Goal: Task Accomplishment & Management: Manage account settings

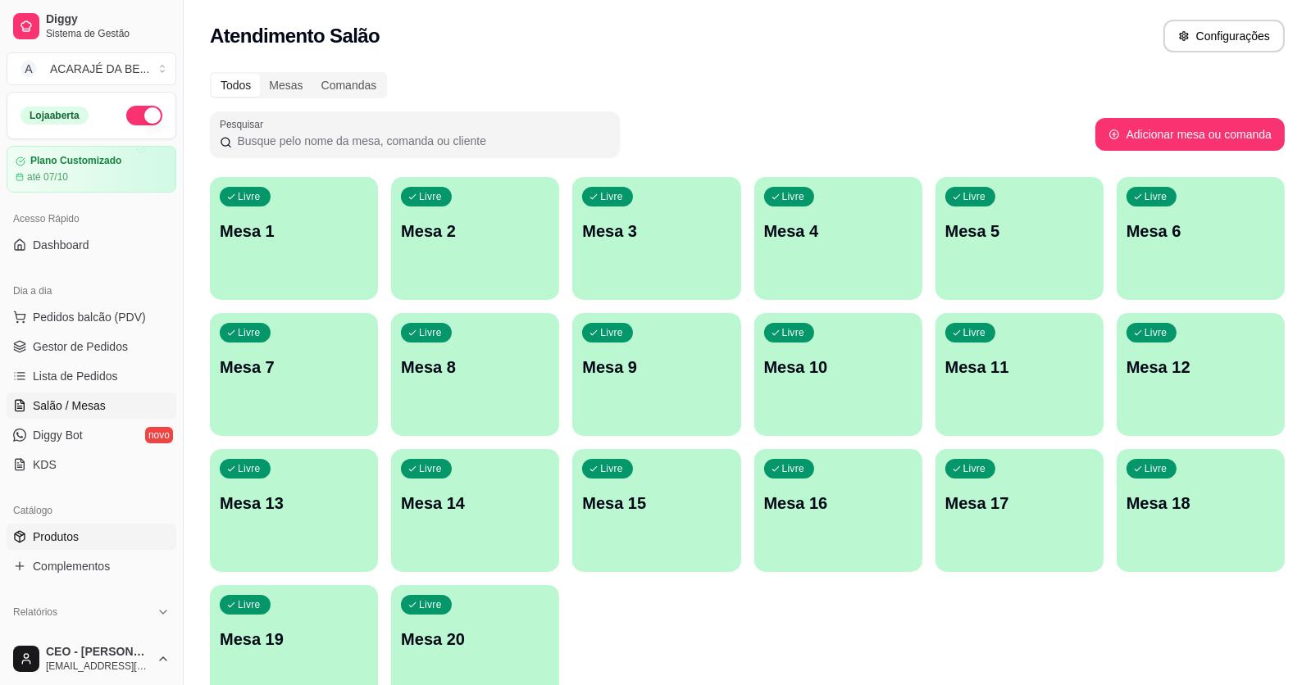
click at [52, 544] on link "Produtos" at bounding box center [92, 537] width 170 height 26
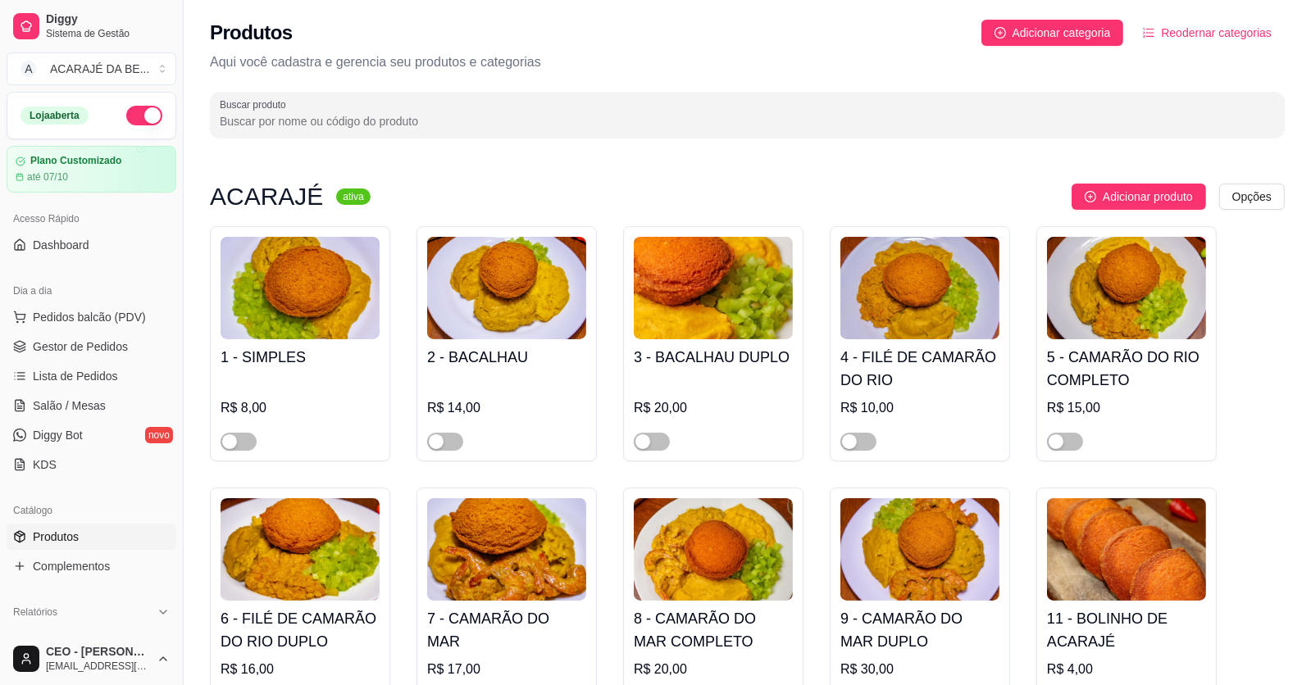
click at [68, 534] on span "Produtos" at bounding box center [56, 537] width 46 height 16
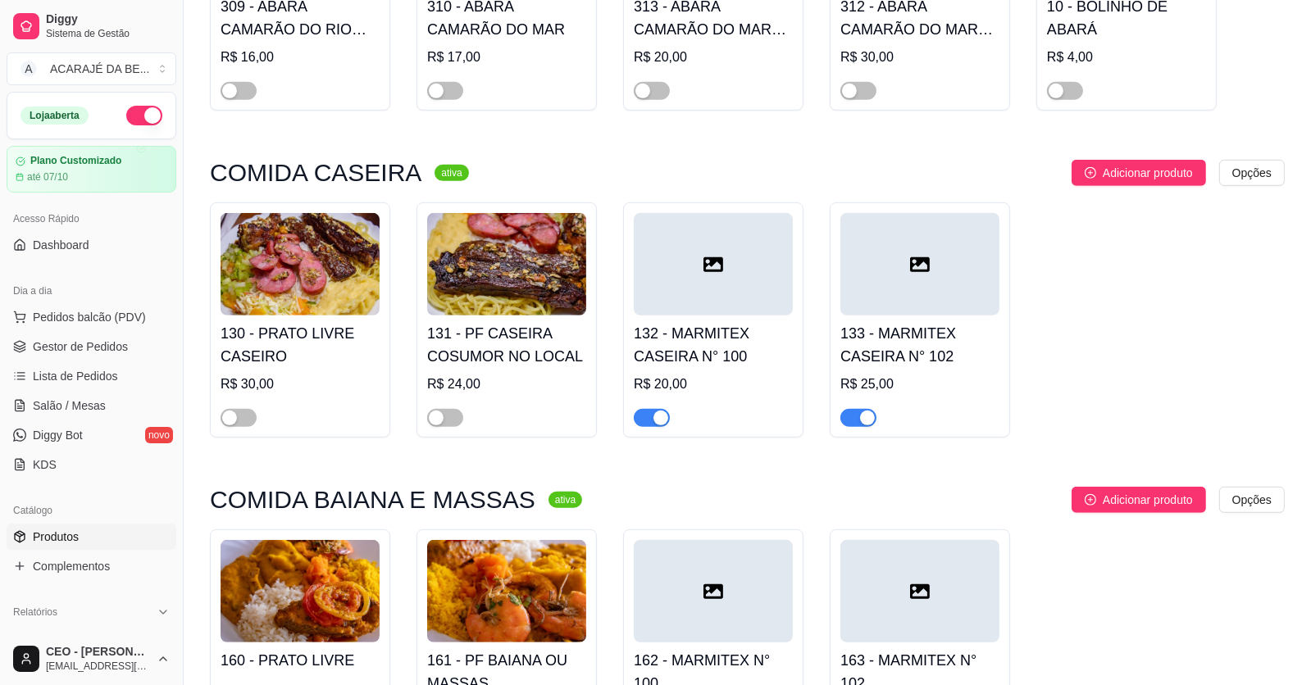
scroll to position [1229, 0]
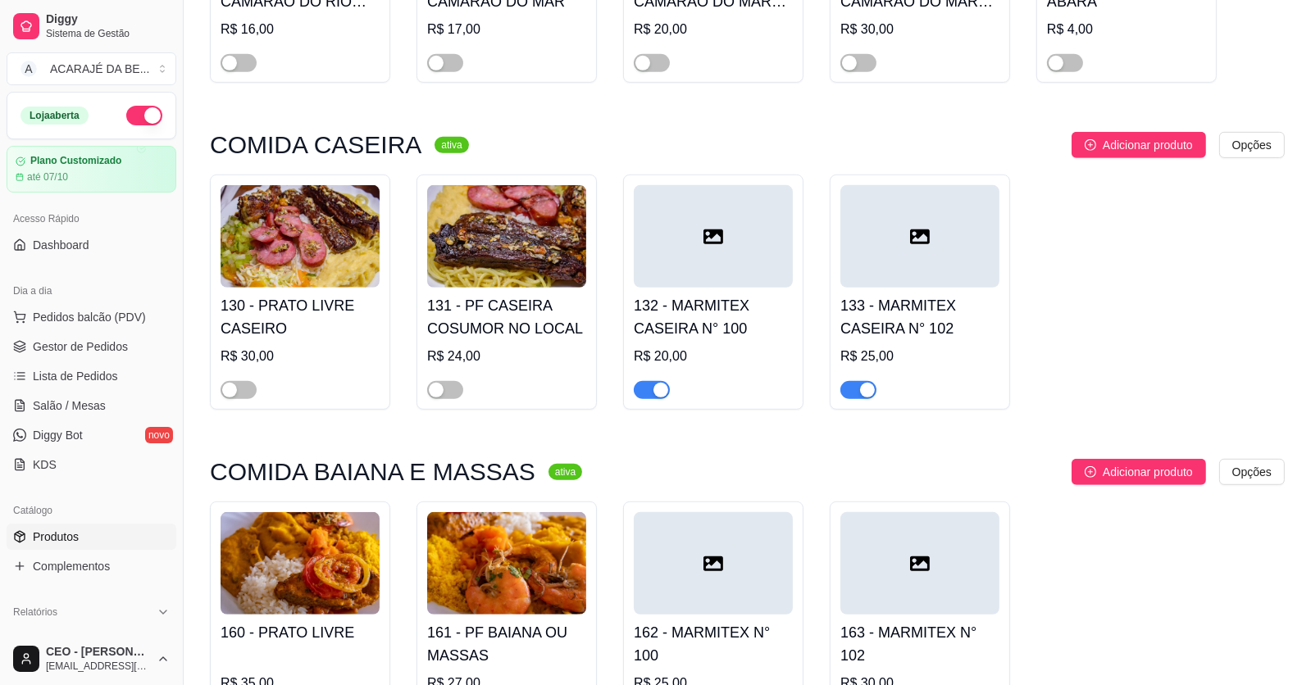
click at [661, 396] on div "button" at bounding box center [660, 390] width 15 height 15
click at [849, 396] on span "button" at bounding box center [858, 390] width 36 height 18
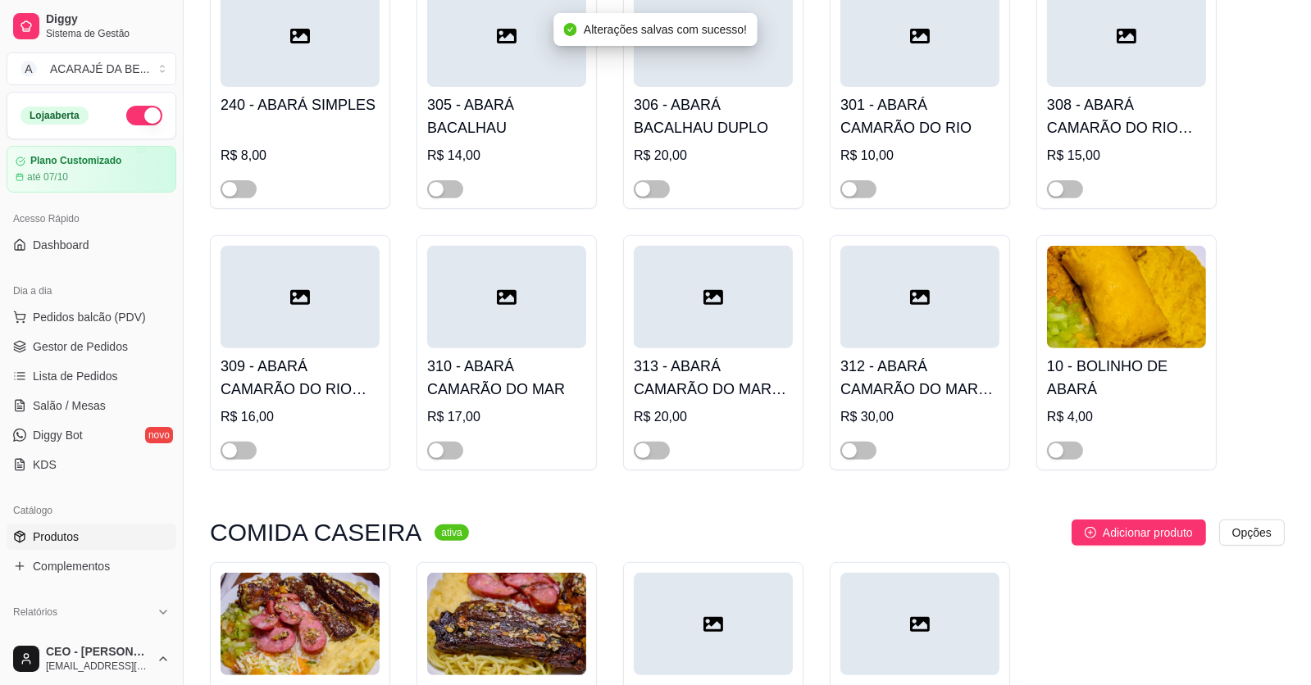
scroll to position [819, 0]
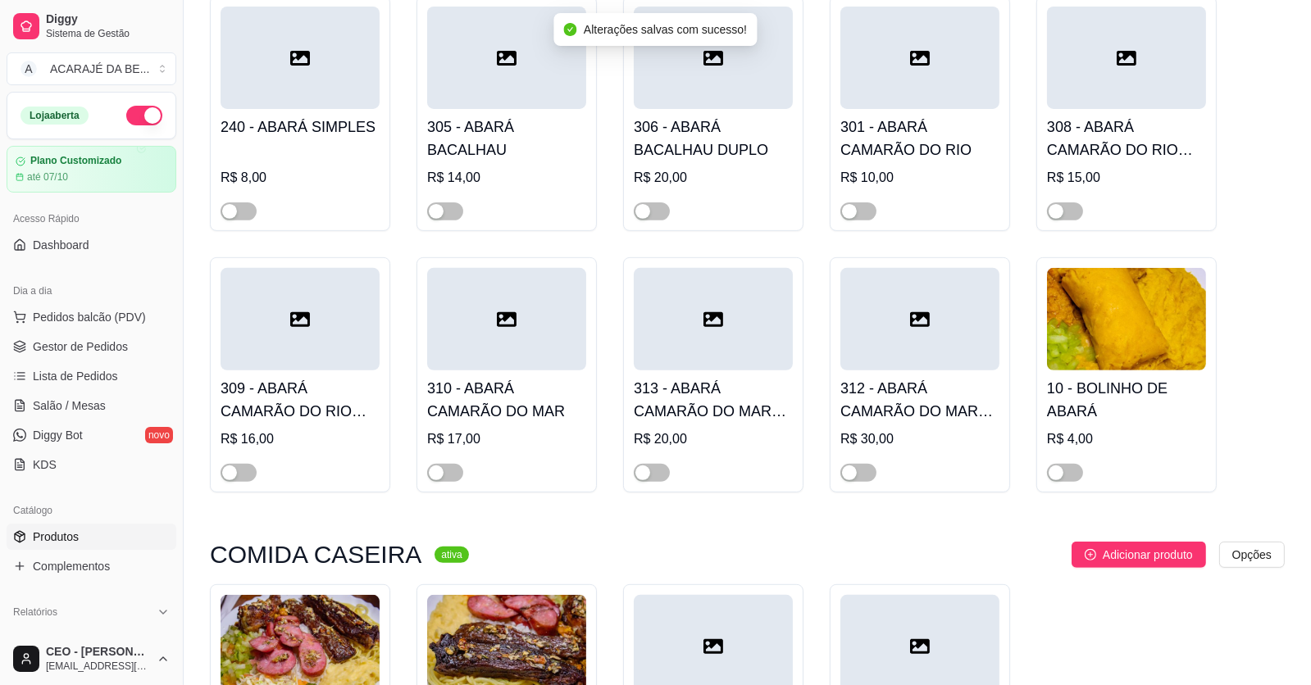
drag, startPoint x: 231, startPoint y: 471, endPoint x: 306, endPoint y: 471, distance: 74.6
click at [232, 471] on div "button" at bounding box center [229, 473] width 15 height 15
drag, startPoint x: 452, startPoint y: 472, endPoint x: 474, endPoint y: 471, distance: 21.3
click at [474, 471] on div at bounding box center [506, 465] width 159 height 33
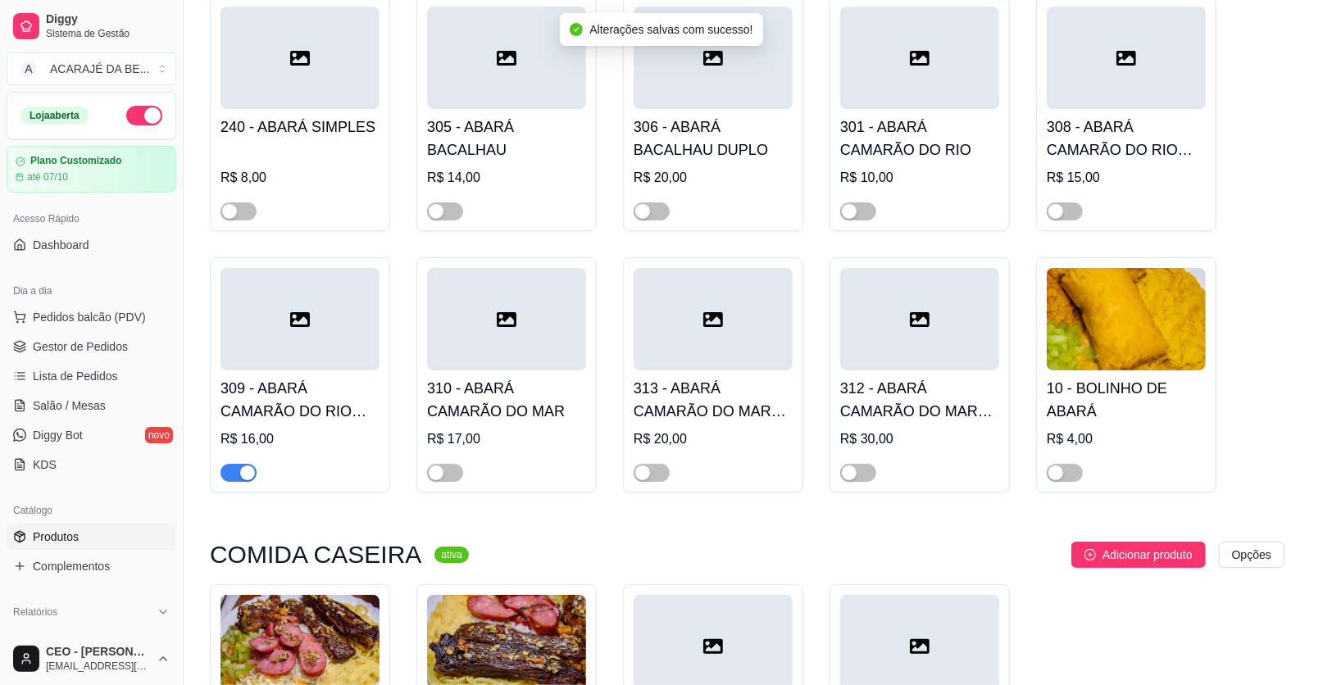
click at [648, 481] on input "VATAPÁ, [GEOGRAPHIC_DATA], CAMARÃO DO MAR E SALADA." at bounding box center [661, 476] width 780 height 16
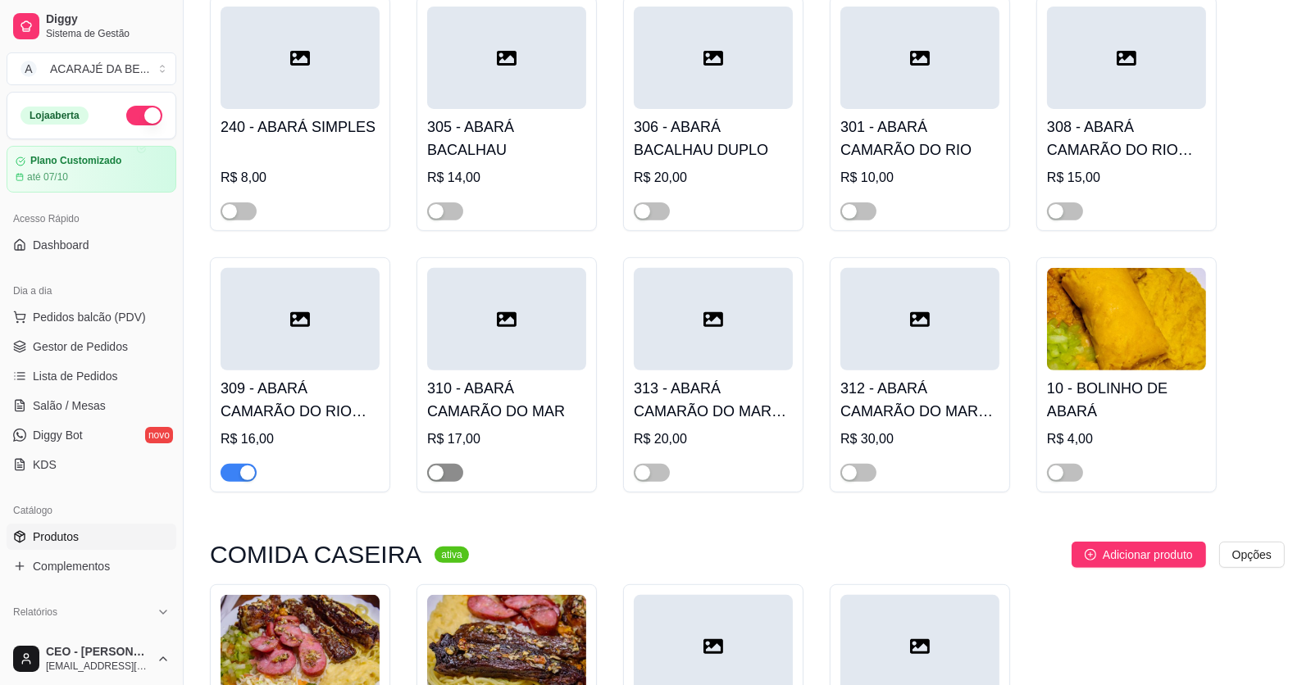
click at [456, 470] on span "button" at bounding box center [445, 473] width 36 height 18
click at [647, 470] on div "button" at bounding box center [642, 473] width 15 height 15
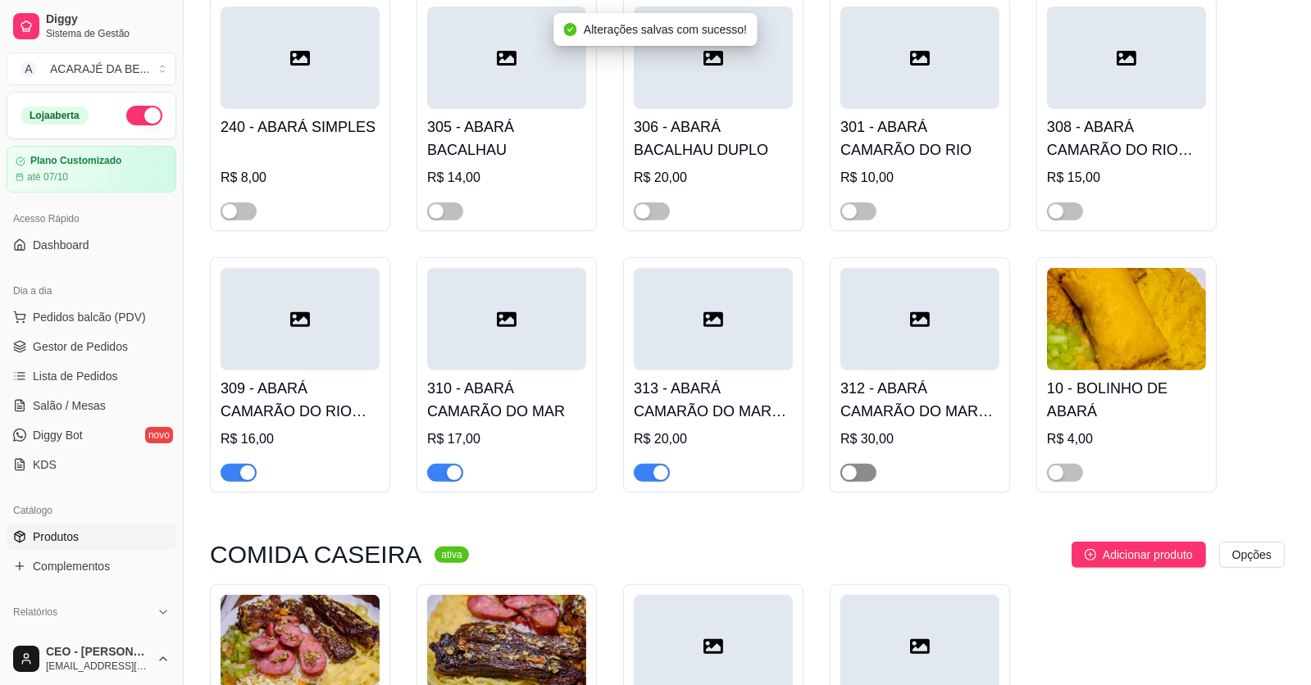
click at [853, 472] on div "button" at bounding box center [849, 473] width 15 height 15
click at [1056, 478] on div "button" at bounding box center [1055, 473] width 15 height 15
click at [1075, 208] on span "button" at bounding box center [1065, 211] width 36 height 18
click at [860, 216] on span "button" at bounding box center [858, 211] width 36 height 18
click at [650, 210] on button "button" at bounding box center [652, 211] width 36 height 18
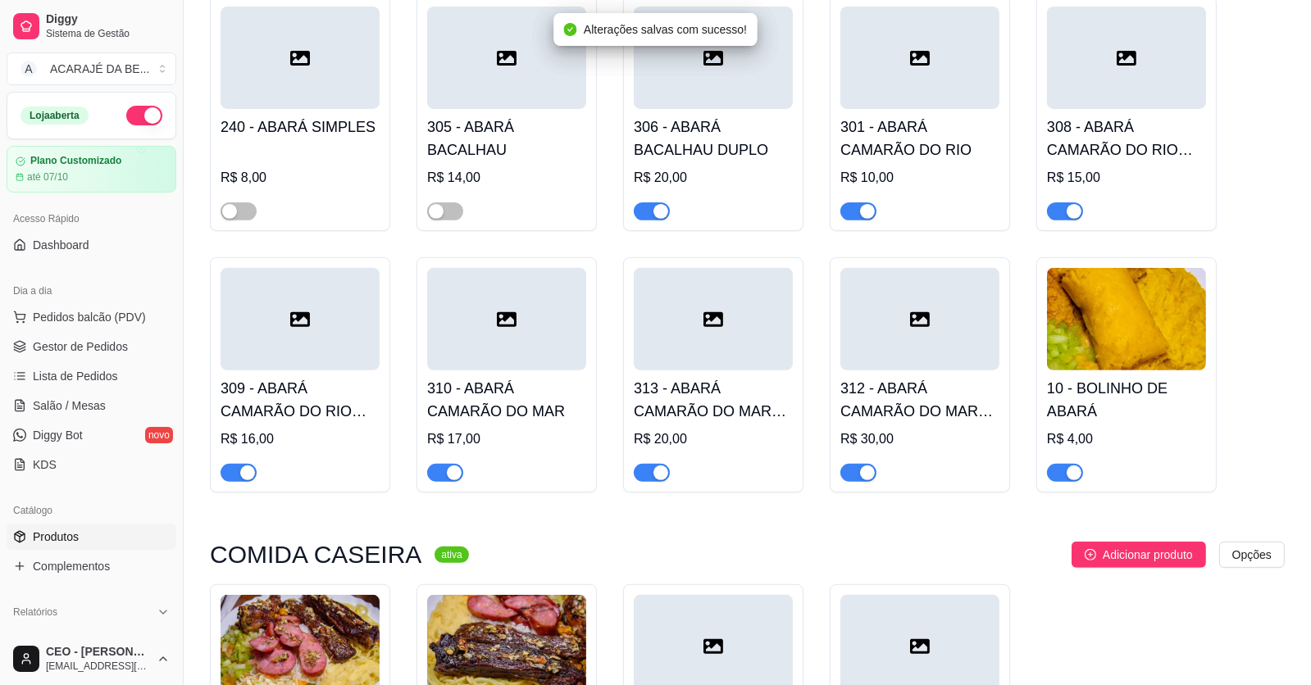
drag, startPoint x: 441, startPoint y: 211, endPoint x: 353, endPoint y: 210, distance: 87.7
click at [441, 210] on div "button" at bounding box center [436, 211] width 15 height 15
click at [234, 205] on span "button" at bounding box center [238, 211] width 36 height 18
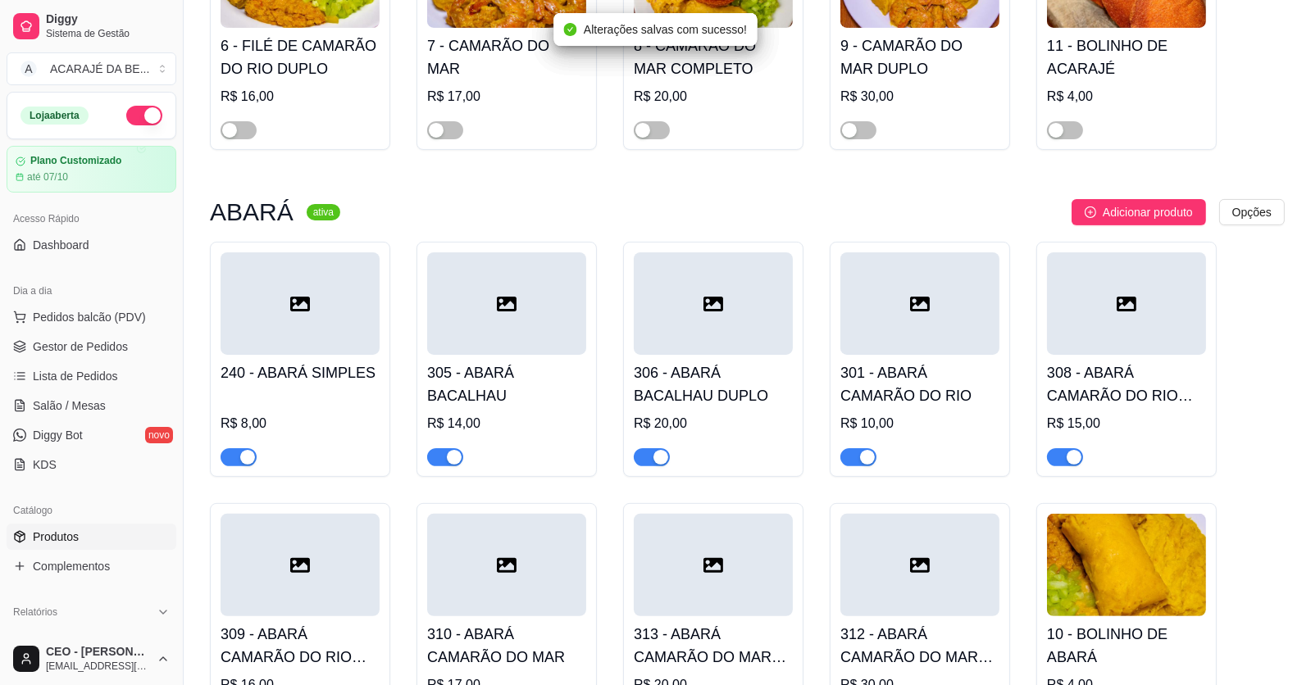
scroll to position [409, 0]
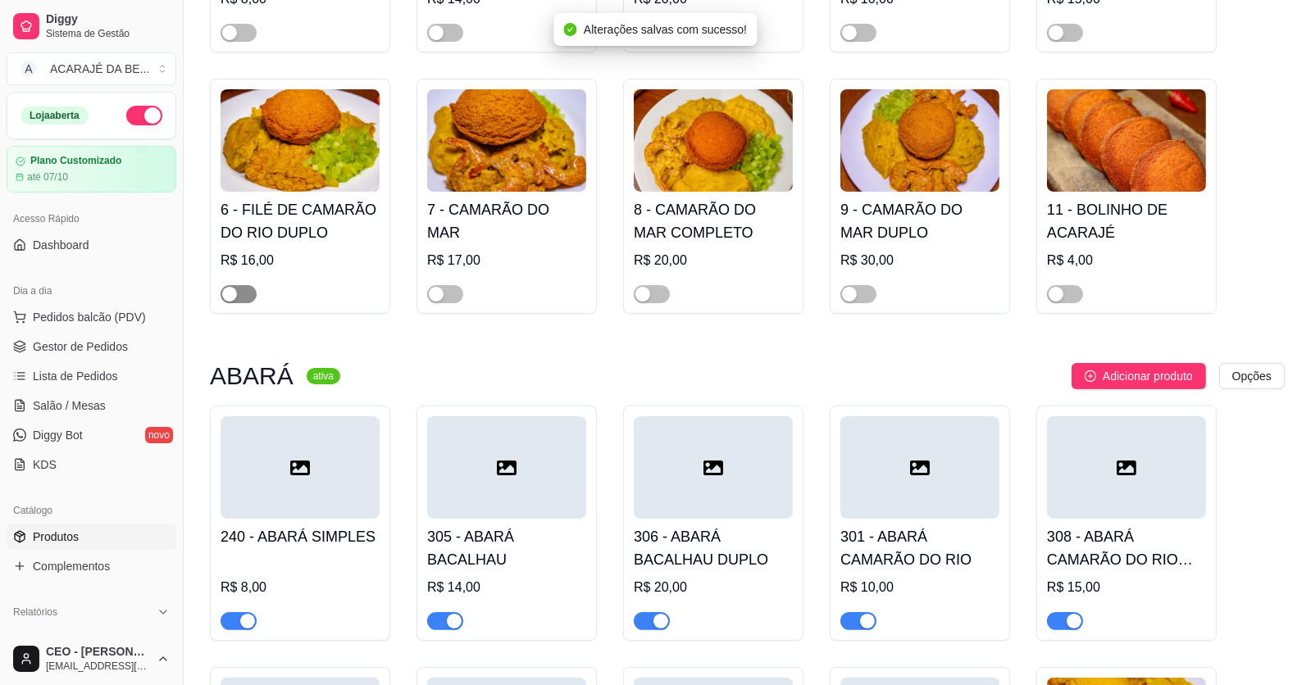
click at [232, 289] on div "button" at bounding box center [229, 294] width 15 height 15
click at [455, 293] on span "button" at bounding box center [445, 294] width 36 height 18
drag, startPoint x: 641, startPoint y: 289, endPoint x: 688, endPoint y: 289, distance: 46.7
click at [643, 289] on div "button" at bounding box center [642, 294] width 15 height 15
click at [862, 295] on span "button" at bounding box center [858, 294] width 36 height 18
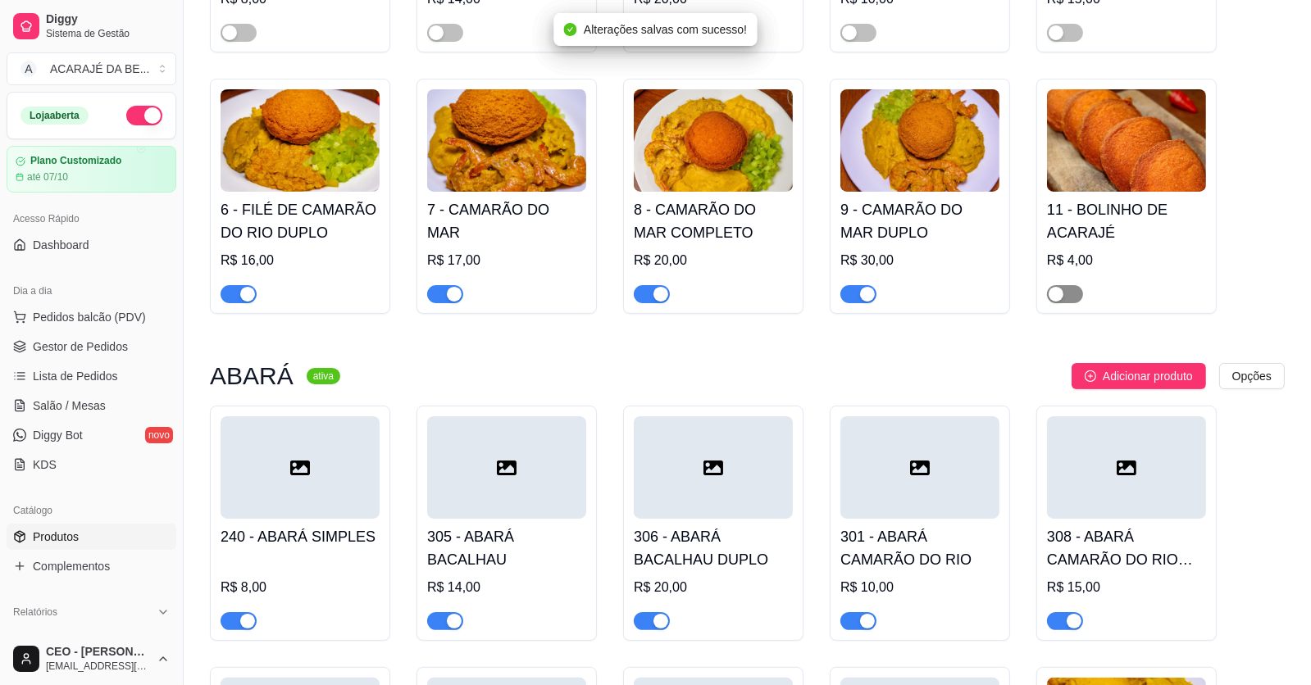
click at [1053, 297] on div "button" at bounding box center [1055, 294] width 15 height 15
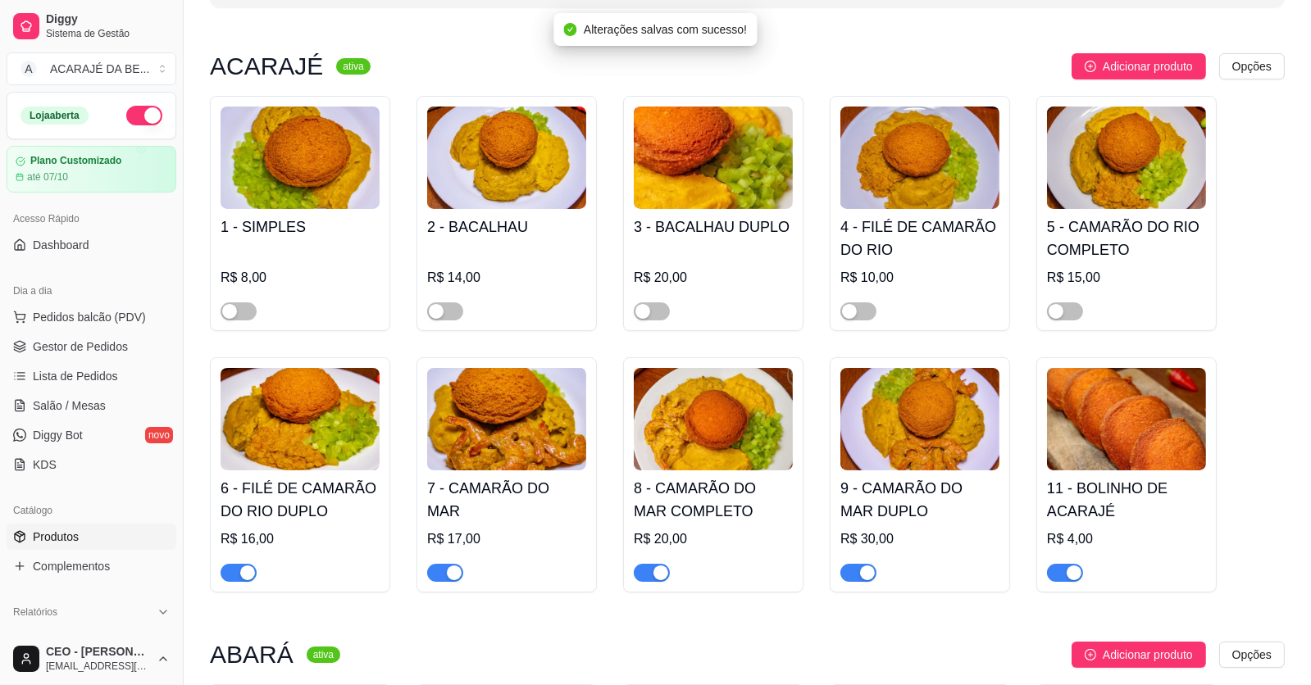
scroll to position [81, 0]
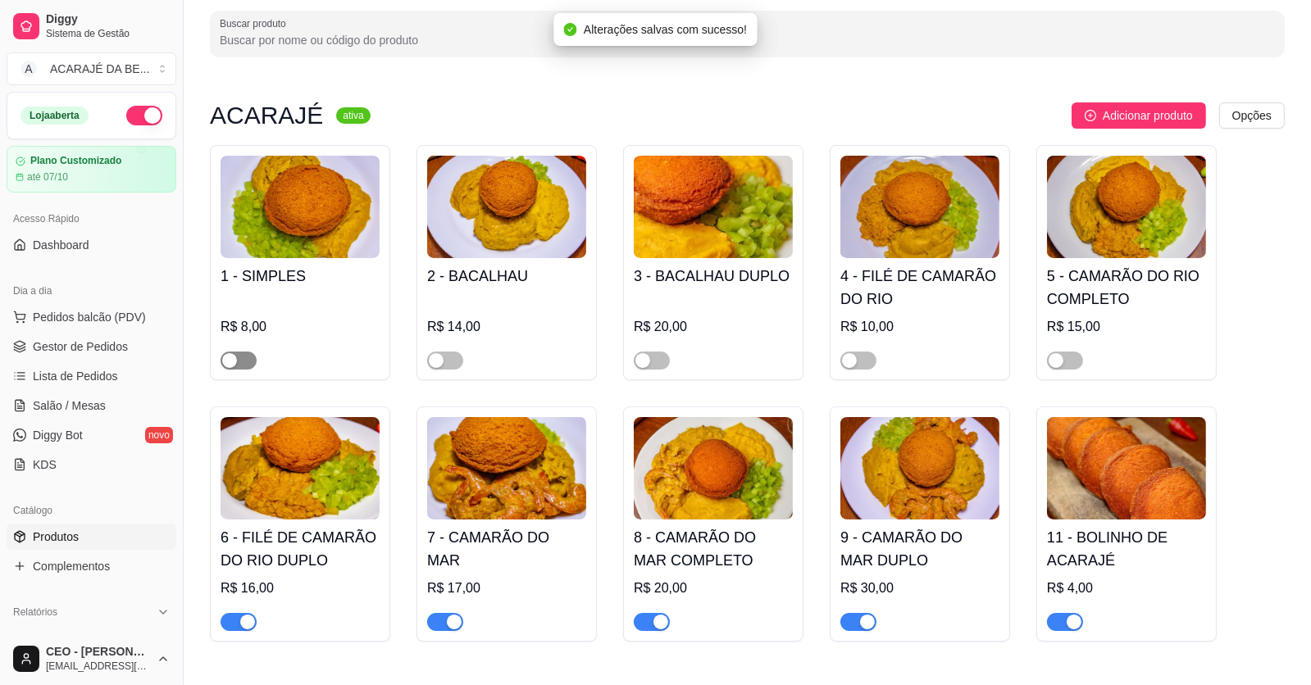
click at [248, 353] on span "button" at bounding box center [238, 361] width 36 height 18
click at [440, 353] on div "button" at bounding box center [436, 360] width 15 height 15
drag, startPoint x: 667, startPoint y: 358, endPoint x: 702, endPoint y: 357, distance: 34.4
click at [668, 357] on span "button" at bounding box center [652, 361] width 36 height 18
click at [861, 364] on span "button" at bounding box center [858, 361] width 36 height 18
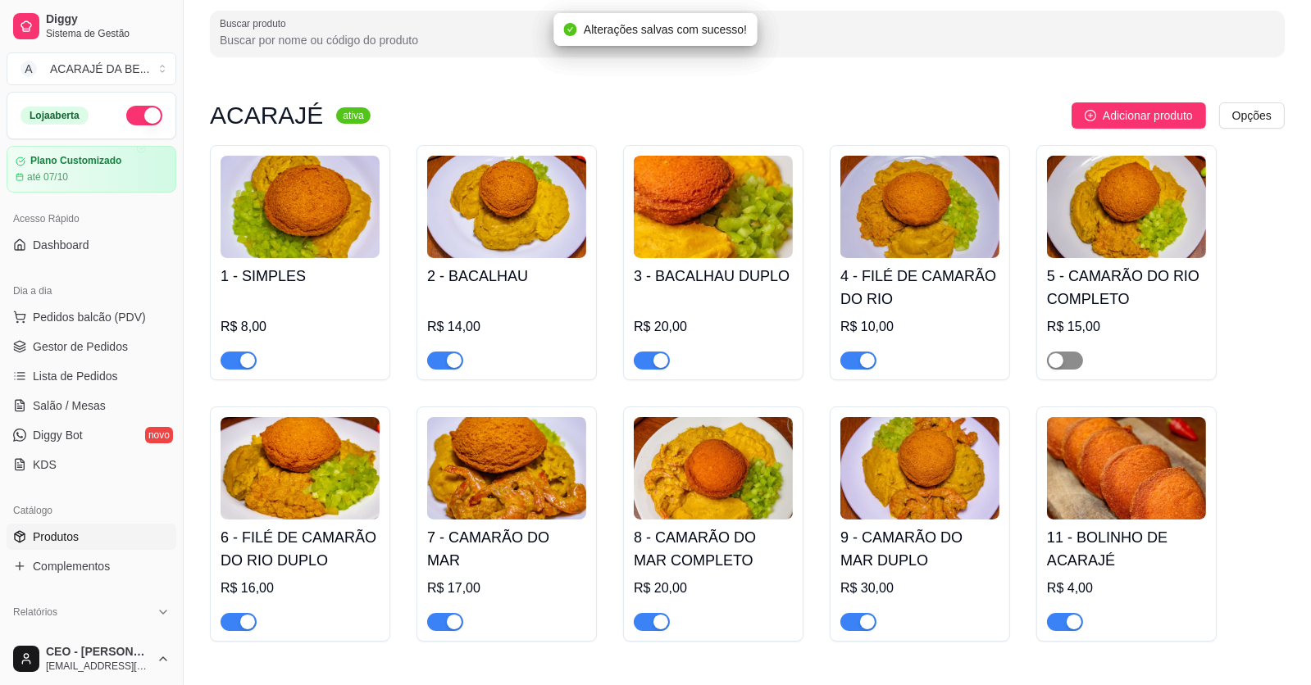
click at [1061, 363] on div "button" at bounding box center [1055, 360] width 15 height 15
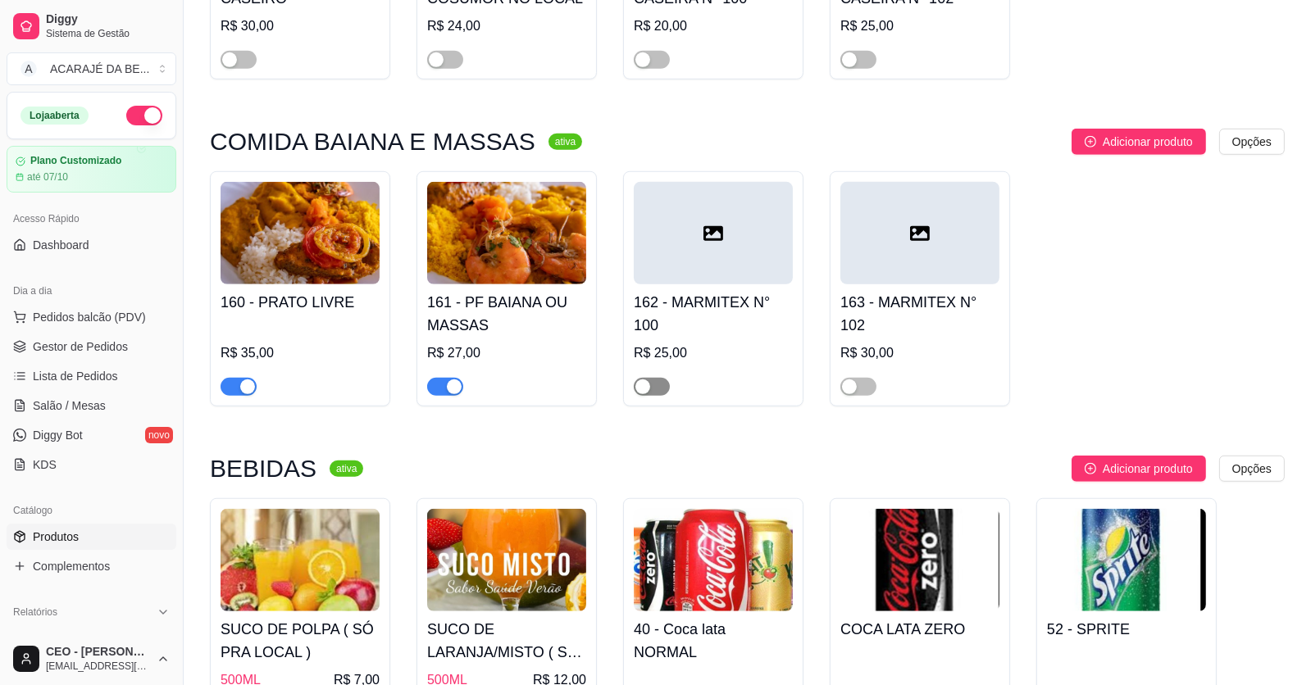
scroll to position [1556, 0]
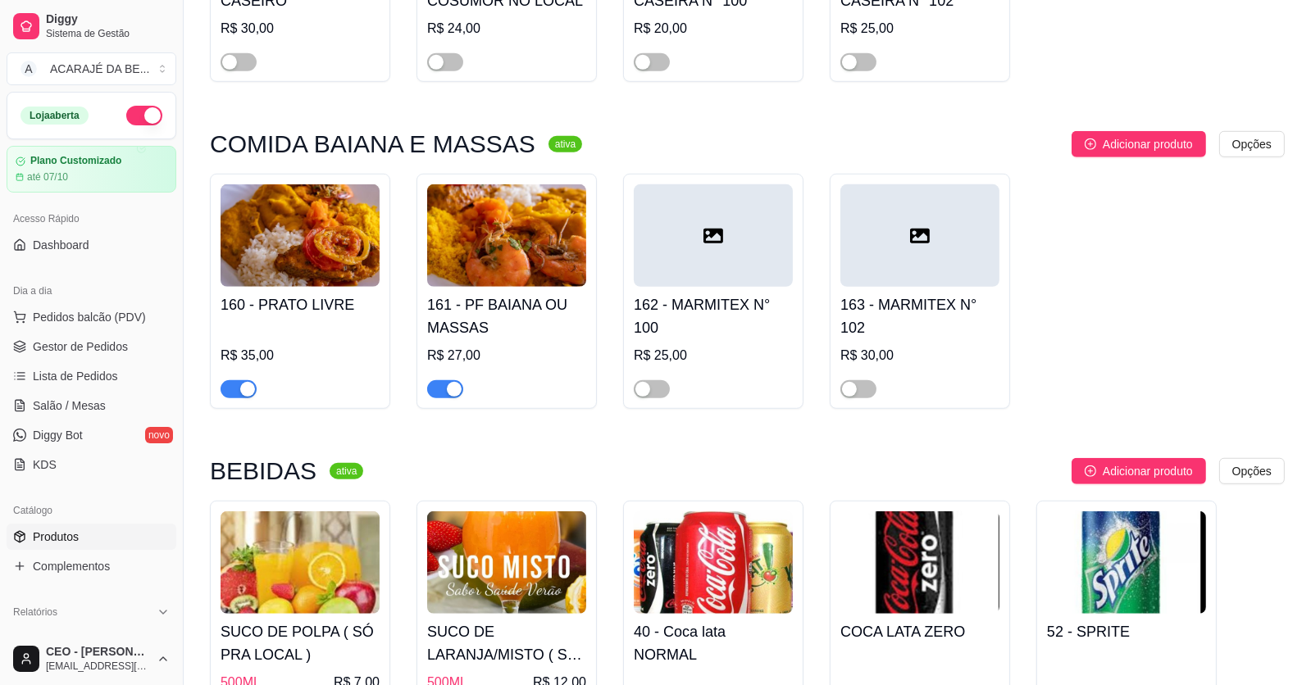
click at [437, 396] on span "button" at bounding box center [445, 389] width 36 height 18
drag, startPoint x: 243, startPoint y: 392, endPoint x: 250, endPoint y: 383, distance: 11.6
click at [241, 393] on div "button" at bounding box center [247, 389] width 15 height 15
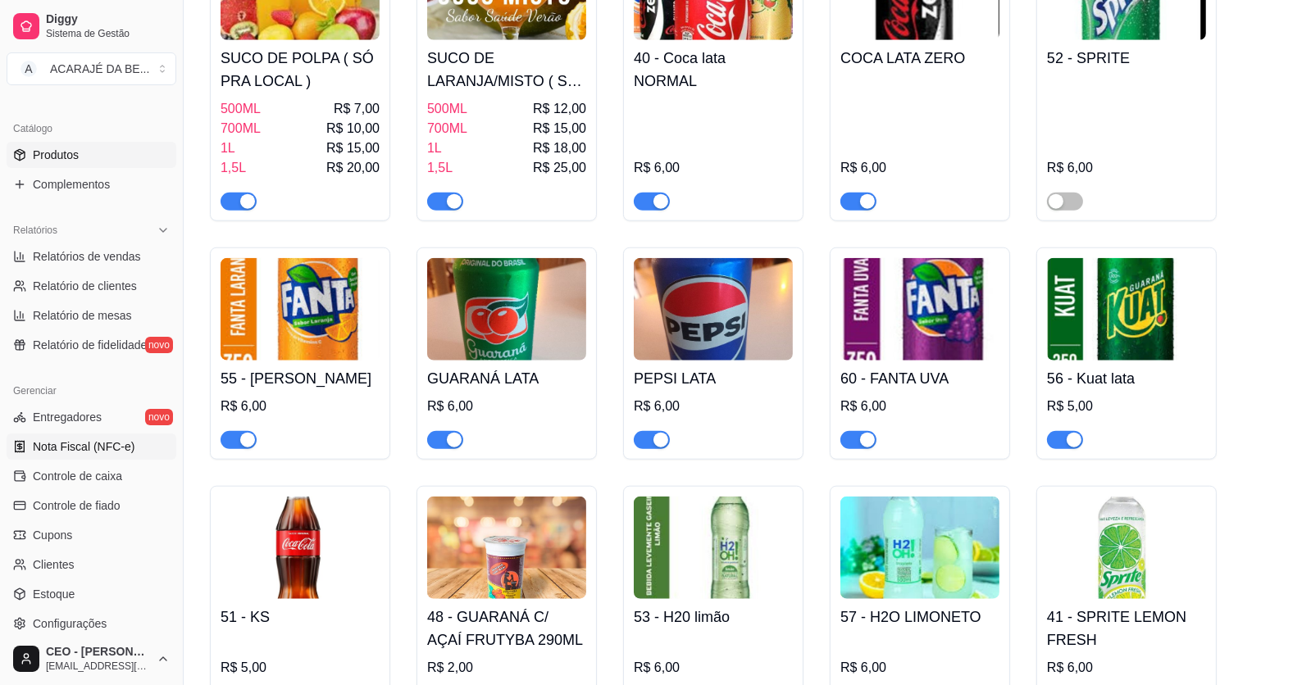
scroll to position [409, 0]
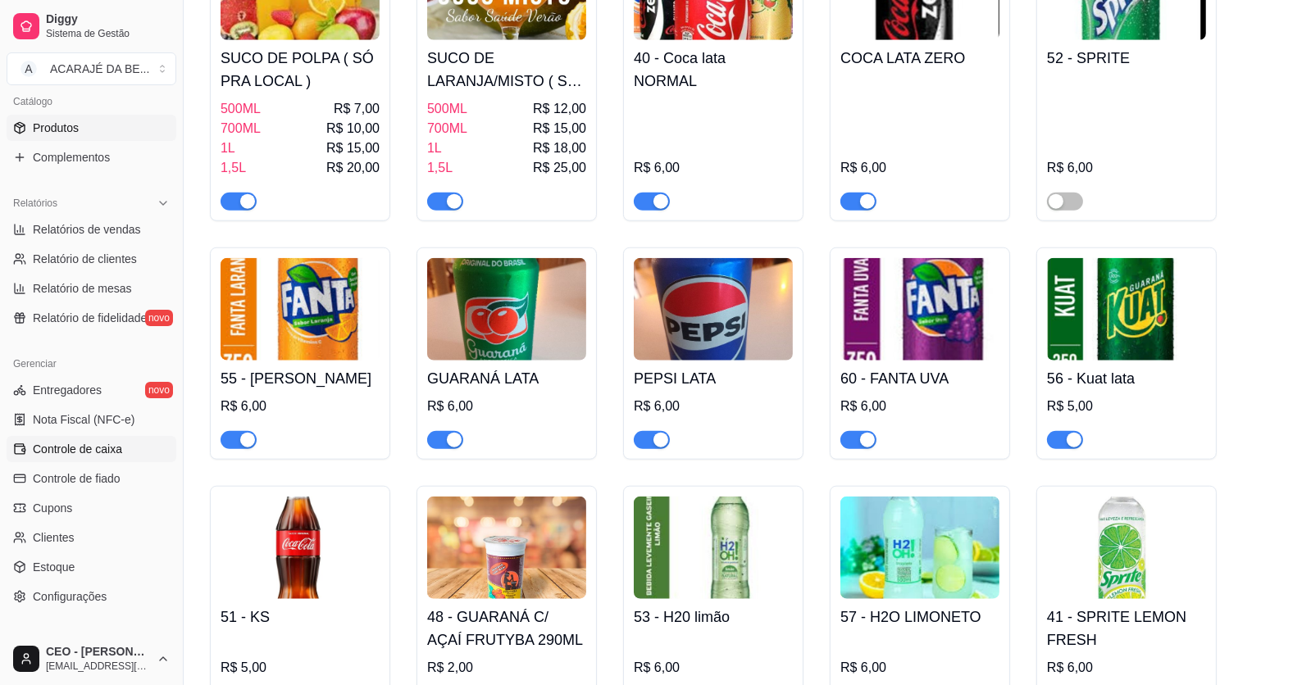
click at [125, 448] on link "Controle de caixa" at bounding box center [92, 449] width 170 height 26
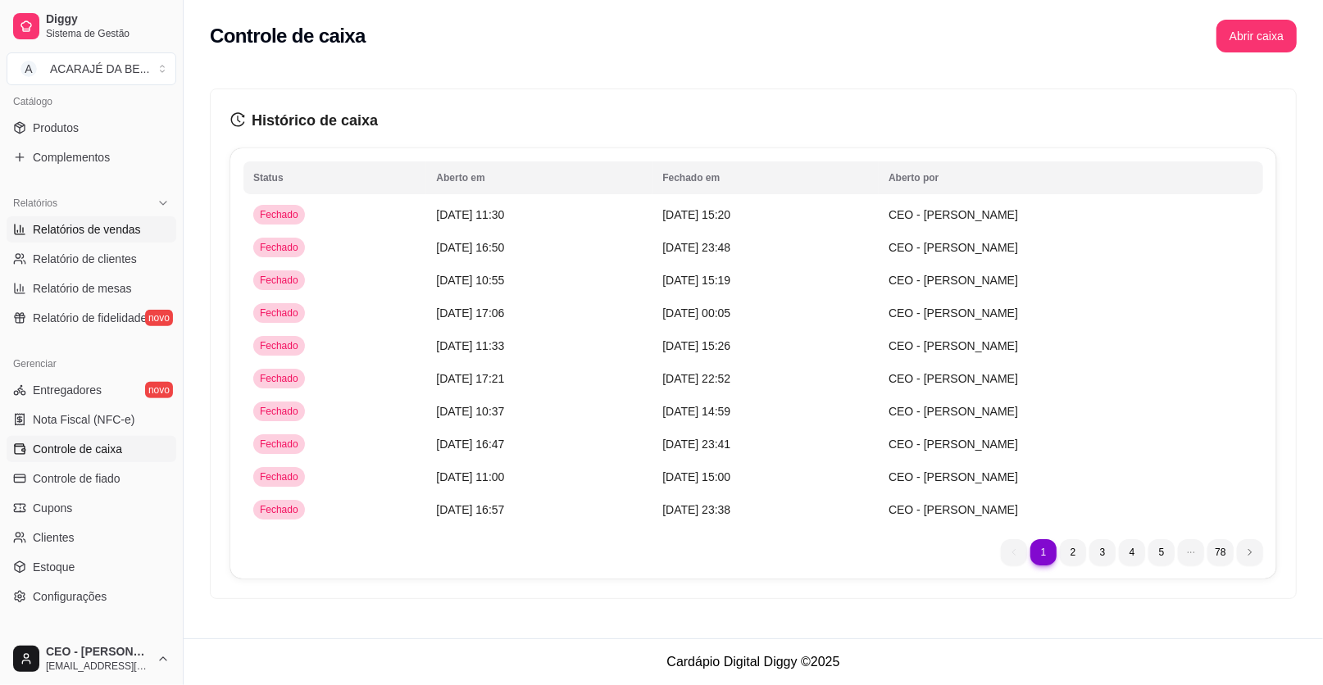
click at [74, 232] on span "Relatórios de vendas" at bounding box center [87, 229] width 108 height 16
select select "ALL"
select select "0"
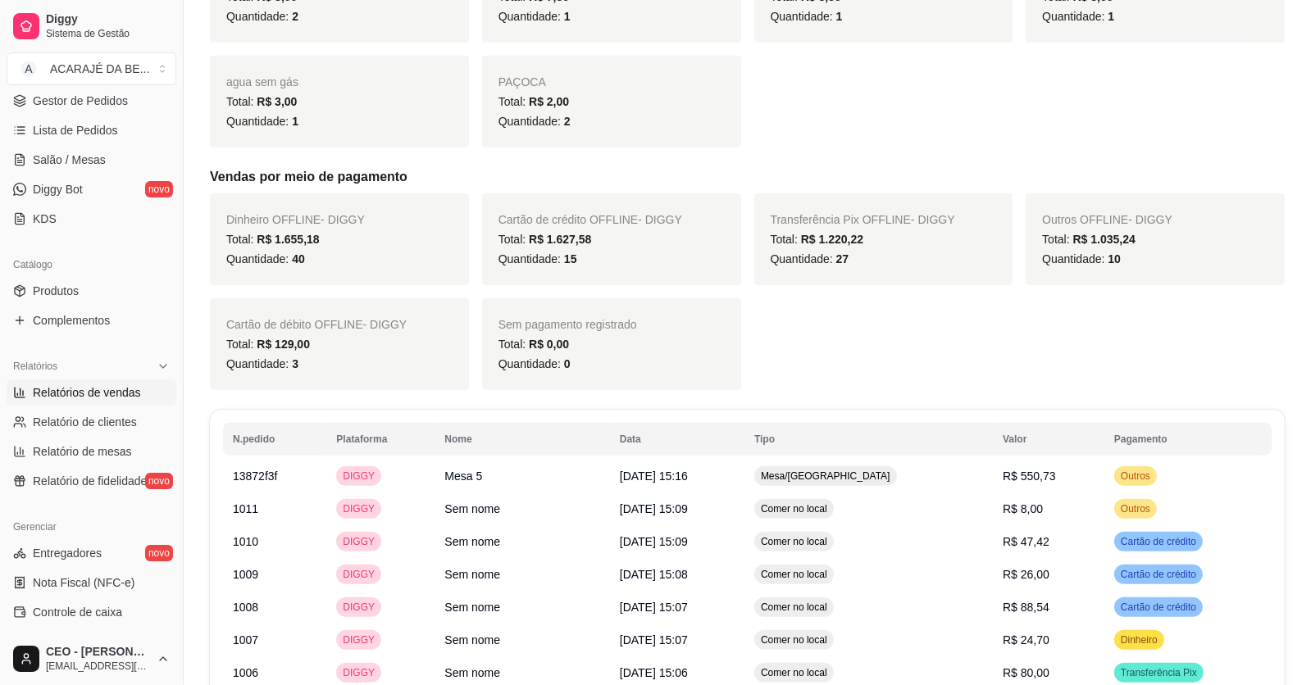
scroll to position [163, 0]
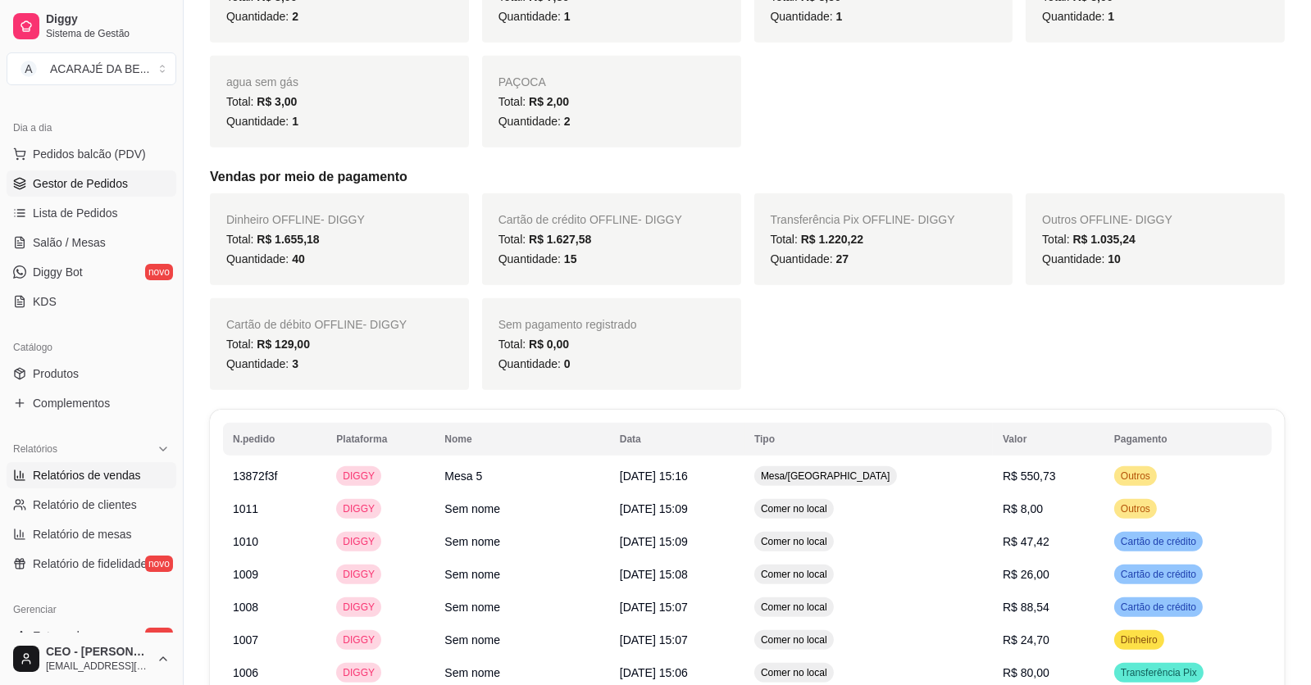
click at [49, 172] on link "Gestor de Pedidos" at bounding box center [92, 183] width 170 height 26
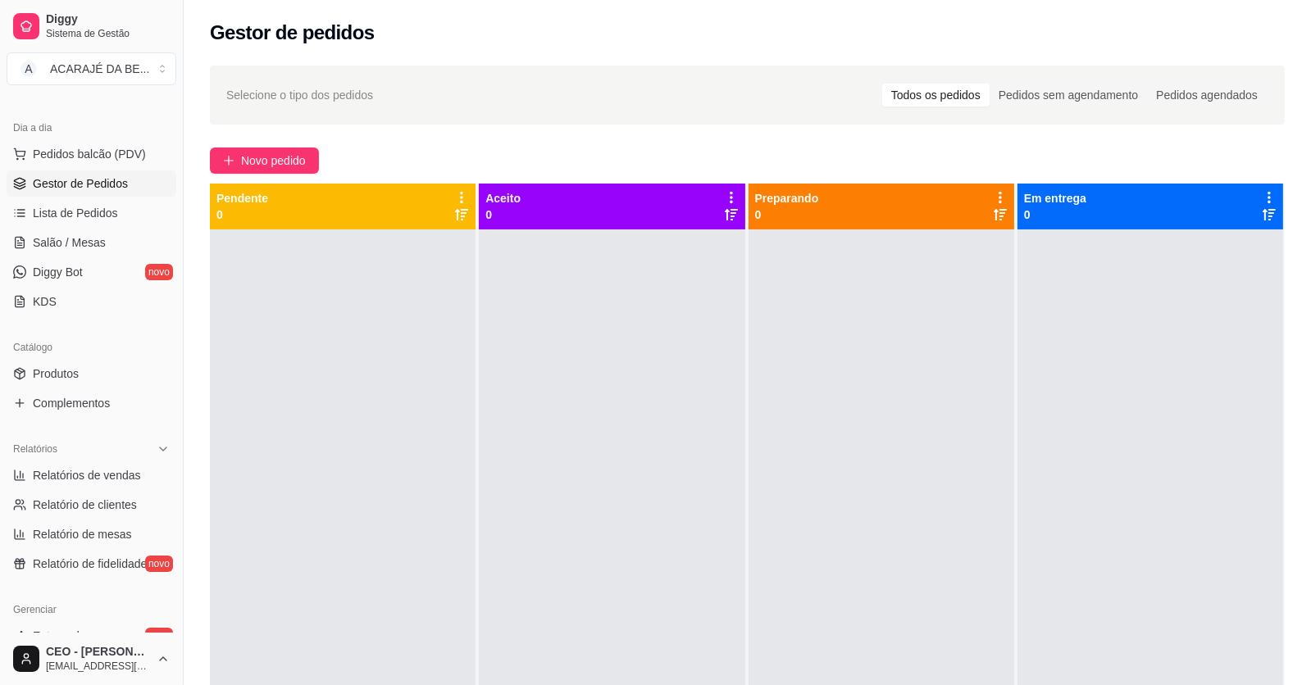
click at [290, 142] on div "Selecione o tipo dos pedidos Todos os pedidos Pedidos sem agendamento Pedidos a…" at bounding box center [747, 472] width 1127 height 833
click at [294, 159] on span "Novo pedido" at bounding box center [273, 161] width 65 height 18
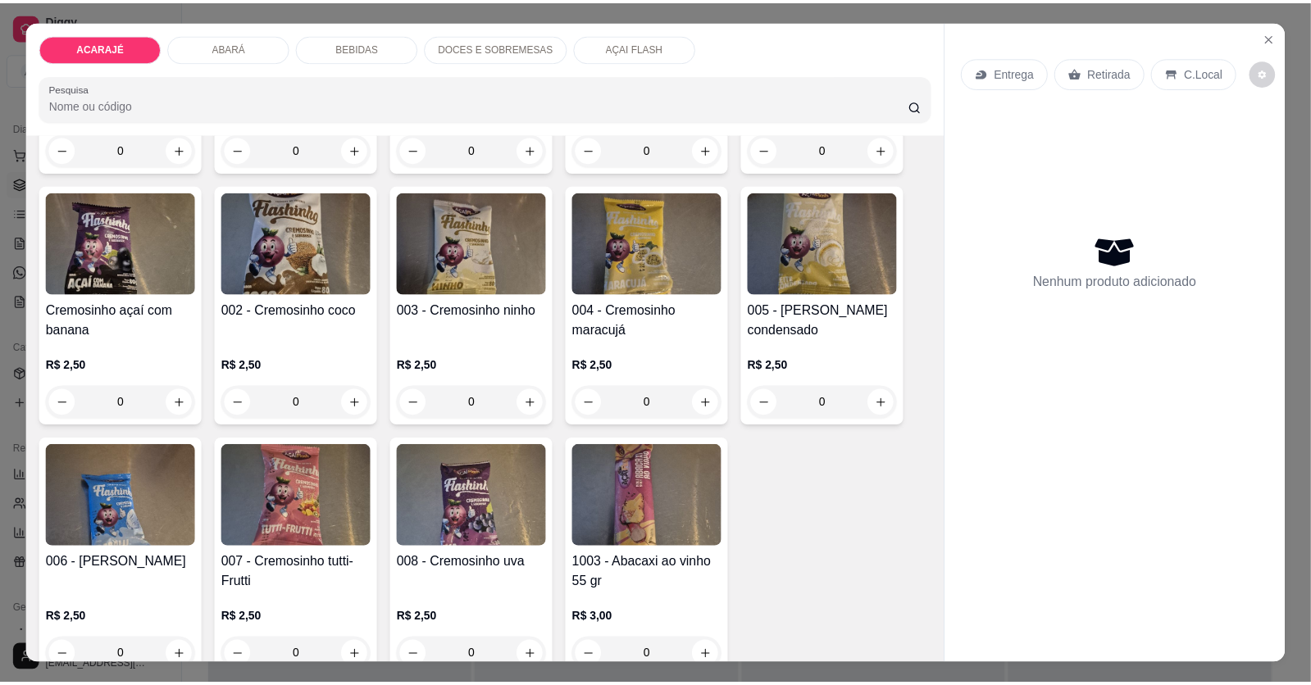
scroll to position [4185, 0]
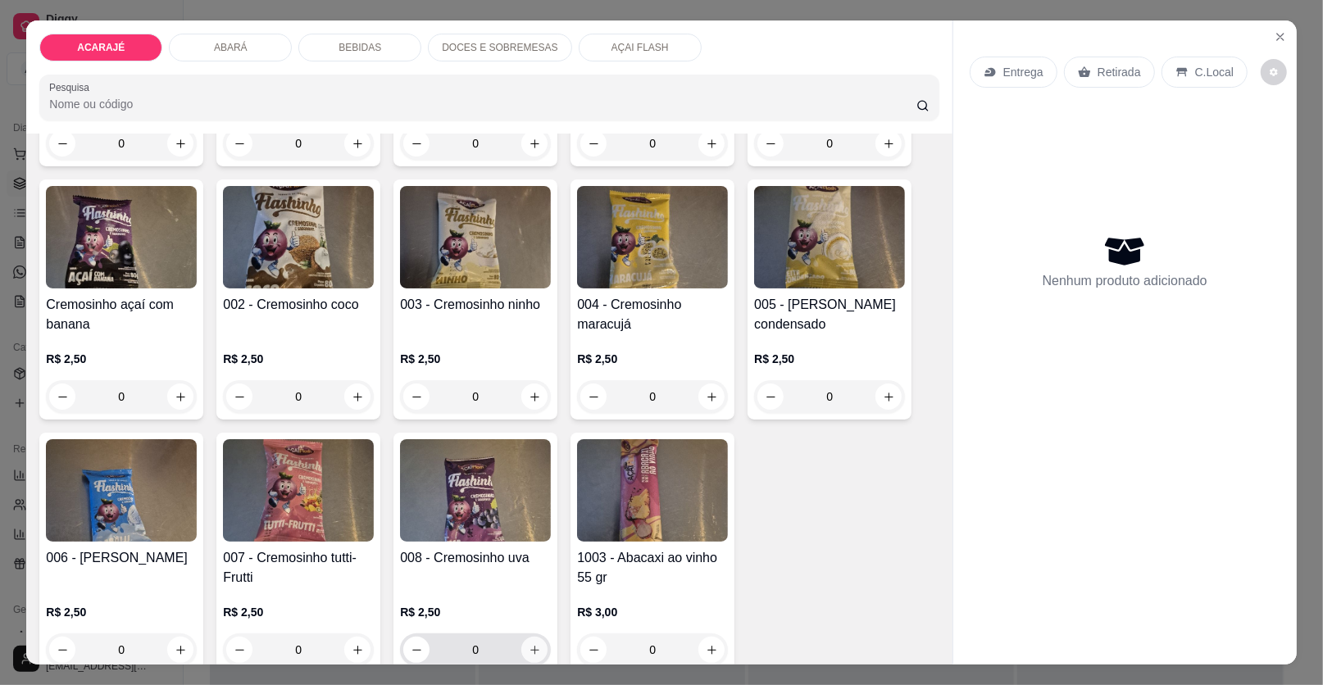
click at [530, 637] on button "increase-product-quantity" at bounding box center [534, 650] width 26 height 26
type input "1"
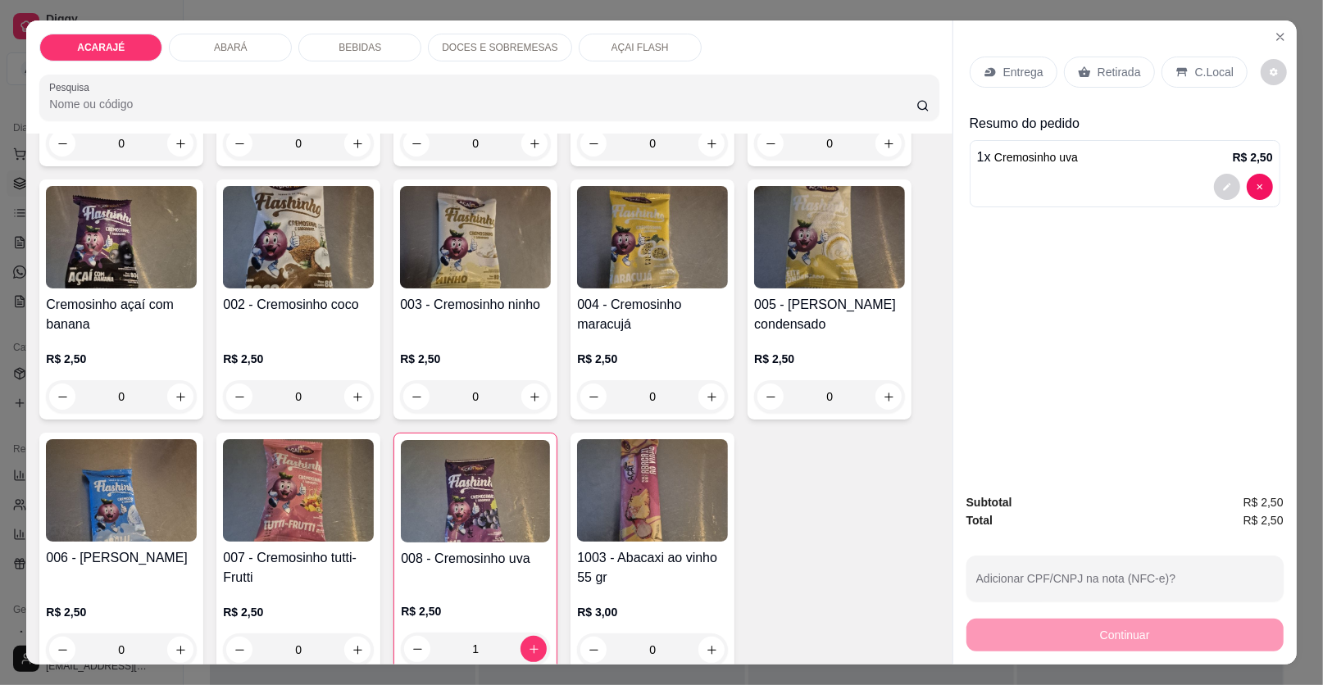
drag, startPoint x: 1104, startPoint y: 66, endPoint x: 1065, endPoint y: 366, distance: 302.5
click at [1104, 66] on p "Retirada" at bounding box center [1118, 72] width 43 height 16
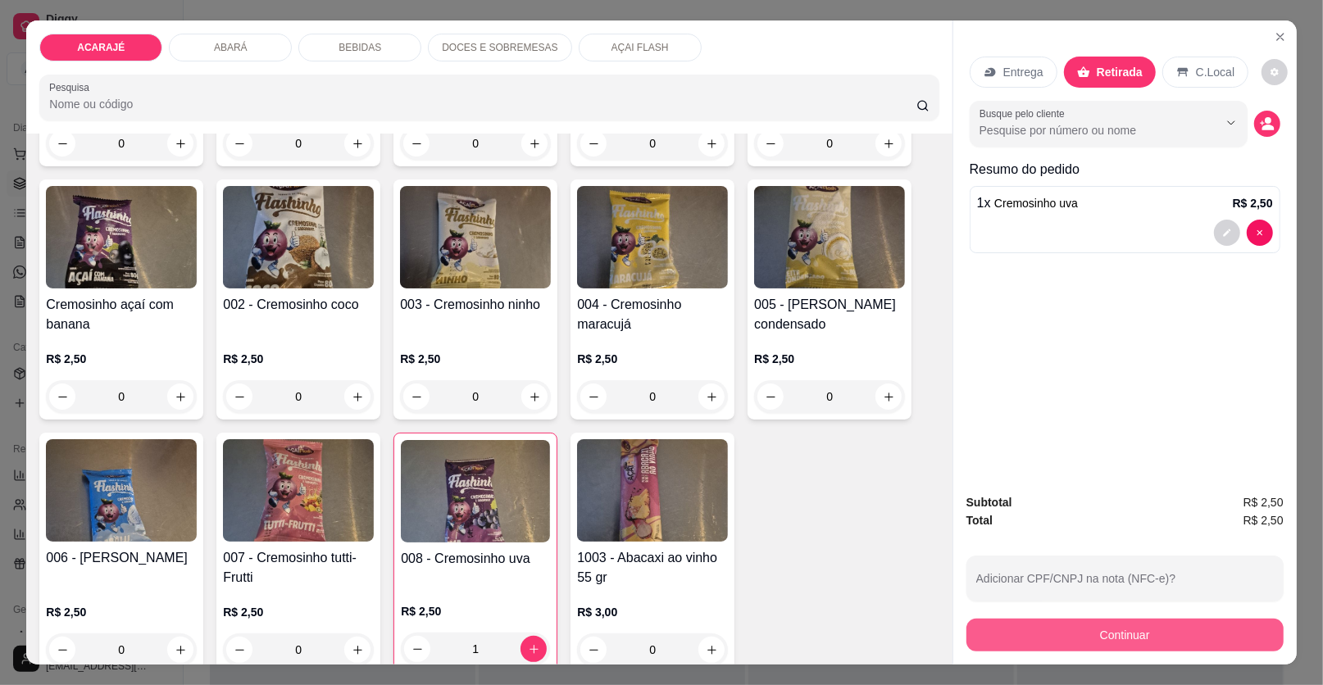
click at [1063, 630] on button "Continuar" at bounding box center [1124, 635] width 317 height 33
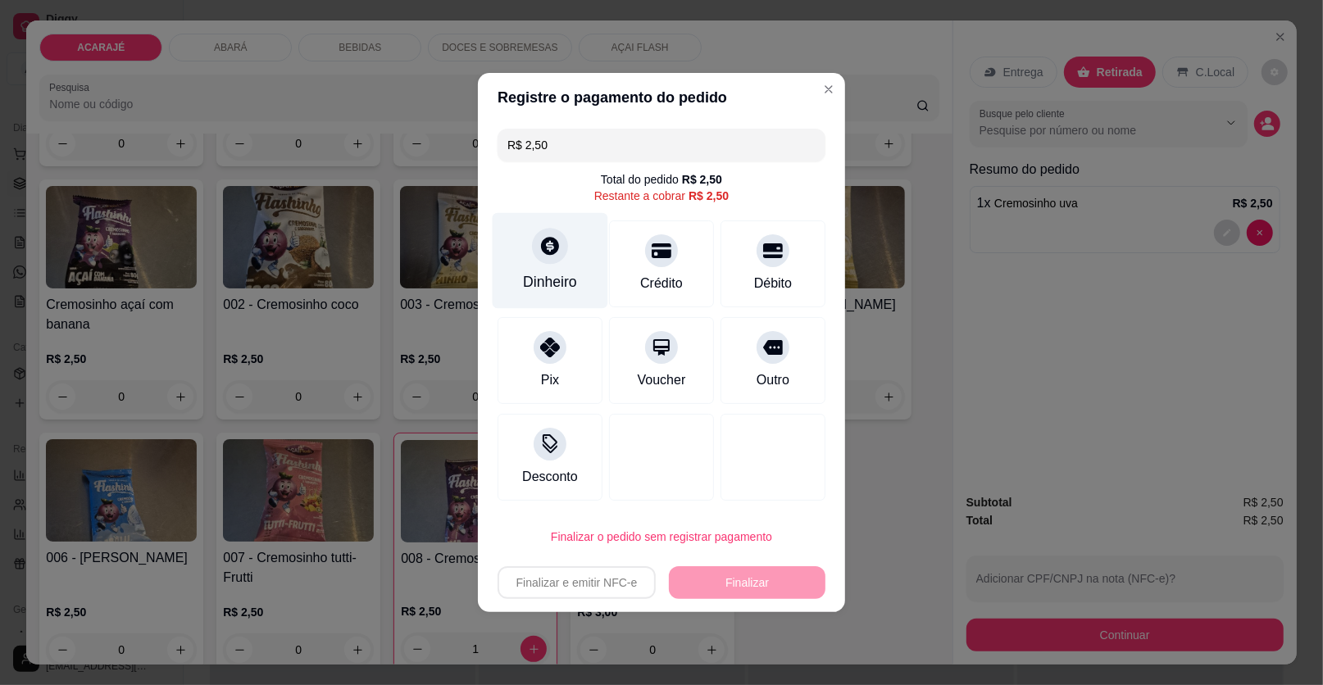
click at [526, 277] on div "Dinheiro" at bounding box center [550, 281] width 54 height 21
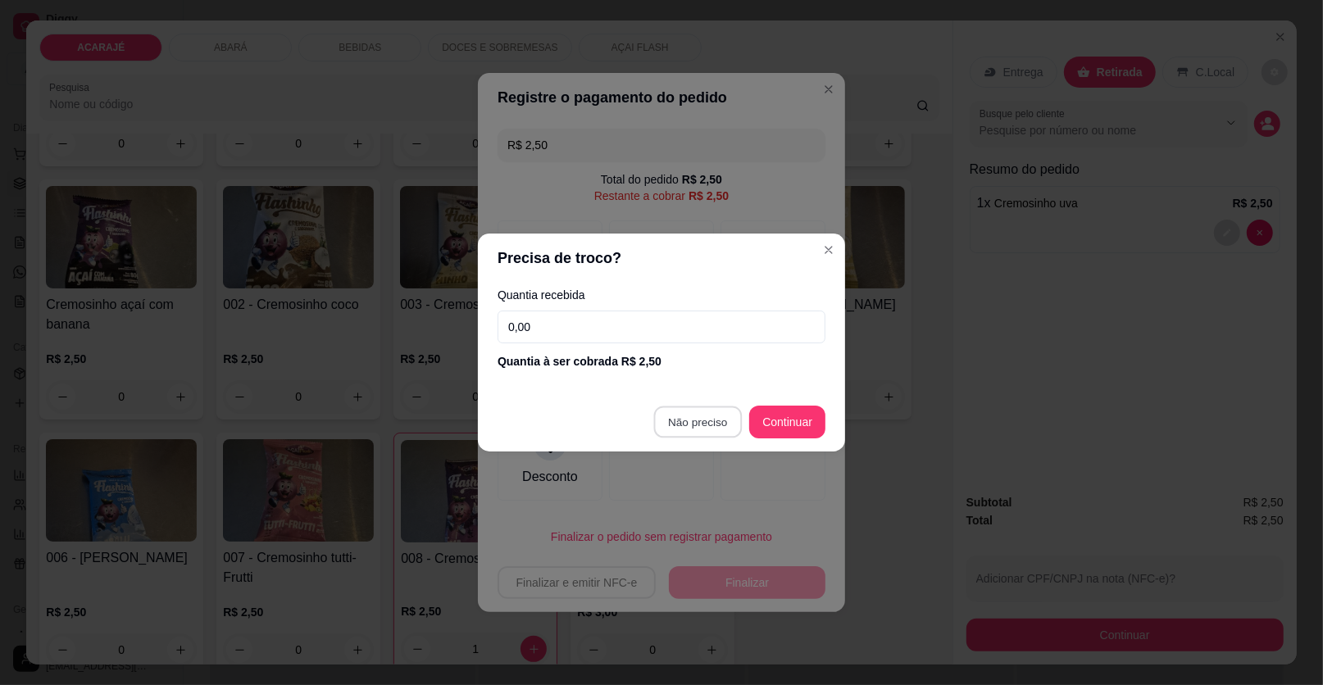
type input "R$ 0,00"
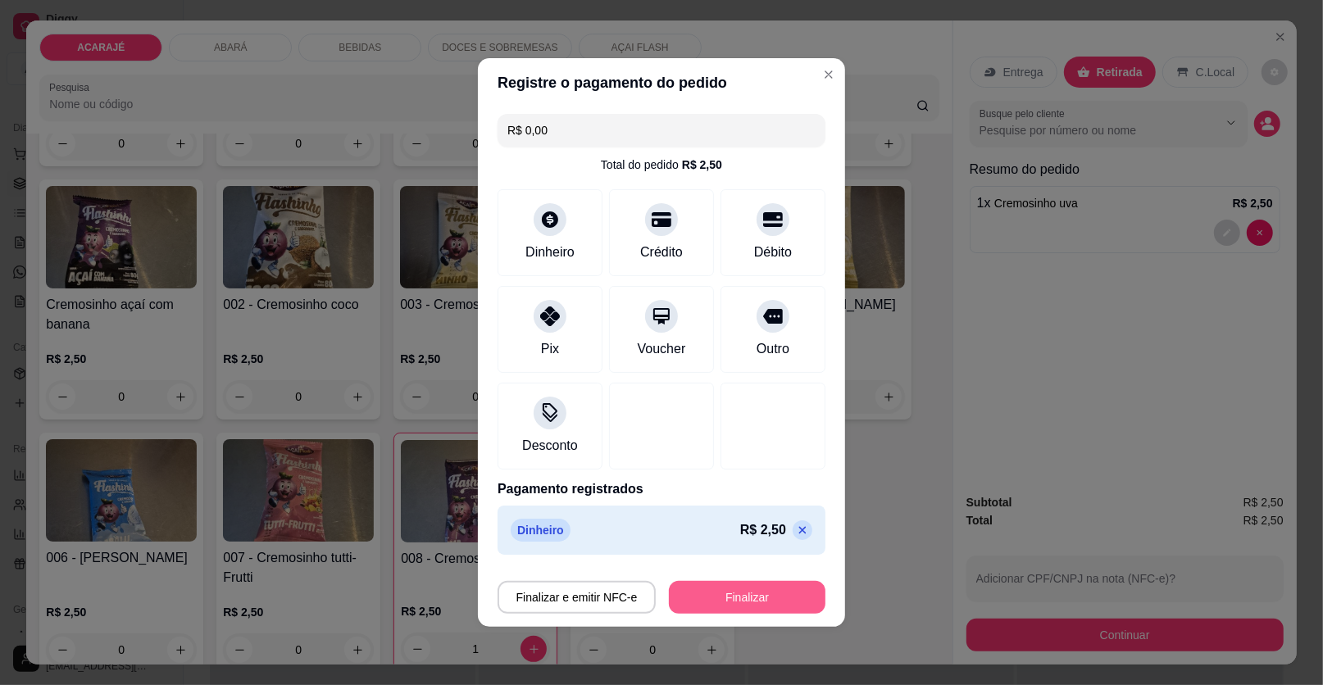
click at [716, 594] on button "Finalizar" at bounding box center [747, 597] width 157 height 33
type input "0"
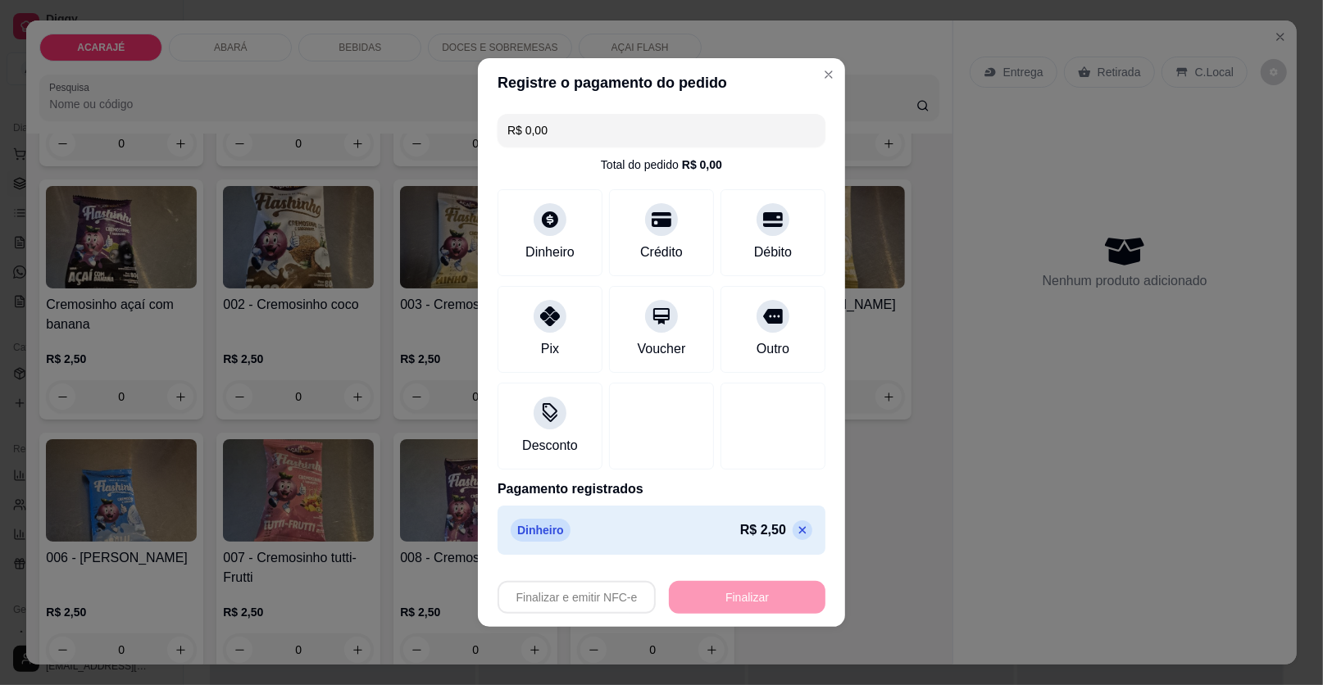
type input "-R$ 2,50"
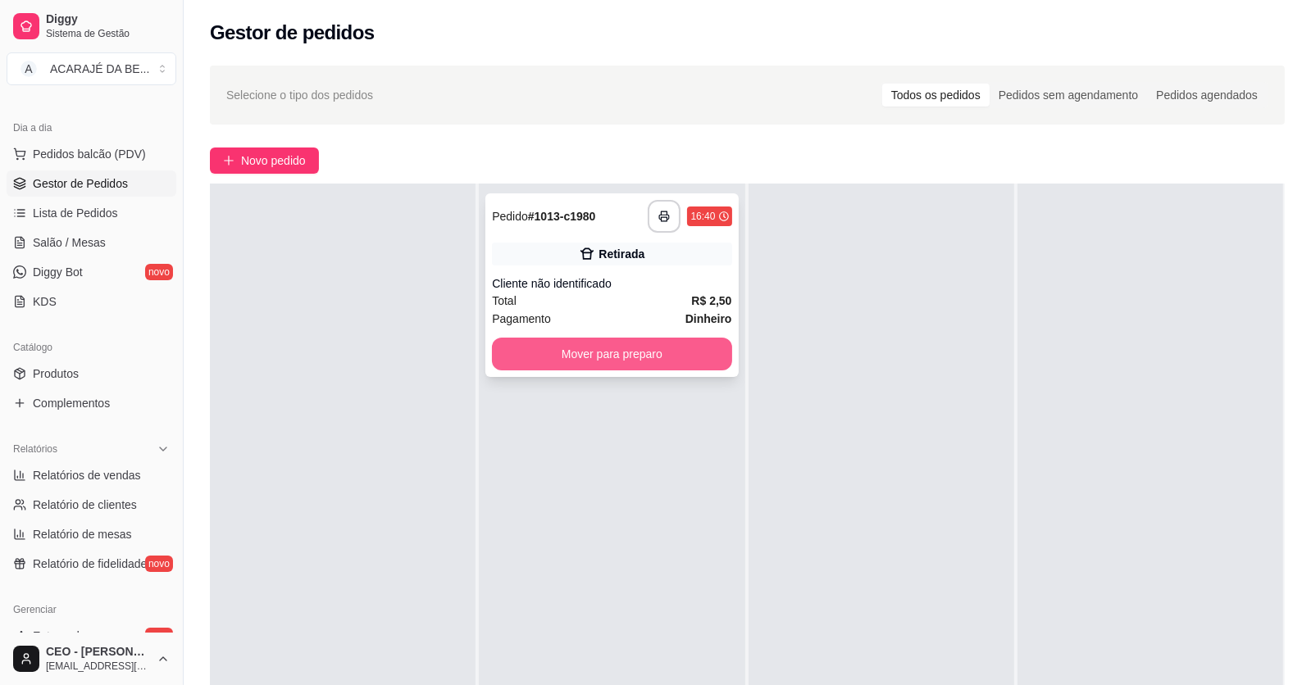
click at [588, 357] on button "Mover para preparo" at bounding box center [611, 354] width 239 height 33
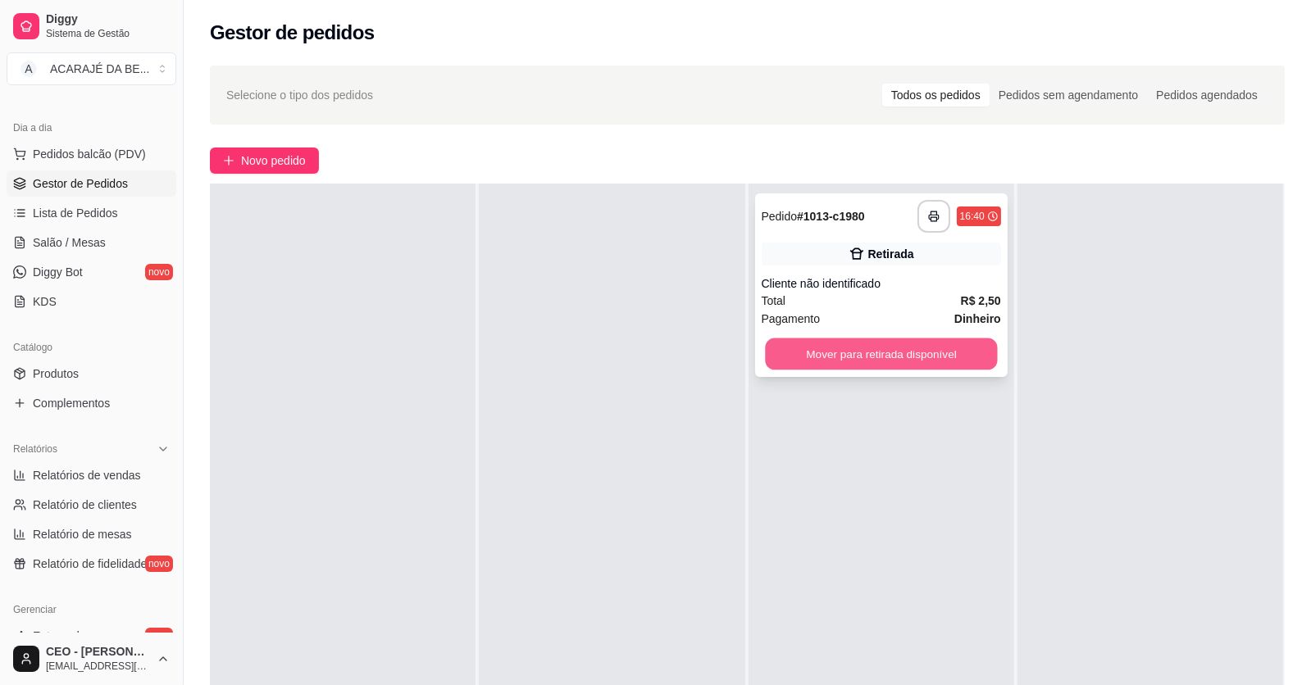
click at [845, 351] on button "Mover para retirada disponível" at bounding box center [881, 355] width 232 height 32
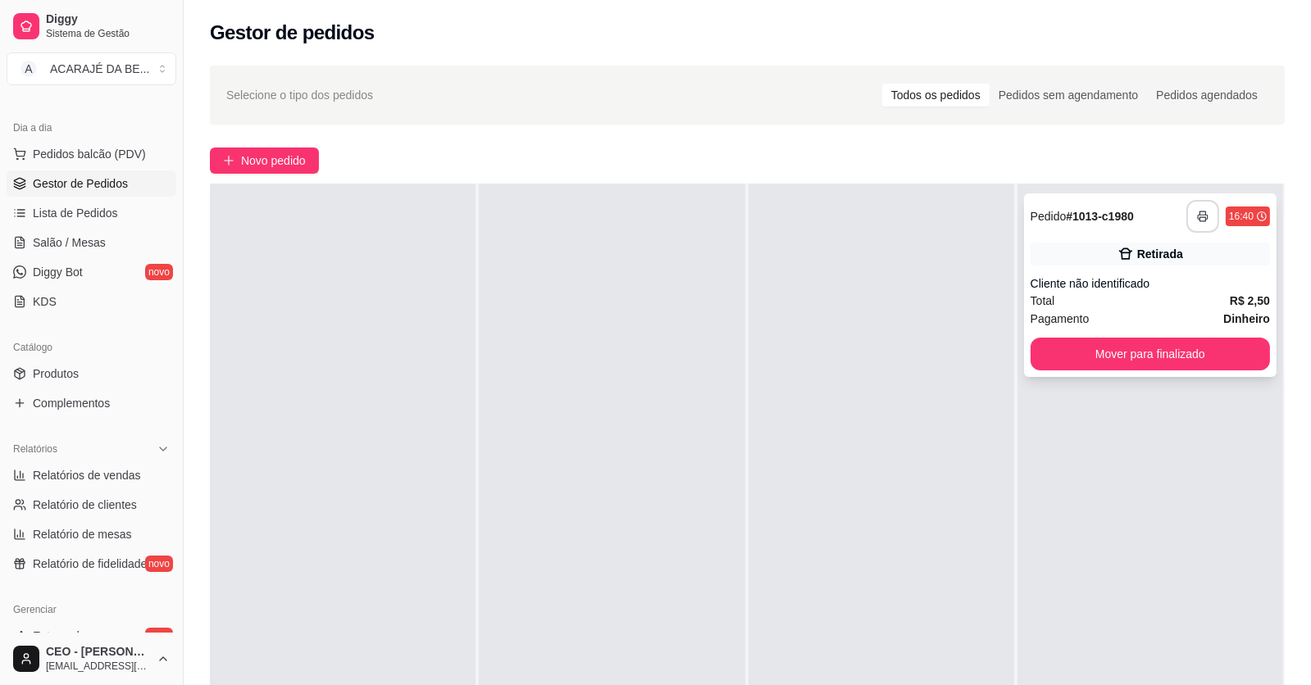
click at [1199, 211] on polyline "button" at bounding box center [1202, 212] width 6 height 3
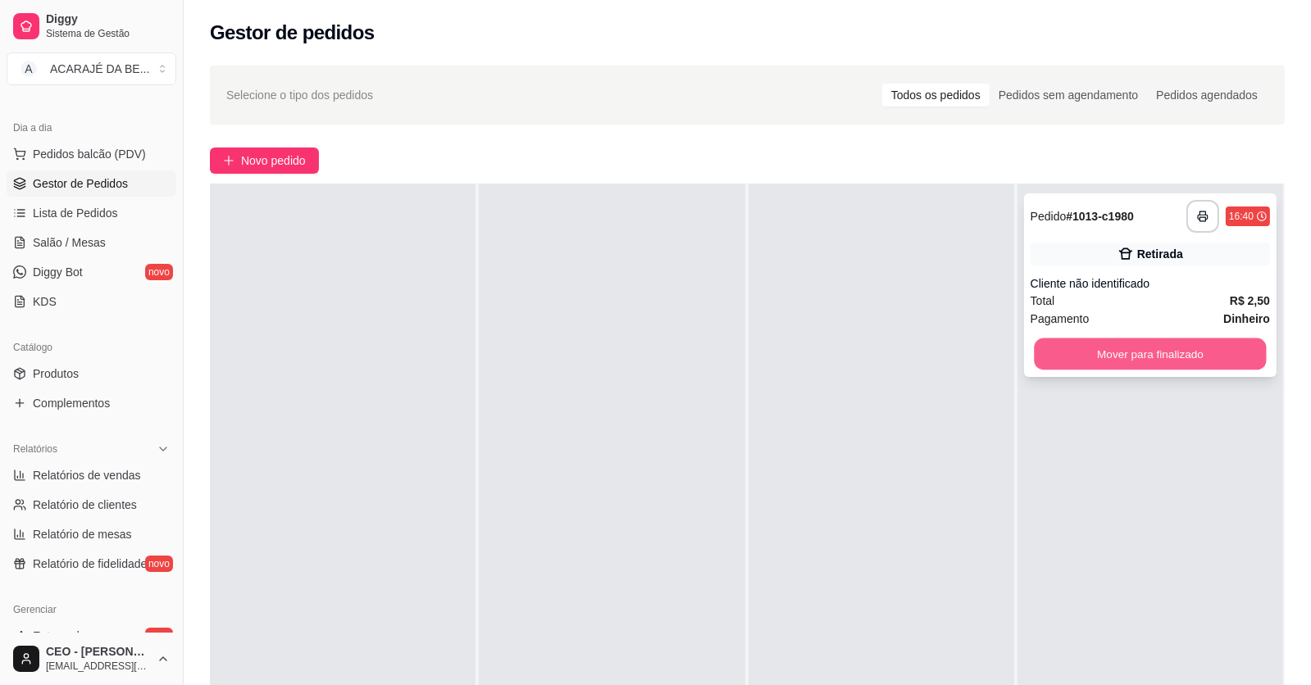
click at [1194, 366] on button "Mover para finalizado" at bounding box center [1150, 355] width 232 height 32
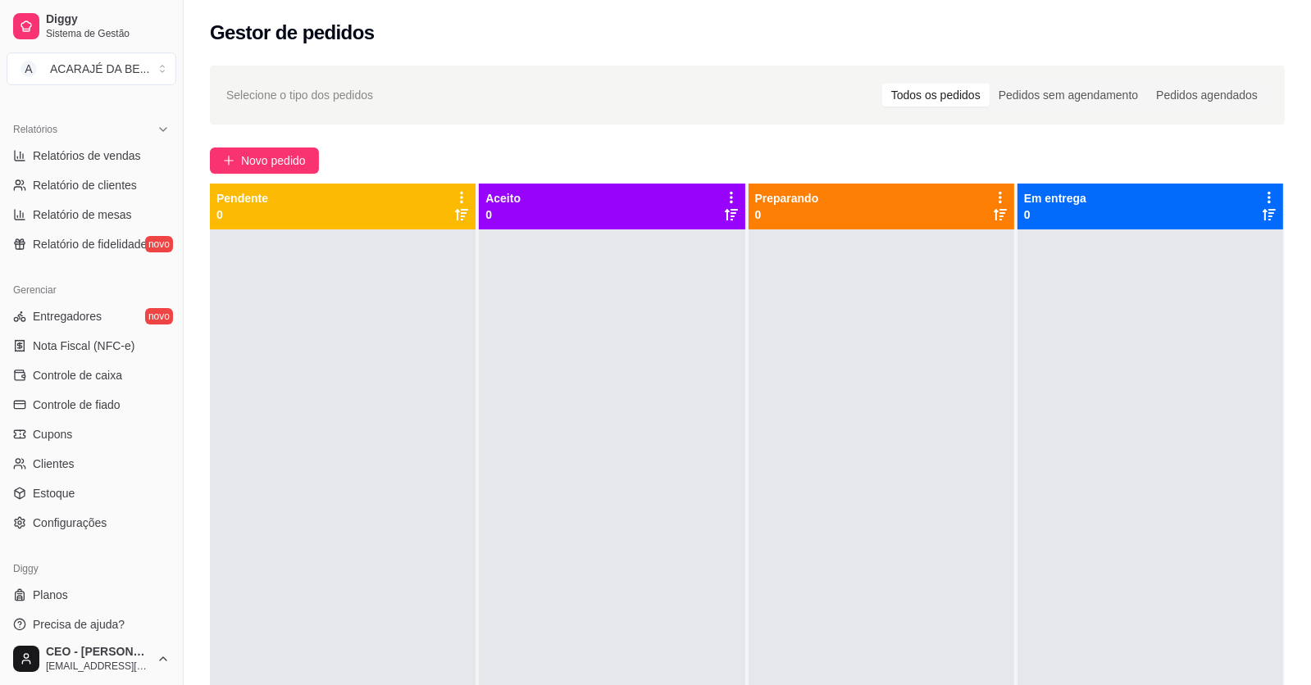
scroll to position [492, 0]
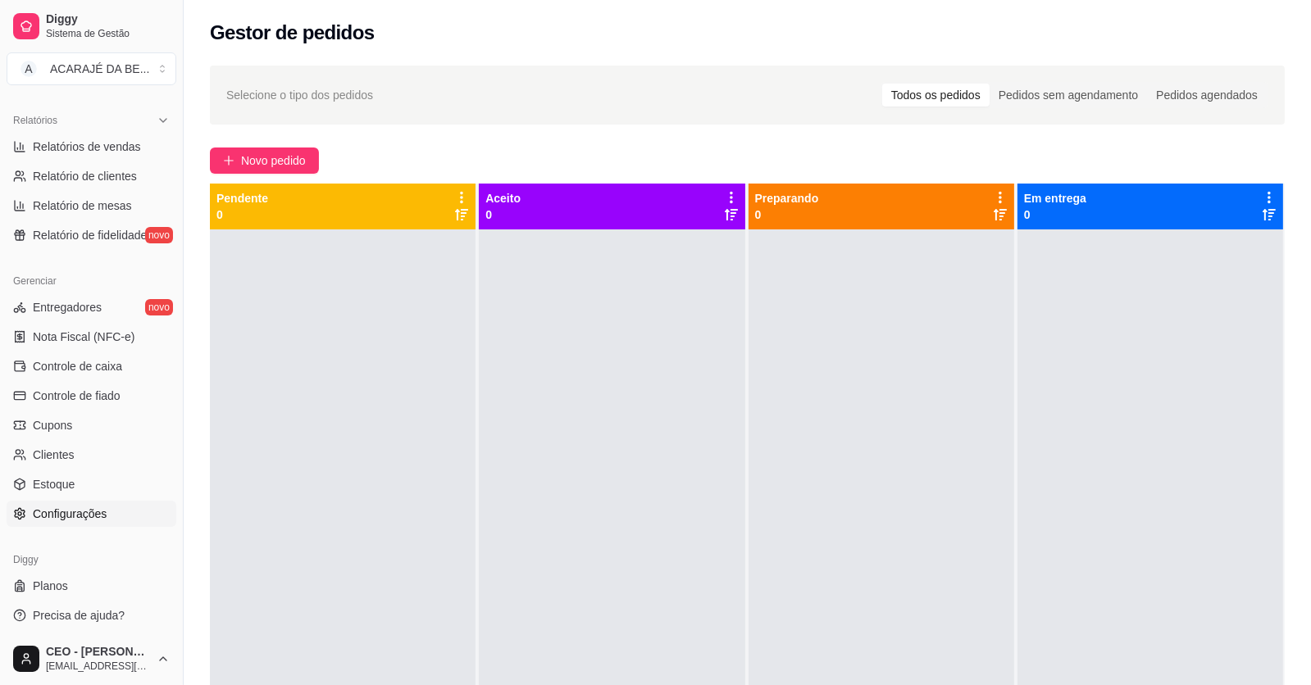
click at [93, 504] on link "Configurações" at bounding box center [92, 514] width 170 height 26
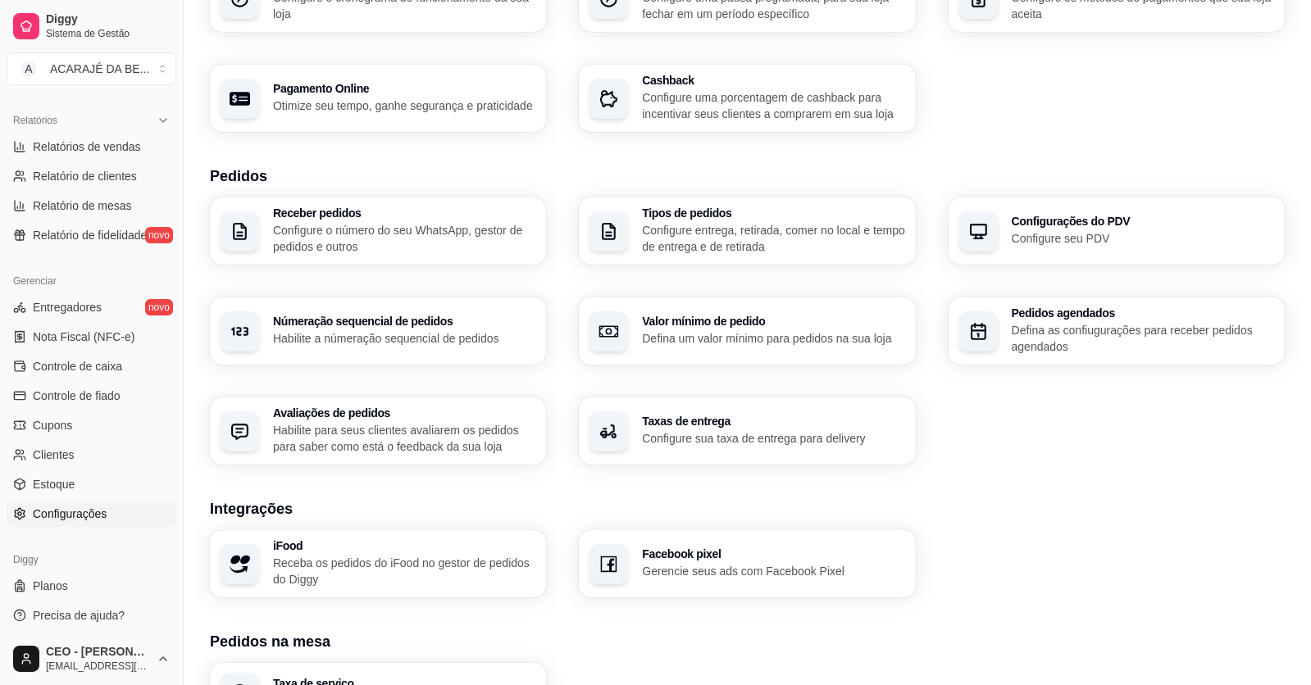
scroll to position [409, 0]
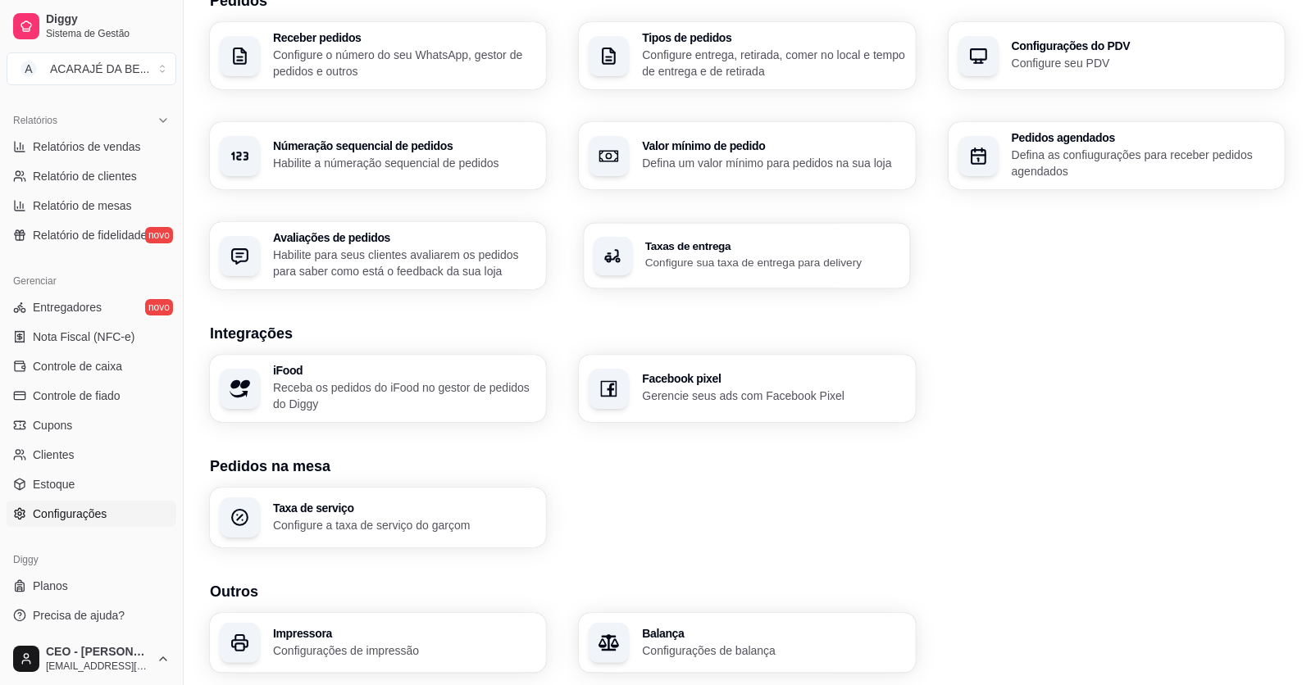
click at [676, 259] on p "Configure sua taxa de entrega para delivery" at bounding box center [773, 263] width 256 height 16
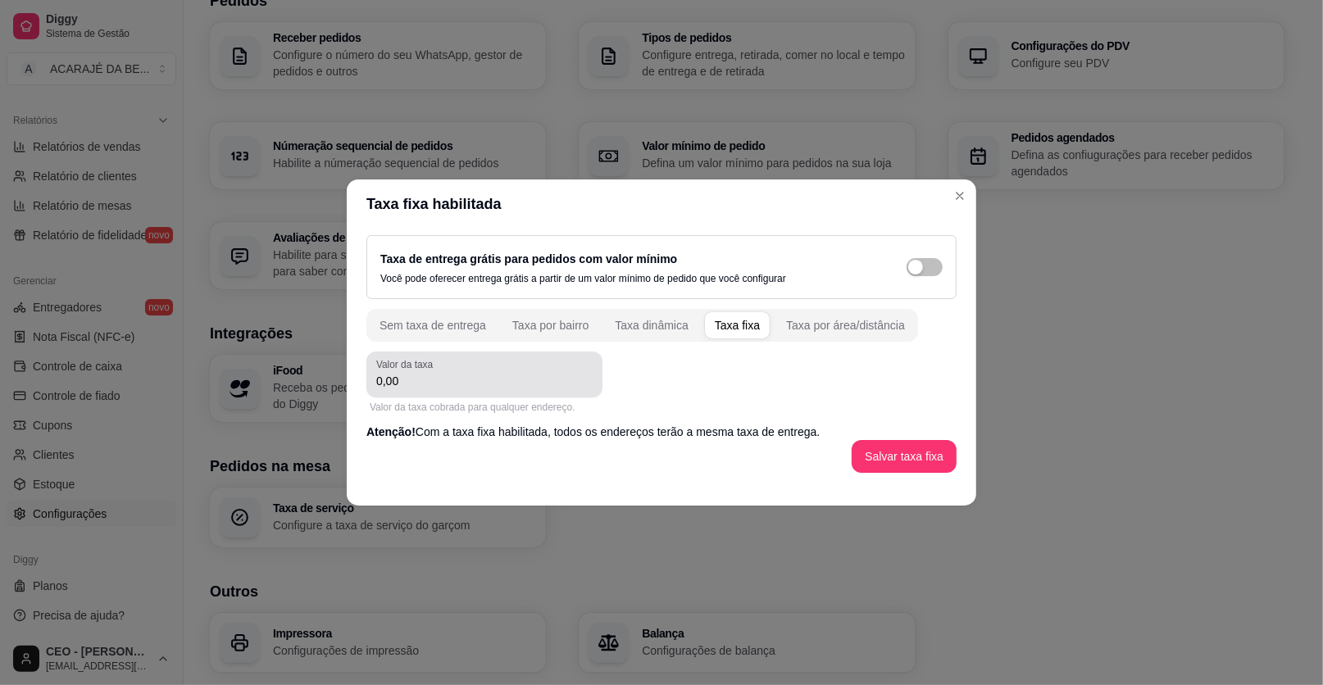
click at [503, 388] on input "0,00" at bounding box center [484, 381] width 216 height 16
type input "3,00"
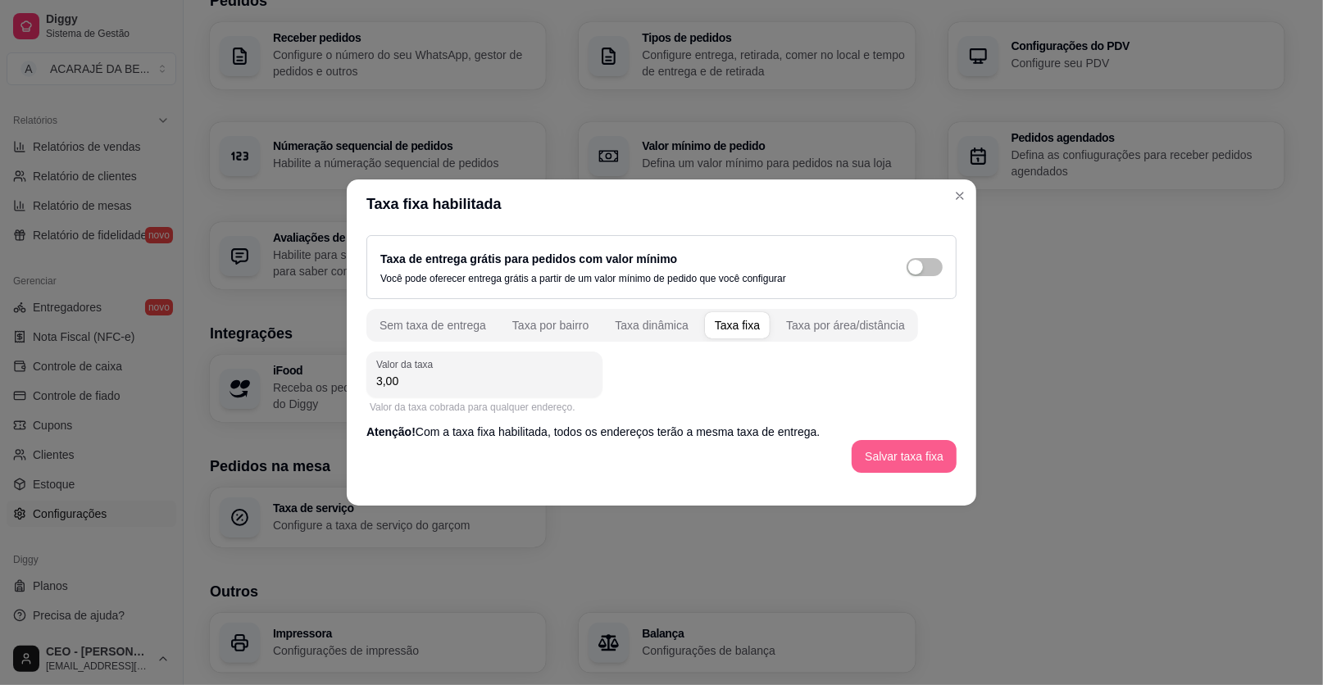
click at [863, 448] on button "Salvar taxa fixa" at bounding box center [904, 456] width 105 height 33
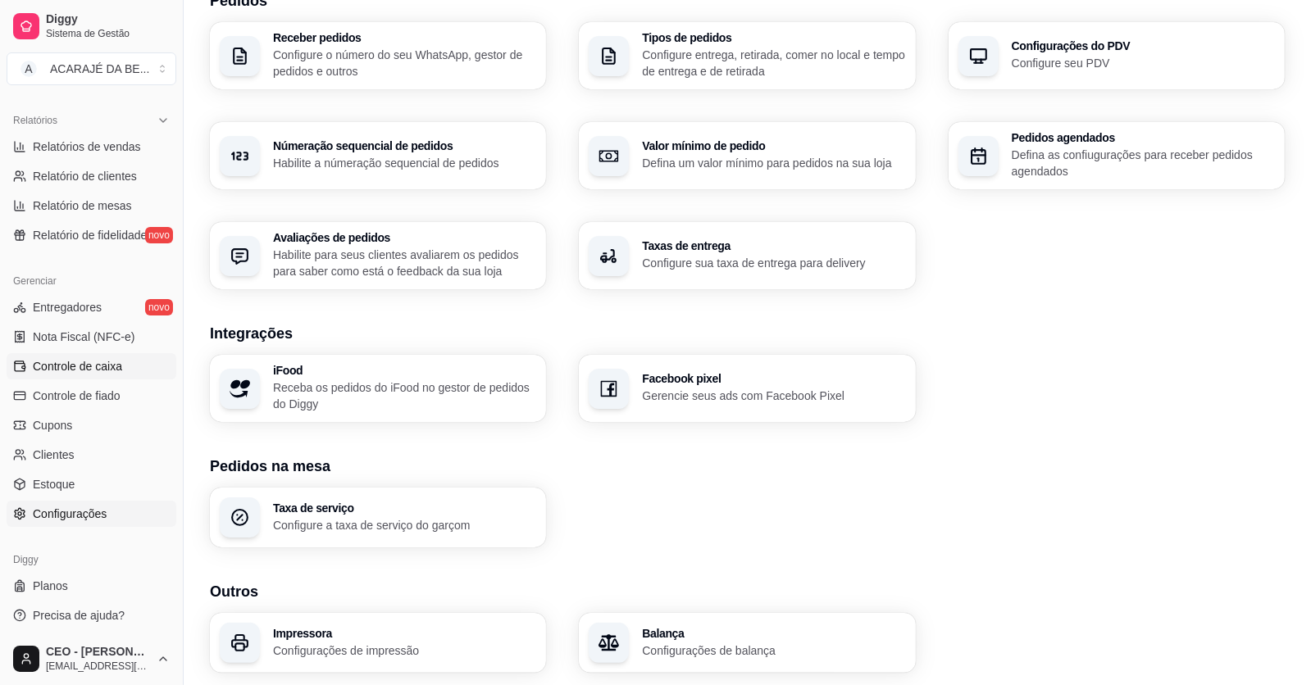
click at [86, 365] on span "Controle de caixa" at bounding box center [77, 366] width 89 height 16
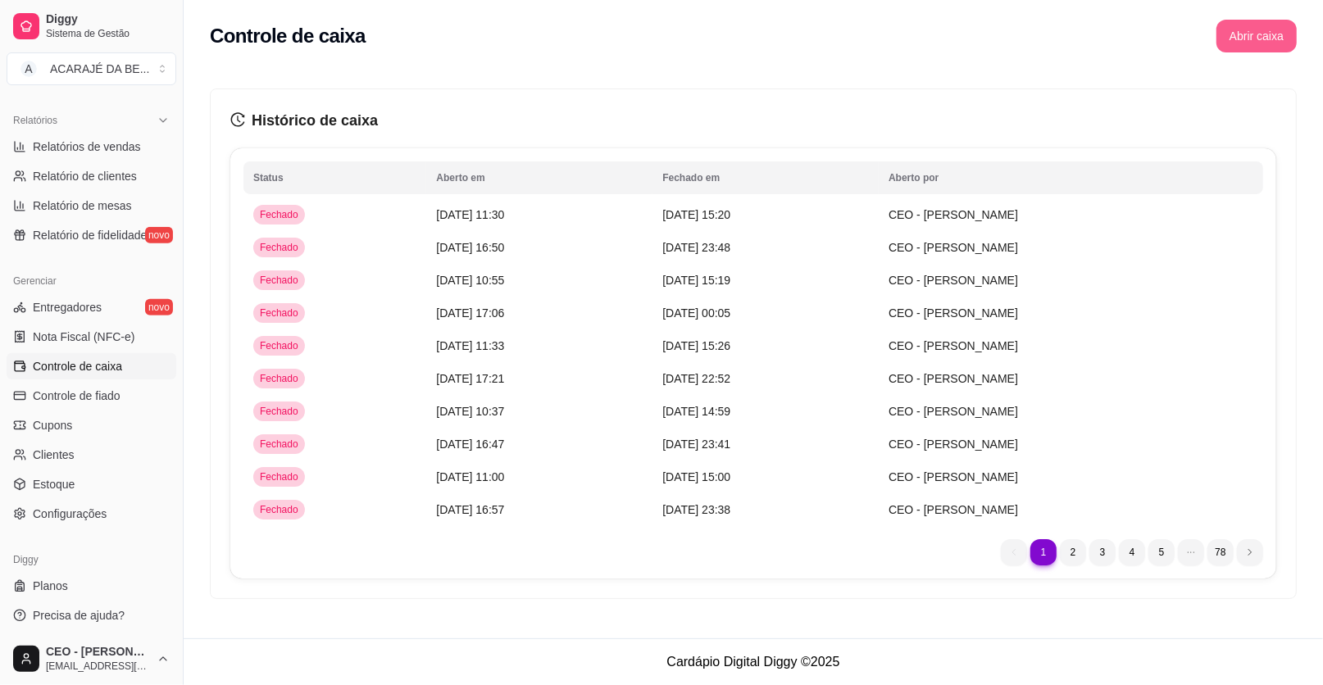
click at [1254, 43] on button "Abrir caixa" at bounding box center [1256, 36] width 80 height 33
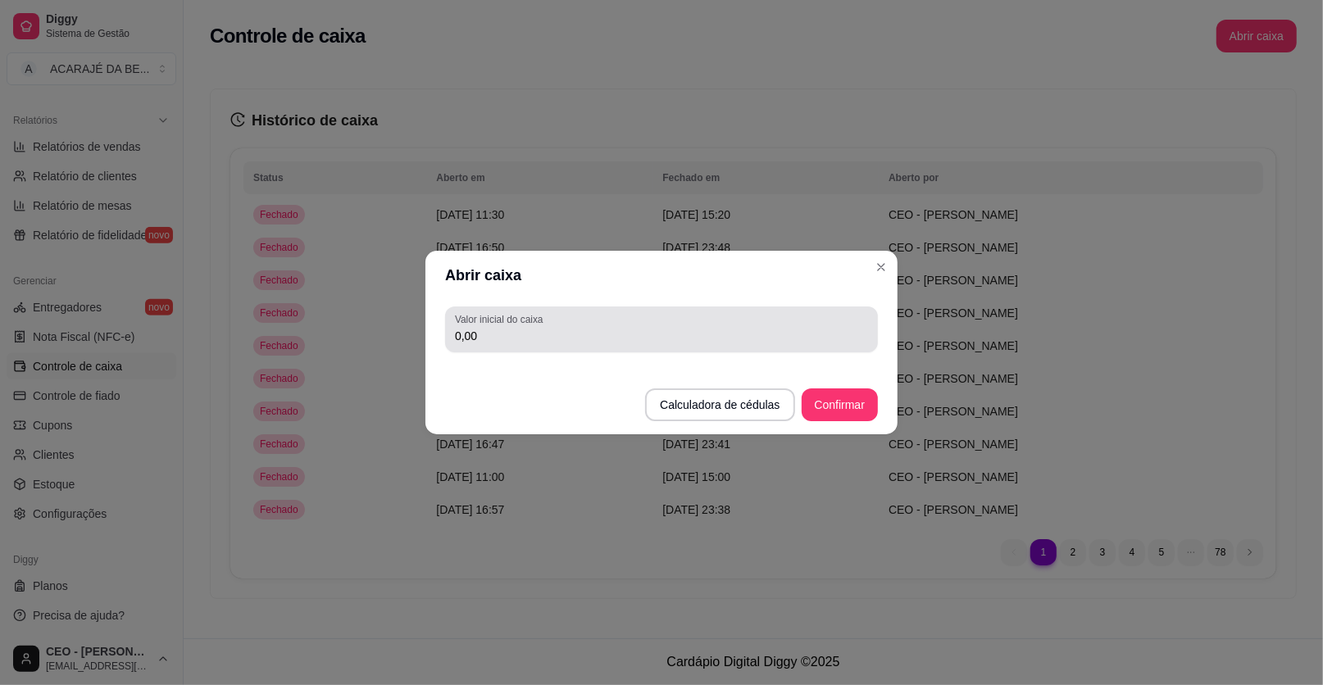
click at [553, 337] on input "0,00" at bounding box center [661, 336] width 413 height 16
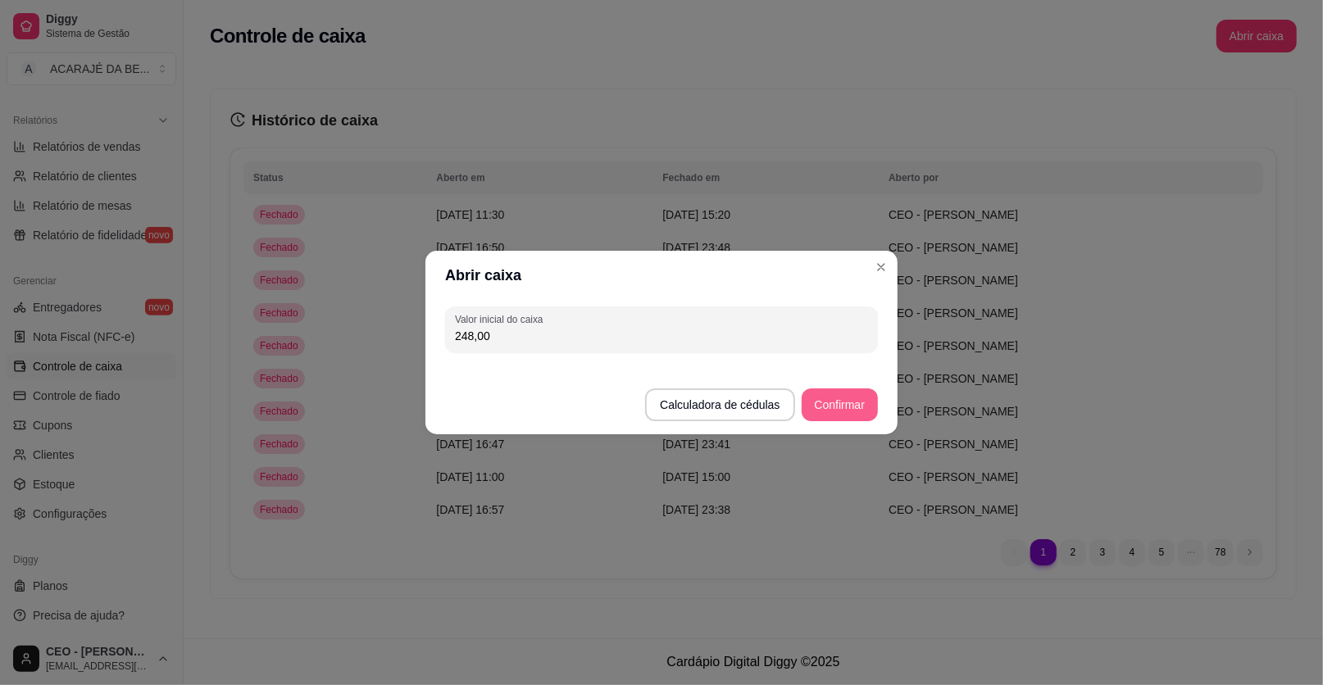
type input "248,00"
click at [856, 397] on button "Confirmar" at bounding box center [840, 404] width 76 height 33
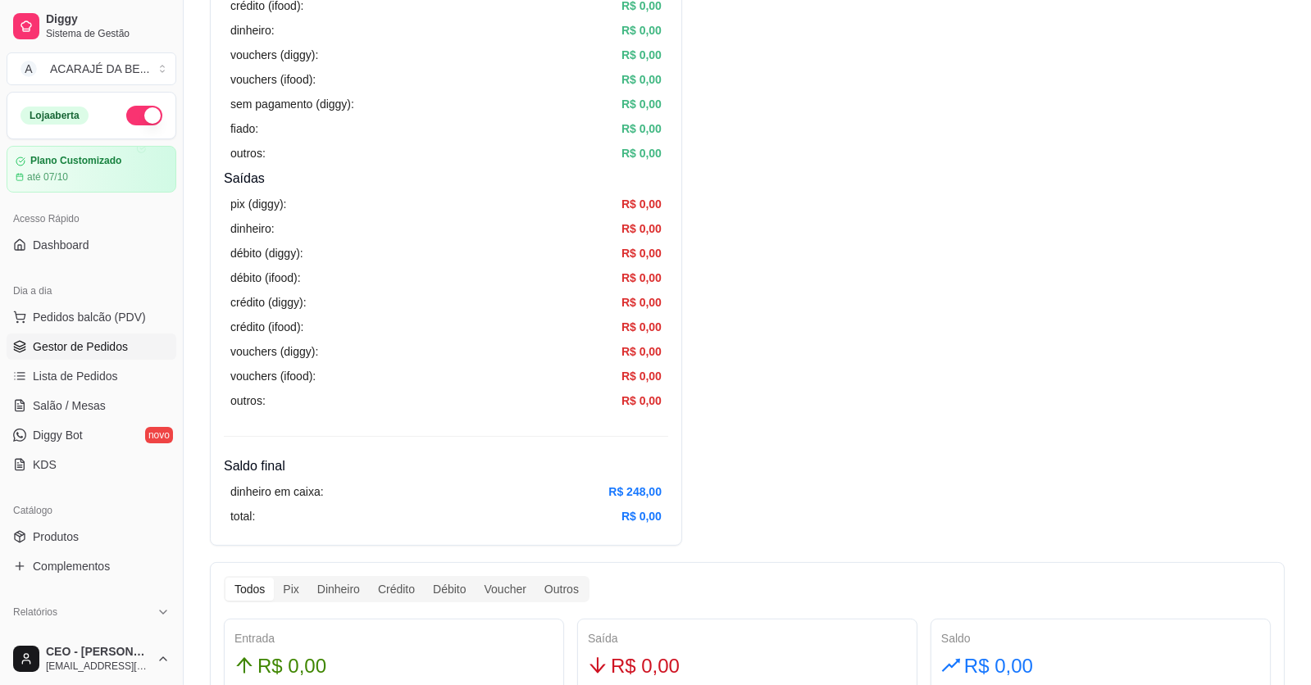
click at [95, 342] on span "Gestor de Pedidos" at bounding box center [80, 347] width 95 height 16
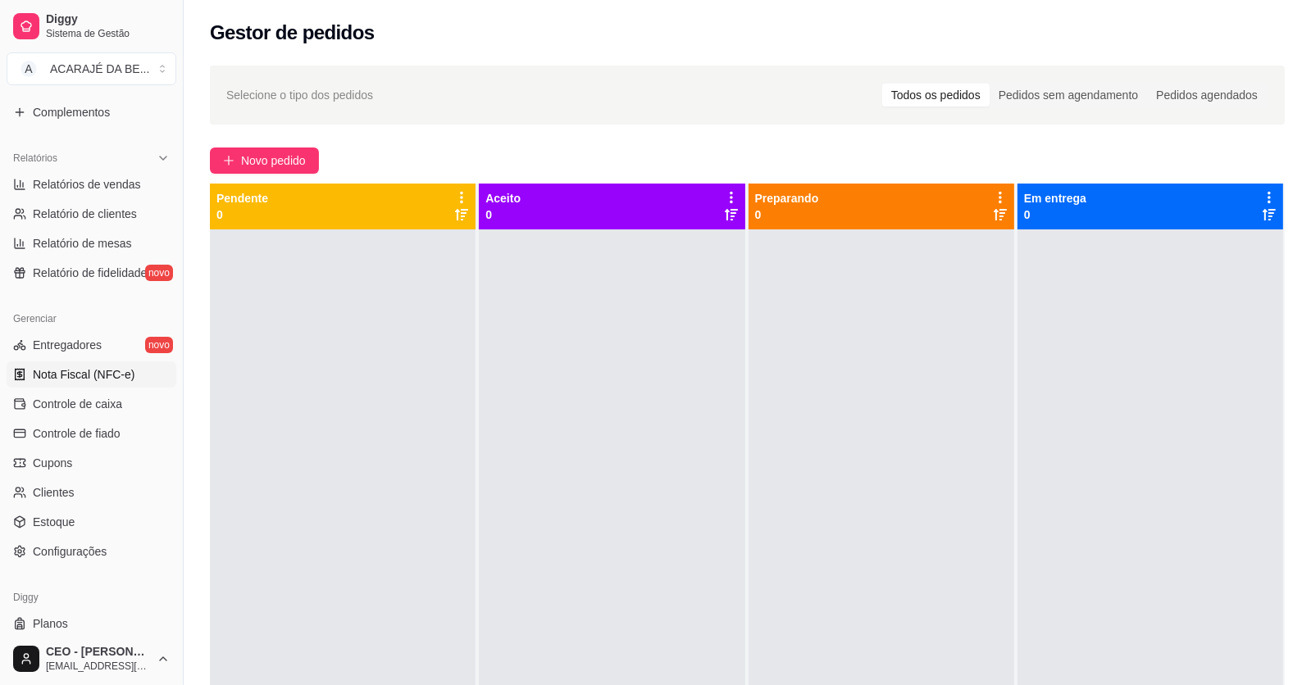
scroll to position [493, 0]
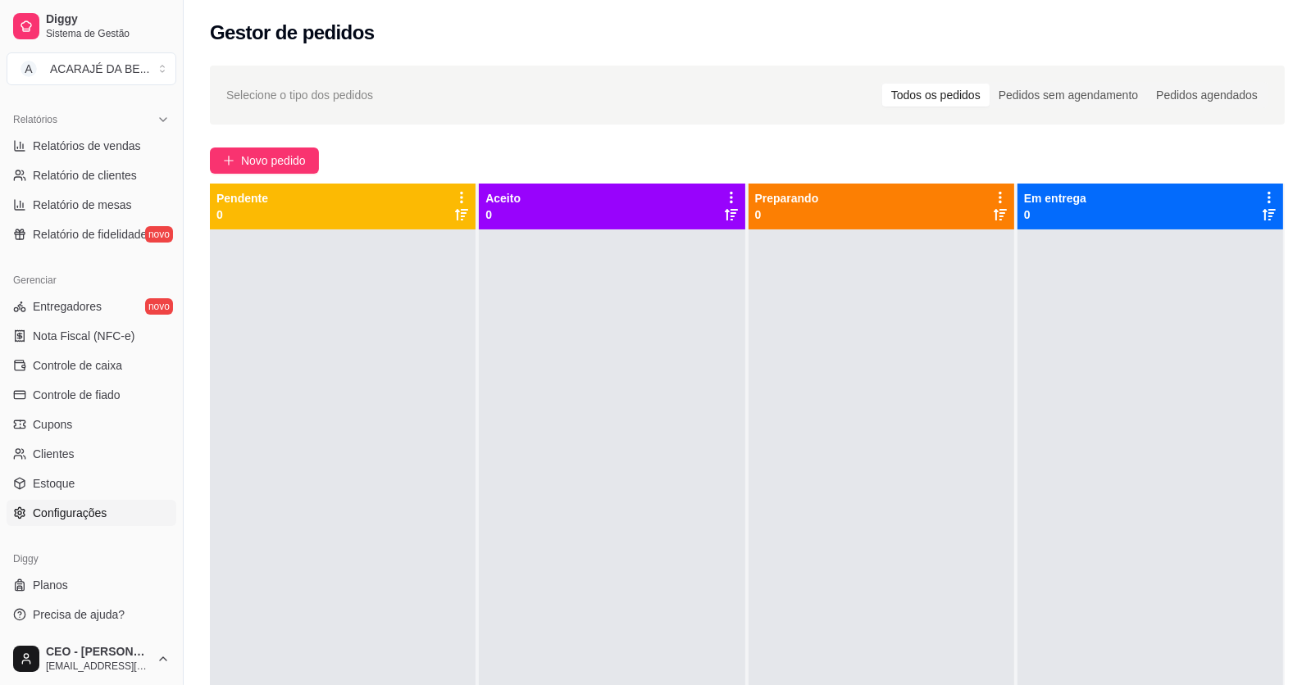
click at [43, 511] on span "Configurações" at bounding box center [70, 513] width 74 height 16
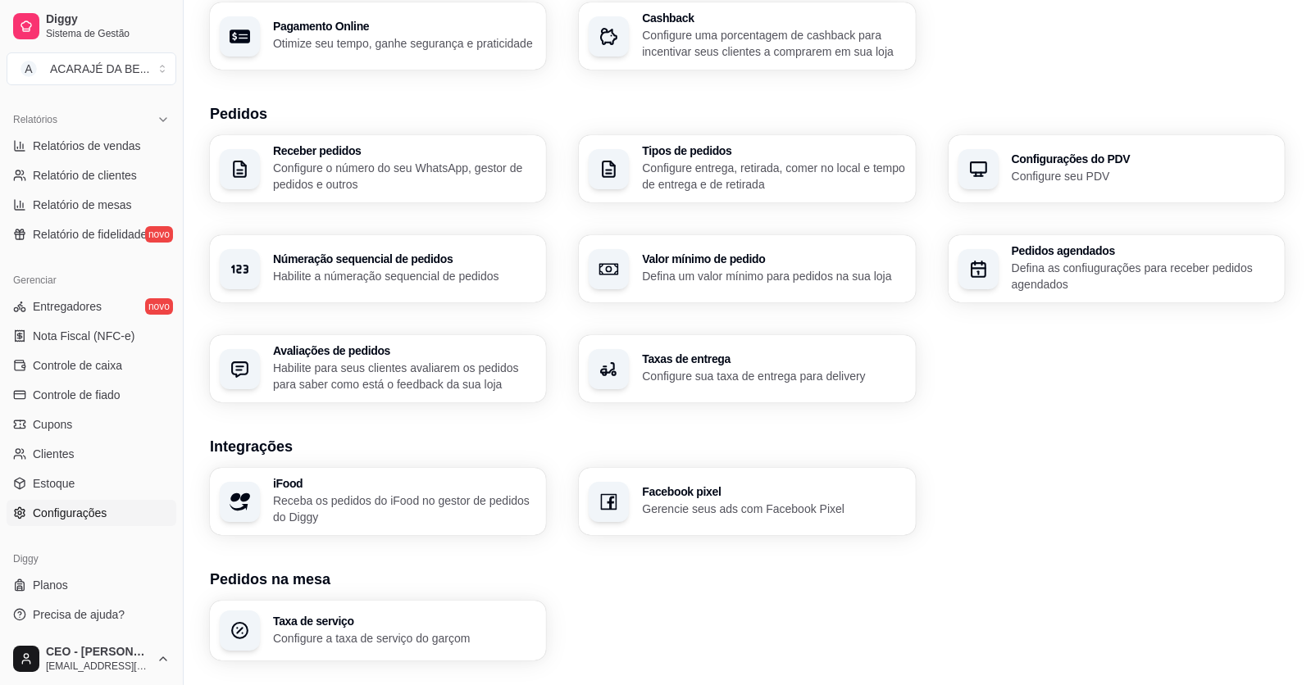
scroll to position [327, 0]
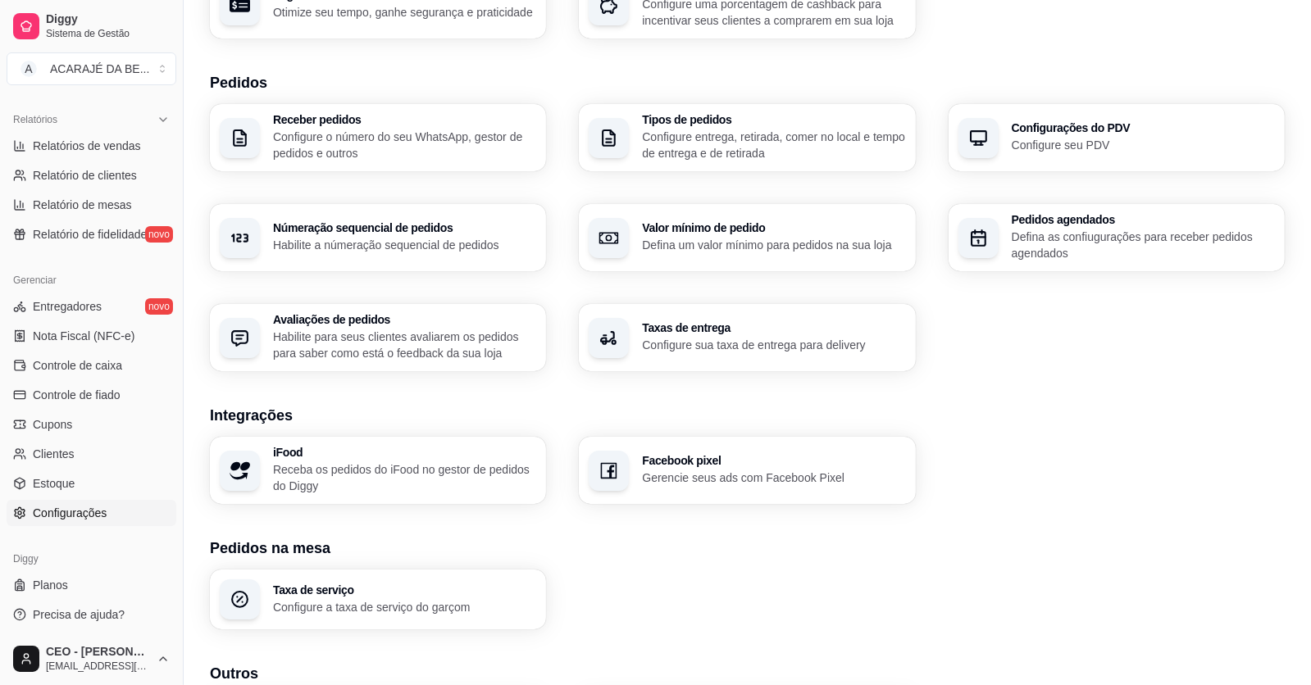
click at [721, 347] on p "Configure sua taxa de entrega para delivery" at bounding box center [773, 345] width 263 height 16
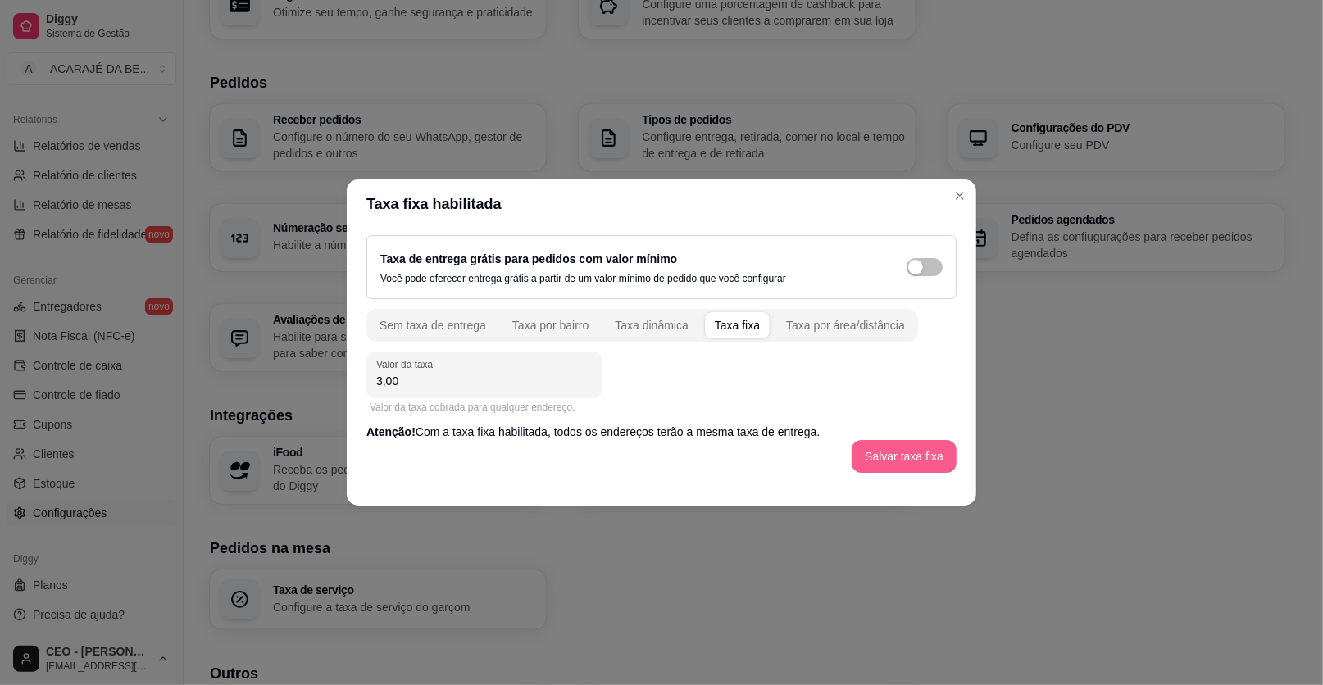
click at [898, 443] on button "Salvar taxa fixa" at bounding box center [904, 456] width 105 height 33
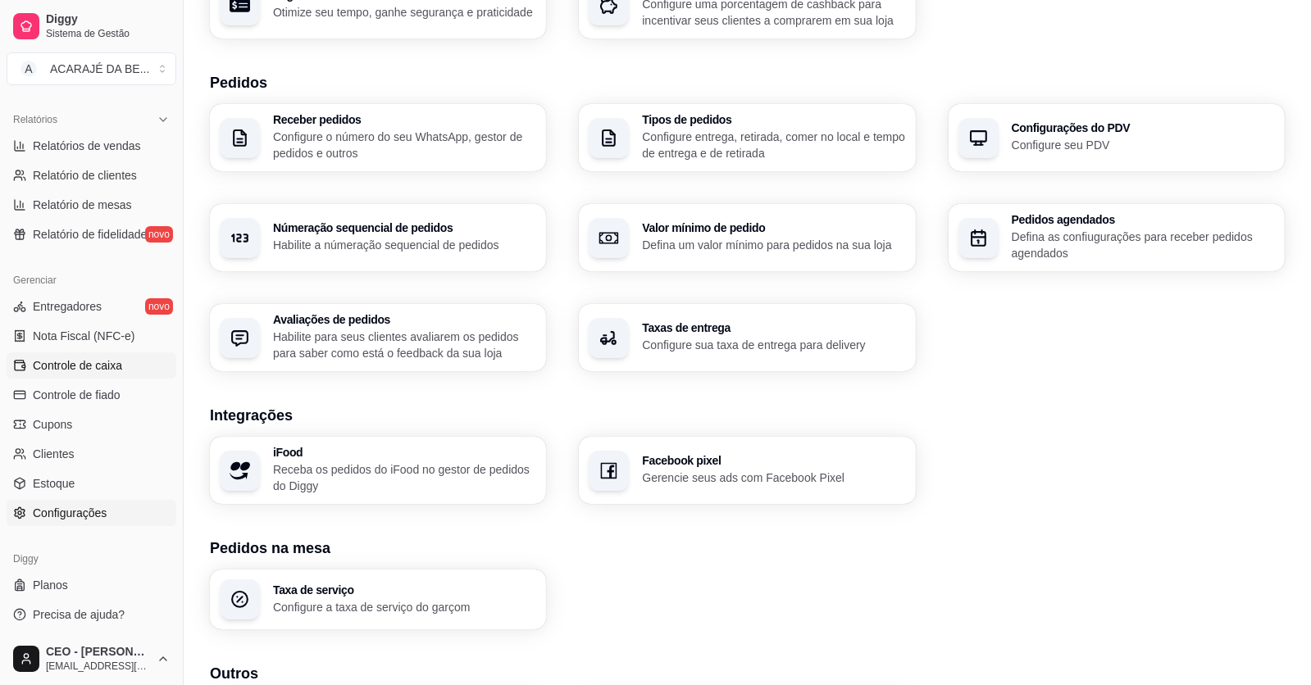
click at [72, 375] on link "Controle de caixa" at bounding box center [92, 365] width 170 height 26
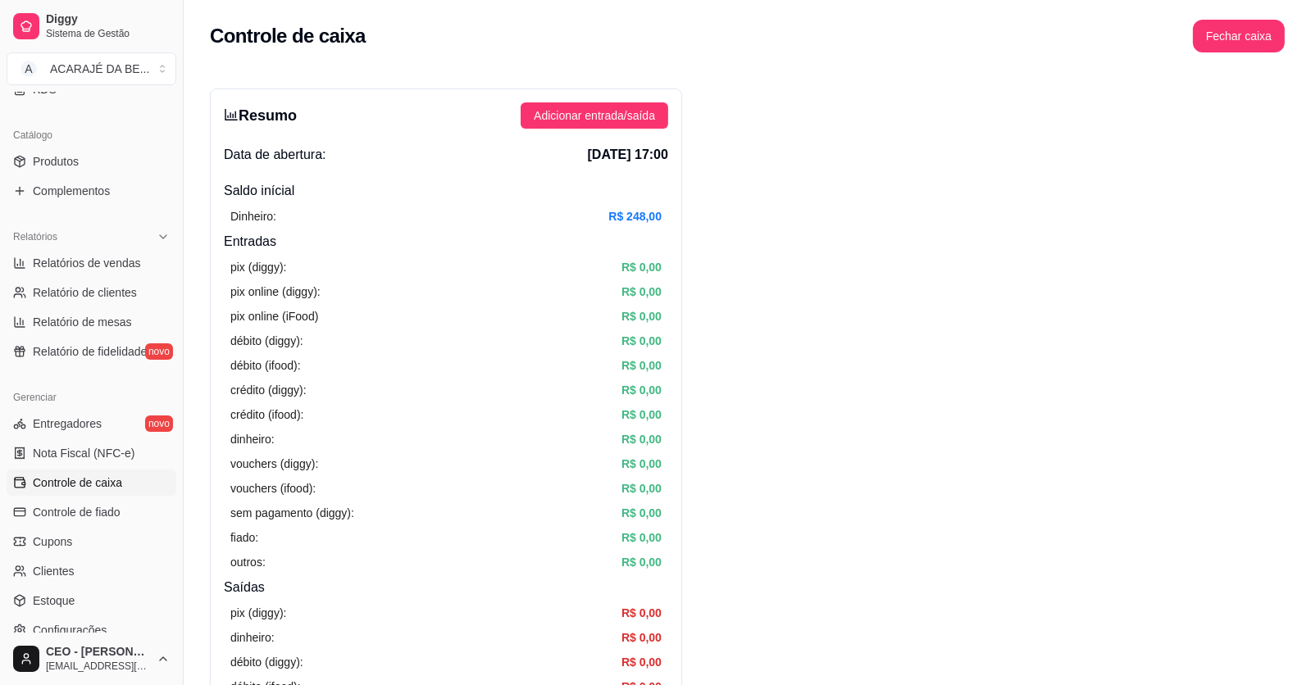
scroll to position [329, 0]
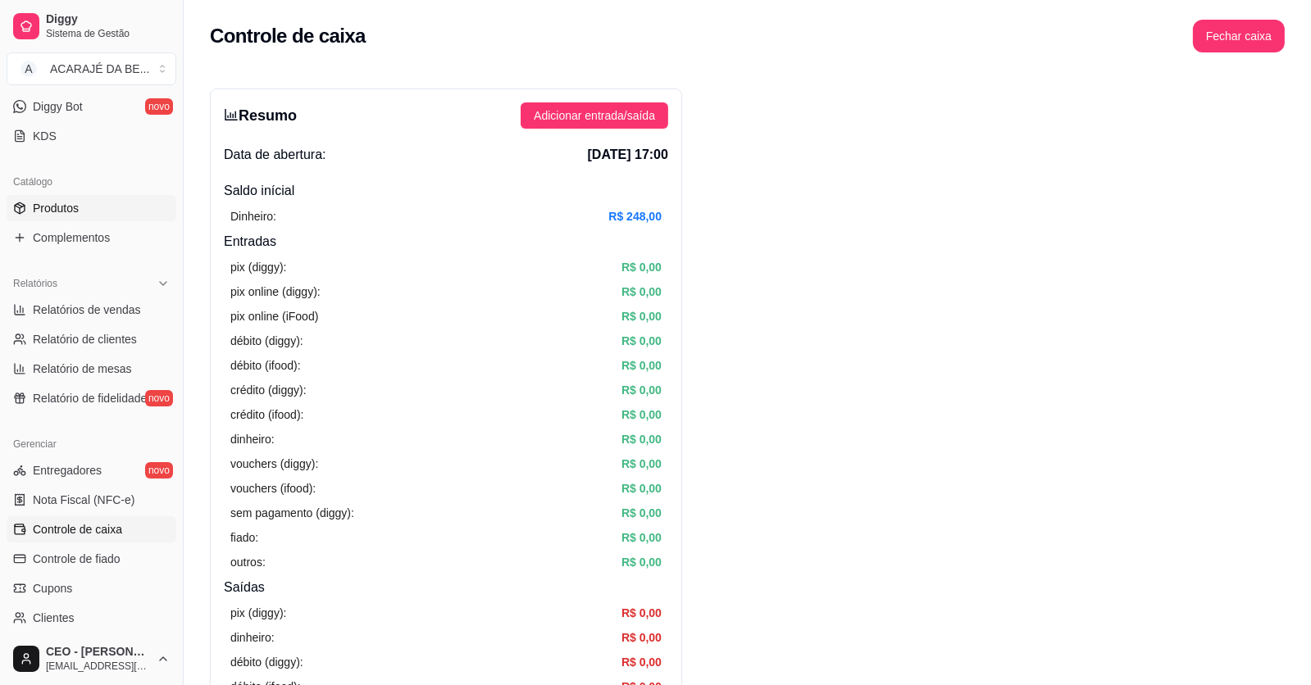
click at [83, 198] on link "Produtos" at bounding box center [92, 208] width 170 height 26
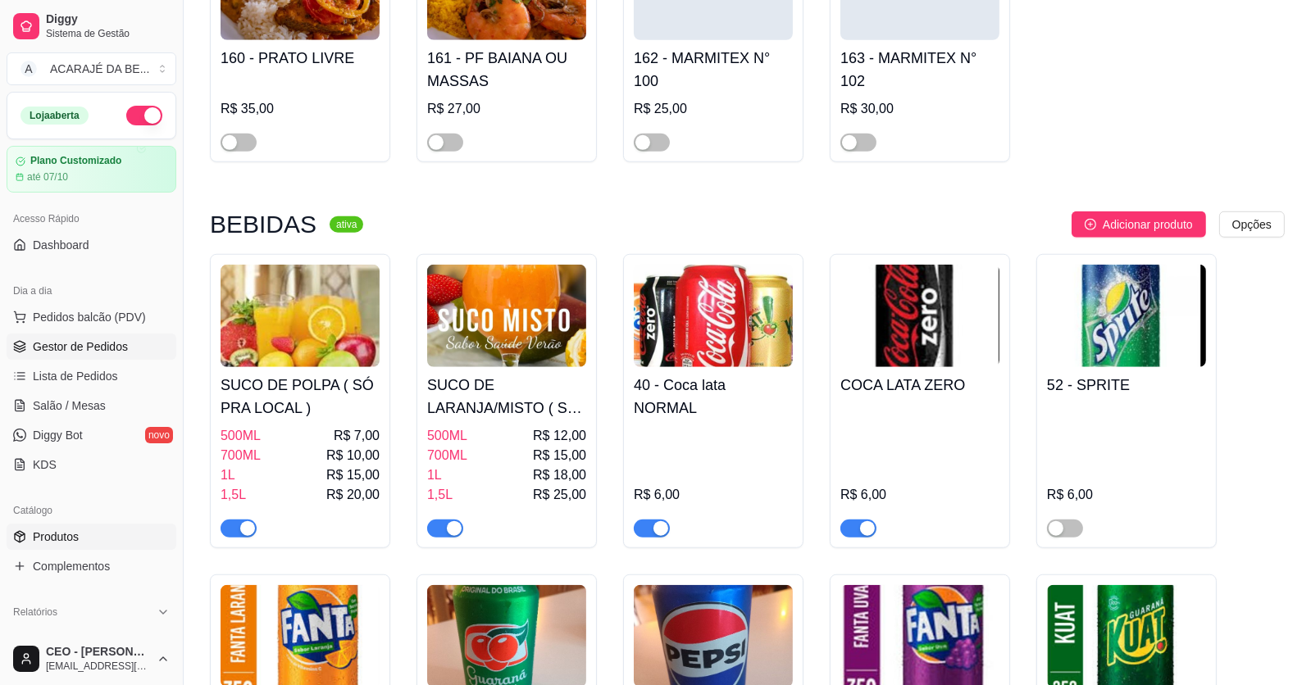
click at [102, 355] on link "Gestor de Pedidos" at bounding box center [92, 347] width 170 height 26
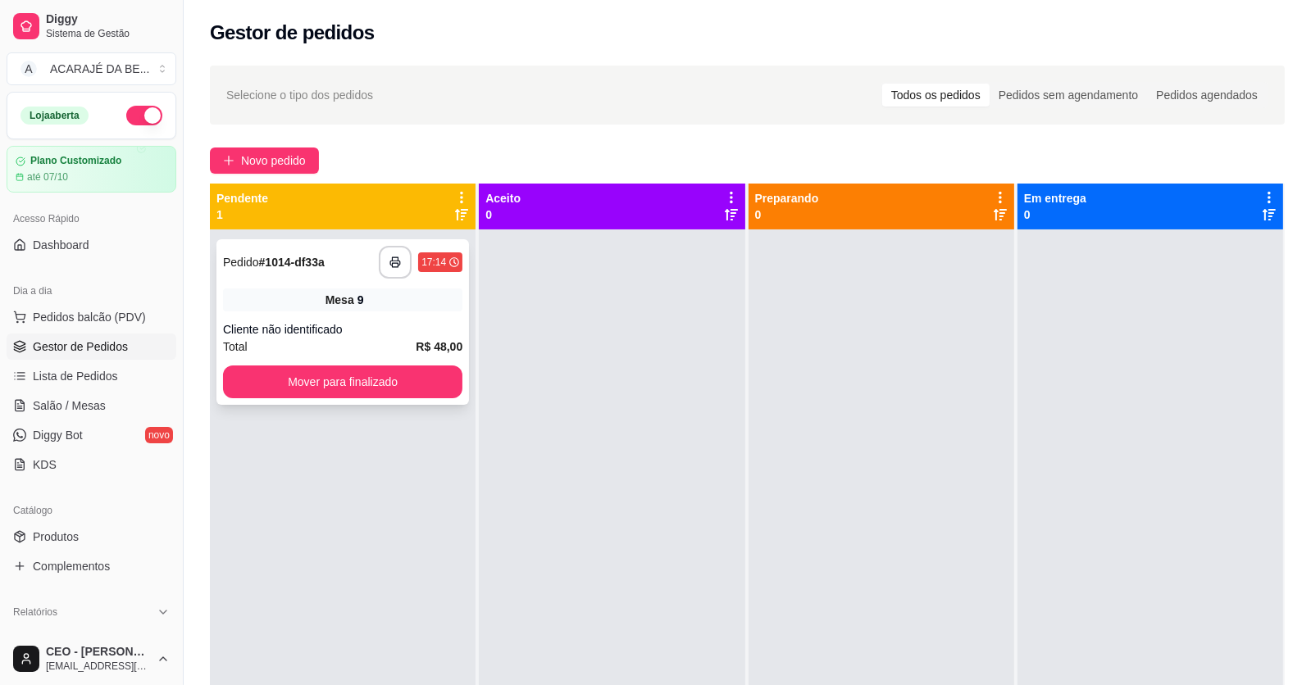
click at [422, 306] on div "Mesa 9" at bounding box center [342, 300] width 239 height 23
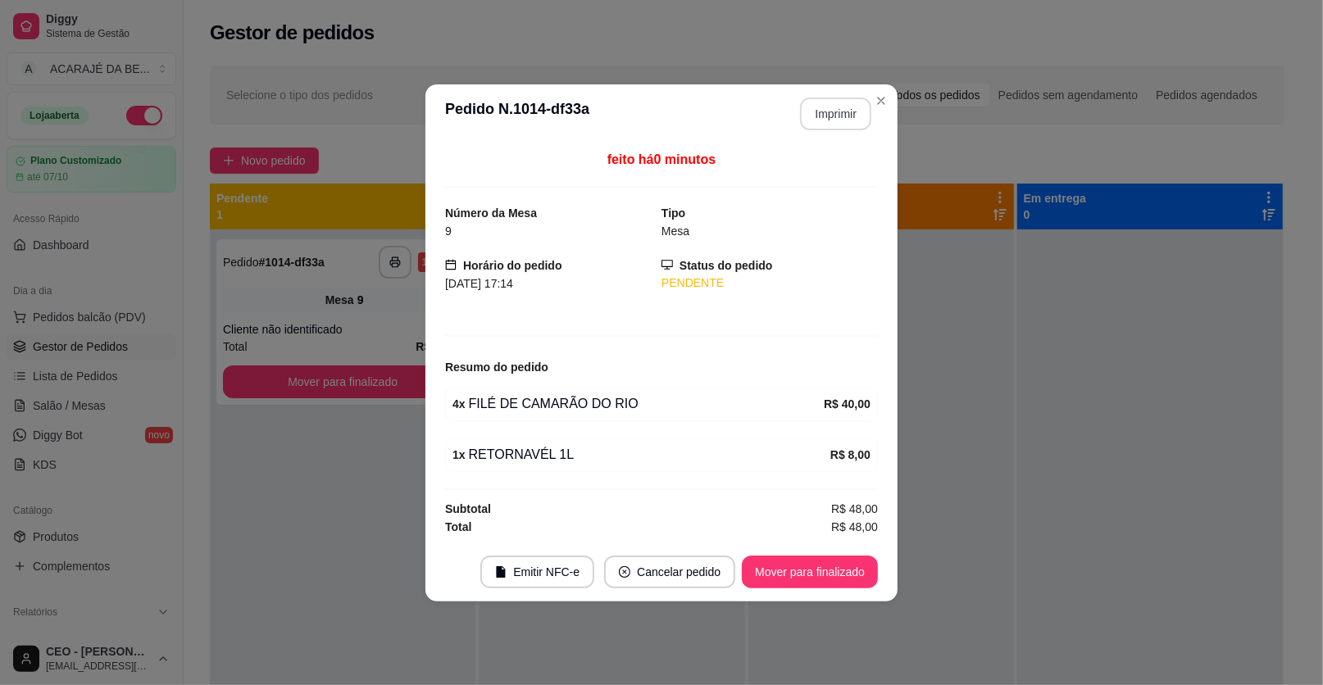
click at [824, 108] on button "Imprimir" at bounding box center [835, 114] width 71 height 33
click at [803, 575] on button "Mover para finalizado" at bounding box center [810, 572] width 132 height 32
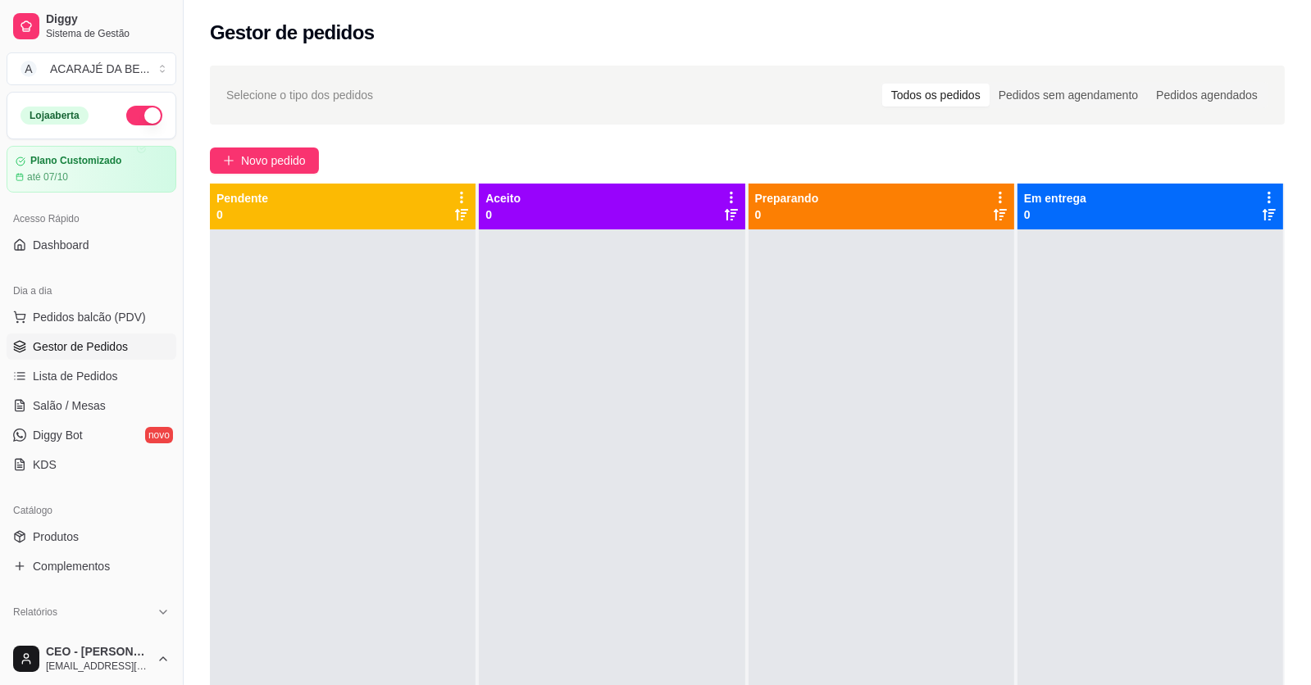
drag, startPoint x: 544, startPoint y: 25, endPoint x: 491, endPoint y: 279, distance: 258.8
click at [491, 279] on div at bounding box center [612, 571] width 266 height 685
click at [271, 166] on span "Novo pedido" at bounding box center [273, 161] width 65 height 18
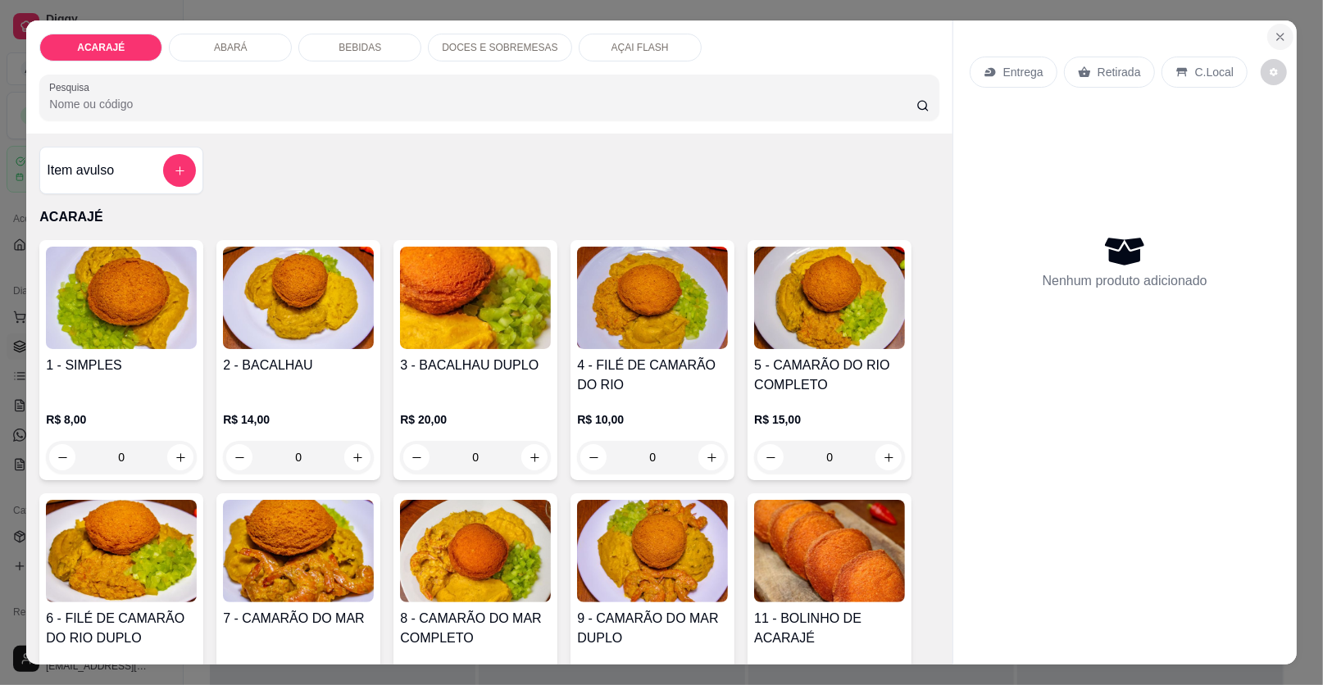
click at [1274, 43] on icon "Close" at bounding box center [1280, 36] width 13 height 13
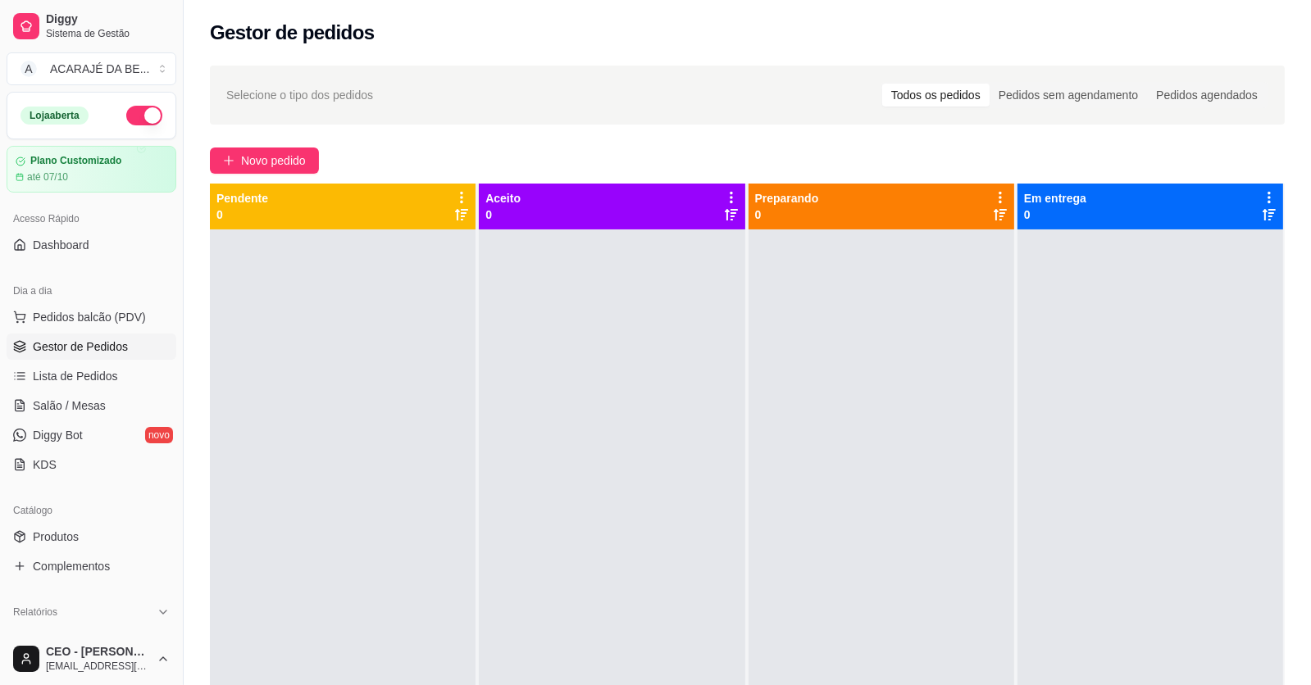
click at [1002, 675] on div at bounding box center [881, 571] width 266 height 685
drag, startPoint x: 691, startPoint y: 461, endPoint x: 427, endPoint y: 475, distance: 264.3
click at [427, 475] on div at bounding box center [343, 571] width 266 height 685
drag, startPoint x: 343, startPoint y: 375, endPoint x: 643, endPoint y: 395, distance: 301.5
drag, startPoint x: 643, startPoint y: 395, endPoint x: 1138, endPoint y: 422, distance: 495.8
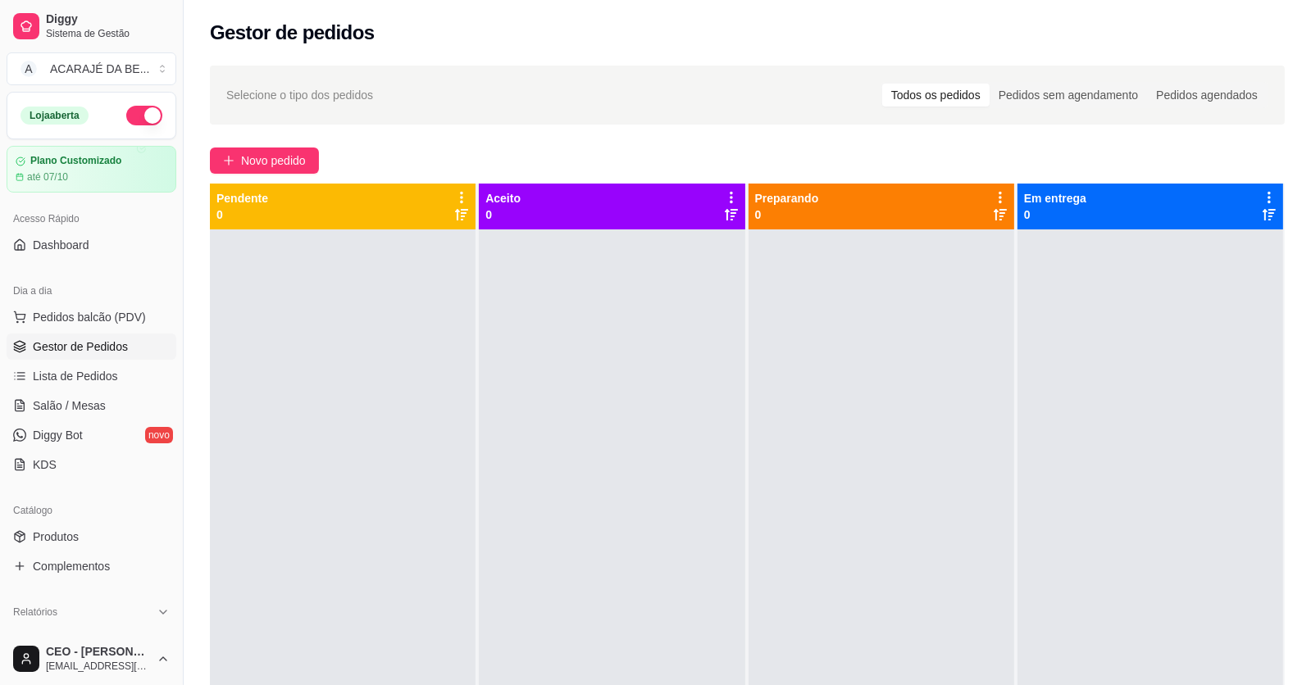
drag, startPoint x: 1138, startPoint y: 422, endPoint x: 897, endPoint y: 418, distance: 241.8
drag, startPoint x: 897, startPoint y: 418, endPoint x: 617, endPoint y: 450, distance: 281.3
drag, startPoint x: 617, startPoint y: 450, endPoint x: 349, endPoint y: 470, distance: 268.7
drag, startPoint x: 349, startPoint y: 470, endPoint x: 810, endPoint y: 403, distance: 465.4
drag, startPoint x: 810, startPoint y: 403, endPoint x: 409, endPoint y: 478, distance: 407.7
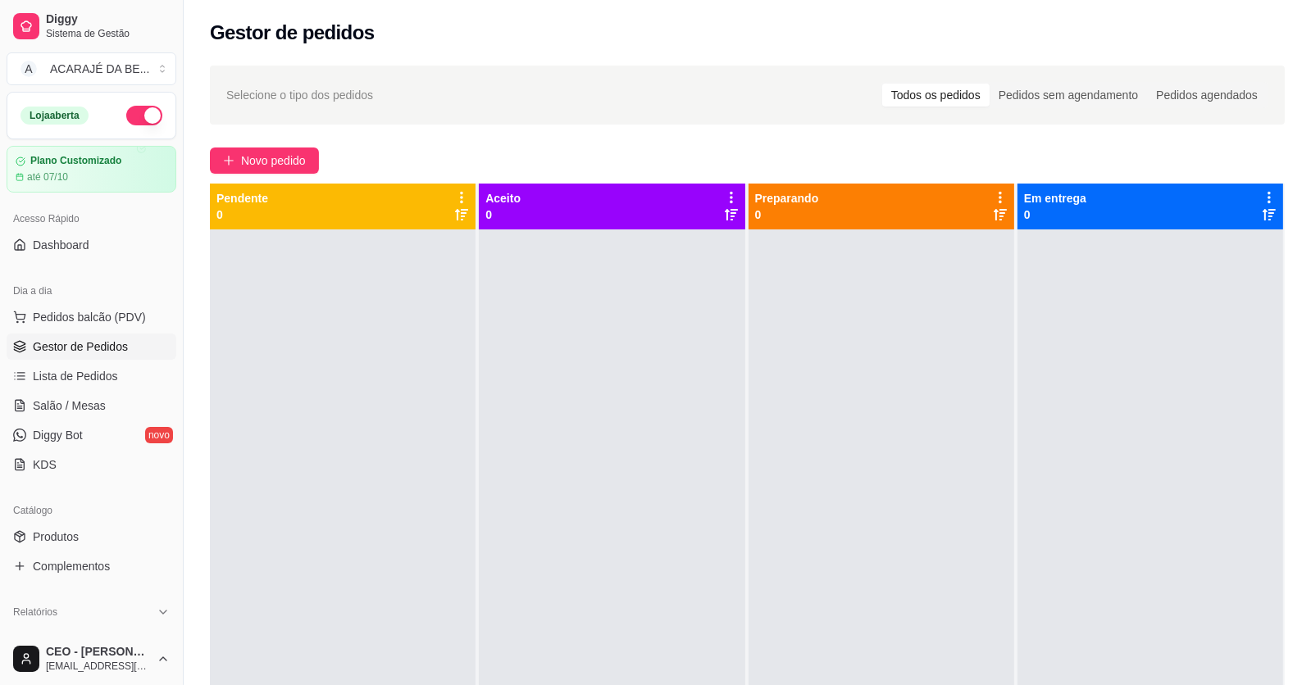
drag, startPoint x: 409, startPoint y: 478, endPoint x: 766, endPoint y: 561, distance: 366.2
drag, startPoint x: 766, startPoint y: 561, endPoint x: 1156, endPoint y: 474, distance: 400.7
drag, startPoint x: 1156, startPoint y: 474, endPoint x: 400, endPoint y: 593, distance: 765.9
drag, startPoint x: 400, startPoint y: 593, endPoint x: 845, endPoint y: 579, distance: 445.3
drag, startPoint x: 845, startPoint y: 579, endPoint x: 1229, endPoint y: 394, distance: 425.6
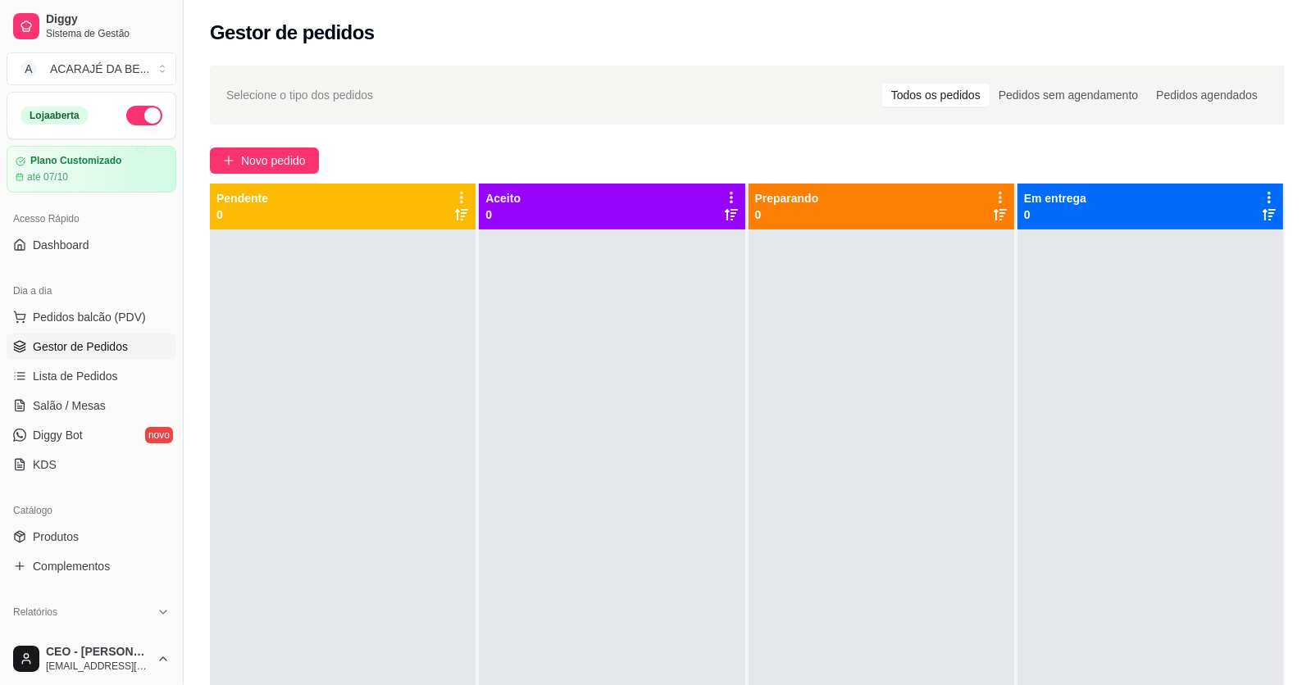
drag, startPoint x: 1229, startPoint y: 394, endPoint x: 625, endPoint y: 552, distance: 623.4
drag, startPoint x: 625, startPoint y: 552, endPoint x: 1039, endPoint y: 537, distance: 414.2
drag, startPoint x: 1039, startPoint y: 537, endPoint x: 366, endPoint y: 616, distance: 677.6
drag, startPoint x: 366, startPoint y: 616, endPoint x: 902, endPoint y: 629, distance: 535.4
drag, startPoint x: 902, startPoint y: 629, endPoint x: 767, endPoint y: 589, distance: 140.1
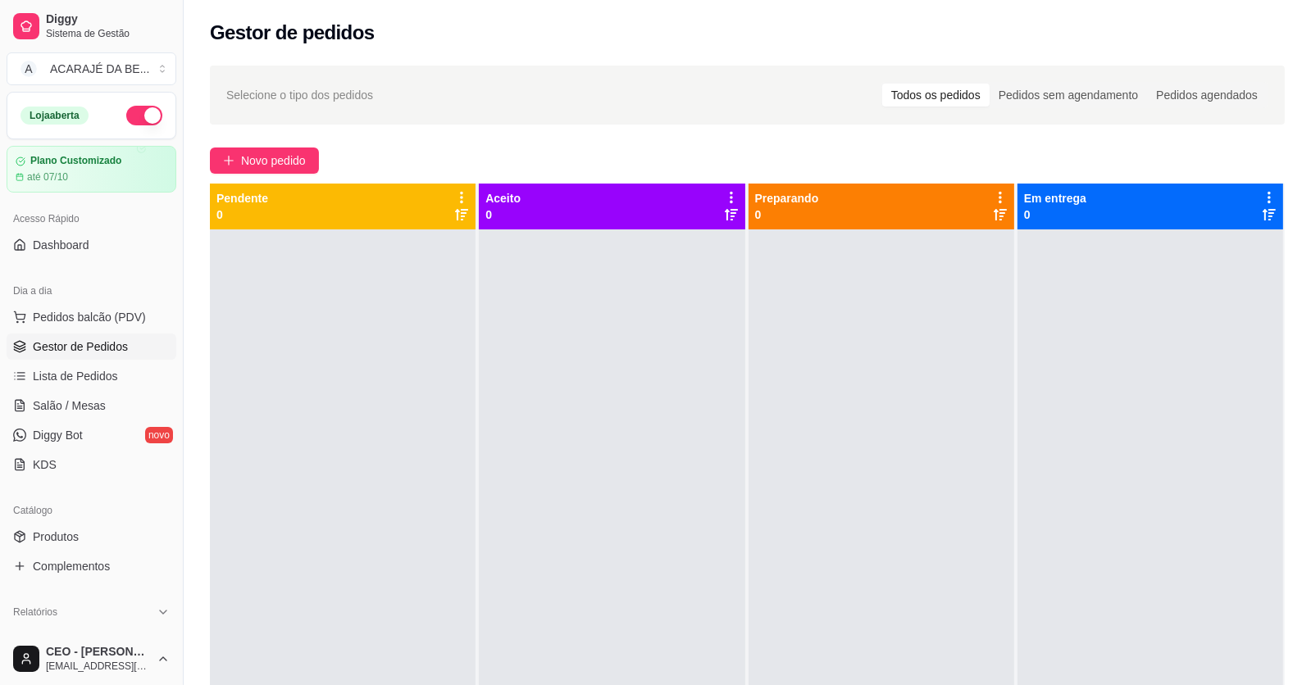
drag, startPoint x: 767, startPoint y: 589, endPoint x: 1182, endPoint y: 503, distance: 423.6
drag, startPoint x: 1182, startPoint y: 503, endPoint x: 384, endPoint y: 618, distance: 806.5
drag, startPoint x: 384, startPoint y: 618, endPoint x: 438, endPoint y: 625, distance: 55.3
click at [19, 548] on link "Produtos" at bounding box center [92, 537] width 170 height 26
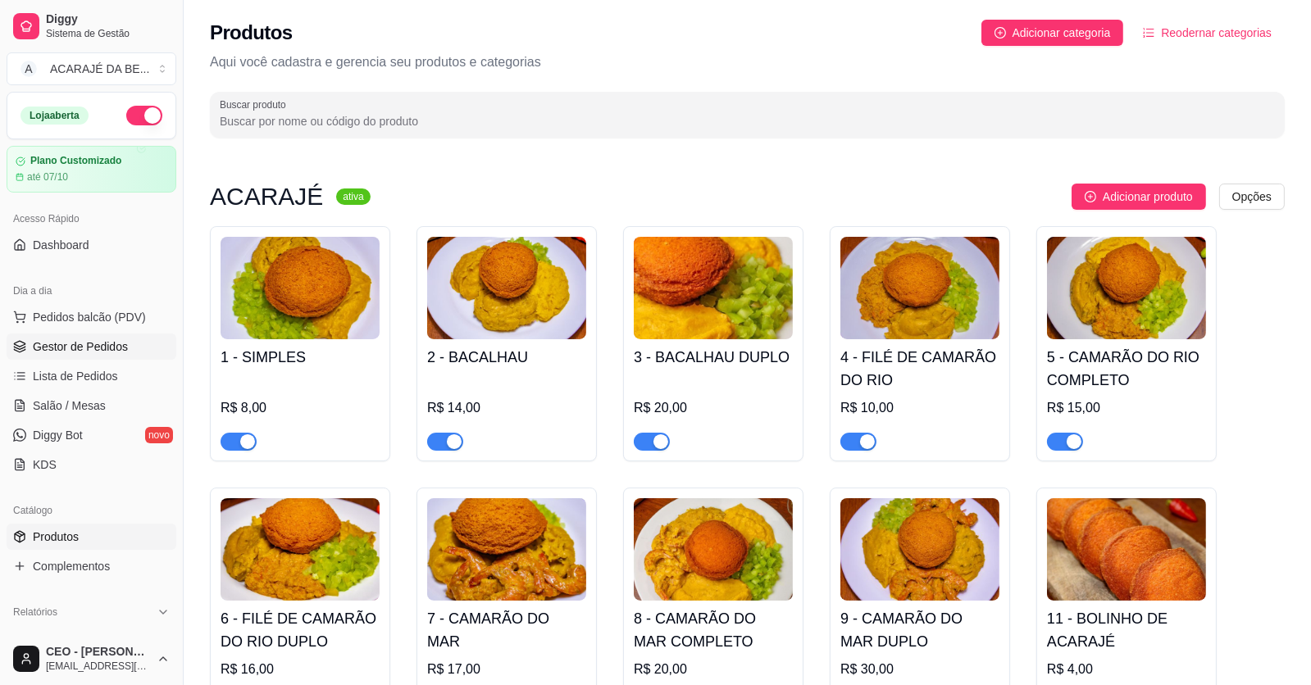
click at [92, 339] on span "Gestor de Pedidos" at bounding box center [80, 347] width 95 height 16
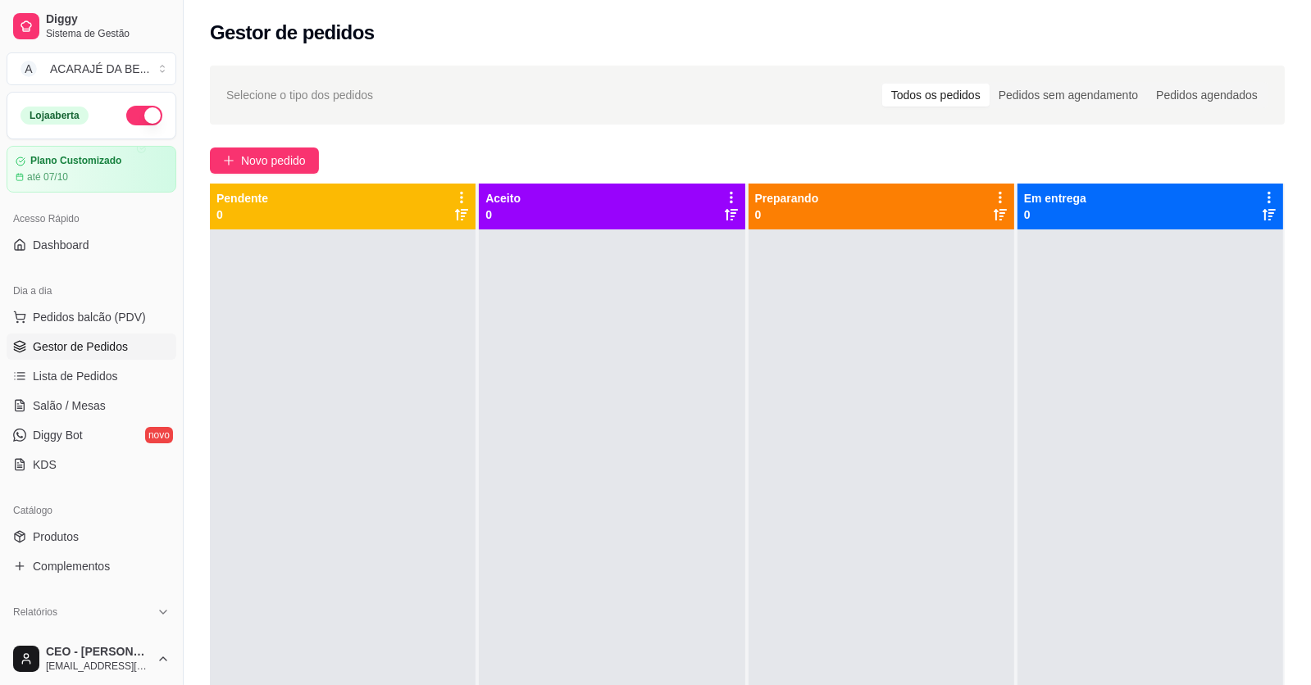
drag, startPoint x: 310, startPoint y: 402, endPoint x: 325, endPoint y: 405, distance: 15.8
drag, startPoint x: 325, startPoint y: 405, endPoint x: 668, endPoint y: 491, distance: 353.2
drag, startPoint x: 668, startPoint y: 491, endPoint x: 1130, endPoint y: 417, distance: 468.1
drag, startPoint x: 1130, startPoint y: 417, endPoint x: 858, endPoint y: 388, distance: 273.7
drag, startPoint x: 858, startPoint y: 388, endPoint x: 715, endPoint y: 361, distance: 145.8
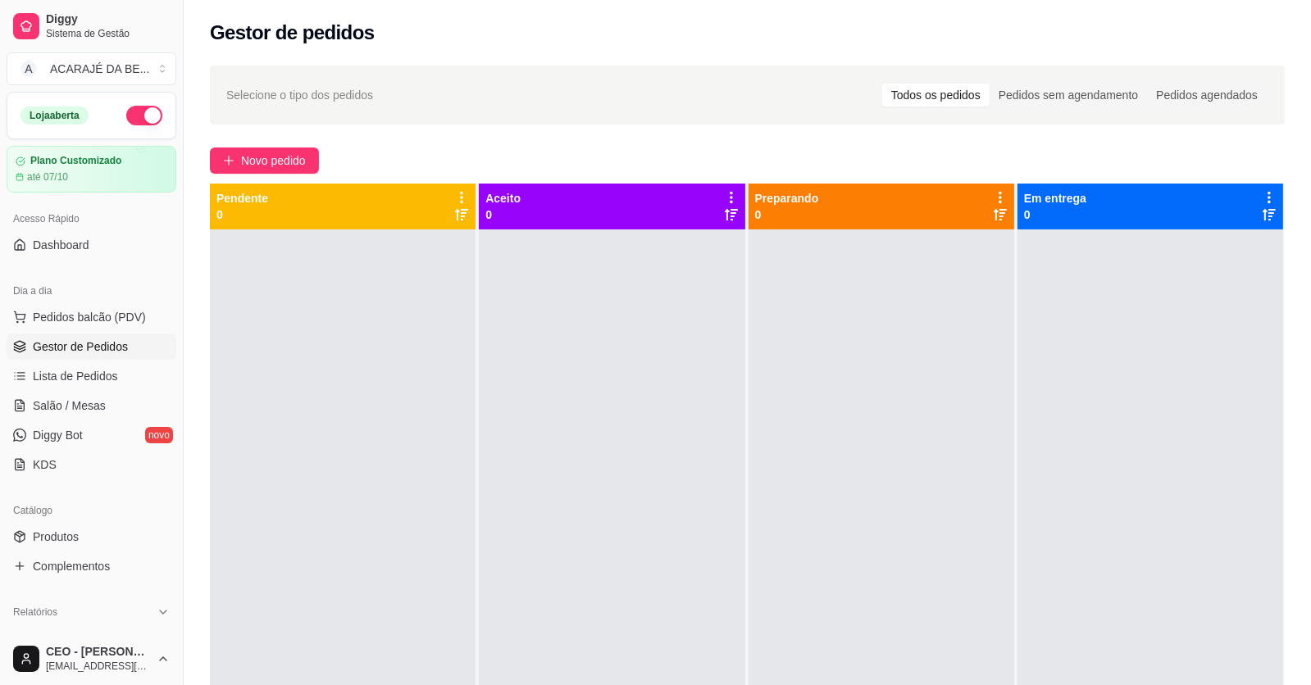
drag, startPoint x: 715, startPoint y: 361, endPoint x: 401, endPoint y: 466, distance: 331.0
drag, startPoint x: 401, startPoint y: 466, endPoint x: 668, endPoint y: 529, distance: 274.5
drag, startPoint x: 668, startPoint y: 529, endPoint x: 805, endPoint y: 289, distance: 277.1
click at [574, 454] on div at bounding box center [612, 571] width 266 height 685
drag, startPoint x: 779, startPoint y: 364, endPoint x: 557, endPoint y: 446, distance: 236.8
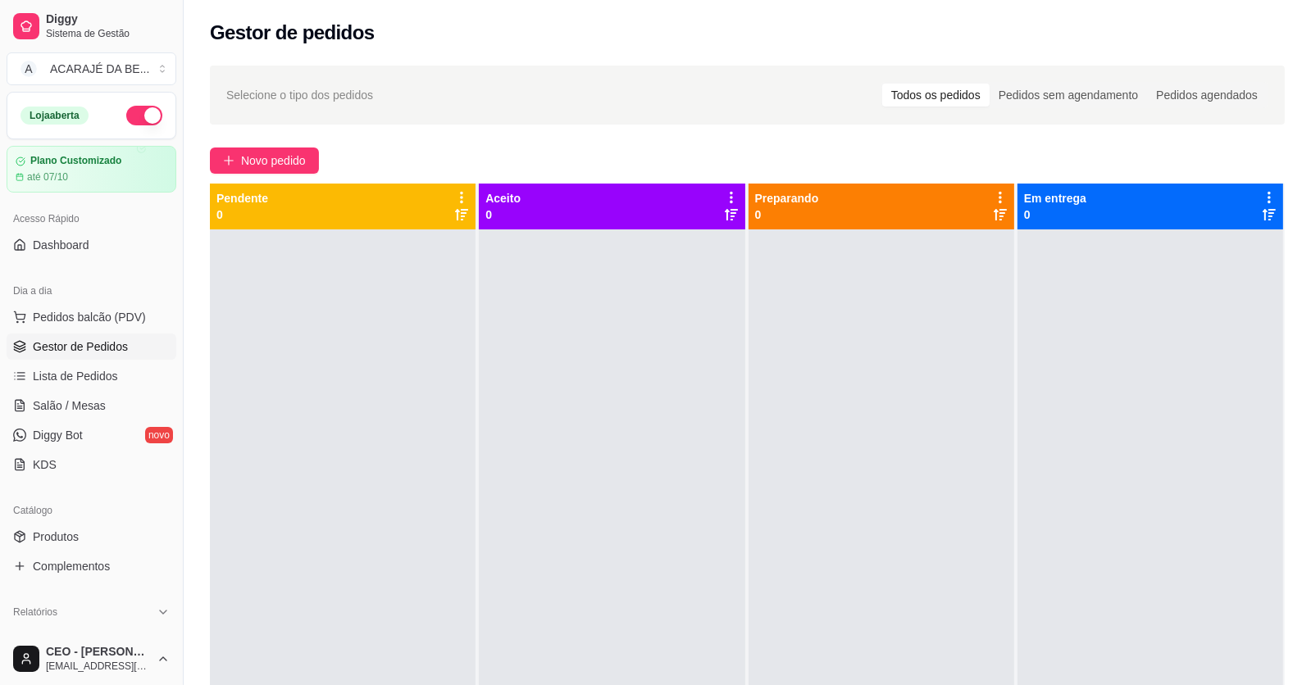
click at [557, 446] on div at bounding box center [612, 571] width 266 height 685
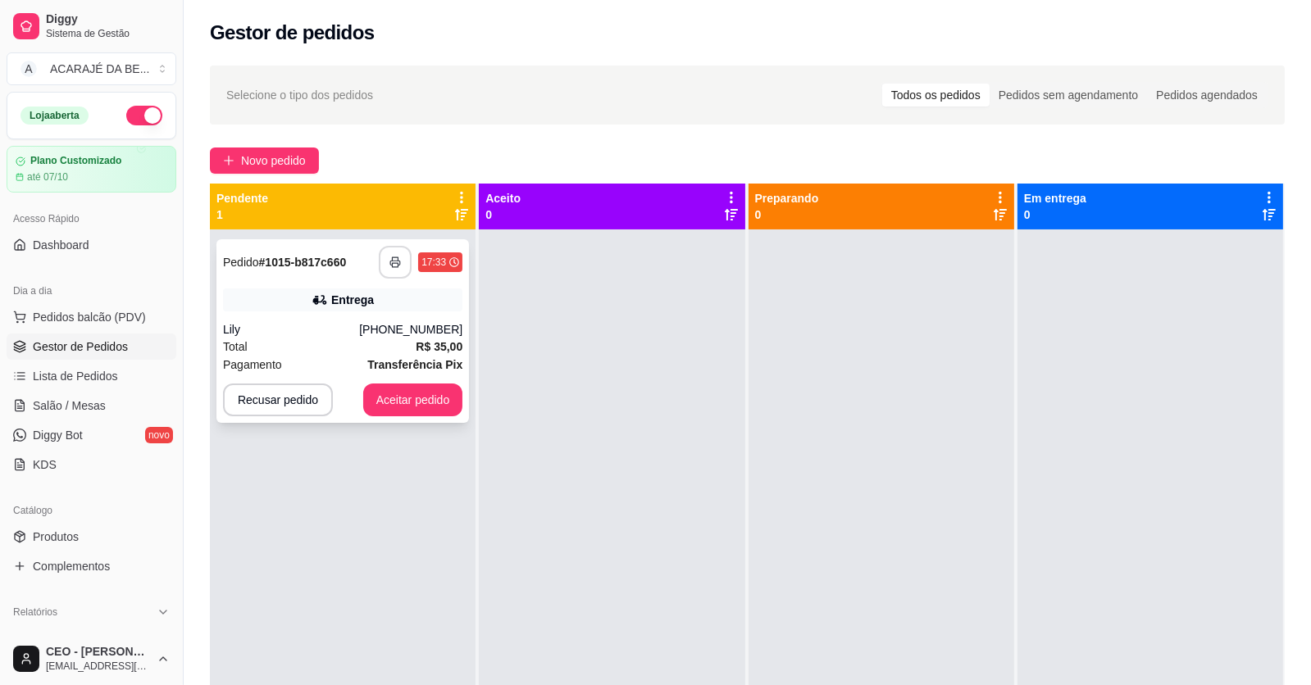
click at [401, 260] on button "button" at bounding box center [395, 262] width 33 height 33
click at [388, 326] on div "[PHONE_NUMBER]" at bounding box center [410, 329] width 103 height 16
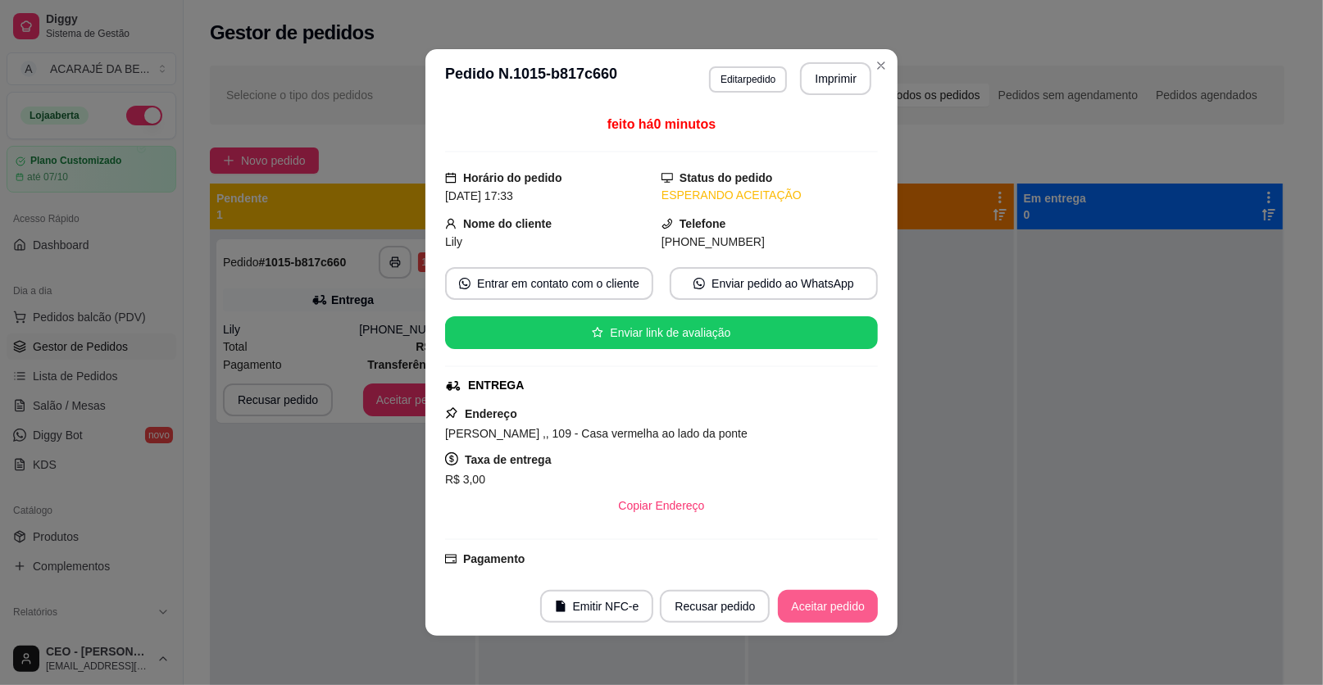
click at [841, 616] on button "Aceitar pedido" at bounding box center [828, 606] width 100 height 33
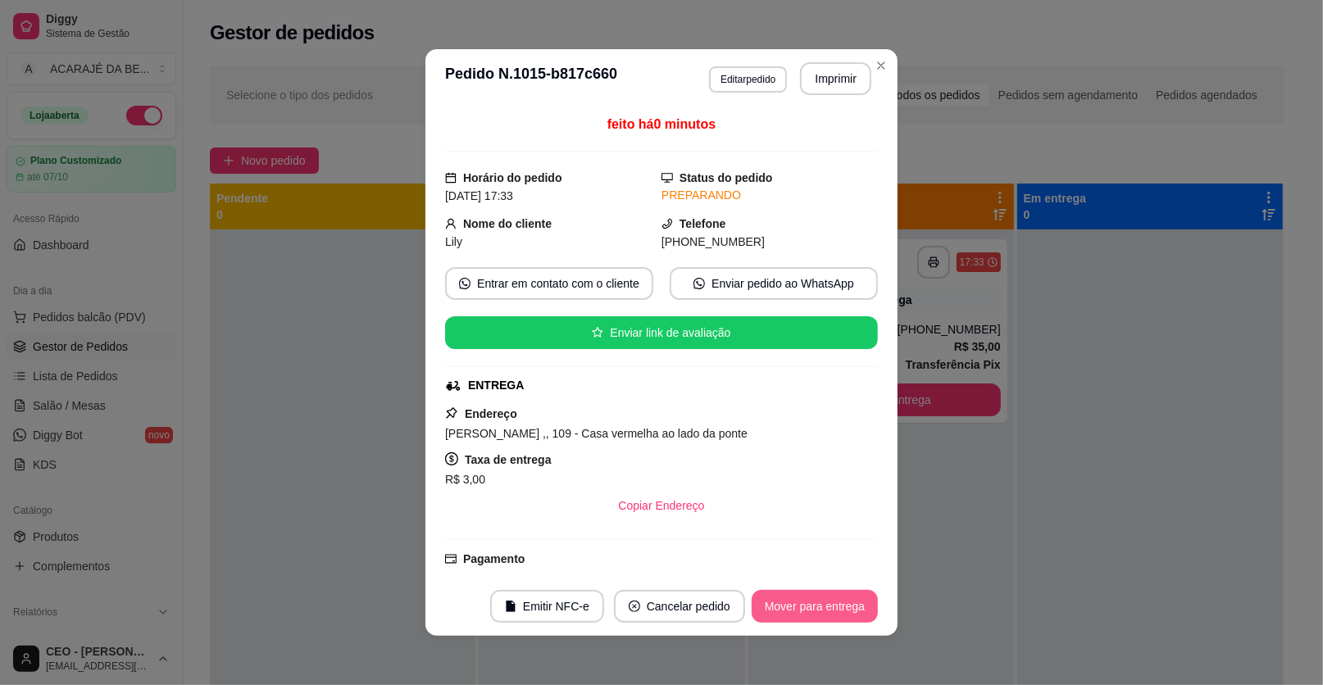
click at [841, 616] on button "Mover para entrega" at bounding box center [815, 606] width 126 height 33
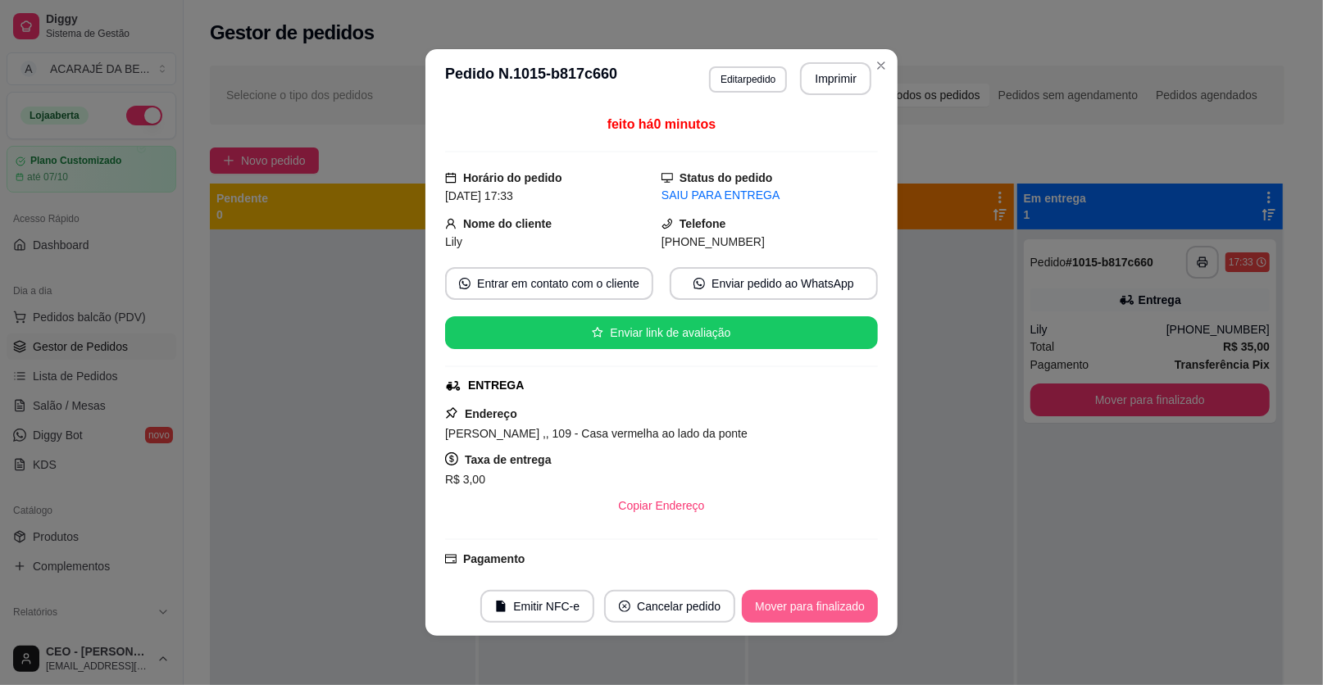
click at [838, 612] on button "Mover para finalizado" at bounding box center [810, 606] width 136 height 33
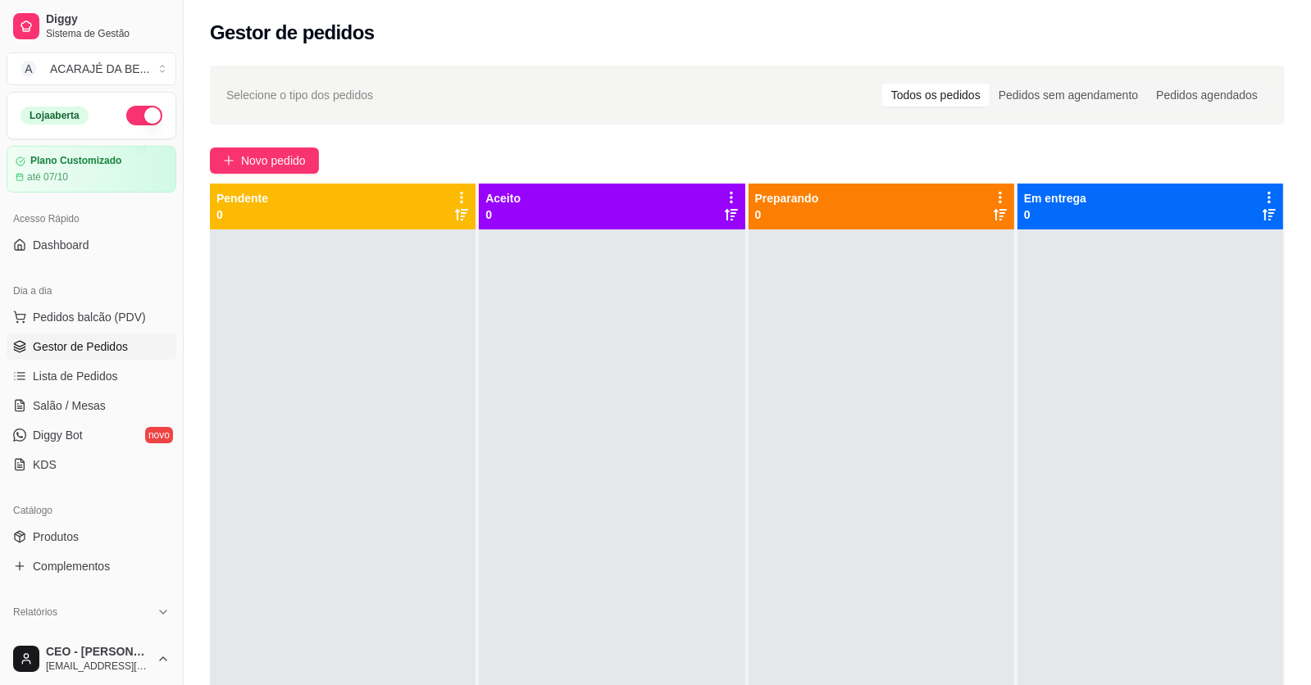
drag, startPoint x: 580, startPoint y: 503, endPoint x: 832, endPoint y: 617, distance: 276.2
click at [832, 617] on div at bounding box center [881, 571] width 266 height 685
click at [0, 673] on div "CEO - [PERSON_NAME] [EMAIL_ADDRESS][DOMAIN_NAME]" at bounding box center [91, 659] width 183 height 52
drag, startPoint x: 0, startPoint y: 642, endPoint x: 51, endPoint y: 688, distance: 69.0
drag, startPoint x: 51, startPoint y: 688, endPoint x: 936, endPoint y: 336, distance: 952.8
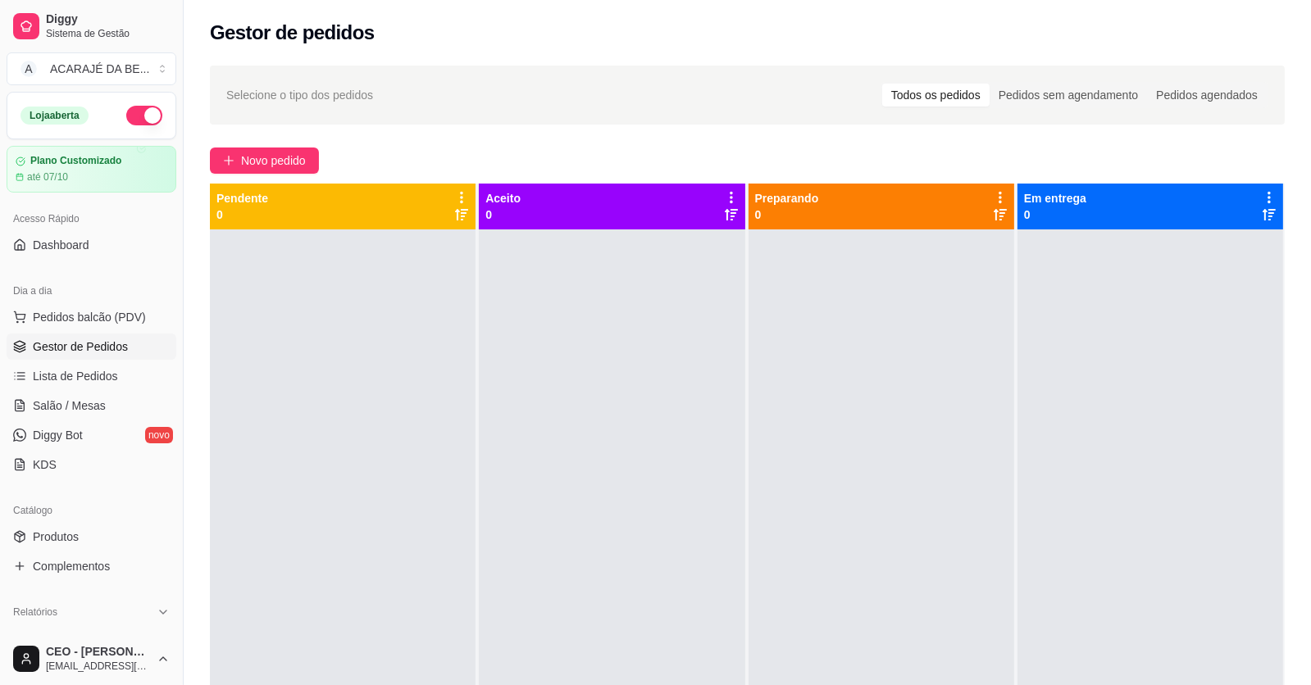
click at [936, 336] on div at bounding box center [881, 571] width 266 height 685
drag, startPoint x: 692, startPoint y: 136, endPoint x: 711, endPoint y: 34, distance: 104.3
click at [711, 34] on div "Gestor de pedidos Selecione o tipo dos pedidos Todos os pedidos Pedidos sem age…" at bounding box center [747, 444] width 1127 height 888
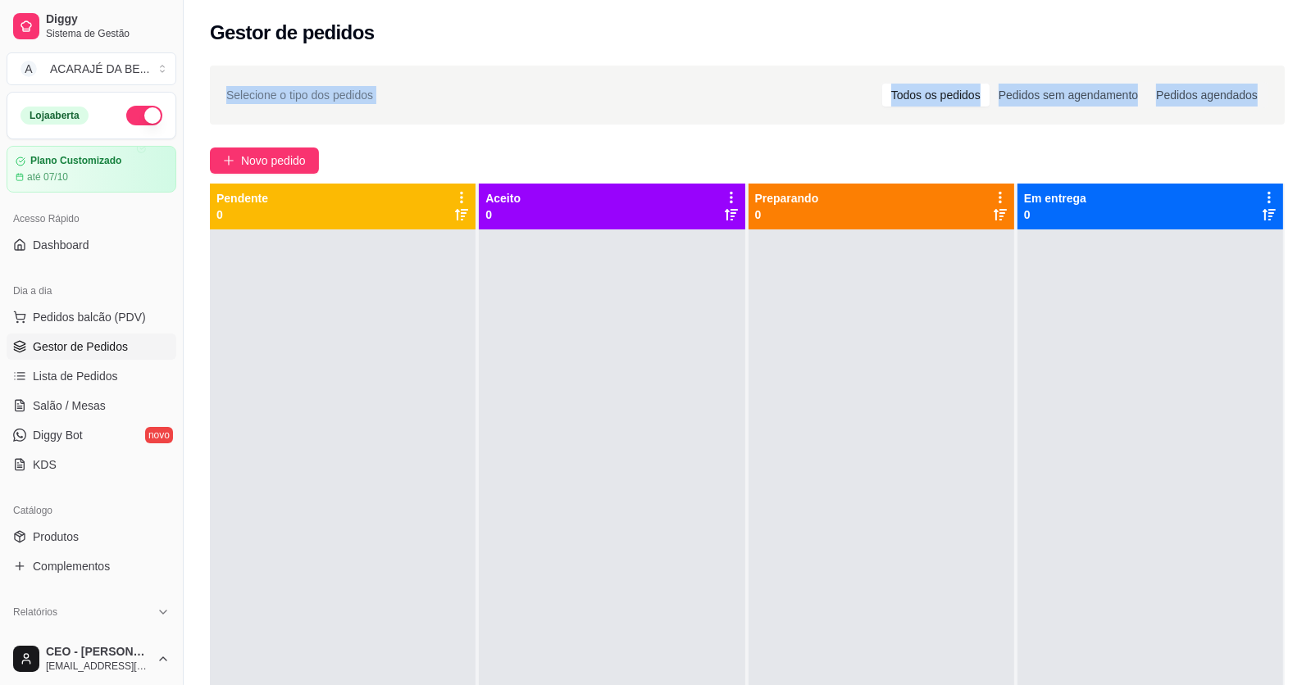
click at [431, 156] on div "Novo pedido" at bounding box center [747, 161] width 1075 height 26
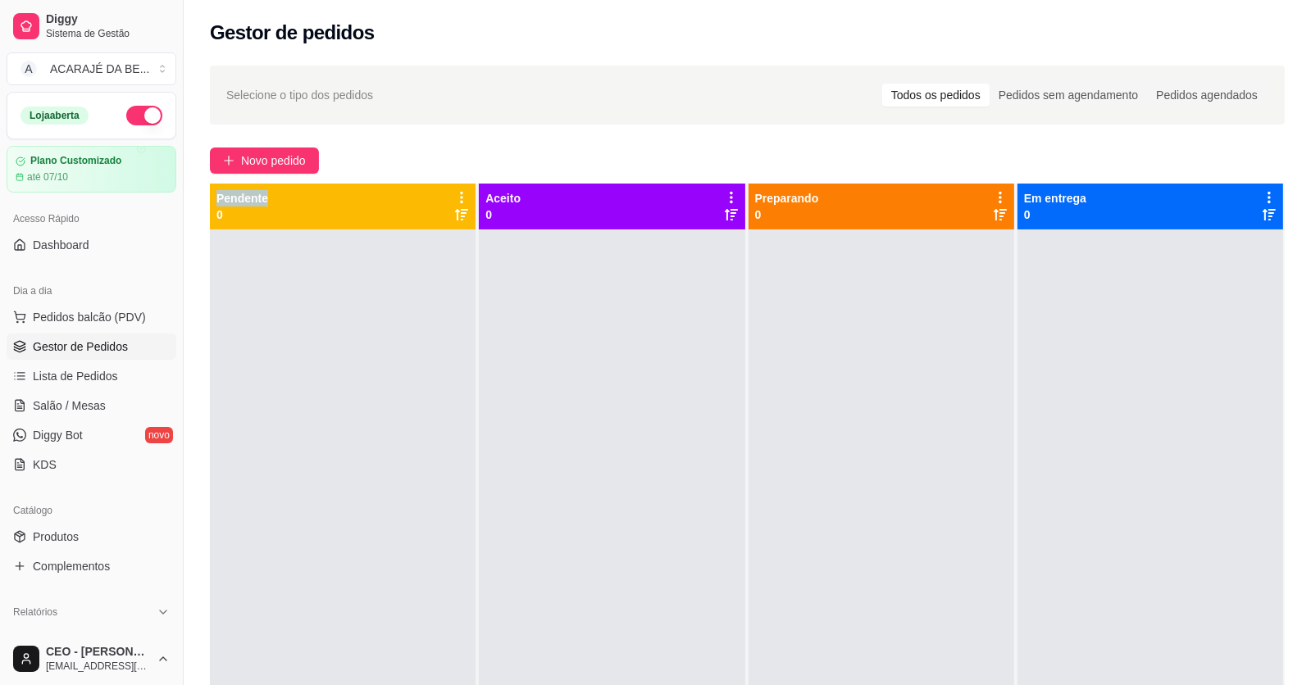
click at [431, 156] on div "Novo pedido" at bounding box center [747, 161] width 1075 height 26
click at [757, 143] on div "Selecione o tipo dos pedidos Todos os pedidos Pedidos sem agendamento Pedidos a…" at bounding box center [747, 472] width 1127 height 833
click at [280, 161] on span "Novo pedido" at bounding box center [273, 161] width 65 height 18
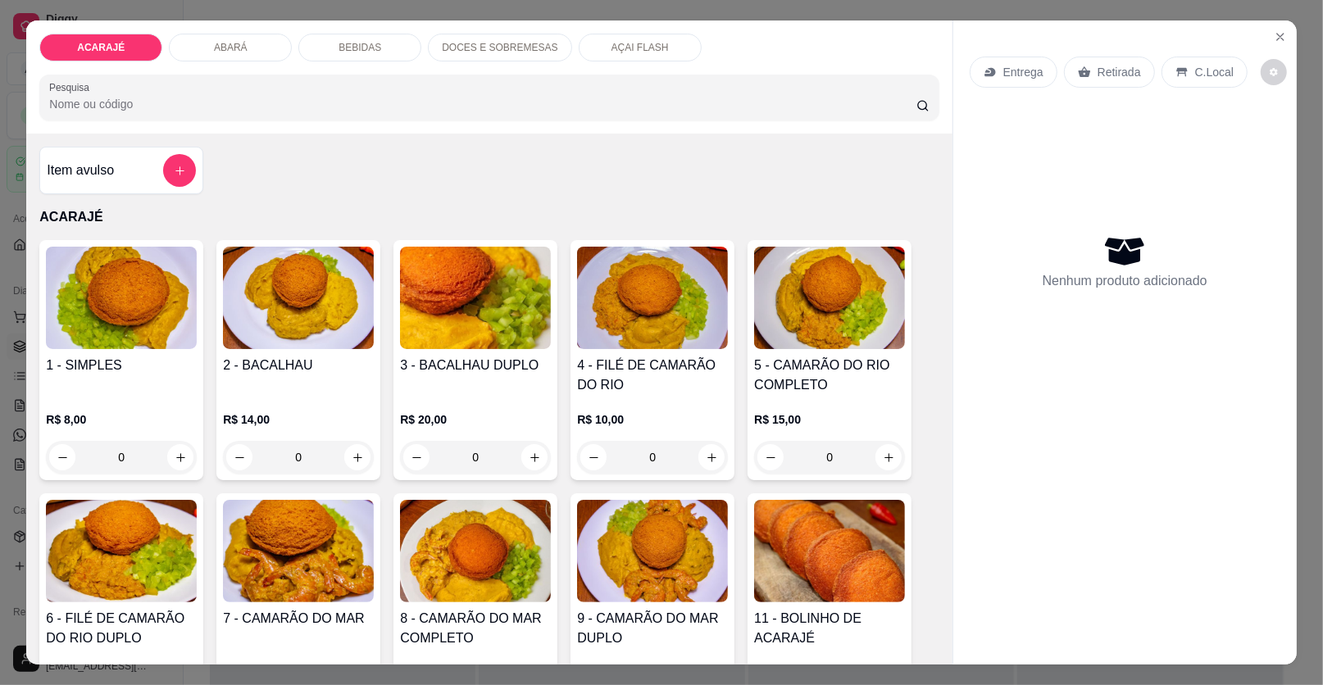
click at [997, 70] on div "Entrega" at bounding box center [1014, 72] width 88 height 31
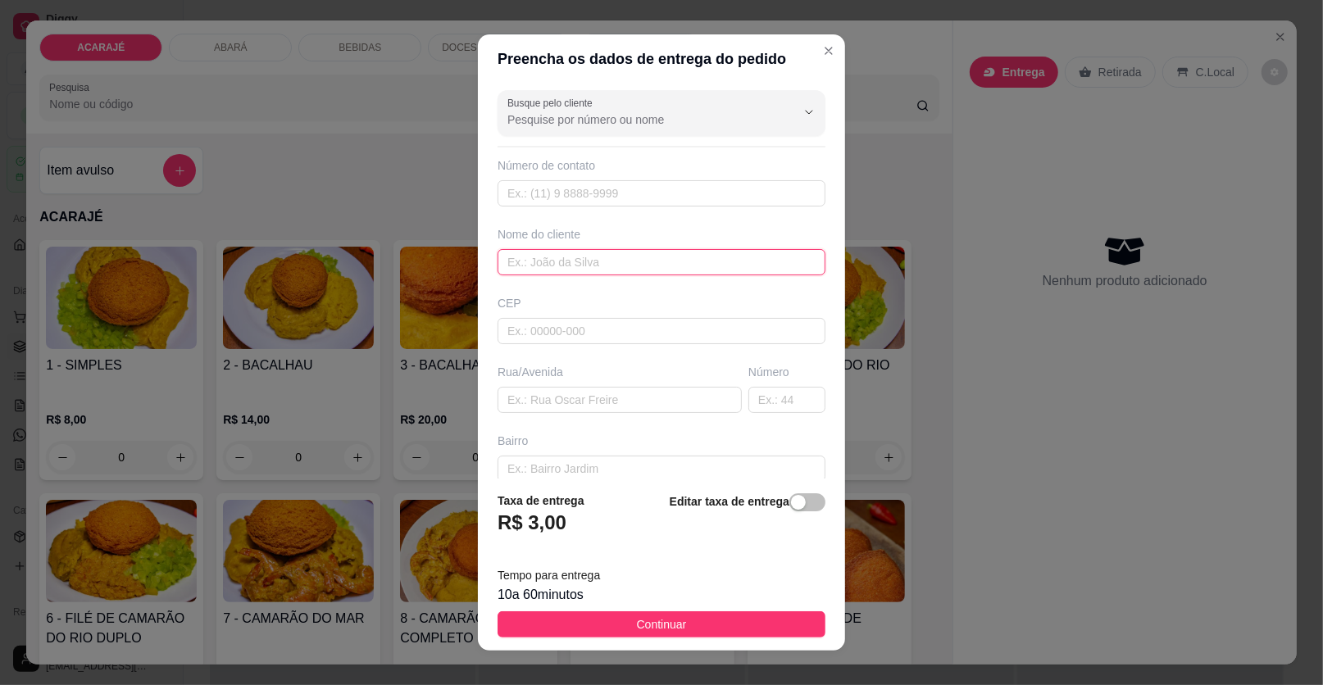
click at [543, 260] on input "text" at bounding box center [662, 262] width 328 height 26
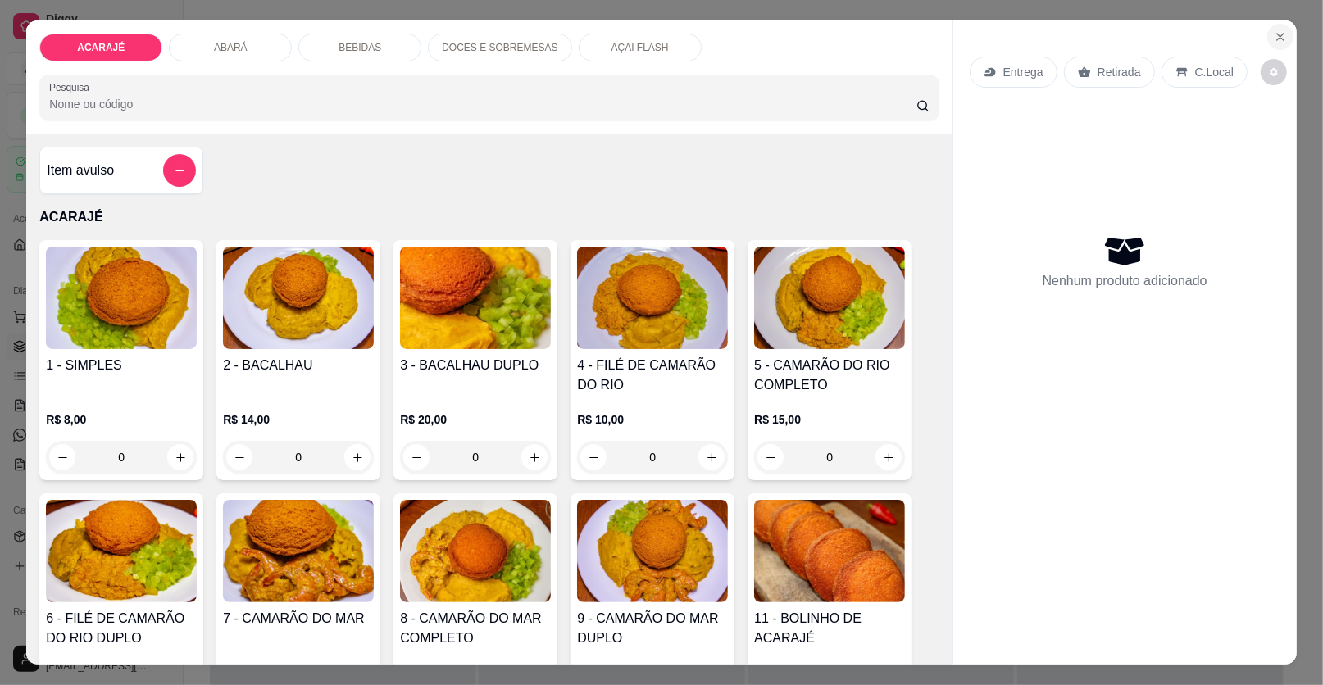
click at [1276, 34] on icon "Close" at bounding box center [1280, 36] width 13 height 13
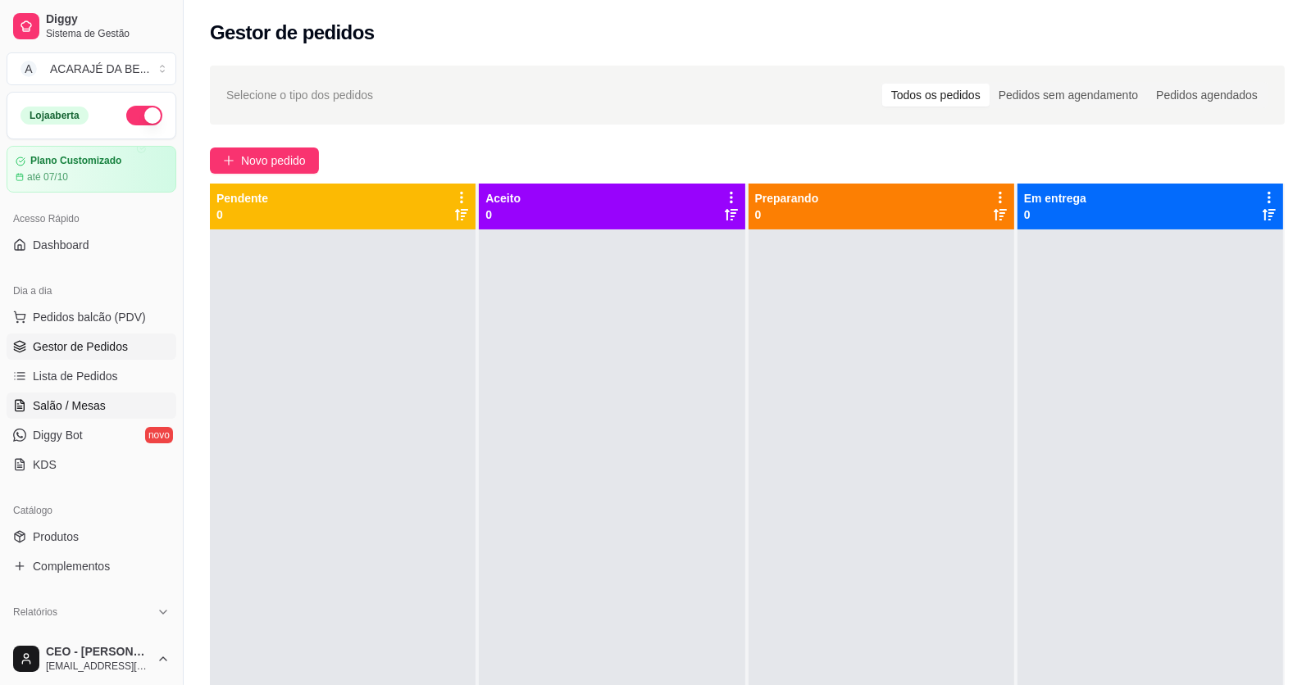
click at [152, 393] on link "Salão / Mesas" at bounding box center [92, 406] width 170 height 26
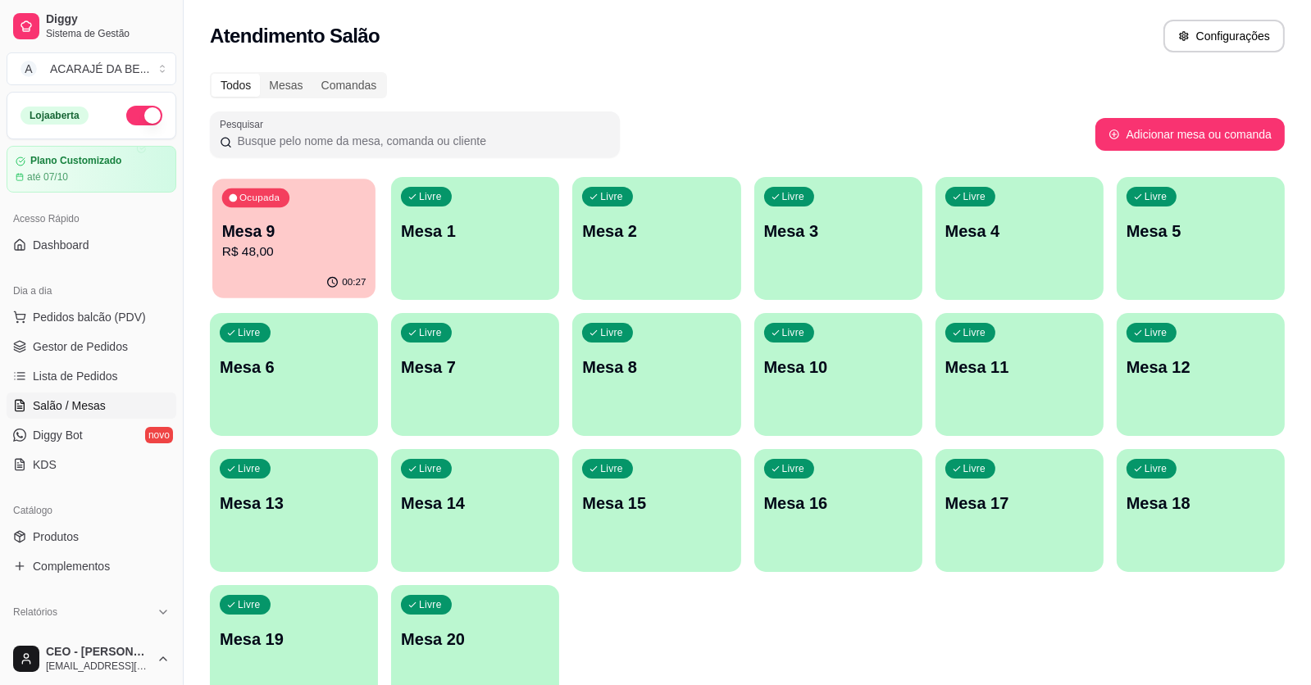
click at [265, 257] on p "R$ 48,00" at bounding box center [294, 252] width 144 height 19
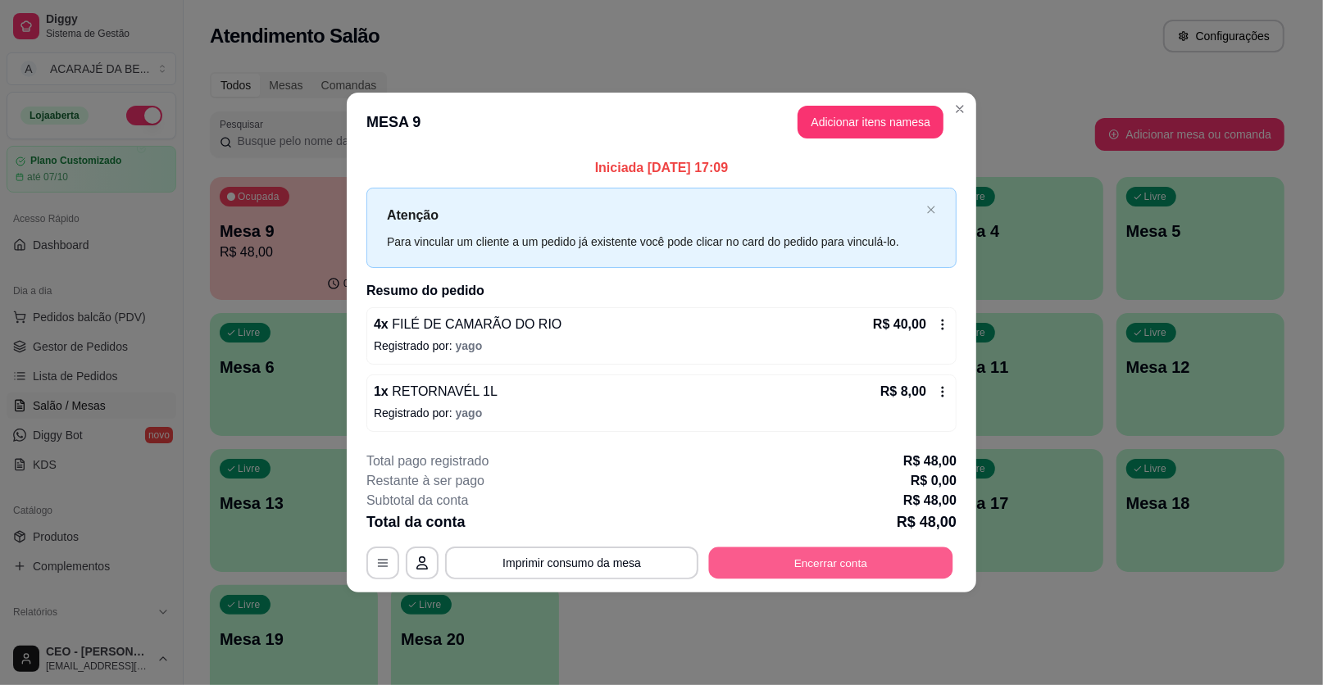
click at [886, 561] on button "Encerrar conta" at bounding box center [831, 563] width 244 height 32
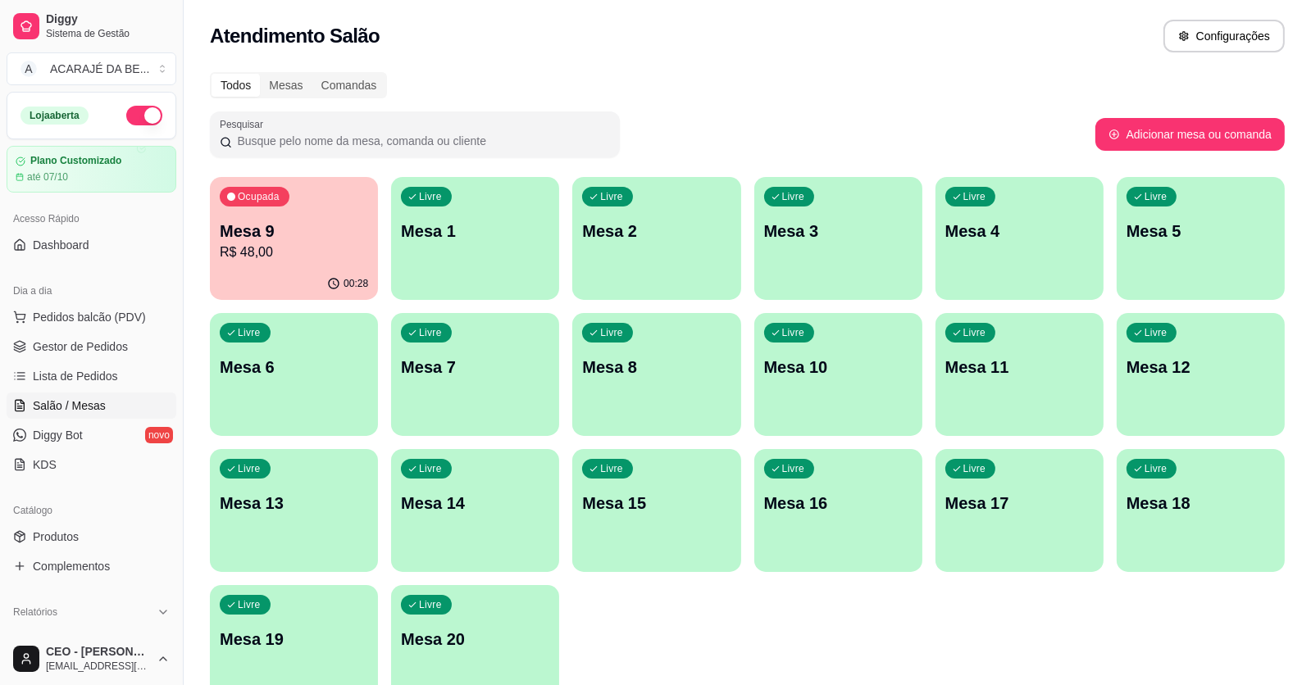
click at [461, 255] on div "Livre Mesa 1" at bounding box center [475, 228] width 168 height 103
click at [90, 345] on span "Gestor de Pedidos" at bounding box center [80, 347] width 95 height 16
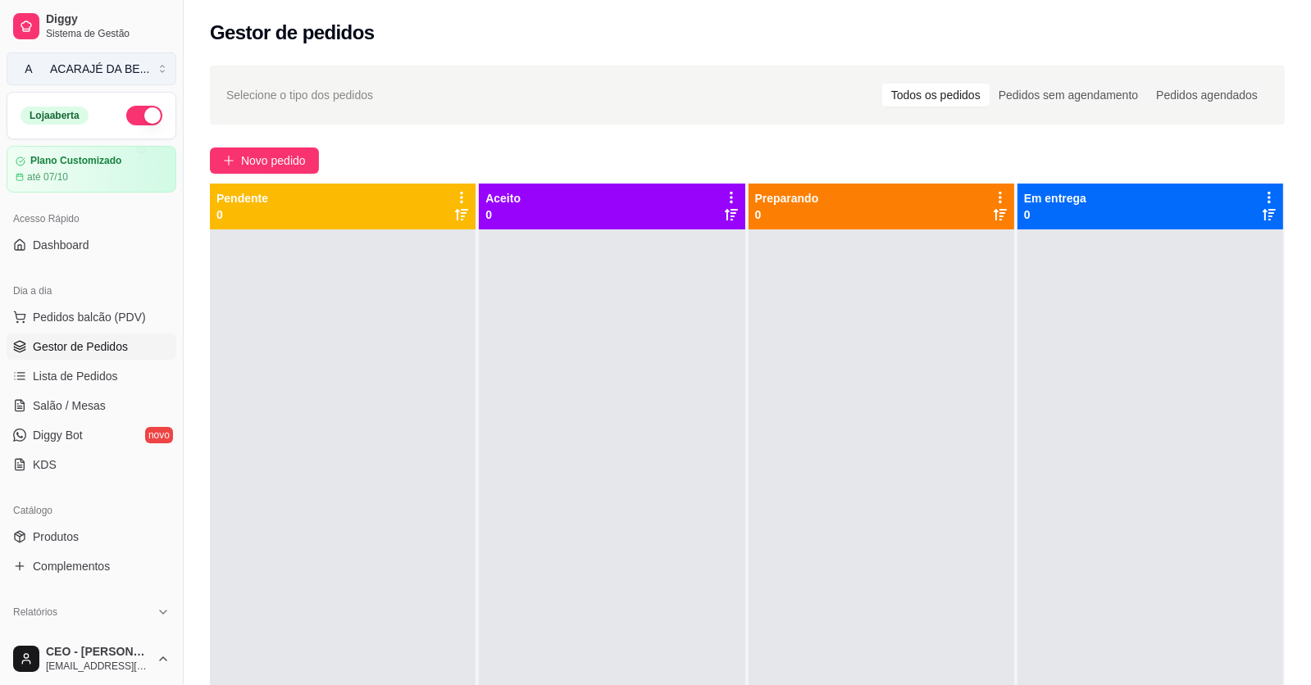
click at [153, 72] on button "A ACARAJÉ DA BE ..." at bounding box center [92, 68] width 170 height 33
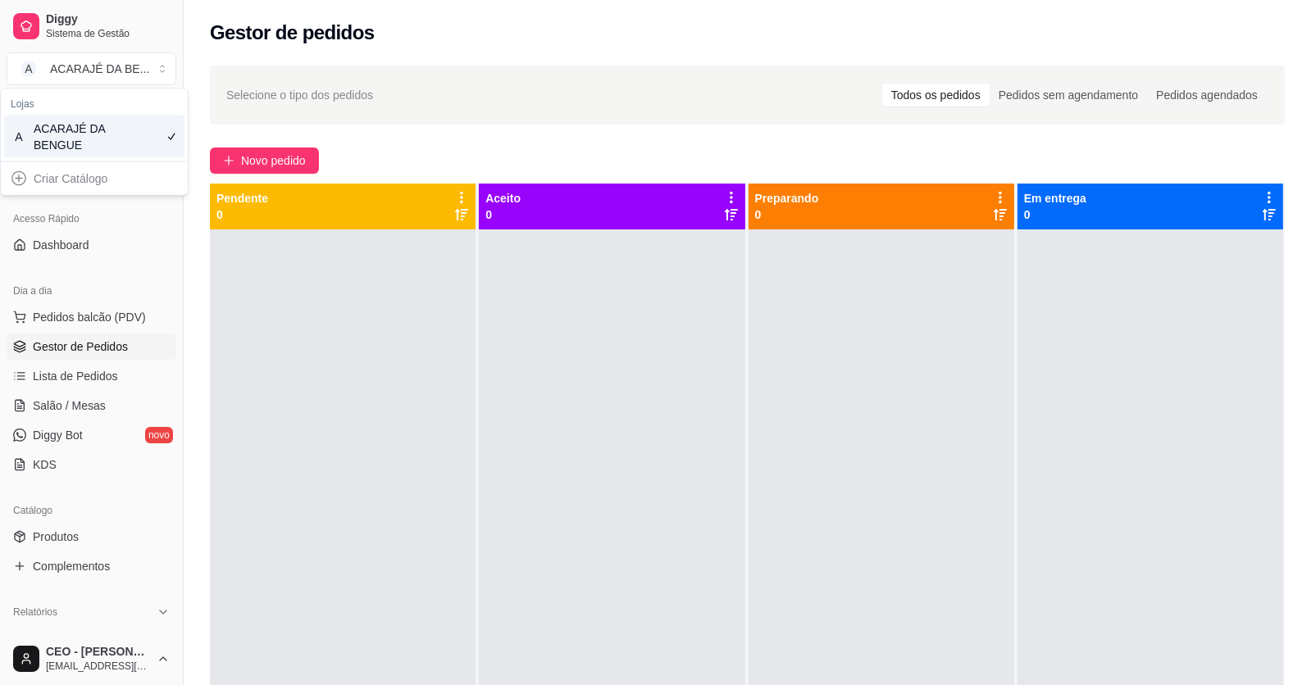
click at [250, 66] on div "Selecione o tipo dos pedidos Todos os pedidos Pedidos sem agendamento Pedidos a…" at bounding box center [747, 95] width 1075 height 59
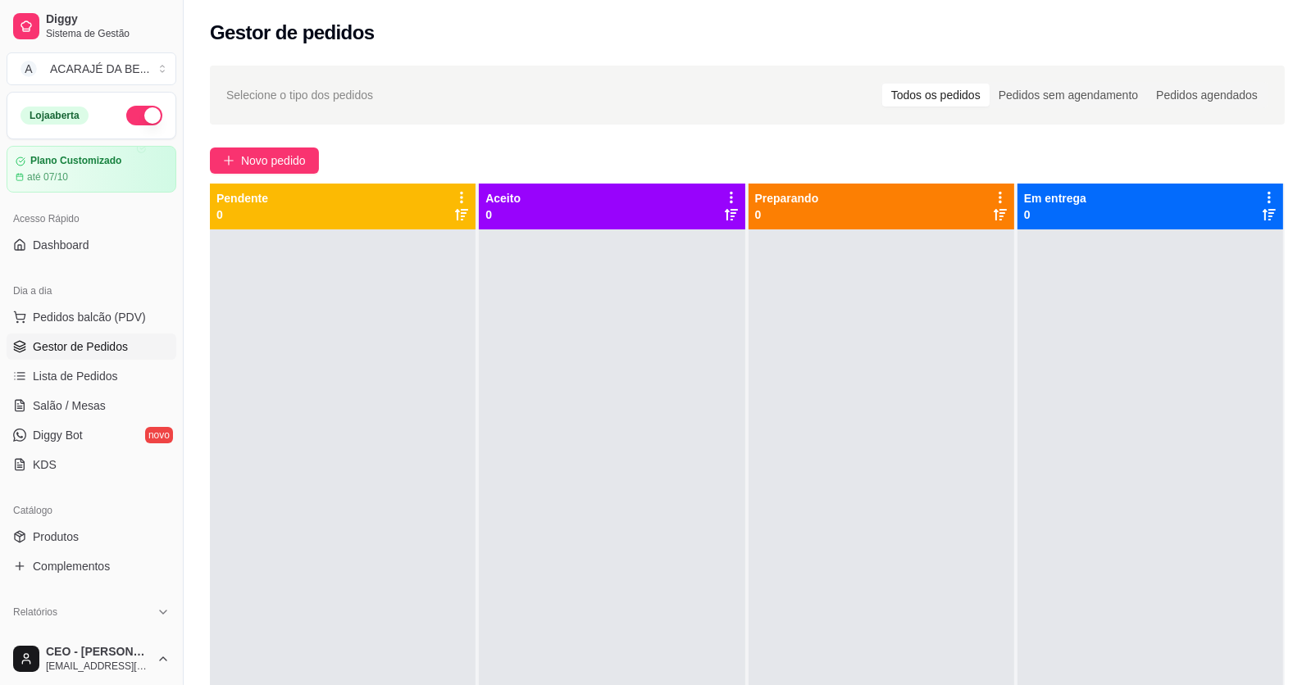
click at [392, 164] on div "Novo pedido" at bounding box center [747, 161] width 1075 height 26
click at [271, 167] on span "Novo pedido" at bounding box center [273, 161] width 65 height 18
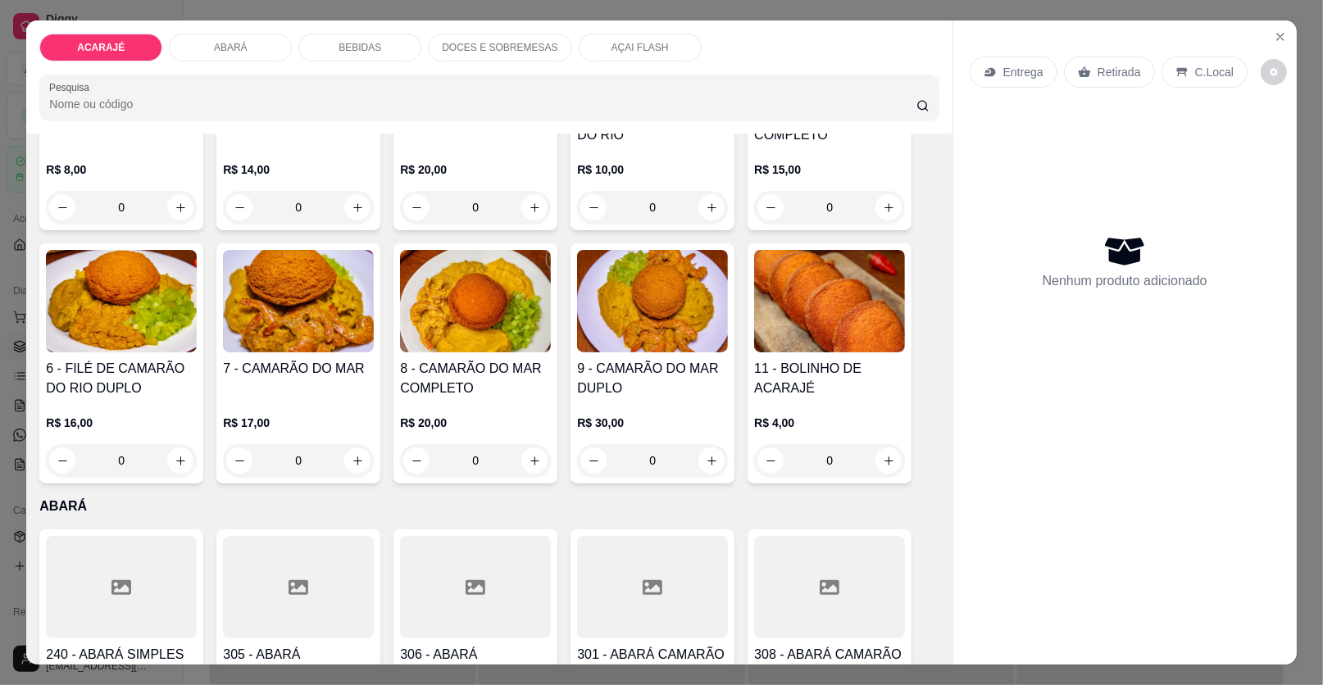
scroll to position [246, 0]
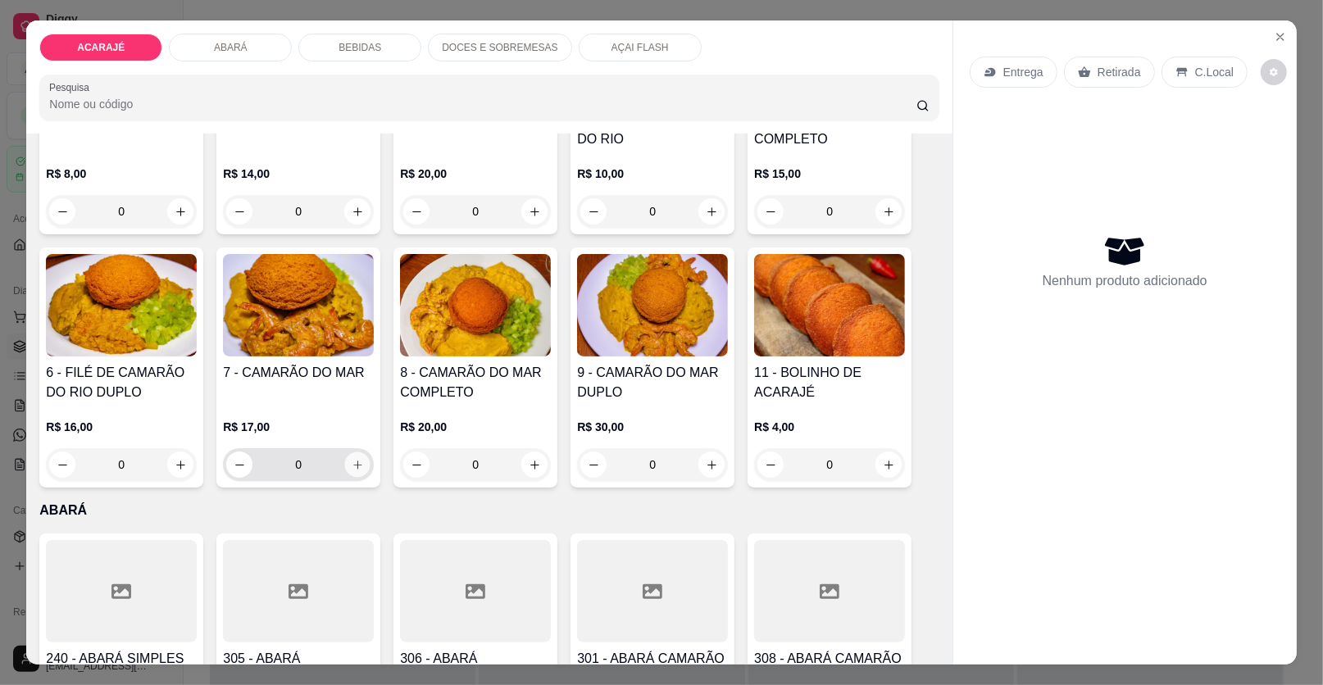
click at [350, 457] on button "increase-product-quantity" at bounding box center [357, 464] width 25 height 25
type input "1"
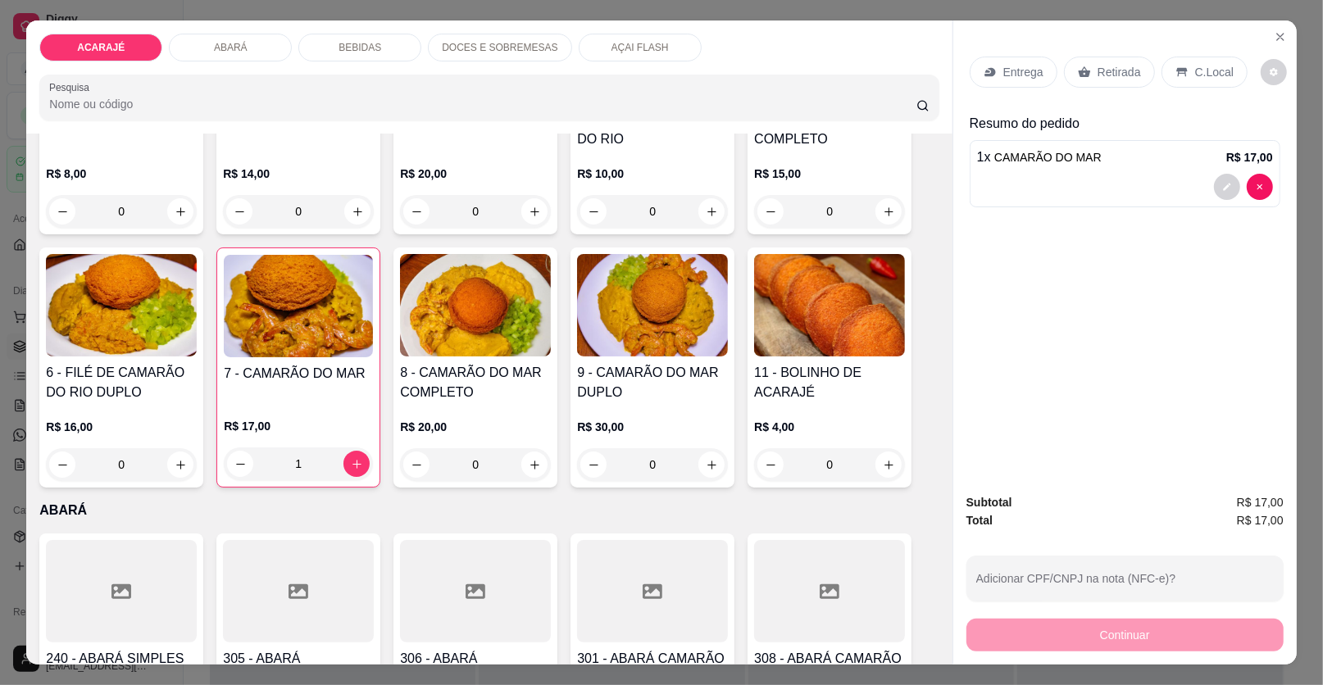
click at [1025, 73] on p "Entrega" at bounding box center [1023, 72] width 40 height 16
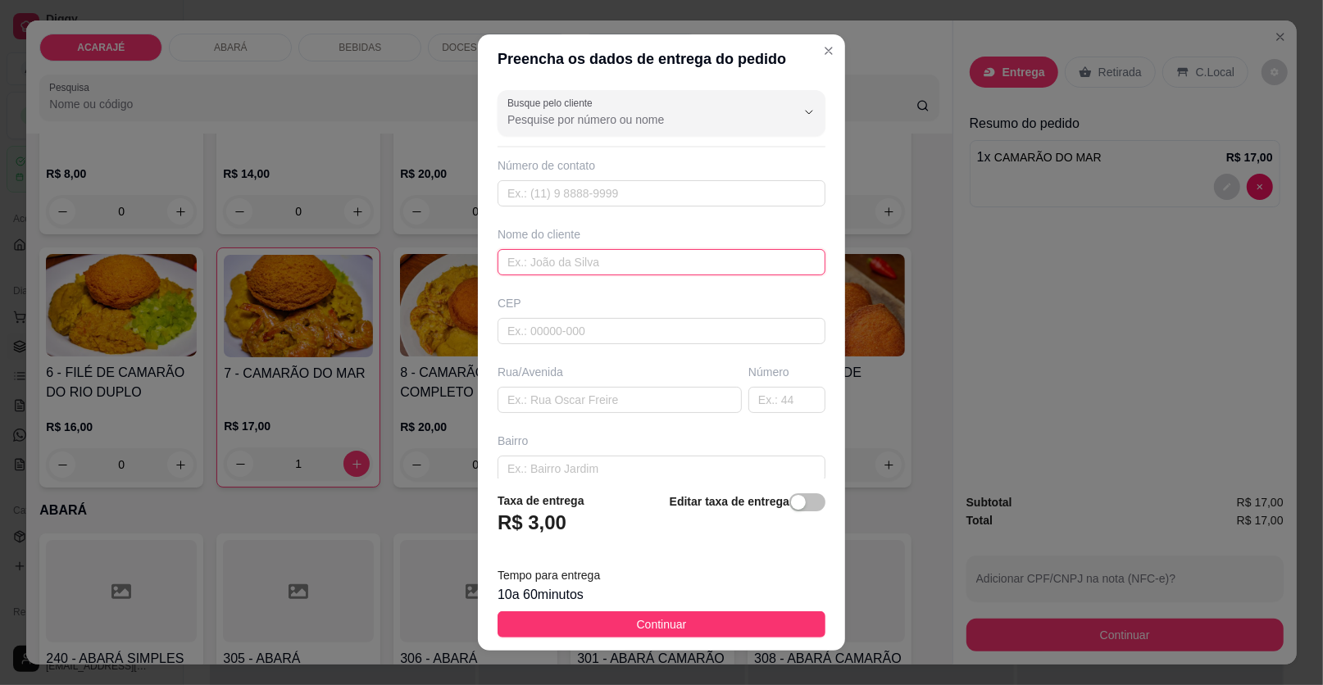
click at [525, 249] on input "text" at bounding box center [662, 262] width 328 height 26
type input "z"
type input "zelito"
click at [520, 388] on input "text" at bounding box center [620, 400] width 244 height 26
click at [409, 125] on div "Preencha os dados de entrega do pedido Busque pelo cliente Número de contato No…" at bounding box center [661, 342] width 1323 height 685
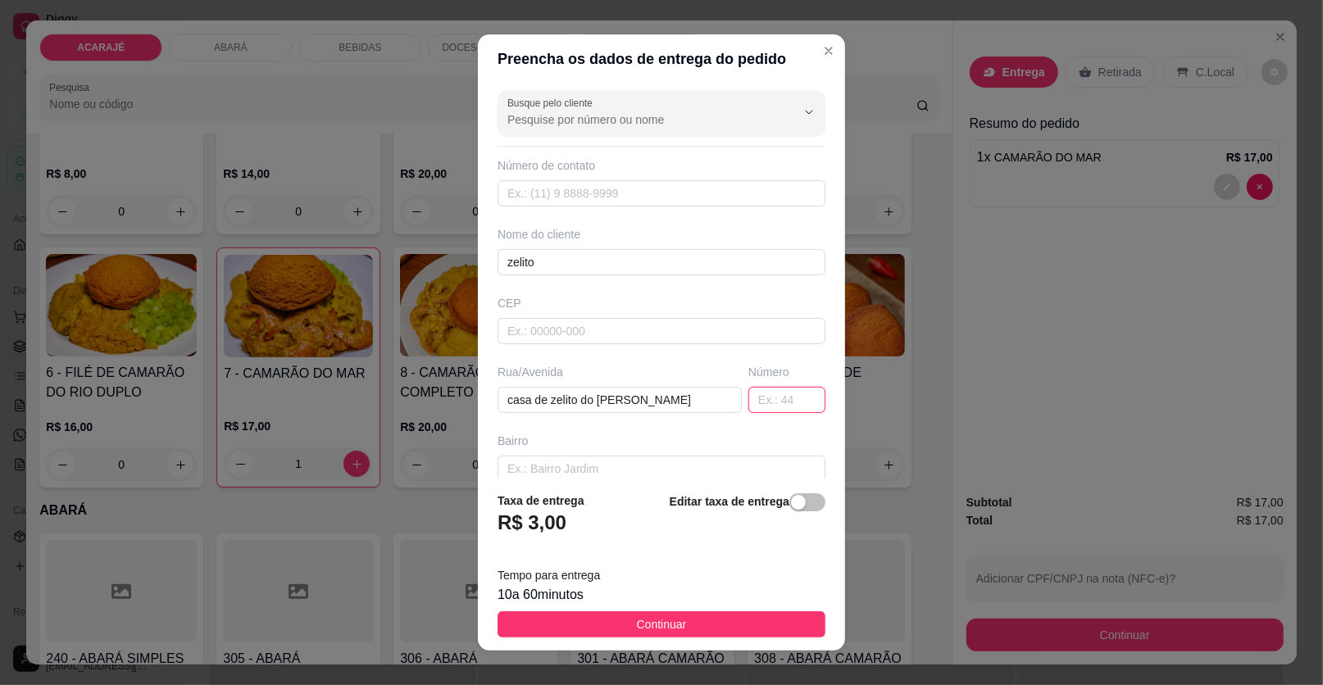
click at [756, 387] on input "text" at bounding box center [786, 400] width 77 height 26
click at [672, 399] on input "casa de zelito do frango dourado" at bounding box center [620, 400] width 244 height 26
type input "casa de zelito do frango dourado,av.tarcredo neves"
click at [755, 394] on input "text" at bounding box center [786, 400] width 77 height 26
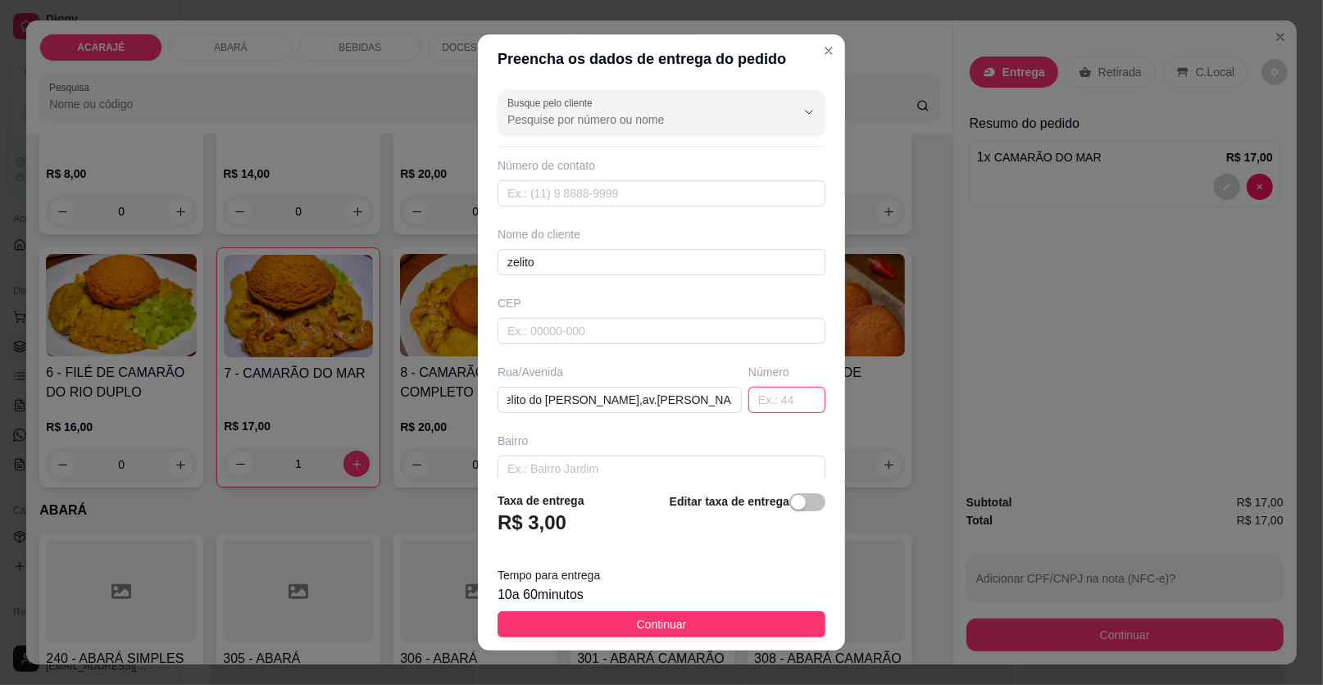
scroll to position [0, 0]
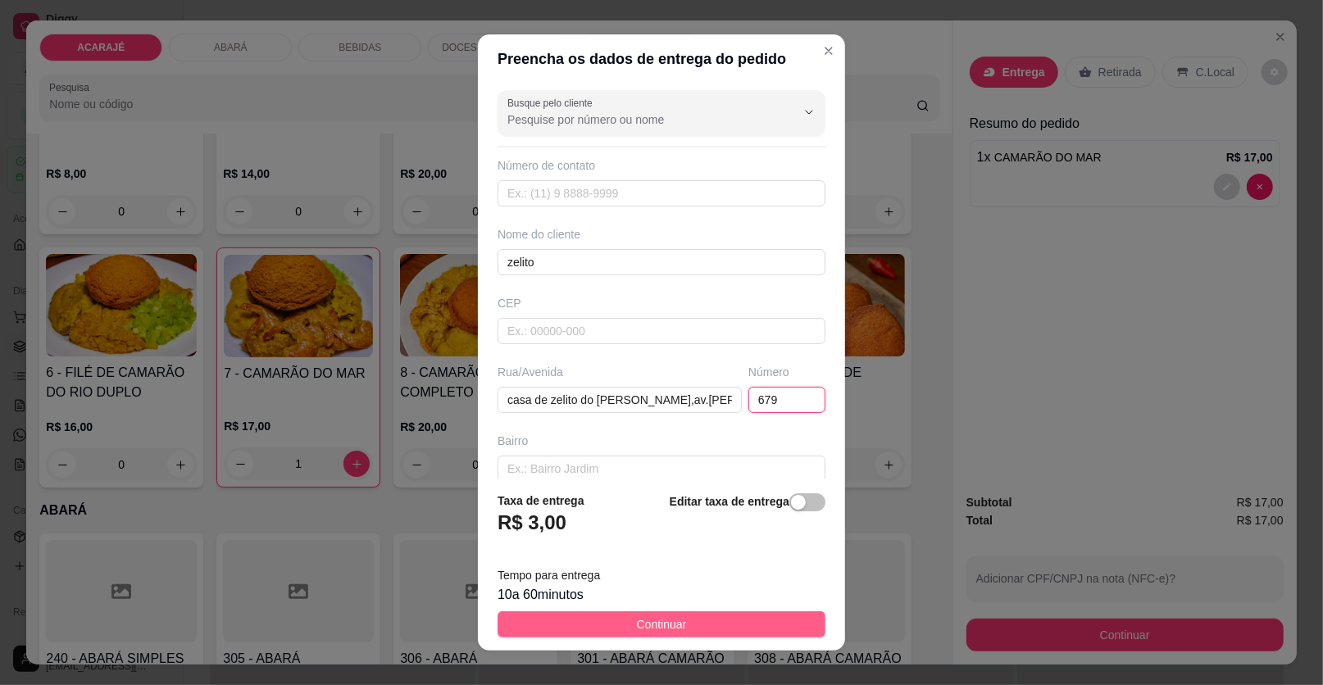
type input "679"
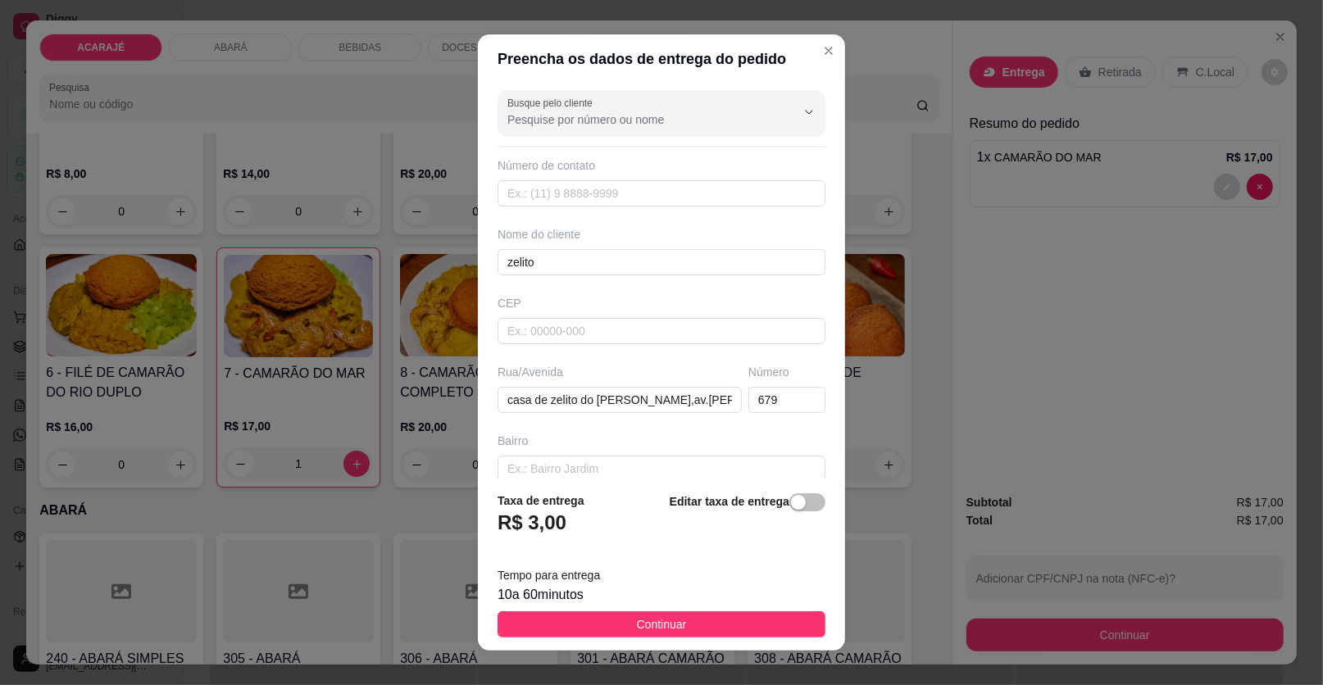
click at [705, 616] on button "Continuar" at bounding box center [662, 624] width 328 height 26
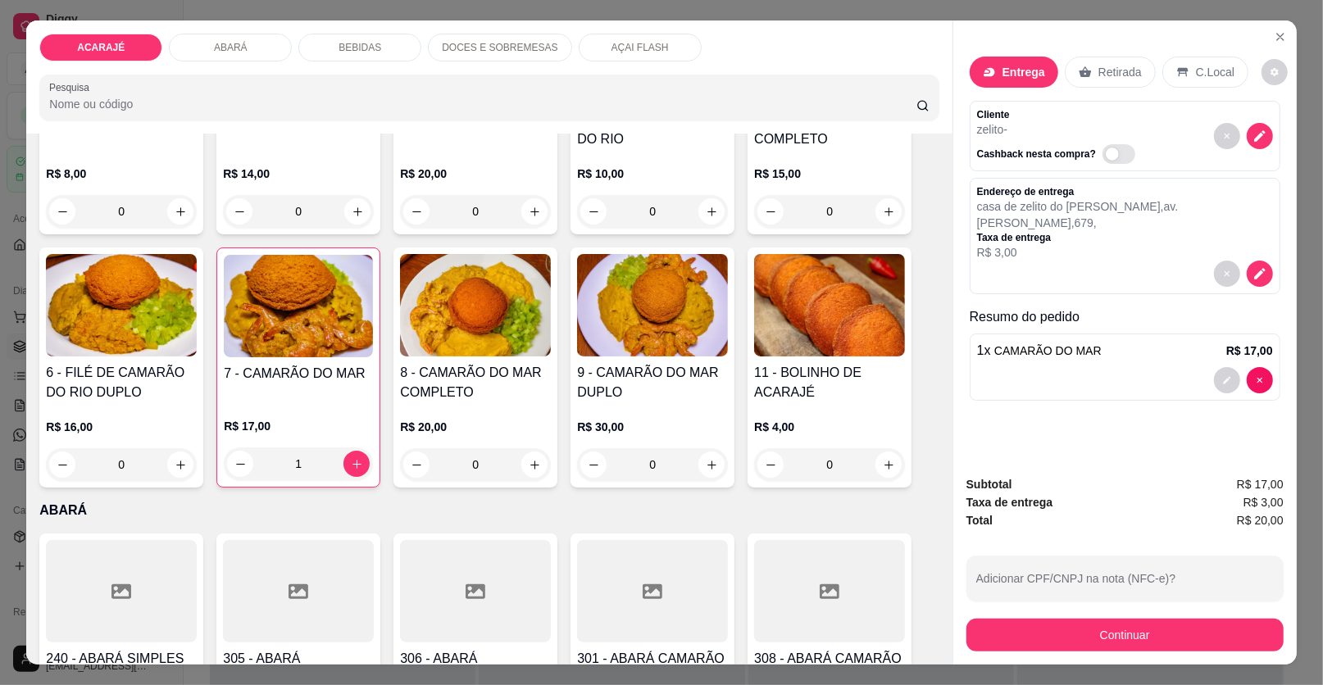
click at [1156, 618] on div "Continuar" at bounding box center [1124, 633] width 317 height 37
click at [1156, 623] on button "Continuar" at bounding box center [1124, 635] width 317 height 33
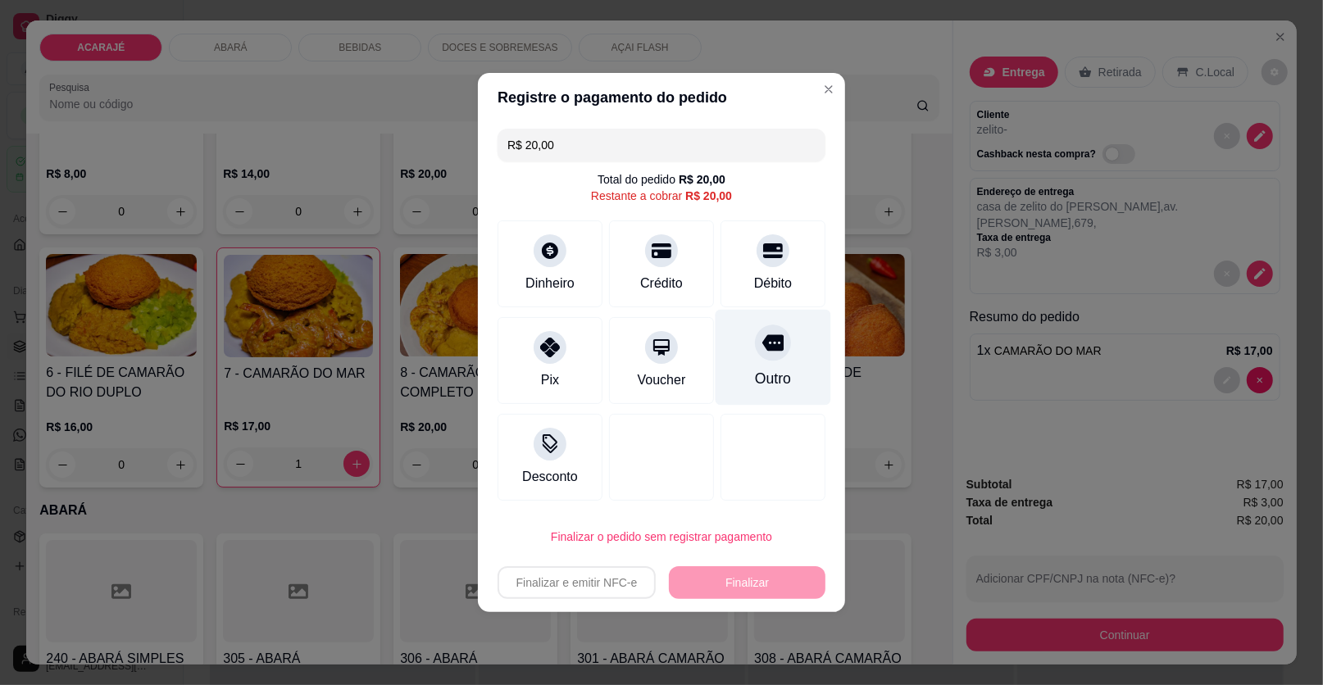
click at [788, 352] on div "Outro" at bounding box center [774, 358] width 116 height 96
type input "R$ 0,00"
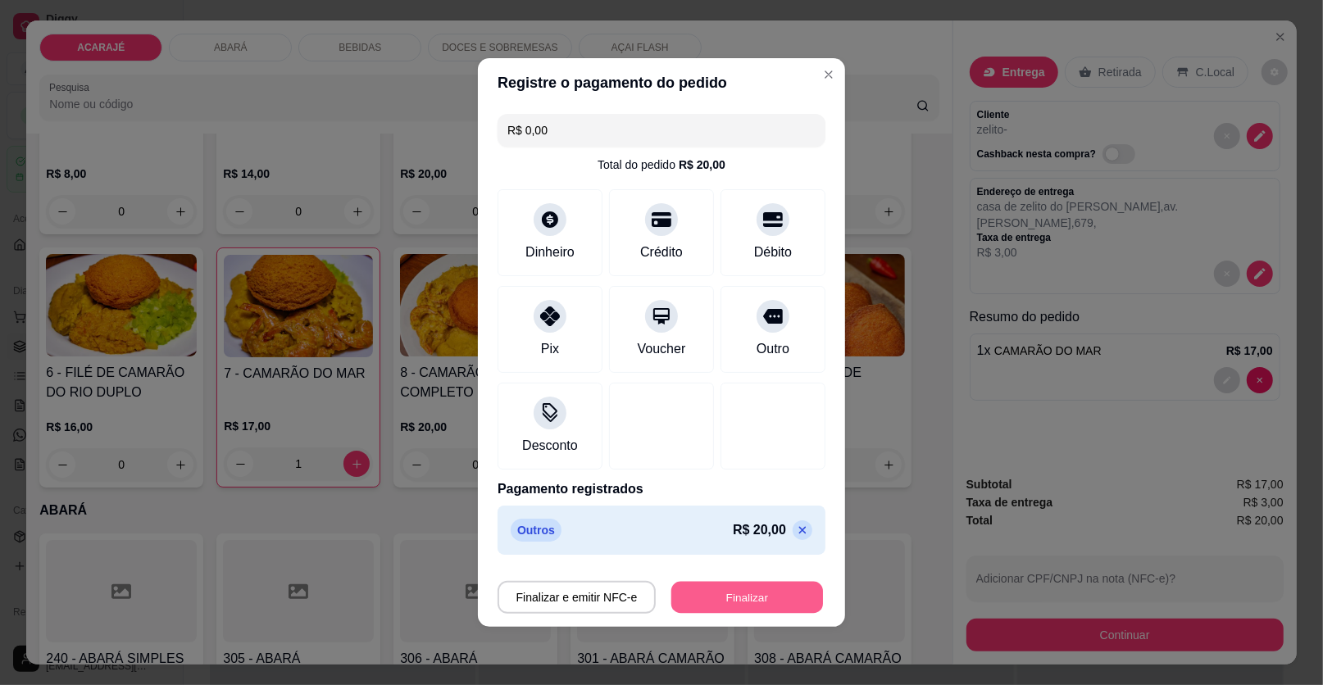
click at [756, 603] on button "Finalizar" at bounding box center [747, 598] width 152 height 32
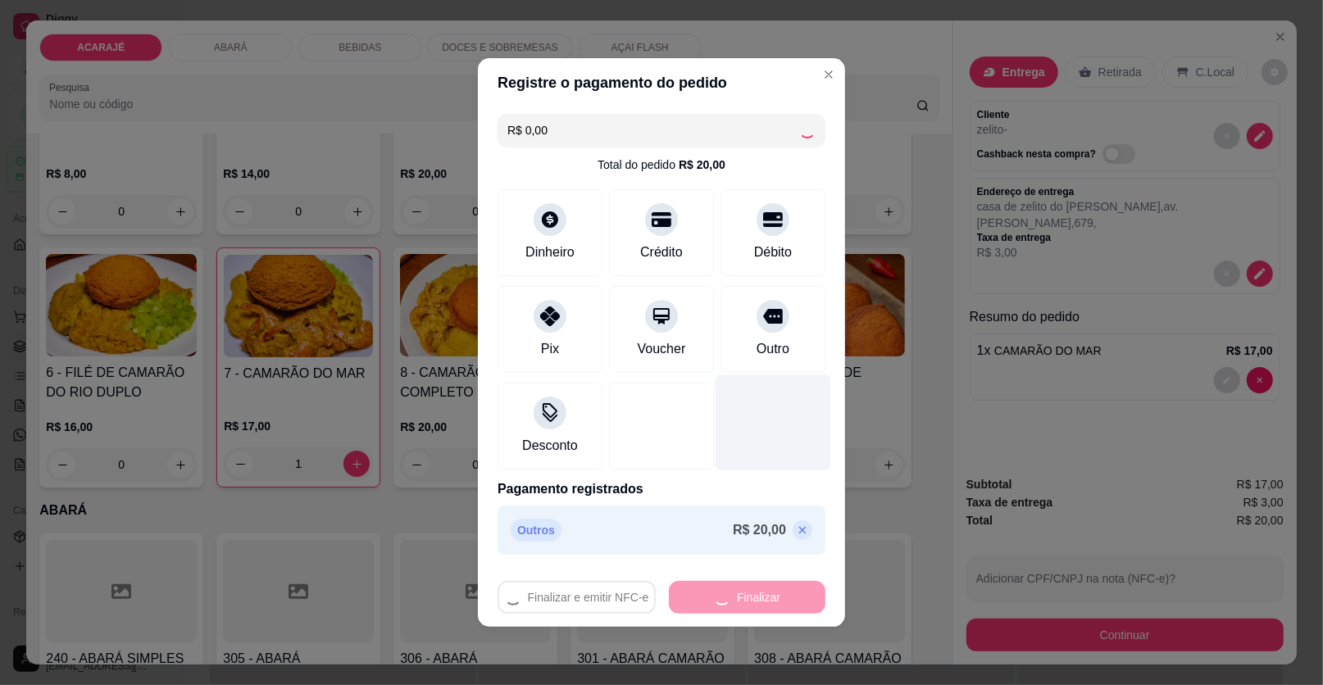
type input "0"
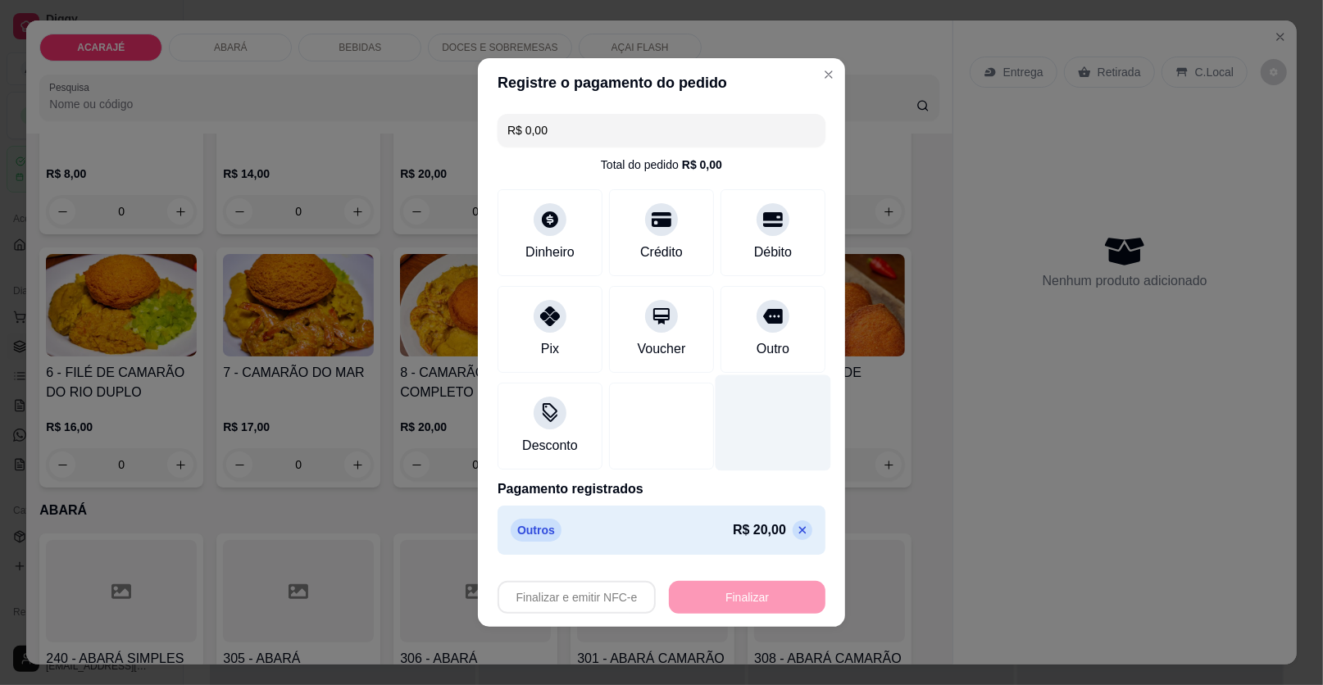
type input "-R$ 20,00"
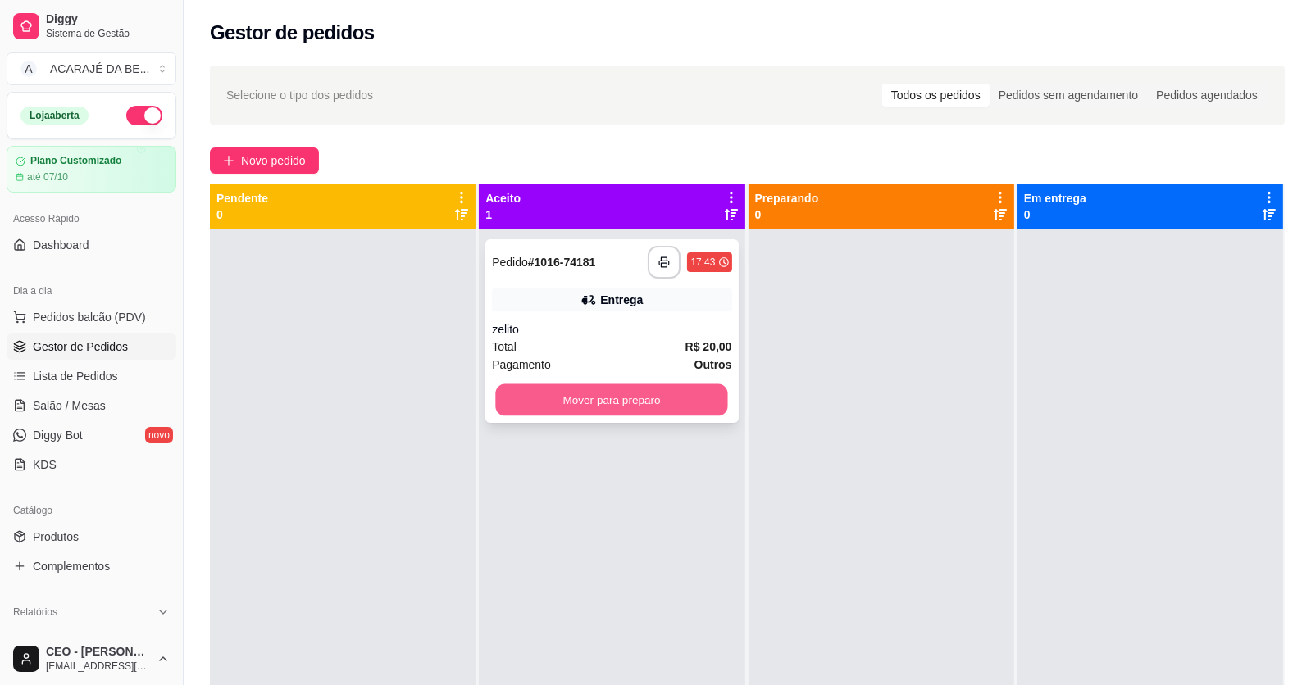
click at [647, 392] on button "Mover para preparo" at bounding box center [612, 400] width 232 height 32
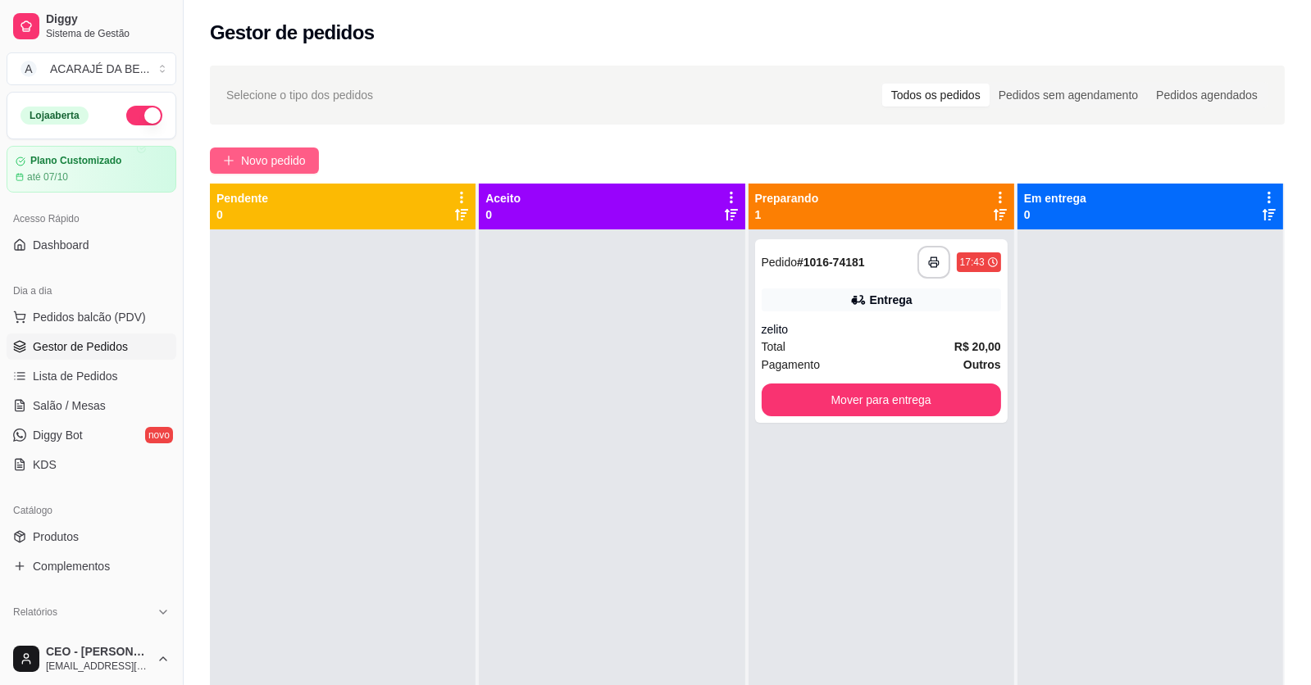
click at [271, 172] on button "Novo pedido" at bounding box center [264, 161] width 109 height 26
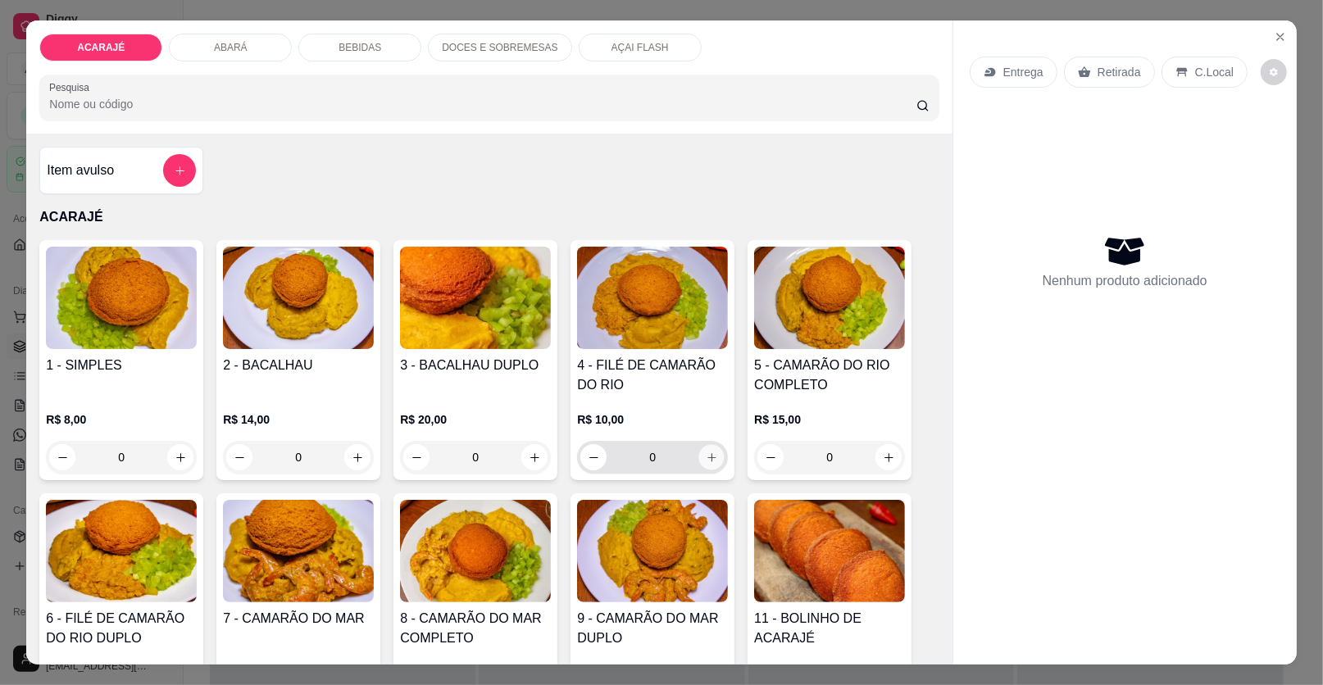
click at [706, 457] on icon "increase-product-quantity" at bounding box center [712, 458] width 12 height 12
type input "1"
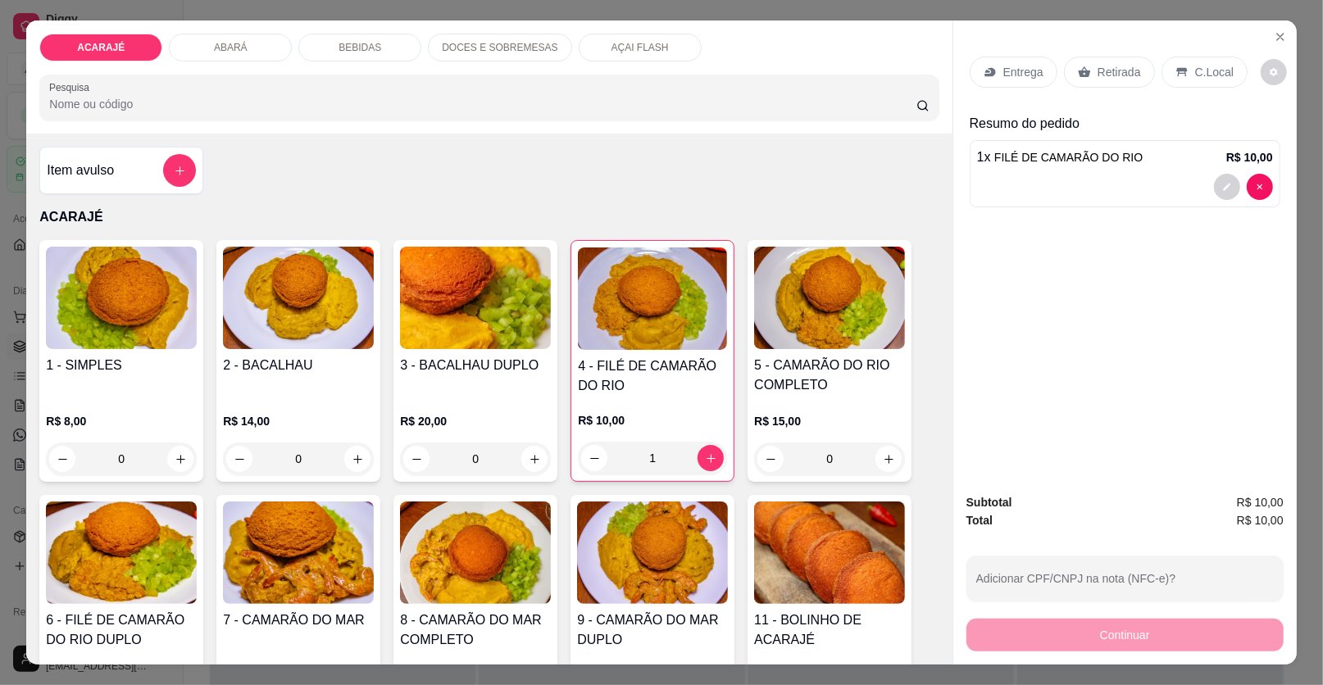
click at [1097, 65] on p "Retirada" at bounding box center [1118, 72] width 43 height 16
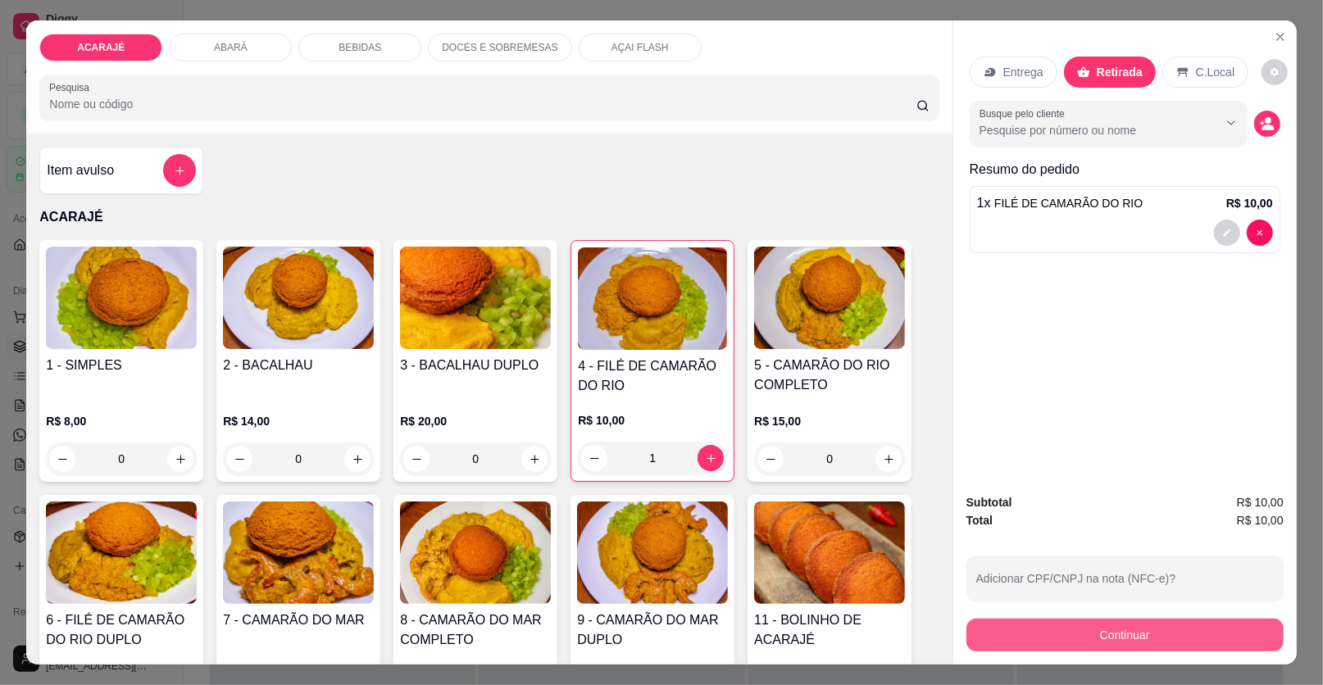
click at [1044, 644] on button "Continuar" at bounding box center [1124, 635] width 317 height 33
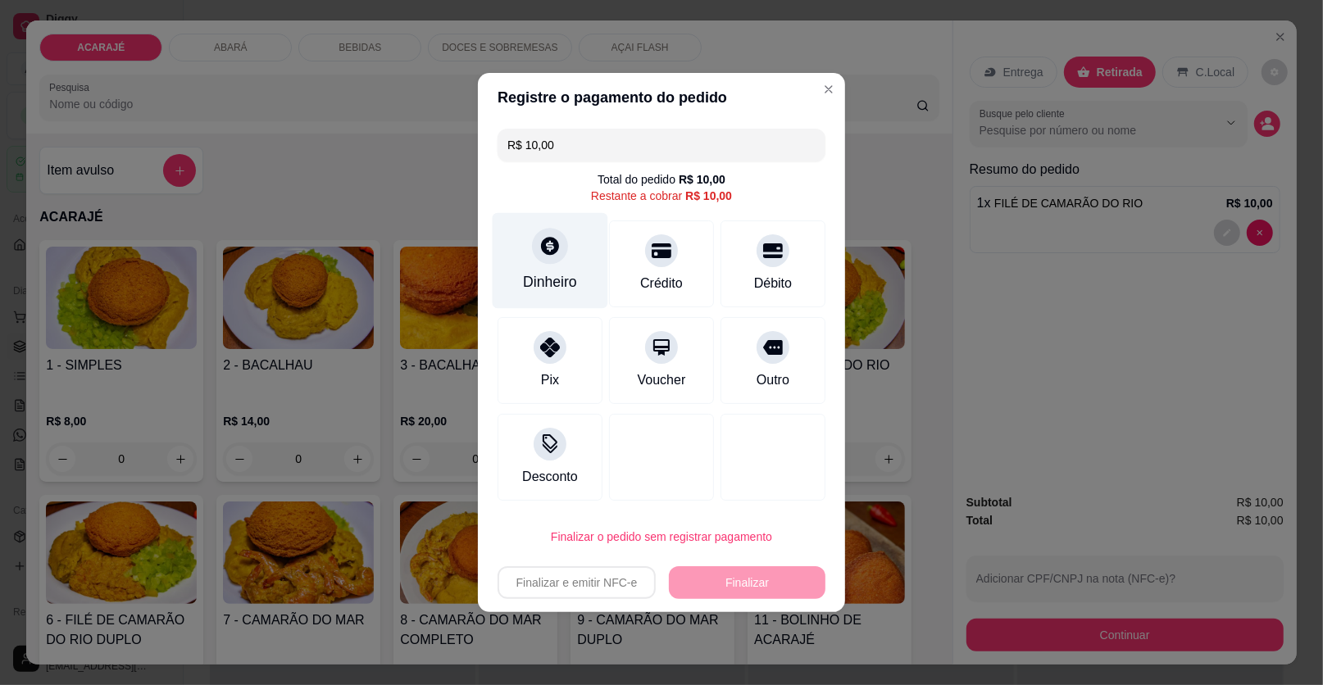
click at [557, 275] on div "Dinheiro" at bounding box center [550, 281] width 54 height 21
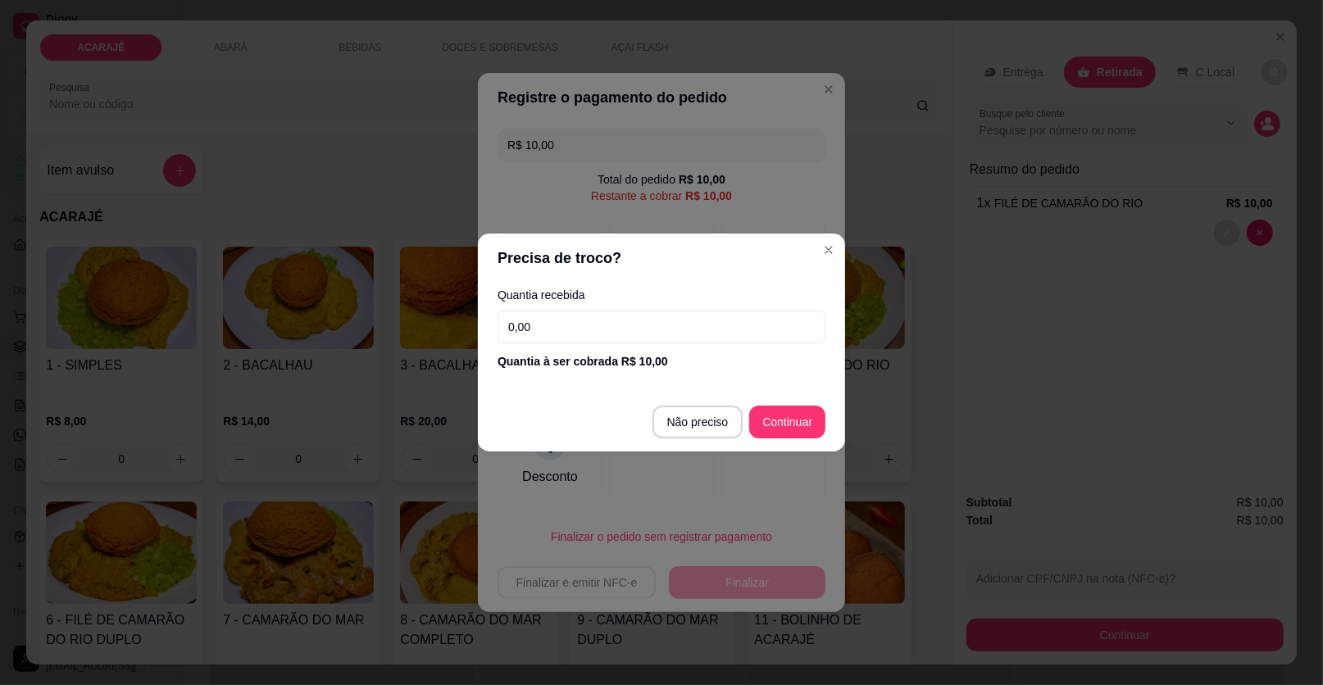
click at [568, 324] on input "0,00" at bounding box center [662, 327] width 328 height 33
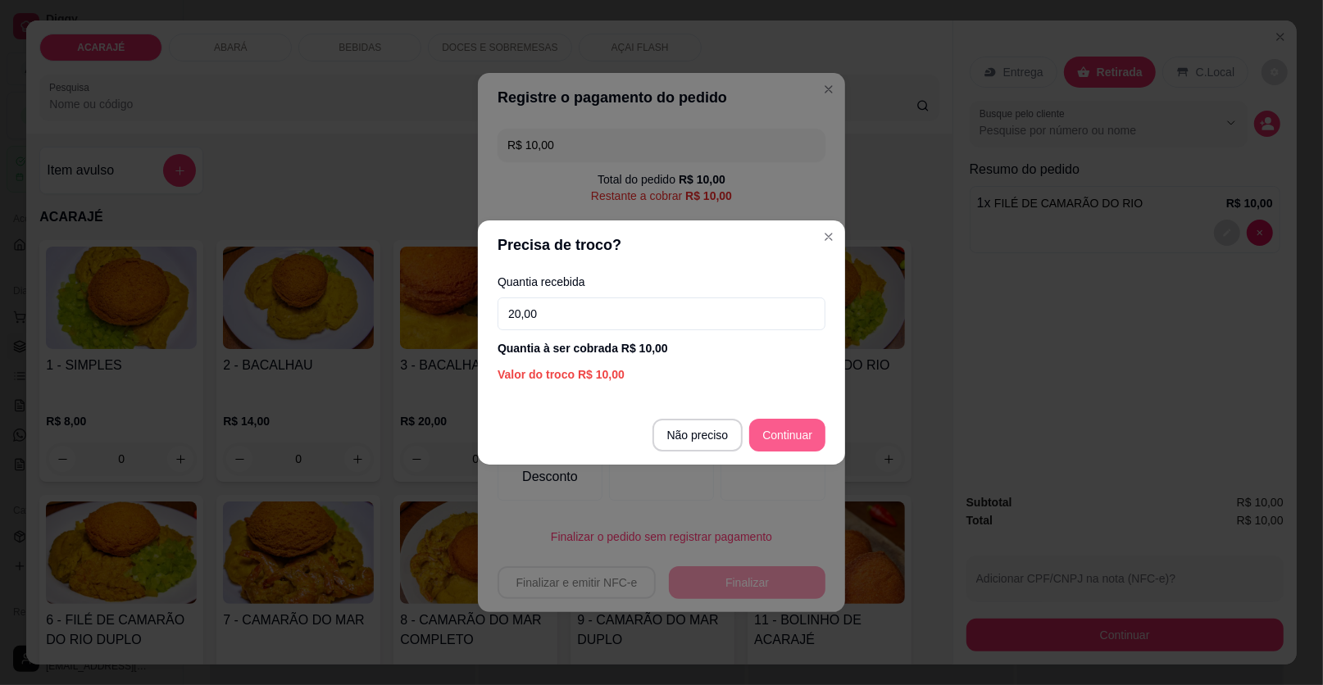
type input "20,00"
type input "R$ 0,00"
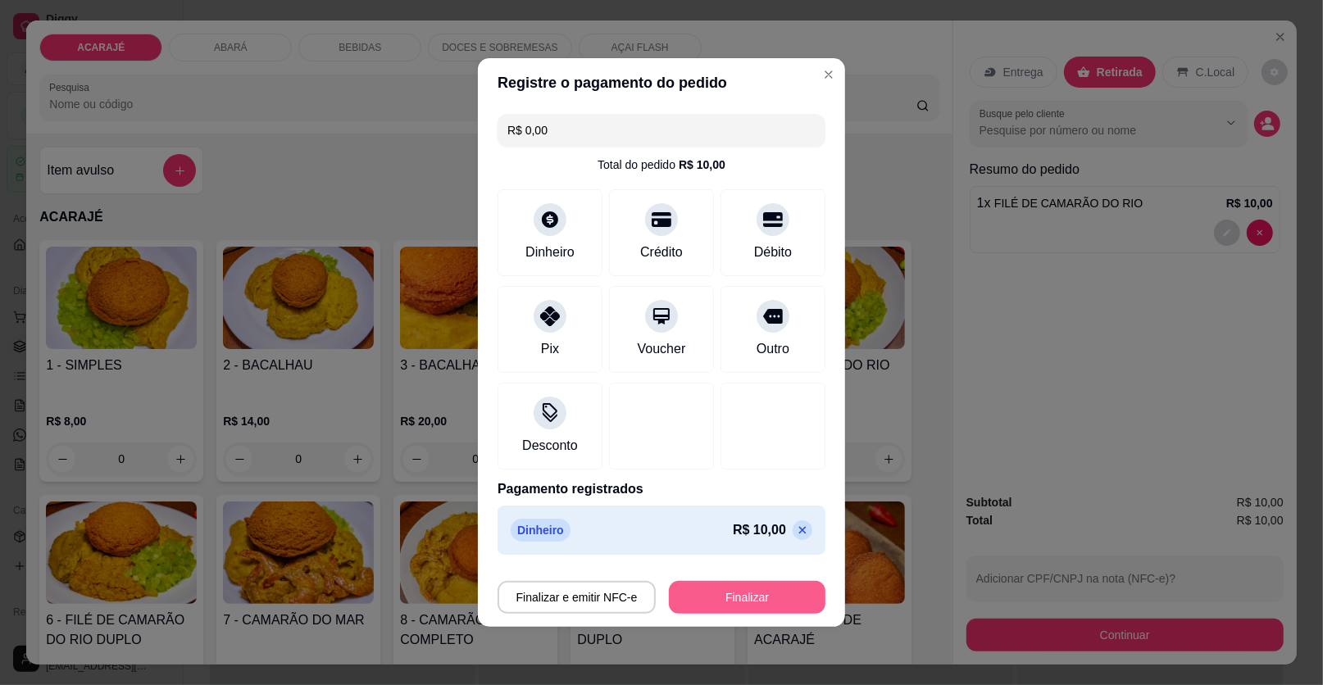
click at [767, 603] on button "Finalizar" at bounding box center [747, 597] width 157 height 33
type input "0"
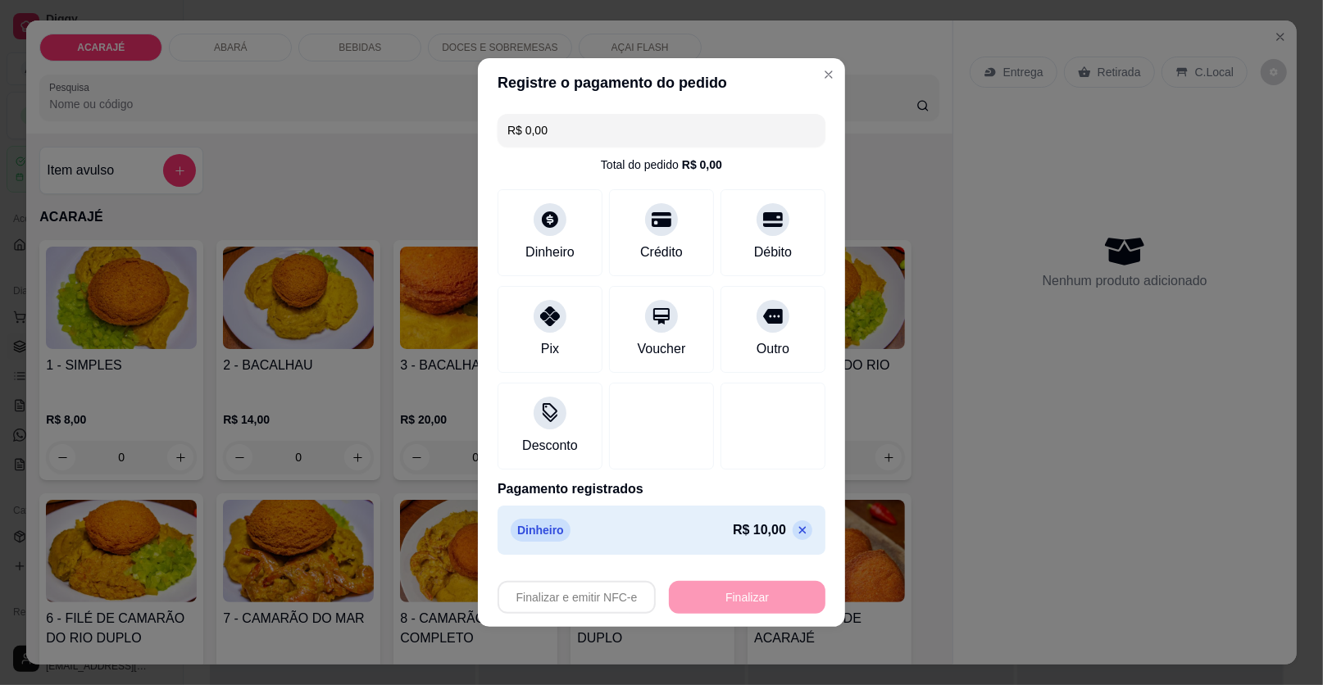
type input "-R$ 10,00"
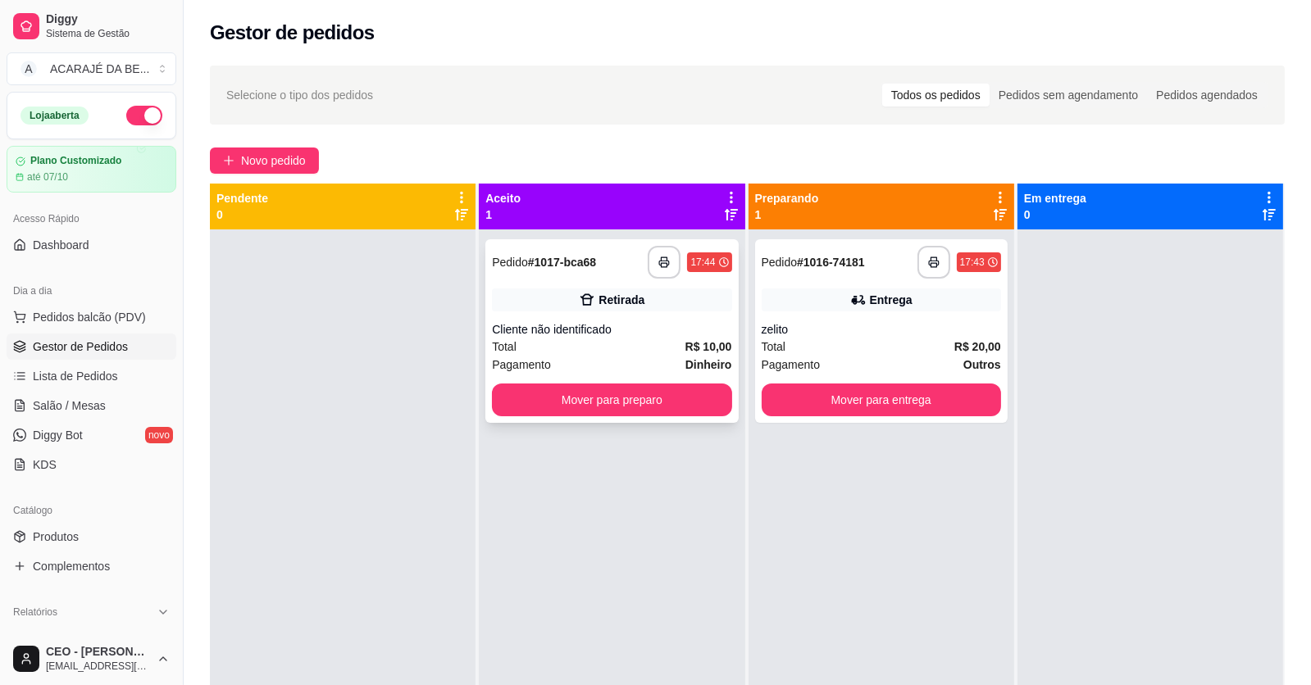
click at [576, 261] on strong "# 1017-bca68" at bounding box center [562, 262] width 68 height 13
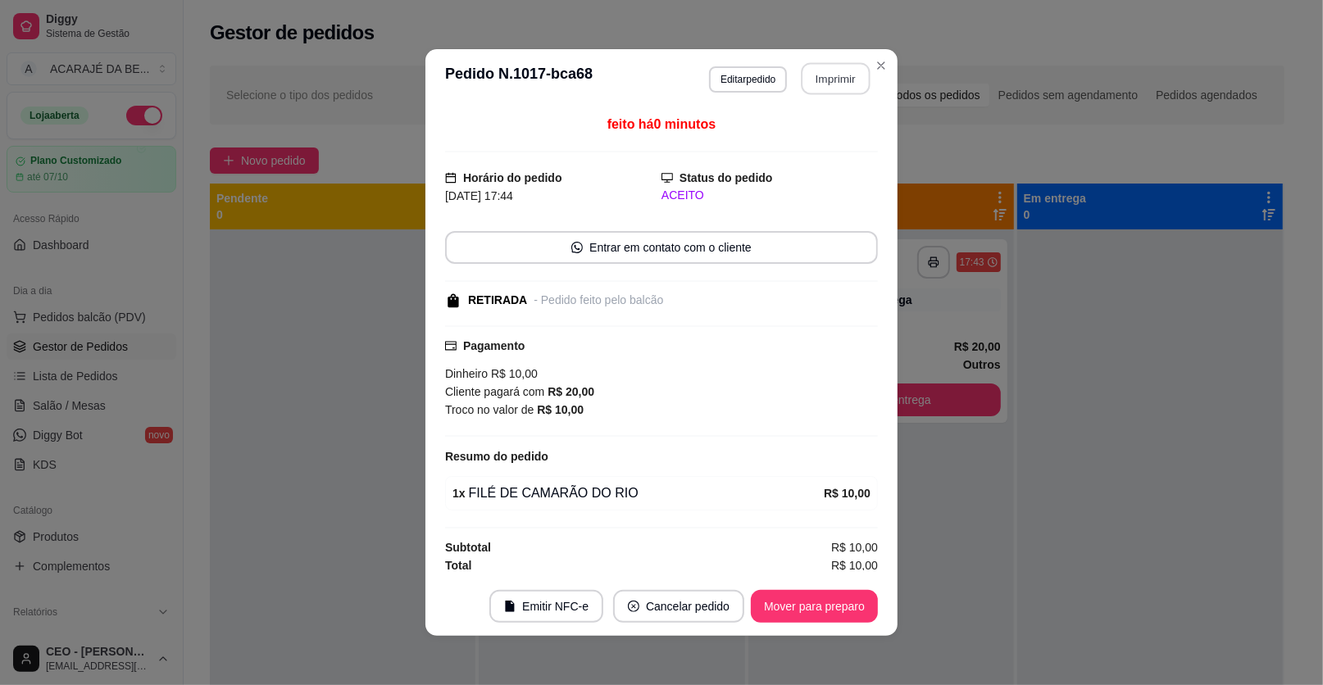
click at [819, 94] on div "**********" at bounding box center [790, 78] width 162 height 33
click at [834, 605] on button "Mover para preparo" at bounding box center [814, 606] width 127 height 33
click at [835, 605] on button "Mover para preparo" at bounding box center [813, 607] width 123 height 32
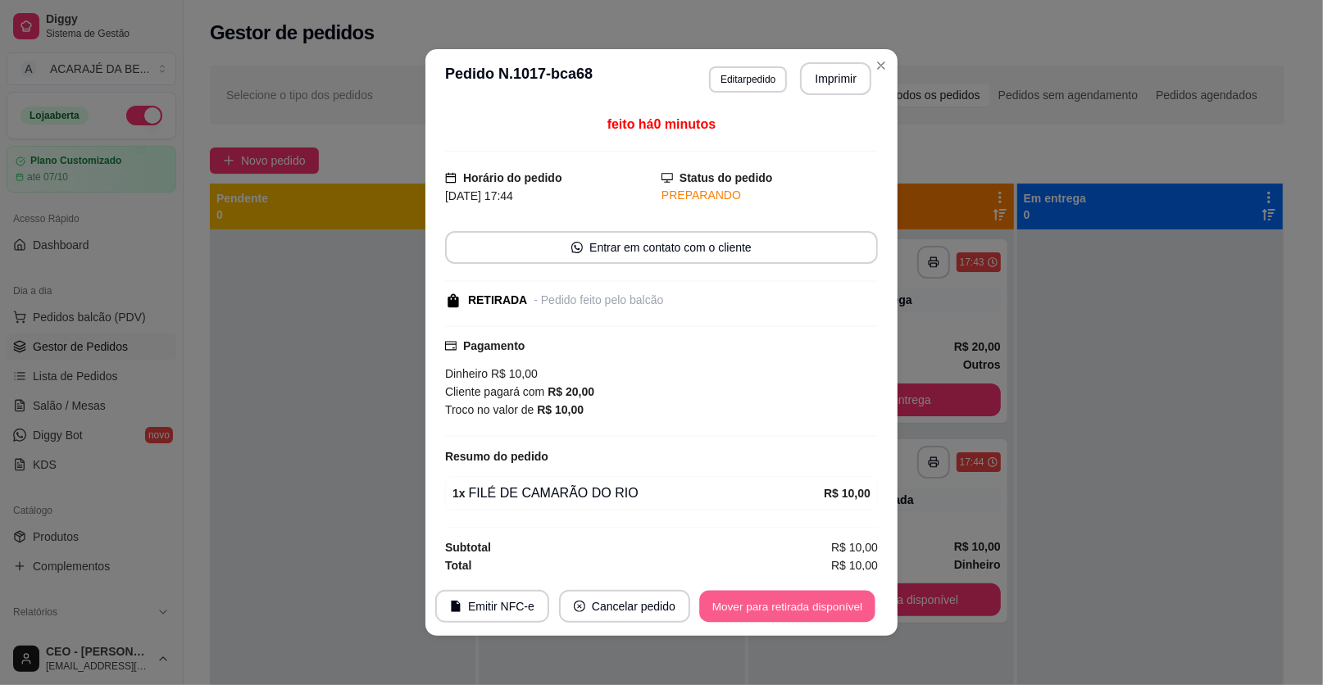
click at [835, 605] on button "Mover para retirada disponível" at bounding box center [786, 607] width 175 height 32
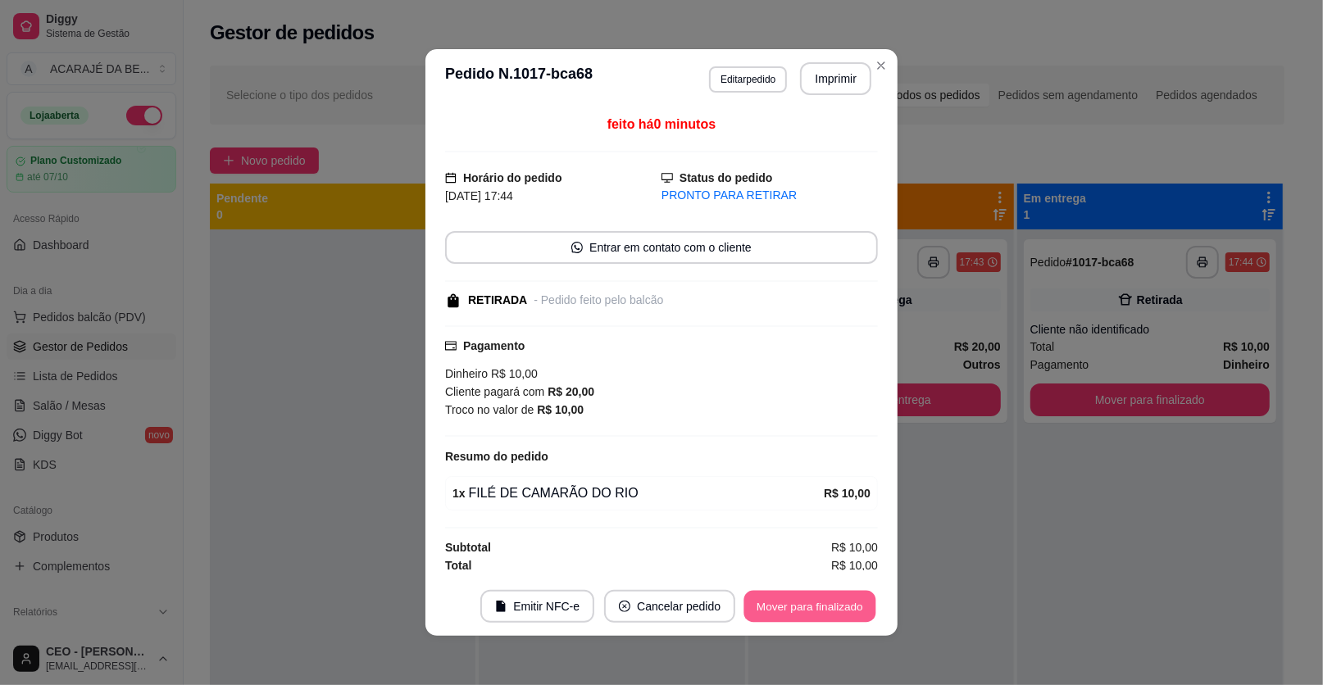
click at [834, 605] on button "Mover para finalizado" at bounding box center [810, 607] width 132 height 32
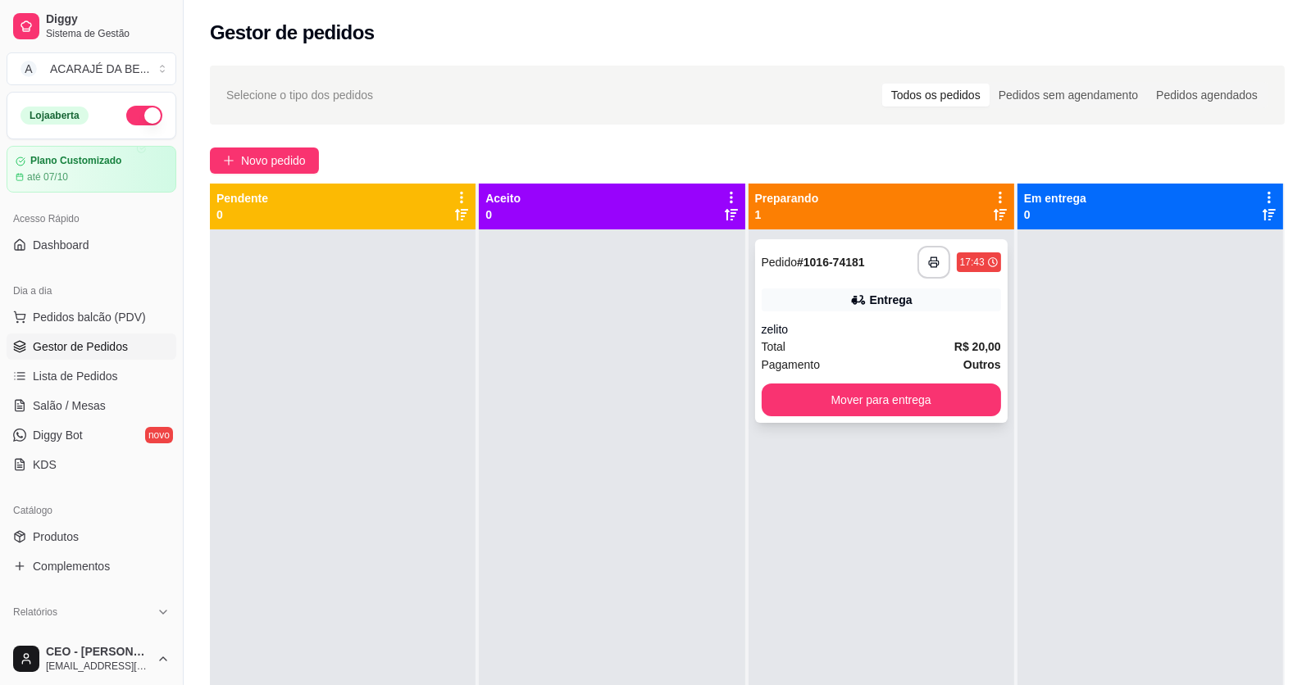
drag, startPoint x: 864, startPoint y: 319, endPoint x: 871, endPoint y: 314, distance: 8.9
click at [871, 314] on div "**********" at bounding box center [881, 331] width 252 height 184
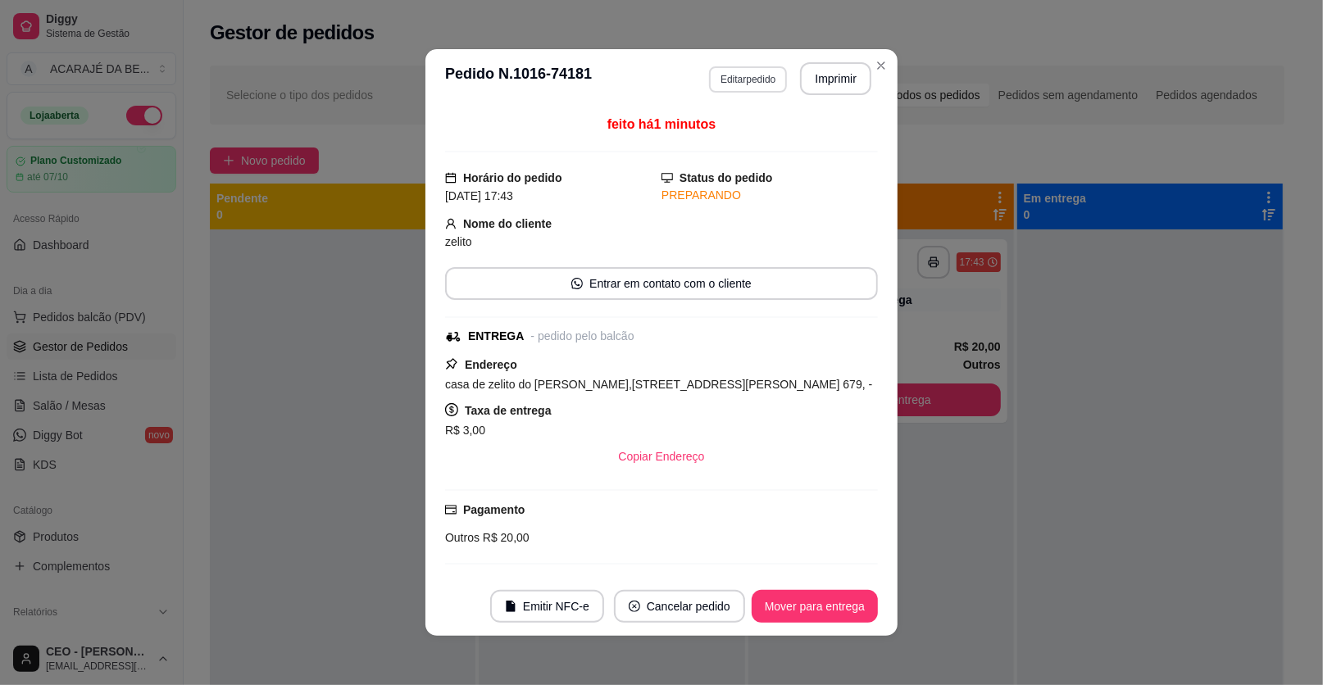
click at [709, 73] on button "Editar pedido" at bounding box center [748, 79] width 78 height 26
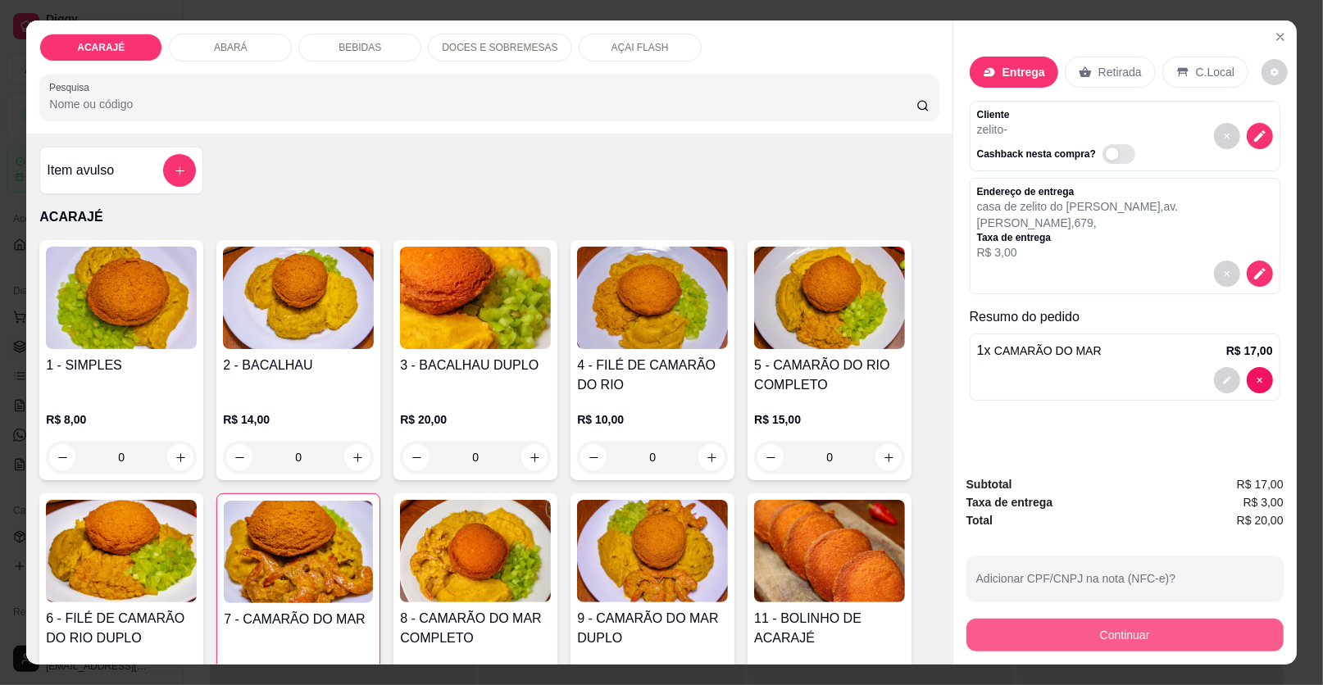
click at [1038, 643] on button "Continuar" at bounding box center [1124, 635] width 317 height 33
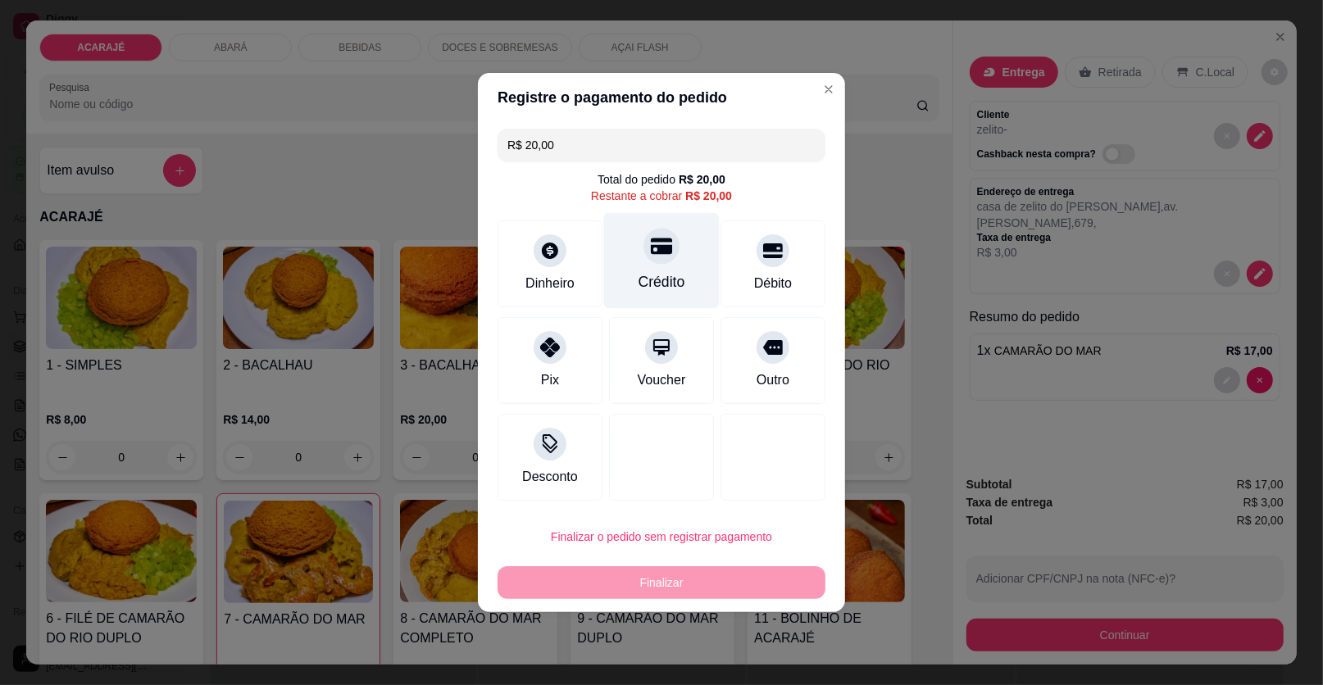
click at [673, 259] on div "Crédito" at bounding box center [662, 261] width 116 height 96
type input "R$ 0,00"
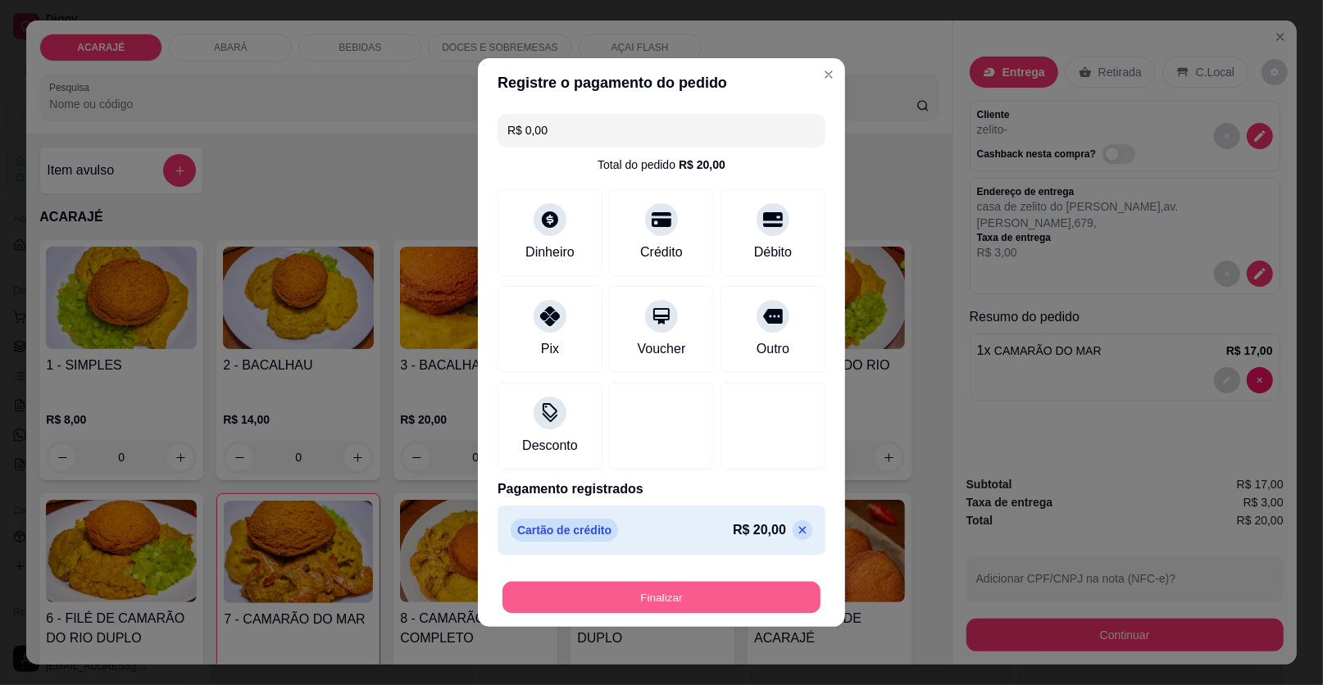
click at [612, 592] on button "Finalizar" at bounding box center [661, 598] width 318 height 32
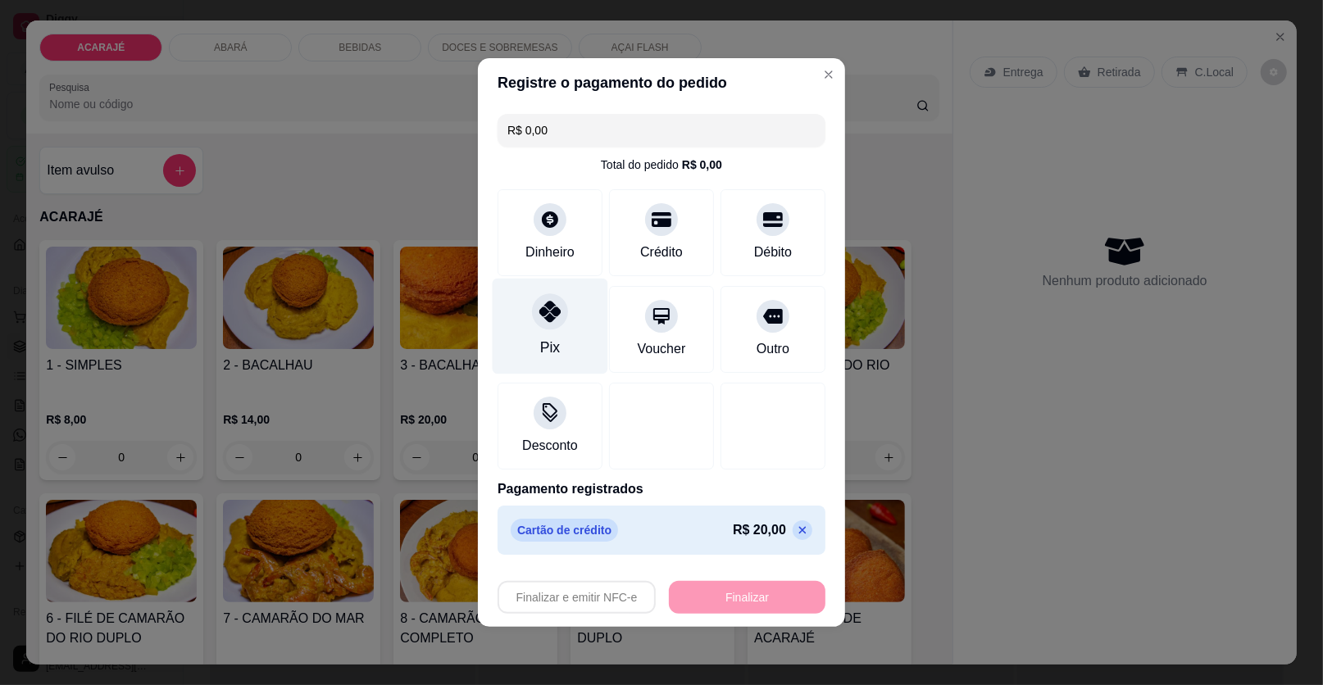
type input "0"
type input "-R$ 20,00"
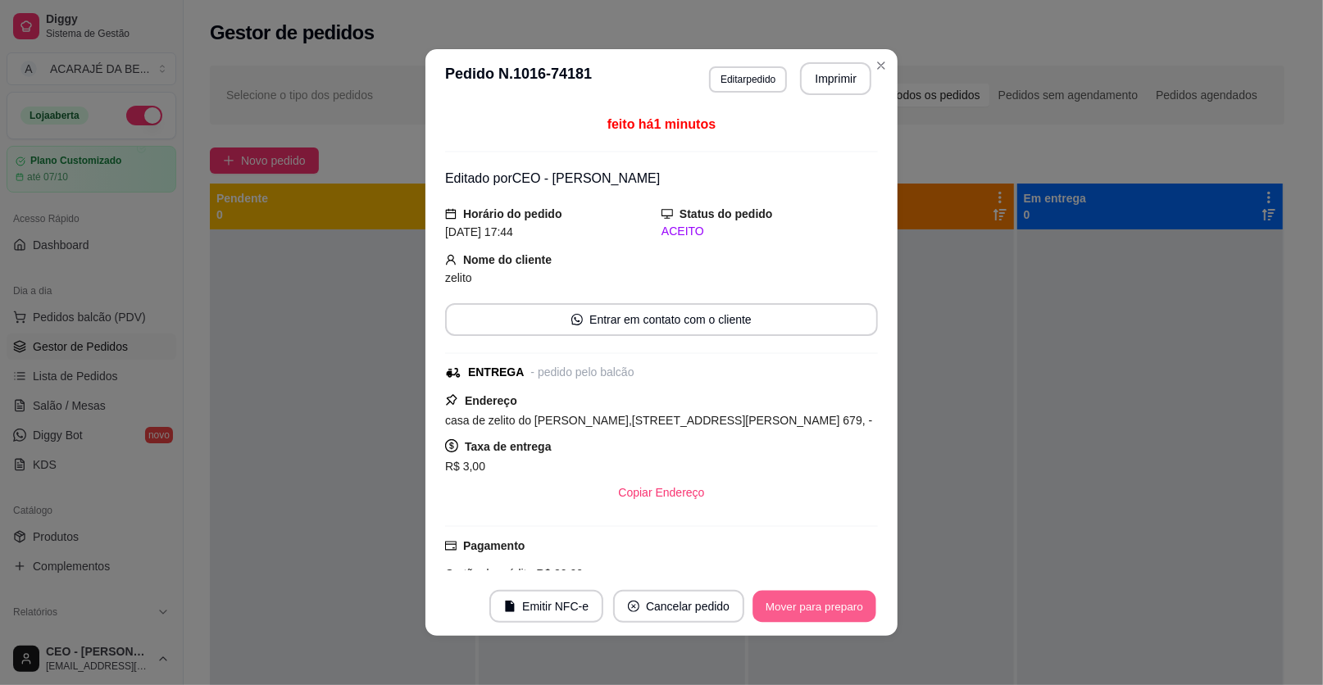
click at [778, 600] on button "Mover para preparo" at bounding box center [813, 607] width 123 height 32
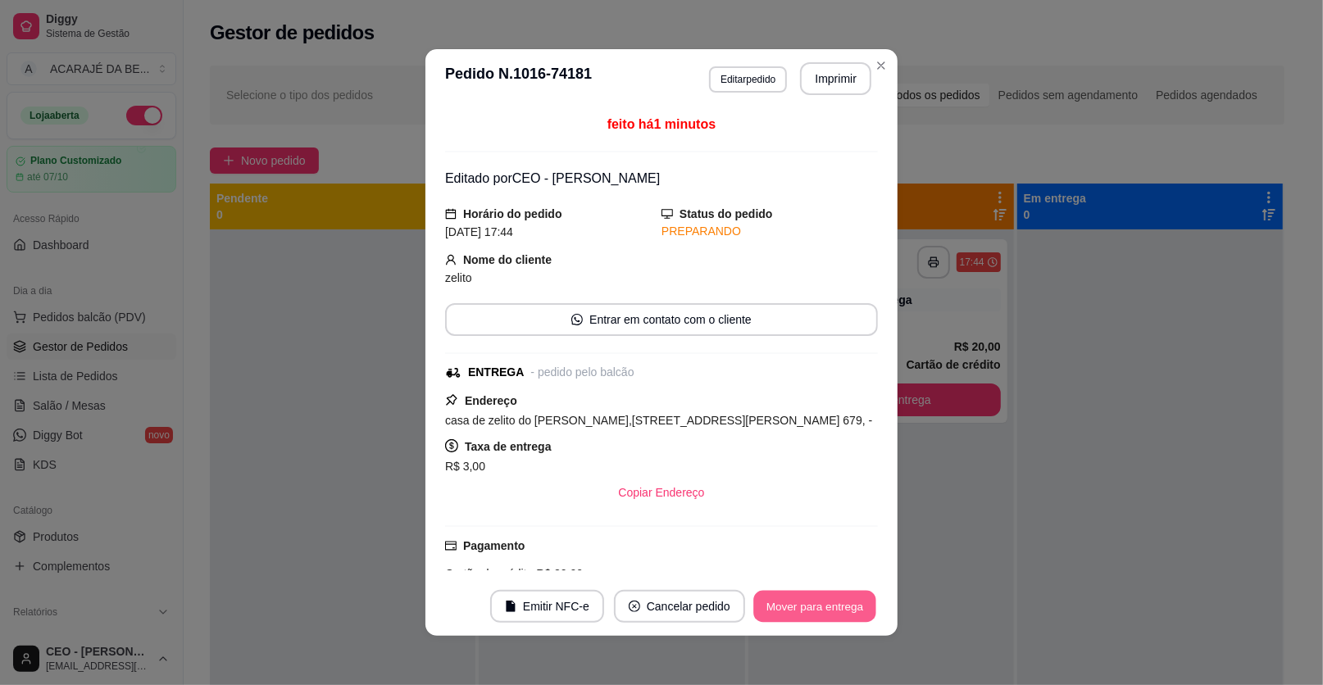
click at [778, 600] on button "Mover para entrega" at bounding box center [814, 607] width 123 height 32
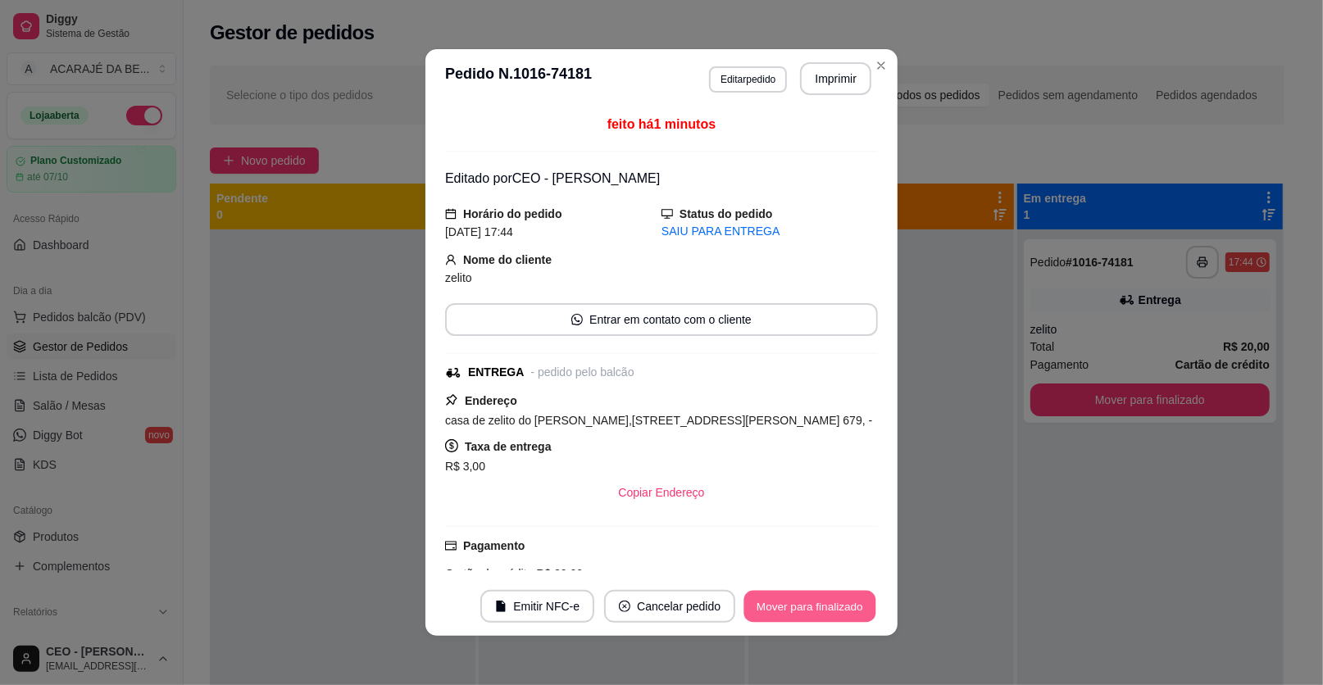
click at [778, 596] on button "Mover para finalizado" at bounding box center [810, 607] width 132 height 32
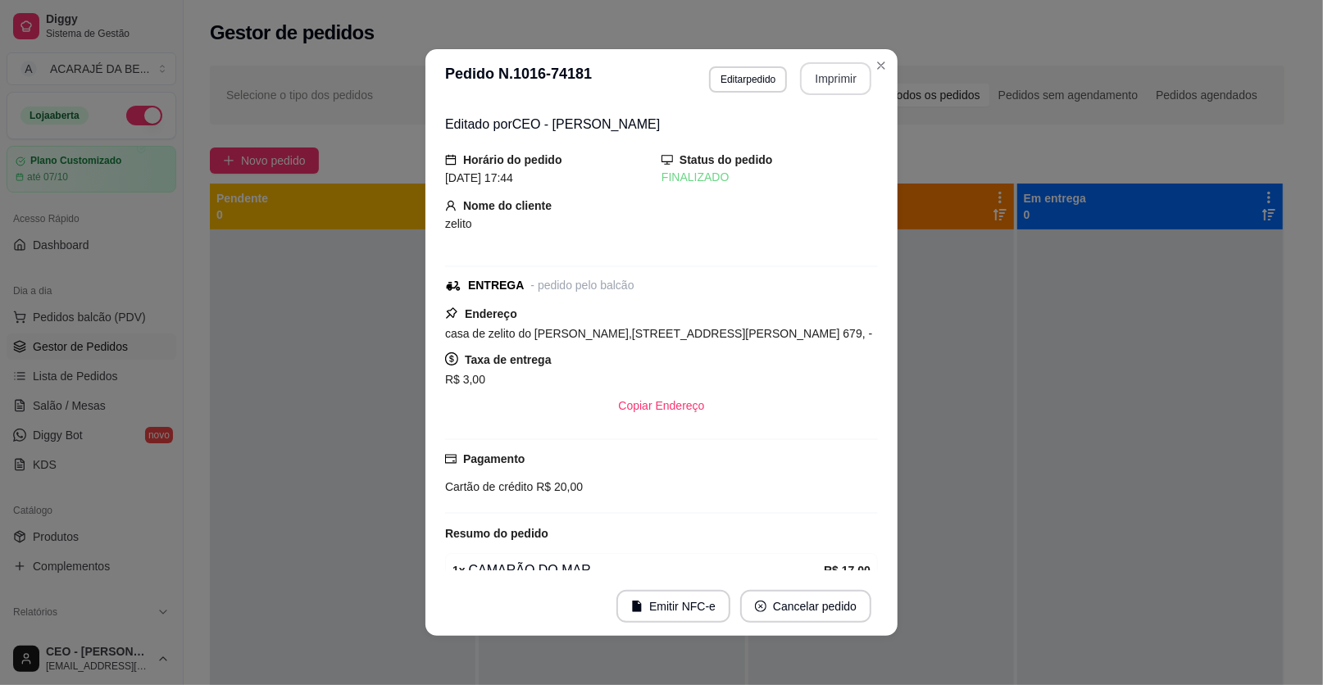
click at [828, 93] on button "Imprimir" at bounding box center [835, 78] width 71 height 33
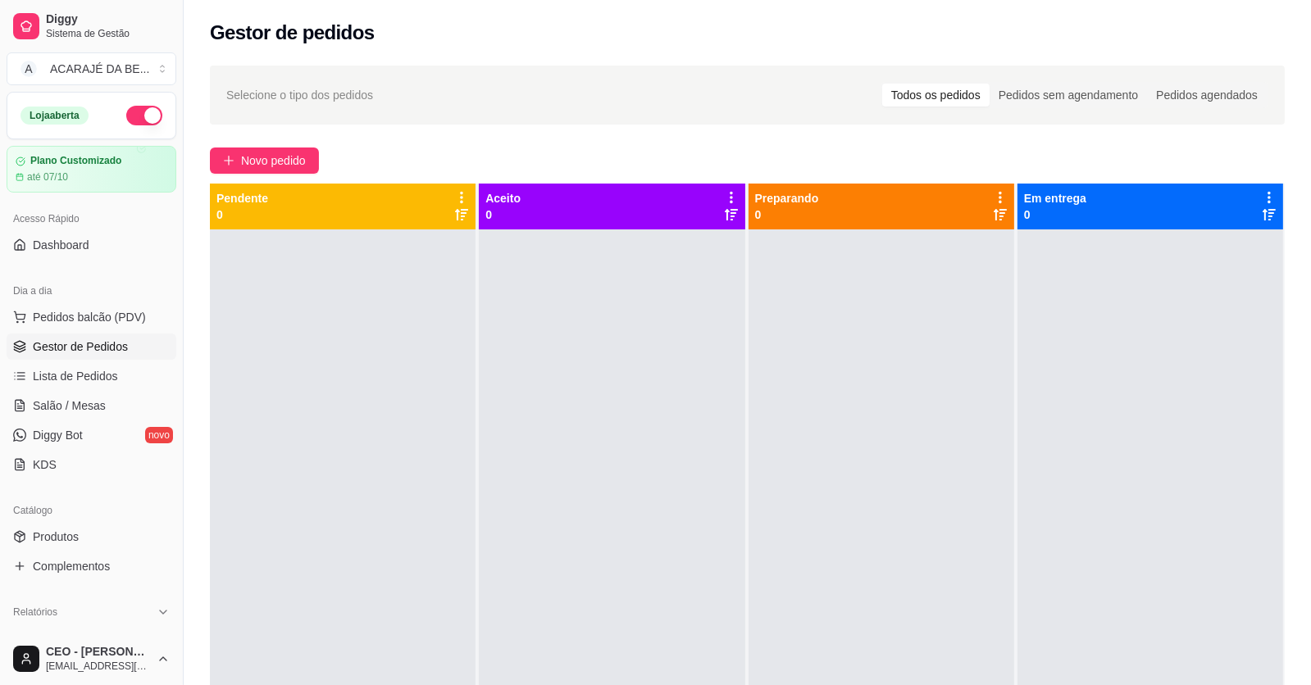
drag, startPoint x: 436, startPoint y: 152, endPoint x: 295, endPoint y: 384, distance: 271.4
click at [295, 384] on div at bounding box center [343, 571] width 266 height 685
click at [362, 168] on div "Novo pedido" at bounding box center [747, 161] width 1075 height 26
click at [363, 168] on div "Novo pedido" at bounding box center [747, 161] width 1075 height 26
click at [360, 168] on div "Novo pedido" at bounding box center [747, 161] width 1075 height 26
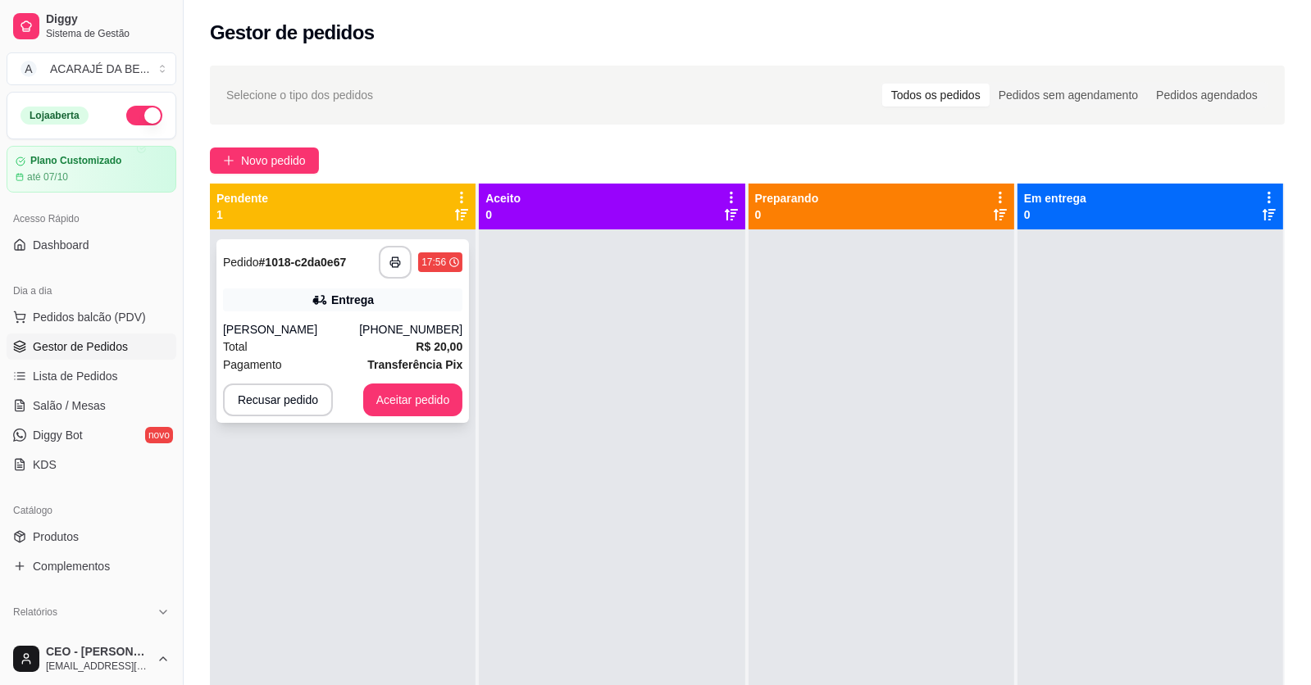
click at [289, 282] on div "**********" at bounding box center [342, 331] width 252 height 184
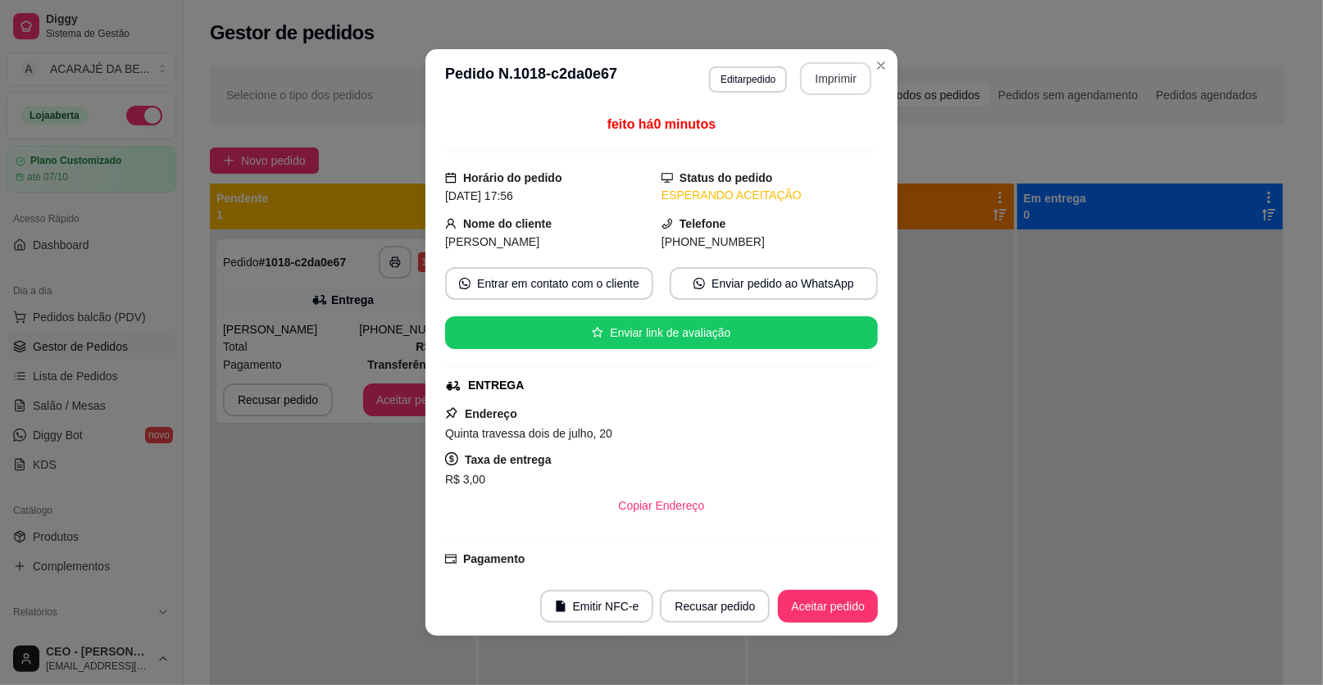
click at [827, 73] on button "Imprimir" at bounding box center [835, 78] width 71 height 33
click at [828, 599] on button "Aceitar pedido" at bounding box center [827, 607] width 97 height 32
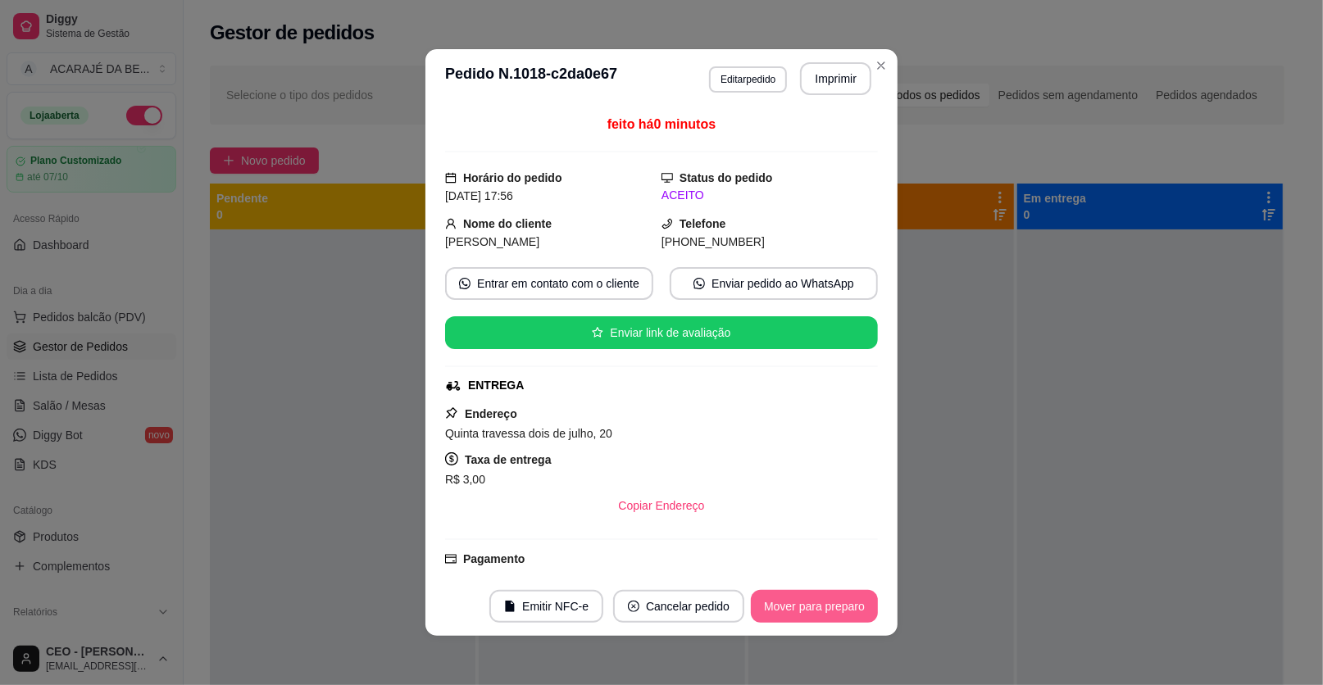
click at [793, 610] on button "Mover para preparo" at bounding box center [814, 606] width 127 height 33
click at [793, 610] on div "Mover para preparo" at bounding box center [803, 606] width 150 height 33
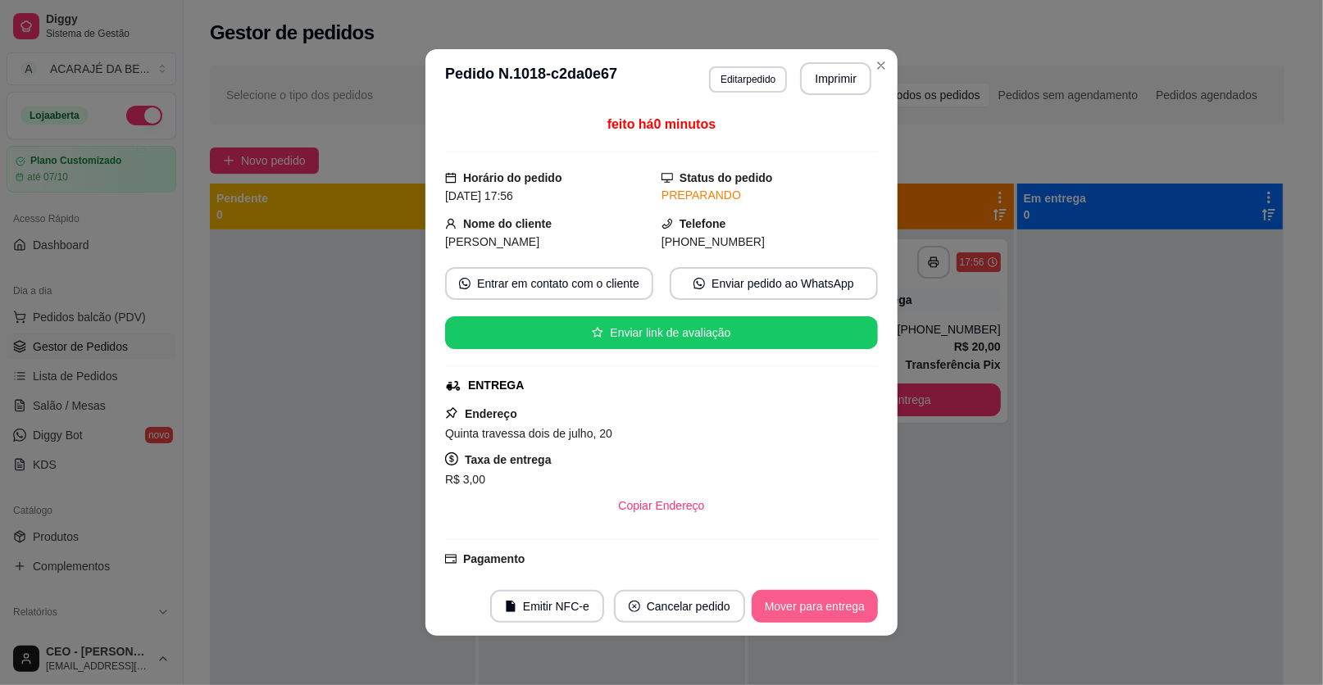
click at [793, 610] on button "Mover para entrega" at bounding box center [815, 606] width 126 height 33
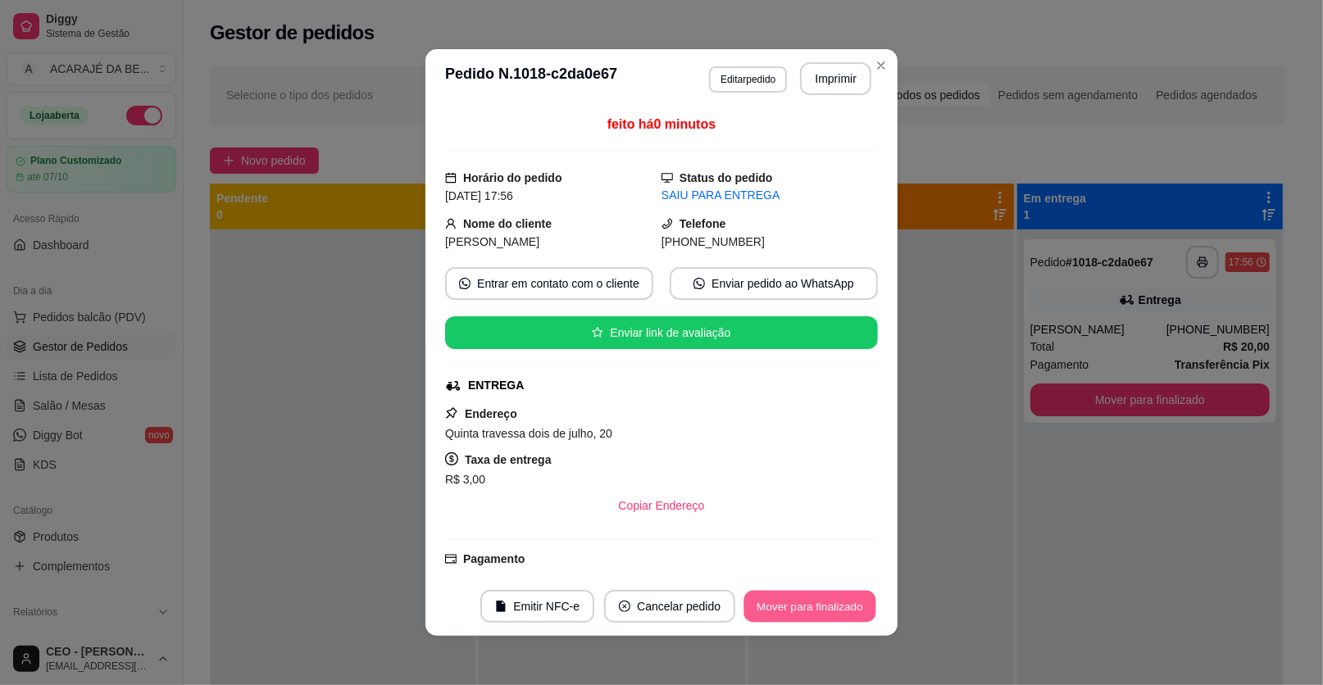
click at [793, 608] on button "Mover para finalizado" at bounding box center [810, 607] width 132 height 32
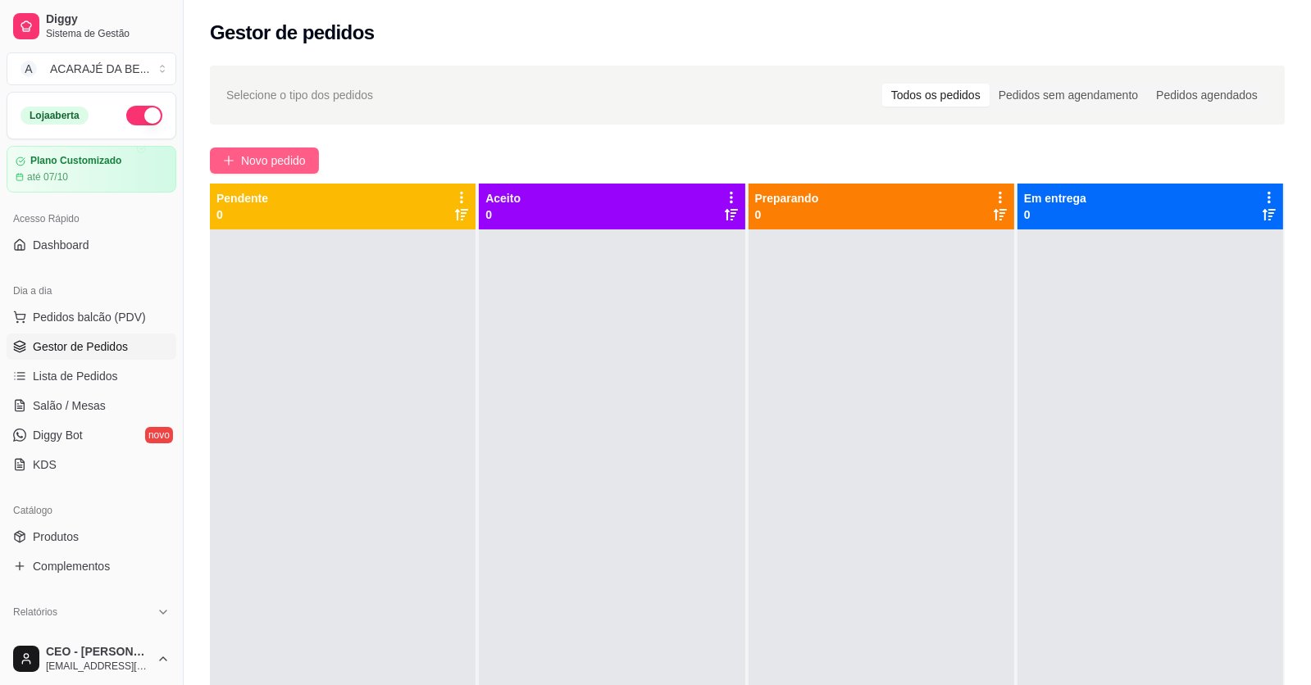
click at [224, 166] on icon "plus" at bounding box center [228, 160] width 11 height 11
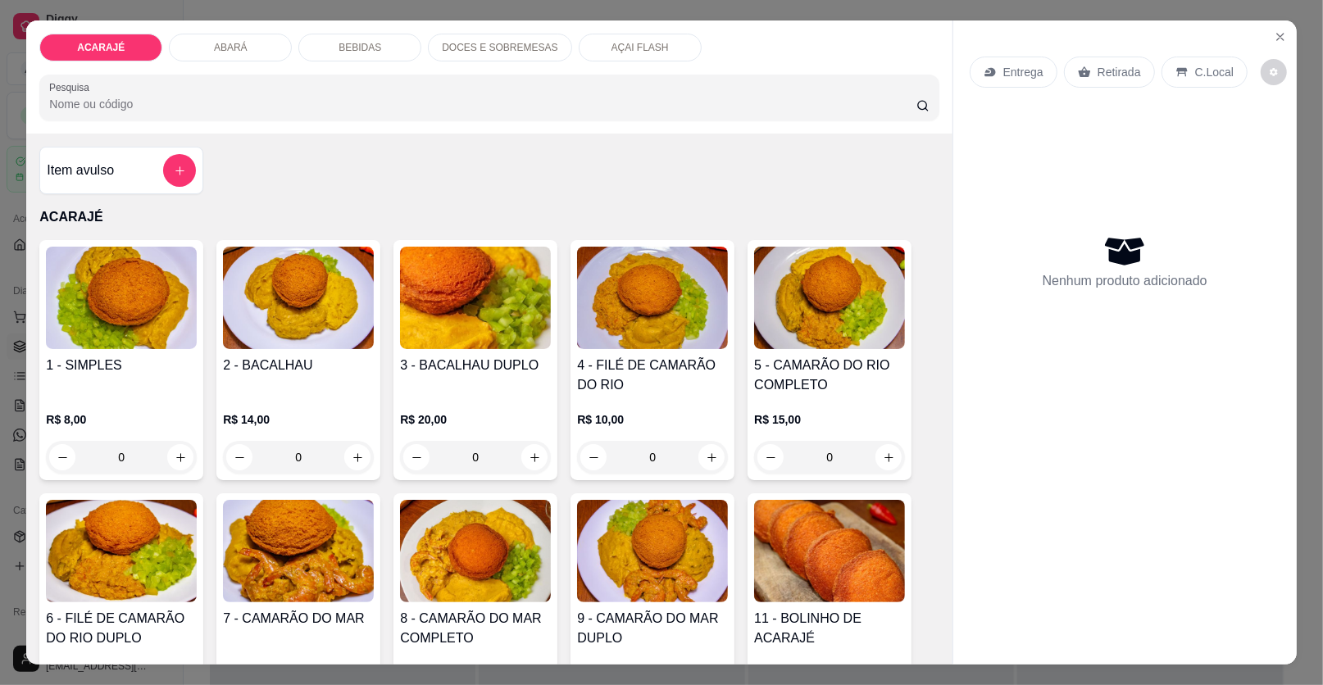
scroll to position [163, 0]
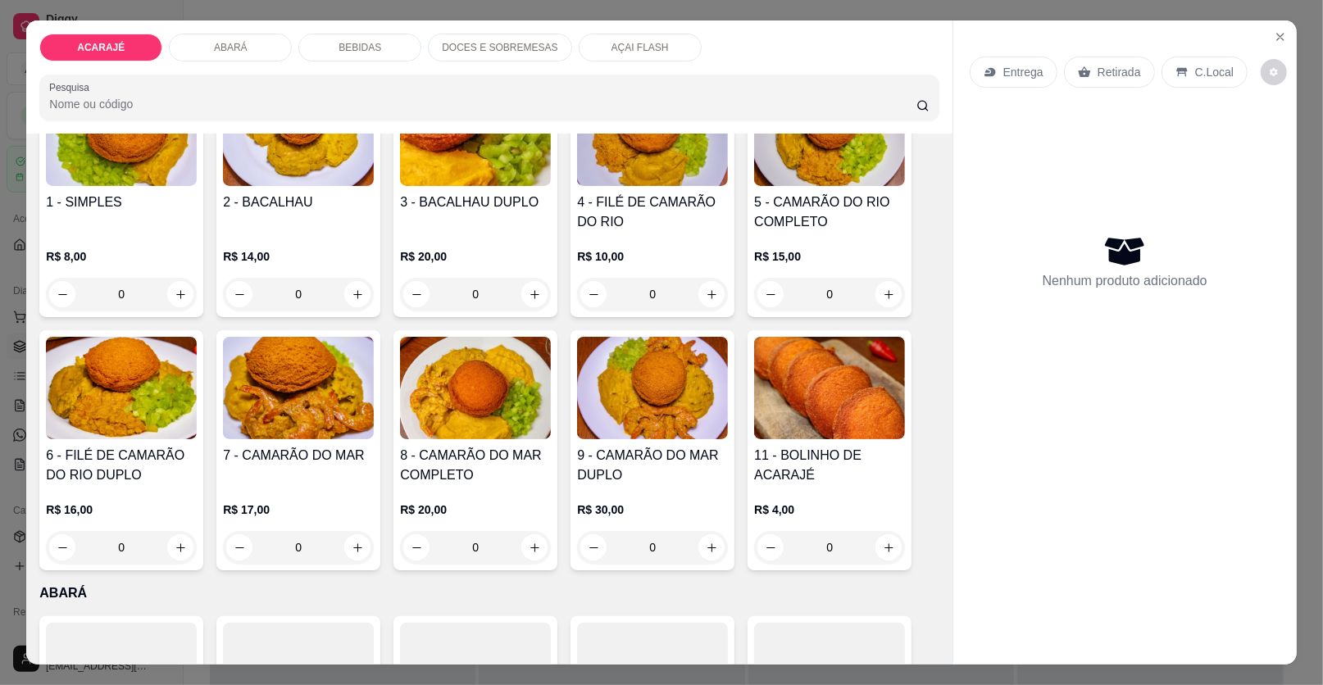
click at [327, 466] on div "7 - CAMARÃO DO MAR" at bounding box center [298, 465] width 151 height 39
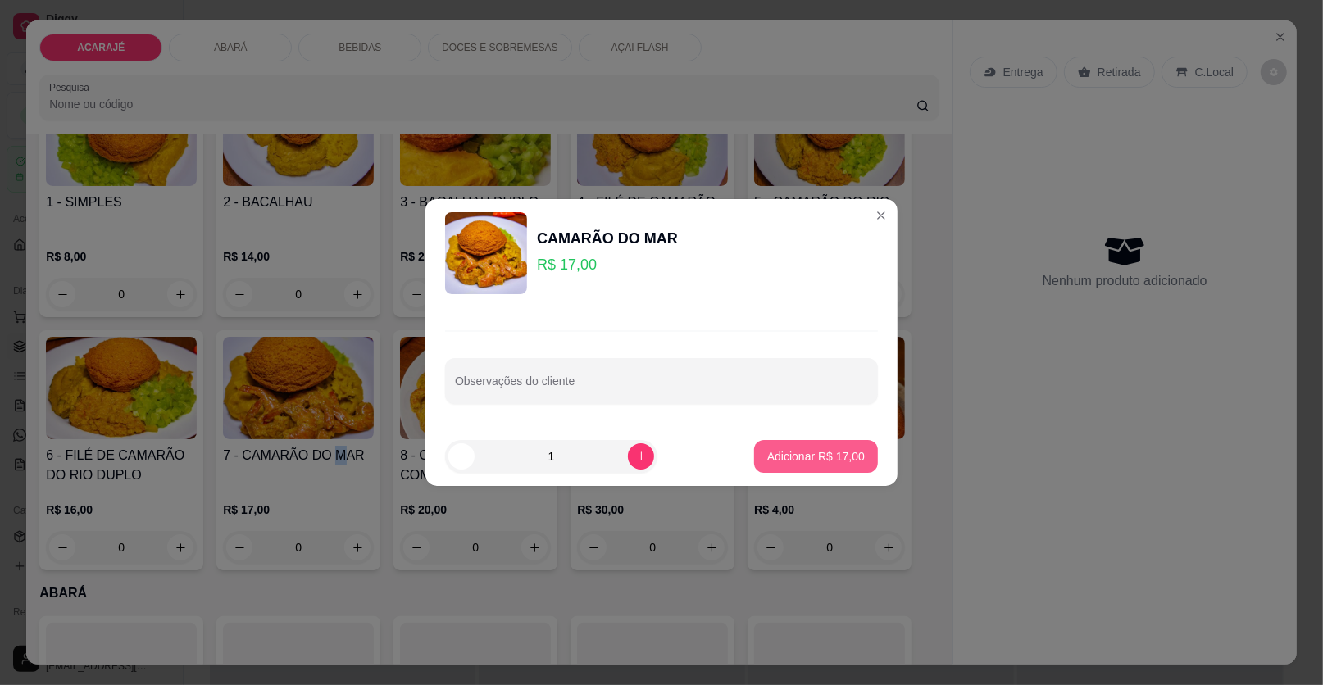
click at [839, 465] on button "Adicionar R$ 17,00" at bounding box center [816, 456] width 124 height 33
type input "1"
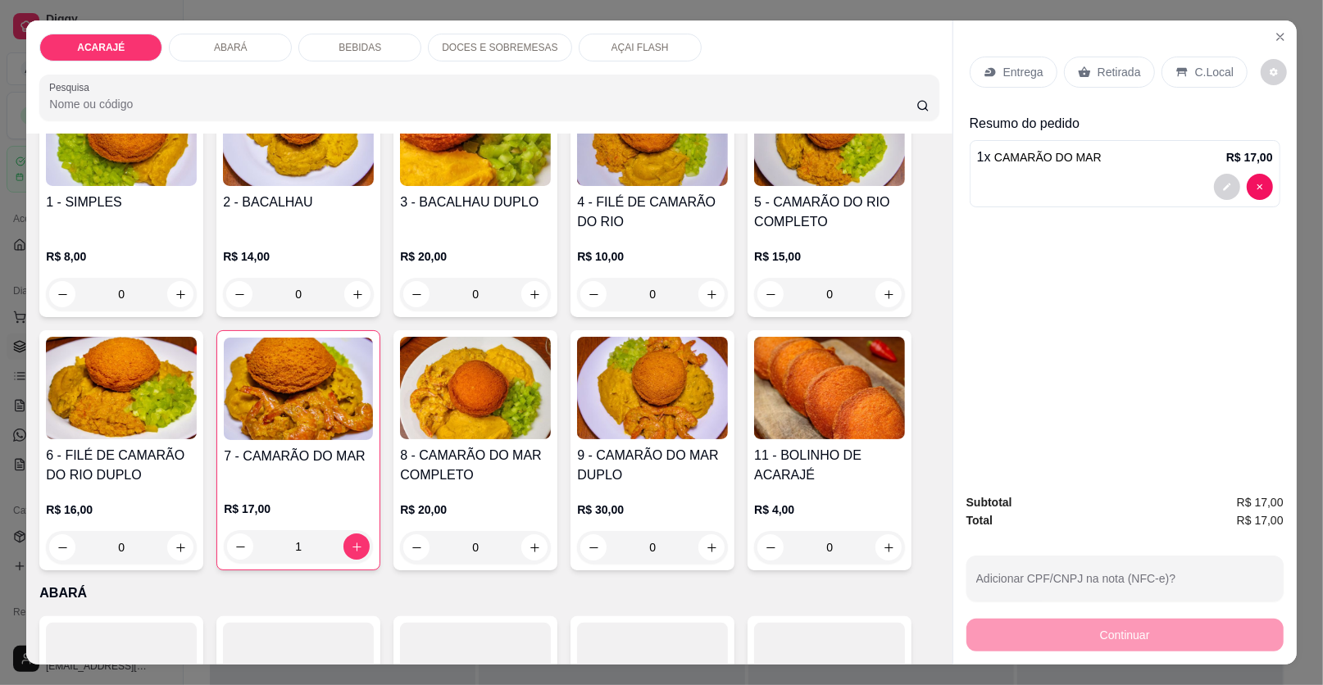
click at [1097, 78] on p "Retirada" at bounding box center [1118, 72] width 43 height 16
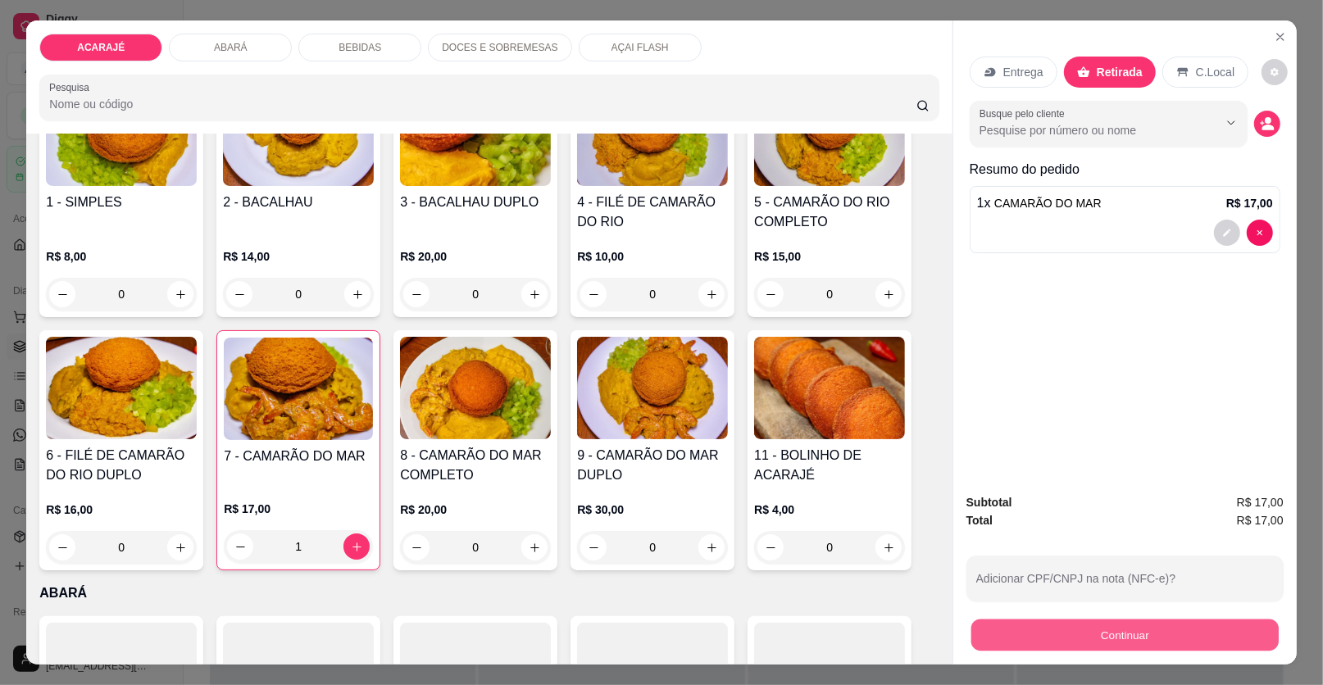
click at [1043, 638] on button "Continuar" at bounding box center [1124, 636] width 307 height 32
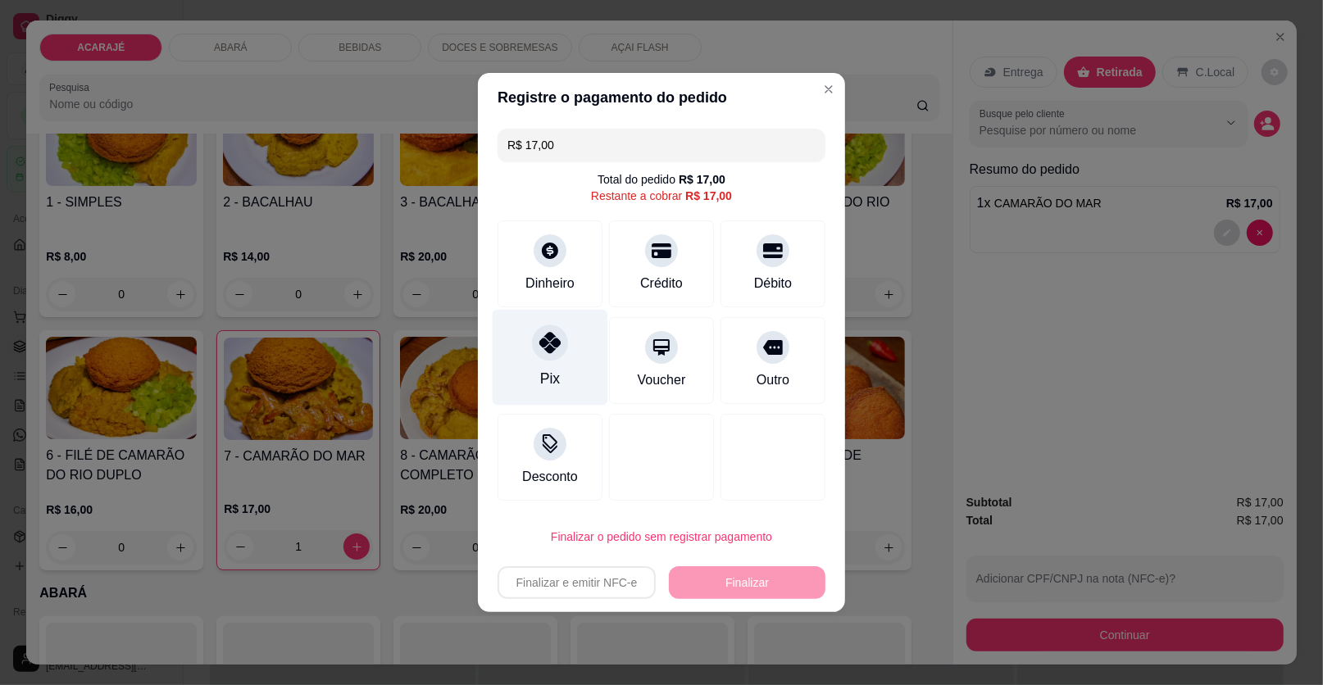
click at [531, 357] on div "Pix" at bounding box center [551, 358] width 116 height 96
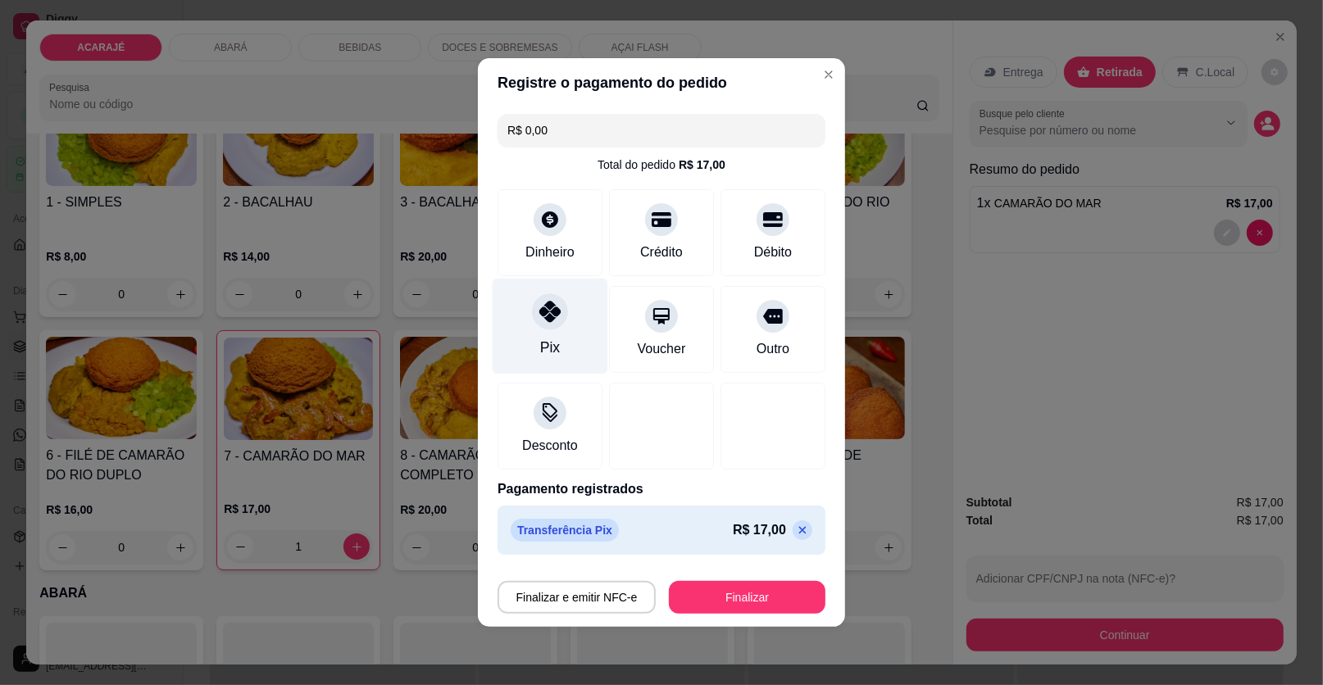
type input "R$ 0,00"
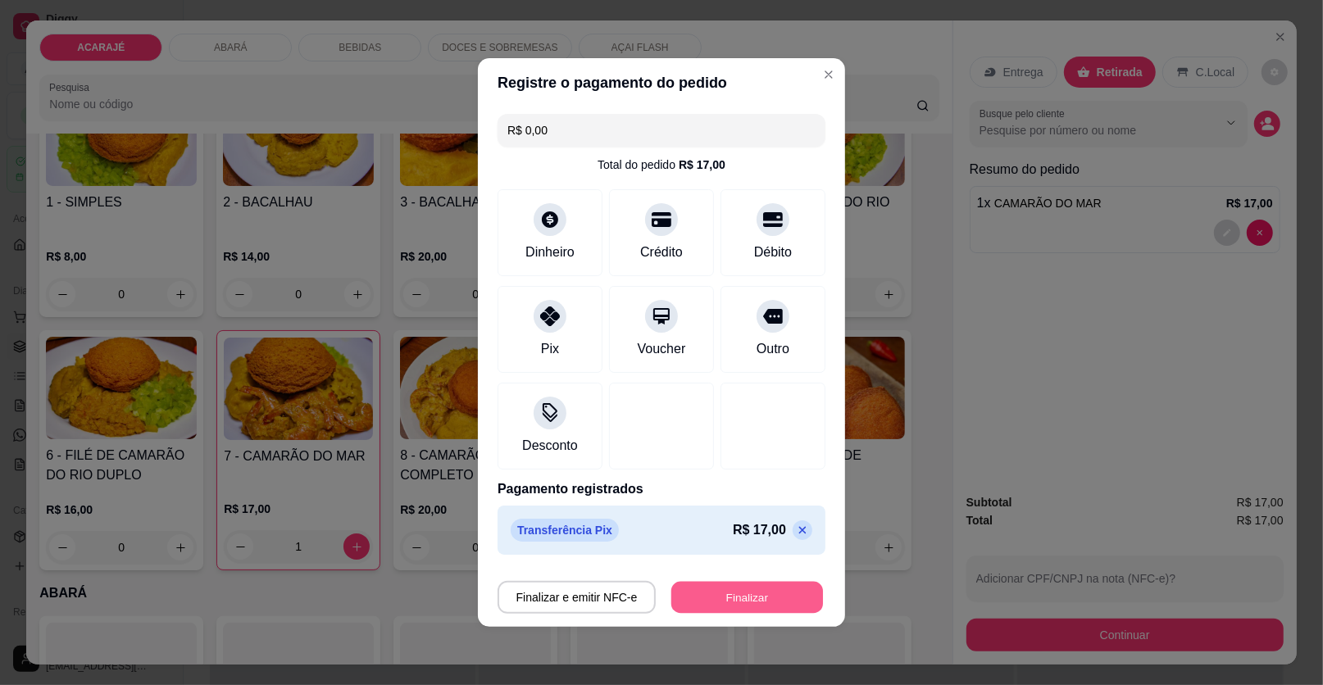
click at [737, 598] on button "Finalizar" at bounding box center [747, 598] width 152 height 32
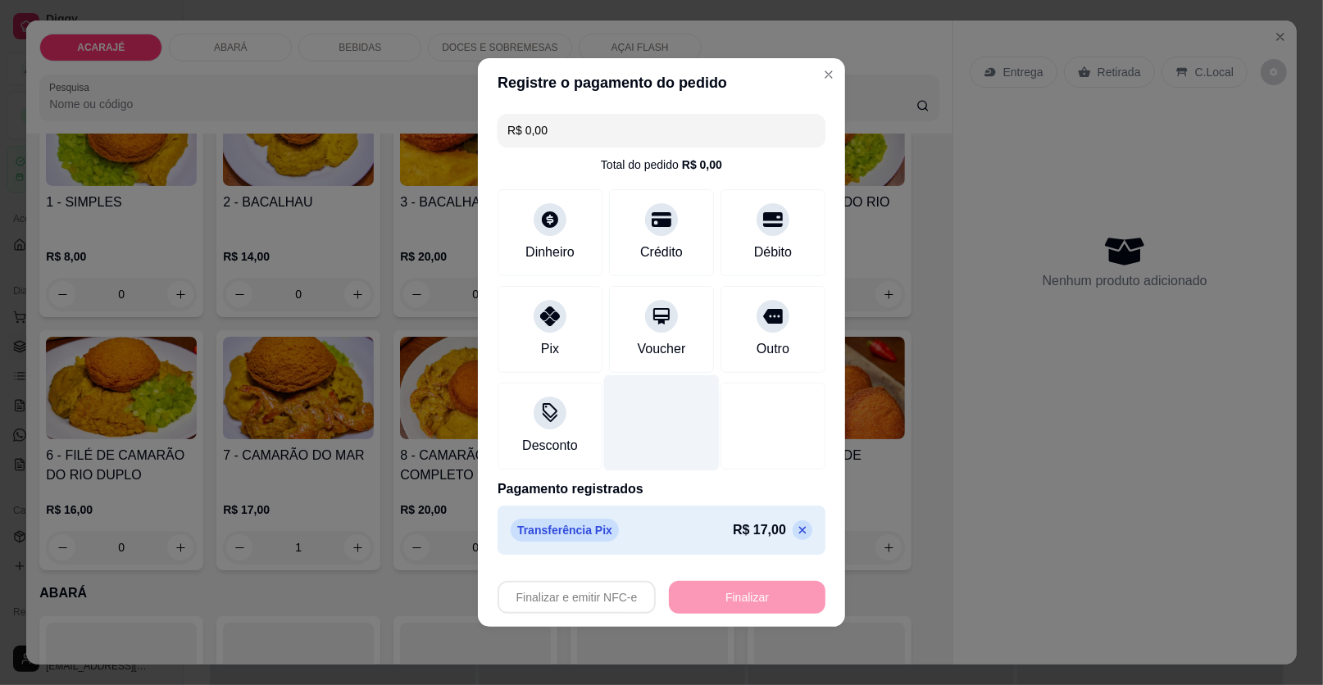
type input "0"
type input "-R$ 17,00"
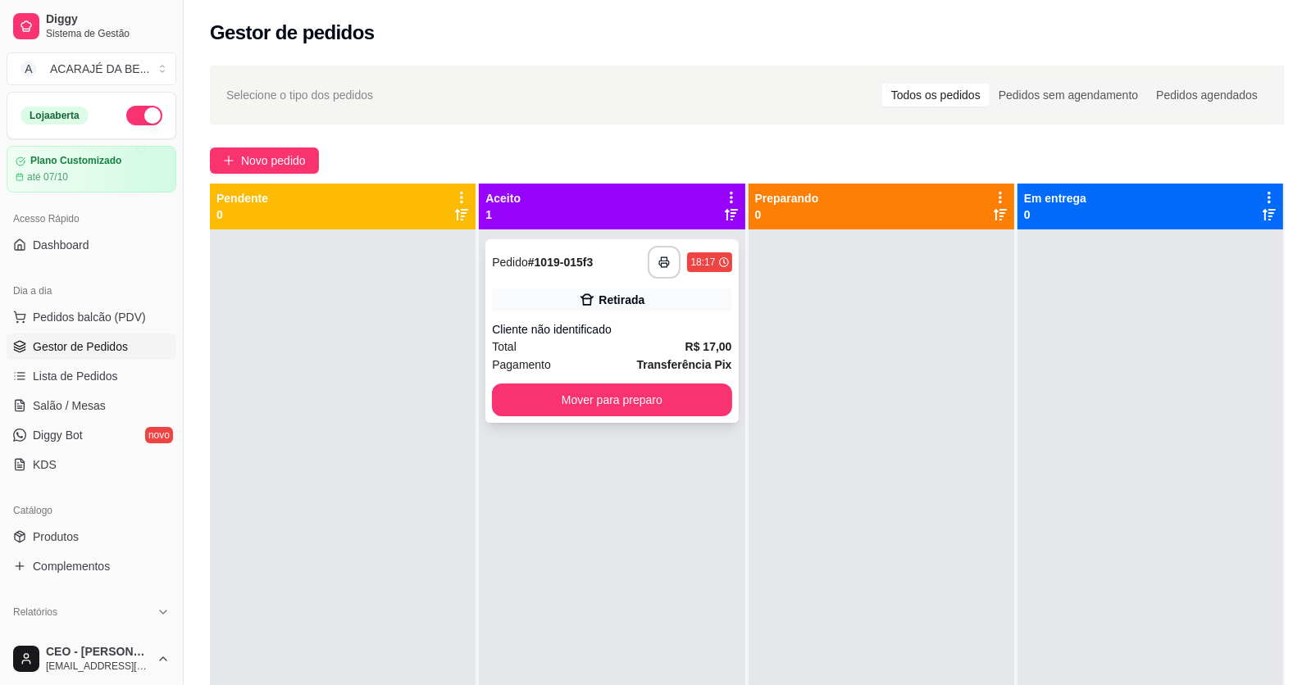
click at [597, 308] on div "Retirada" at bounding box center [611, 300] width 239 height 23
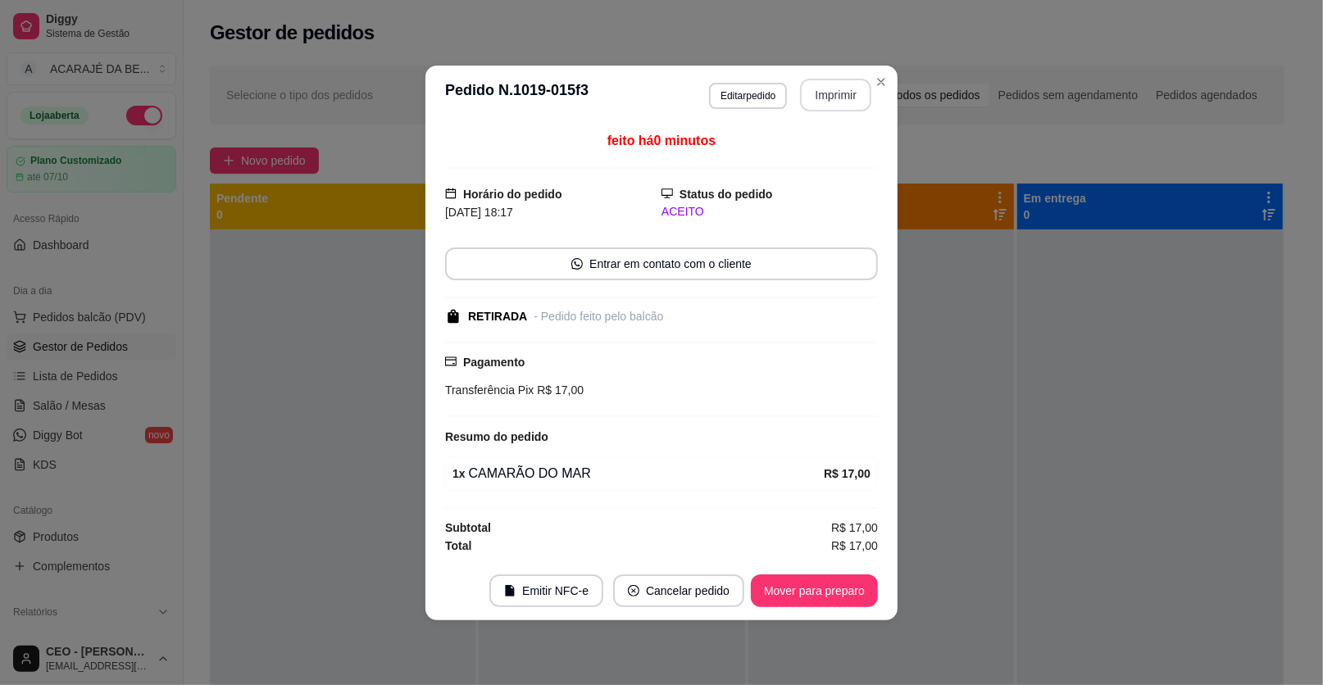
click at [843, 89] on button "Imprimir" at bounding box center [835, 95] width 71 height 33
click at [819, 590] on button "Mover para preparo" at bounding box center [813, 591] width 123 height 32
click at [819, 590] on div "Mover para preparo" at bounding box center [814, 591] width 127 height 33
drag, startPoint x: 843, startPoint y: 86, endPoint x: 809, endPoint y: 590, distance: 505.2
click at [810, 590] on div "Mover para preparo" at bounding box center [803, 591] width 150 height 33
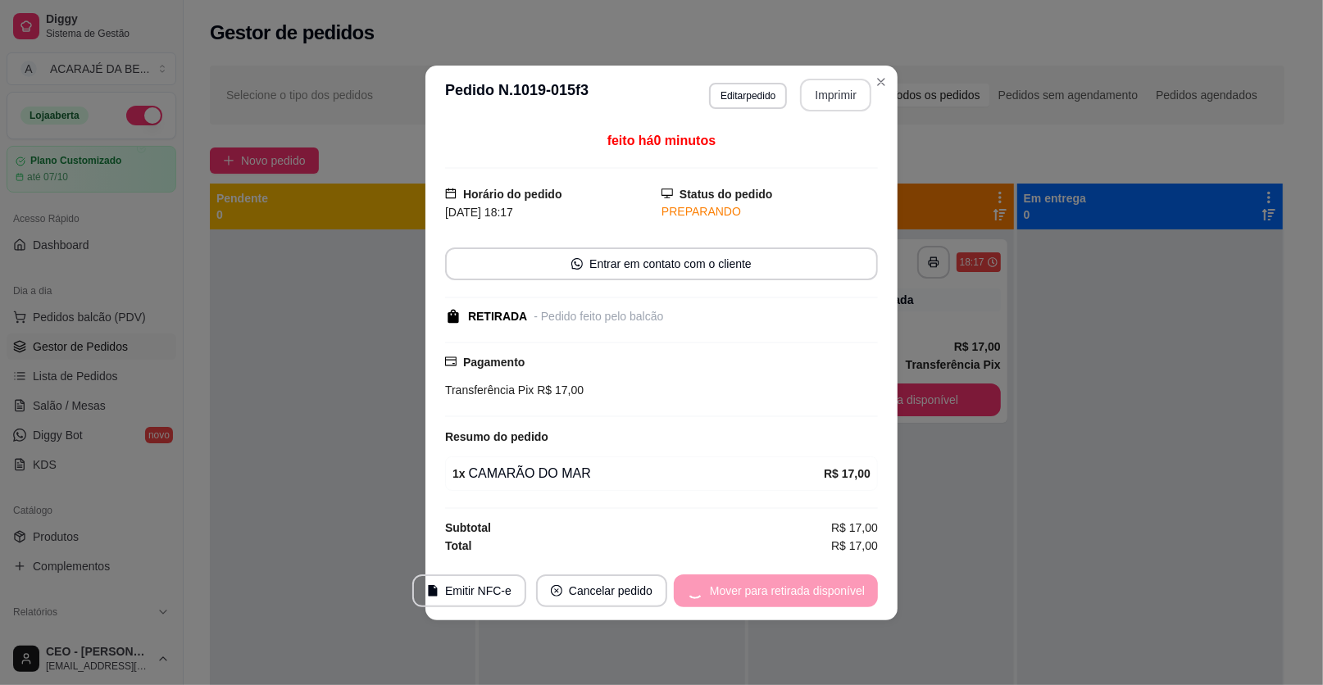
click at [807, 590] on div "Mover para retirada disponível" at bounding box center [776, 591] width 204 height 33
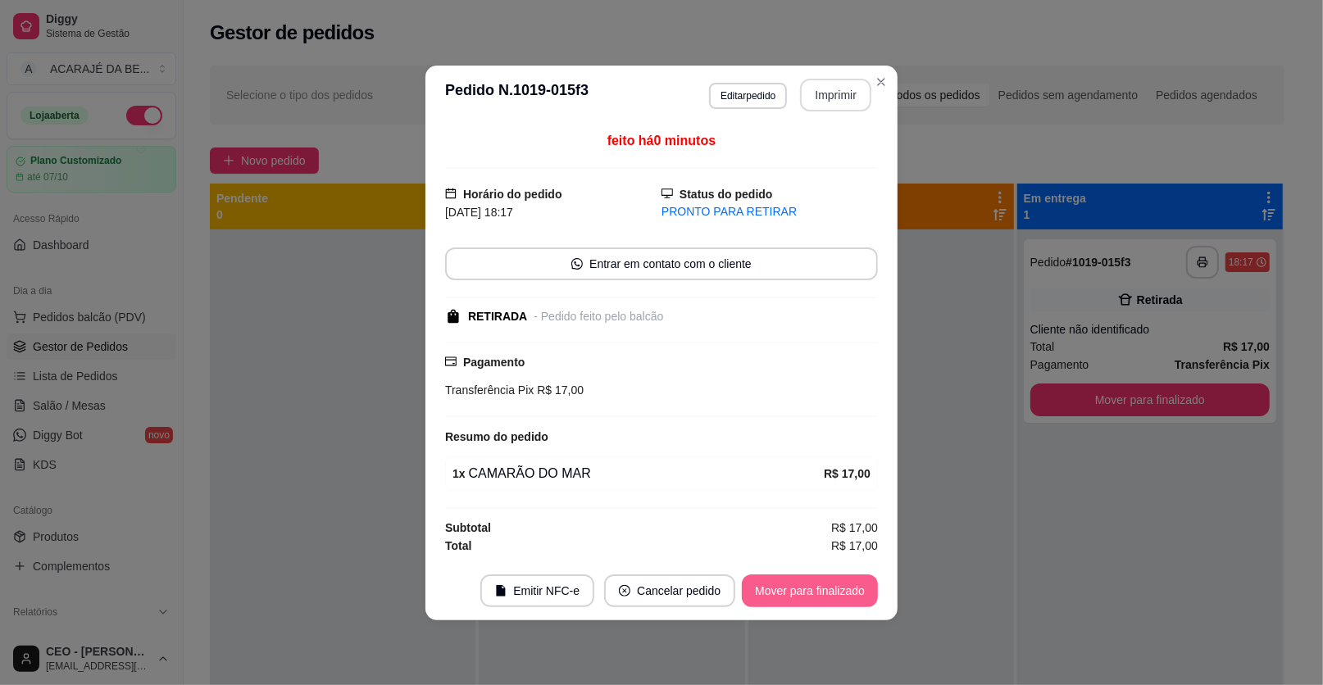
click at [784, 587] on button "Mover para finalizado" at bounding box center [810, 591] width 136 height 33
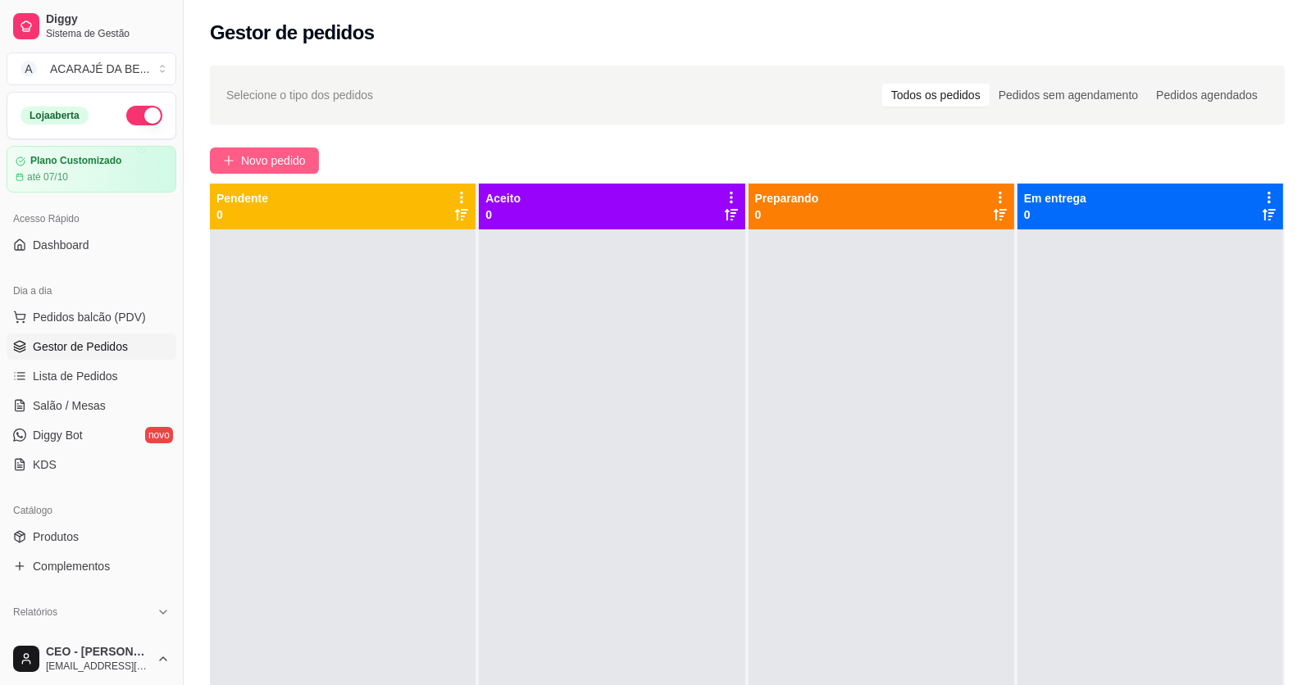
click at [261, 159] on span "Novo pedido" at bounding box center [273, 161] width 65 height 18
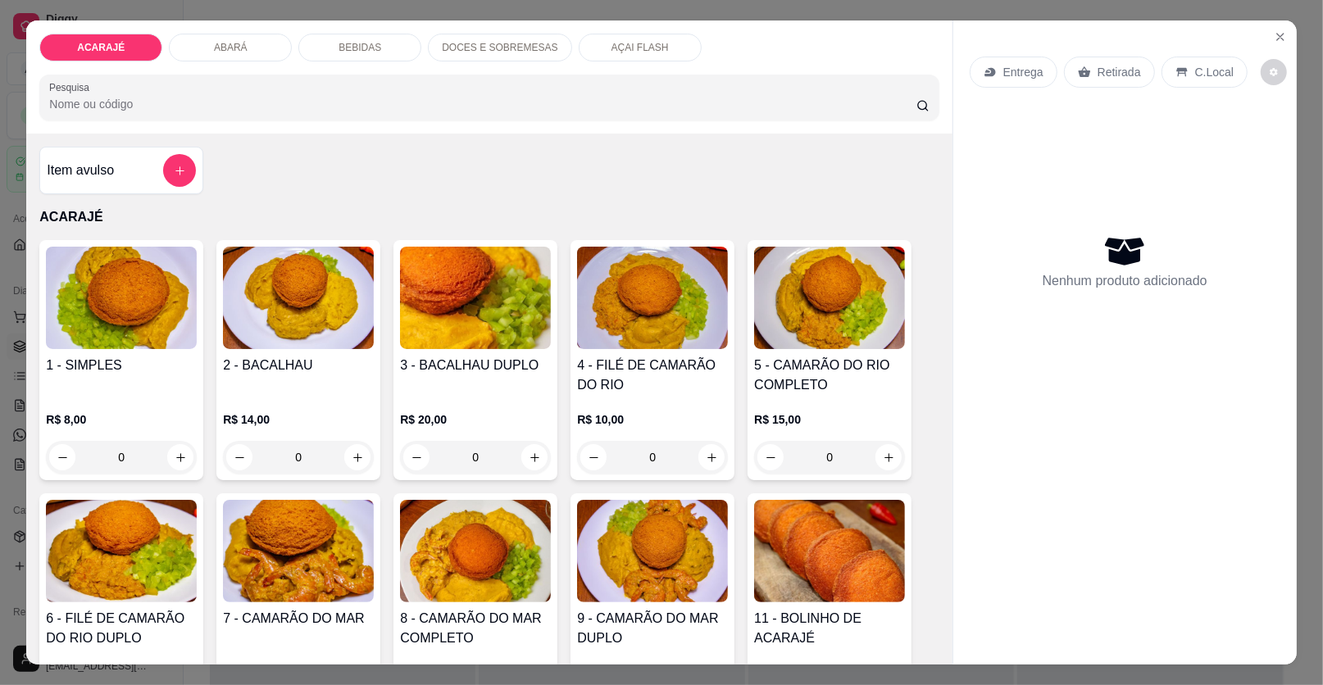
scroll to position [163, 0]
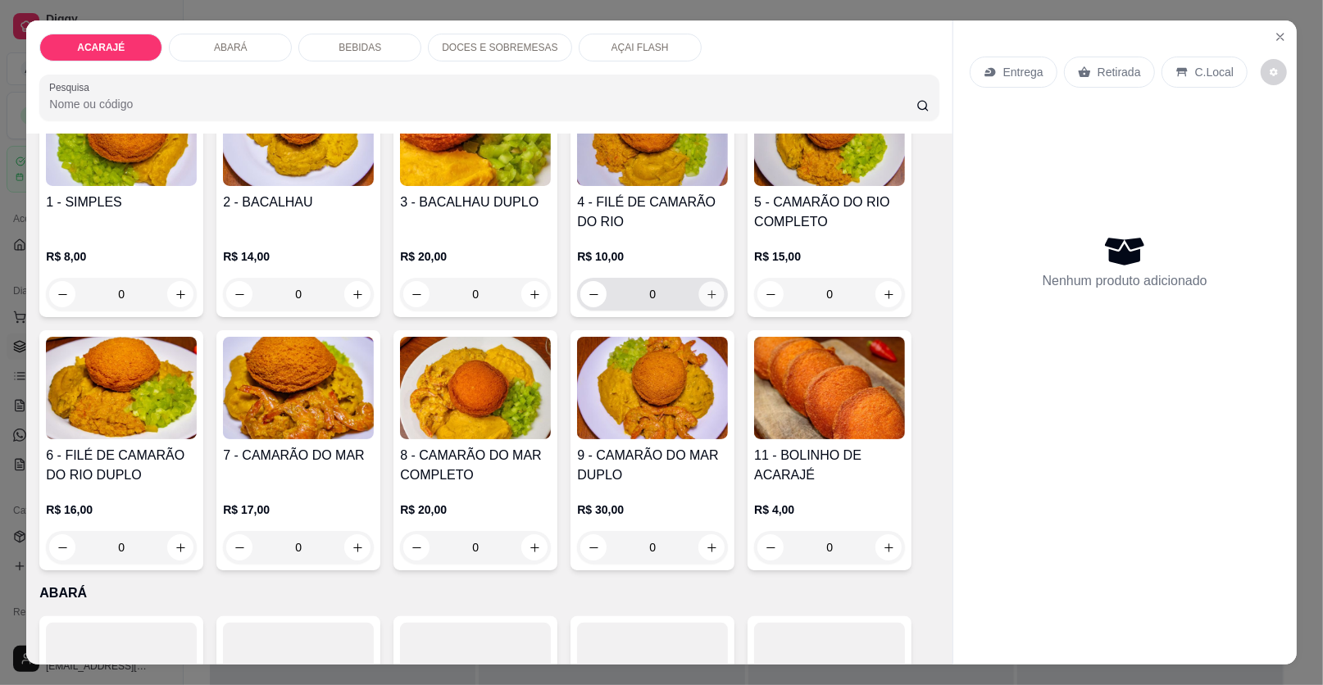
click at [698, 306] on div "0" at bounding box center [652, 294] width 144 height 33
click at [698, 307] on div "0" at bounding box center [652, 294] width 144 height 33
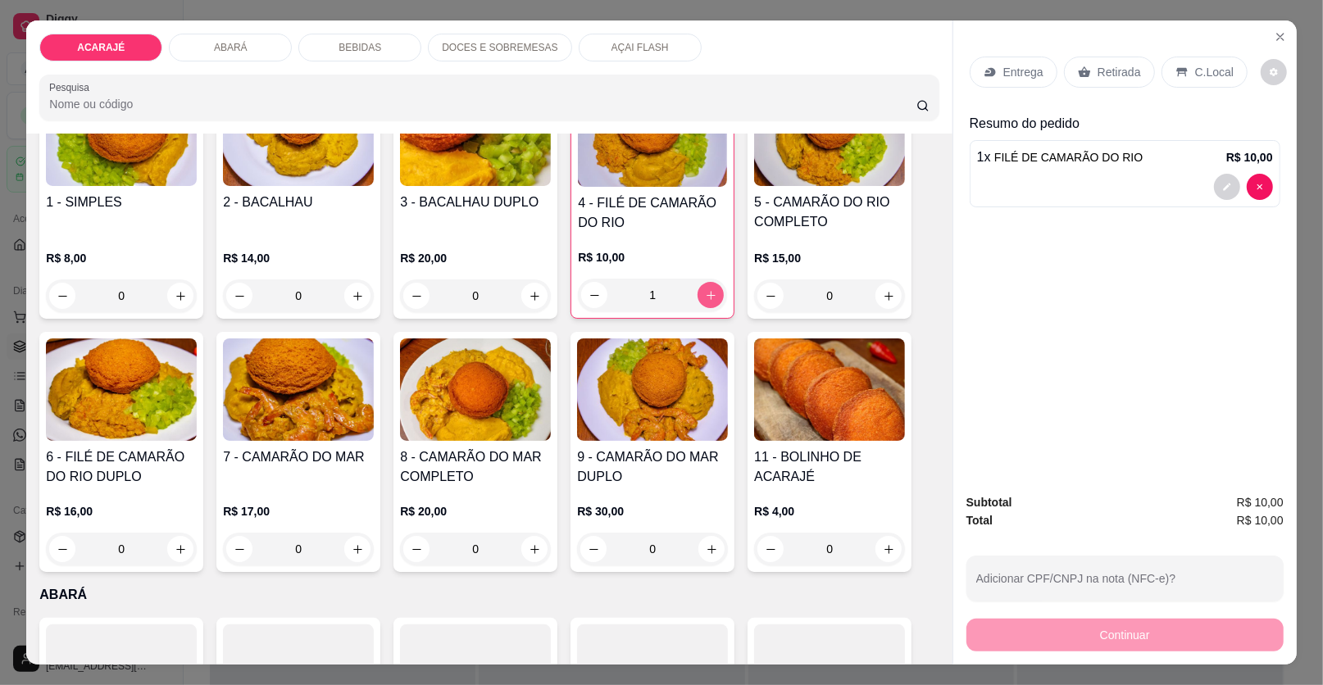
click at [711, 288] on button "increase-product-quantity" at bounding box center [710, 295] width 26 height 26
type input "2"
click at [1102, 80] on p "Retirada" at bounding box center [1118, 72] width 43 height 16
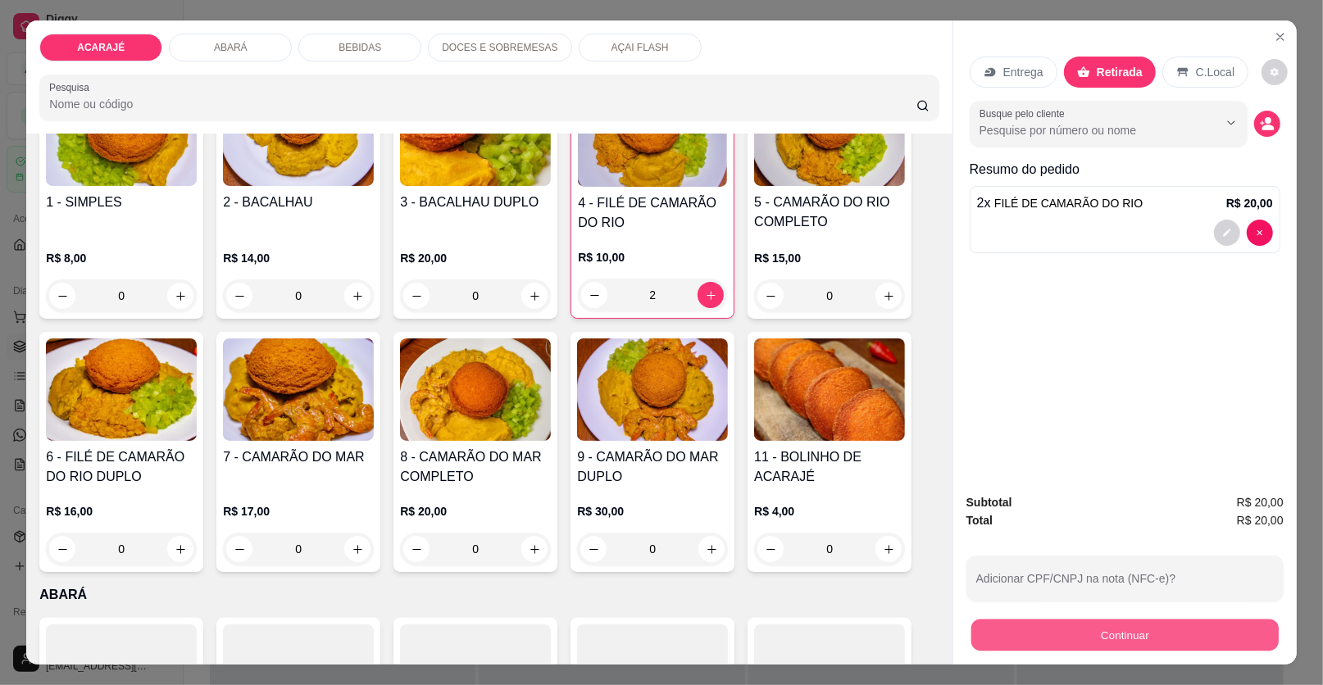
click at [1095, 651] on button "Continuar" at bounding box center [1124, 636] width 307 height 32
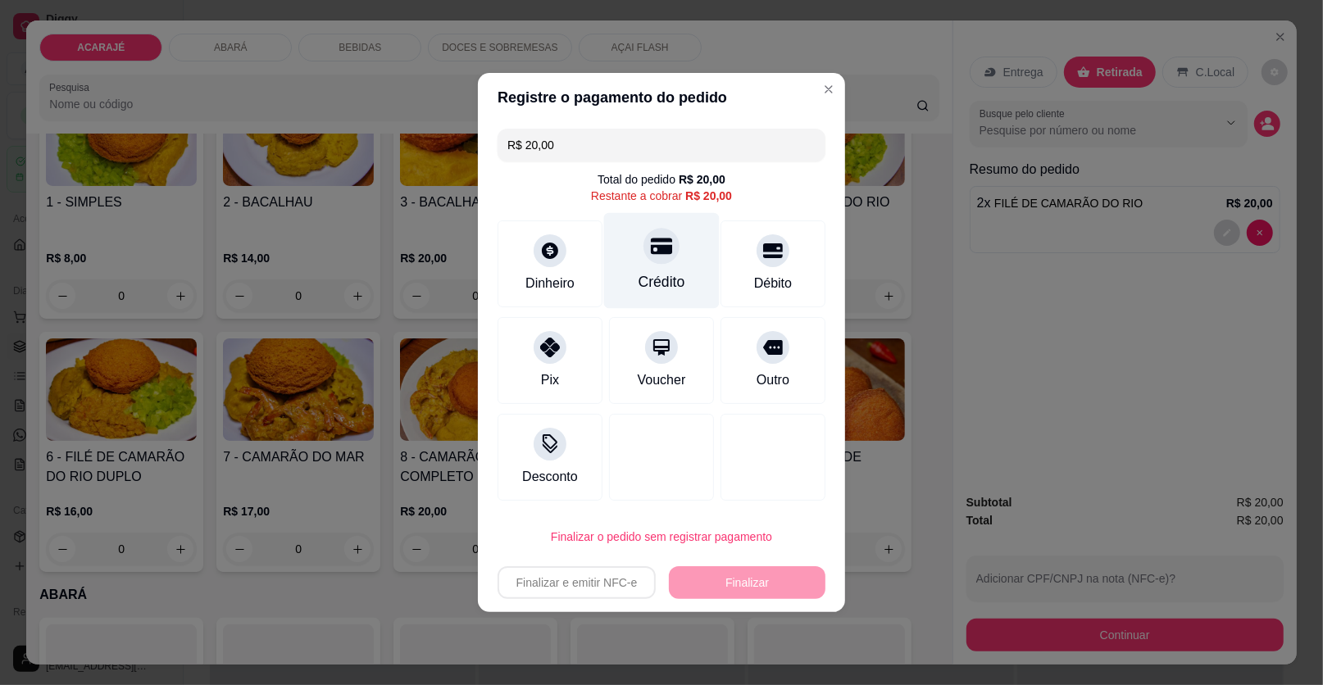
click at [672, 258] on div "Crédito" at bounding box center [662, 261] width 116 height 96
type input "R$ 0,00"
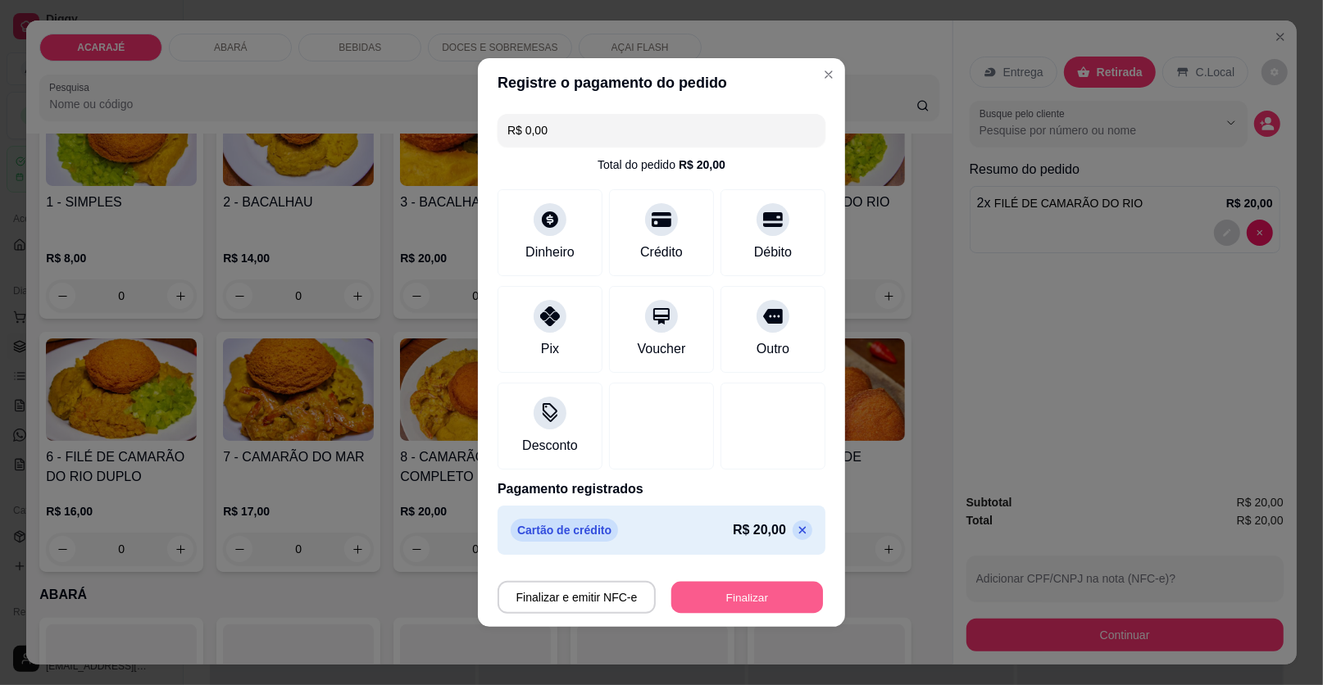
click at [722, 602] on button "Finalizar" at bounding box center [747, 598] width 152 height 32
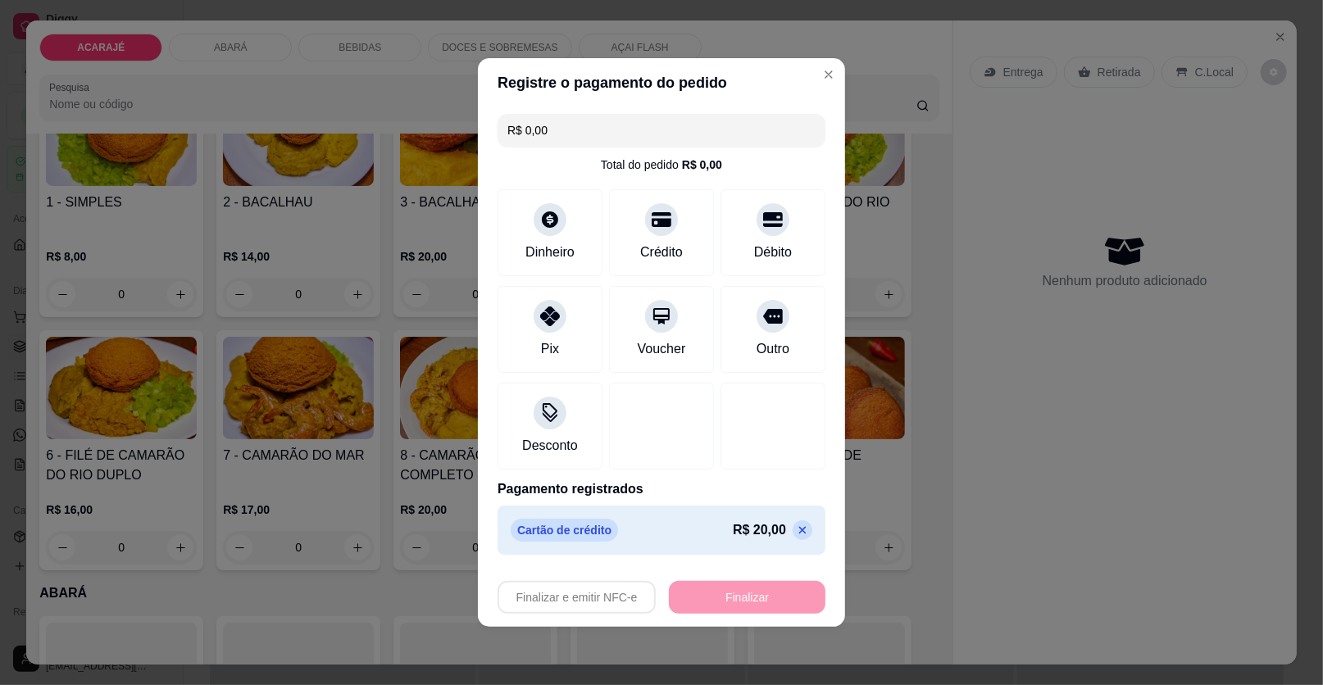
type input "0"
type input "-R$ 20,00"
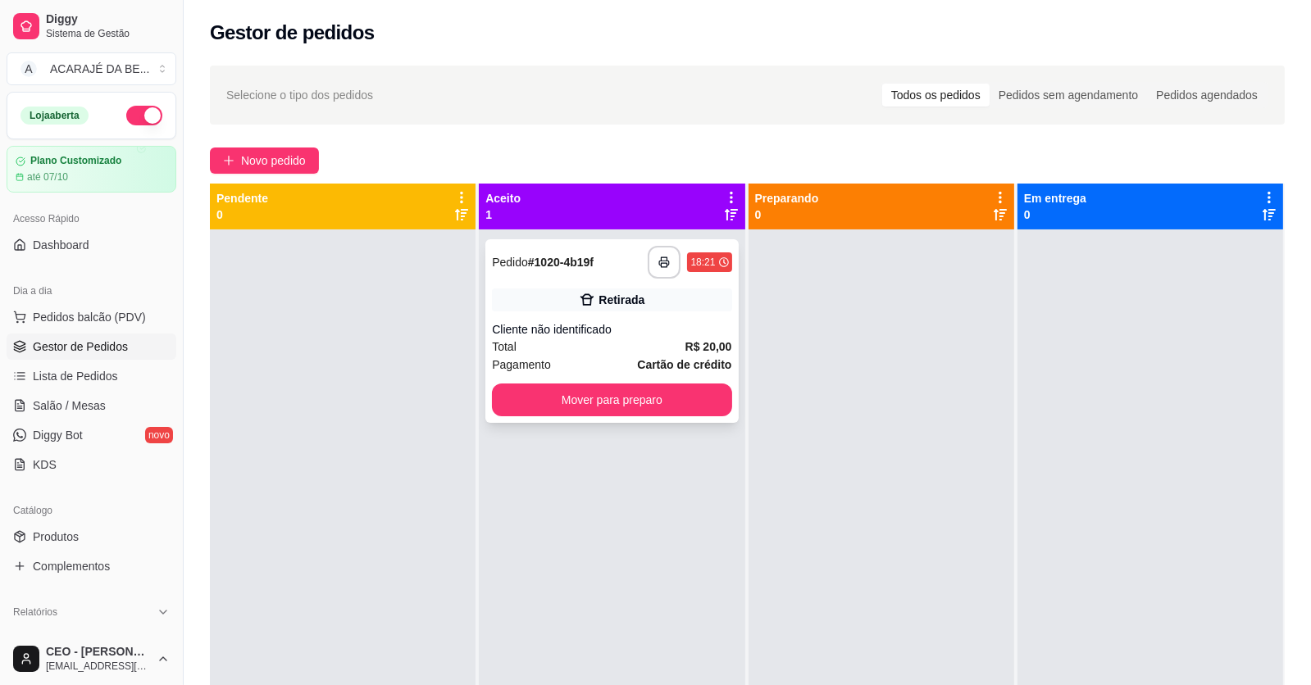
click at [633, 307] on div "Retirada" at bounding box center [621, 300] width 46 height 16
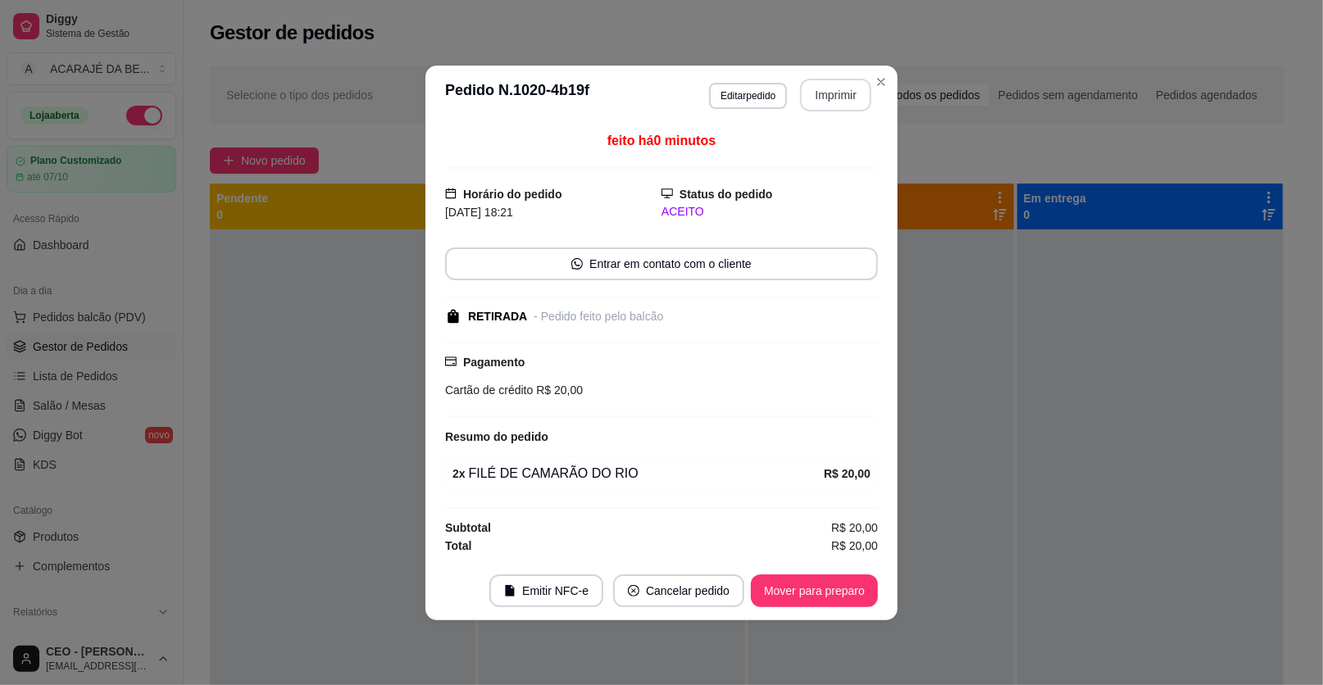
click at [817, 89] on button "Imprimir" at bounding box center [835, 95] width 71 height 33
click at [837, 603] on button "Mover para preparo" at bounding box center [813, 591] width 123 height 32
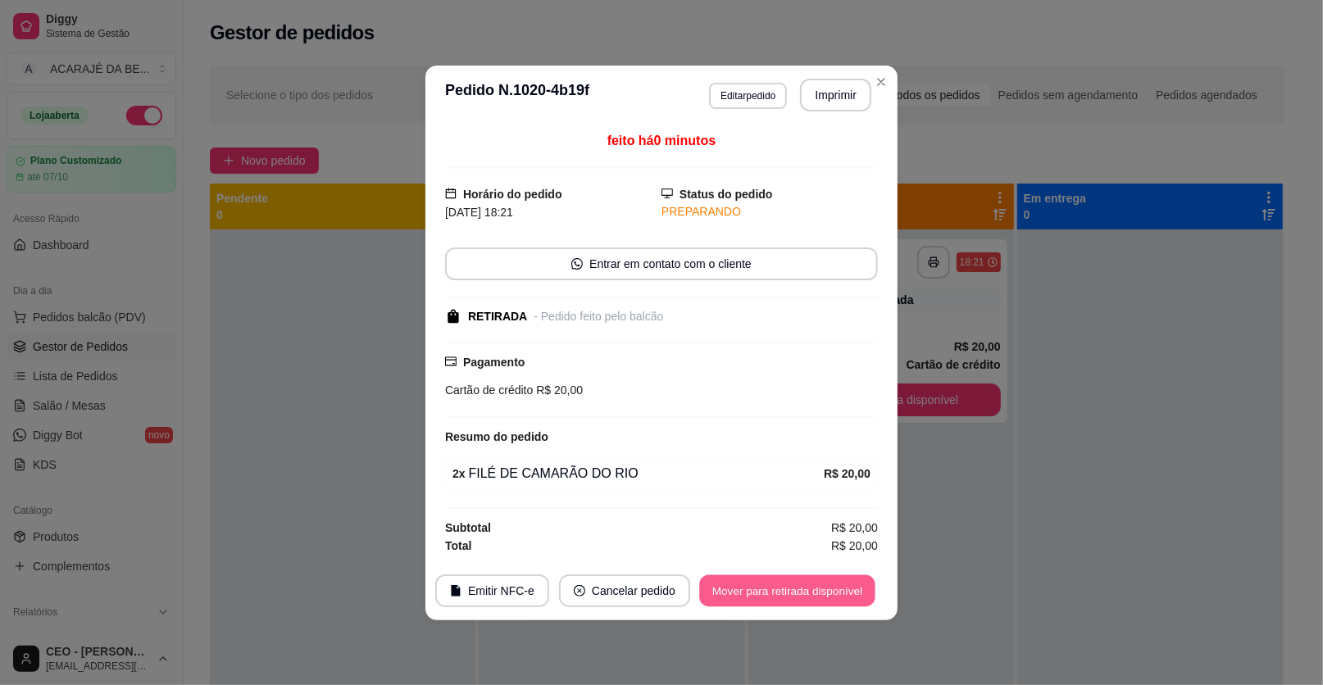
click at [838, 598] on button "Mover para retirada disponível" at bounding box center [786, 591] width 175 height 32
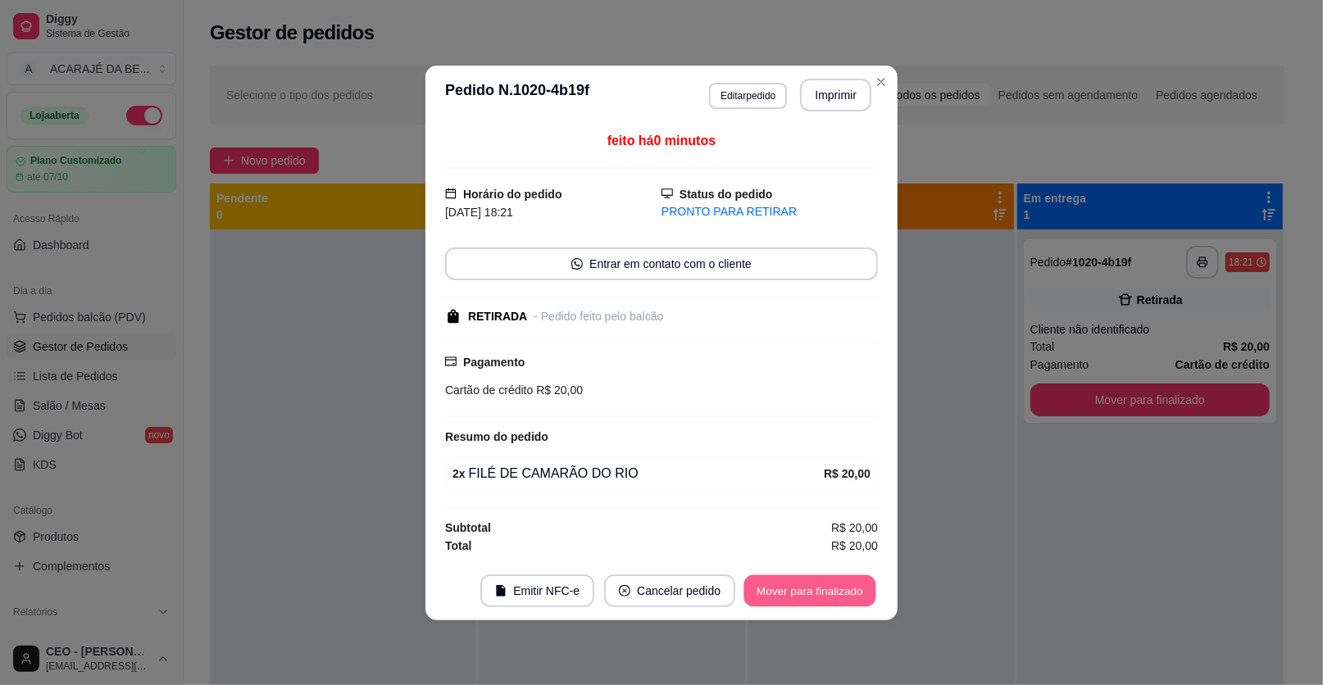
click at [812, 601] on button "Mover para finalizado" at bounding box center [810, 591] width 132 height 32
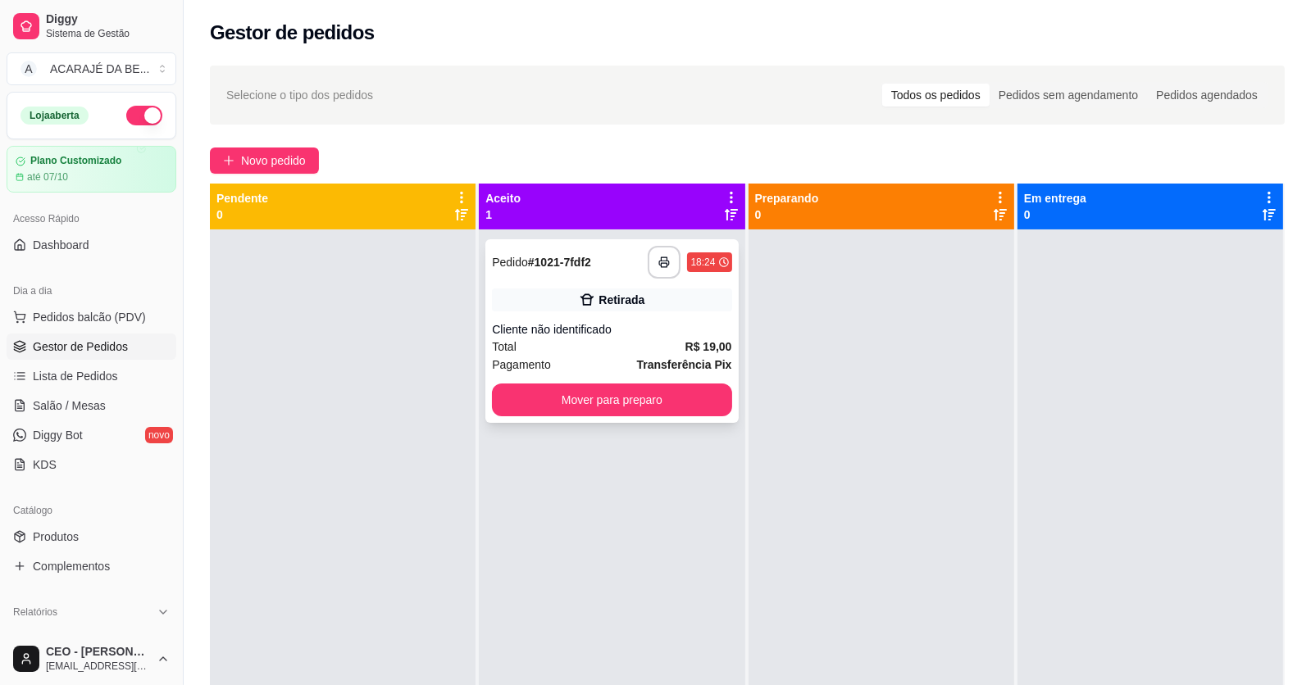
click at [651, 295] on div "Retirada" at bounding box center [611, 300] width 239 height 23
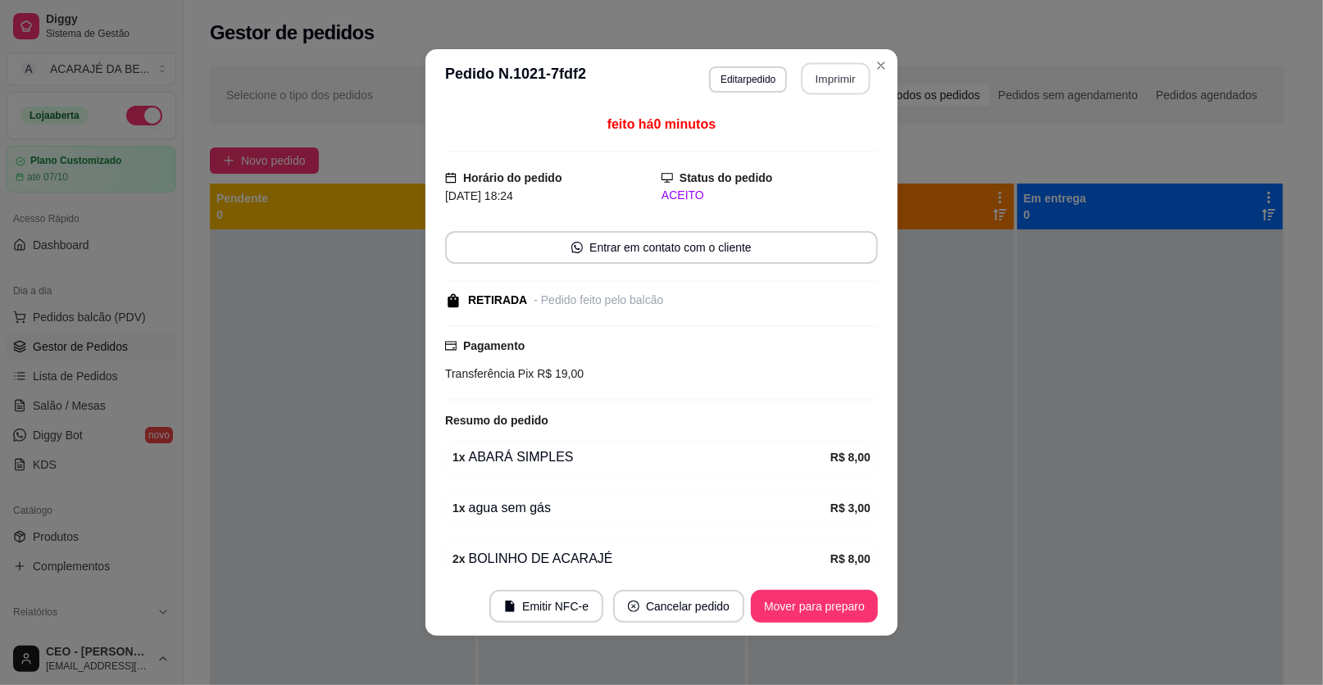
click at [817, 82] on button "Imprimir" at bounding box center [836, 79] width 69 height 32
click at [844, 611] on button "Mover para preparo" at bounding box center [813, 607] width 123 height 32
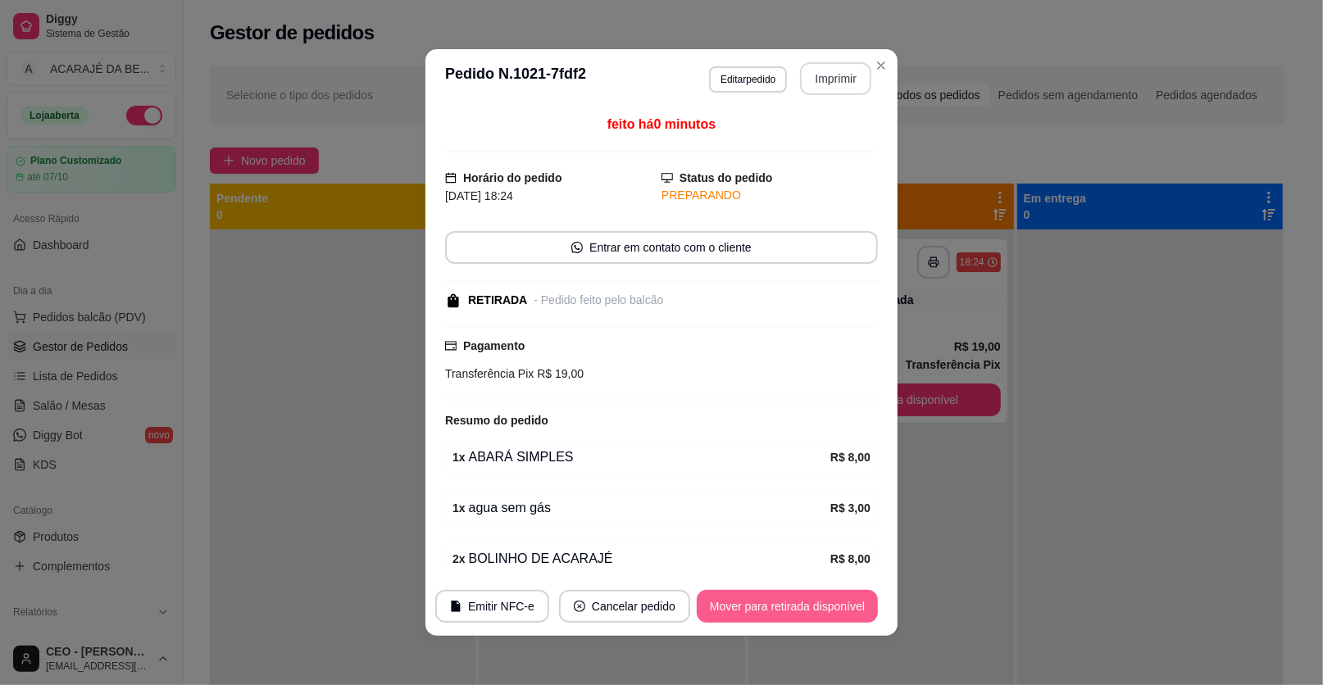
click at [834, 596] on button "Mover para retirada disponível" at bounding box center [787, 606] width 181 height 33
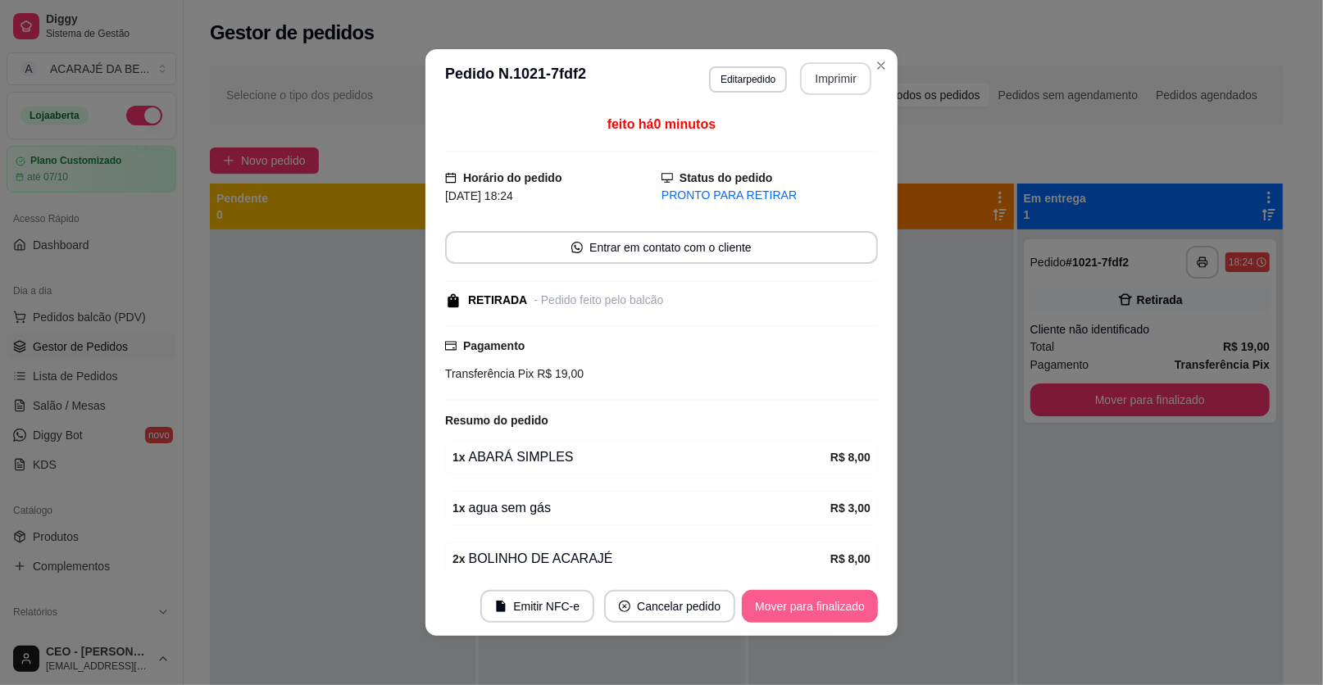
click at [815, 614] on button "Mover para finalizado" at bounding box center [810, 606] width 136 height 33
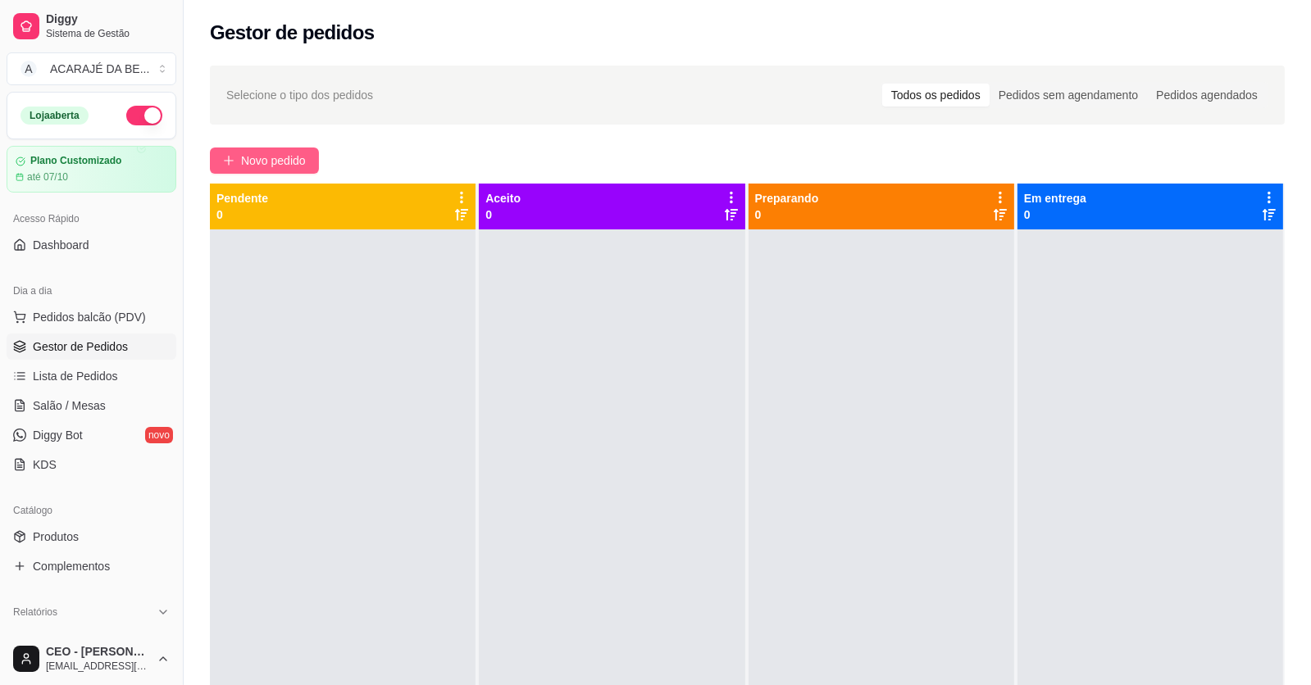
click at [290, 157] on span "Novo pedido" at bounding box center [273, 161] width 65 height 18
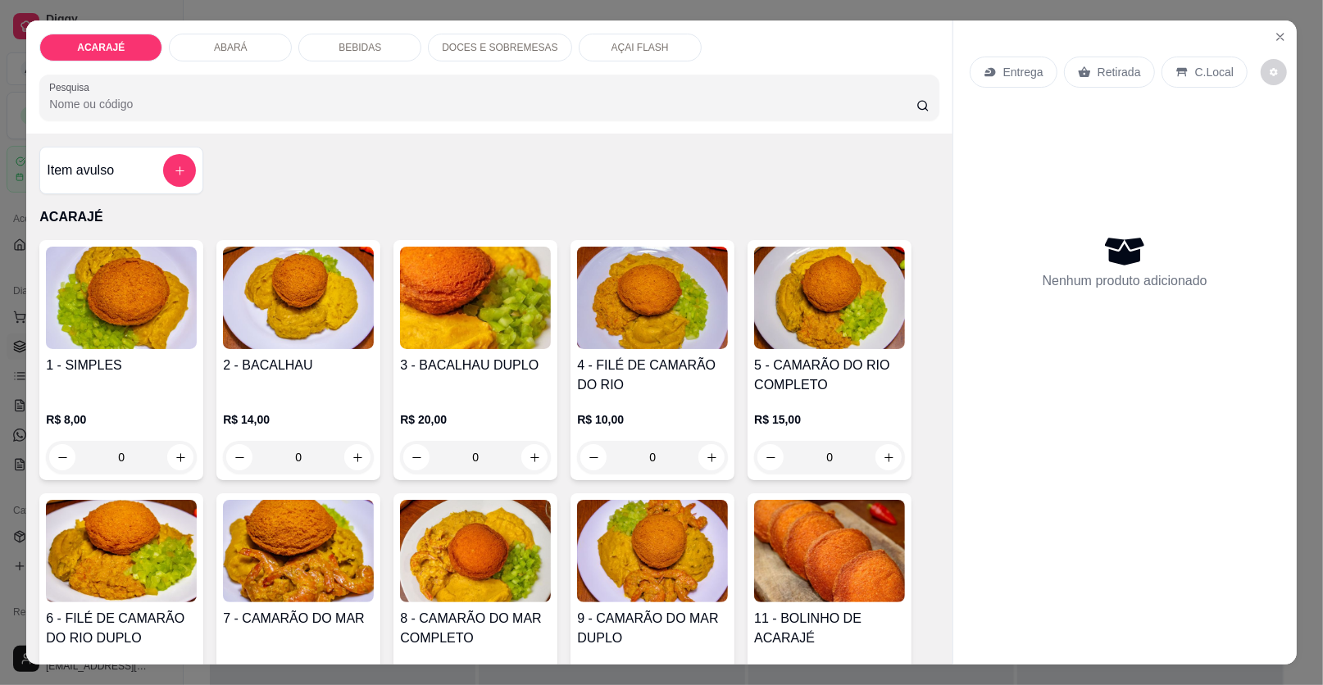
click at [138, 416] on p "R$ 8,00" at bounding box center [121, 419] width 151 height 16
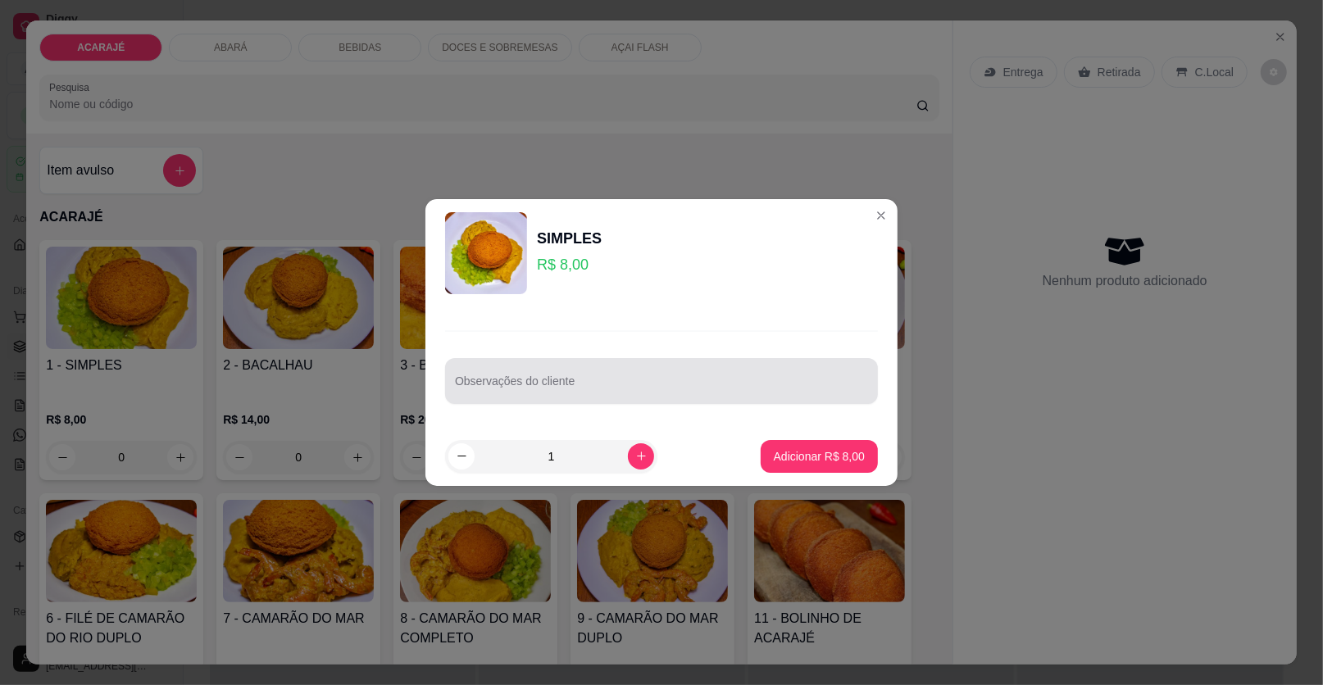
click at [581, 400] on div "Observações do cliente" at bounding box center [661, 381] width 433 height 46
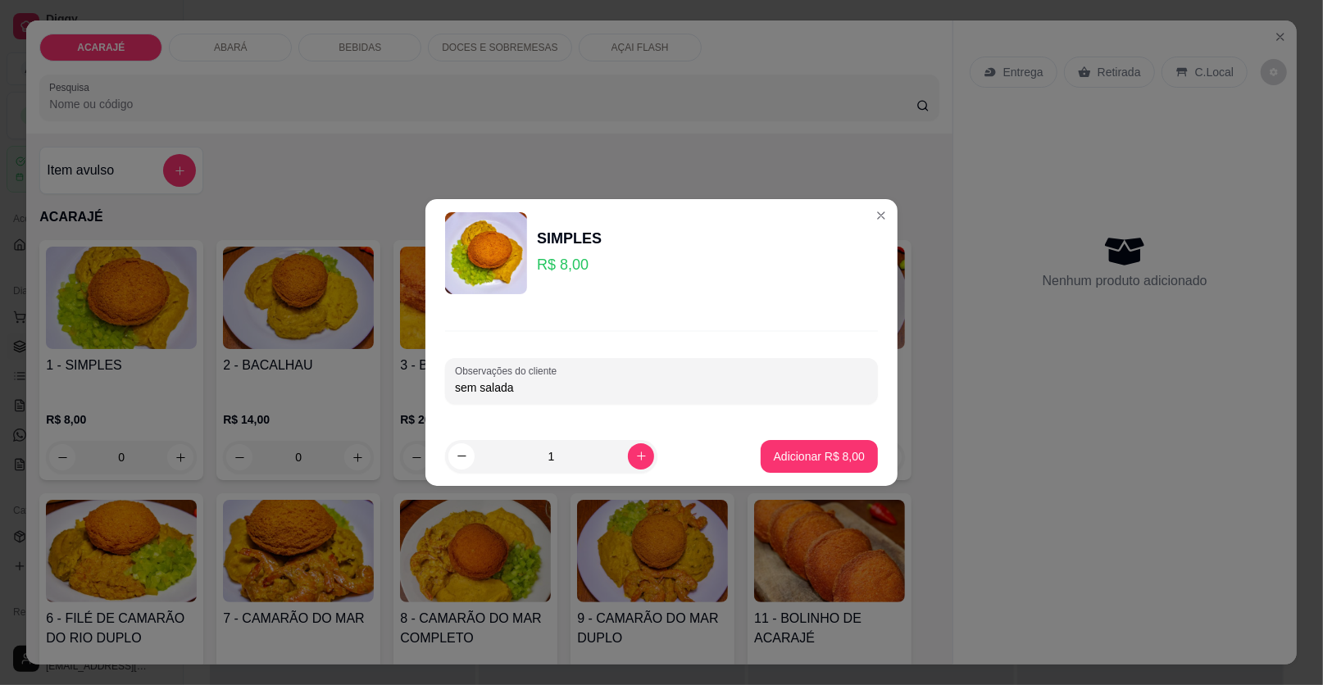
type input "sem salada"
click at [837, 453] on p "Adicionar R$ 8,00" at bounding box center [819, 456] width 89 height 16
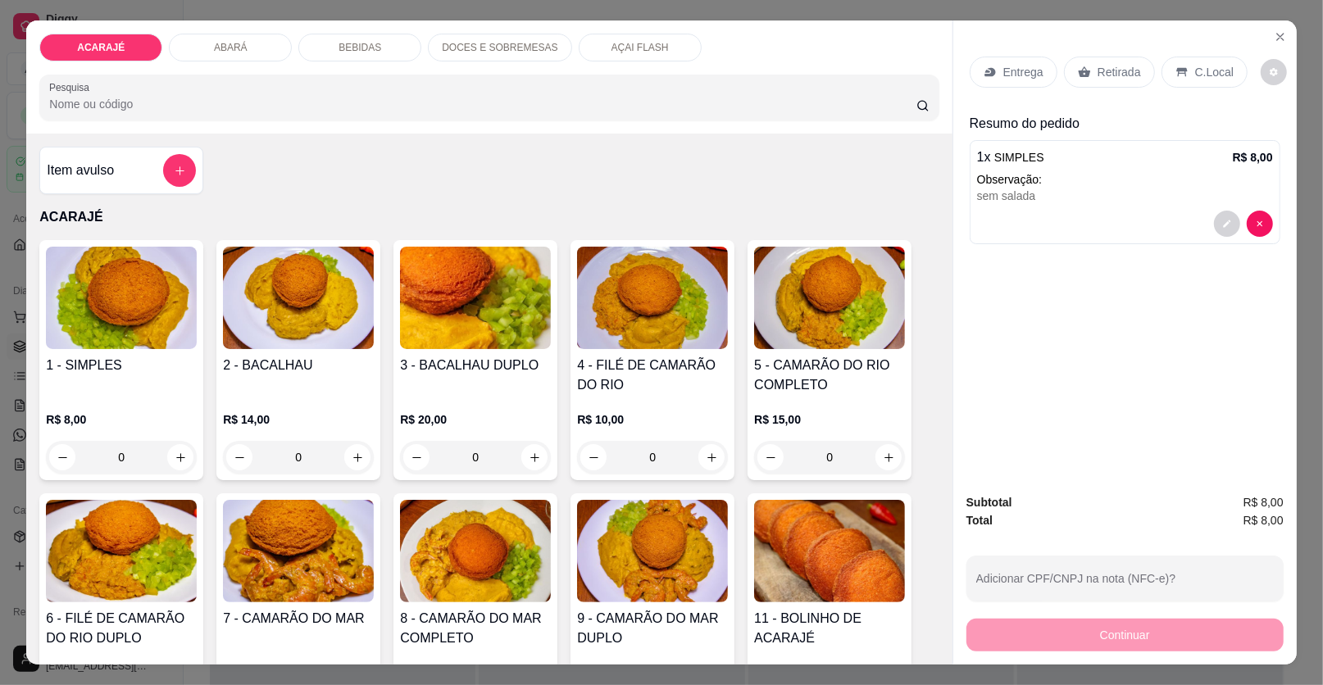
click at [1026, 77] on p "Entrega" at bounding box center [1023, 72] width 40 height 16
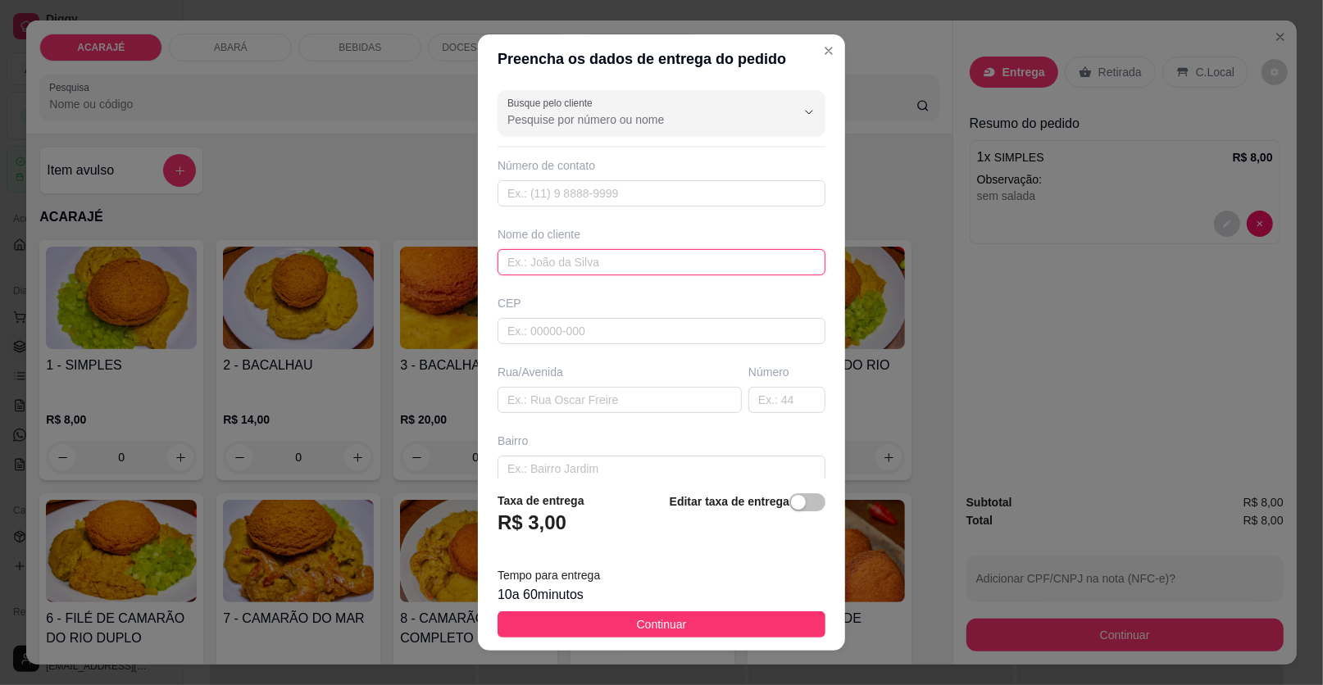
click at [575, 261] on input "text" at bounding box center [662, 262] width 328 height 26
type input "franciele"
click at [647, 398] on input "text" at bounding box center [620, 400] width 244 height 26
paste input "Primeira Travessa Presidente Médici 8"
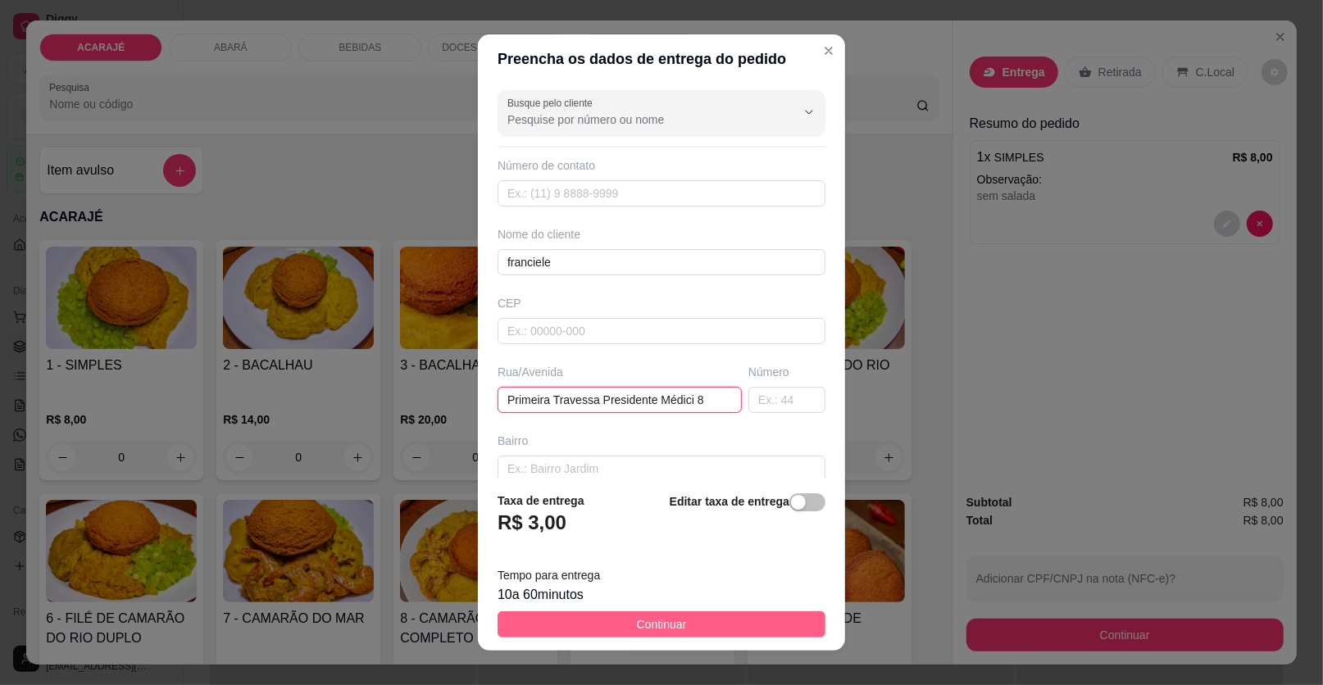
type input "Primeira Travessa Presidente Médici 8"
click at [591, 634] on button "Continuar" at bounding box center [662, 624] width 328 height 26
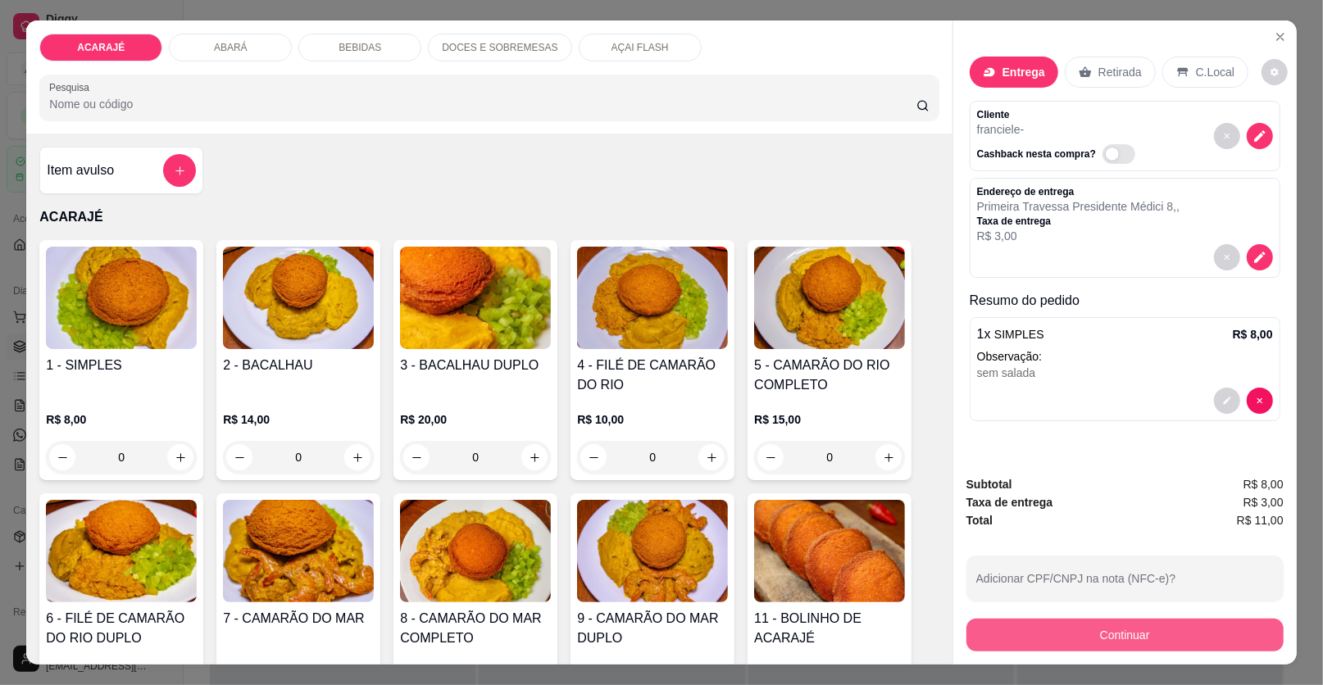
click at [1113, 638] on button "Continuar" at bounding box center [1124, 635] width 317 height 33
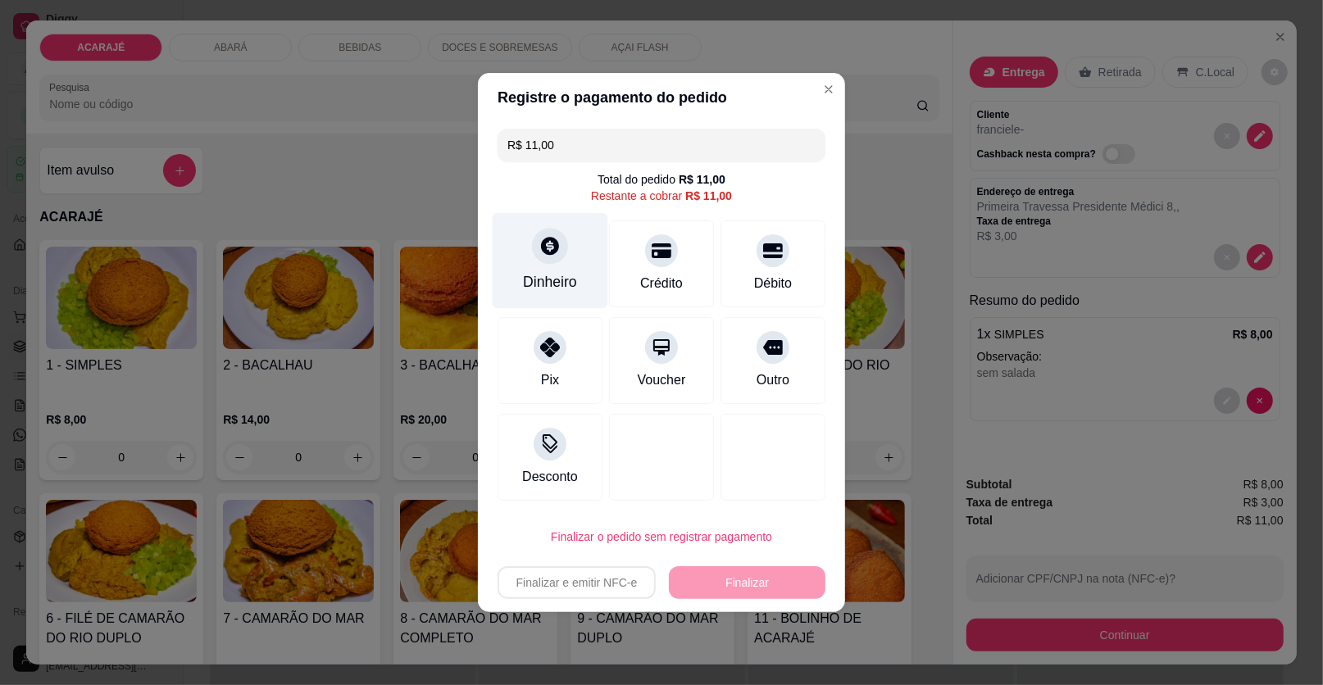
click at [565, 262] on div "Dinheiro" at bounding box center [551, 261] width 116 height 96
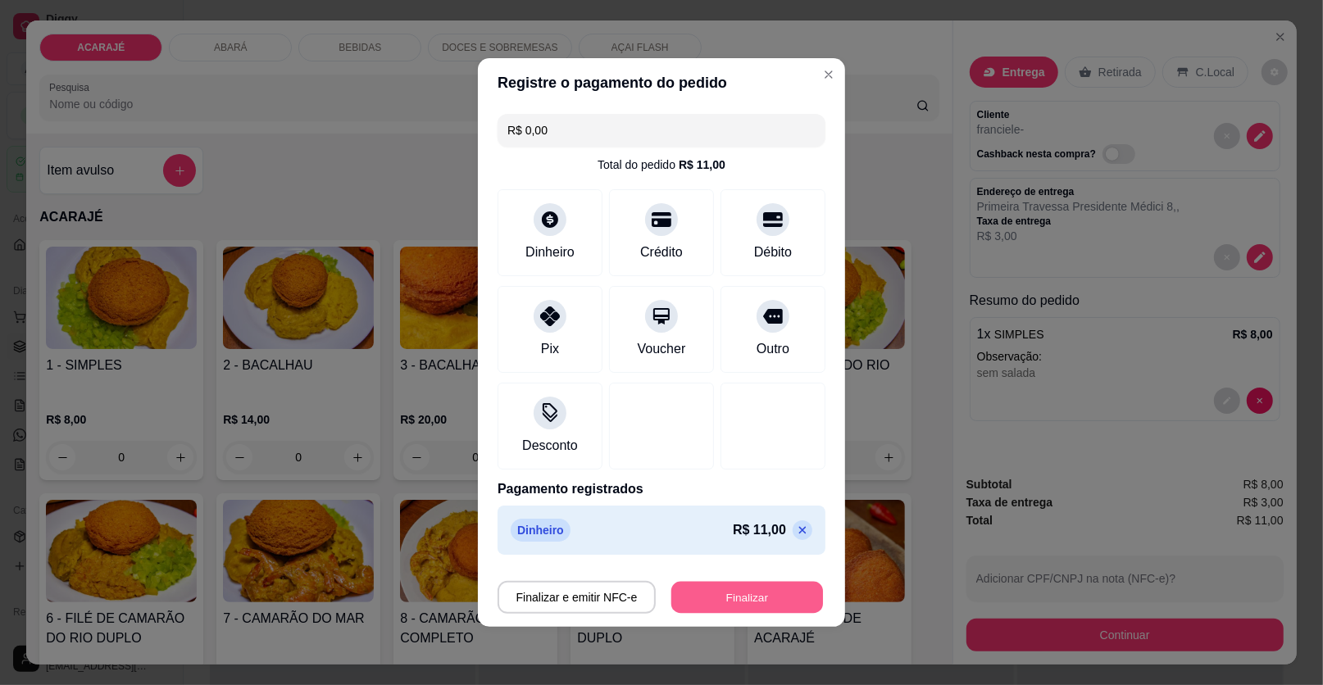
click at [772, 592] on button "Finalizar" at bounding box center [747, 598] width 152 height 32
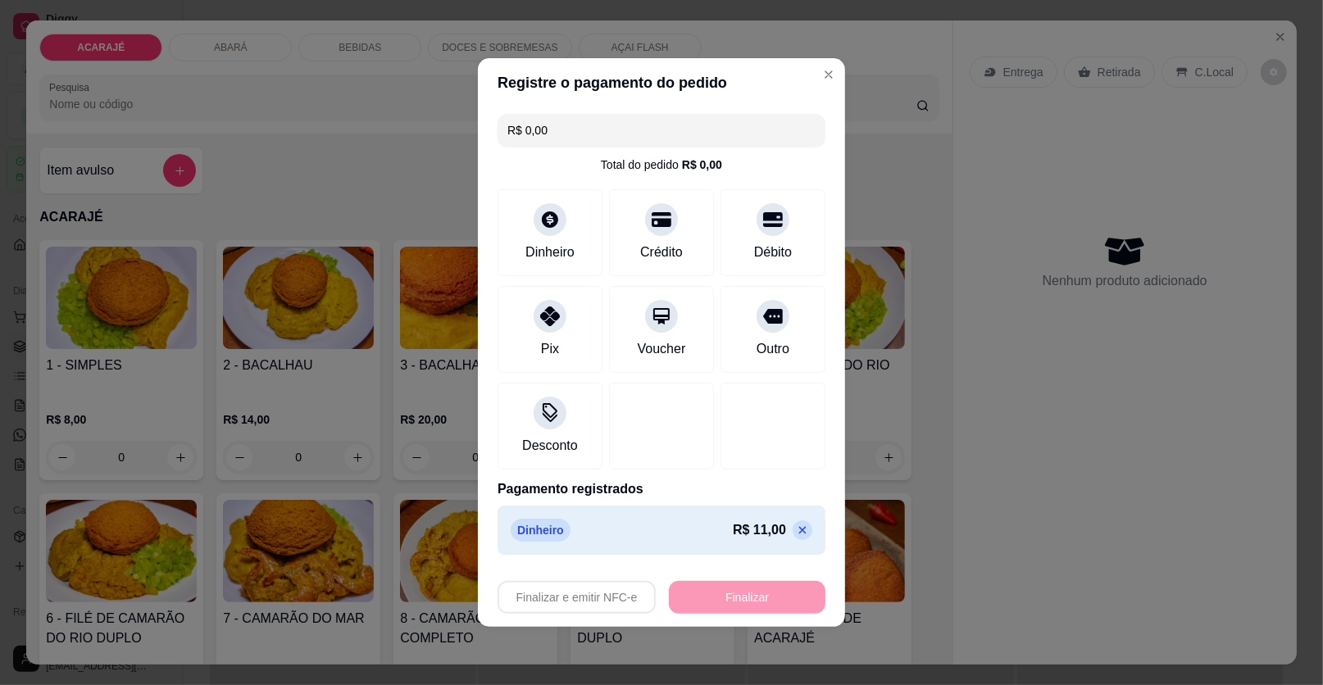
type input "-R$ 11,00"
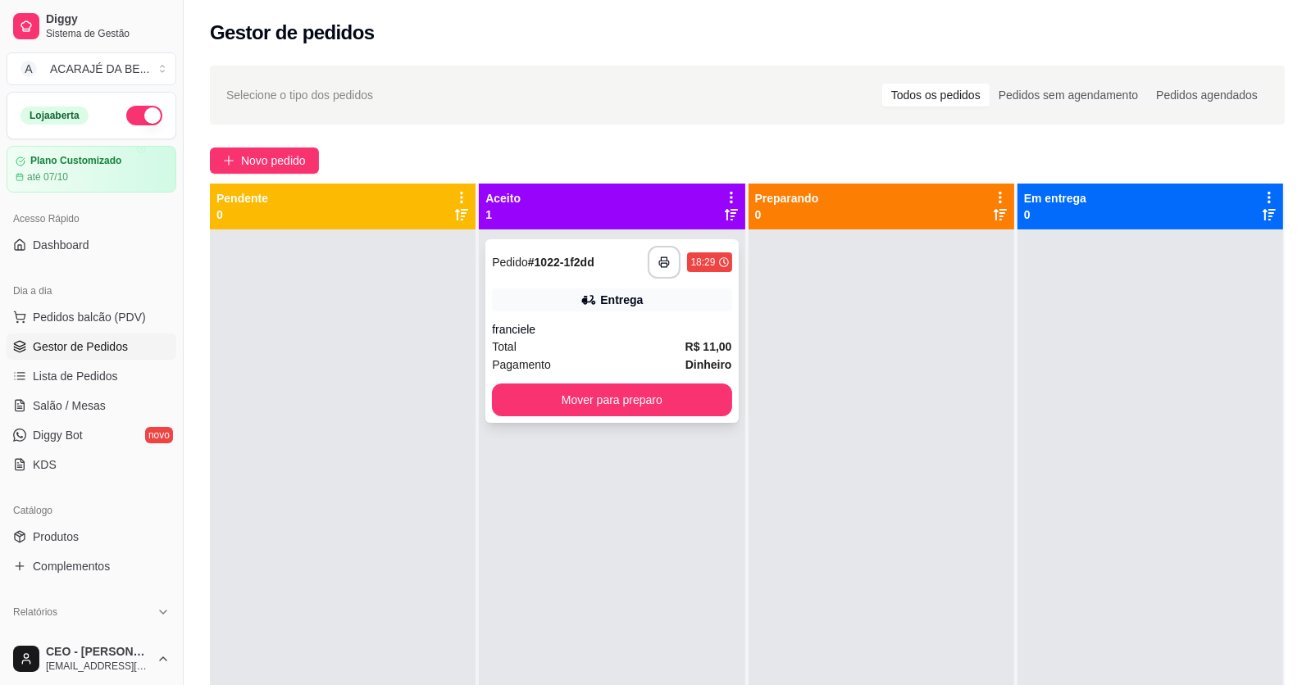
click at [647, 289] on div "Entrega" at bounding box center [611, 300] width 239 height 23
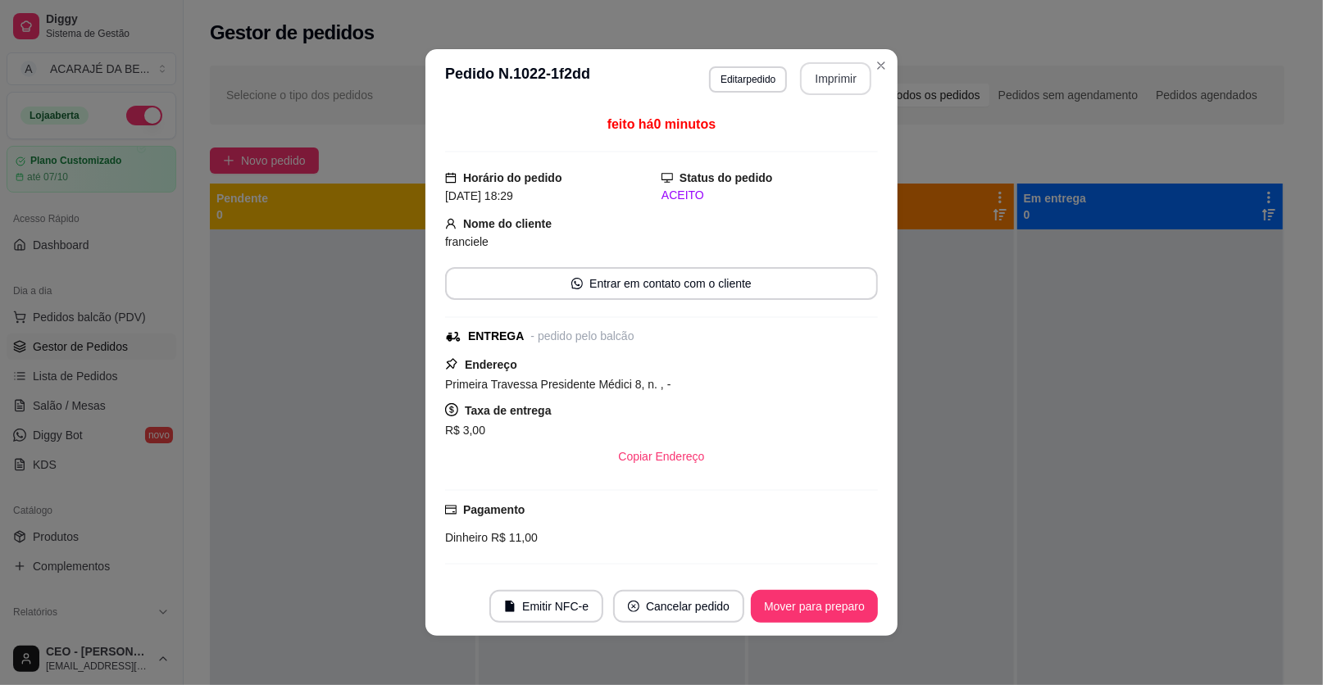
click at [829, 84] on button "Imprimir" at bounding box center [835, 78] width 71 height 33
click at [837, 600] on button "Mover para preparo" at bounding box center [814, 606] width 127 height 33
click at [837, 600] on div "Mover para preparo" at bounding box center [803, 606] width 150 height 33
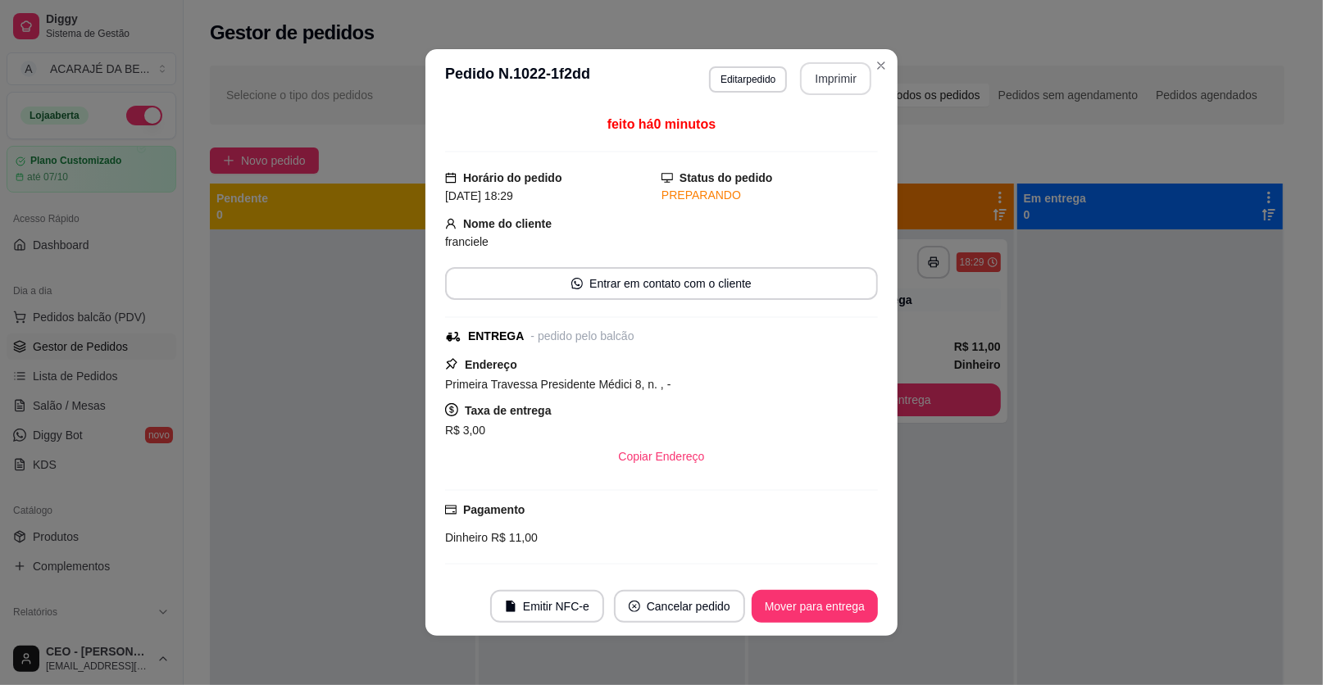
click at [837, 600] on button "Mover para entrega" at bounding box center [815, 606] width 126 height 33
click at [837, 600] on div "Mover para entrega" at bounding box center [803, 606] width 149 height 33
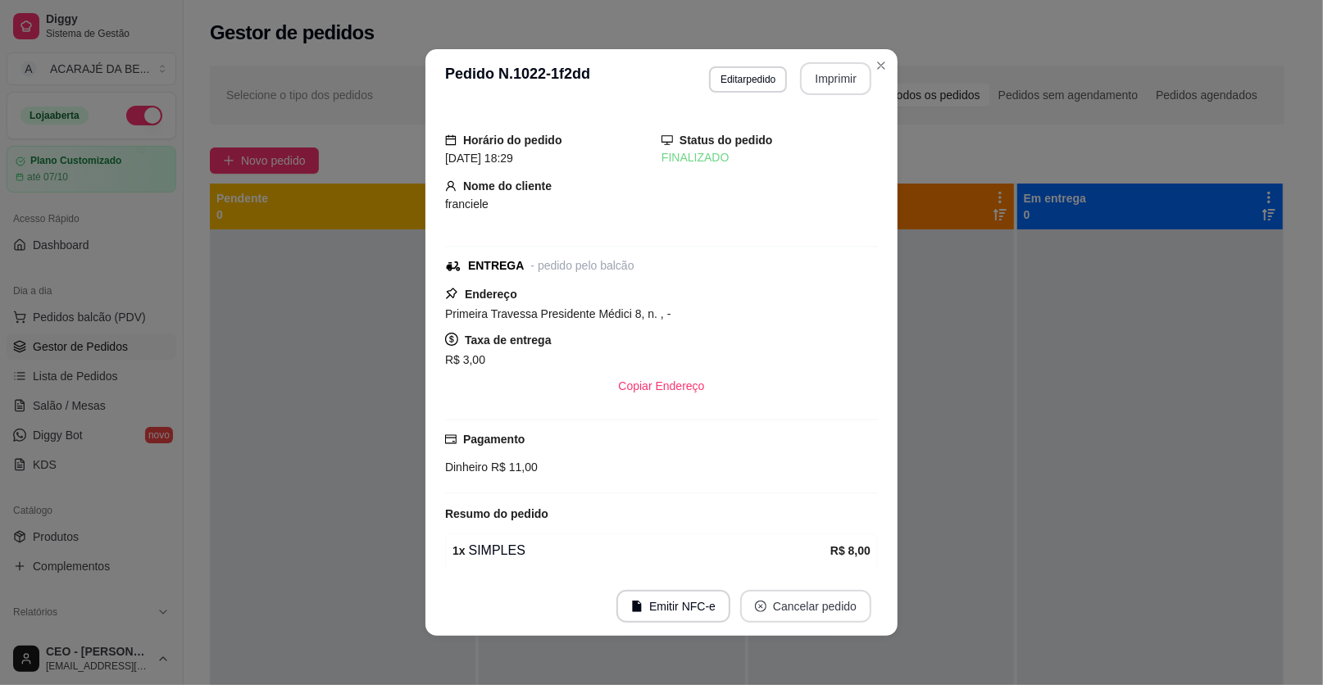
click at [840, 593] on button "Cancelar pedido" at bounding box center [805, 606] width 131 height 33
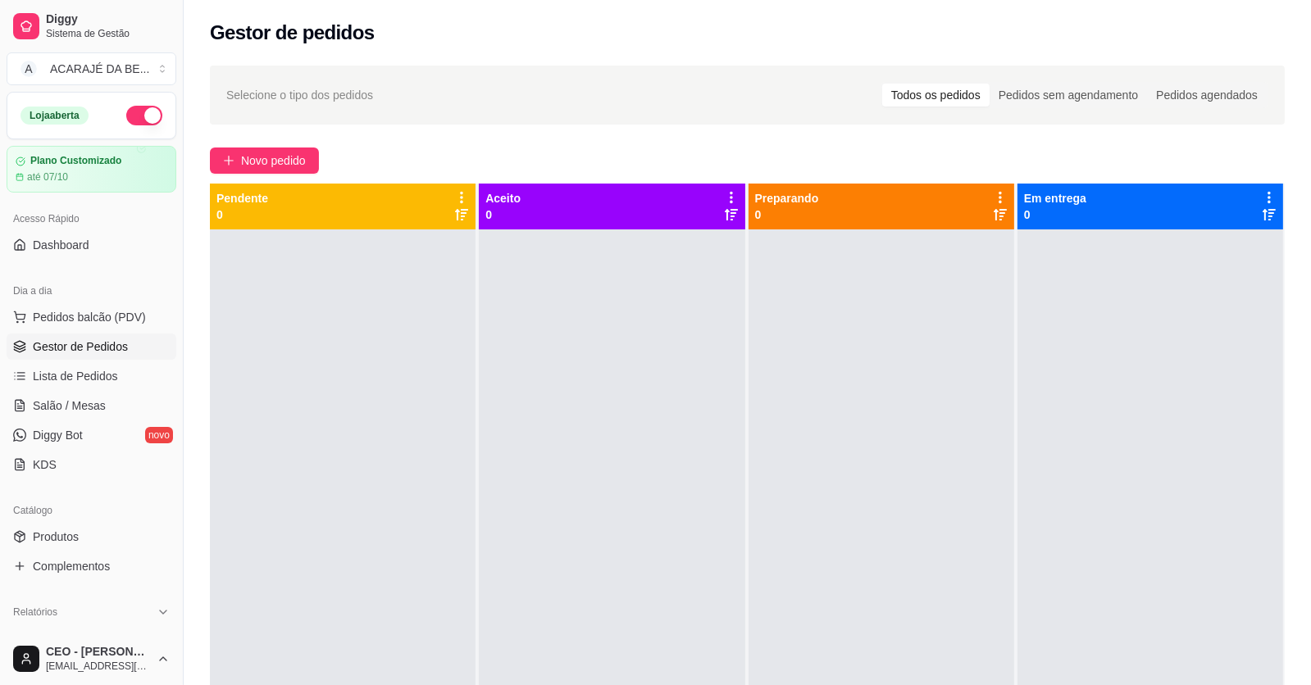
drag, startPoint x: 1088, startPoint y: 452, endPoint x: 1084, endPoint y: 439, distance: 13.7
click at [1084, 442] on div at bounding box center [1150, 571] width 266 height 685
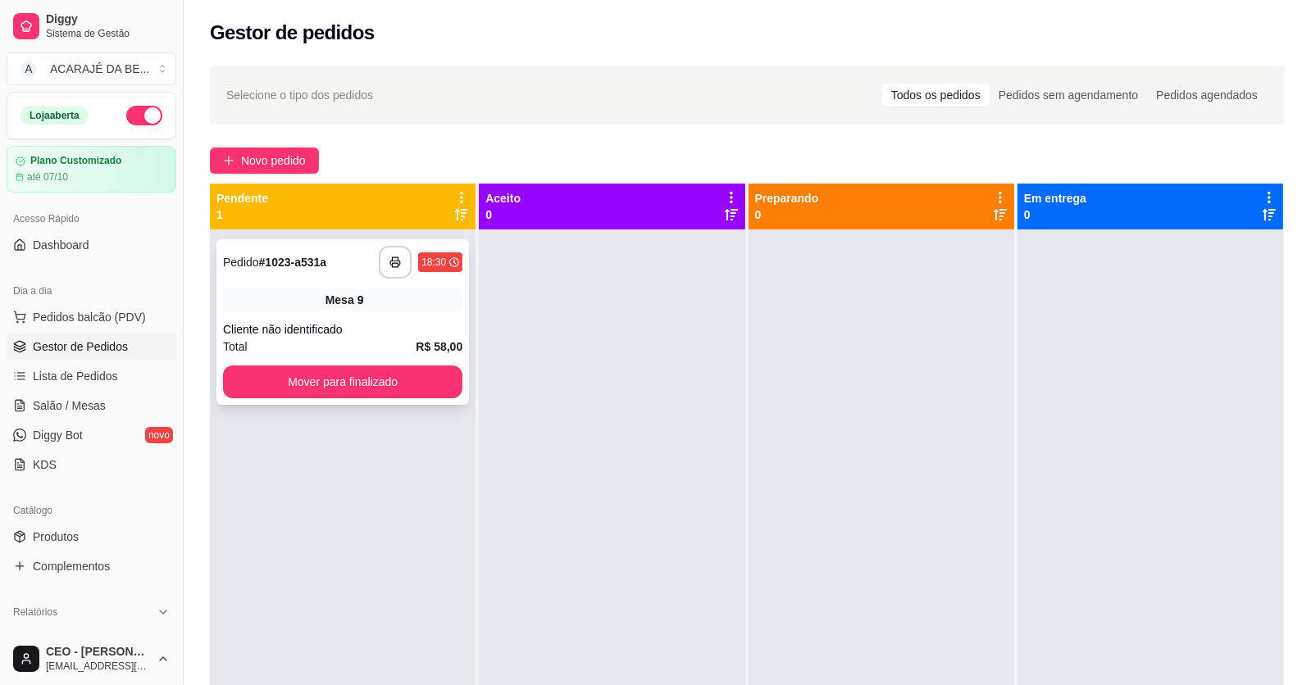
click at [367, 299] on div "Mesa 9" at bounding box center [342, 300] width 239 height 23
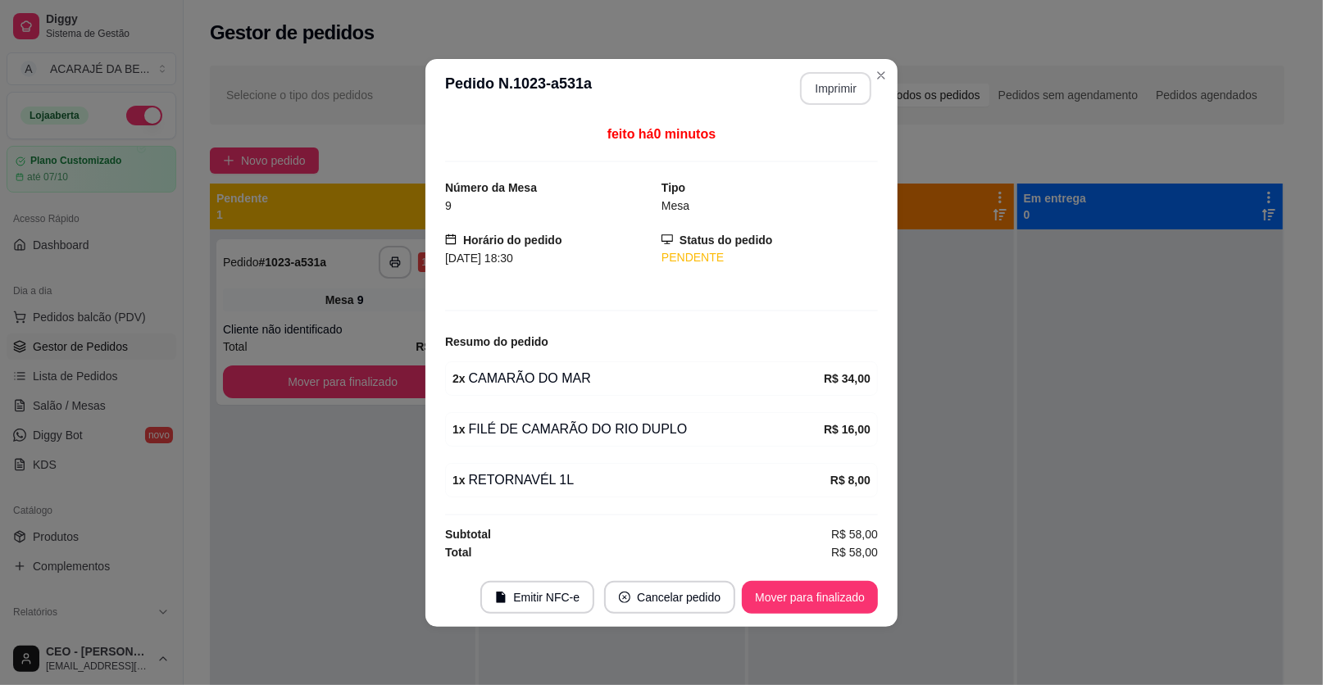
click at [837, 93] on button "Imprimir" at bounding box center [835, 88] width 71 height 33
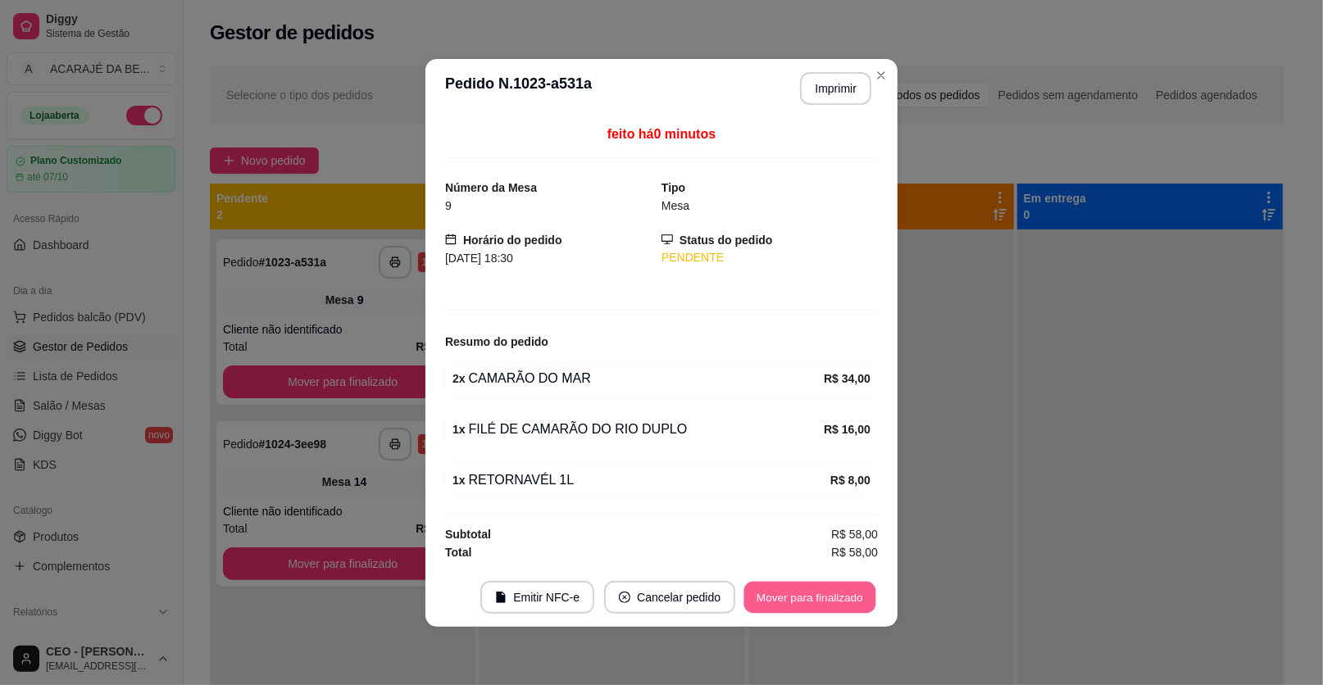
click at [802, 594] on button "Mover para finalizado" at bounding box center [810, 597] width 132 height 32
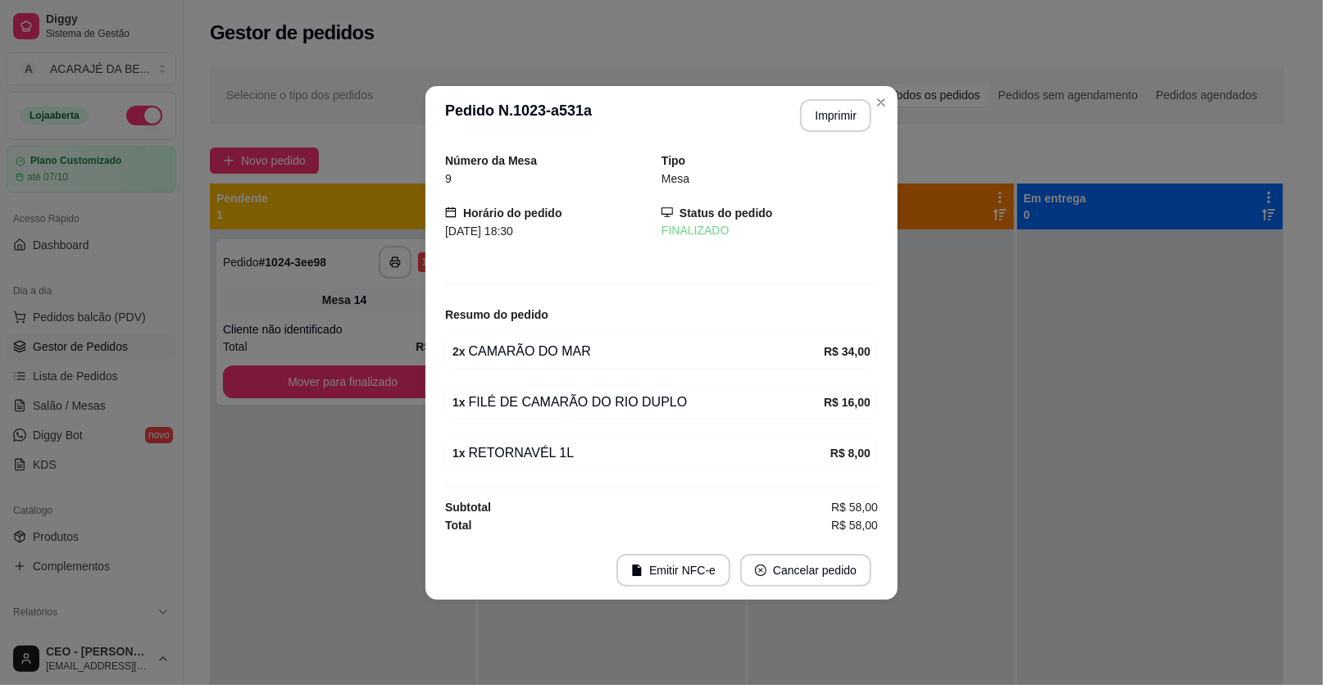
click at [802, 594] on footer "Emitir NFC-e Cancelar pedido" at bounding box center [661, 570] width 472 height 59
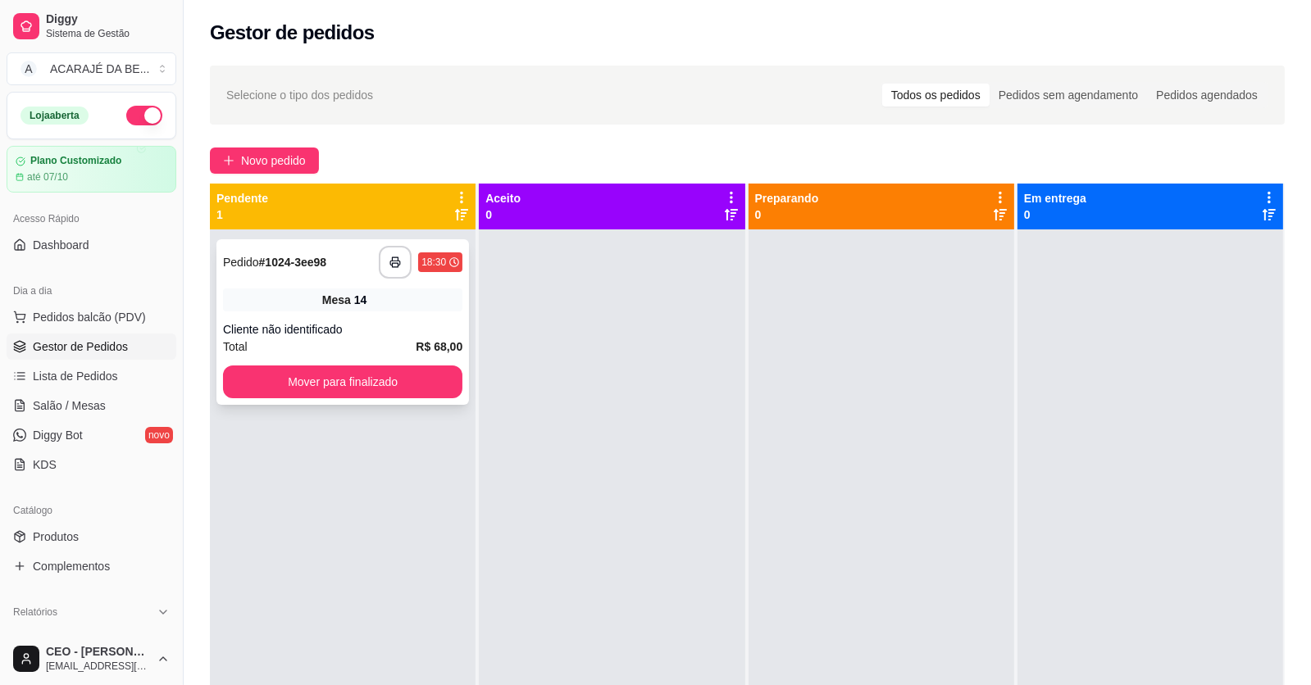
click at [424, 328] on div "Cliente não identificado" at bounding box center [342, 329] width 239 height 16
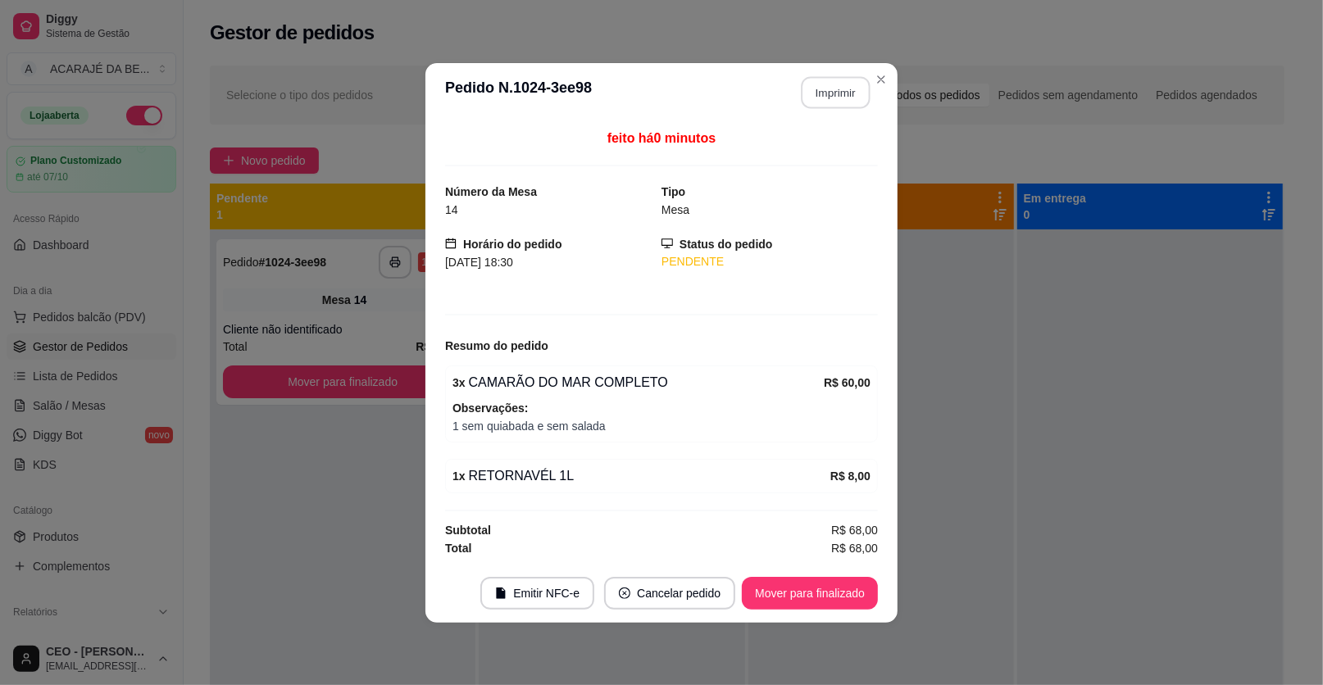
click at [837, 92] on button "Imprimir" at bounding box center [836, 92] width 69 height 32
click at [834, 582] on button "Mover para finalizado" at bounding box center [810, 593] width 132 height 32
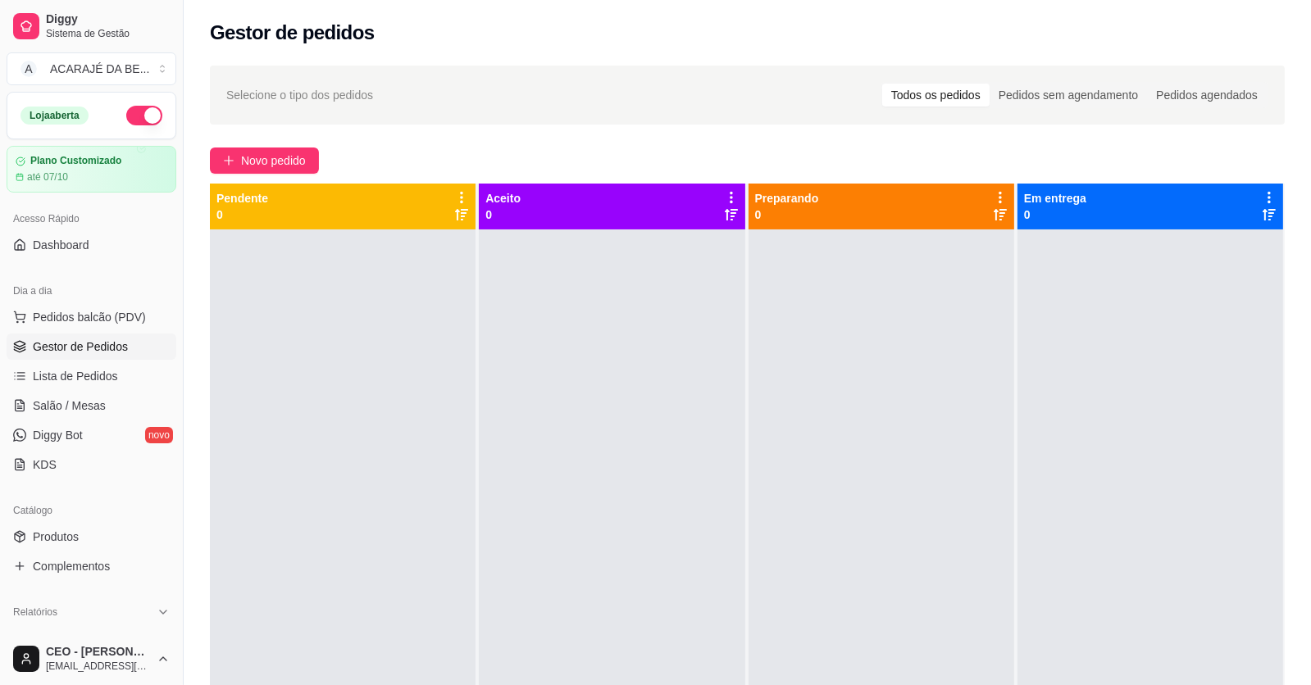
drag, startPoint x: 887, startPoint y: 534, endPoint x: 880, endPoint y: 517, distance: 18.4
click at [882, 520] on div at bounding box center [881, 571] width 266 height 685
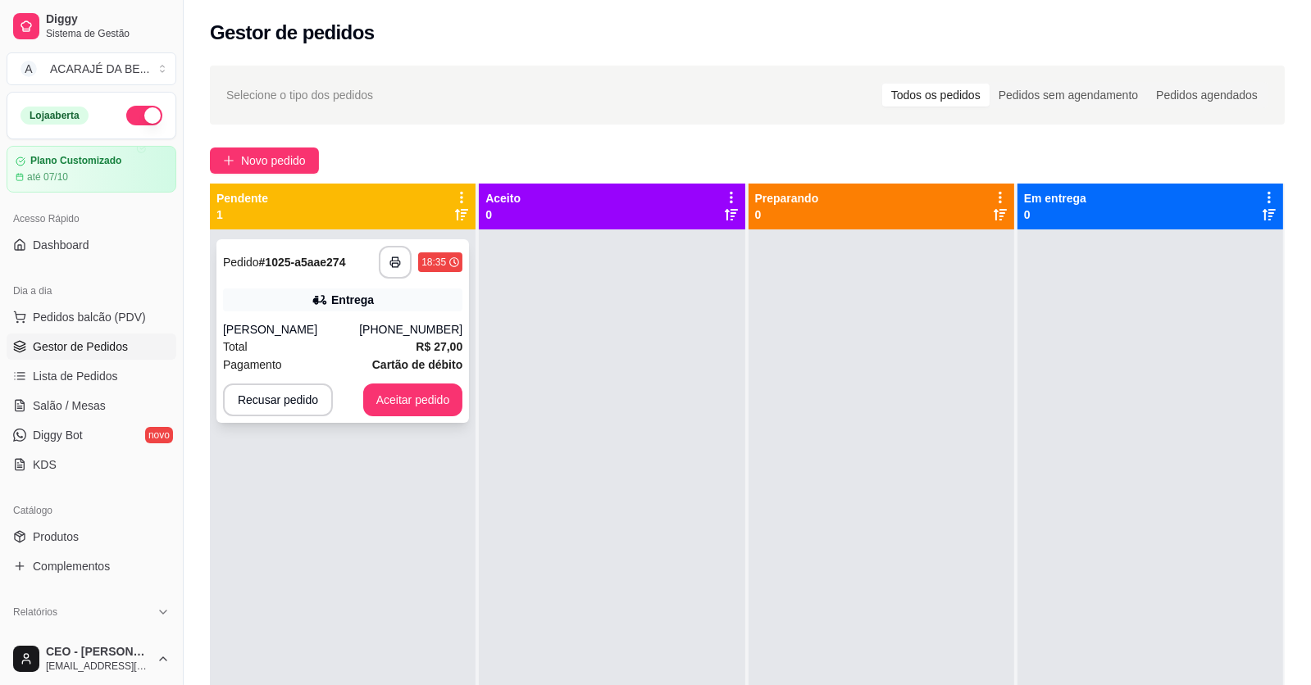
click at [284, 357] on div "Pagamento Cartão de débito" at bounding box center [342, 365] width 239 height 18
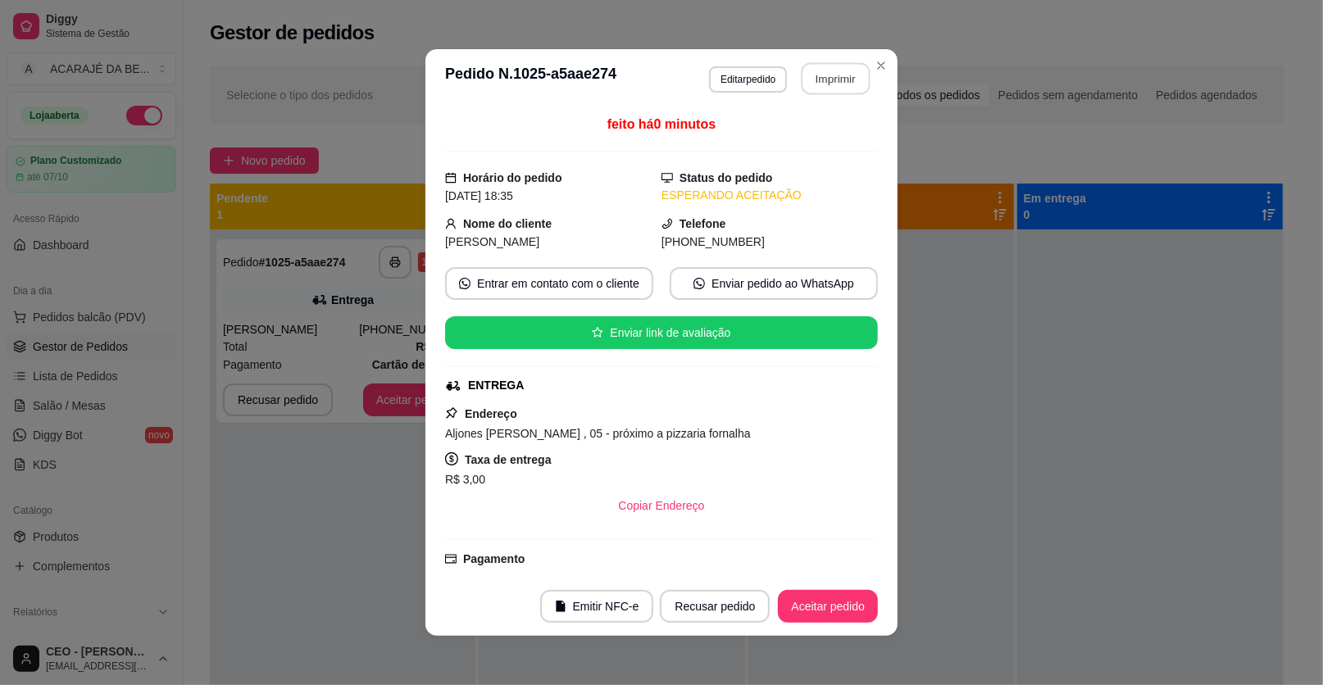
click at [819, 74] on button "Imprimir" at bounding box center [836, 79] width 69 height 32
click at [812, 609] on button "Aceitar pedido" at bounding box center [828, 606] width 100 height 33
click at [812, 609] on div "Recusar pedido Aceitar pedido" at bounding box center [746, 606] width 264 height 33
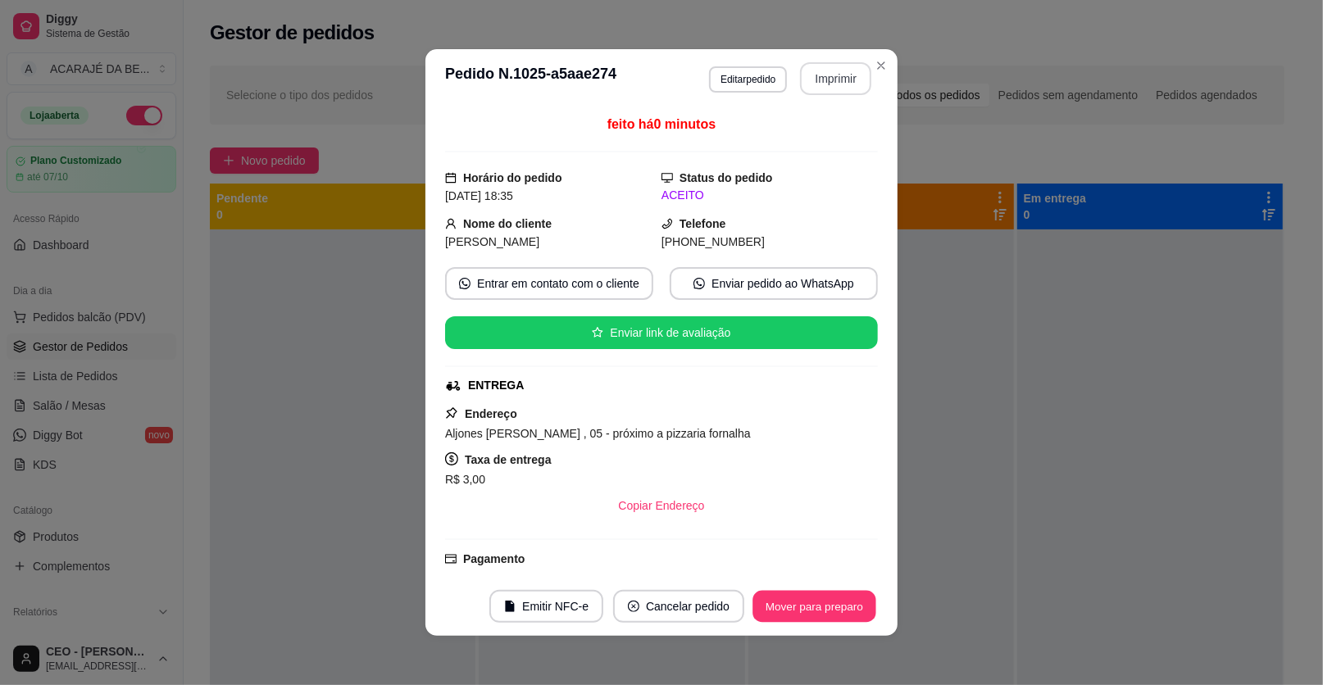
click at [813, 609] on button "Mover para preparo" at bounding box center [813, 607] width 123 height 32
click at [813, 609] on div "Mover para preparo" at bounding box center [803, 606] width 150 height 33
click at [813, 607] on div "Mover para preparo" at bounding box center [803, 606] width 150 height 33
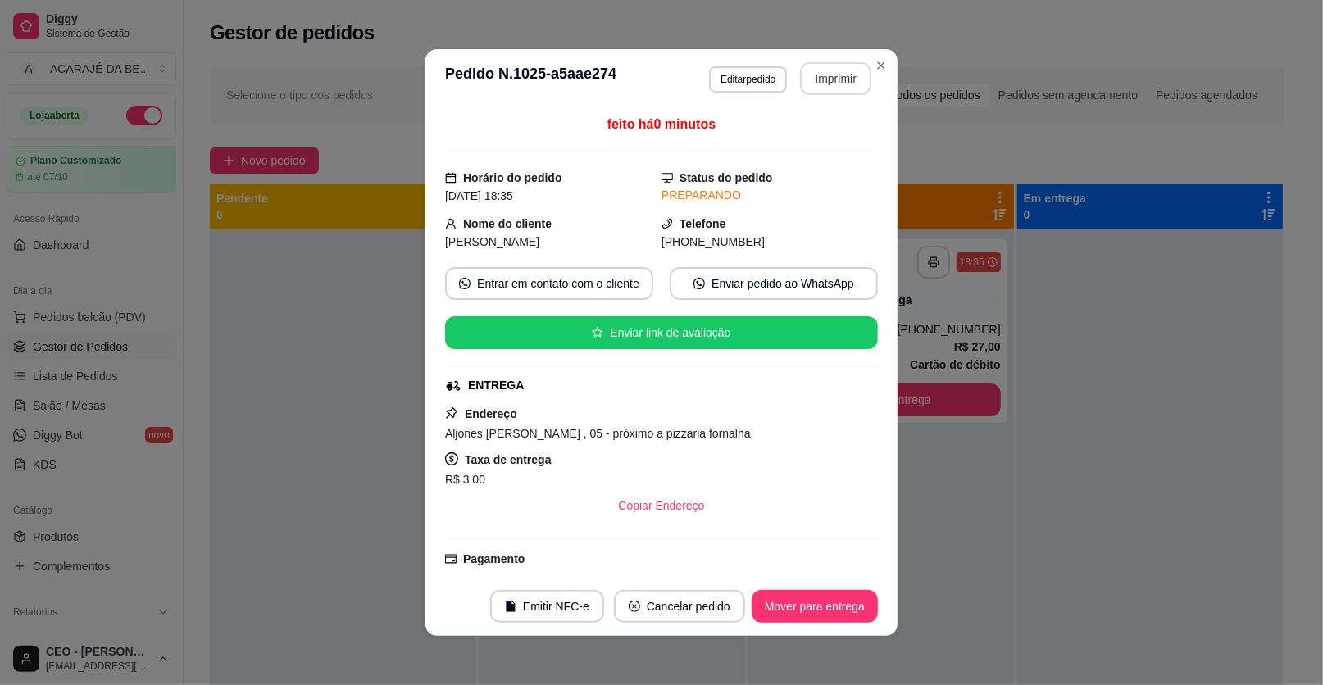
click at [813, 607] on button "Mover para entrega" at bounding box center [815, 606] width 126 height 33
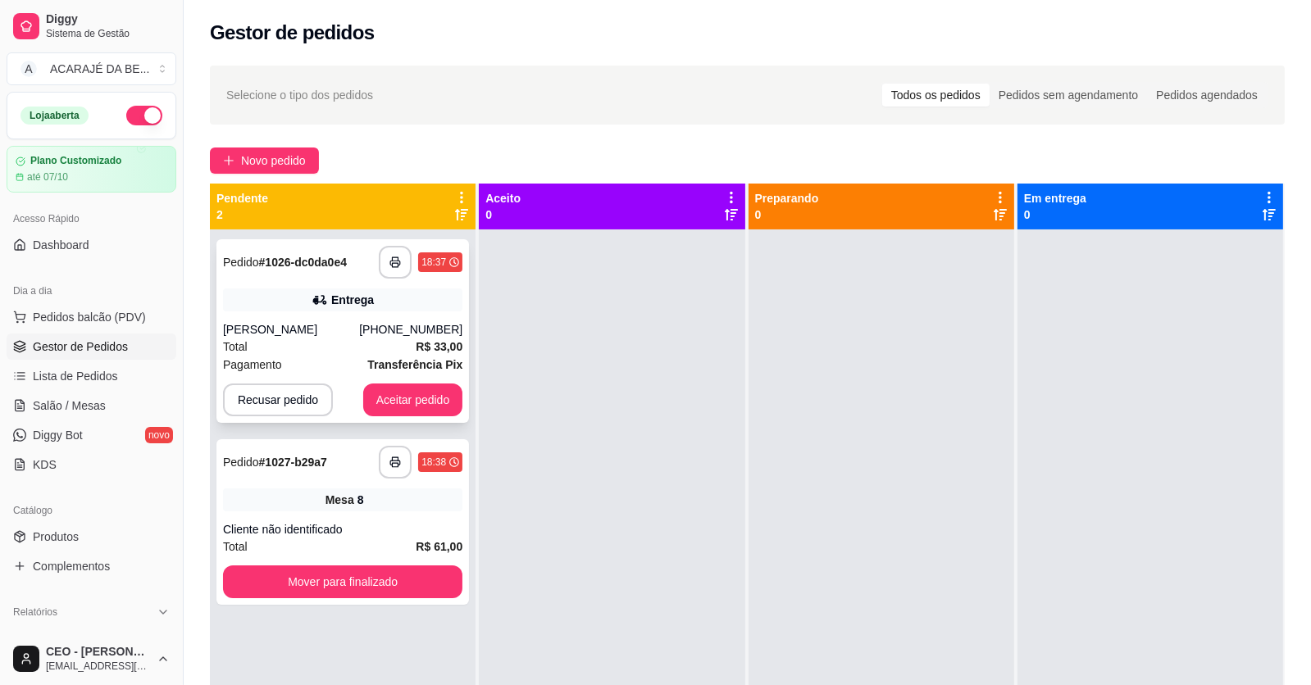
click at [304, 358] on div "Pagamento Transferência Pix" at bounding box center [342, 365] width 239 height 18
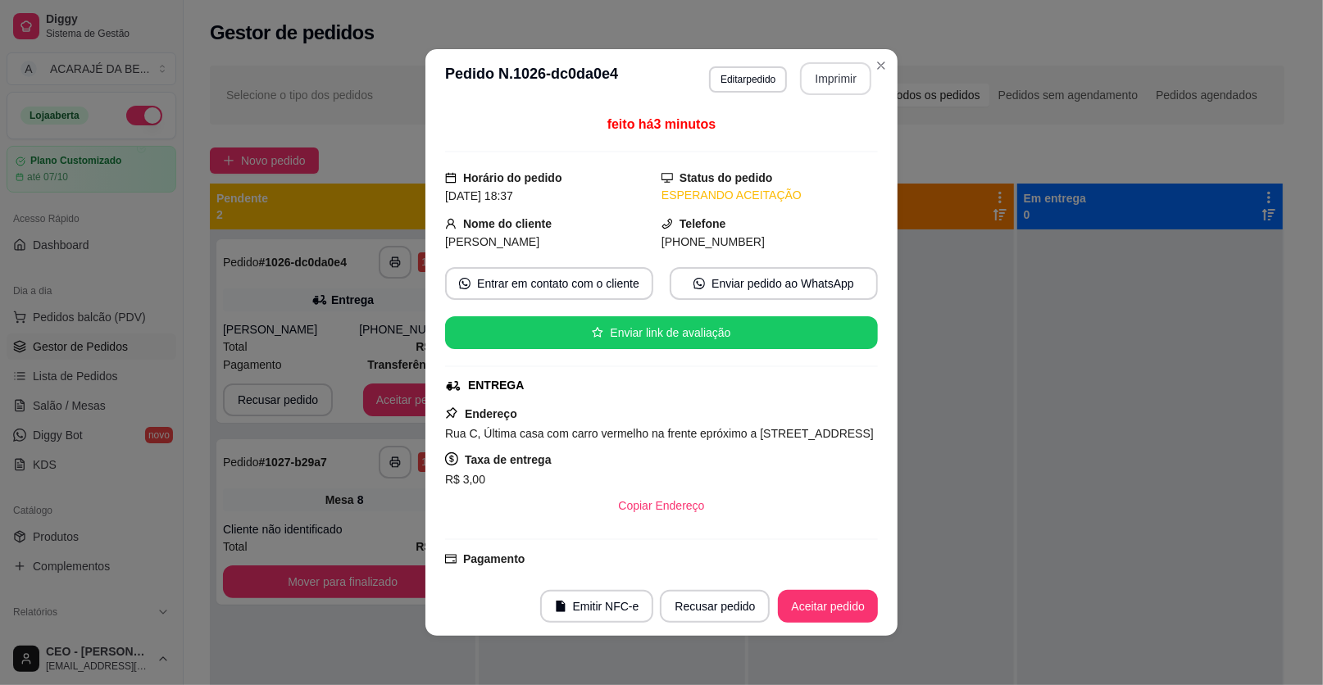
click at [849, 81] on button "Imprimir" at bounding box center [835, 78] width 71 height 33
click at [825, 605] on button "Aceitar pedido" at bounding box center [828, 606] width 100 height 33
click at [824, 606] on button "Aceitar pedido" at bounding box center [828, 606] width 100 height 33
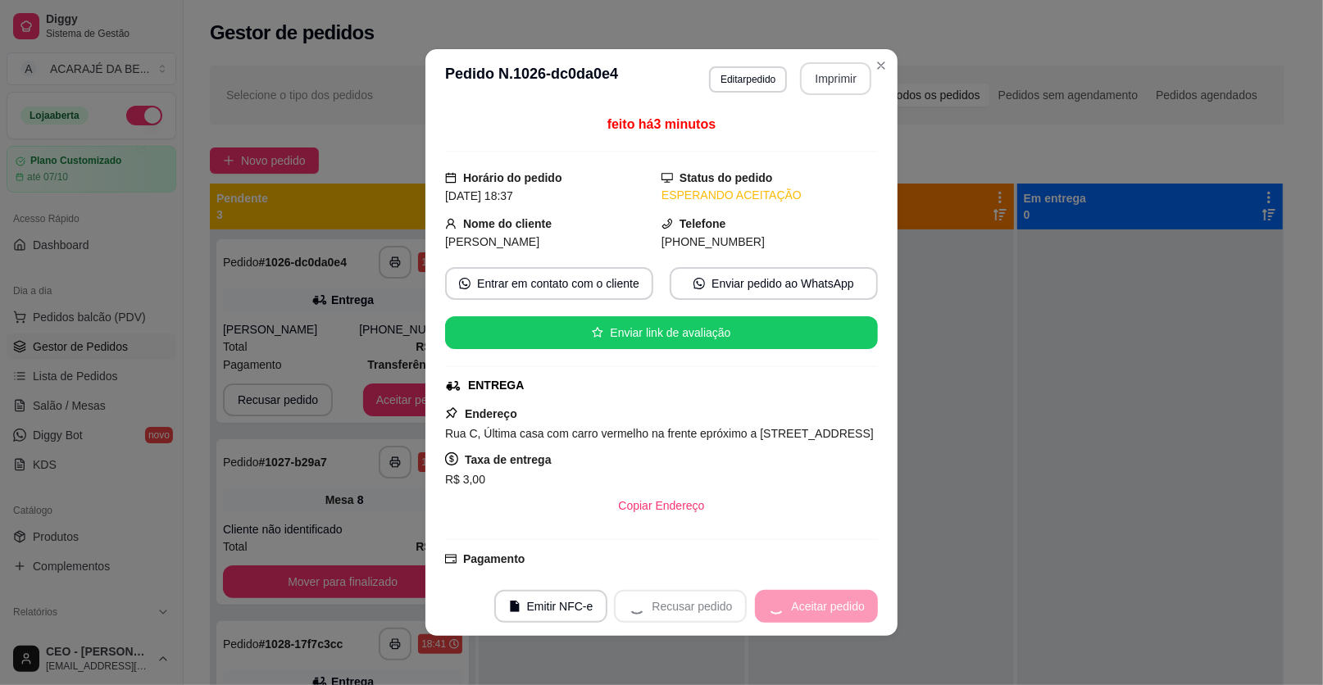
click at [821, 606] on div "Recusar pedido Aceitar pedido" at bounding box center [746, 606] width 264 height 33
click at [821, 607] on div "Recusar pedido Aceitar pedido" at bounding box center [746, 606] width 264 height 33
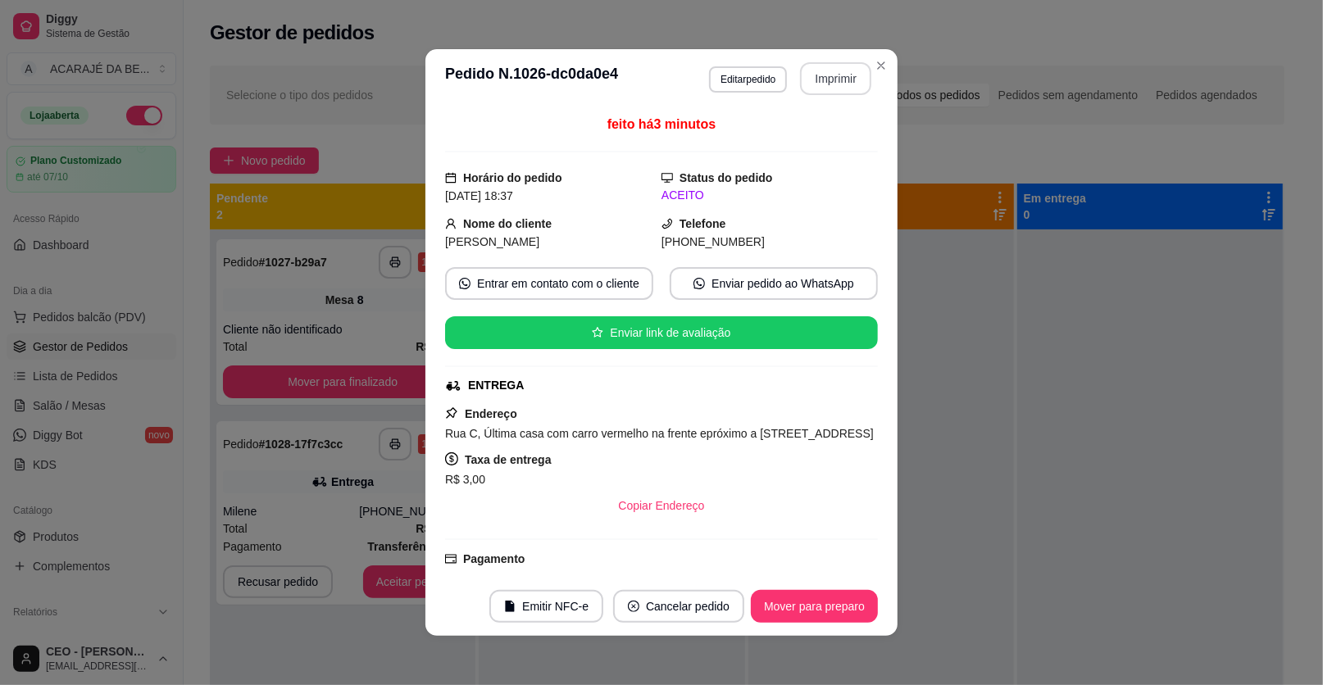
click at [823, 607] on button "Mover para preparo" at bounding box center [814, 606] width 127 height 33
click at [823, 607] on div "Mover para preparo" at bounding box center [803, 606] width 150 height 33
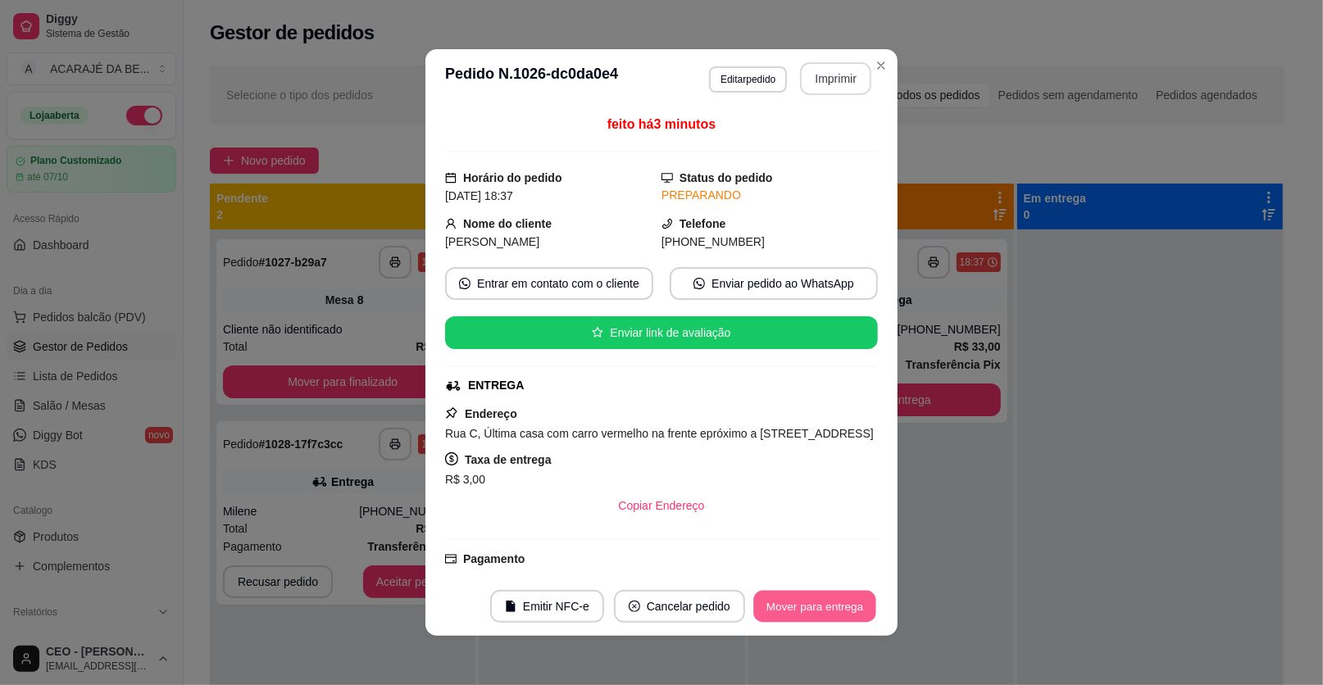
click at [823, 607] on button "Mover para entrega" at bounding box center [814, 607] width 123 height 32
click at [822, 608] on div "Mover para entrega" at bounding box center [815, 606] width 126 height 33
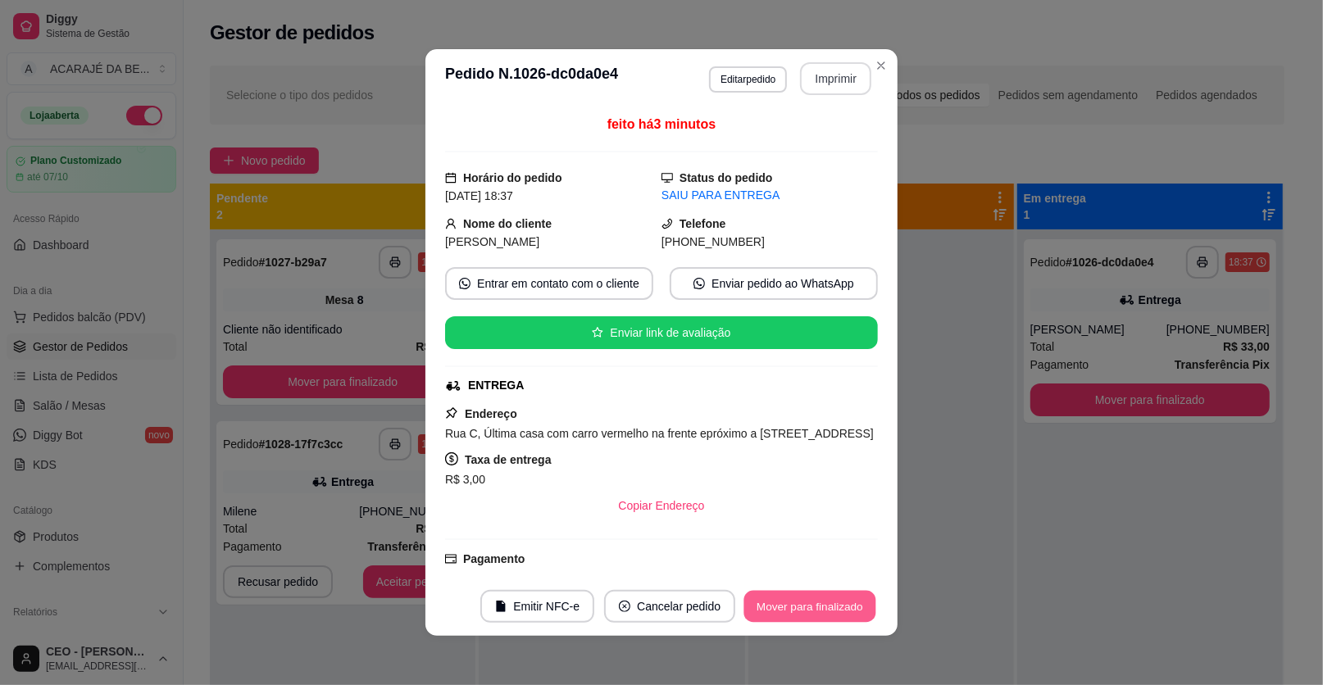
click at [824, 609] on button "Mover para finalizado" at bounding box center [810, 607] width 132 height 32
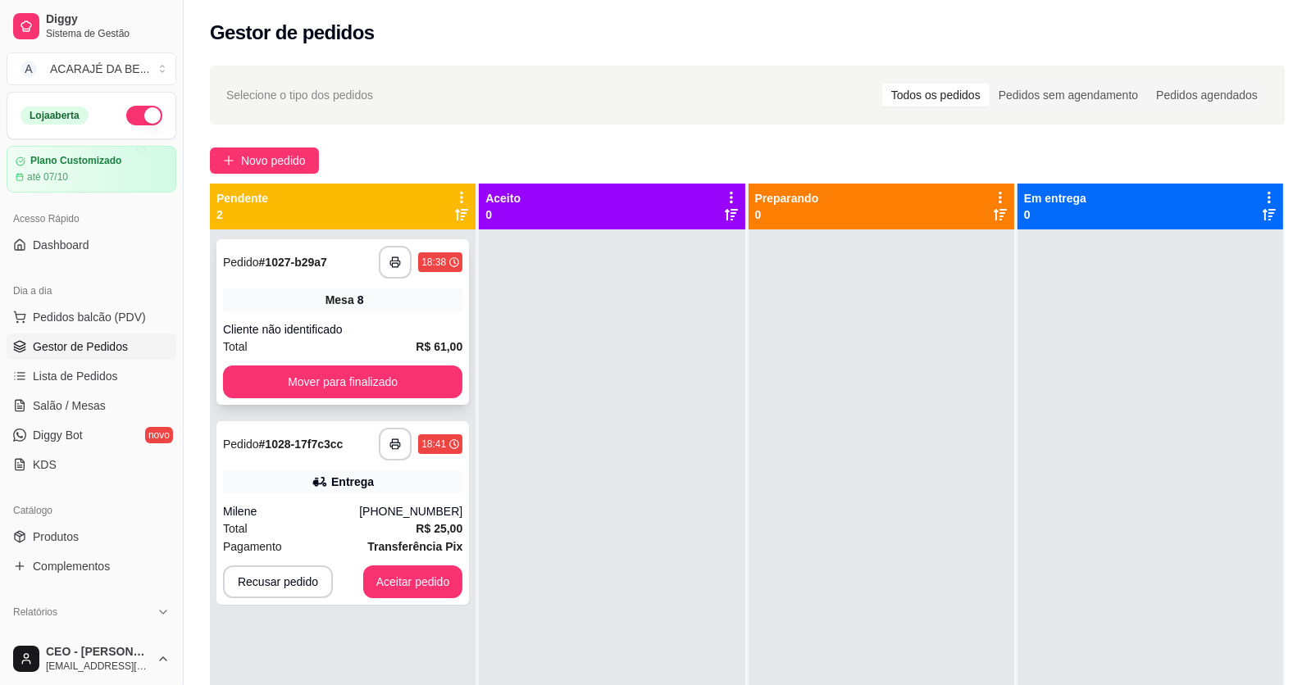
click at [298, 279] on div "**********" at bounding box center [342, 322] width 252 height 166
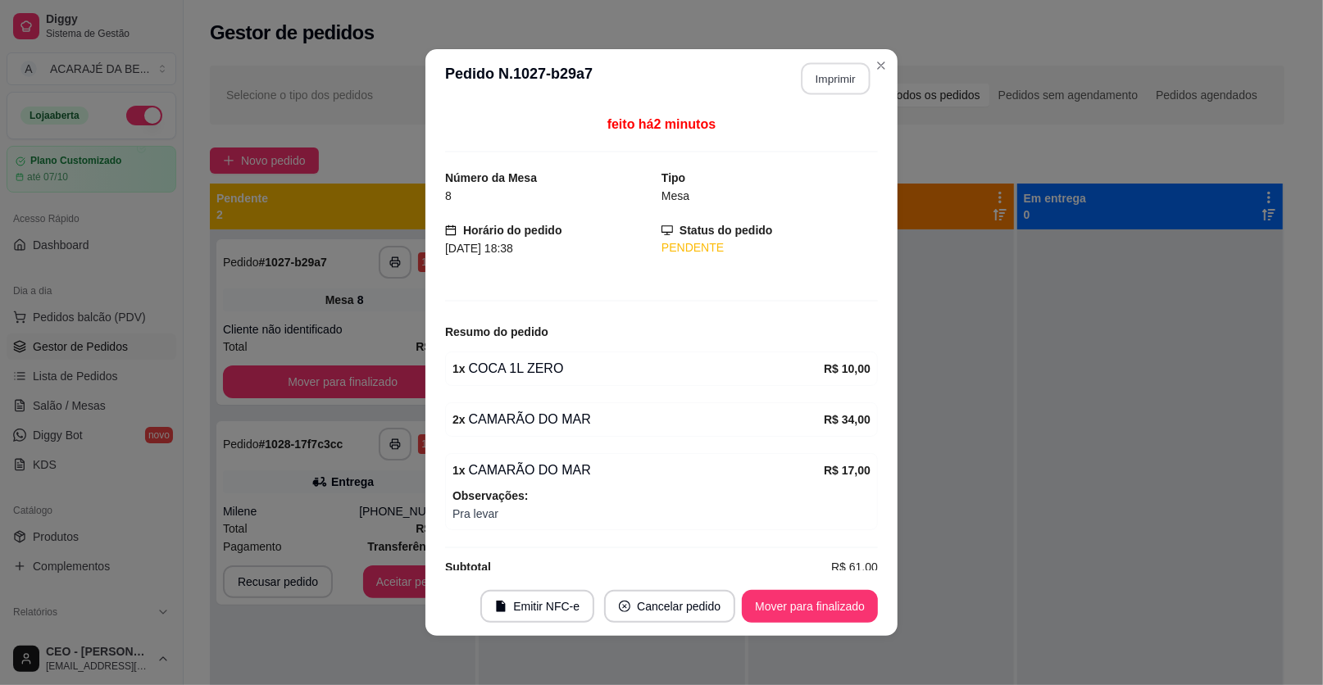
click at [841, 74] on button "Imprimir" at bounding box center [836, 79] width 69 height 32
click at [858, 616] on button "Mover para finalizado" at bounding box center [810, 606] width 136 height 33
drag, startPoint x: 849, startPoint y: 616, endPoint x: 842, endPoint y: 637, distance: 21.8
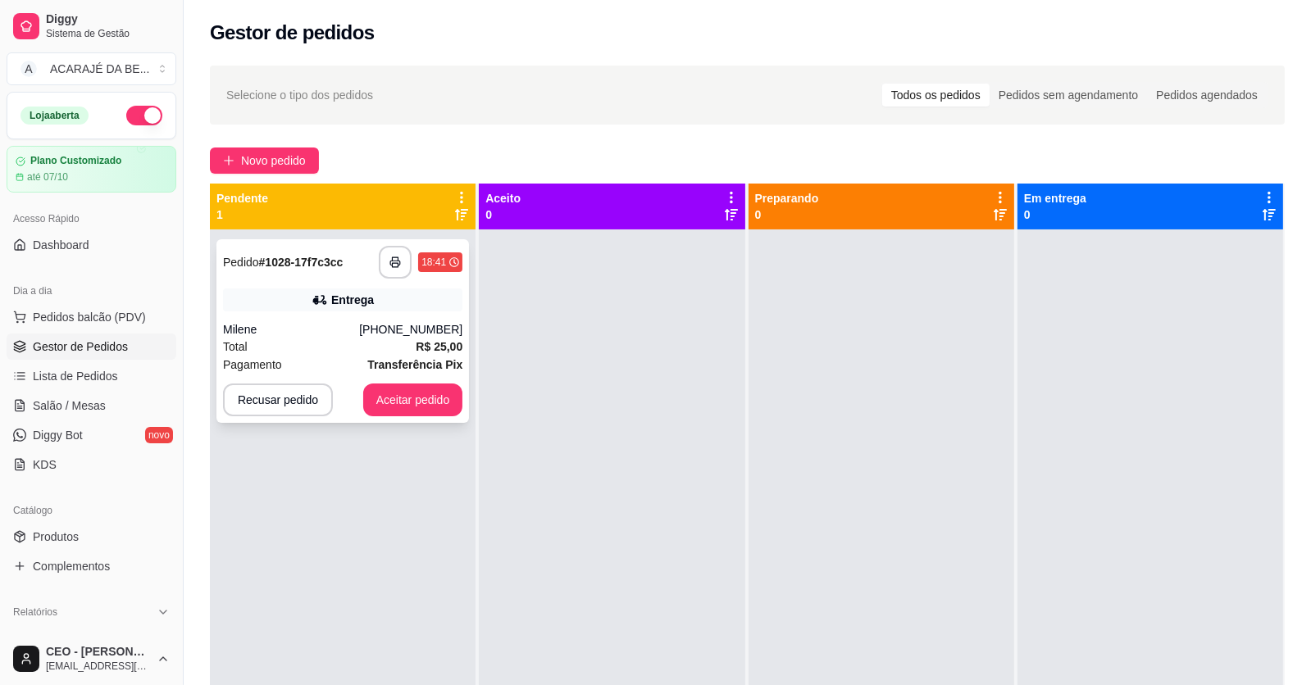
click at [303, 306] on div "Entrega" at bounding box center [342, 300] width 239 height 23
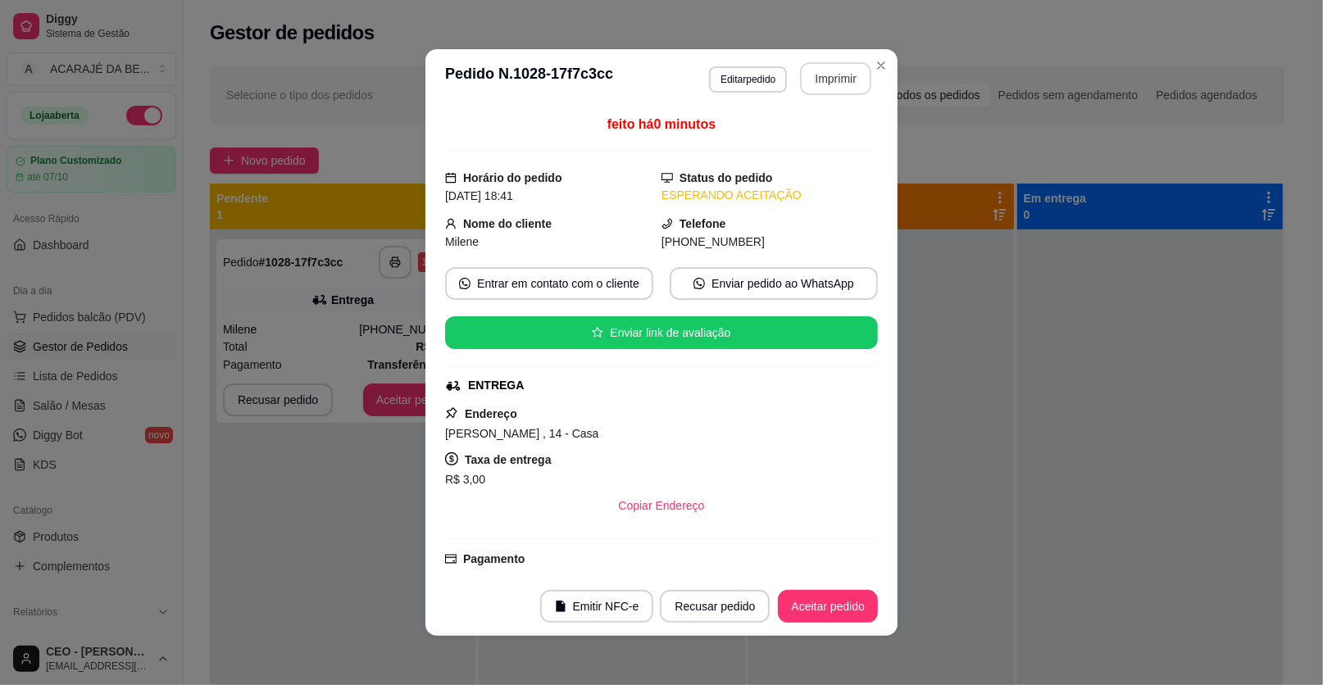
click at [857, 74] on button "Imprimir" at bounding box center [835, 78] width 71 height 33
click at [809, 595] on button "Aceitar pedido" at bounding box center [828, 606] width 100 height 33
click at [807, 598] on button "Aceitar pedido" at bounding box center [827, 607] width 97 height 32
click at [806, 598] on div "Recusar pedido Aceitar pedido" at bounding box center [746, 606] width 264 height 33
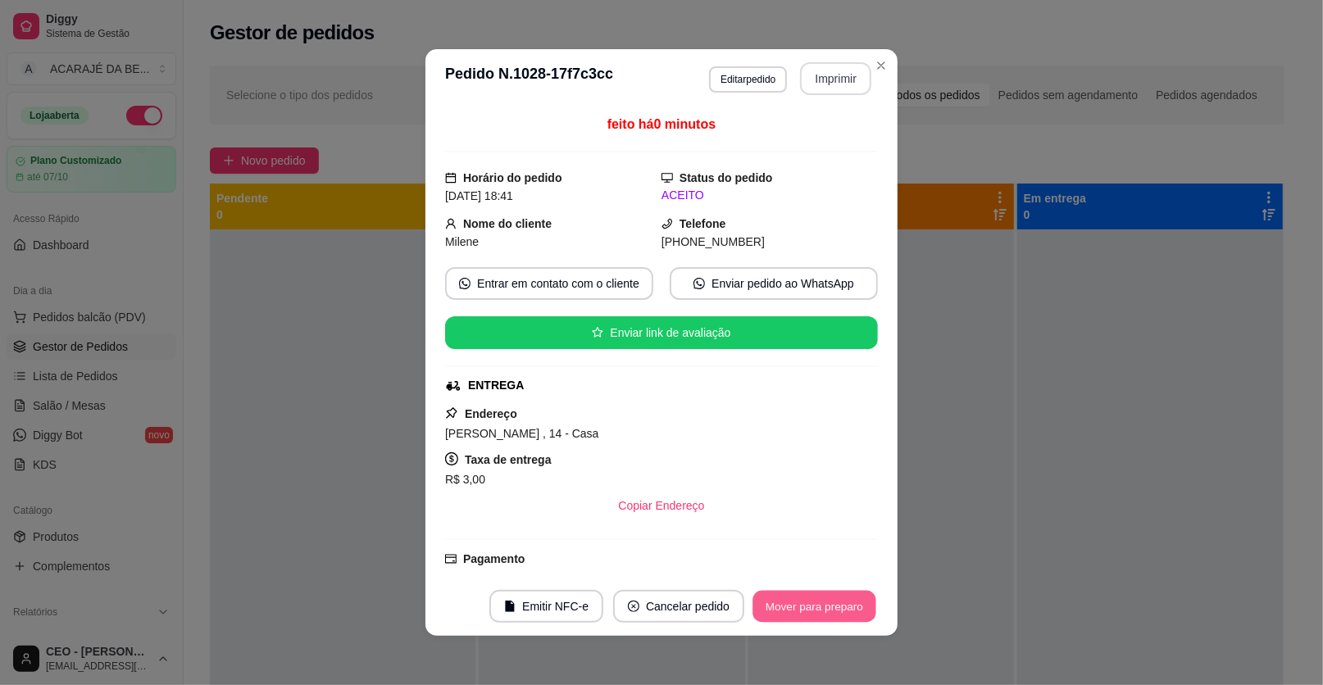
click at [806, 598] on button "Mover para preparo" at bounding box center [813, 607] width 123 height 32
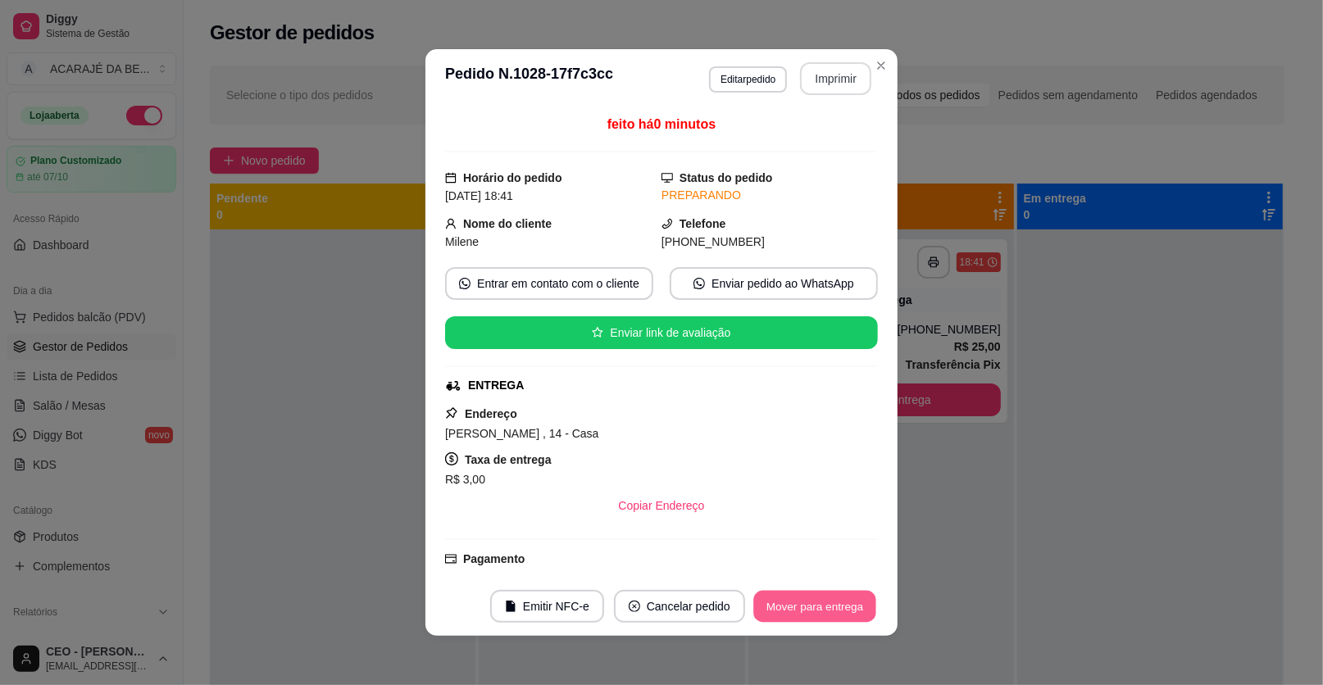
click at [806, 598] on button "Mover para entrega" at bounding box center [814, 607] width 123 height 32
click at [806, 598] on div "Mover para entrega" at bounding box center [803, 606] width 149 height 33
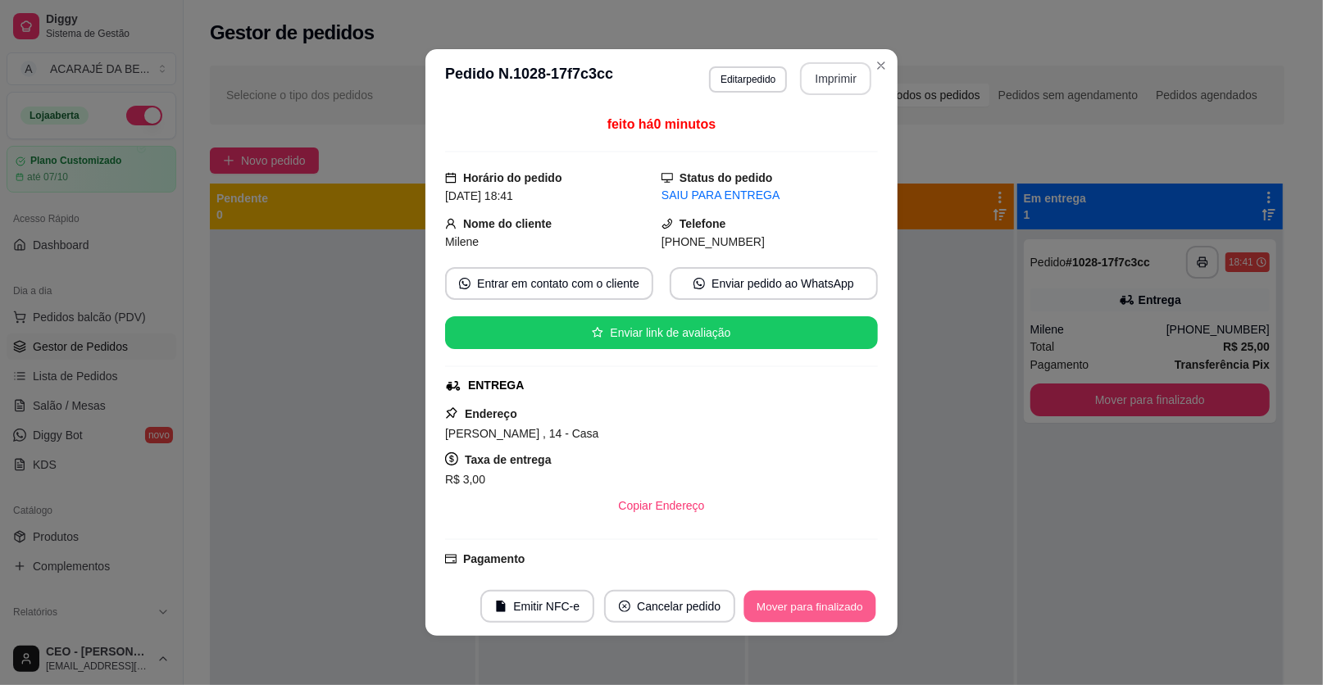
click at [806, 598] on button "Mover para finalizado" at bounding box center [810, 607] width 132 height 32
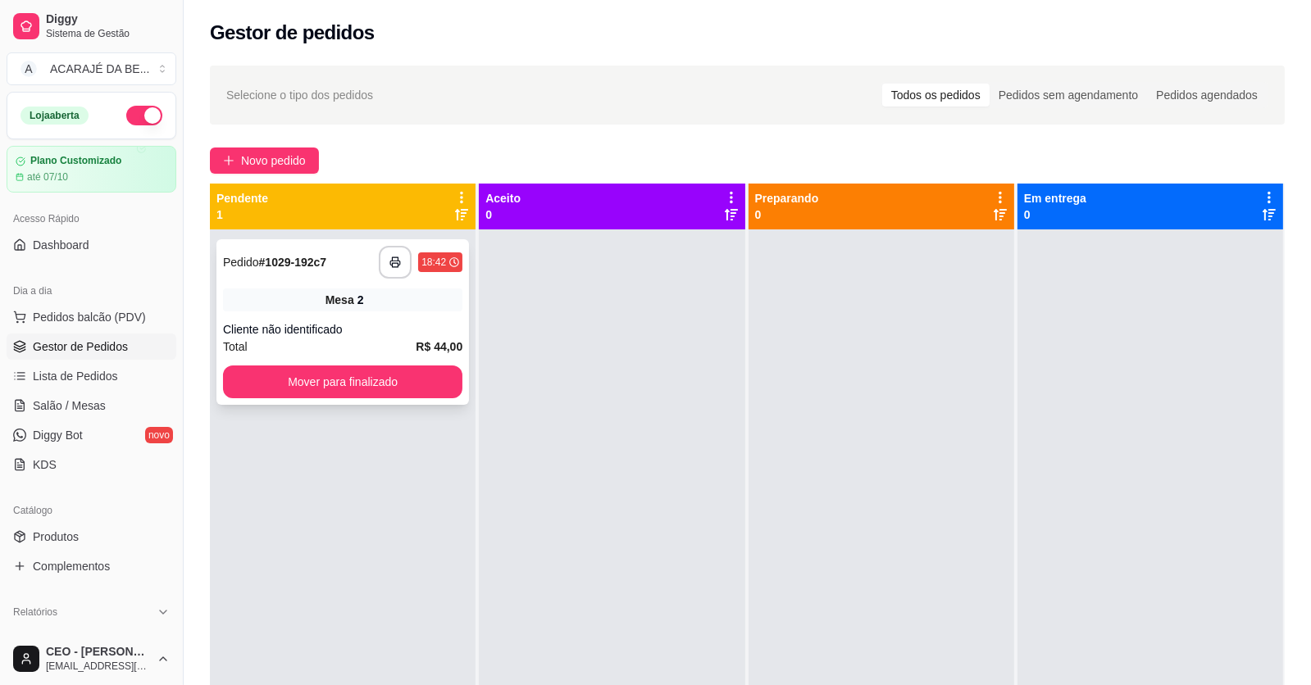
click at [240, 253] on div "Pedido # 1029-192c7" at bounding box center [274, 262] width 103 height 20
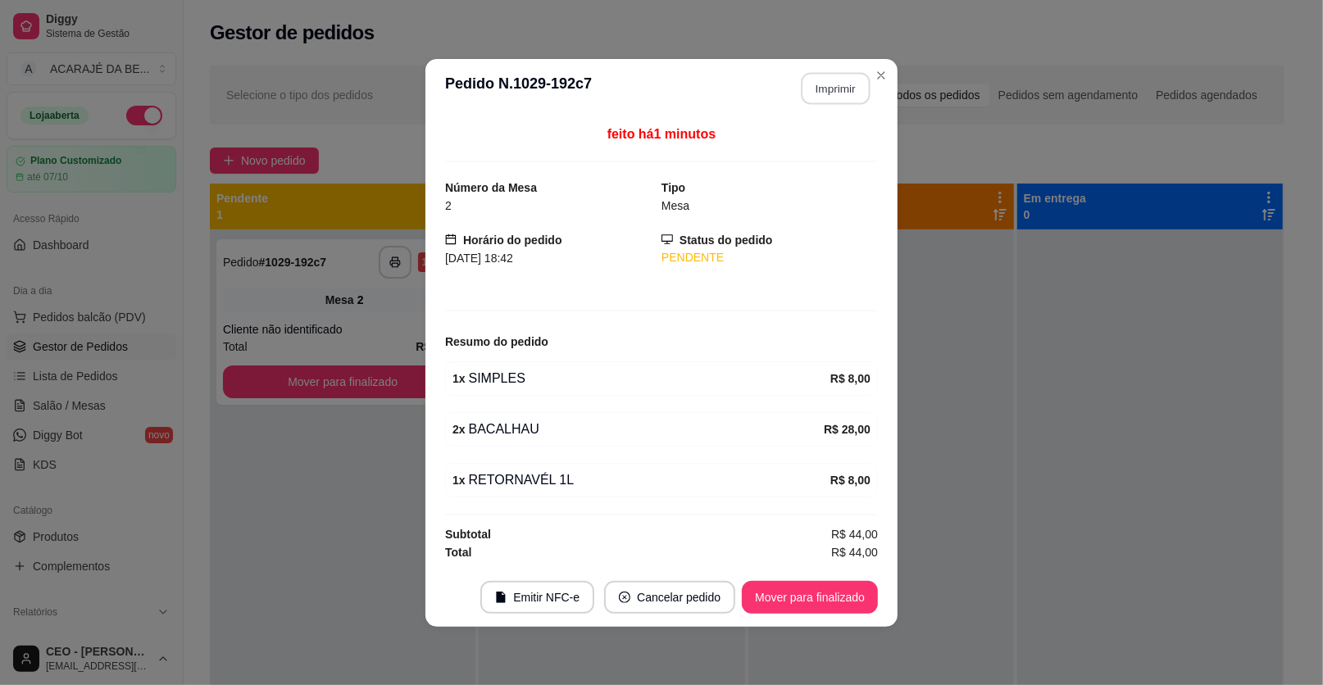
click at [831, 91] on button "Imprimir" at bounding box center [836, 88] width 69 height 32
click at [802, 587] on button "Mover para finalizado" at bounding box center [810, 597] width 136 height 33
click at [802, 600] on div "Mover para finalizado" at bounding box center [798, 597] width 159 height 33
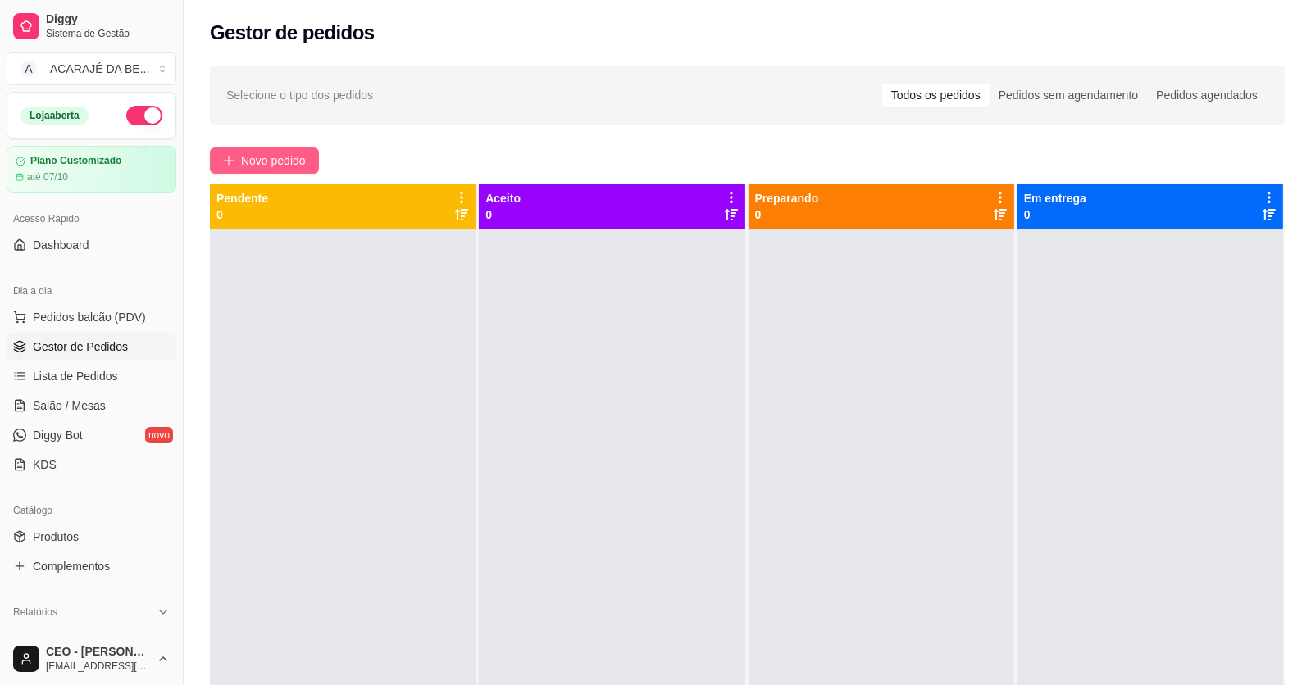
click at [264, 169] on span "Novo pedido" at bounding box center [273, 161] width 65 height 18
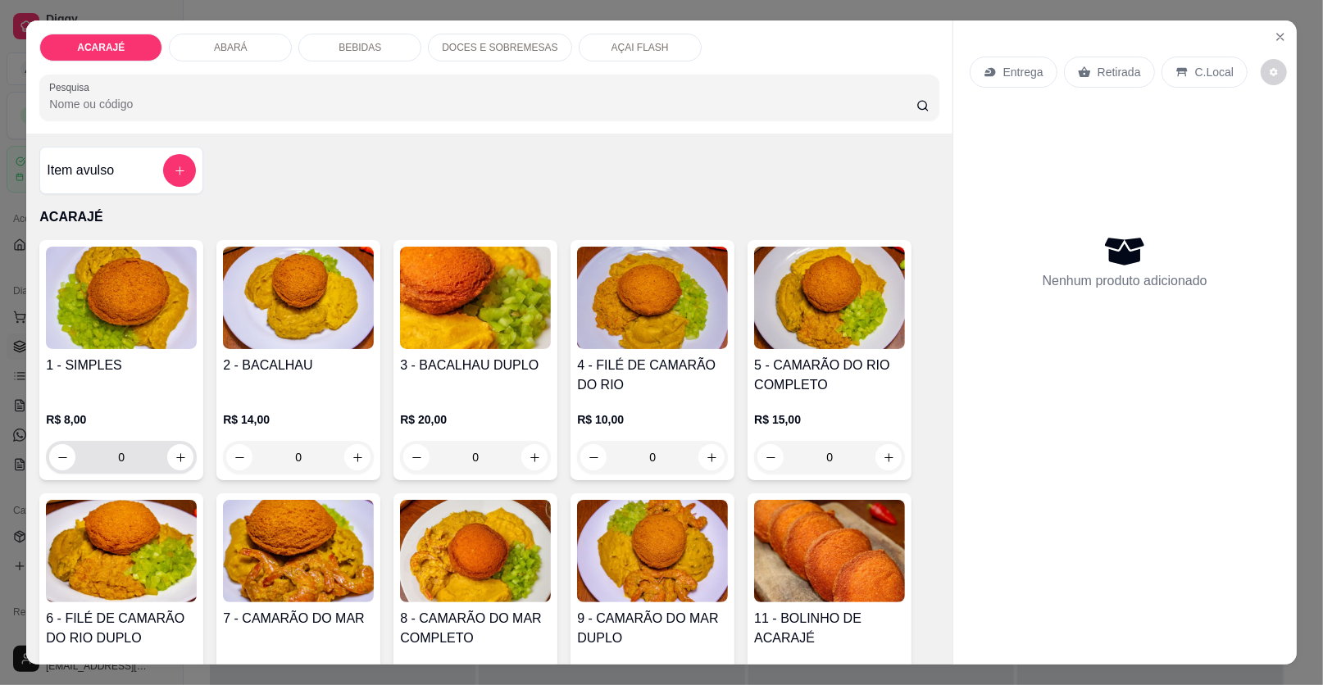
click at [175, 466] on button "increase-product-quantity" at bounding box center [180, 457] width 26 height 26
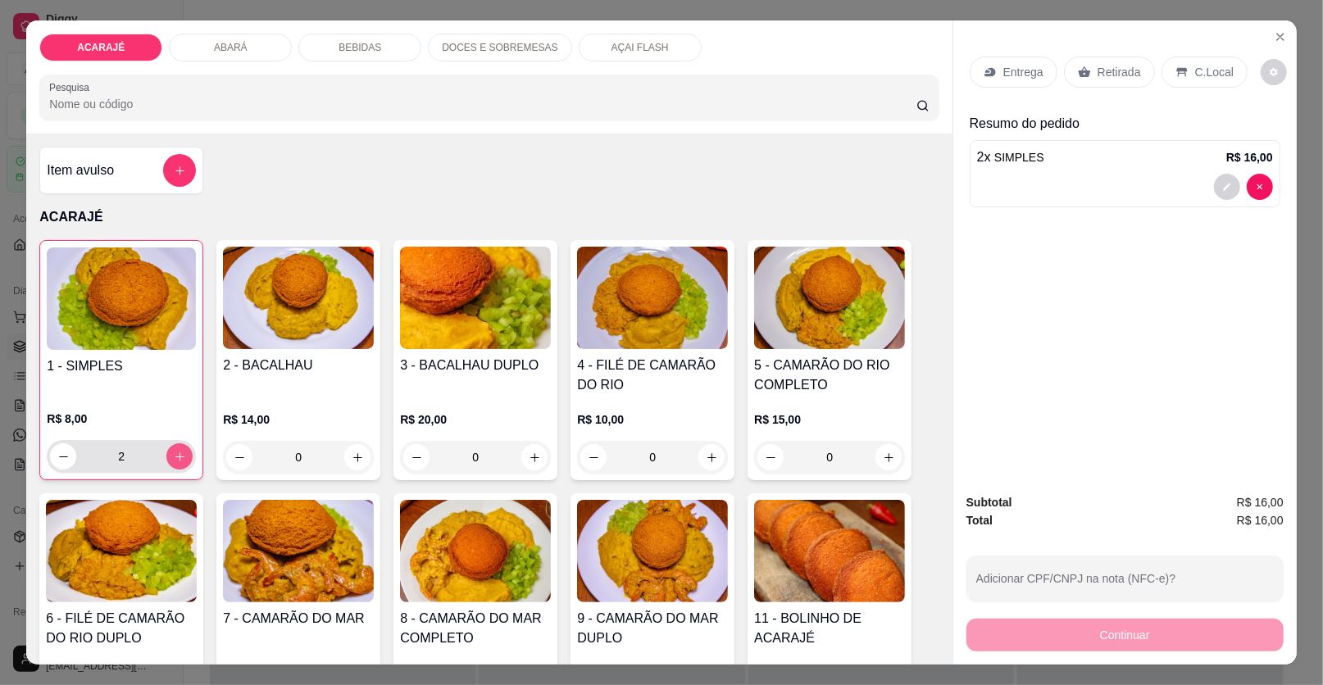
type input "2"
click at [1032, 74] on p "Entrega" at bounding box center [1023, 72] width 40 height 16
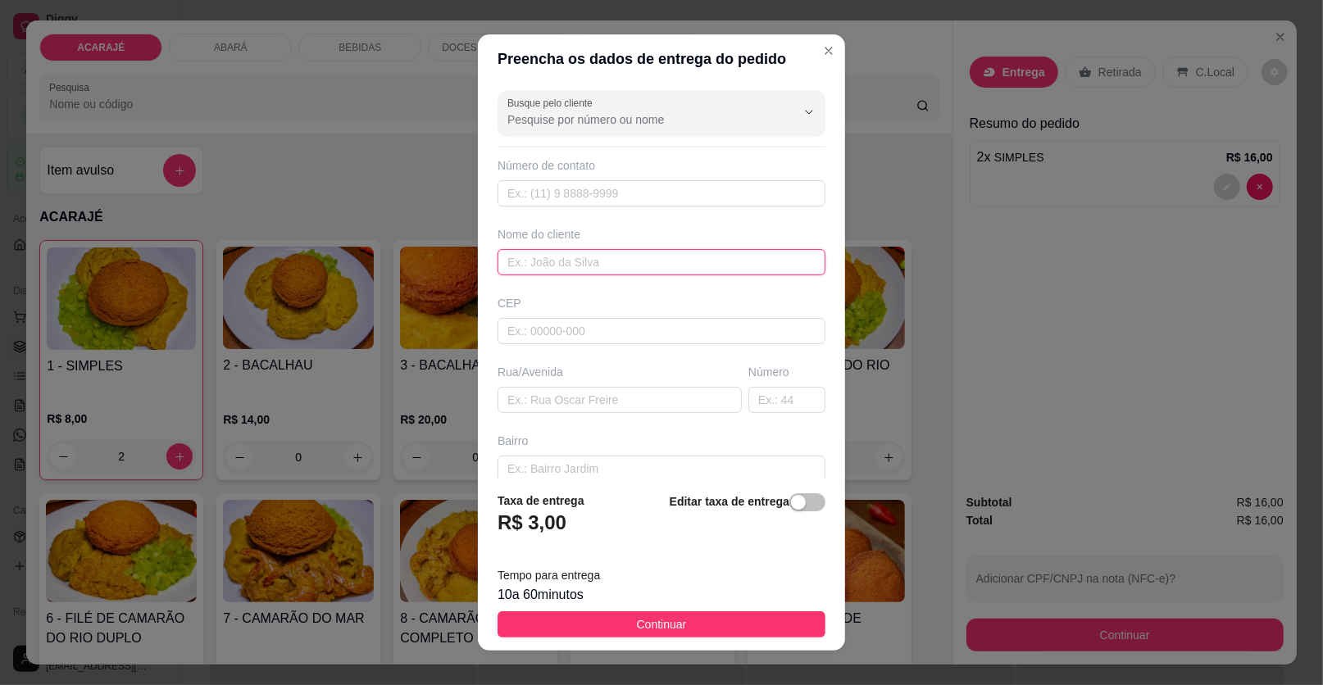
click at [757, 258] on input "text" at bounding box center [662, 262] width 328 height 26
type input "augusto"
click at [613, 388] on input "text" at bounding box center [620, 400] width 244 height 26
paste input "Comissão 115"
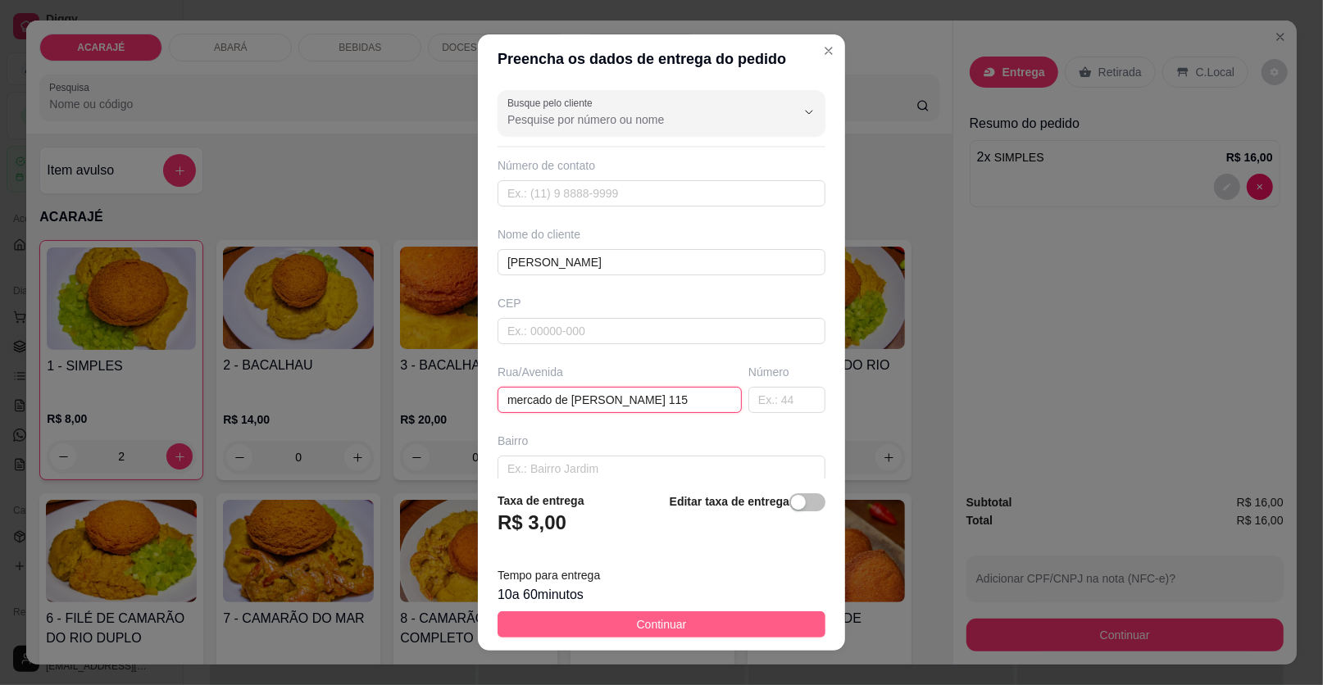
type input "mercado de augusto Comissão 115"
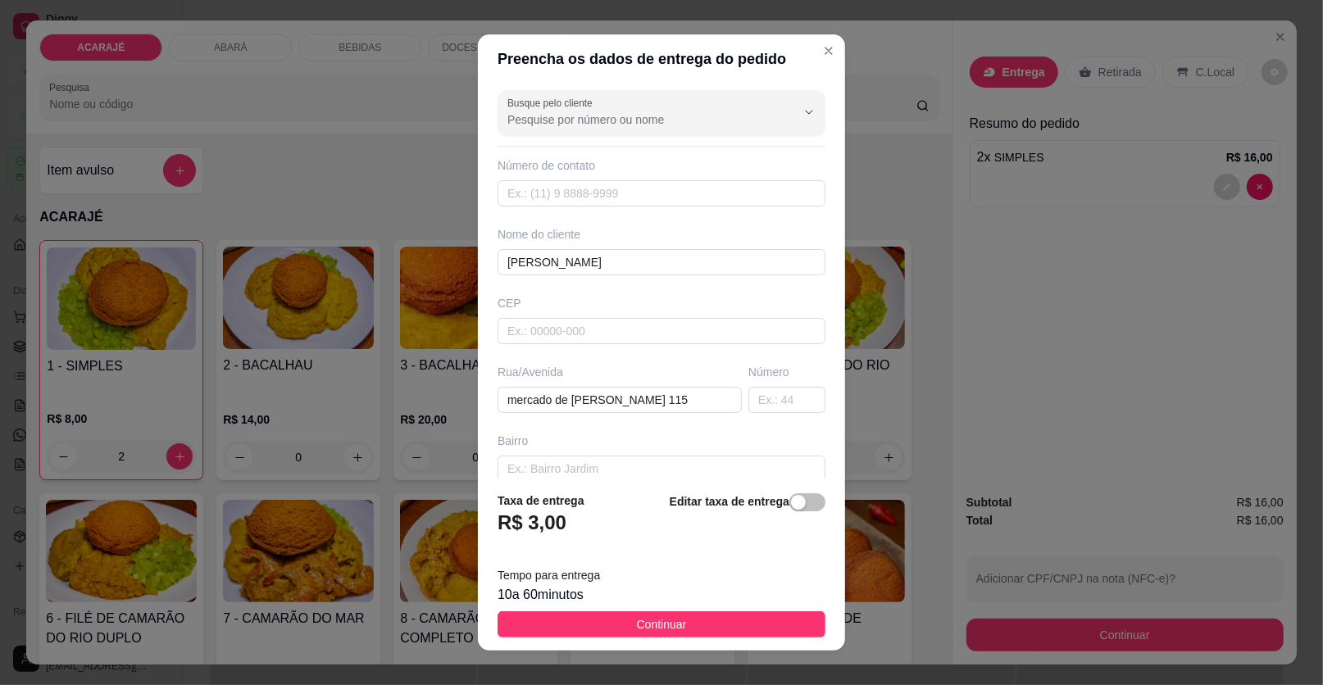
drag, startPoint x: 634, startPoint y: 624, endPoint x: 1015, endPoint y: 637, distance: 381.3
click at [637, 626] on span "Continuar" at bounding box center [662, 625] width 50 height 18
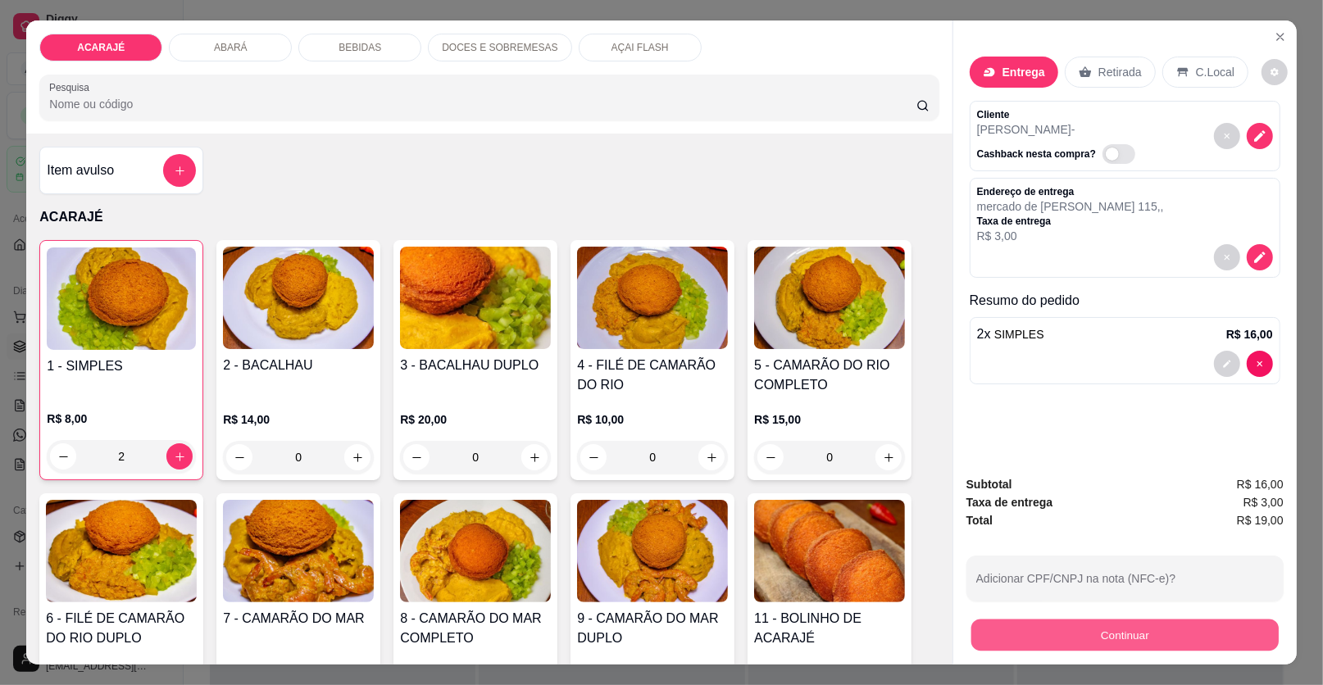
click at [1026, 634] on button "Continuar" at bounding box center [1124, 636] width 307 height 32
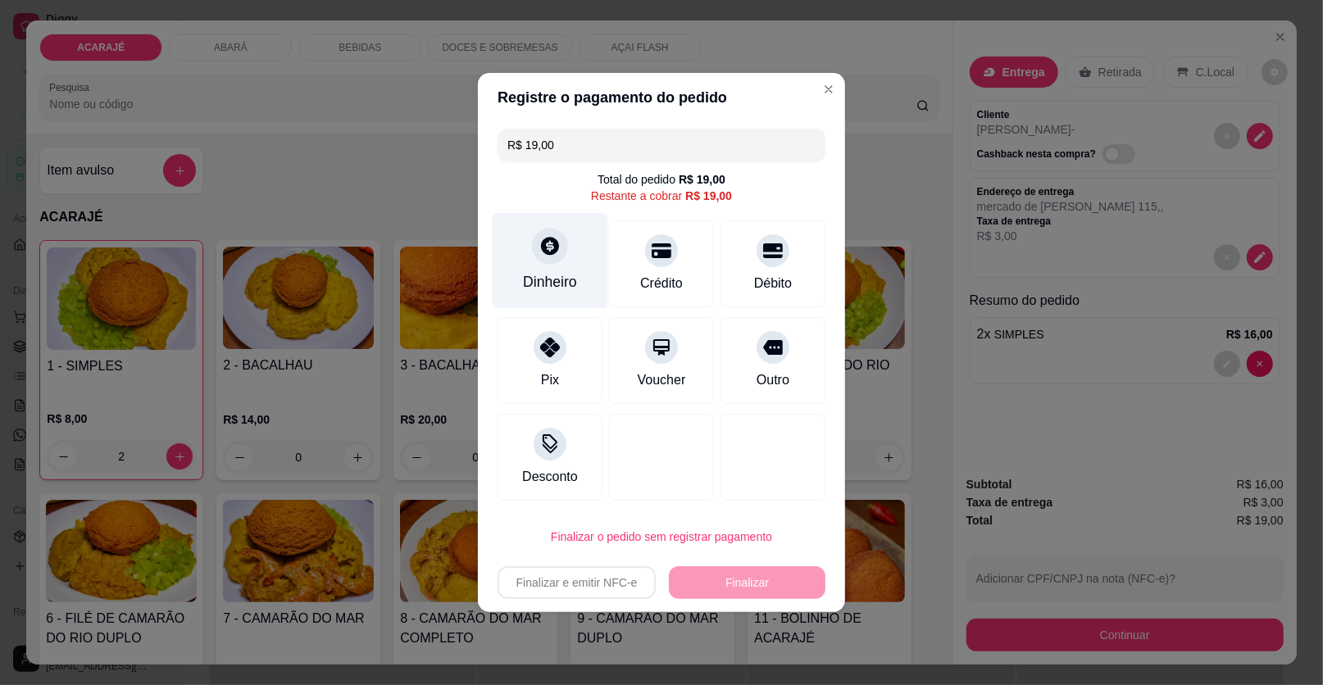
click at [582, 237] on div "Dinheiro" at bounding box center [551, 261] width 116 height 96
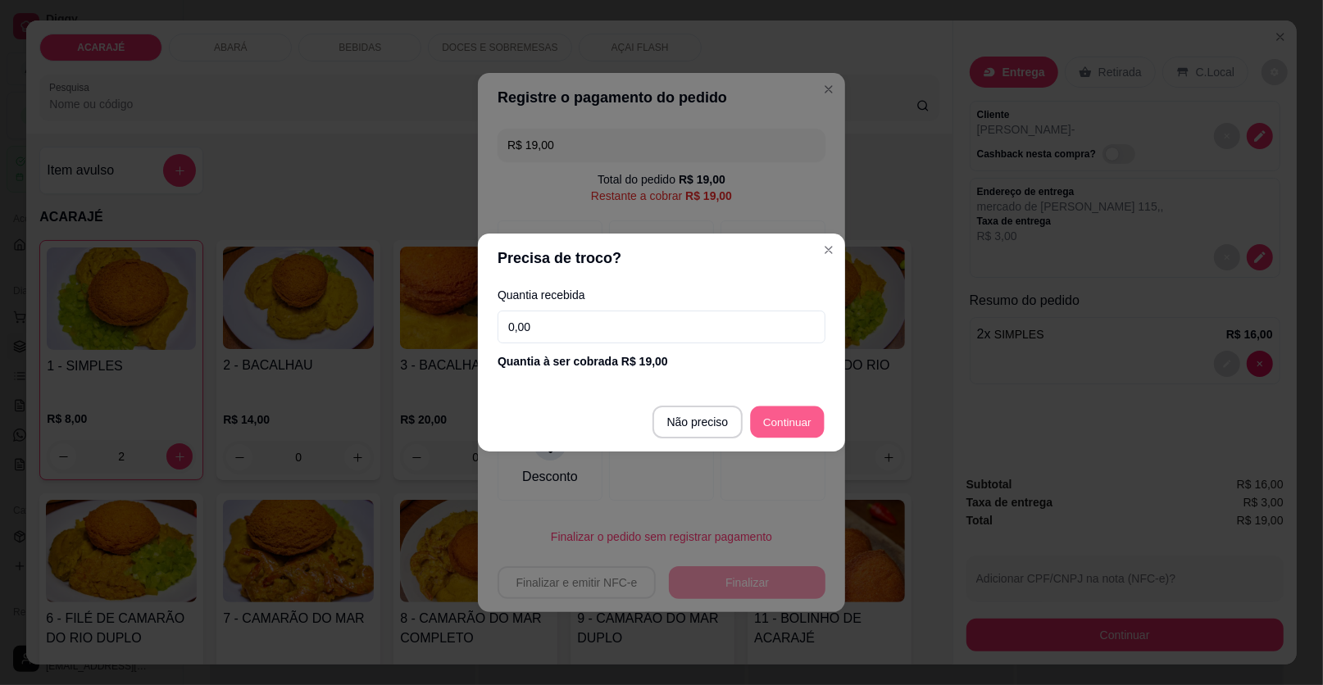
type input "R$ 0,00"
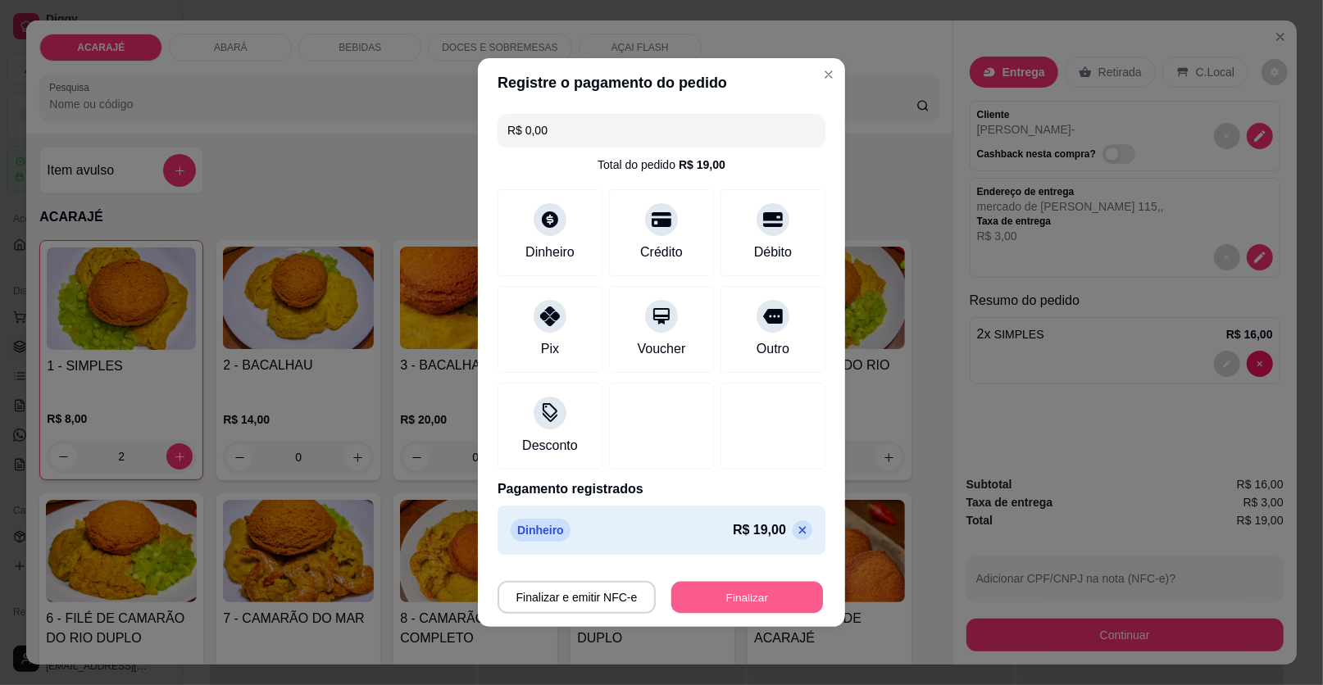
click at [728, 597] on button "Finalizar" at bounding box center [747, 598] width 152 height 32
type input "0"
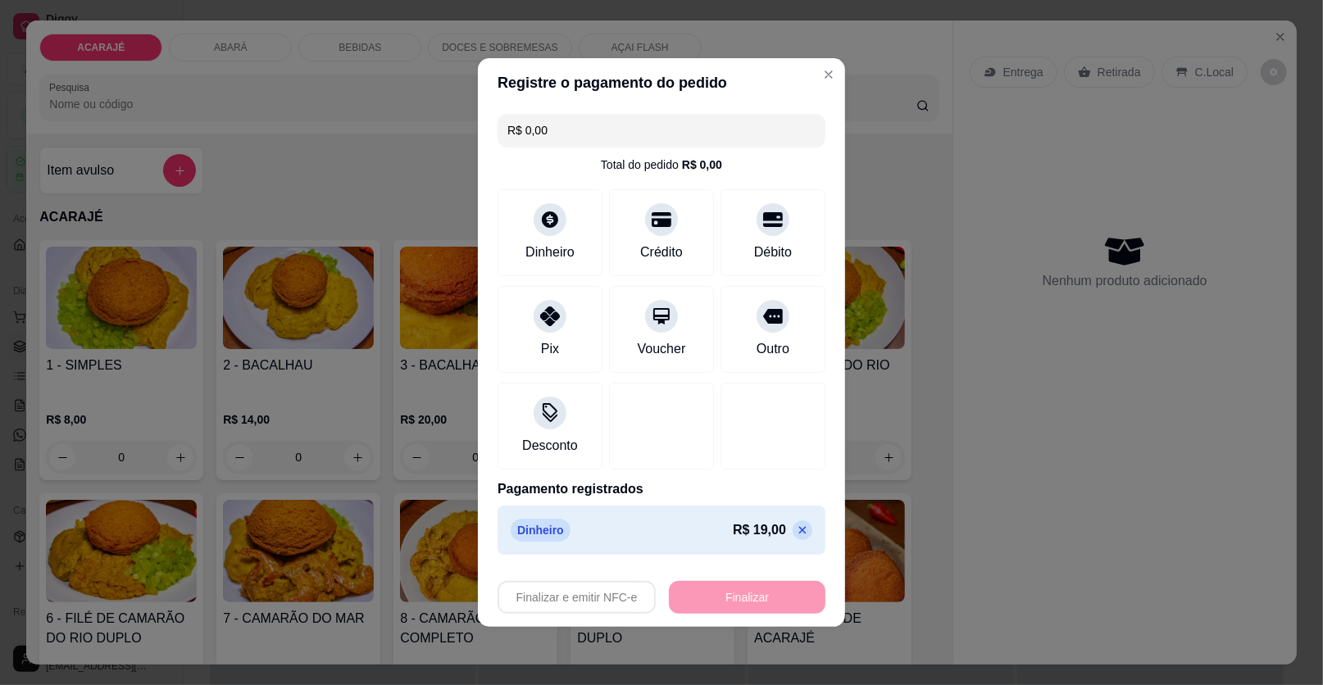
type input "-R$ 19,00"
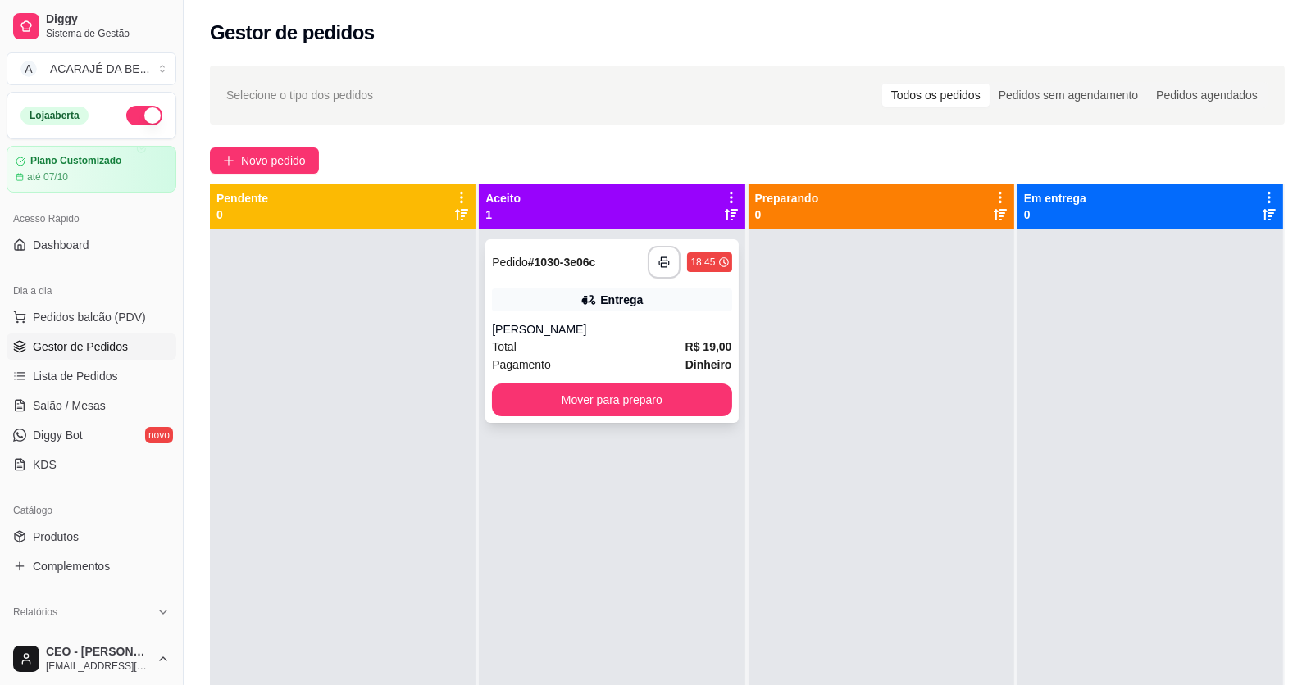
click at [607, 297] on div "Entrega" at bounding box center [621, 300] width 43 height 16
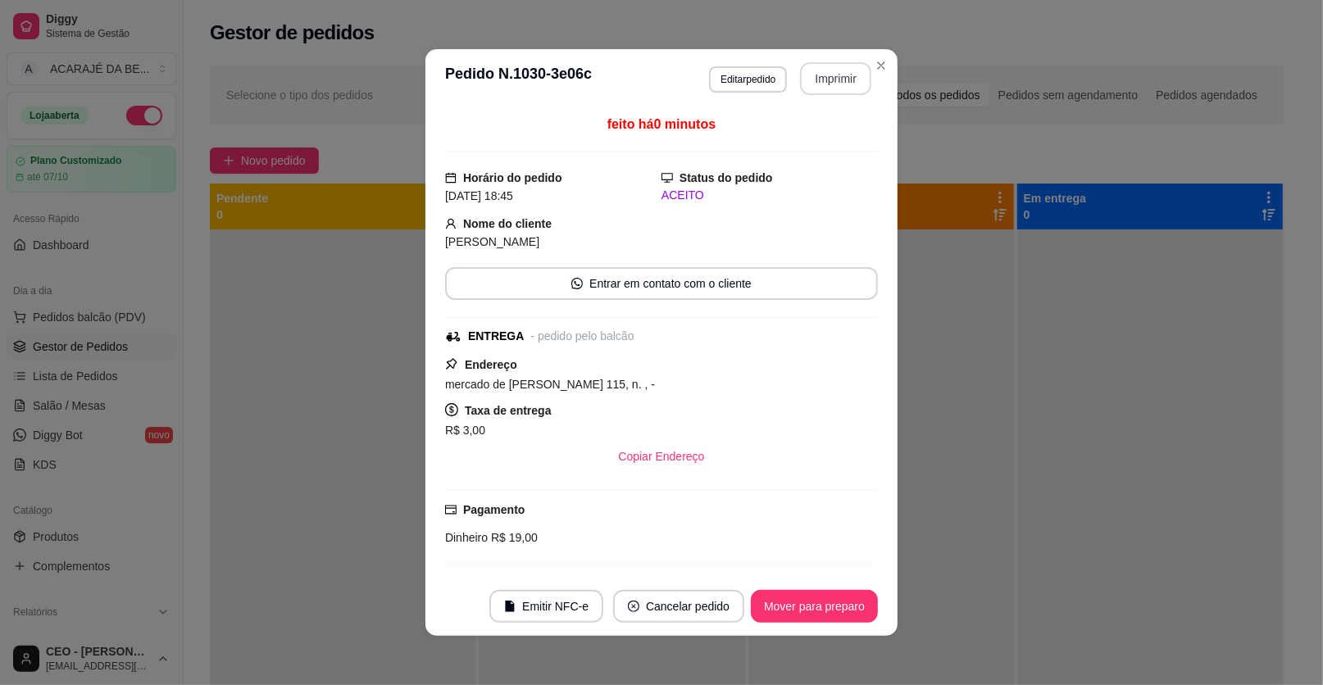
click at [831, 80] on button "Imprimir" at bounding box center [835, 78] width 71 height 33
click at [829, 593] on button "Mover para preparo" at bounding box center [814, 606] width 127 height 33
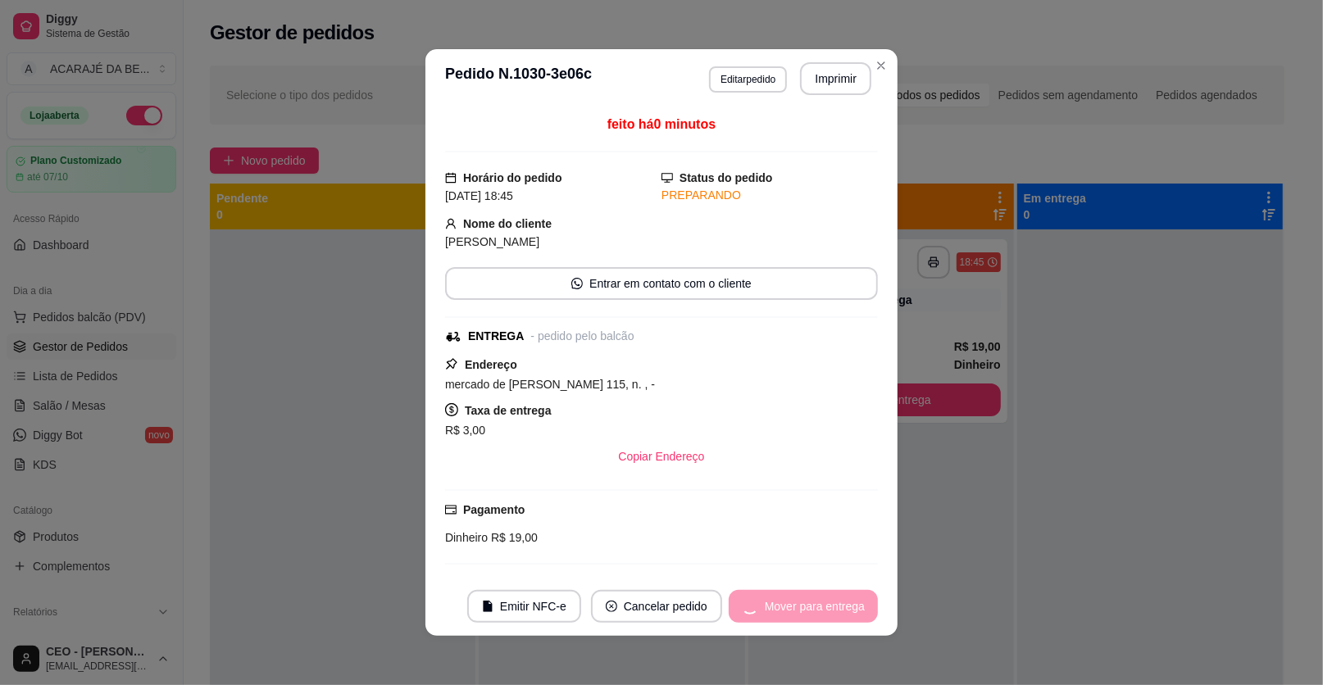
click at [828, 594] on div "Mover para entrega" at bounding box center [803, 606] width 149 height 33
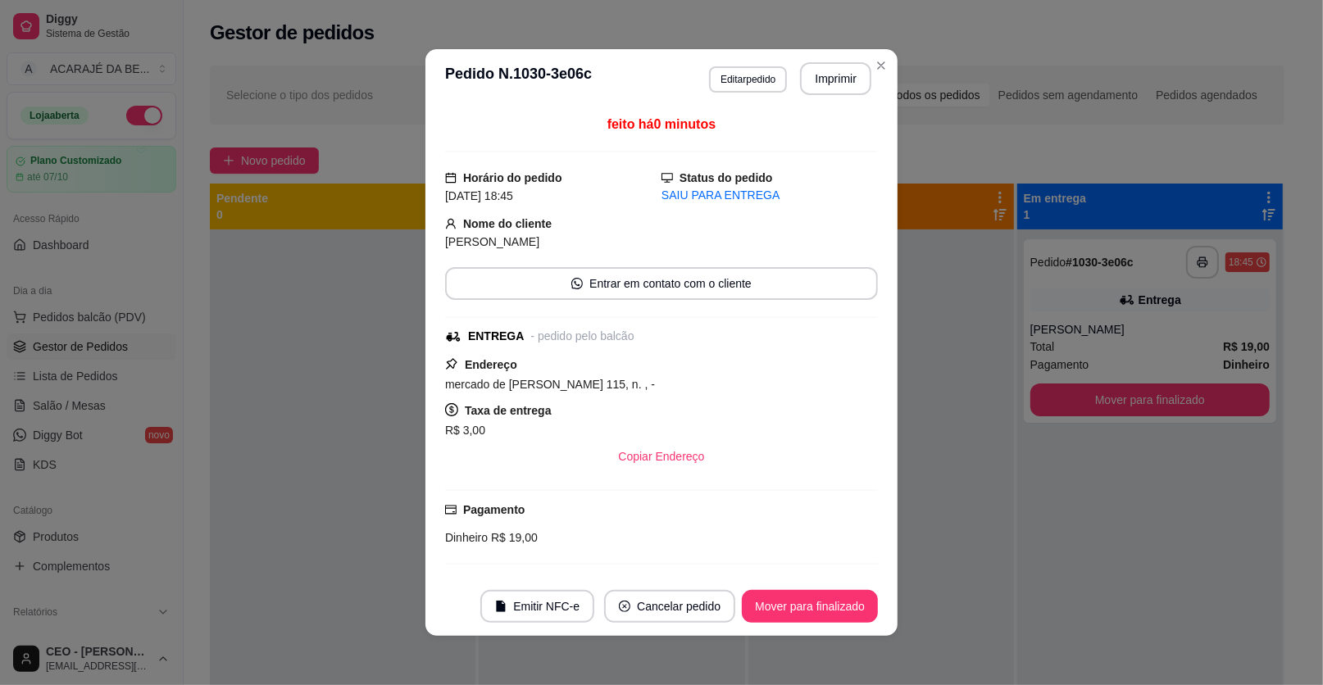
click at [825, 598] on button "Mover para finalizado" at bounding box center [810, 606] width 136 height 33
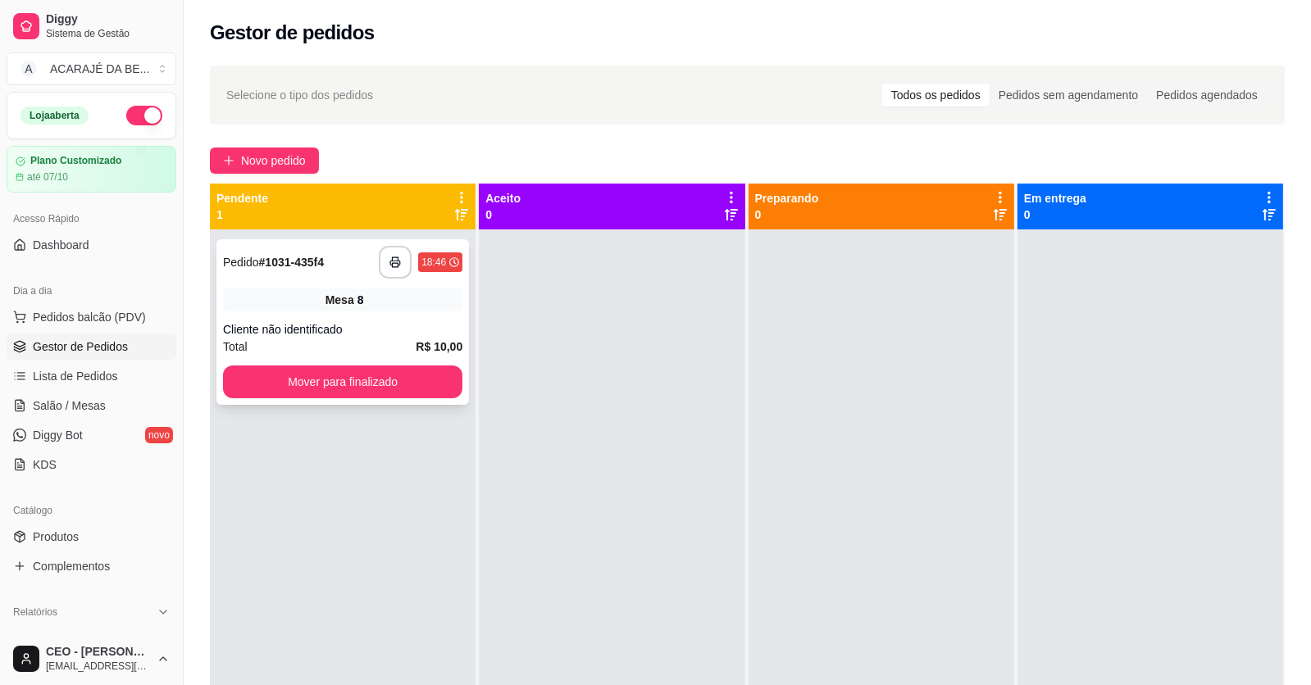
click at [251, 296] on div "Mesa 8" at bounding box center [342, 300] width 239 height 23
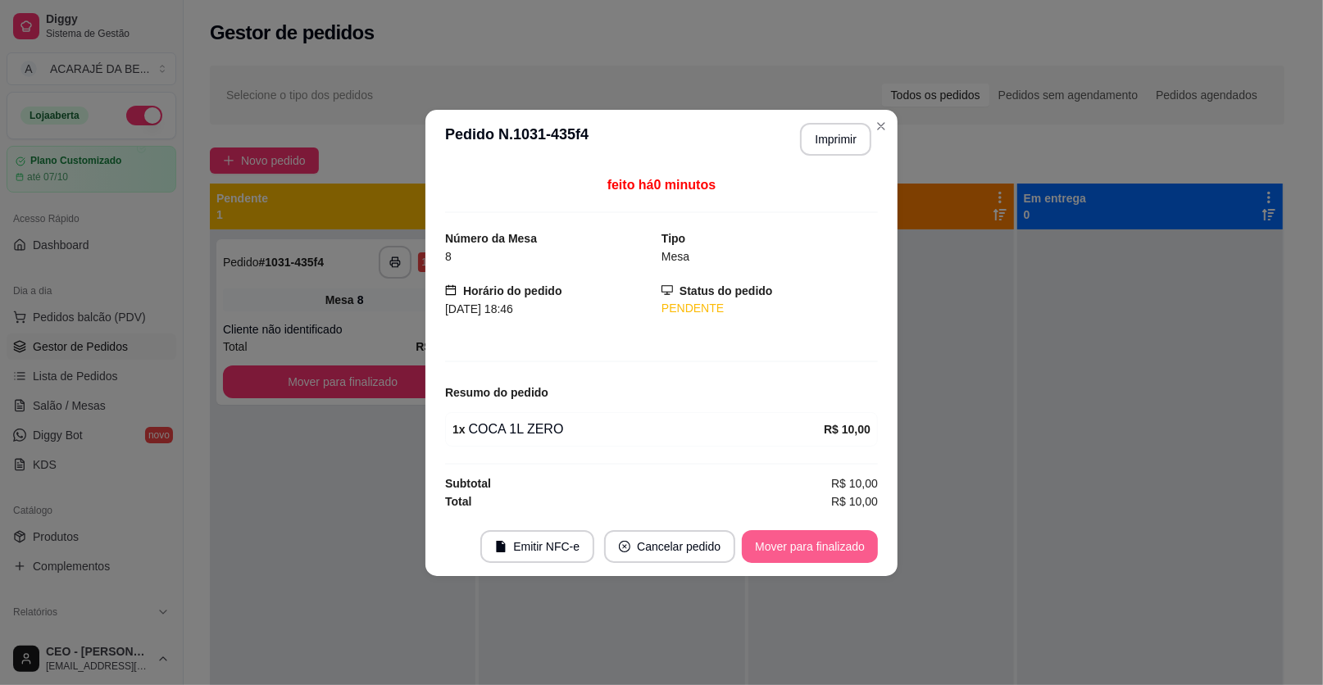
click at [839, 547] on button "Mover para finalizado" at bounding box center [810, 546] width 136 height 33
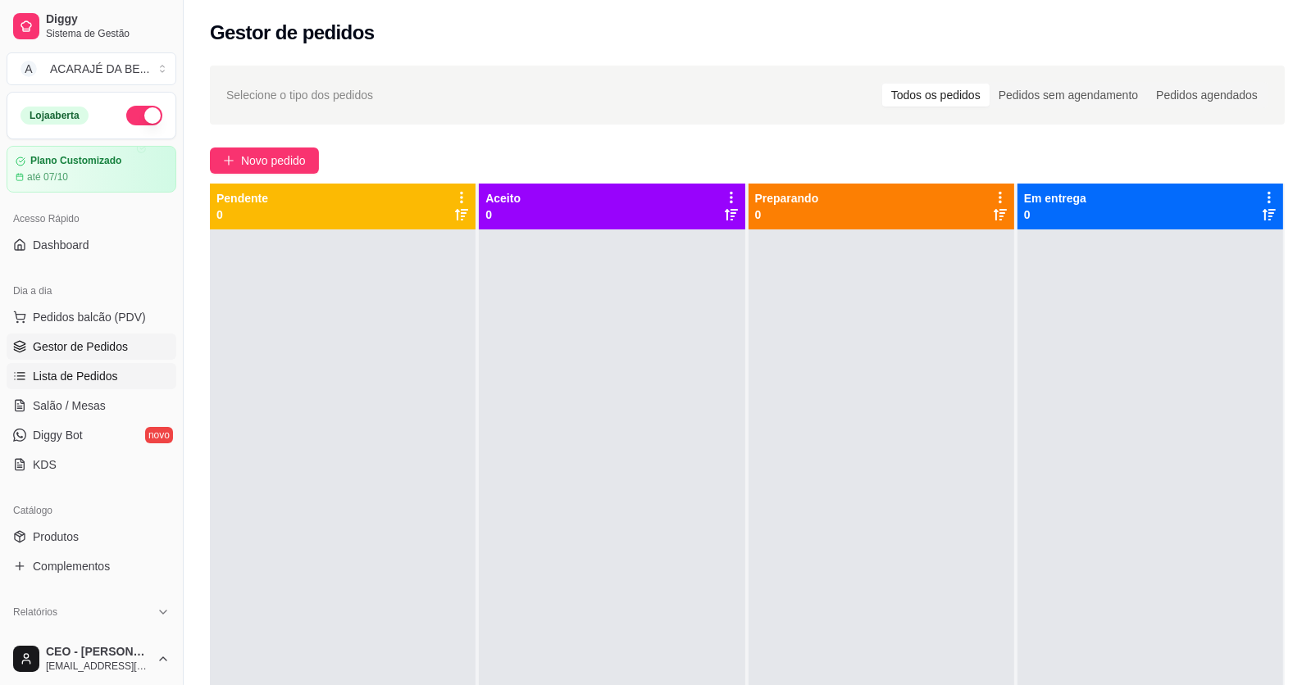
click at [121, 367] on link "Lista de Pedidos" at bounding box center [92, 376] width 170 height 26
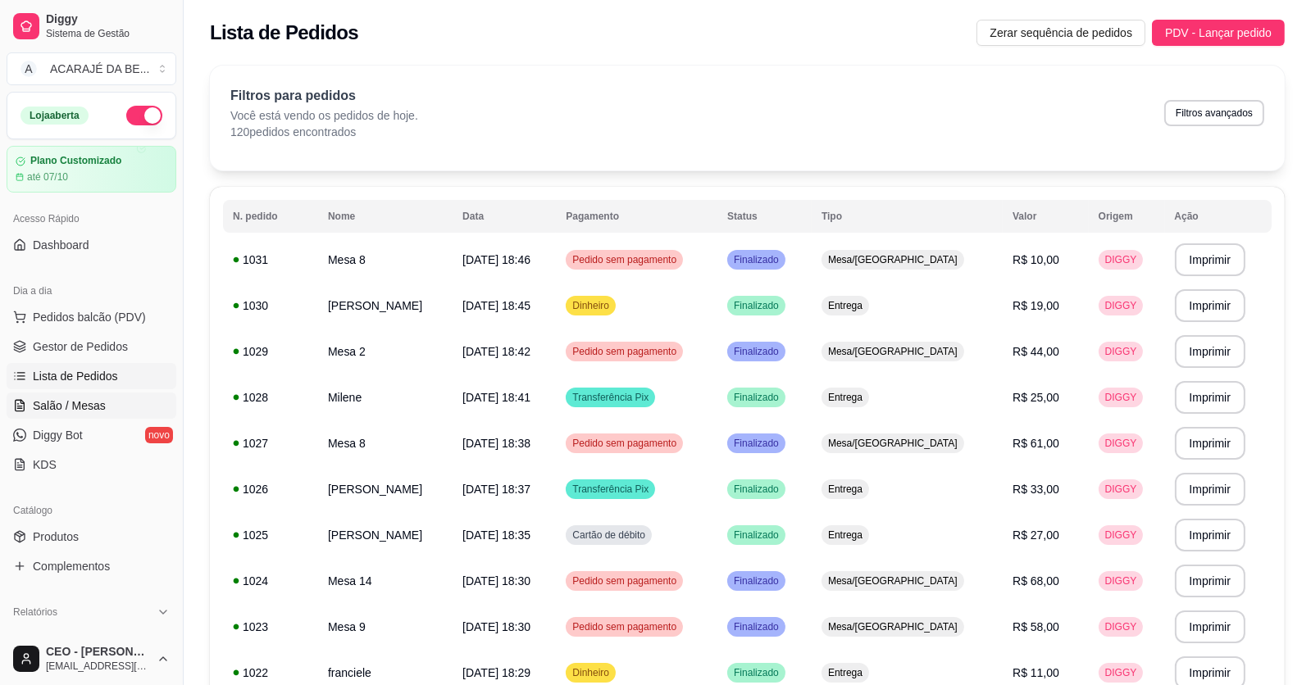
click at [108, 410] on link "Salão / Mesas" at bounding box center [92, 406] width 170 height 26
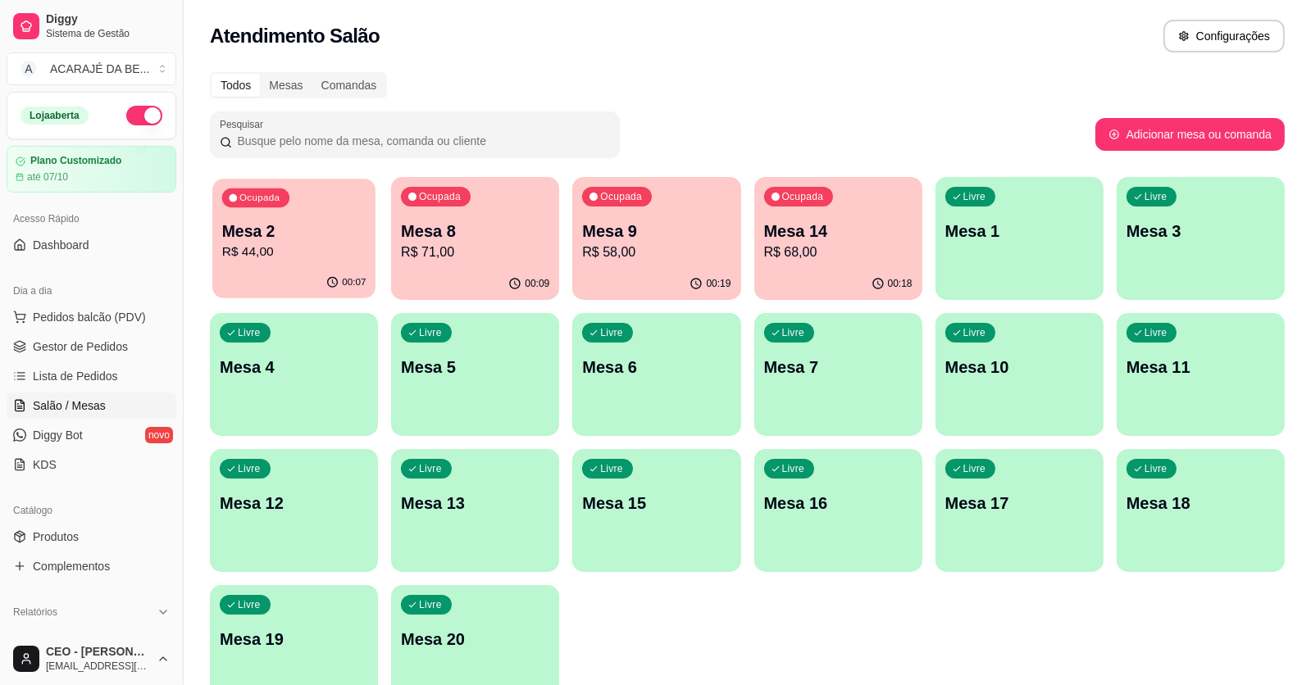
click at [253, 261] on p "R$ 44,00" at bounding box center [294, 252] width 144 height 19
click at [474, 237] on p "Mesa 8" at bounding box center [475, 231] width 144 height 22
click at [695, 243] on p "R$ 58,00" at bounding box center [656, 253] width 148 height 20
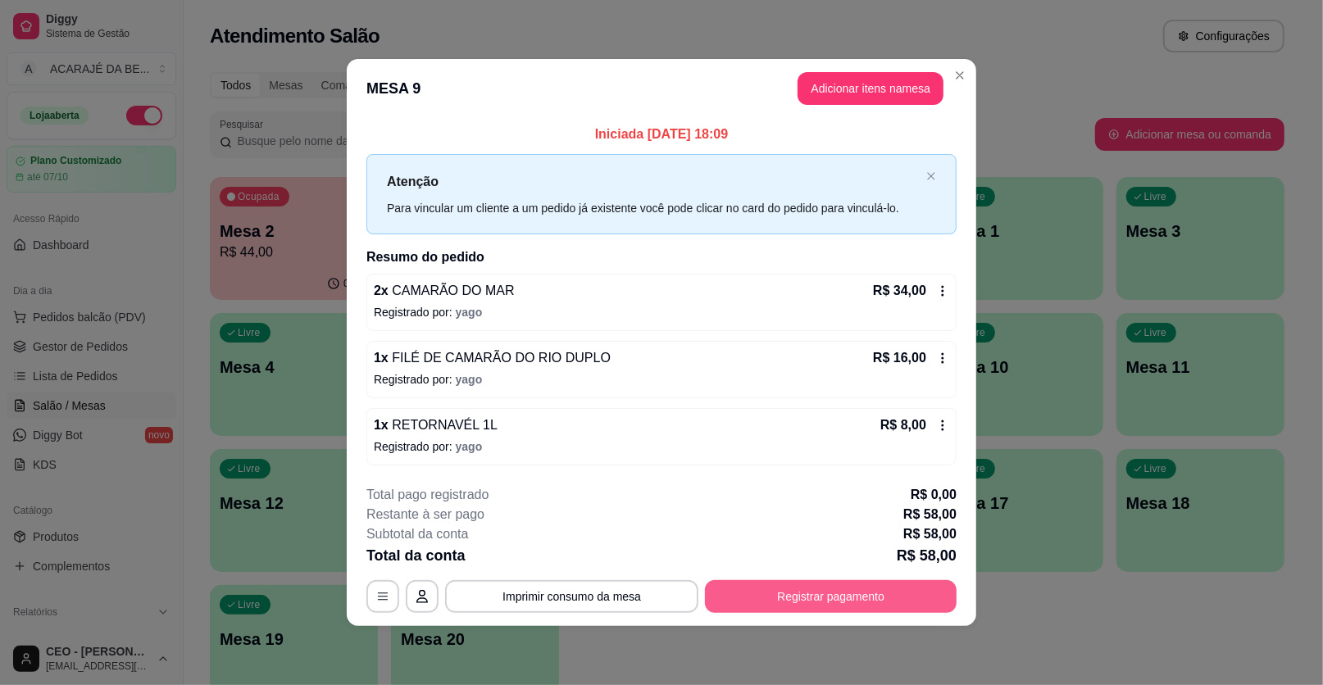
click at [773, 594] on button "Registrar pagamento" at bounding box center [831, 596] width 252 height 33
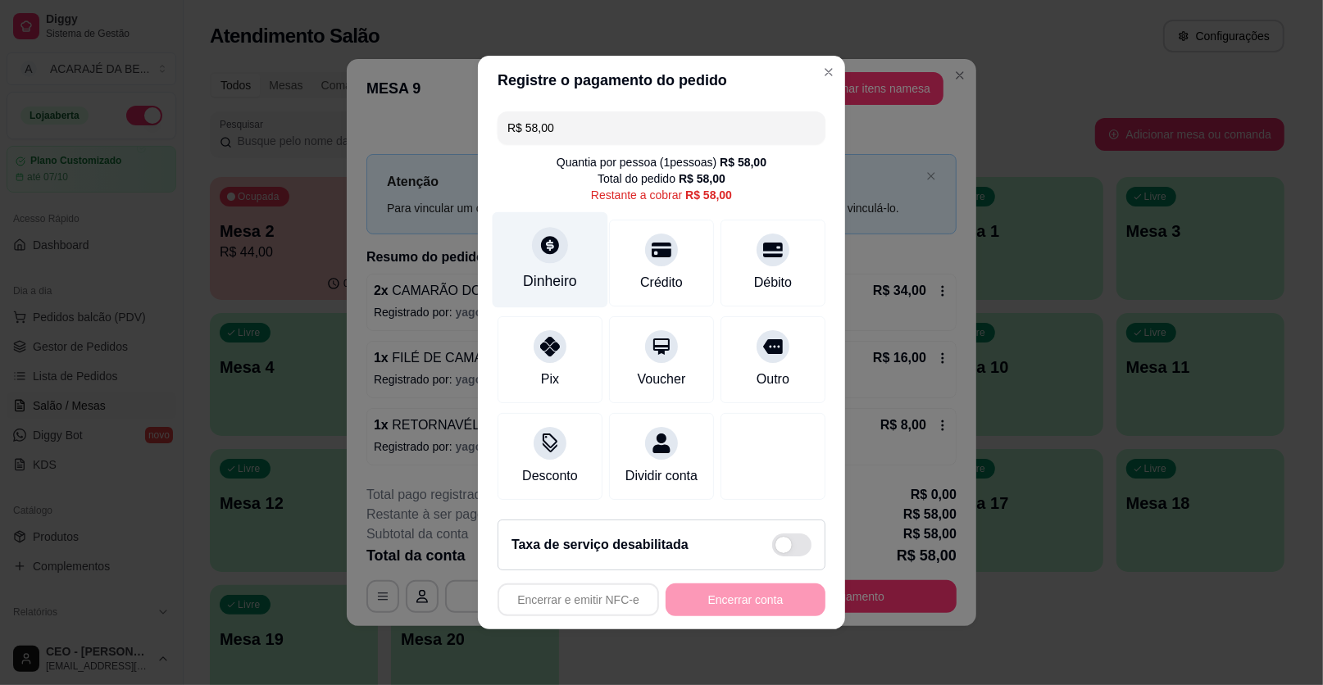
click at [562, 263] on div "Dinheiro" at bounding box center [551, 260] width 116 height 96
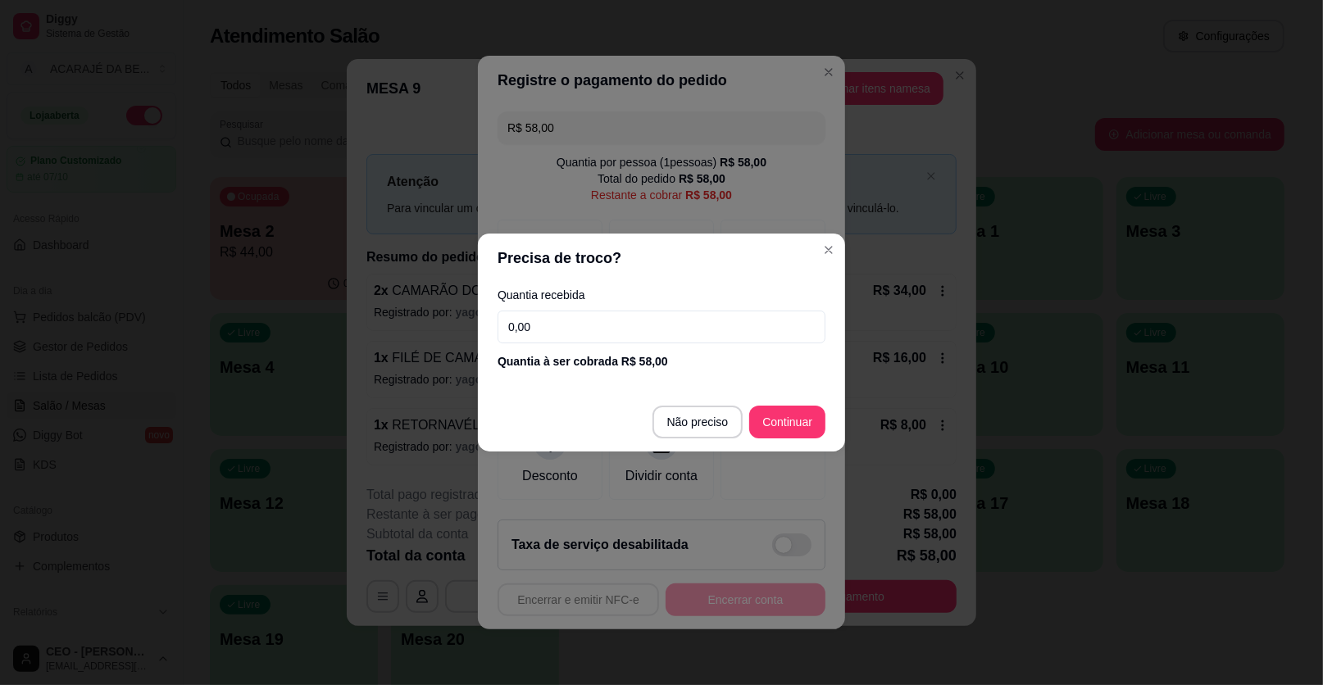
click at [673, 326] on input "0,00" at bounding box center [662, 327] width 328 height 33
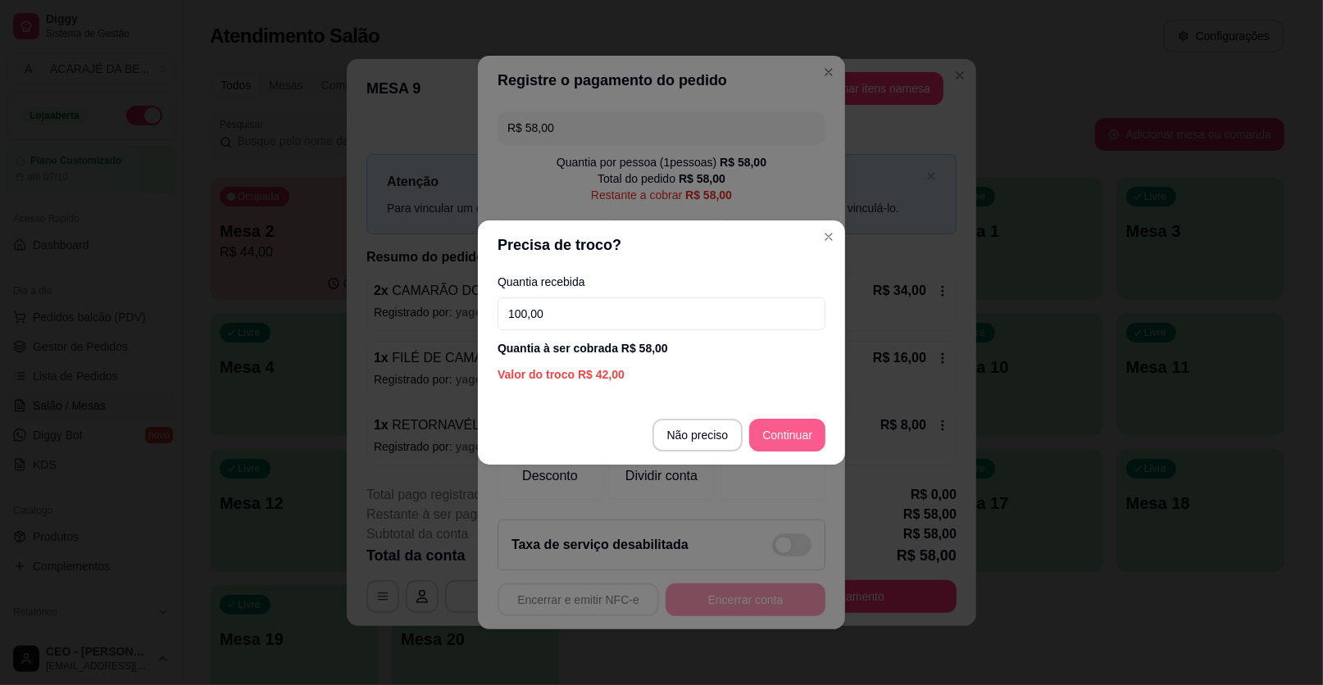
type input "100,00"
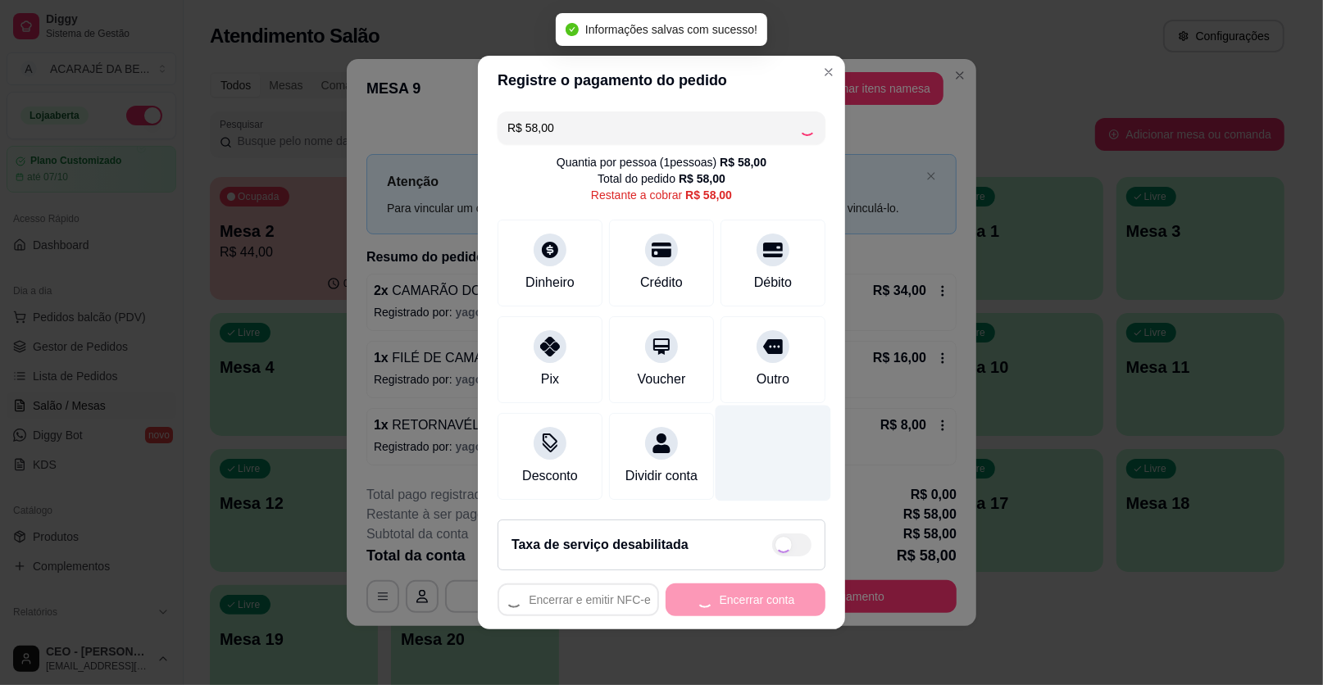
type input "R$ 0,00"
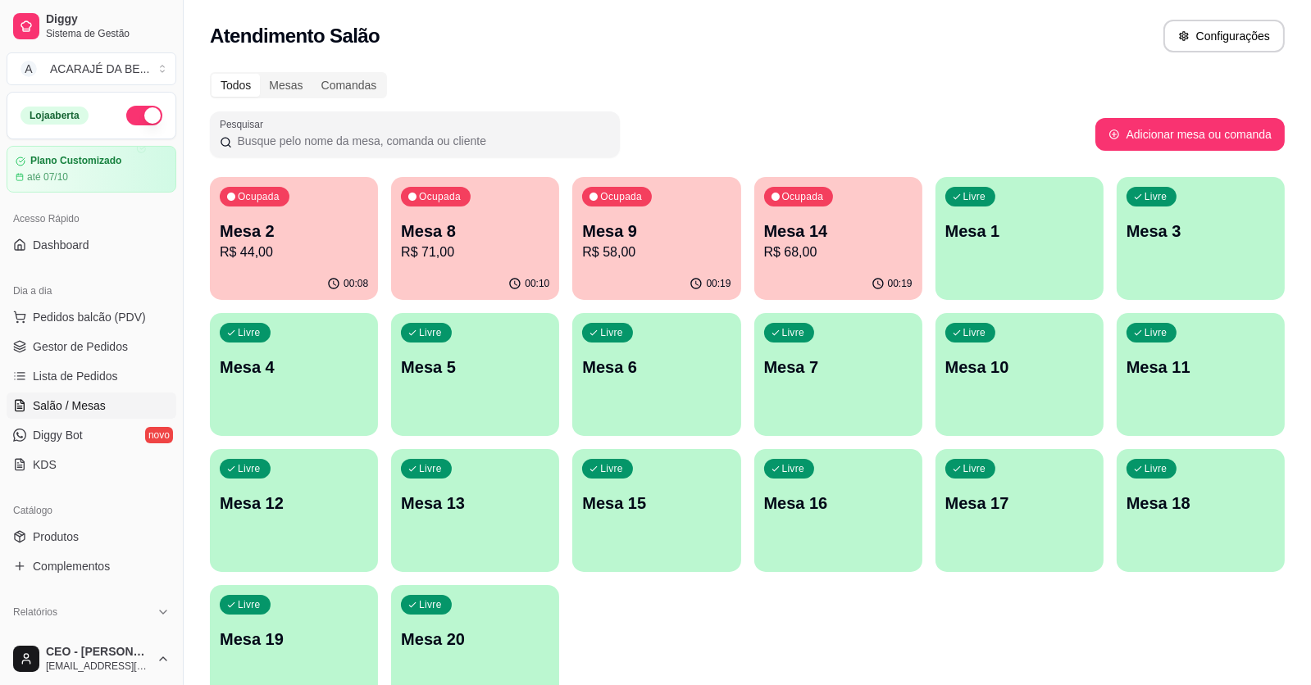
click at [649, 257] on p "R$ 58,00" at bounding box center [656, 253] width 148 height 20
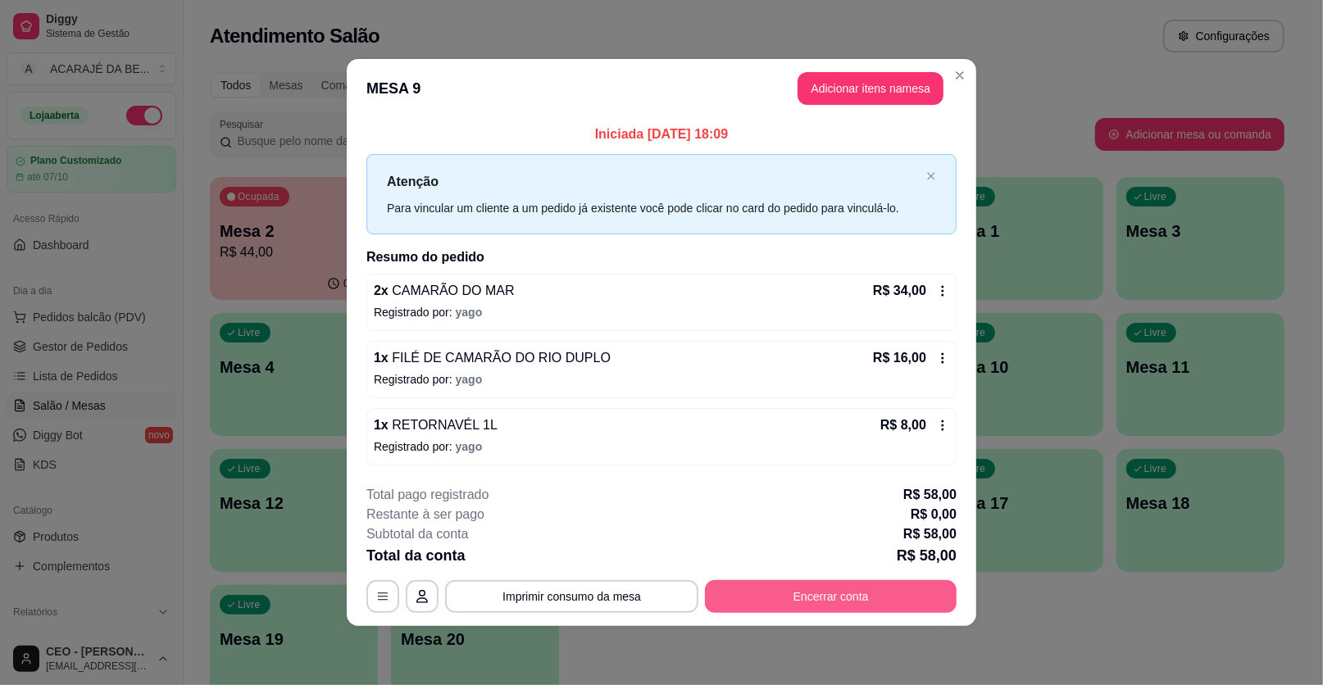
click at [893, 582] on button "Encerrar conta" at bounding box center [831, 596] width 252 height 33
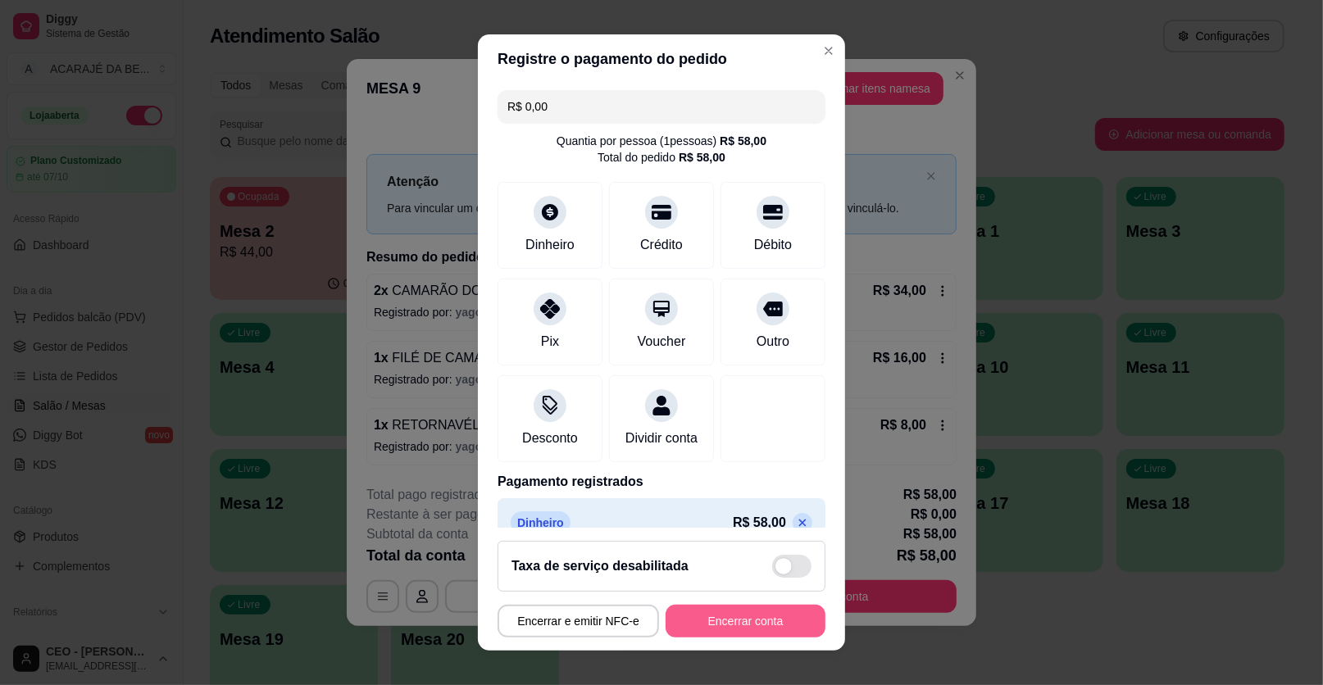
click at [725, 633] on button "Encerrar conta" at bounding box center [746, 621] width 160 height 33
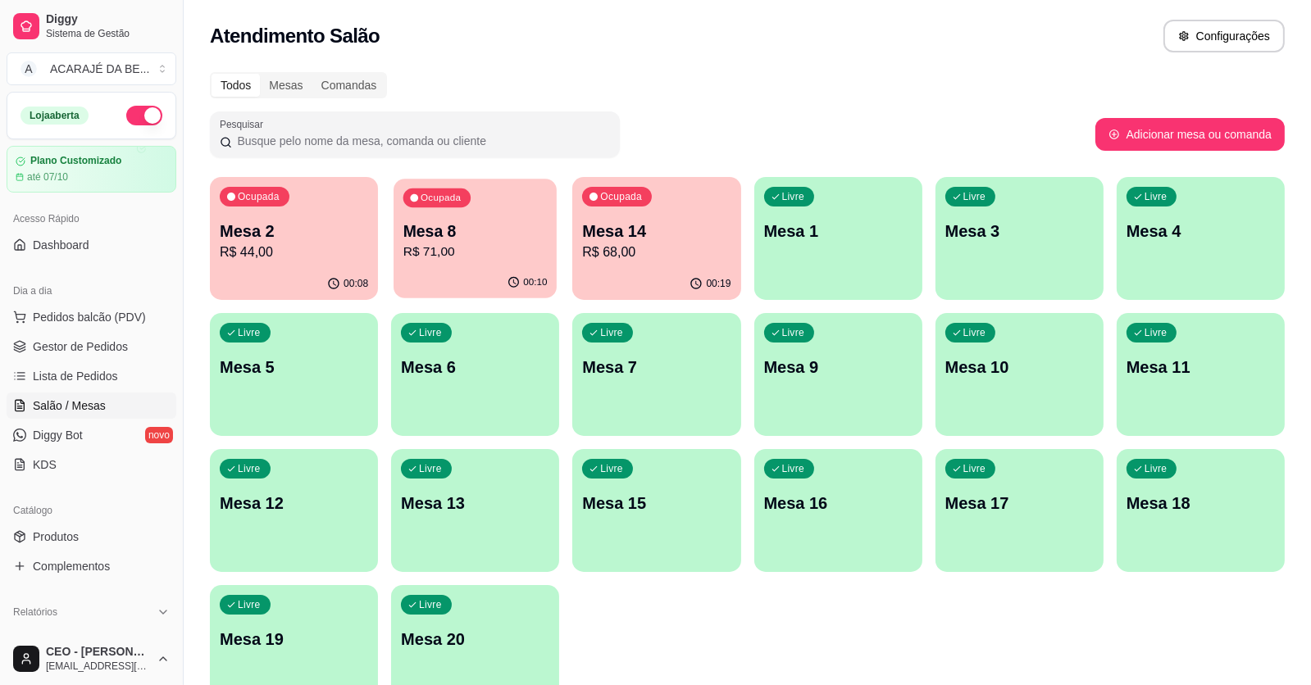
click at [450, 237] on p "Mesa 8" at bounding box center [475, 231] width 144 height 22
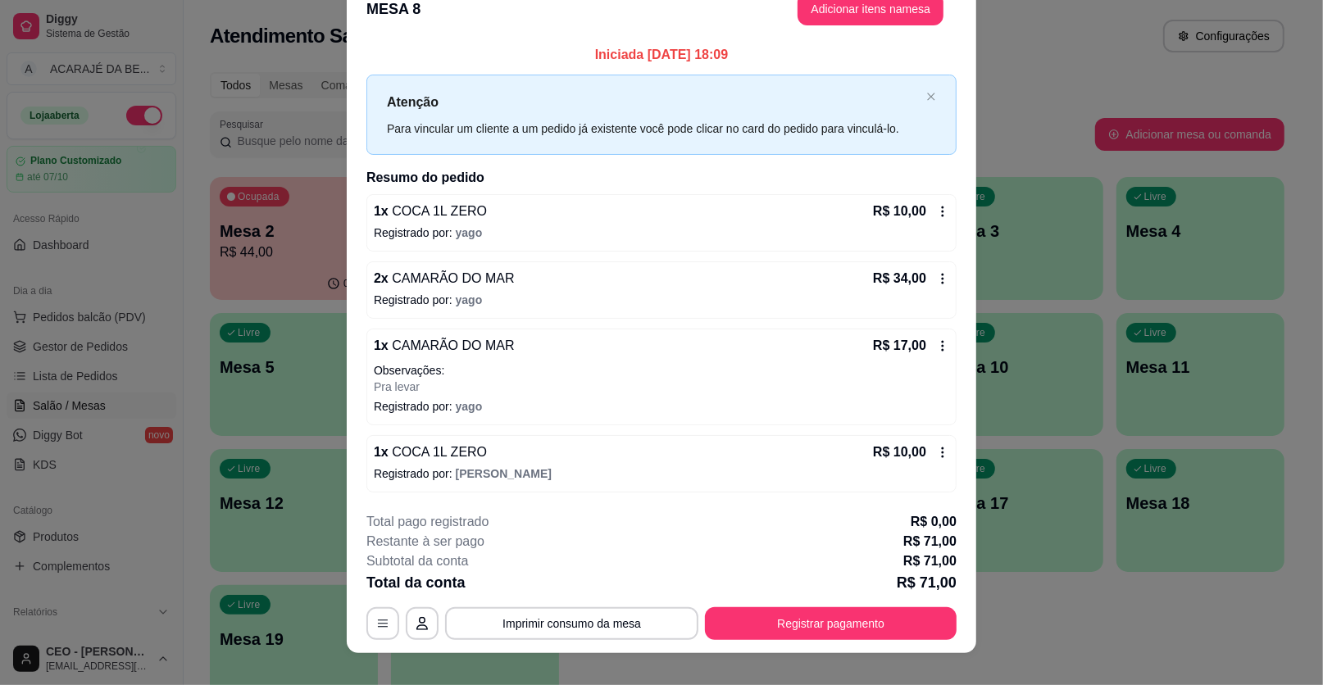
scroll to position [45, 0]
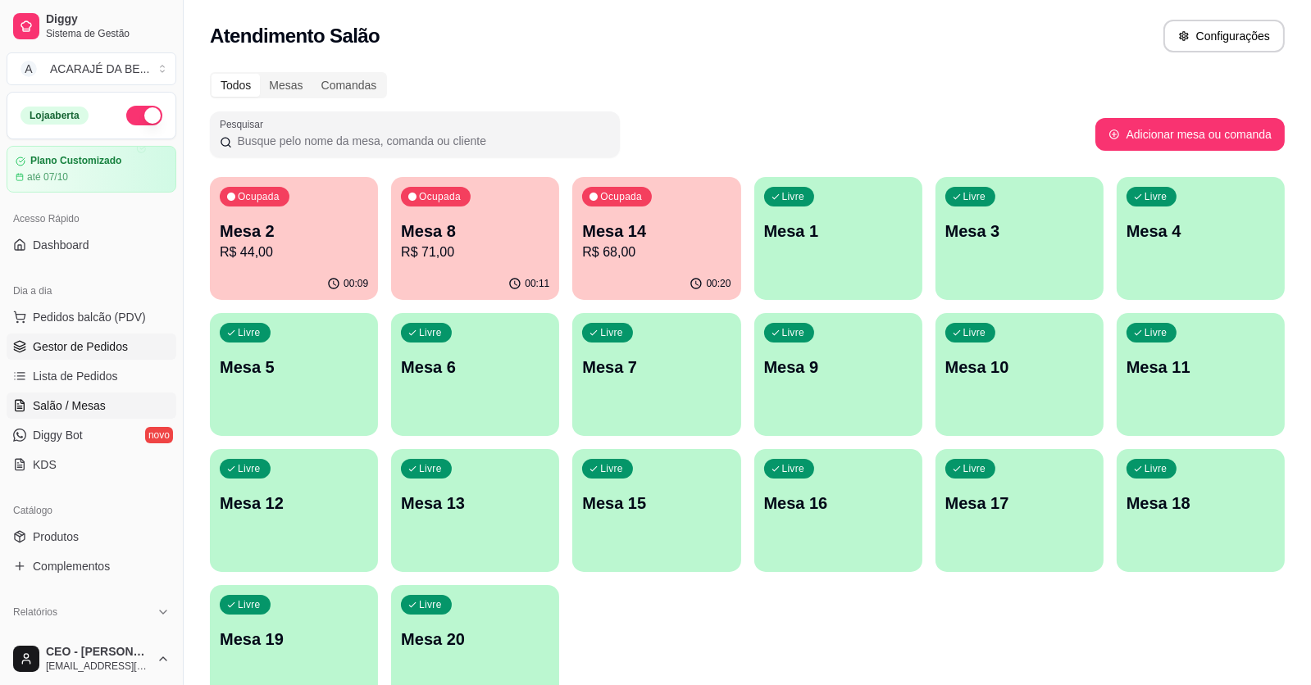
click at [72, 344] on span "Gestor de Pedidos" at bounding box center [80, 347] width 95 height 16
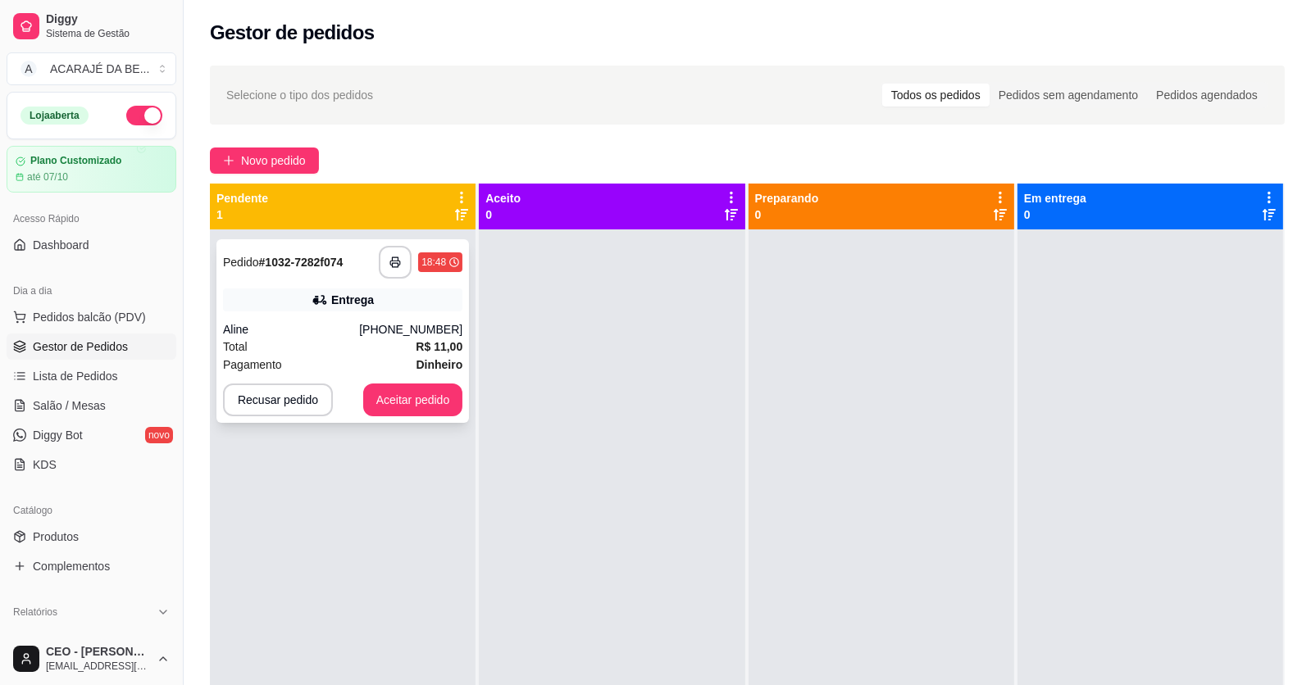
click at [311, 343] on div "Total R$ 11,00" at bounding box center [342, 347] width 239 height 18
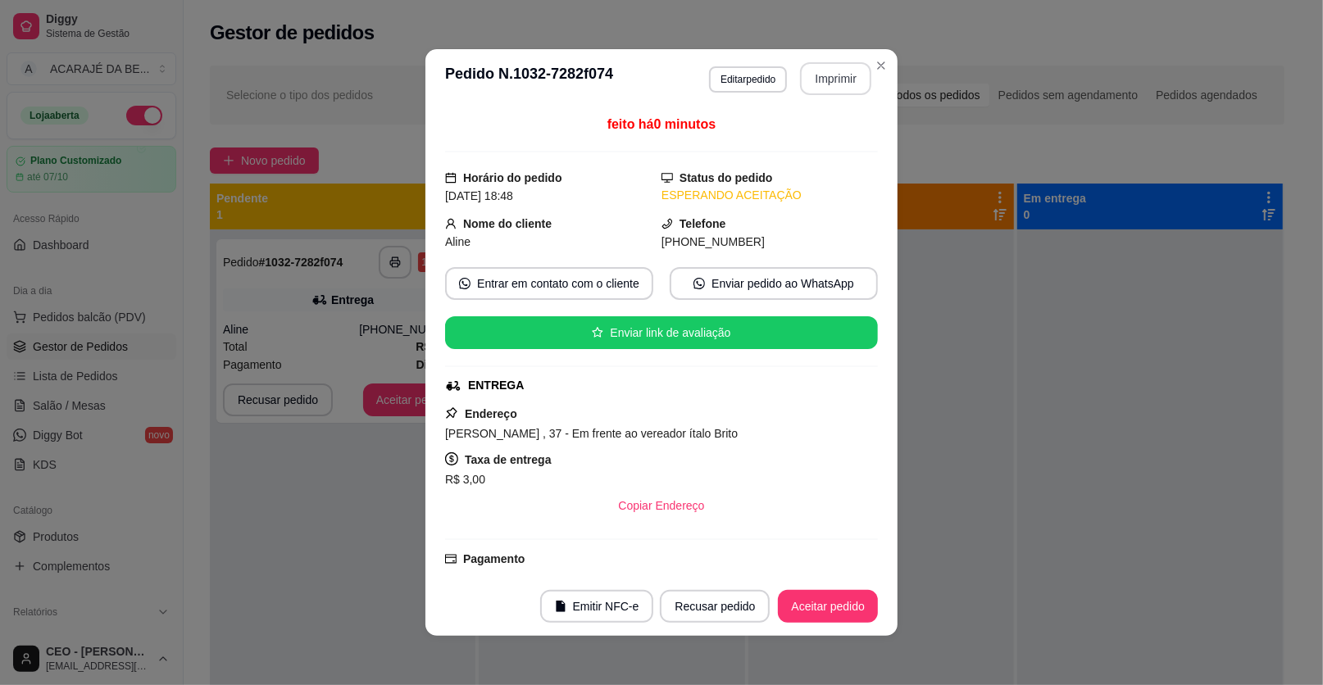
click at [849, 71] on button "Imprimir" at bounding box center [835, 78] width 71 height 33
click at [812, 592] on button "Aceitar pedido" at bounding box center [827, 607] width 97 height 32
click at [816, 592] on div "Recusar pedido Aceitar pedido" at bounding box center [746, 606] width 264 height 33
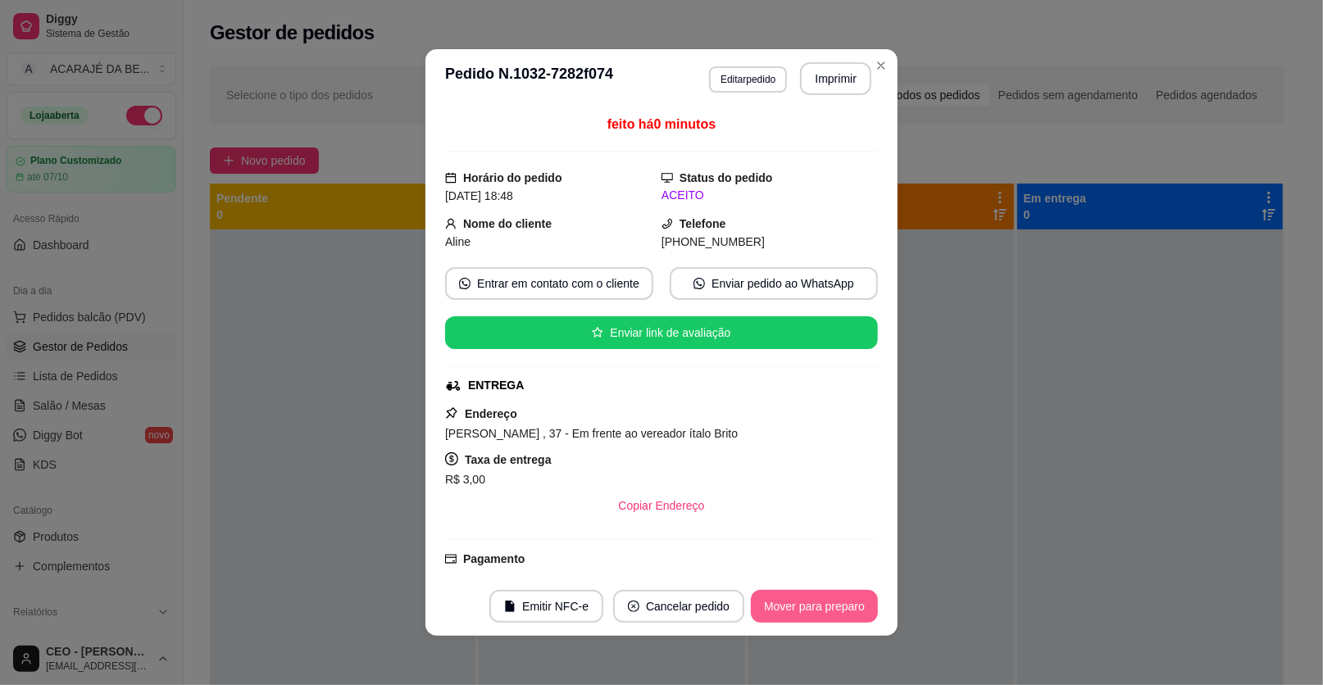
click at [816, 593] on button "Mover para preparo" at bounding box center [814, 606] width 127 height 33
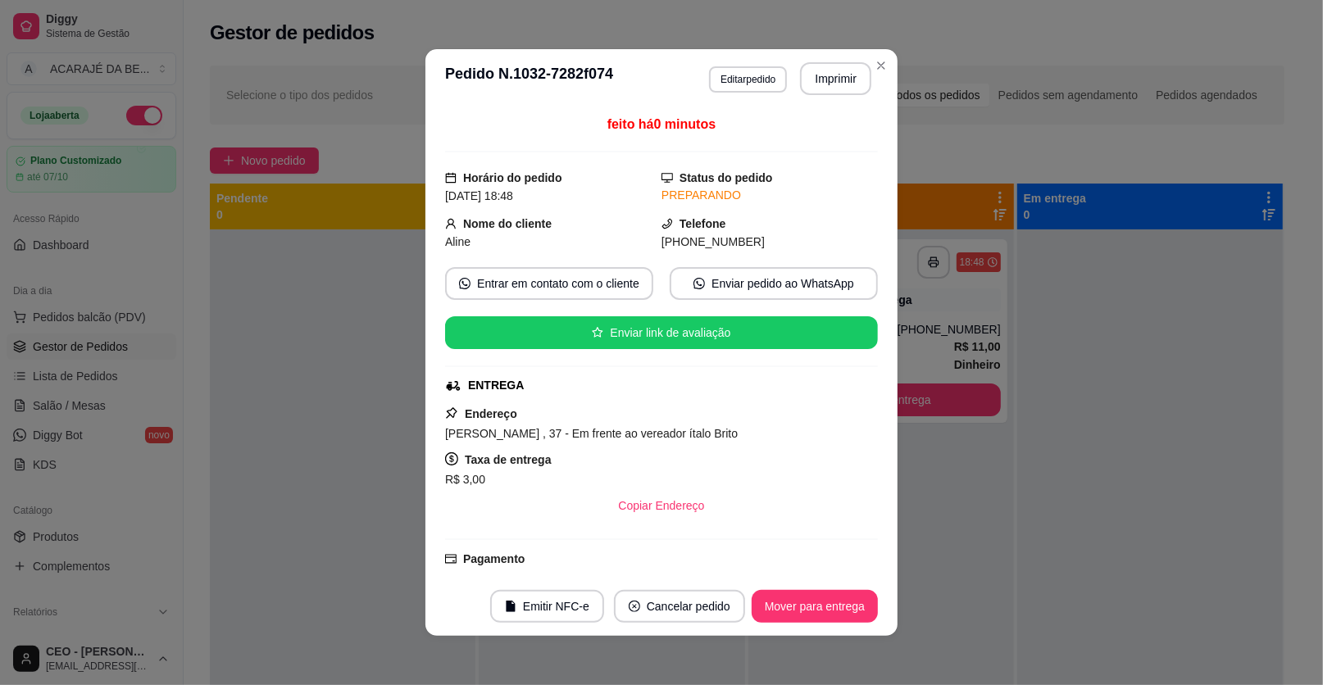
click at [814, 593] on button "Mover para entrega" at bounding box center [815, 606] width 126 height 33
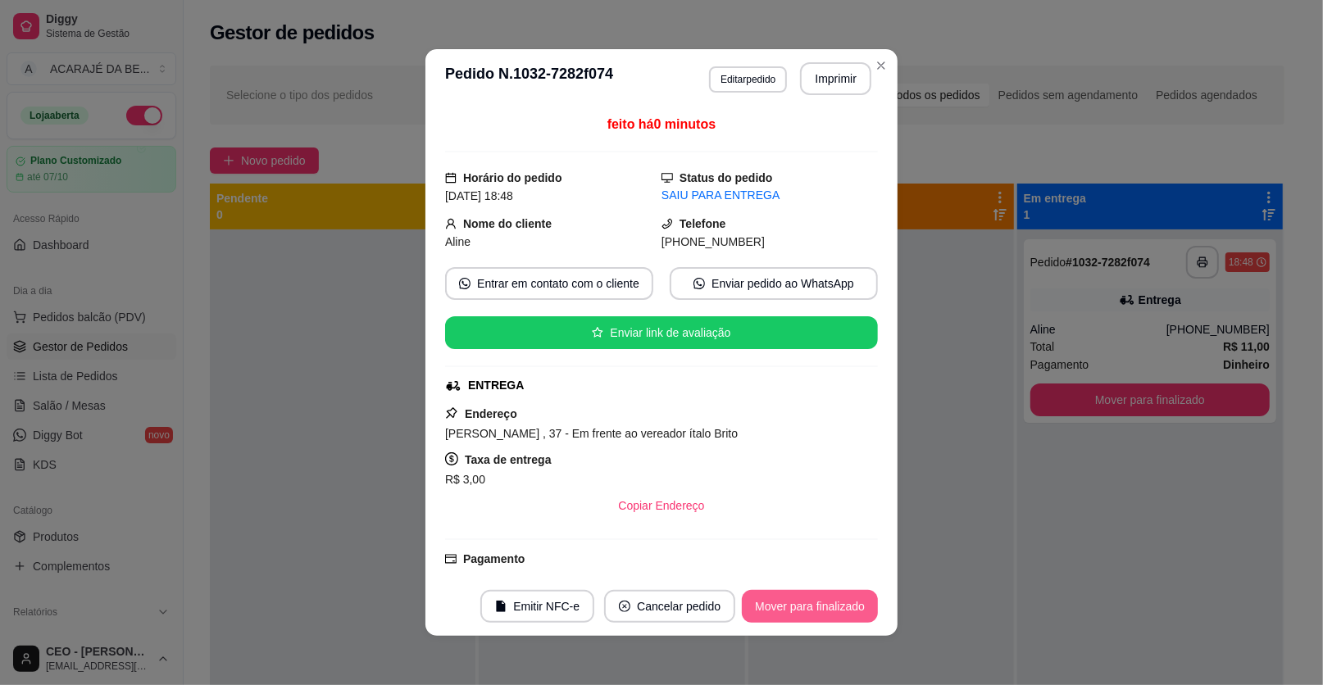
click at [815, 588] on footer "Emitir NFC-e Cancelar pedido Mover para finalizado" at bounding box center [661, 606] width 472 height 59
click at [802, 607] on button "Mover para finalizado" at bounding box center [810, 606] width 136 height 33
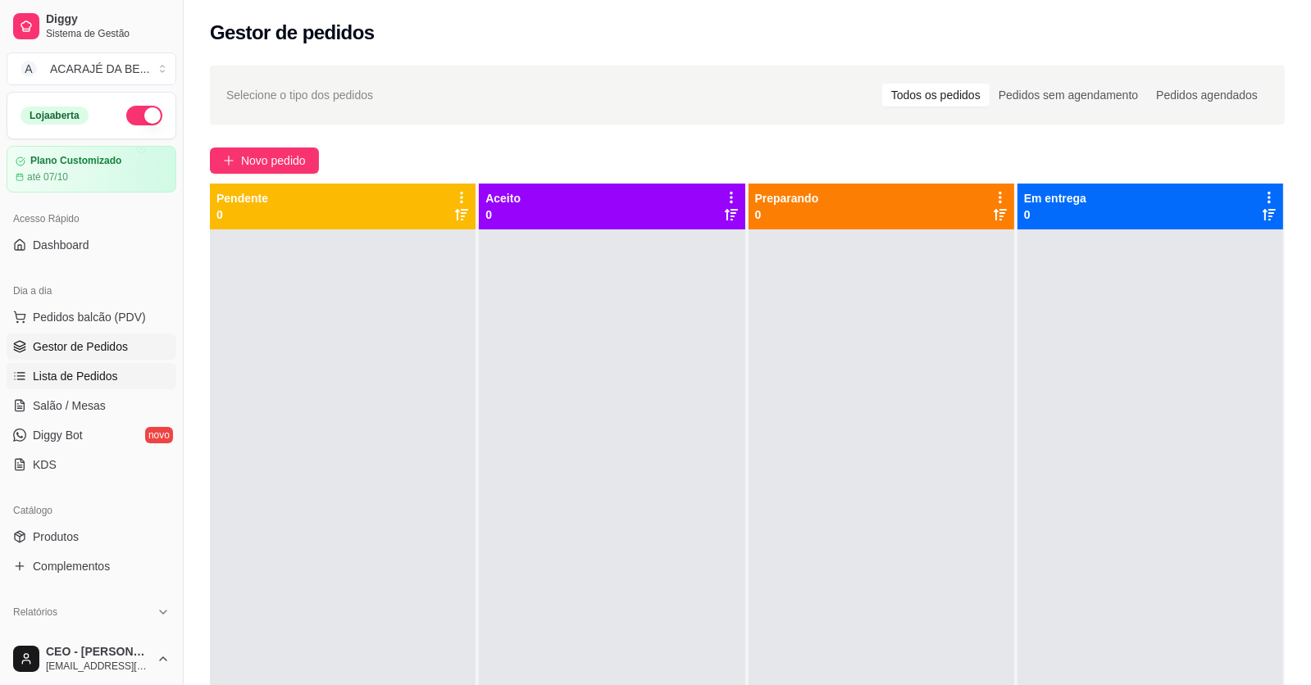
click at [104, 383] on span "Lista de Pedidos" at bounding box center [75, 376] width 85 height 16
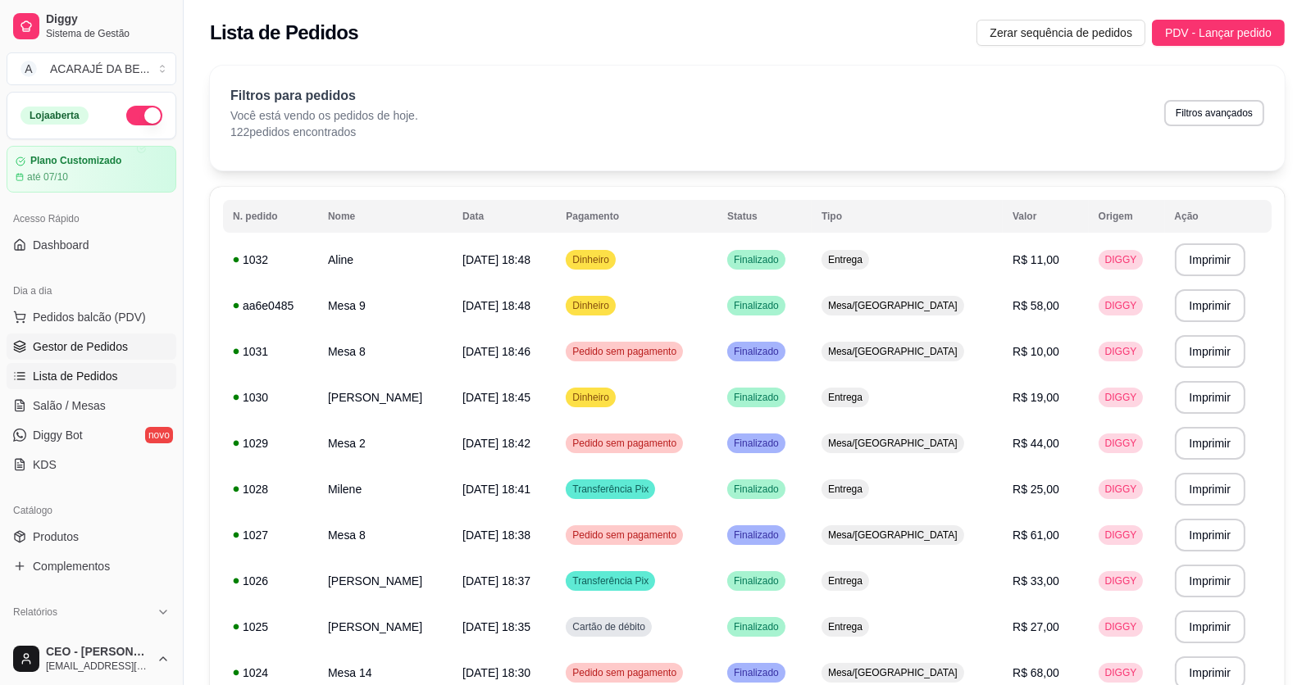
click at [47, 348] on span "Gestor de Pedidos" at bounding box center [80, 347] width 95 height 16
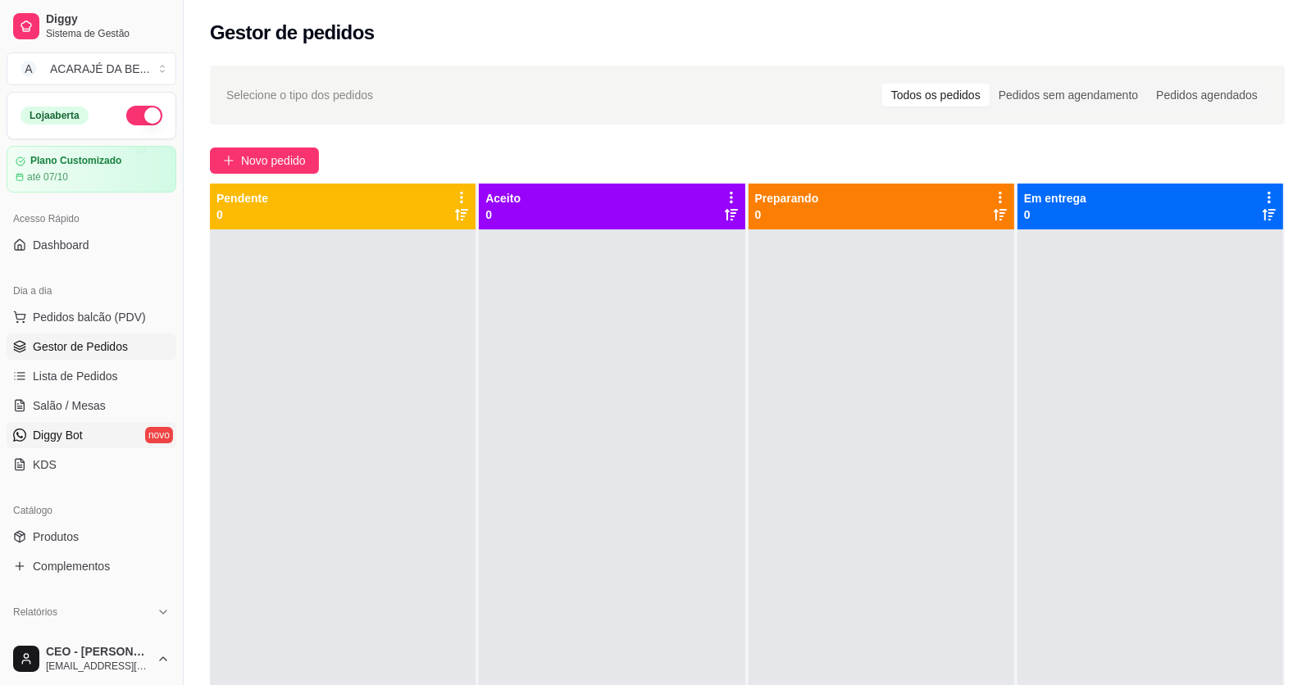
click at [89, 423] on link "Diggy Bot novo" at bounding box center [92, 435] width 170 height 26
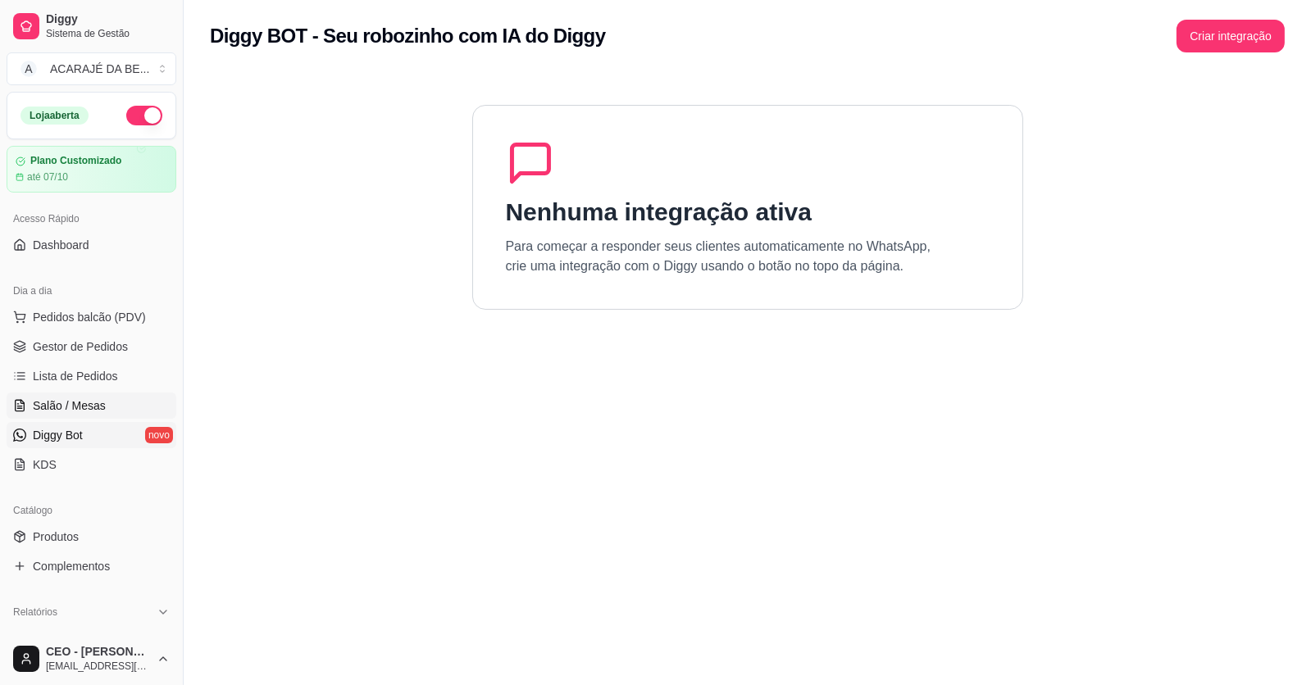
click at [98, 405] on span "Salão / Mesas" at bounding box center [69, 406] width 73 height 16
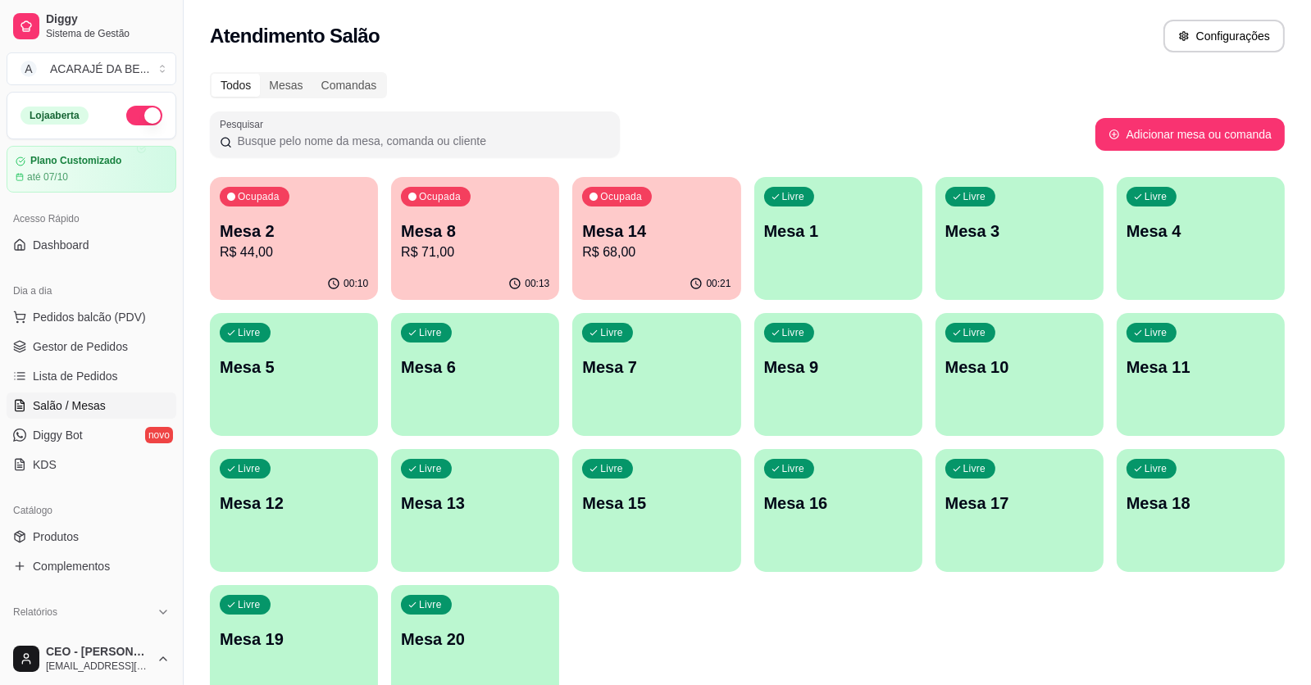
click at [646, 236] on p "Mesa 14" at bounding box center [656, 231] width 148 height 23
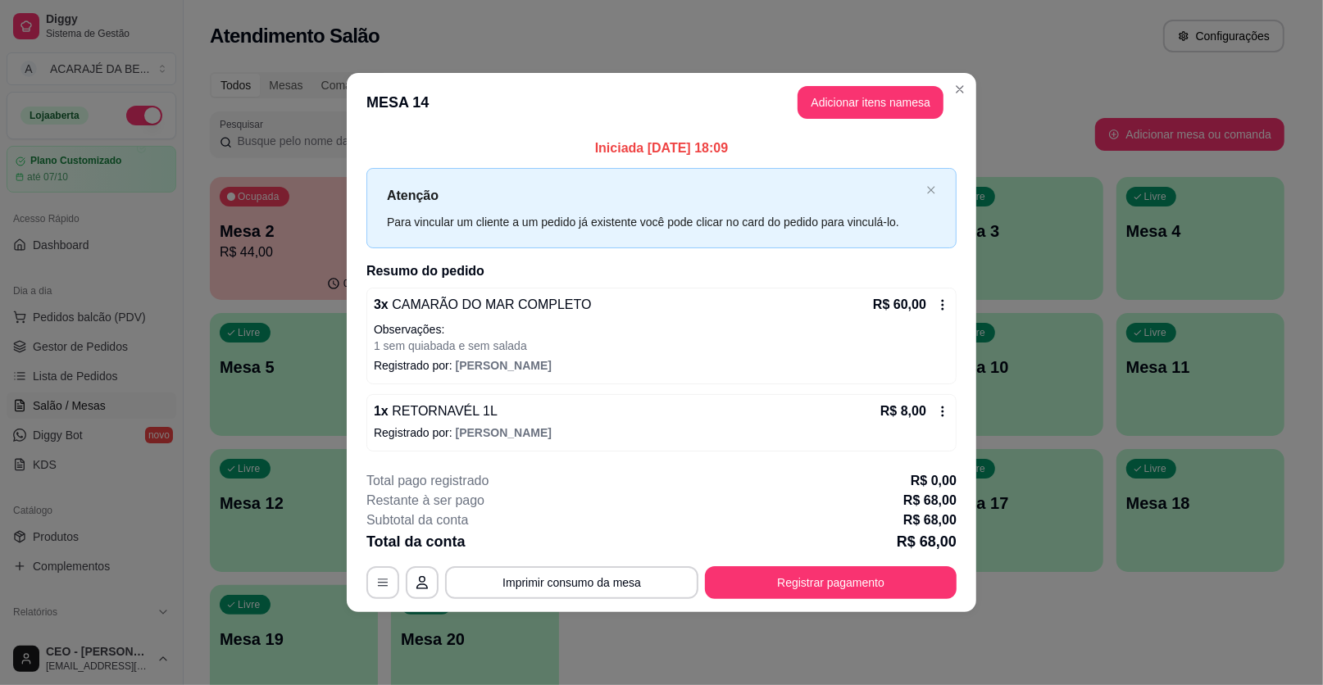
click at [573, 429] on p "Registrado por: Adriele Borges" at bounding box center [661, 433] width 575 height 16
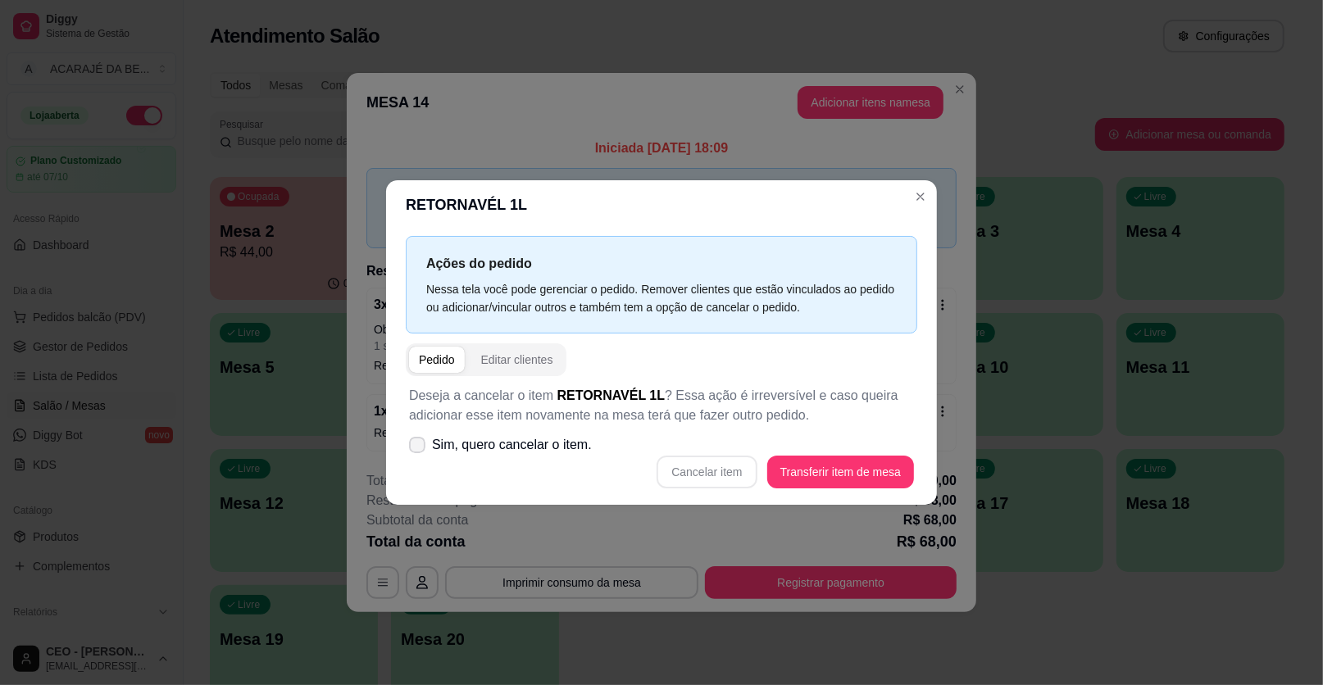
click at [420, 433] on label "Sim, quero cancelar o item." at bounding box center [500, 445] width 196 height 33
click at [419, 448] on input "Sim, quero cancelar o item." at bounding box center [413, 453] width 11 height 11
checkbox input "true"
click at [707, 471] on button "Cancelar item" at bounding box center [707, 472] width 100 height 33
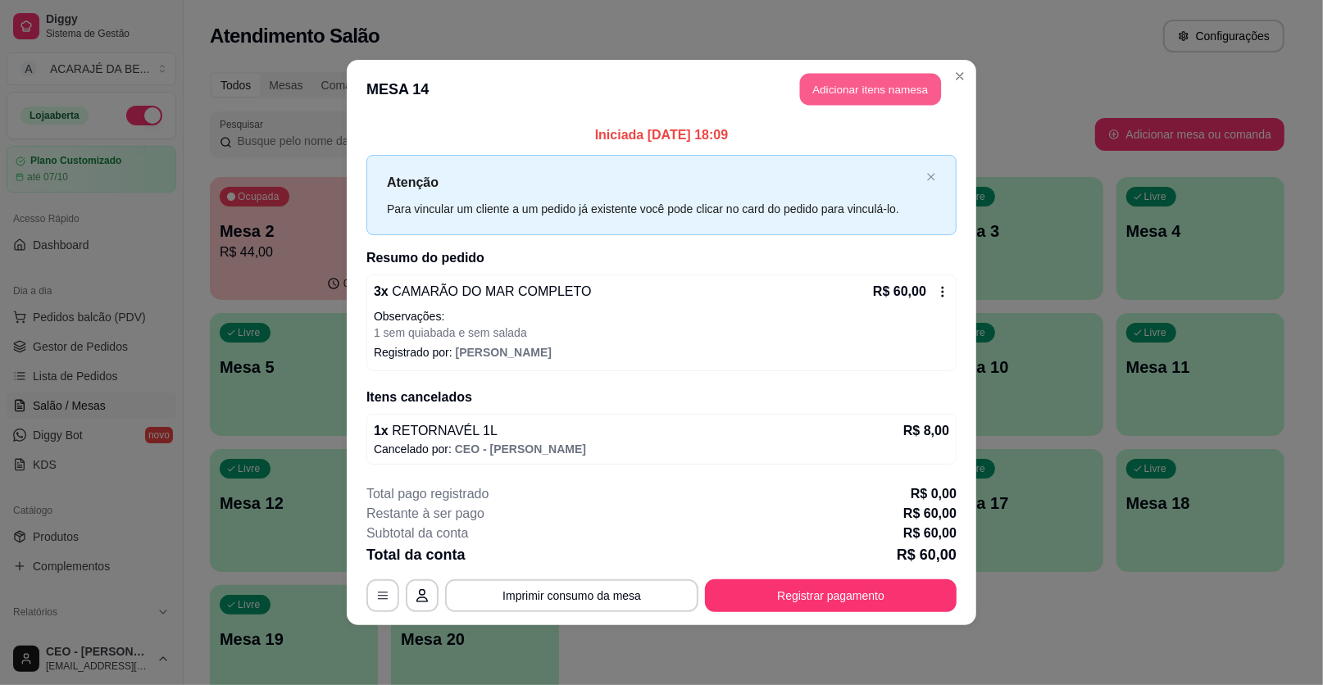
click at [854, 84] on button "Adicionar itens na mesa" at bounding box center [870, 90] width 141 height 32
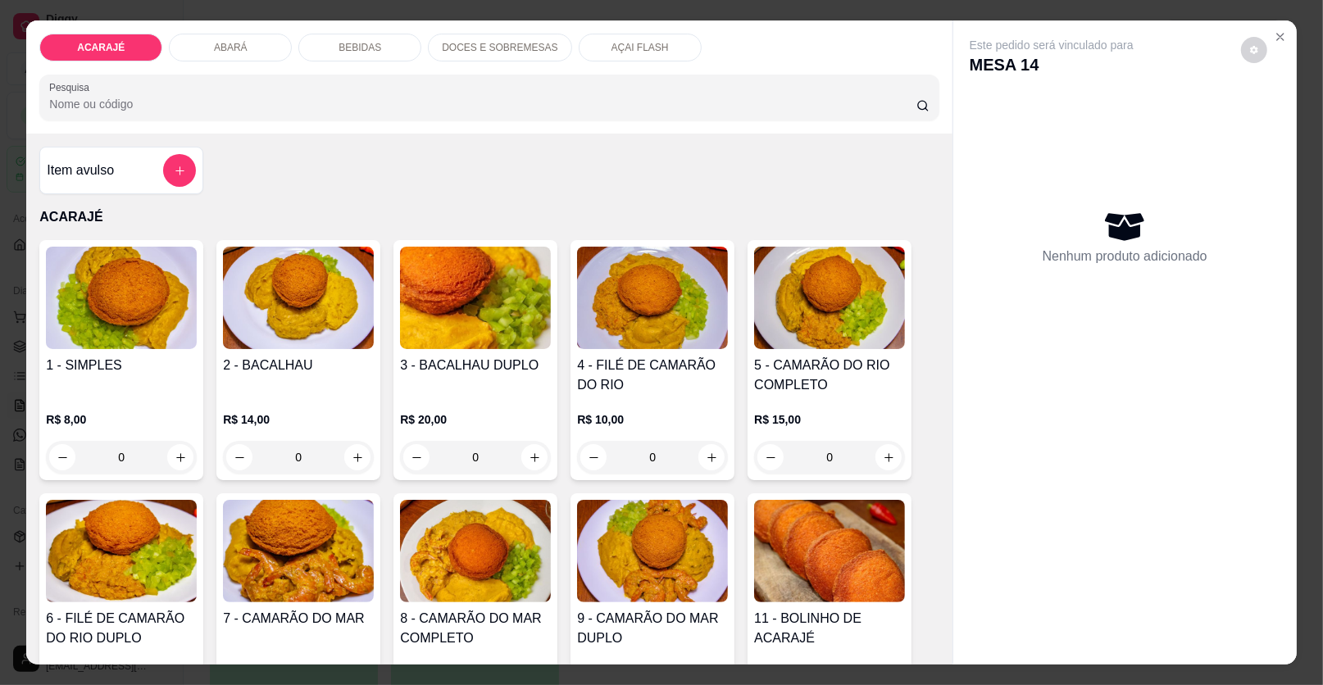
click at [366, 47] on p "BEBIDAS" at bounding box center [360, 47] width 43 height 13
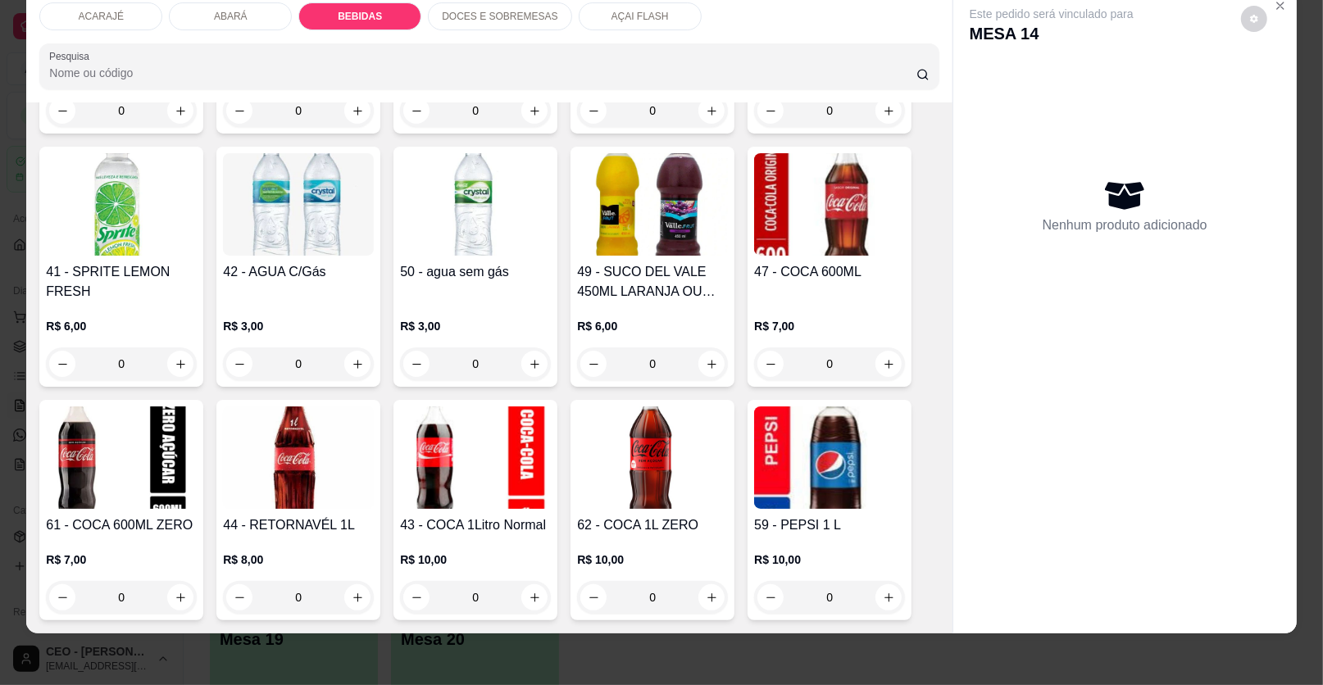
scroll to position [1643, 0]
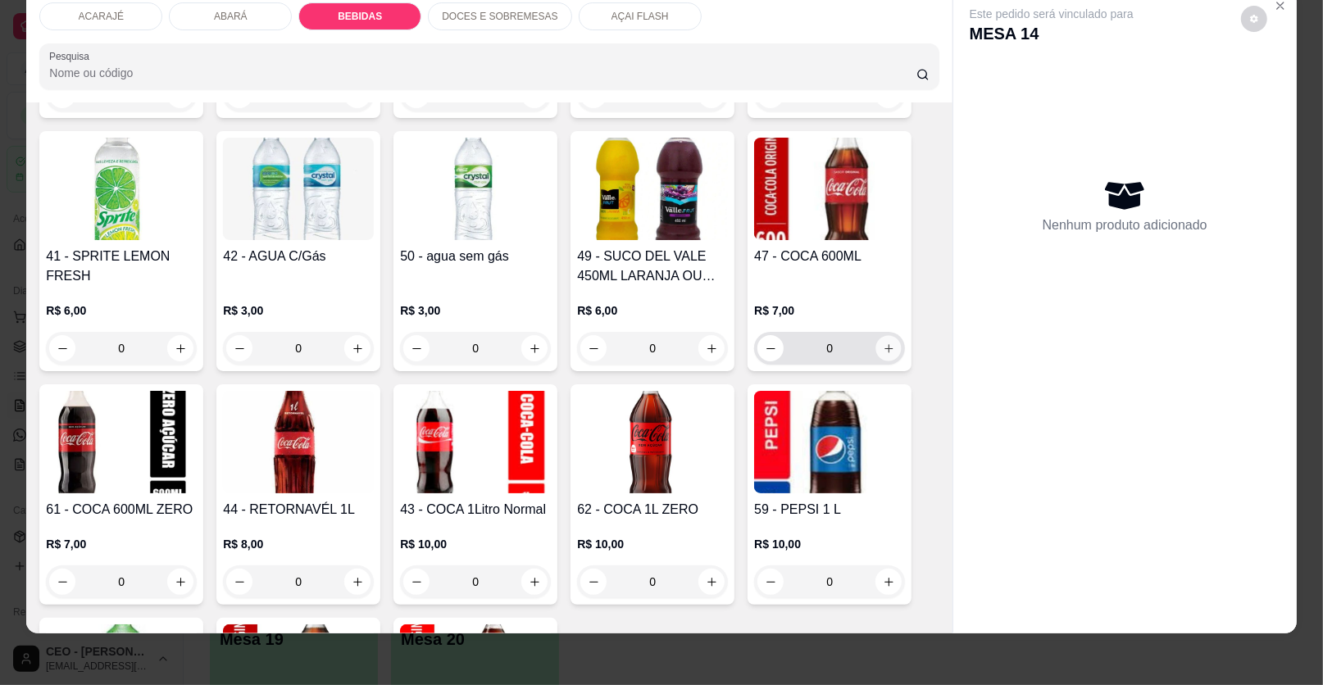
click at [883, 344] on icon "increase-product-quantity" at bounding box center [889, 349] width 12 height 12
type input "1"
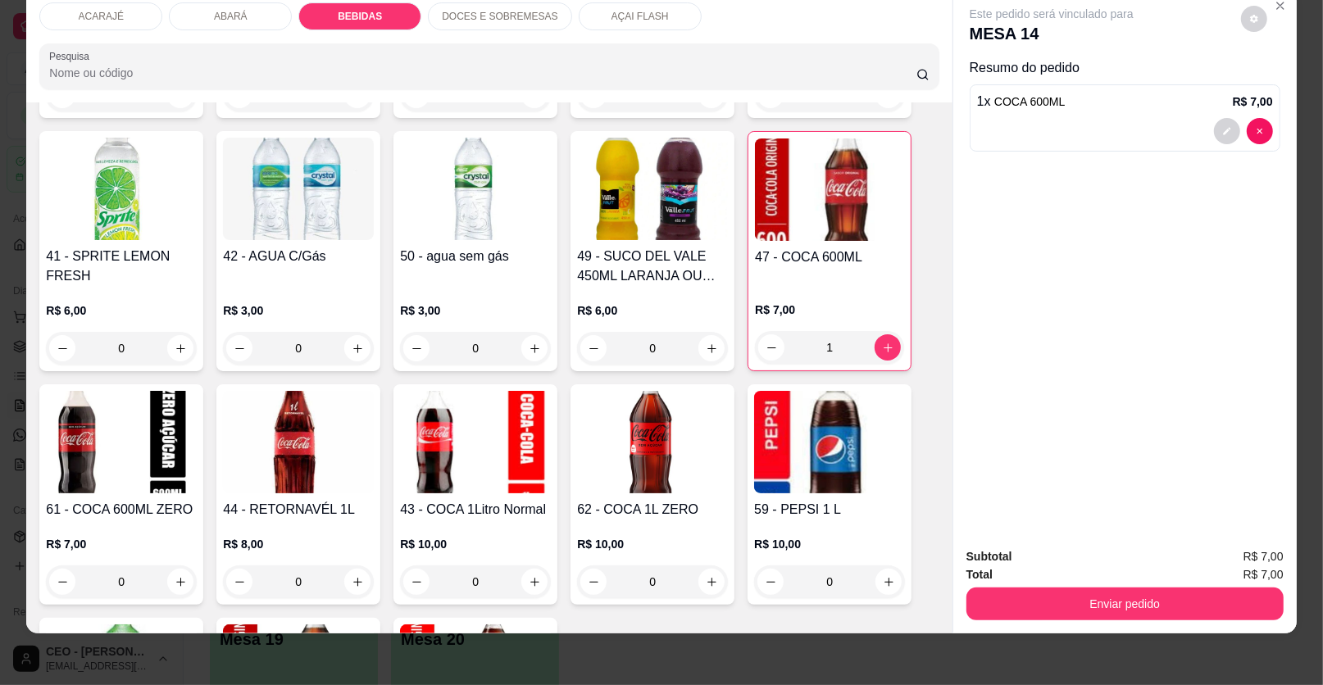
click at [1112, 585] on div "Enviar pedido" at bounding box center [1124, 602] width 317 height 37
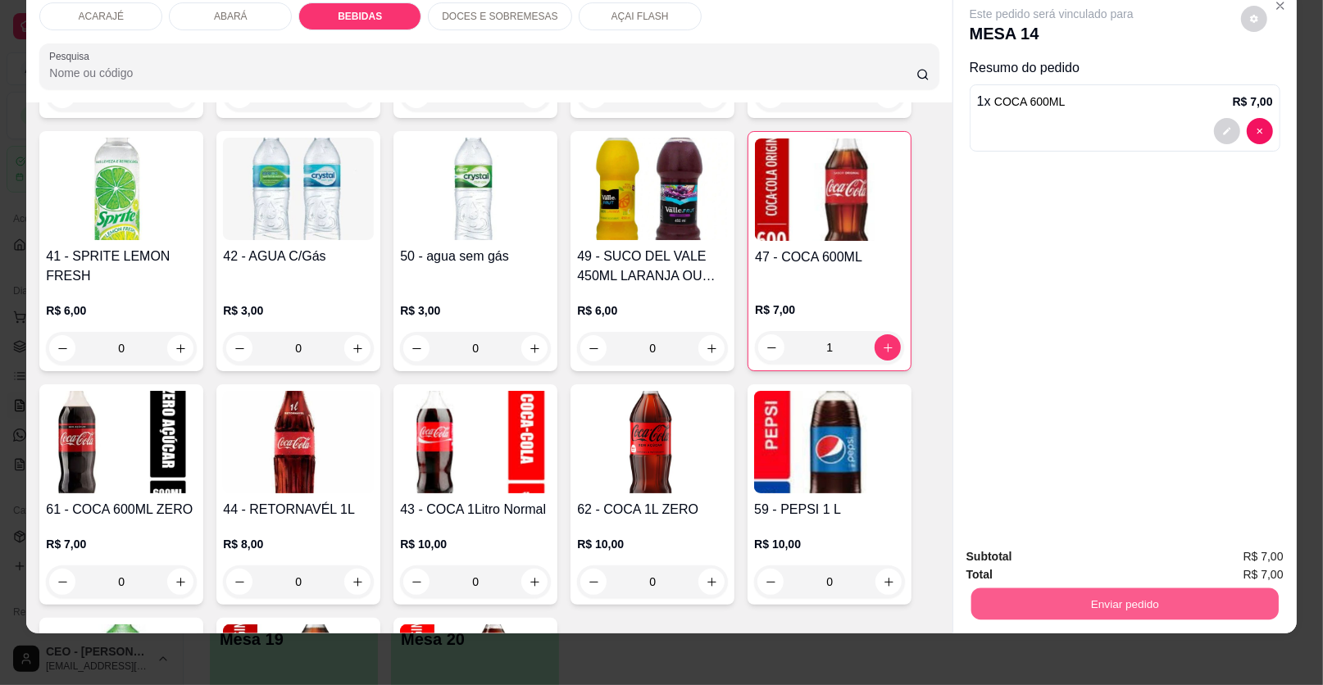
click at [1113, 602] on button "Enviar pedido" at bounding box center [1124, 604] width 307 height 32
click at [1225, 558] on button "Enviar pedido" at bounding box center [1241, 563] width 90 height 30
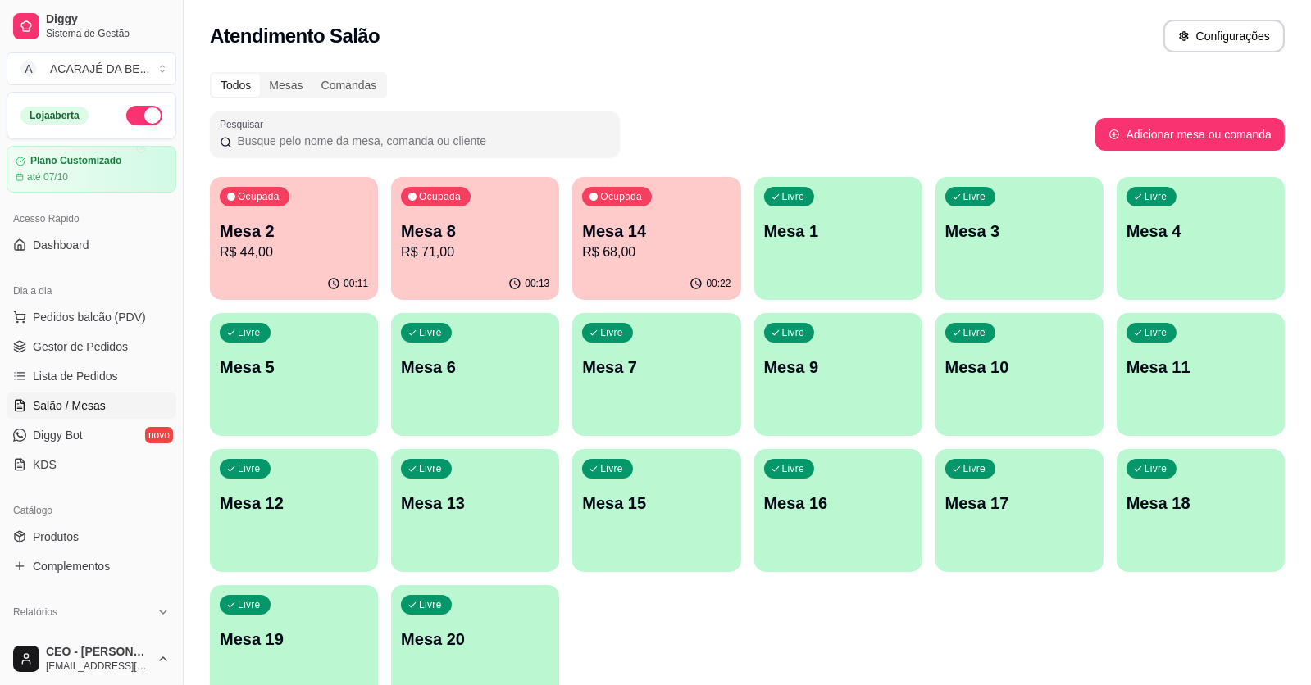
click at [96, 361] on ul "Pedidos balcão (PDV) Gestor de Pedidos Lista de Pedidos Salão / Mesas Diggy Bot…" at bounding box center [92, 391] width 170 height 174
click at [111, 349] on span "Gestor de Pedidos" at bounding box center [80, 347] width 95 height 16
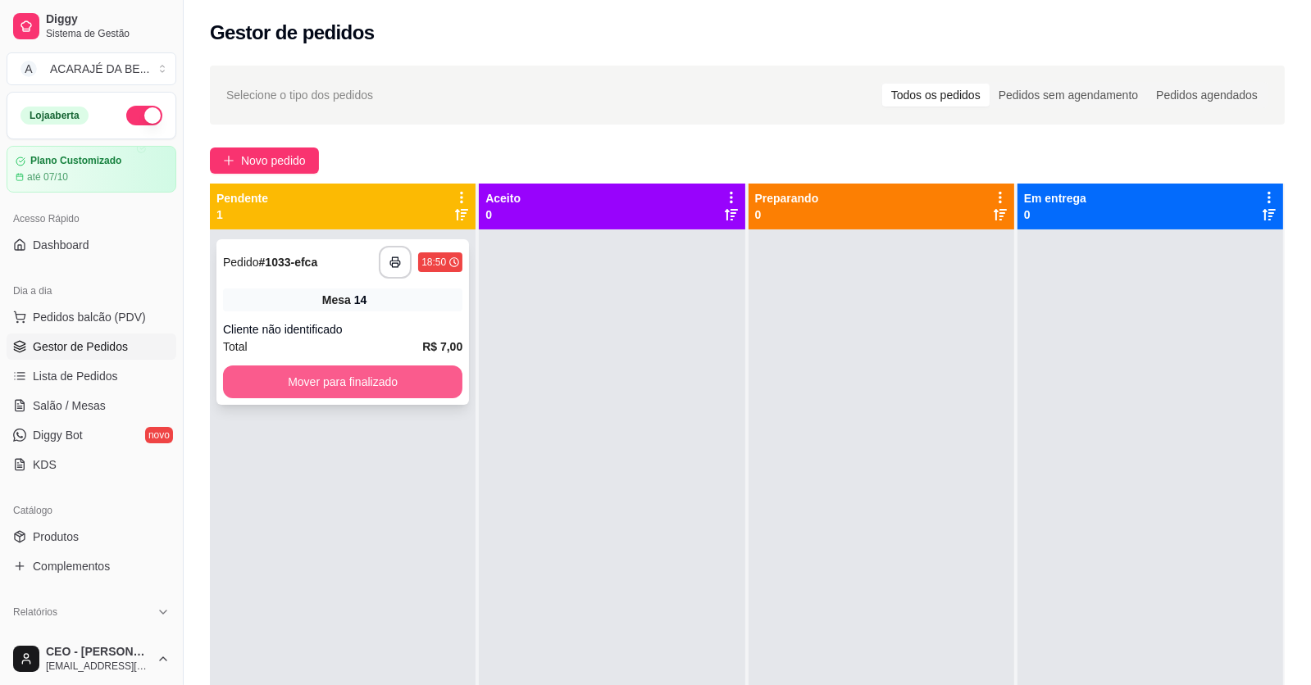
click at [336, 375] on button "Mover para finalizado" at bounding box center [342, 382] width 239 height 33
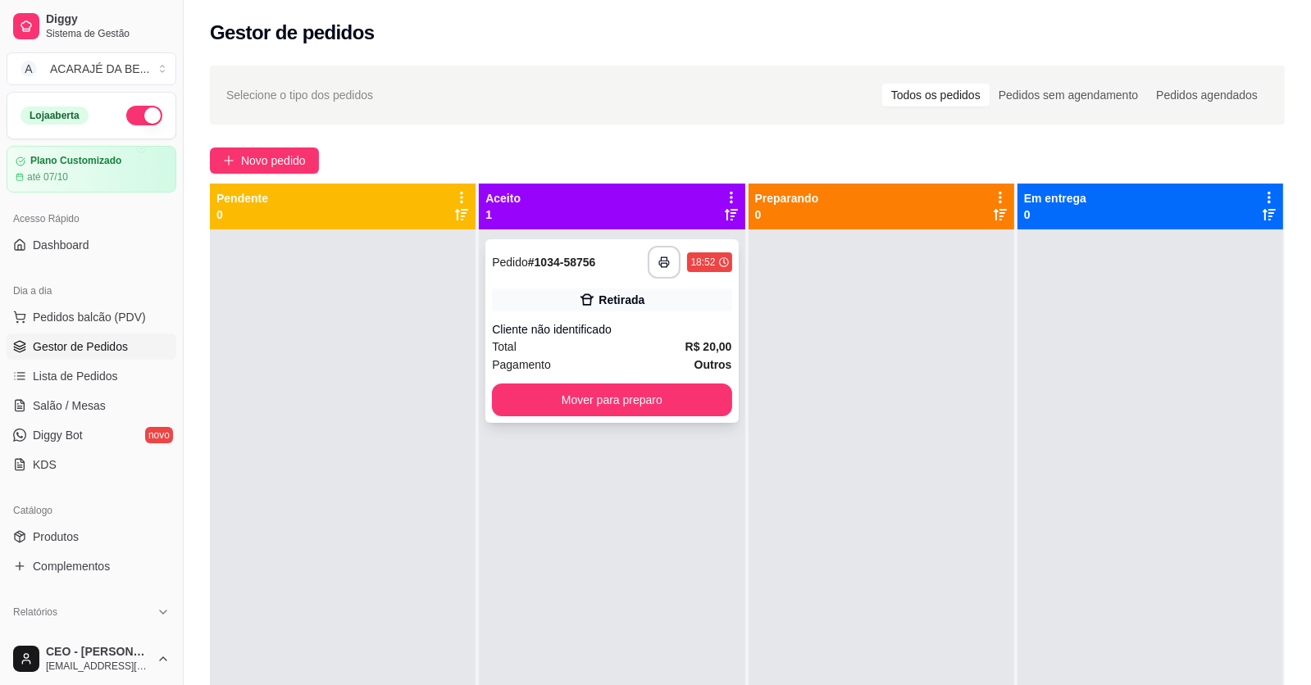
click at [678, 321] on div "Cliente não identificado" at bounding box center [611, 329] width 239 height 16
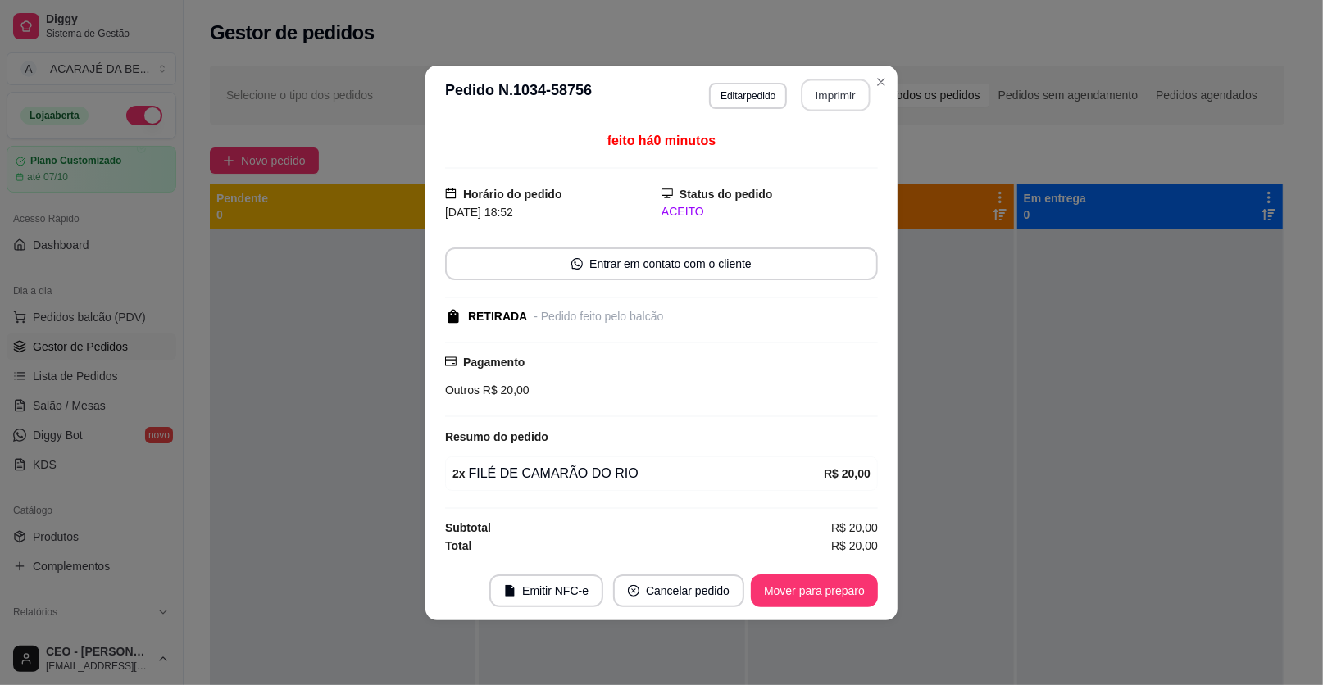
click at [849, 98] on button "Imprimir" at bounding box center [836, 95] width 69 height 32
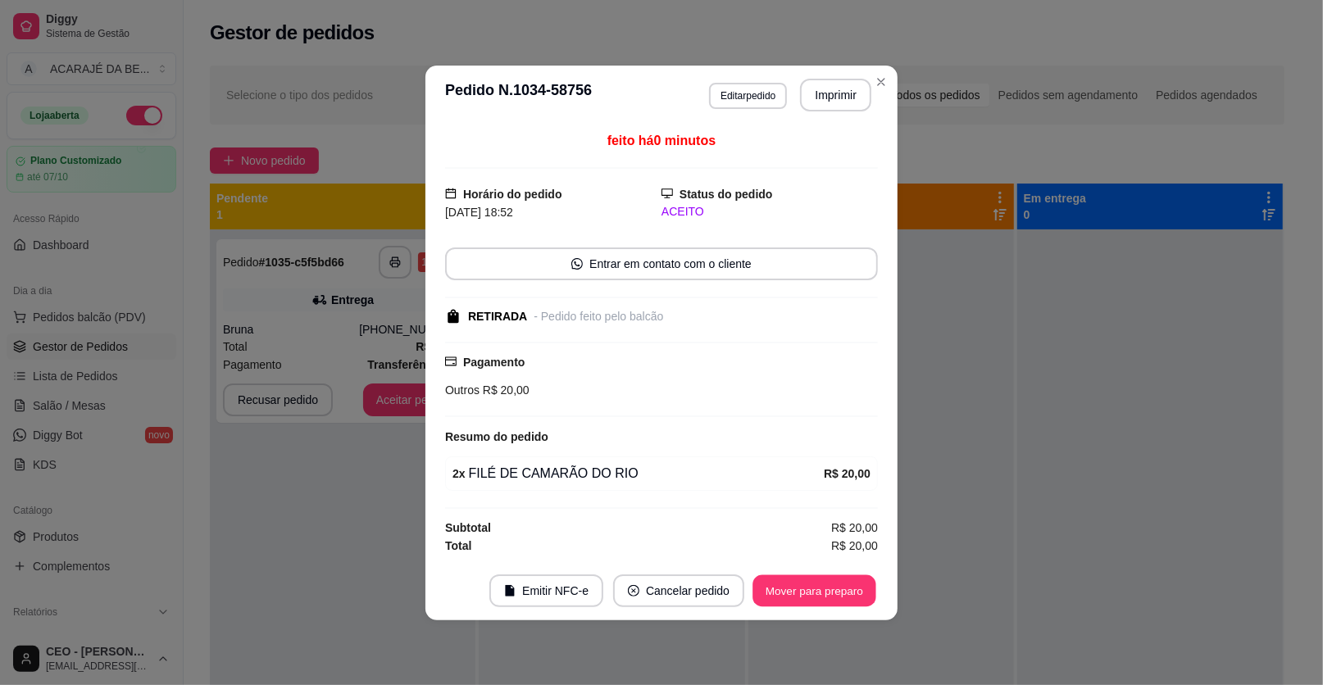
click at [776, 583] on button "Mover para preparo" at bounding box center [813, 591] width 123 height 32
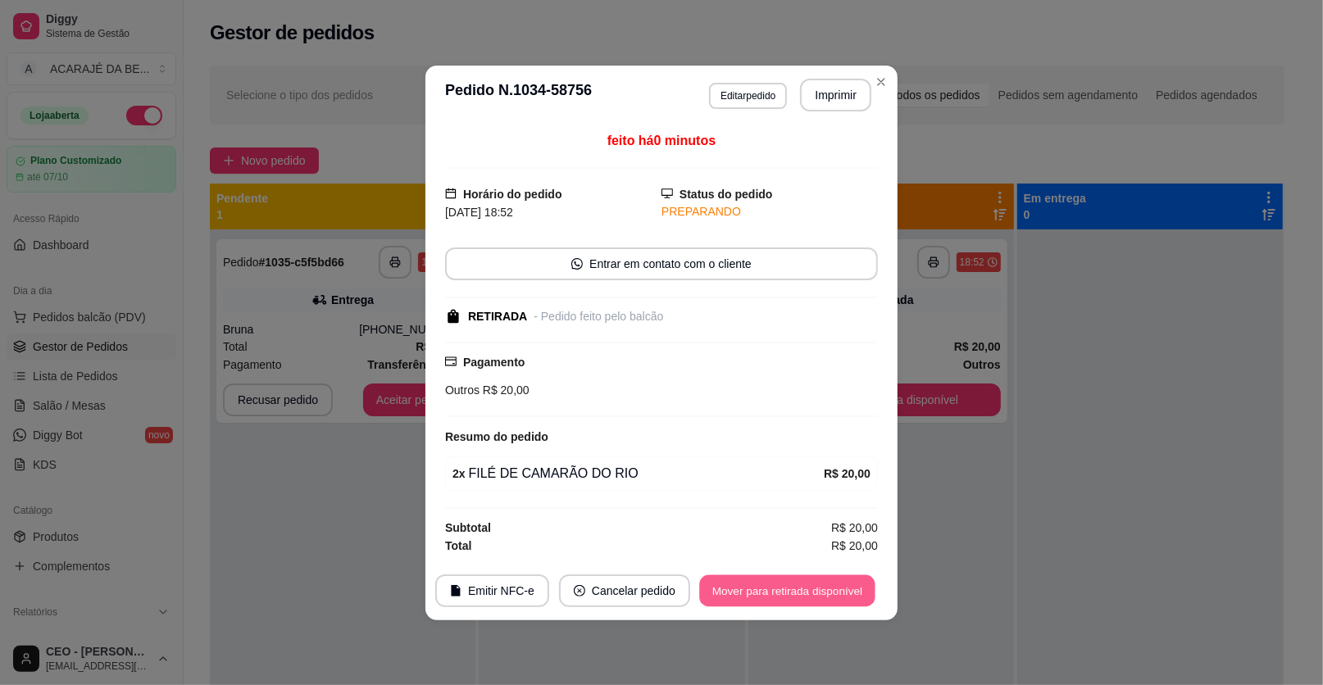
click at [776, 580] on button "Mover para retirada disponível" at bounding box center [786, 591] width 175 height 32
click at [776, 580] on div "Mover para retirada disponível" at bounding box center [776, 591] width 204 height 33
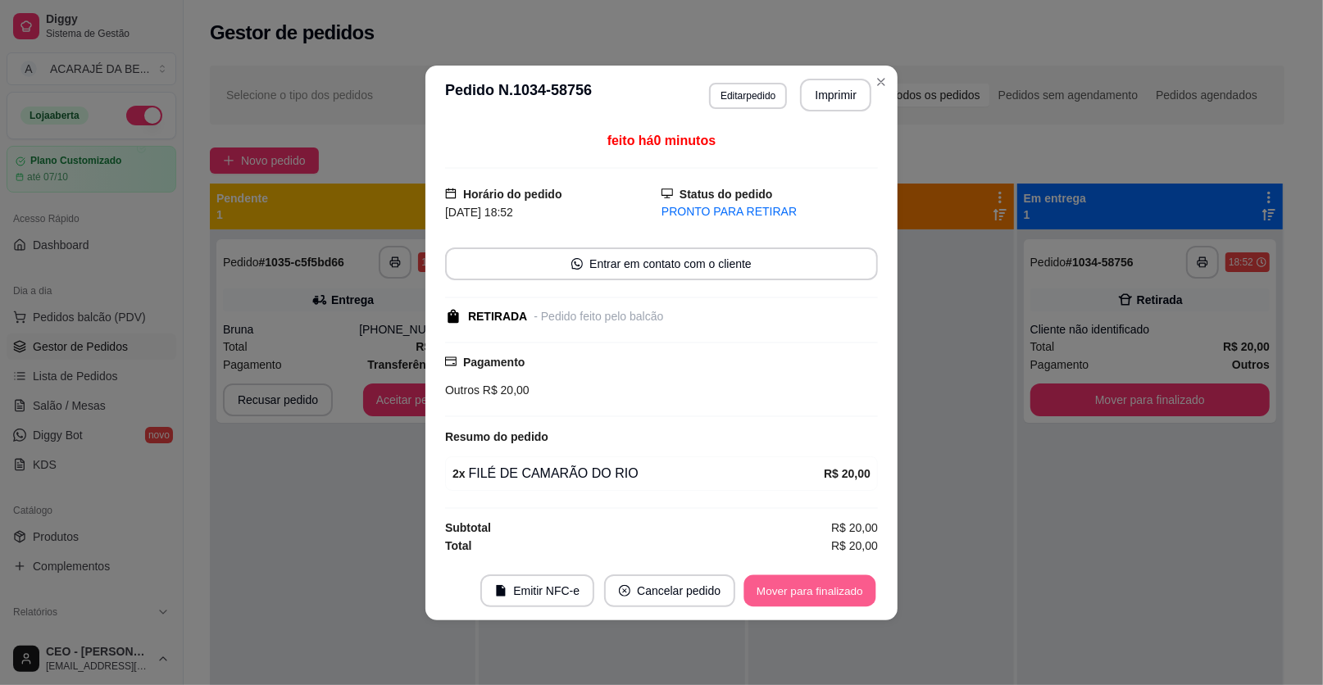
click at [776, 579] on button "Mover para finalizado" at bounding box center [810, 591] width 132 height 32
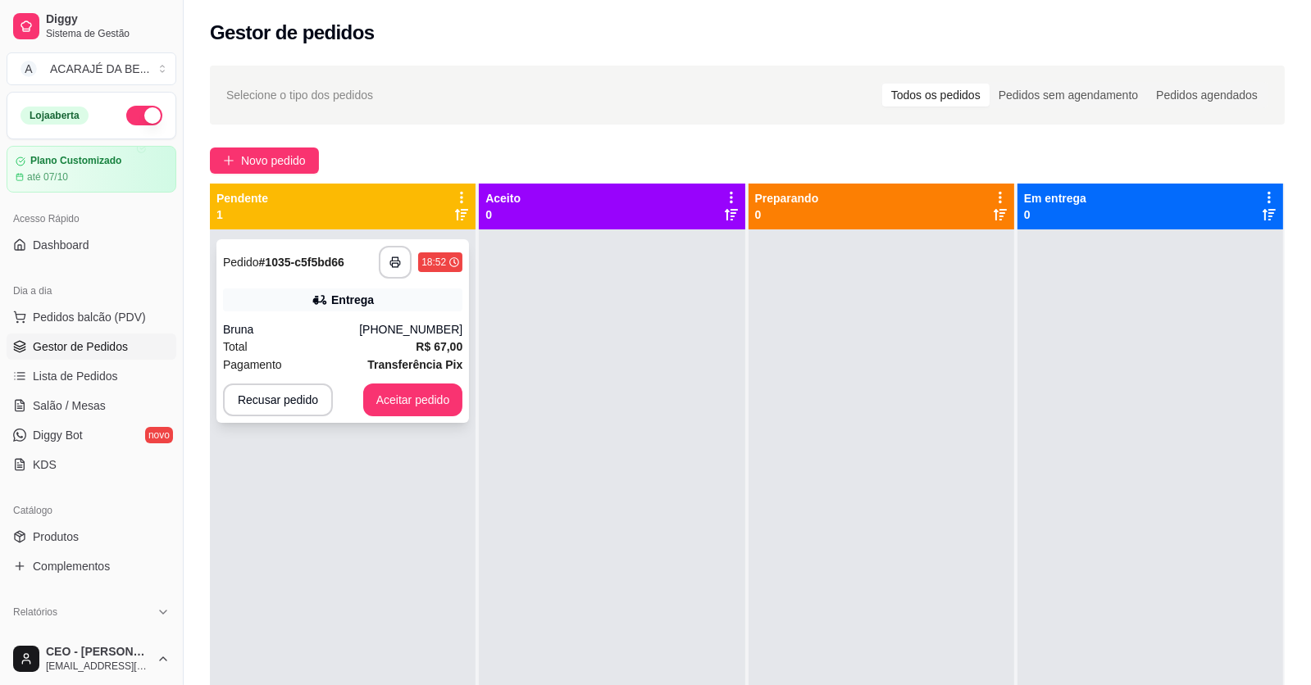
click at [343, 284] on div "**********" at bounding box center [342, 331] width 252 height 184
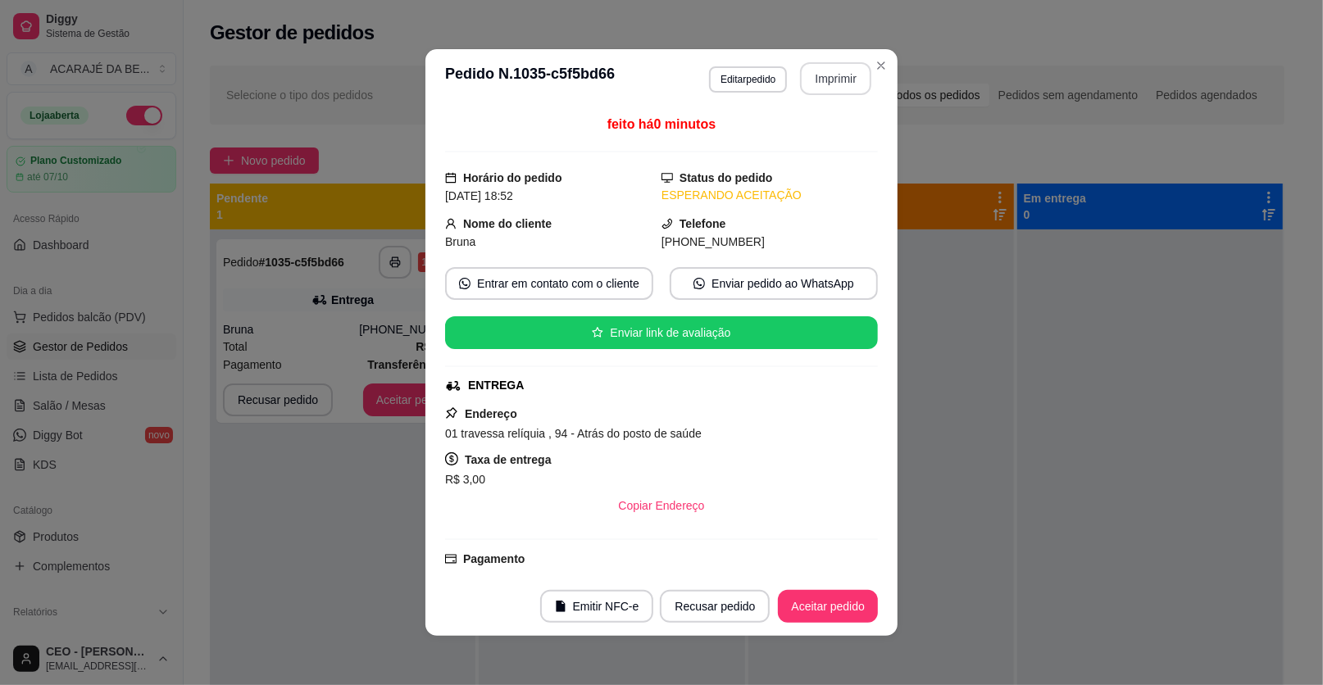
click at [811, 86] on button "Imprimir" at bounding box center [835, 78] width 71 height 33
click at [797, 607] on button "Aceitar pedido" at bounding box center [828, 606] width 100 height 33
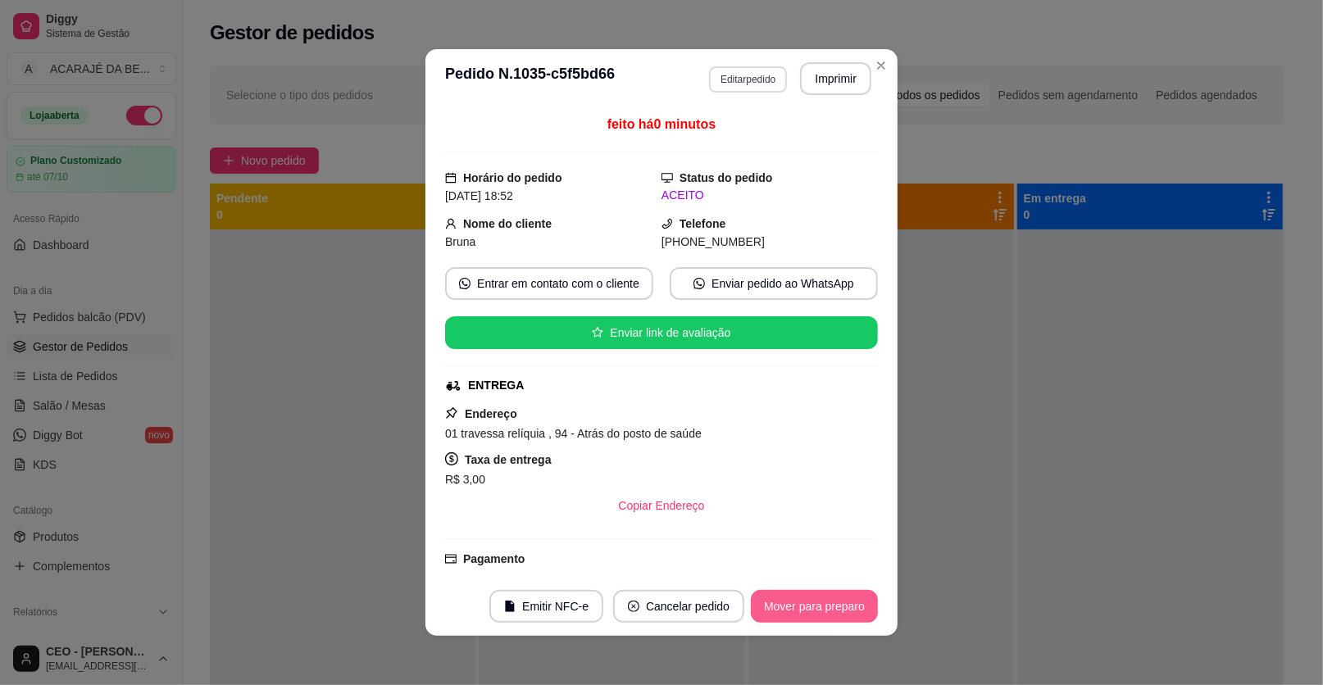
click at [780, 614] on button "Mover para preparo" at bounding box center [814, 606] width 127 height 33
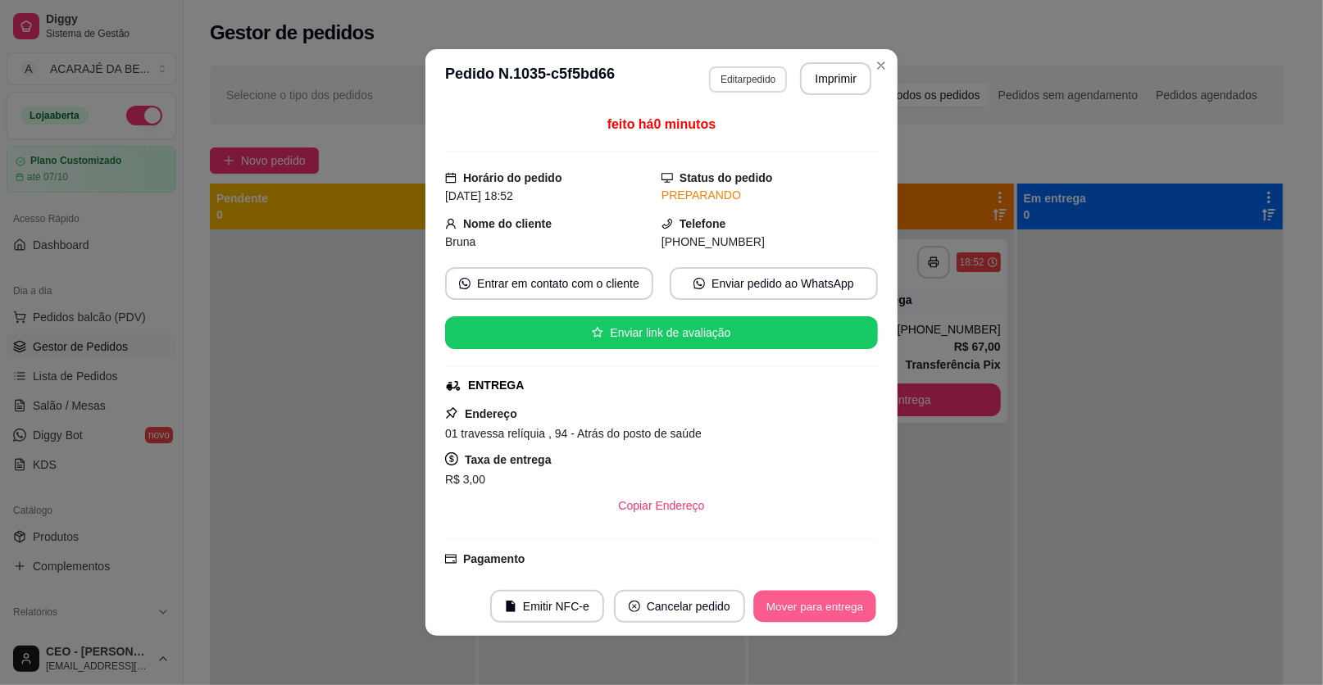
click at [780, 614] on button "Mover para entrega" at bounding box center [814, 607] width 123 height 32
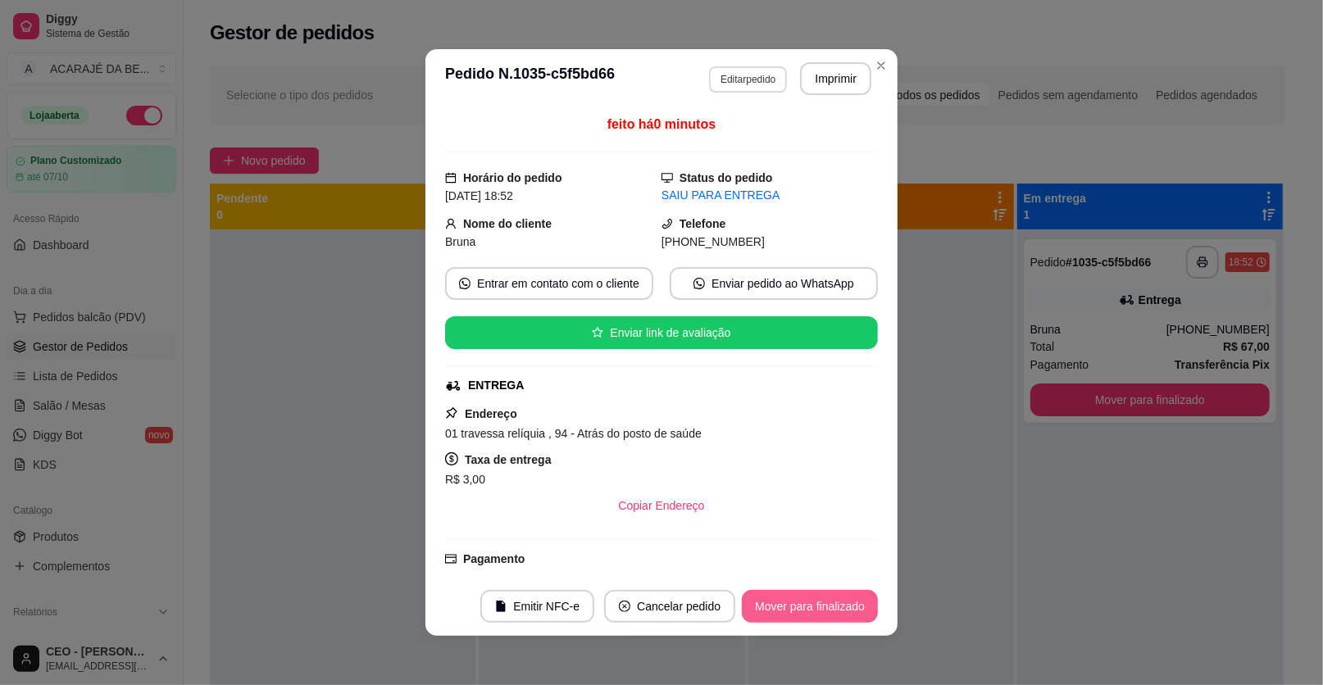
click at [780, 614] on button "Mover para finalizado" at bounding box center [810, 606] width 136 height 33
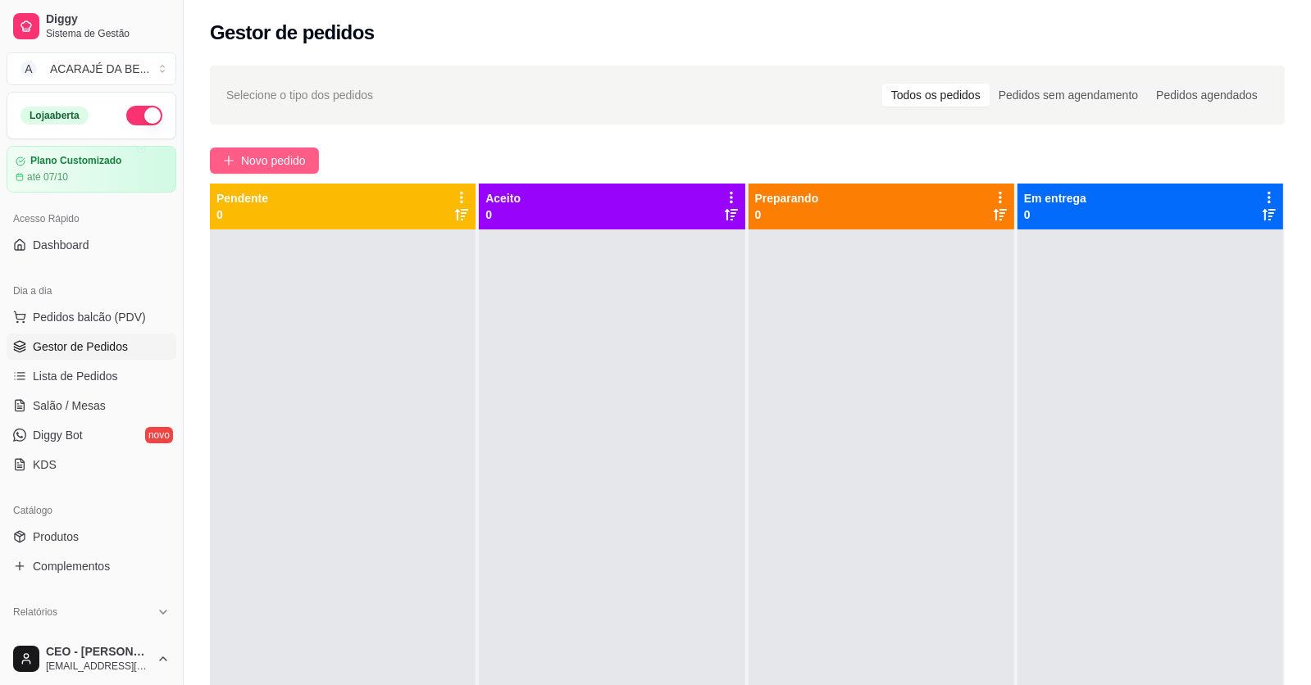
click at [265, 167] on span "Novo pedido" at bounding box center [273, 161] width 65 height 18
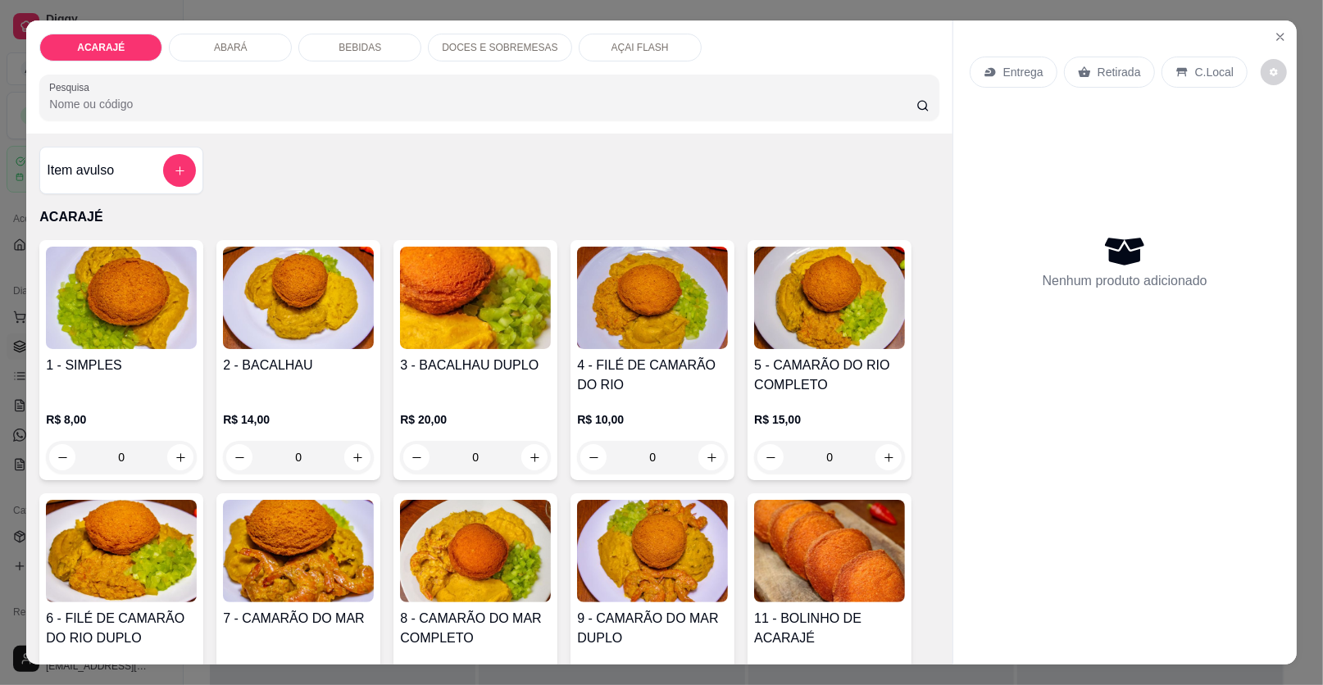
scroll to position [246, 0]
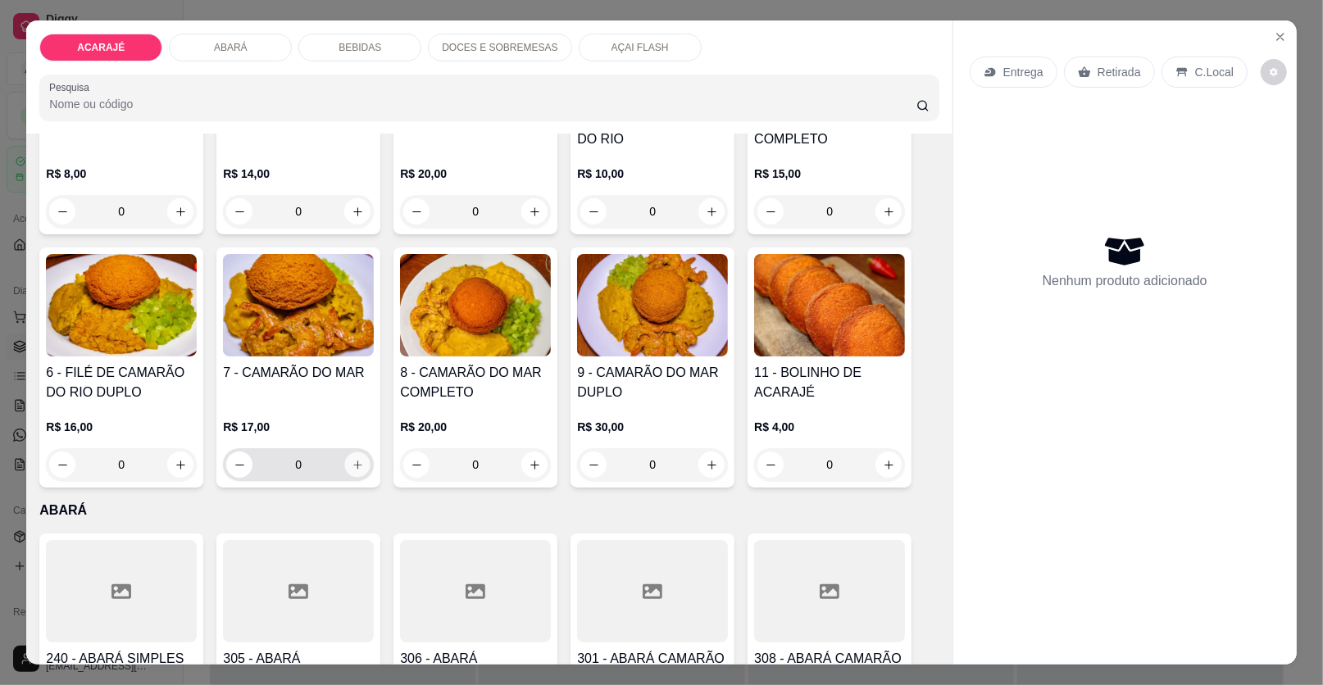
click at [353, 464] on icon "increase-product-quantity" at bounding box center [357, 465] width 8 height 8
type input "2"
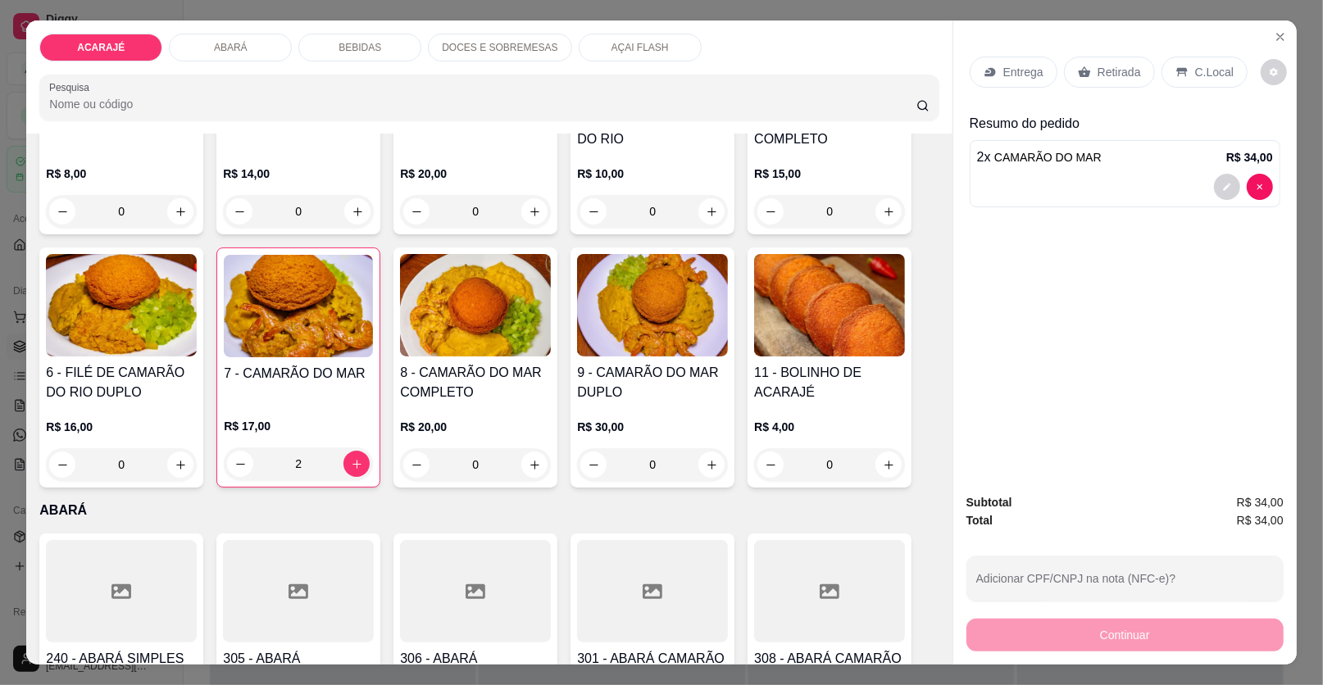
click at [1118, 73] on p "Retirada" at bounding box center [1118, 72] width 43 height 16
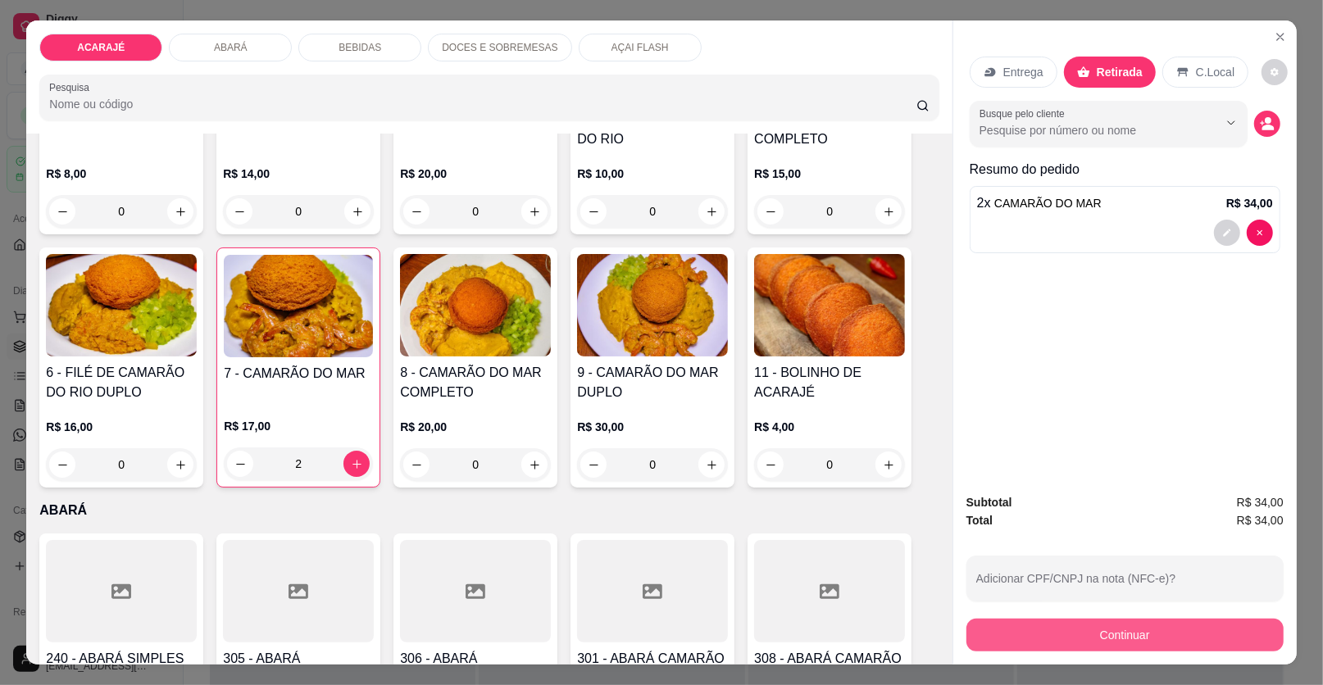
click at [1107, 646] on button "Continuar" at bounding box center [1124, 635] width 317 height 33
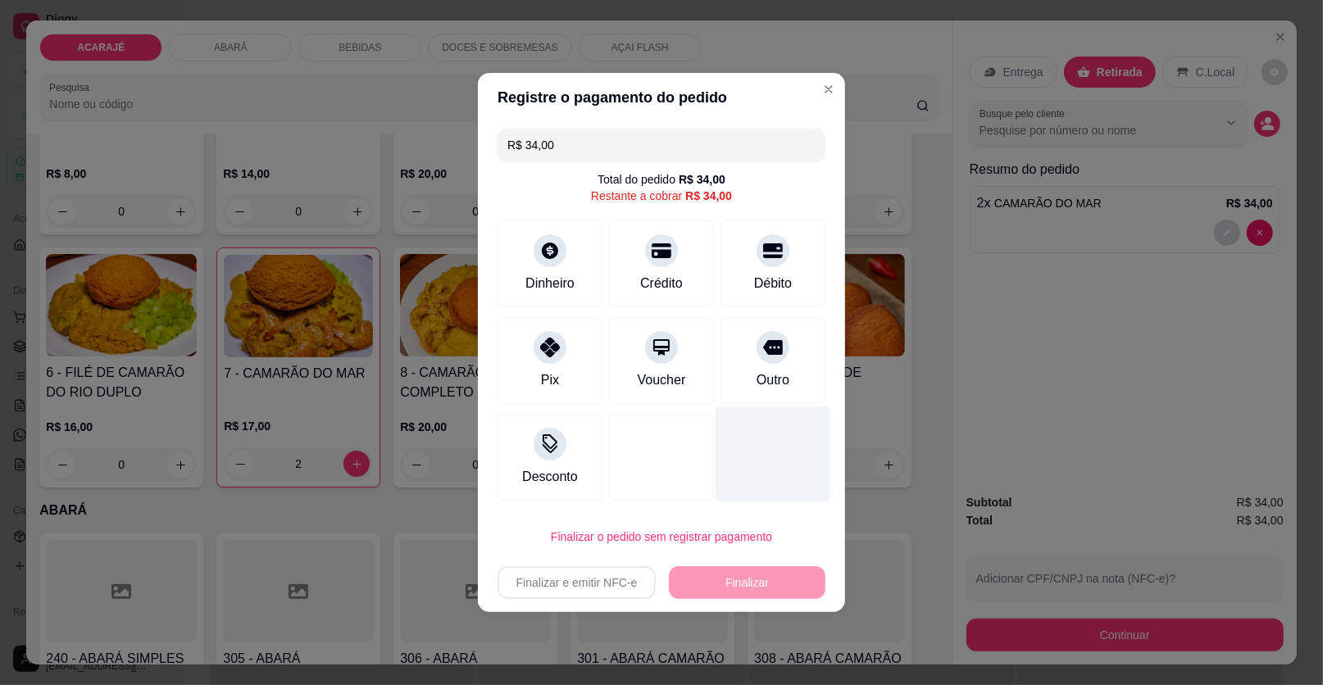
drag, startPoint x: 681, startPoint y: 254, endPoint x: 775, endPoint y: 408, distance: 180.6
click at [681, 257] on div "Crédito" at bounding box center [661, 263] width 105 height 87
type input "R$ 0,00"
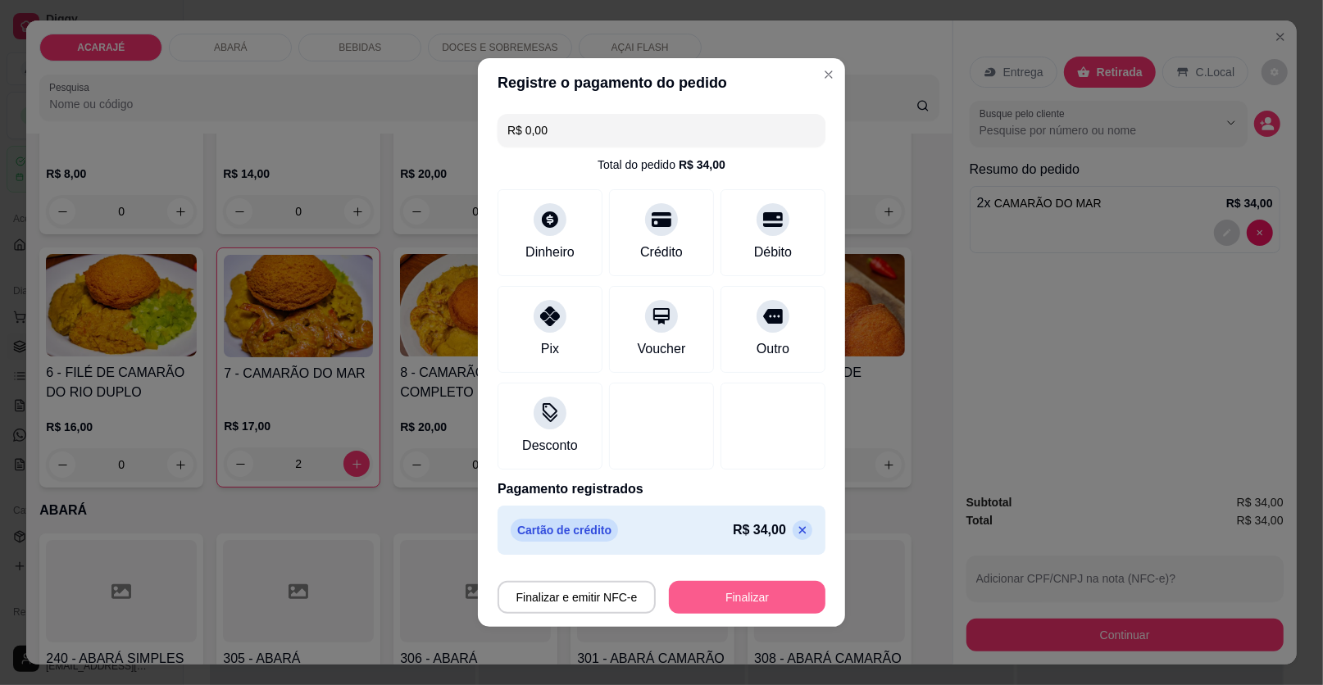
click at [740, 593] on button "Finalizar" at bounding box center [747, 597] width 157 height 33
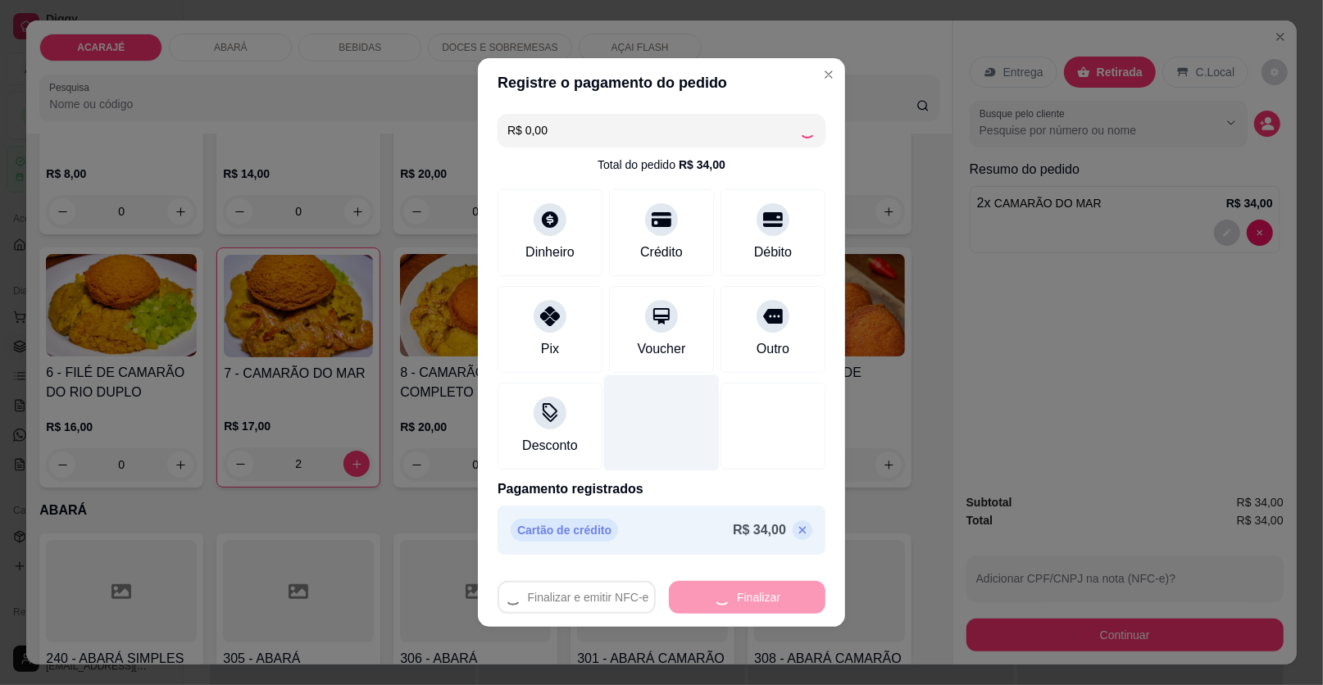
type input "0"
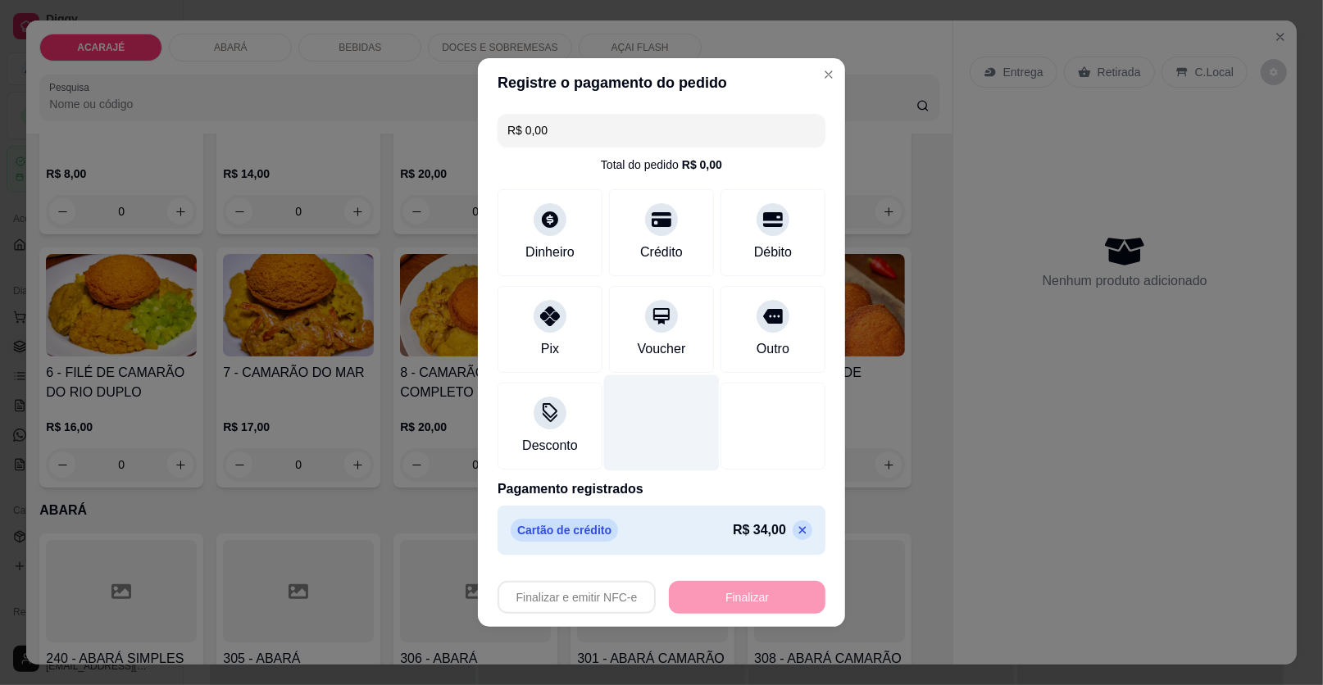
type input "-R$ 34,00"
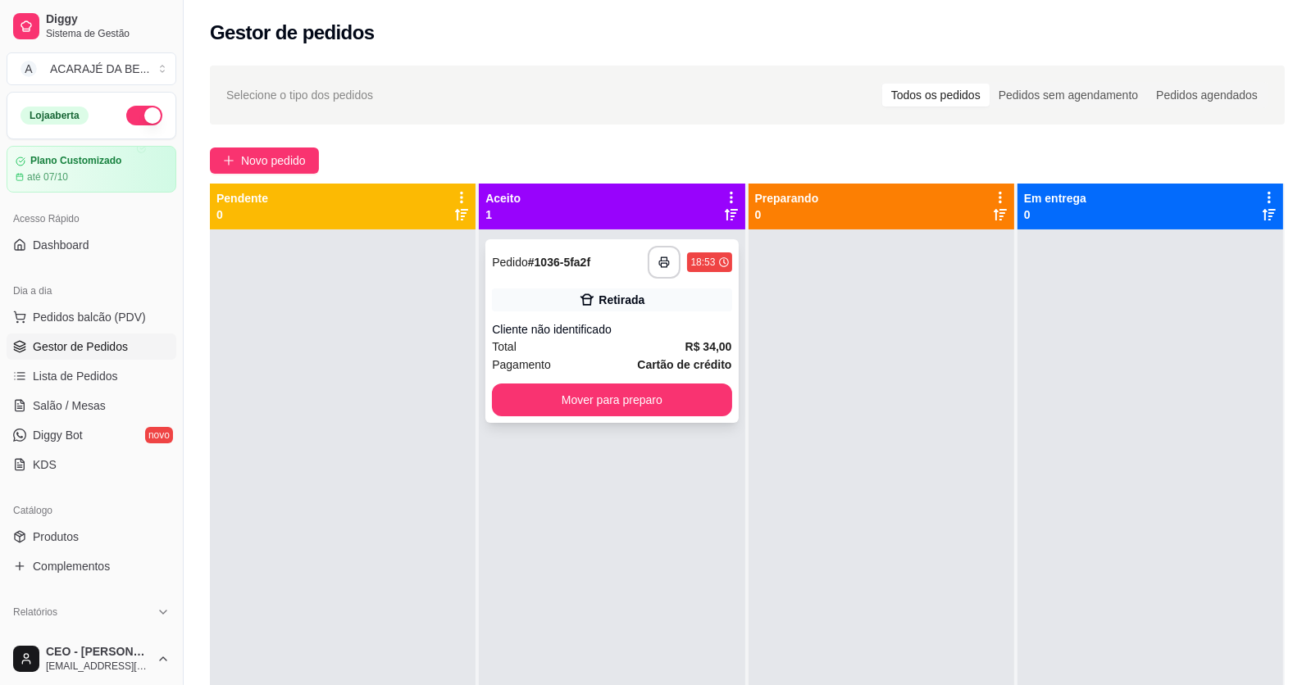
drag, startPoint x: 634, startPoint y: 313, endPoint x: 643, endPoint y: 293, distance: 21.6
click at [643, 293] on div "**********" at bounding box center [611, 331] width 252 height 184
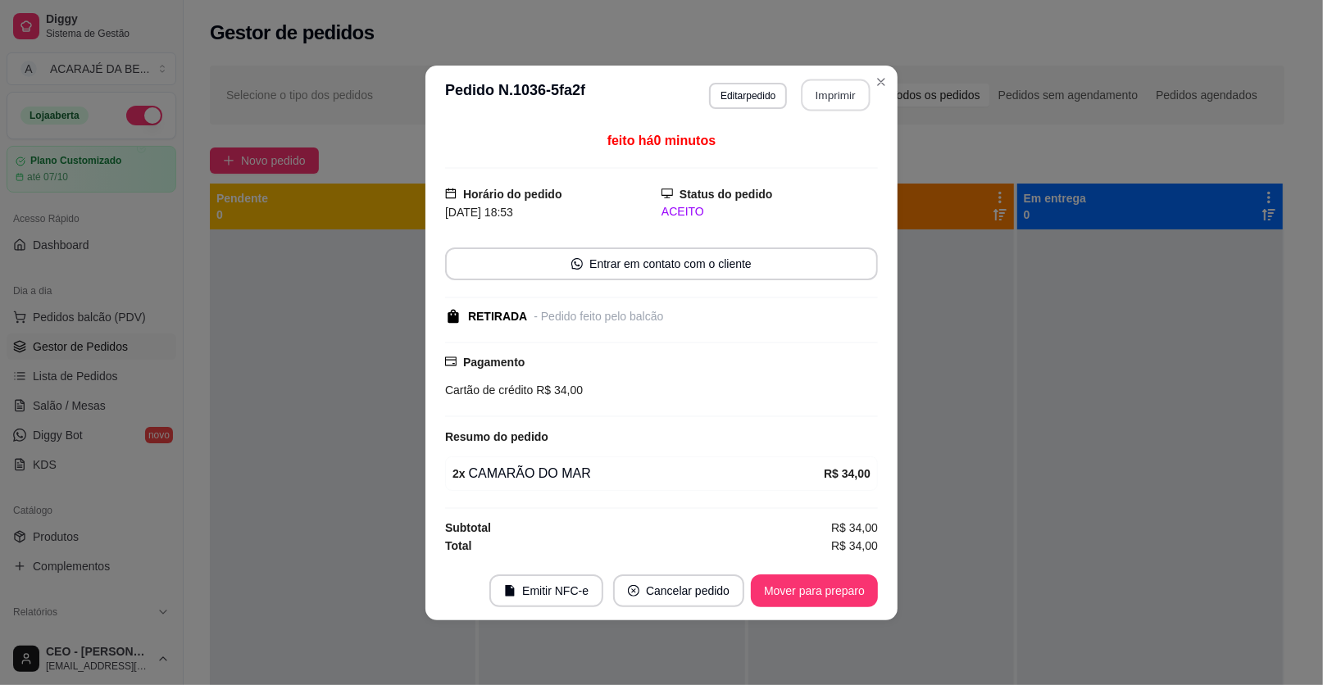
click at [802, 94] on button "Imprimir" at bounding box center [836, 95] width 69 height 32
click at [855, 597] on button "Mover para preparo" at bounding box center [813, 591] width 123 height 32
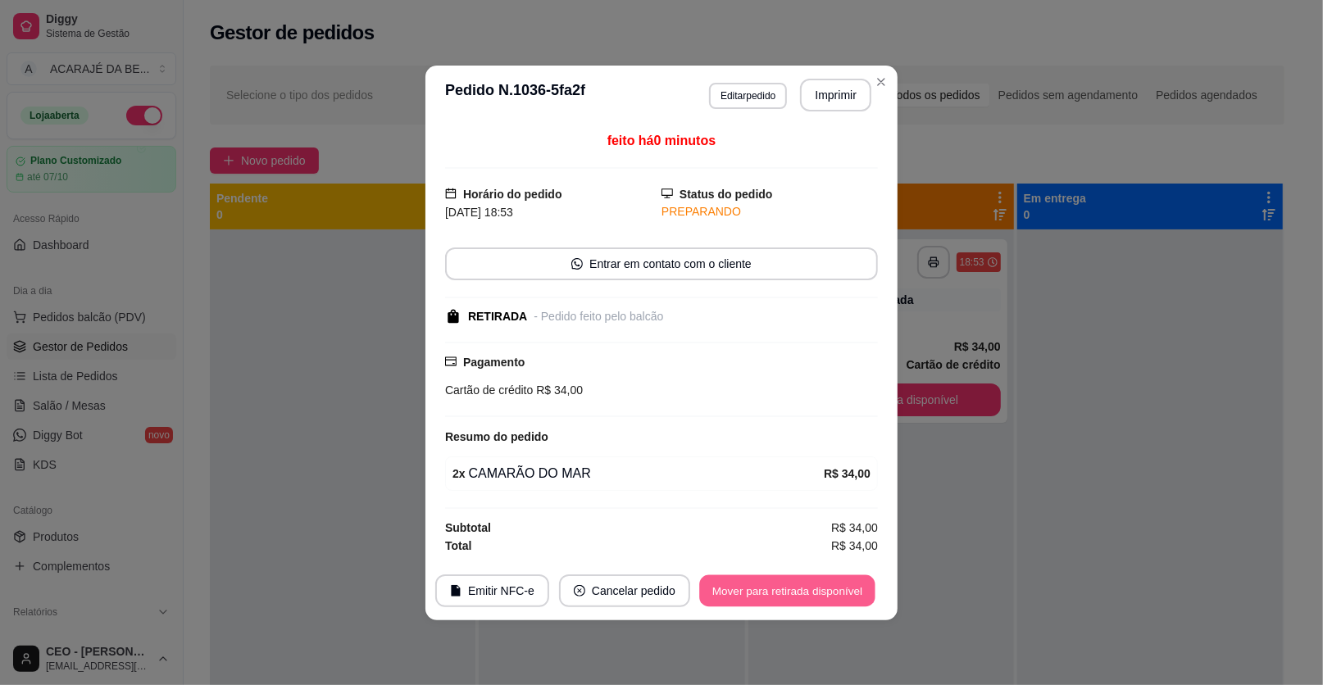
click at [854, 596] on button "Mover para retirada disponível" at bounding box center [786, 591] width 175 height 32
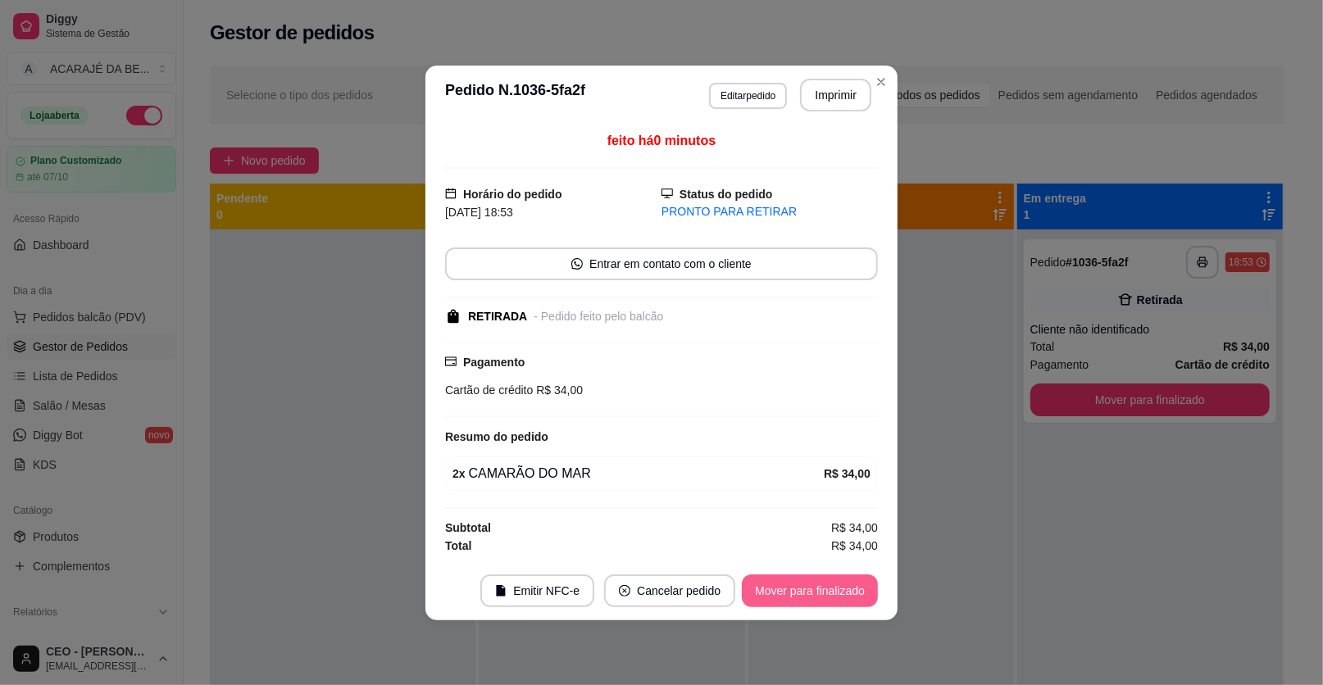
click at [854, 599] on button "Mover para finalizado" at bounding box center [810, 591] width 136 height 33
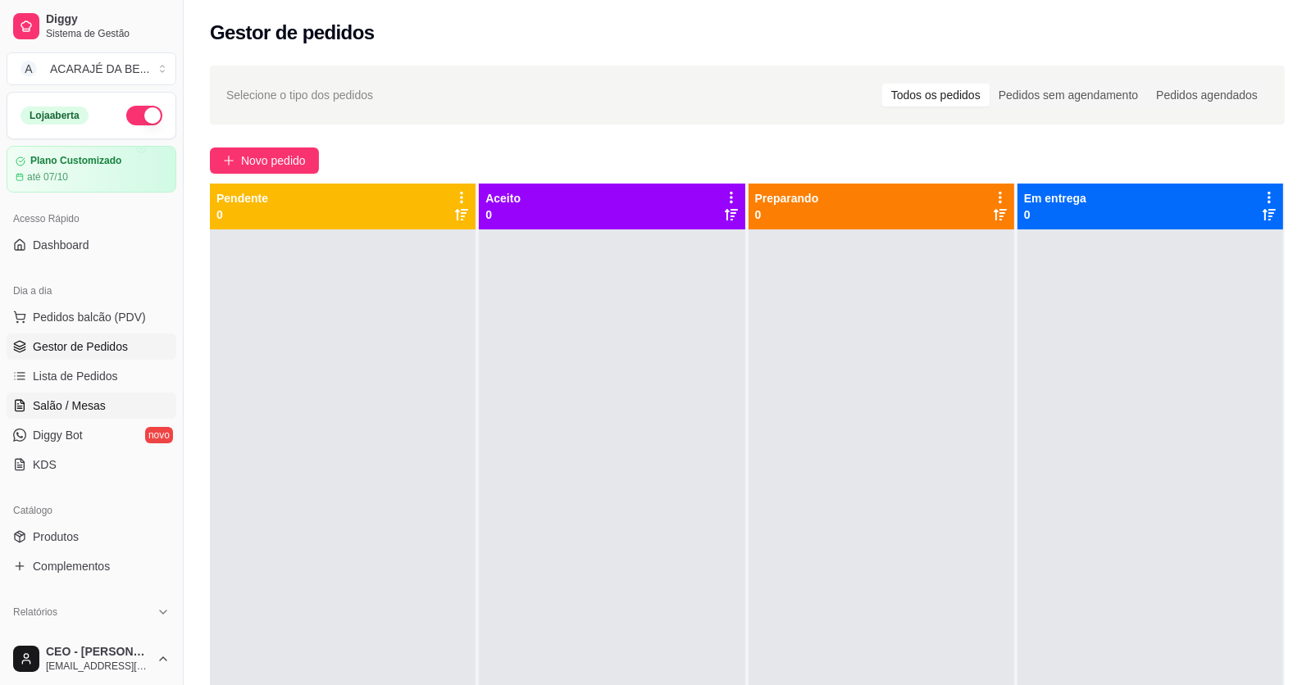
click at [67, 407] on span "Salão / Mesas" at bounding box center [69, 406] width 73 height 16
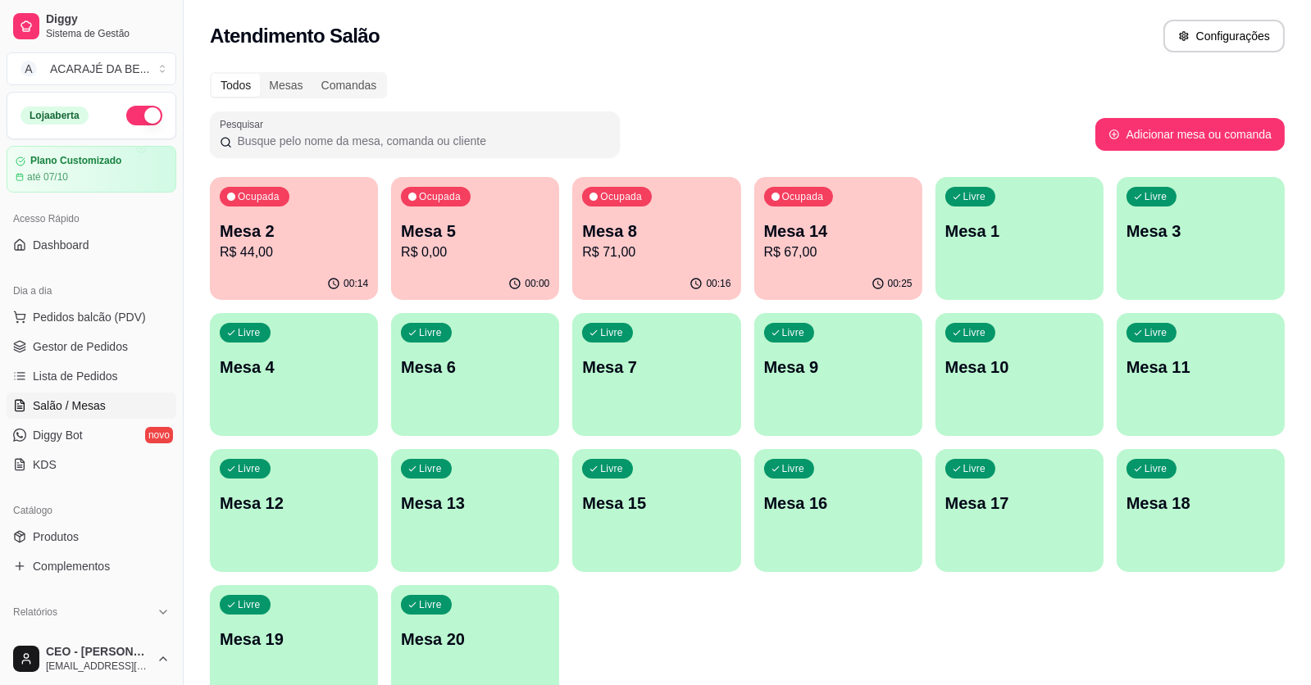
click at [821, 232] on p "Mesa 14" at bounding box center [838, 231] width 148 height 23
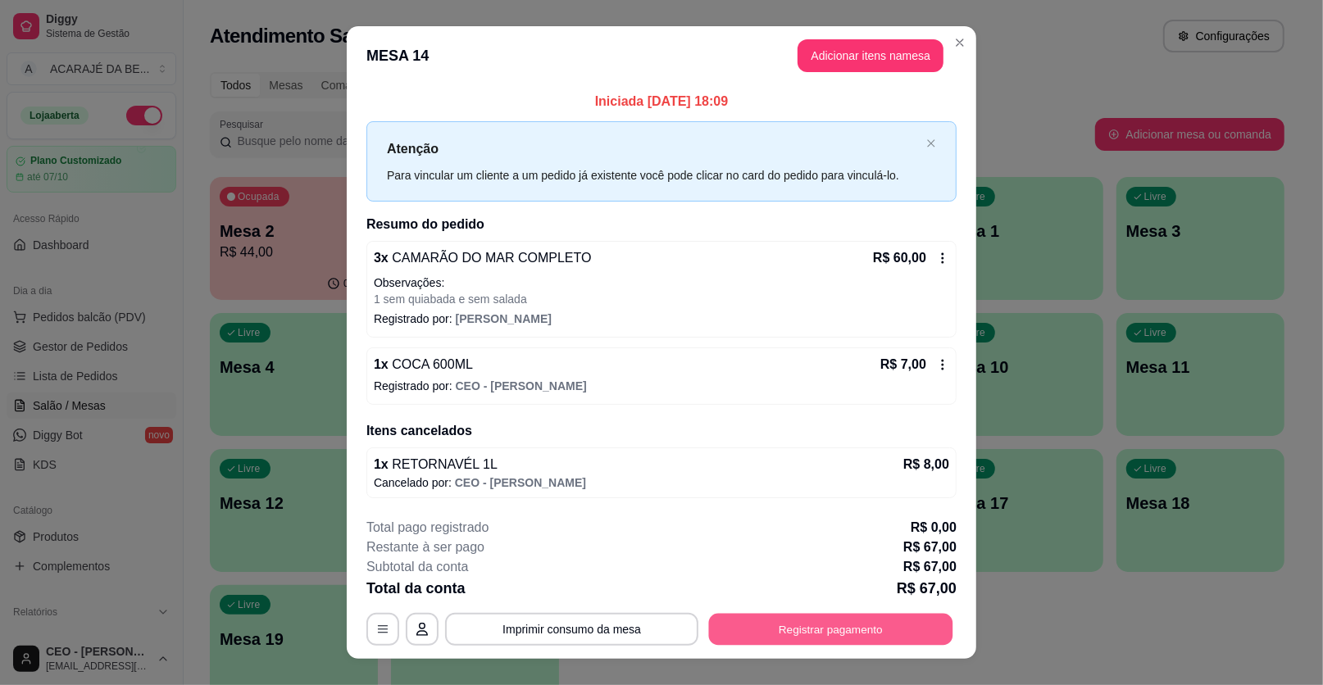
click at [858, 637] on button "Registrar pagamento" at bounding box center [831, 629] width 244 height 32
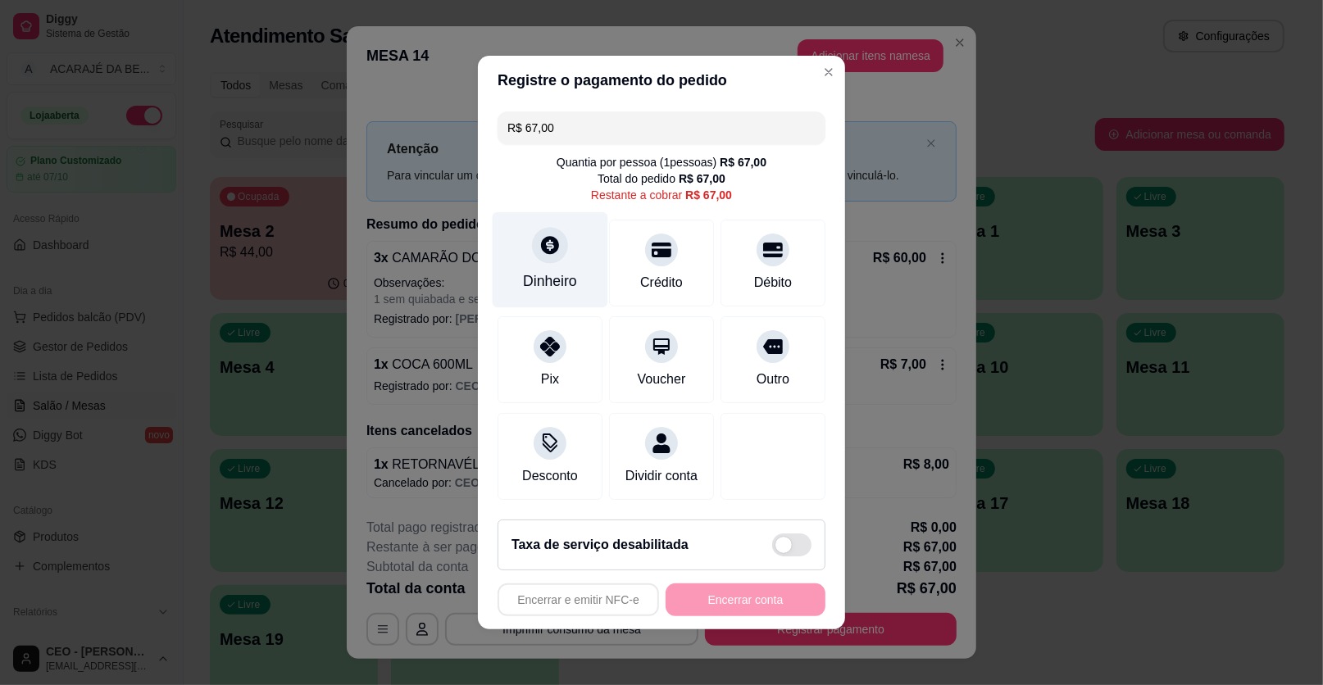
drag, startPoint x: 511, startPoint y: 237, endPoint x: 525, endPoint y: 245, distance: 15.5
click at [525, 245] on div "Dinheiro" at bounding box center [551, 260] width 116 height 96
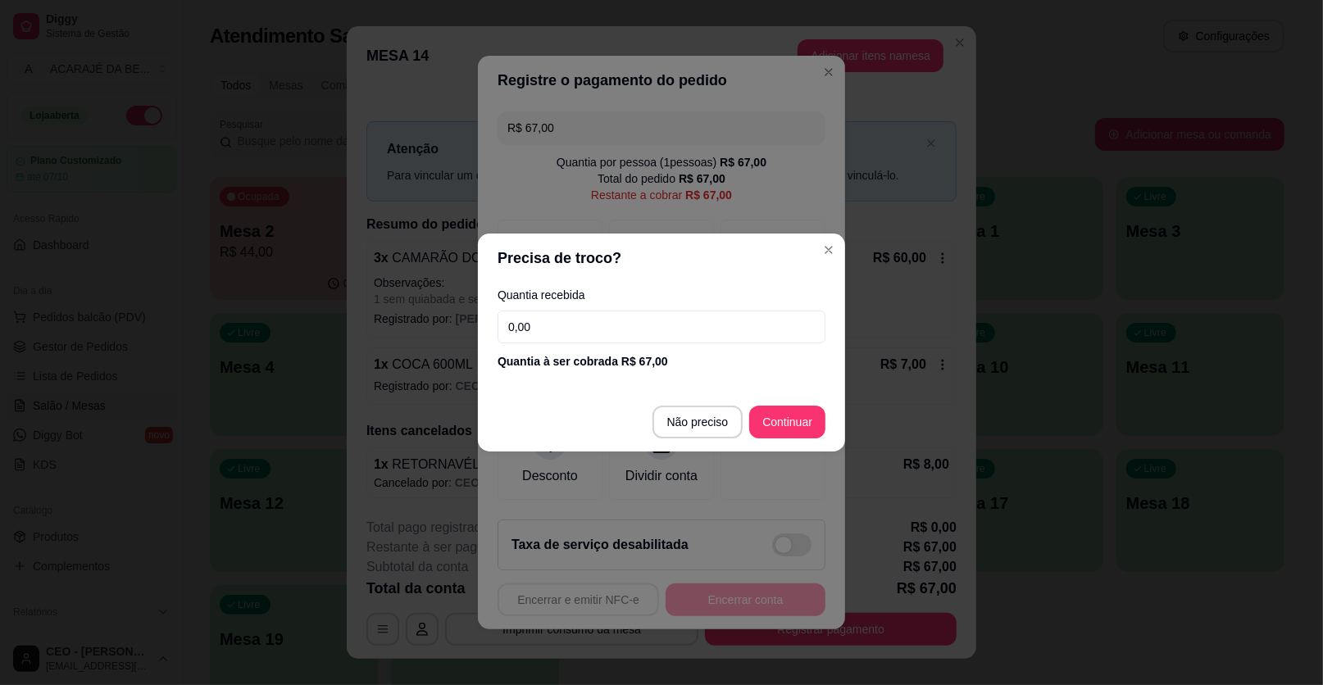
click at [724, 310] on div "Quantia recebida 0,00 Quantia à ser cobrada R$ 67,00" at bounding box center [661, 329] width 367 height 93
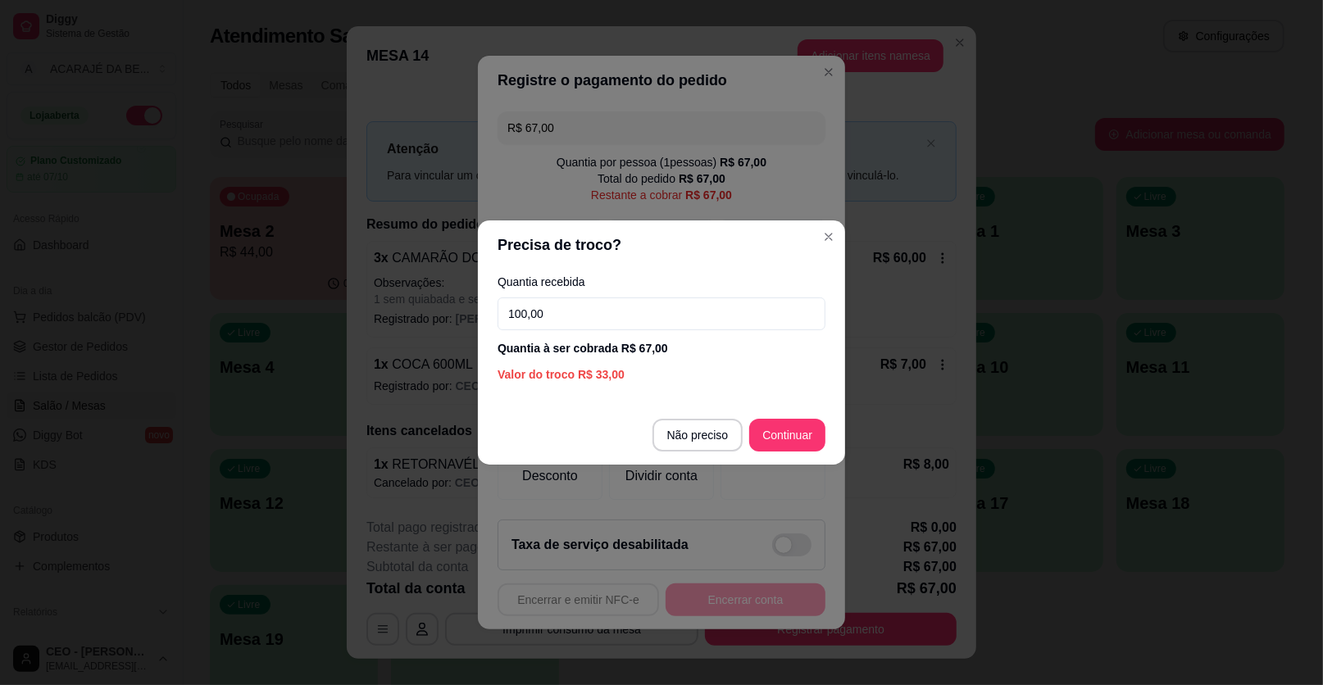
type input "100,00"
click at [787, 413] on footer "Não preciso Continuar" at bounding box center [661, 435] width 367 height 59
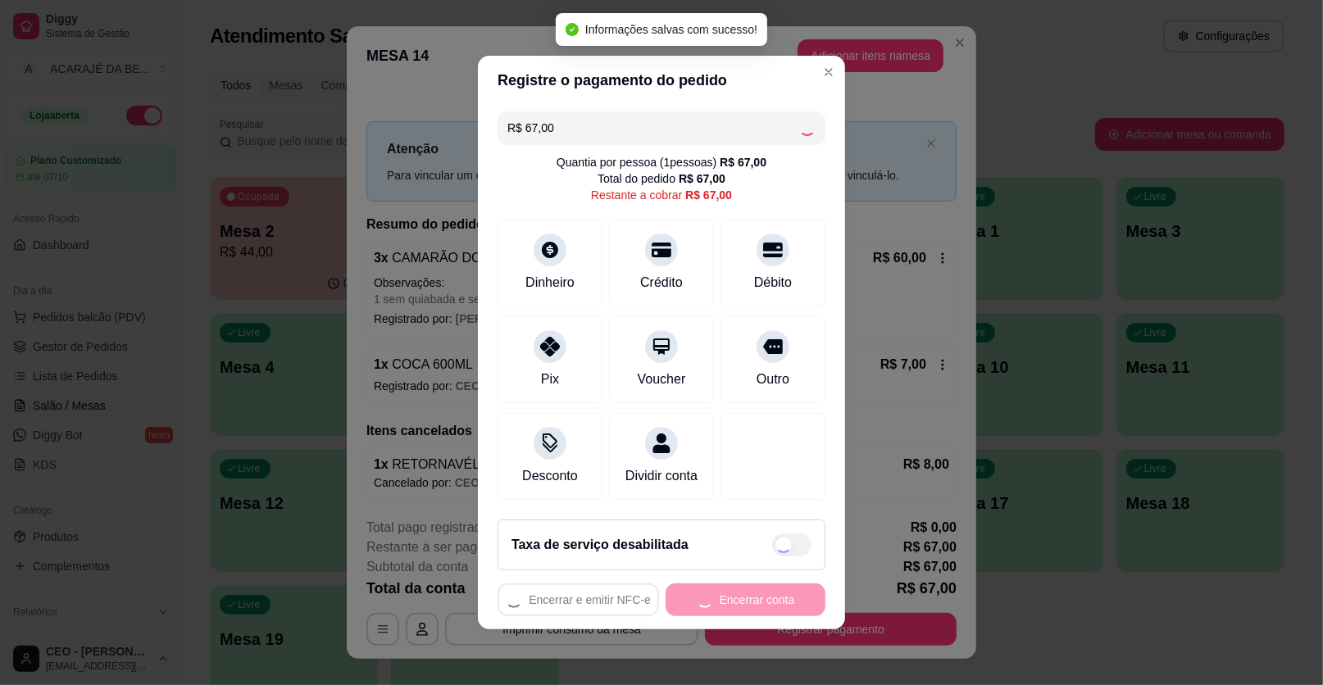
type input "R$ 0,00"
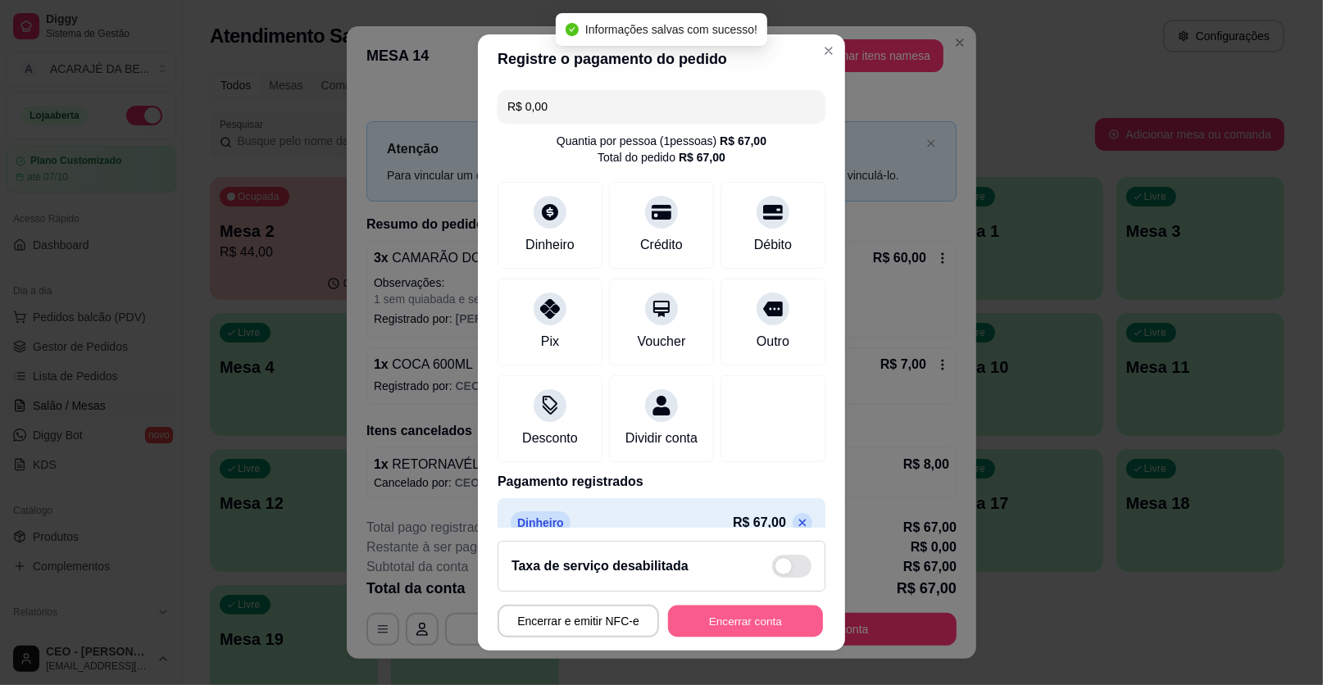
click at [702, 628] on button "Encerrar conta" at bounding box center [745, 622] width 155 height 32
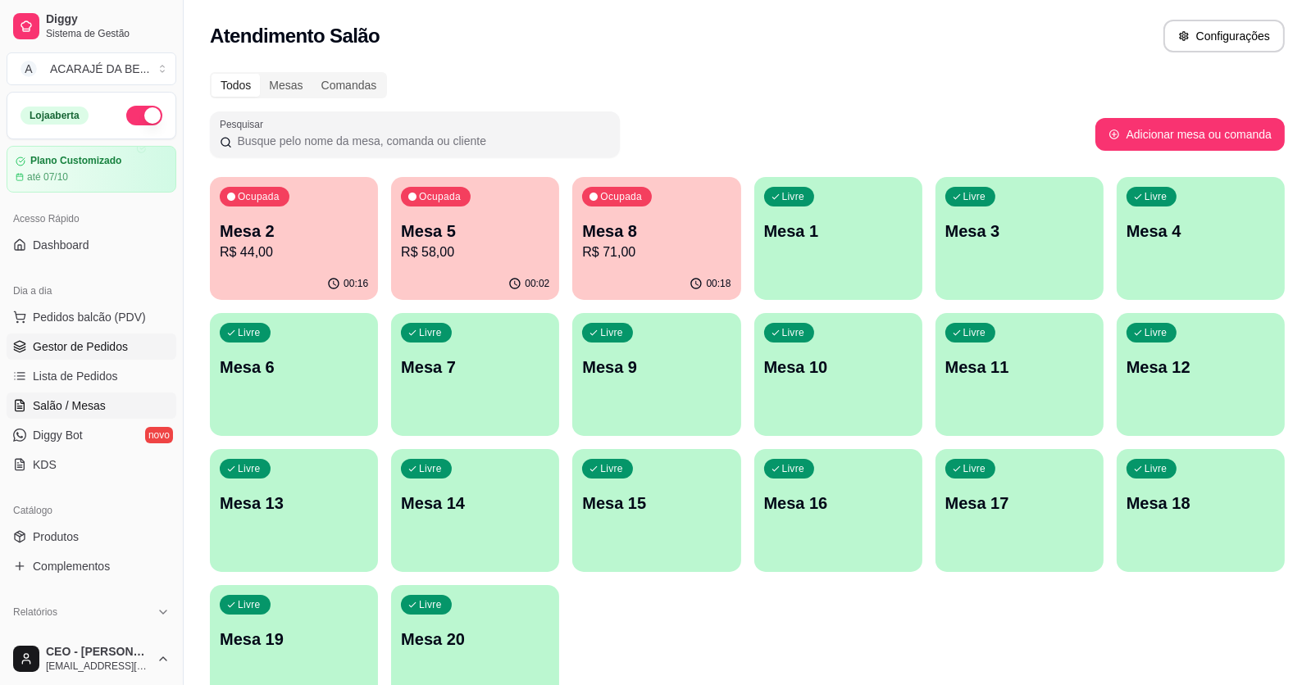
click at [47, 333] on ul "Pedidos balcão (PDV) Gestor de Pedidos Lista de Pedidos Salão / Mesas Diggy Bot…" at bounding box center [92, 391] width 170 height 174
click at [47, 335] on link "Gestor de Pedidos" at bounding box center [92, 347] width 170 height 26
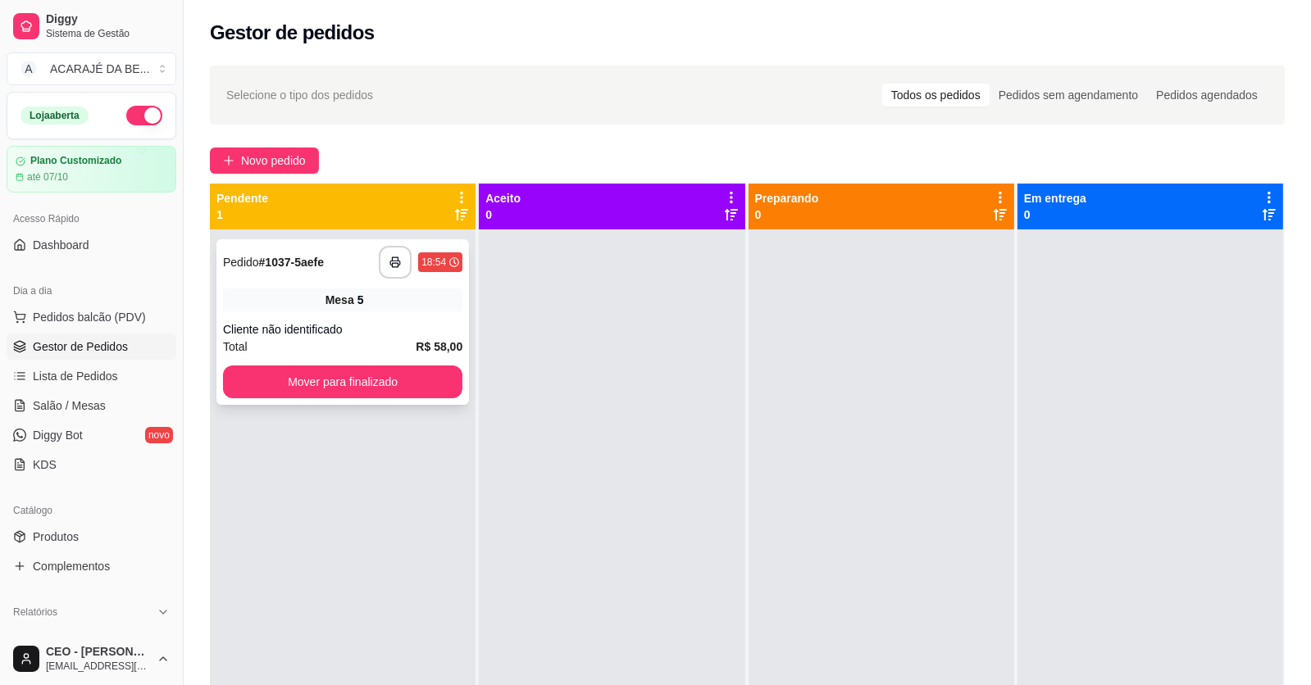
click at [304, 257] on div "Pedido # 1037-5aefe" at bounding box center [273, 262] width 101 height 20
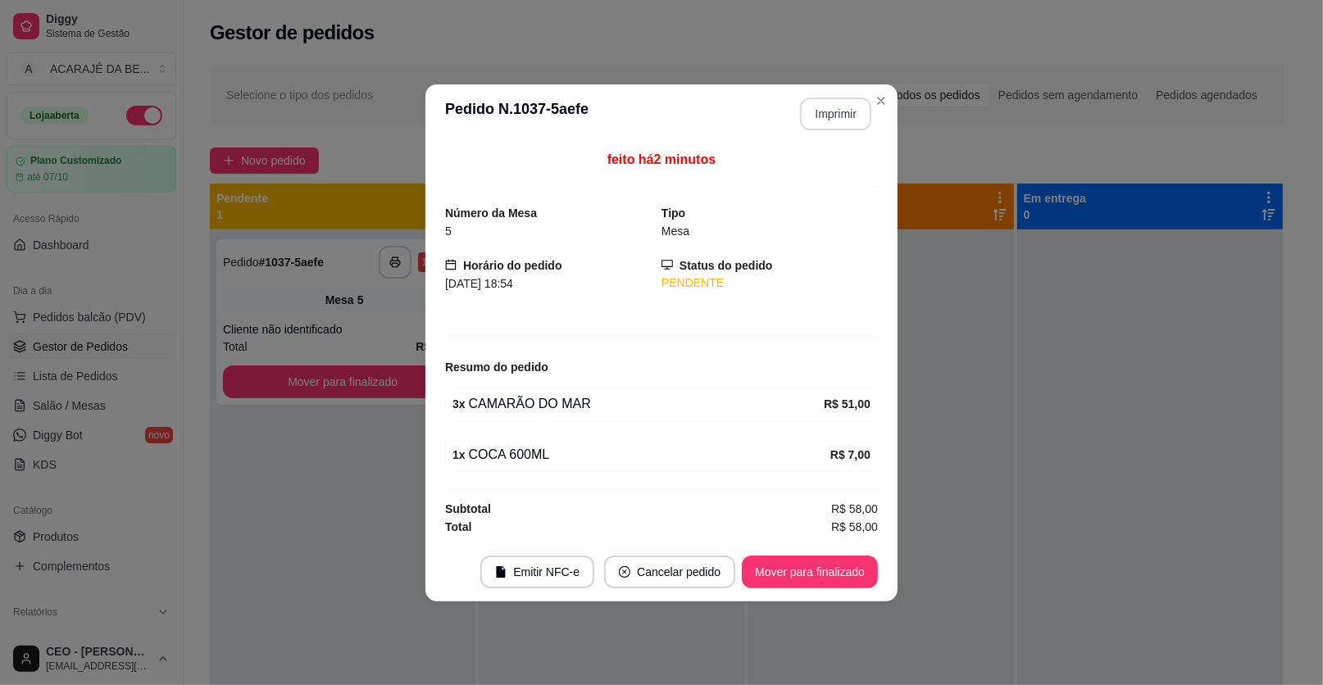
click at [830, 105] on button "Imprimir" at bounding box center [835, 114] width 71 height 33
click at [810, 575] on button "Mover para finalizado" at bounding box center [810, 572] width 132 height 32
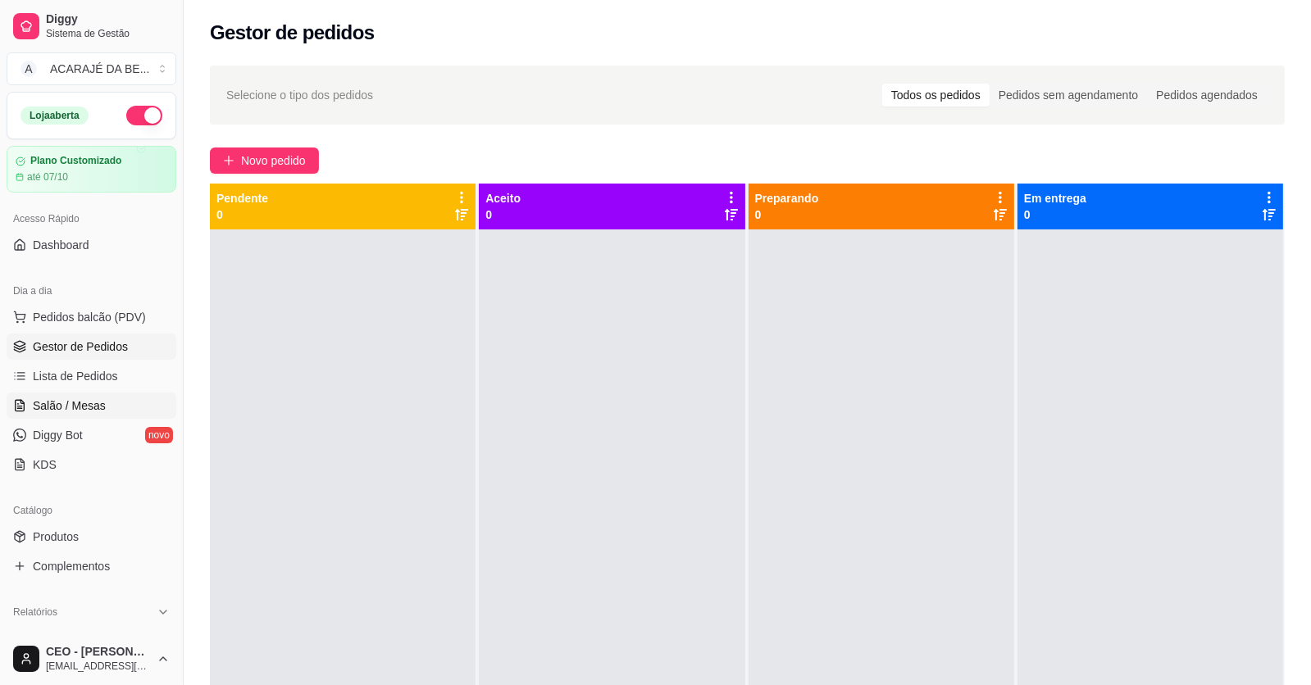
click at [125, 408] on link "Salão / Mesas" at bounding box center [92, 406] width 170 height 26
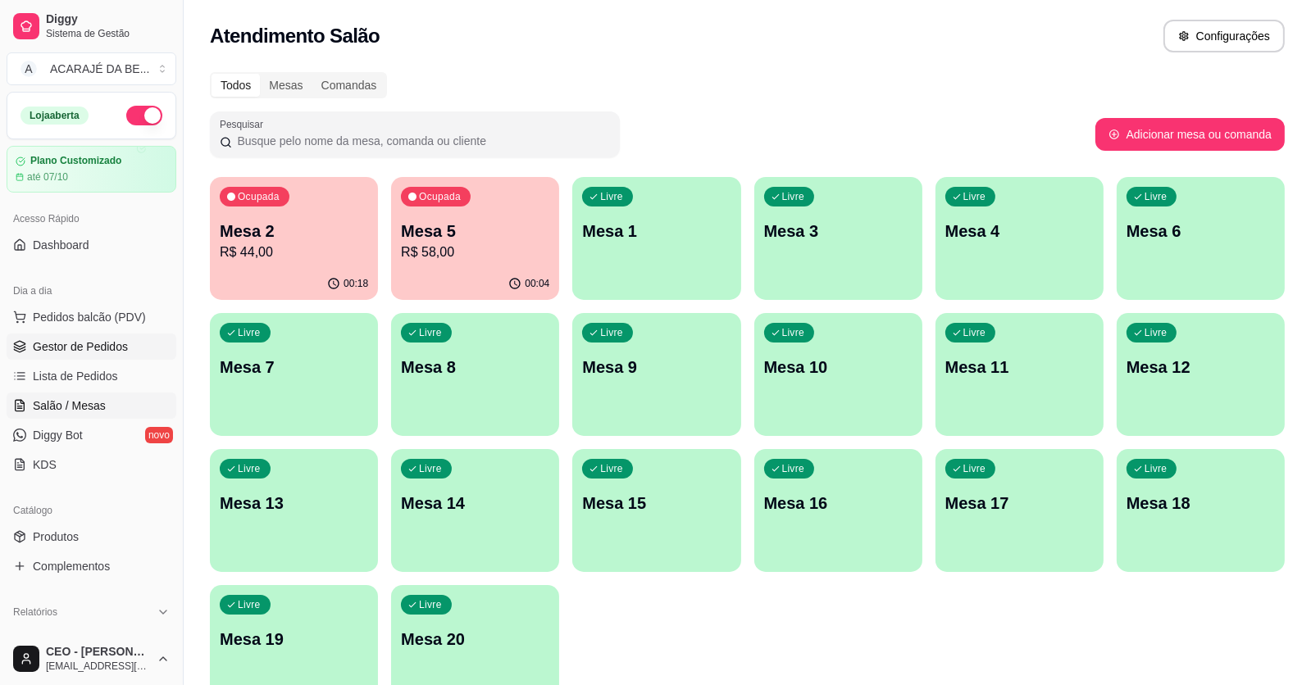
click at [79, 347] on span "Gestor de Pedidos" at bounding box center [80, 347] width 95 height 16
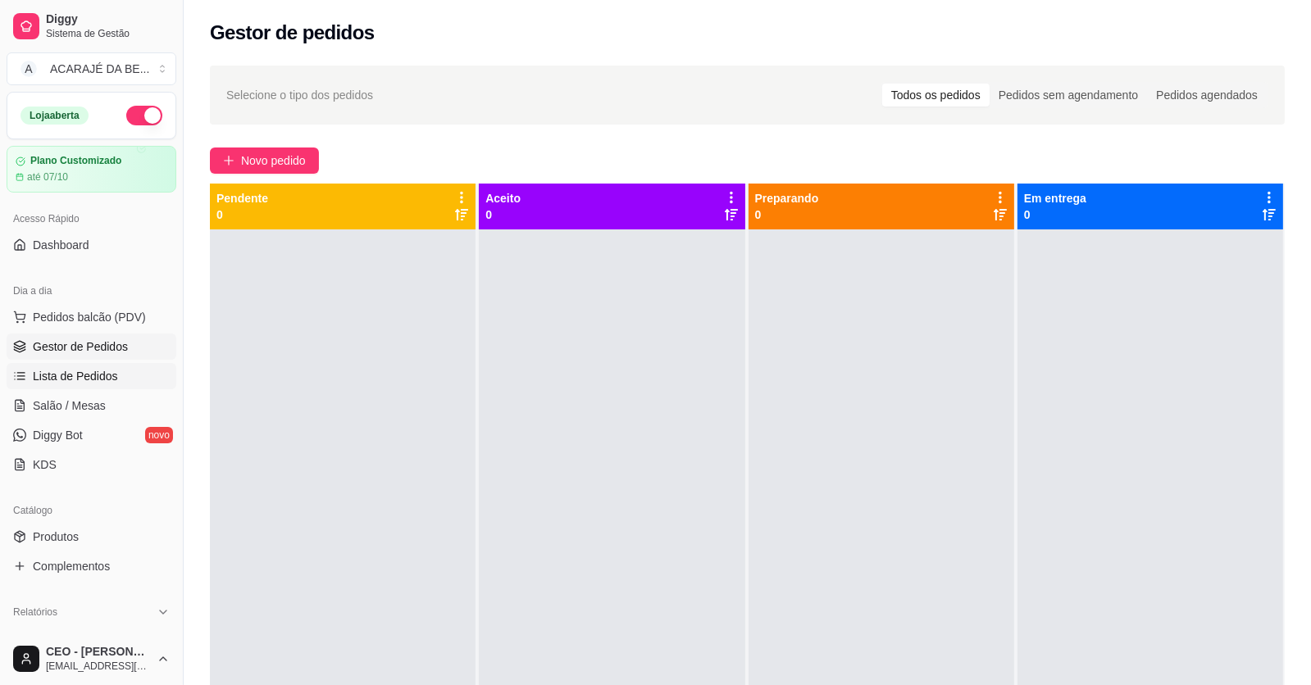
click at [126, 382] on link "Lista de Pedidos" at bounding box center [92, 376] width 170 height 26
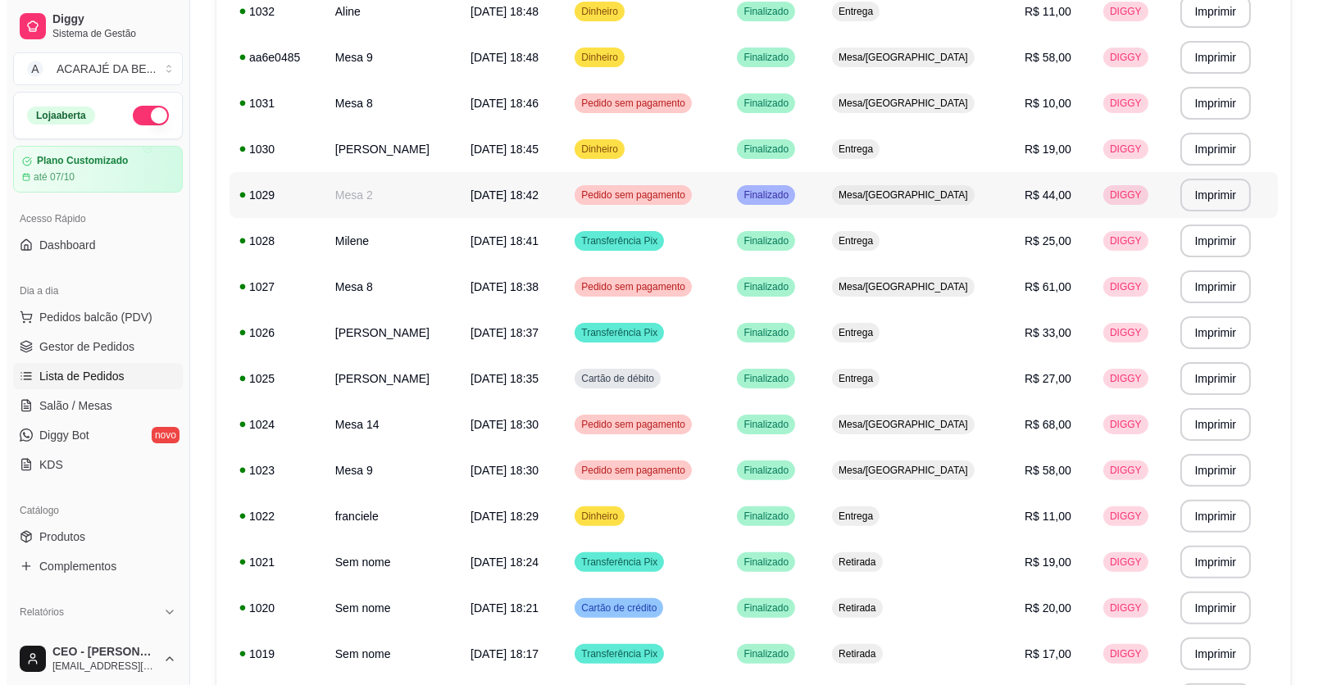
scroll to position [573, 0]
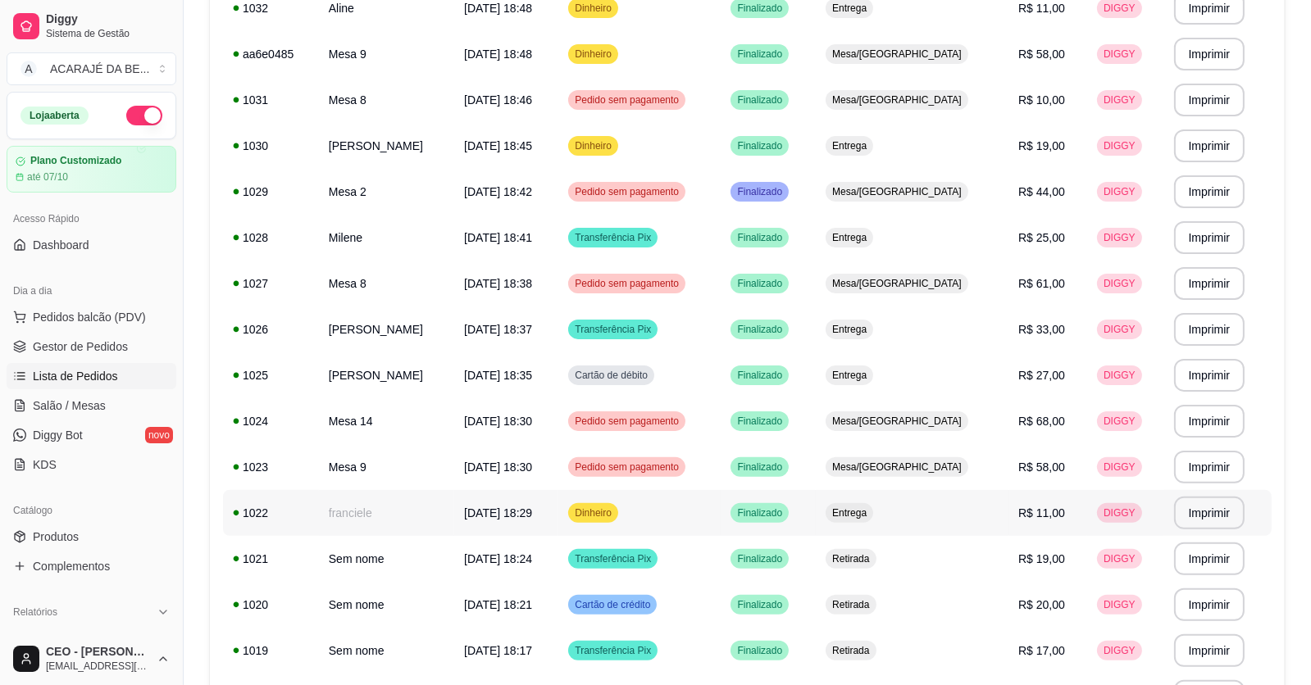
click at [414, 516] on td "franciele" at bounding box center [386, 513] width 135 height 46
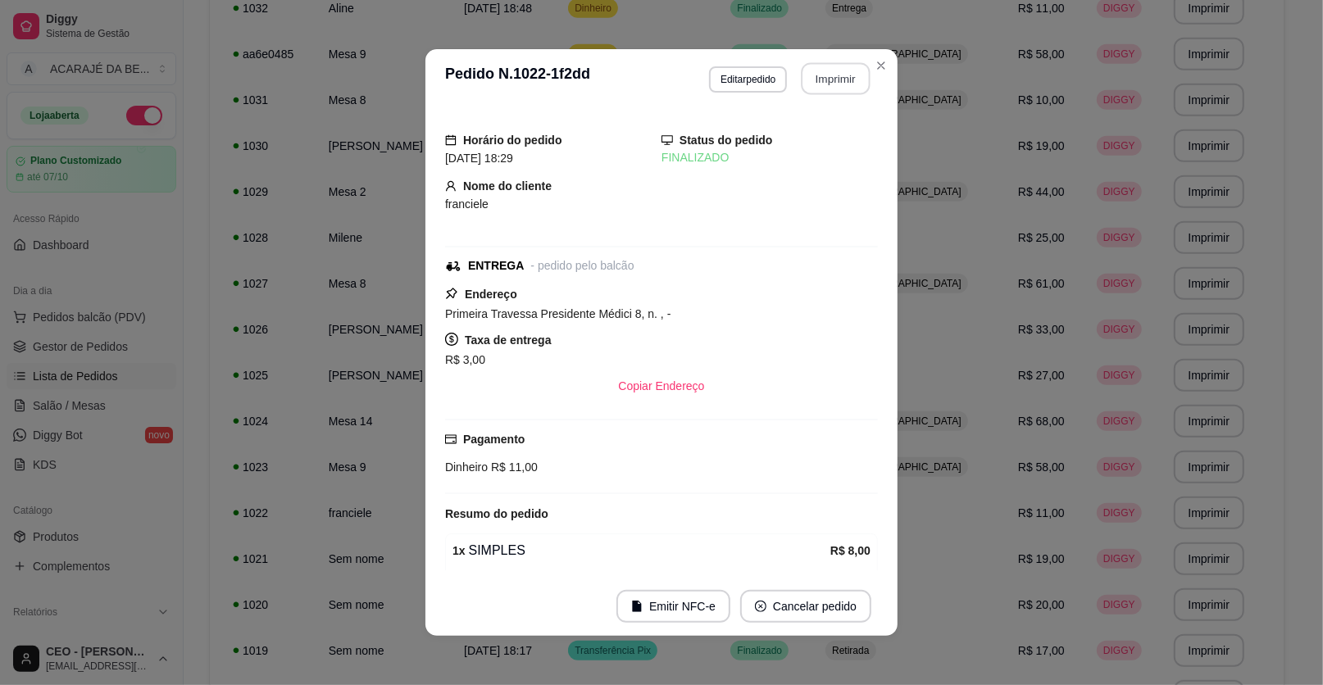
click at [816, 66] on button "Imprimir" at bounding box center [836, 79] width 69 height 32
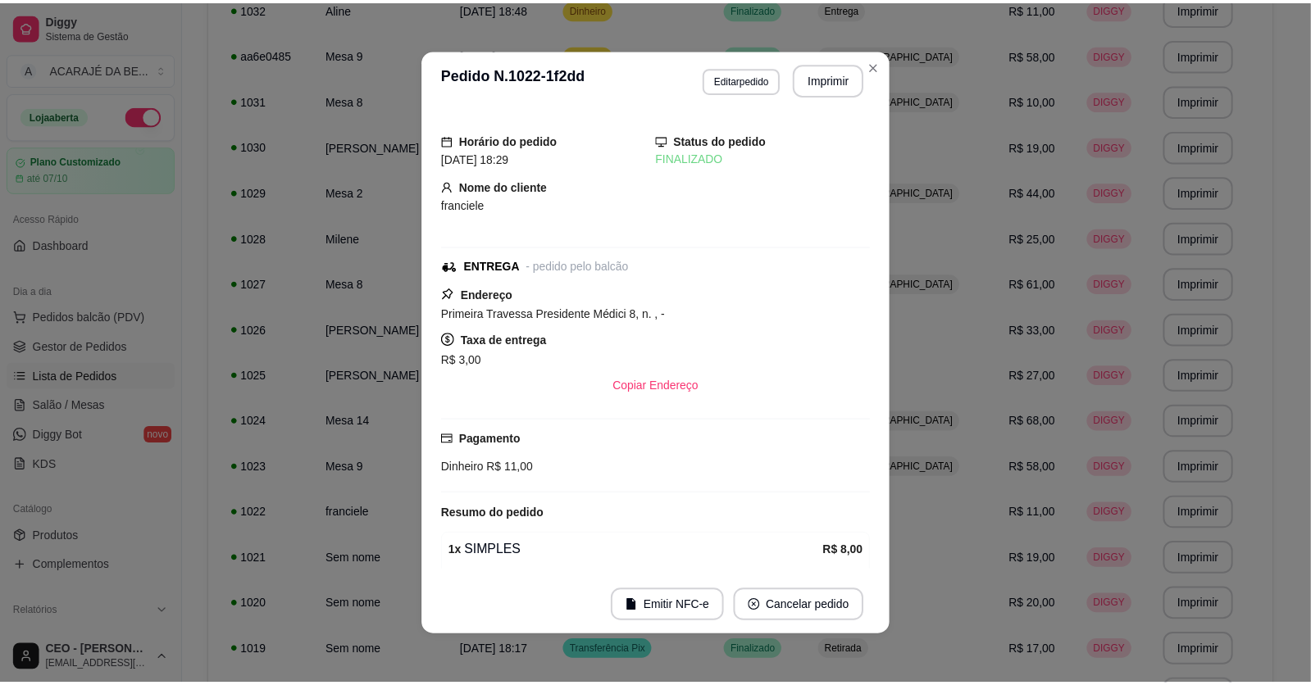
scroll to position [0, 0]
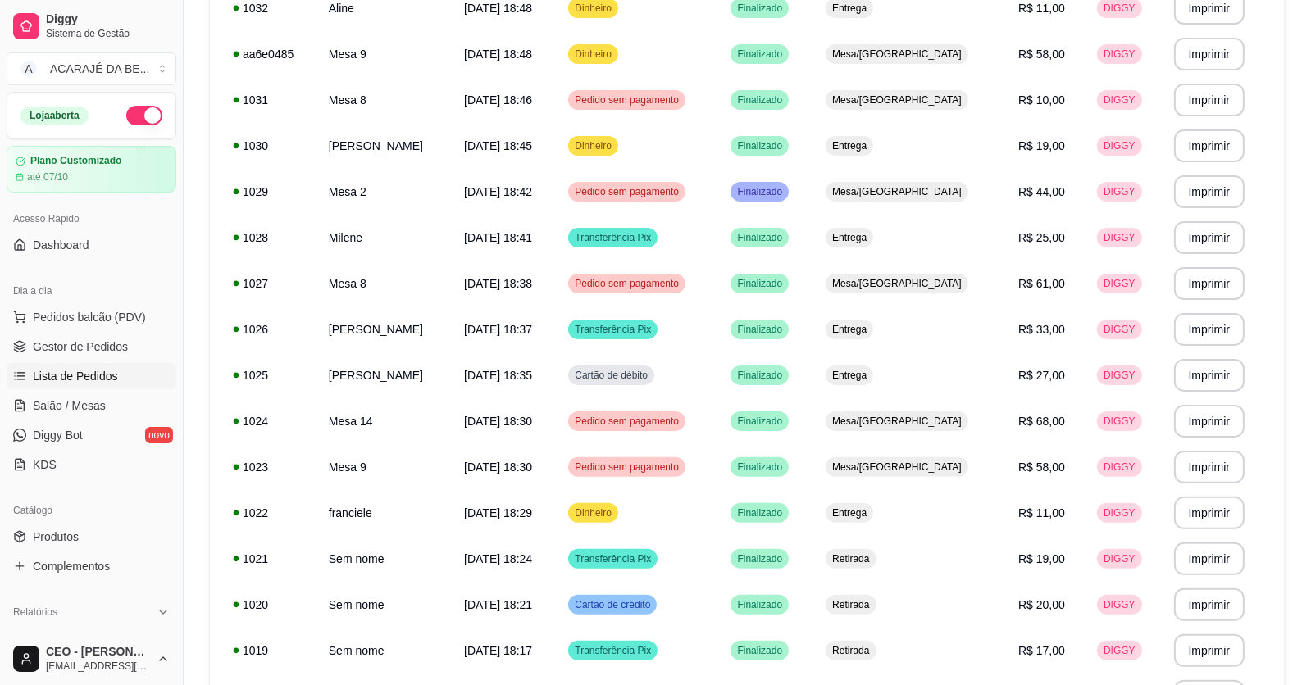
click at [86, 297] on div "Dia a dia" at bounding box center [92, 291] width 170 height 26
click at [90, 339] on span "Gestor de Pedidos" at bounding box center [80, 347] width 95 height 16
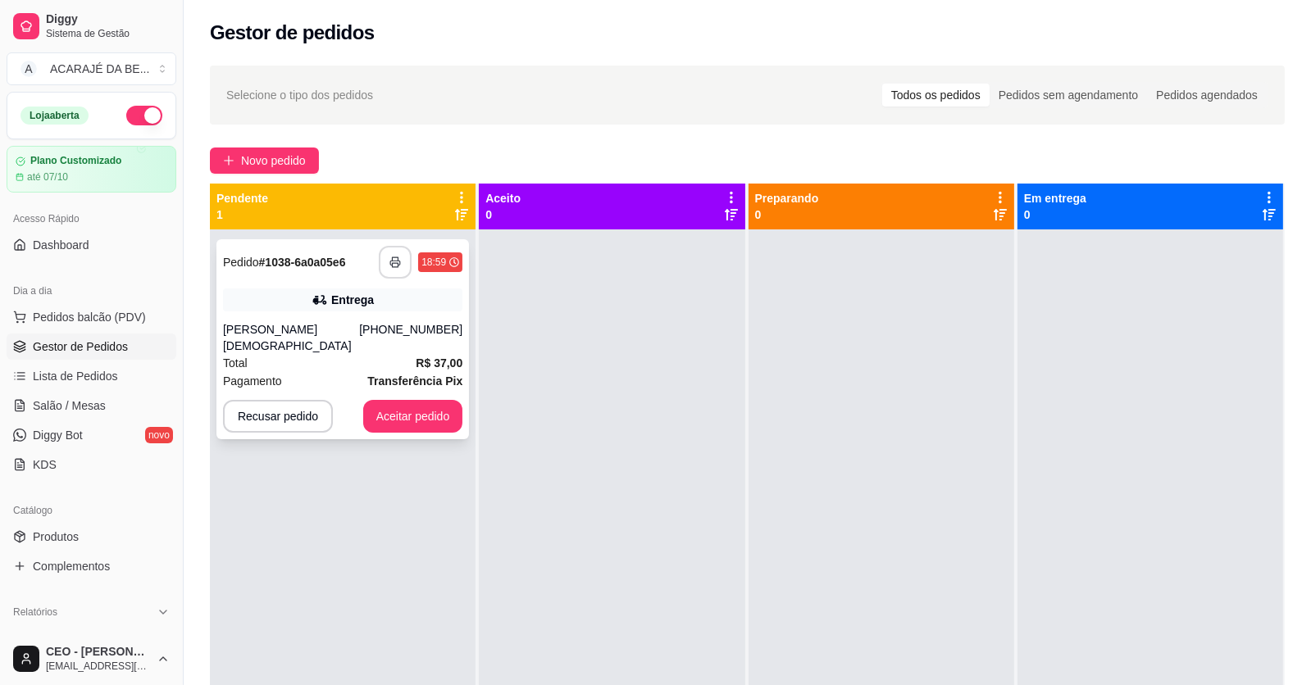
click at [389, 258] on icon "button" at bounding box center [394, 262] width 11 height 11
click at [398, 401] on button "Aceitar pedido" at bounding box center [413, 417] width 97 height 32
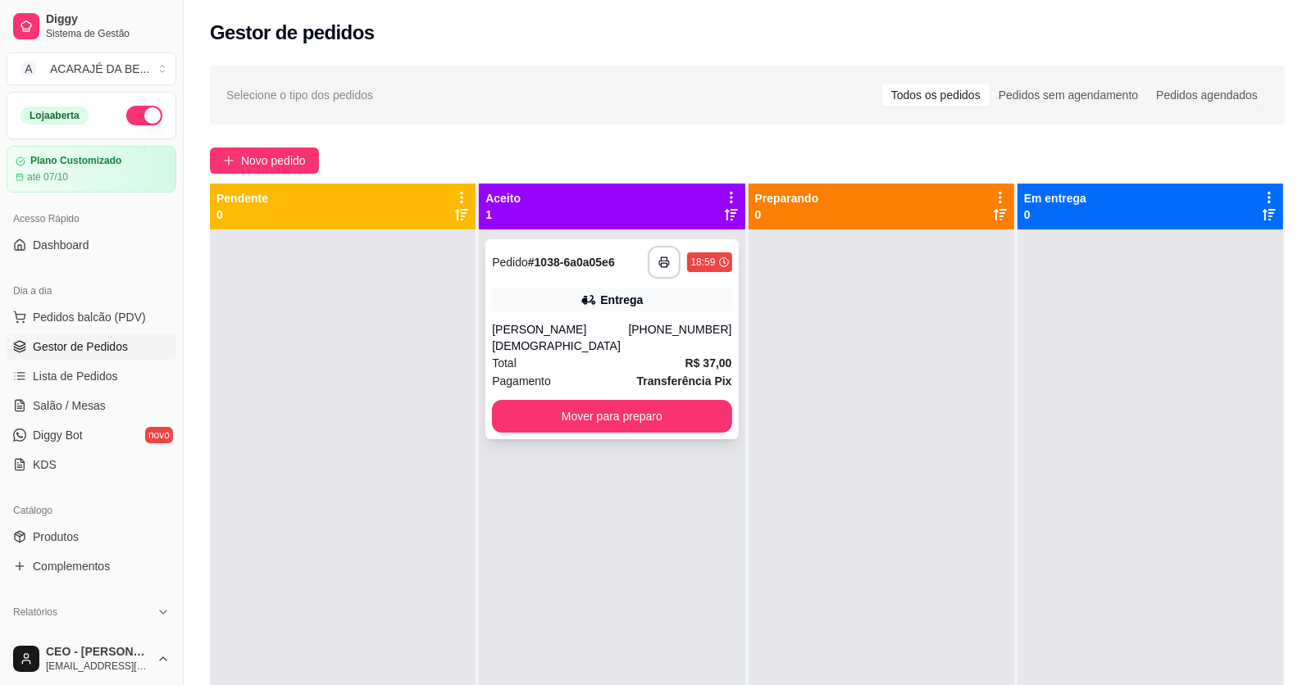
click at [574, 379] on div "**********" at bounding box center [611, 339] width 252 height 200
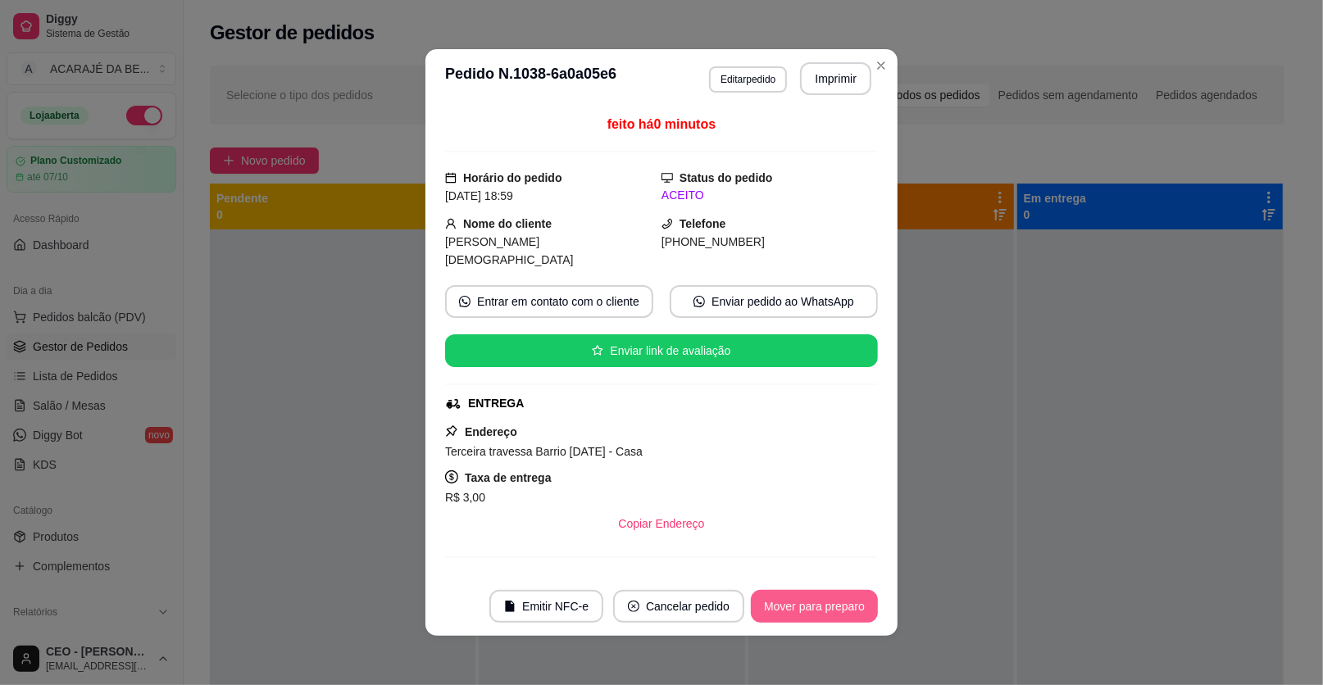
click at [780, 598] on button "Mover para preparo" at bounding box center [814, 606] width 127 height 33
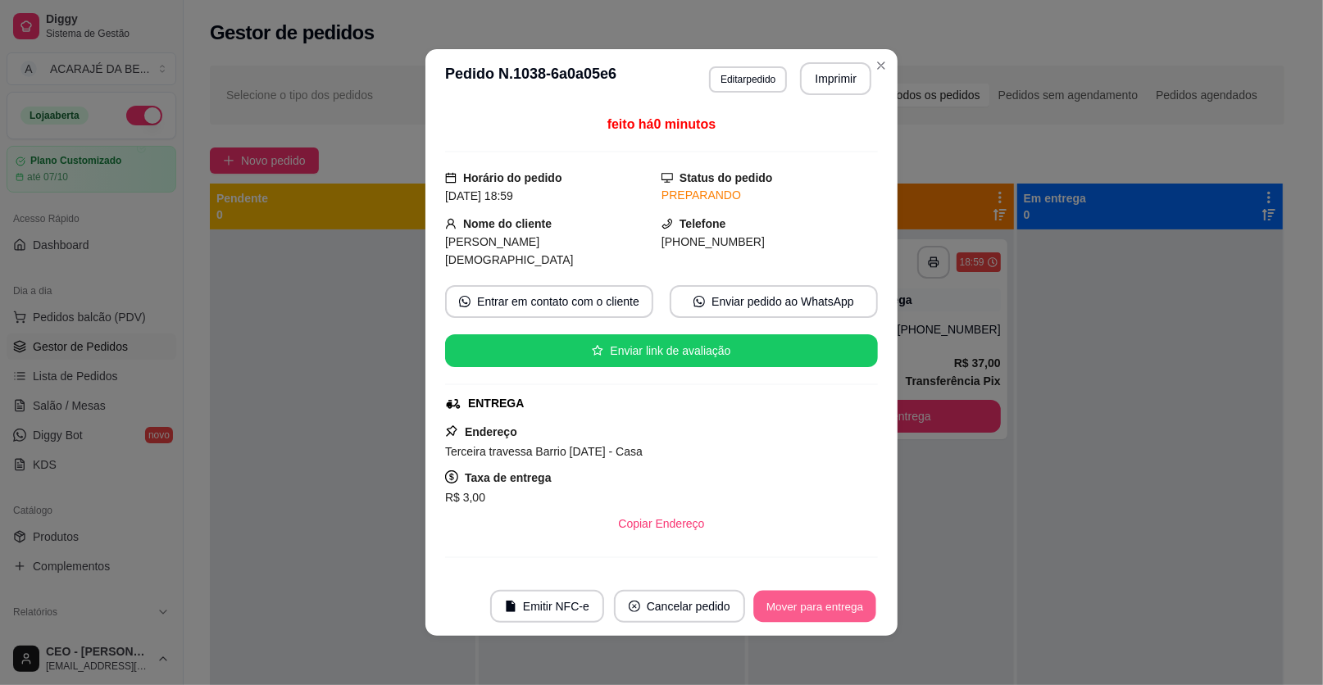
click at [780, 598] on button "Mover para entrega" at bounding box center [814, 607] width 123 height 32
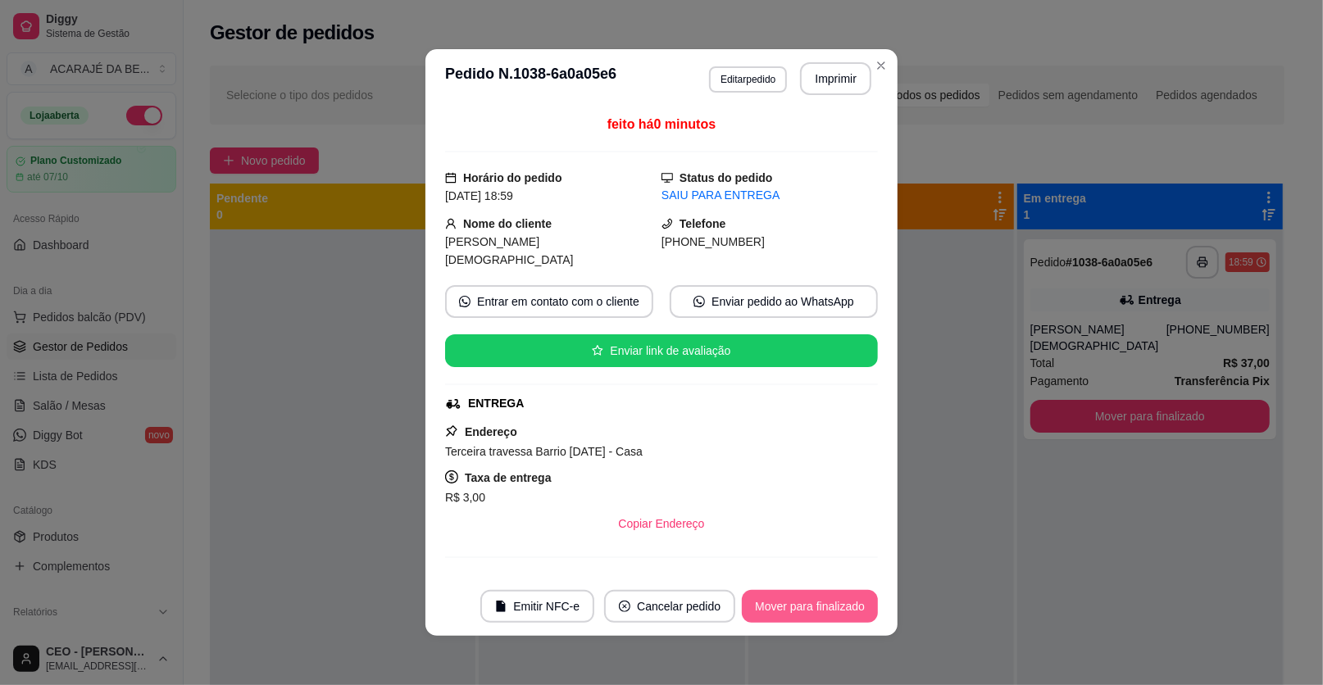
click at [780, 598] on button "Mover para finalizado" at bounding box center [810, 606] width 136 height 33
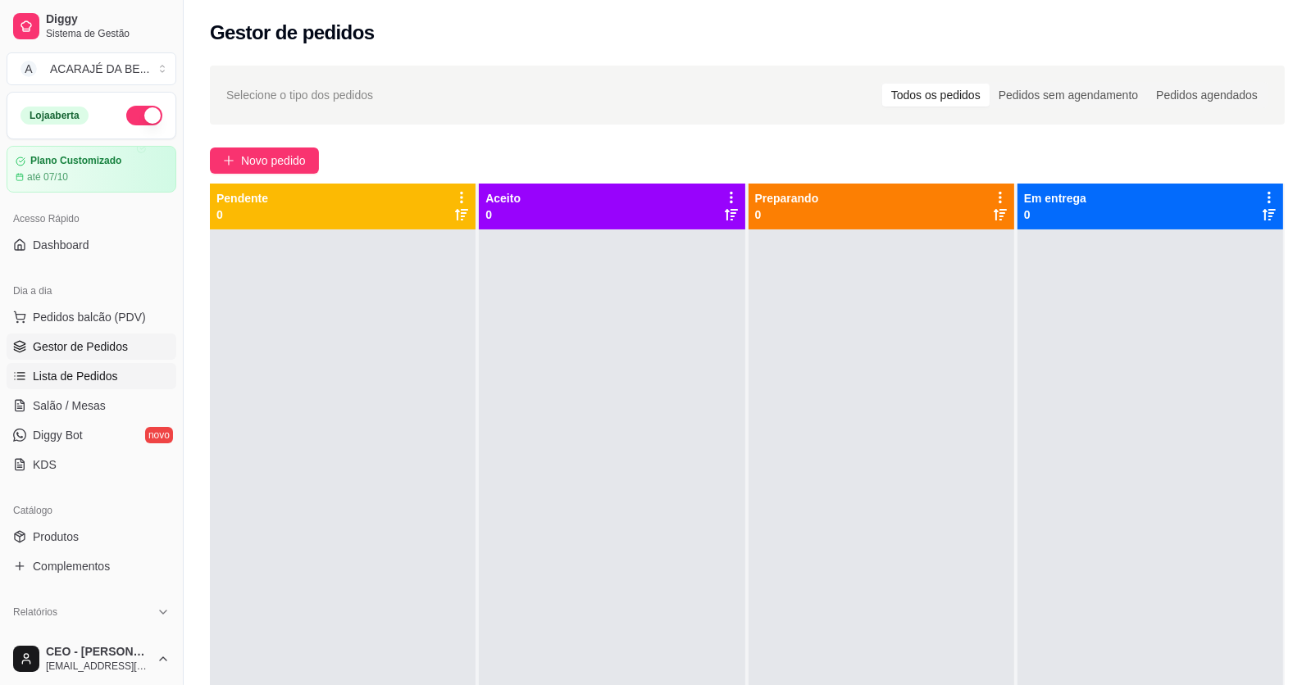
click at [80, 375] on span "Lista de Pedidos" at bounding box center [75, 376] width 85 height 16
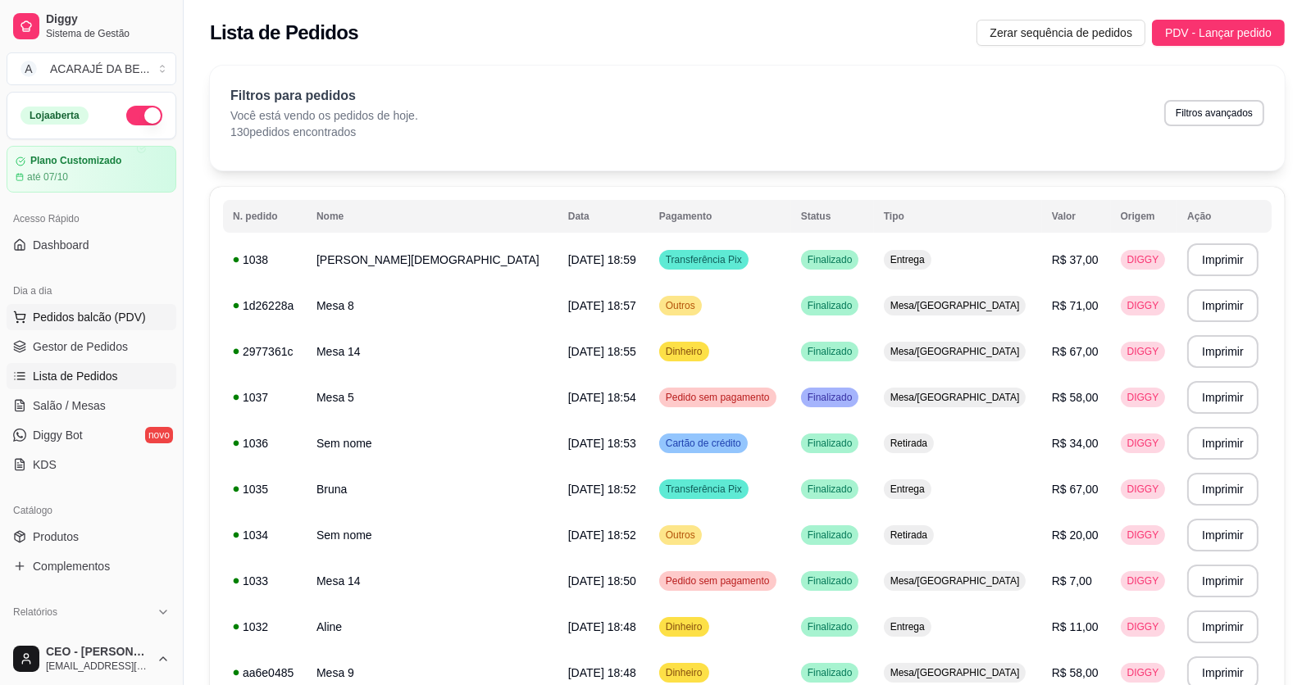
click at [92, 326] on button "Pedidos balcão (PDV)" at bounding box center [92, 317] width 170 height 26
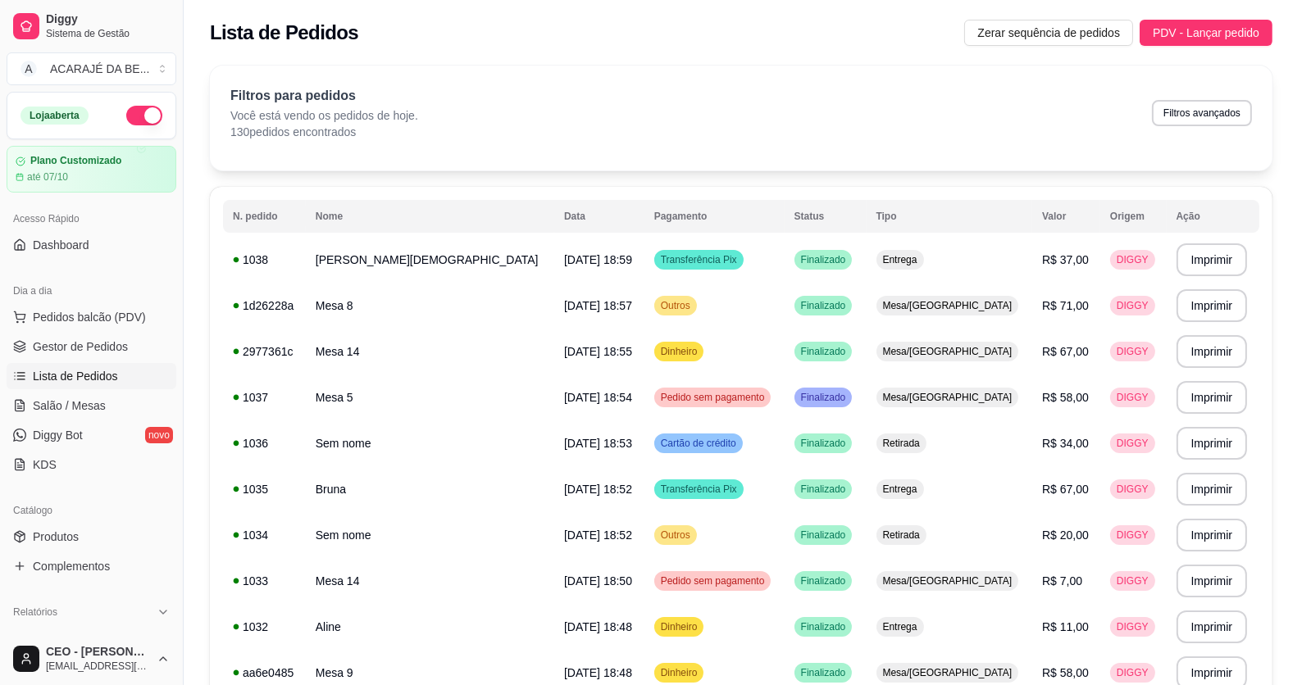
click at [95, 343] on img at bounding box center [119, 298] width 151 height 102
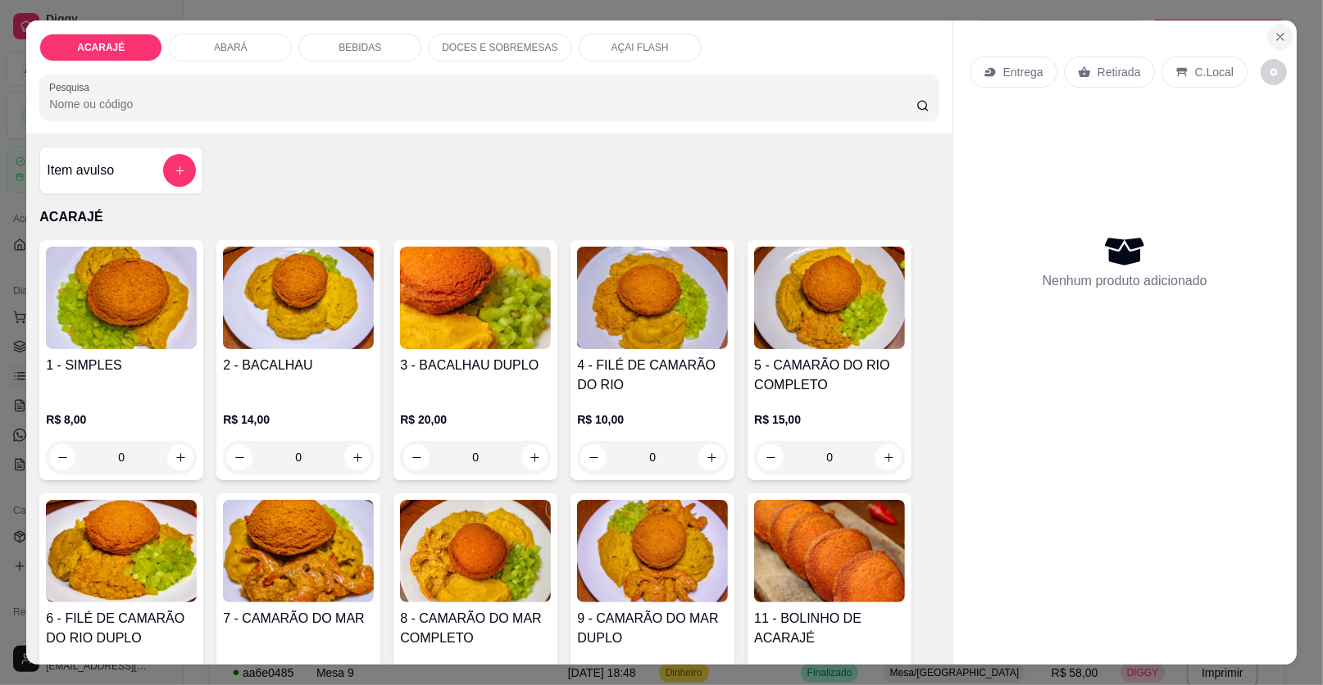
click at [1275, 32] on icon "Close" at bounding box center [1280, 36] width 13 height 13
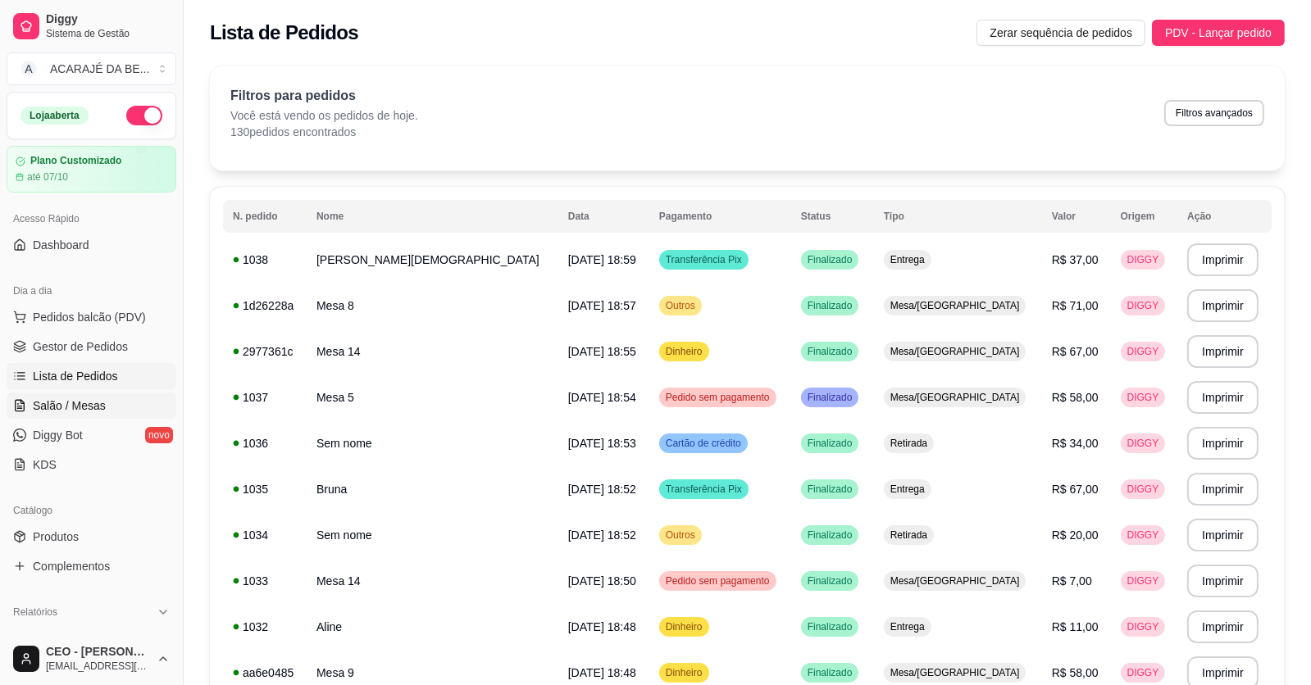
drag, startPoint x: 125, startPoint y: 407, endPoint x: 134, endPoint y: 396, distance: 14.1
click at [125, 407] on link "Salão / Mesas" at bounding box center [92, 406] width 170 height 26
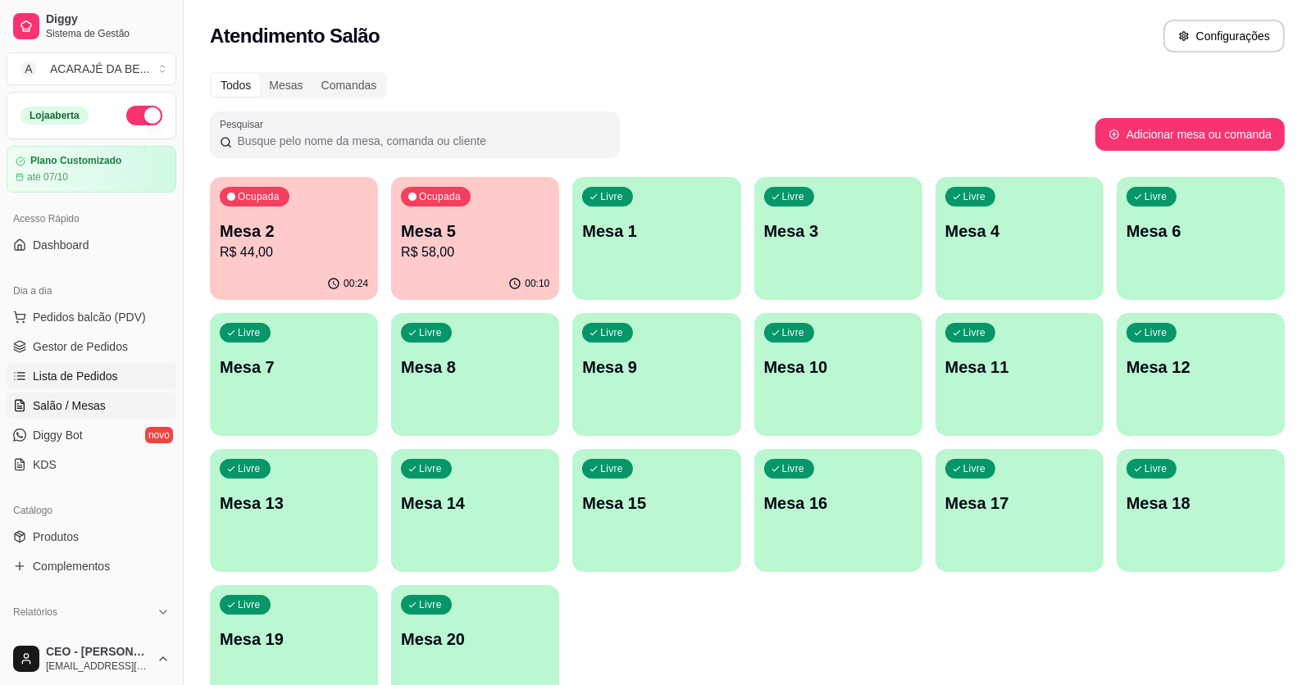
click at [120, 379] on link "Lista de Pedidos" at bounding box center [92, 376] width 170 height 26
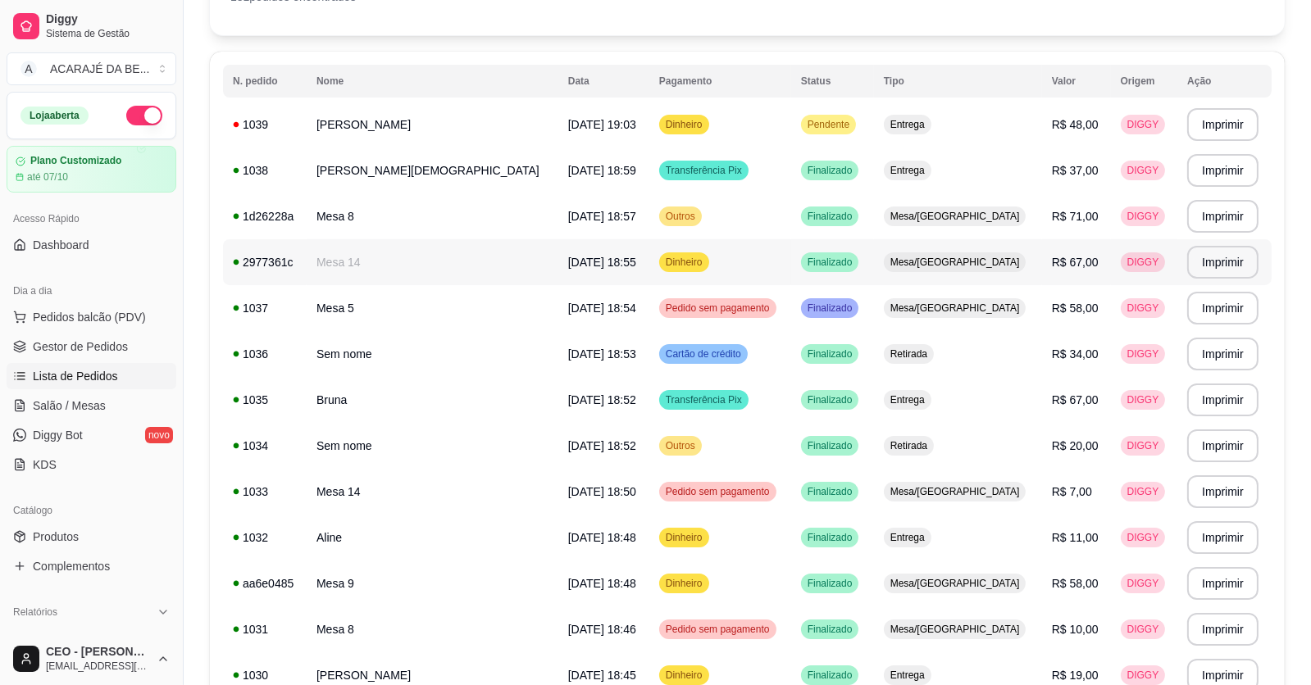
scroll to position [163, 0]
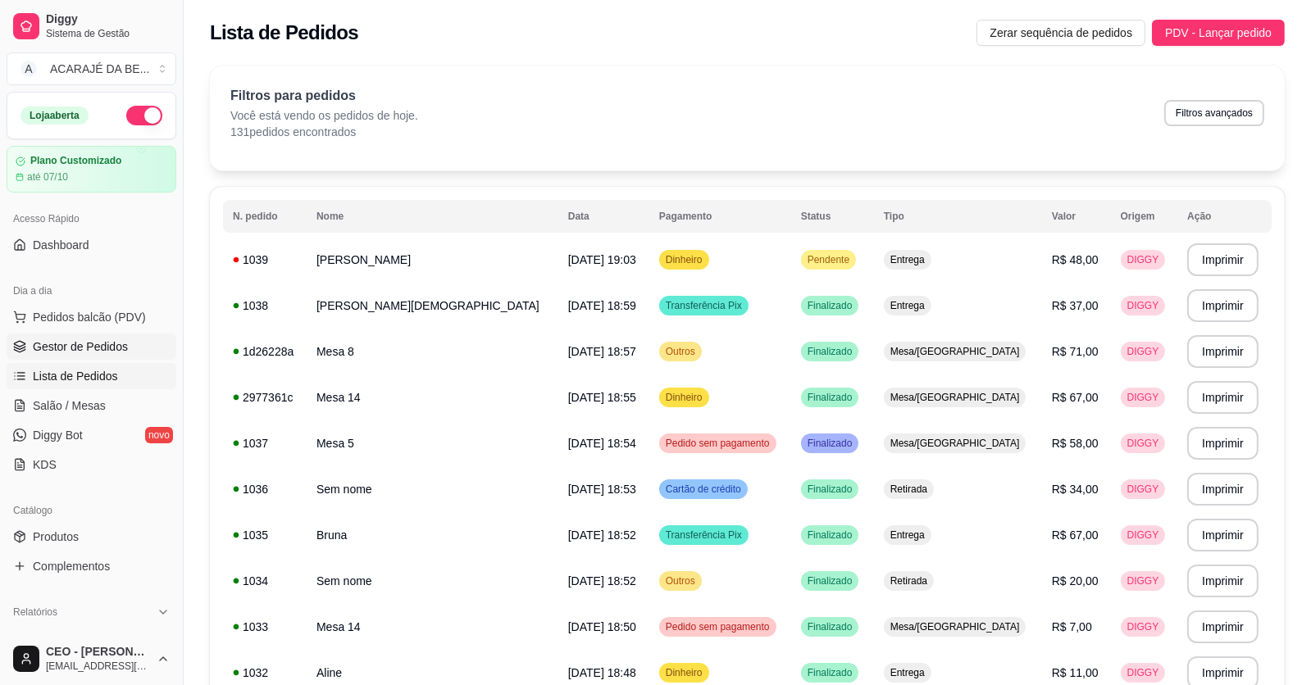
click at [47, 336] on link "Gestor de Pedidos" at bounding box center [92, 347] width 170 height 26
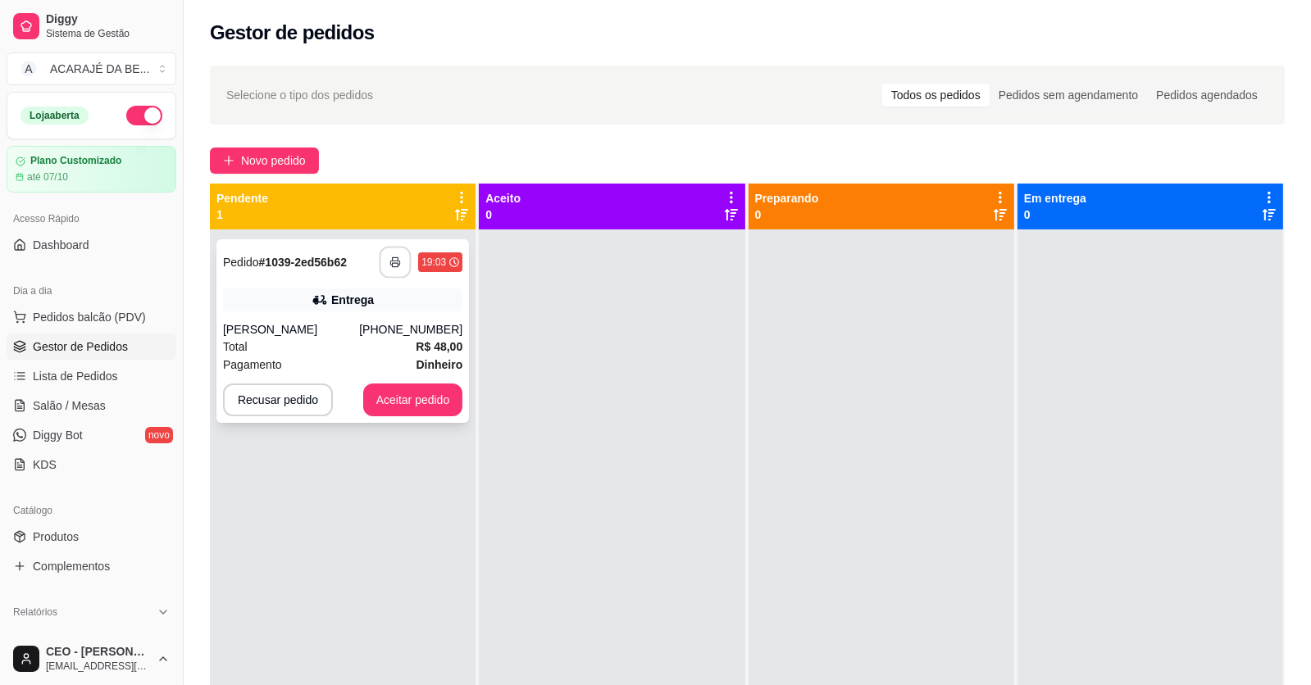
click at [384, 256] on button "button" at bounding box center [395, 263] width 32 height 32
click at [398, 391] on button "Aceitar pedido" at bounding box center [413, 400] width 97 height 32
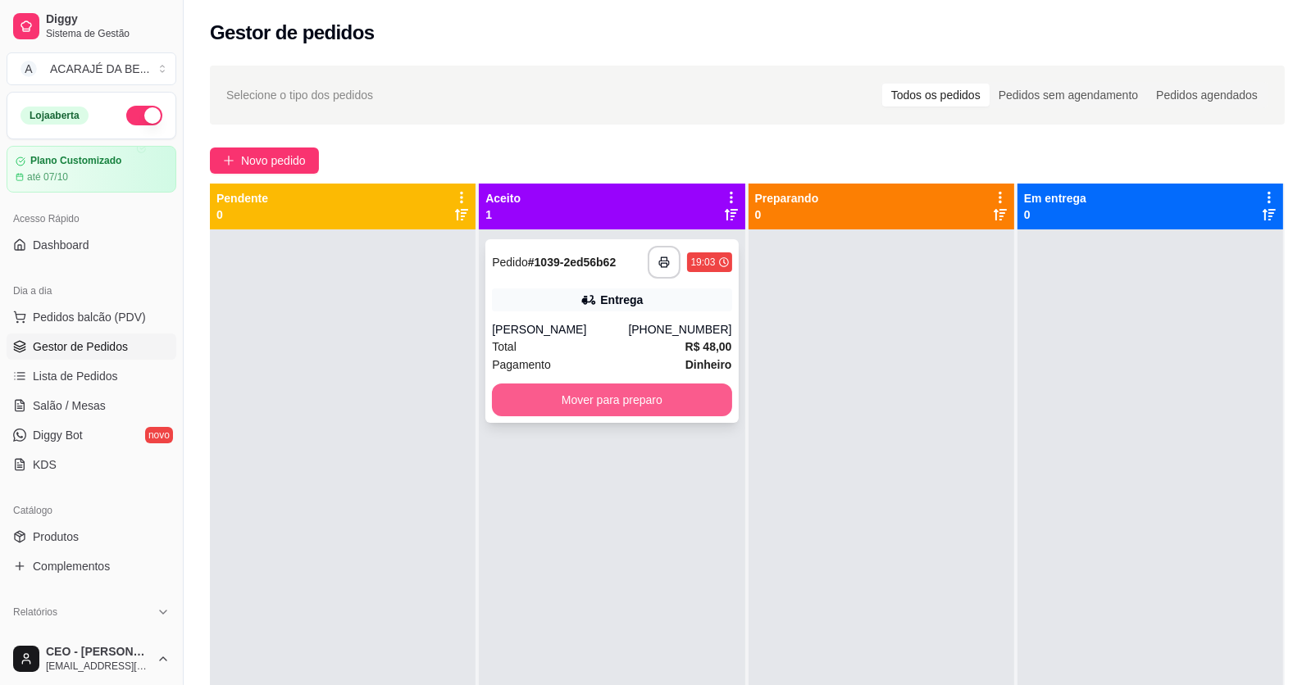
click at [631, 401] on button "Mover para preparo" at bounding box center [611, 400] width 239 height 33
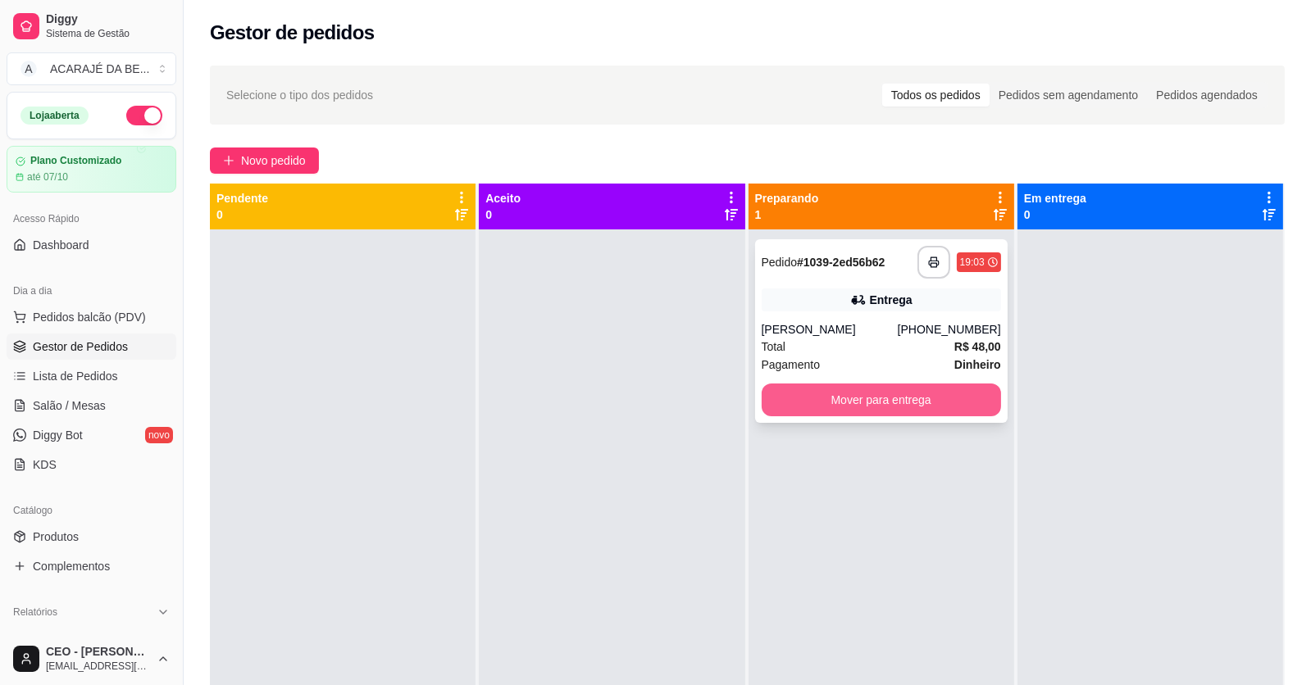
click at [910, 392] on button "Mover para entrega" at bounding box center [880, 400] width 239 height 33
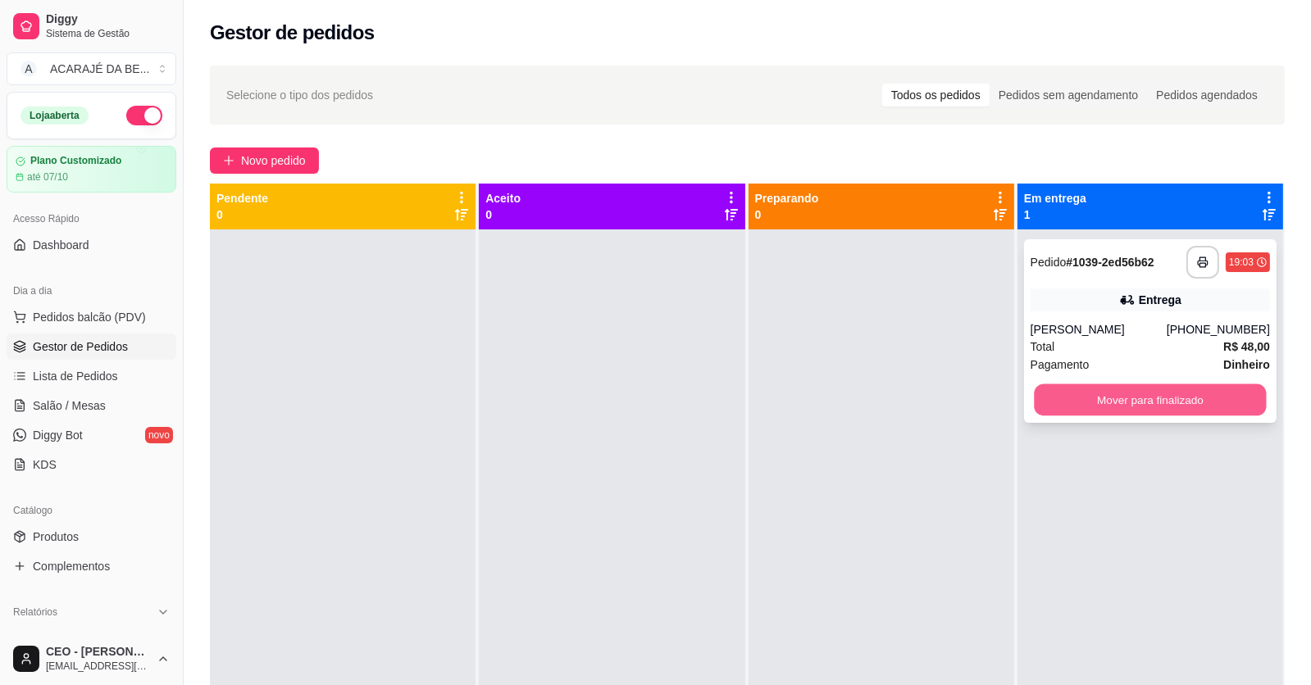
click at [1038, 397] on button "Mover para finalizado" at bounding box center [1150, 400] width 232 height 32
click at [1039, 400] on div "Mover para finalizado" at bounding box center [1149, 400] width 239 height 33
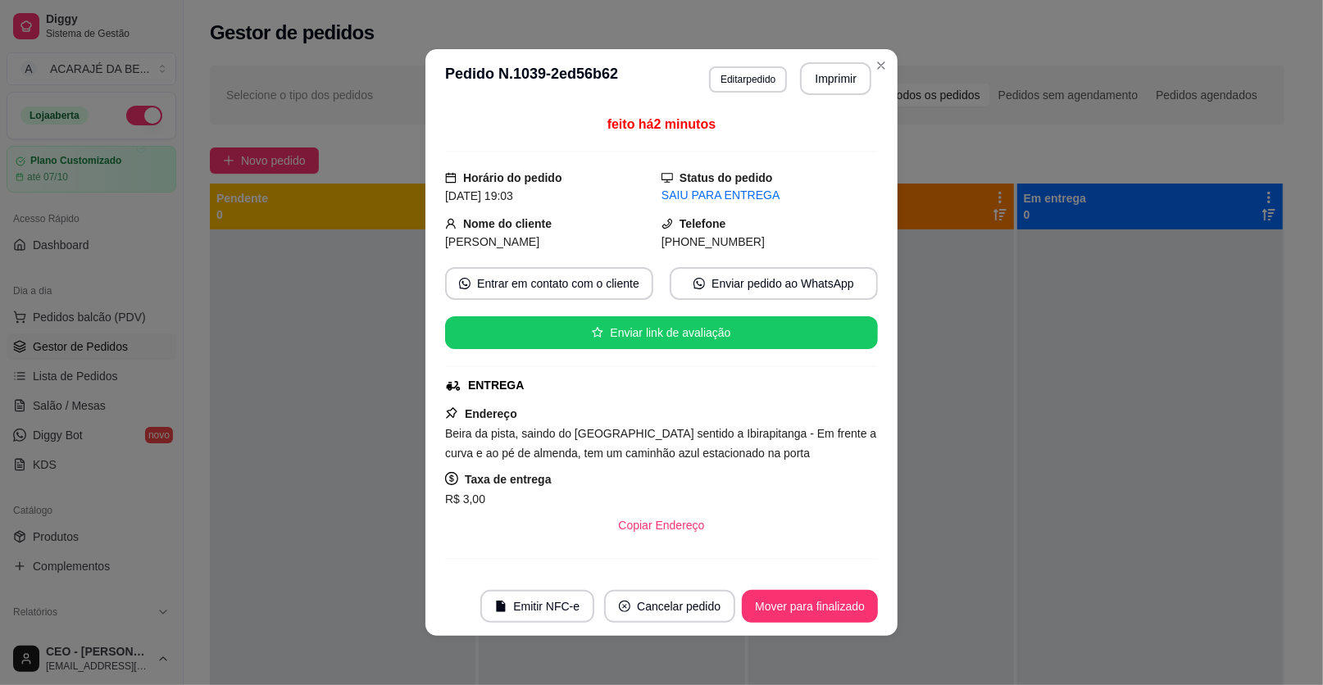
click at [820, 585] on footer "Emitir NFC-e Cancelar pedido Mover para finalizado" at bounding box center [661, 606] width 472 height 59
click at [816, 600] on button "Mover para finalizado" at bounding box center [810, 607] width 132 height 32
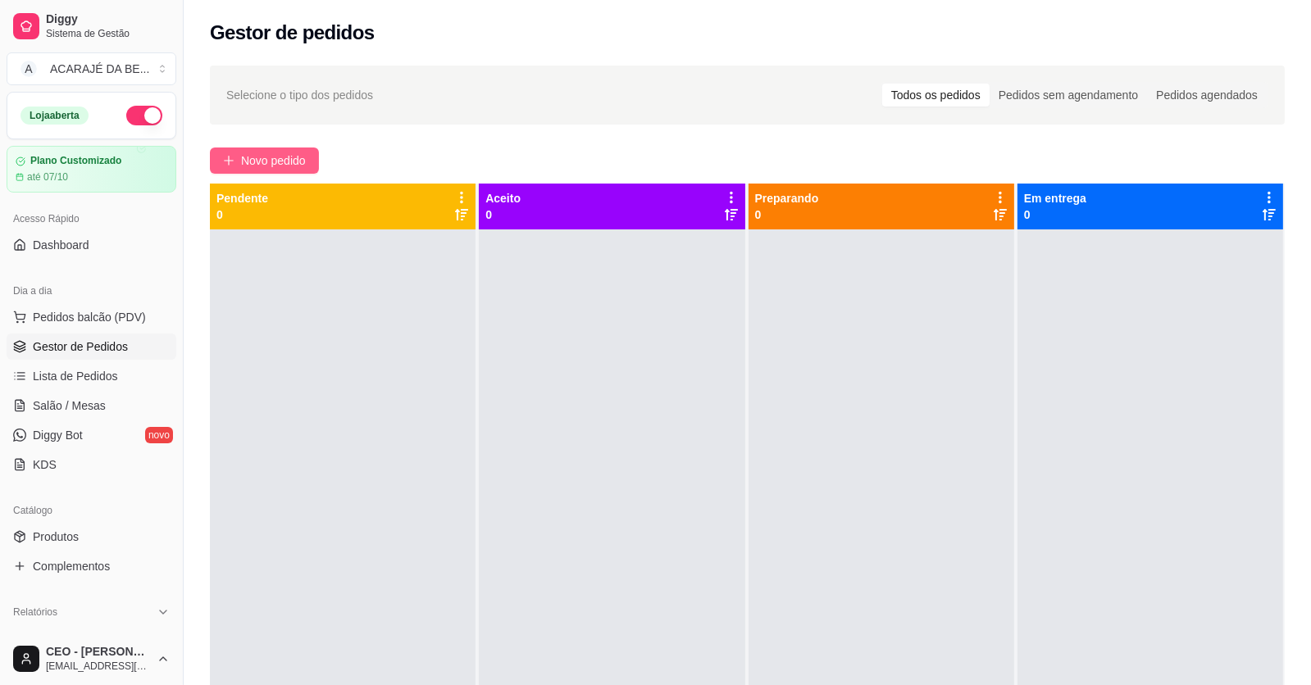
click at [293, 159] on span "Novo pedido" at bounding box center [273, 161] width 65 height 18
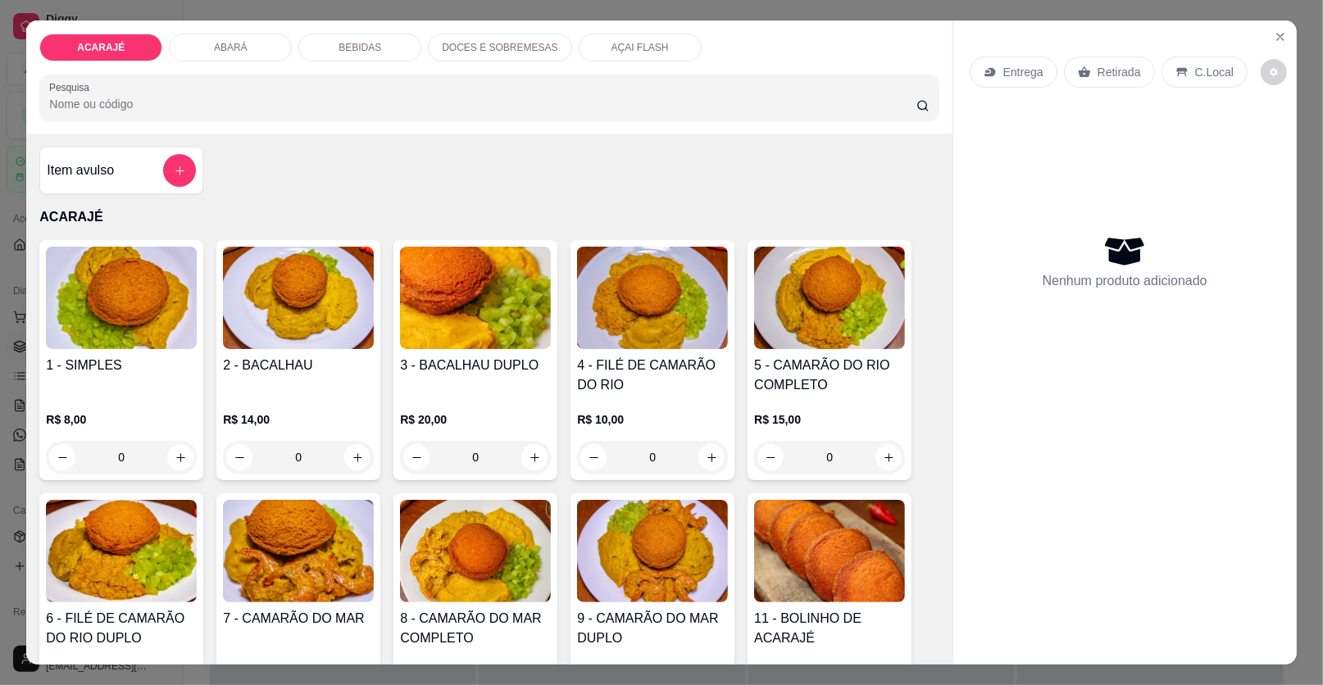
click at [496, 41] on p "DOCES E SOBREMESAS" at bounding box center [500, 47] width 116 height 13
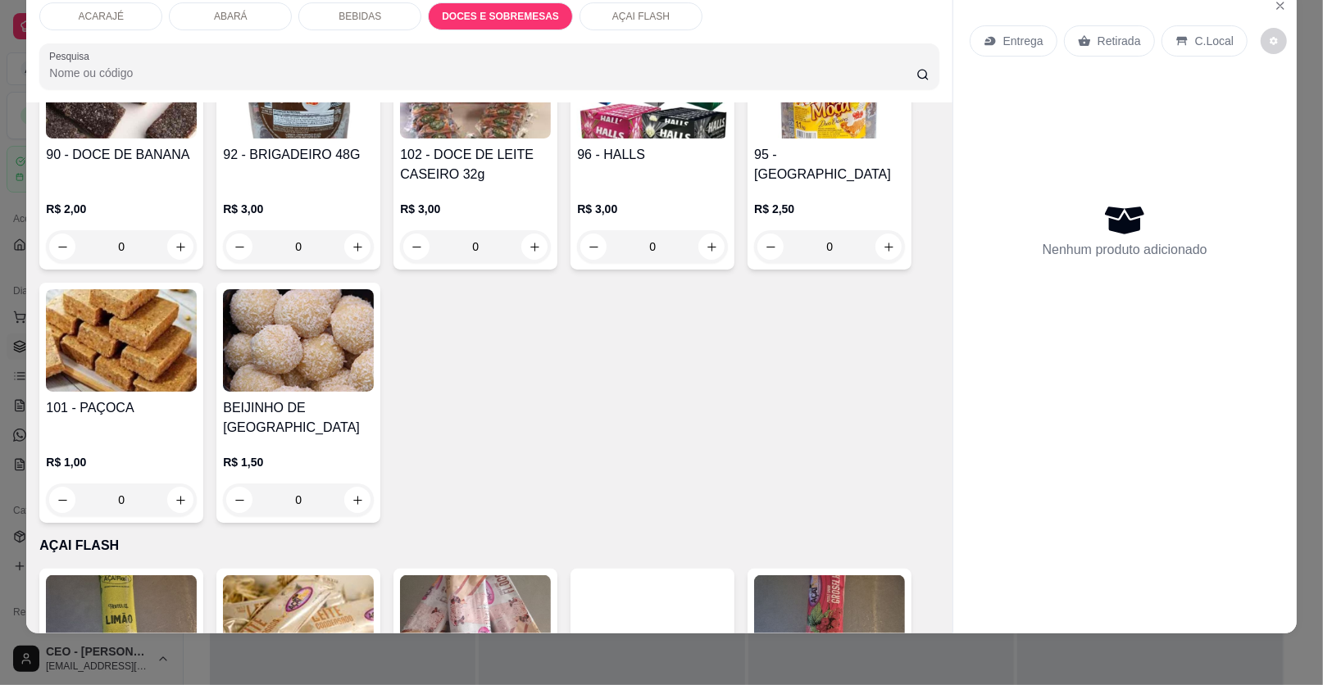
scroll to position [2556, 0]
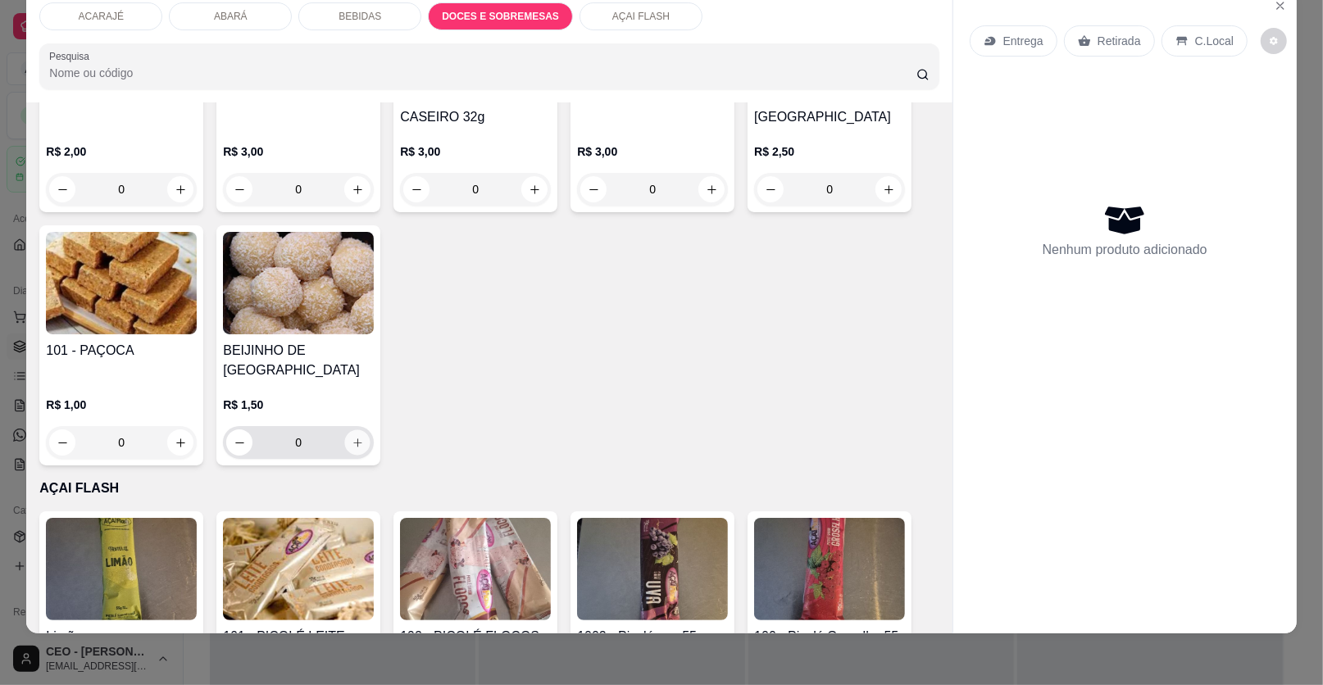
click at [352, 437] on icon "increase-product-quantity" at bounding box center [358, 443] width 12 height 12
type input "2"
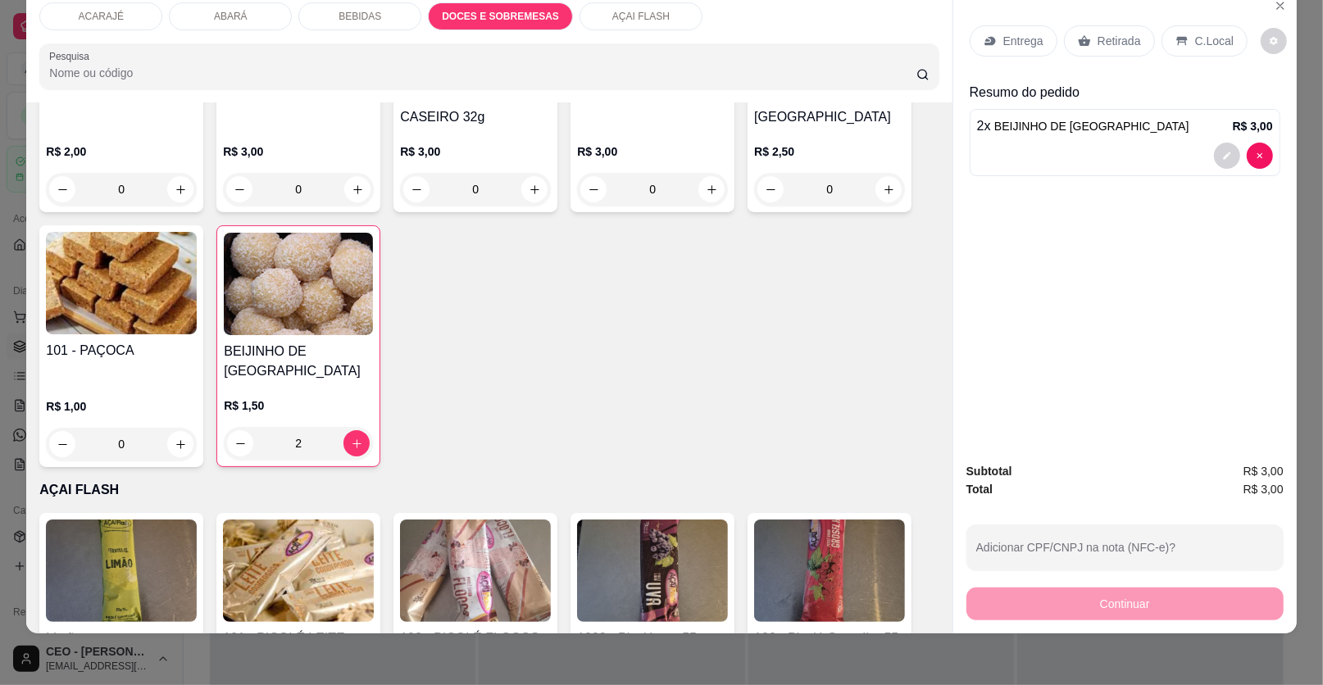
click at [1083, 17] on div "Entrega Retirada C.Local" at bounding box center [1125, 40] width 311 height 57
click at [1081, 43] on icon at bounding box center [1084, 40] width 13 height 13
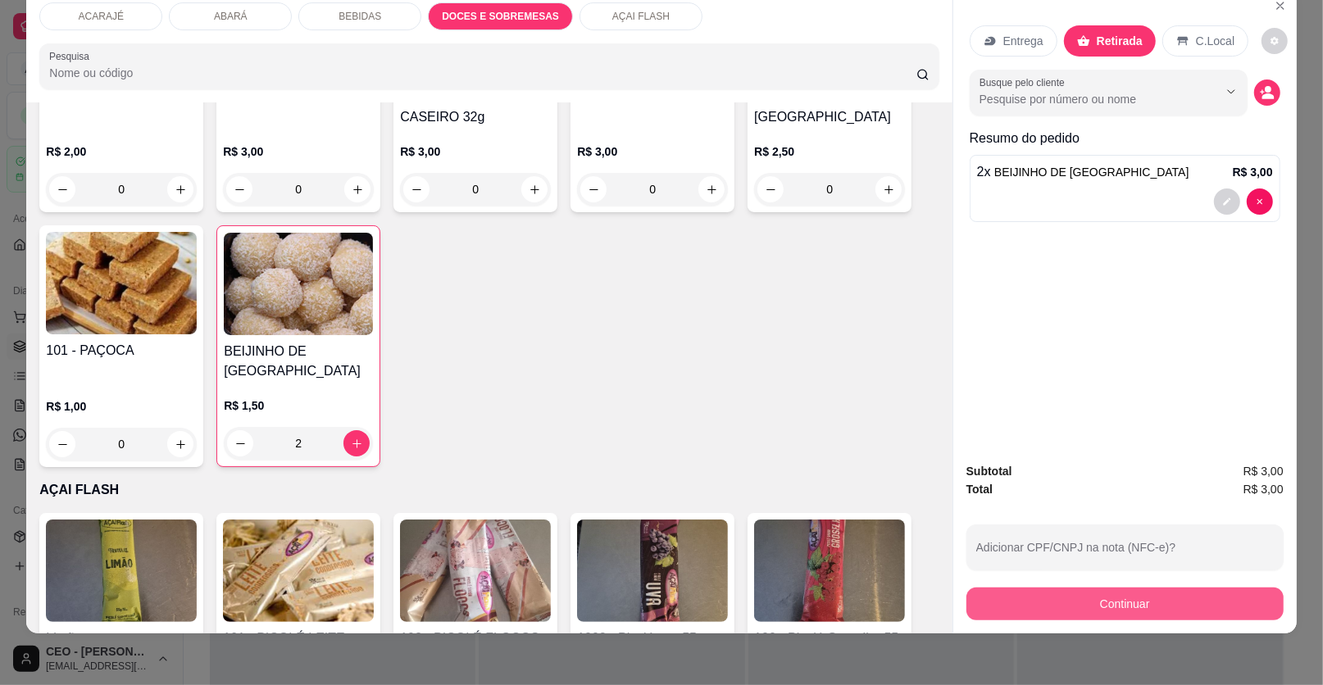
click at [1025, 602] on button "Continuar" at bounding box center [1124, 604] width 317 height 33
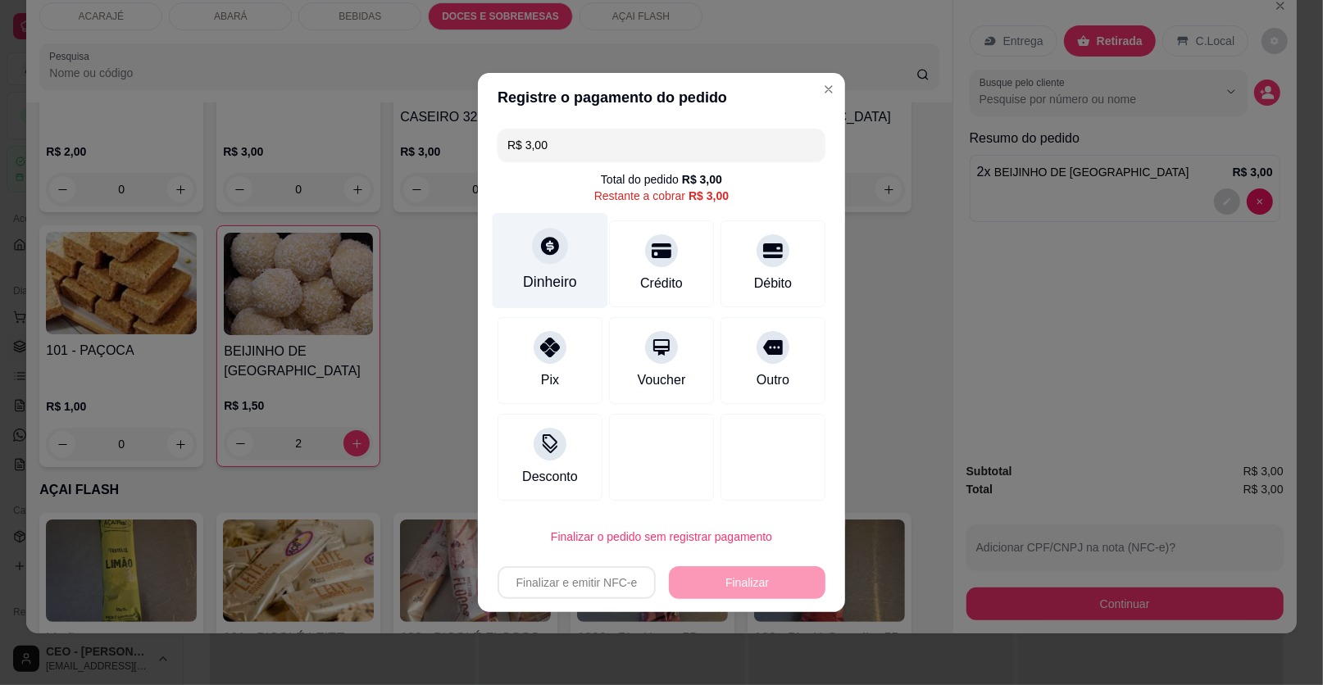
click at [565, 278] on div "Dinheiro" at bounding box center [550, 281] width 54 height 21
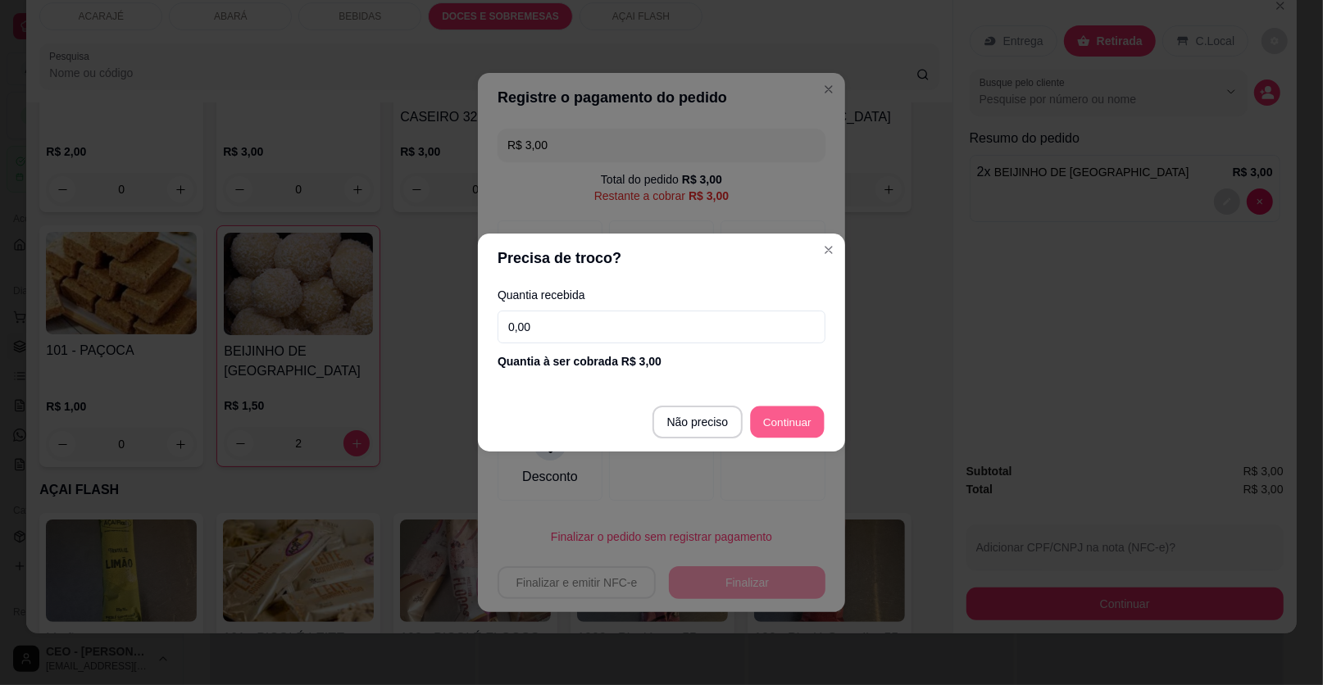
type input "R$ 0,00"
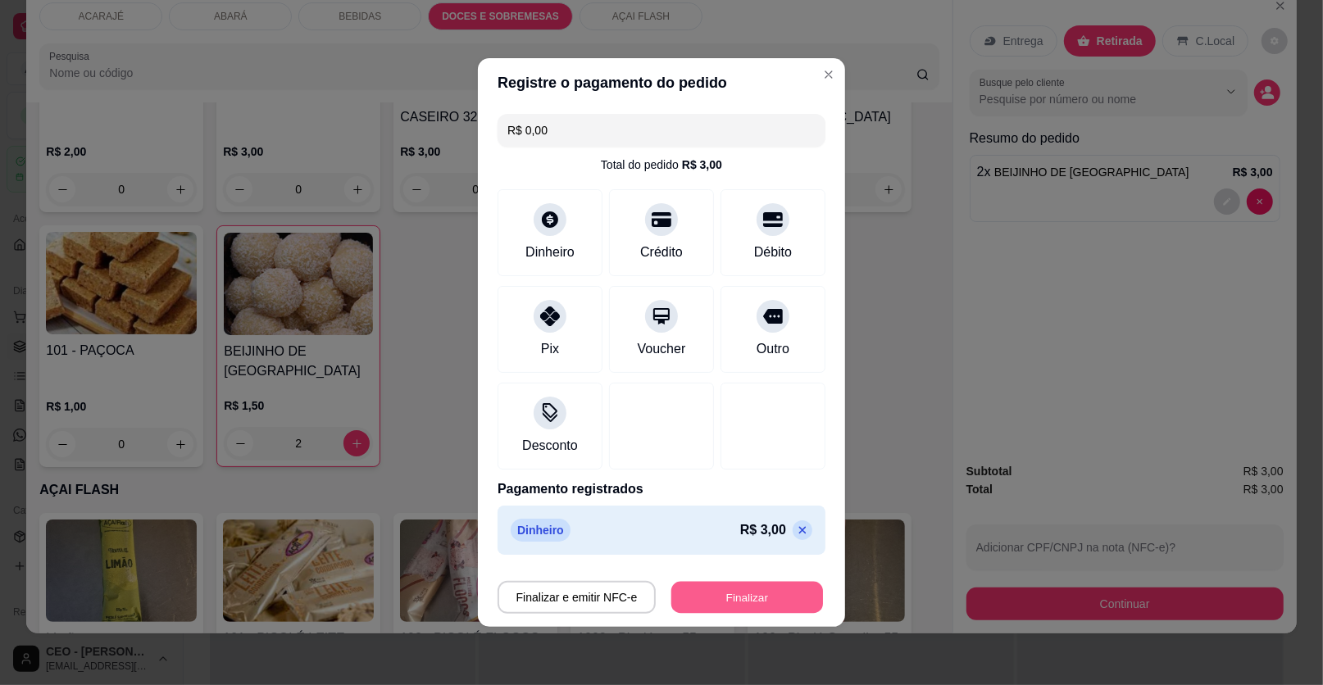
click at [759, 594] on button "Finalizar" at bounding box center [747, 598] width 152 height 32
type input "0"
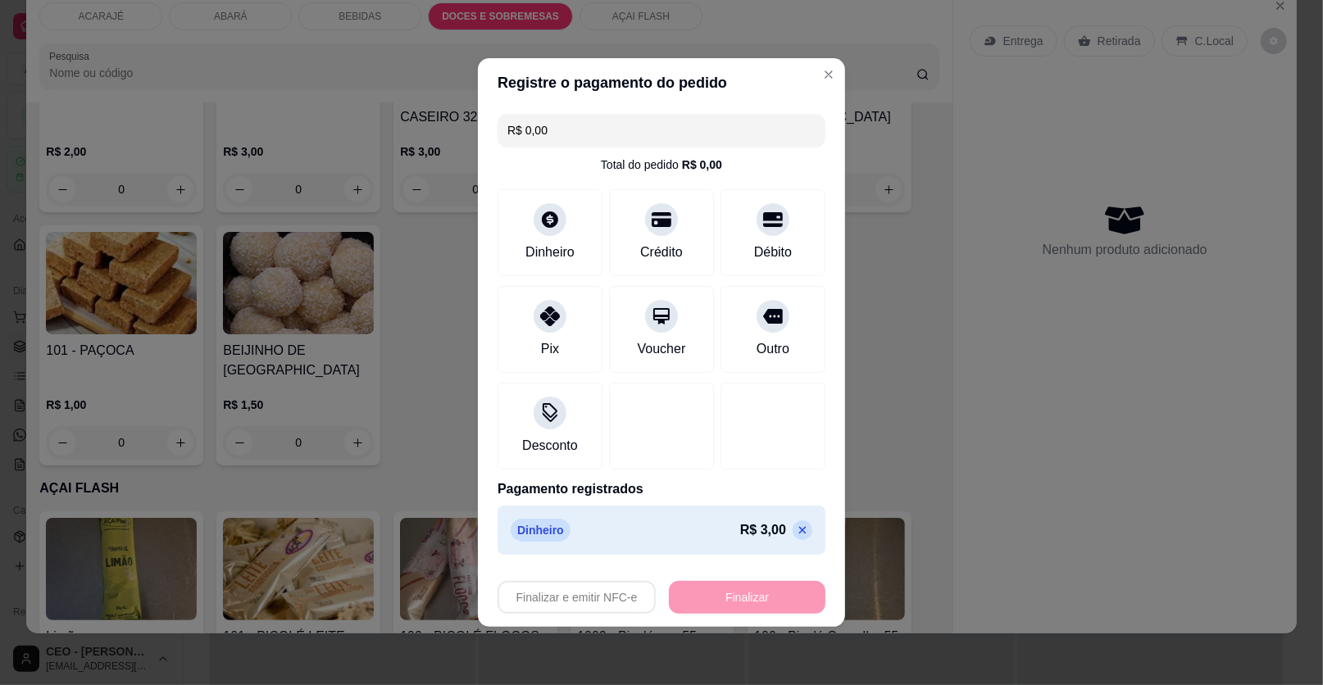
type input "-R$ 3,00"
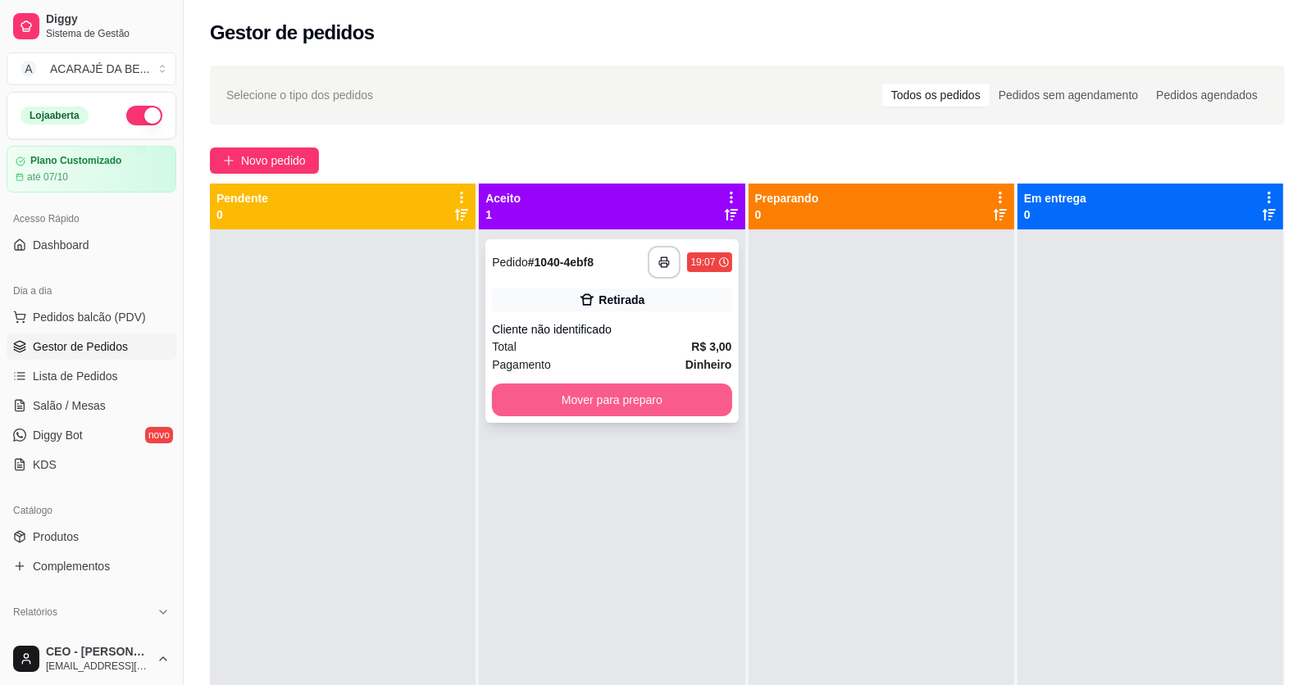
click at [668, 406] on button "Mover para preparo" at bounding box center [611, 400] width 239 height 33
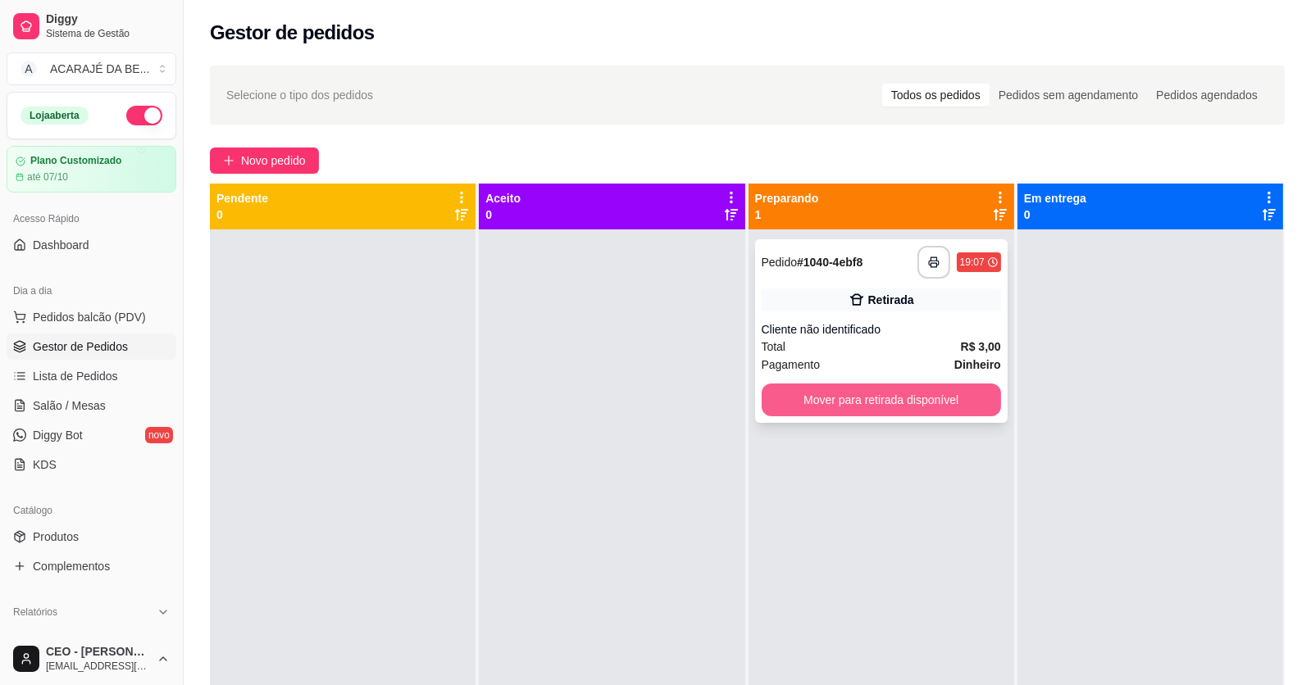
click at [770, 409] on button "Mover para retirada disponível" at bounding box center [880, 400] width 239 height 33
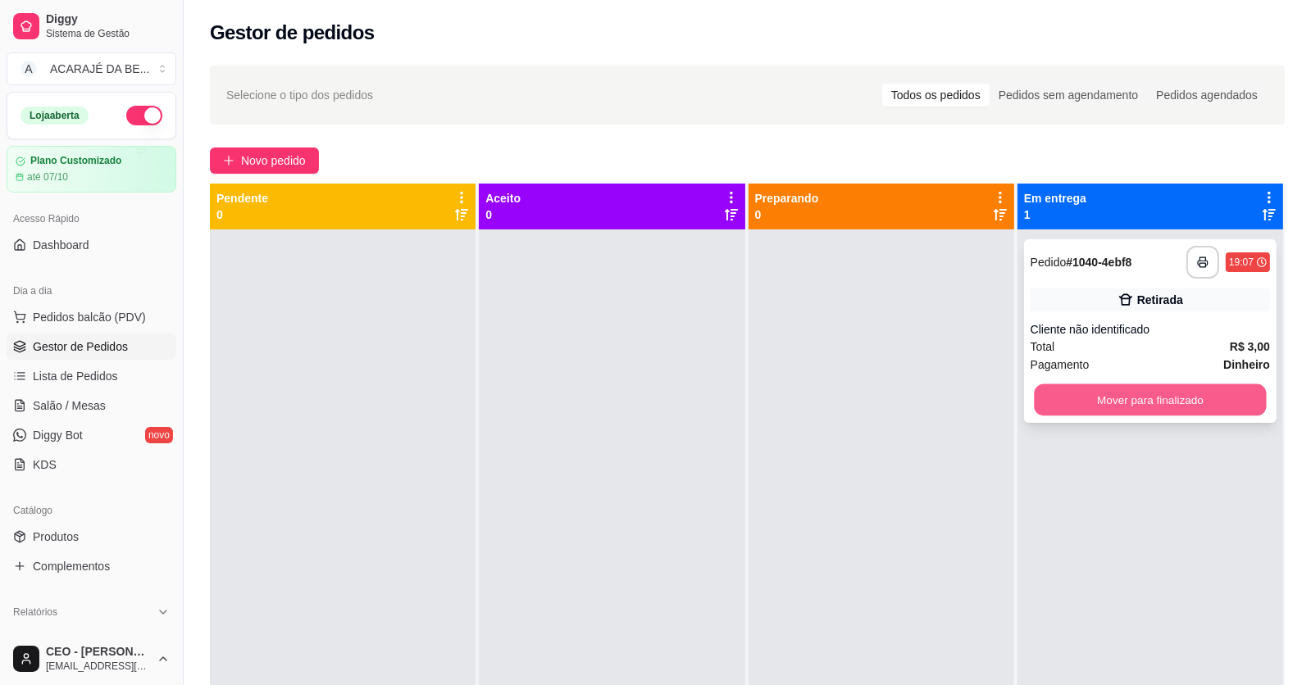
click at [1069, 391] on button "Mover para finalizado" at bounding box center [1150, 400] width 232 height 32
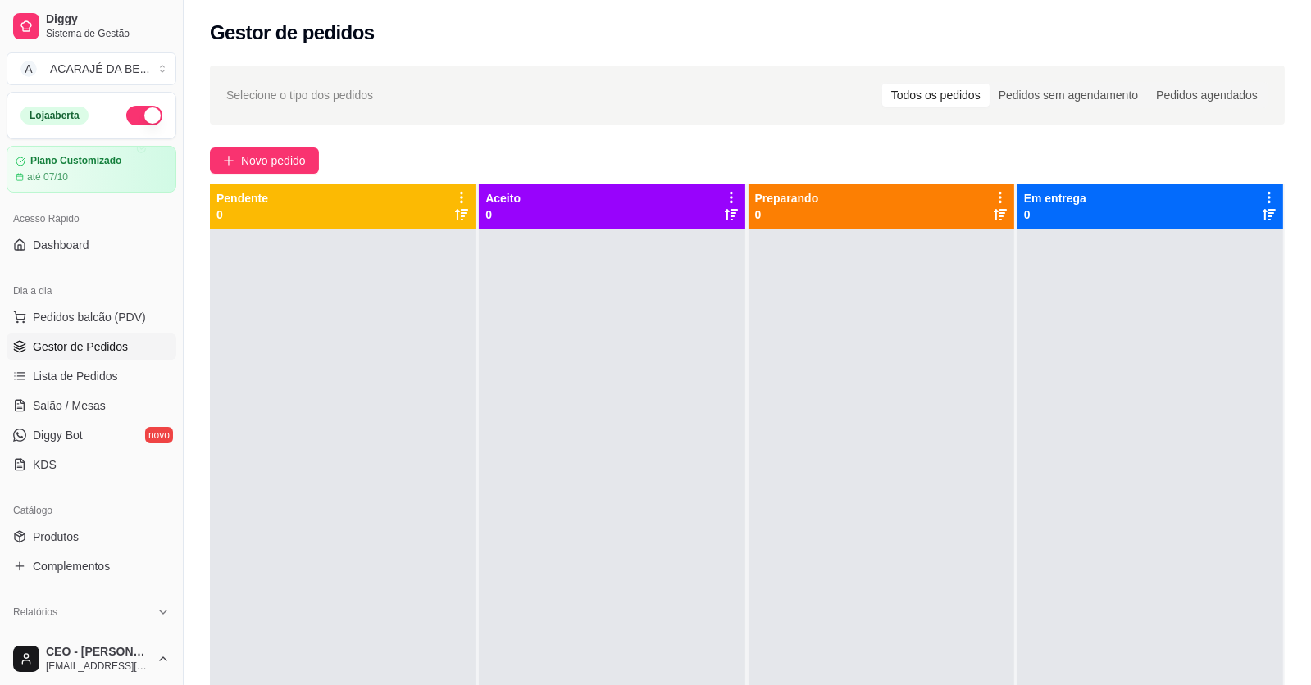
drag, startPoint x: 1025, startPoint y: 348, endPoint x: 1013, endPoint y: 371, distance: 25.7
click at [827, 374] on div at bounding box center [881, 571] width 266 height 685
click at [125, 408] on link "Salão / Mesas" at bounding box center [92, 406] width 170 height 26
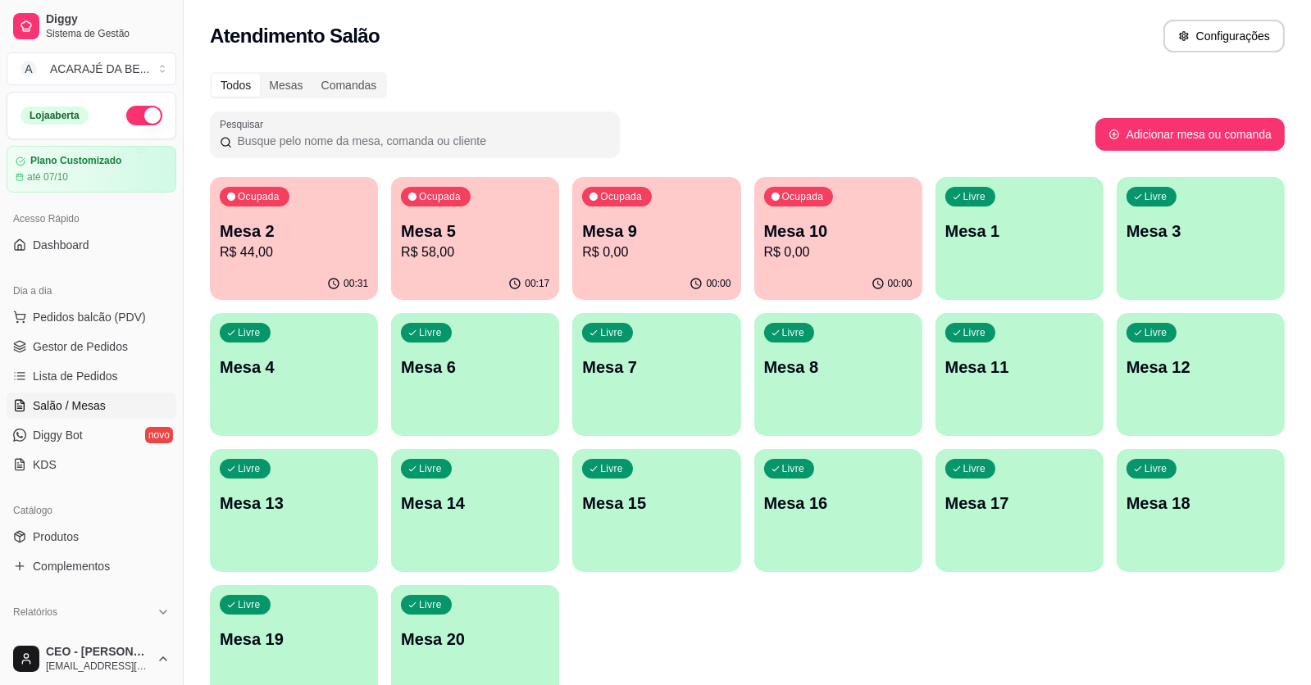
click at [252, 216] on div "Ocupada Mesa 2 R$ 44,00" at bounding box center [294, 222] width 168 height 91
click at [125, 334] on link "Gestor de Pedidos" at bounding box center [92, 347] width 170 height 26
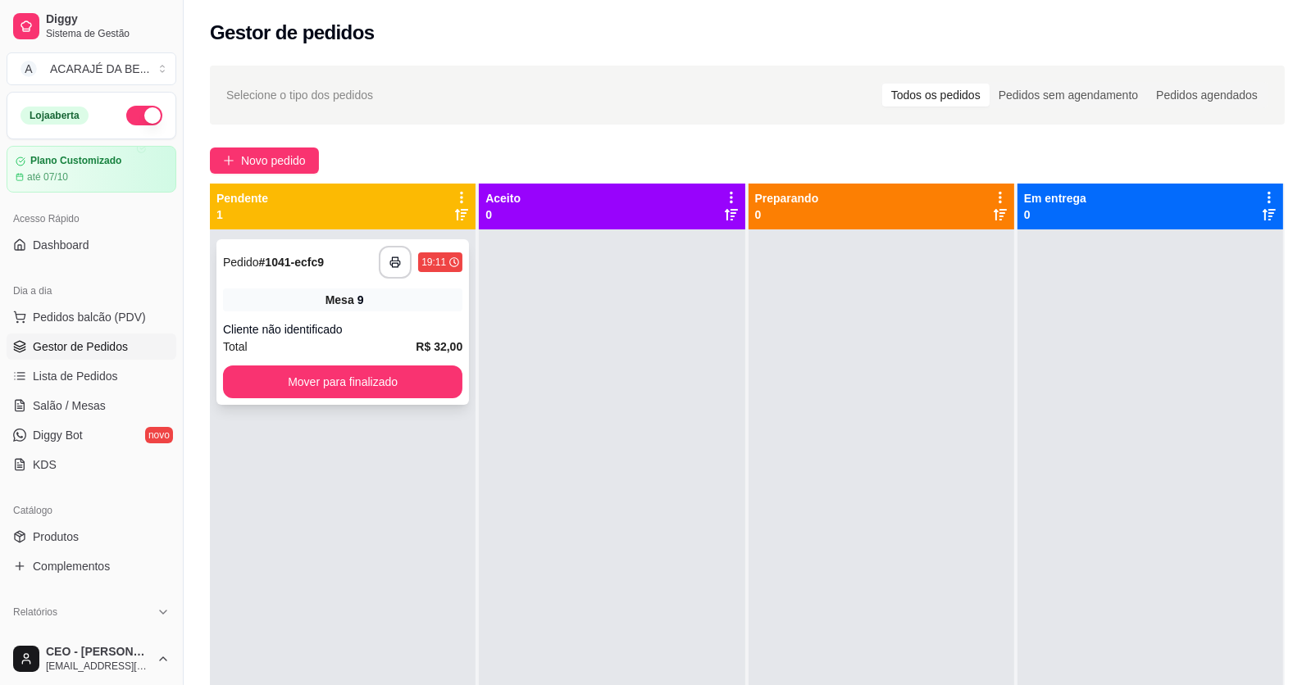
click at [381, 322] on div "Cliente não identificado" at bounding box center [342, 329] width 239 height 16
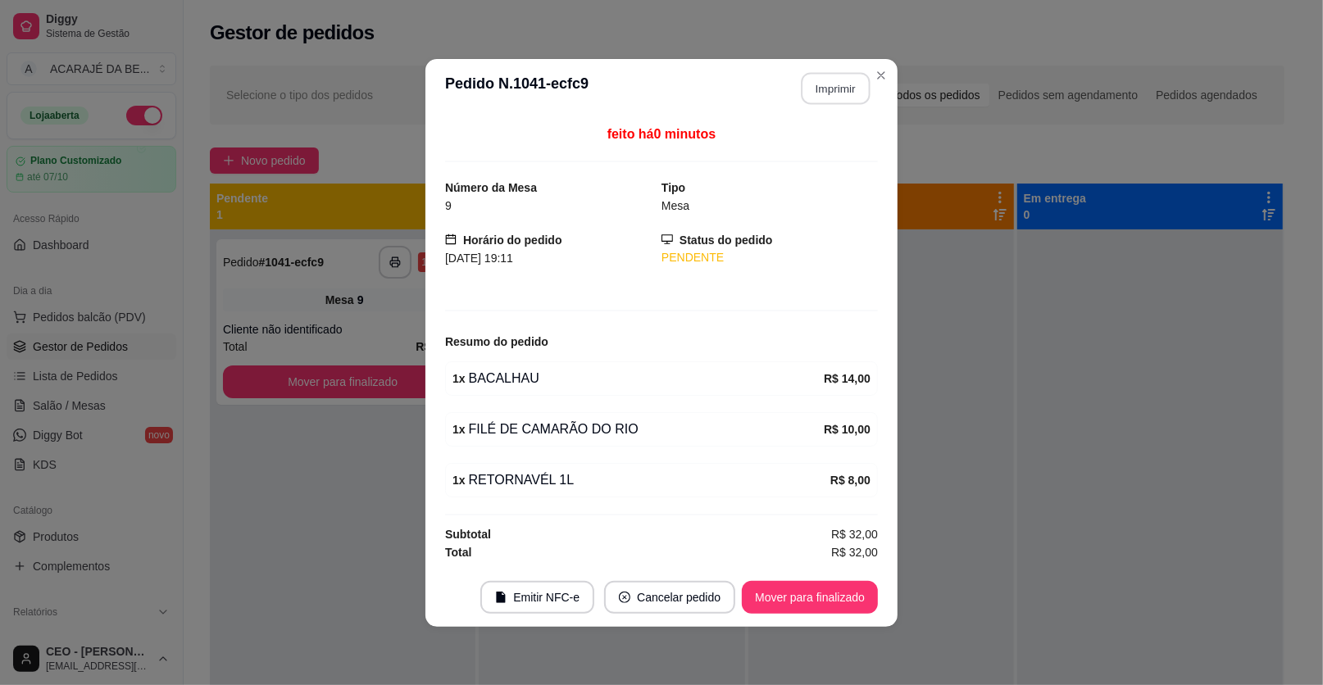
click at [852, 75] on button "Imprimir" at bounding box center [836, 88] width 69 height 32
click at [829, 589] on button "Mover para finalizado" at bounding box center [810, 597] width 136 height 33
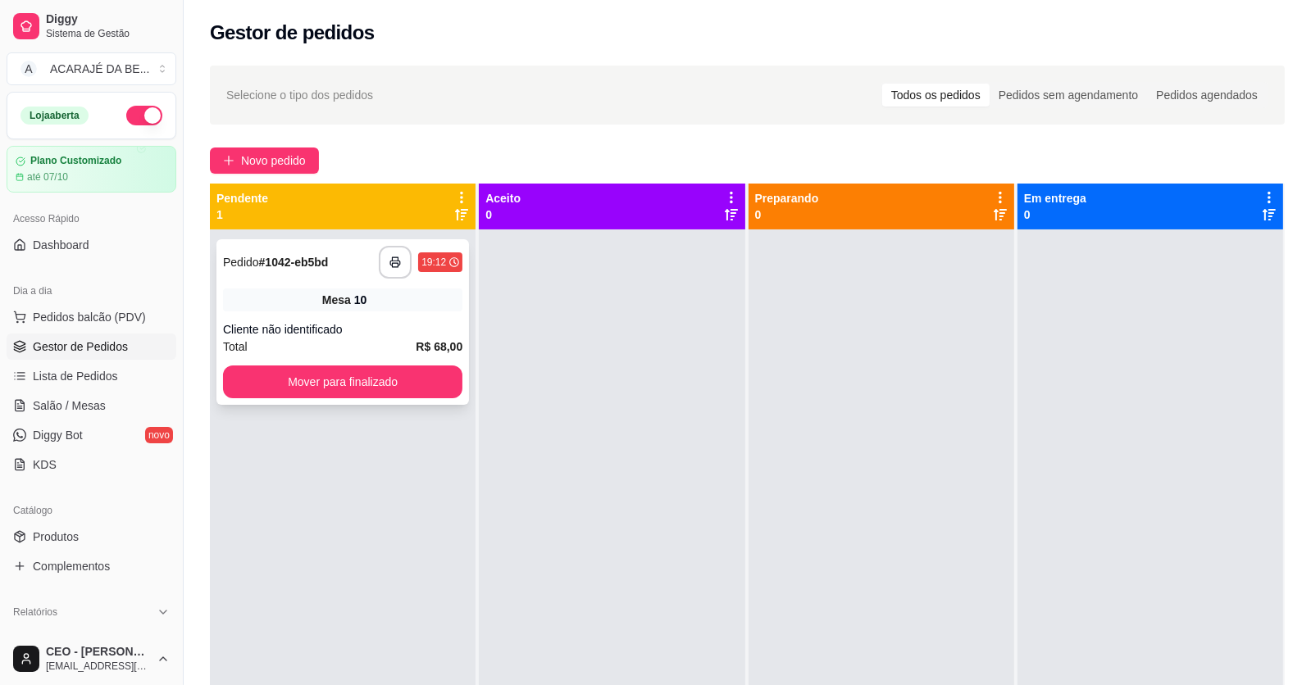
click at [266, 291] on div "Mesa 10" at bounding box center [342, 300] width 239 height 23
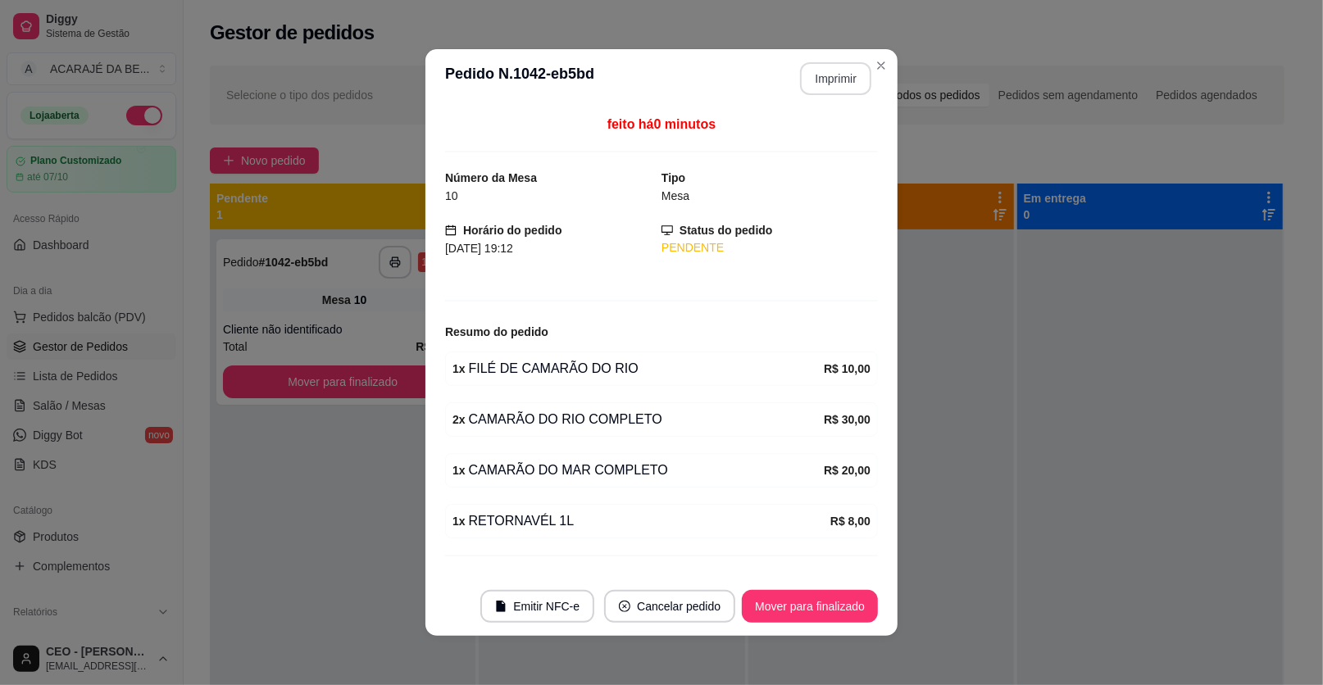
click at [829, 80] on button "Imprimir" at bounding box center [835, 78] width 71 height 33
click at [833, 607] on button "Mover para finalizado" at bounding box center [810, 607] width 132 height 32
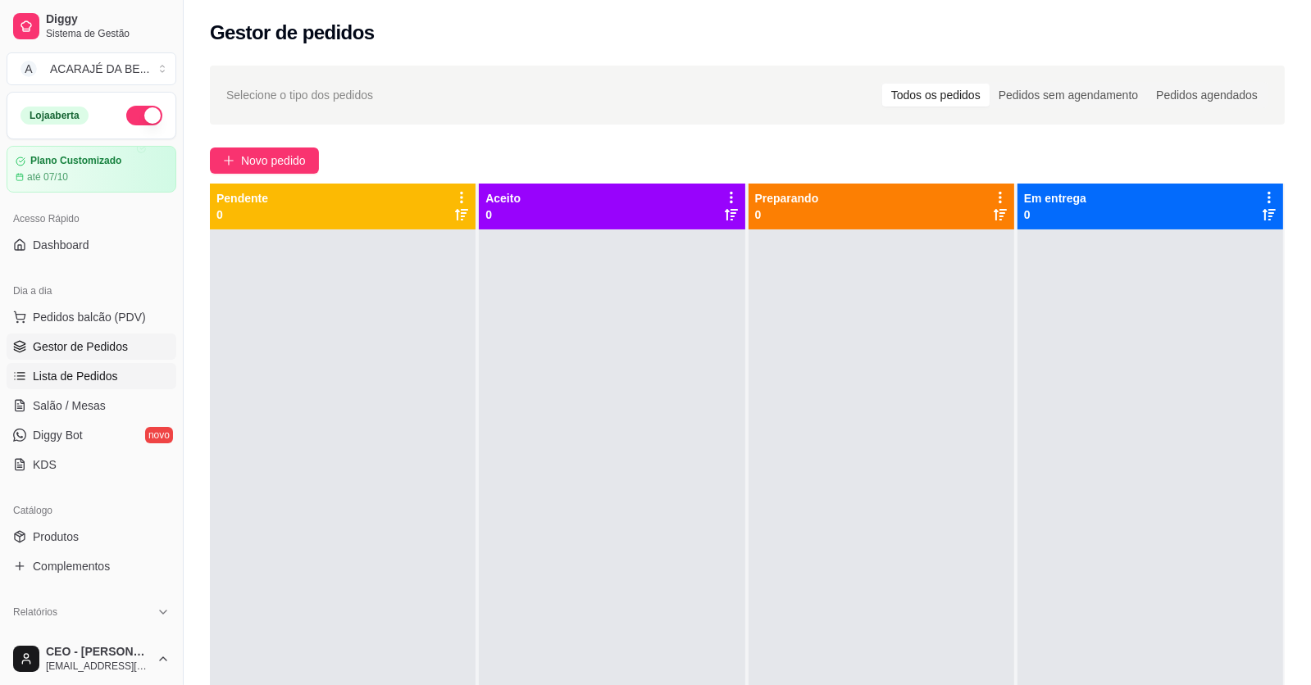
click at [122, 373] on link "Lista de Pedidos" at bounding box center [92, 376] width 170 height 26
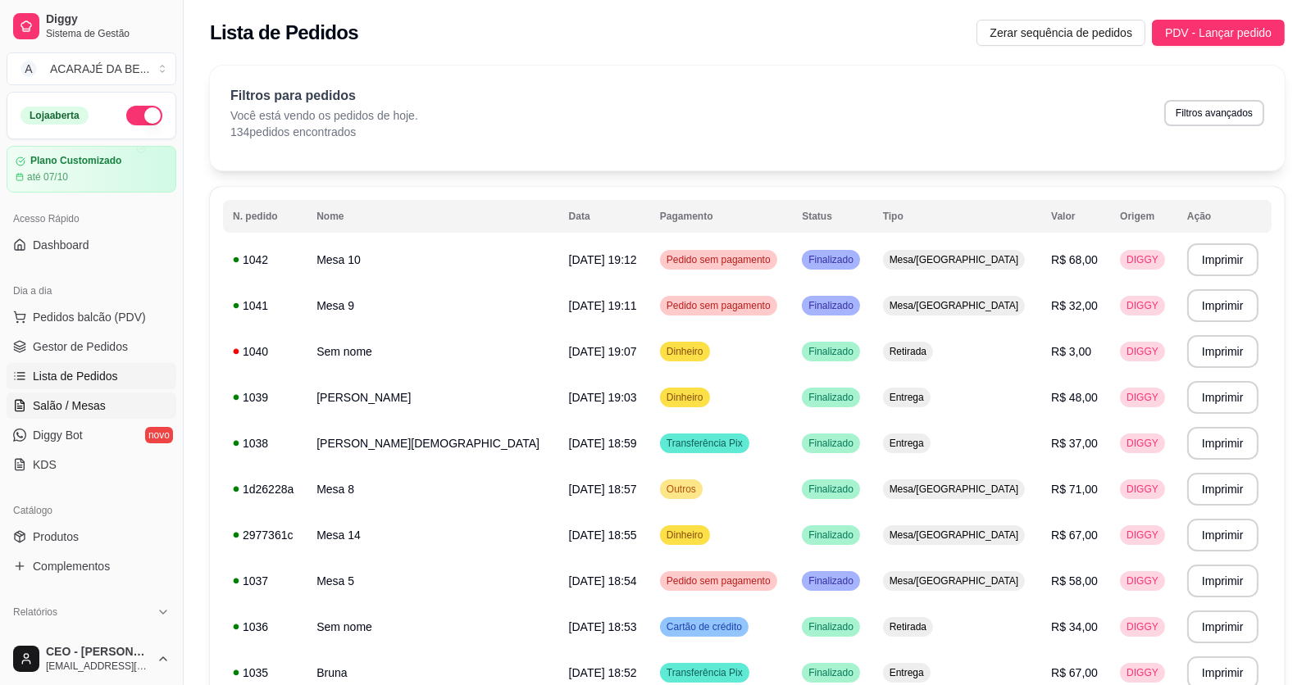
click at [104, 394] on link "Salão / Mesas" at bounding box center [92, 406] width 170 height 26
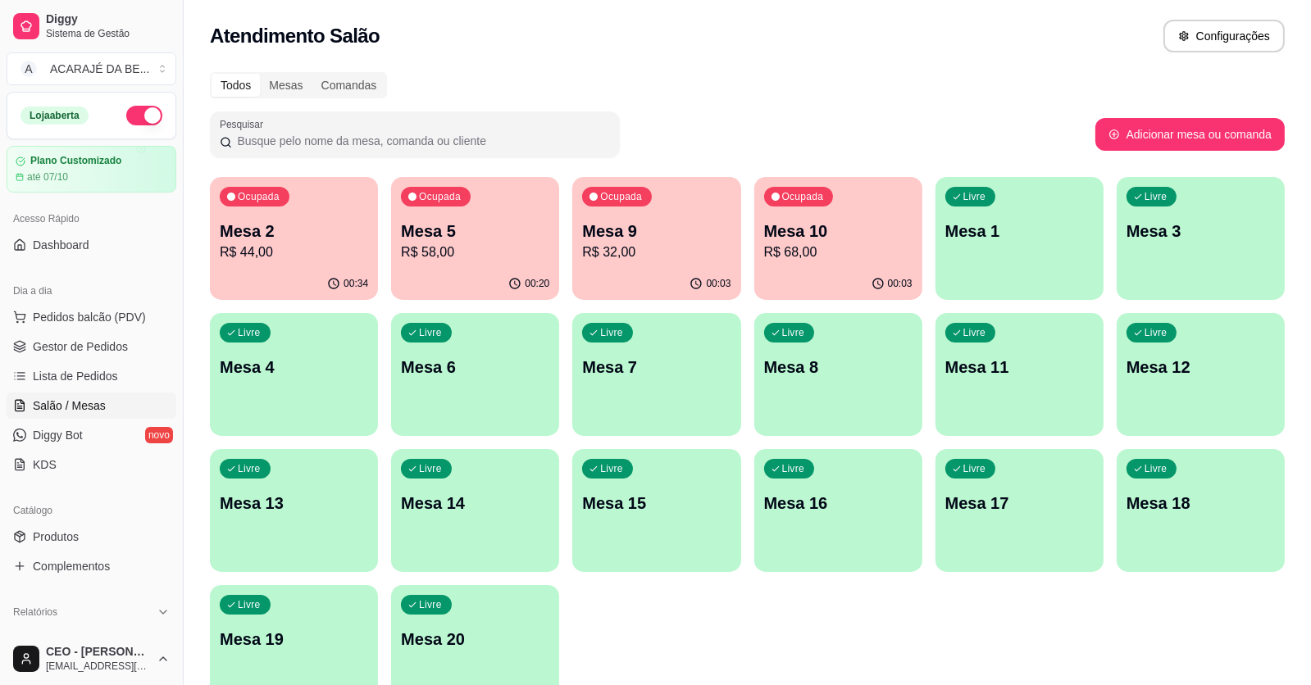
click at [1025, 261] on div "Livre Mesa 1" at bounding box center [1019, 228] width 168 height 103
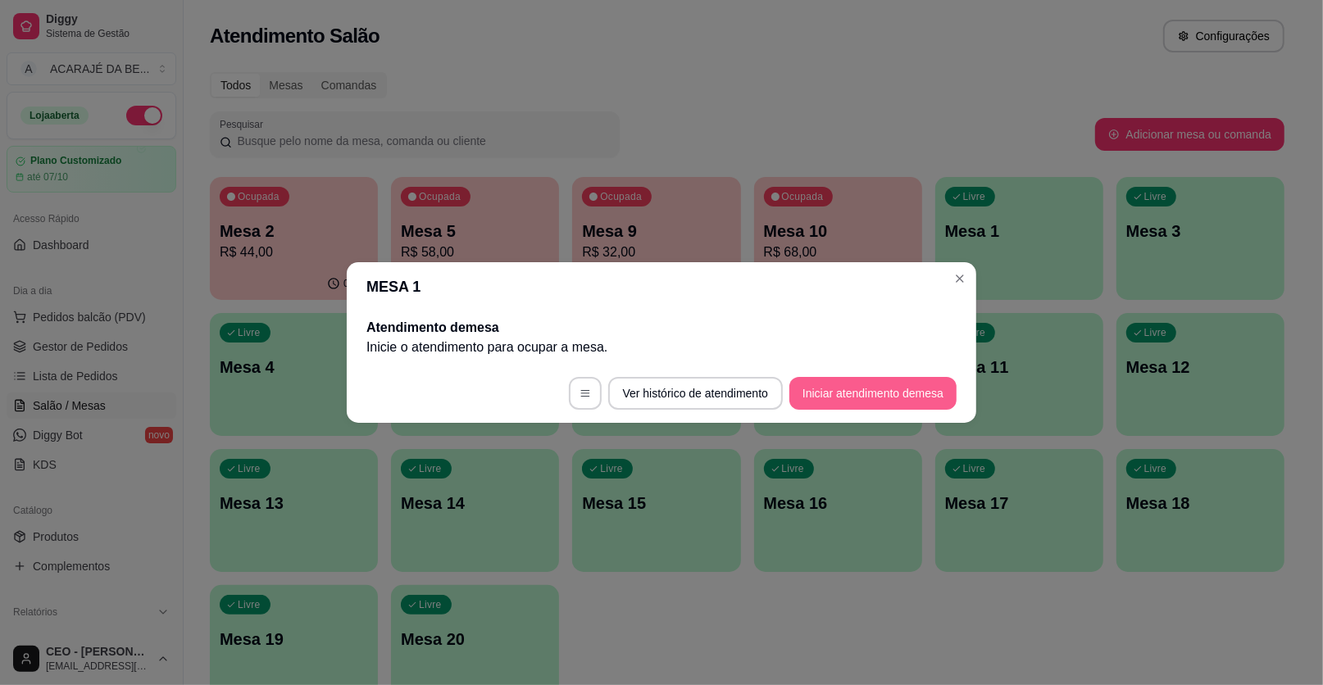
click at [829, 392] on button "Iniciar atendimento de mesa" at bounding box center [872, 393] width 167 height 33
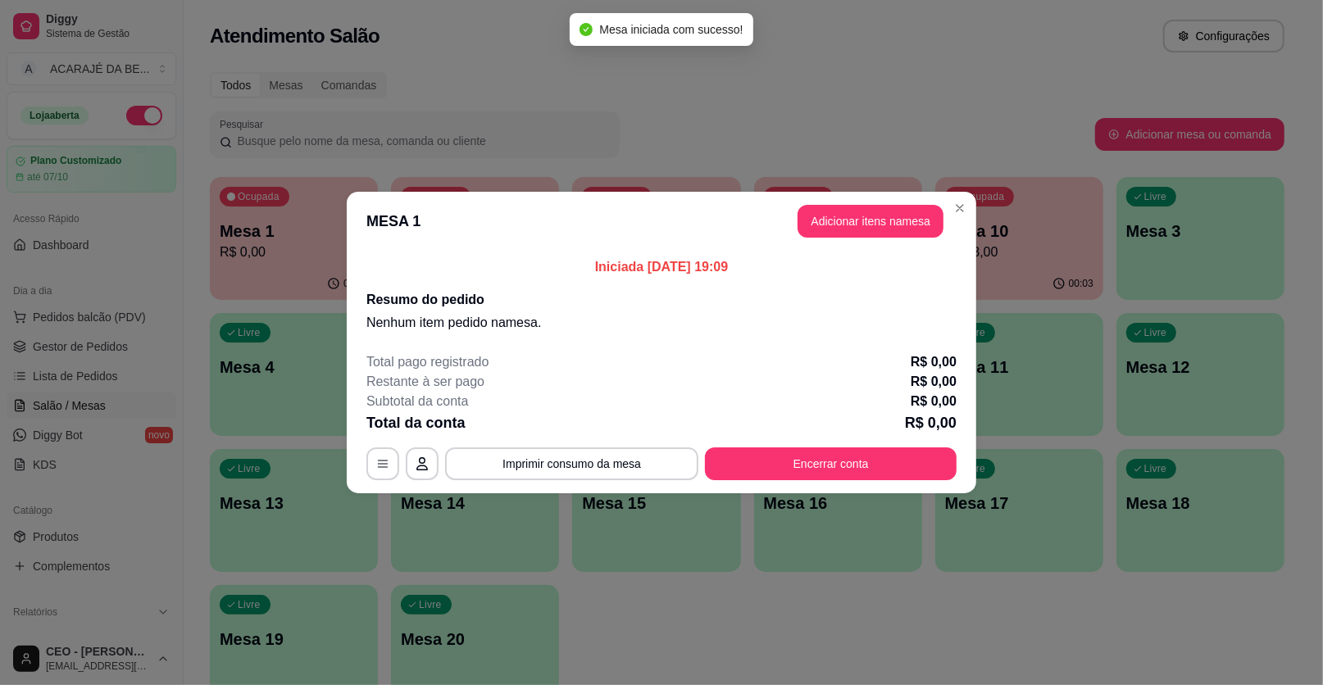
click at [856, 211] on button "Adicionar itens na mesa" at bounding box center [870, 221] width 146 height 33
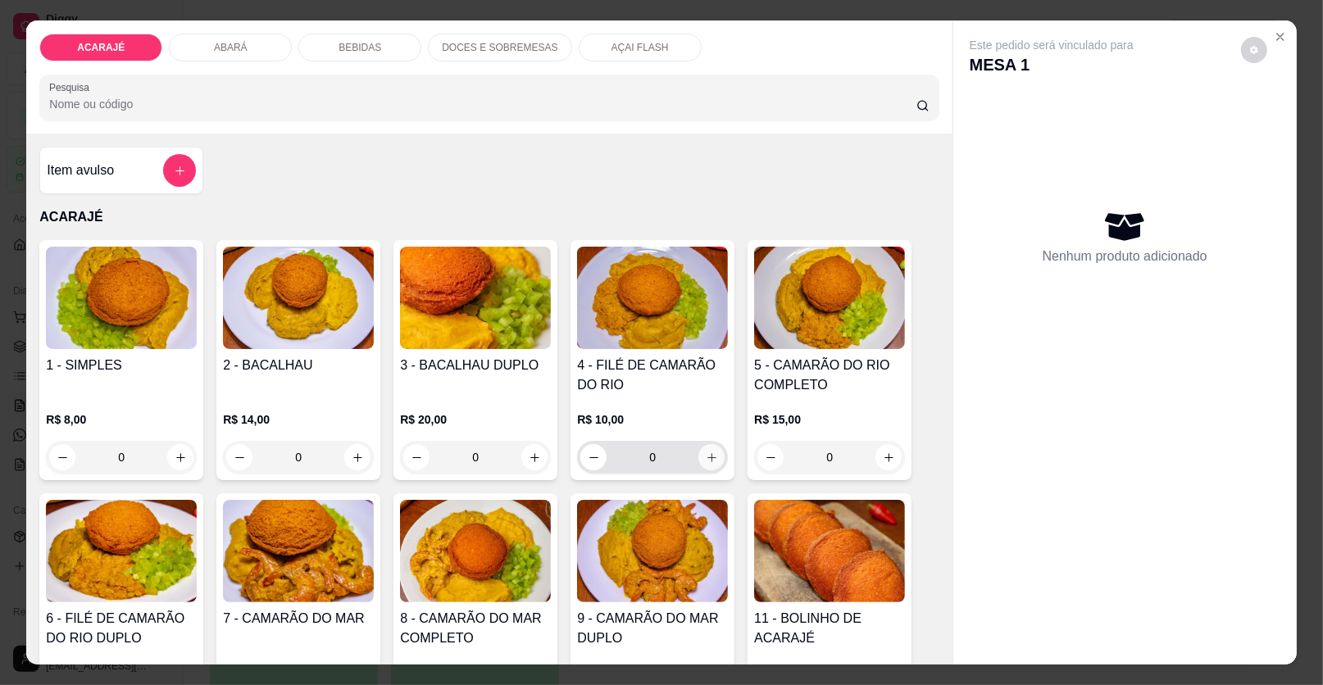
click at [707, 452] on icon "increase-product-quantity" at bounding box center [712, 458] width 12 height 12
type input "1"
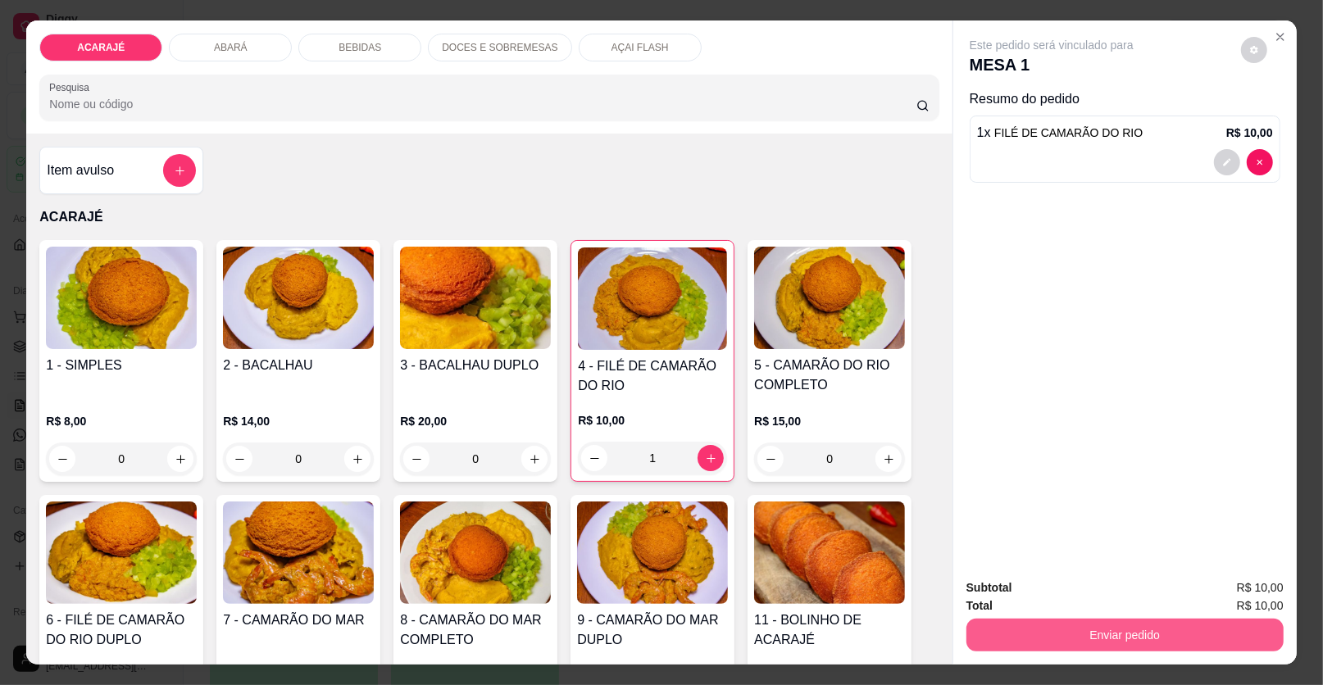
click at [1061, 638] on button "Enviar pedido" at bounding box center [1124, 635] width 317 height 33
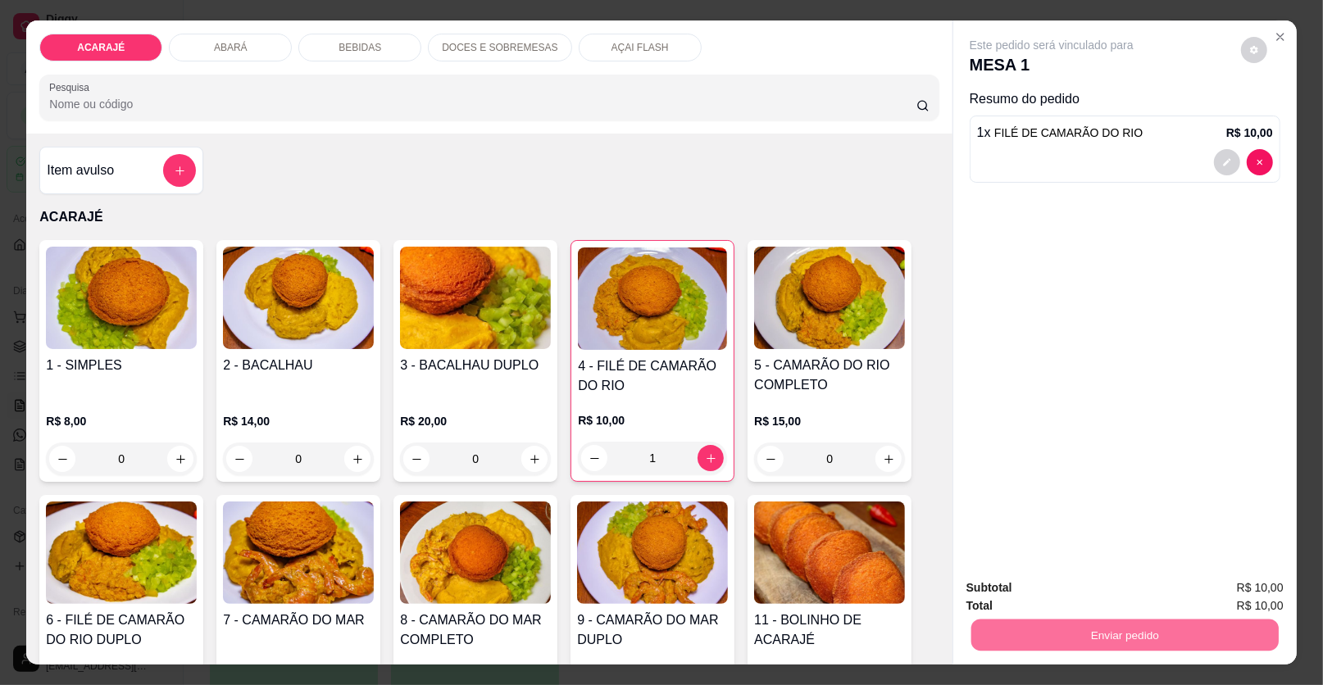
click at [1247, 603] on button "Enviar pedido" at bounding box center [1241, 594] width 90 height 30
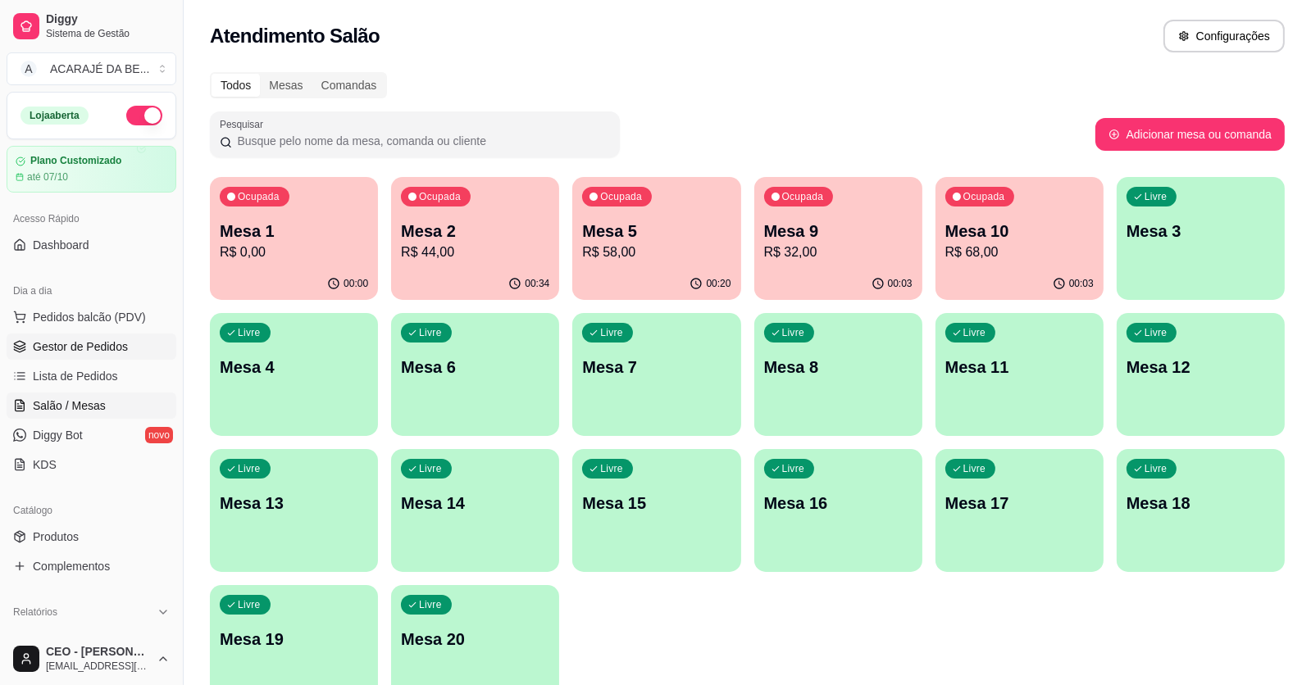
click at [63, 340] on span "Gestor de Pedidos" at bounding box center [80, 347] width 95 height 16
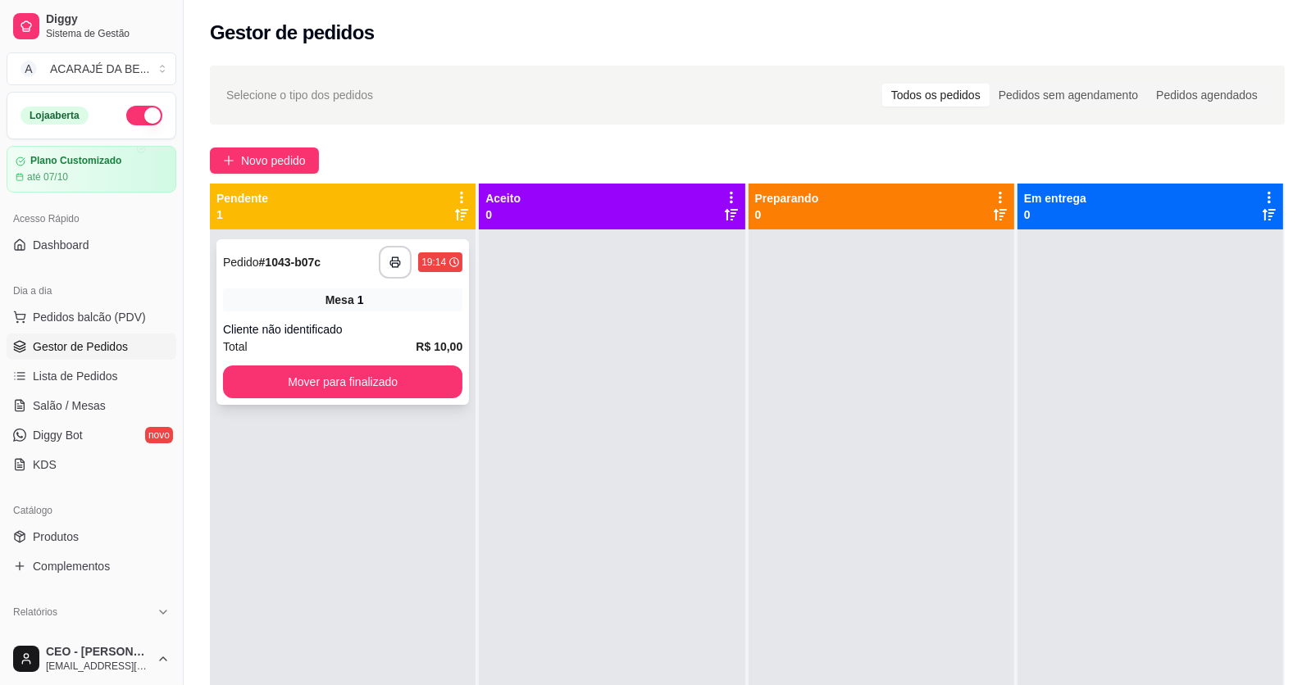
click at [343, 296] on span "Mesa" at bounding box center [339, 300] width 29 height 16
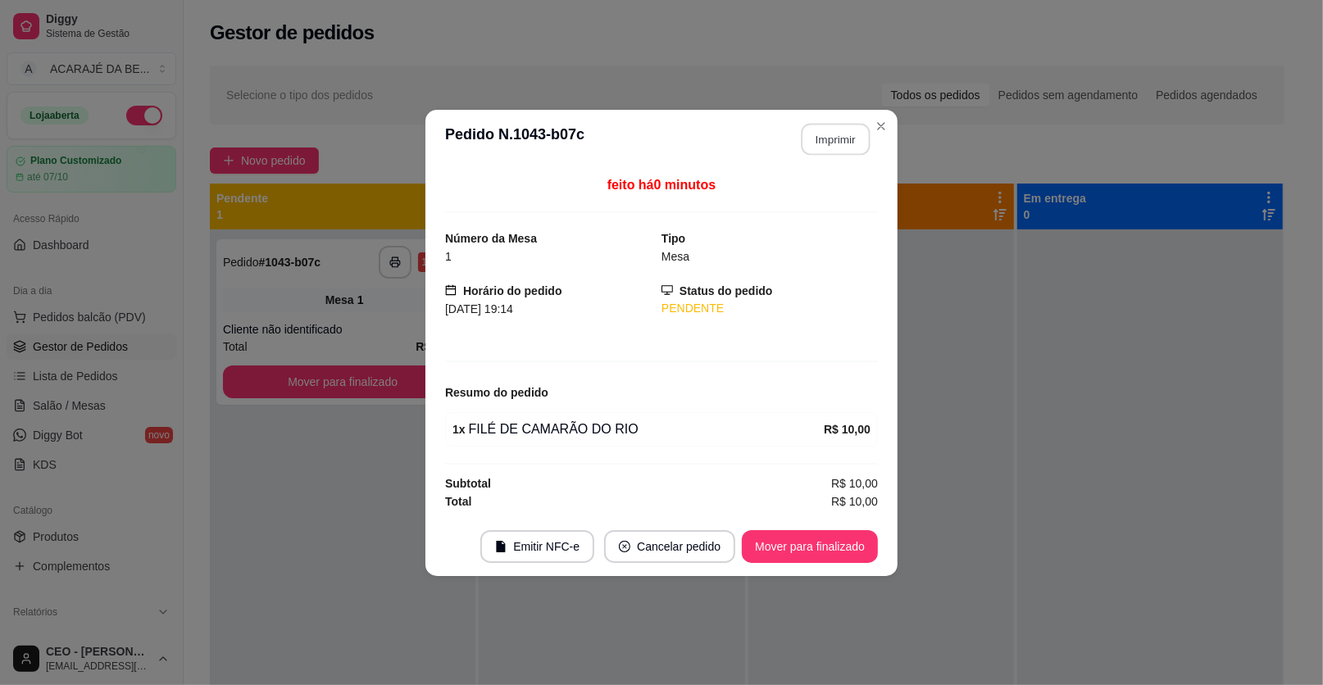
click at [862, 143] on button "Imprimir" at bounding box center [836, 139] width 69 height 32
click at [803, 557] on button "Mover para finalizado" at bounding box center [810, 546] width 132 height 32
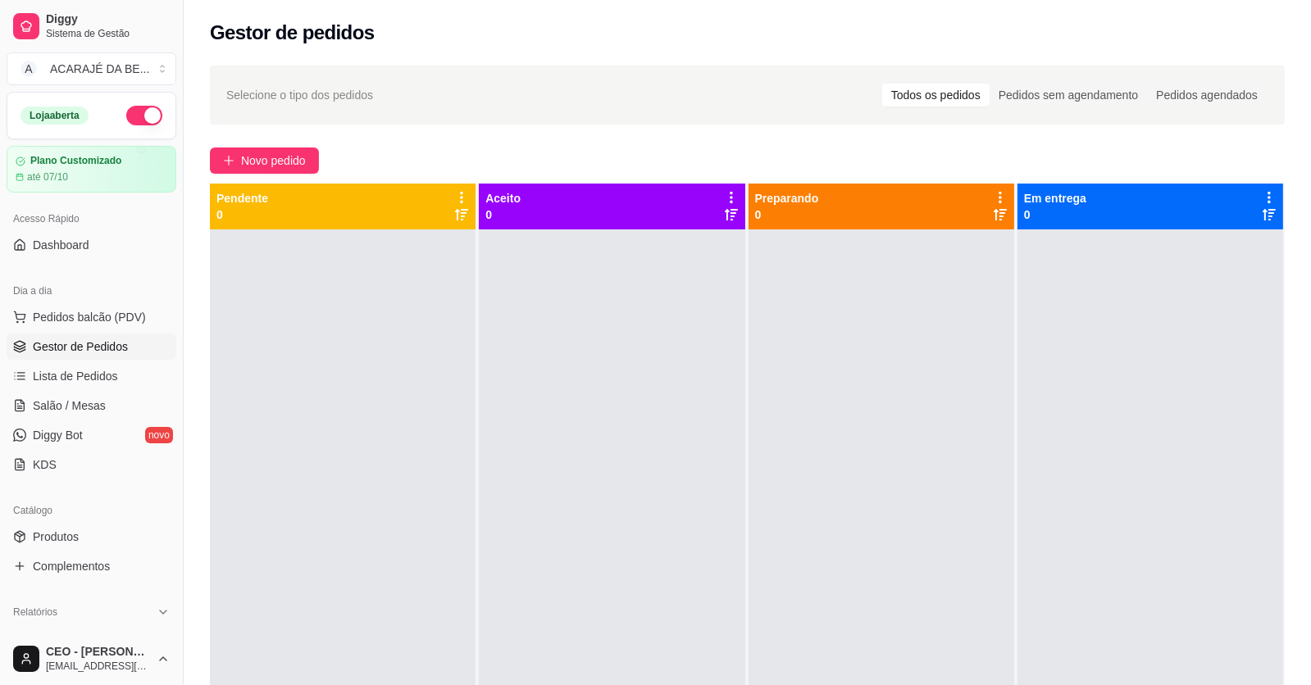
click at [102, 390] on ul "Pedidos balcão (PDV) Gestor de Pedidos Lista de Pedidos Salão / Mesas Diggy Bot…" at bounding box center [92, 391] width 170 height 174
click at [113, 409] on link "Salão / Mesas" at bounding box center [92, 406] width 170 height 26
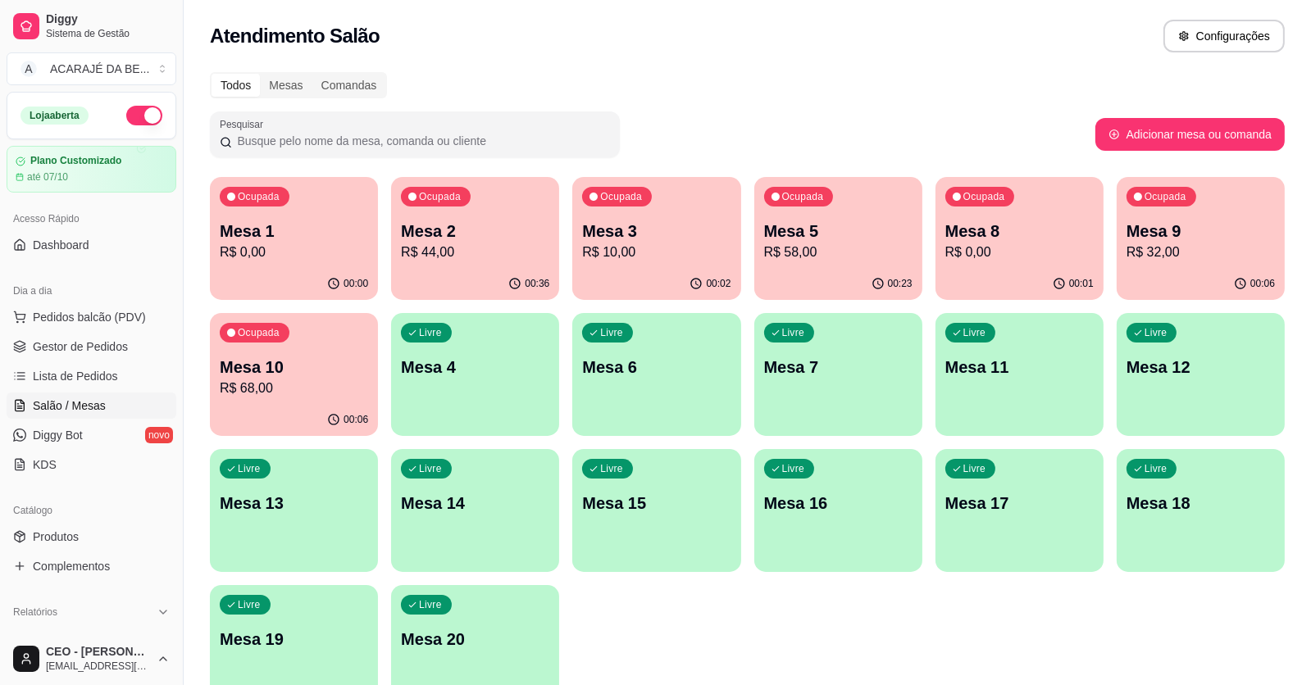
click at [448, 238] on p "Mesa 2" at bounding box center [475, 231] width 148 height 23
click at [668, 228] on p "Mesa 3" at bounding box center [656, 231] width 148 height 23
click at [474, 248] on p "R$ 44,00" at bounding box center [475, 252] width 144 height 19
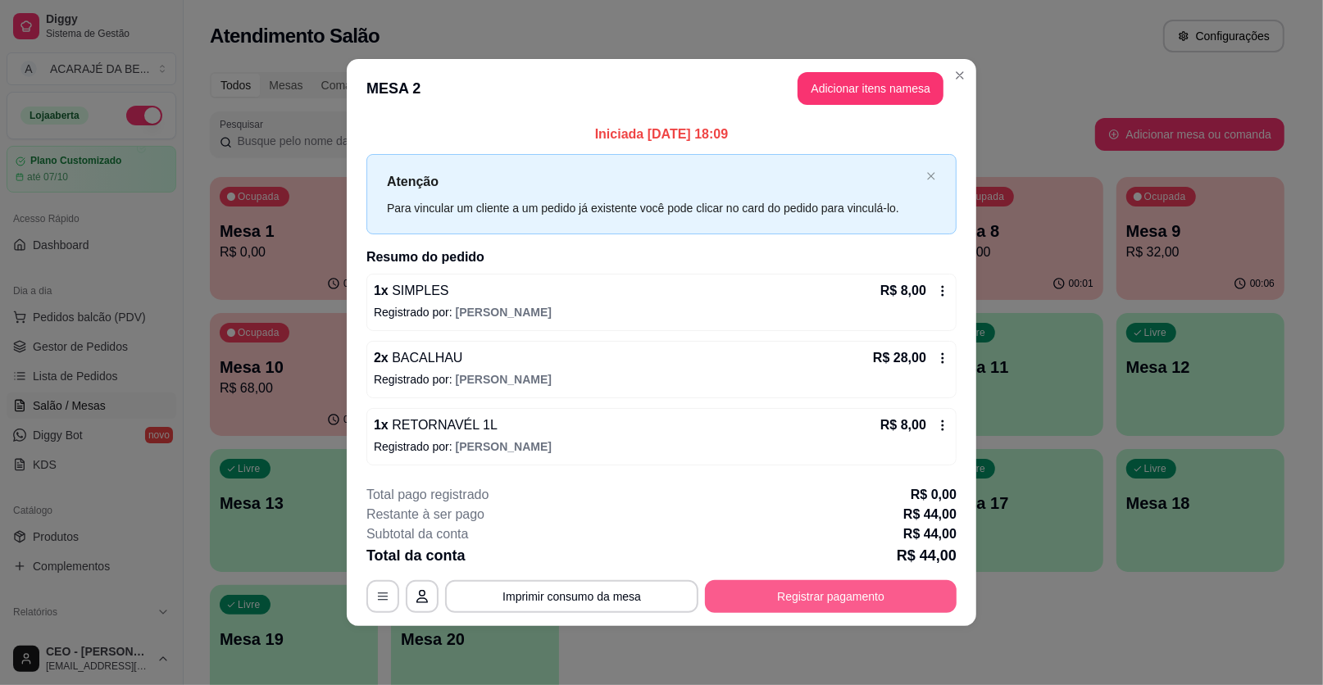
click at [815, 586] on button "Registrar pagamento" at bounding box center [831, 596] width 252 height 33
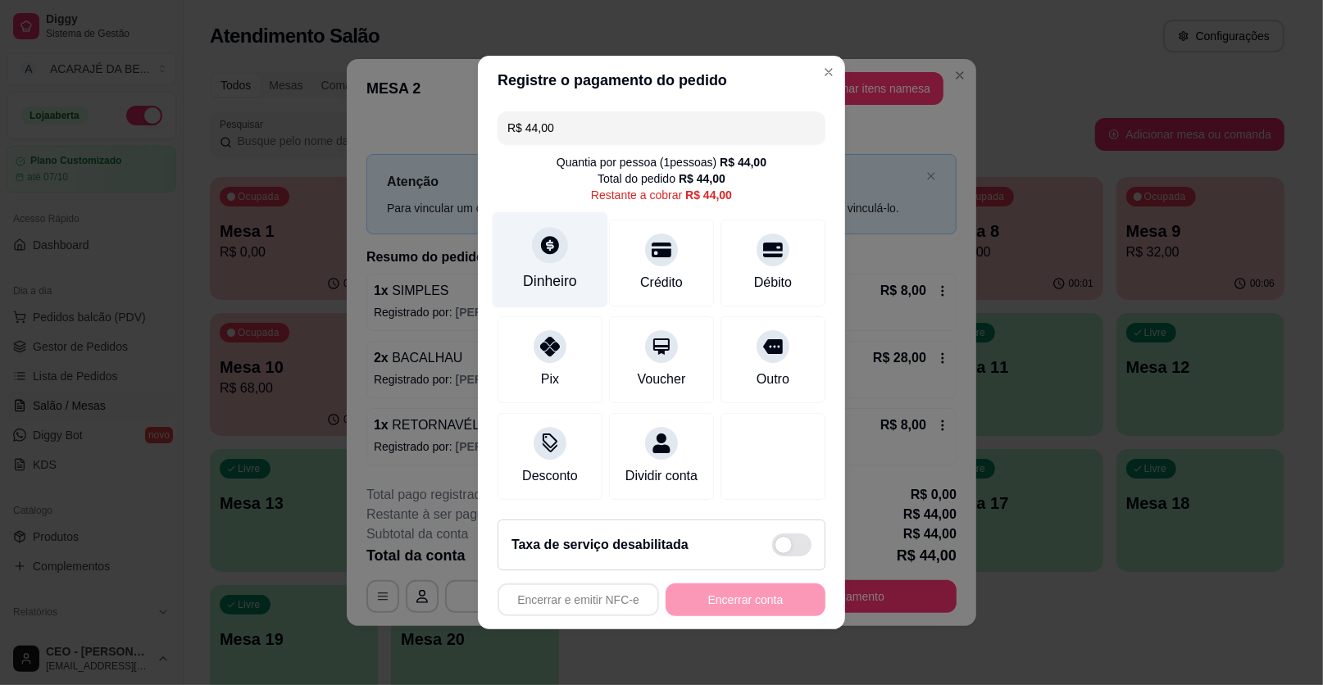
click at [528, 261] on div "Dinheiro" at bounding box center [551, 260] width 116 height 96
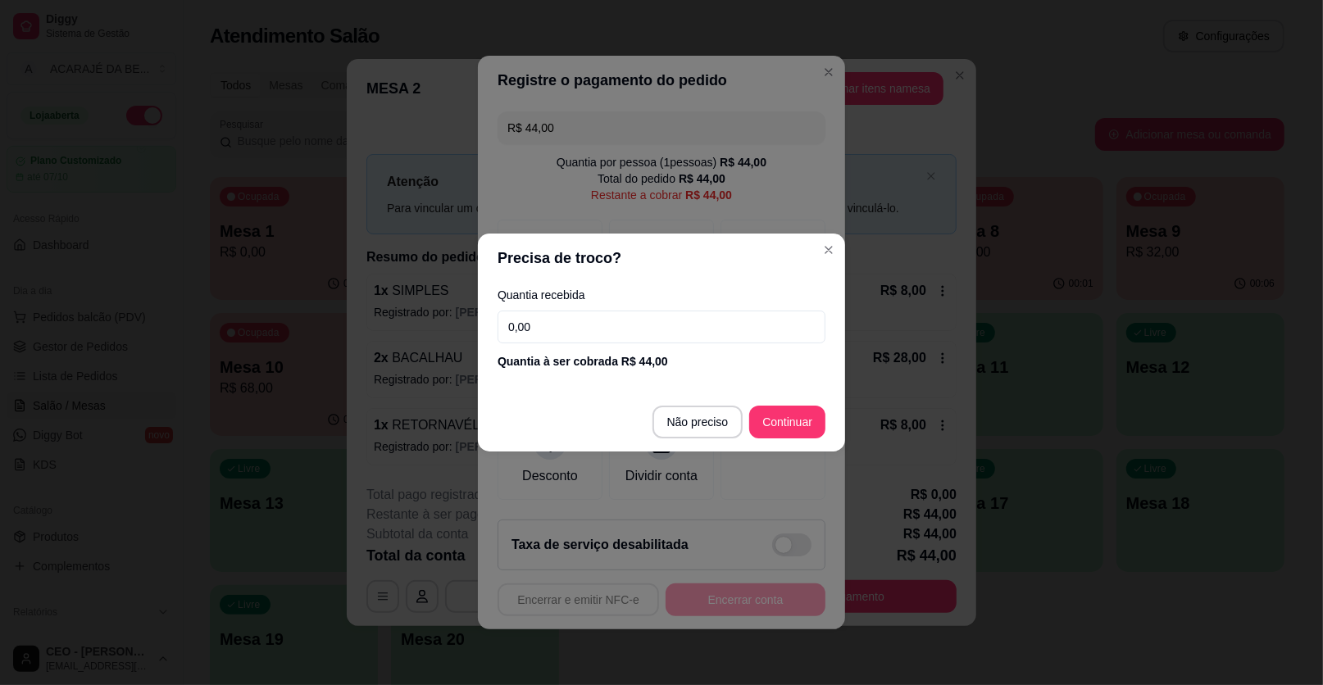
click at [601, 325] on input "0,00" at bounding box center [662, 327] width 328 height 33
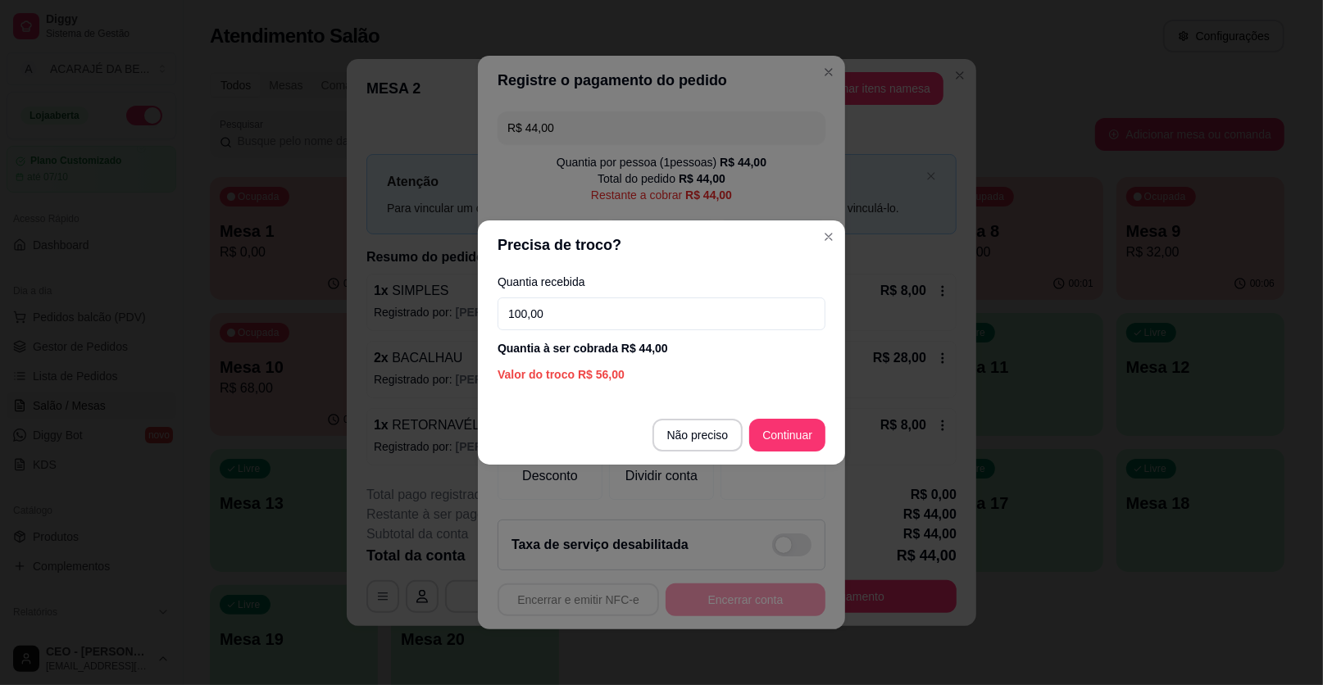
type input "100,00"
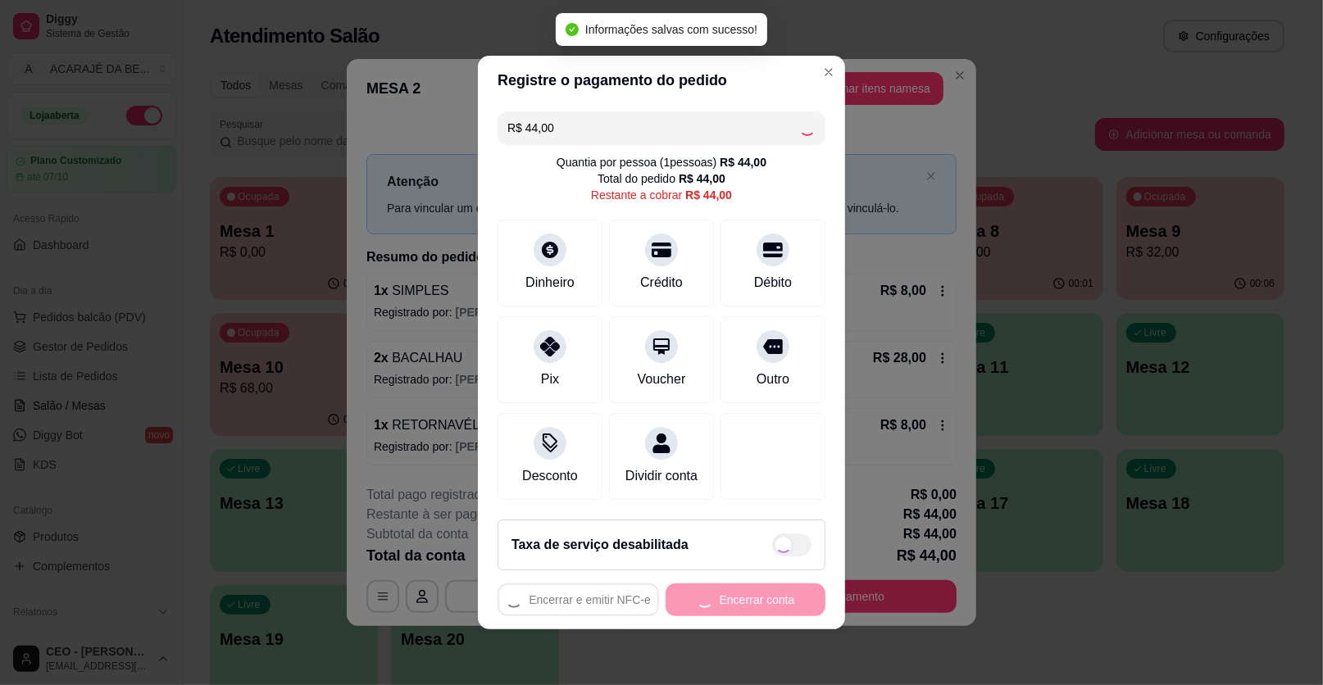
type input "R$ 0,00"
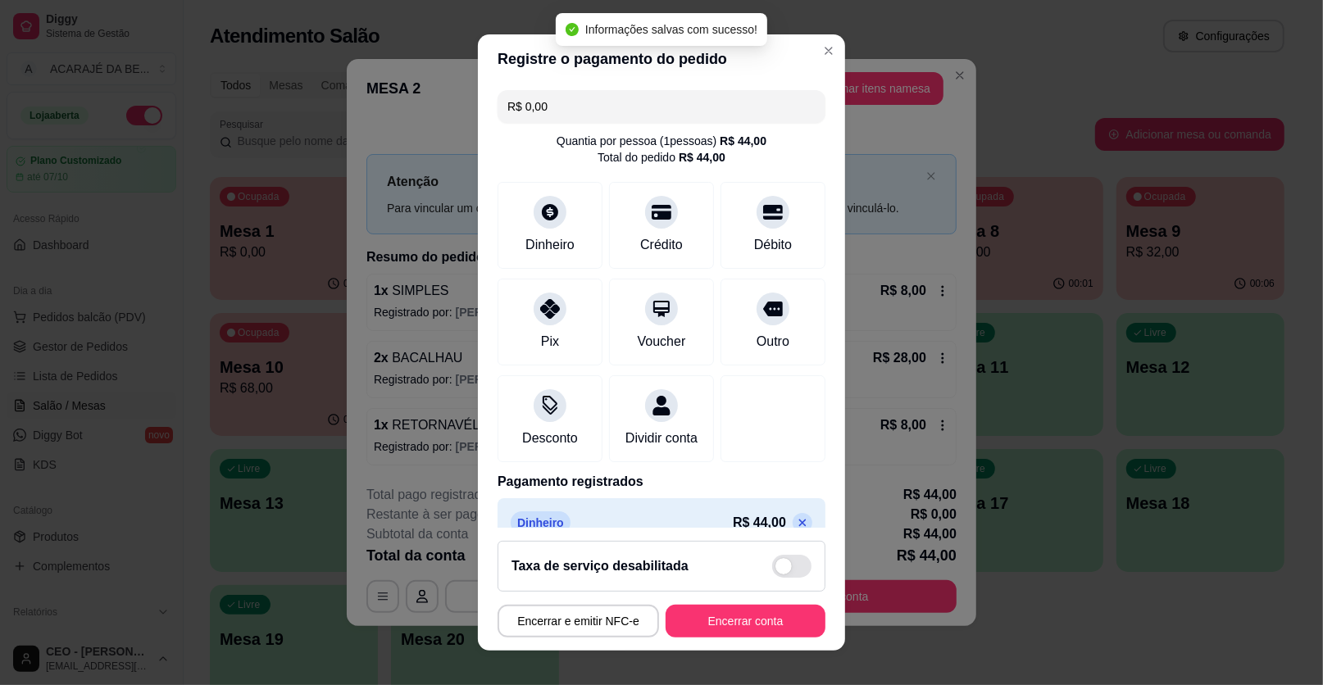
click at [751, 601] on footer "Taxa de serviço desabilitada Encerrar e emitir NFC-e Encerrar conta" at bounding box center [661, 589] width 367 height 123
click at [770, 625] on button "Encerrar conta" at bounding box center [745, 622] width 155 height 32
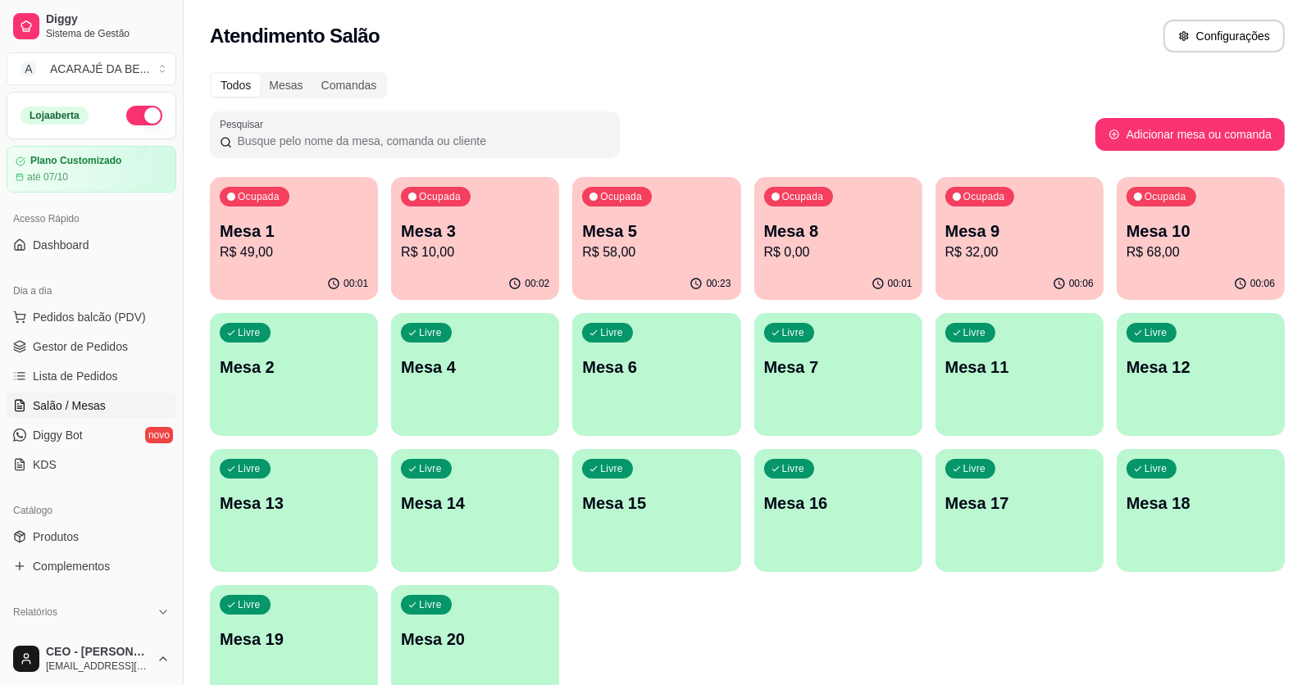
click at [461, 253] on p "R$ 10,00" at bounding box center [475, 253] width 148 height 20
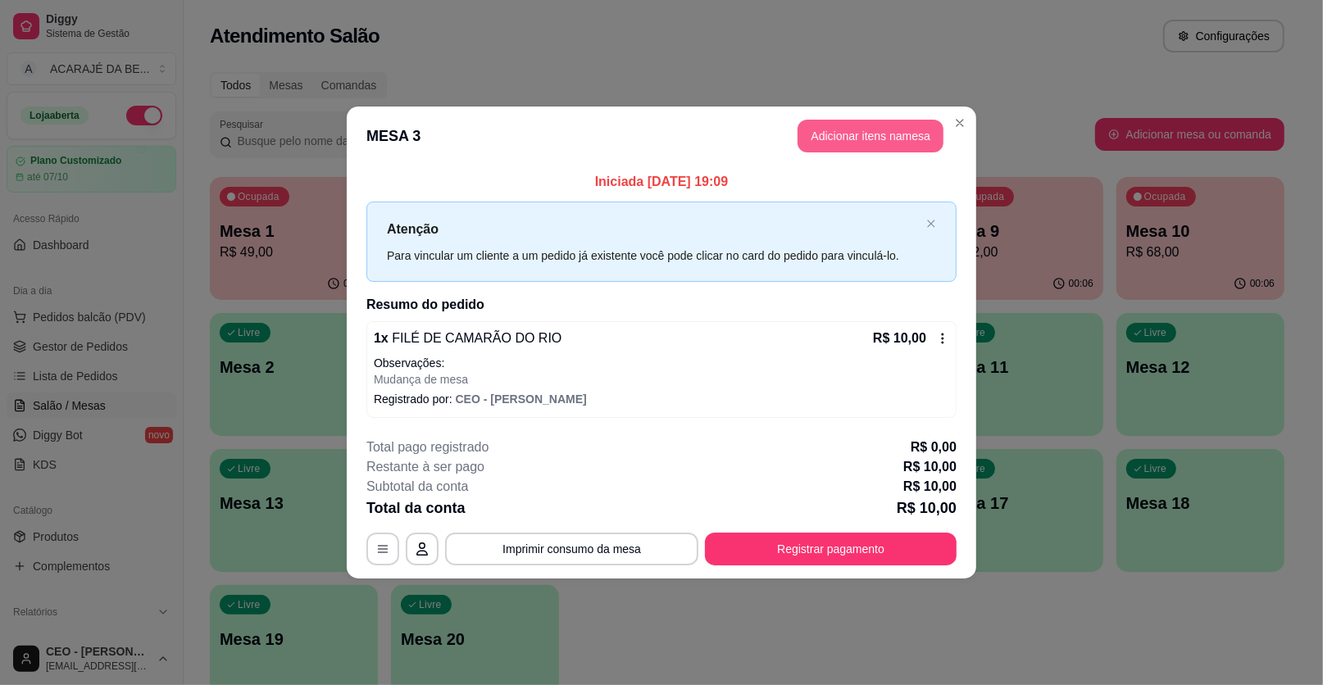
click at [838, 144] on button "Adicionar itens na mesa" at bounding box center [870, 136] width 146 height 33
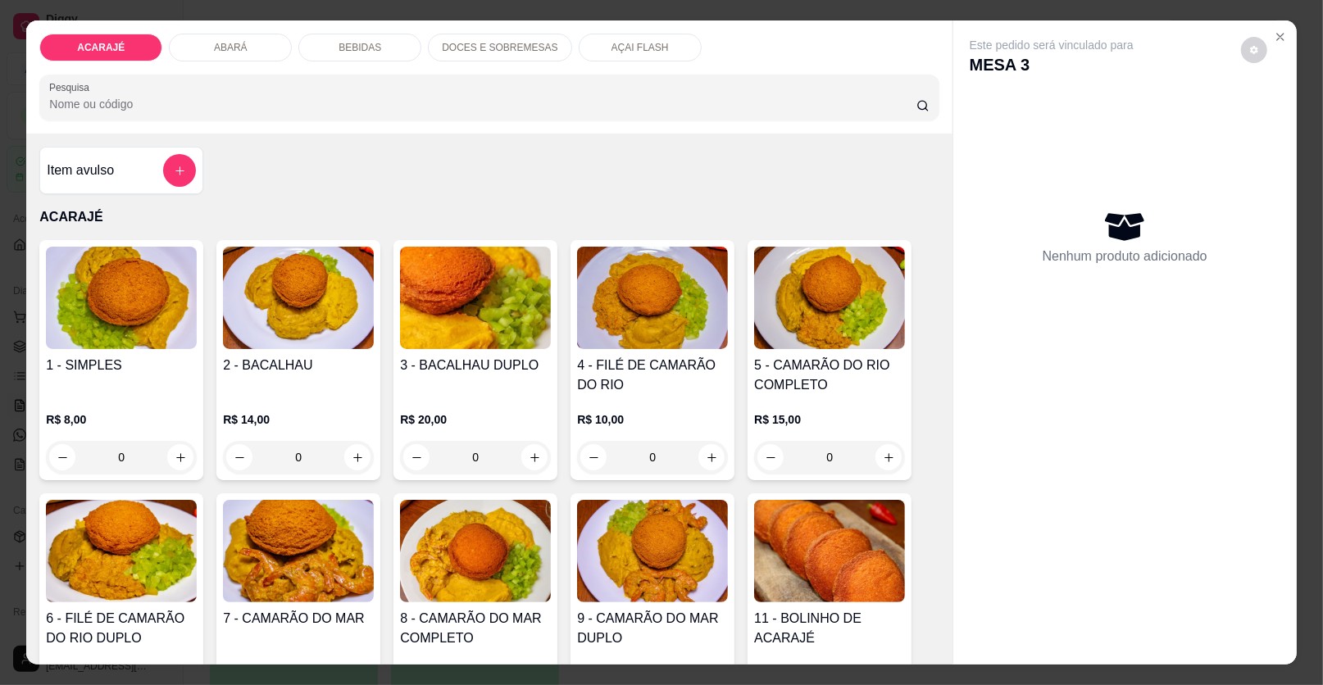
click at [380, 47] on div "BEBIDAS" at bounding box center [359, 48] width 123 height 28
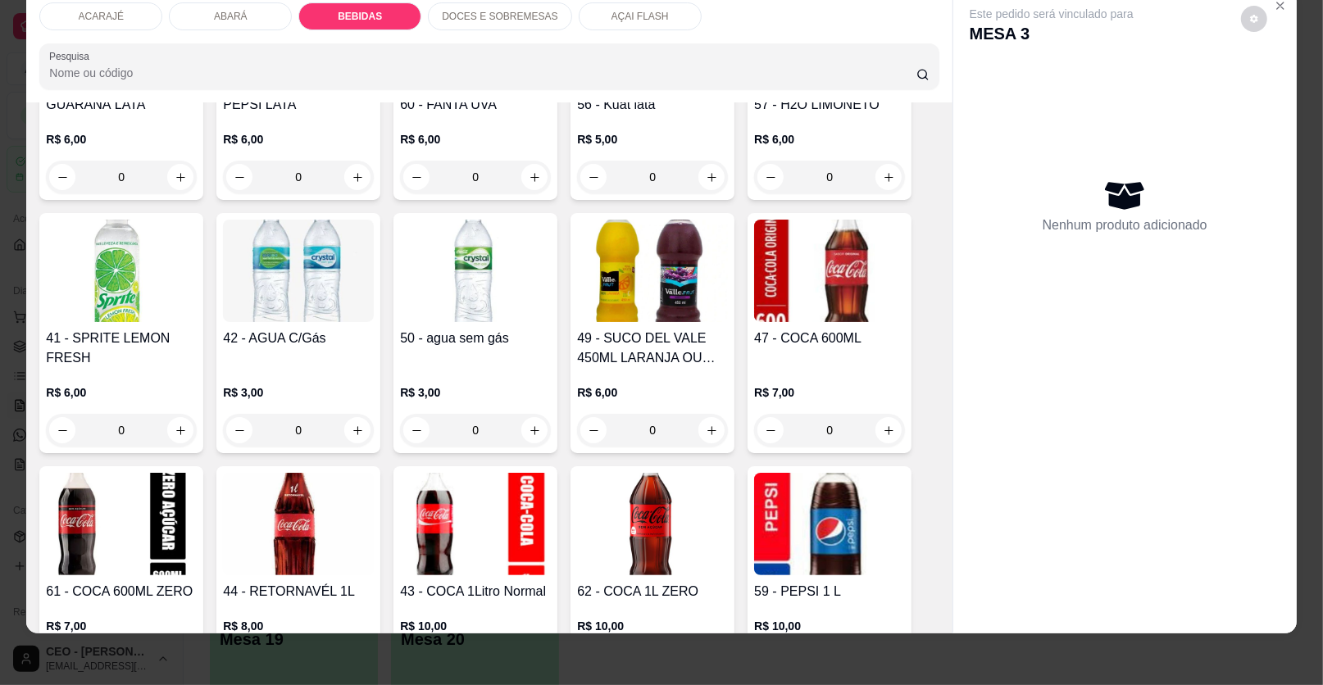
scroll to position [1234, 0]
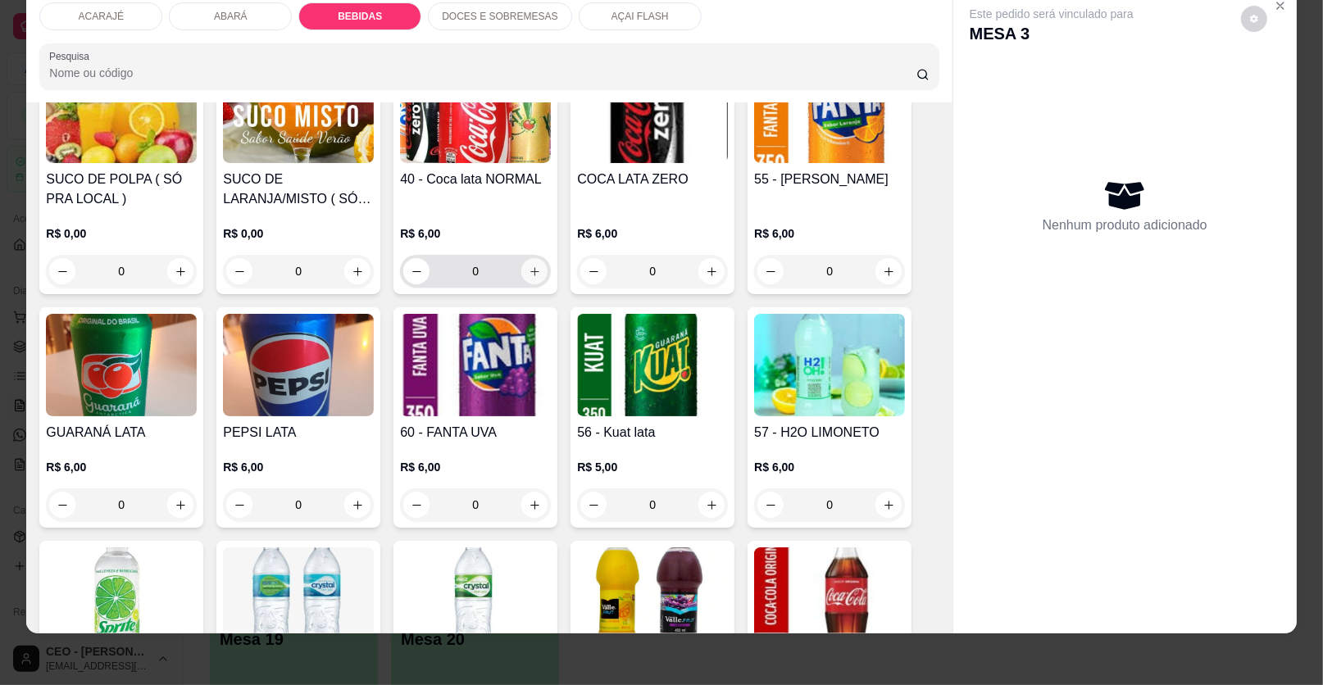
click at [529, 266] on icon "increase-product-quantity" at bounding box center [535, 272] width 12 height 12
type input "1"
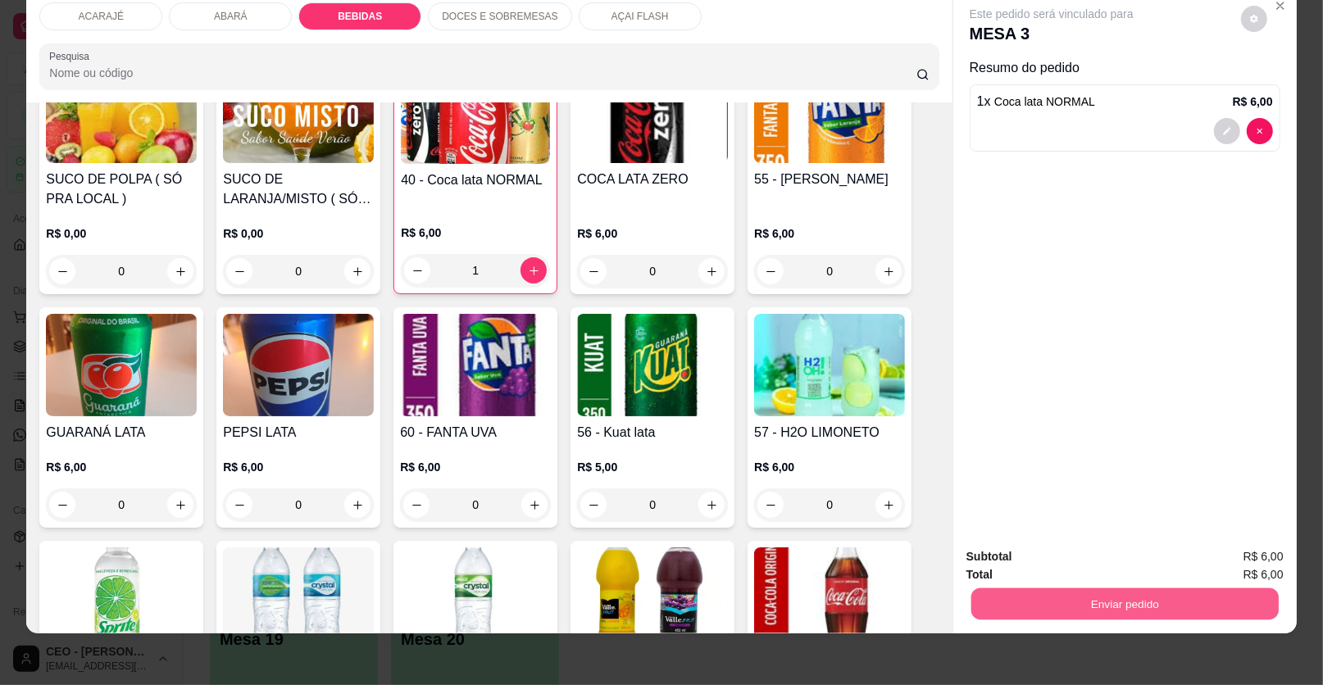
click at [1047, 607] on button "Enviar pedido" at bounding box center [1124, 604] width 307 height 32
click at [1231, 552] on button "Enviar pedido" at bounding box center [1240, 563] width 93 height 31
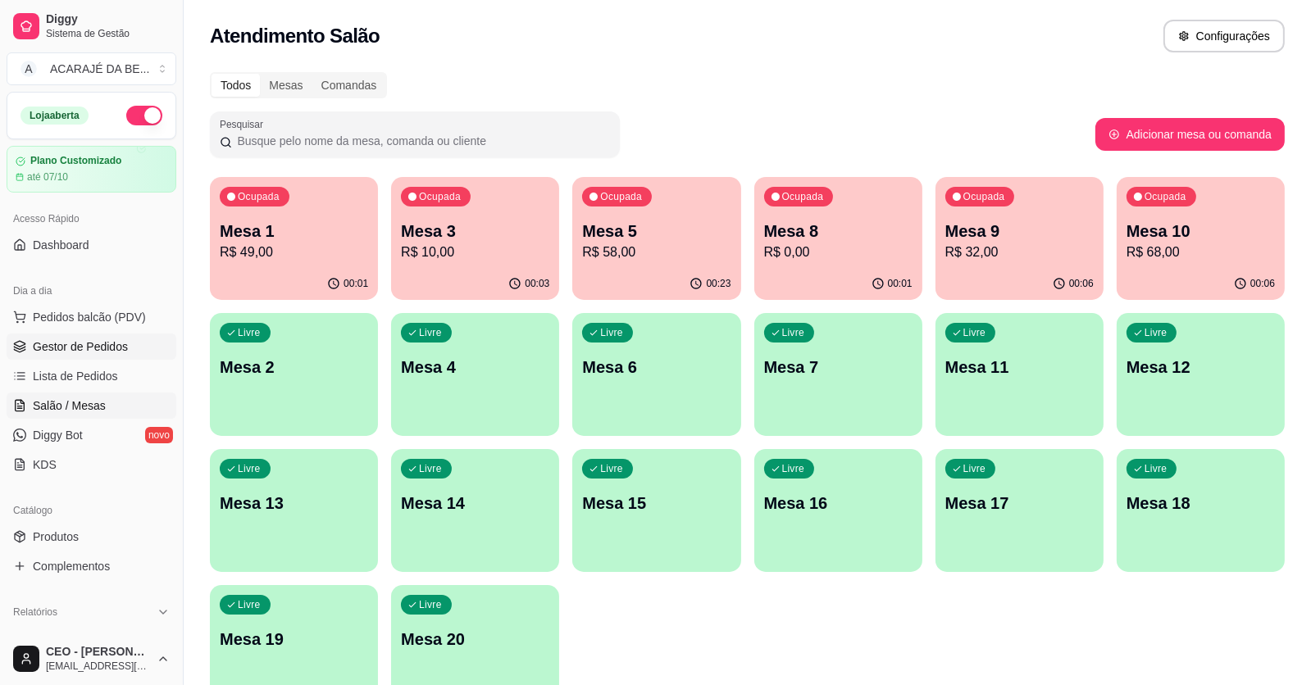
click at [118, 353] on span "Gestor de Pedidos" at bounding box center [80, 347] width 95 height 16
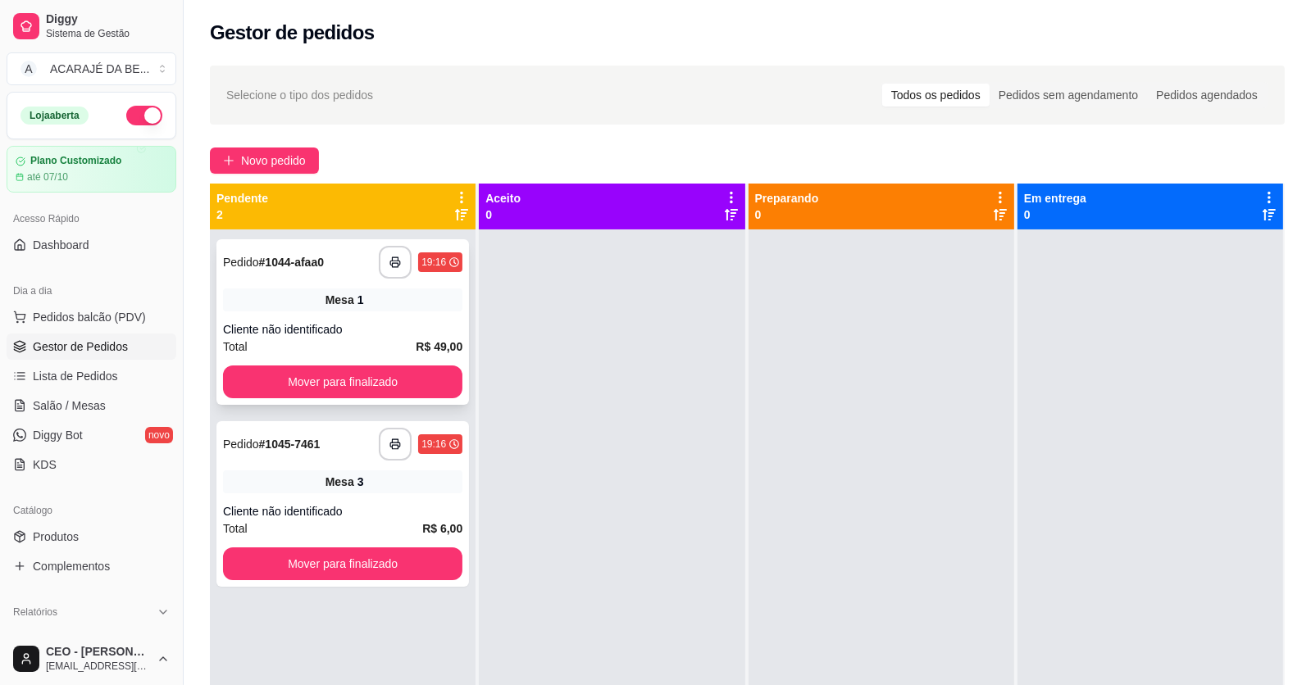
click at [339, 290] on div "Mesa 1" at bounding box center [342, 300] width 239 height 23
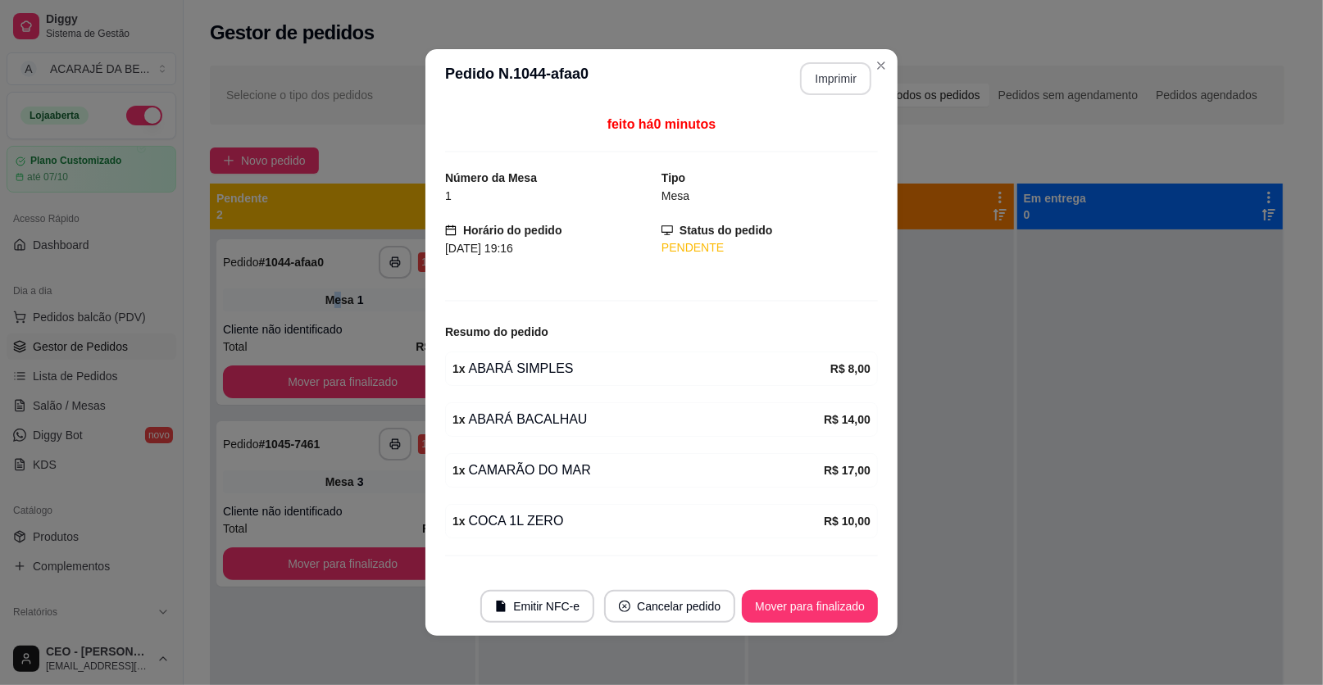
click at [803, 80] on button "Imprimir" at bounding box center [835, 78] width 71 height 33
click at [807, 629] on footer "Emitir NFC-e Cancelar pedido Mover para finalizado" at bounding box center [661, 606] width 472 height 59
click at [802, 603] on button "Mover para finalizado" at bounding box center [810, 606] width 136 height 33
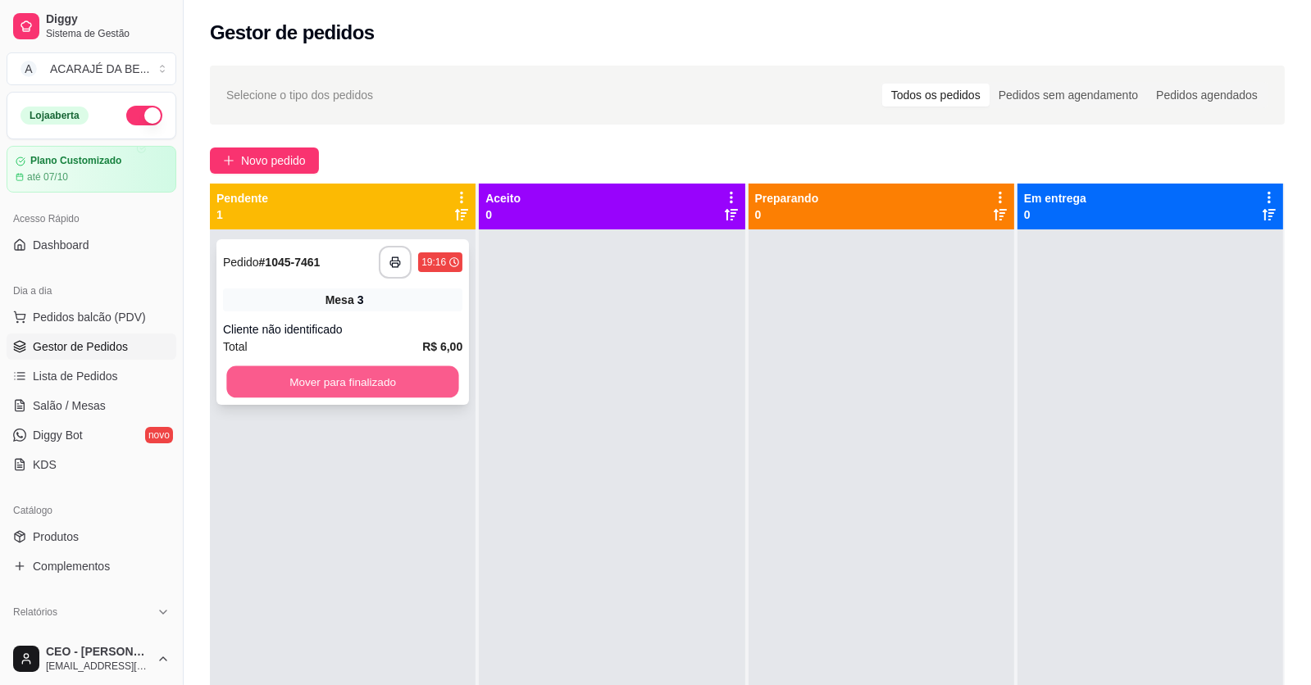
click at [379, 370] on button "Mover para finalizado" at bounding box center [342, 382] width 232 height 32
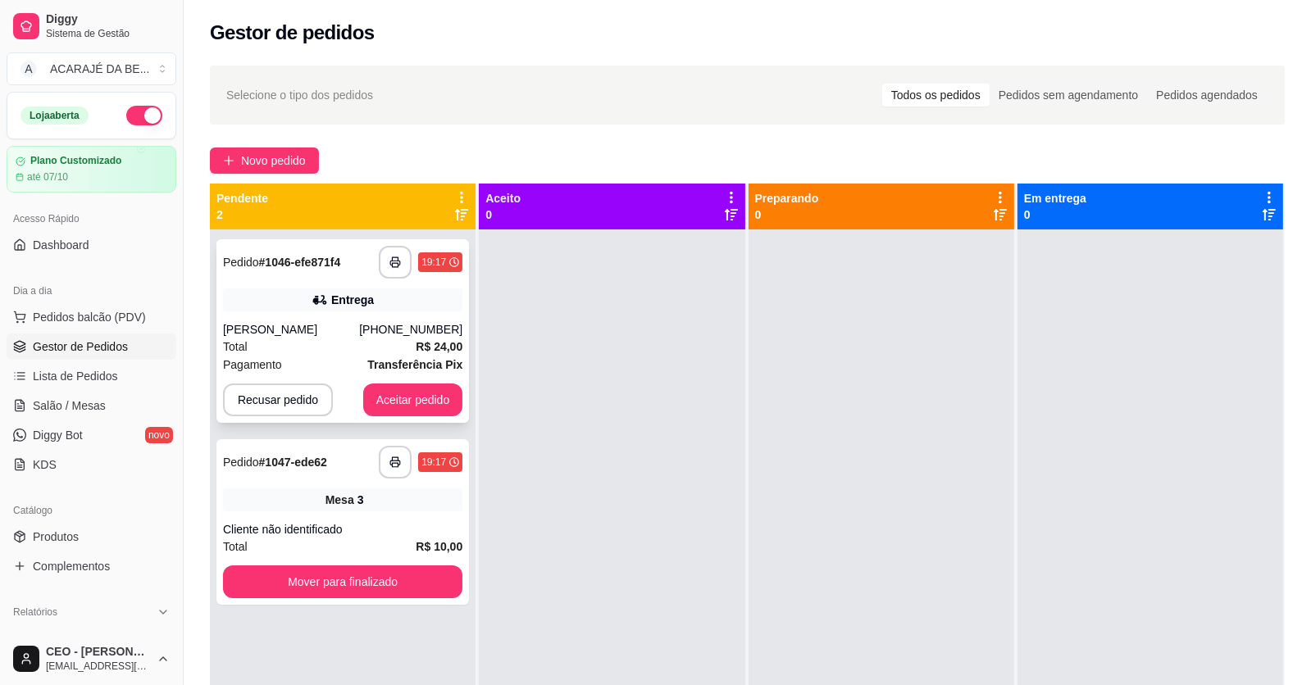
click at [293, 322] on div "Luciene" at bounding box center [291, 329] width 136 height 16
click at [397, 516] on div "**********" at bounding box center [342, 522] width 252 height 166
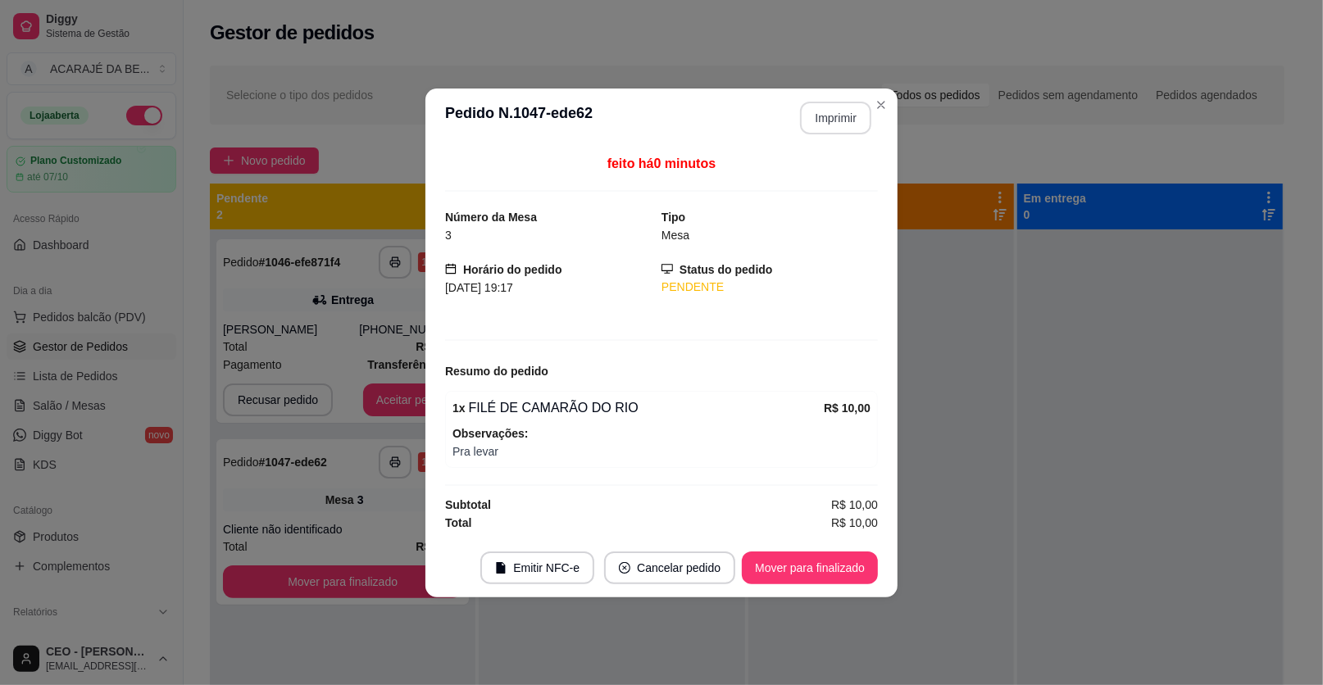
click at [825, 120] on button "Imprimir" at bounding box center [835, 118] width 71 height 33
click at [851, 564] on button "Mover para finalizado" at bounding box center [810, 568] width 136 height 33
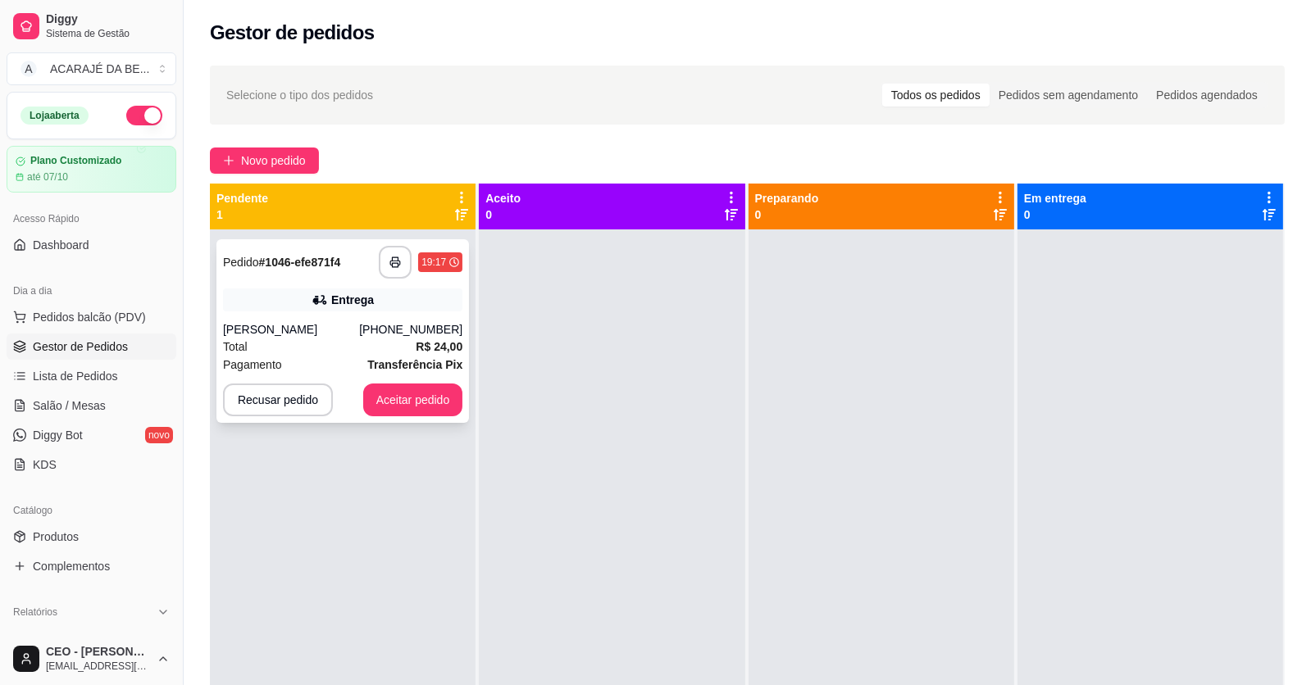
click at [411, 336] on div "(73) 99869-0371" at bounding box center [410, 329] width 103 height 16
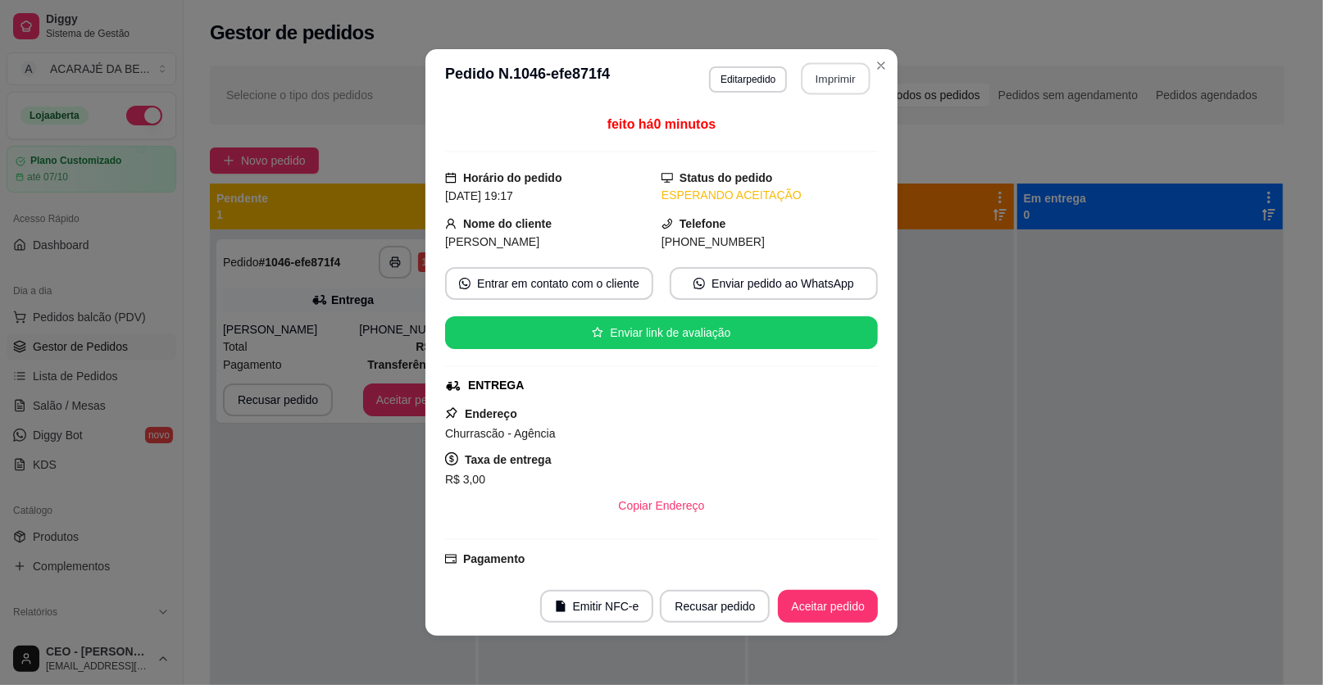
click at [838, 85] on button "Imprimir" at bounding box center [836, 79] width 69 height 32
click at [834, 608] on button "Aceitar pedido" at bounding box center [828, 606] width 100 height 33
drag, startPoint x: 834, startPoint y: 607, endPoint x: 825, endPoint y: 603, distance: 9.2
click at [833, 607] on div "Recusar pedido Aceitar pedido" at bounding box center [746, 606] width 264 height 33
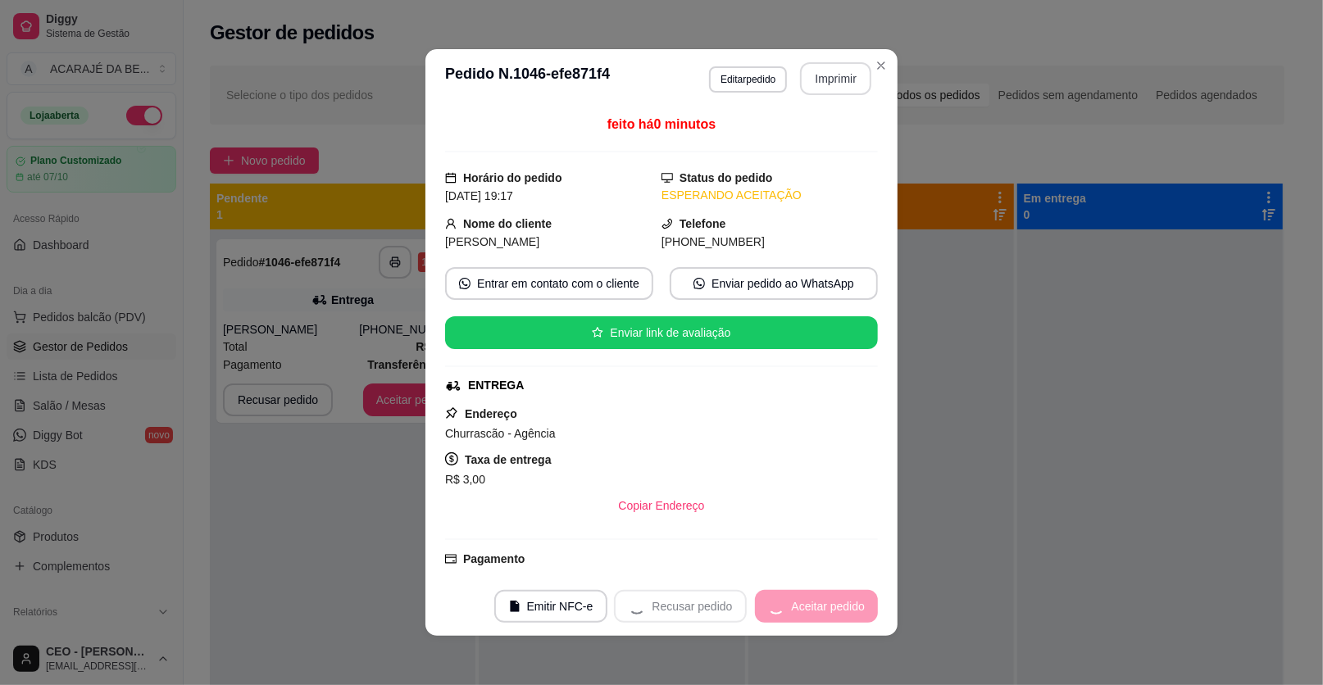
click at [825, 603] on div "Recusar pedido Aceitar pedido" at bounding box center [746, 606] width 264 height 33
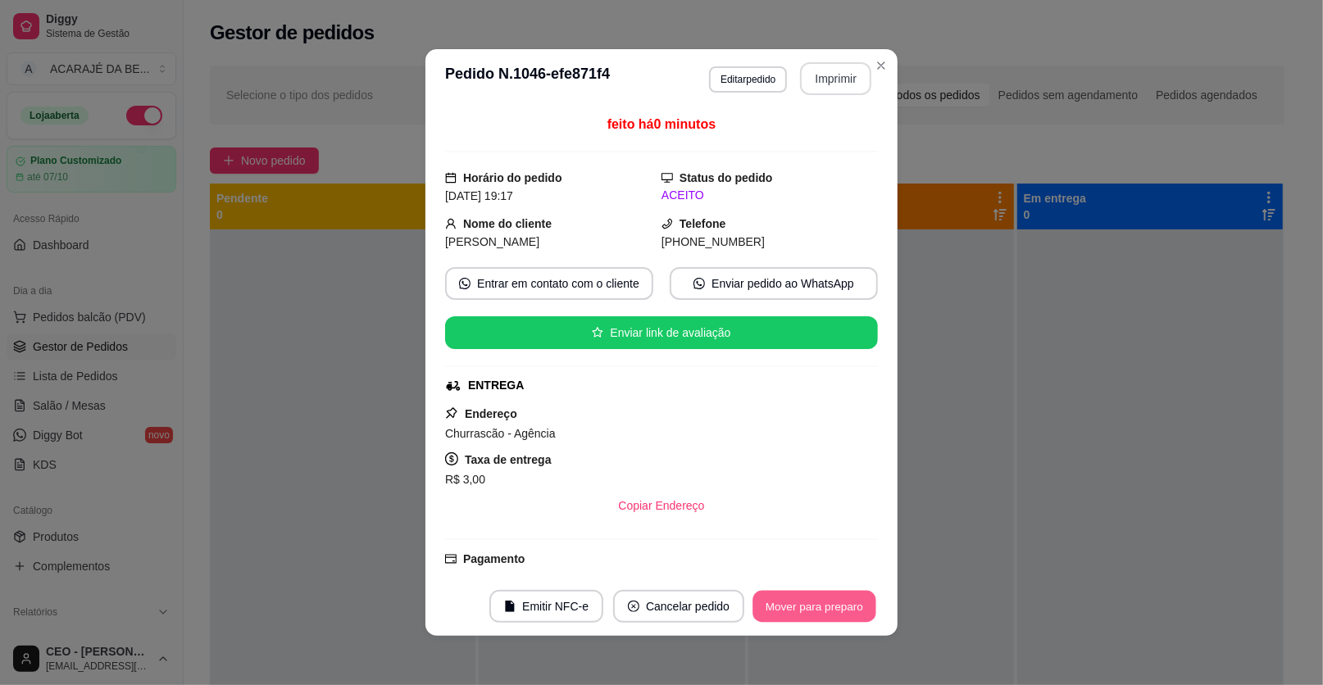
click at [824, 603] on button "Mover para preparo" at bounding box center [813, 607] width 123 height 32
click at [823, 603] on div "Mover para preparo" at bounding box center [814, 606] width 127 height 33
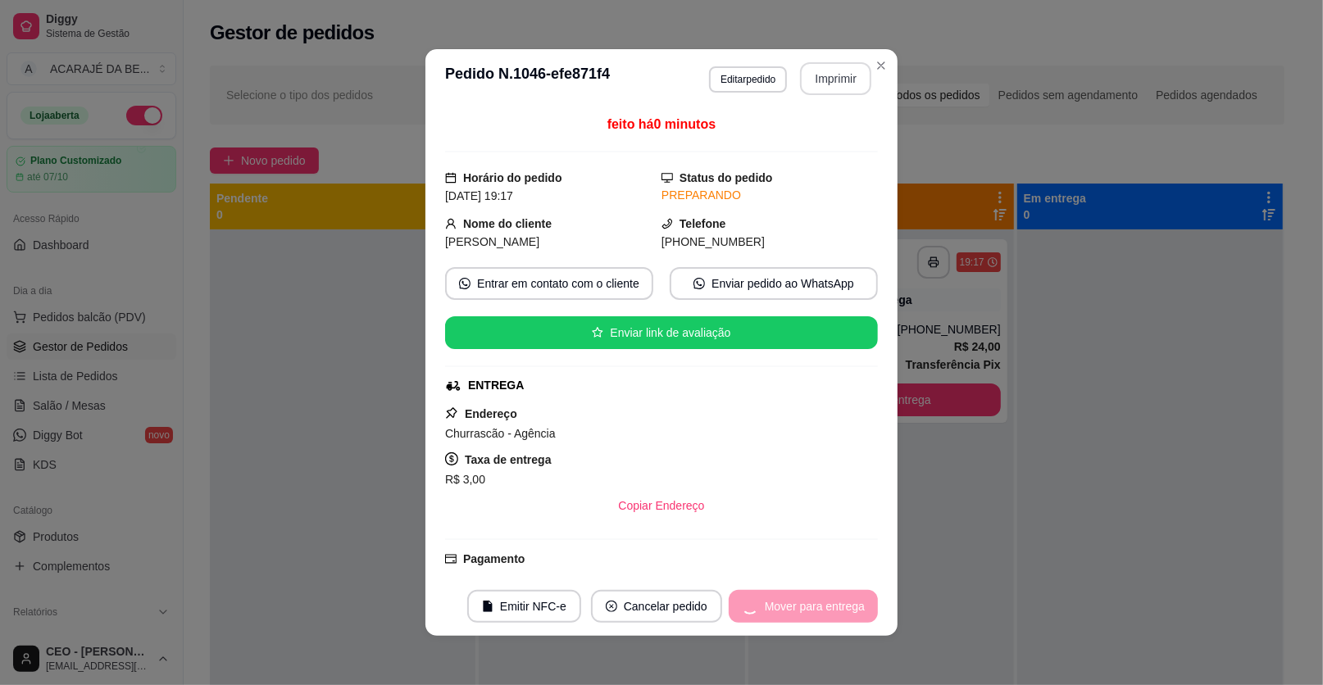
click at [819, 603] on div "Mover para entrega" at bounding box center [803, 606] width 149 height 33
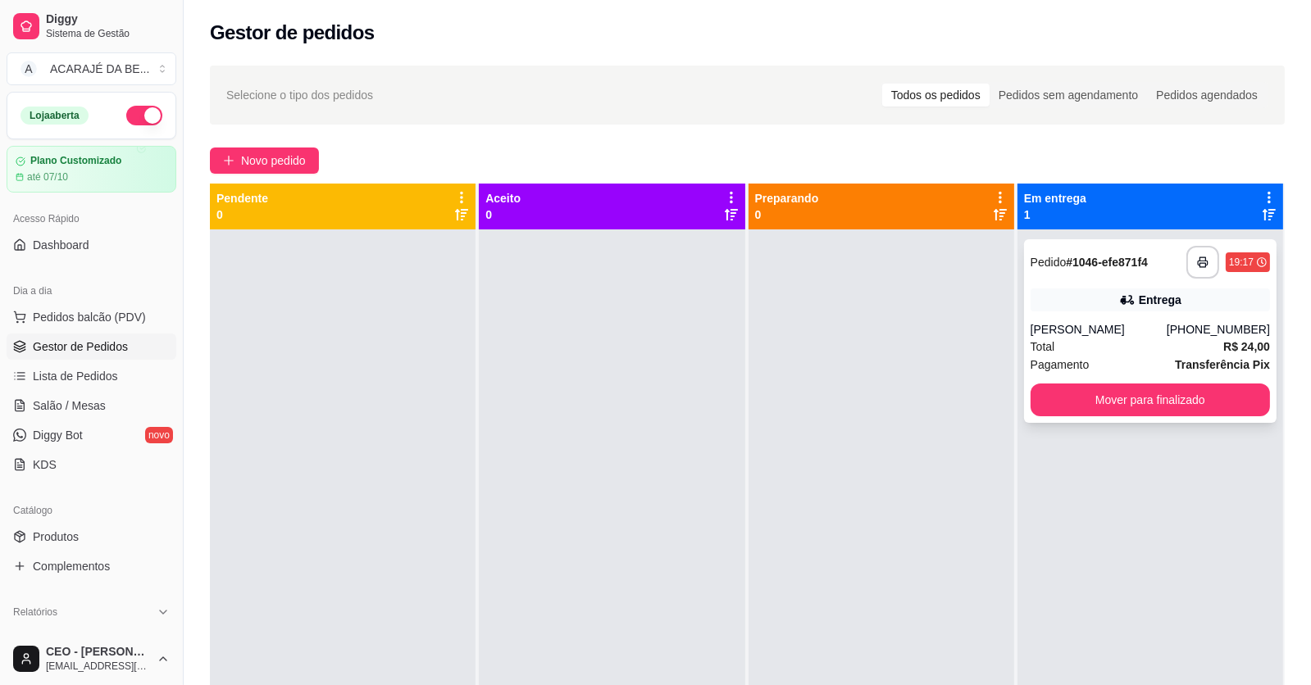
click at [1157, 398] on button "Mover para finalizado" at bounding box center [1149, 400] width 239 height 33
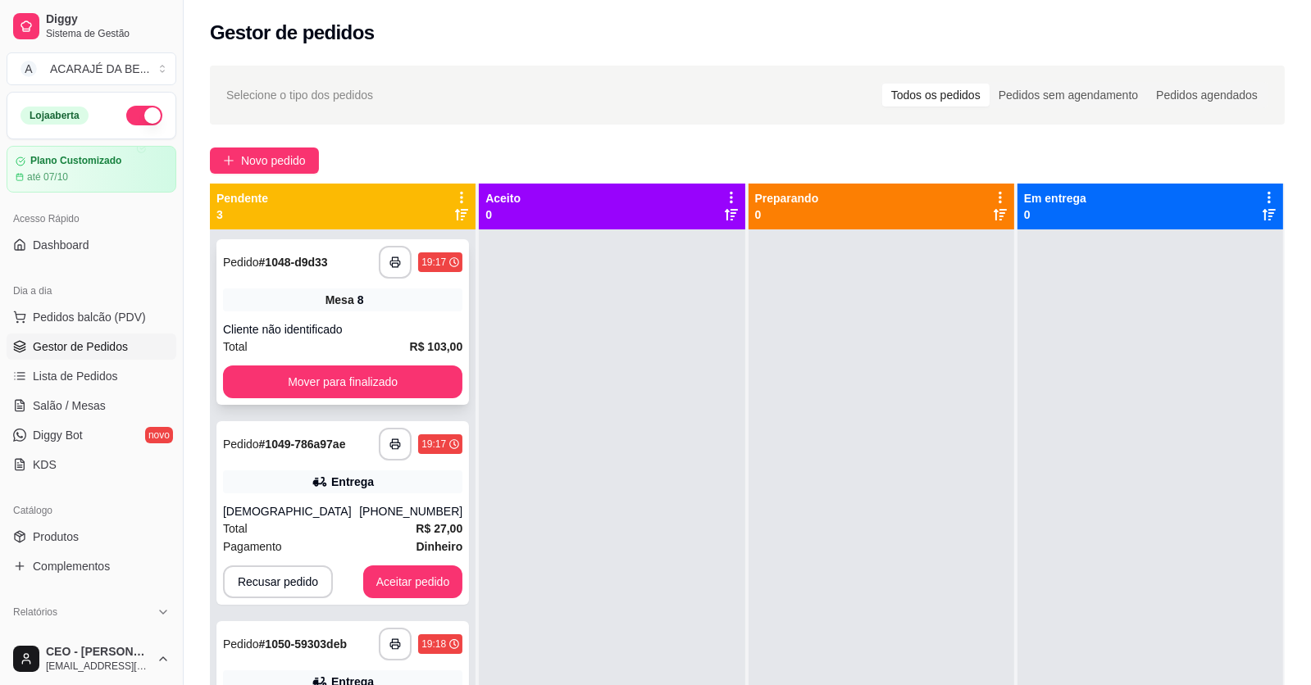
click at [336, 248] on div "**********" at bounding box center [342, 322] width 252 height 166
click at [359, 297] on div "8" at bounding box center [360, 300] width 7 height 16
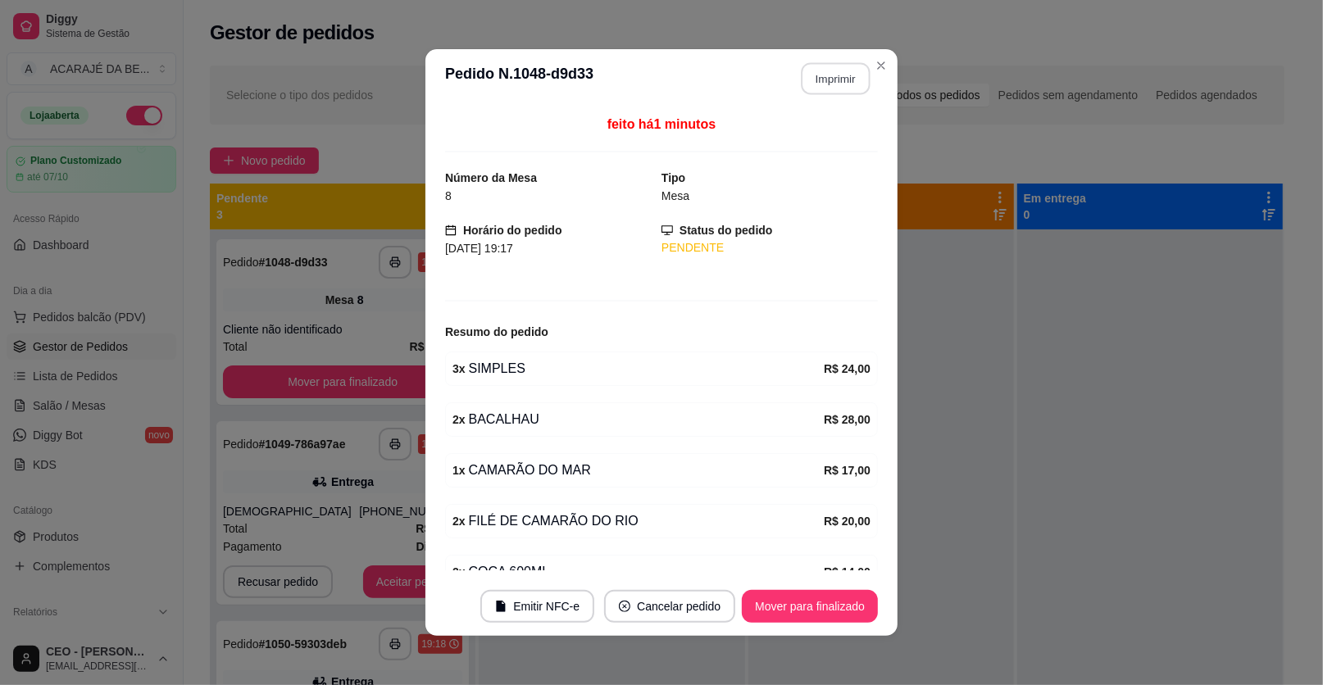
click at [824, 83] on button "Imprimir" at bounding box center [836, 79] width 69 height 32
click at [826, 612] on button "Mover para finalizado" at bounding box center [810, 606] width 136 height 33
click at [826, 608] on button "Mover para finalizado" at bounding box center [810, 606] width 136 height 33
click at [826, 608] on div "Mover para finalizado" at bounding box center [810, 606] width 136 height 33
click at [826, 608] on div "Mover para finalizado" at bounding box center [798, 606] width 159 height 33
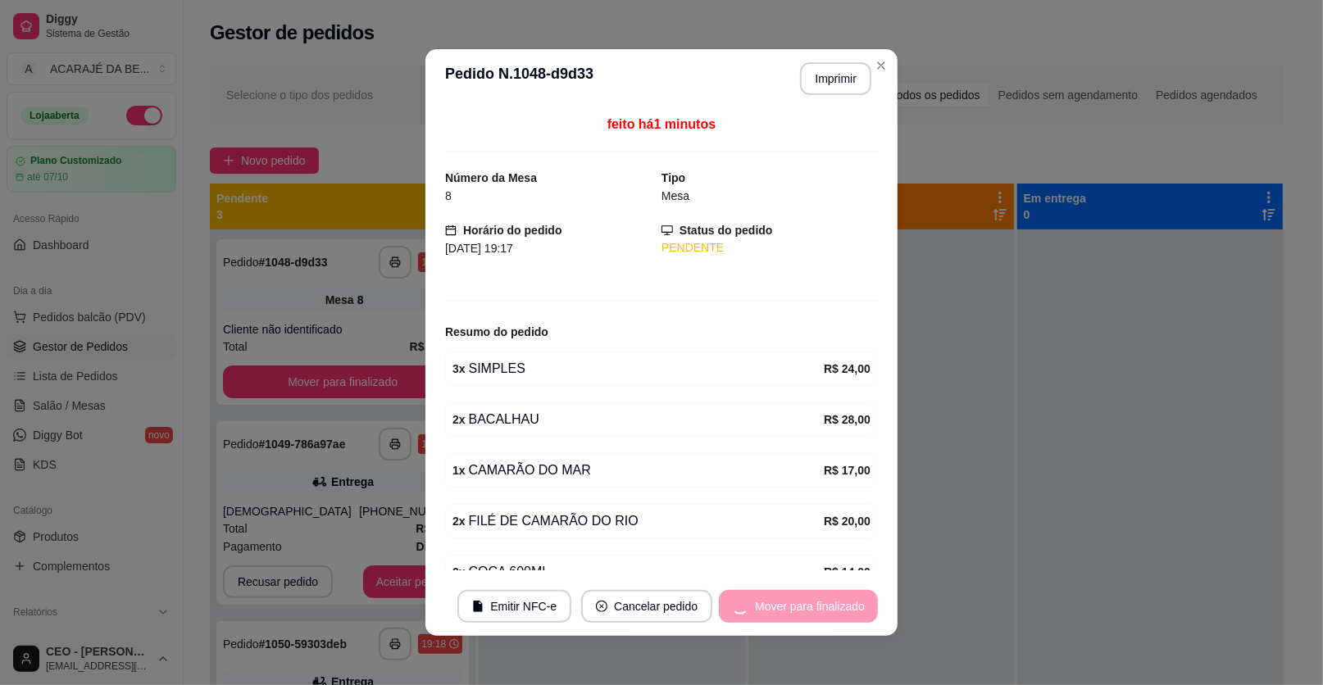
click at [826, 610] on div "Mover para finalizado" at bounding box center [798, 606] width 159 height 33
click at [827, 608] on div "Mover para finalizado" at bounding box center [798, 606] width 159 height 33
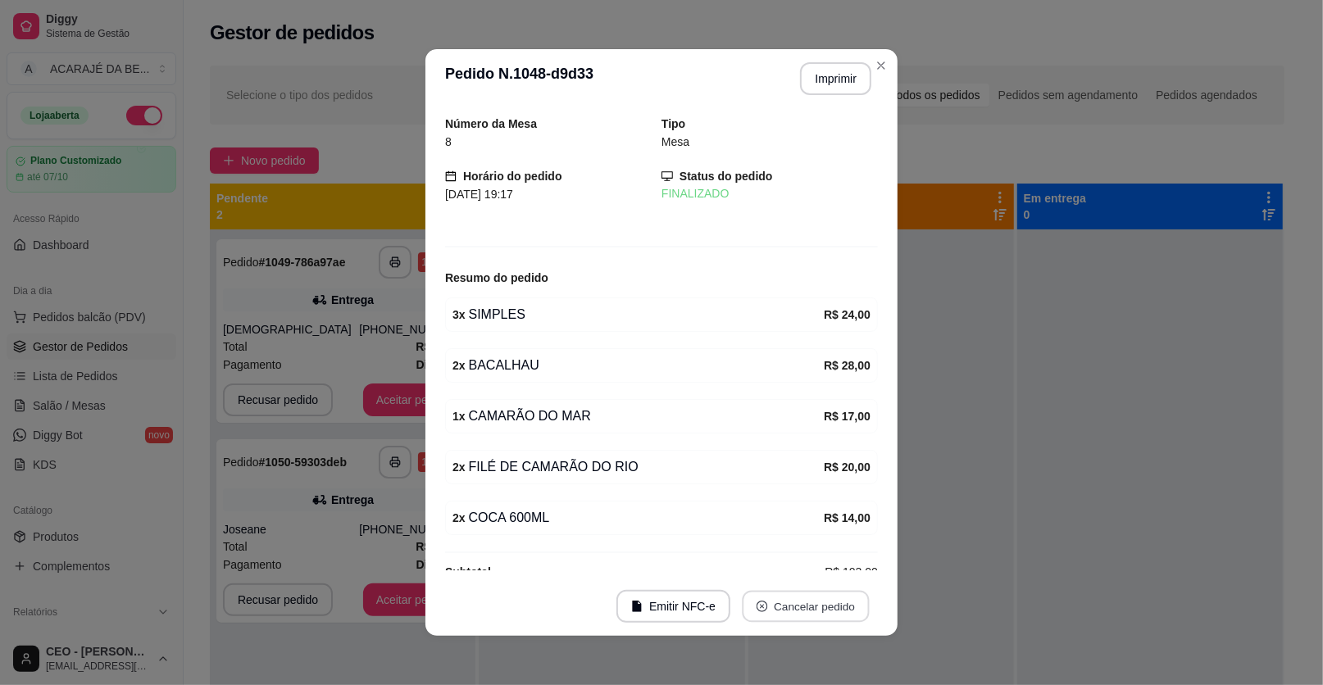
click at [827, 607] on button "Cancelar pedido" at bounding box center [805, 607] width 127 height 32
click at [828, 606] on button "Cancelar pedido" at bounding box center [805, 607] width 127 height 32
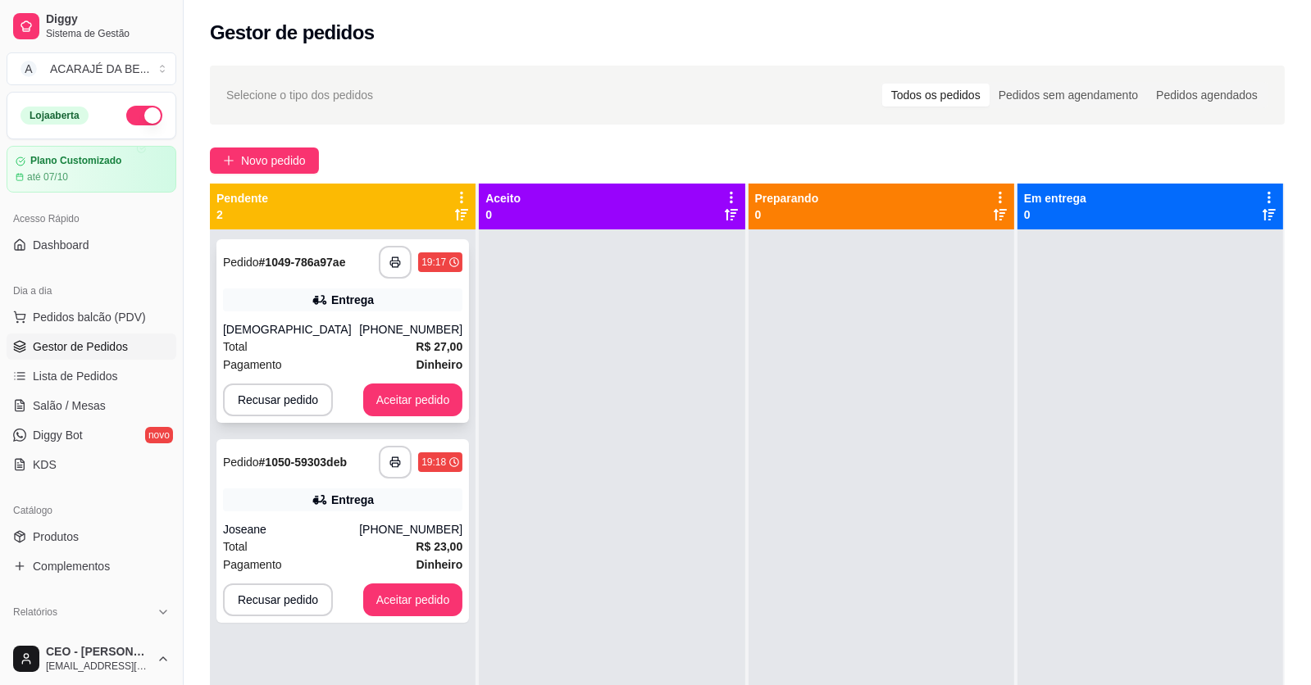
drag, startPoint x: 333, startPoint y: 319, endPoint x: 340, endPoint y: 304, distance: 16.5
click at [340, 304] on div "**********" at bounding box center [342, 331] width 252 height 184
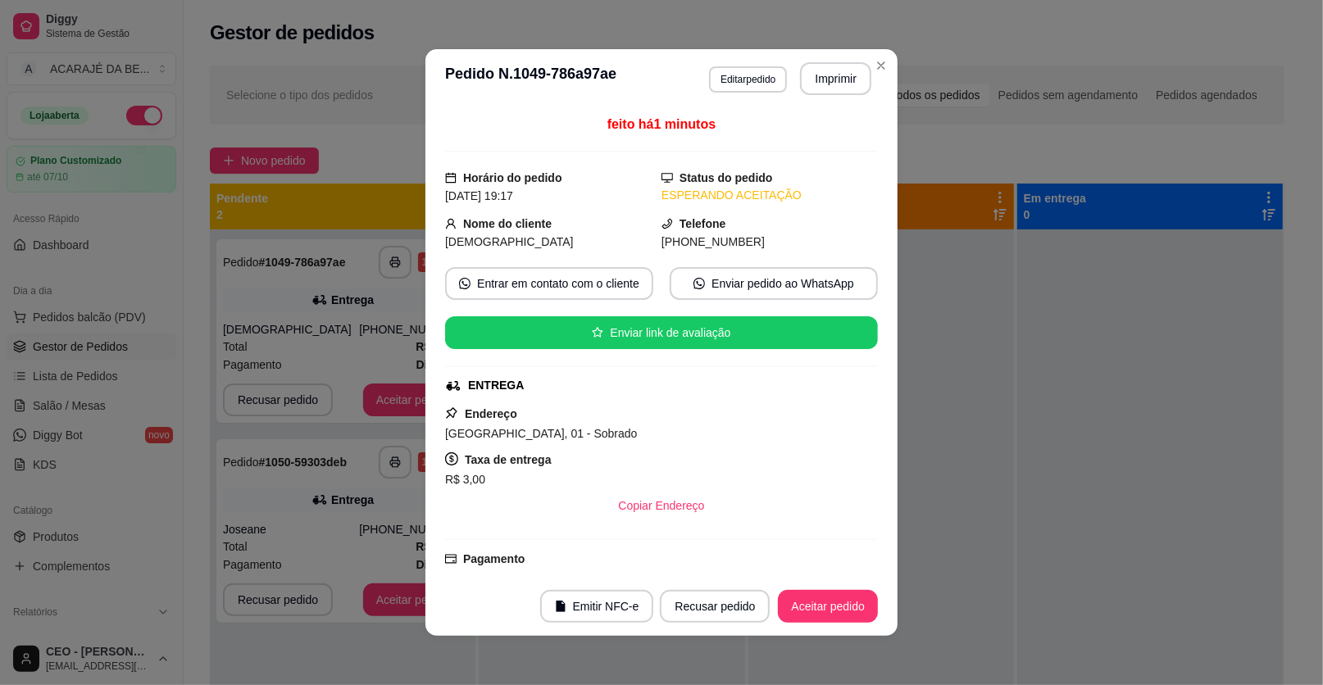
click at [830, 62] on header "**********" at bounding box center [661, 78] width 472 height 59
click at [822, 85] on button "Imprimir" at bounding box center [836, 79] width 69 height 32
click at [852, 611] on button "Aceitar pedido" at bounding box center [827, 607] width 97 height 32
click at [850, 611] on div "Recusar pedido Aceitar pedido" at bounding box center [769, 606] width 218 height 33
click at [849, 611] on div "Recusar pedido Aceitar pedido" at bounding box center [746, 606] width 264 height 33
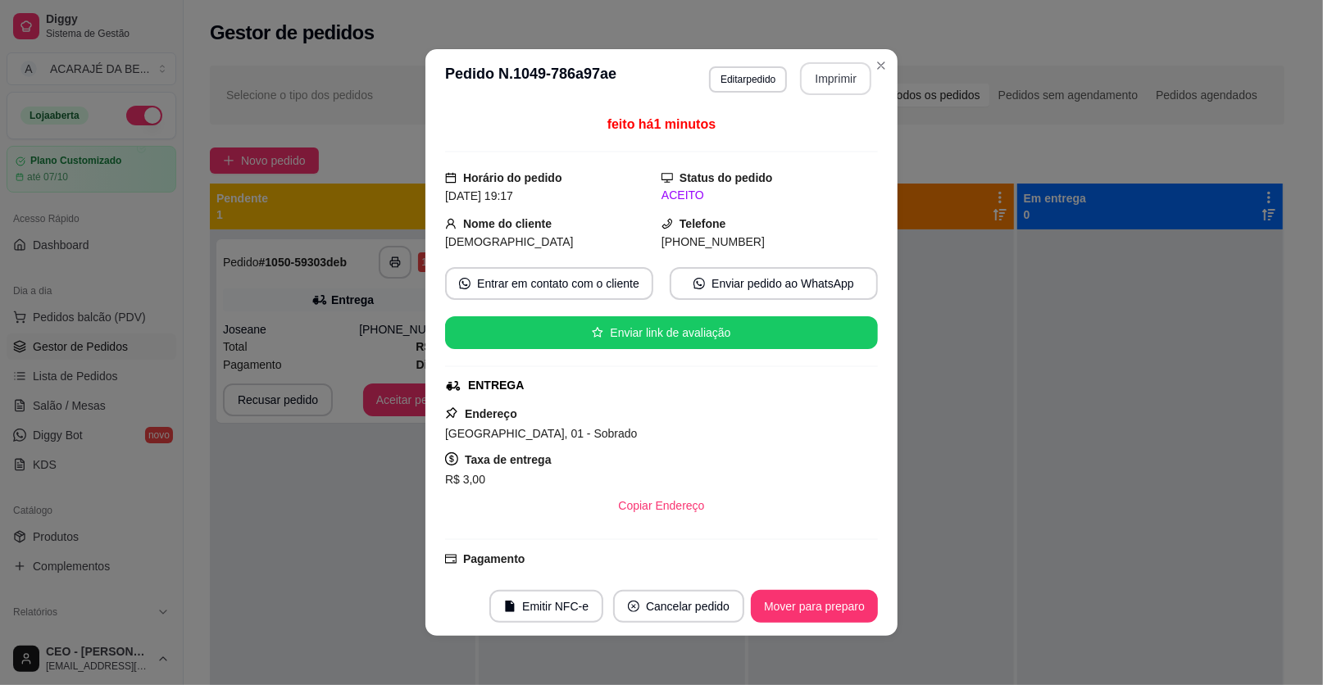
click at [849, 611] on button "Mover para preparo" at bounding box center [814, 606] width 127 height 33
click at [849, 611] on div "Mover para preparo" at bounding box center [803, 606] width 150 height 33
click at [848, 611] on div "Mover para preparo" at bounding box center [803, 606] width 150 height 33
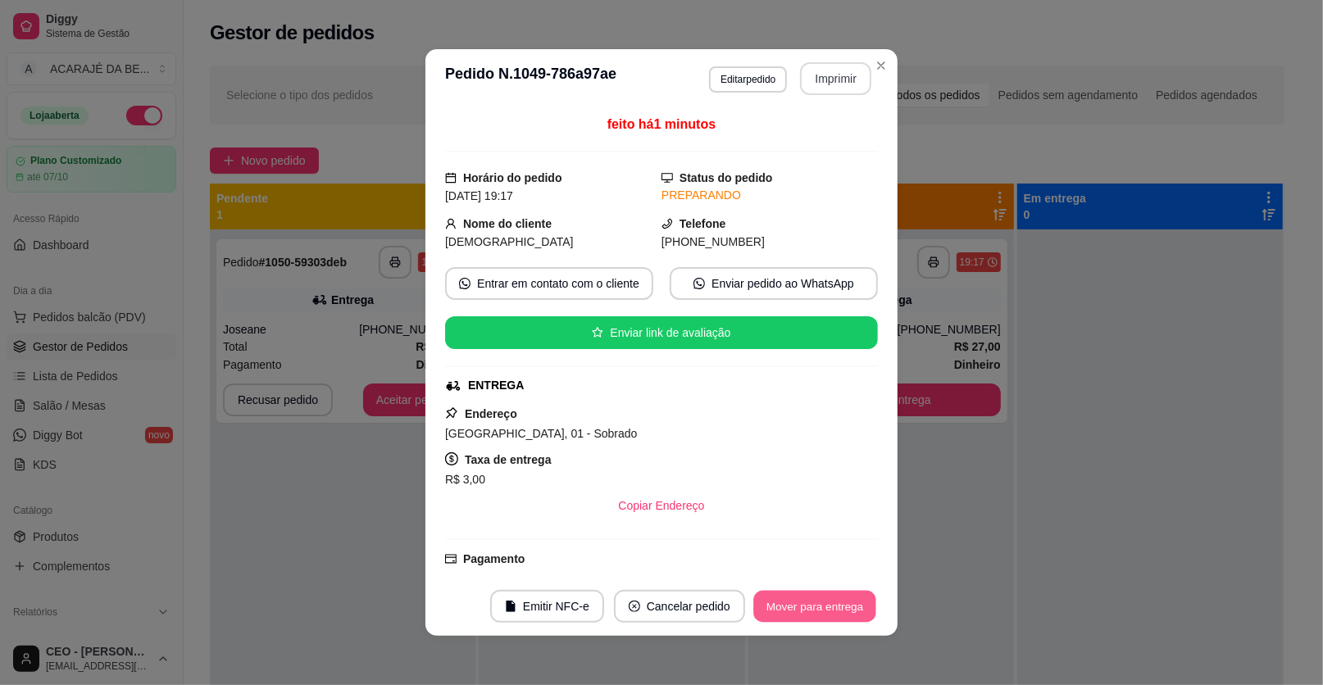
click at [845, 610] on button "Mover para entrega" at bounding box center [814, 607] width 123 height 32
click at [844, 593] on div "Mover para entrega" at bounding box center [803, 606] width 149 height 33
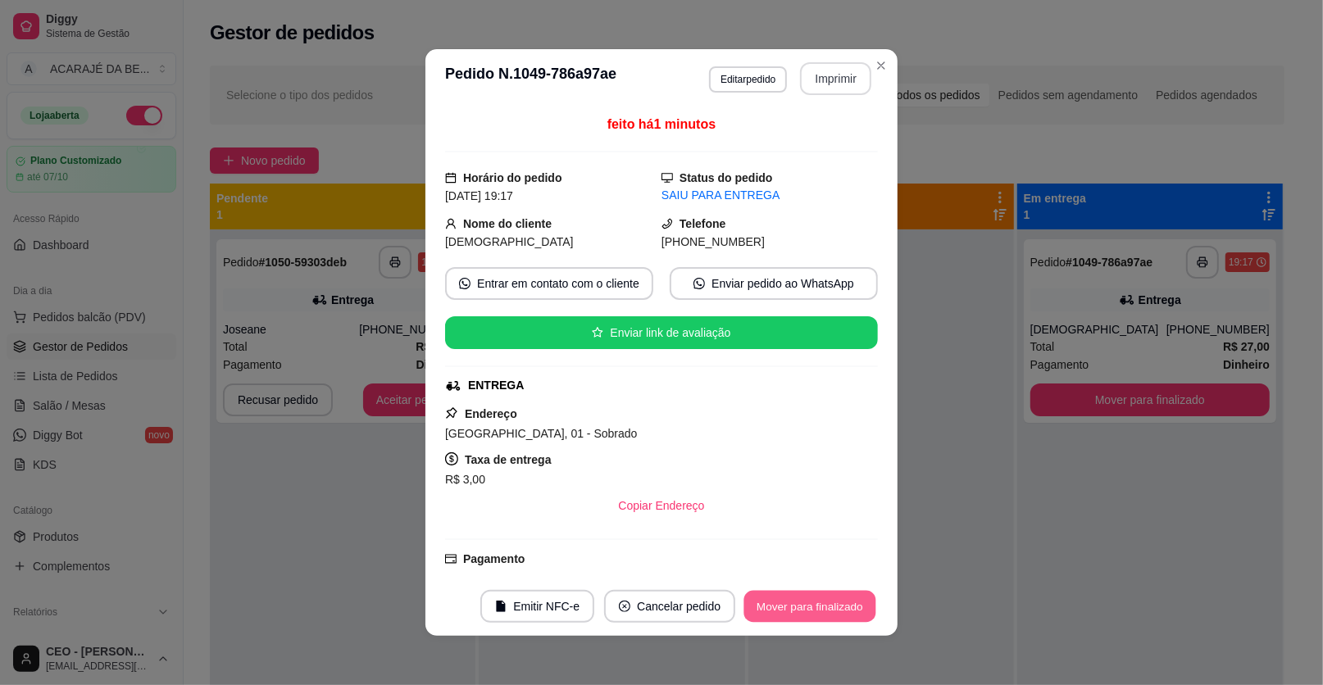
click at [837, 616] on button "Mover para finalizado" at bounding box center [810, 607] width 132 height 32
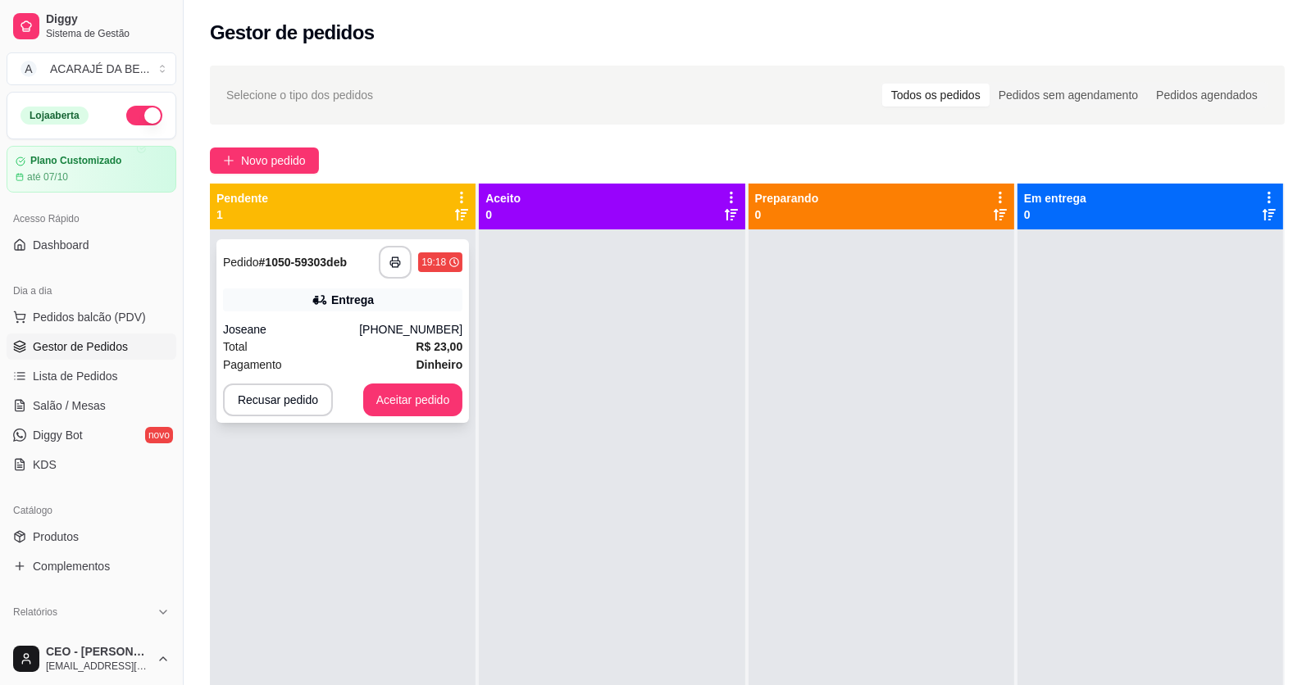
click at [353, 343] on div "Total R$ 23,00" at bounding box center [342, 347] width 239 height 18
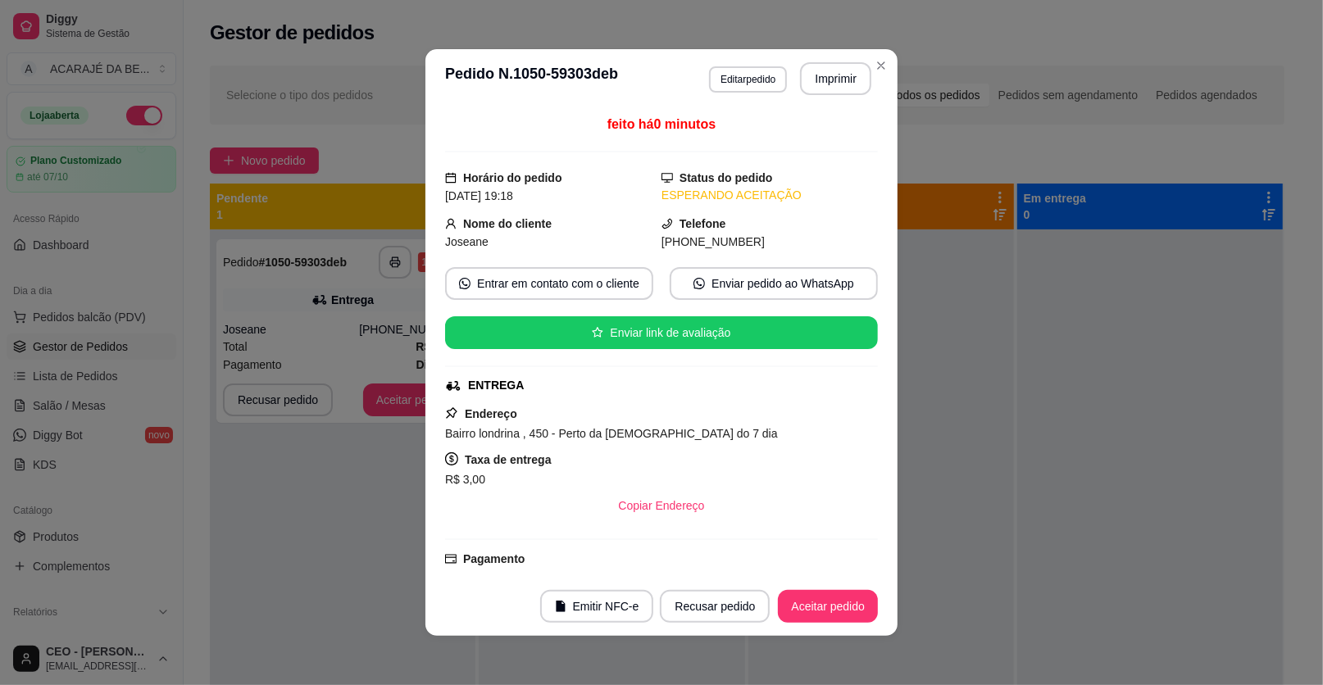
click at [841, 89] on button "Imprimir" at bounding box center [835, 78] width 71 height 33
click at [794, 597] on button "Aceitar pedido" at bounding box center [828, 606] width 100 height 33
click at [794, 597] on div "Recusar pedido Aceitar pedido" at bounding box center [746, 606] width 264 height 33
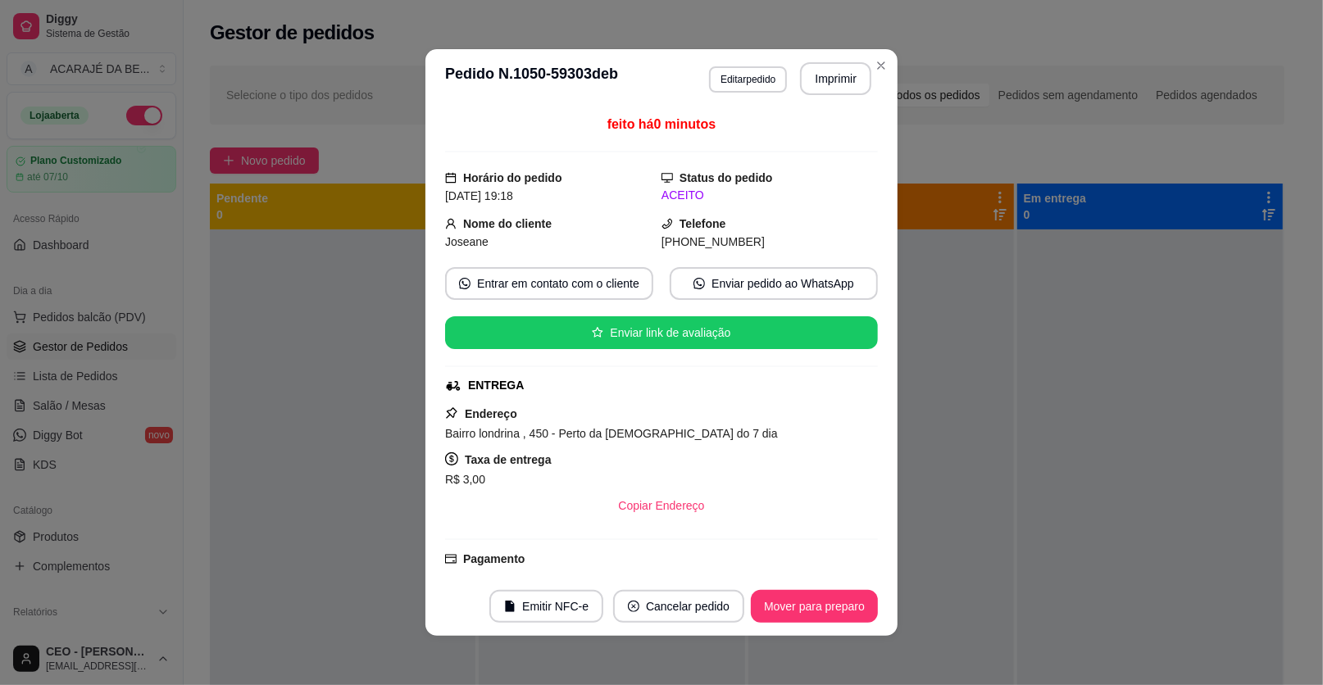
click at [797, 602] on button "Mover para preparo" at bounding box center [814, 606] width 127 height 33
click at [797, 602] on div "Mover para preparo" at bounding box center [803, 606] width 150 height 33
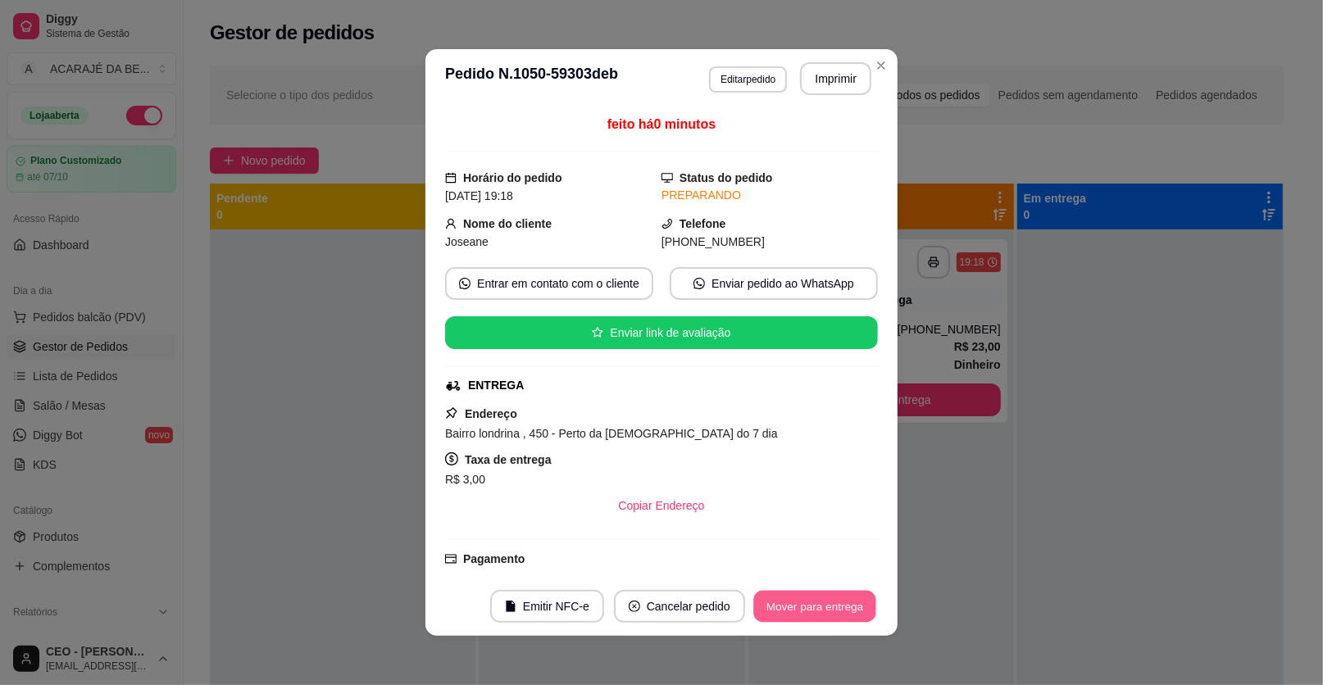
click at [797, 602] on button "Mover para entrega" at bounding box center [814, 607] width 123 height 32
click at [797, 602] on div "Mover para entrega" at bounding box center [803, 606] width 149 height 33
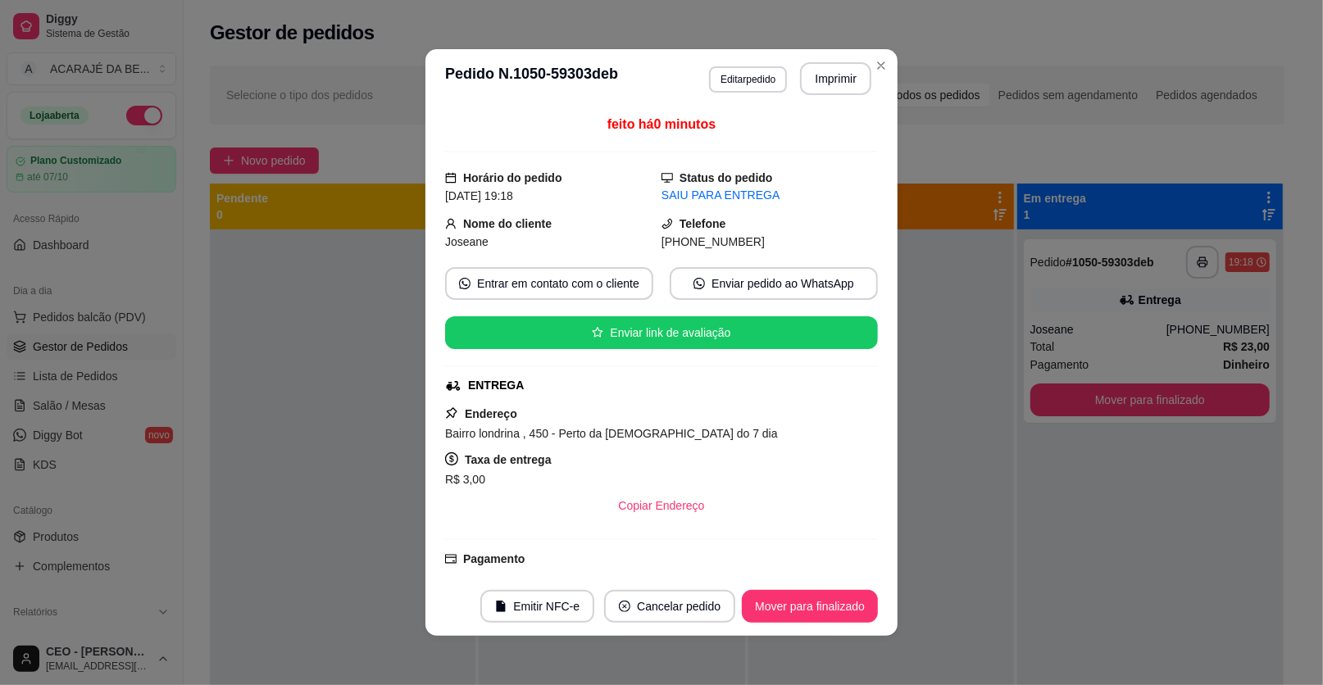
click at [793, 602] on button "Mover para finalizado" at bounding box center [810, 606] width 136 height 33
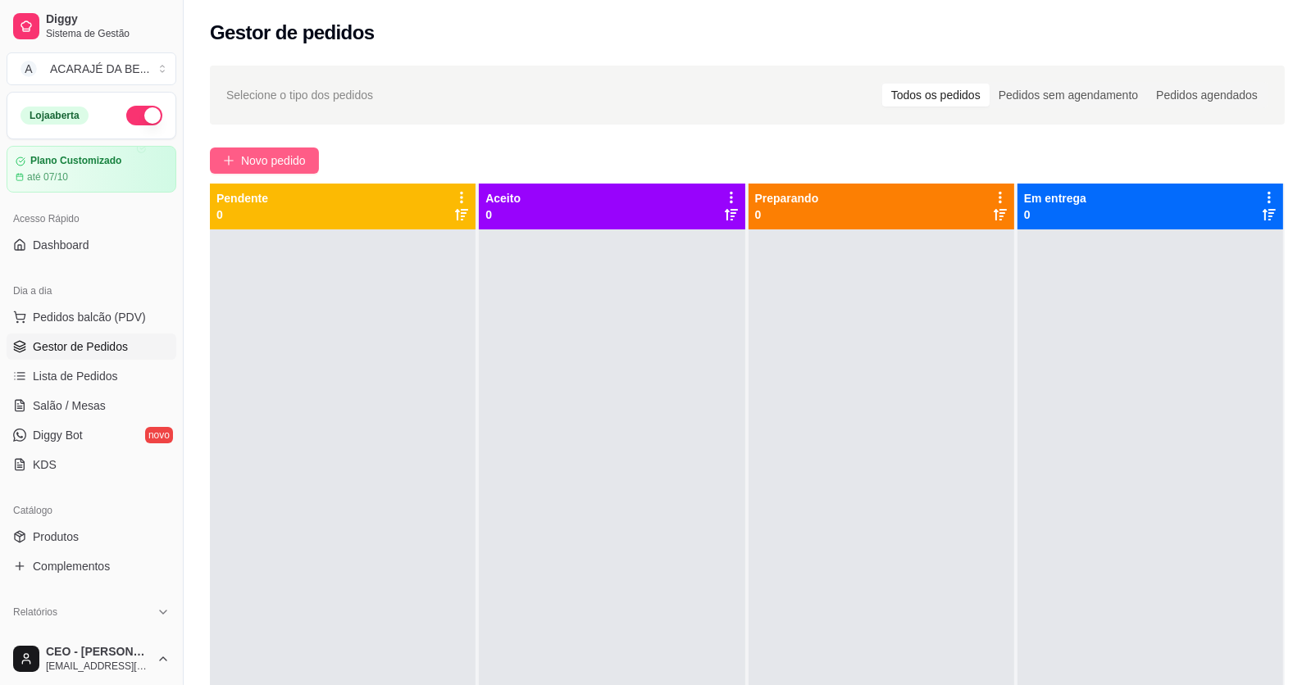
click at [261, 152] on span "Novo pedido" at bounding box center [273, 161] width 65 height 18
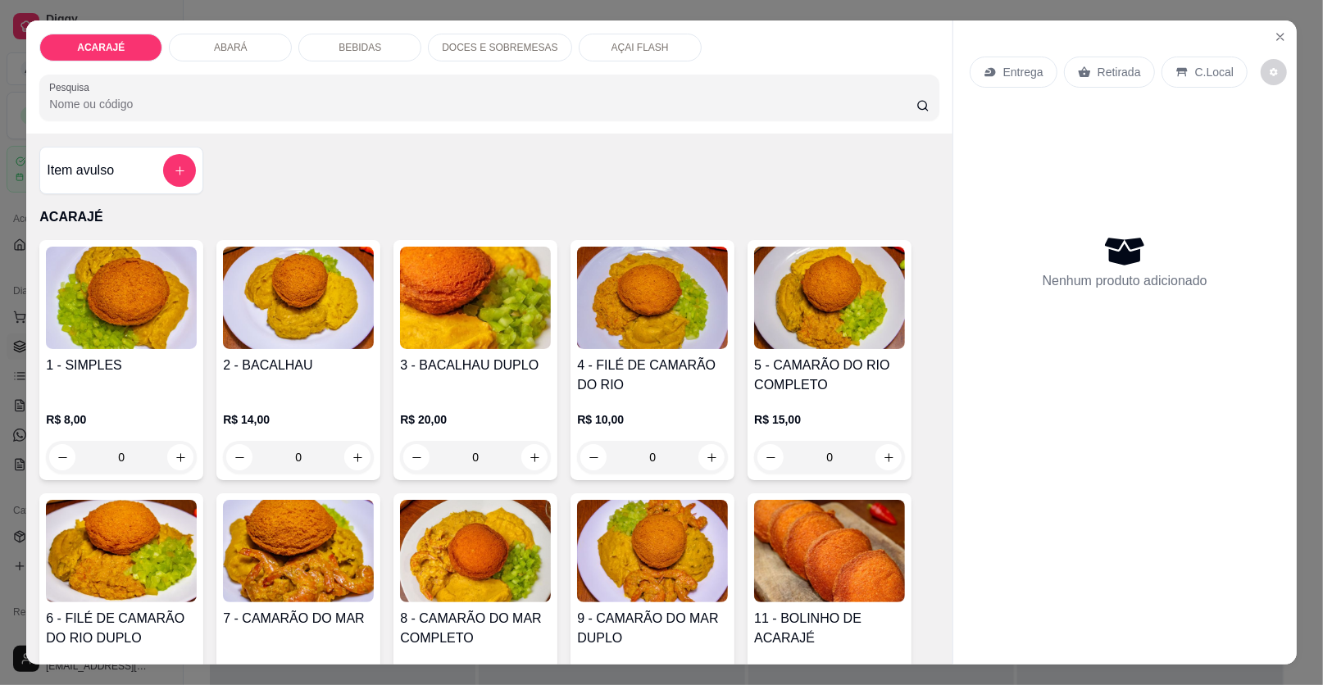
click at [984, 73] on icon at bounding box center [990, 72] width 13 height 13
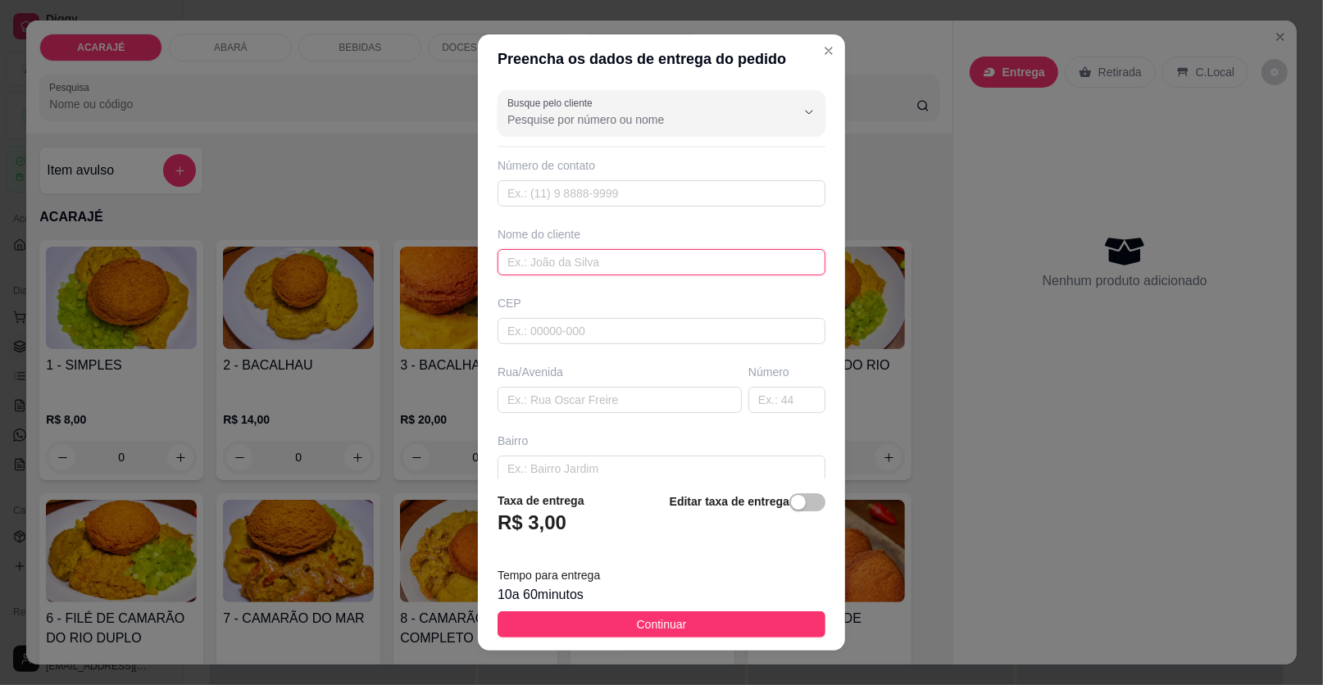
click at [547, 273] on input "text" at bounding box center [662, 262] width 328 height 26
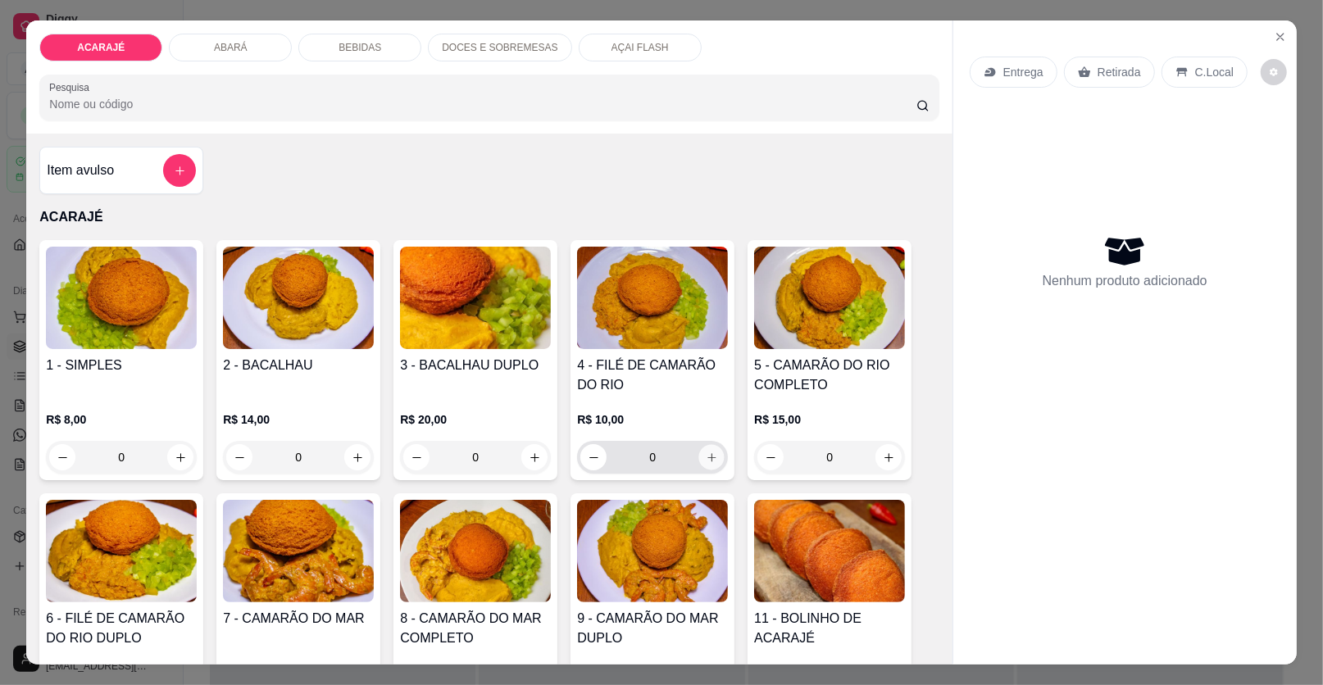
click at [707, 457] on icon "increase-product-quantity" at bounding box center [712, 458] width 12 height 12
click at [707, 457] on icon "increase-product-quantity" at bounding box center [711, 457] width 8 height 8
type input "2"
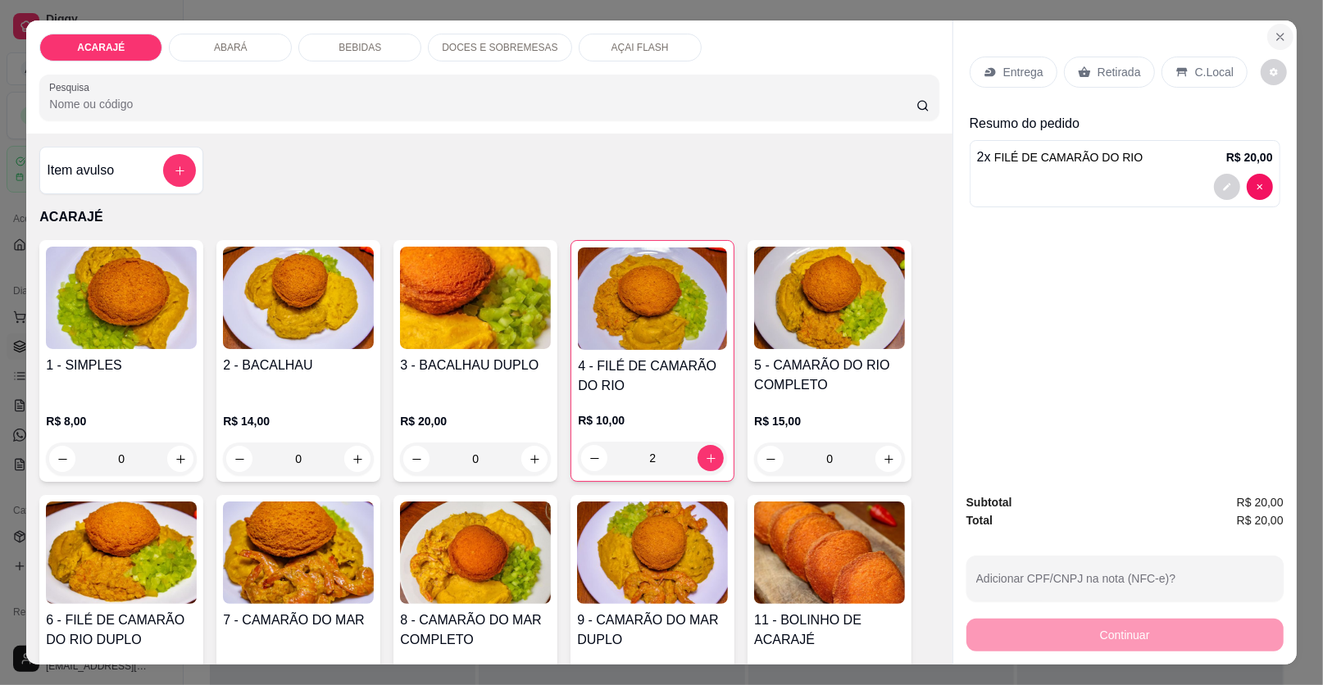
click at [1282, 38] on button "Close" at bounding box center [1280, 37] width 26 height 26
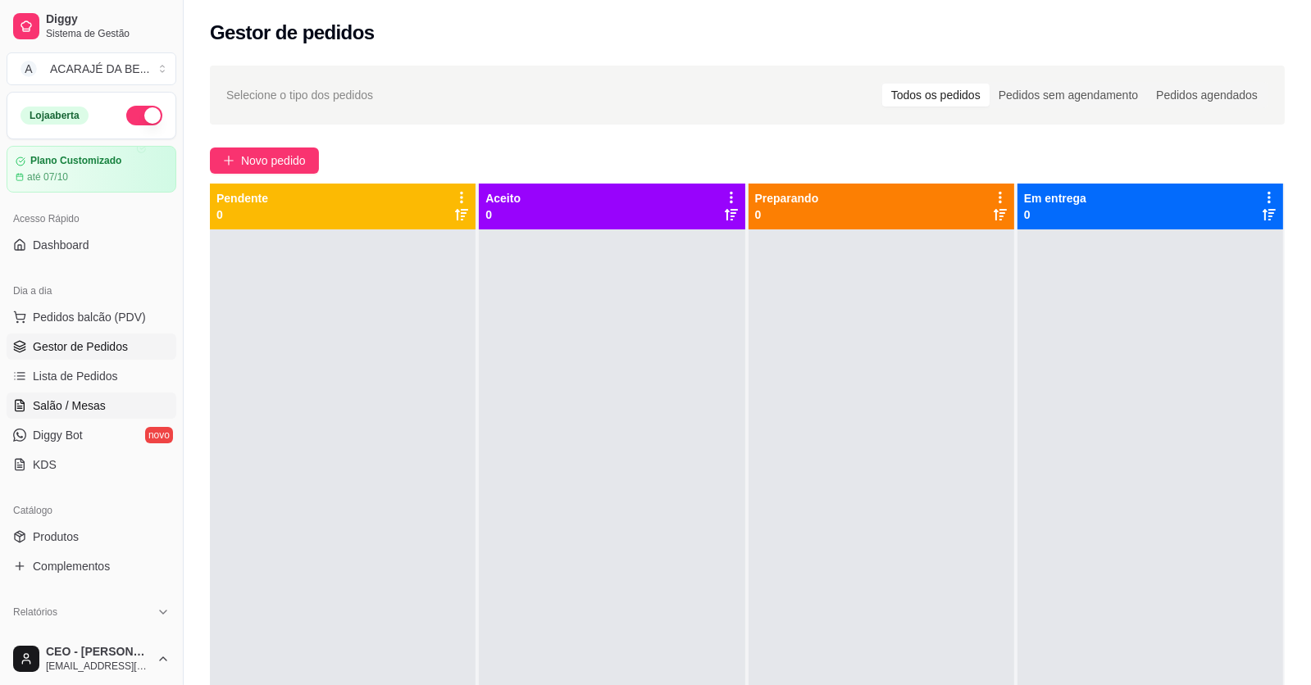
click at [84, 402] on span "Salão / Mesas" at bounding box center [69, 406] width 73 height 16
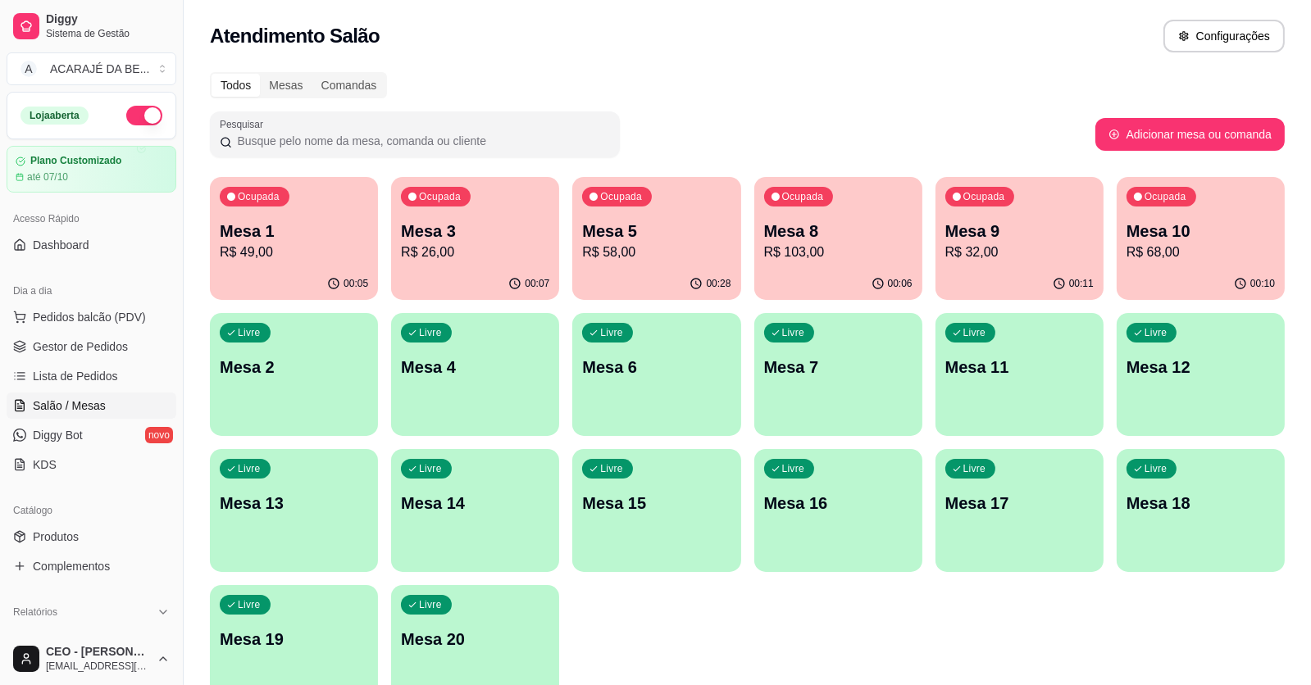
click at [464, 255] on p "R$ 26,00" at bounding box center [475, 253] width 148 height 20
click at [502, 195] on div "Ocupada Mesa 3 R$ 26,00" at bounding box center [475, 222] width 168 height 91
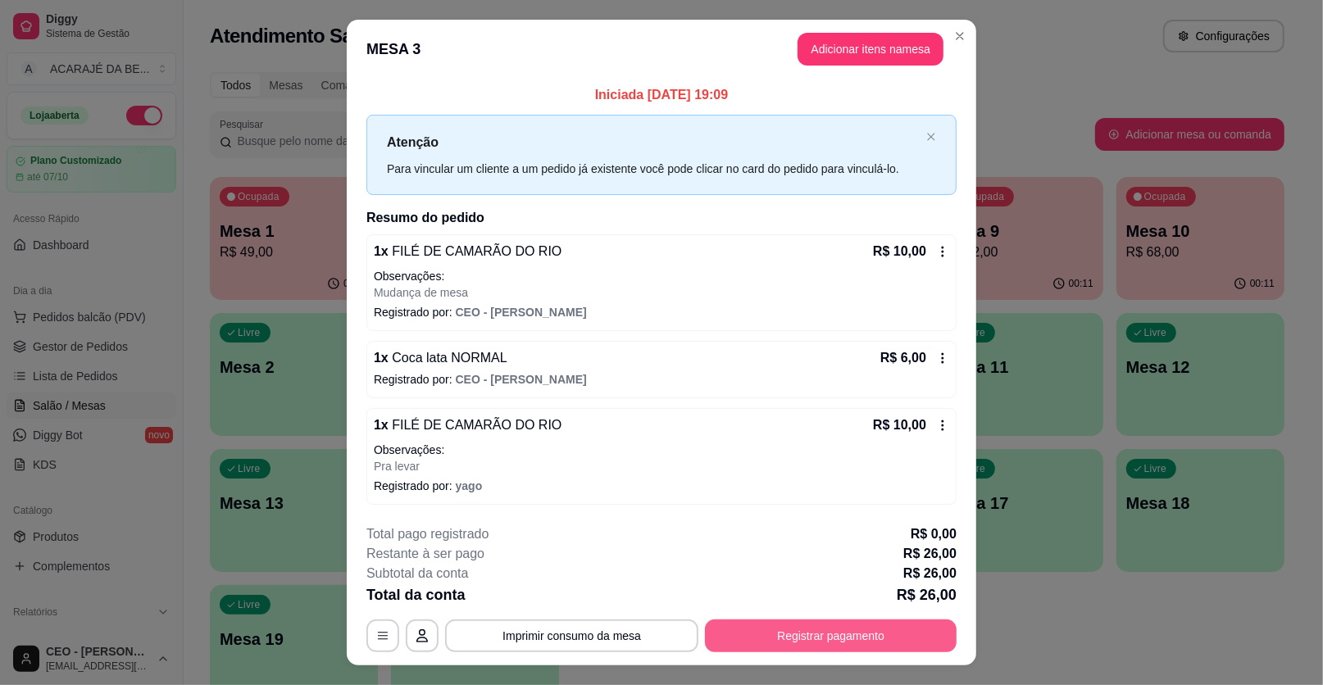
click at [770, 630] on button "Registrar pagamento" at bounding box center [831, 636] width 252 height 33
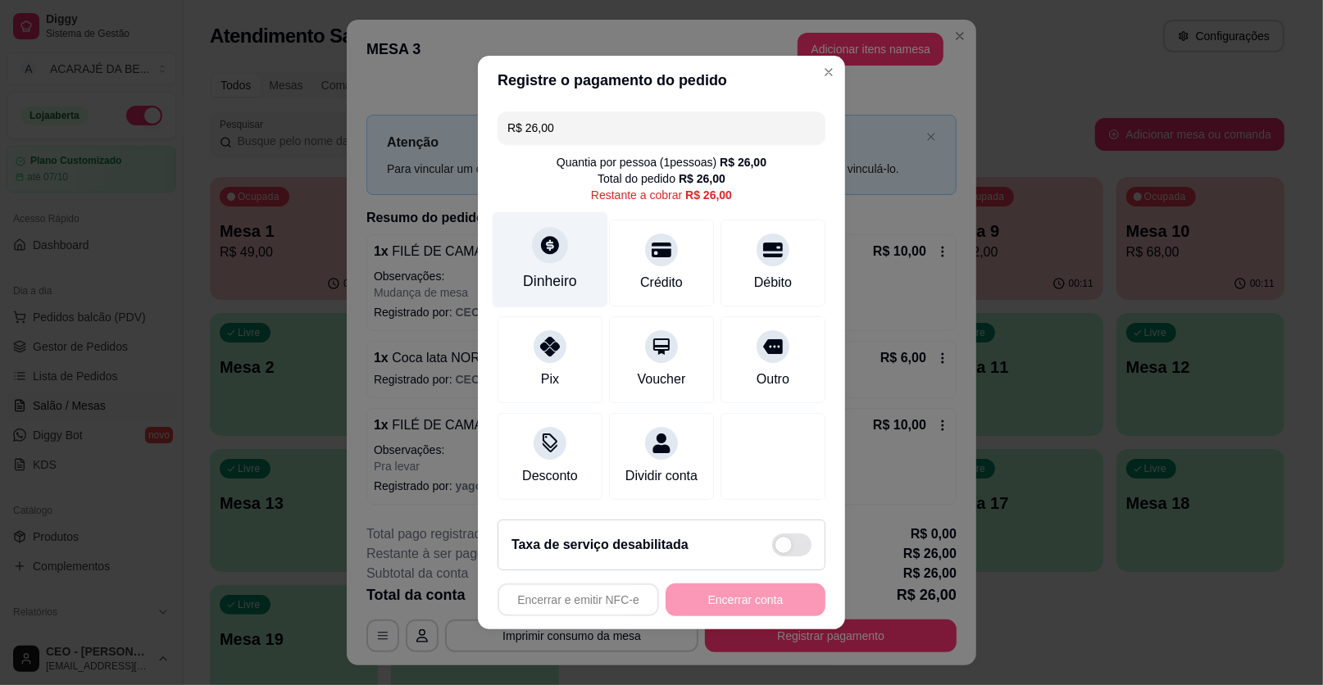
click at [555, 275] on div "Dinheiro" at bounding box center [550, 280] width 54 height 21
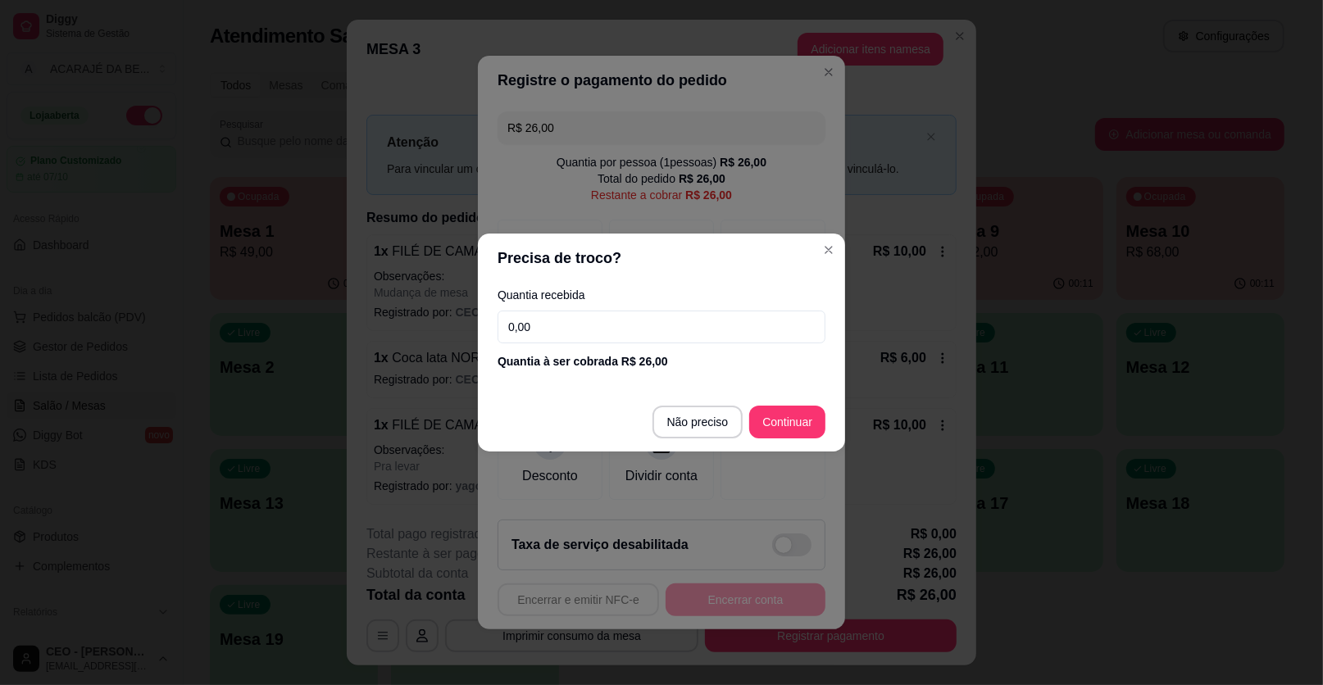
click at [649, 331] on input "0,00" at bounding box center [662, 327] width 328 height 33
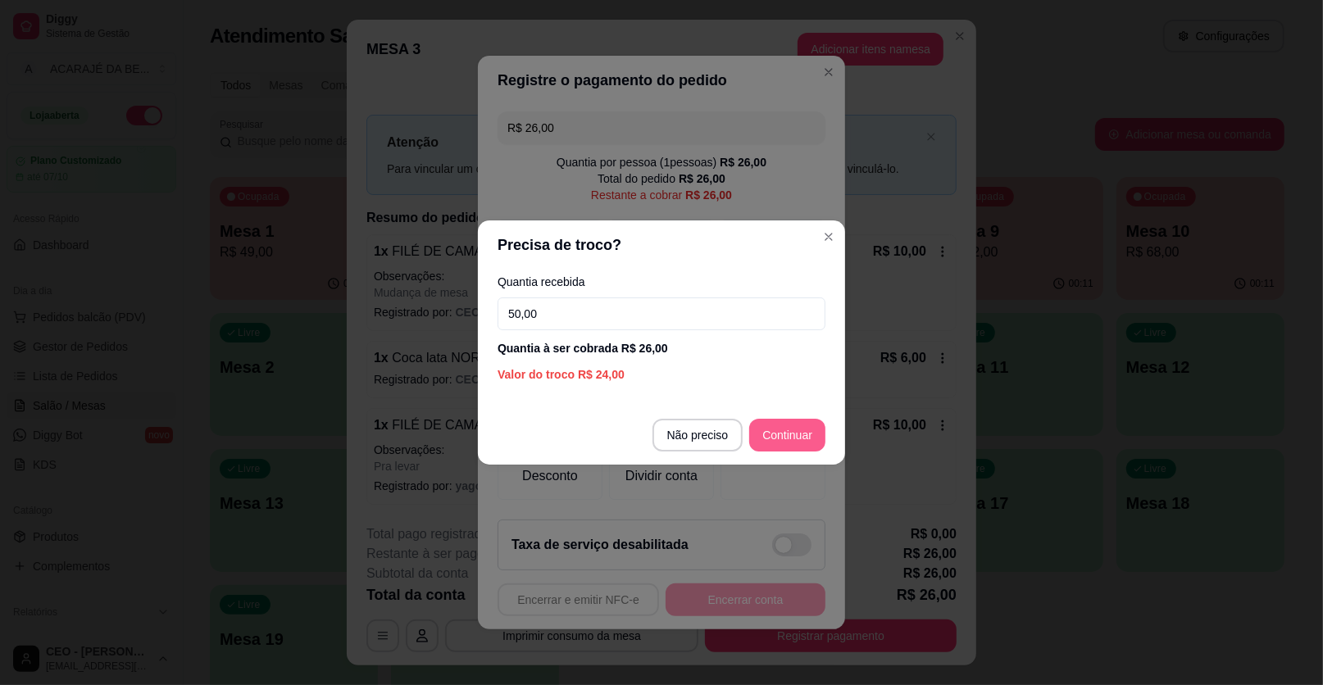
type input "50,00"
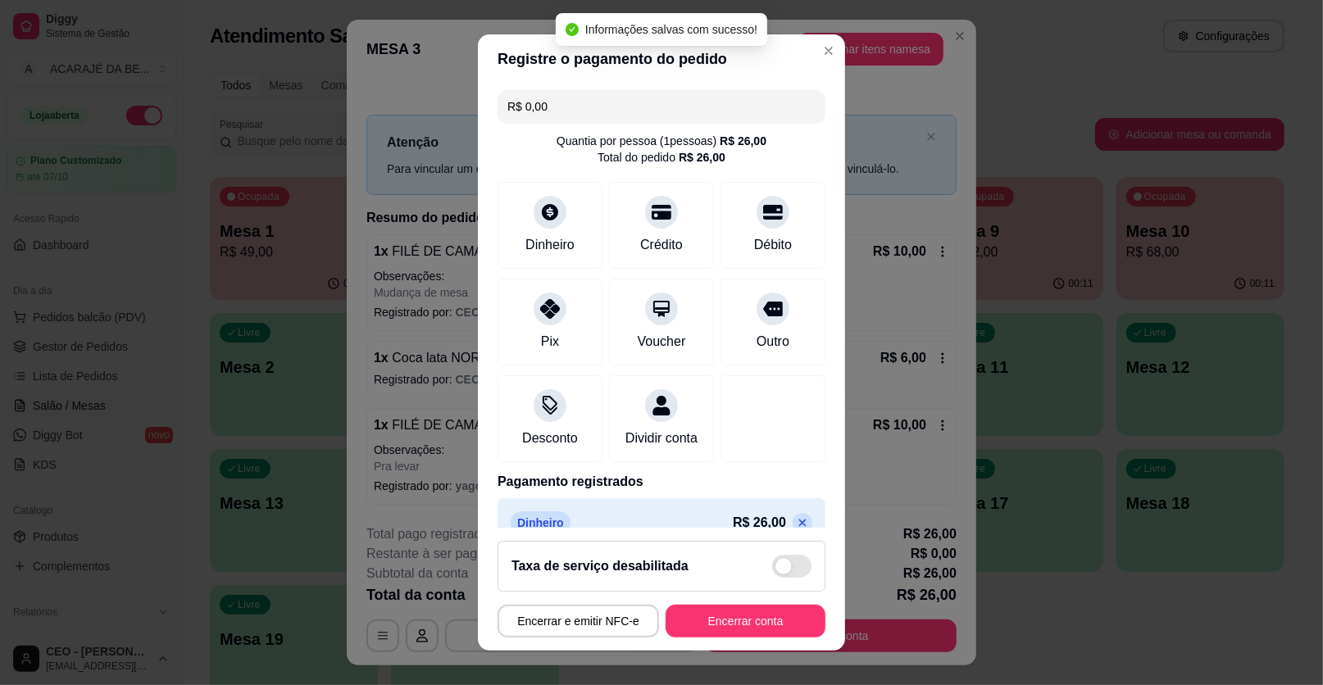
type input "R$ 0,00"
click at [752, 602] on footer "Taxa de serviço desabilitada Encerrar e emitir NFC-e Encerrar conta" at bounding box center [661, 589] width 367 height 123
click at [747, 616] on button "Encerrar conta" at bounding box center [746, 621] width 160 height 33
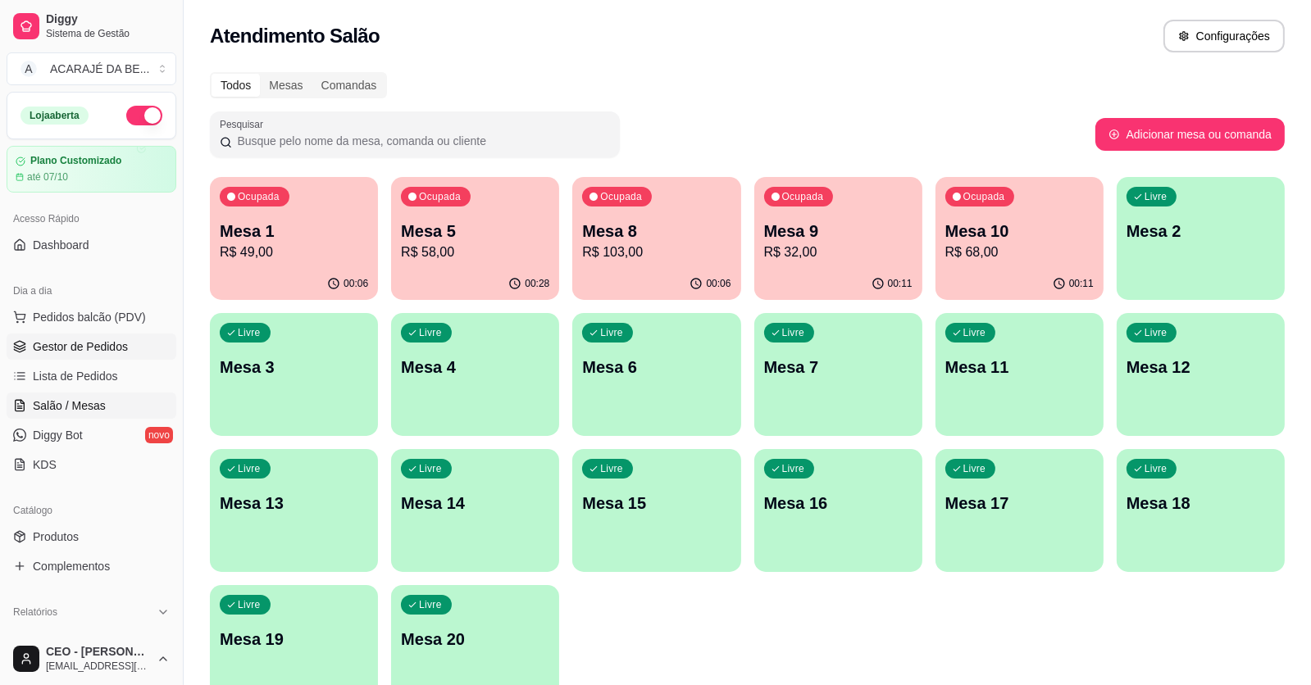
click at [78, 357] on link "Gestor de Pedidos" at bounding box center [92, 347] width 170 height 26
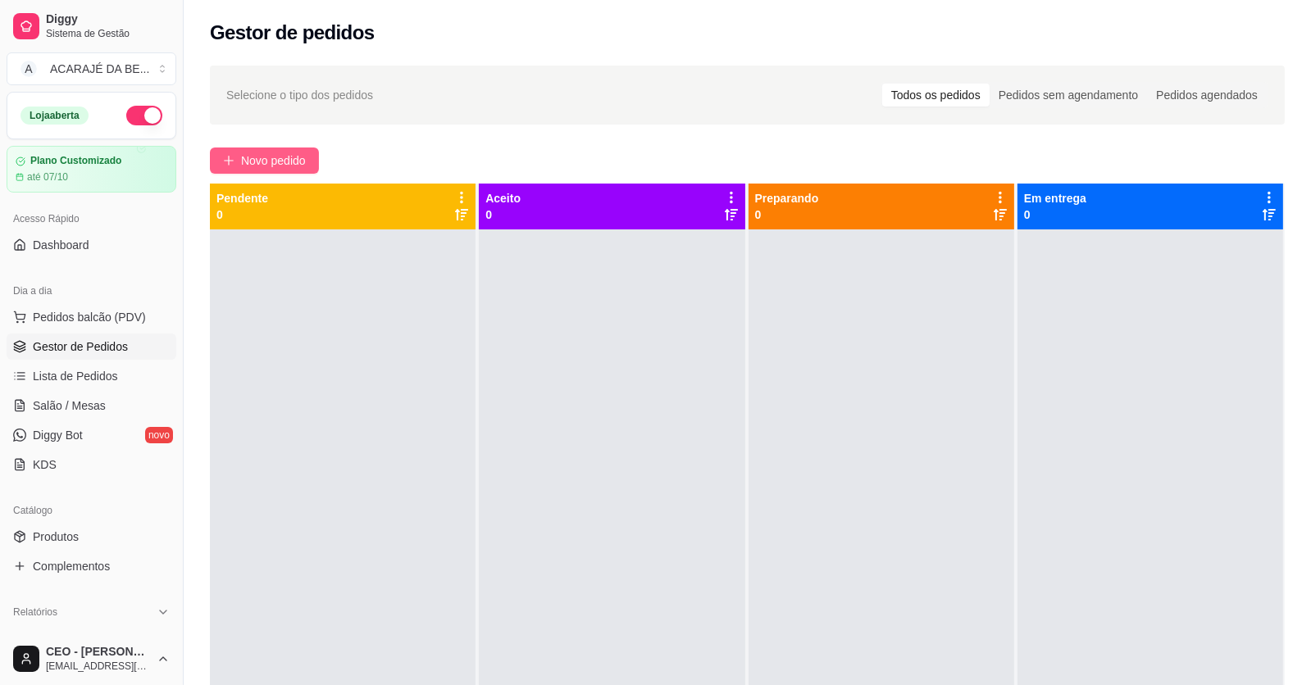
drag, startPoint x: 238, startPoint y: 116, endPoint x: 260, endPoint y: 158, distance: 48.0
click at [260, 158] on div "Selecione o tipo dos pedidos Todos os pedidos Pedidos sem agendamento Pedidos a…" at bounding box center [747, 472] width 1127 height 833
drag, startPoint x: 260, startPoint y: 158, endPoint x: 307, endPoint y: 194, distance: 59.7
click at [307, 202] on div "Pendente 0" at bounding box center [342, 206] width 252 height 33
click at [292, 166] on span "Novo pedido" at bounding box center [273, 161] width 65 height 18
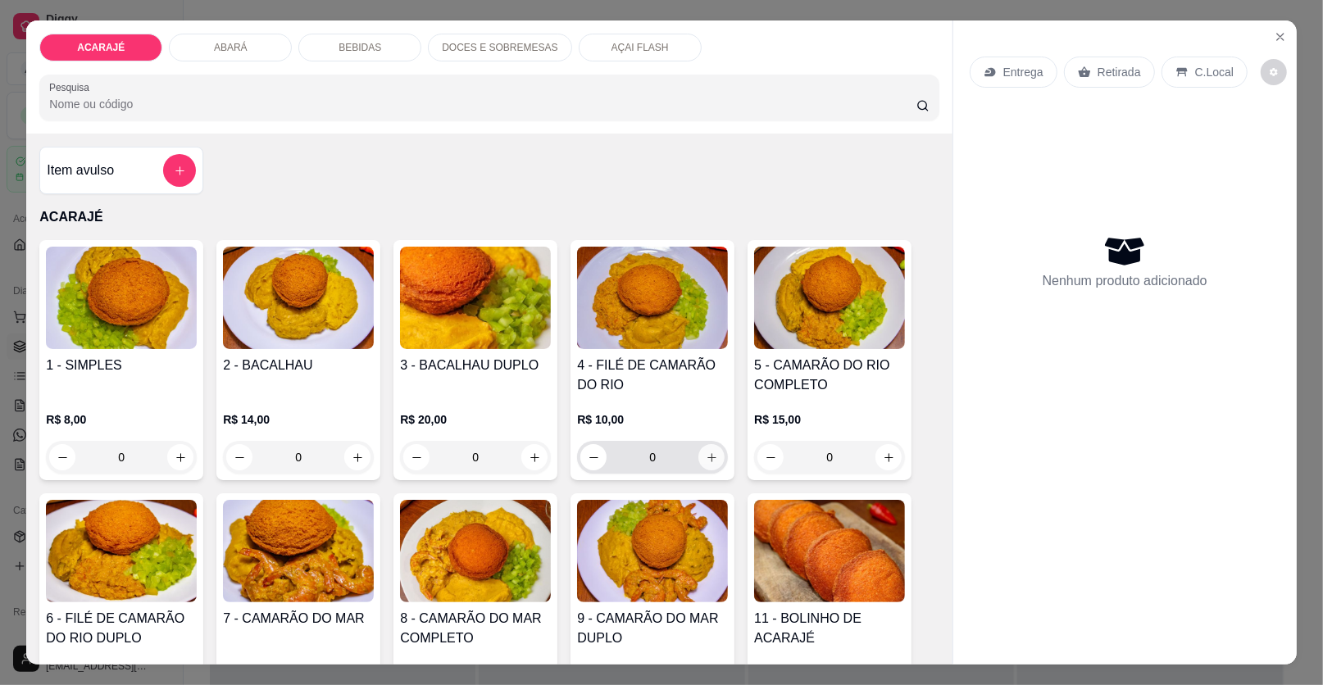
click at [702, 464] on button "increase-product-quantity" at bounding box center [711, 457] width 26 height 26
click at [702, 463] on button "increase-product-quantity" at bounding box center [711, 457] width 26 height 26
type input "2"
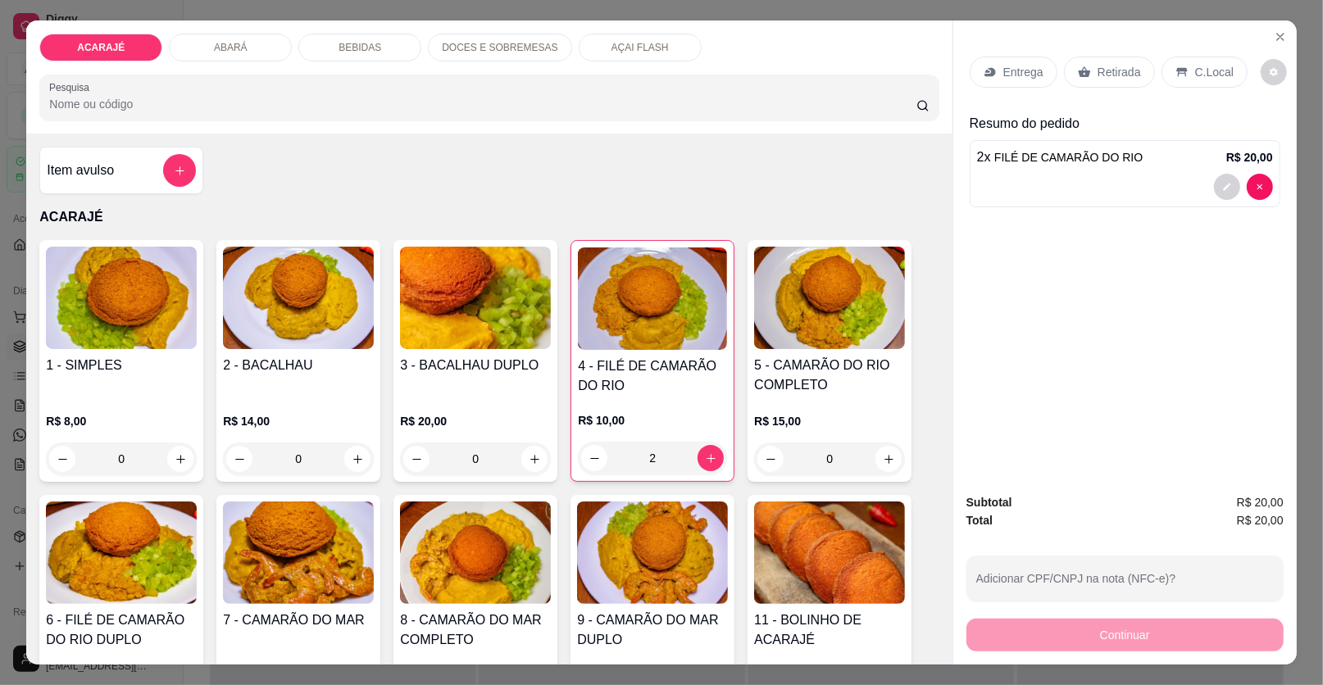
scroll to position [163, 0]
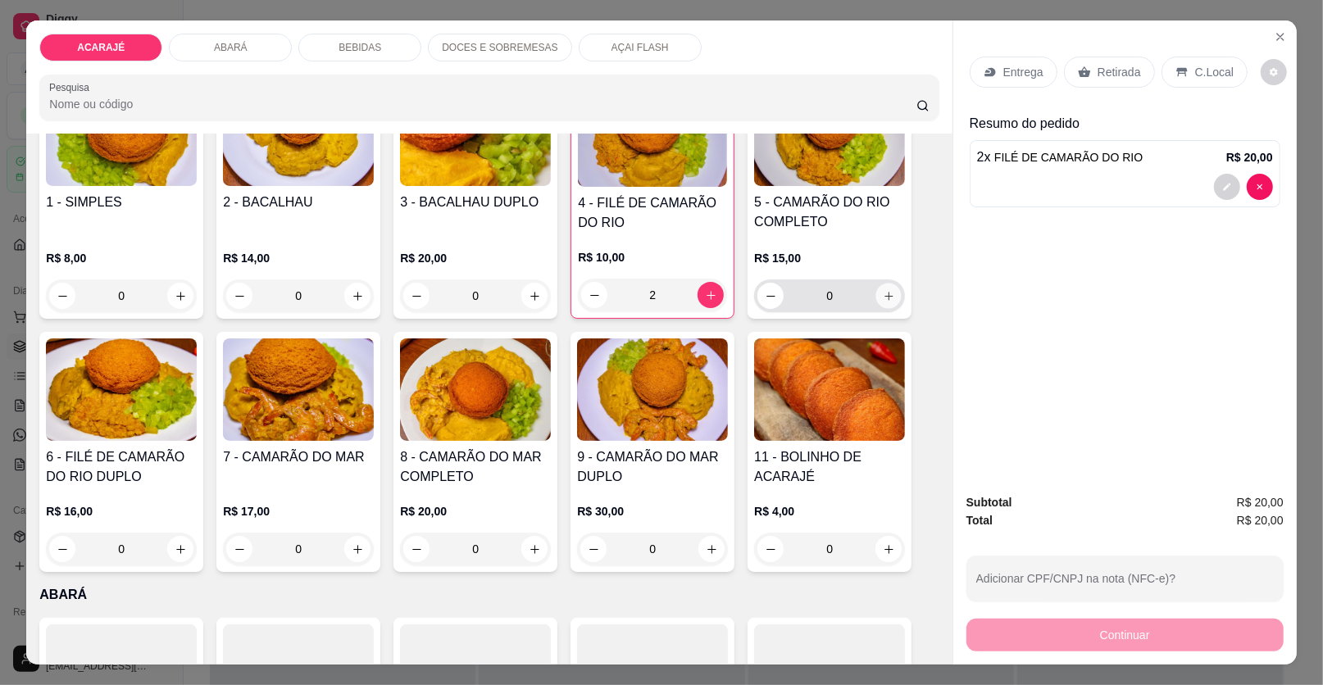
click at [887, 294] on icon "increase-product-quantity" at bounding box center [889, 296] width 12 height 12
type input "2"
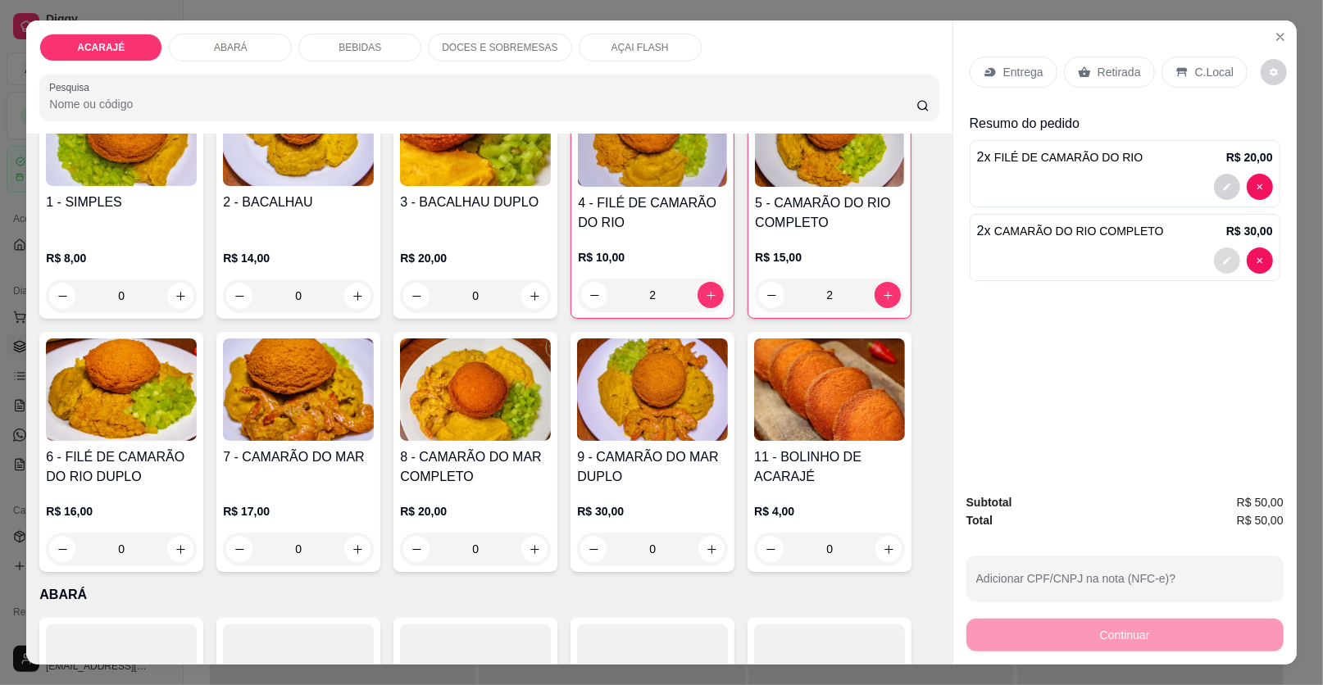
click at [1214, 264] on button "decrease-product-quantity" at bounding box center [1227, 261] width 26 height 26
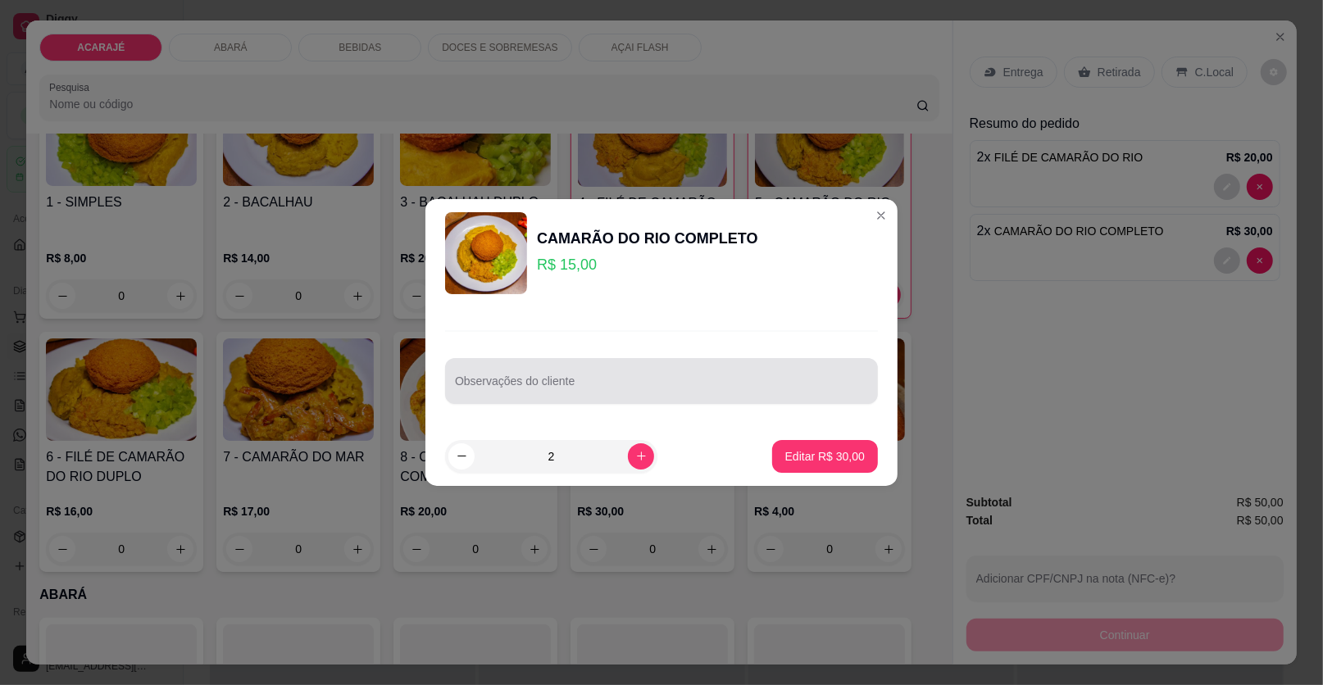
click at [647, 370] on div at bounding box center [661, 381] width 413 height 33
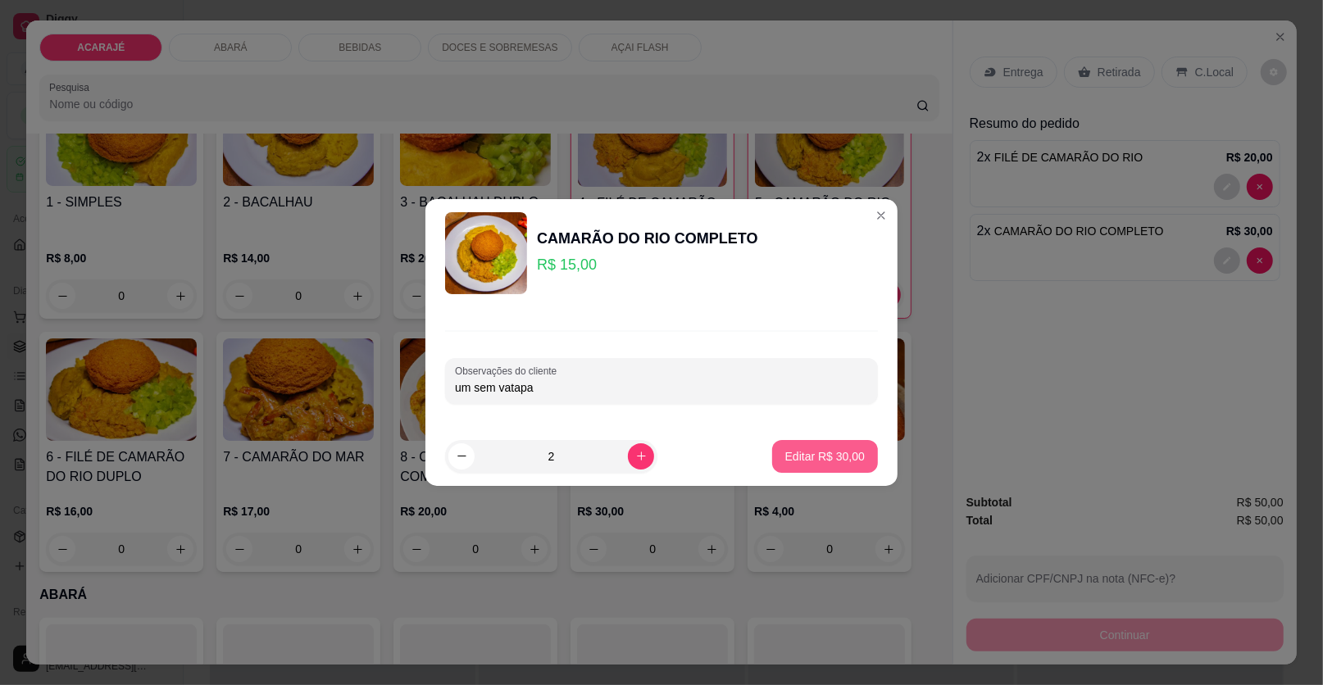
type input "um sem vatapa"
click at [839, 452] on p "Editar R$ 30,00" at bounding box center [825, 456] width 80 height 16
type input "0"
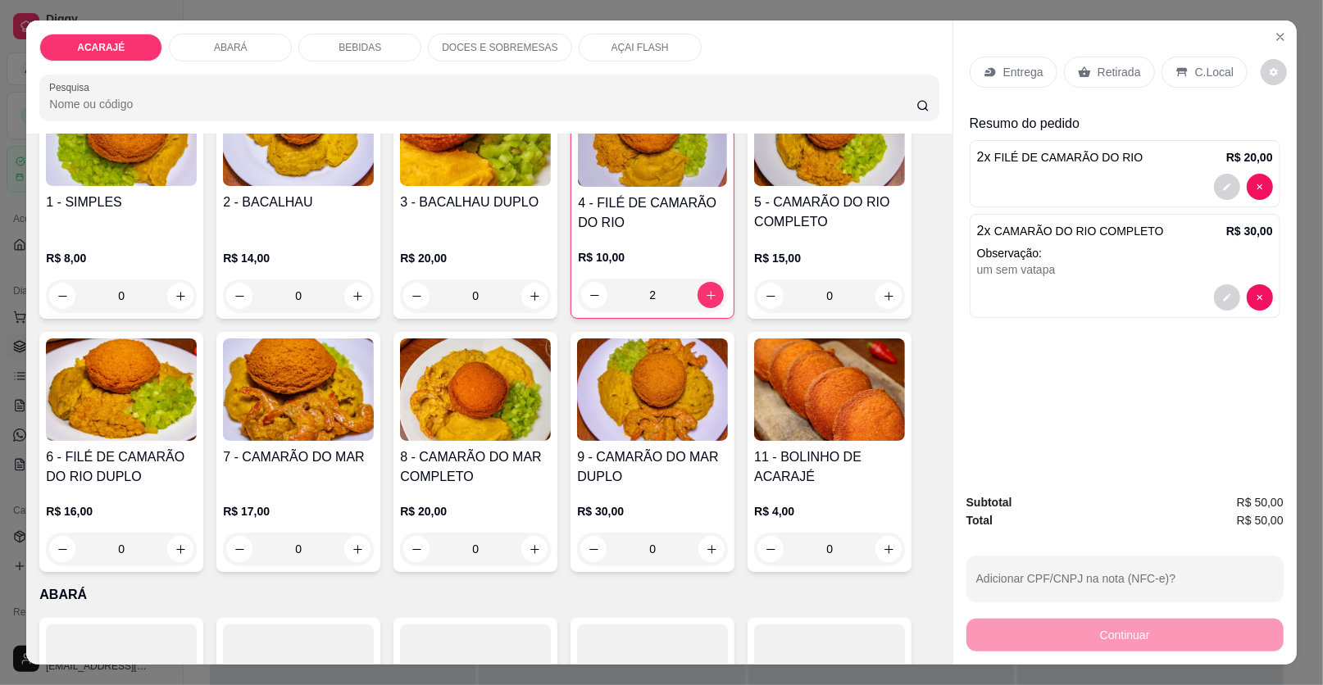
click at [1031, 73] on p "Entrega" at bounding box center [1023, 72] width 40 height 16
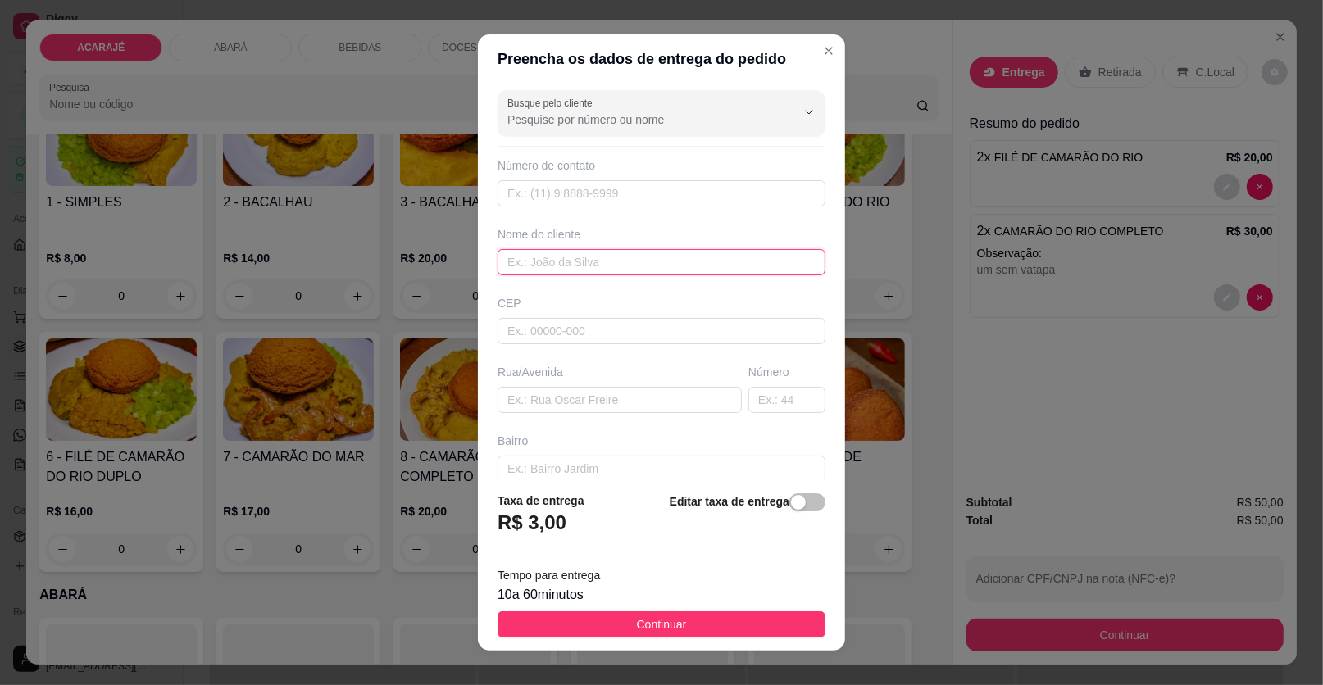
click at [657, 270] on input "text" at bounding box center [662, 262] width 328 height 26
click at [625, 411] on div "Busque pelo cliente Número de contato Nome do cliente CEP Rua/Avenida Número Ba…" at bounding box center [661, 281] width 367 height 395
click at [624, 411] on div "Busque pelo cliente Número de contato Nome do cliente CEP Rua/Avenida Número Ba…" at bounding box center [661, 281] width 367 height 395
click at [627, 402] on input "text" at bounding box center [620, 400] width 244 height 26
paste input "Rua Ribeiro Galvão Rua nova 266"
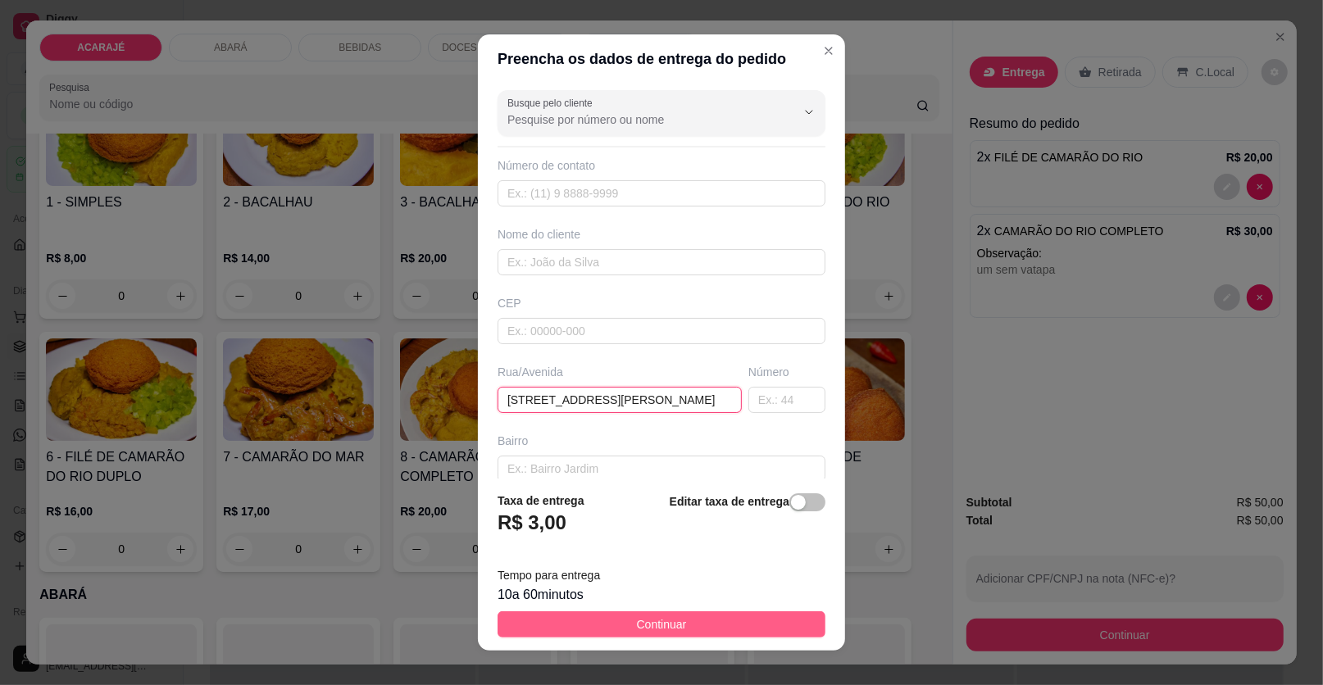
type input "Rua Ribeiro Galvão Rua nova 266"
click at [667, 632] on span "Continuar" at bounding box center [662, 625] width 50 height 18
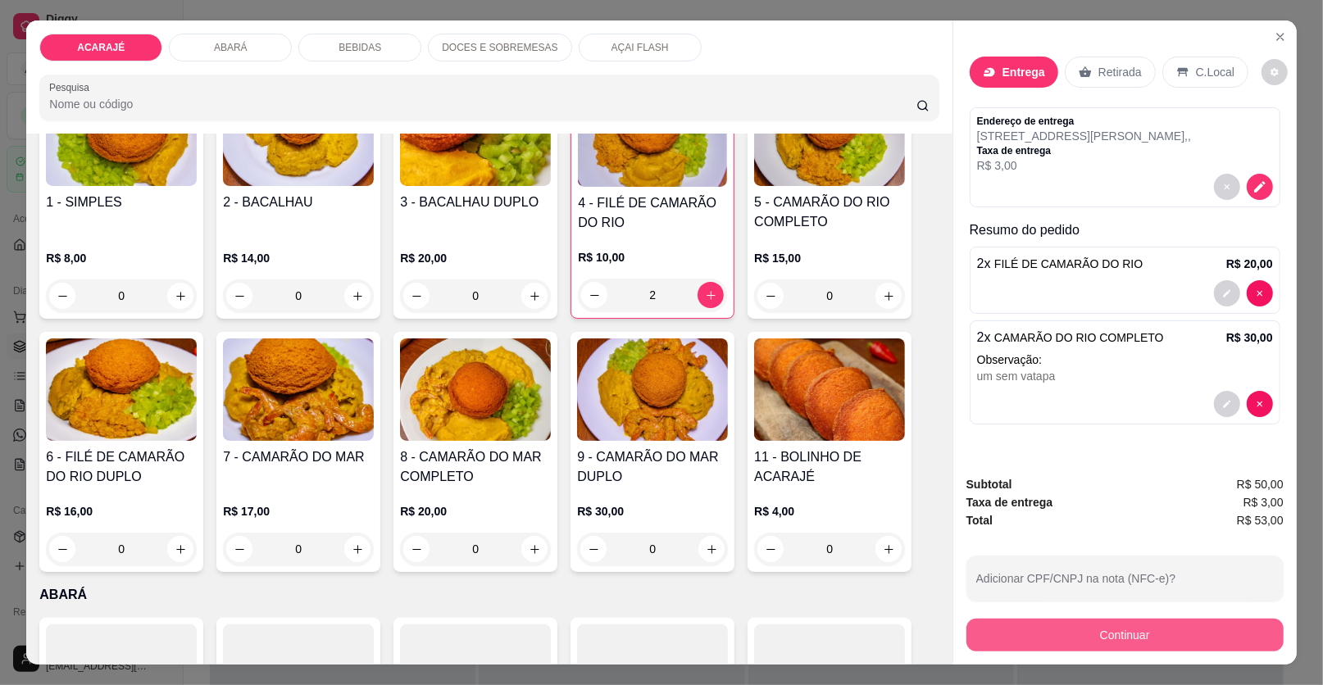
click at [1095, 641] on button "Continuar" at bounding box center [1124, 635] width 317 height 33
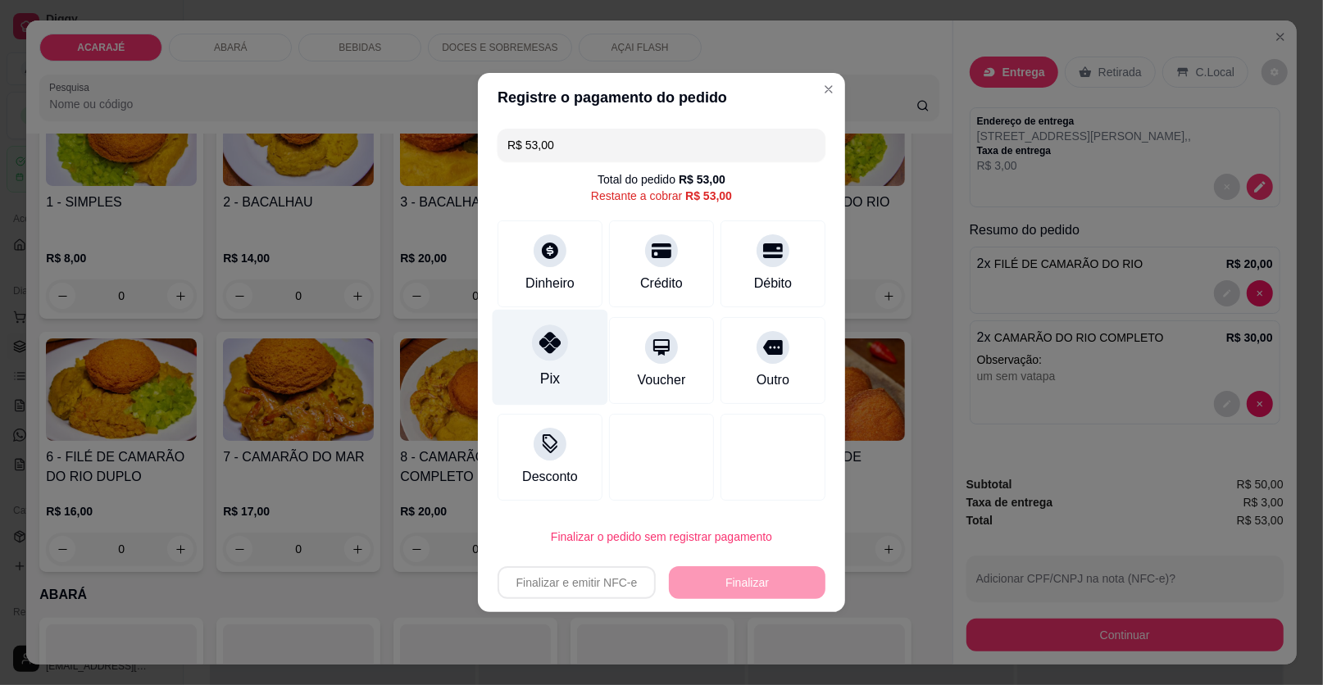
click at [535, 353] on div at bounding box center [550, 343] width 36 height 36
type input "R$ 0,00"
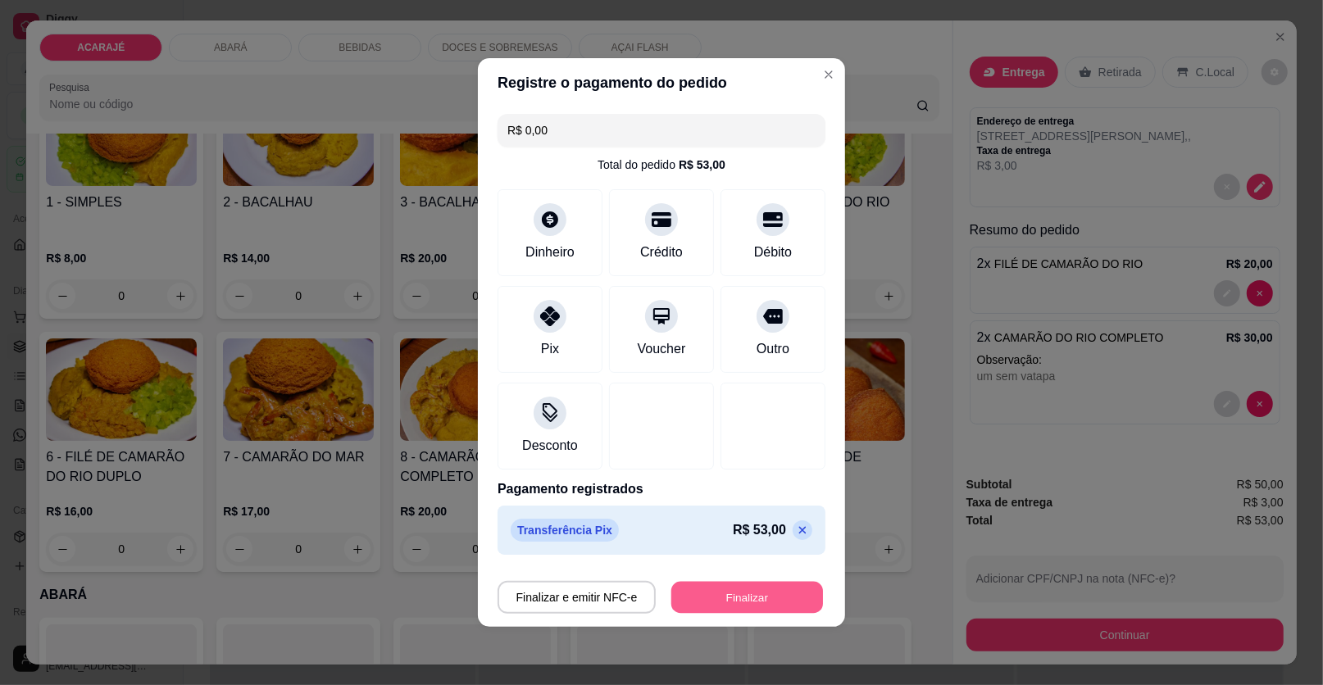
click at [766, 585] on button "Finalizar" at bounding box center [747, 598] width 152 height 32
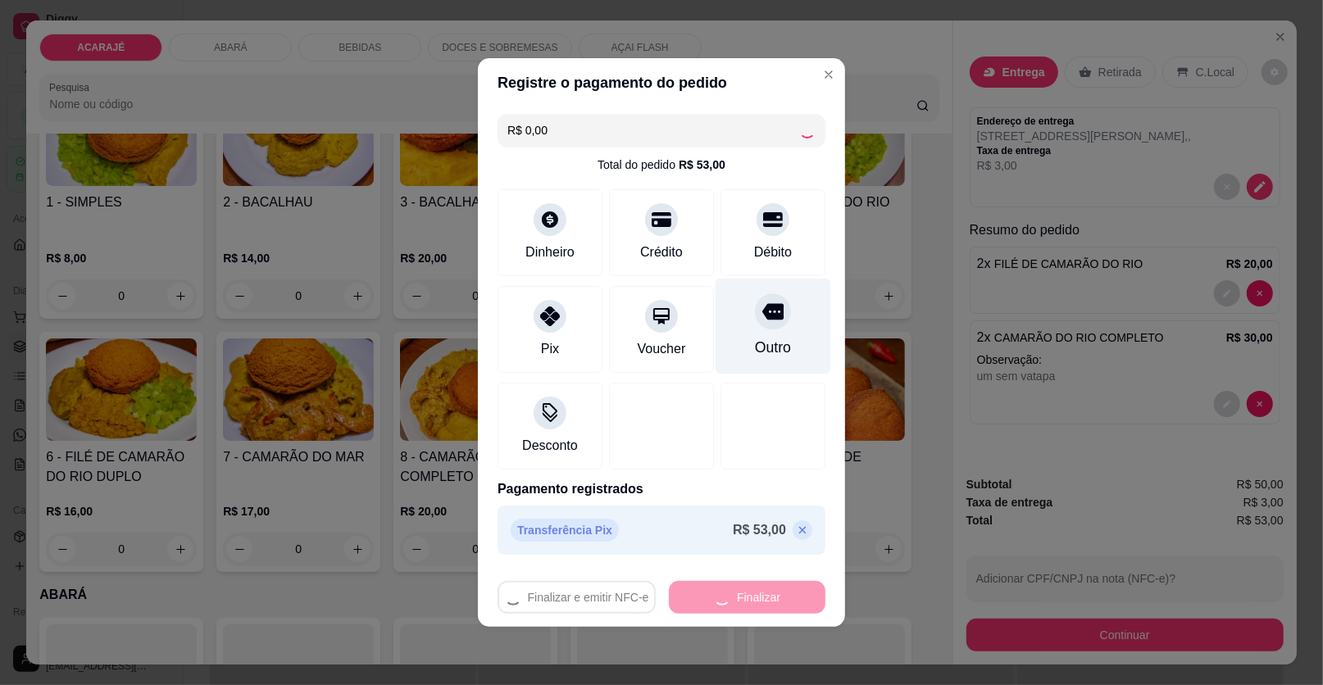
type input "0"
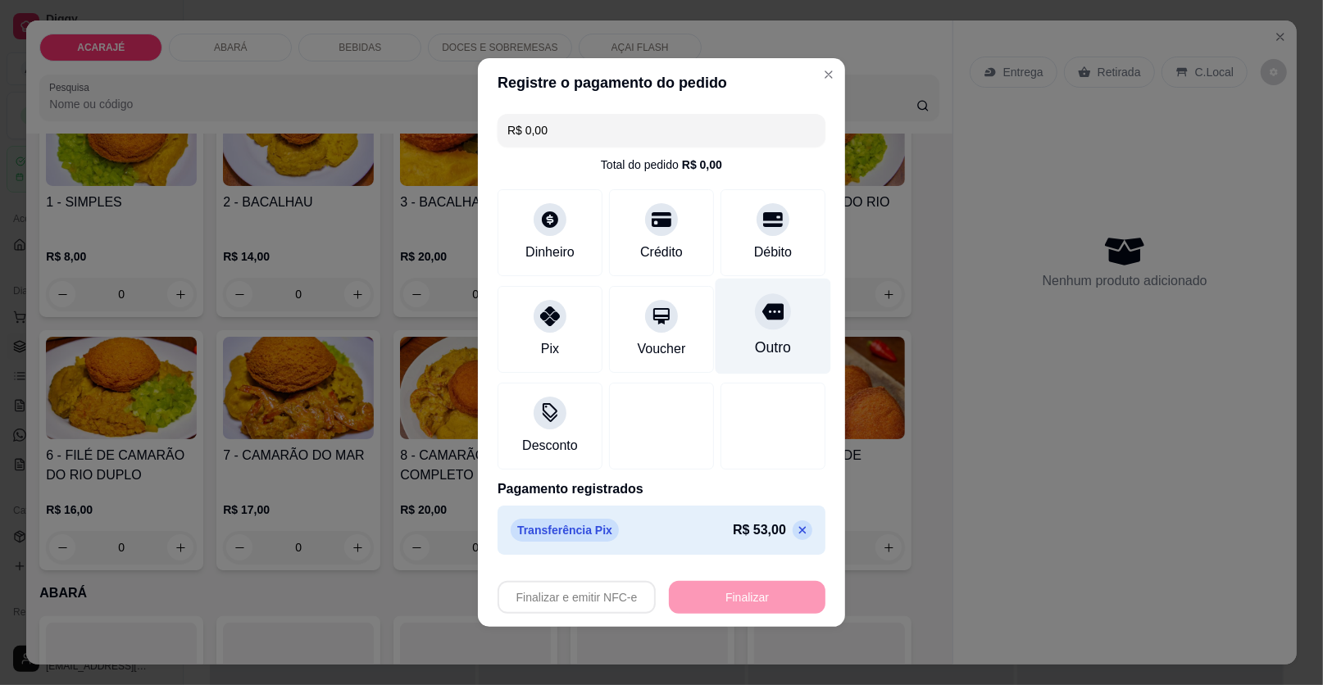
type input "-R$ 53,00"
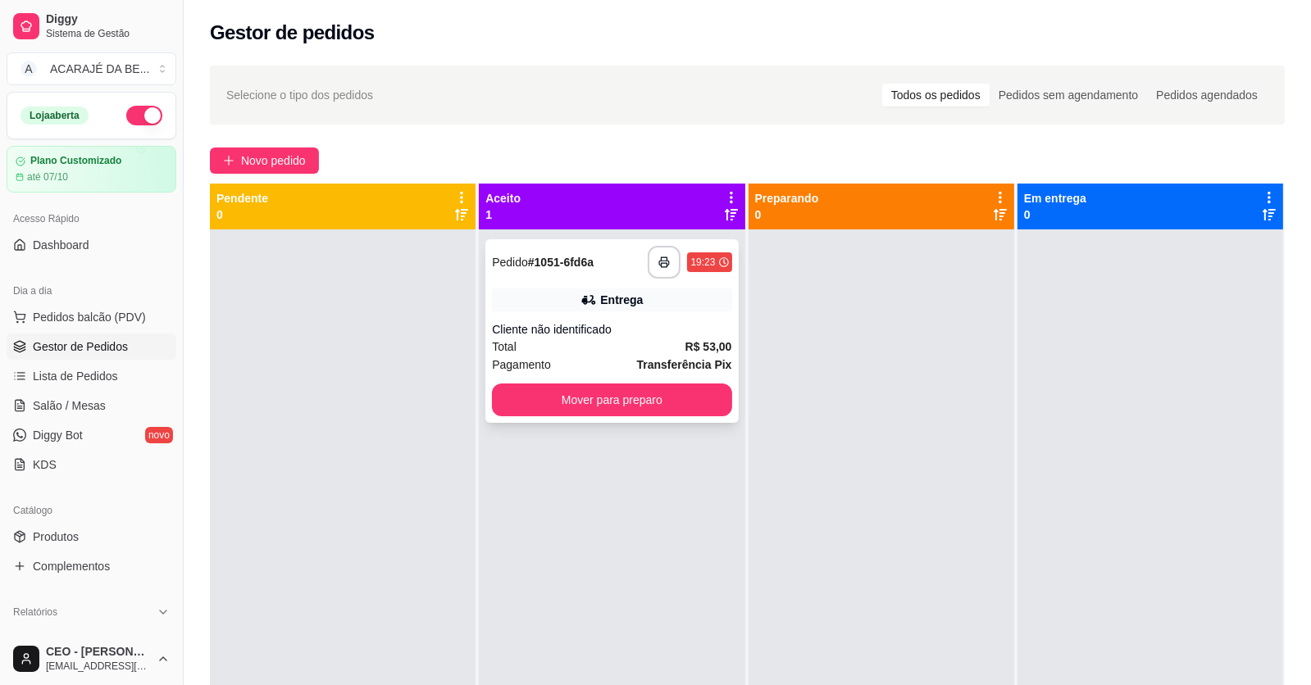
drag, startPoint x: 624, startPoint y: 348, endPoint x: 625, endPoint y: 335, distance: 13.2
click at [625, 335] on div "**********" at bounding box center [611, 331] width 252 height 184
click at [584, 319] on div "**********" at bounding box center [611, 331] width 252 height 184
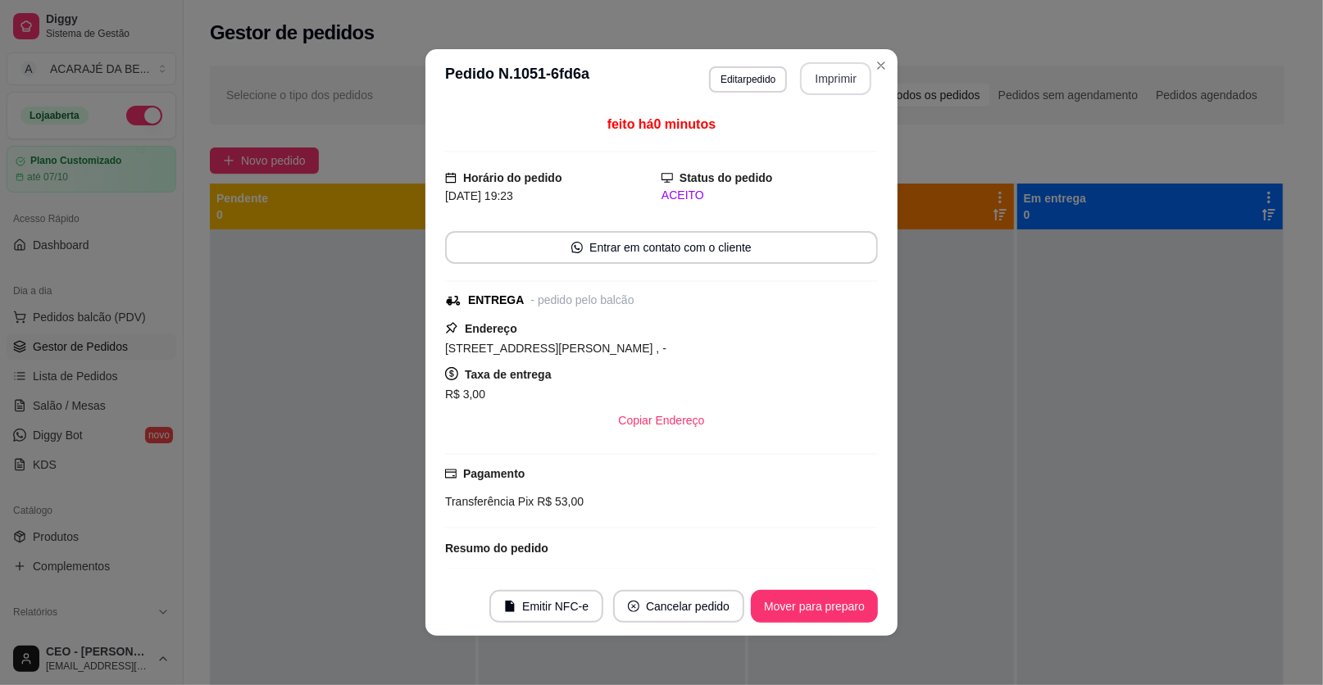
click at [805, 87] on button "Imprimir" at bounding box center [835, 78] width 71 height 33
click at [802, 598] on button "Mover para preparo" at bounding box center [814, 606] width 127 height 33
click at [802, 606] on div "Mover para preparo" at bounding box center [814, 606] width 127 height 33
click at [802, 606] on div "Mover para preparo" at bounding box center [803, 606] width 150 height 33
click at [802, 607] on div "Mover para preparo" at bounding box center [803, 606] width 150 height 33
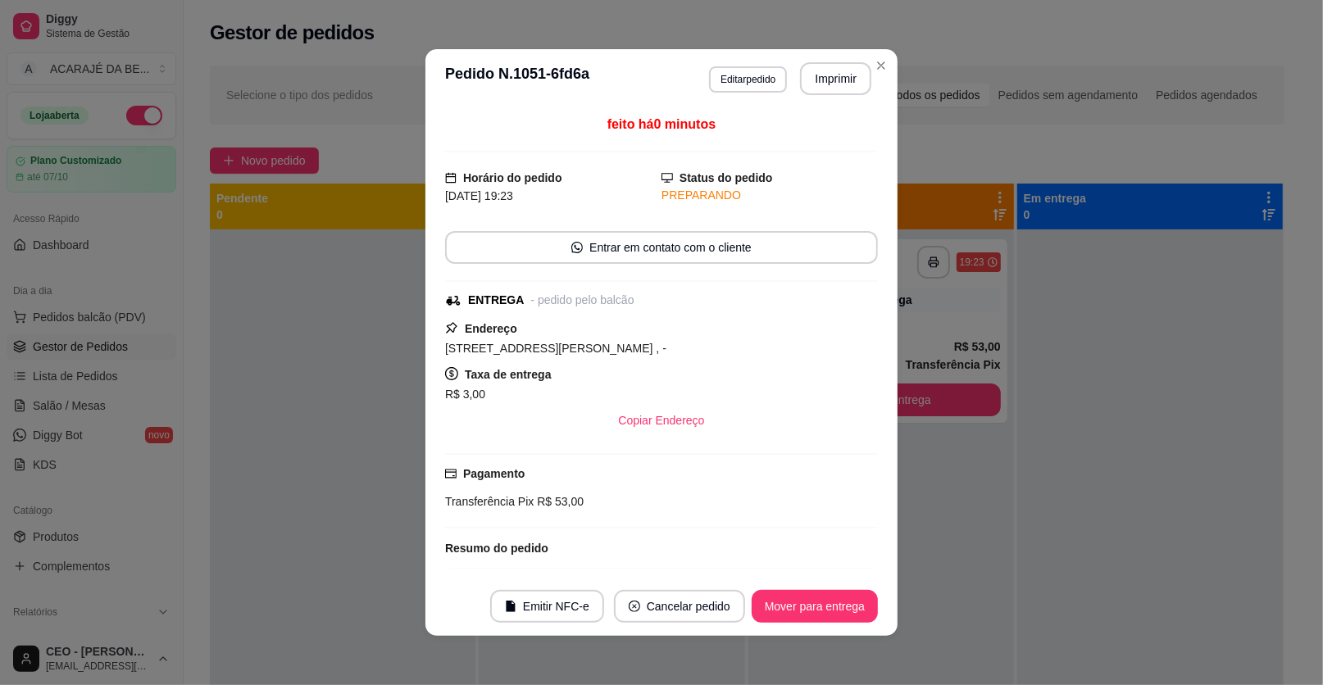
click at [802, 607] on button "Mover para entrega" at bounding box center [815, 606] width 126 height 33
click at [802, 609] on div "Mover para entrega" at bounding box center [803, 606] width 149 height 33
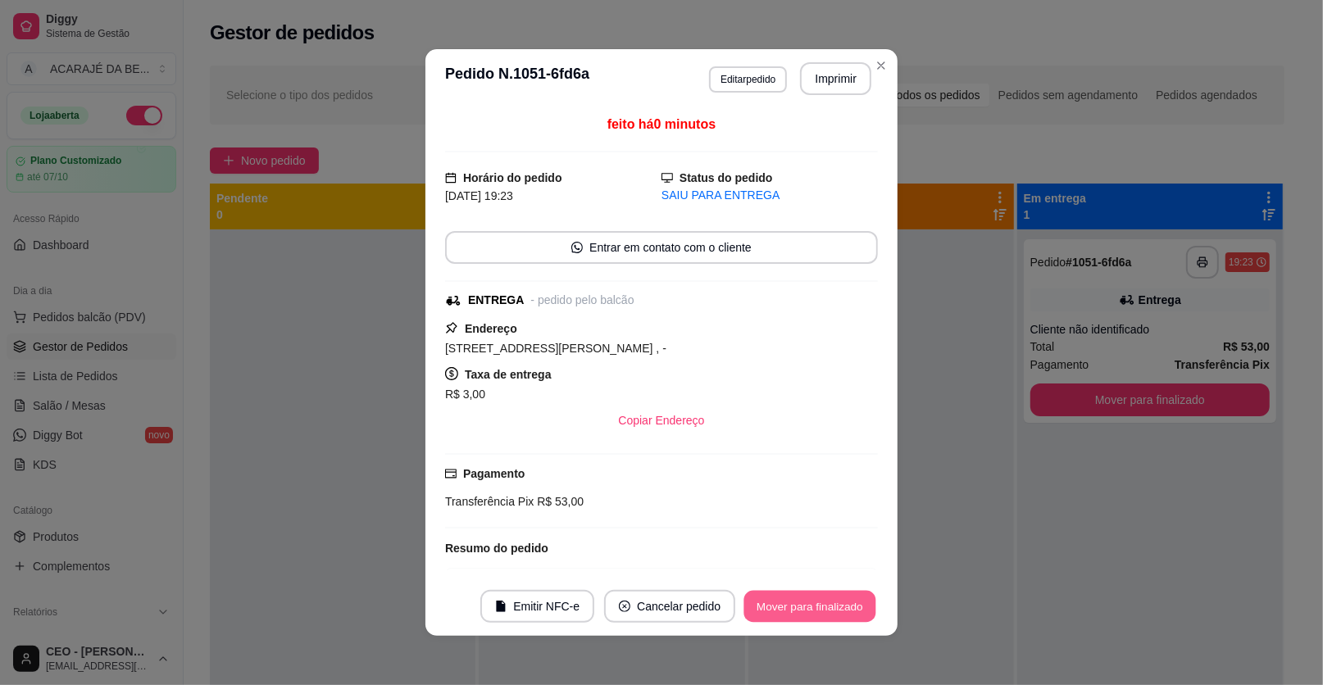
click at [804, 610] on button "Mover para finalizado" at bounding box center [810, 607] width 132 height 32
drag, startPoint x: 804, startPoint y: 610, endPoint x: 811, endPoint y: 601, distance: 11.1
click at [811, 601] on div "Mover para finalizado" at bounding box center [798, 606] width 159 height 33
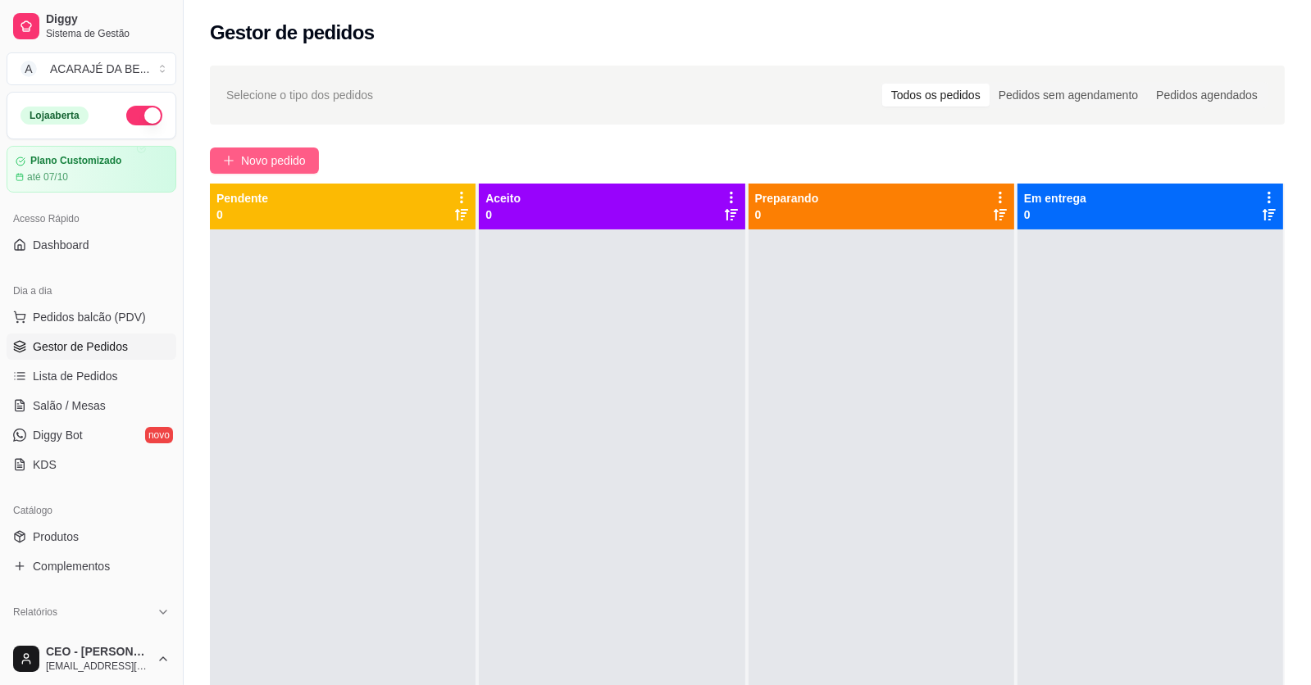
click at [306, 159] on span "Novo pedido" at bounding box center [273, 161] width 65 height 18
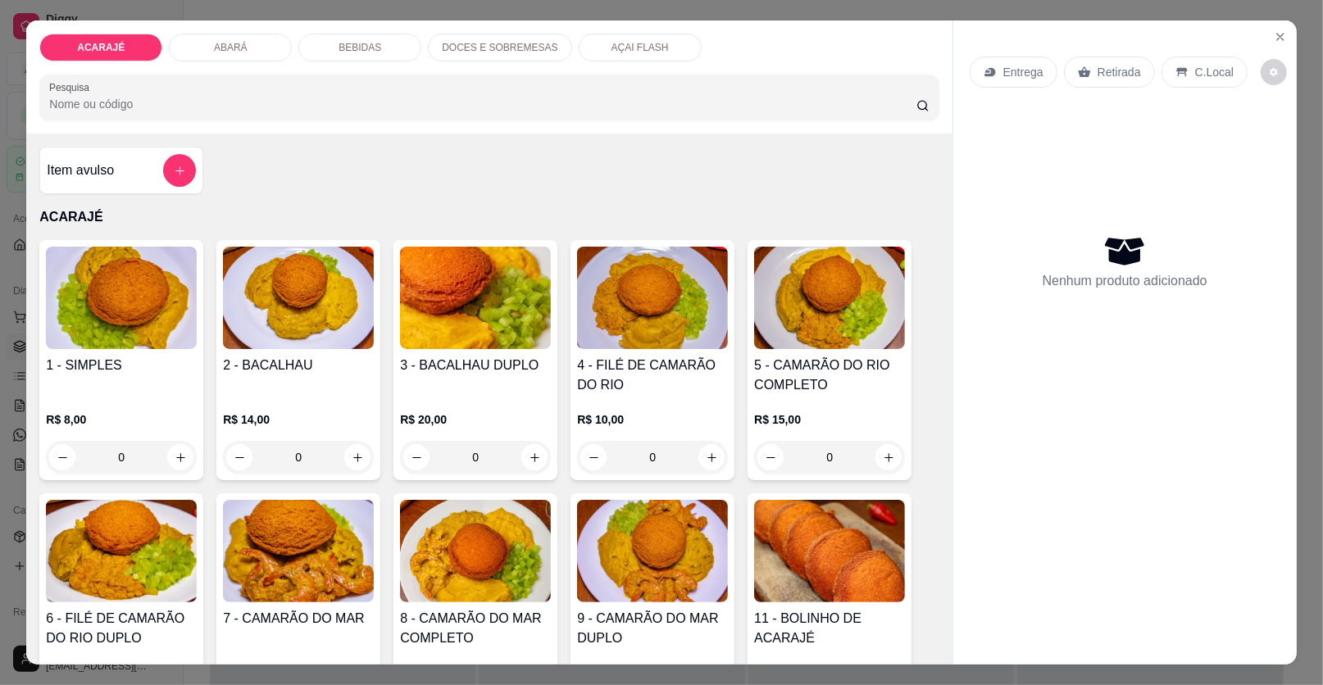
scroll to position [163, 0]
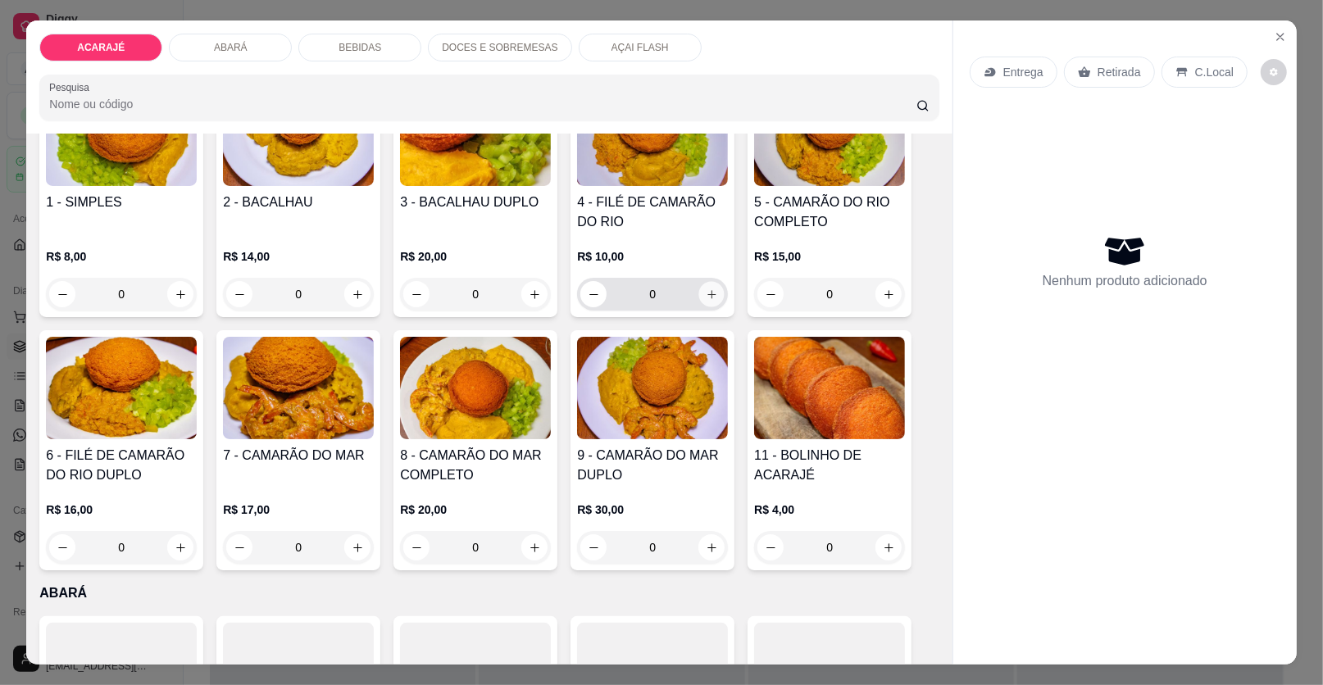
click at [711, 294] on button "increase-product-quantity" at bounding box center [711, 294] width 25 height 25
type input "2"
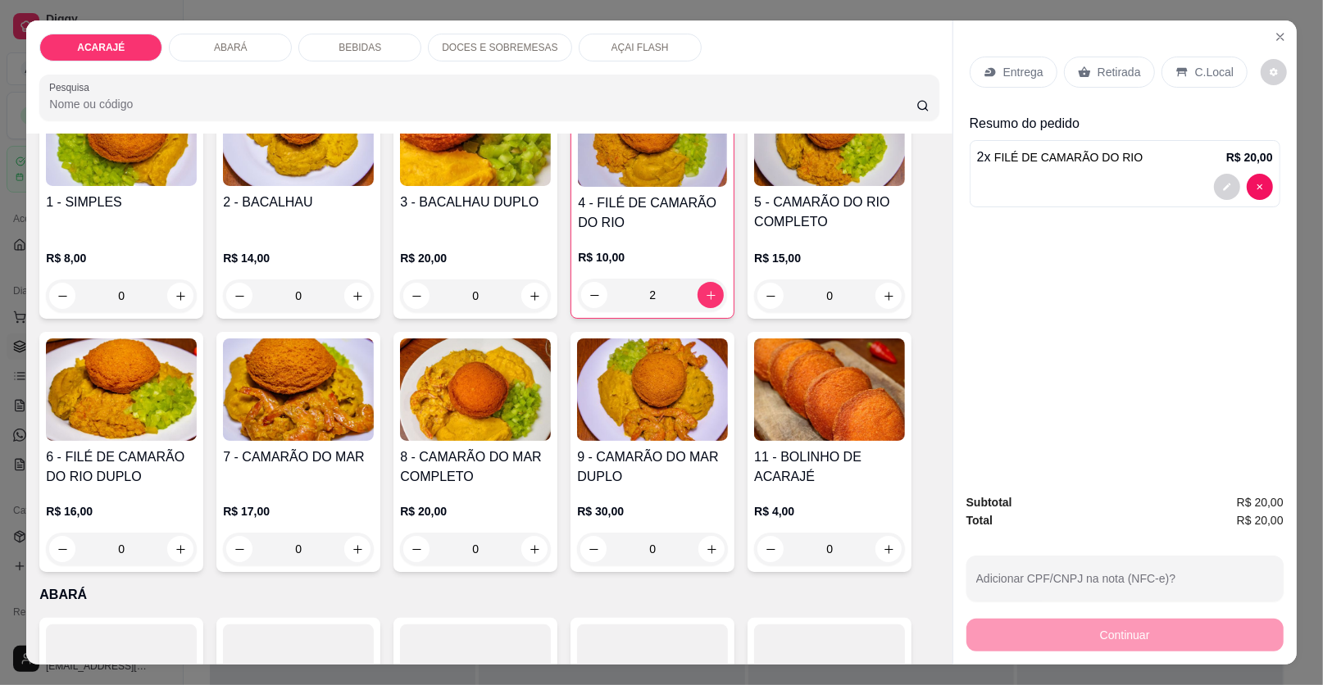
drag, startPoint x: 357, startPoint y: 45, endPoint x: 273, endPoint y: 82, distance: 91.4
click at [357, 46] on p "BEBIDAS" at bounding box center [360, 47] width 43 height 13
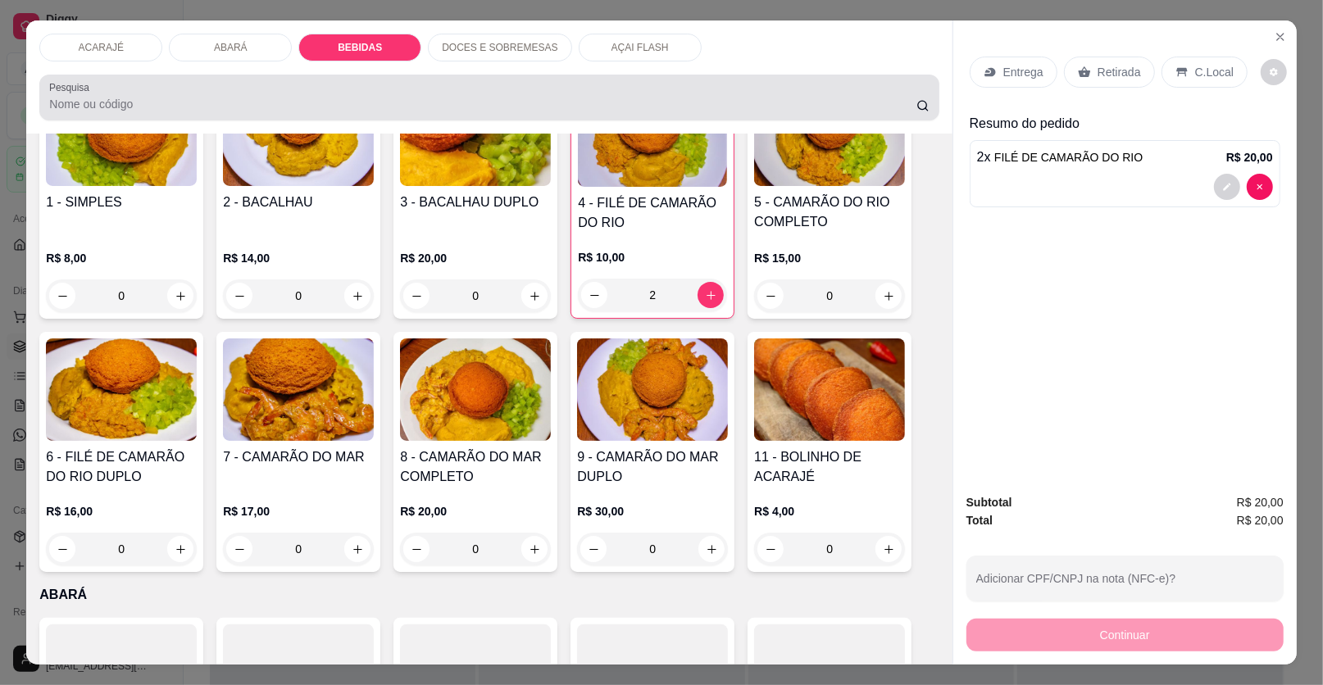
scroll to position [31, 0]
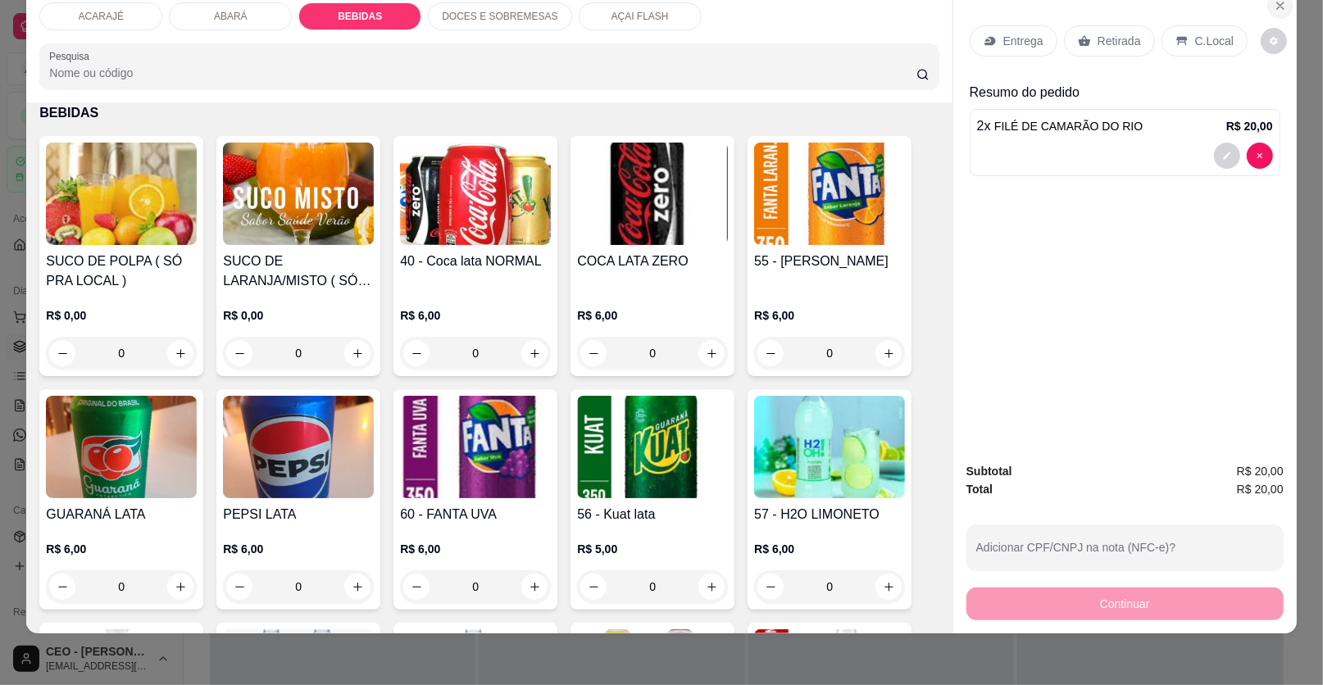
click at [1279, 7] on button "Close" at bounding box center [1280, 6] width 26 height 26
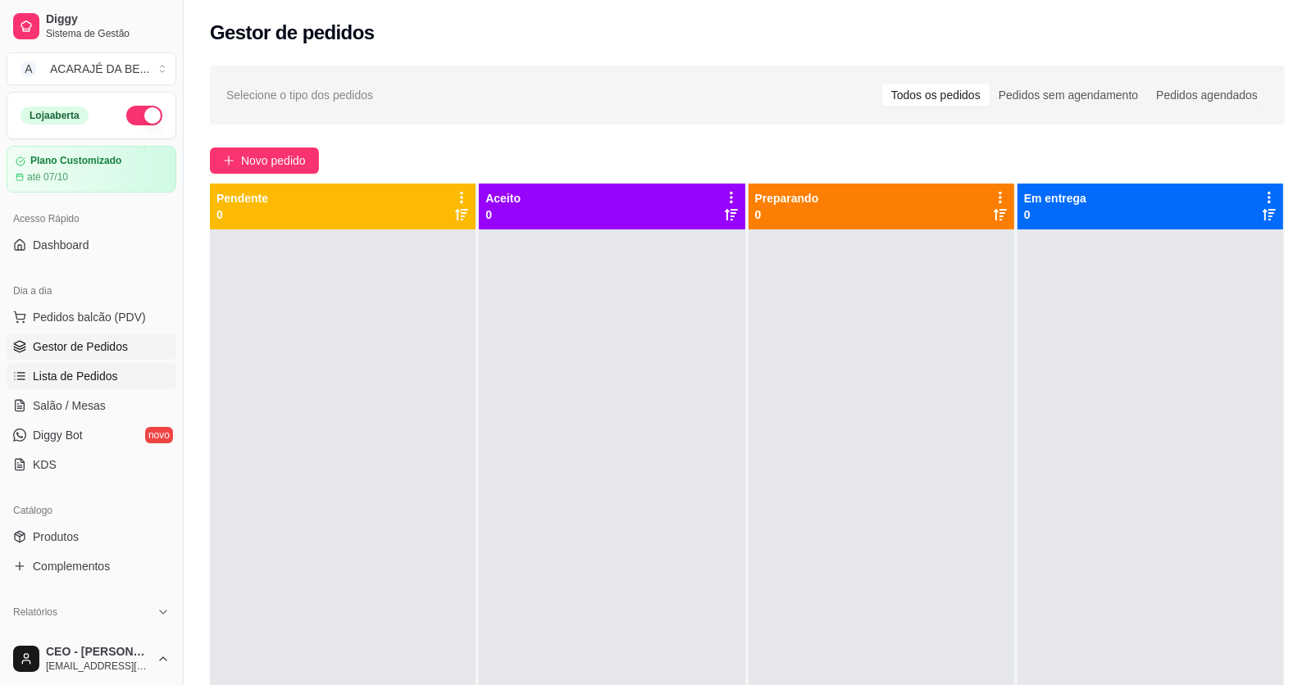
click at [81, 377] on span "Lista de Pedidos" at bounding box center [75, 376] width 85 height 16
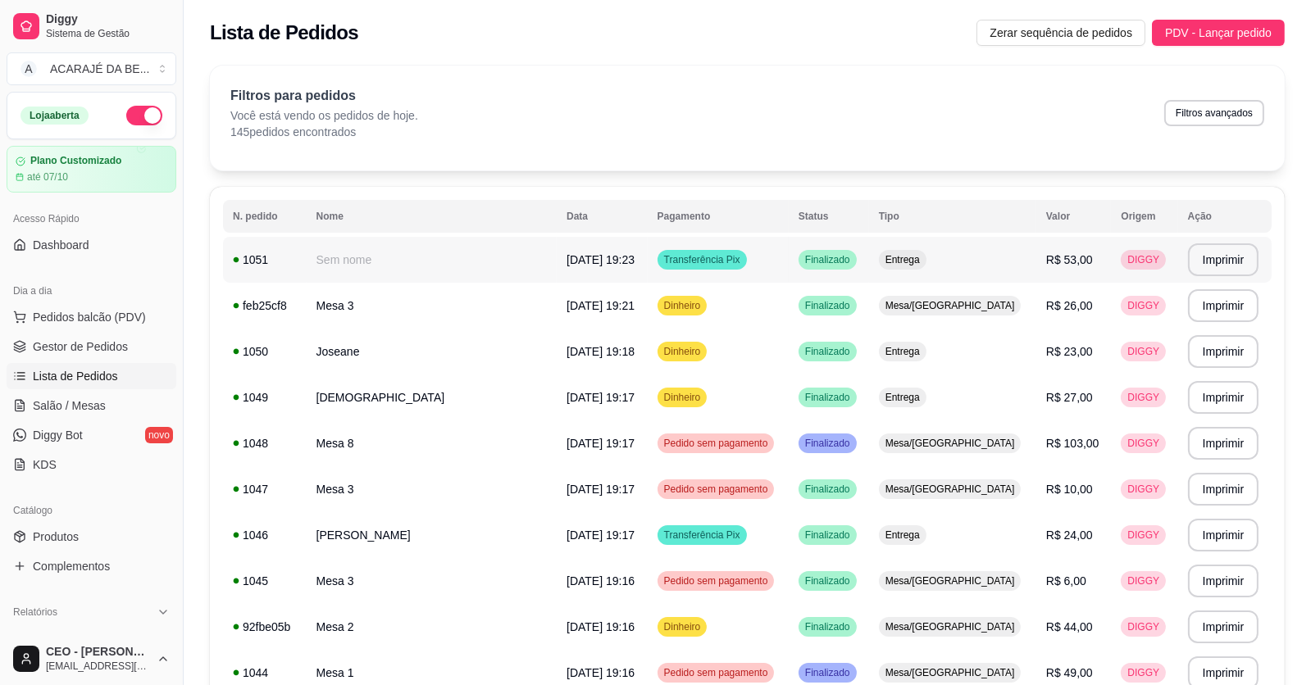
click at [888, 255] on div "Entrega" at bounding box center [903, 260] width 48 height 20
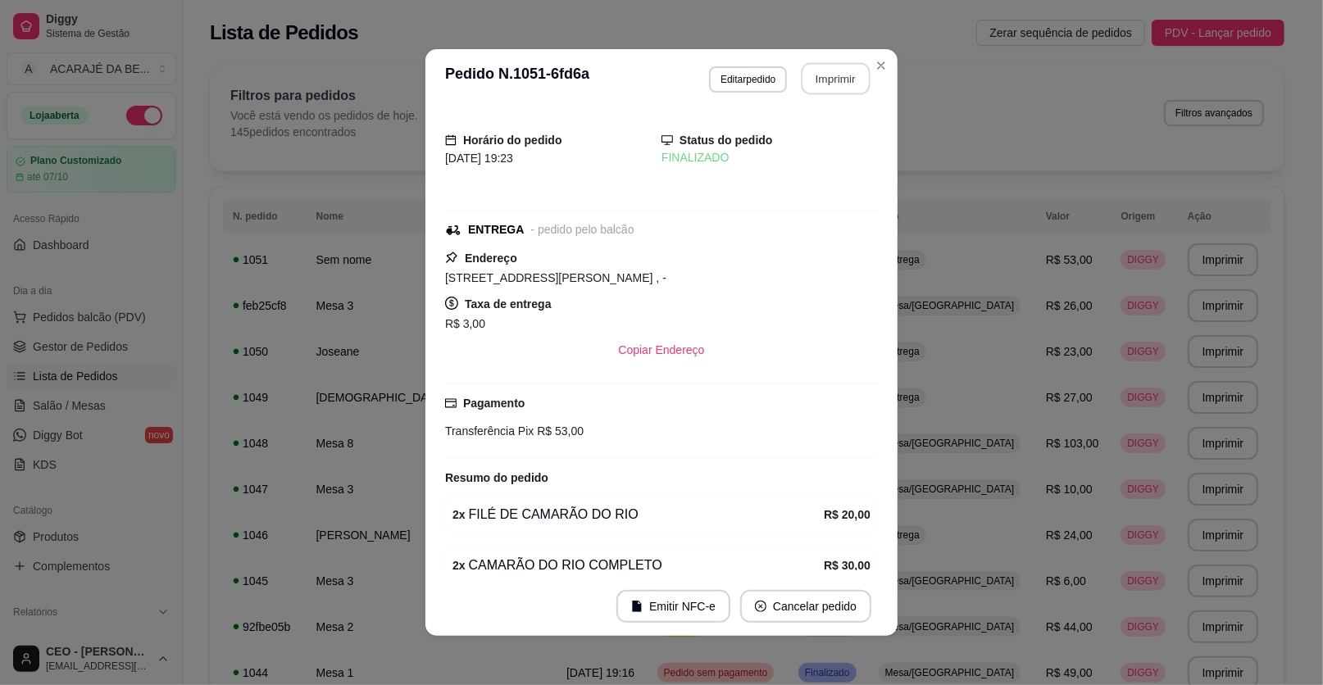
click at [827, 82] on button "Imprimir" at bounding box center [836, 79] width 69 height 32
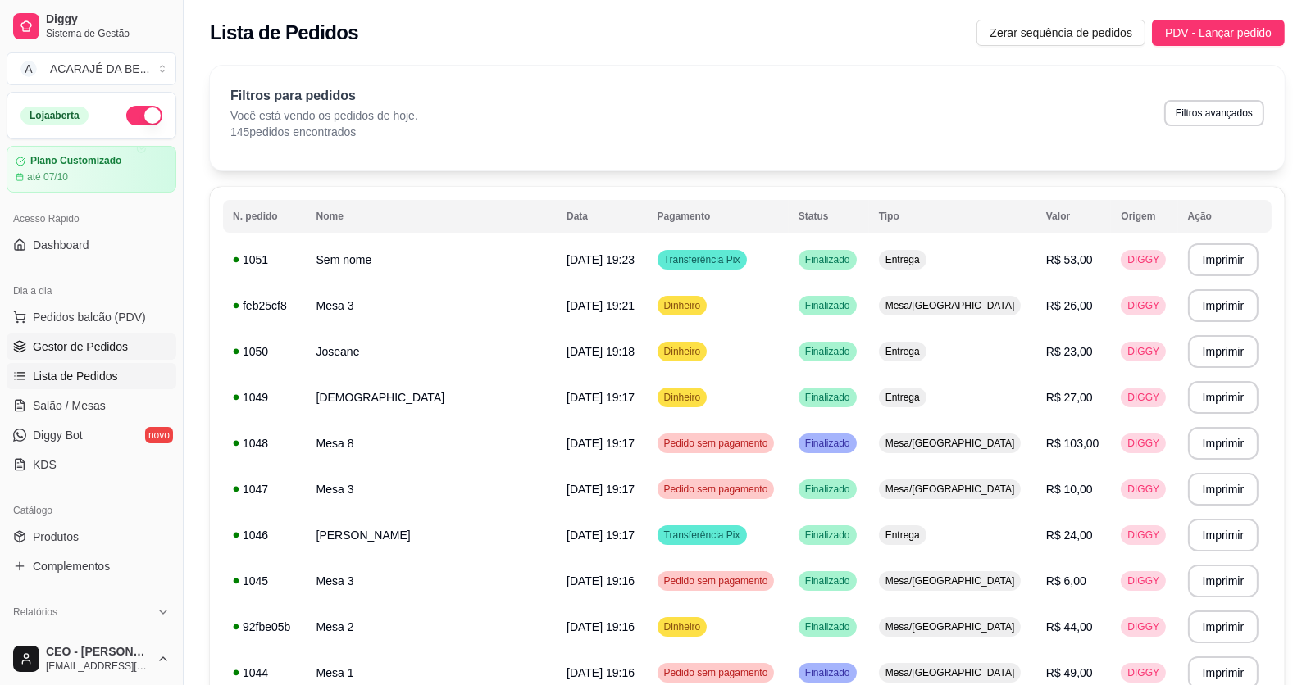
click at [74, 353] on span "Gestor de Pedidos" at bounding box center [80, 347] width 95 height 16
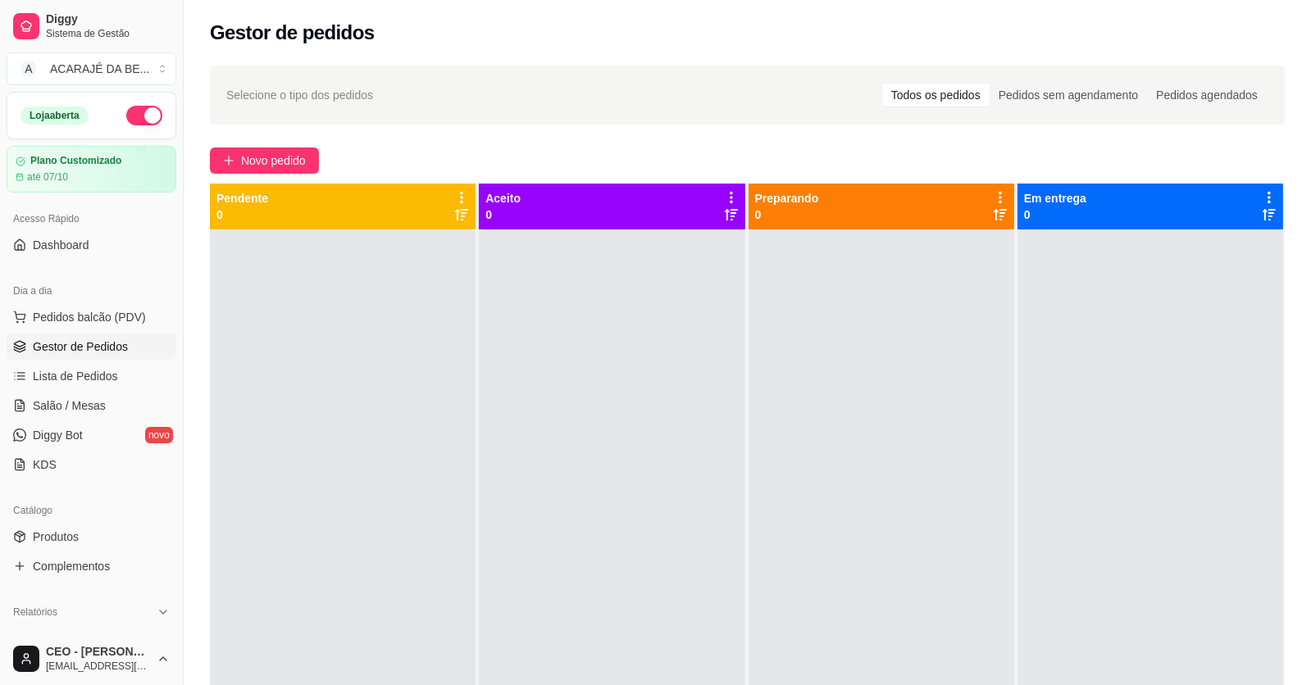
click at [254, 176] on div "Selecione o tipo dos pedidos Todos os pedidos Pedidos sem agendamento Pedidos a…" at bounding box center [747, 472] width 1127 height 833
click at [254, 170] on button "Novo pedido" at bounding box center [264, 161] width 109 height 26
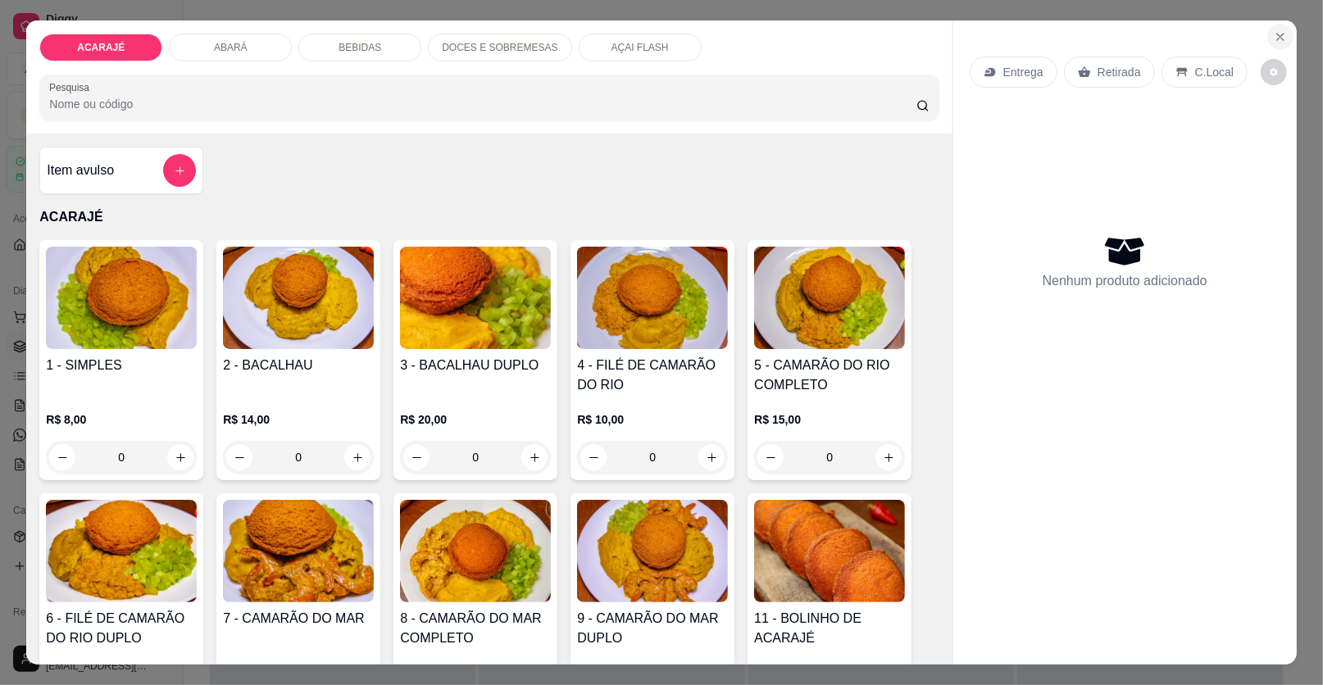
click at [1267, 39] on button "Close" at bounding box center [1280, 37] width 26 height 26
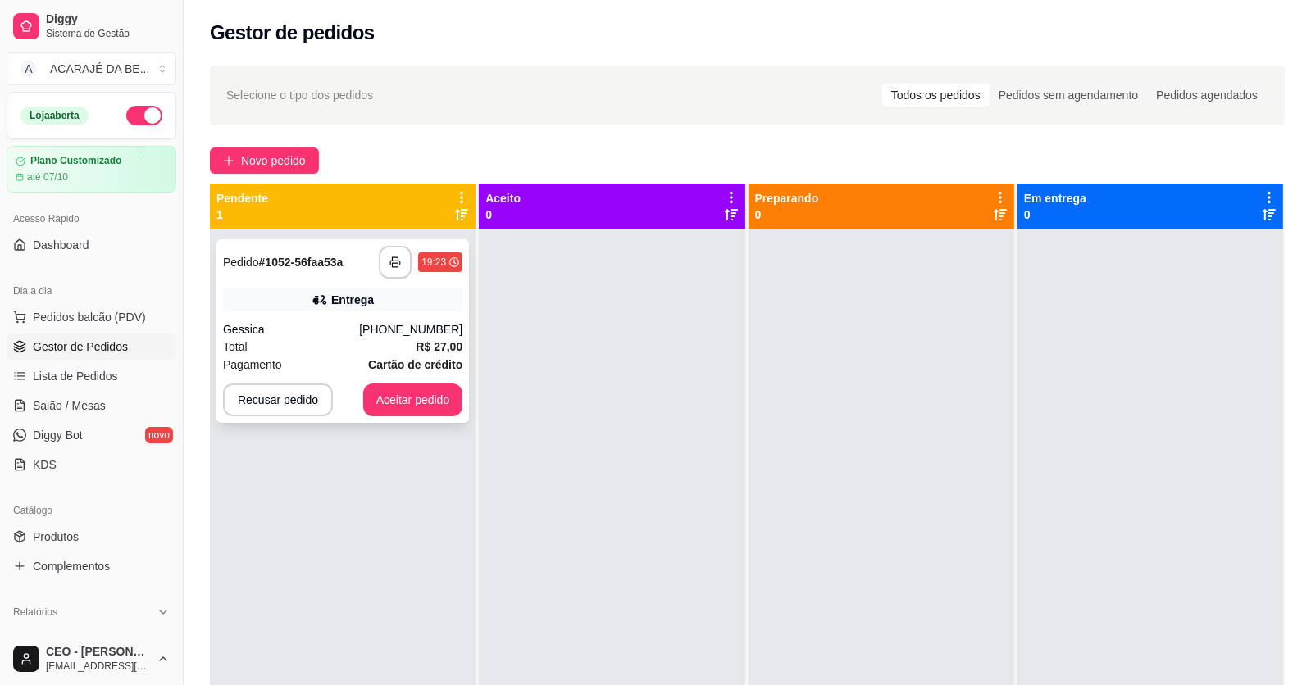
click at [398, 304] on div "Entrega" at bounding box center [342, 300] width 239 height 23
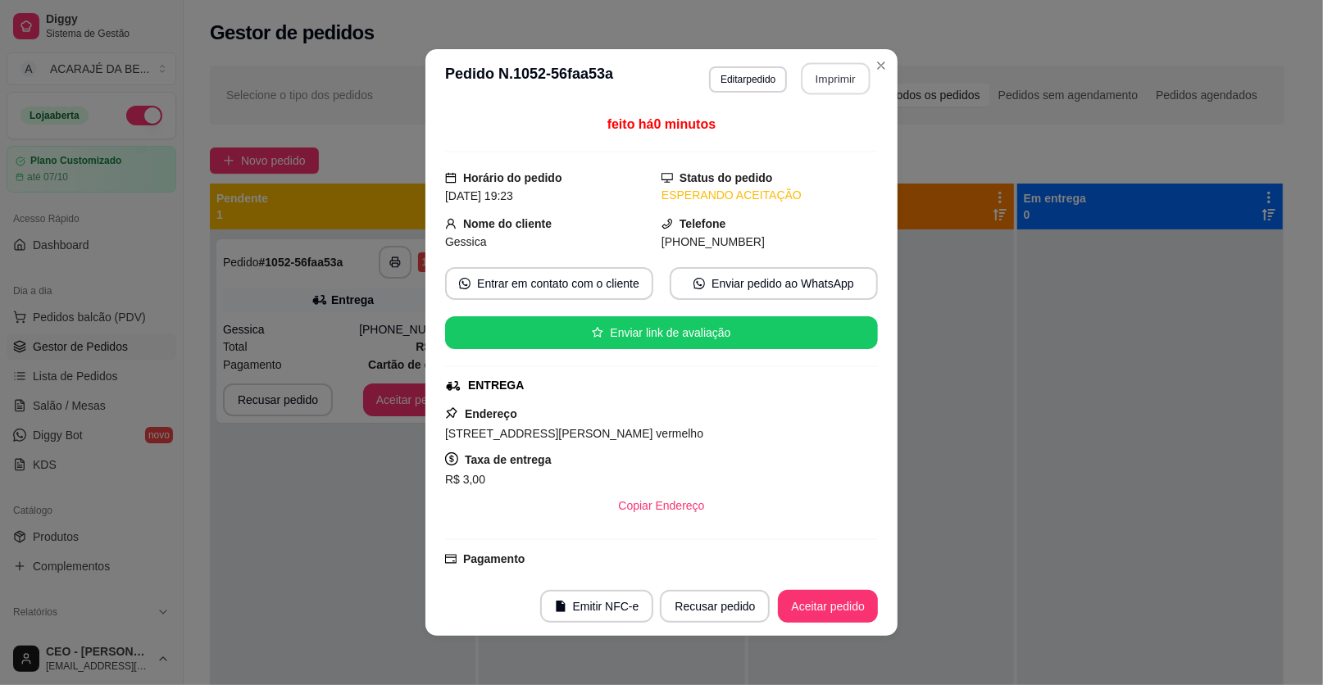
click at [832, 70] on button "Imprimir" at bounding box center [836, 79] width 69 height 32
click at [871, 570] on div "feito há 0 minutos Horário do pedido 28/09/2025 19:23 Status do pedido ESPERAND…" at bounding box center [661, 342] width 472 height 469
click at [870, 570] on div "feito há 0 minutos Horário do pedido 28/09/2025 19:23 Status do pedido ESPERAND…" at bounding box center [661, 342] width 472 height 469
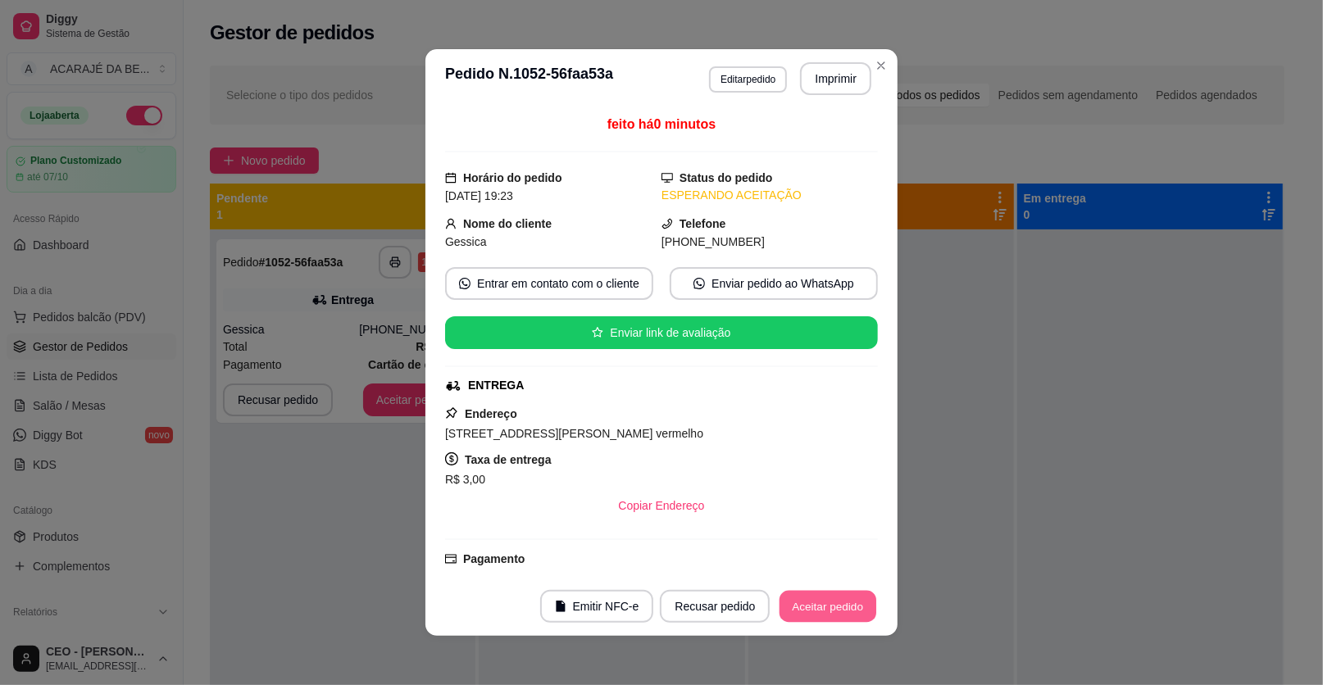
click at [832, 600] on button "Aceitar pedido" at bounding box center [827, 607] width 97 height 32
click at [832, 600] on div "Recusar pedido Aceitar pedido" at bounding box center [746, 606] width 264 height 33
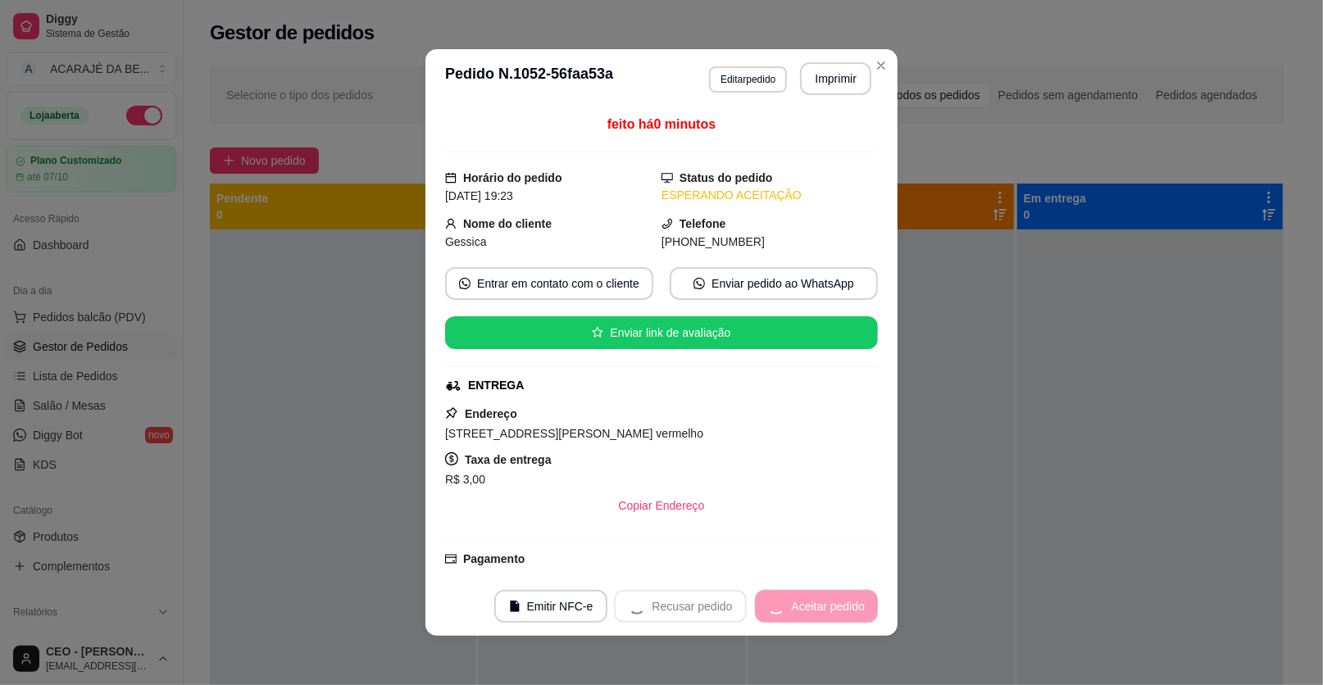
click at [832, 603] on div "Recusar pedido Aceitar pedido" at bounding box center [746, 606] width 264 height 33
click at [832, 603] on button "Mover para preparo" at bounding box center [813, 607] width 123 height 32
click at [832, 603] on div "Mover para preparo" at bounding box center [803, 606] width 150 height 33
click at [831, 603] on div "Mover para preparo" at bounding box center [803, 606] width 150 height 33
click at [830, 603] on div "Mover para preparo" at bounding box center [803, 606] width 150 height 33
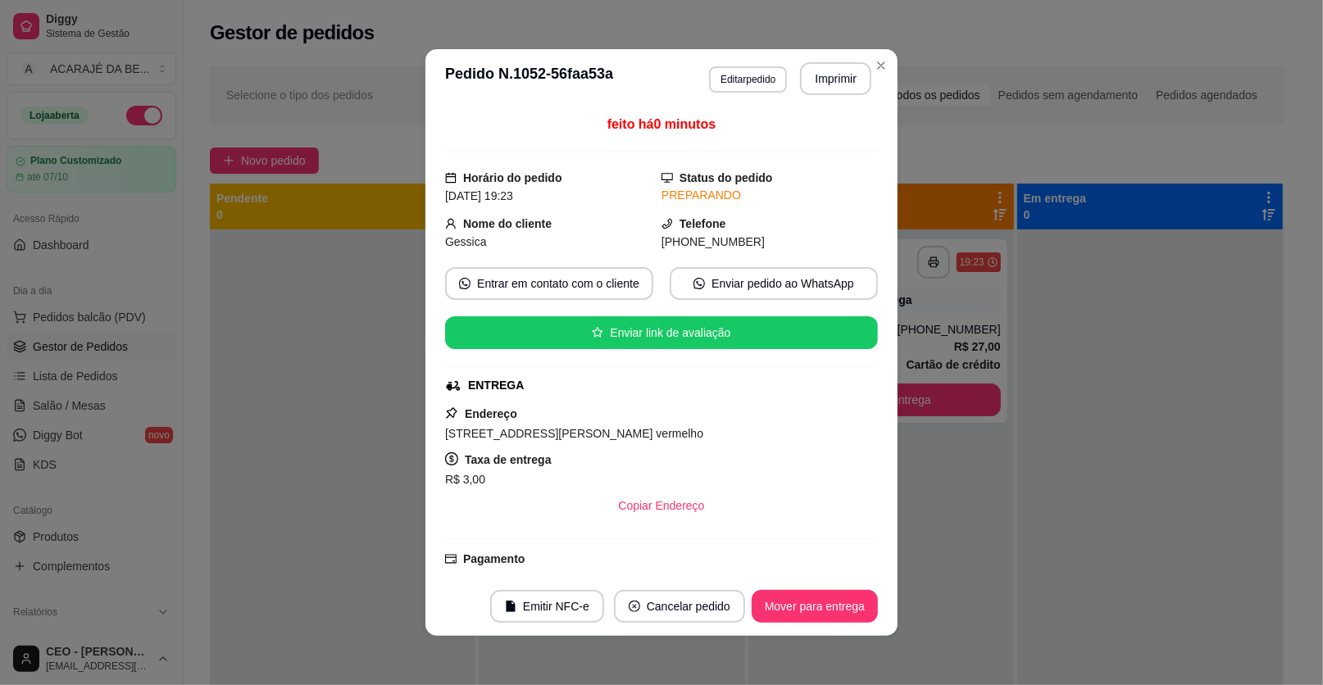
click at [830, 603] on button "Mover para entrega" at bounding box center [815, 606] width 126 height 33
click at [830, 604] on div "Mover para entrega" at bounding box center [803, 606] width 149 height 33
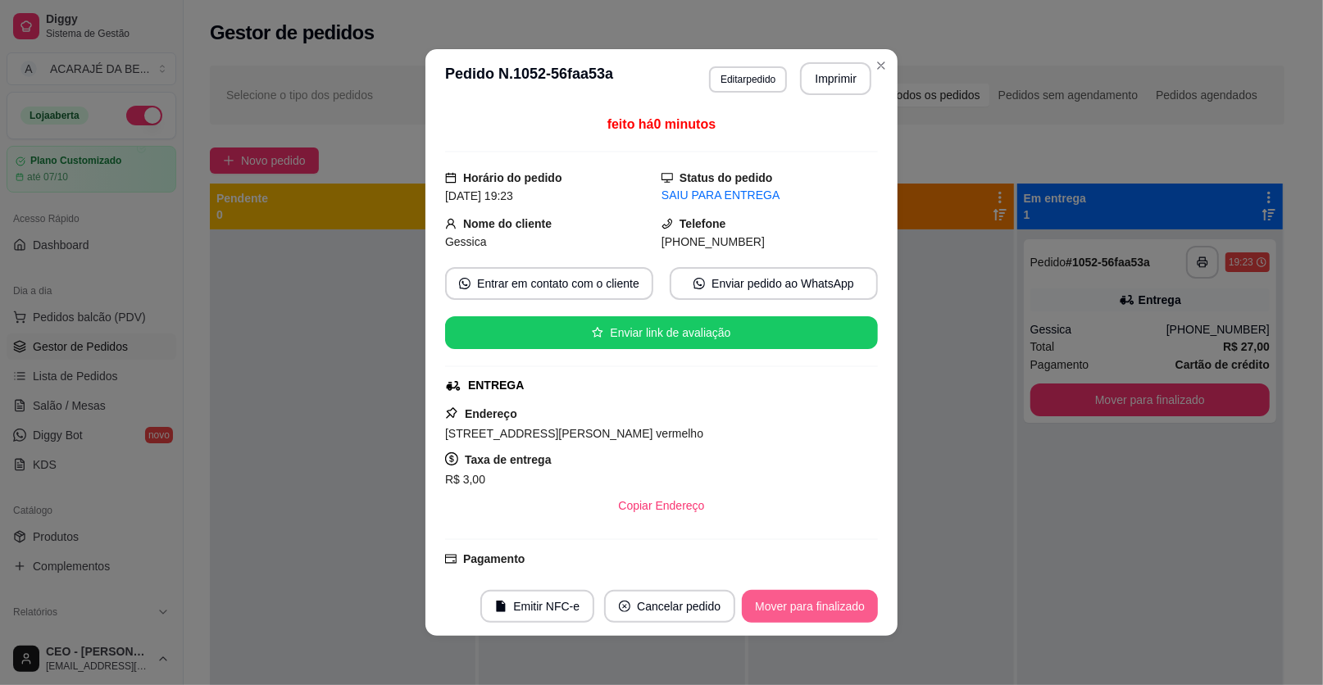
click at [820, 603] on button "Mover para finalizado" at bounding box center [810, 606] width 136 height 33
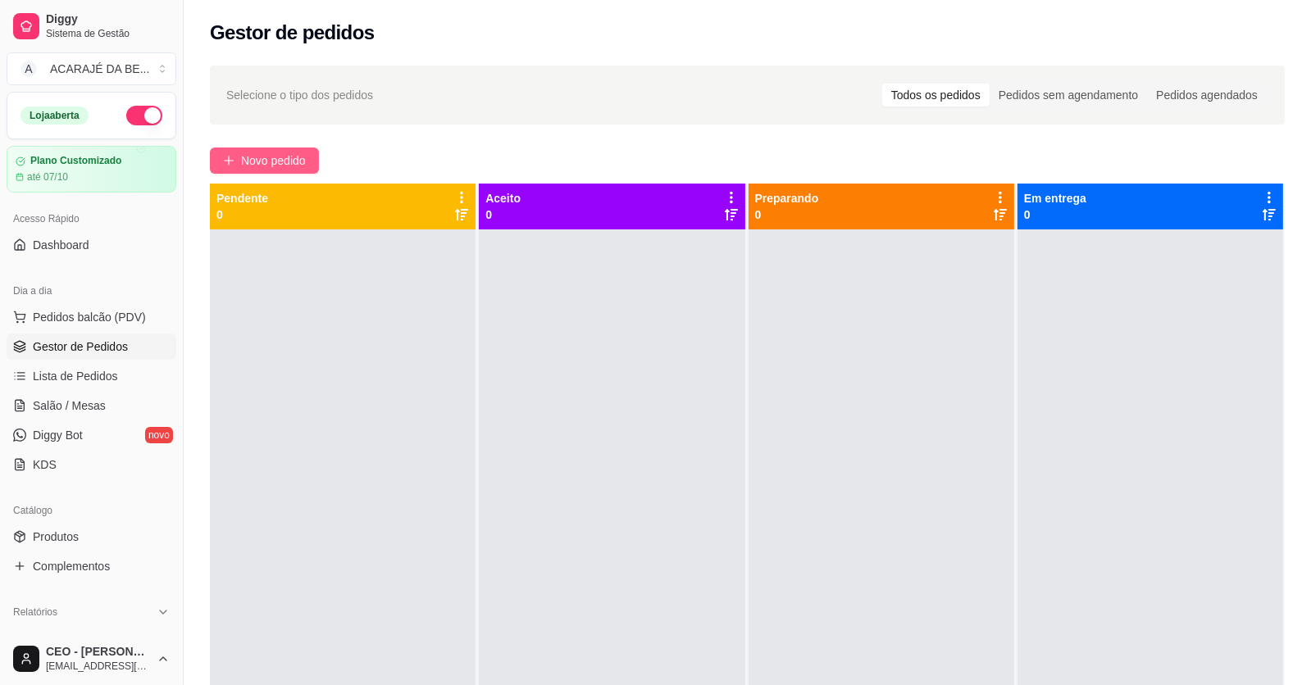
click at [220, 159] on button "Novo pedido" at bounding box center [264, 161] width 109 height 26
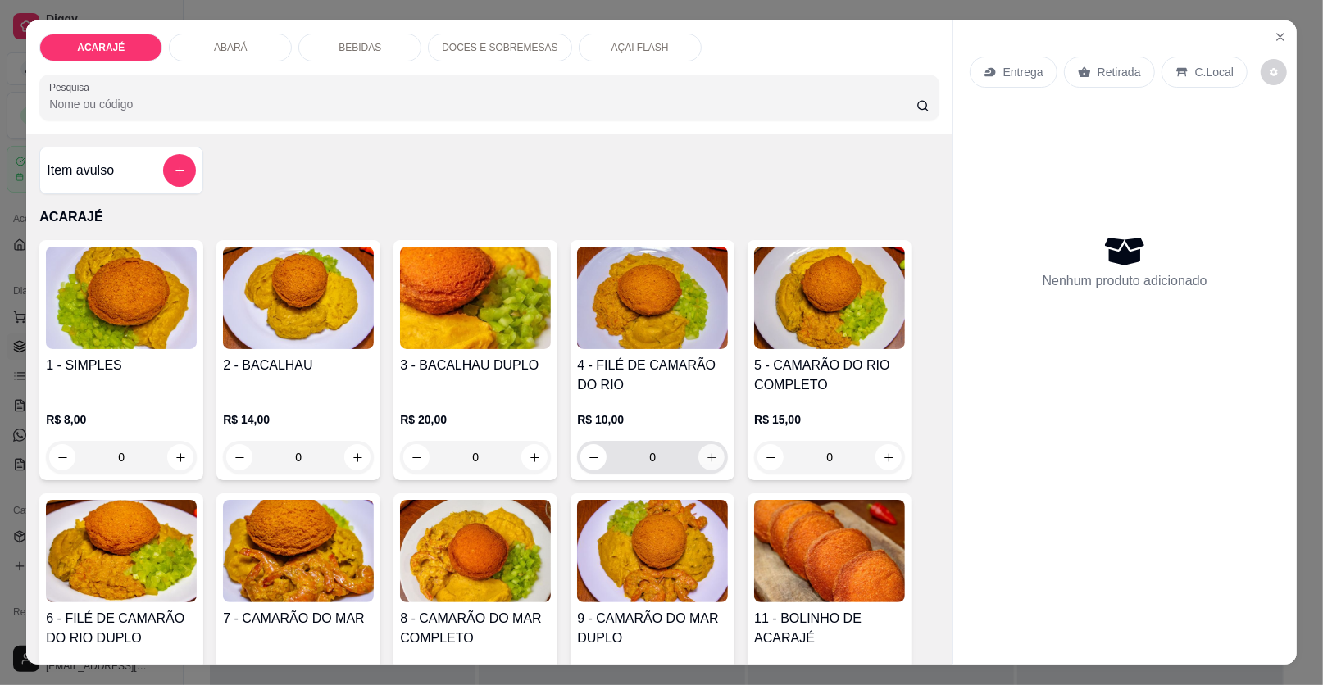
click at [706, 455] on icon "increase-product-quantity" at bounding box center [712, 458] width 12 height 12
click at [706, 452] on icon "increase-product-quantity" at bounding box center [712, 458] width 12 height 12
type input "2"
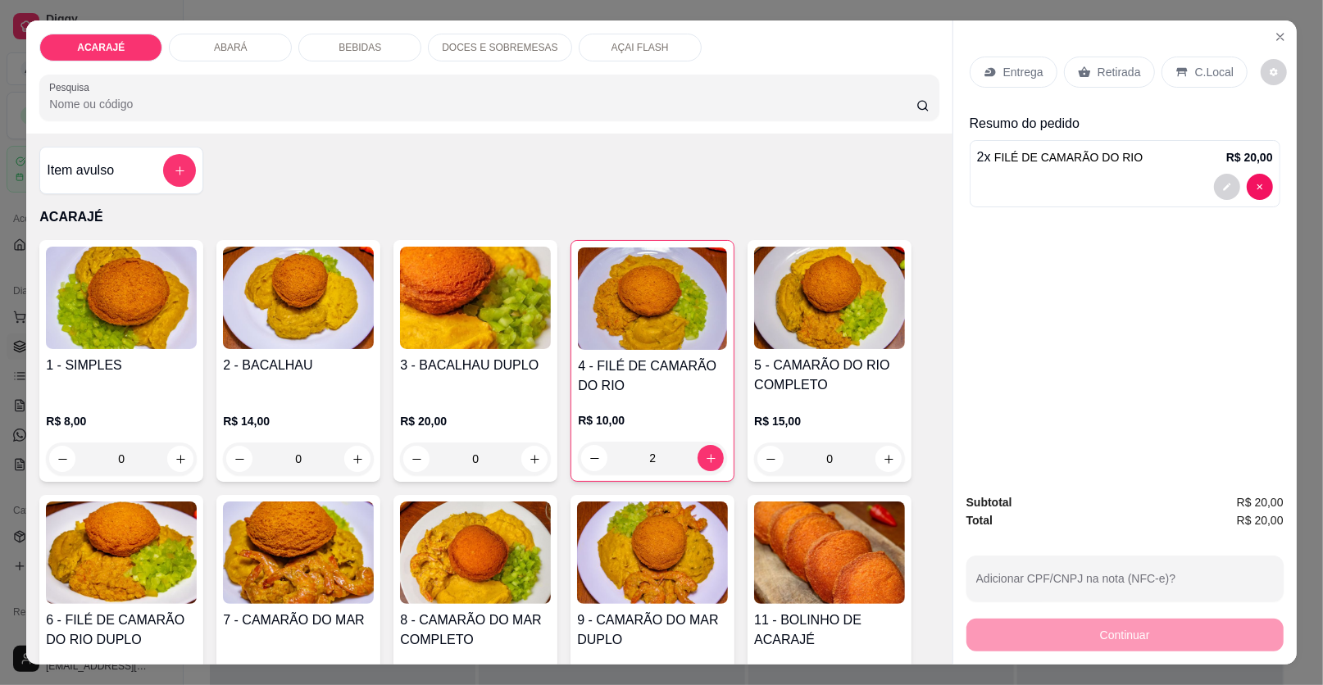
click at [340, 39] on div "BEBIDAS" at bounding box center [359, 48] width 123 height 28
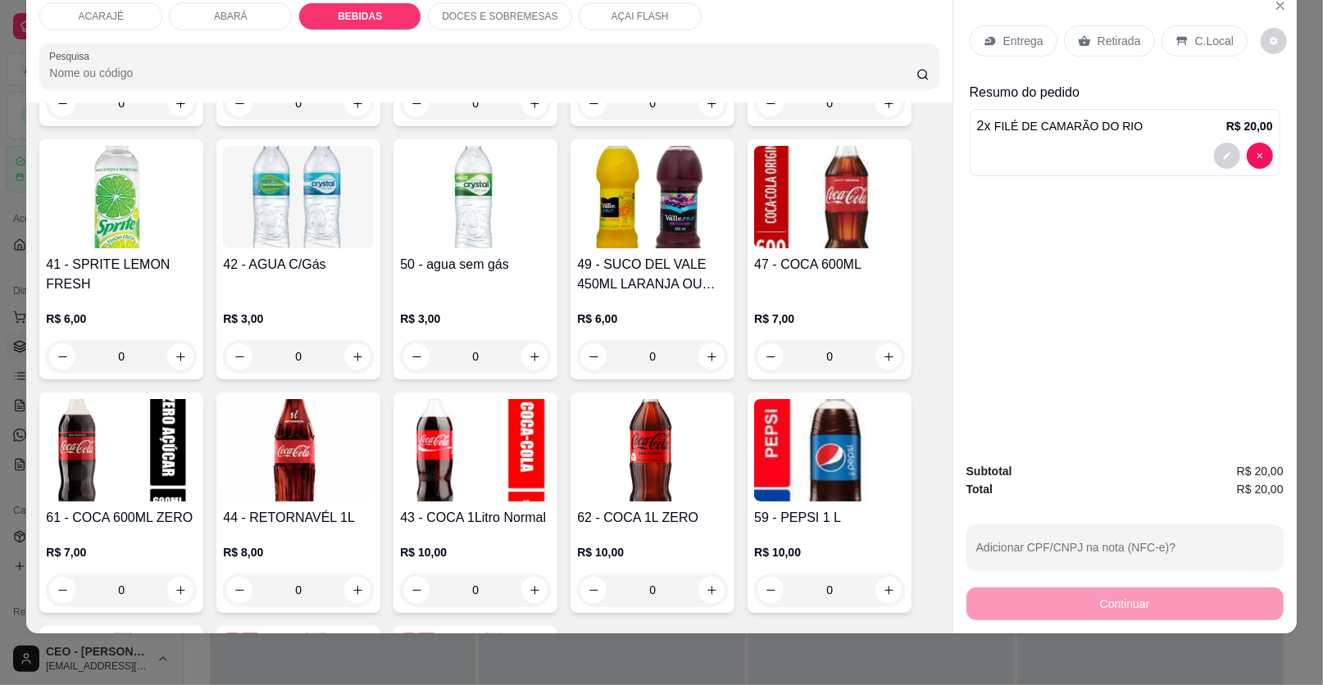
scroll to position [1645, 0]
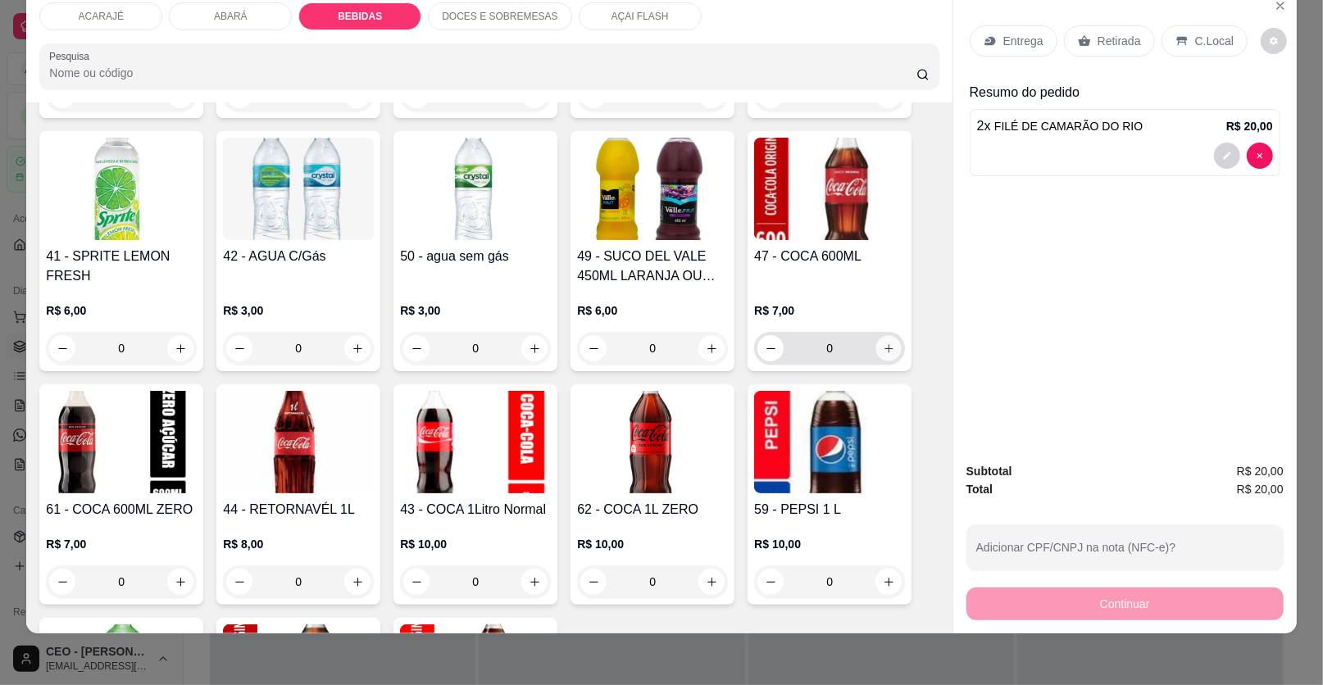
click at [883, 343] on icon "increase-product-quantity" at bounding box center [889, 349] width 12 height 12
type input "1"
drag, startPoint x: 1121, startPoint y: 47, endPoint x: 985, endPoint y: 388, distance: 367.1
click at [1116, 48] on div "Retirada" at bounding box center [1109, 40] width 91 height 31
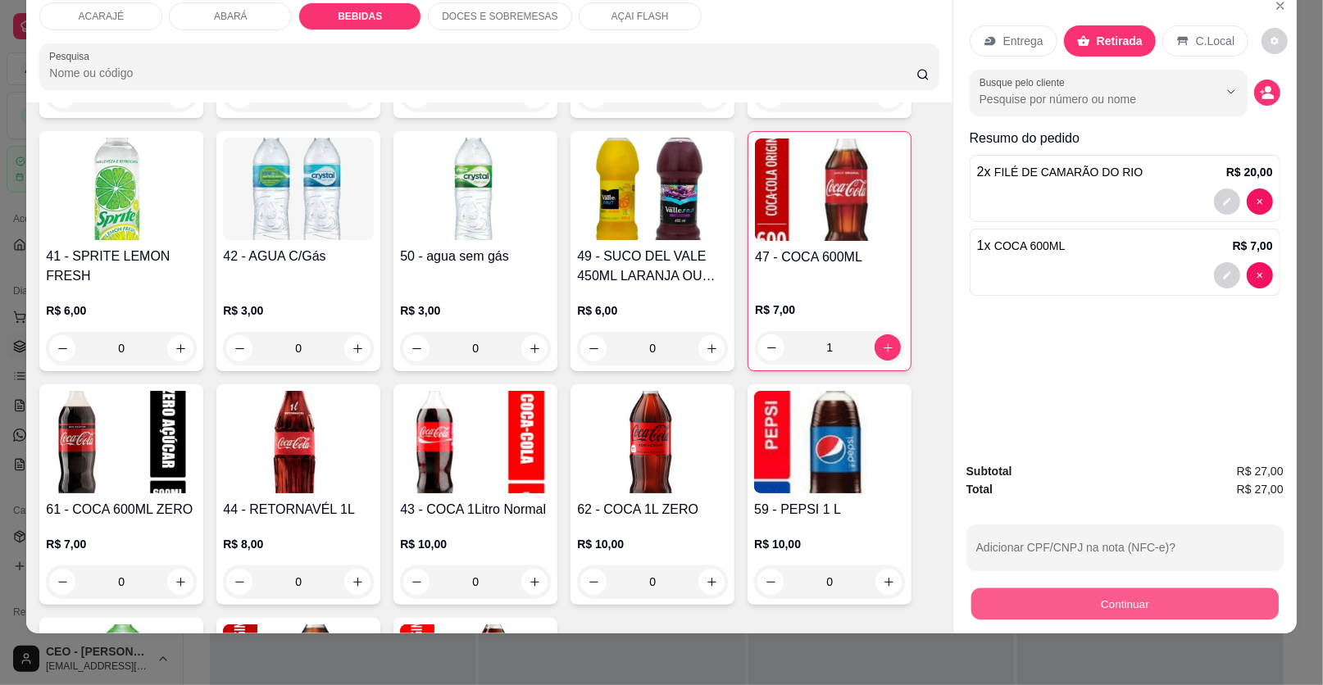
click at [979, 588] on button "Continuar" at bounding box center [1124, 604] width 307 height 32
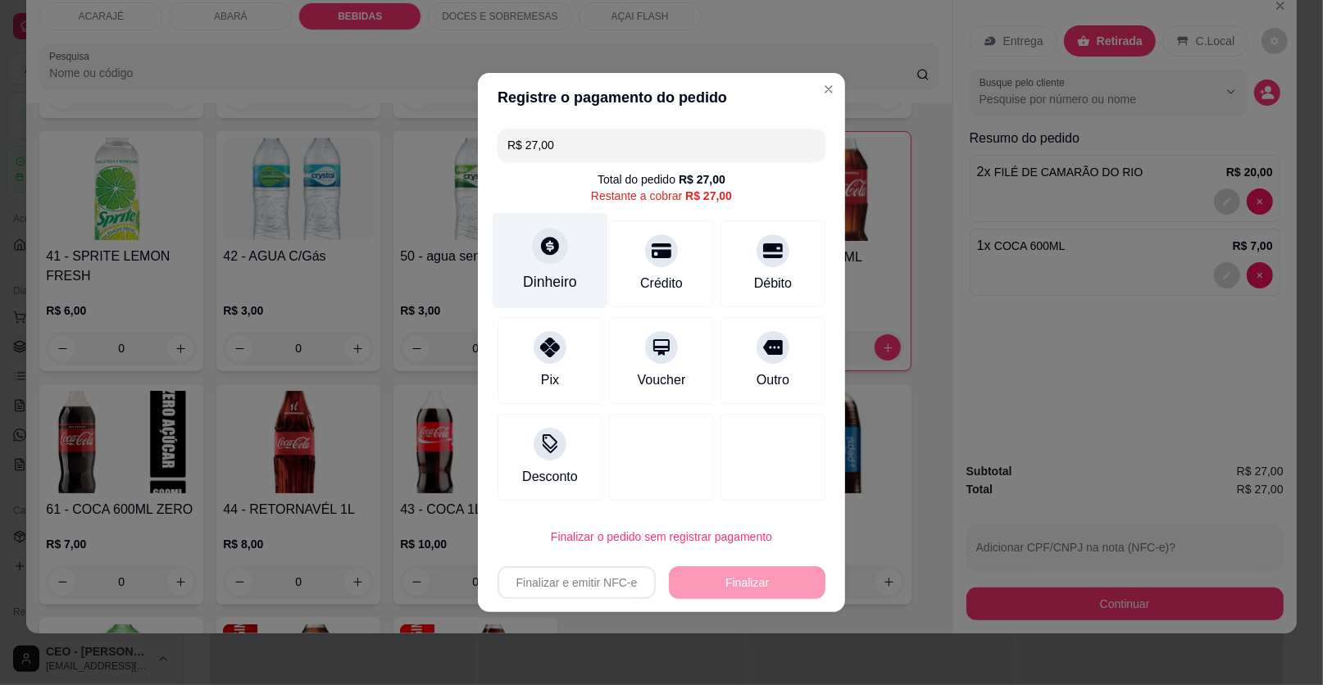
click at [565, 272] on div "Dinheiro" at bounding box center [550, 281] width 54 height 21
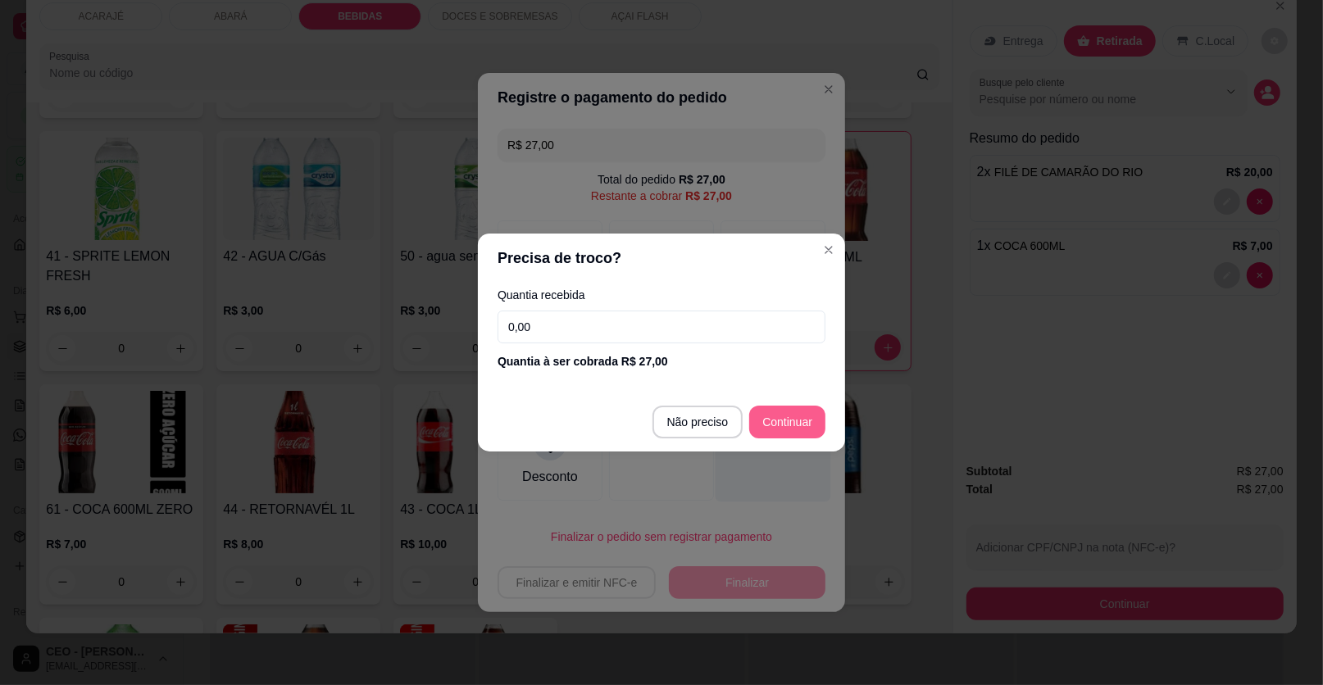
type input "R$ 0,00"
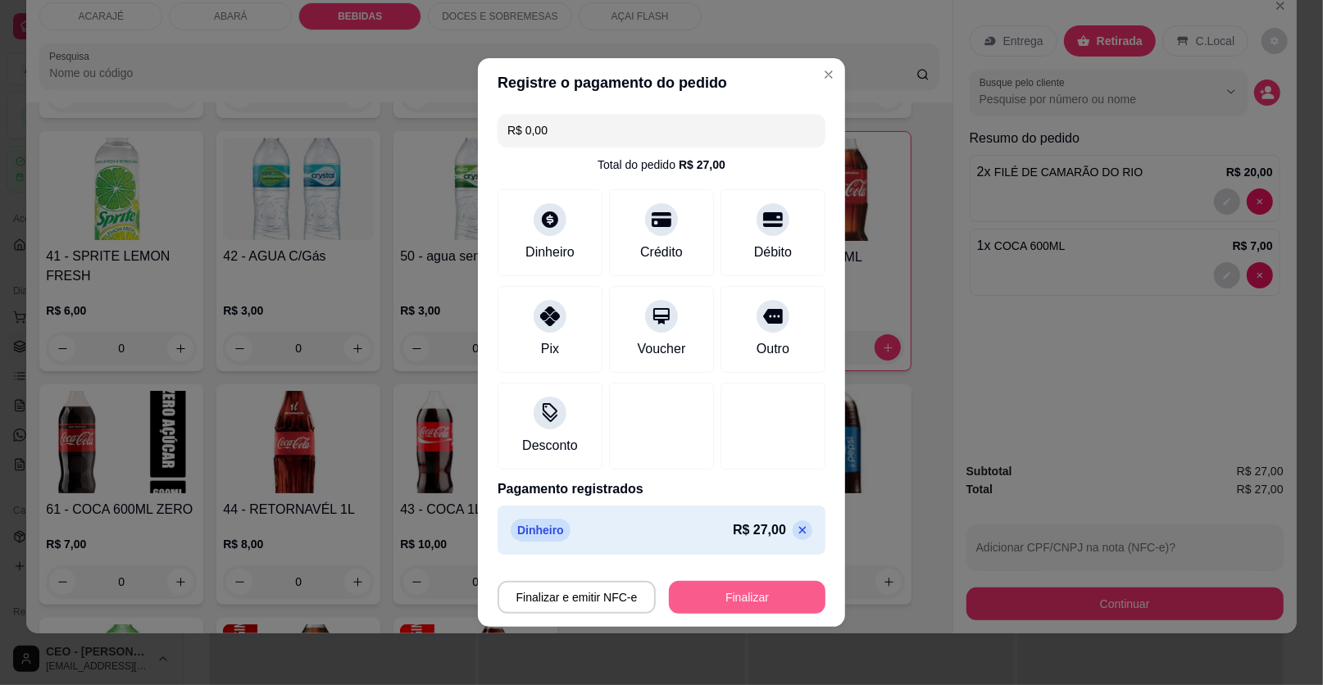
click at [716, 584] on button "Finalizar" at bounding box center [747, 597] width 157 height 33
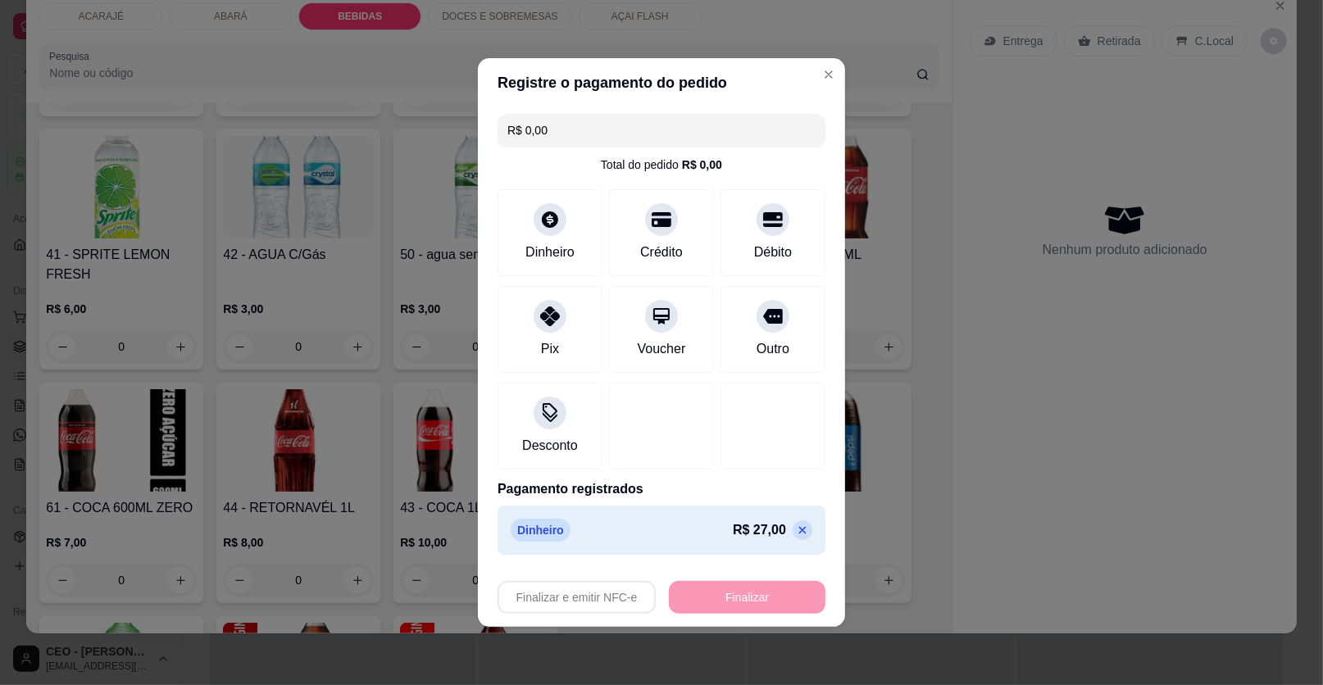
type input "0"
type input "-R$ 27,00"
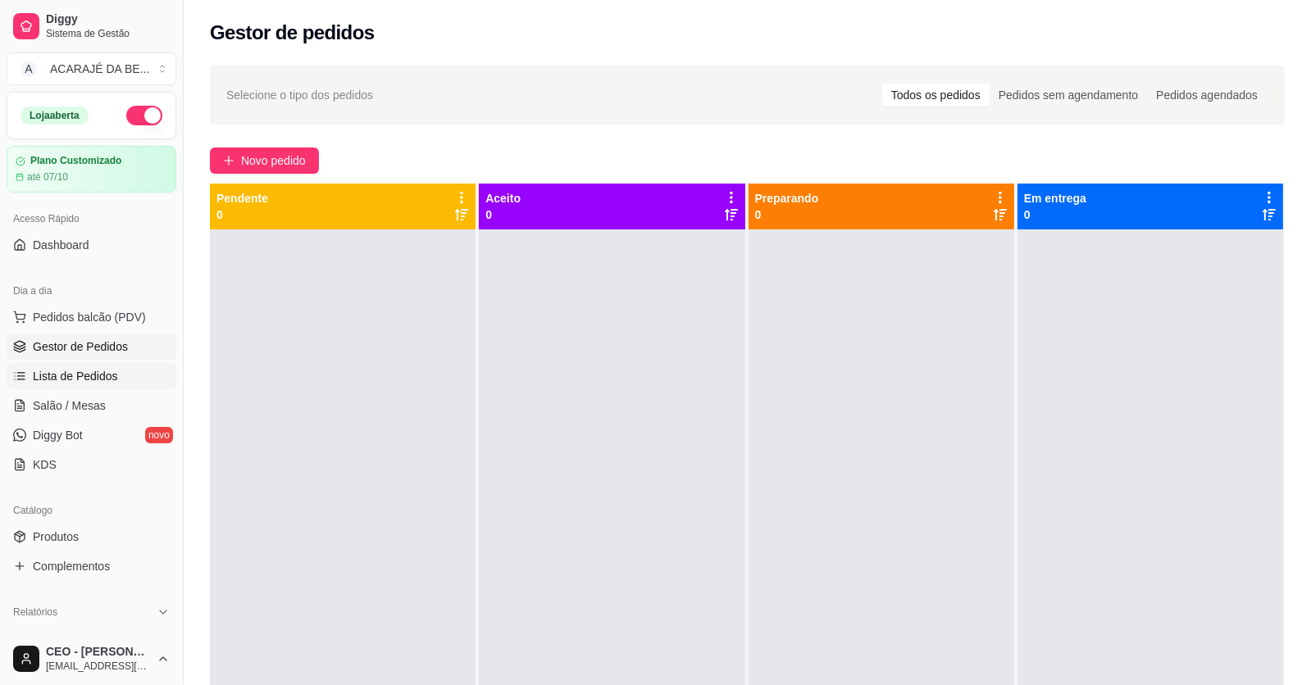
click at [93, 380] on span "Lista de Pedidos" at bounding box center [75, 376] width 85 height 16
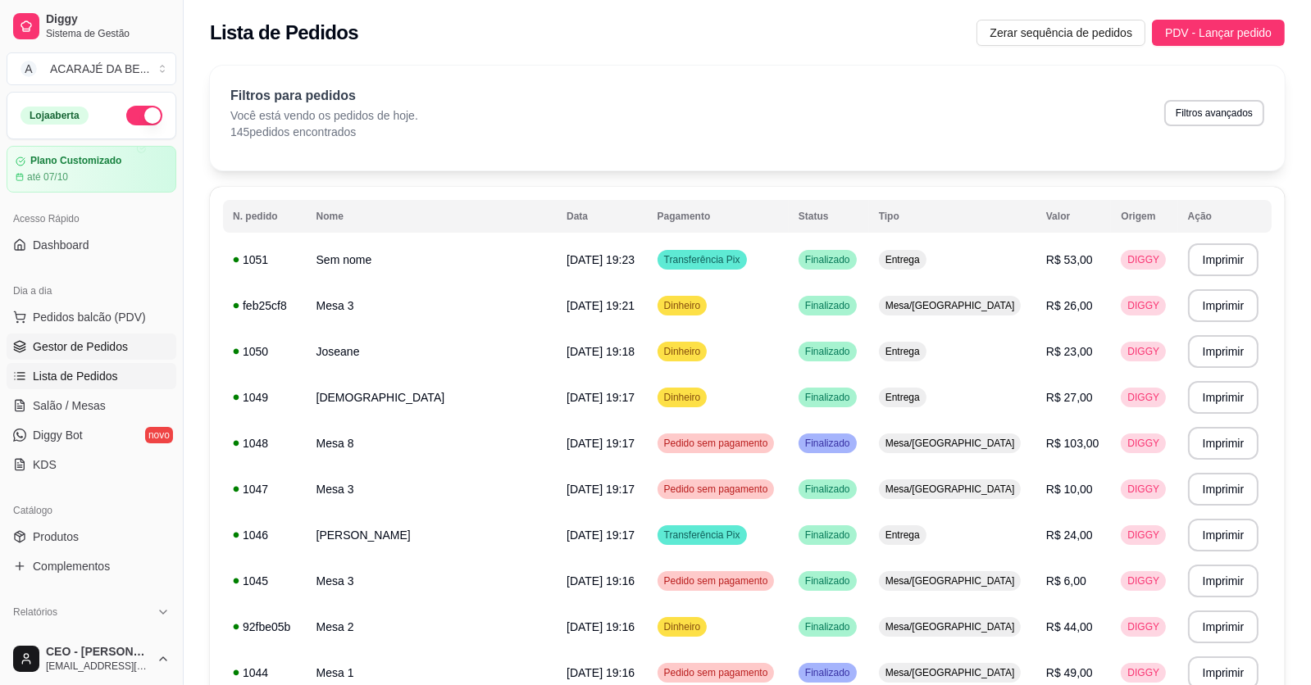
click at [100, 351] on span "Gestor de Pedidos" at bounding box center [80, 347] width 95 height 16
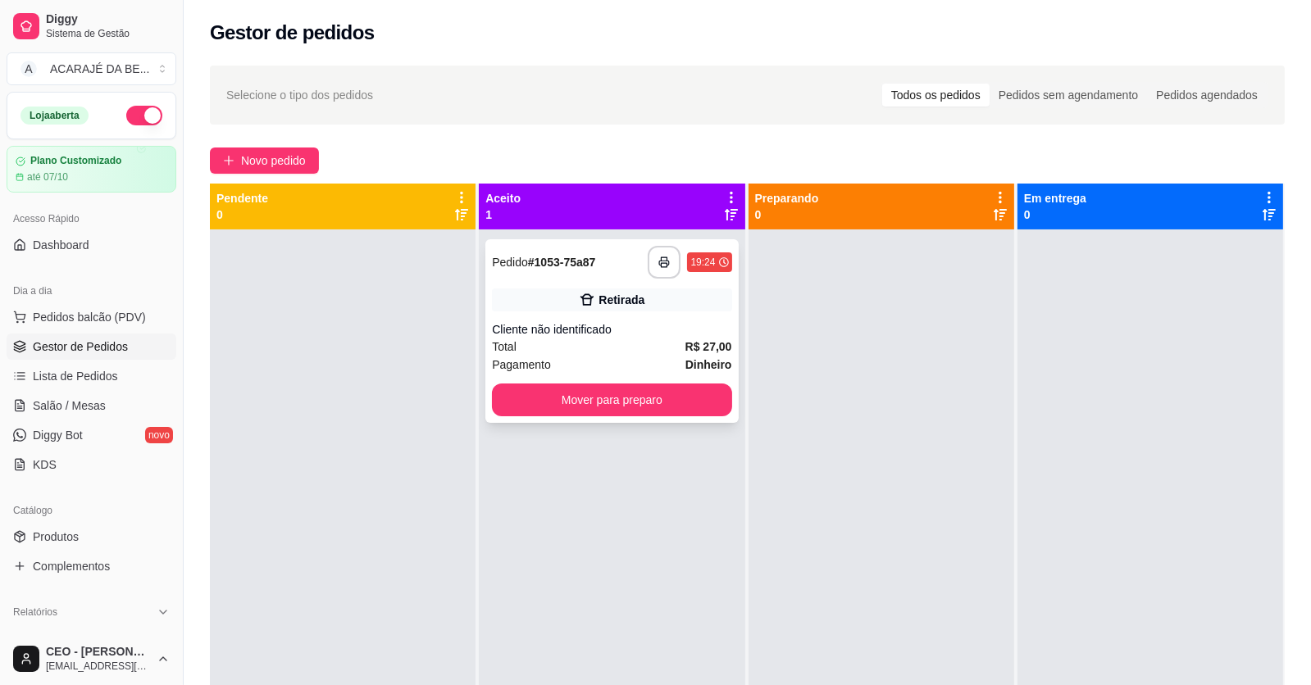
click at [562, 291] on div "Retirada" at bounding box center [611, 300] width 239 height 23
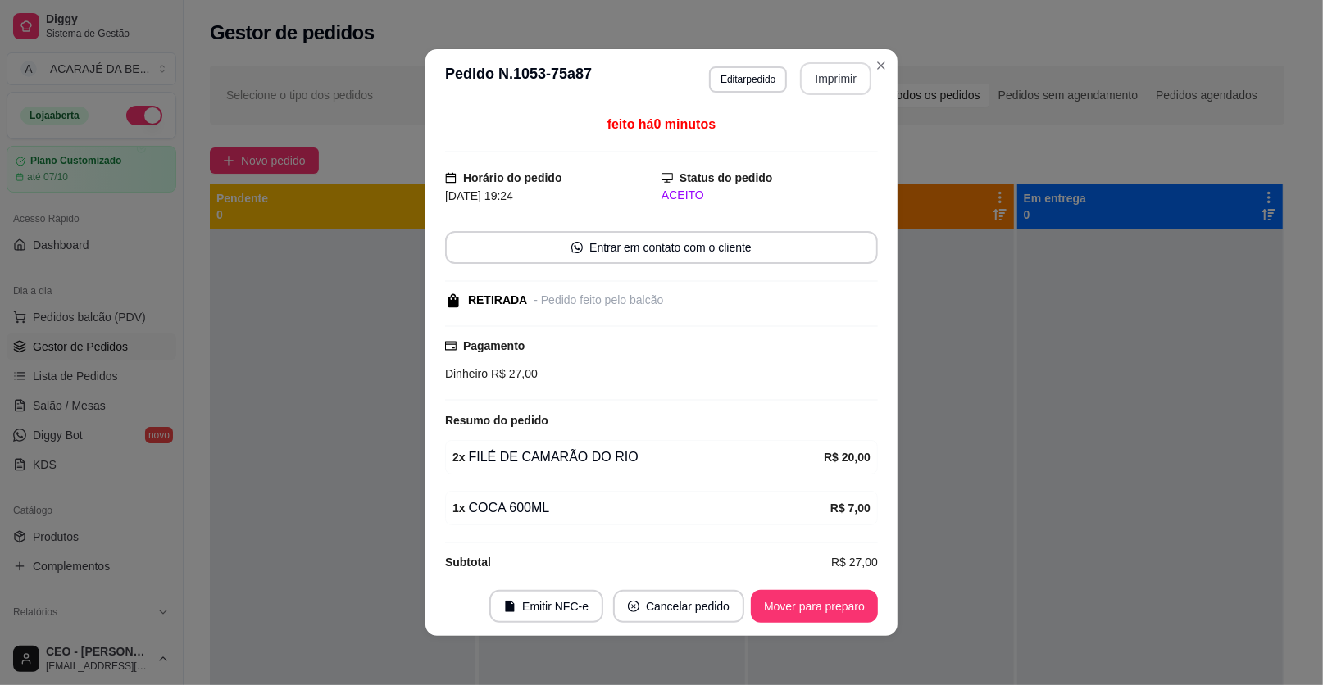
click at [825, 86] on button "Imprimir" at bounding box center [835, 78] width 71 height 33
click at [802, 590] on button "Mover para preparo" at bounding box center [814, 606] width 127 height 33
click at [793, 583] on footer "Emitir NFC-e Cancelar pedido Mover para preparo" at bounding box center [661, 606] width 472 height 59
click at [797, 614] on button "Mover para preparo" at bounding box center [813, 607] width 123 height 32
drag, startPoint x: 797, startPoint y: 615, endPoint x: 805, endPoint y: 594, distance: 22.1
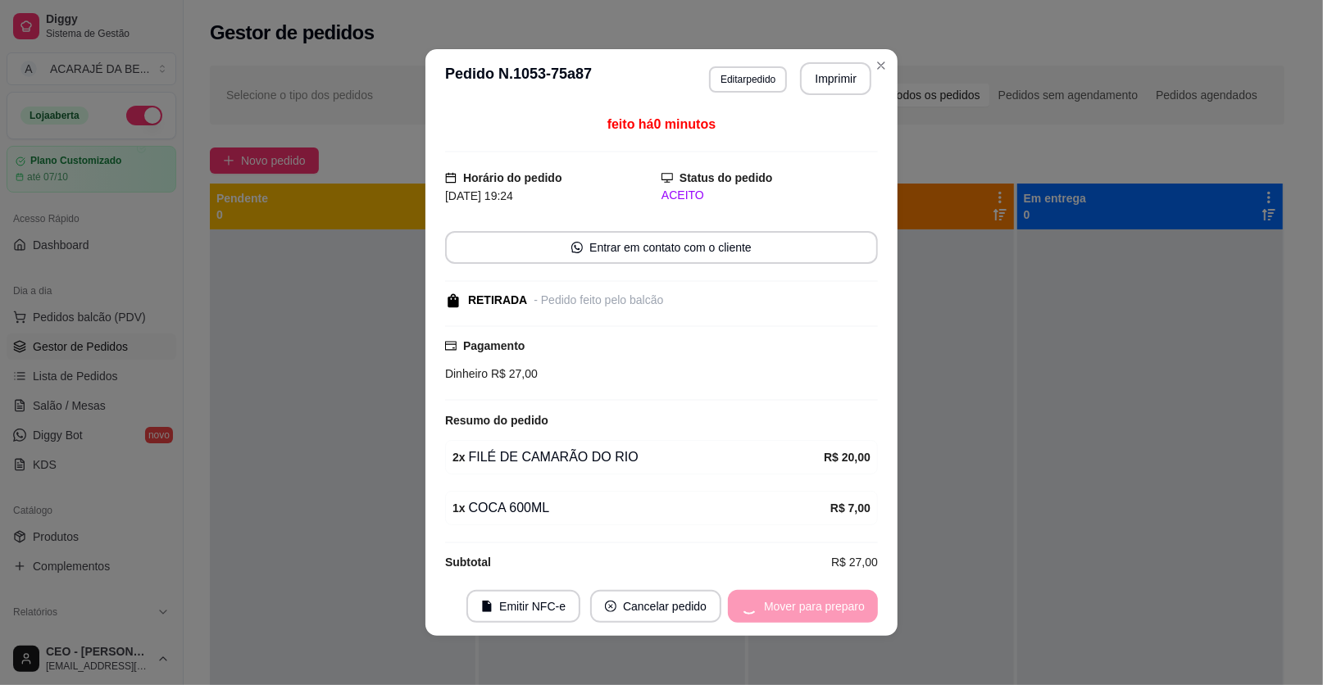
click at [805, 594] on div "Mover para preparo" at bounding box center [803, 606] width 150 height 33
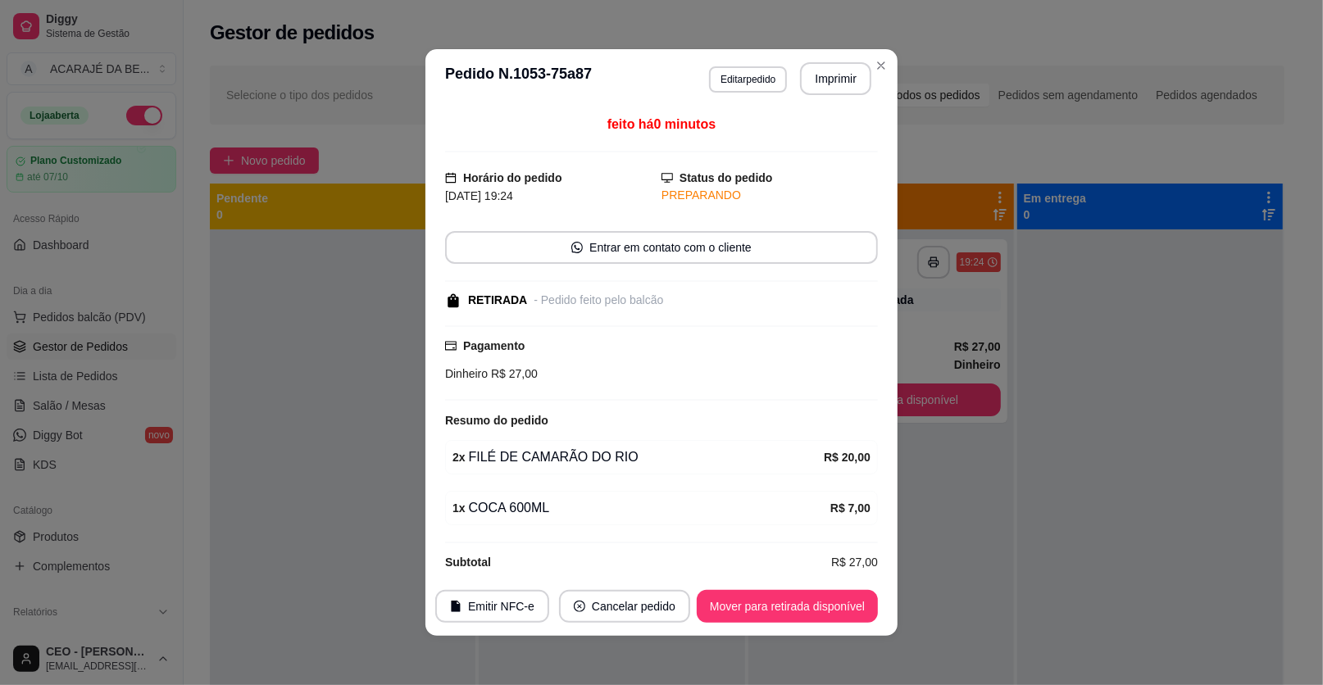
click at [805, 575] on section "**********" at bounding box center [661, 342] width 472 height 587
click at [802, 611] on button "Mover para retirada disponível" at bounding box center [786, 607] width 175 height 32
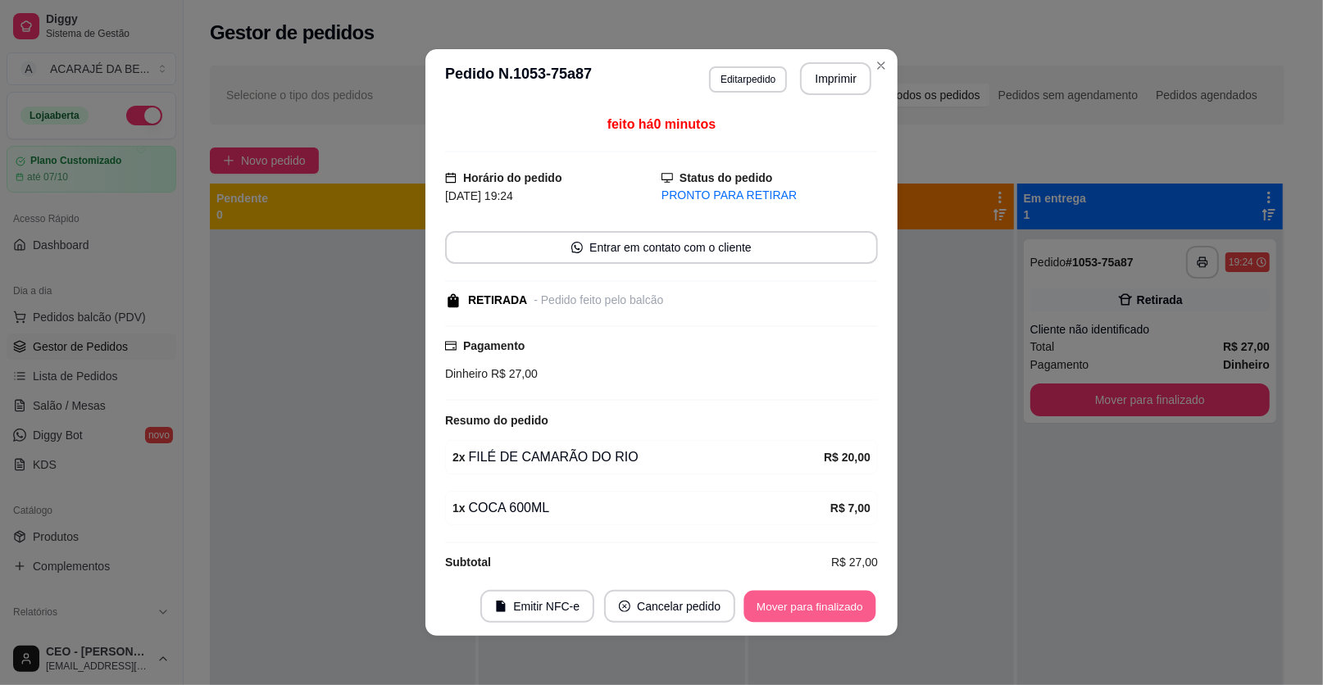
click at [802, 610] on button "Mover para finalizado" at bounding box center [810, 607] width 132 height 32
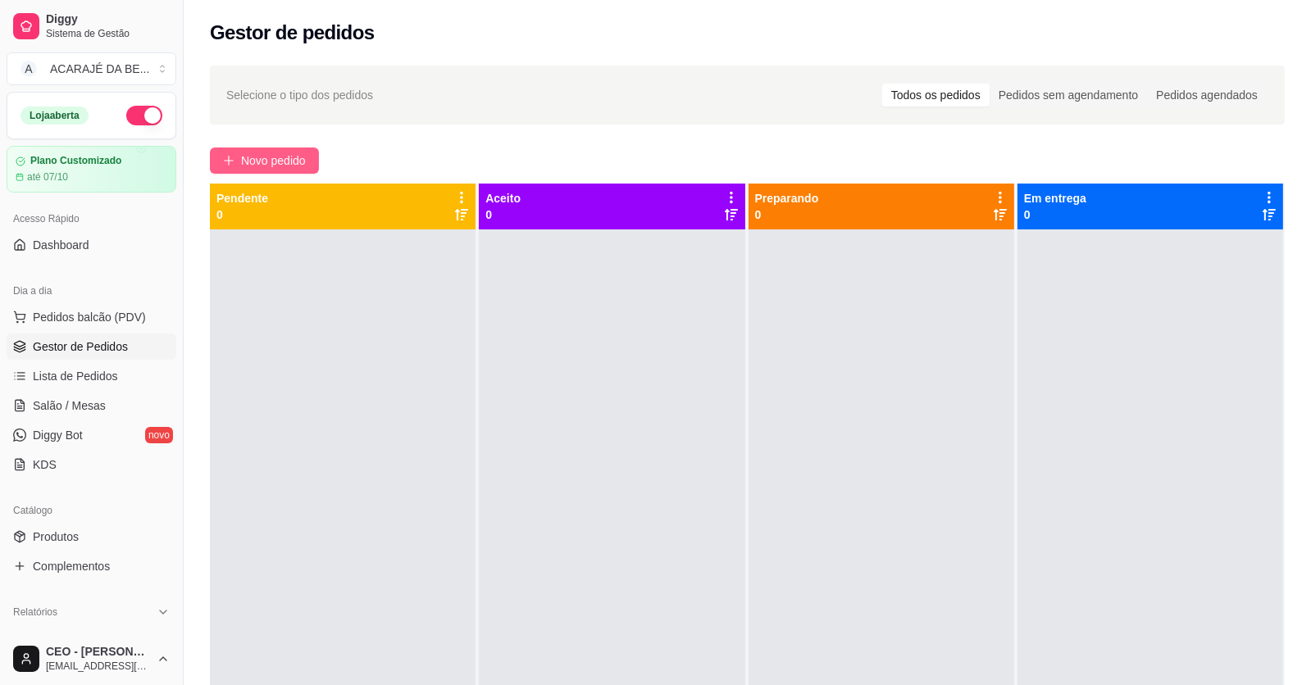
click at [298, 152] on button "Novo pedido" at bounding box center [264, 161] width 109 height 26
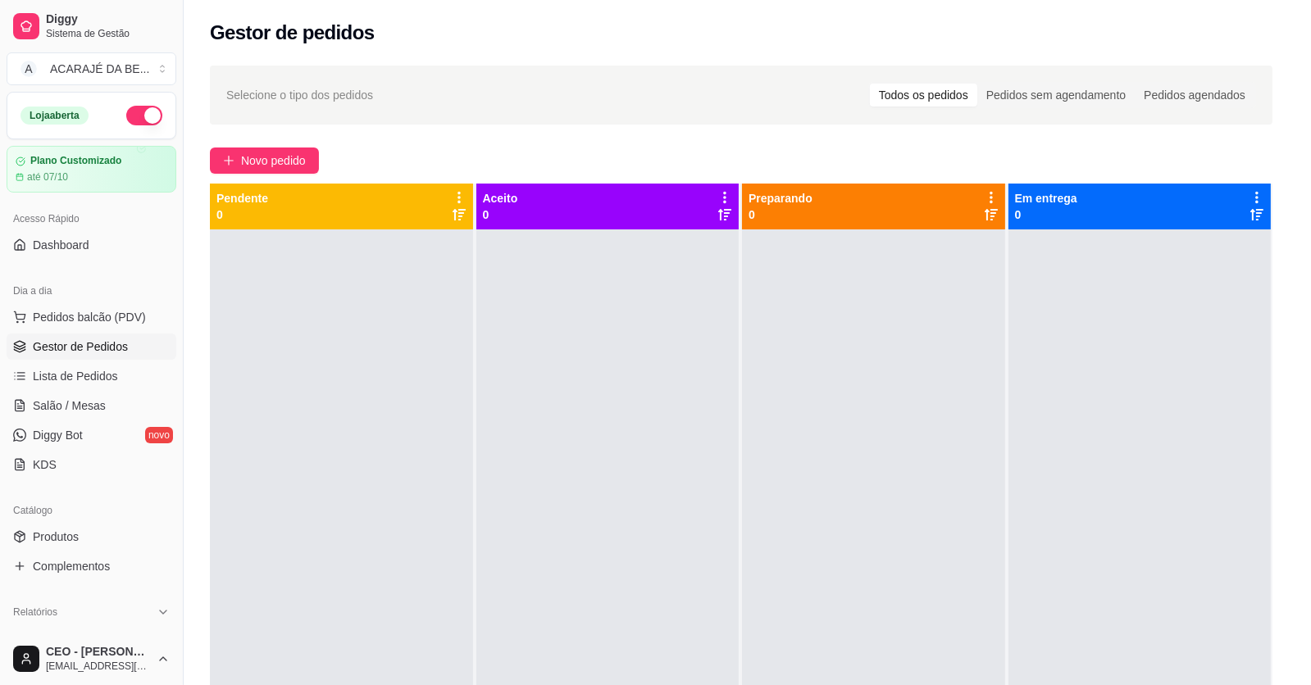
click at [296, 156] on div "Item avulso ACARAJÉ 1 - SIMPLES R$ 8,00 0 2 - BACALHAU R$ 14,00 0 3 - BACALHAU …" at bounding box center [482, 399] width 920 height 534
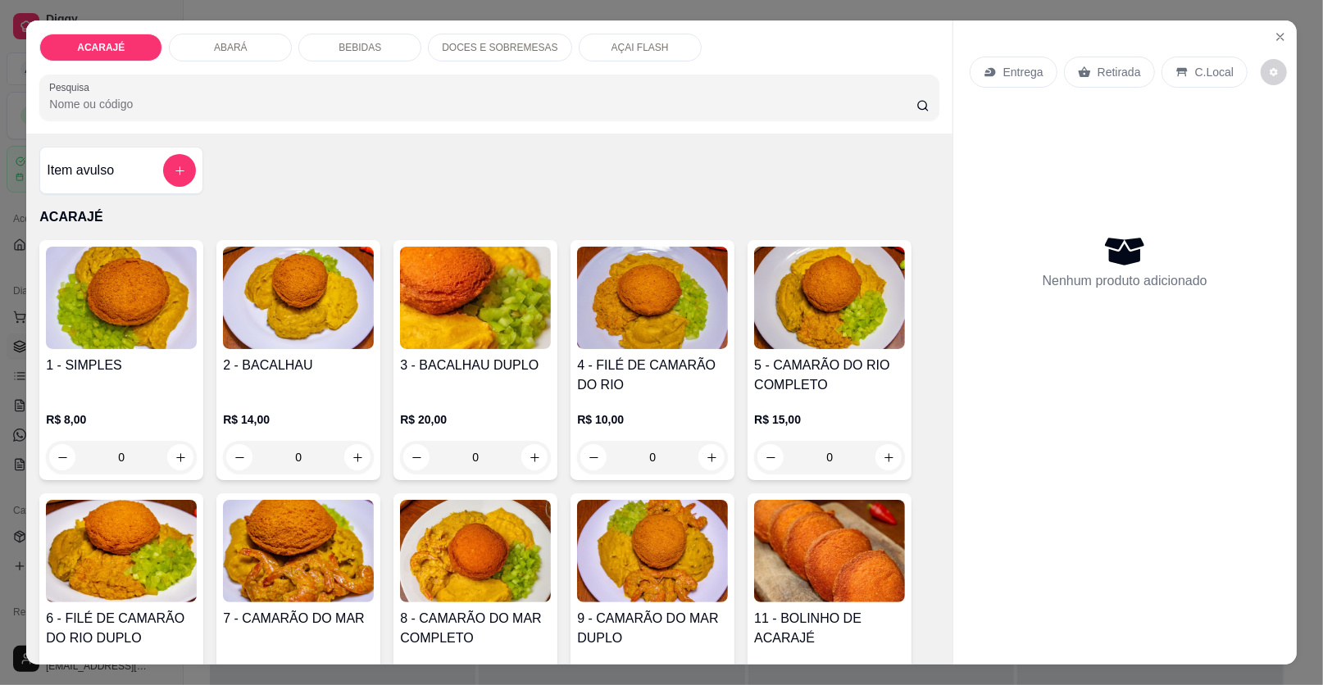
click at [351, 47] on p "BEBIDAS" at bounding box center [360, 47] width 43 height 13
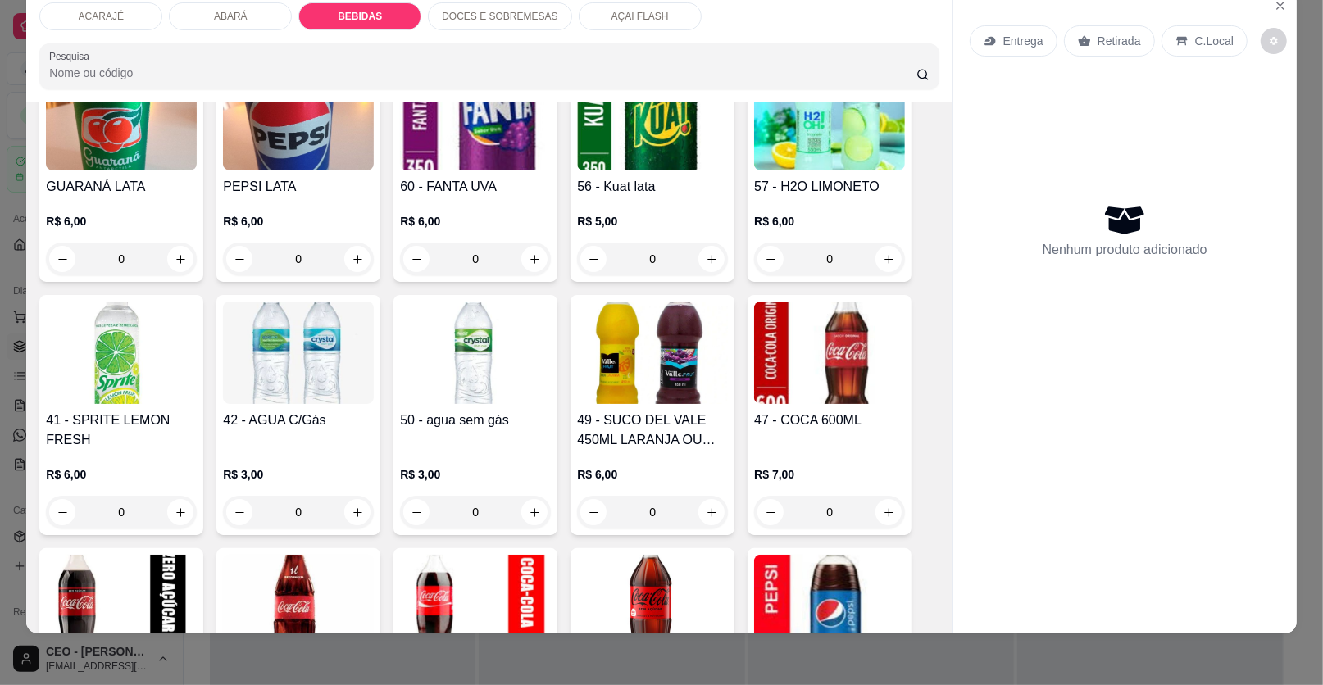
scroll to position [1479, 0]
click at [530, 508] on icon "increase-product-quantity" at bounding box center [535, 513] width 12 height 12
type input "1"
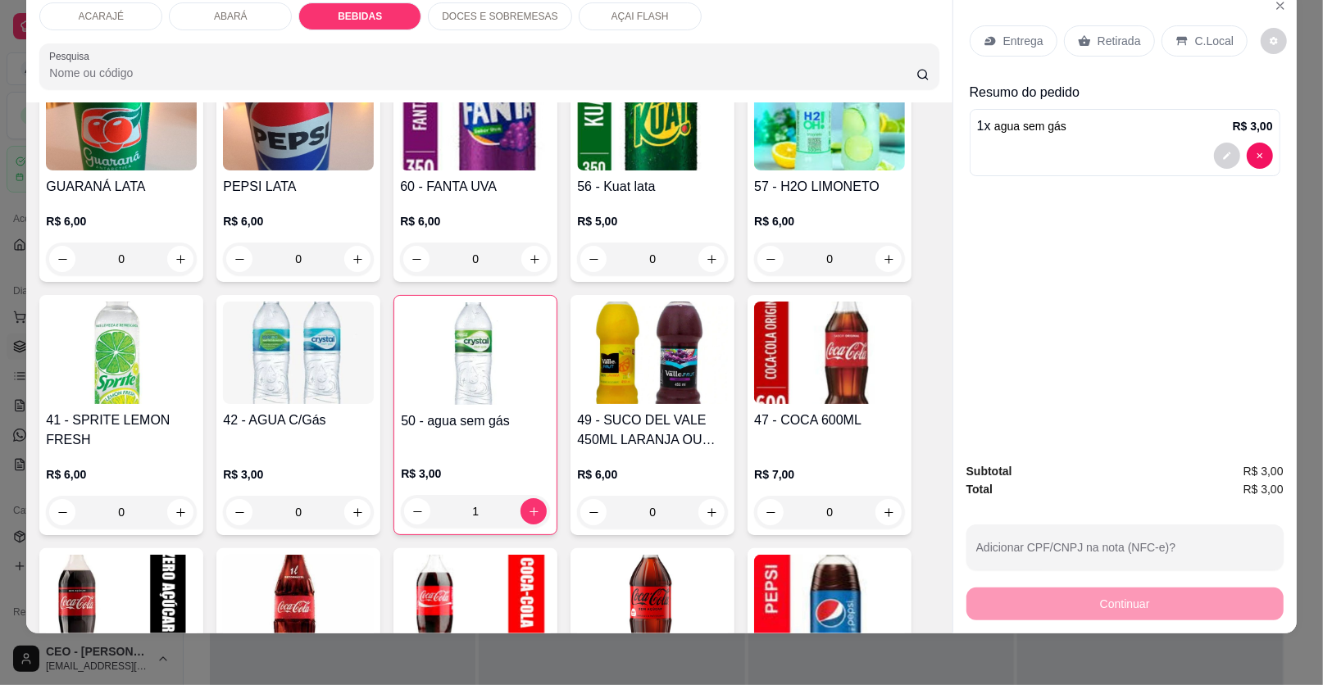
click at [1108, 38] on p "Retirada" at bounding box center [1118, 41] width 43 height 16
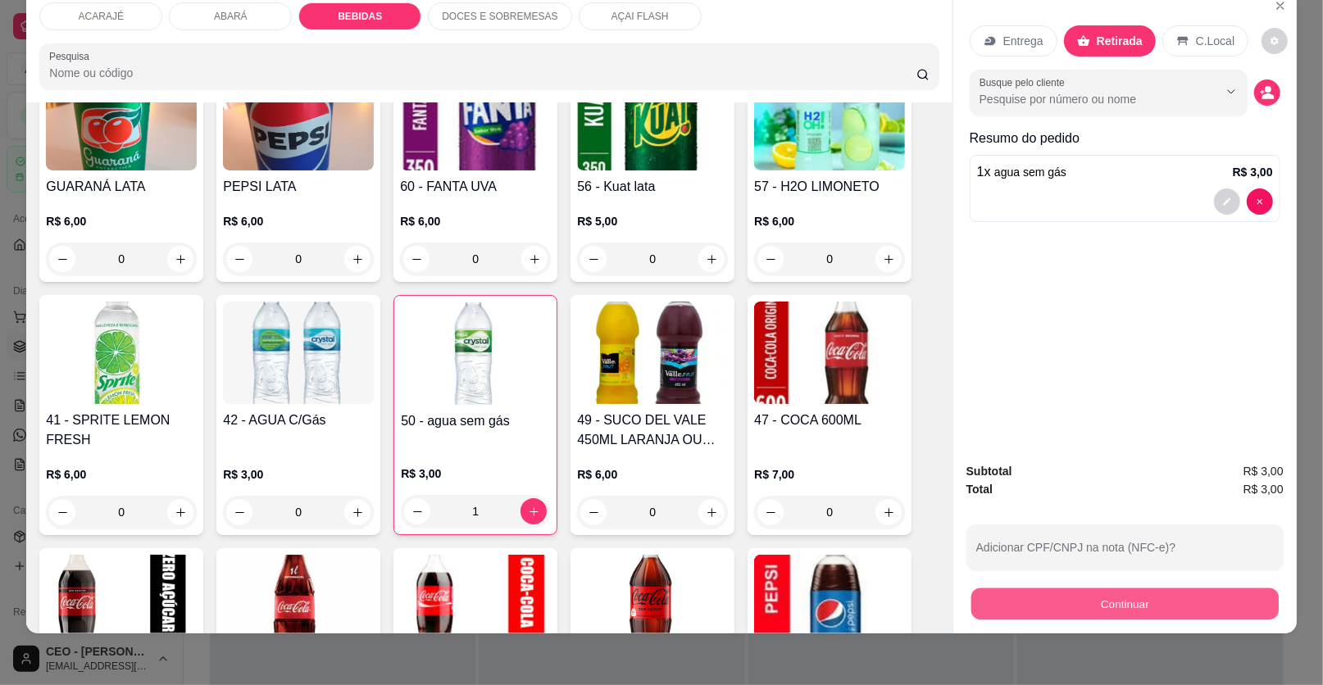
click at [1121, 604] on button "Continuar" at bounding box center [1124, 604] width 307 height 32
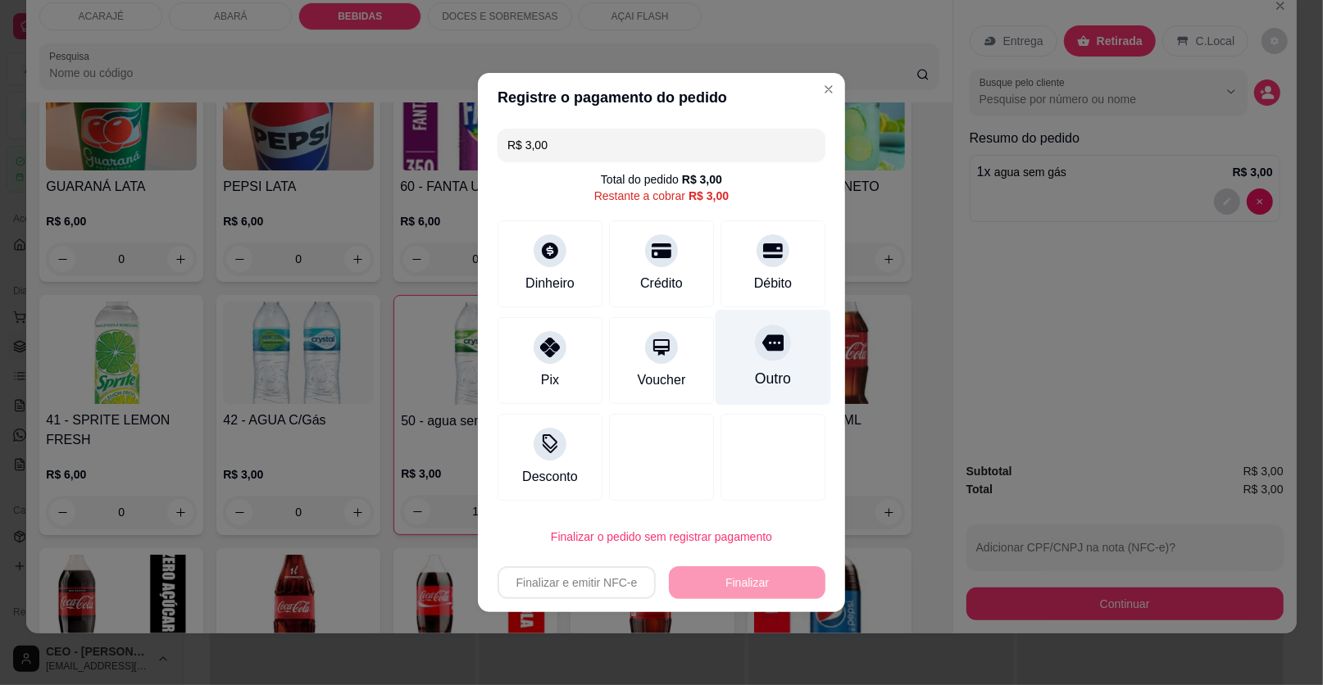
click at [772, 364] on div "Outro" at bounding box center [774, 358] width 116 height 96
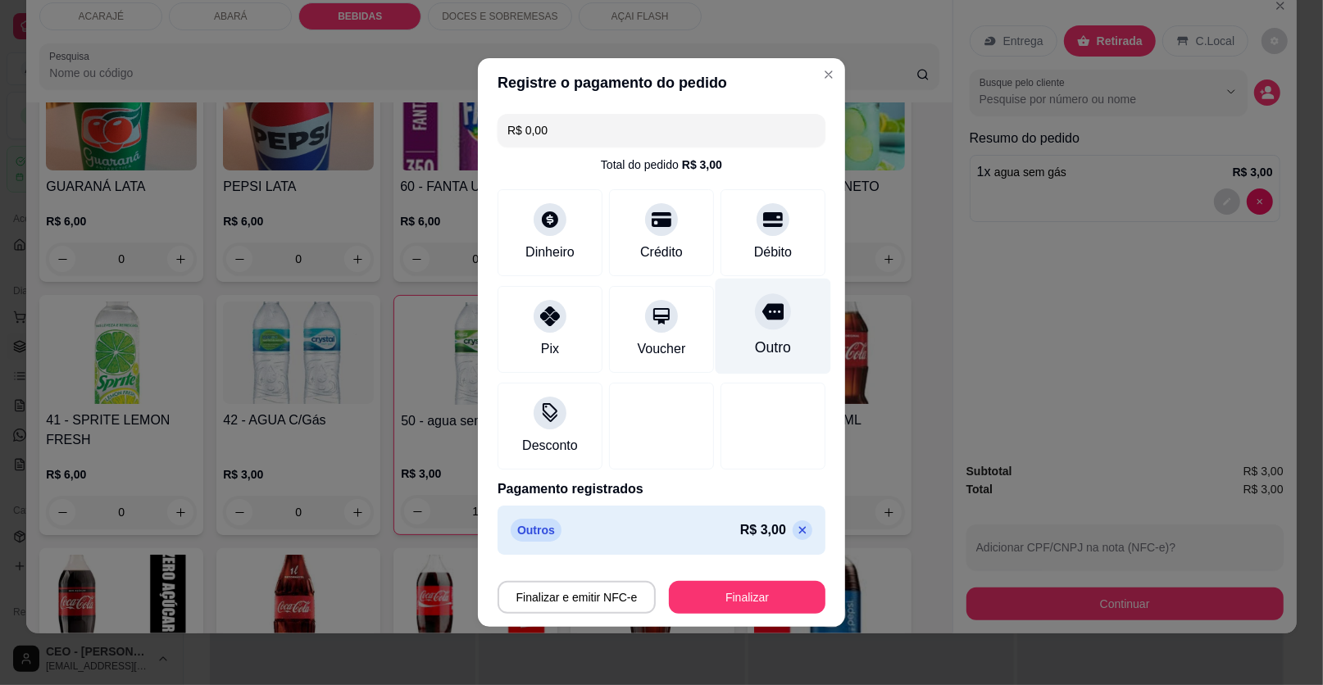
type input "R$ 0,00"
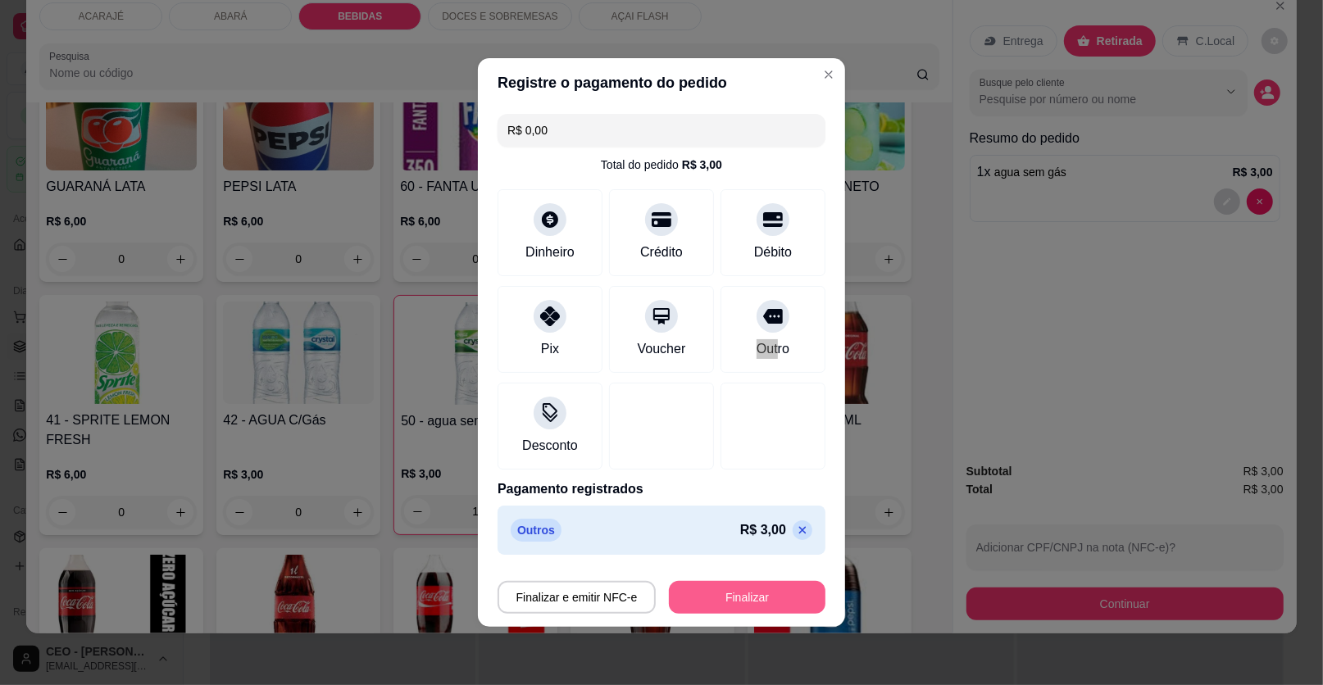
click at [716, 597] on button "Finalizar" at bounding box center [747, 597] width 157 height 33
type input "0"
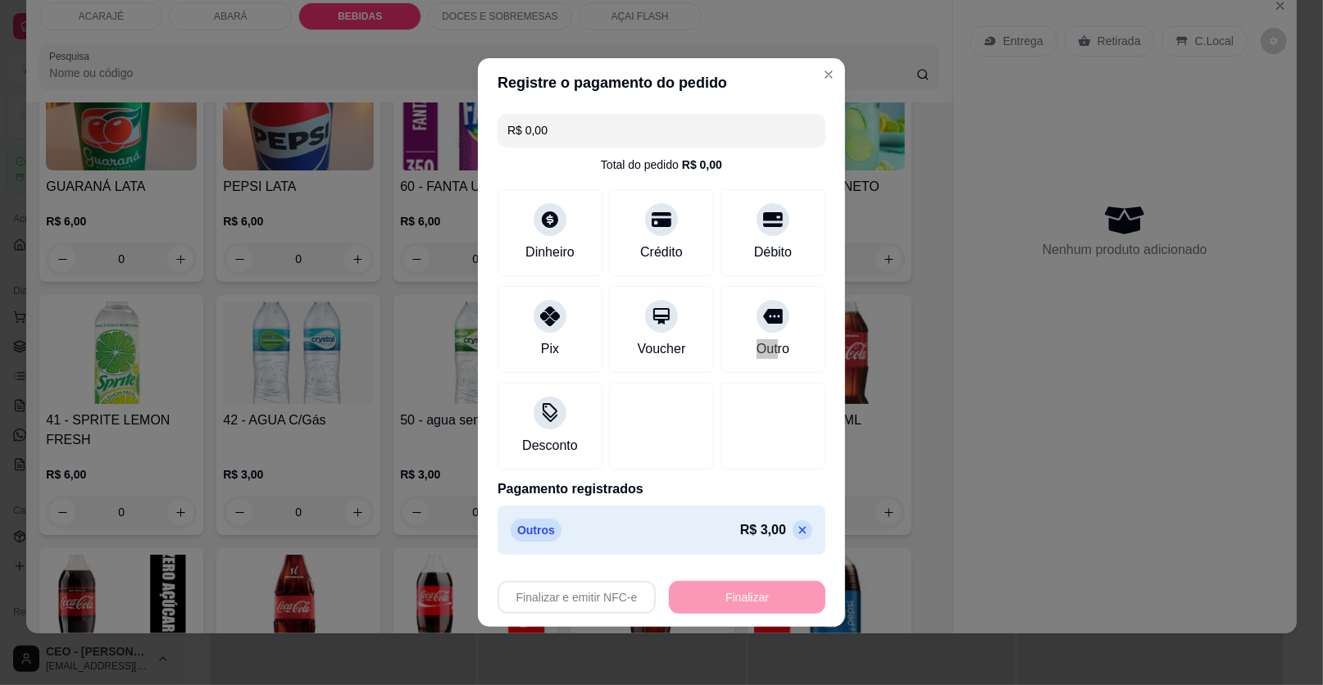
type input "-R$ 3,00"
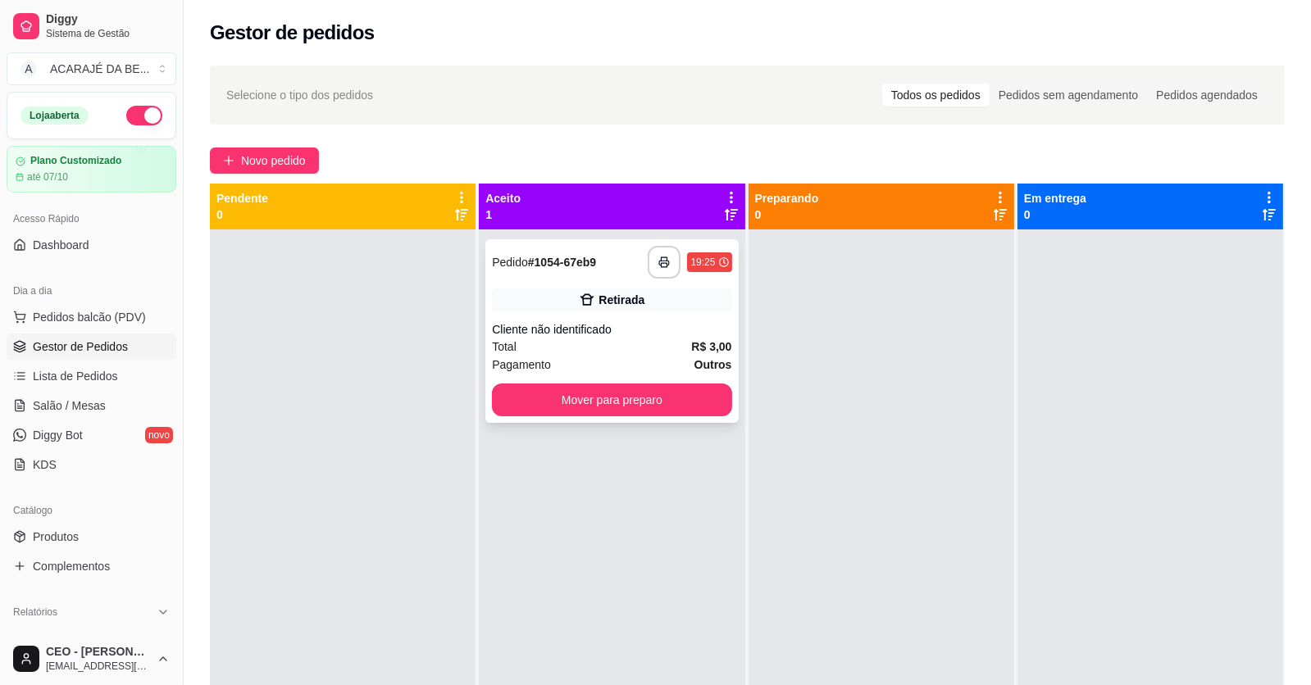
click at [643, 293] on div "Retirada" at bounding box center [611, 300] width 239 height 23
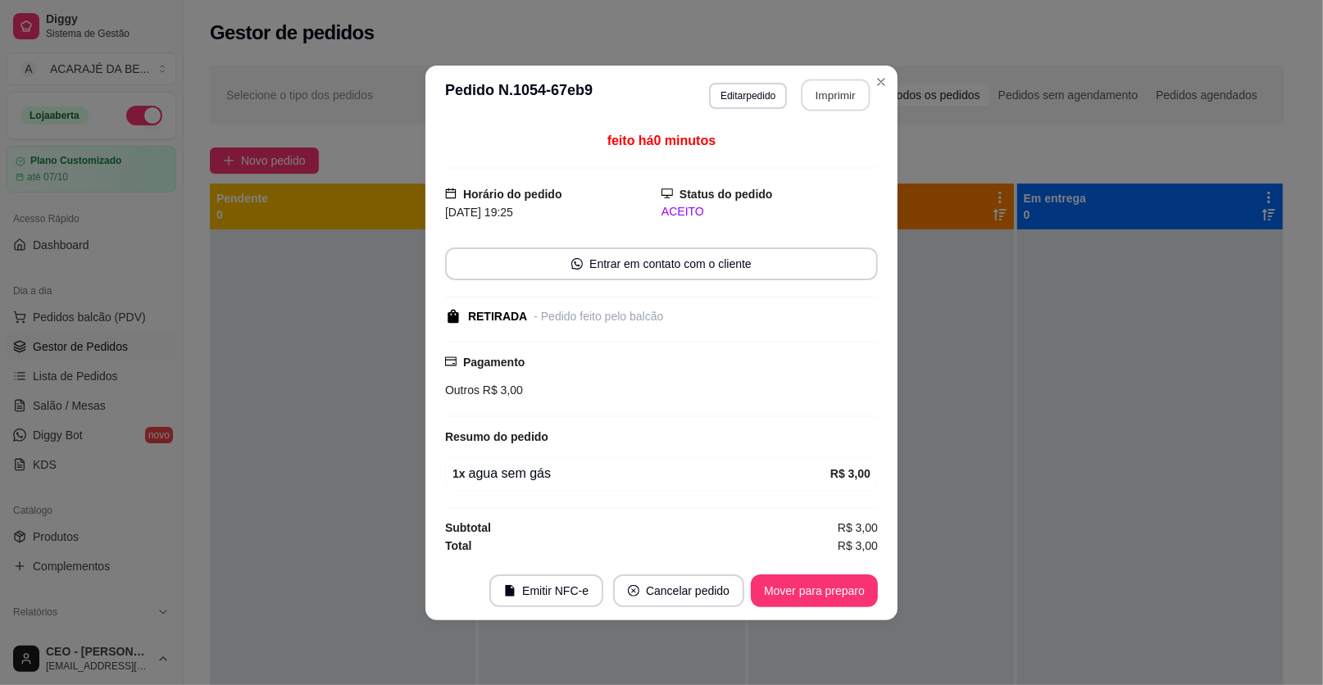
click at [822, 99] on button "Imprimir" at bounding box center [836, 95] width 69 height 32
click at [790, 594] on button "Mover para preparo" at bounding box center [814, 591] width 127 height 33
click at [789, 590] on button "Mover para preparo" at bounding box center [814, 591] width 127 height 33
click at [792, 586] on div "Mover para preparo" at bounding box center [803, 591] width 150 height 33
click at [795, 589] on div "Mover para preparo" at bounding box center [803, 591] width 150 height 33
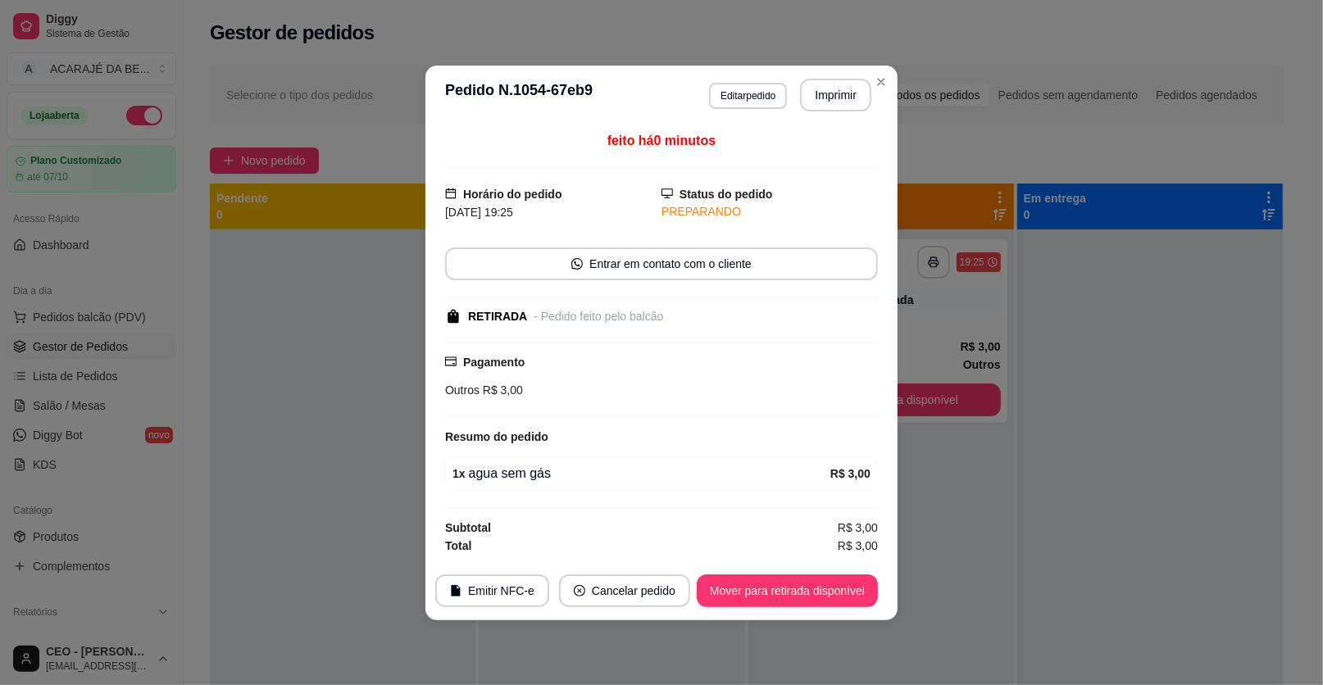
click at [793, 605] on button "Mover para retirada disponível" at bounding box center [787, 591] width 181 height 33
drag, startPoint x: 795, startPoint y: 603, endPoint x: 797, endPoint y: 589, distance: 14.0
click at [794, 595] on div "Mover para retirada disponível" at bounding box center [776, 591] width 204 height 33
click at [797, 590] on div "Mover para retirada disponível" at bounding box center [776, 591] width 204 height 33
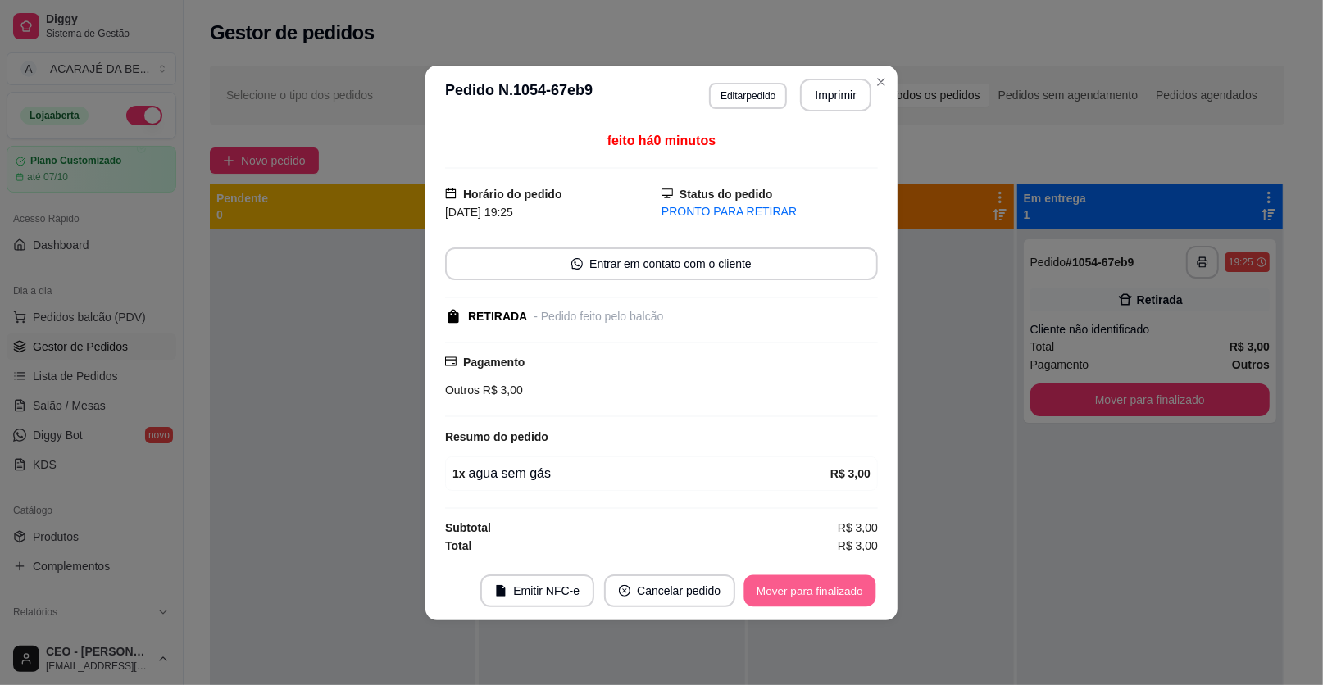
click at [793, 590] on button "Mover para finalizado" at bounding box center [810, 591] width 132 height 32
click at [793, 596] on div "Mover para finalizado" at bounding box center [798, 591] width 159 height 33
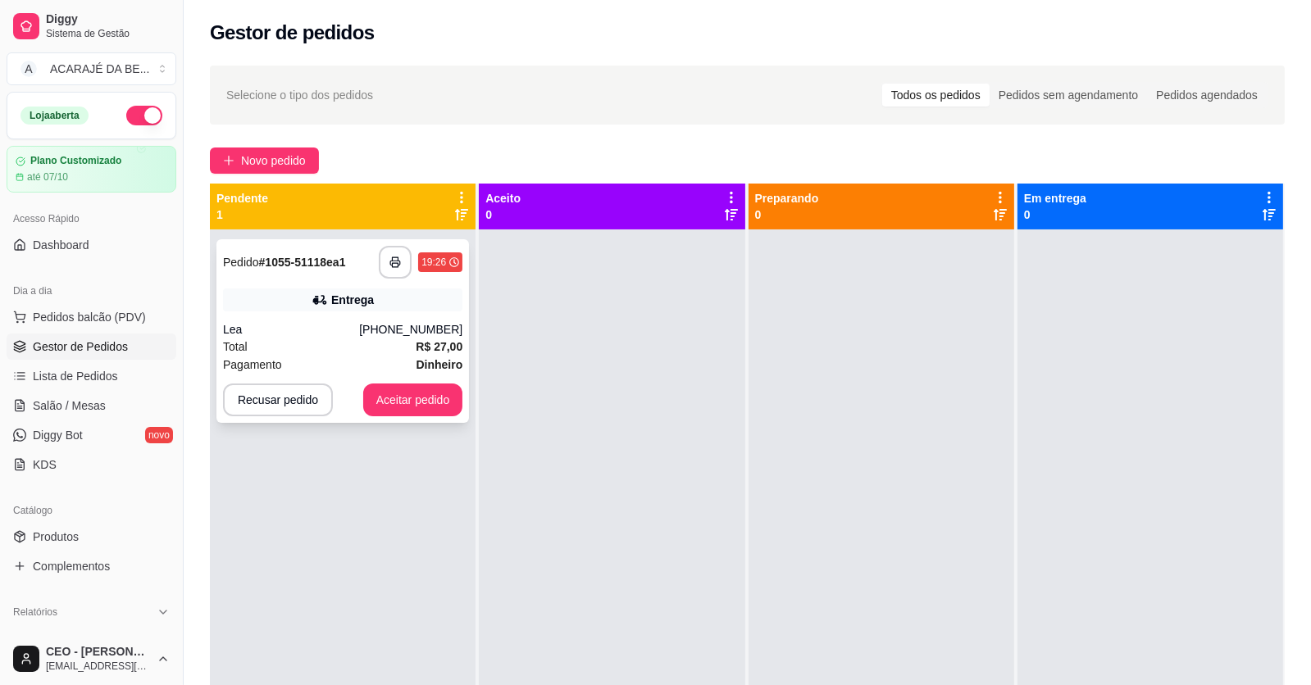
click at [389, 353] on div "**********" at bounding box center [342, 331] width 252 height 184
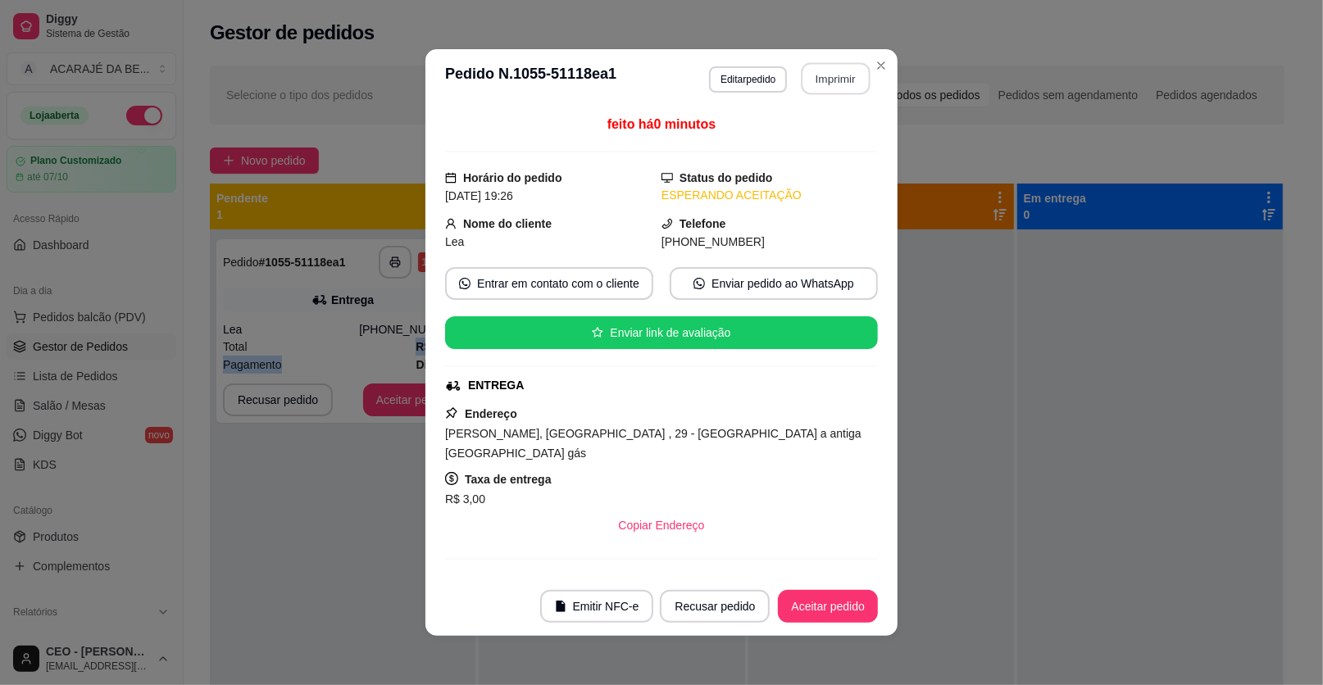
click at [816, 63] on button "Imprimir" at bounding box center [836, 79] width 69 height 32
click at [843, 598] on button "Aceitar pedido" at bounding box center [828, 606] width 100 height 33
click at [835, 599] on button "Aceitar pedido" at bounding box center [827, 607] width 97 height 32
click at [833, 606] on div "Recusar pedido Aceitar pedido" at bounding box center [746, 606] width 264 height 33
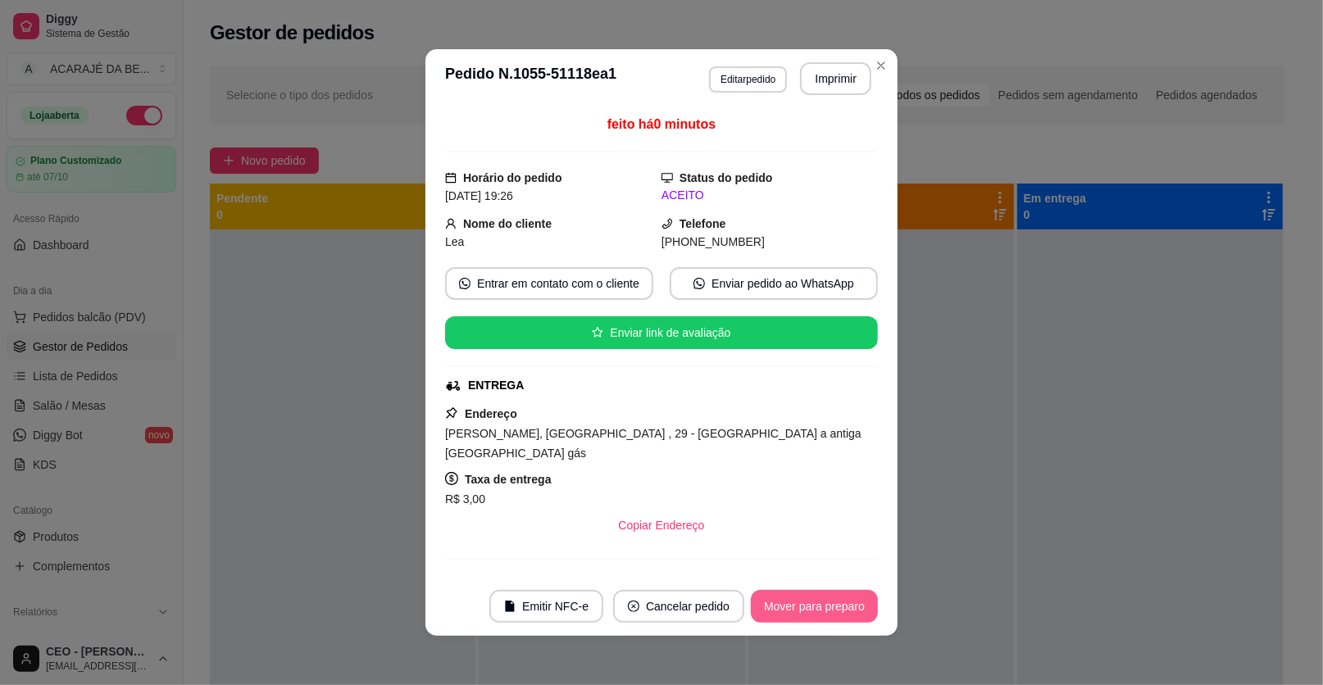
click at [833, 603] on button "Mover para preparo" at bounding box center [814, 606] width 127 height 33
click at [833, 604] on div "Mover para preparo" at bounding box center [803, 606] width 150 height 33
click at [832, 606] on div "Mover para preparo" at bounding box center [803, 606] width 150 height 33
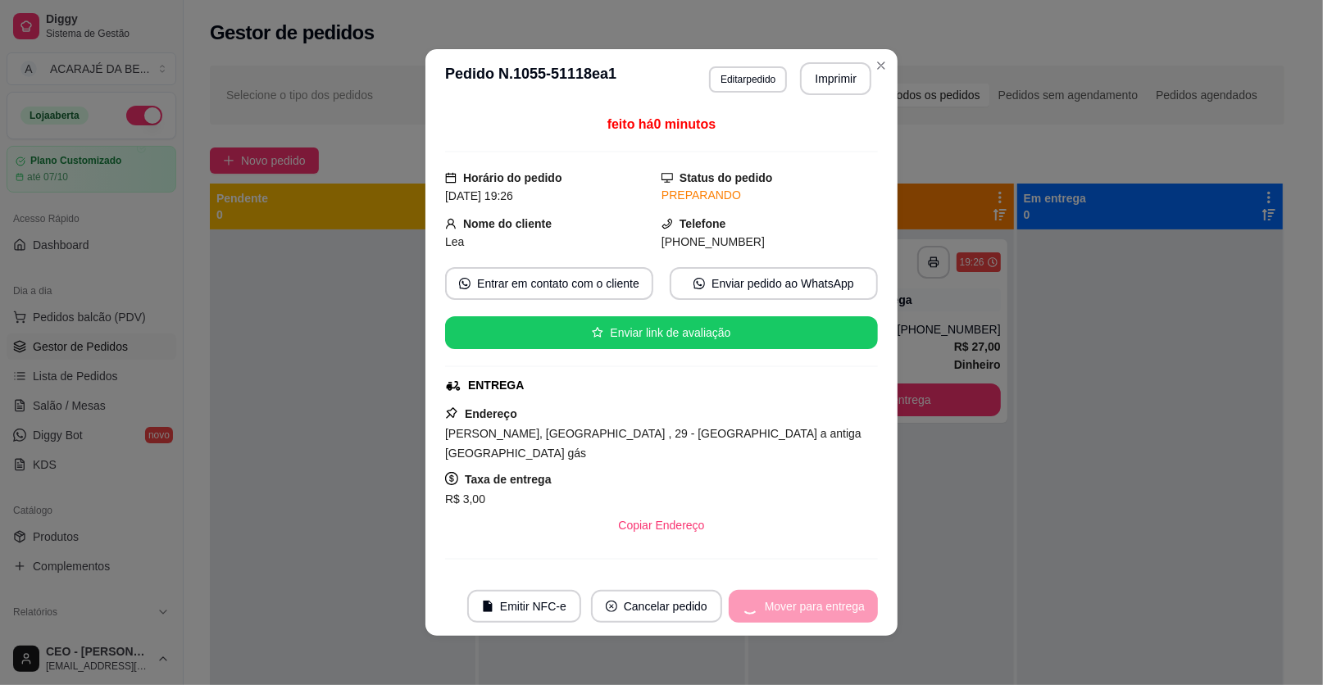
click at [830, 604] on div "Mover para entrega" at bounding box center [803, 606] width 149 height 33
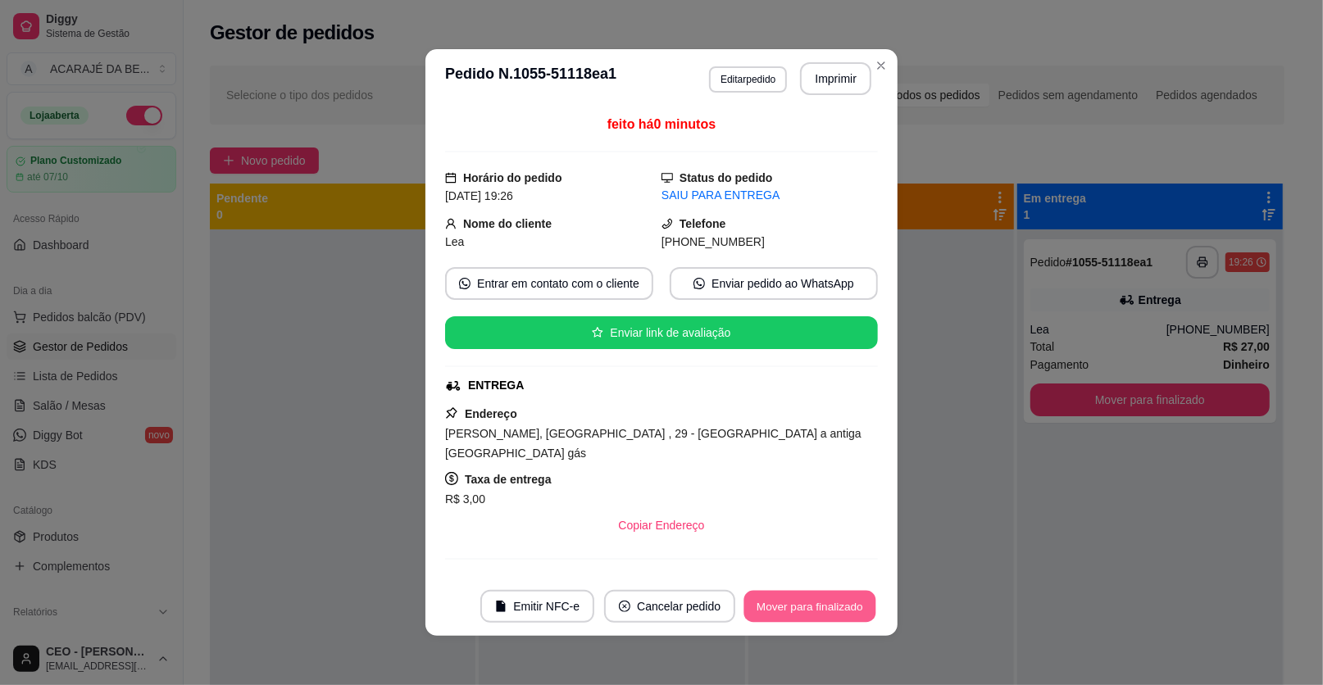
click at [830, 603] on button "Mover para finalizado" at bounding box center [810, 607] width 132 height 32
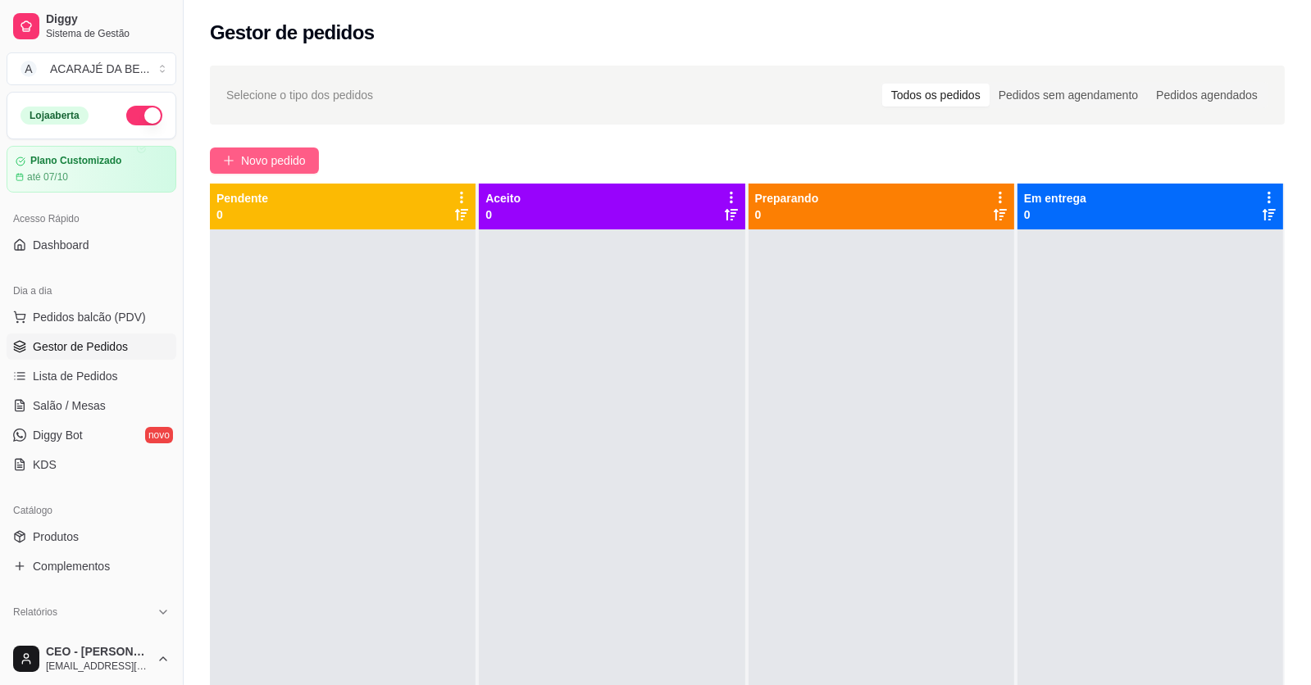
click at [261, 152] on span "Novo pedido" at bounding box center [273, 161] width 65 height 18
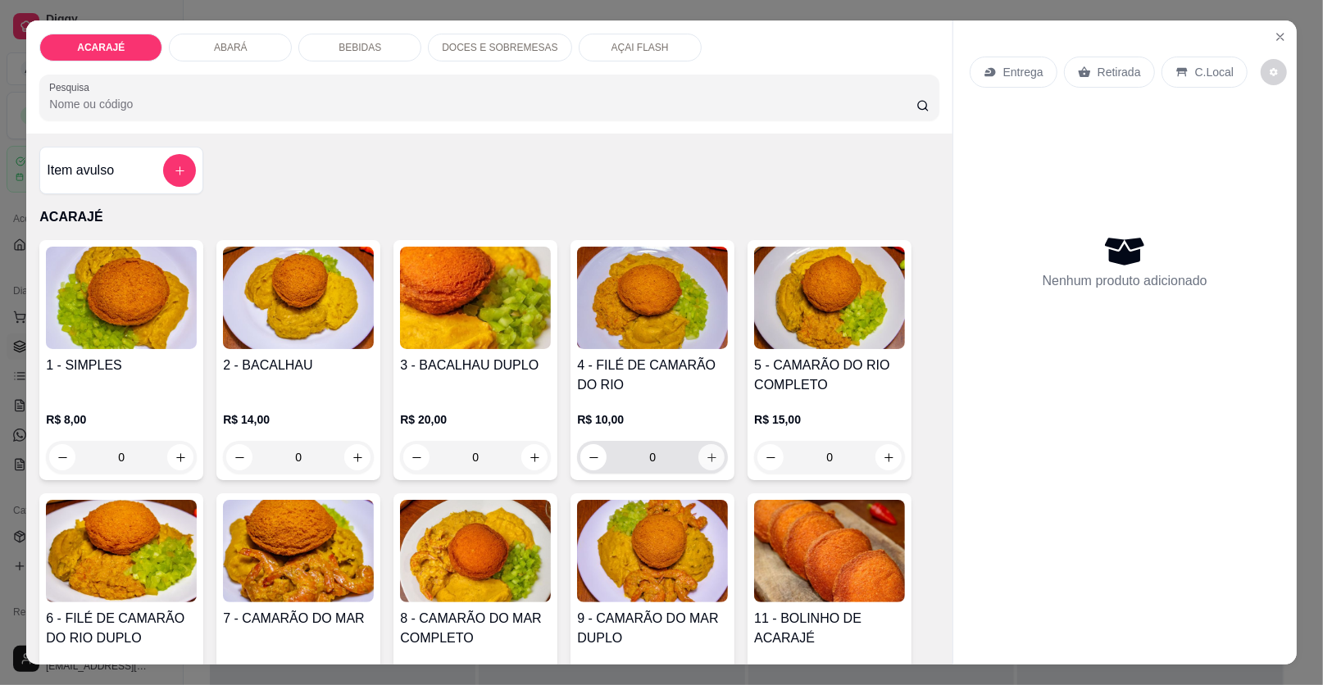
click at [706, 455] on icon "increase-product-quantity" at bounding box center [712, 458] width 12 height 12
type input "2"
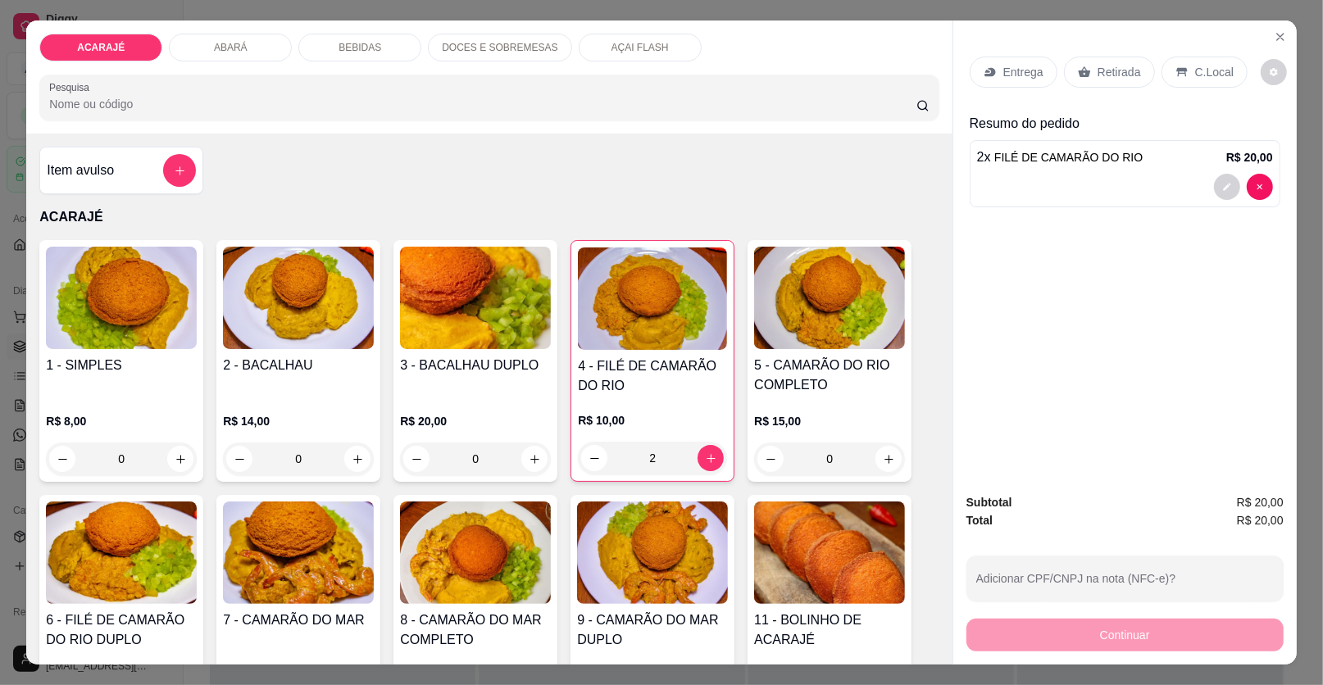
click at [1097, 61] on div "Entrega Retirada C.Local" at bounding box center [1125, 71] width 311 height 57
click at [1006, 75] on p "Entrega" at bounding box center [1023, 72] width 40 height 16
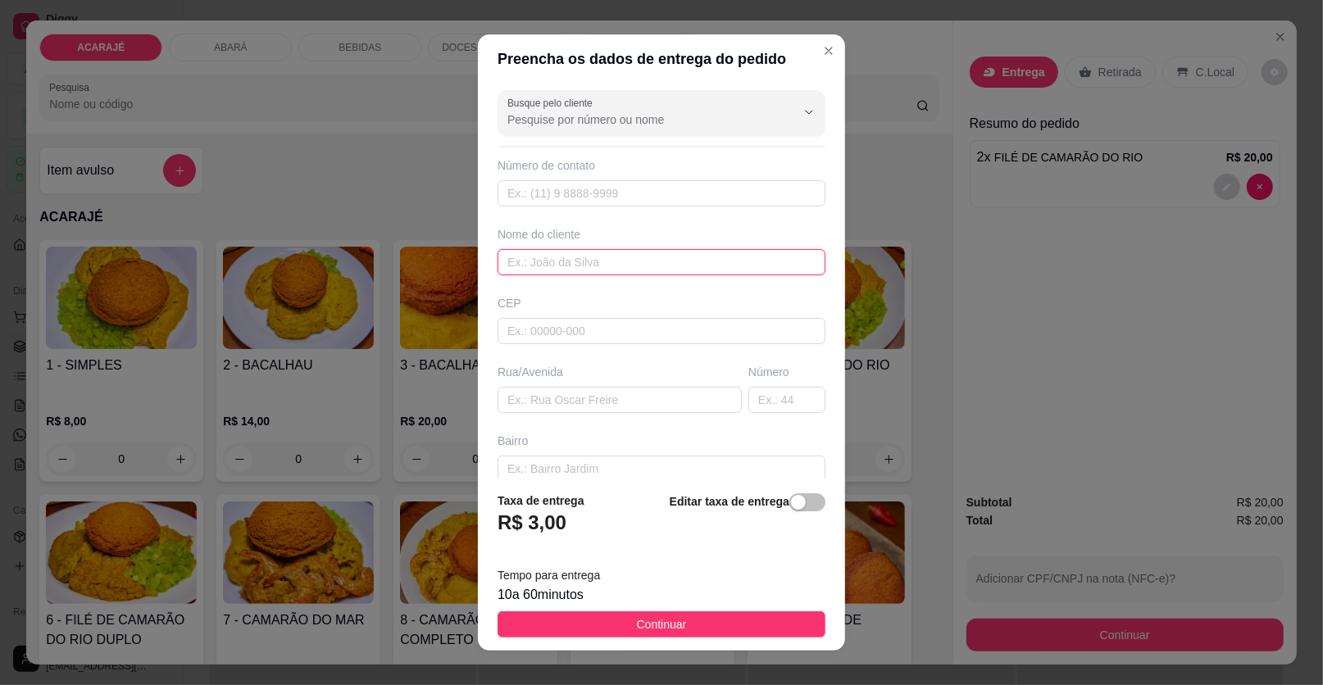
click at [616, 266] on input "text" at bounding box center [662, 262] width 328 height 26
type input "luiza"
click at [602, 398] on input "text" at bounding box center [620, 400] width 244 height 26
paste input "Rua da várzea bairro reliquia sem número perto de Silvana costureira"
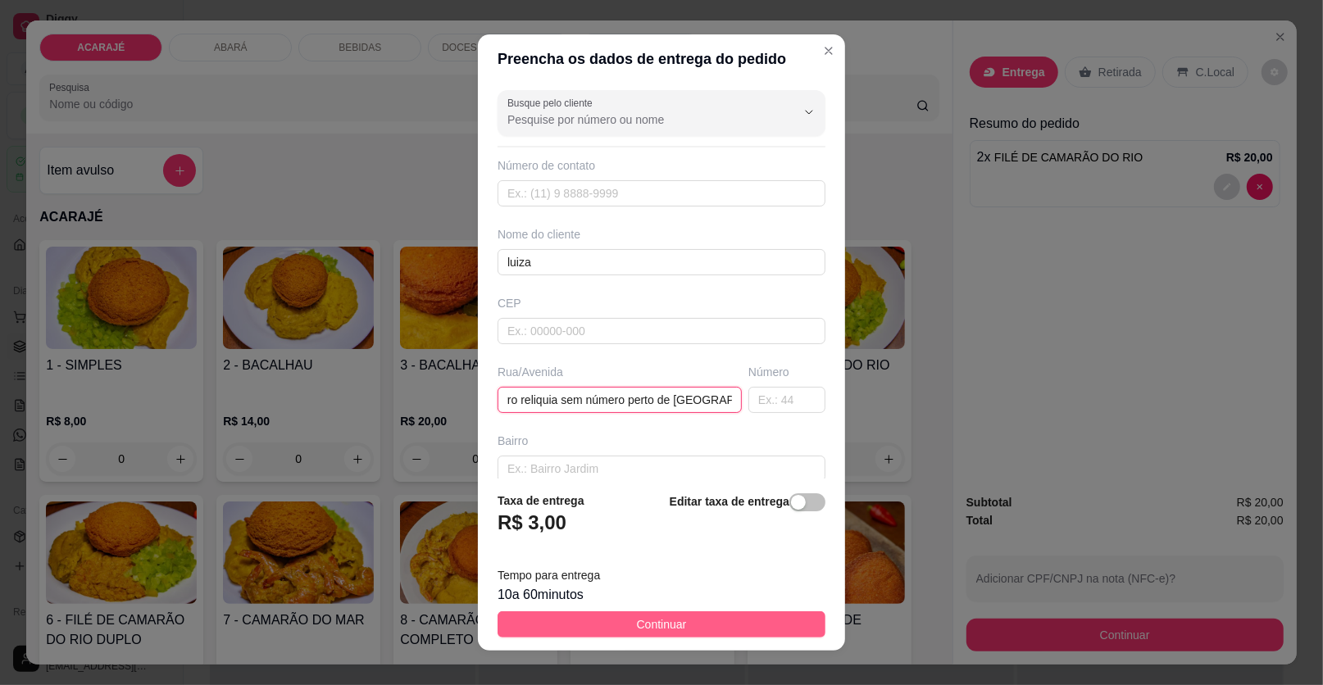
type input "Rua da várzea bairro reliquia sem número perto de Silvana costureira"
click at [729, 611] on button "Continuar" at bounding box center [662, 624] width 328 height 26
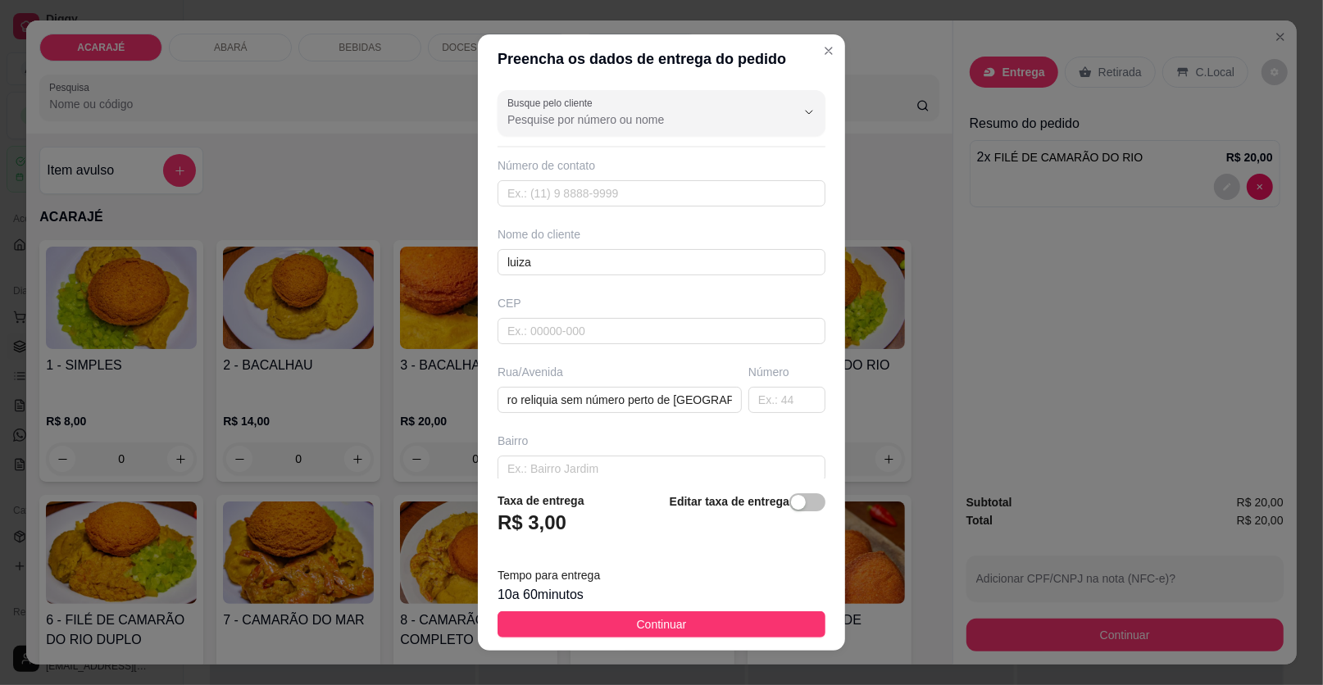
scroll to position [0, 0]
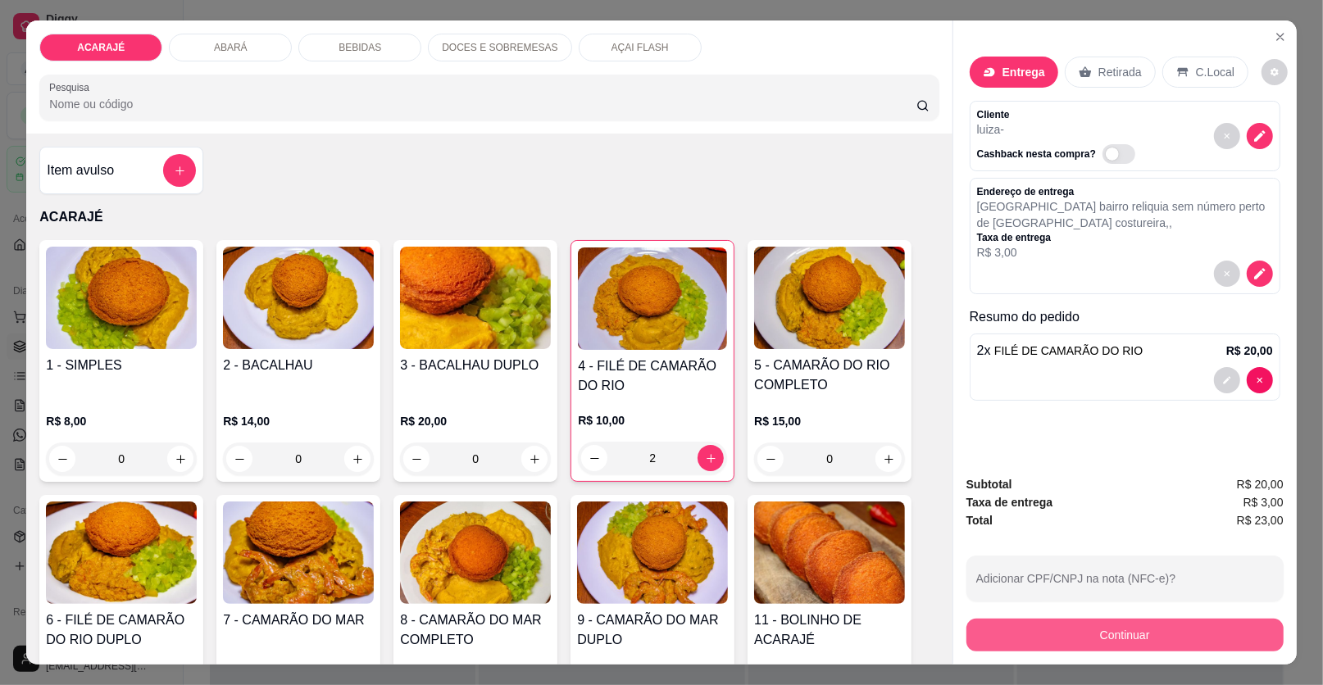
click at [1058, 629] on button "Continuar" at bounding box center [1124, 635] width 317 height 33
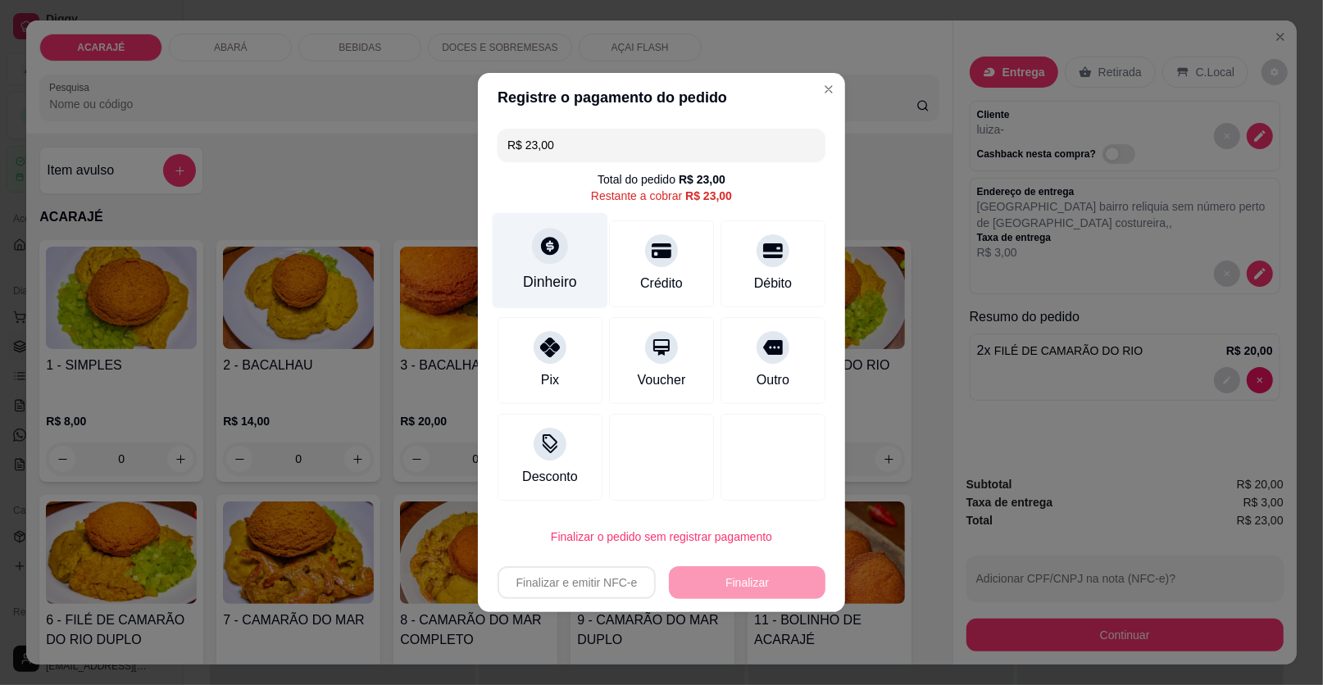
click at [536, 284] on div "Dinheiro" at bounding box center [550, 281] width 54 height 21
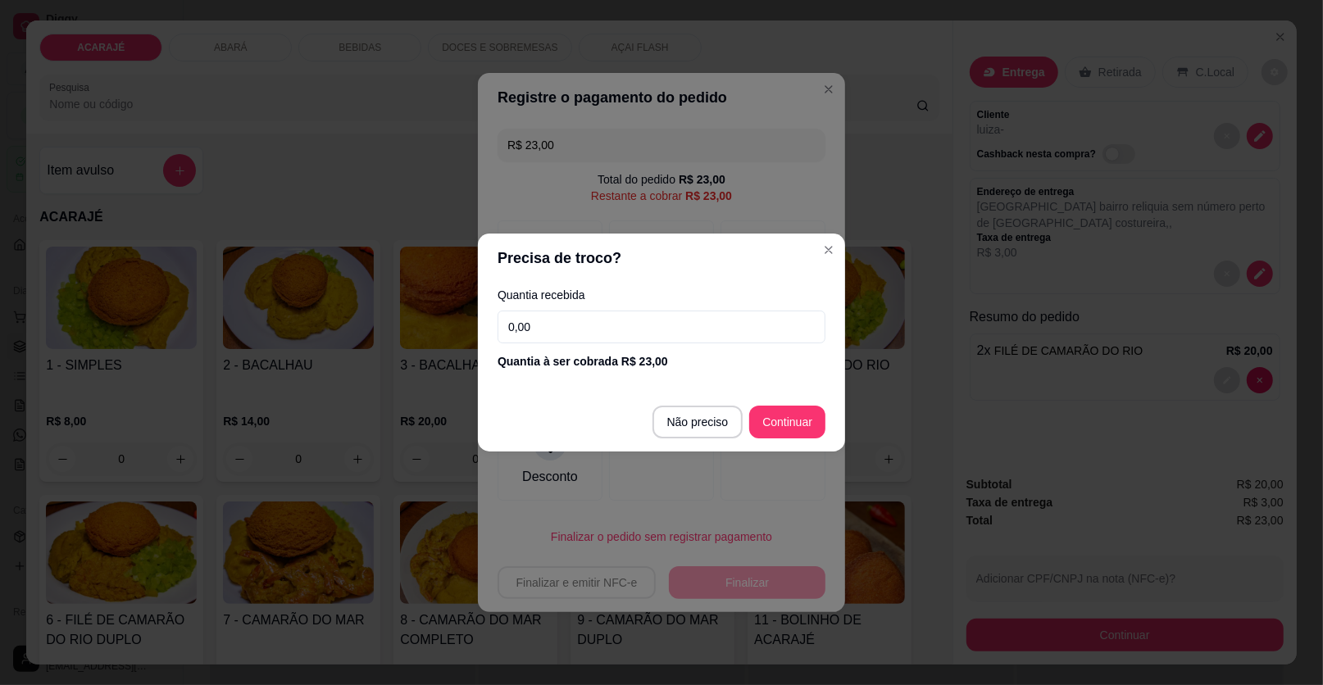
drag, startPoint x: 591, startPoint y: 325, endPoint x: 470, endPoint y: 267, distance: 134.2
click at [589, 324] on input "0,00" at bounding box center [662, 327] width 328 height 33
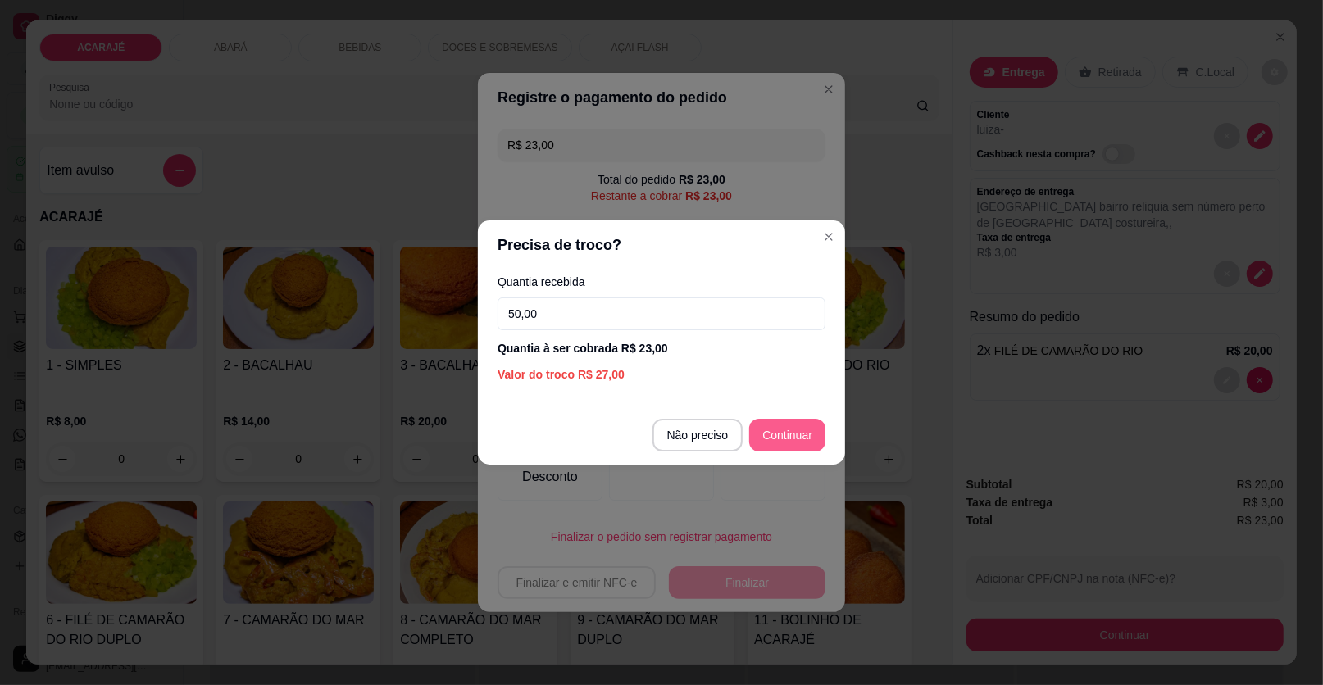
type input "50,00"
type input "R$ 0,00"
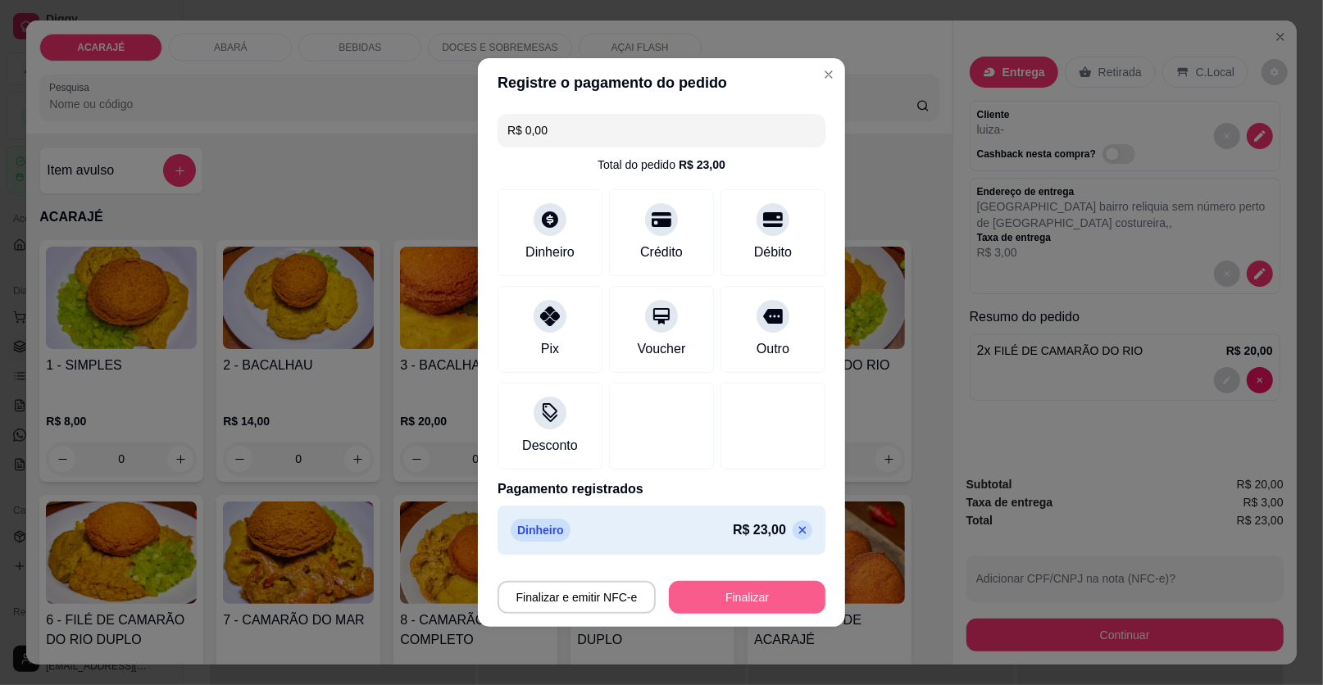
click at [755, 598] on button "Finalizar" at bounding box center [747, 597] width 157 height 33
type input "0"
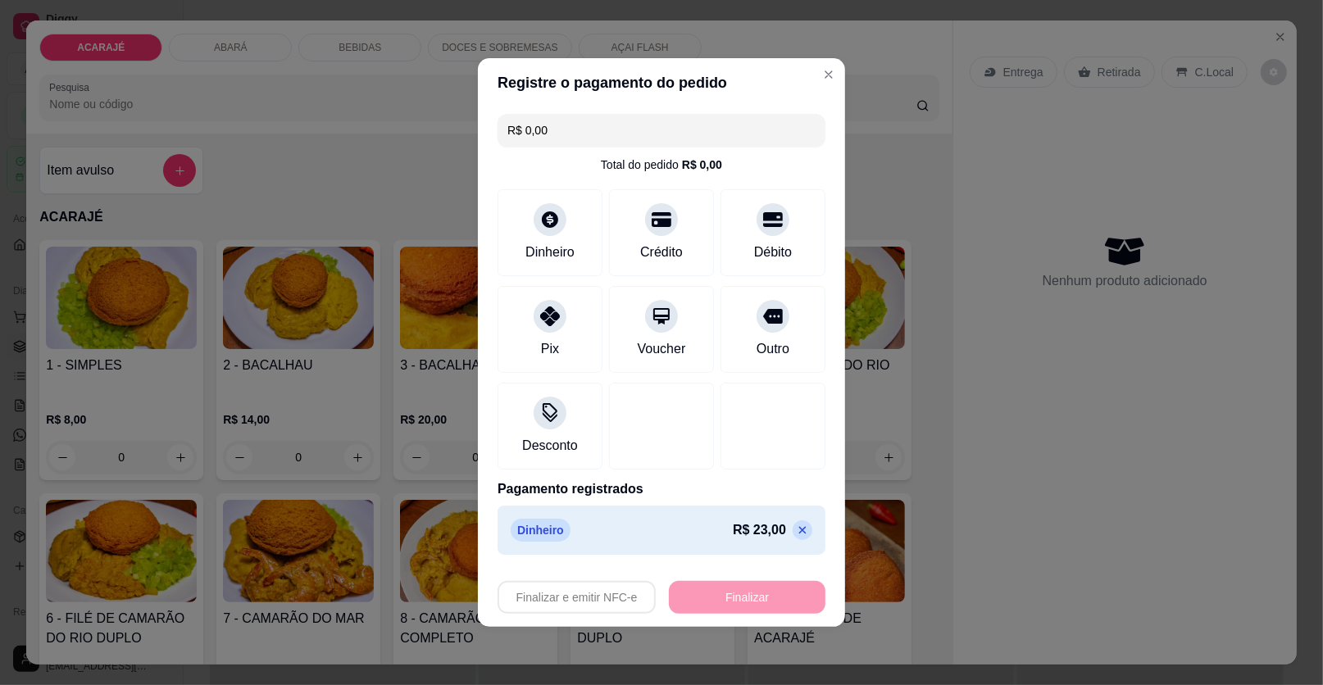
type input "-R$ 23,00"
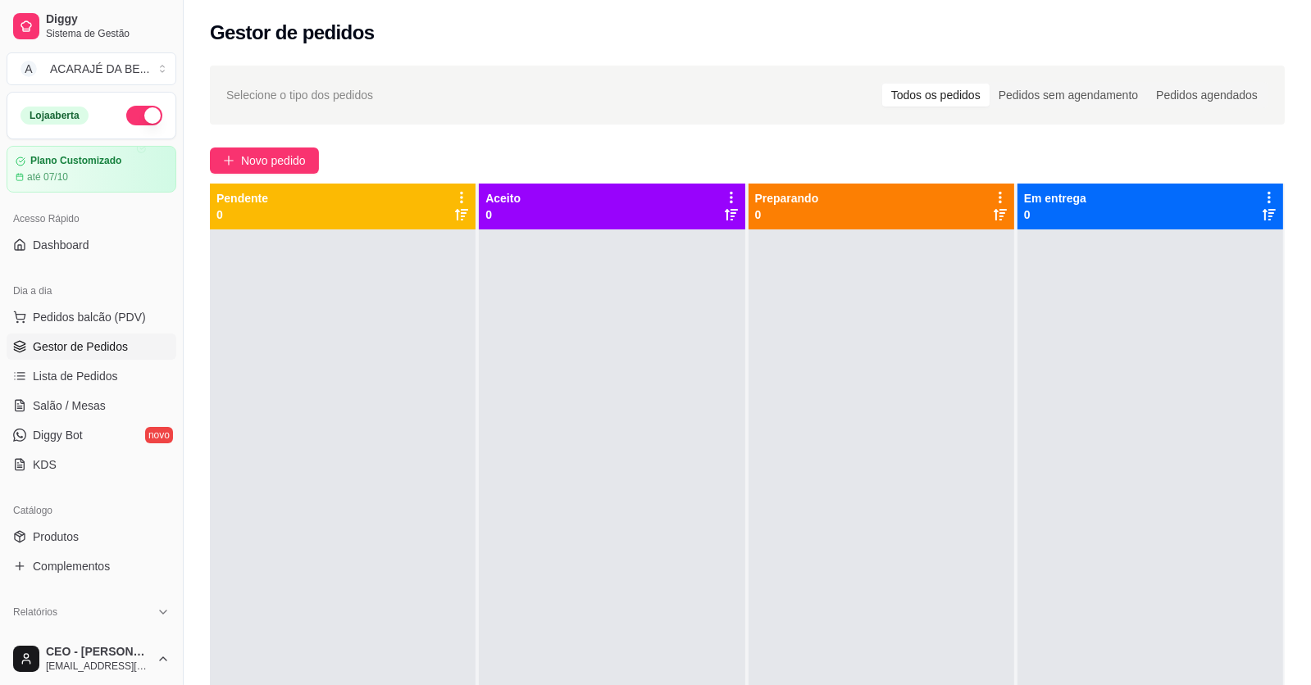
click at [111, 357] on link "Gestor de Pedidos" at bounding box center [92, 347] width 170 height 26
click at [103, 375] on span "Lista de Pedidos" at bounding box center [75, 376] width 85 height 16
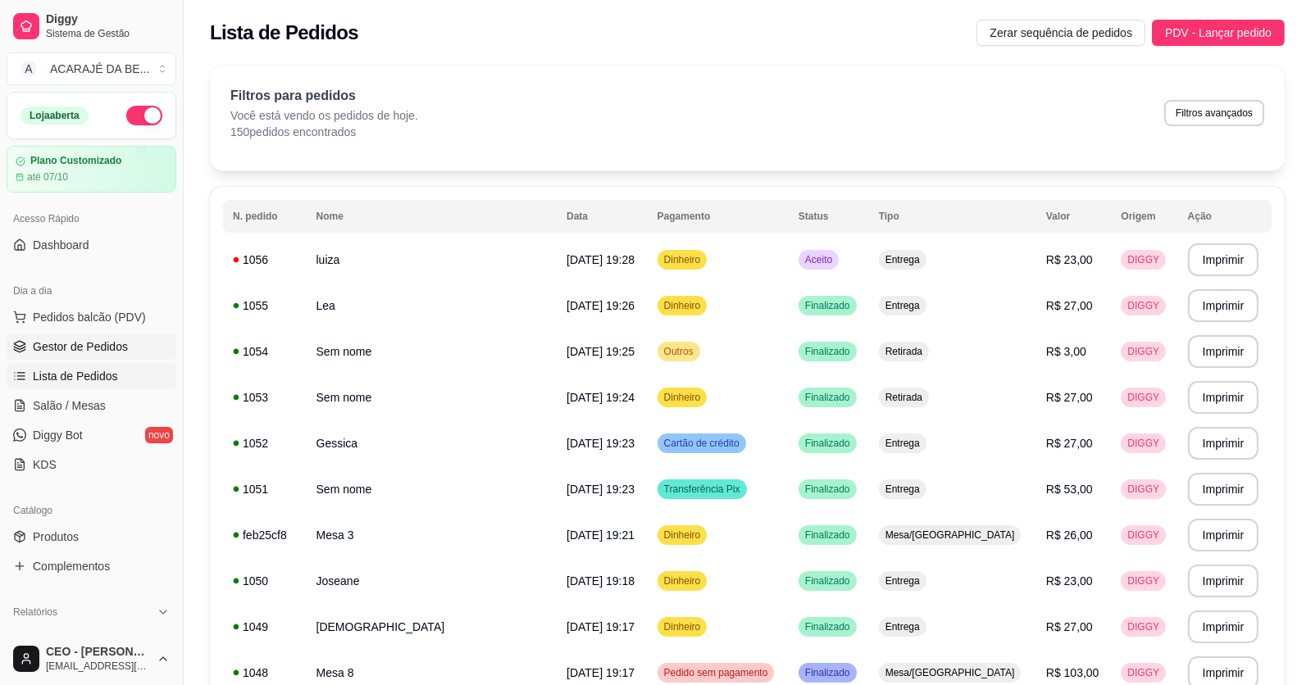
click at [125, 343] on span "Gestor de Pedidos" at bounding box center [80, 347] width 95 height 16
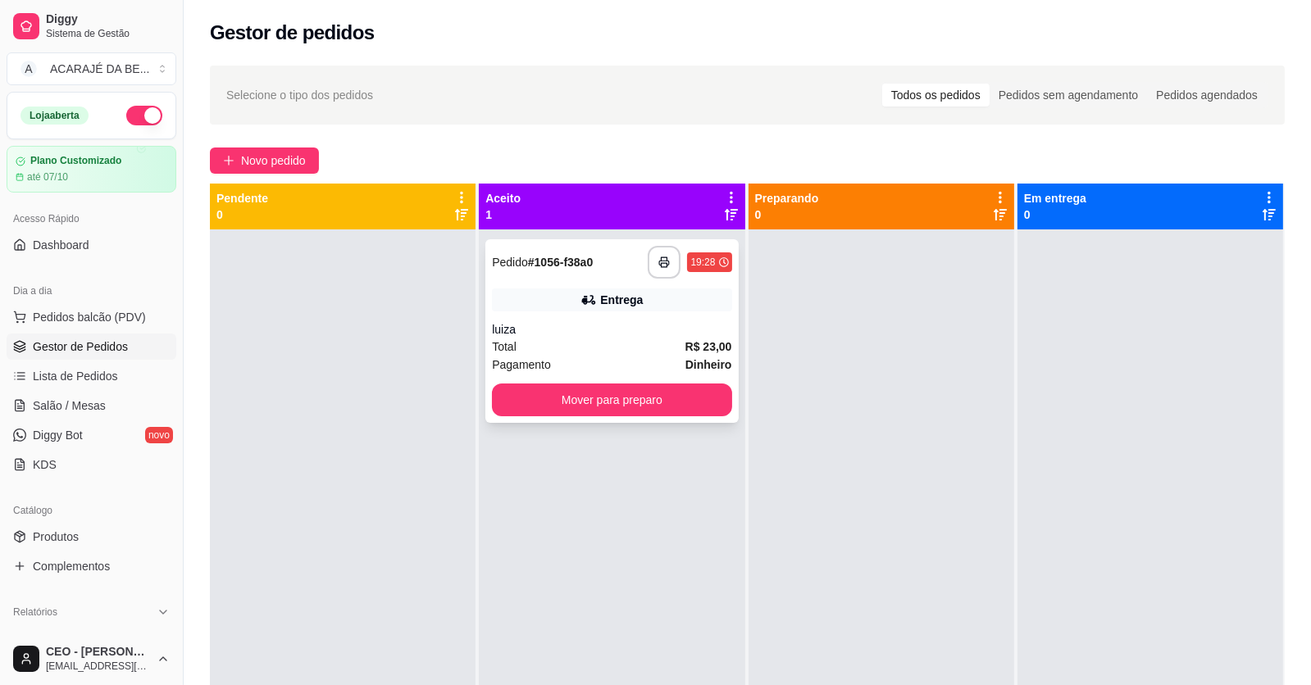
click at [574, 276] on div "**********" at bounding box center [611, 262] width 239 height 33
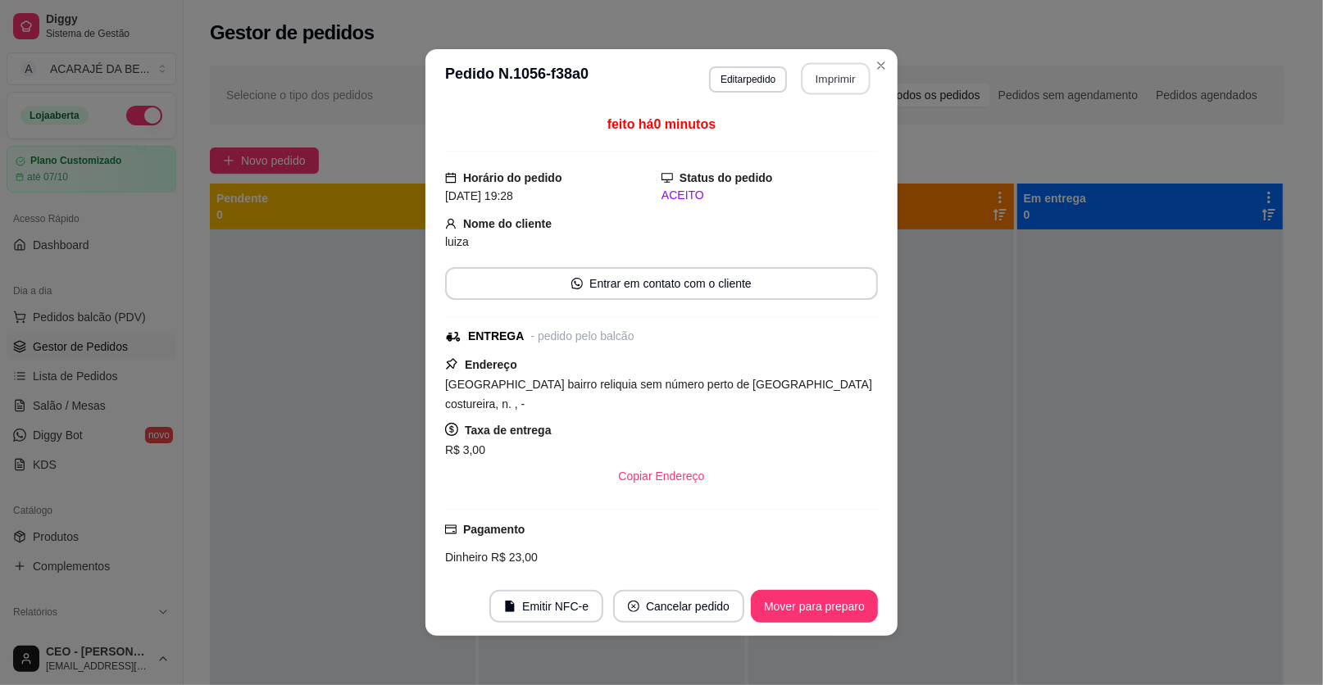
click at [802, 75] on button "Imprimir" at bounding box center [836, 79] width 69 height 32
click at [834, 603] on button "Mover para preparo" at bounding box center [814, 606] width 127 height 33
click at [834, 603] on div "Mover para preparo" at bounding box center [803, 606] width 150 height 33
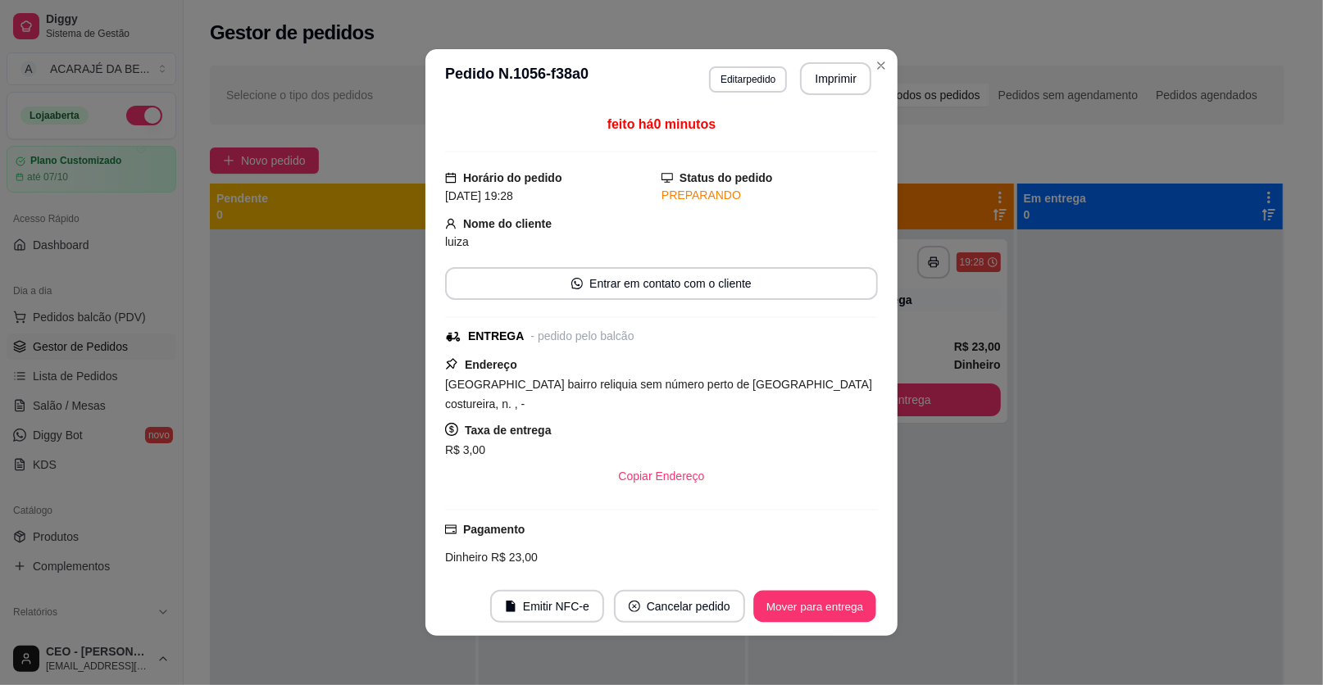
click at [832, 602] on button "Mover para entrega" at bounding box center [814, 607] width 123 height 32
click at [832, 602] on div "Mover para entrega" at bounding box center [803, 606] width 149 height 33
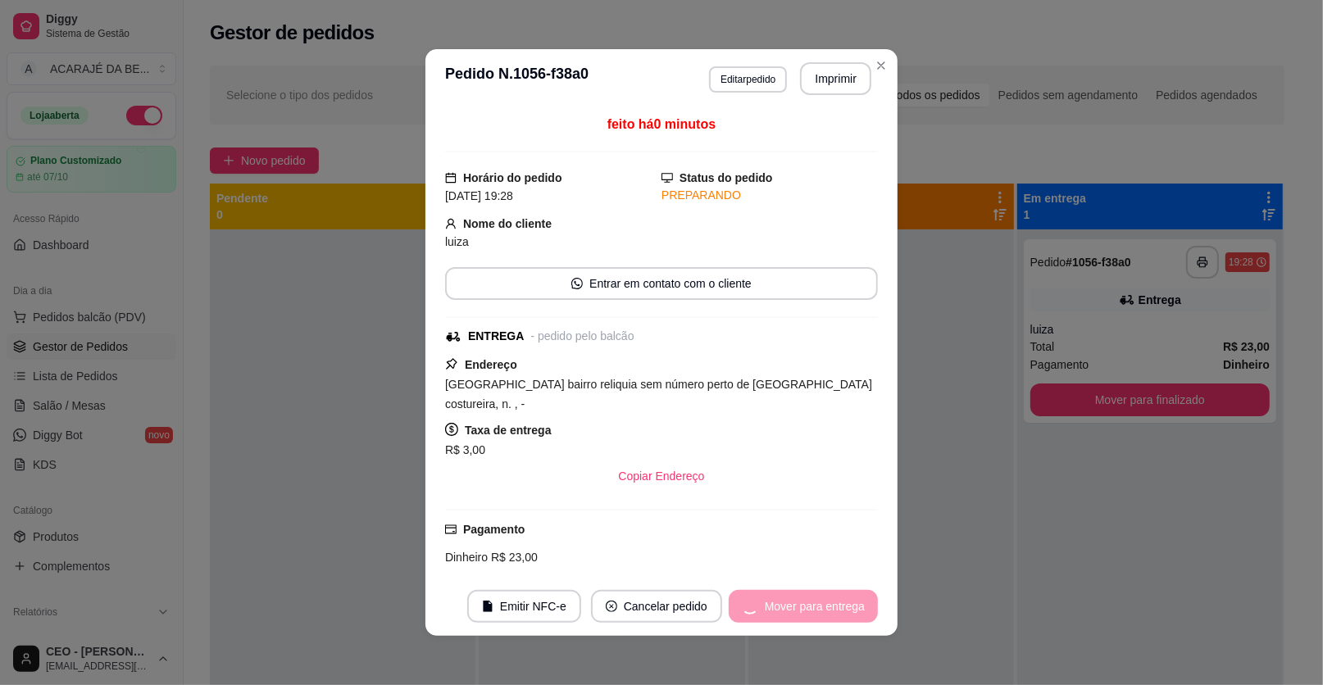
click at [832, 602] on div "Mover para entrega" at bounding box center [803, 606] width 149 height 33
click at [832, 602] on div "Mover para finalizado" at bounding box center [798, 606] width 159 height 33
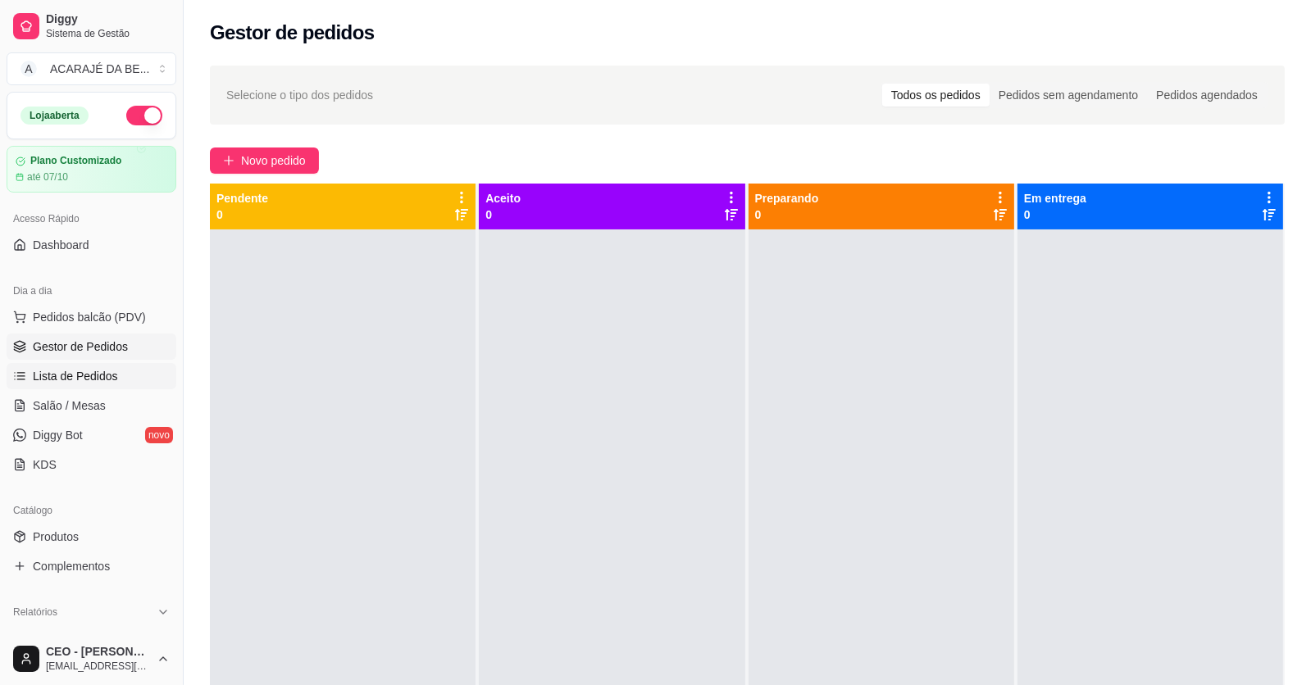
click at [105, 375] on span "Lista de Pedidos" at bounding box center [75, 376] width 85 height 16
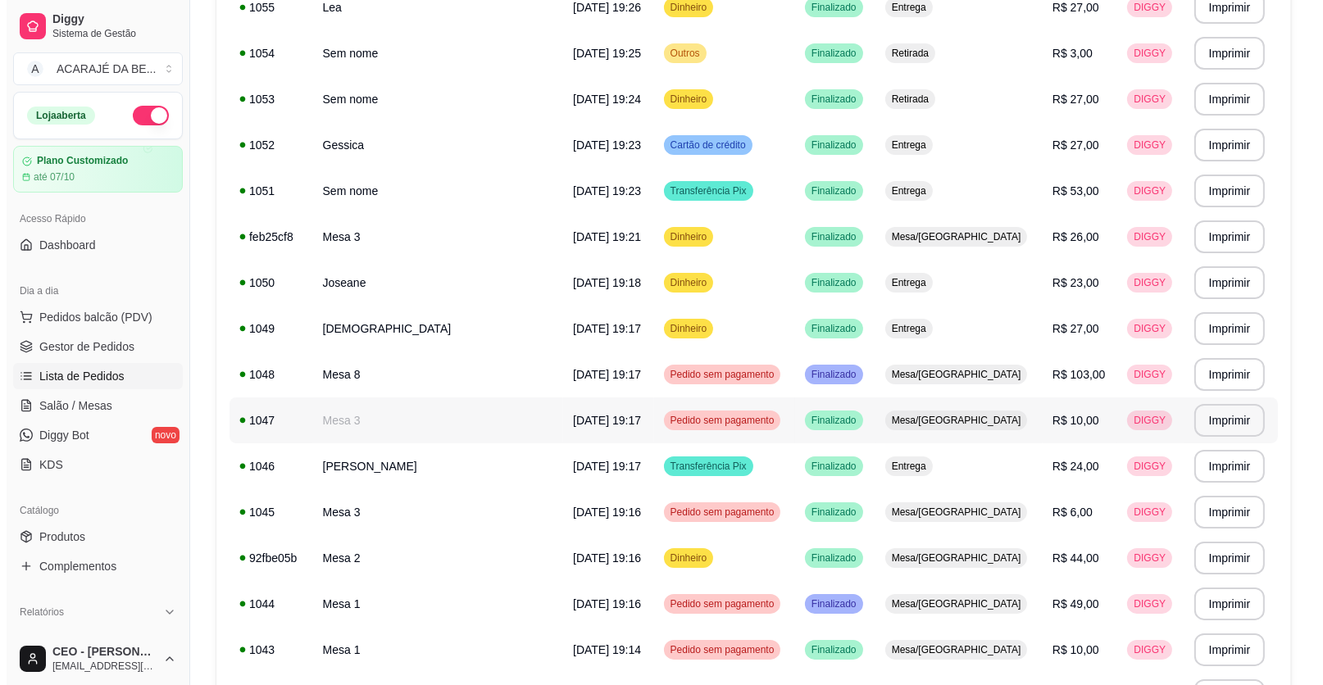
scroll to position [327, 0]
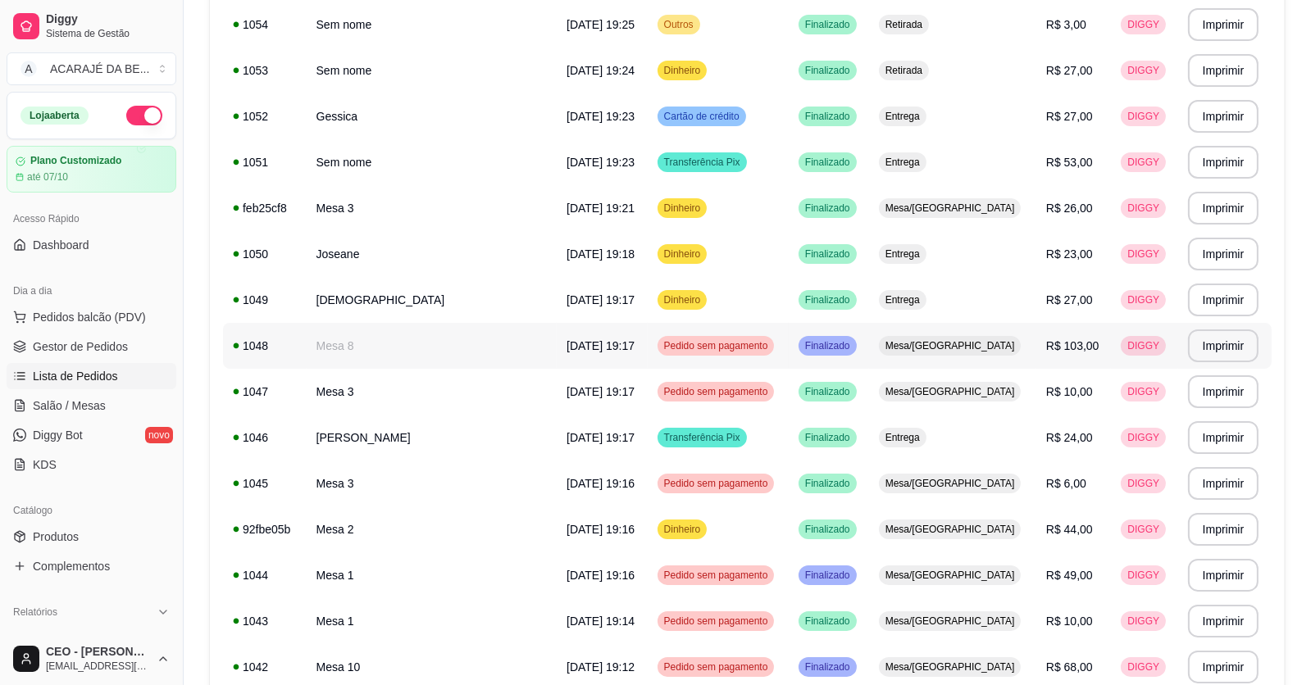
click at [440, 334] on td "Mesa 8" at bounding box center [432, 346] width 251 height 46
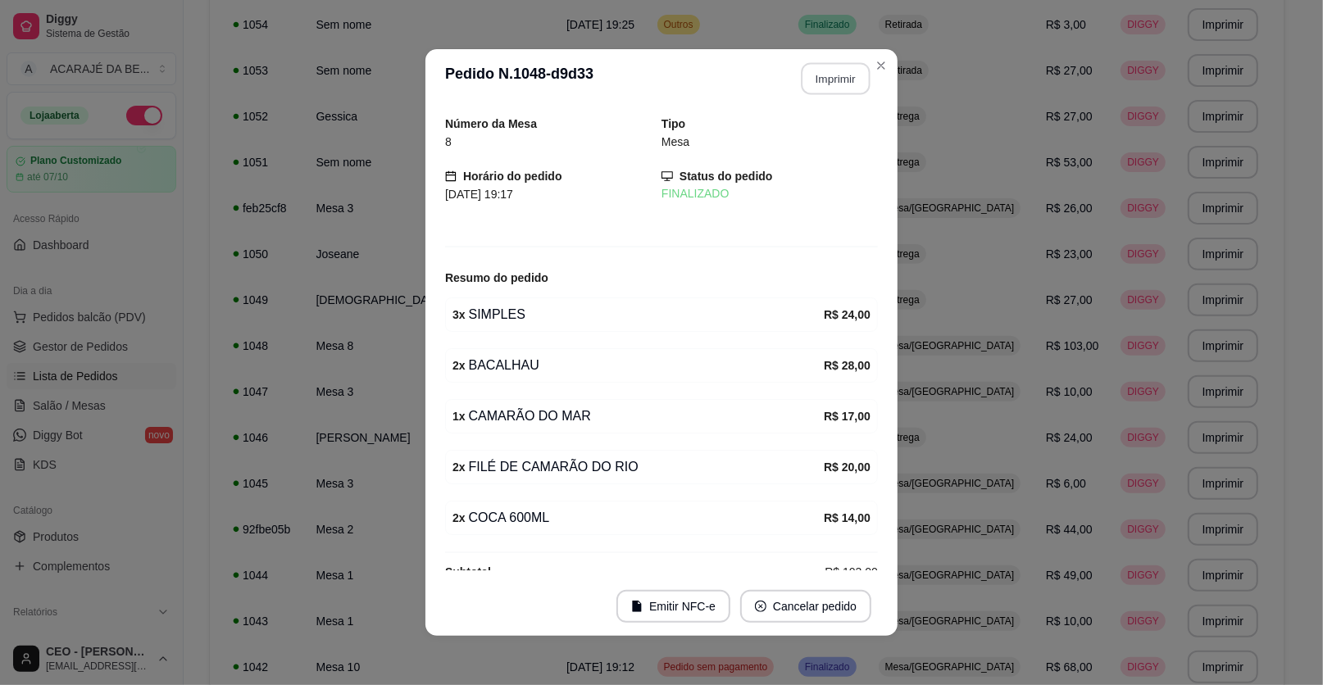
click at [815, 77] on button "Imprimir" at bounding box center [836, 79] width 69 height 32
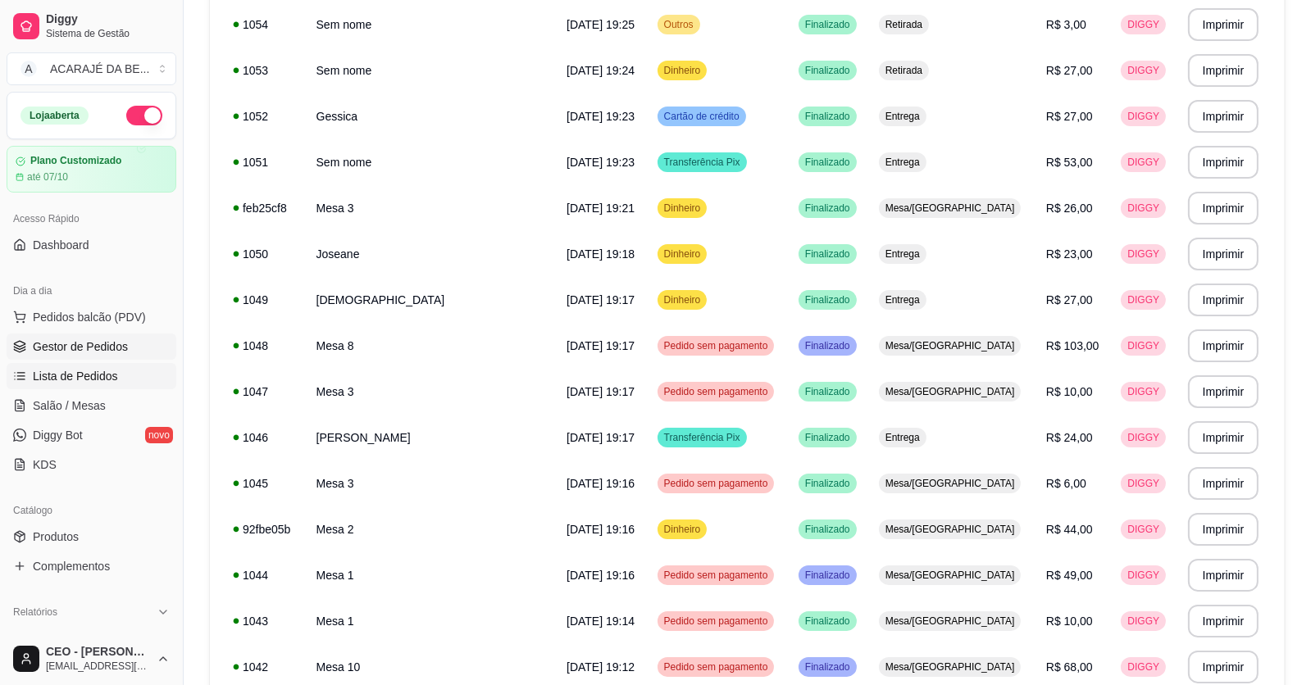
click at [89, 347] on span "Gestor de Pedidos" at bounding box center [80, 347] width 95 height 16
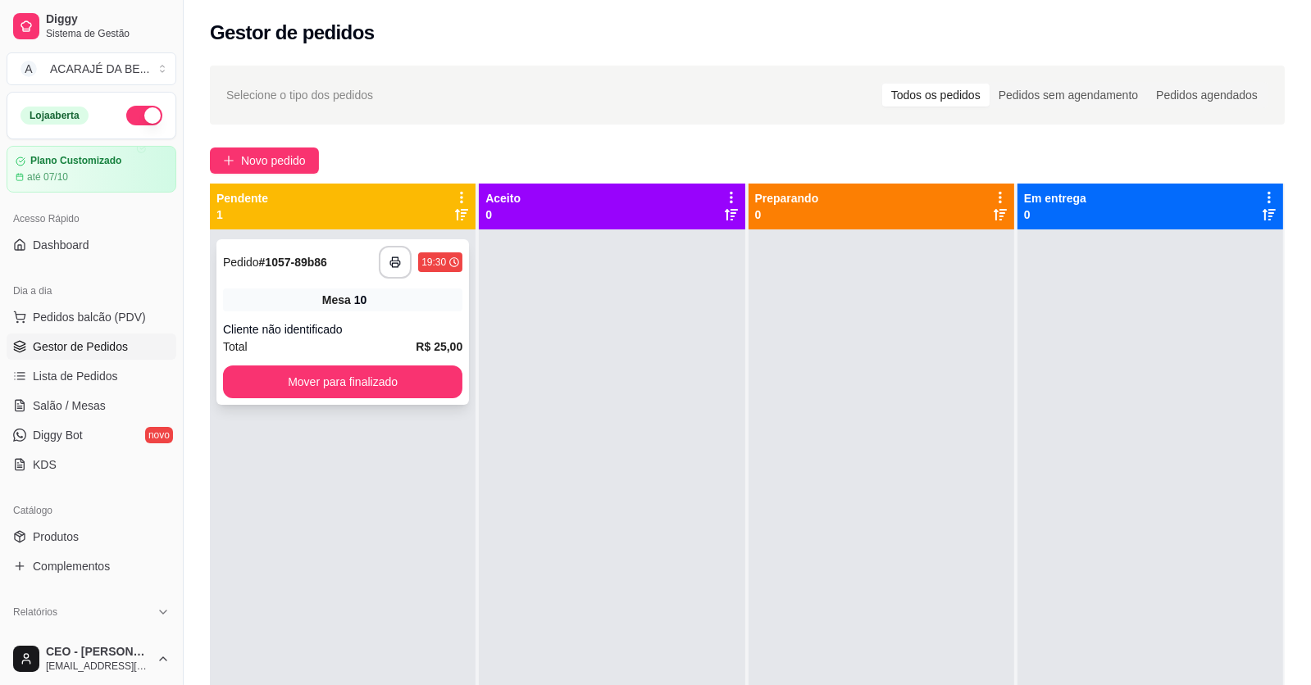
click at [329, 284] on div "**********" at bounding box center [342, 322] width 252 height 166
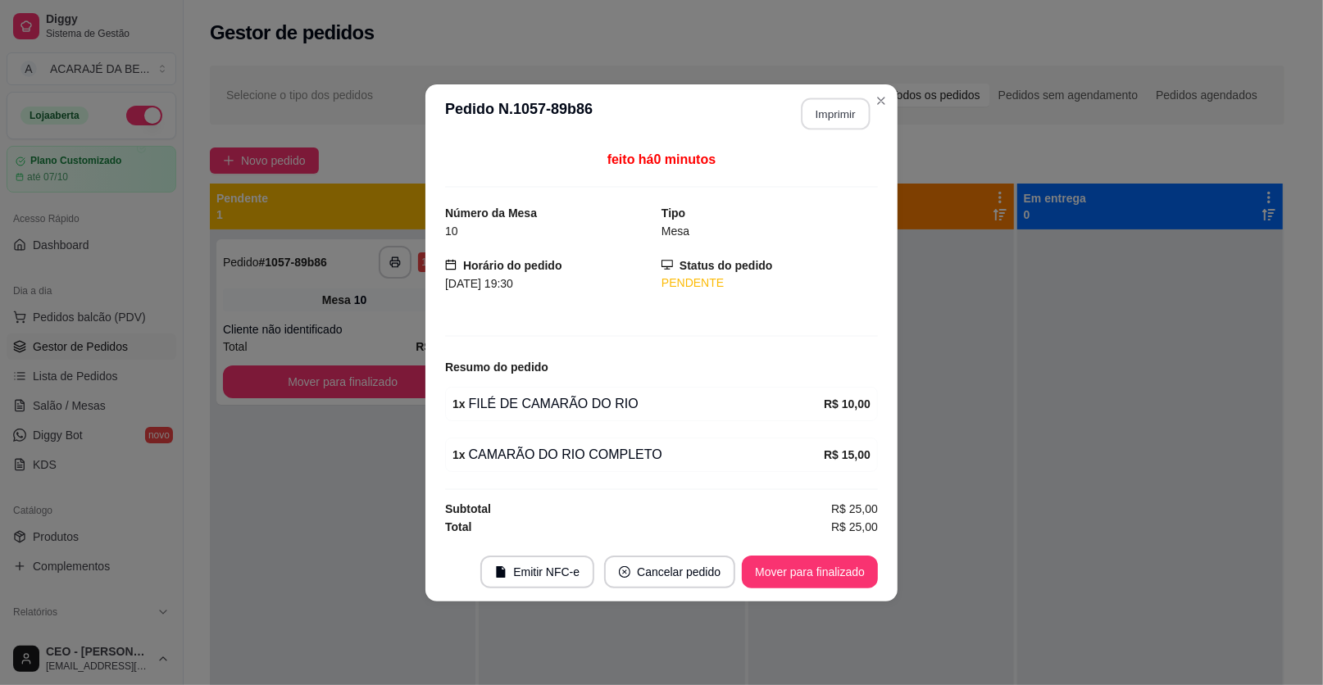
click at [820, 114] on button "Imprimir" at bounding box center [836, 114] width 69 height 32
click at [813, 566] on button "Mover para finalizado" at bounding box center [810, 572] width 132 height 32
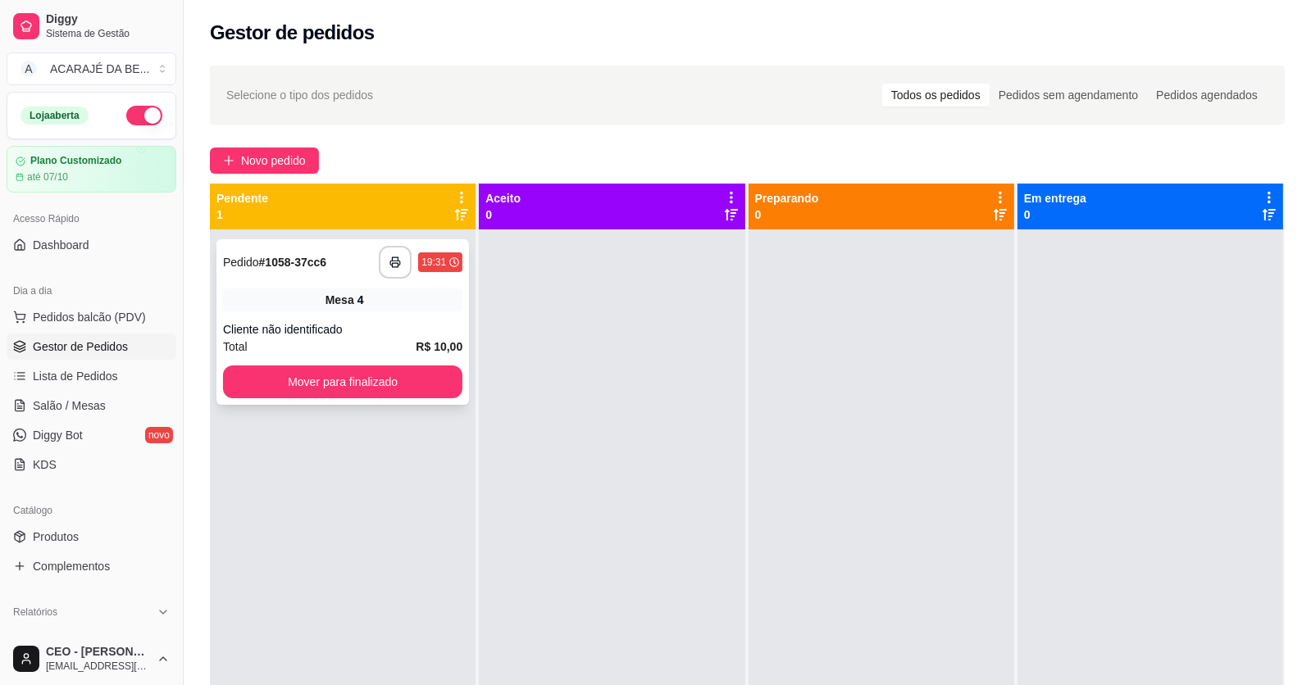
click at [314, 311] on div "**********" at bounding box center [342, 322] width 252 height 166
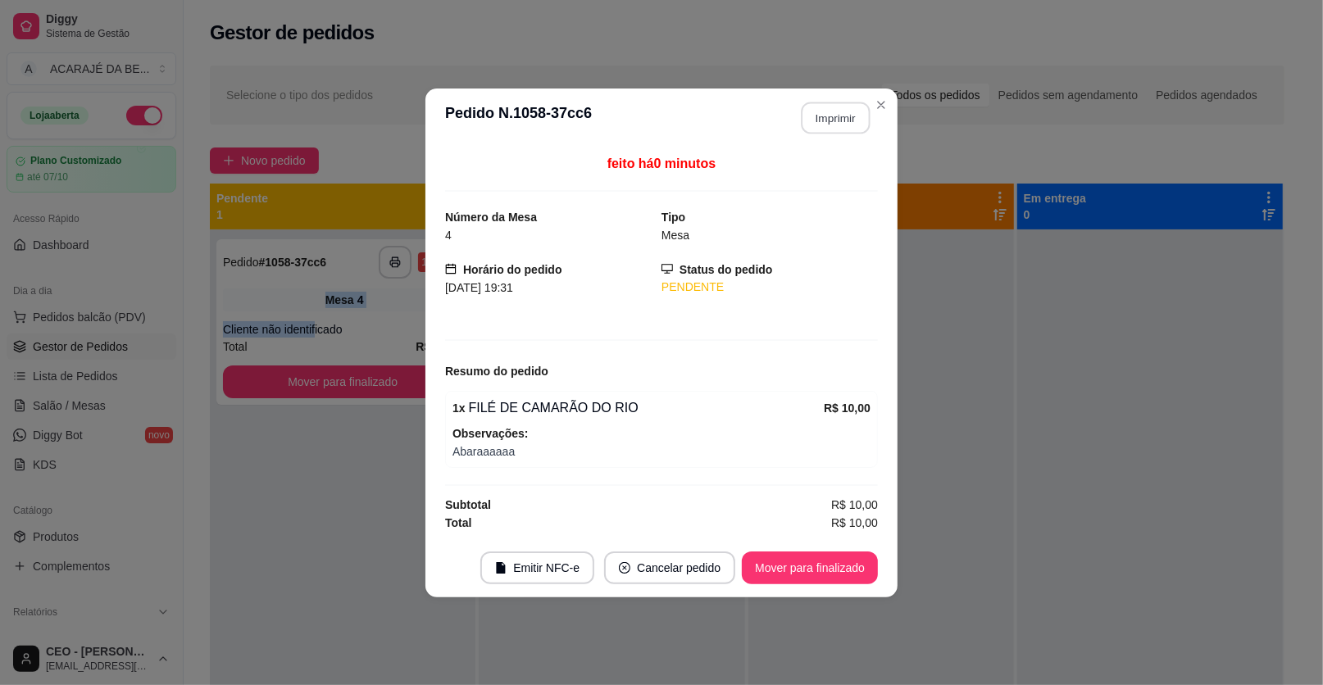
click at [845, 122] on button "Imprimir" at bounding box center [836, 118] width 69 height 32
click at [839, 565] on button "Mover para finalizado" at bounding box center [810, 568] width 136 height 33
click at [828, 567] on button "Mover para finalizado" at bounding box center [810, 568] width 132 height 32
click at [818, 569] on div "Mover para finalizado" at bounding box center [798, 568] width 159 height 33
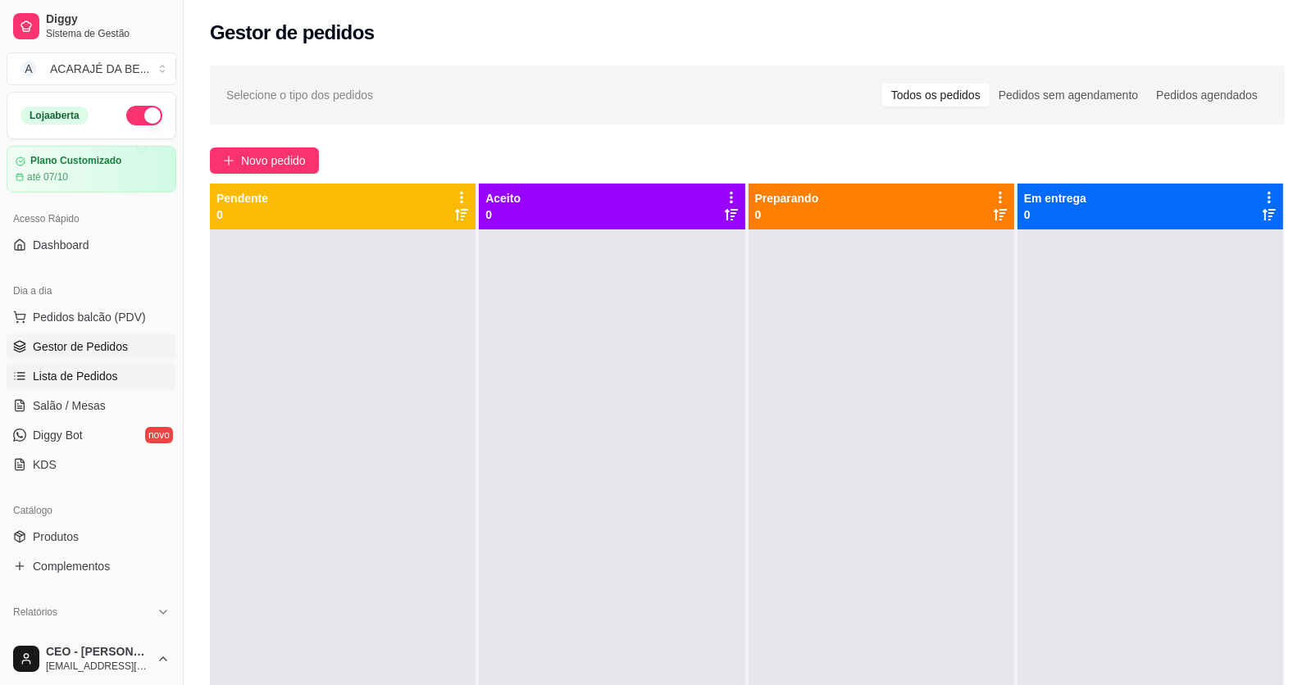
click at [102, 384] on link "Lista de Pedidos" at bounding box center [92, 376] width 170 height 26
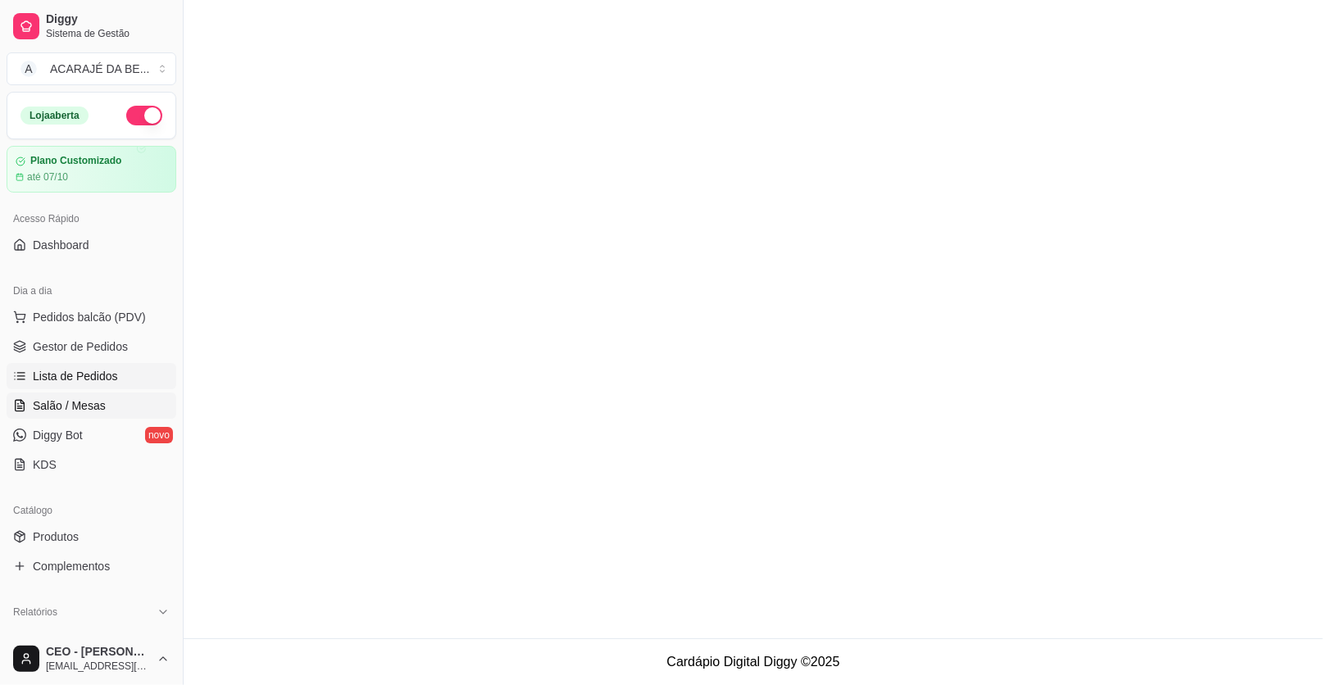
click at [94, 398] on span "Salão / Mesas" at bounding box center [69, 406] width 73 height 16
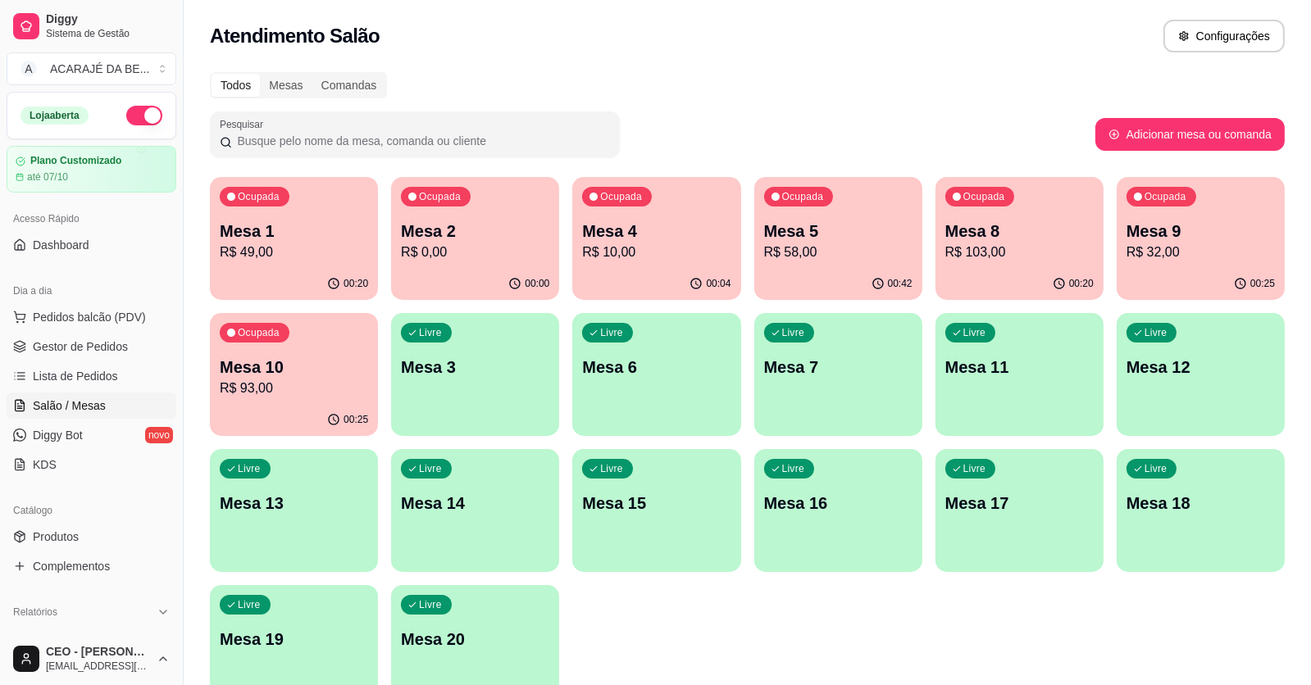
click at [1195, 222] on p "Mesa 9" at bounding box center [1200, 231] width 148 height 23
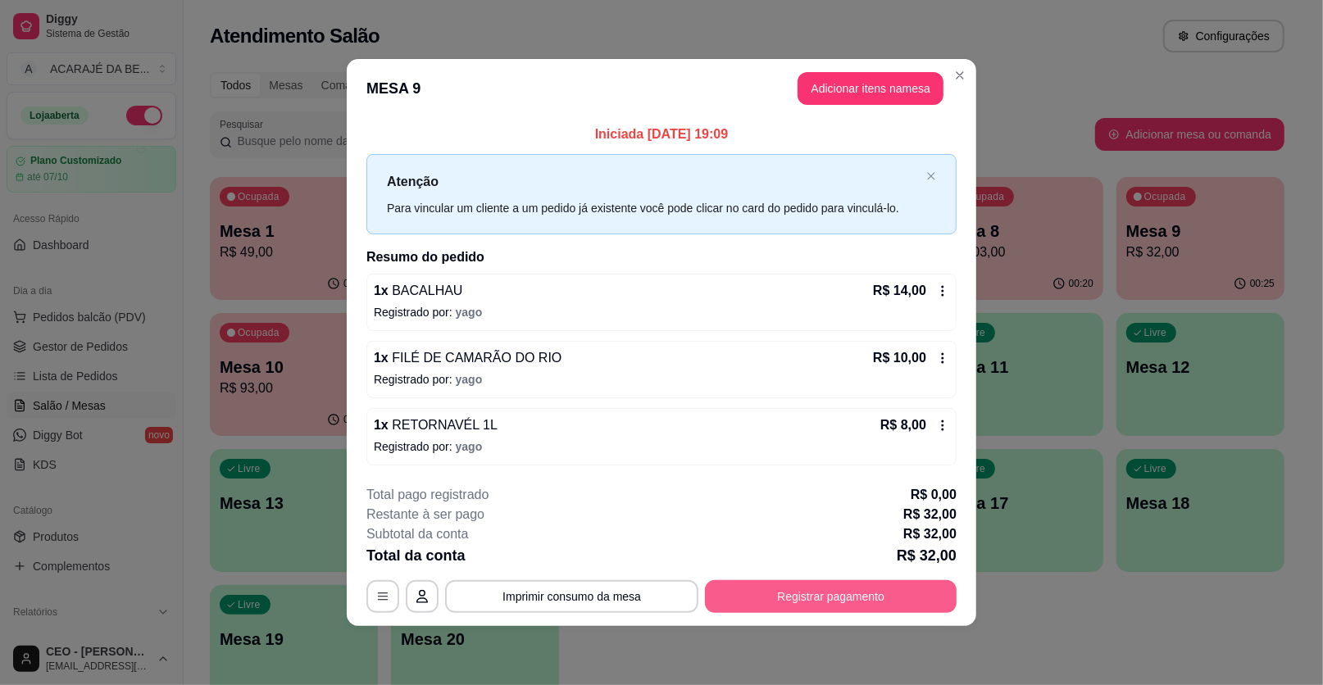
click at [822, 596] on button "Registrar pagamento" at bounding box center [831, 596] width 252 height 33
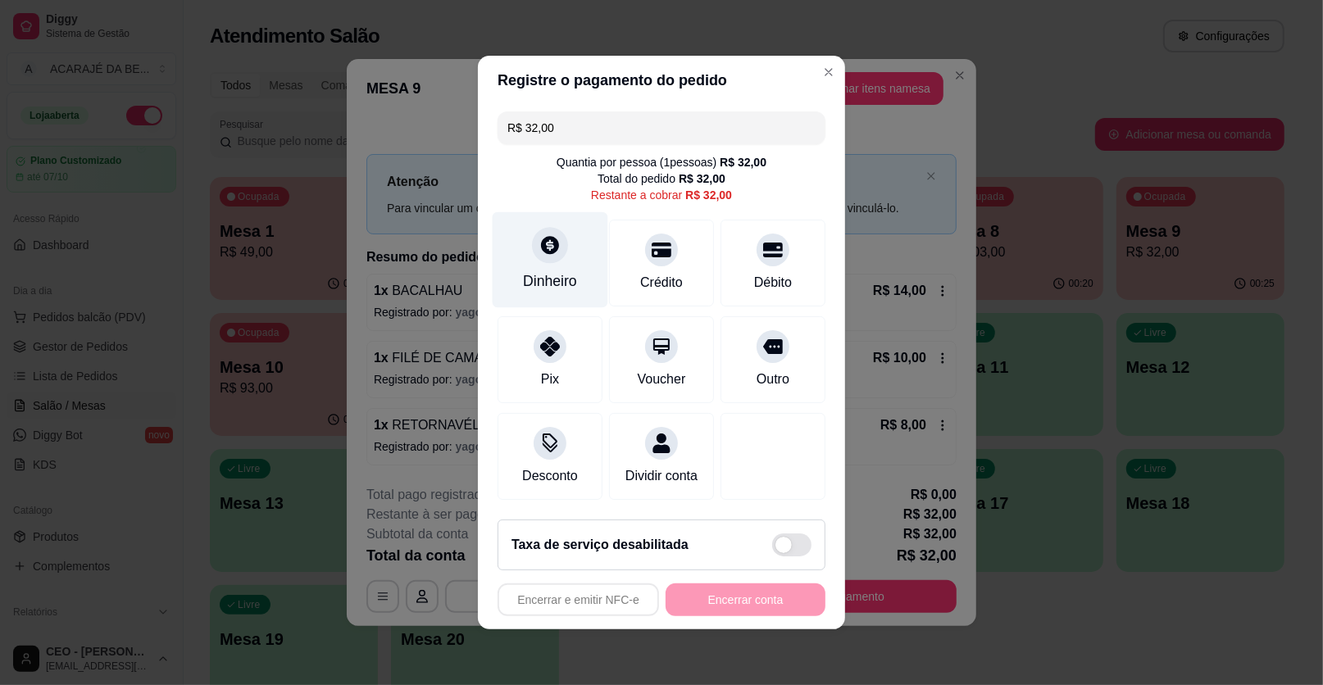
click at [566, 241] on div "Dinheiro" at bounding box center [551, 260] width 116 height 96
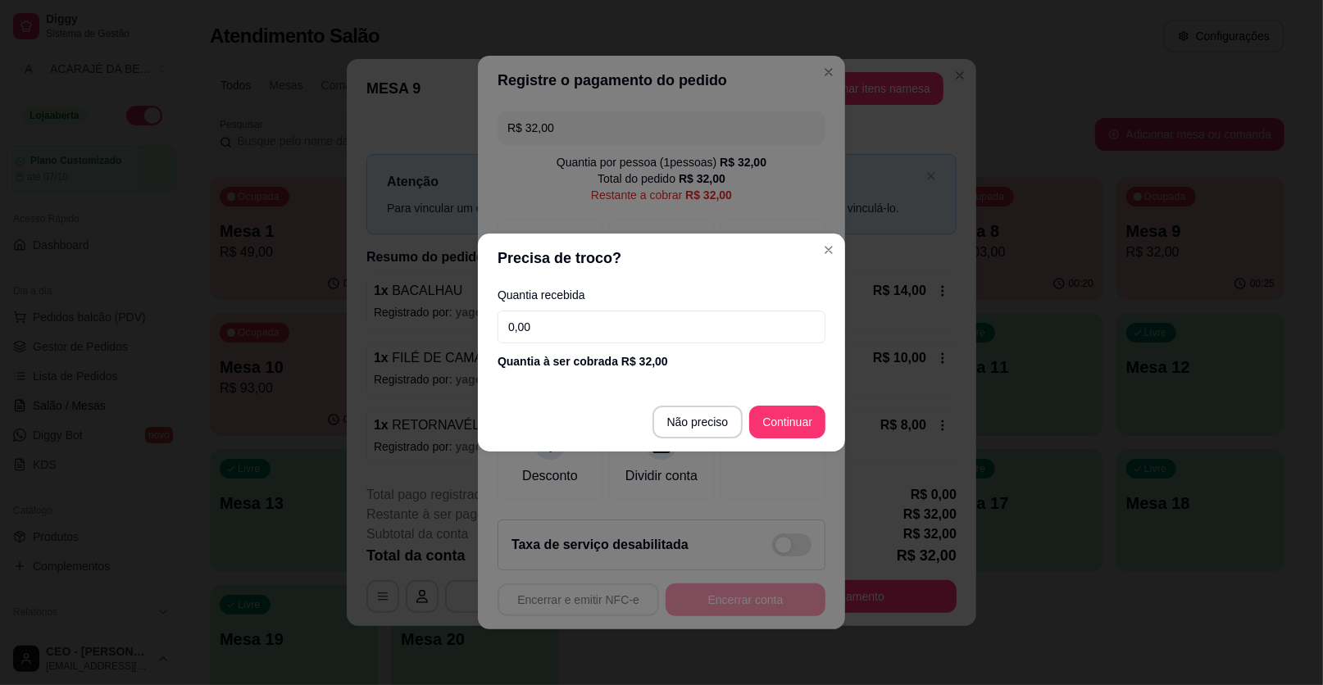
click at [552, 311] on div "Quantia recebida 0,00 Quantia à ser cobrada R$ 32,00" at bounding box center [661, 329] width 367 height 93
click at [557, 326] on input "0,00" at bounding box center [662, 327] width 328 height 33
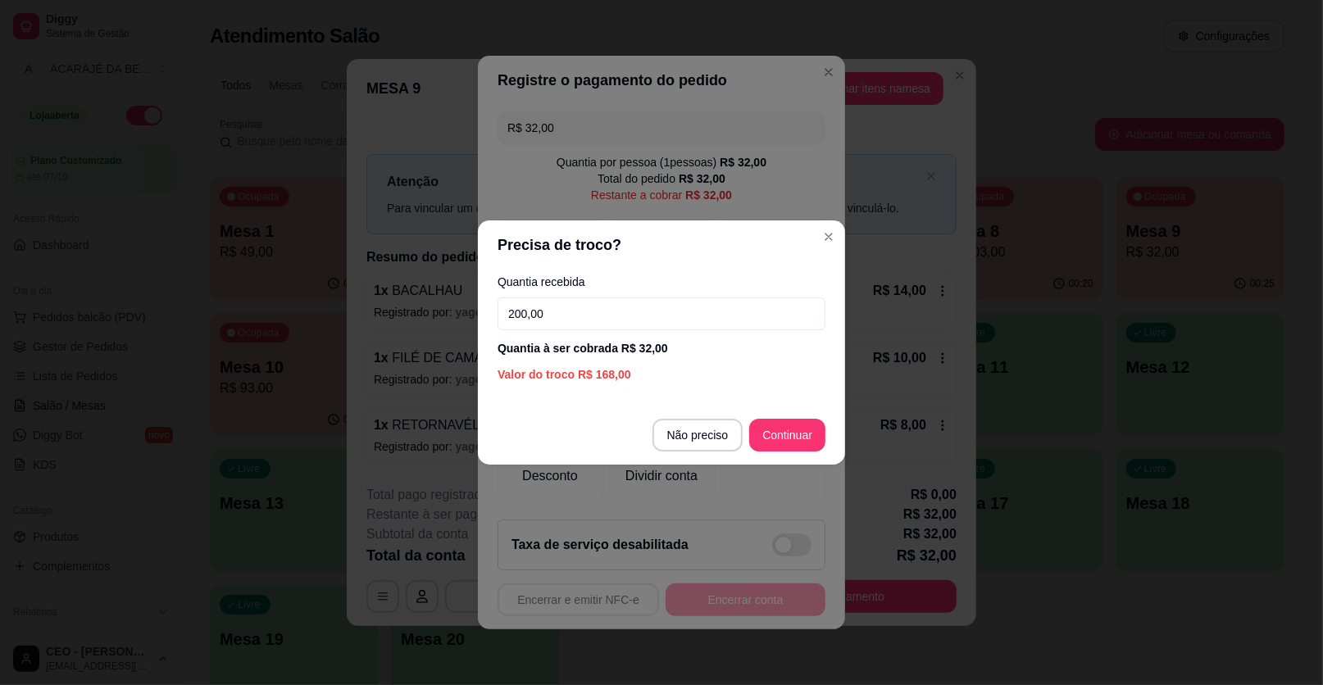
type input "200,00"
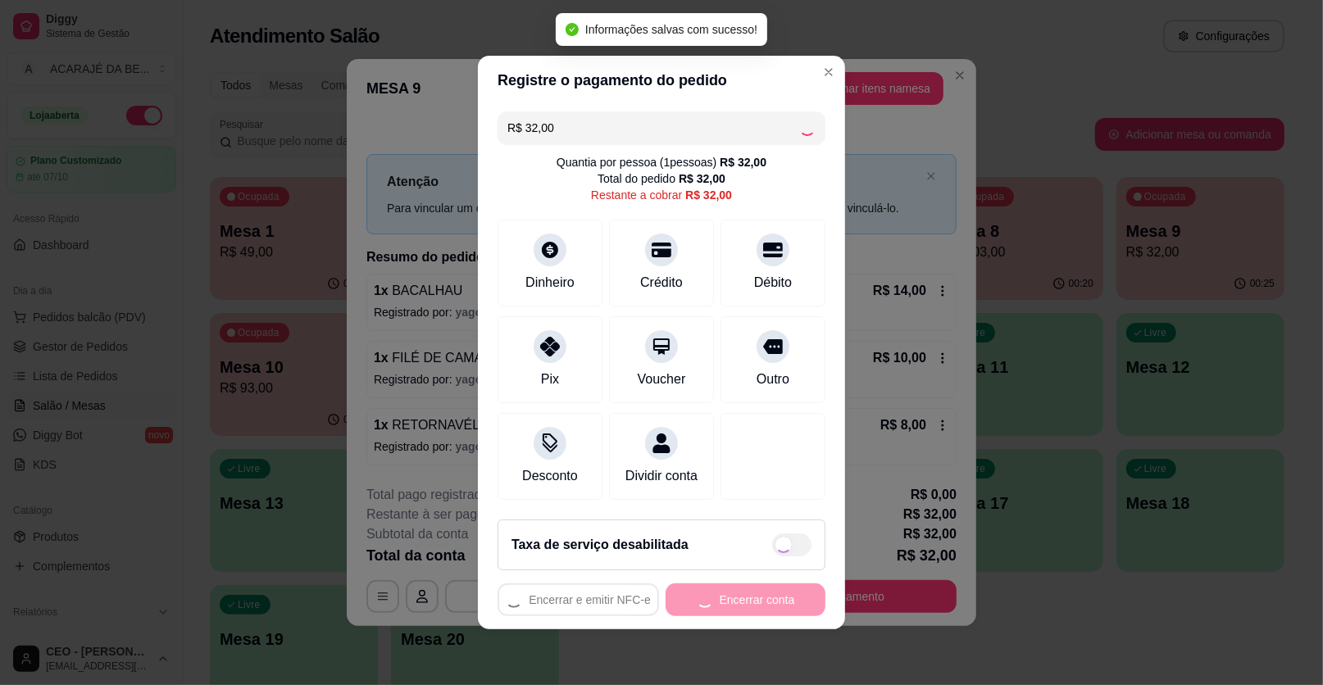
type input "R$ 0,00"
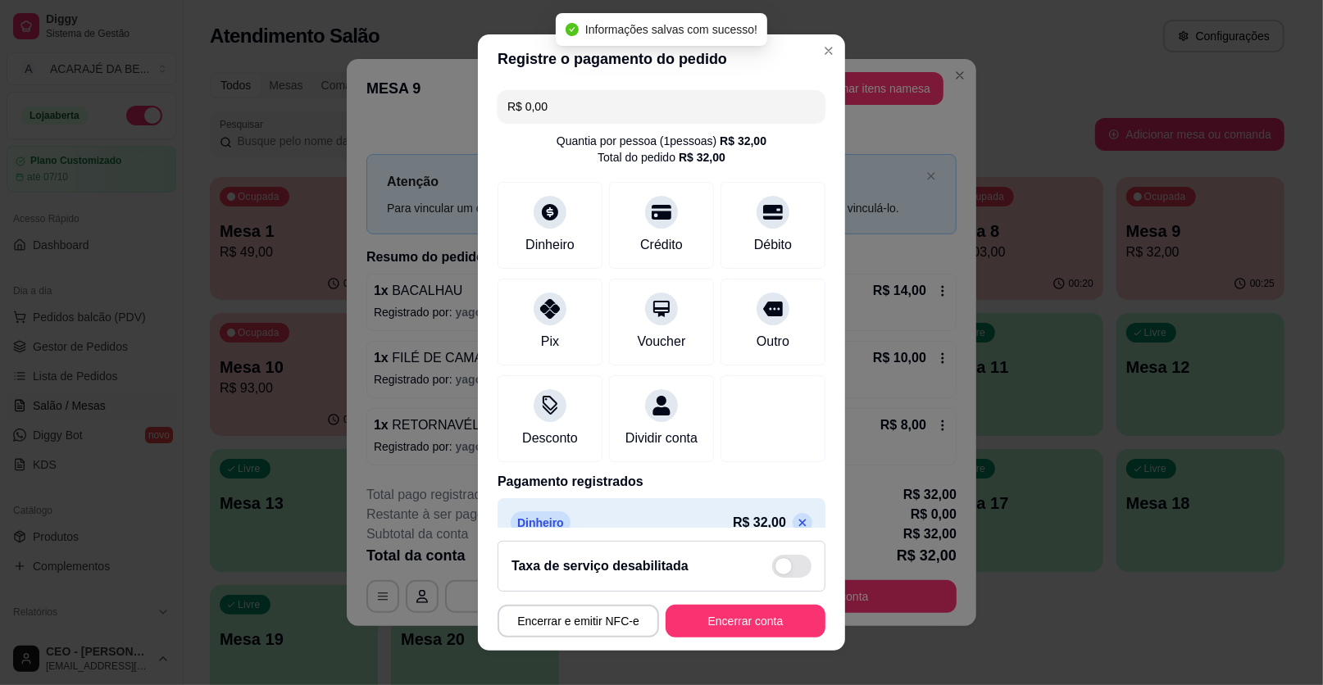
drag, startPoint x: 776, startPoint y: 596, endPoint x: 768, endPoint y: 594, distance: 8.4
click at [768, 594] on footer "Taxa de serviço desabilitada Encerrar e emitir NFC-e Encerrar conta" at bounding box center [661, 589] width 367 height 123
click at [760, 617] on button "Encerrar conta" at bounding box center [746, 621] width 160 height 33
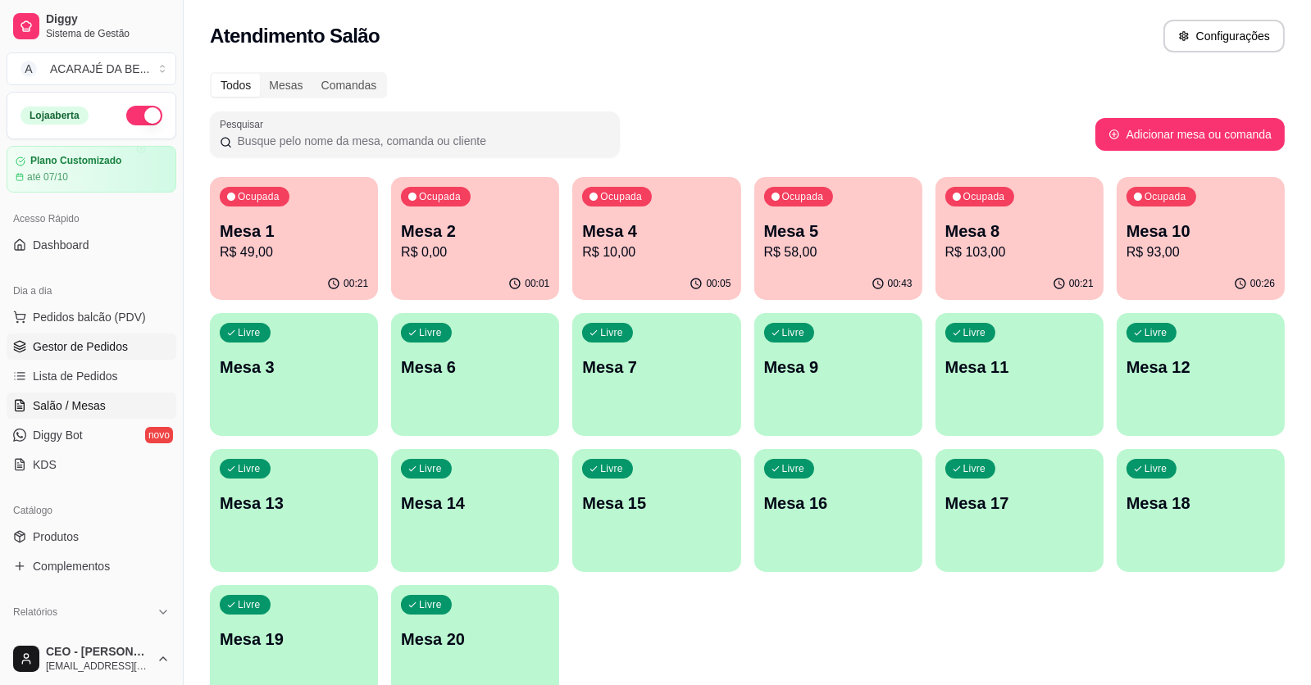
click at [149, 347] on link "Gestor de Pedidos" at bounding box center [92, 347] width 170 height 26
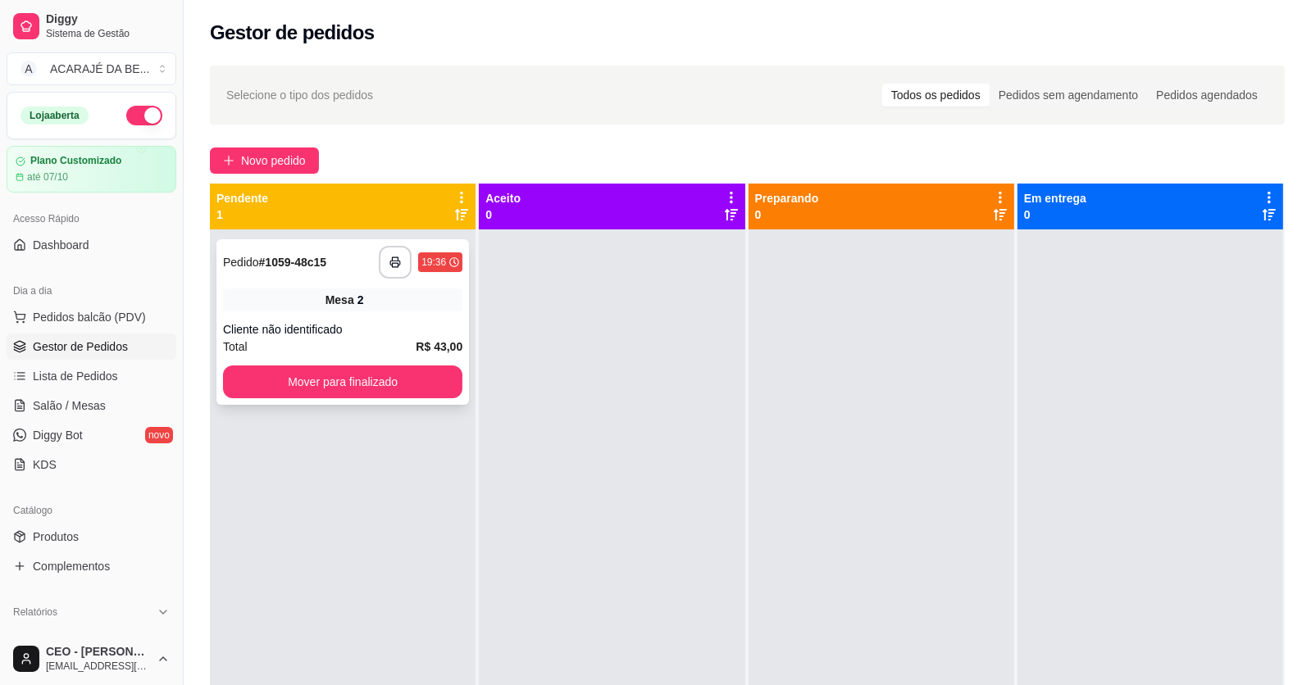
click at [298, 291] on div "Mesa 2" at bounding box center [342, 300] width 239 height 23
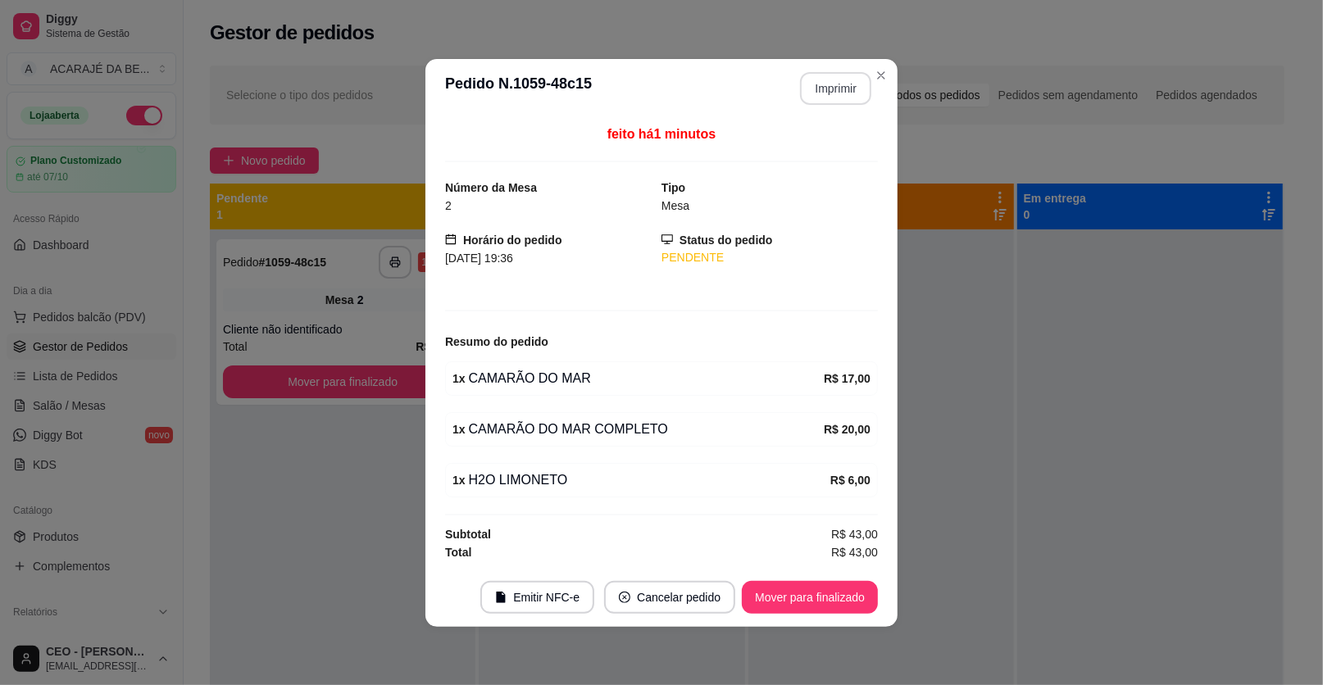
click at [837, 98] on button "Imprimir" at bounding box center [835, 88] width 71 height 33
click at [829, 600] on button "Mover para finalizado" at bounding box center [810, 597] width 132 height 32
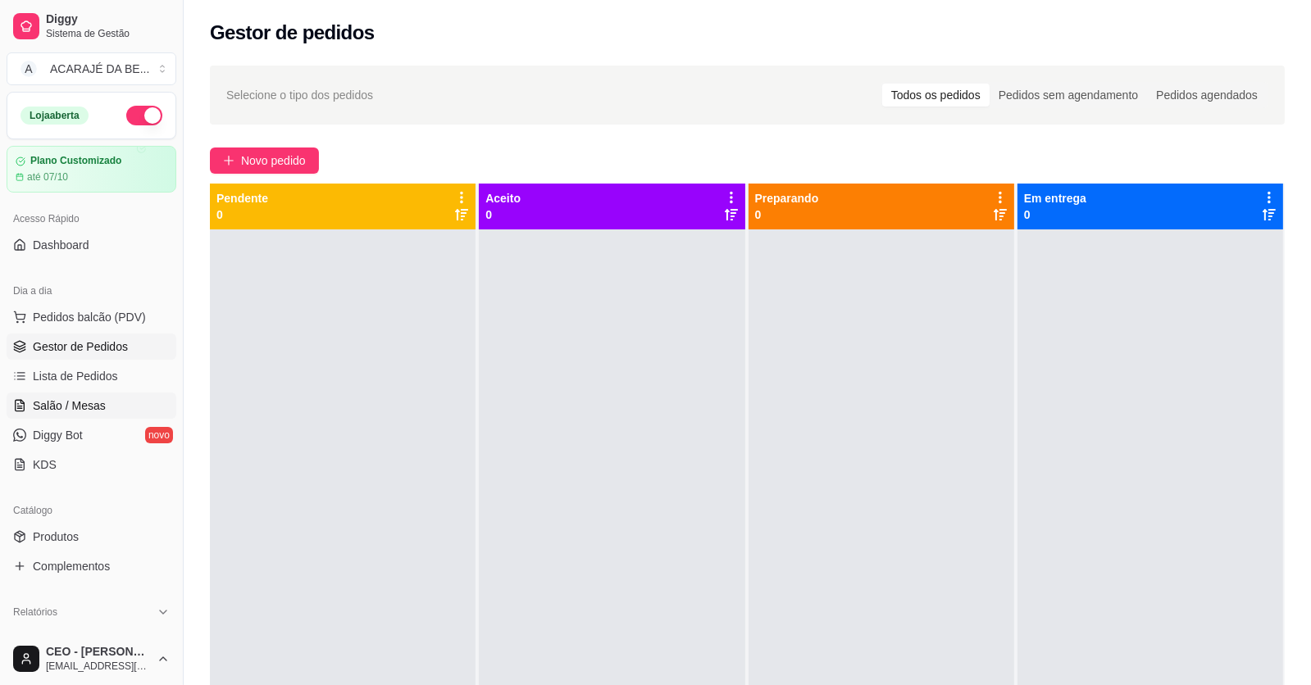
click at [96, 409] on span "Salão / Mesas" at bounding box center [69, 406] width 73 height 16
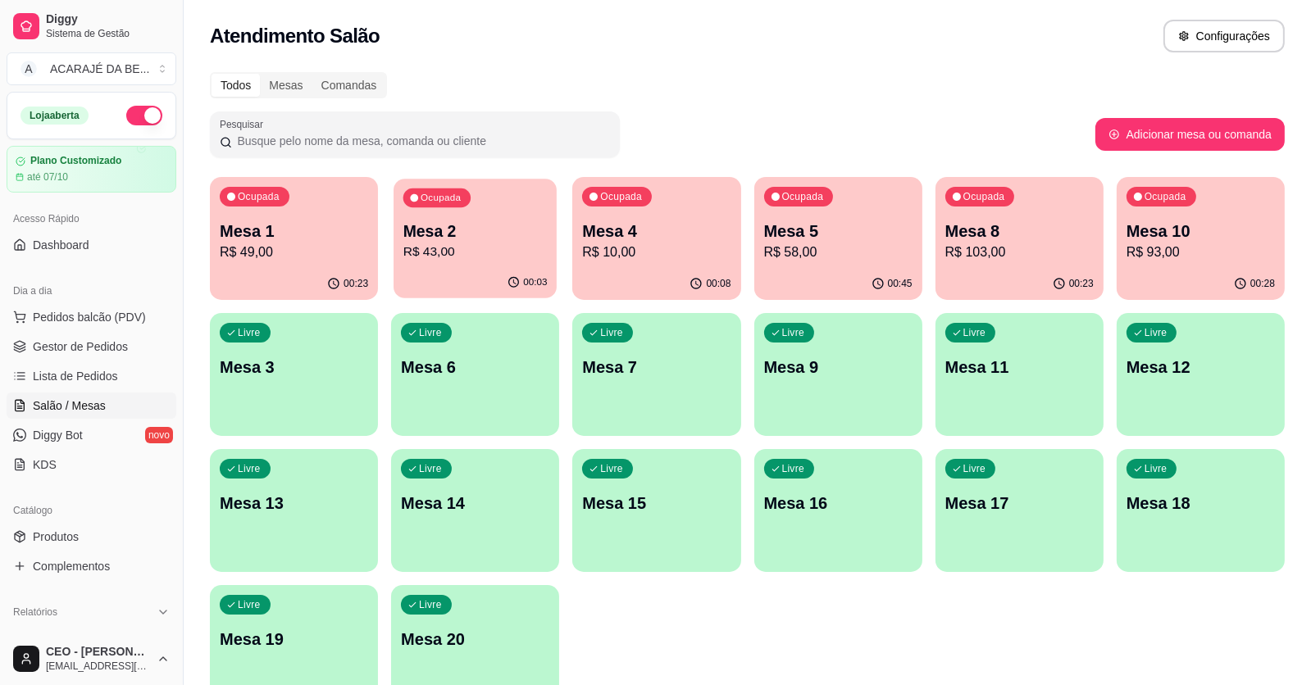
click at [481, 234] on p "Mesa 2" at bounding box center [475, 231] width 144 height 22
click at [116, 347] on span "Gestor de Pedidos" at bounding box center [80, 347] width 95 height 16
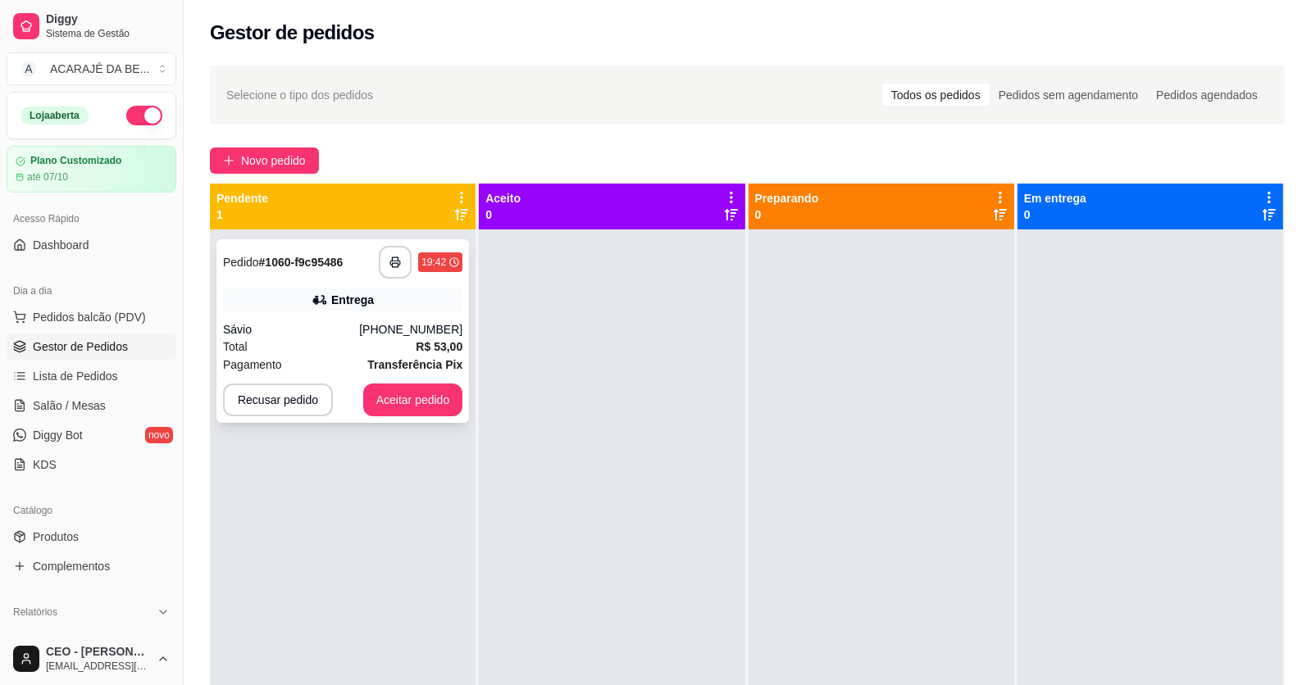
drag, startPoint x: 352, startPoint y: 273, endPoint x: 340, endPoint y: 266, distance: 14.3
click at [340, 266] on div "**********" at bounding box center [342, 262] width 239 height 33
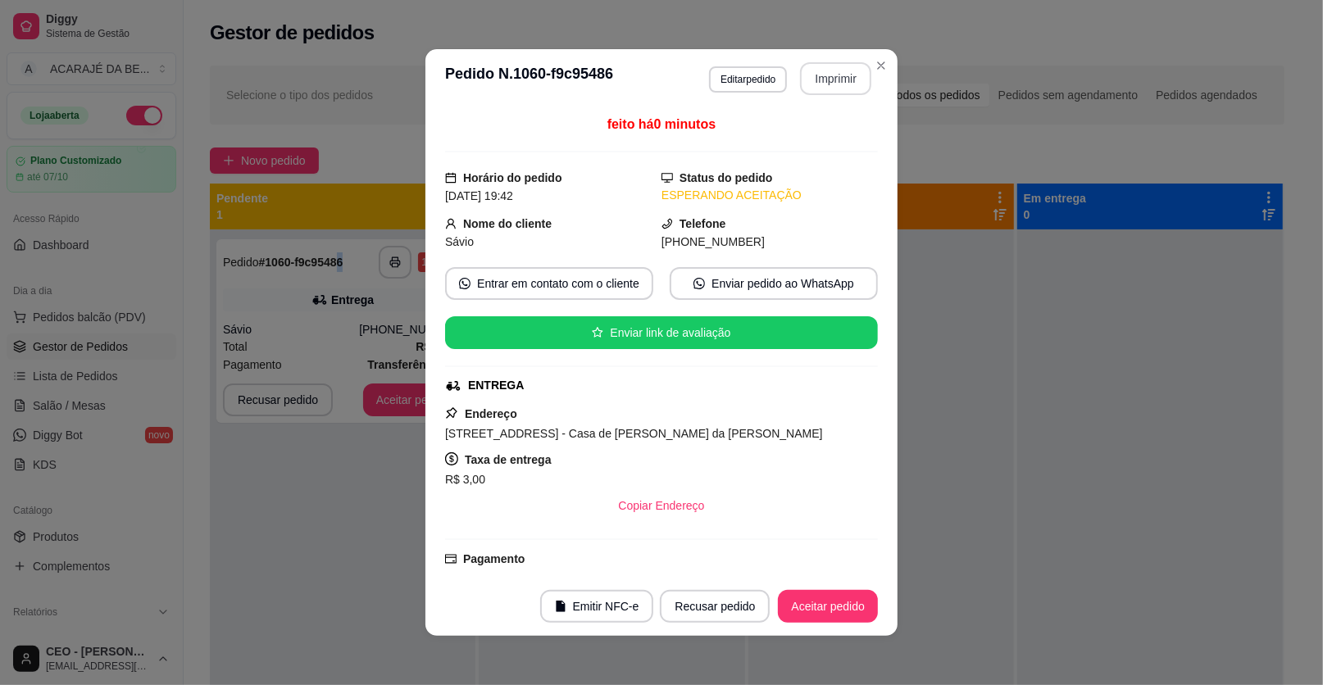
click at [828, 77] on button "Imprimir" at bounding box center [835, 78] width 71 height 33
click at [830, 607] on button "Aceitar pedido" at bounding box center [827, 607] width 97 height 32
click at [821, 607] on div "Recusar pedido Aceitar pedido" at bounding box center [746, 606] width 264 height 33
click at [821, 607] on button "Aceitar pedido" at bounding box center [816, 606] width 123 height 33
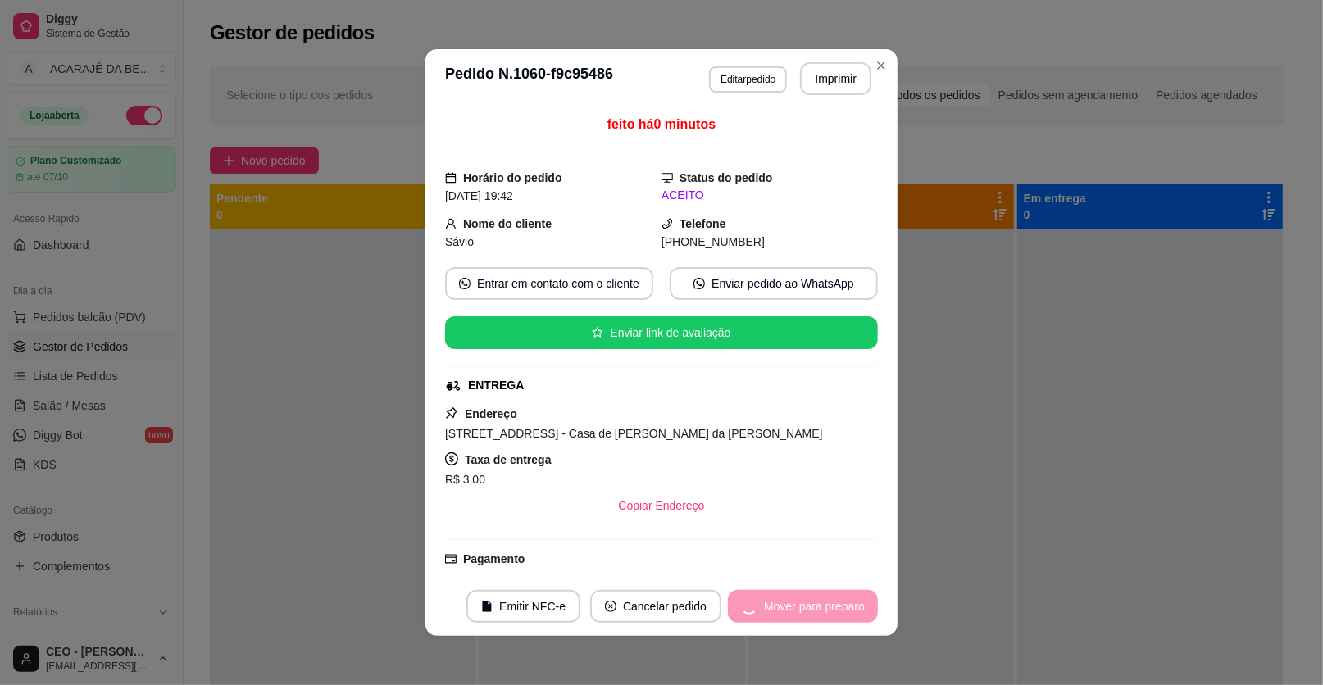
click at [820, 607] on div "Mover para preparo" at bounding box center [803, 606] width 150 height 33
click at [819, 607] on button "Mover para preparo" at bounding box center [814, 606] width 127 height 33
click at [826, 620] on button "Mover para preparo" at bounding box center [813, 607] width 123 height 32
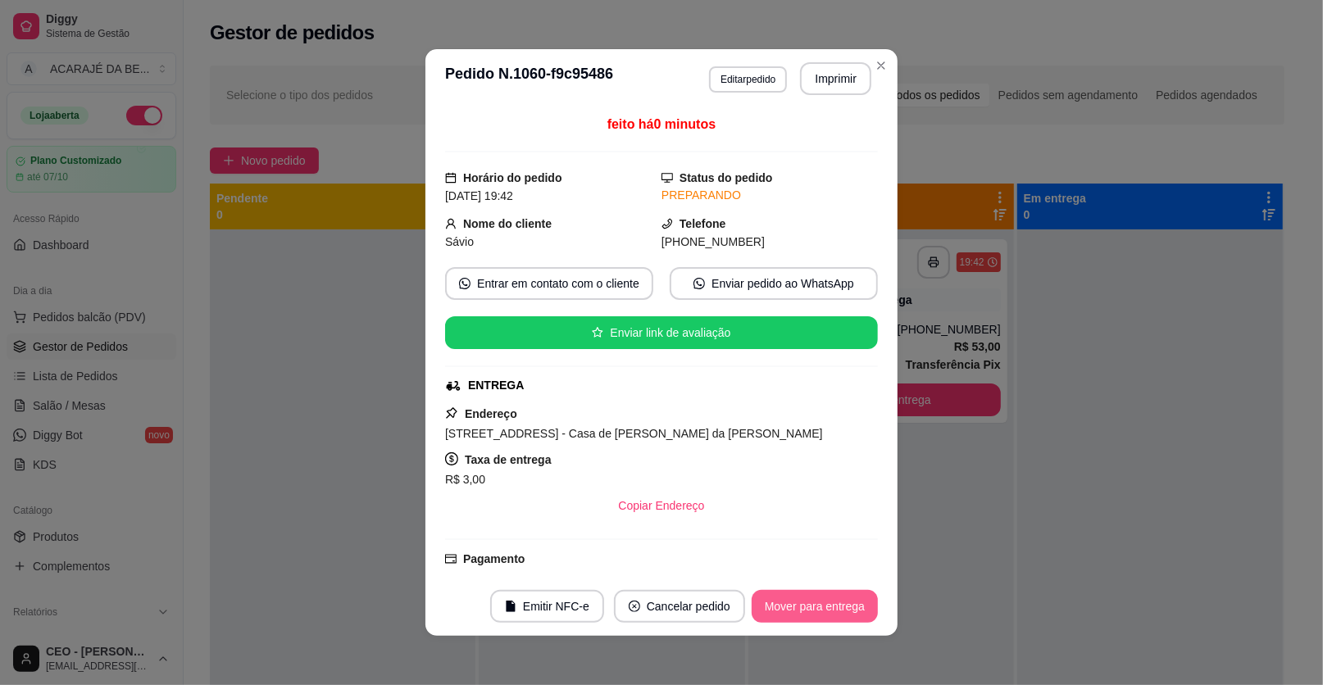
click at [824, 604] on button "Mover para entrega" at bounding box center [815, 606] width 126 height 33
click at [824, 604] on div "Mover para entrega" at bounding box center [803, 606] width 149 height 33
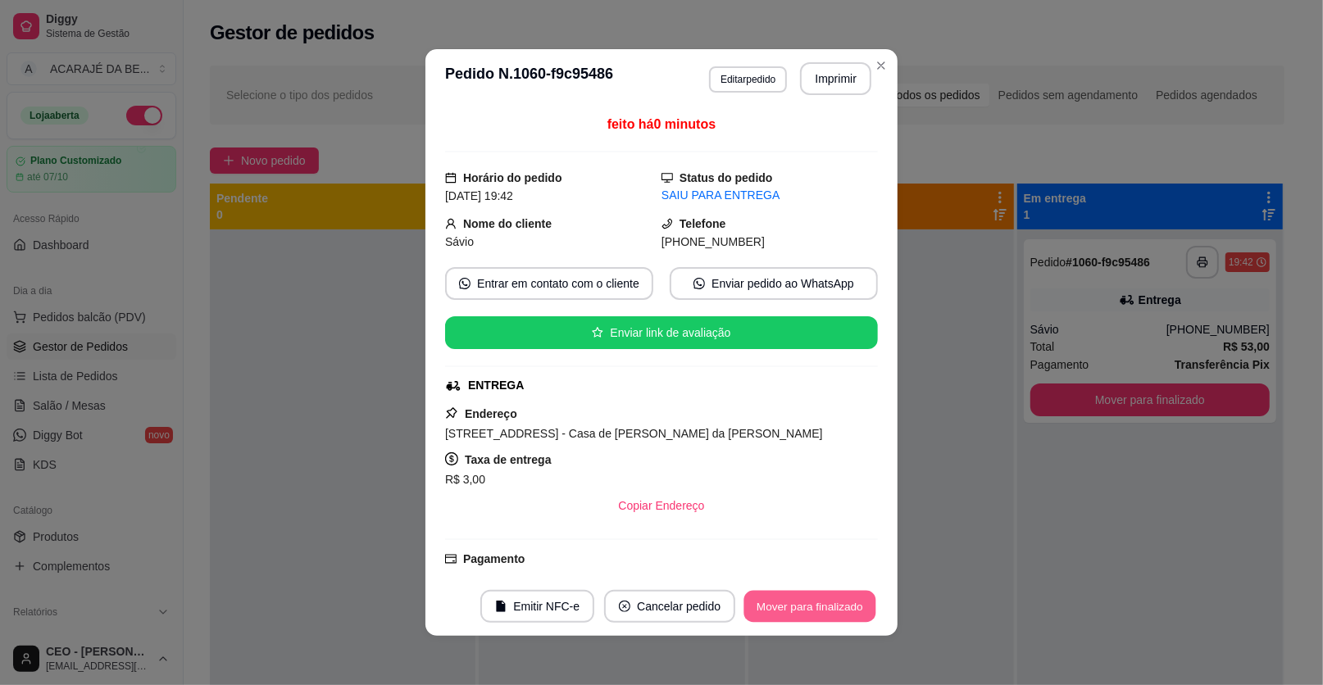
click at [822, 603] on button "Mover para finalizado" at bounding box center [810, 607] width 132 height 32
click at [822, 603] on div "Mover para finalizado" at bounding box center [798, 606] width 159 height 33
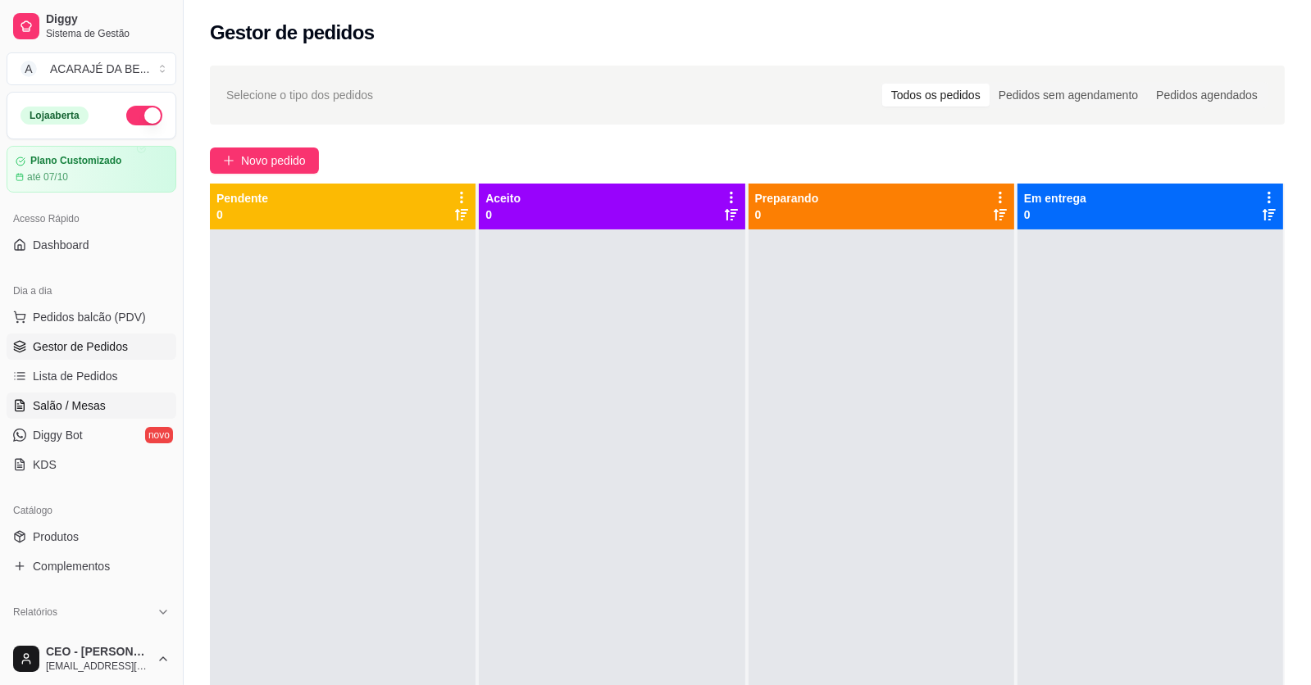
click at [63, 411] on span "Salão / Mesas" at bounding box center [69, 406] width 73 height 16
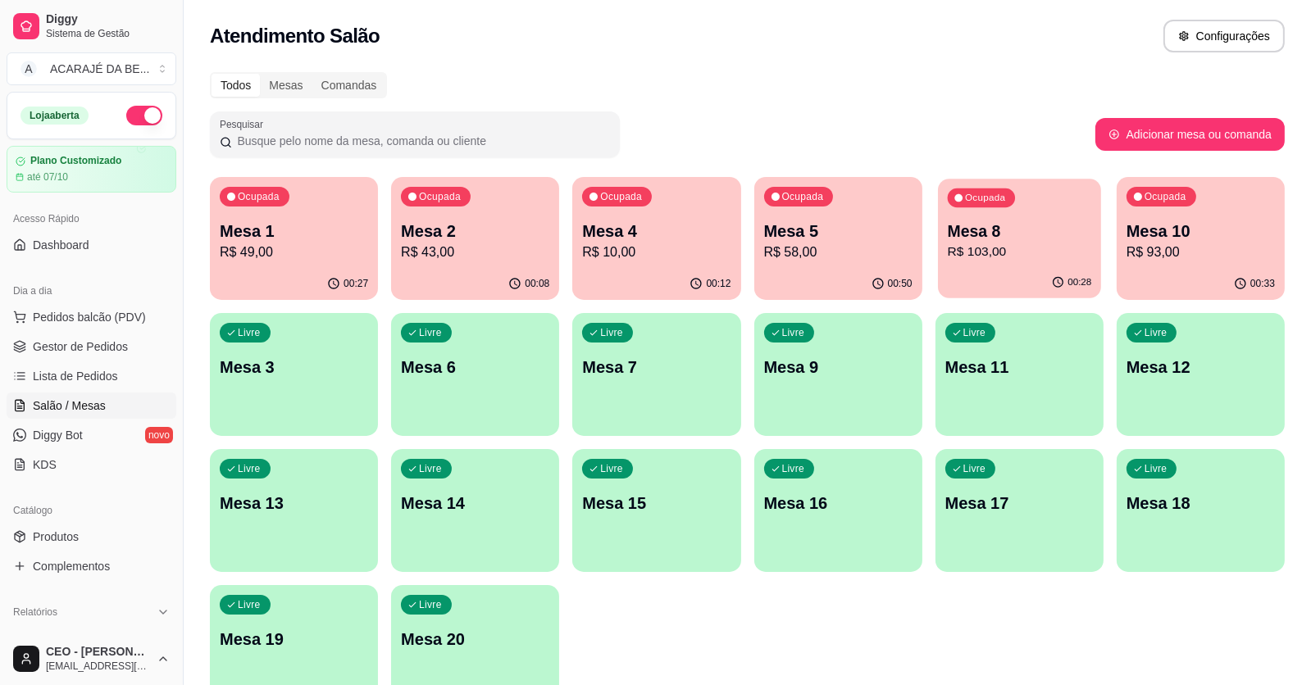
click at [976, 274] on div "00:28" at bounding box center [1019, 282] width 163 height 31
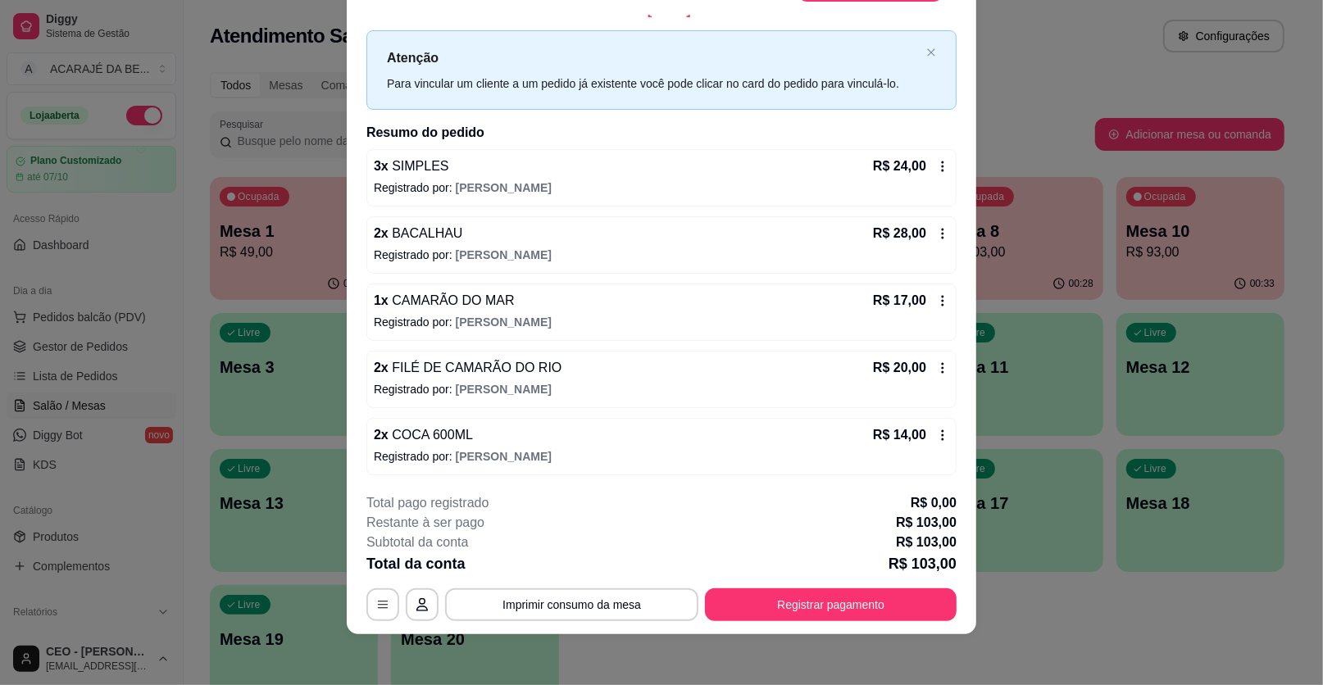
scroll to position [48, 0]
drag, startPoint x: 561, startPoint y: 428, endPoint x: 561, endPoint y: 418, distance: 9.8
click at [561, 418] on div "2 x COCA 600ML R$ 14,00 Registrado por: Adriele Borges" at bounding box center [661, 445] width 590 height 57
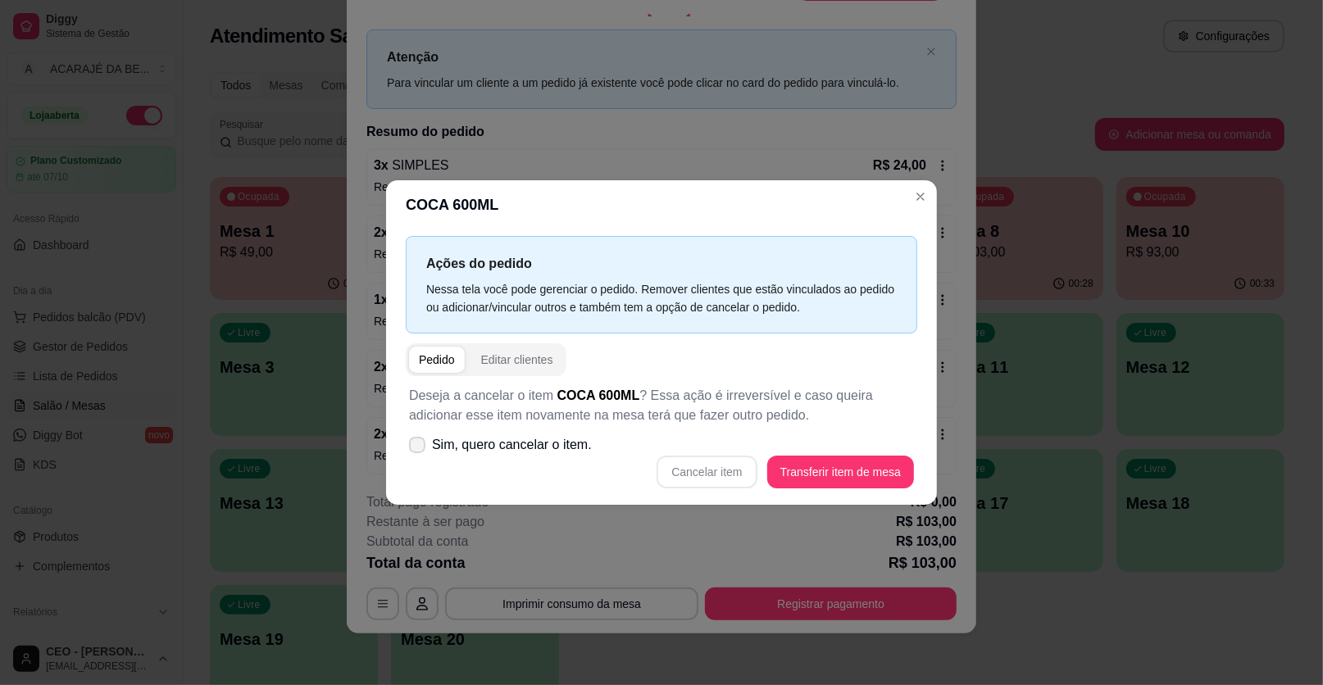
click at [433, 435] on span "Sim, quero cancelar o item." at bounding box center [512, 445] width 160 height 20
click at [419, 448] on input "Sim, quero cancelar o item." at bounding box center [413, 453] width 11 height 11
checkbox input "true"
click at [716, 469] on button "Cancelar item" at bounding box center [707, 472] width 100 height 33
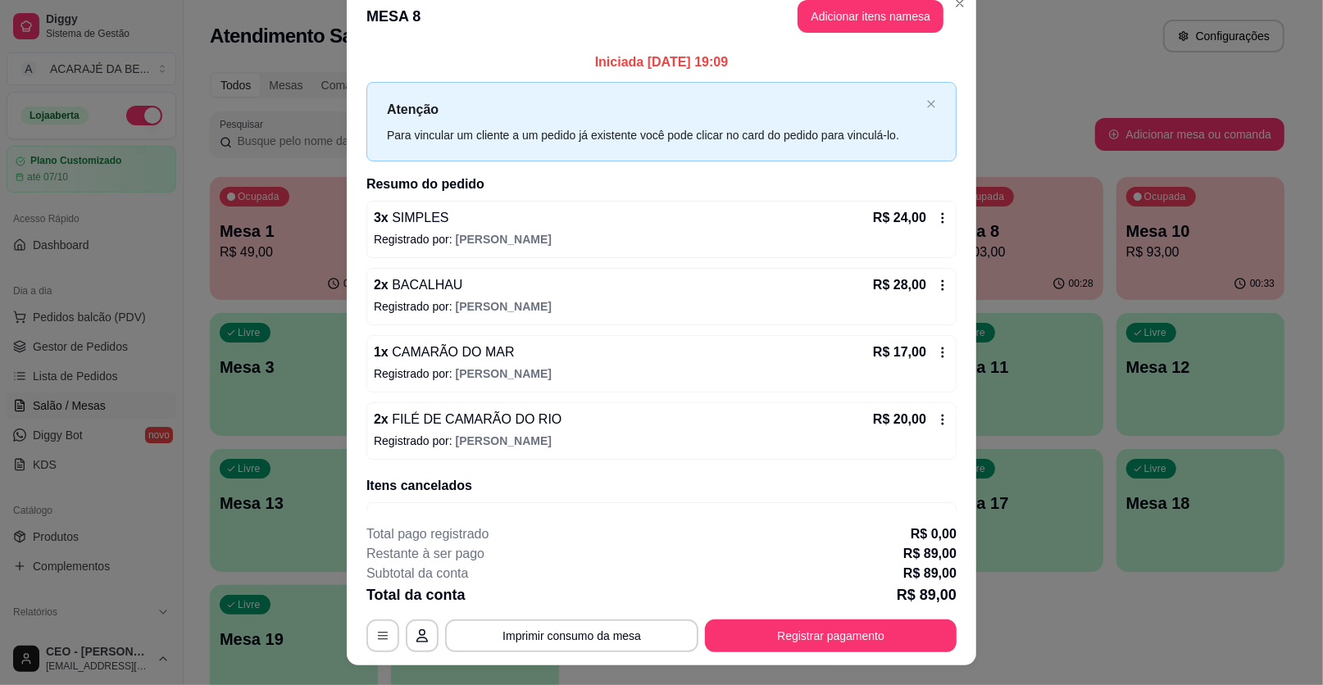
scroll to position [0, 0]
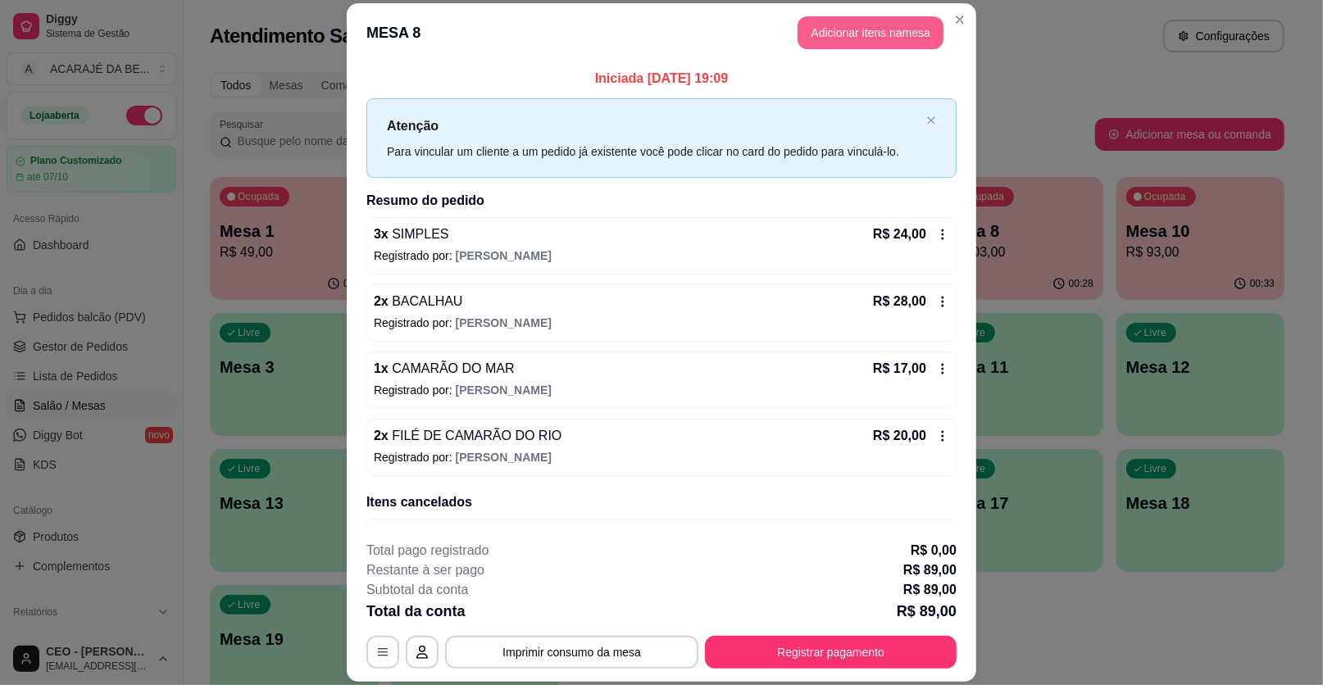
click at [920, 26] on button "Adicionar itens na mesa" at bounding box center [870, 32] width 146 height 33
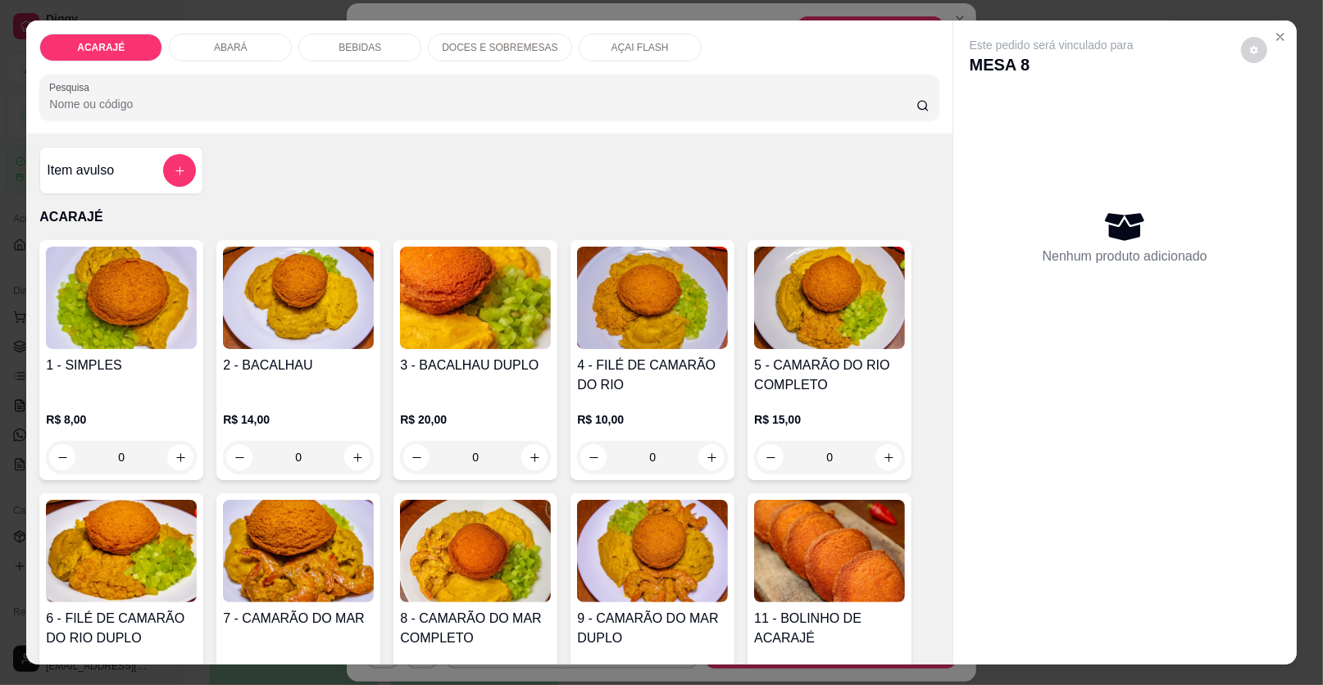
click at [384, 41] on div "BEBIDAS" at bounding box center [359, 48] width 123 height 28
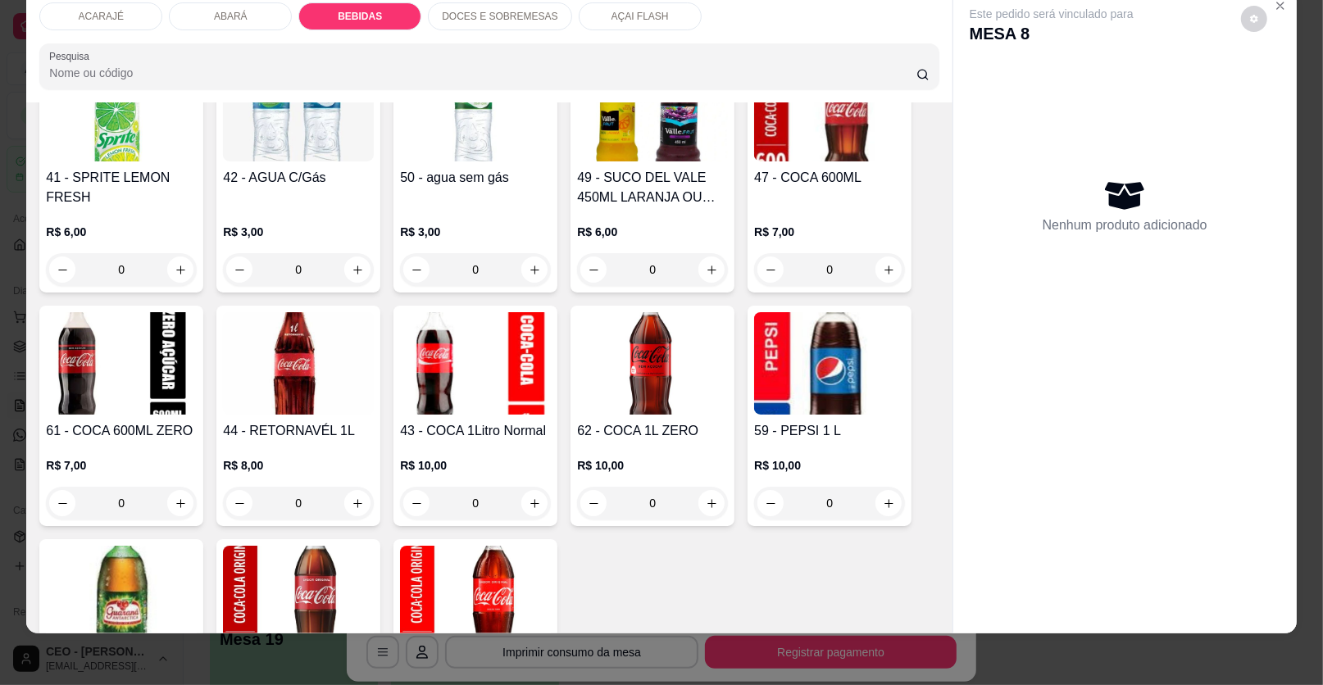
scroll to position [1725, 0]
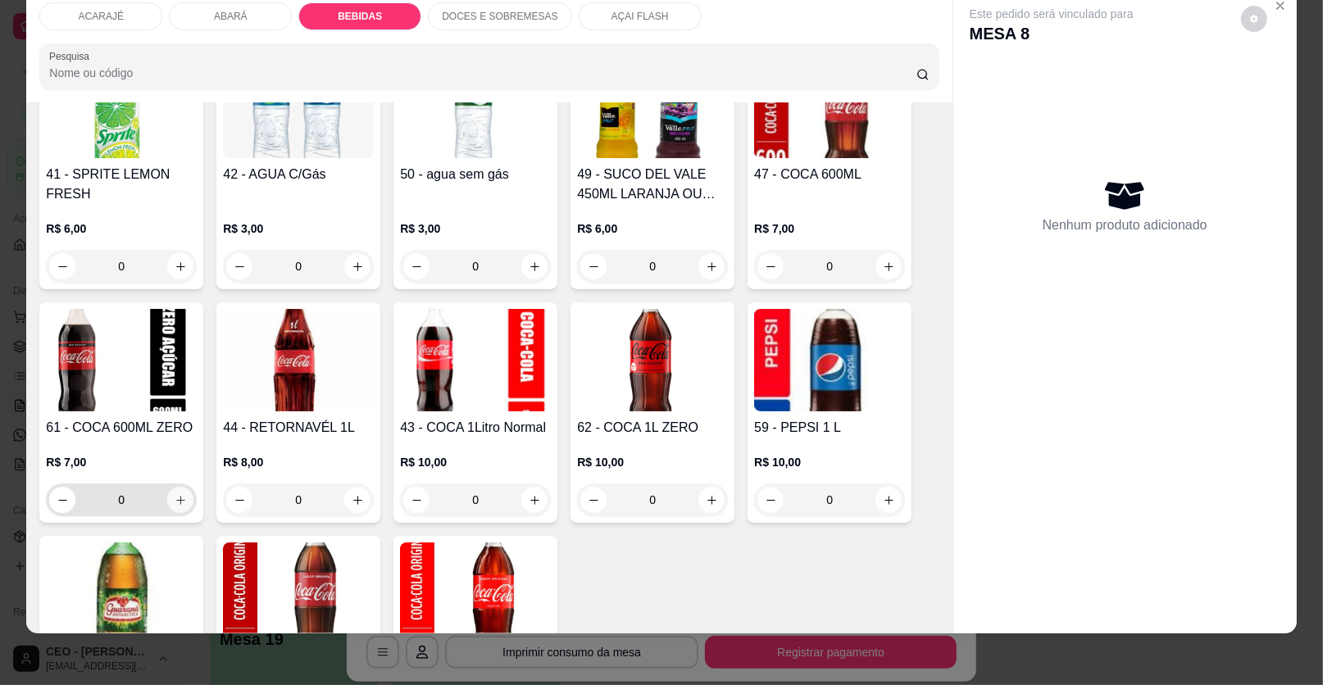
click at [173, 487] on button "increase-product-quantity" at bounding box center [180, 500] width 26 height 26
type input "1"
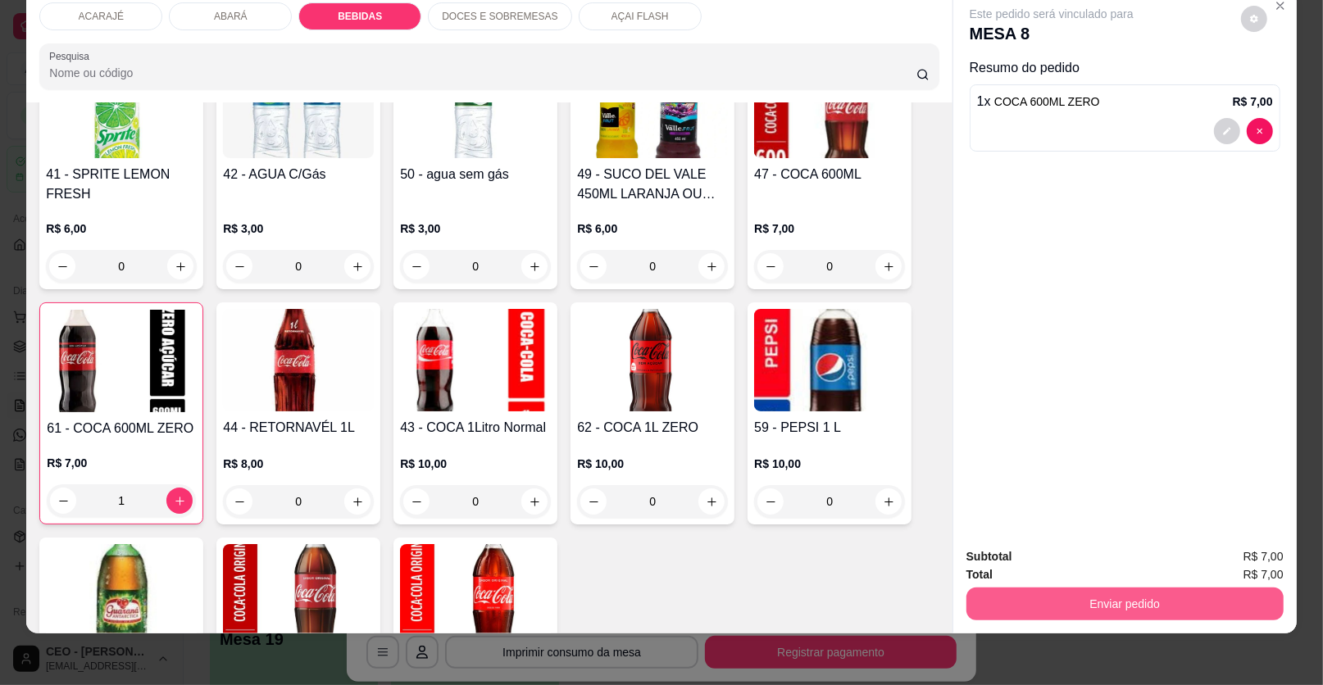
click at [1070, 616] on button "Enviar pedido" at bounding box center [1124, 604] width 317 height 33
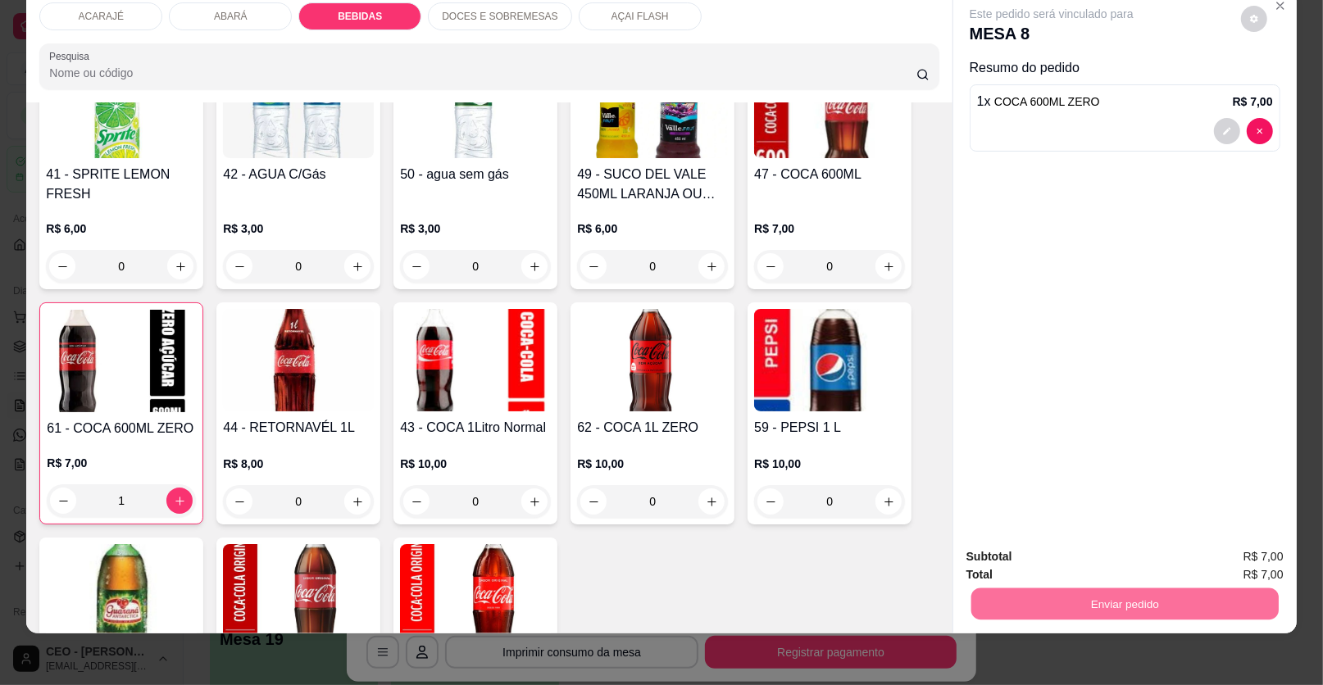
click at [1242, 560] on button "Enviar pedido" at bounding box center [1240, 563] width 93 height 31
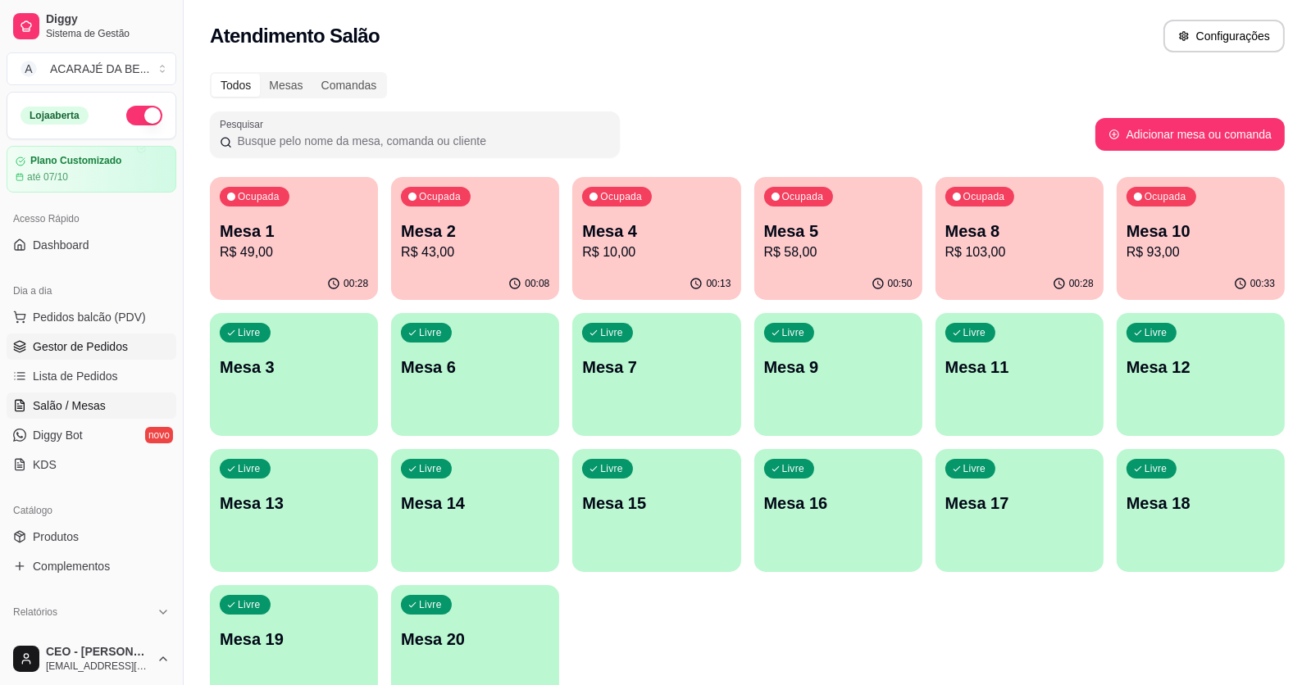
click at [62, 348] on span "Gestor de Pedidos" at bounding box center [80, 347] width 95 height 16
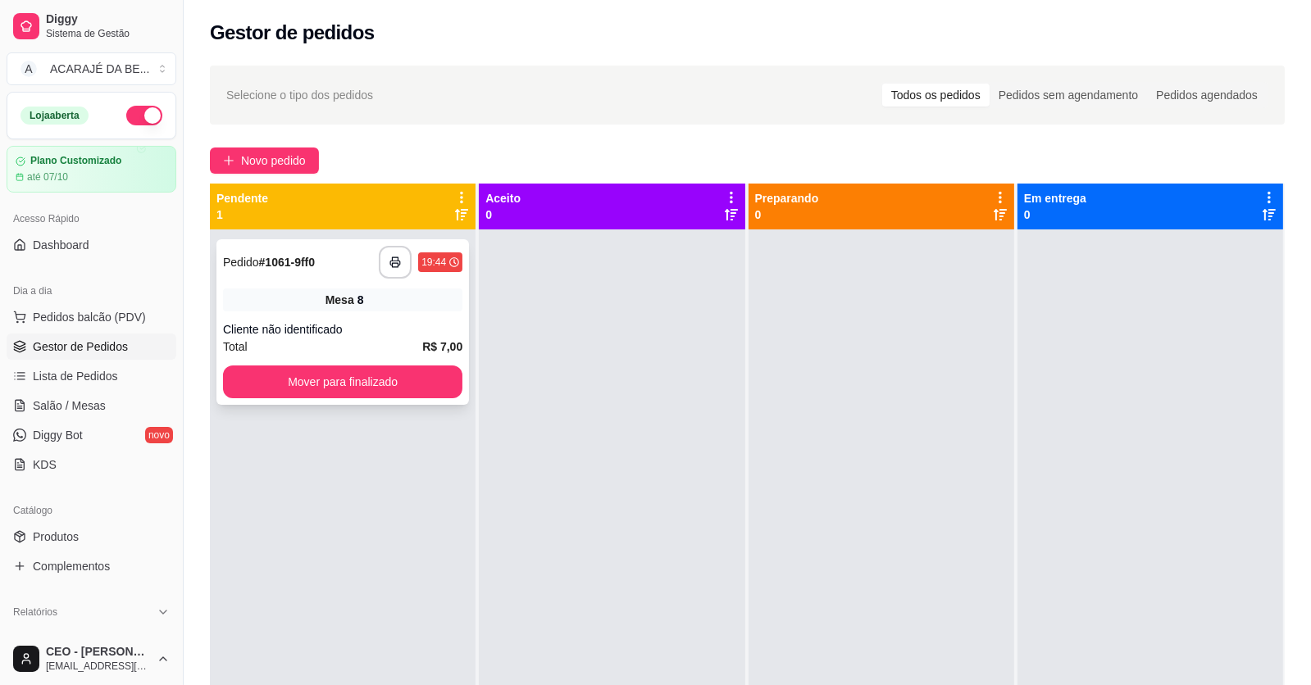
click at [310, 325] on div "Cliente não identificado" at bounding box center [342, 329] width 239 height 16
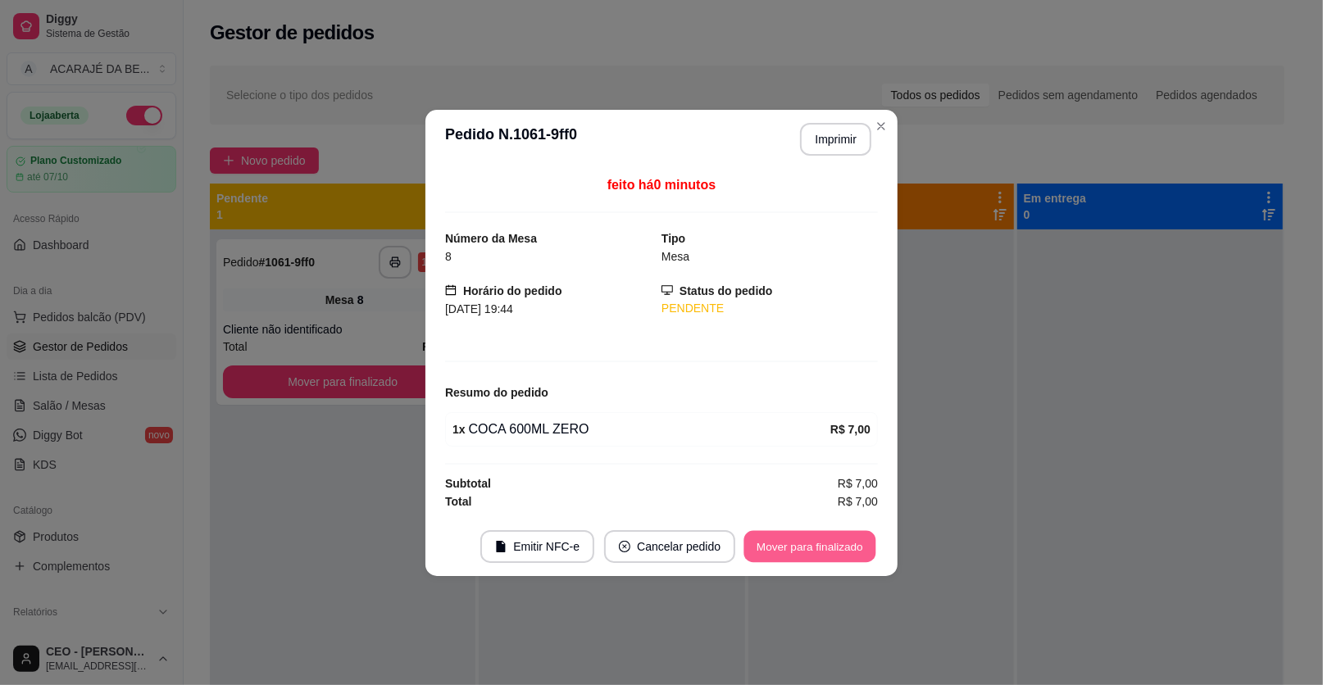
click at [797, 540] on button "Mover para finalizado" at bounding box center [810, 546] width 132 height 32
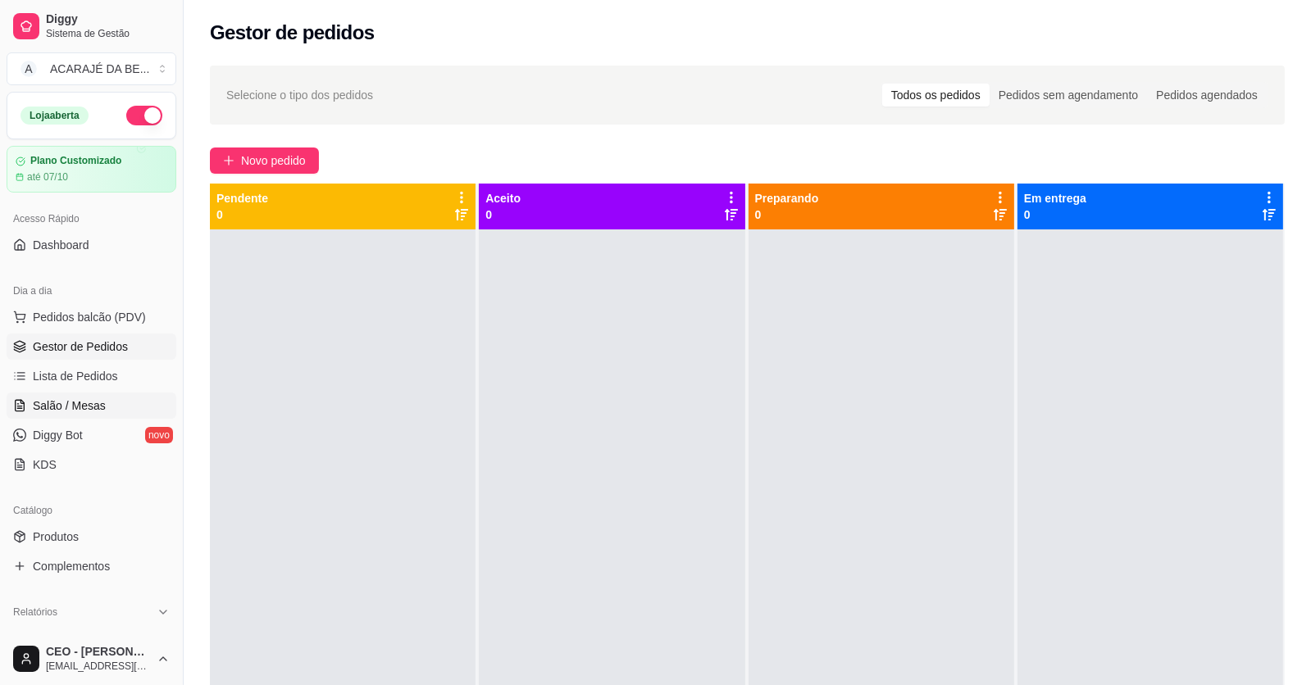
click at [116, 394] on link "Salão / Mesas" at bounding box center [92, 406] width 170 height 26
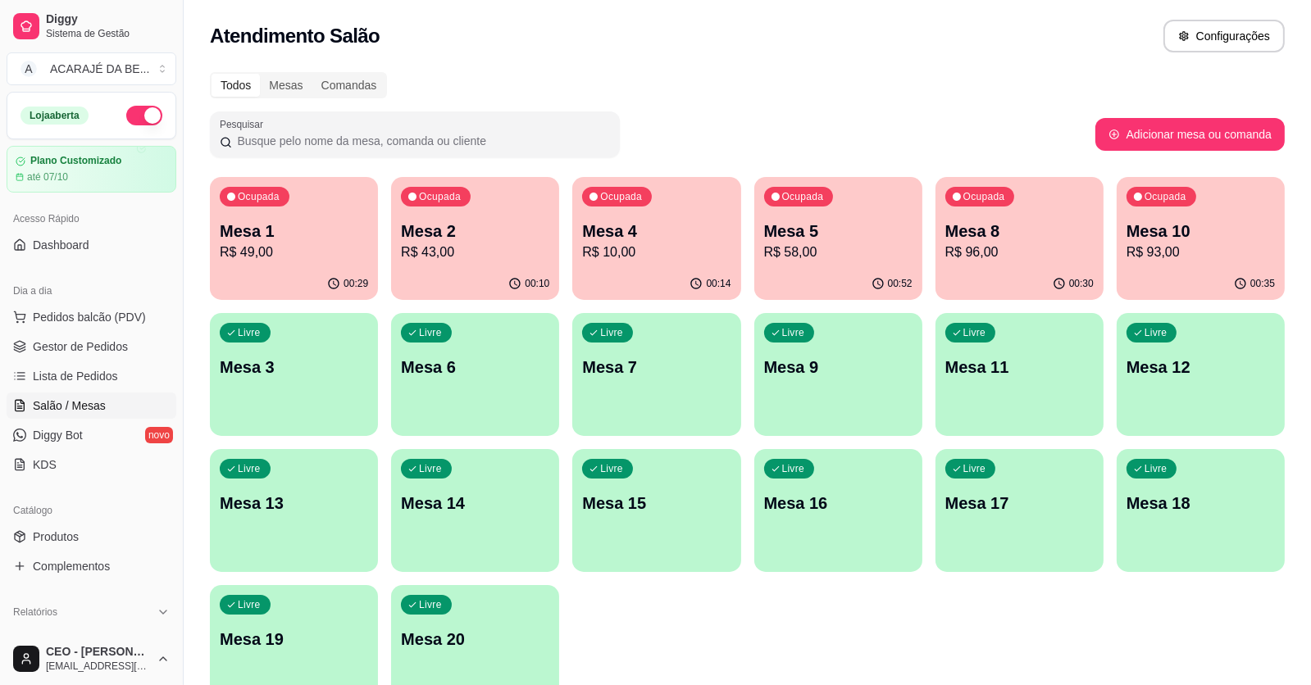
click at [284, 211] on div "Ocupada Mesa 1 R$ 49,00" at bounding box center [294, 222] width 168 height 91
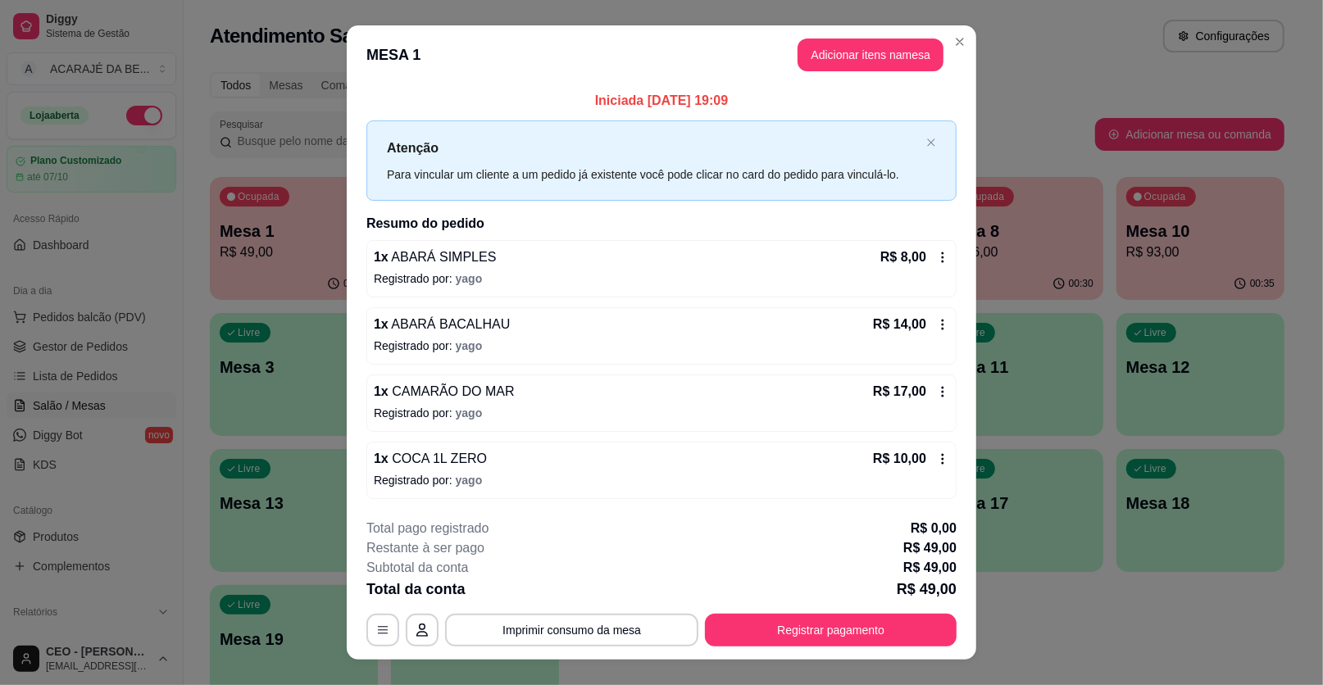
click at [696, 34] on header "MESA 1 Adicionar itens na mesa" at bounding box center [661, 54] width 629 height 59
click at [910, 616] on div "**********" at bounding box center [661, 583] width 590 height 128
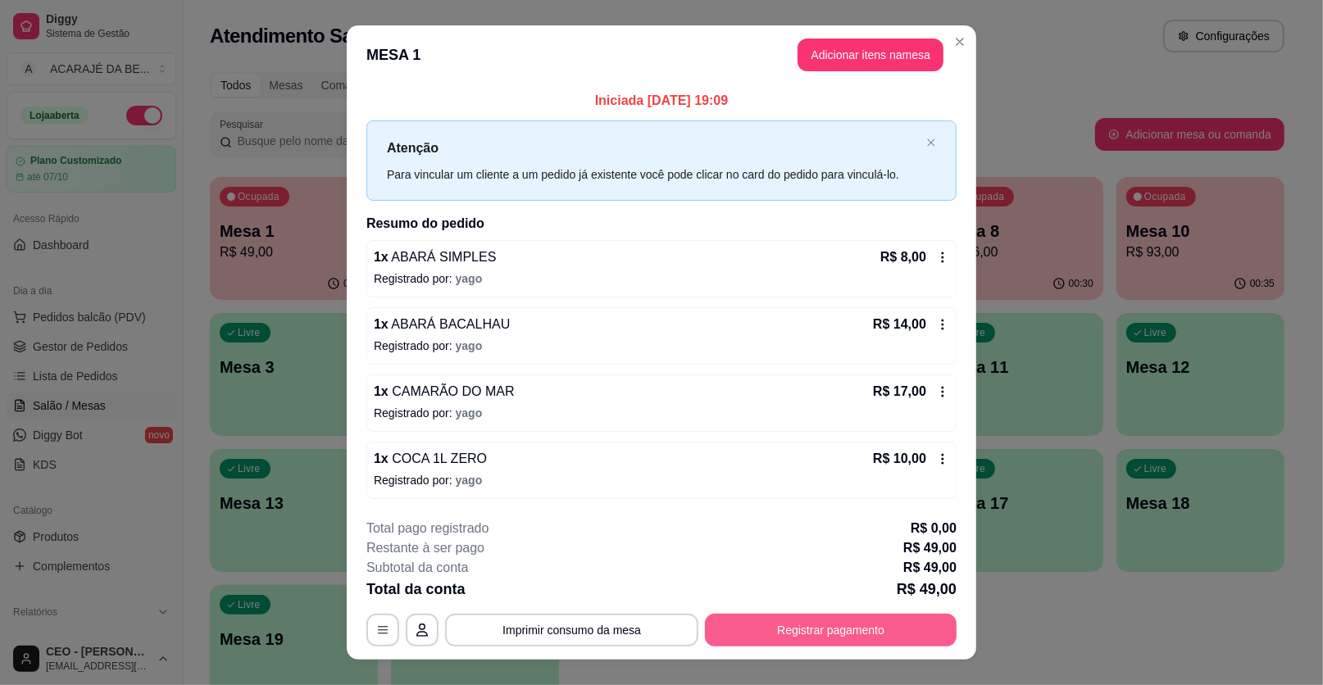
click at [824, 633] on button "Registrar pagamento" at bounding box center [831, 630] width 252 height 33
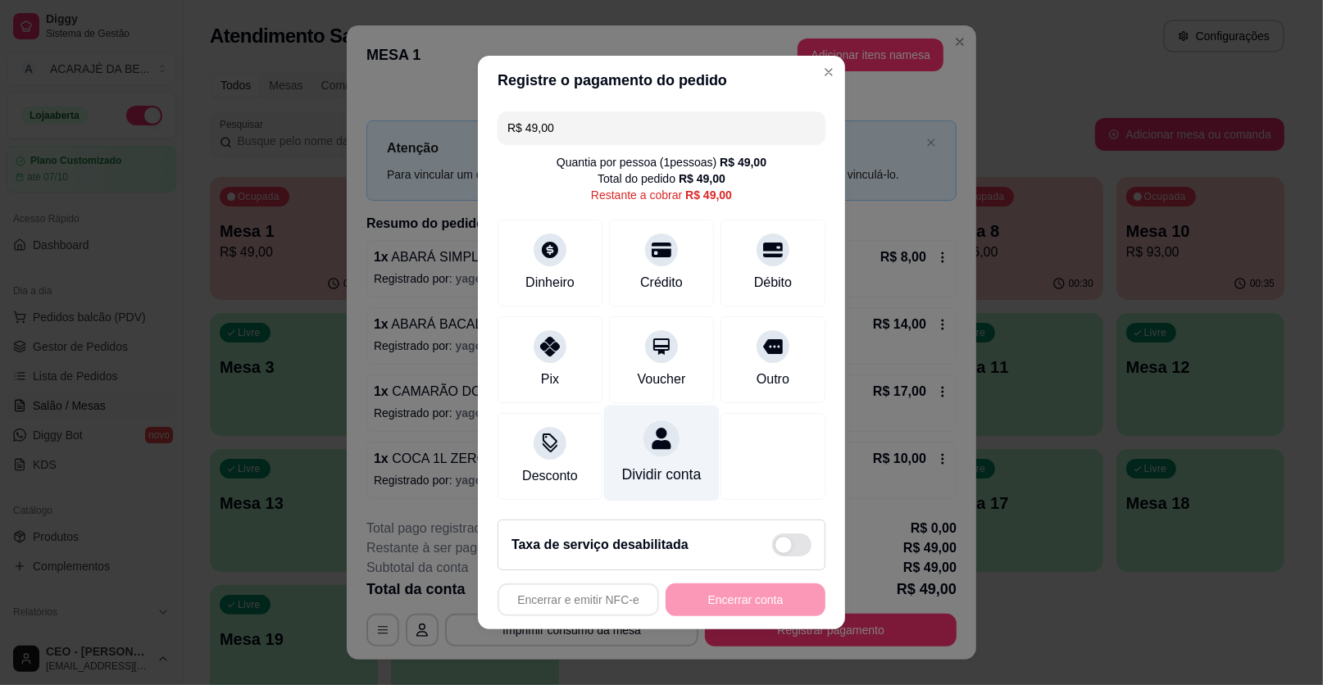
drag, startPoint x: 523, startPoint y: 346, endPoint x: 620, endPoint y: 430, distance: 129.0
click at [523, 344] on div "Pix" at bounding box center [550, 359] width 105 height 87
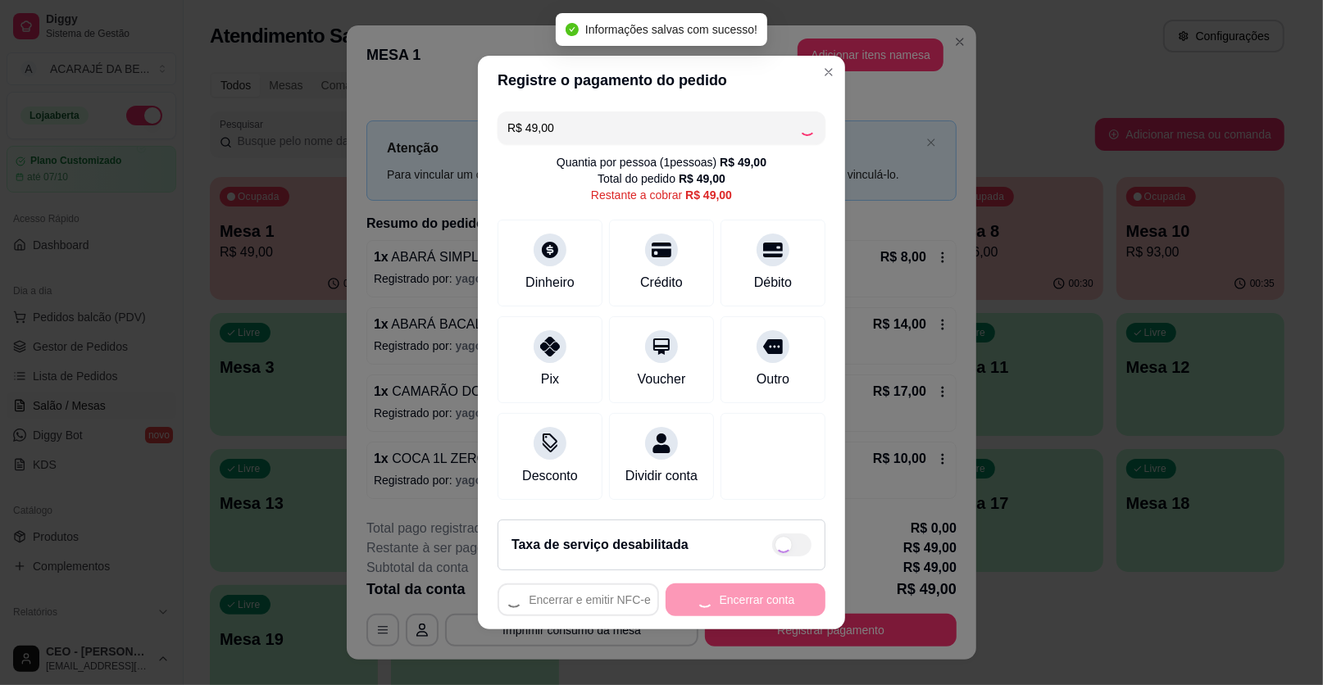
type input "R$ 0,00"
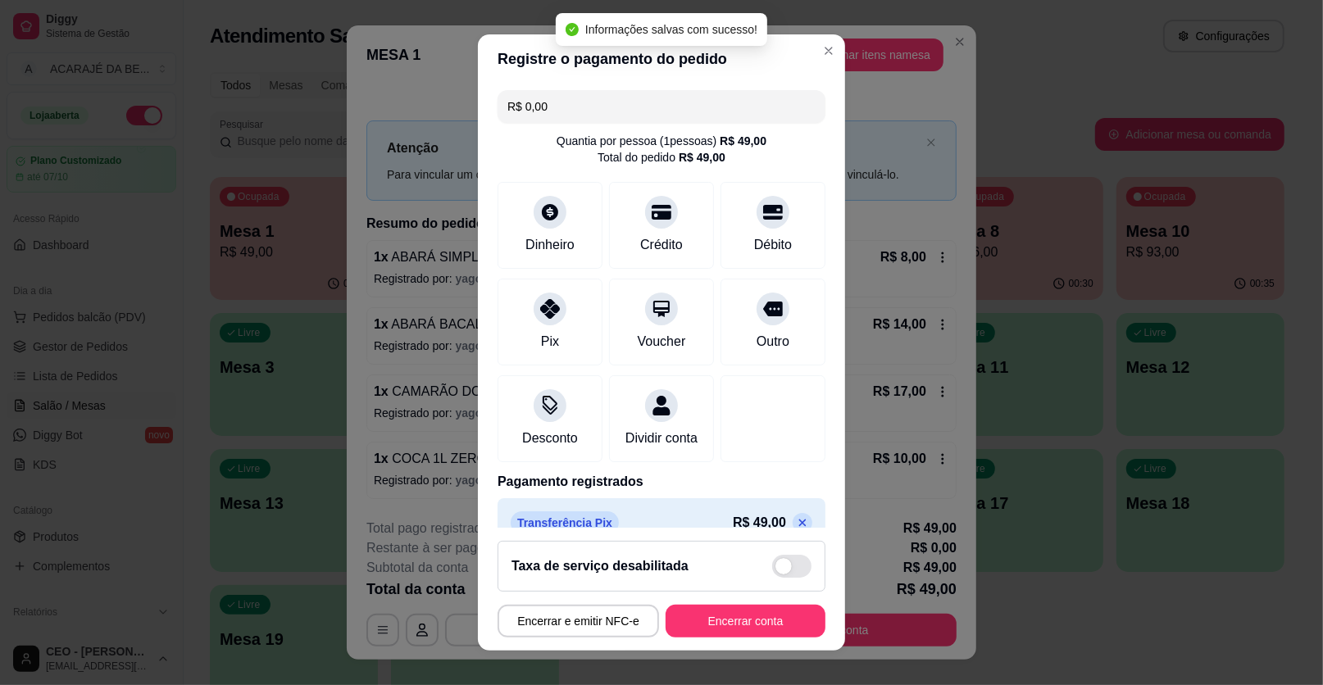
click at [750, 595] on footer "Taxa de serviço desabilitada Encerrar e emitir NFC-e Encerrar conta" at bounding box center [661, 589] width 367 height 123
click at [736, 617] on button "Encerrar conta" at bounding box center [746, 621] width 160 height 33
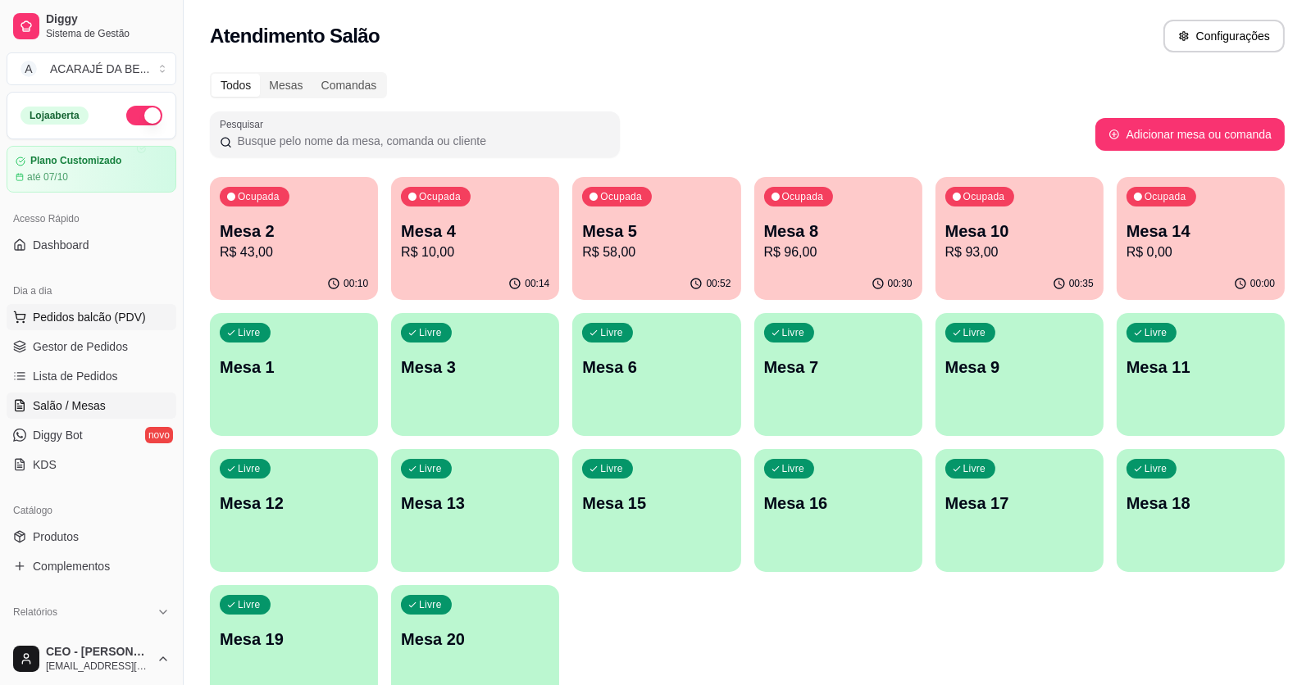
click at [107, 322] on span "Pedidos balcão (PDV)" at bounding box center [89, 317] width 113 height 16
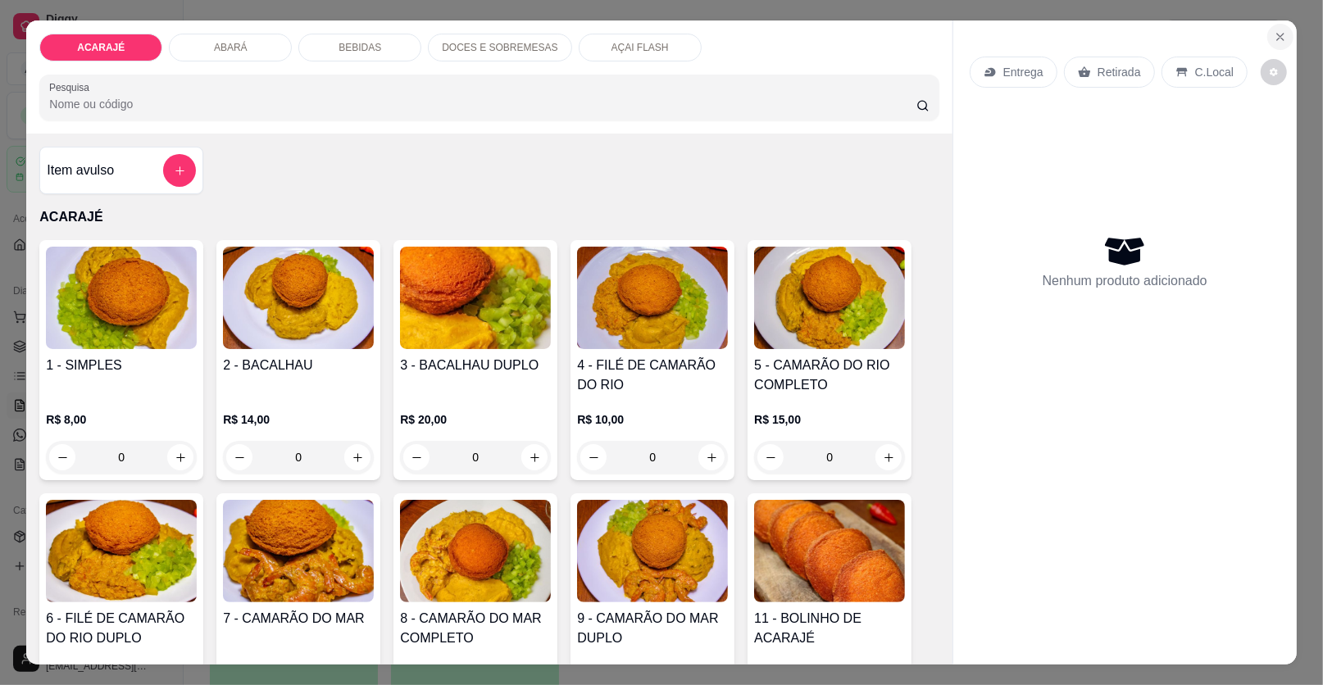
click at [1274, 40] on icon "Close" at bounding box center [1280, 36] width 13 height 13
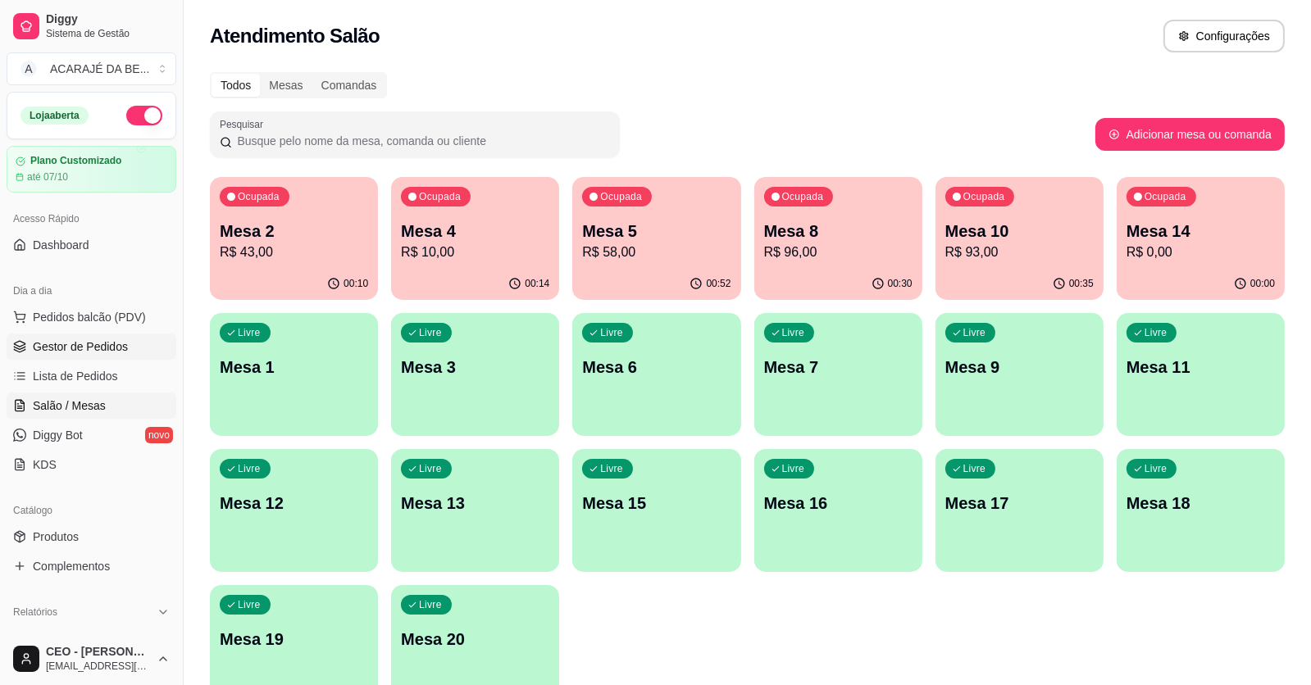
click at [89, 353] on span "Gestor de Pedidos" at bounding box center [80, 347] width 95 height 16
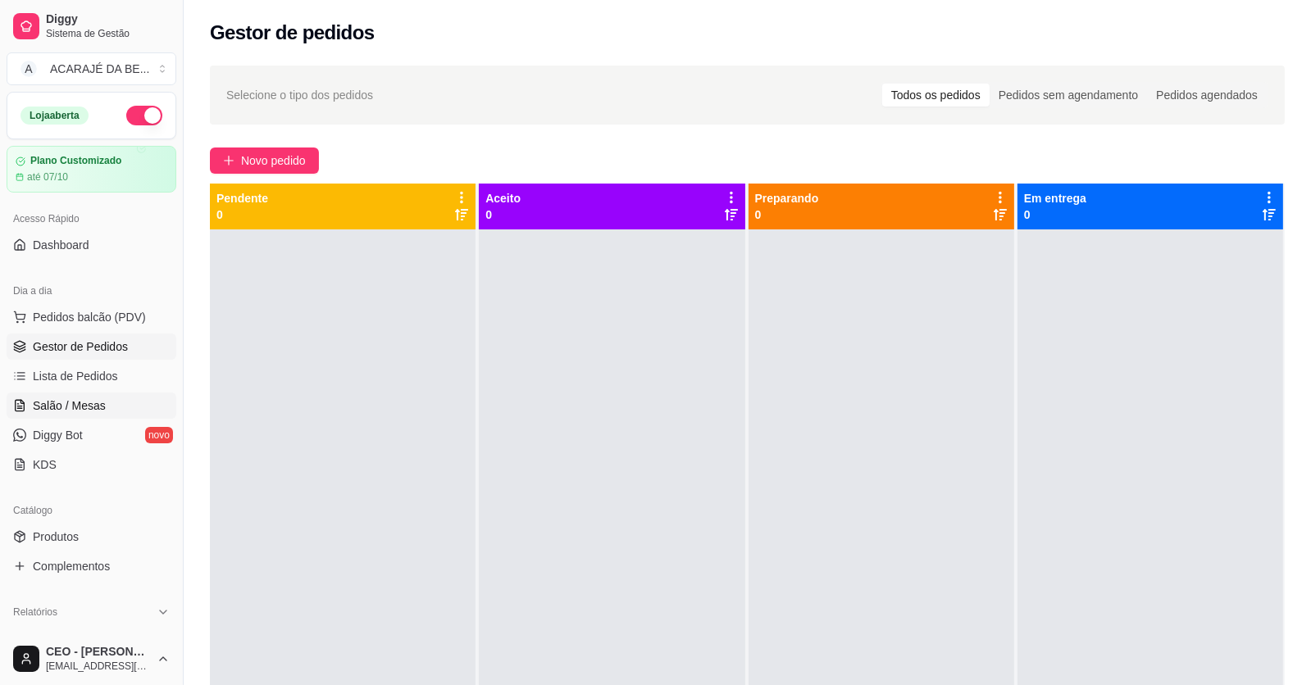
click at [111, 403] on link "Salão / Mesas" at bounding box center [92, 406] width 170 height 26
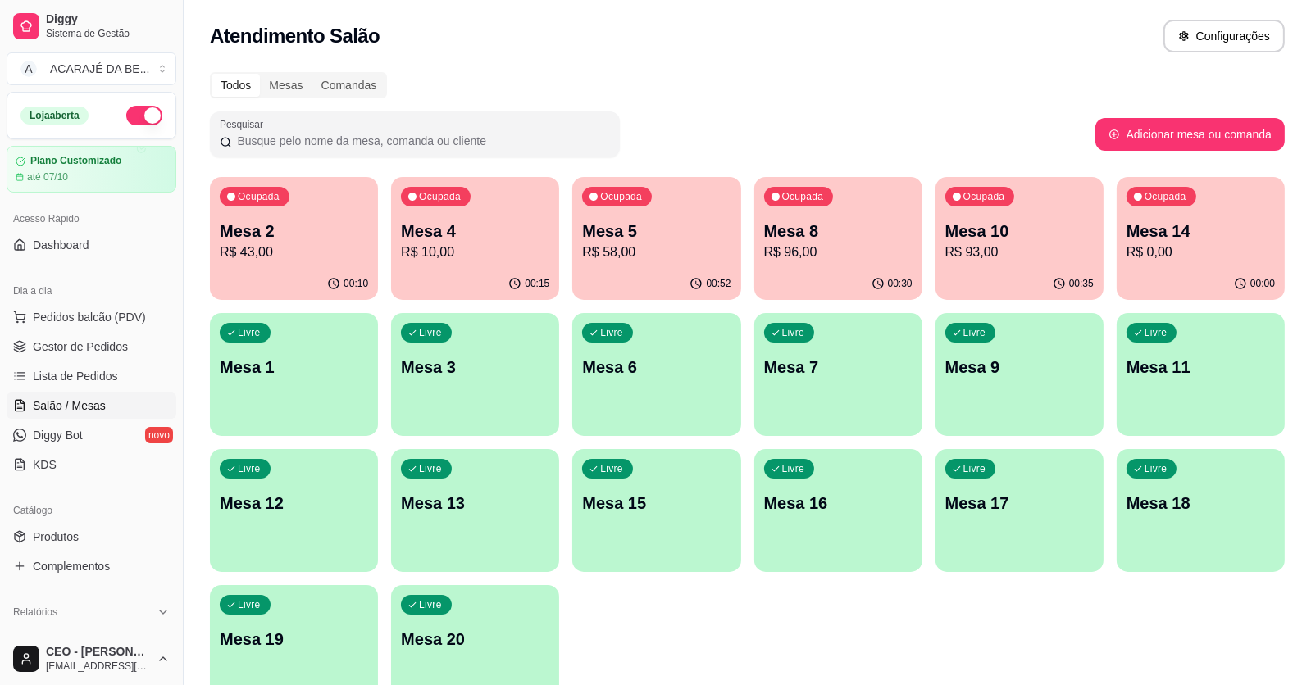
click at [1004, 247] on p "R$ 93,00" at bounding box center [1019, 253] width 148 height 20
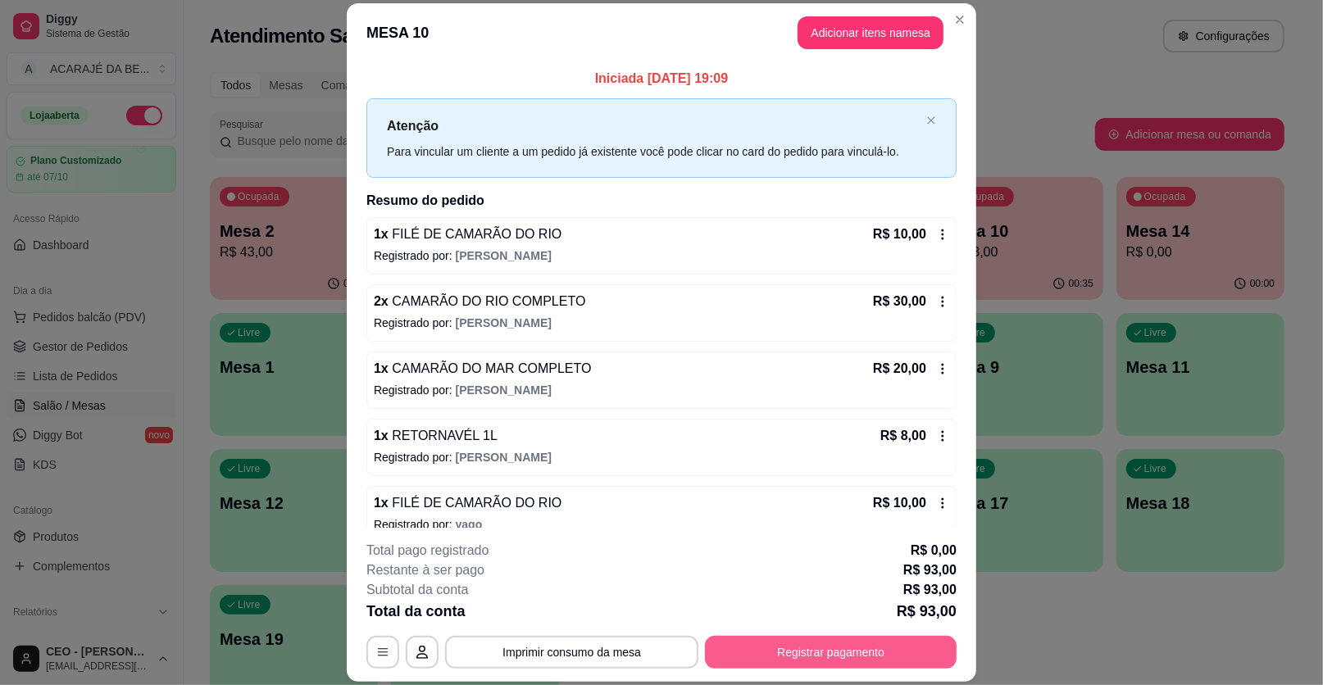
click at [861, 644] on button "Registrar pagamento" at bounding box center [831, 652] width 252 height 33
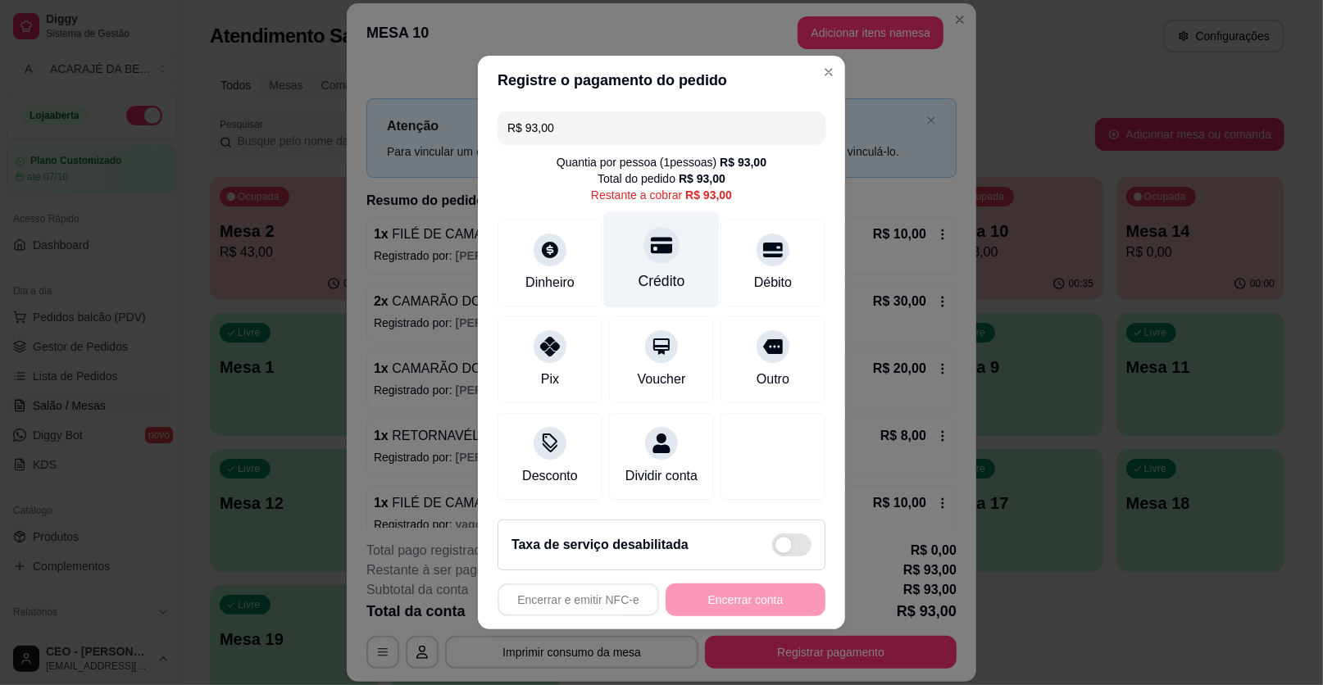
click at [682, 278] on div "Crédito" at bounding box center [662, 260] width 116 height 96
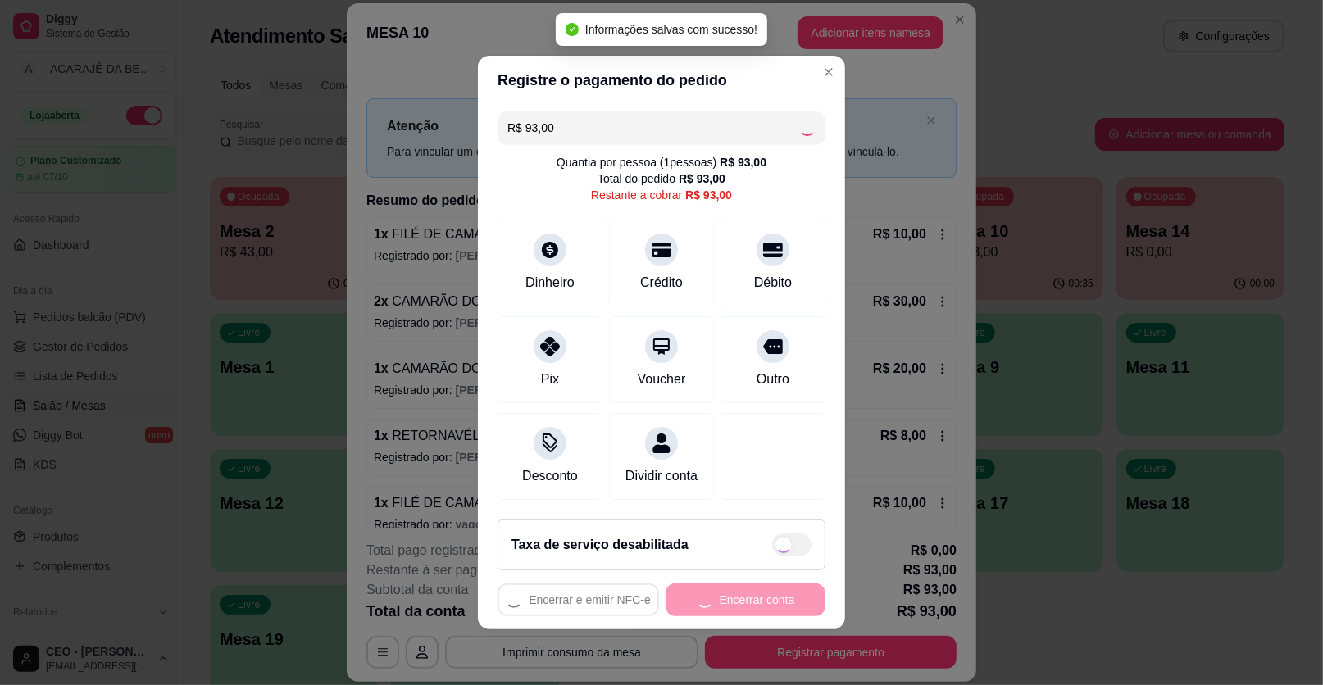
type input "R$ 0,00"
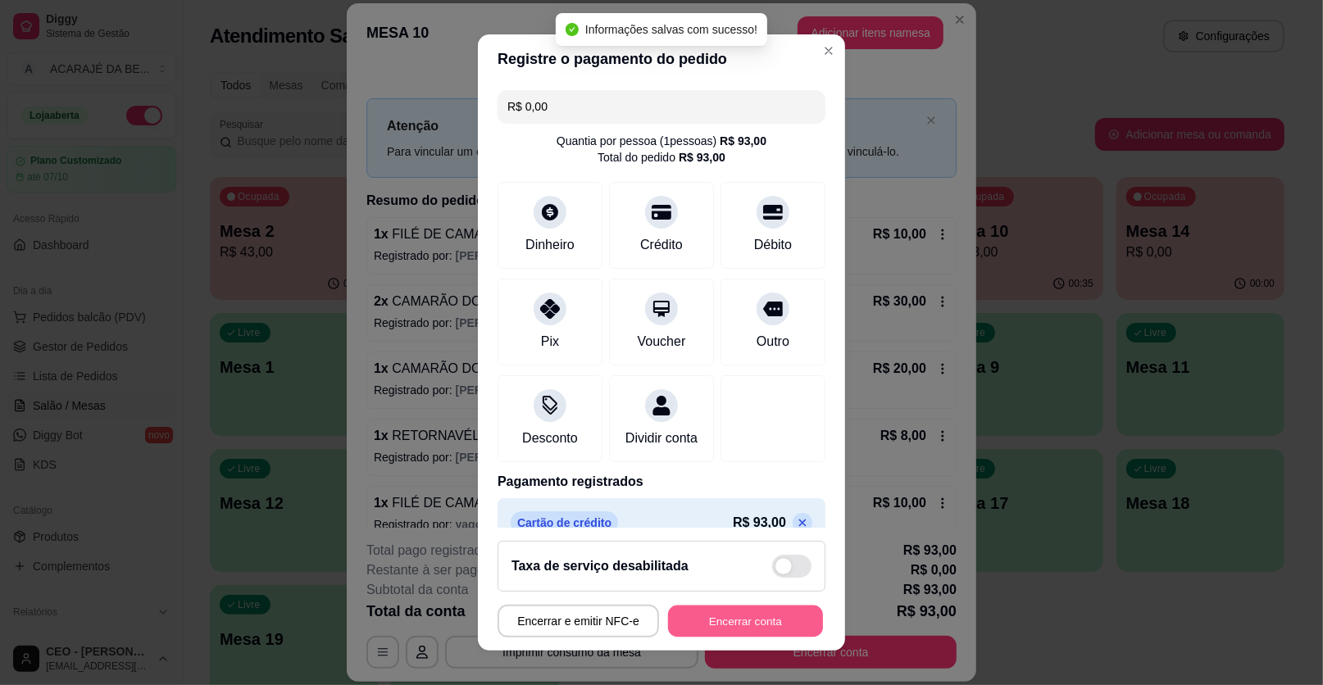
click at [753, 626] on button "Encerrar conta" at bounding box center [745, 622] width 155 height 32
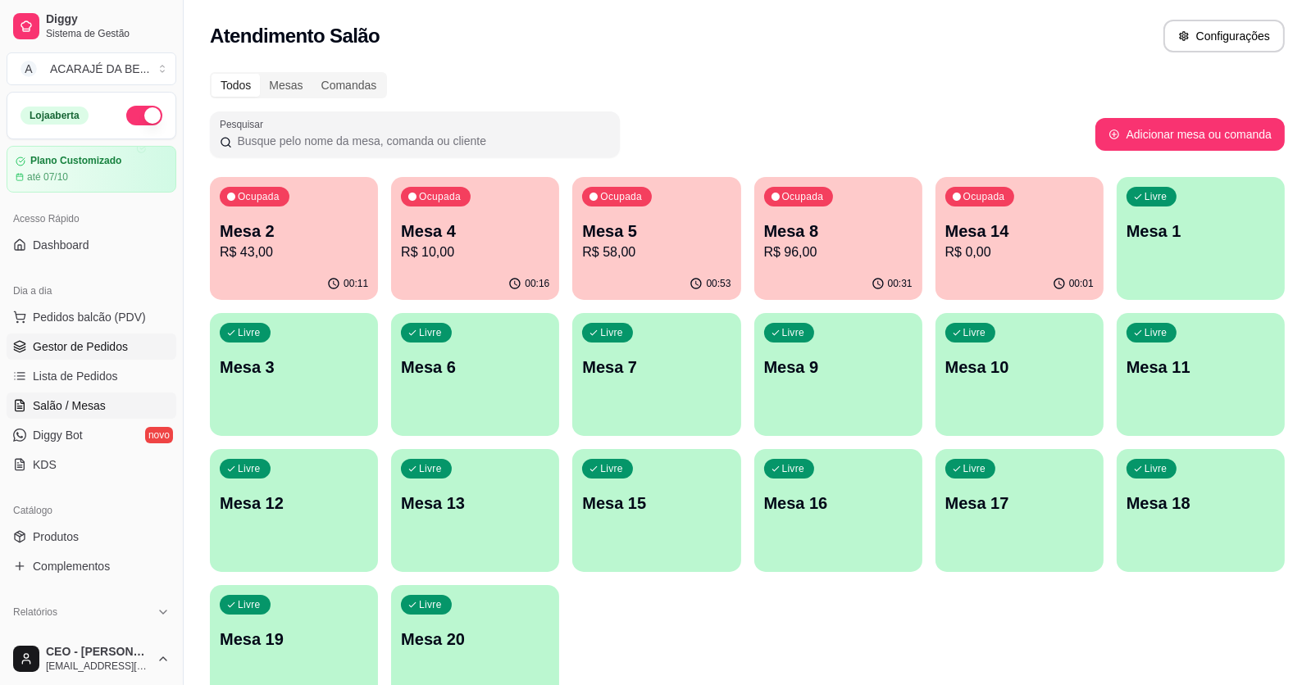
click at [84, 352] on span "Gestor de Pedidos" at bounding box center [80, 347] width 95 height 16
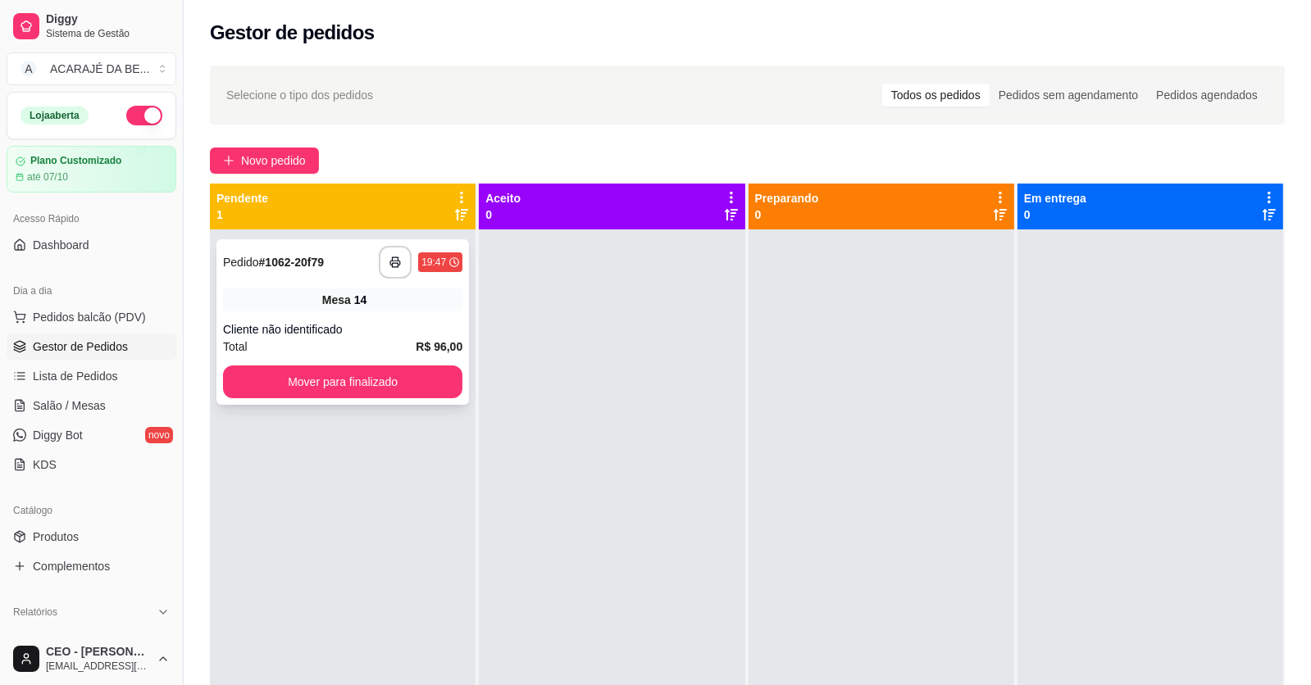
click at [350, 289] on div "Mesa 14" at bounding box center [342, 300] width 239 height 23
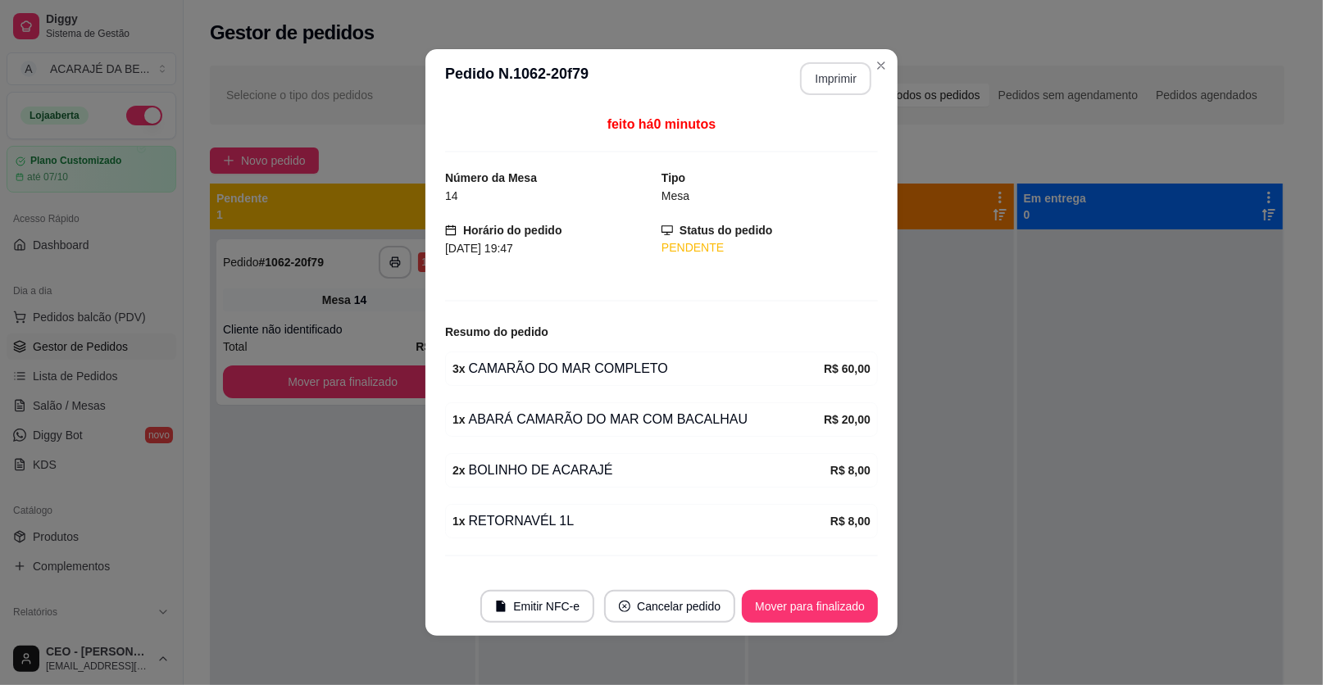
click at [845, 73] on button "Imprimir" at bounding box center [835, 78] width 71 height 33
click at [807, 609] on button "Mover para finalizado" at bounding box center [810, 606] width 136 height 33
click at [811, 605] on button "Mover para finalizado" at bounding box center [810, 606] width 136 height 33
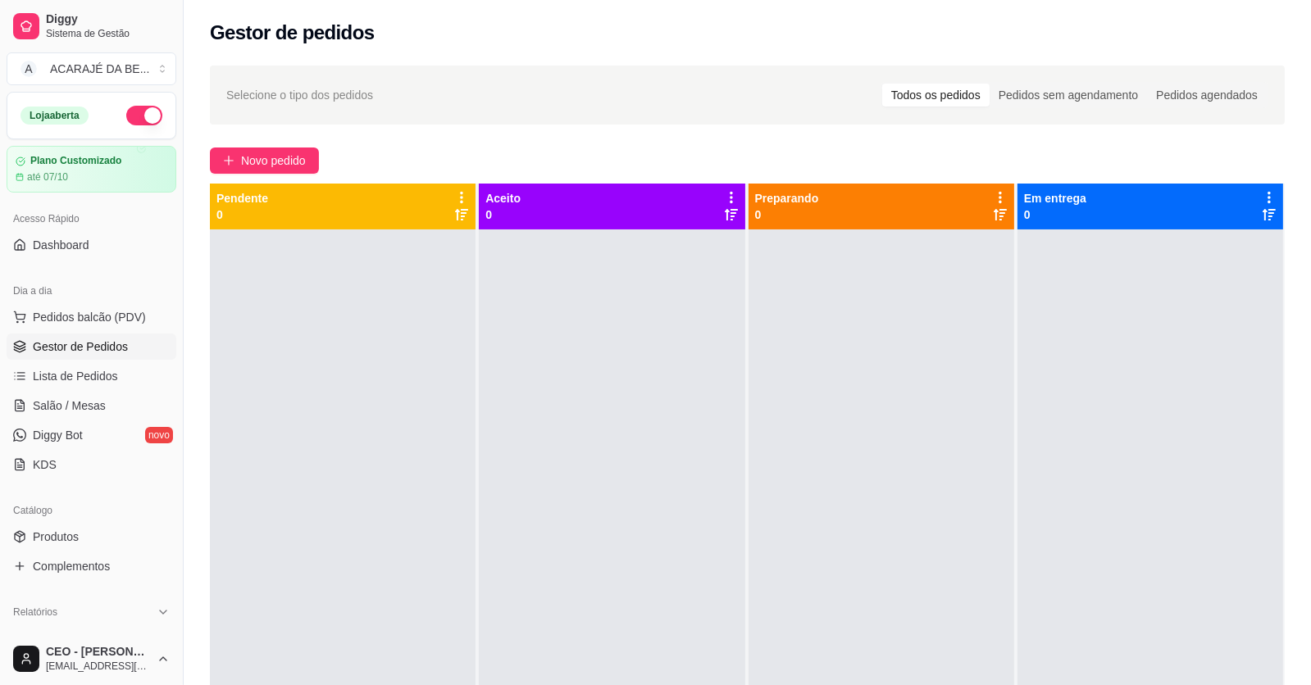
click at [249, 145] on div "Selecione o tipo dos pedidos Todos os pedidos Pedidos sem agendamento Pedidos a…" at bounding box center [747, 472] width 1127 height 833
click at [259, 155] on span "Novo pedido" at bounding box center [273, 161] width 65 height 18
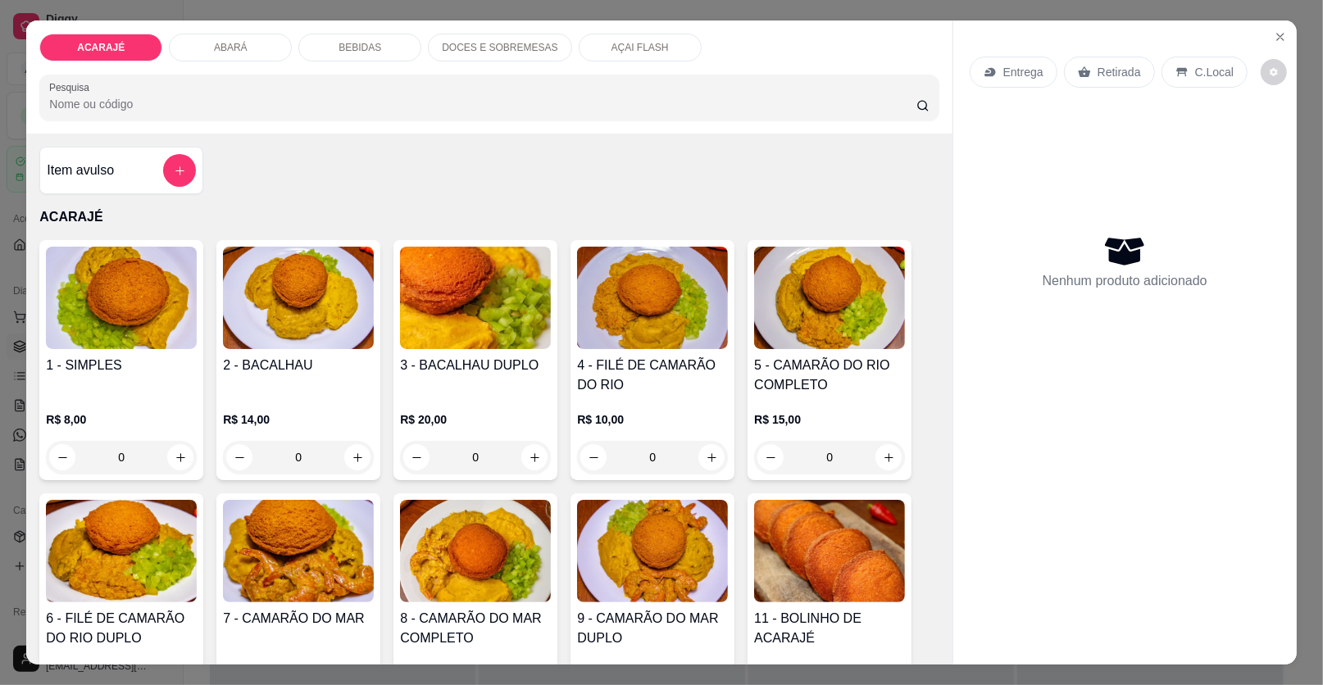
click at [361, 46] on p "BEBIDAS" at bounding box center [360, 47] width 43 height 13
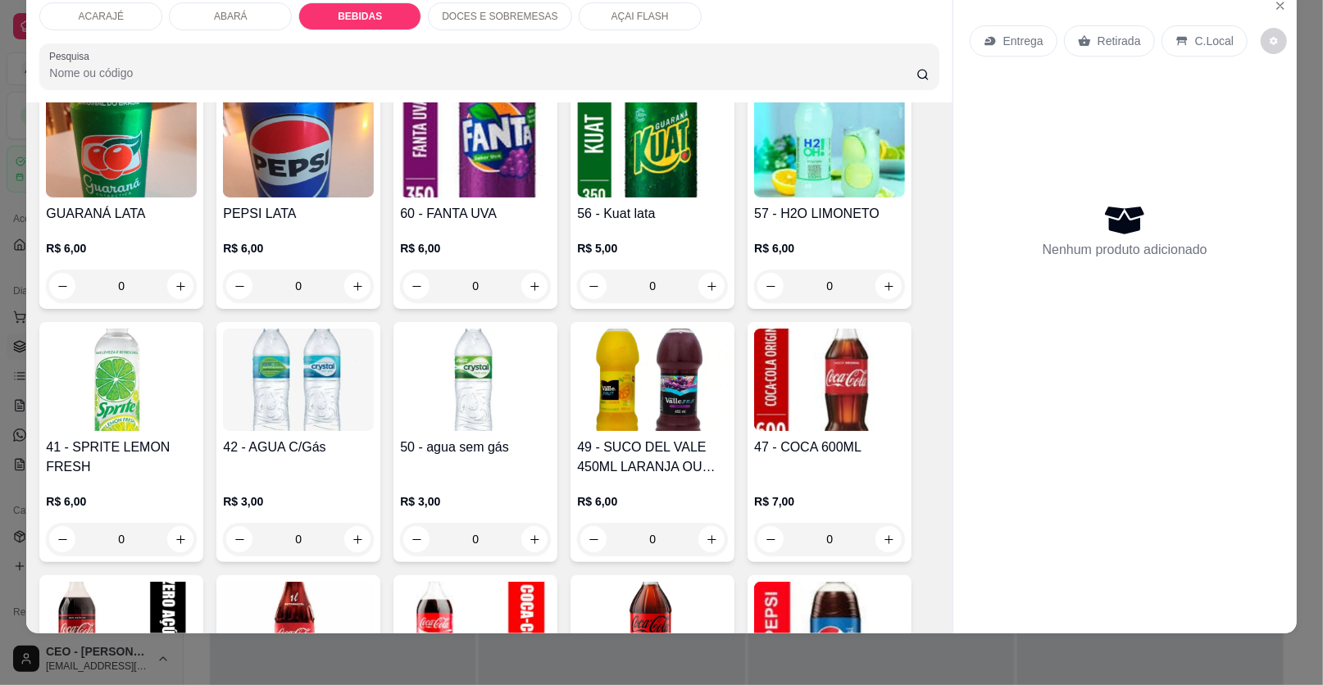
scroll to position [1479, 0]
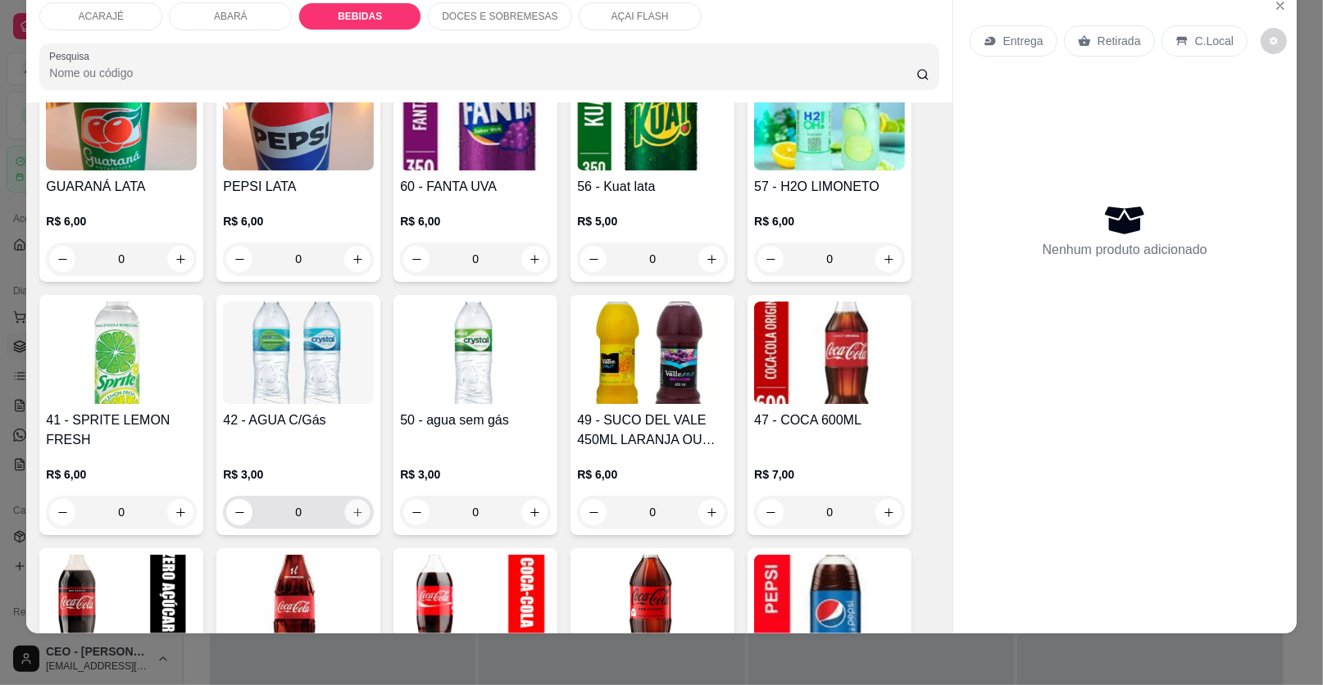
click at [355, 508] on icon "increase-product-quantity" at bounding box center [358, 513] width 12 height 12
type input "1"
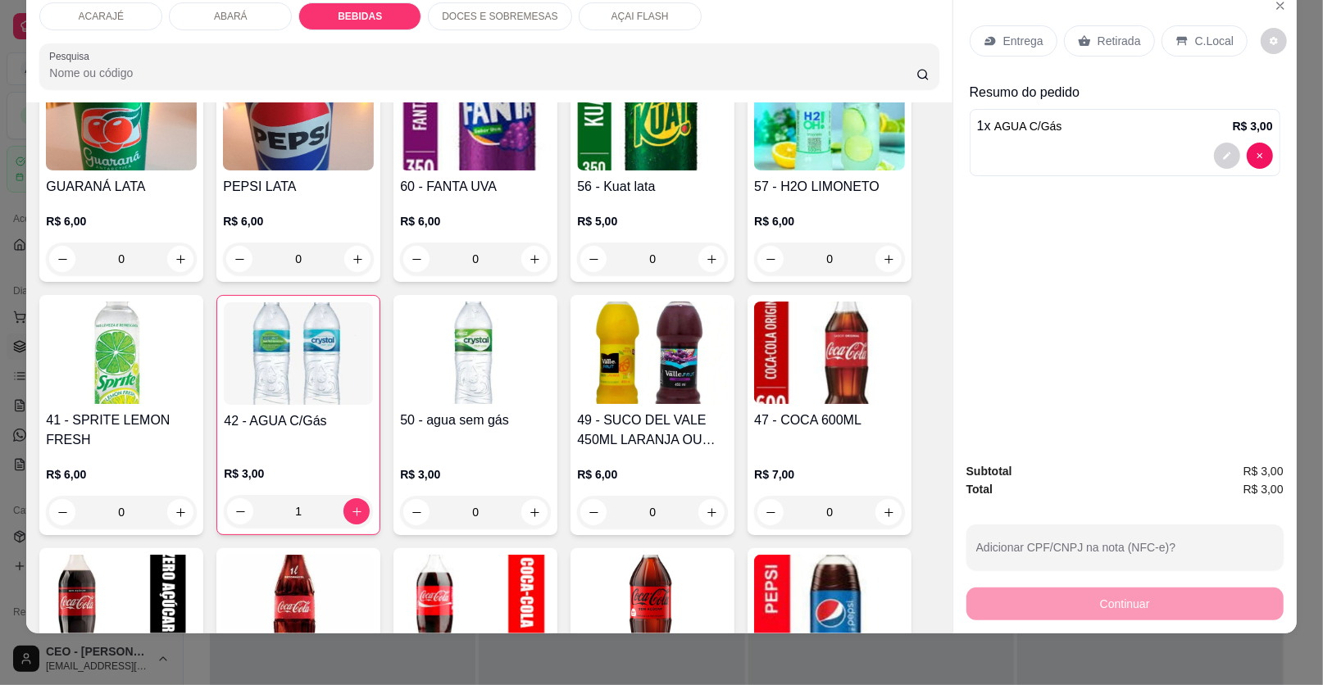
click at [1097, 43] on p "Retirada" at bounding box center [1118, 41] width 43 height 16
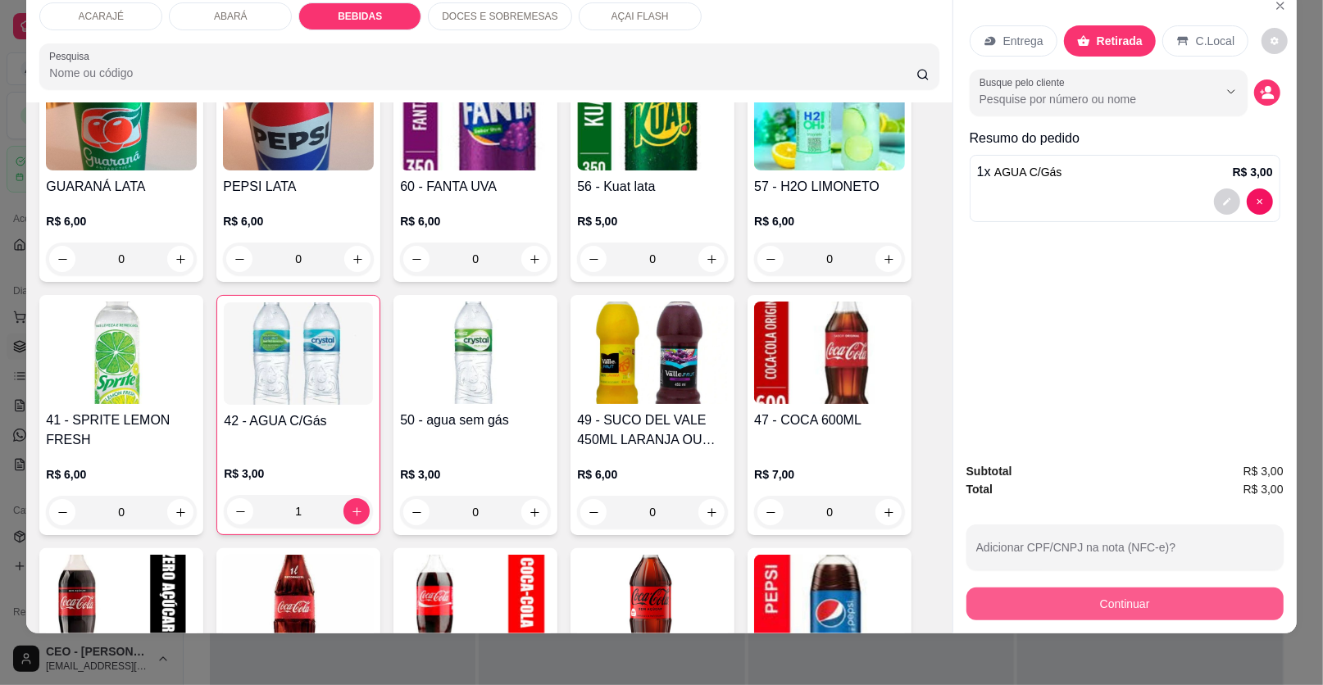
click at [1022, 598] on button "Continuar" at bounding box center [1124, 604] width 317 height 33
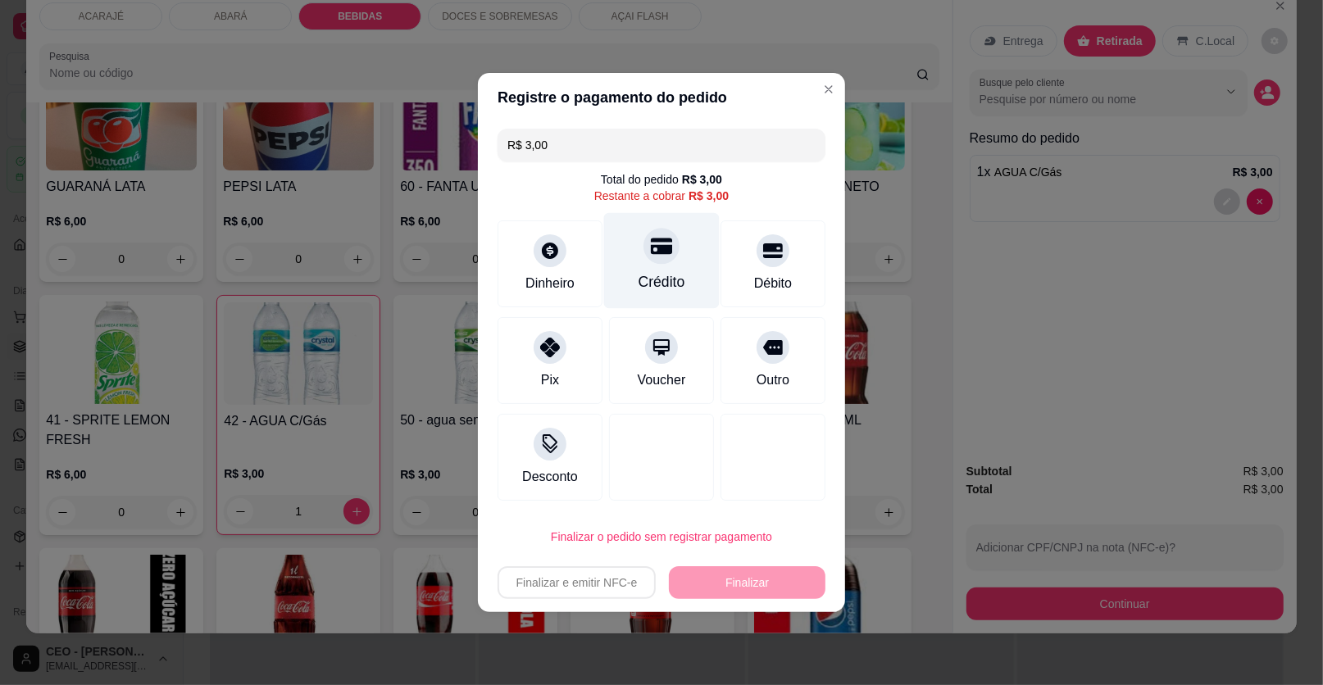
click at [668, 275] on div "Crédito" at bounding box center [661, 281] width 47 height 21
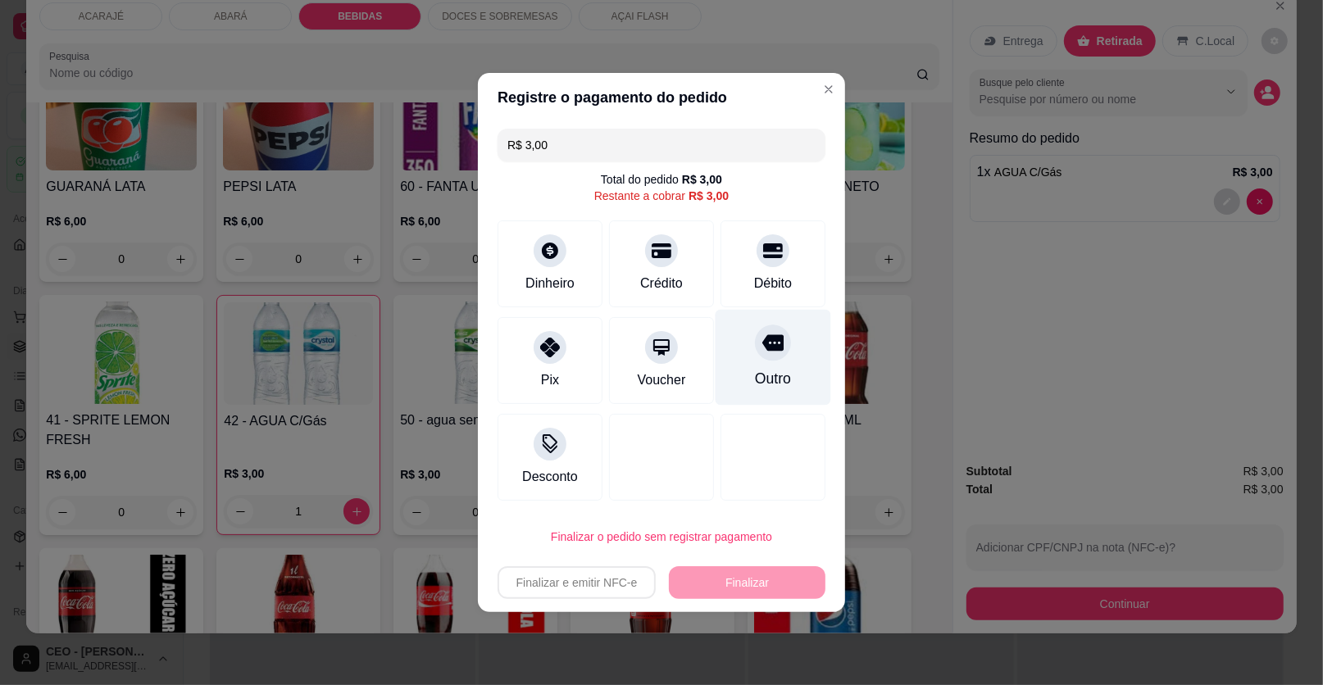
type input "R$ 0,00"
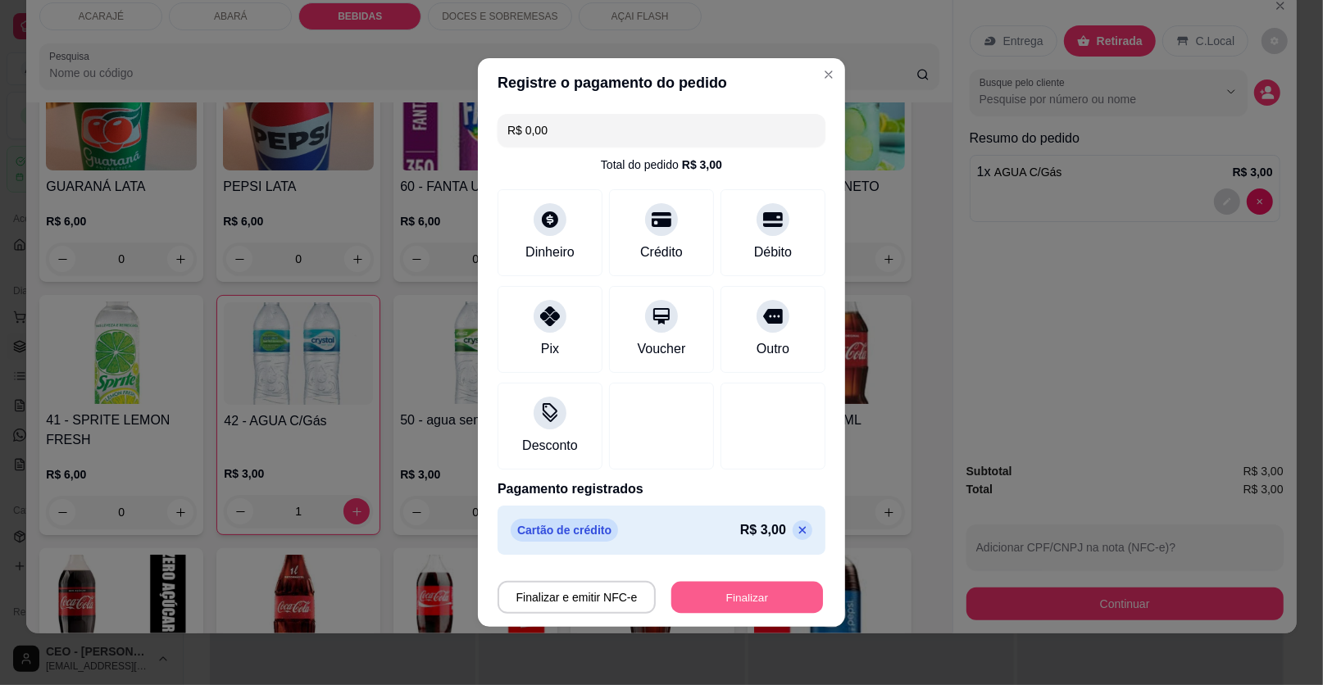
click at [766, 603] on button "Finalizar" at bounding box center [747, 598] width 152 height 32
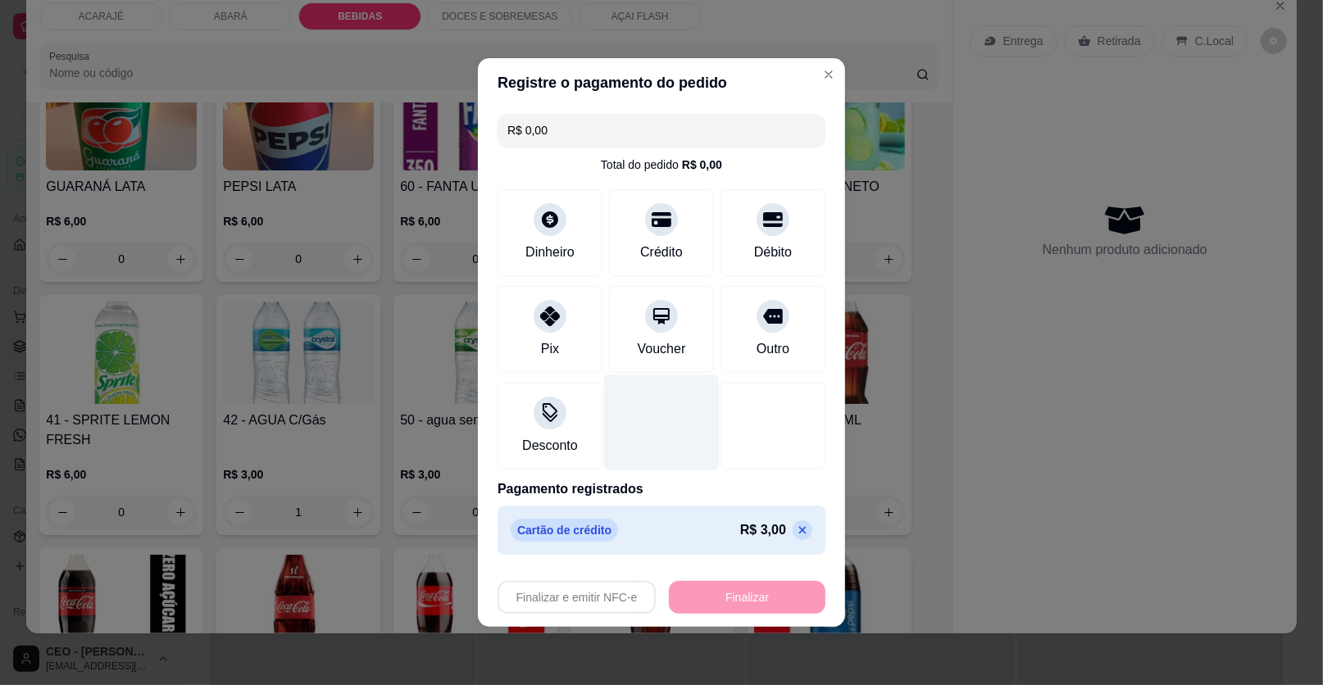
type input "0"
type input "-R$ 3,00"
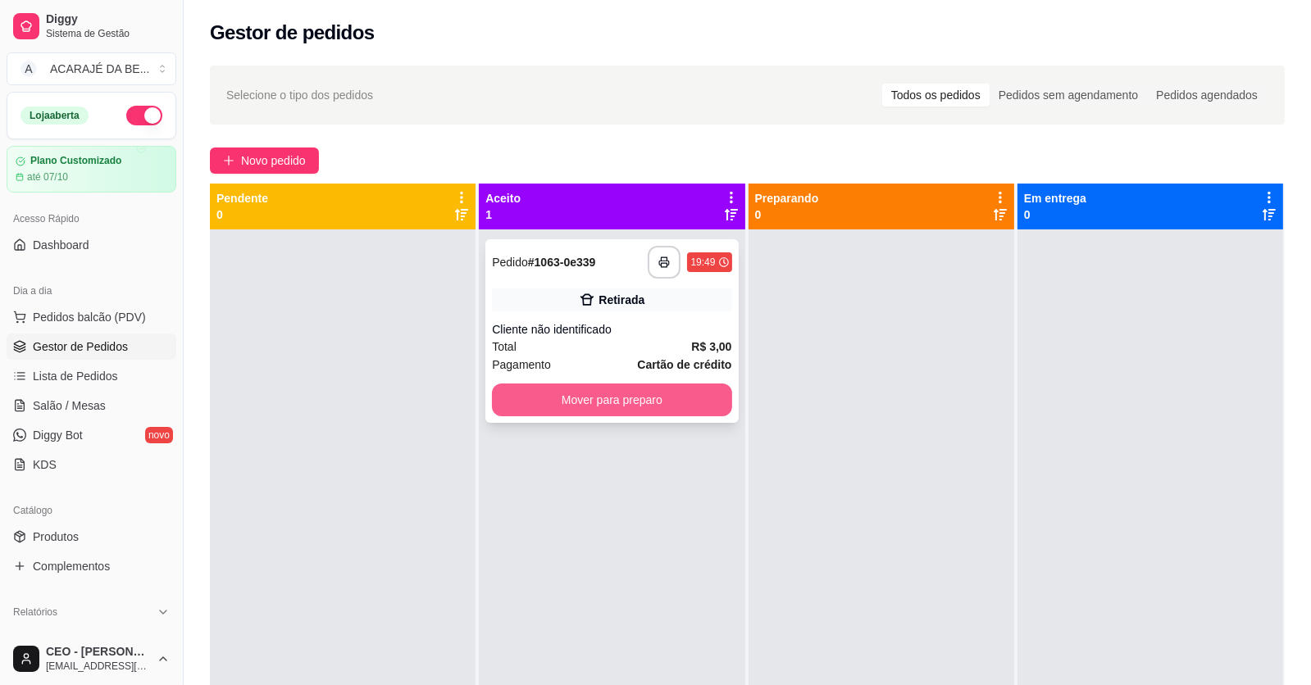
click at [612, 396] on button "Mover para preparo" at bounding box center [611, 400] width 239 height 33
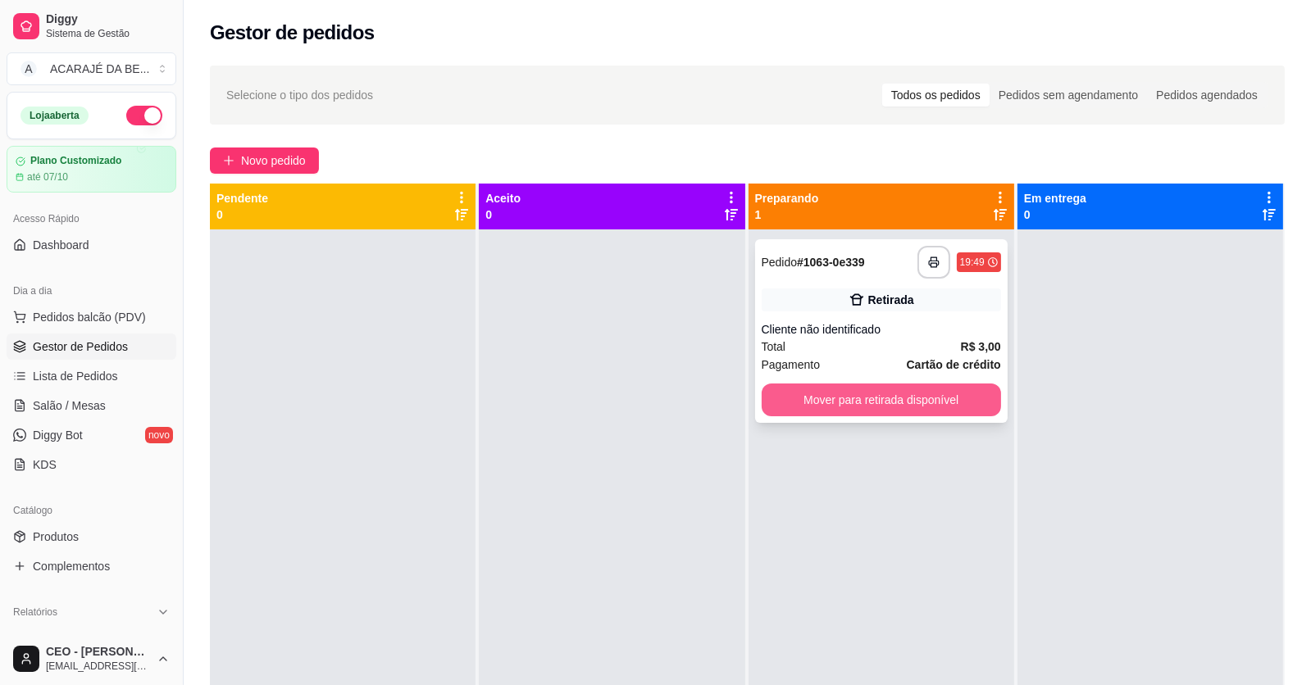
click at [902, 393] on button "Mover para retirada disponível" at bounding box center [880, 400] width 239 height 33
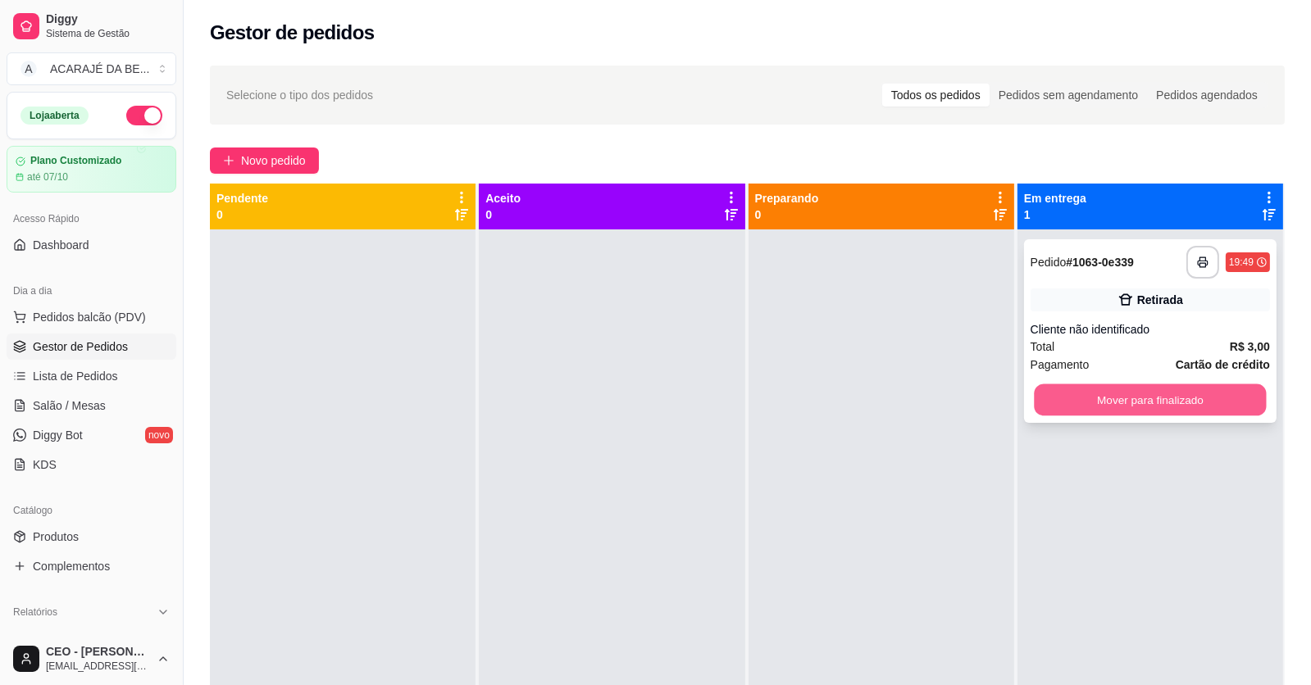
click at [1151, 400] on button "Mover para finalizado" at bounding box center [1150, 400] width 232 height 32
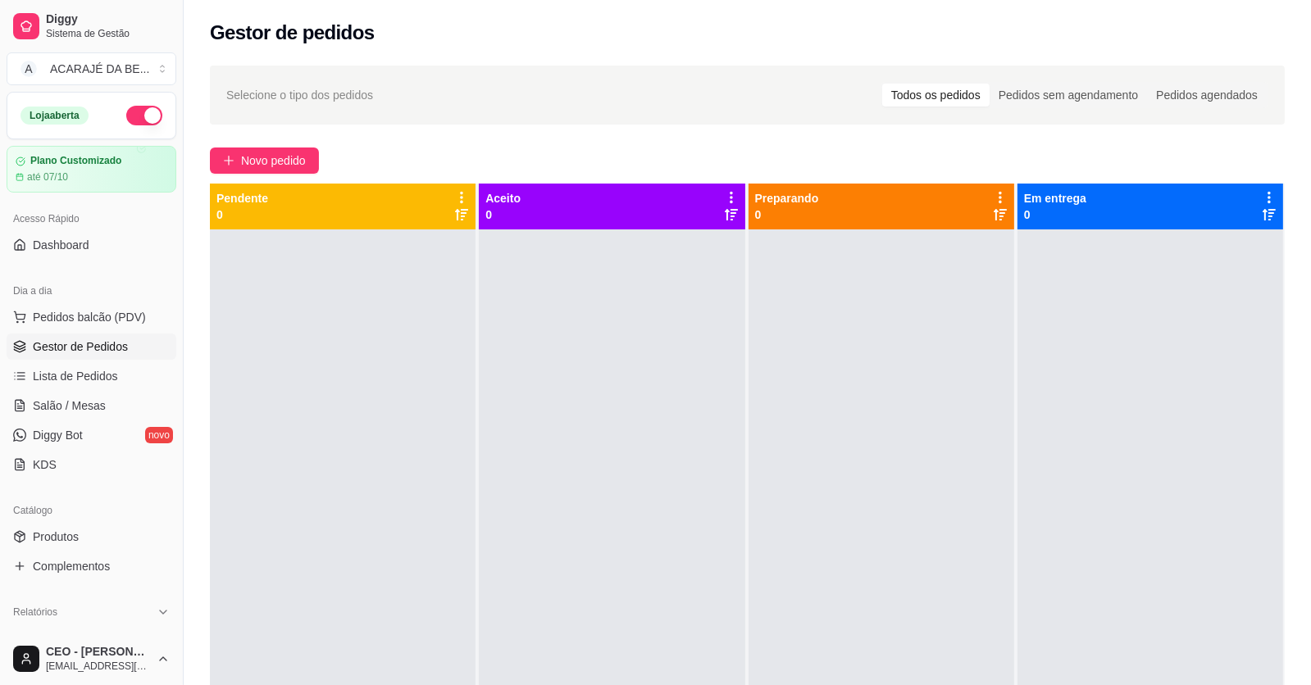
click at [260, 143] on div "Selecione o tipo dos pedidos Todos os pedidos Pedidos sem agendamento Pedidos a…" at bounding box center [747, 472] width 1127 height 833
click at [253, 152] on span "Novo pedido" at bounding box center [273, 161] width 65 height 18
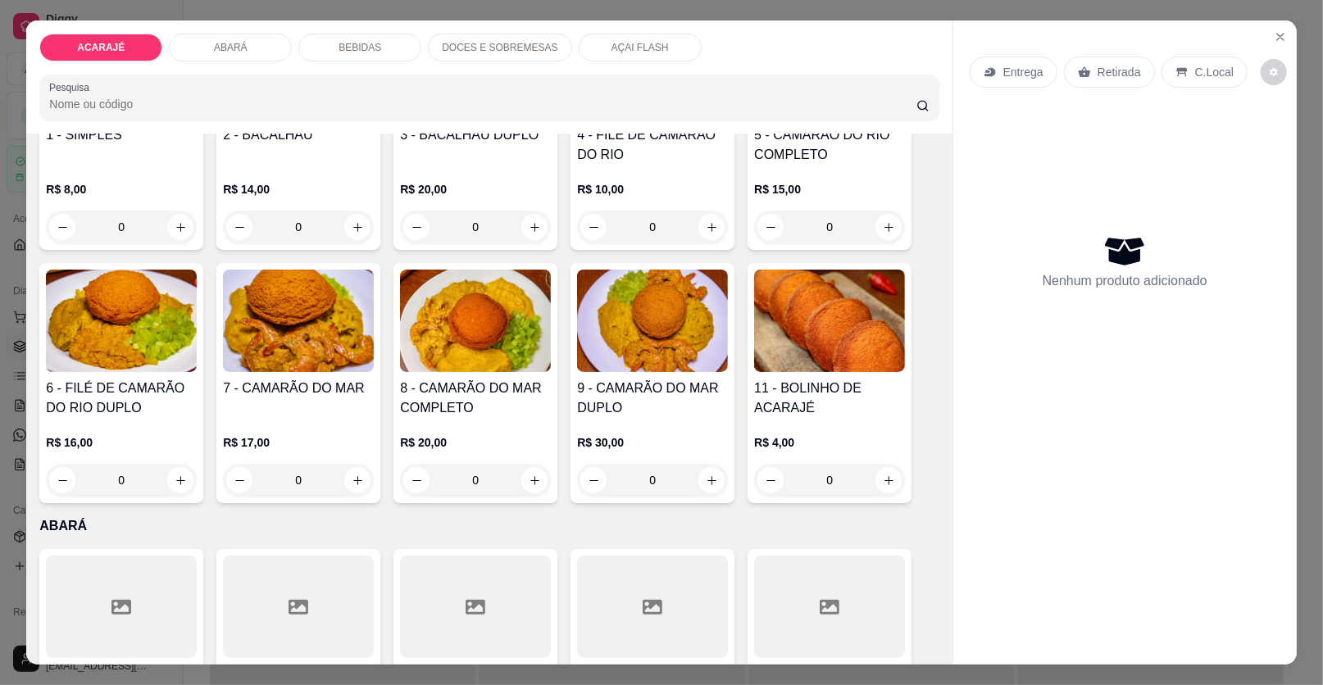
scroll to position [327, 0]
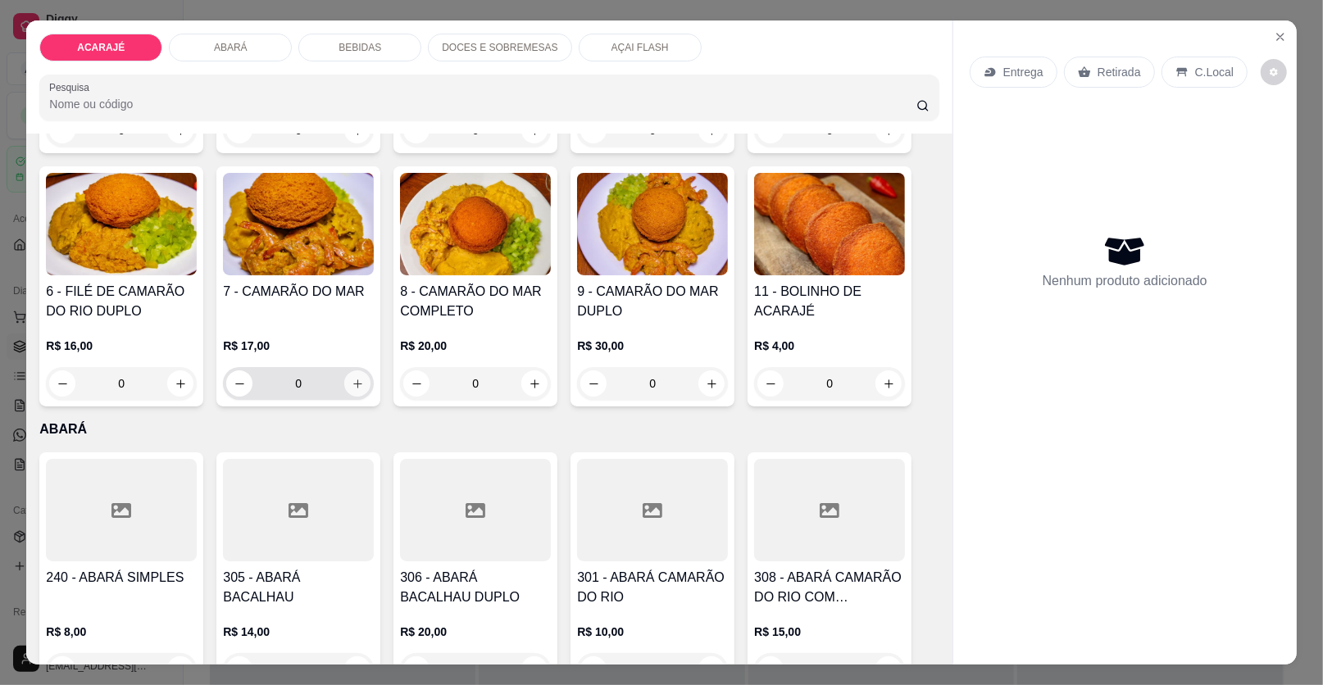
click at [352, 380] on icon "increase-product-quantity" at bounding box center [358, 384] width 12 height 12
type input "1"
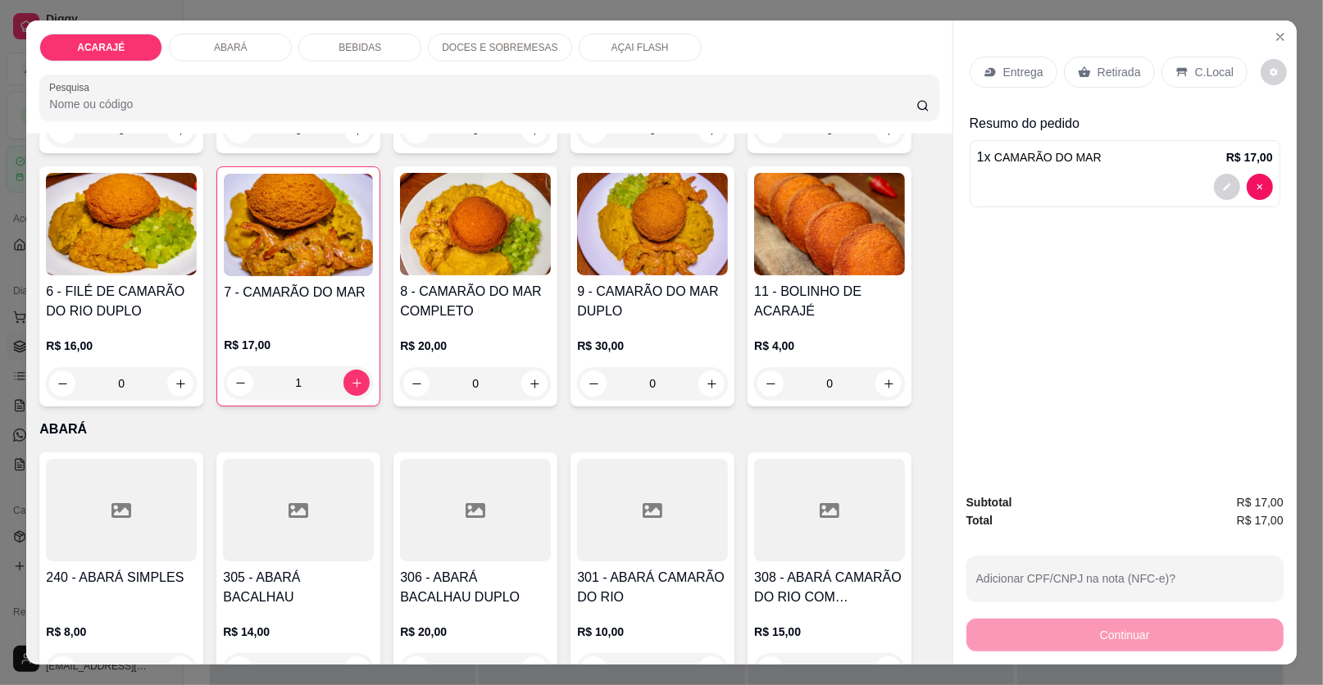
scroll to position [81, 0]
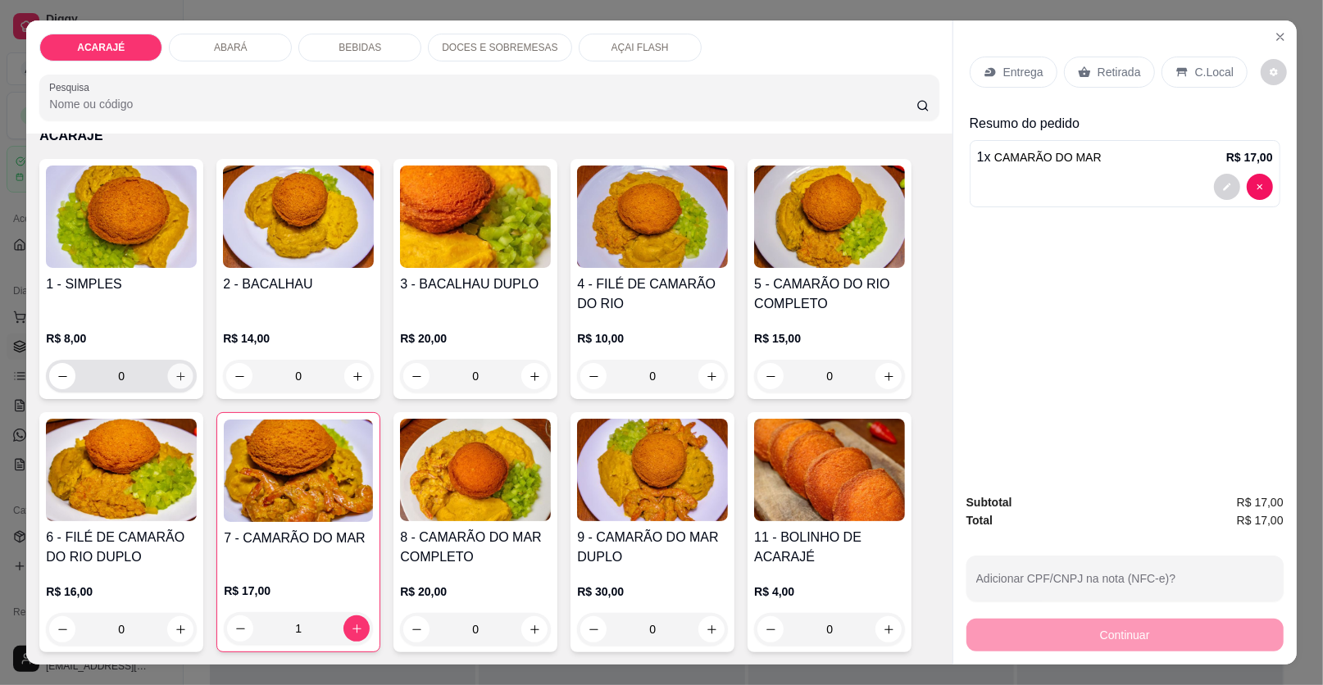
click at [179, 370] on button "increase-product-quantity" at bounding box center [180, 376] width 25 height 25
type input "1"
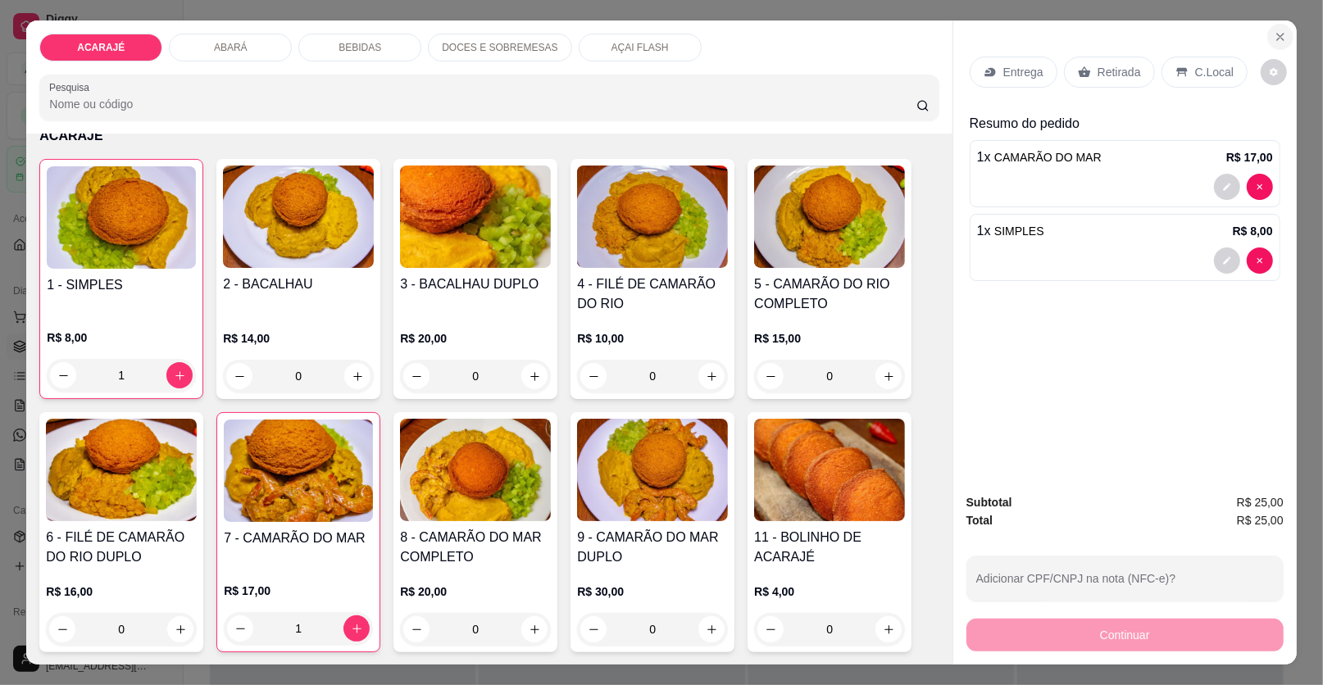
click at [1274, 34] on icon "Close" at bounding box center [1280, 36] width 13 height 13
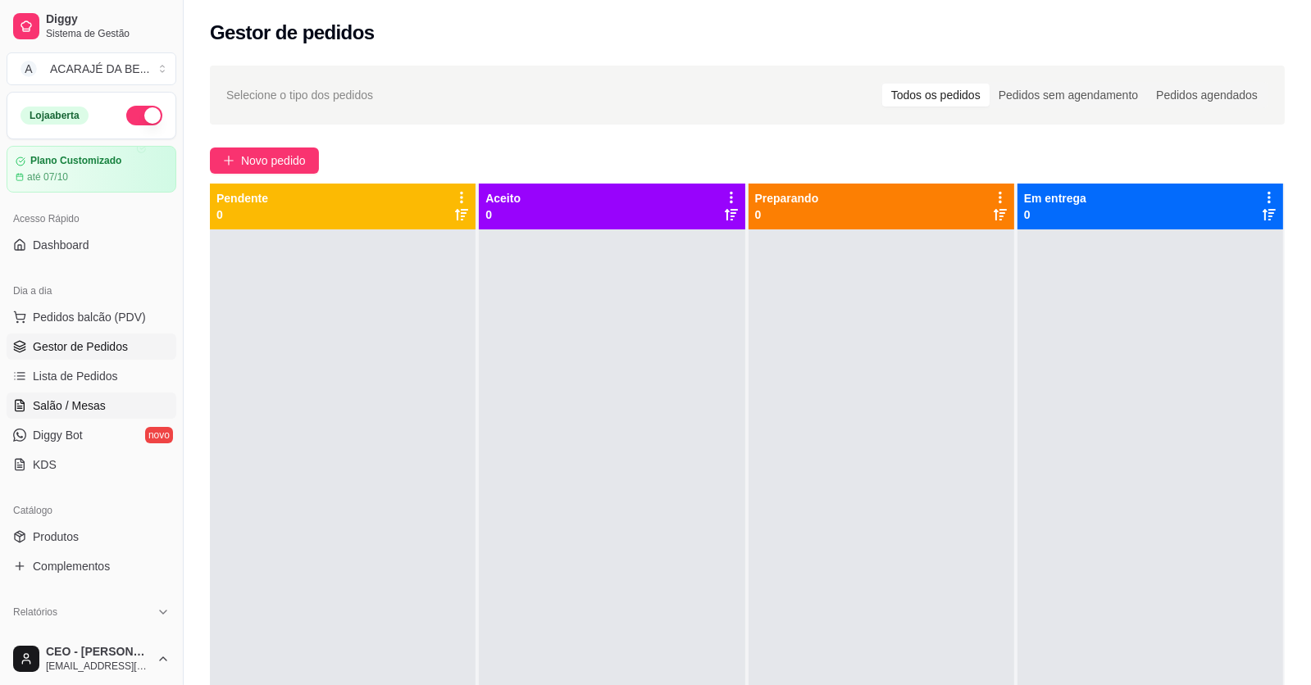
click at [129, 401] on link "Salão / Mesas" at bounding box center [92, 406] width 170 height 26
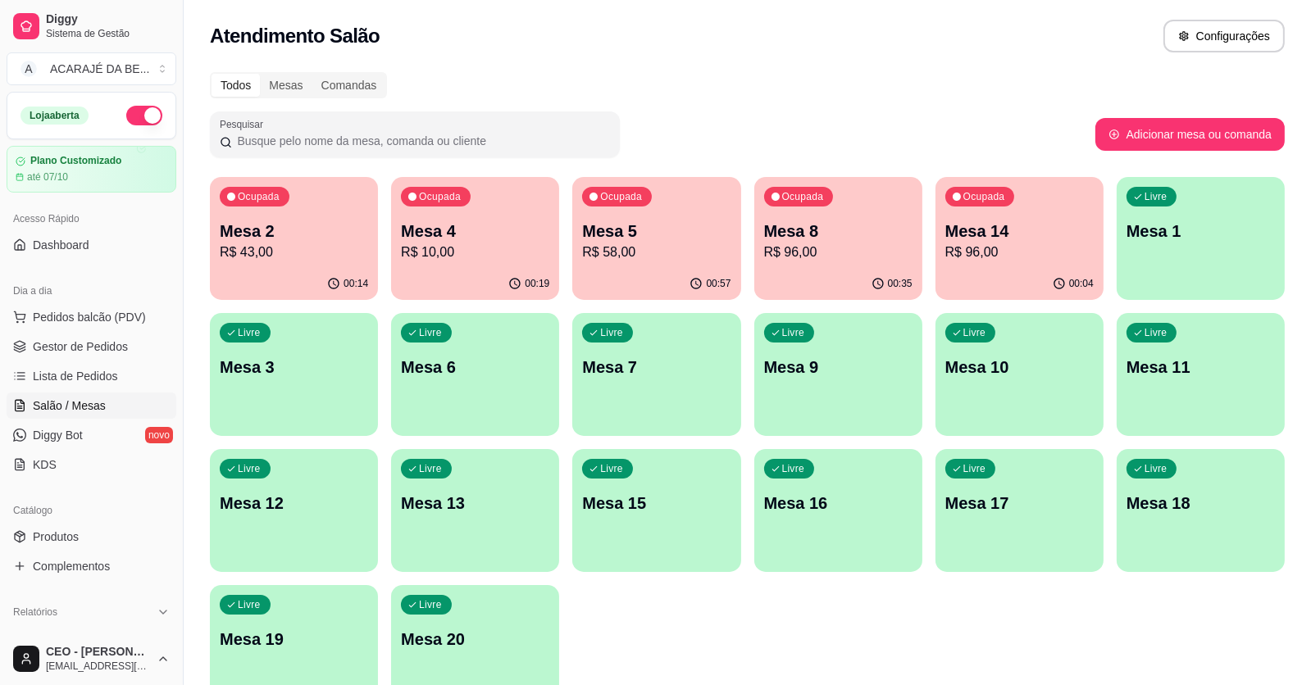
click at [439, 211] on div "Ocupada Mesa 4 R$ 10,00" at bounding box center [475, 222] width 168 height 91
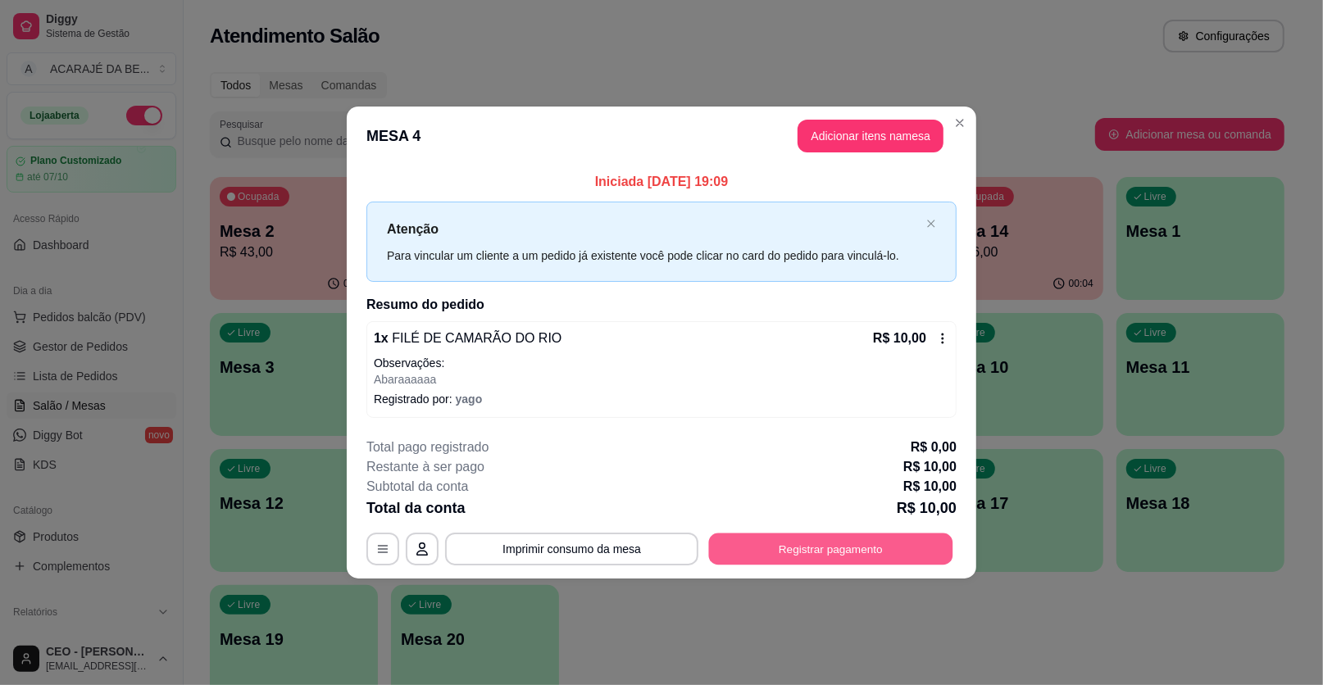
click at [837, 541] on button "Registrar pagamento" at bounding box center [831, 549] width 244 height 32
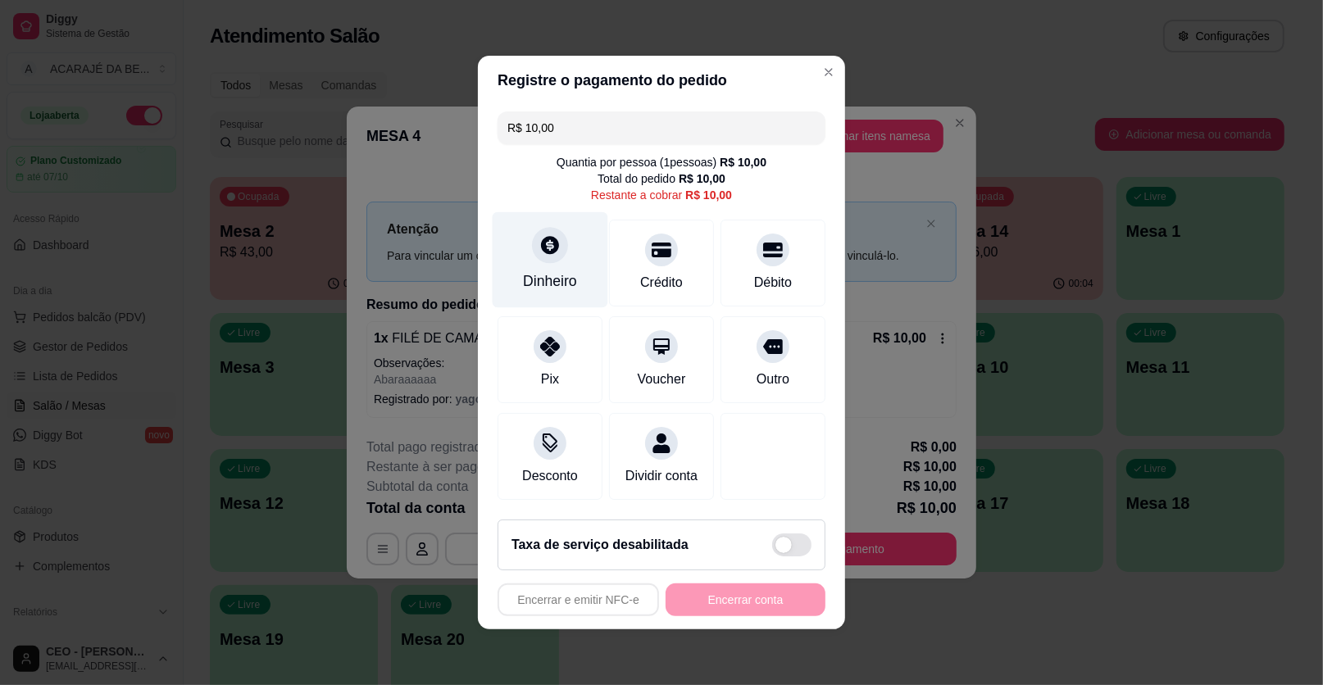
click at [555, 232] on div at bounding box center [550, 245] width 36 height 36
type input "R$ 0,00"
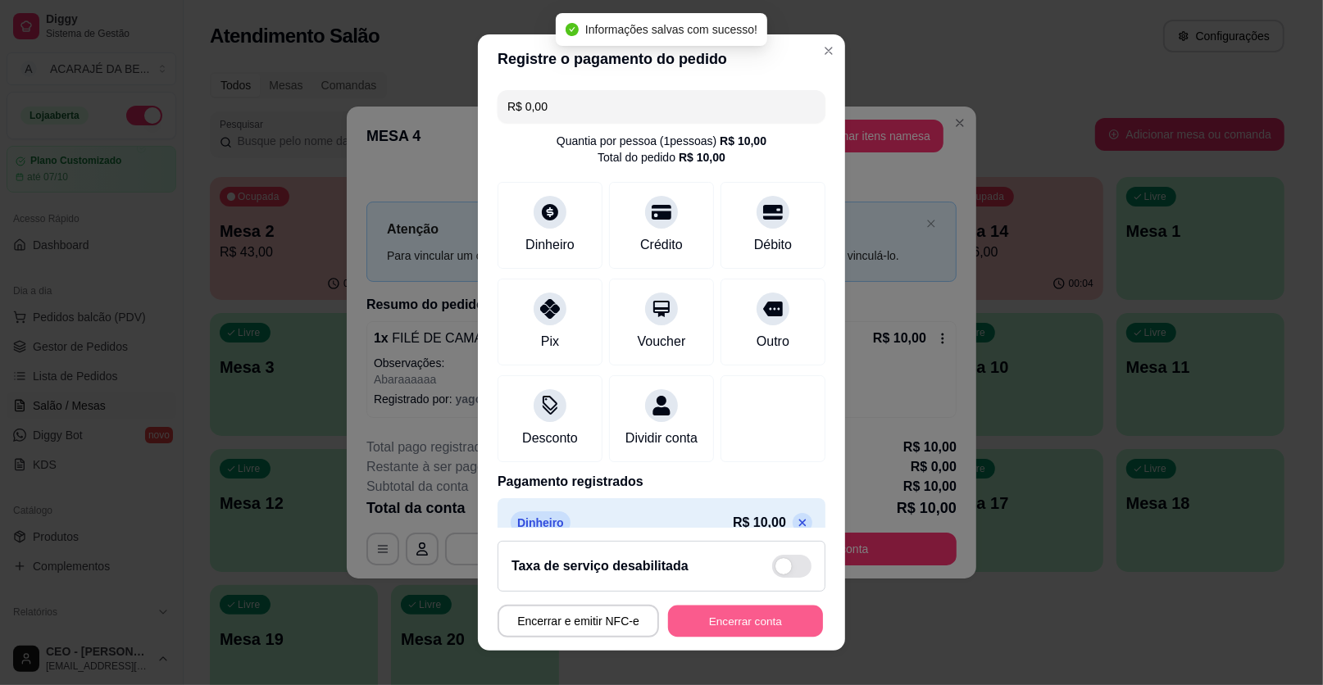
click at [743, 616] on button "Encerrar conta" at bounding box center [745, 622] width 155 height 32
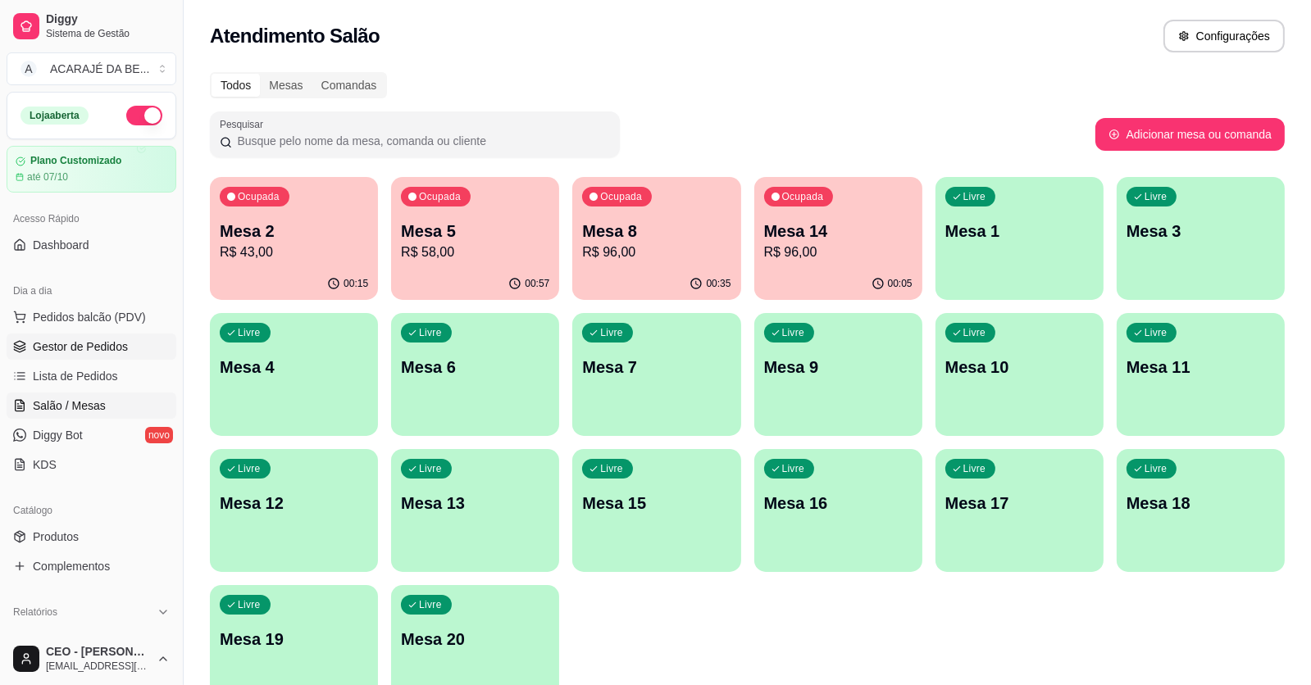
click at [43, 352] on span "Gestor de Pedidos" at bounding box center [80, 347] width 95 height 16
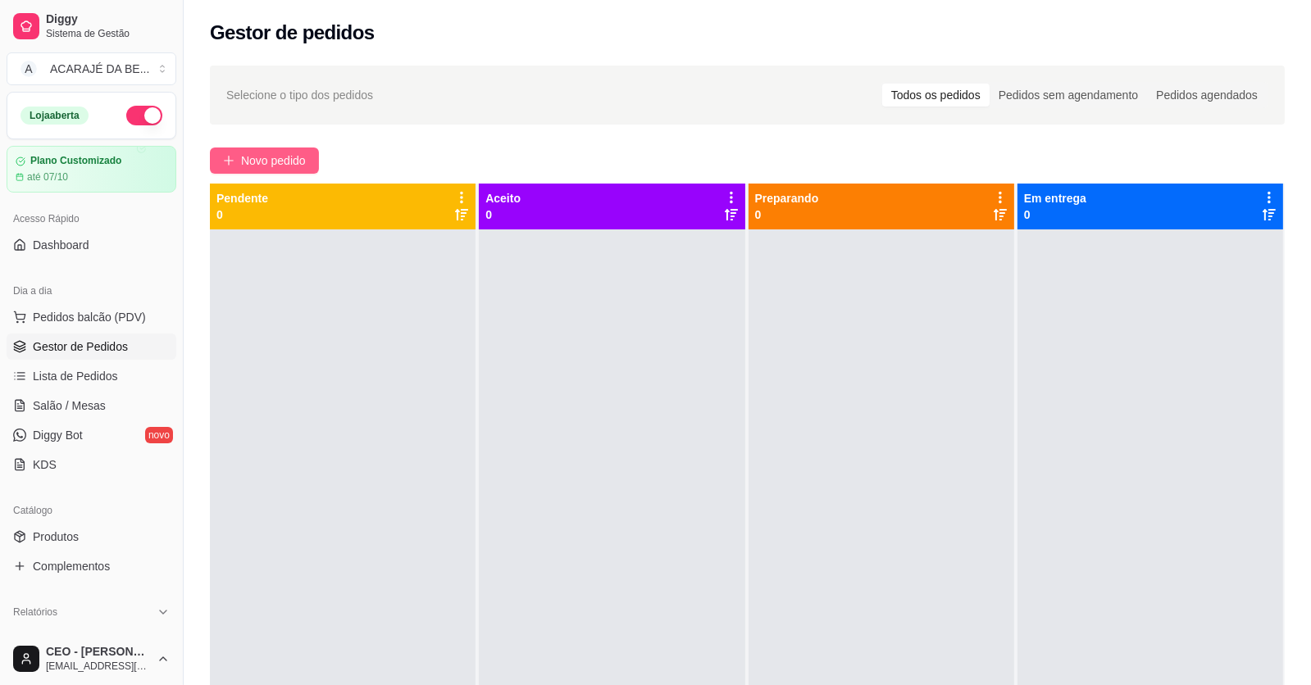
click at [283, 149] on button "Novo pedido" at bounding box center [264, 161] width 109 height 26
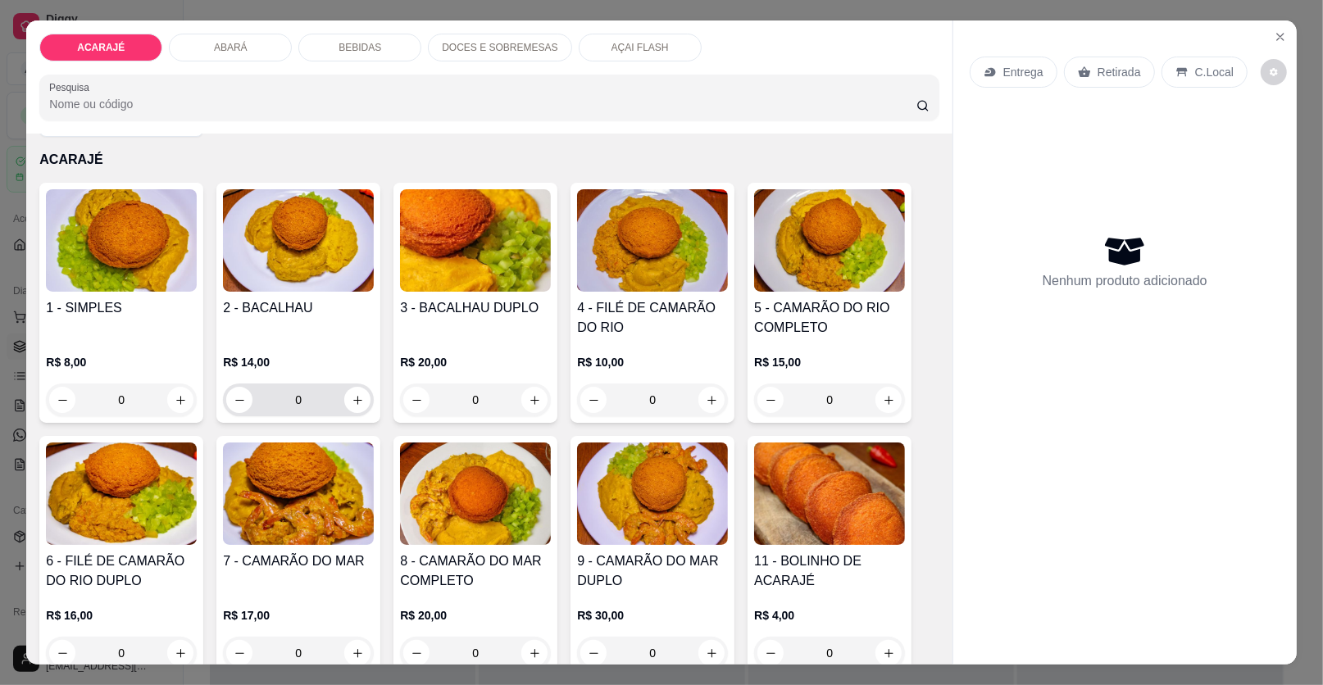
scroll to position [163, 0]
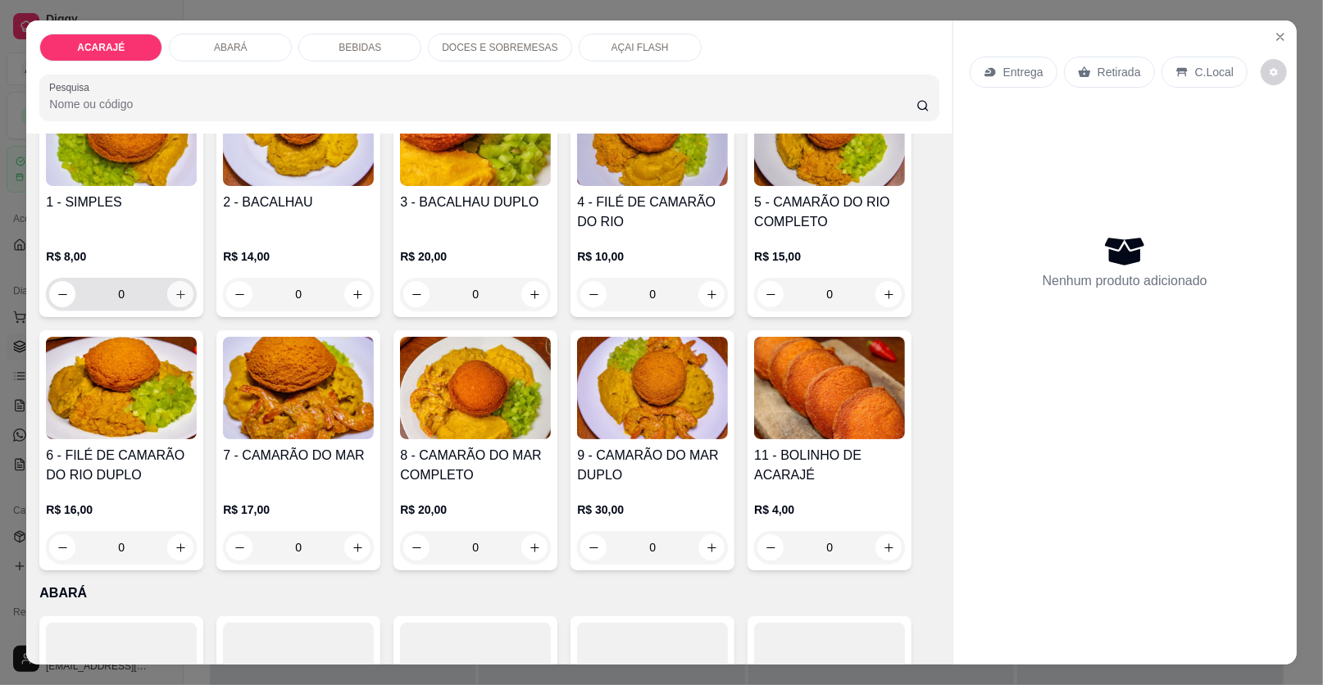
click at [175, 296] on icon "increase-product-quantity" at bounding box center [181, 295] width 12 height 12
type input "1"
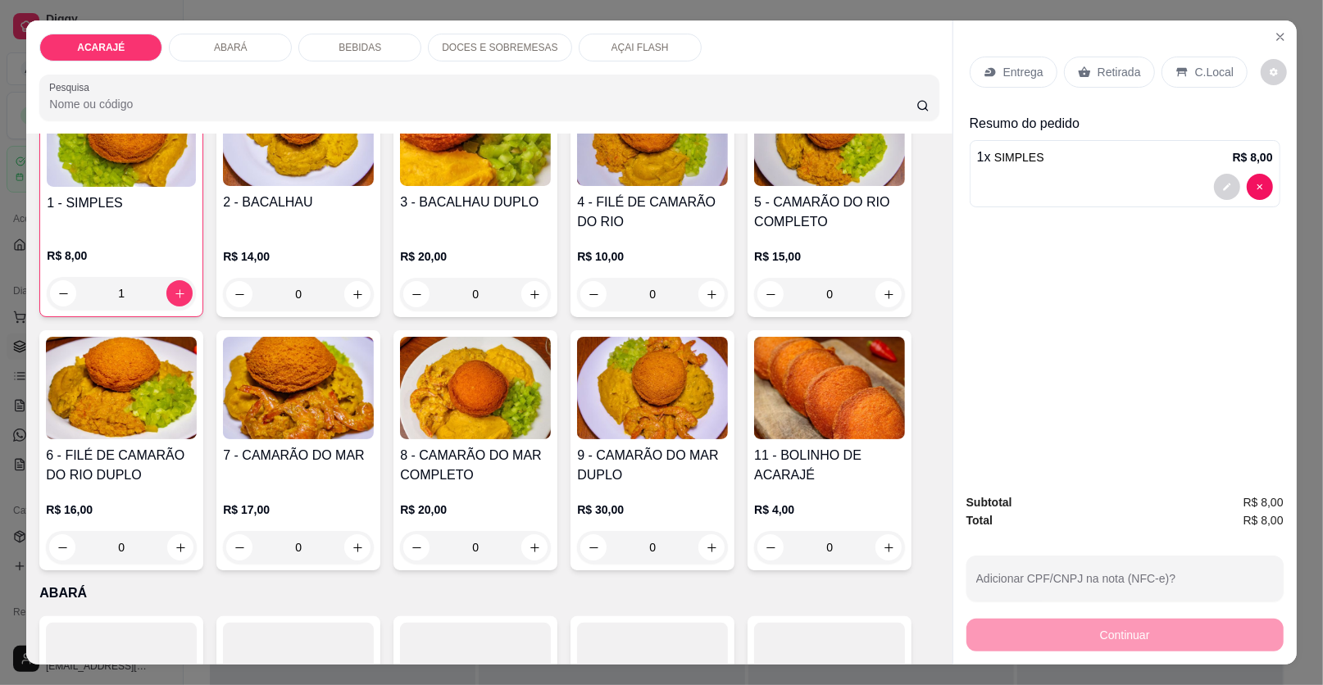
scroll to position [164, 0]
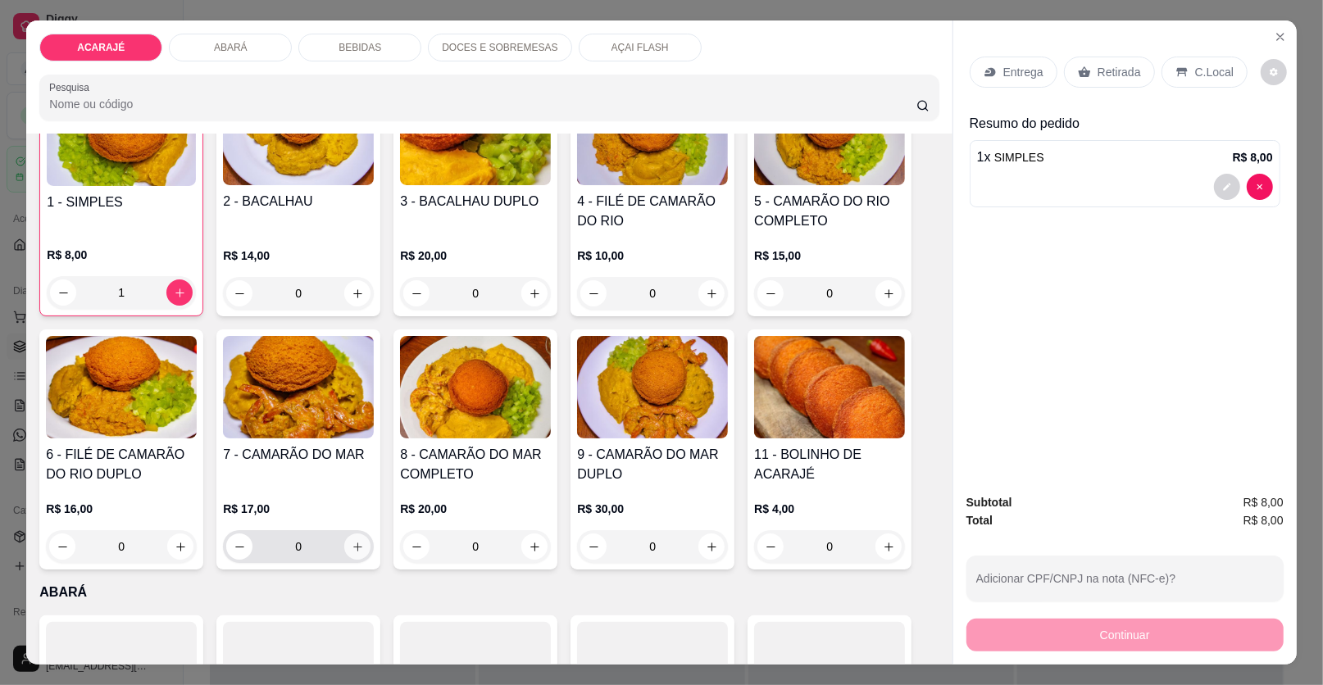
click at [352, 546] on icon "increase-product-quantity" at bounding box center [358, 547] width 12 height 12
type input "1"
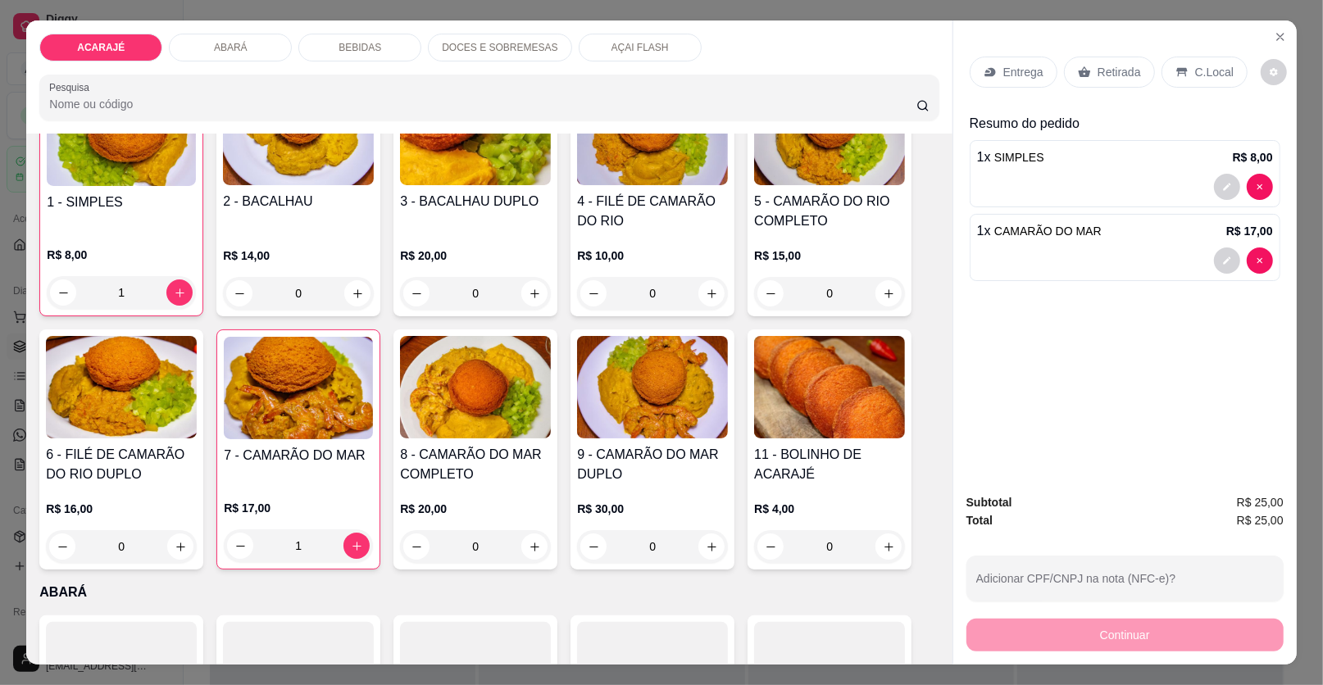
click at [988, 71] on icon at bounding box center [989, 72] width 11 height 9
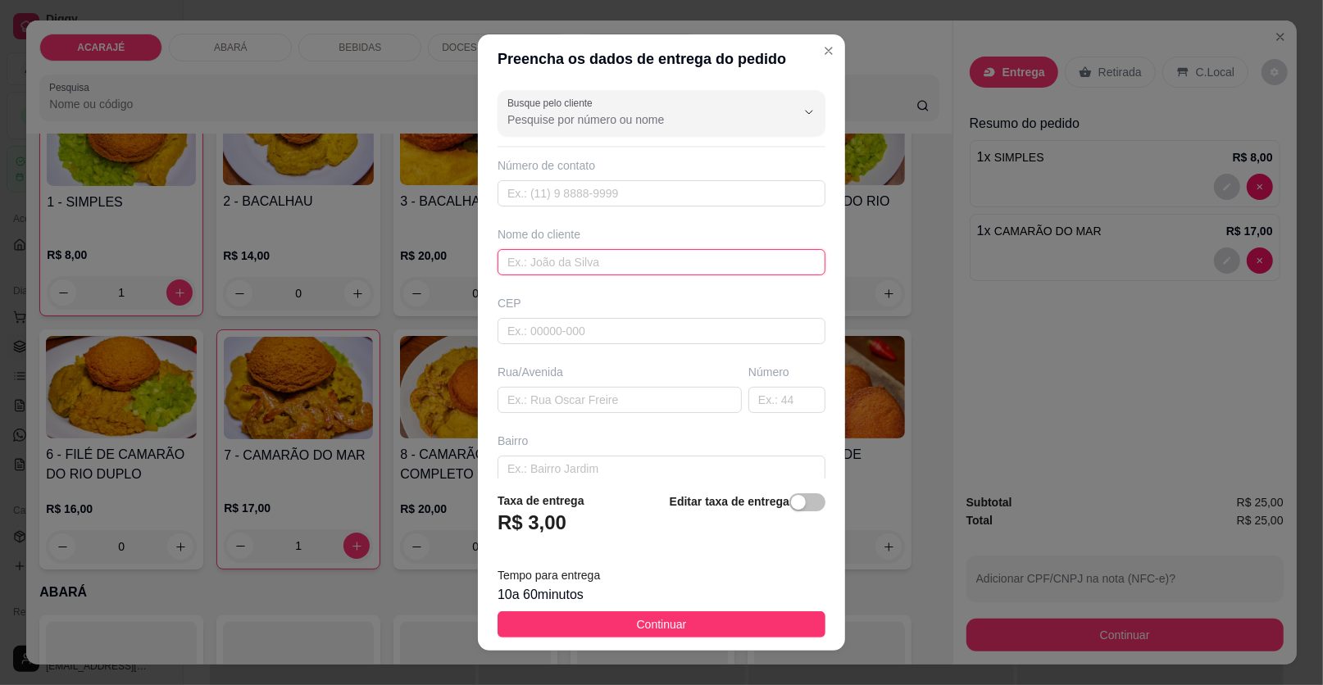
click at [548, 271] on input "text" at bounding box center [662, 262] width 328 height 26
type input "marx"
click at [552, 401] on input "text" at bounding box center [620, 400] width 244 height 26
type input "bela vista beco do cacau"
click at [761, 400] on input "text" at bounding box center [786, 400] width 77 height 26
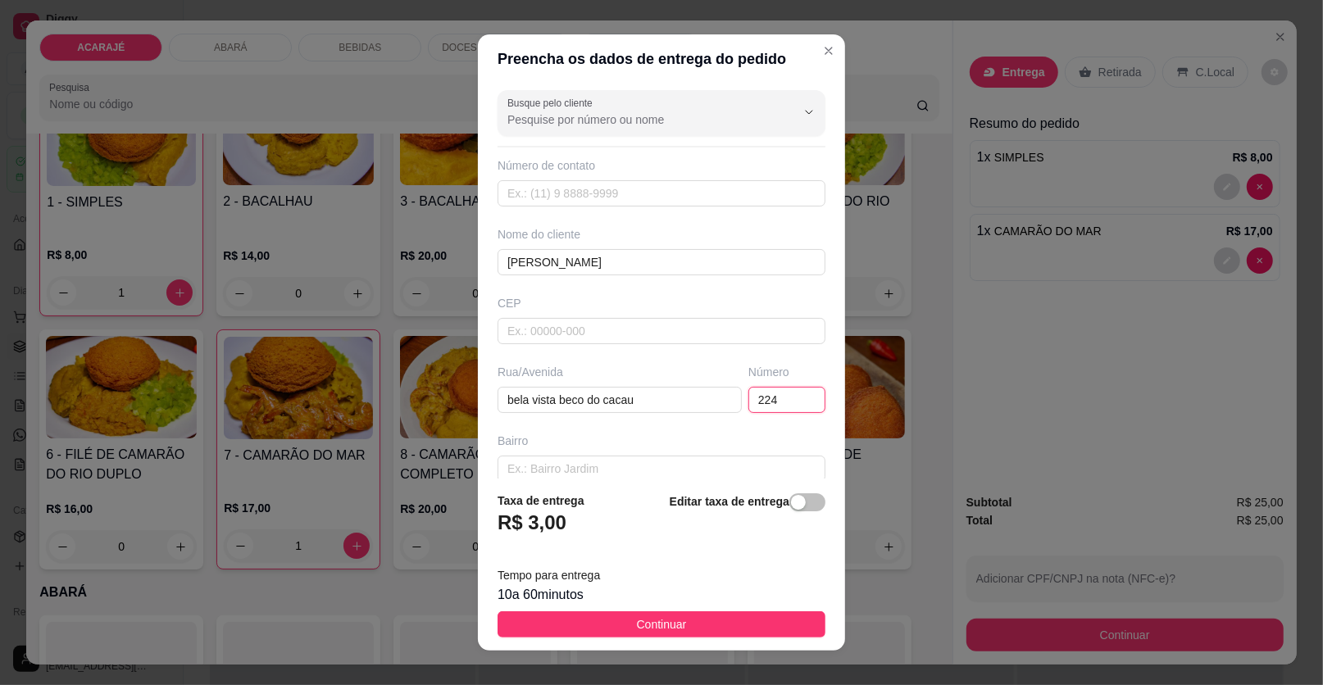
type input "224"
drag, startPoint x: 759, startPoint y: 400, endPoint x: 715, endPoint y: 618, distance: 222.5
click at [704, 622] on button "Continuar" at bounding box center [662, 624] width 328 height 26
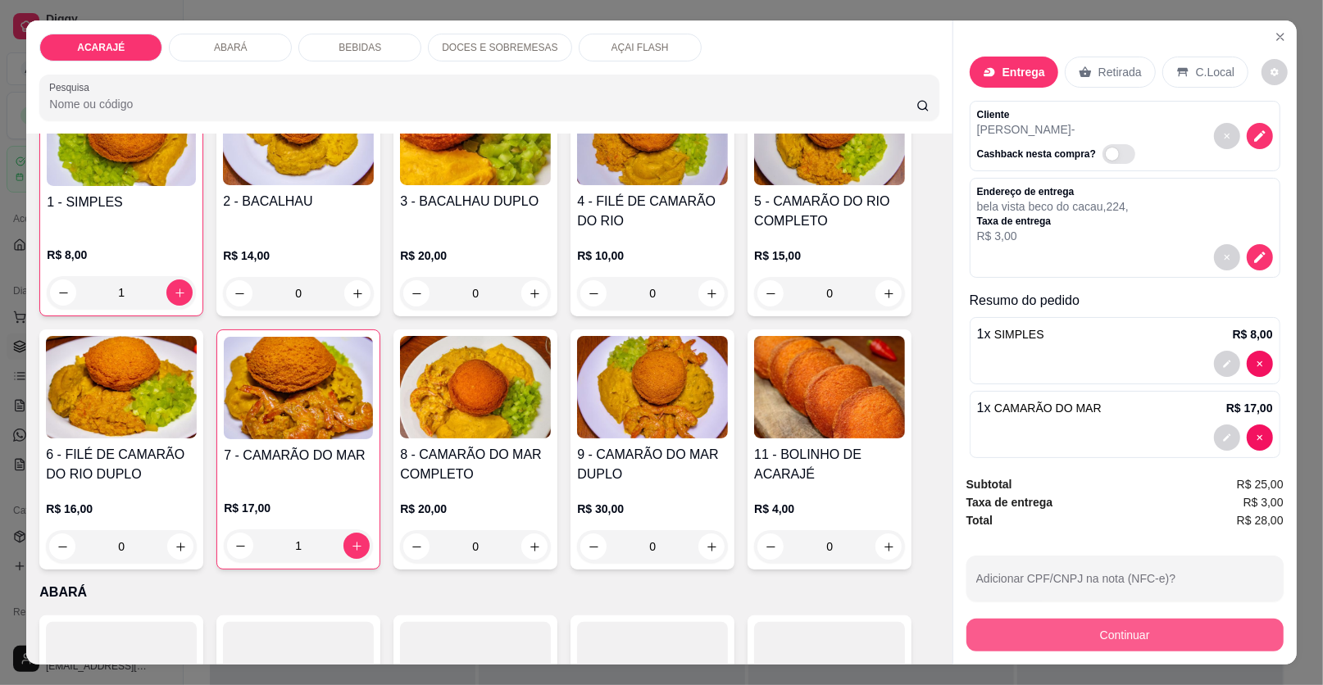
click at [1087, 628] on button "Continuar" at bounding box center [1124, 635] width 317 height 33
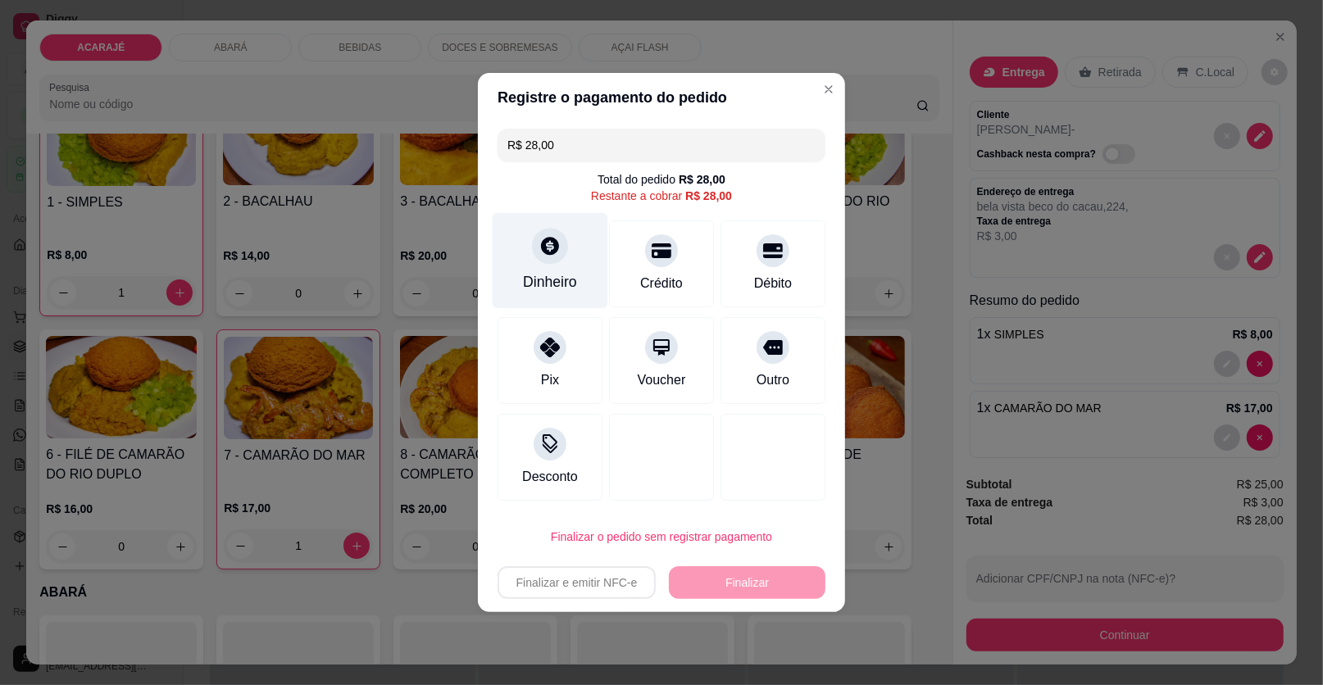
click at [557, 245] on icon at bounding box center [549, 245] width 21 height 21
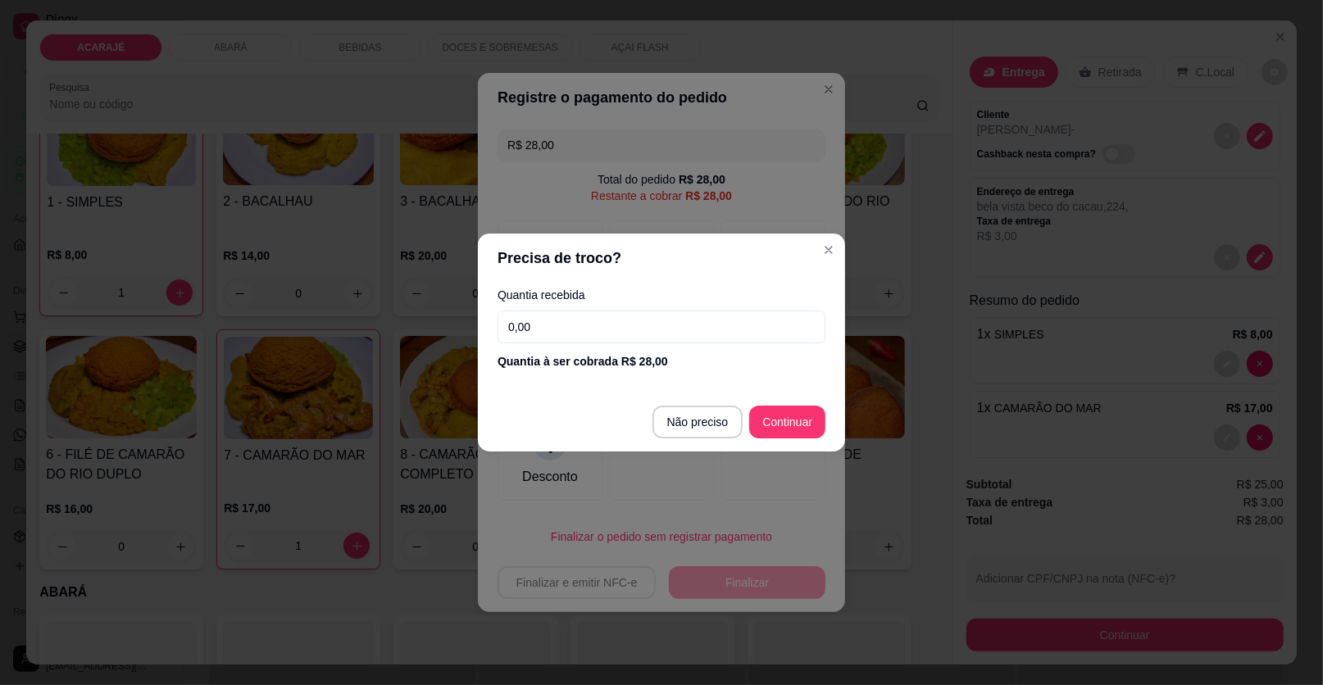
drag, startPoint x: 603, startPoint y: 328, endPoint x: 617, endPoint y: 301, distance: 30.4
click at [608, 319] on input "0,00" at bounding box center [662, 327] width 328 height 33
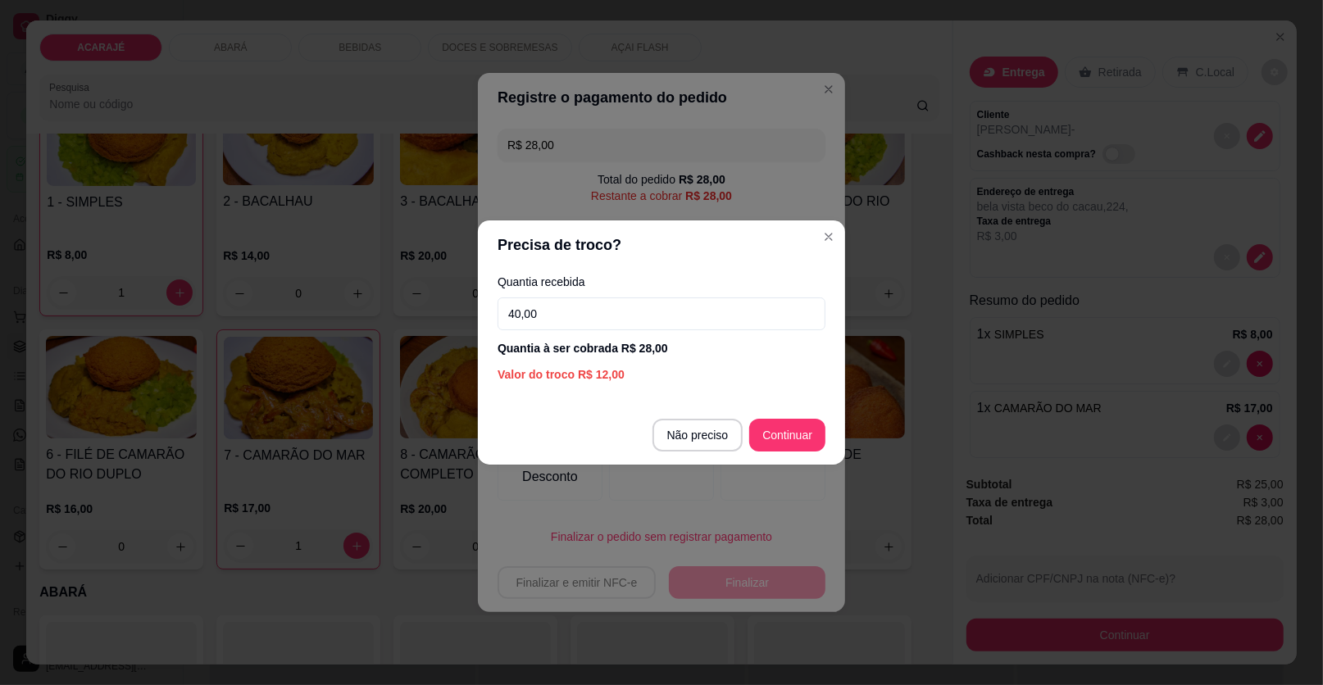
type input "40,00"
type input "R$ 0,00"
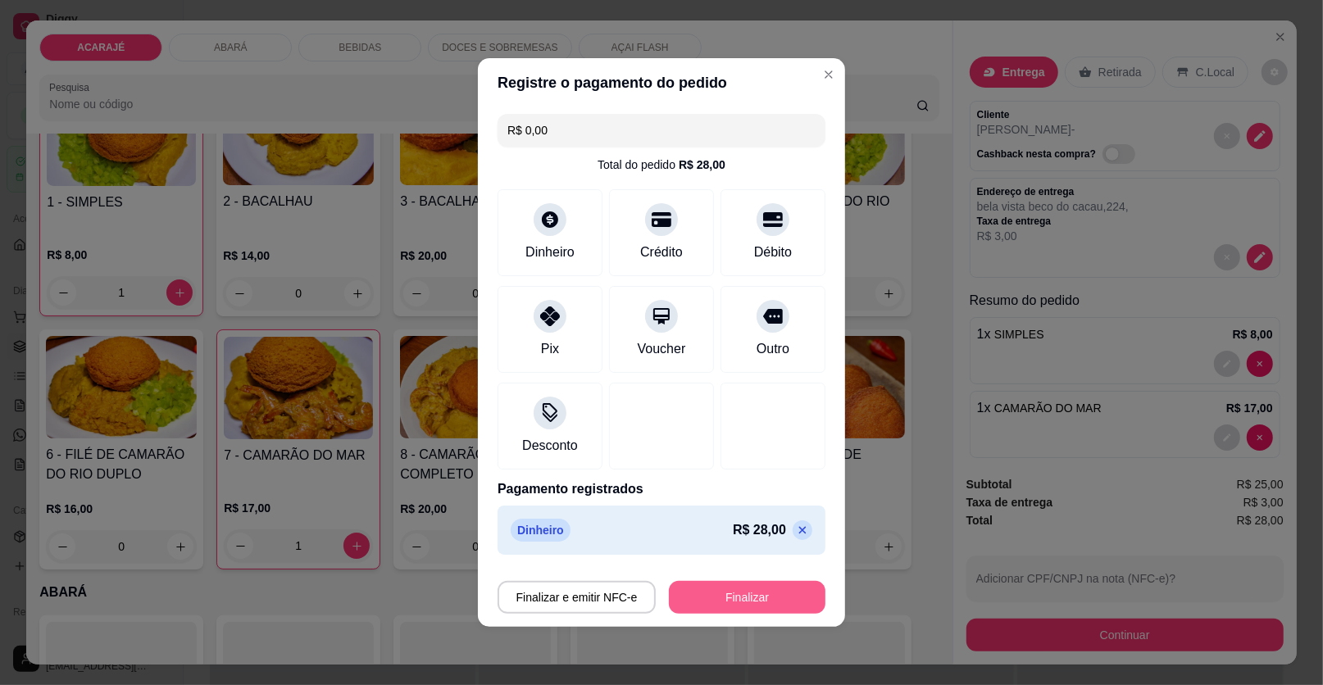
click at [742, 593] on button "Finalizar" at bounding box center [747, 597] width 157 height 33
type input "0"
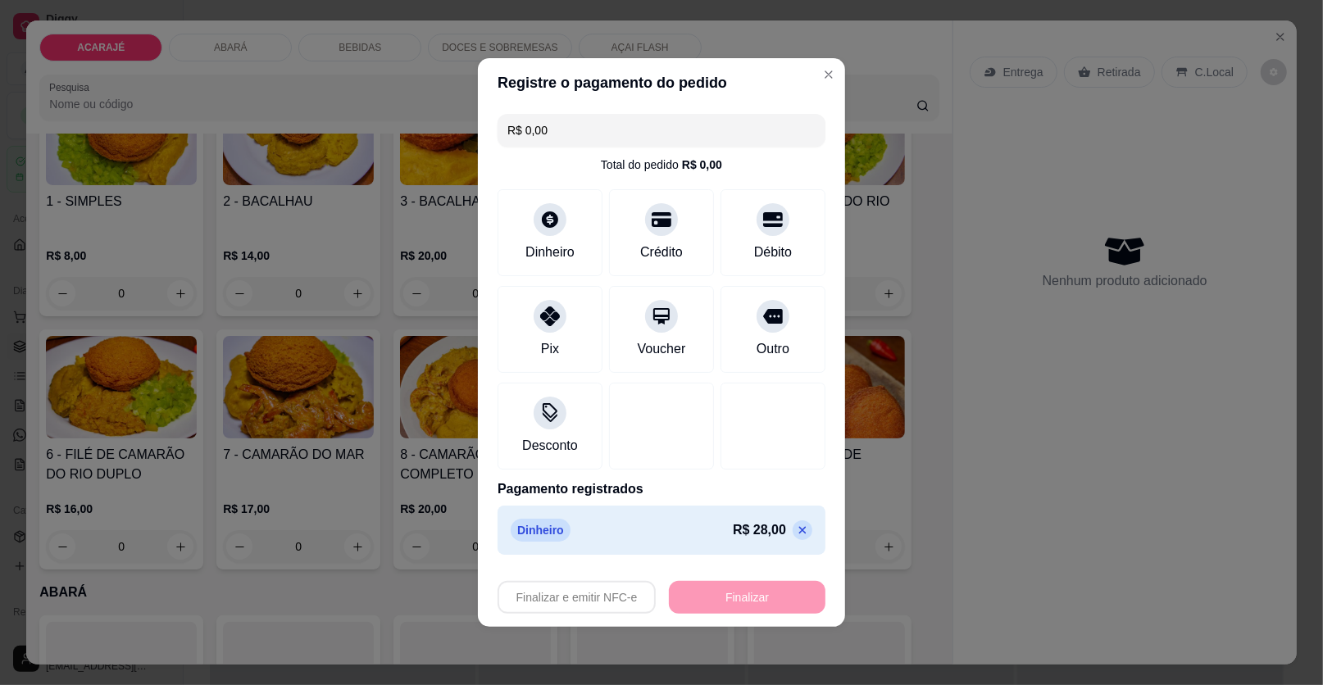
type input "-R$ 28,00"
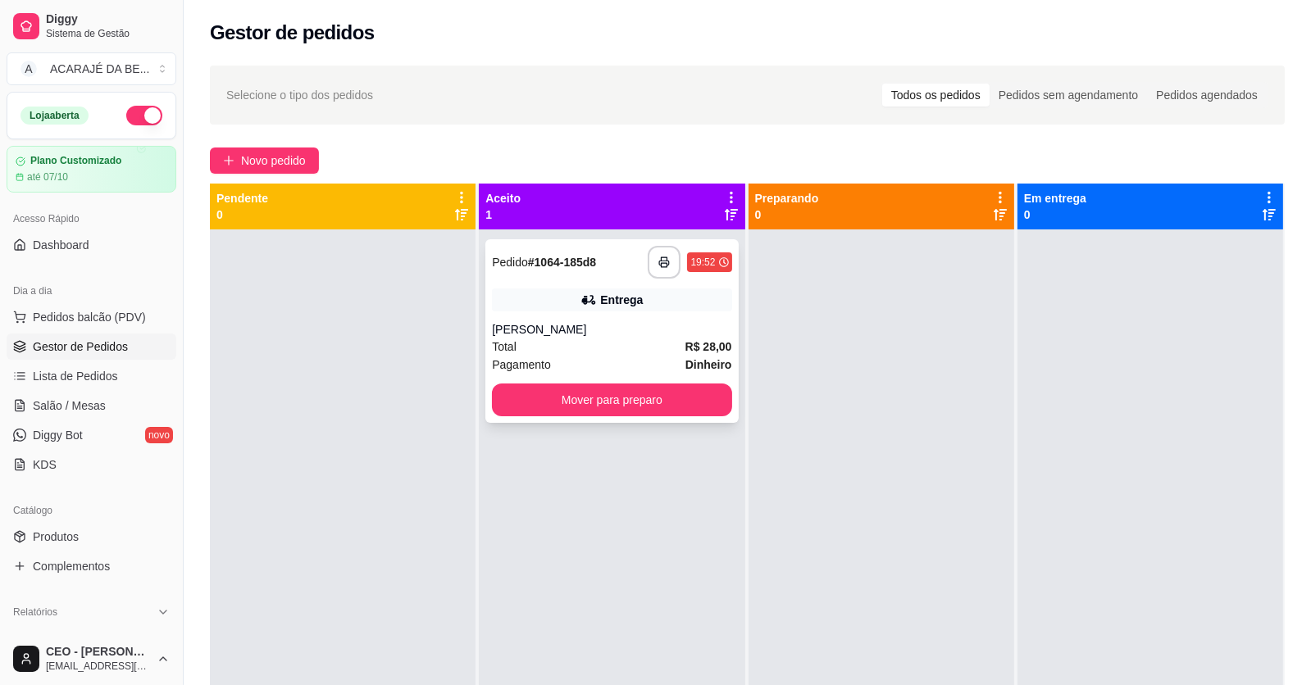
click at [625, 332] on div "marx" at bounding box center [611, 329] width 239 height 16
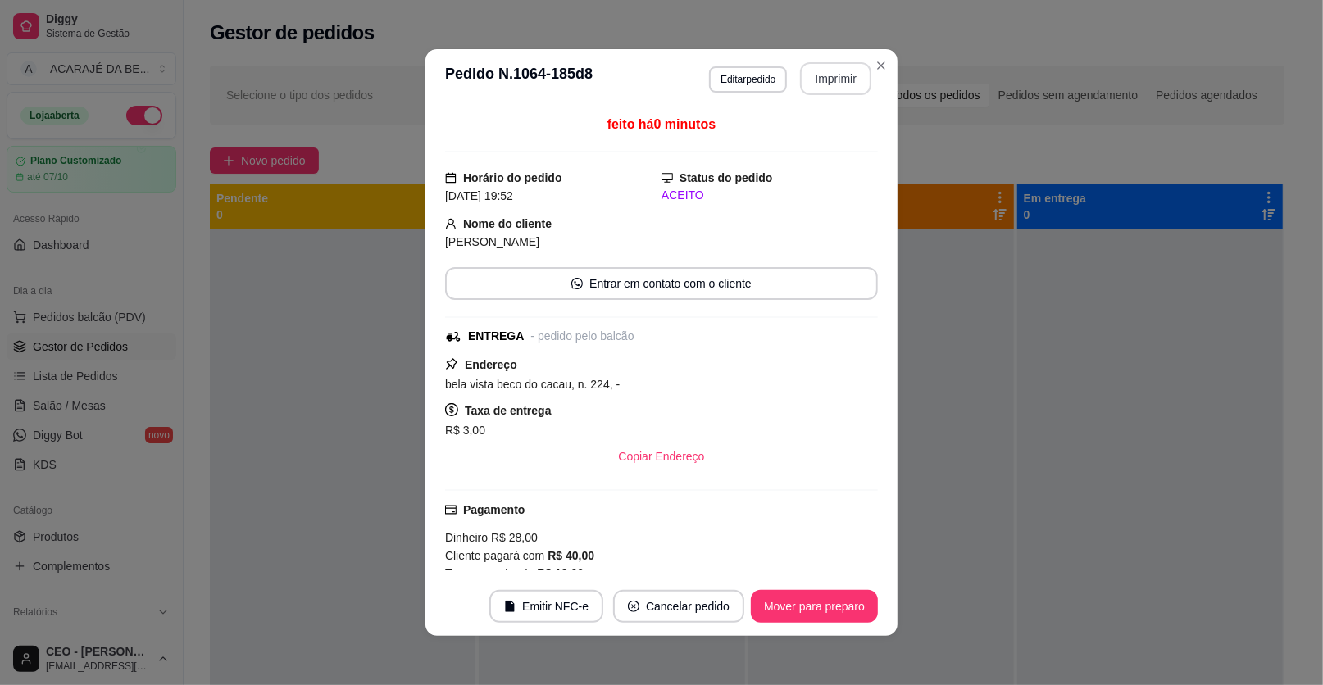
click at [832, 80] on button "Imprimir" at bounding box center [835, 78] width 71 height 33
click at [852, 604] on button "Mover para preparo" at bounding box center [814, 606] width 127 height 33
click at [849, 604] on button "Mover para preparo" at bounding box center [814, 606] width 127 height 33
click at [843, 604] on div "Mover para preparo" at bounding box center [803, 606] width 150 height 33
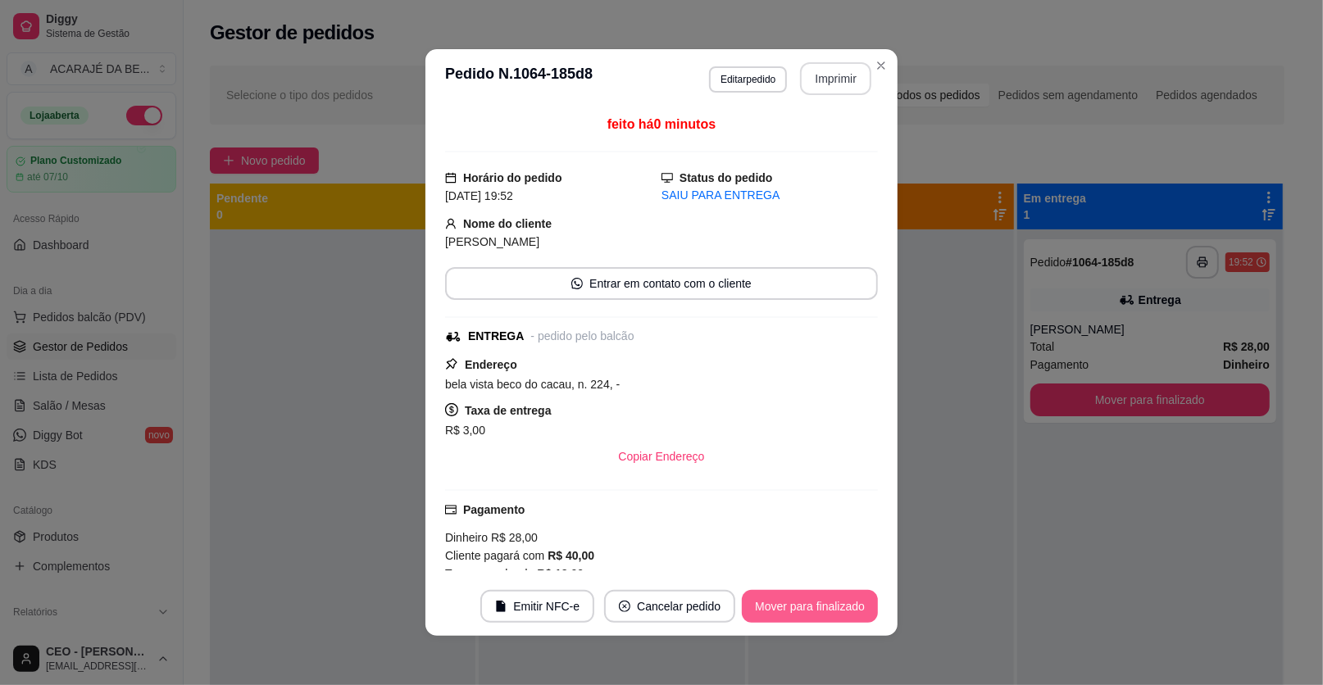
click at [835, 604] on button "Mover para finalizado" at bounding box center [810, 606] width 136 height 33
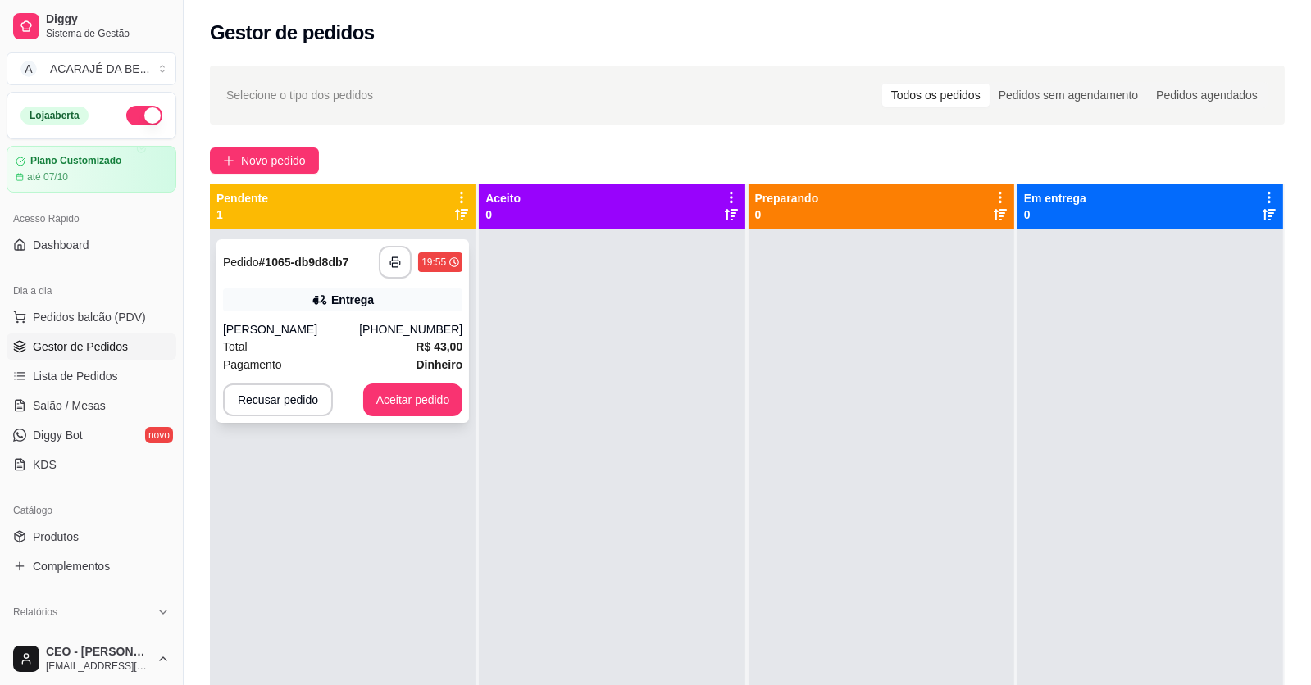
drag, startPoint x: 418, startPoint y: 344, endPoint x: 417, endPoint y: 326, distance: 18.1
click at [417, 326] on div "**********" at bounding box center [342, 331] width 252 height 184
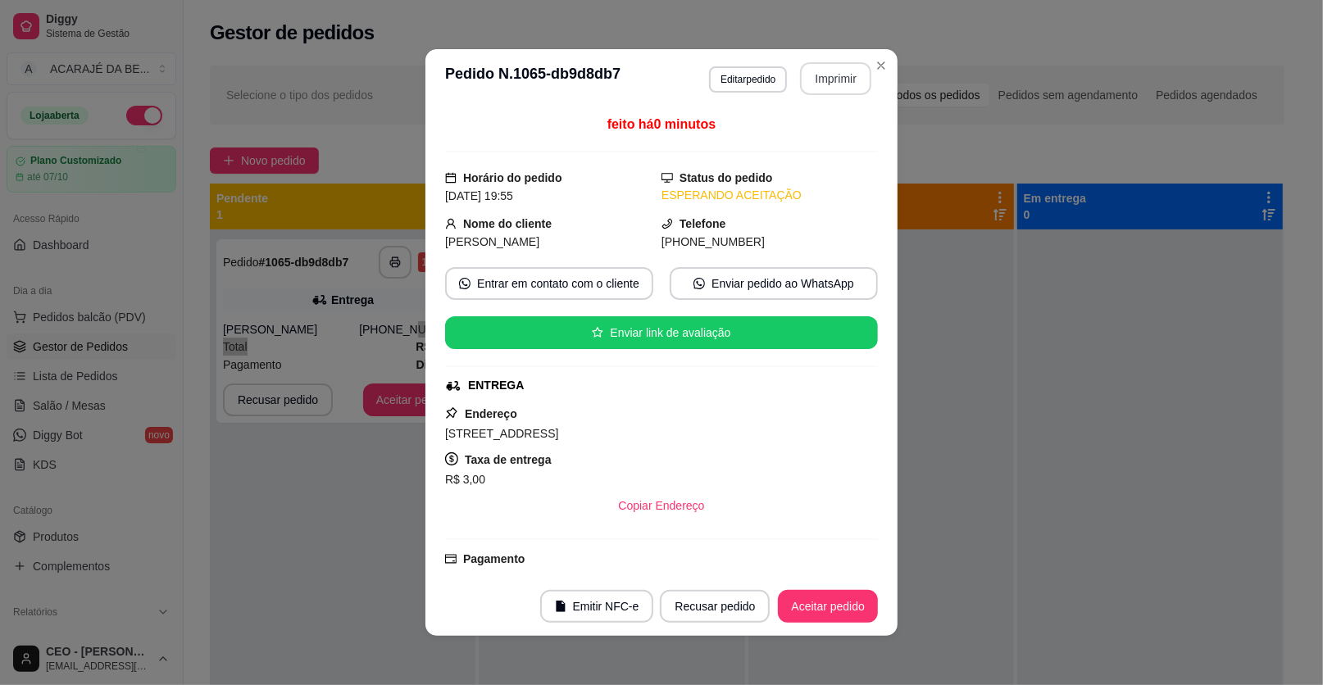
click at [837, 87] on button "Imprimir" at bounding box center [835, 78] width 71 height 33
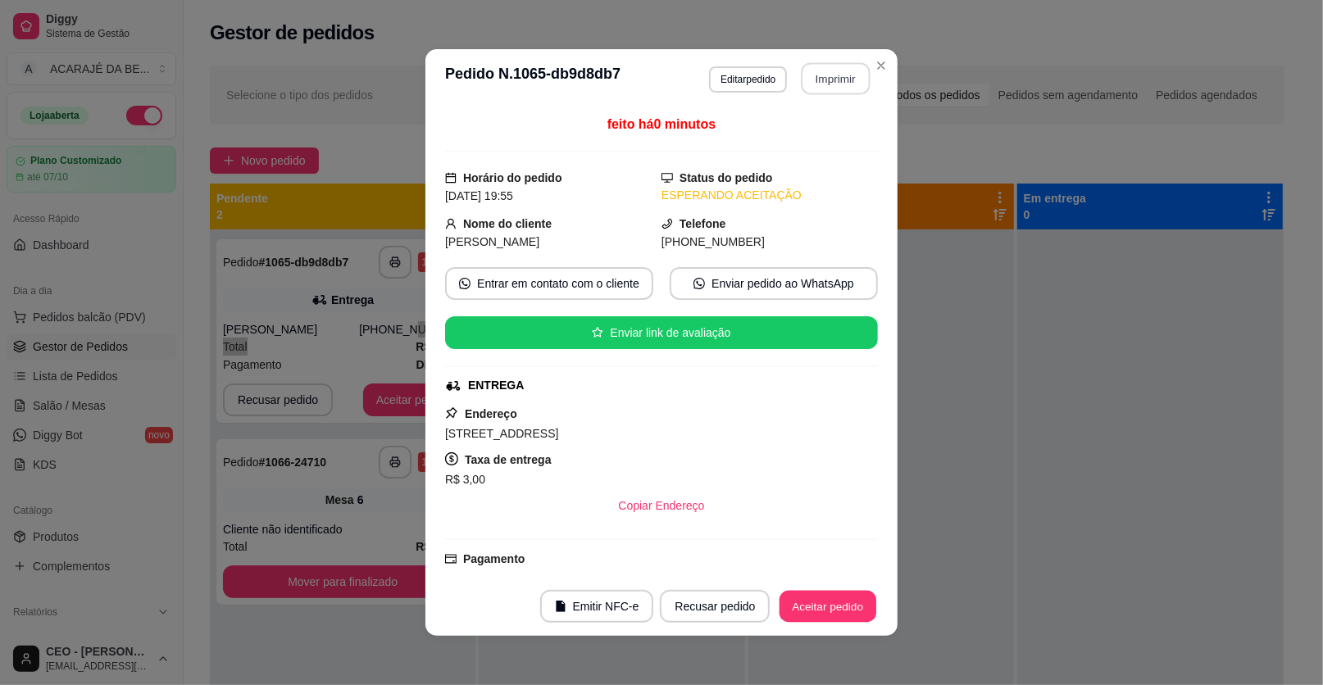
click at [818, 607] on button "Aceitar pedido" at bounding box center [827, 607] width 97 height 32
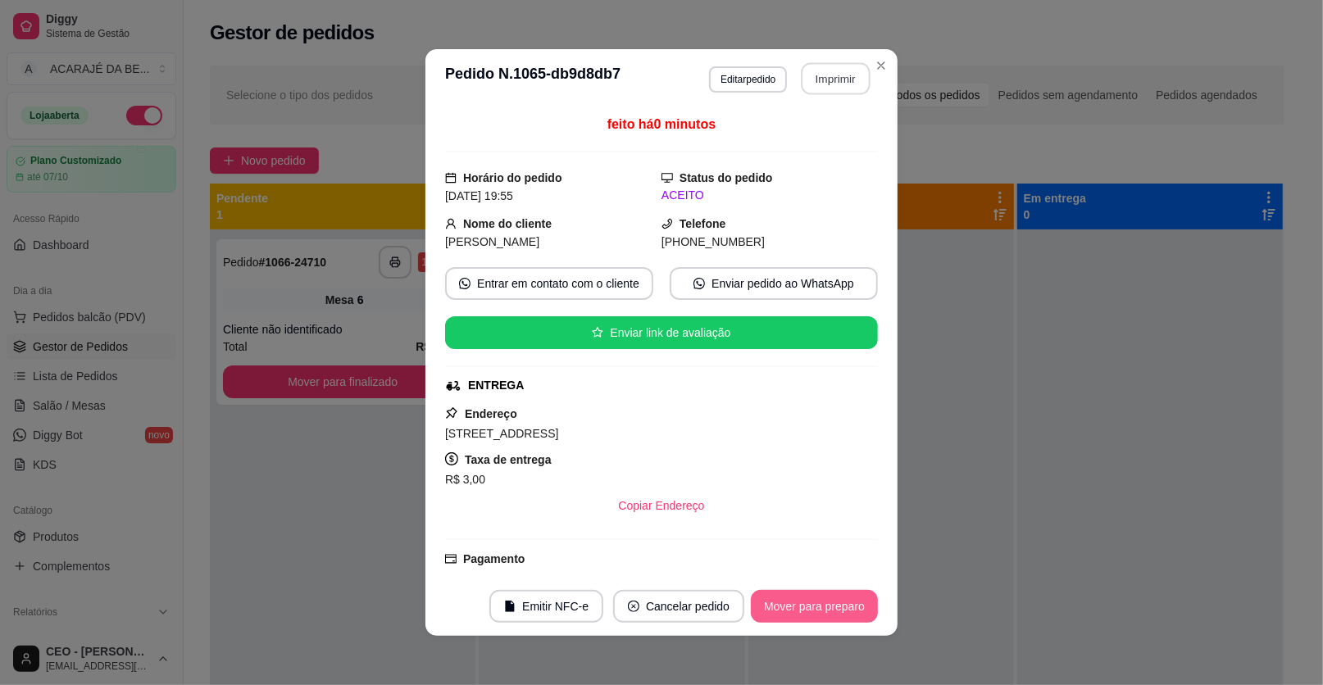
click at [819, 605] on button "Mover para preparo" at bounding box center [814, 606] width 127 height 33
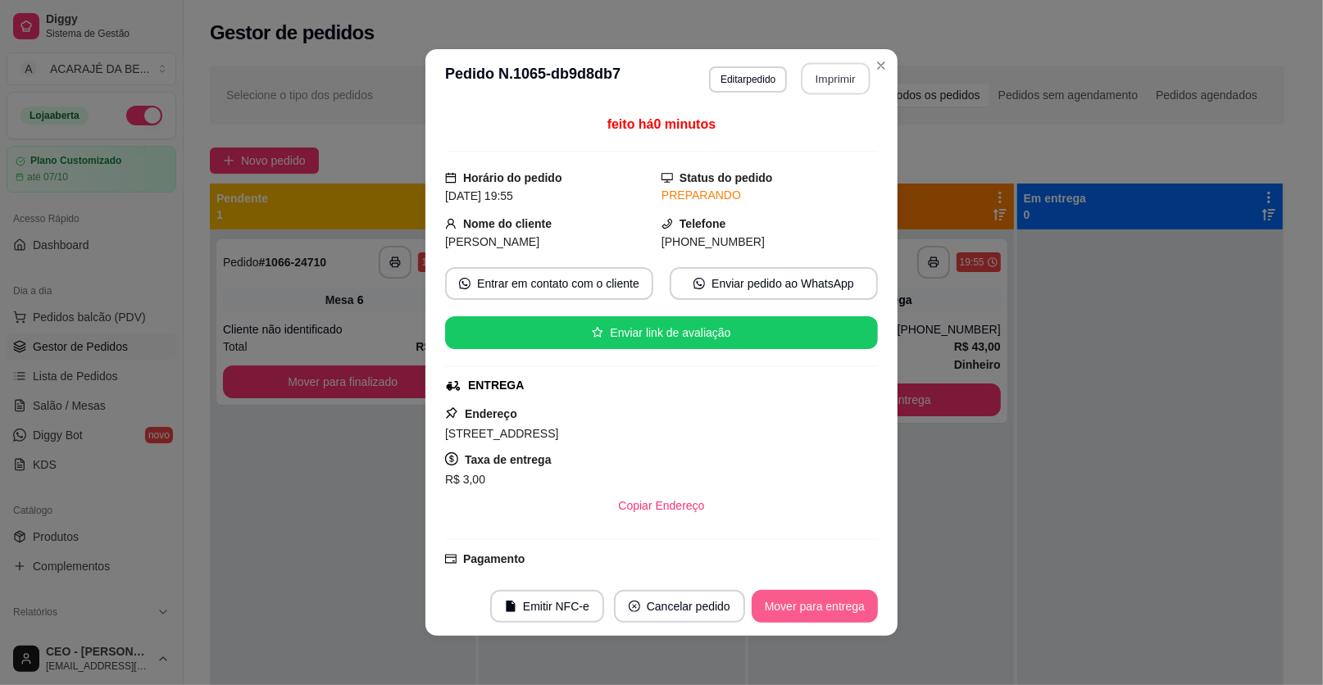
click at [819, 603] on button "Mover para entrega" at bounding box center [815, 606] width 126 height 33
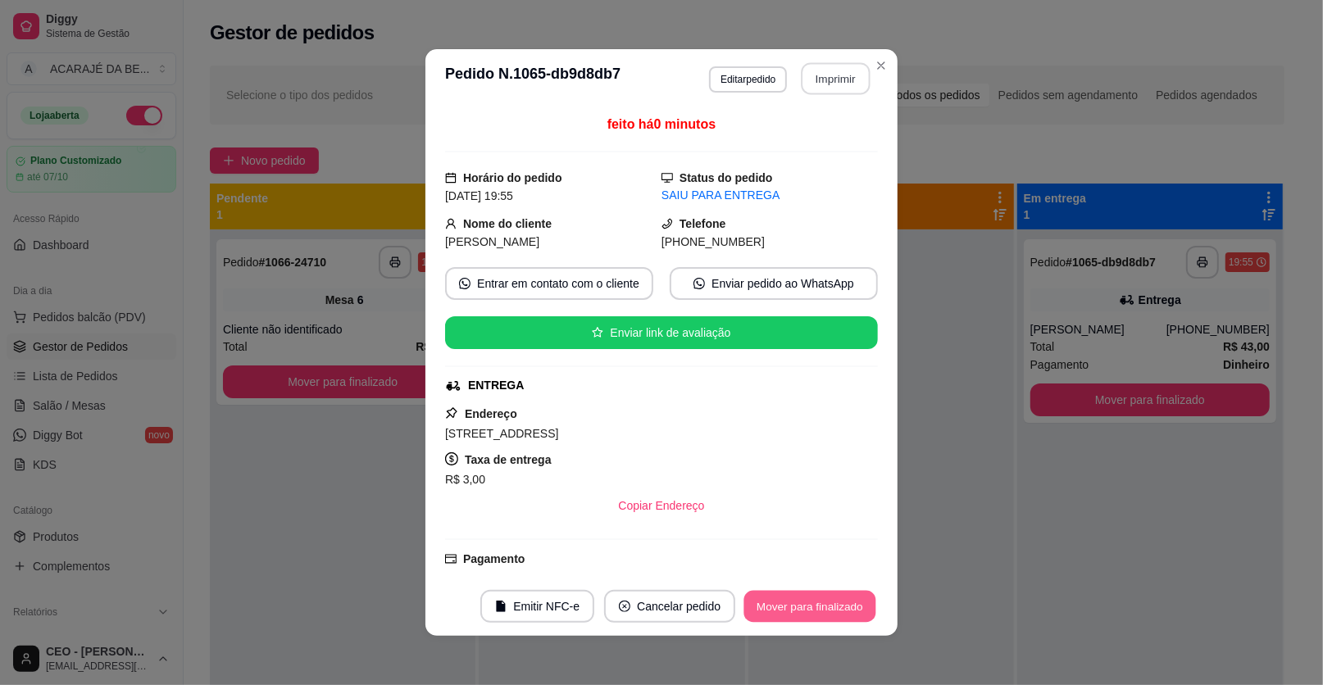
click at [819, 602] on button "Mover para finalizado" at bounding box center [810, 607] width 132 height 32
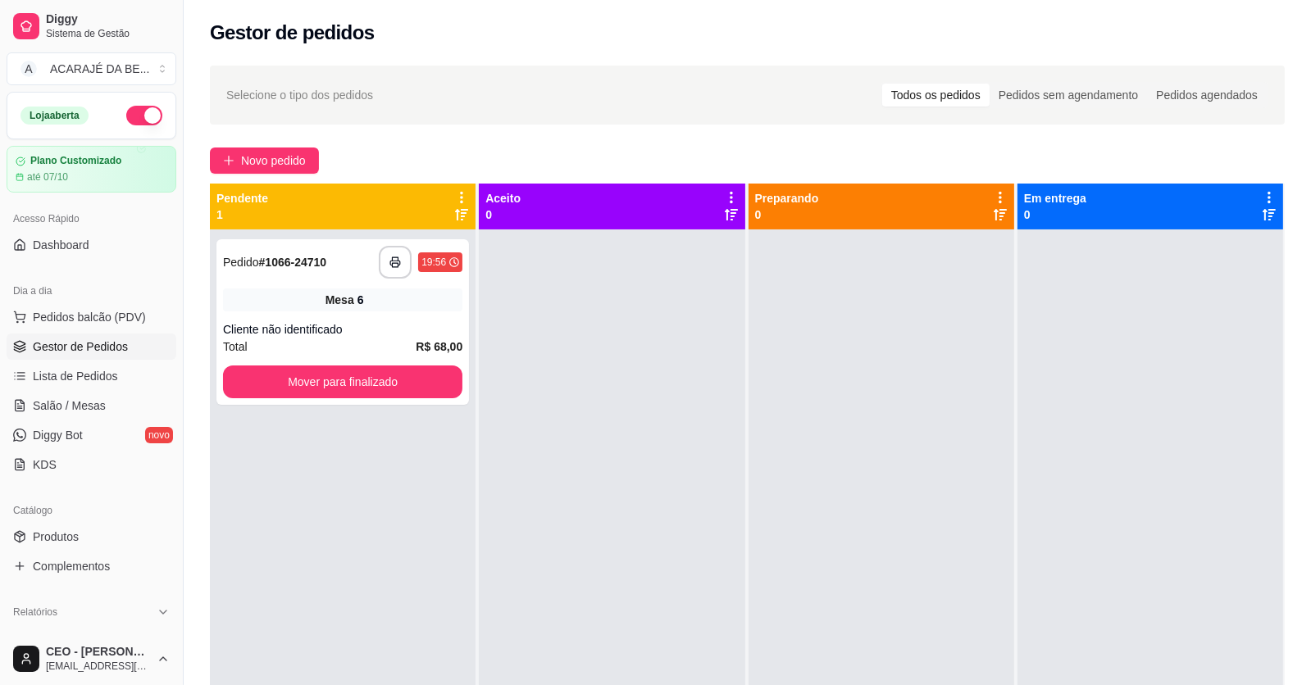
click at [493, 233] on div "Aceito 0" at bounding box center [612, 549] width 267 height 731
click at [412, 325] on div "Cliente não identificado" at bounding box center [342, 329] width 239 height 16
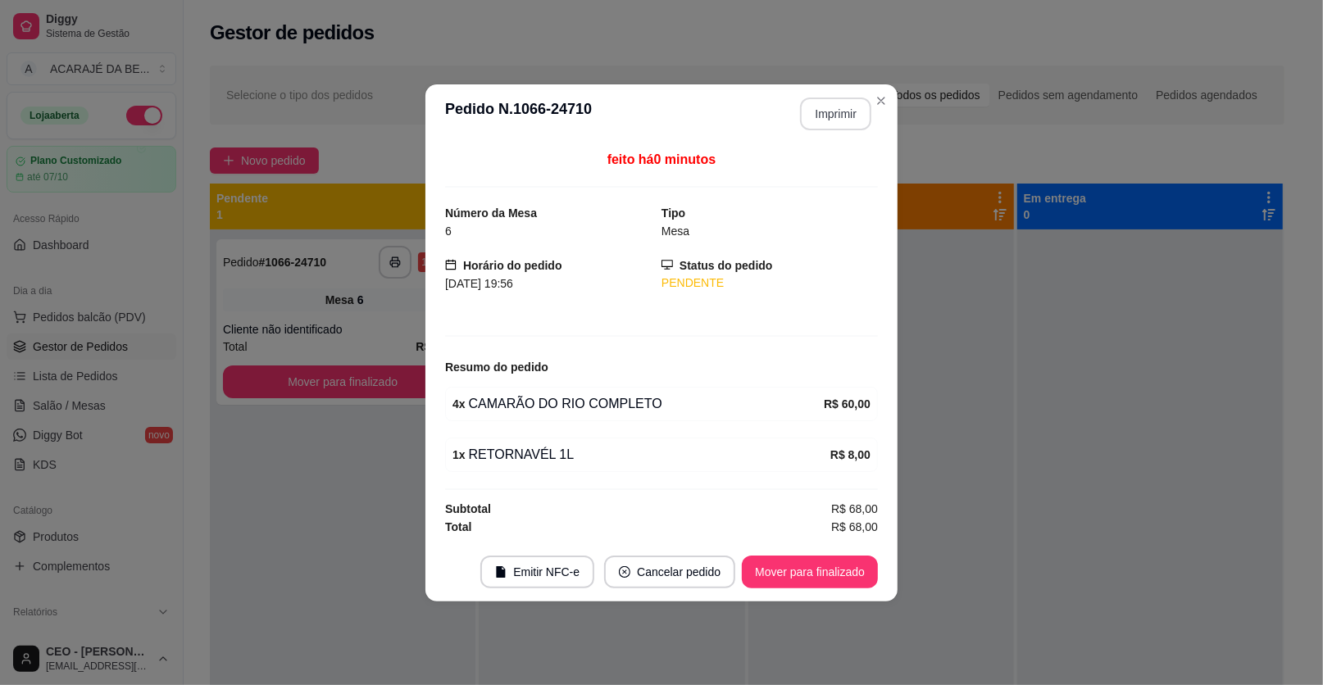
click at [838, 117] on button "Imprimir" at bounding box center [835, 114] width 71 height 33
click at [848, 574] on button "Mover para finalizado" at bounding box center [810, 572] width 132 height 32
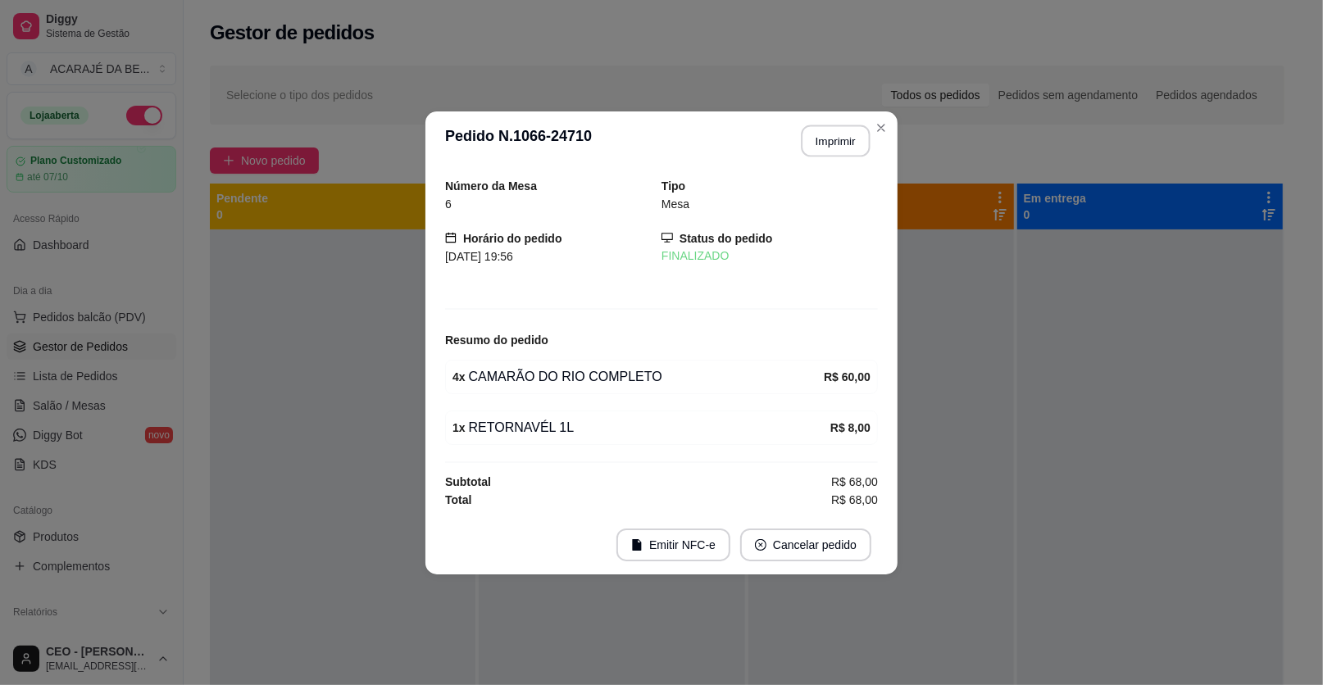
click at [767, 408] on div "**********" at bounding box center [661, 342] width 1323 height 685
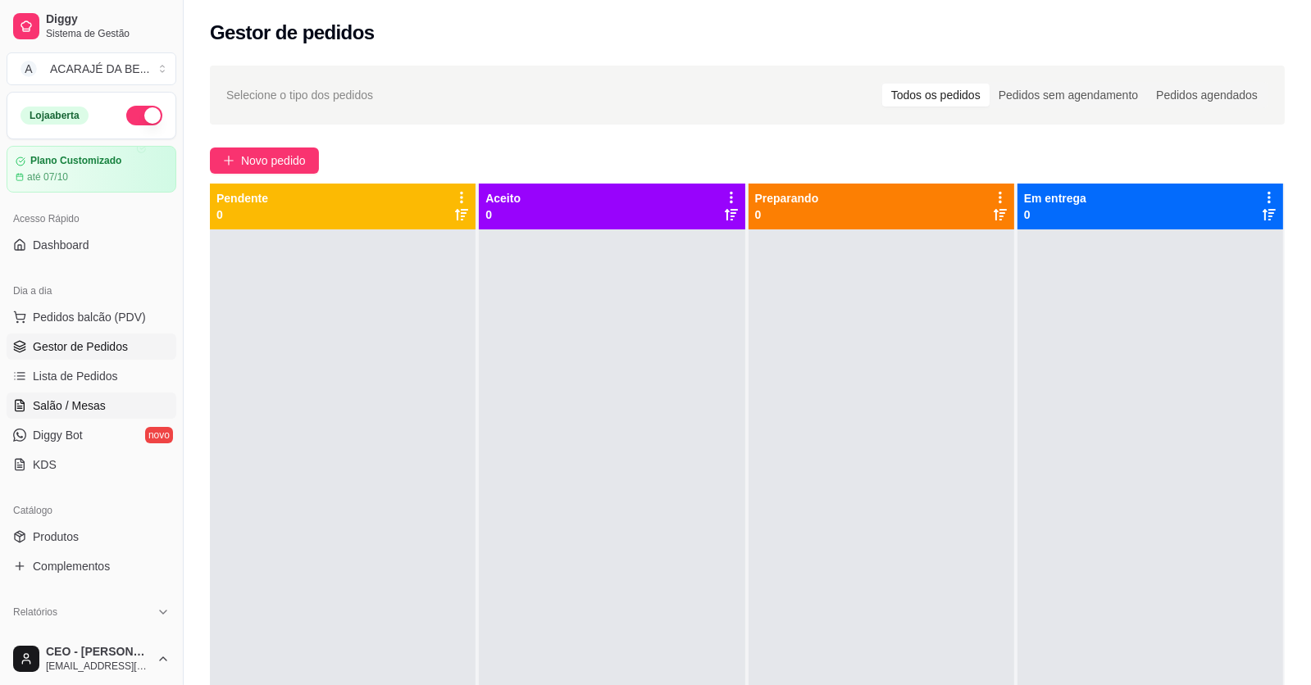
drag, startPoint x: 86, startPoint y: 400, endPoint x: 99, endPoint y: 396, distance: 13.7
click at [86, 401] on span "Salão / Mesas" at bounding box center [69, 406] width 73 height 16
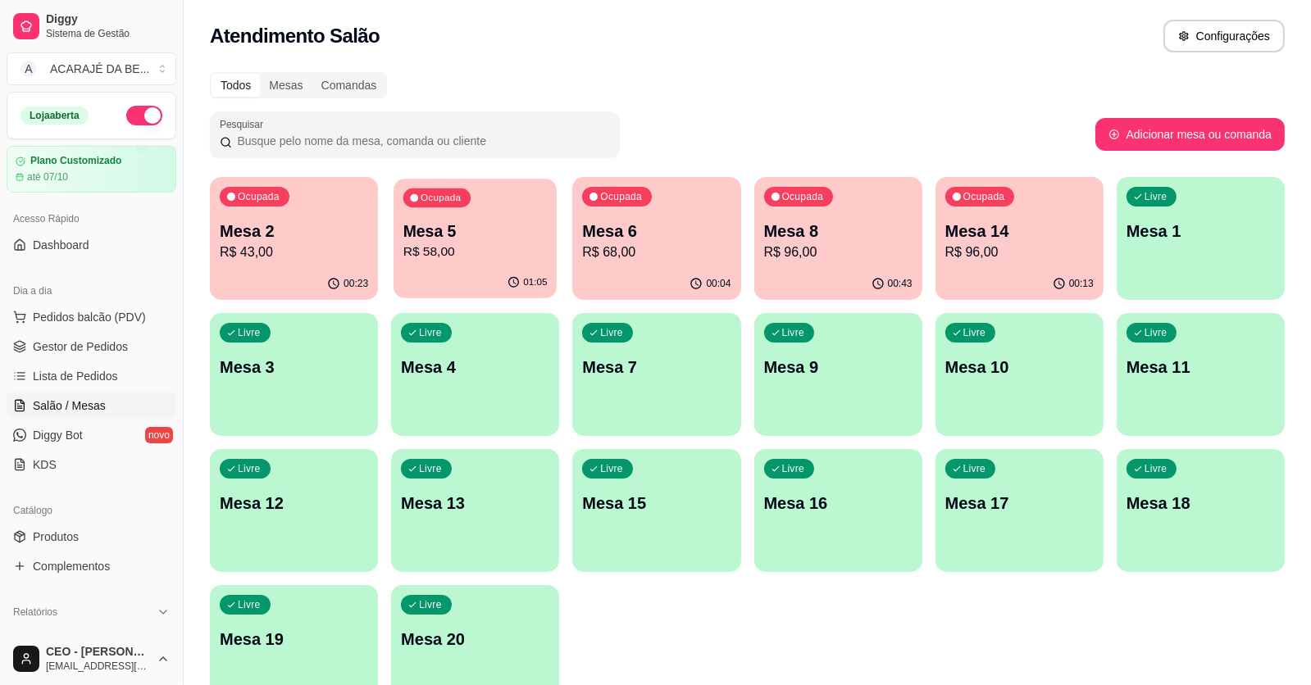
click at [502, 245] on p "R$ 58,00" at bounding box center [475, 252] width 144 height 19
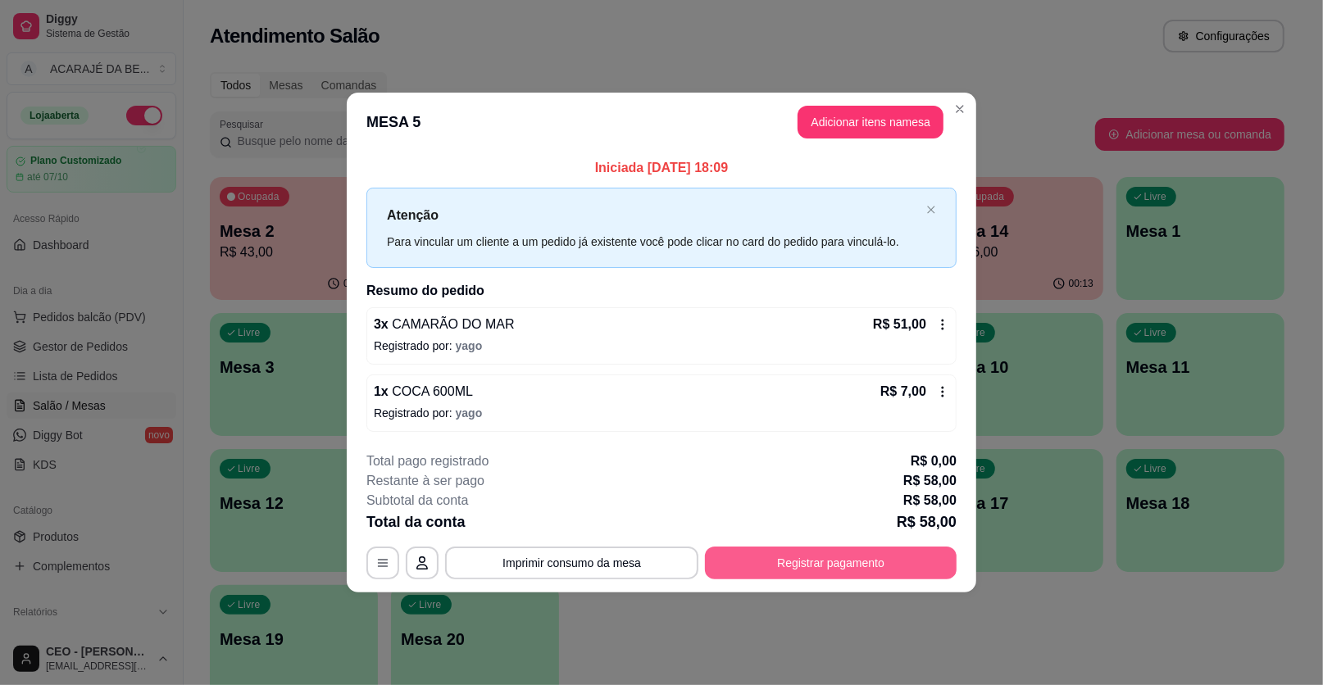
click at [861, 601] on div "**********" at bounding box center [661, 342] width 1323 height 685
click at [826, 559] on button "Registrar pagamento" at bounding box center [831, 563] width 252 height 33
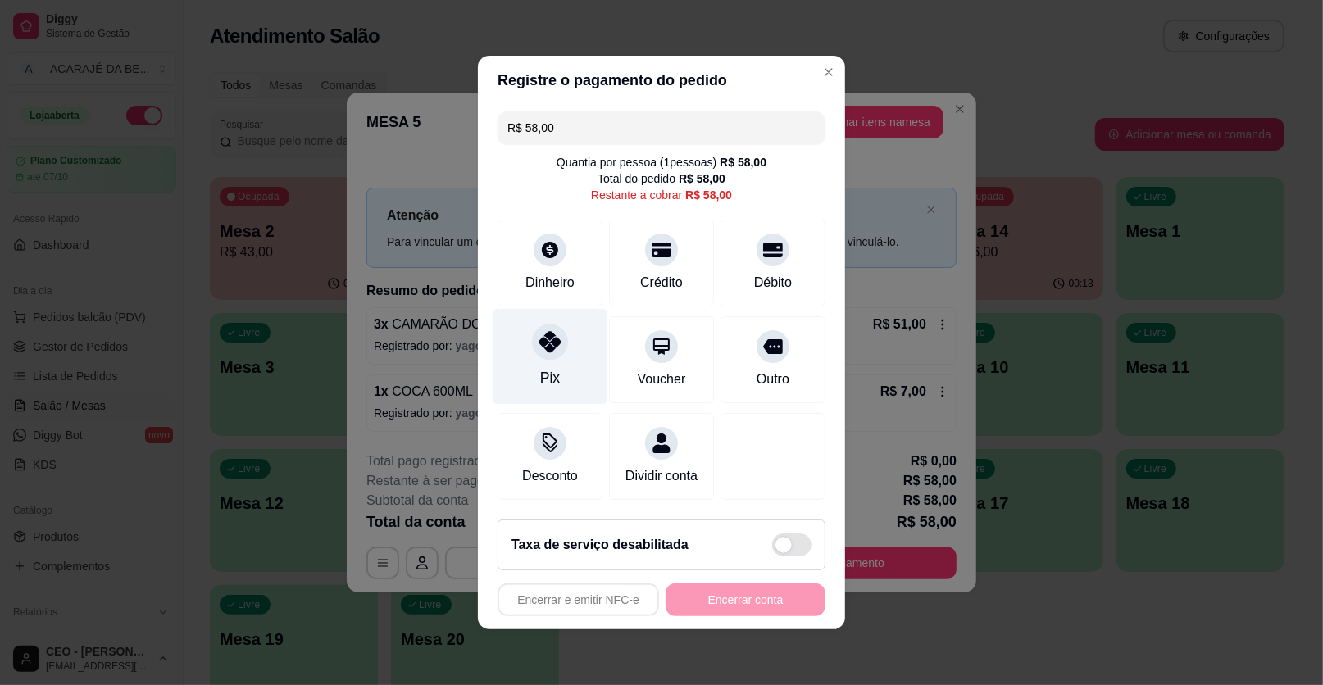
click at [548, 335] on div at bounding box center [550, 342] width 36 height 36
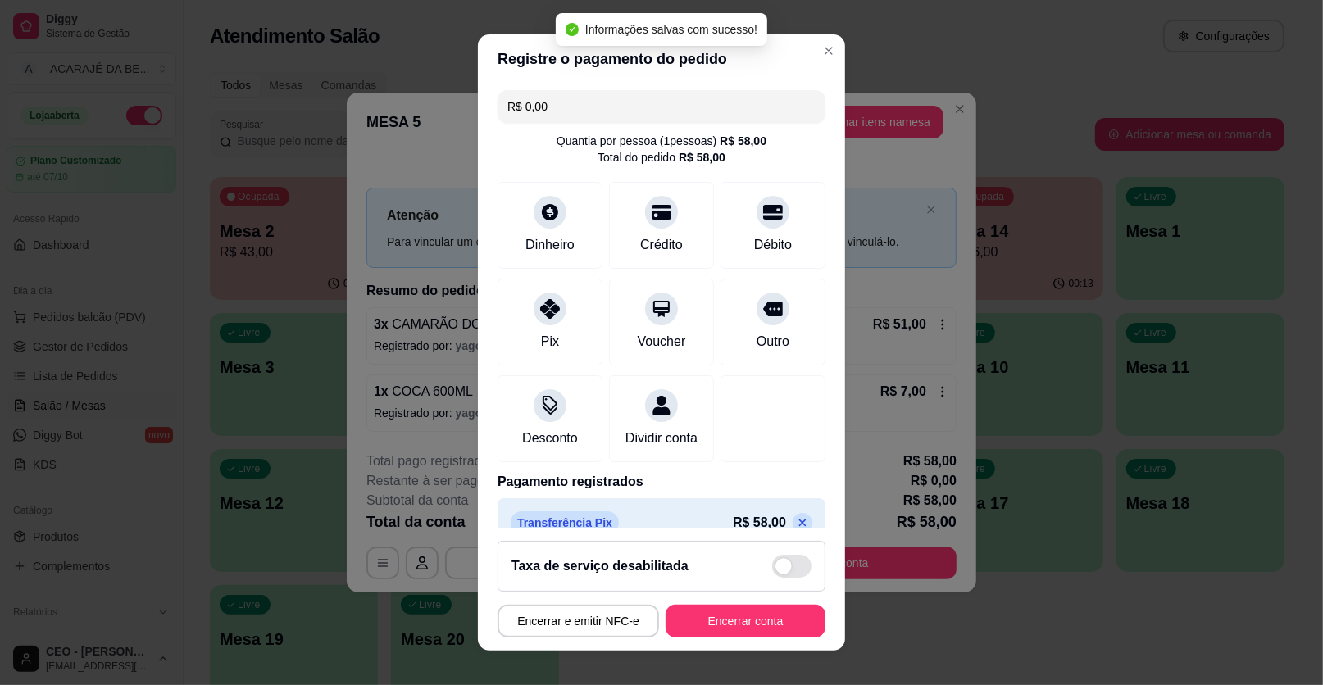
type input "R$ 0,00"
click at [711, 623] on button "Encerrar conta" at bounding box center [746, 621] width 160 height 33
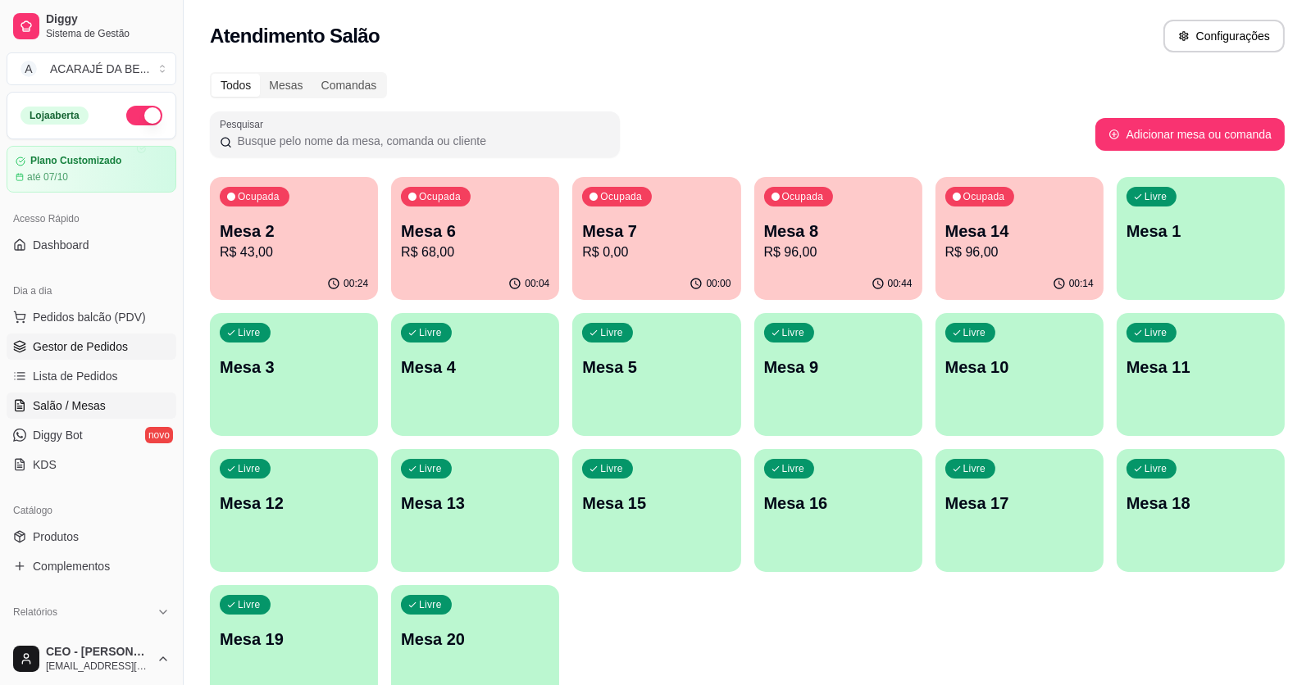
click at [111, 352] on span "Gestor de Pedidos" at bounding box center [80, 347] width 95 height 16
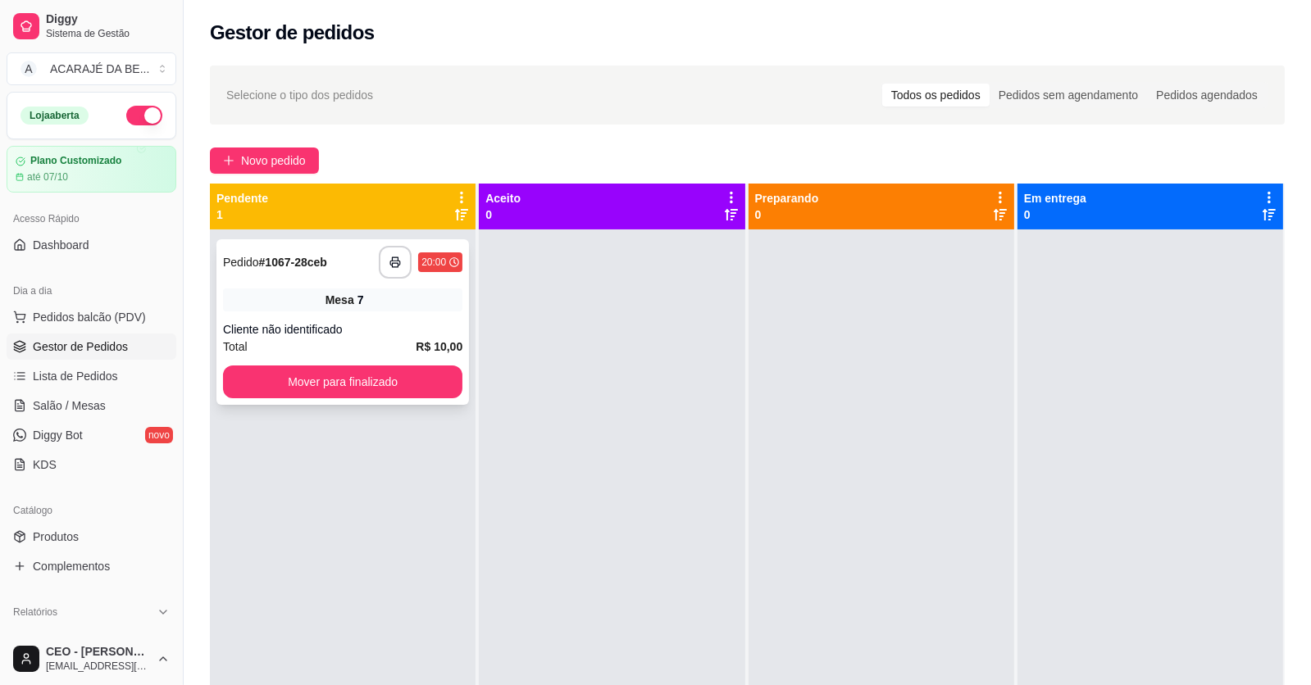
click at [340, 307] on span "Mesa" at bounding box center [339, 300] width 29 height 16
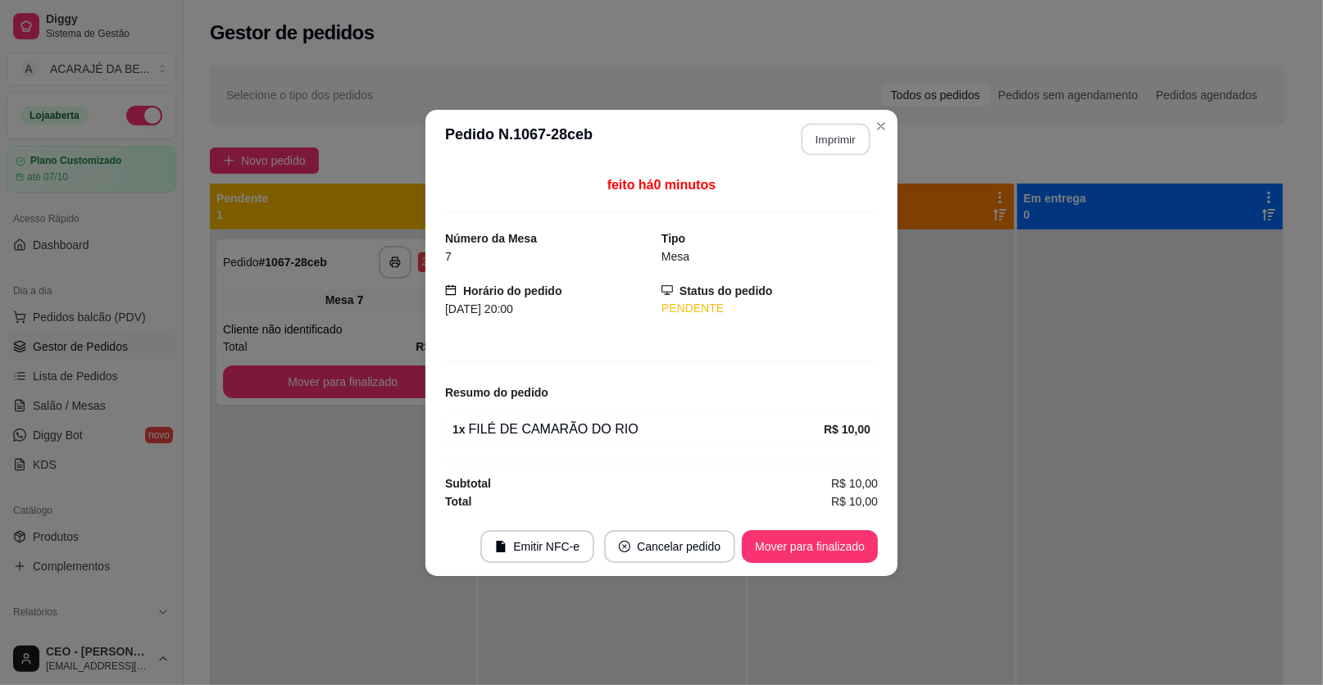
click at [834, 142] on button "Imprimir" at bounding box center [836, 139] width 69 height 32
click at [862, 546] on button "Mover para finalizado" at bounding box center [810, 546] width 136 height 33
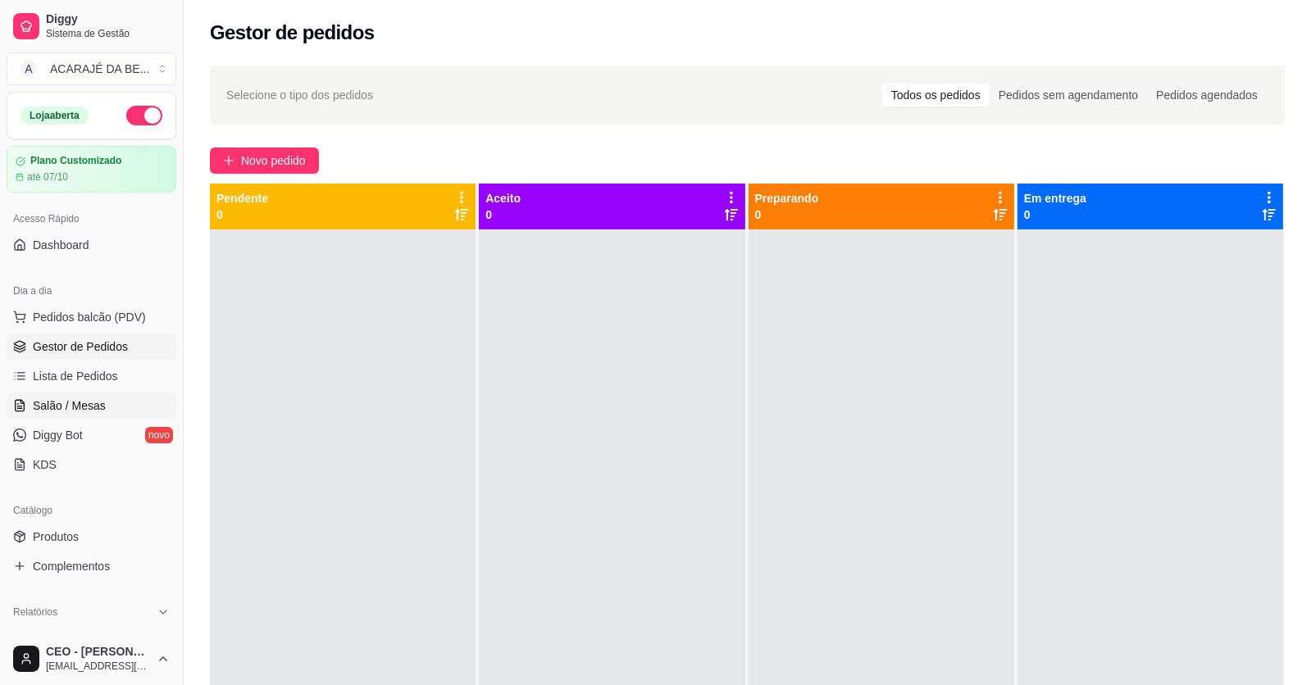
click at [107, 399] on link "Salão / Mesas" at bounding box center [92, 406] width 170 height 26
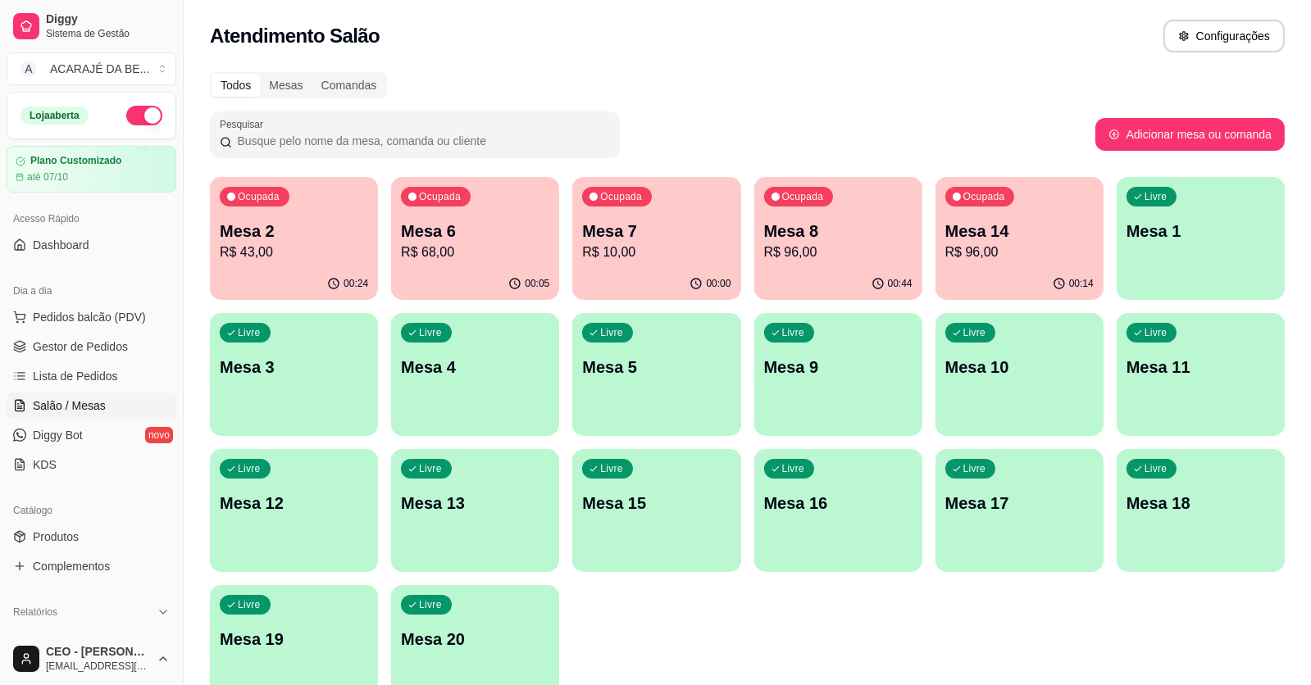
click at [245, 237] on p "Mesa 2" at bounding box center [294, 231] width 148 height 23
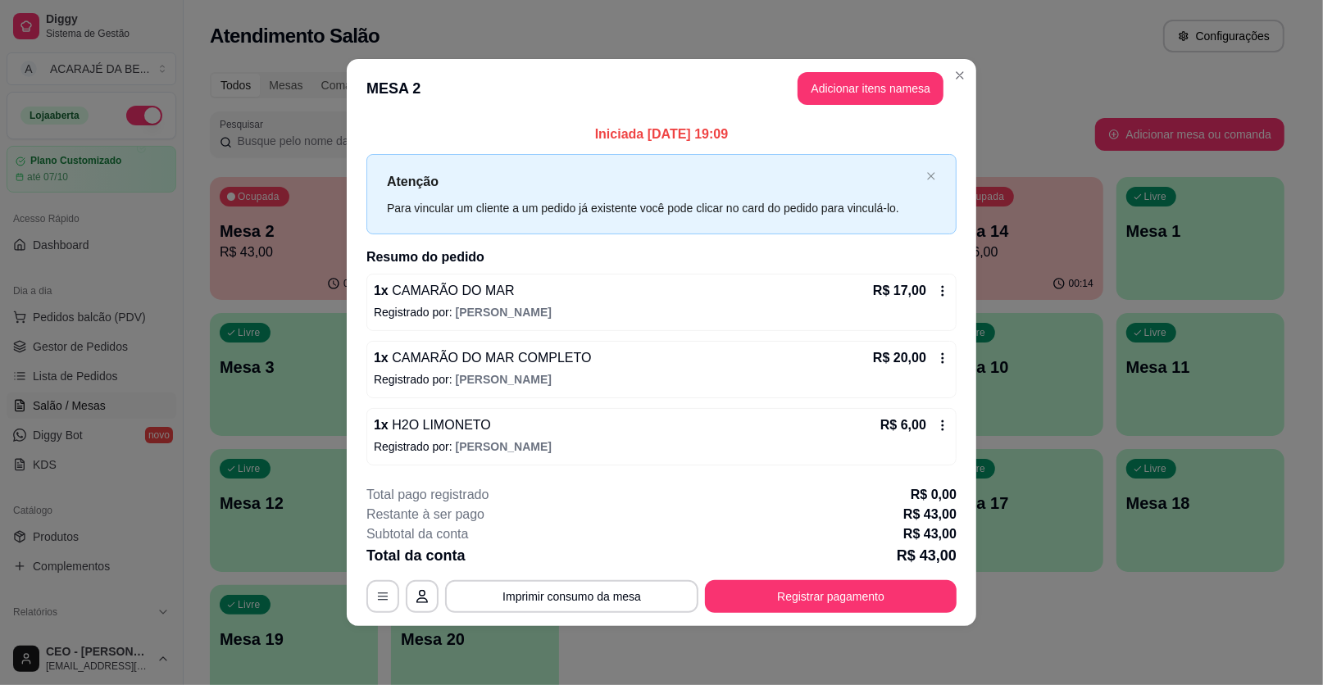
click at [747, 619] on footer "**********" at bounding box center [661, 549] width 629 height 154
click at [743, 609] on button "Registrar pagamento" at bounding box center [831, 596] width 252 height 33
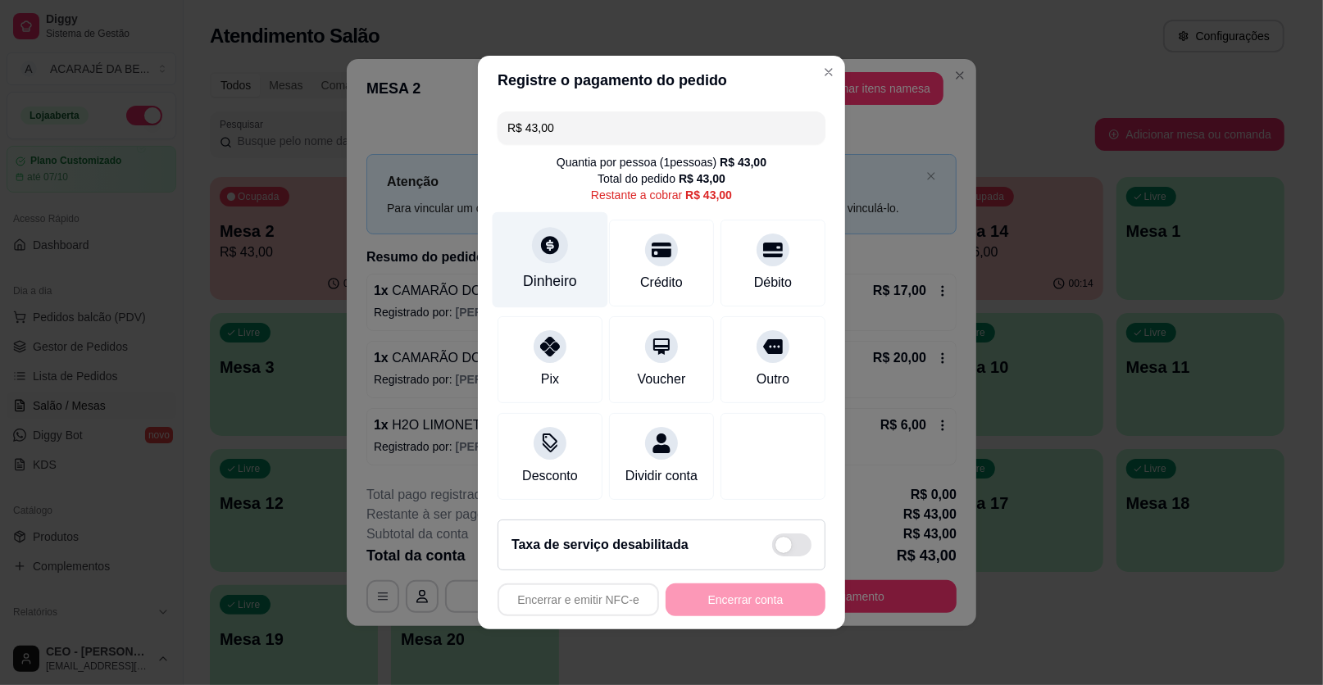
click at [548, 305] on div "Dinheiro" at bounding box center [551, 260] width 116 height 96
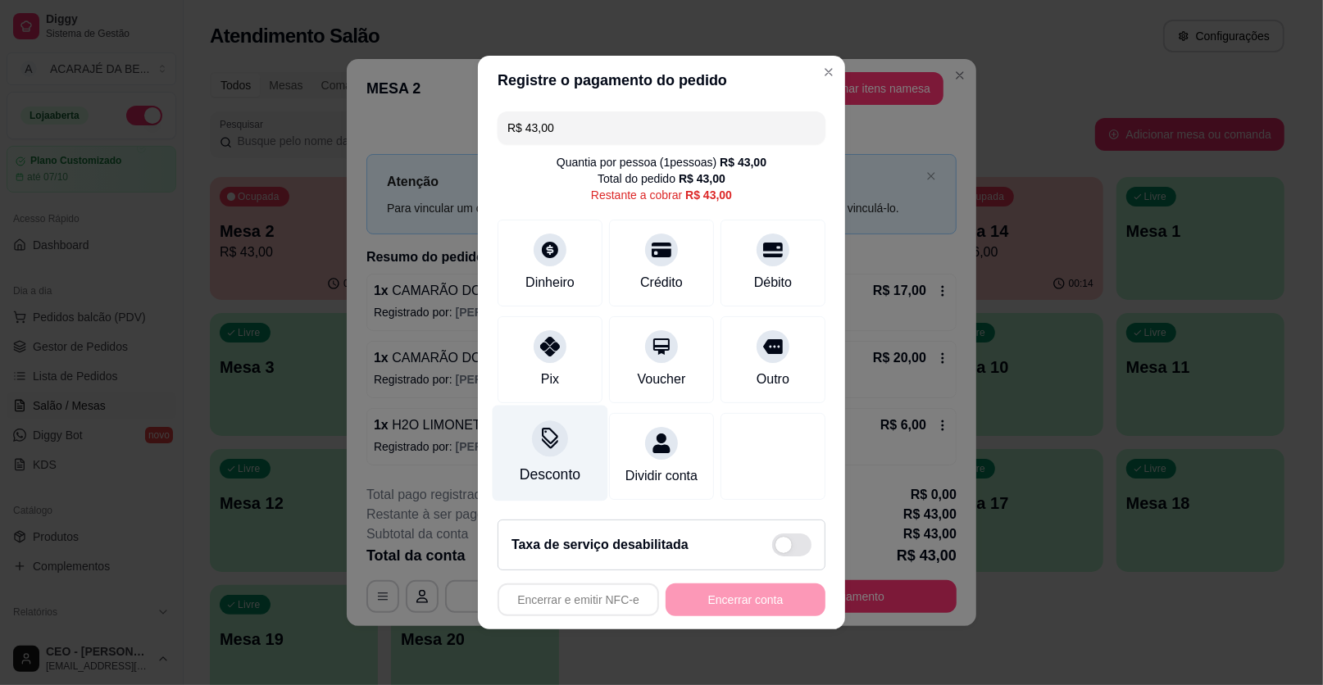
click at [570, 461] on div "Desconto" at bounding box center [551, 454] width 116 height 96
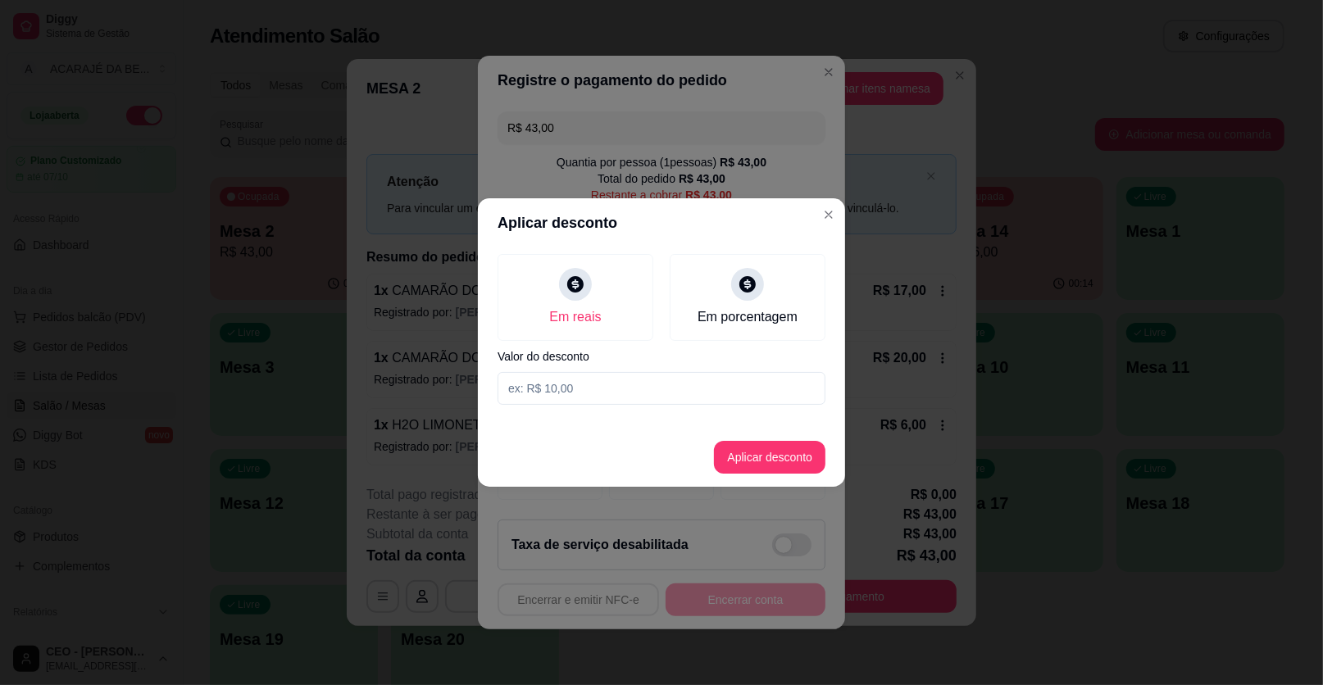
click at [602, 381] on input at bounding box center [662, 388] width 328 height 33
type input "3,00"
click at [738, 469] on button "Aplicar desconto" at bounding box center [769, 457] width 111 height 33
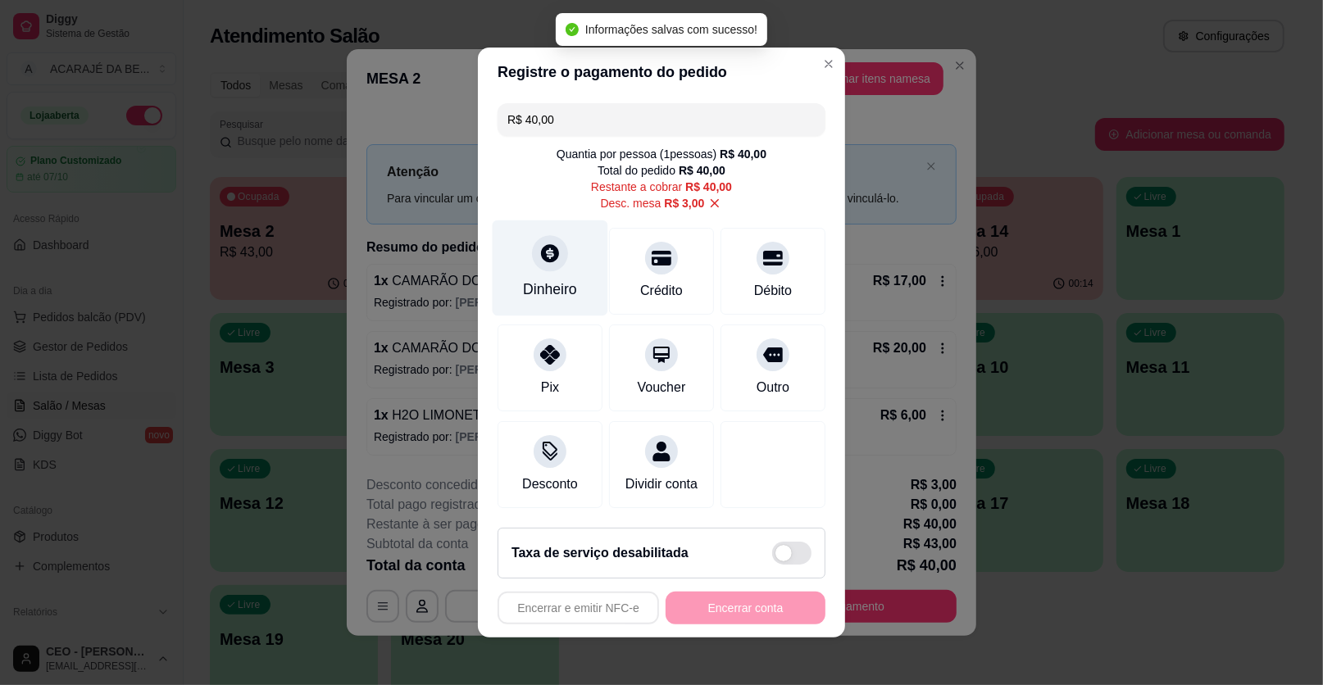
click at [548, 274] on div "Dinheiro" at bounding box center [551, 268] width 116 height 96
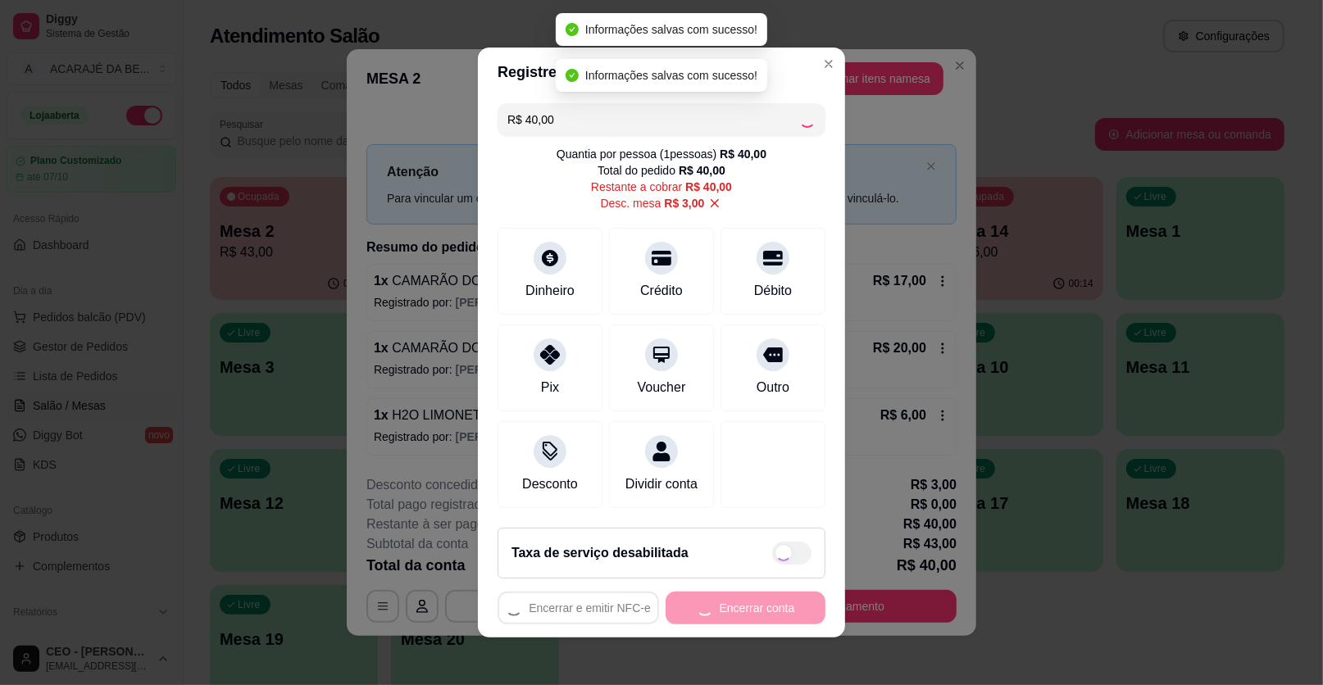
type input "R$ 0,00"
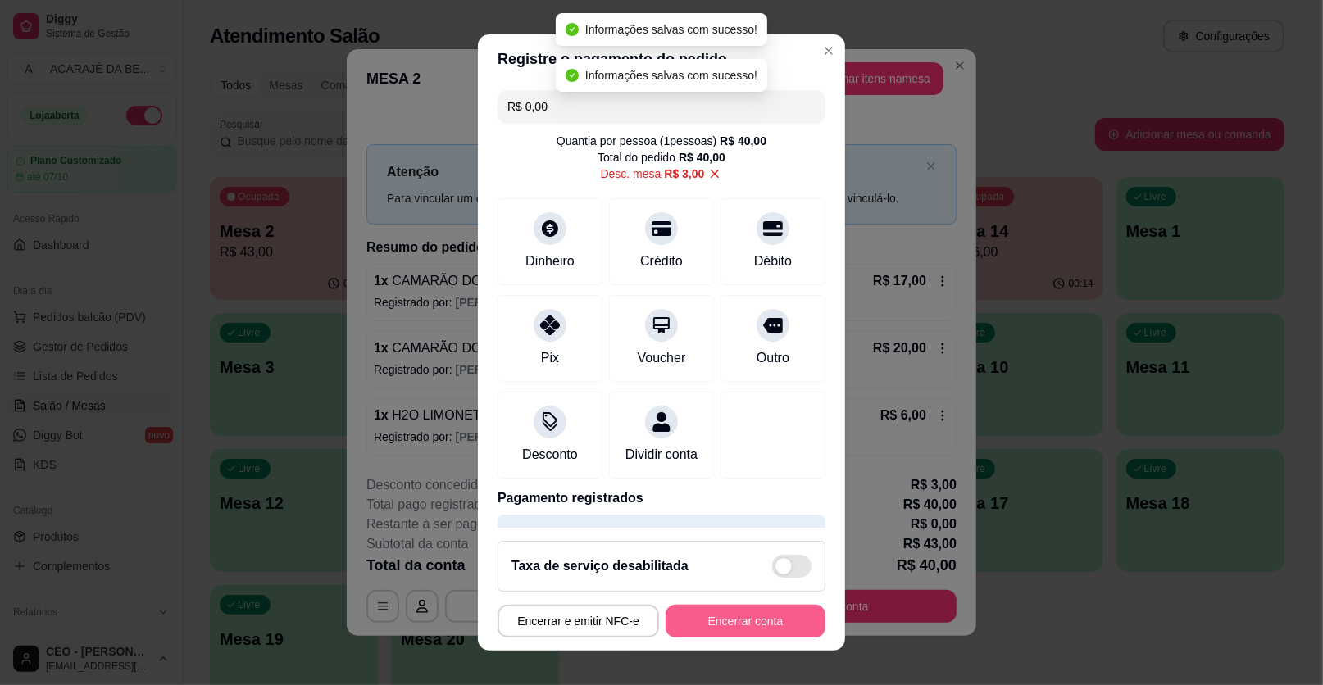
click at [737, 611] on button "Encerrar conta" at bounding box center [746, 621] width 160 height 33
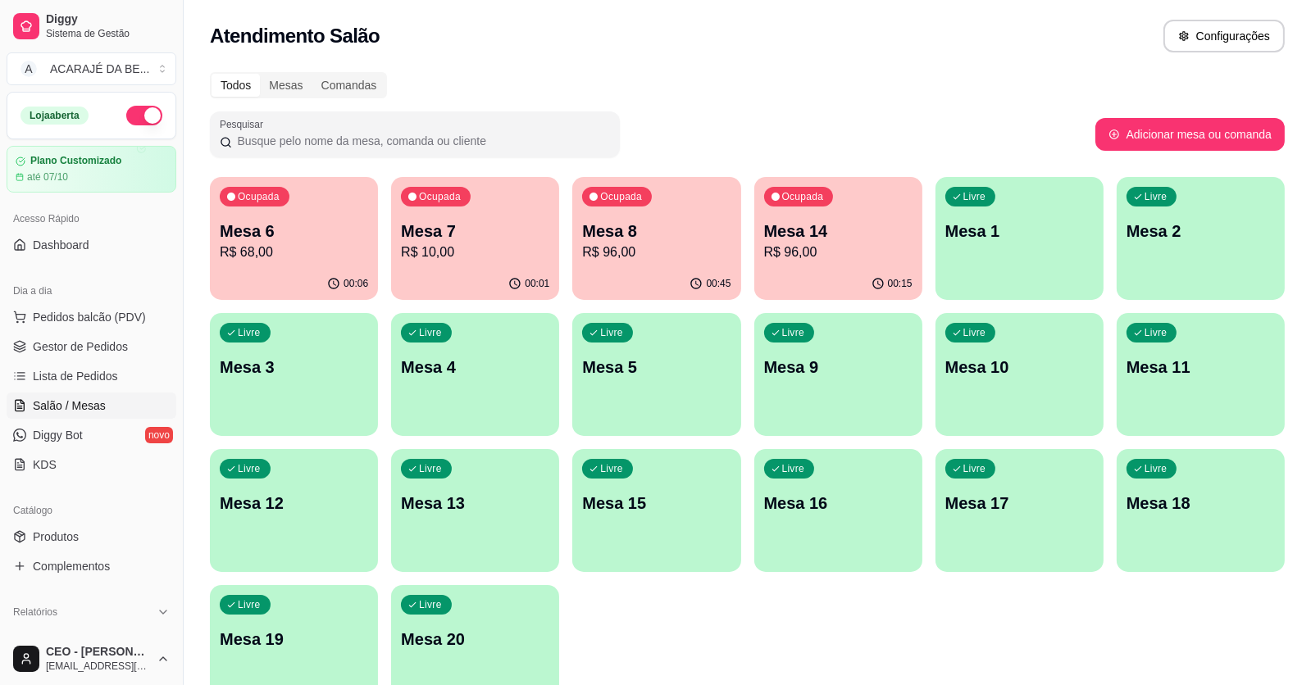
drag, startPoint x: 129, startPoint y: 349, endPoint x: 170, endPoint y: 310, distance: 57.4
click at [127, 348] on link "Gestor de Pedidos" at bounding box center [92, 347] width 170 height 26
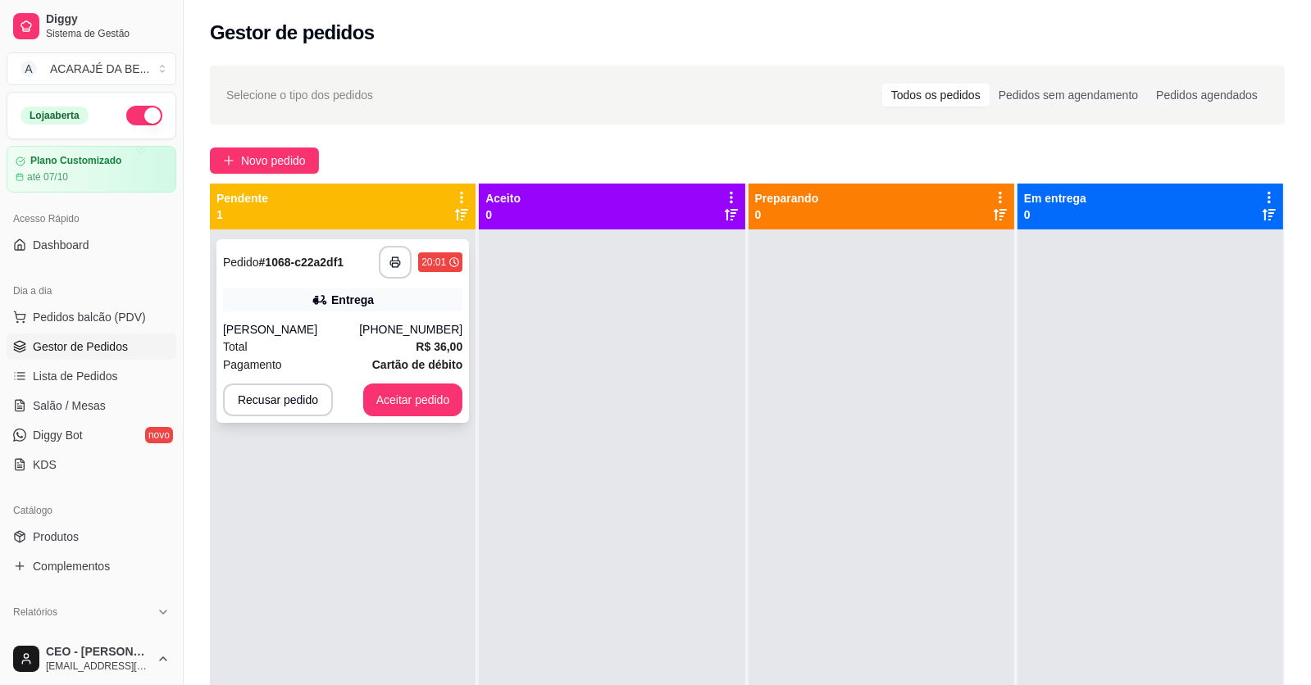
click at [368, 275] on div "**********" at bounding box center [342, 262] width 239 height 33
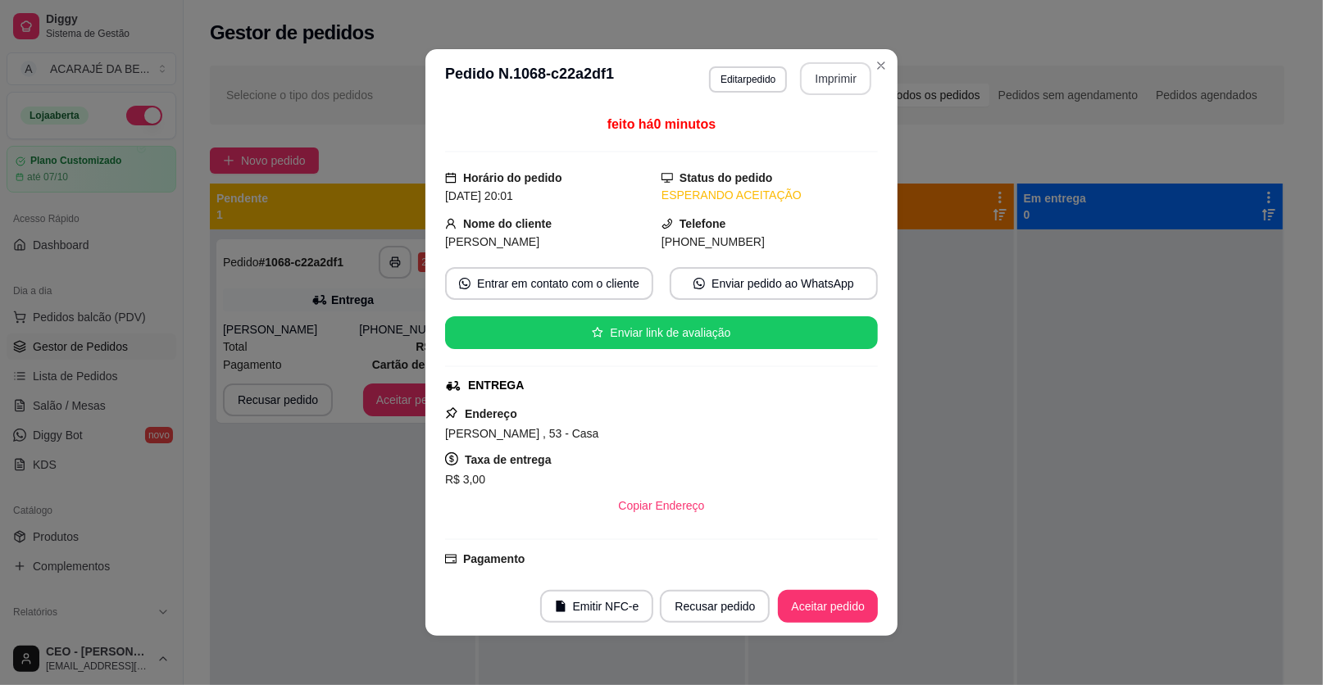
click at [819, 73] on button "Imprimir" at bounding box center [835, 78] width 71 height 33
click at [861, 601] on button "Aceitar pedido" at bounding box center [828, 606] width 100 height 33
click at [849, 603] on button "Aceitar pedido" at bounding box center [828, 606] width 100 height 33
drag, startPoint x: 843, startPoint y: 603, endPoint x: 834, endPoint y: 604, distance: 9.1
click at [842, 603] on div "Recusar pedido Aceitar pedido" at bounding box center [746, 606] width 264 height 33
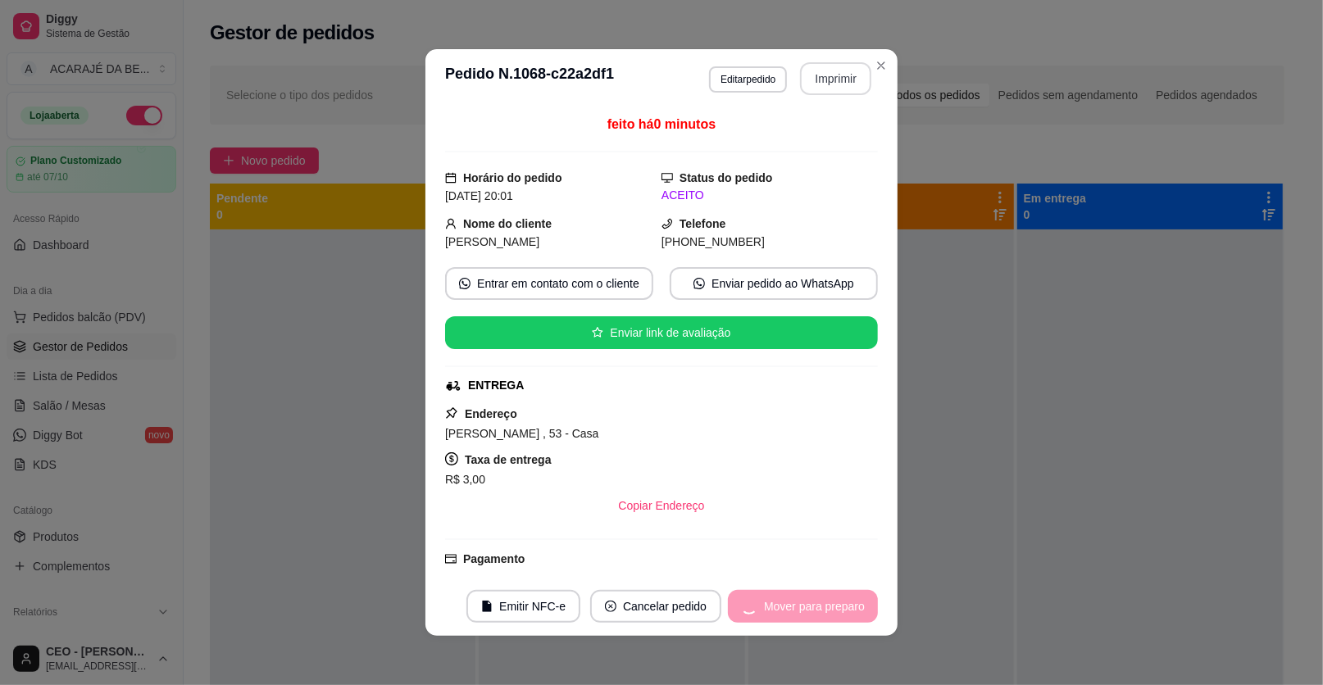
click at [819, 602] on div "Mover para preparo" at bounding box center [803, 606] width 150 height 33
click at [812, 603] on div "Mover para preparo" at bounding box center [803, 606] width 150 height 33
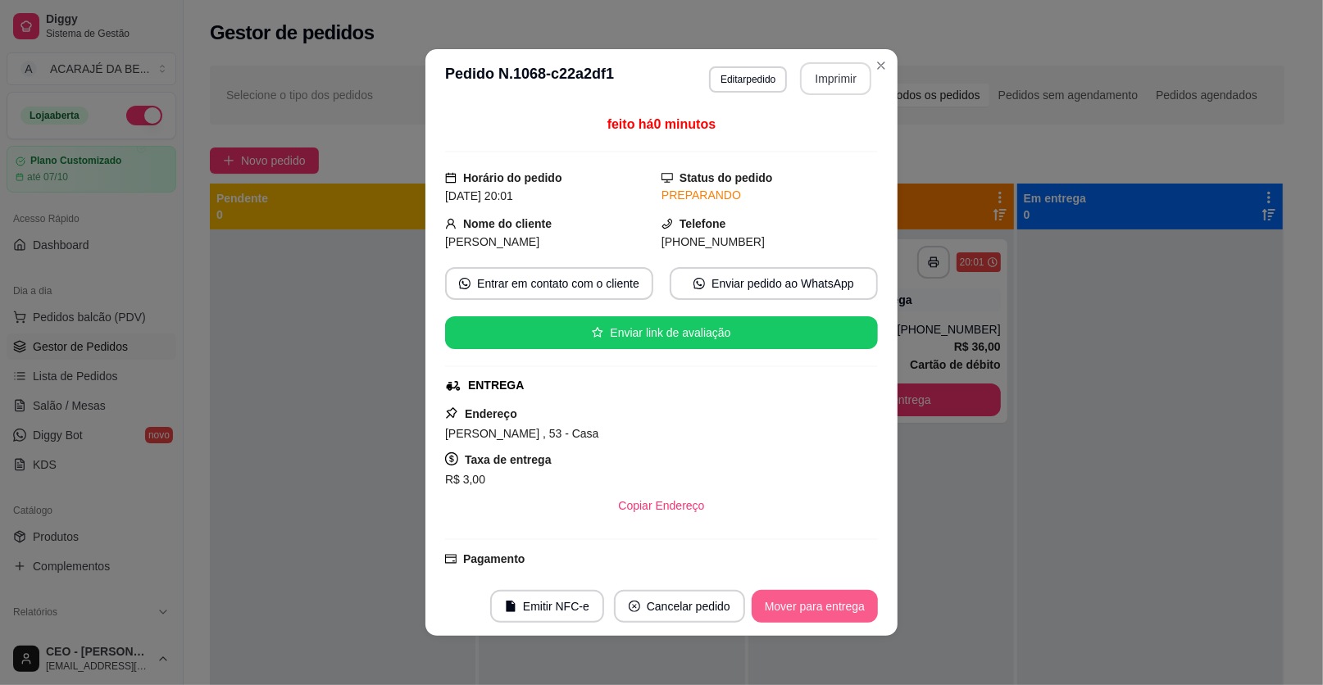
click at [811, 603] on button "Mover para entrega" at bounding box center [815, 606] width 126 height 33
click at [810, 603] on div "Mover para entrega" at bounding box center [815, 606] width 126 height 33
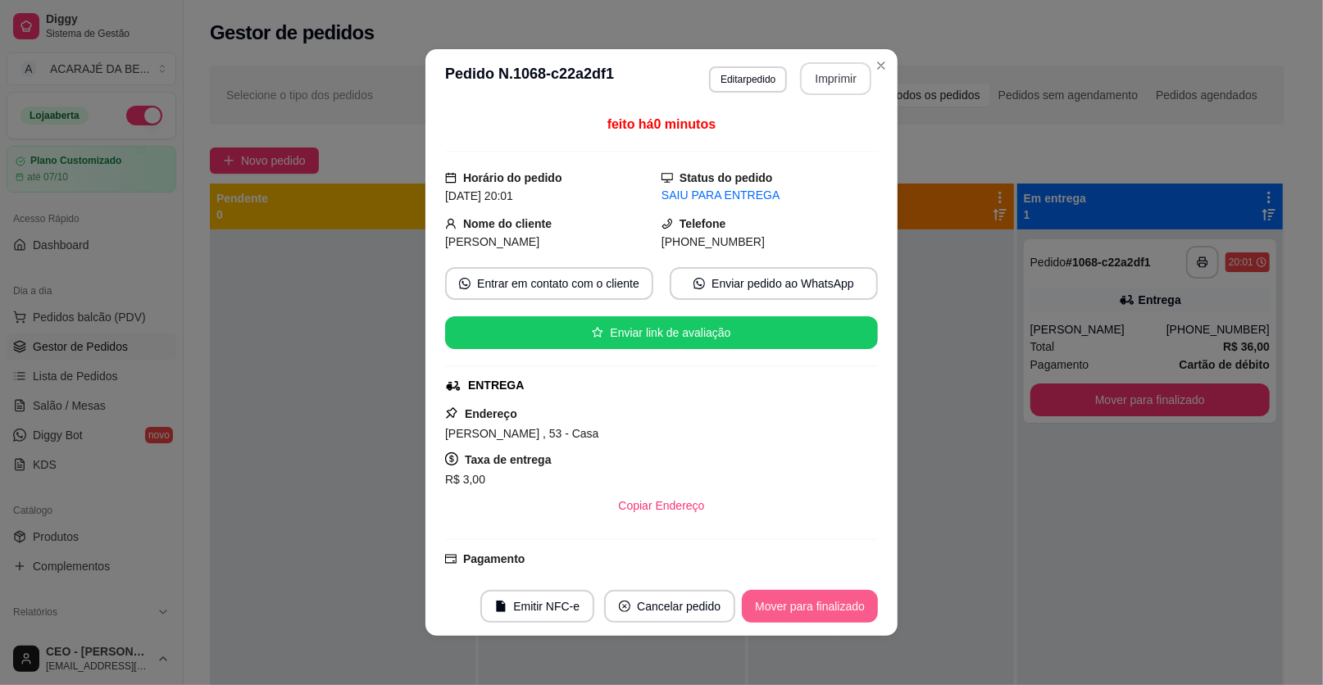
click at [805, 603] on button "Mover para finalizado" at bounding box center [810, 606] width 136 height 33
click at [802, 603] on div "Mover para finalizado" at bounding box center [798, 606] width 159 height 33
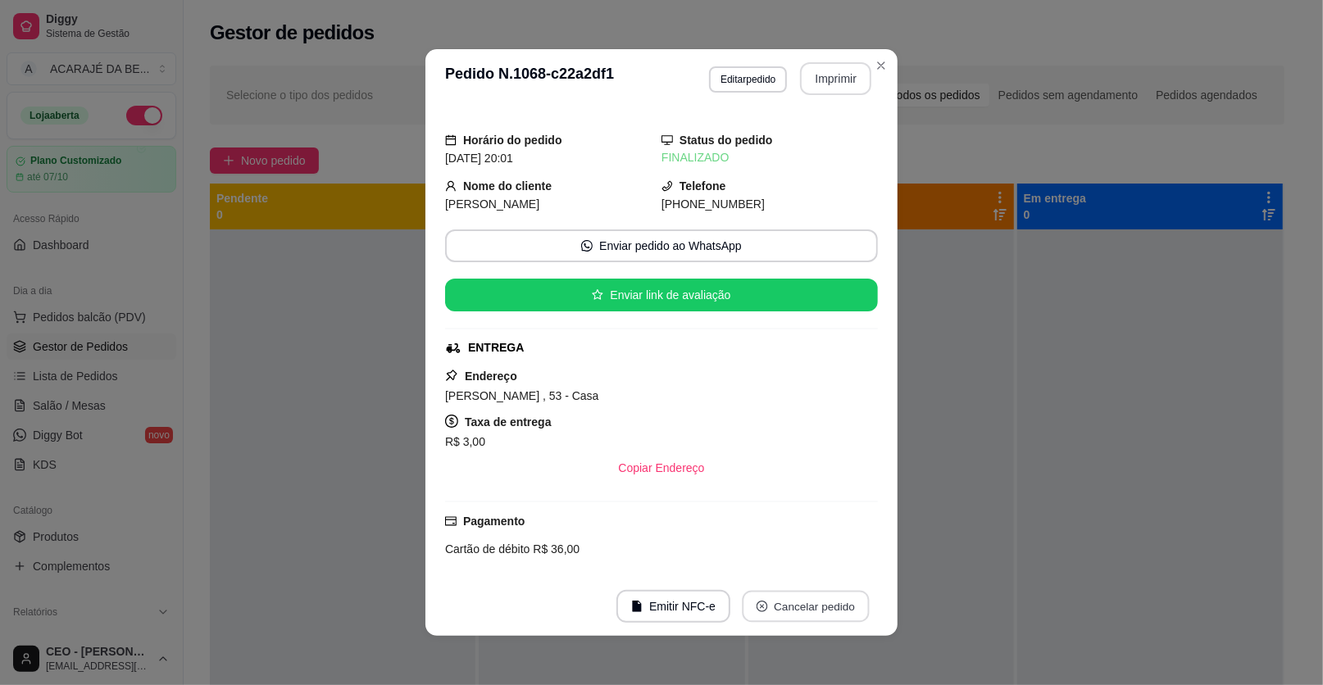
click at [802, 603] on button "Cancelar pedido" at bounding box center [805, 607] width 127 height 32
click at [926, 418] on div "**********" at bounding box center [661, 342] width 1323 height 685
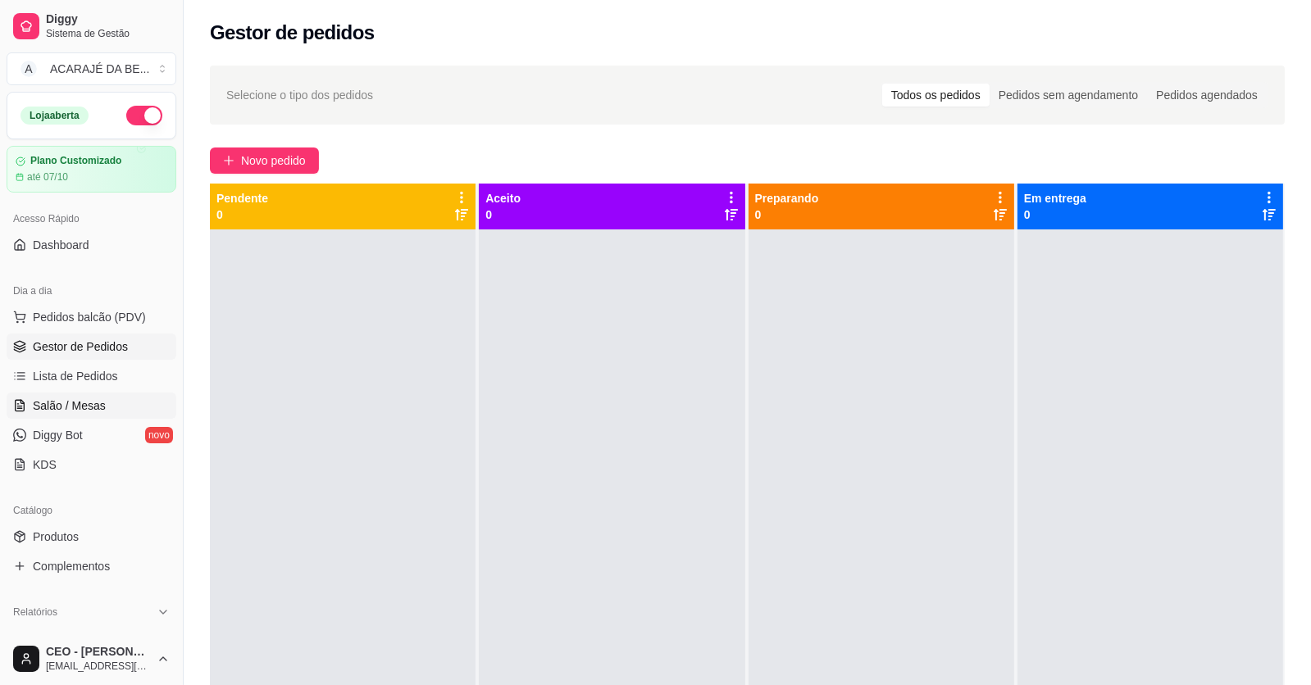
click at [119, 411] on link "Salão / Mesas" at bounding box center [92, 406] width 170 height 26
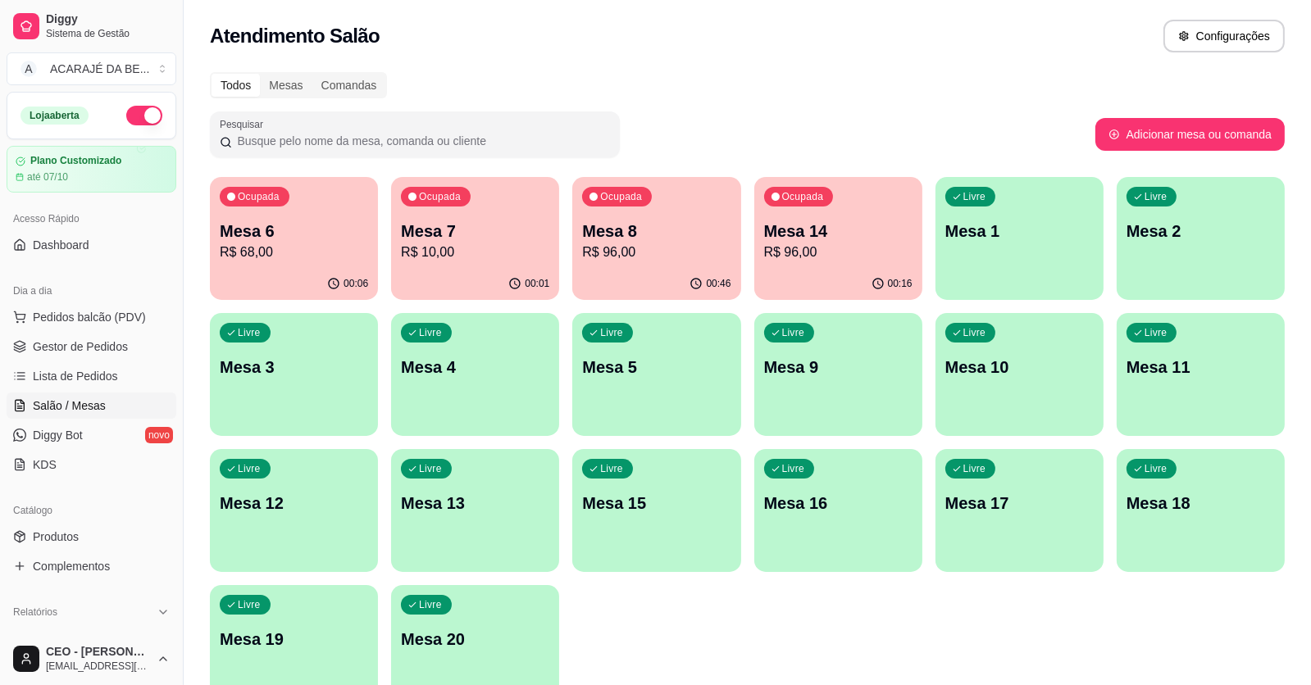
click at [646, 224] on p "Mesa 8" at bounding box center [656, 231] width 148 height 23
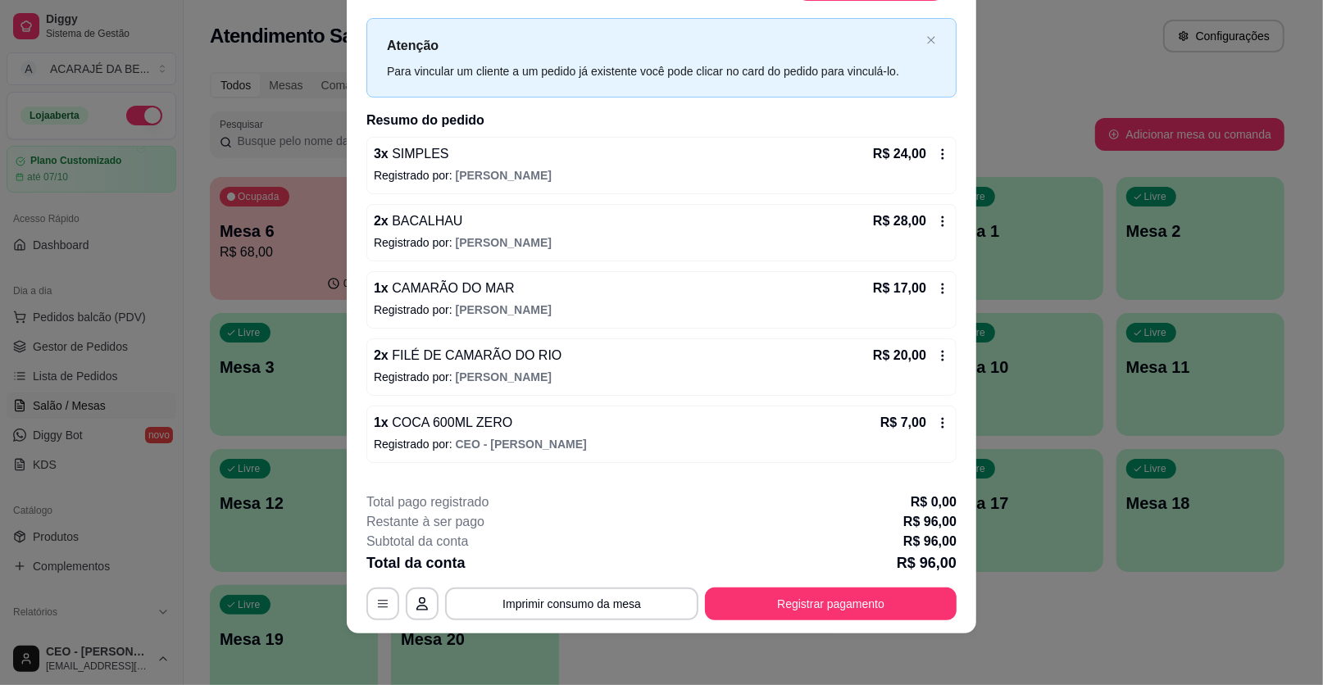
scroll to position [113, 0]
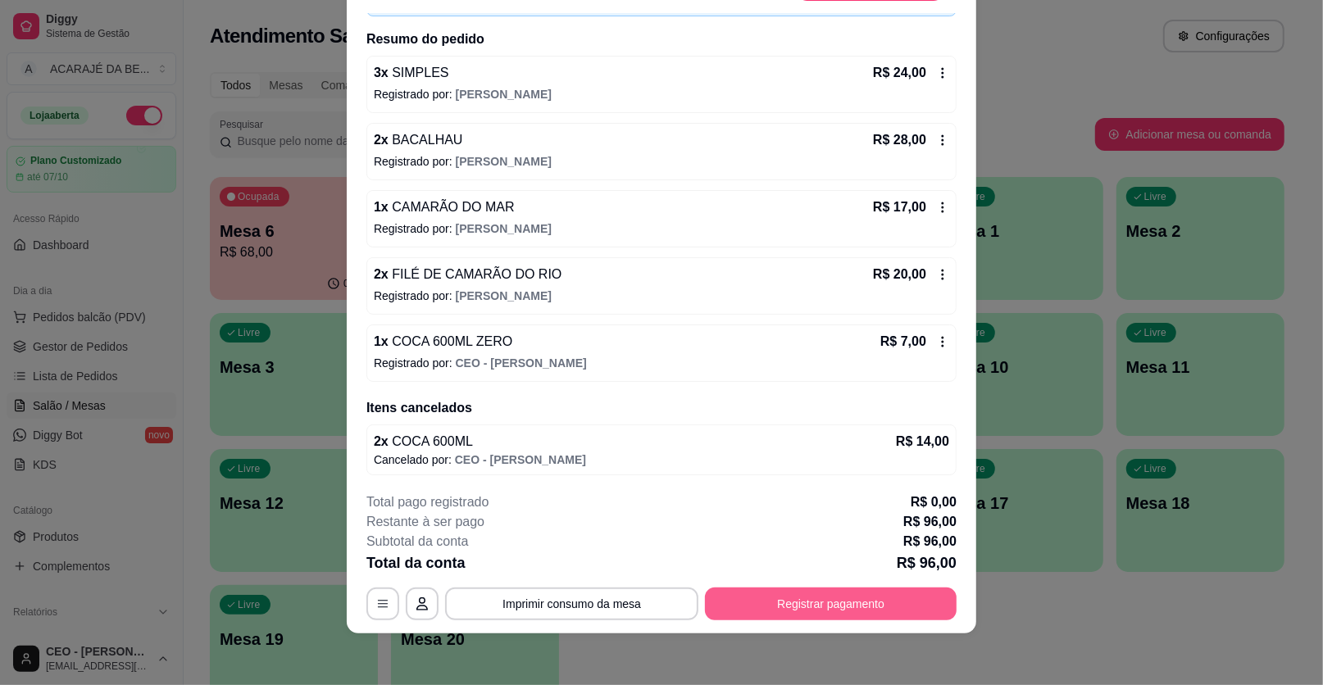
click at [806, 596] on button "Registrar pagamento" at bounding box center [831, 604] width 252 height 33
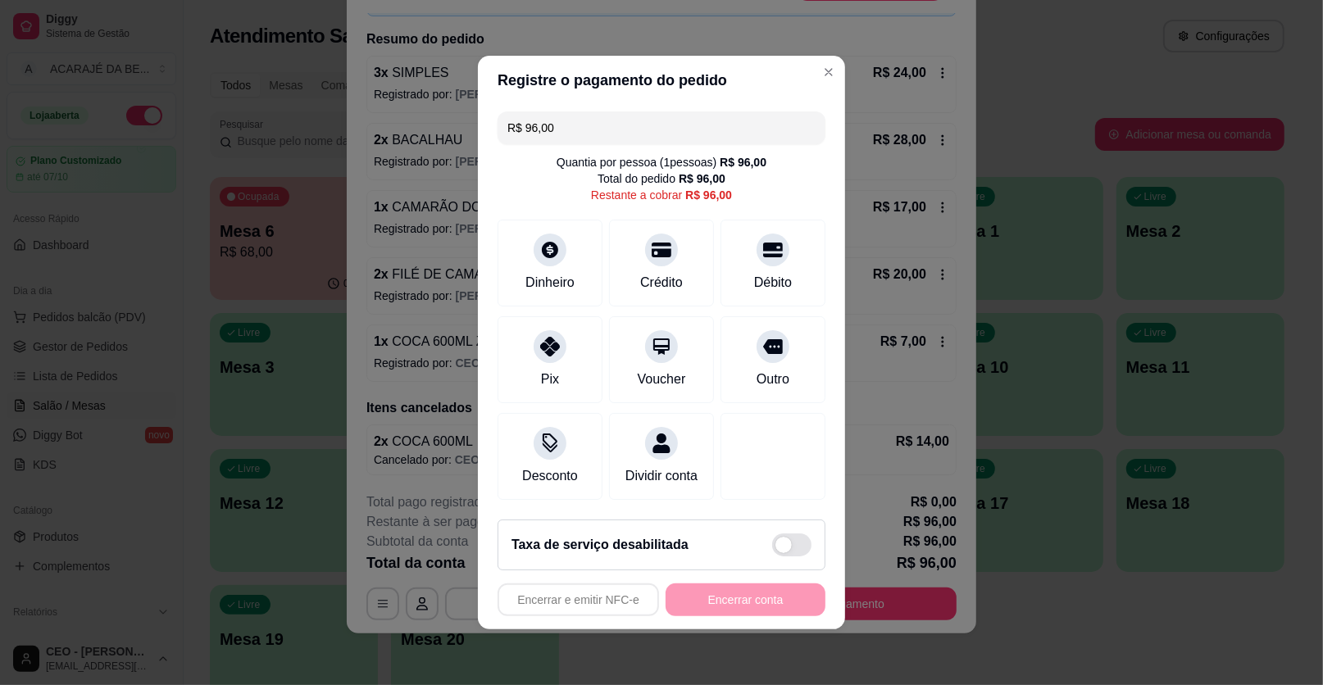
drag, startPoint x: 520, startPoint y: 125, endPoint x: 629, endPoint y: 140, distance: 110.1
click at [620, 137] on input "R$ 96,00" at bounding box center [661, 127] width 308 height 33
click at [547, 258] on div "Dinheiro" at bounding box center [551, 260] width 116 height 96
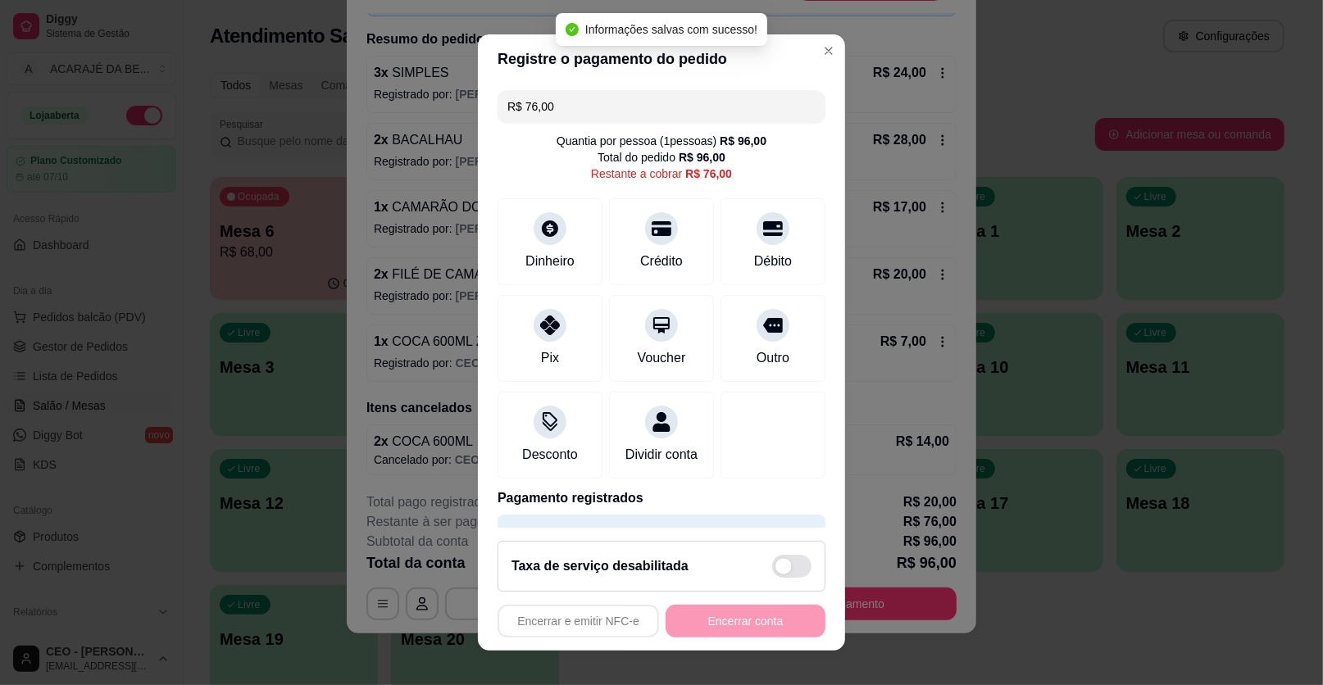
drag, startPoint x: 521, startPoint y: 107, endPoint x: 570, endPoint y: 124, distance: 51.3
click at [590, 126] on div "R$ 76,00 Quantia por pessoa ( 1 pessoas) R$ 96,00 Total do pedido R$ 96,00 Rest…" at bounding box center [661, 306] width 367 height 444
click at [538, 102] on input "R$ 76,00" at bounding box center [661, 106] width 308 height 33
drag, startPoint x: 521, startPoint y: 104, endPoint x: 609, endPoint y: 120, distance: 89.2
click at [598, 117] on input "R$ 76,00" at bounding box center [661, 106] width 308 height 33
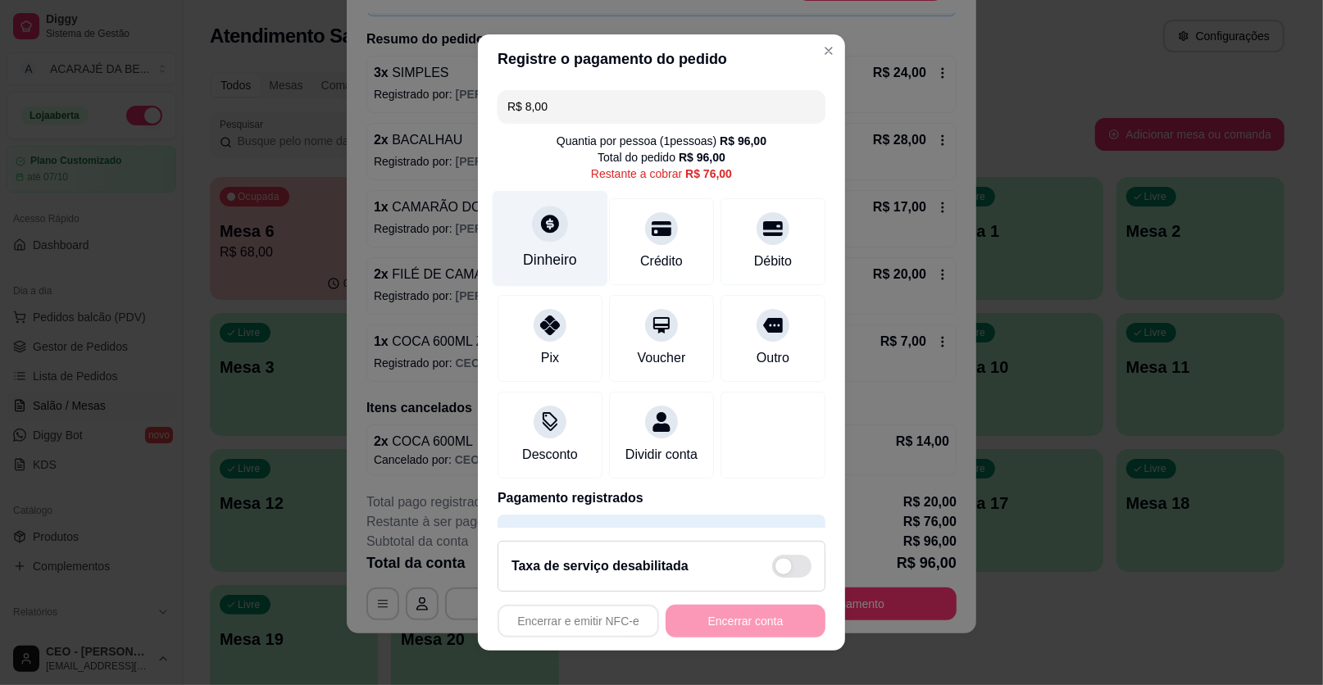
click at [556, 232] on div "Dinheiro" at bounding box center [551, 239] width 116 height 96
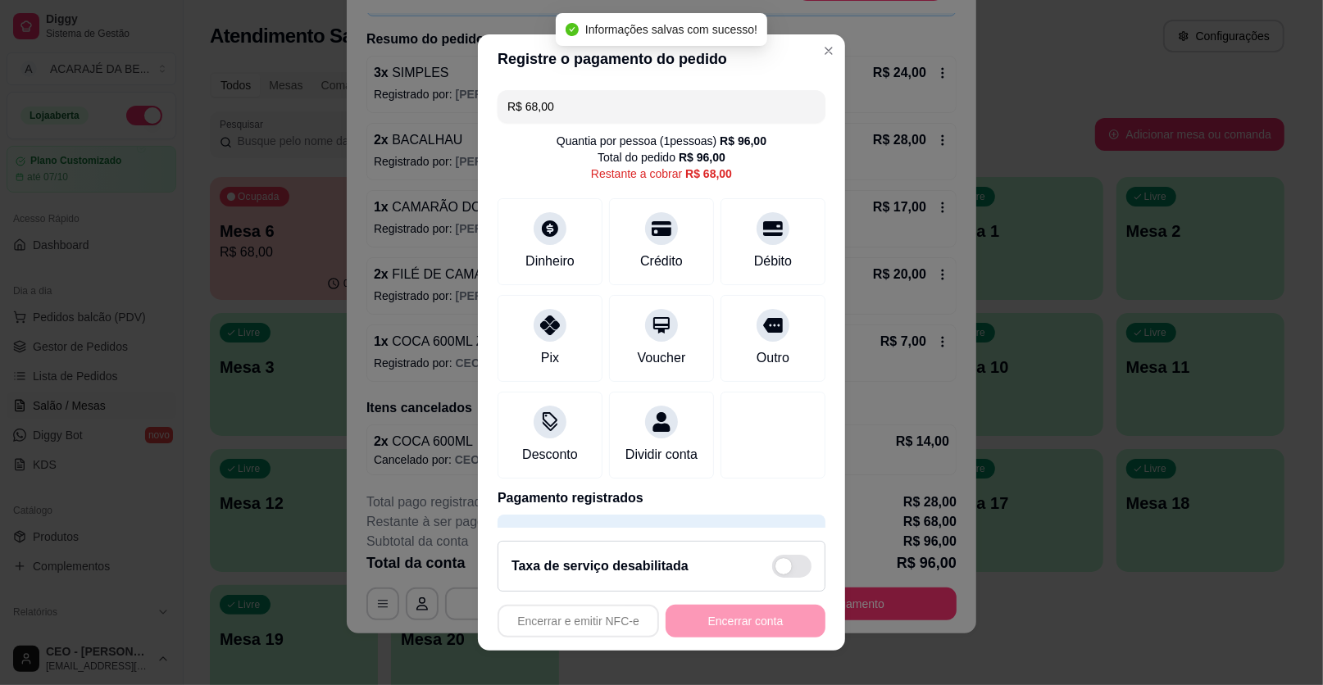
drag, startPoint x: 516, startPoint y: 103, endPoint x: 617, endPoint y: 102, distance: 100.8
click at [617, 102] on input "R$ 68,00" at bounding box center [661, 106] width 308 height 33
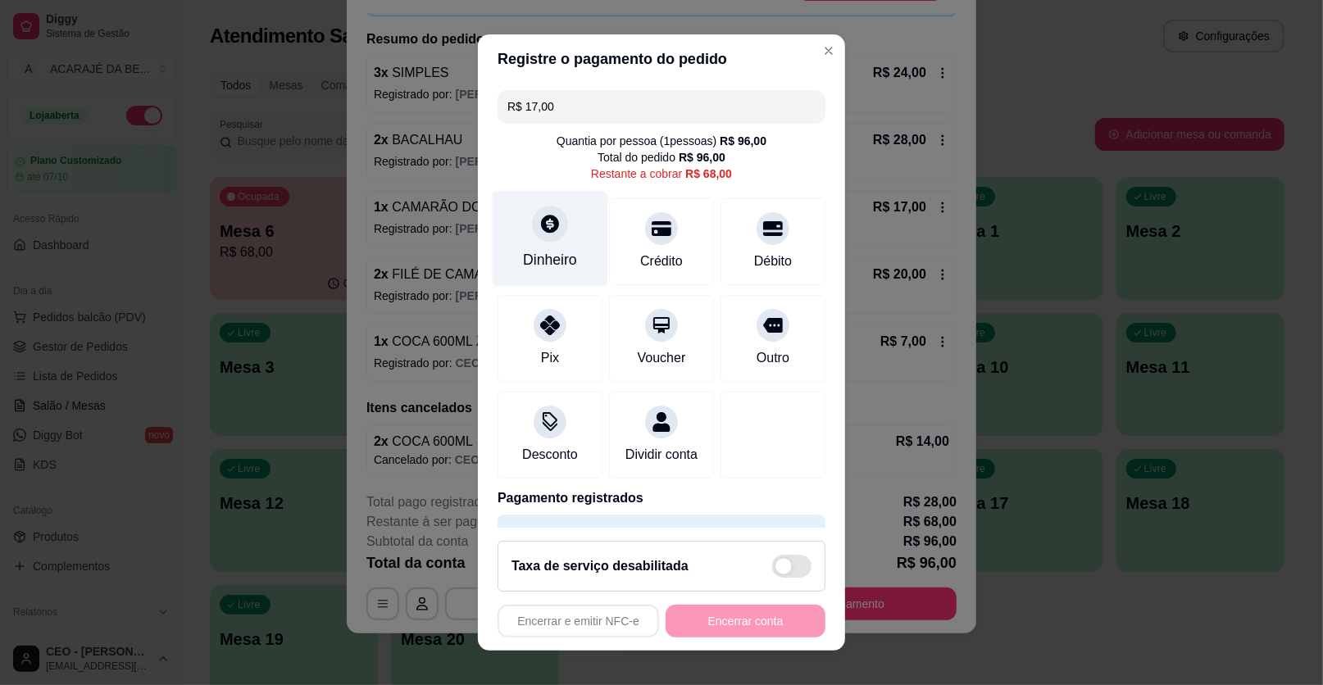
click at [557, 240] on div "Dinheiro" at bounding box center [551, 239] width 116 height 96
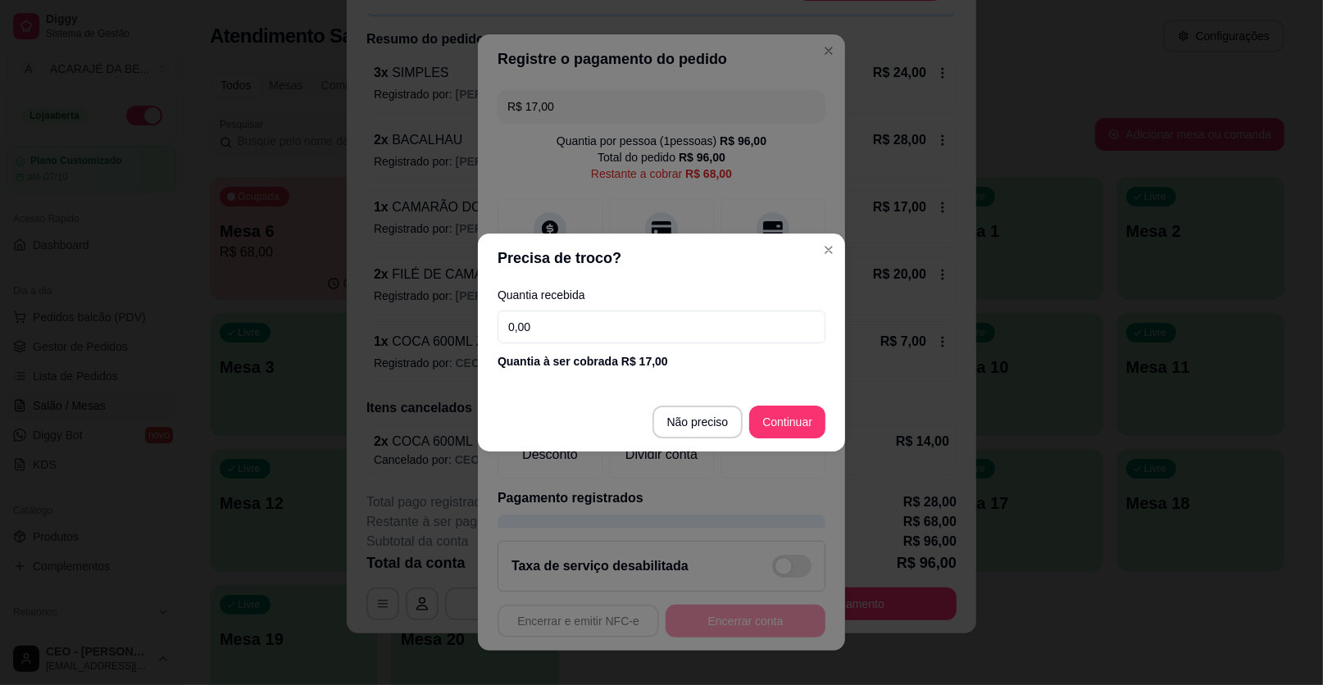
click at [782, 400] on footer "Não preciso Continuar" at bounding box center [661, 422] width 367 height 59
click at [770, 403] on footer "Não preciso Continuar" at bounding box center [661, 422] width 367 height 59
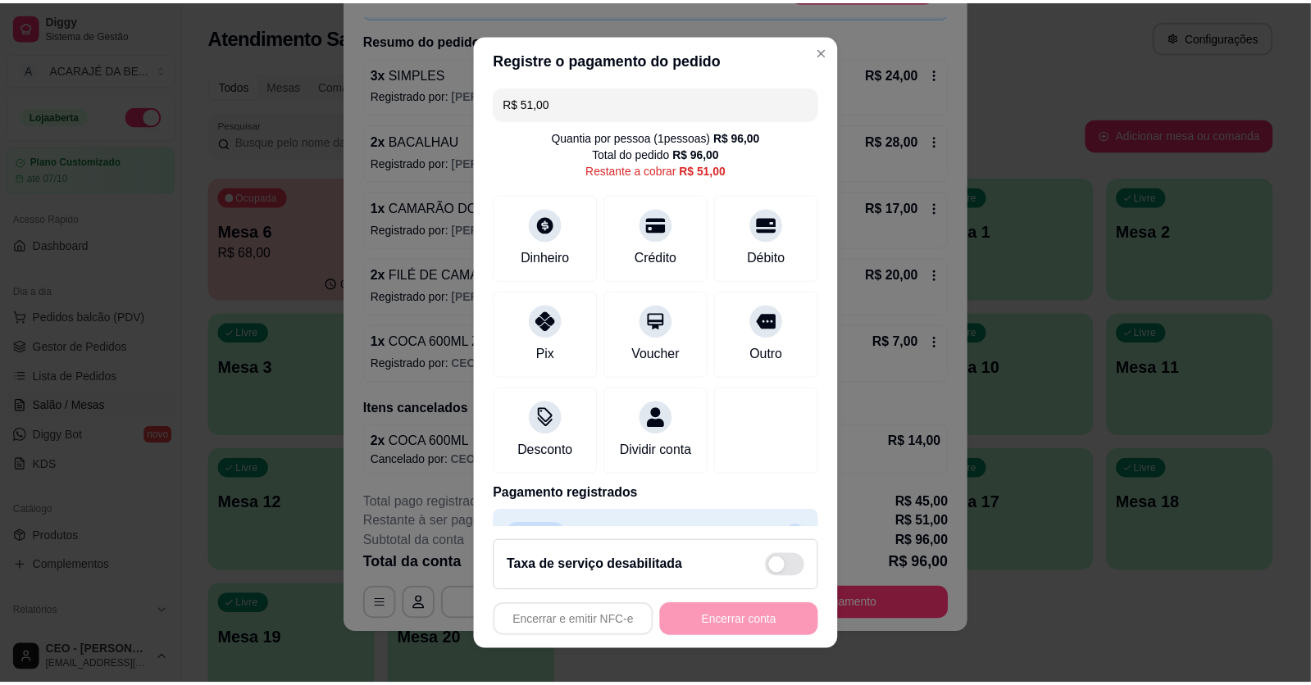
scroll to position [0, 0]
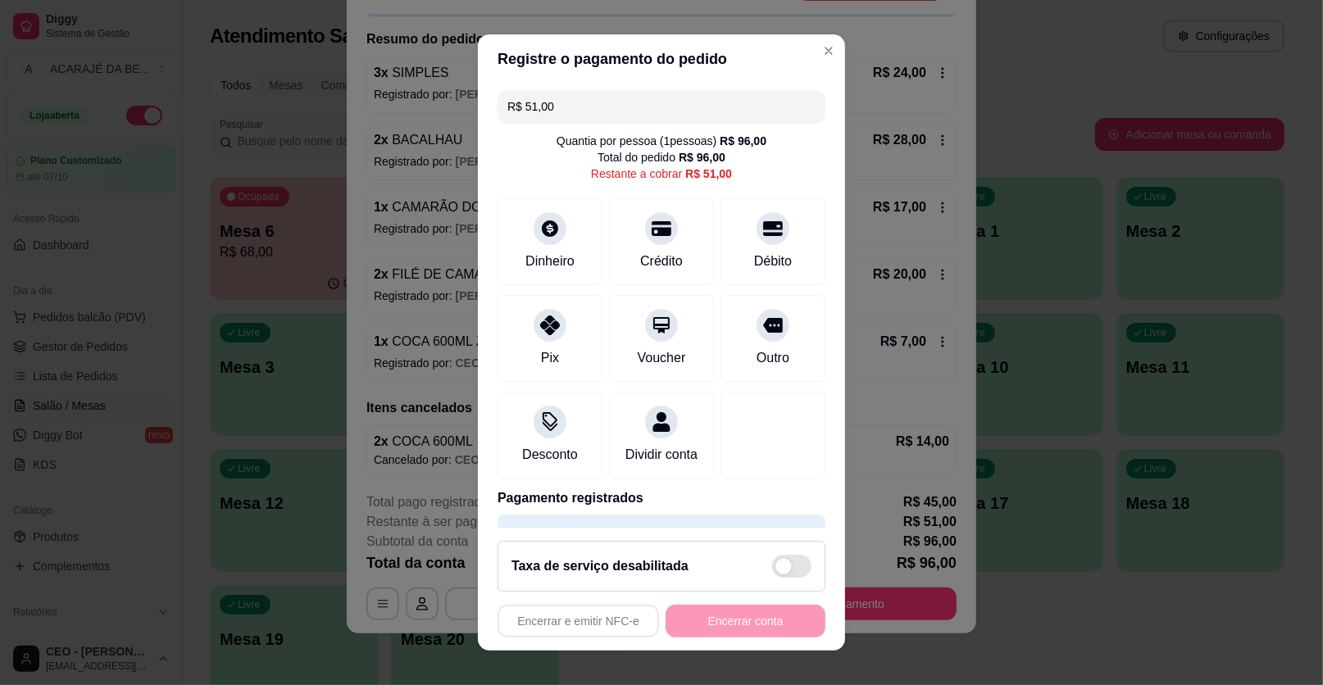
drag, startPoint x: 516, startPoint y: 102, endPoint x: 708, endPoint y: 128, distance: 193.5
click at [724, 125] on div "R$ 51,00 Quantia por pessoa ( 1 pessoas) R$ 96,00 Total do pedido R$ 96,00 Rest…" at bounding box center [661, 306] width 367 height 444
click at [651, 220] on icon at bounding box center [661, 223] width 21 height 21
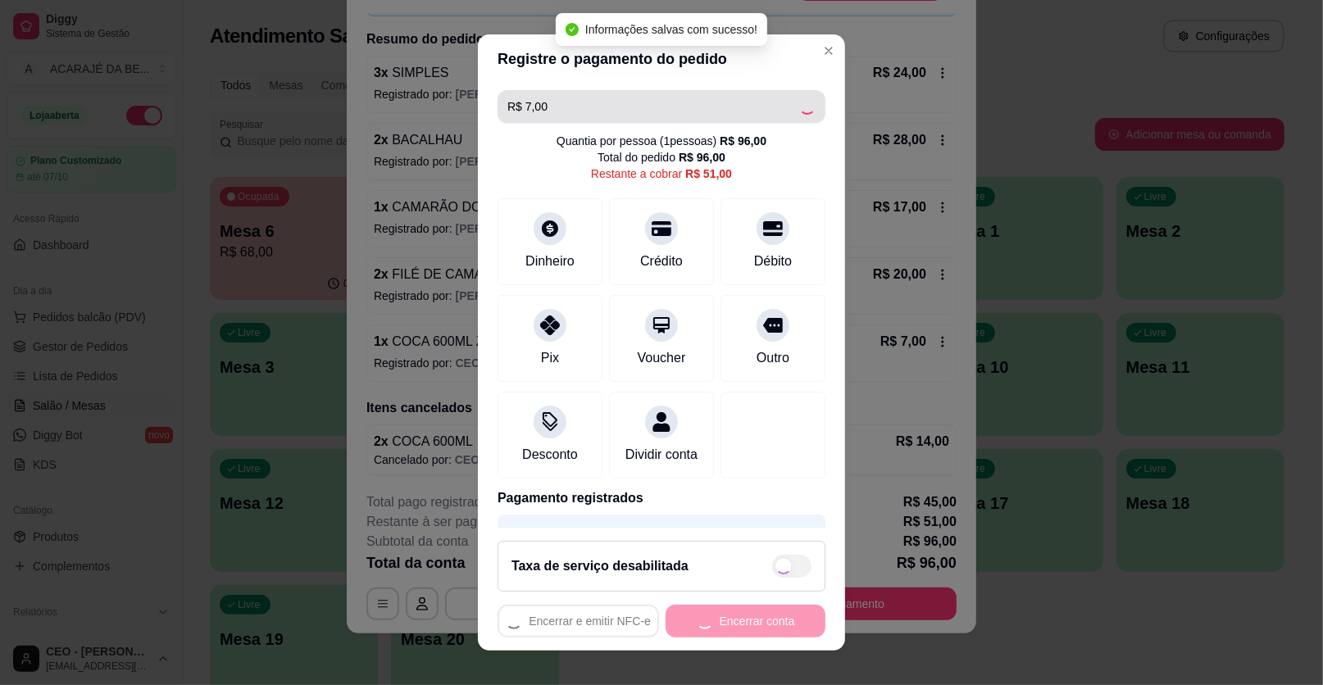
type input "R$ 44,00"
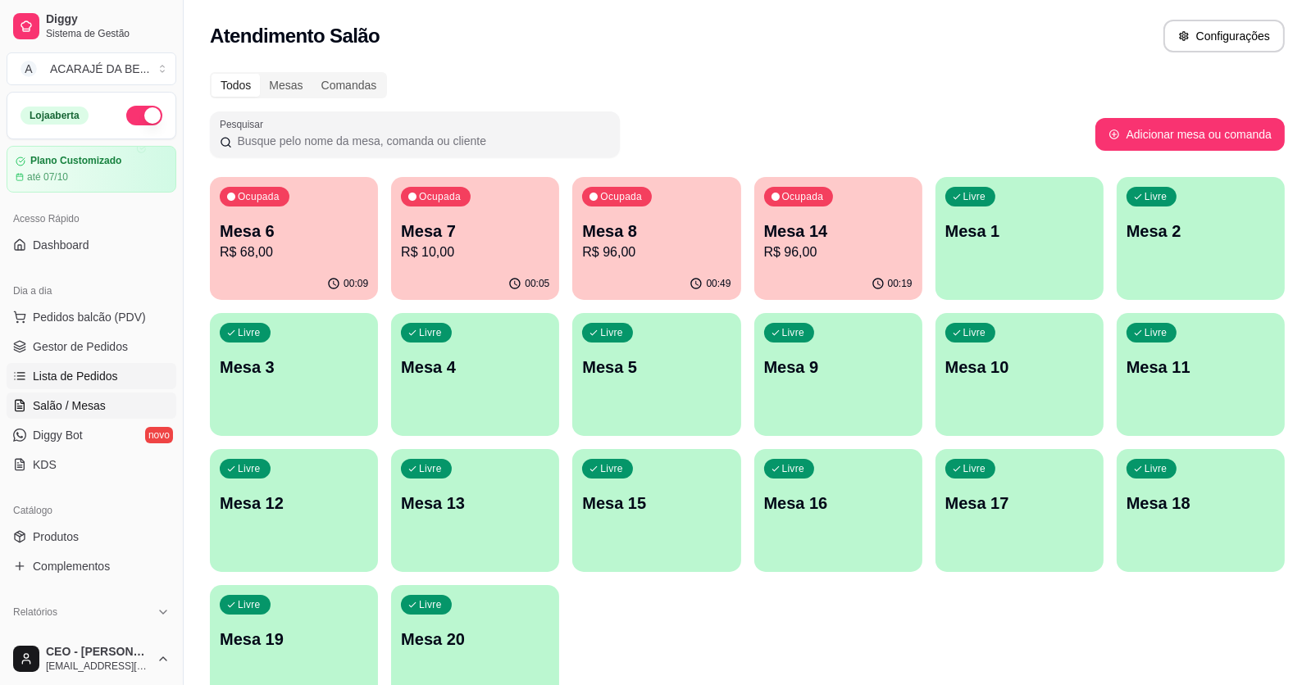
click at [91, 370] on span "Lista de Pedidos" at bounding box center [75, 376] width 85 height 16
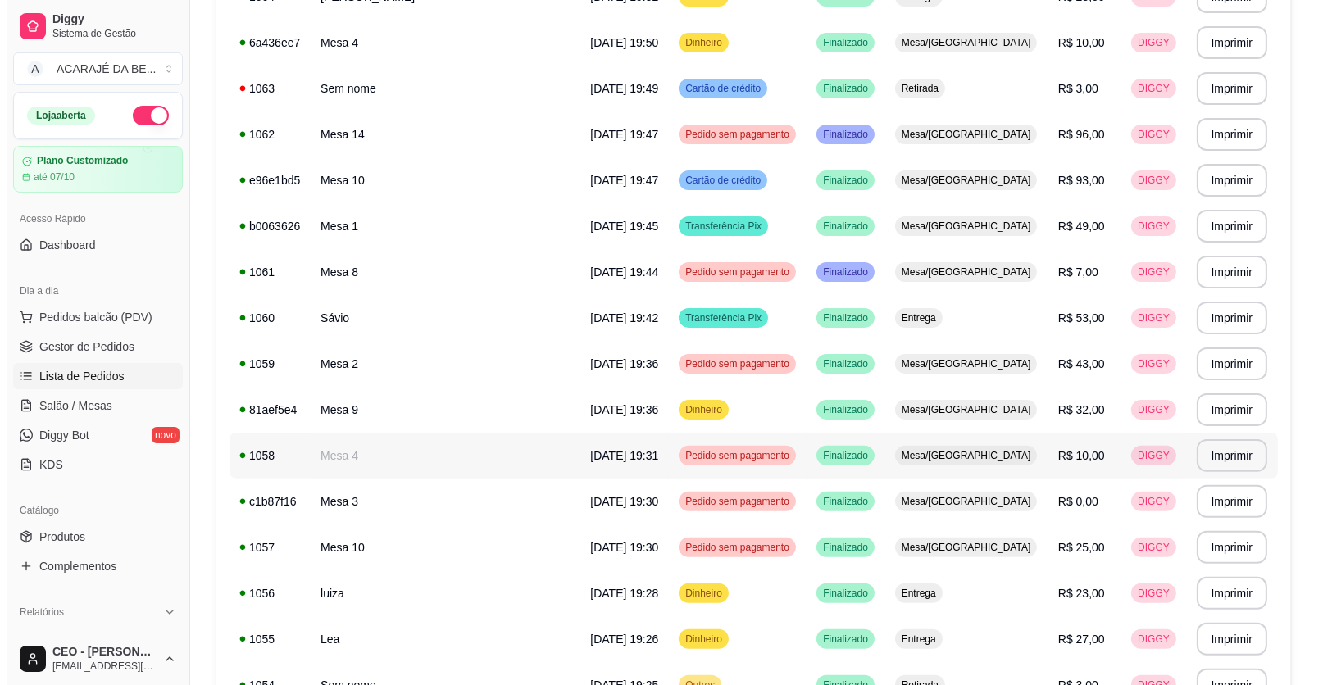
scroll to position [1046, 0]
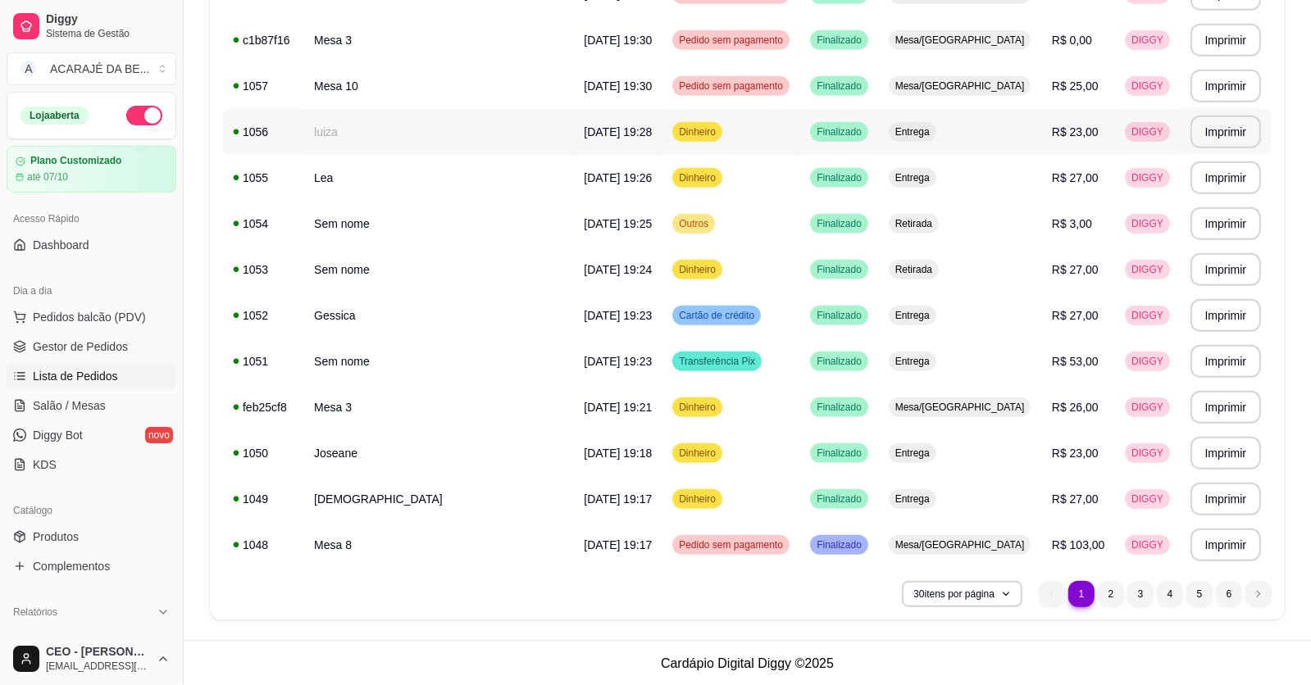
click at [377, 120] on td "luiza" at bounding box center [439, 132] width 270 height 46
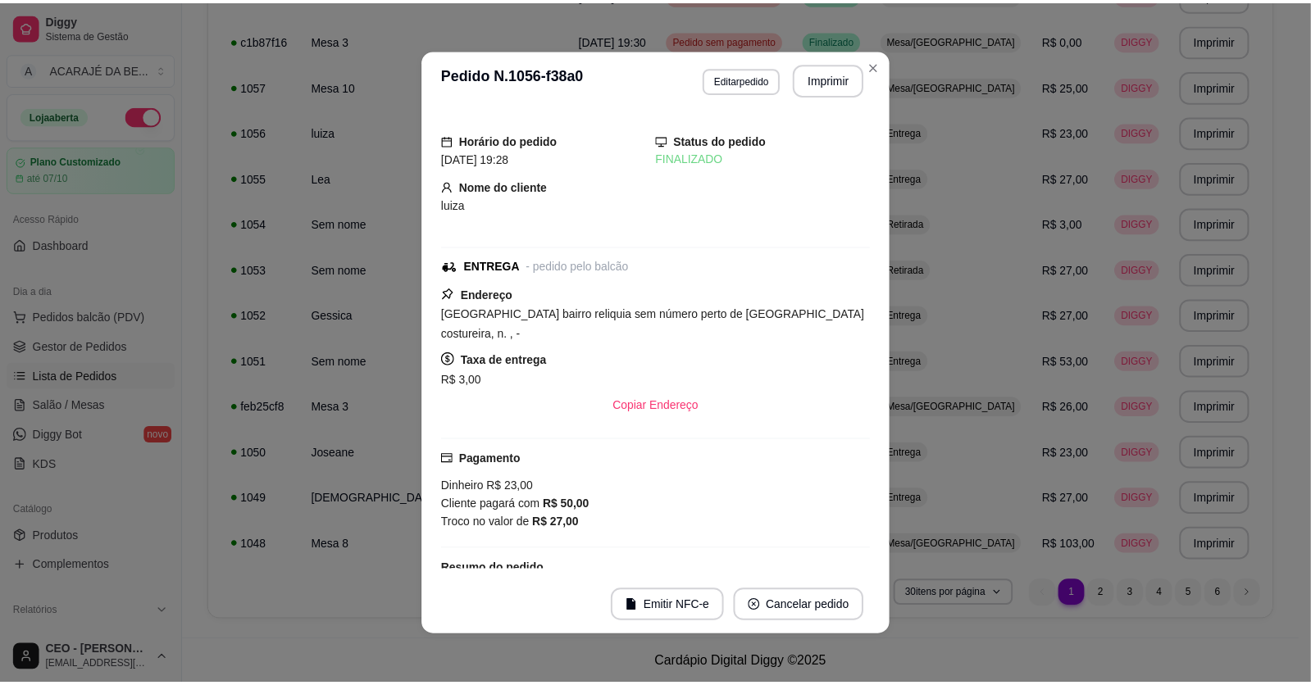
scroll to position [95, 0]
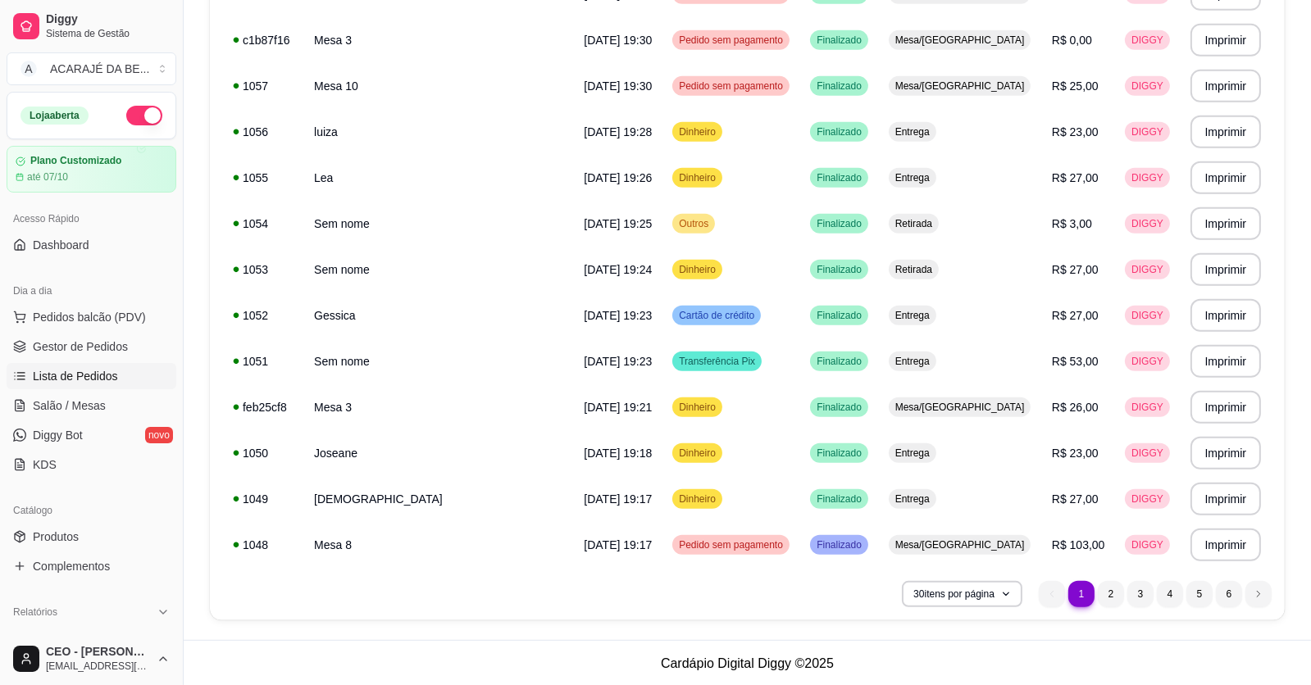
drag, startPoint x: 119, startPoint y: 407, endPoint x: 366, endPoint y: 155, distance: 352.4
click at [118, 406] on link "Salão / Mesas" at bounding box center [92, 406] width 170 height 26
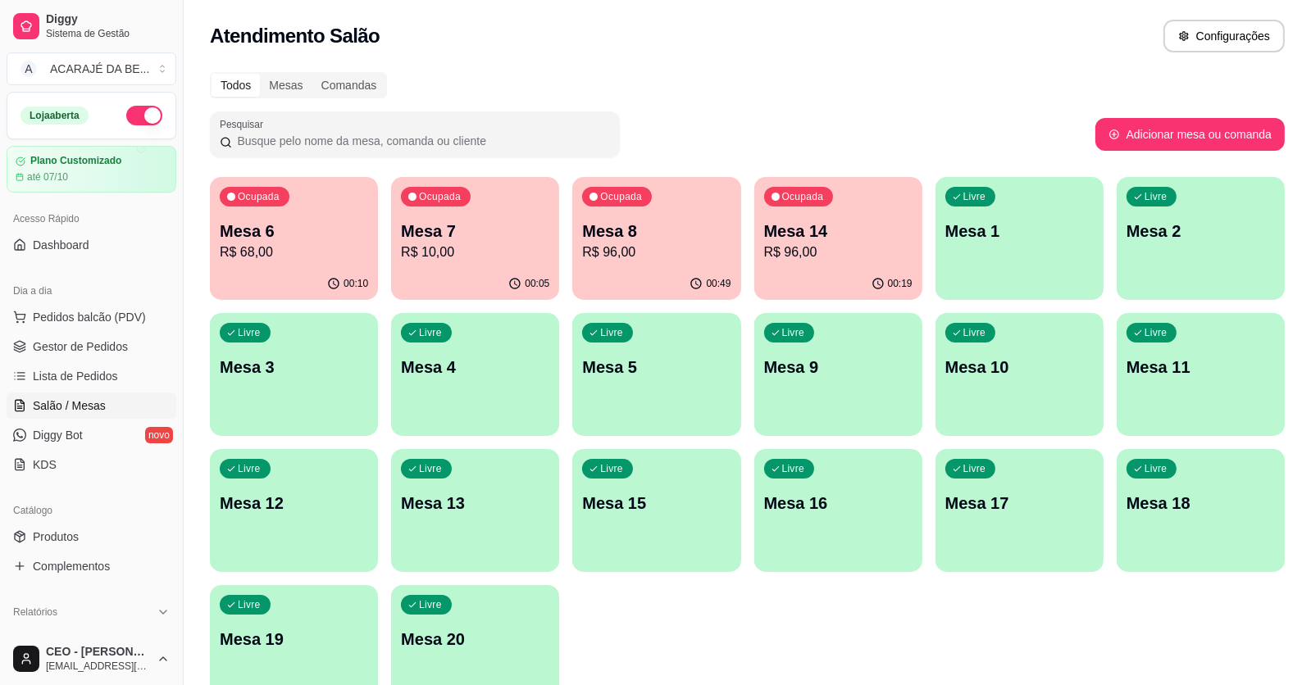
click at [631, 217] on div "Ocupada Mesa 8 R$ 96,00" at bounding box center [656, 222] width 168 height 91
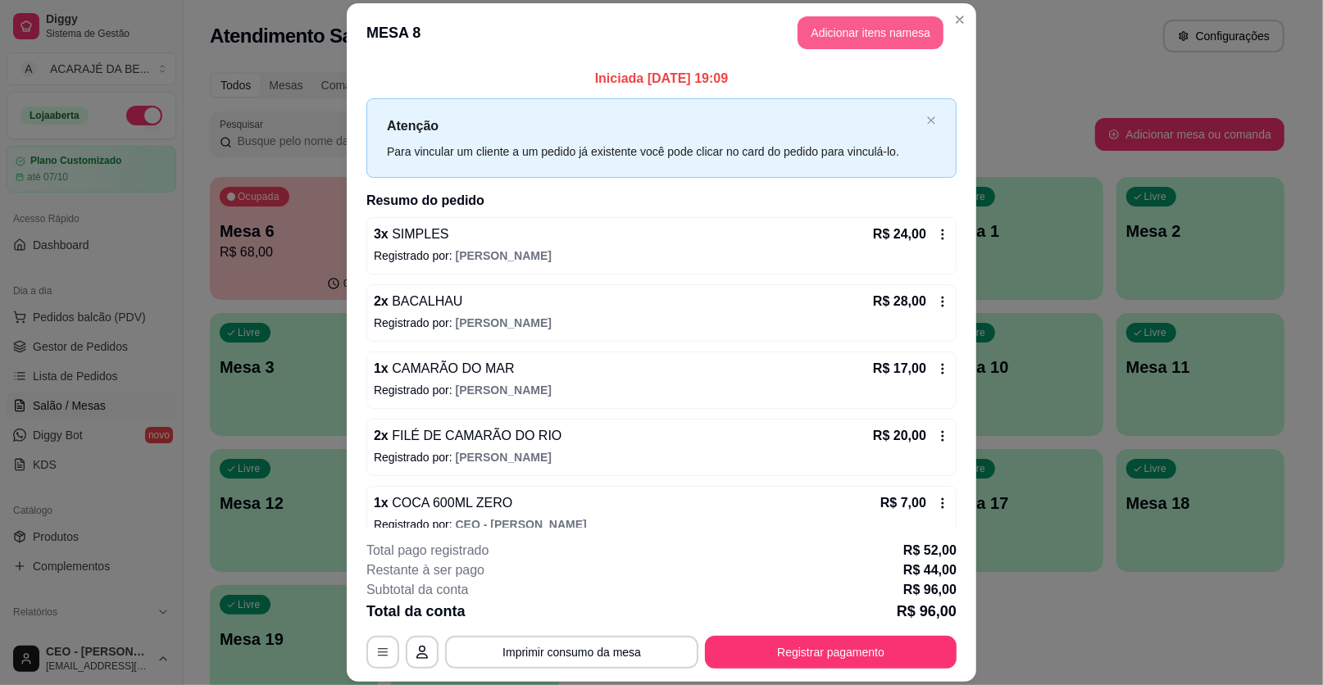
click at [837, 24] on button "Adicionar itens na mesa" at bounding box center [870, 32] width 146 height 33
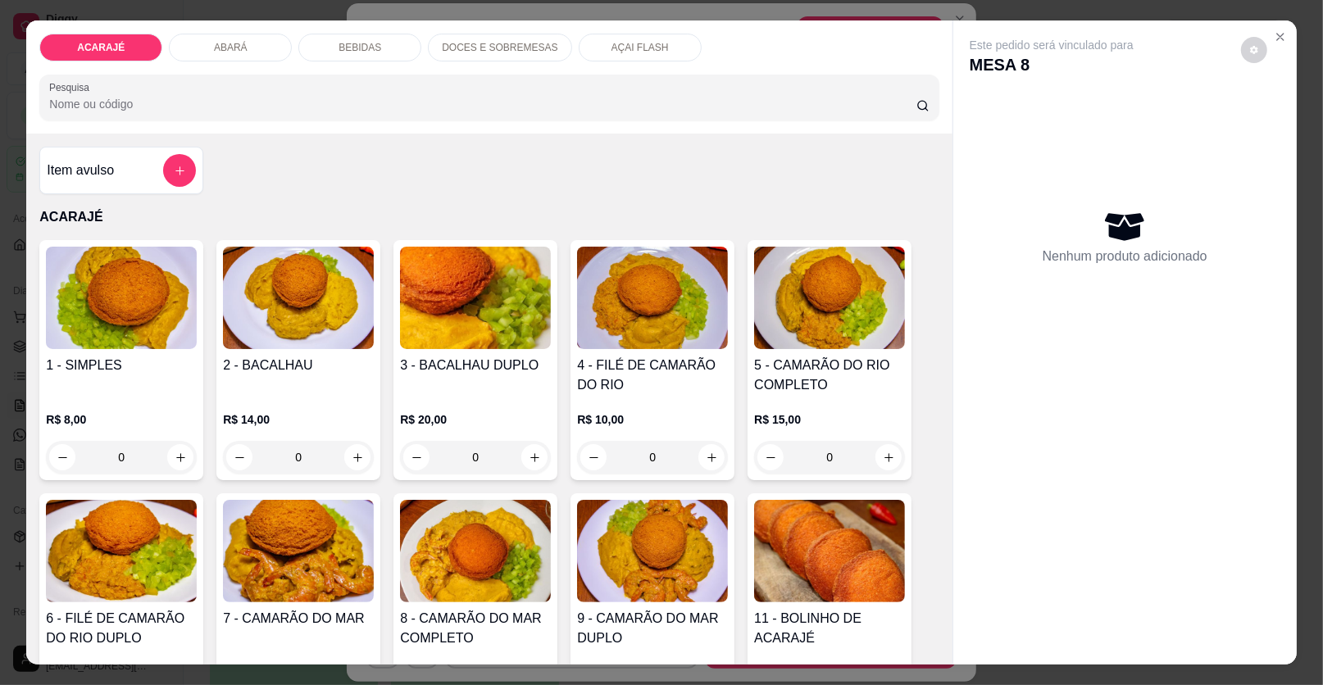
click at [352, 35] on div "BEBIDAS" at bounding box center [359, 48] width 123 height 28
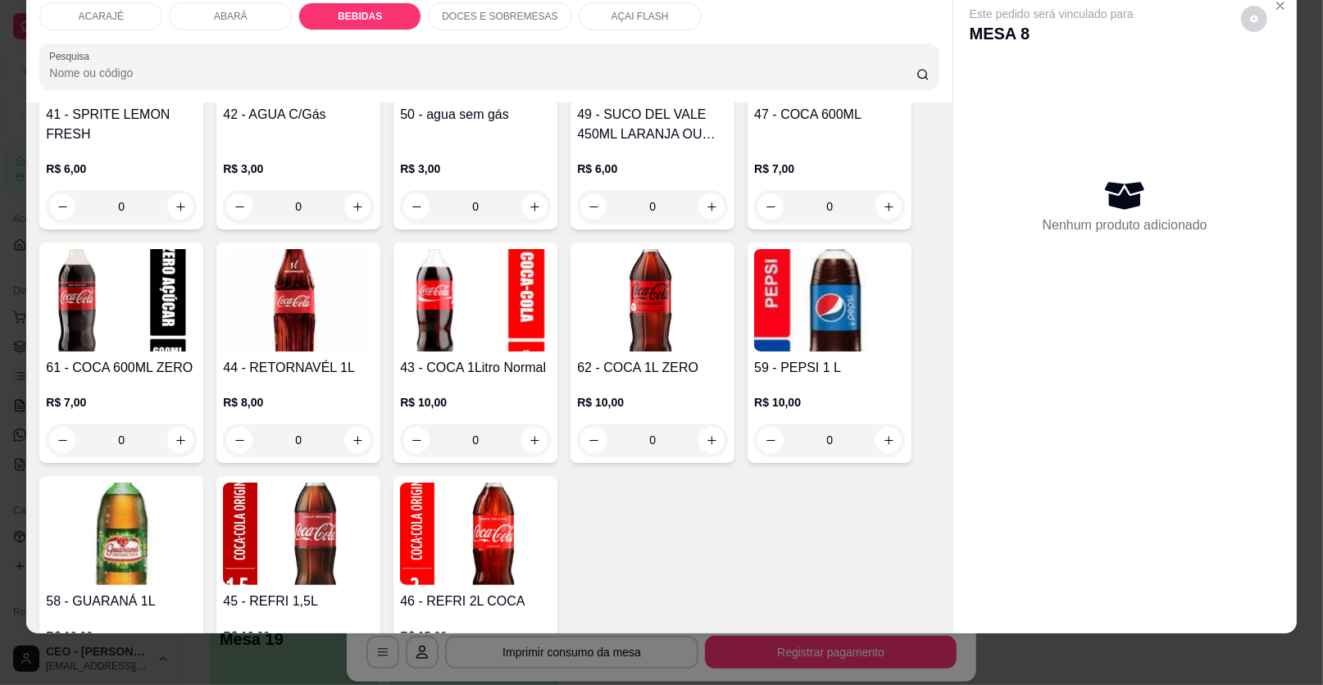
scroll to position [1725, 0]
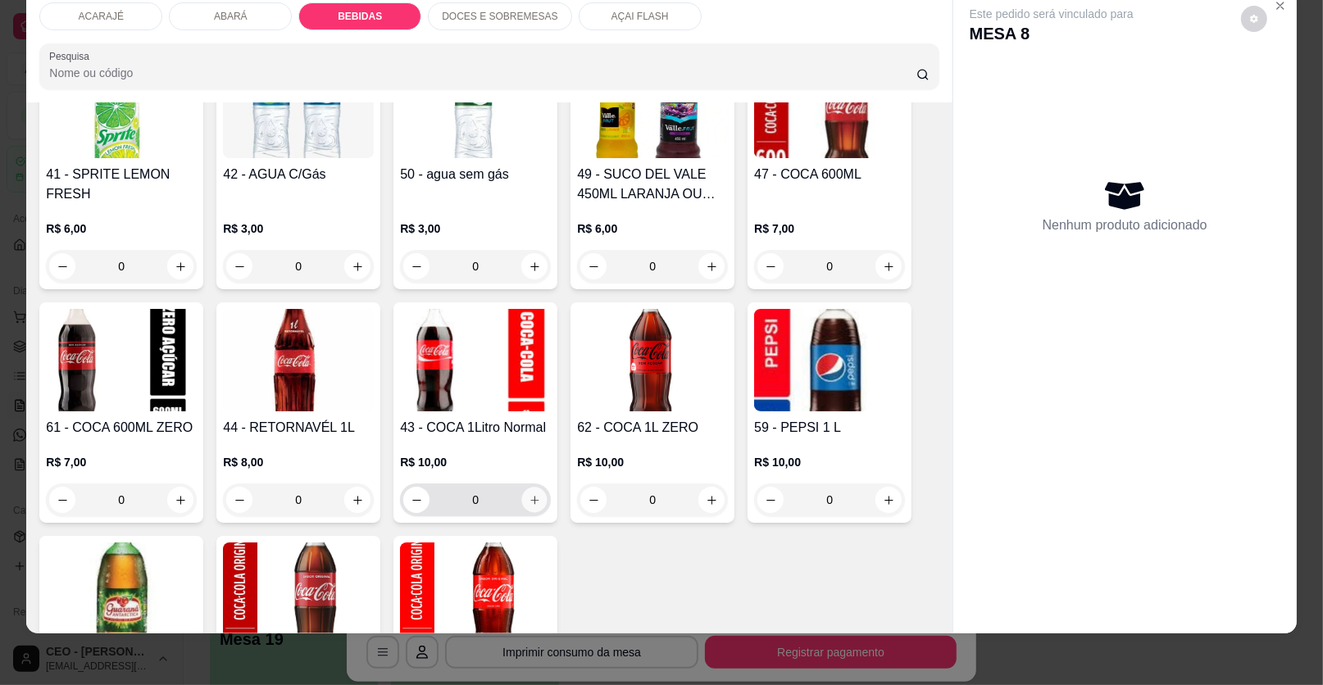
click at [527, 488] on button "increase-product-quantity" at bounding box center [534, 500] width 25 height 25
type input "1"
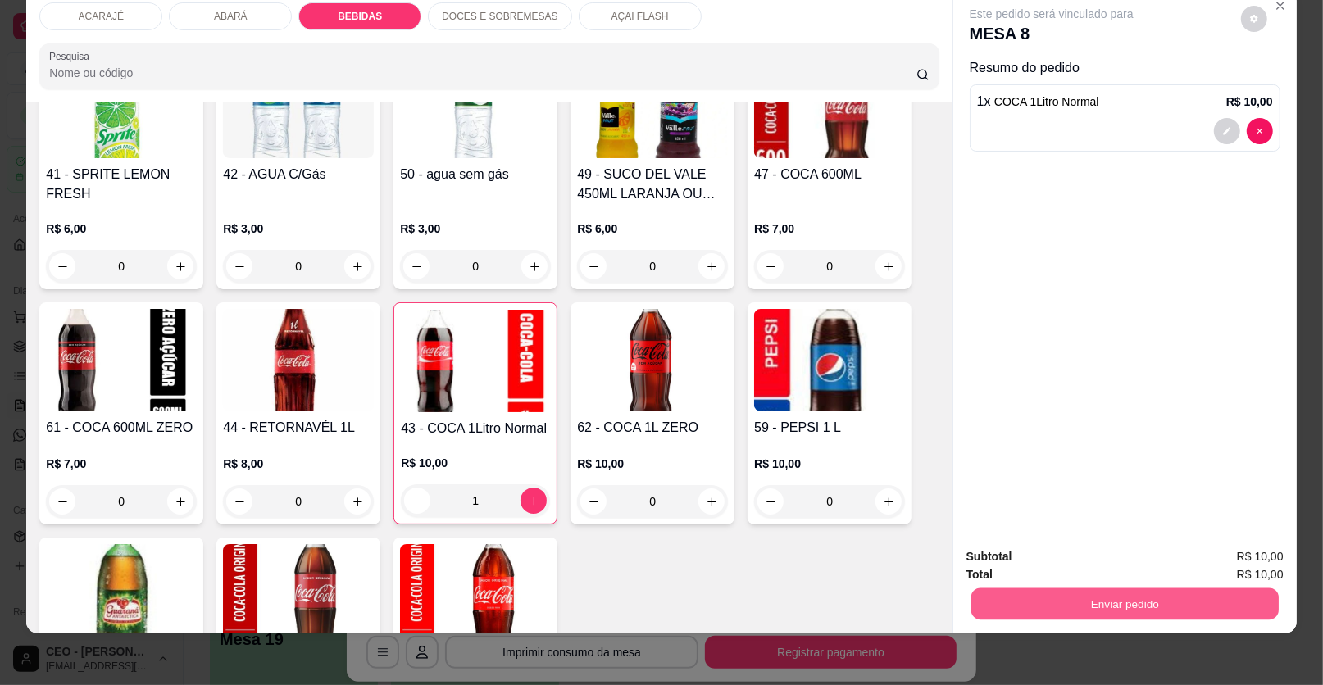
click at [1074, 618] on button "Enviar pedido" at bounding box center [1124, 604] width 307 height 32
click at [1268, 560] on button "Enviar pedido" at bounding box center [1240, 563] width 93 height 31
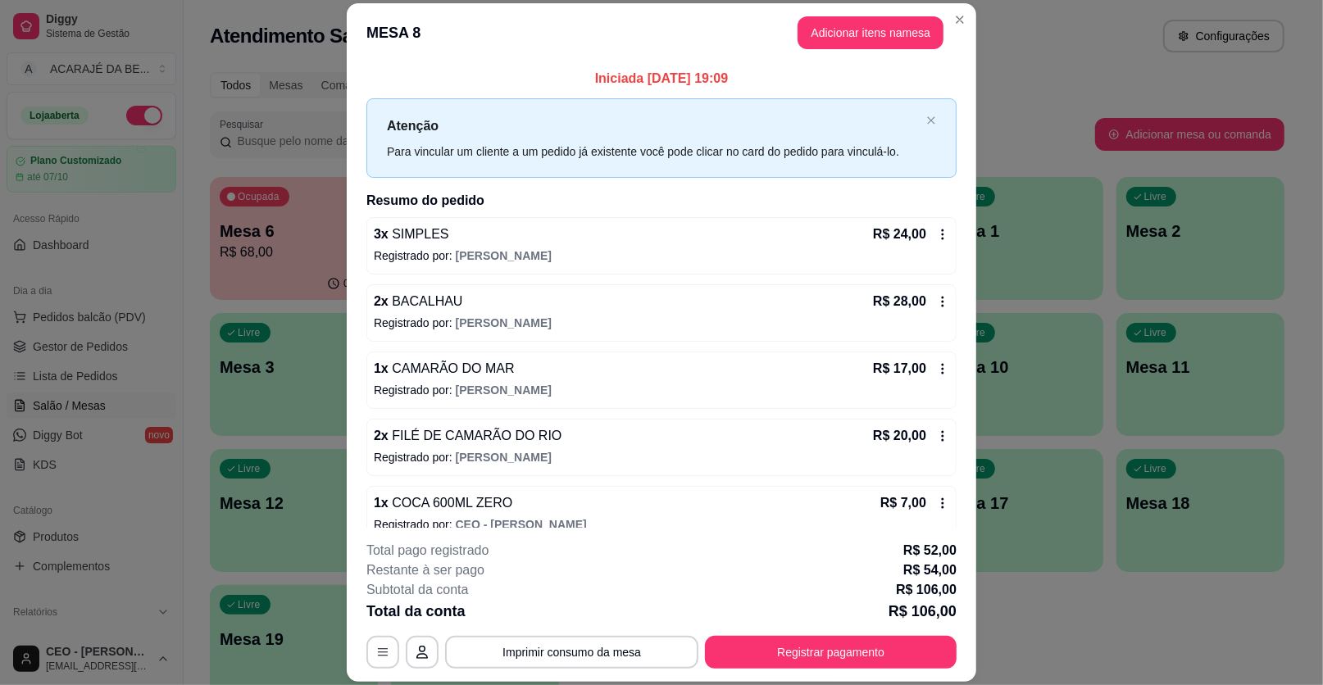
scroll to position [180, 0]
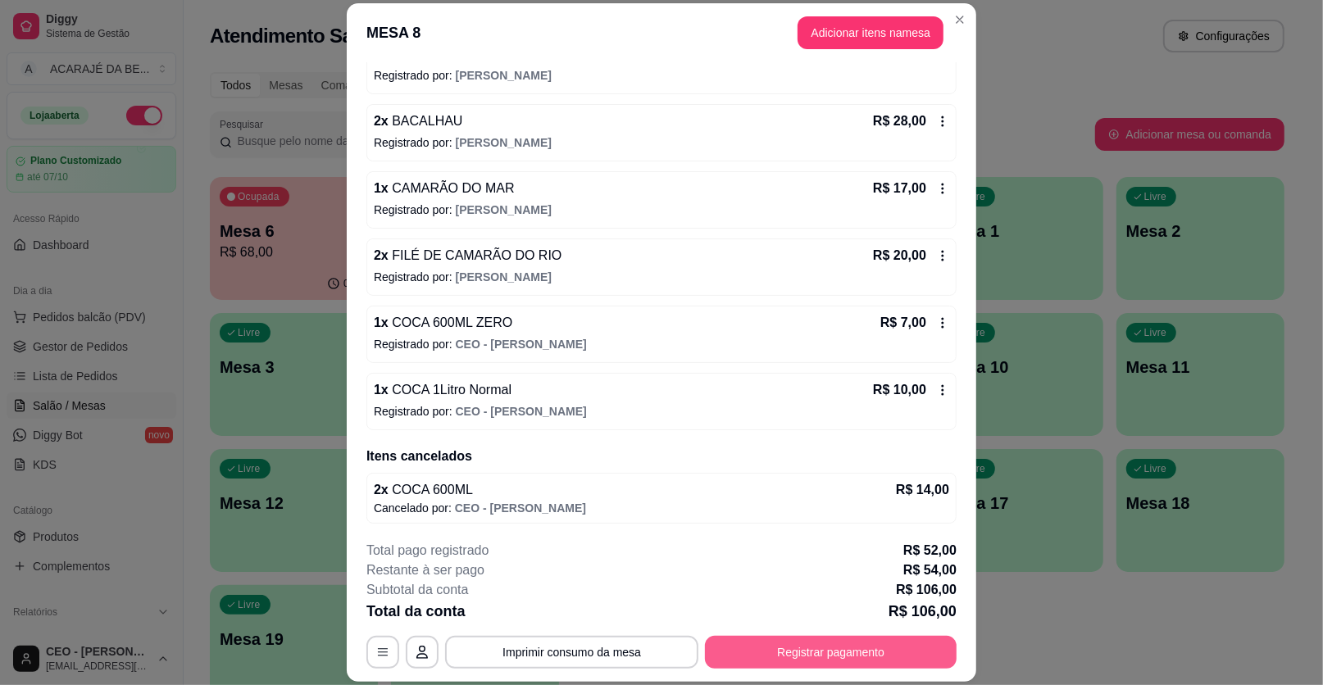
click at [811, 647] on button "Registrar pagamento" at bounding box center [831, 652] width 252 height 33
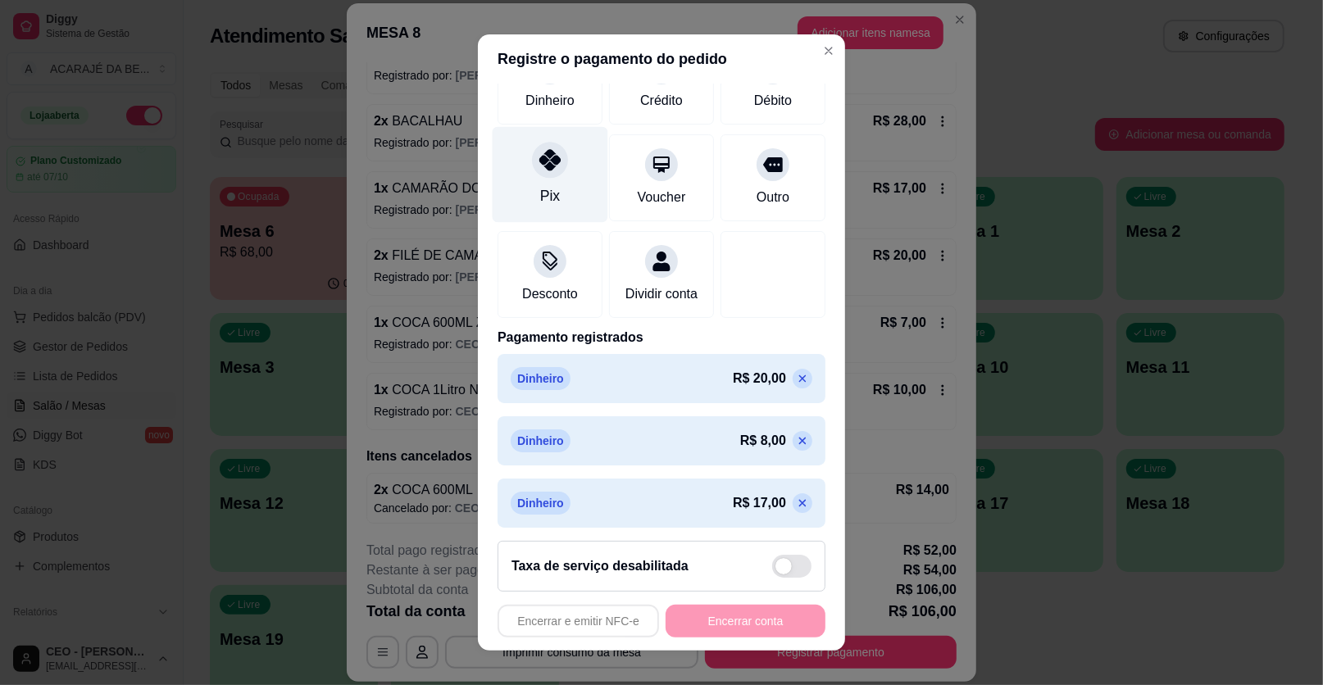
scroll to position [83, 0]
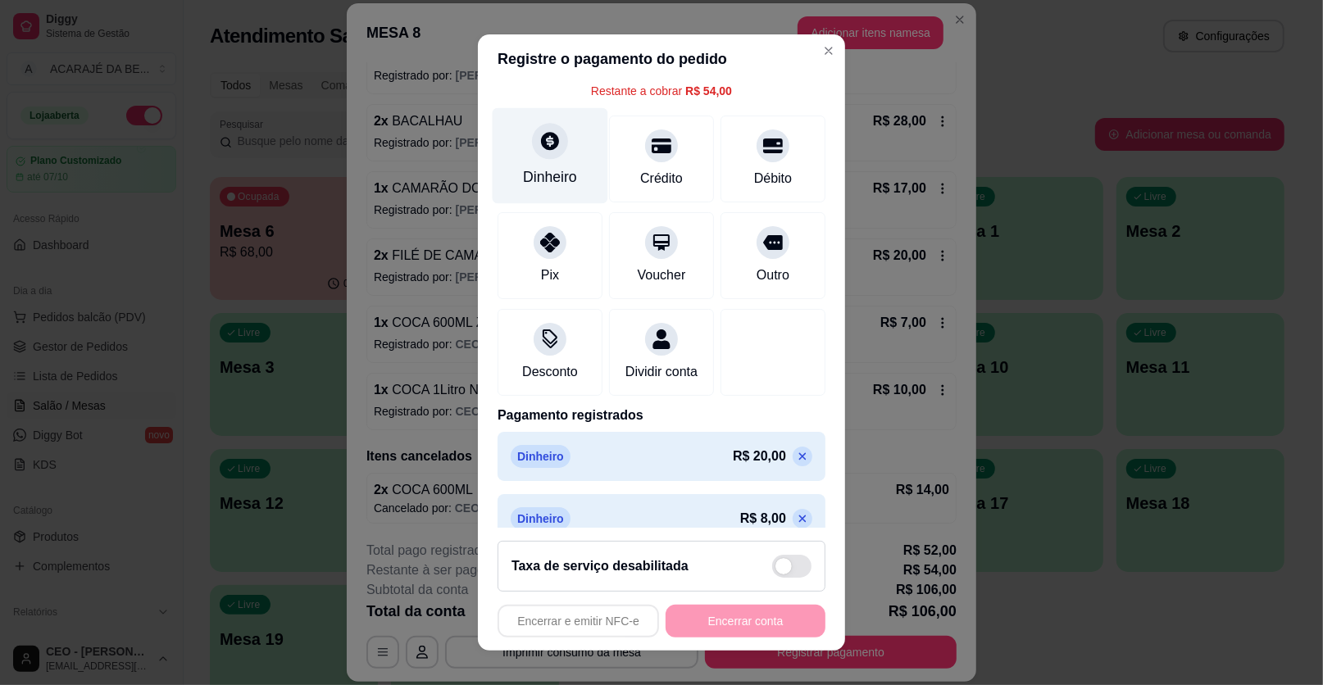
drag, startPoint x: 554, startPoint y: 161, endPoint x: 559, endPoint y: 146, distance: 15.6
click at [559, 146] on div "Dinheiro" at bounding box center [551, 156] width 116 height 96
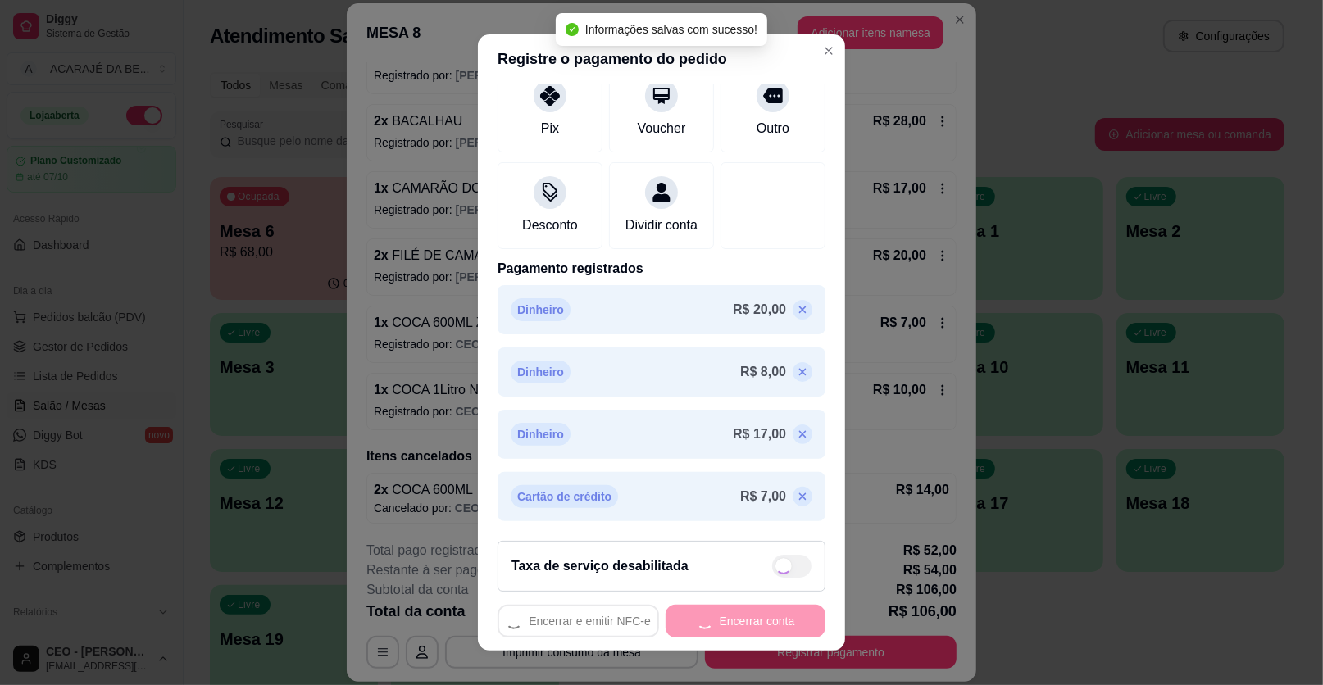
type input "R$ 0,00"
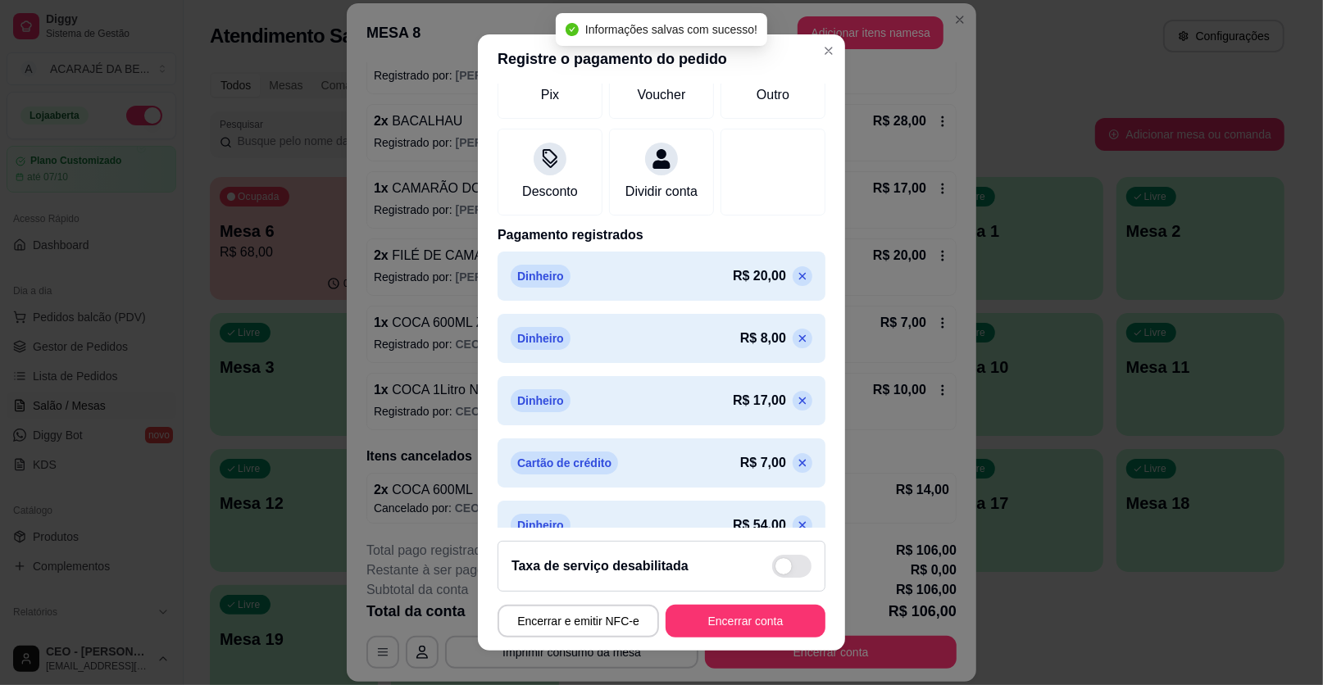
scroll to position [230, 0]
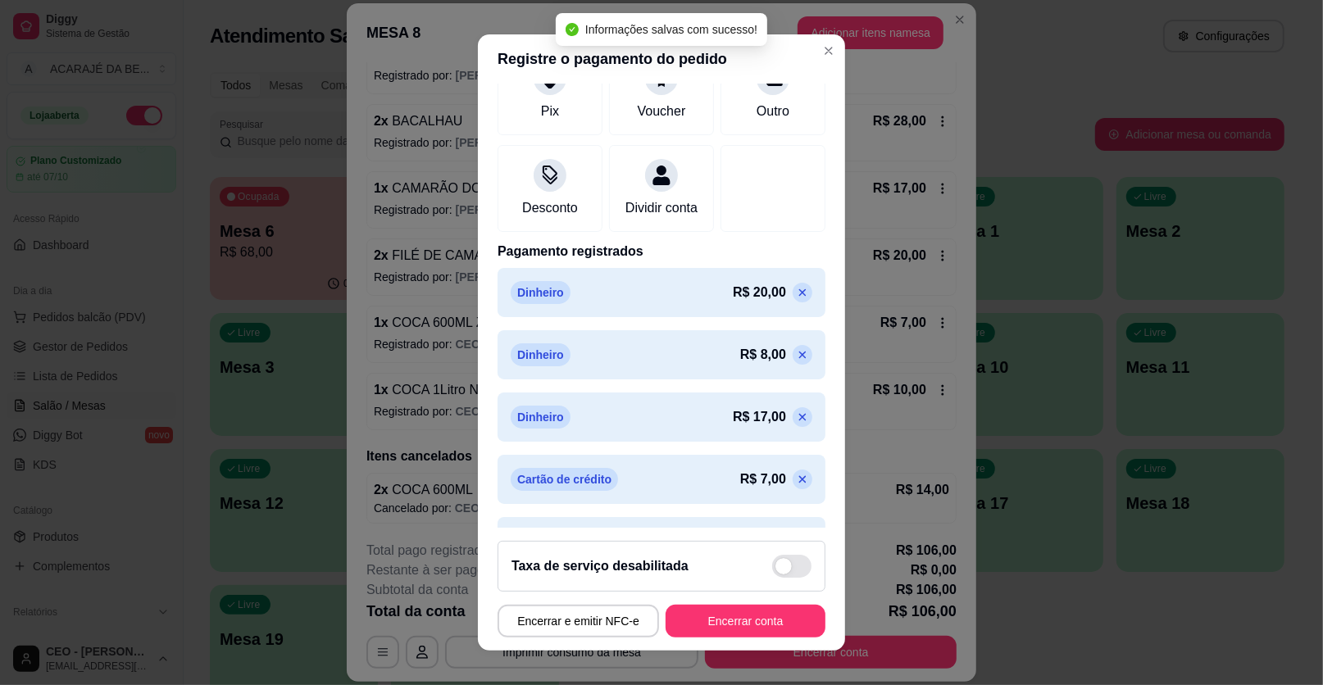
click at [757, 642] on footer "Taxa de serviço desabilitada Encerrar e emitir NFC-e Encerrar conta" at bounding box center [661, 589] width 367 height 123
click at [752, 625] on button "Encerrar conta" at bounding box center [746, 621] width 160 height 33
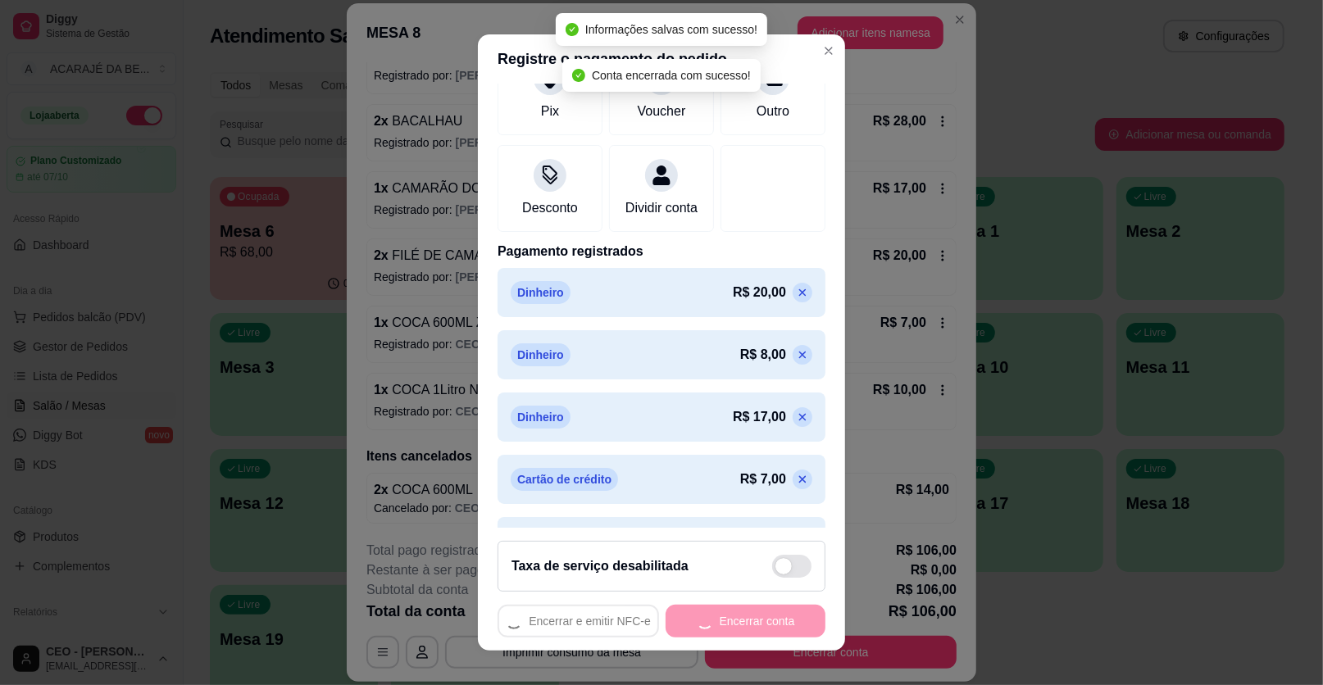
scroll to position [0, 0]
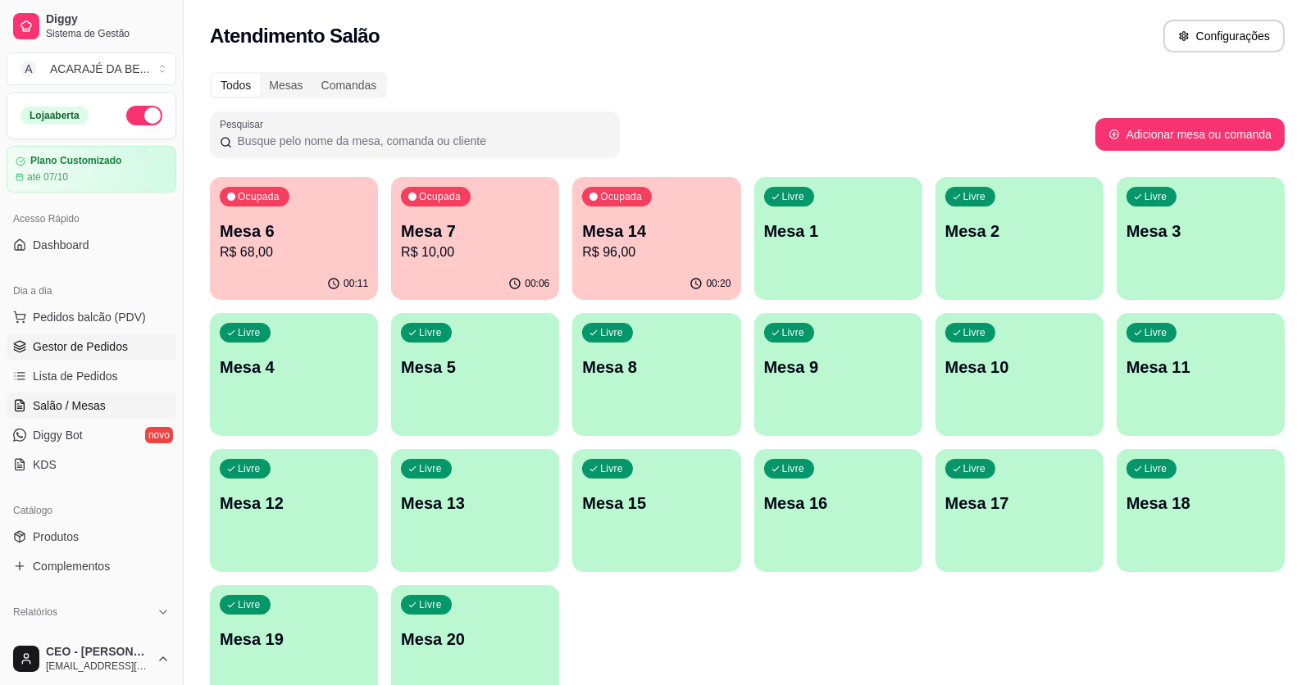
click at [123, 344] on span "Gestor de Pedidos" at bounding box center [80, 347] width 95 height 16
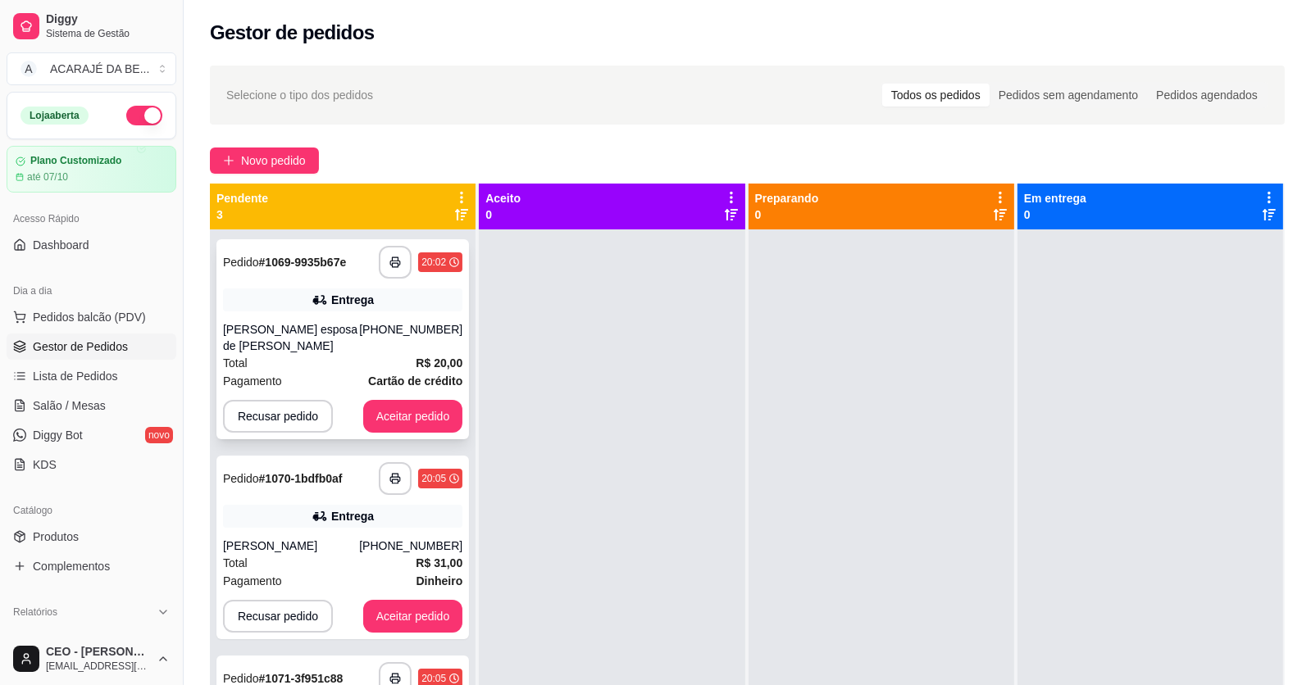
click at [359, 334] on div "Elisangela esposa de valcelio borracharia" at bounding box center [291, 337] width 136 height 33
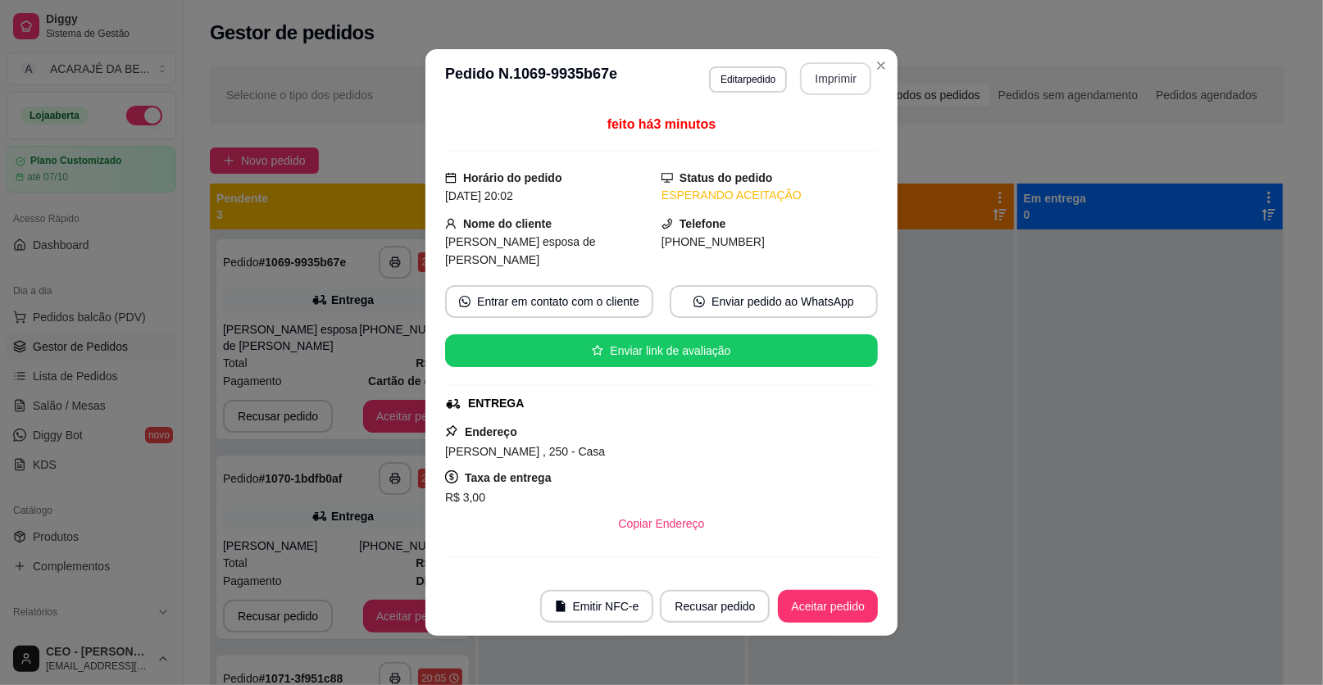
click at [802, 69] on button "Imprimir" at bounding box center [835, 78] width 71 height 33
click at [815, 599] on button "Aceitar pedido" at bounding box center [828, 606] width 100 height 33
click at [815, 599] on button "Aceitar pedido" at bounding box center [827, 607] width 97 height 32
click at [815, 600] on div "Recusar pedido Aceitar pedido" at bounding box center [746, 606] width 264 height 33
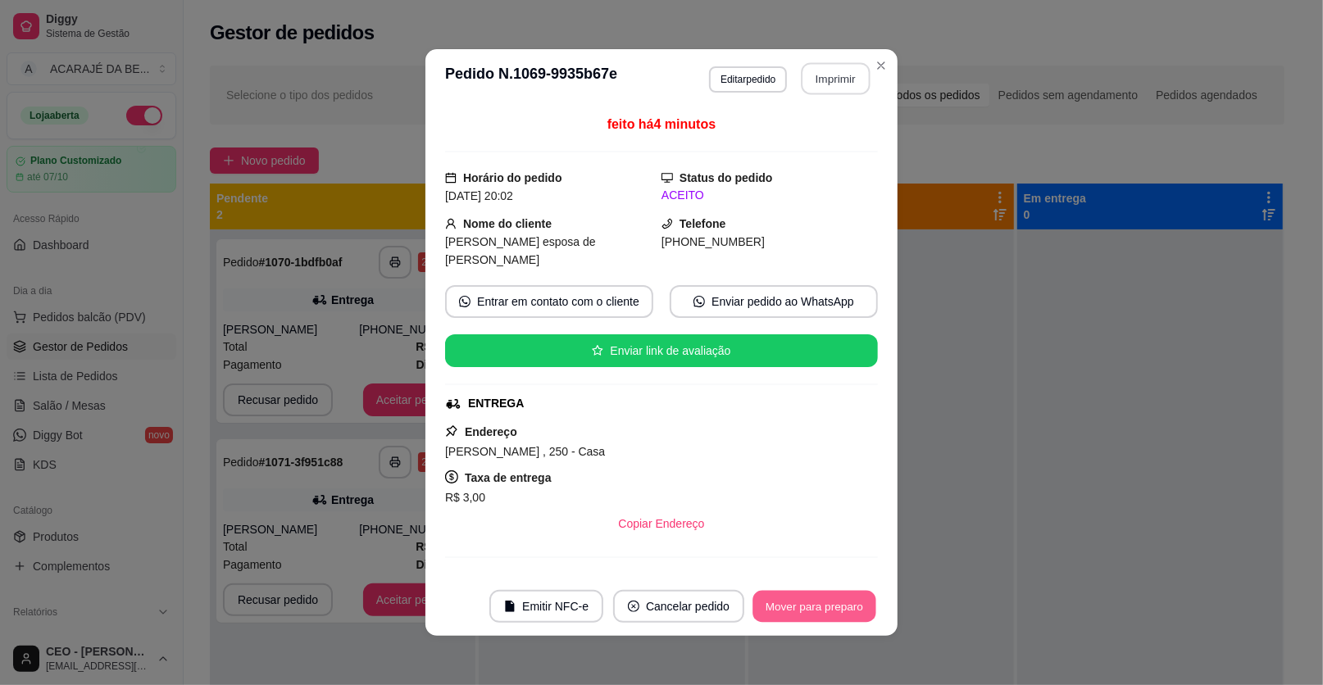
click at [815, 602] on button "Mover para preparo" at bounding box center [813, 607] width 123 height 32
click at [815, 602] on div "Mover para preparo" at bounding box center [803, 606] width 150 height 33
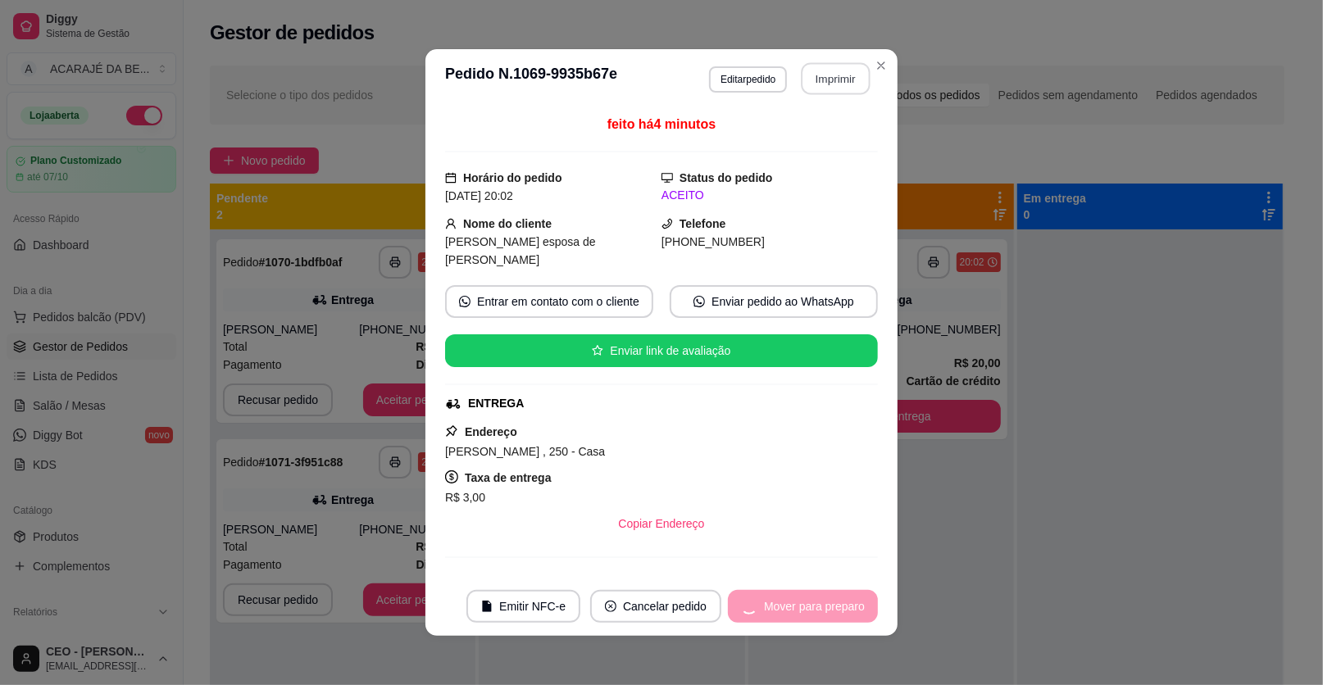
click at [815, 605] on div "Mover para preparo" at bounding box center [803, 606] width 150 height 33
click at [816, 605] on button "Mover para entrega" at bounding box center [815, 606] width 126 height 33
click at [820, 616] on div "Mover para entrega" at bounding box center [803, 606] width 149 height 33
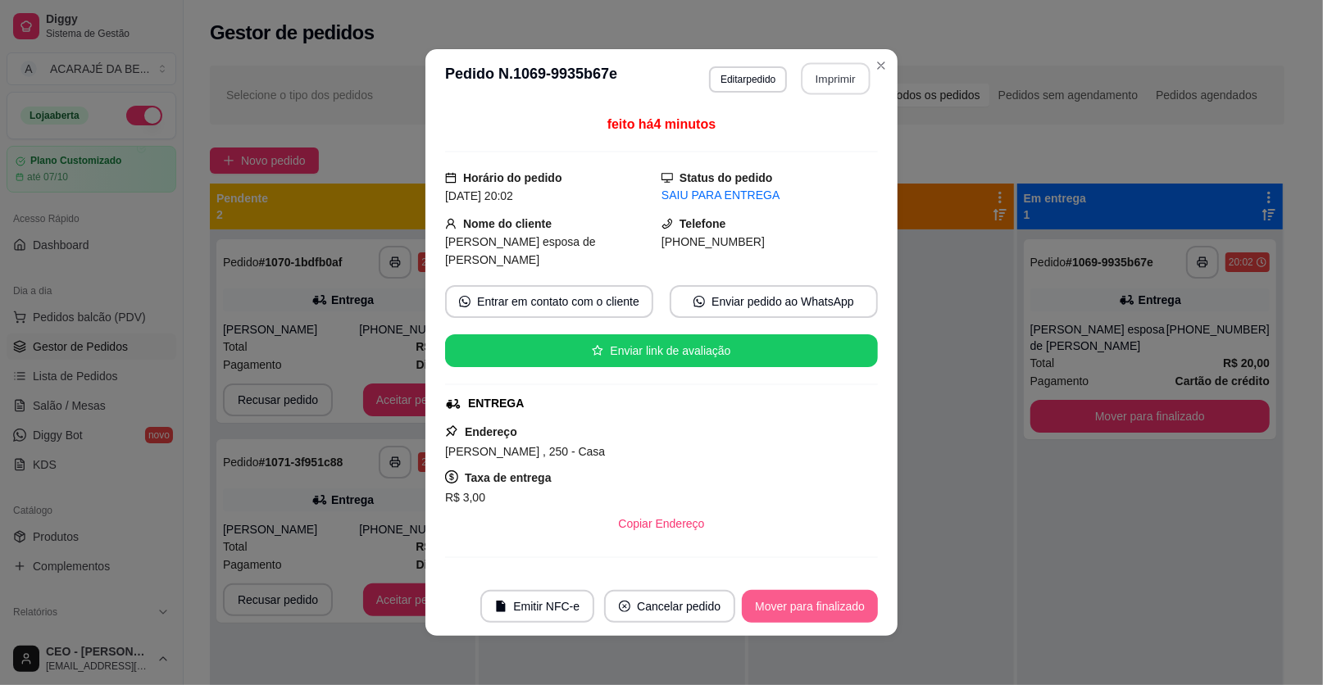
click at [820, 614] on button "Mover para finalizado" at bounding box center [810, 606] width 136 height 33
click at [820, 613] on div "Mover para finalizado" at bounding box center [798, 606] width 159 height 33
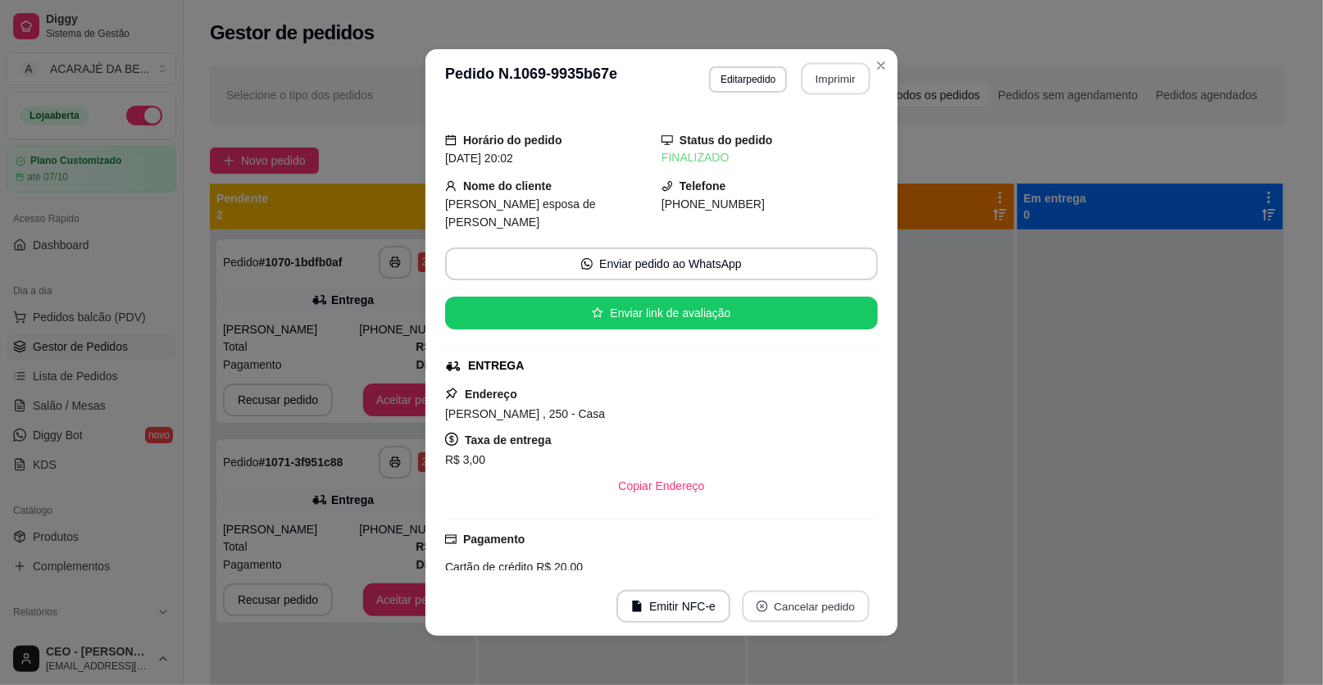
click at [822, 611] on button "Cancelar pedido" at bounding box center [805, 607] width 127 height 32
click at [1156, 219] on div "**********" at bounding box center [661, 342] width 1323 height 685
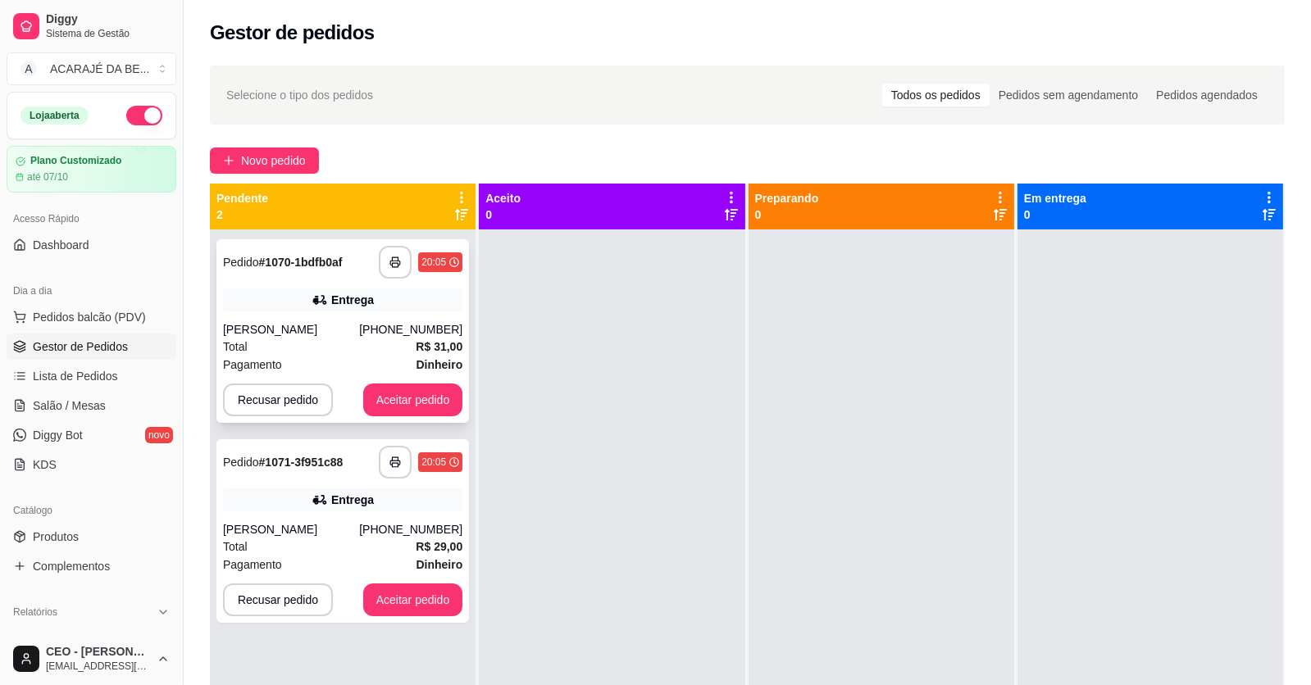
click at [400, 315] on div "**********" at bounding box center [342, 331] width 252 height 184
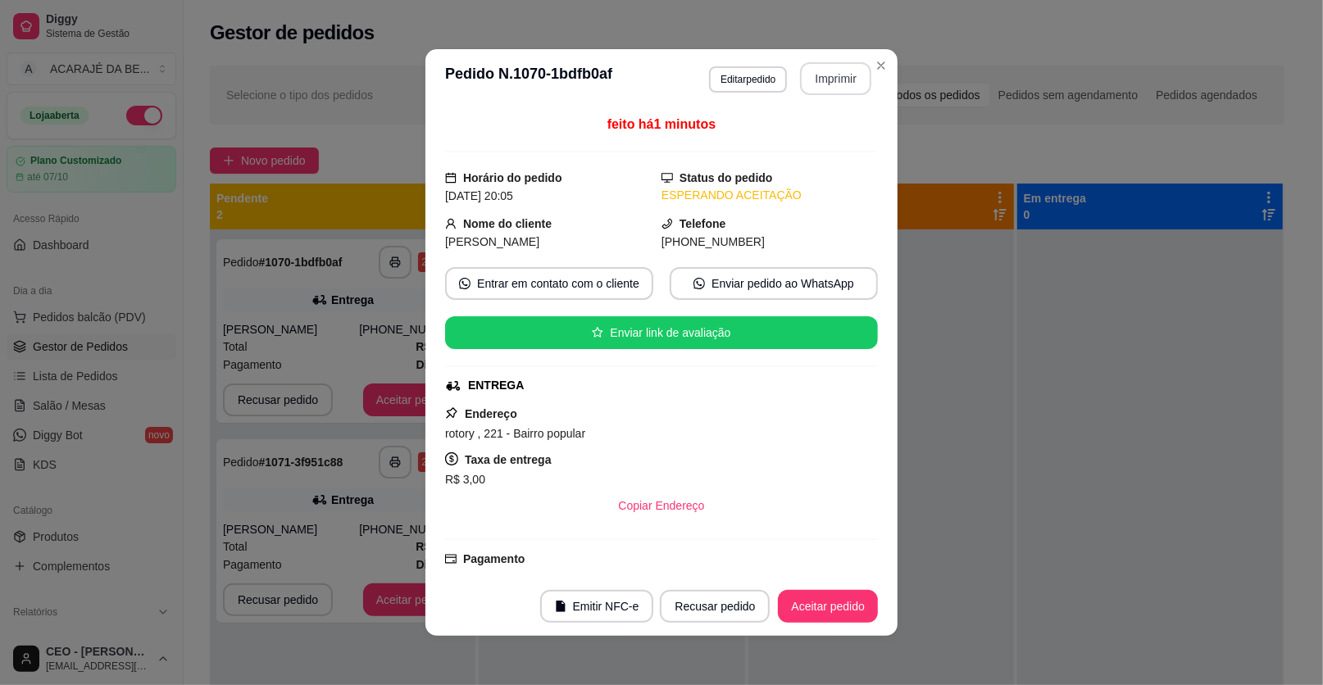
click at [856, 64] on button "Imprimir" at bounding box center [835, 78] width 71 height 33
click at [806, 607] on button "Aceitar pedido" at bounding box center [828, 606] width 100 height 33
click at [805, 607] on div "Recusar pedido Aceitar pedido" at bounding box center [746, 606] width 264 height 33
click at [804, 607] on div "Recusar pedido Aceitar pedido" at bounding box center [746, 606] width 264 height 33
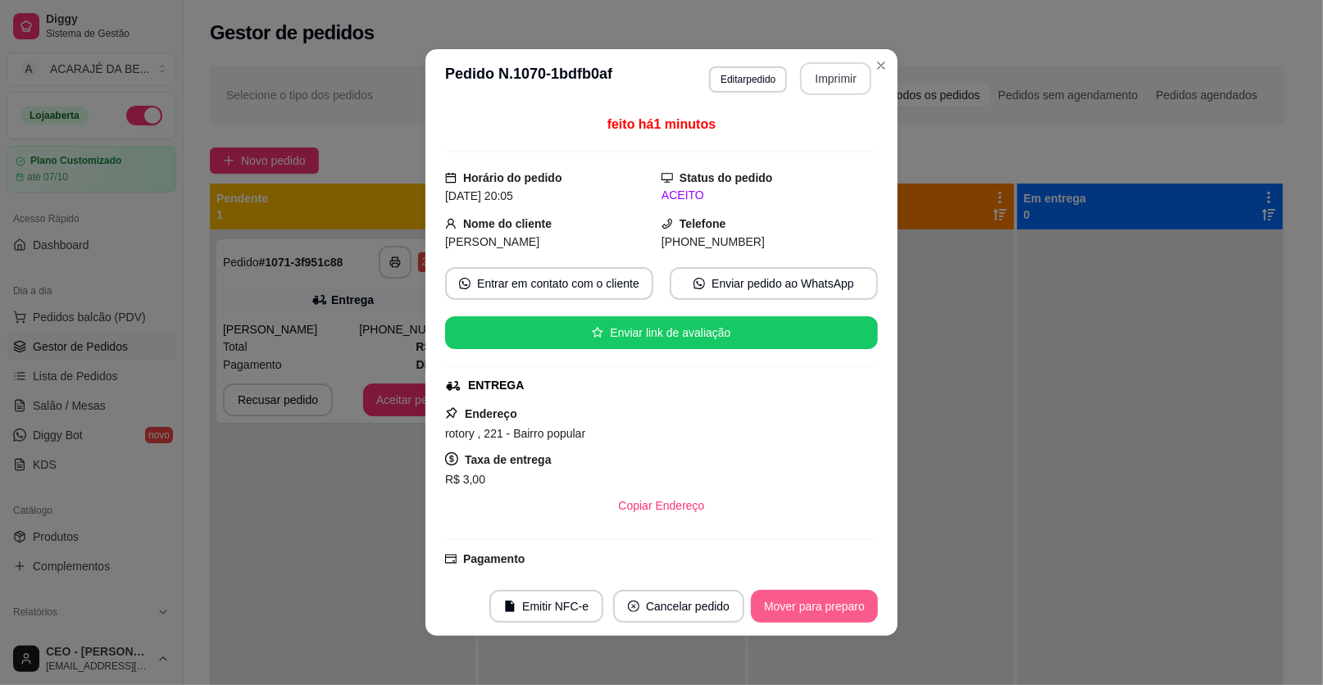
click at [804, 607] on button "Mover para preparo" at bounding box center [814, 606] width 127 height 33
click at [804, 607] on div "Mover para preparo" at bounding box center [803, 606] width 150 height 33
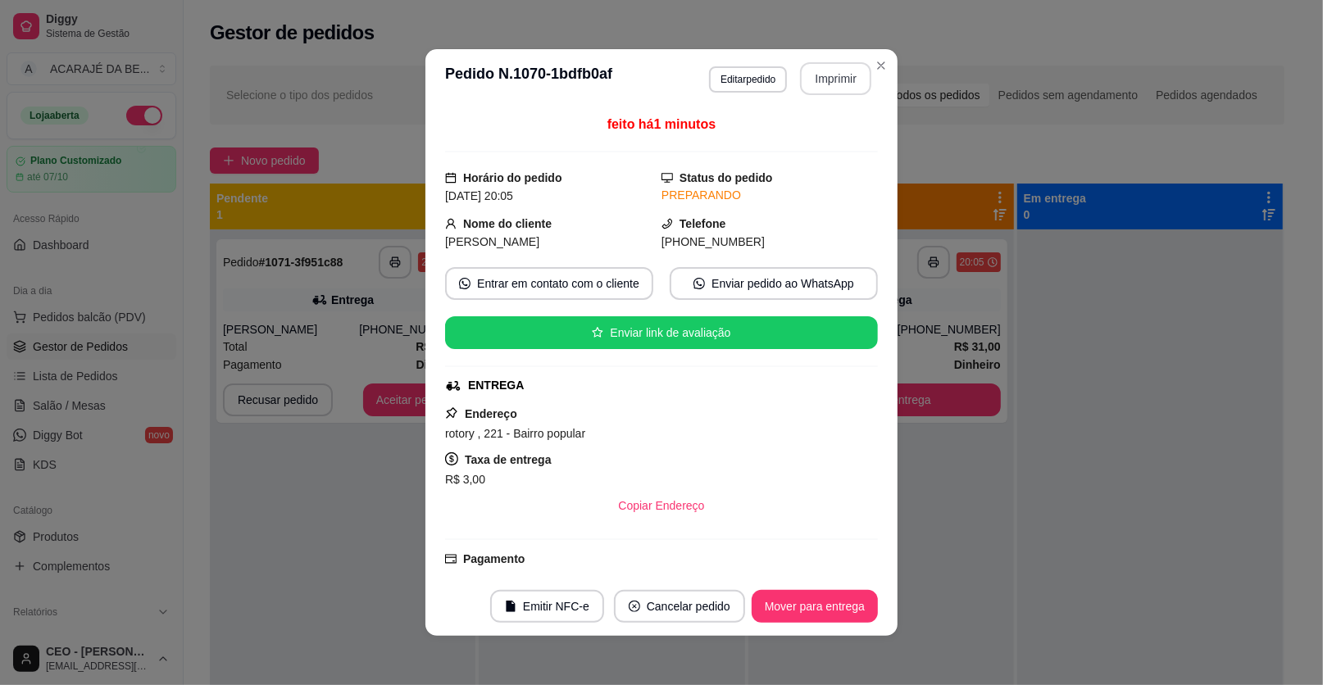
click at [804, 607] on button "Mover para entrega" at bounding box center [815, 606] width 126 height 33
click at [804, 607] on div "Mover para entrega" at bounding box center [803, 606] width 149 height 33
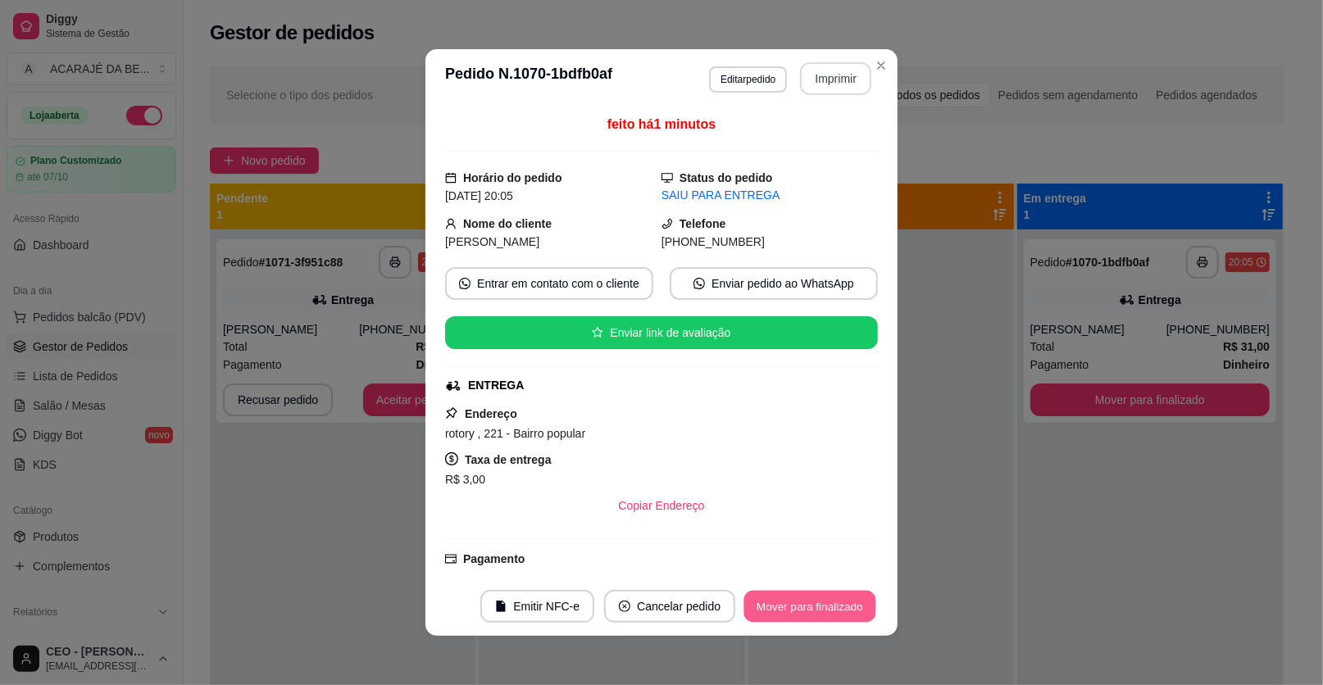
click at [802, 604] on button "Mover para finalizado" at bounding box center [810, 607] width 132 height 32
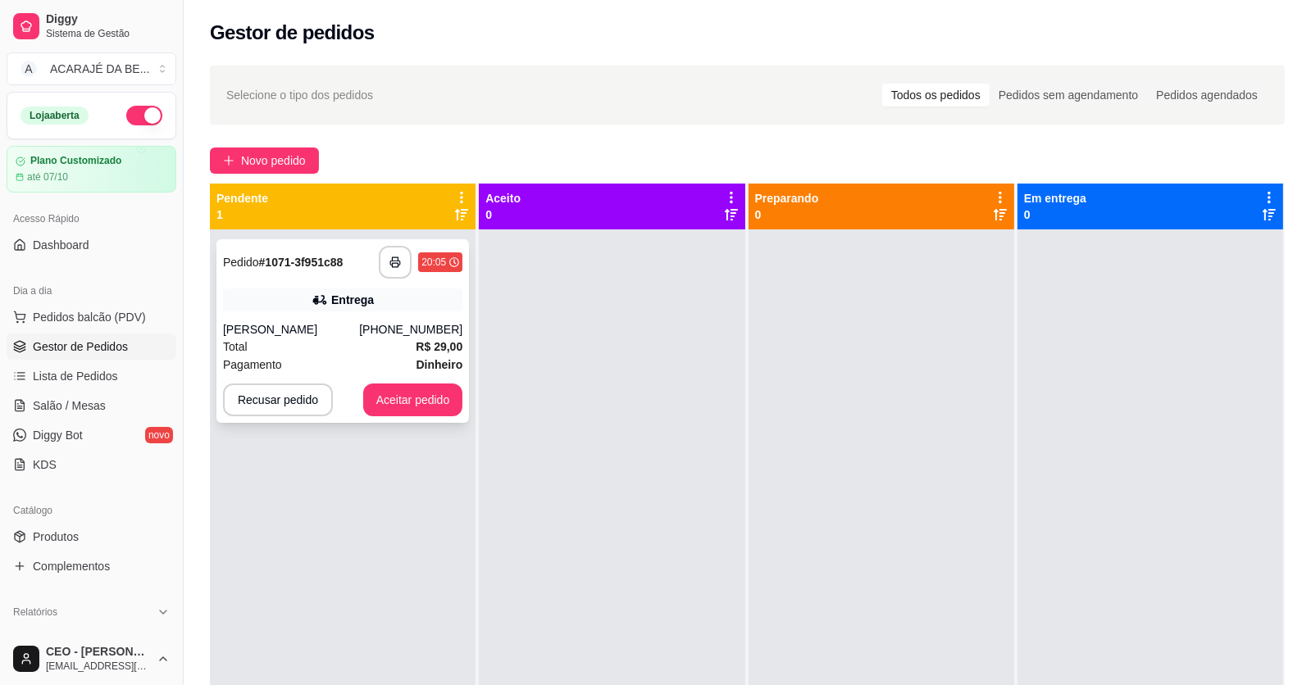
drag, startPoint x: 357, startPoint y: 330, endPoint x: 357, endPoint y: 321, distance: 9.0
click at [357, 321] on div "Fernanda" at bounding box center [291, 329] width 136 height 16
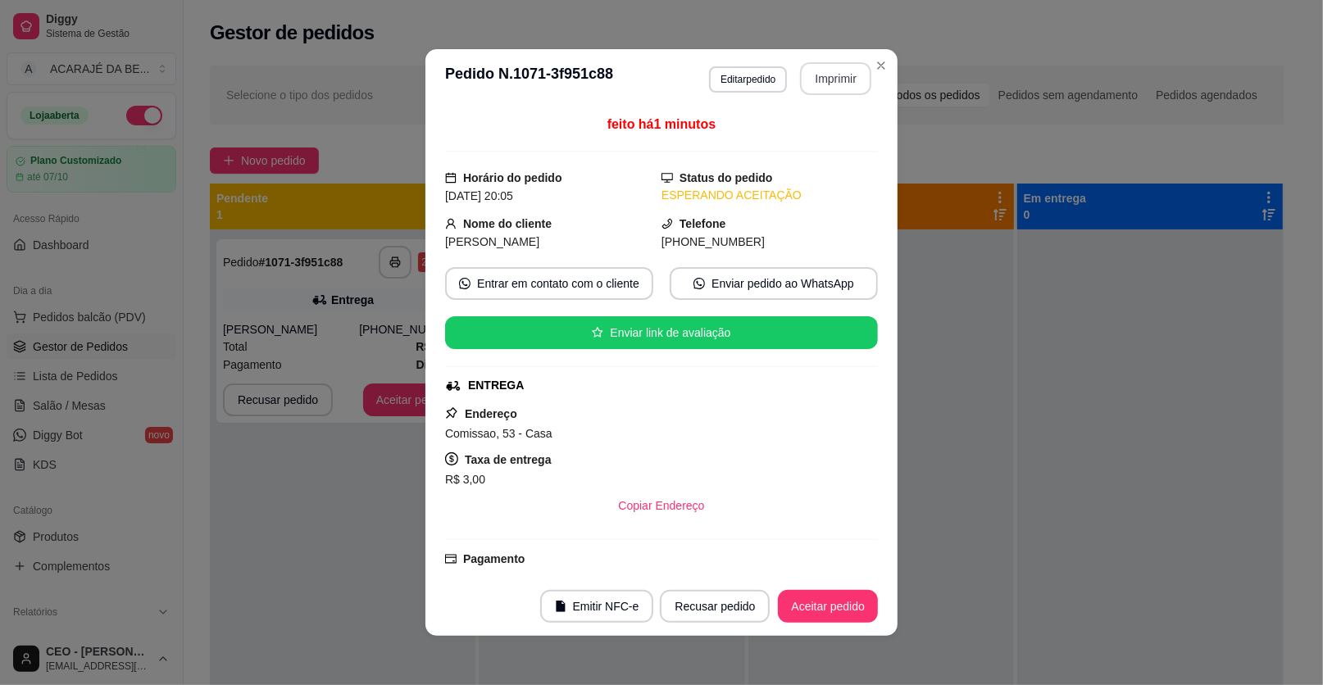
click at [824, 80] on button "Imprimir" at bounding box center [835, 78] width 71 height 33
click at [835, 602] on button "Aceitar pedido" at bounding box center [828, 606] width 100 height 33
click at [834, 599] on div "Recusar pedido Aceitar pedido" at bounding box center [746, 606] width 264 height 33
click at [834, 598] on div "Recusar pedido Aceitar pedido" at bounding box center [746, 606] width 264 height 33
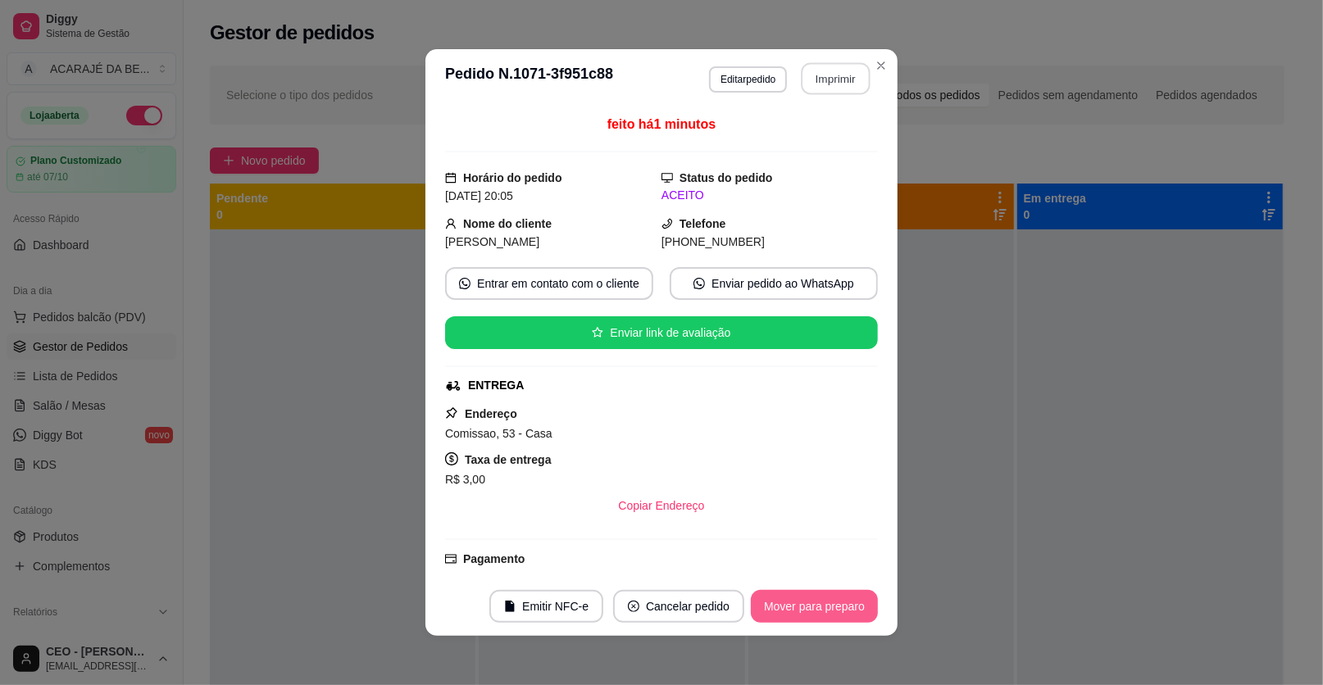
click at [833, 598] on button "Mover para preparo" at bounding box center [814, 606] width 127 height 33
click at [833, 598] on div "Mover para preparo" at bounding box center [803, 606] width 150 height 33
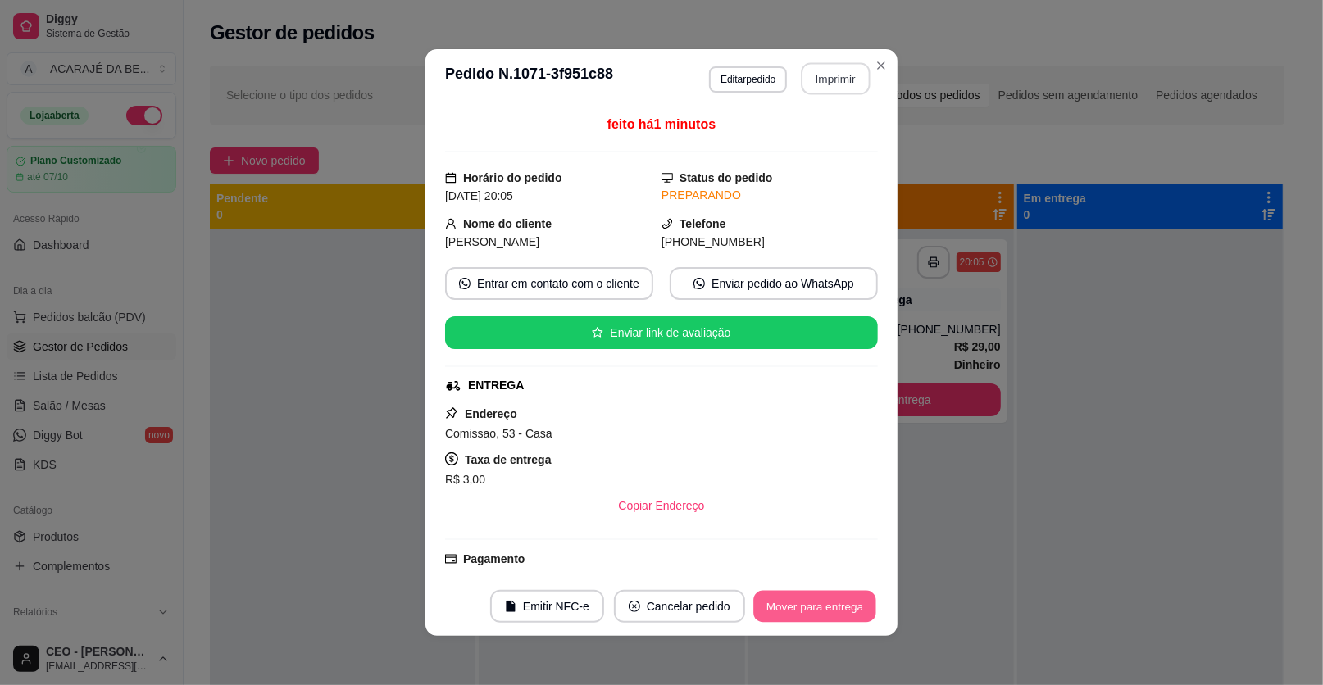
click at [833, 598] on button "Mover para entrega" at bounding box center [814, 607] width 123 height 32
click at [833, 599] on div "Mover para entrega" at bounding box center [815, 606] width 126 height 33
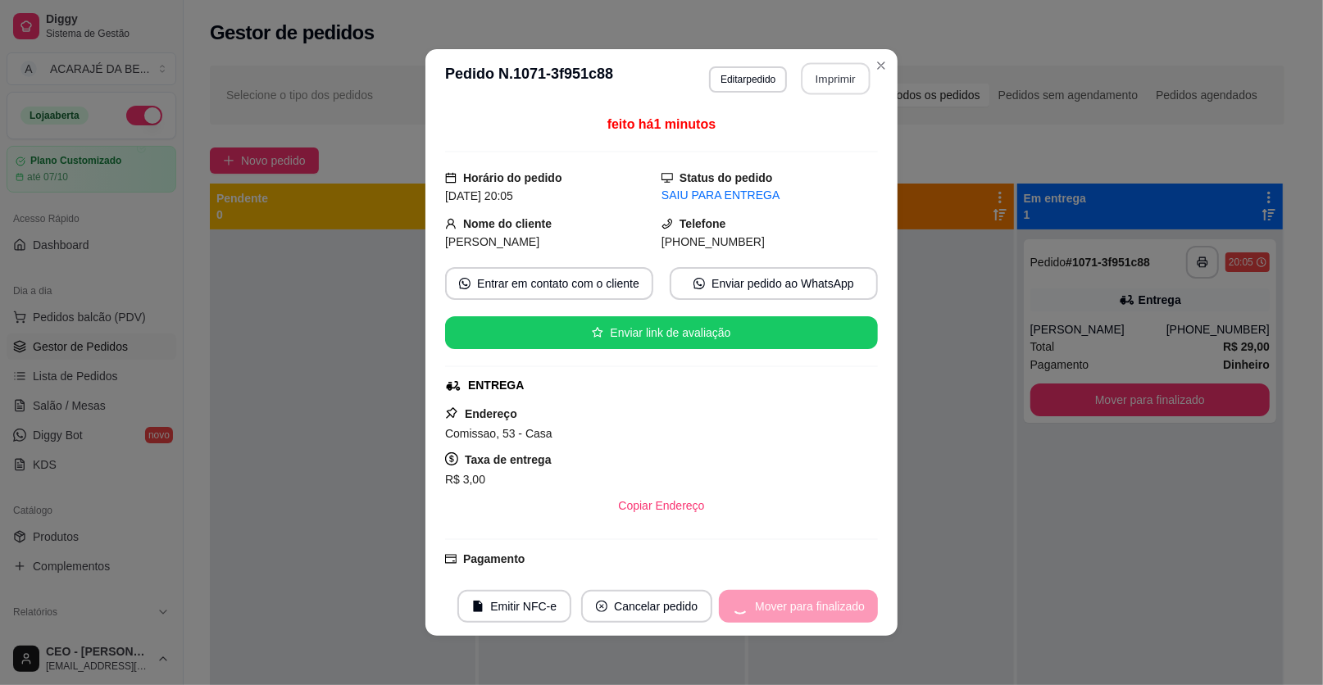
click at [832, 599] on div "Mover para finalizado" at bounding box center [798, 606] width 159 height 33
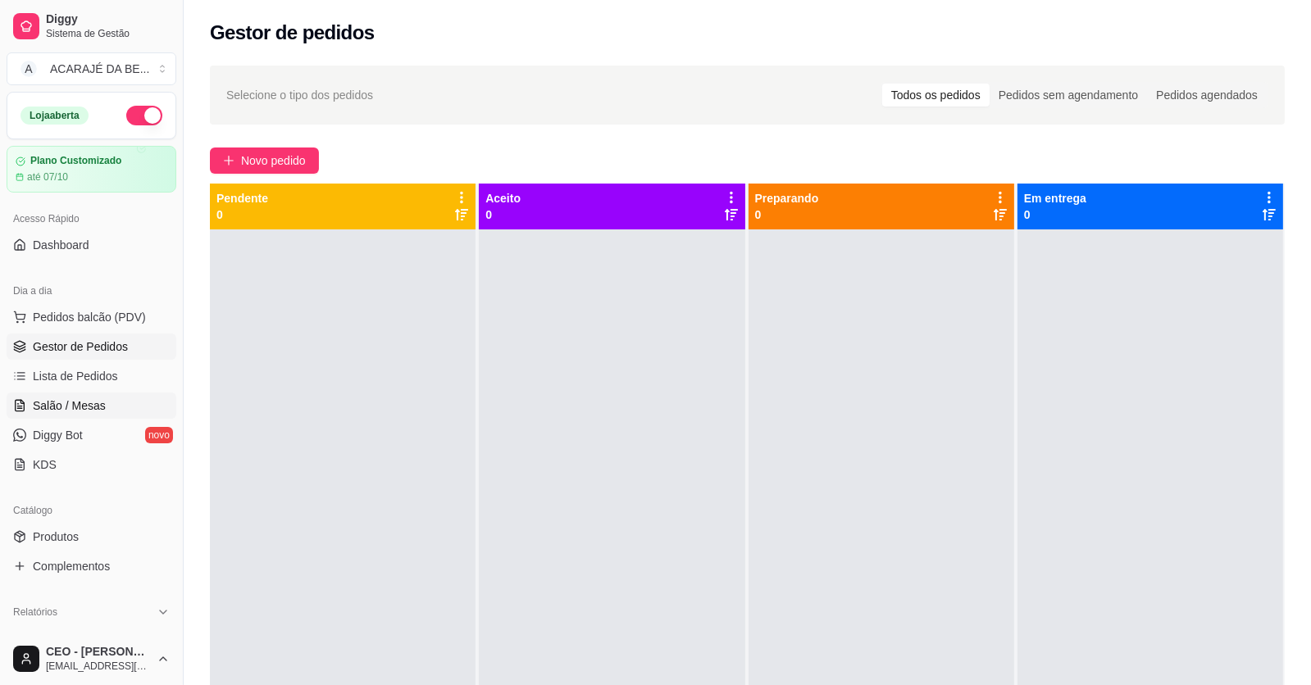
click at [77, 400] on span "Salão / Mesas" at bounding box center [69, 406] width 73 height 16
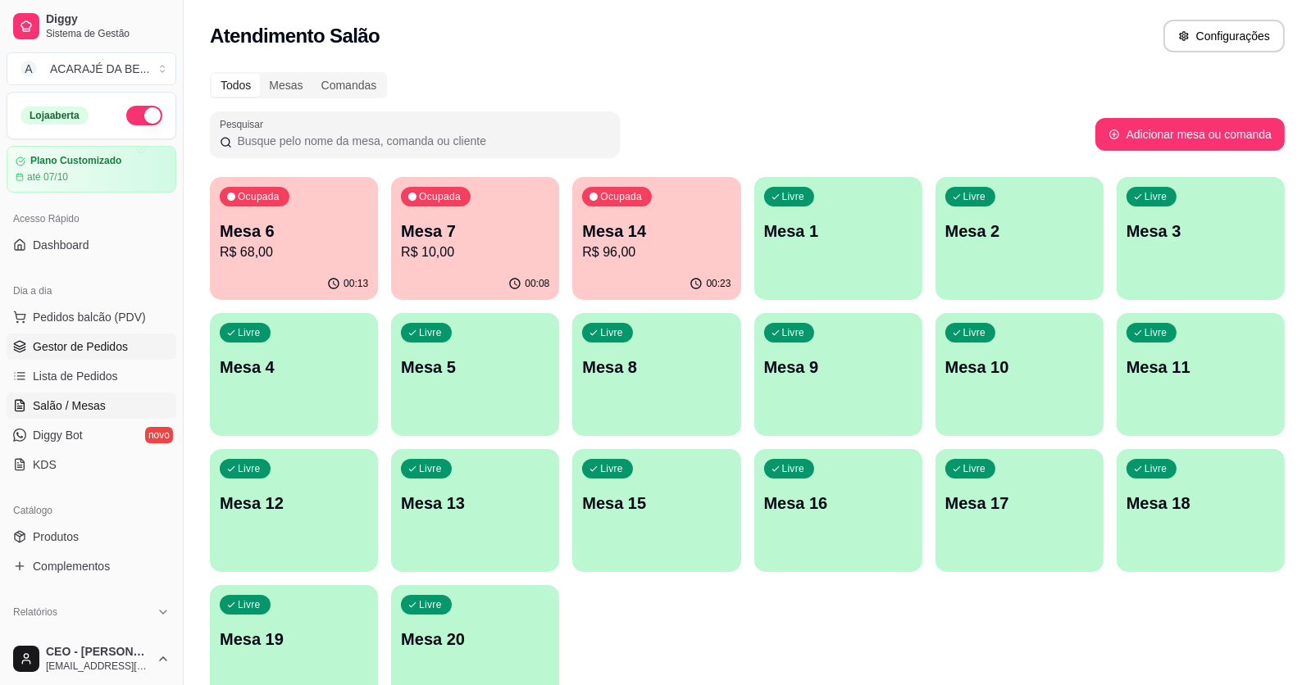
click at [80, 344] on span "Gestor de Pedidos" at bounding box center [80, 347] width 95 height 16
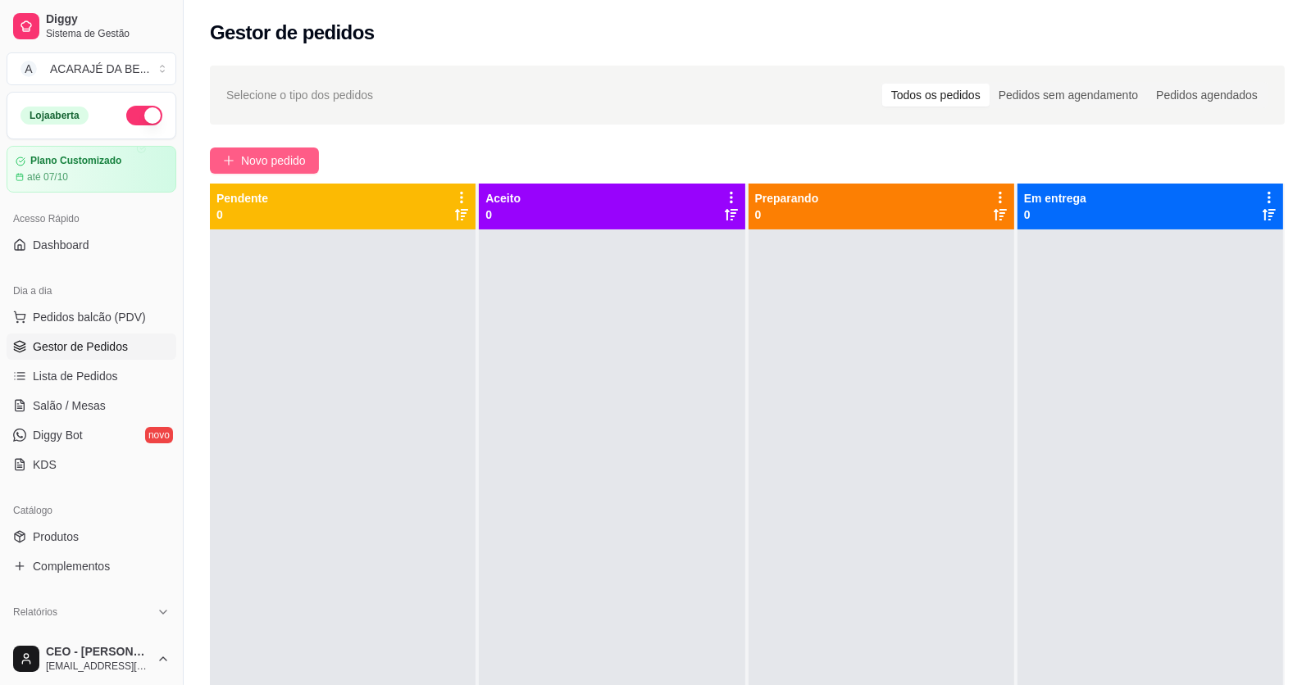
click at [259, 163] on span "Novo pedido" at bounding box center [273, 161] width 65 height 18
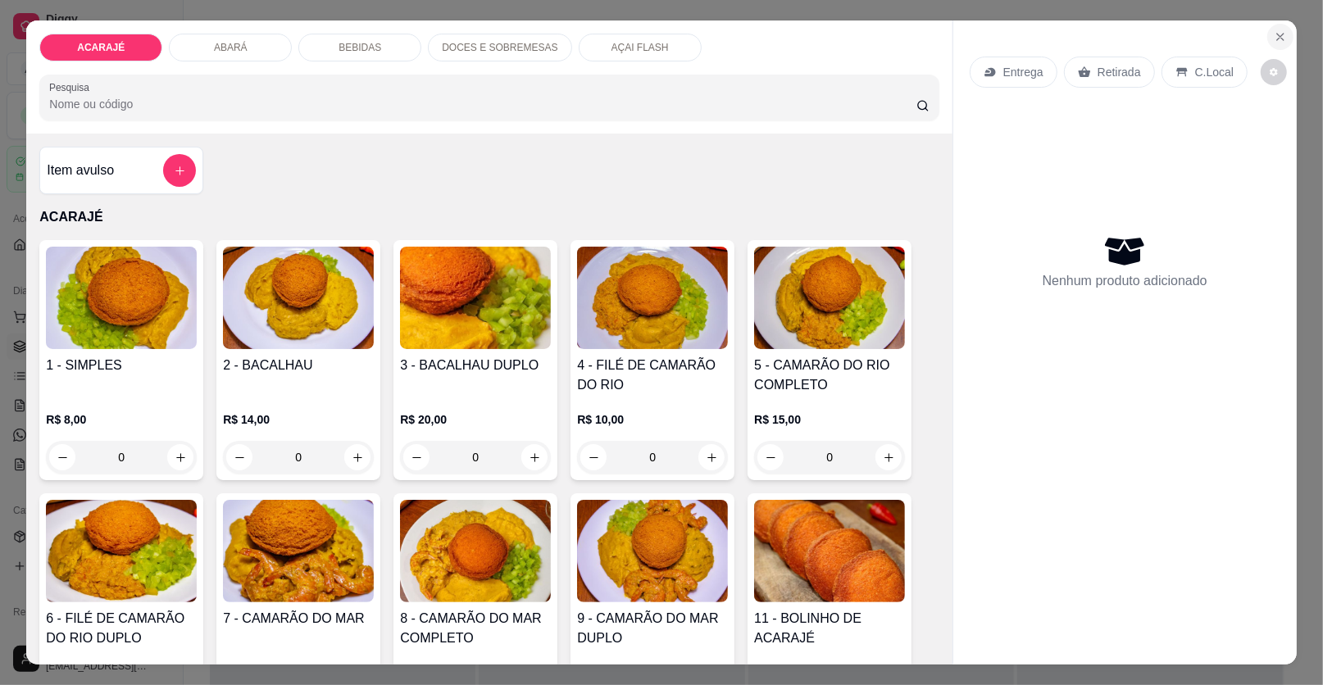
click at [1267, 37] on button "Close" at bounding box center [1280, 37] width 26 height 26
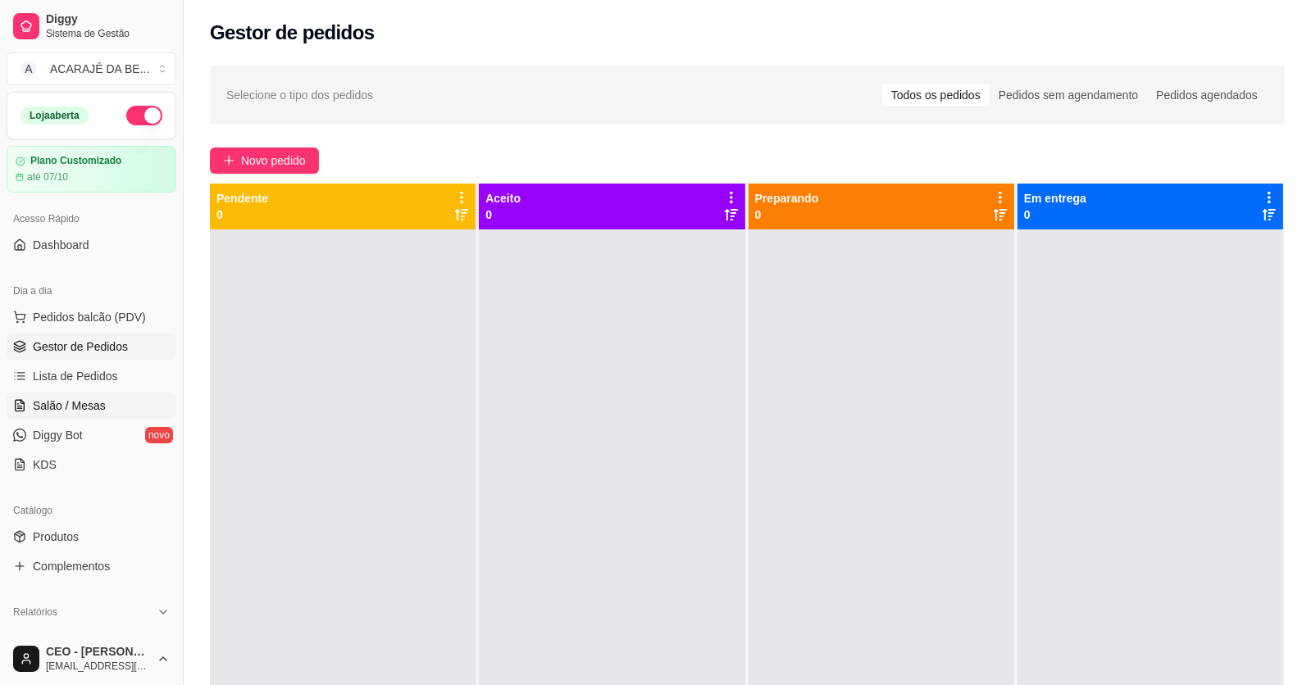
click at [135, 404] on link "Salão / Mesas" at bounding box center [92, 406] width 170 height 26
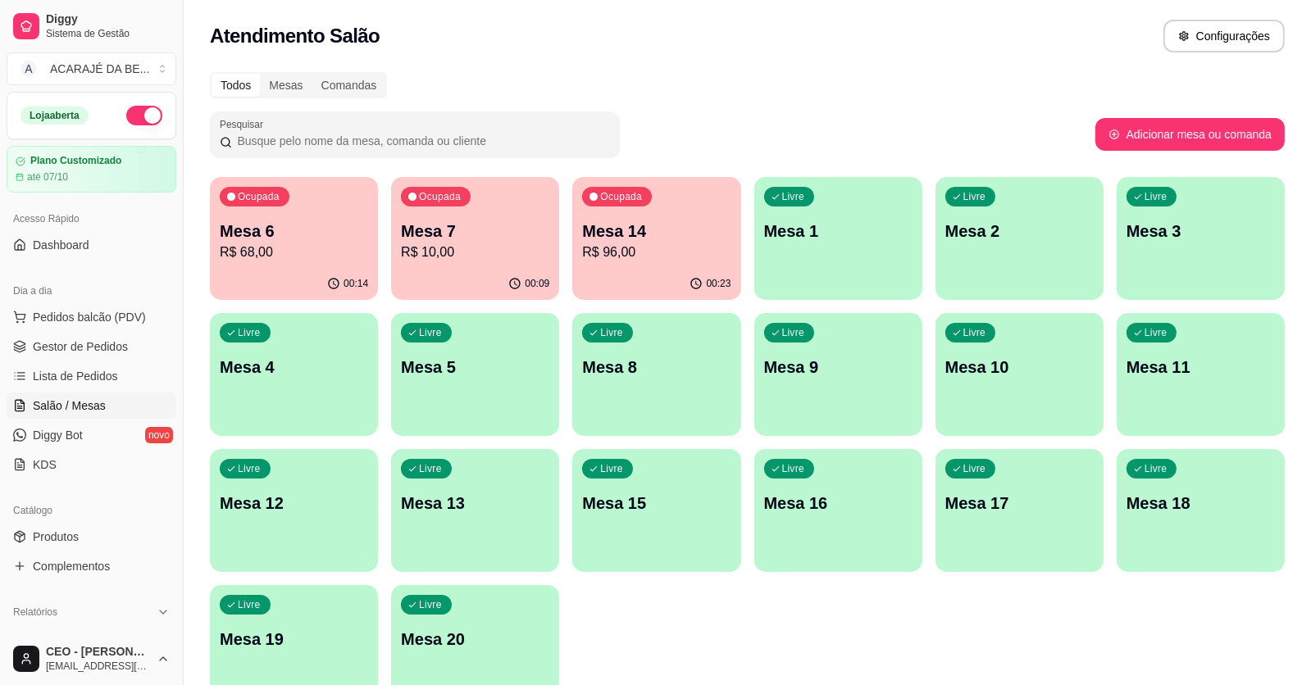
click at [352, 383] on div "Livre Mesa 4" at bounding box center [294, 364] width 168 height 103
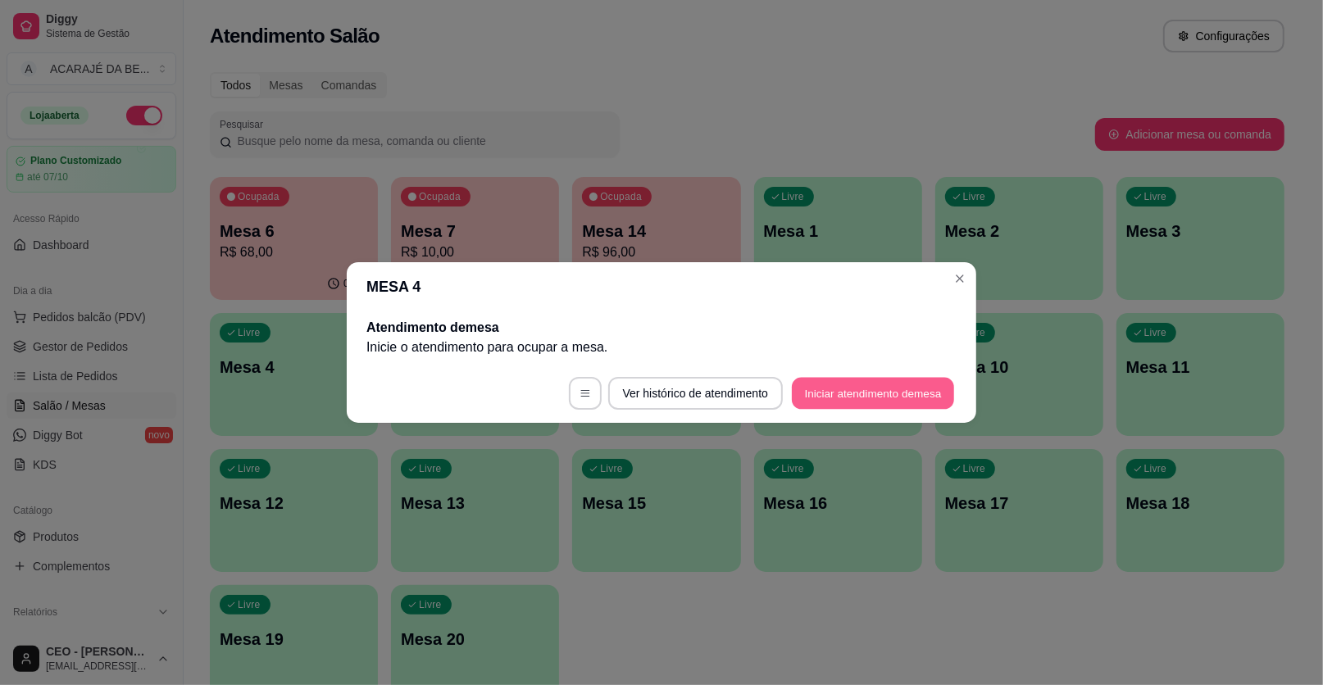
click at [828, 378] on button "Iniciar atendimento de mesa" at bounding box center [873, 394] width 162 height 32
click at [830, 381] on button "Iniciar atendimento de mesa" at bounding box center [872, 393] width 167 height 33
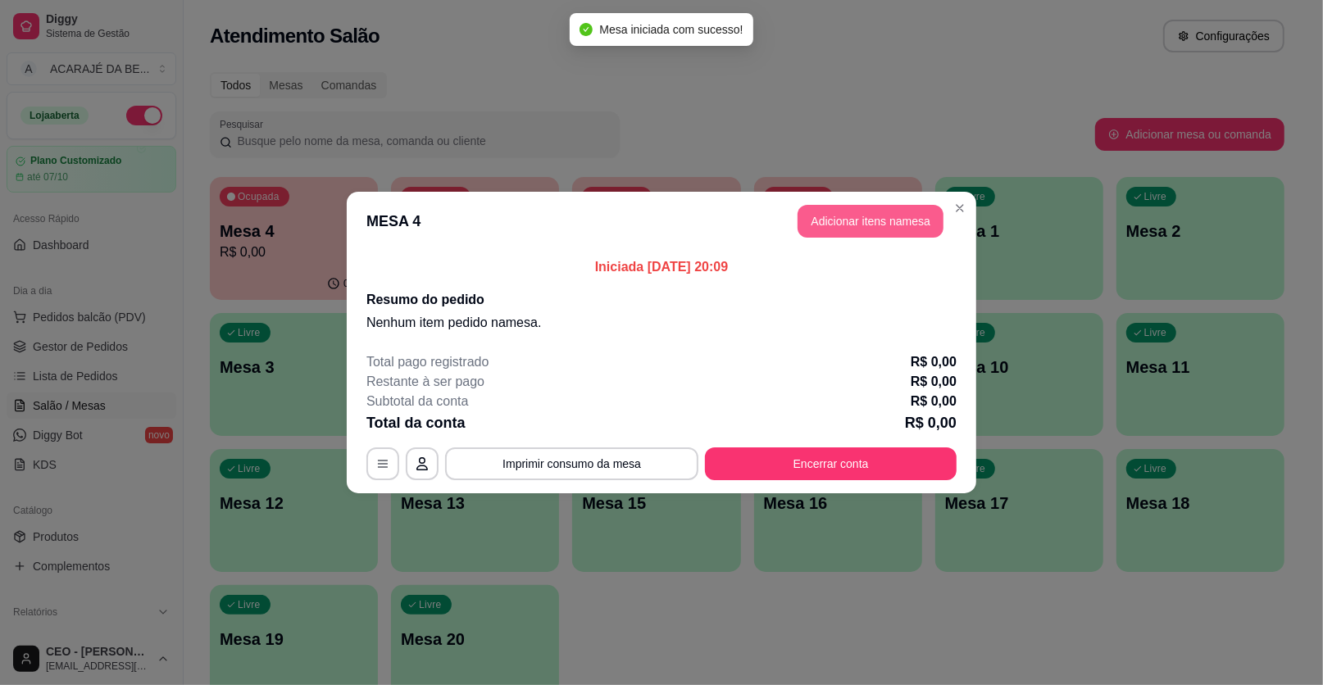
click at [866, 220] on button "Adicionar itens na mesa" at bounding box center [870, 221] width 146 height 33
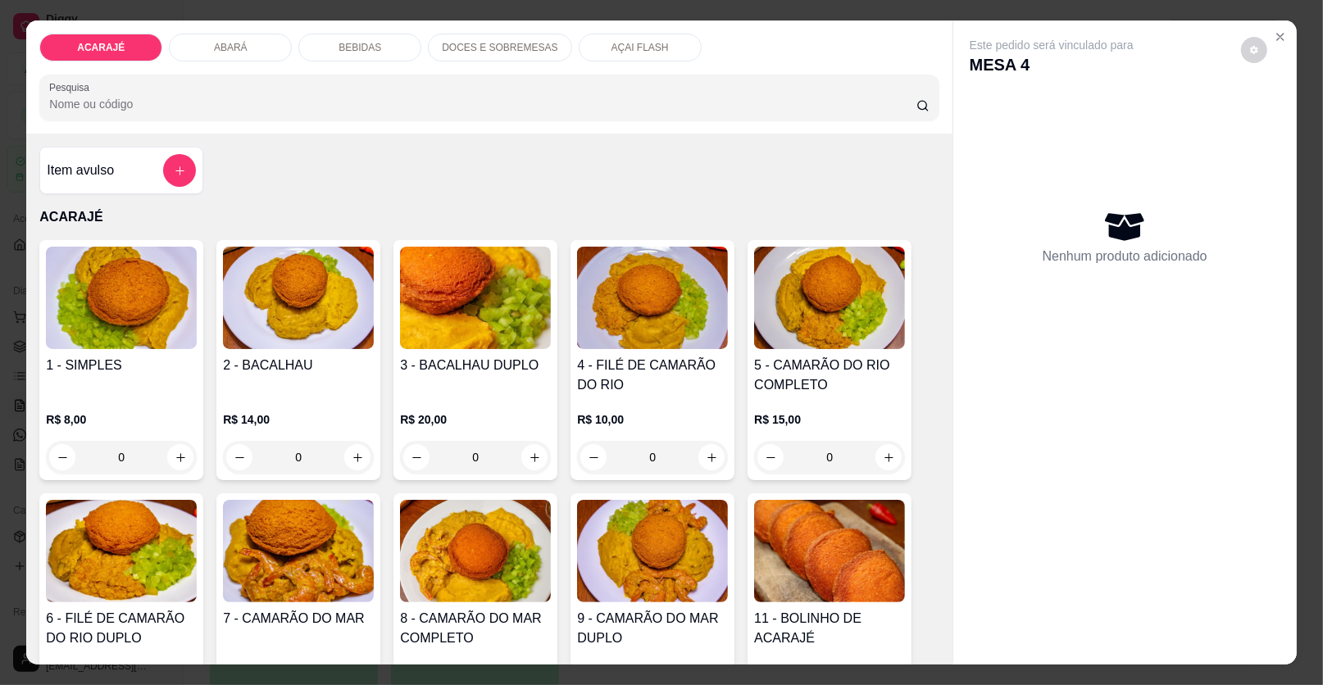
scroll to position [327, 0]
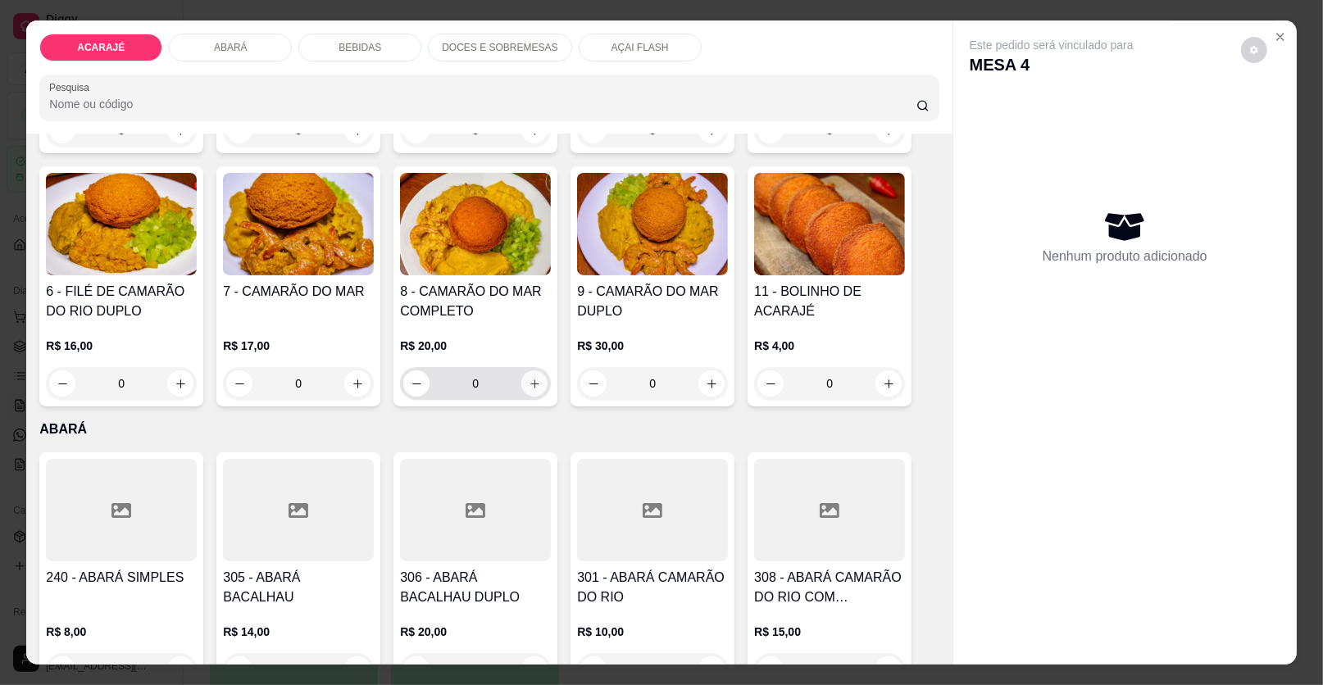
click at [529, 383] on icon "increase-product-quantity" at bounding box center [535, 384] width 12 height 12
type input "1"
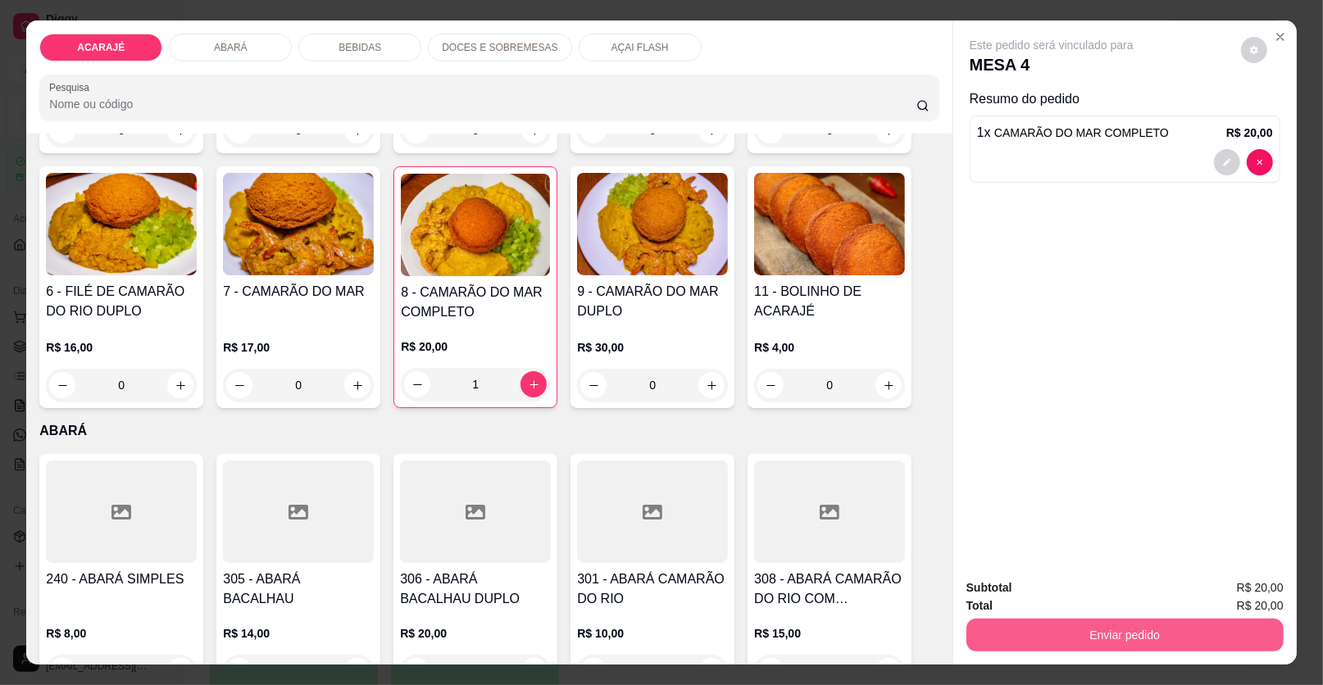
click at [1084, 625] on button "Enviar pedido" at bounding box center [1124, 635] width 317 height 33
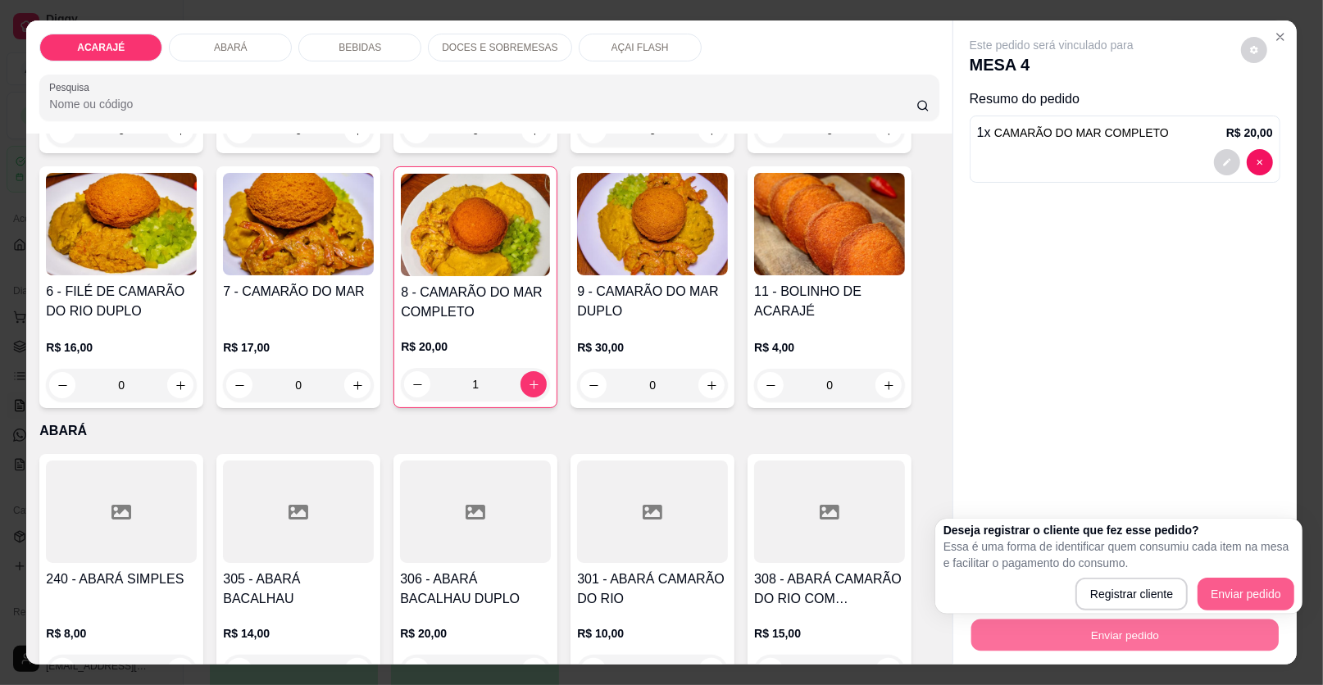
drag, startPoint x: 1243, startPoint y: 577, endPoint x: 1238, endPoint y: 586, distance: 9.9
click at [1240, 584] on div "Deseja registrar o cliente que fez esse pedido? Essa é uma forma de identificar…" at bounding box center [1118, 566] width 351 height 89
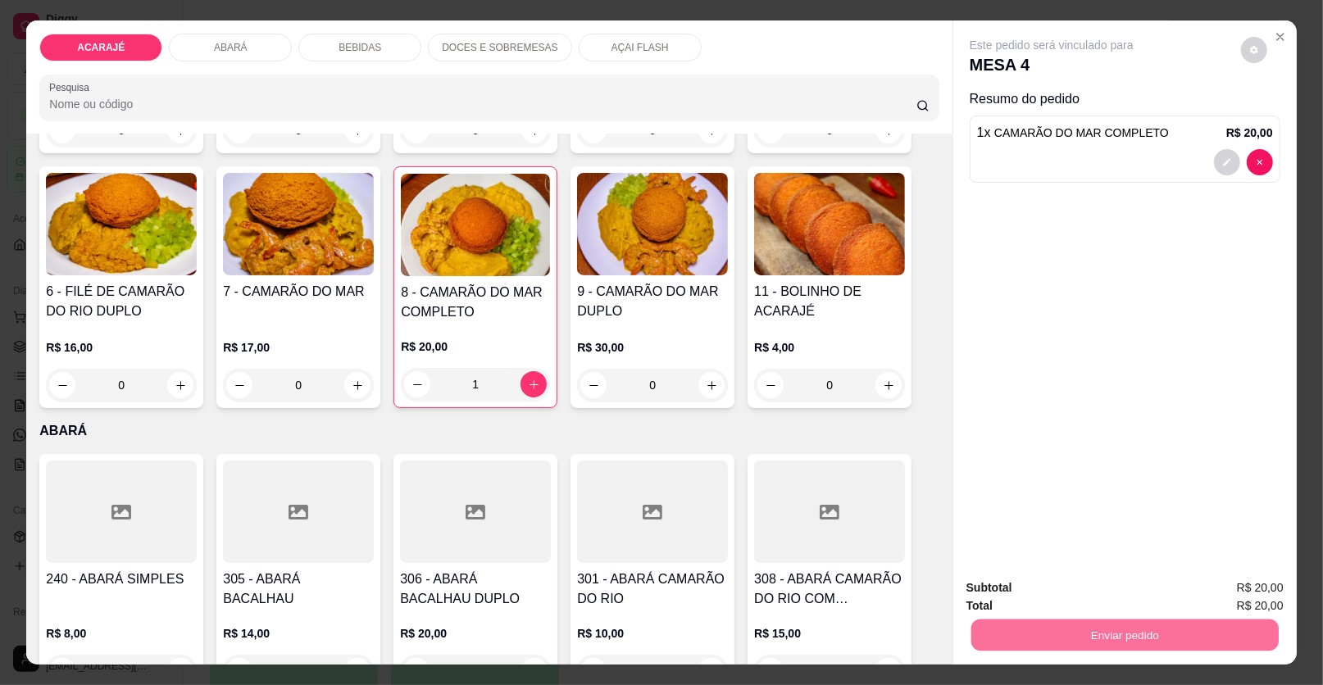
click at [1238, 586] on button "Enviar pedido" at bounding box center [1241, 594] width 90 height 30
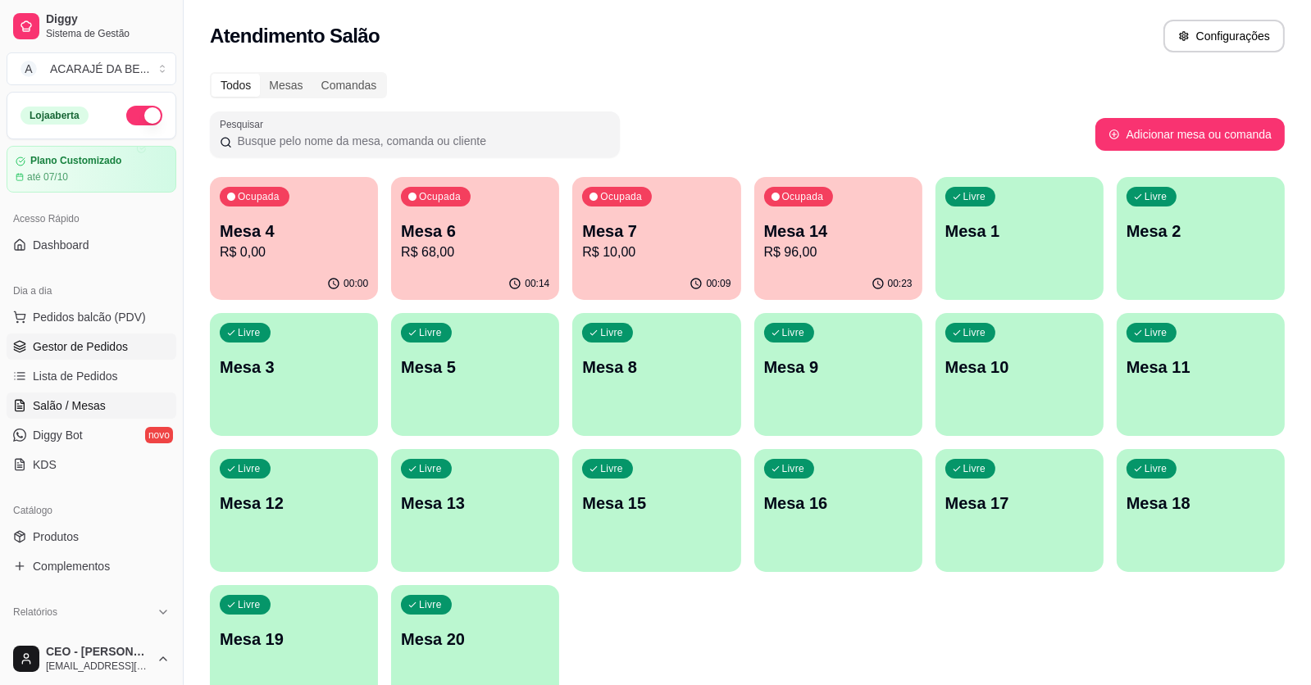
click at [90, 342] on span "Gestor de Pedidos" at bounding box center [80, 347] width 95 height 16
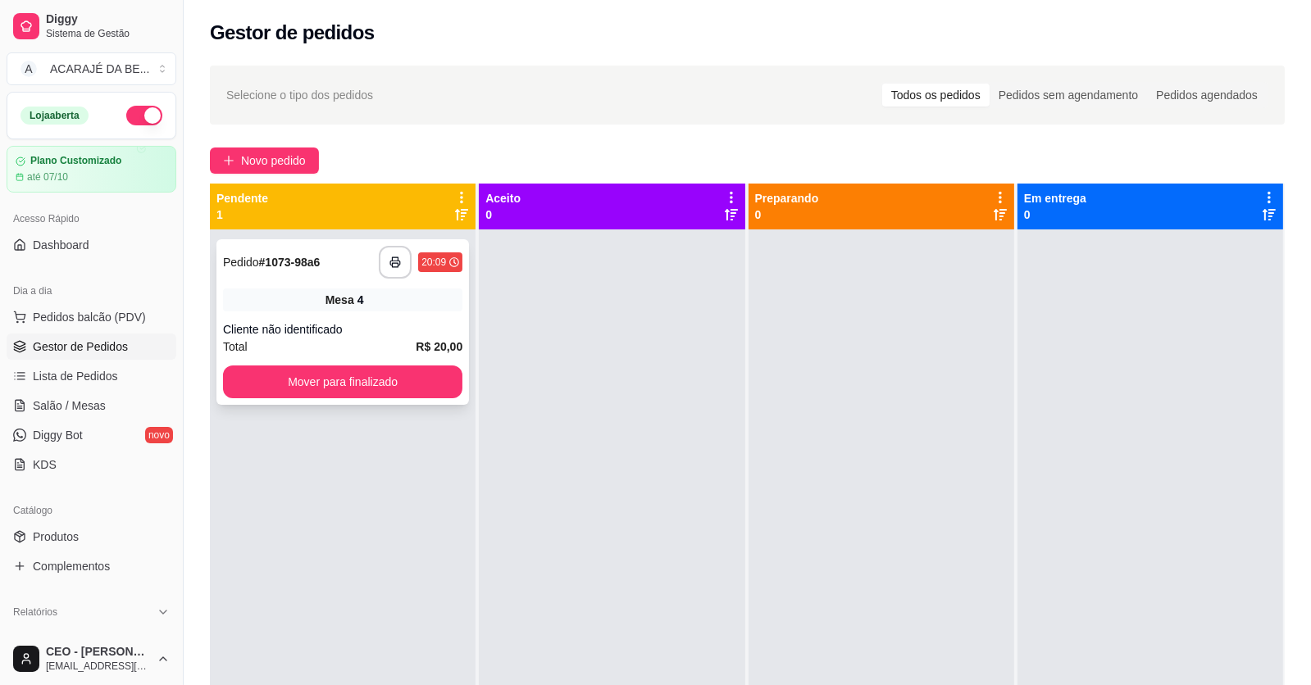
click at [284, 305] on div "Mesa 4" at bounding box center [342, 300] width 239 height 23
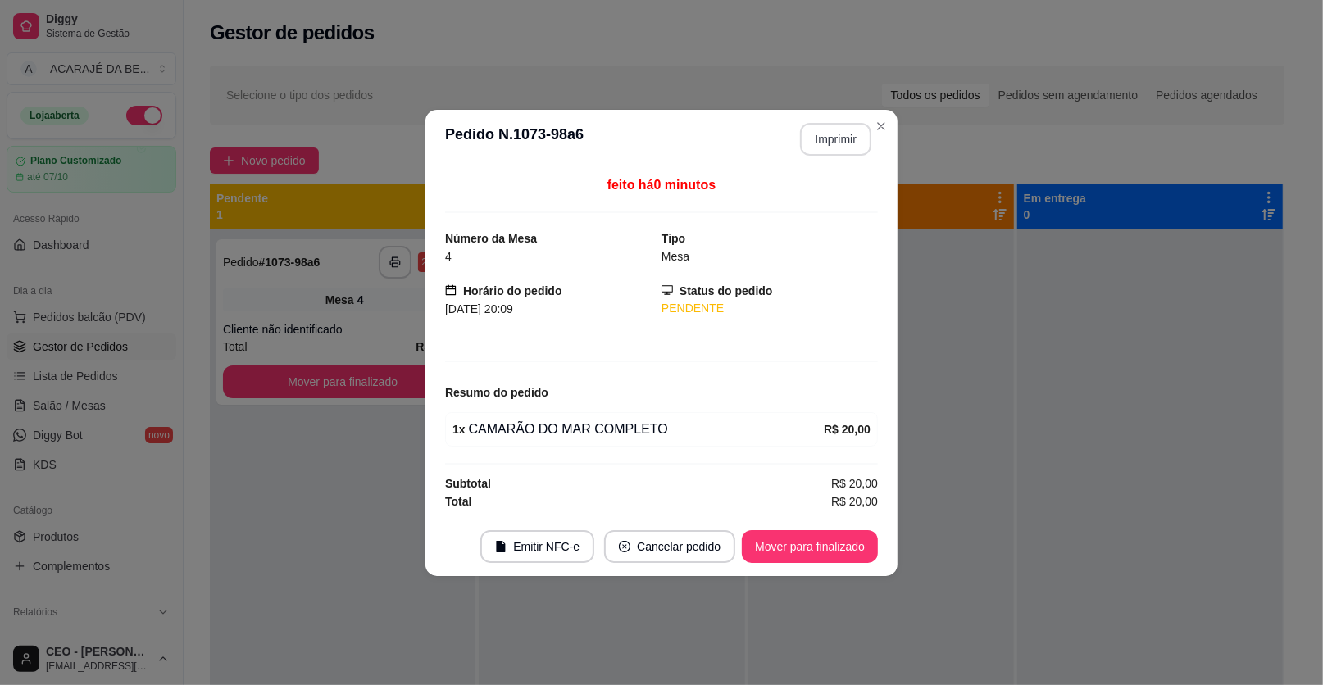
click at [834, 137] on button "Imprimir" at bounding box center [835, 139] width 71 height 33
click at [833, 538] on button "Mover para finalizado" at bounding box center [810, 546] width 132 height 32
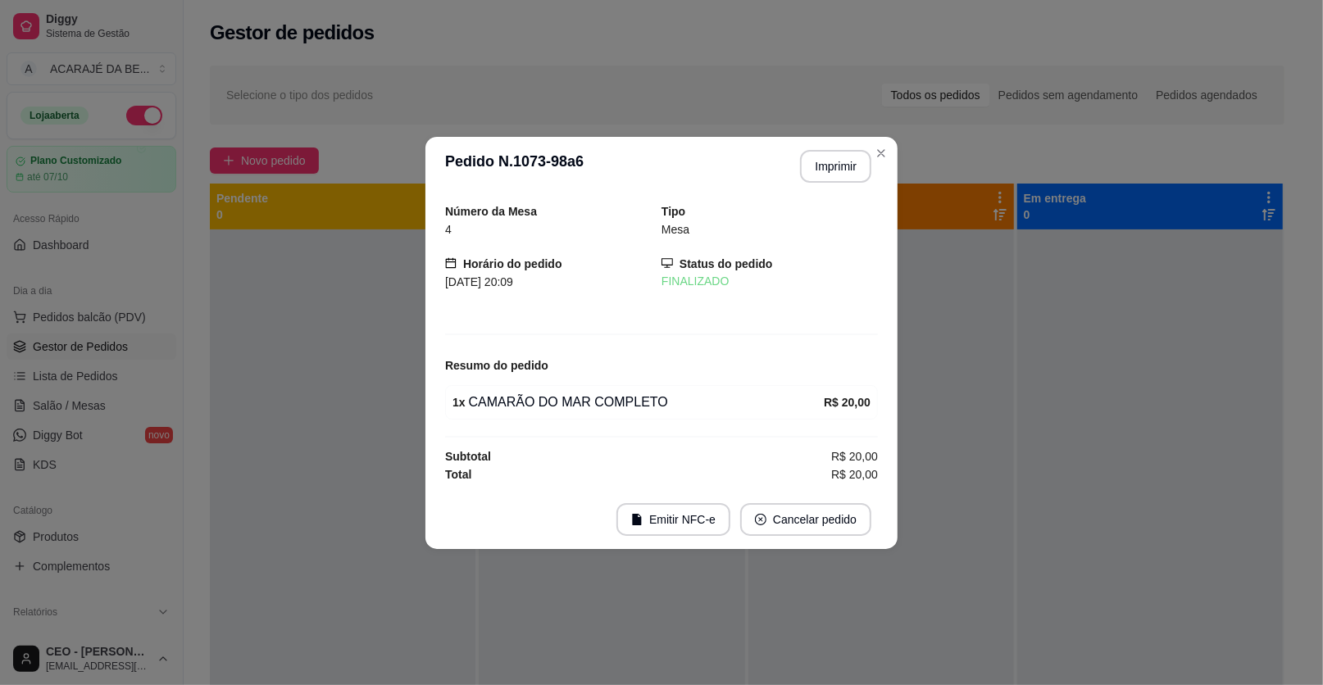
click at [833, 538] on footer "Emitir NFC-e Cancelar pedido" at bounding box center [661, 519] width 472 height 59
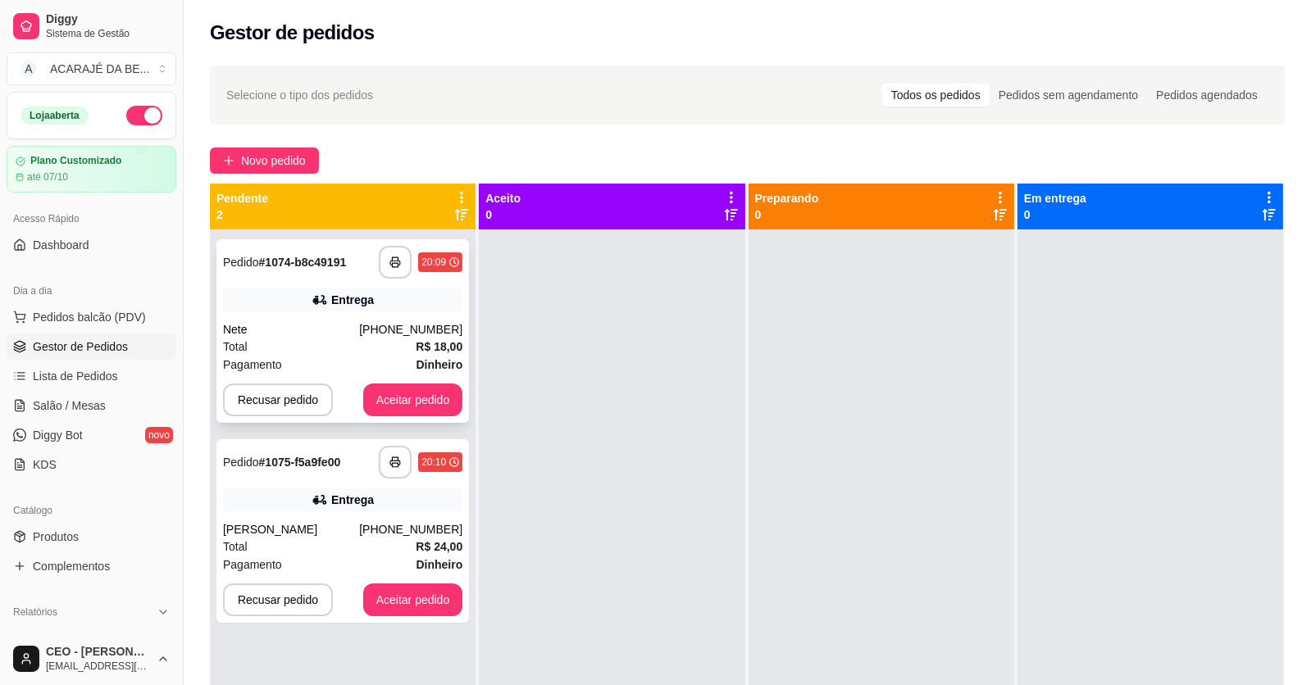
drag, startPoint x: 350, startPoint y: 336, endPoint x: 345, endPoint y: 327, distance: 10.3
click at [345, 327] on div "Nete" at bounding box center [291, 329] width 136 height 16
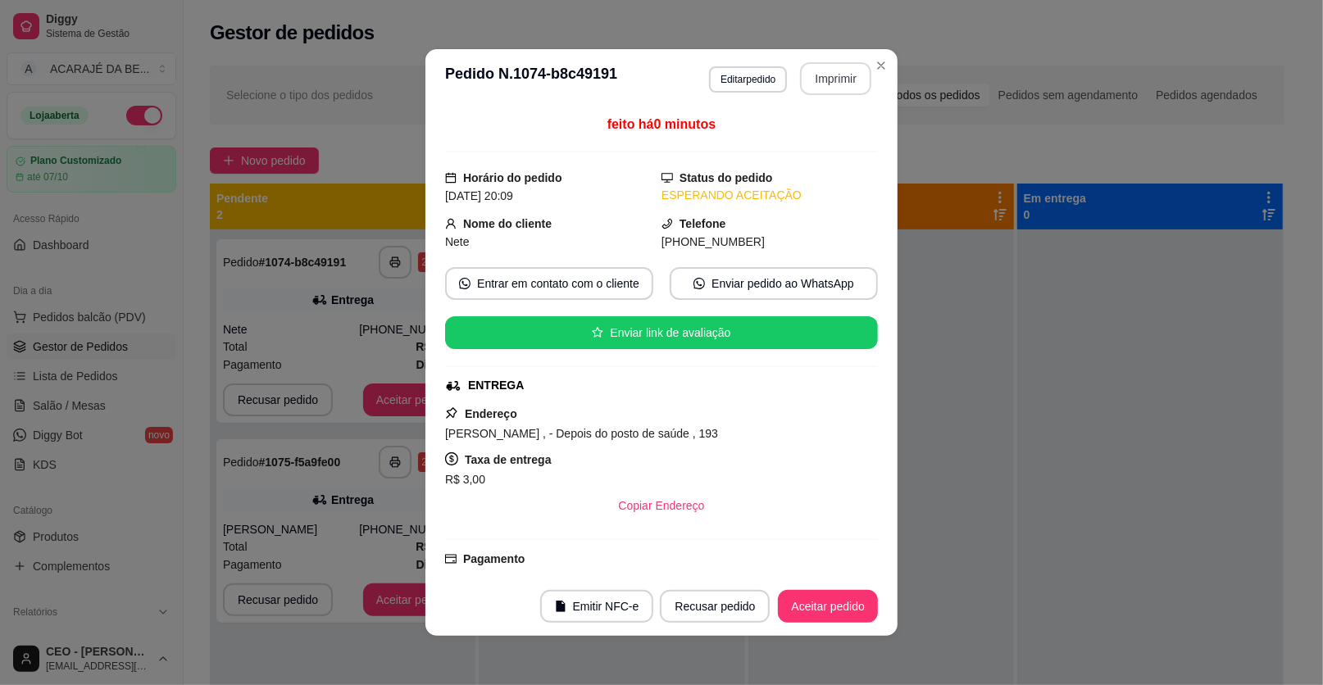
click at [814, 81] on button "Imprimir" at bounding box center [835, 78] width 71 height 33
click at [807, 610] on button "Aceitar pedido" at bounding box center [828, 606] width 100 height 33
click at [807, 610] on div "Recusar pedido Aceitar pedido" at bounding box center [769, 606] width 218 height 33
click at [807, 610] on div "Recusar pedido Aceitar pedido" at bounding box center [746, 606] width 264 height 33
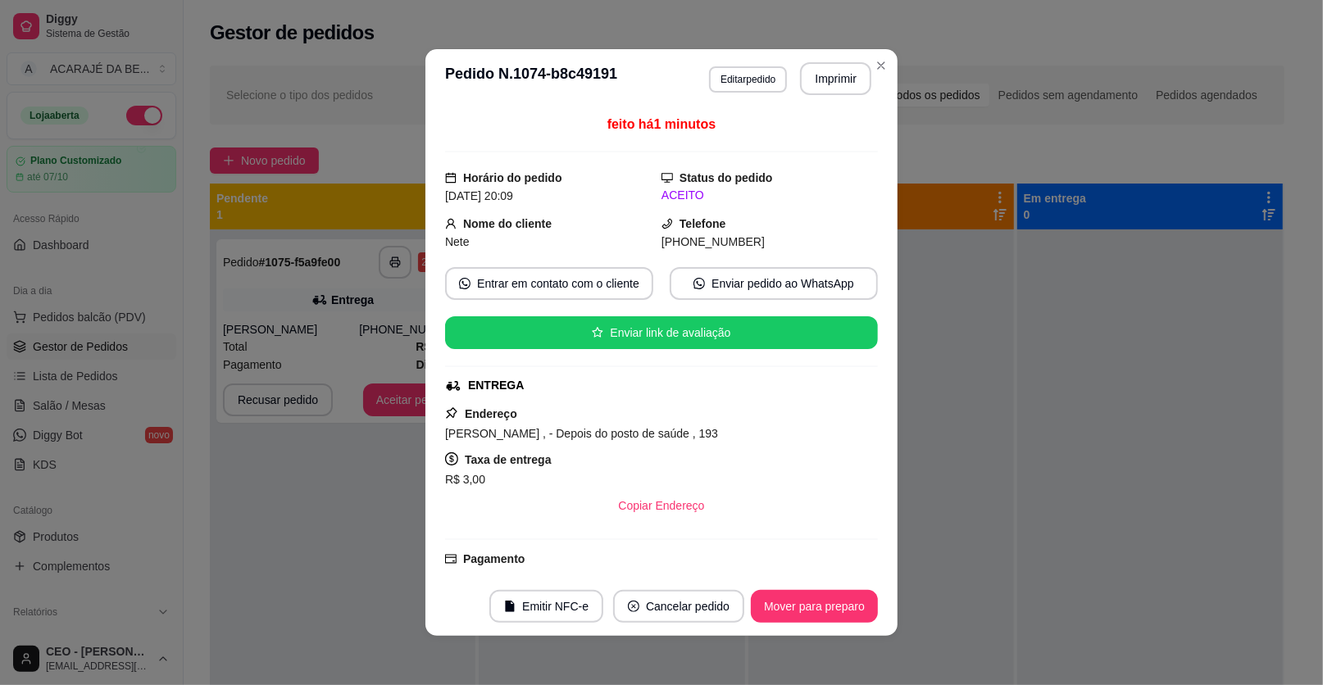
click at [807, 609] on button "Mover para preparo" at bounding box center [814, 606] width 127 height 33
click at [807, 608] on div "Mover para preparo" at bounding box center [803, 606] width 150 height 33
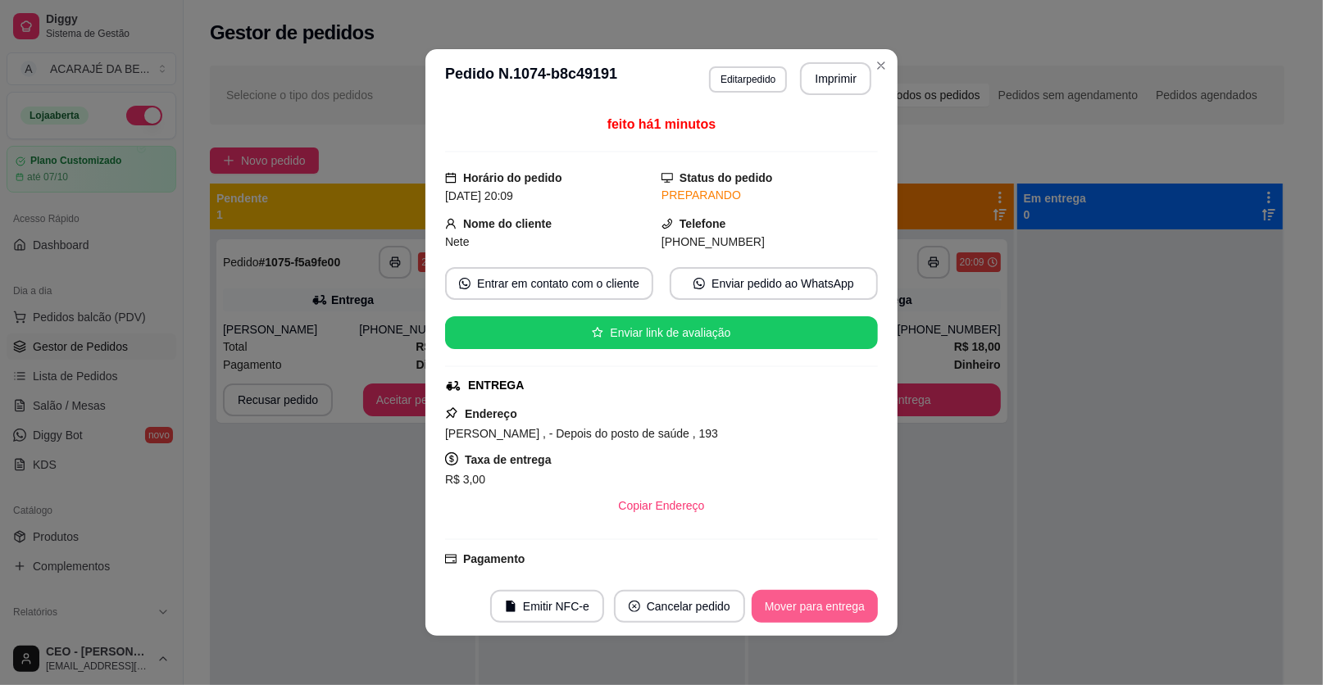
click at [807, 608] on button "Mover para entrega" at bounding box center [815, 606] width 126 height 33
click at [808, 608] on div "Mover para entrega" at bounding box center [803, 606] width 149 height 33
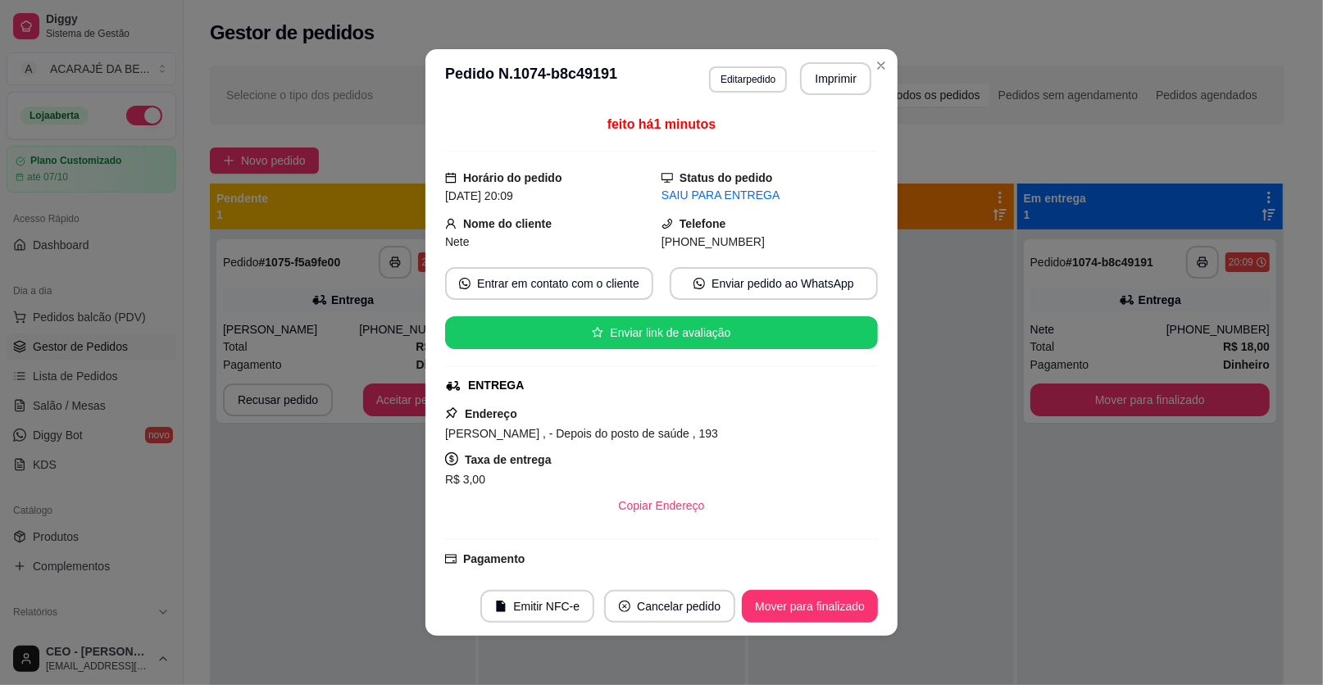
click at [808, 609] on button "Mover para finalizado" at bounding box center [810, 606] width 136 height 33
click at [809, 609] on div "Mover para finalizado" at bounding box center [798, 606] width 159 height 33
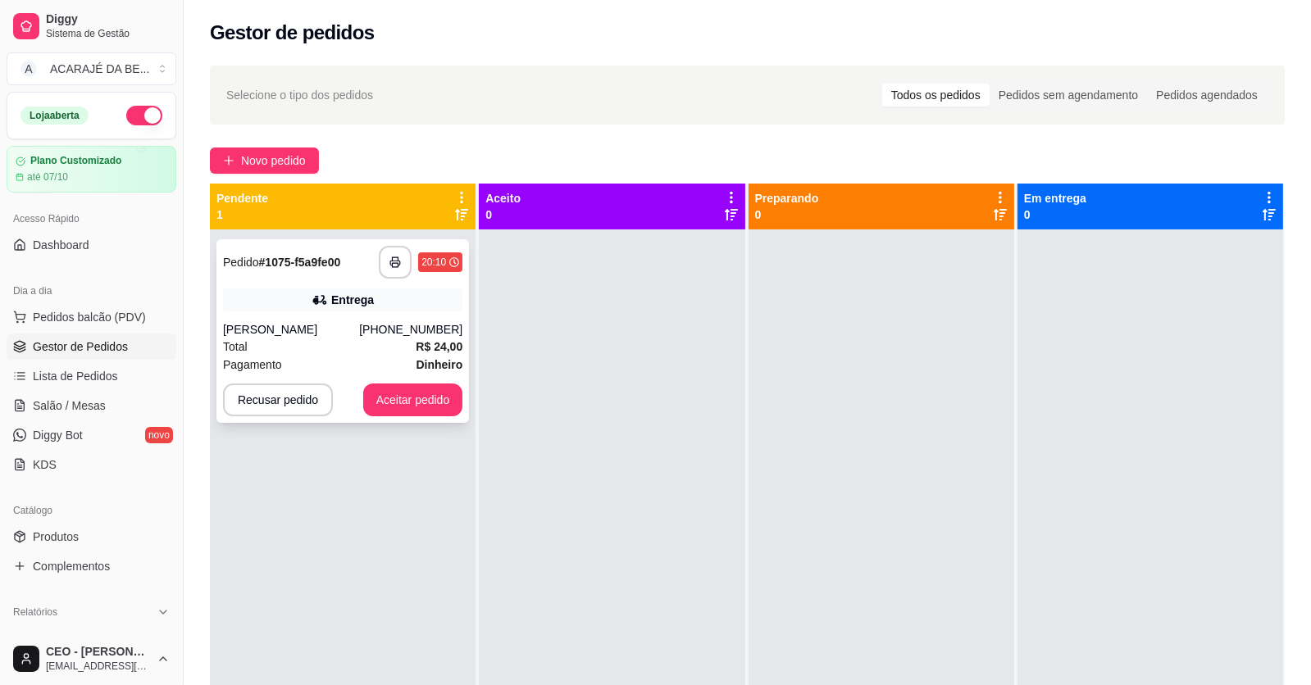
click at [405, 312] on div "**********" at bounding box center [342, 331] width 252 height 184
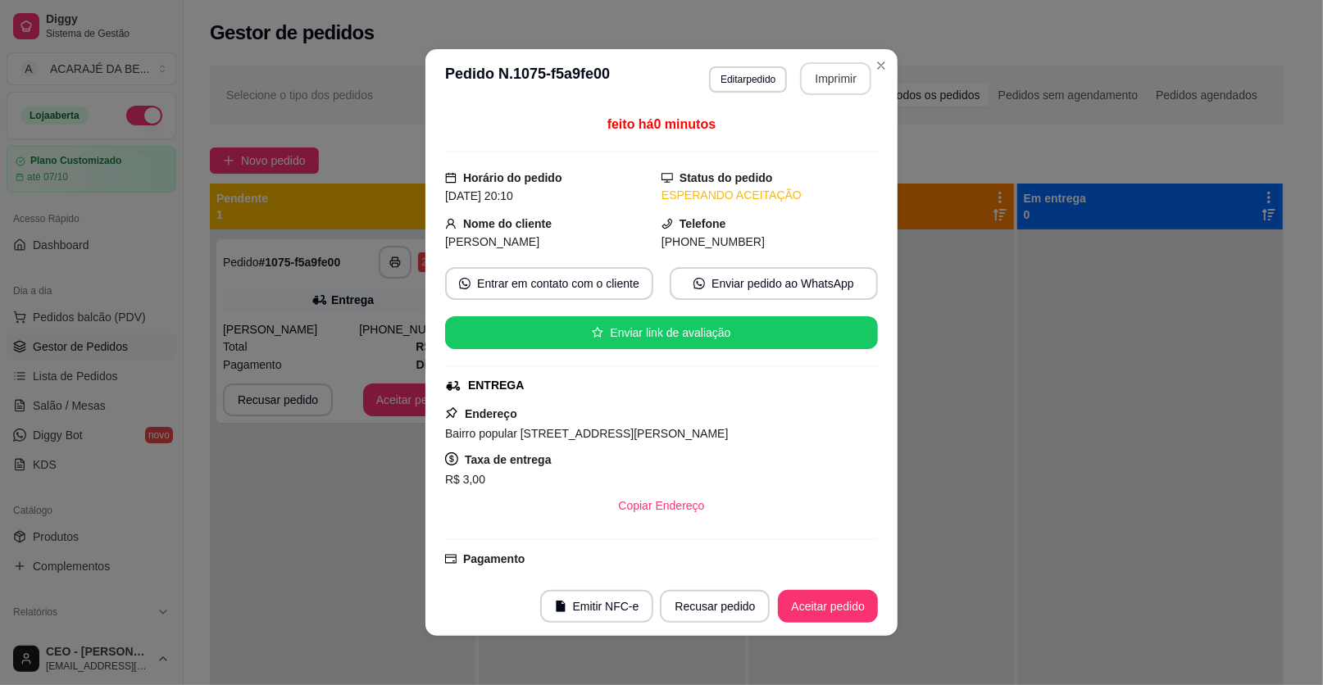
click at [852, 84] on button "Imprimir" at bounding box center [835, 78] width 71 height 33
click at [843, 608] on button "Aceitar pedido" at bounding box center [828, 606] width 100 height 33
click at [836, 607] on button "Aceitar pedido" at bounding box center [827, 607] width 97 height 32
click at [834, 606] on div "Recusar pedido Aceitar pedido" at bounding box center [746, 606] width 264 height 33
click at [829, 603] on div "Recusar pedido Aceitar pedido" at bounding box center [746, 606] width 264 height 33
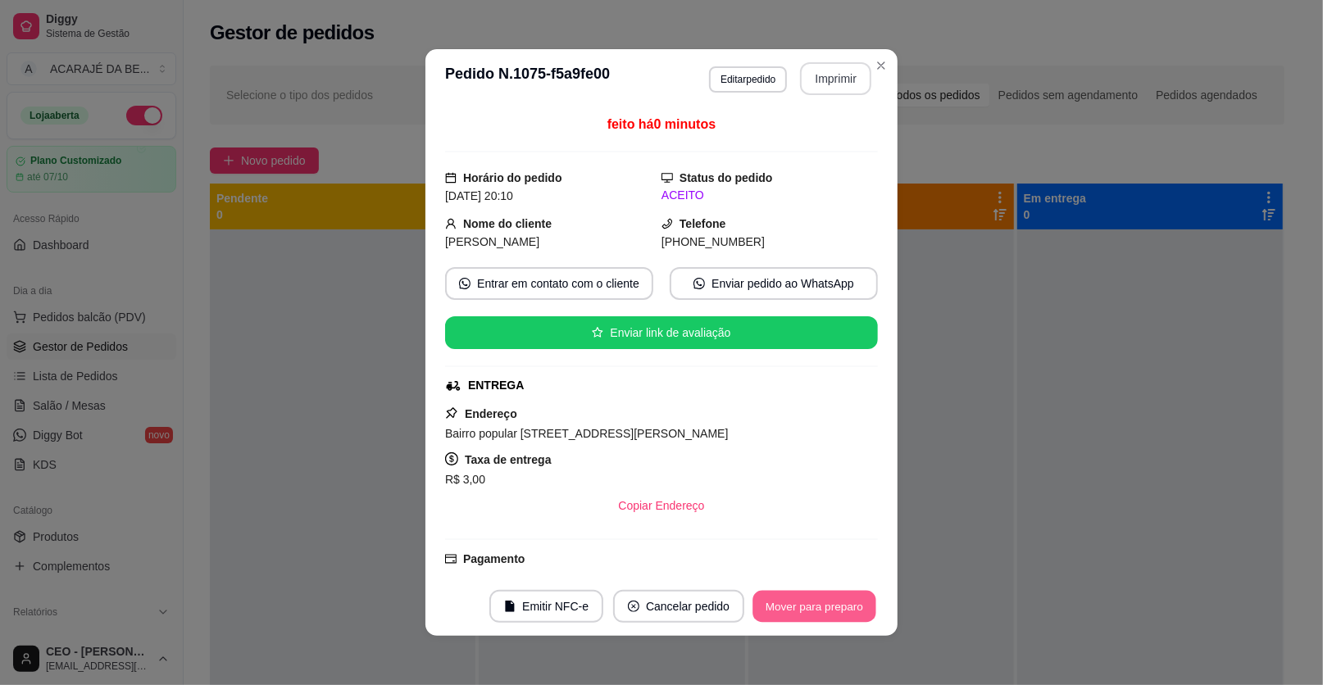
click at [828, 602] on button "Mover para preparo" at bounding box center [813, 607] width 123 height 32
click at [828, 602] on div "Mover para preparo" at bounding box center [814, 606] width 127 height 33
click at [829, 600] on div "Mover para preparo" at bounding box center [803, 606] width 150 height 33
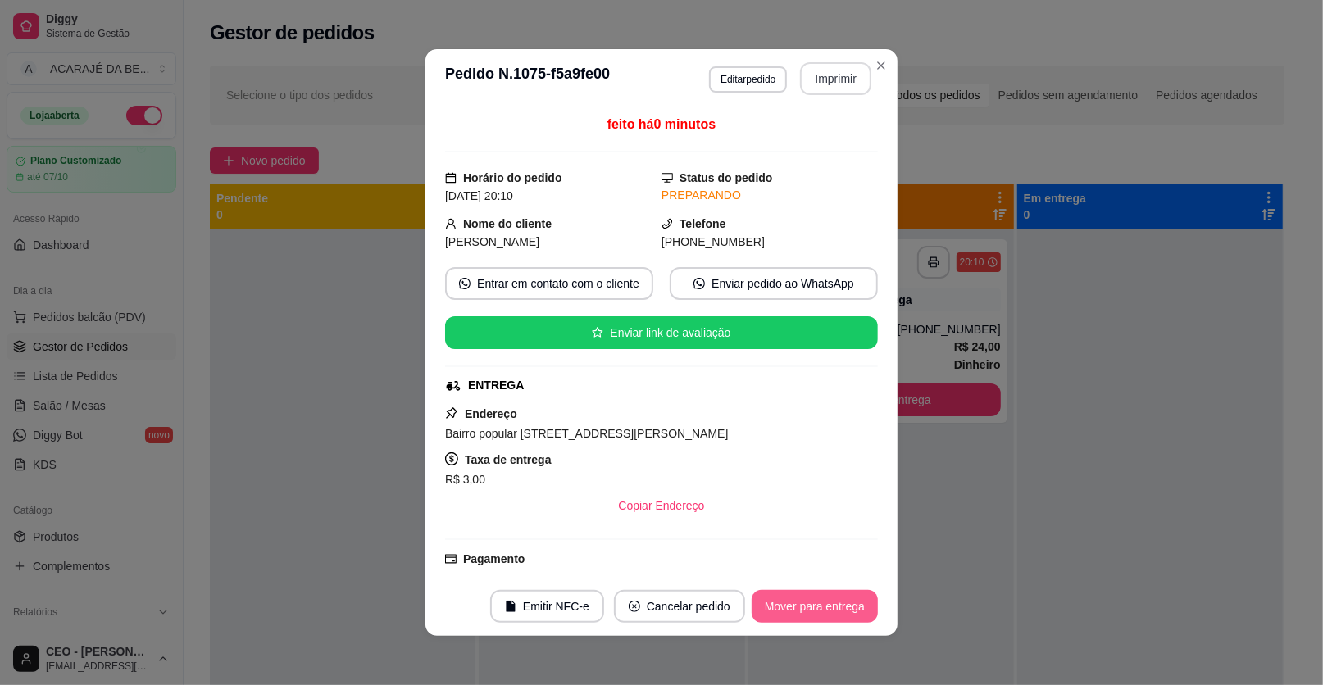
click at [831, 599] on button "Mover para entrega" at bounding box center [815, 606] width 126 height 33
click at [833, 593] on div "Mover para entrega" at bounding box center [803, 606] width 149 height 33
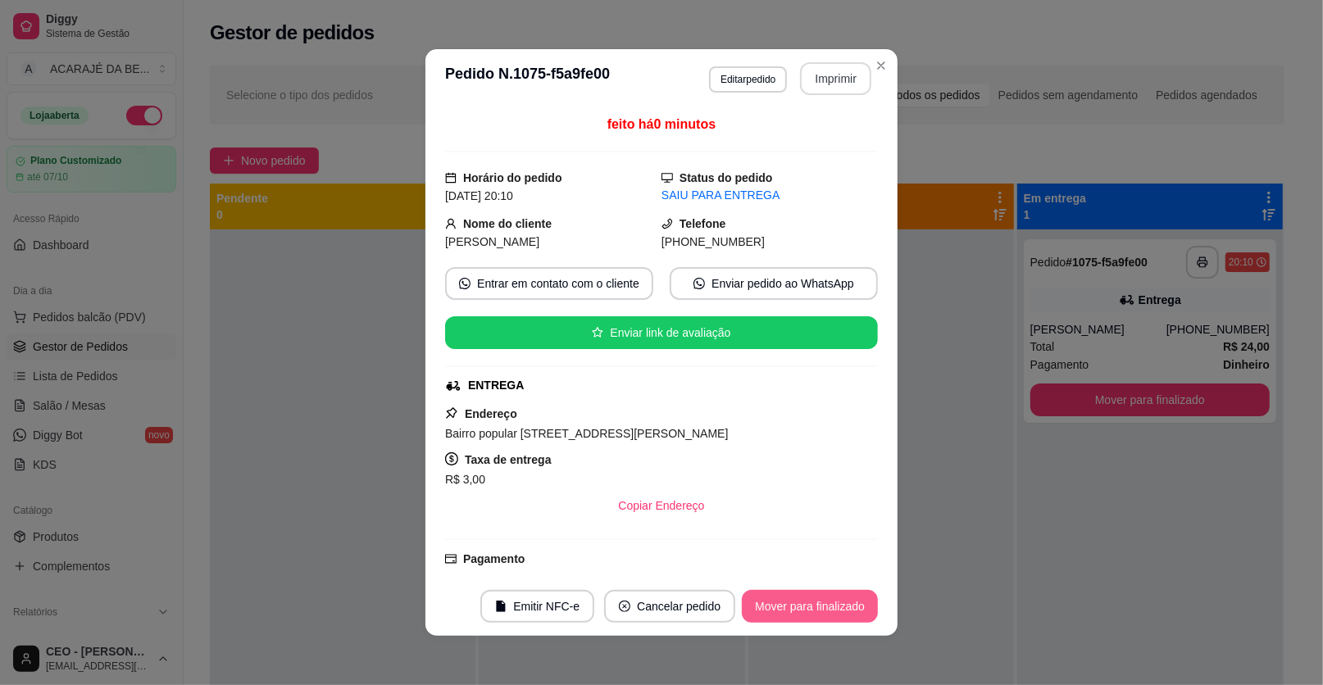
click at [834, 590] on button "Mover para finalizado" at bounding box center [810, 606] width 136 height 33
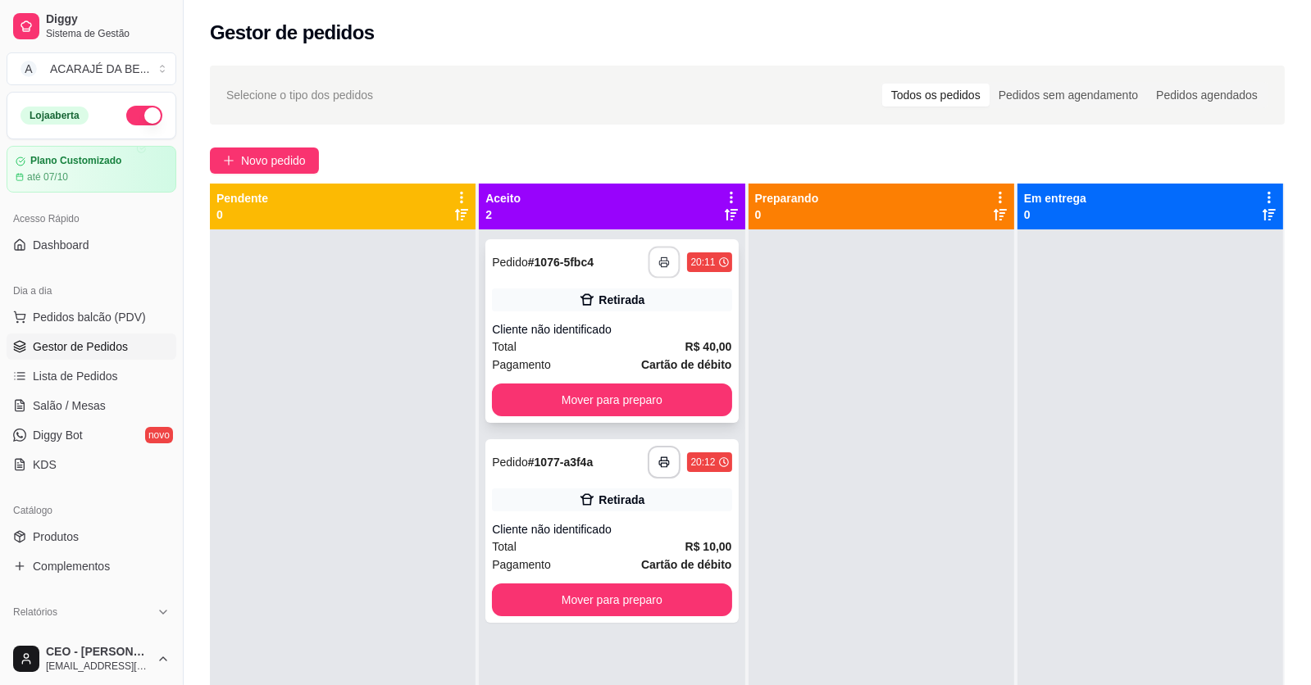
click at [659, 266] on icon "button" at bounding box center [664, 262] width 11 height 11
click at [667, 411] on button "Mover para preparo" at bounding box center [612, 400] width 232 height 32
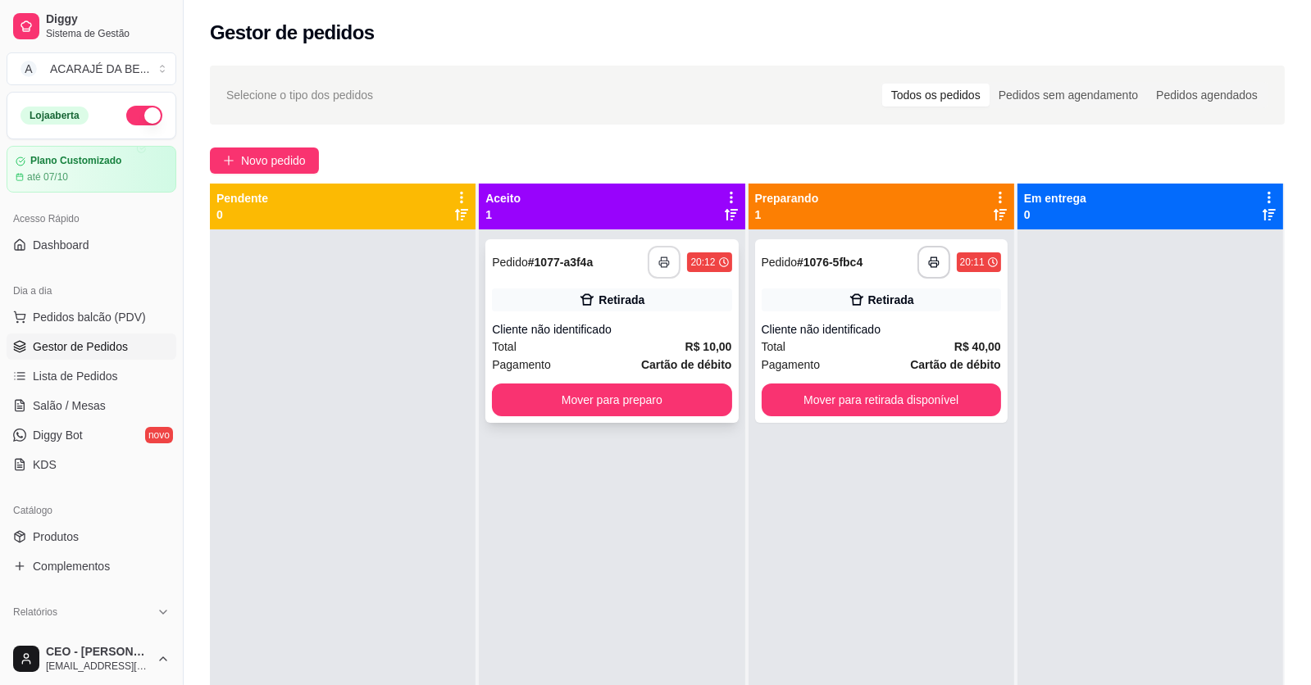
click at [653, 252] on button "button" at bounding box center [663, 262] width 33 height 33
click at [683, 396] on button "Mover para preparo" at bounding box center [611, 400] width 239 height 33
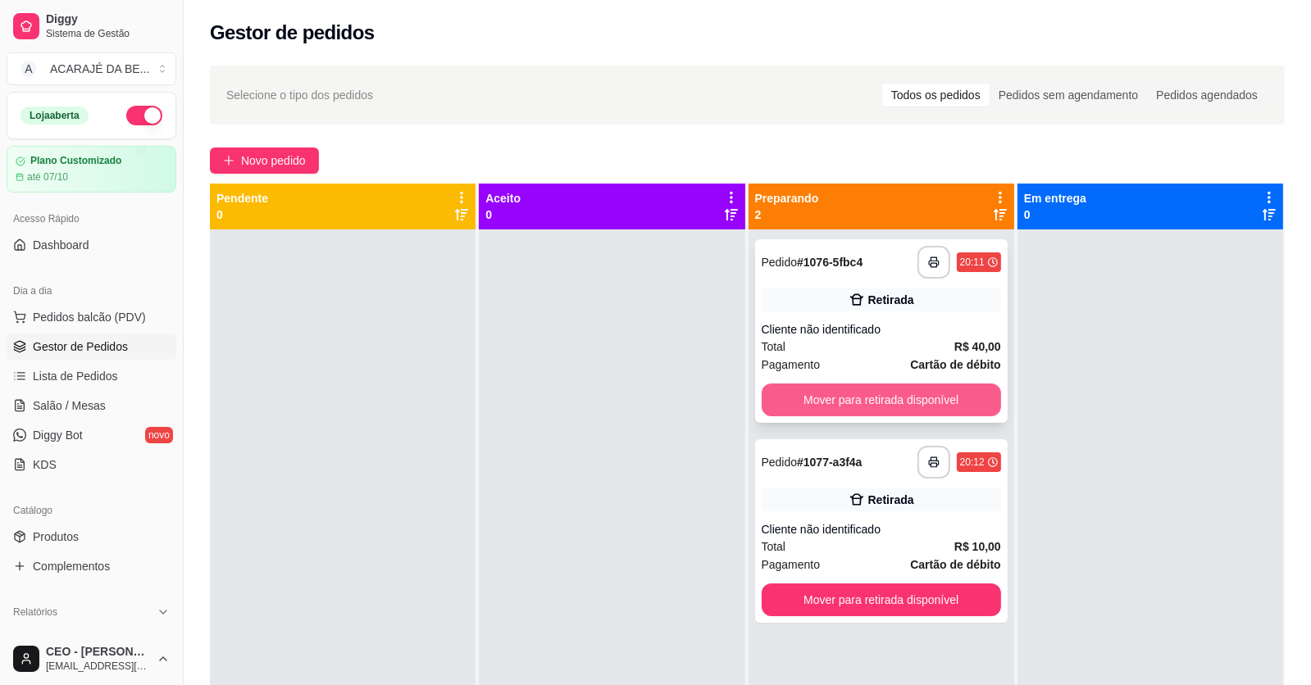
click at [840, 398] on button "Mover para retirada disponível" at bounding box center [880, 400] width 239 height 33
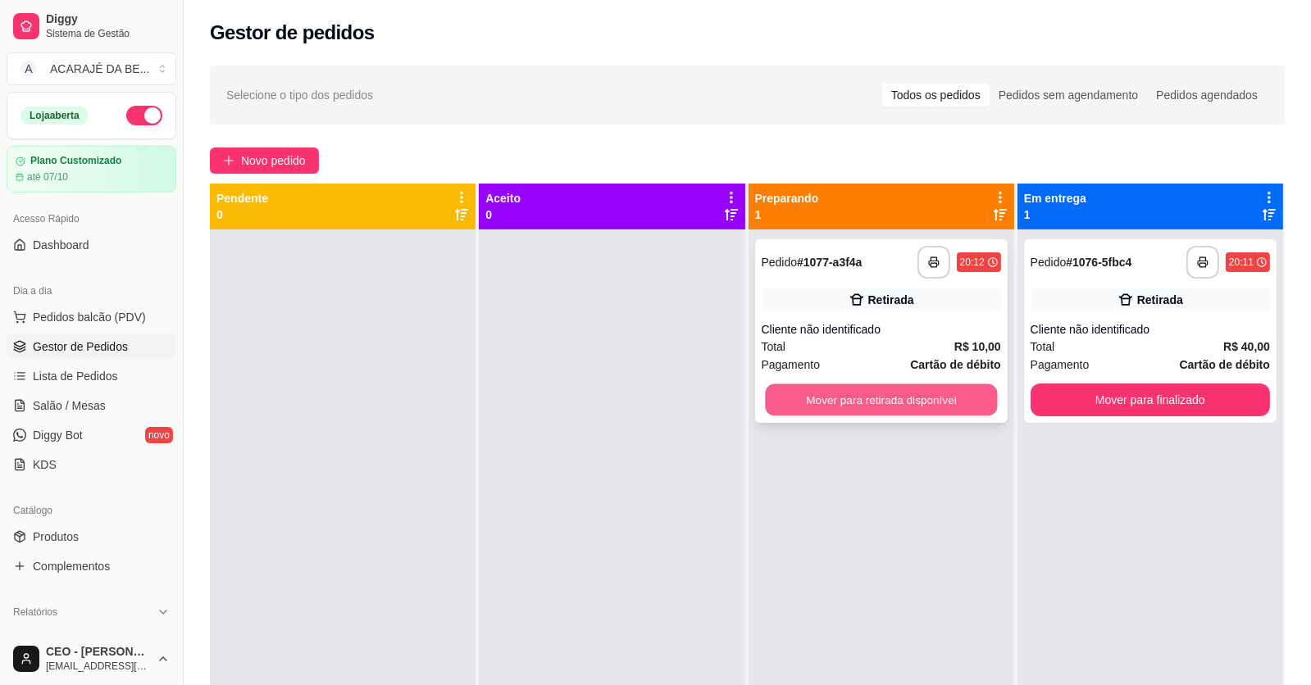
click at [839, 389] on button "Mover para retirada disponível" at bounding box center [881, 400] width 232 height 32
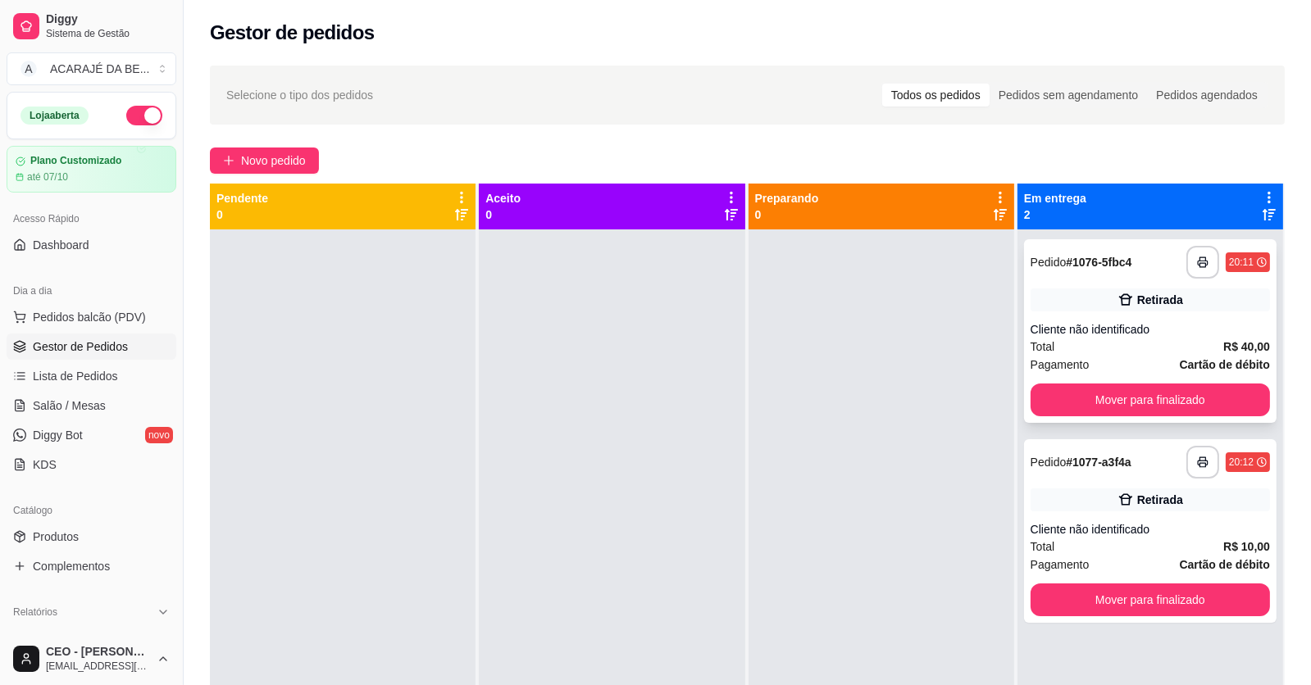
click at [1064, 381] on div "**********" at bounding box center [1150, 331] width 252 height 184
click at [1064, 405] on button "Mover para finalizado" at bounding box center [1149, 400] width 239 height 33
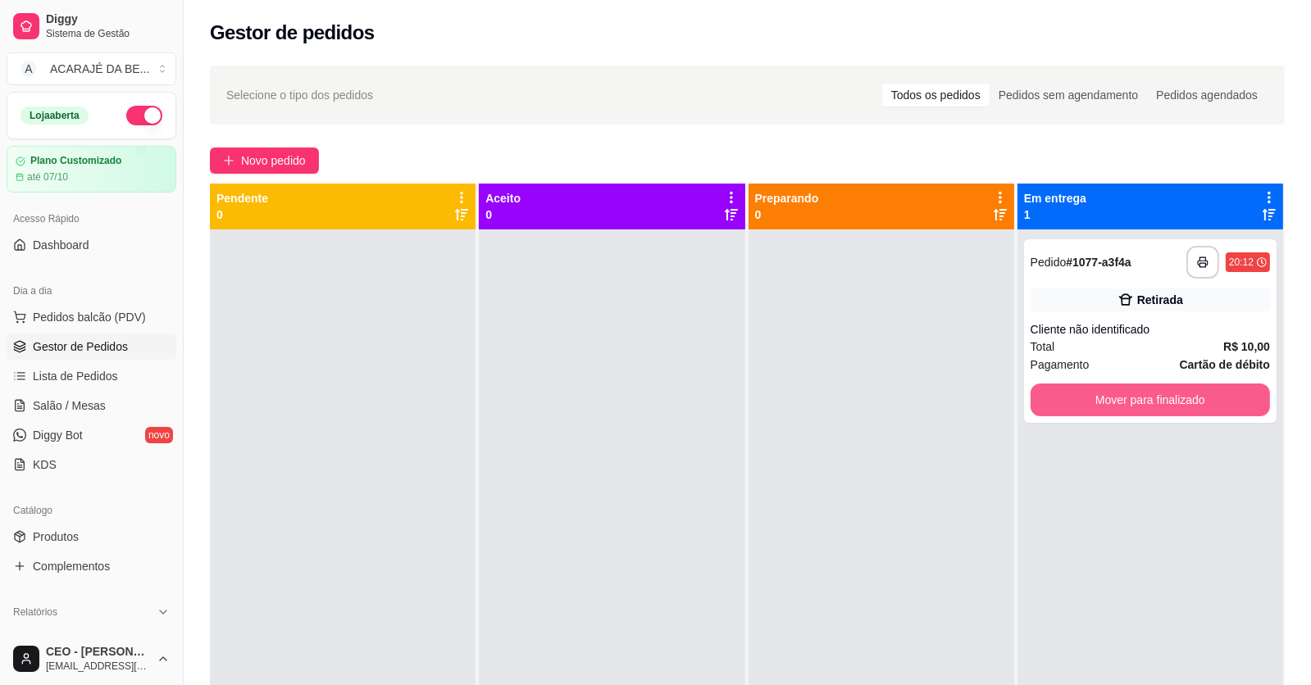
click at [1064, 405] on button "Mover para finalizado" at bounding box center [1149, 400] width 239 height 33
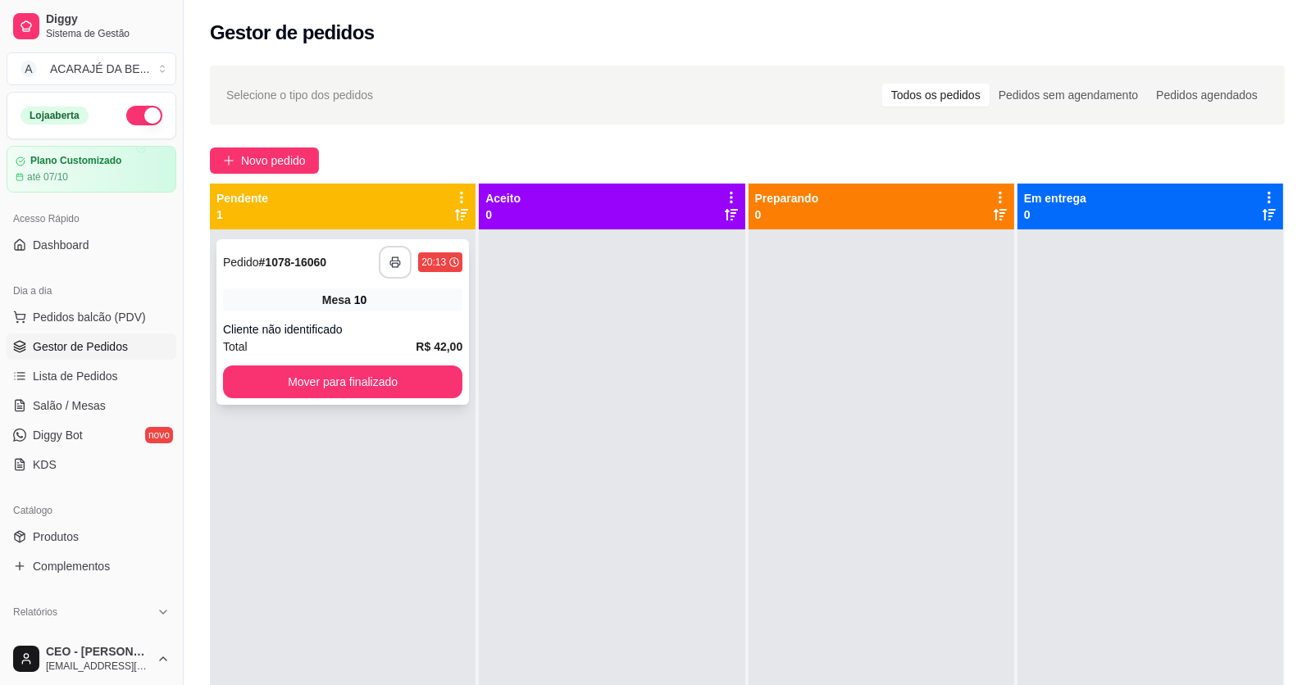
click at [401, 262] on button "button" at bounding box center [395, 262] width 33 height 33
click at [404, 385] on button "Mover para finalizado" at bounding box center [342, 382] width 239 height 33
click at [121, 380] on link "Lista de Pedidos" at bounding box center [92, 376] width 170 height 26
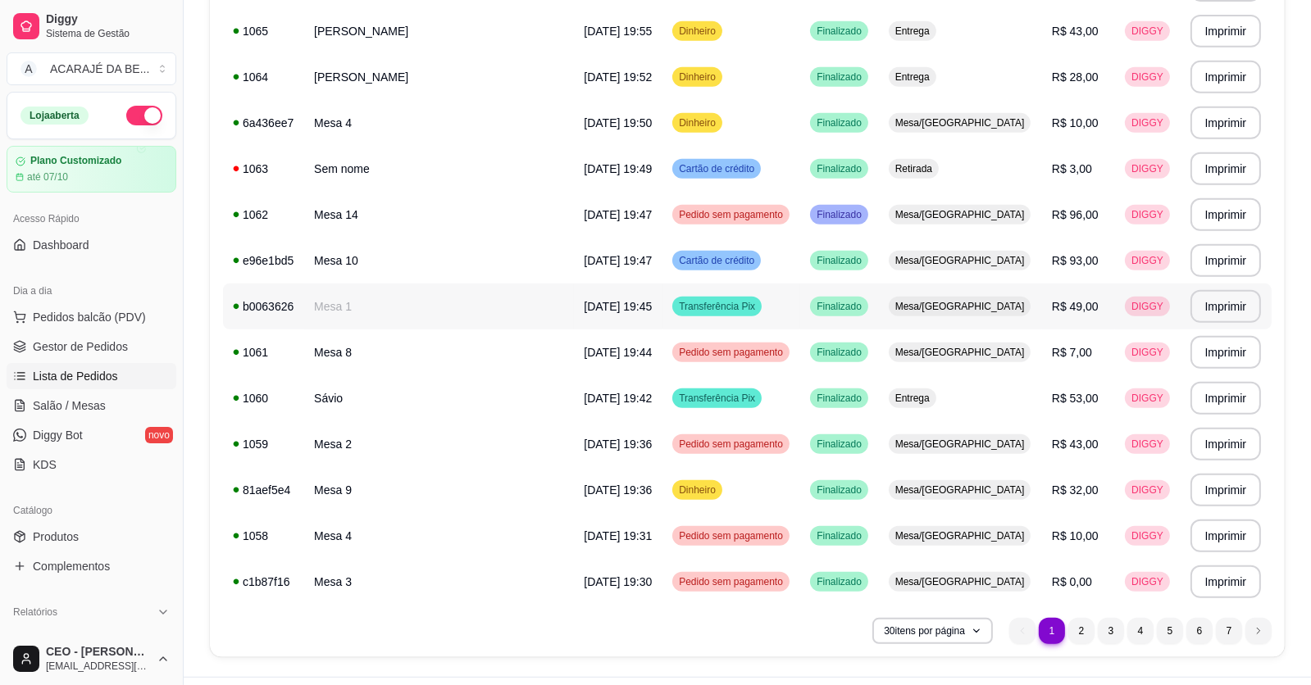
scroll to position [1046, 0]
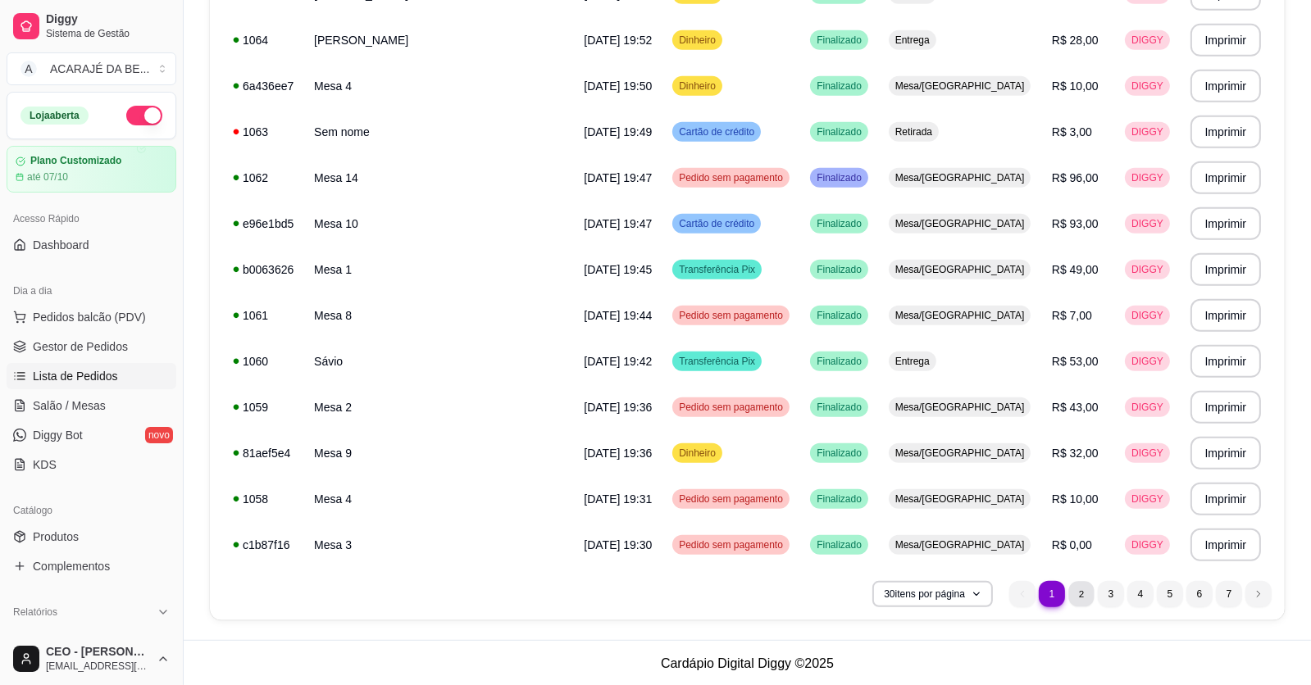
click at [1079, 586] on li "2" at bounding box center [1080, 593] width 25 height 25
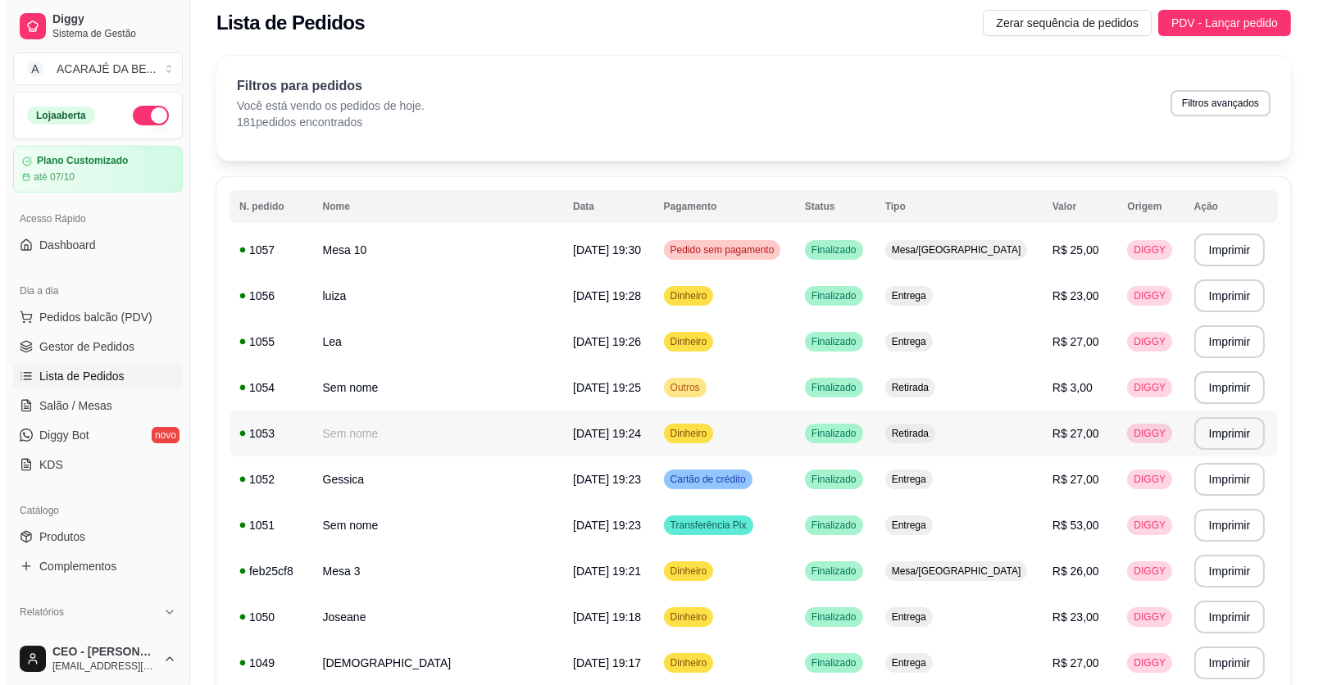
scroll to position [0, 0]
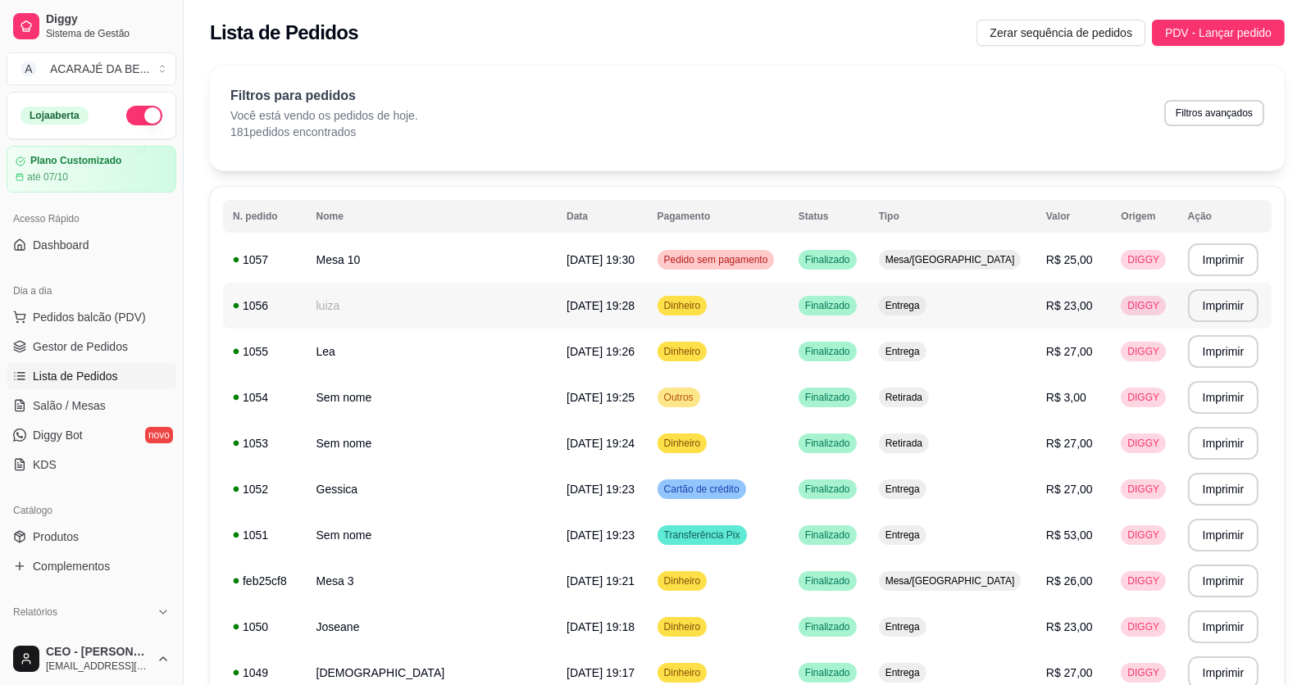
click at [364, 303] on td "luiza" at bounding box center [432, 306] width 251 height 46
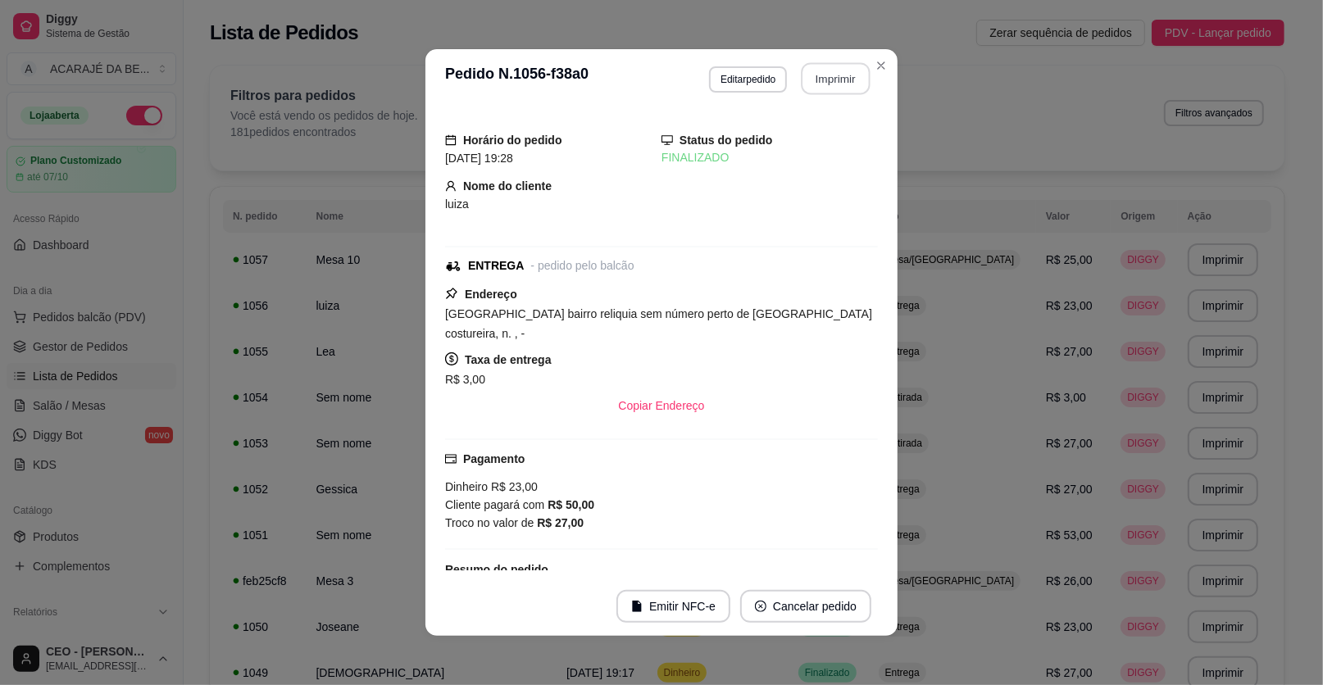
click at [831, 77] on button "Imprimir" at bounding box center [836, 79] width 69 height 32
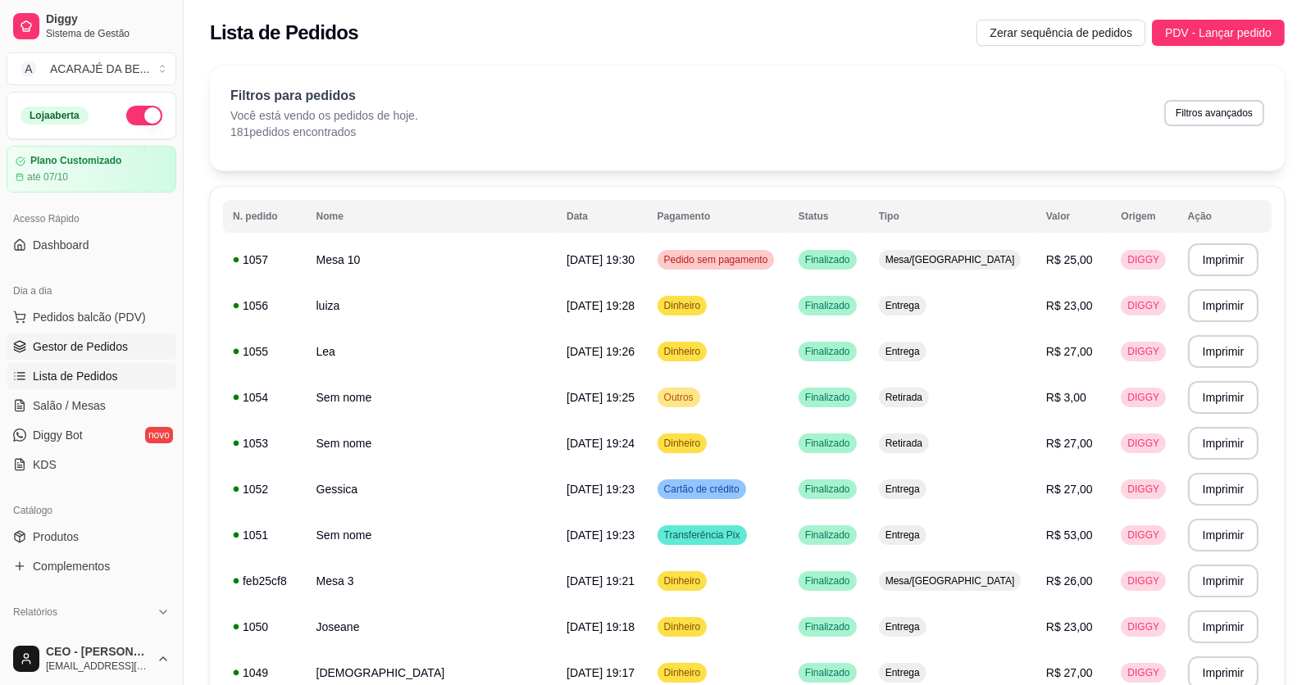
click at [111, 343] on span "Gestor de Pedidos" at bounding box center [80, 347] width 95 height 16
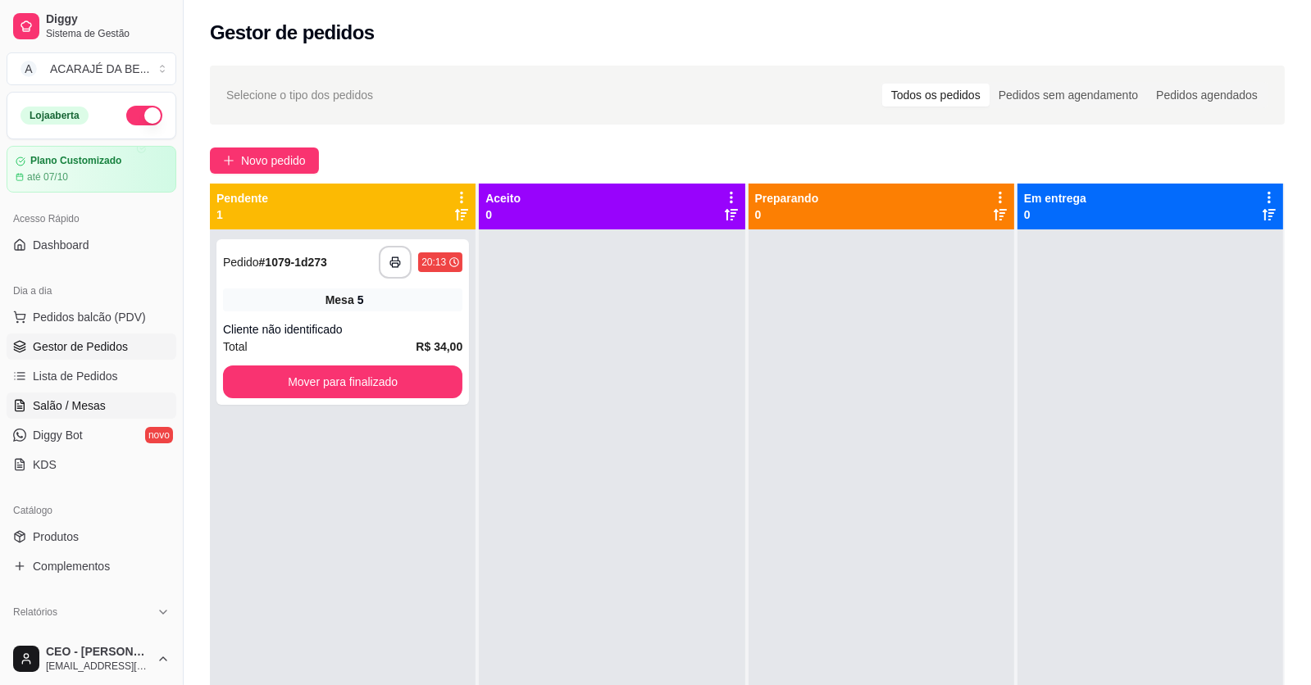
click at [70, 405] on span "Salão / Mesas" at bounding box center [69, 406] width 73 height 16
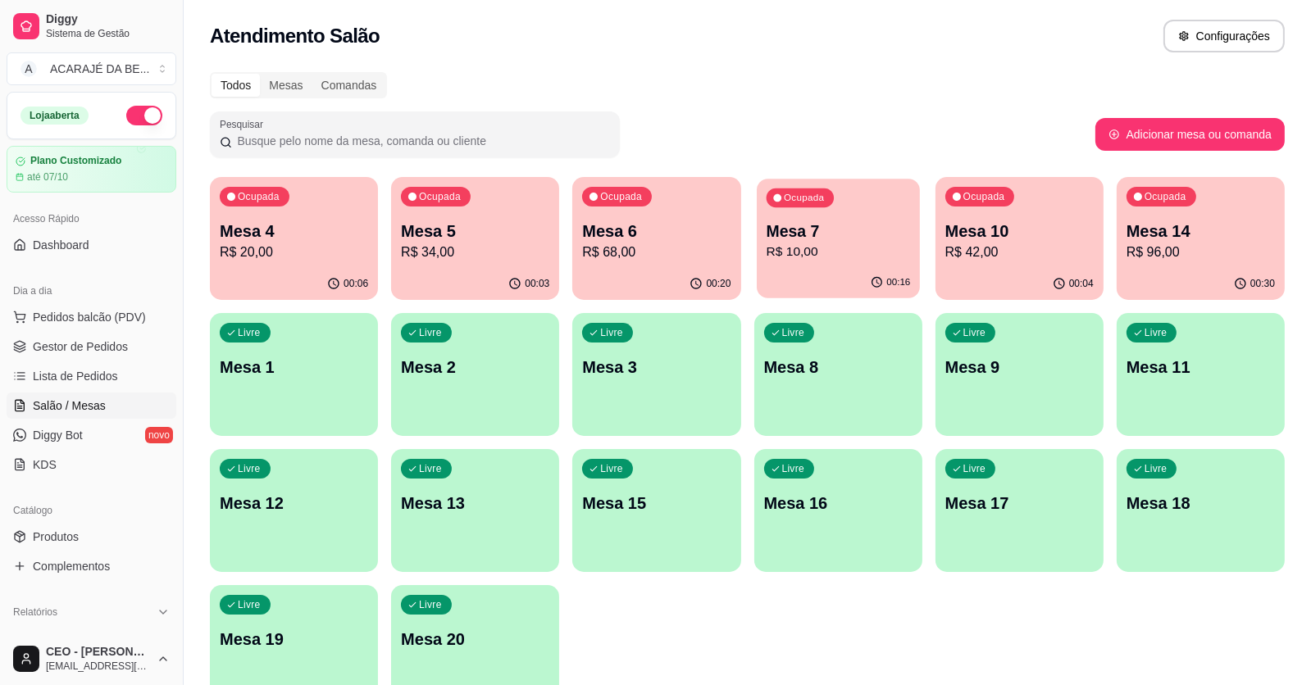
click at [802, 218] on div "Ocupada Mesa 7 R$ 10,00" at bounding box center [838, 223] width 163 height 89
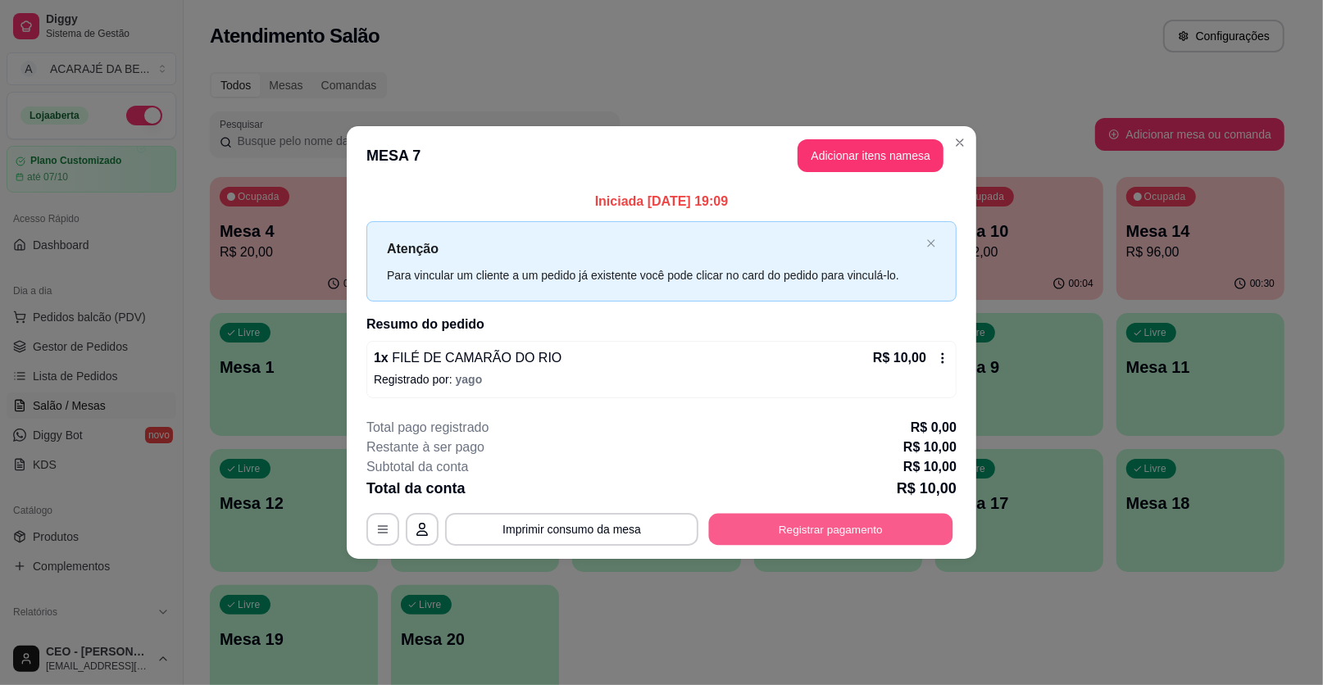
click at [810, 521] on button "Registrar pagamento" at bounding box center [831, 529] width 244 height 32
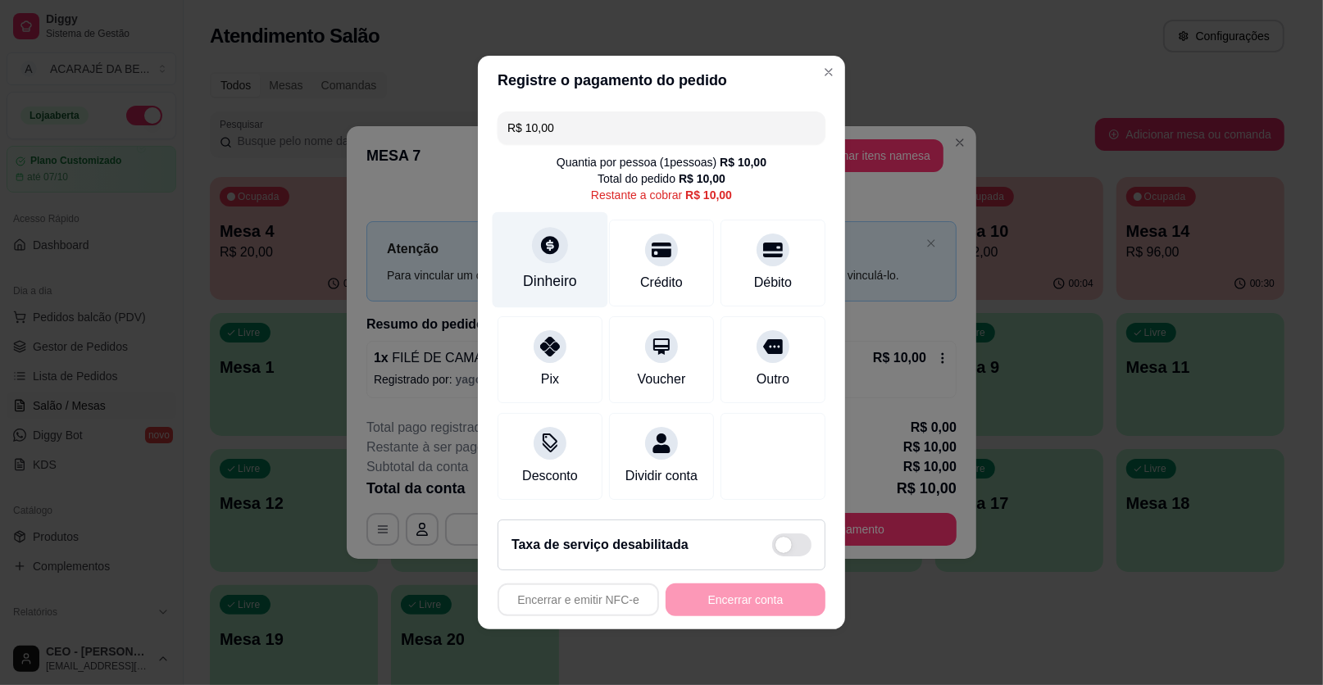
click at [513, 261] on div "Dinheiro" at bounding box center [551, 260] width 116 height 96
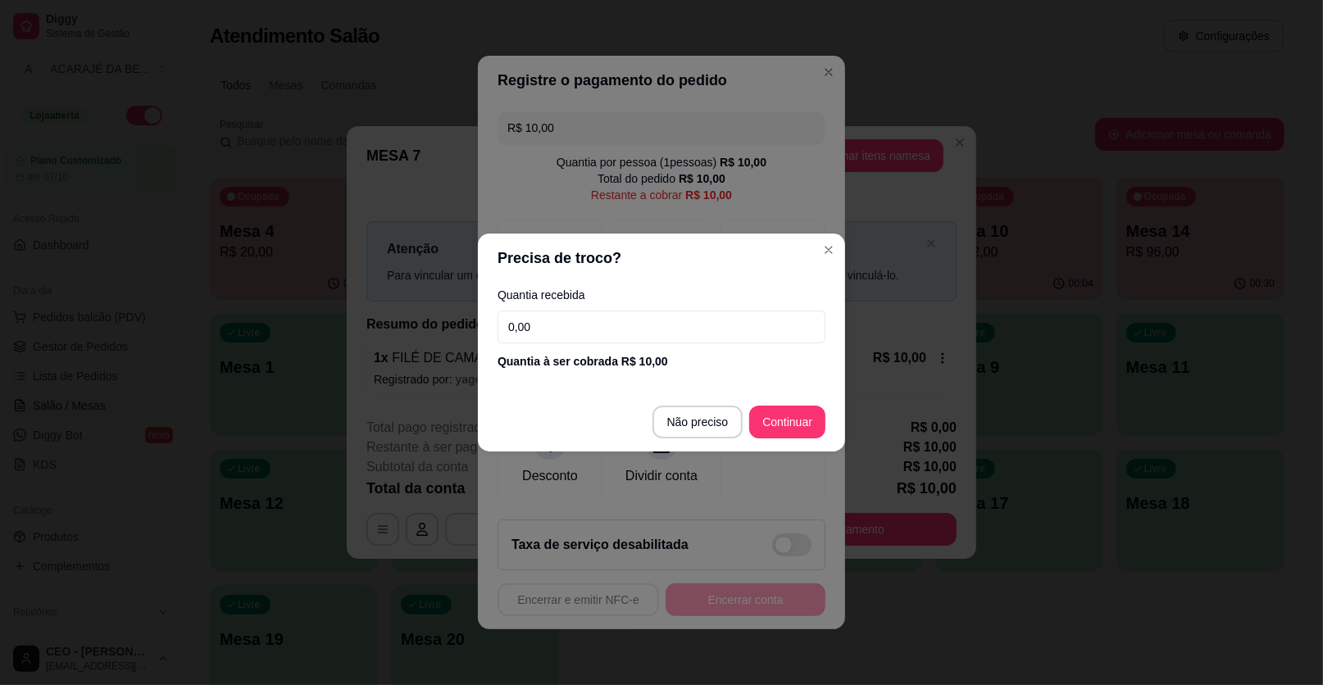
click at [564, 331] on input "0,00" at bounding box center [662, 327] width 328 height 33
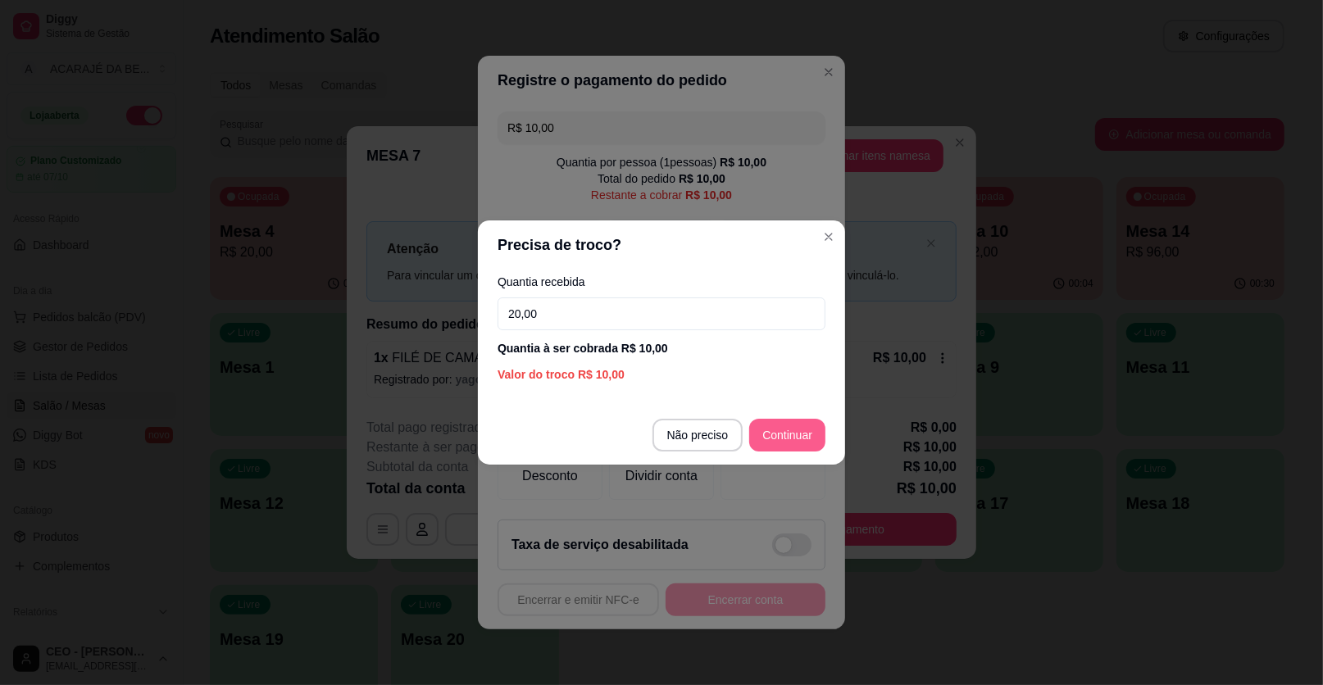
type input "20,00"
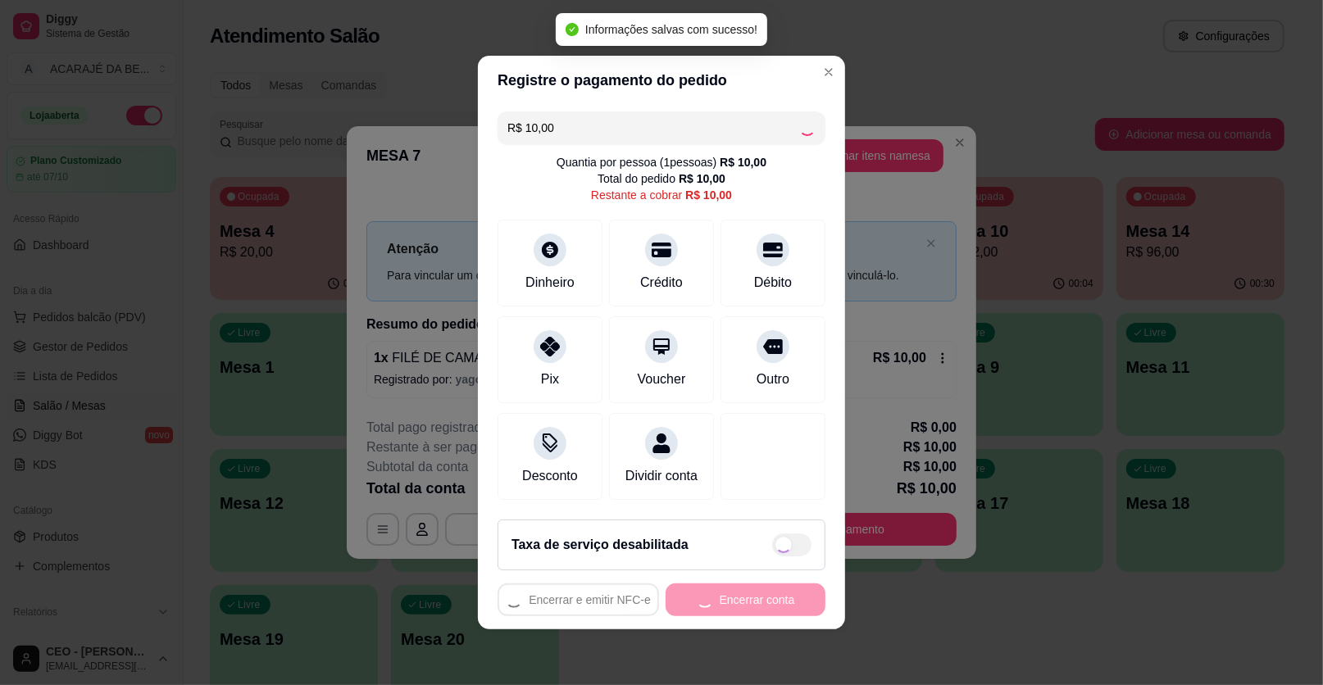
type input "R$ 0,00"
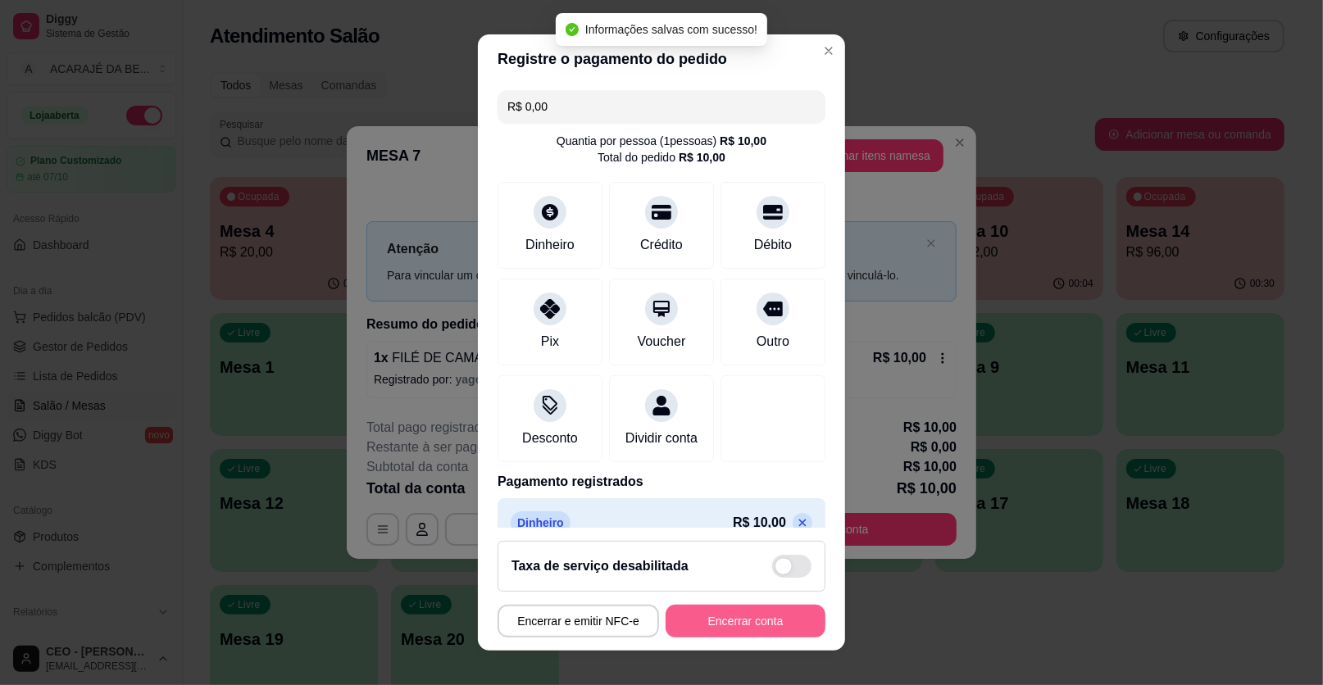
click at [761, 620] on button "Encerrar conta" at bounding box center [746, 621] width 160 height 33
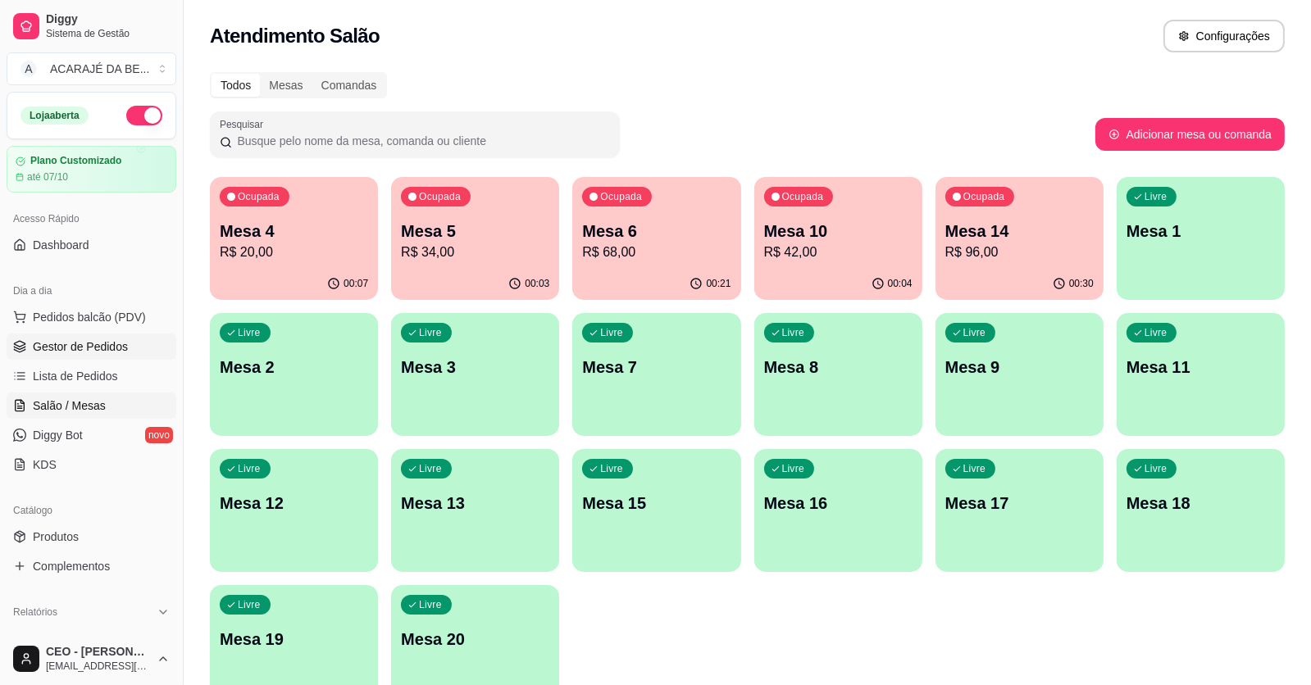
click at [60, 341] on span "Gestor de Pedidos" at bounding box center [80, 347] width 95 height 16
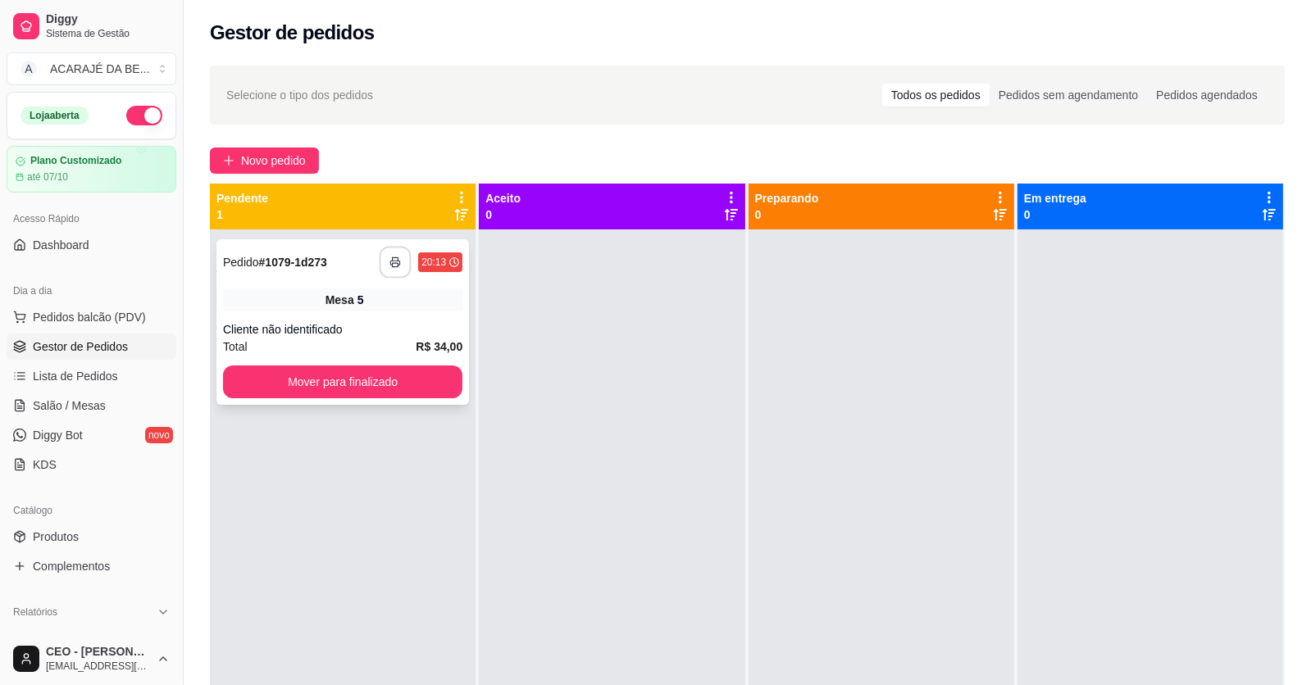
click at [402, 264] on button "button" at bounding box center [395, 263] width 32 height 32
click at [377, 378] on button "Mover para finalizado" at bounding box center [342, 382] width 239 height 33
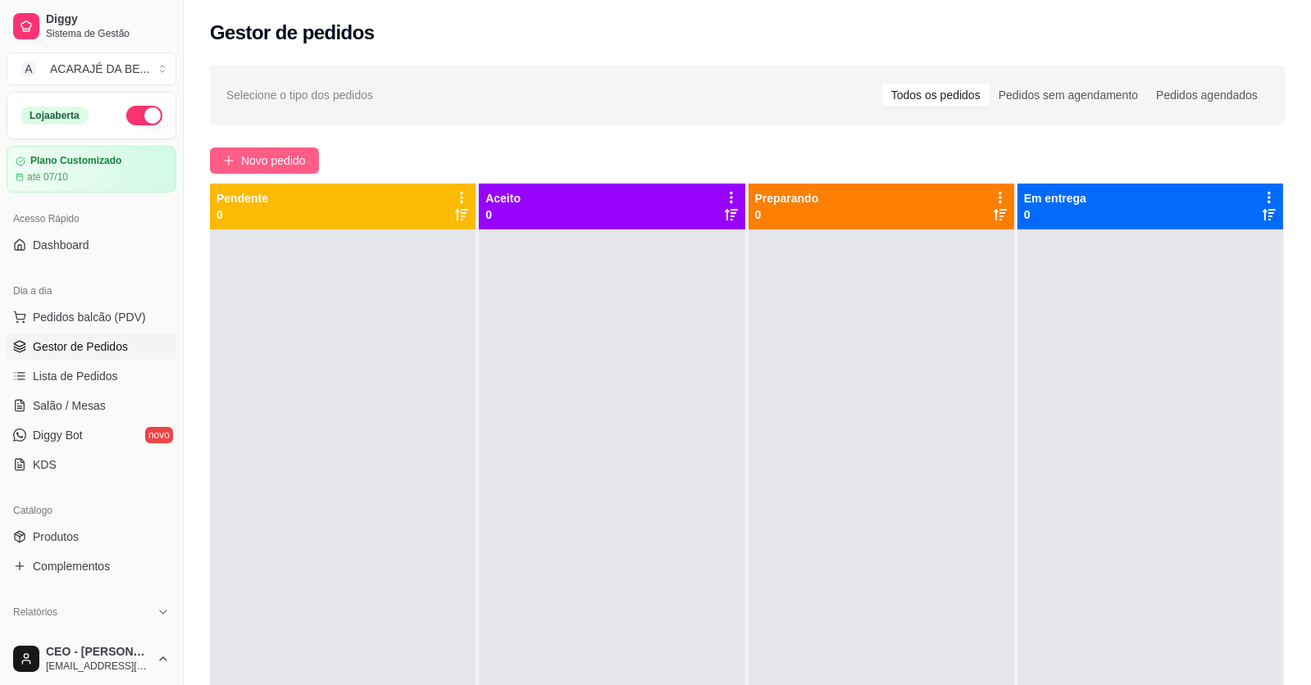
click at [269, 163] on span "Novo pedido" at bounding box center [273, 161] width 65 height 18
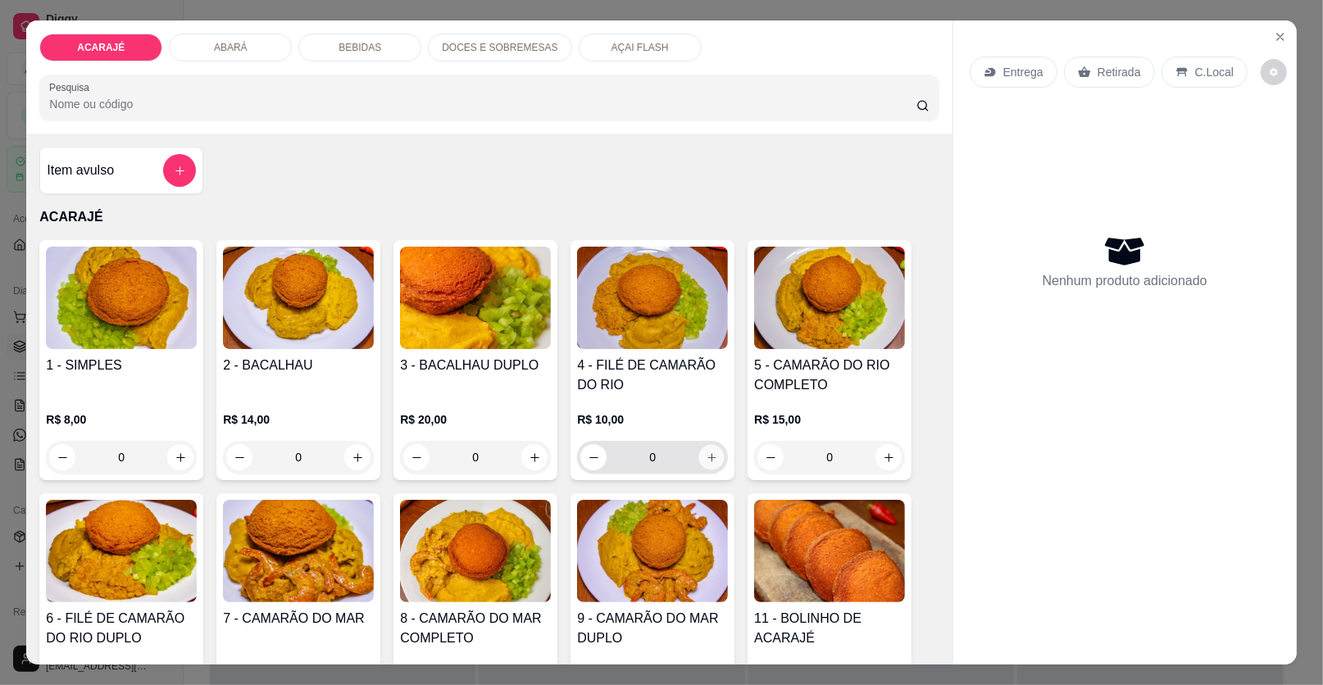
click at [711, 457] on icon "increase-product-quantity" at bounding box center [712, 458] width 12 height 12
type input "1"
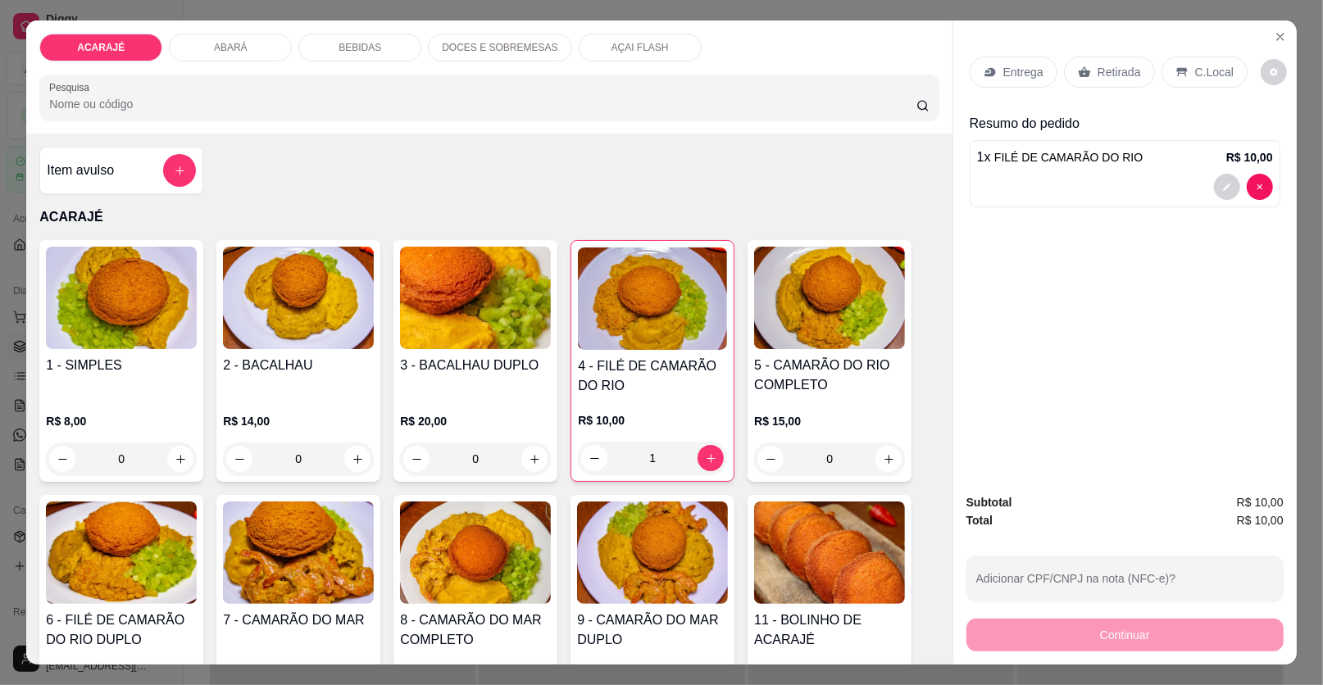
click at [1133, 68] on div "Retirada" at bounding box center [1109, 72] width 91 height 31
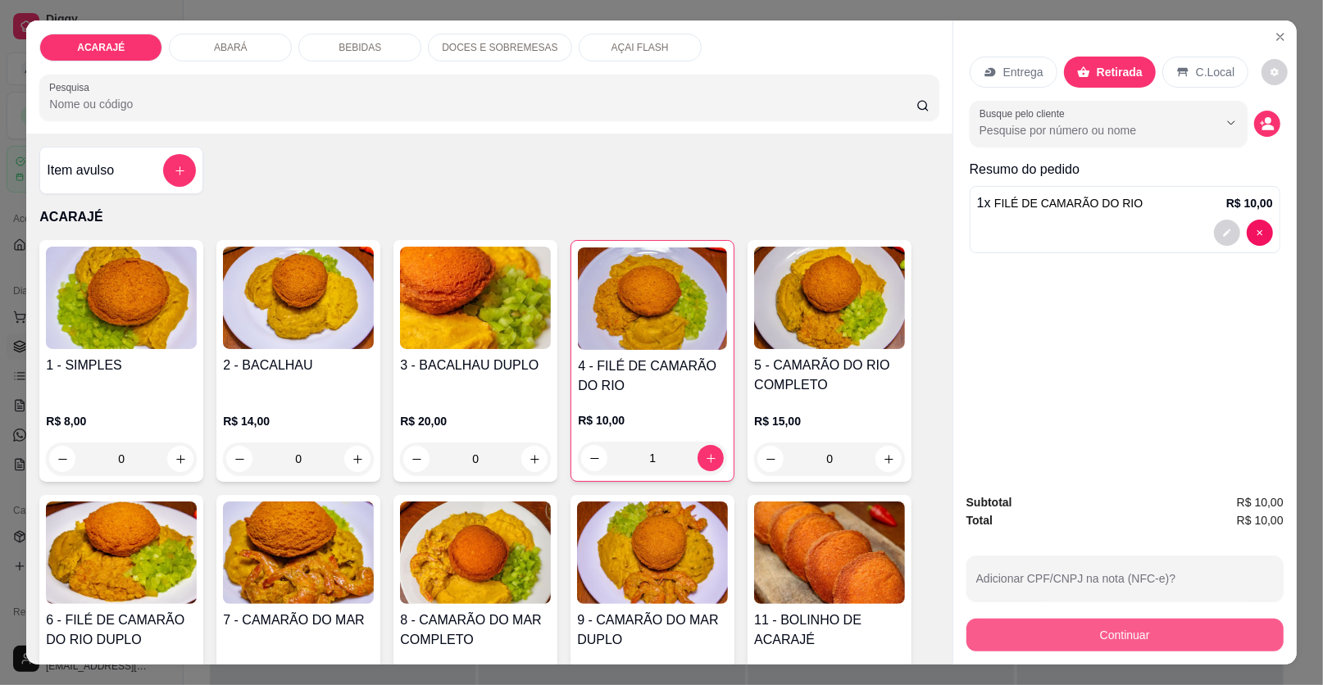
click at [1030, 634] on button "Continuar" at bounding box center [1124, 635] width 317 height 33
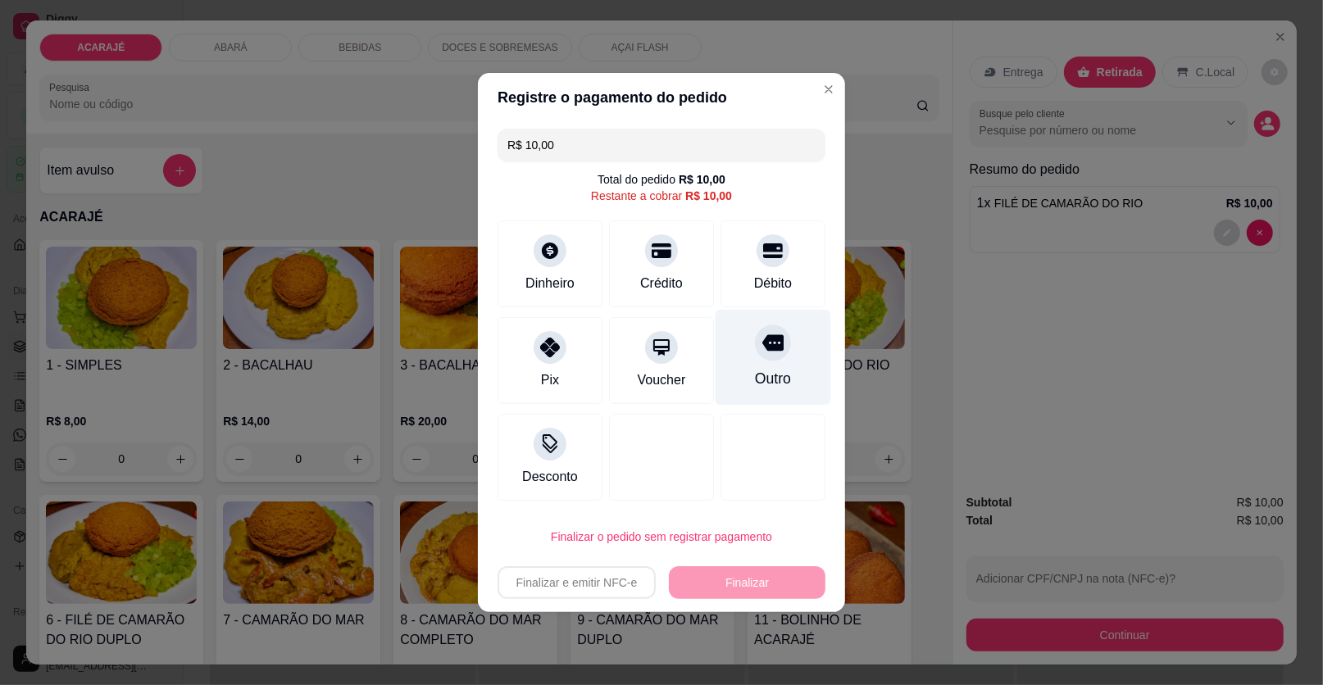
click at [755, 359] on div at bounding box center [773, 343] width 36 height 36
type input "R$ 0,00"
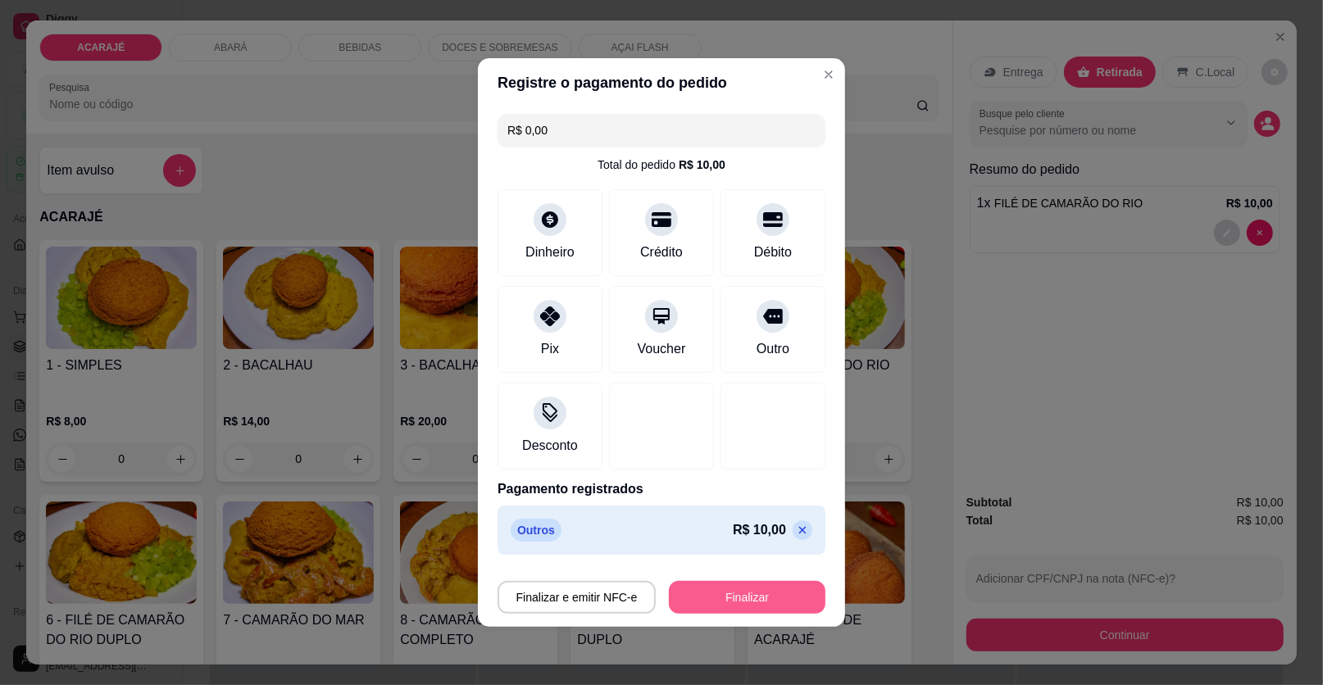
click at [759, 591] on button "Finalizar" at bounding box center [747, 597] width 157 height 33
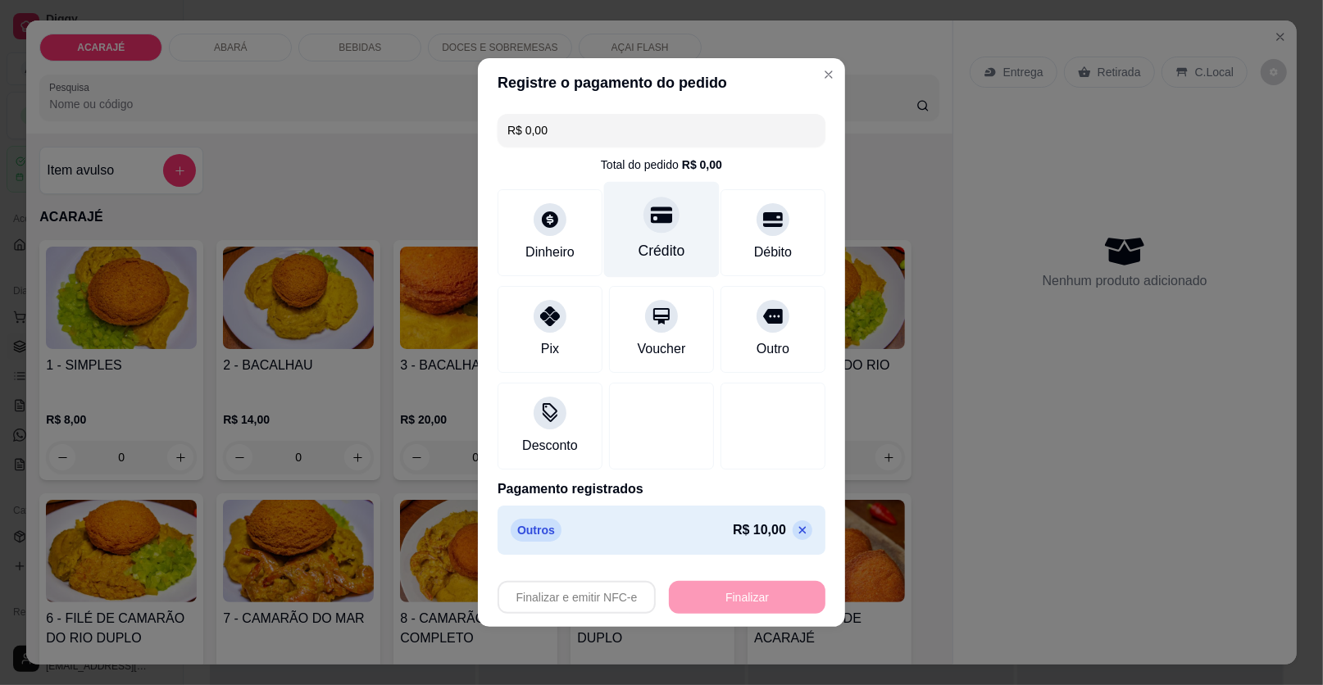
type input "0"
type input "-R$ 10,00"
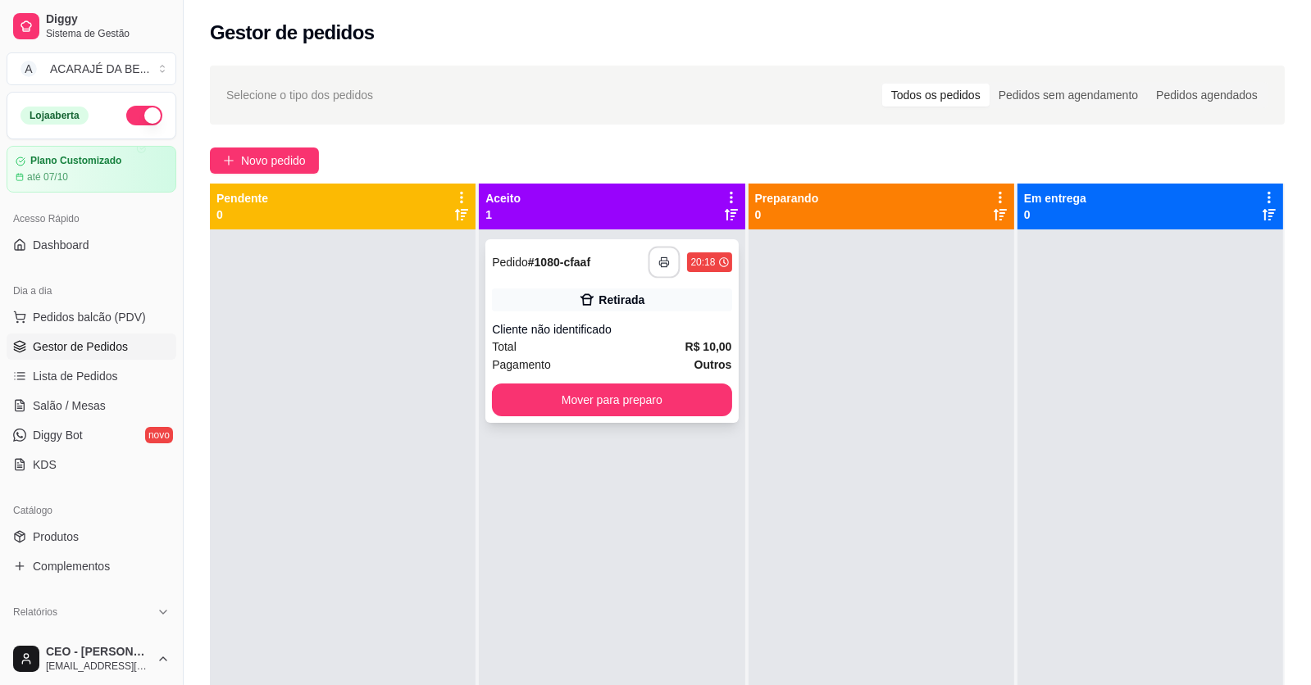
click at [660, 252] on button "button" at bounding box center [664, 263] width 32 height 32
click at [634, 401] on button "Mover para preparo" at bounding box center [611, 400] width 239 height 33
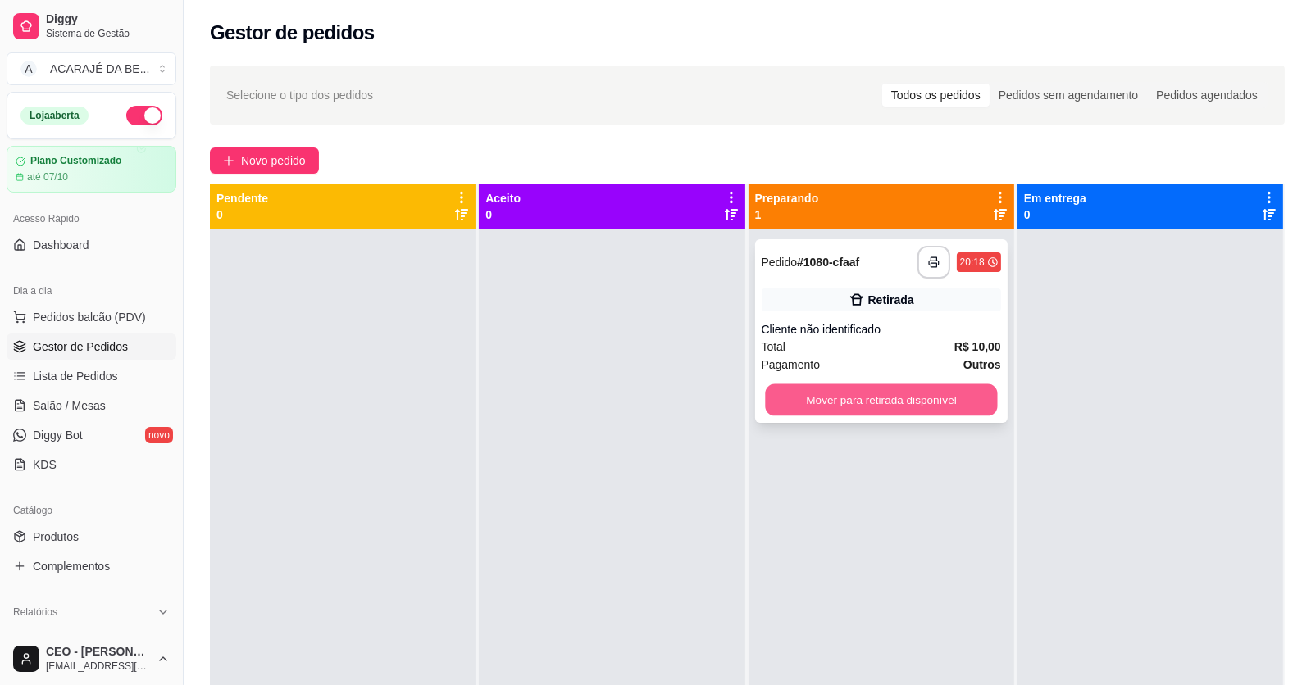
click at [776, 401] on button "Mover para retirada disponível" at bounding box center [881, 400] width 232 height 32
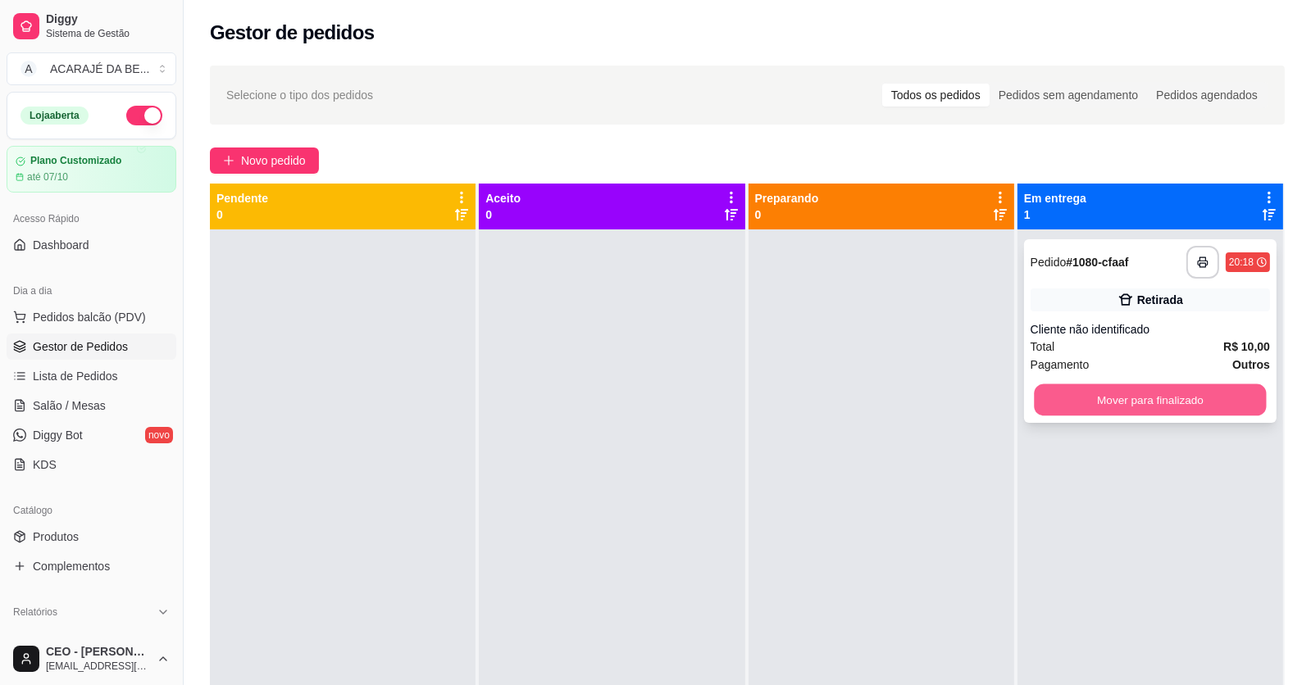
click at [1085, 388] on button "Mover para finalizado" at bounding box center [1150, 400] width 232 height 32
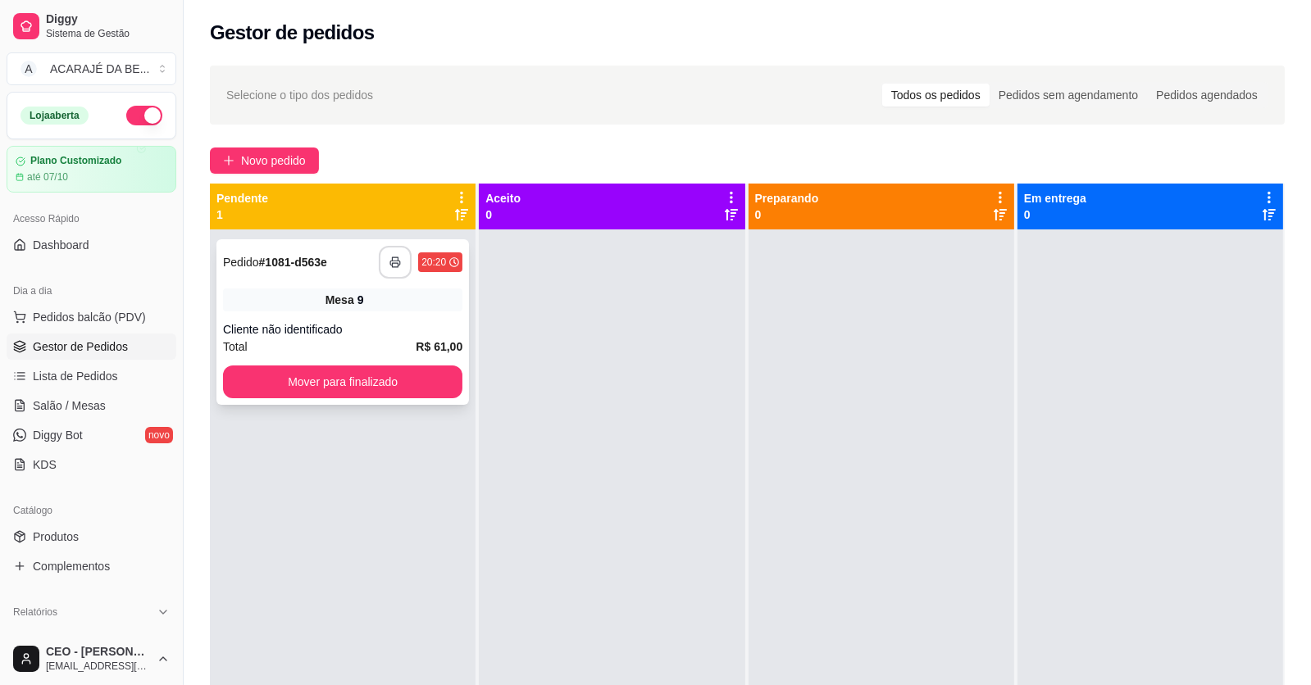
click at [397, 266] on icon "button" at bounding box center [394, 262] width 11 height 11
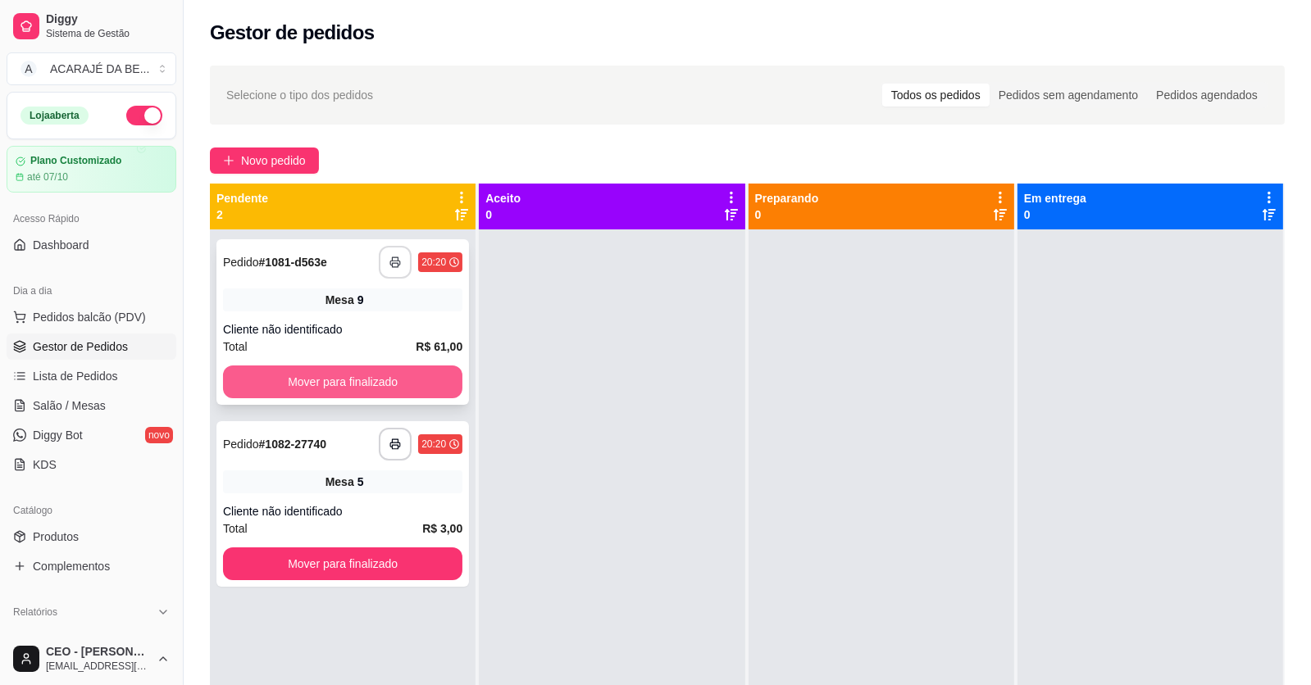
click at [382, 384] on button "Mover para finalizado" at bounding box center [342, 382] width 239 height 33
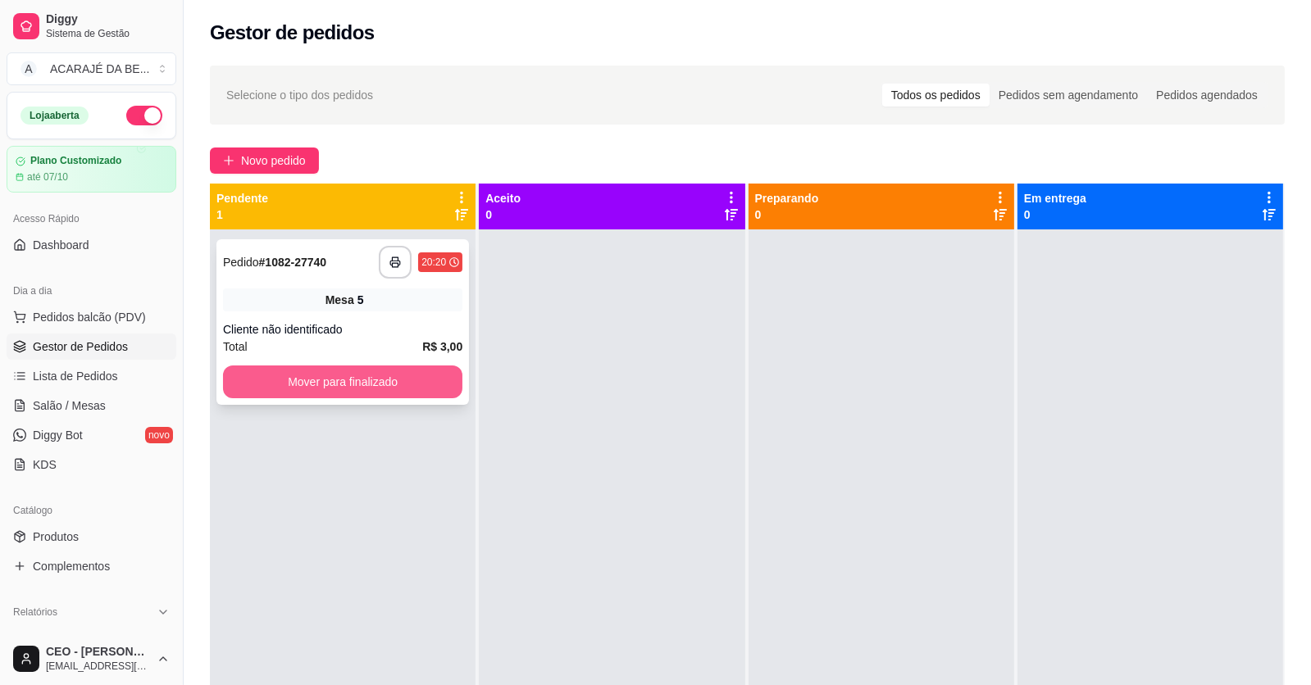
click at [393, 384] on button "Mover para finalizado" at bounding box center [342, 382] width 239 height 33
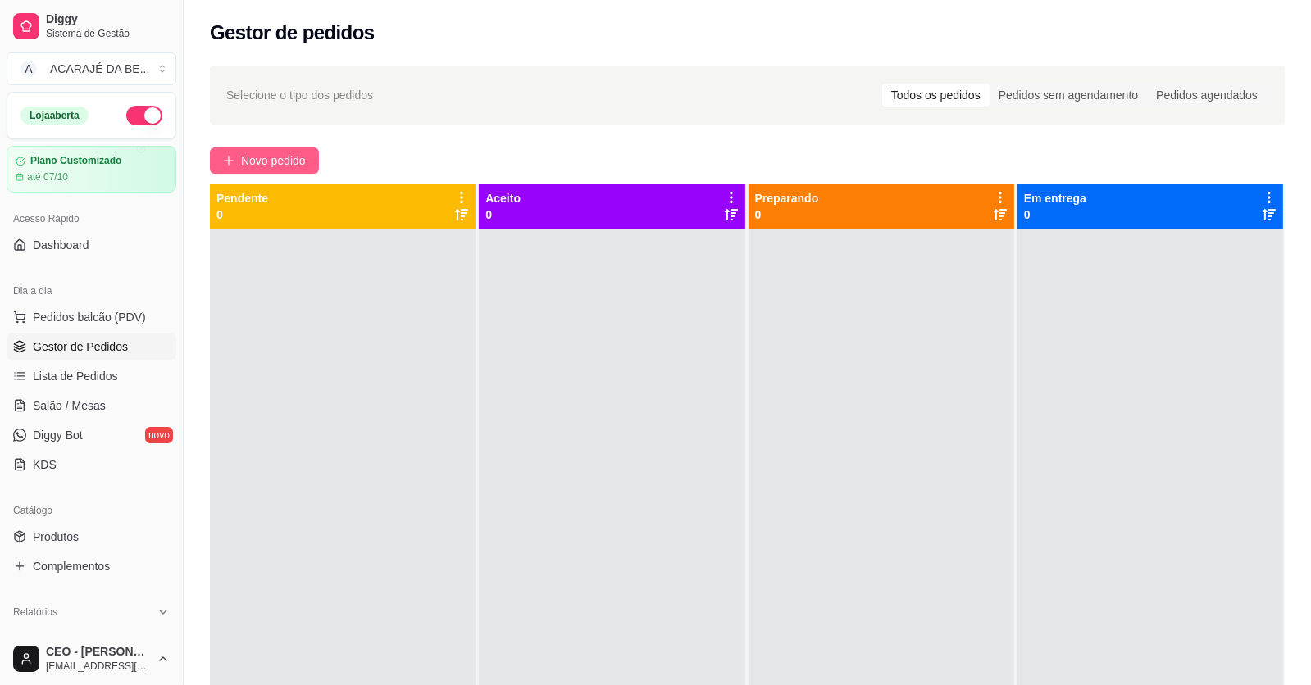
click at [281, 155] on span "Novo pedido" at bounding box center [273, 161] width 65 height 18
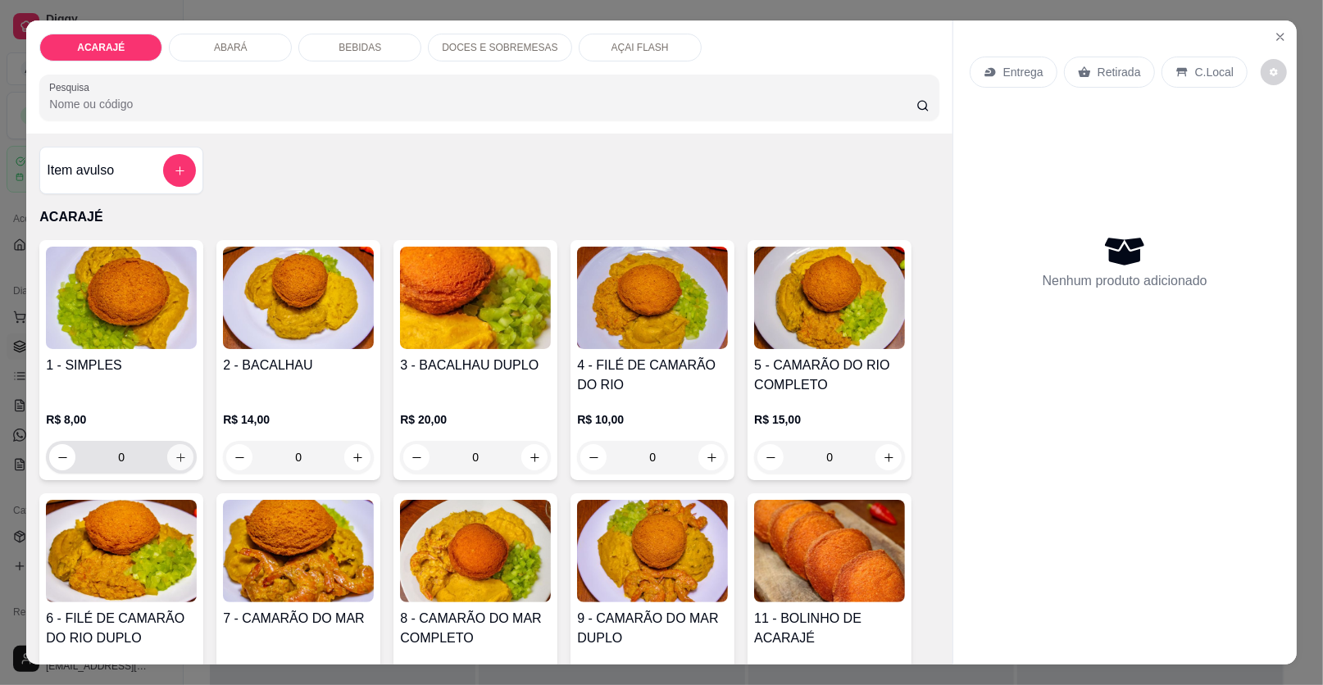
click at [175, 460] on icon "increase-product-quantity" at bounding box center [181, 458] width 12 height 12
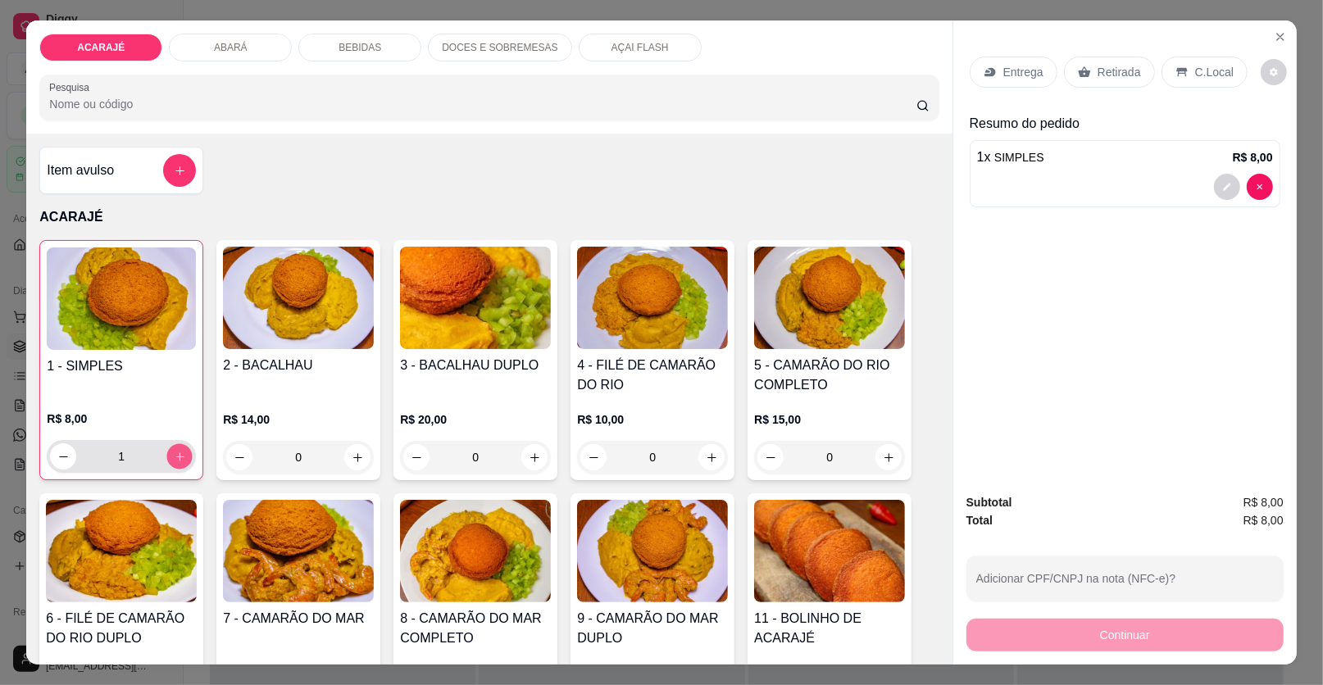
click at [174, 460] on icon "increase-product-quantity" at bounding box center [180, 457] width 12 height 12
type input "2"
click at [1222, 178] on button "decrease-product-quantity" at bounding box center [1226, 187] width 25 height 25
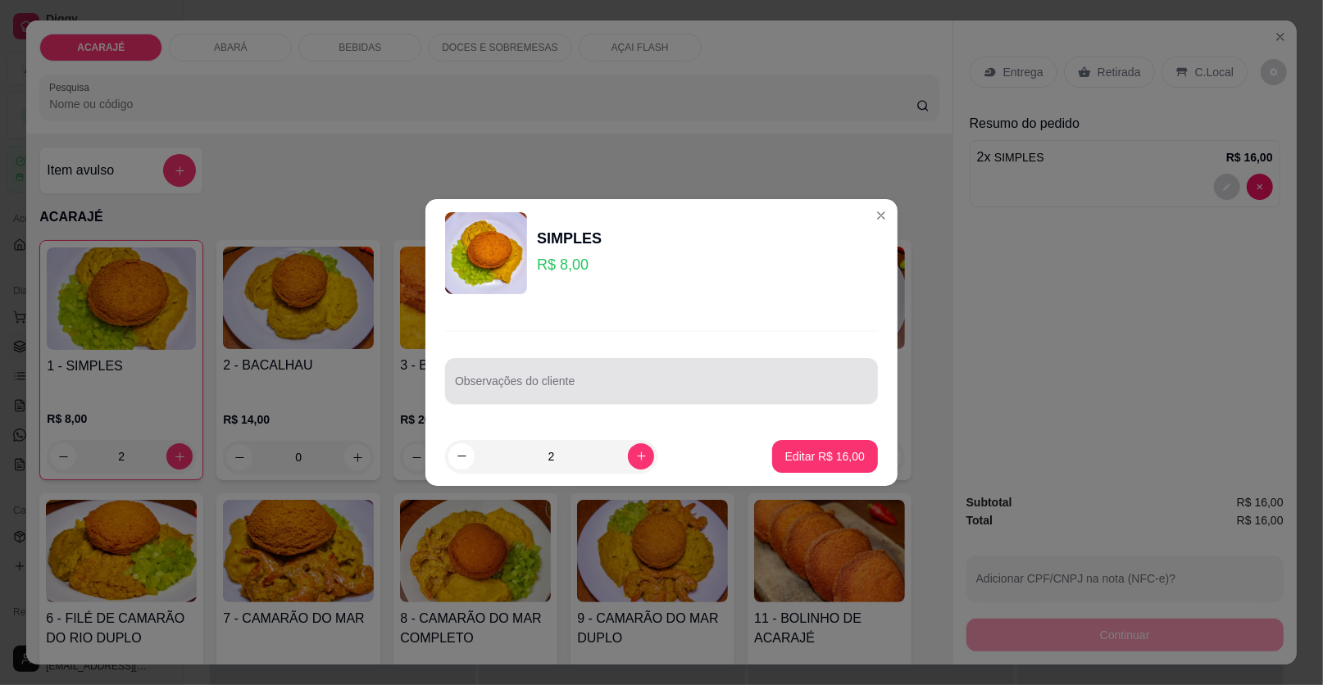
click at [653, 379] on input "Observações do cliente" at bounding box center [661, 387] width 413 height 16
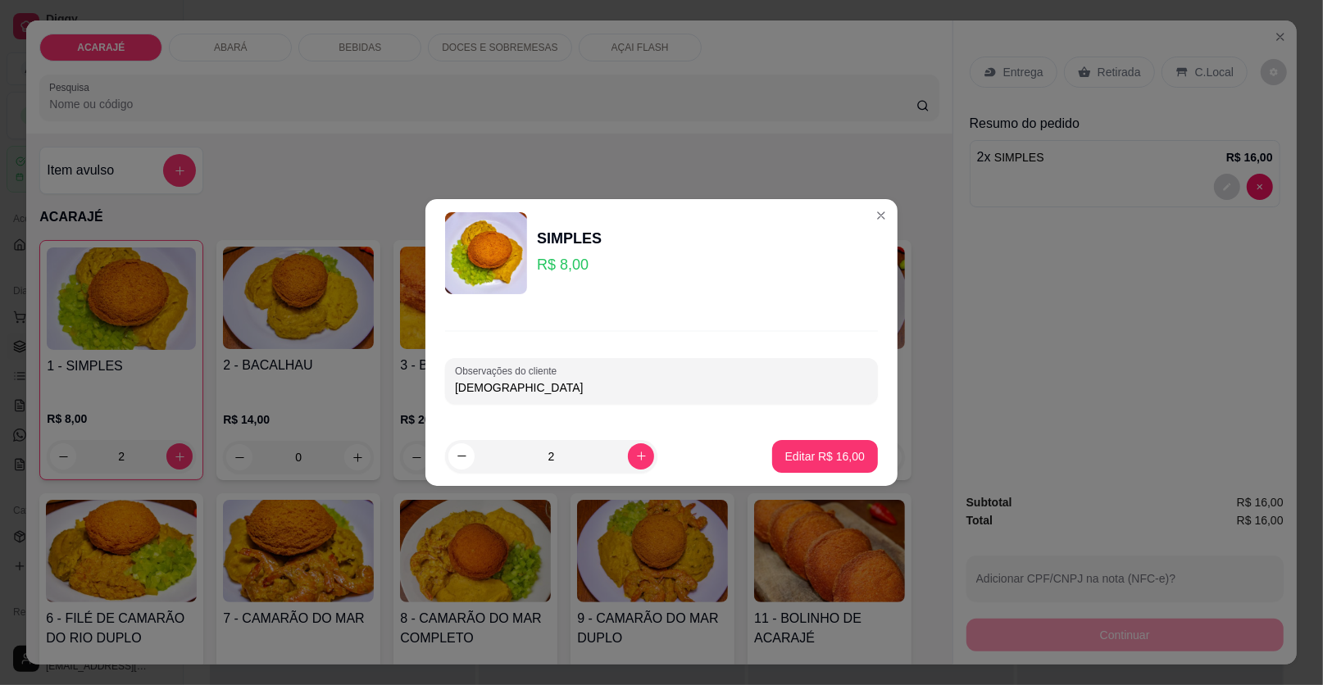
type input "Jaine"
click at [789, 457] on p "Editar R$ 16,00" at bounding box center [824, 456] width 77 height 16
type input "0"
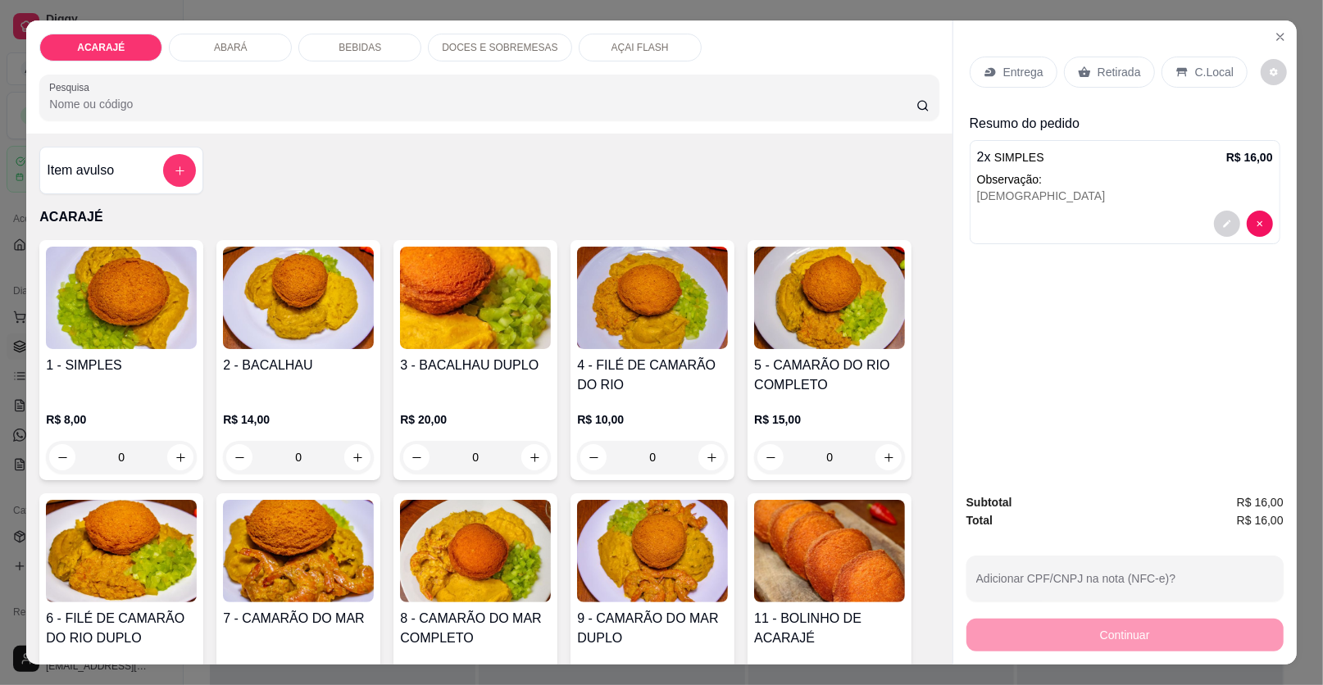
click at [1095, 80] on div "Retirada" at bounding box center [1109, 72] width 91 height 31
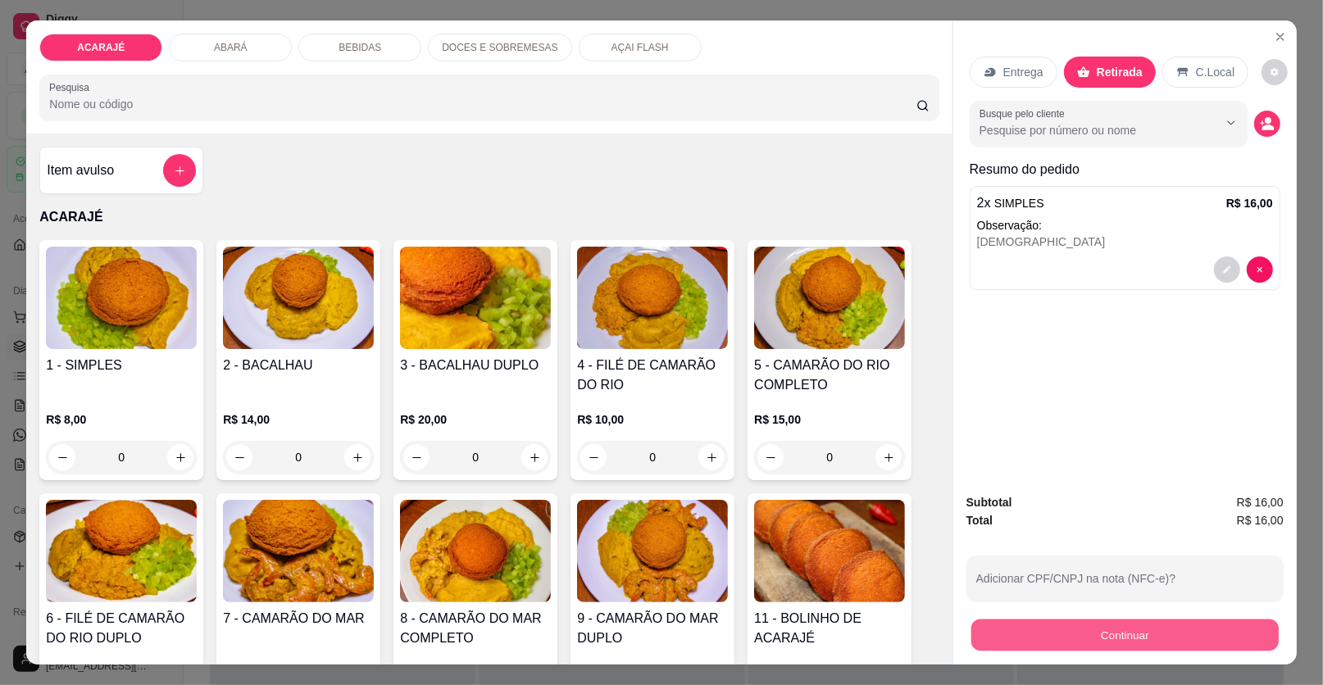
click at [1085, 634] on button "Continuar" at bounding box center [1124, 636] width 307 height 32
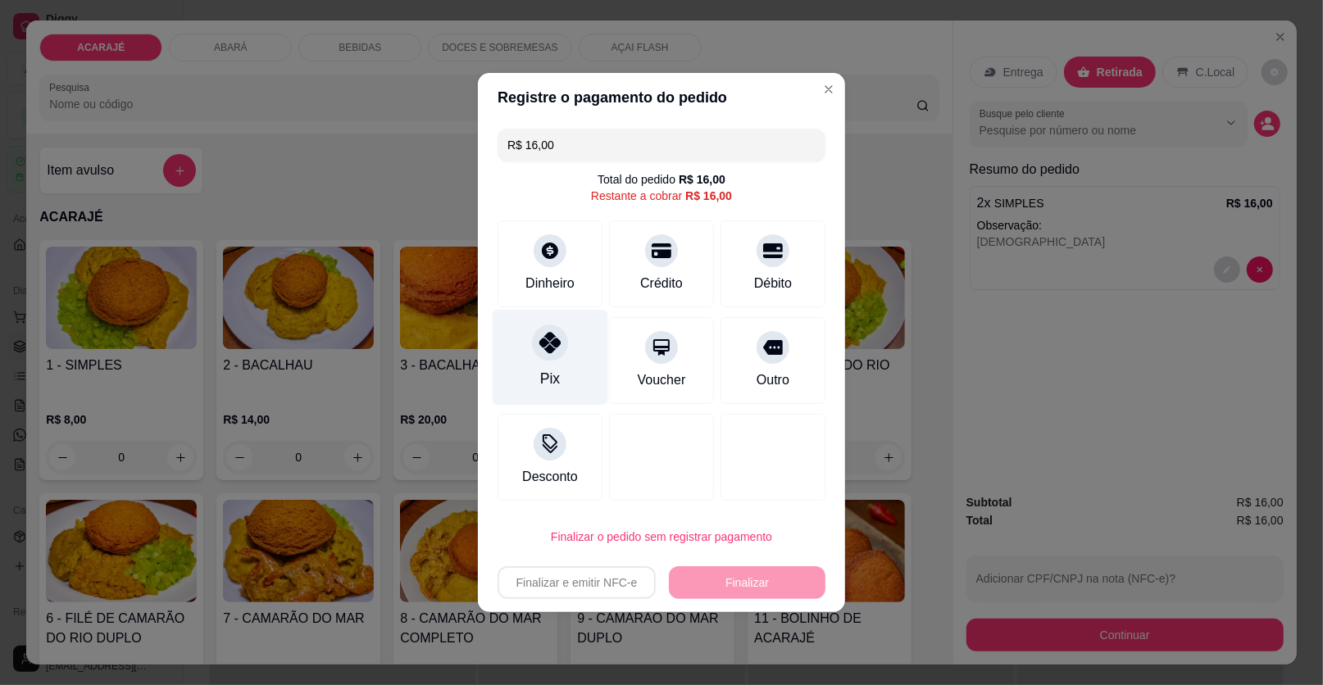
click at [540, 334] on icon at bounding box center [549, 342] width 21 height 21
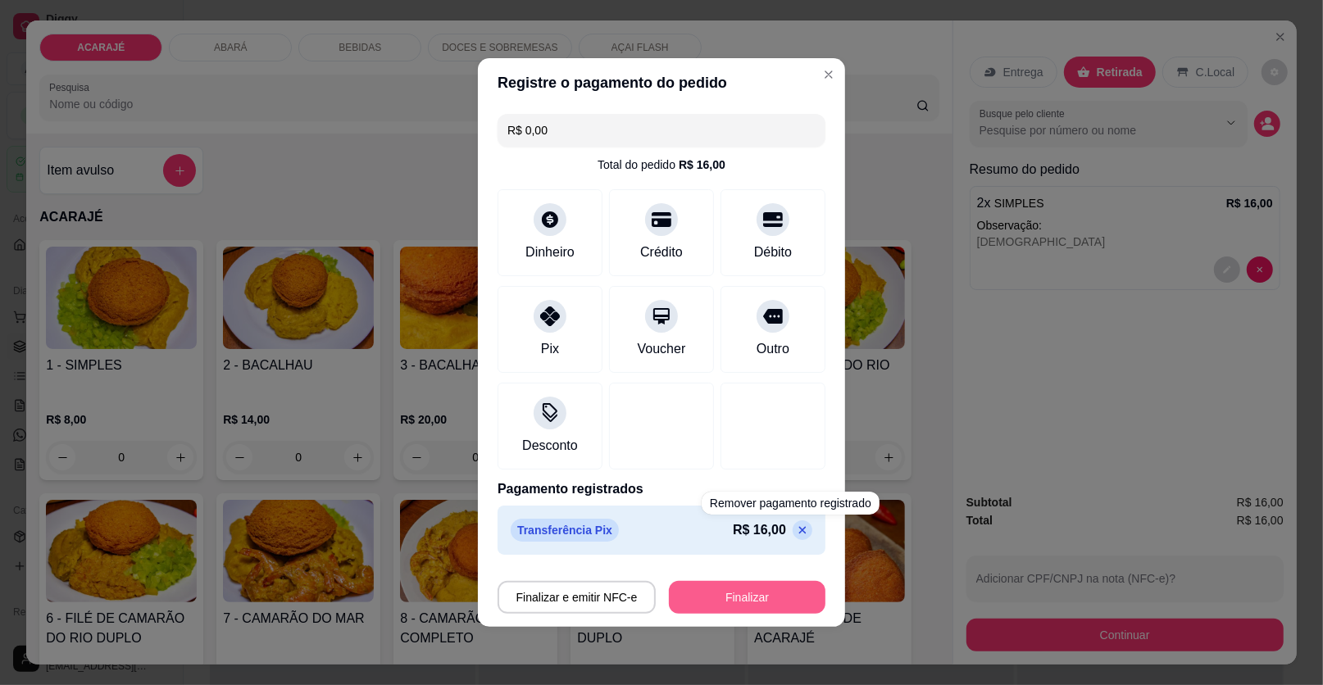
click at [775, 592] on button "Finalizar" at bounding box center [747, 597] width 157 height 33
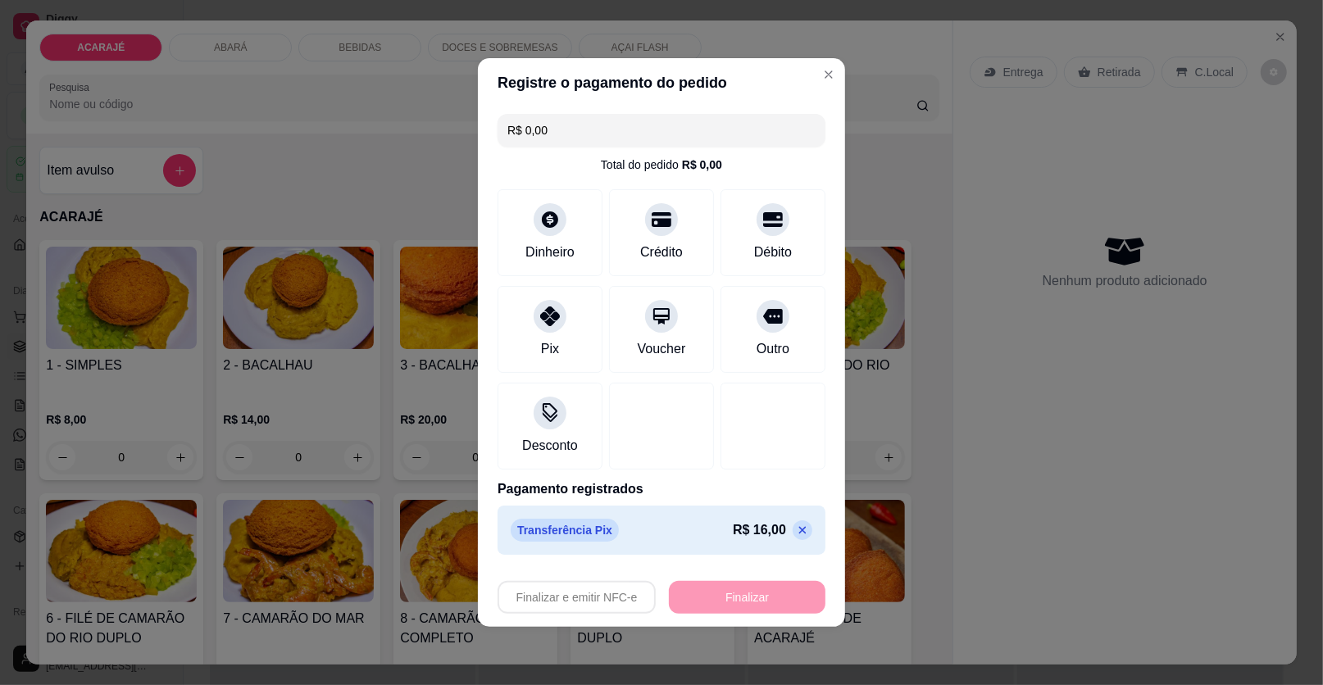
type input "-R$ 16,00"
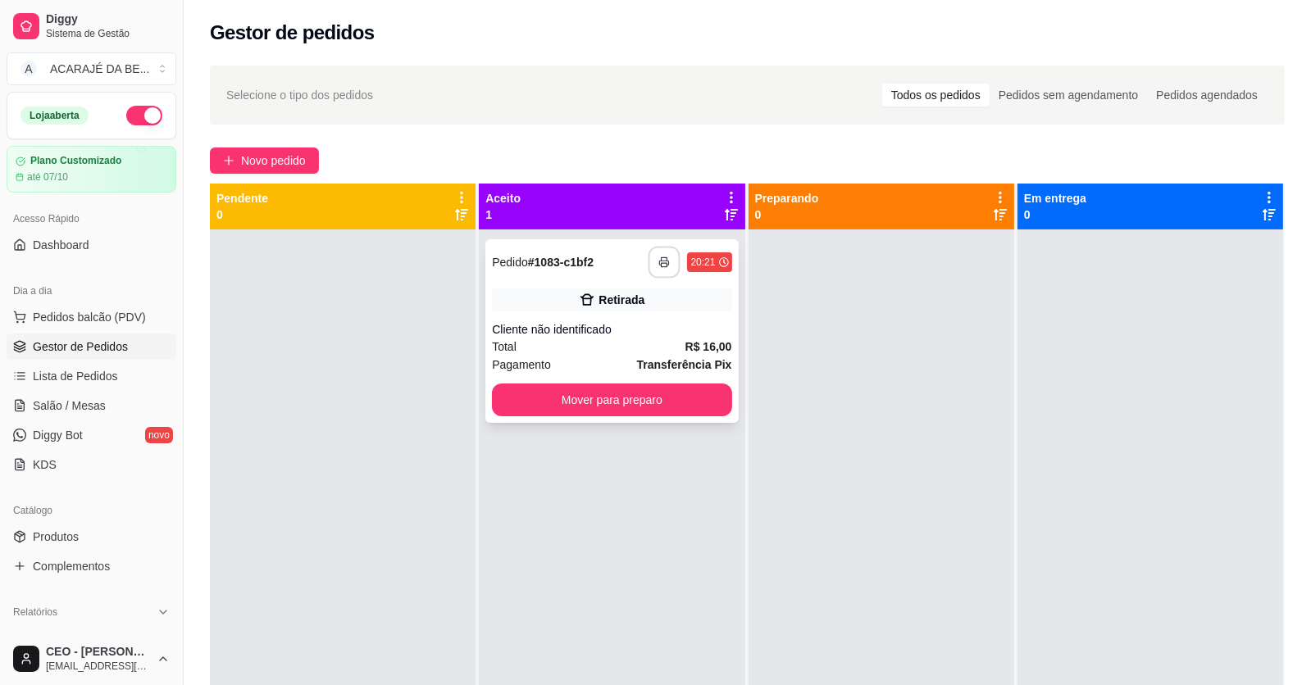
click at [657, 252] on button "button" at bounding box center [664, 263] width 32 height 32
click at [627, 397] on button "Mover para preparo" at bounding box center [611, 400] width 239 height 33
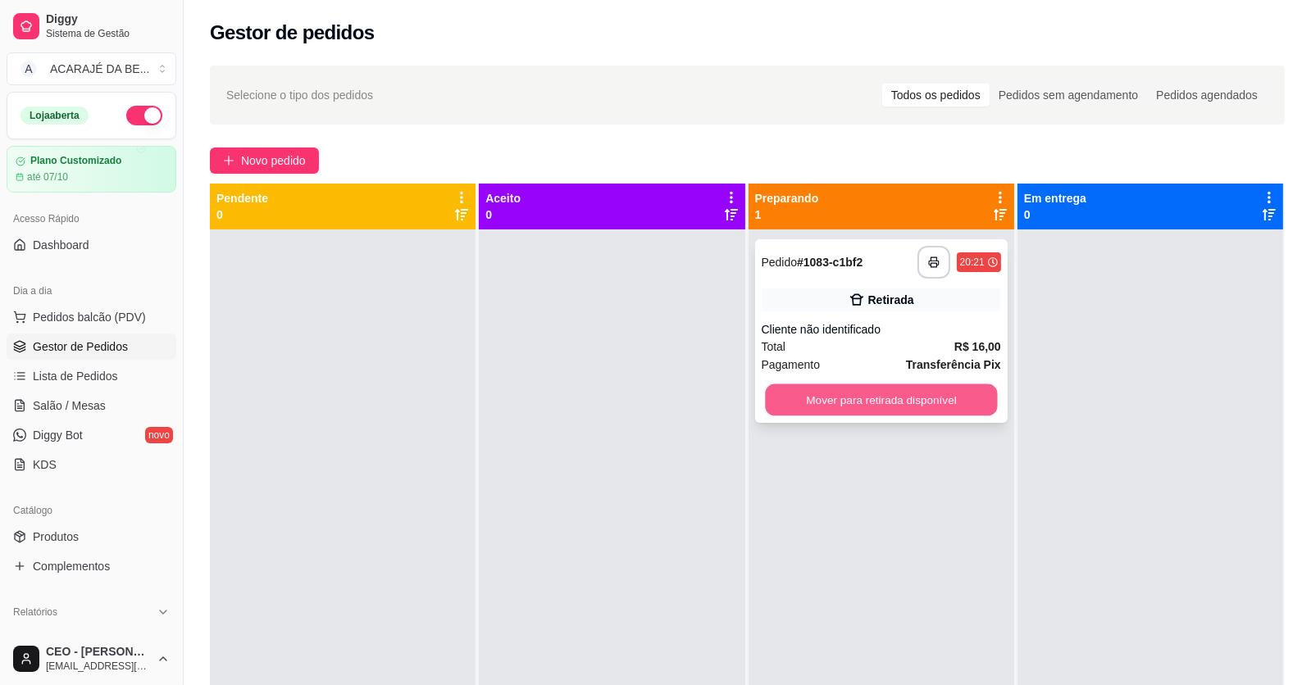
click at [766, 398] on button "Mover para retirada disponível" at bounding box center [881, 400] width 232 height 32
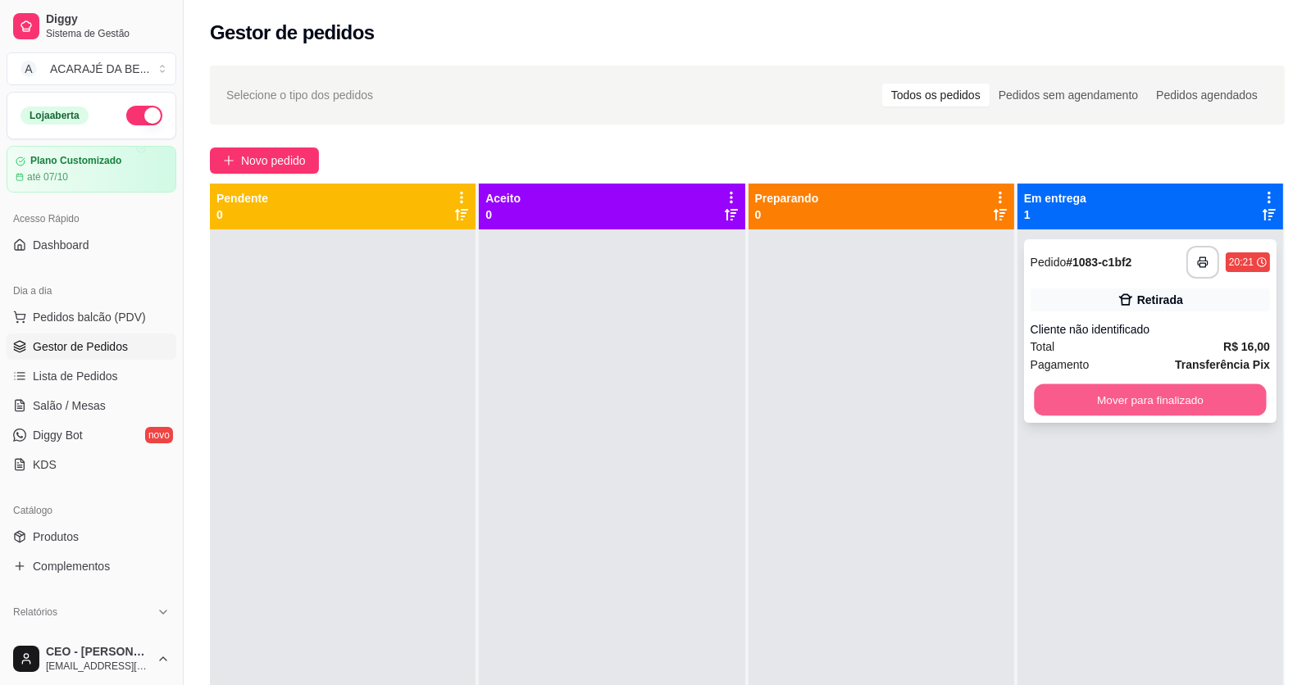
click at [1075, 409] on button "Mover para finalizado" at bounding box center [1150, 400] width 232 height 32
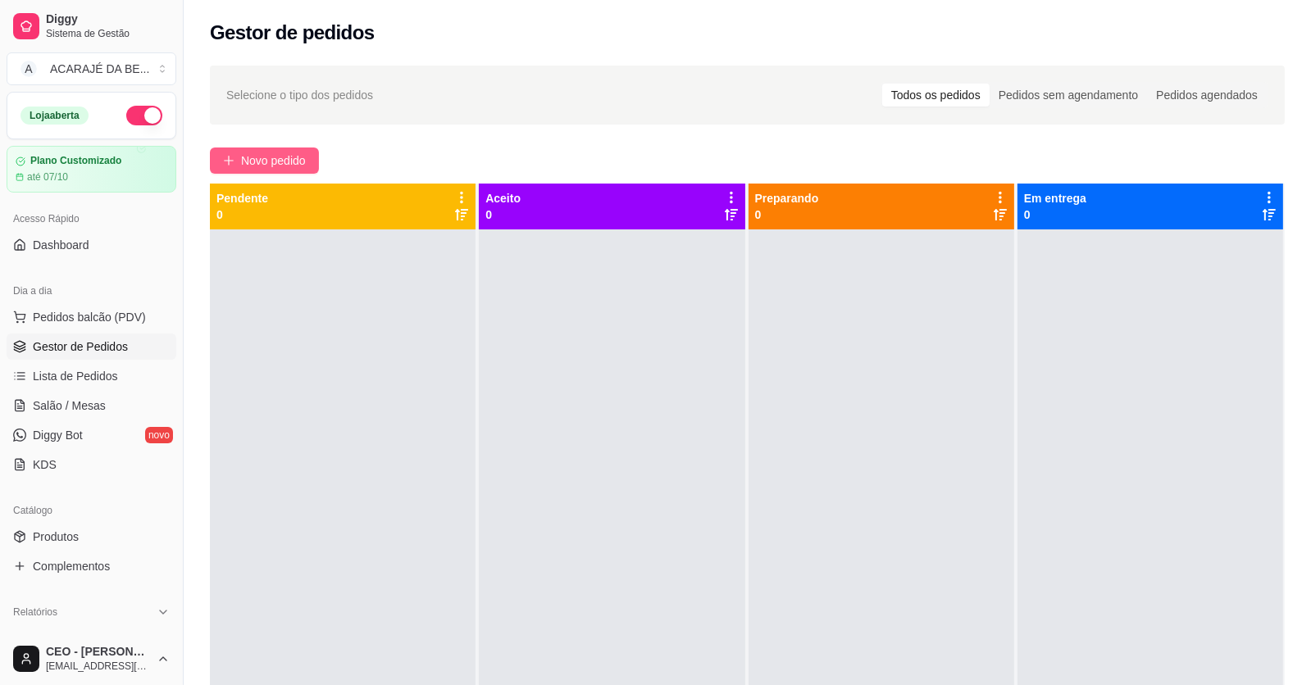
click at [293, 159] on span "Novo pedido" at bounding box center [273, 161] width 65 height 18
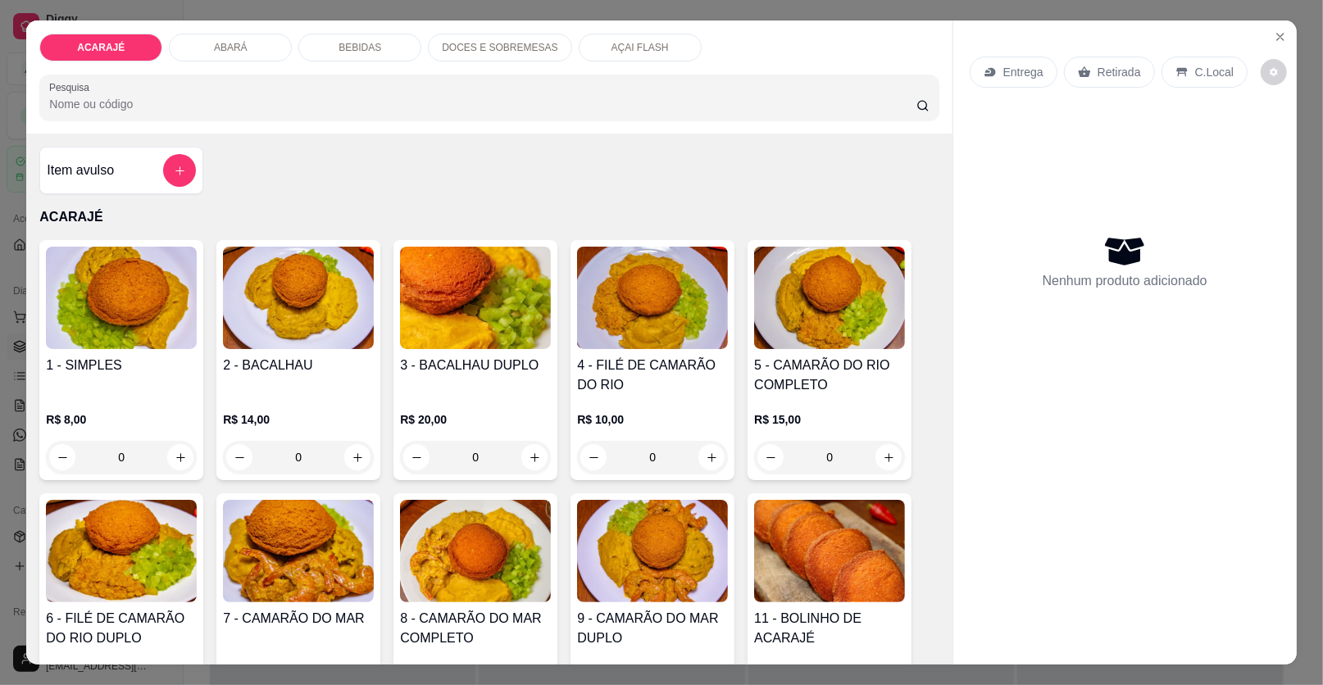
scroll to position [163, 0]
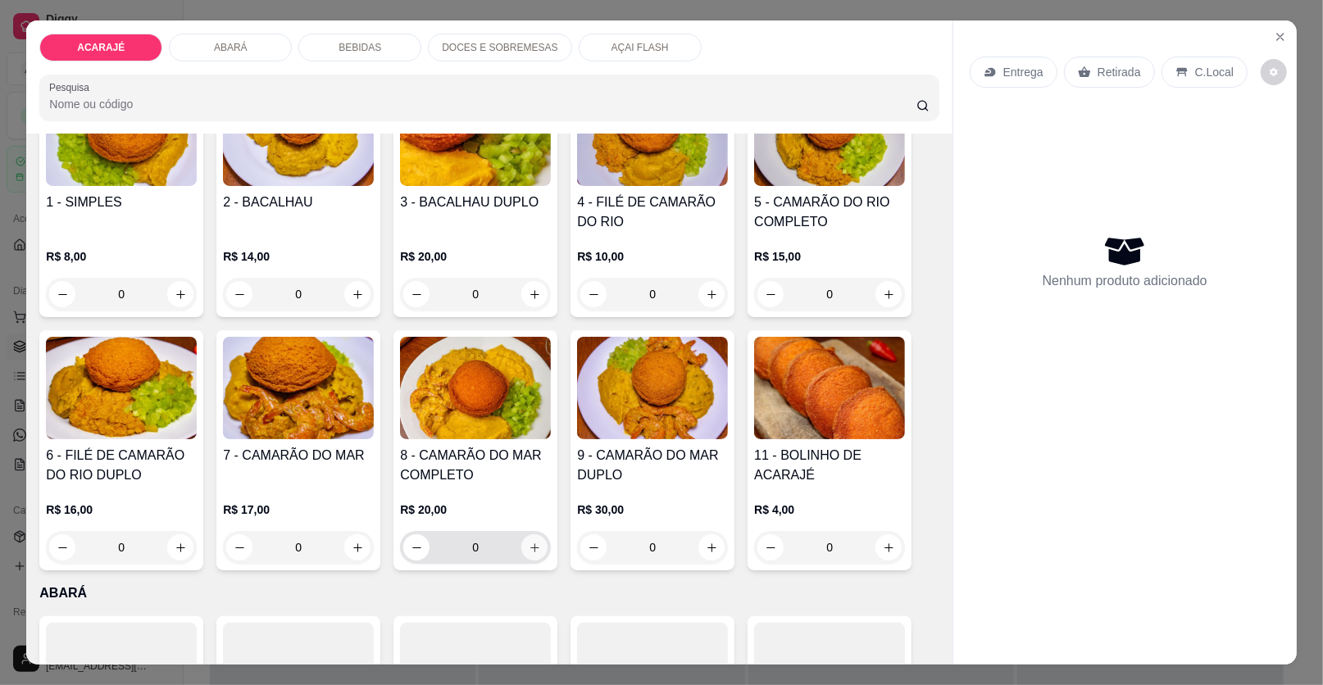
click at [534, 550] on button "increase-product-quantity" at bounding box center [534, 547] width 26 height 26
type input "1"
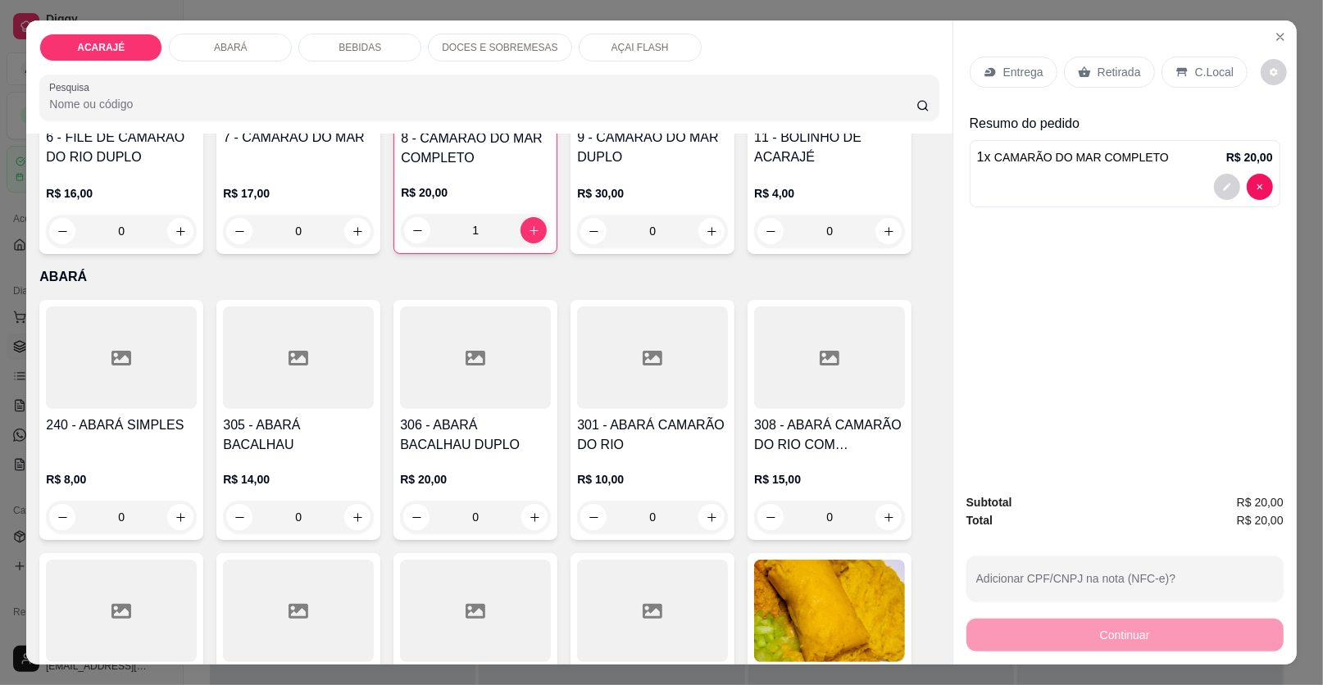
scroll to position [573, 0]
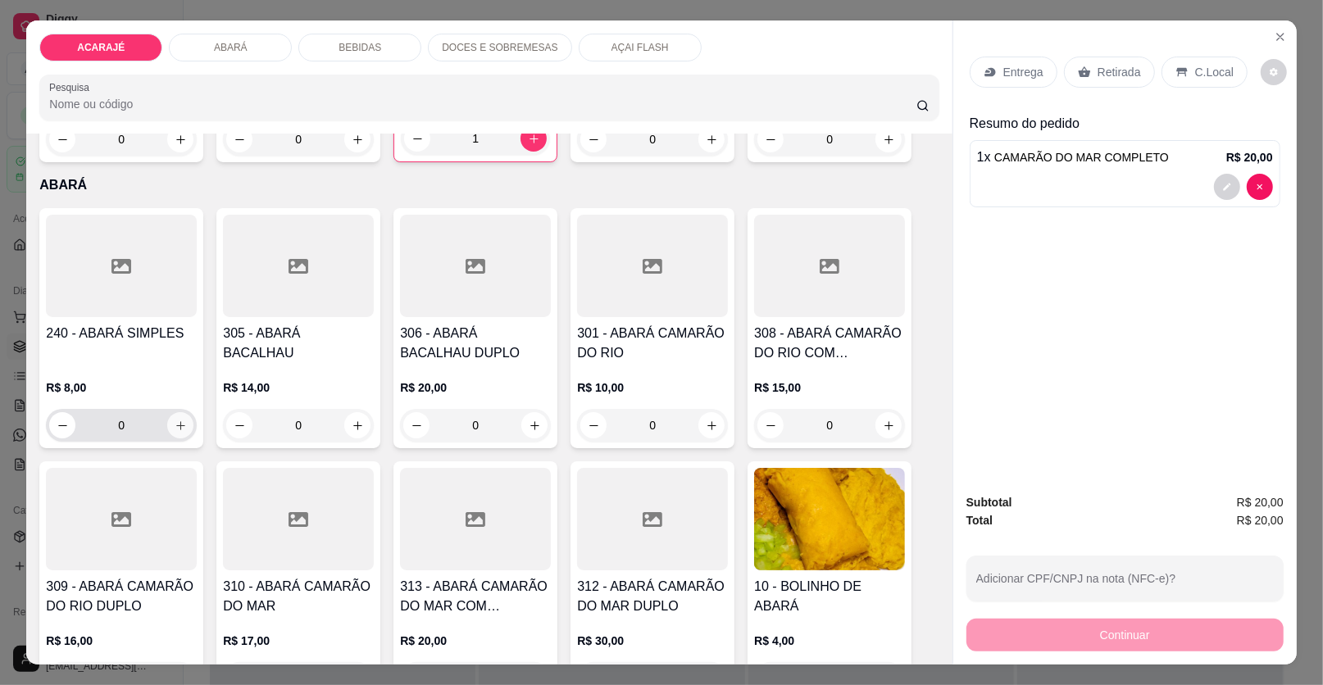
click at [176, 428] on icon "increase-product-quantity" at bounding box center [181, 426] width 12 height 12
click at [60, 422] on button "decrease-product-quantity" at bounding box center [63, 424] width 25 height 25
type input "0"
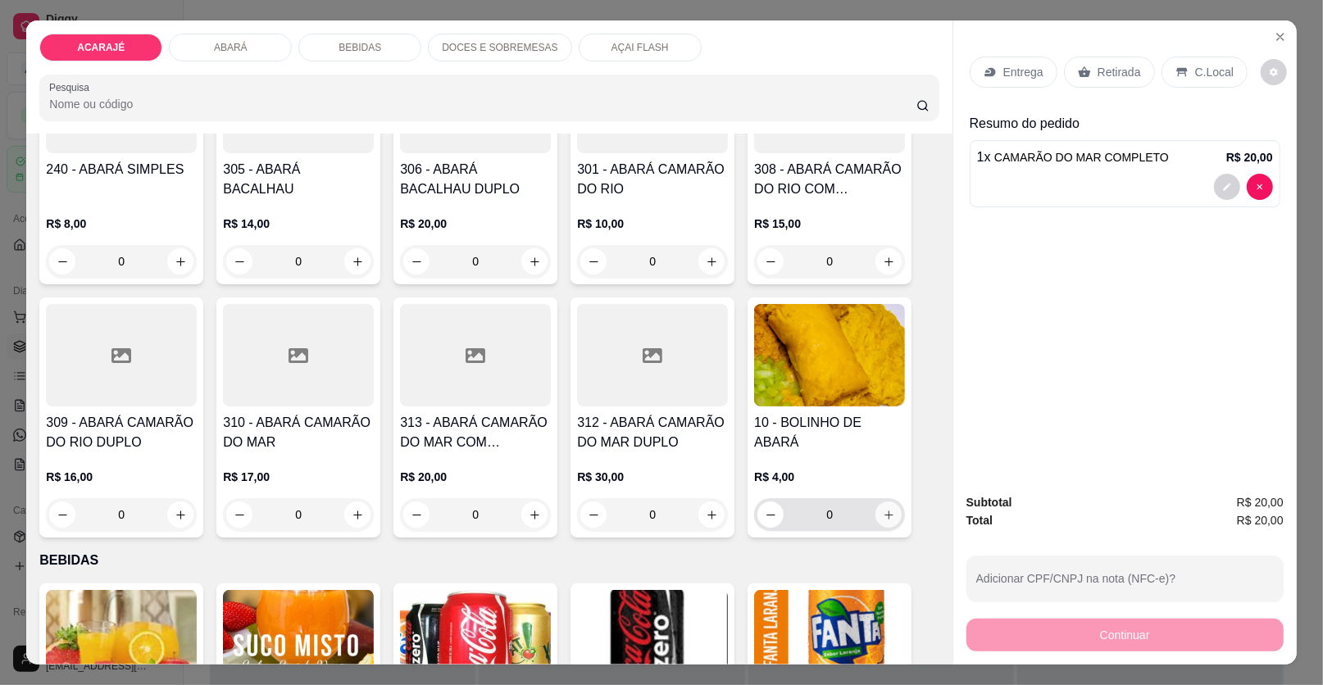
click at [885, 516] on icon "increase-product-quantity" at bounding box center [889, 515] width 12 height 12
type input "1"
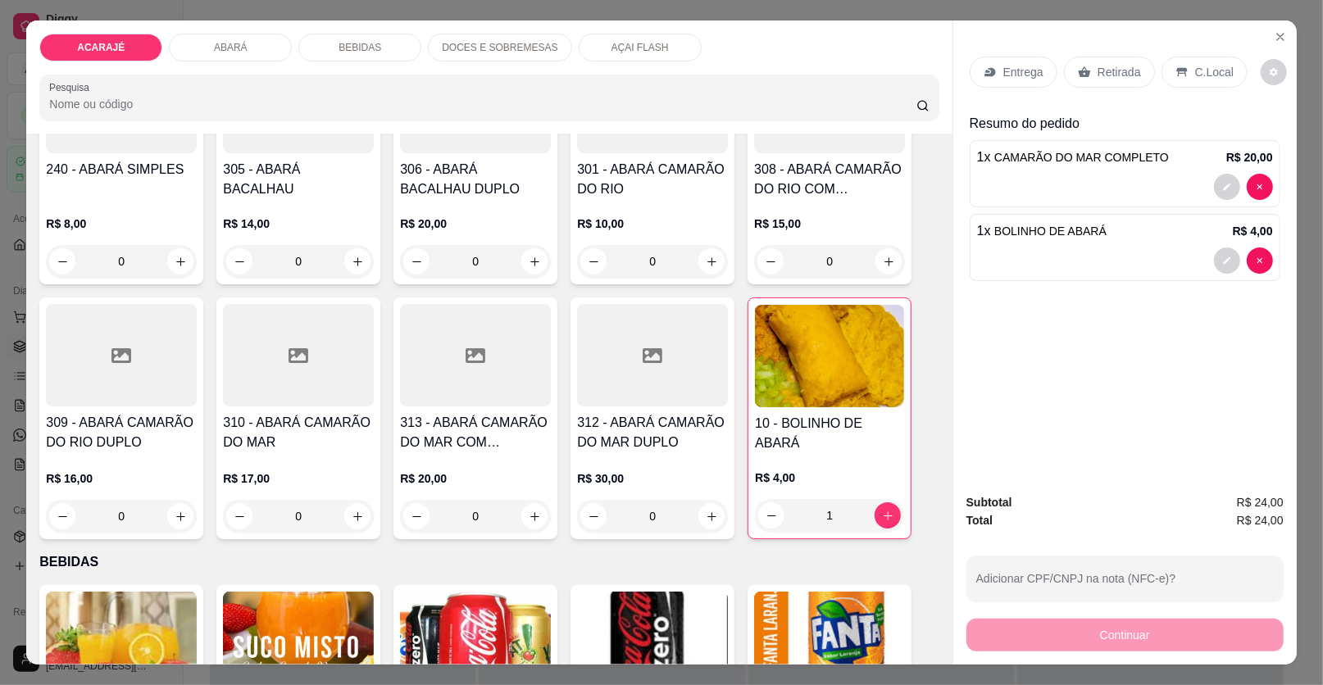
click at [1019, 70] on p "Entrega" at bounding box center [1023, 72] width 40 height 16
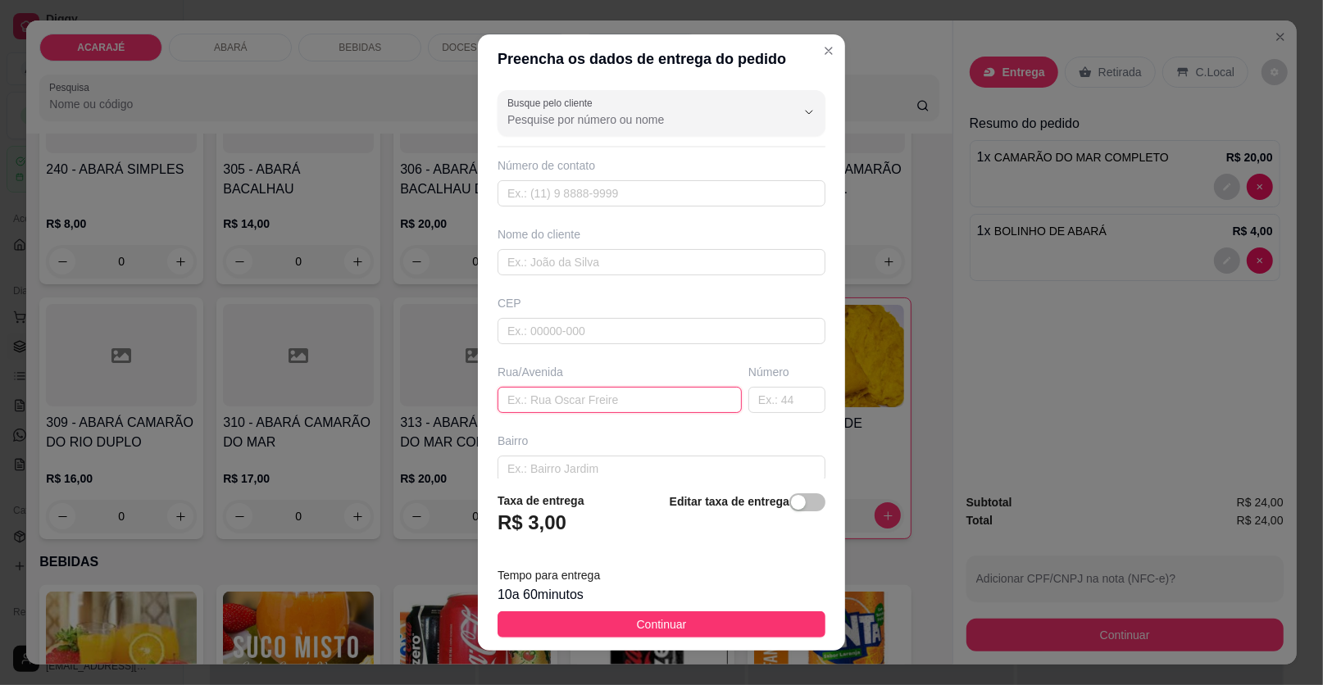
paste input "rua h numero 31 casa de Tiago repórter próximo a praça do trabalhador"
type input "rua h numero 31 casa de Tiago repórter próximo a praça do trabalhador"
click at [575, 262] on input "text" at bounding box center [662, 262] width 328 height 26
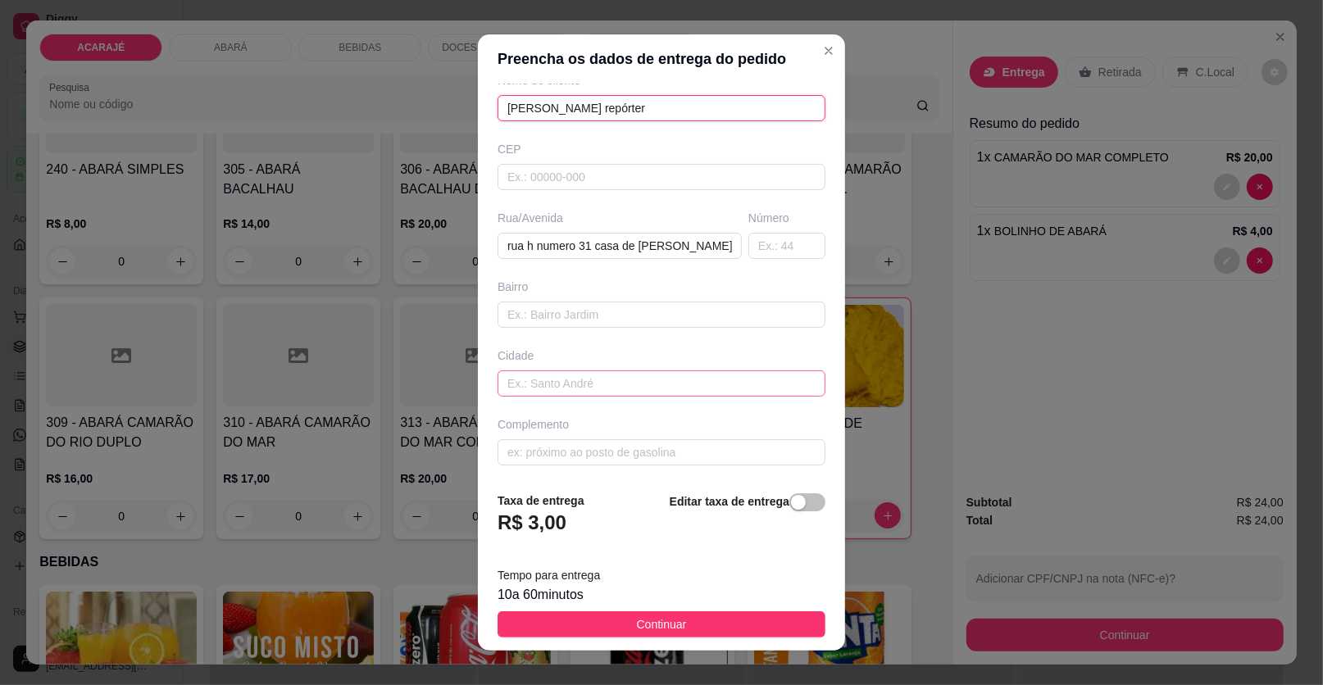
scroll to position [155, 0]
type input "Tiago repórter"
click at [703, 238] on input "rua h numero 31 casa de Tiago repórter próximo a praça do trabalhador" at bounding box center [620, 245] width 244 height 26
click at [702, 622] on button "Continuar" at bounding box center [662, 624] width 328 height 26
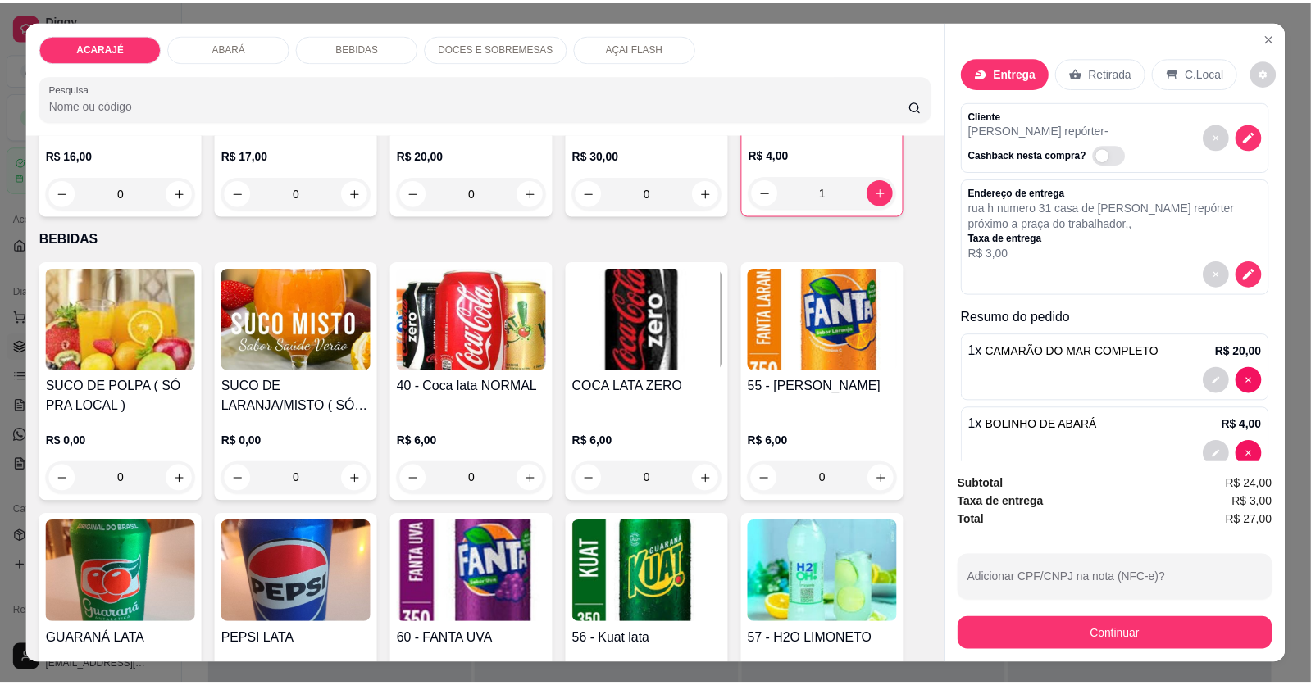
scroll to position [1065, 0]
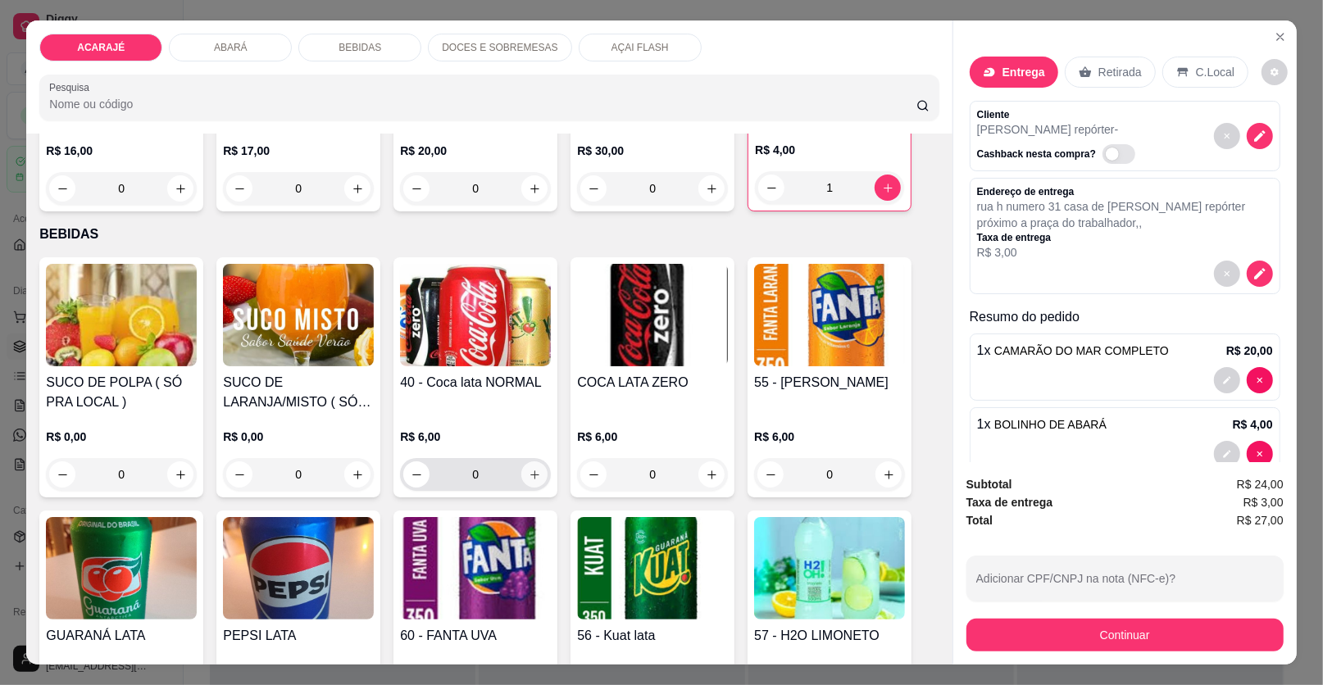
click at [525, 481] on button "increase-product-quantity" at bounding box center [534, 474] width 26 height 26
type input "1"
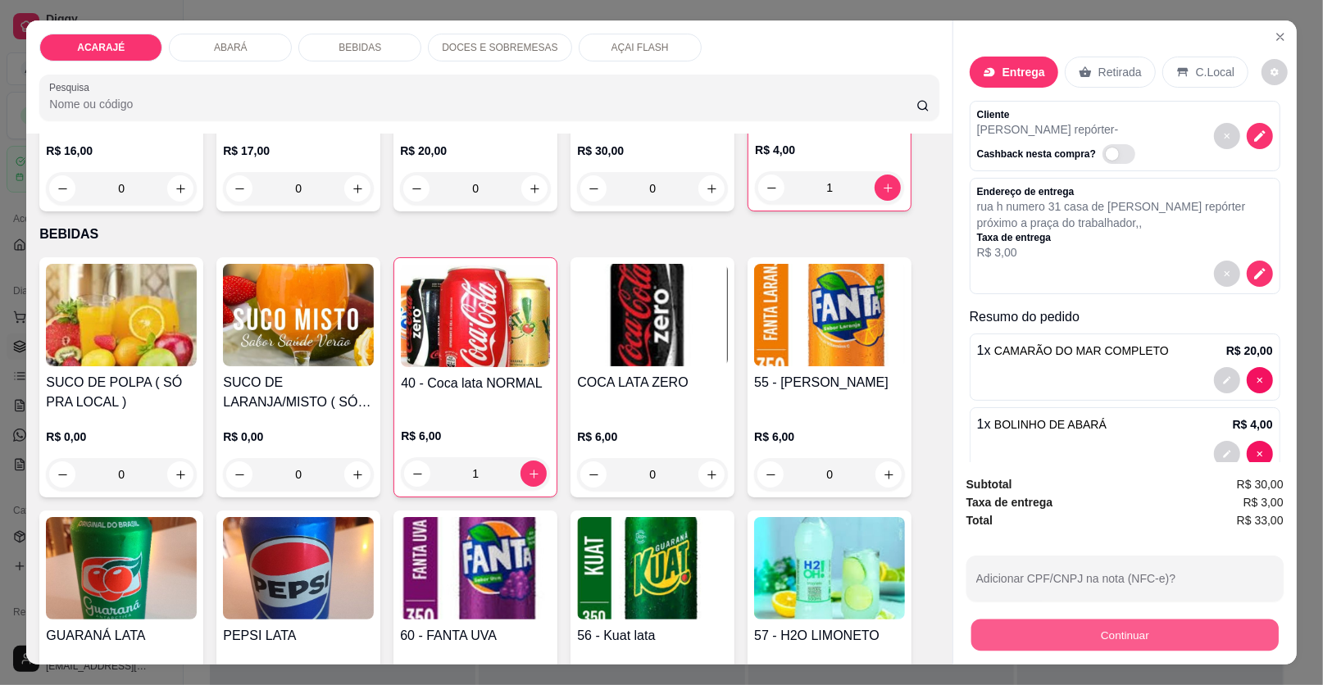
click at [1052, 629] on button "Continuar" at bounding box center [1124, 636] width 307 height 32
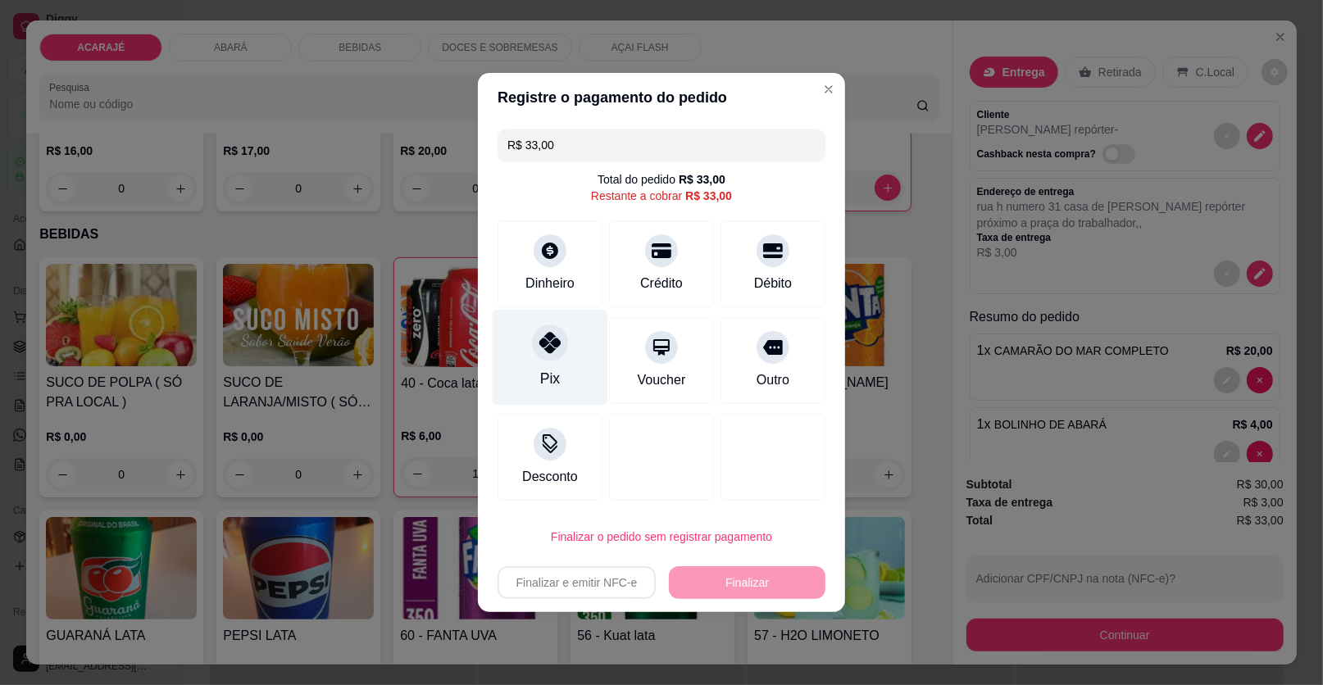
click at [548, 361] on div "Pix" at bounding box center [551, 358] width 116 height 96
type input "R$ 0,00"
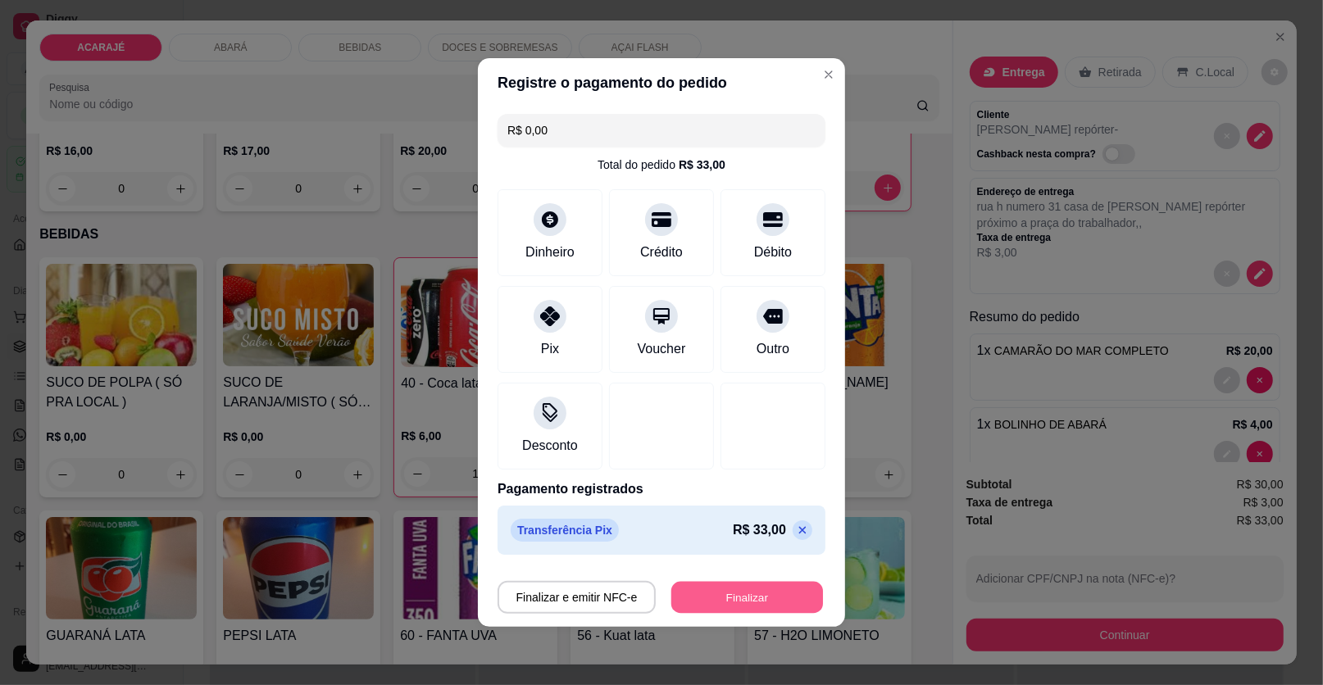
click at [713, 599] on button "Finalizar" at bounding box center [747, 598] width 152 height 32
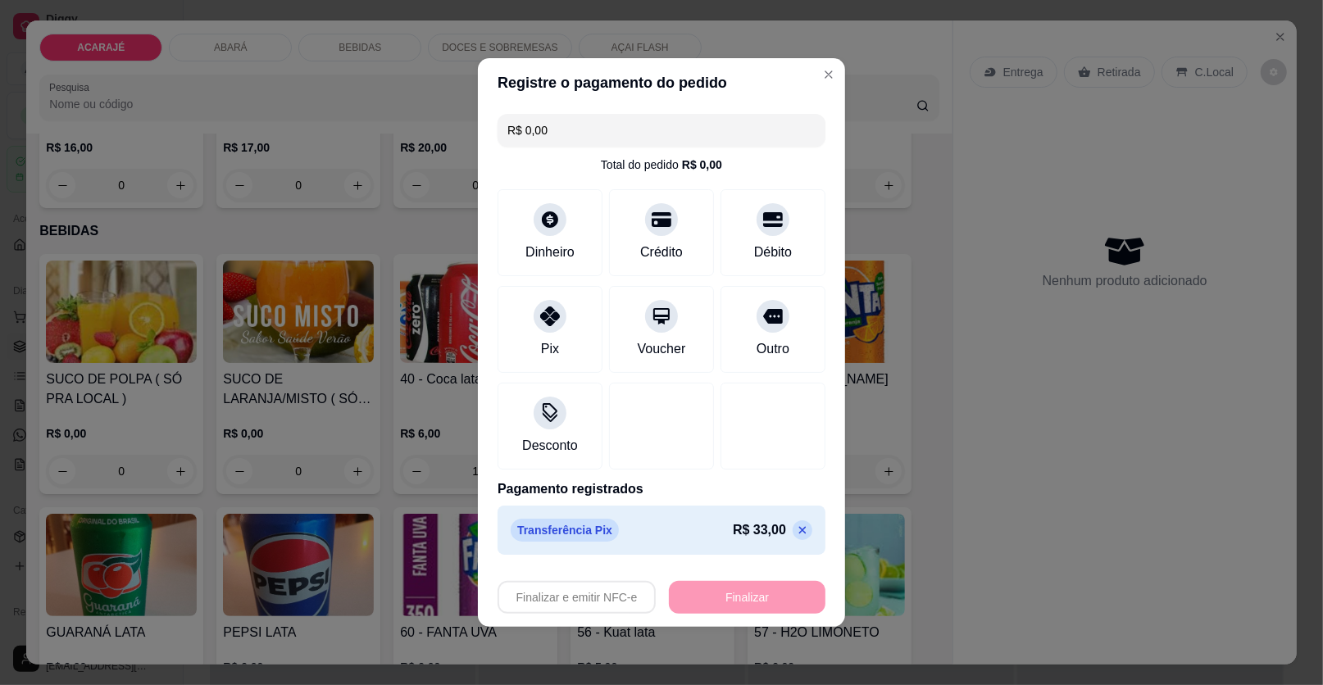
type input "0"
type input "-R$ 33,00"
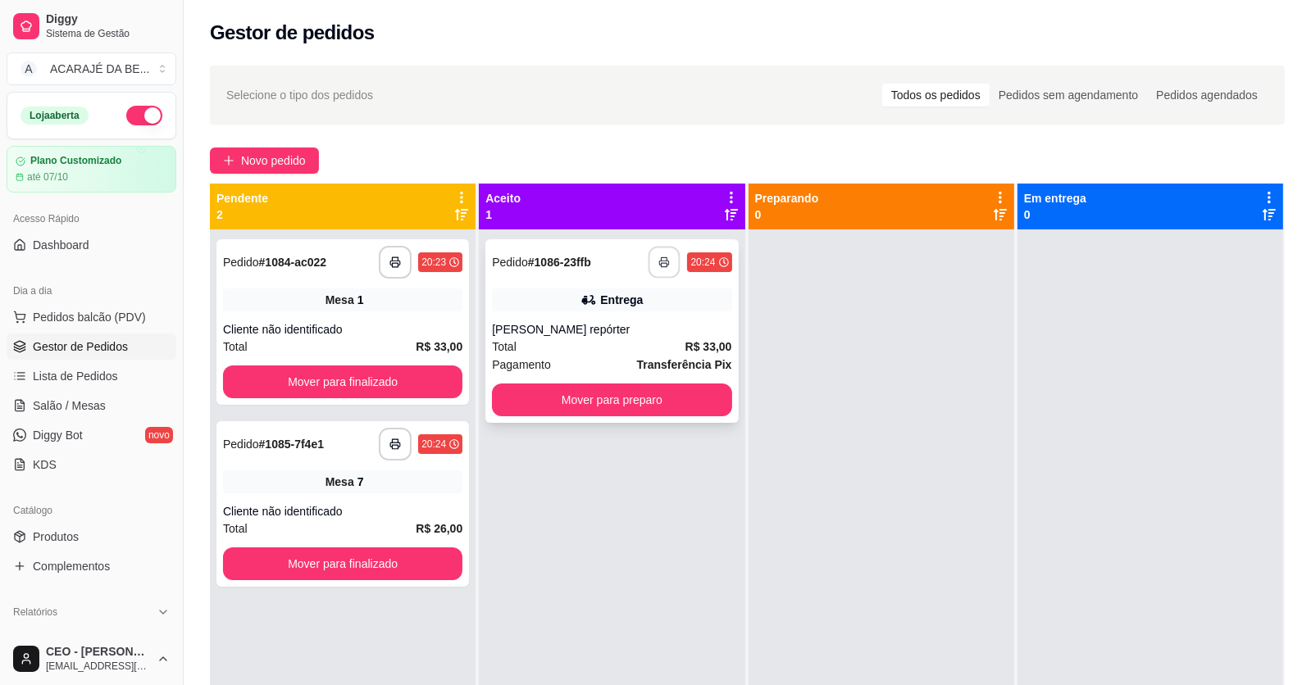
click at [652, 263] on button "button" at bounding box center [664, 263] width 32 height 32
click at [615, 406] on button "Mover para preparo" at bounding box center [612, 400] width 232 height 32
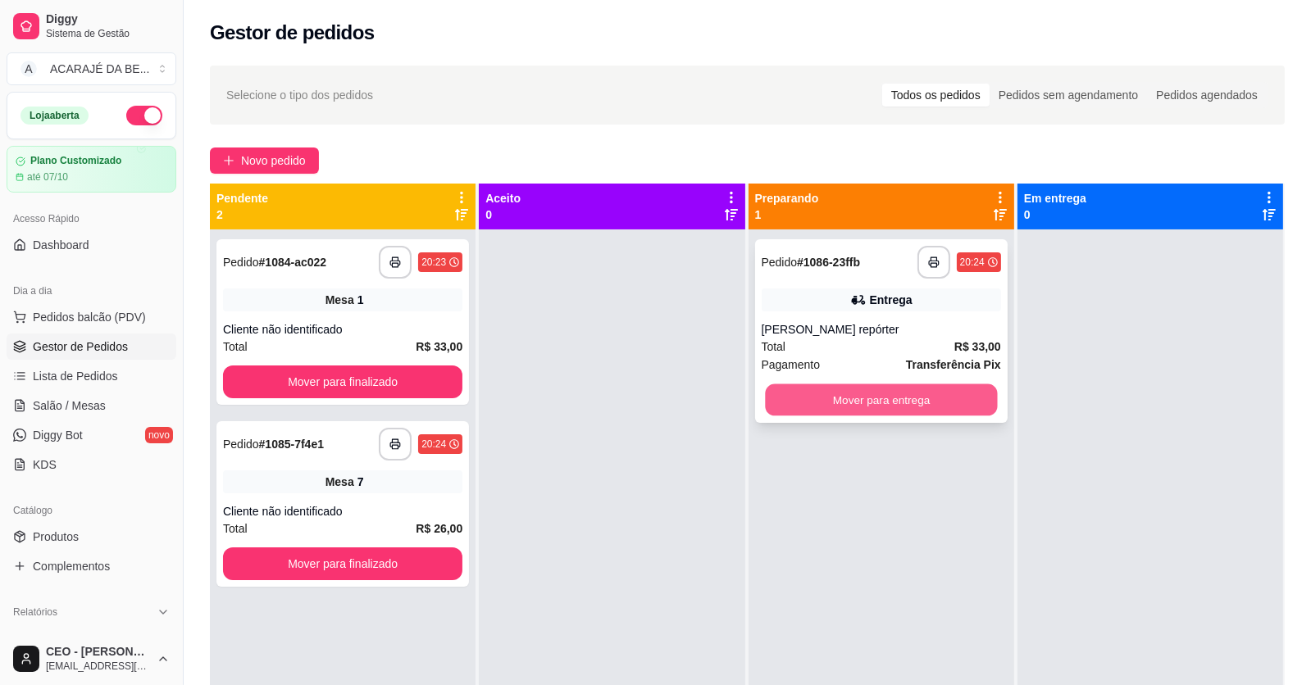
click at [768, 404] on button "Mover para entrega" at bounding box center [881, 400] width 232 height 32
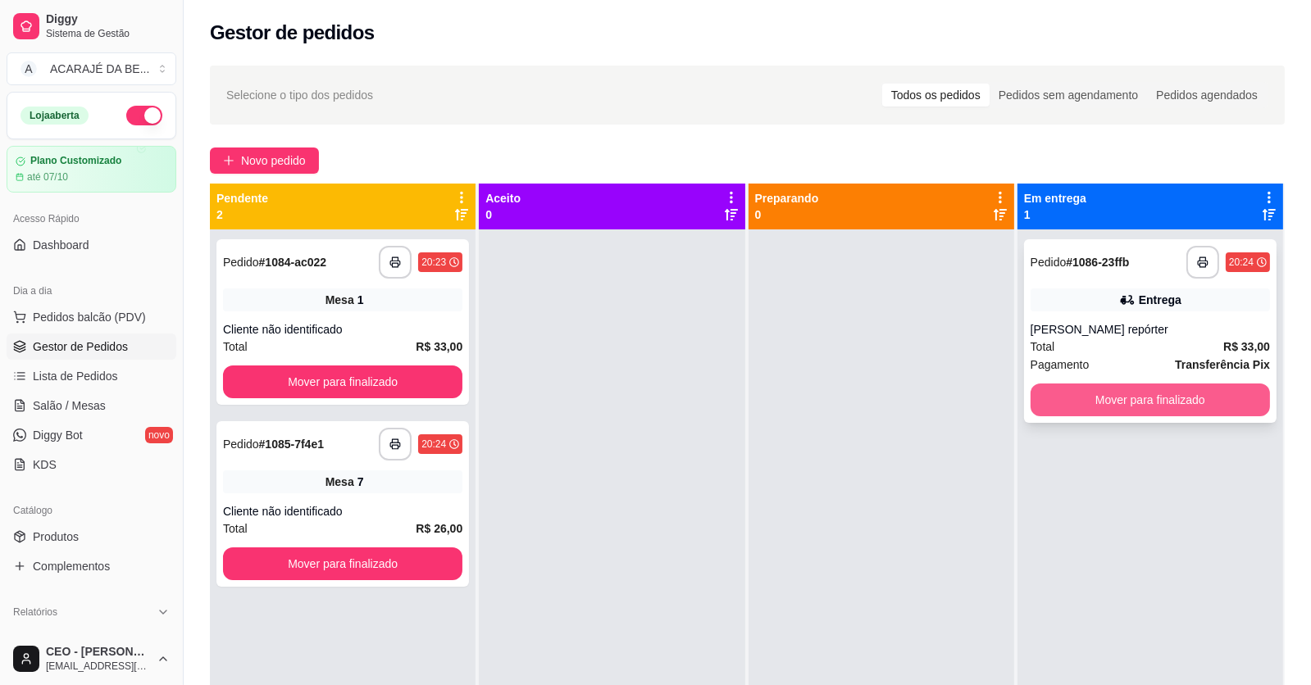
click at [1030, 397] on button "Mover para finalizado" at bounding box center [1149, 400] width 239 height 33
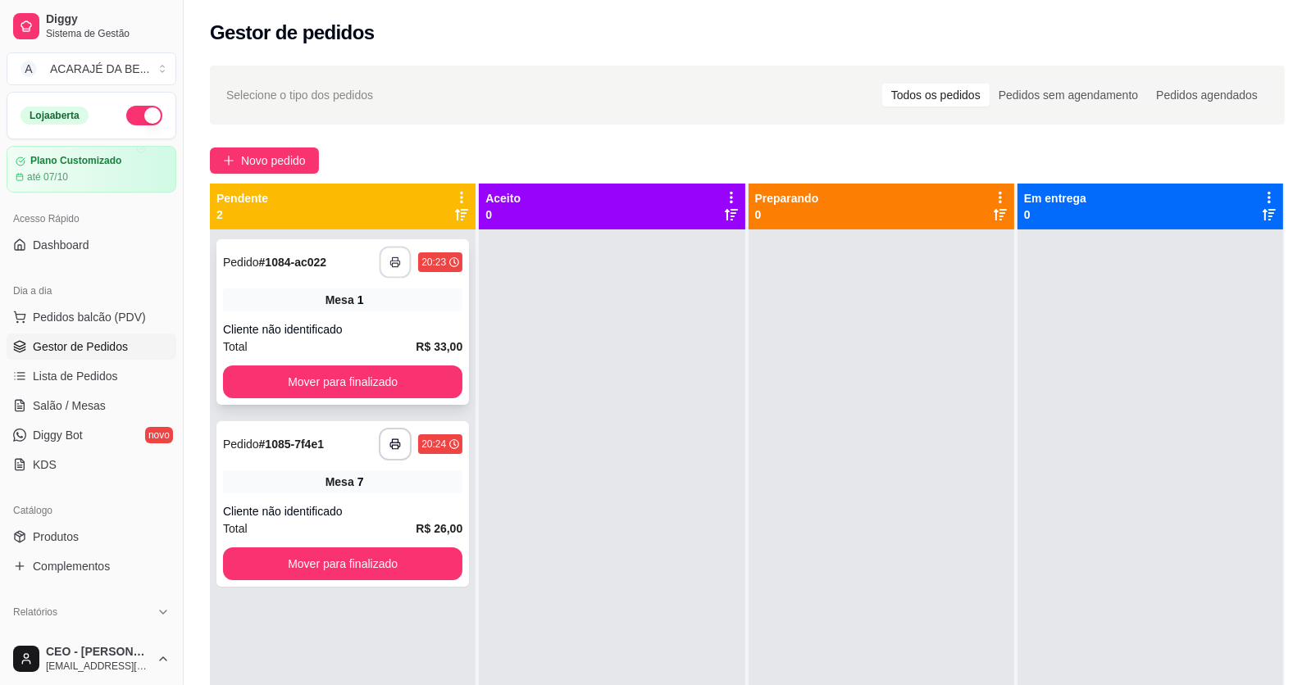
click at [392, 258] on icon "button" at bounding box center [394, 262] width 11 height 11
click at [397, 392] on button "Mover para finalizado" at bounding box center [342, 382] width 239 height 33
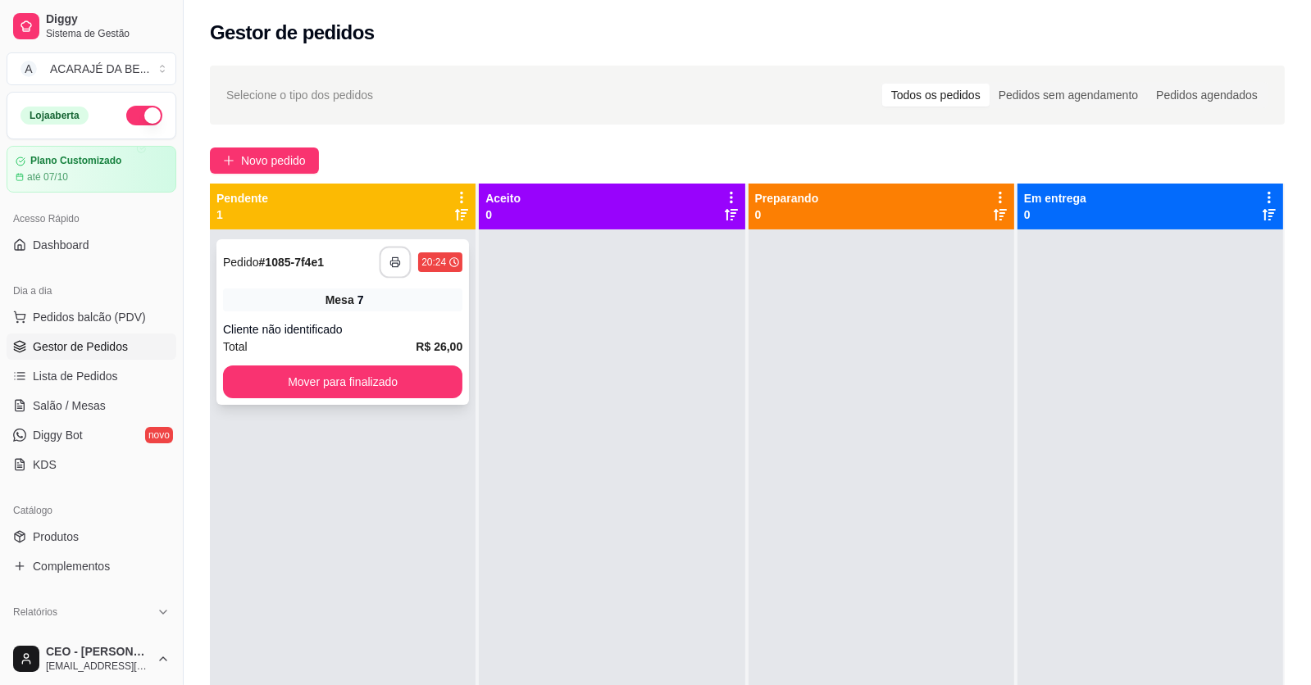
click at [398, 265] on icon "button" at bounding box center [394, 262] width 11 height 11
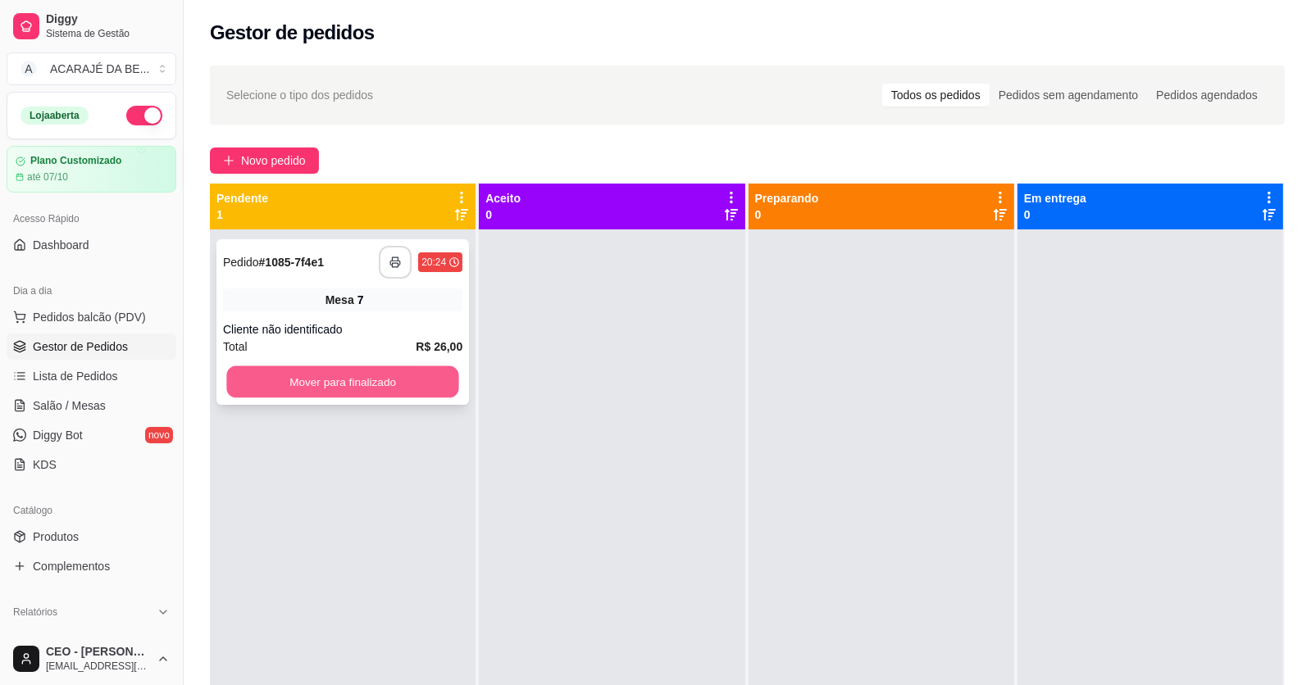
click at [349, 392] on button "Mover para finalizado" at bounding box center [342, 382] width 232 height 32
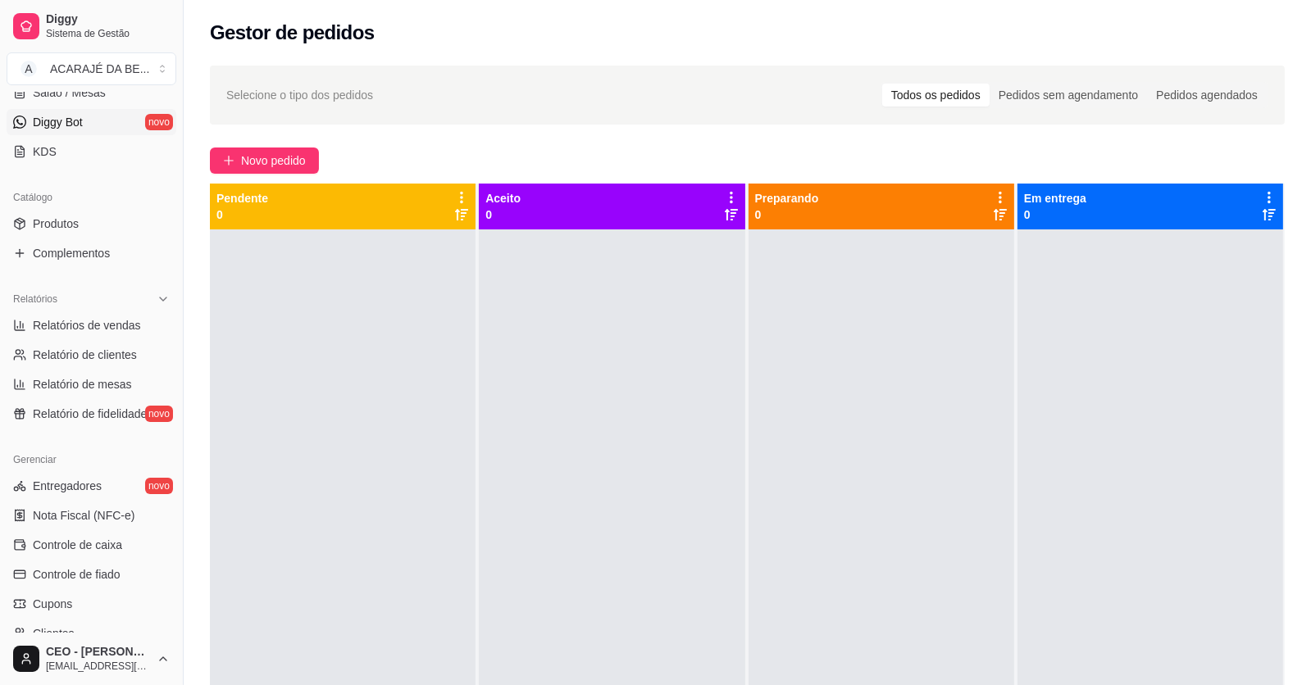
scroll to position [493, 0]
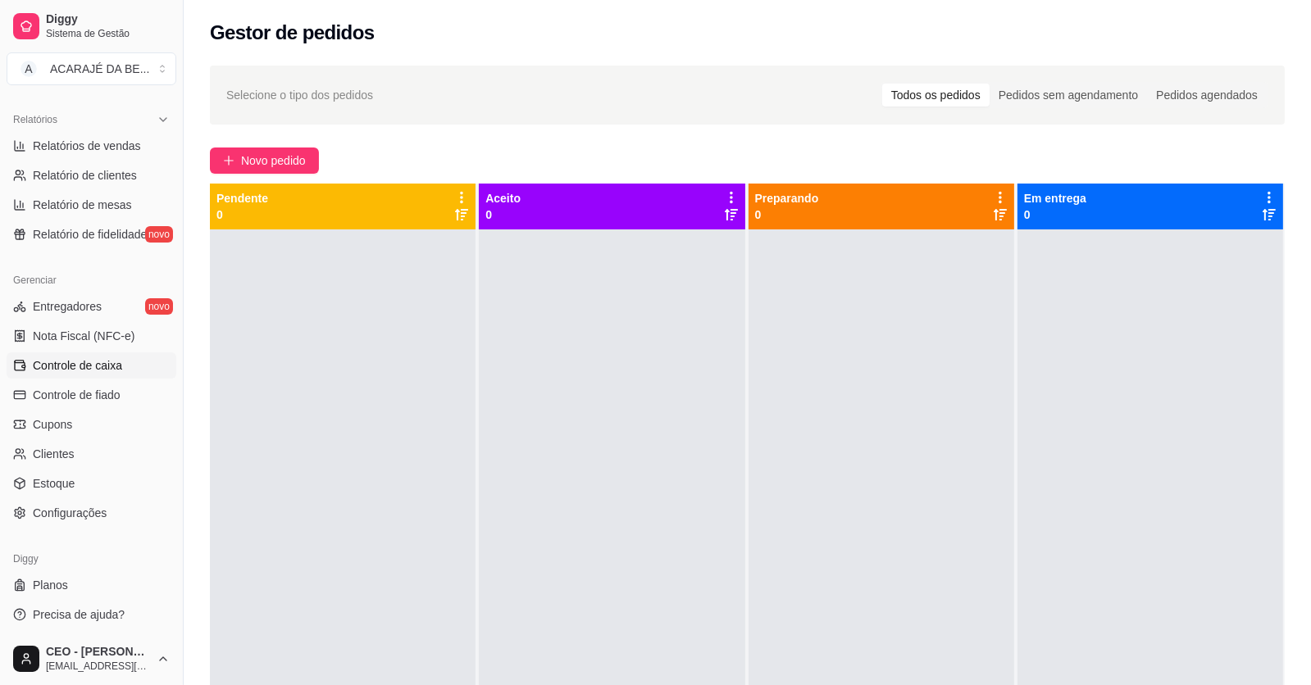
click at [107, 366] on span "Controle de caixa" at bounding box center [77, 365] width 89 height 16
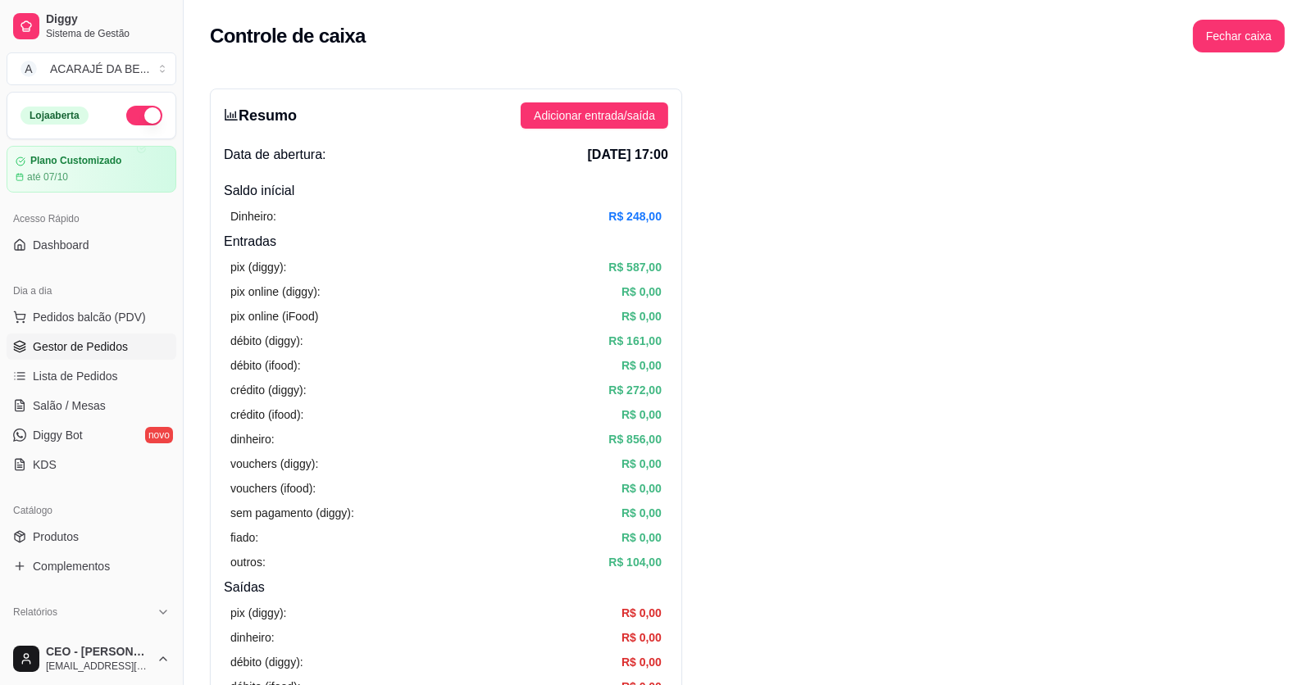
click at [57, 347] on span "Gestor de Pedidos" at bounding box center [80, 347] width 95 height 16
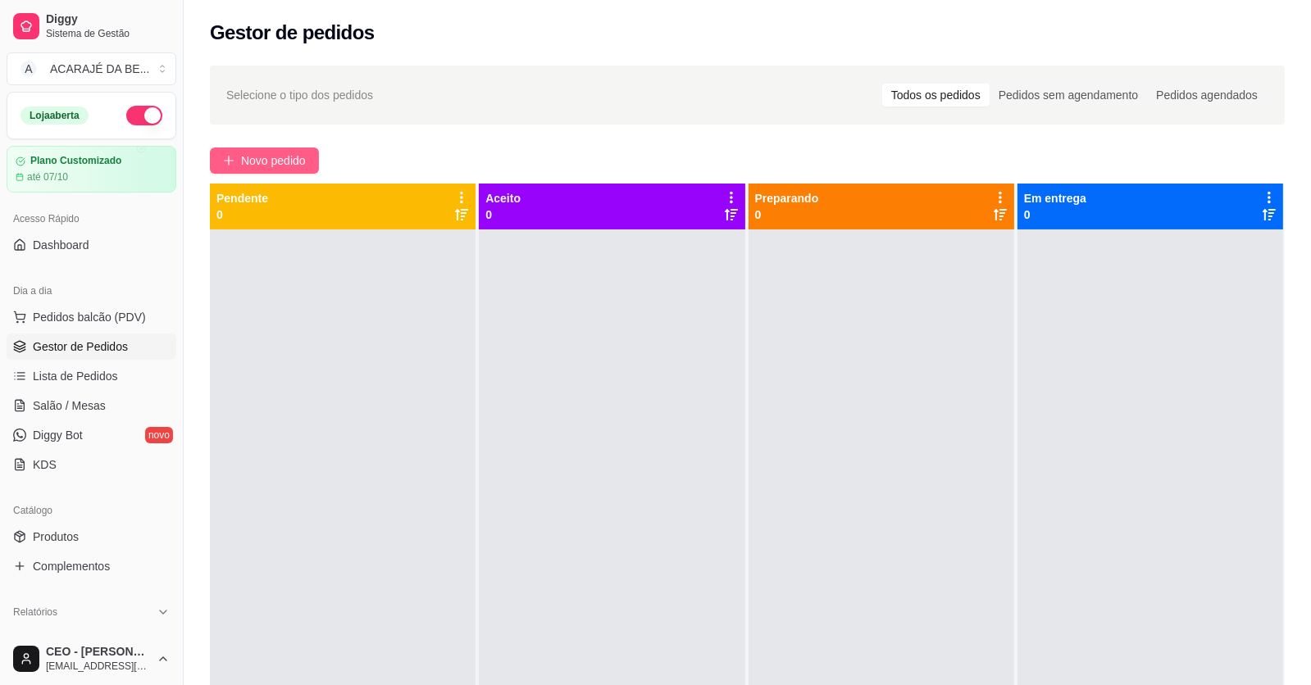
click at [295, 153] on span "Novo pedido" at bounding box center [273, 161] width 65 height 18
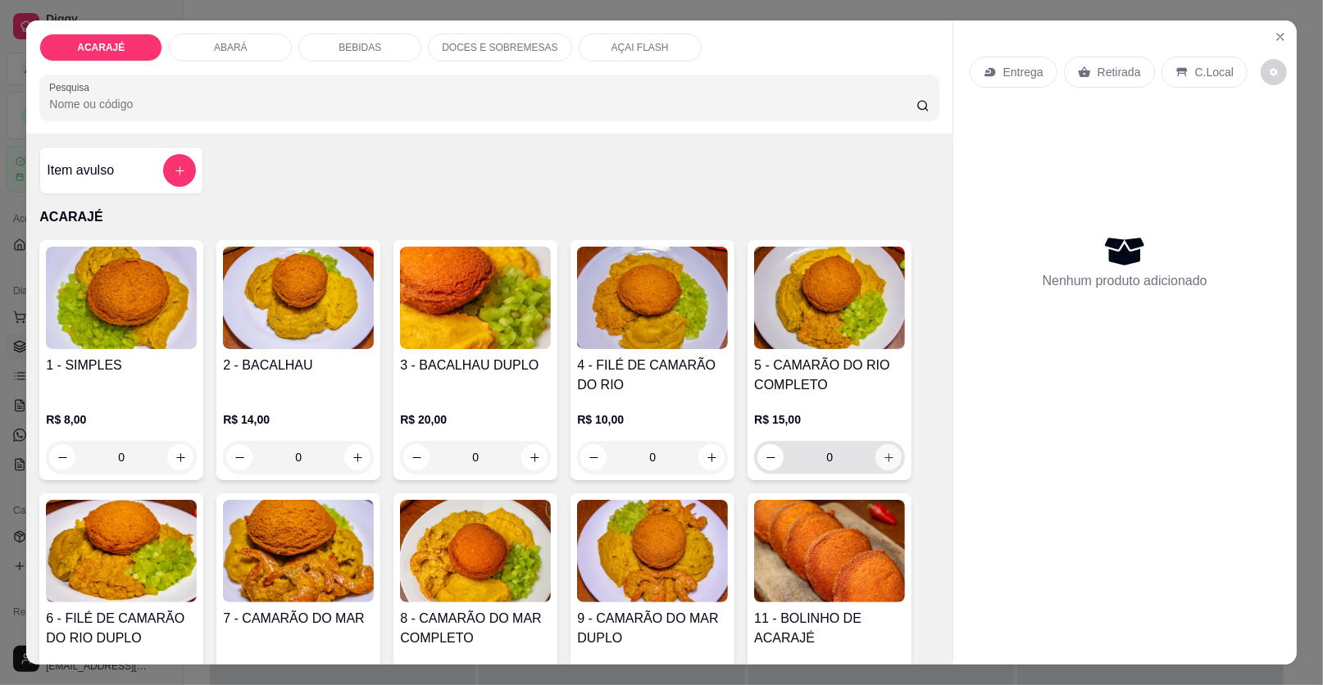
click at [875, 462] on button "increase-product-quantity" at bounding box center [888, 457] width 26 height 26
type input "1"
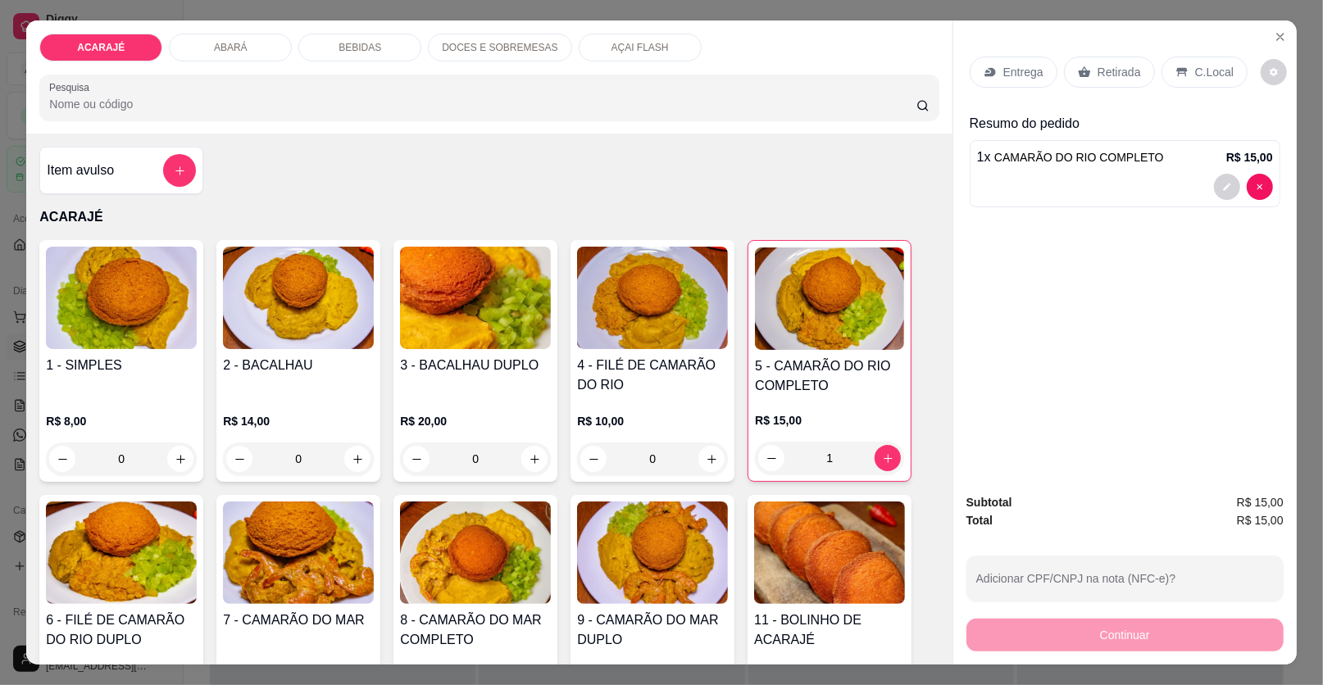
click at [1081, 61] on div "Retirada" at bounding box center [1109, 72] width 91 height 31
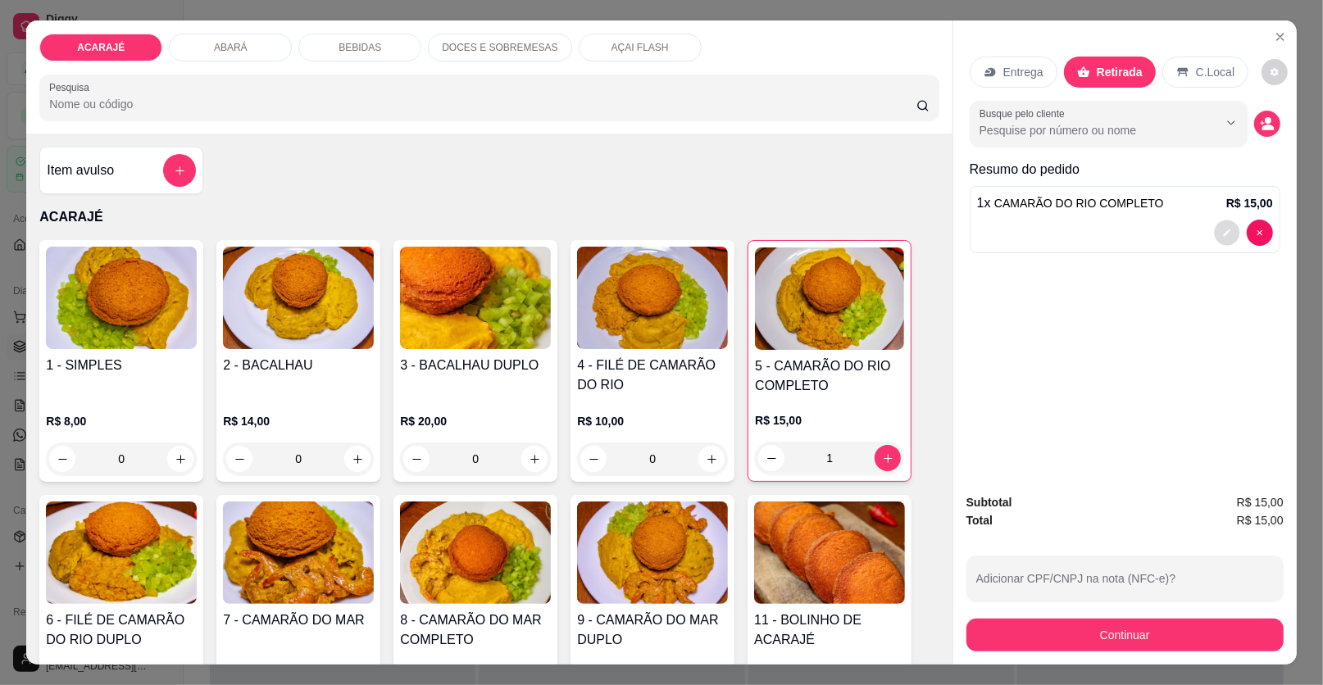
click at [1228, 237] on button "decrease-product-quantity" at bounding box center [1226, 232] width 25 height 25
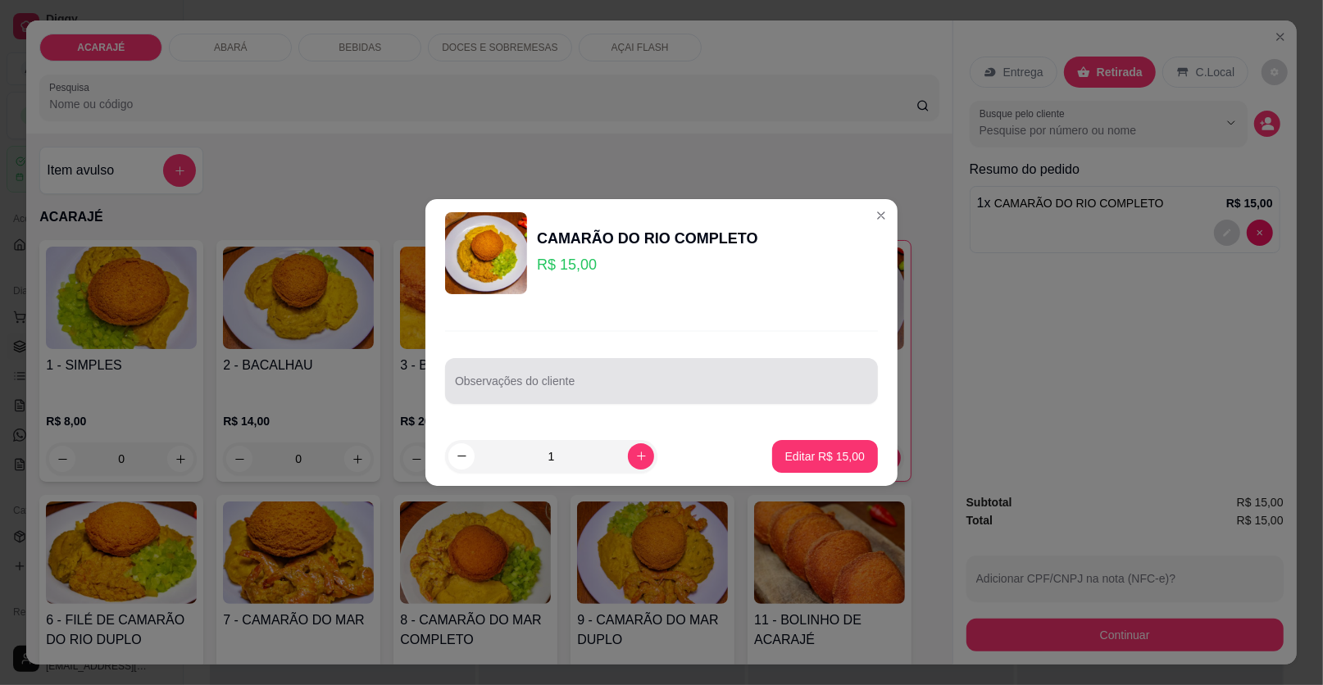
click at [809, 361] on div "Observações do cliente" at bounding box center [661, 381] width 433 height 46
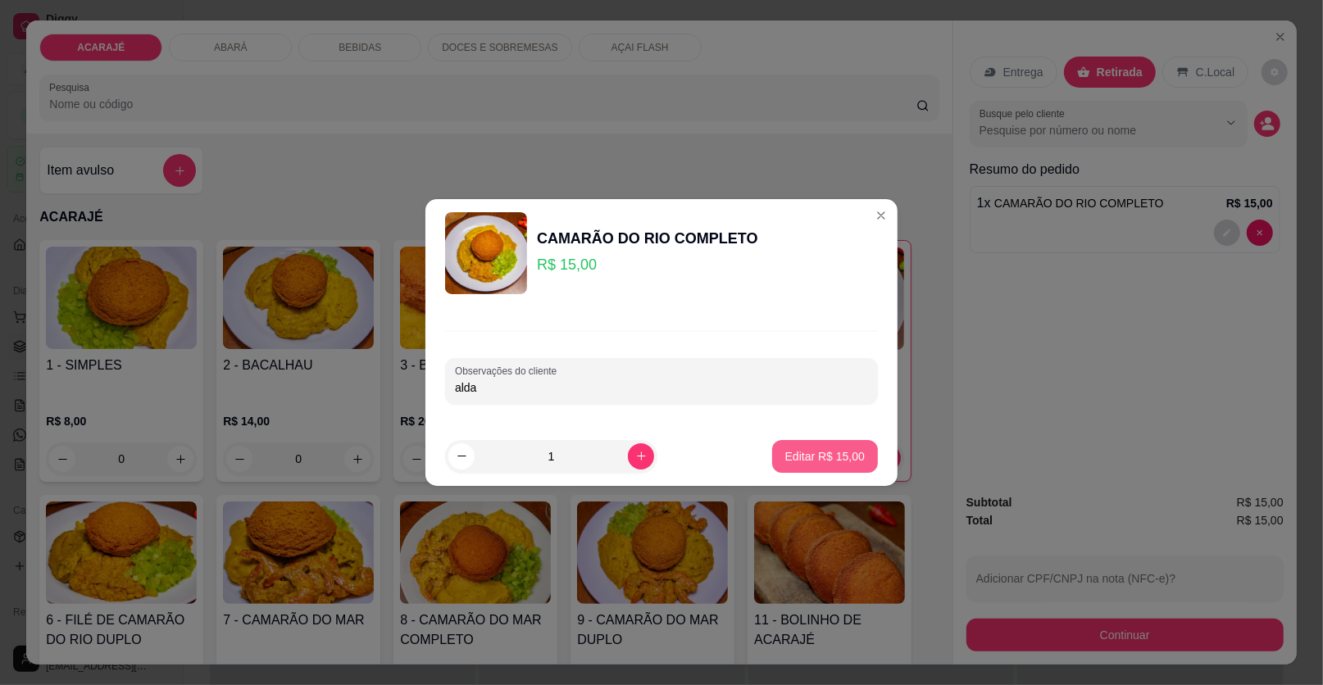
type input "alda"
click at [824, 453] on p "Editar R$ 15,00" at bounding box center [824, 456] width 77 height 16
type input "0"
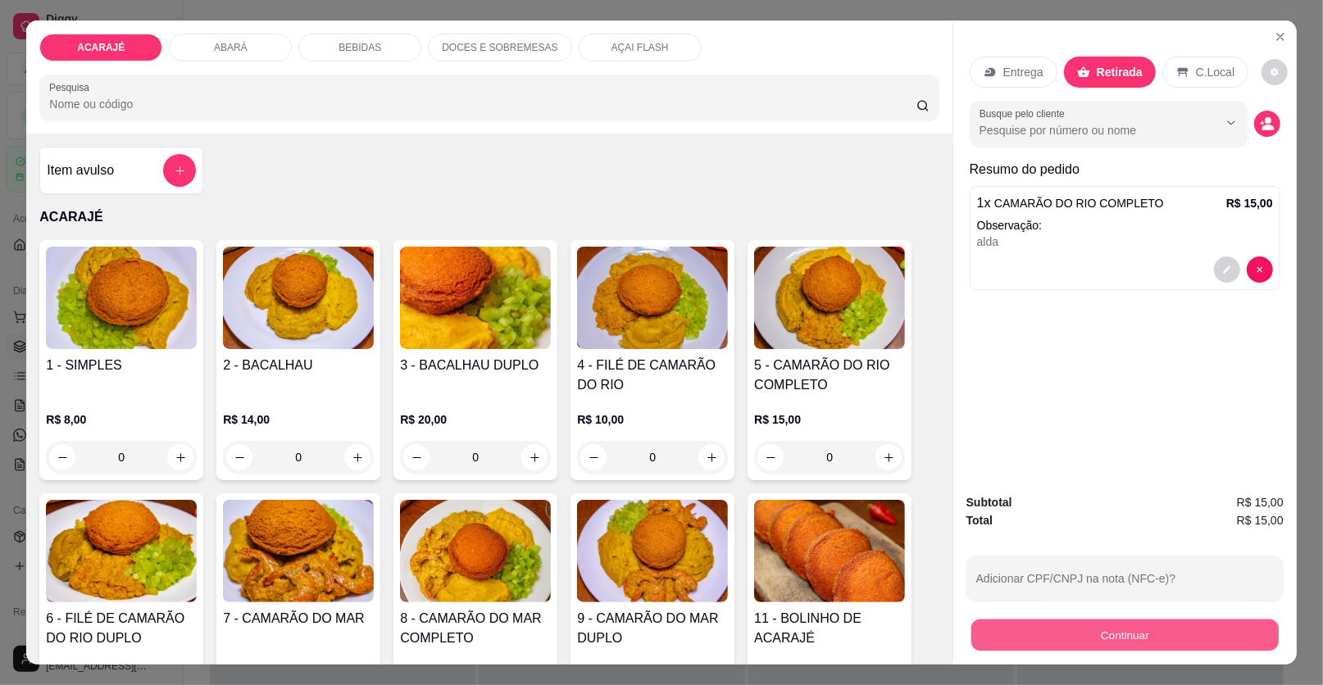
click at [1131, 639] on button "Continuar" at bounding box center [1124, 636] width 307 height 32
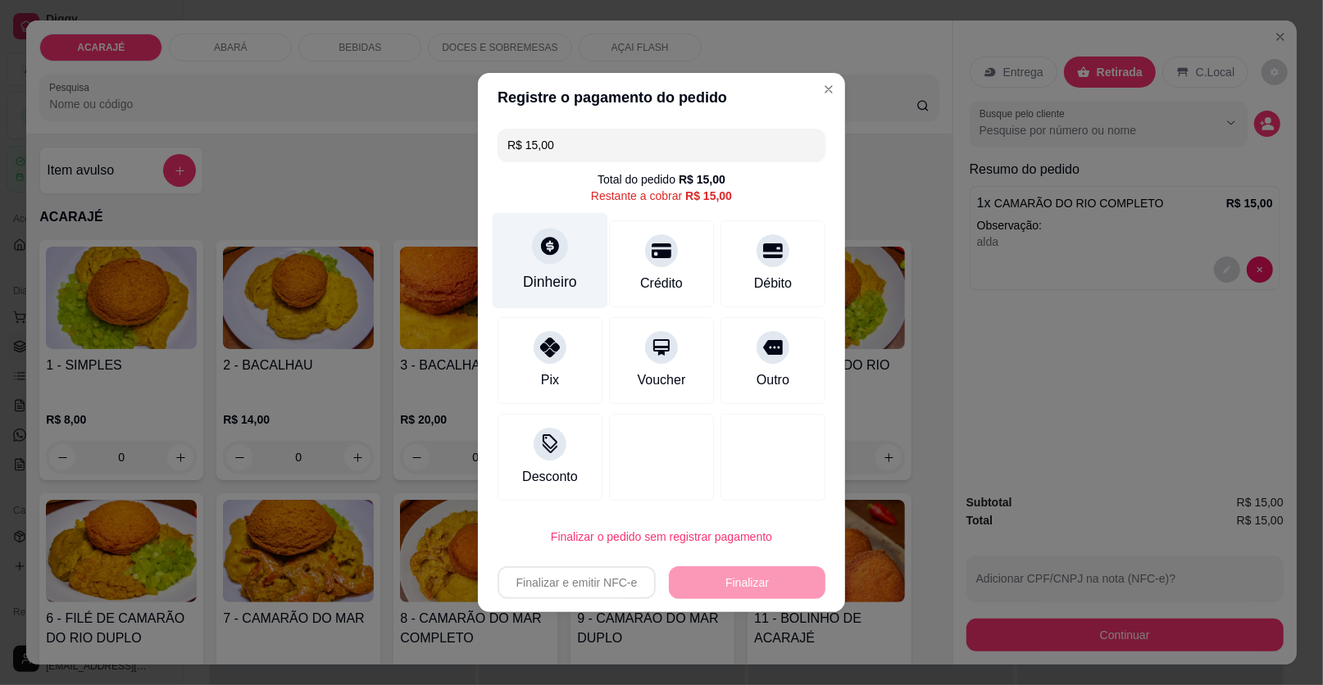
click at [560, 284] on div "Dinheiro" at bounding box center [550, 281] width 54 height 21
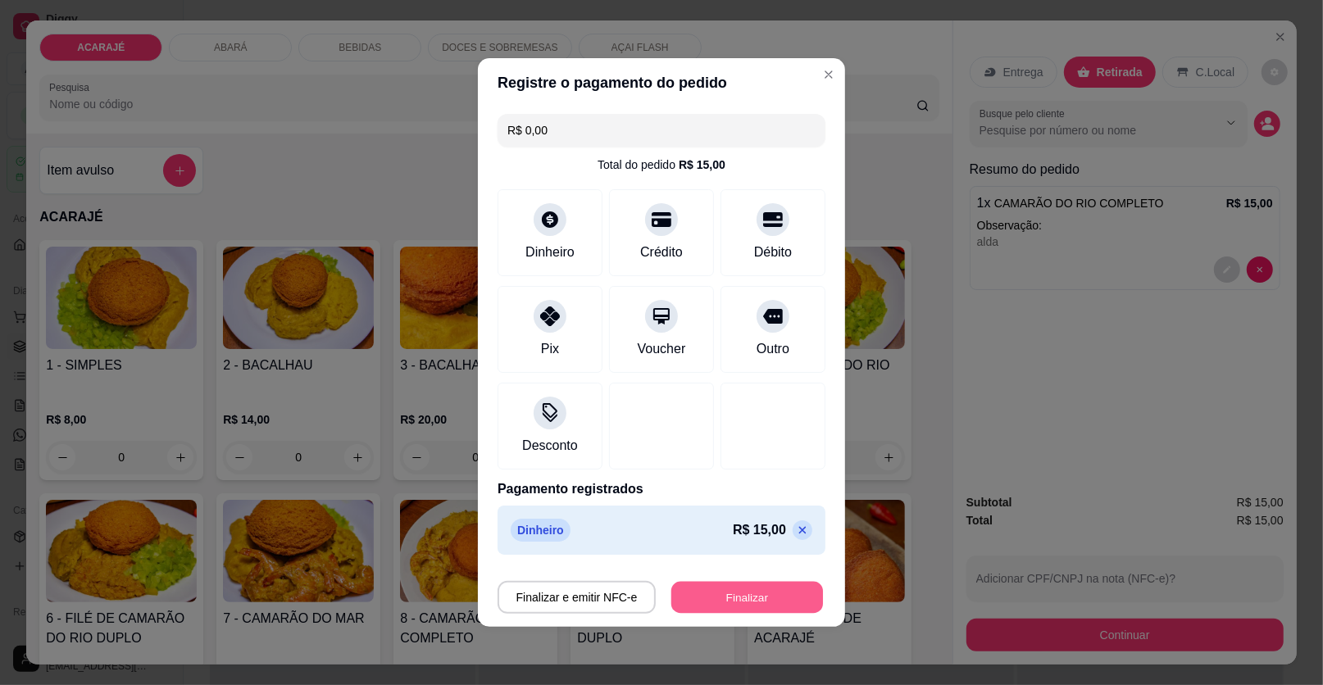
click at [718, 599] on button "Finalizar" at bounding box center [747, 598] width 152 height 32
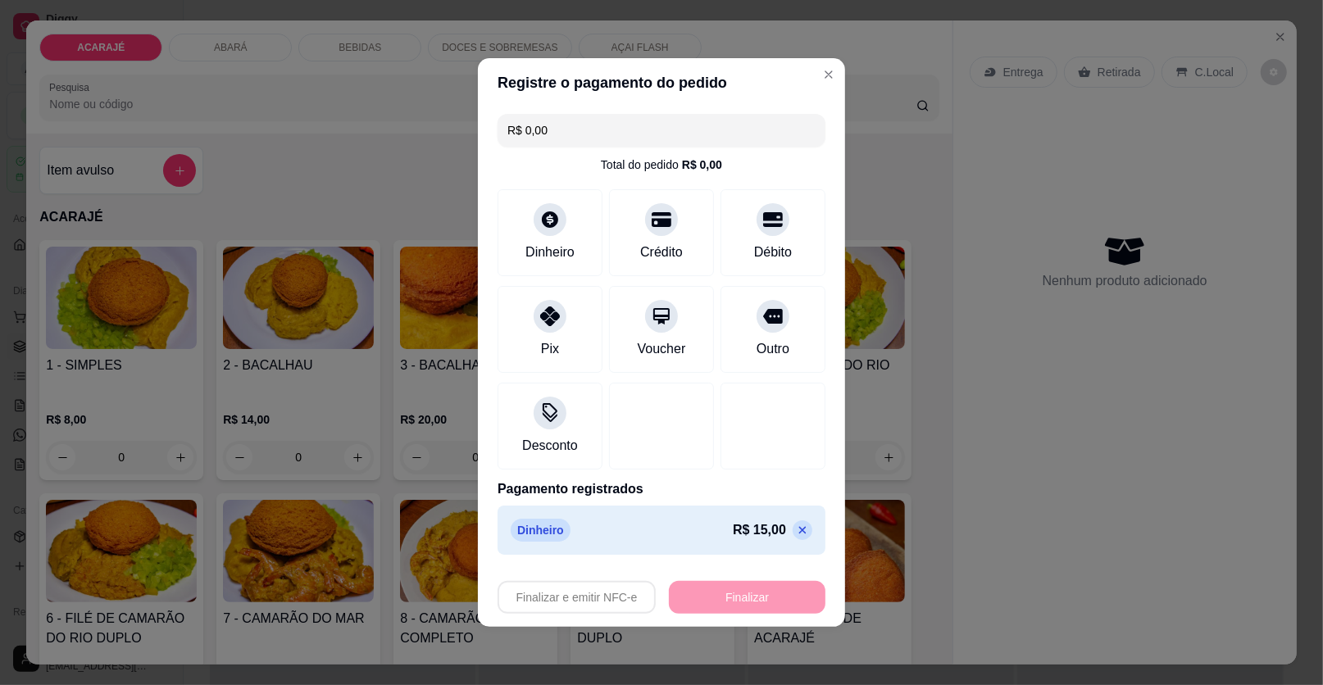
type input "-R$ 15,00"
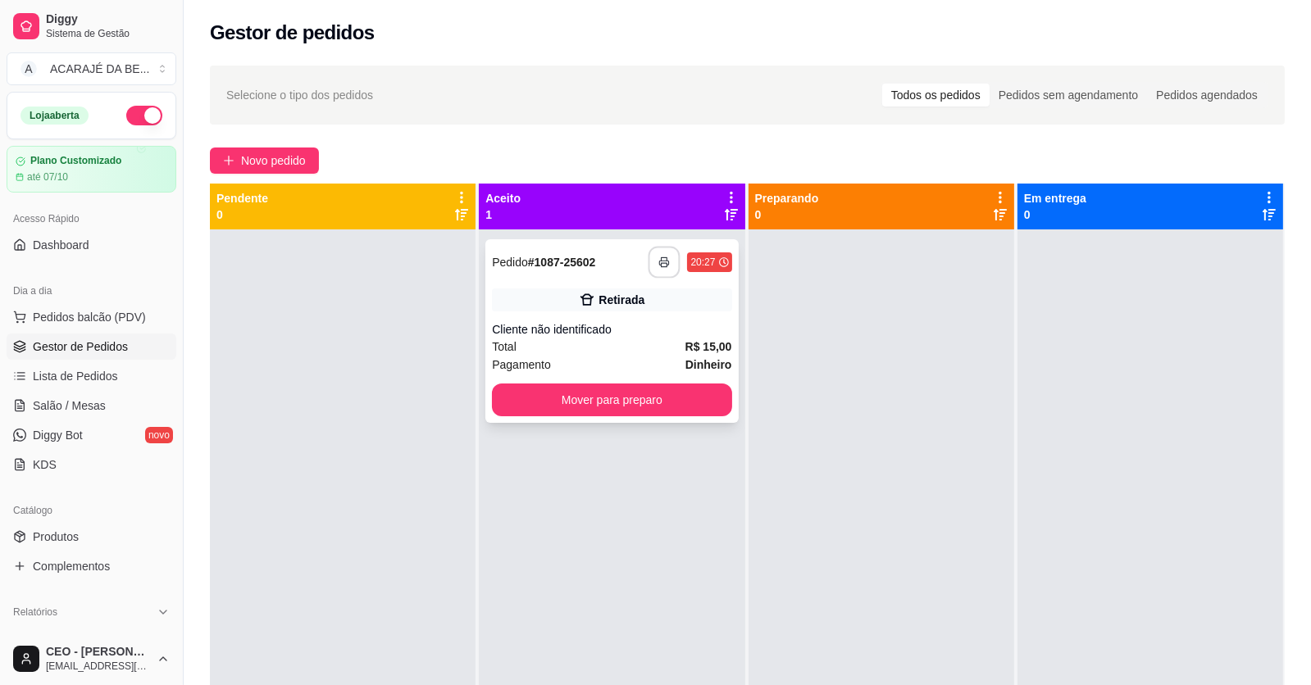
click at [658, 270] on button "button" at bounding box center [664, 263] width 32 height 32
click at [670, 390] on button "Mover para preparo" at bounding box center [612, 400] width 232 height 32
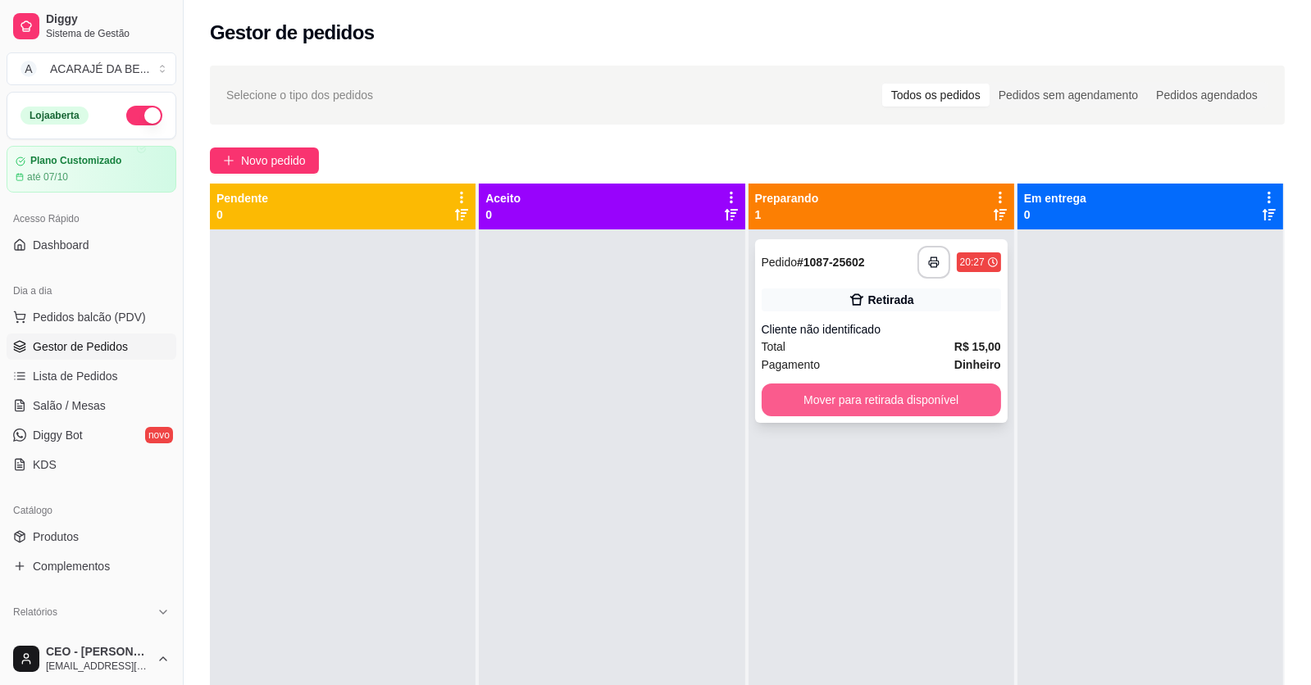
click at [981, 400] on button "Mover para retirada disponível" at bounding box center [880, 400] width 239 height 33
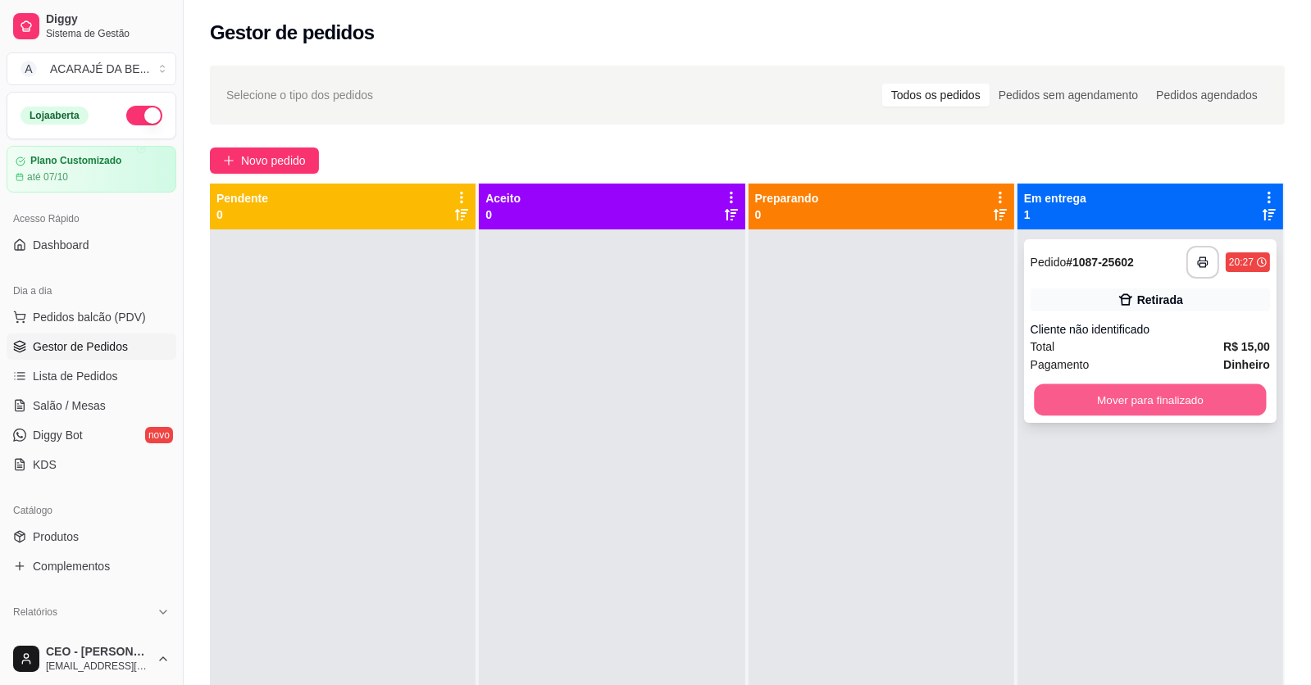
click at [1079, 389] on button "Mover para finalizado" at bounding box center [1150, 400] width 232 height 32
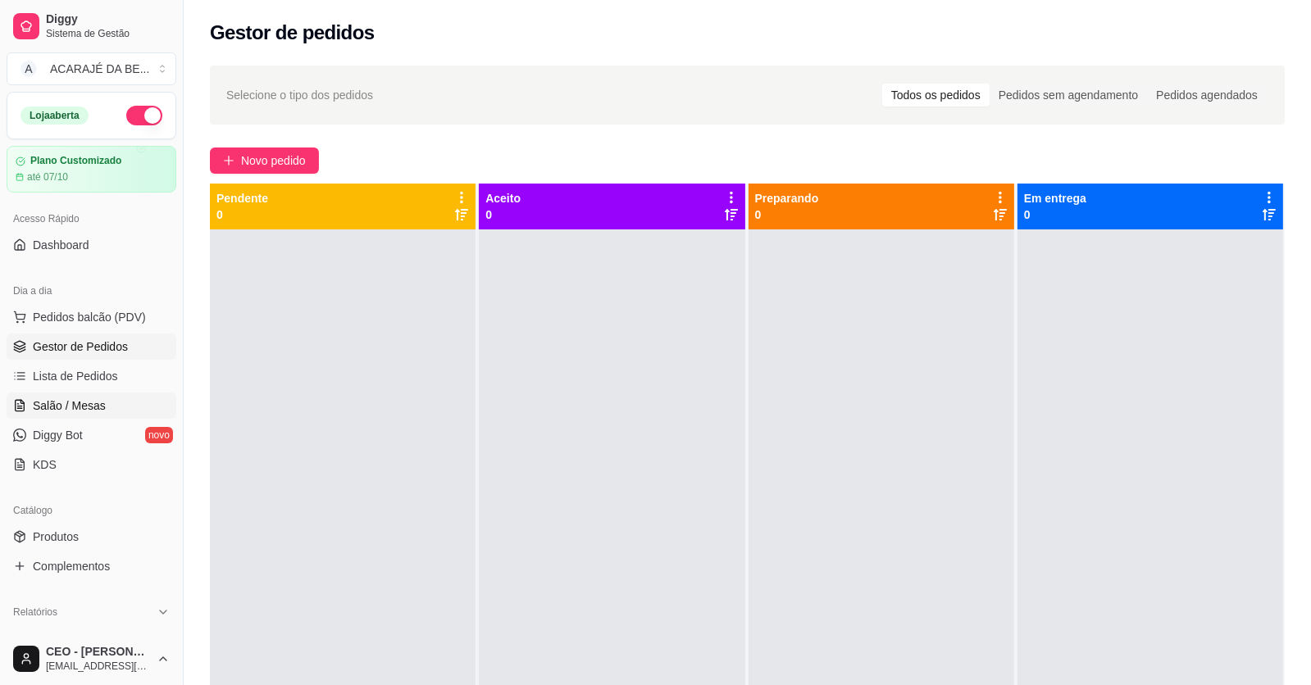
click at [78, 409] on span "Salão / Mesas" at bounding box center [69, 406] width 73 height 16
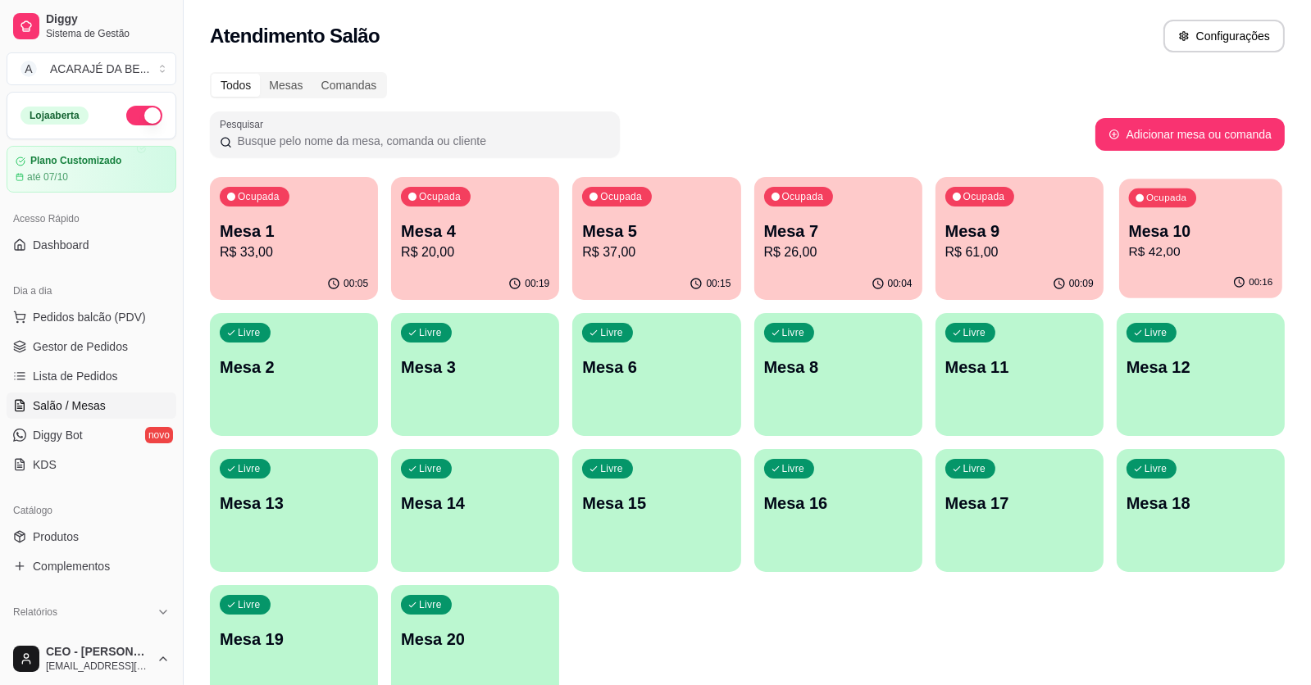
click at [1184, 249] on p "R$ 42,00" at bounding box center [1201, 252] width 144 height 19
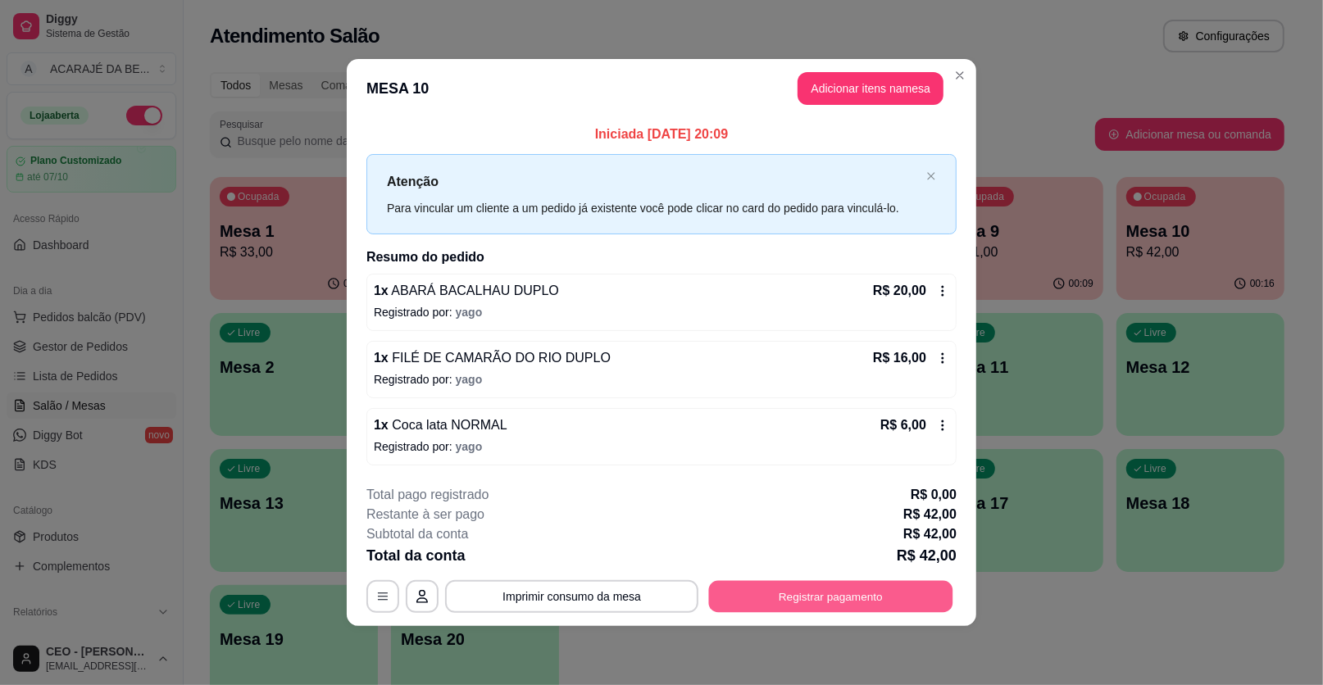
click at [858, 596] on button "Registrar pagamento" at bounding box center [831, 596] width 244 height 32
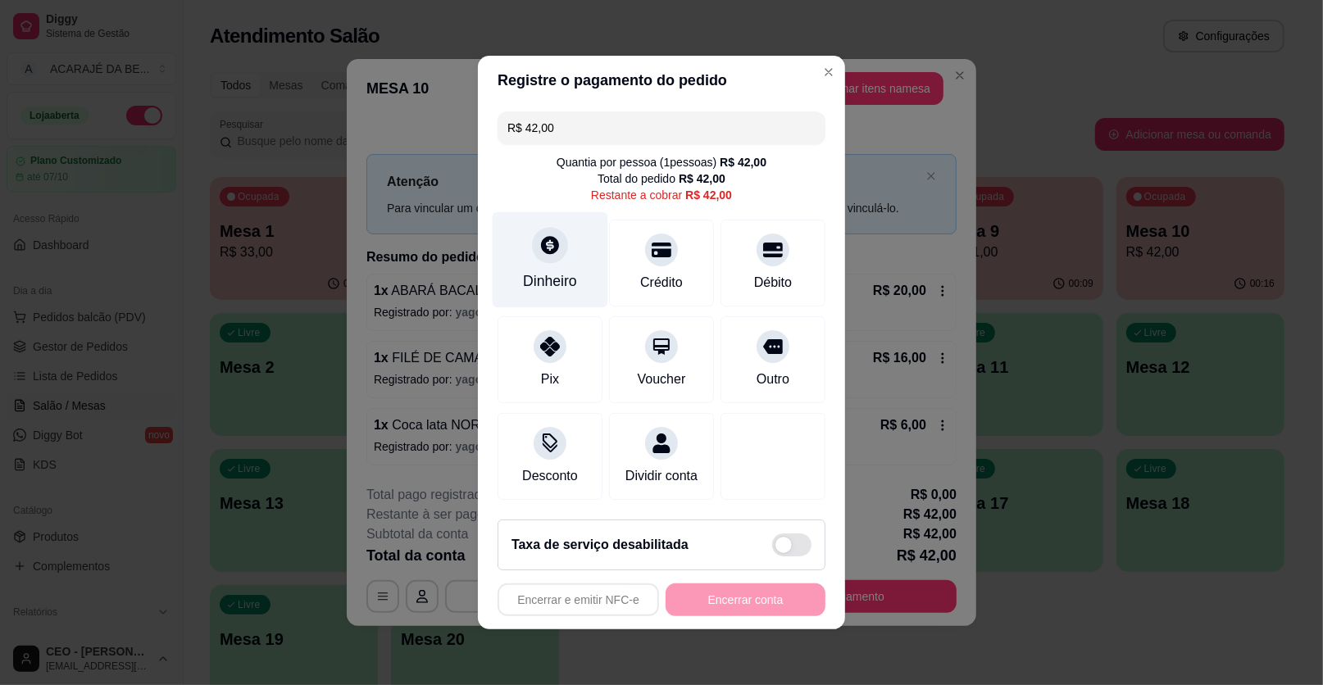
click at [552, 258] on div at bounding box center [550, 245] width 36 height 36
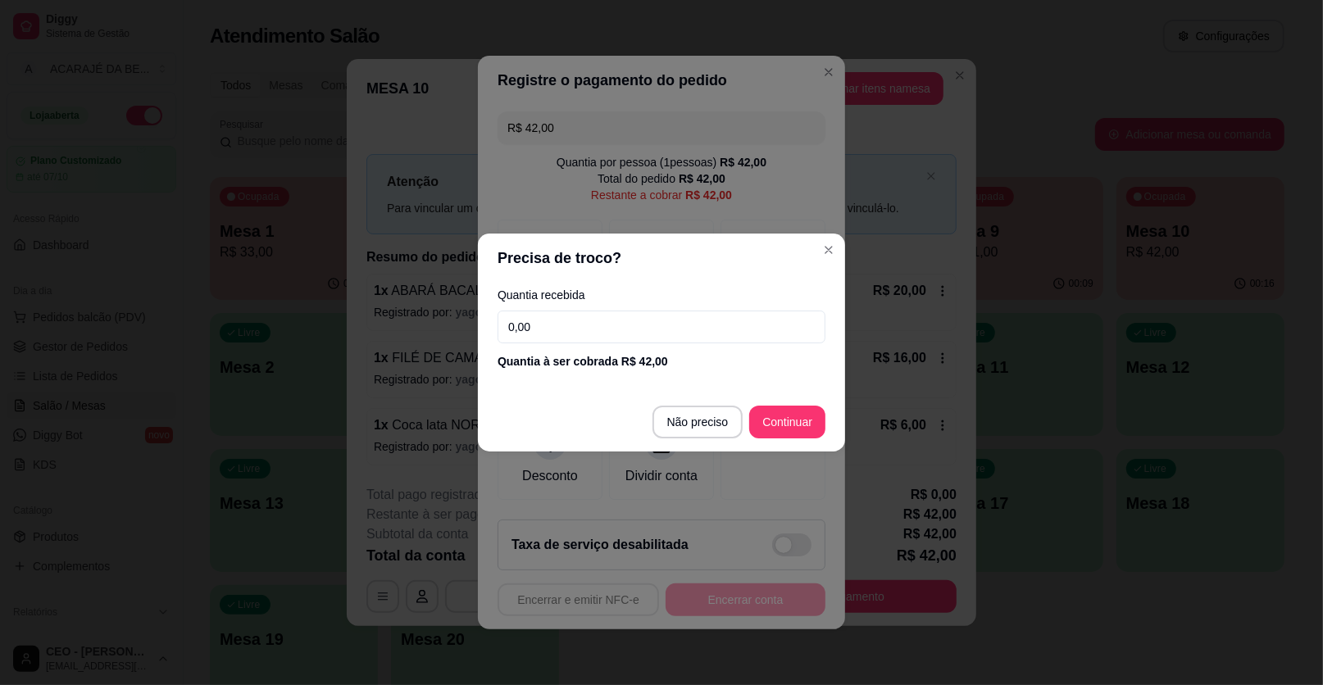
click at [546, 329] on input "0,00" at bounding box center [662, 327] width 328 height 33
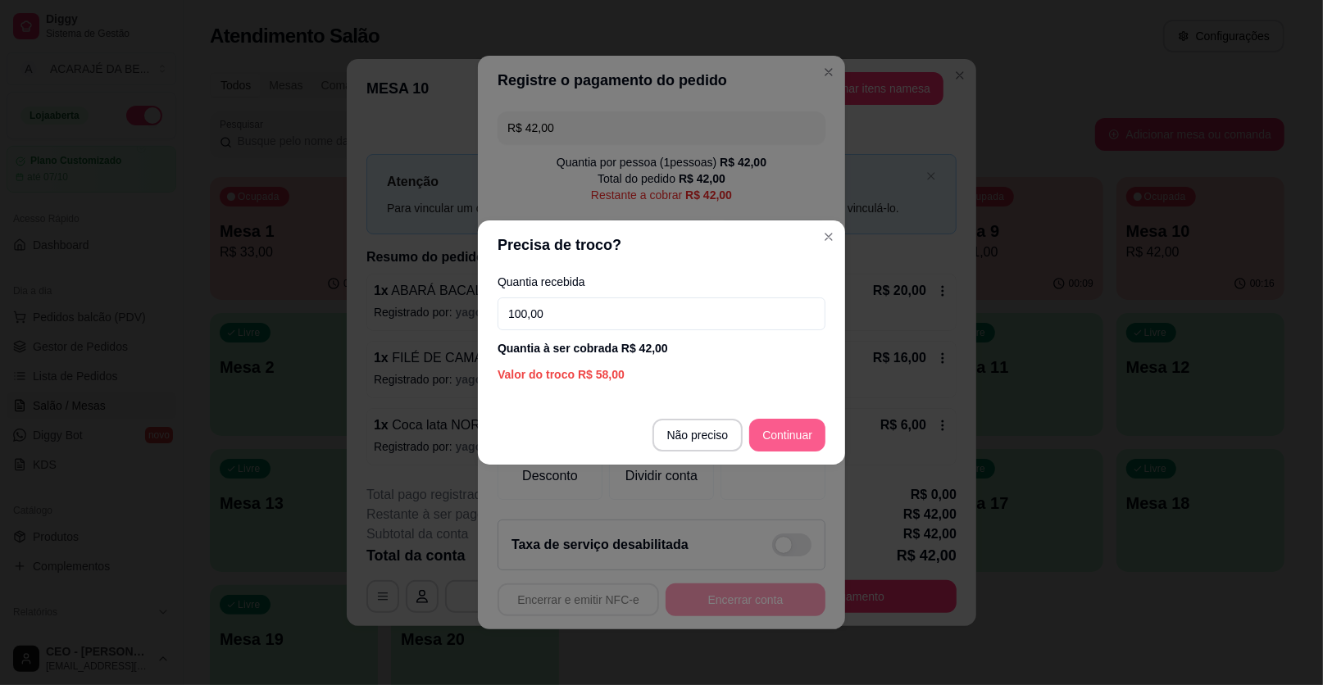
type input "100,00"
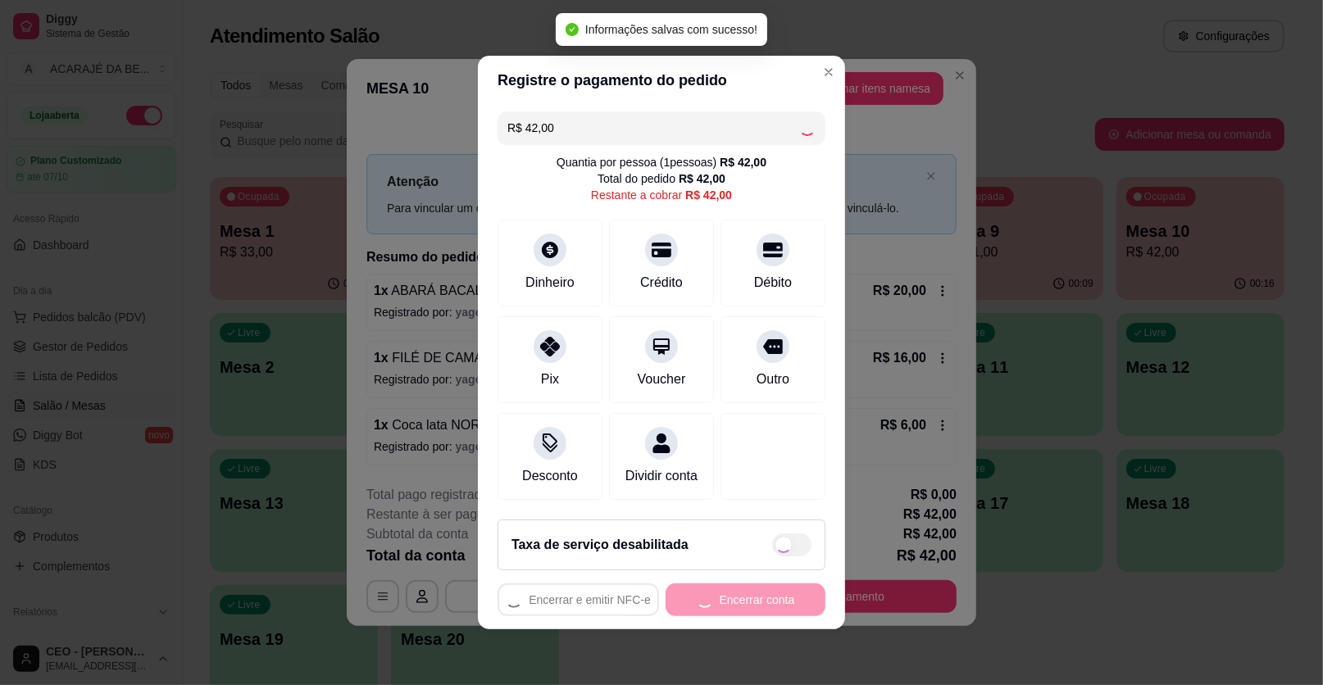
type input "R$ 0,00"
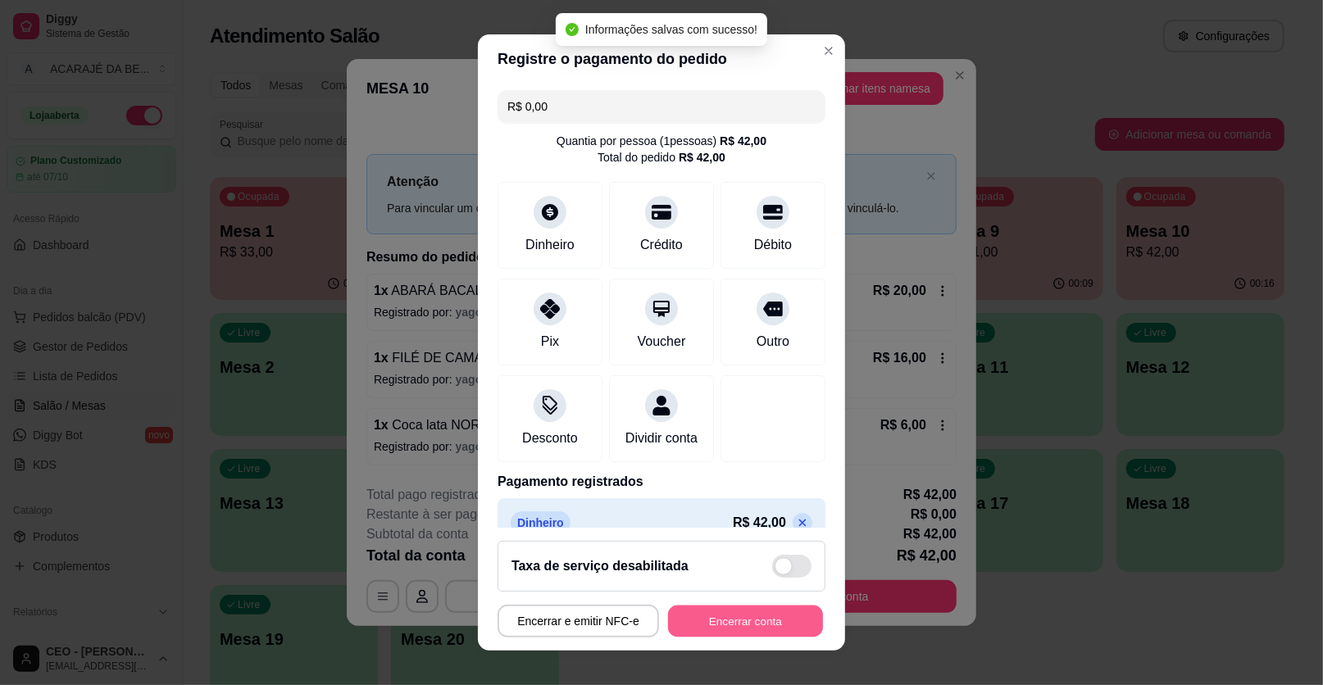
click at [782, 616] on button "Encerrar conta" at bounding box center [745, 622] width 155 height 32
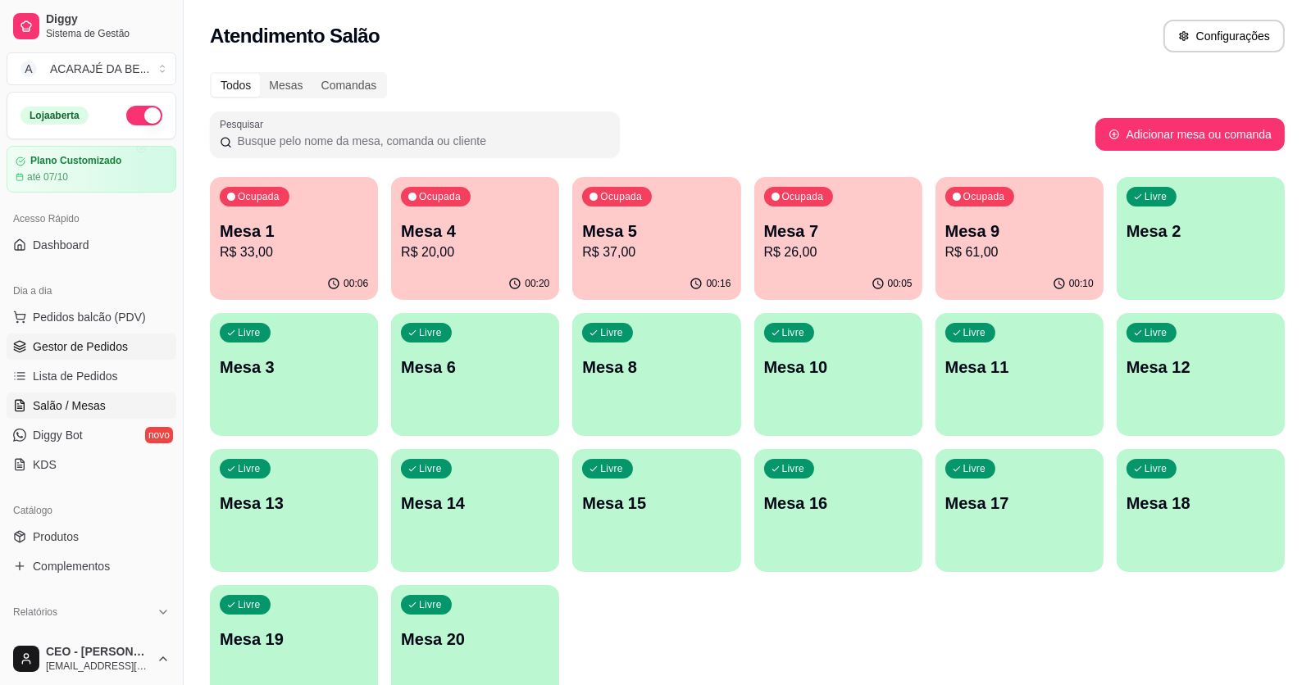
click at [84, 339] on span "Gestor de Pedidos" at bounding box center [80, 347] width 95 height 16
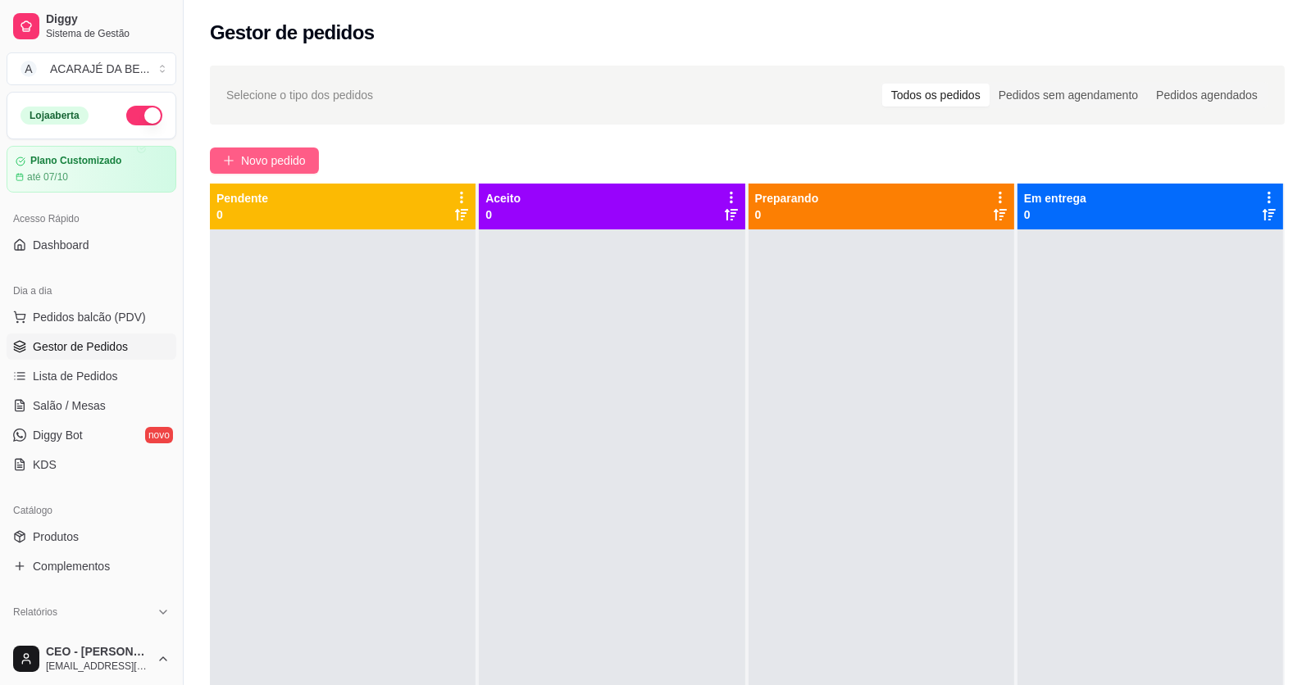
click at [281, 156] on span "Novo pedido" at bounding box center [273, 161] width 65 height 18
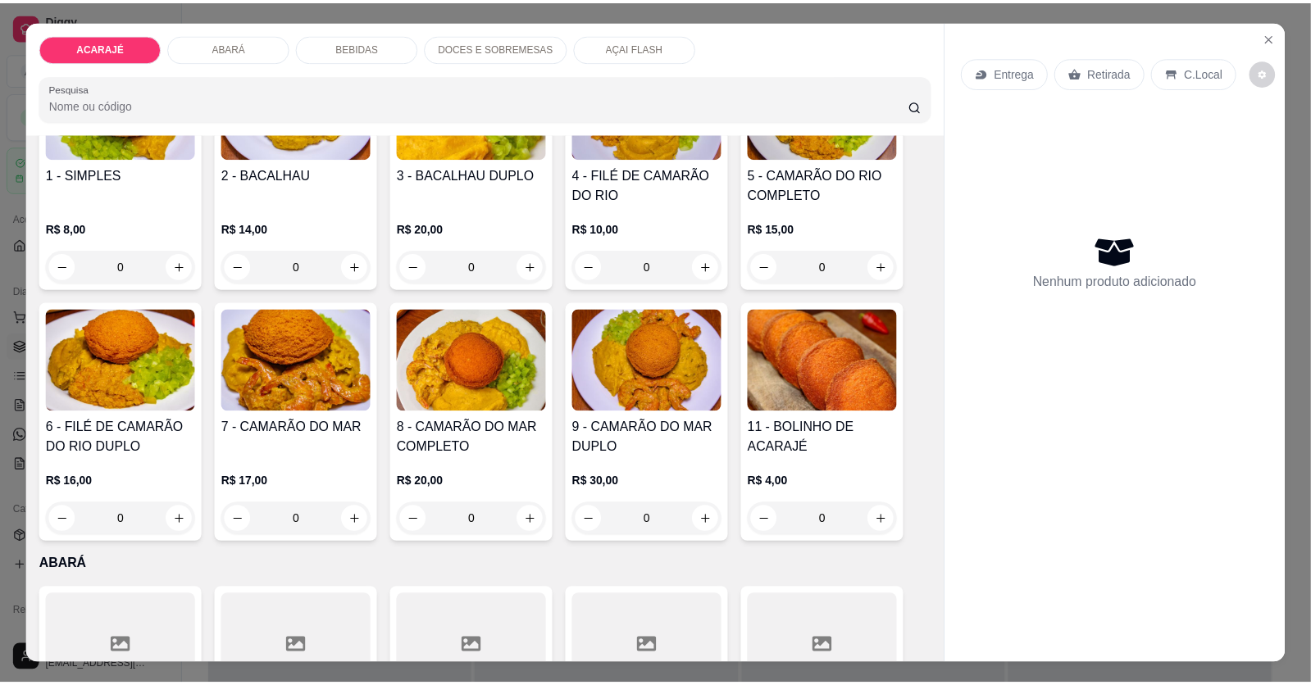
scroll to position [246, 0]
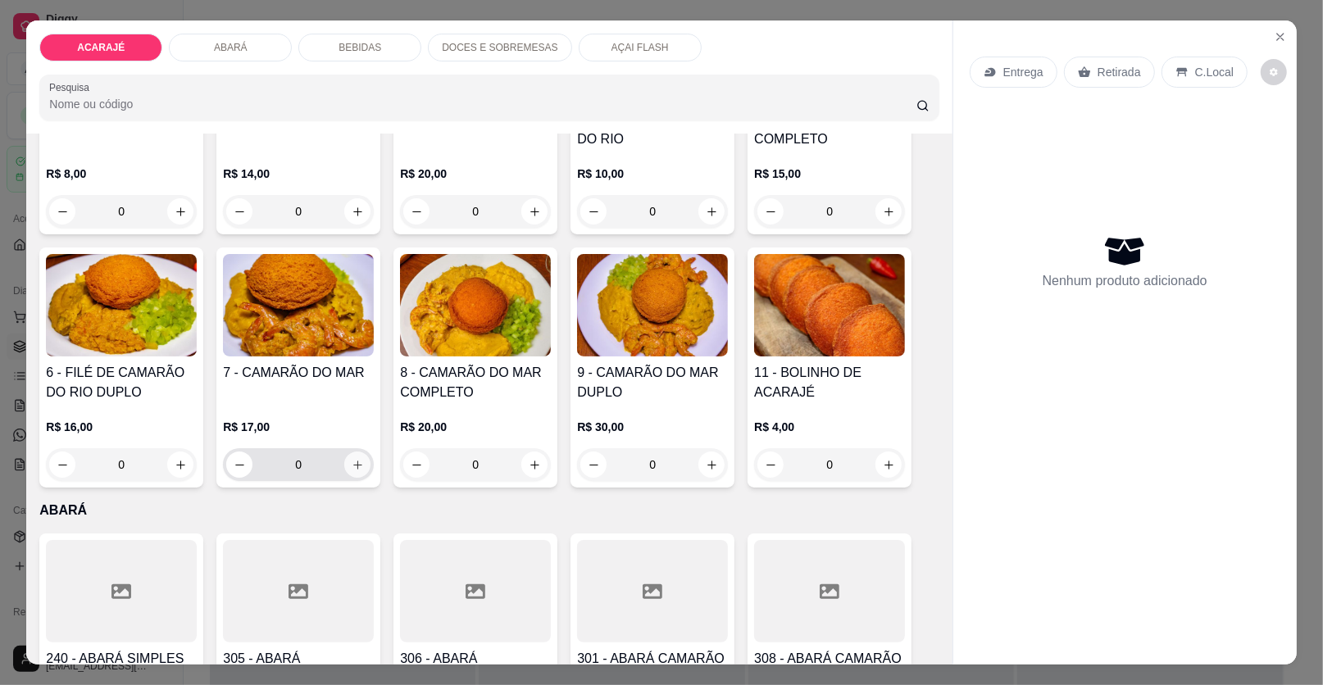
click at [352, 462] on icon "increase-product-quantity" at bounding box center [358, 465] width 12 height 12
type input "1"
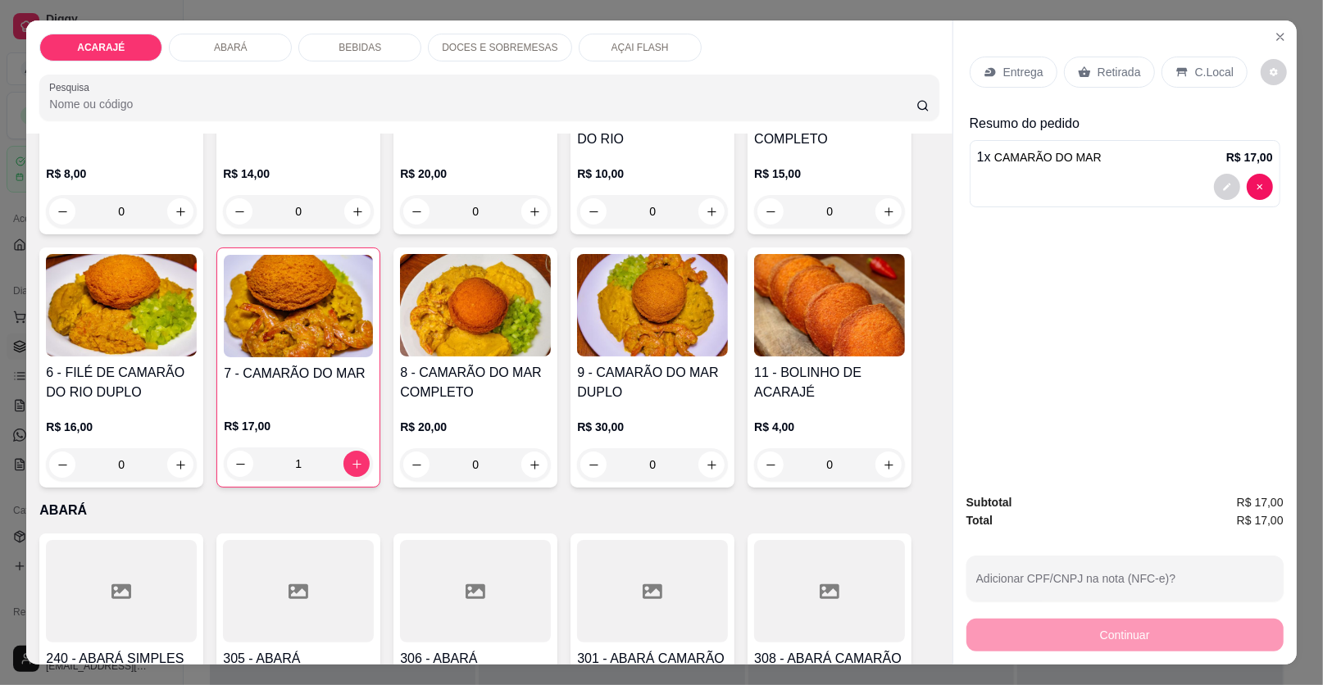
click at [1033, 75] on p "Entrega" at bounding box center [1023, 72] width 40 height 16
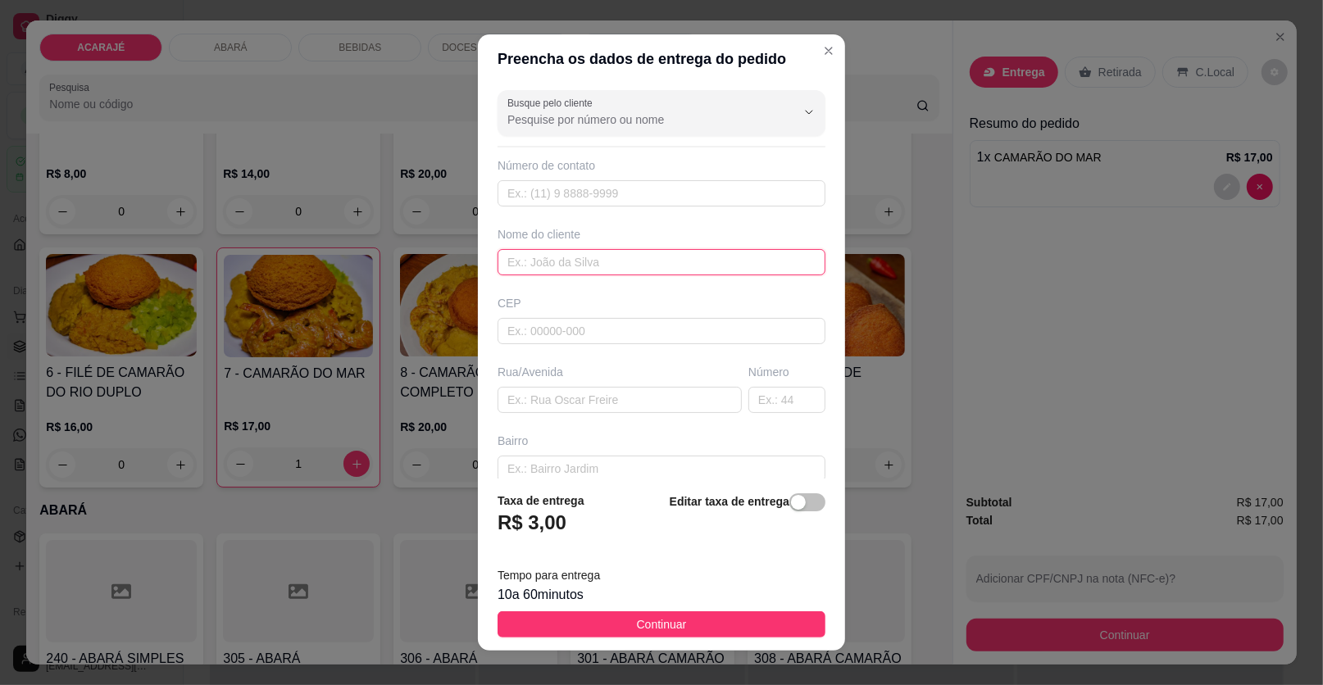
click at [574, 254] on input "text" at bounding box center [662, 262] width 328 height 26
drag, startPoint x: 593, startPoint y: 420, endPoint x: 593, endPoint y: 400, distance: 19.7
paste input "fundo do palco em Lima cacau"
type input "fundo do palco em Lima cacau"
click at [544, 261] on input "text" at bounding box center [662, 262] width 328 height 26
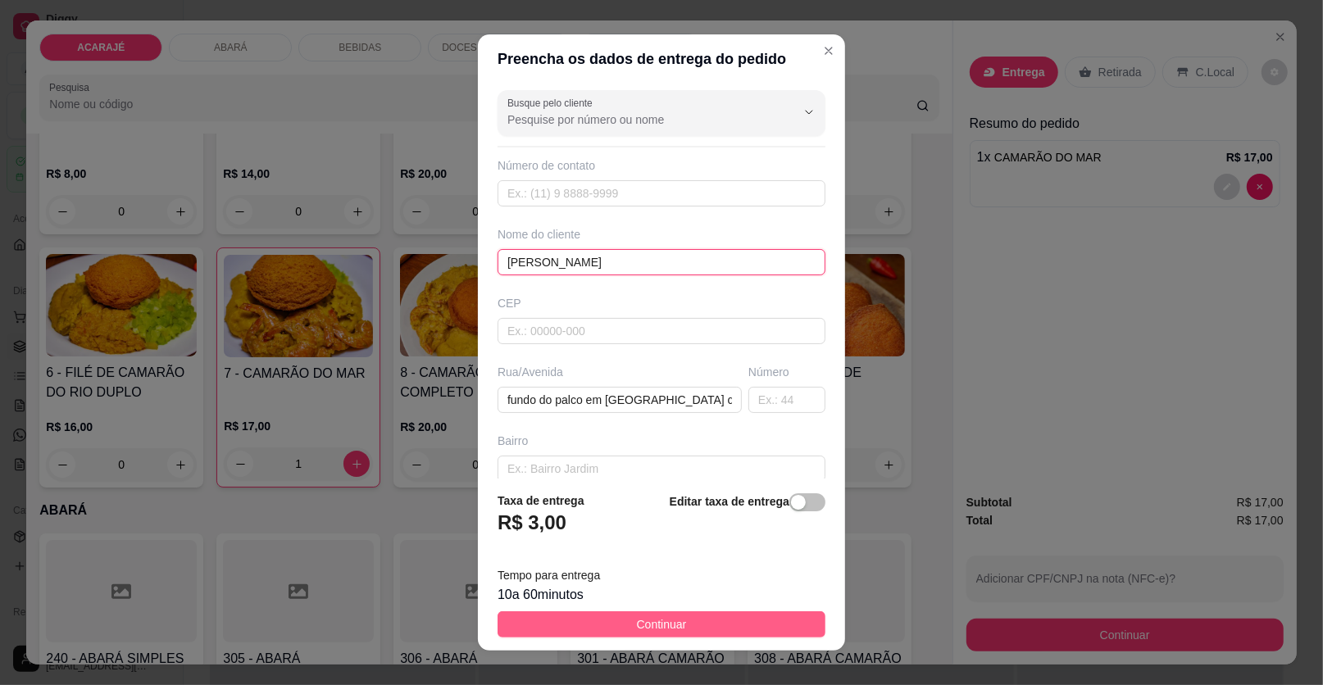
type input "cristina"
click at [615, 625] on button "Continuar" at bounding box center [662, 624] width 328 height 26
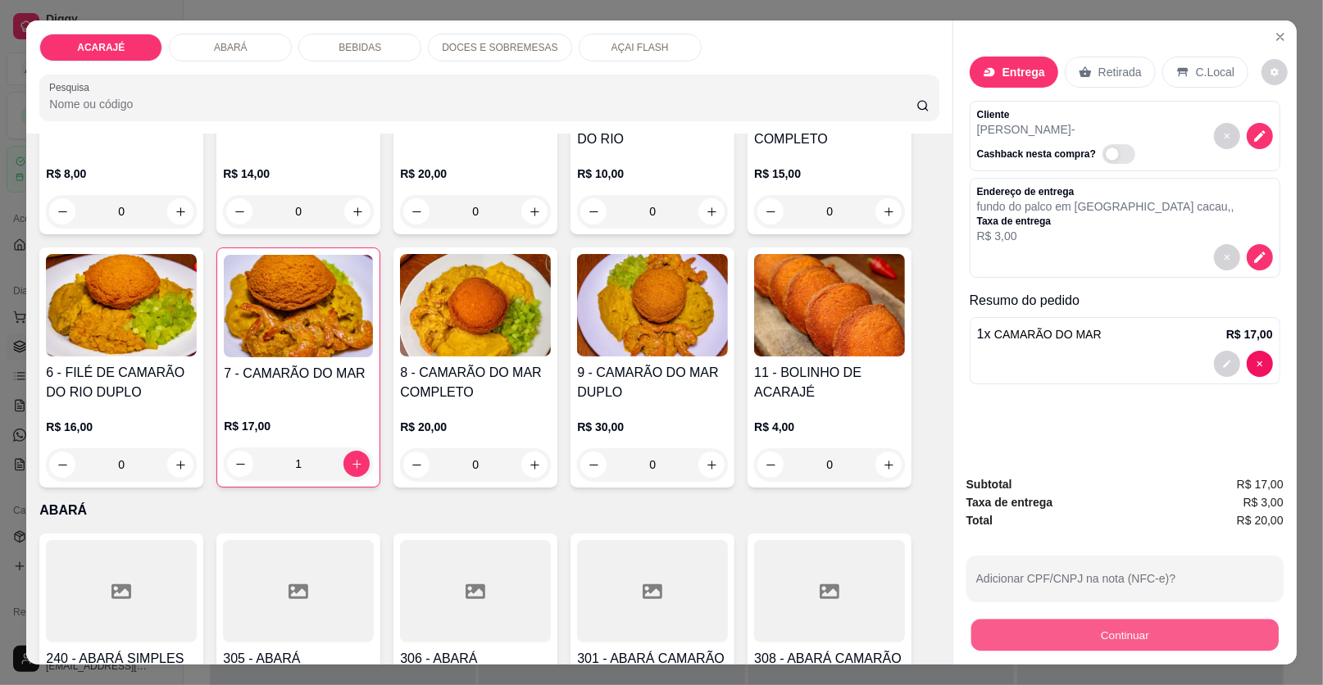
click at [1023, 627] on button "Continuar" at bounding box center [1124, 636] width 307 height 32
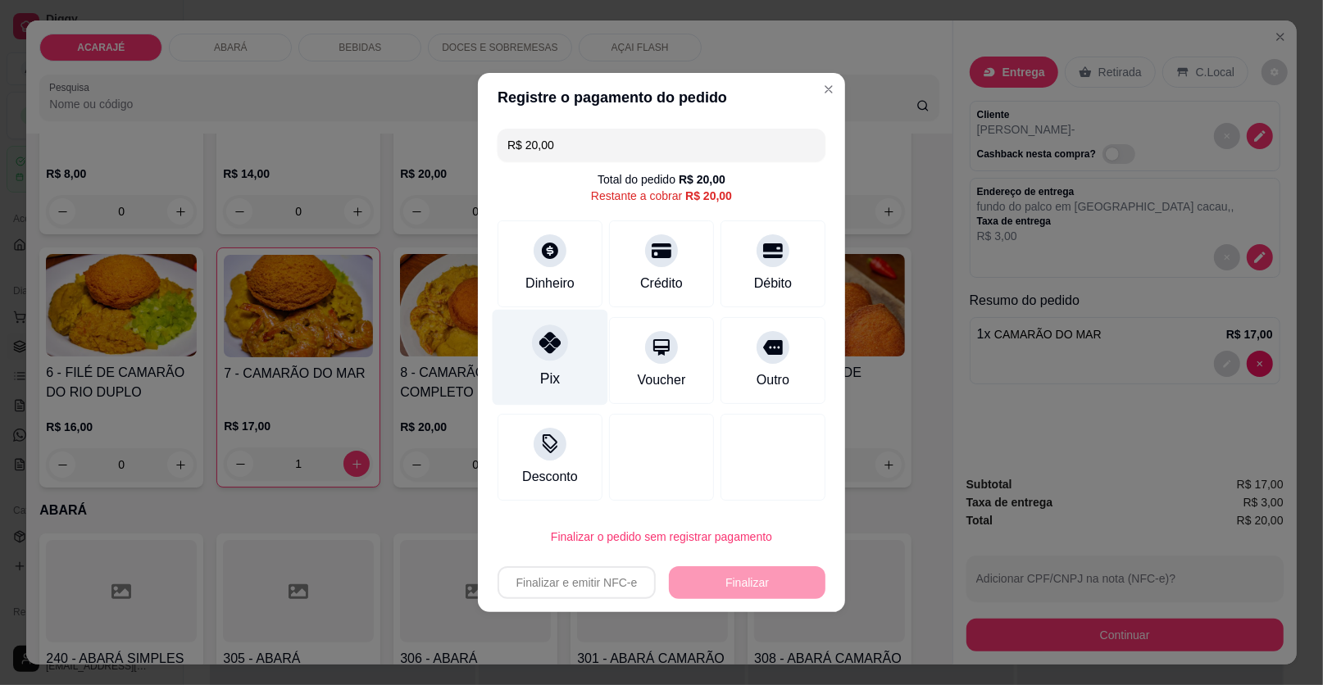
click at [554, 338] on icon at bounding box center [549, 342] width 21 height 21
type input "R$ 0,00"
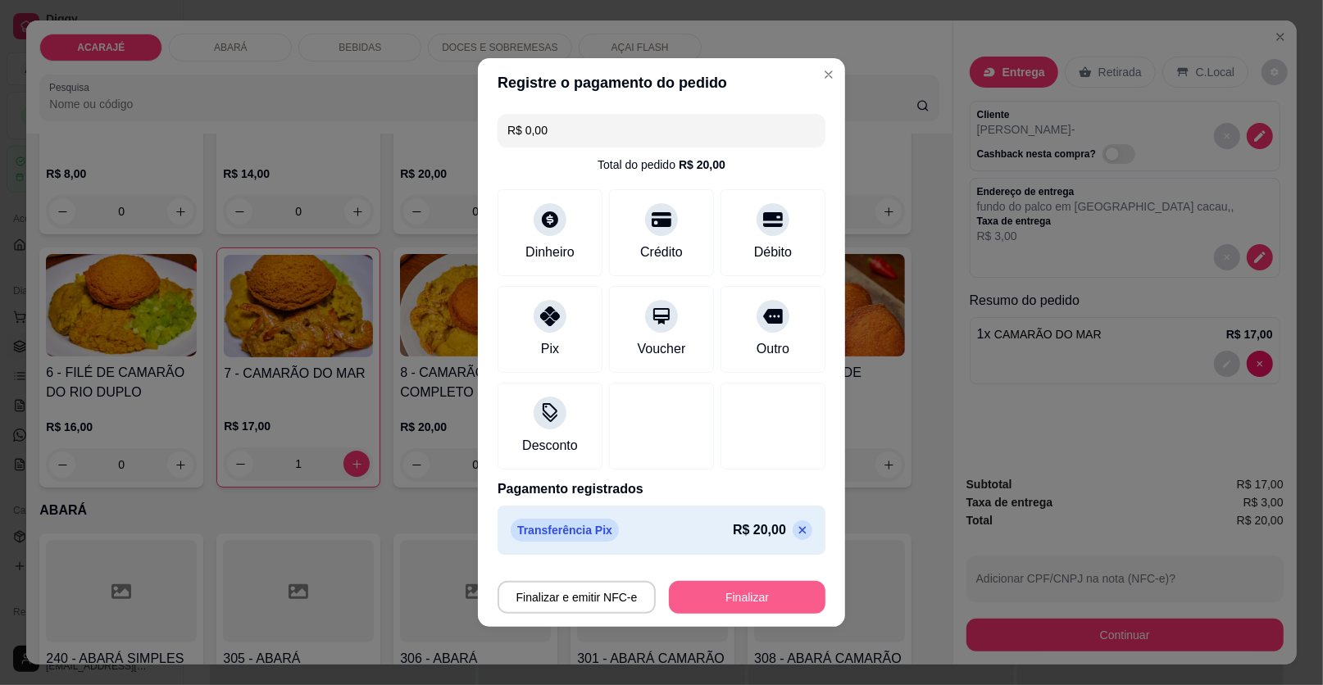
click at [711, 594] on button "Finalizar" at bounding box center [747, 597] width 157 height 33
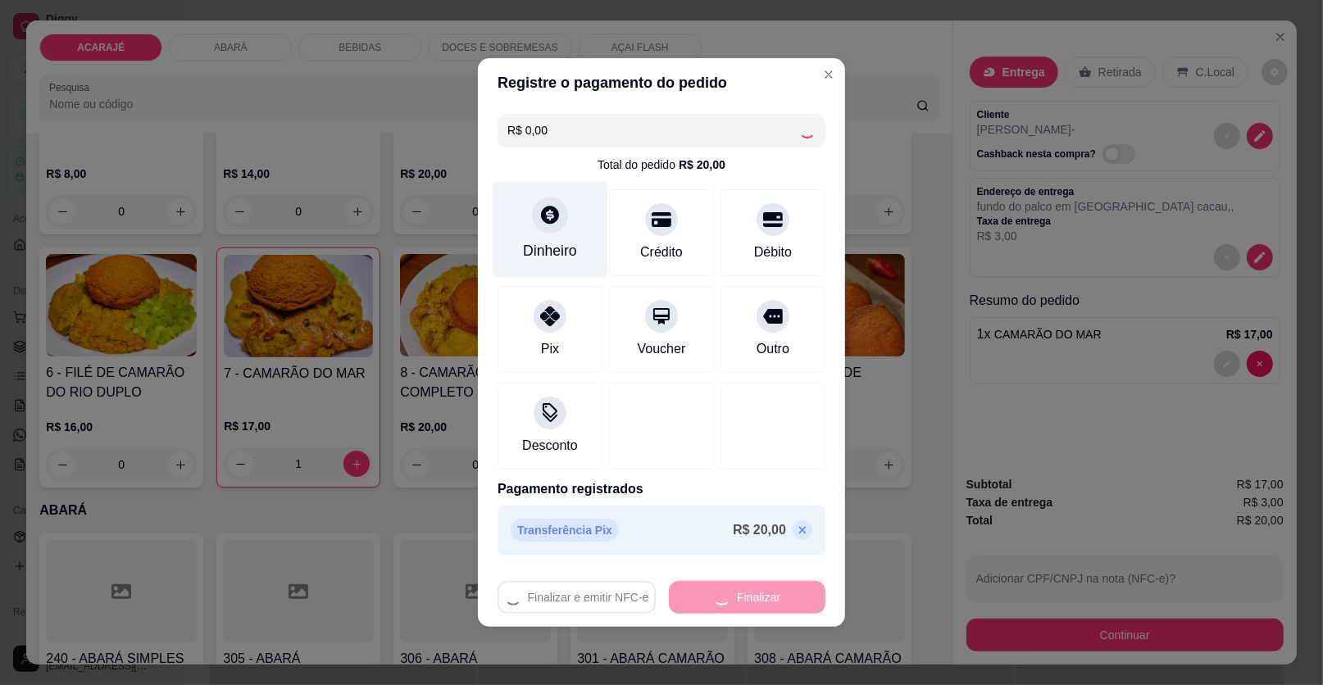
type input "0"
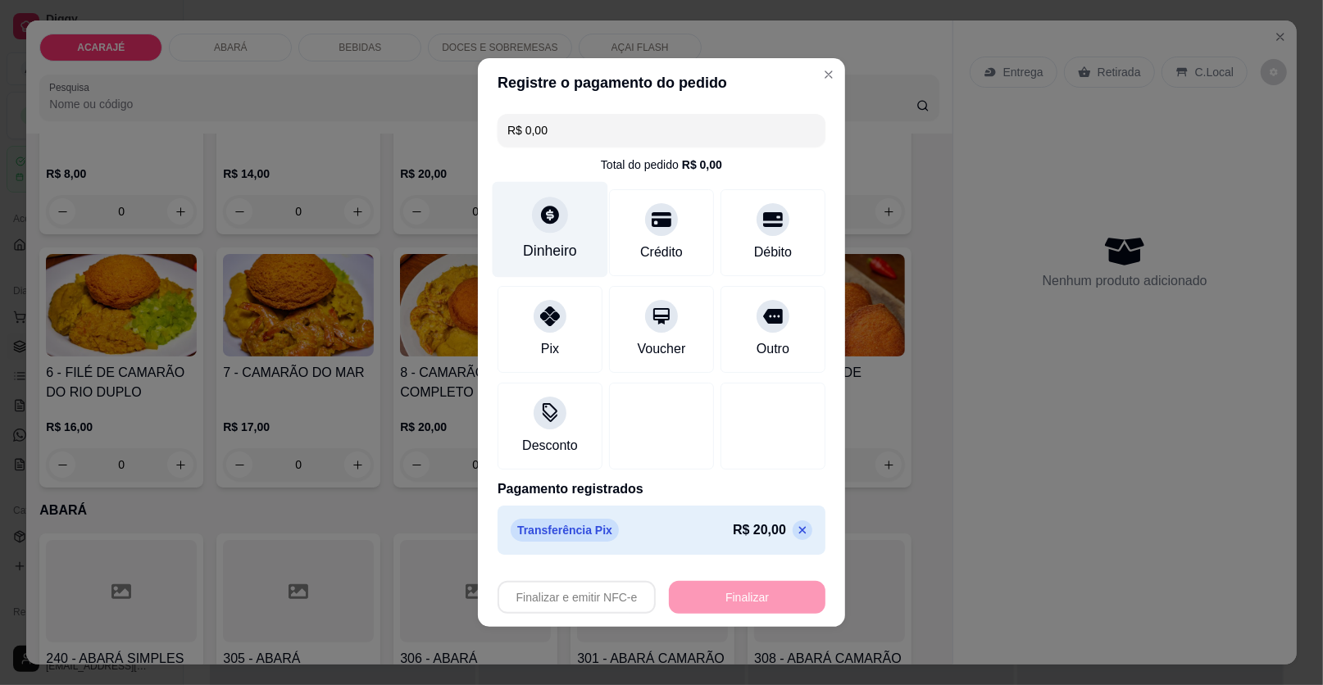
type input "-R$ 20,00"
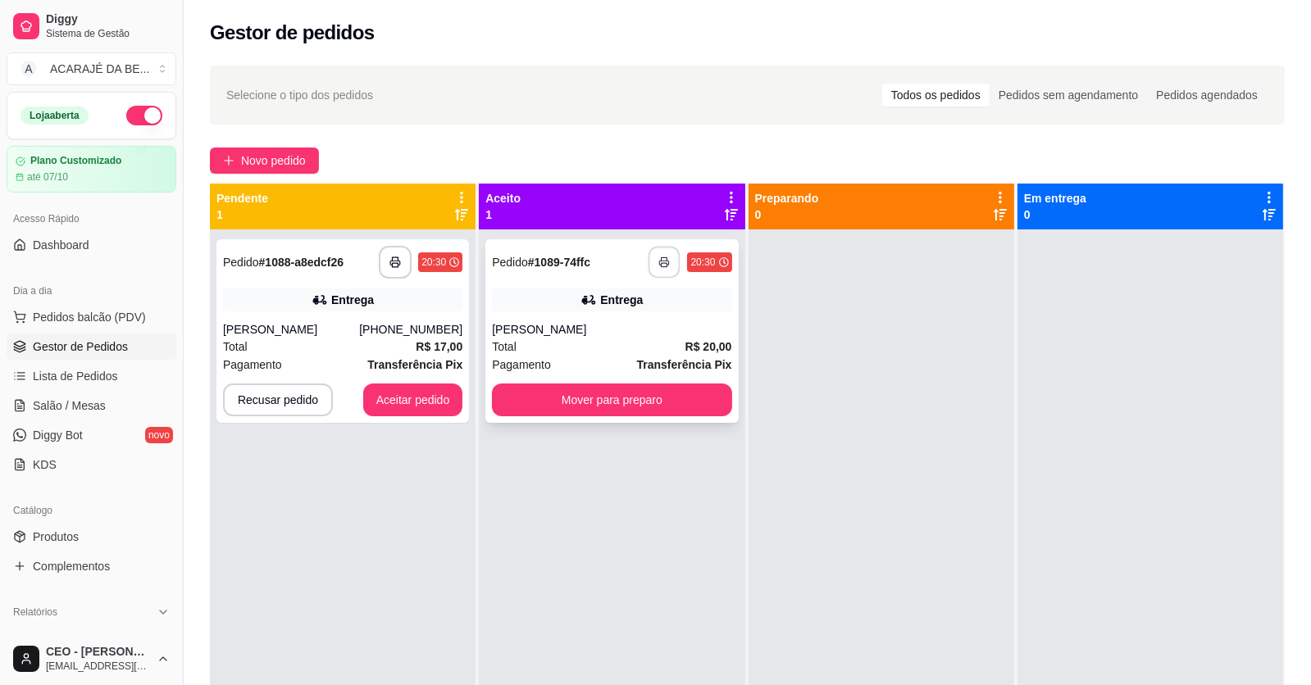
click at [655, 269] on button "button" at bounding box center [664, 263] width 32 height 32
click at [594, 396] on button "Mover para preparo" at bounding box center [612, 400] width 232 height 32
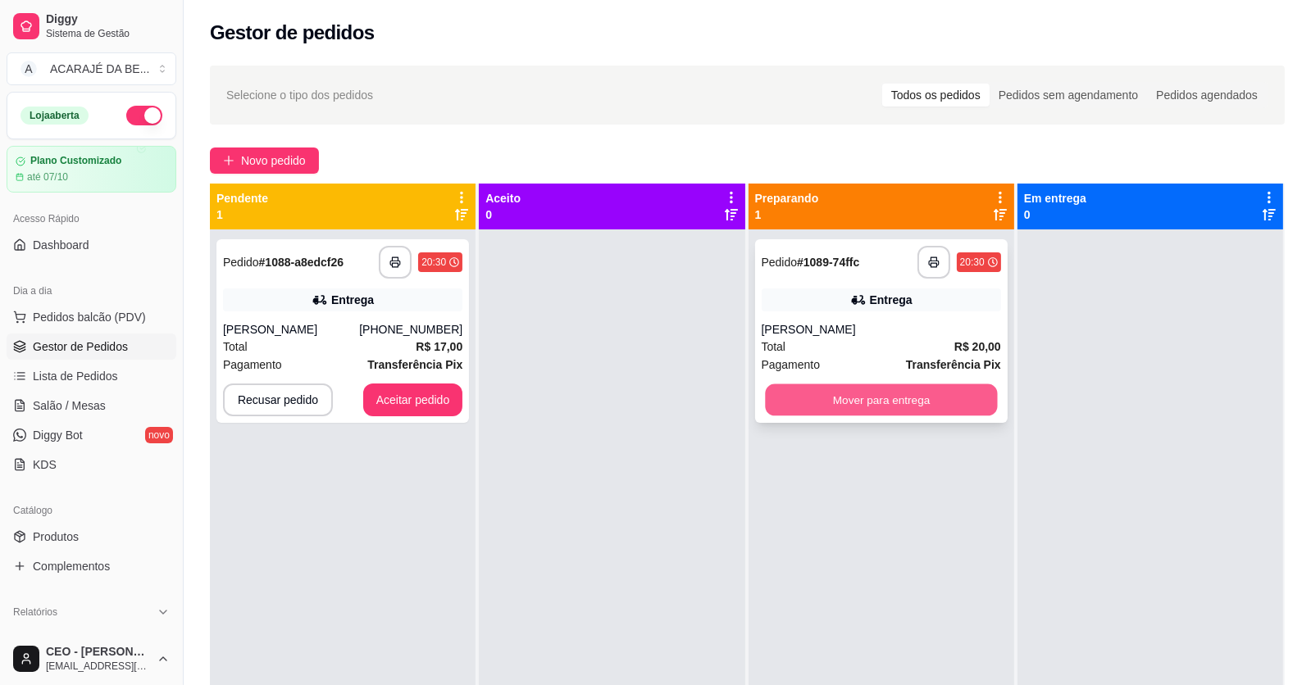
click at [819, 407] on button "Mover para entrega" at bounding box center [881, 400] width 232 height 32
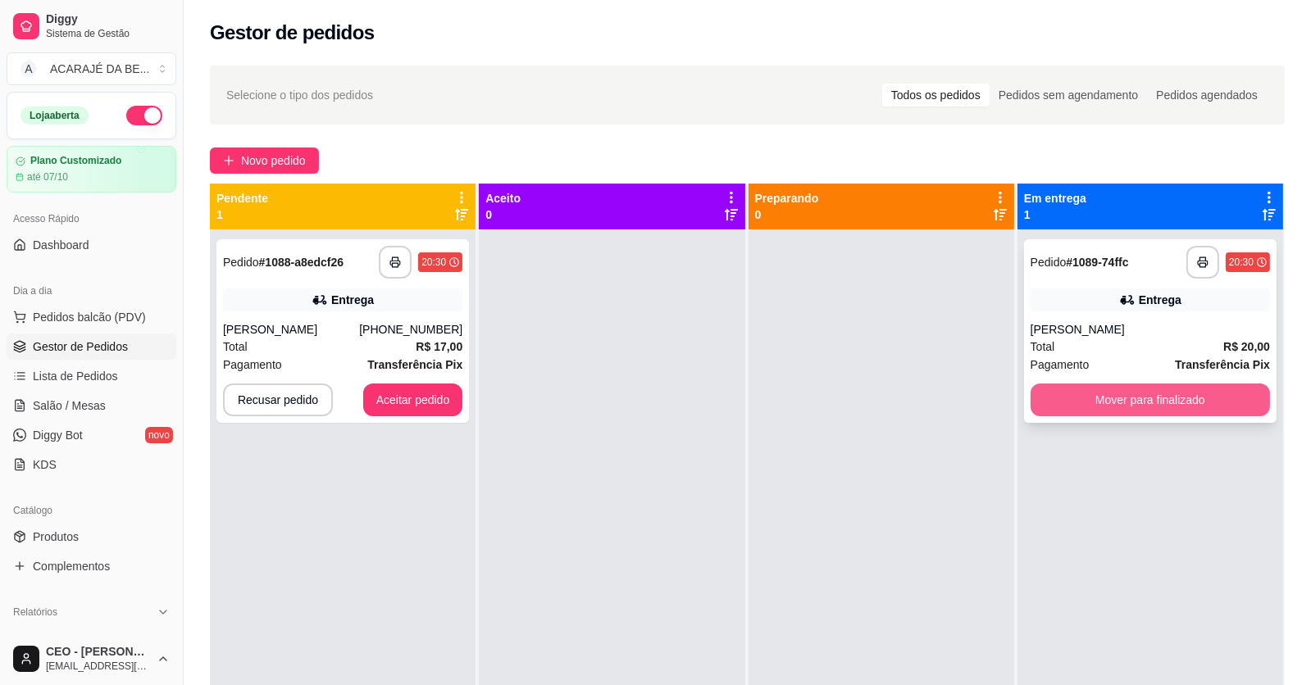
click at [1038, 398] on button "Mover para finalizado" at bounding box center [1149, 400] width 239 height 33
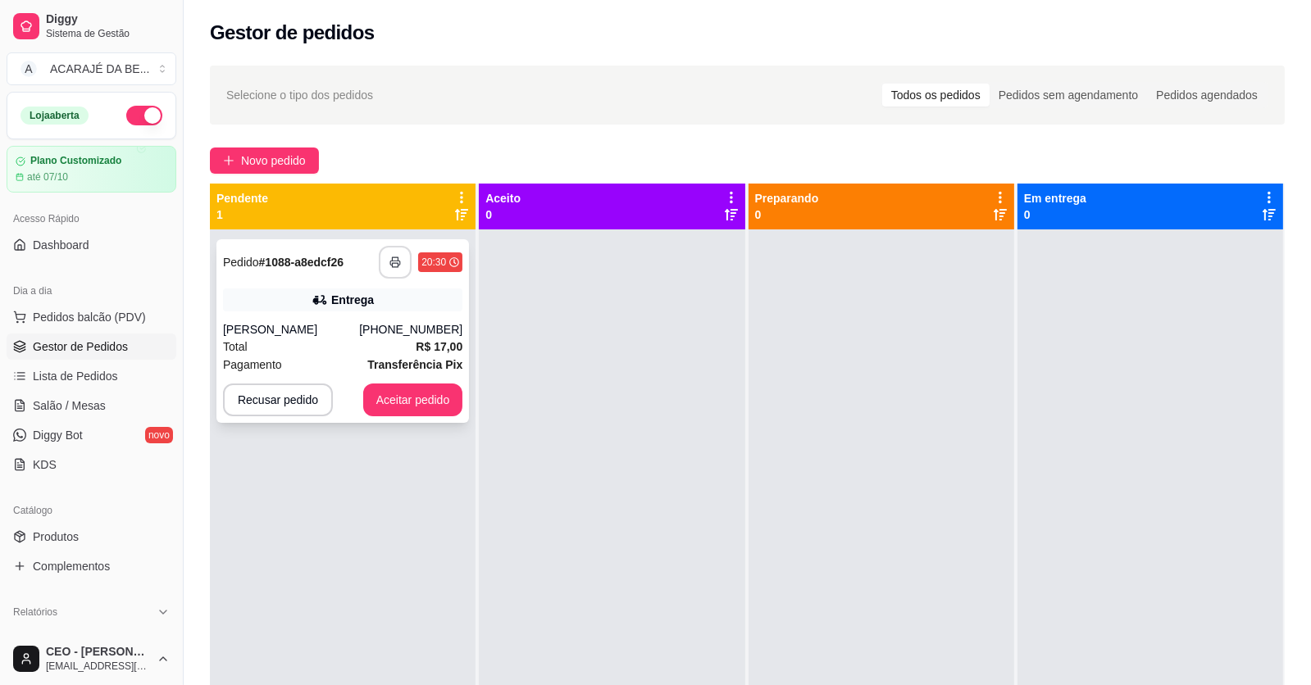
click at [385, 251] on button "button" at bounding box center [395, 262] width 33 height 33
click at [396, 394] on button "Aceitar pedido" at bounding box center [413, 400] width 100 height 33
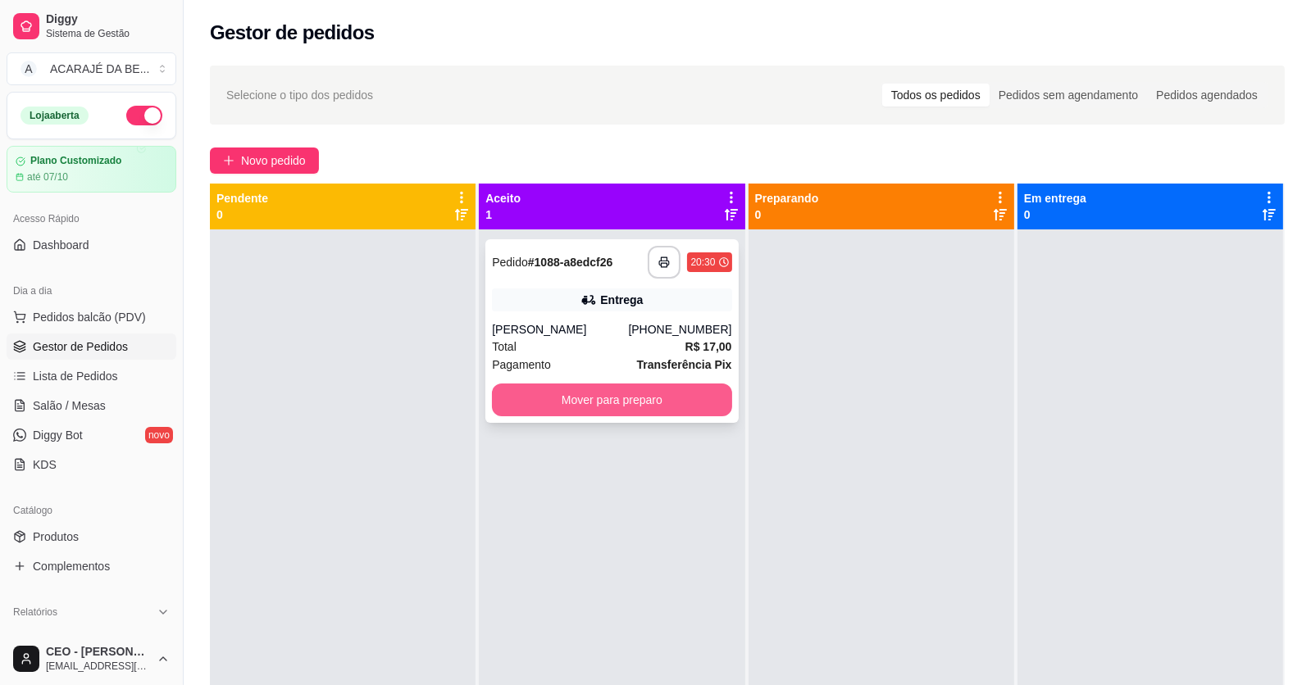
click at [625, 403] on button "Mover para preparo" at bounding box center [611, 400] width 239 height 33
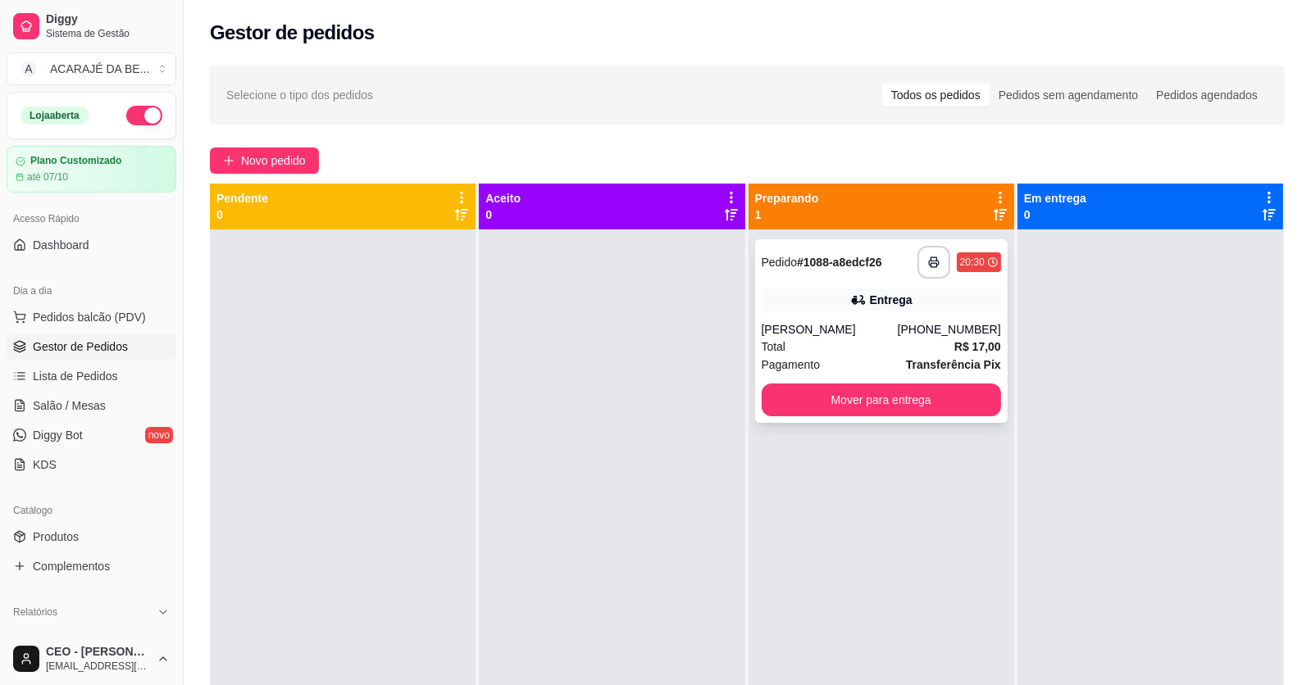
drag, startPoint x: 870, startPoint y: 425, endPoint x: 870, endPoint y: 411, distance: 14.8
click at [870, 414] on div "**********" at bounding box center [881, 571] width 266 height 685
click at [870, 404] on button "Mover para entrega" at bounding box center [881, 400] width 232 height 32
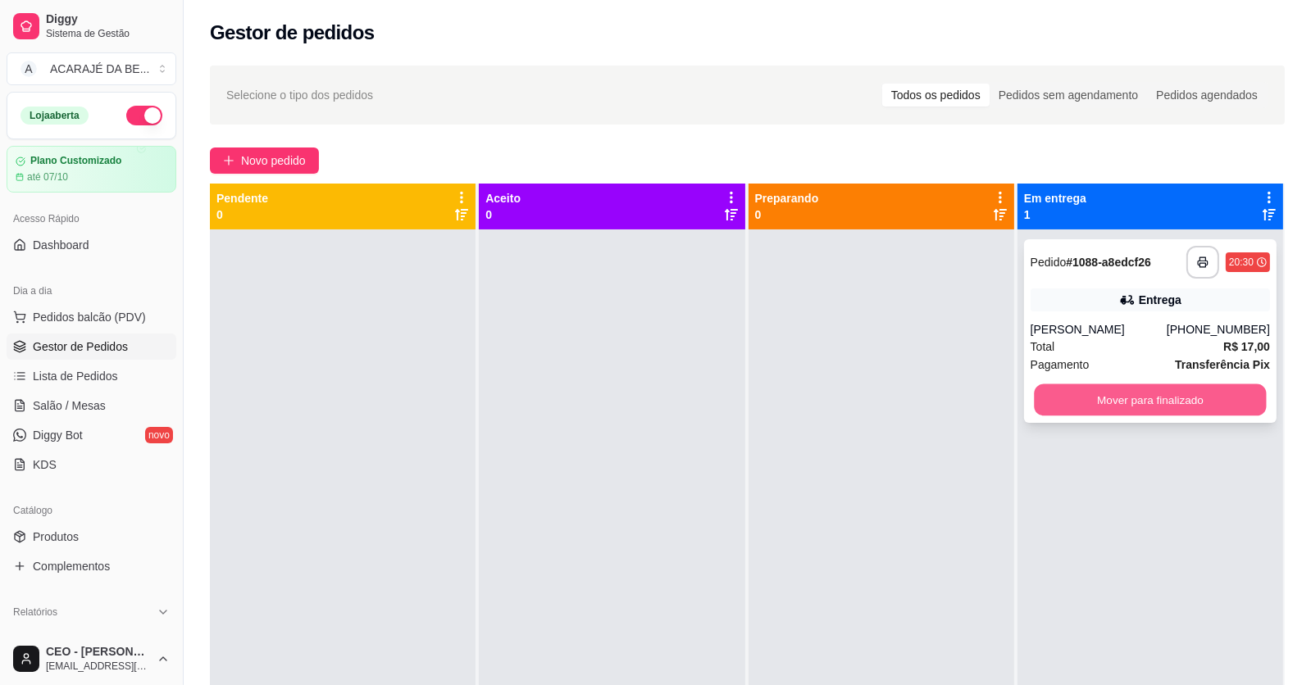
click at [1059, 389] on button "Mover para finalizado" at bounding box center [1150, 400] width 232 height 32
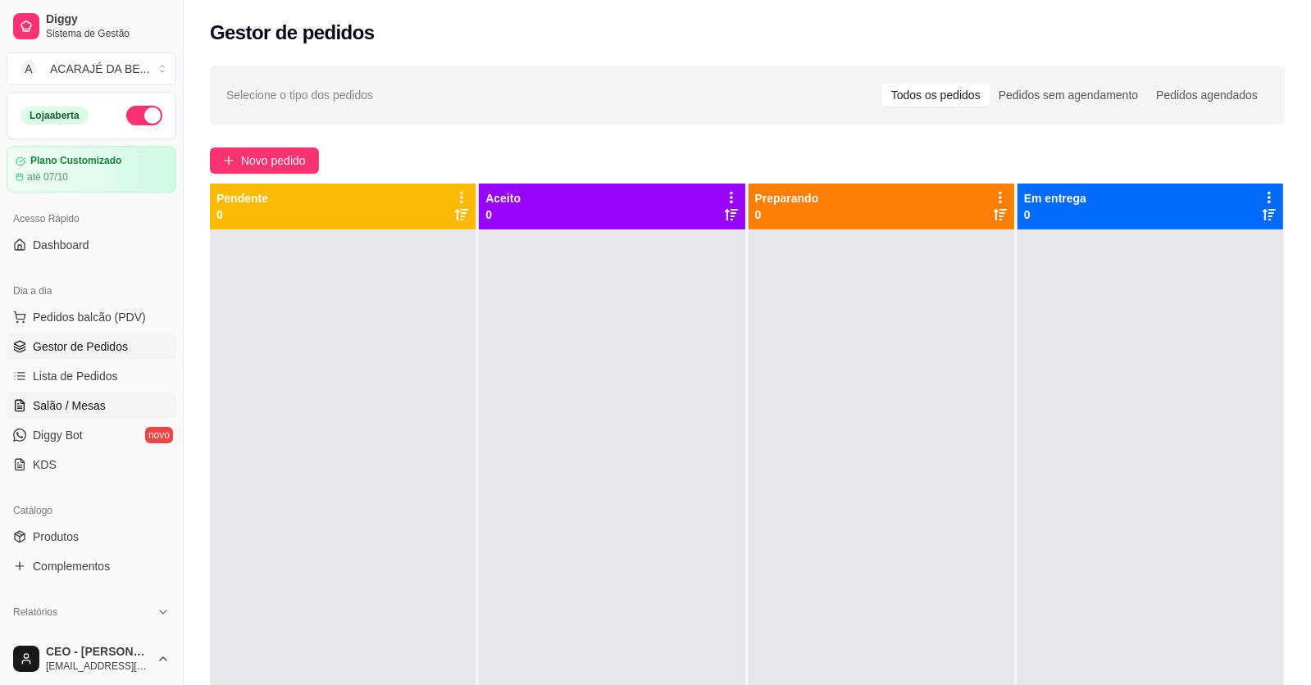
click at [77, 393] on link "Salão / Mesas" at bounding box center [92, 406] width 170 height 26
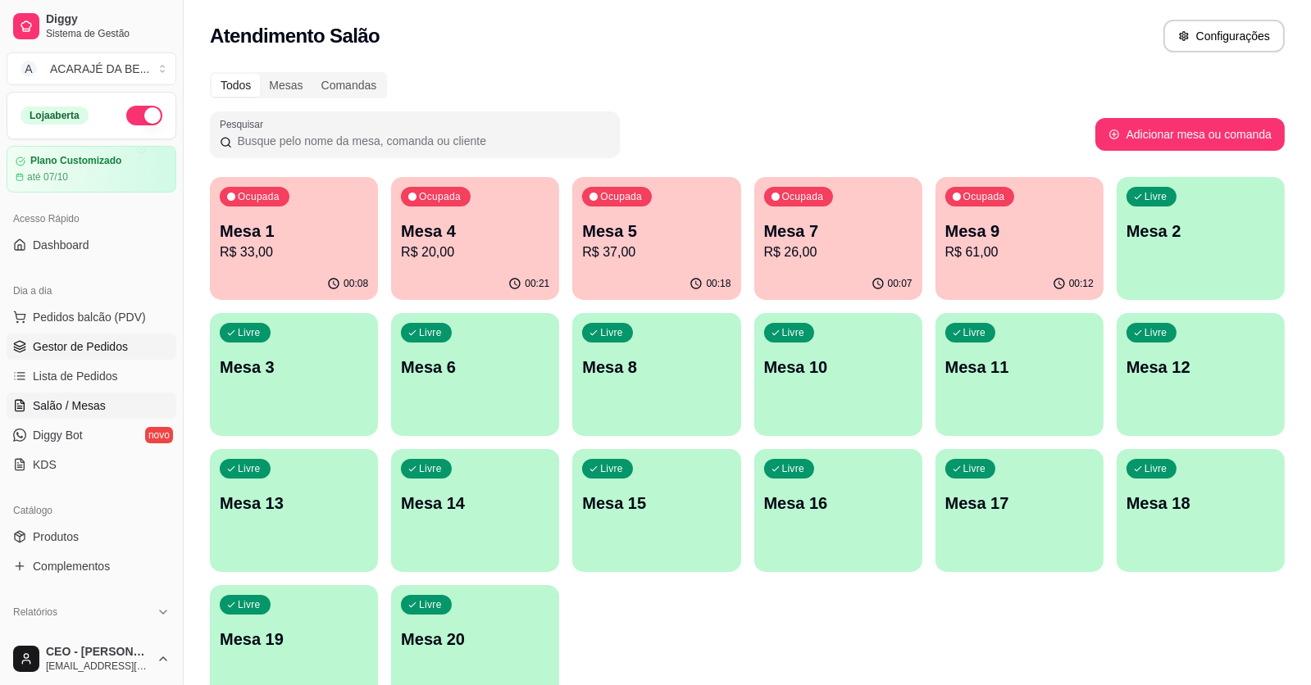
click at [99, 340] on span "Gestor de Pedidos" at bounding box center [80, 347] width 95 height 16
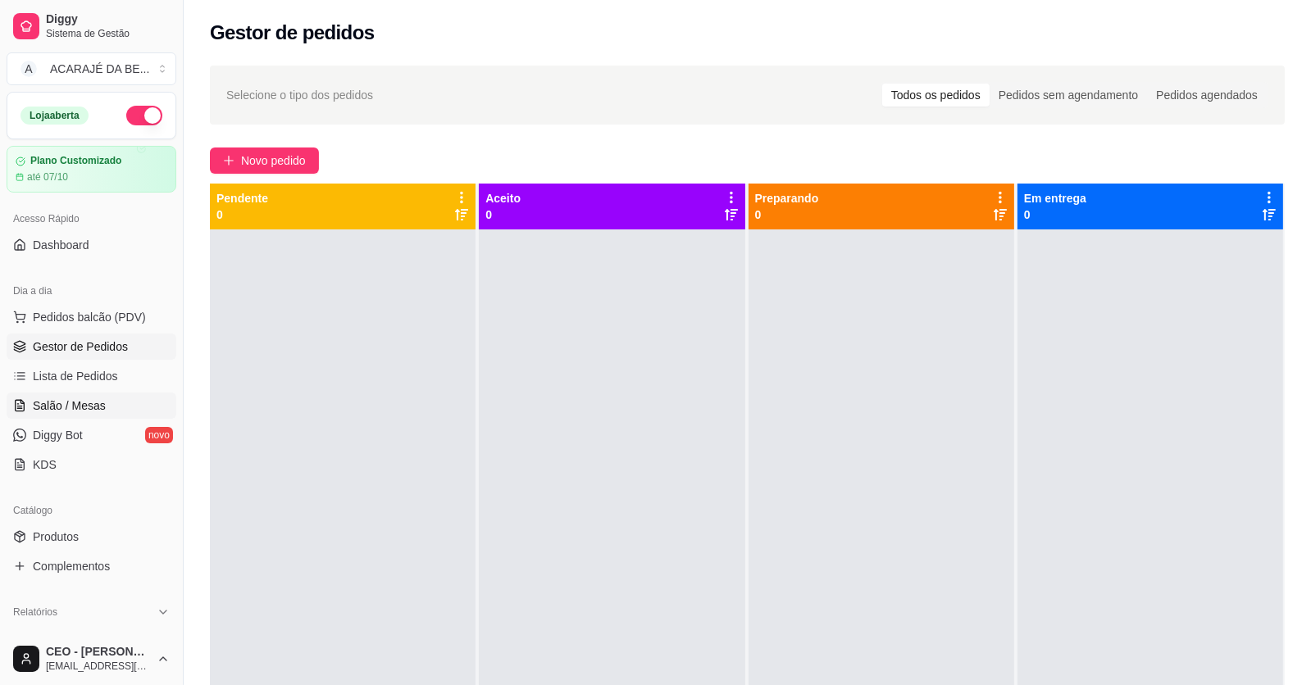
click at [94, 407] on span "Salão / Mesas" at bounding box center [69, 406] width 73 height 16
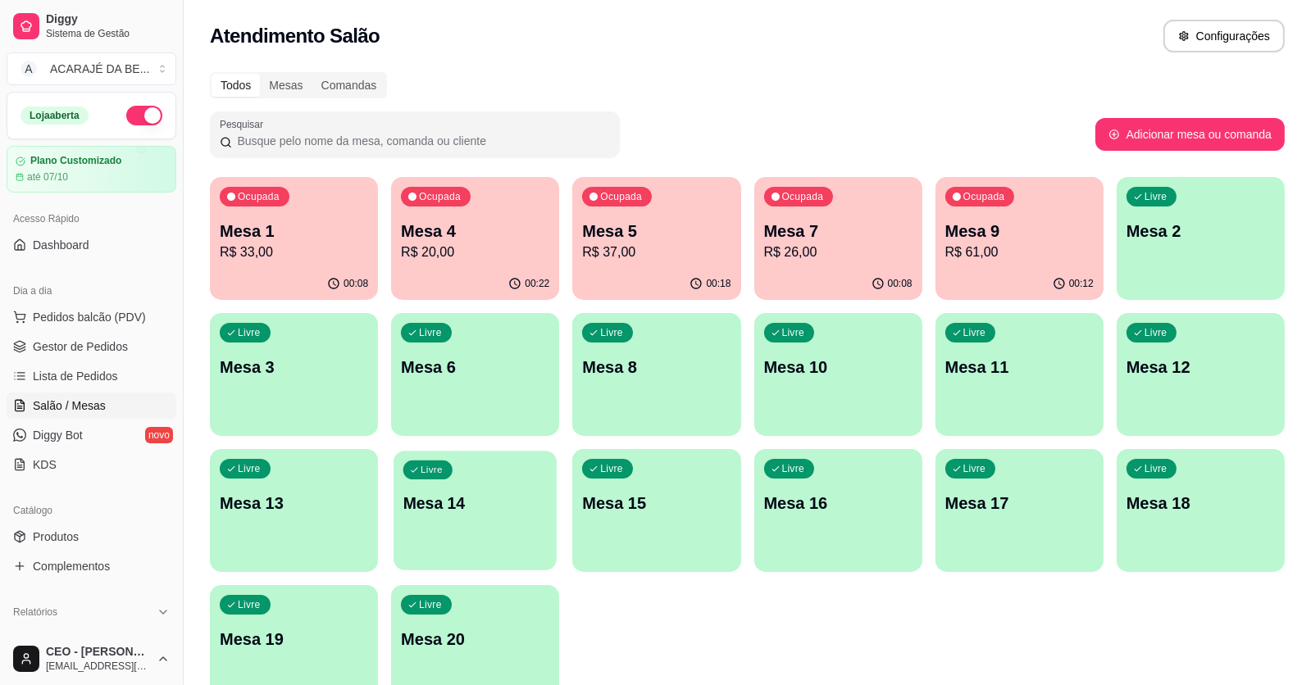
click at [528, 529] on div "Livre Mesa 14" at bounding box center [474, 501] width 163 height 100
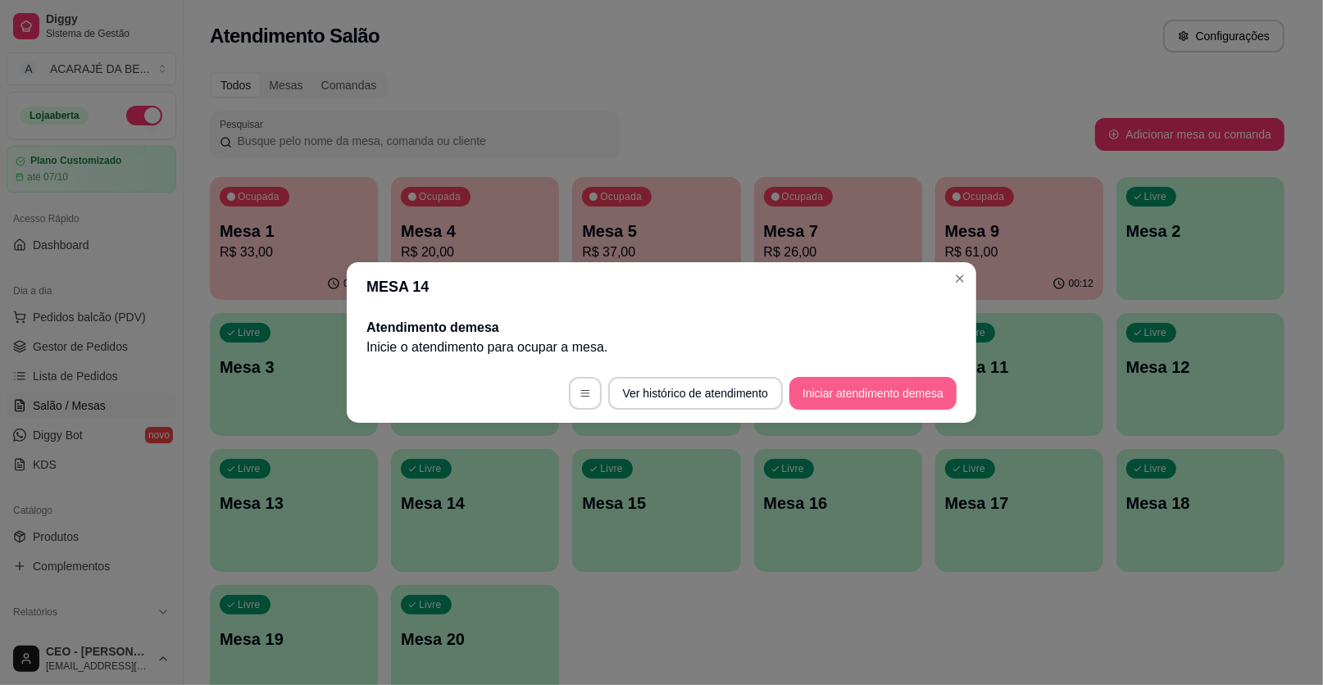
click at [861, 388] on button "Iniciar atendimento de mesa" at bounding box center [872, 393] width 167 height 33
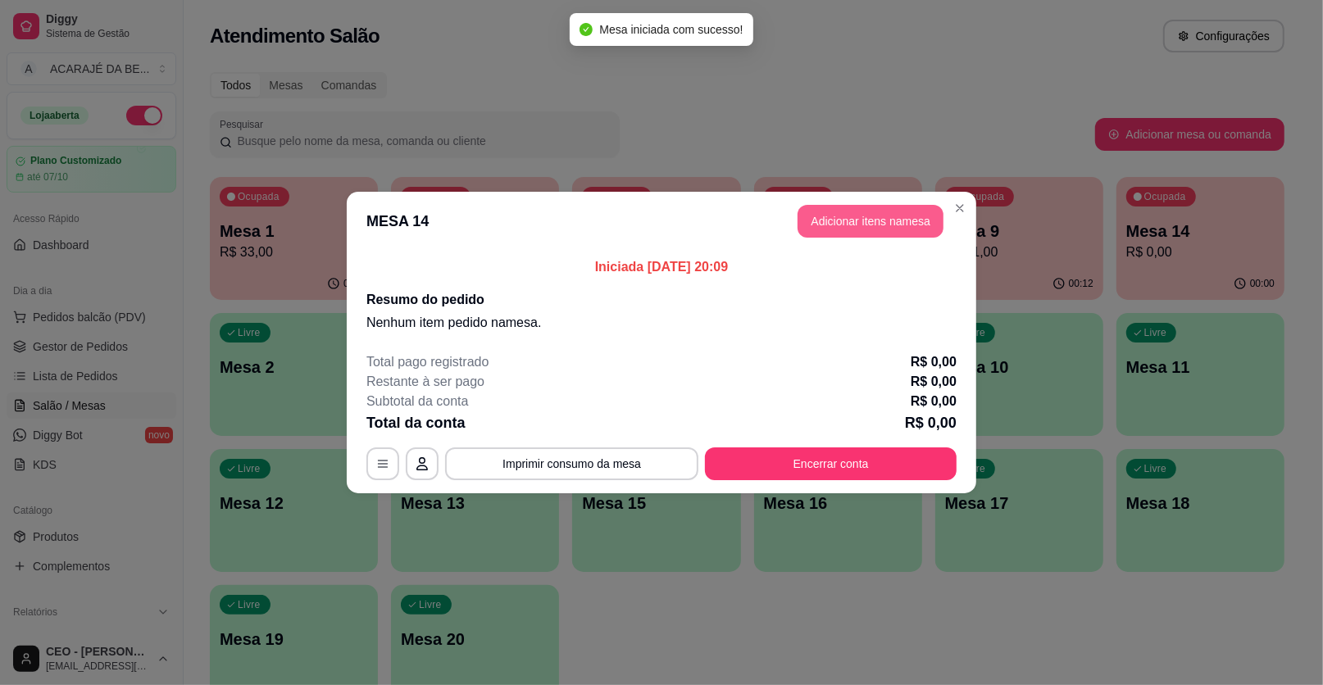
click at [910, 222] on button "Adicionar itens na mesa" at bounding box center [870, 221] width 146 height 33
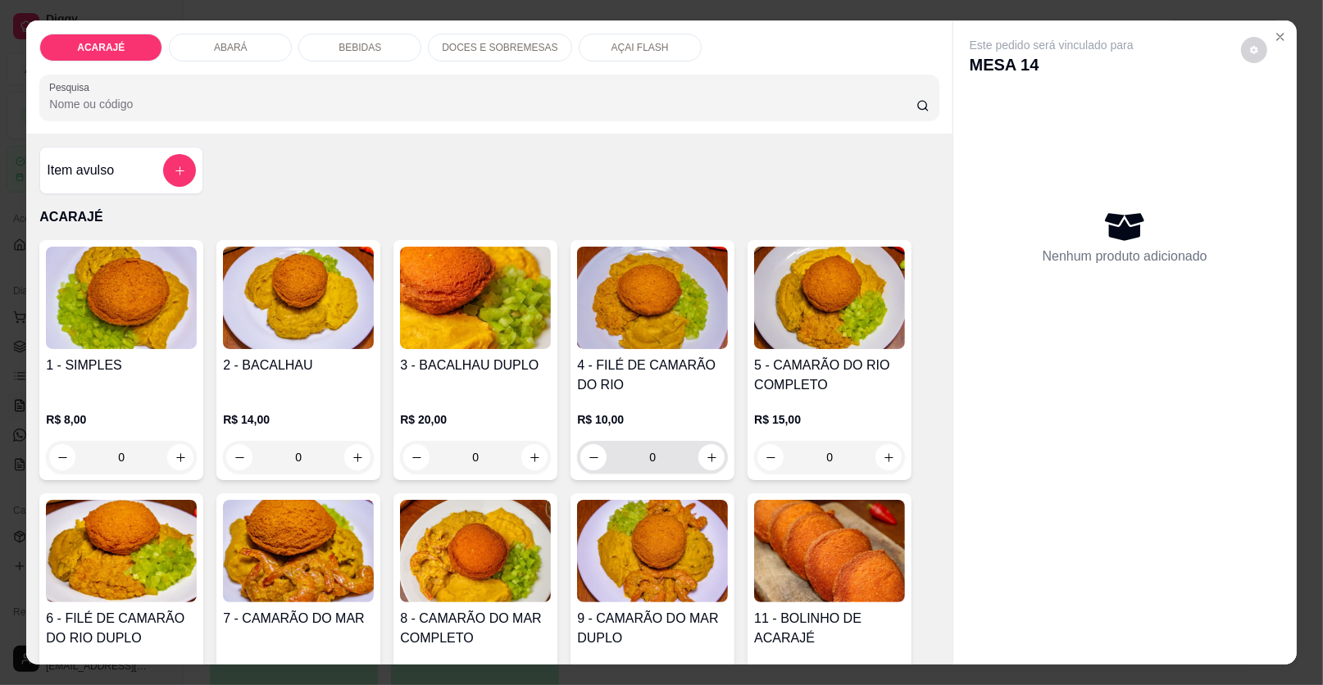
scroll to position [81, 0]
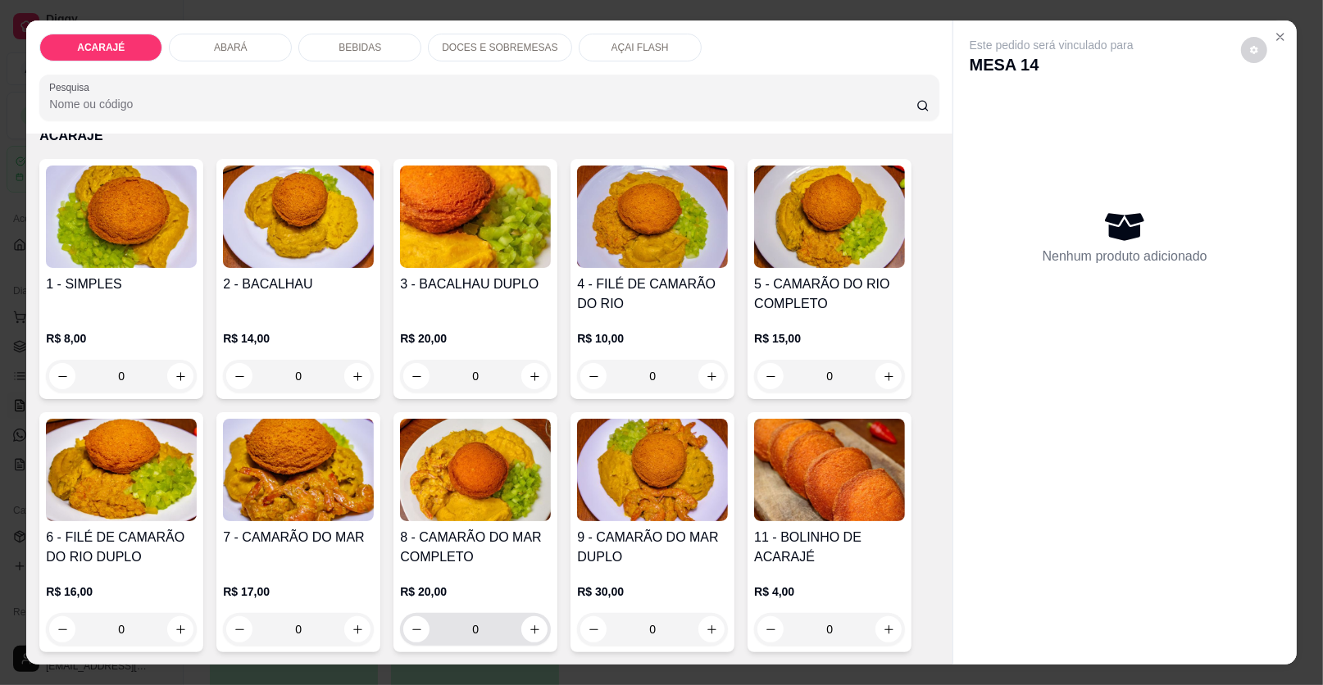
click at [488, 634] on input "0" at bounding box center [475, 629] width 92 height 33
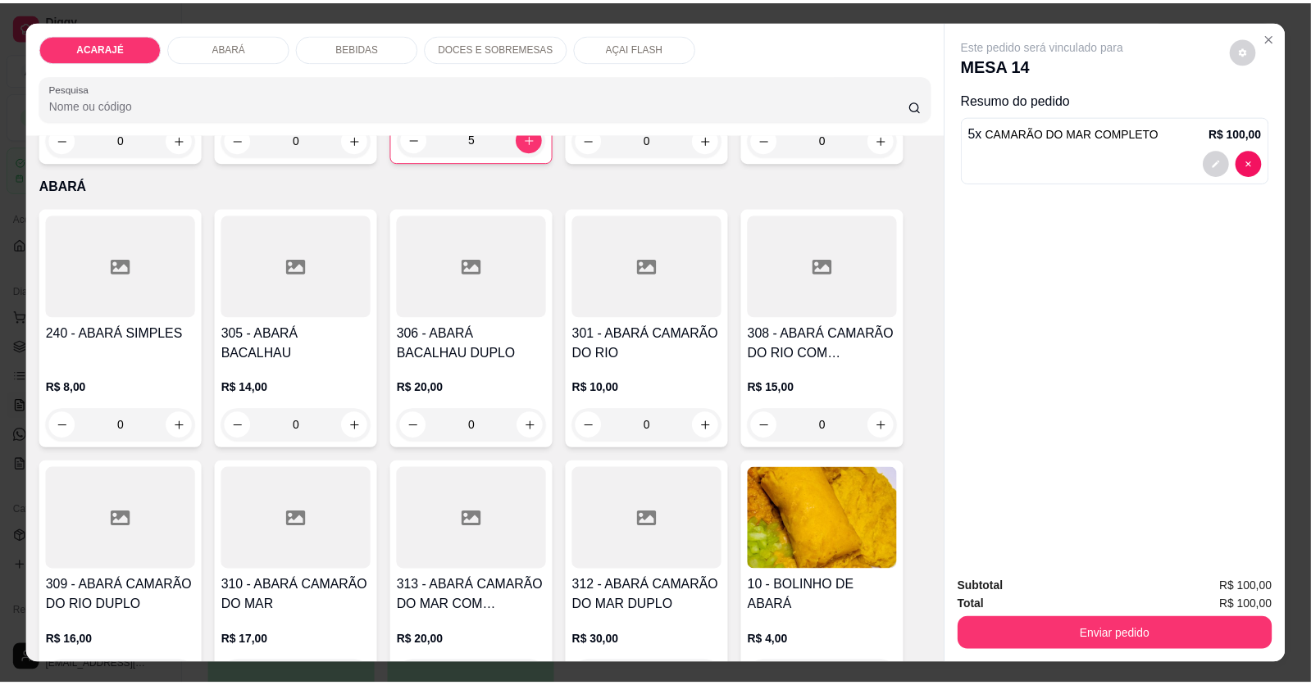
scroll to position [1065, 0]
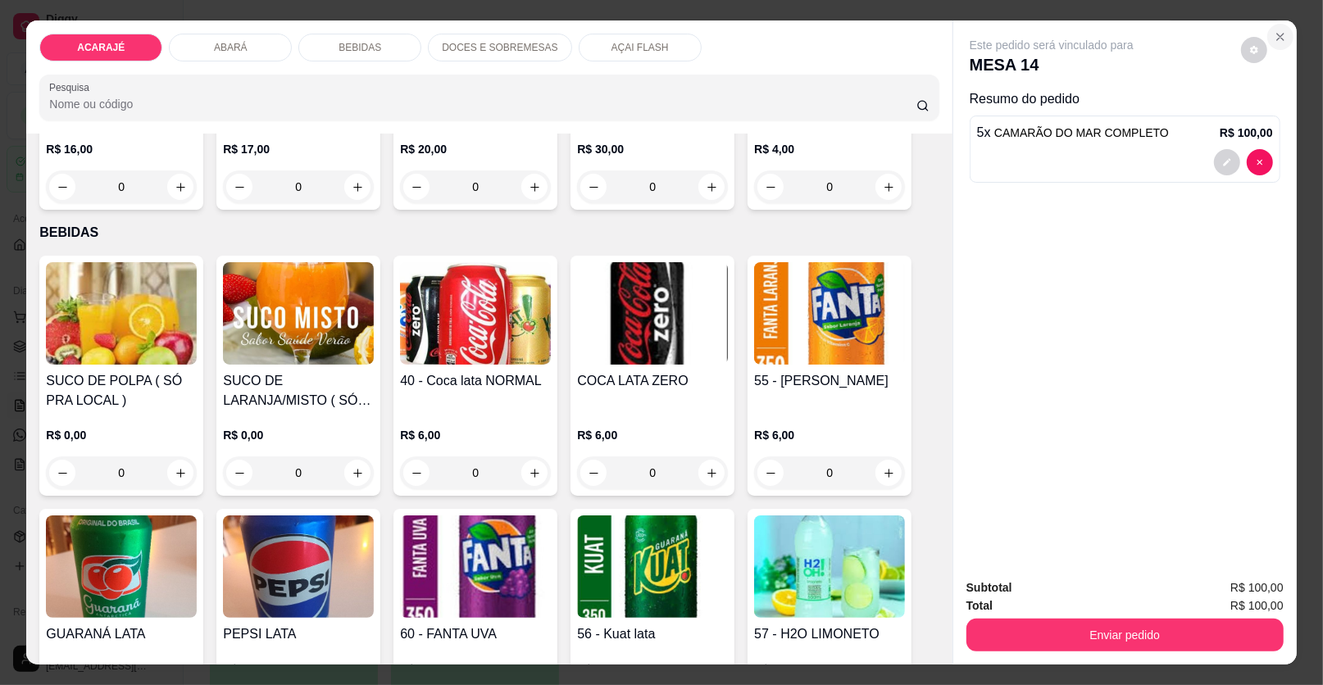
type input "5"
click at [1277, 37] on icon "Close" at bounding box center [1280, 37] width 7 height 7
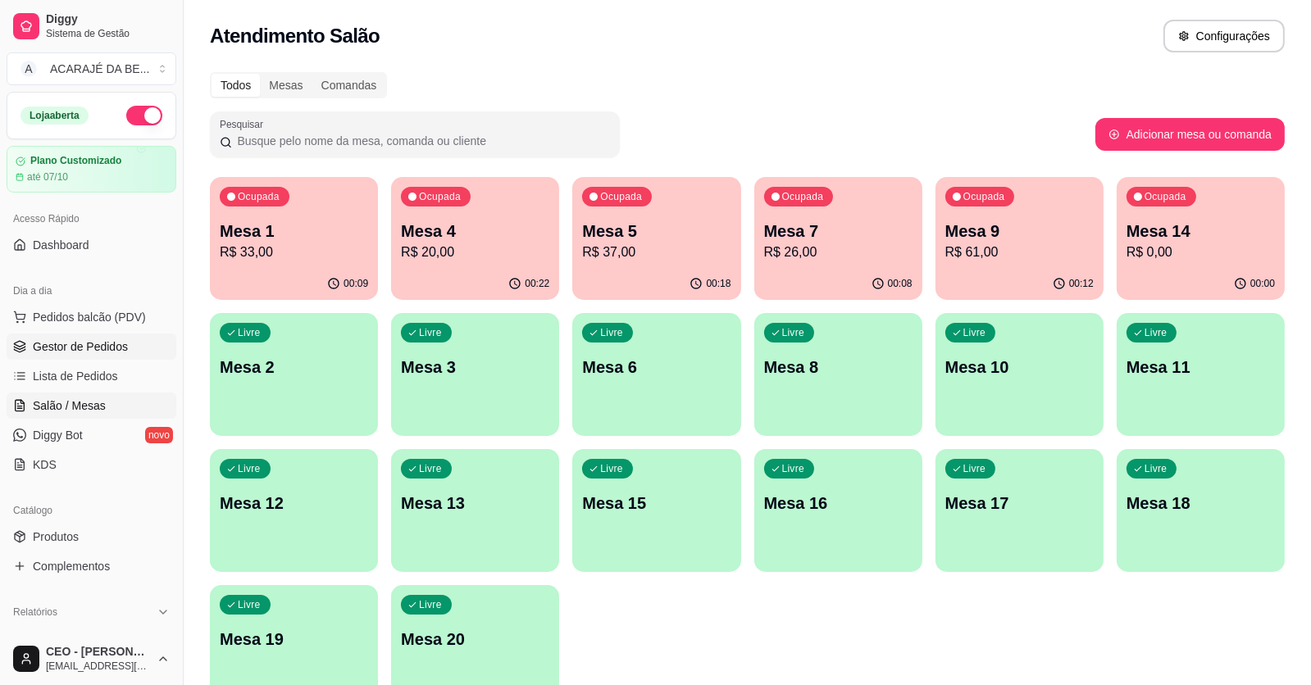
click at [72, 346] on span "Gestor de Pedidos" at bounding box center [80, 347] width 95 height 16
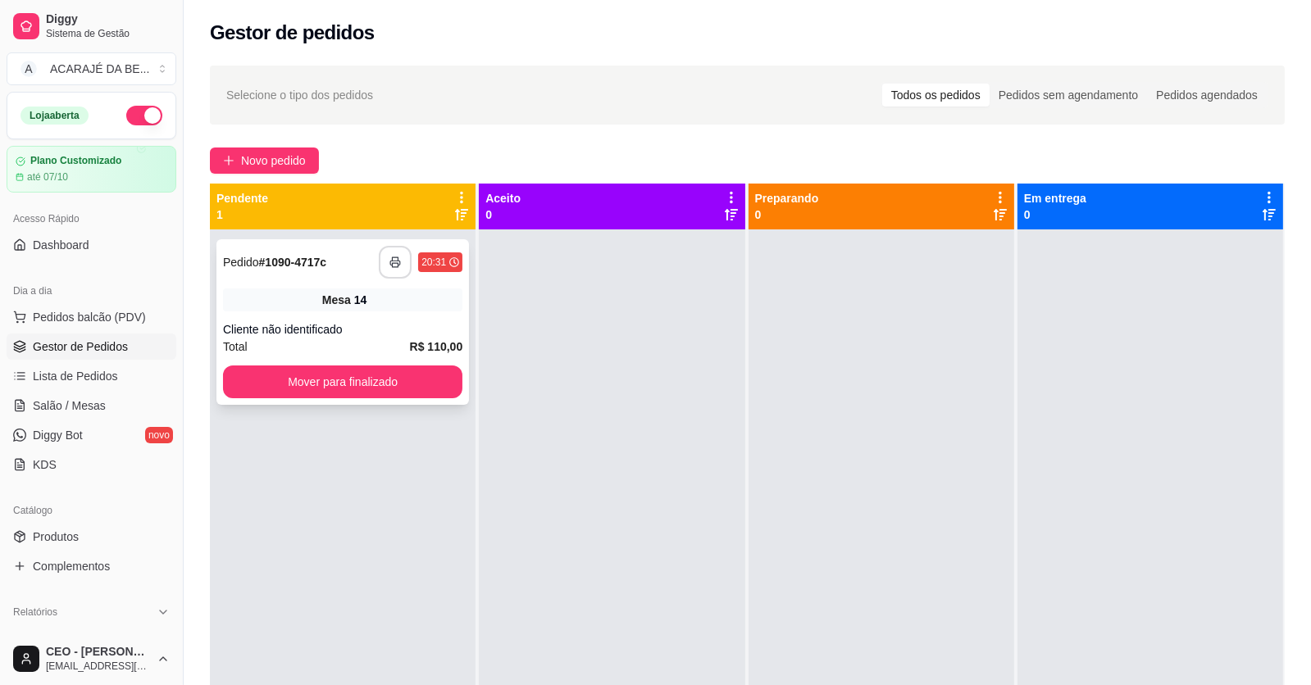
click at [398, 266] on icon "button" at bounding box center [394, 262] width 11 height 11
drag, startPoint x: 389, startPoint y: 351, endPoint x: 378, endPoint y: 381, distance: 32.4
click at [378, 381] on div "**********" at bounding box center [342, 322] width 252 height 166
click at [376, 388] on button "Mover para finalizado" at bounding box center [342, 382] width 239 height 33
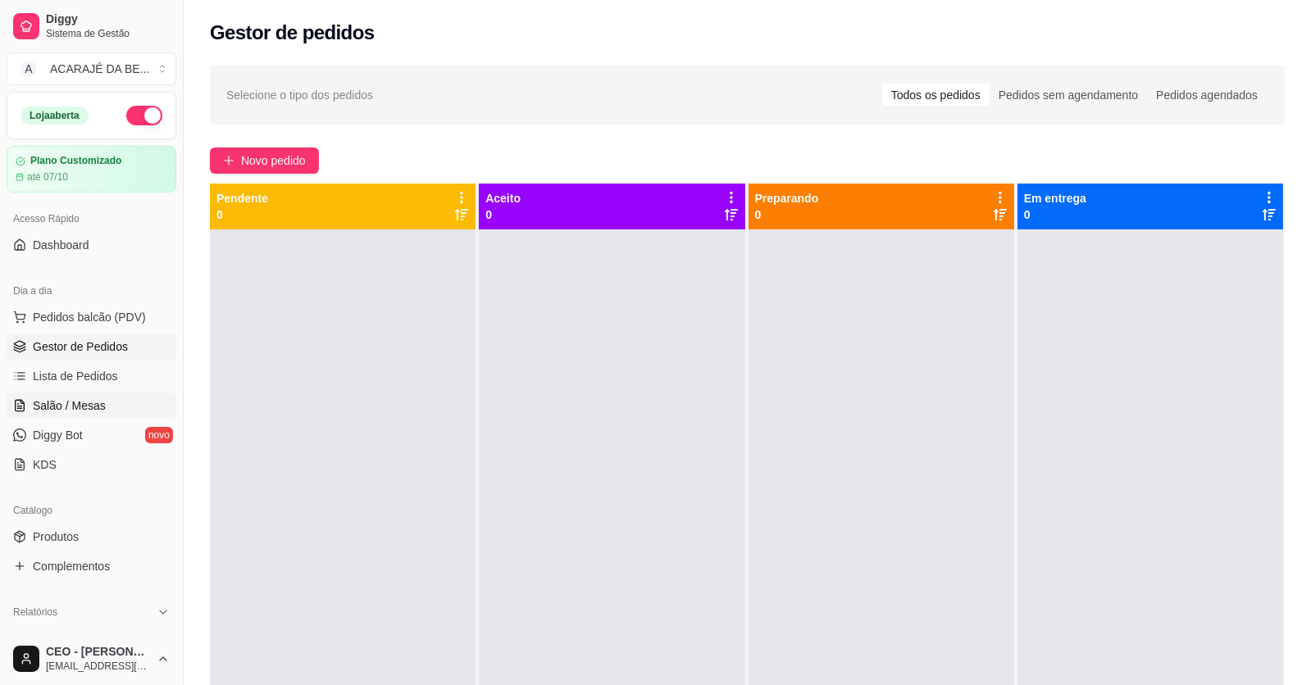
click at [111, 398] on link "Salão / Mesas" at bounding box center [92, 406] width 170 height 26
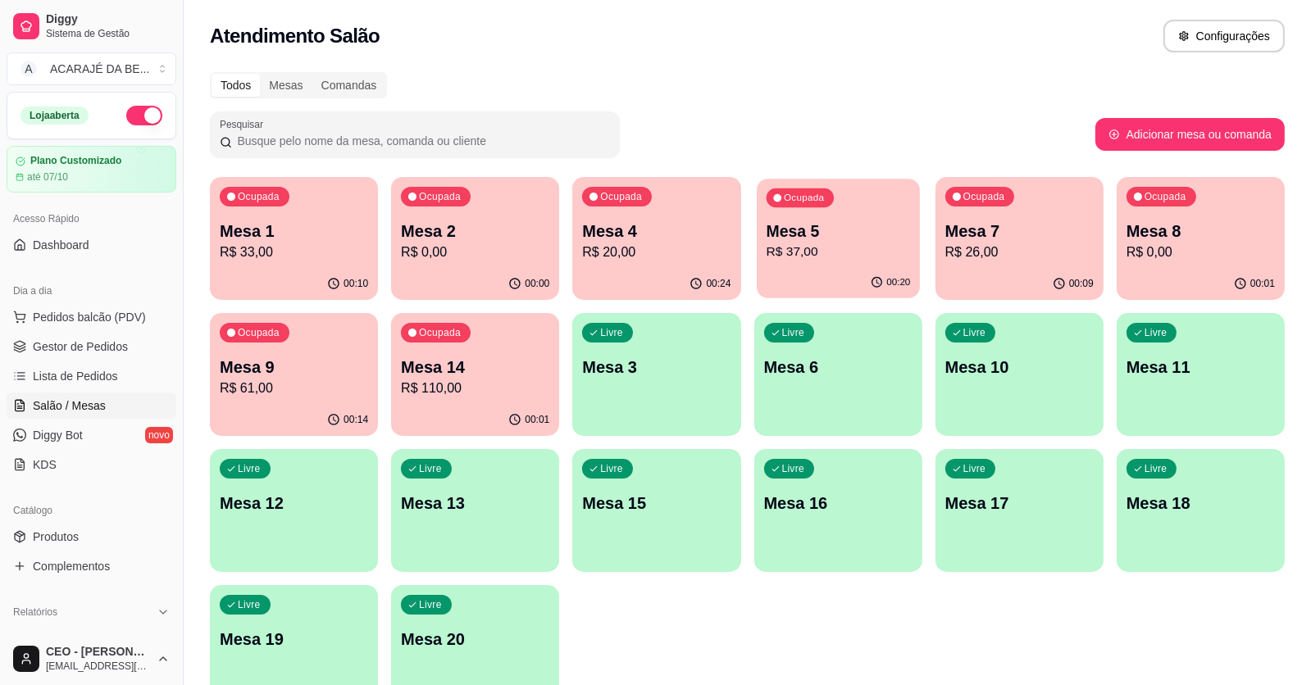
click at [815, 240] on p "Mesa 5" at bounding box center [838, 231] width 144 height 22
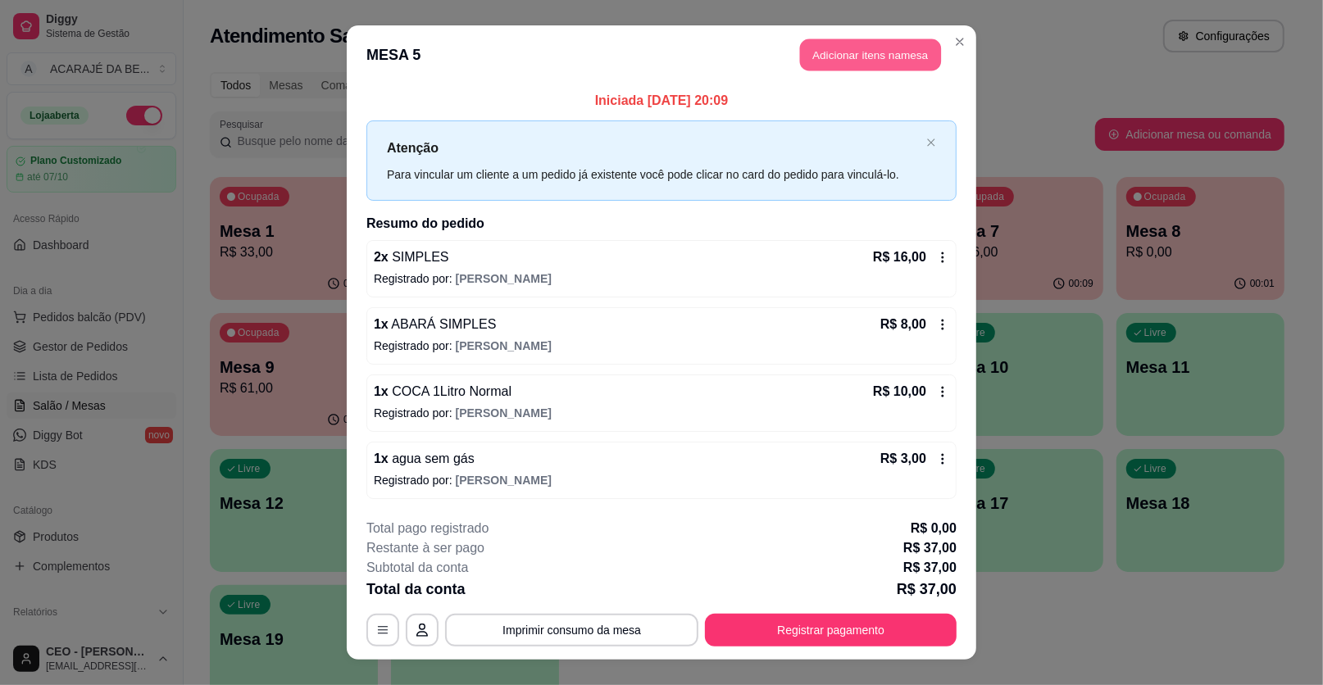
click at [820, 66] on button "Adicionar itens na mesa" at bounding box center [870, 55] width 141 height 32
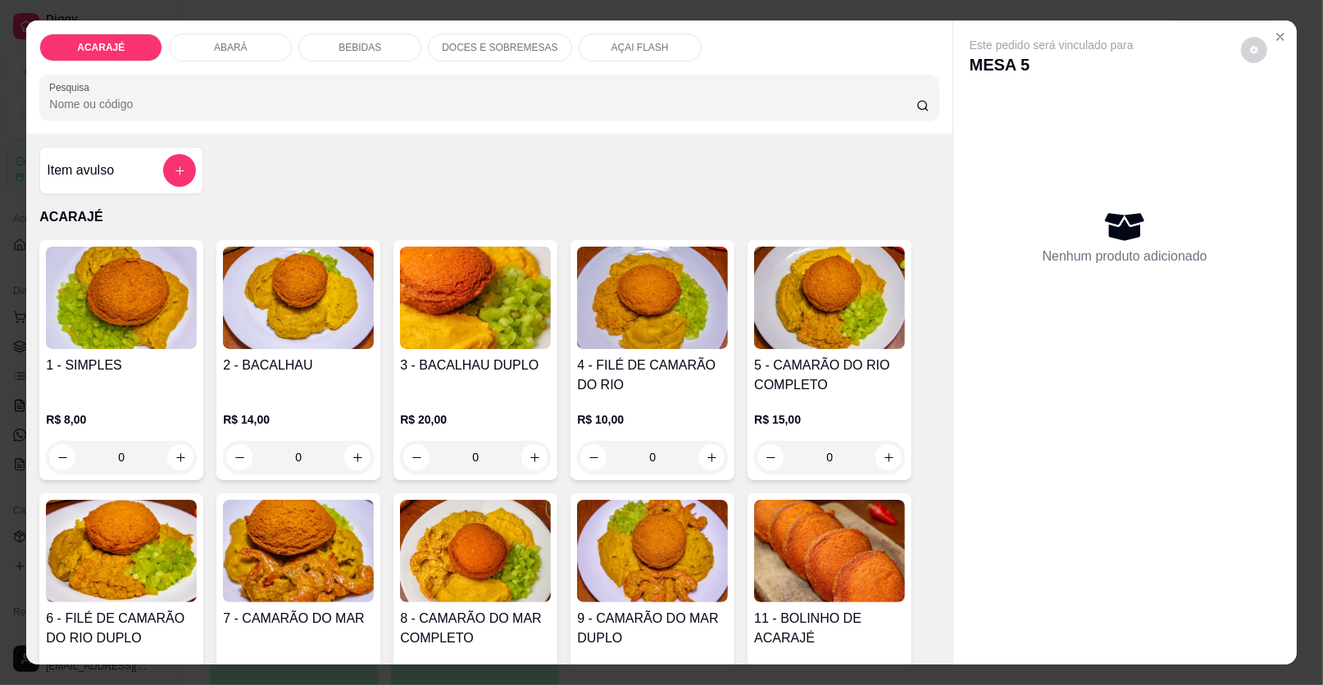
click at [340, 43] on p "BEBIDAS" at bounding box center [360, 47] width 43 height 13
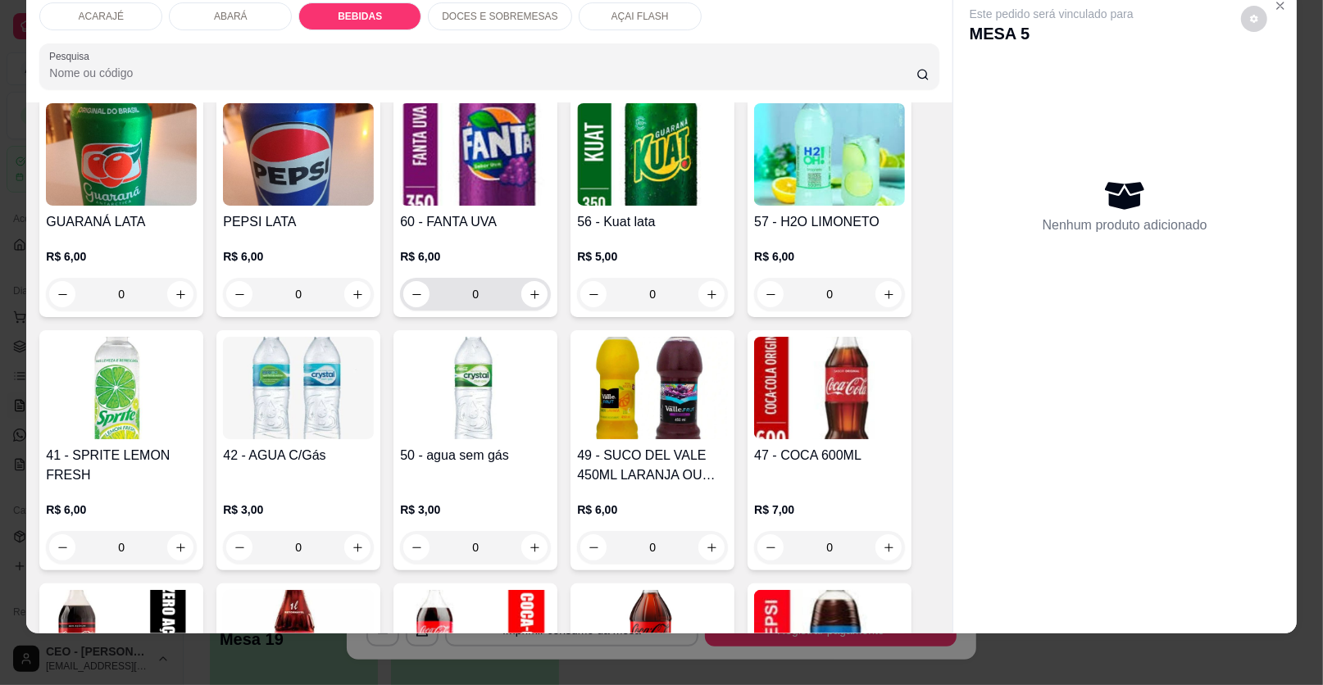
scroll to position [1561, 0]
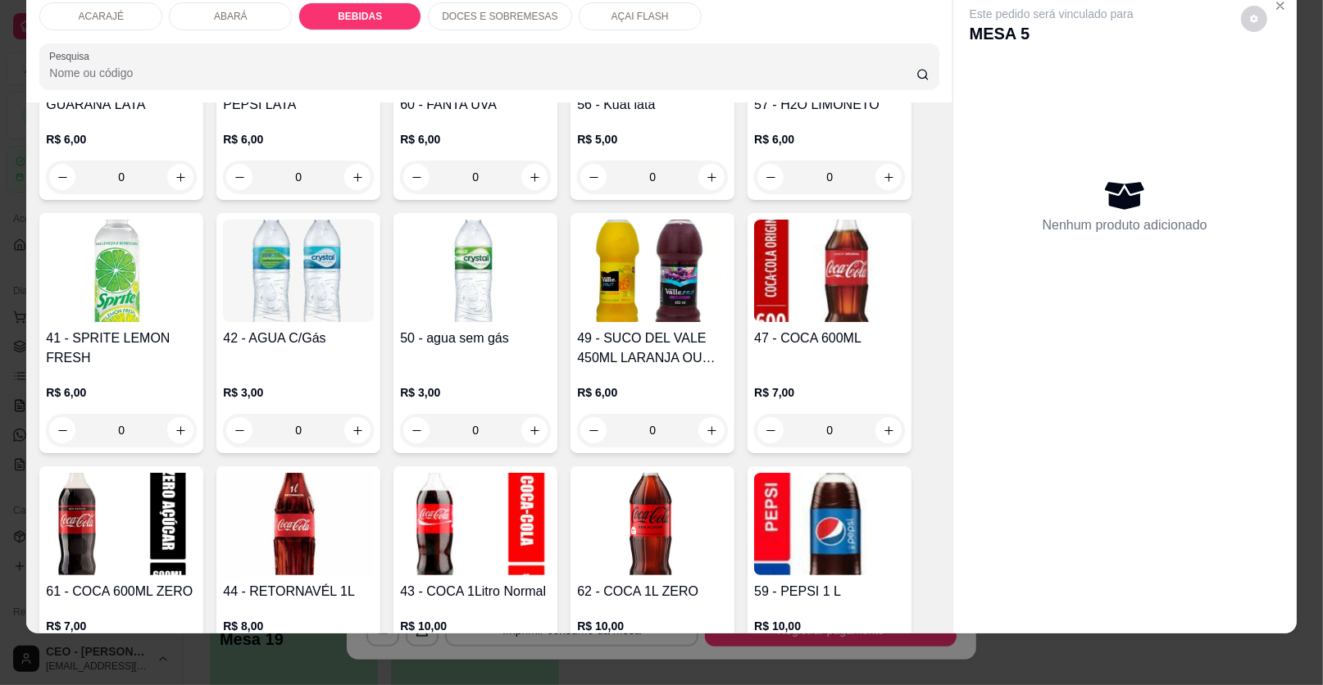
click at [479, 20] on p "DOCES E SOBREMESAS" at bounding box center [500, 16] width 116 height 13
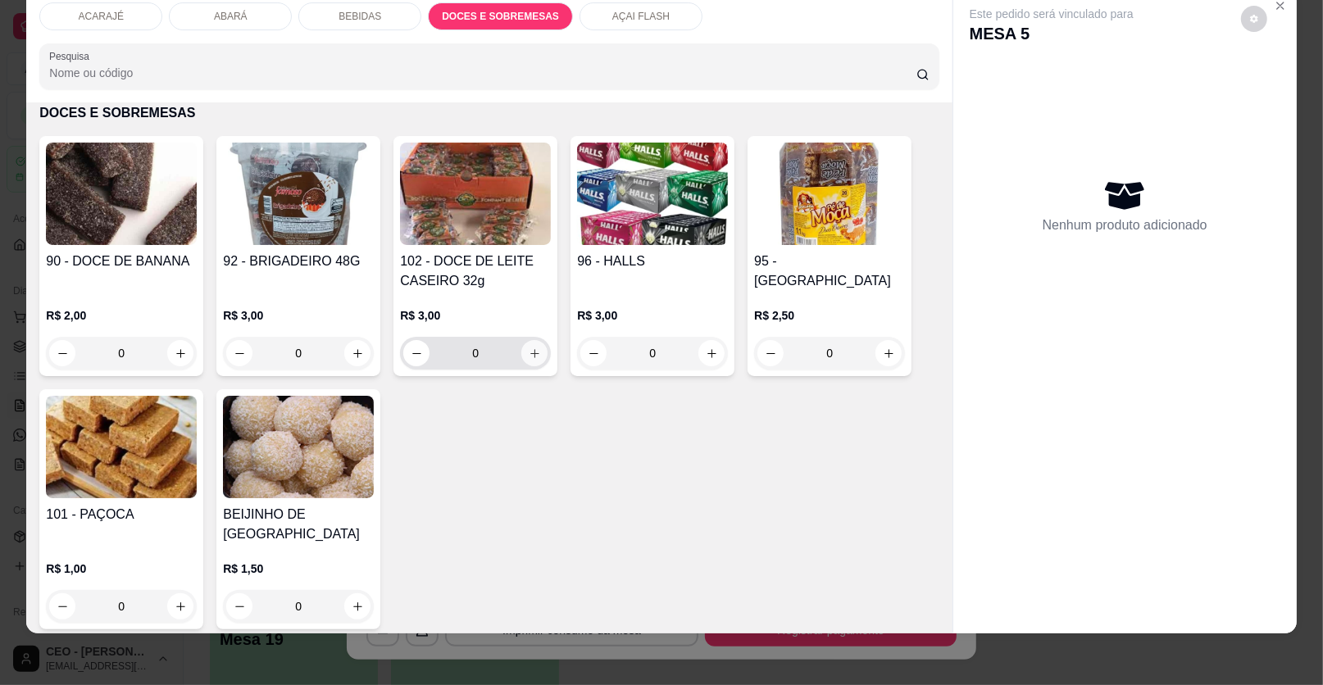
click at [536, 346] on button "increase-product-quantity" at bounding box center [534, 353] width 26 height 26
type input "1"
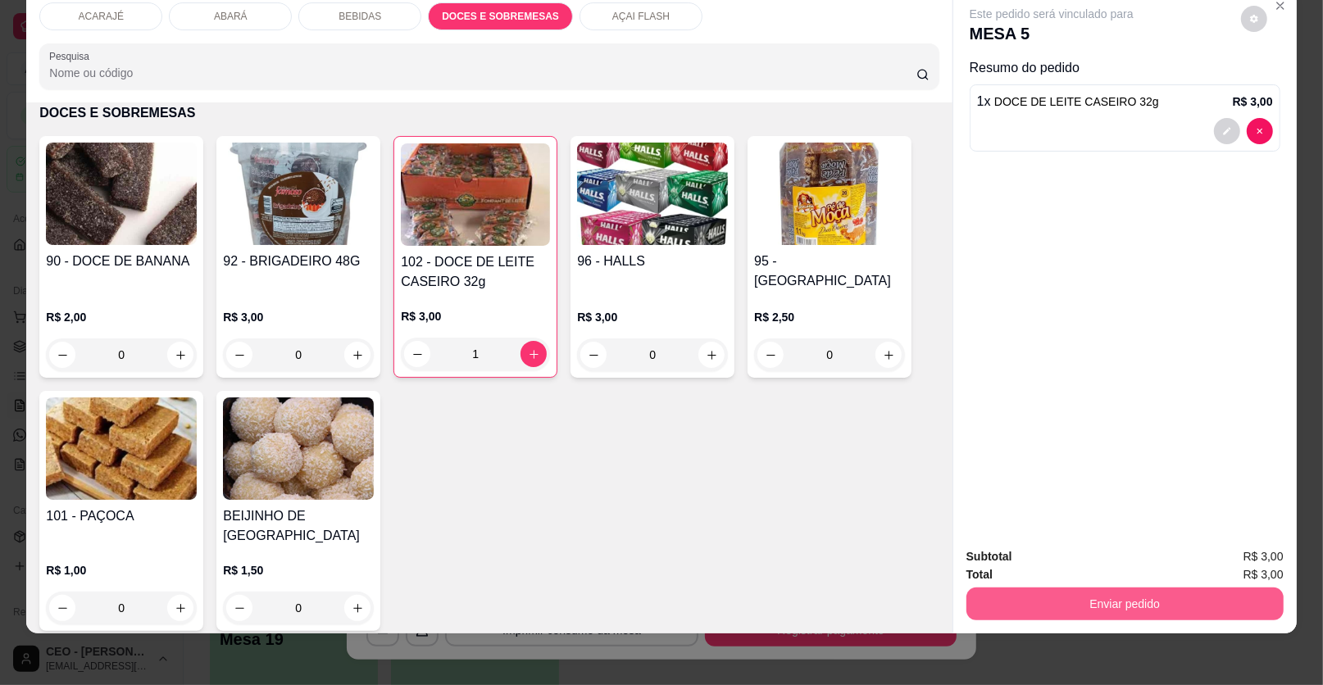
click at [1162, 604] on button "Enviar pedido" at bounding box center [1124, 604] width 317 height 33
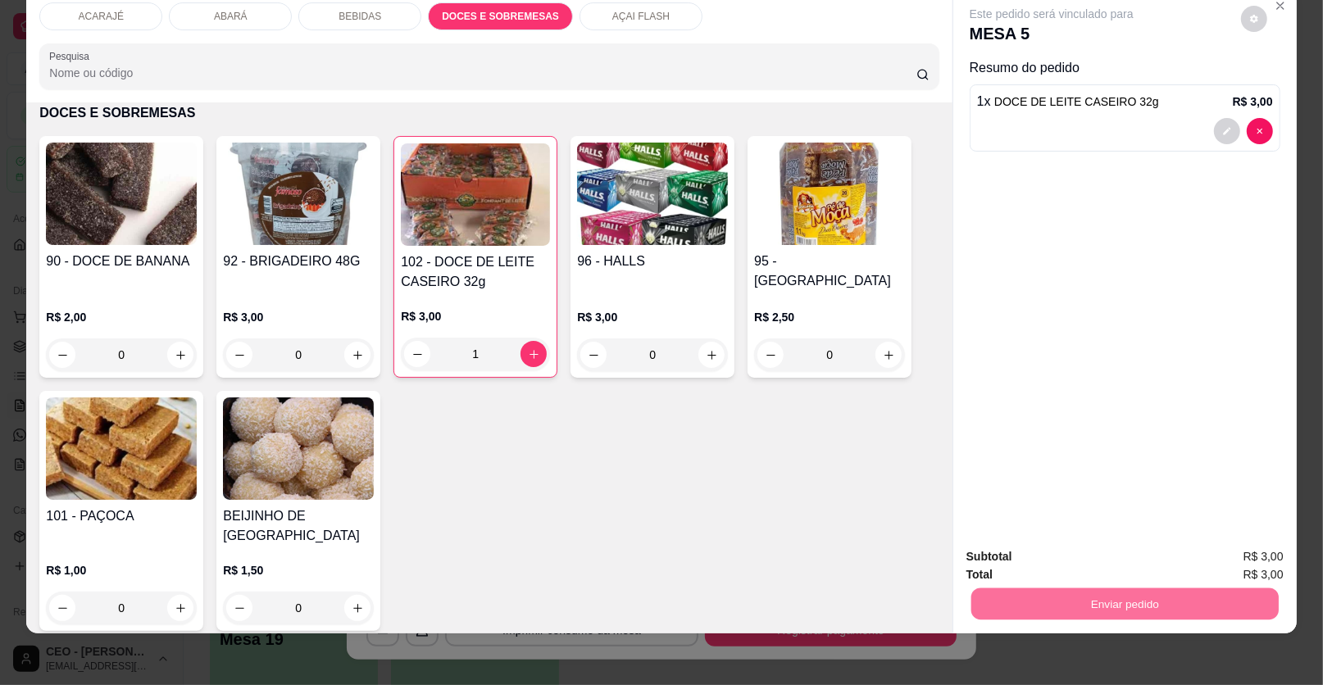
click at [1255, 552] on button "Enviar pedido" at bounding box center [1240, 563] width 93 height 31
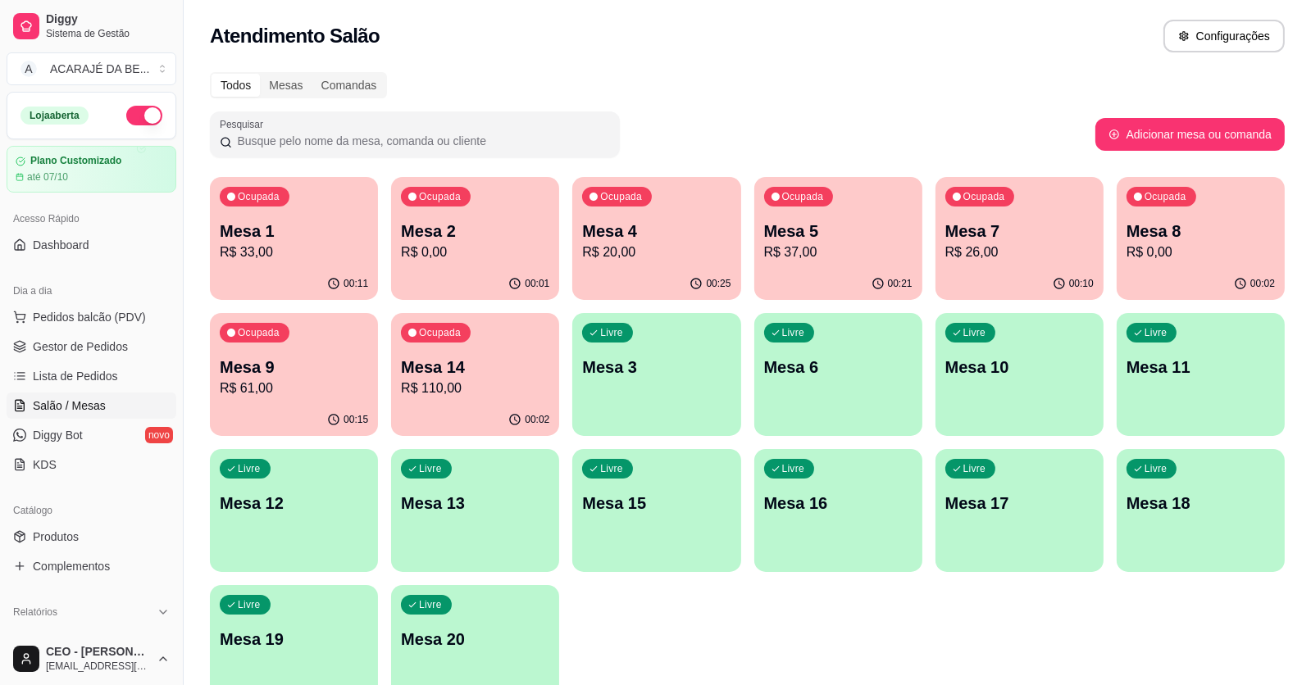
click at [793, 225] on p "Mesa 5" at bounding box center [838, 231] width 148 height 23
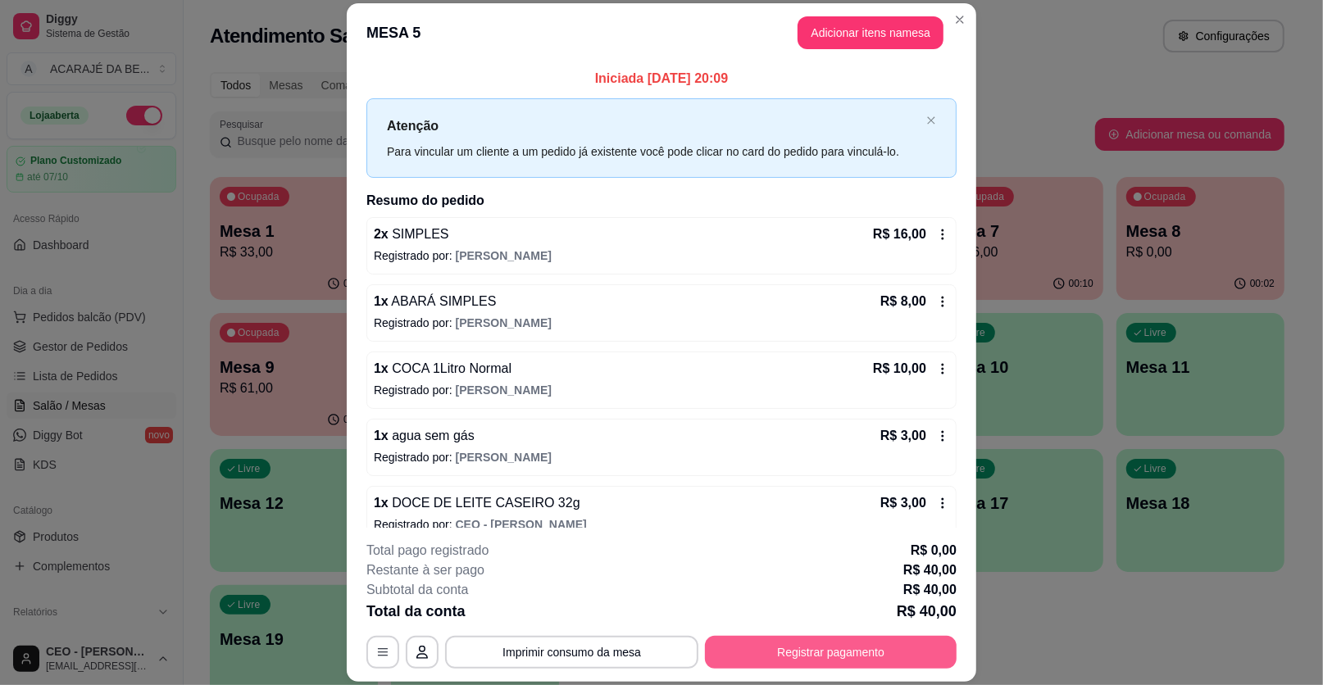
click at [790, 661] on button "Registrar pagamento" at bounding box center [831, 652] width 252 height 33
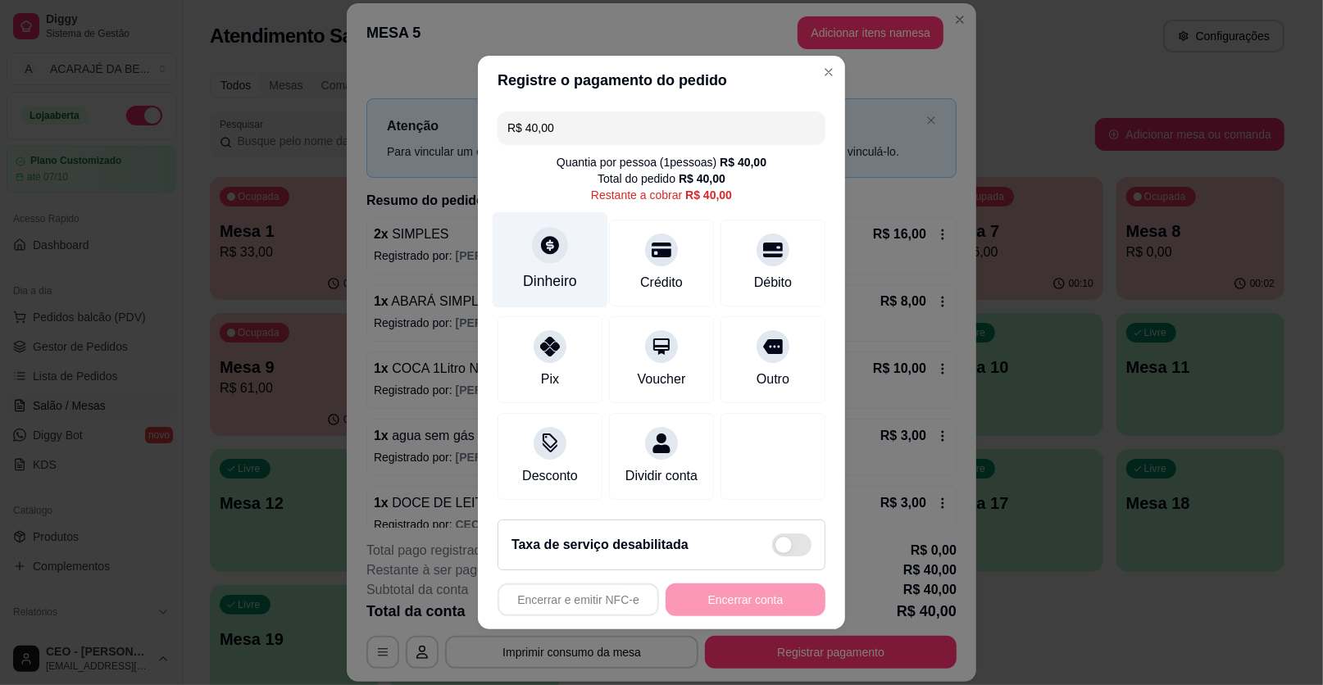
click at [566, 270] on div "Dinheiro" at bounding box center [551, 260] width 116 height 96
click at [716, 612] on div "Encerrar e emitir NFC-e Encerrar conta" at bounding box center [662, 600] width 328 height 33
click at [718, 612] on div "Encerrar e emitir NFC-e Encerrar conta" at bounding box center [662, 600] width 328 height 33
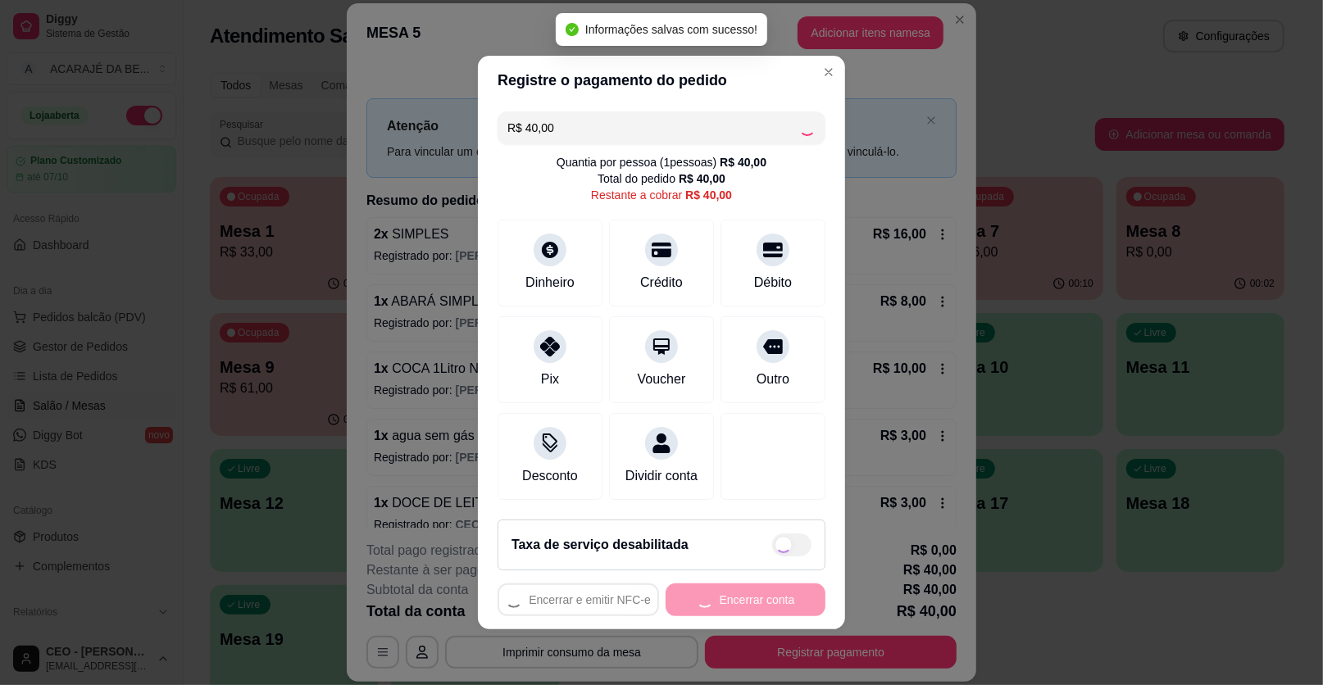
click at [719, 611] on div "Encerrar e emitir NFC-e Encerrar conta" at bounding box center [662, 600] width 328 height 33
type input "R$ 0,00"
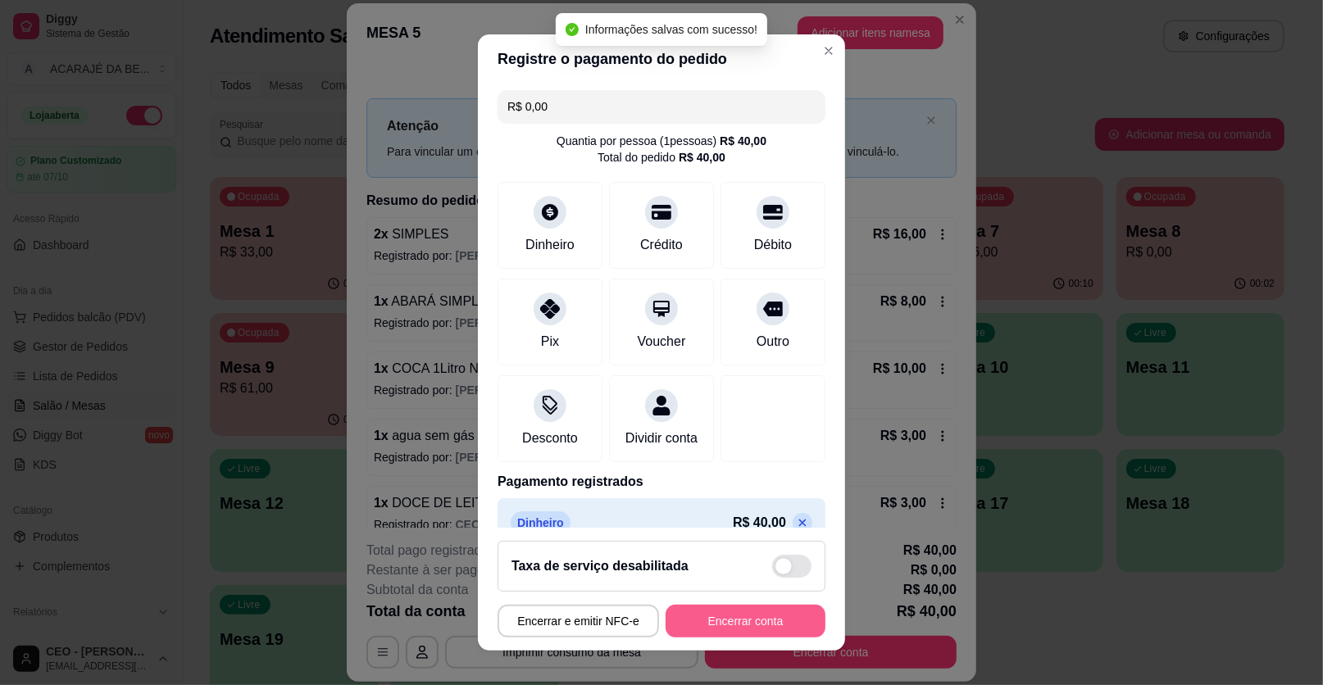
click at [720, 609] on button "Encerrar conta" at bounding box center [746, 621] width 160 height 33
click at [720, 609] on div "Encerrar e emitir NFC-e Encerrar conta" at bounding box center [662, 621] width 328 height 33
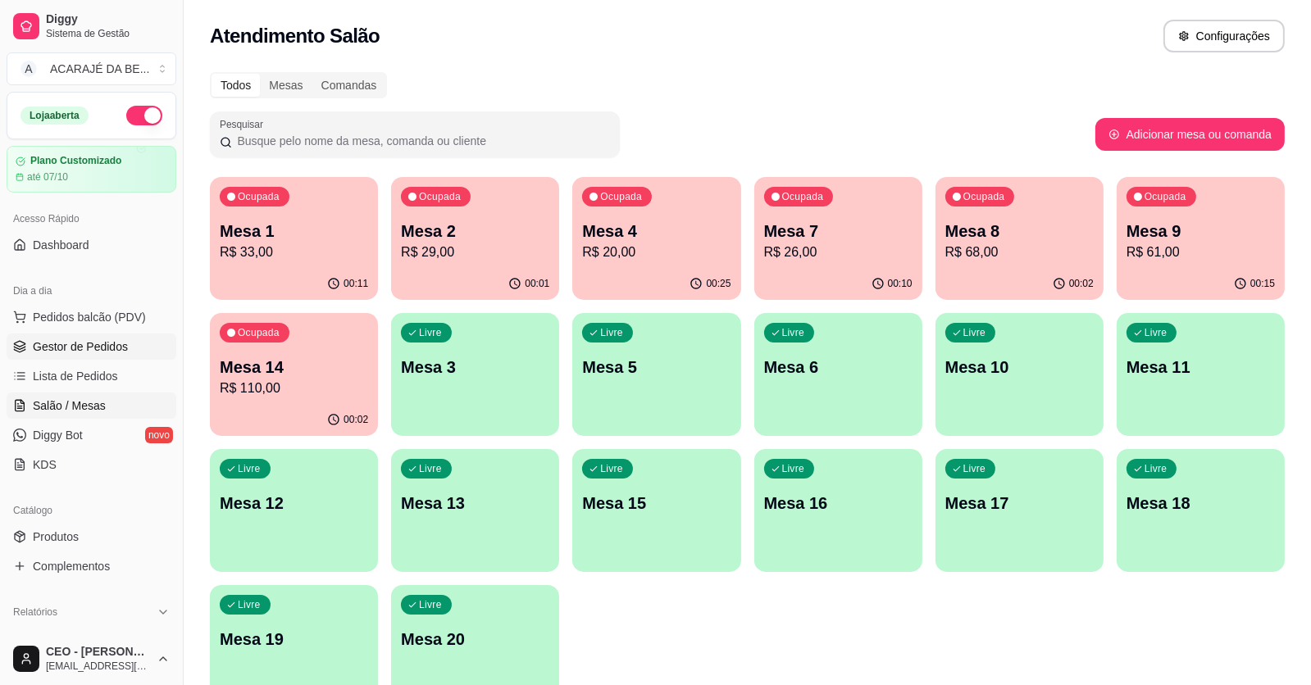
click at [54, 344] on span "Gestor de Pedidos" at bounding box center [80, 347] width 95 height 16
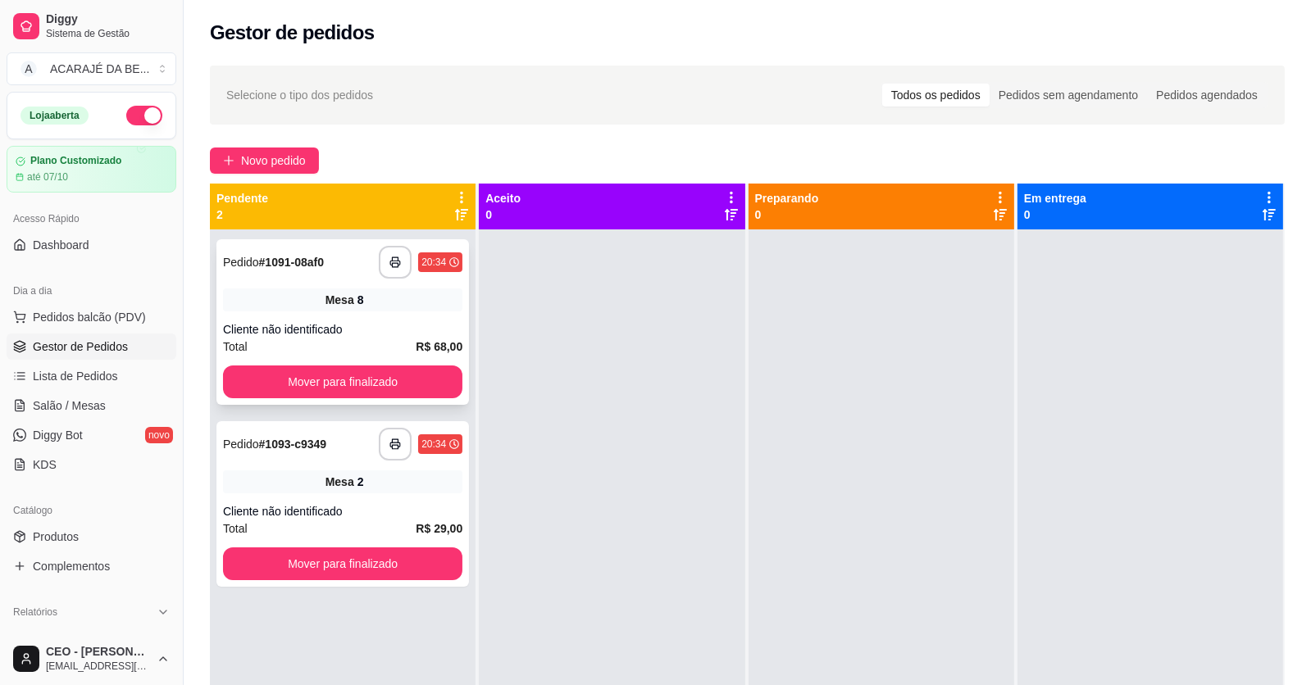
click at [352, 302] on div "Mesa 8" at bounding box center [342, 300] width 239 height 23
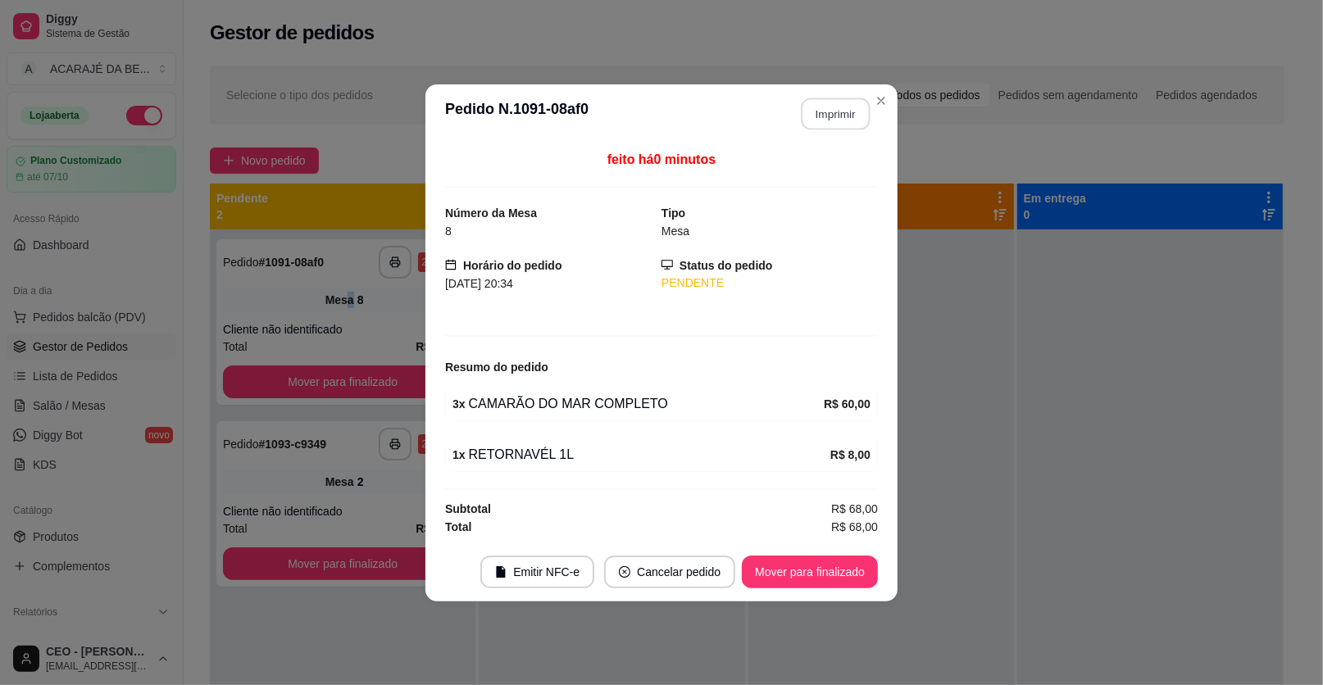
click at [807, 120] on button "Imprimir" at bounding box center [836, 114] width 69 height 32
click at [816, 560] on button "Mover para finalizado" at bounding box center [810, 572] width 136 height 33
click at [816, 560] on div "Mover para finalizado" at bounding box center [798, 572] width 159 height 33
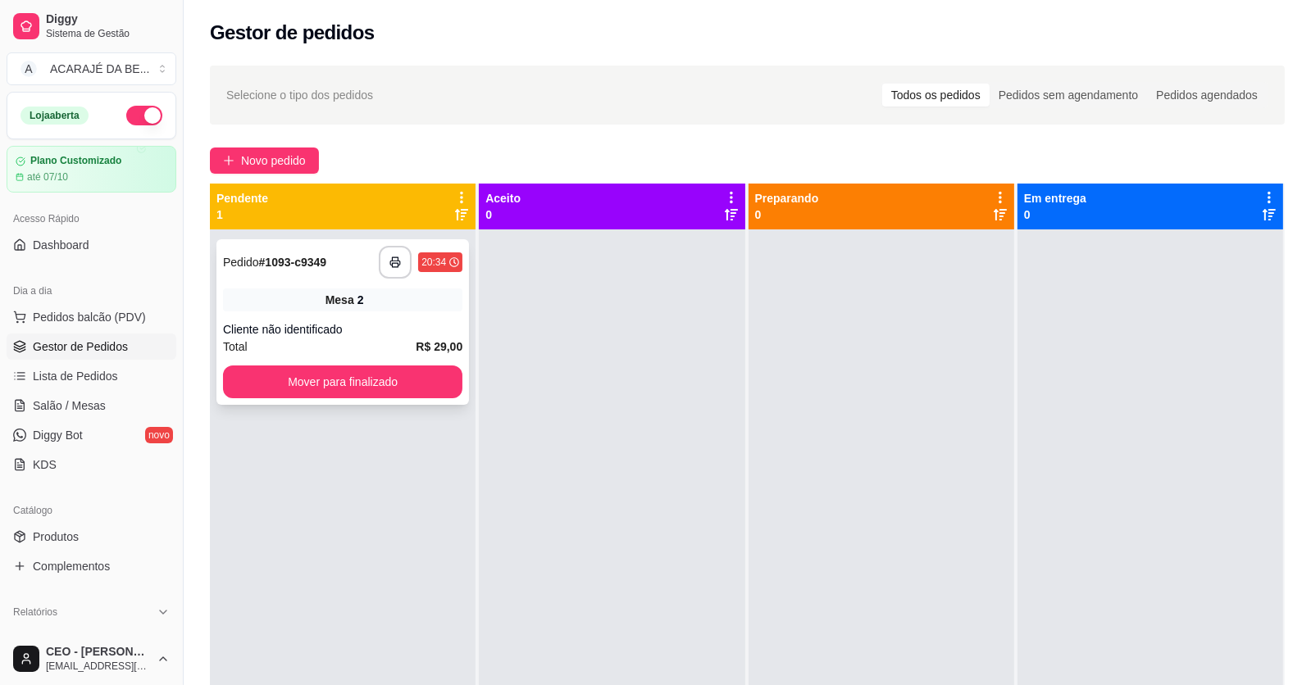
click at [357, 303] on div "2" at bounding box center [360, 300] width 7 height 16
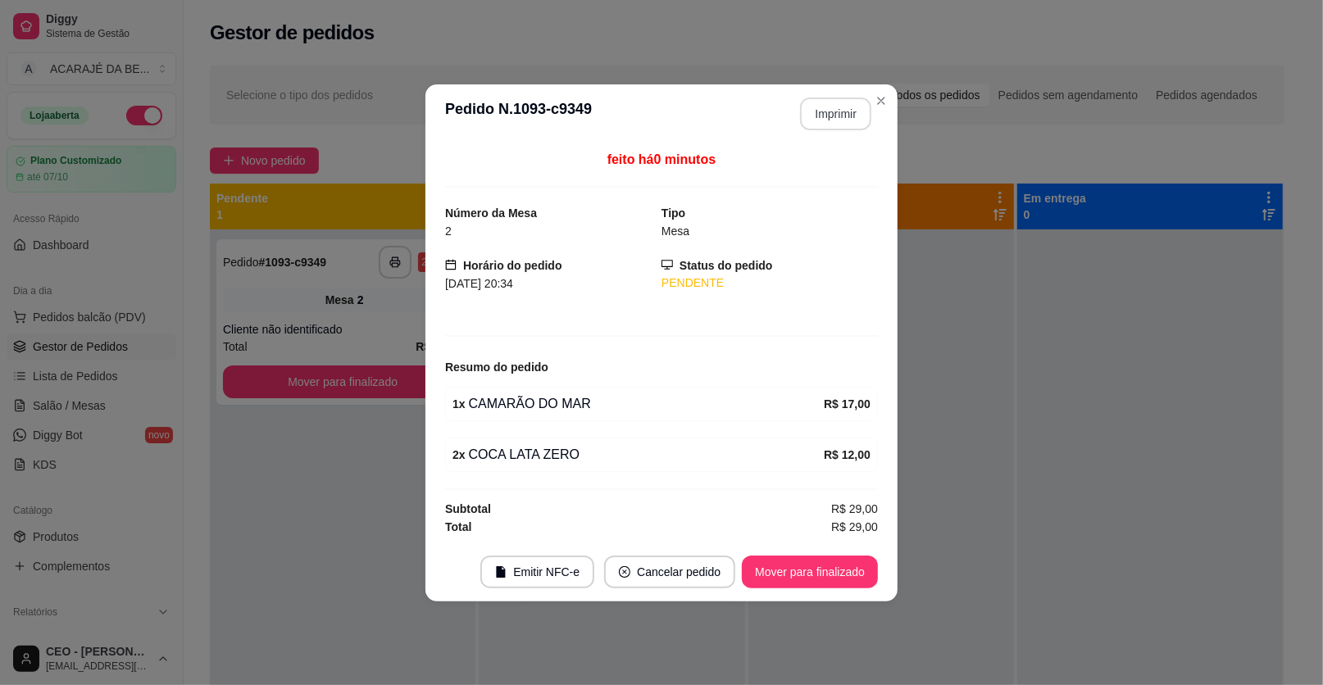
click at [853, 108] on button "Imprimir" at bounding box center [835, 114] width 71 height 33
click at [834, 575] on button "Mover para finalizado" at bounding box center [810, 572] width 132 height 32
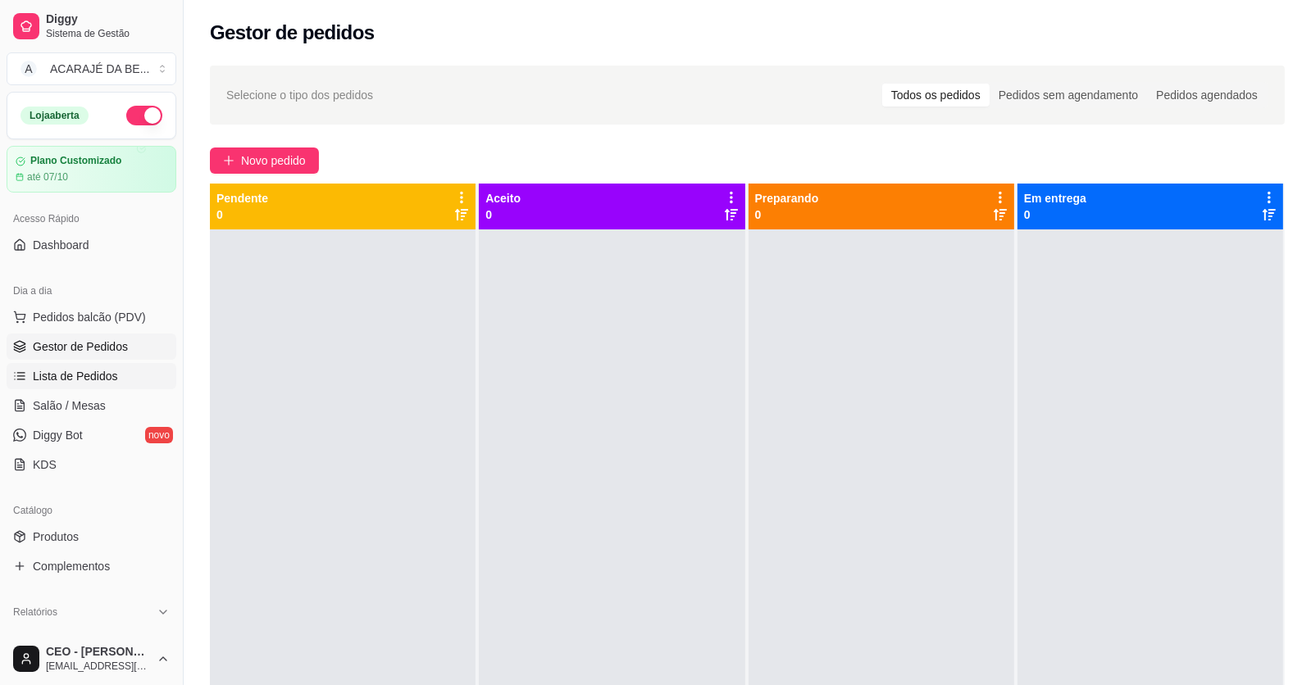
drag, startPoint x: 962, startPoint y: 361, endPoint x: 77, endPoint y: 380, distance: 885.4
click at [77, 380] on span "Lista de Pedidos" at bounding box center [75, 376] width 85 height 16
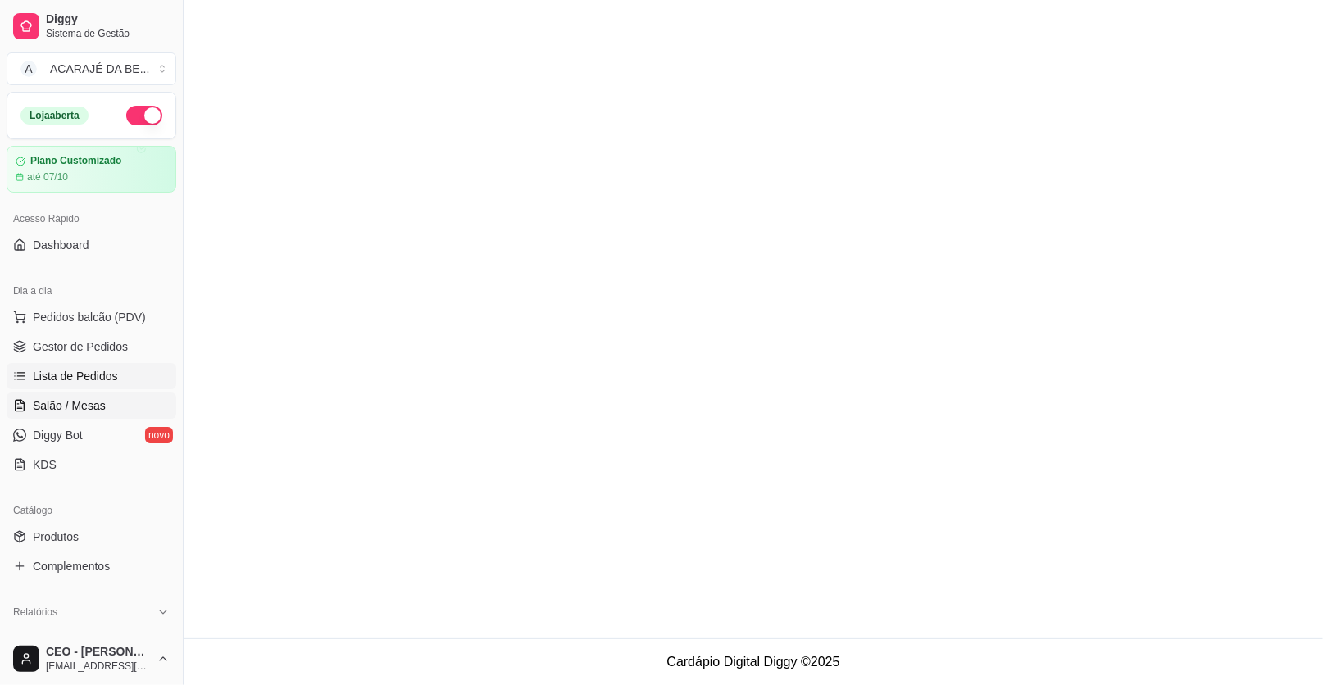
click at [72, 405] on span "Salão / Mesas" at bounding box center [69, 406] width 73 height 16
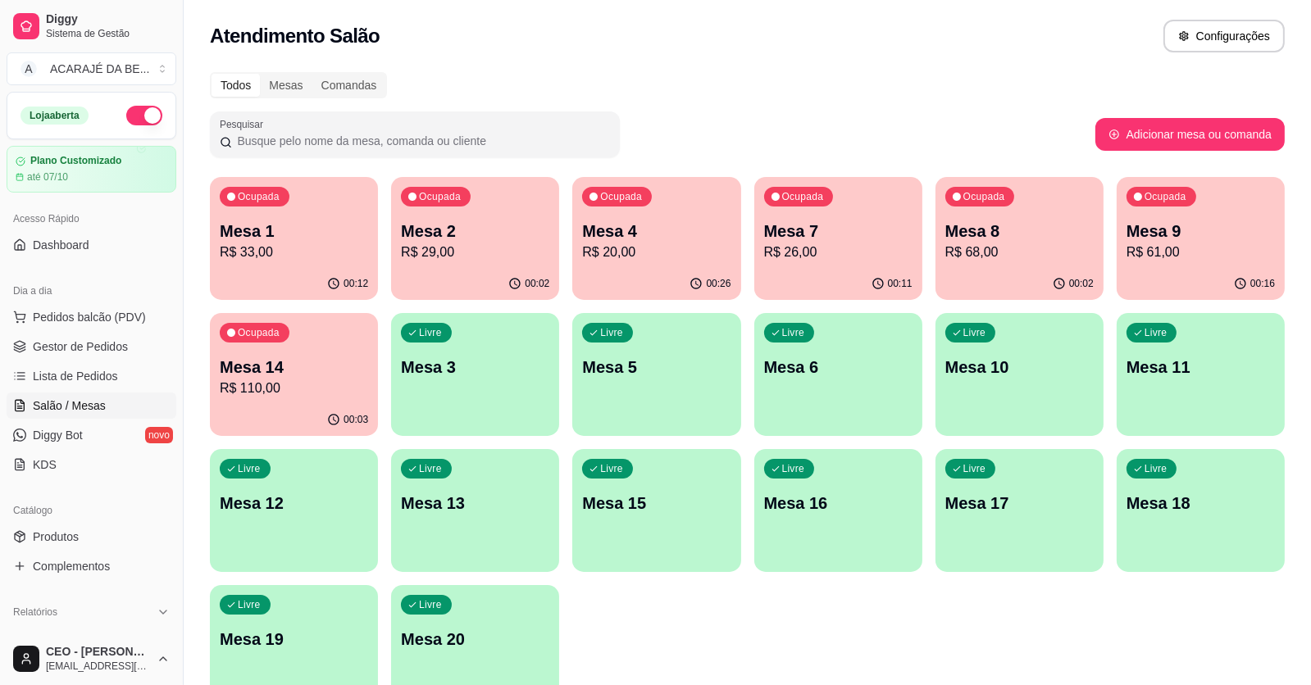
click at [349, 236] on p "Mesa 1" at bounding box center [294, 231] width 148 height 23
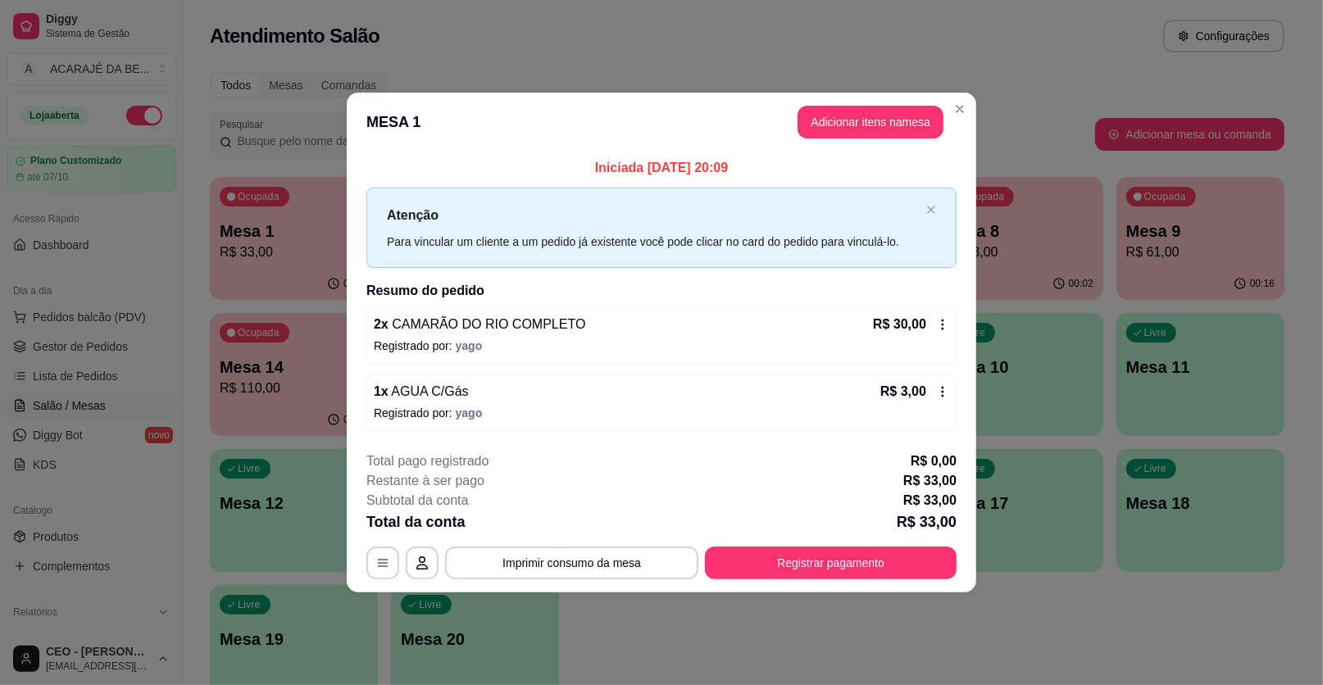
click at [780, 555] on button "Registrar pagamento" at bounding box center [831, 563] width 252 height 33
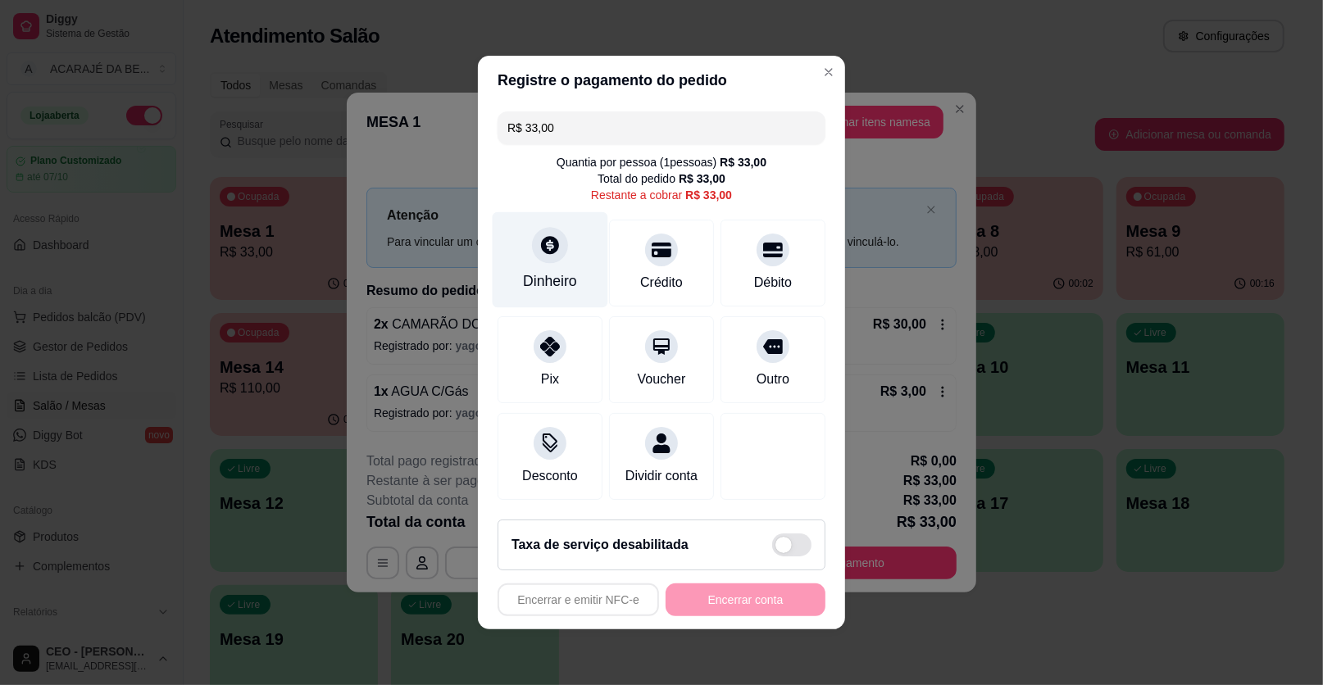
click at [538, 267] on div "Dinheiro" at bounding box center [551, 260] width 116 height 96
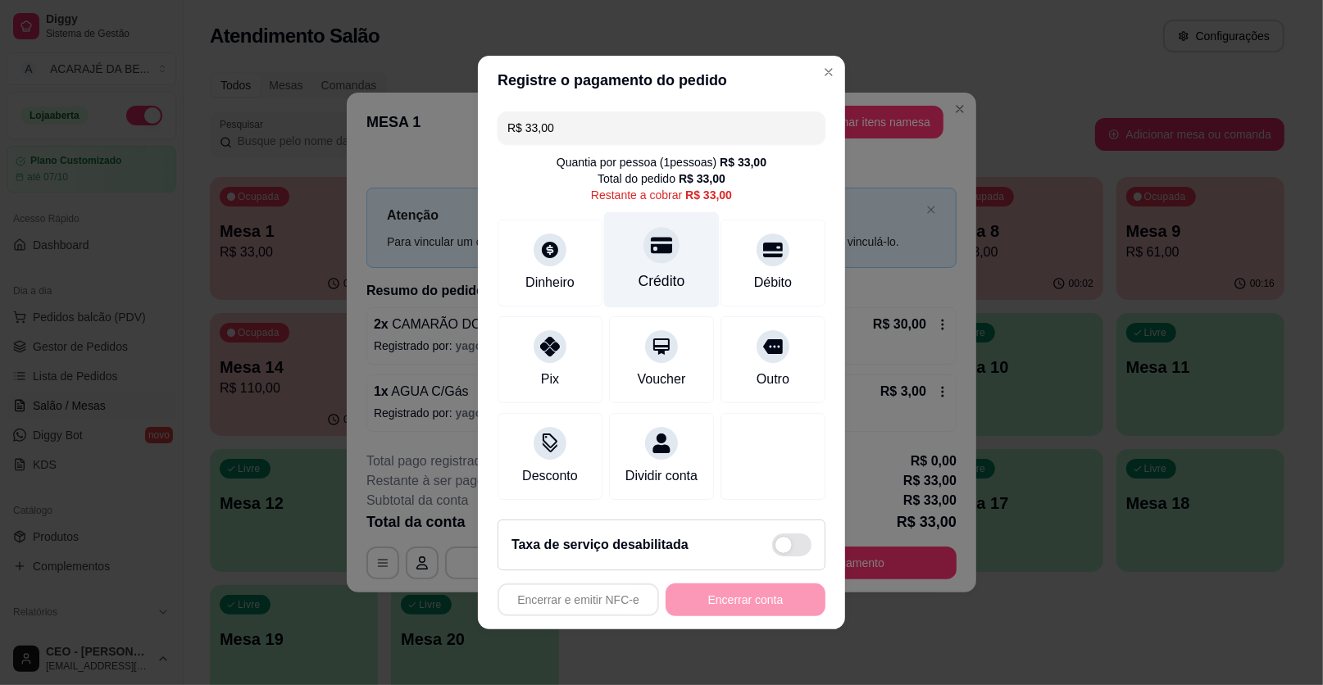
click at [681, 271] on div "Crédito" at bounding box center [662, 260] width 116 height 96
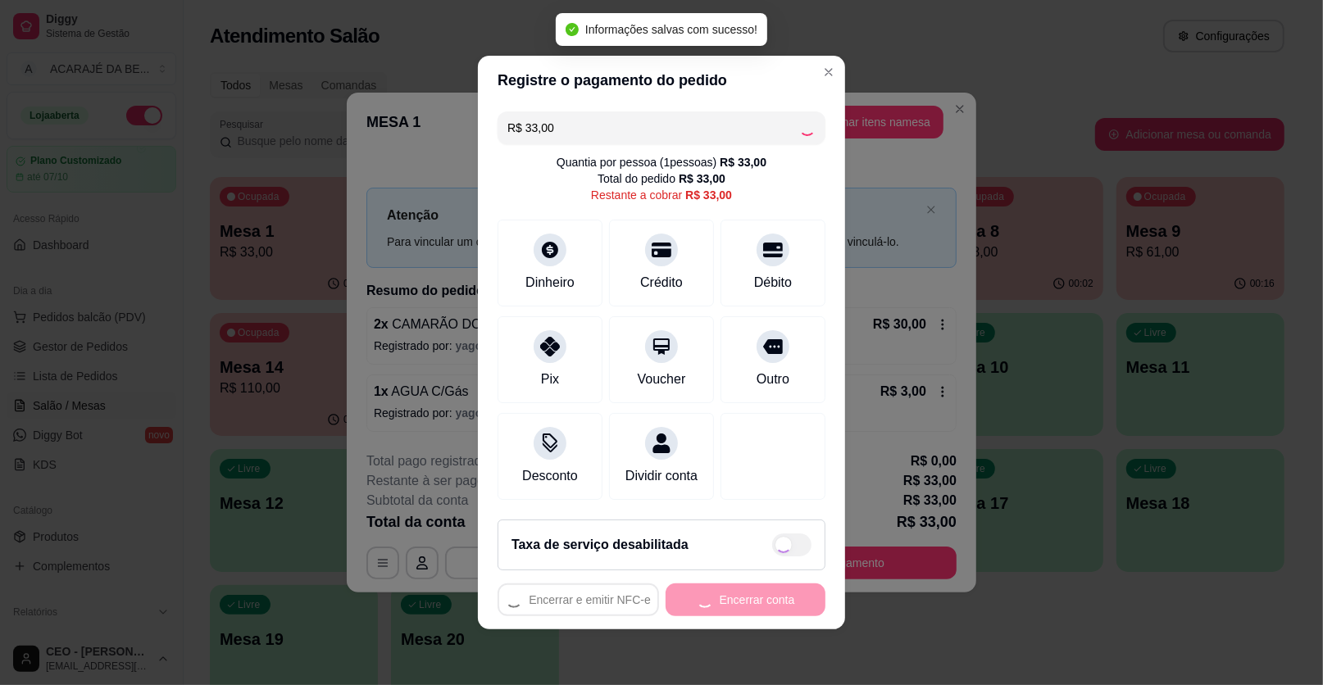
type input "R$ 0,00"
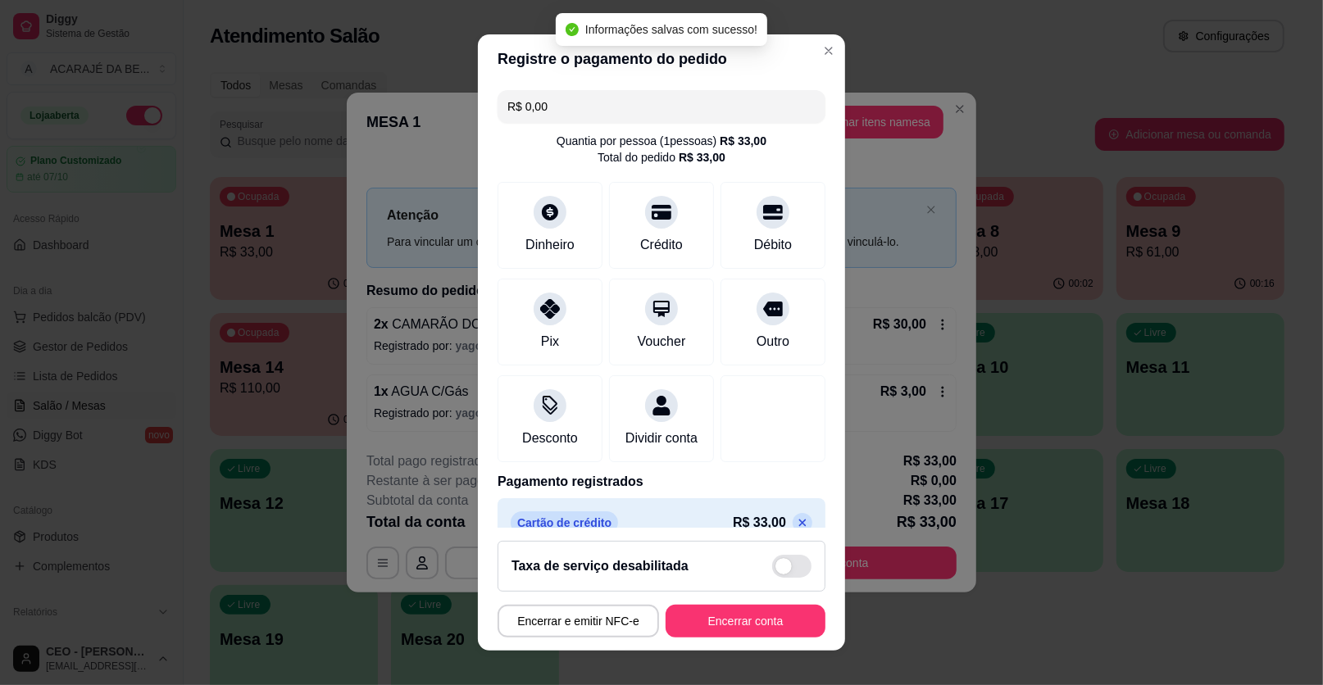
click at [727, 600] on footer "Taxa de serviço desabilitada Encerrar e emitir NFC-e Encerrar conta" at bounding box center [661, 589] width 367 height 123
click at [720, 628] on button "Encerrar conta" at bounding box center [746, 621] width 160 height 33
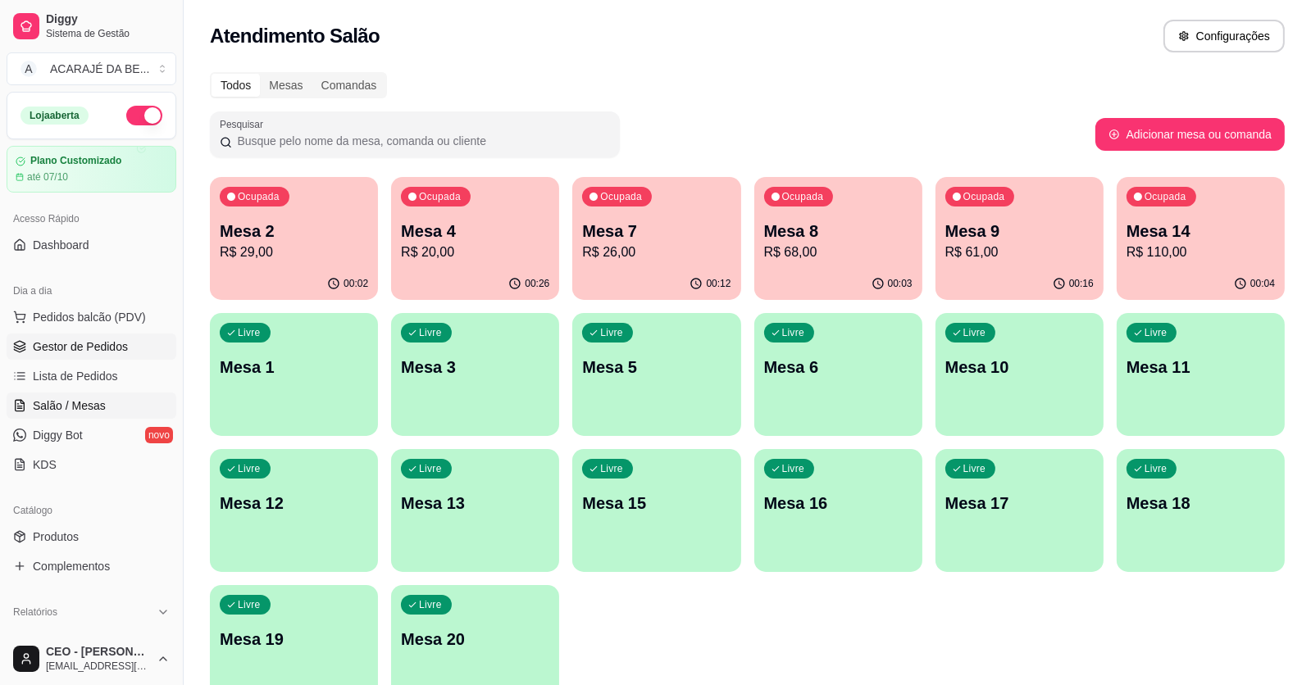
click at [75, 339] on span "Gestor de Pedidos" at bounding box center [80, 347] width 95 height 16
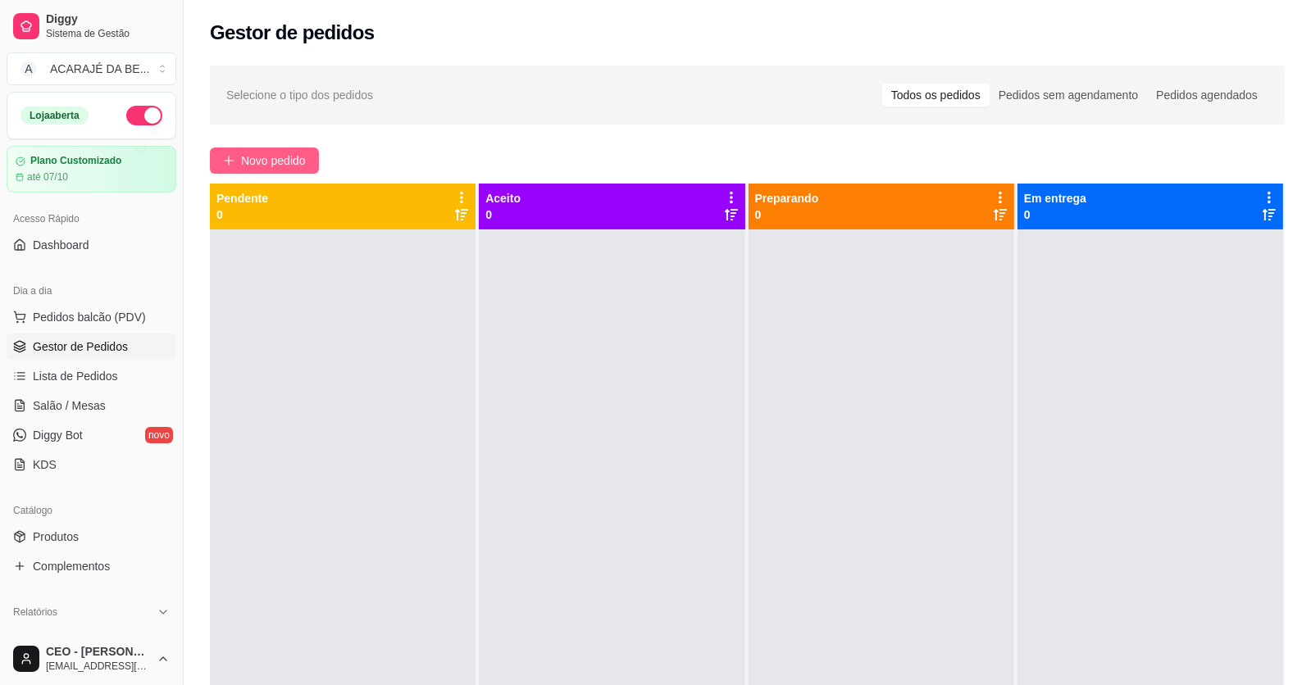
click at [273, 153] on span "Novo pedido" at bounding box center [273, 161] width 65 height 18
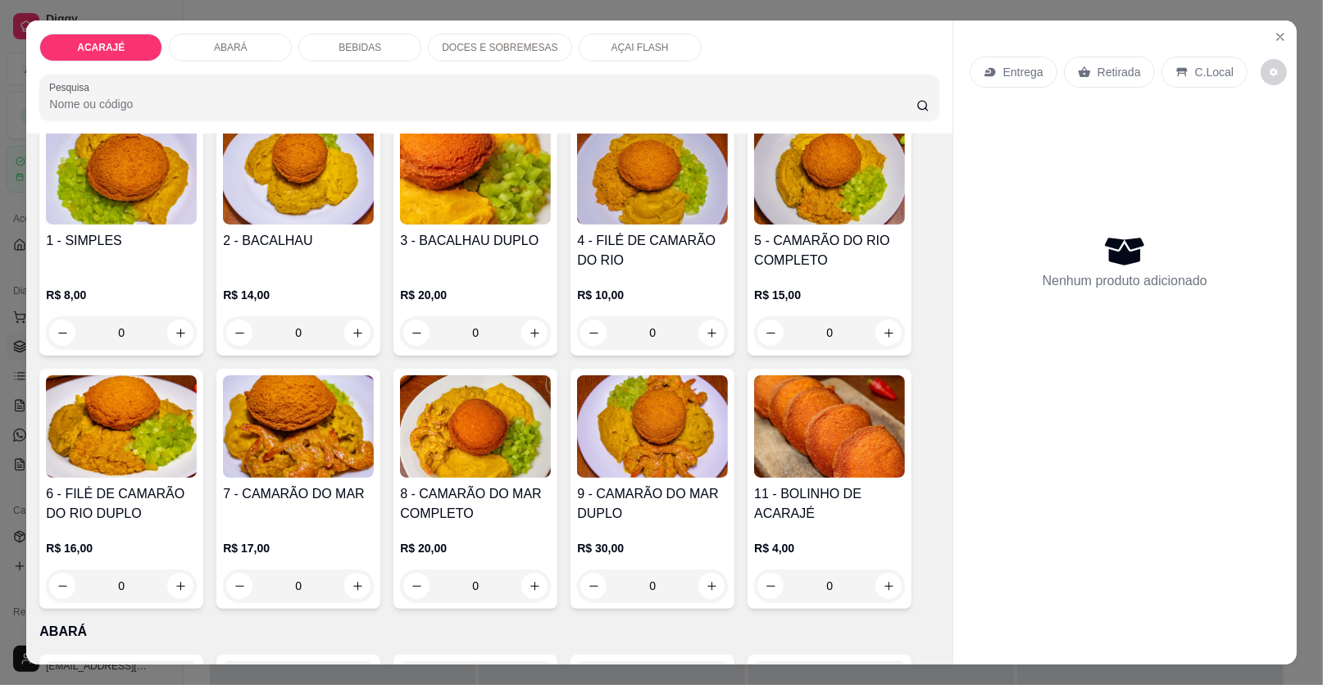
scroll to position [246, 0]
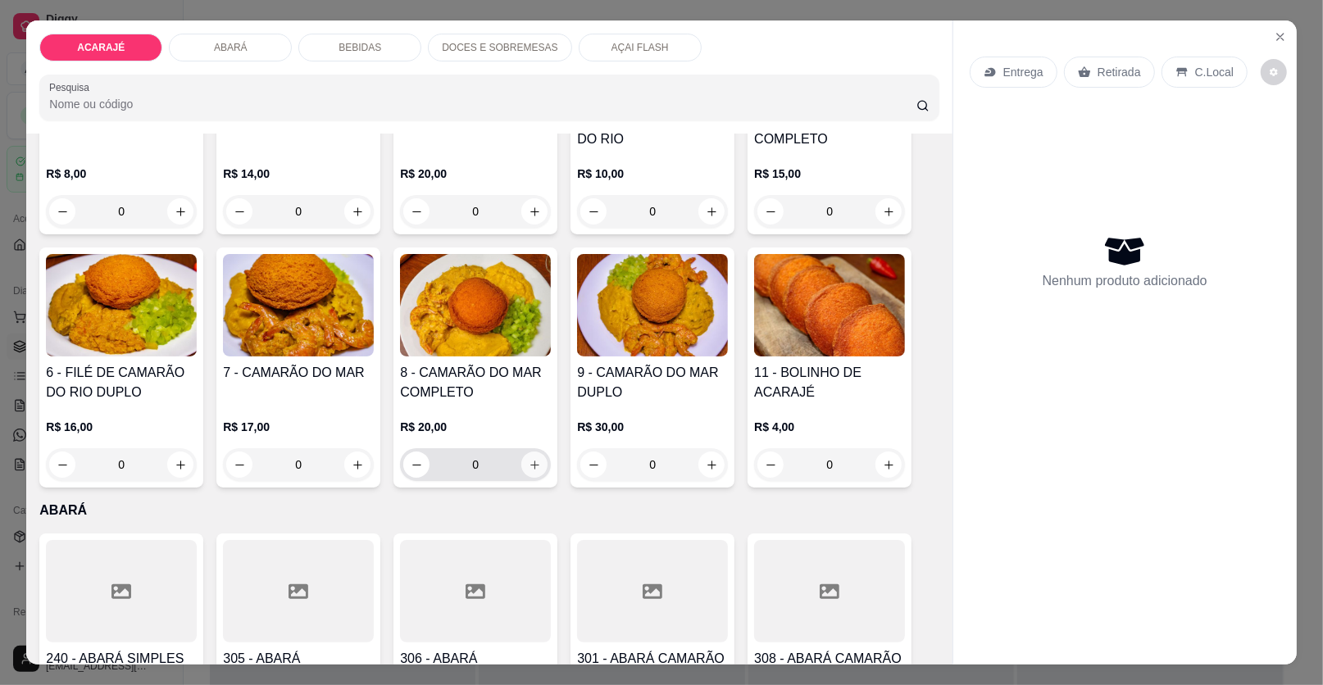
click at [529, 464] on icon "increase-product-quantity" at bounding box center [535, 465] width 12 height 12
type input "1"
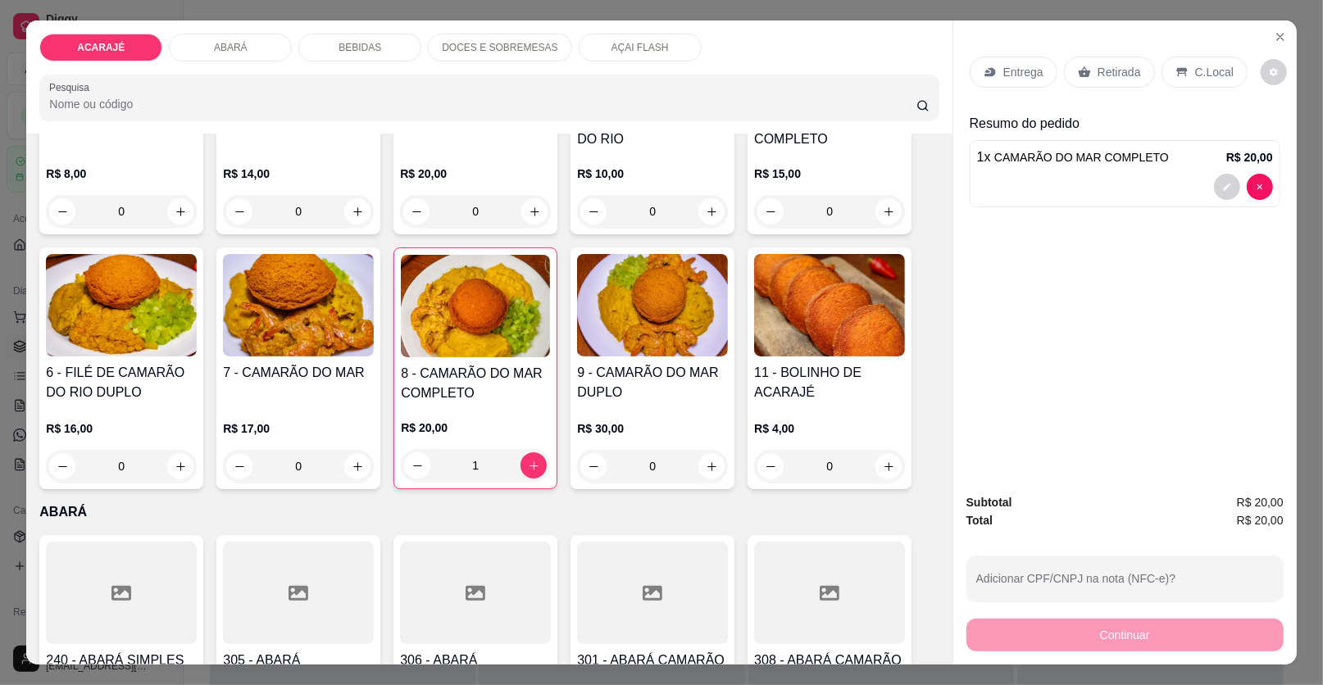
click at [1097, 69] on p "Retirada" at bounding box center [1118, 72] width 43 height 16
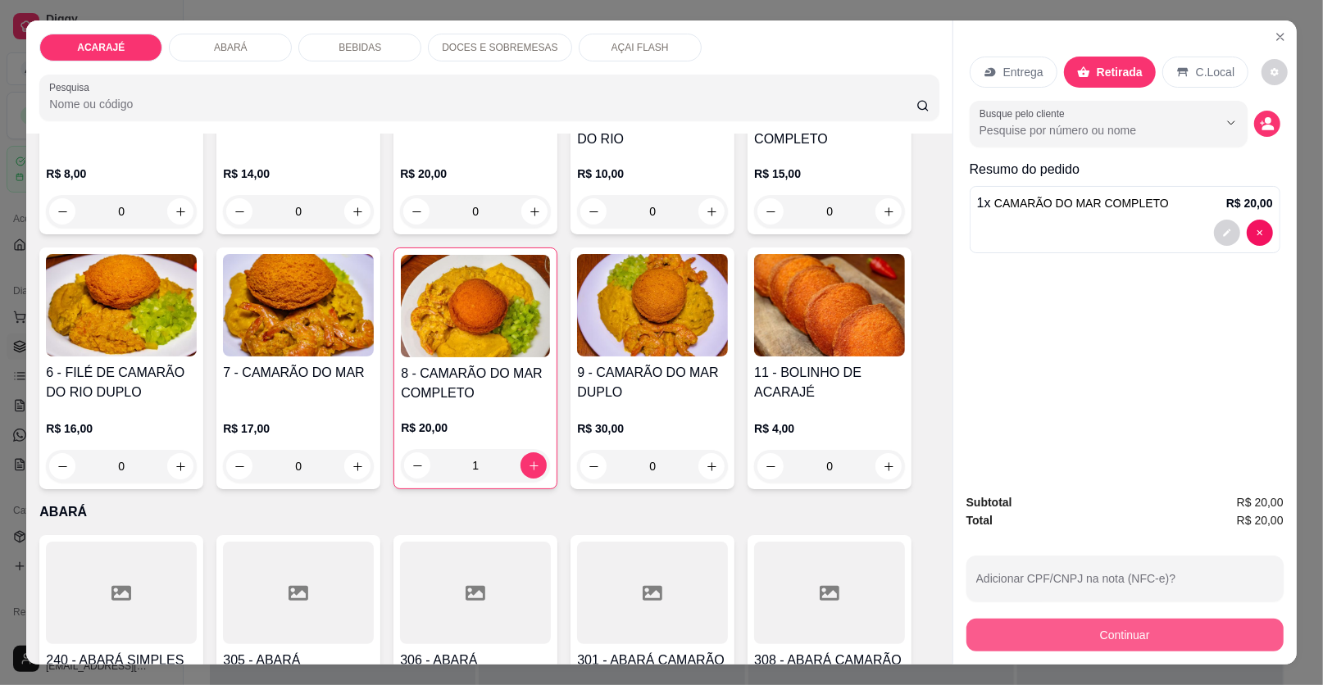
click at [1001, 625] on button "Continuar" at bounding box center [1124, 635] width 317 height 33
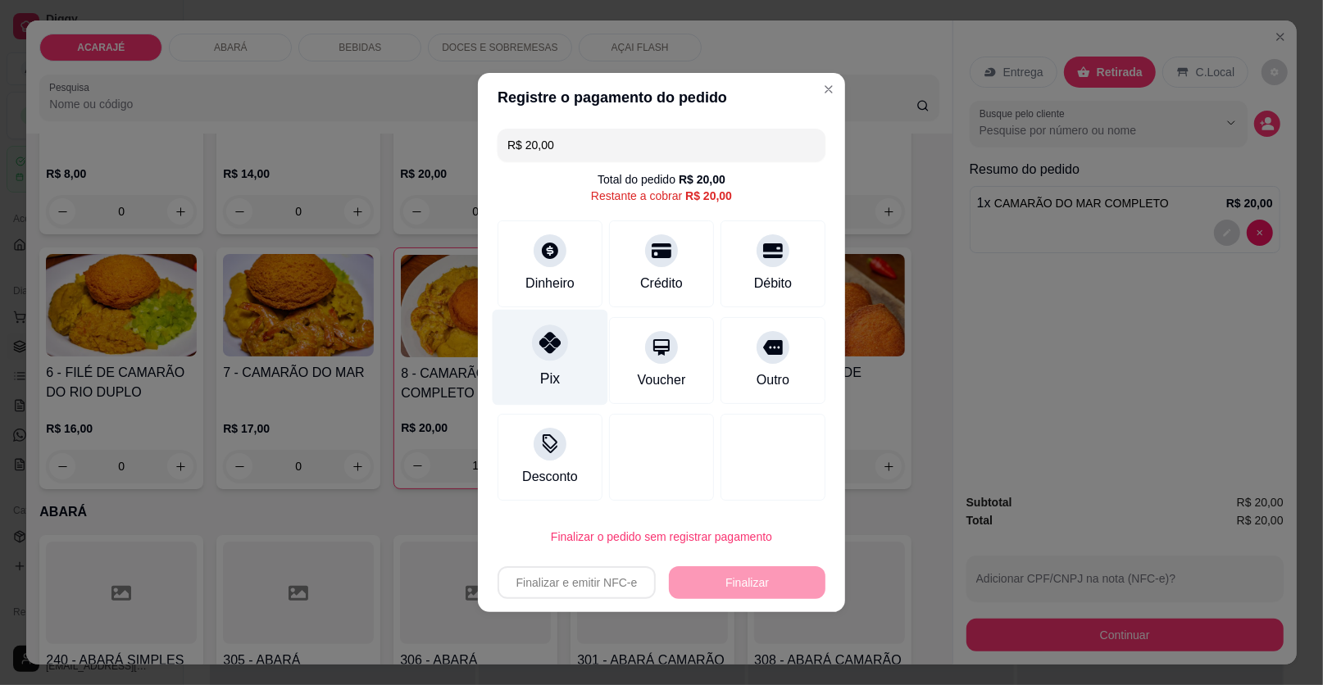
drag, startPoint x: 556, startPoint y: 353, endPoint x: 548, endPoint y: 357, distance: 8.4
click at [556, 353] on icon at bounding box center [549, 342] width 21 height 21
type input "R$ 0,00"
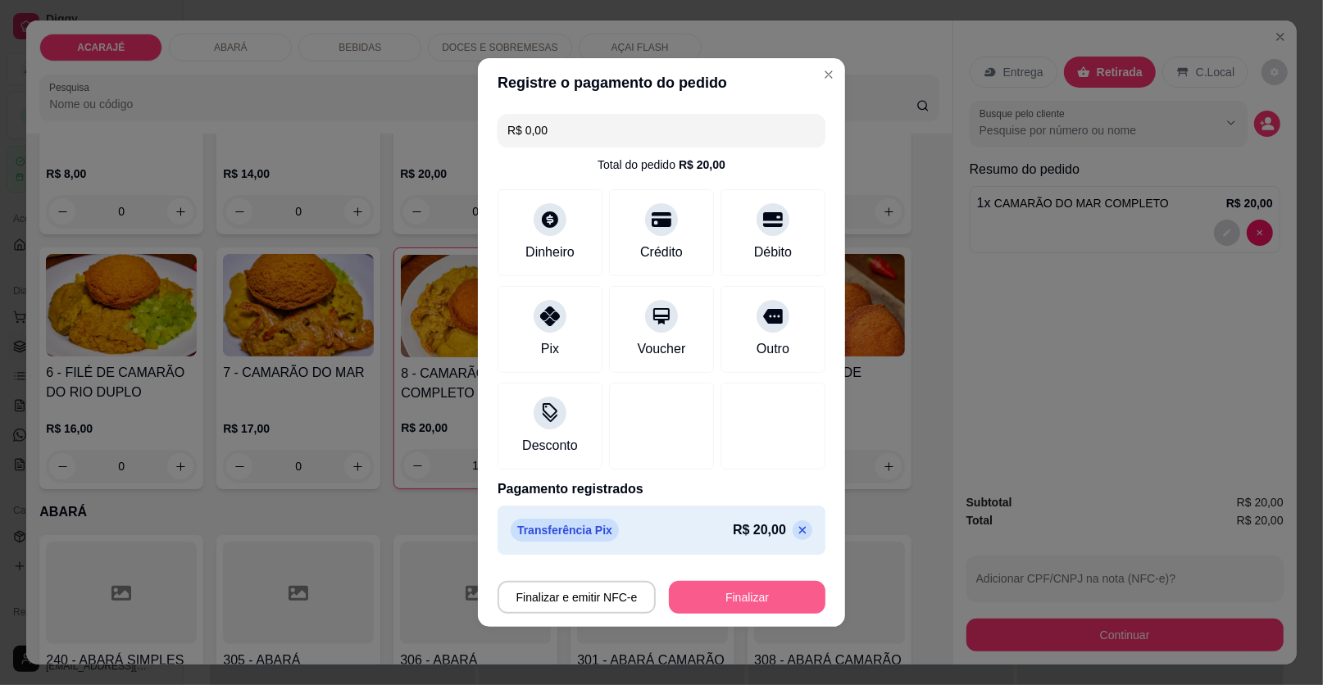
click at [691, 590] on button "Finalizar" at bounding box center [747, 597] width 157 height 33
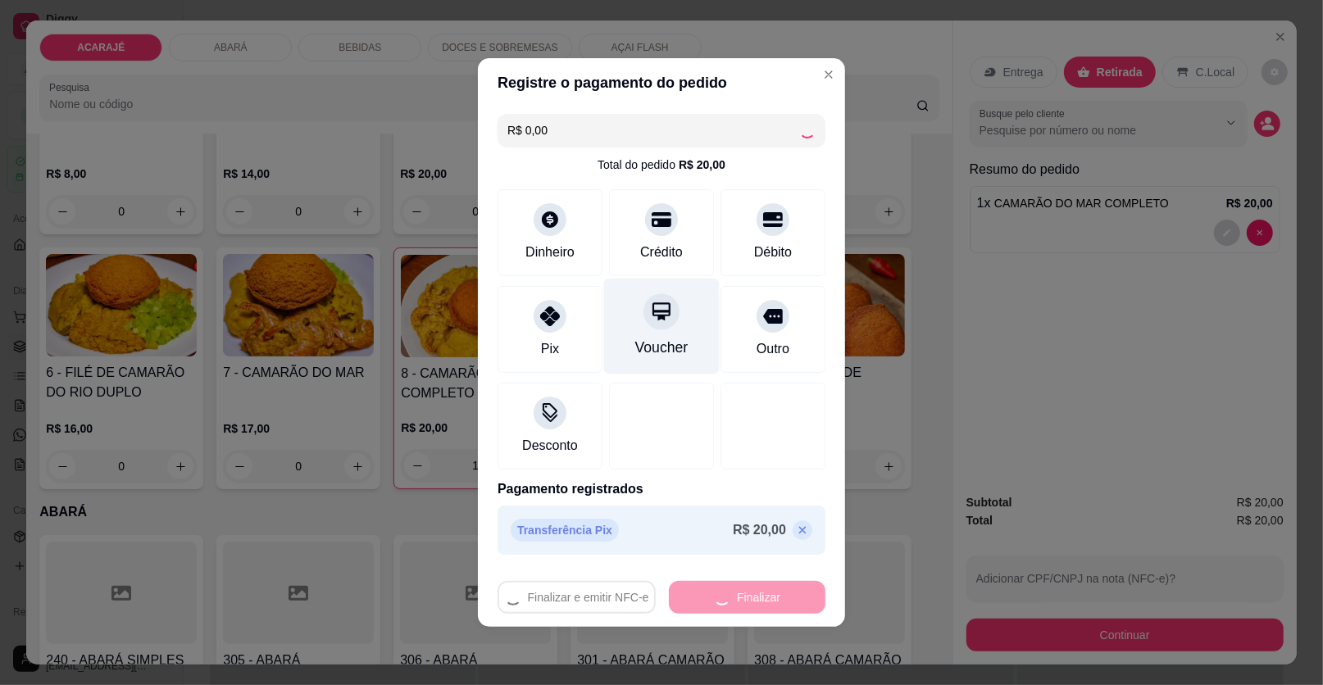
type input "0"
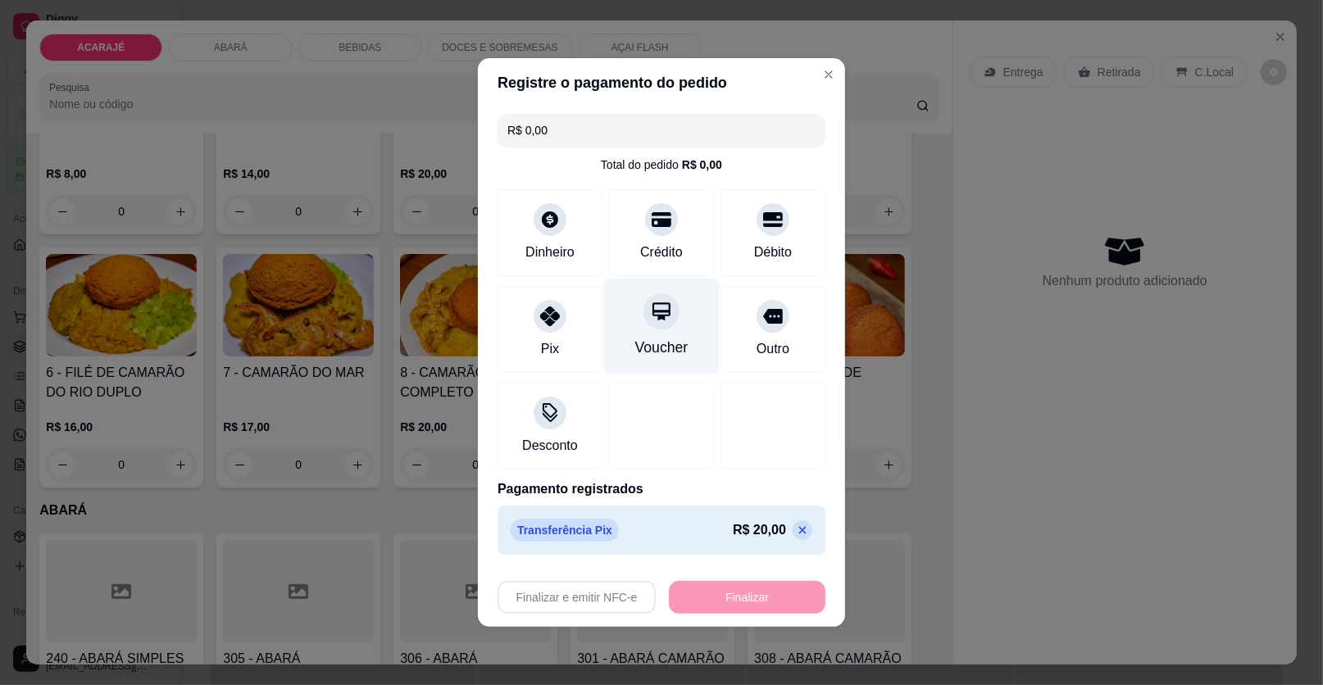
type input "-R$ 20,00"
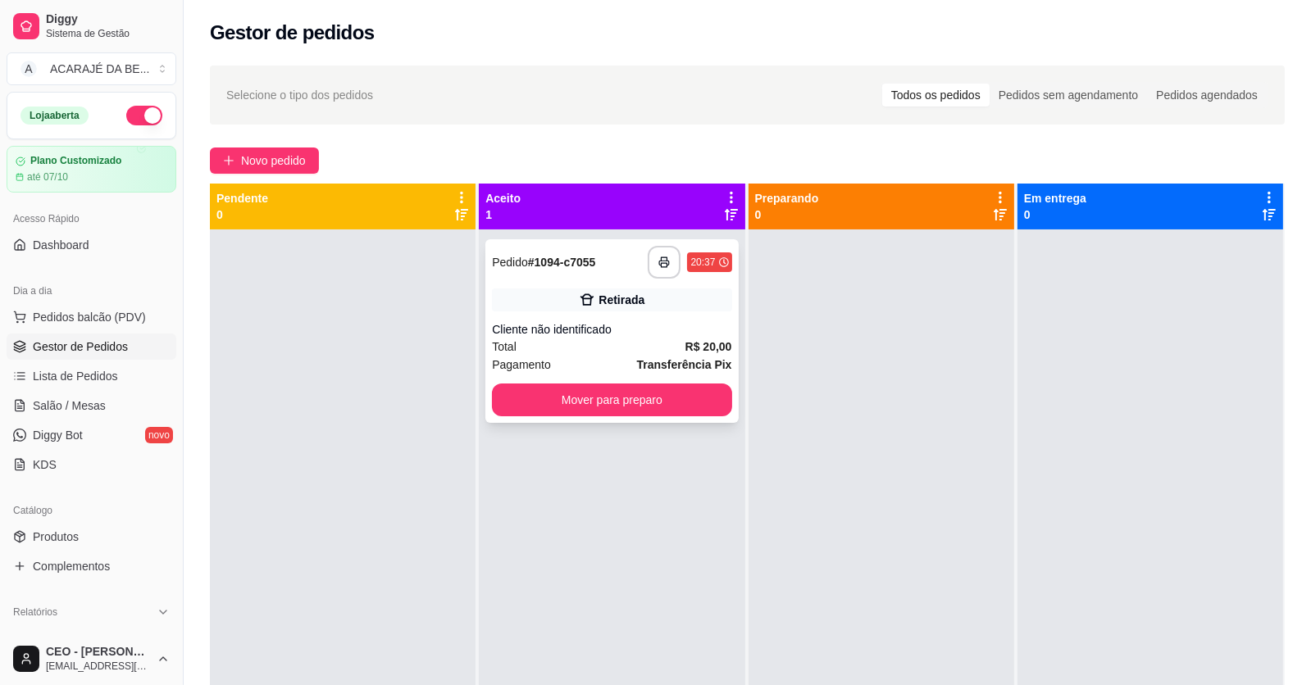
click at [583, 334] on div "Cliente não identificado" at bounding box center [611, 329] width 239 height 16
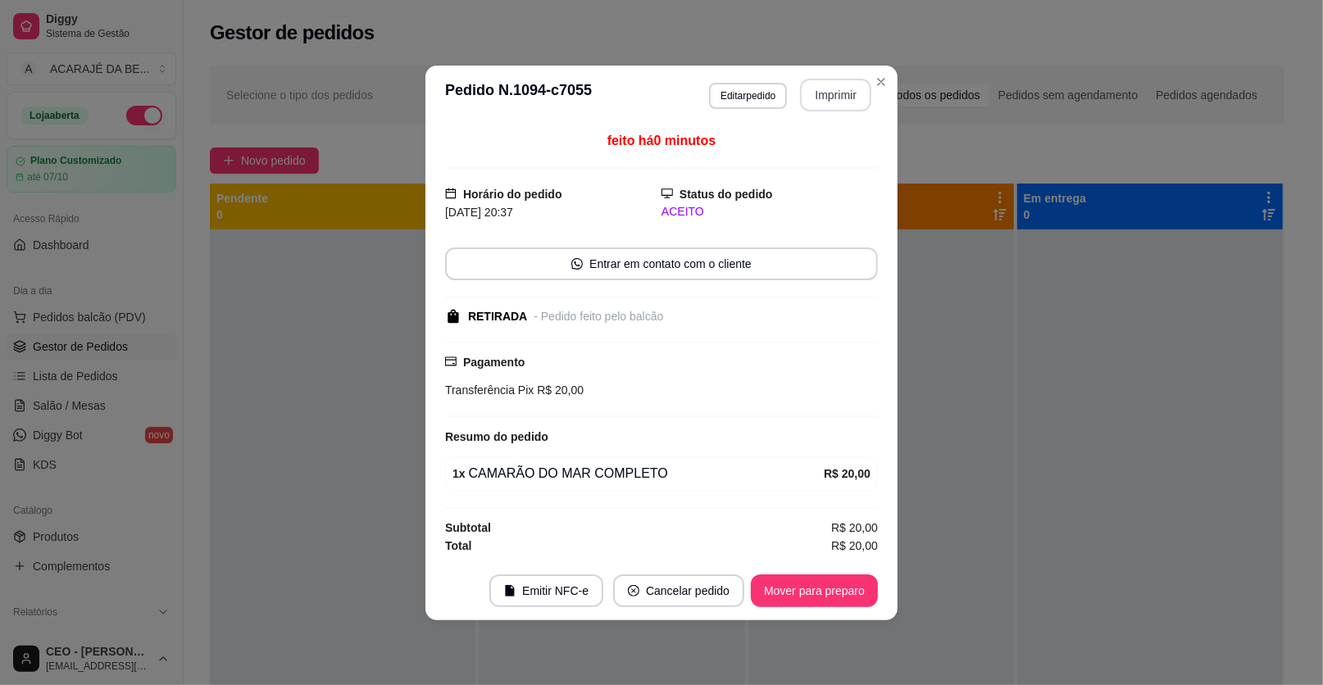
click at [843, 120] on header "**********" at bounding box center [661, 95] width 472 height 59
click at [862, 88] on button "Imprimir" at bounding box center [835, 95] width 71 height 33
click at [780, 581] on button "Mover para preparo" at bounding box center [814, 591] width 127 height 33
click at [779, 580] on button "Mover para preparo" at bounding box center [814, 591] width 127 height 33
click at [780, 580] on div "Mover para preparo" at bounding box center [803, 591] width 150 height 33
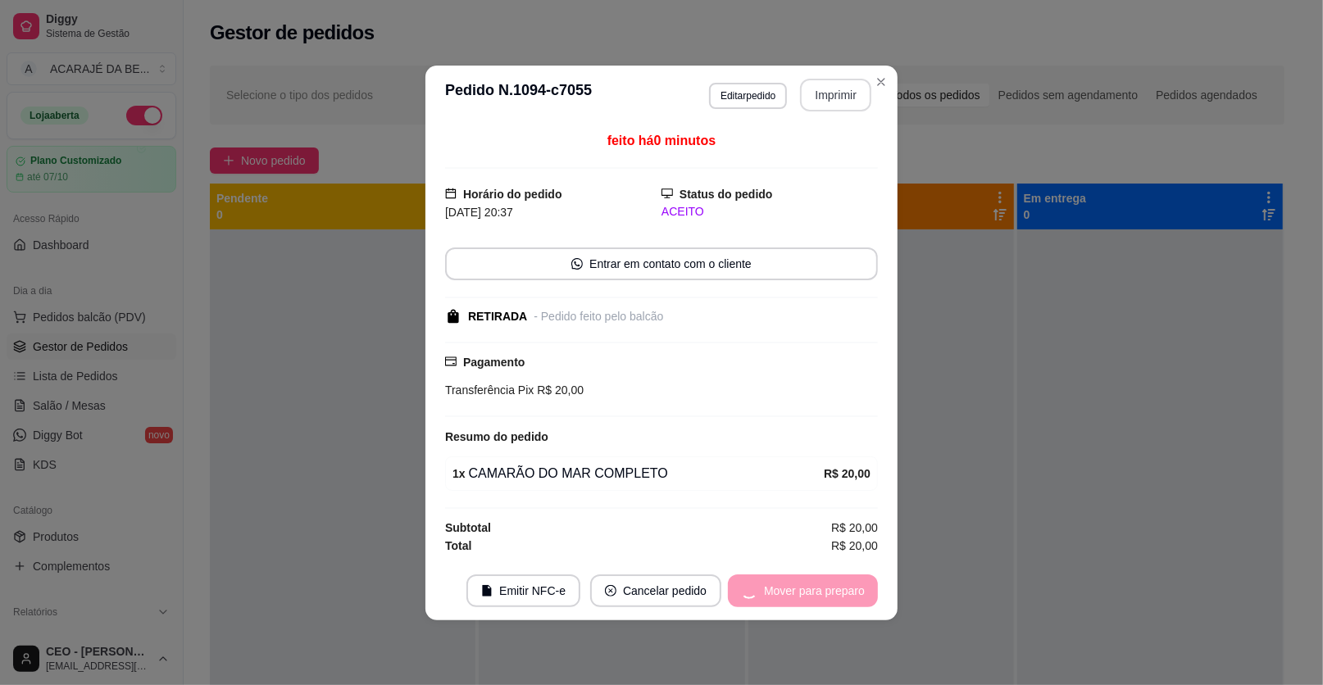
click at [780, 580] on div "Mover para preparo" at bounding box center [803, 591] width 150 height 33
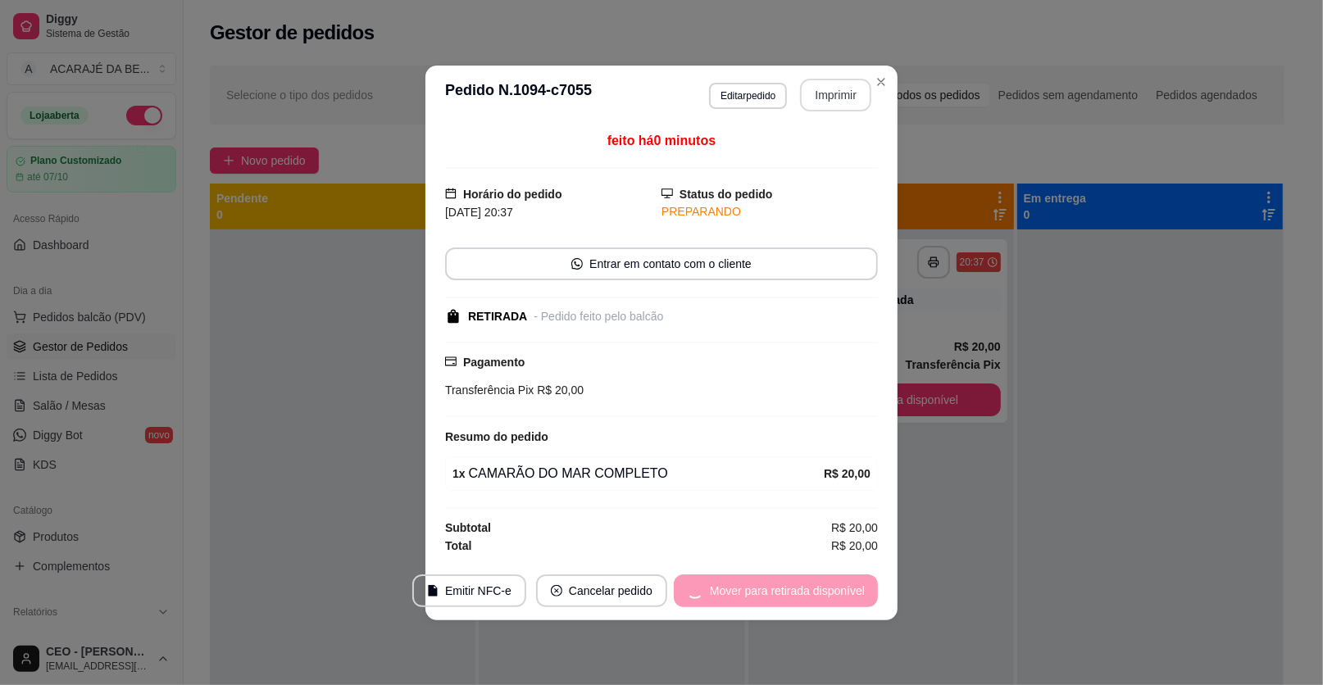
click at [780, 579] on div "Mover para retirada disponível" at bounding box center [776, 591] width 204 height 33
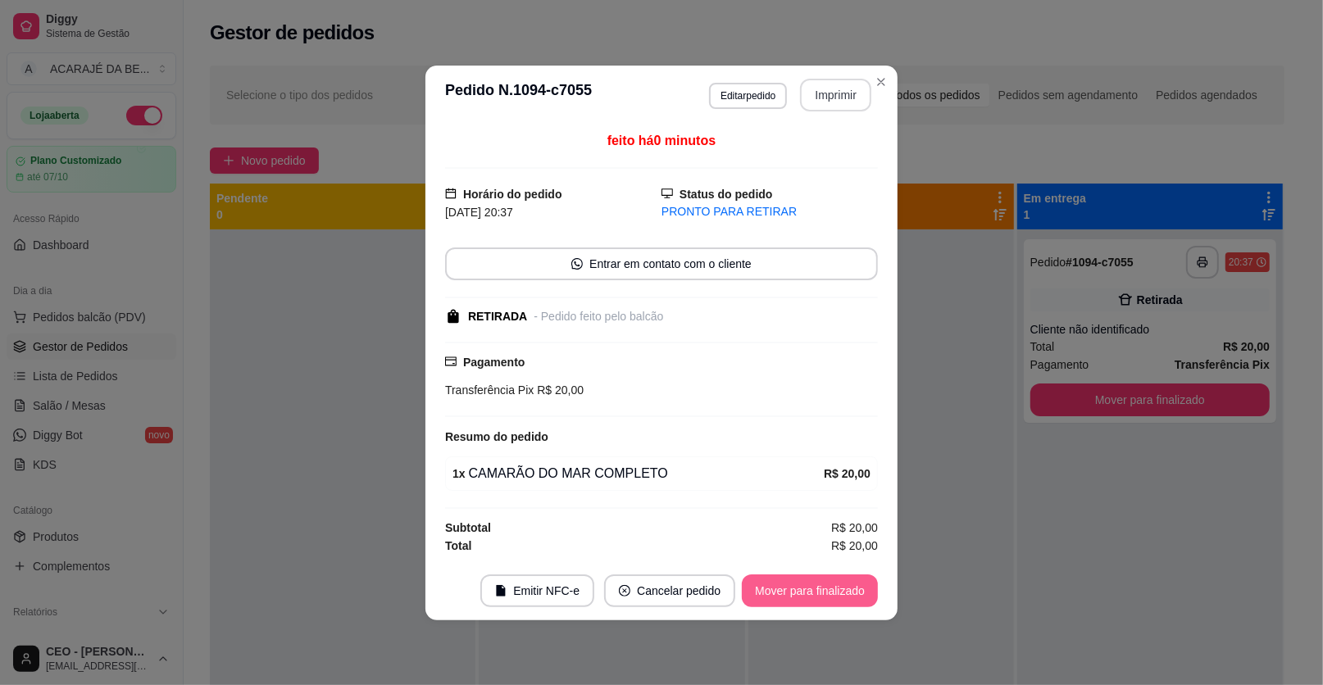
click at [780, 579] on button "Mover para finalizado" at bounding box center [810, 591] width 136 height 33
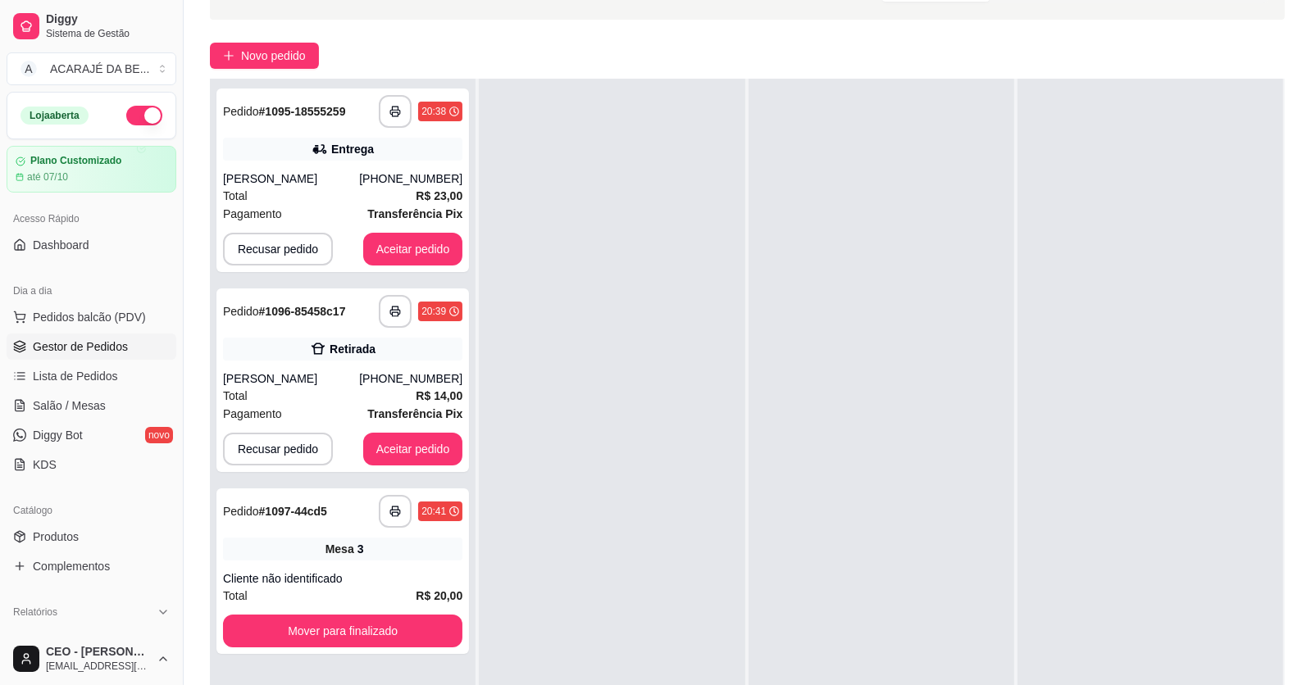
scroll to position [250, 0]
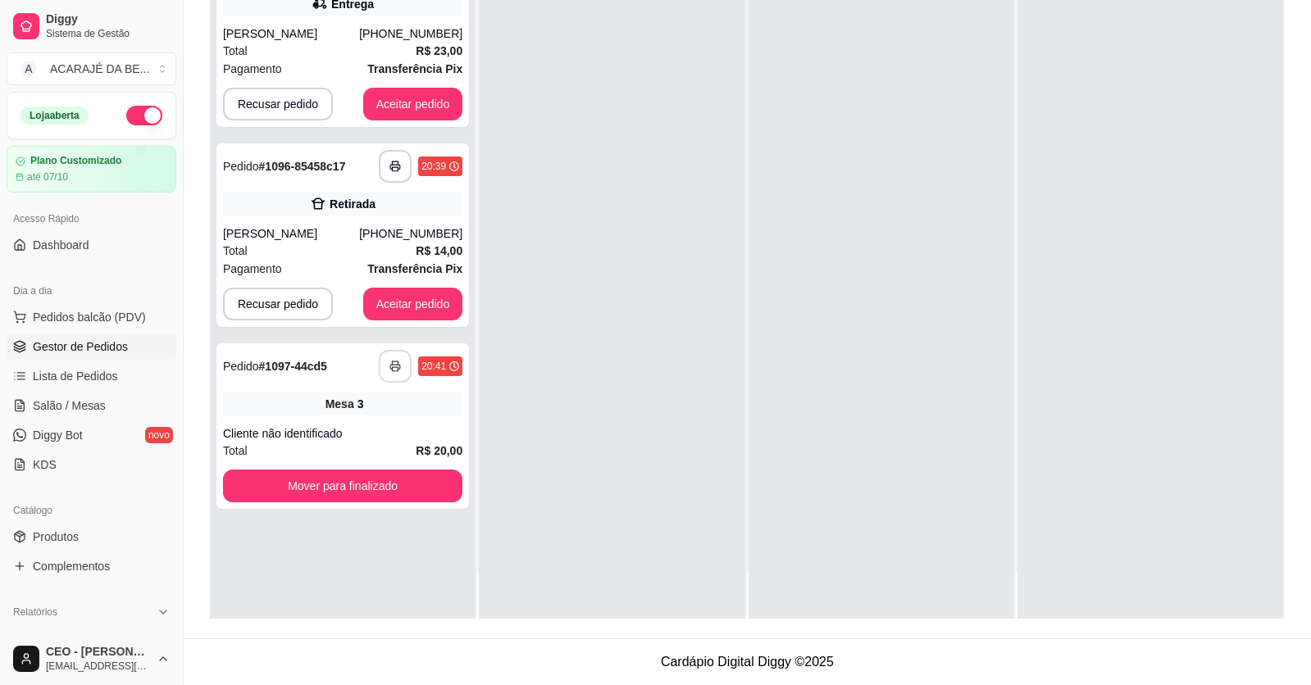
click at [388, 370] on button "button" at bounding box center [395, 366] width 33 height 33
click at [259, 483] on button "Mover para finalizado" at bounding box center [342, 486] width 232 height 32
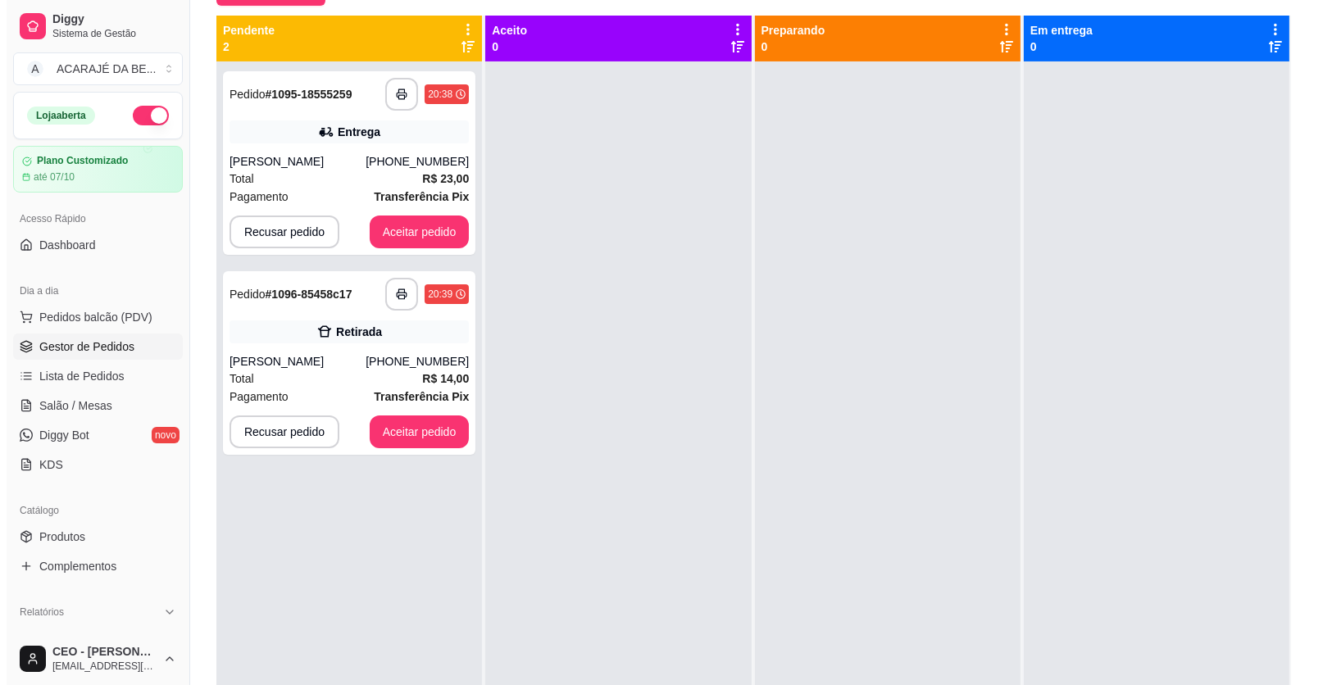
scroll to position [168, 0]
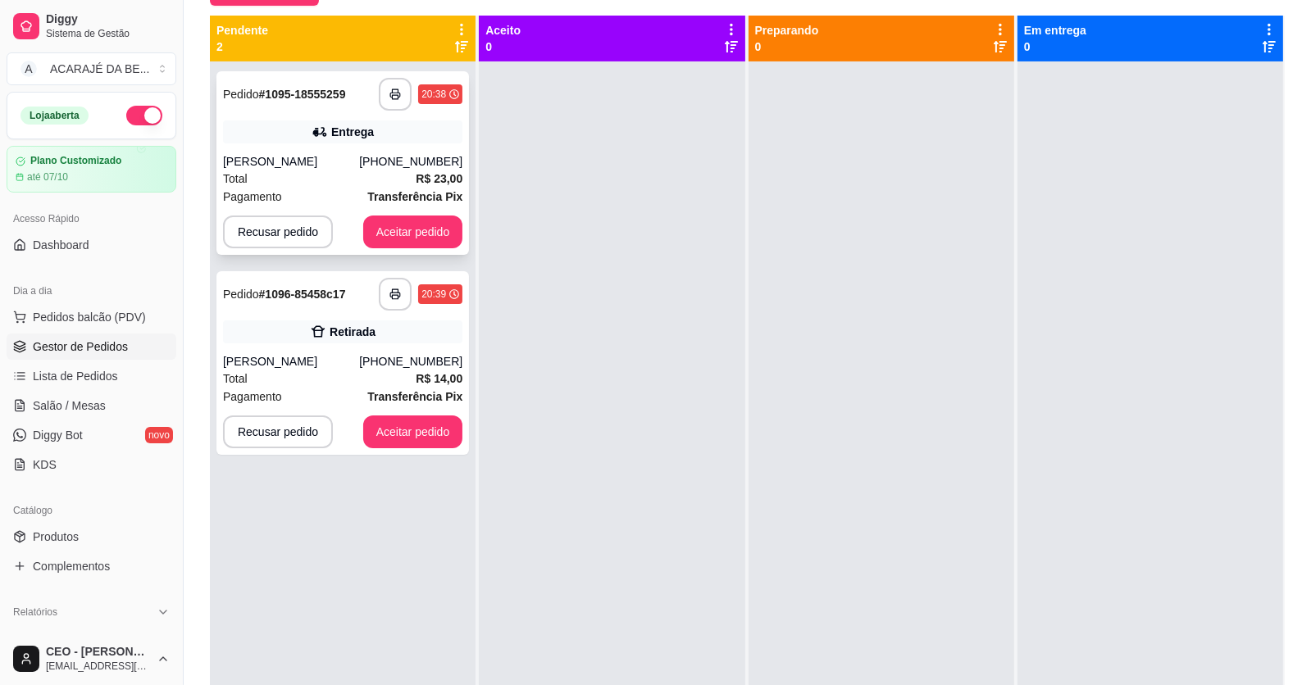
click at [347, 160] on div "Gleicy kelly" at bounding box center [291, 161] width 136 height 16
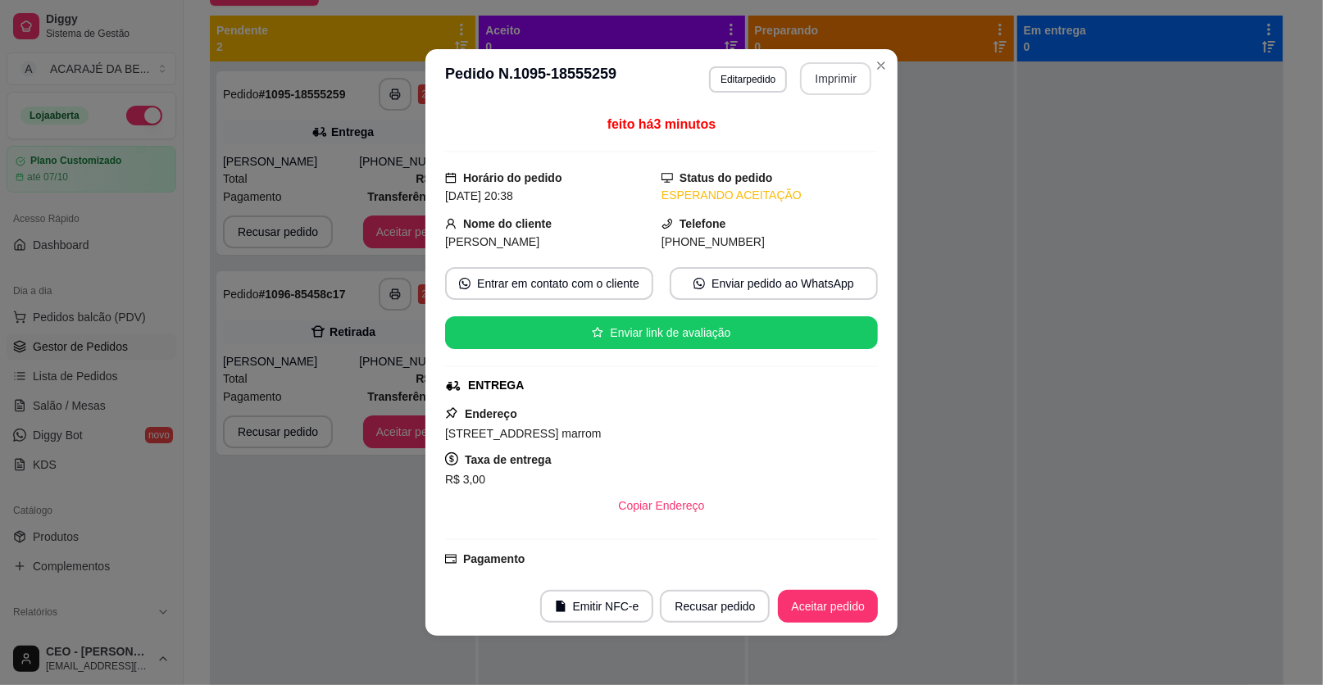
click at [811, 88] on button "Imprimir" at bounding box center [835, 78] width 71 height 33
click at [803, 613] on button "Aceitar pedido" at bounding box center [828, 606] width 100 height 33
click at [803, 613] on div "Recusar pedido Aceitar pedido" at bounding box center [746, 606] width 264 height 33
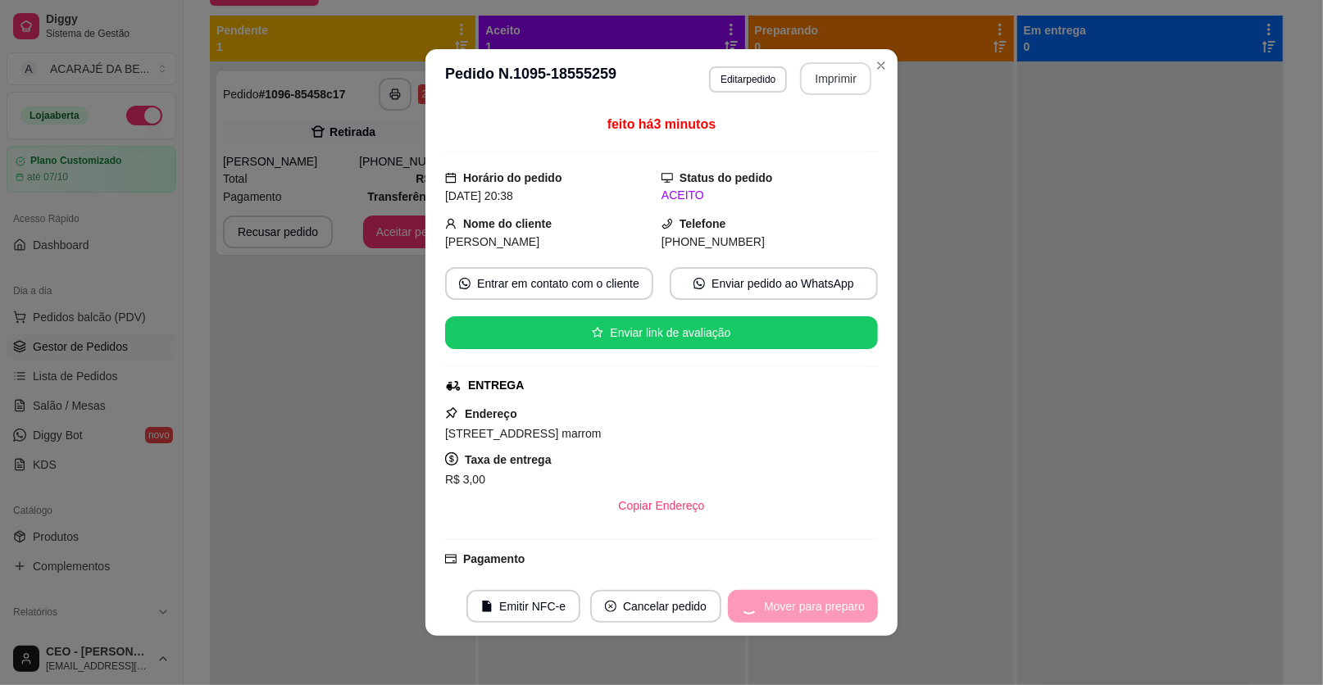
click at [803, 613] on div "Mover para preparo" at bounding box center [803, 606] width 150 height 33
drag, startPoint x: 814, startPoint y: 78, endPoint x: 803, endPoint y: 613, distance: 535.3
click at [803, 613] on div "Mover para preparo" at bounding box center [803, 606] width 150 height 33
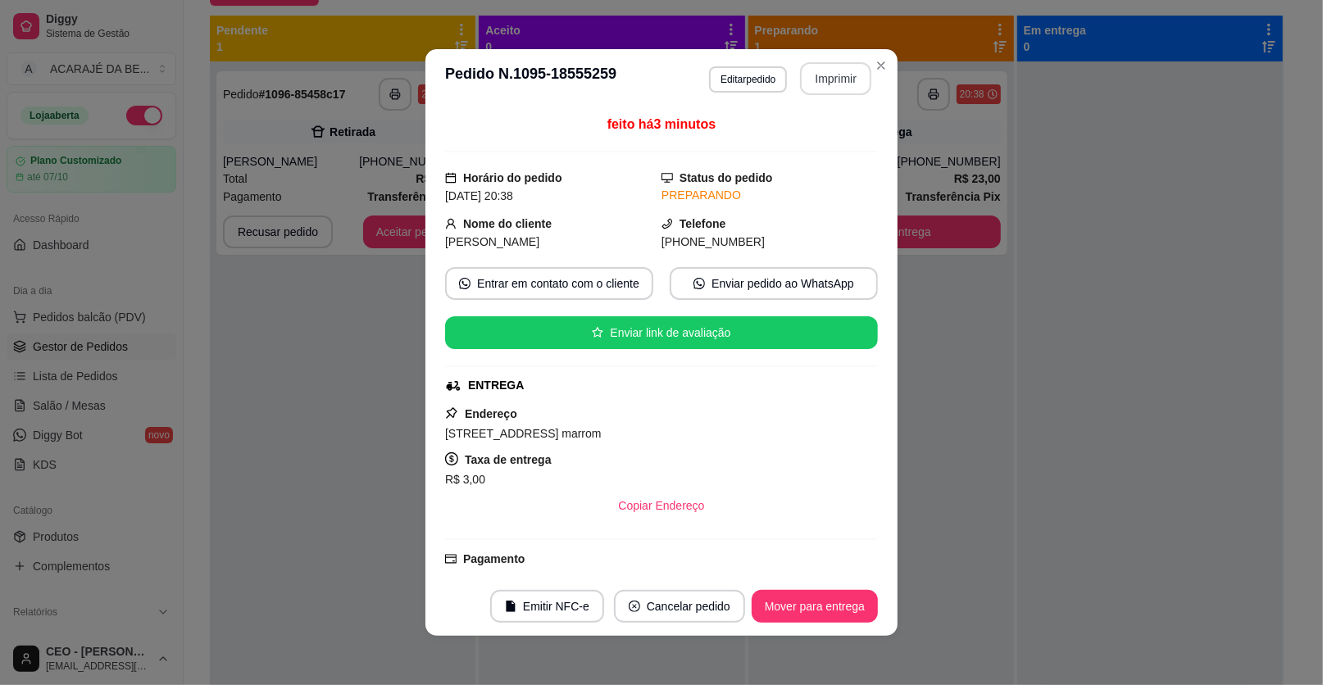
click at [803, 613] on button "Mover para entrega" at bounding box center [815, 606] width 126 height 33
click at [803, 613] on div "Mover para entrega" at bounding box center [803, 606] width 149 height 33
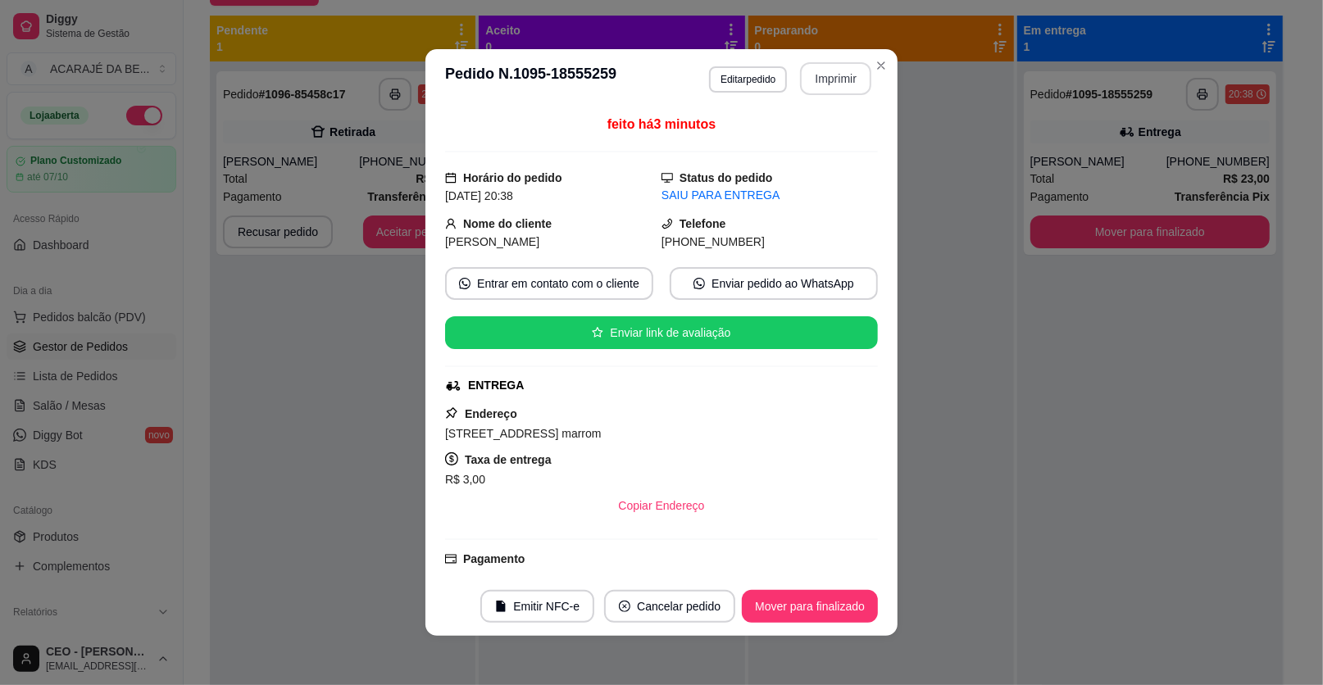
click at [803, 613] on button "Mover para finalizado" at bounding box center [810, 606] width 136 height 33
click at [803, 613] on div "Mover para finalizado" at bounding box center [798, 606] width 159 height 33
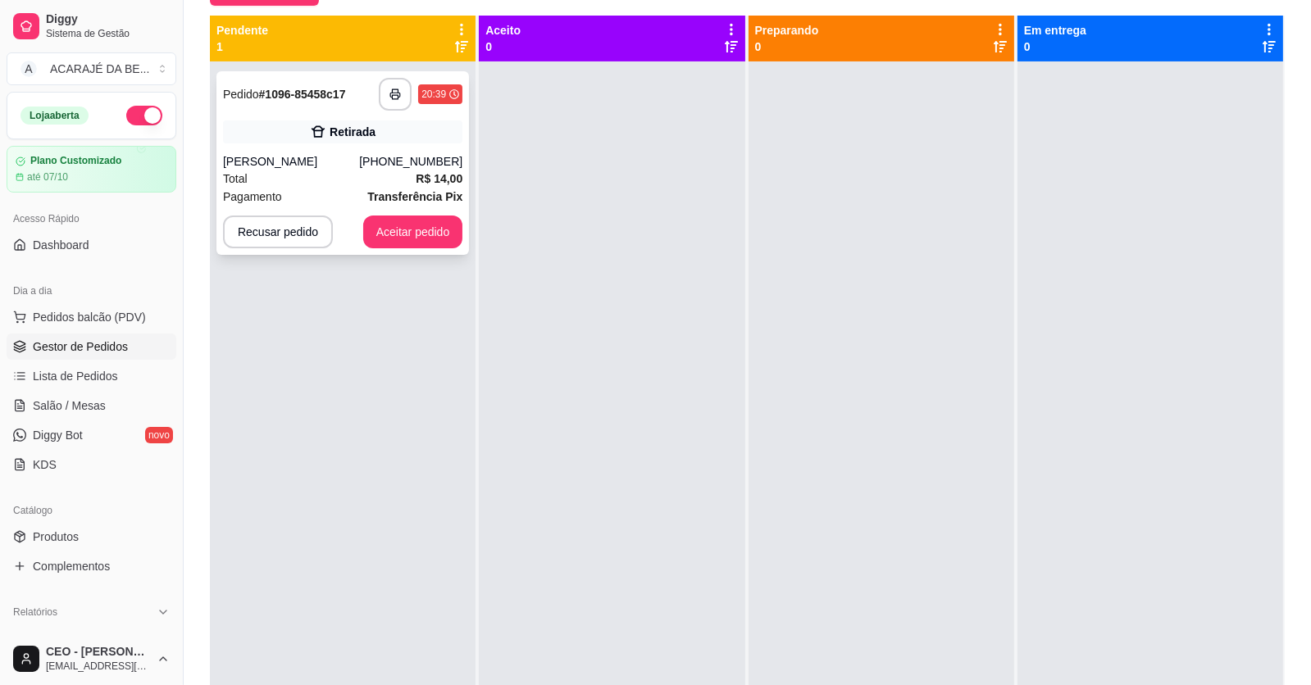
click at [311, 139] on icon at bounding box center [318, 132] width 16 height 16
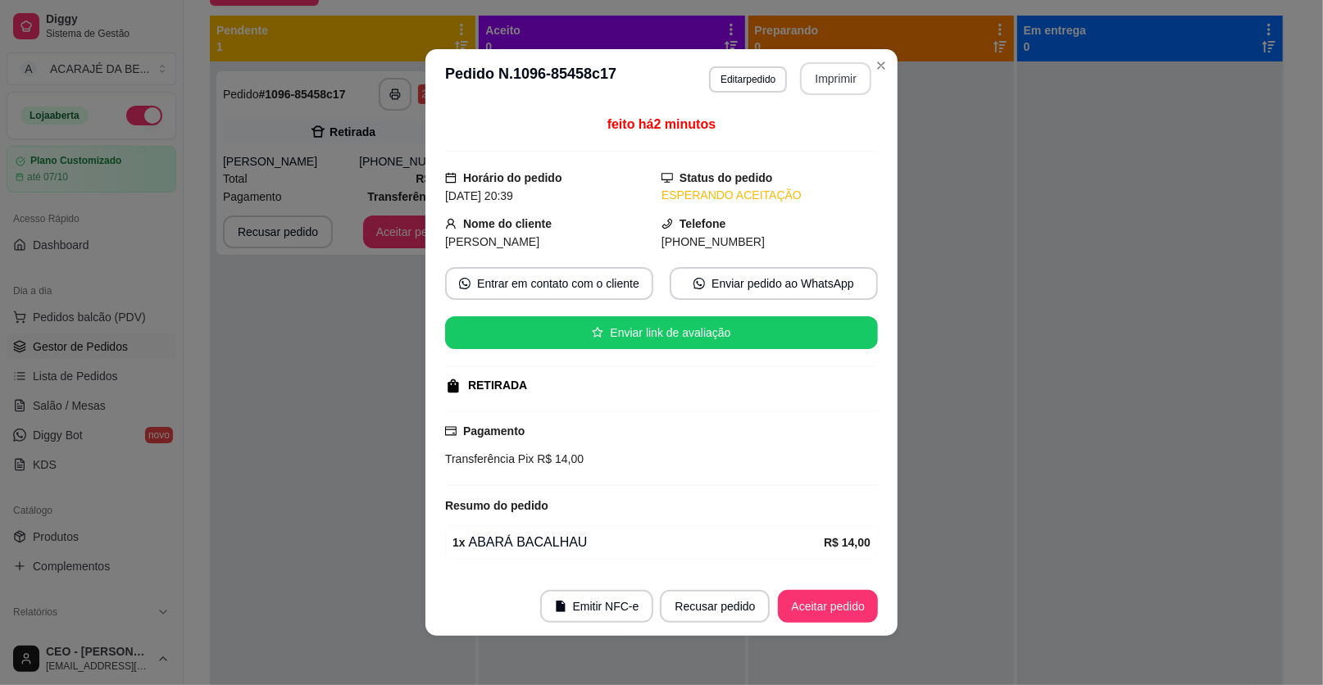
click at [805, 88] on button "Imprimir" at bounding box center [835, 78] width 71 height 33
drag, startPoint x: 866, startPoint y: 625, endPoint x: 854, endPoint y: 621, distance: 11.9
click at [865, 625] on footer "Emitir NFC-e Recusar pedido Aceitar pedido" at bounding box center [661, 606] width 472 height 59
click at [845, 615] on button "Aceitar pedido" at bounding box center [828, 606] width 100 height 33
click at [845, 615] on div "Recusar pedido Aceitar pedido" at bounding box center [746, 606] width 264 height 33
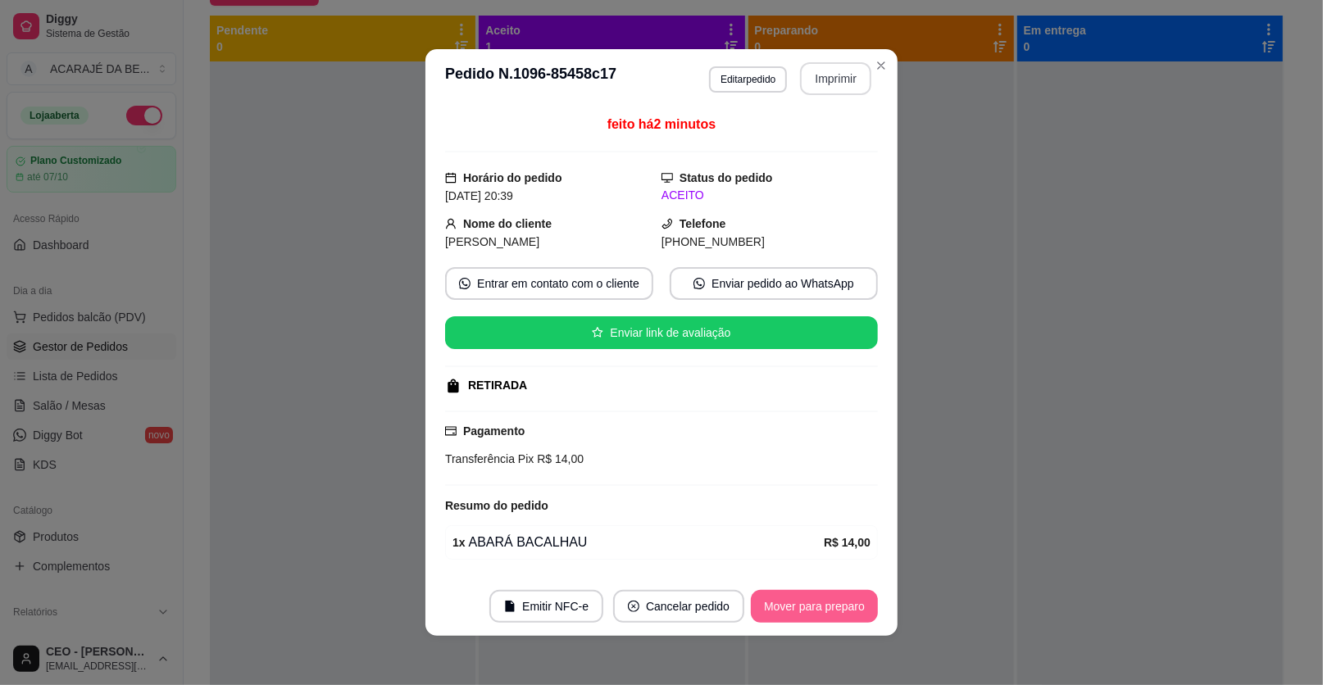
click at [845, 615] on button "Mover para preparo" at bounding box center [814, 606] width 127 height 33
click at [844, 615] on div "Mover para preparo" at bounding box center [803, 606] width 150 height 33
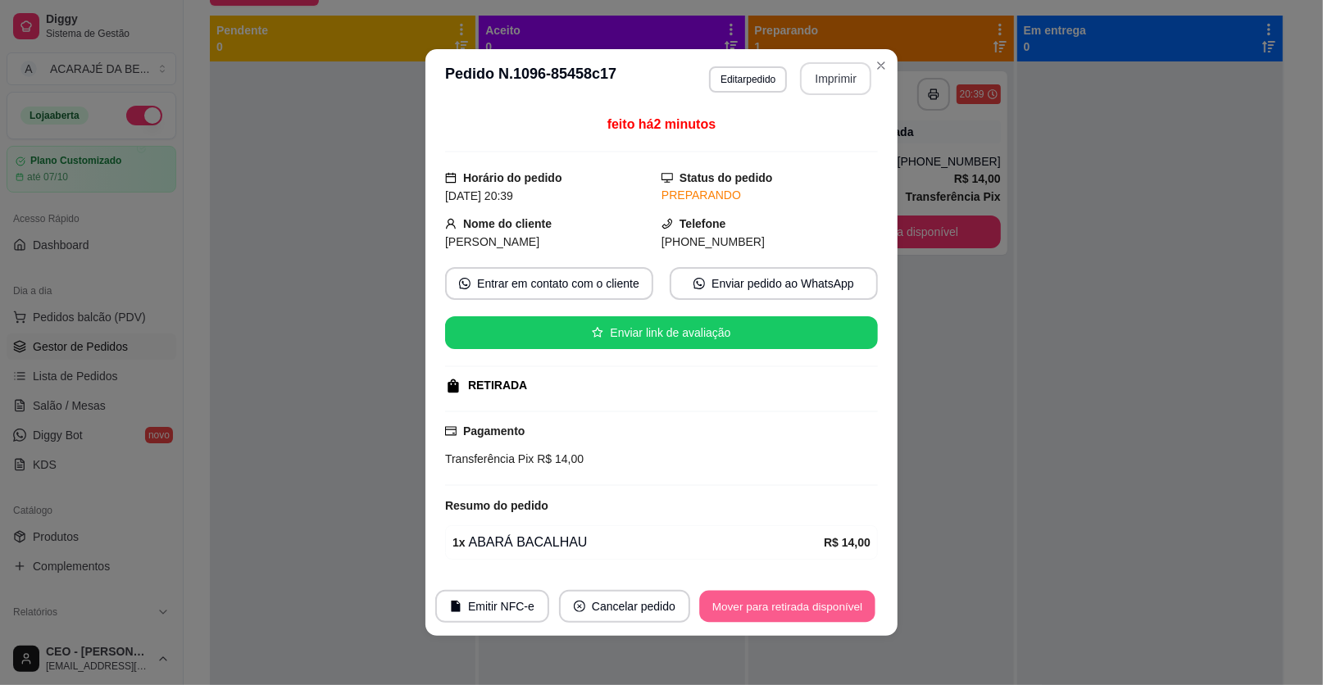
click at [843, 615] on button "Mover para retirada disponível" at bounding box center [786, 607] width 175 height 32
click at [843, 615] on div "Mover para retirada disponível" at bounding box center [787, 606] width 181 height 33
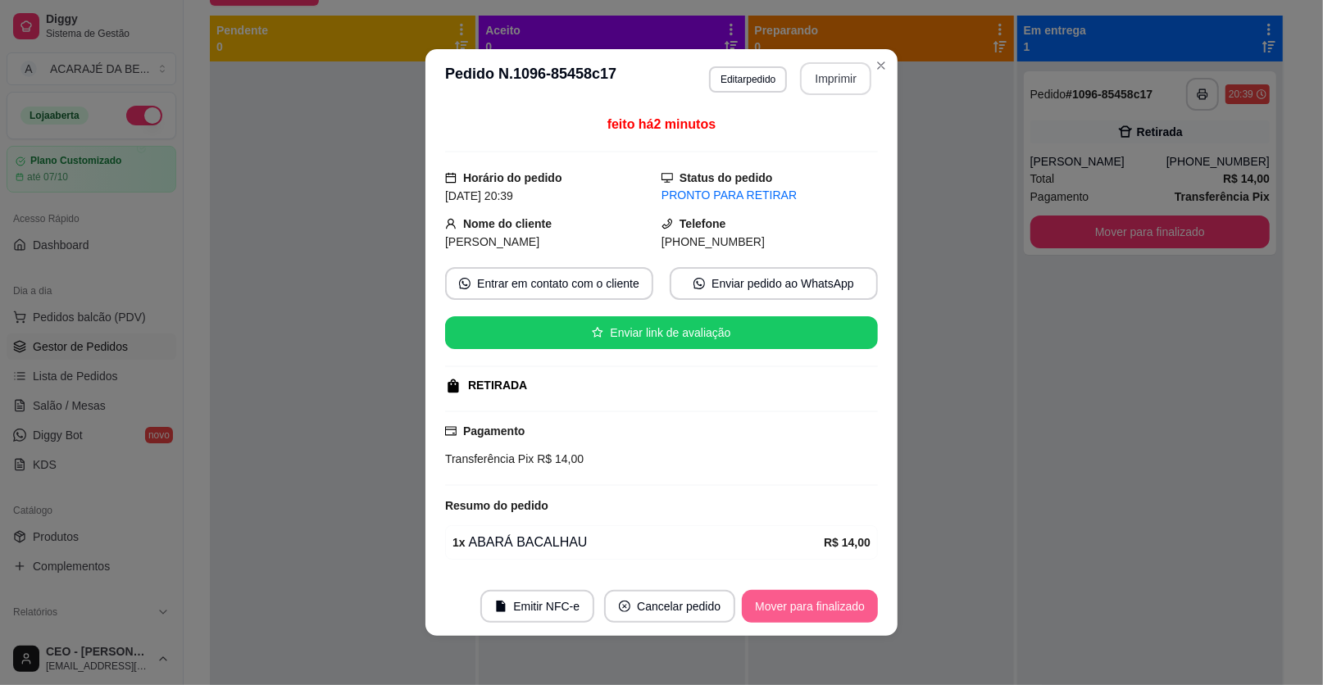
click at [842, 614] on button "Mover para finalizado" at bounding box center [810, 606] width 136 height 33
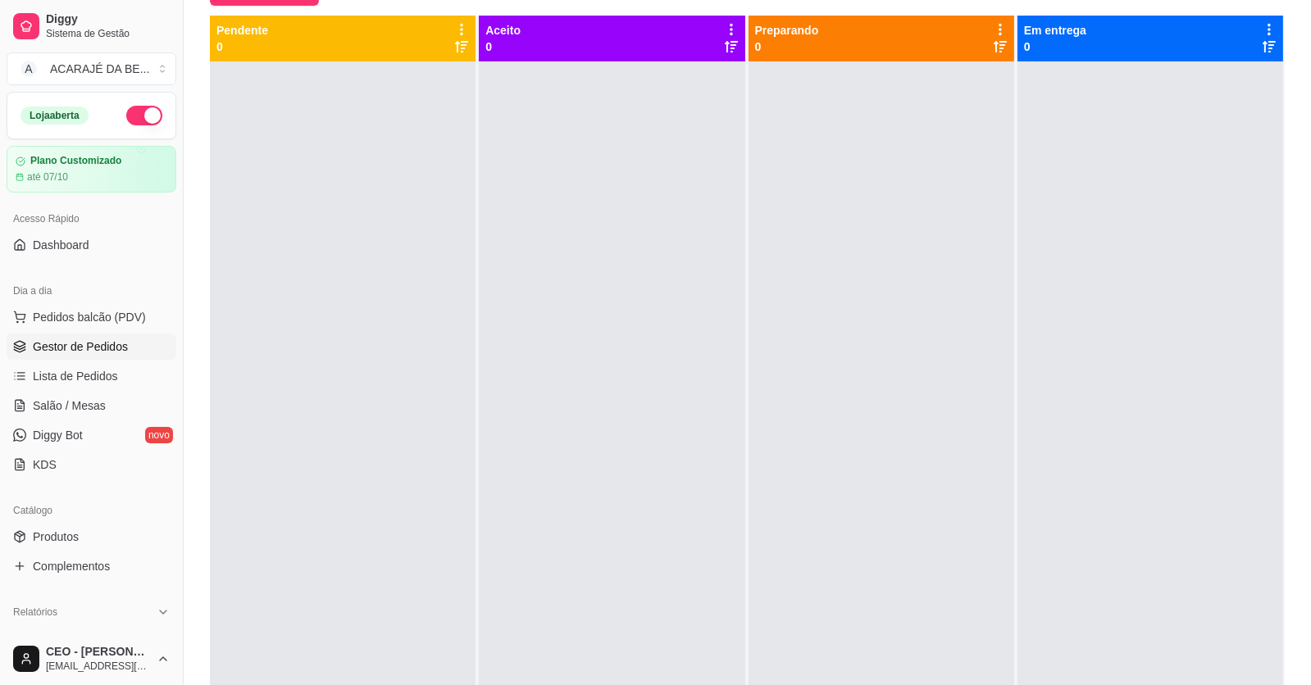
click at [838, 684] on div at bounding box center [881, 403] width 266 height 685
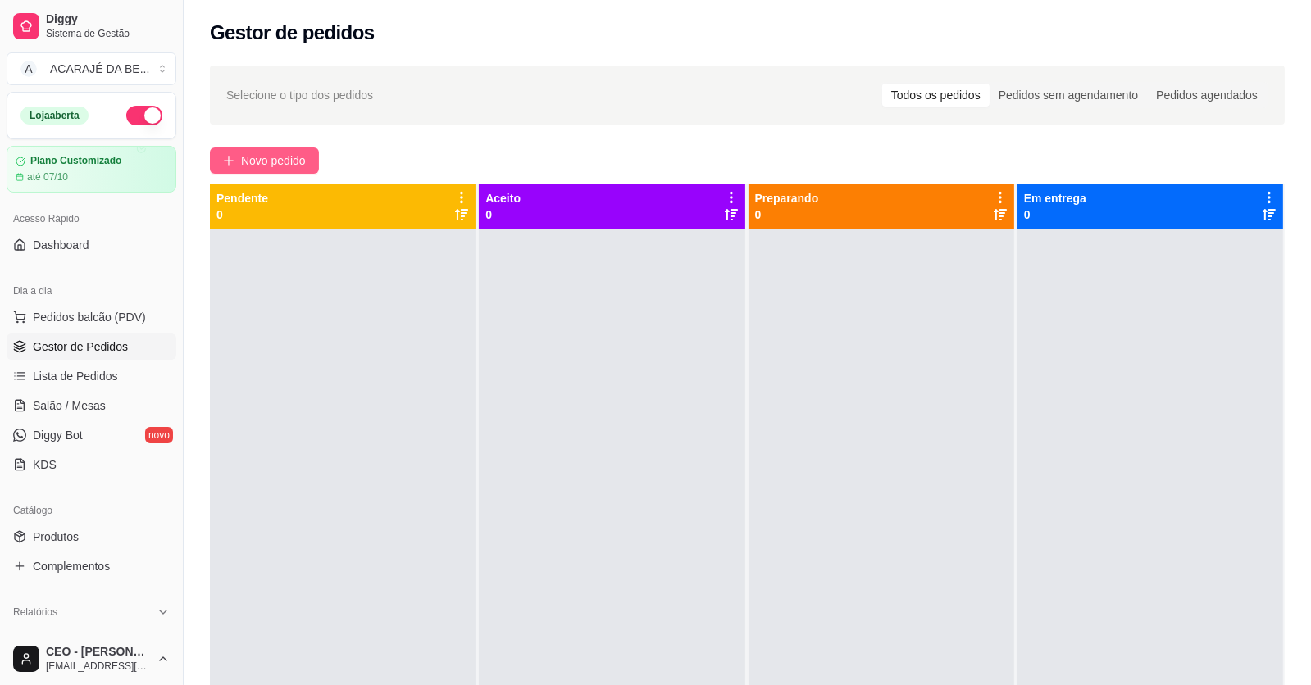
click at [289, 163] on span "Novo pedido" at bounding box center [273, 161] width 65 height 18
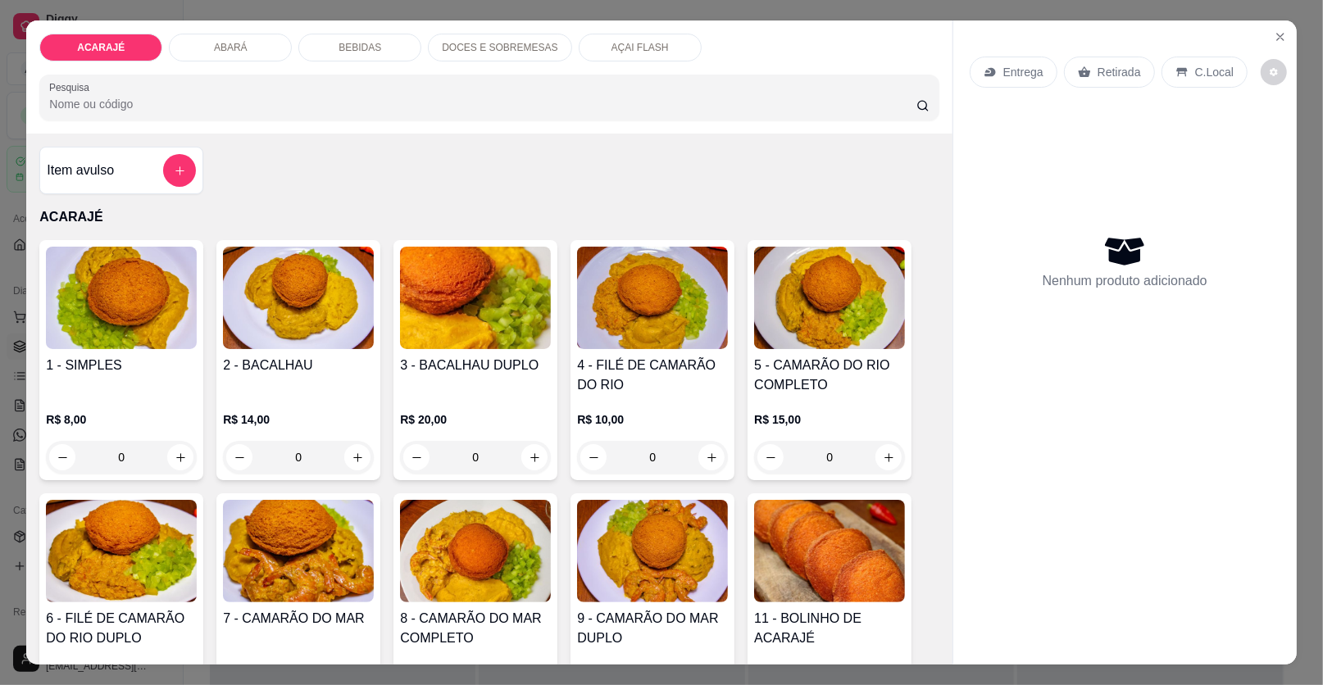
click at [302, 349] on div "2 - BACALHAU R$ 14,00 0" at bounding box center [298, 360] width 164 height 240
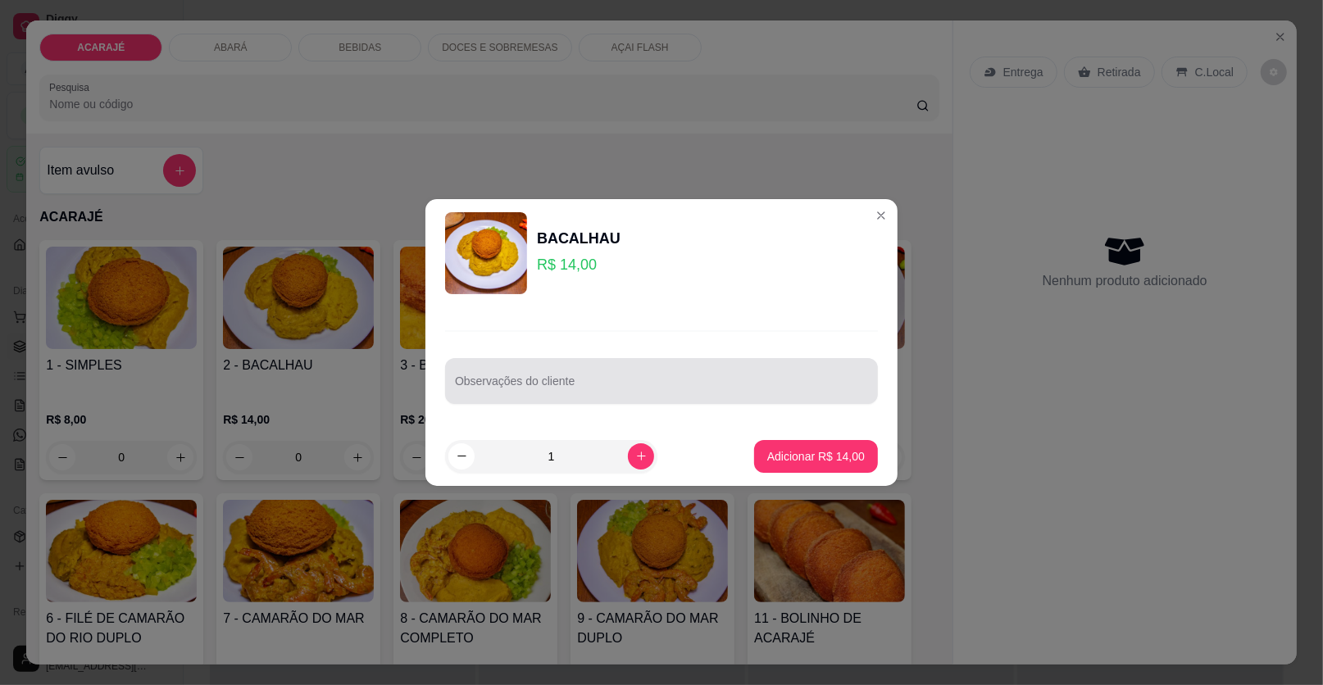
click at [511, 382] on div "Observações do cliente" at bounding box center [661, 381] width 433 height 46
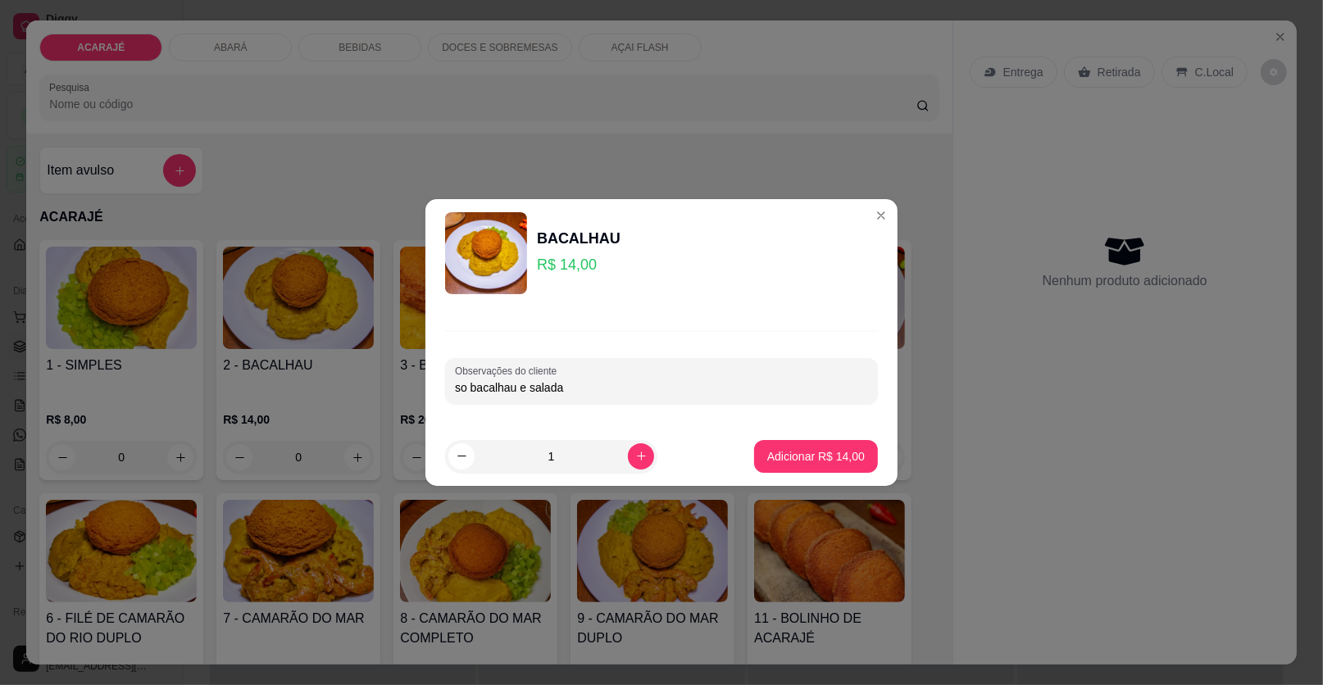
type input "so bacalhau e salada"
click at [826, 457] on p "Adicionar R$ 14,00" at bounding box center [816, 456] width 95 height 16
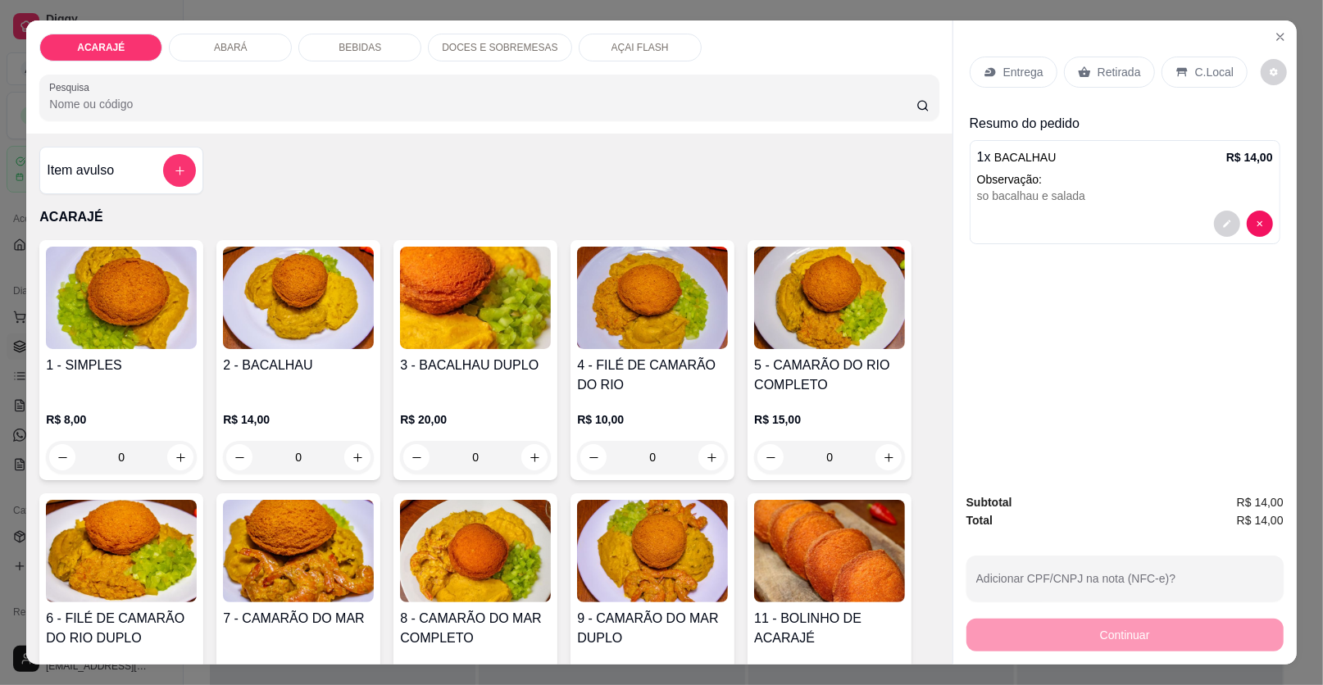
scroll to position [327, 0]
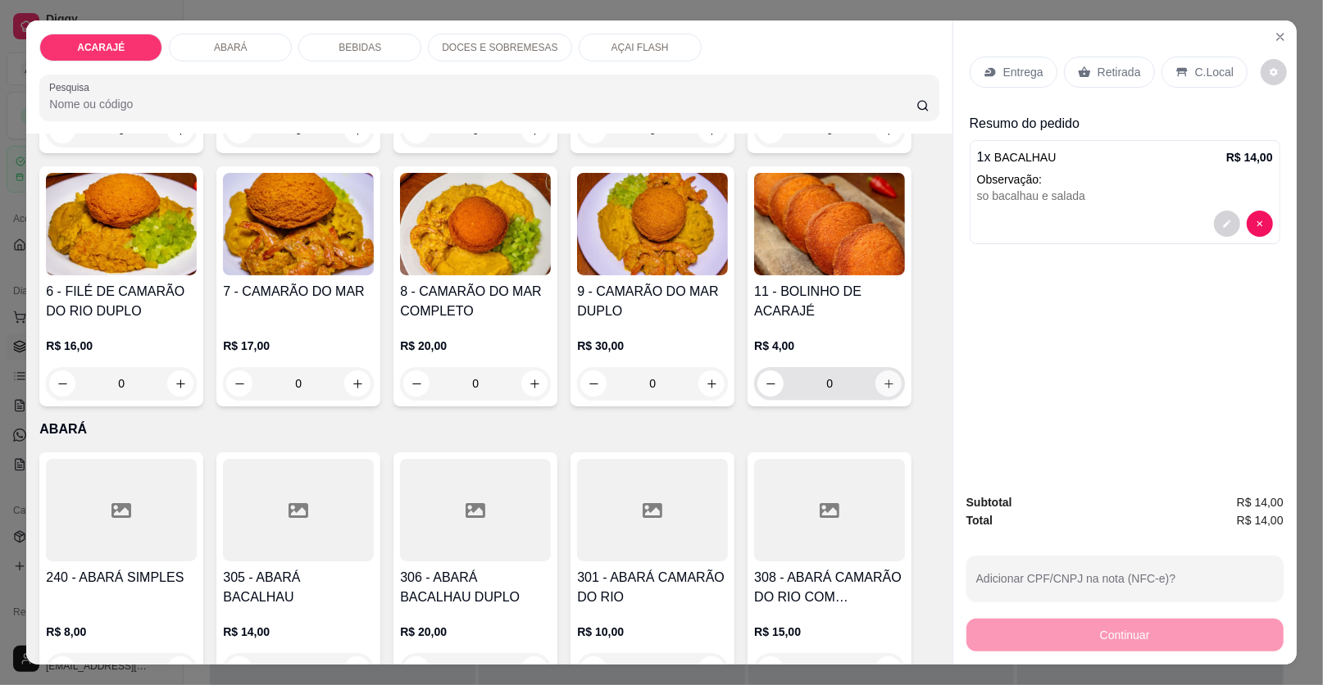
click at [884, 382] on icon "increase-product-quantity" at bounding box center [888, 383] width 9 height 9
click at [883, 382] on icon "increase-product-quantity" at bounding box center [889, 384] width 12 height 12
type input "2"
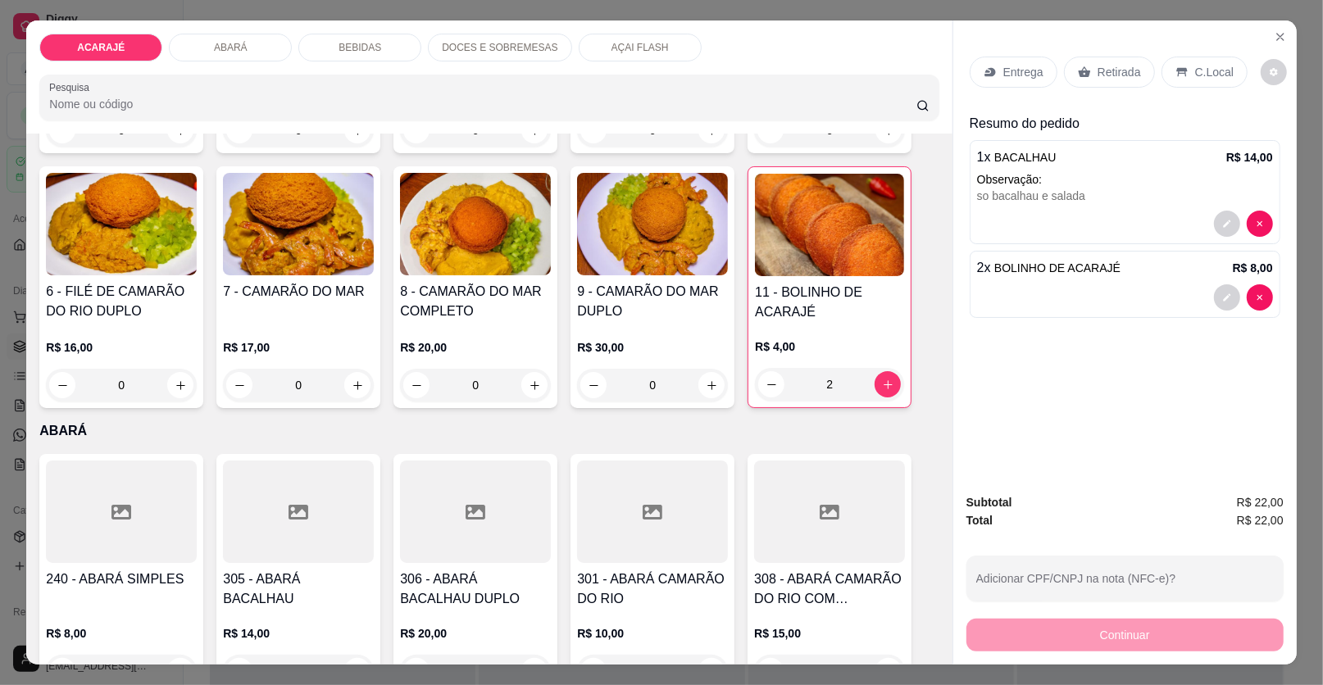
click at [1022, 75] on p "Entrega" at bounding box center [1023, 72] width 40 height 16
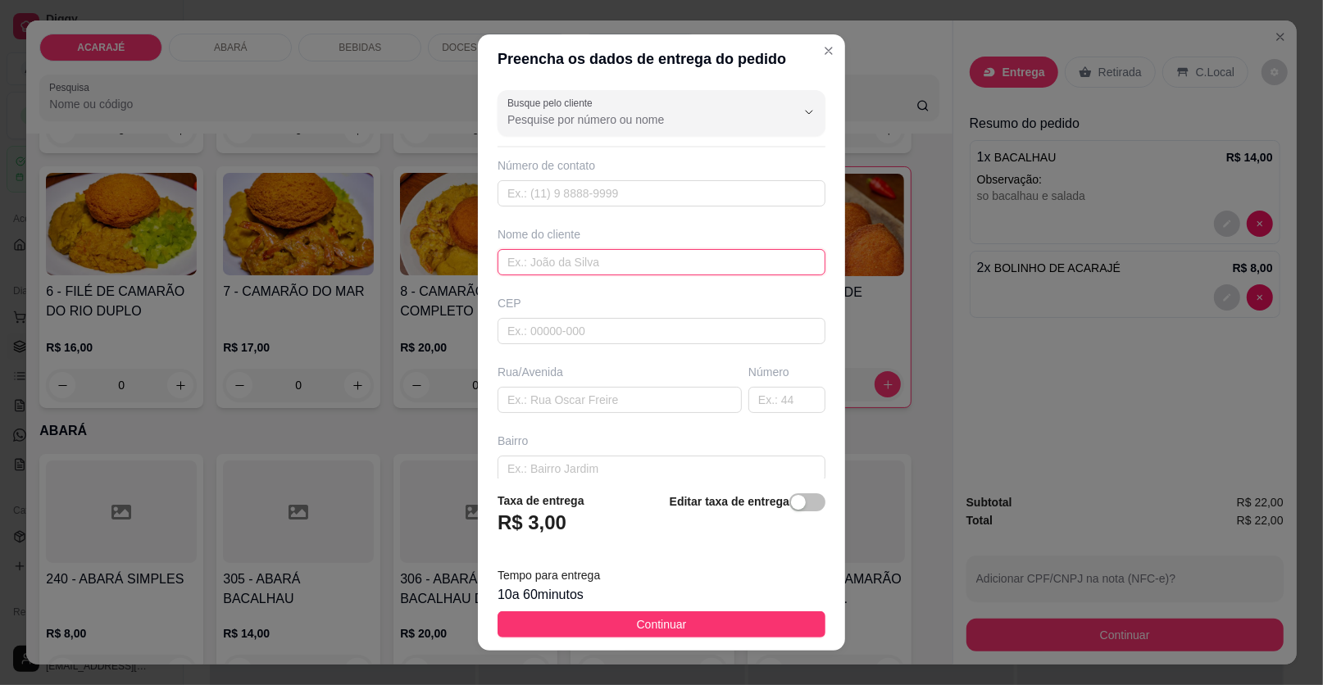
click at [582, 267] on input "text" at bounding box center [662, 262] width 328 height 26
type input "angelo"
click at [561, 396] on input "text" at bounding box center [620, 400] width 244 height 26
paste input "Bairro São Raimundo"
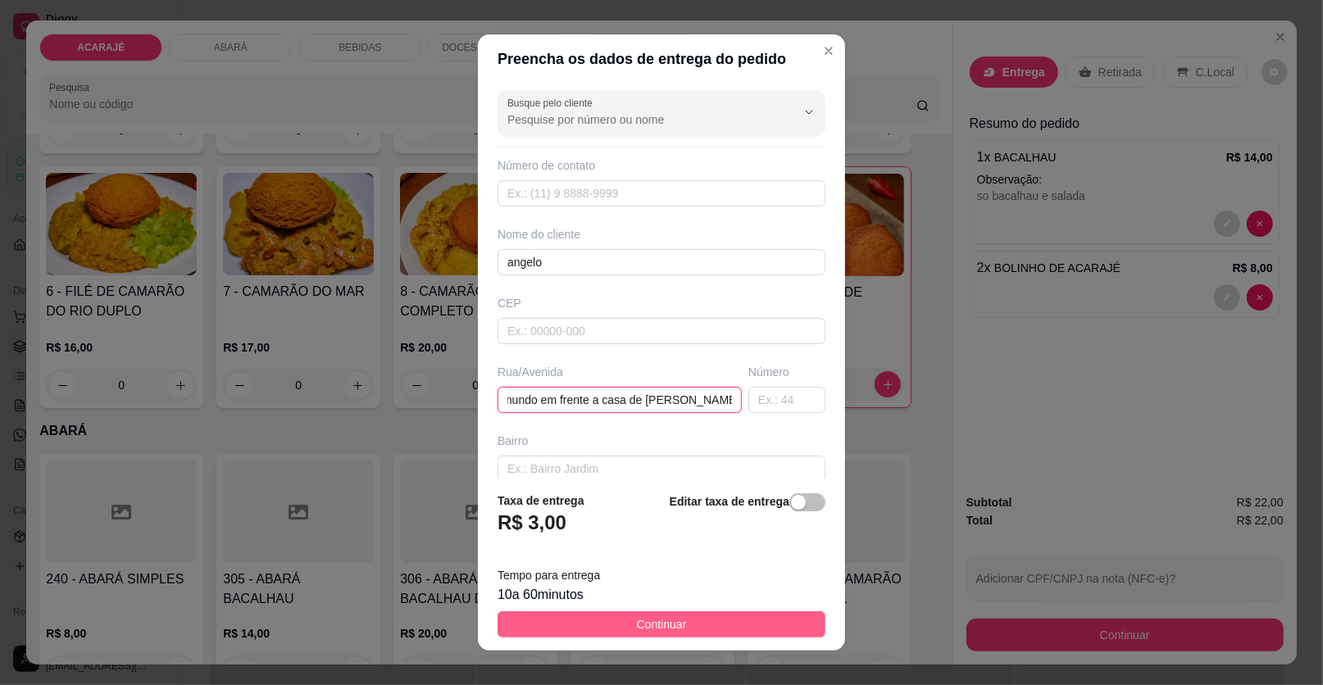
type input "Bairro São Raimundo em frente a casa de gilmar jogador"
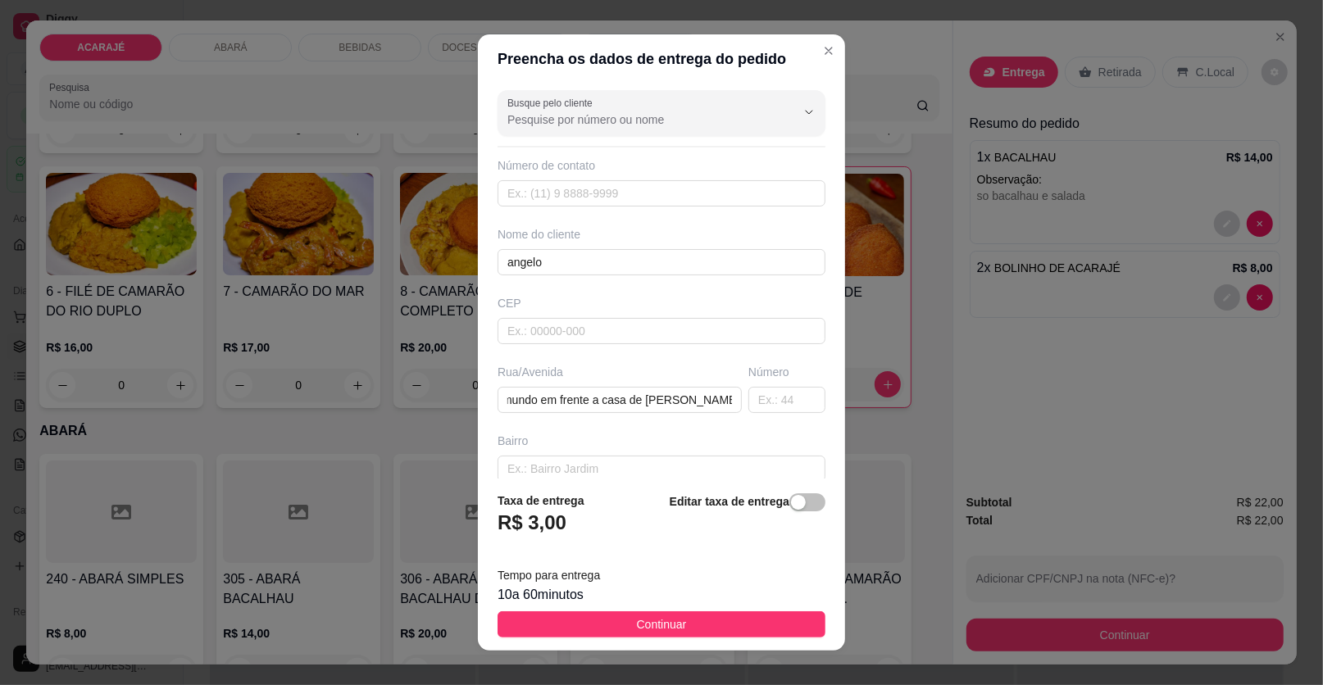
scroll to position [0, 0]
drag, startPoint x: 688, startPoint y: 629, endPoint x: 880, endPoint y: 603, distance: 194.3
click at [690, 626] on button "Continuar" at bounding box center [662, 624] width 328 height 26
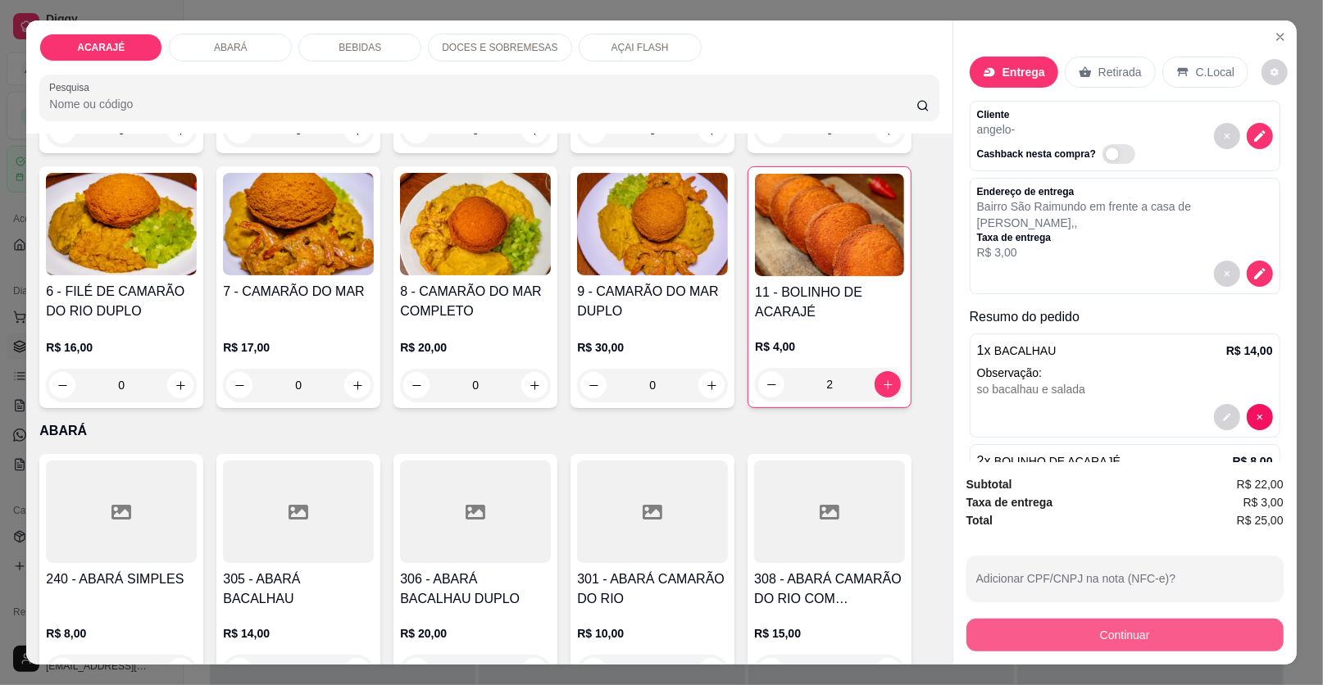
click at [1018, 636] on button "Continuar" at bounding box center [1124, 635] width 317 height 33
click at [1127, 638] on button "Continuar" at bounding box center [1124, 635] width 317 height 33
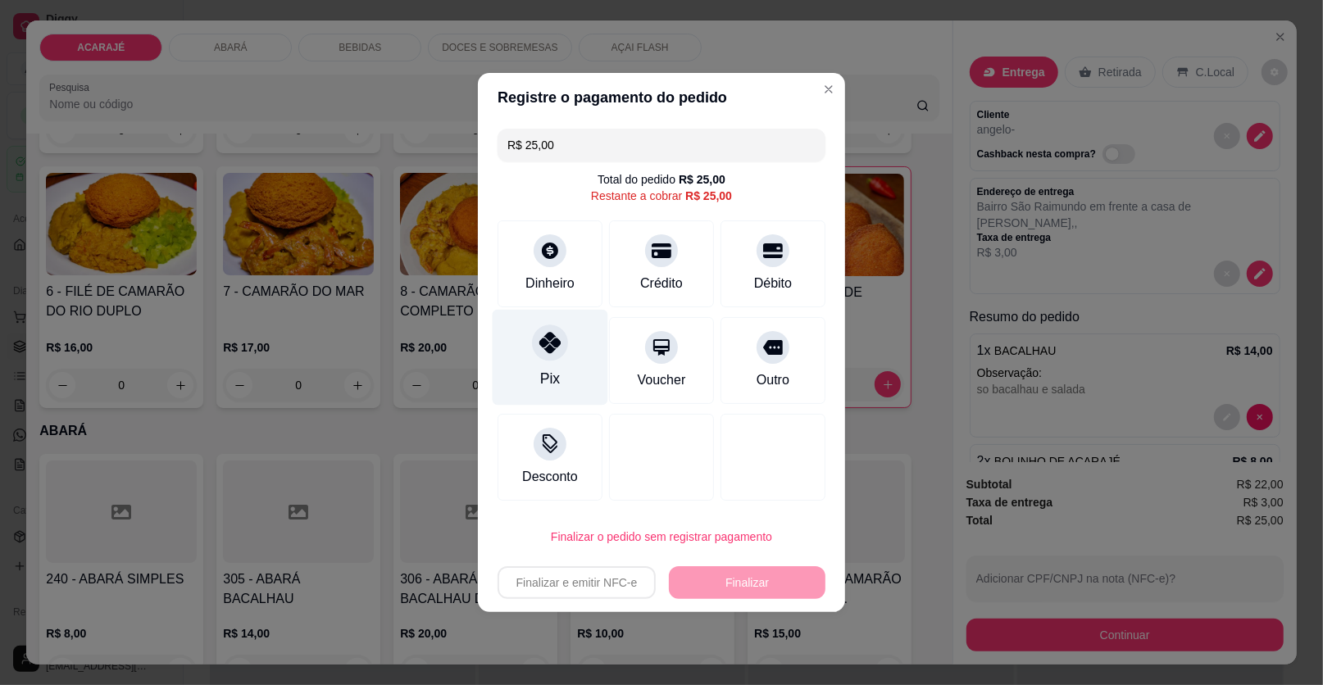
click at [558, 340] on div at bounding box center [550, 343] width 36 height 36
type input "R$ 0,00"
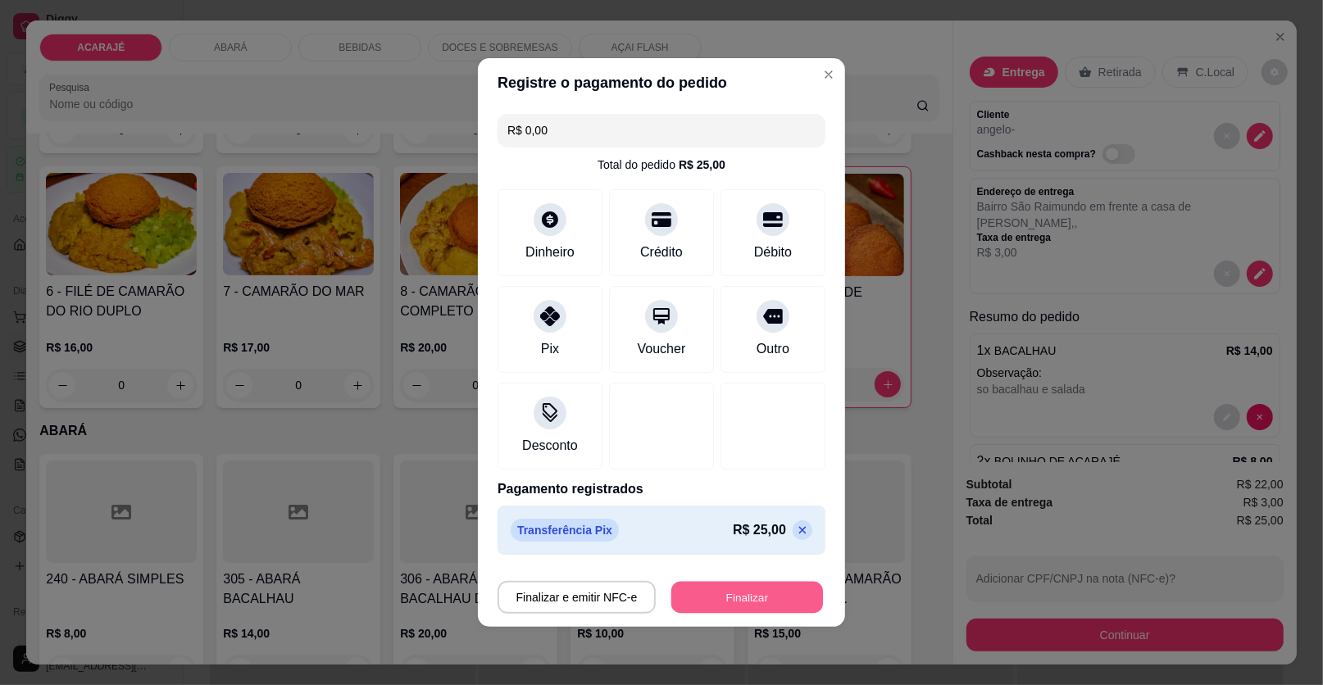
click at [733, 584] on button "Finalizar" at bounding box center [747, 598] width 152 height 32
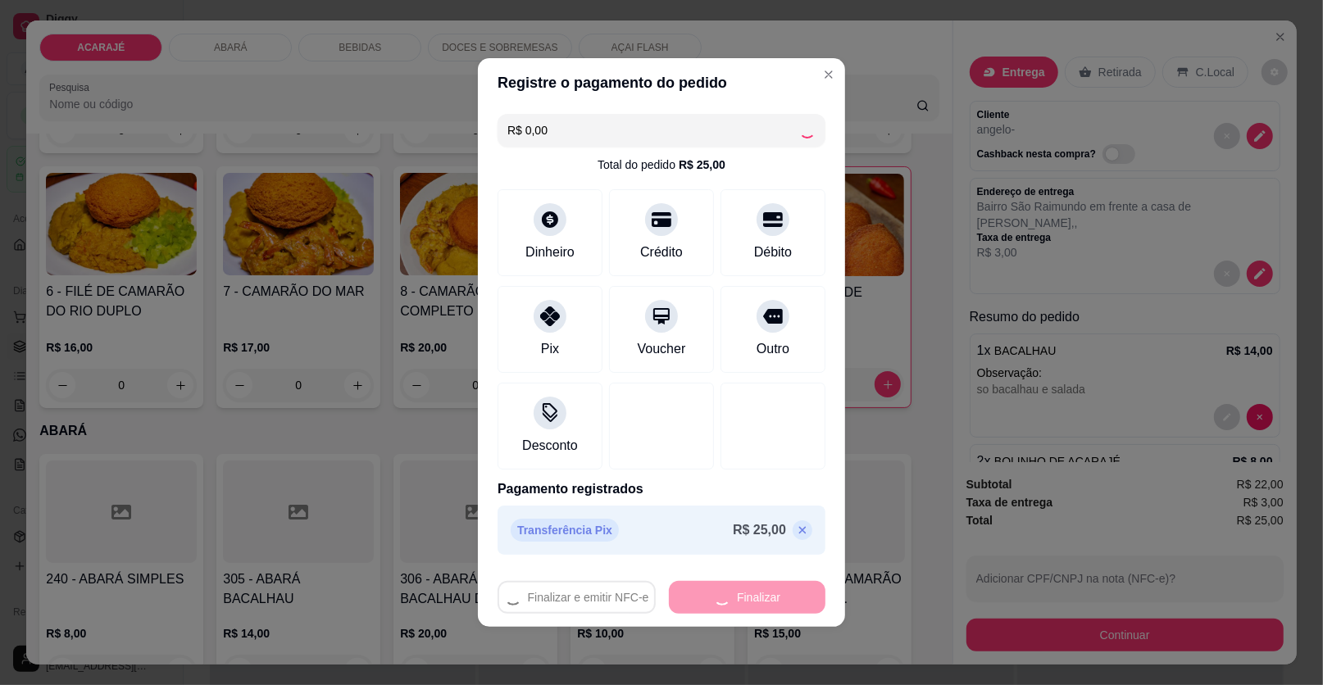
type input "0"
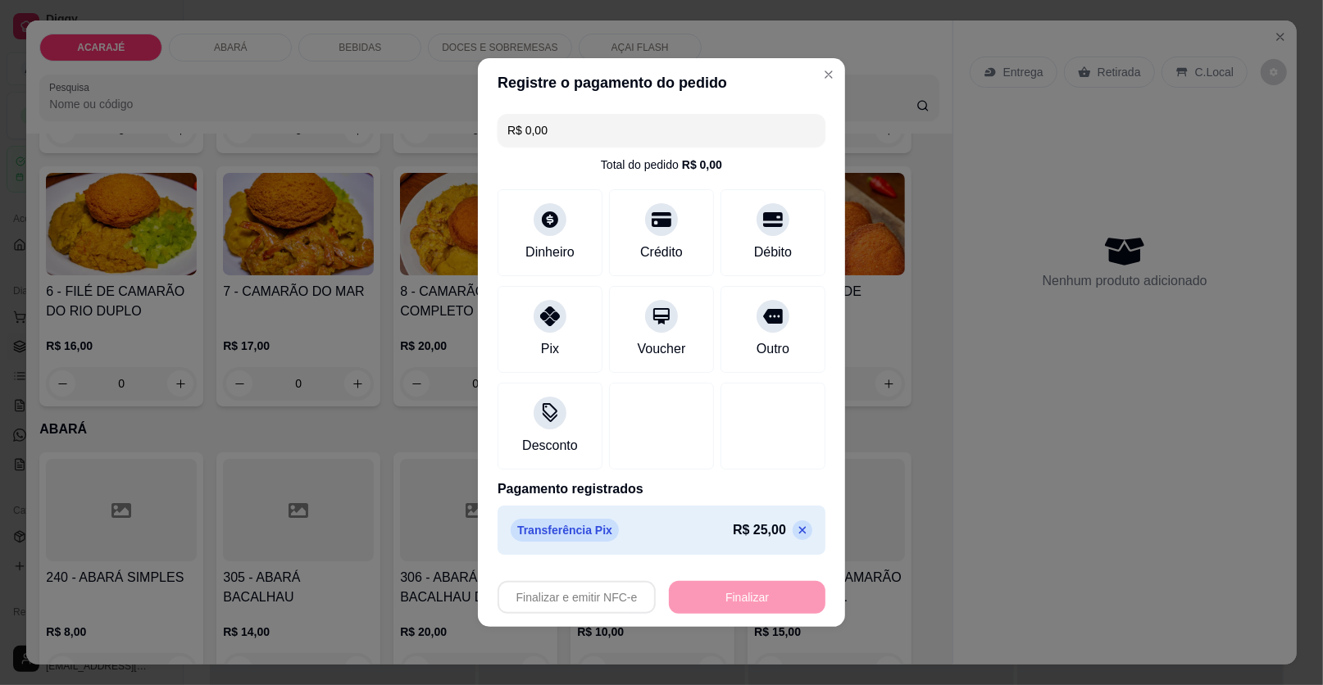
type input "-R$ 25,00"
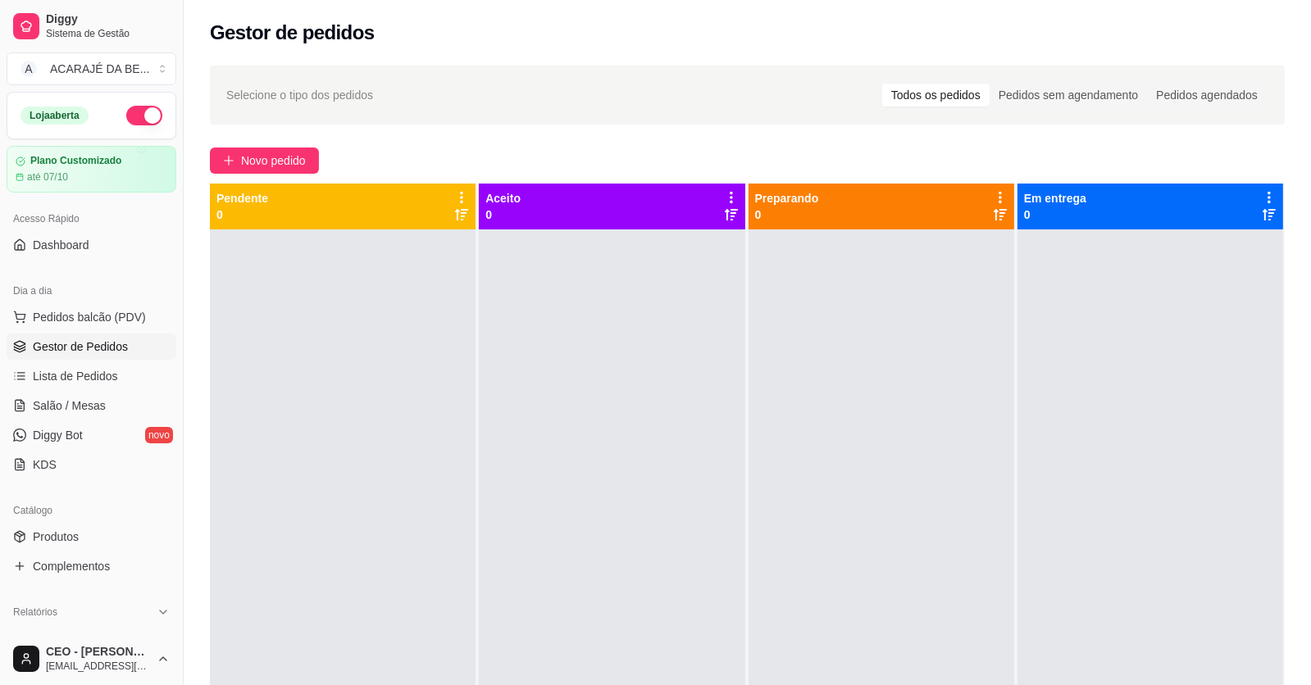
click at [263, 140] on div "Selecione o tipo dos pedidos Todos os pedidos Pedidos sem agendamento Pedidos a…" at bounding box center [747, 472] width 1127 height 833
click at [252, 150] on button "Novo pedido" at bounding box center [264, 161] width 109 height 26
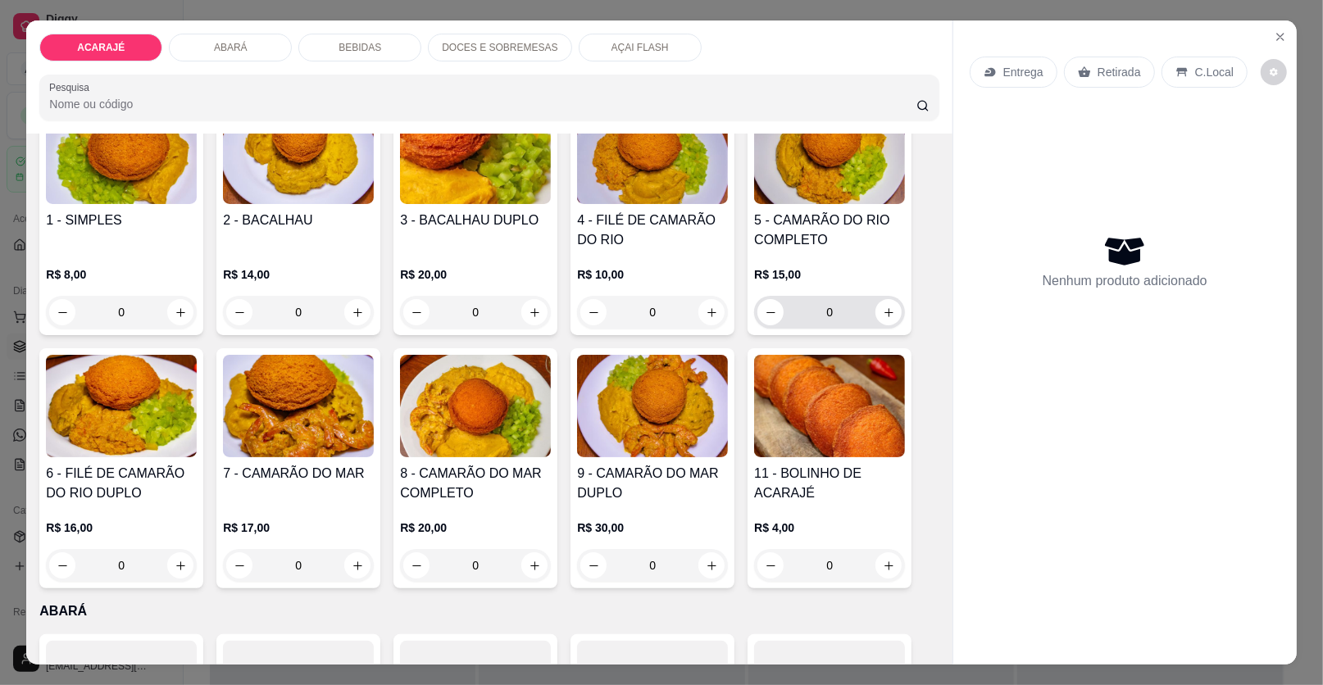
scroll to position [163, 0]
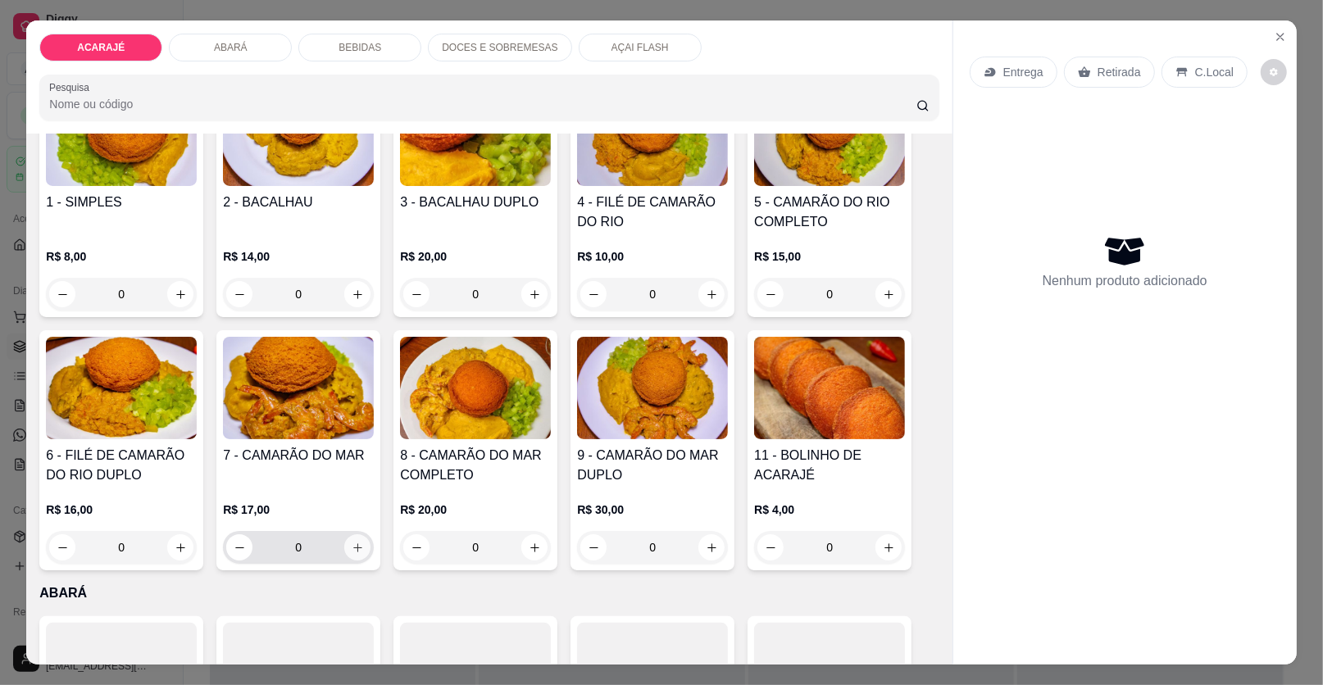
click at [352, 542] on icon "increase-product-quantity" at bounding box center [358, 548] width 12 height 12
type input "1"
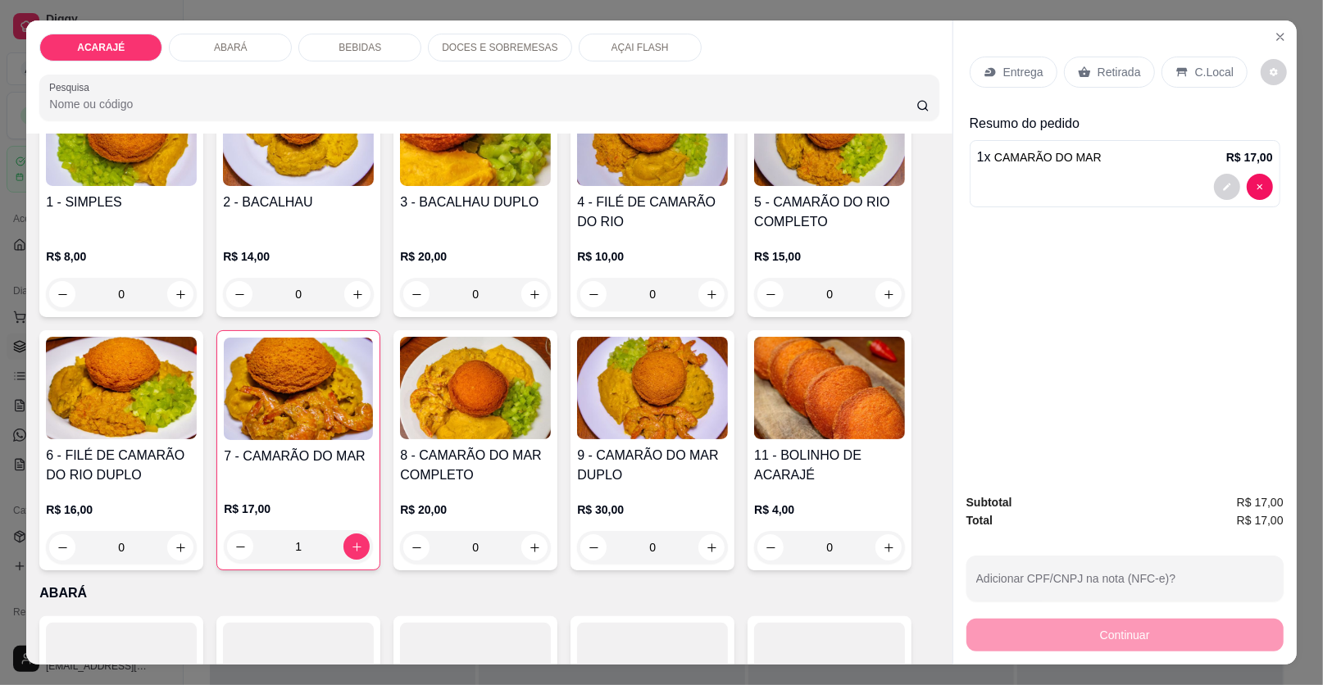
click at [1115, 70] on p "Retirada" at bounding box center [1118, 72] width 43 height 16
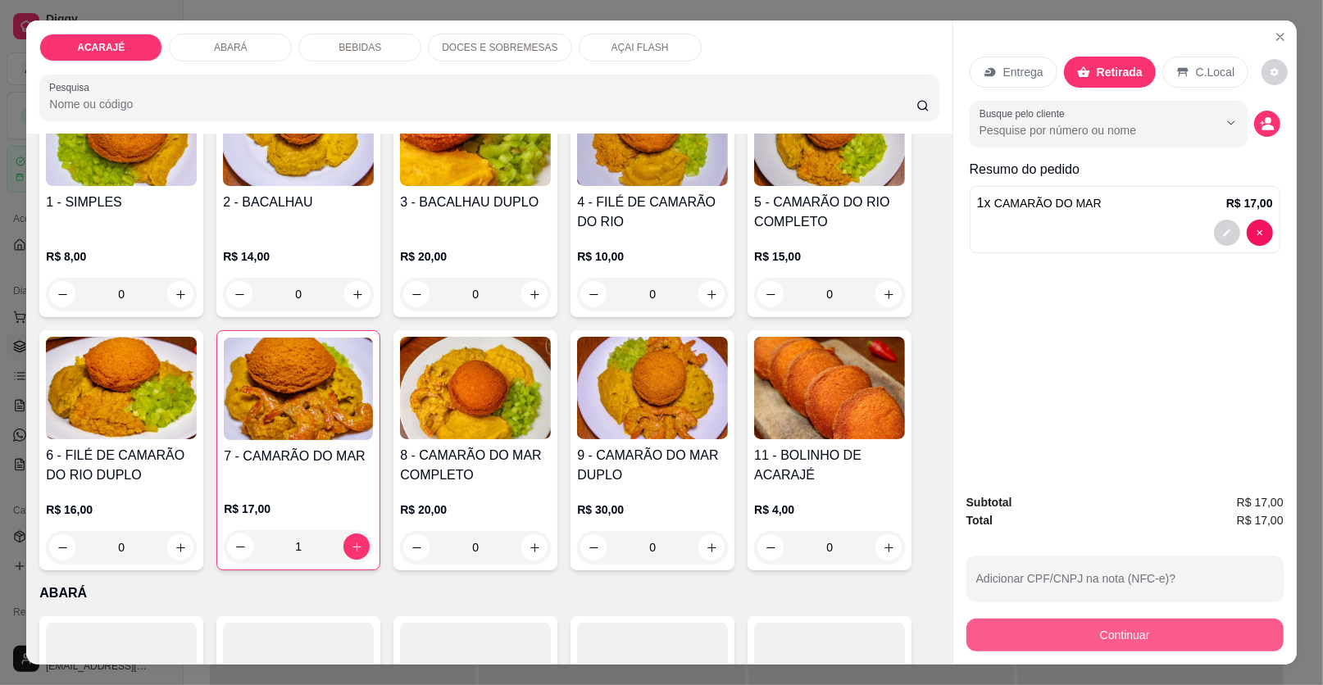
click at [1100, 637] on button "Continuar" at bounding box center [1124, 635] width 317 height 33
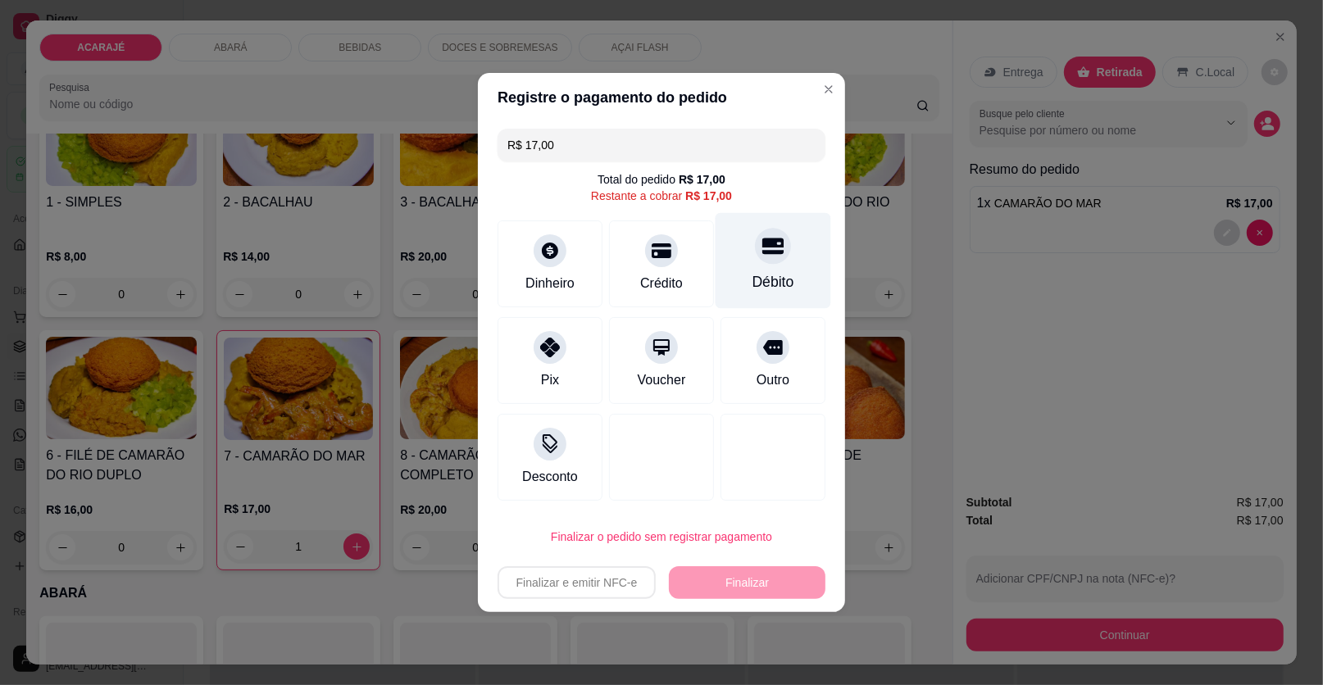
drag, startPoint x: 744, startPoint y: 263, endPoint x: 741, endPoint y: 271, distance: 8.8
click at [746, 263] on div "Débito" at bounding box center [774, 261] width 116 height 96
type input "R$ 0,00"
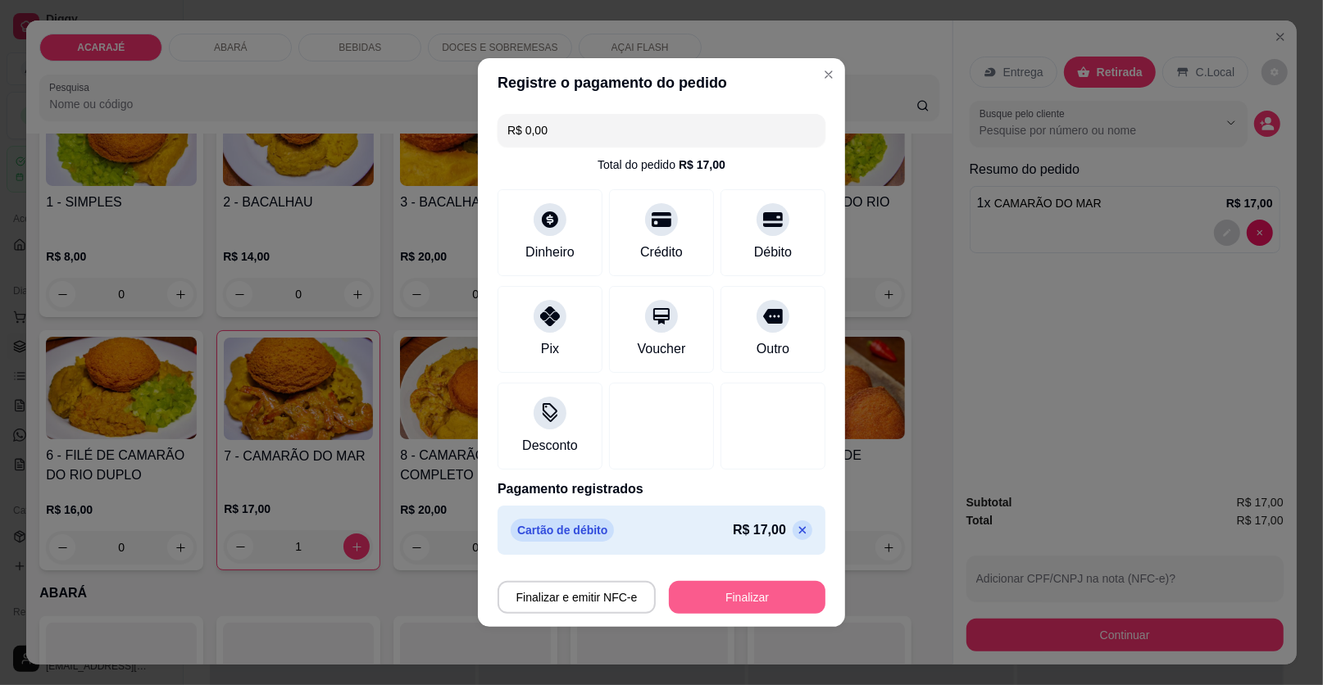
click at [752, 584] on button "Finalizar" at bounding box center [747, 597] width 157 height 33
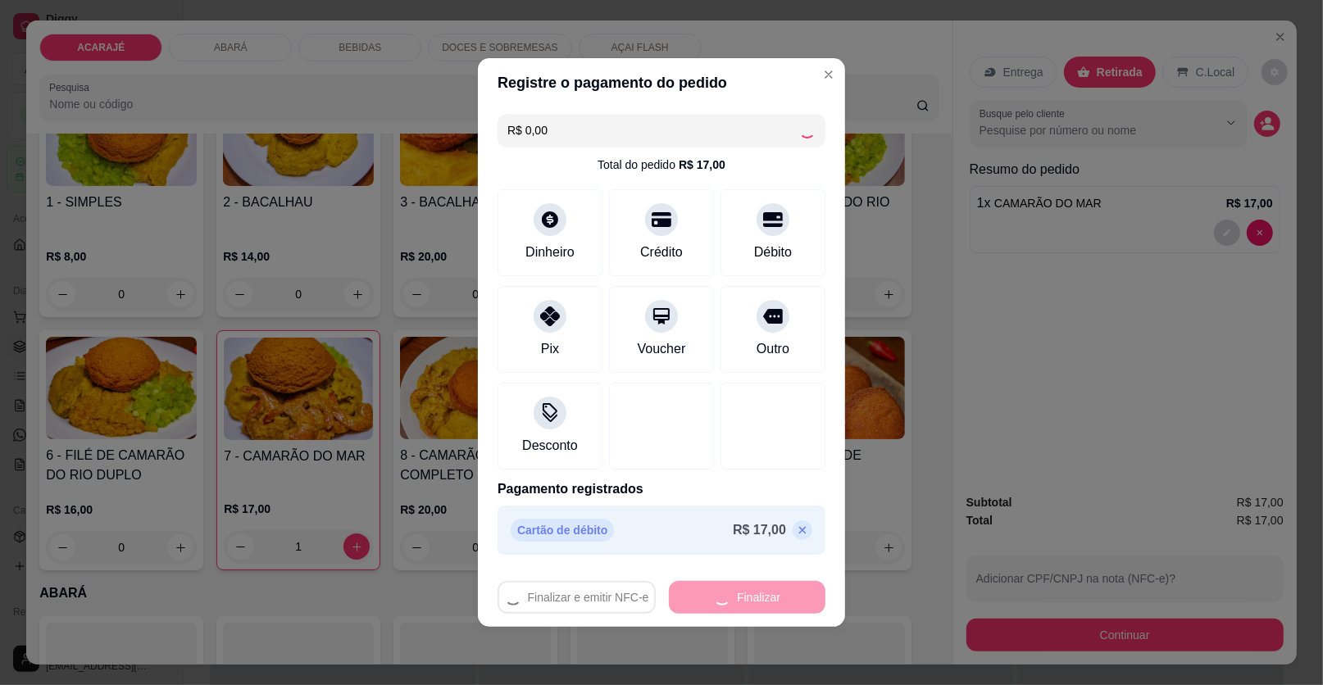
click at [750, 596] on div "Finalizar e emitir NFC-e Finalizar" at bounding box center [662, 597] width 328 height 33
type input "0"
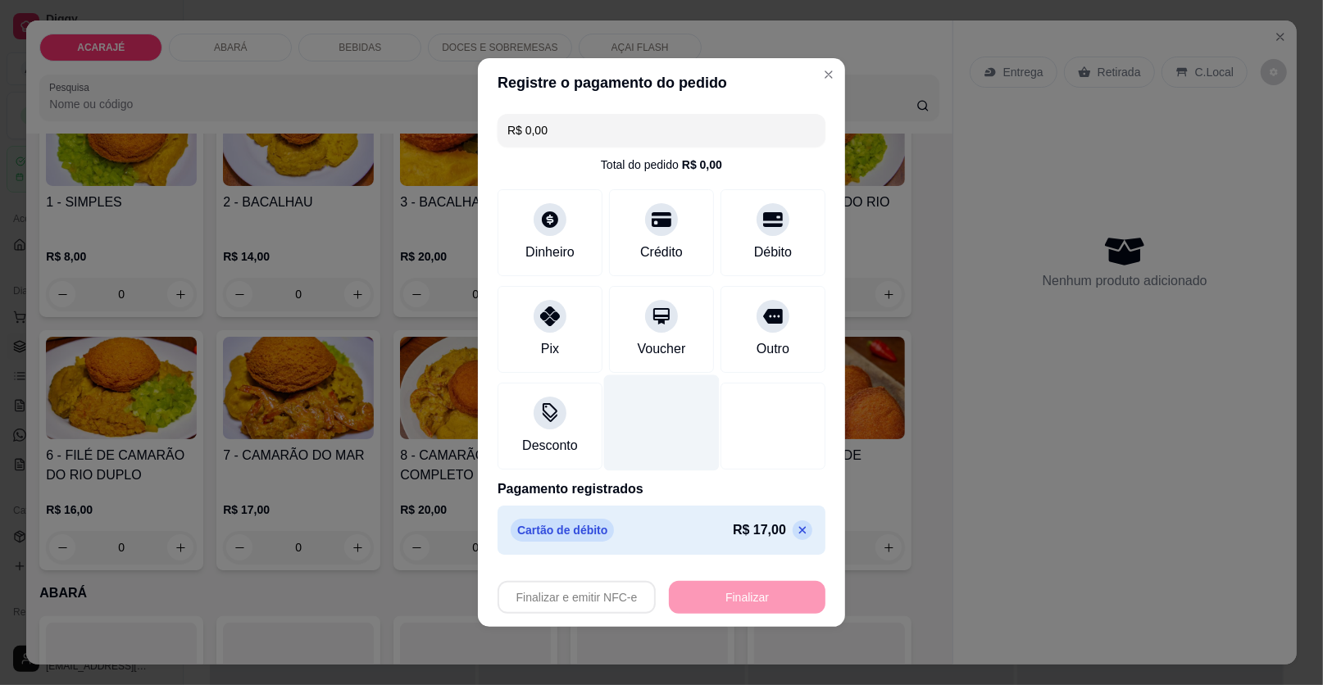
type input "-R$ 17,00"
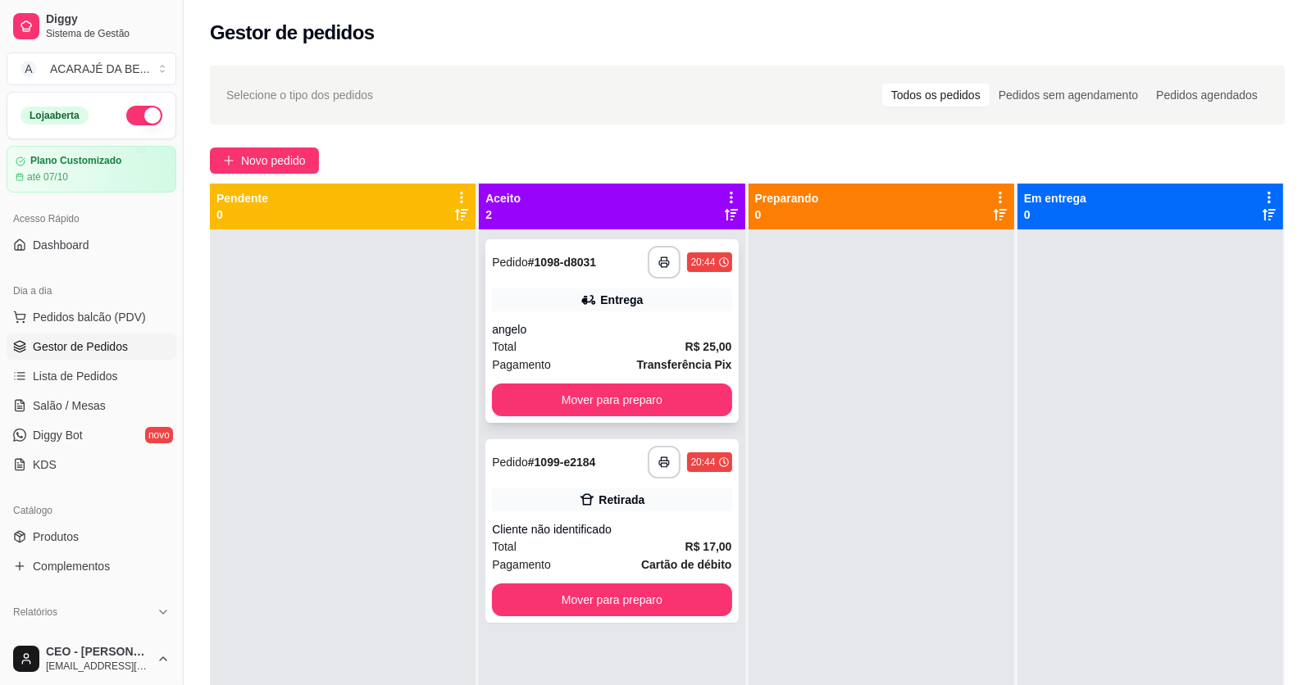
click at [612, 314] on div "**********" at bounding box center [611, 331] width 252 height 184
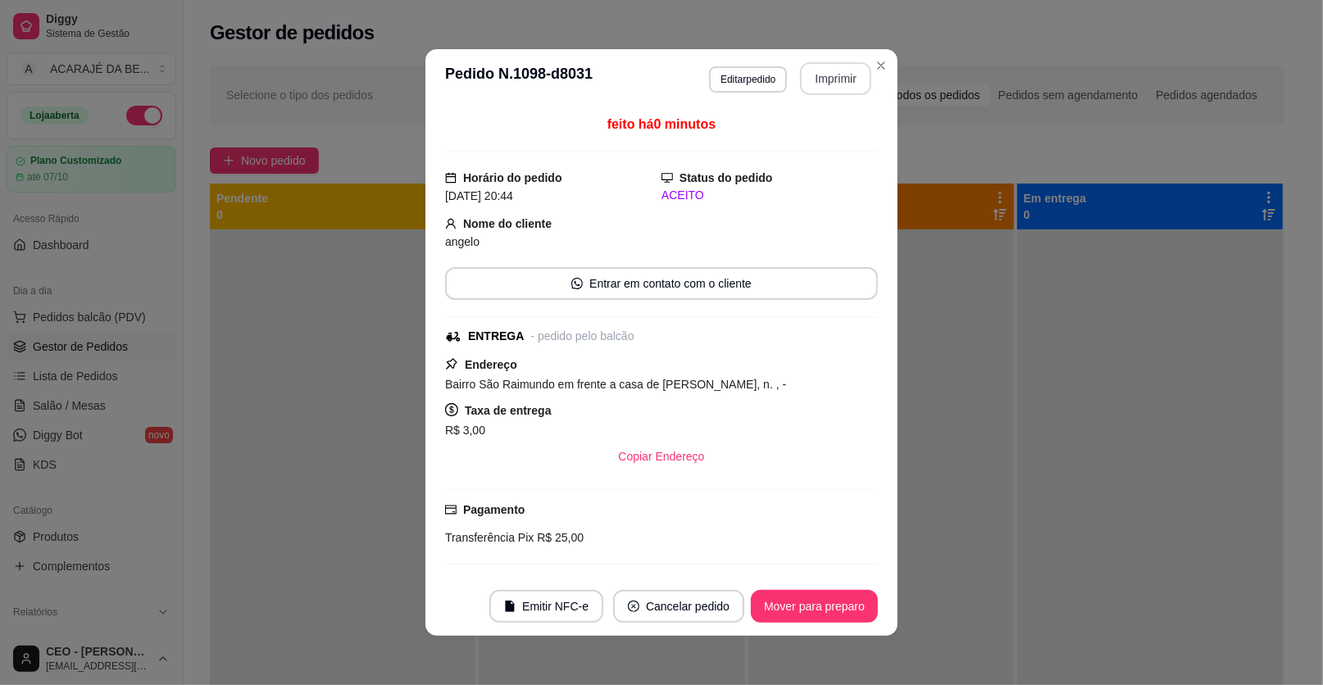
click at [832, 73] on button "Imprimir" at bounding box center [835, 78] width 71 height 33
click at [805, 607] on button "Mover para preparo" at bounding box center [814, 606] width 127 height 33
click at [799, 601] on button "Mover para preparo" at bounding box center [814, 606] width 127 height 33
click at [799, 600] on div "Mover para preparo" at bounding box center [803, 606] width 150 height 33
click at [798, 600] on div "Mover para preparo" at bounding box center [803, 606] width 150 height 33
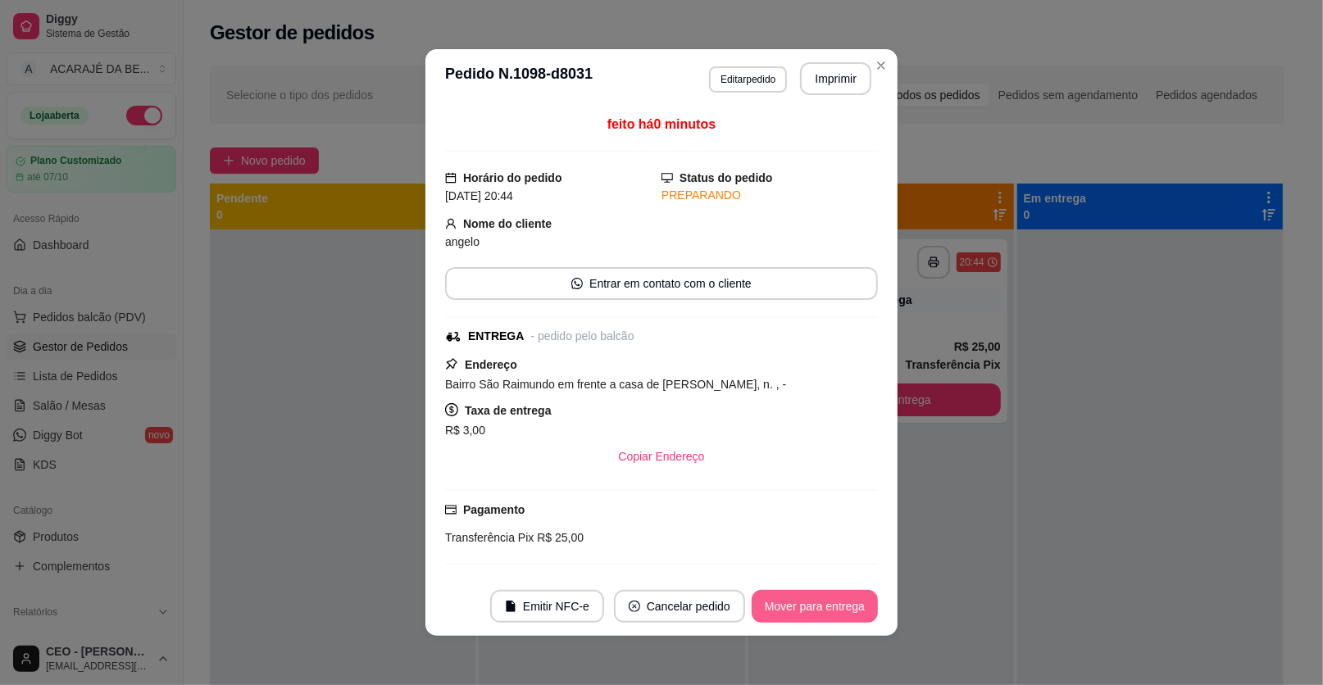
click at [798, 600] on div "Mover para entrega" at bounding box center [815, 606] width 126 height 33
click at [798, 600] on div "Mover para entrega" at bounding box center [803, 606] width 149 height 33
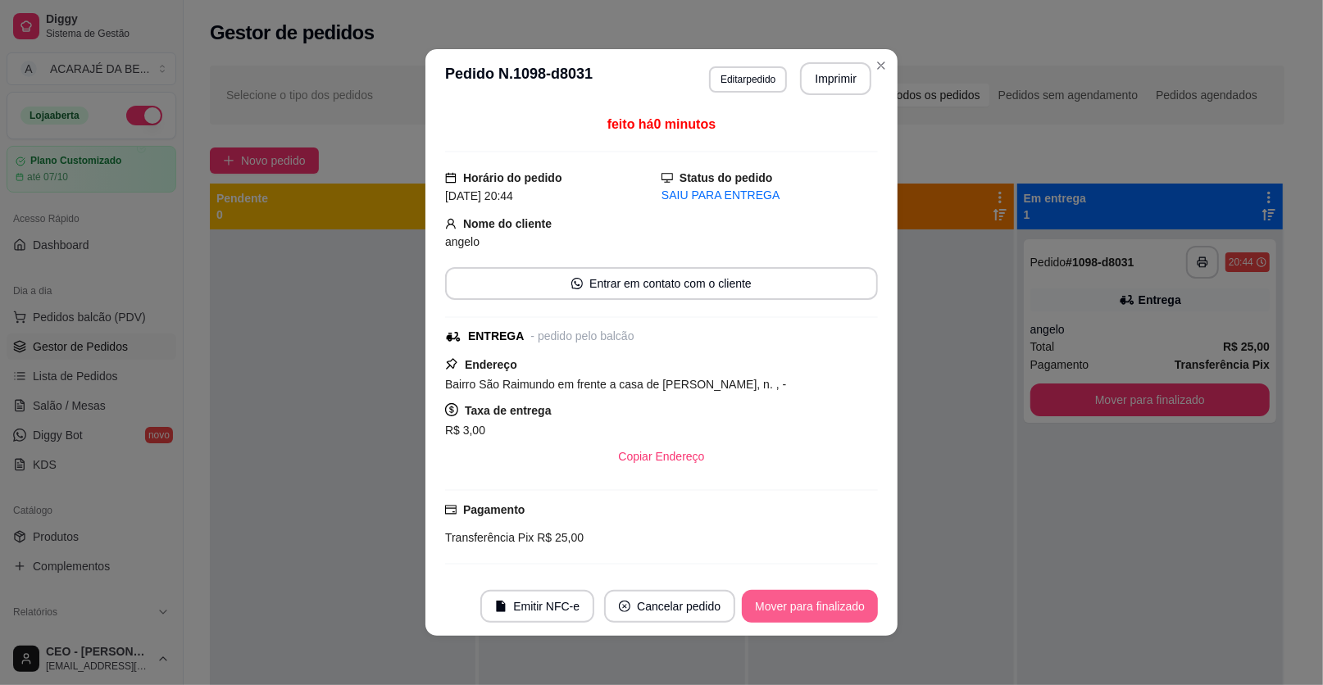
click at [798, 600] on button "Mover para finalizado" at bounding box center [810, 606] width 136 height 33
click at [798, 600] on div "Mover para finalizado" at bounding box center [798, 606] width 159 height 33
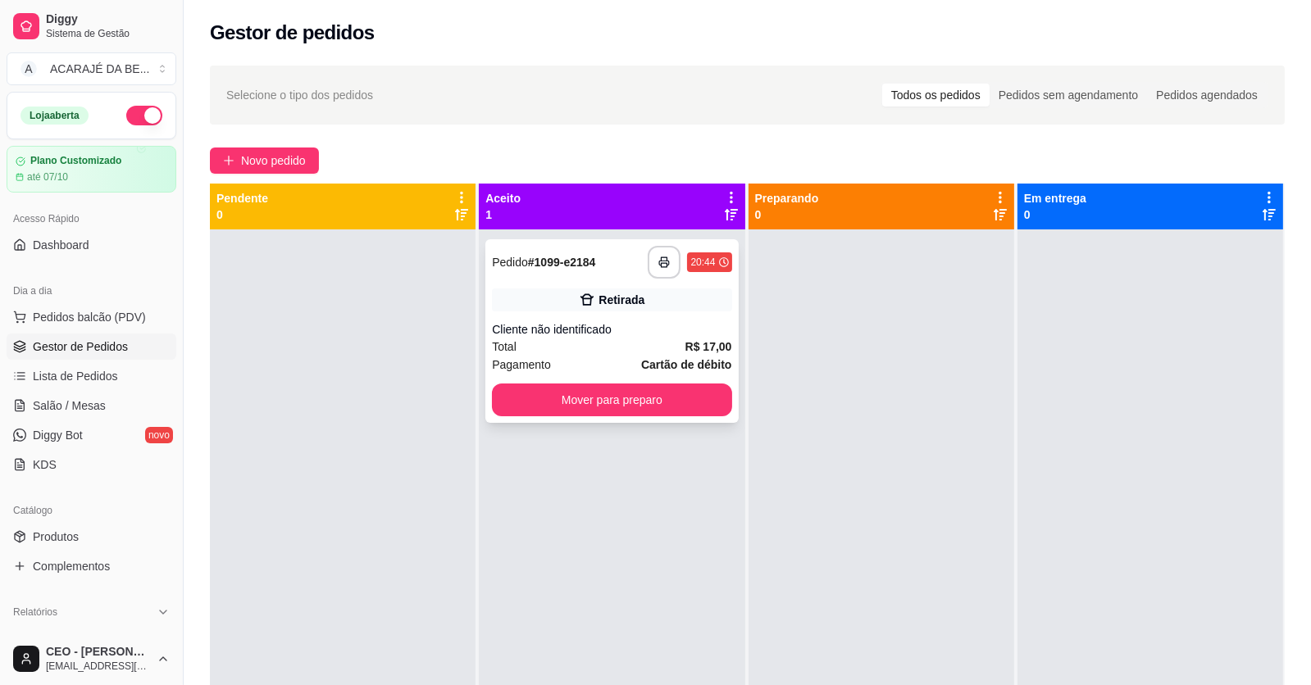
click at [543, 345] on div "Total R$ 17,00" at bounding box center [611, 347] width 239 height 18
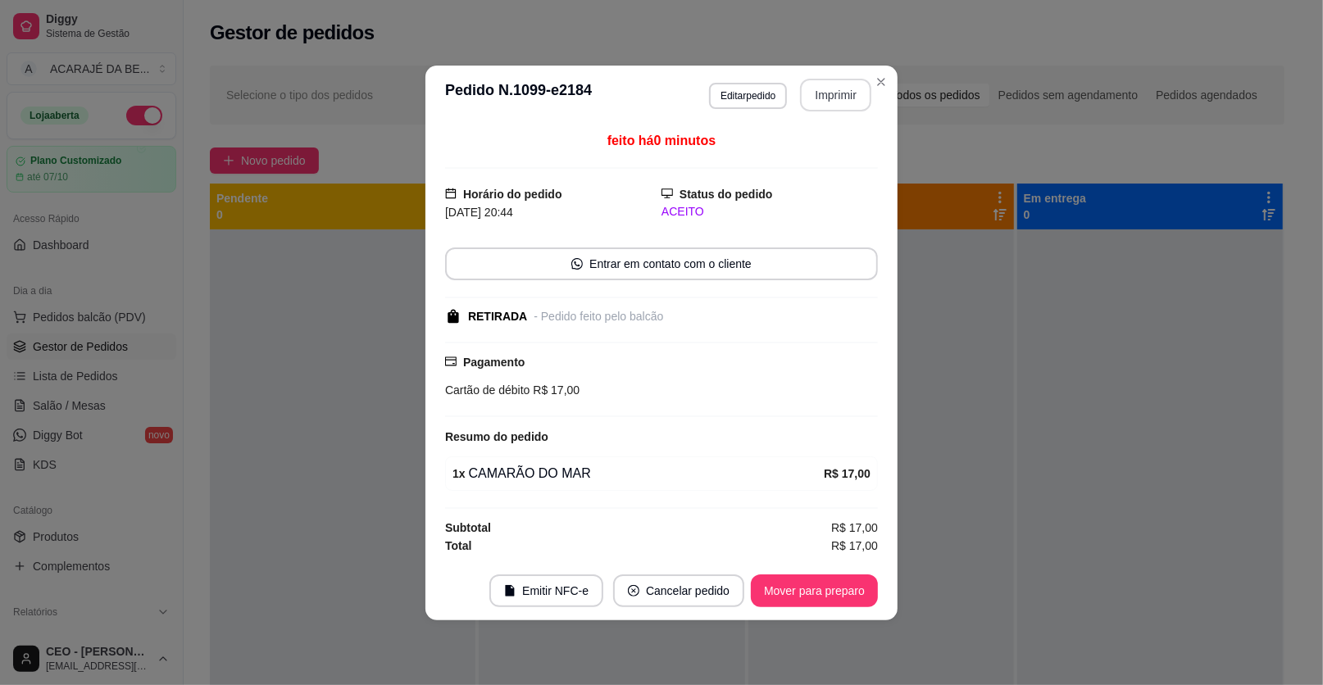
click at [840, 94] on button "Imprimir" at bounding box center [835, 95] width 71 height 33
click at [817, 597] on button "Mover para preparo" at bounding box center [814, 591] width 127 height 33
click at [814, 597] on div "Mover para preparo" at bounding box center [803, 591] width 150 height 33
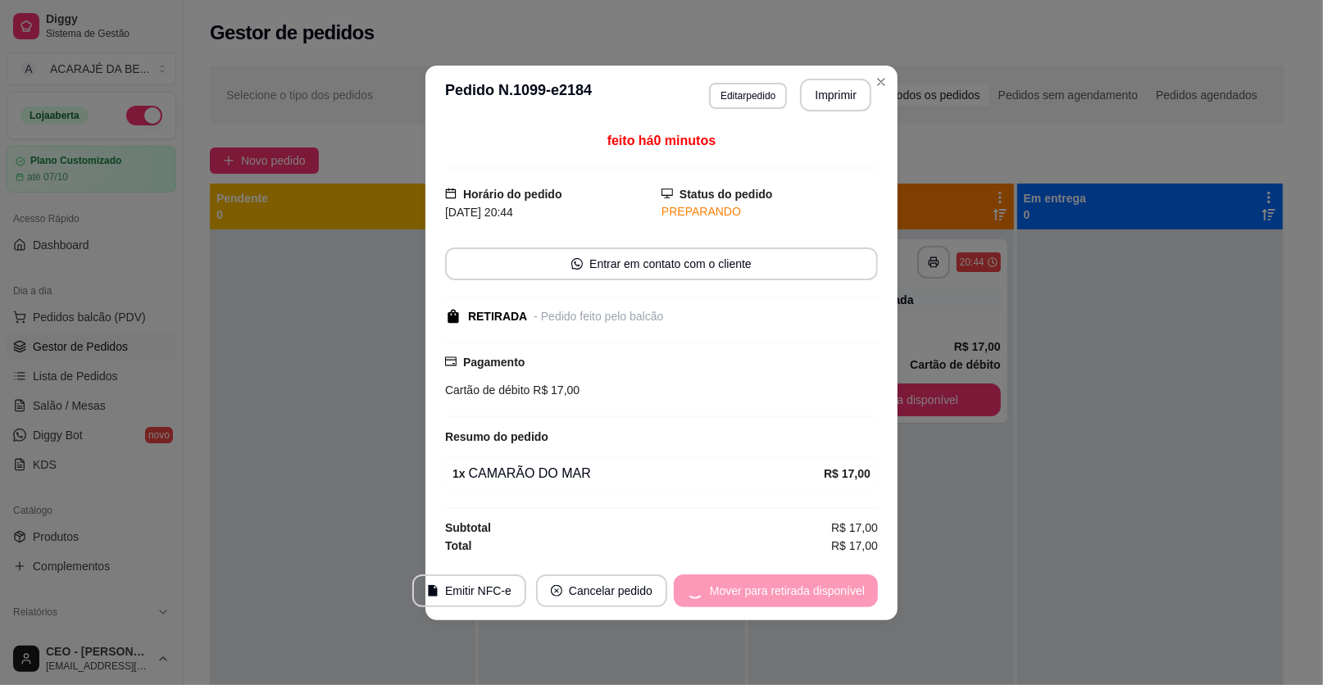
click at [811, 595] on div "Mover para retirada disponível" at bounding box center [776, 591] width 204 height 33
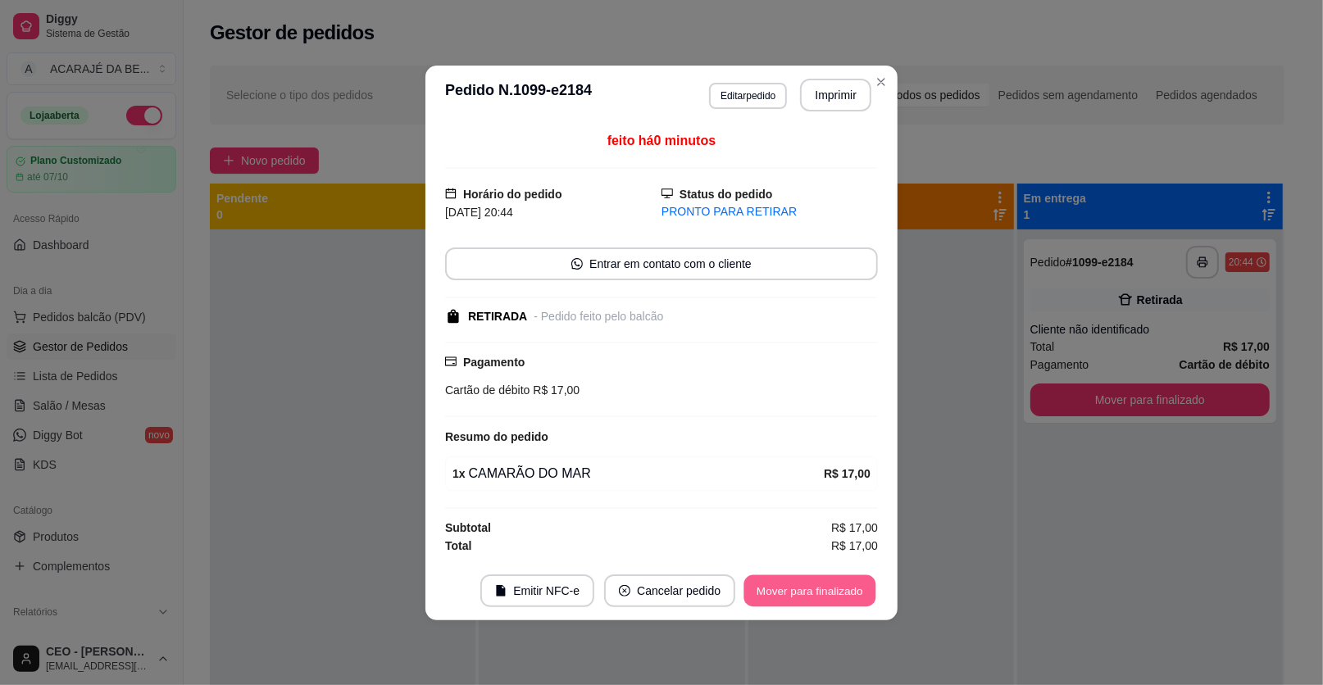
click at [807, 594] on button "Mover para finalizado" at bounding box center [810, 591] width 132 height 32
click at [806, 595] on div "Mover para finalizado" at bounding box center [810, 591] width 136 height 33
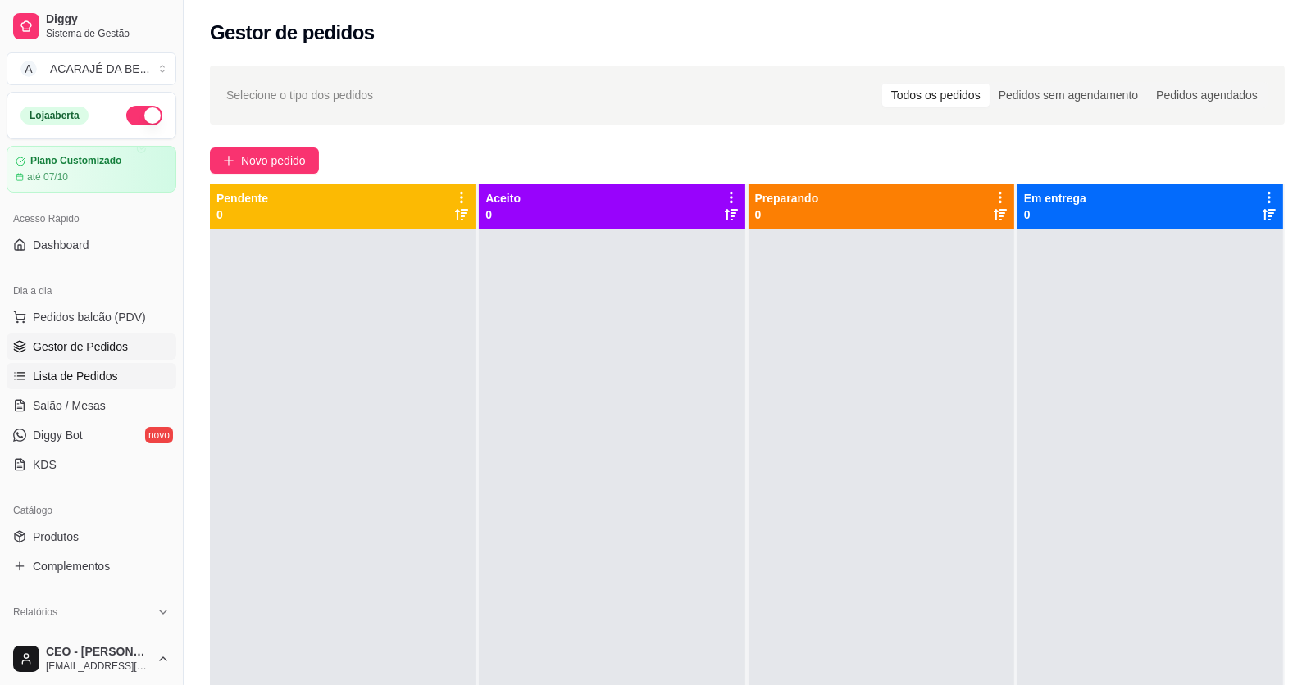
click at [80, 370] on span "Lista de Pedidos" at bounding box center [75, 376] width 85 height 16
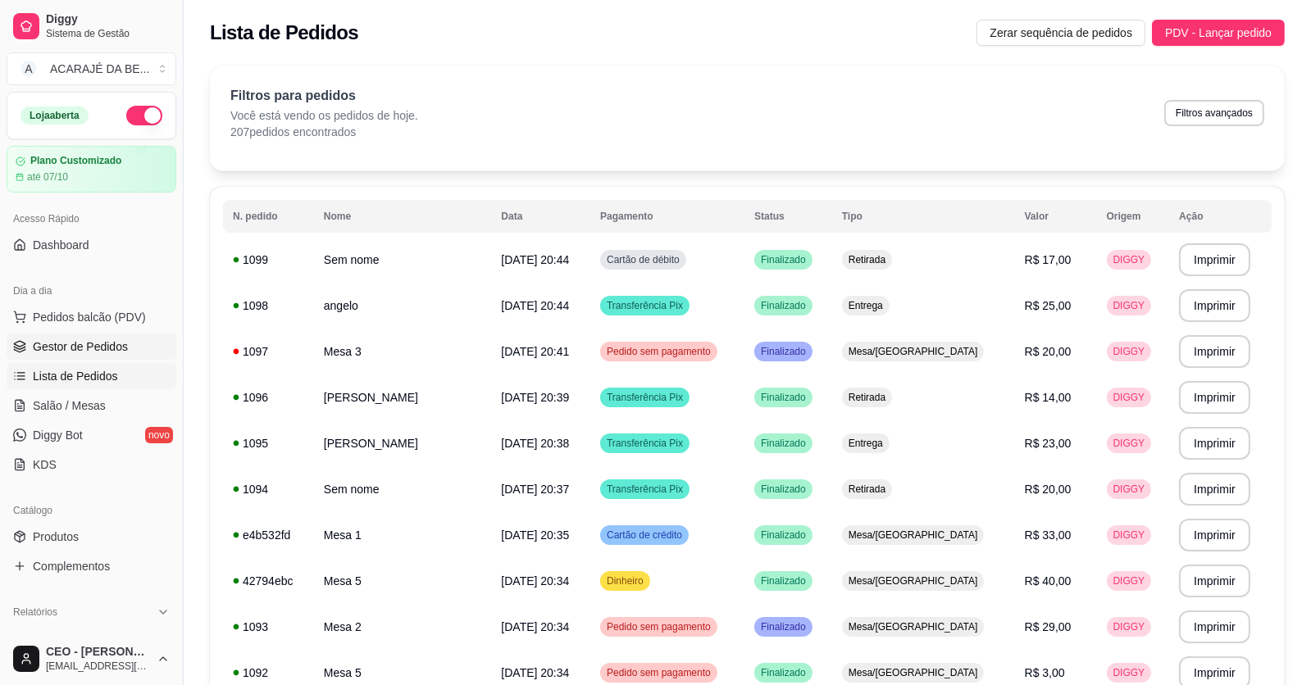
drag, startPoint x: 111, startPoint y: 340, endPoint x: 132, endPoint y: 342, distance: 20.6
click at [111, 340] on span "Gestor de Pedidos" at bounding box center [80, 347] width 95 height 16
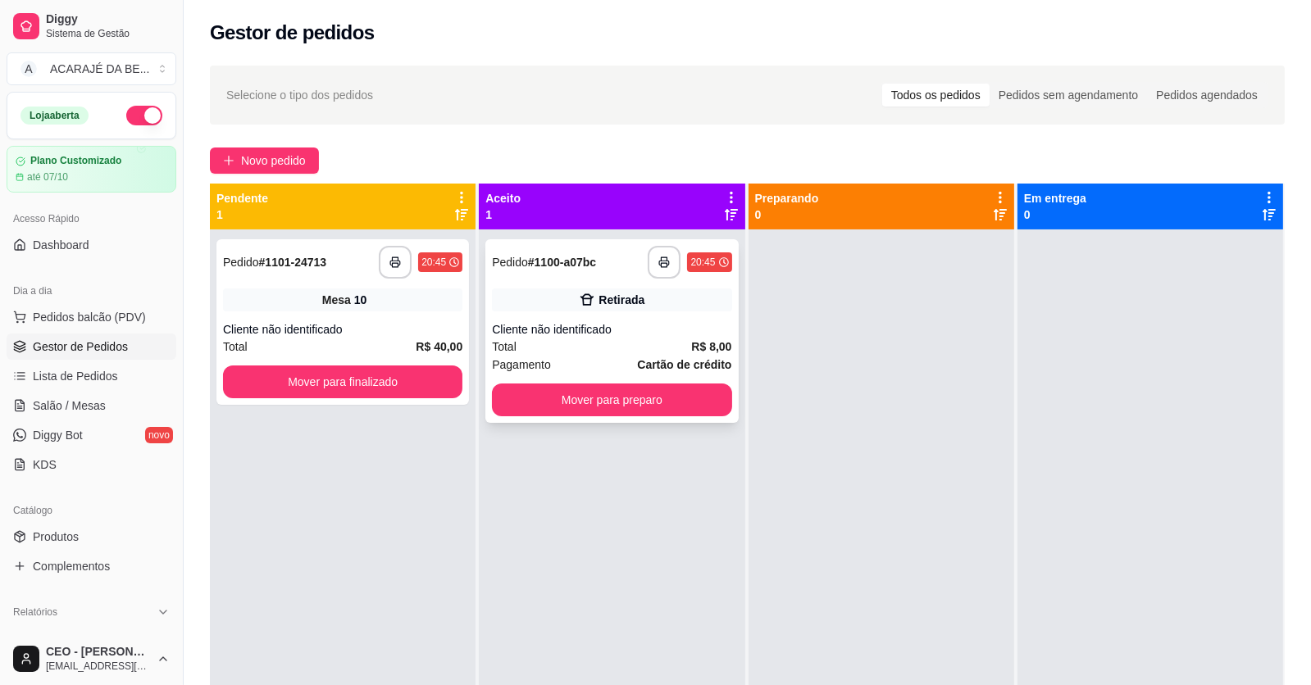
click at [651, 294] on div "Retirada" at bounding box center [611, 300] width 239 height 23
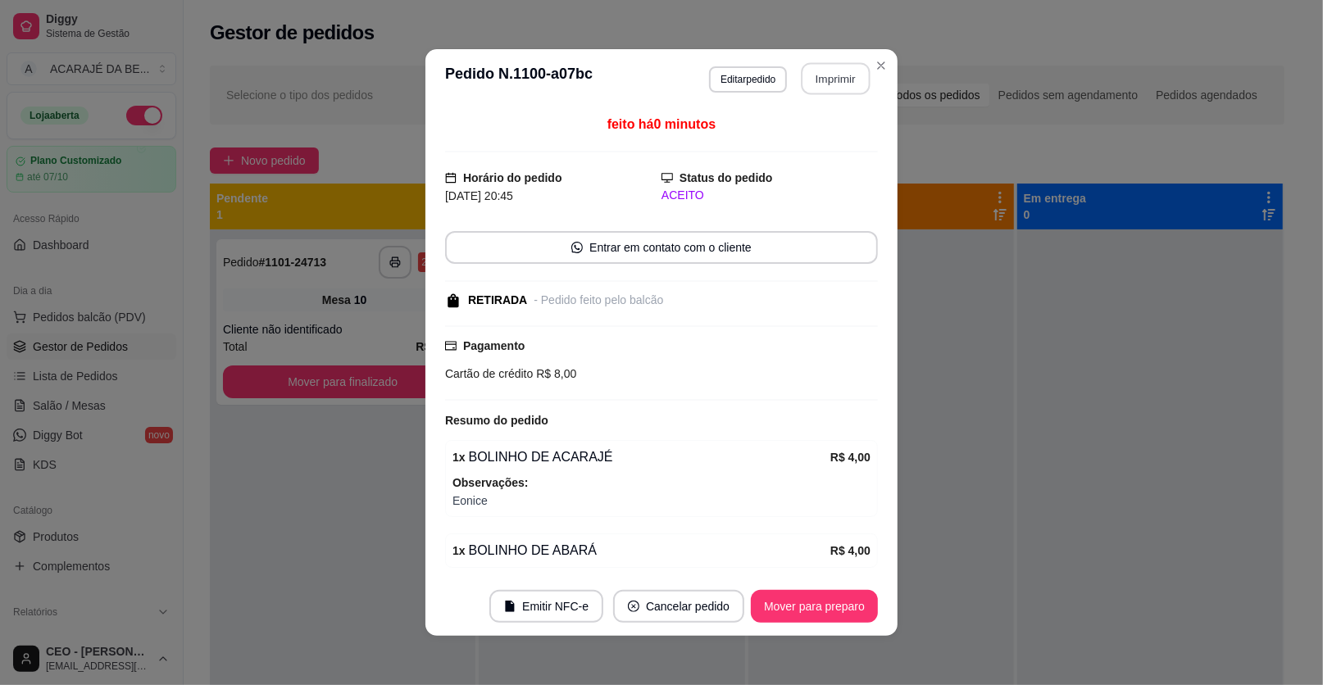
click at [835, 70] on button "Imprimir" at bounding box center [836, 79] width 69 height 32
click at [734, 586] on footer "Emitir NFC-e Cancelar pedido Mover para preparo" at bounding box center [661, 606] width 472 height 59
click at [758, 594] on button "Mover para preparo" at bounding box center [813, 607] width 123 height 32
click at [758, 594] on div "Mover para preparo" at bounding box center [814, 606] width 127 height 33
click at [762, 595] on div "Mover para preparo" at bounding box center [803, 606] width 150 height 33
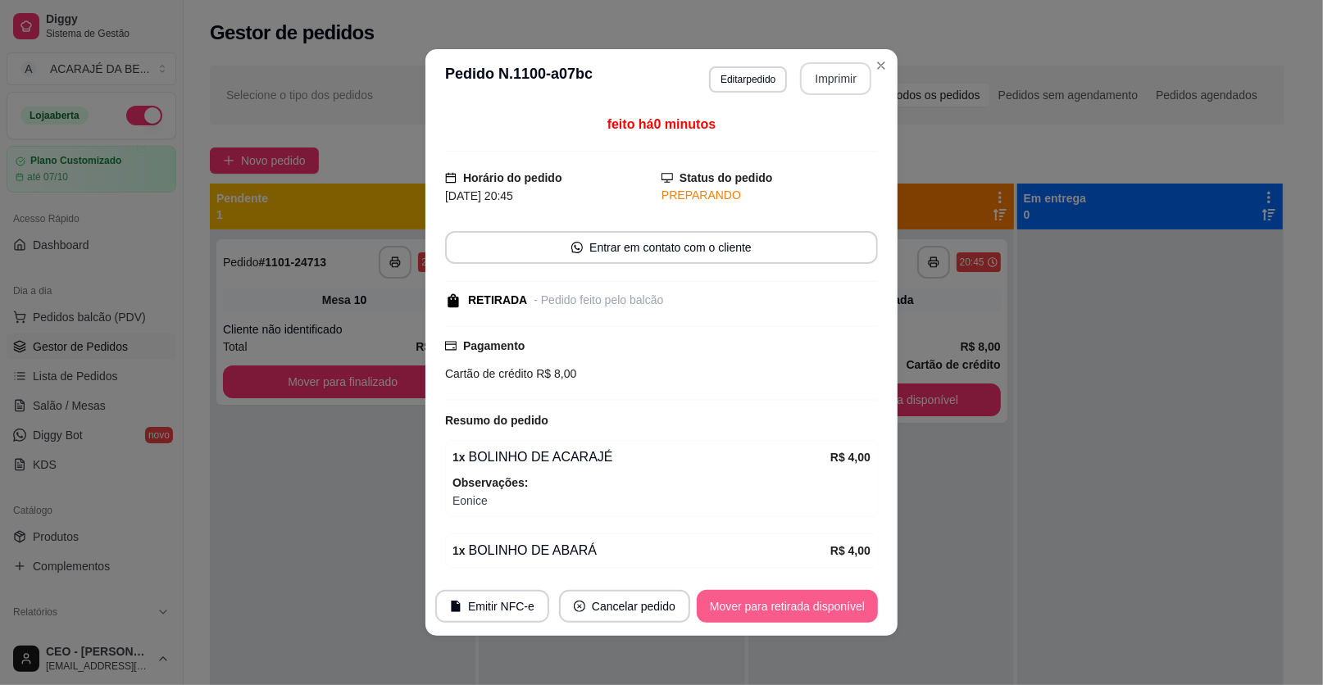
click at [763, 595] on button "Mover para retirada disponível" at bounding box center [787, 606] width 181 height 33
click at [766, 598] on div "Mover para retirada disponível" at bounding box center [776, 606] width 204 height 33
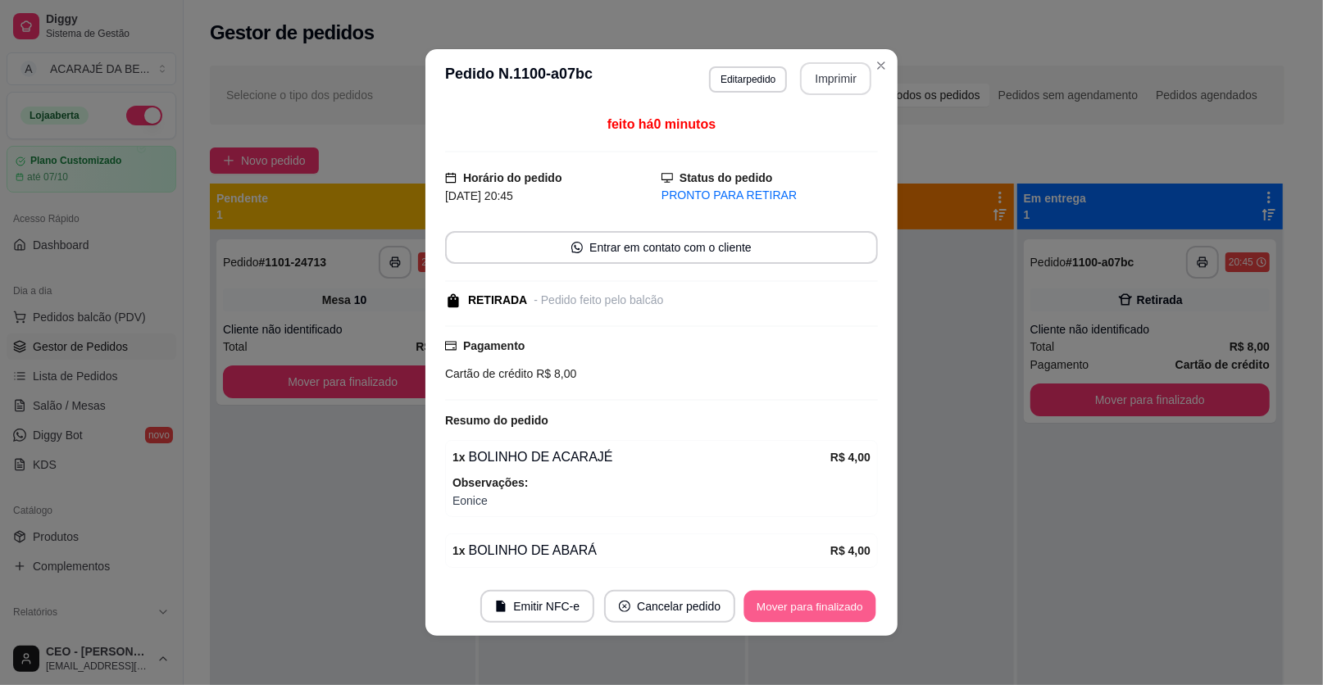
click at [766, 598] on button "Mover para finalizado" at bounding box center [810, 607] width 132 height 32
click at [775, 595] on div "Mover para finalizado" at bounding box center [810, 606] width 136 height 33
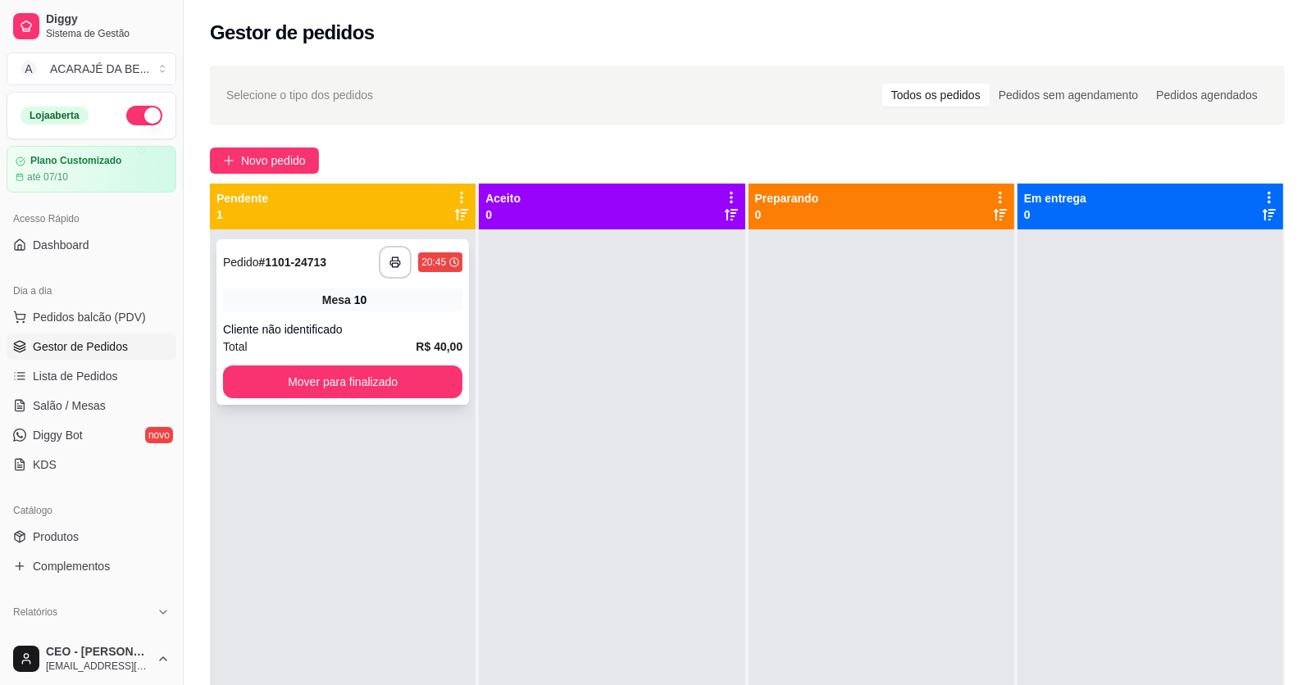
click at [425, 258] on div "20:45" at bounding box center [433, 262] width 25 height 13
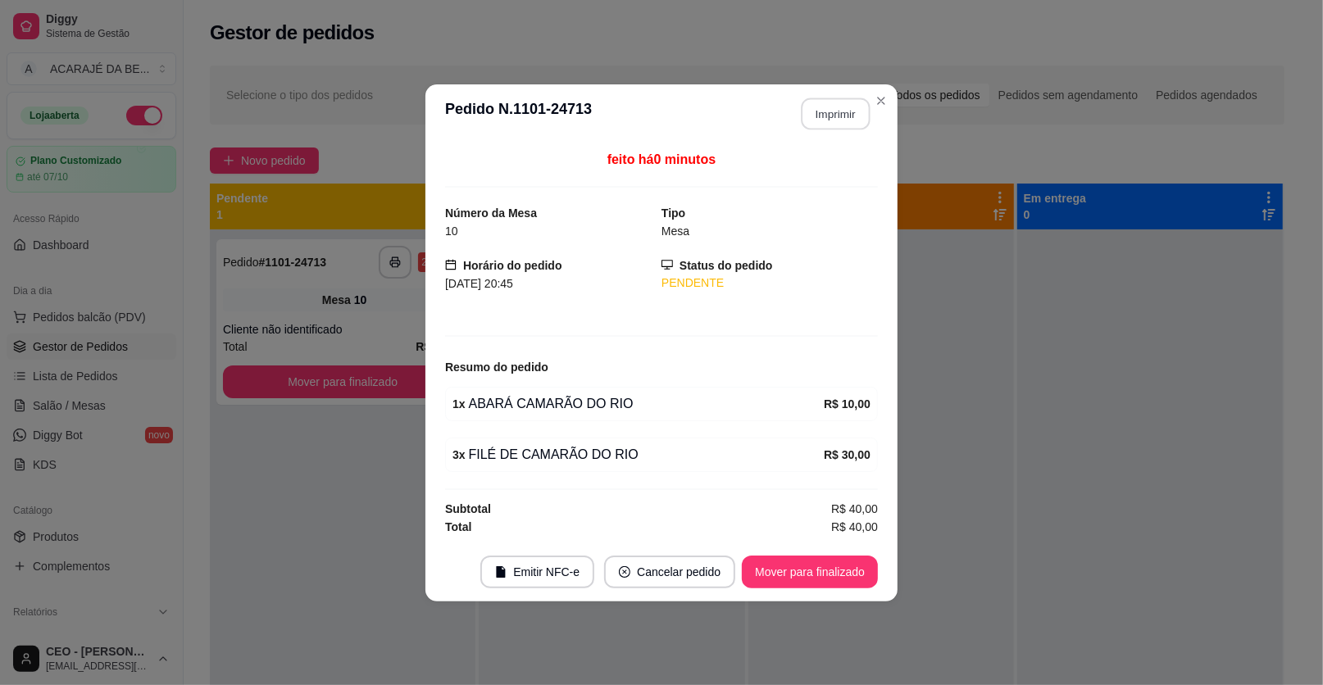
click at [863, 120] on button "Imprimir" at bounding box center [836, 114] width 69 height 32
click at [770, 576] on button "Mover para finalizado" at bounding box center [810, 572] width 136 height 33
click at [763, 569] on button "Mover para finalizado" at bounding box center [810, 572] width 136 height 33
click at [762, 569] on div "Mover para finalizado" at bounding box center [798, 572] width 159 height 33
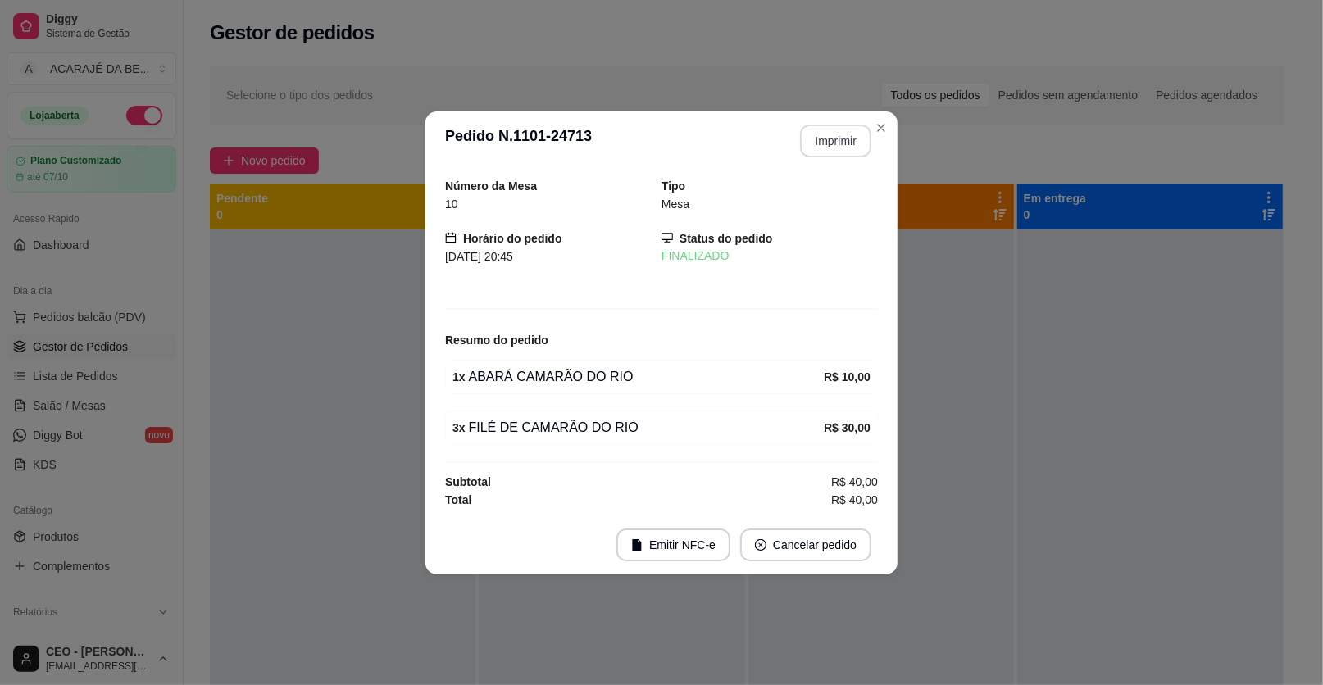
click at [762, 569] on footer "Emitir NFC-e Cancelar pedido" at bounding box center [661, 545] width 472 height 59
click at [763, 569] on footer "Emitir NFC-e Cancelar pedido" at bounding box center [661, 545] width 472 height 59
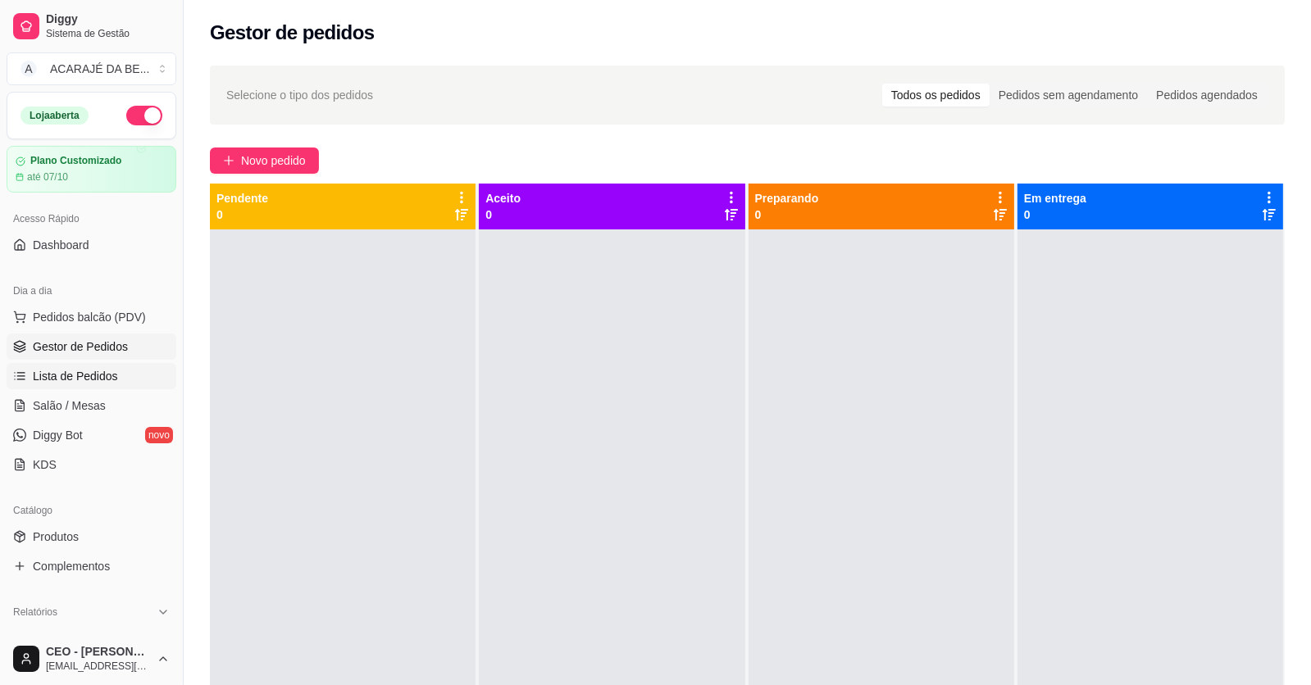
click at [88, 375] on span "Lista de Pedidos" at bounding box center [75, 376] width 85 height 16
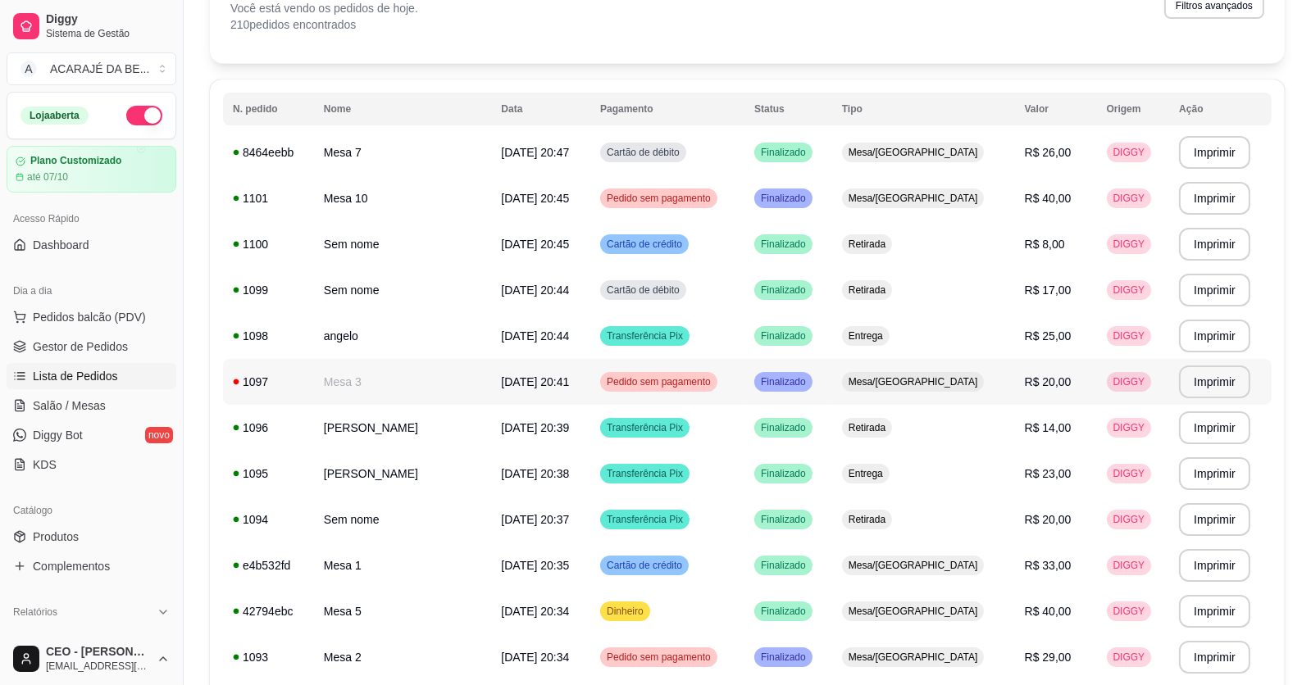
scroll to position [81, 0]
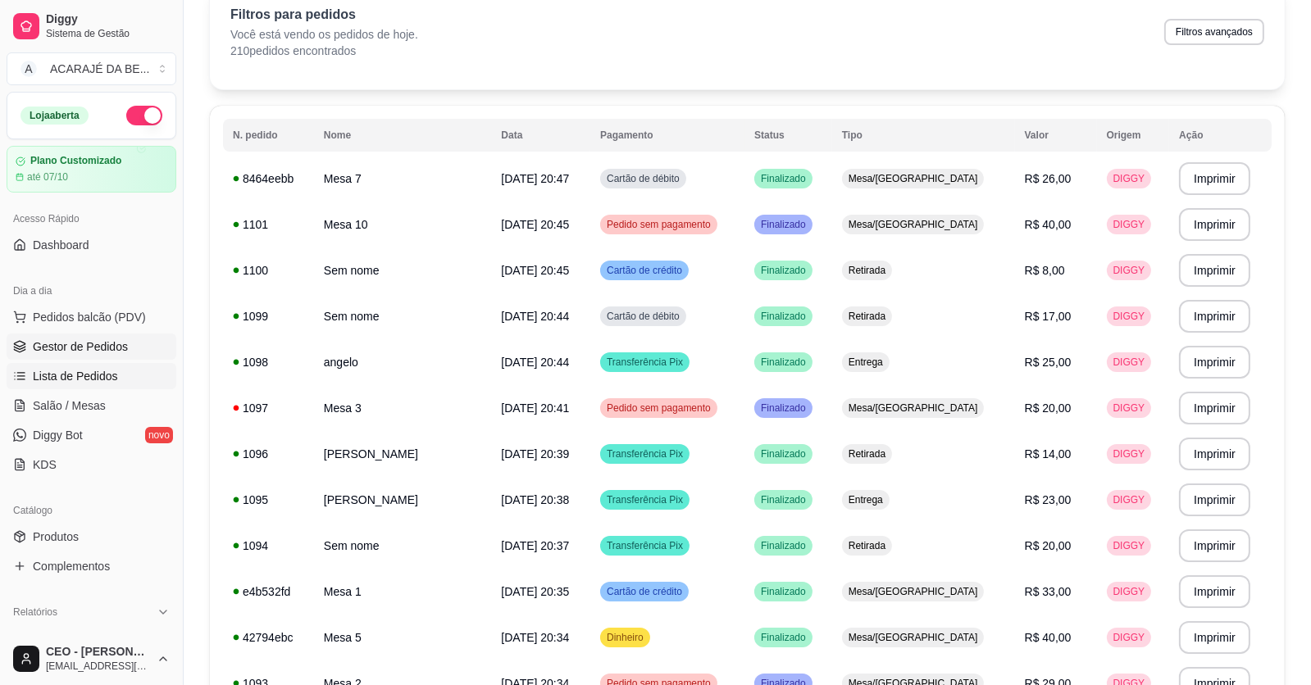
click at [53, 352] on span "Gestor de Pedidos" at bounding box center [80, 347] width 95 height 16
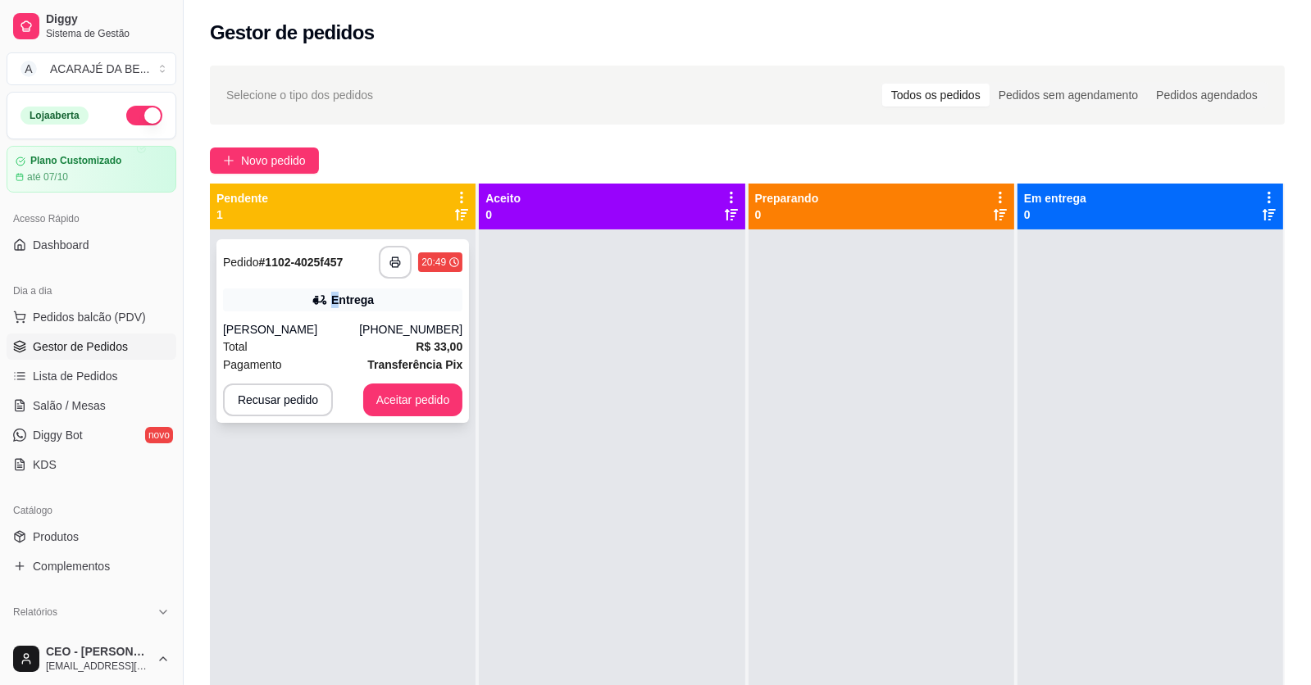
drag, startPoint x: 332, startPoint y: 293, endPoint x: 327, endPoint y: 301, distance: 9.6
click at [327, 301] on div "Entrega" at bounding box center [342, 300] width 239 height 23
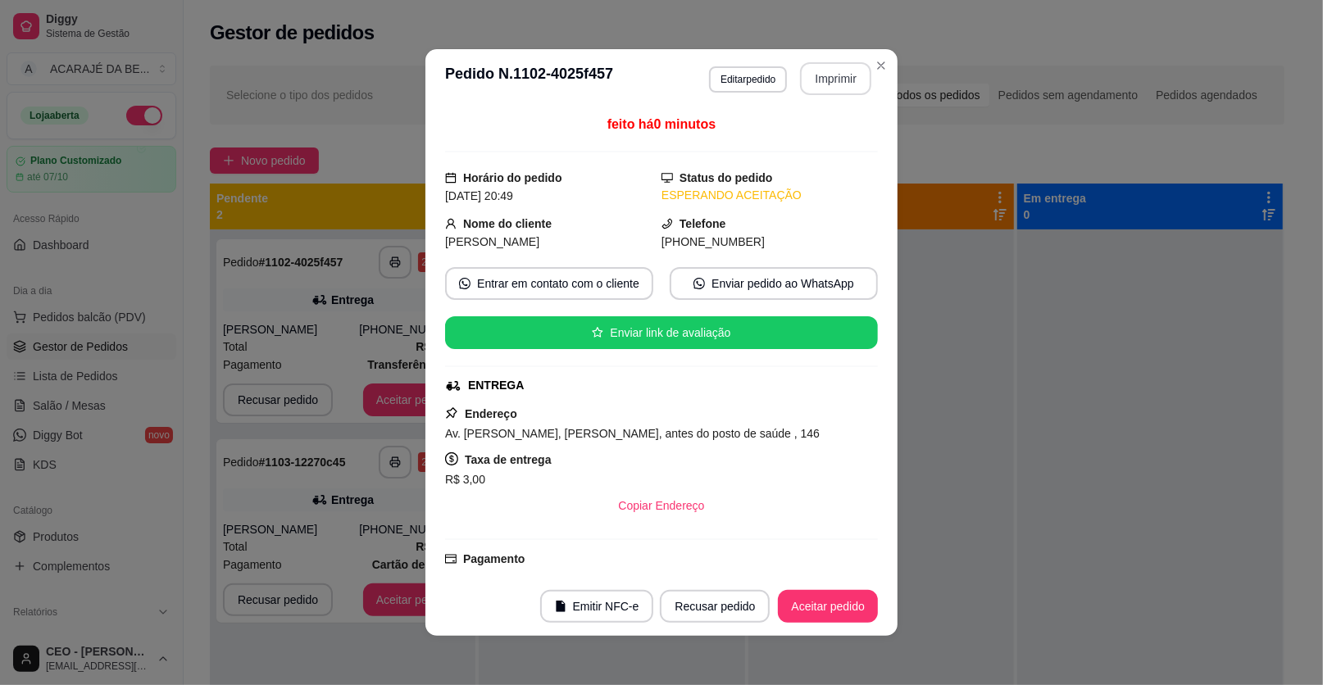
click at [856, 68] on button "Imprimir" at bounding box center [835, 78] width 71 height 33
click at [826, 602] on button "Aceitar pedido" at bounding box center [828, 606] width 100 height 33
click at [827, 601] on div "Recusar pedido Aceitar pedido" at bounding box center [746, 606] width 264 height 33
click at [828, 601] on div "Recusar pedido Aceitar pedido" at bounding box center [746, 606] width 264 height 33
click at [828, 600] on div "Recusar pedido Aceitar pedido" at bounding box center [746, 606] width 264 height 33
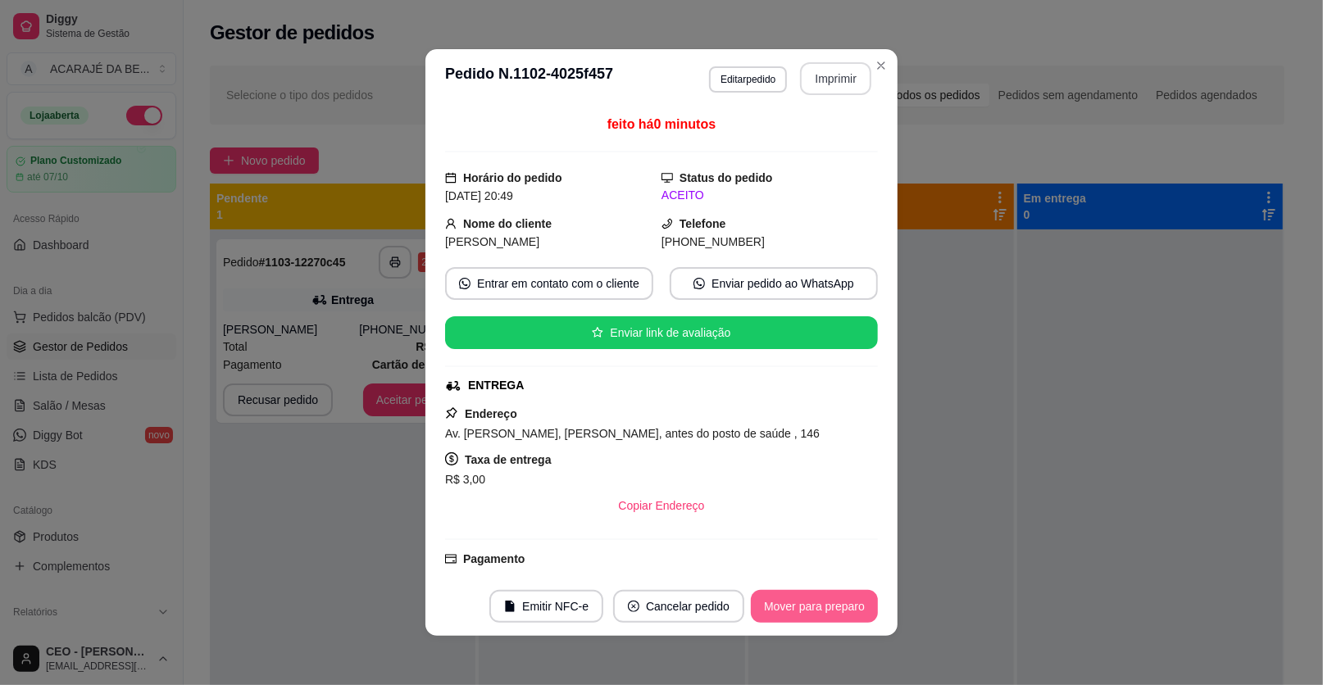
click at [828, 600] on button "Mover para preparo" at bounding box center [814, 606] width 127 height 33
click at [829, 600] on div "Mover para preparo" at bounding box center [803, 606] width 150 height 33
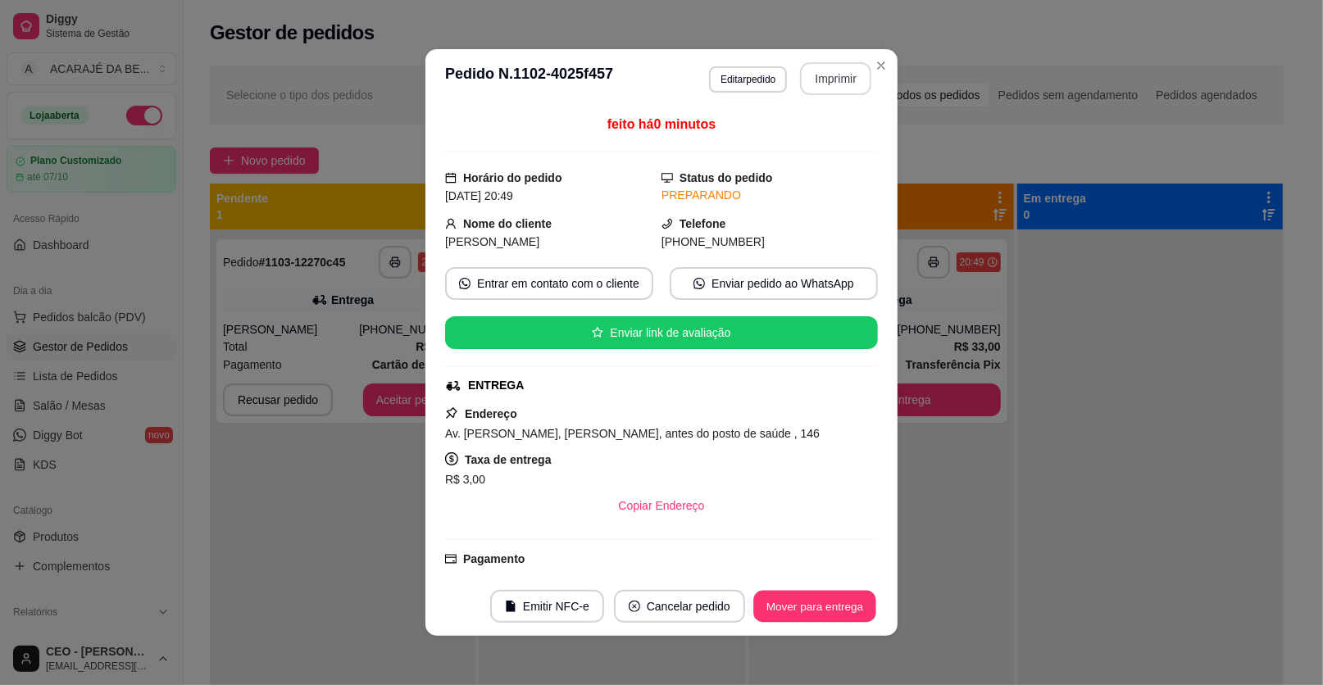
click at [831, 599] on button "Mover para entrega" at bounding box center [814, 607] width 123 height 32
click at [831, 599] on div "Mover para entrega" at bounding box center [803, 606] width 149 height 33
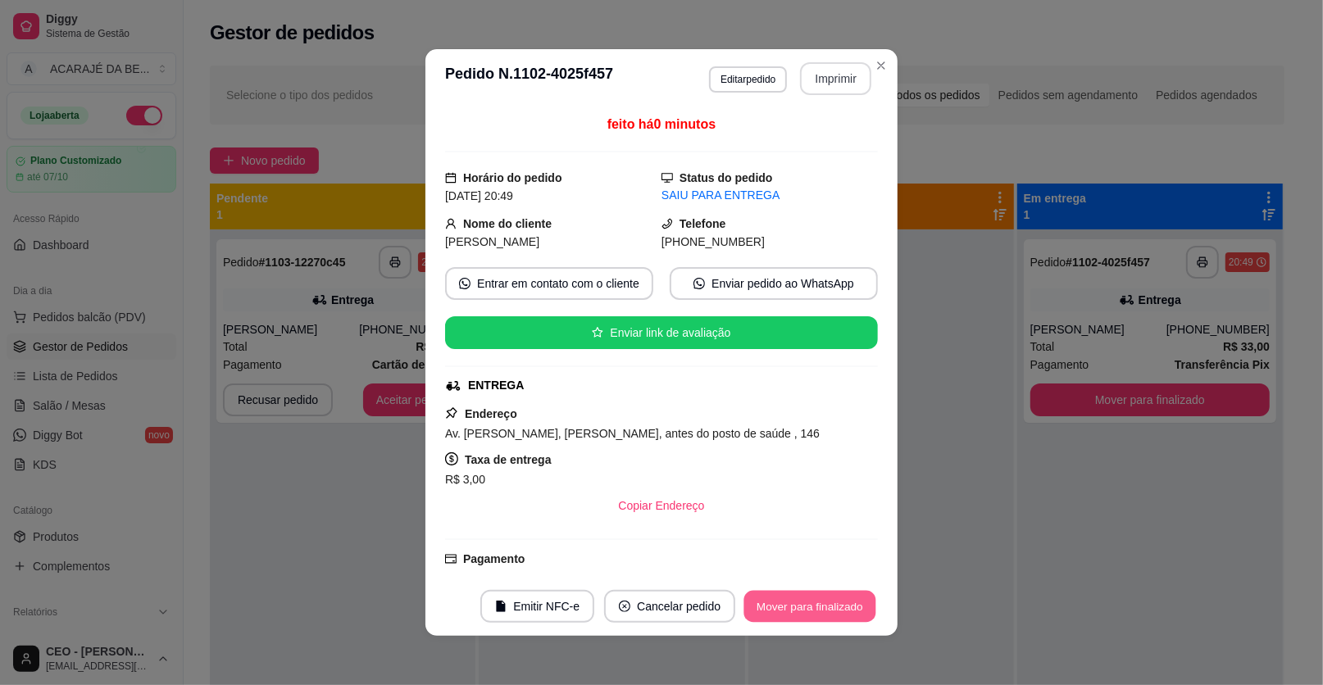
click at [831, 598] on button "Mover para finalizado" at bounding box center [810, 607] width 132 height 32
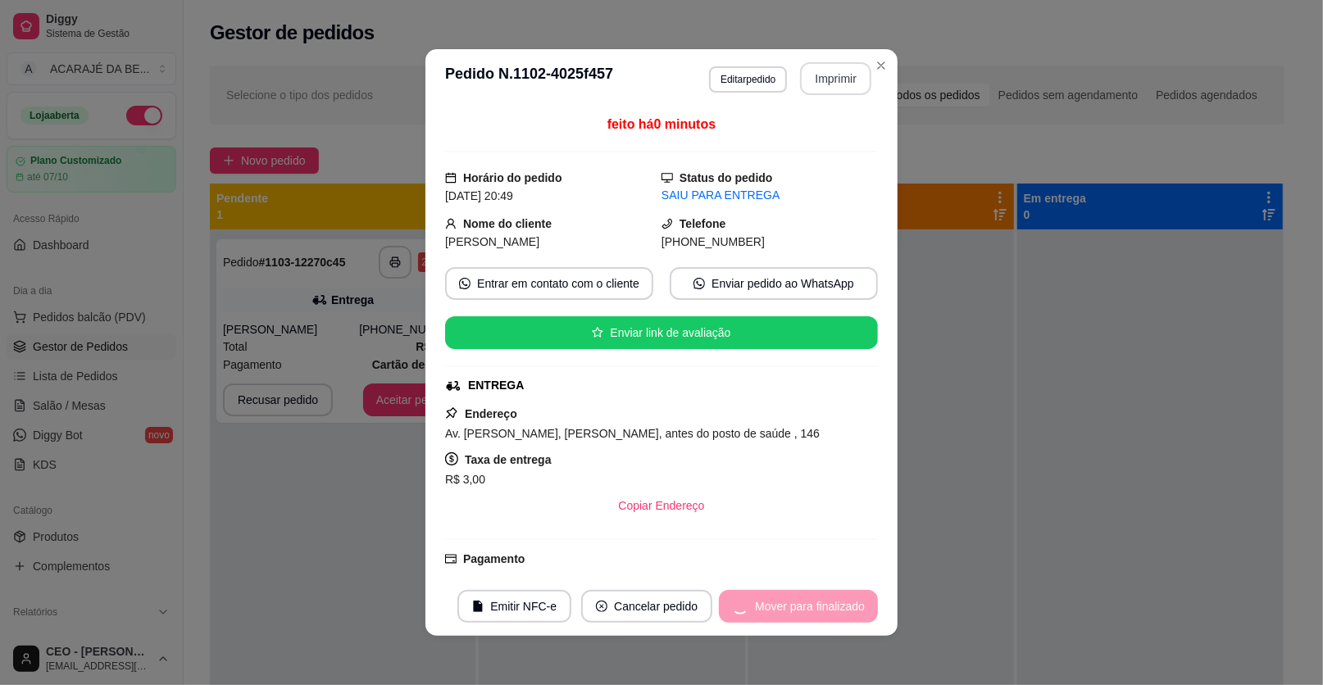
click at [831, 598] on div "Mover para finalizado" at bounding box center [798, 606] width 159 height 33
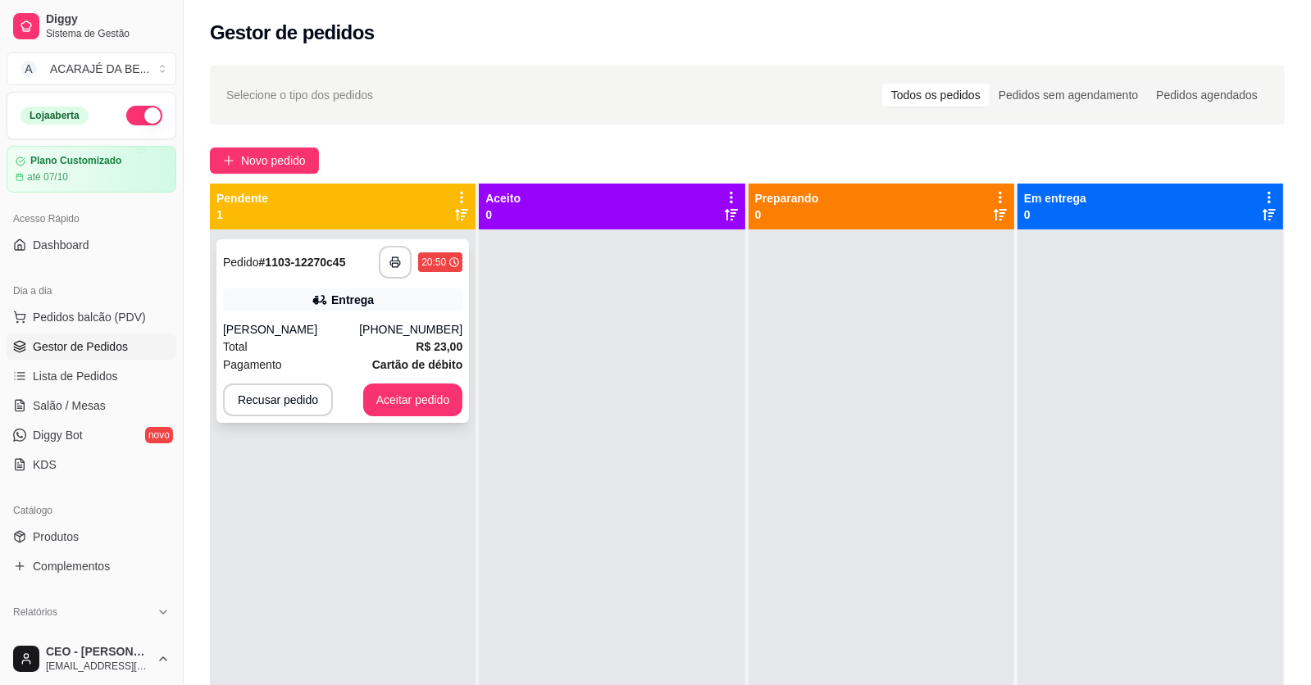
click at [311, 293] on div "Entrega" at bounding box center [342, 300] width 239 height 23
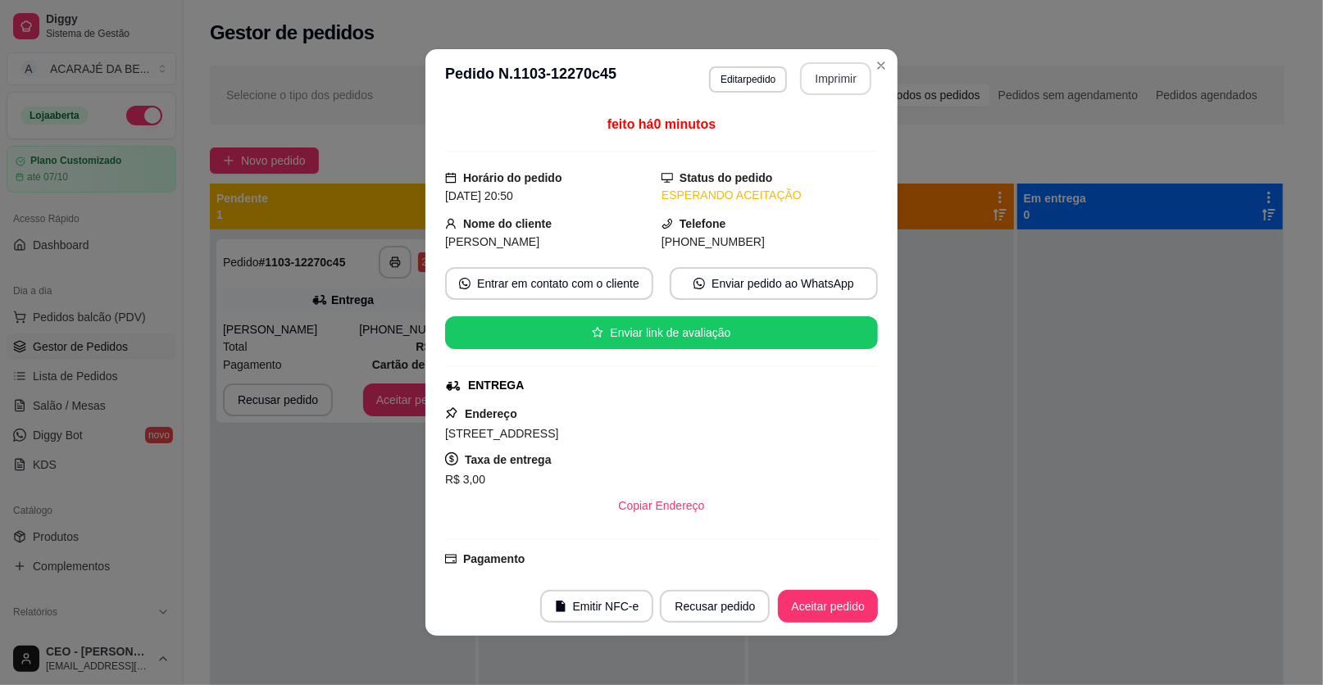
click at [838, 69] on button "Imprimir" at bounding box center [835, 78] width 71 height 33
click at [819, 598] on button "Aceitar pedido" at bounding box center [827, 607] width 97 height 32
click at [816, 597] on div "Recusar pedido Aceitar pedido" at bounding box center [769, 606] width 218 height 33
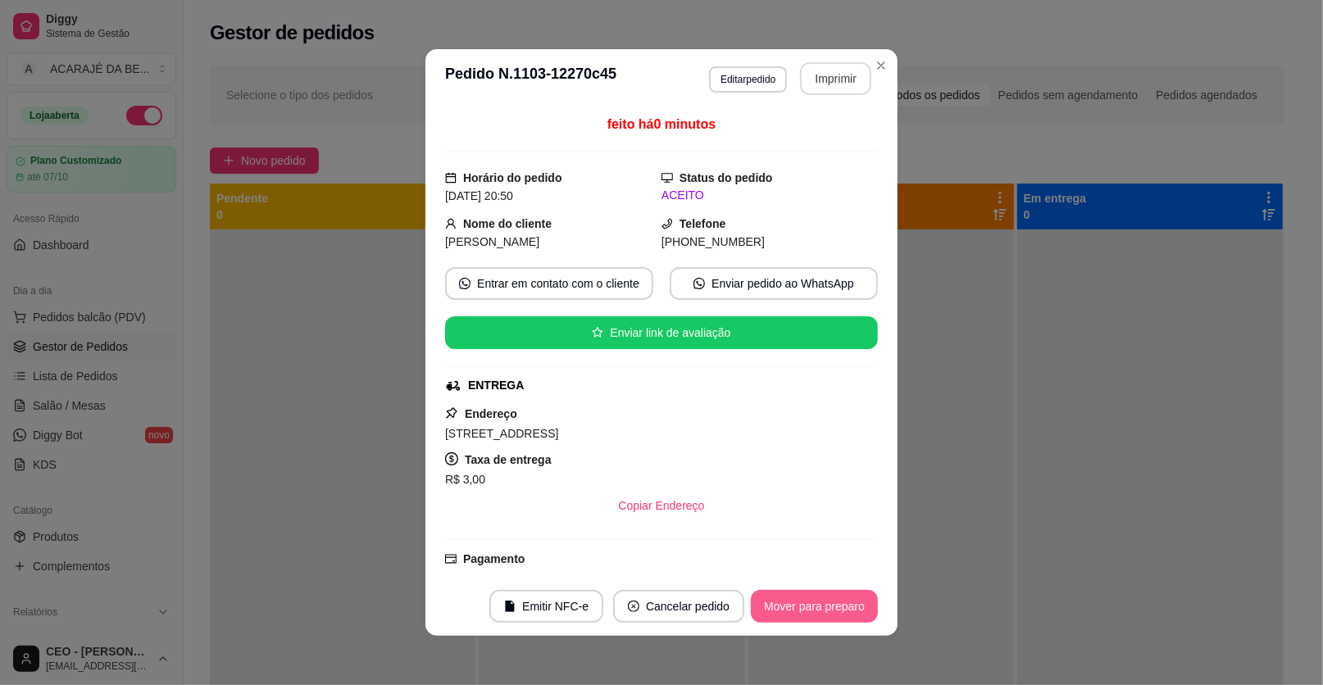
click at [818, 594] on button "Mover para preparo" at bounding box center [814, 606] width 127 height 33
click at [820, 594] on div "Mover para preparo" at bounding box center [803, 606] width 150 height 33
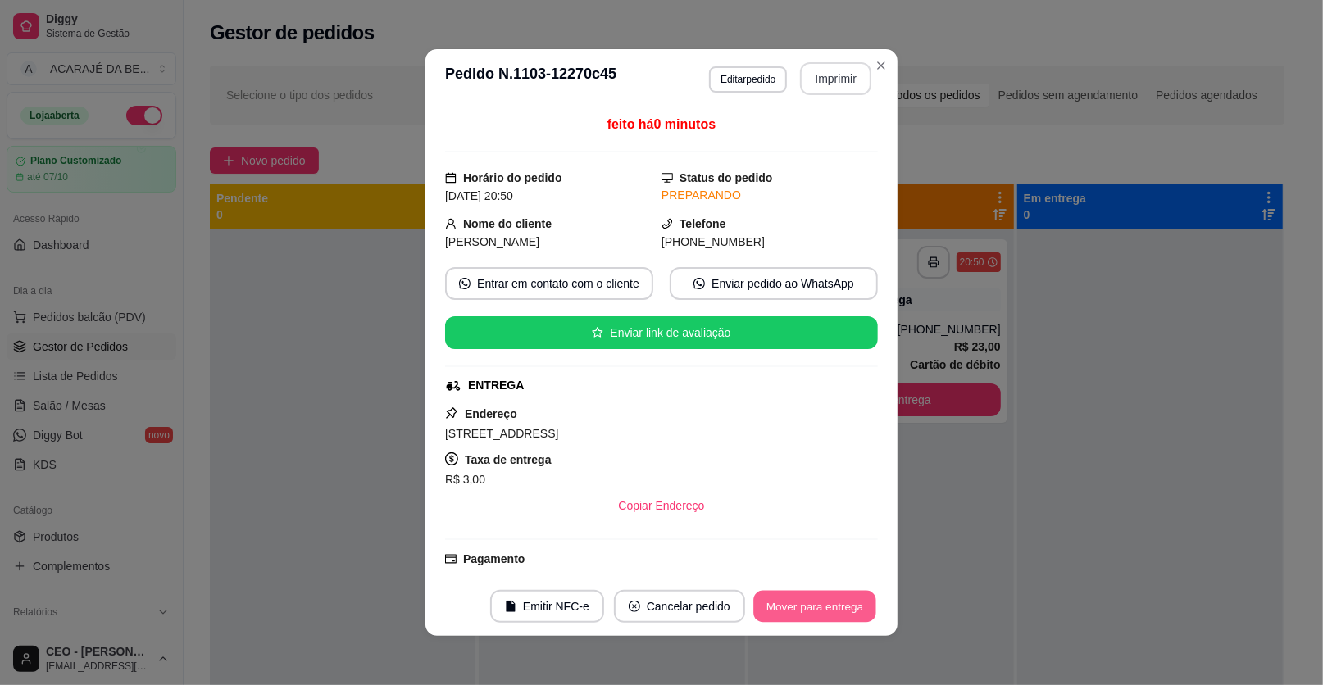
click at [819, 594] on button "Mover para entrega" at bounding box center [814, 607] width 123 height 32
click at [819, 593] on div "Mover para entrega" at bounding box center [815, 606] width 126 height 33
click at [819, 593] on div "Mover para entrega" at bounding box center [803, 606] width 149 height 33
click at [816, 592] on div "Mover para entrega" at bounding box center [803, 606] width 149 height 33
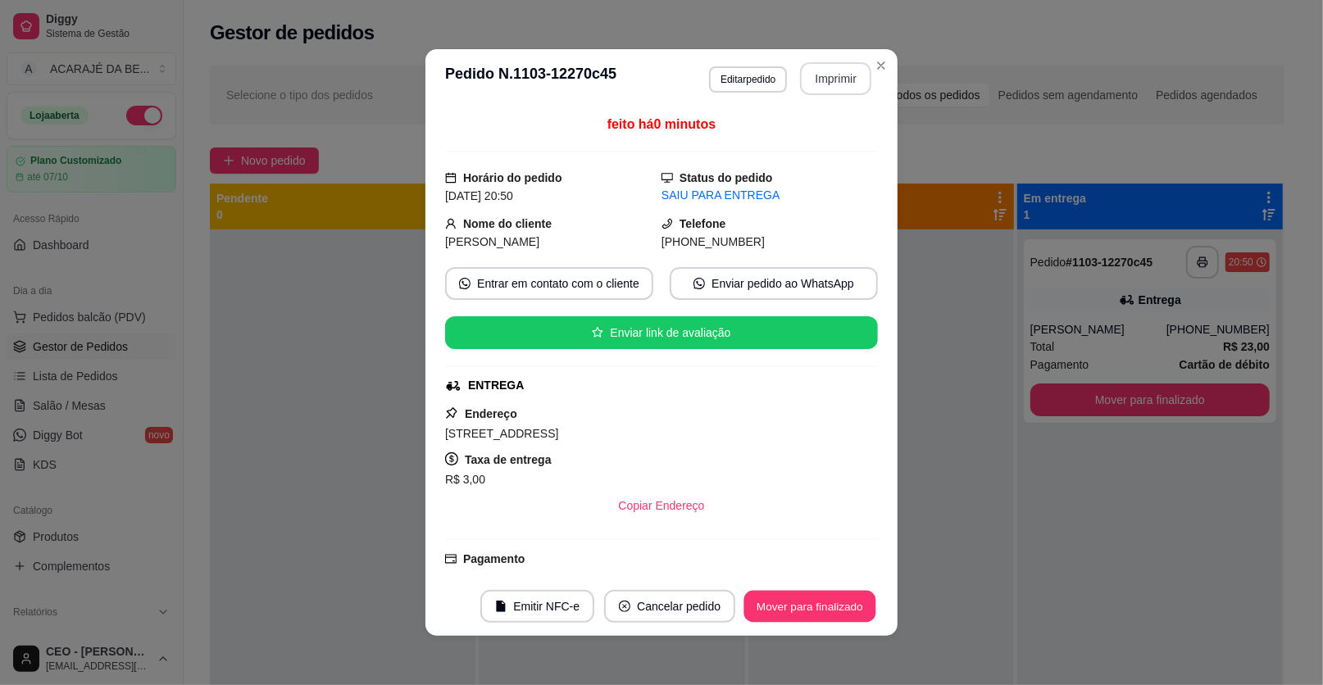
click at [816, 592] on button "Mover para finalizado" at bounding box center [810, 607] width 132 height 32
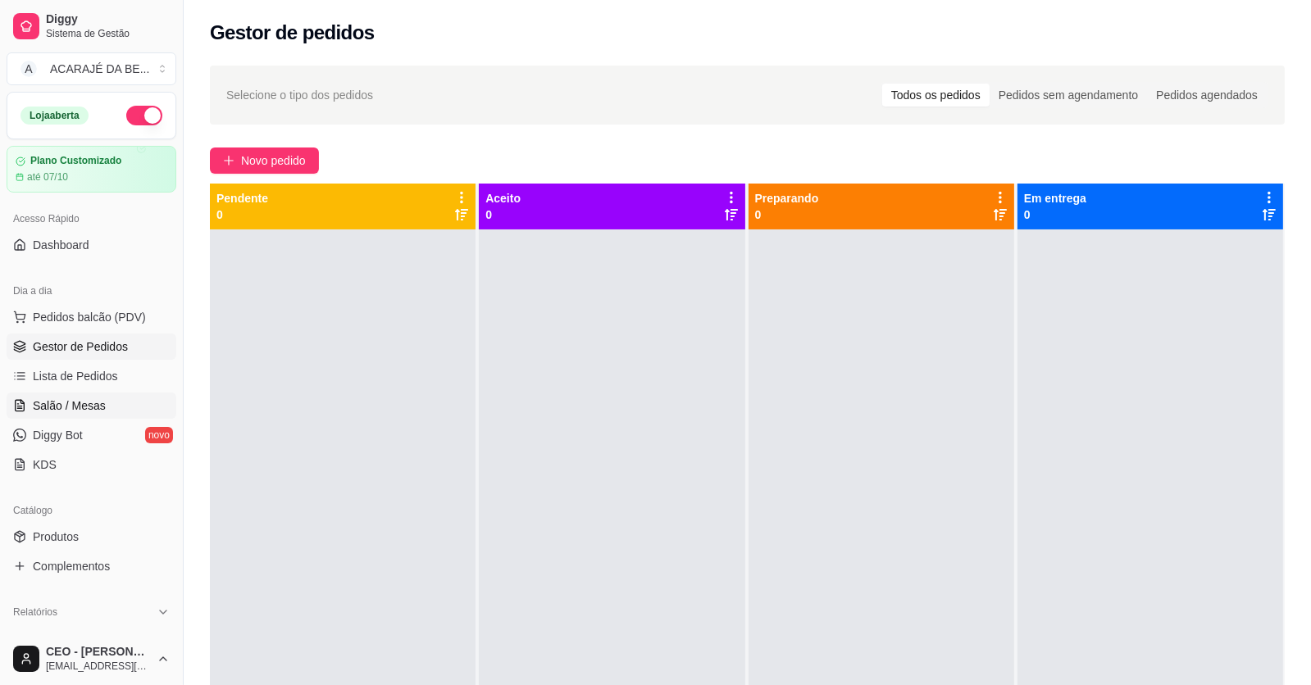
click at [128, 405] on link "Salão / Mesas" at bounding box center [92, 406] width 170 height 26
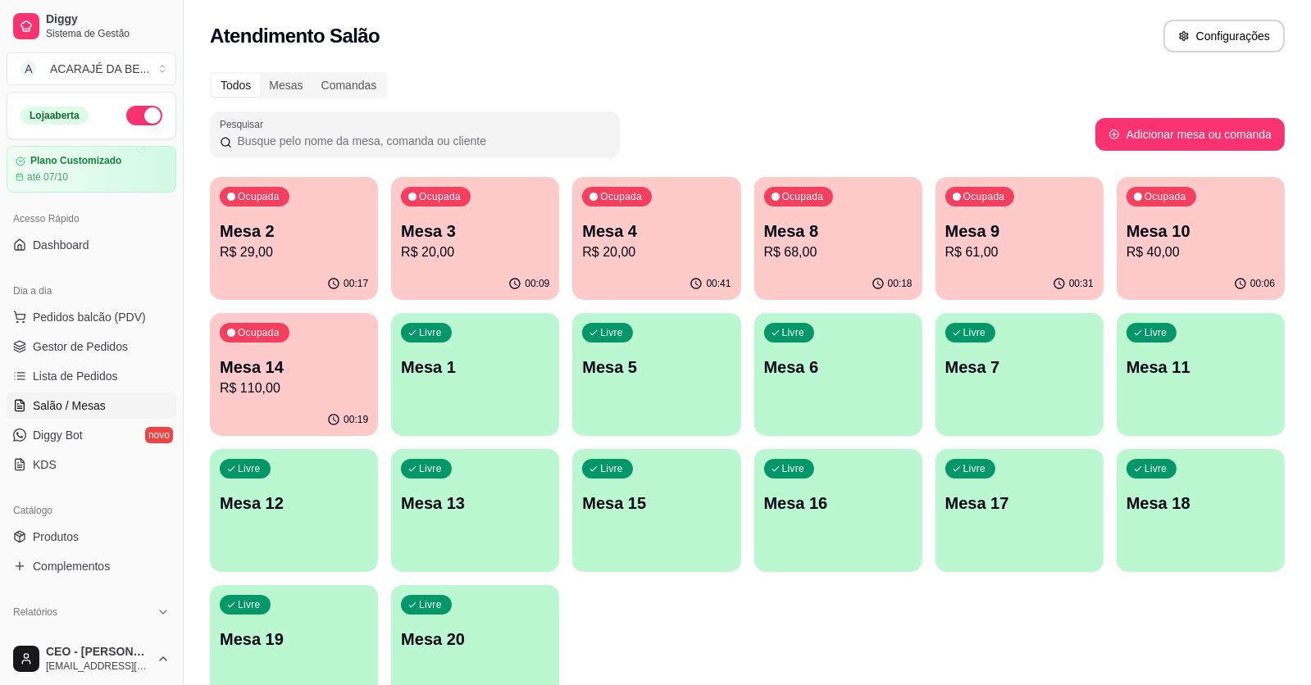
click at [507, 228] on p "Mesa 3" at bounding box center [475, 231] width 148 height 23
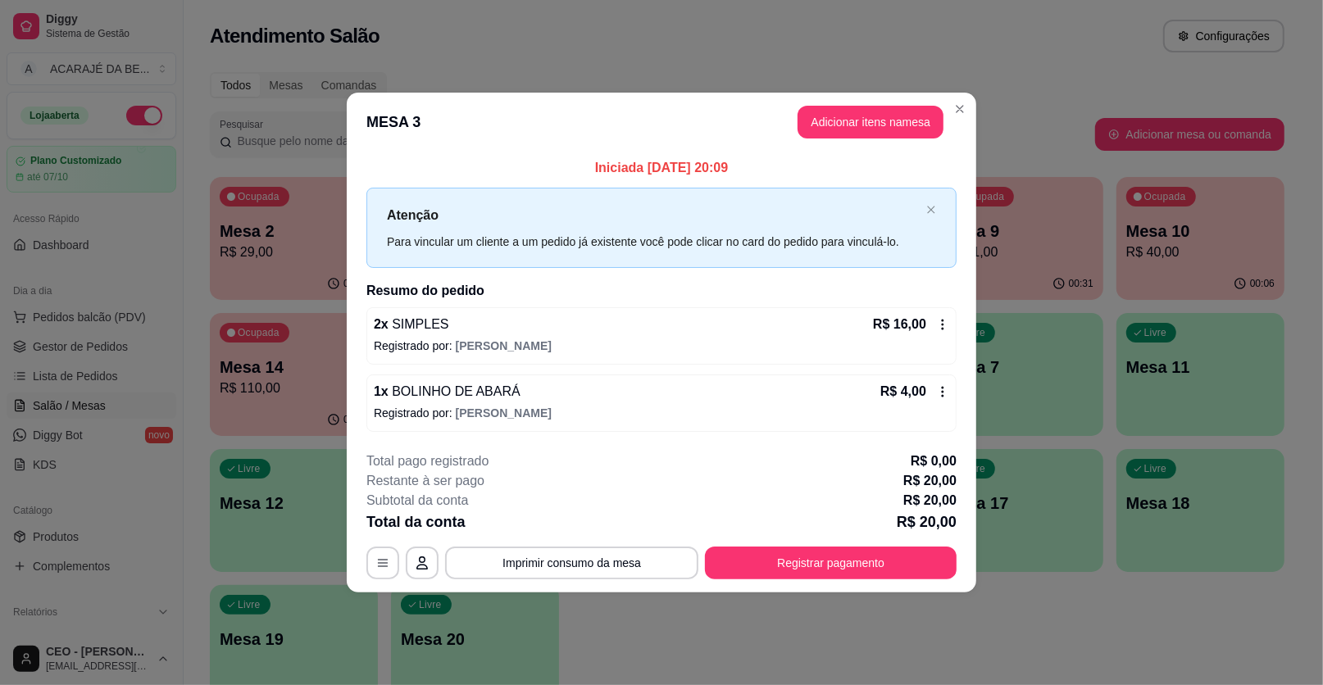
click at [898, 122] on button "Adicionar itens na mesa" at bounding box center [870, 122] width 146 height 33
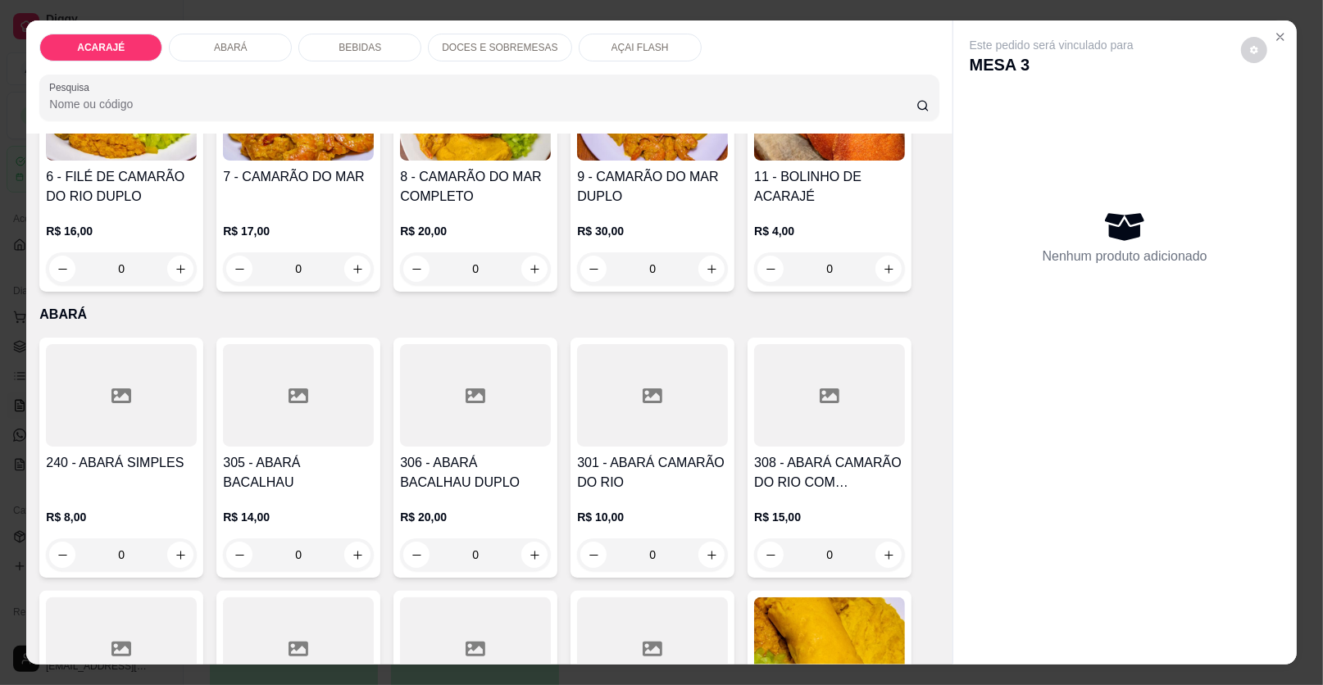
scroll to position [409, 0]
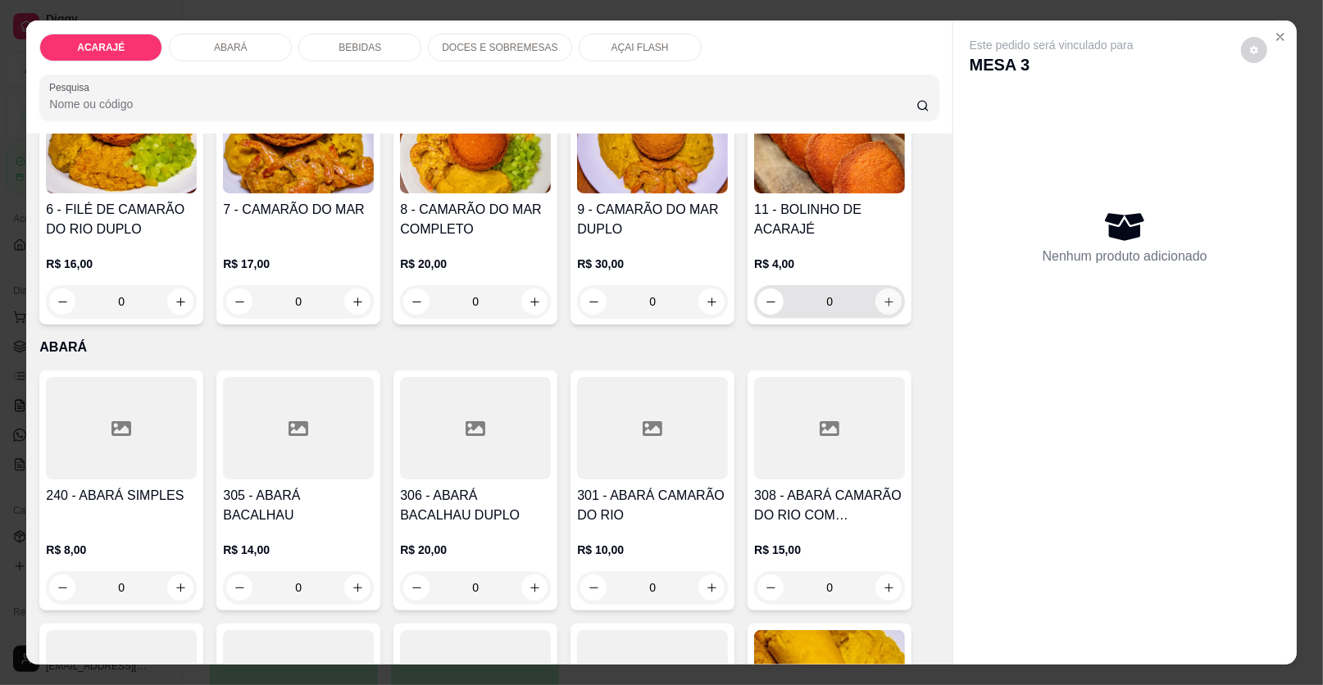
click at [883, 298] on icon "increase-product-quantity" at bounding box center [889, 302] width 12 height 12
type input "1"
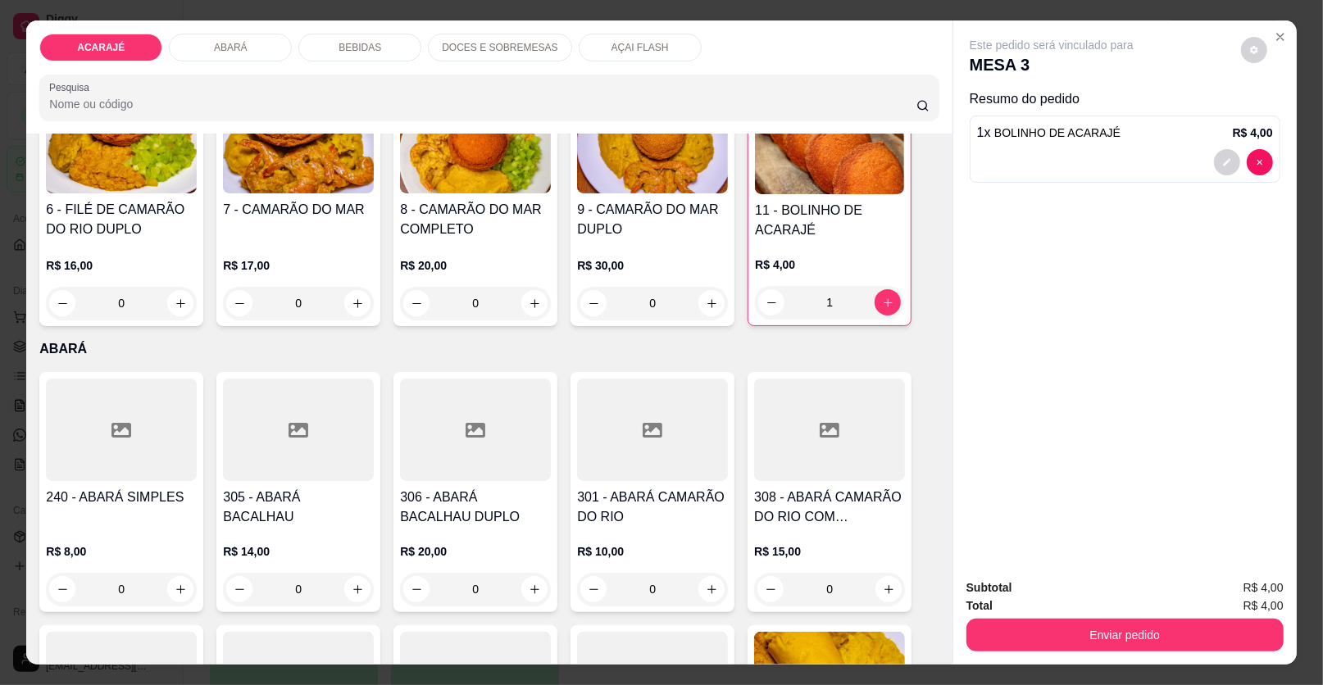
click at [1122, 652] on div "Subtotal R$ 4,00 Total R$ 4,00 Enviar pedido" at bounding box center [1124, 615] width 343 height 99
click at [1119, 638] on button "Enviar pedido" at bounding box center [1124, 635] width 317 height 33
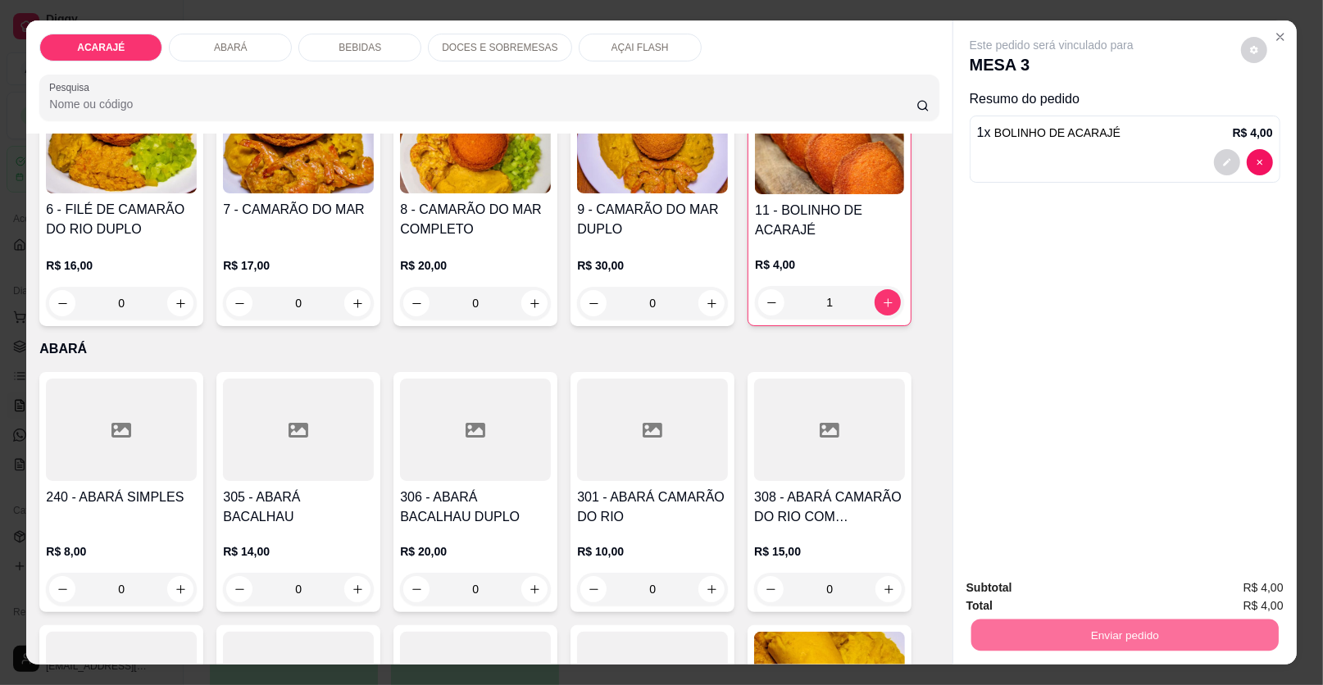
click at [1269, 596] on button "Enviar pedido" at bounding box center [1240, 594] width 93 height 31
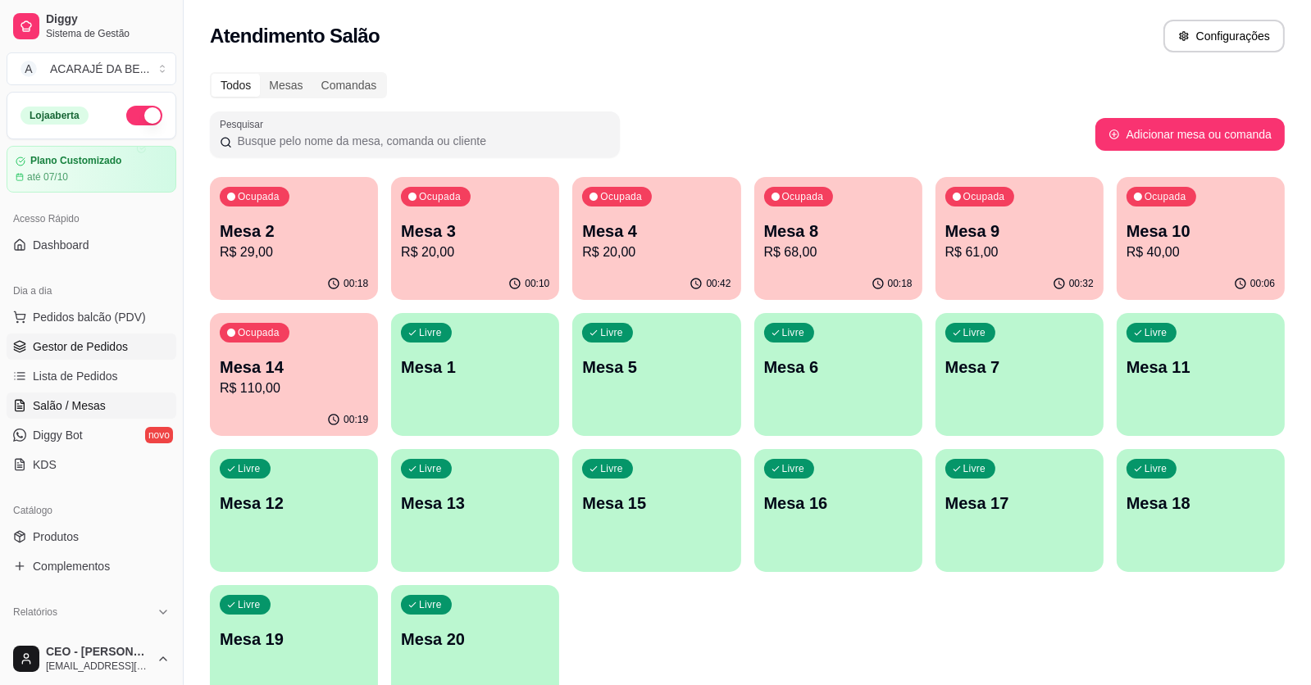
click at [34, 347] on span "Gestor de Pedidos" at bounding box center [80, 347] width 95 height 16
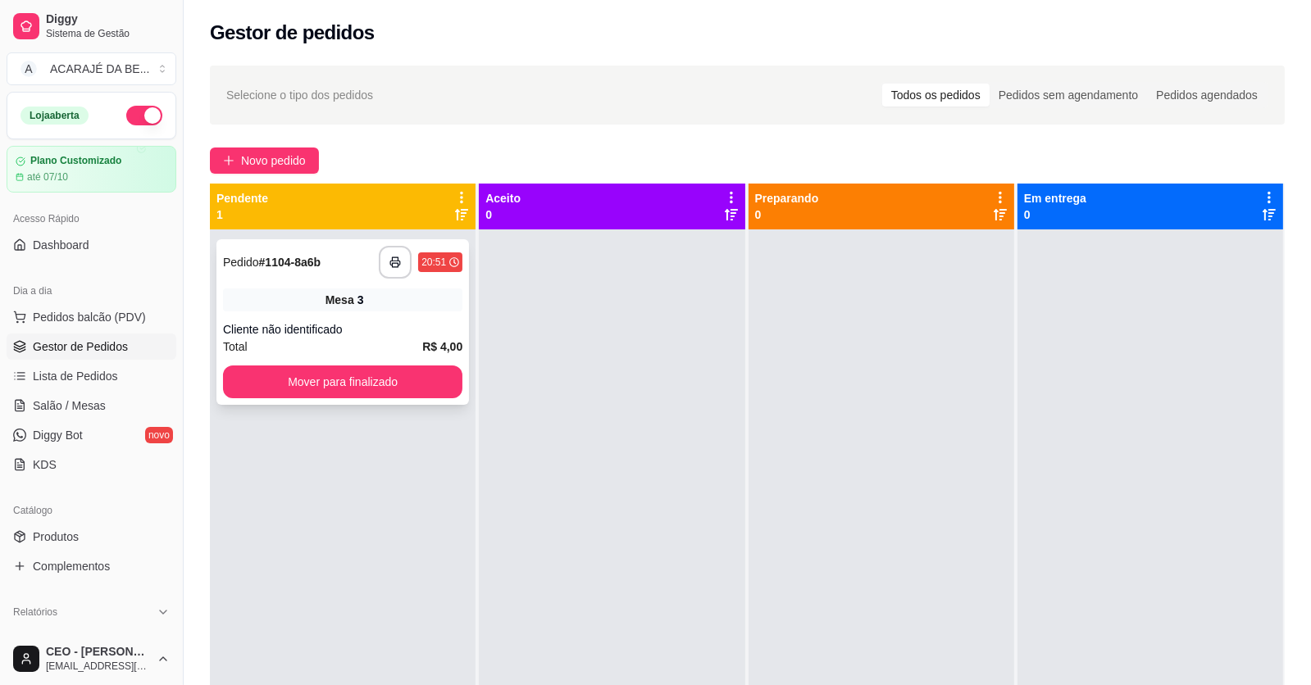
drag, startPoint x: 327, startPoint y: 306, endPoint x: 326, endPoint y: 296, distance: 9.9
click at [326, 296] on span "Mesa" at bounding box center [339, 300] width 29 height 16
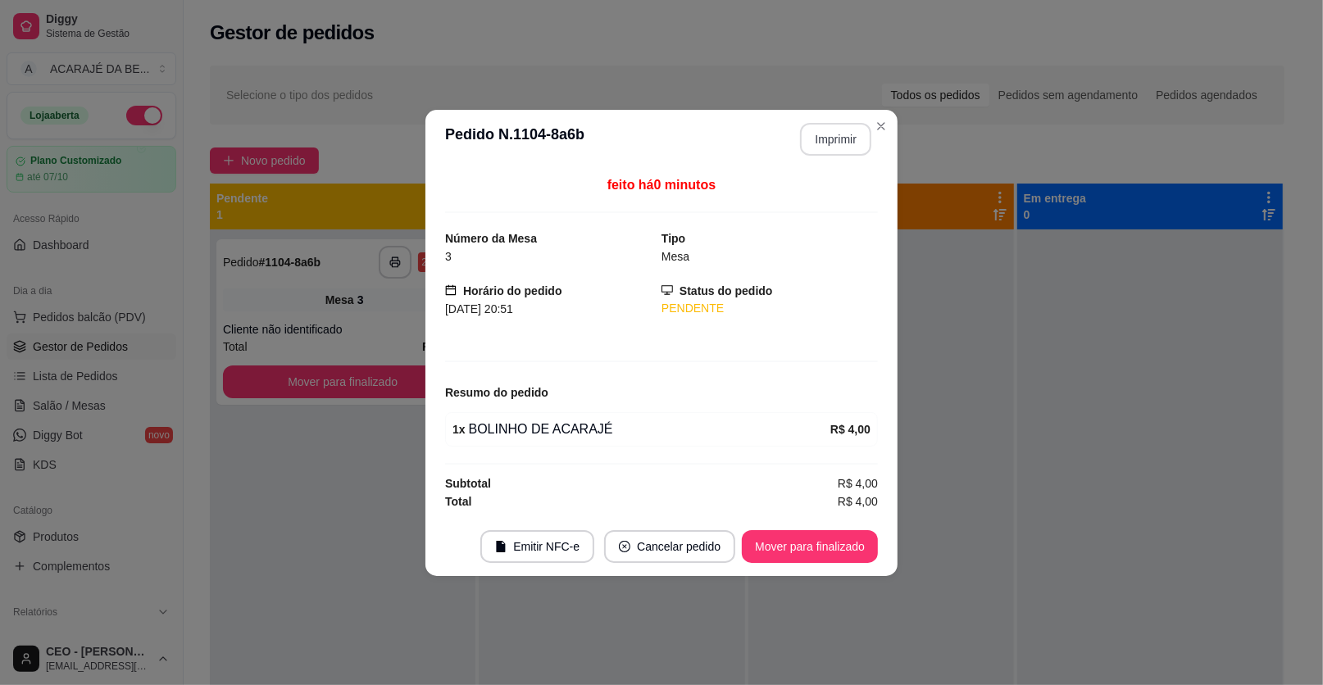
click at [847, 135] on button "Imprimir" at bounding box center [835, 139] width 71 height 33
click at [836, 546] on button "Mover para finalizado" at bounding box center [810, 546] width 136 height 33
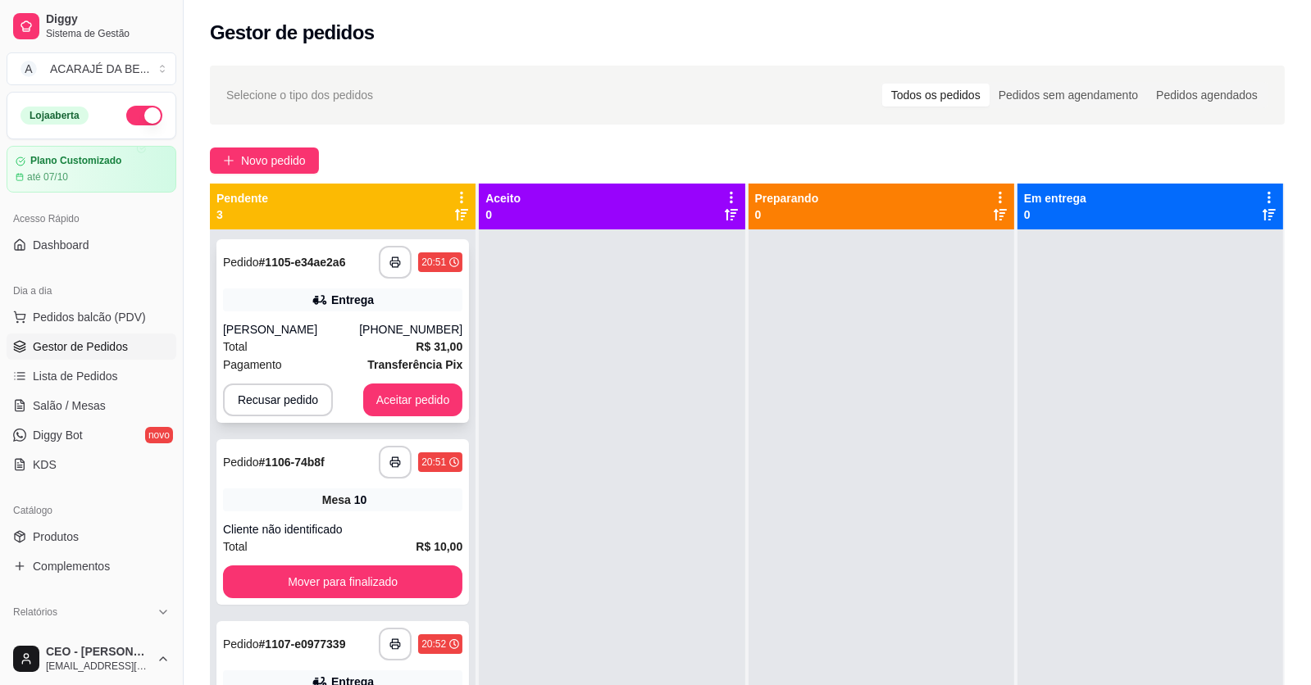
click at [276, 299] on div "Entrega" at bounding box center [342, 300] width 239 height 23
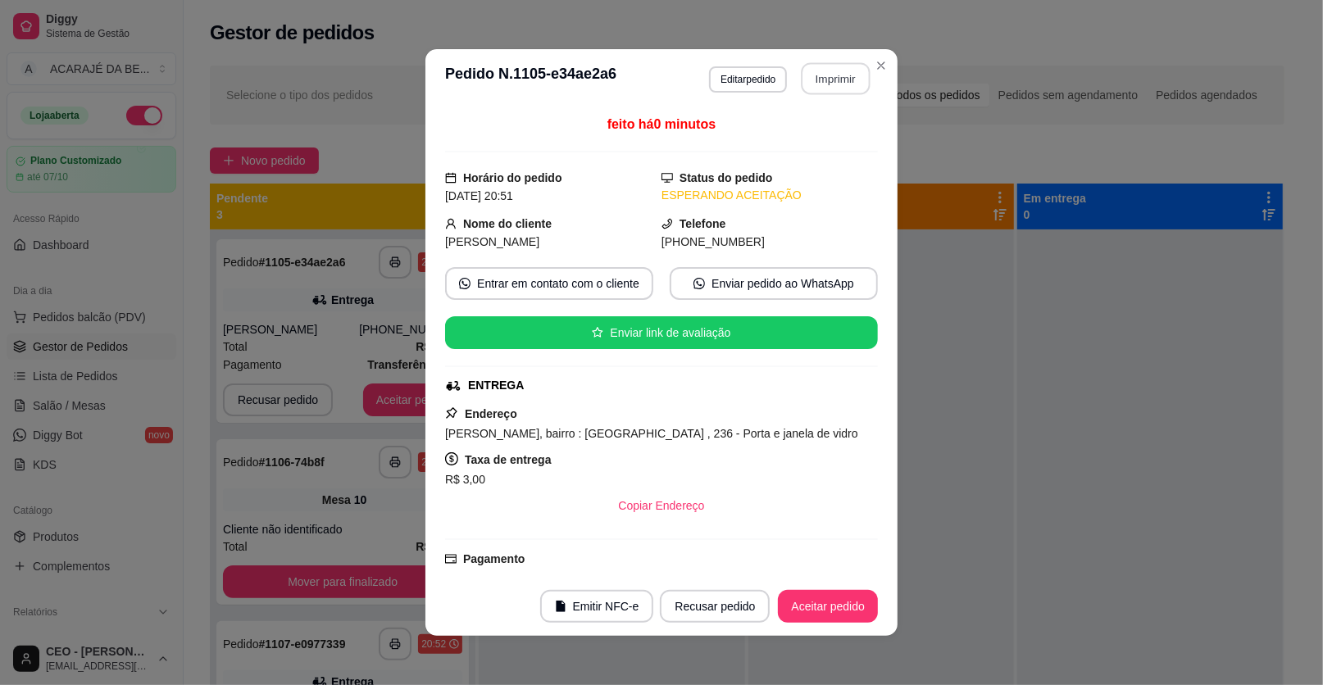
click at [826, 78] on button "Imprimir" at bounding box center [836, 79] width 69 height 32
click at [848, 607] on button "Aceitar pedido" at bounding box center [828, 606] width 100 height 33
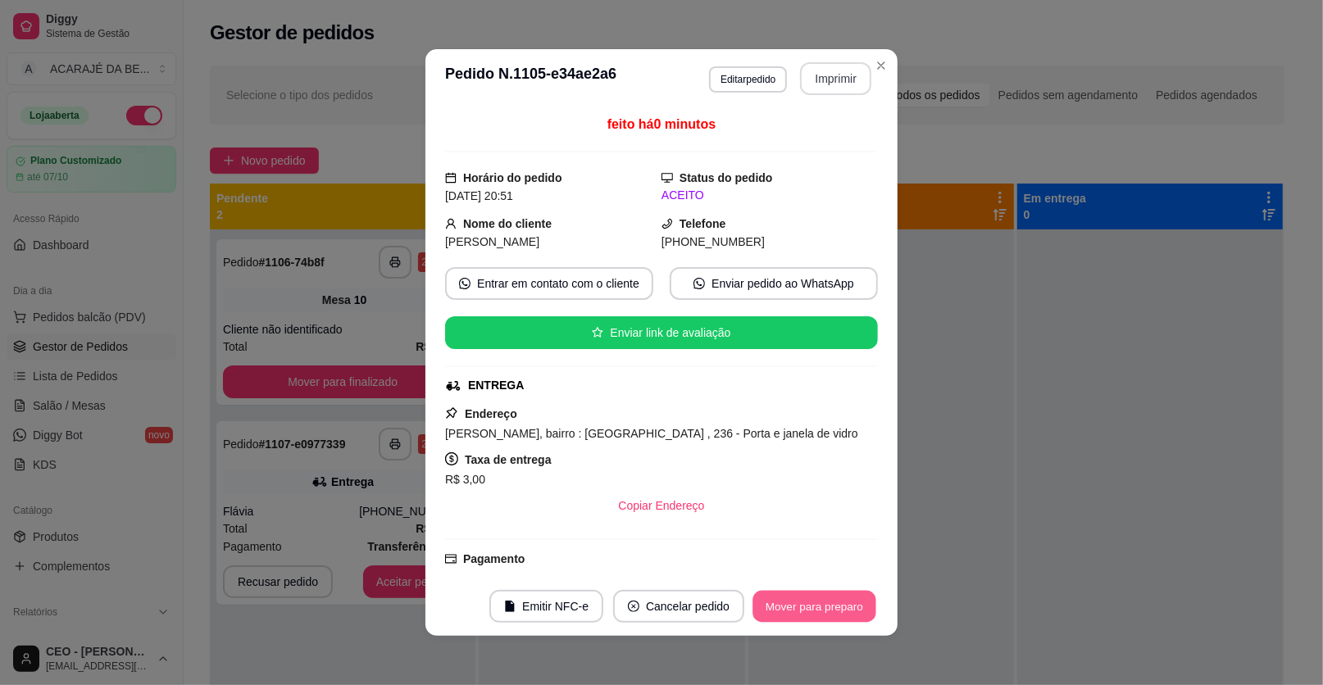
click at [848, 607] on button "Mover para preparo" at bounding box center [813, 607] width 123 height 32
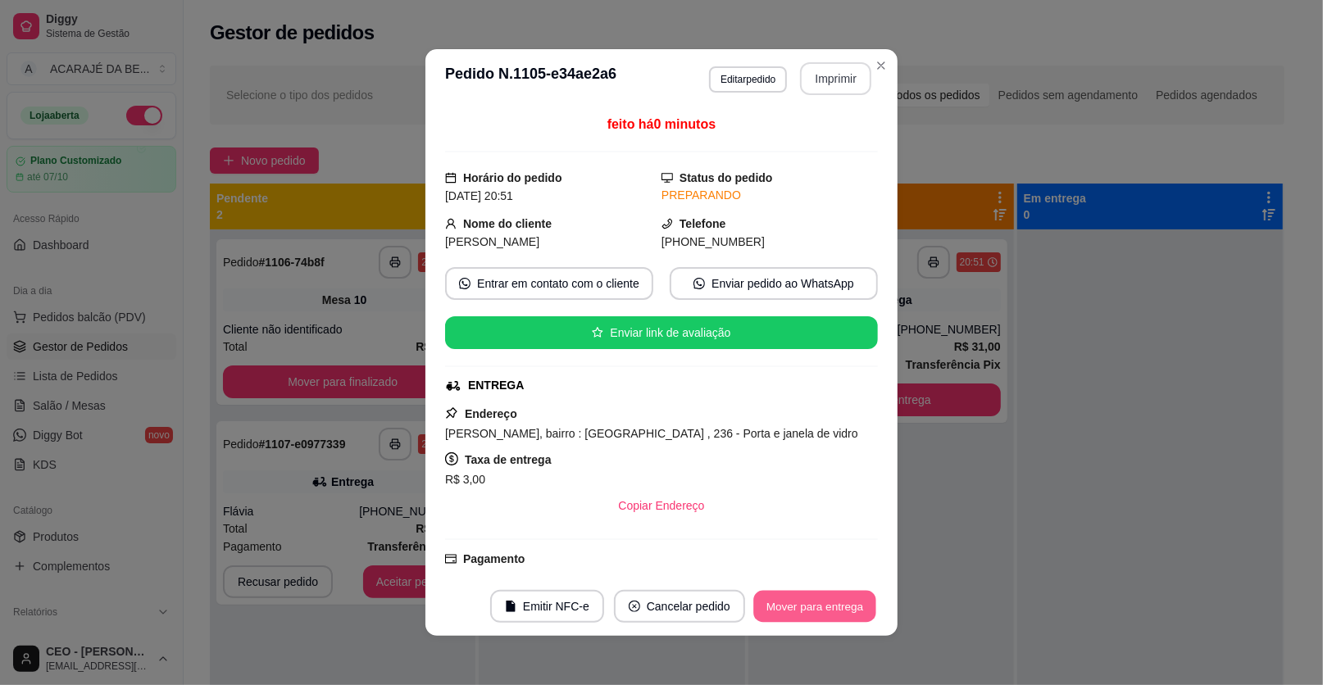
click at [849, 605] on button "Mover para entrega" at bounding box center [814, 607] width 123 height 32
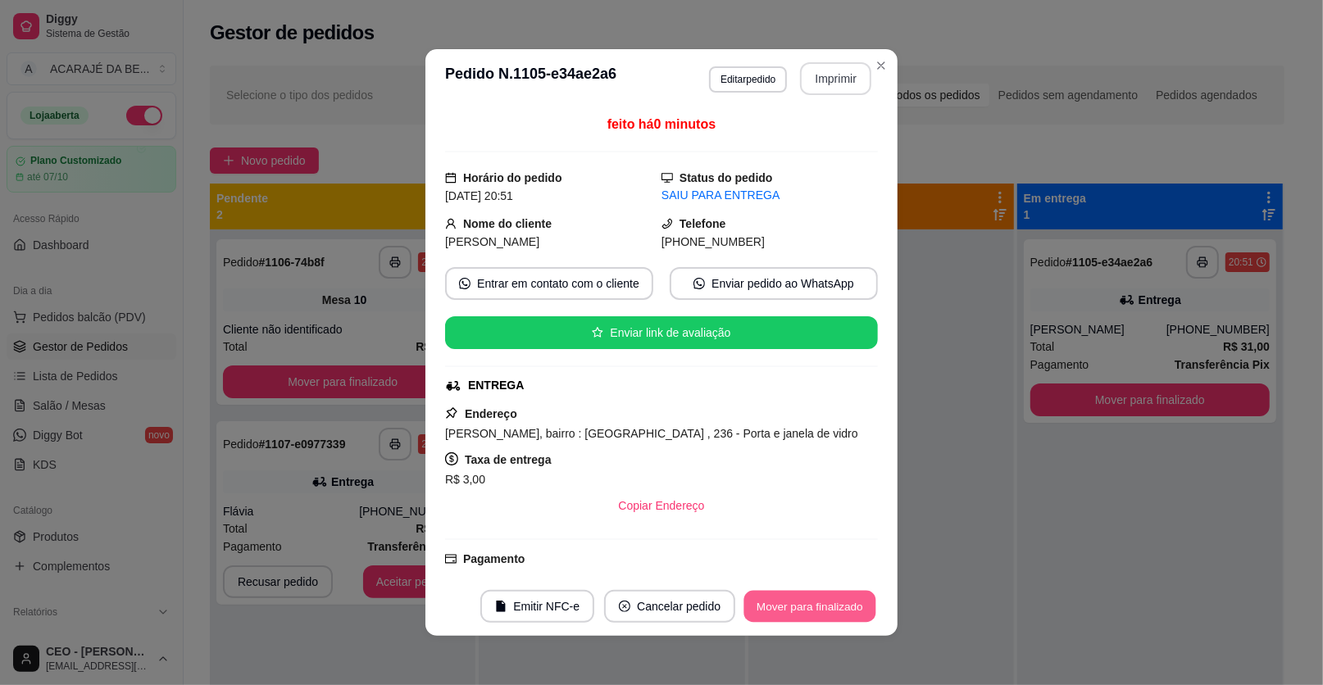
click at [852, 603] on button "Mover para finalizado" at bounding box center [810, 607] width 132 height 32
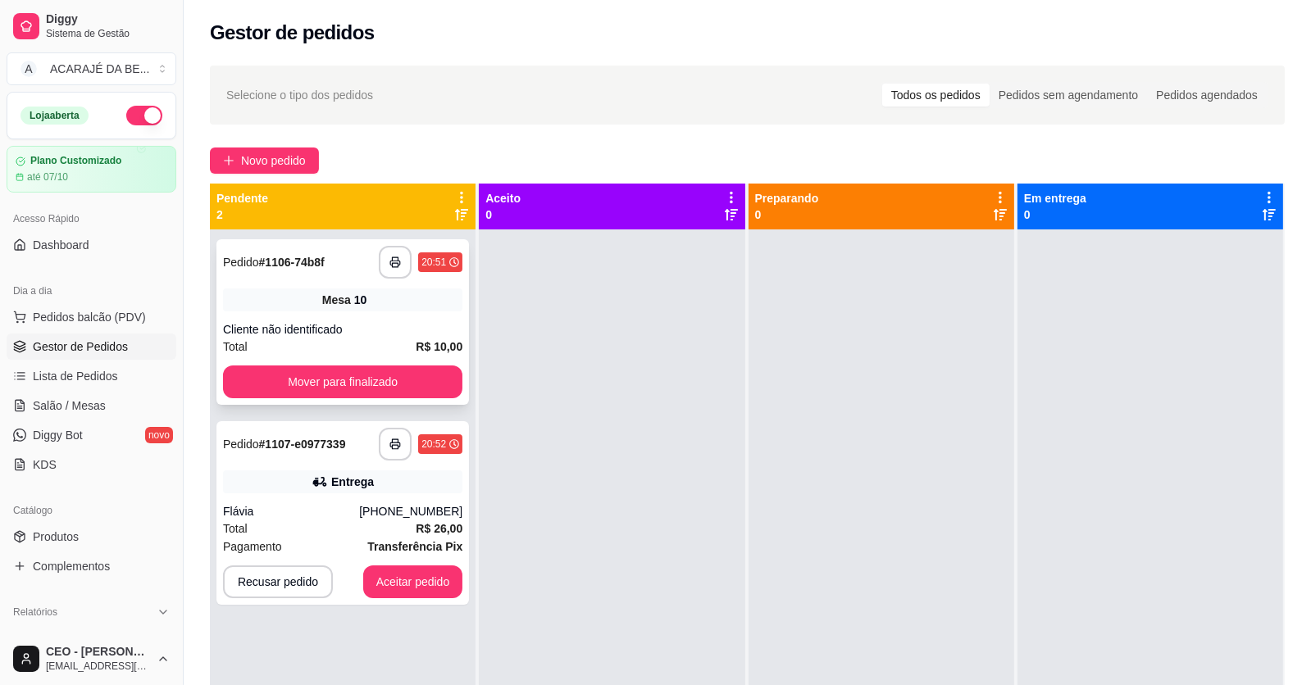
drag, startPoint x: 386, startPoint y: 292, endPoint x: 385, endPoint y: 281, distance: 10.7
click at [385, 281] on div "**********" at bounding box center [342, 322] width 252 height 166
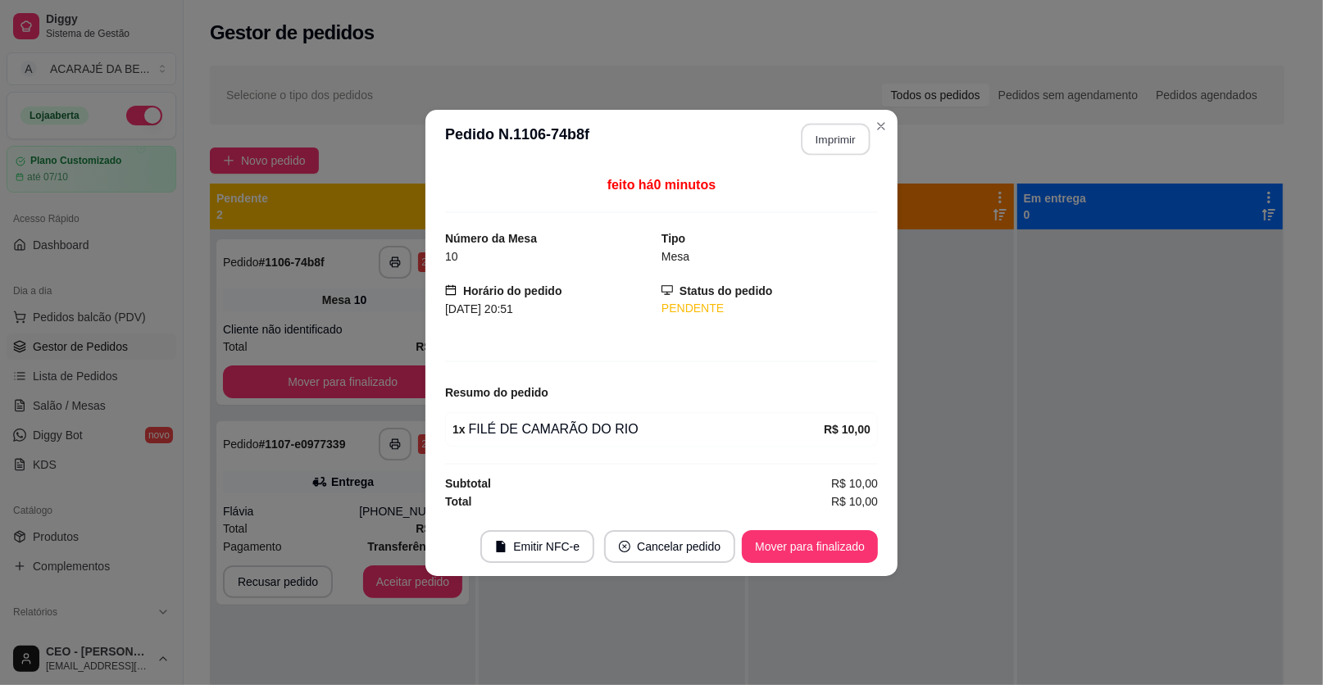
click at [846, 151] on button "Imprimir" at bounding box center [836, 139] width 69 height 32
click at [823, 541] on button "Mover para finalizado" at bounding box center [810, 546] width 136 height 33
click at [827, 541] on div "Mover para finalizado" at bounding box center [798, 546] width 159 height 33
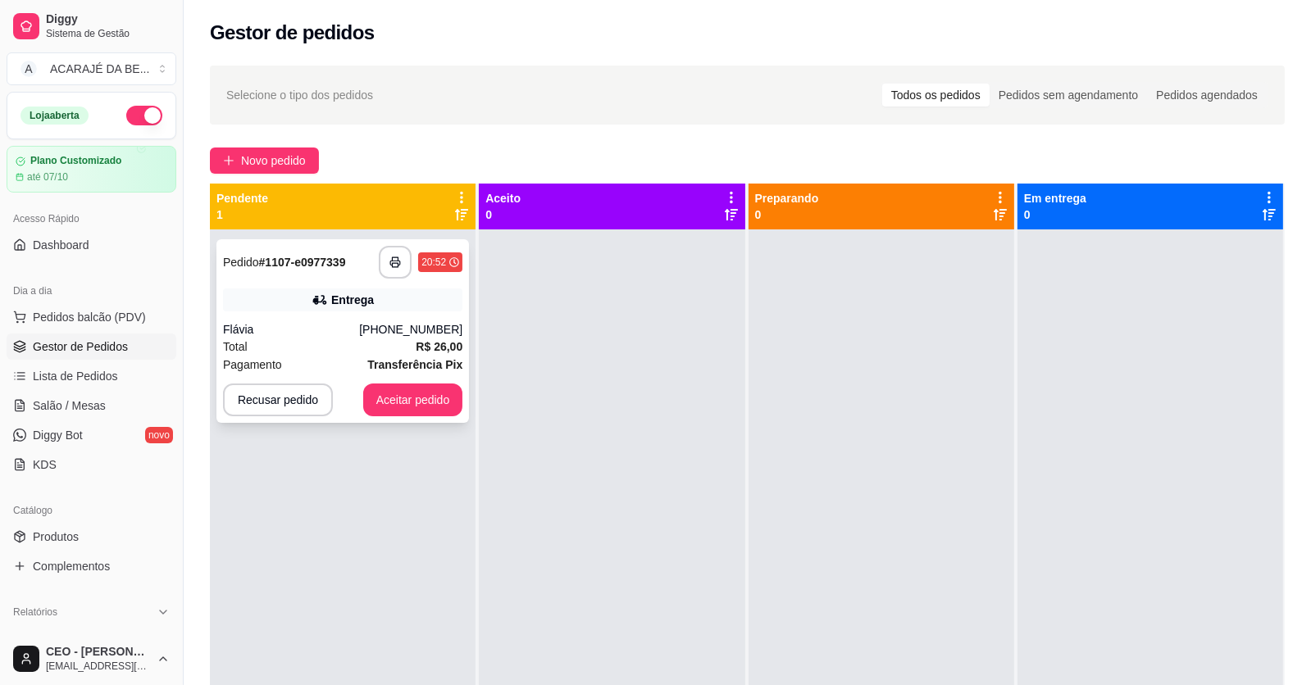
click at [439, 308] on div "Entrega" at bounding box center [342, 300] width 239 height 23
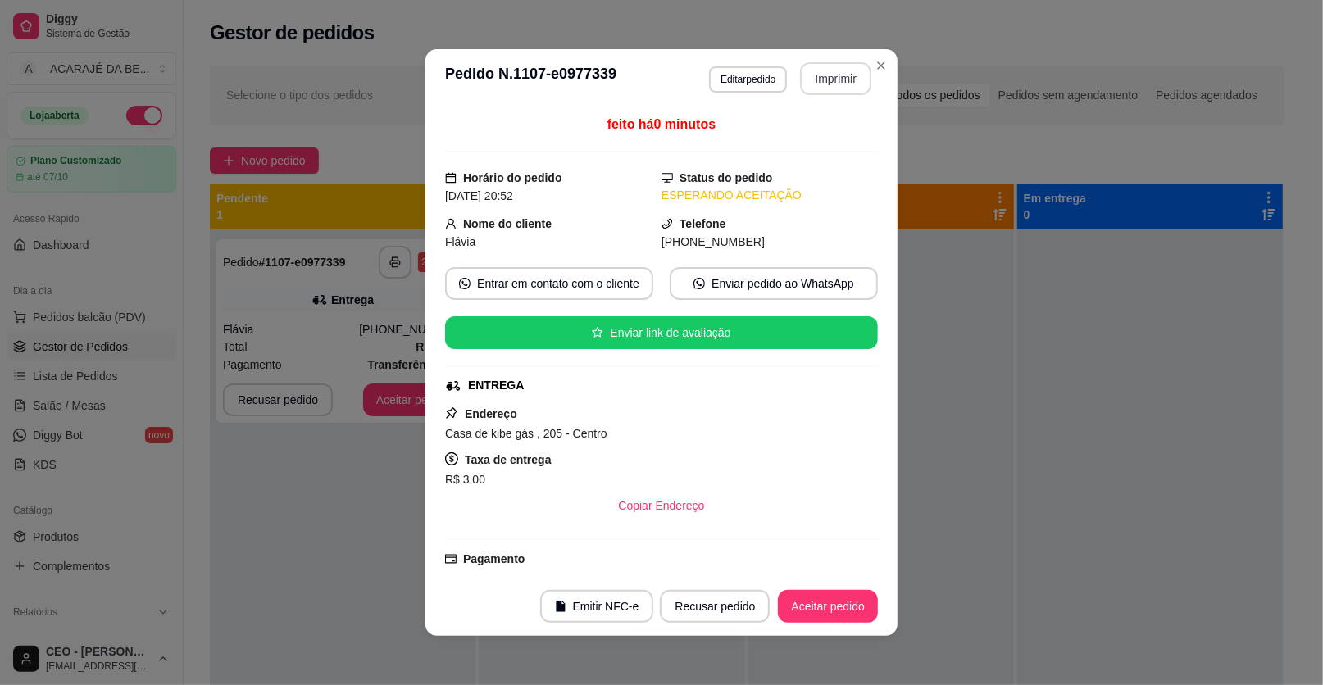
click at [811, 85] on button "Imprimir" at bounding box center [835, 78] width 71 height 33
click at [774, 620] on div "Recusar pedido Aceitar pedido" at bounding box center [769, 606] width 218 height 33
click at [780, 616] on button "Aceitar pedido" at bounding box center [828, 606] width 100 height 33
click at [782, 616] on div "Recusar pedido Aceitar pedido" at bounding box center [746, 606] width 264 height 33
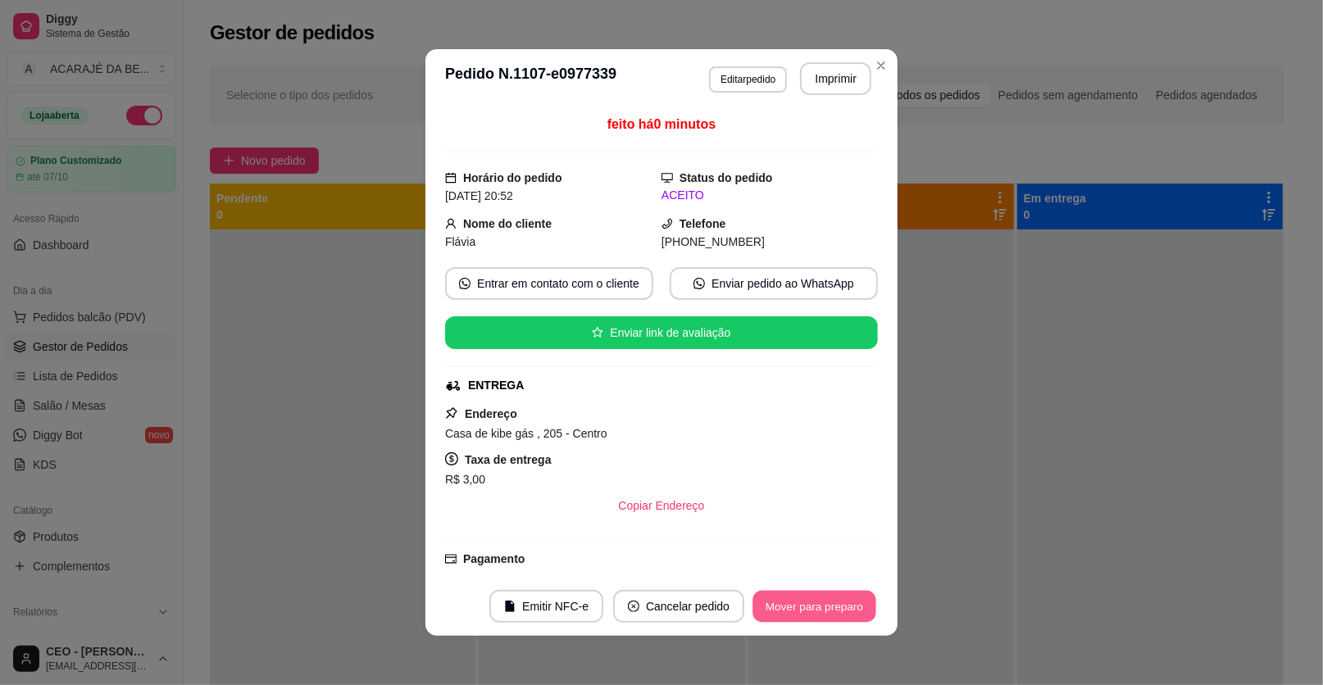
click at [785, 611] on button "Mover para preparo" at bounding box center [813, 607] width 123 height 32
click at [786, 611] on div "Mover para preparo" at bounding box center [814, 606] width 127 height 33
click at [787, 611] on div "Mover para preparo" at bounding box center [803, 606] width 150 height 33
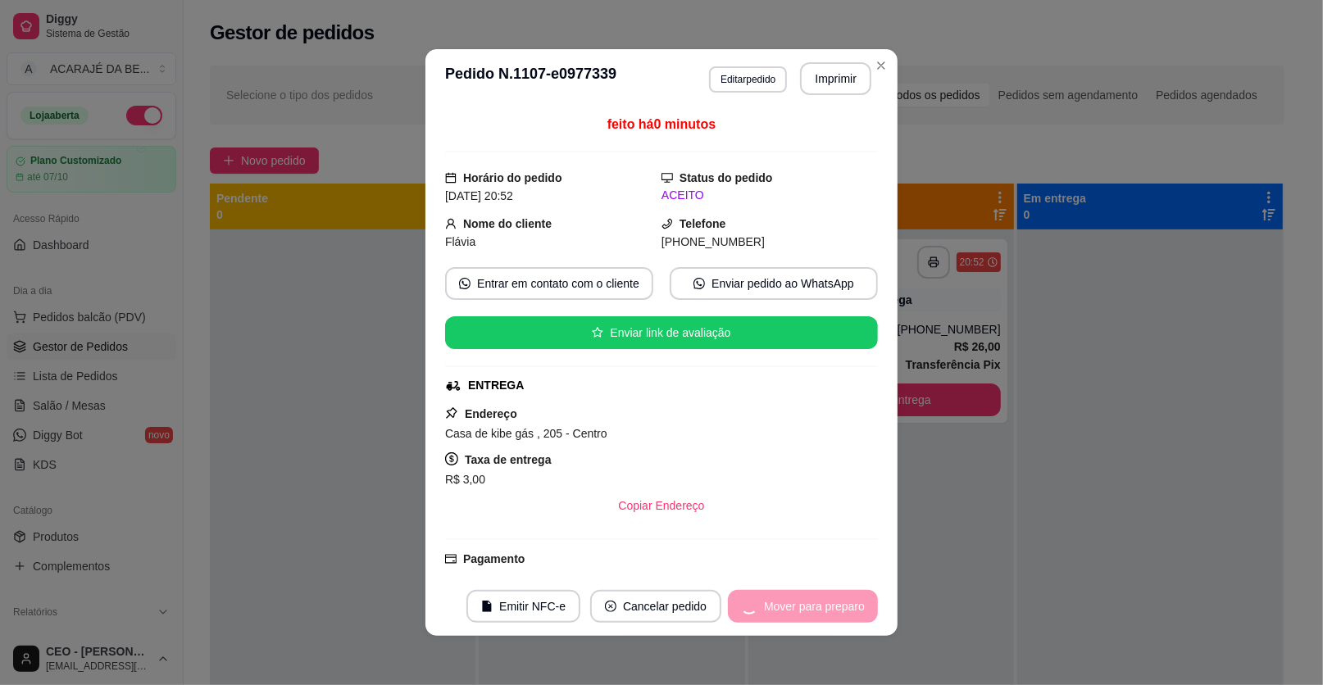
click at [788, 610] on div "Mover para preparo" at bounding box center [803, 606] width 150 height 33
click at [788, 610] on button "Mover para entrega" at bounding box center [815, 606] width 126 height 33
click at [789, 610] on div "Mover para entrega" at bounding box center [803, 606] width 149 height 33
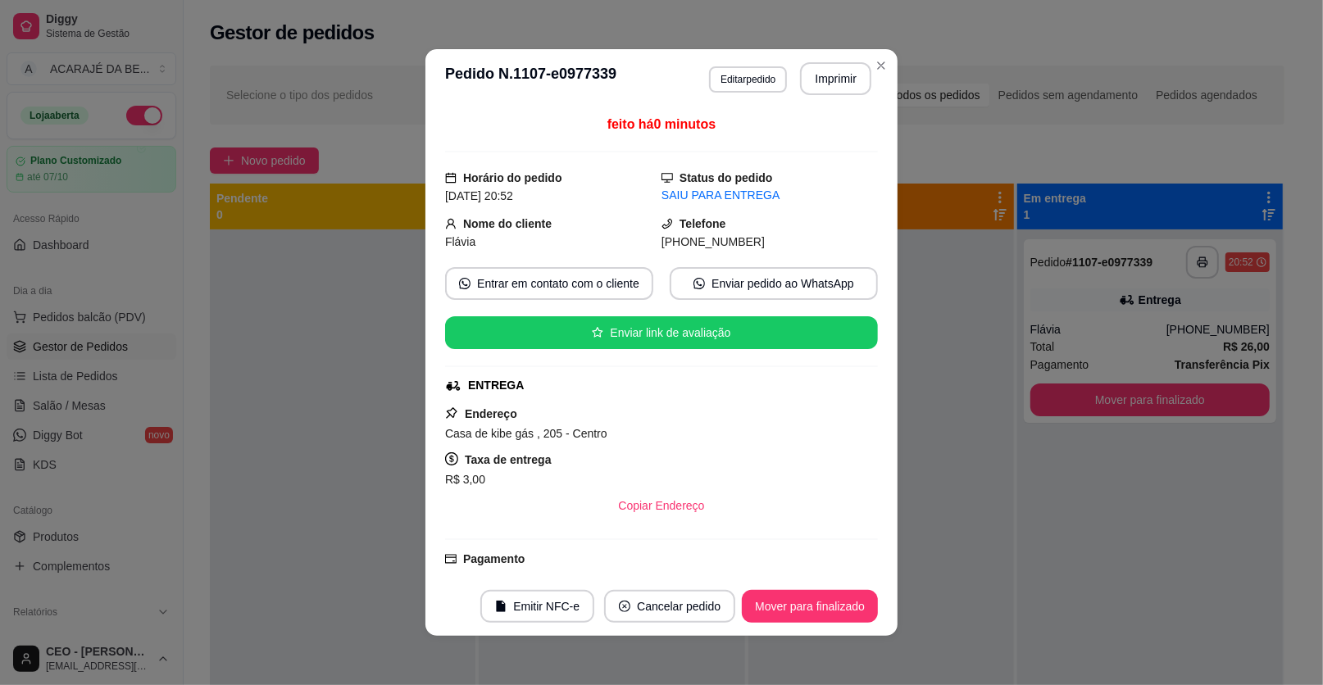
click at [793, 607] on button "Mover para finalizado" at bounding box center [810, 606] width 136 height 33
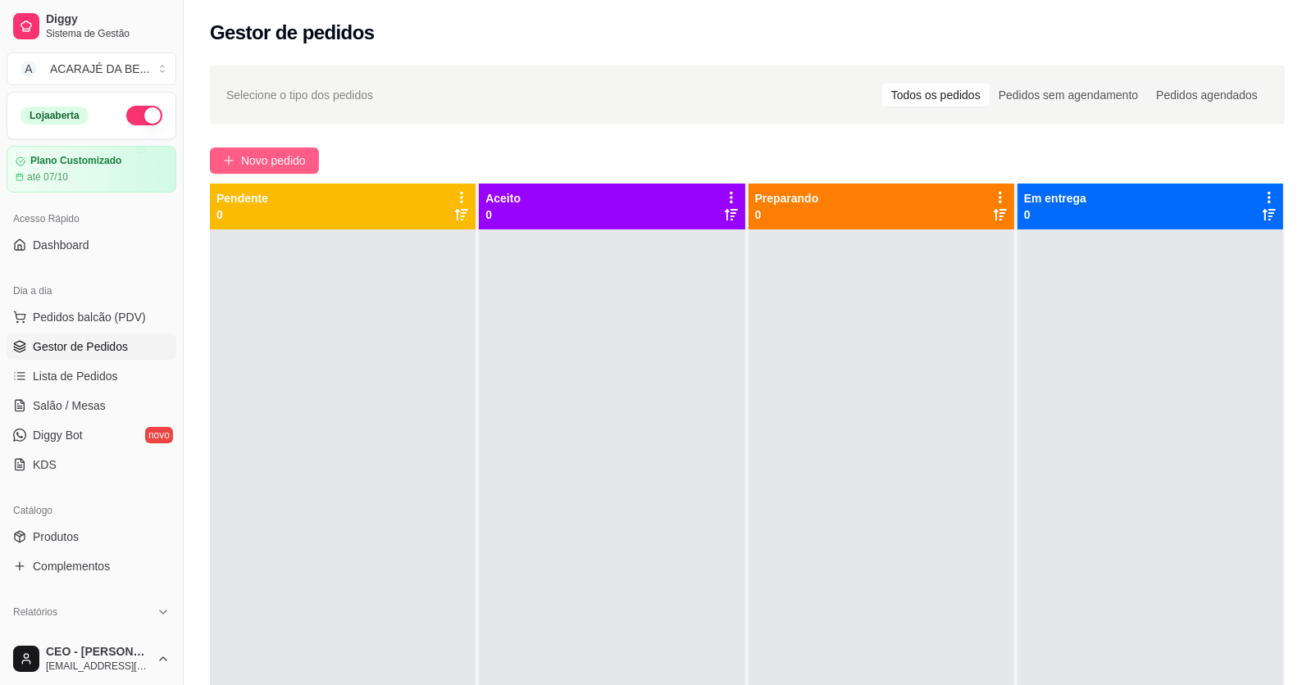
click at [298, 149] on button "Novo pedido" at bounding box center [264, 161] width 109 height 26
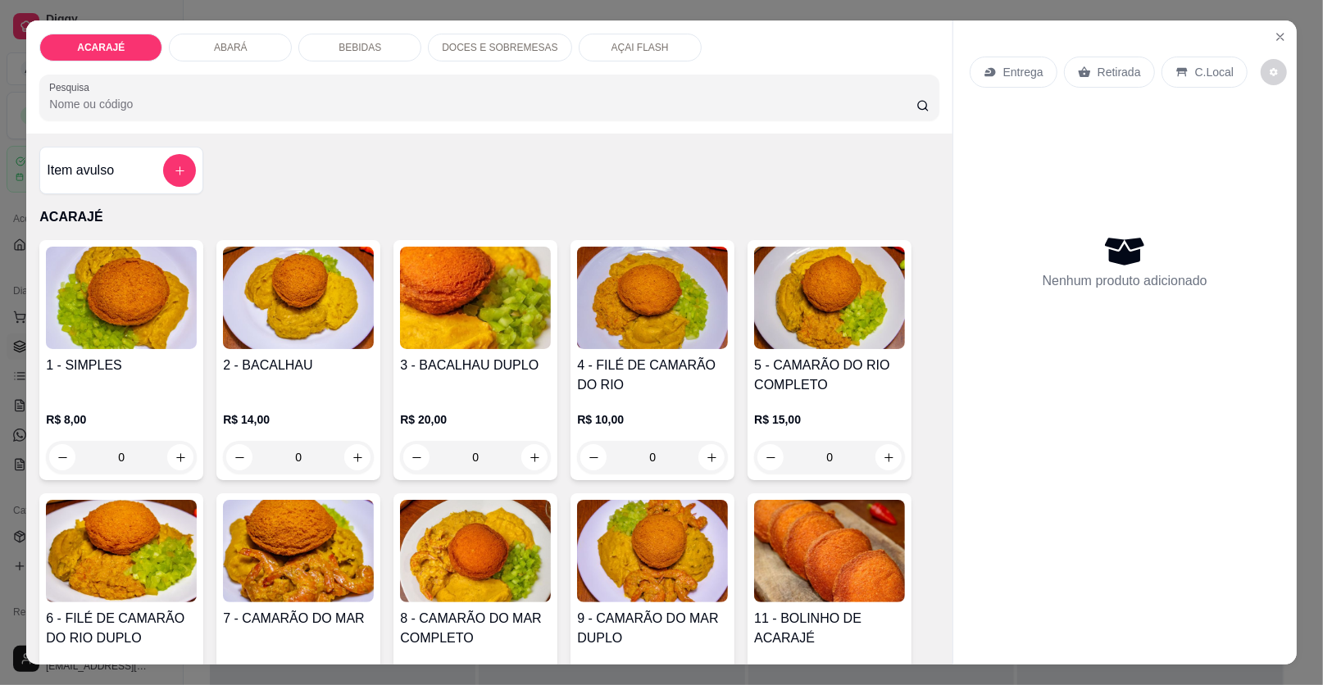
click at [1287, 43] on div "Entrega Retirada C.Local Nenhum produto adicionado" at bounding box center [1124, 329] width 343 height 618
click at [707, 452] on icon "increase-product-quantity" at bounding box center [712, 458] width 12 height 12
type input "2"
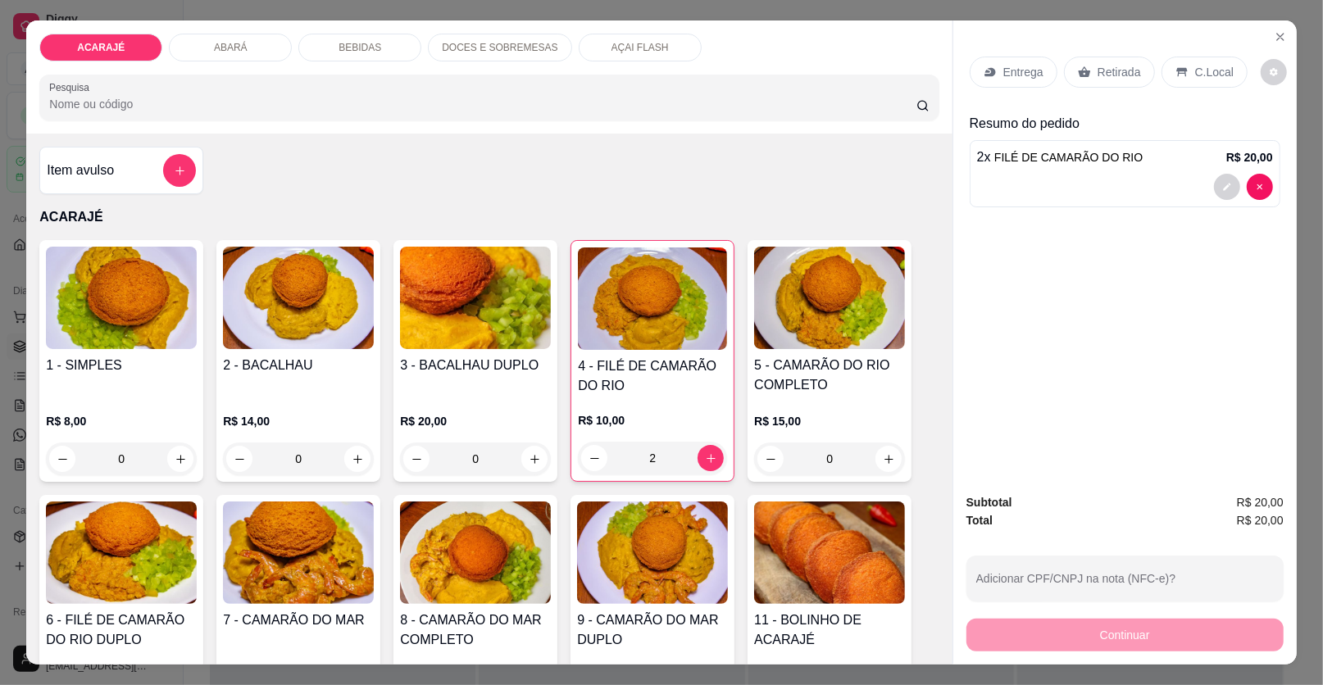
click at [1078, 70] on icon at bounding box center [1084, 71] width 12 height 11
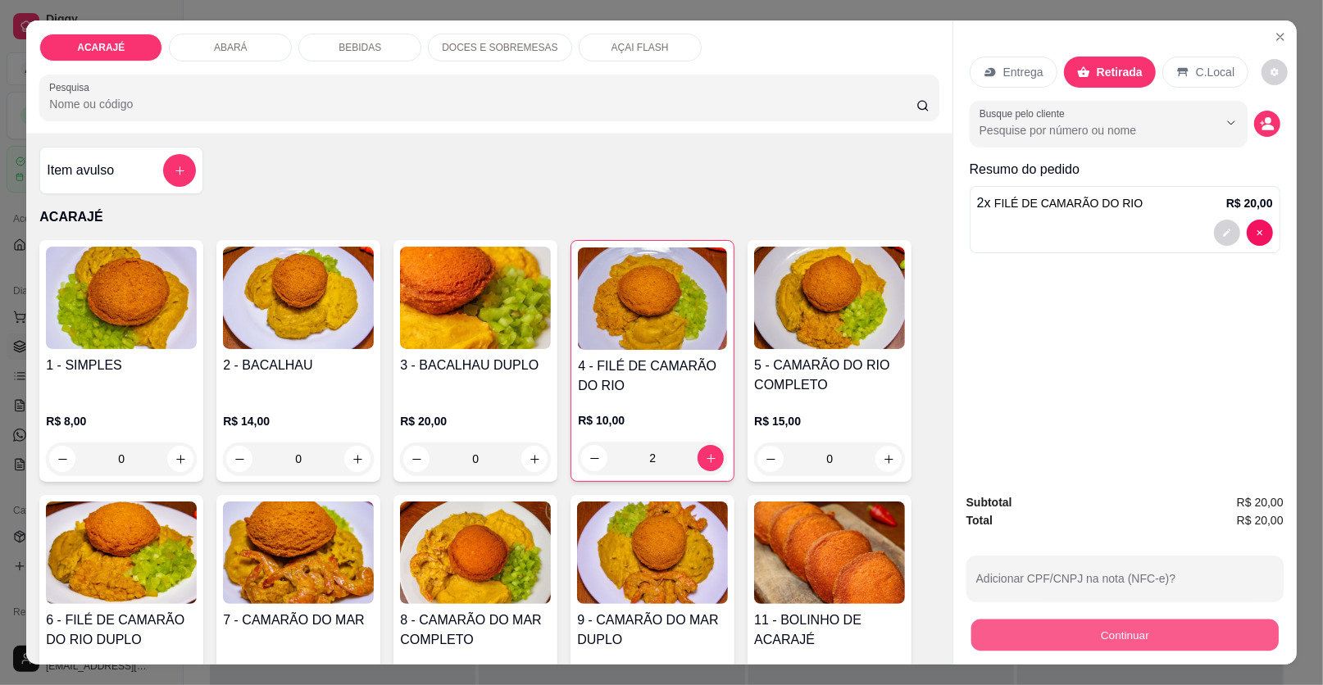
click at [1069, 629] on button "Continuar" at bounding box center [1124, 636] width 307 height 32
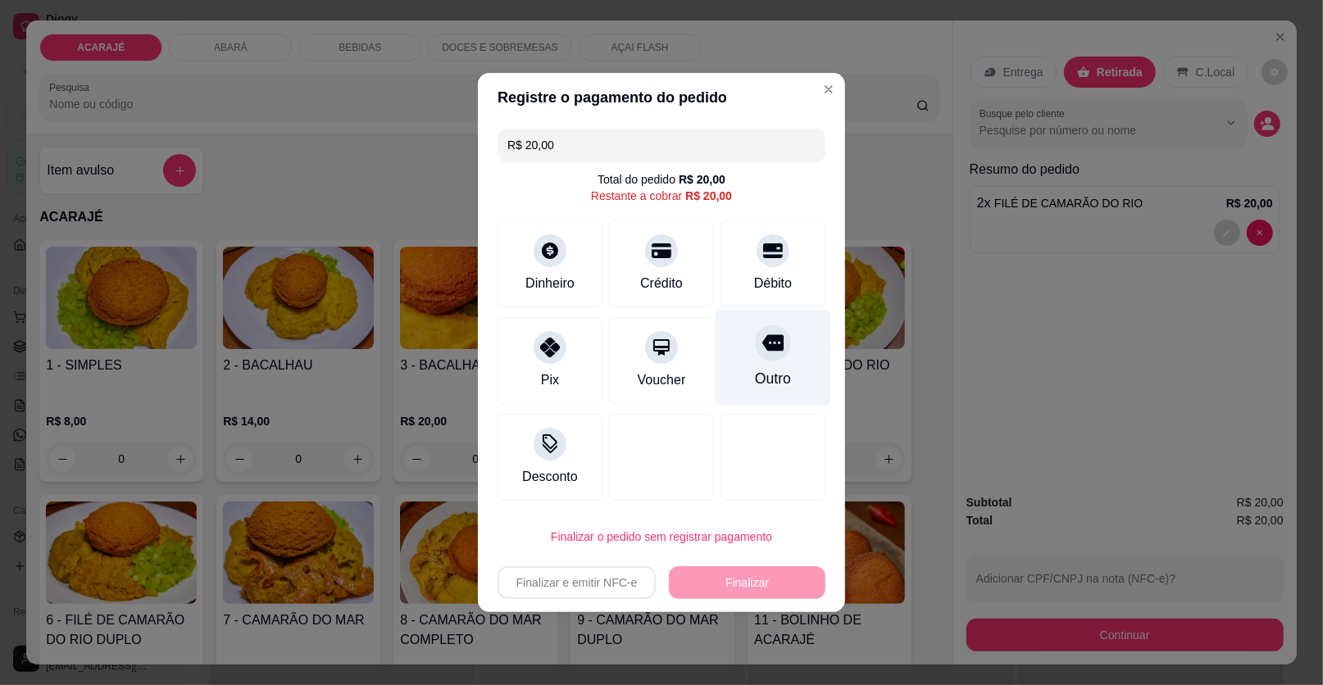
click at [770, 356] on div at bounding box center [773, 343] width 36 height 36
type input "R$ 0,00"
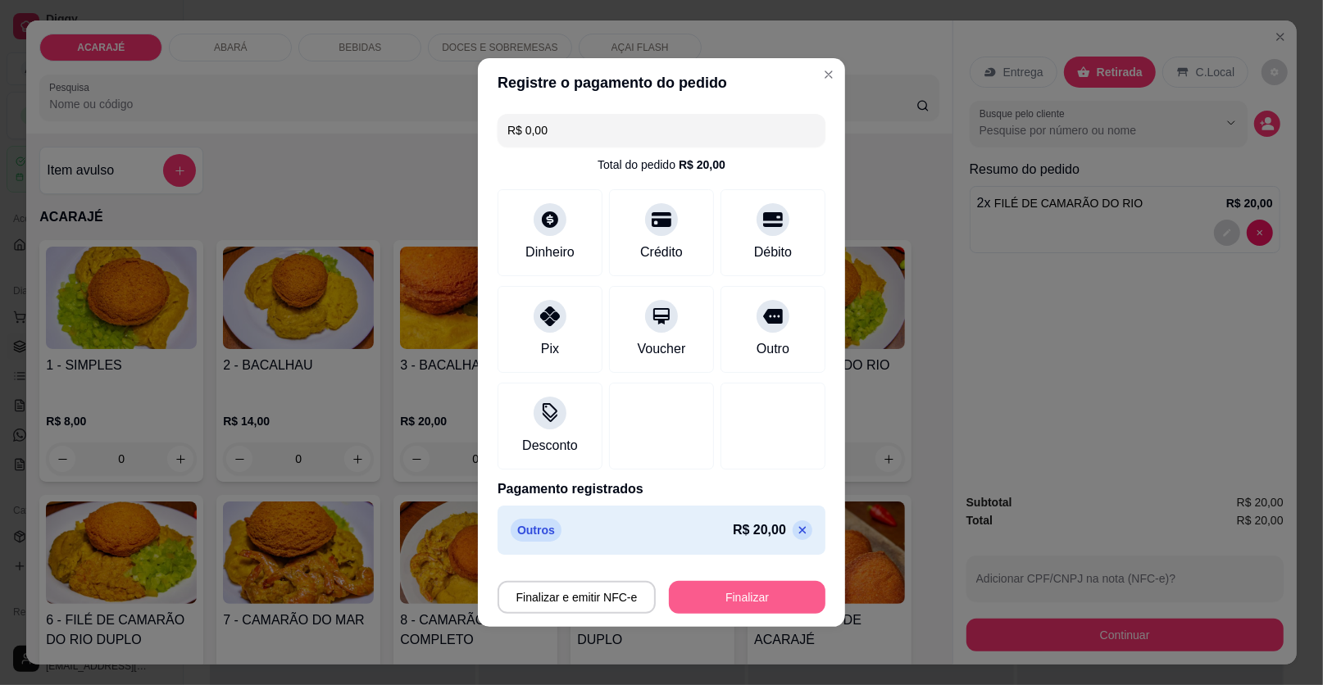
click at [752, 588] on button "Finalizar" at bounding box center [747, 597] width 157 height 33
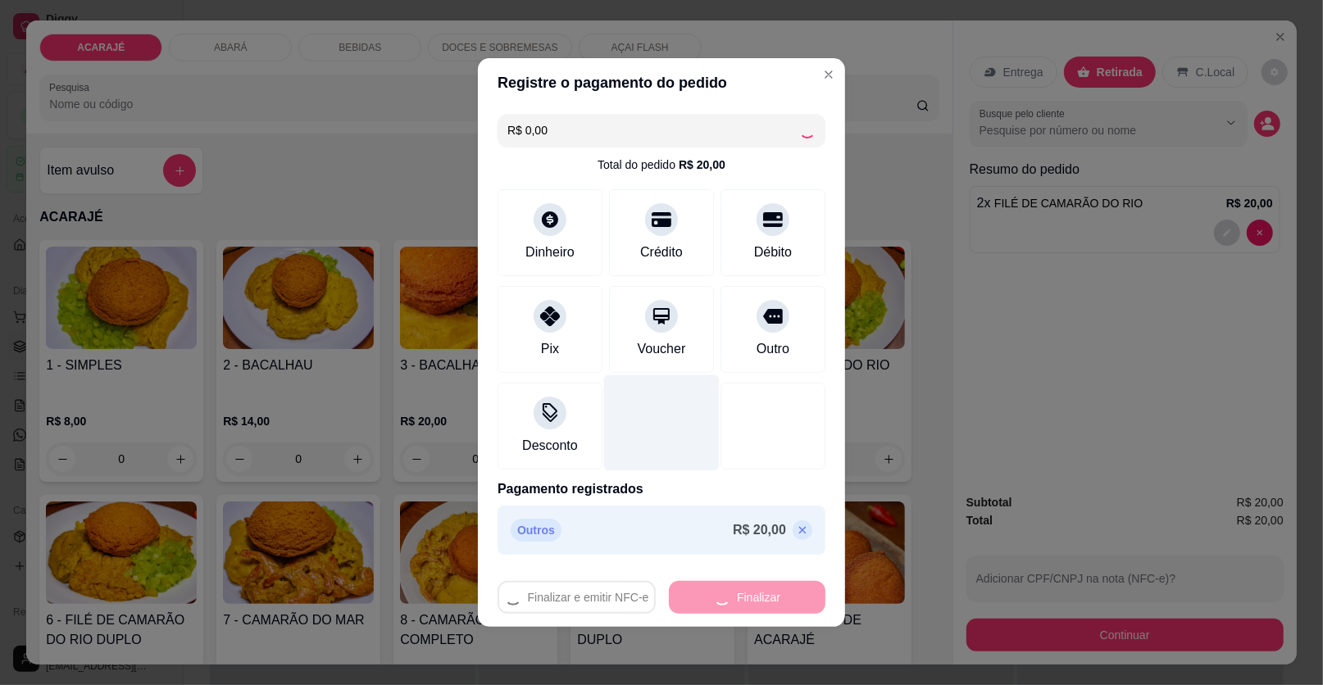
type input "0"
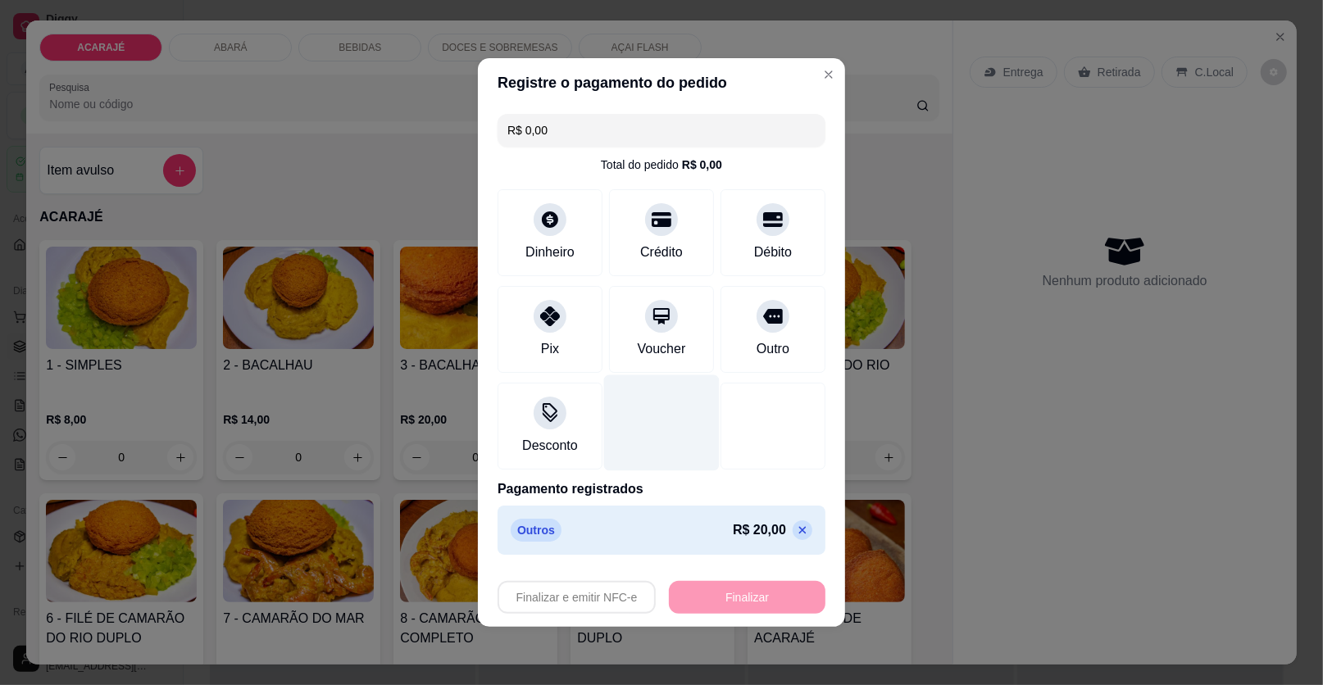
type input "-R$ 20,00"
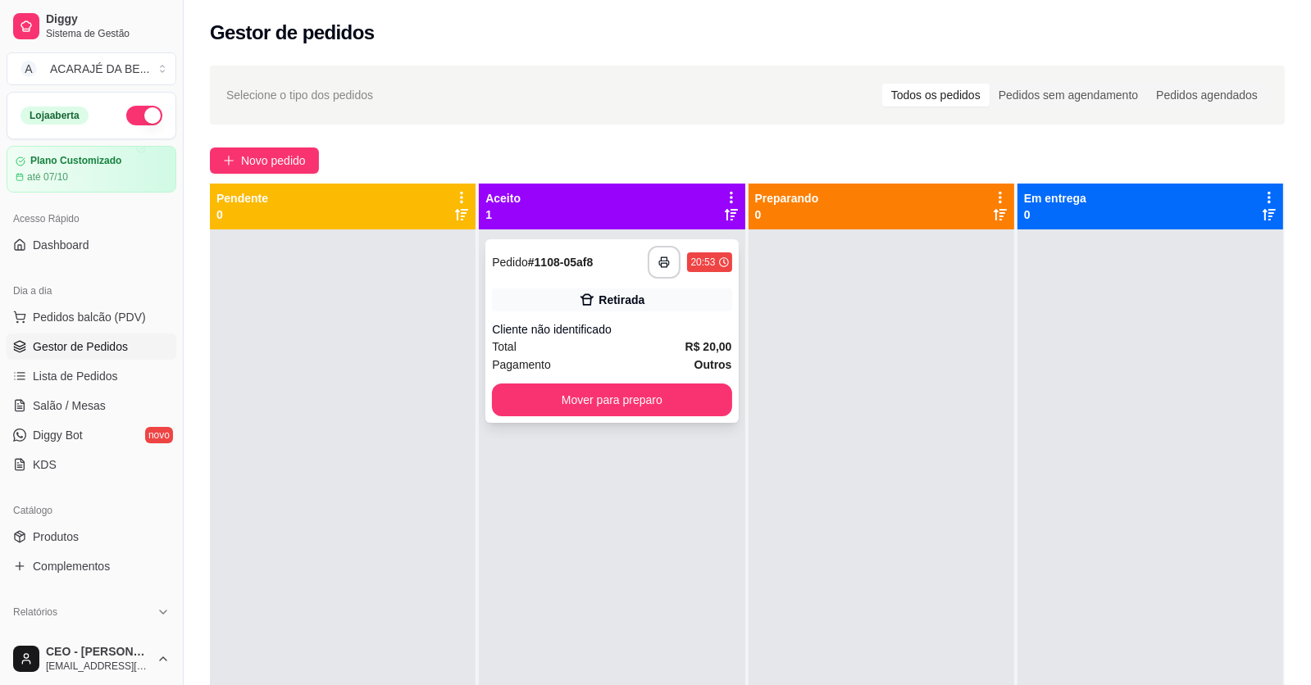
click at [549, 321] on div "Cliente não identificado" at bounding box center [611, 329] width 239 height 16
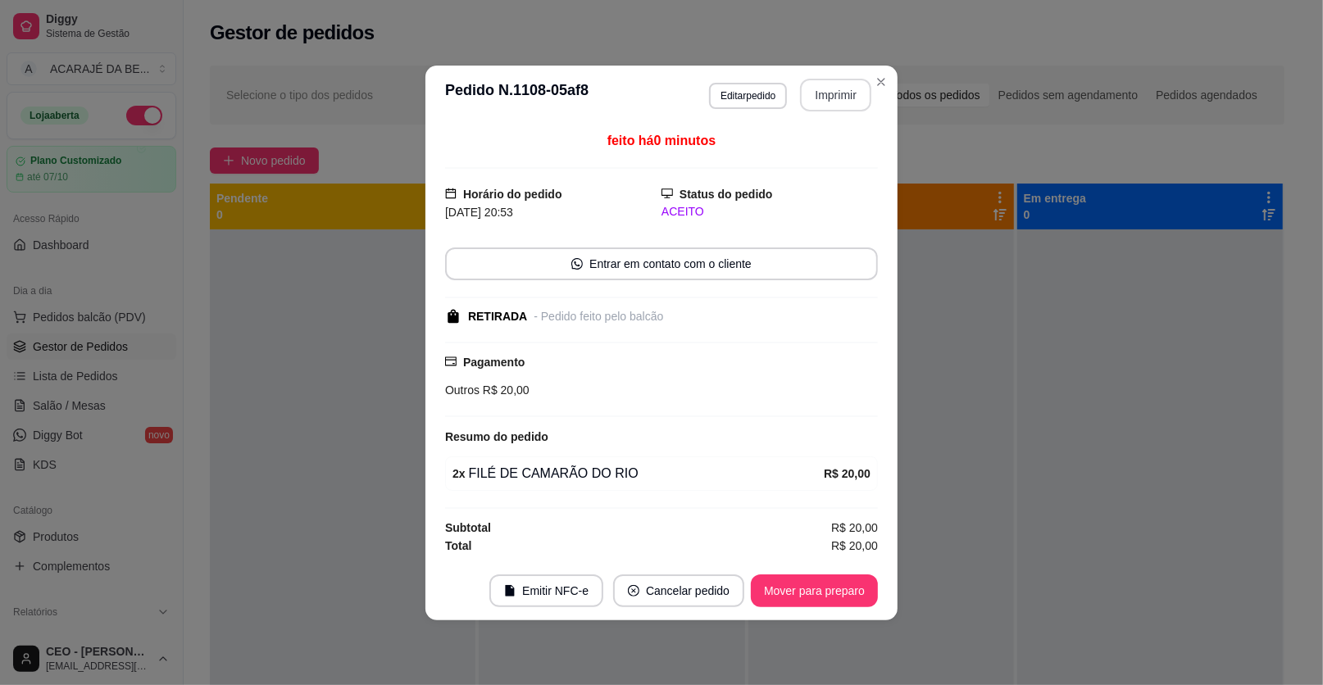
click at [843, 98] on button "Imprimir" at bounding box center [835, 95] width 71 height 33
click at [802, 587] on button "Mover para preparo" at bounding box center [814, 591] width 127 height 33
click at [807, 584] on div "Mover para preparo" at bounding box center [803, 591] width 150 height 33
click at [809, 582] on div "Mover para preparo" at bounding box center [803, 591] width 150 height 33
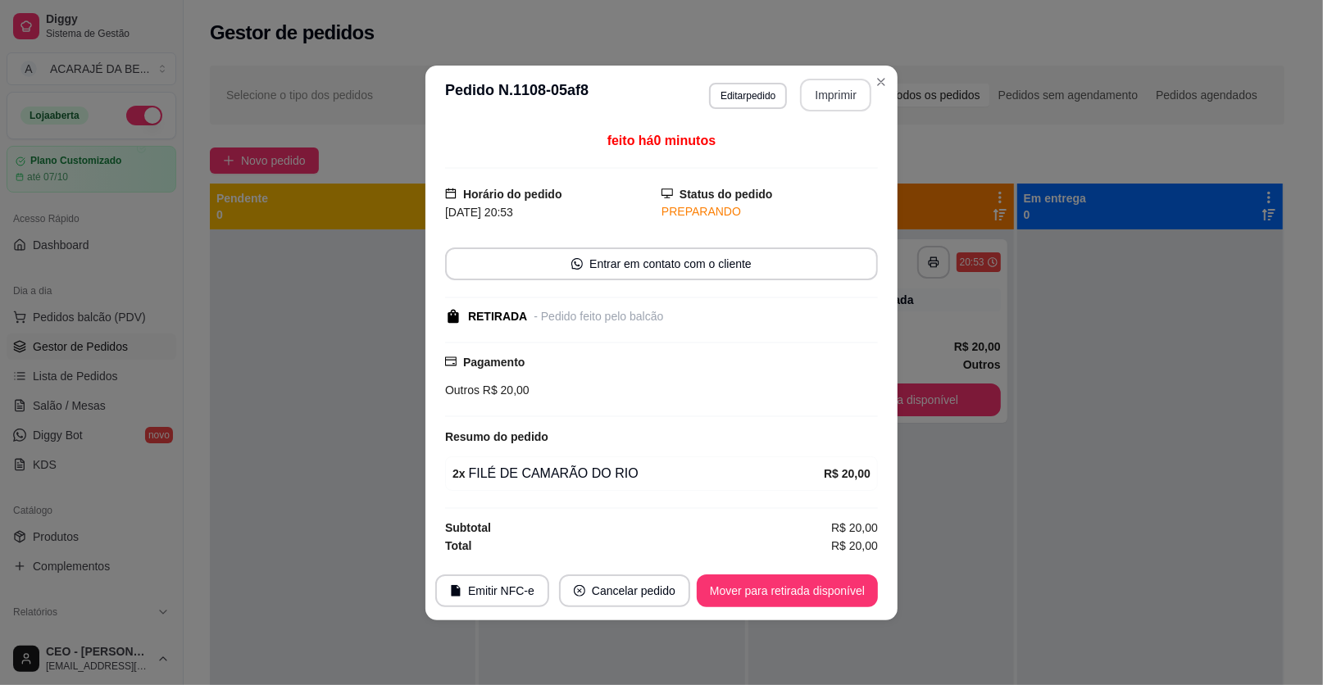
click at [811, 582] on button "Mover para retirada disponível" at bounding box center [787, 591] width 181 height 33
click at [811, 582] on div "Mover para retirada disponível" at bounding box center [776, 591] width 204 height 33
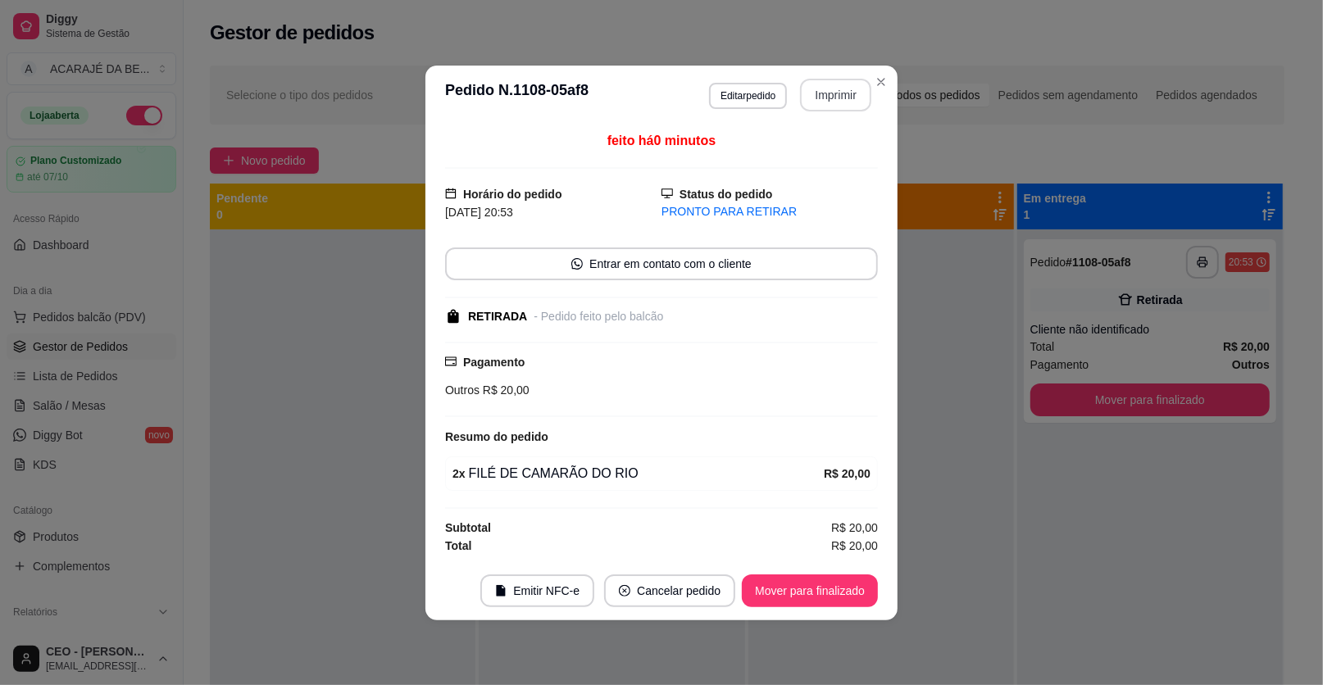
click at [812, 582] on button "Mover para finalizado" at bounding box center [810, 591] width 136 height 33
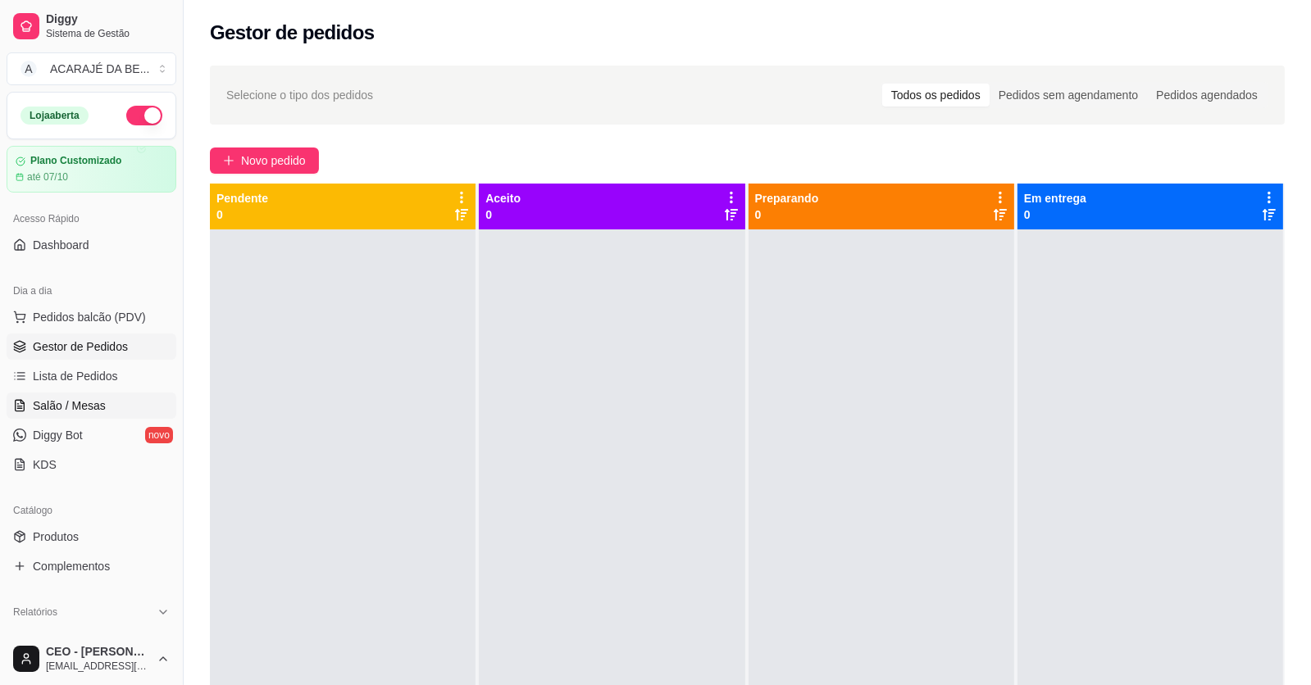
click at [75, 398] on span "Salão / Mesas" at bounding box center [69, 406] width 73 height 16
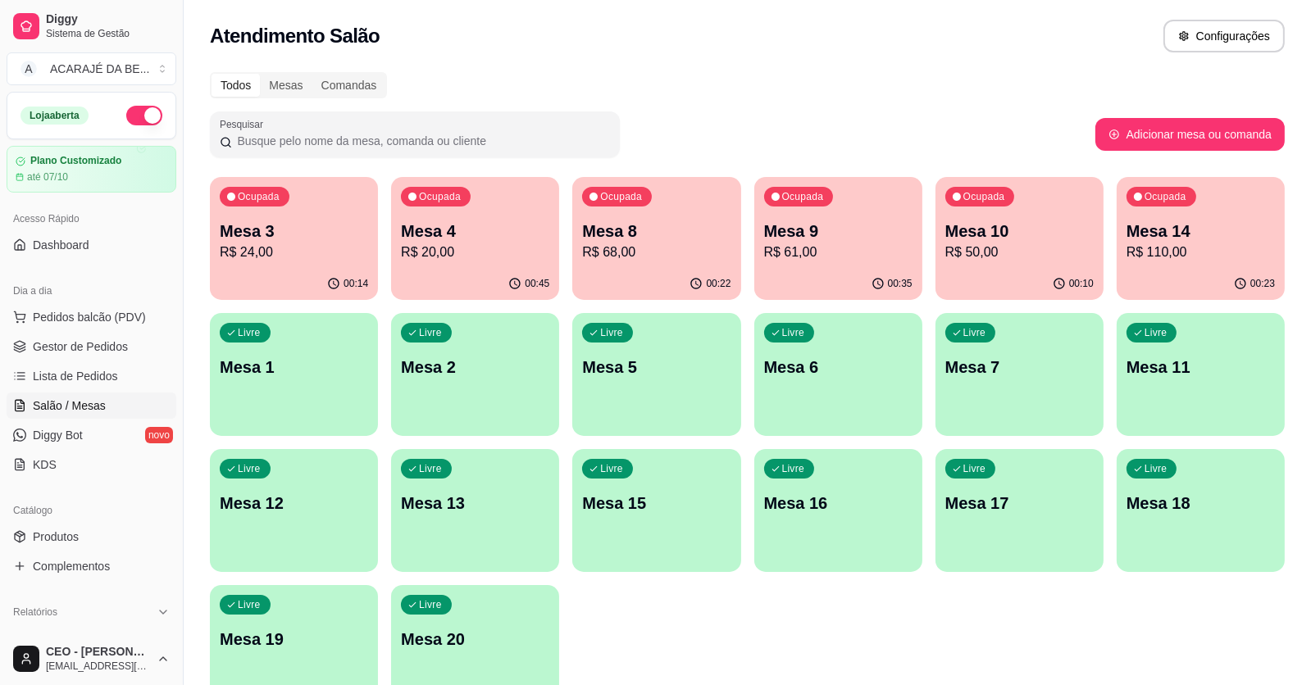
click at [623, 276] on div "00:22" at bounding box center [656, 284] width 168 height 32
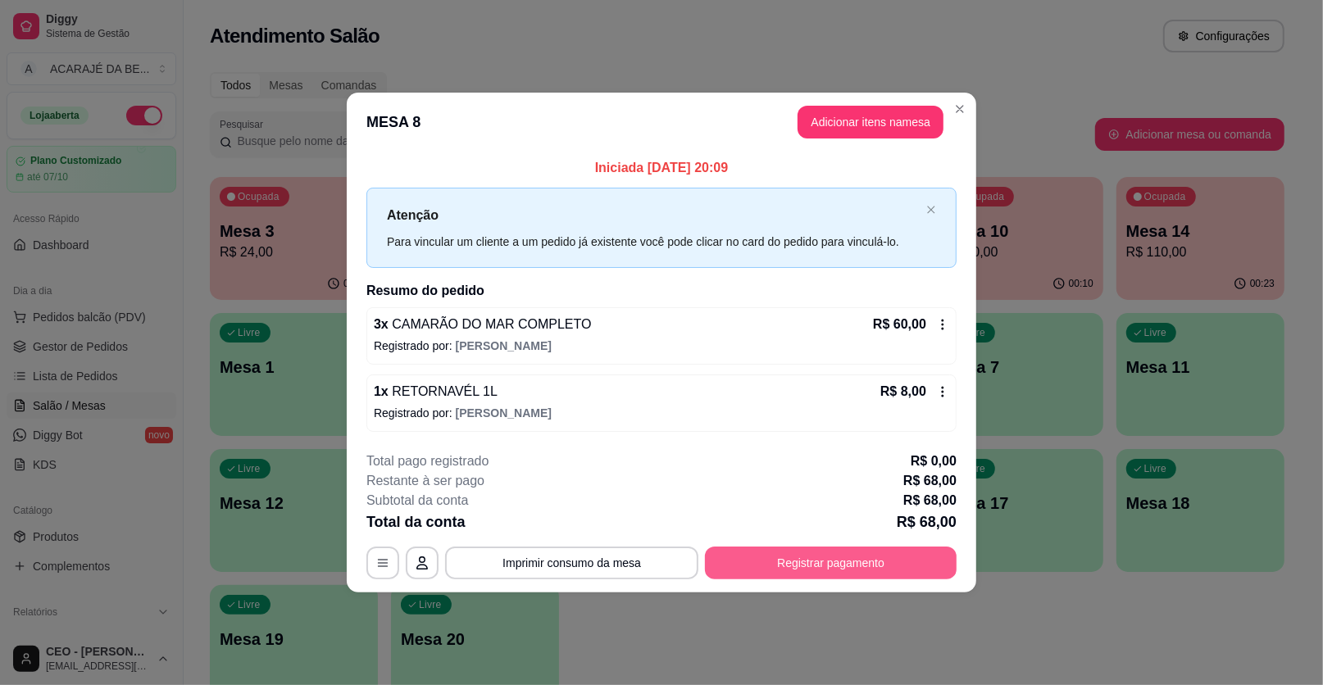
click at [896, 565] on button "Registrar pagamento" at bounding box center [831, 563] width 252 height 33
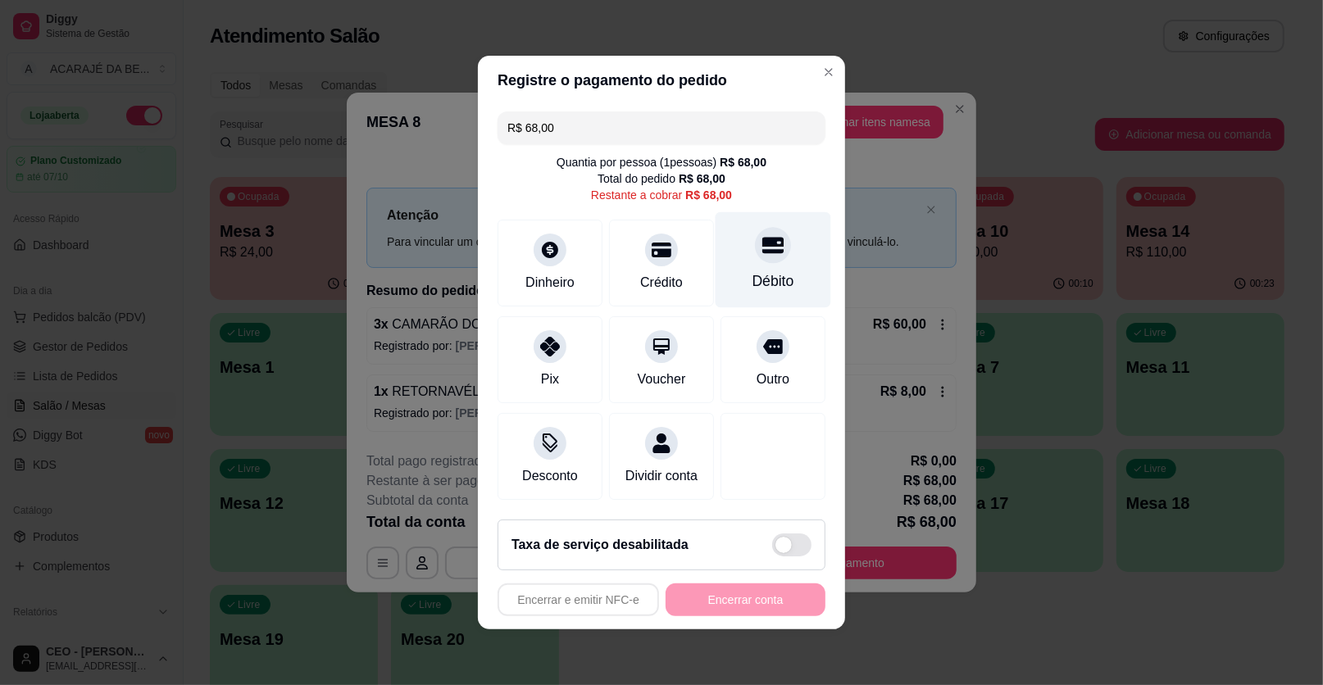
click at [752, 266] on div "Débito" at bounding box center [774, 260] width 116 height 96
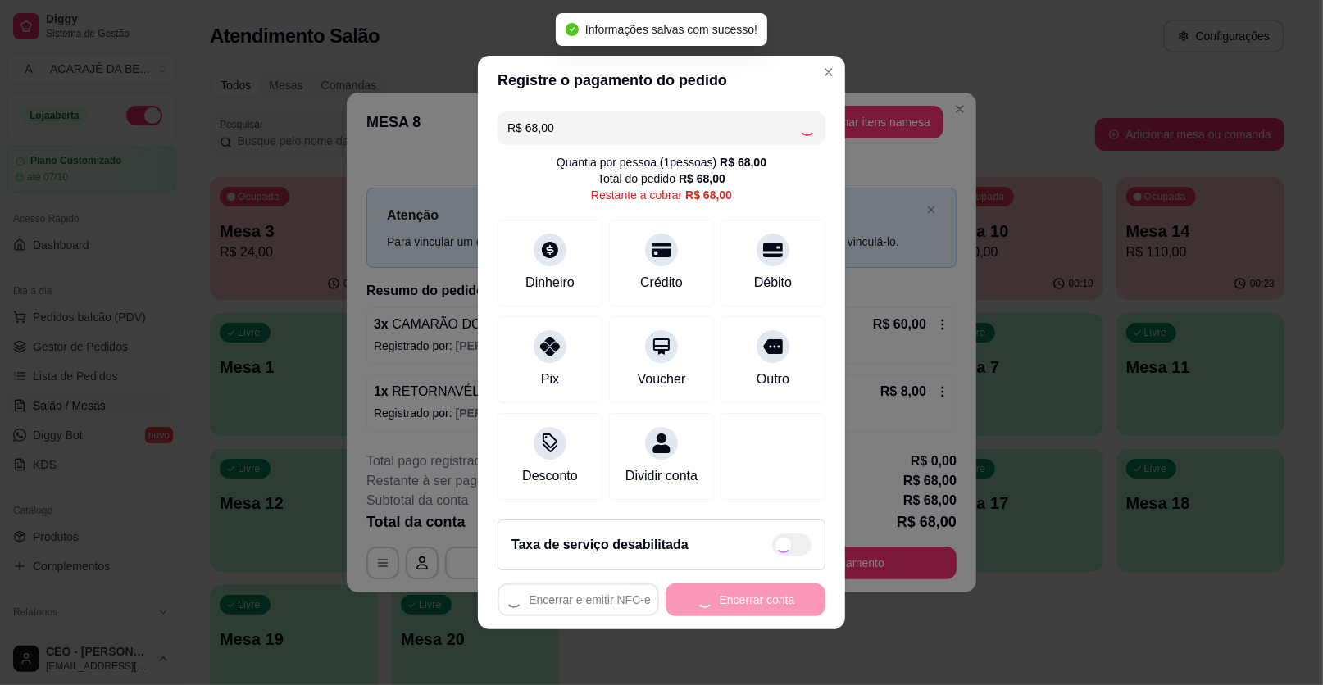
type input "R$ 0,00"
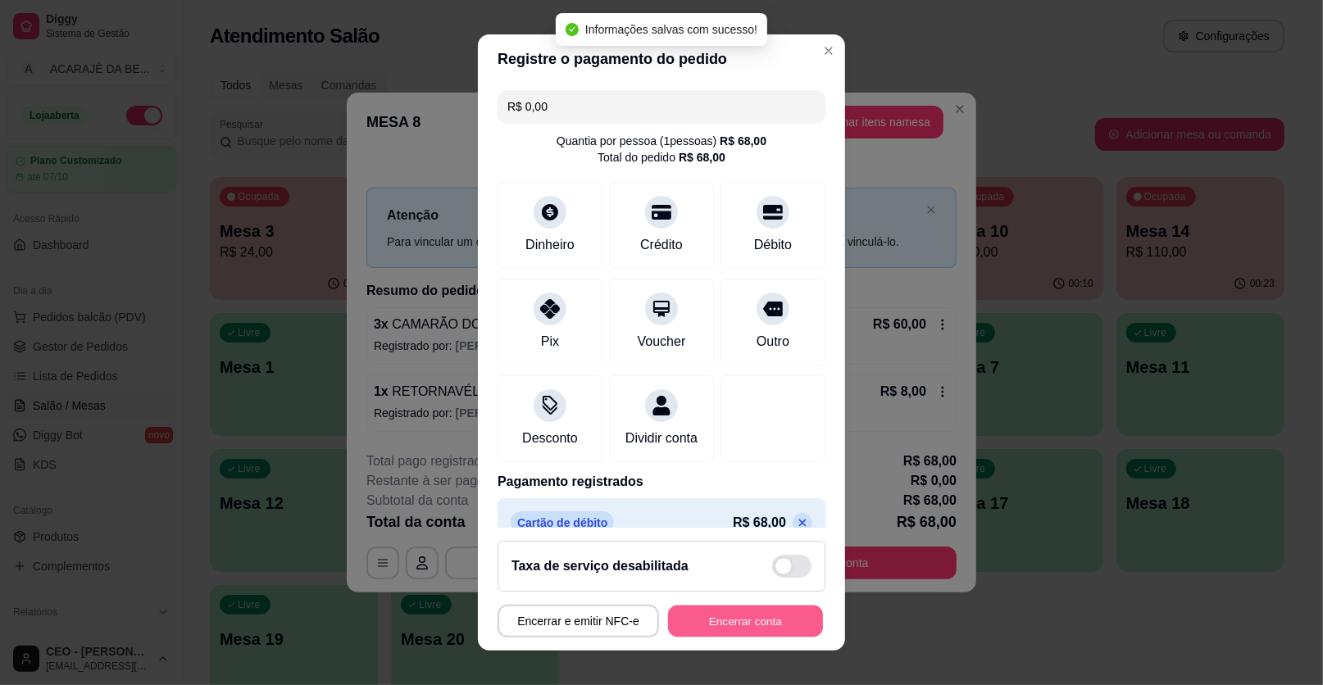
click at [732, 630] on button "Encerrar conta" at bounding box center [745, 622] width 155 height 32
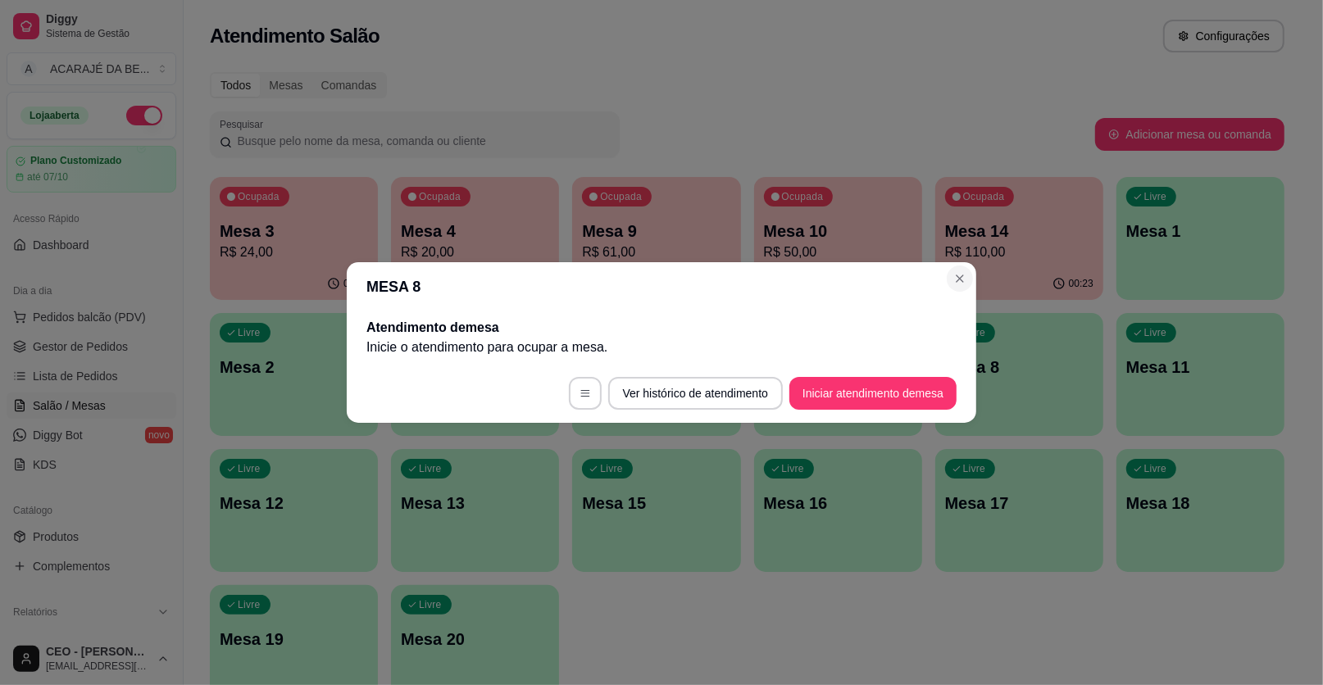
click at [969, 277] on section "MESA 8 Atendimento de mesa Inicie o atendimento para ocupar a mesa . Ver histór…" at bounding box center [661, 342] width 629 height 161
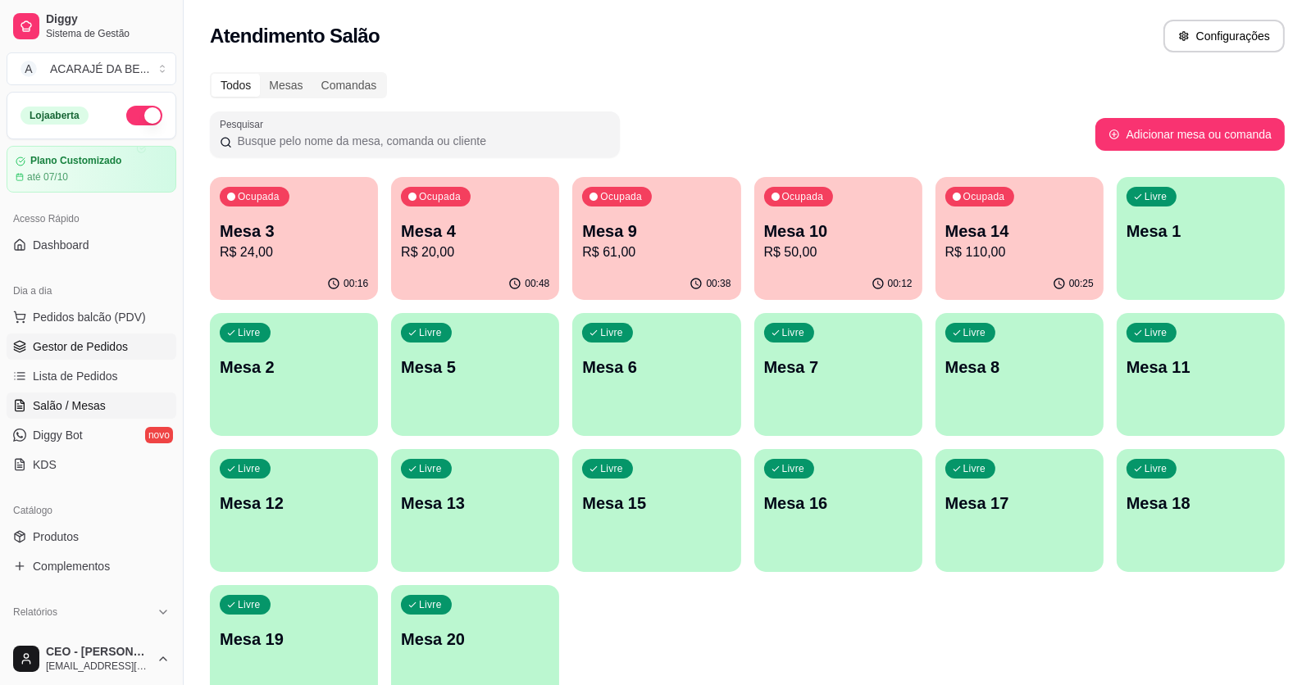
click at [80, 343] on span "Gestor de Pedidos" at bounding box center [80, 347] width 95 height 16
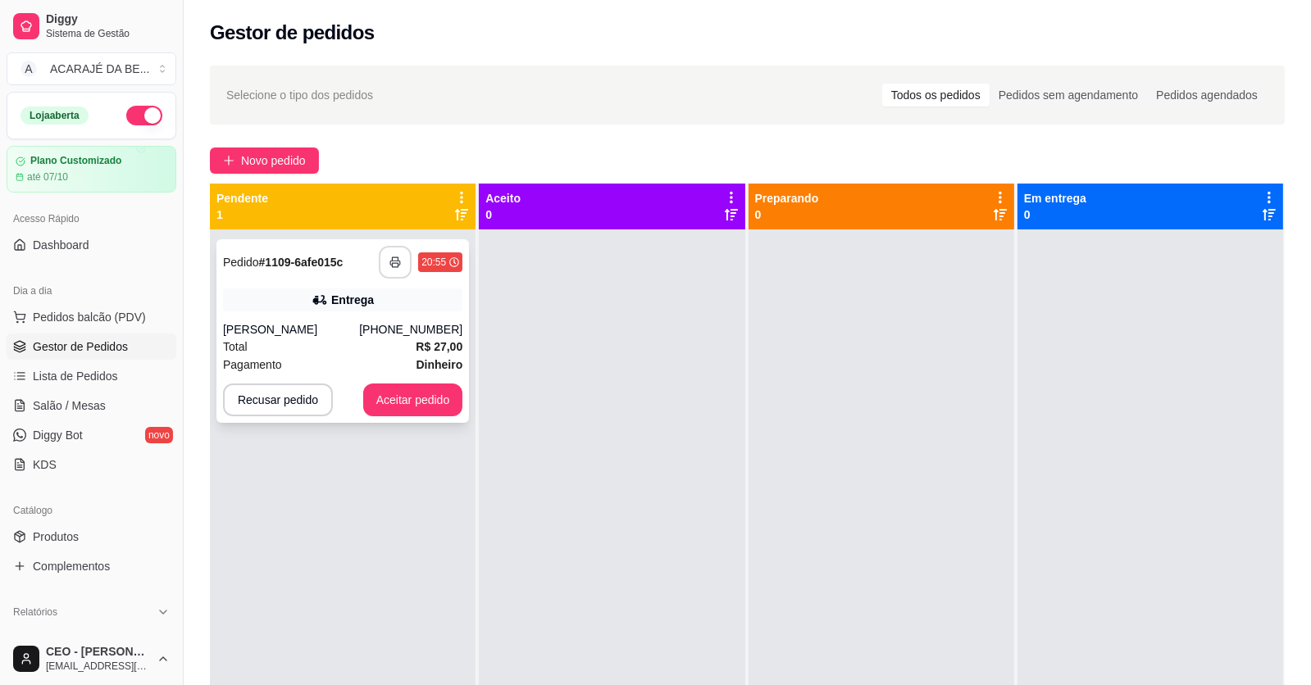
click at [398, 261] on icon "button" at bounding box center [395, 263] width 10 height 4
click at [418, 389] on button "Aceitar pedido" at bounding box center [413, 400] width 97 height 32
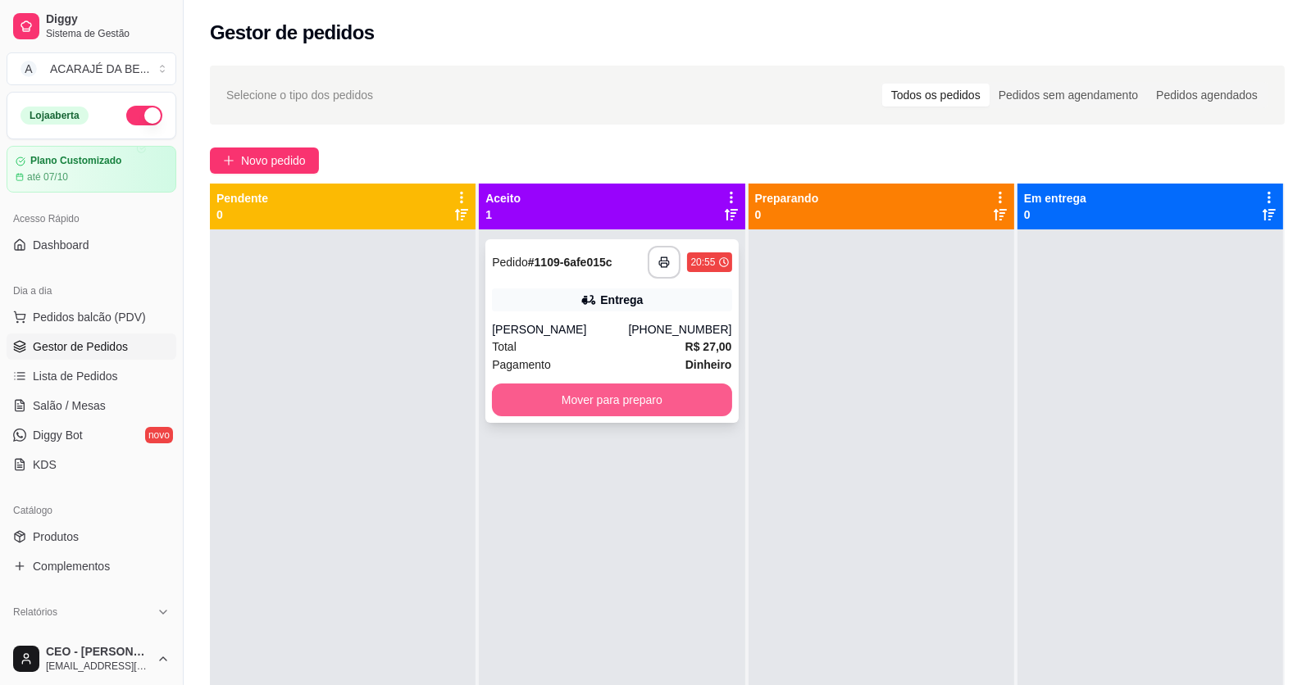
click at [570, 407] on button "Mover para preparo" at bounding box center [611, 400] width 239 height 33
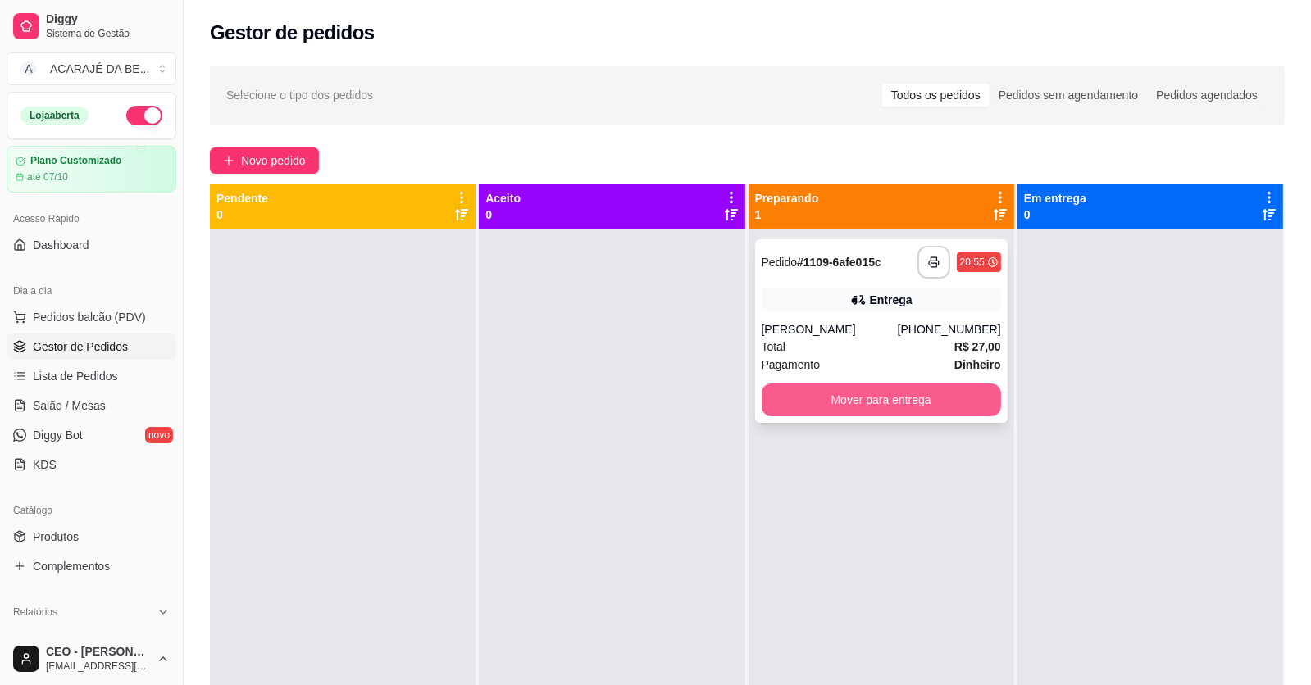
click at [802, 403] on button "Mover para entrega" at bounding box center [880, 400] width 239 height 33
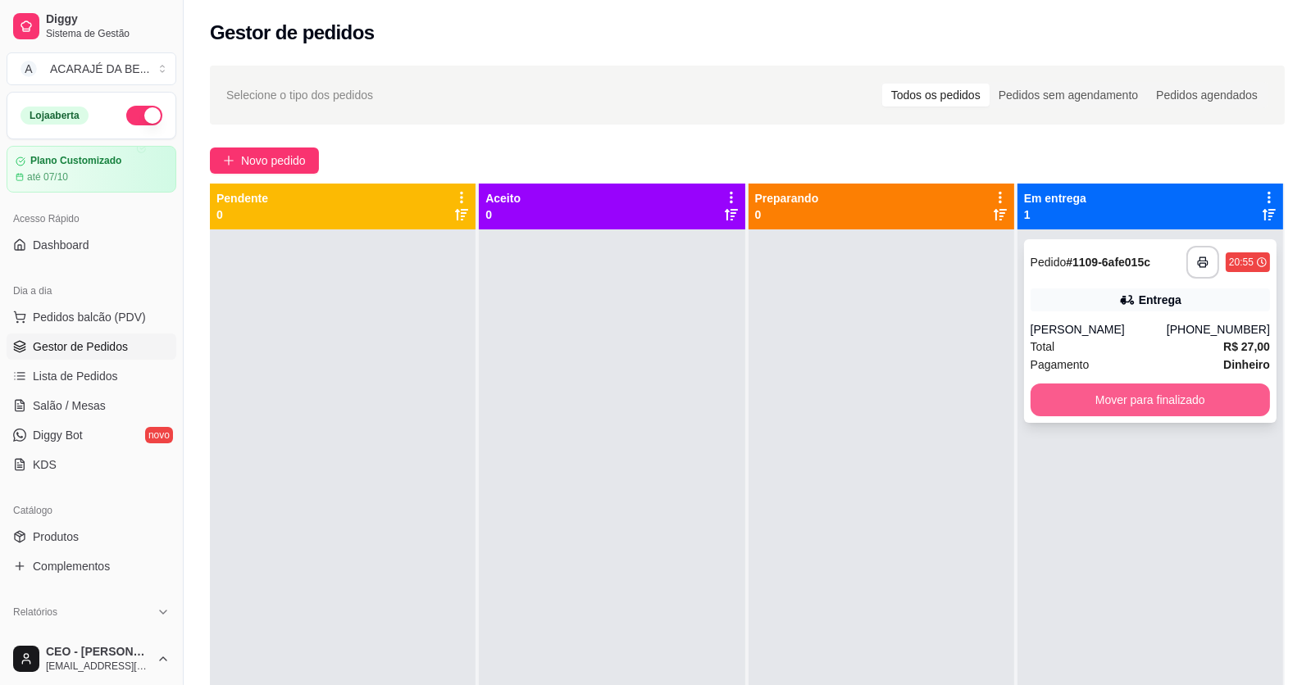
click at [1044, 384] on button "Mover para finalizado" at bounding box center [1149, 400] width 239 height 33
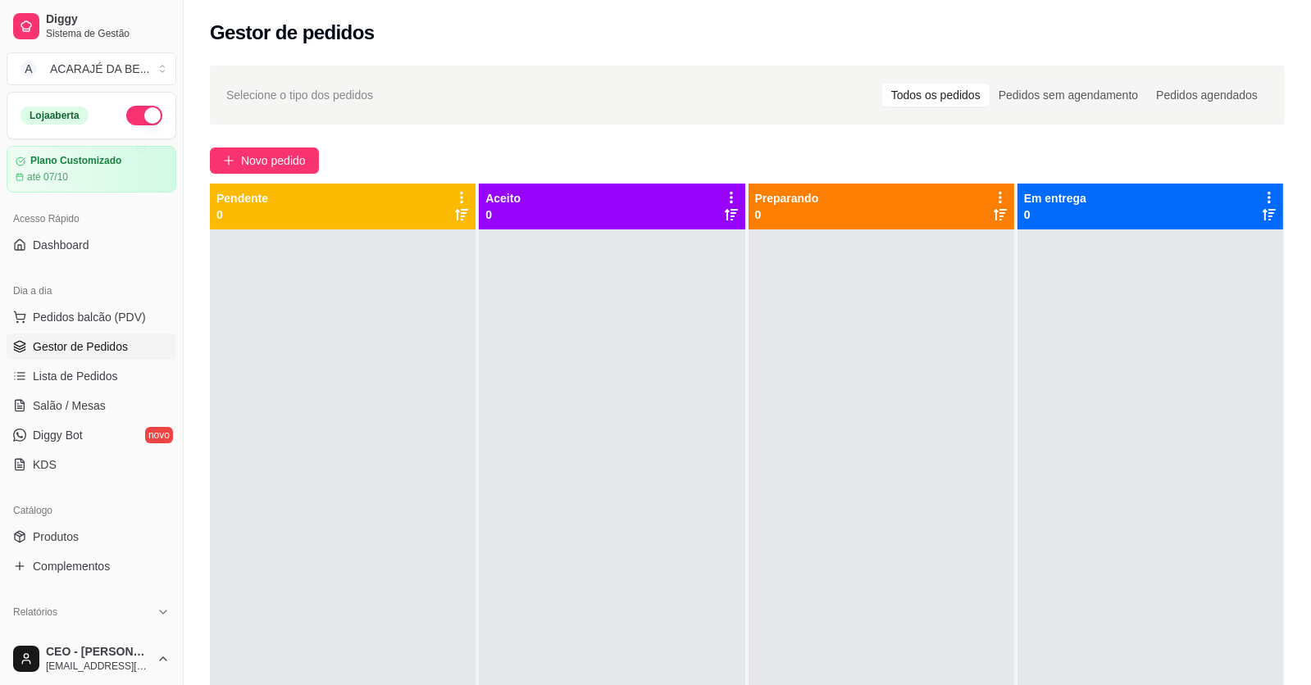
drag, startPoint x: 988, startPoint y: 590, endPoint x: 980, endPoint y: 594, distance: 9.2
click at [988, 589] on div at bounding box center [881, 571] width 266 height 685
click at [272, 158] on span "Novo pedido" at bounding box center [273, 161] width 65 height 18
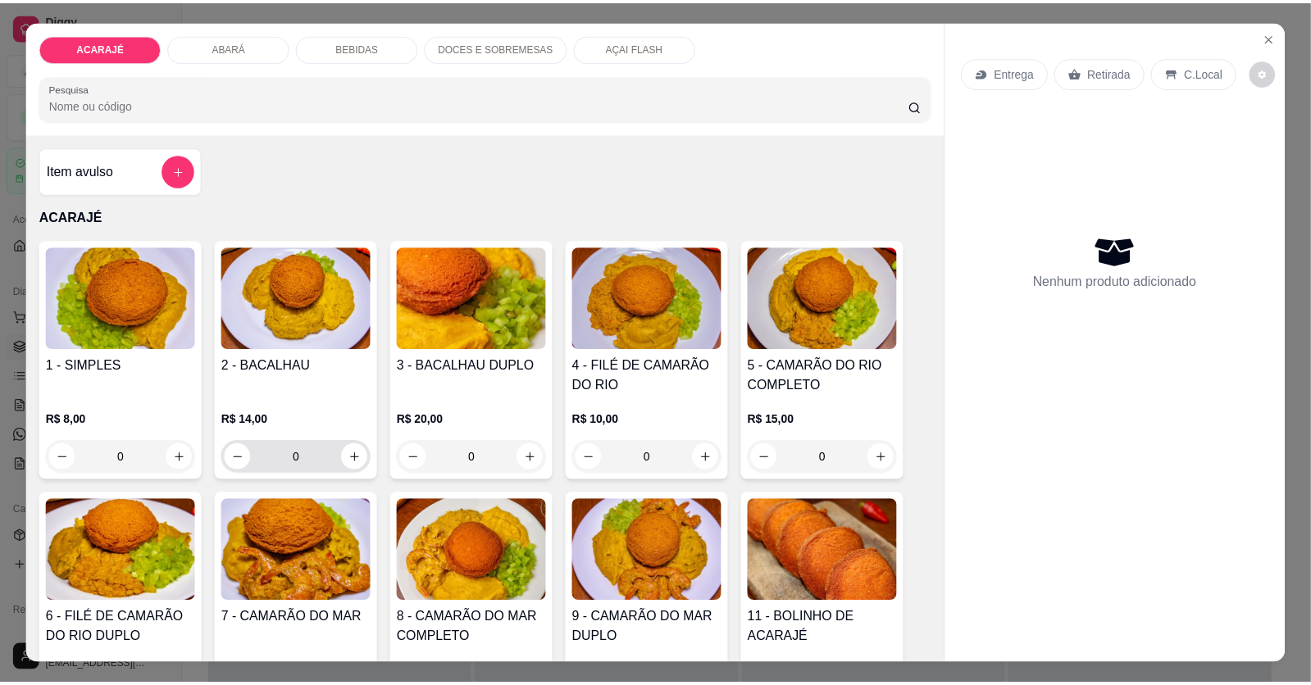
scroll to position [81, 0]
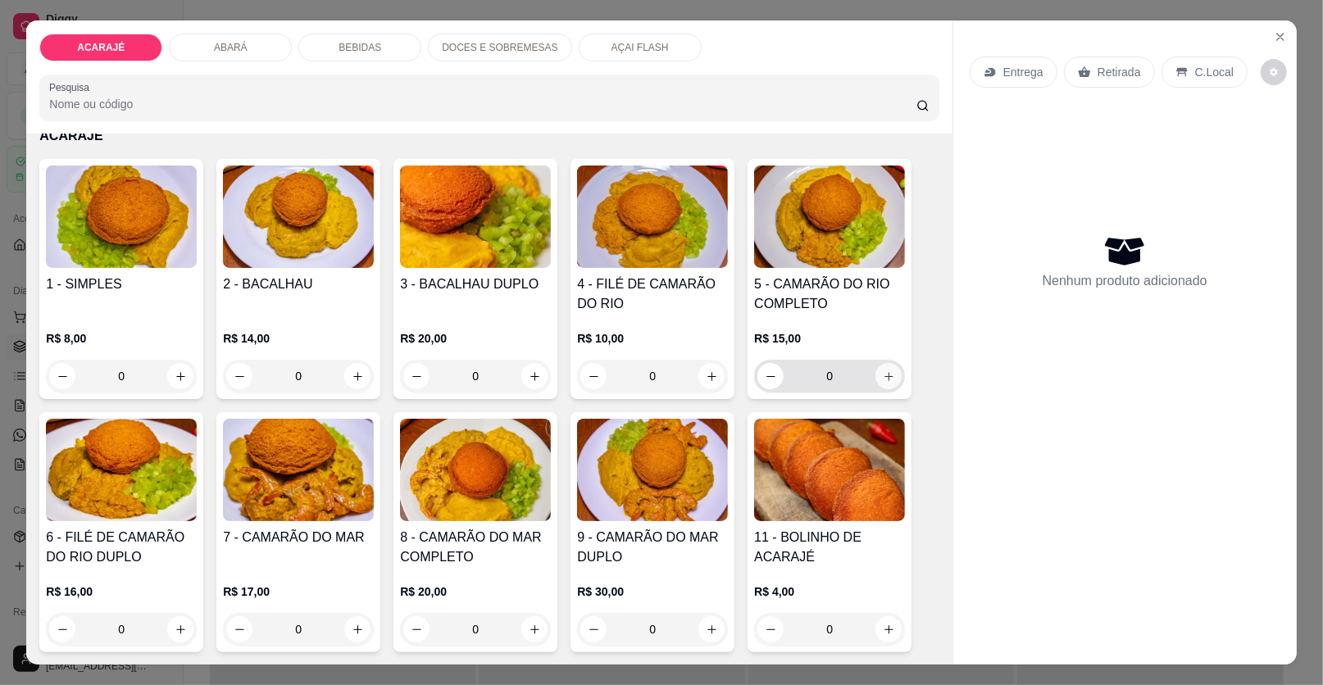
click at [883, 370] on icon "increase-product-quantity" at bounding box center [889, 376] width 12 height 12
type input "2"
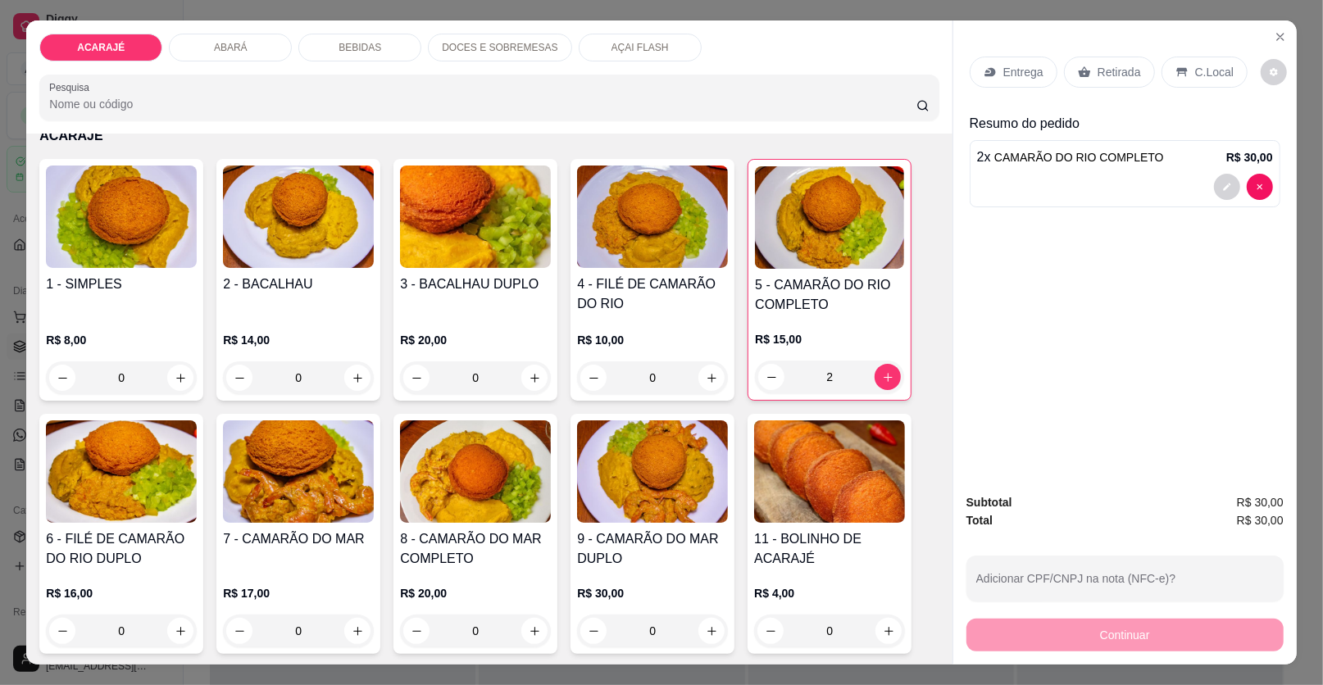
click at [1094, 80] on div "Retirada" at bounding box center [1109, 72] width 91 height 31
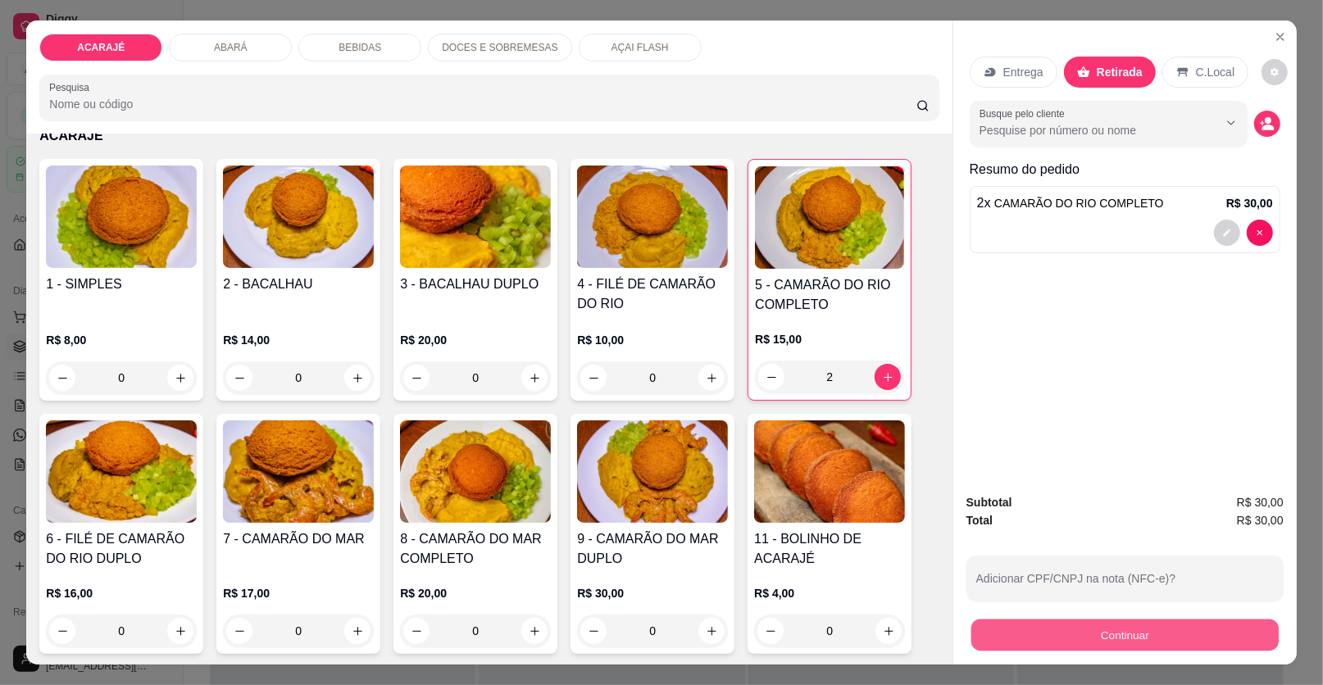
click at [992, 634] on button "Continuar" at bounding box center [1124, 636] width 307 height 32
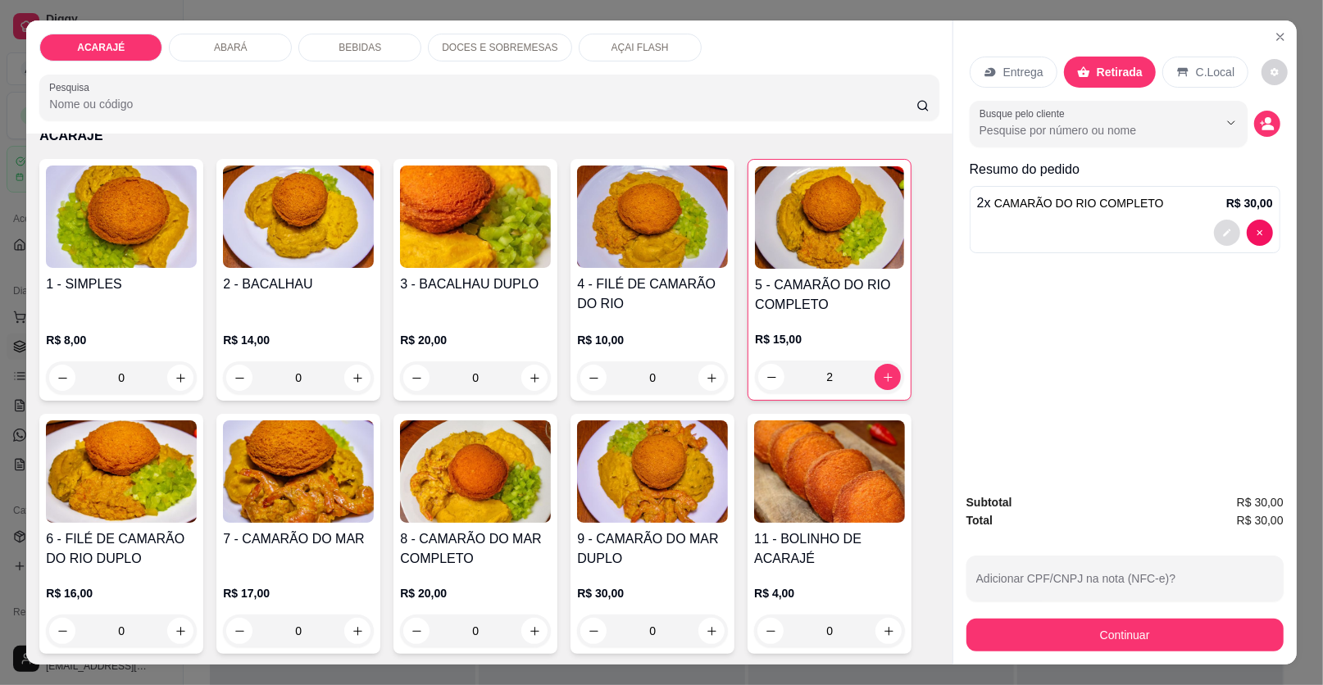
click at [1219, 226] on button "decrease-product-quantity" at bounding box center [1227, 233] width 26 height 26
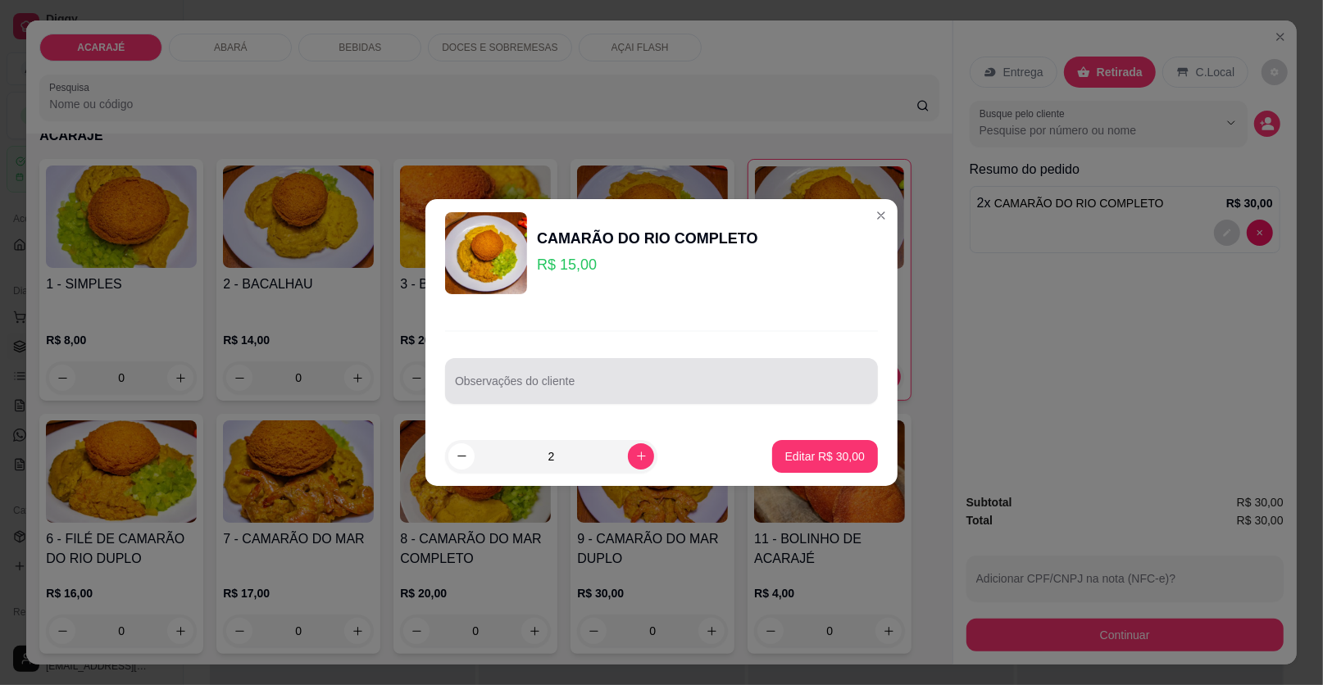
click at [631, 377] on div at bounding box center [661, 381] width 413 height 33
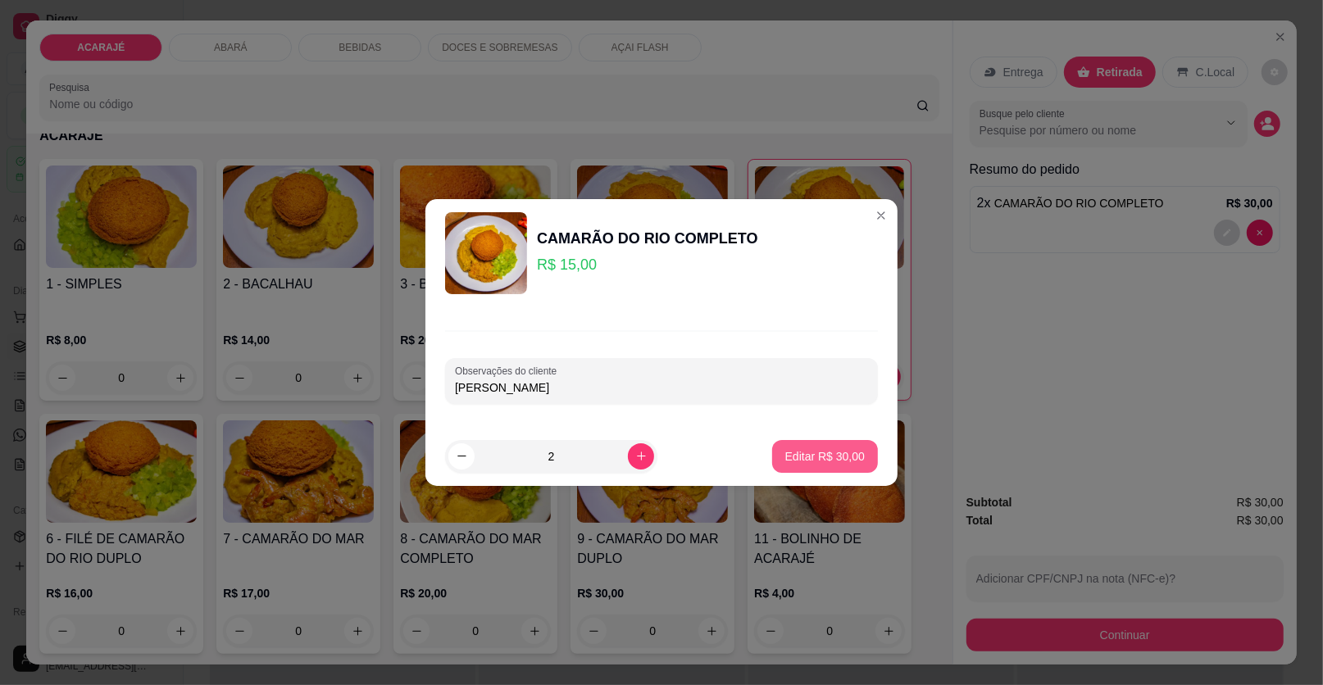
type input "alexandro"
click at [797, 453] on p "Editar R$ 30,00" at bounding box center [824, 456] width 77 height 16
type input "0"
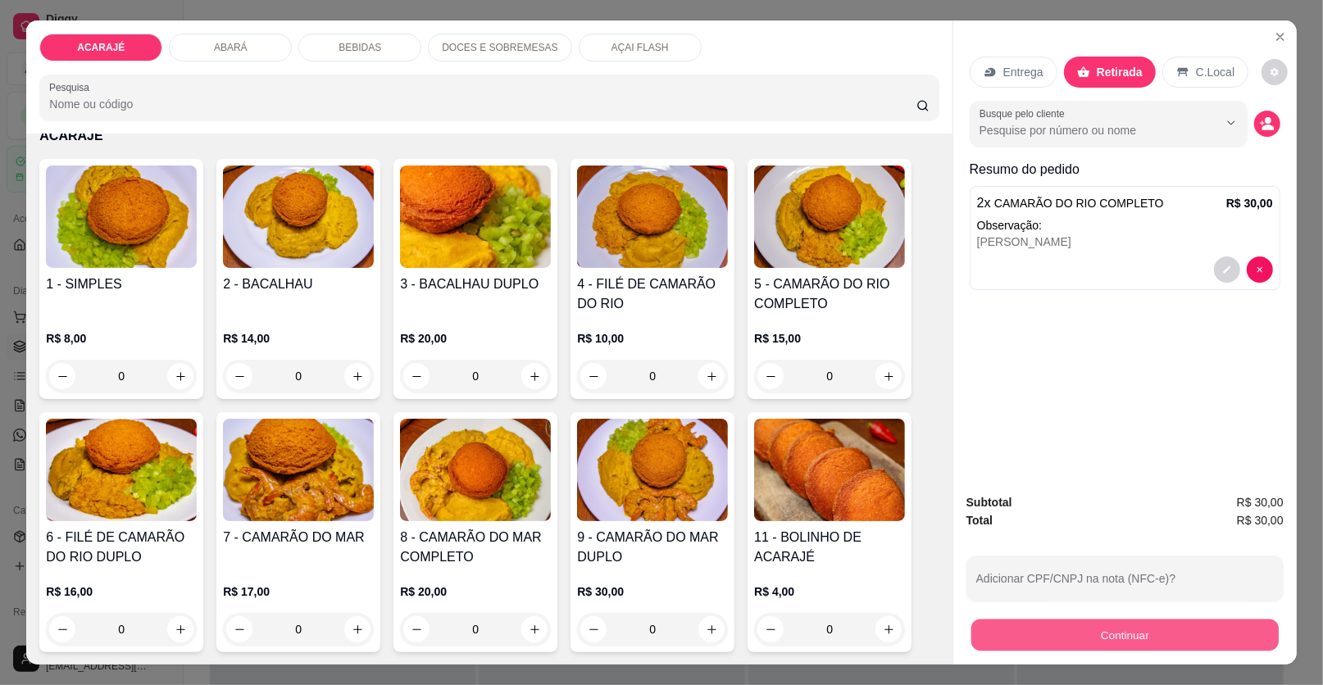
click at [1059, 625] on button "Continuar" at bounding box center [1124, 636] width 307 height 32
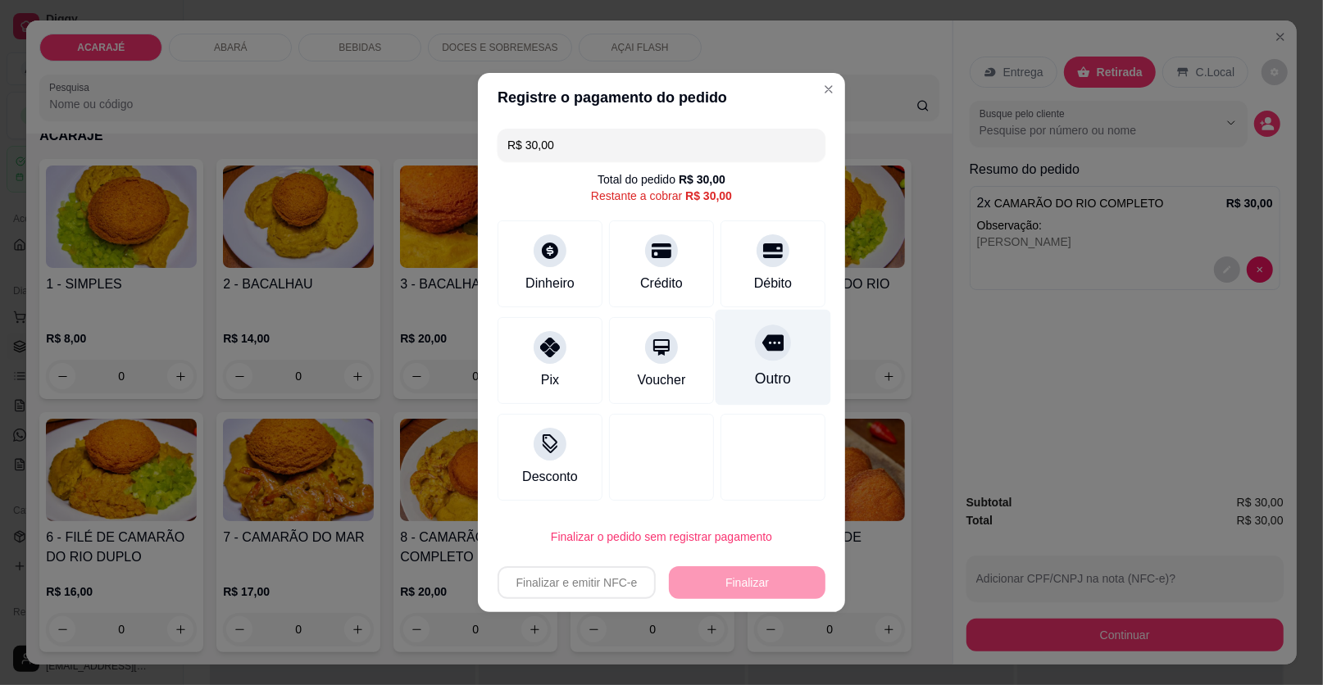
click at [779, 375] on div "Outro" at bounding box center [773, 378] width 36 height 21
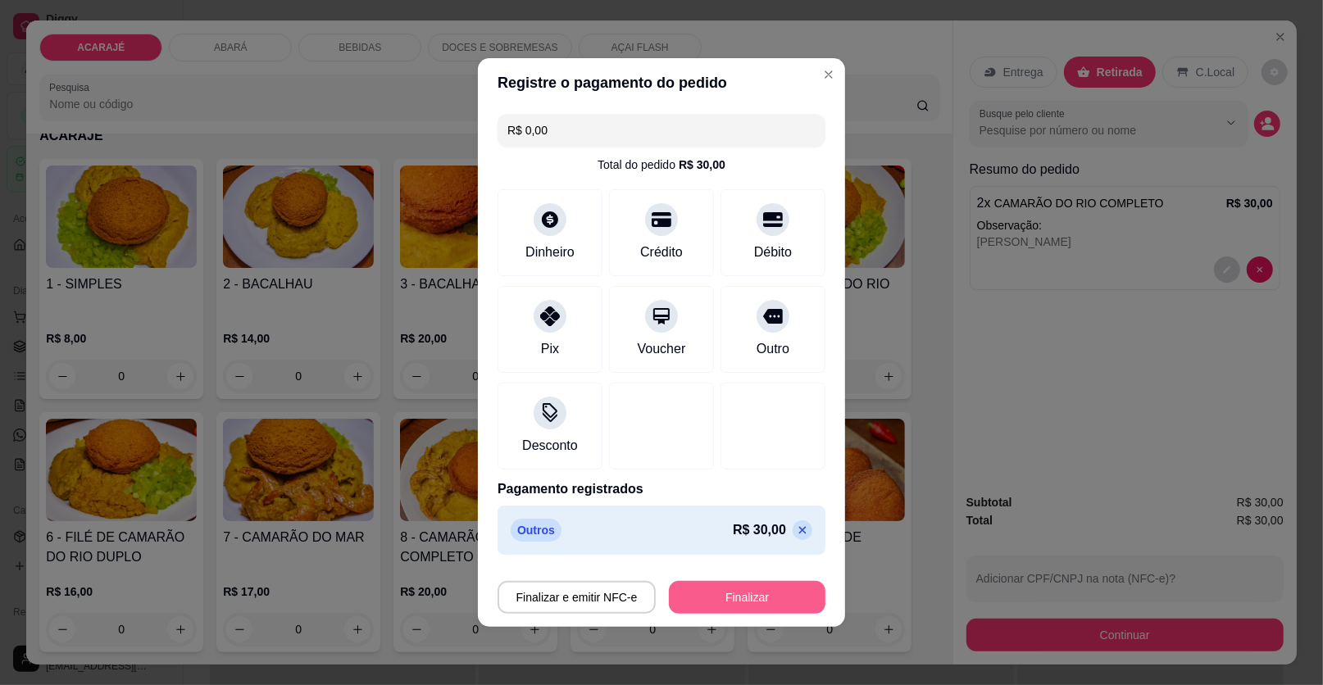
click at [745, 593] on button "Finalizar" at bounding box center [747, 597] width 157 height 33
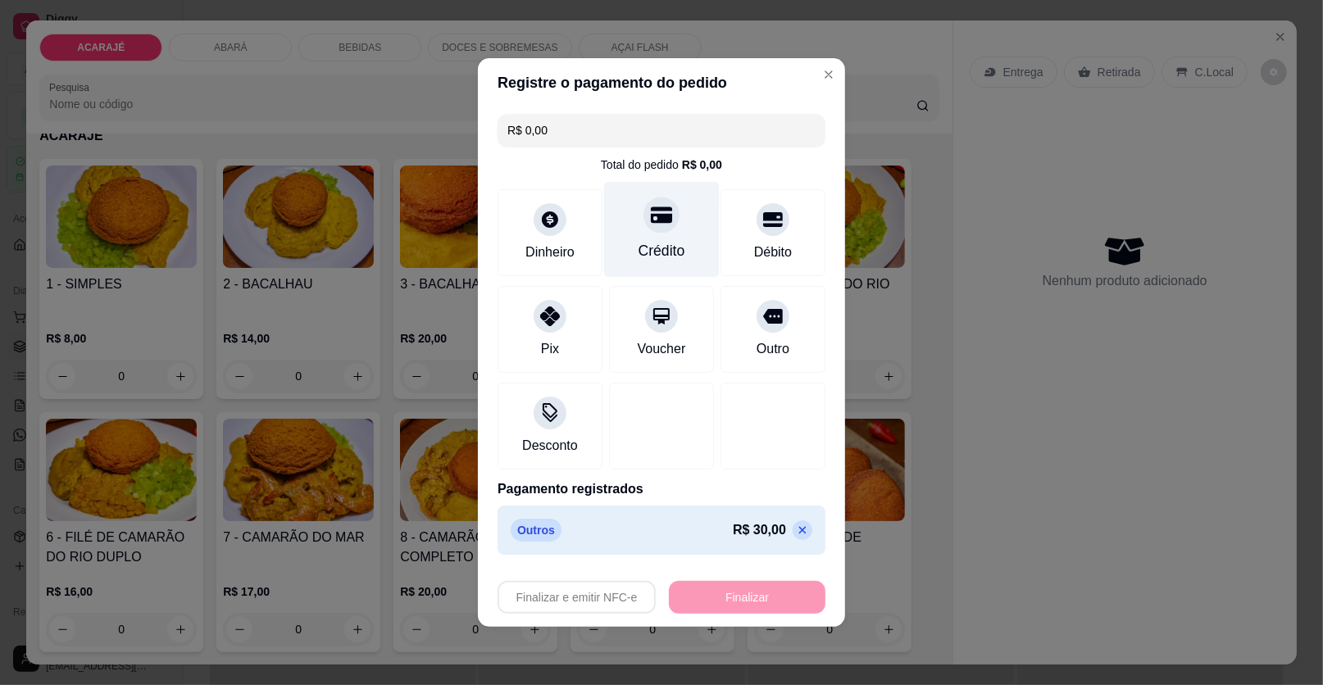
type input "-R$ 30,00"
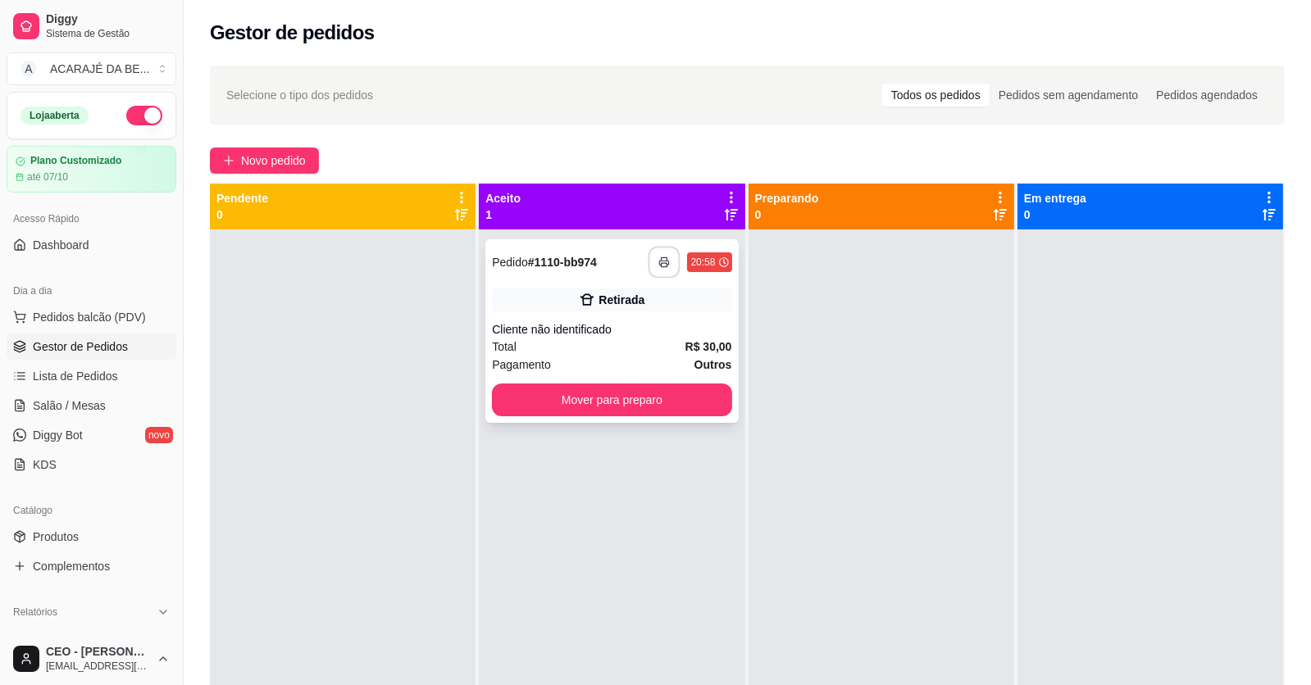
click at [657, 256] on button "button" at bounding box center [664, 263] width 32 height 32
click at [621, 409] on button "Mover para preparo" at bounding box center [612, 400] width 232 height 32
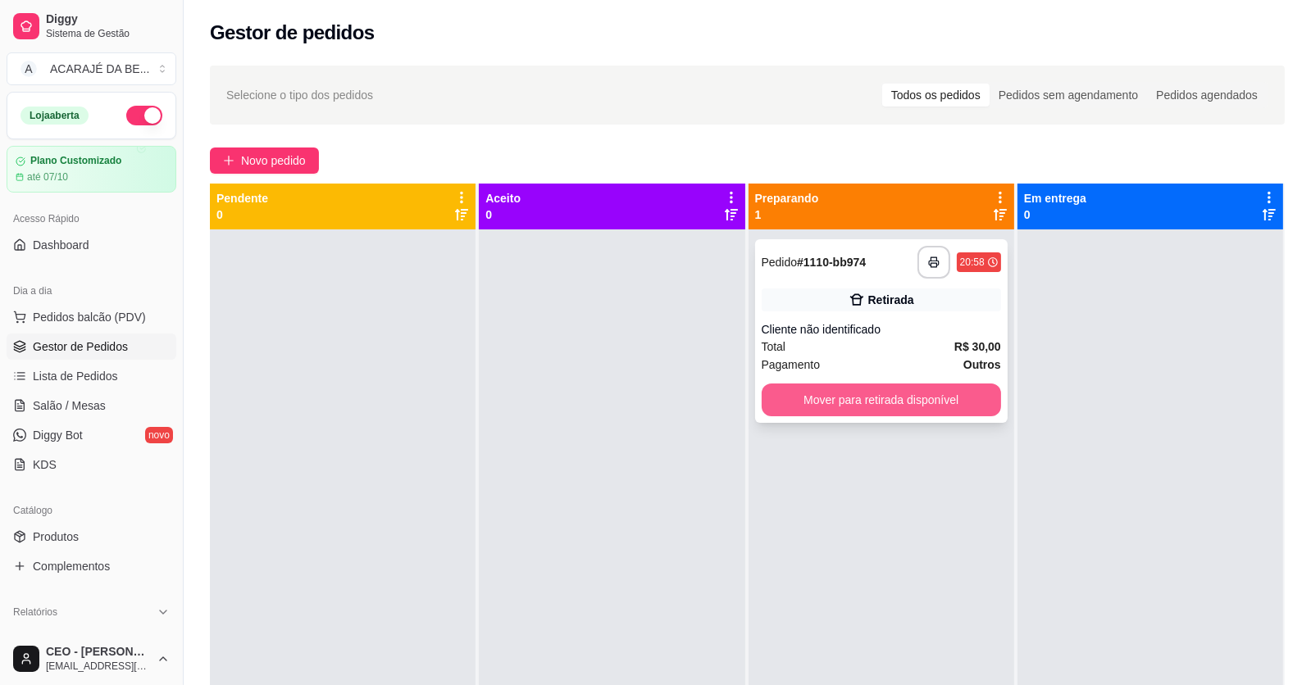
click at [776, 414] on button "Mover para retirada disponível" at bounding box center [880, 400] width 239 height 33
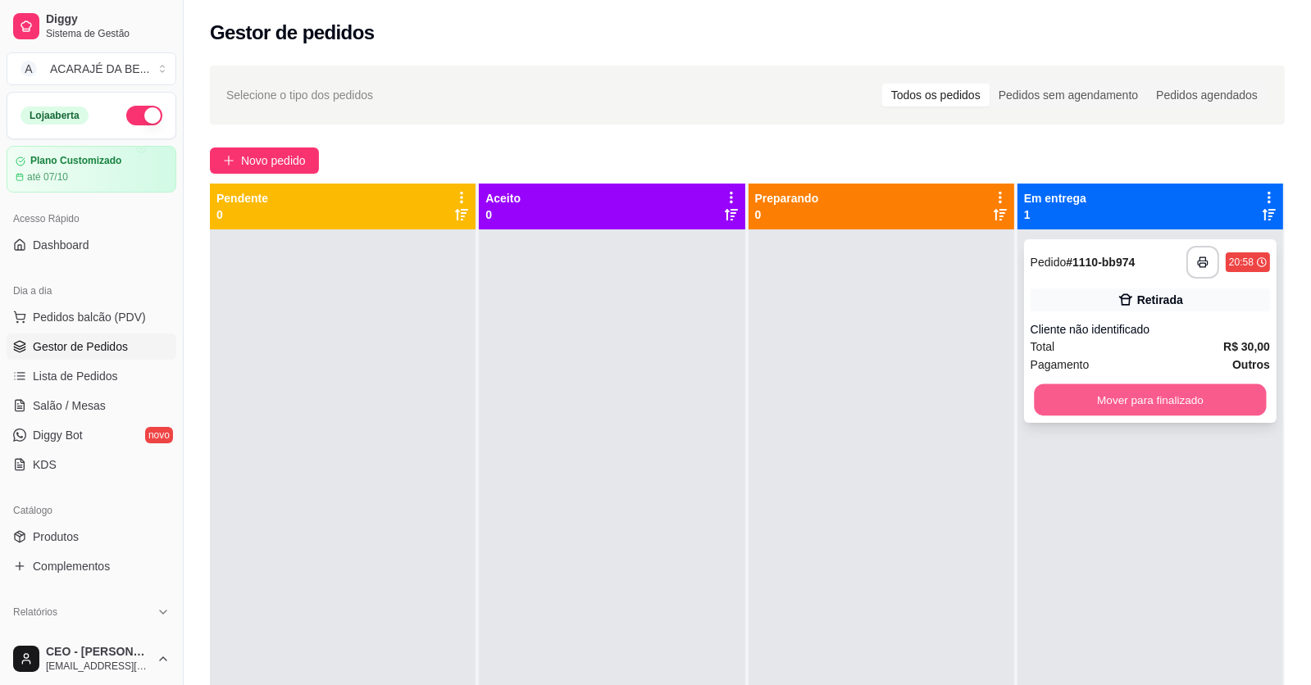
click at [1083, 403] on button "Mover para finalizado" at bounding box center [1150, 400] width 232 height 32
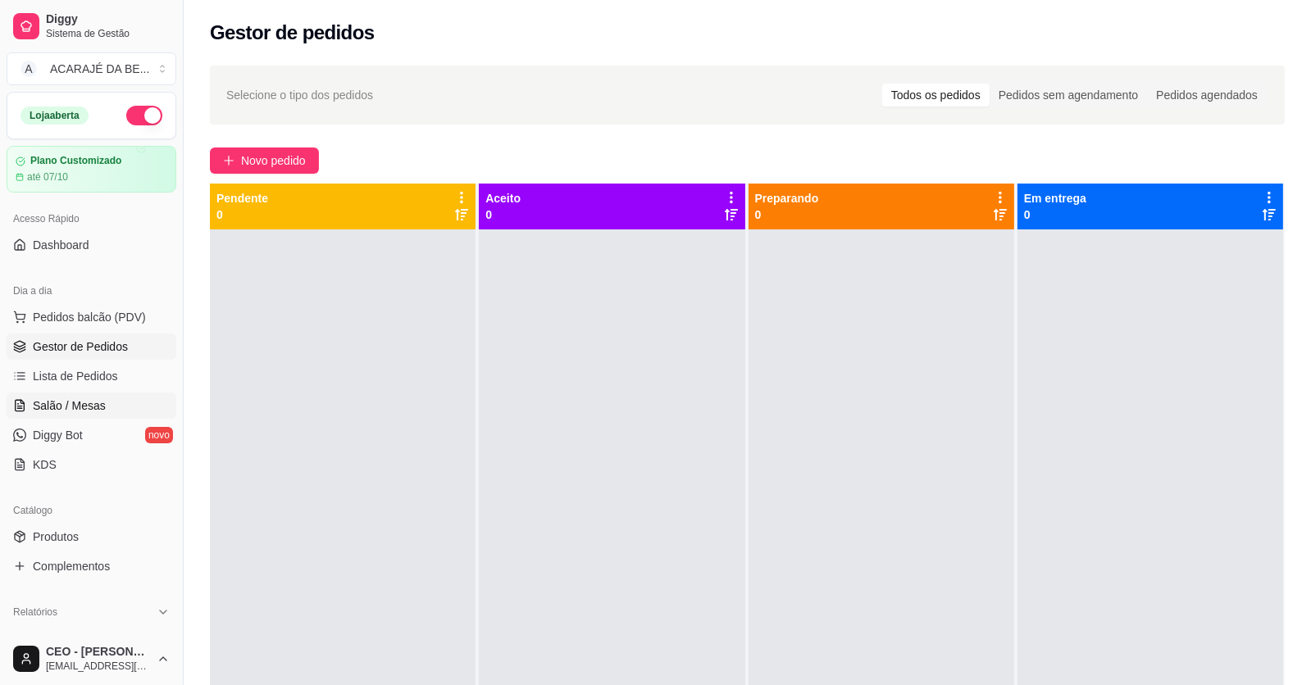
click at [74, 402] on span "Salão / Mesas" at bounding box center [69, 406] width 73 height 16
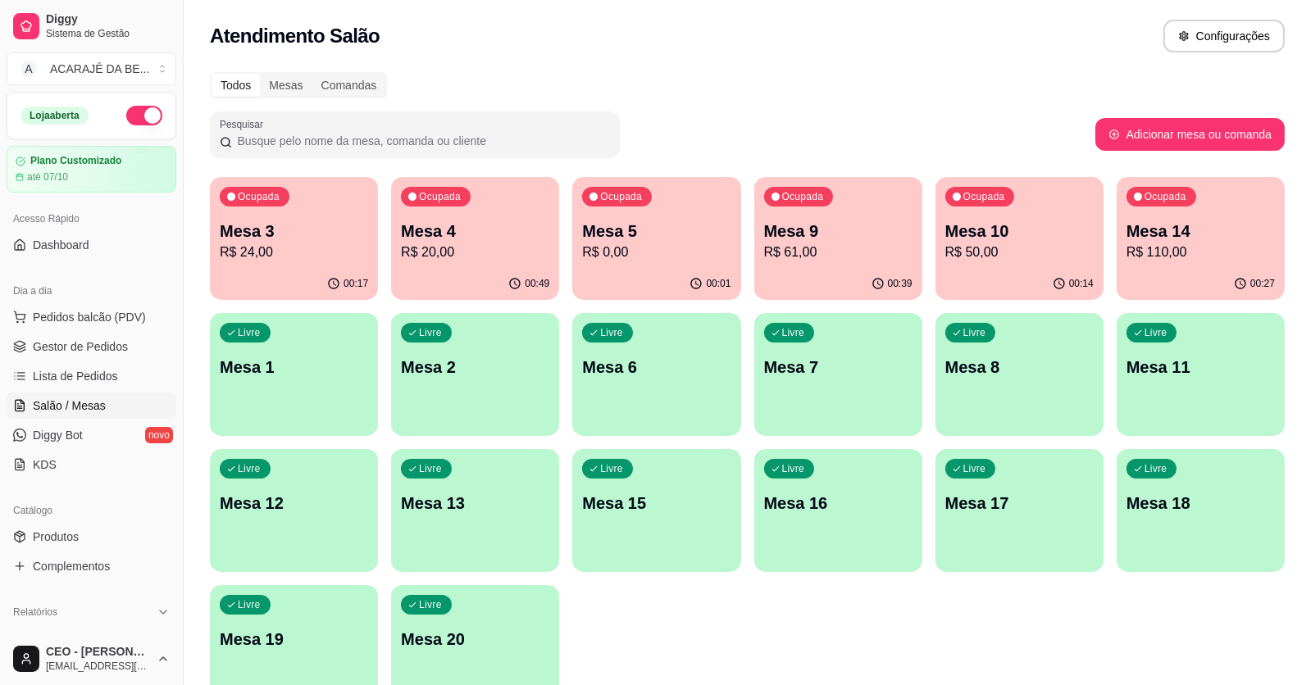
click at [846, 258] on p "R$ 61,00" at bounding box center [838, 253] width 148 height 20
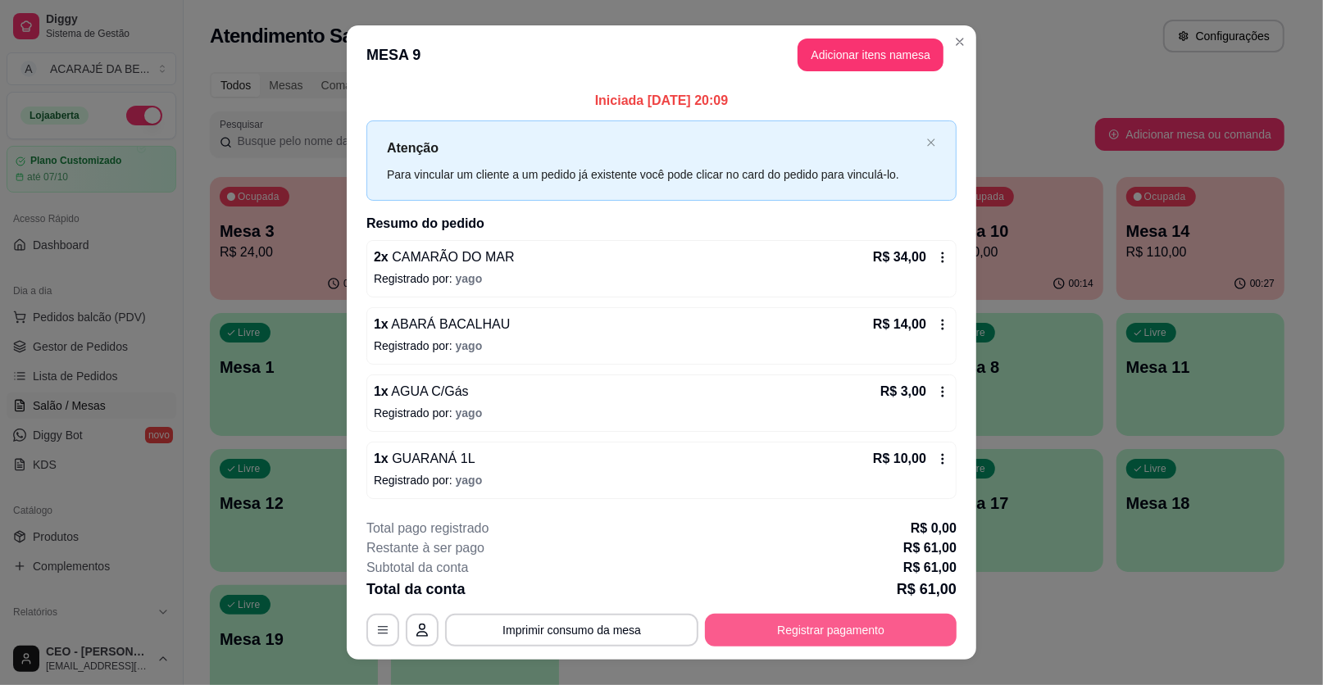
click at [817, 622] on button "Registrar pagamento" at bounding box center [831, 630] width 252 height 33
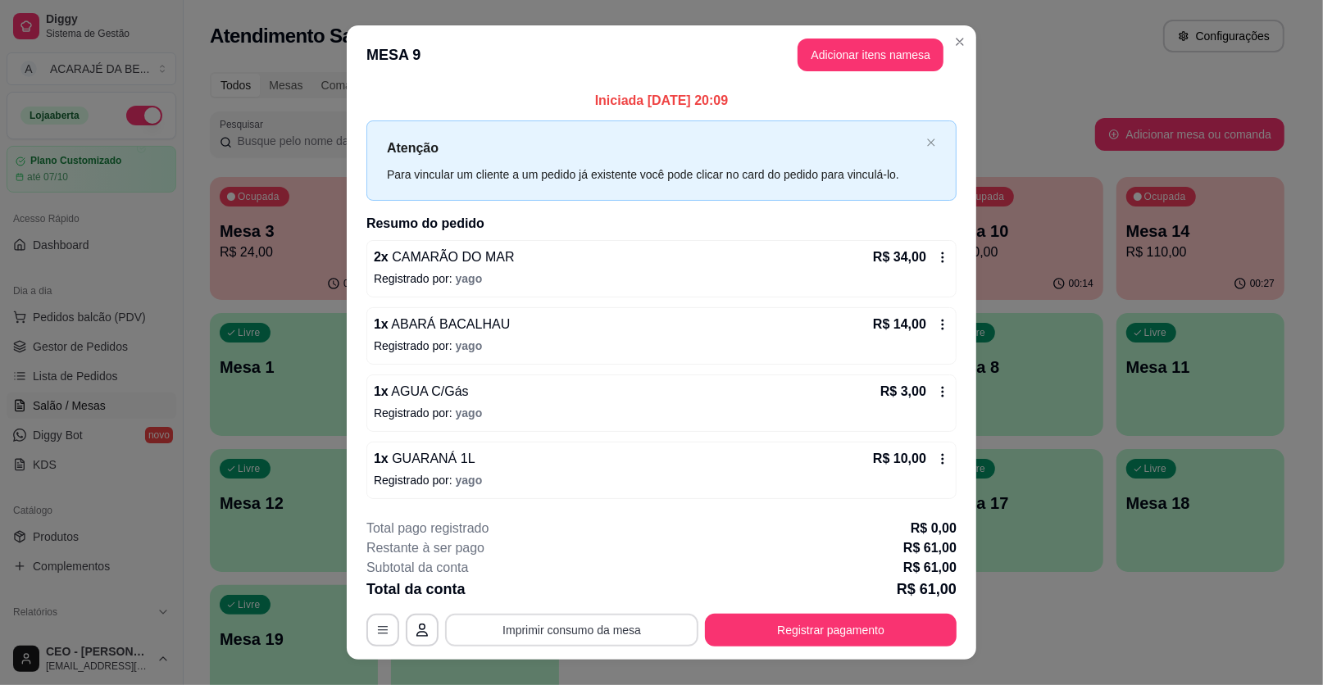
click at [543, 635] on button "Imprimir consumo da mesa" at bounding box center [571, 630] width 253 height 33
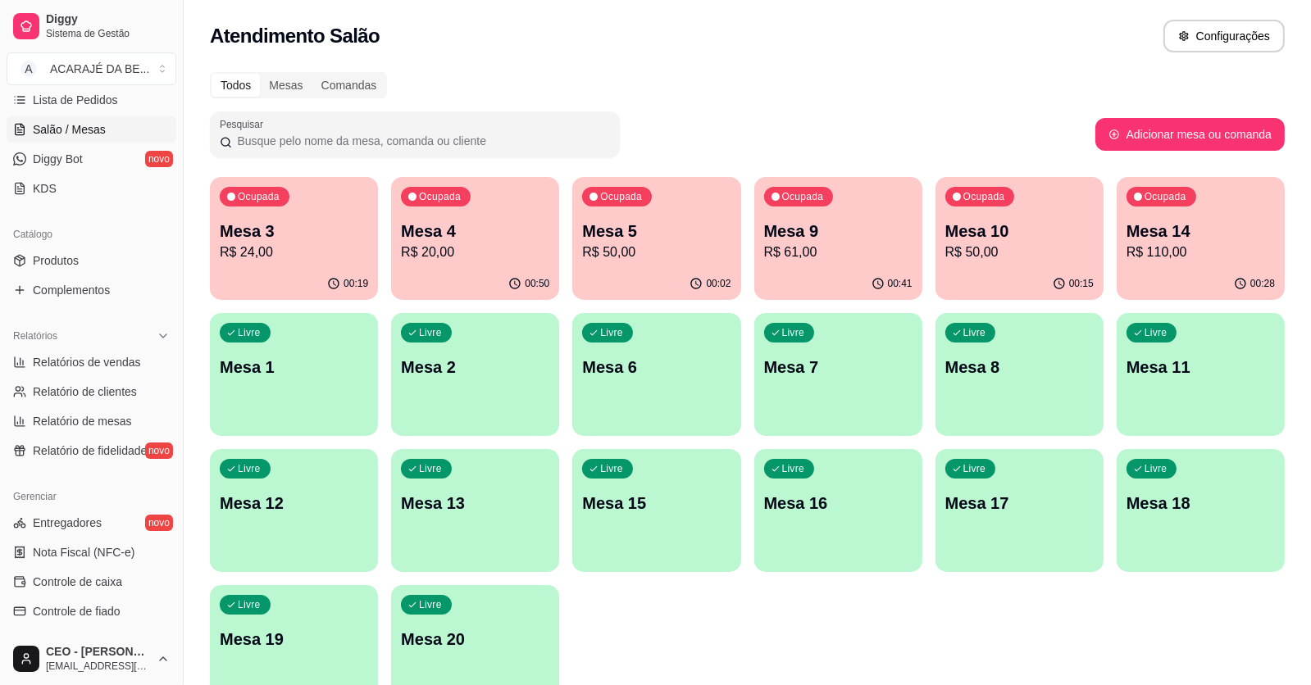
scroll to position [246, 0]
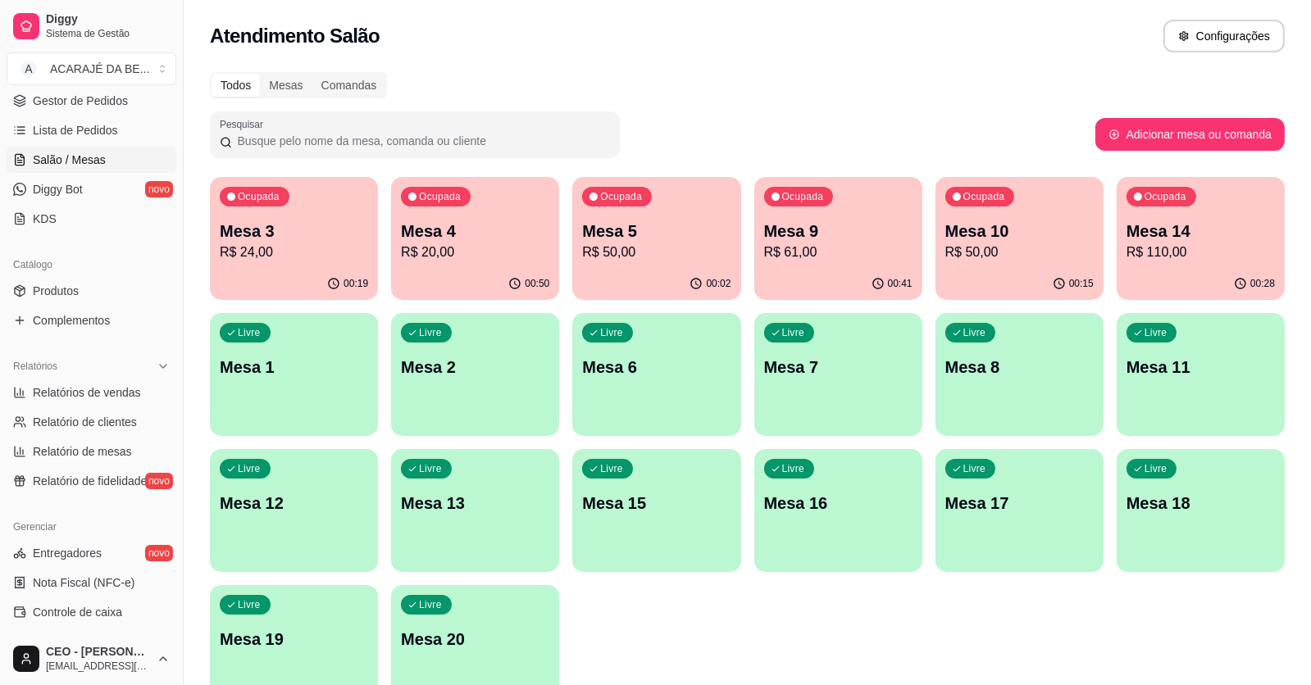
drag, startPoint x: 922, startPoint y: 228, endPoint x: 900, endPoint y: 226, distance: 22.2
click at [920, 228] on div "Ocupada Mesa 3 R$ 24,00 00:19 Ocupada Mesa 4 R$ 20,00 00:50 Ocupada Mesa 5 R$ 5…" at bounding box center [747, 442] width 1075 height 531
click at [871, 289] on div "00:41" at bounding box center [838, 282] width 163 height 31
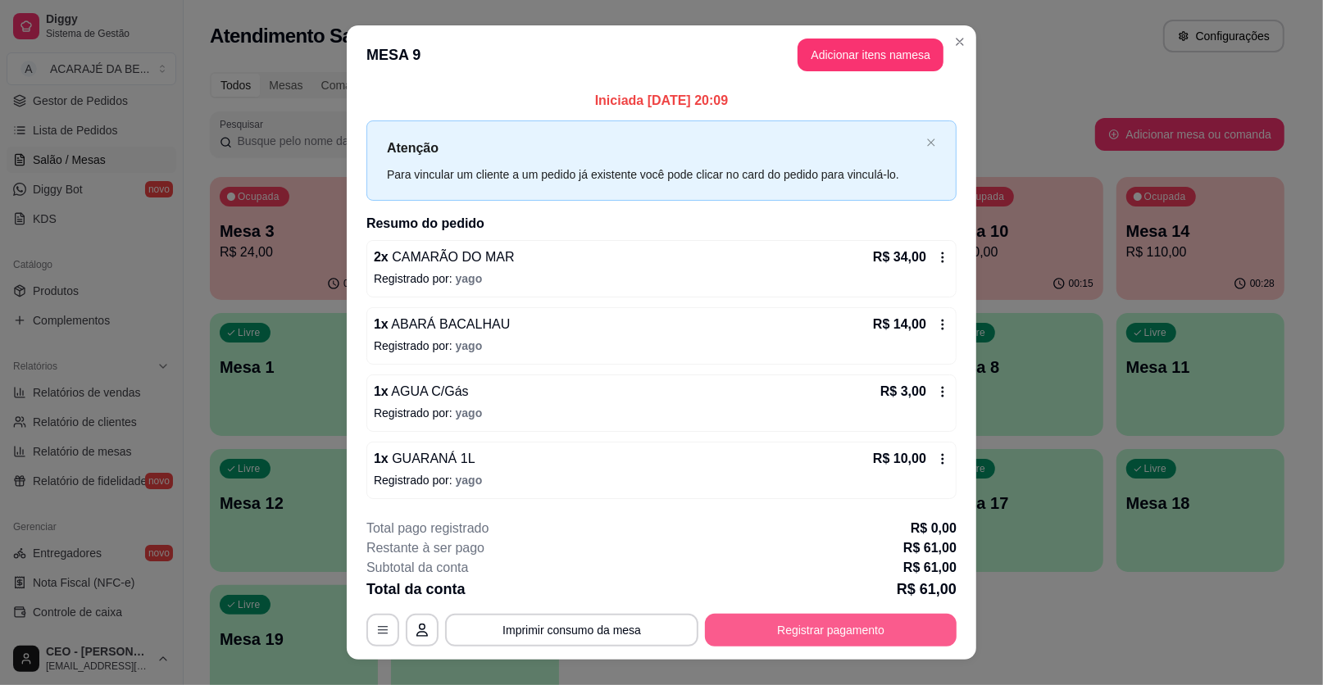
click at [787, 635] on button "Registrar pagamento" at bounding box center [831, 630] width 252 height 33
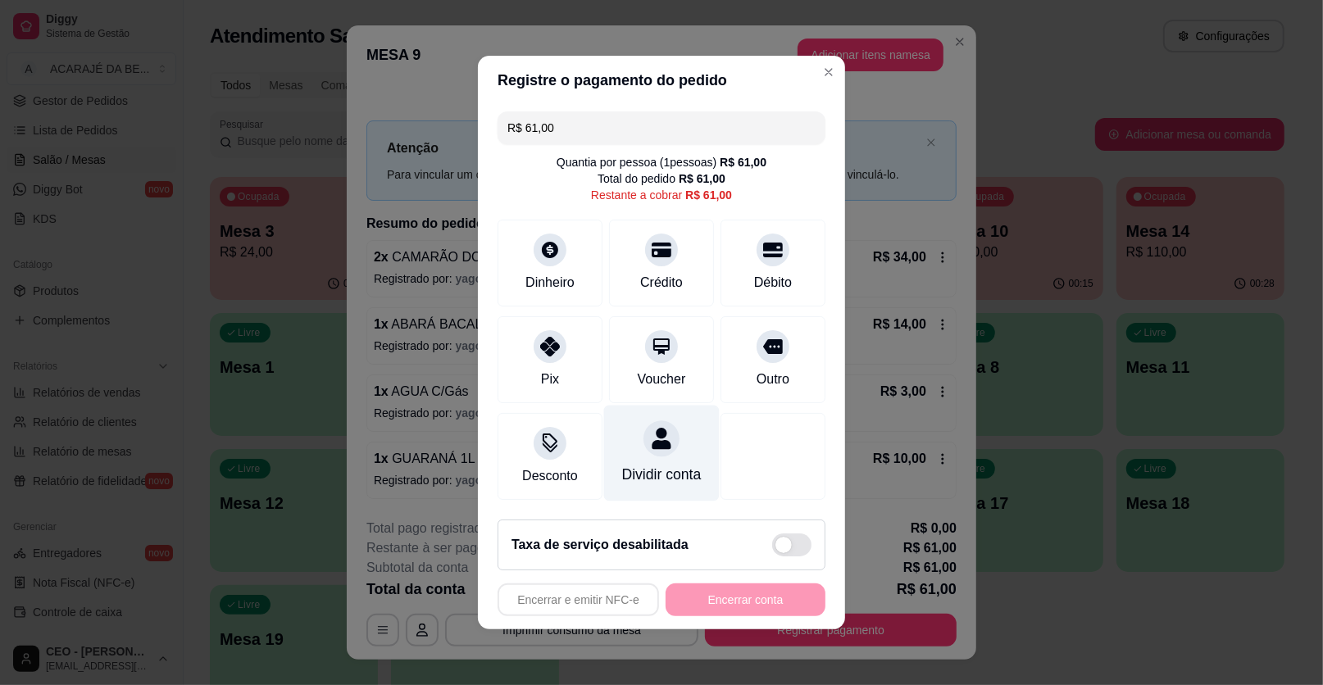
drag, startPoint x: 569, startPoint y: 348, endPoint x: 657, endPoint y: 457, distance: 139.9
click at [567, 348] on div "Pix" at bounding box center [550, 359] width 105 height 87
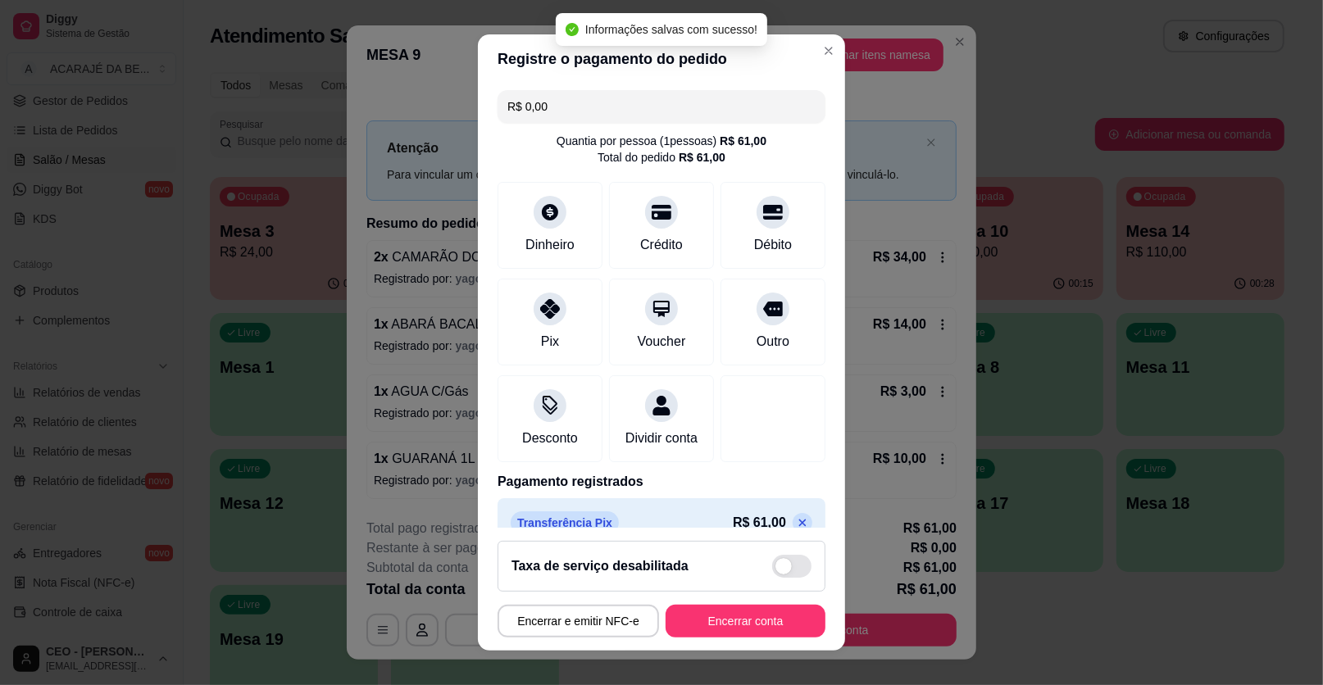
type input "R$ 0,00"
click at [761, 599] on footer "Taxa de serviço desabilitada Encerrar e emitir NFC-e Encerrar conta" at bounding box center [661, 589] width 367 height 123
click at [754, 612] on button "Encerrar conta" at bounding box center [745, 622] width 155 height 32
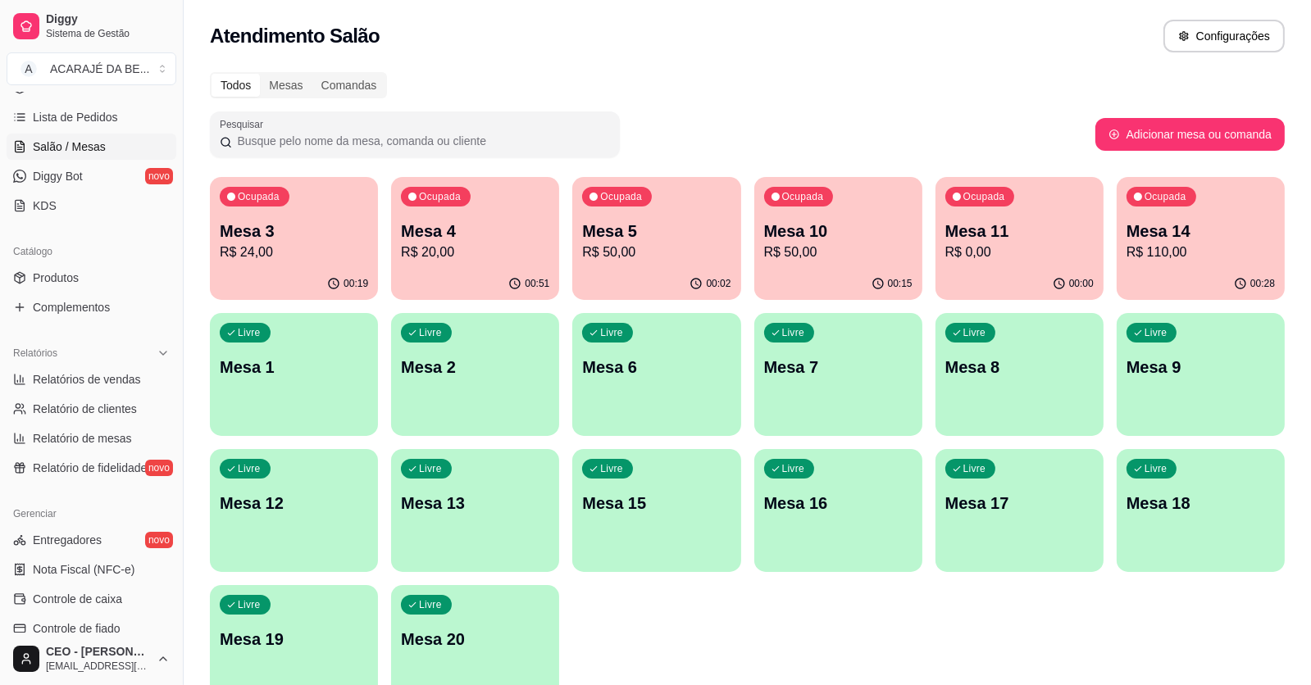
scroll to position [0, 0]
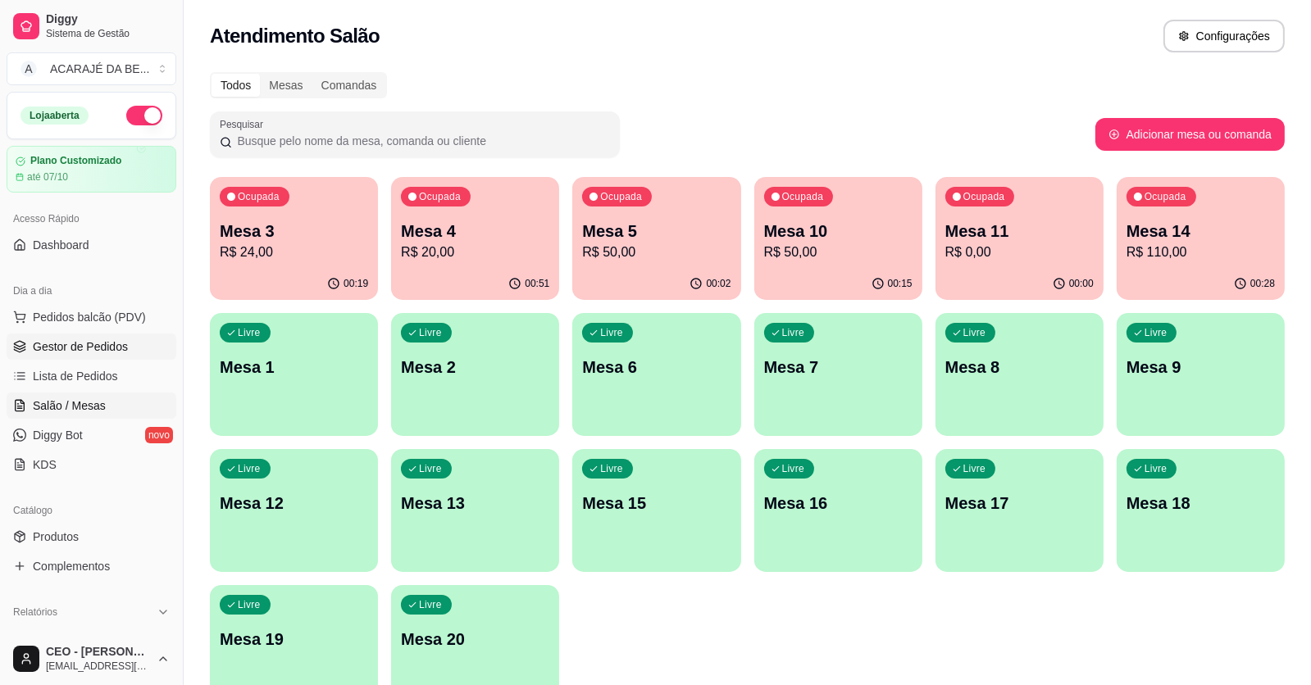
click at [107, 355] on link "Gestor de Pedidos" at bounding box center [92, 347] width 170 height 26
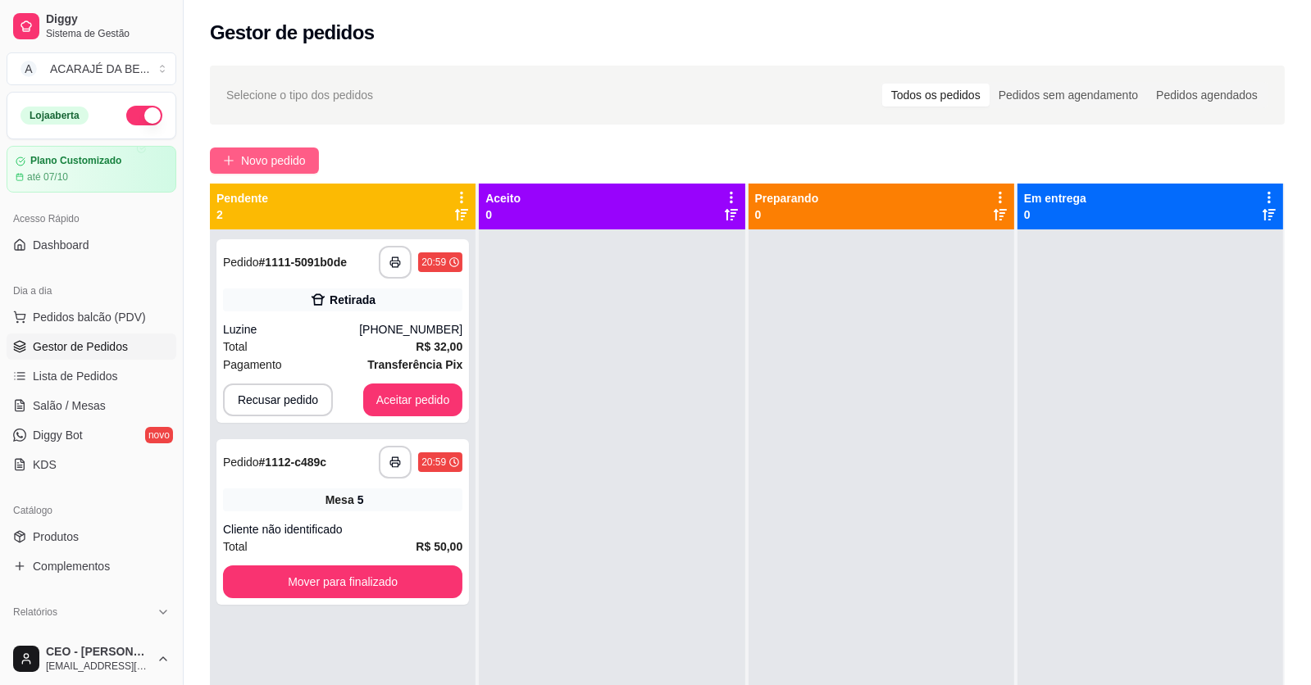
click at [262, 152] on span "Novo pedido" at bounding box center [273, 161] width 65 height 18
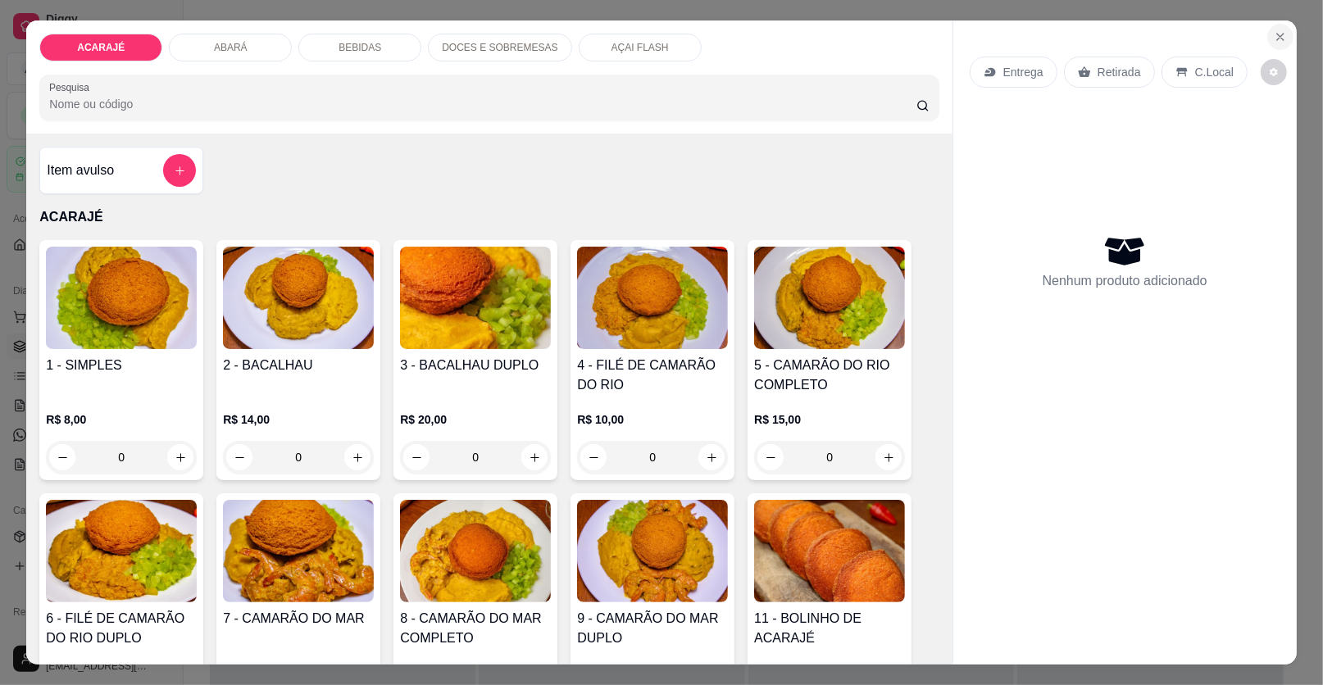
click at [1274, 32] on icon "Close" at bounding box center [1280, 36] width 13 height 13
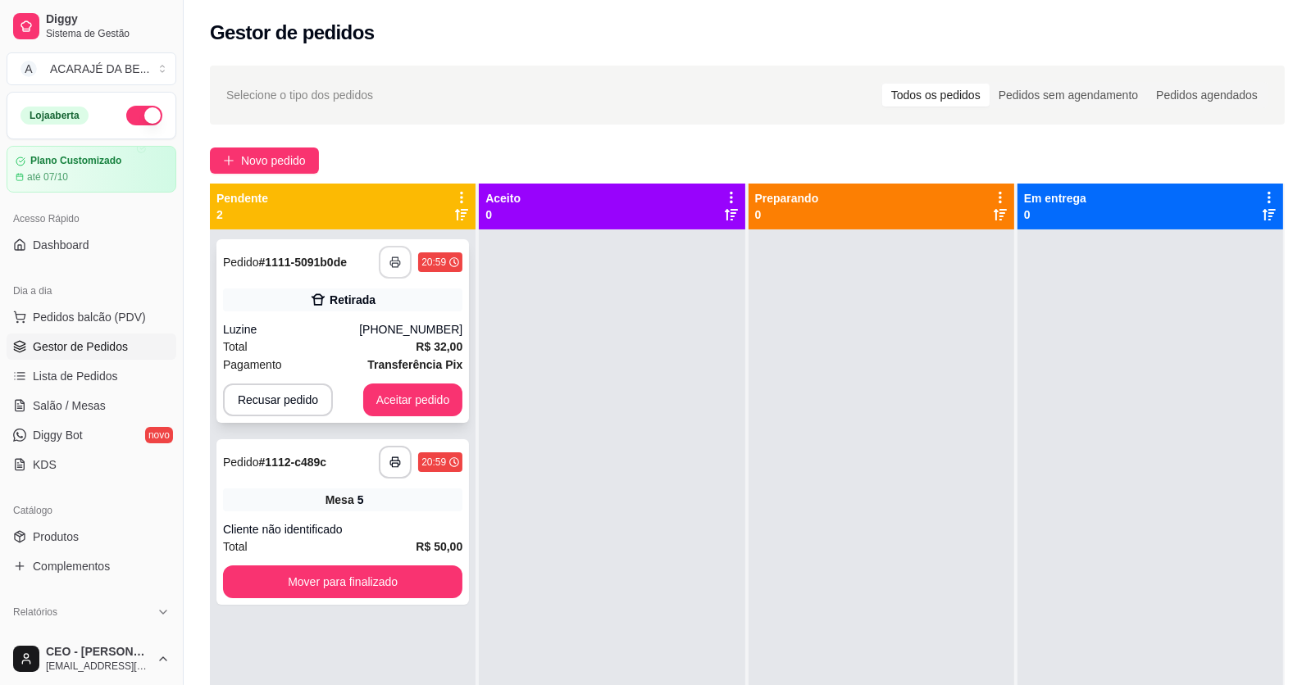
click at [402, 266] on button "button" at bounding box center [395, 262] width 33 height 33
click at [389, 462] on icon "button" at bounding box center [394, 462] width 11 height 11
click at [384, 405] on button "Aceitar pedido" at bounding box center [413, 400] width 100 height 33
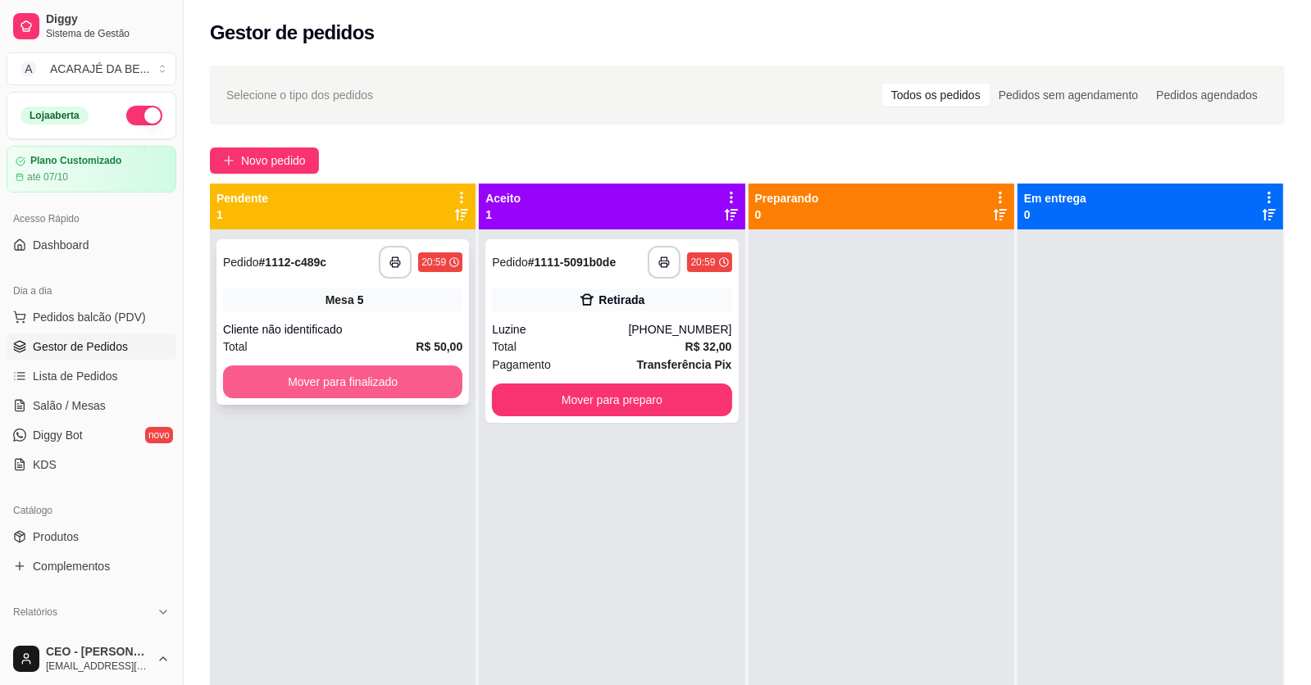
click at [422, 396] on button "Mover para finalizado" at bounding box center [342, 382] width 239 height 33
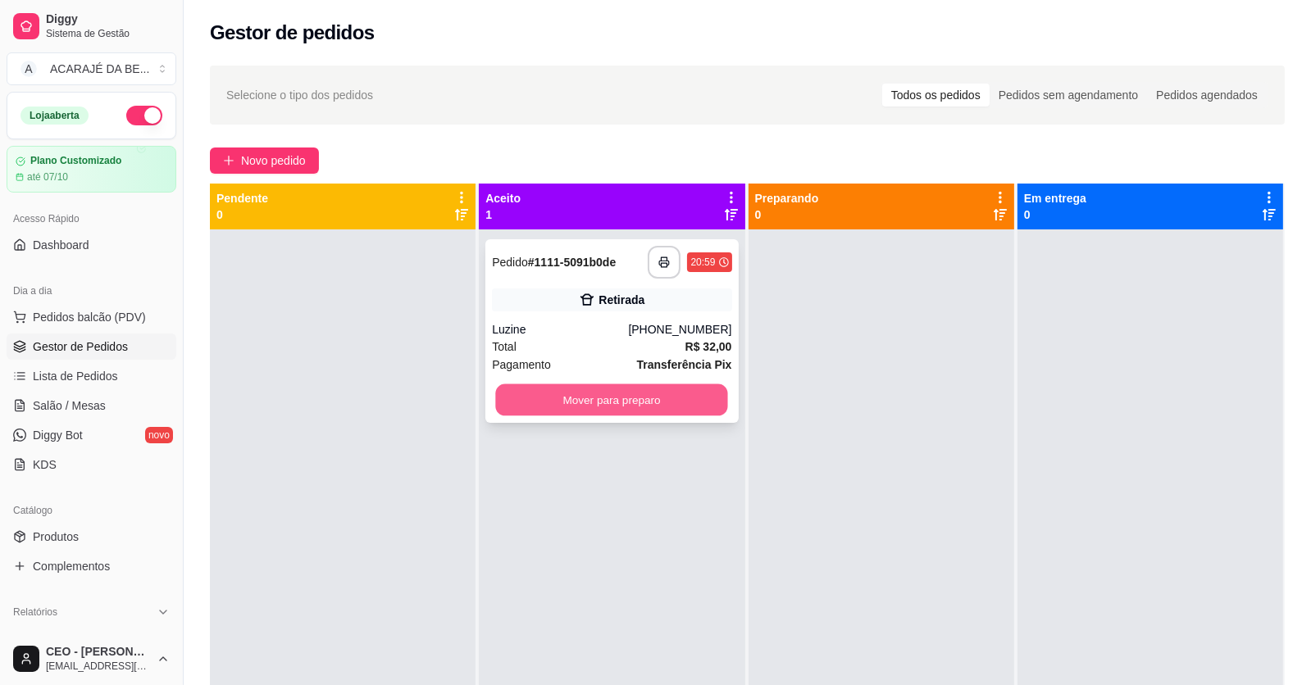
click at [535, 397] on button "Mover para preparo" at bounding box center [612, 400] width 232 height 32
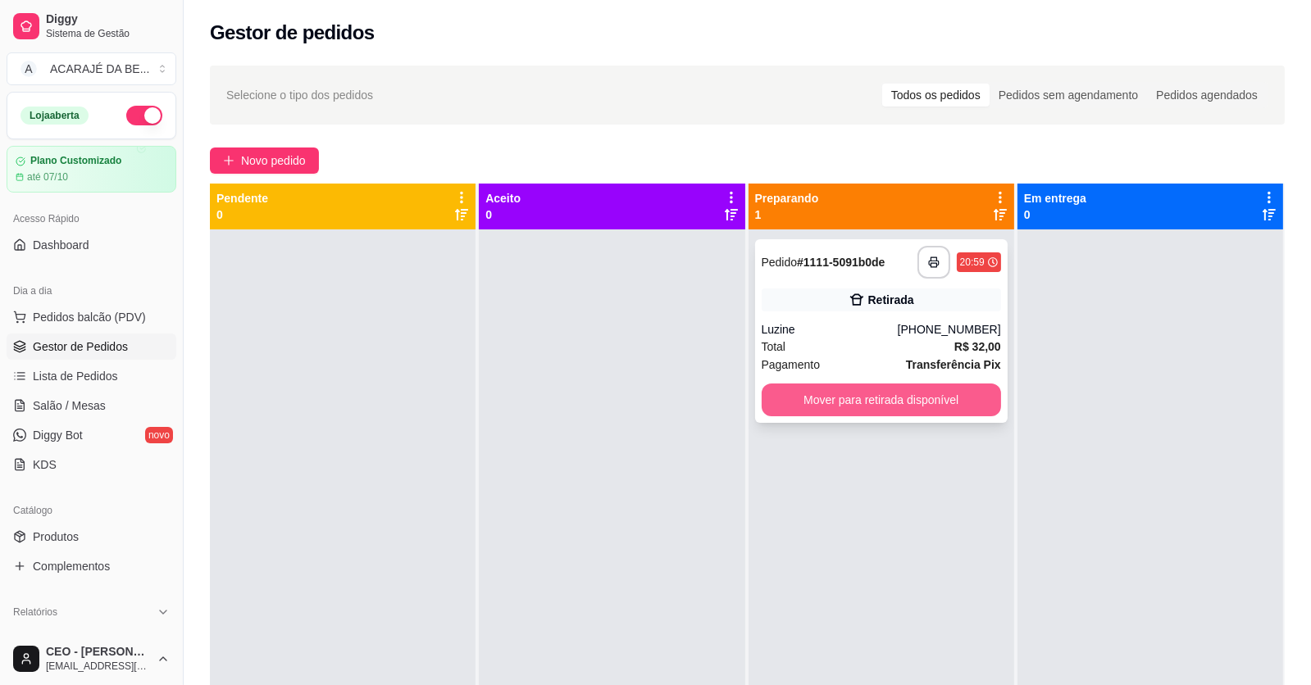
click at [857, 405] on button "Mover para retirada disponível" at bounding box center [880, 400] width 239 height 33
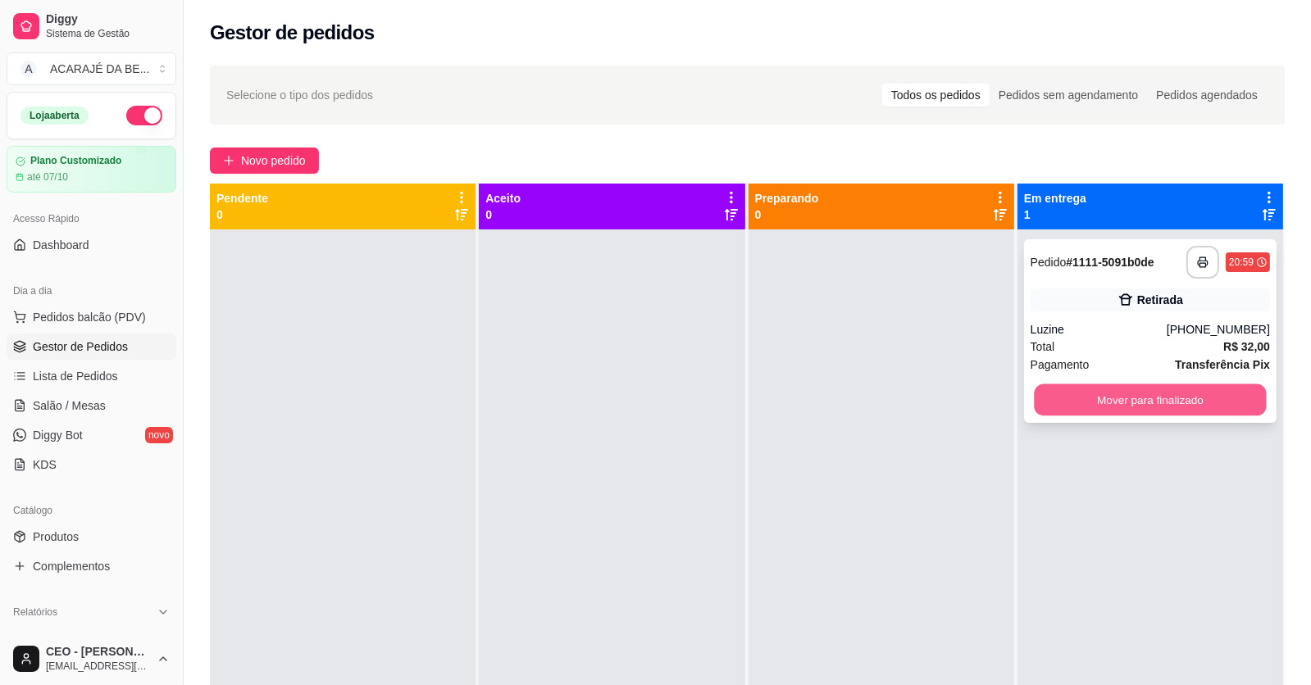
click at [1117, 403] on button "Mover para finalizado" at bounding box center [1150, 400] width 232 height 32
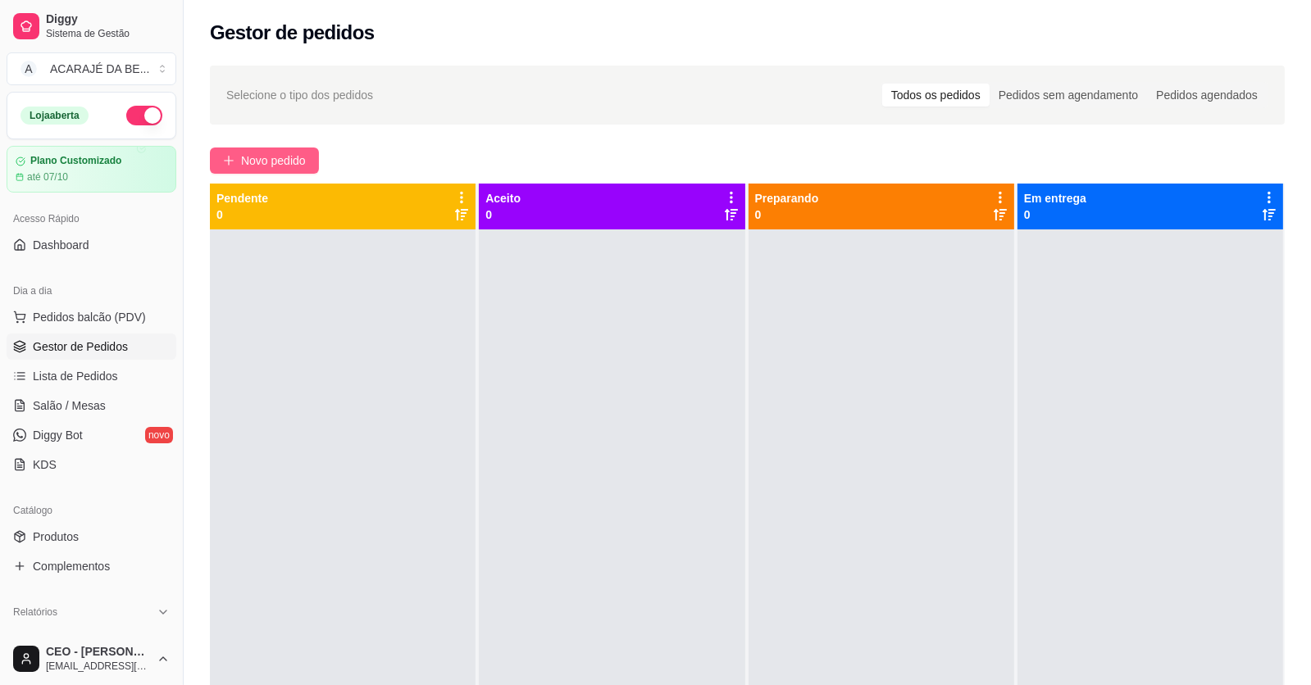
click at [275, 161] on span "Novo pedido" at bounding box center [273, 161] width 65 height 18
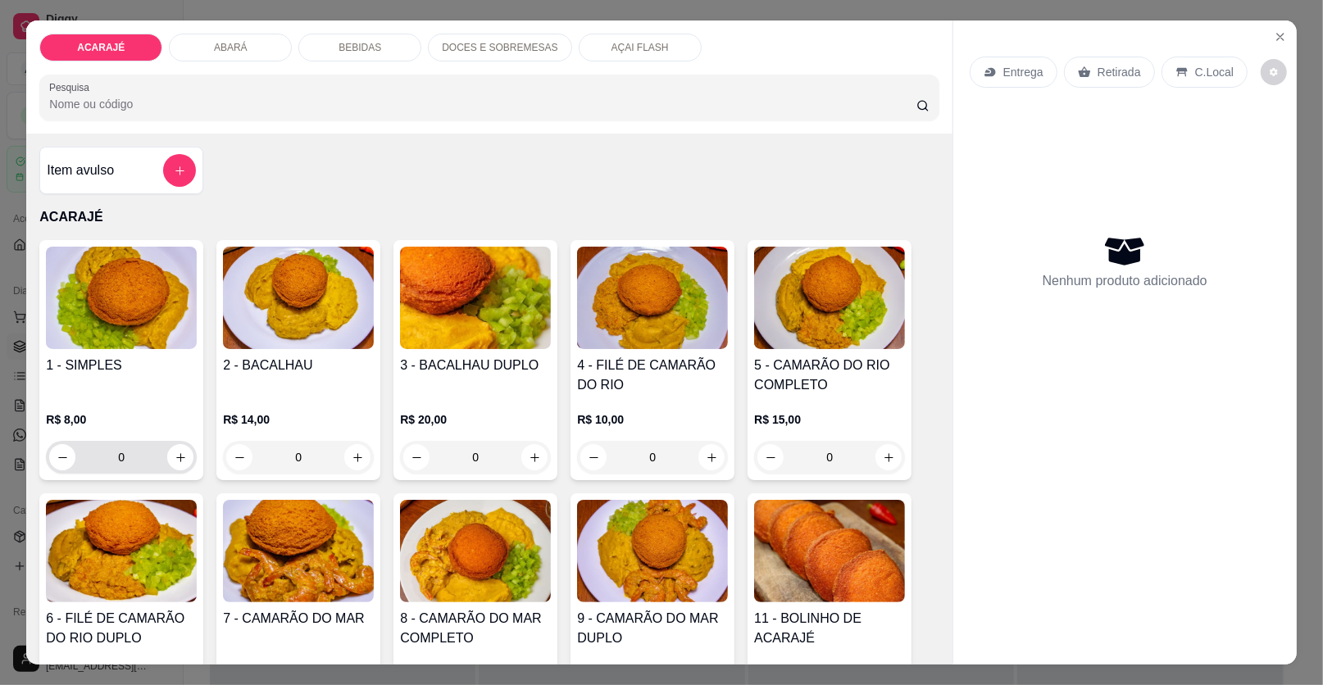
click at [137, 448] on input "0" at bounding box center [121, 457] width 92 height 33
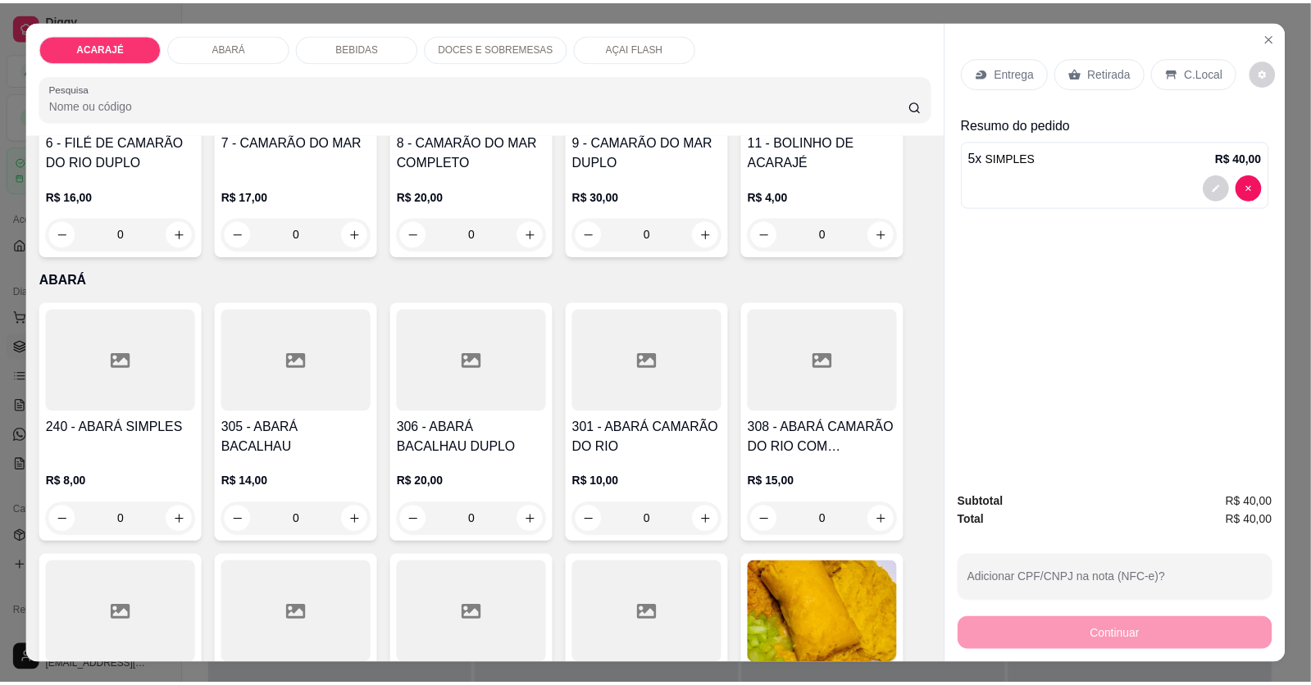
scroll to position [492, 0]
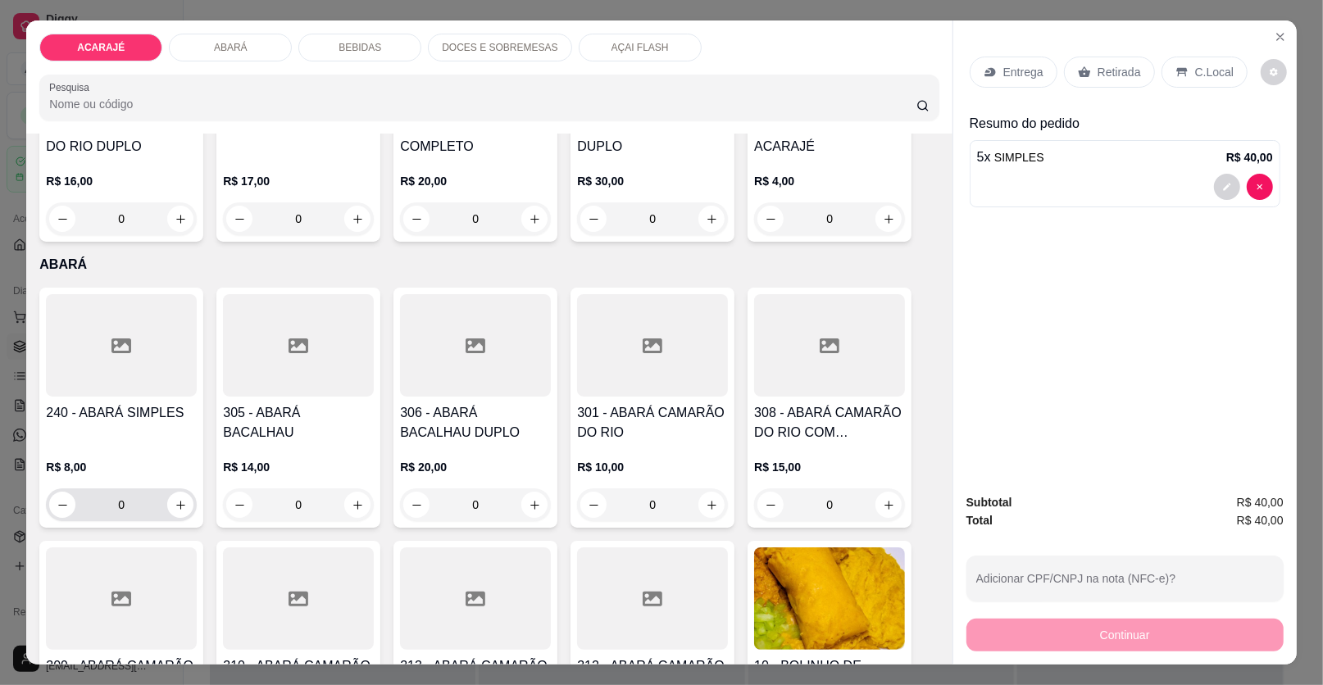
type input "5"
click at [111, 504] on input "0" at bounding box center [121, 504] width 92 height 33
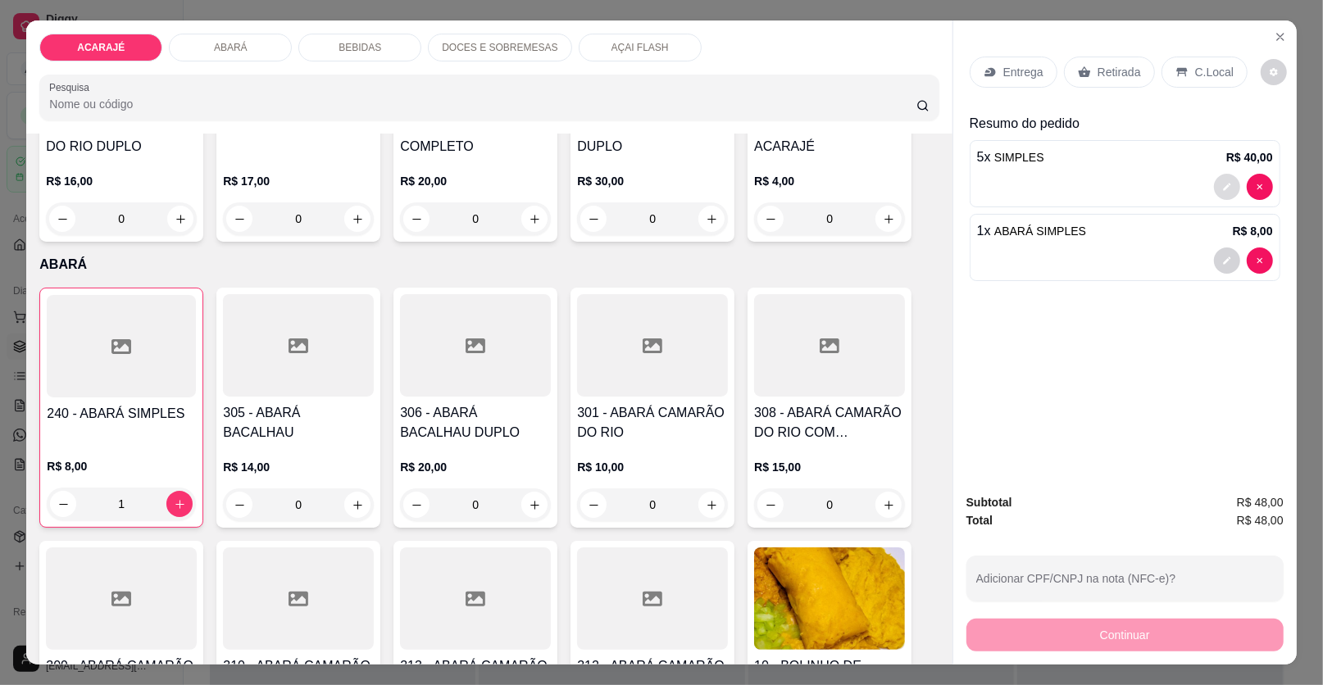
type input "1"
click at [1223, 188] on icon "decrease-product-quantity" at bounding box center [1226, 187] width 7 height 7
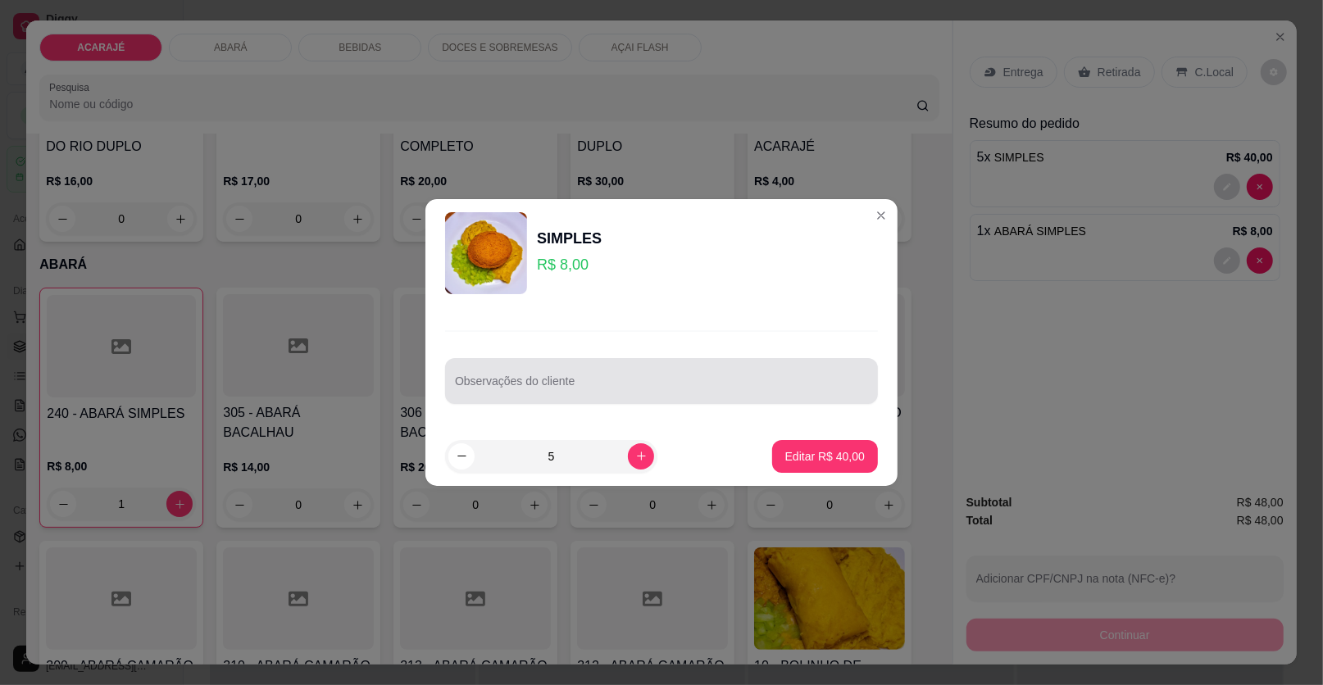
click at [647, 377] on div at bounding box center [661, 381] width 413 height 33
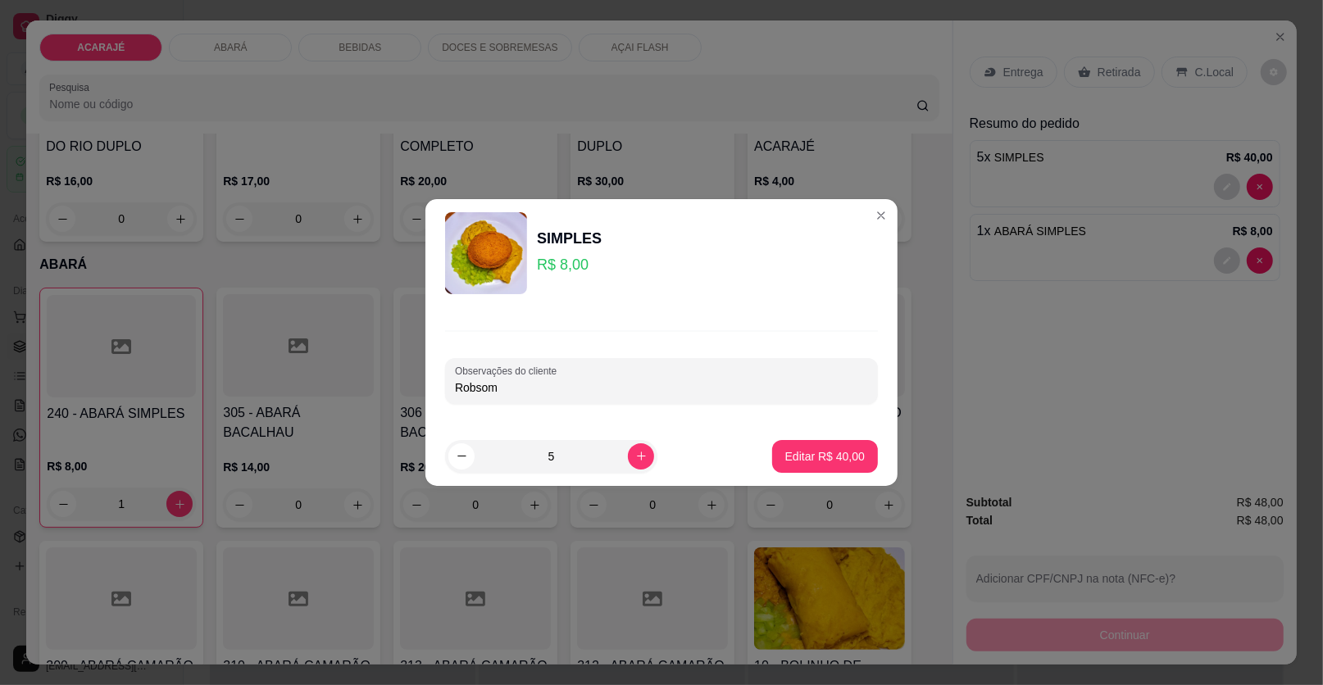
type input "Robsom"
click at [816, 461] on p "Editar R$ 40,00" at bounding box center [824, 456] width 77 height 16
type input "0"
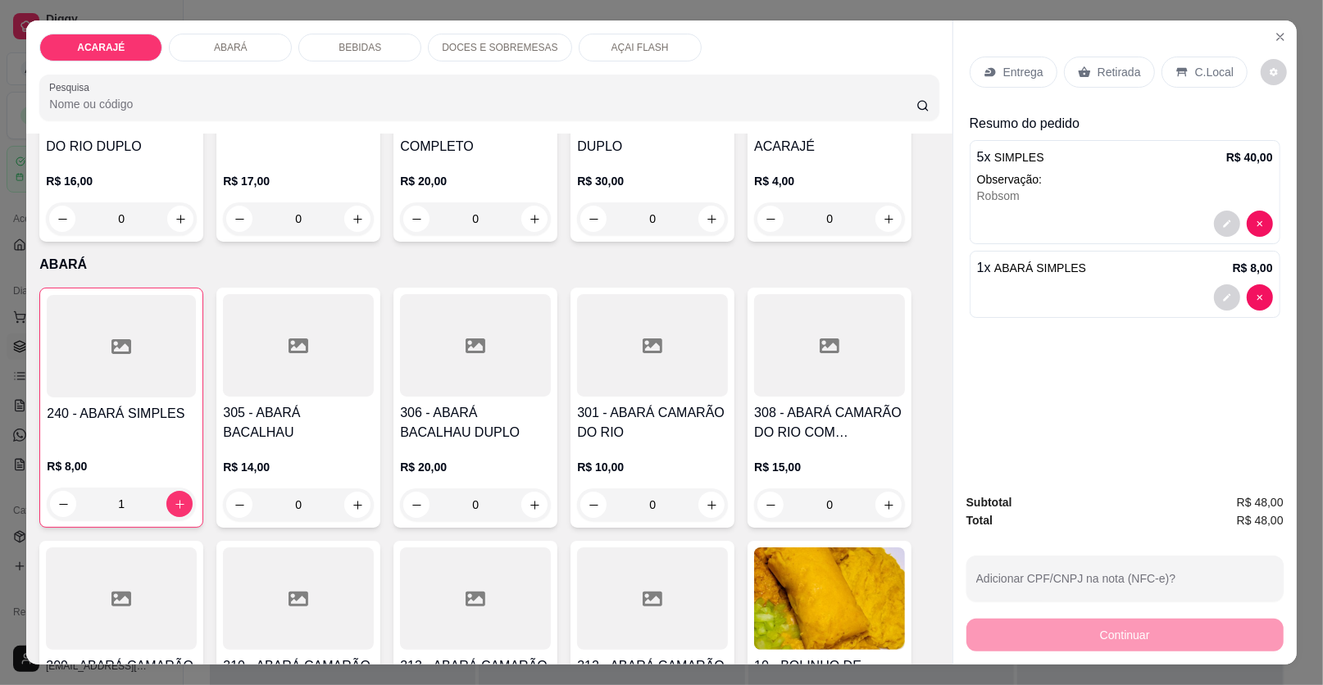
click at [1087, 66] on div "Retirada" at bounding box center [1109, 72] width 91 height 31
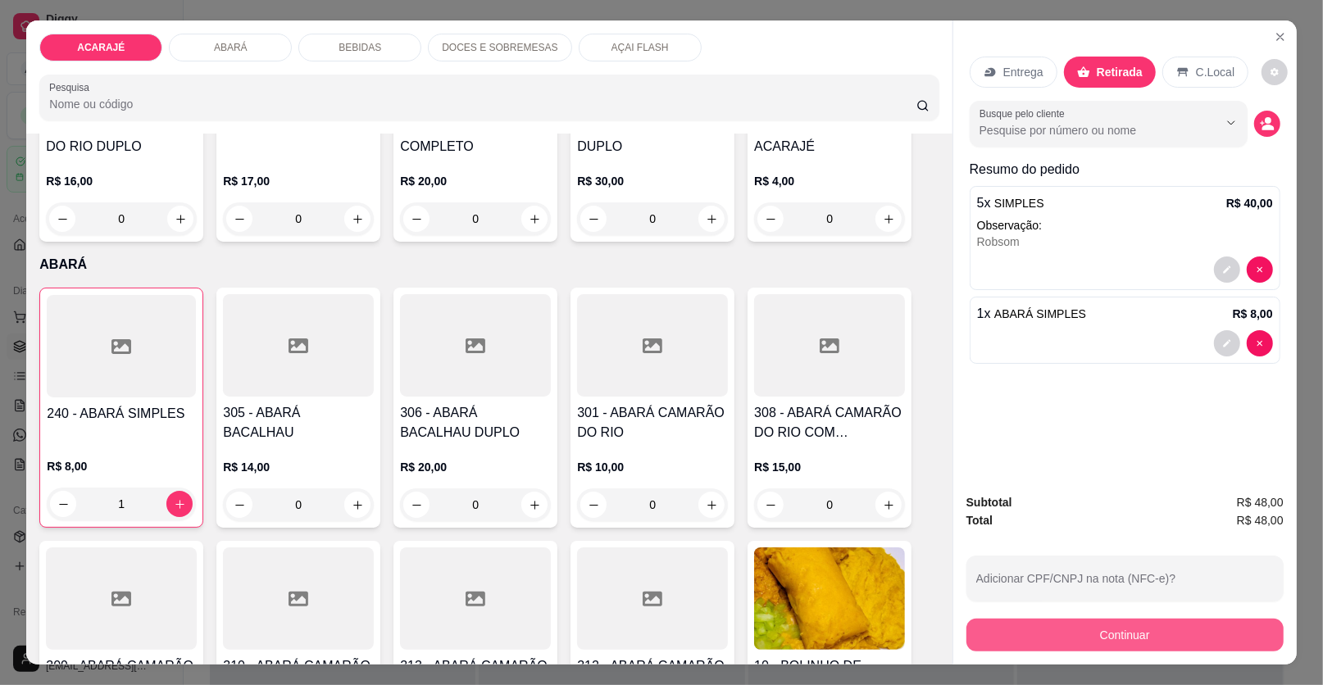
click at [1013, 632] on button "Continuar" at bounding box center [1124, 635] width 317 height 33
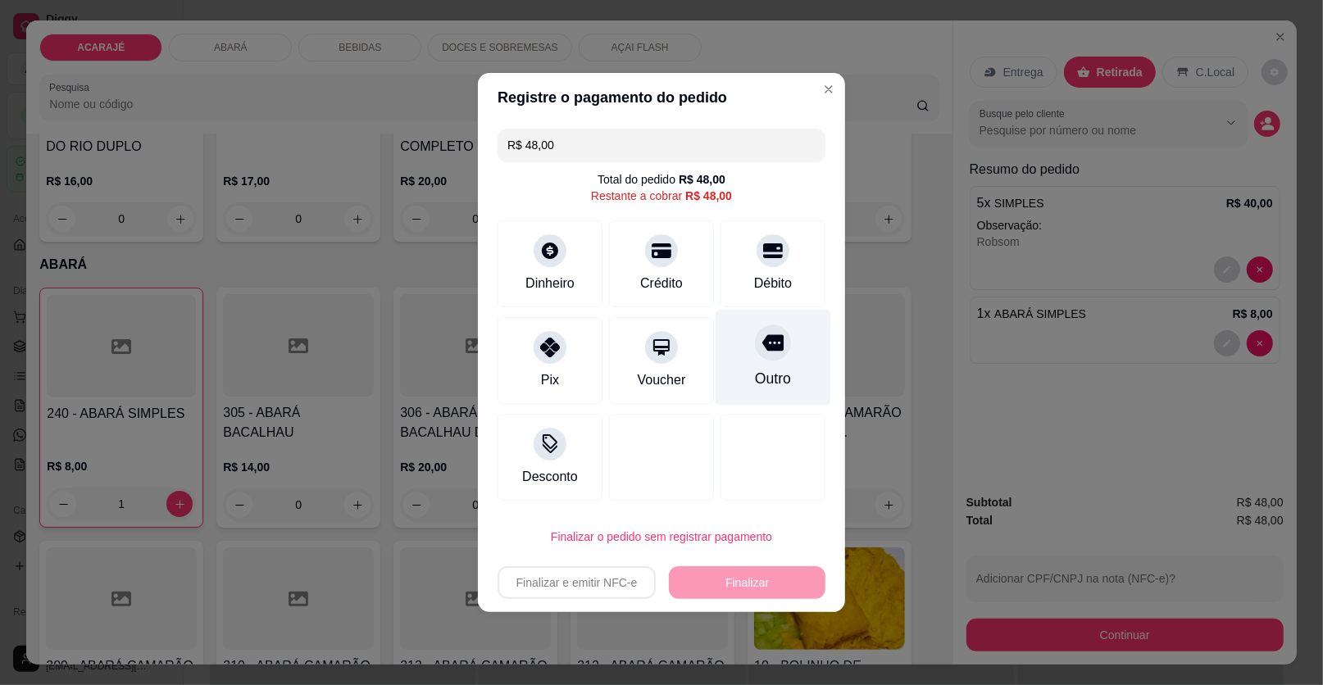
click at [776, 343] on div at bounding box center [773, 343] width 36 height 36
type input "R$ 0,00"
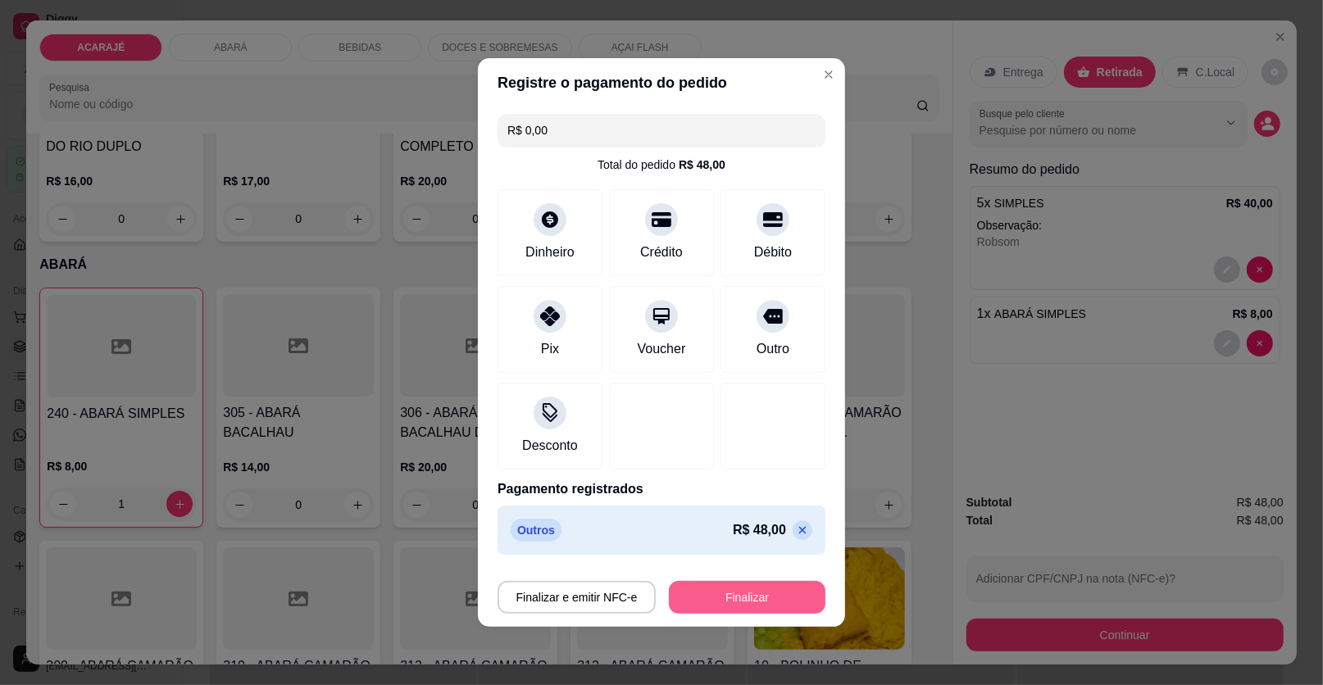
click at [737, 605] on button "Finalizar" at bounding box center [747, 597] width 157 height 33
type input "0"
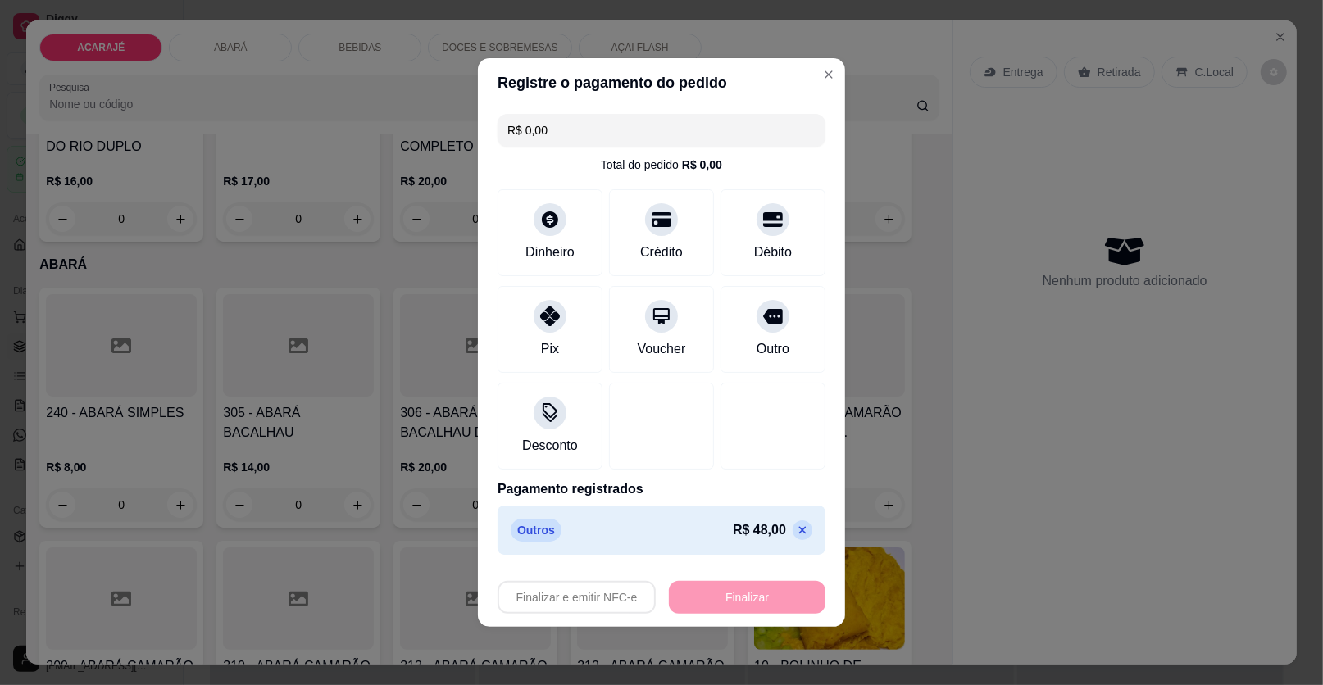
type input "-R$ 48,00"
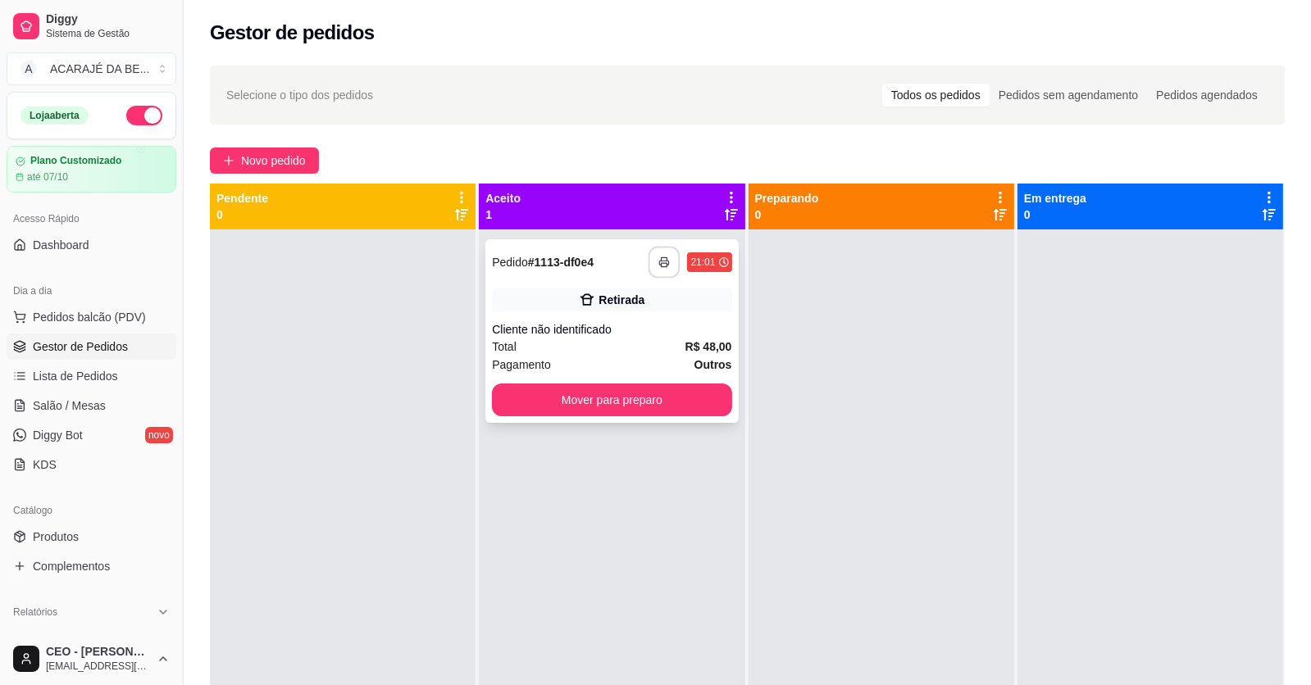
click at [648, 261] on button "button" at bounding box center [664, 263] width 32 height 32
click at [696, 393] on button "Mover para preparo" at bounding box center [611, 400] width 239 height 33
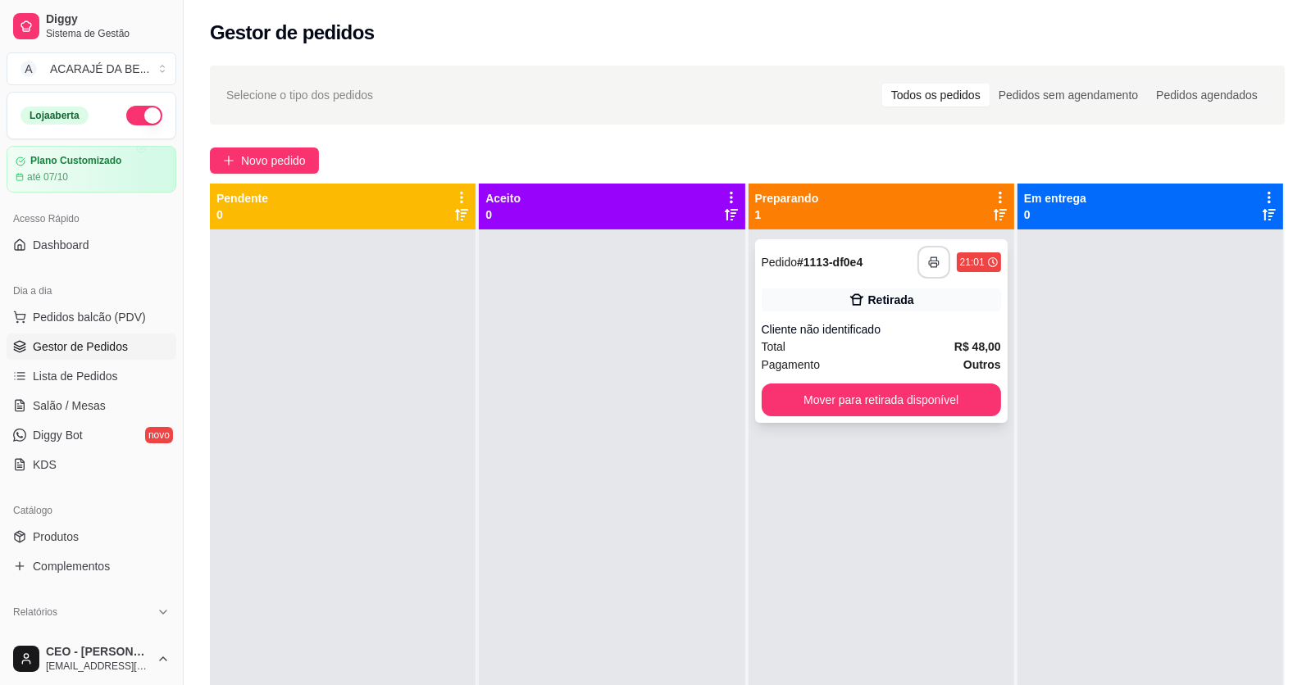
click at [928, 257] on icon "button" at bounding box center [933, 262] width 11 height 11
click at [877, 404] on button "Mover para retirada disponível" at bounding box center [880, 400] width 239 height 33
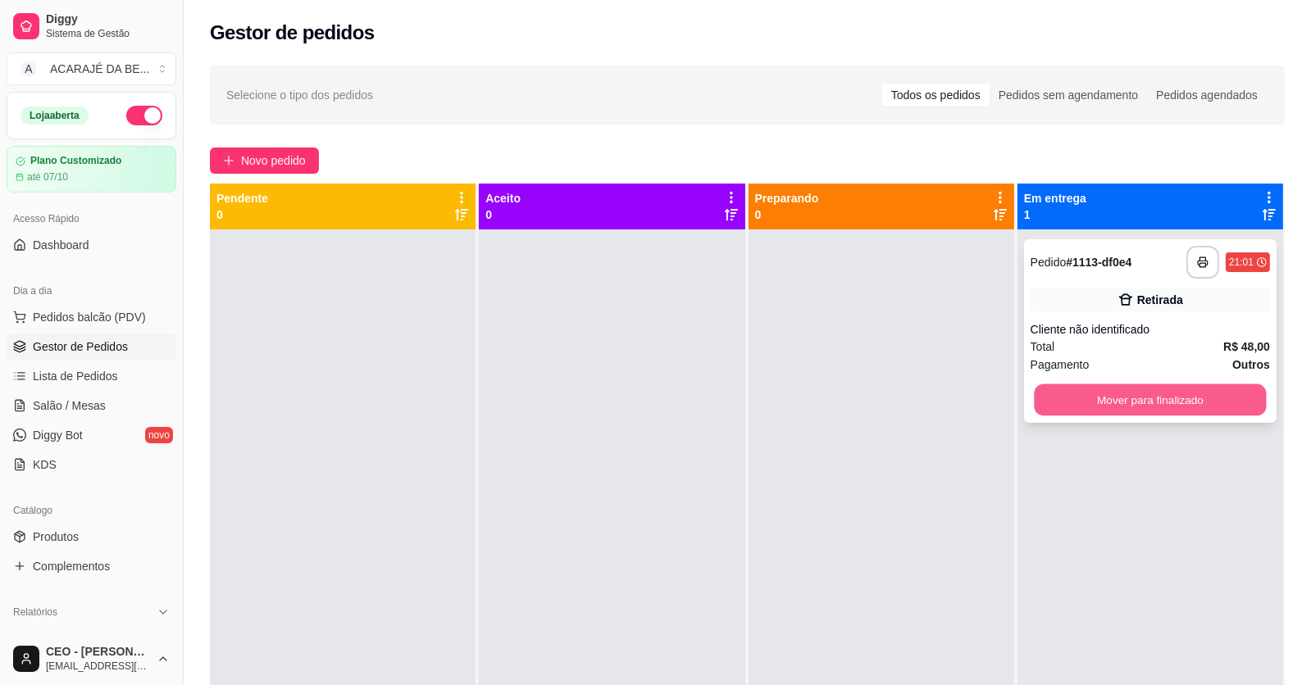
click at [1072, 391] on button "Mover para finalizado" at bounding box center [1150, 400] width 232 height 32
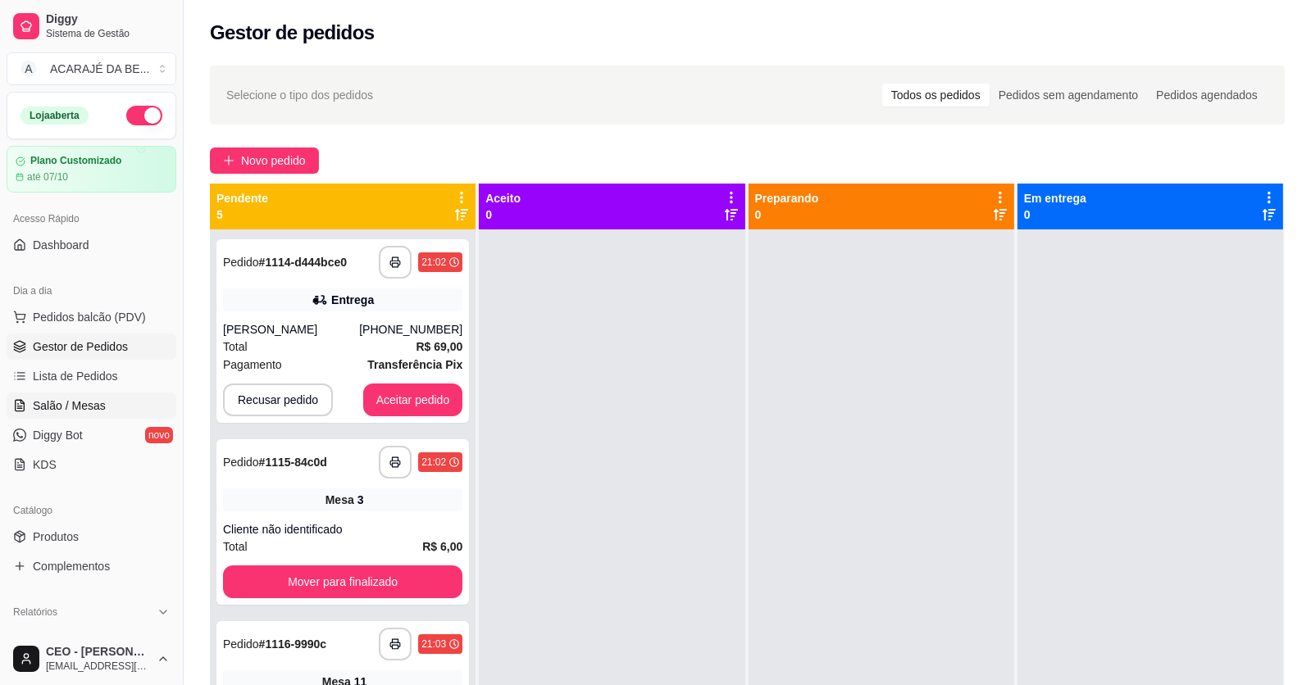
click at [52, 402] on span "Salão / Mesas" at bounding box center [69, 406] width 73 height 16
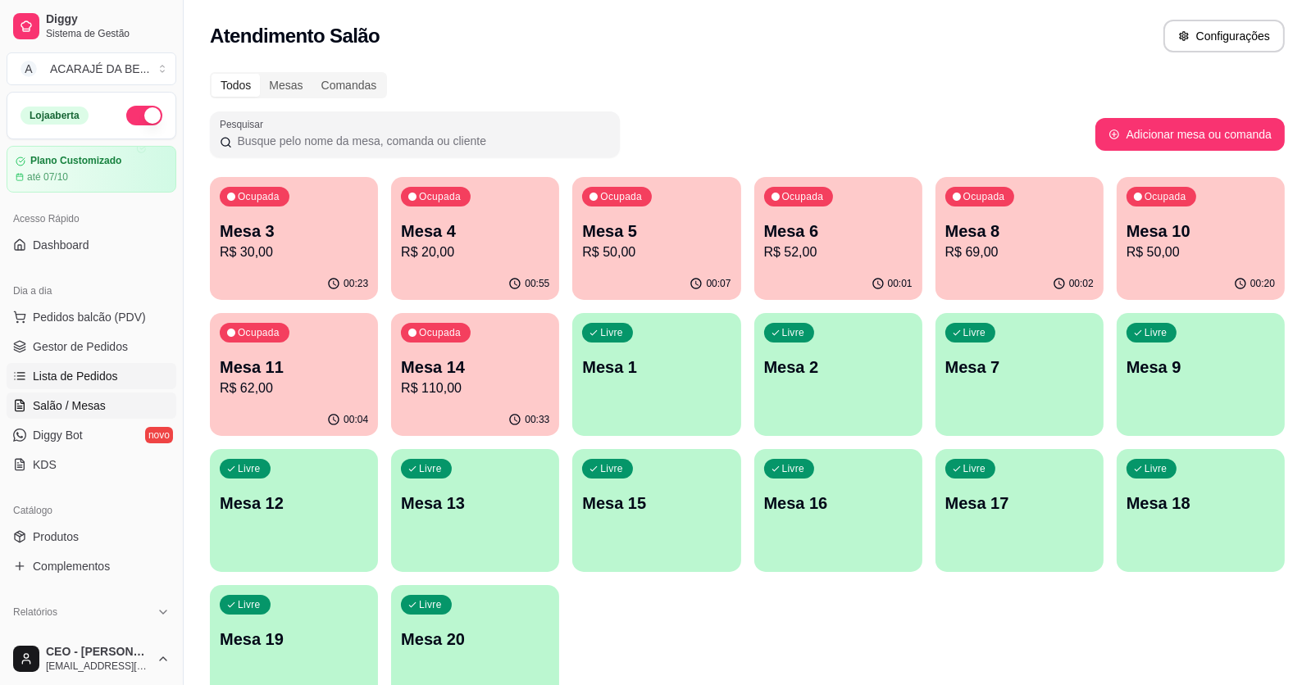
click at [82, 375] on span "Lista de Pedidos" at bounding box center [75, 376] width 85 height 16
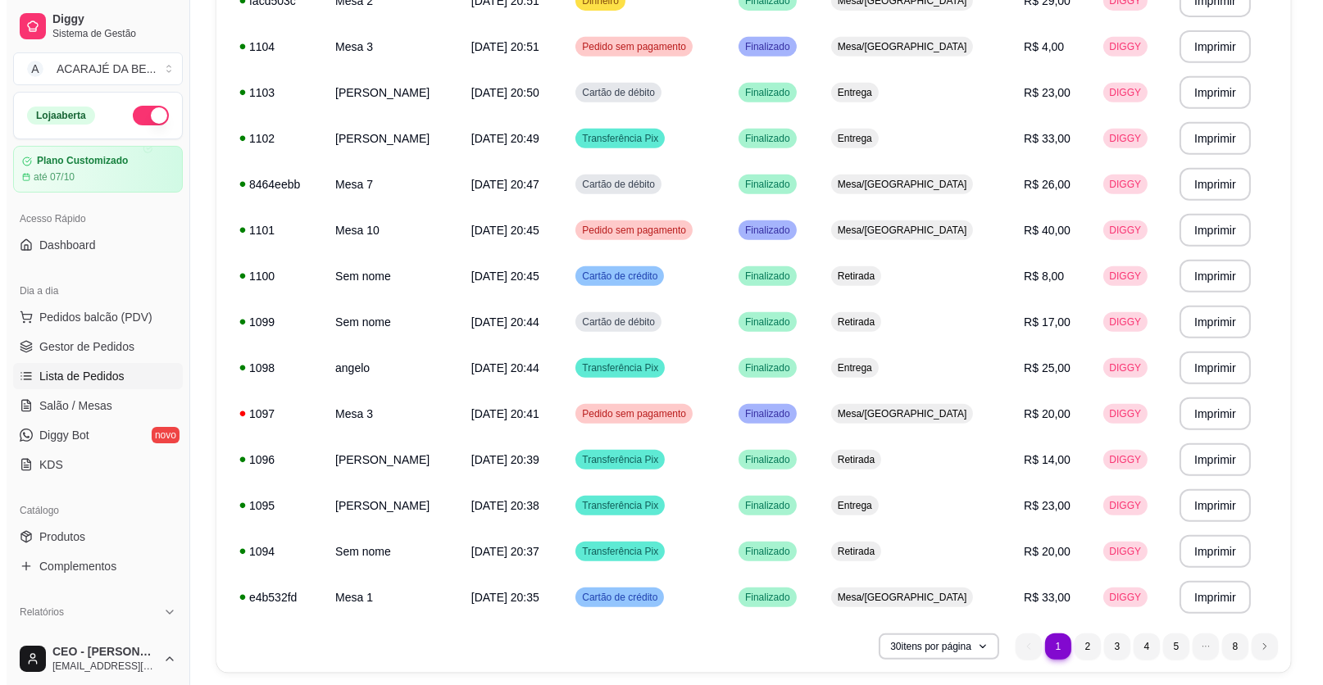
scroll to position [1046, 0]
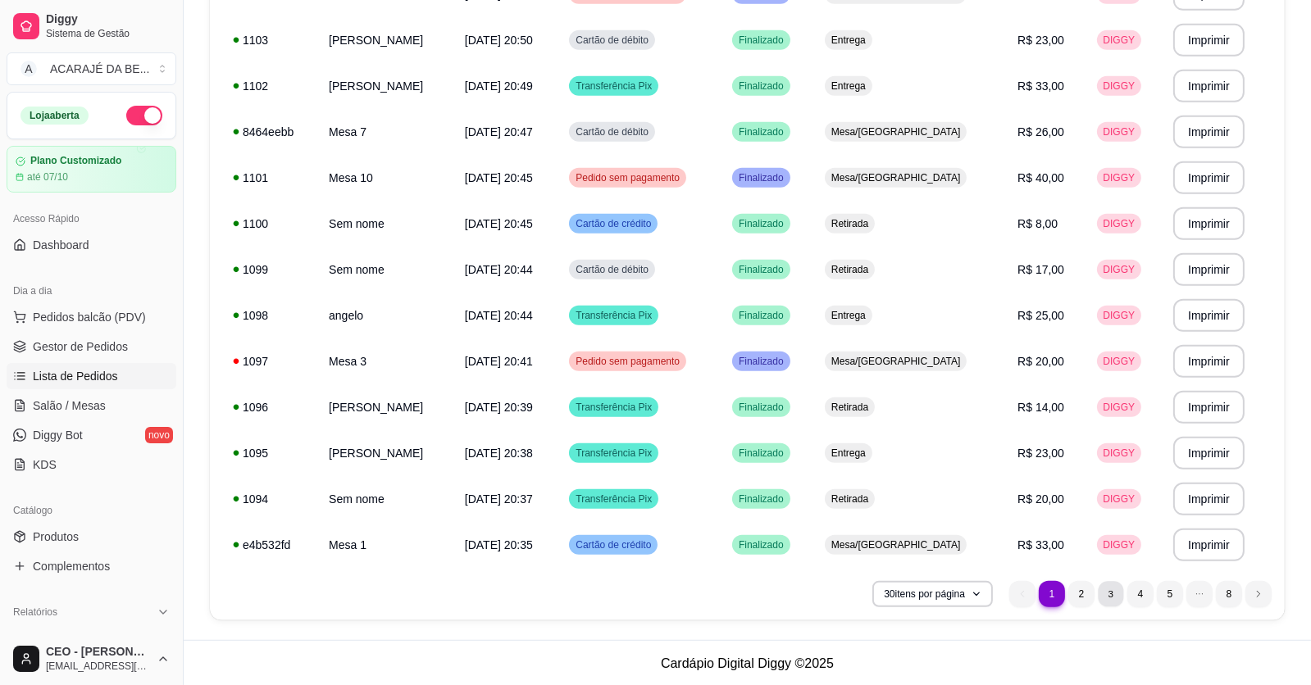
click at [1111, 597] on li "3" at bounding box center [1109, 593] width 25 height 25
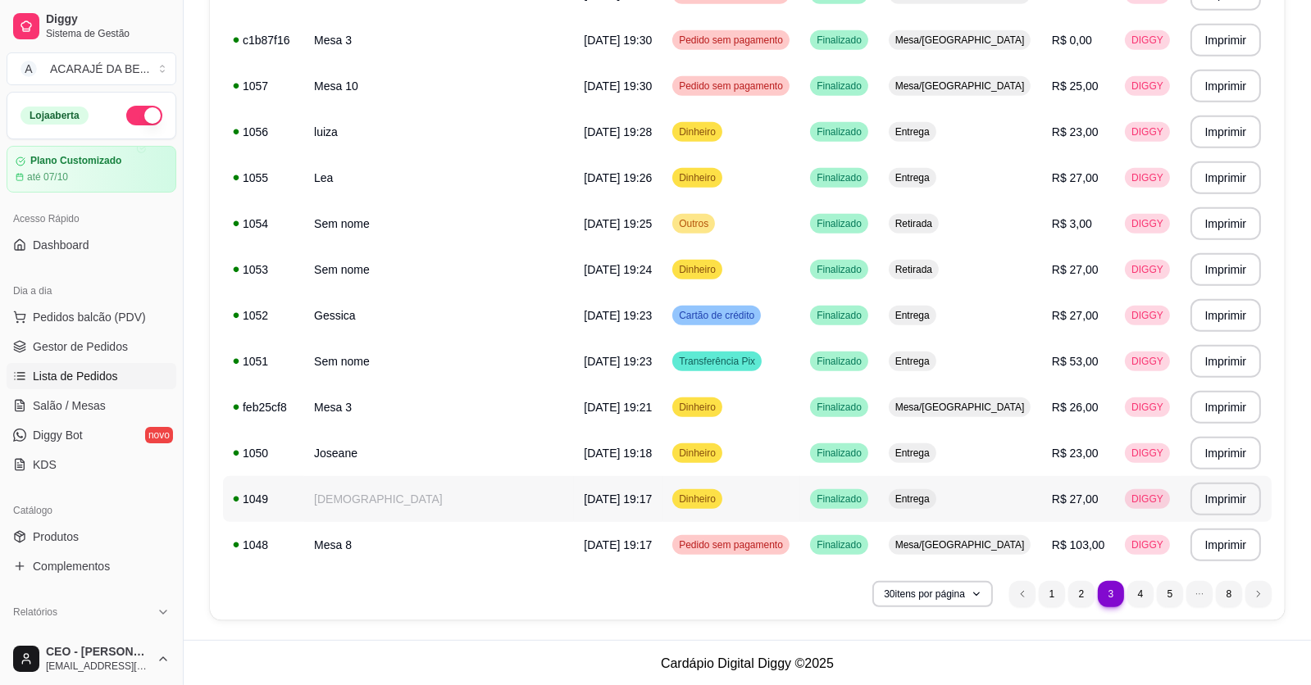
click at [409, 494] on td "Kinho" at bounding box center [439, 499] width 270 height 46
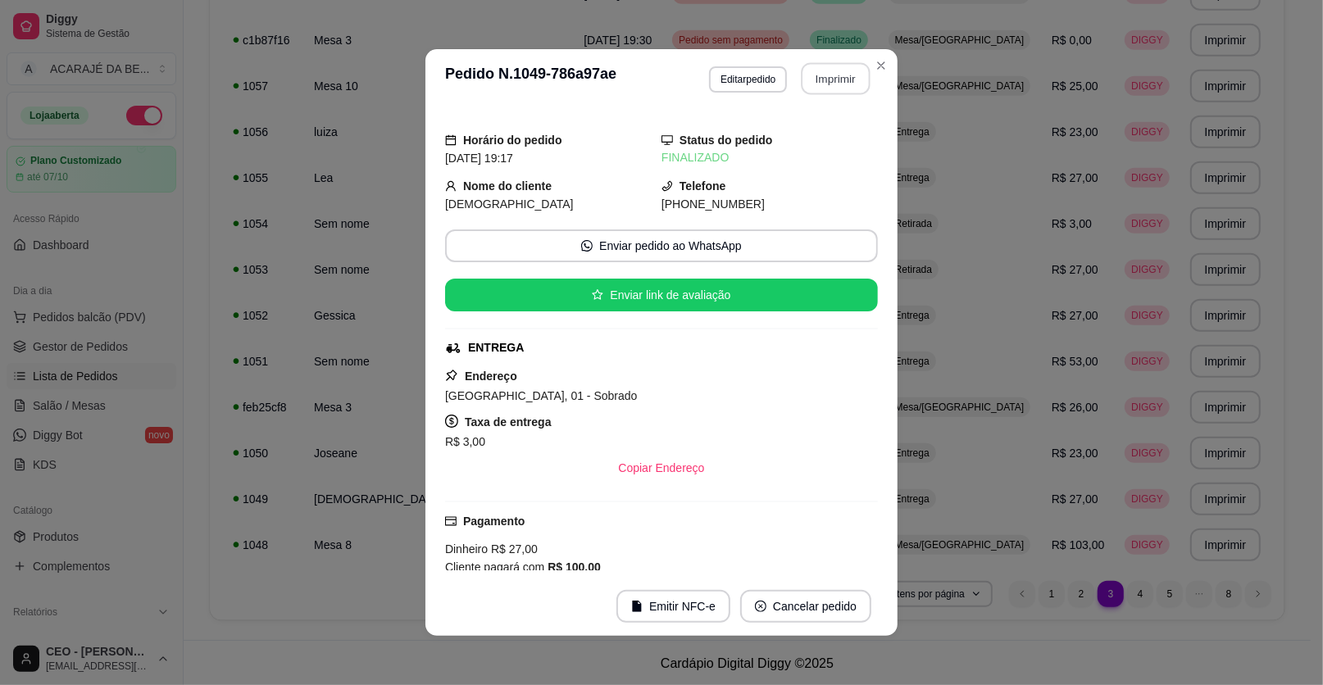
click at [812, 81] on button "Imprimir" at bounding box center [836, 79] width 69 height 32
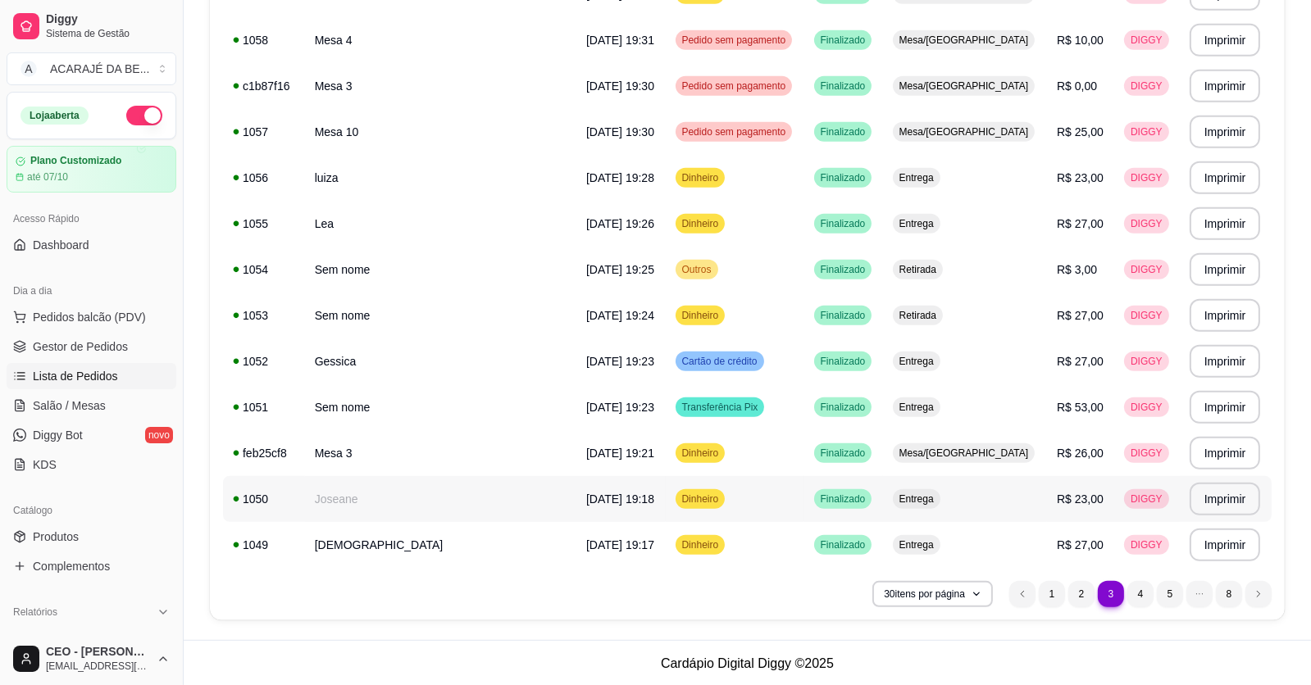
click at [349, 490] on td "Joseane" at bounding box center [440, 499] width 271 height 46
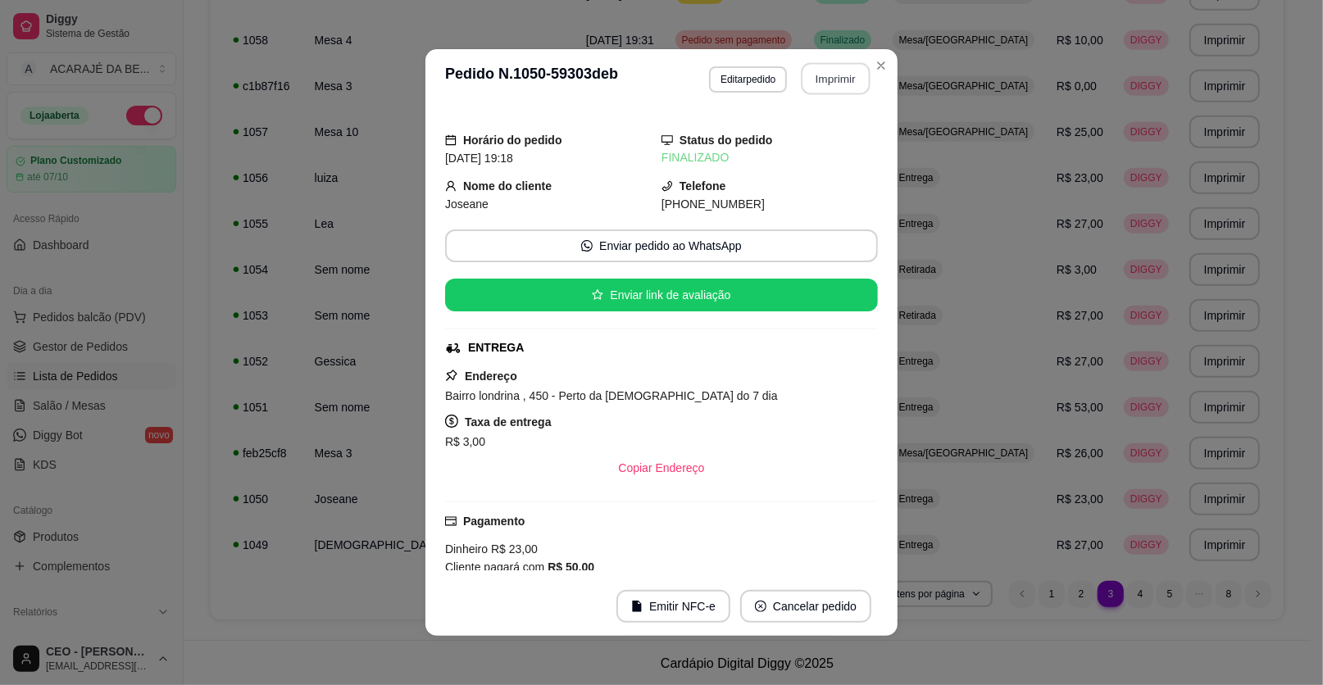
click at [819, 85] on button "Imprimir" at bounding box center [836, 79] width 69 height 32
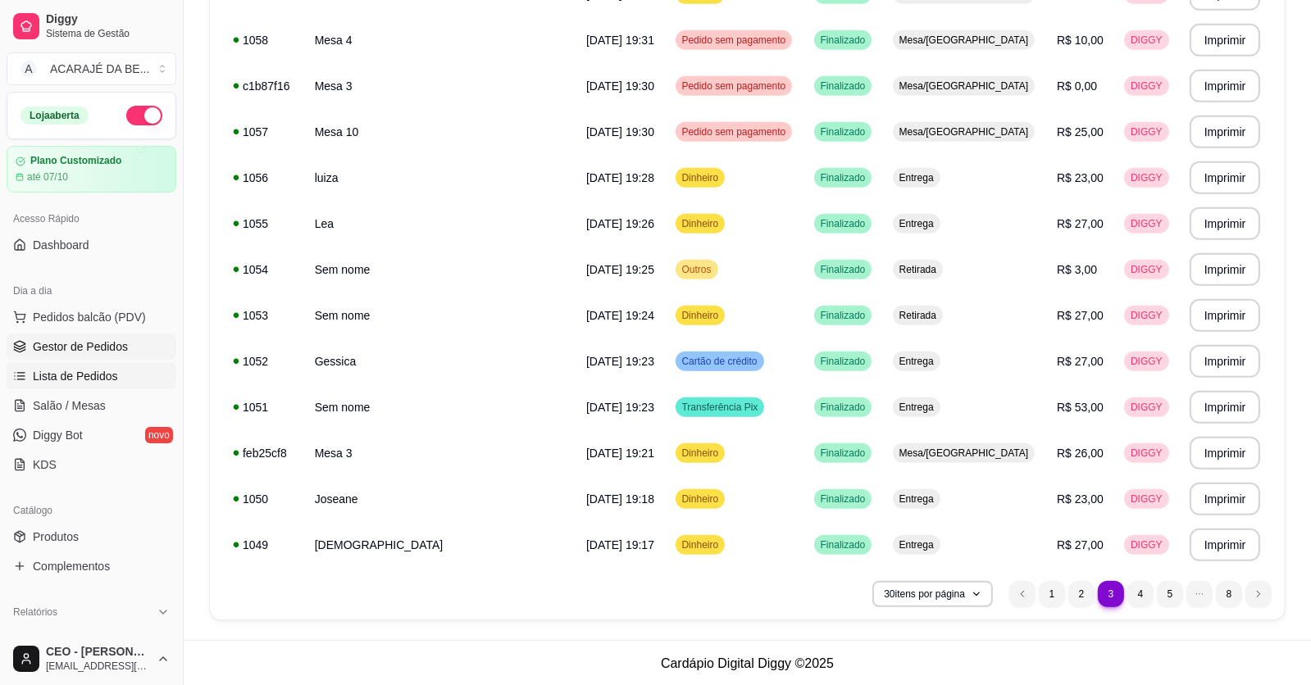
click at [64, 339] on span "Gestor de Pedidos" at bounding box center [80, 347] width 95 height 16
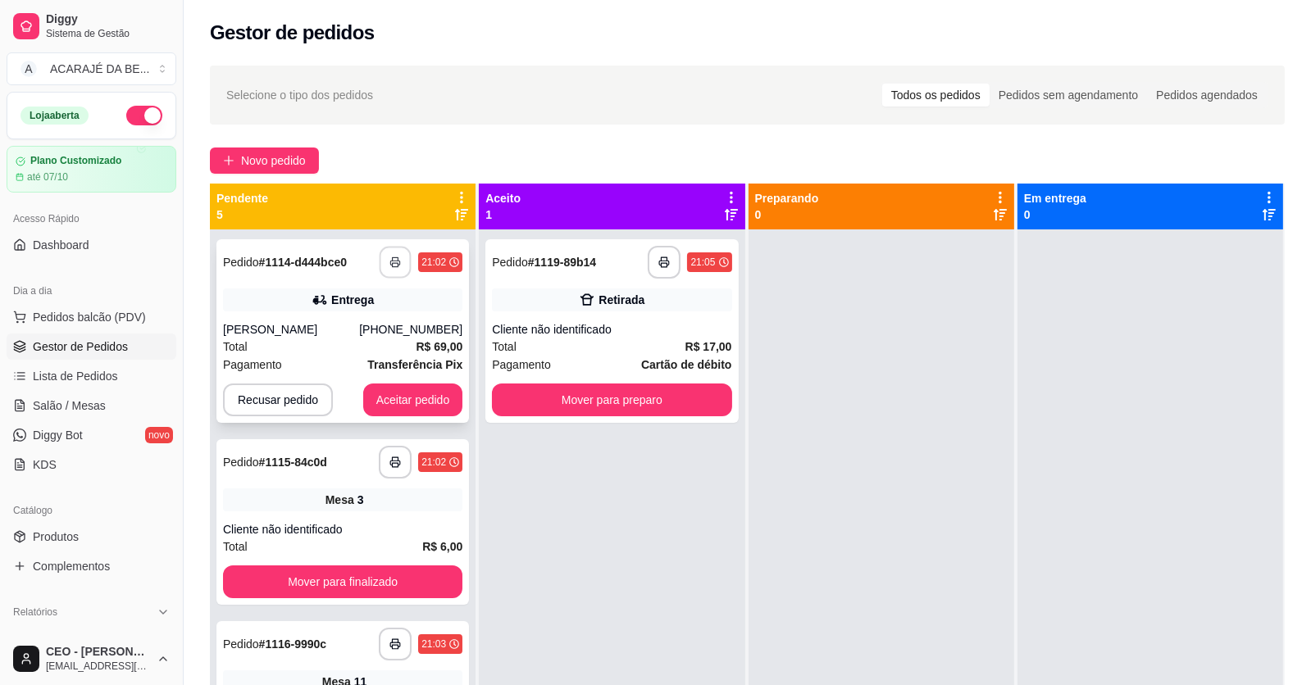
click at [389, 262] on icon "button" at bounding box center [394, 262] width 11 height 11
click at [389, 458] on icon "button" at bounding box center [394, 462] width 11 height 11
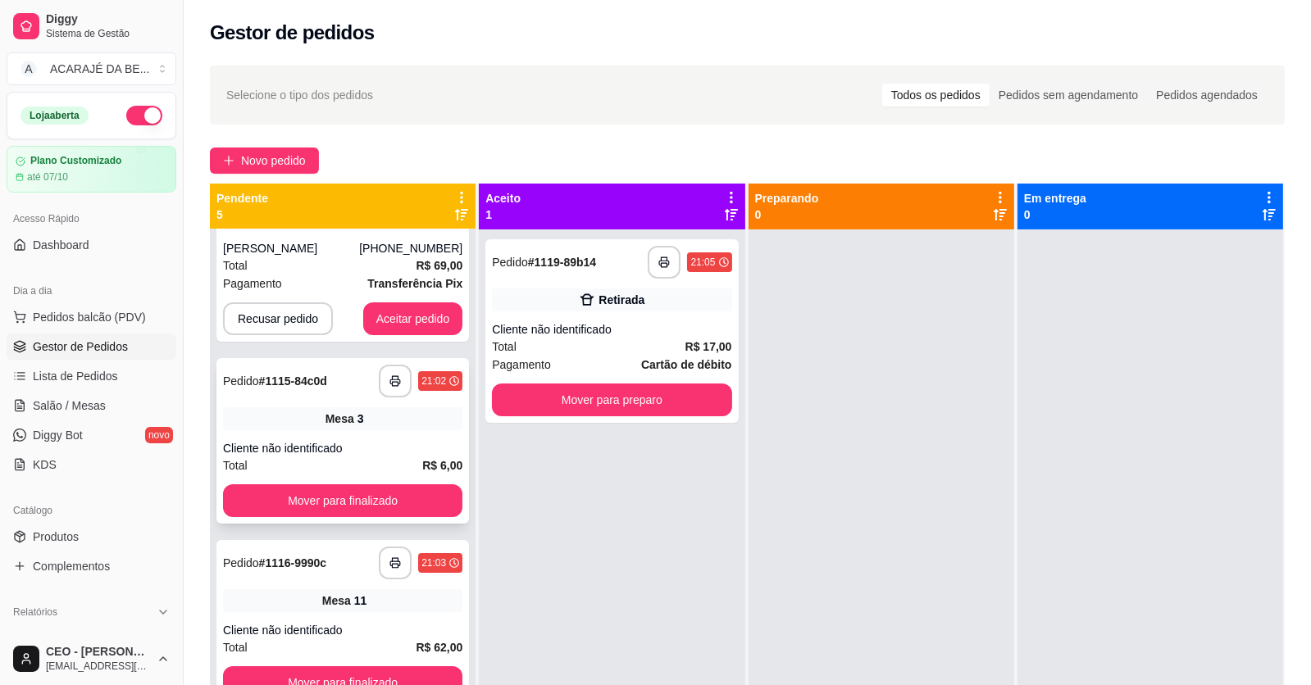
scroll to position [163, 0]
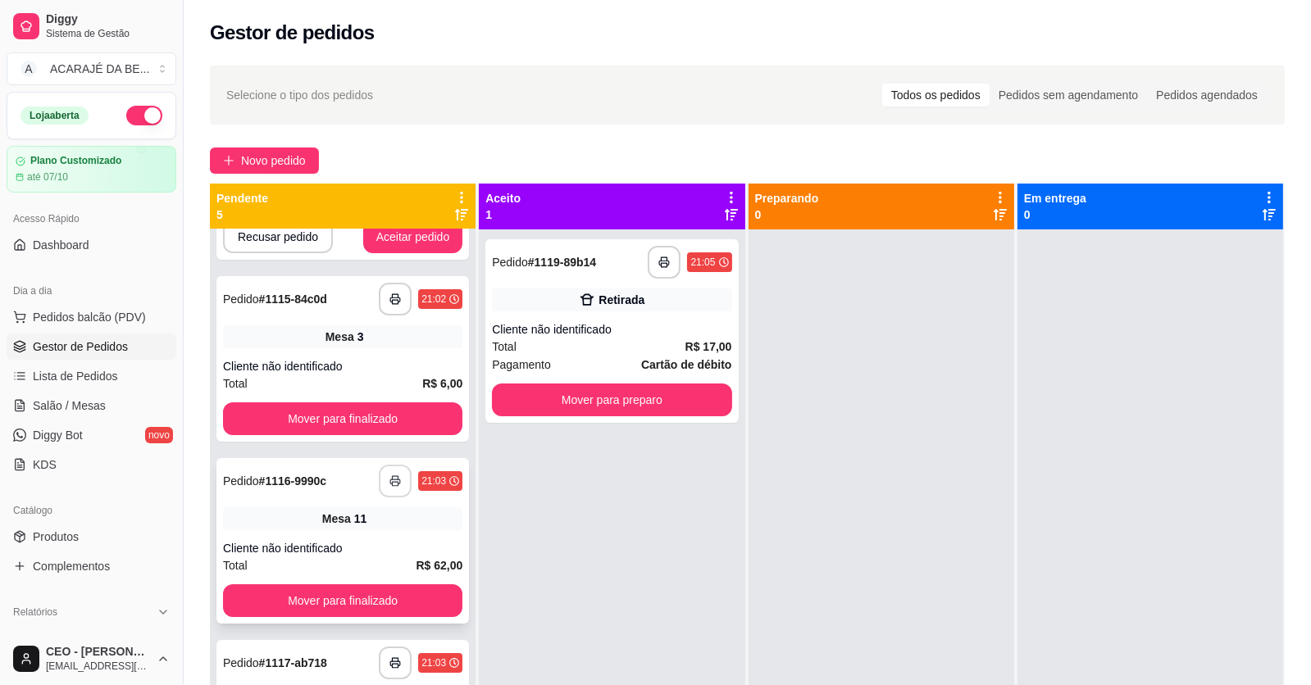
click at [389, 475] on icon "button" at bounding box center [394, 480] width 11 height 11
click at [389, 657] on icon "button" at bounding box center [394, 662] width 11 height 11
click at [662, 263] on rect "button" at bounding box center [664, 265] width 6 height 4
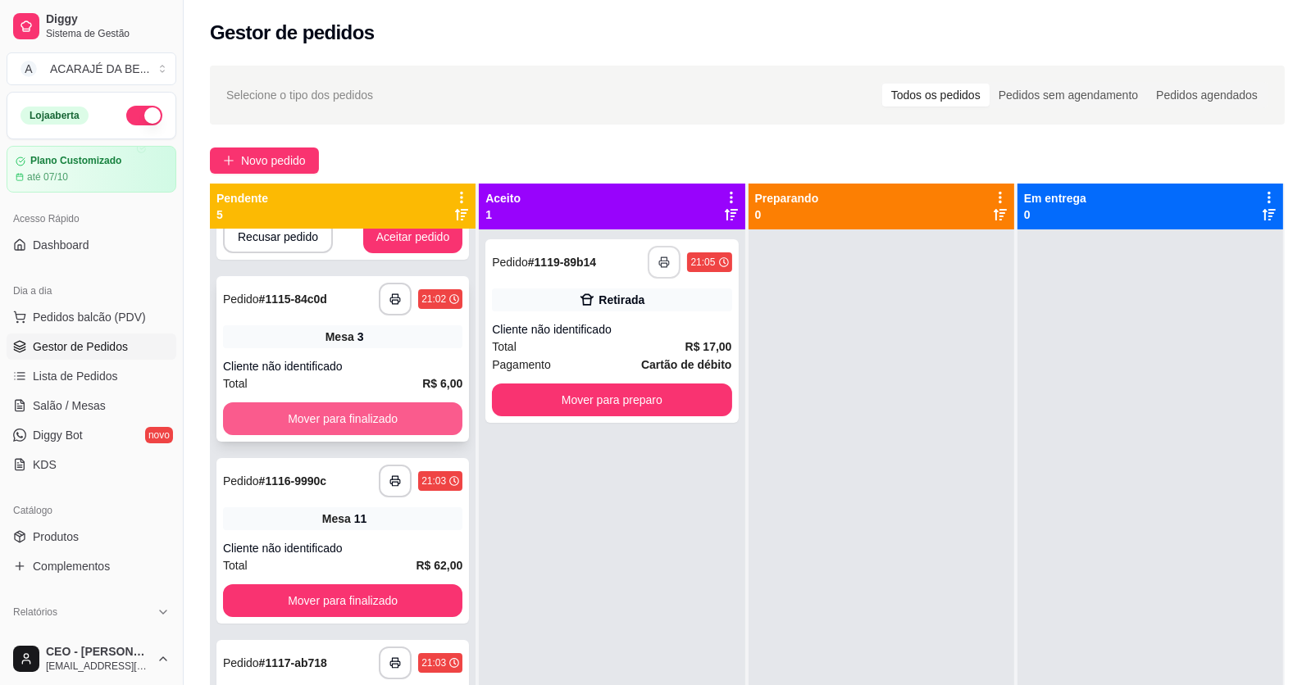
click at [422, 402] on button "Mover para finalizado" at bounding box center [342, 418] width 239 height 33
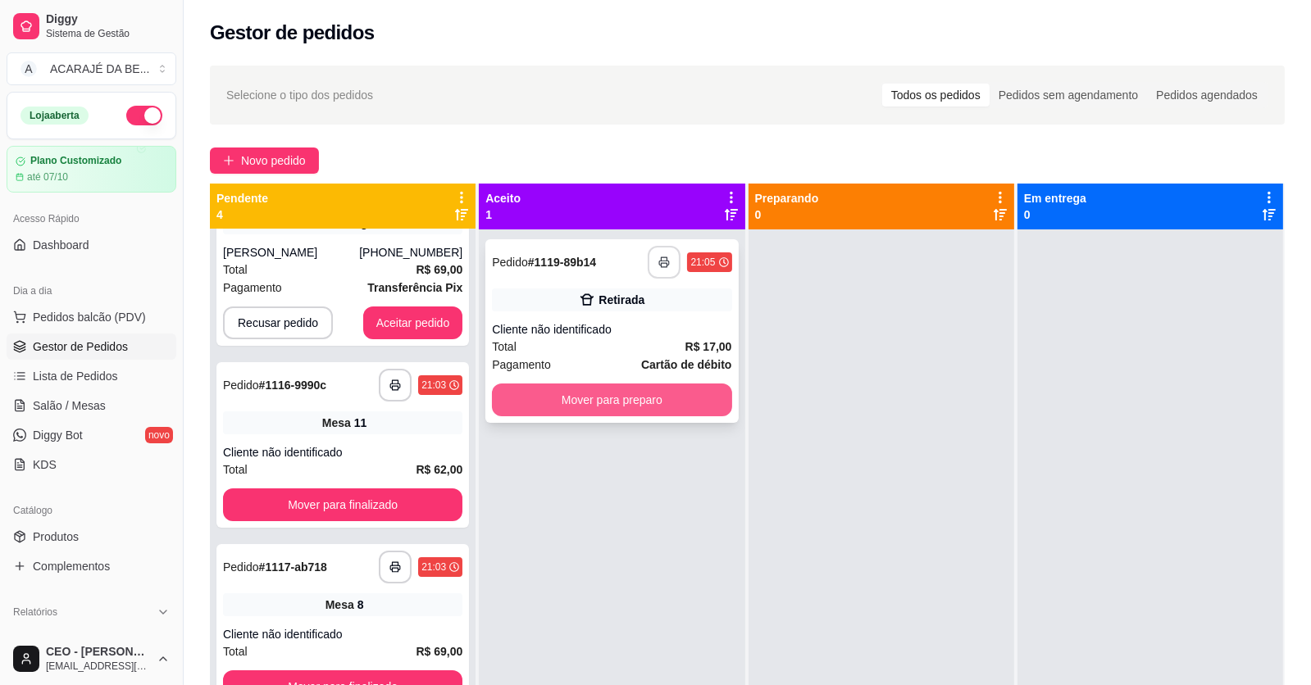
click at [513, 384] on button "Mover para preparo" at bounding box center [611, 400] width 239 height 33
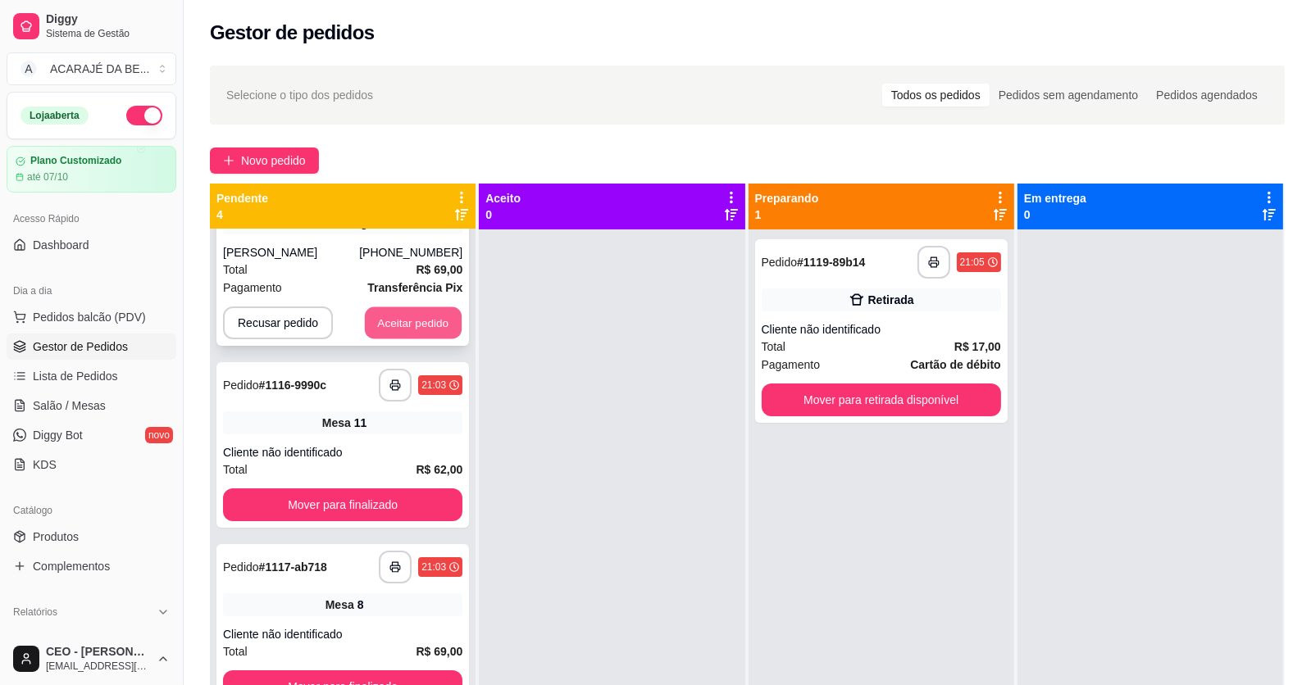
click at [415, 307] on button "Aceitar pedido" at bounding box center [413, 323] width 97 height 32
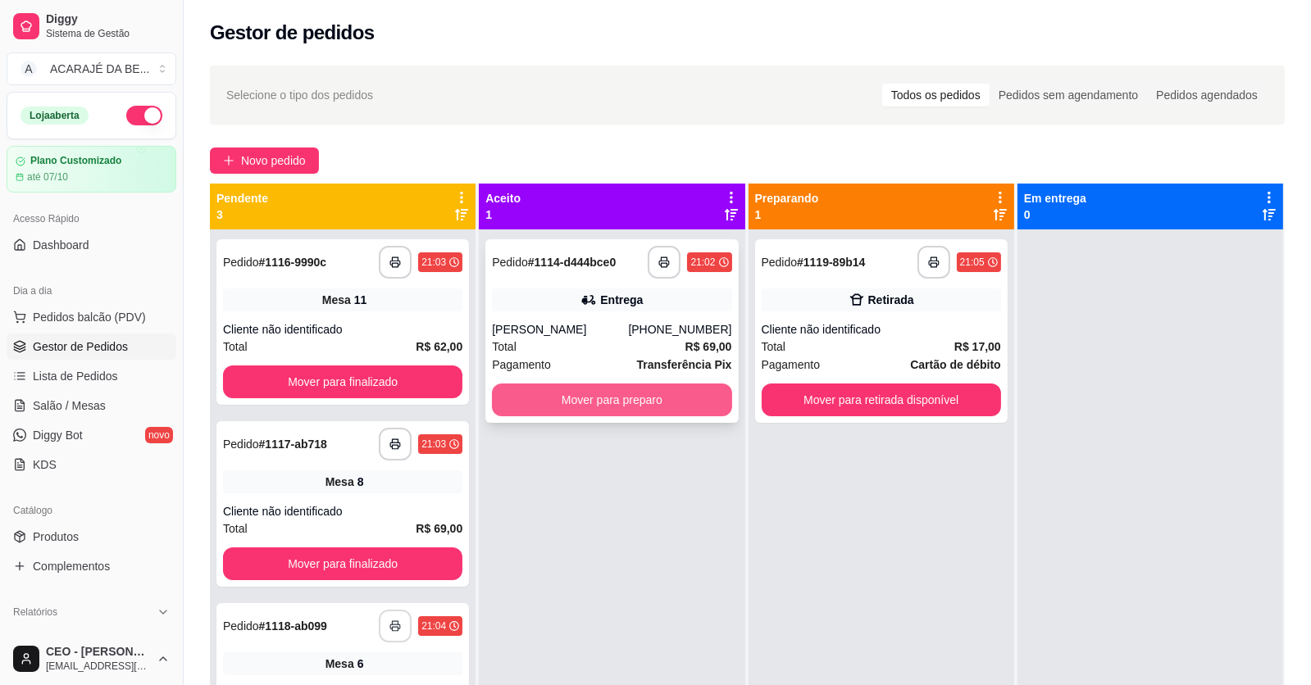
click at [537, 384] on button "Mover para preparo" at bounding box center [611, 400] width 239 height 33
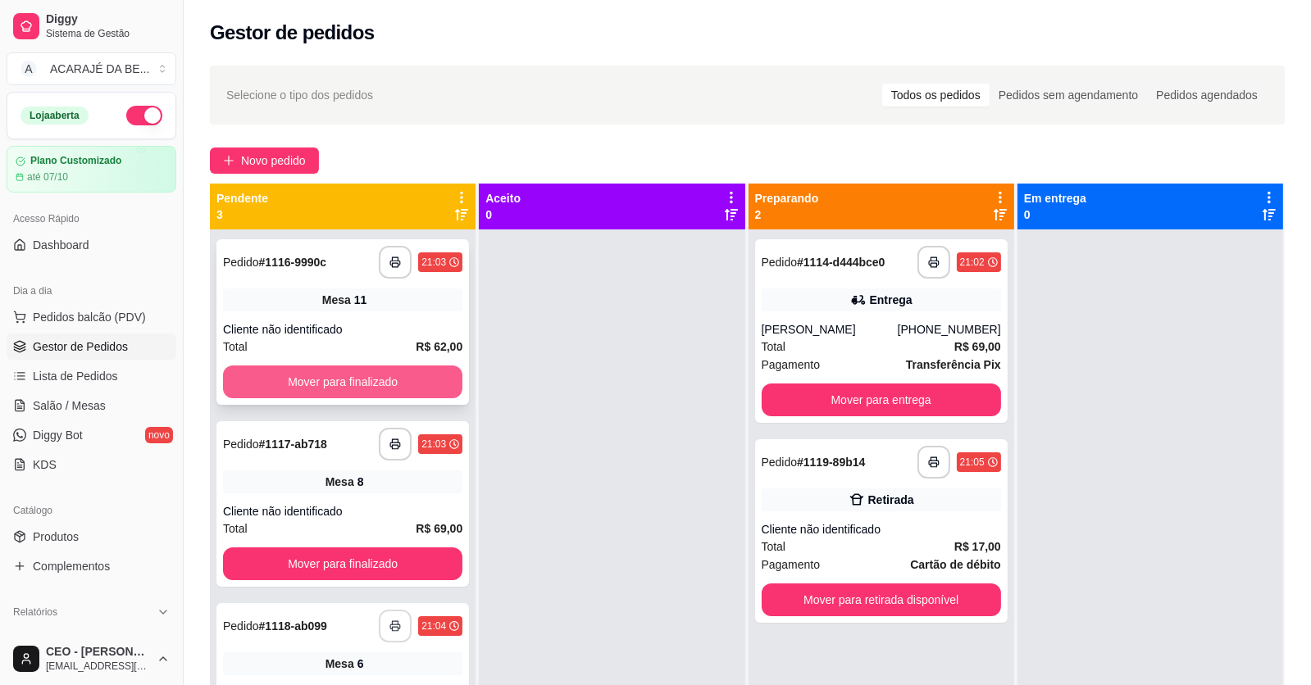
click at [431, 366] on button "Mover para finalizado" at bounding box center [342, 382] width 239 height 33
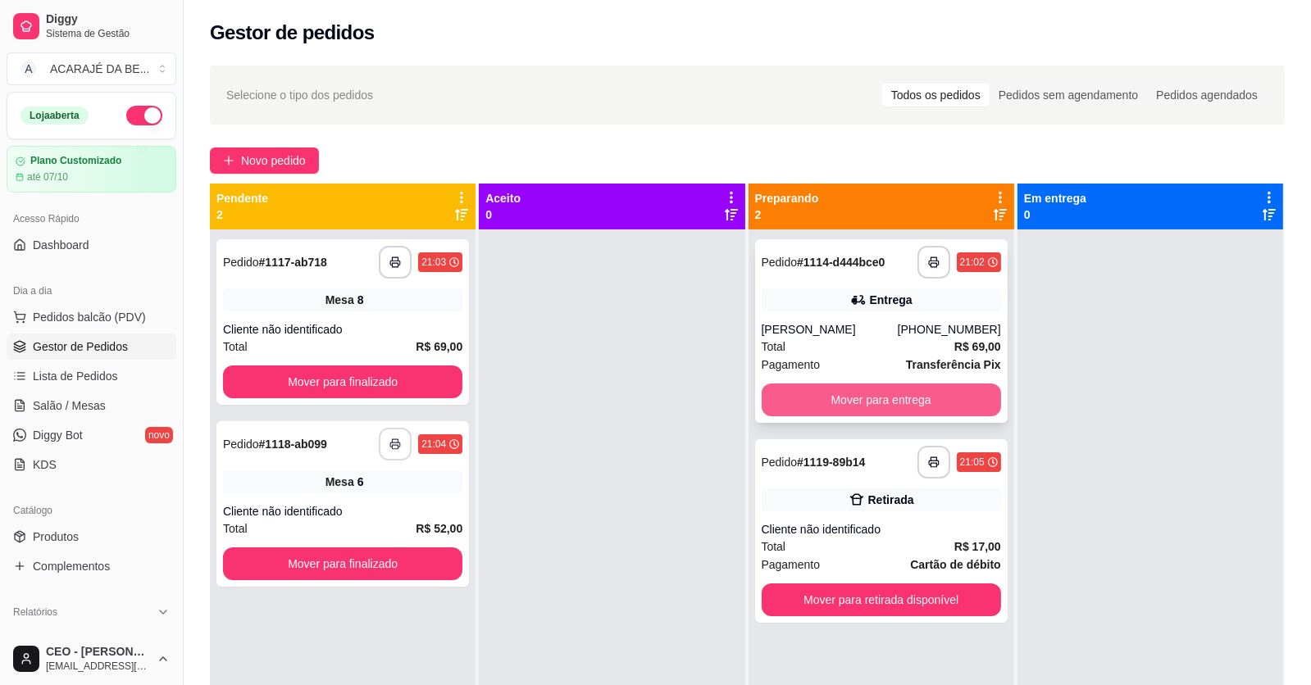
click at [775, 384] on button "Mover para entrega" at bounding box center [880, 400] width 239 height 33
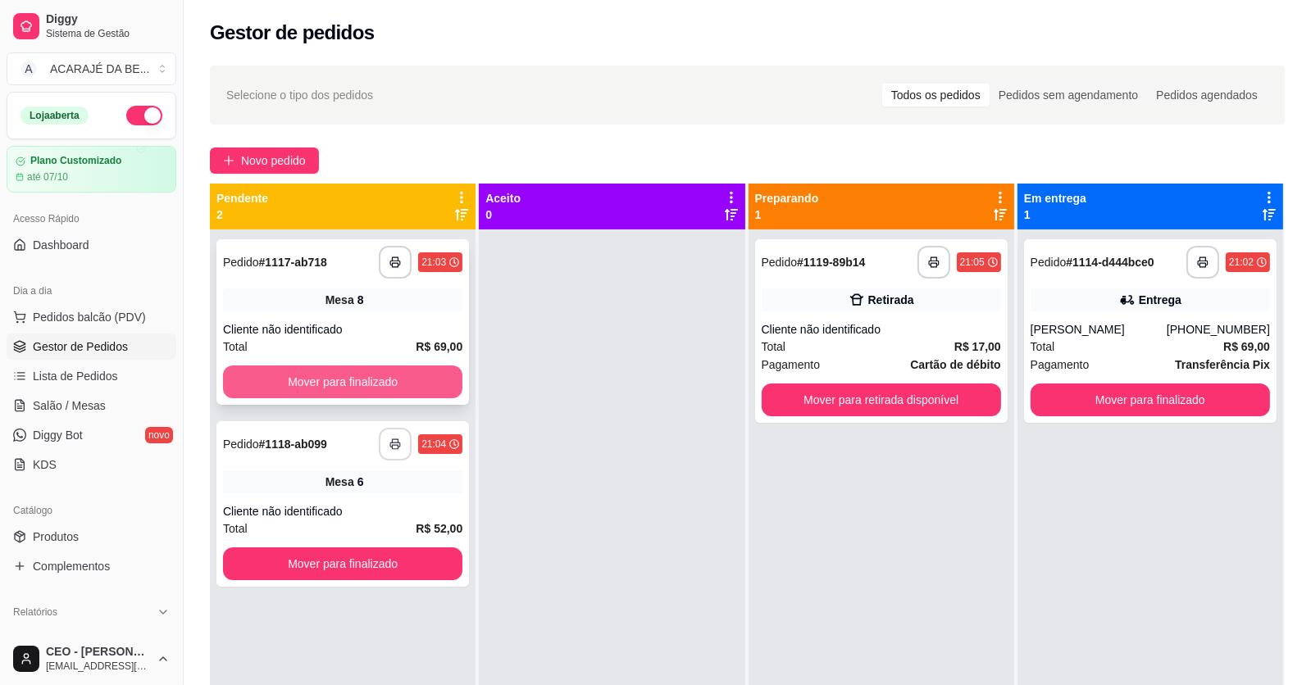
click at [413, 366] on button "Mover para finalizado" at bounding box center [342, 382] width 239 height 33
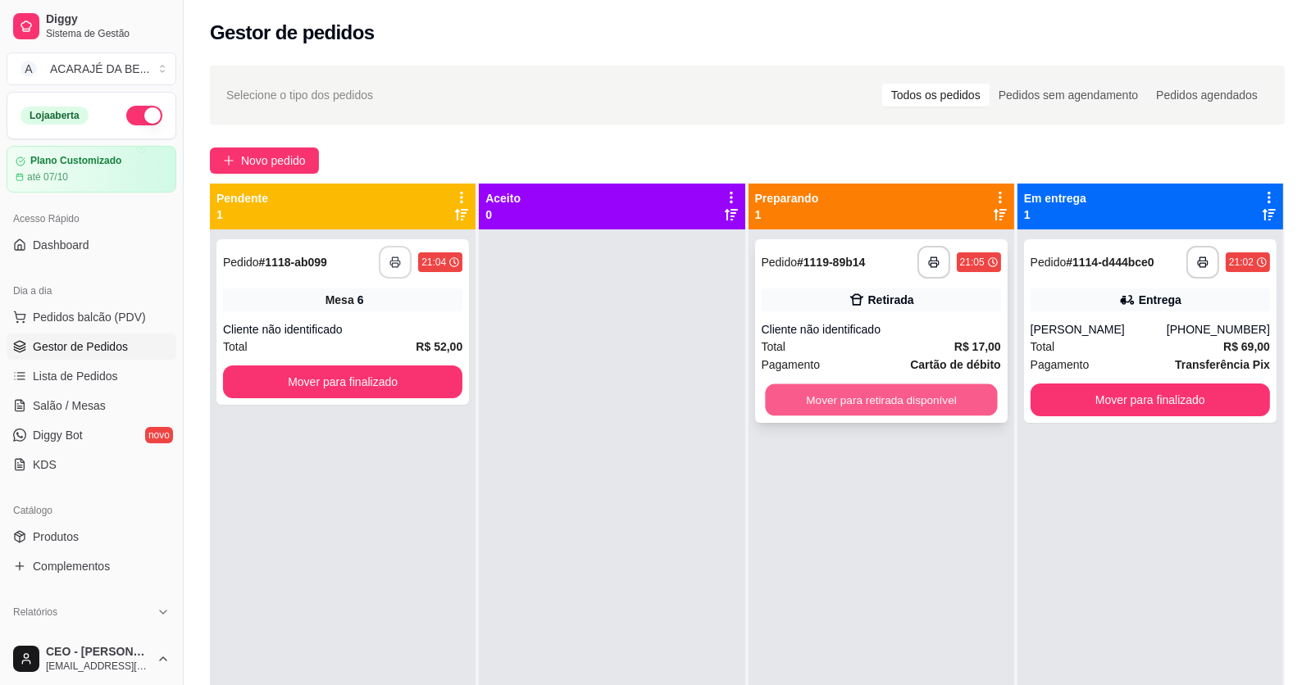
click at [802, 384] on button "Mover para retirada disponível" at bounding box center [881, 400] width 232 height 32
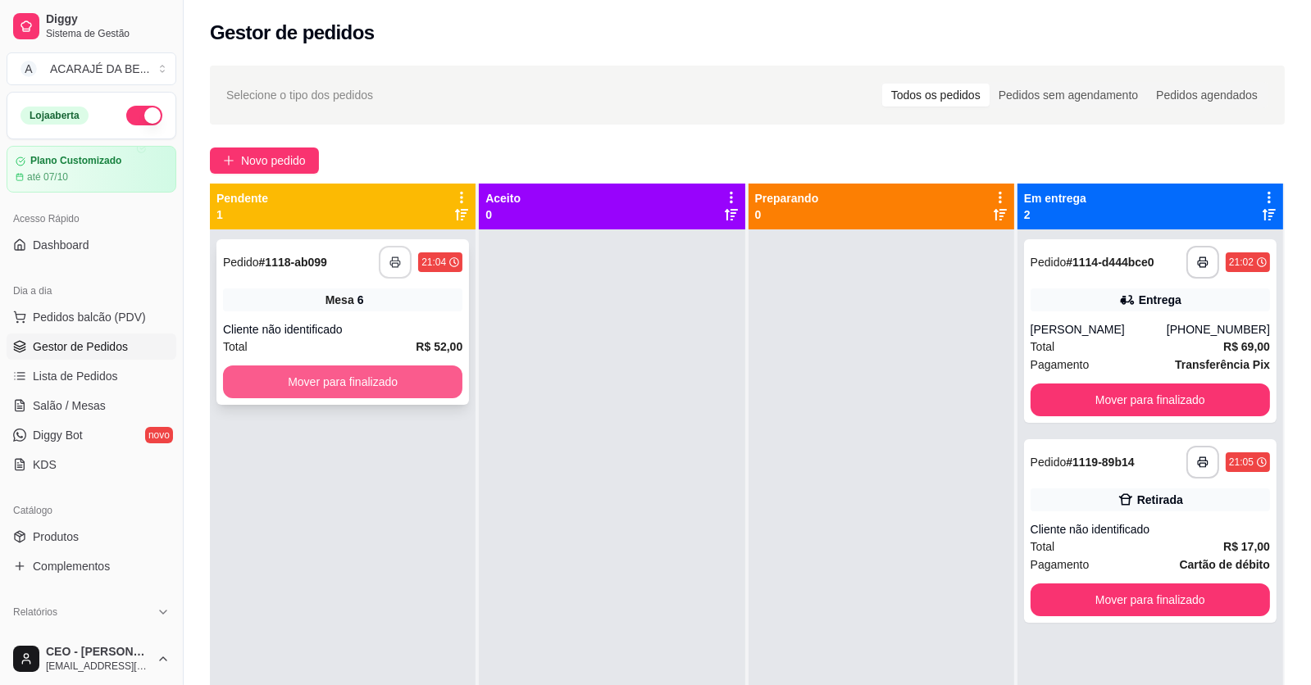
click at [370, 366] on button "Mover para finalizado" at bounding box center [342, 382] width 239 height 33
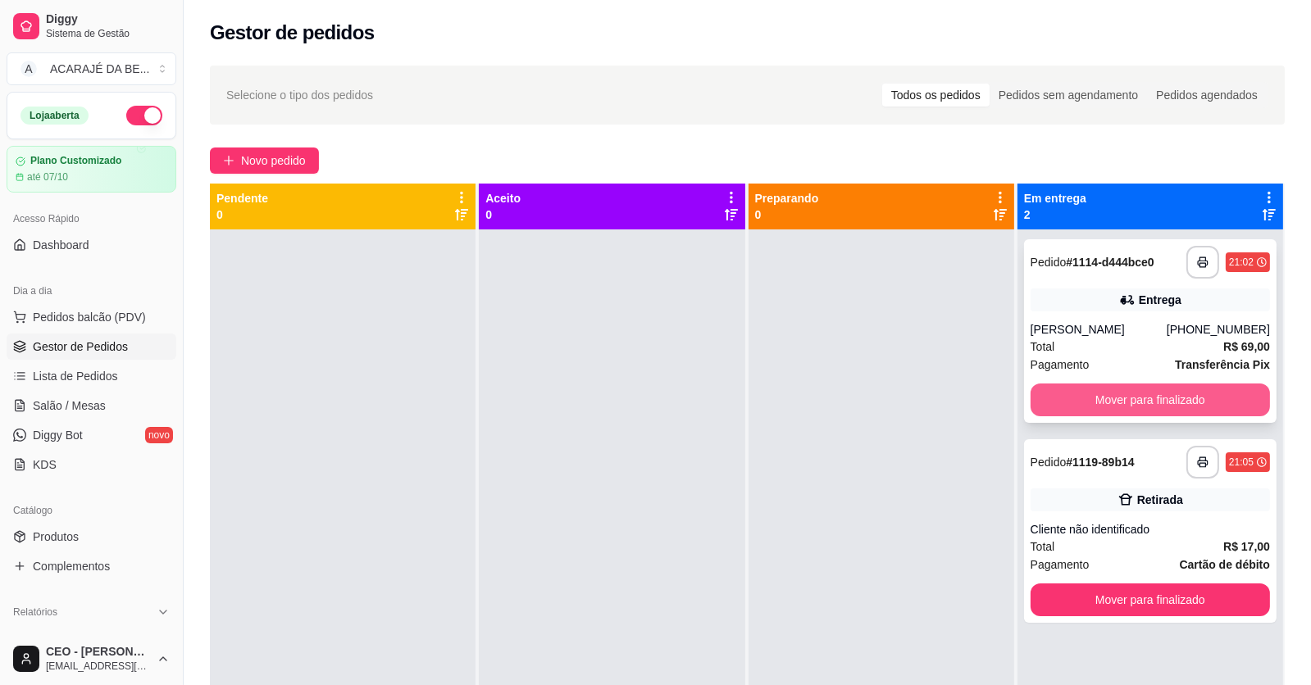
click at [1108, 384] on button "Mover para finalizado" at bounding box center [1149, 400] width 239 height 33
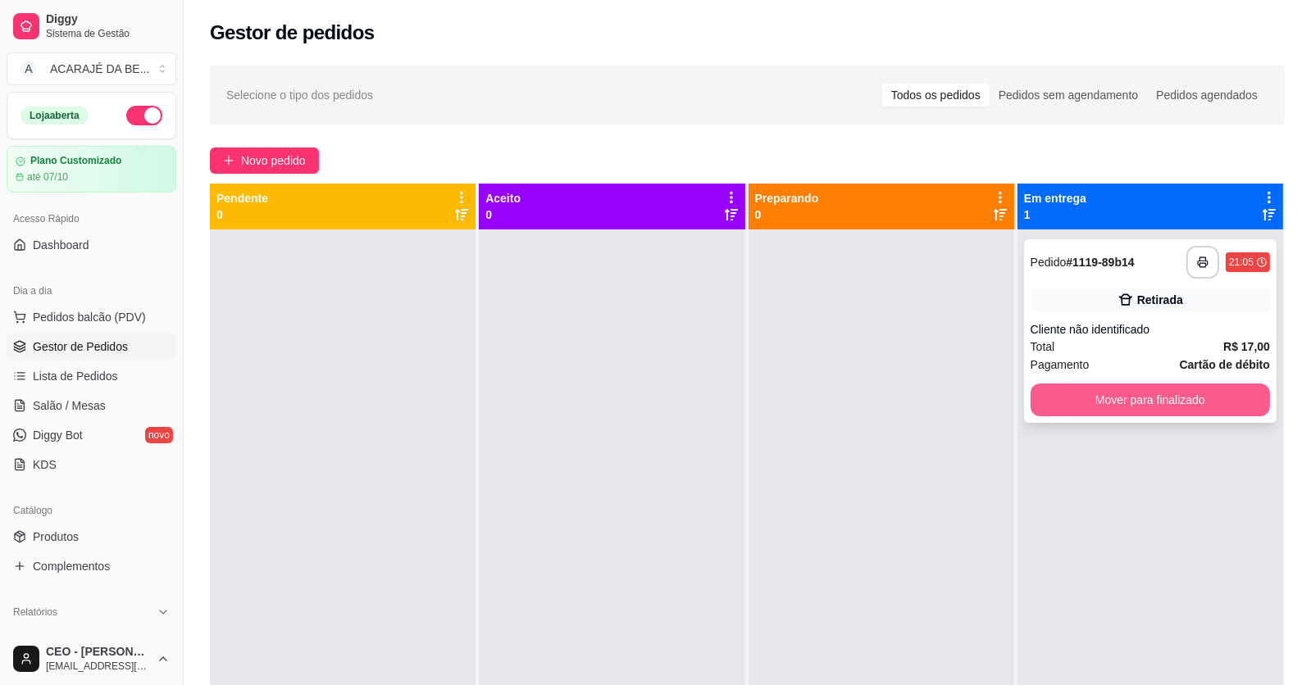
click at [1100, 384] on button "Mover para finalizado" at bounding box center [1149, 400] width 239 height 33
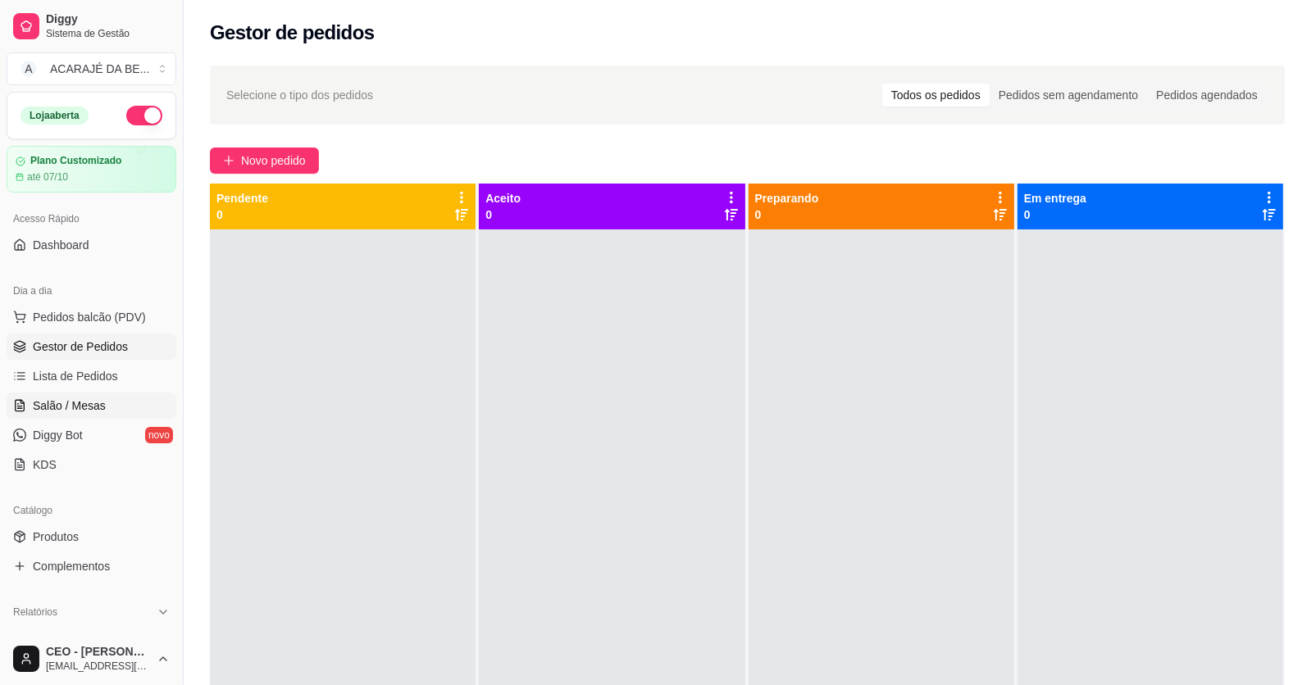
click at [89, 402] on span "Salão / Mesas" at bounding box center [69, 406] width 73 height 16
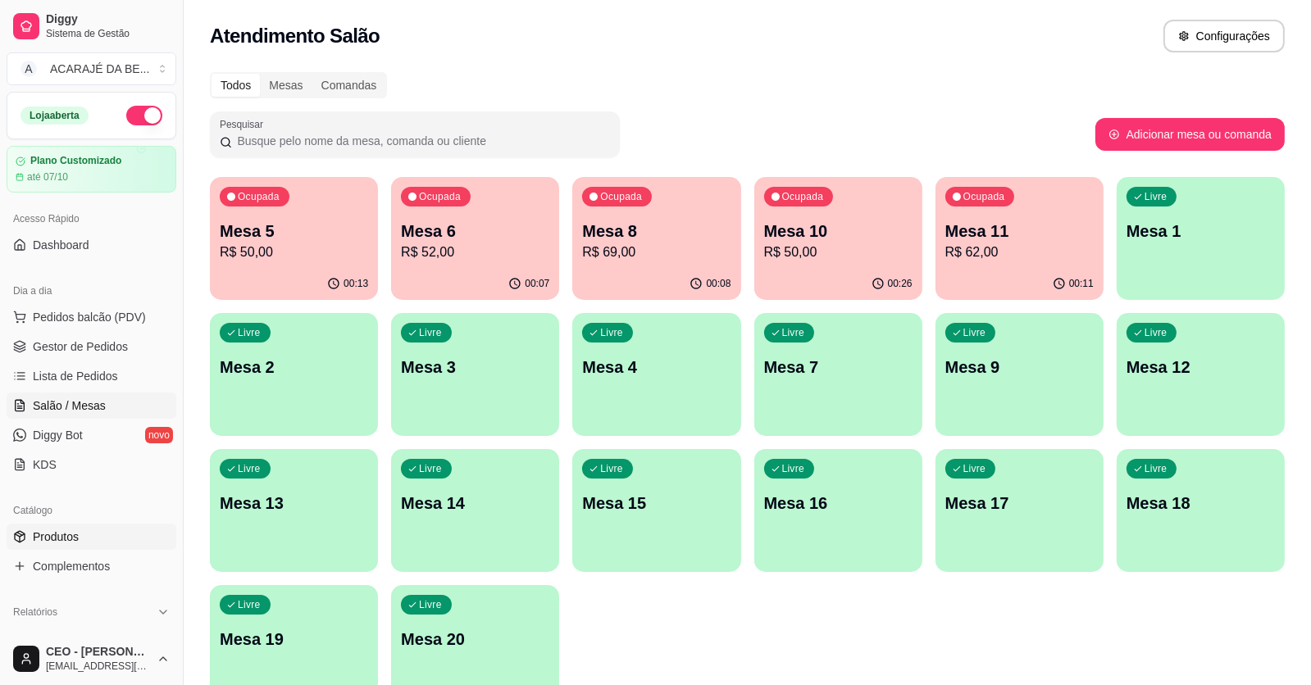
click at [40, 542] on span "Produtos" at bounding box center [56, 537] width 46 height 16
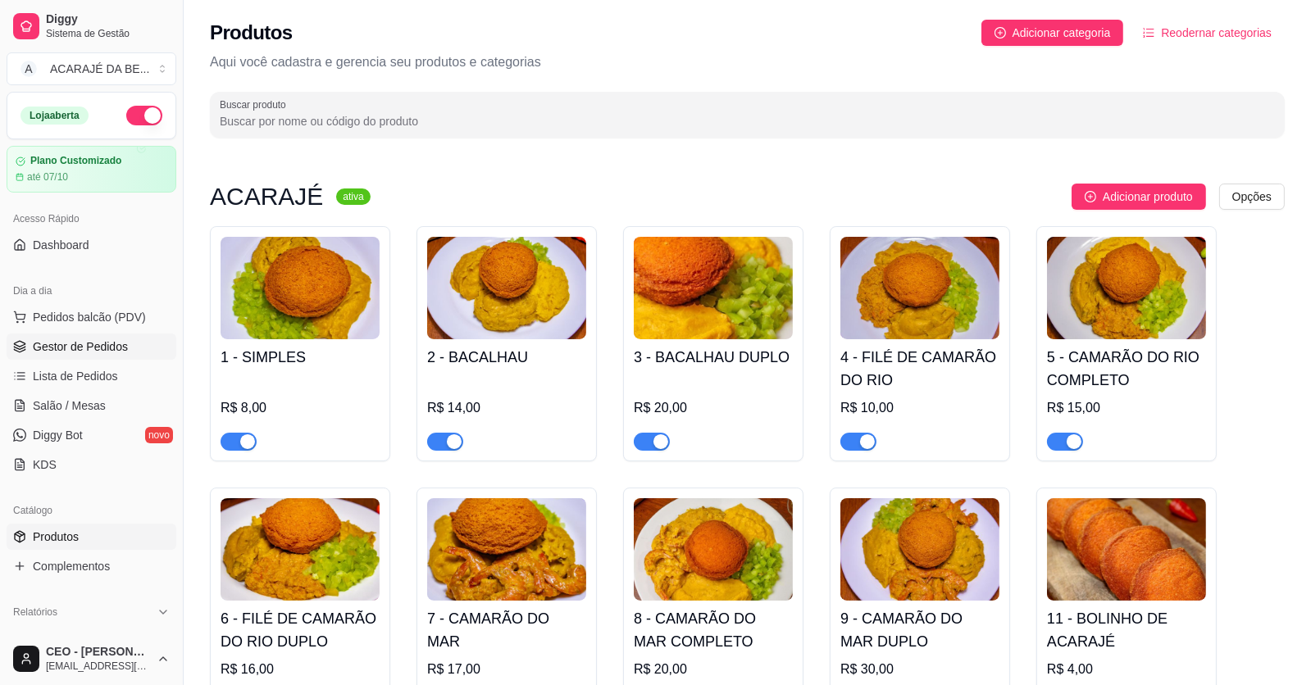
click at [77, 343] on span "Gestor de Pedidos" at bounding box center [80, 347] width 95 height 16
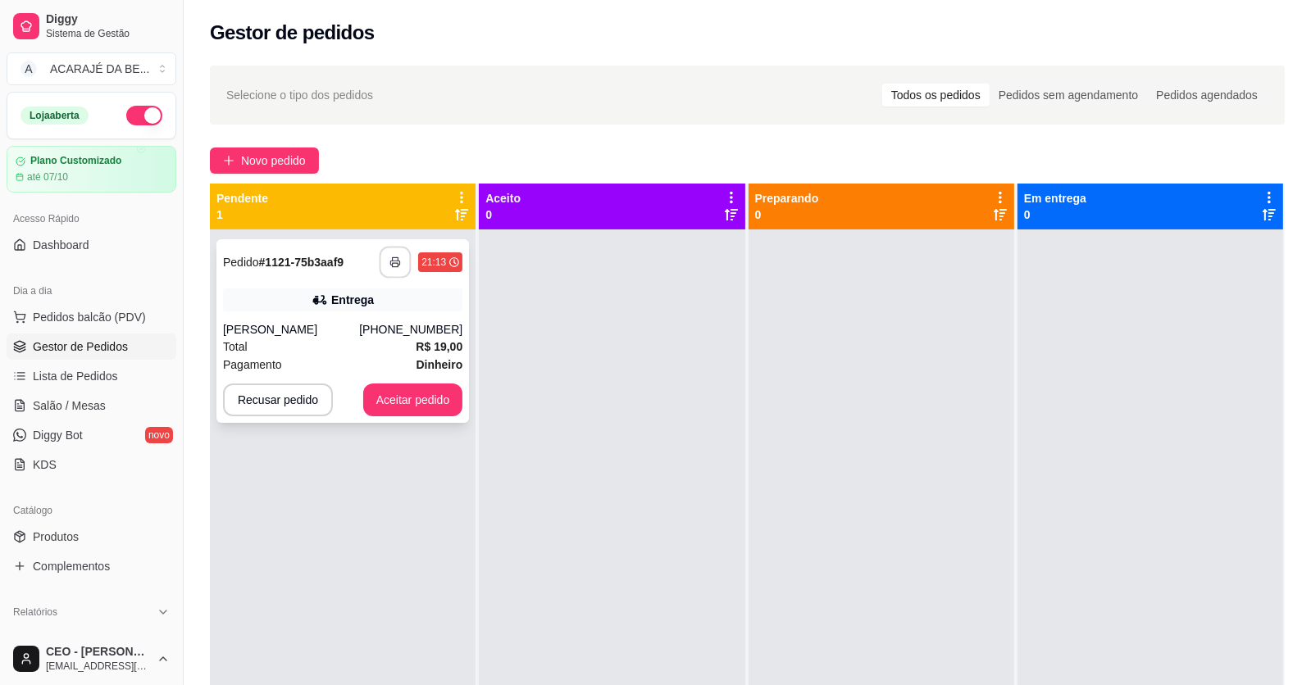
click at [395, 266] on icon "button" at bounding box center [394, 262] width 11 height 11
click at [419, 408] on button "Aceitar pedido" at bounding box center [413, 400] width 100 height 33
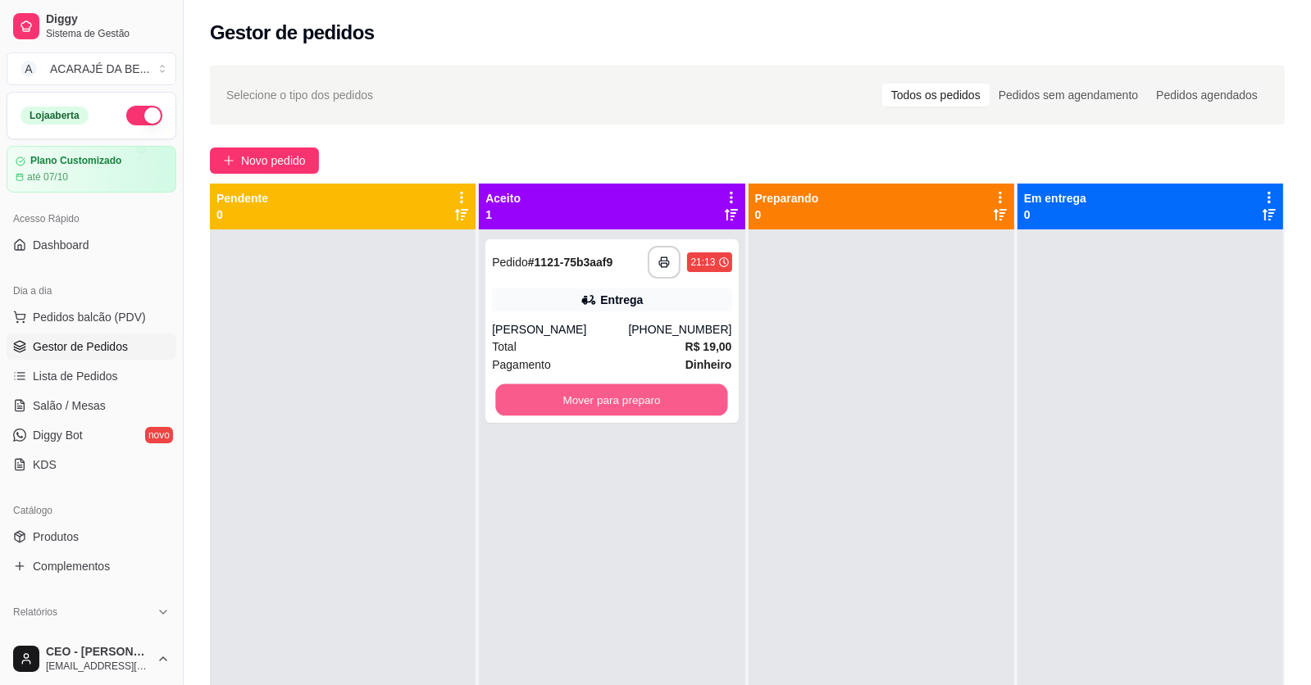
click at [543, 406] on button "Mover para preparo" at bounding box center [612, 400] width 232 height 32
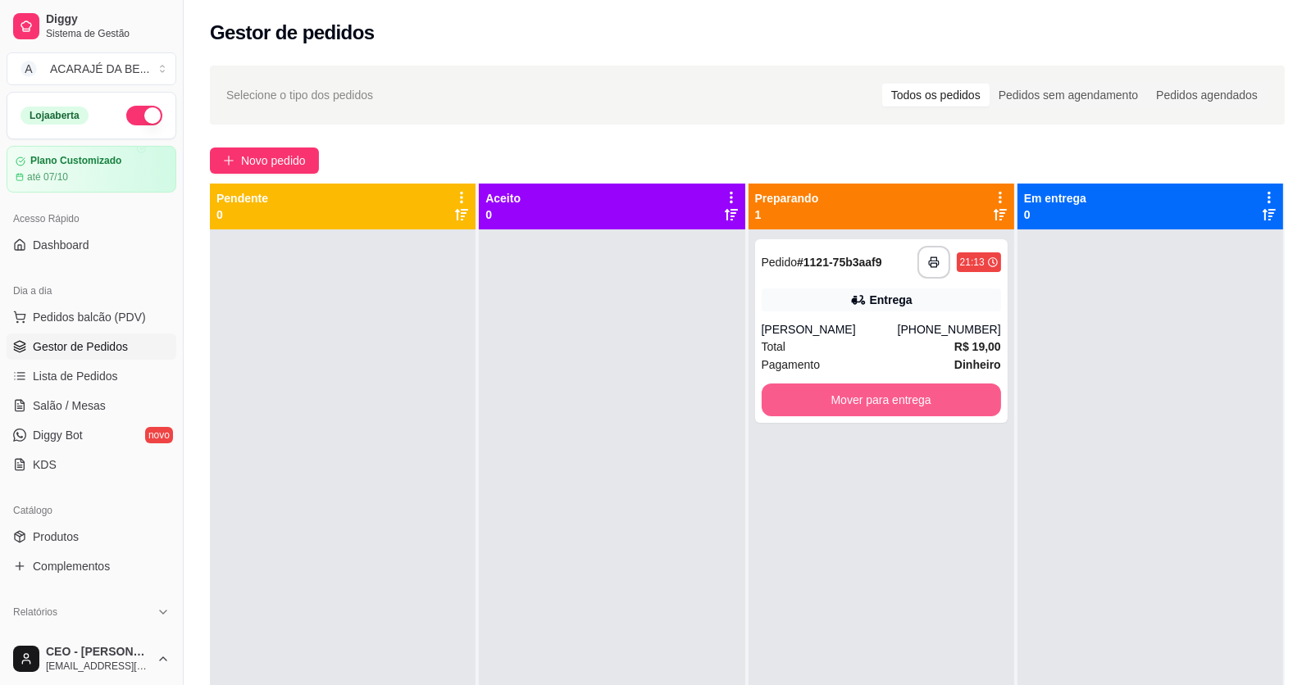
click at [825, 399] on button "Mover para entrega" at bounding box center [880, 400] width 239 height 33
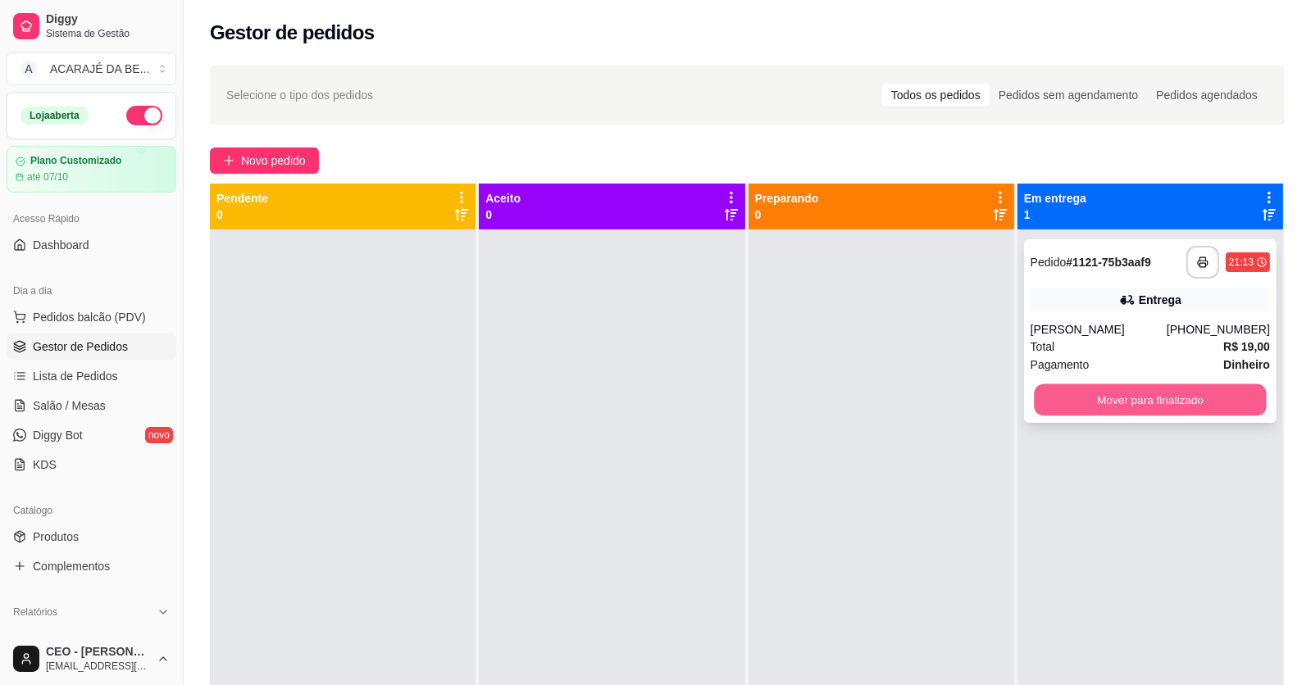
click at [1062, 412] on button "Mover para finalizado" at bounding box center [1150, 400] width 232 height 32
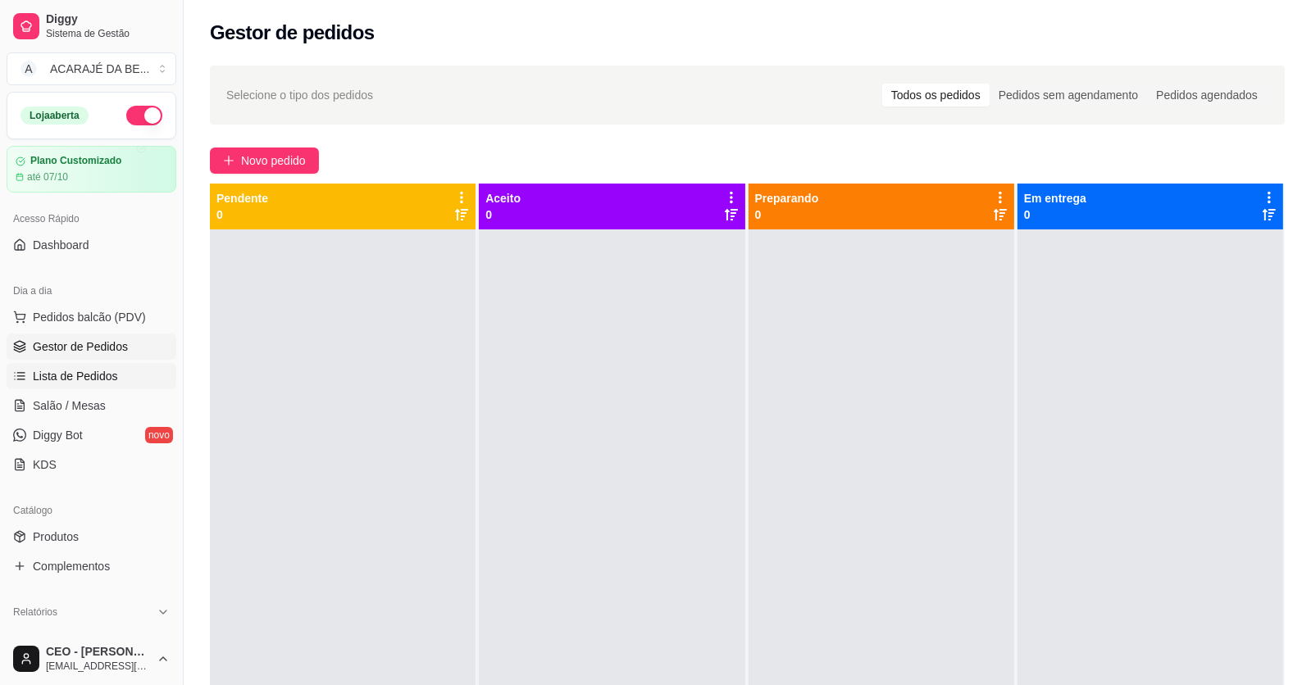
click at [95, 369] on span "Lista de Pedidos" at bounding box center [75, 376] width 85 height 16
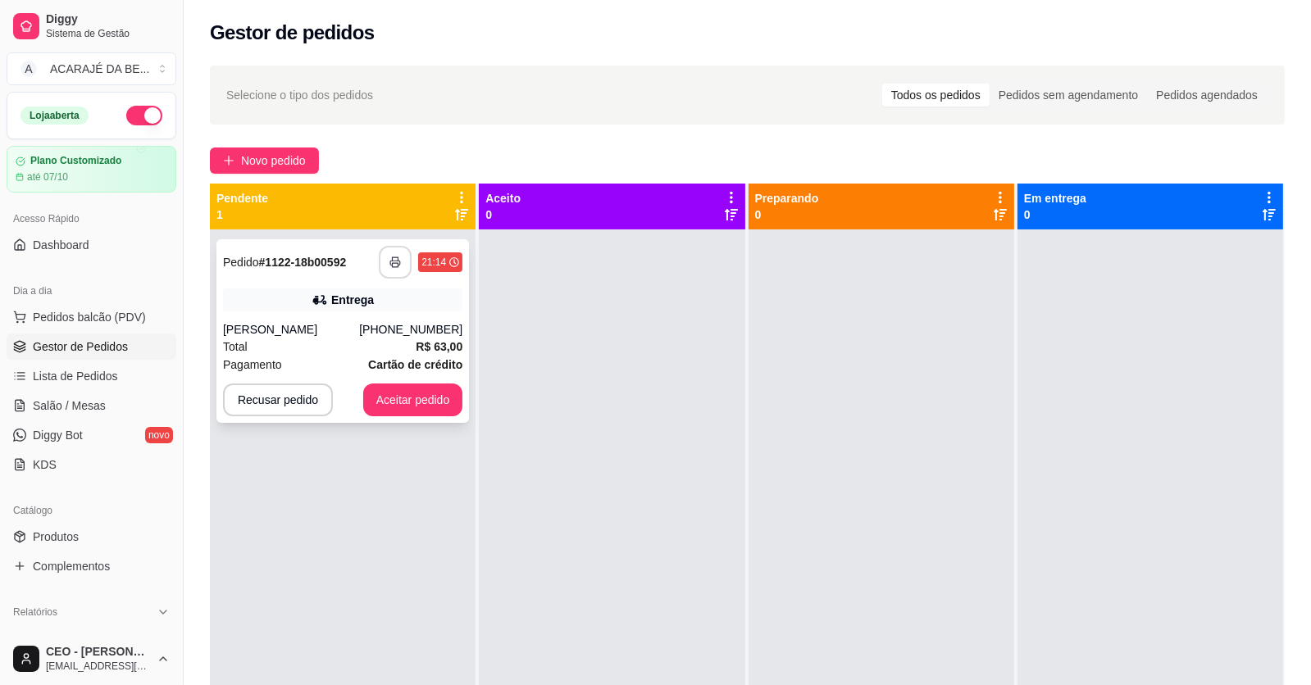
click at [389, 266] on icon "button" at bounding box center [394, 262] width 11 height 11
click at [399, 407] on button "Aceitar pedido" at bounding box center [413, 400] width 100 height 33
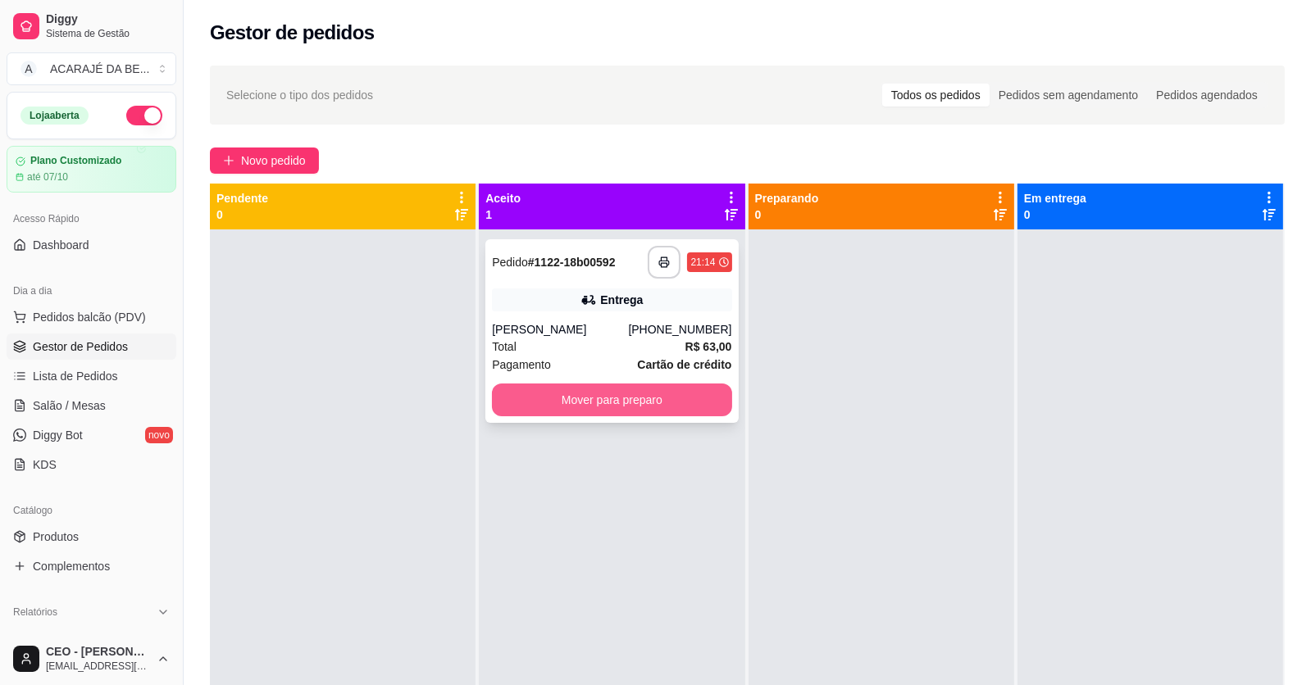
click at [521, 404] on button "Mover para preparo" at bounding box center [611, 400] width 239 height 33
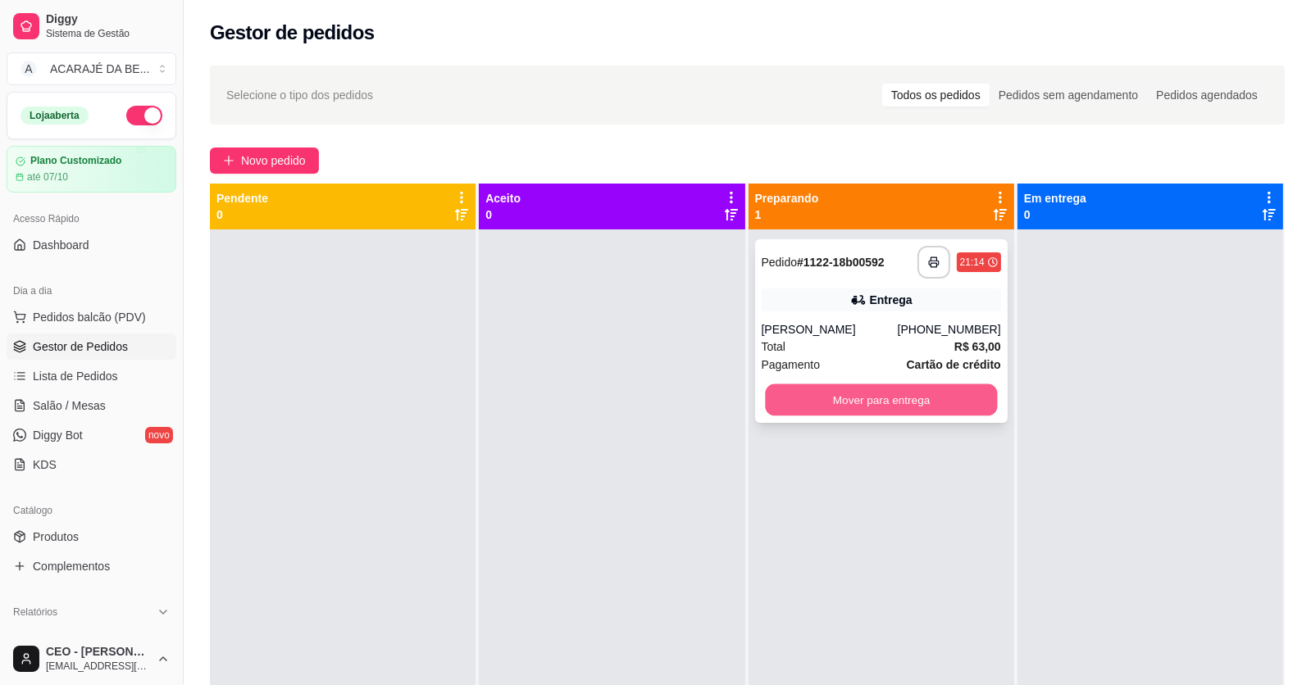
click at [826, 407] on button "Mover para entrega" at bounding box center [881, 400] width 232 height 32
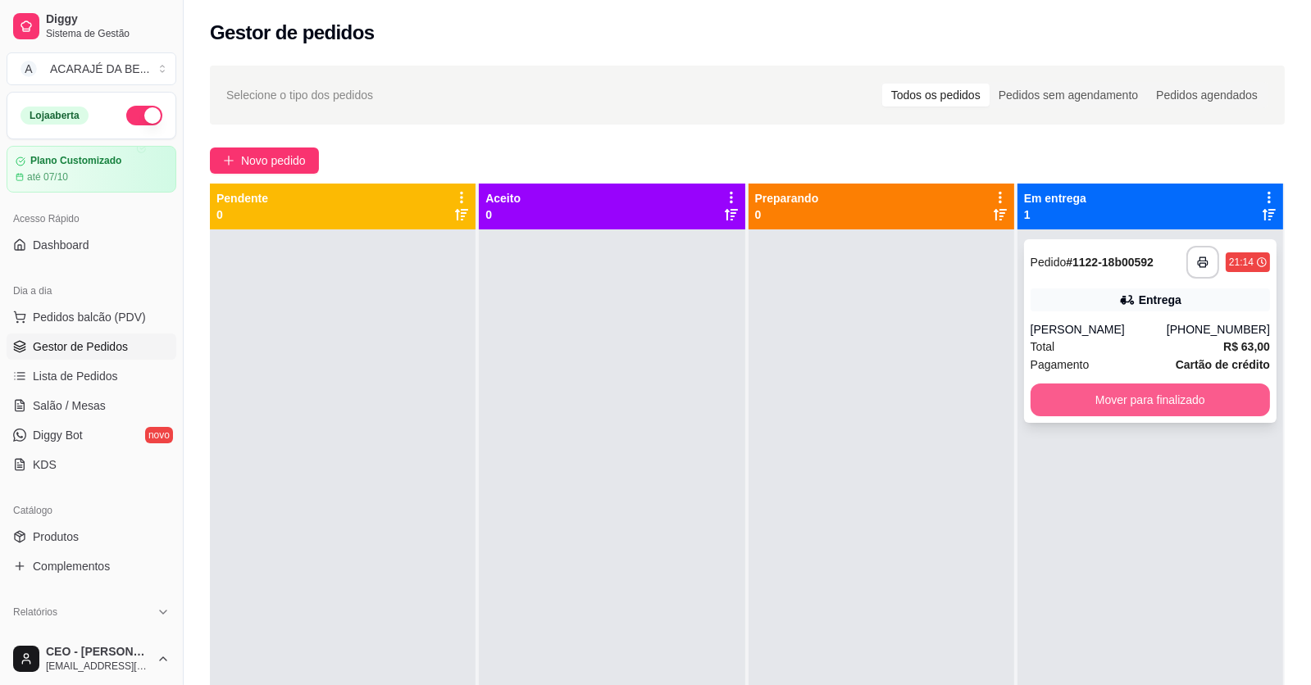
click at [1038, 386] on button "Mover para finalizado" at bounding box center [1149, 400] width 239 height 33
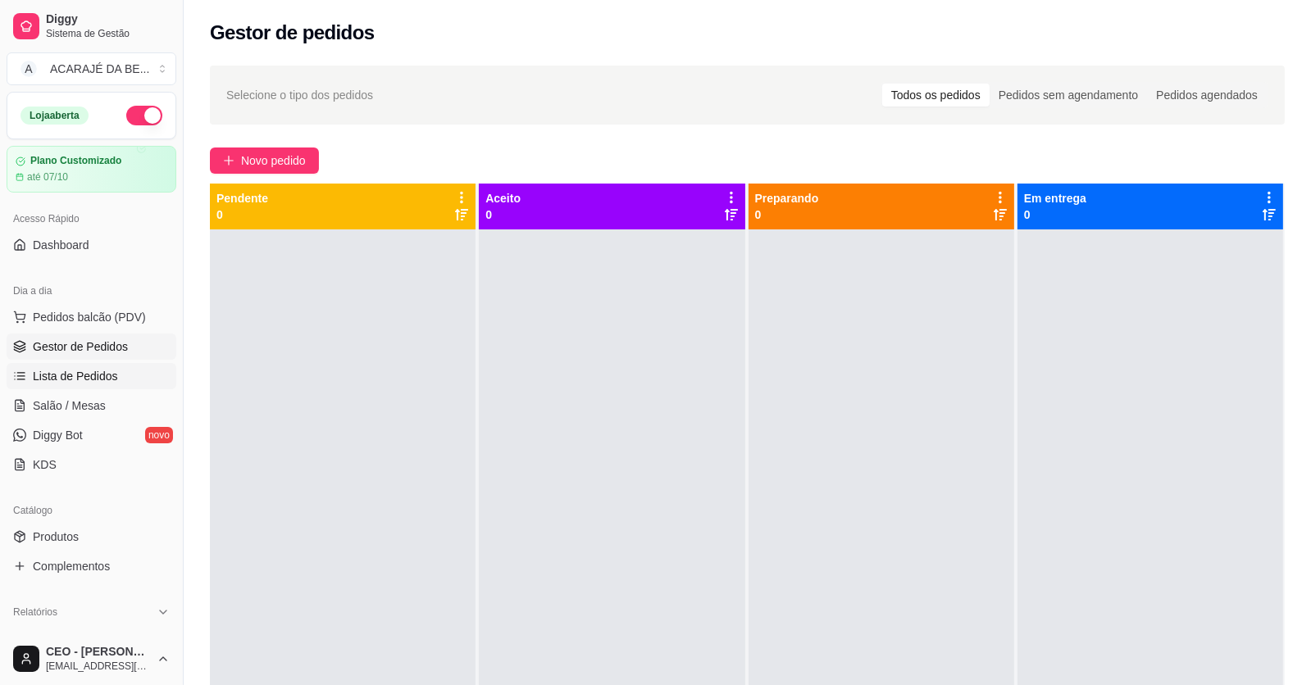
click at [48, 383] on span "Lista de Pedidos" at bounding box center [75, 376] width 85 height 16
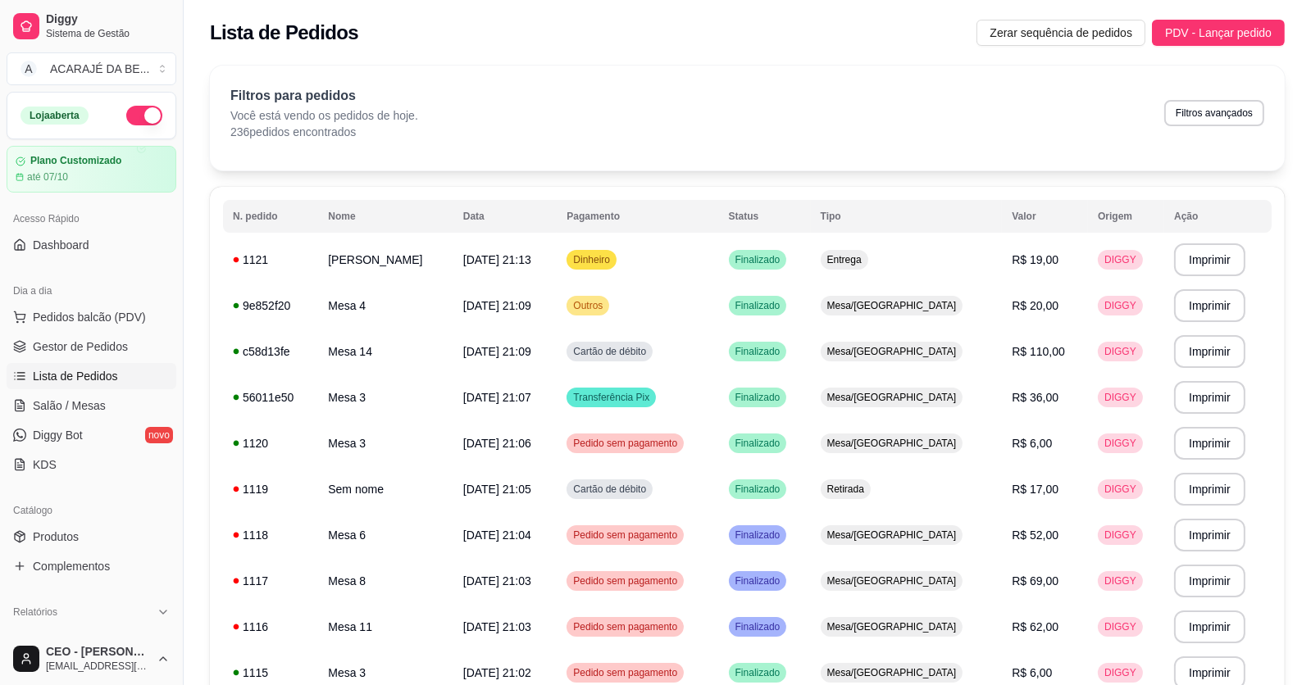
drag, startPoint x: 77, startPoint y: 353, endPoint x: 122, endPoint y: 420, distance: 80.9
click at [76, 353] on span "Gestor de Pedidos" at bounding box center [80, 347] width 95 height 16
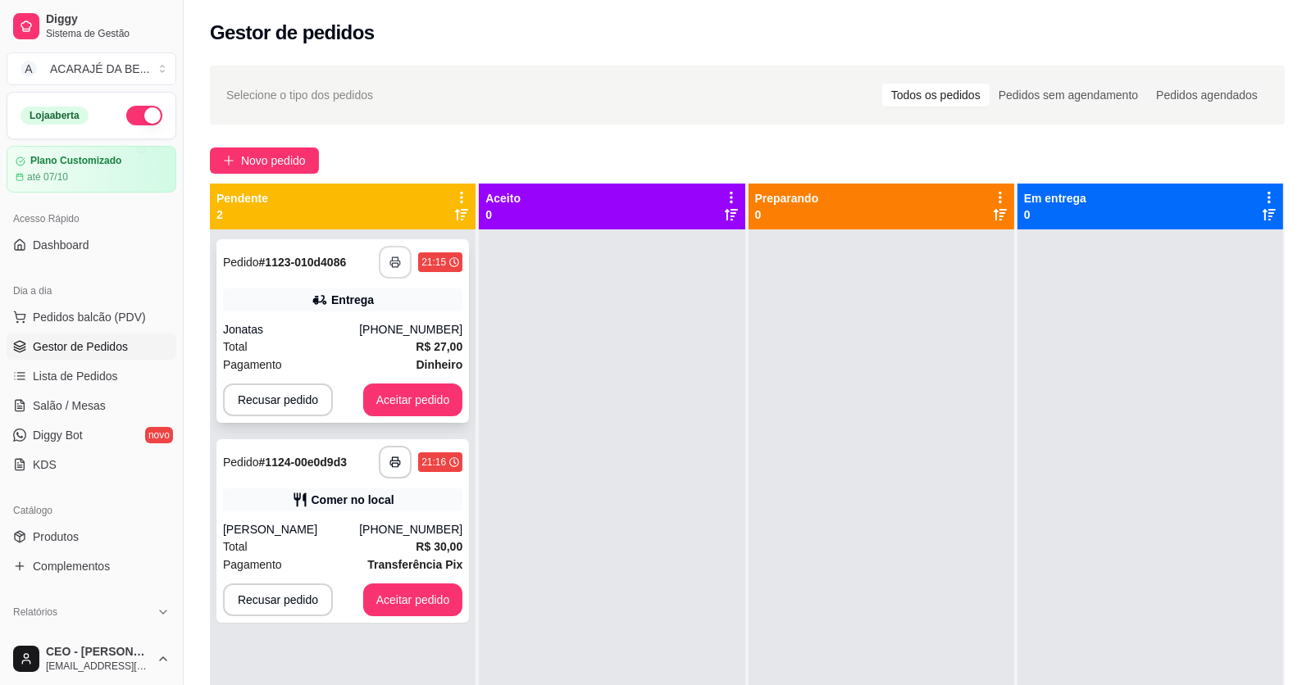
click at [389, 261] on icon "button" at bounding box center [394, 262] width 11 height 11
click at [394, 402] on button "Aceitar pedido" at bounding box center [413, 400] width 97 height 32
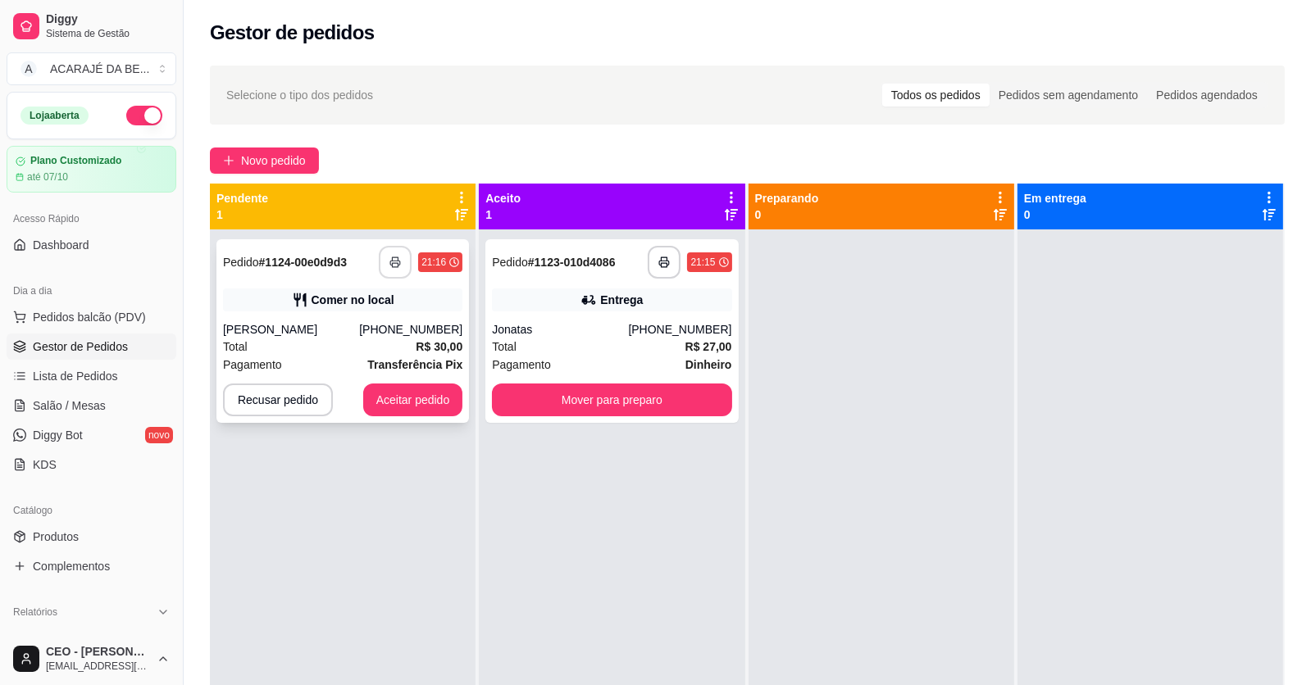
click at [393, 266] on rect "button" at bounding box center [396, 265] width 6 height 4
click at [417, 391] on button "Aceitar pedido" at bounding box center [413, 400] width 100 height 33
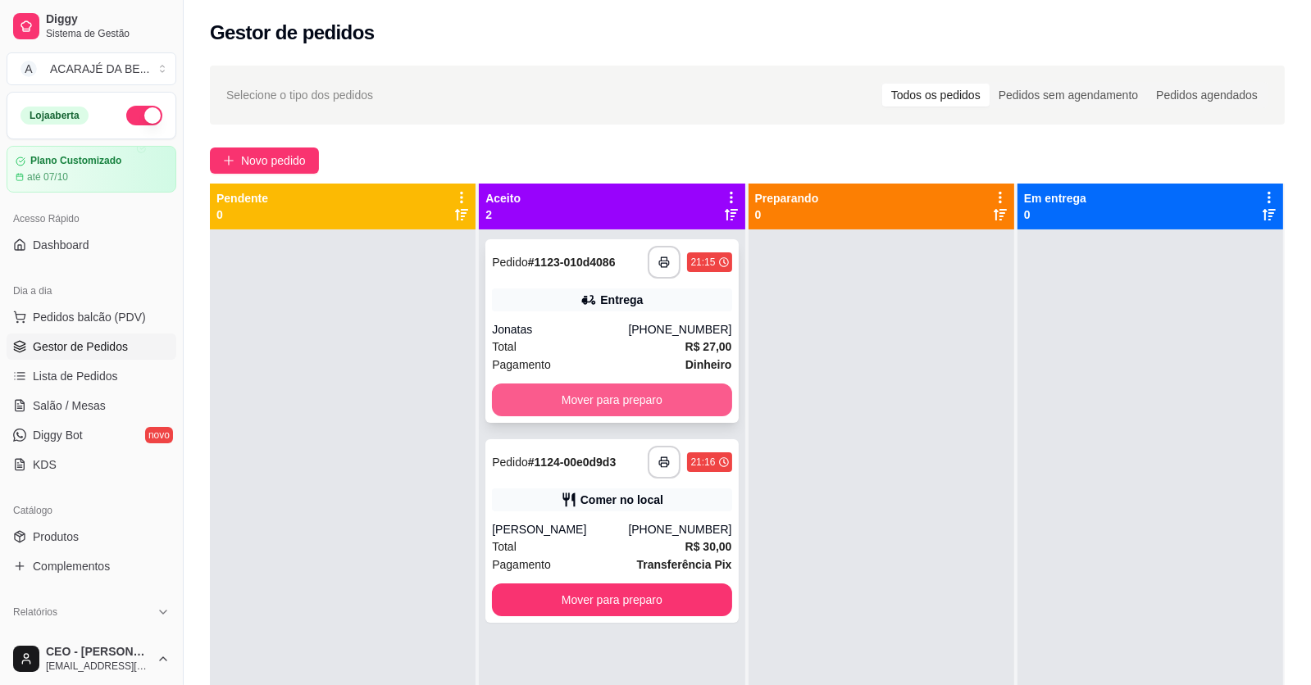
click at [586, 404] on button "Mover para preparo" at bounding box center [611, 400] width 239 height 33
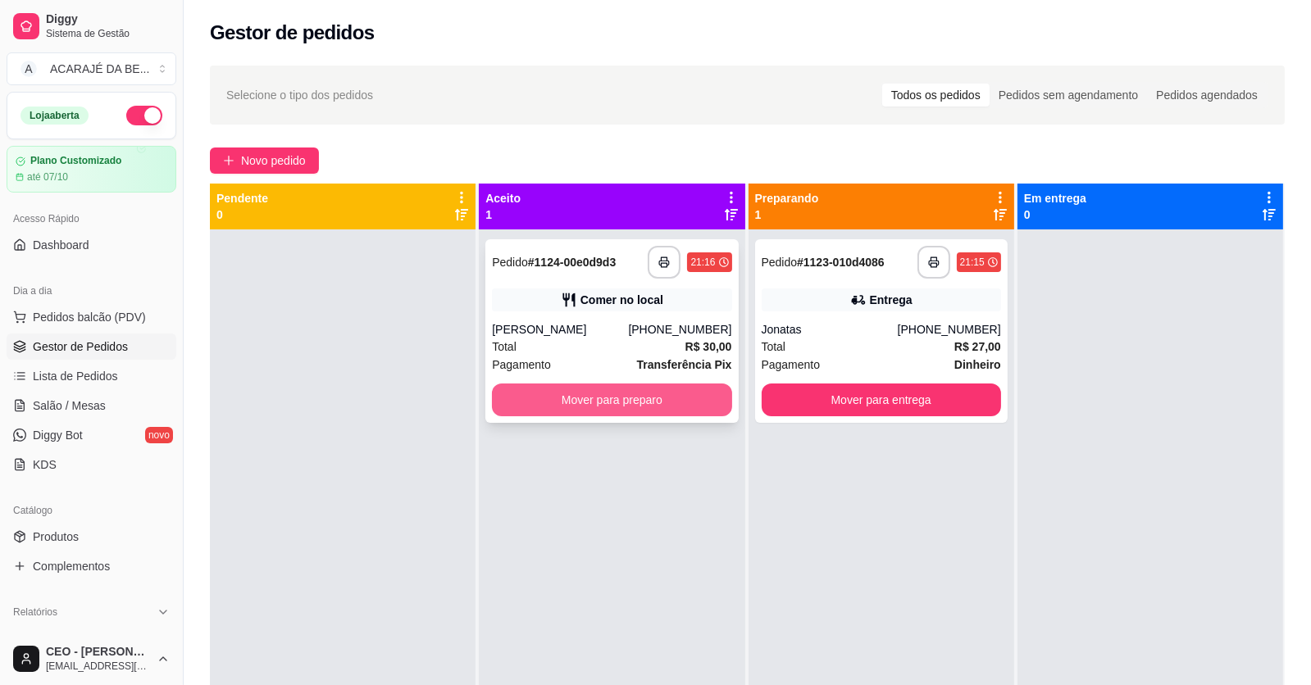
click at [709, 401] on button "Mover para preparo" at bounding box center [611, 400] width 239 height 33
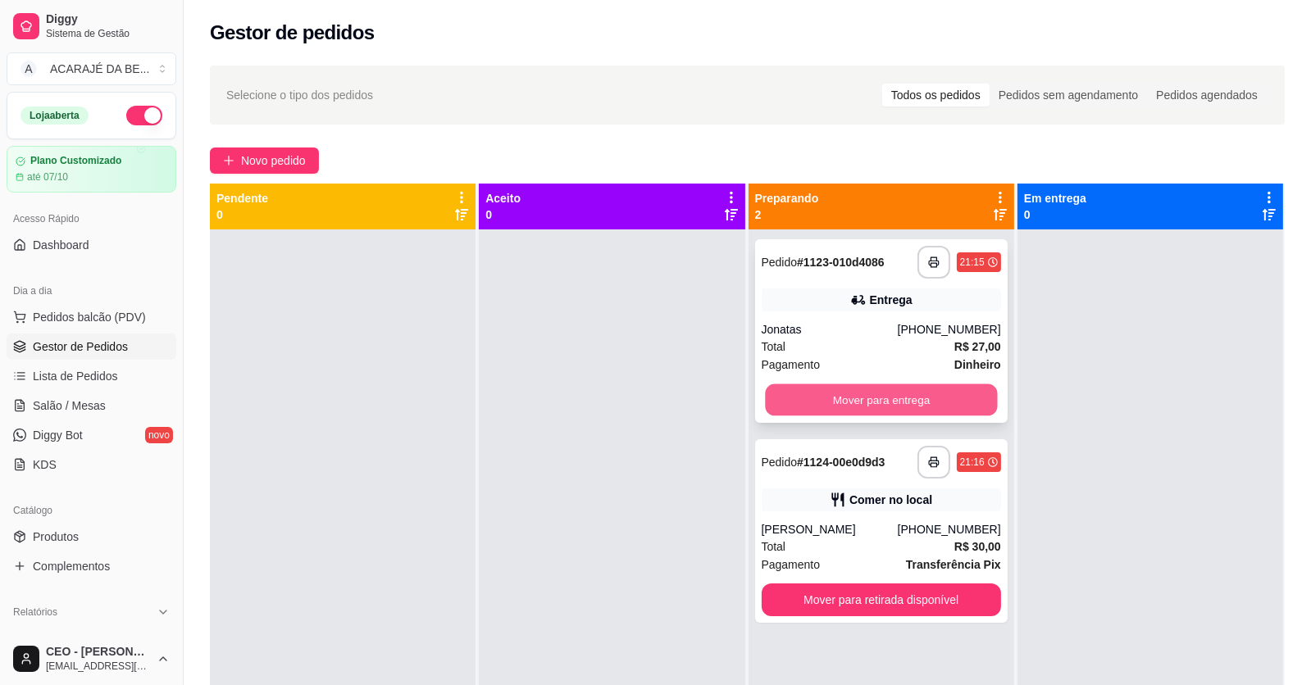
click at [799, 398] on button "Mover para entrega" at bounding box center [881, 400] width 232 height 32
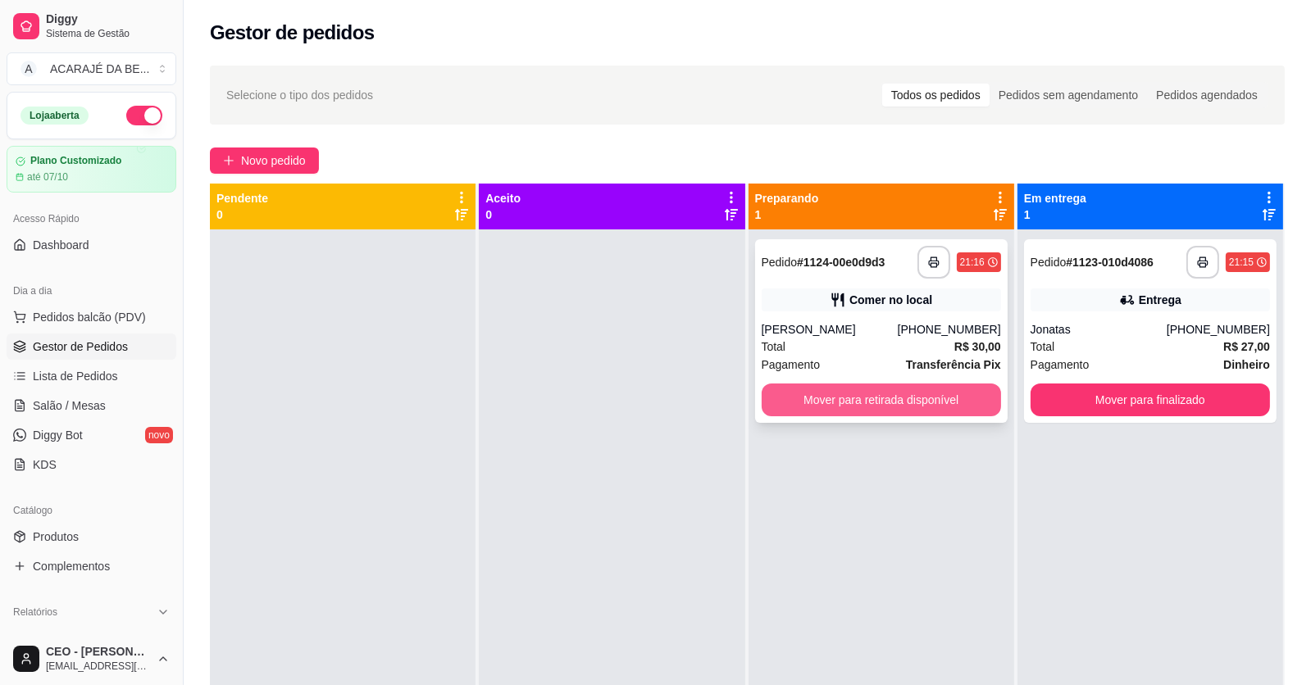
click at [955, 398] on button "Mover para retirada disponível" at bounding box center [880, 400] width 239 height 33
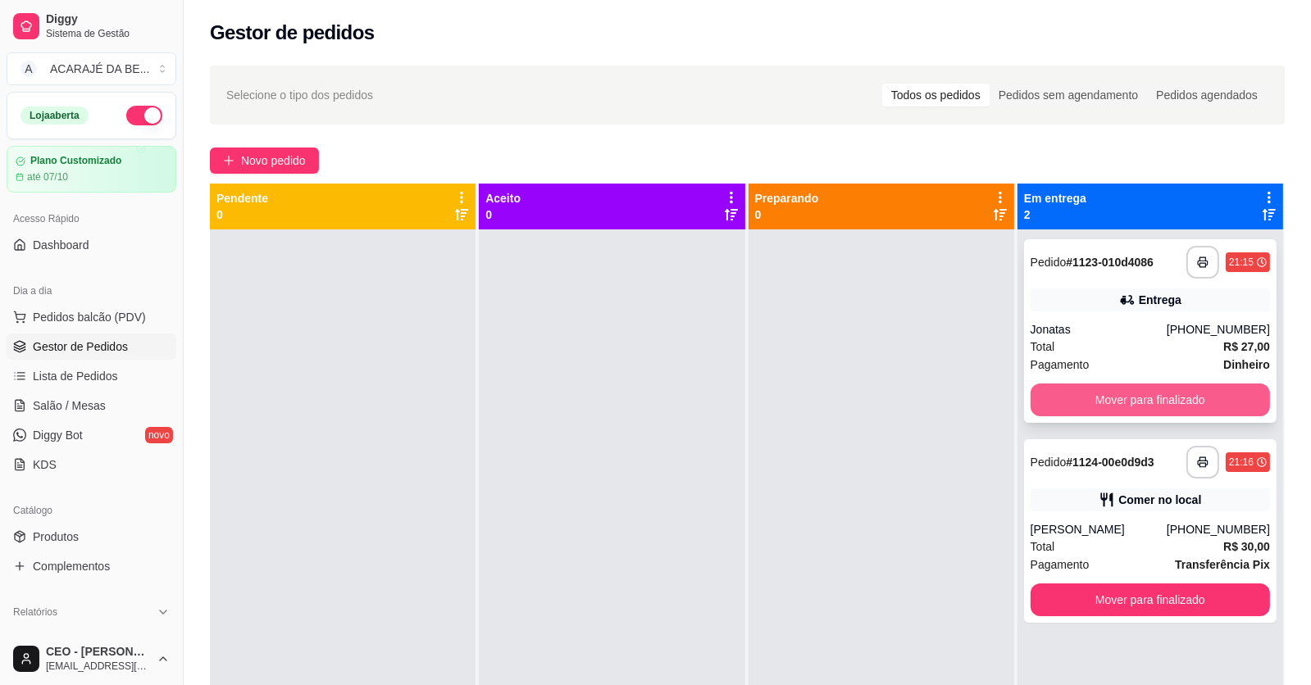
click at [1056, 406] on button "Mover para finalizado" at bounding box center [1149, 400] width 239 height 33
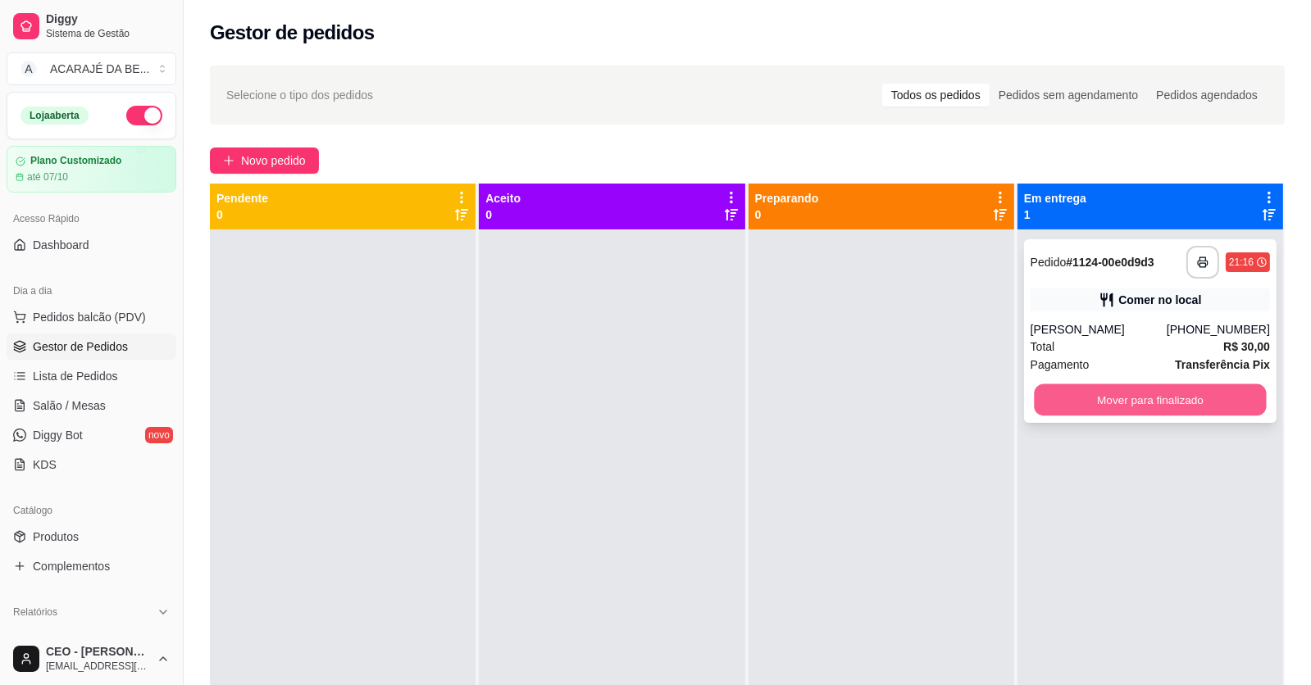
click at [1082, 407] on button "Mover para finalizado" at bounding box center [1150, 400] width 232 height 32
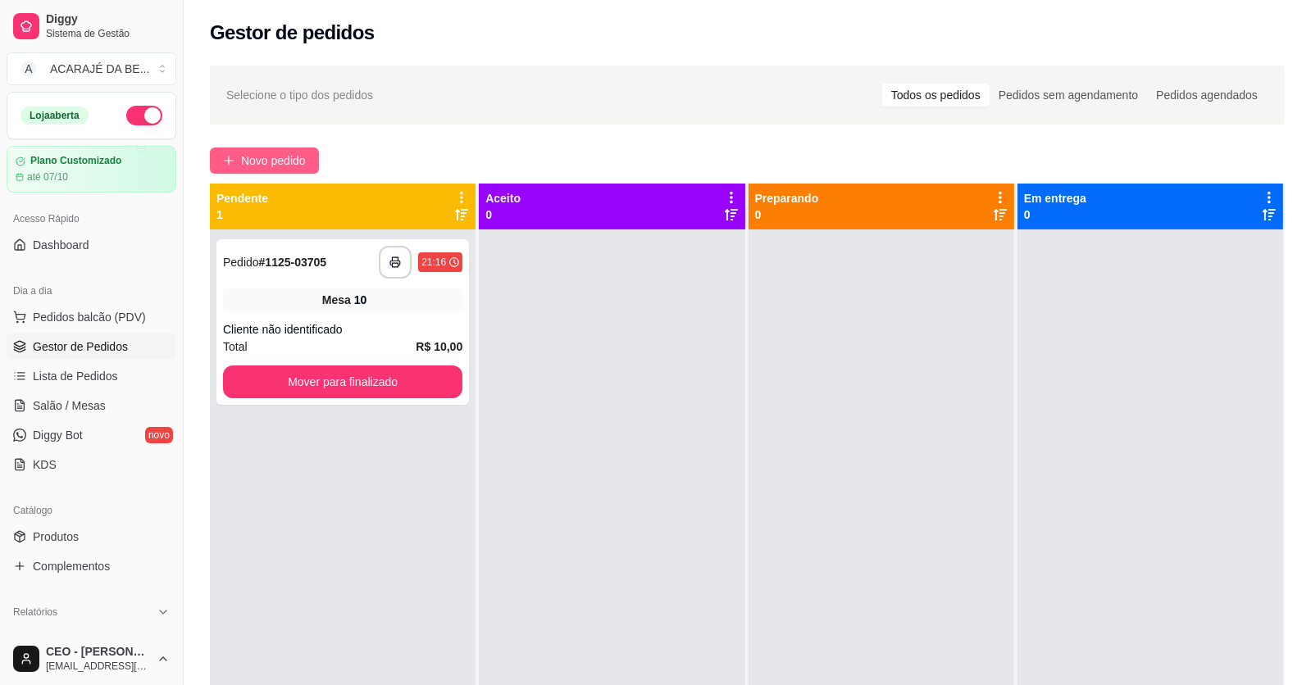
click at [302, 168] on span "Novo pedido" at bounding box center [273, 161] width 65 height 18
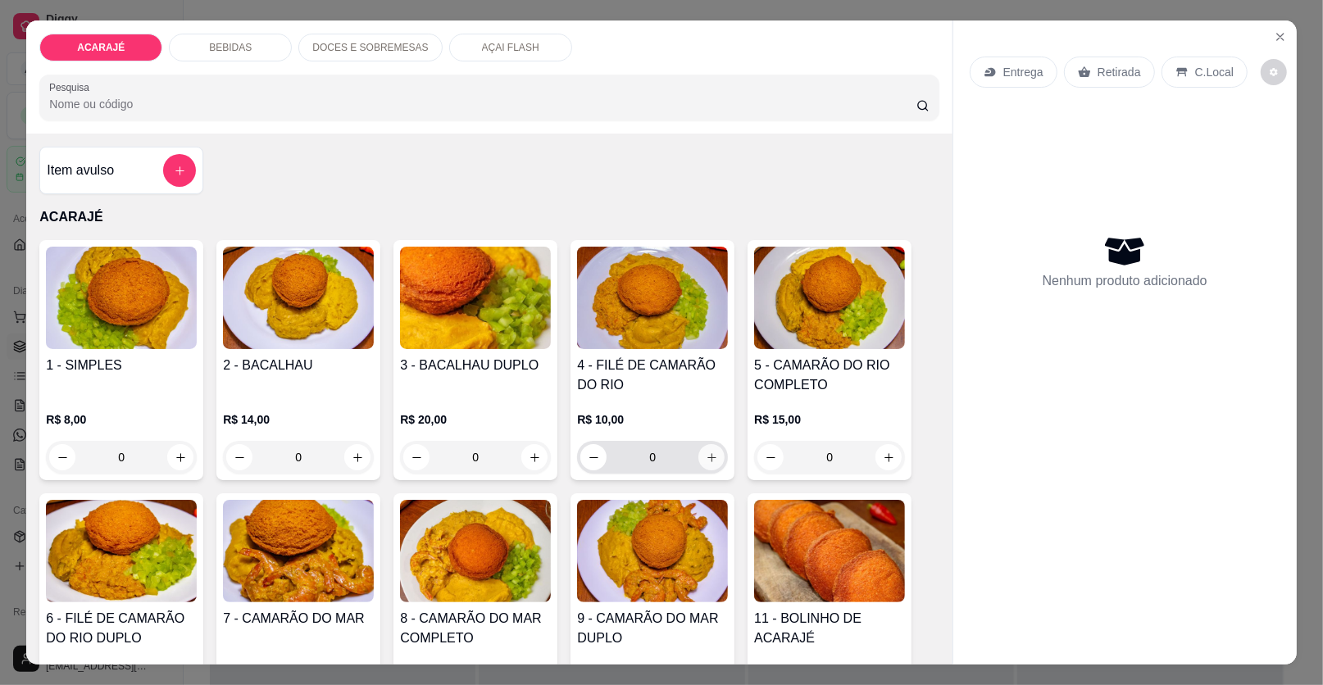
click at [706, 457] on icon "increase-product-quantity" at bounding box center [712, 458] width 12 height 12
type input "2"
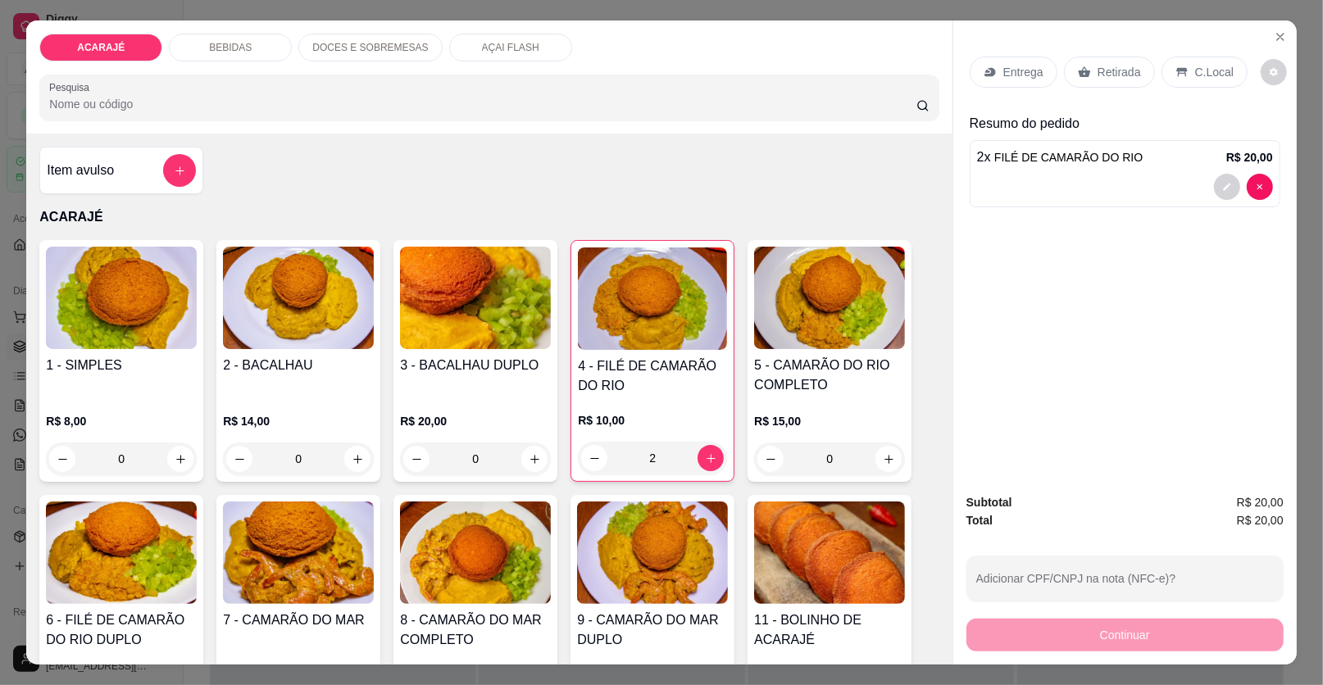
click at [1003, 68] on p "Entrega" at bounding box center [1023, 72] width 40 height 16
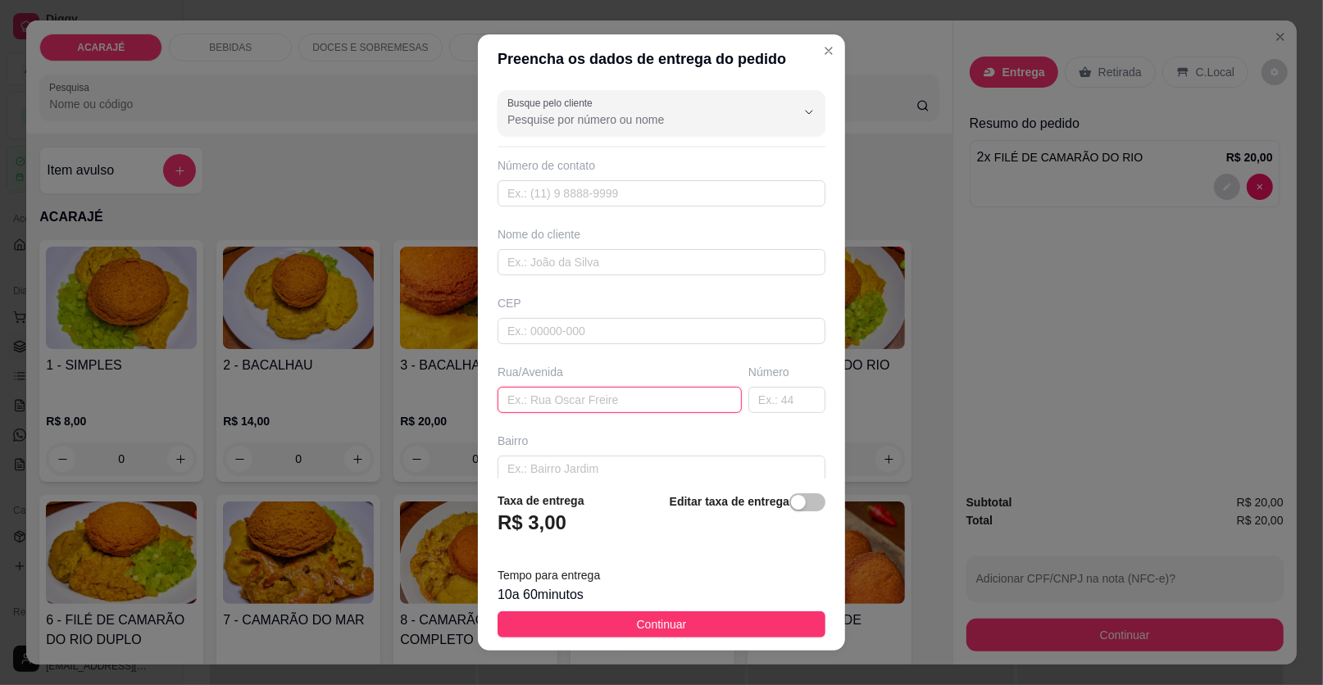
paste input "em frente o posto que saúde comissão número 117"
type input "em frente o posto que saúde comissão número 117"
click at [594, 267] on input "text" at bounding box center [662, 262] width 328 height 26
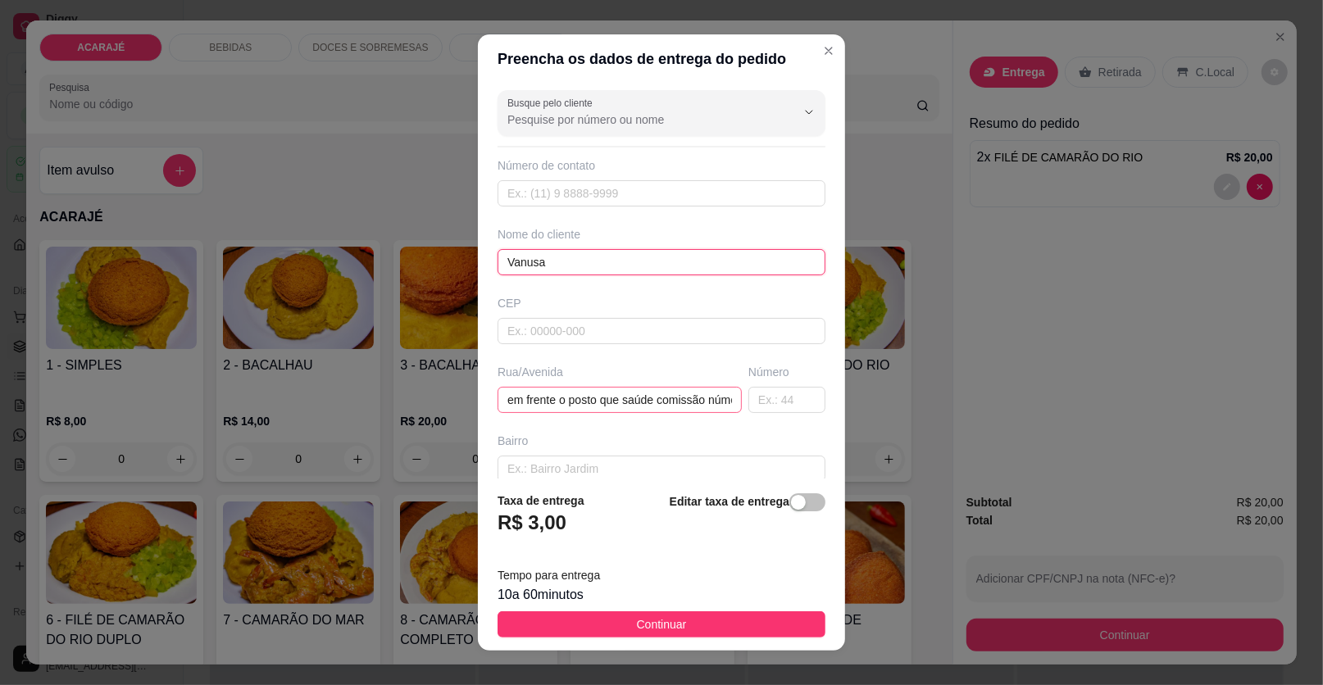
type input "Vanusa"
click at [637, 393] on input "em frente o posto que saúde comissão número 117" at bounding box center [620, 400] width 244 height 26
click at [556, 405] on input "em frente o posto que saúde comissão número 117" at bounding box center [620, 400] width 244 height 26
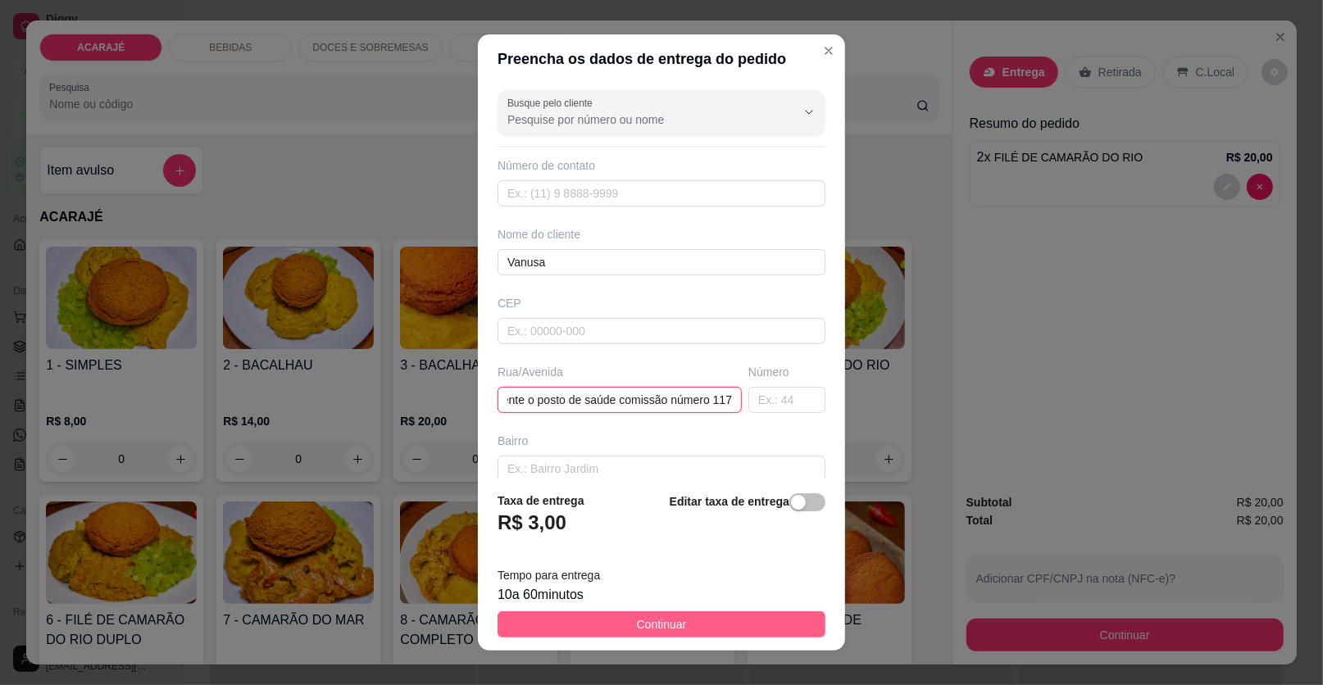
type input "em frente o posto de saúde comissão número 117"
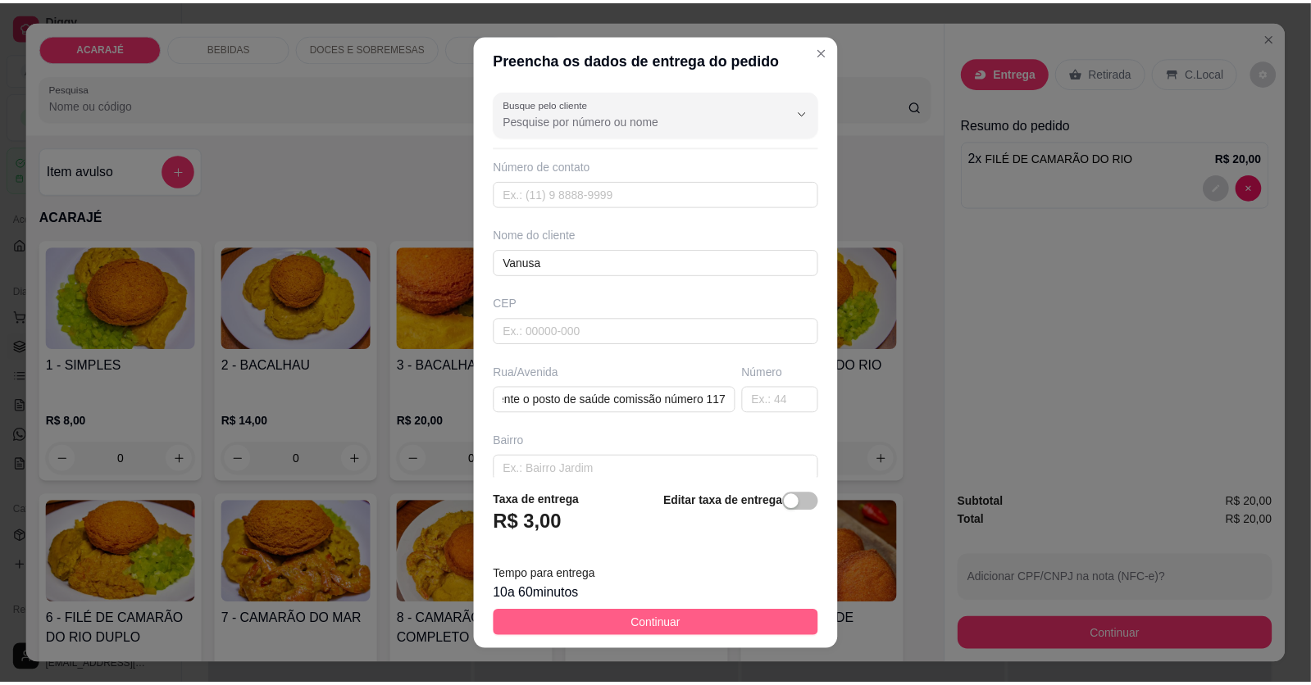
scroll to position [0, 0]
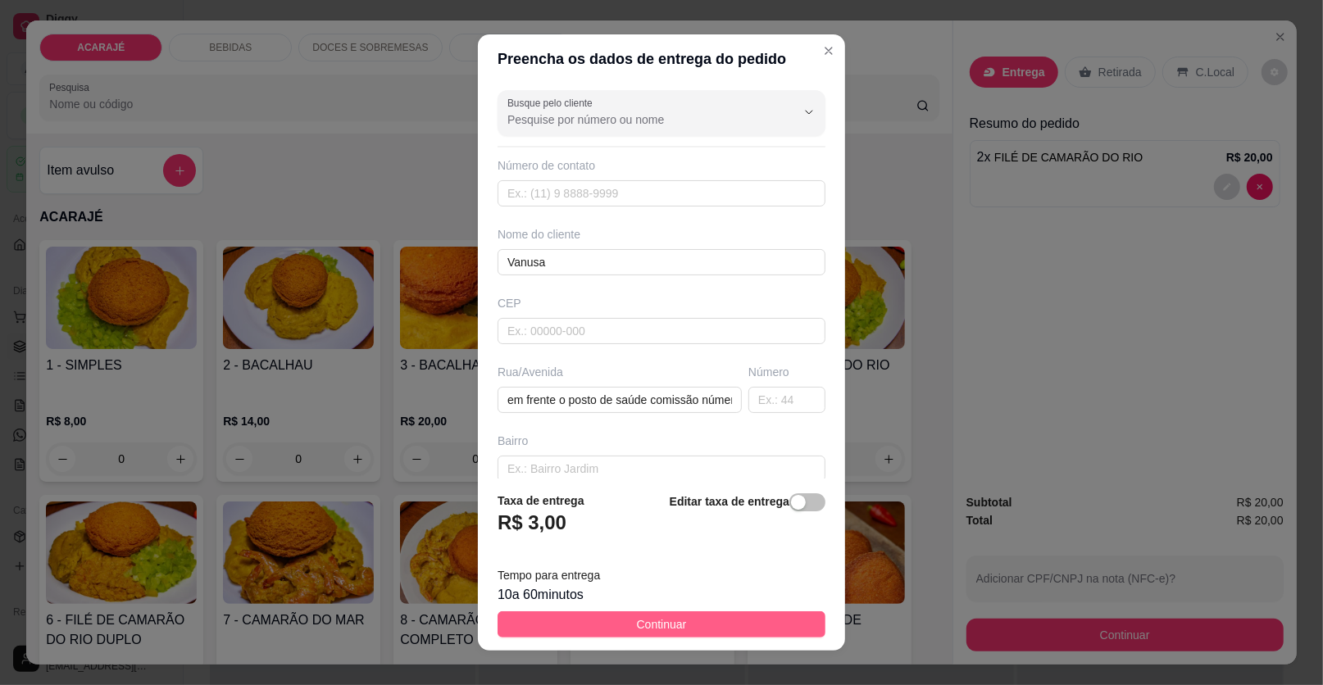
click at [654, 625] on span "Continuar" at bounding box center [662, 625] width 50 height 18
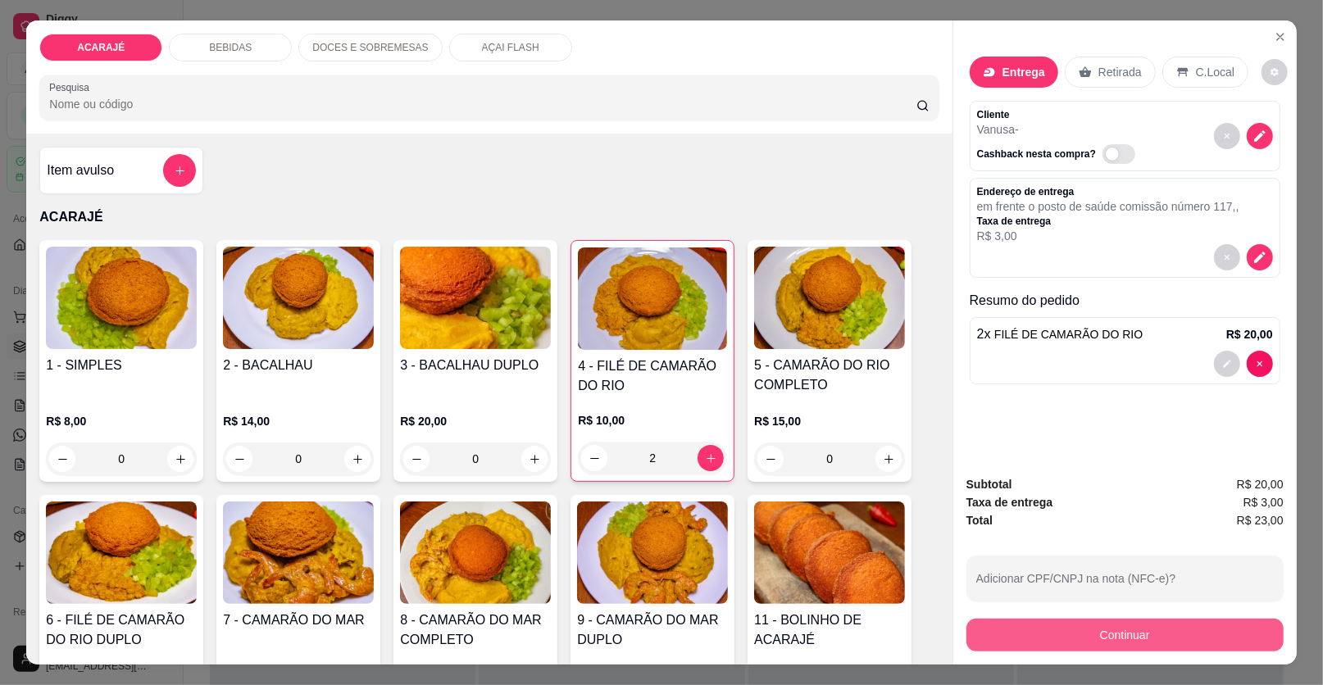
click at [1052, 634] on button "Continuar" at bounding box center [1124, 635] width 317 height 33
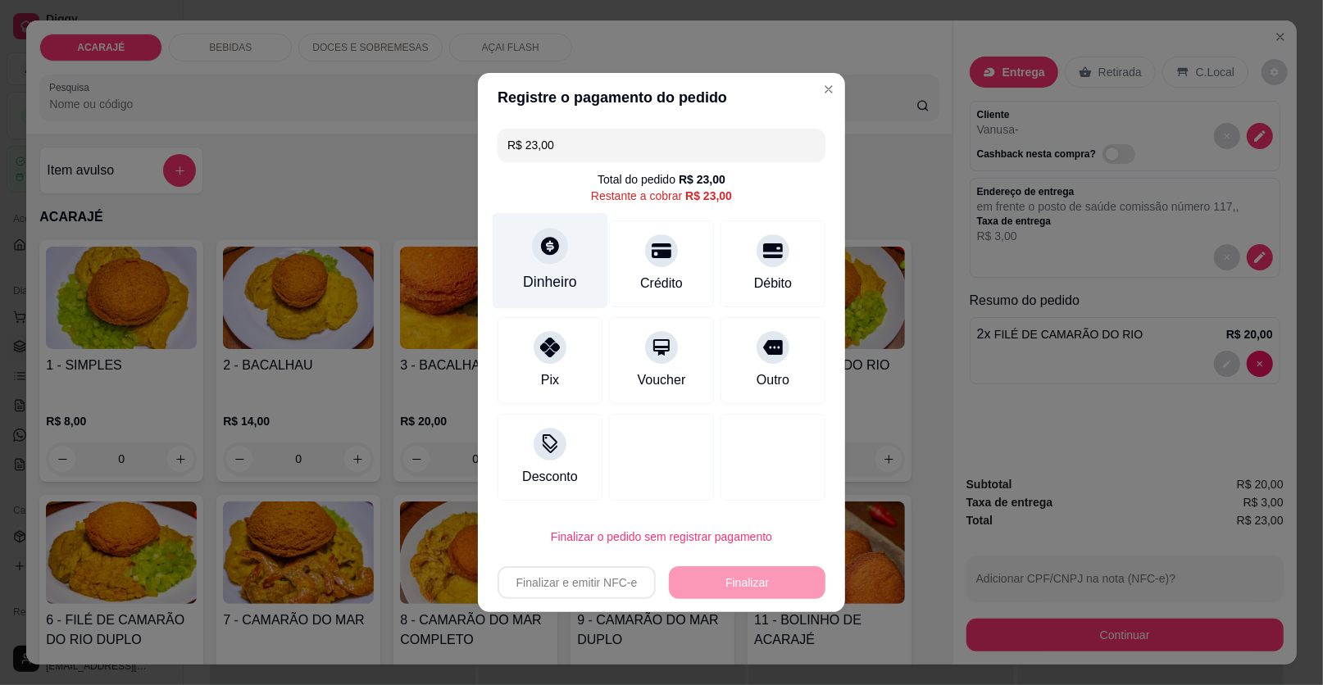
click at [546, 270] on div "Dinheiro" at bounding box center [551, 261] width 116 height 96
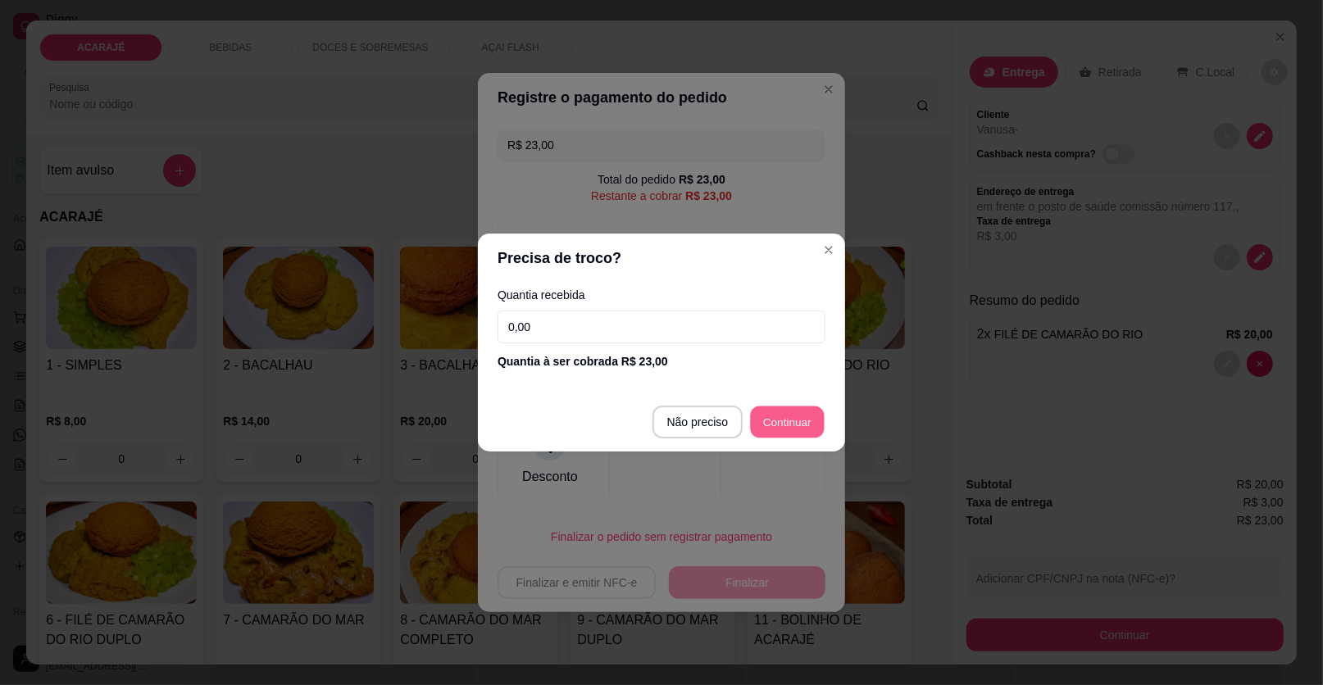
type input "R$ 0,00"
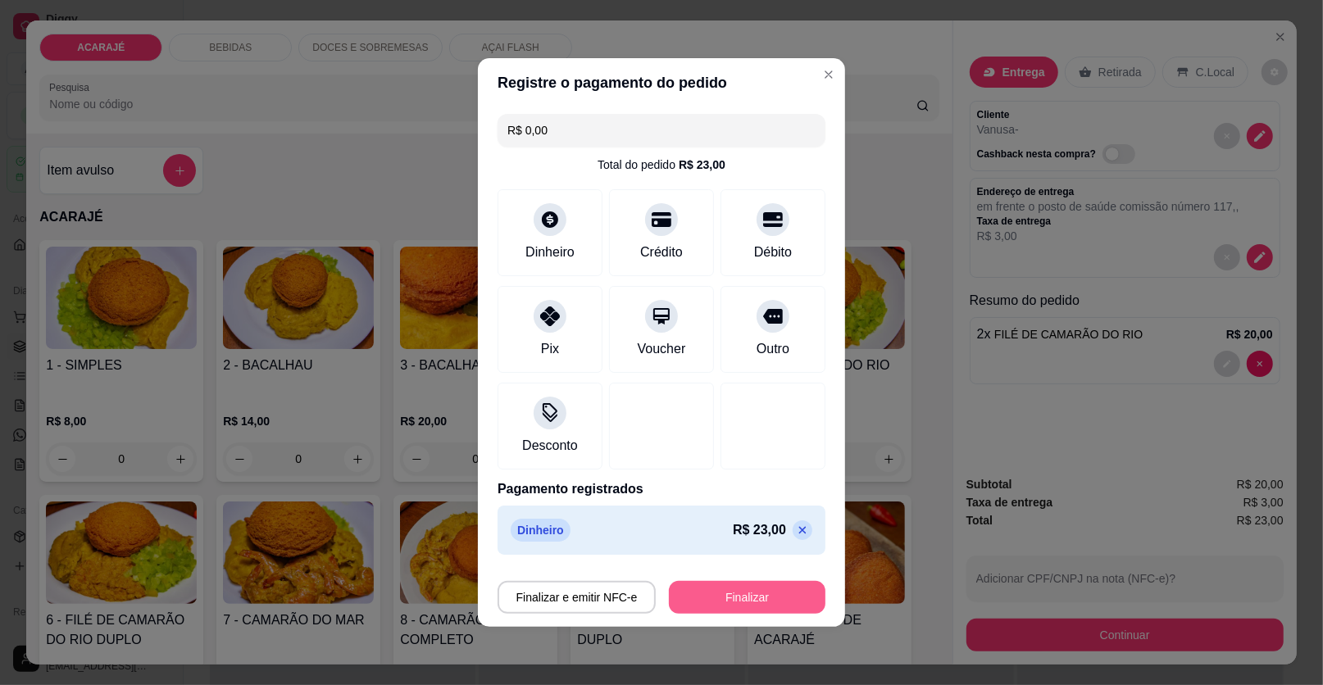
click at [717, 598] on button "Finalizar" at bounding box center [747, 597] width 157 height 33
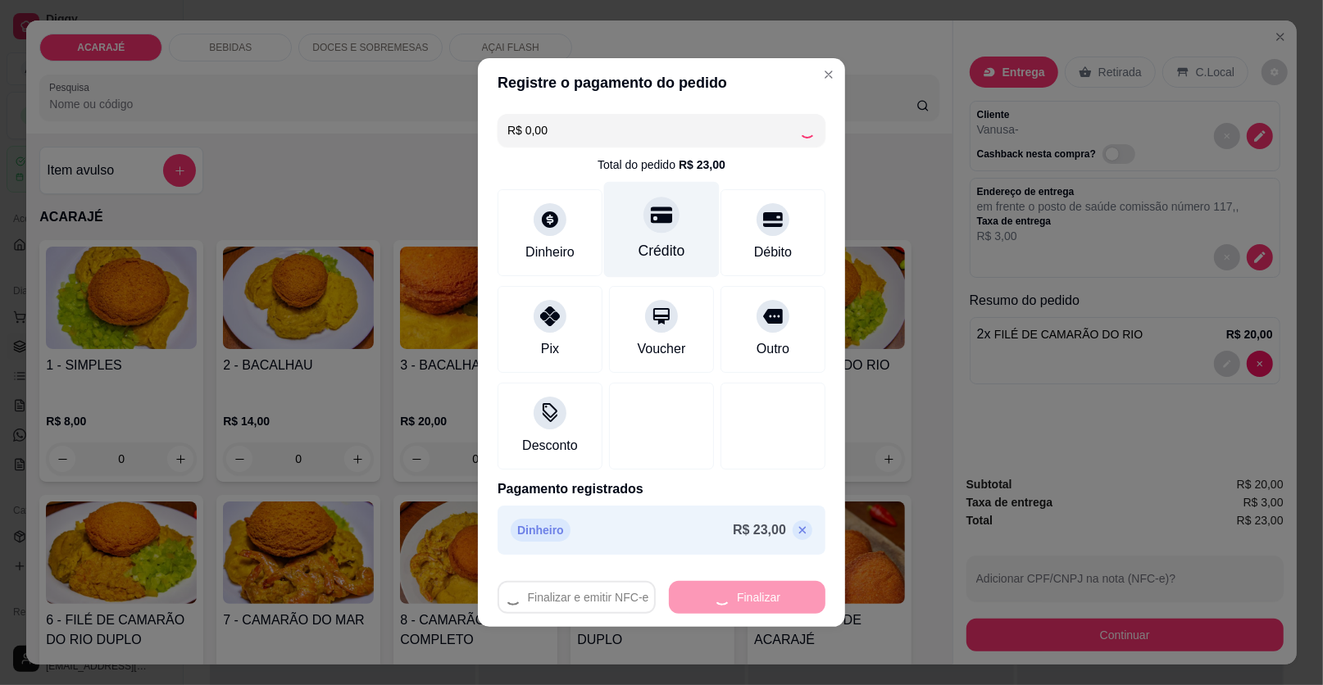
type input "0"
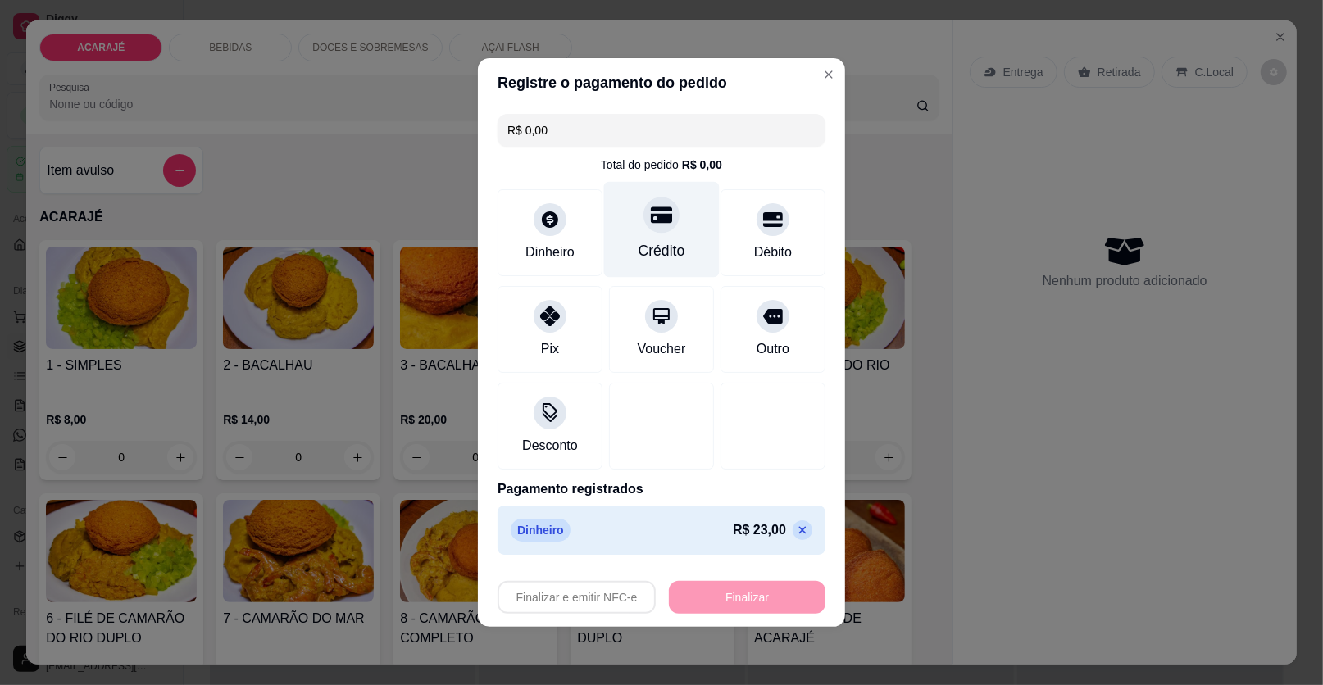
type input "-R$ 23,00"
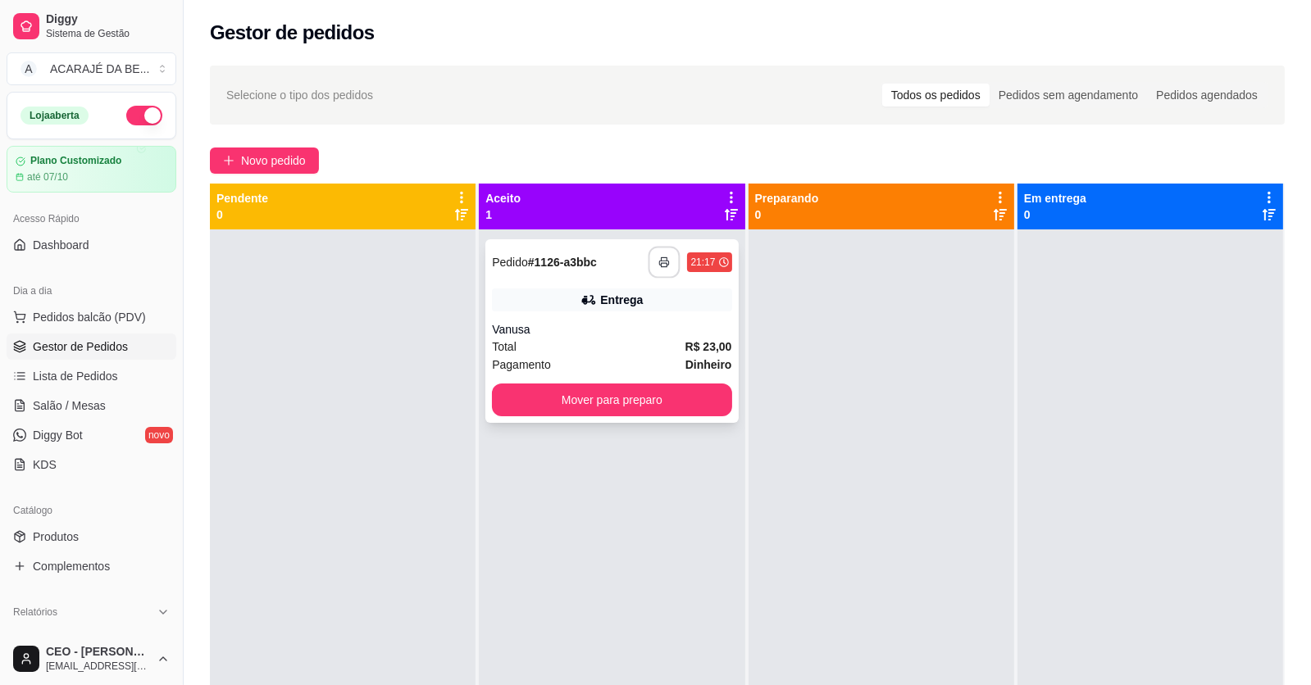
click at [651, 262] on button "button" at bounding box center [664, 263] width 32 height 32
click at [634, 392] on button "Mover para preparo" at bounding box center [612, 400] width 232 height 32
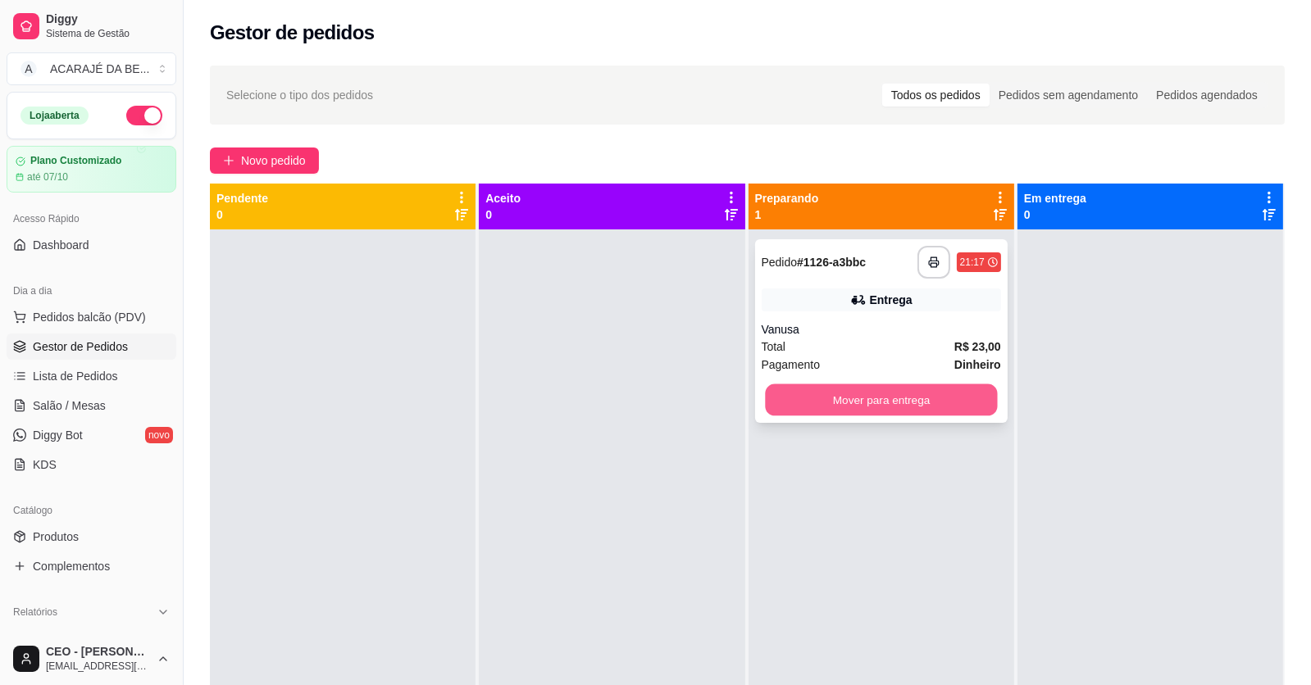
click at [862, 404] on button "Mover para entrega" at bounding box center [881, 400] width 232 height 32
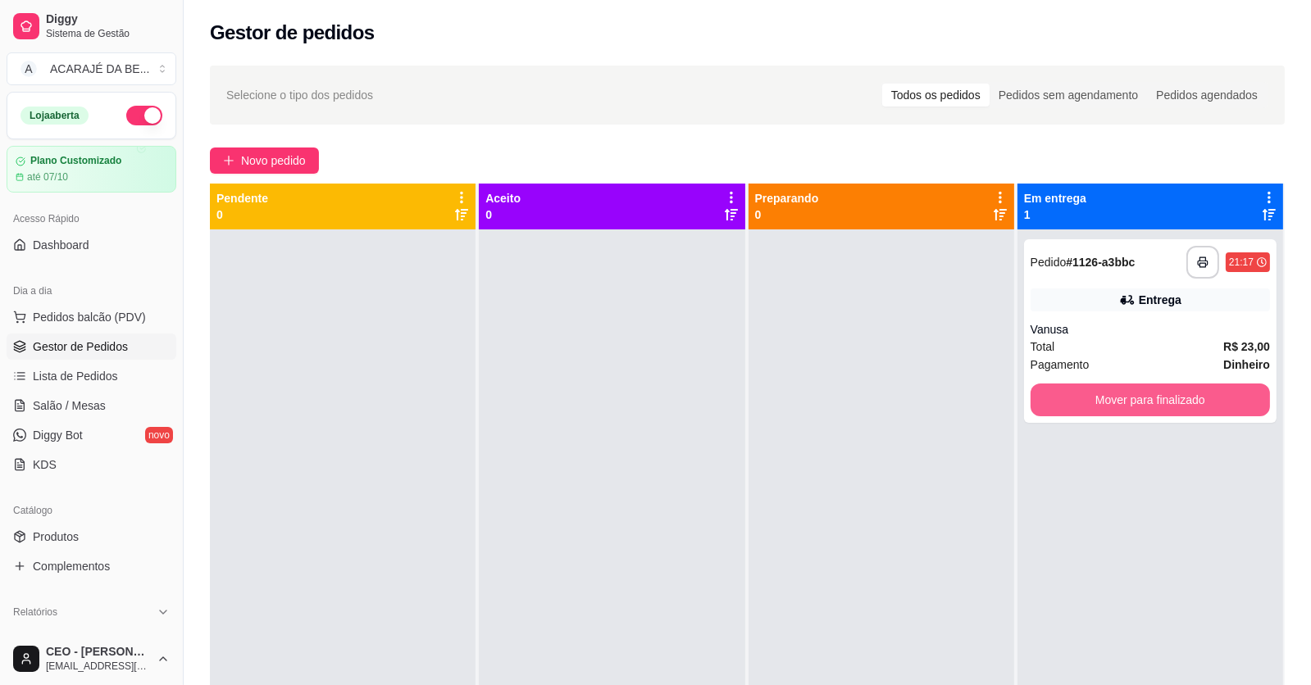
click at [1104, 409] on button "Mover para finalizado" at bounding box center [1149, 400] width 239 height 33
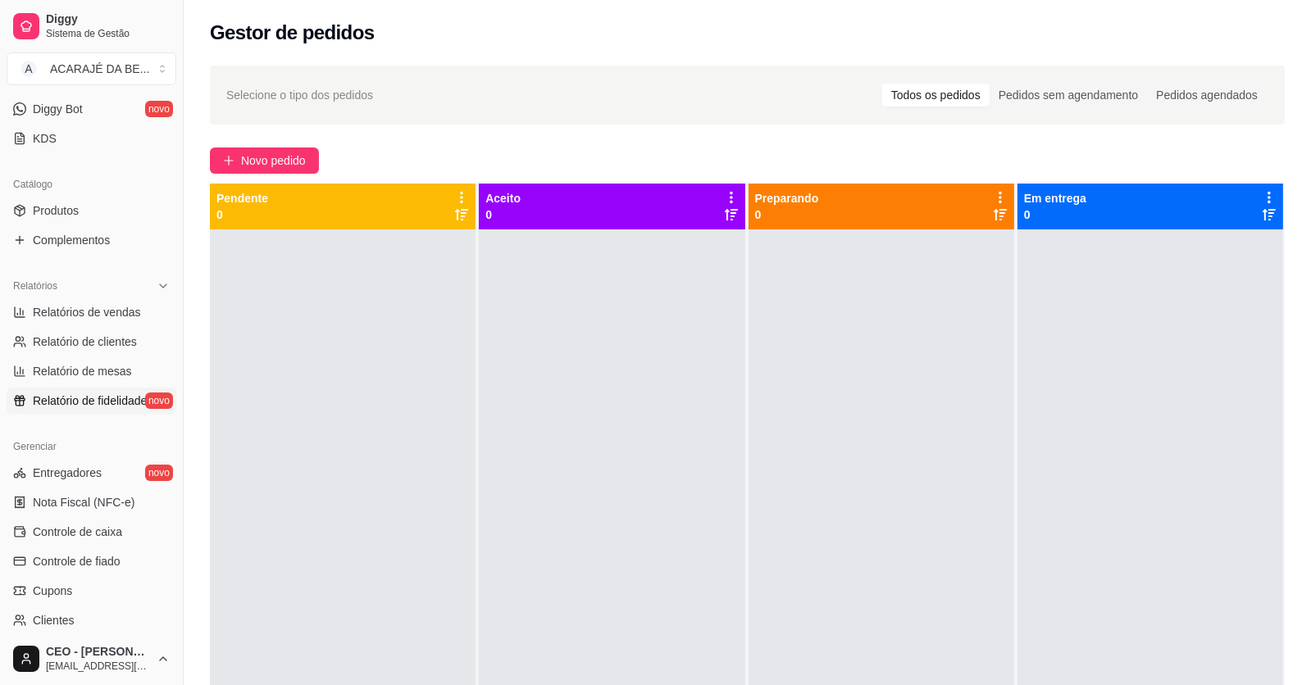
scroll to position [327, 0]
click at [116, 529] on span "Controle de caixa" at bounding box center [77, 531] width 89 height 16
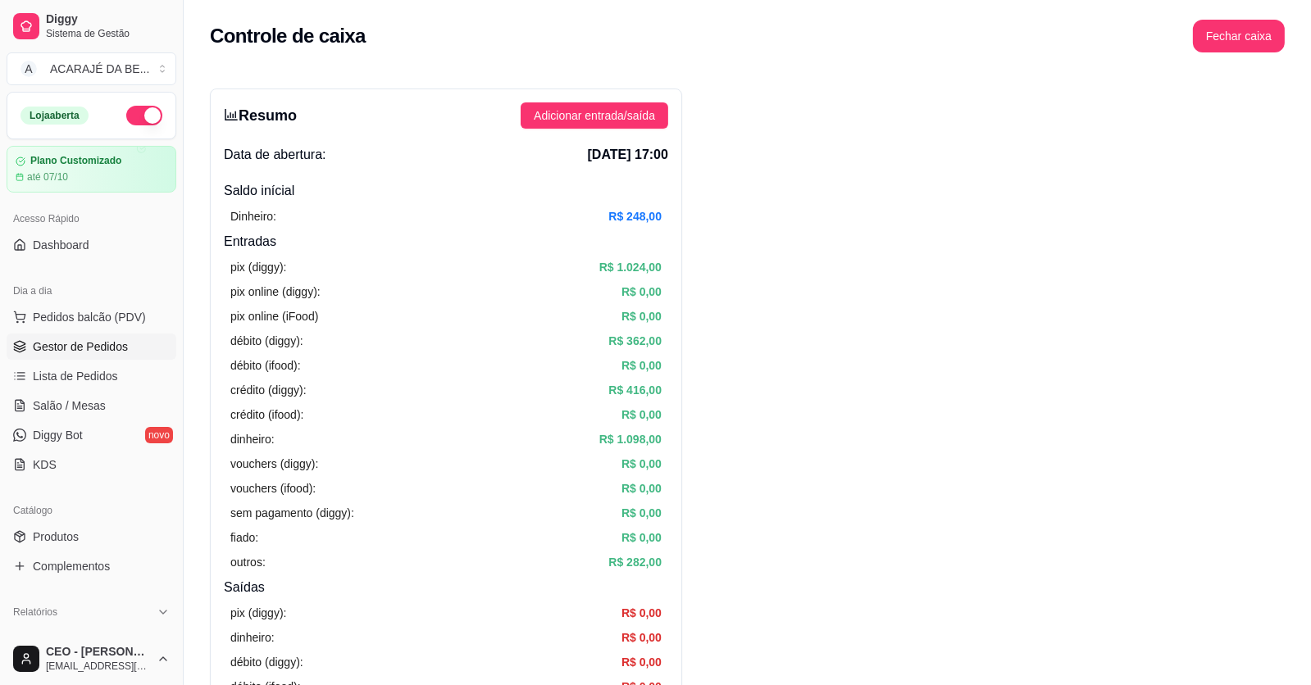
click at [97, 340] on span "Gestor de Pedidos" at bounding box center [80, 347] width 95 height 16
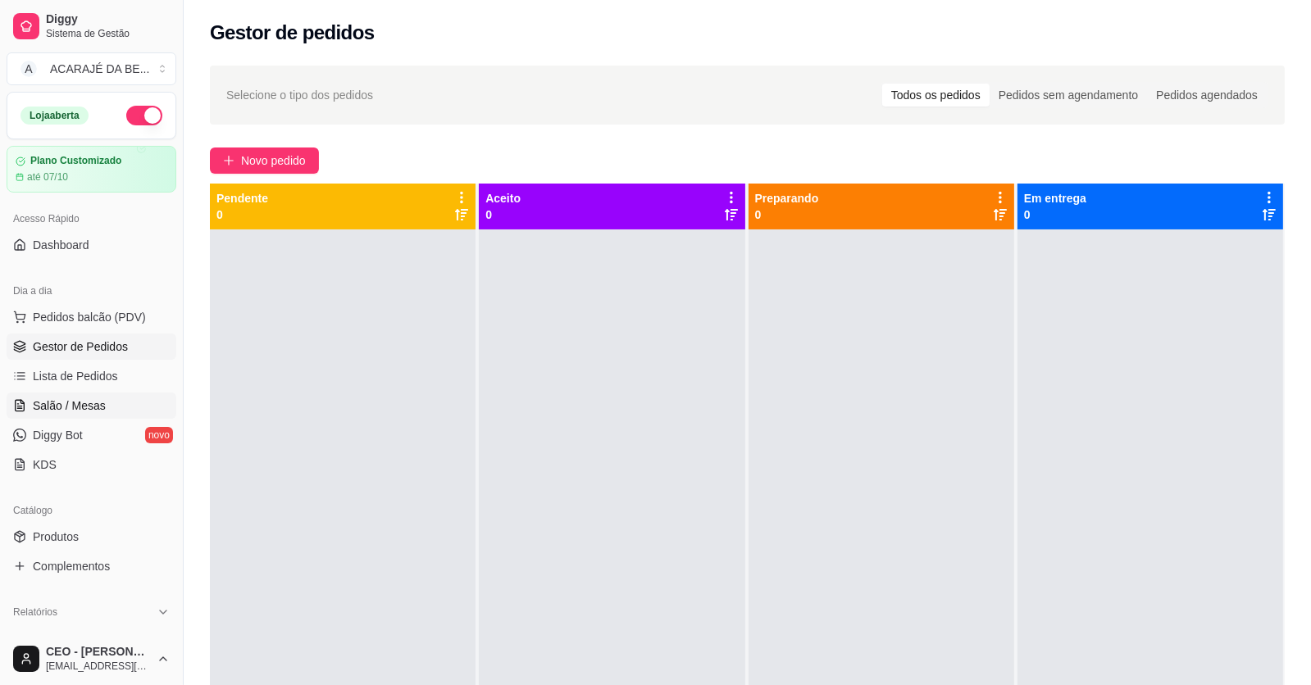
click at [79, 398] on span "Salão / Mesas" at bounding box center [69, 406] width 73 height 16
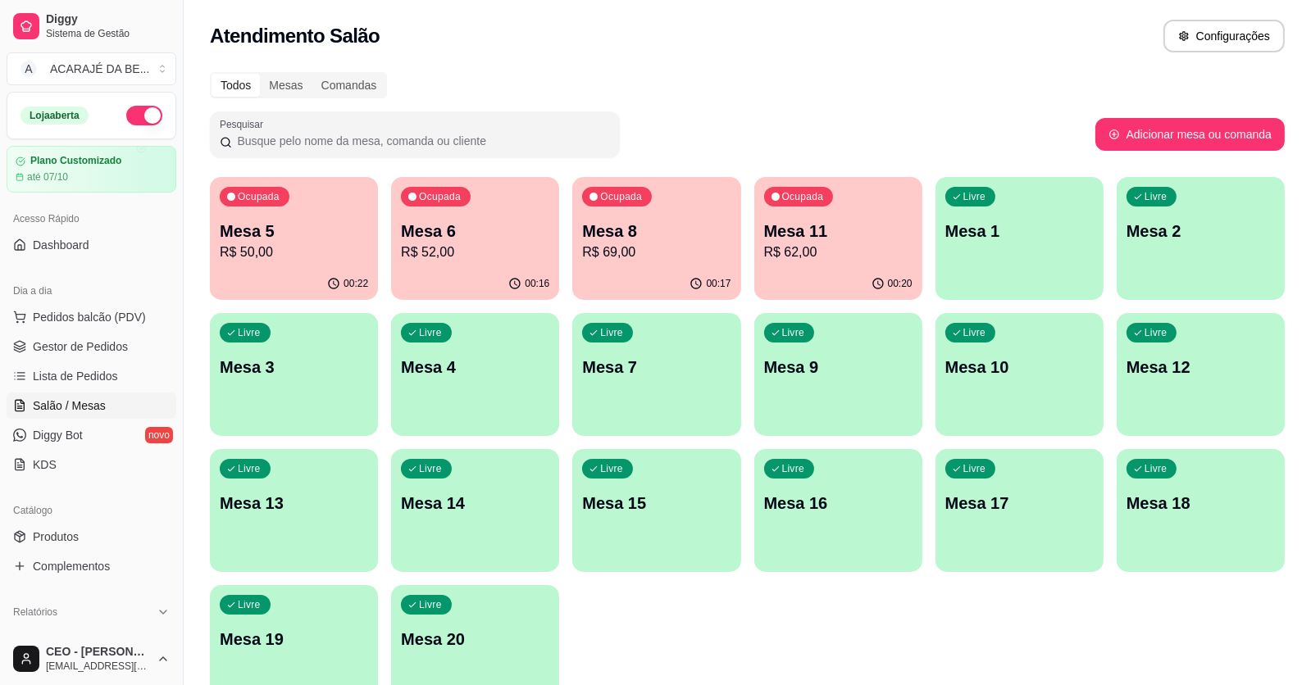
click at [270, 259] on p "R$ 50,00" at bounding box center [294, 253] width 148 height 20
click at [79, 346] on span "Gestor de Pedidos" at bounding box center [80, 347] width 95 height 16
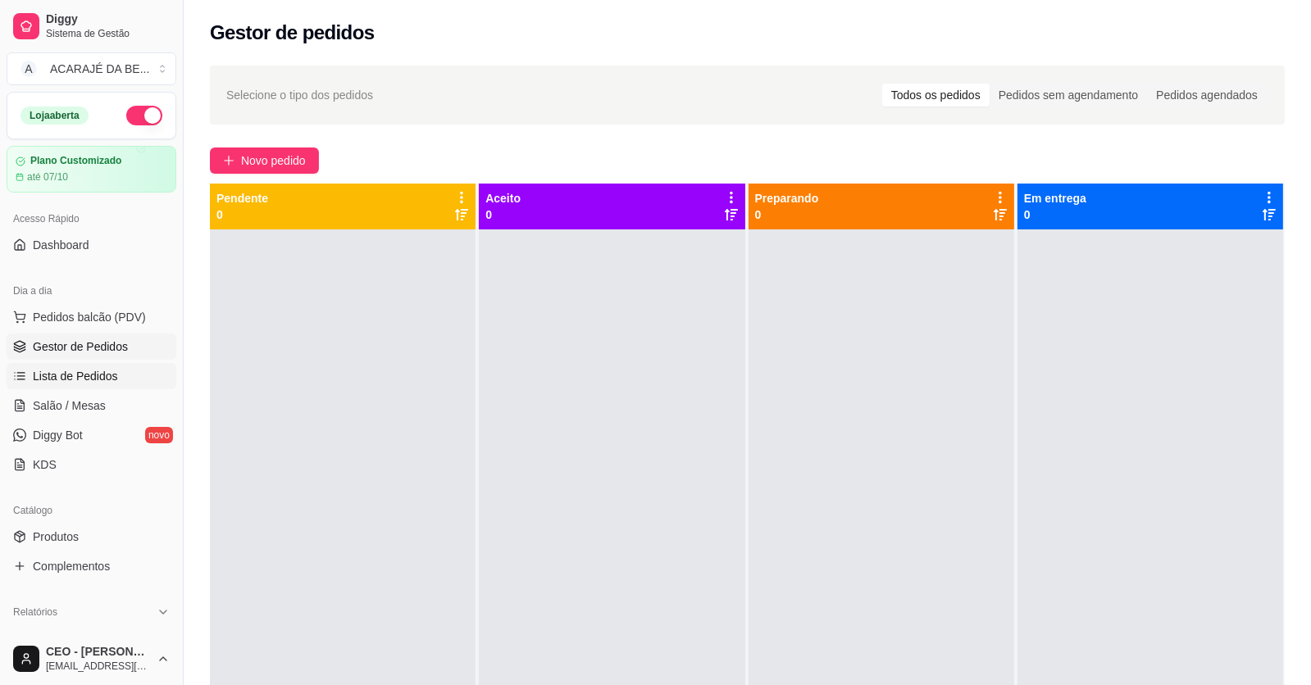
click at [70, 375] on span "Lista de Pedidos" at bounding box center [75, 376] width 85 height 16
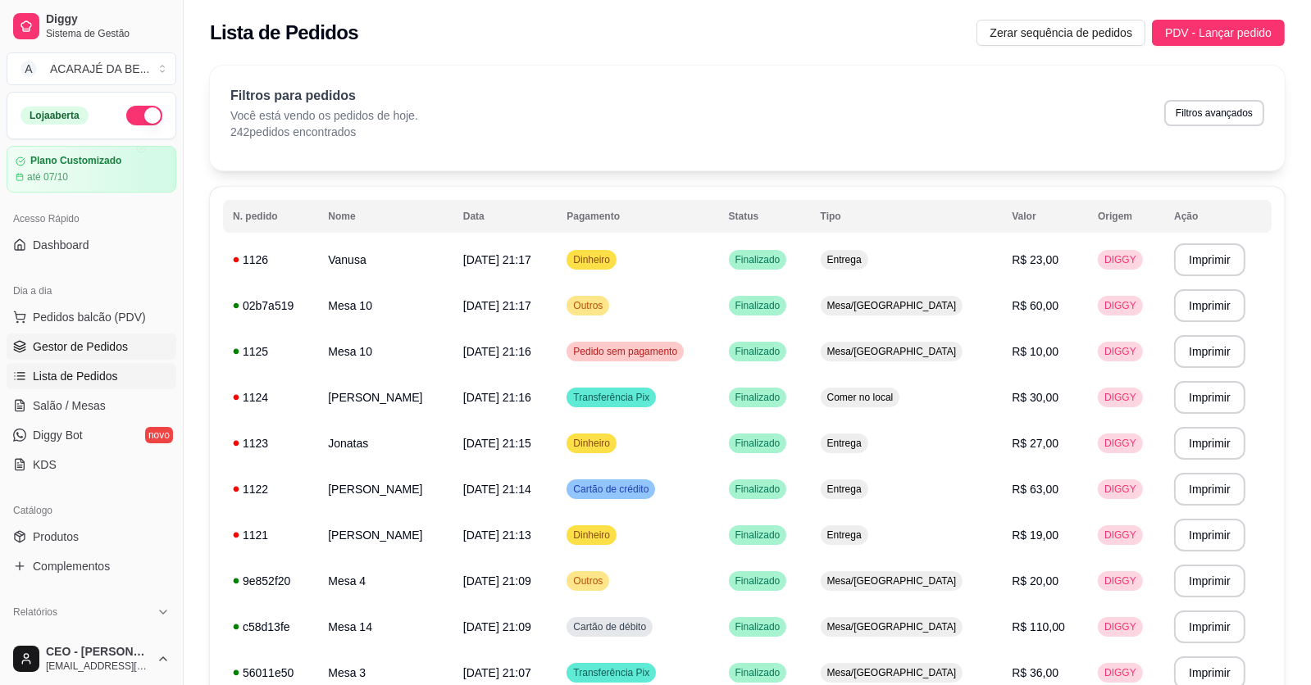
click at [64, 350] on span "Gestor de Pedidos" at bounding box center [80, 347] width 95 height 16
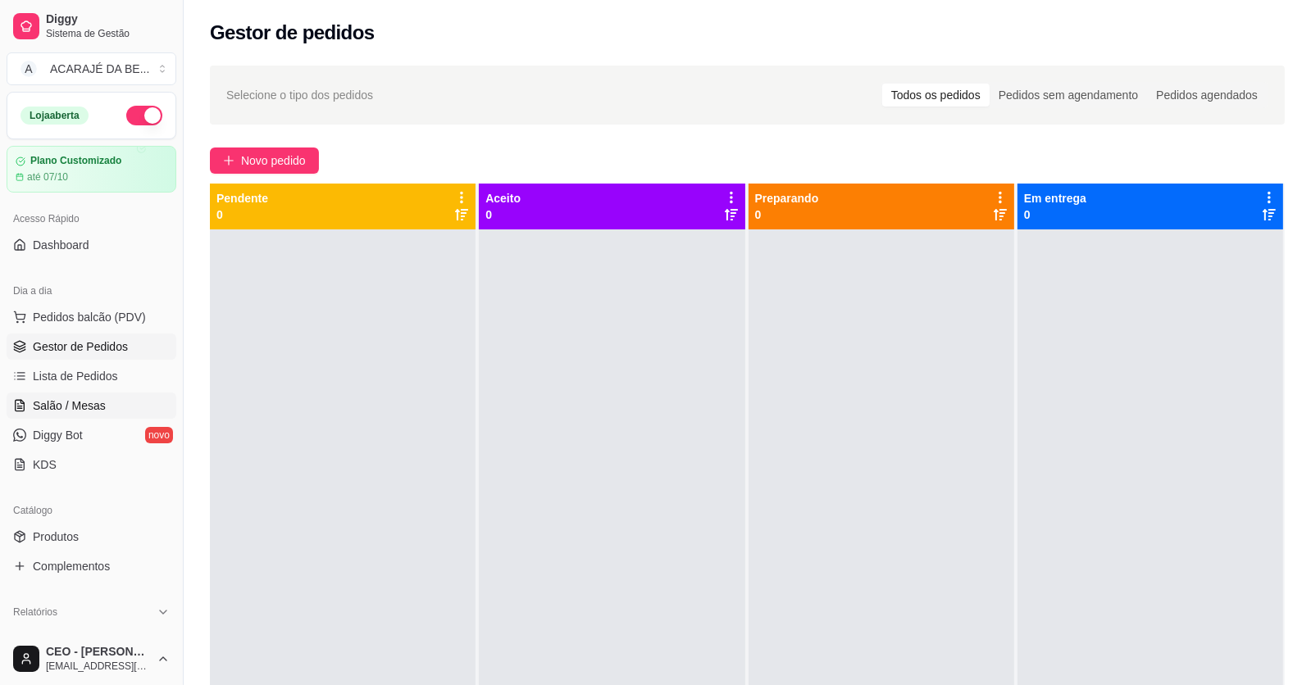
click at [59, 402] on span "Salão / Mesas" at bounding box center [69, 406] width 73 height 16
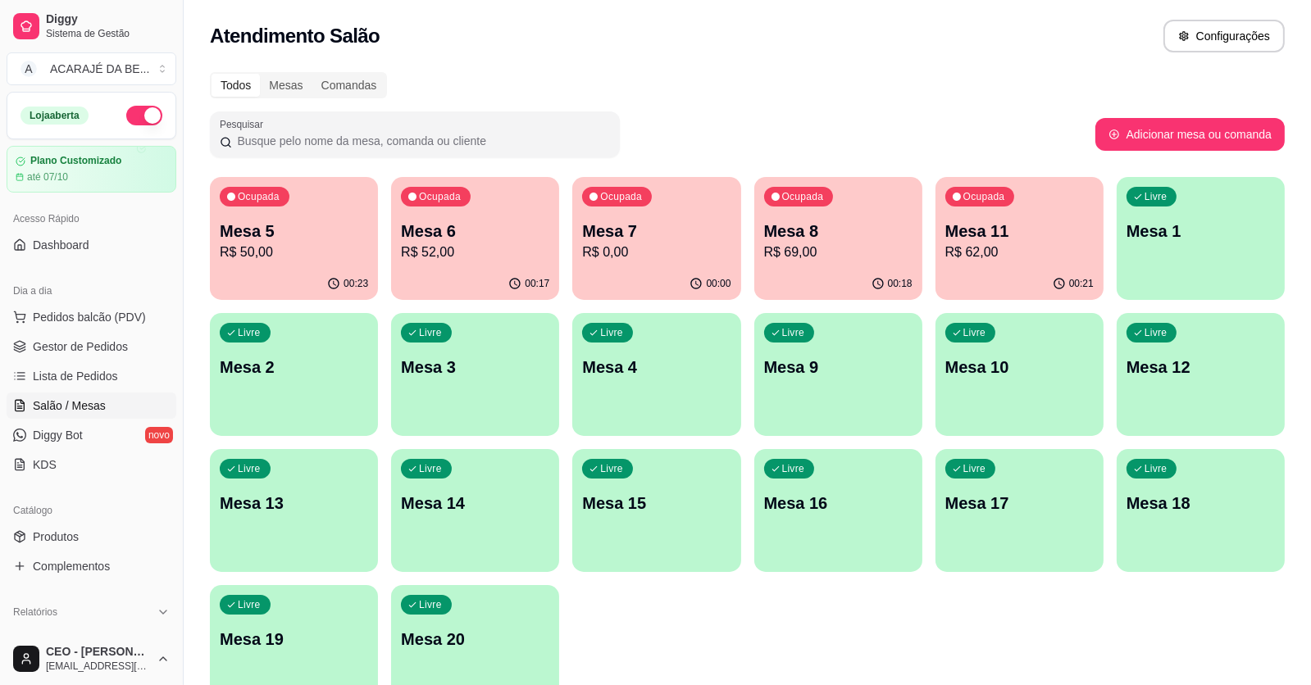
click at [461, 262] on div "Ocupada Mesa 6 R$ 52,00" at bounding box center [475, 222] width 168 height 91
click at [30, 340] on link "Gestor de Pedidos" at bounding box center [92, 347] width 170 height 26
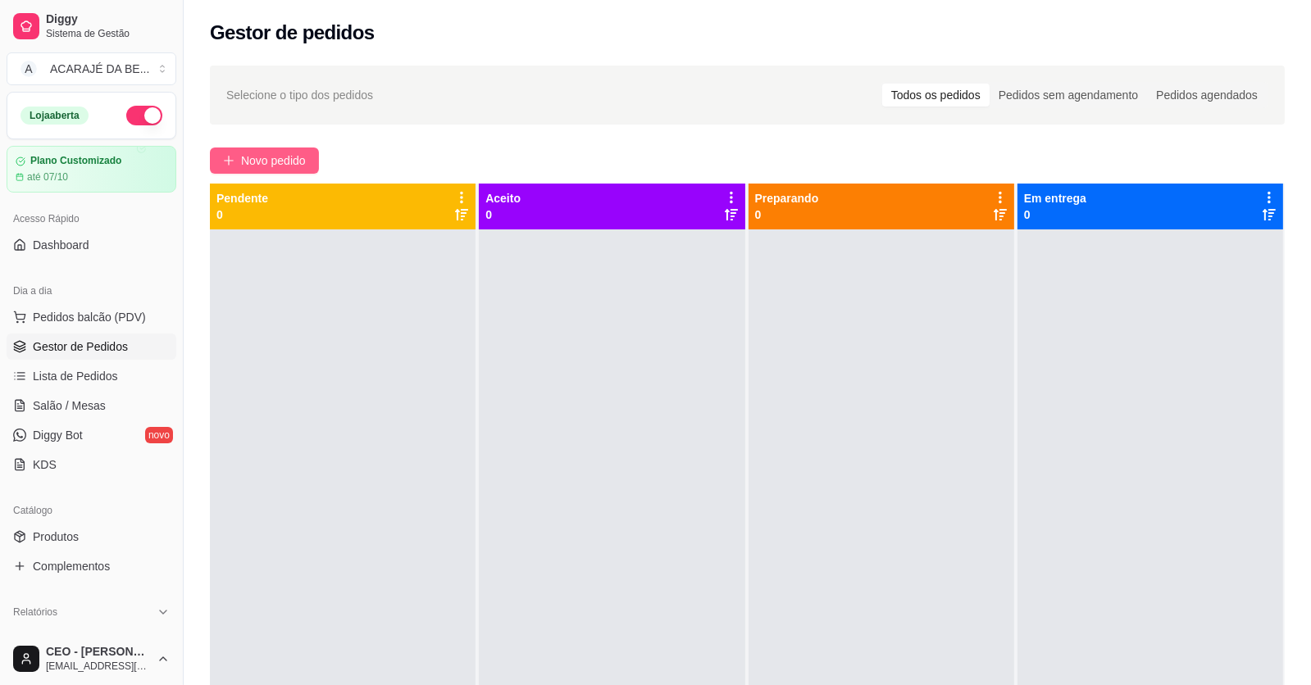
click at [258, 164] on span "Novo pedido" at bounding box center [273, 161] width 65 height 18
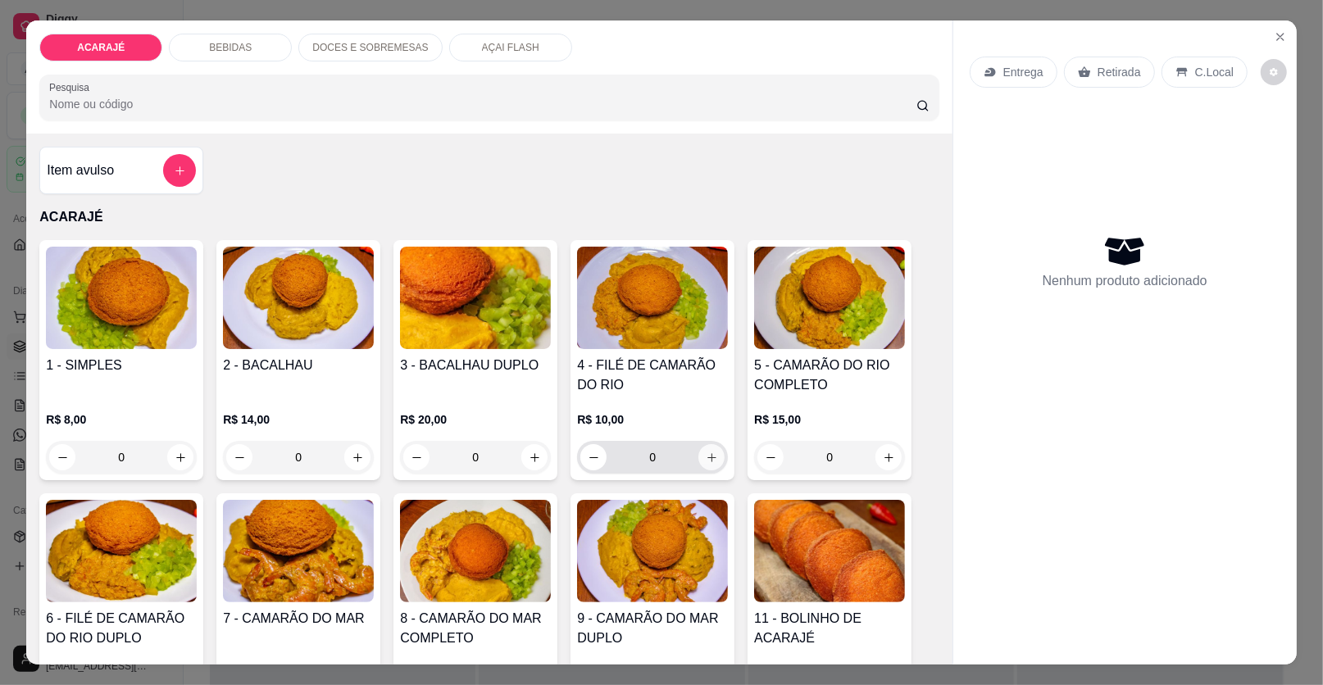
click at [707, 453] on icon "increase-product-quantity" at bounding box center [712, 458] width 12 height 12
type input "2"
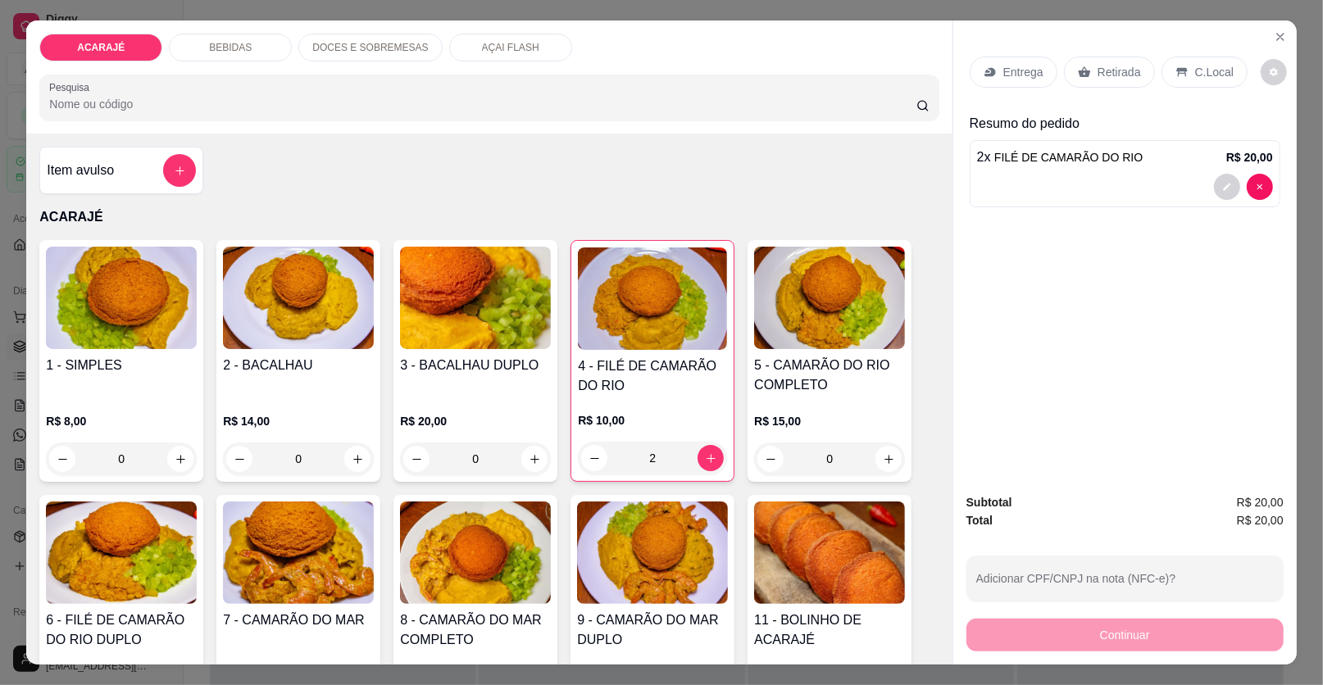
click at [997, 93] on div "Entrega Retirada C.Local" at bounding box center [1125, 71] width 311 height 57
click at [1013, 84] on div "Entrega" at bounding box center [1014, 72] width 88 height 31
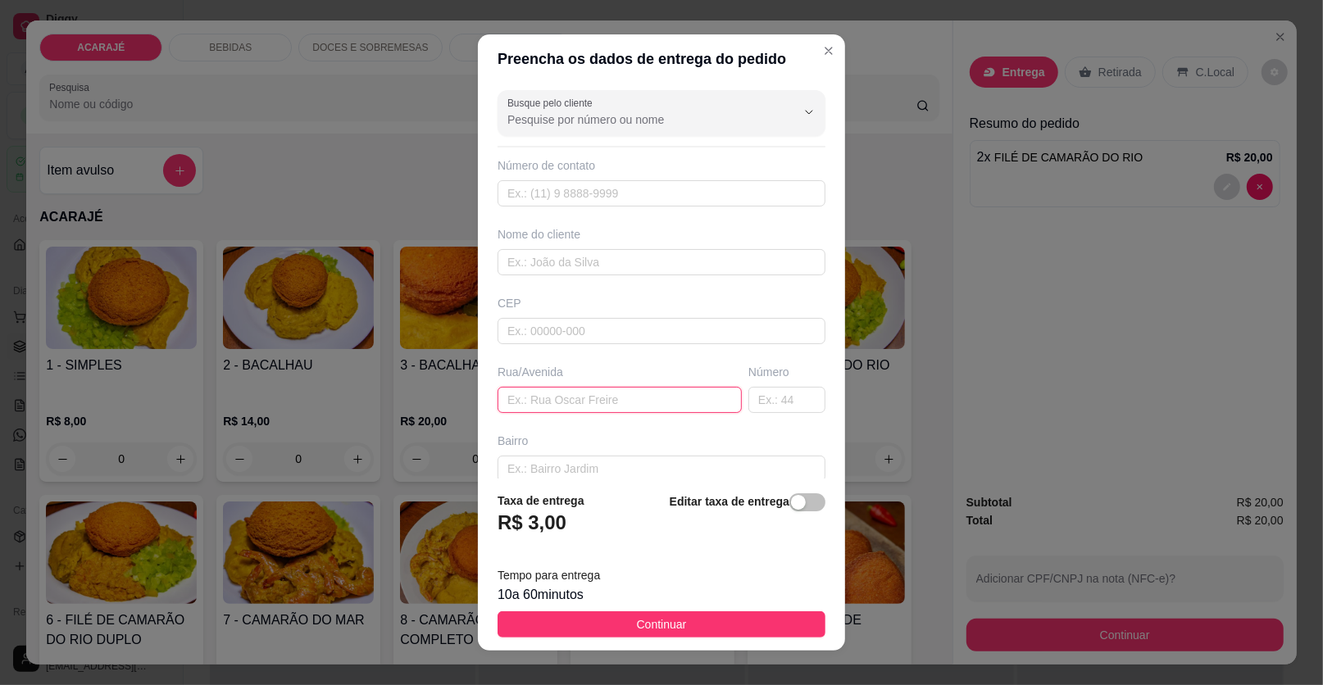
click at [529, 388] on input "text" at bounding box center [620, 400] width 244 height 26
paste input "Em frente a [DEMOGRAPHIC_DATA] assembléia de Deus Número 17"
type input "bairro londrina Em frente a [DEMOGRAPHIC_DATA] assembléia de Deus Número 17"
click at [659, 253] on input "text" at bounding box center [662, 262] width 328 height 26
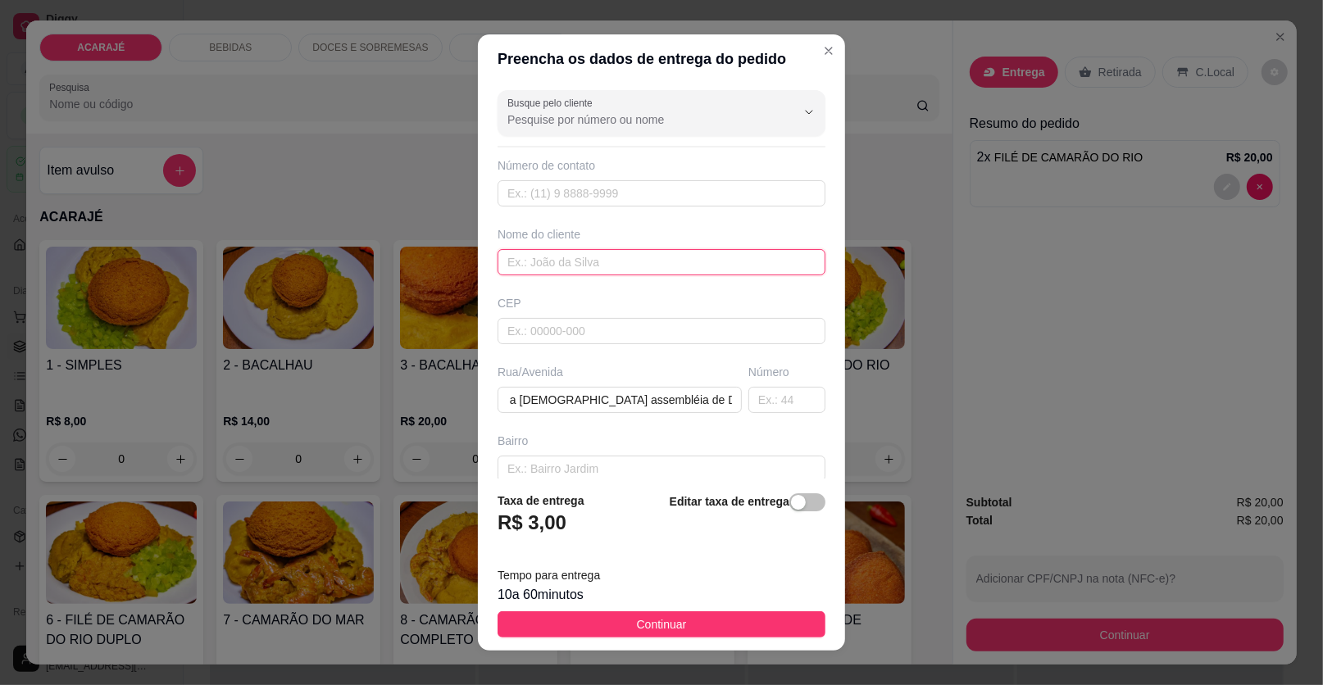
scroll to position [0, 0]
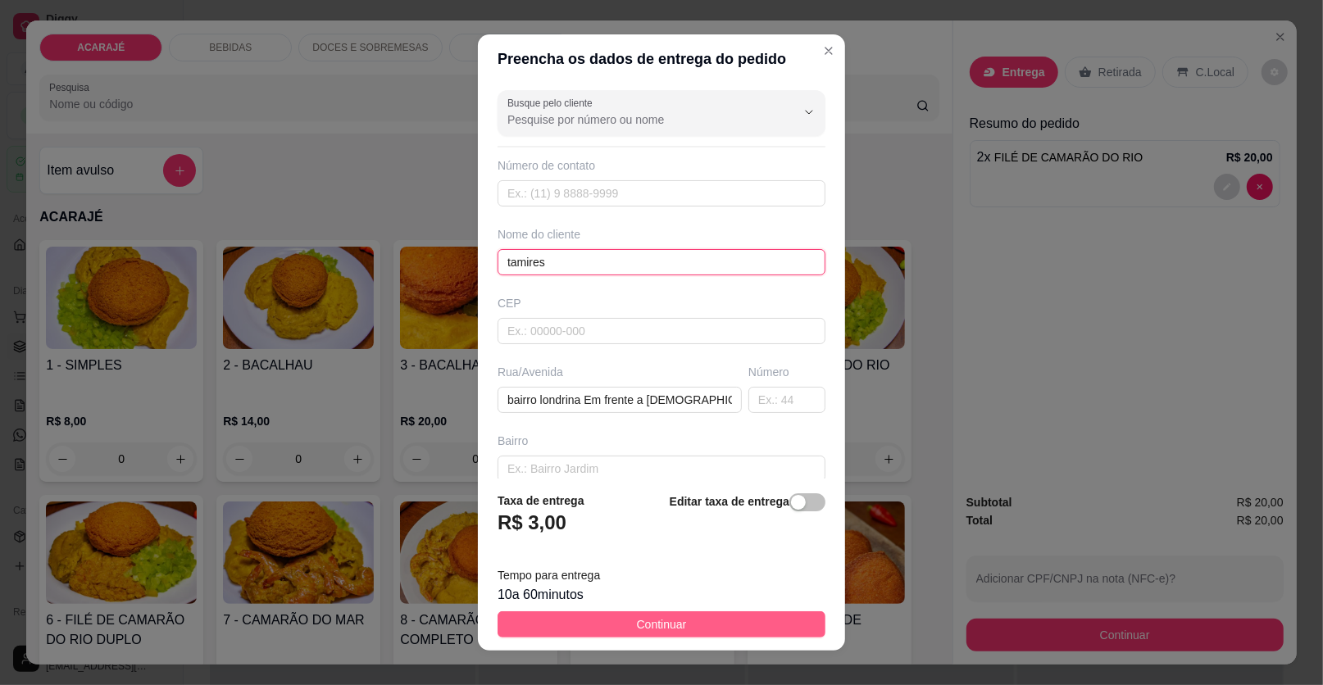
type input "tamires"
click at [656, 634] on button "Continuar" at bounding box center [662, 624] width 328 height 26
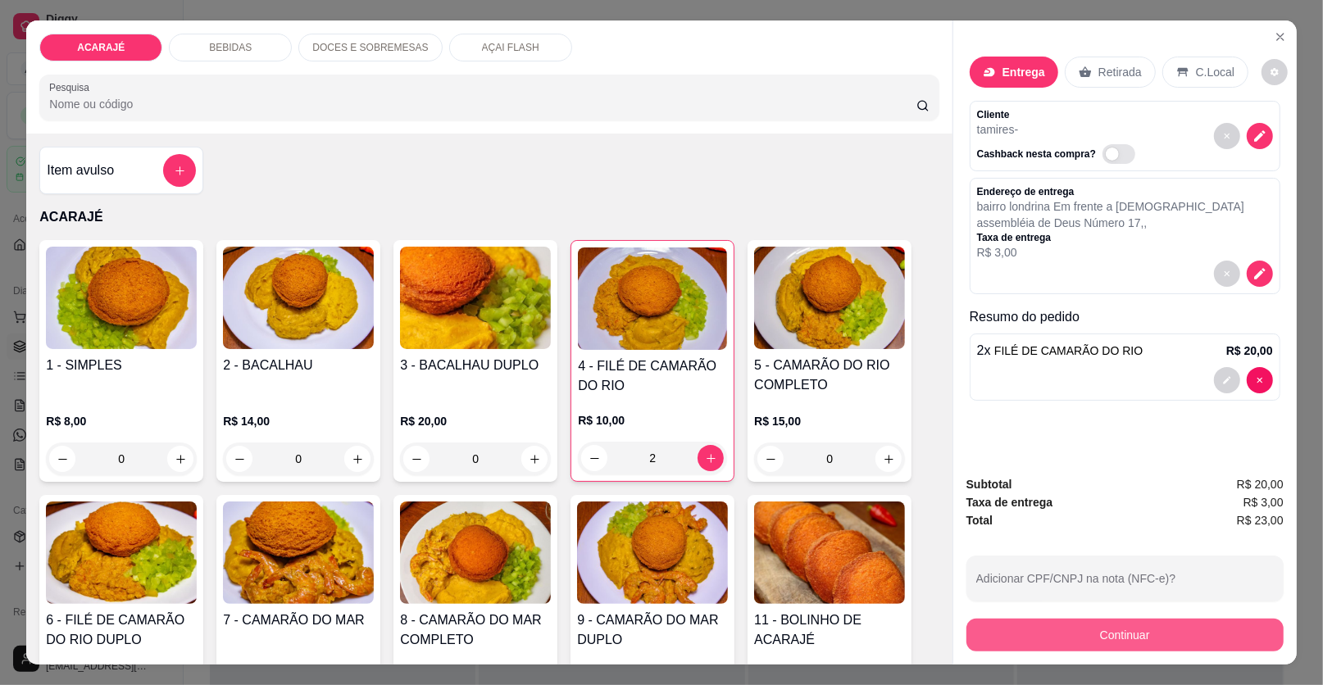
click at [1038, 633] on button "Continuar" at bounding box center [1124, 635] width 317 height 33
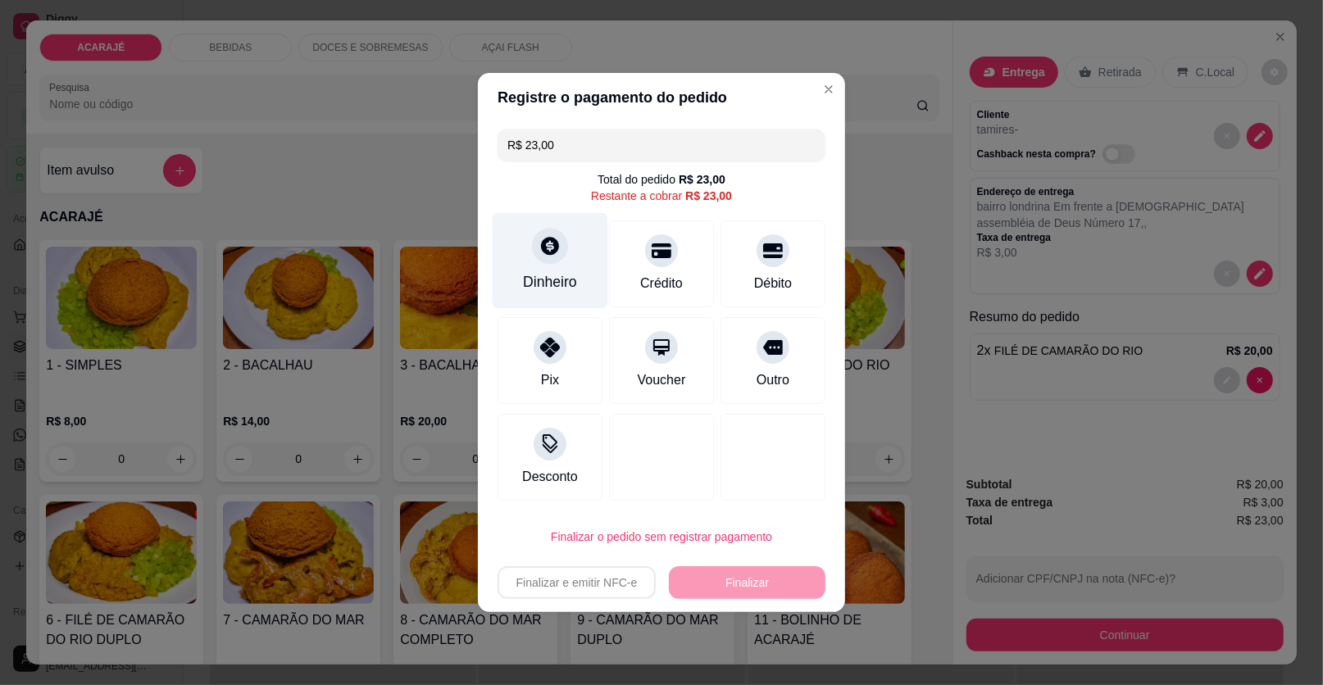
click at [570, 266] on div "Dinheiro" at bounding box center [551, 261] width 116 height 96
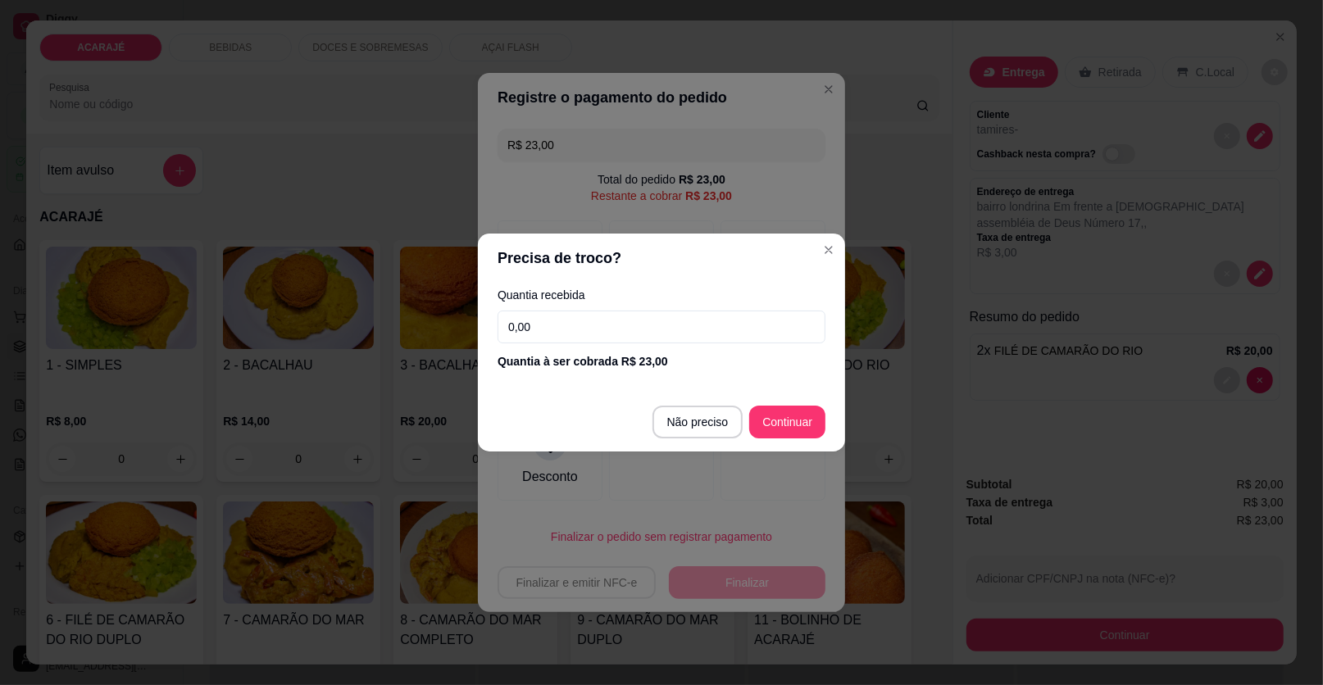
drag, startPoint x: 570, startPoint y: 266, endPoint x: 655, endPoint y: 318, distance: 99.7
click at [665, 325] on input "0,00" at bounding box center [662, 327] width 328 height 33
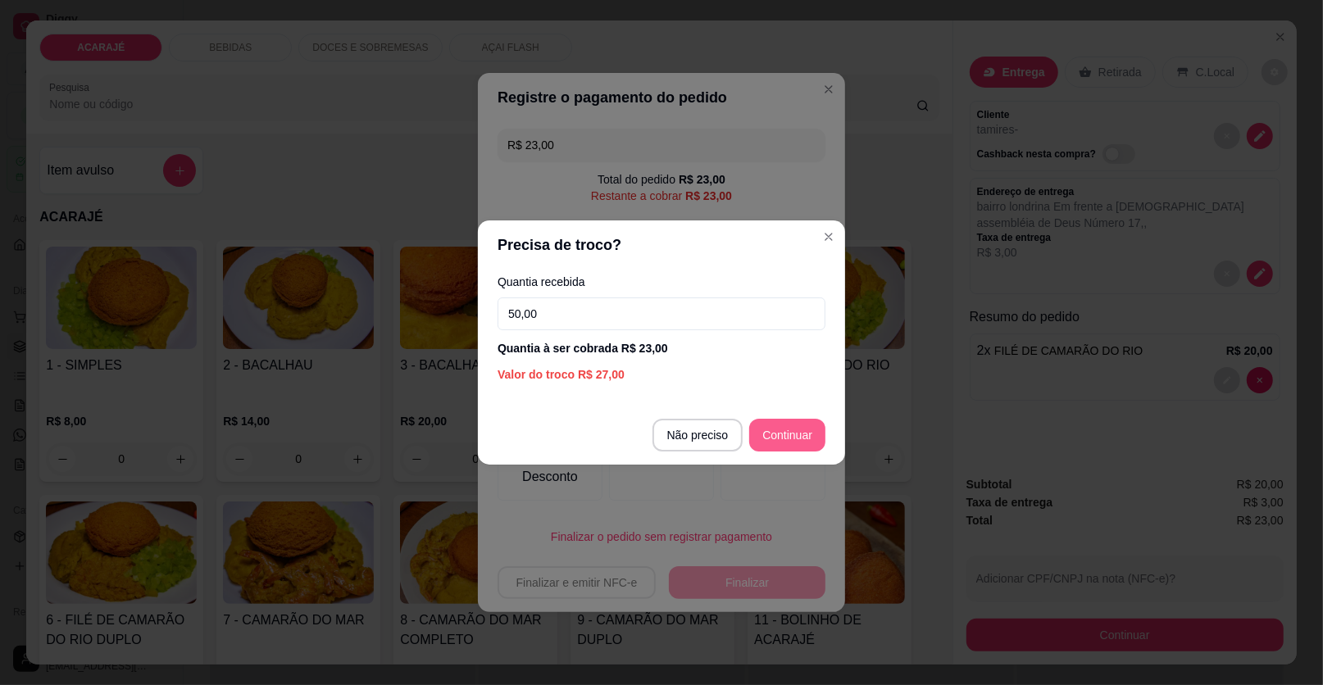
type input "50,00"
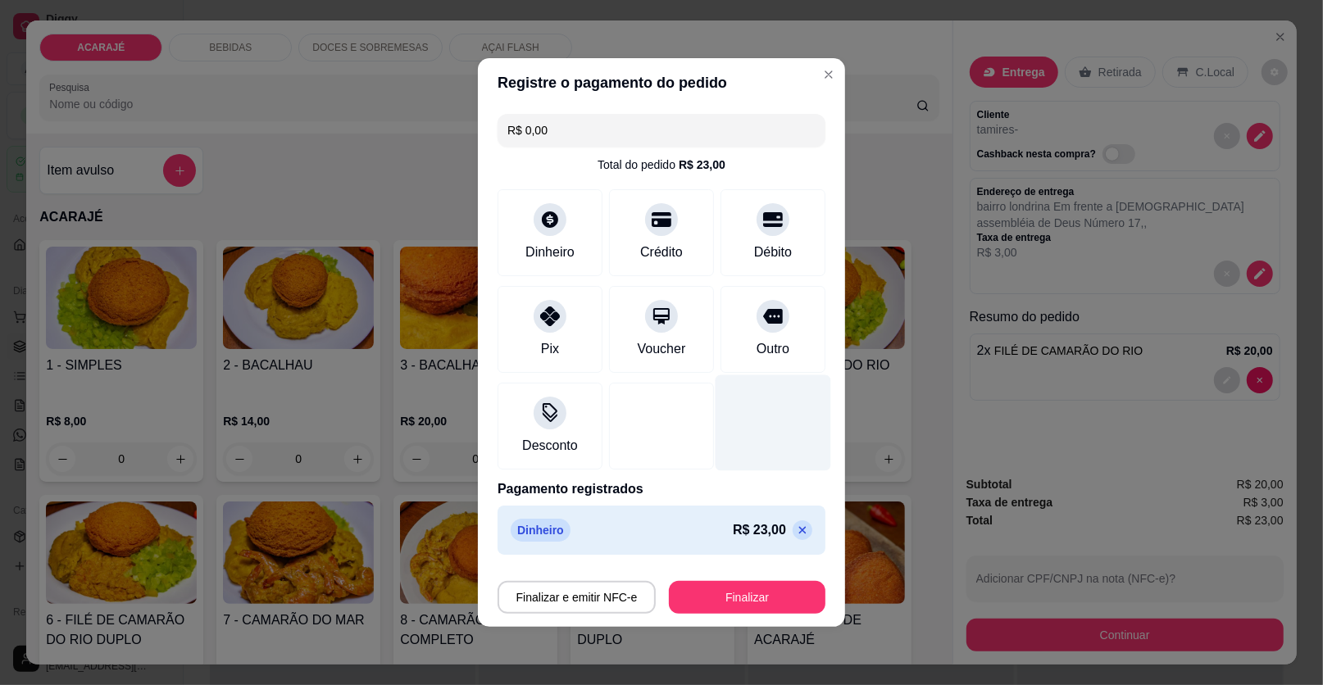
type input "R$ 0,00"
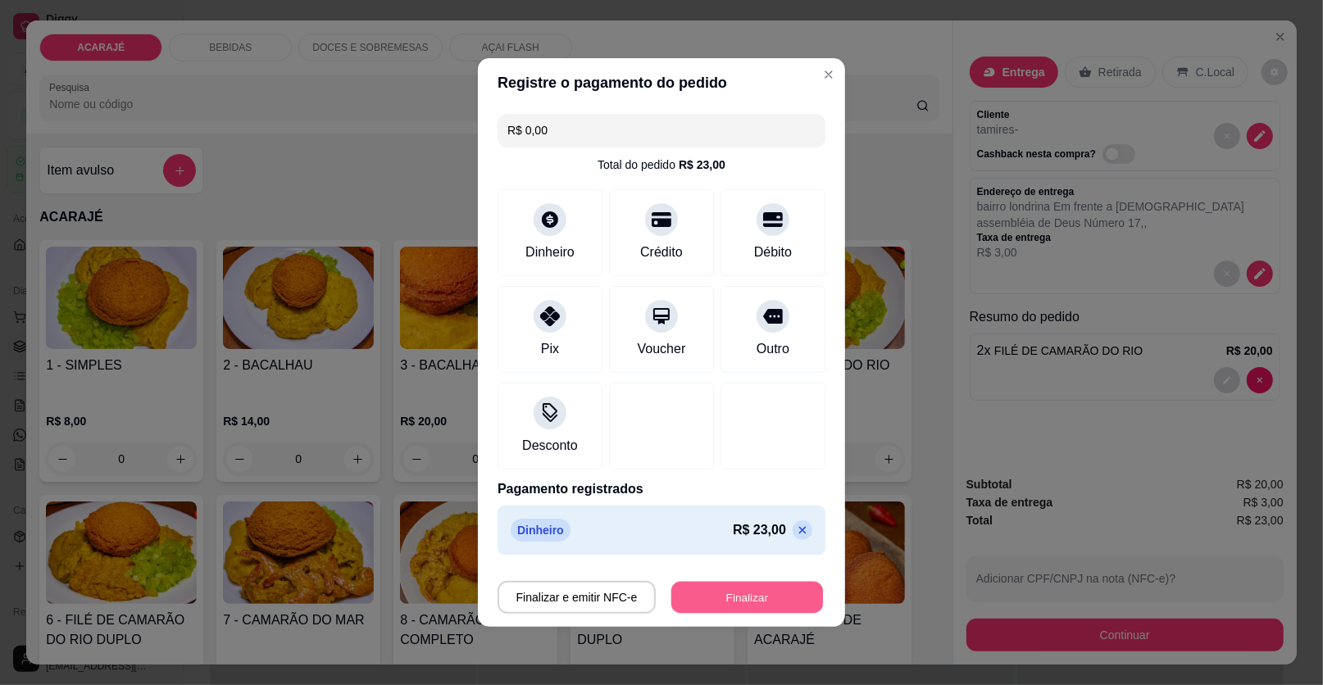
click at [703, 602] on button "Finalizar" at bounding box center [747, 598] width 152 height 32
type input "0"
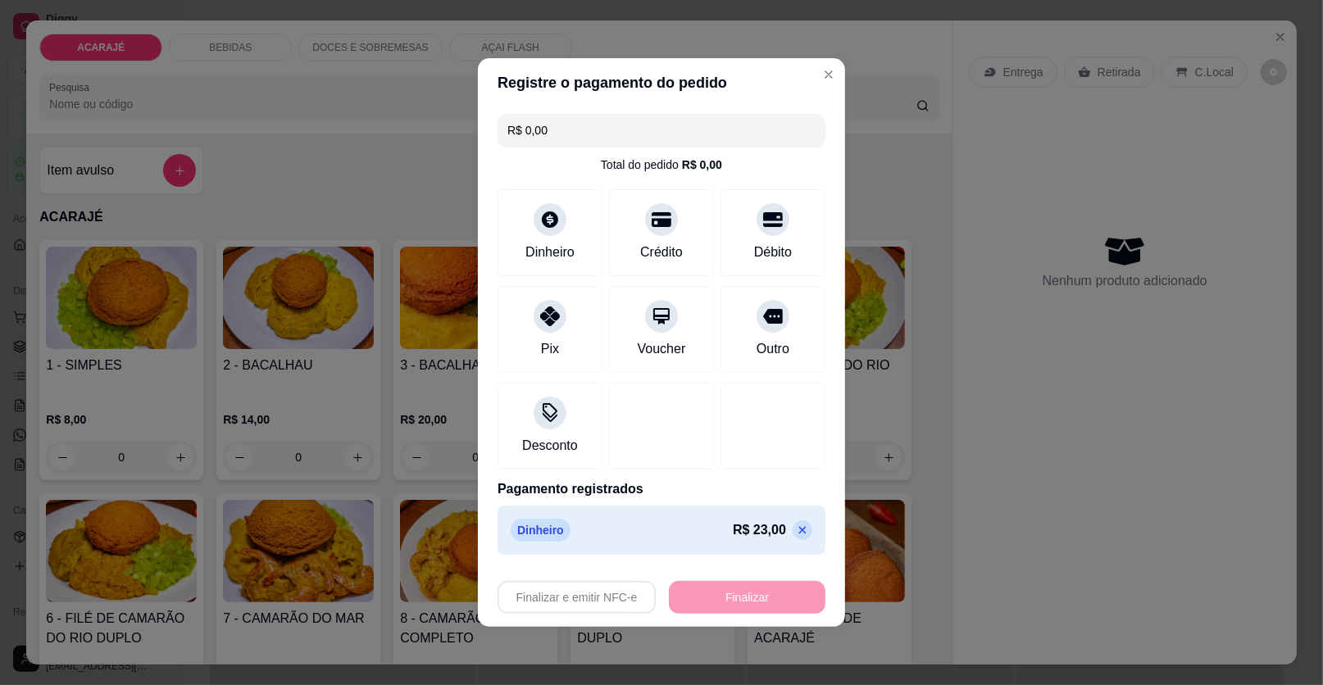
type input "-R$ 23,00"
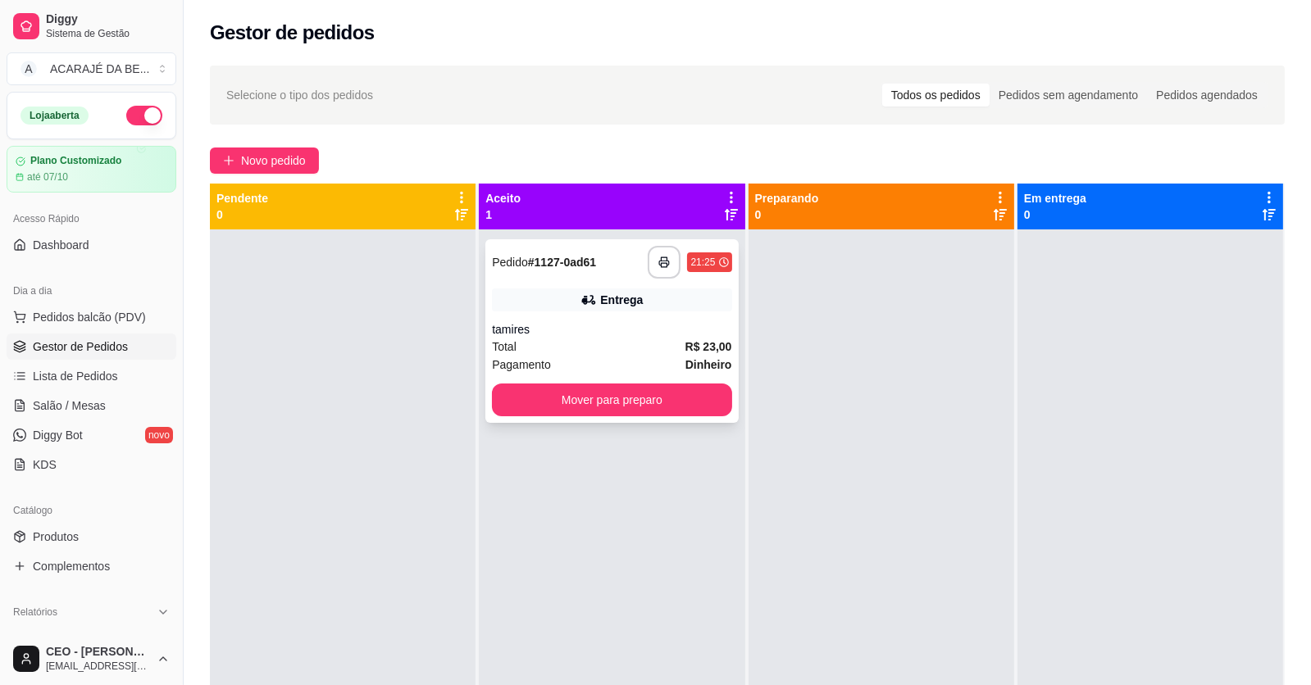
click at [611, 339] on div "Total R$ 23,00" at bounding box center [611, 347] width 239 height 18
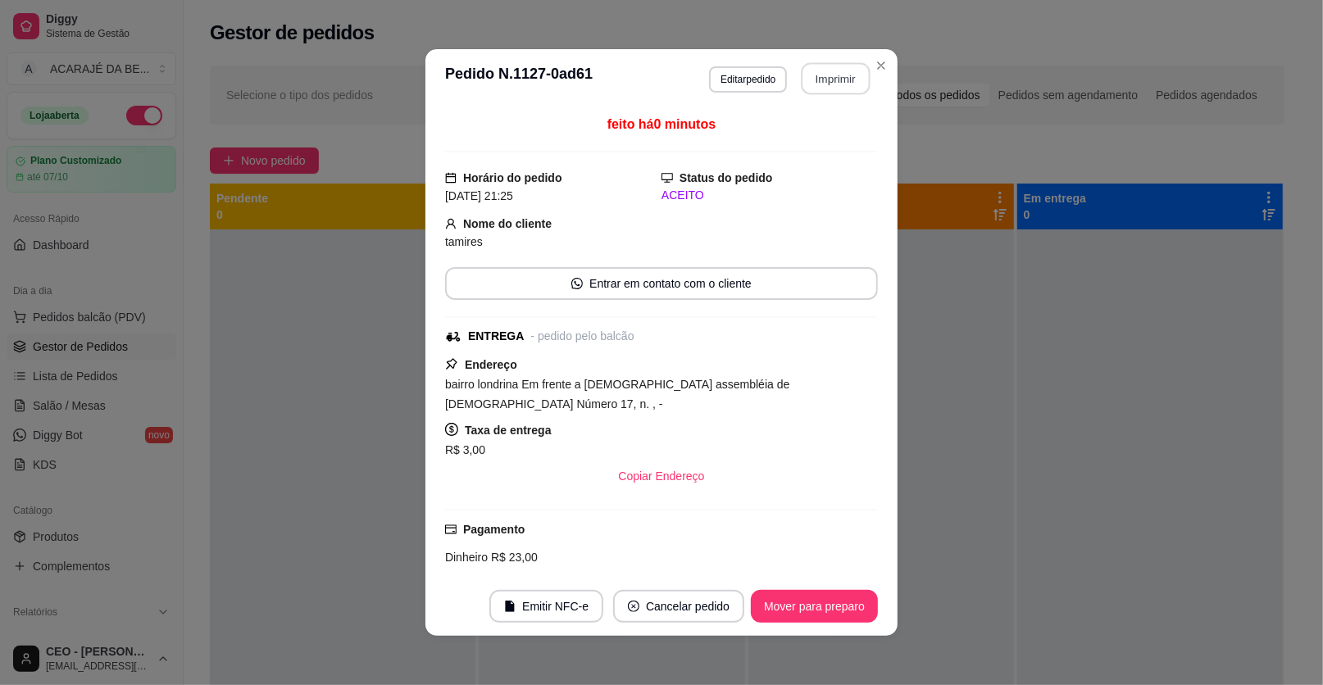
click at [834, 78] on button "Imprimir" at bounding box center [836, 79] width 69 height 32
click at [791, 603] on button "Mover para preparo" at bounding box center [814, 606] width 127 height 33
click at [793, 602] on button "Mover para preparo" at bounding box center [813, 607] width 123 height 32
click at [793, 602] on div "Mover para preparo" at bounding box center [803, 606] width 150 height 33
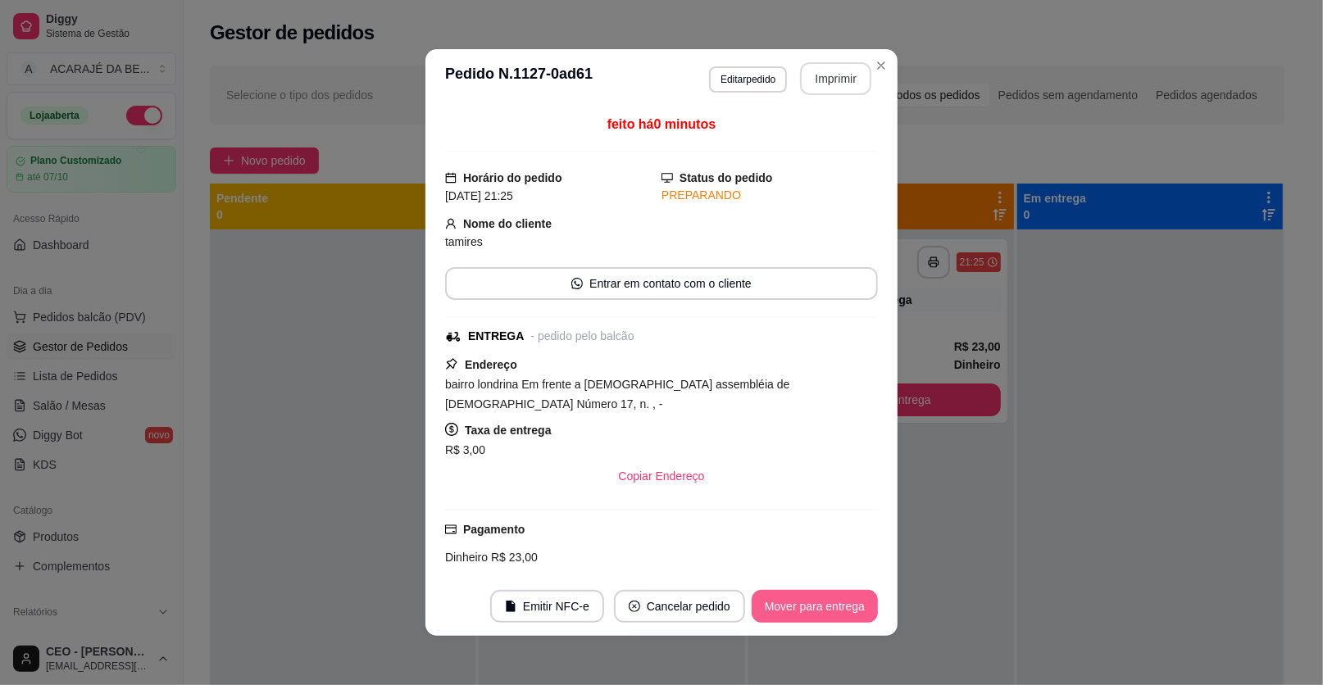
click at [793, 602] on button "Mover para entrega" at bounding box center [815, 606] width 126 height 33
click at [793, 602] on div "Mover para entrega" at bounding box center [803, 606] width 149 height 33
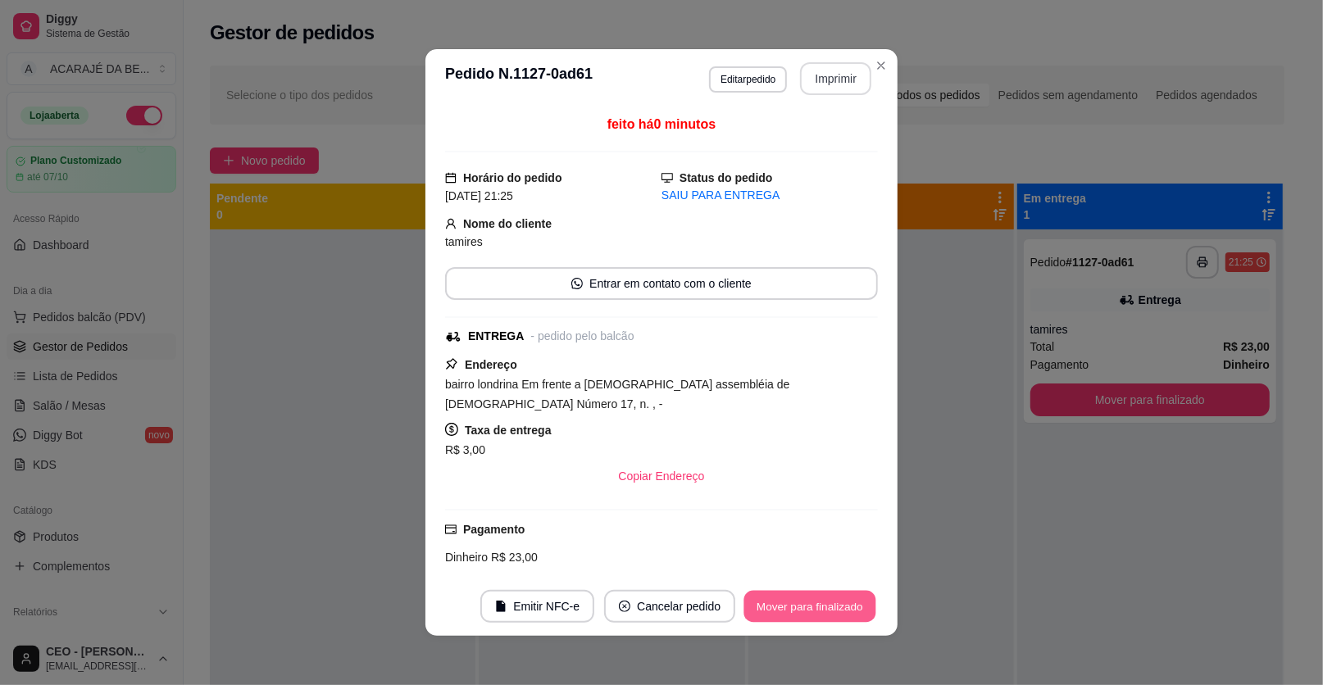
click at [793, 602] on button "Mover para finalizado" at bounding box center [810, 607] width 132 height 32
click at [793, 602] on div "Mover para finalizado" at bounding box center [798, 606] width 159 height 33
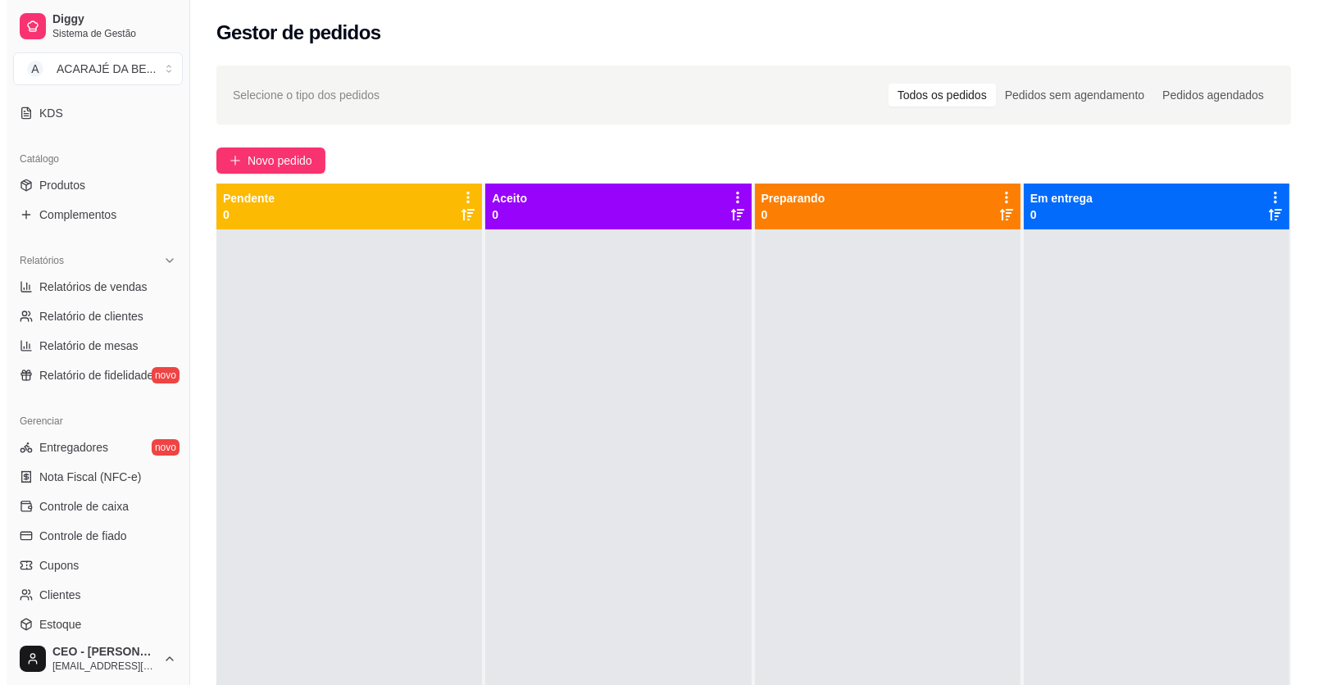
scroll to position [493, 0]
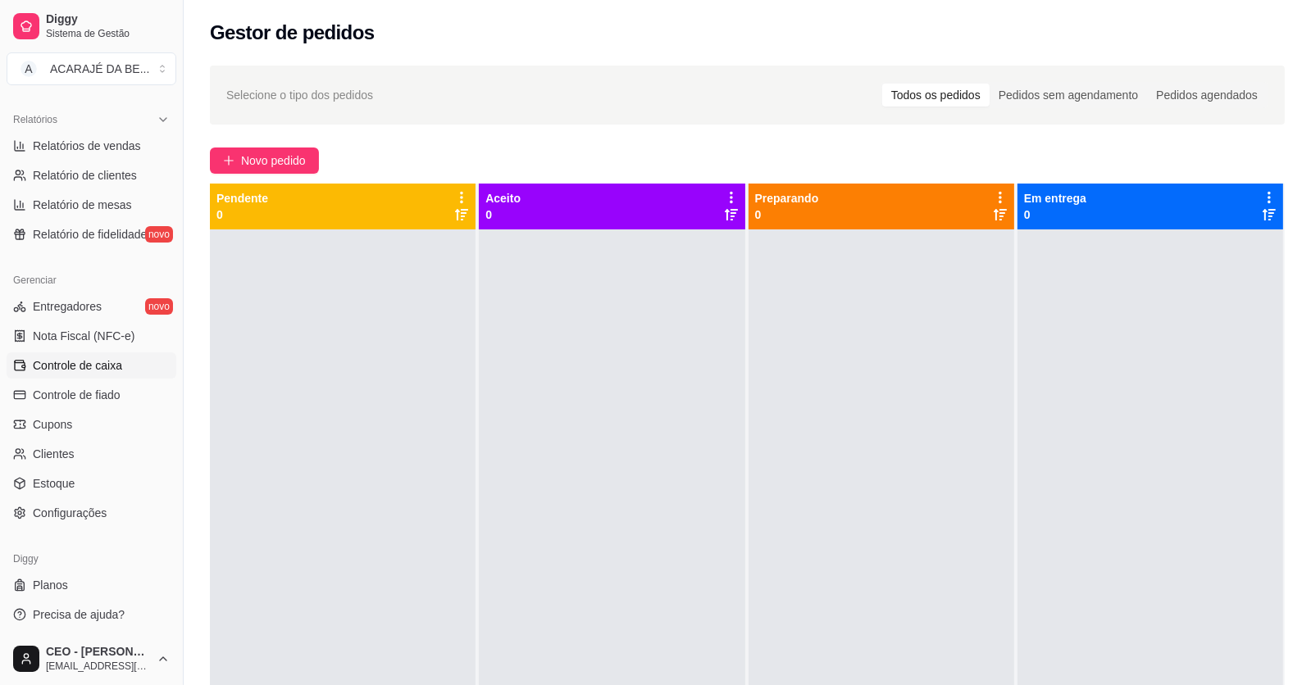
click at [125, 357] on link "Controle de caixa" at bounding box center [92, 365] width 170 height 26
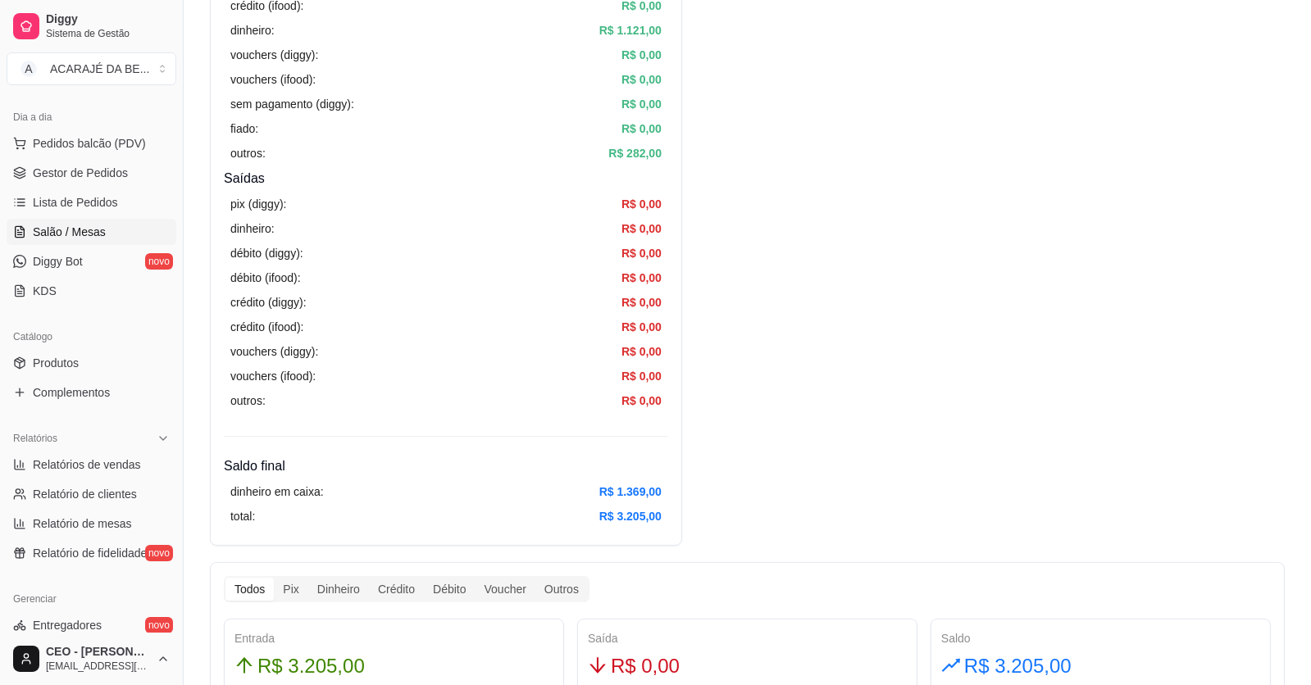
scroll to position [1, 0]
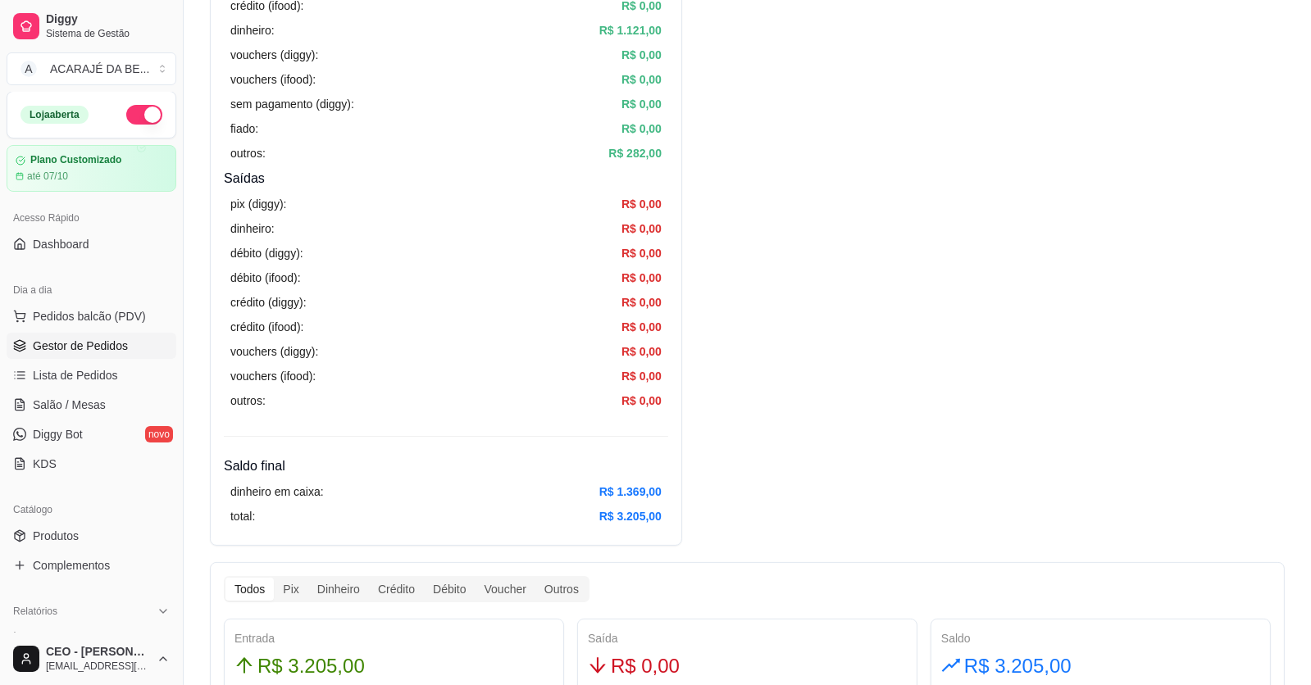
click at [61, 348] on span "Gestor de Pedidos" at bounding box center [80, 346] width 95 height 16
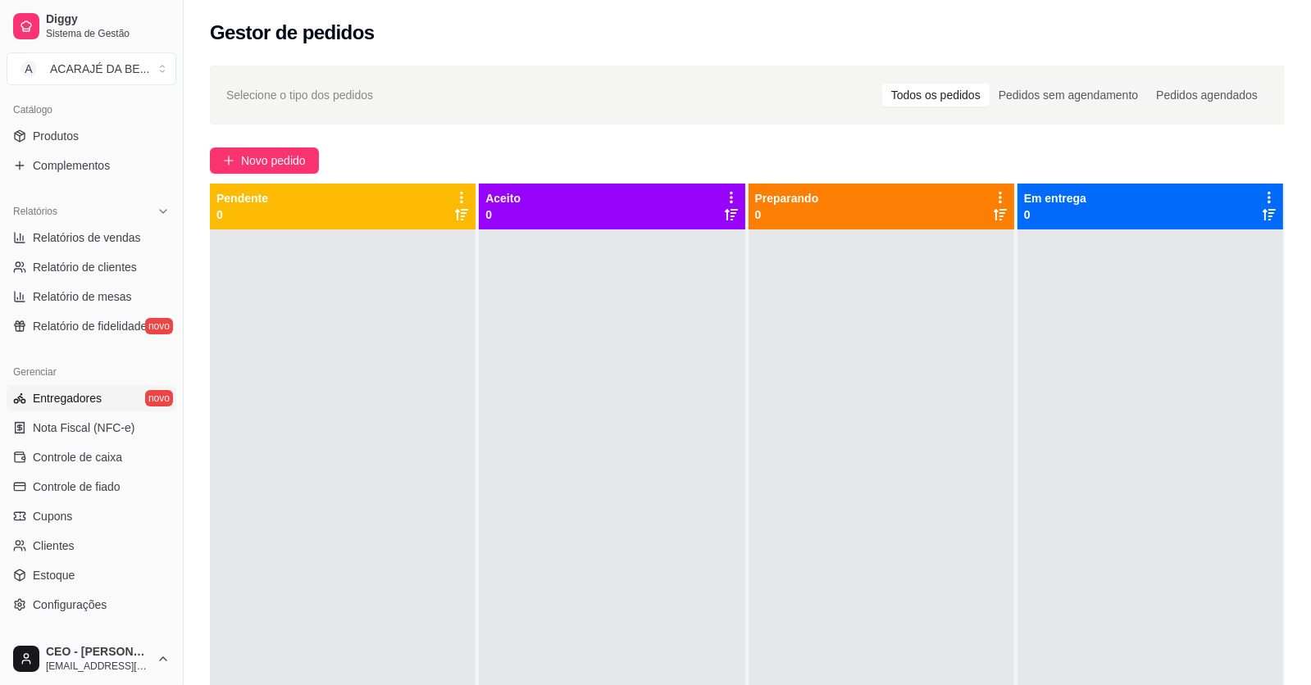
scroll to position [411, 0]
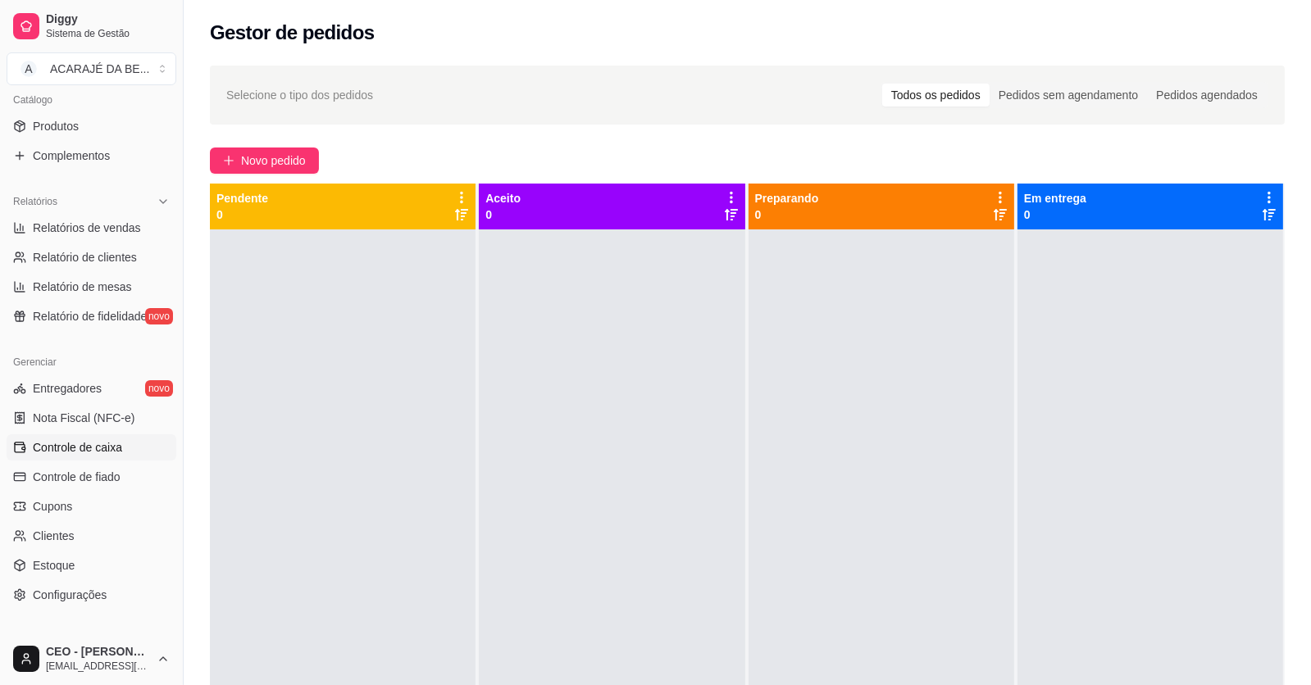
click at [107, 439] on span "Controle de caixa" at bounding box center [77, 447] width 89 height 16
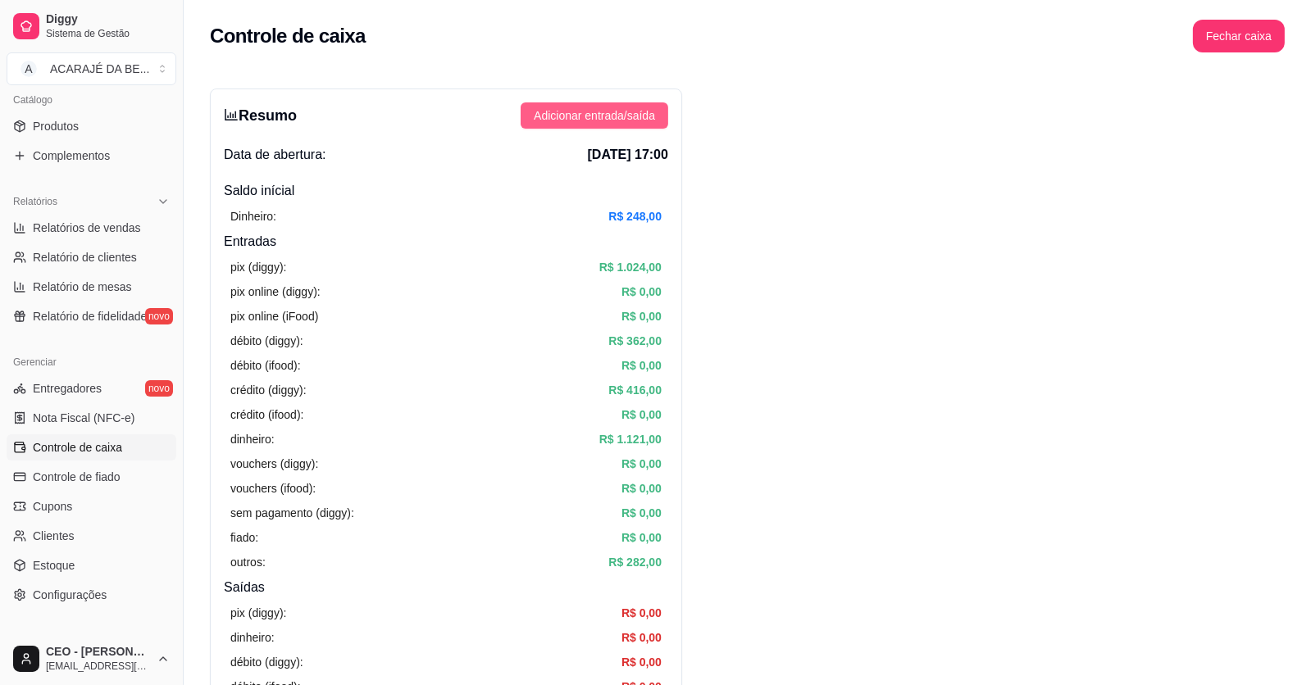
click at [585, 116] on span "Adicionar entrada/saída" at bounding box center [594, 116] width 121 height 18
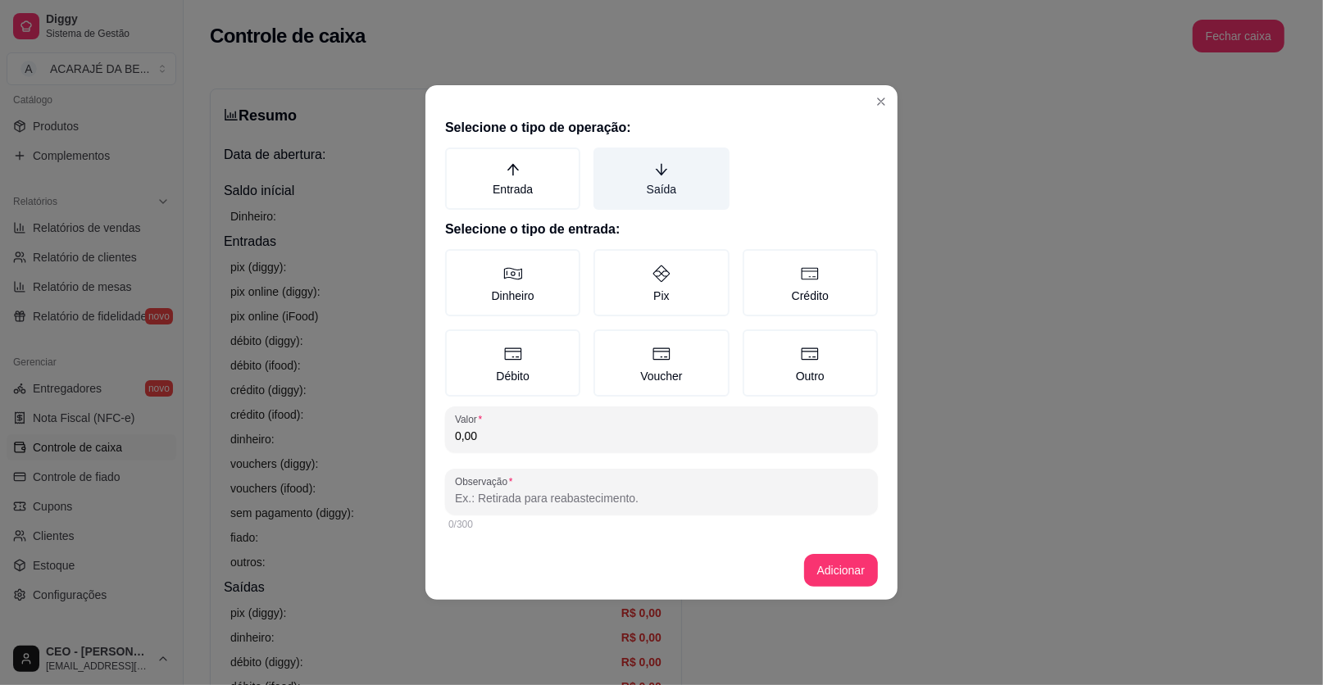
click at [655, 186] on label "Saída" at bounding box center [660, 179] width 135 height 62
click at [606, 160] on button "Saída" at bounding box center [599, 153] width 13 height 13
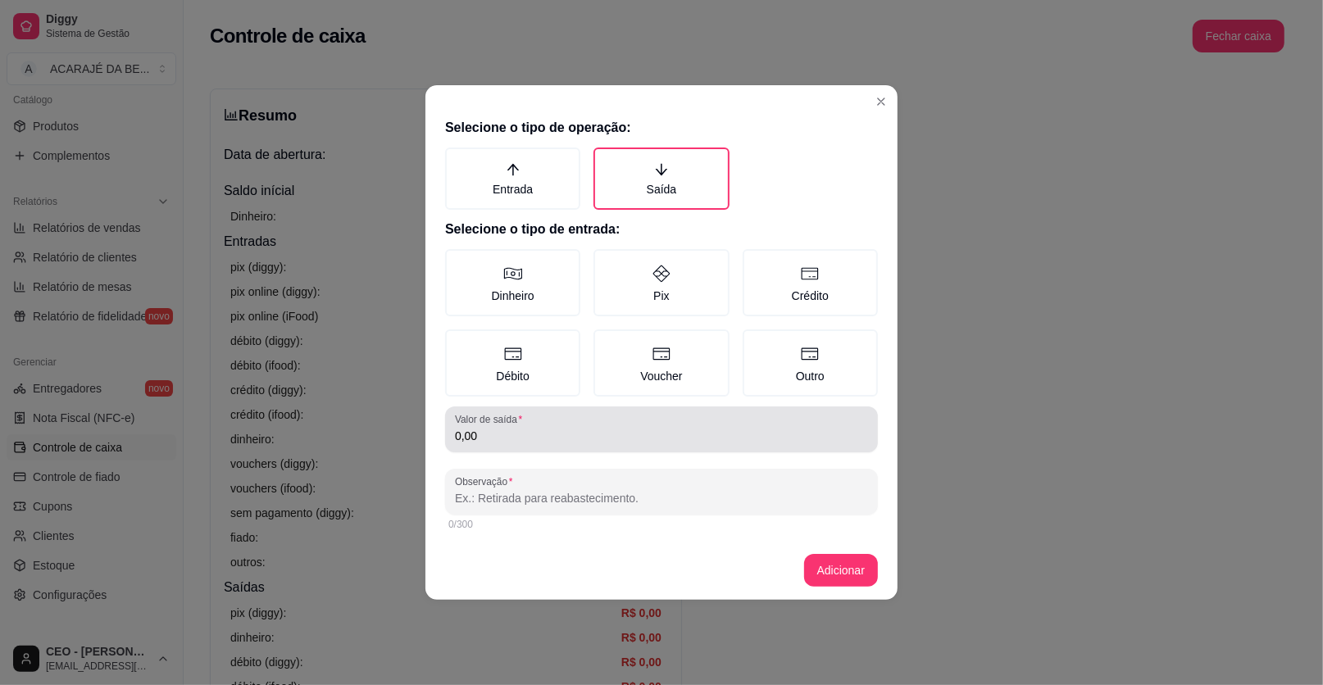
click at [536, 433] on input "0,00" at bounding box center [661, 436] width 413 height 16
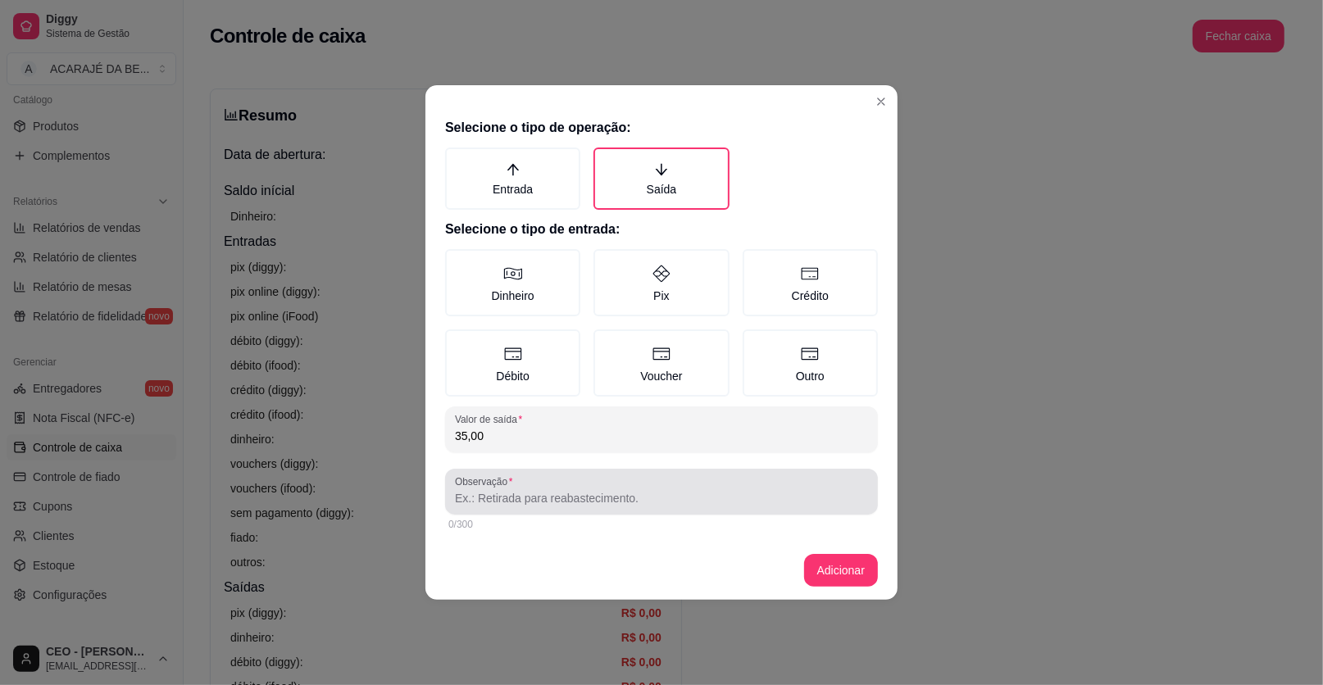
type input "35,00"
click at [557, 485] on div at bounding box center [661, 491] width 413 height 33
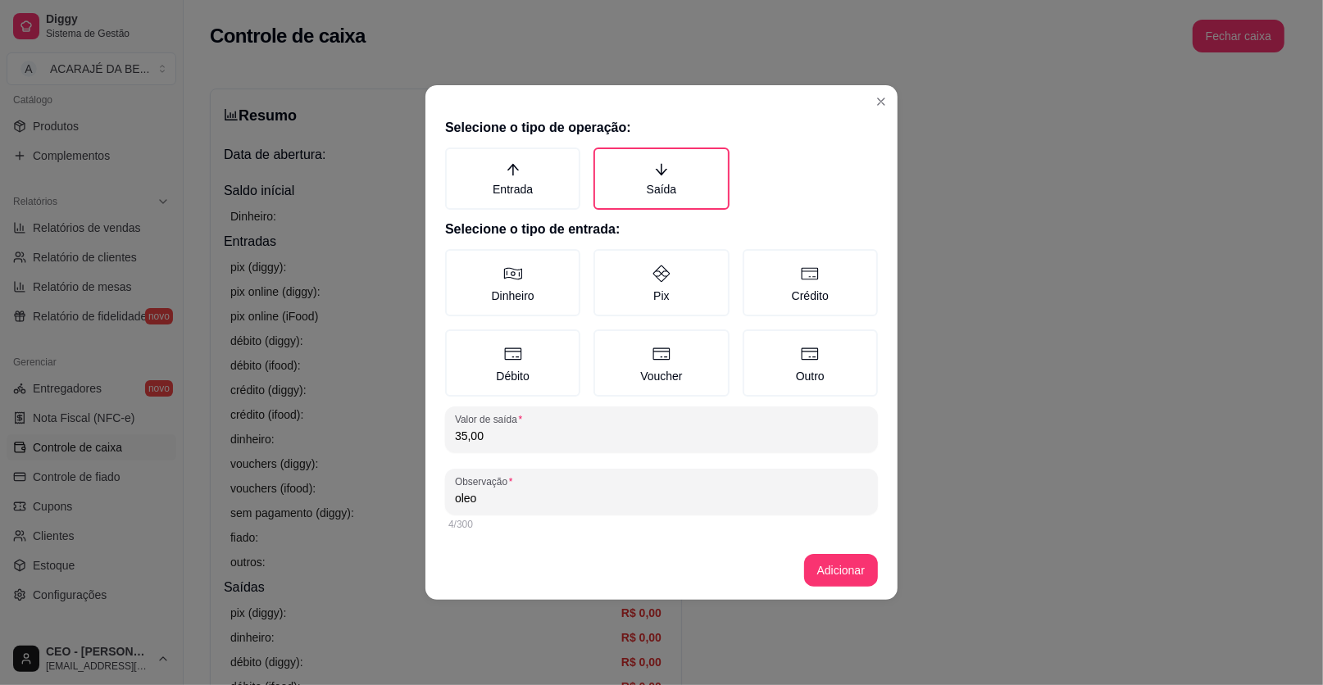
type input "oleo"
click at [814, 565] on button "Adicionar" at bounding box center [841, 570] width 74 height 33
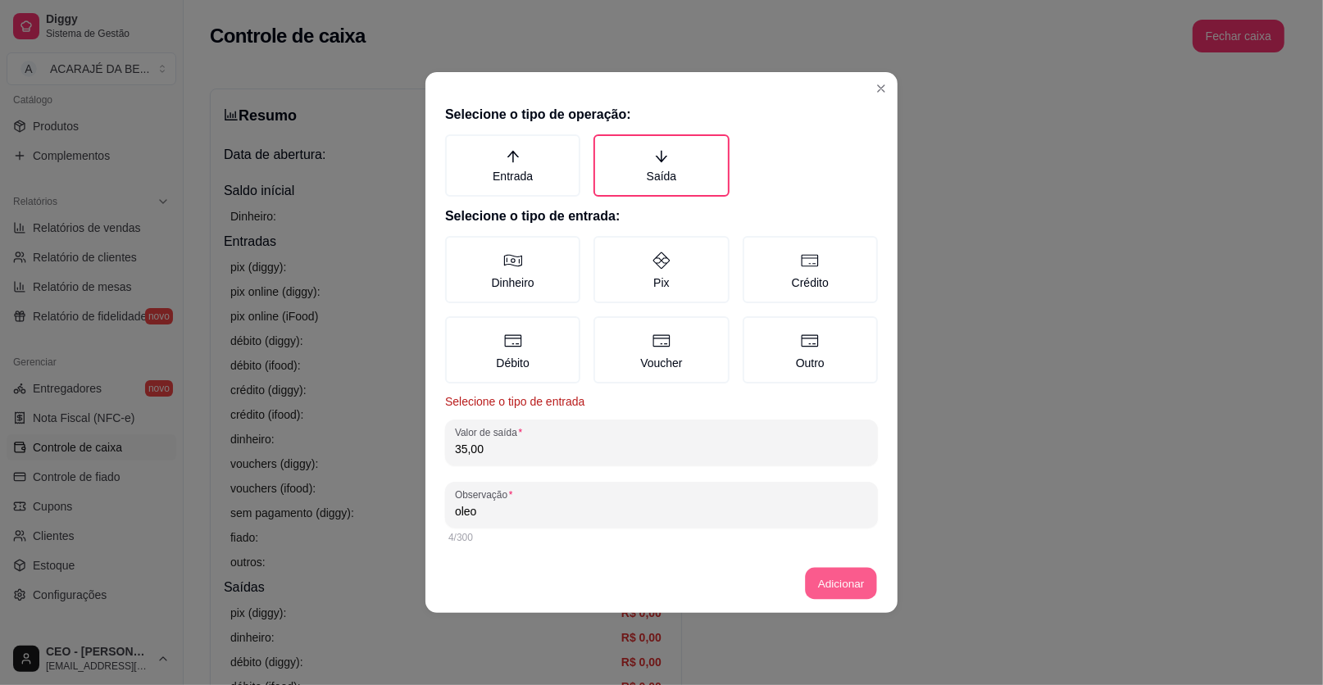
click at [840, 576] on button "Adicionar" at bounding box center [841, 584] width 72 height 32
drag, startPoint x: 515, startPoint y: 269, endPoint x: 656, endPoint y: 322, distance: 150.7
click at [515, 270] on icon at bounding box center [513, 261] width 20 height 20
click at [457, 248] on button "Dinheiro" at bounding box center [450, 241] width 13 height 13
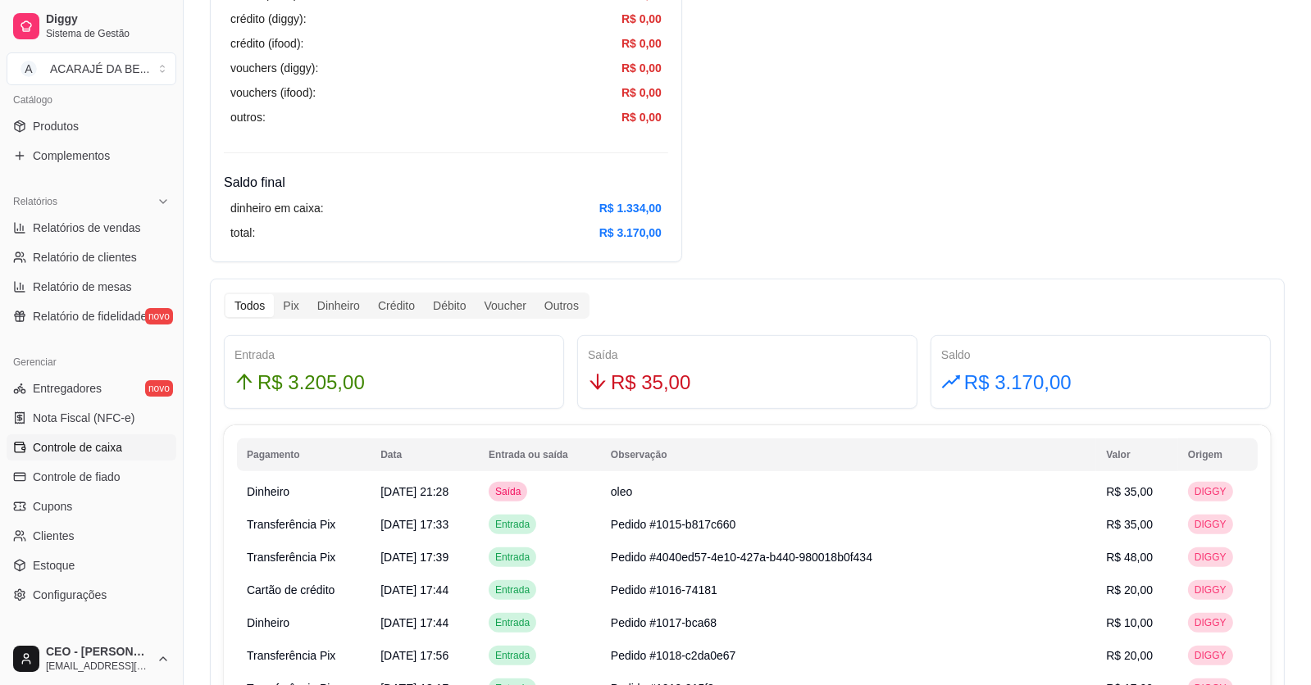
scroll to position [655, 0]
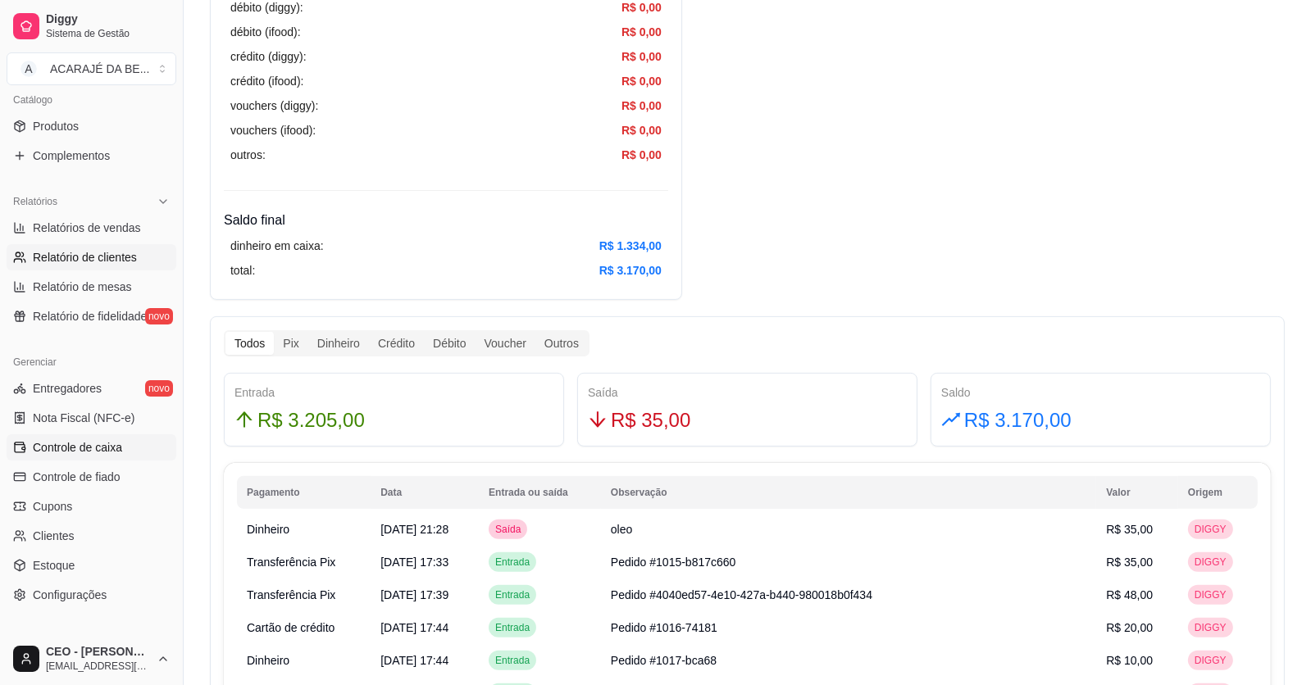
click at [77, 261] on span "Relatório de clientes" at bounding box center [85, 257] width 104 height 16
select select "30"
select select "HIGHEST_TOTAL_SPENT_WITH_ORDERS"
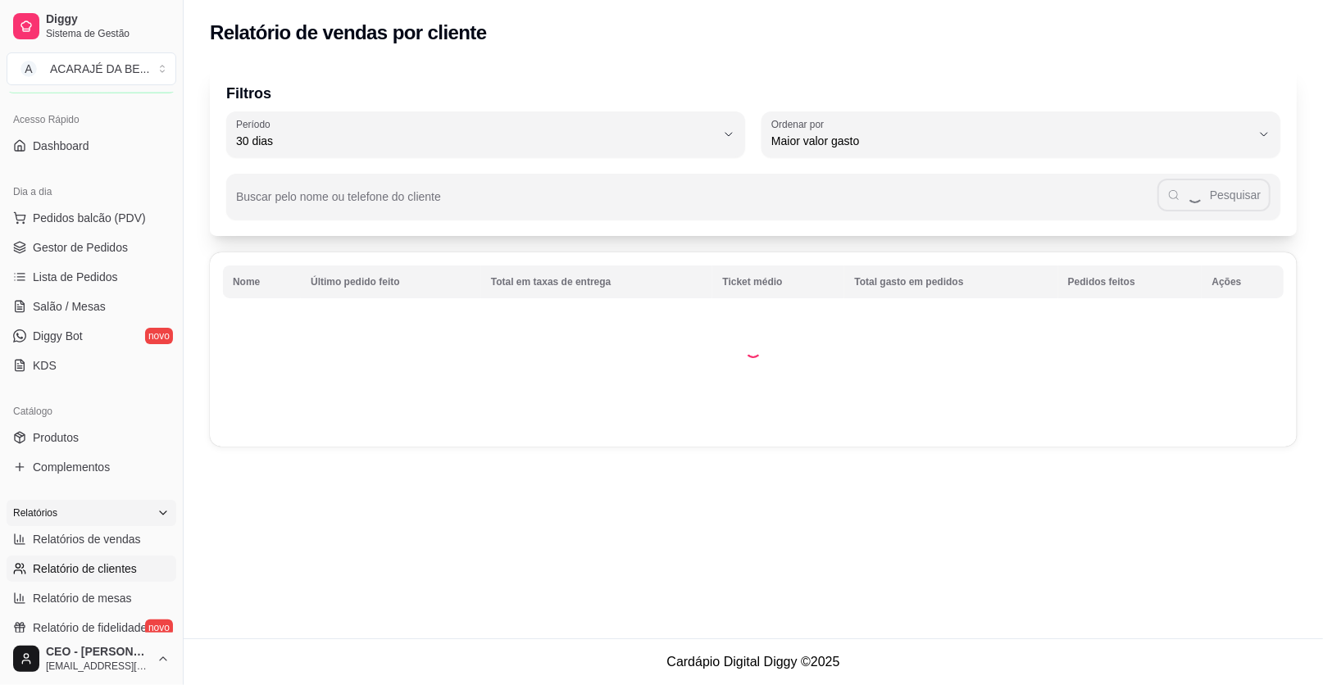
scroll to position [83, 0]
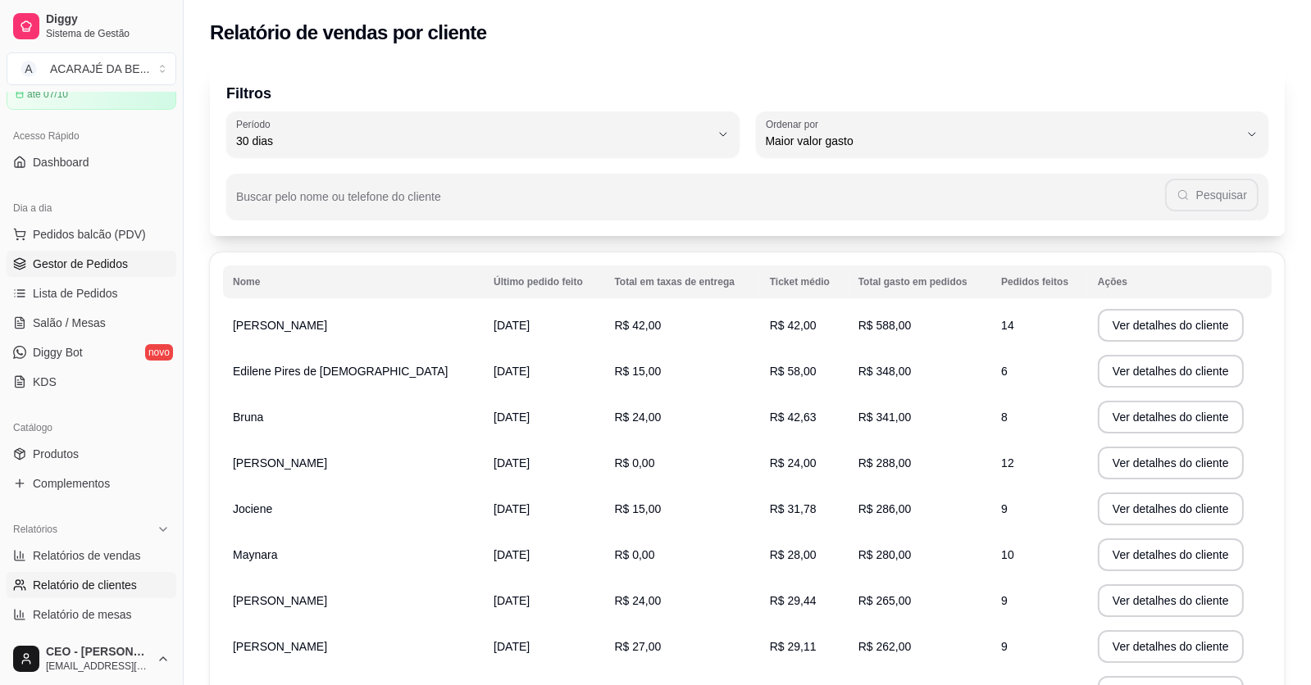
click at [80, 271] on link "Gestor de Pedidos" at bounding box center [92, 264] width 170 height 26
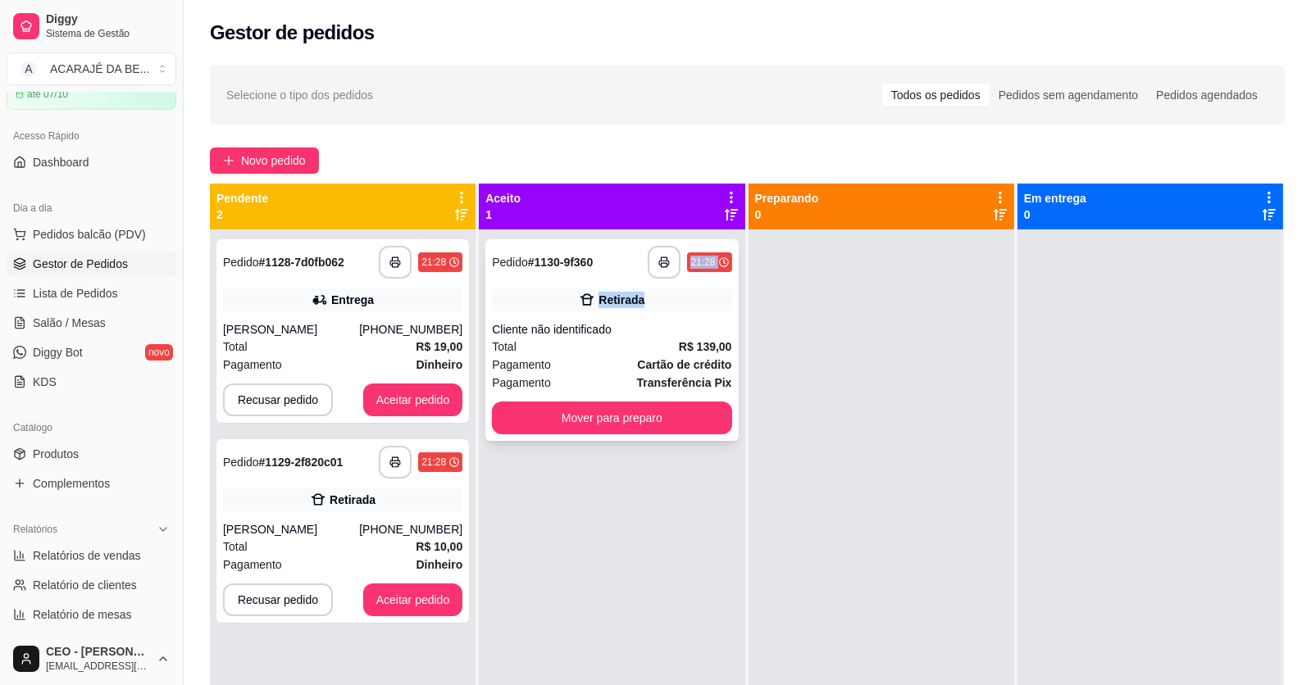
click at [673, 292] on div "**********" at bounding box center [611, 340] width 252 height 202
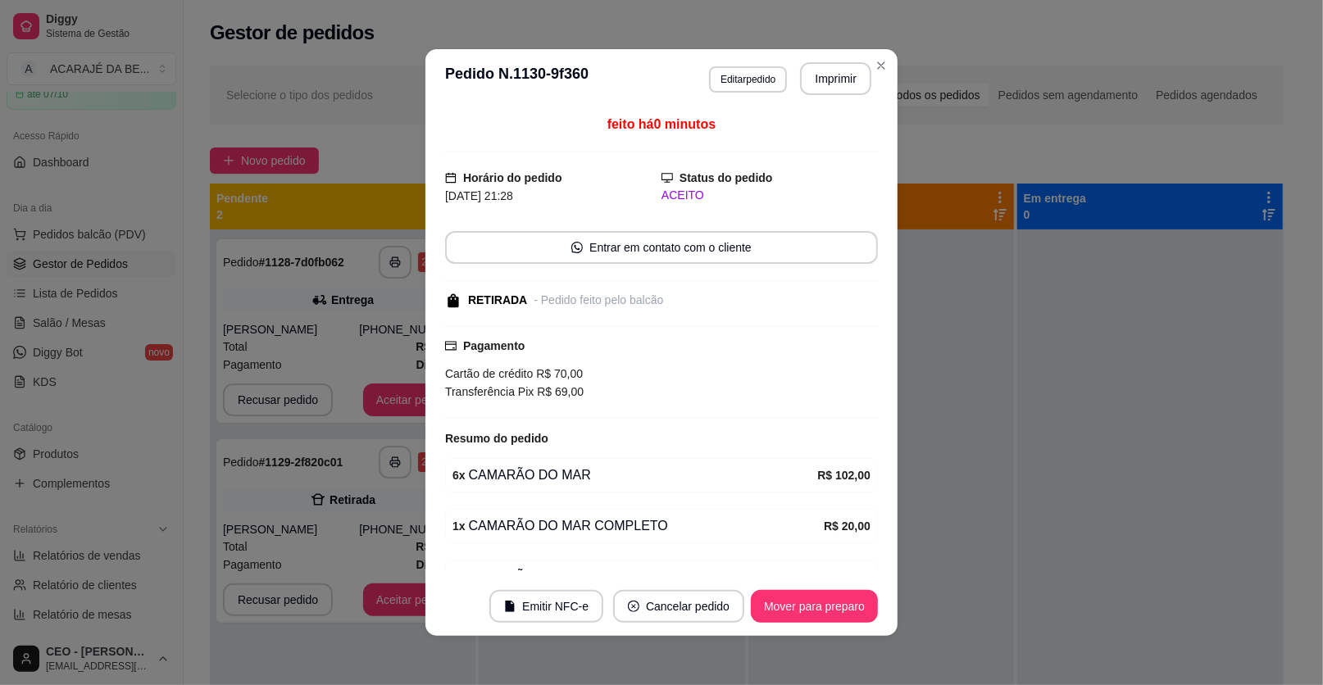
click at [811, 81] on button "Imprimir" at bounding box center [835, 78] width 71 height 33
click at [811, 609] on button "Mover para preparo" at bounding box center [813, 607] width 123 height 32
click at [809, 609] on div "Mover para preparo" at bounding box center [803, 606] width 150 height 33
drag, startPoint x: 809, startPoint y: 609, endPoint x: 802, endPoint y: 603, distance: 8.7
click at [807, 609] on div "Mover para preparo" at bounding box center [803, 606] width 150 height 33
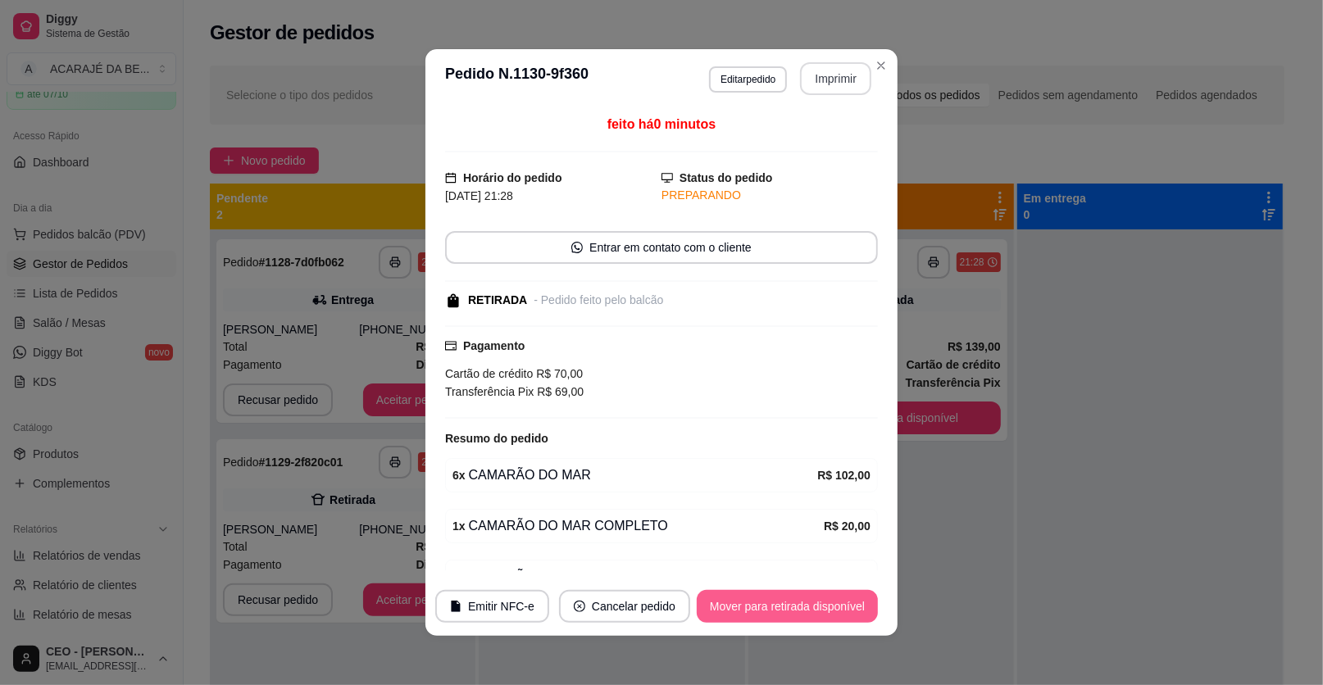
drag, startPoint x: 802, startPoint y: 603, endPoint x: 802, endPoint y: 580, distance: 23.0
drag, startPoint x: 802, startPoint y: 580, endPoint x: 811, endPoint y: 559, distance: 23.1
click at [802, 579] on footer "Emitir NFC-e Cancelar pedido Mover para retirada disponível" at bounding box center [661, 606] width 472 height 59
click at [838, 613] on button "Mover para retirada disponível" at bounding box center [787, 606] width 181 height 33
click at [831, 607] on div "Mover para retirada disponível" at bounding box center [776, 606] width 204 height 33
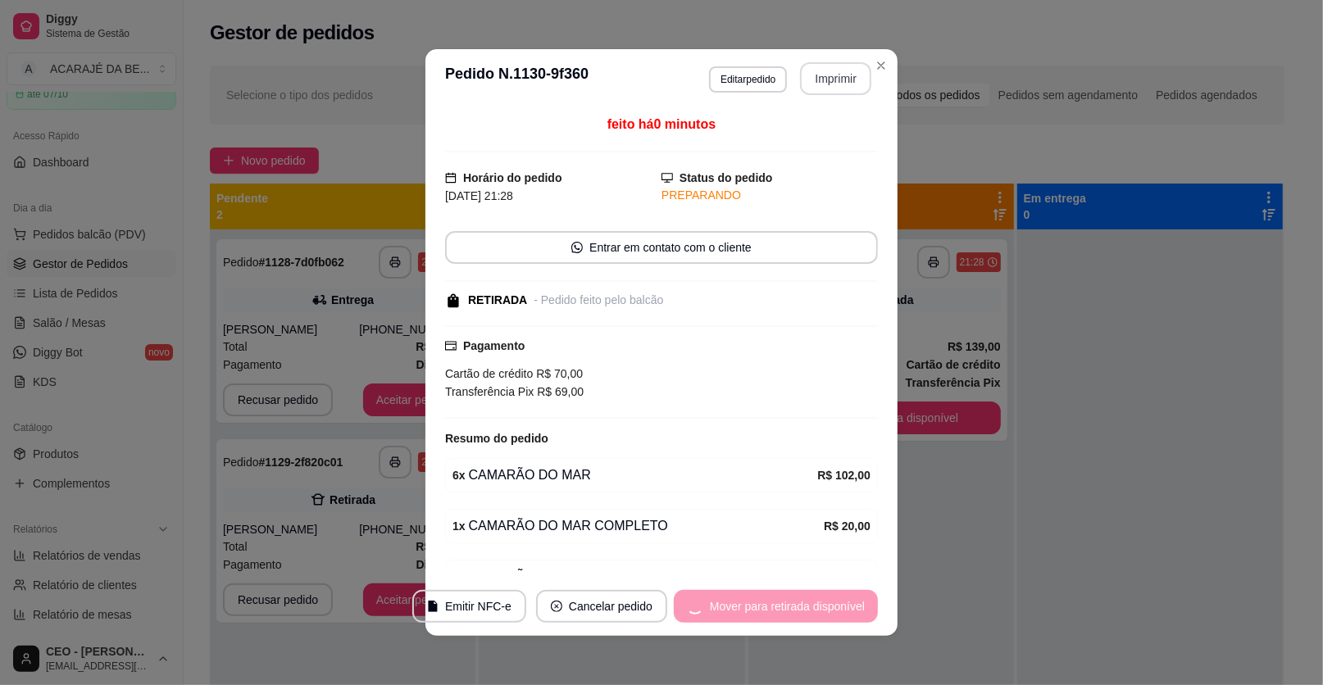
click at [830, 607] on div "Mover para retirada disponível" at bounding box center [776, 606] width 204 height 33
click at [830, 606] on div "Mover para retirada disponível" at bounding box center [776, 606] width 204 height 33
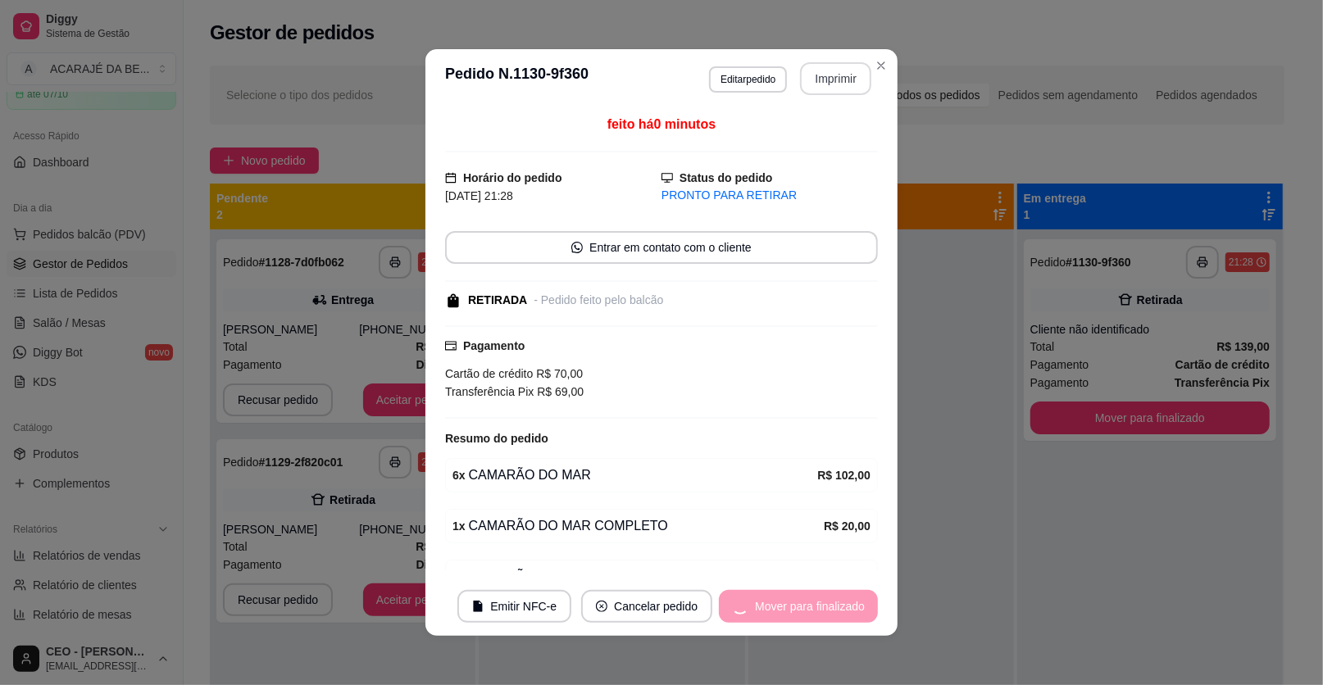
click at [830, 606] on div "Mover para finalizado" at bounding box center [798, 606] width 159 height 33
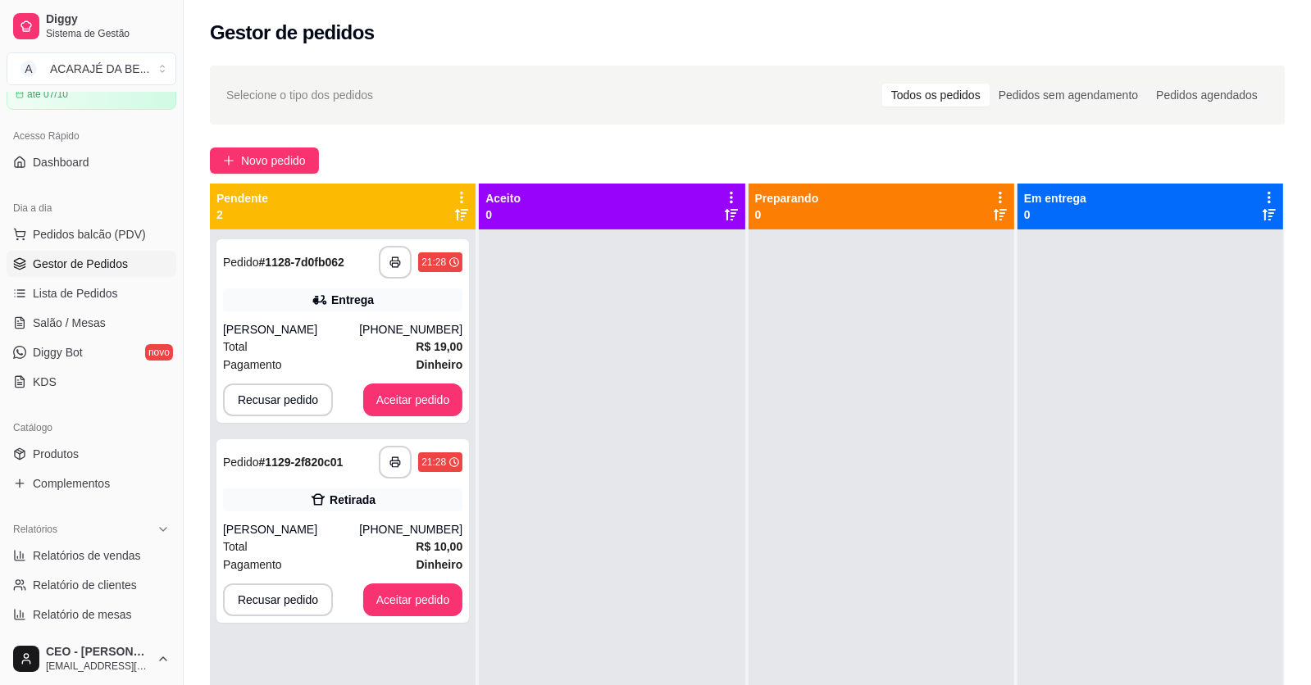
click at [194, 321] on div "**********" at bounding box center [747, 472] width 1127 height 833
click at [364, 274] on div "**********" at bounding box center [342, 262] width 239 height 33
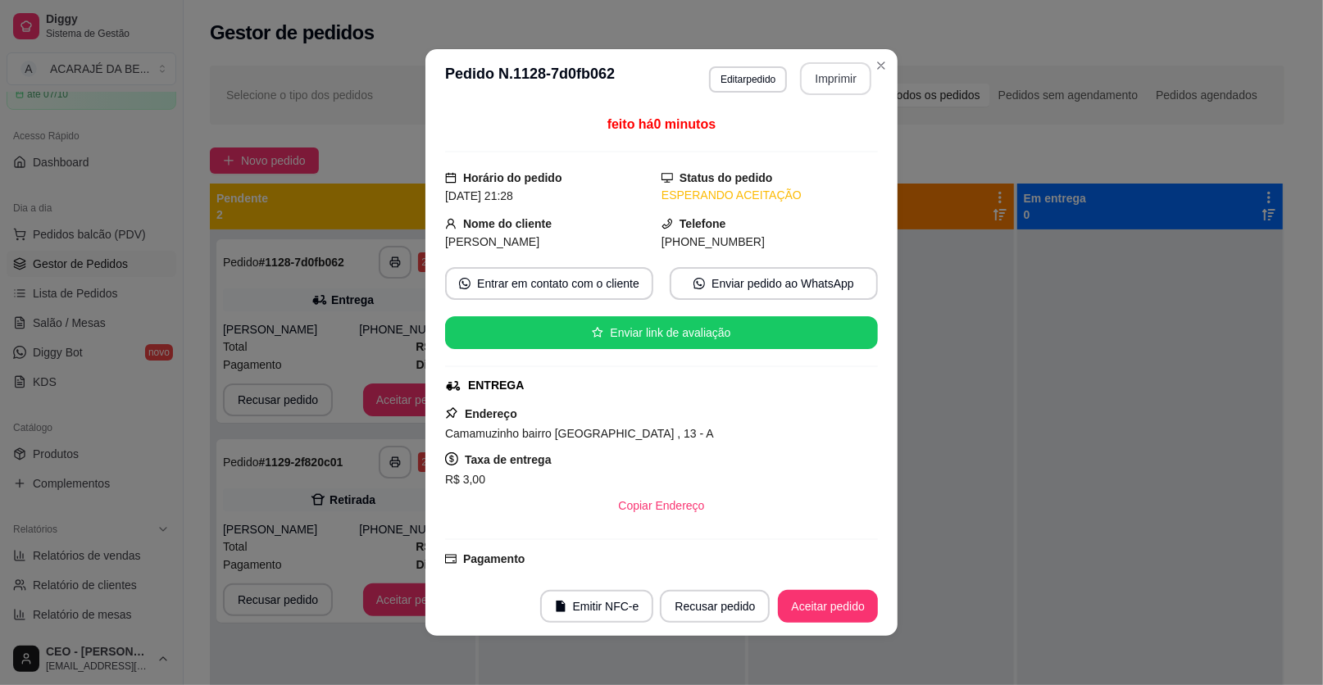
click at [841, 68] on button "Imprimir" at bounding box center [835, 78] width 71 height 33
click at [830, 611] on button "Aceitar pedido" at bounding box center [828, 606] width 100 height 33
click at [829, 611] on button "Aceitar pedido" at bounding box center [828, 606] width 100 height 33
click at [829, 611] on div "Recusar pedido Aceitar pedido" at bounding box center [746, 606] width 264 height 33
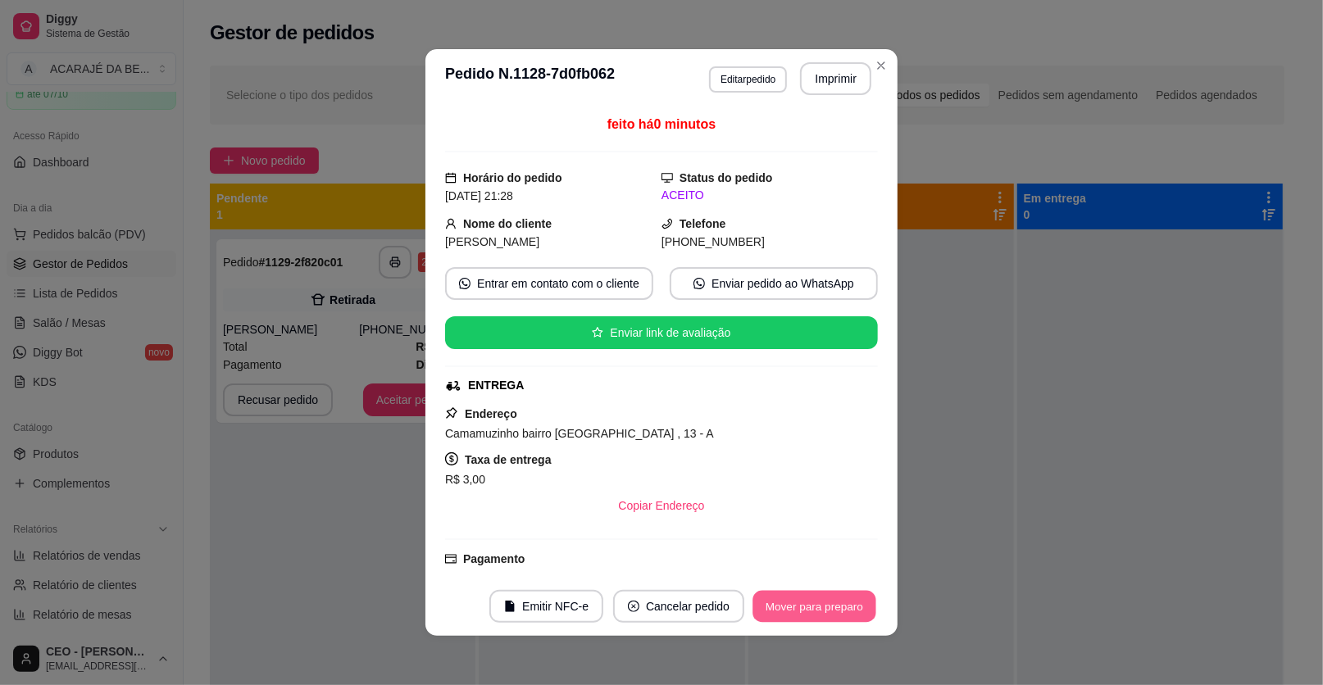
click at [829, 609] on button "Mover para preparo" at bounding box center [813, 607] width 123 height 32
click at [829, 607] on div "Mover para preparo" at bounding box center [803, 606] width 150 height 33
click at [831, 606] on div "Mover para preparo" at bounding box center [803, 606] width 150 height 33
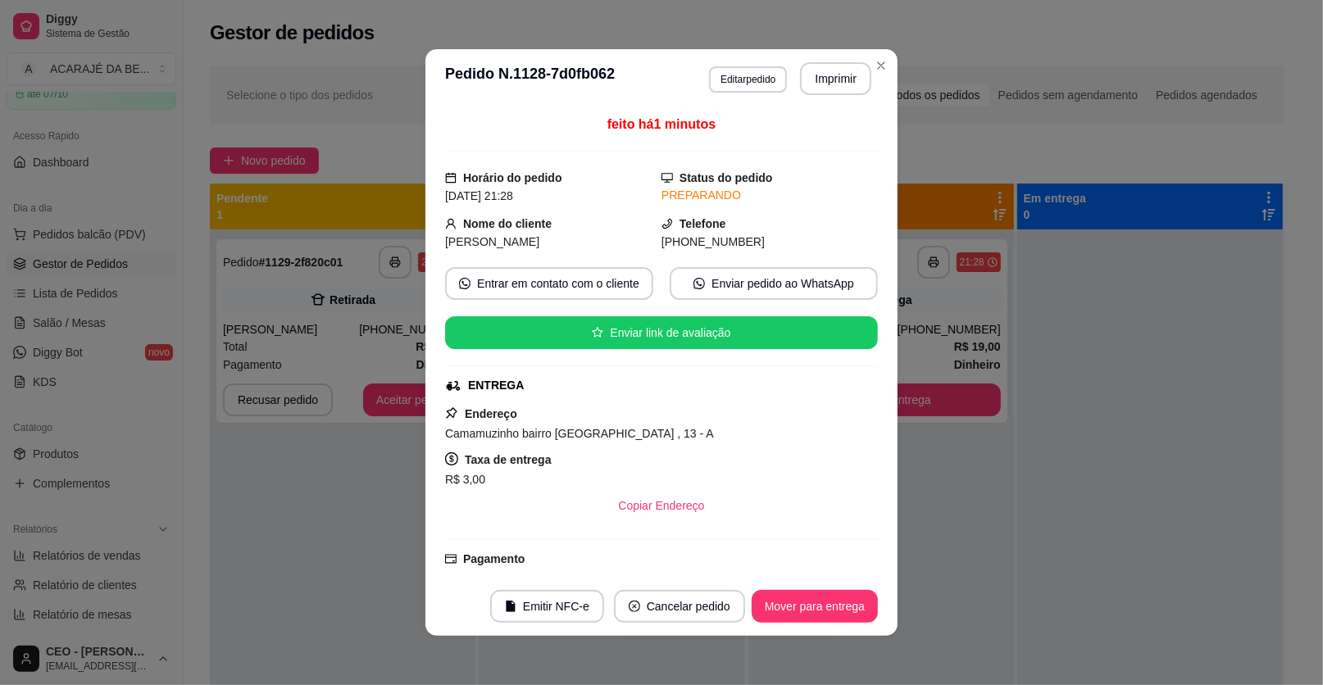
click at [831, 606] on button "Mover para entrega" at bounding box center [815, 606] width 126 height 33
click at [831, 606] on div "Mover para entrega" at bounding box center [803, 606] width 149 height 33
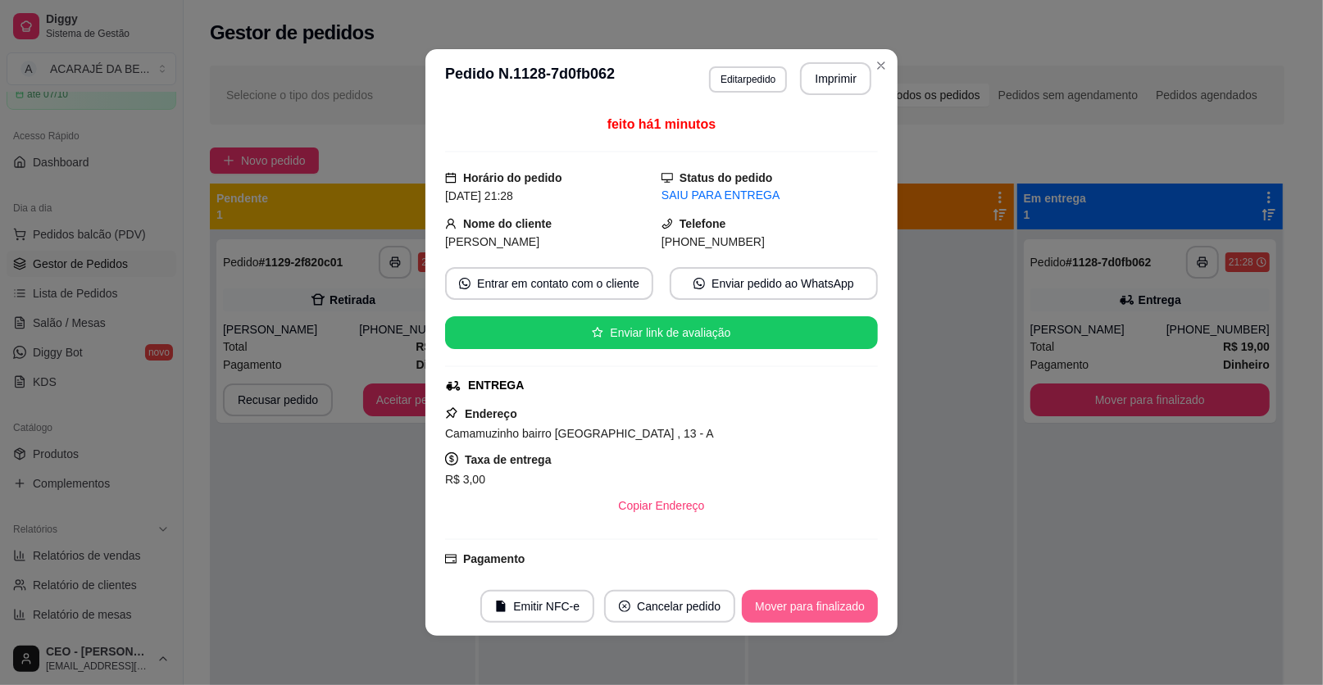
click at [831, 606] on button "Mover para finalizado" at bounding box center [810, 606] width 136 height 33
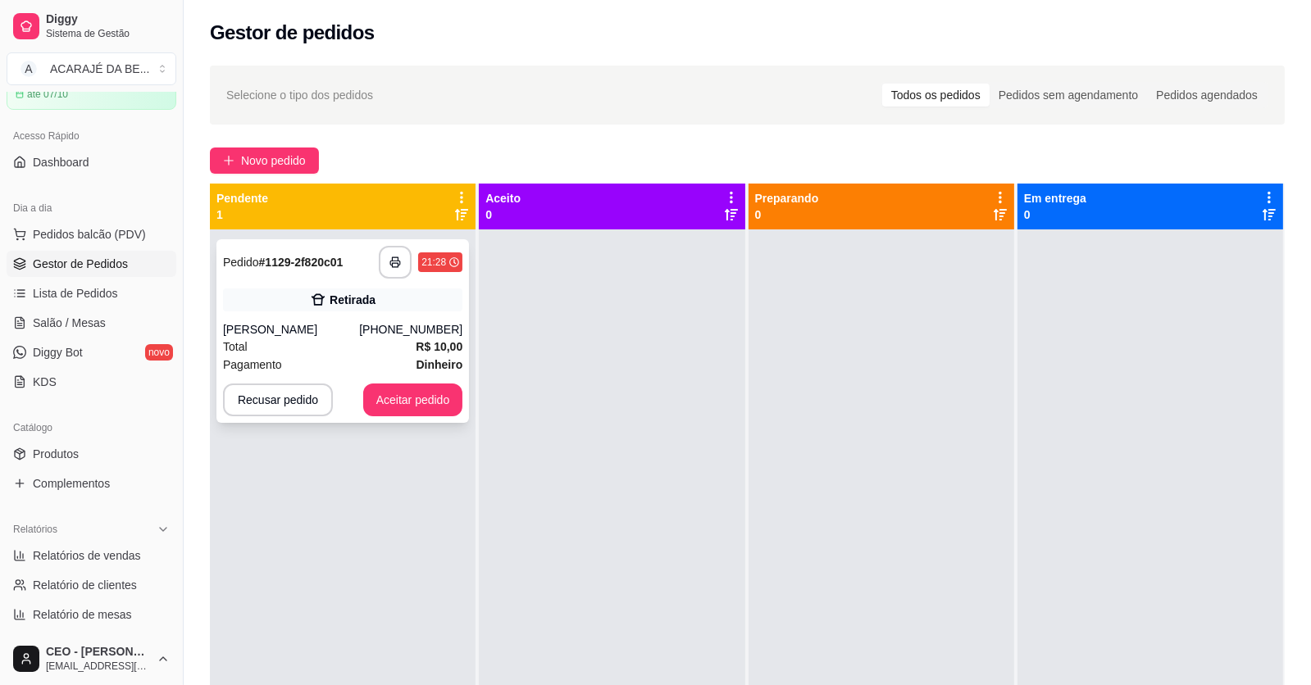
click at [354, 321] on div "[PERSON_NAME]" at bounding box center [291, 329] width 136 height 16
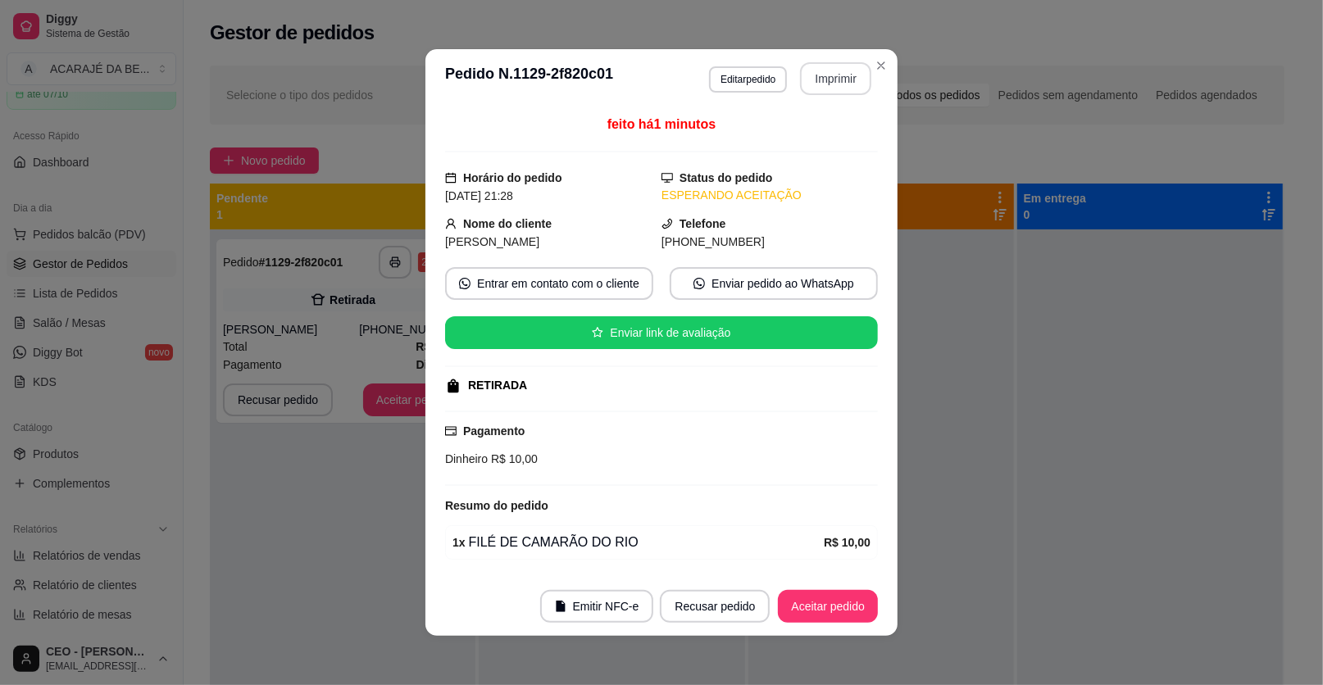
click at [828, 69] on button "Imprimir" at bounding box center [835, 78] width 71 height 33
click at [841, 601] on button "Aceitar pedido" at bounding box center [827, 607] width 97 height 32
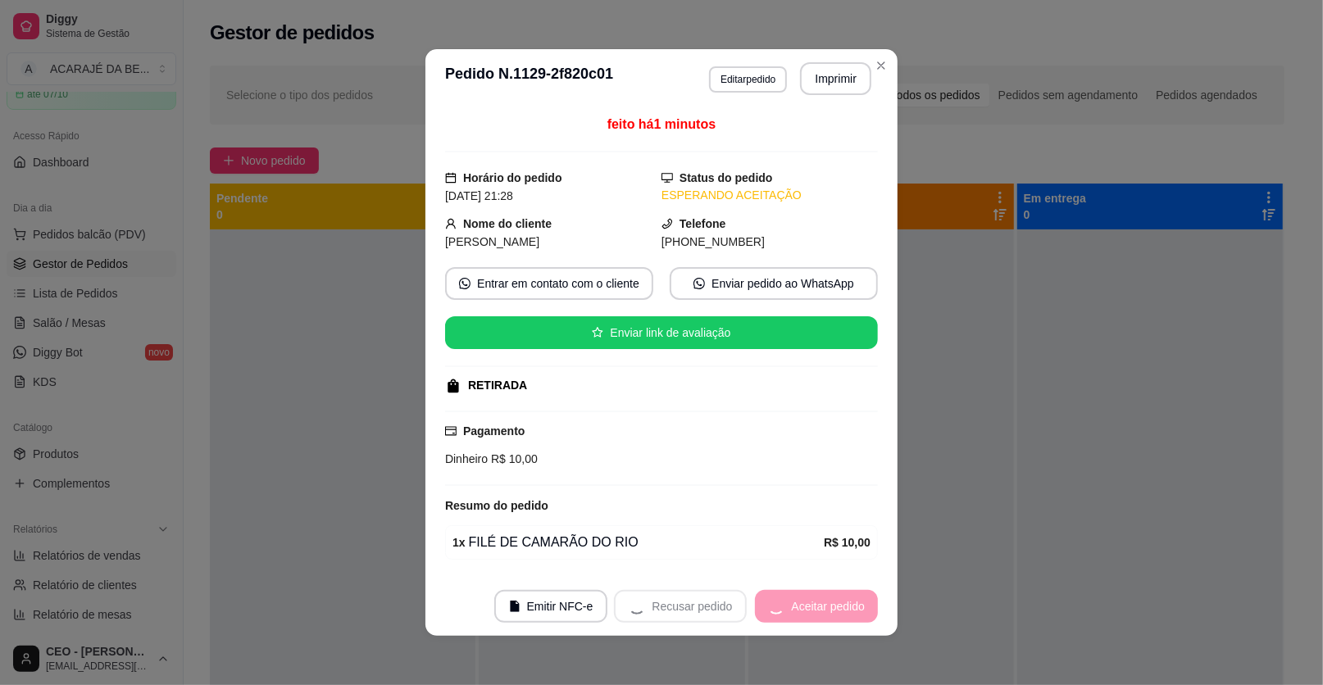
click at [841, 601] on div "Recusar pedido Aceitar pedido" at bounding box center [746, 606] width 264 height 33
click at [847, 600] on div "Recusar pedido Aceitar pedido" at bounding box center [746, 606] width 264 height 33
click at [849, 599] on button "Mover para preparo" at bounding box center [814, 606] width 127 height 33
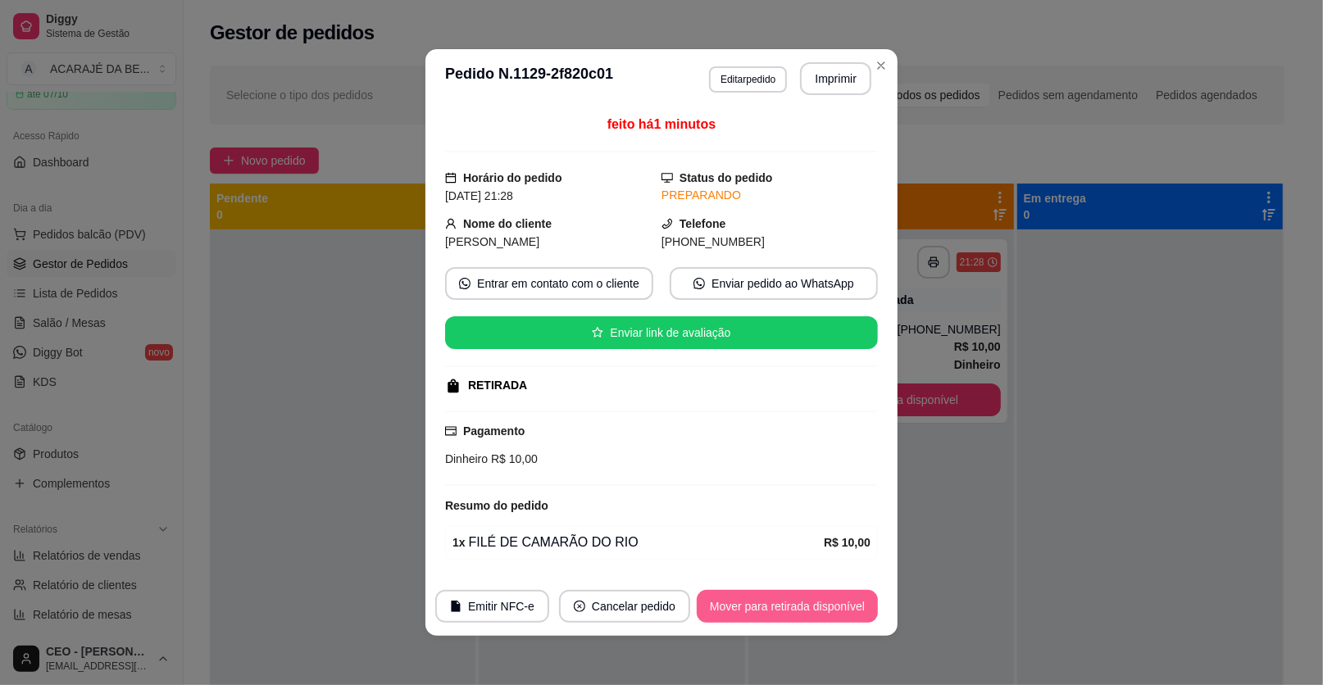
click at [815, 618] on button "Mover para retirada disponível" at bounding box center [787, 606] width 181 height 33
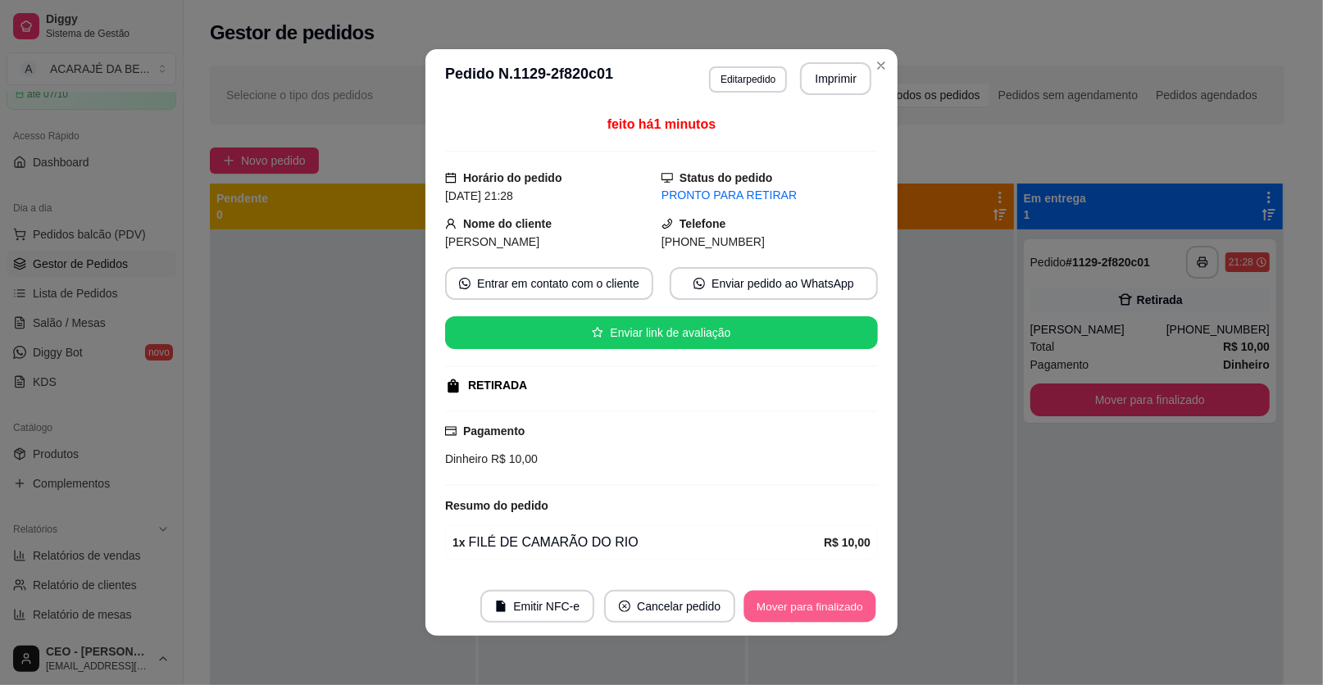
click at [804, 602] on button "Mover para finalizado" at bounding box center [810, 607] width 132 height 32
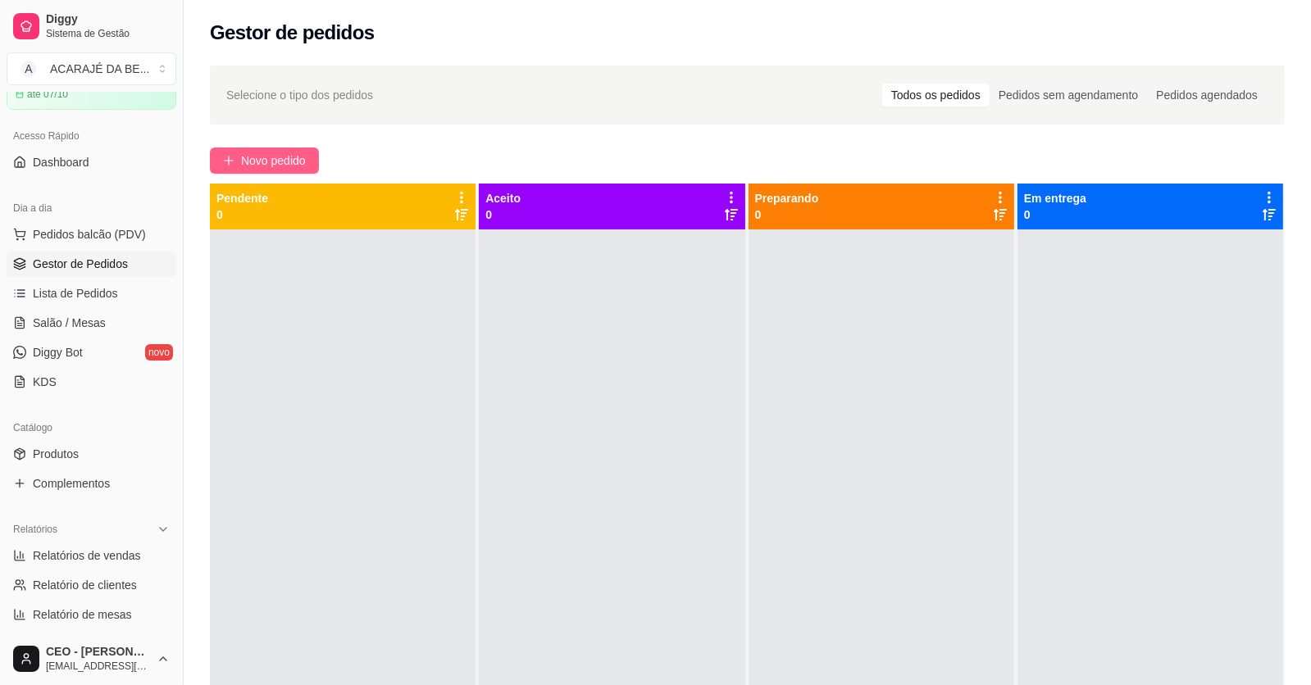
click at [288, 162] on span "Novo pedido" at bounding box center [273, 161] width 65 height 18
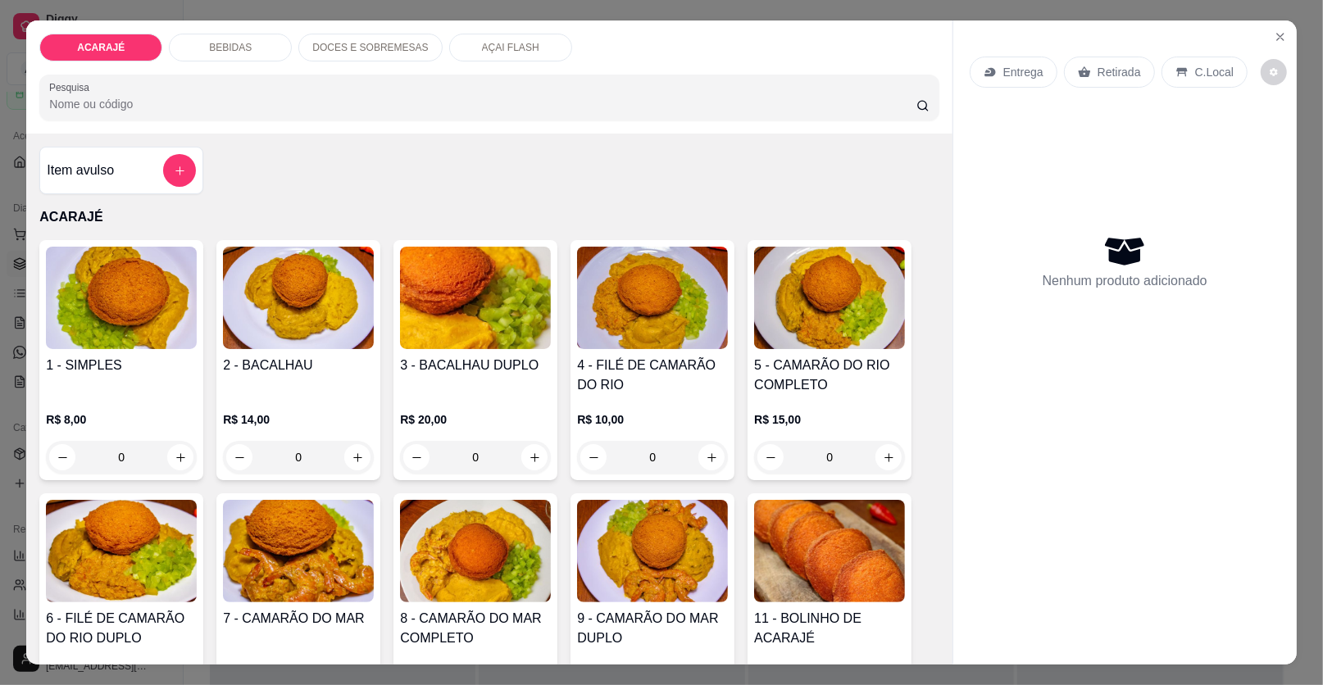
scroll to position [327, 0]
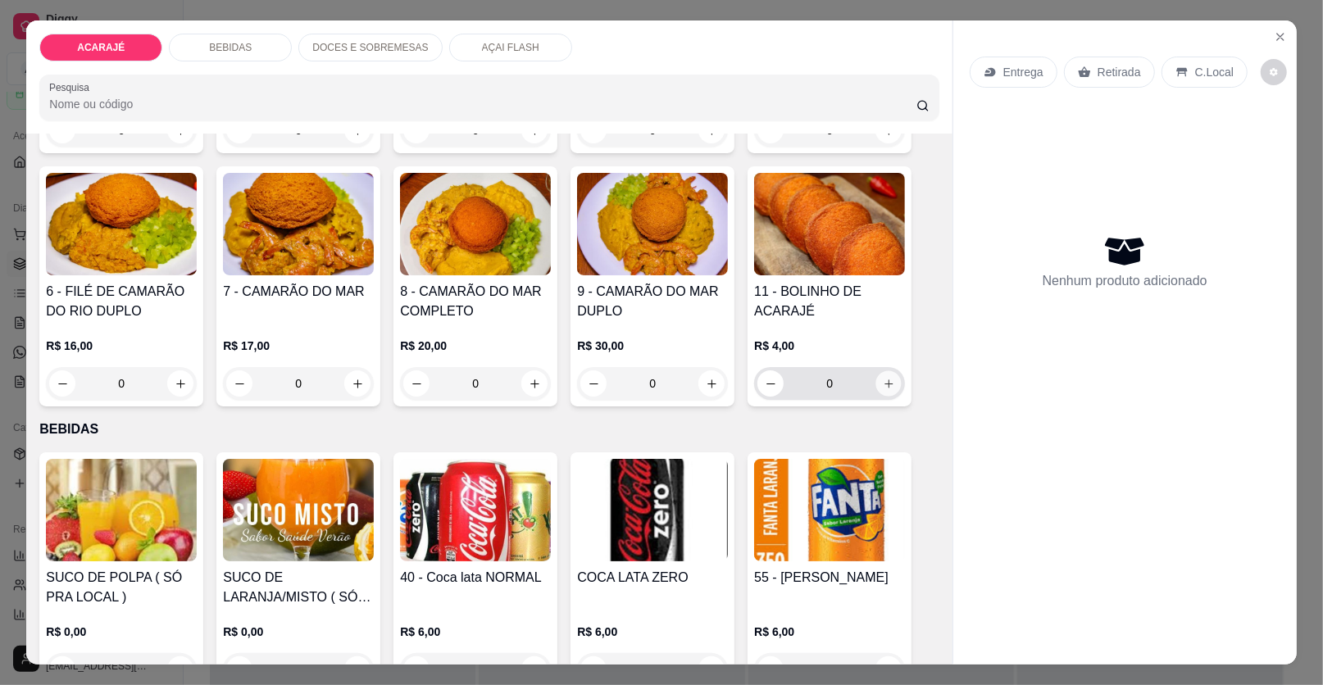
click at [878, 388] on button "increase-product-quantity" at bounding box center [888, 383] width 25 height 25
click at [876, 392] on button "increase-product-quantity" at bounding box center [888, 383] width 25 height 25
type input "2"
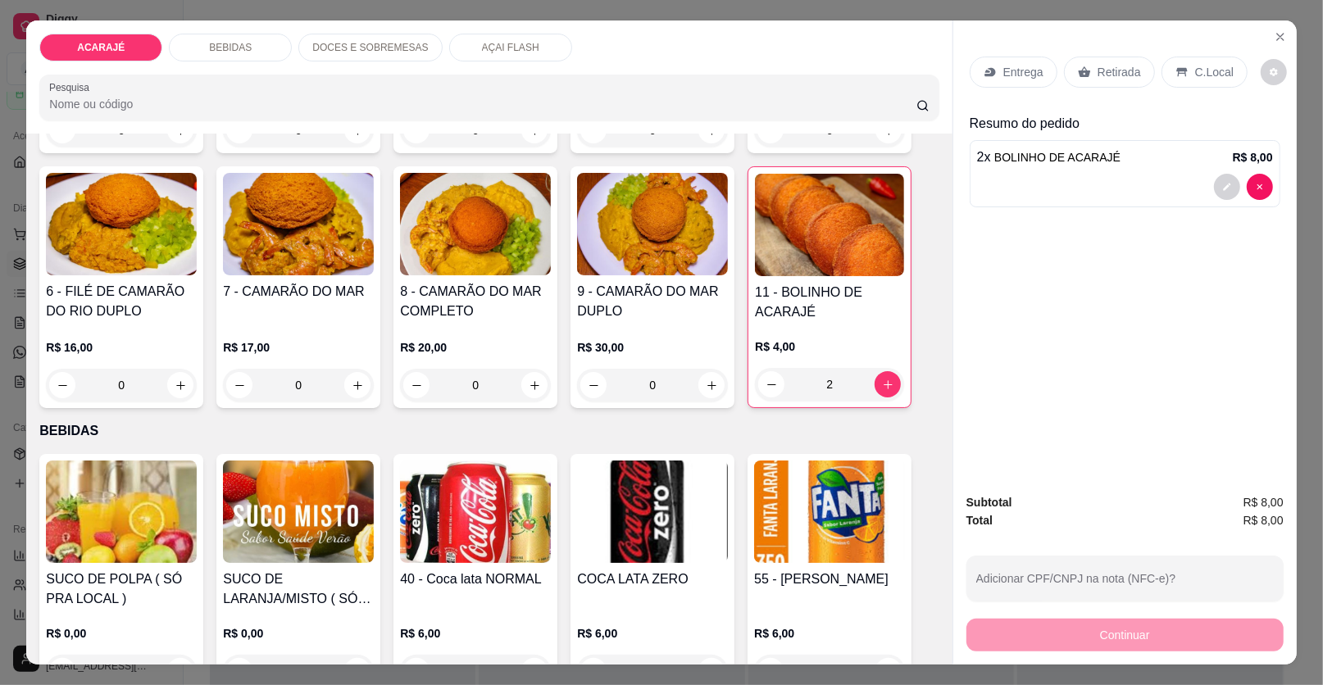
drag, startPoint x: 1082, startPoint y: 75, endPoint x: 893, endPoint y: 454, distance: 423.0
click at [1083, 75] on icon at bounding box center [1084, 72] width 13 height 13
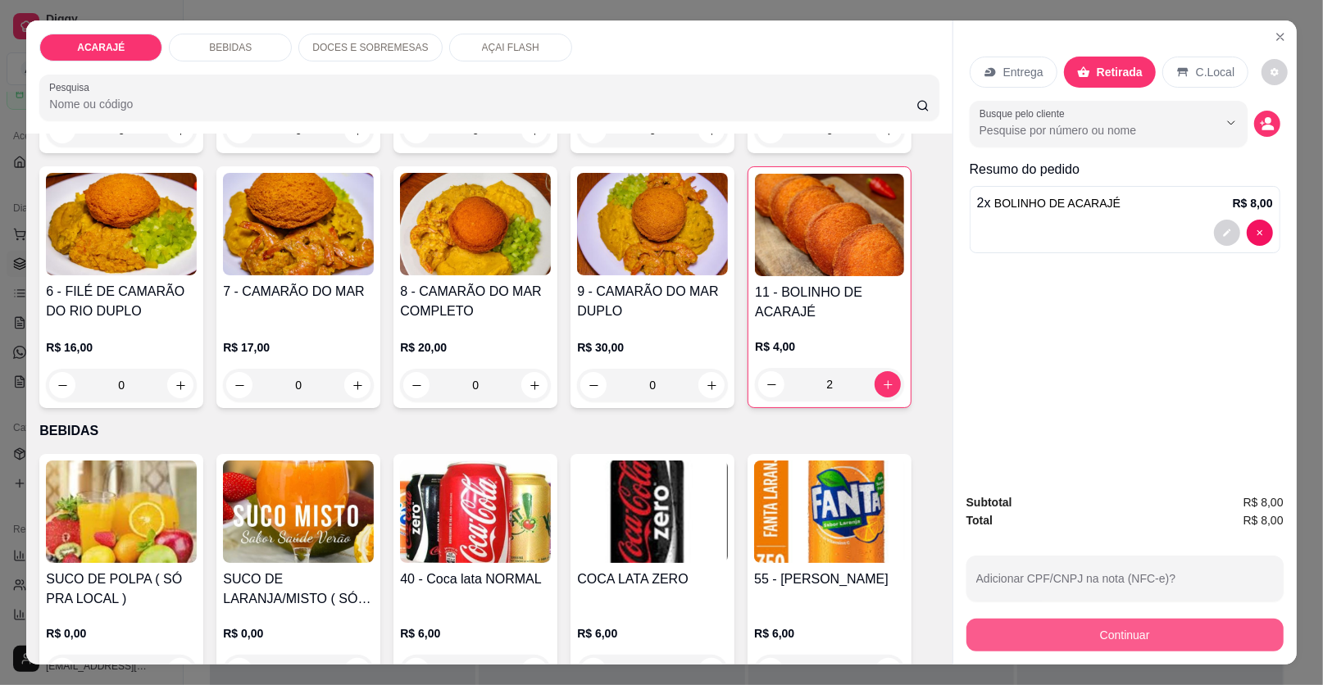
click at [984, 630] on button "Continuar" at bounding box center [1124, 635] width 317 height 33
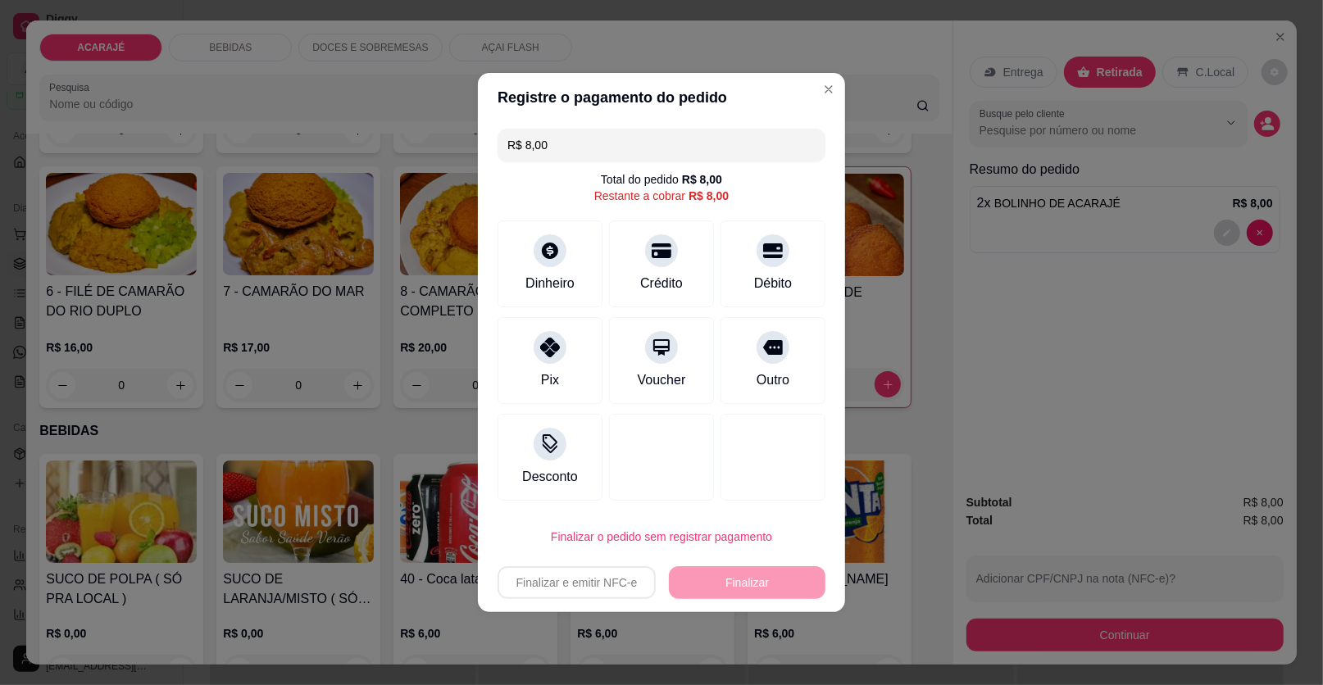
drag, startPoint x: 758, startPoint y: 362, endPoint x: 759, endPoint y: 379, distance: 16.4
click at [759, 362] on div "Outro" at bounding box center [772, 360] width 105 height 87
type input "R$ 0,00"
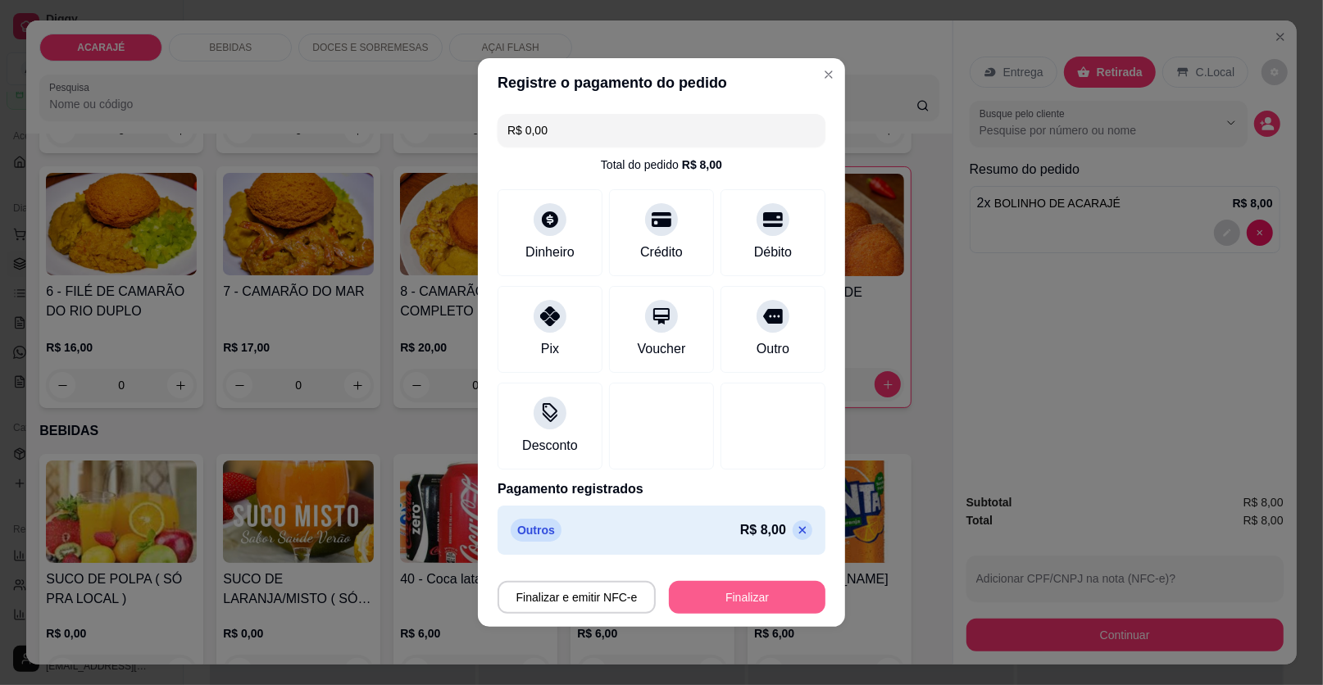
click at [743, 599] on button "Finalizar" at bounding box center [747, 597] width 157 height 33
type input "0"
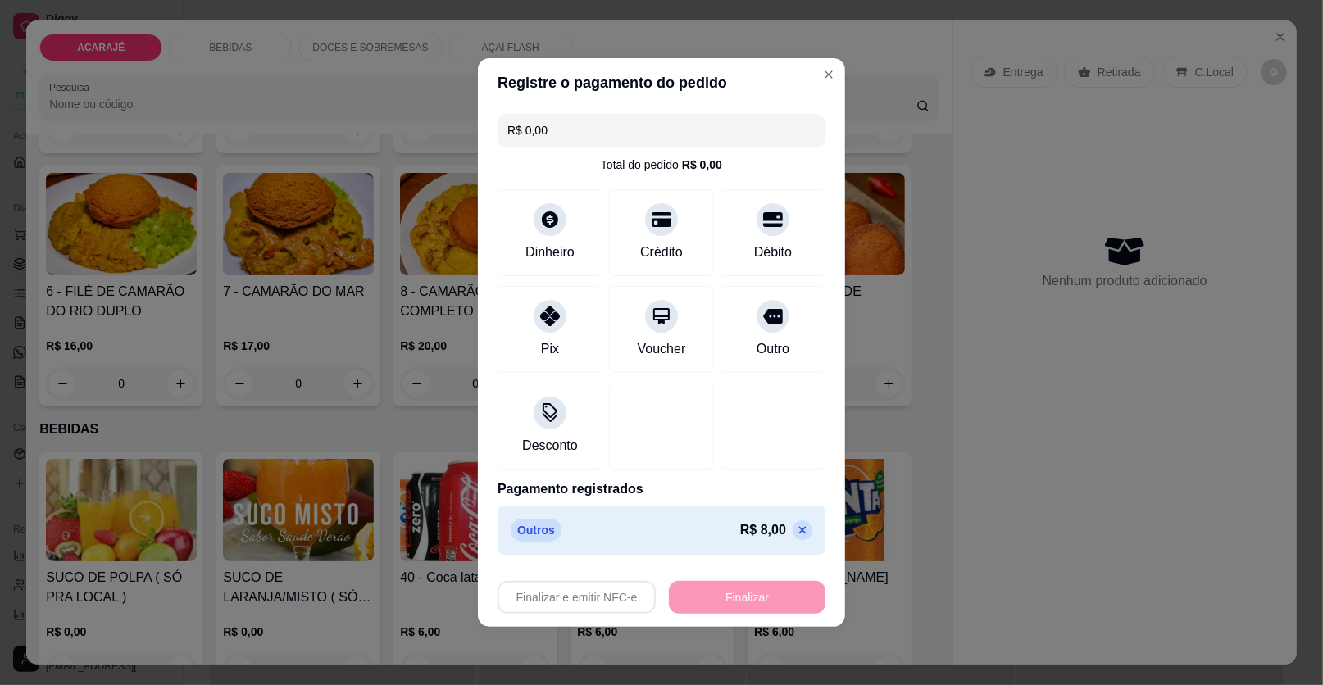
type input "-R$ 8,00"
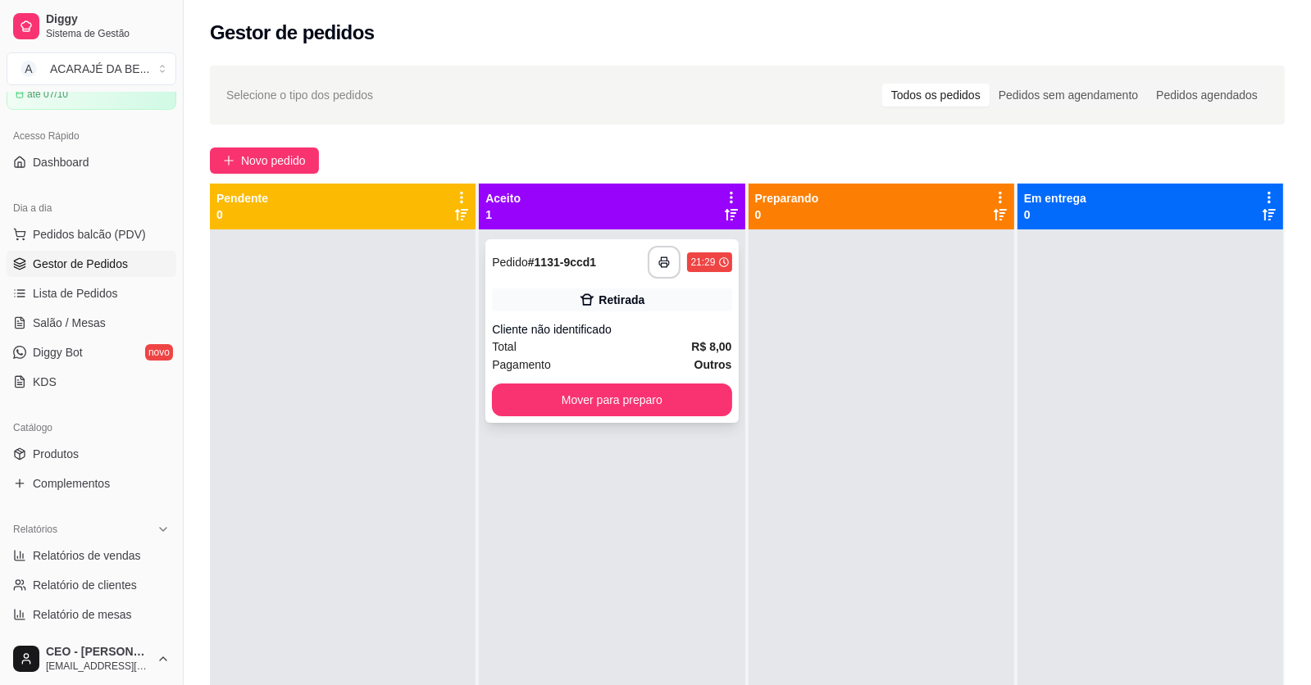
click at [601, 331] on div "Cliente não identificado" at bounding box center [611, 329] width 239 height 16
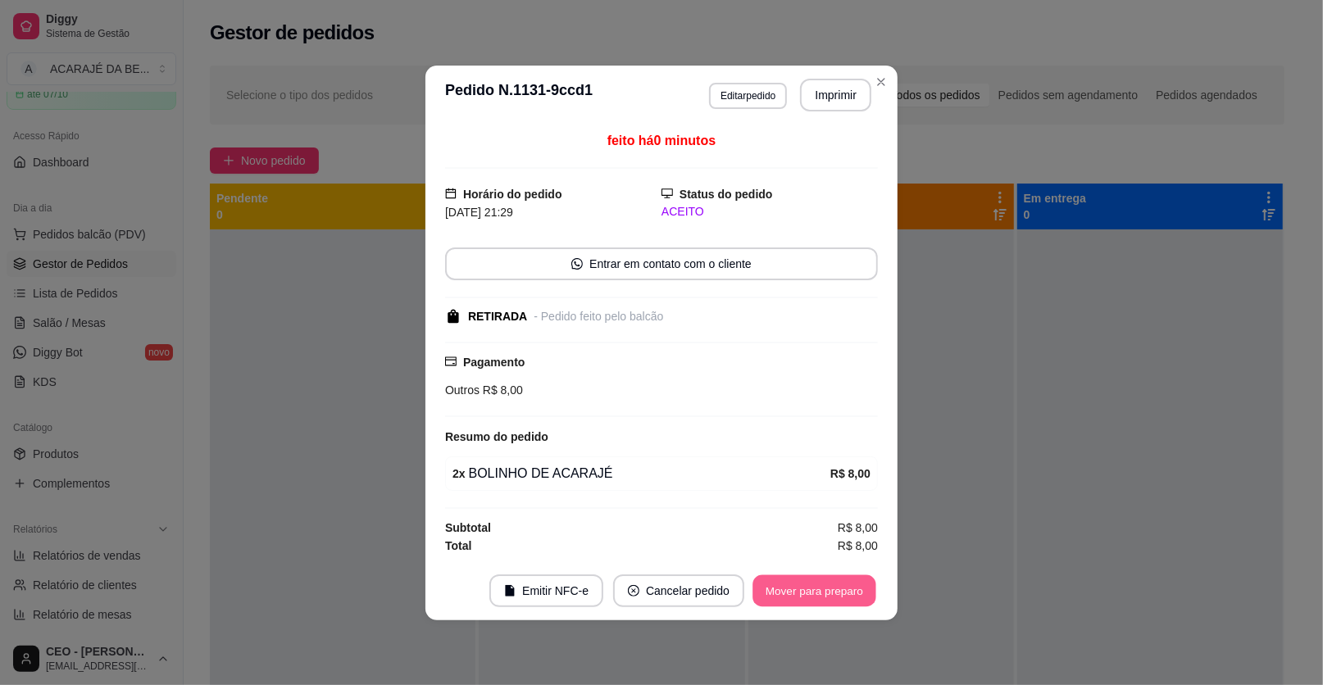
click at [815, 592] on button "Mover para preparo" at bounding box center [813, 591] width 123 height 32
click at [811, 593] on div "Mover para preparo" at bounding box center [803, 591] width 150 height 33
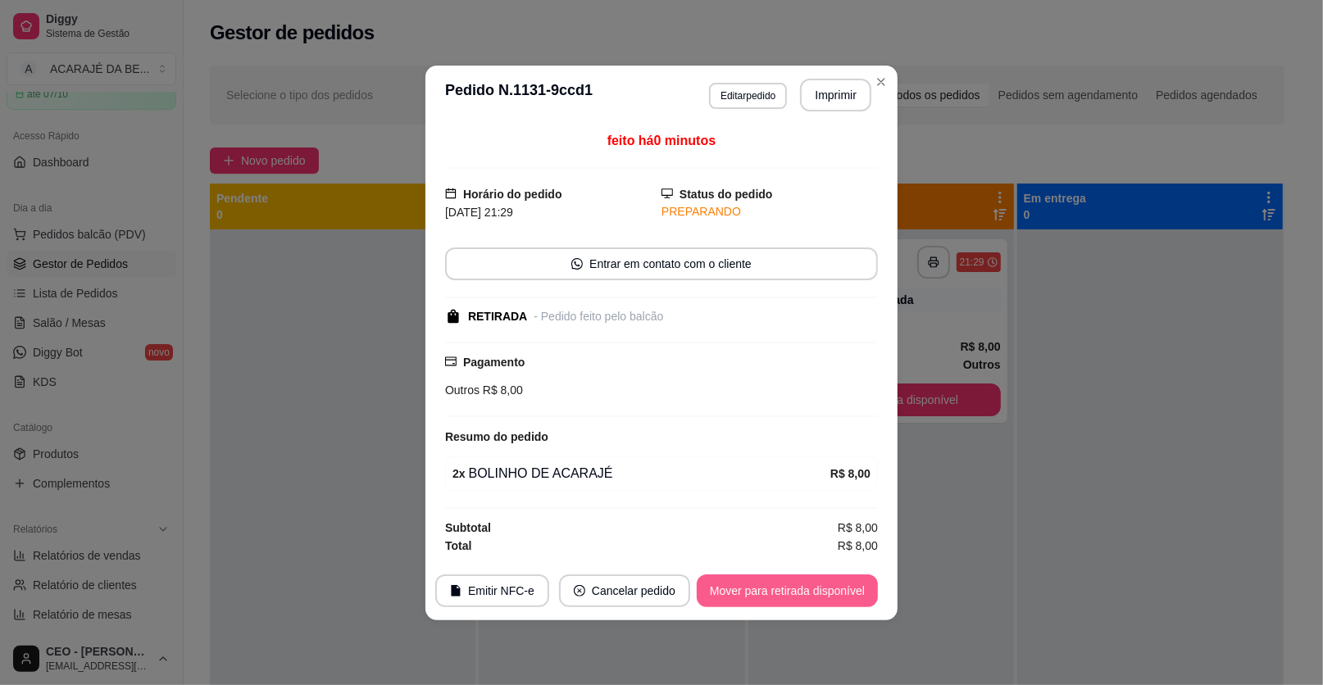
click at [811, 593] on button "Mover para retirada disponível" at bounding box center [787, 591] width 181 height 33
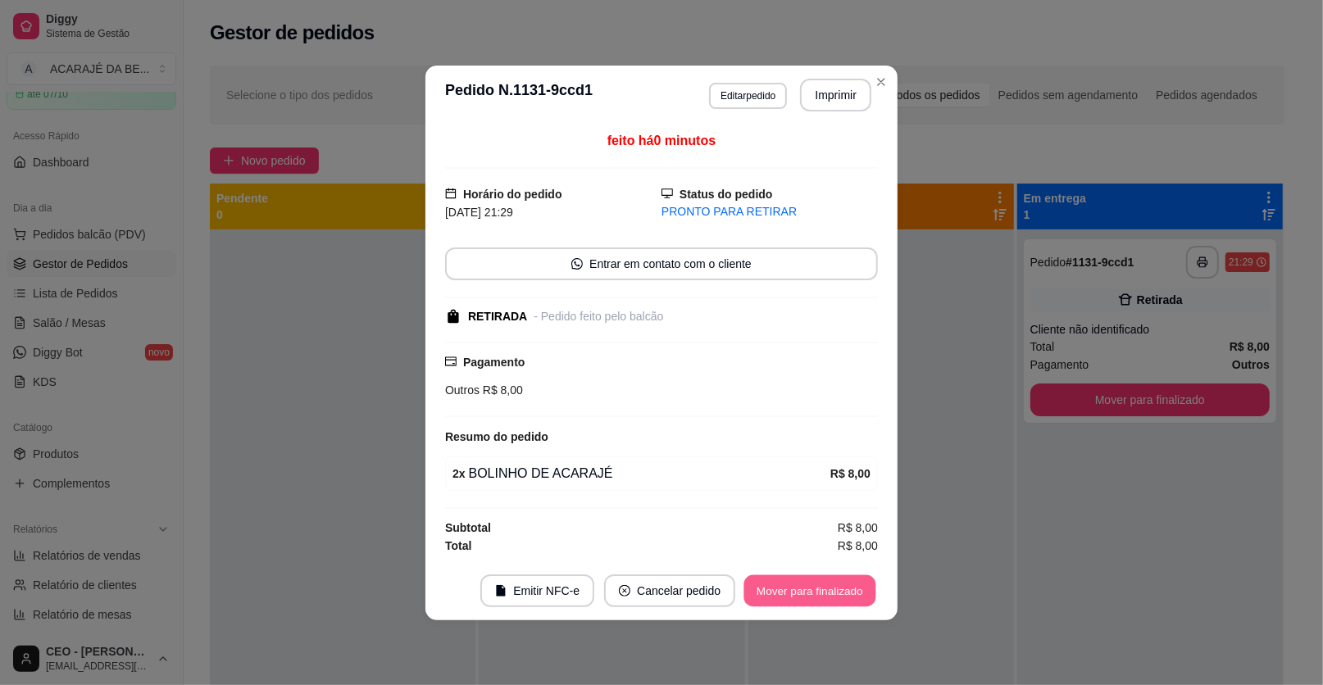
click at [806, 594] on button "Mover para finalizado" at bounding box center [810, 591] width 132 height 32
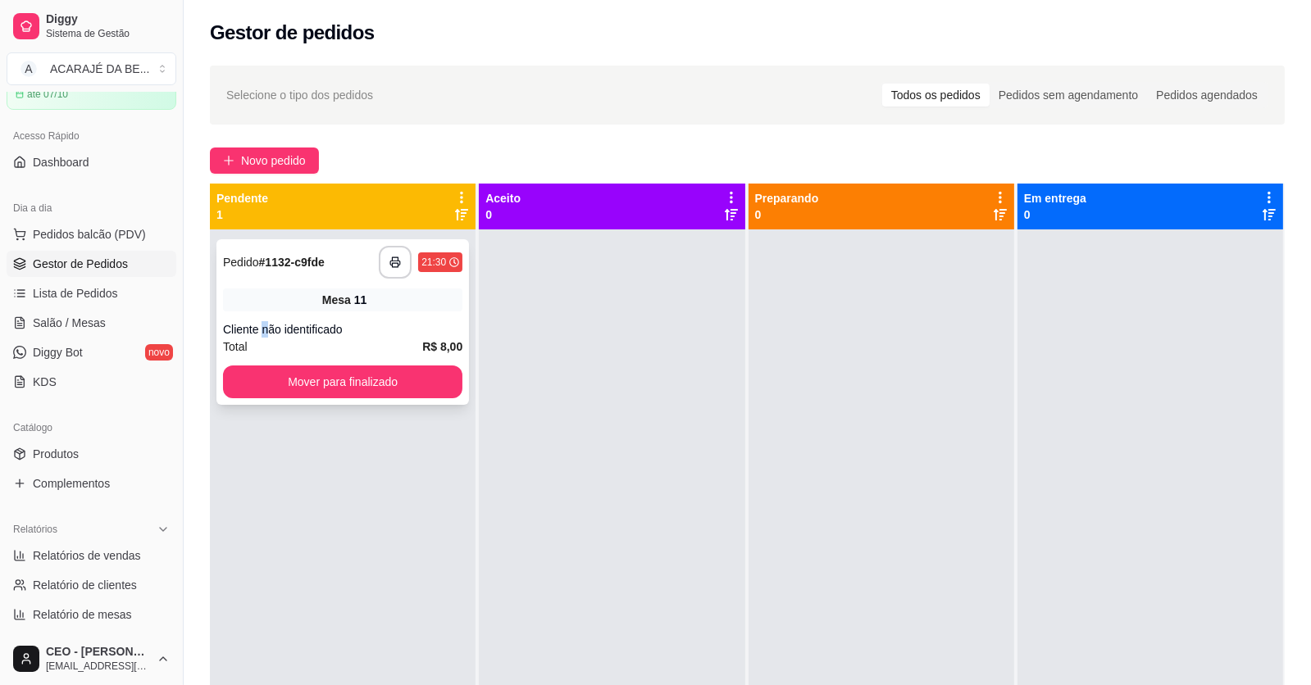
click at [289, 312] on div "**********" at bounding box center [342, 322] width 252 height 166
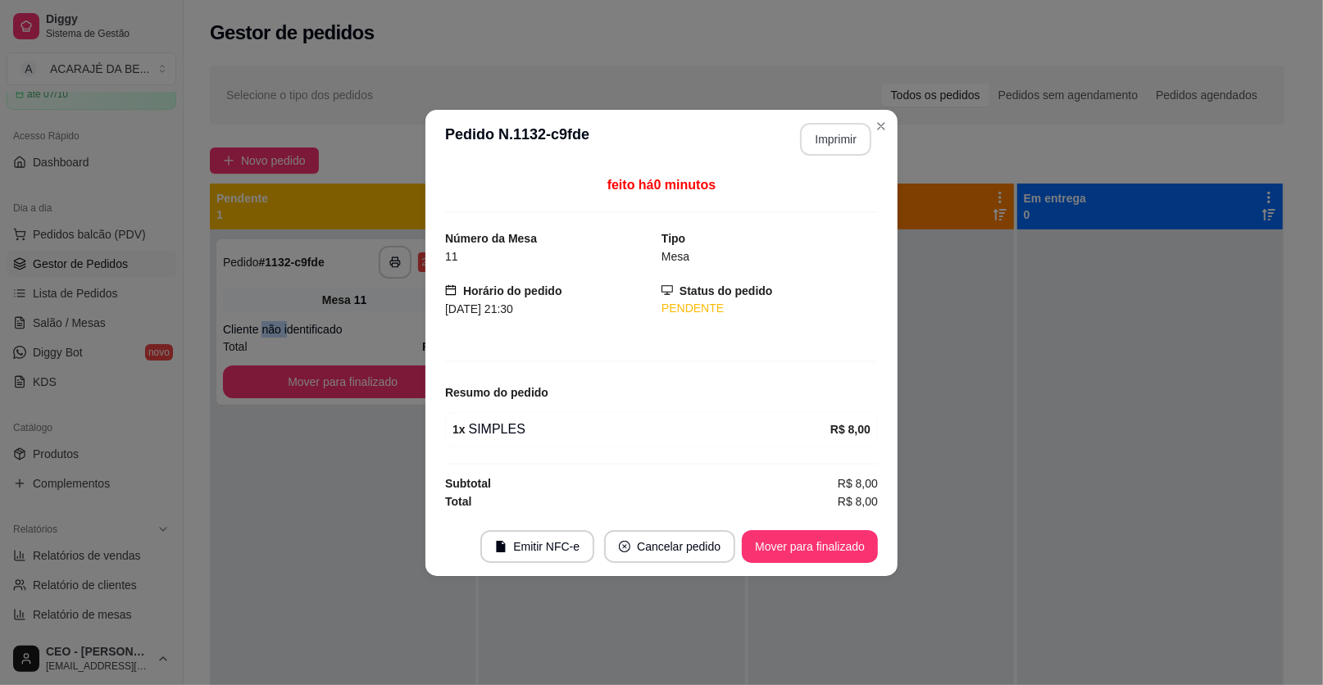
click at [855, 134] on button "Imprimir" at bounding box center [835, 139] width 71 height 33
click at [841, 543] on button "Mover para finalizado" at bounding box center [810, 546] width 132 height 32
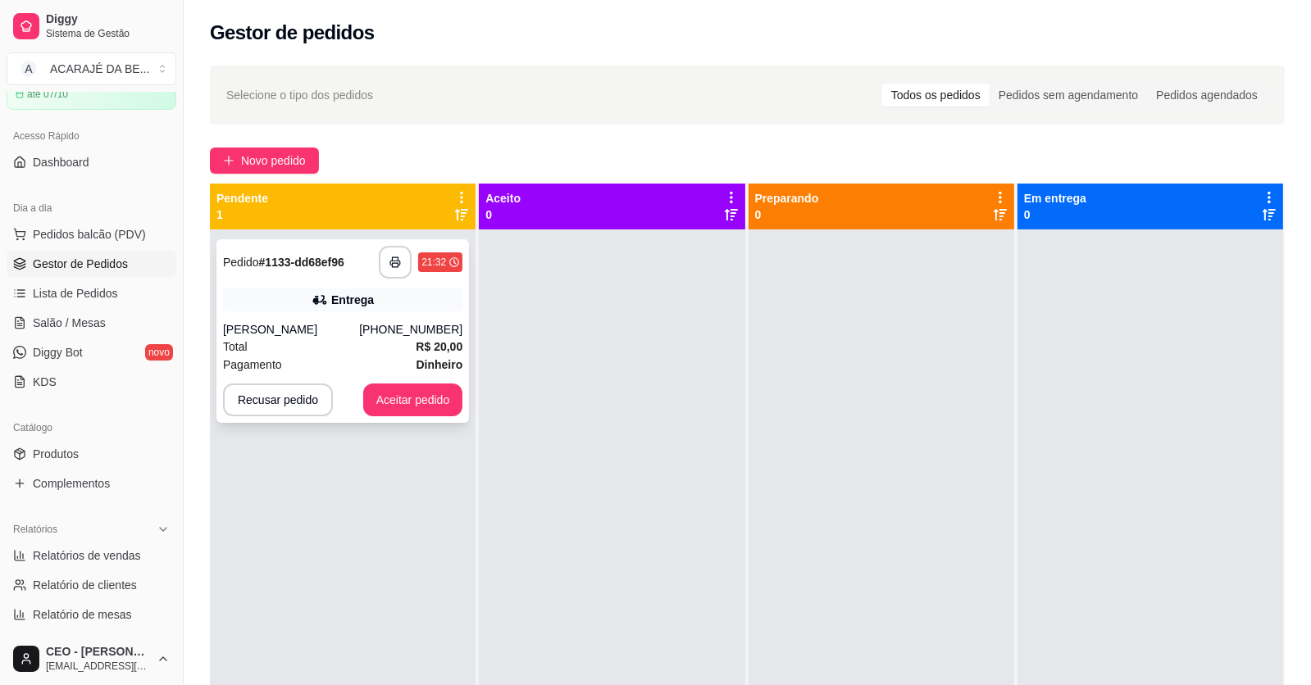
click at [391, 339] on div "Total R$ 20,00" at bounding box center [342, 347] width 239 height 18
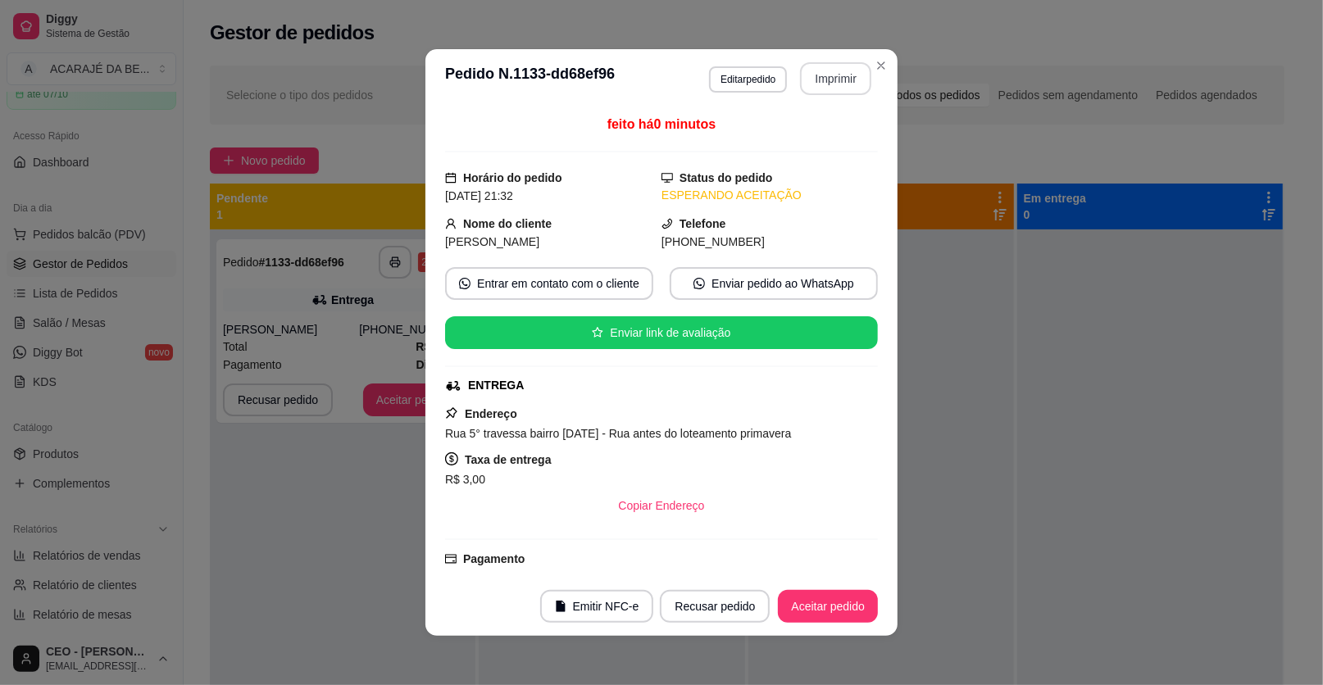
click at [841, 81] on button "Imprimir" at bounding box center [835, 78] width 71 height 33
click at [818, 607] on button "Aceitar pedido" at bounding box center [828, 606] width 100 height 33
click at [818, 606] on button "Aceitar pedido" at bounding box center [827, 607] width 97 height 32
click at [818, 606] on div "Recusar pedido Aceitar pedido" at bounding box center [746, 606] width 264 height 33
click at [818, 605] on div "Recusar pedido Aceitar pedido" at bounding box center [746, 606] width 264 height 33
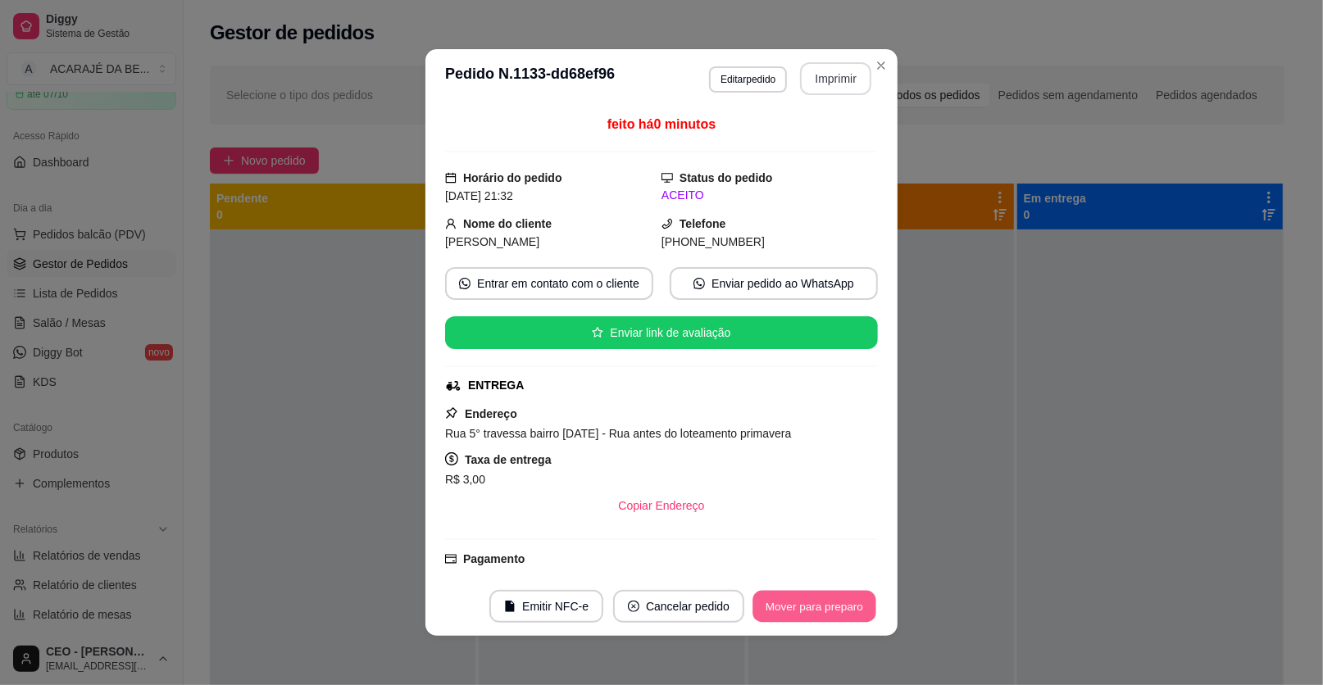
click at [818, 604] on button "Mover para preparo" at bounding box center [813, 607] width 123 height 32
click at [818, 604] on div "Mover para preparo" at bounding box center [803, 606] width 150 height 33
click at [817, 603] on div "Mover para preparo" at bounding box center [803, 606] width 150 height 33
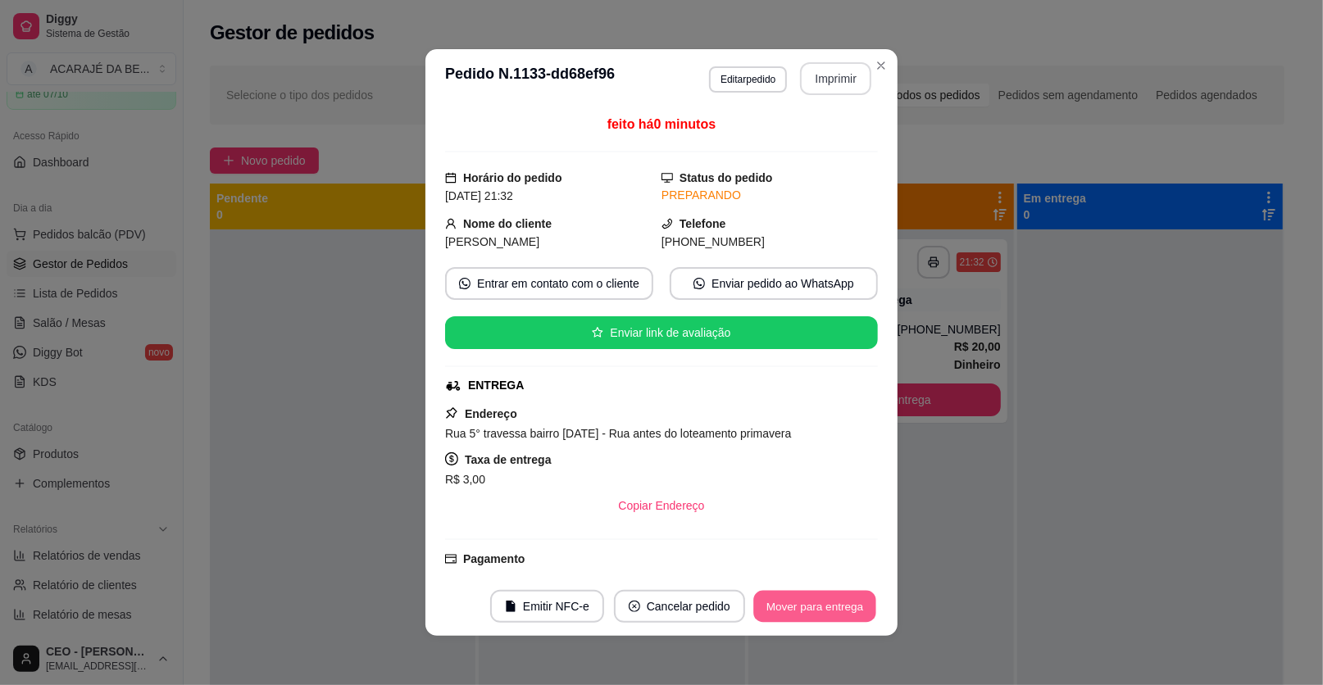
click at [817, 603] on button "Mover para entrega" at bounding box center [814, 607] width 123 height 32
click at [817, 603] on div "Mover para entrega" at bounding box center [815, 606] width 126 height 33
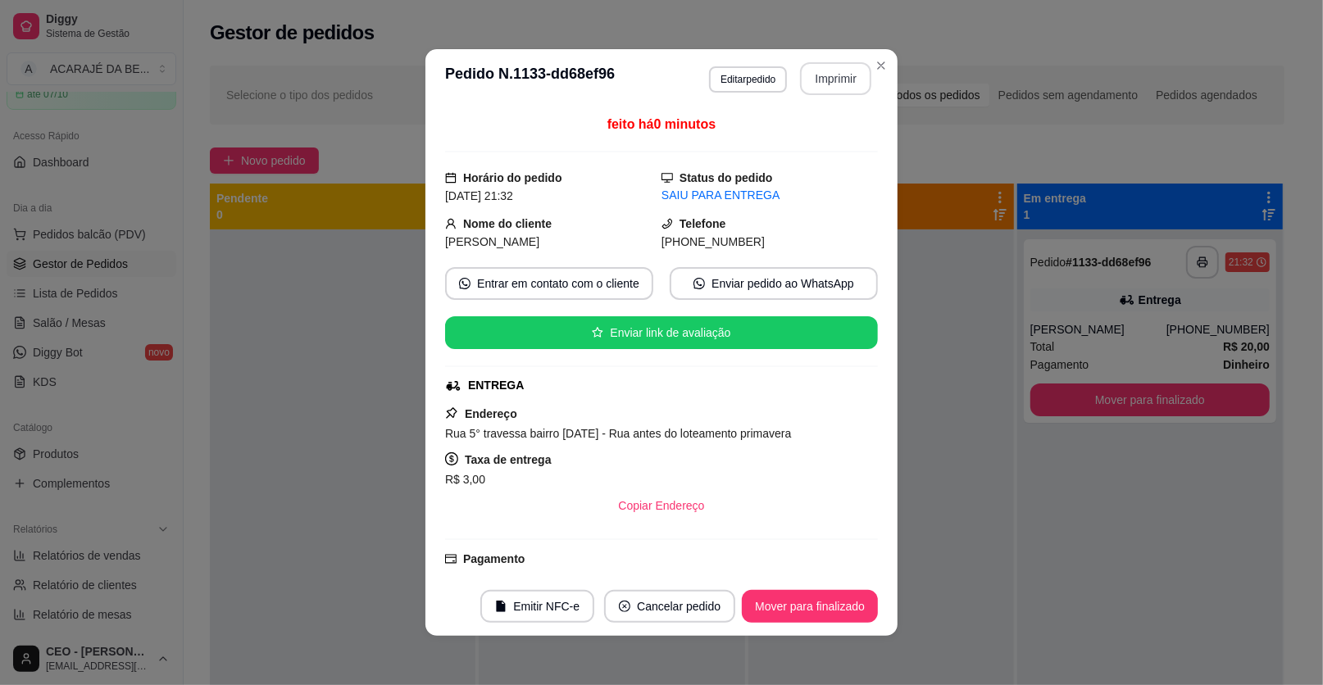
click at [816, 603] on button "Mover para finalizado" at bounding box center [810, 606] width 136 height 33
click at [816, 603] on div "Mover para finalizado" at bounding box center [798, 606] width 159 height 33
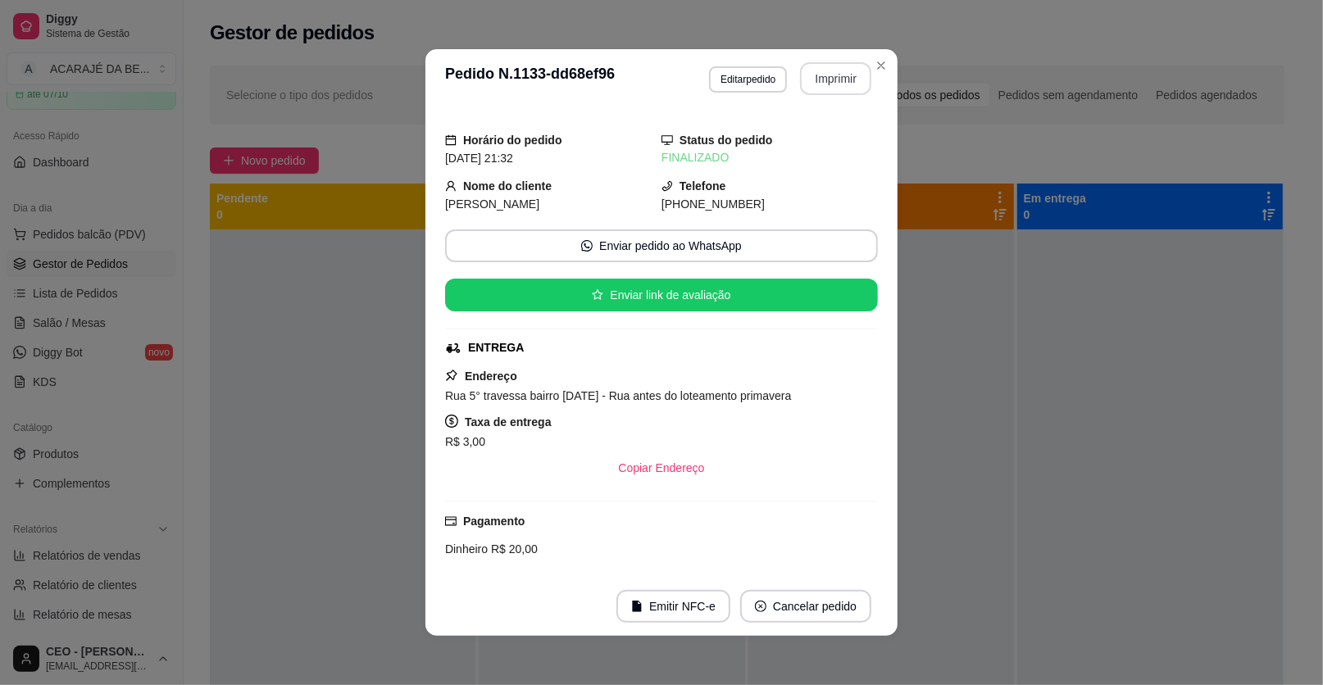
click at [816, 603] on button "Cancelar pedido" at bounding box center [805, 606] width 131 height 33
click at [1068, 299] on div "**********" at bounding box center [661, 342] width 1323 height 685
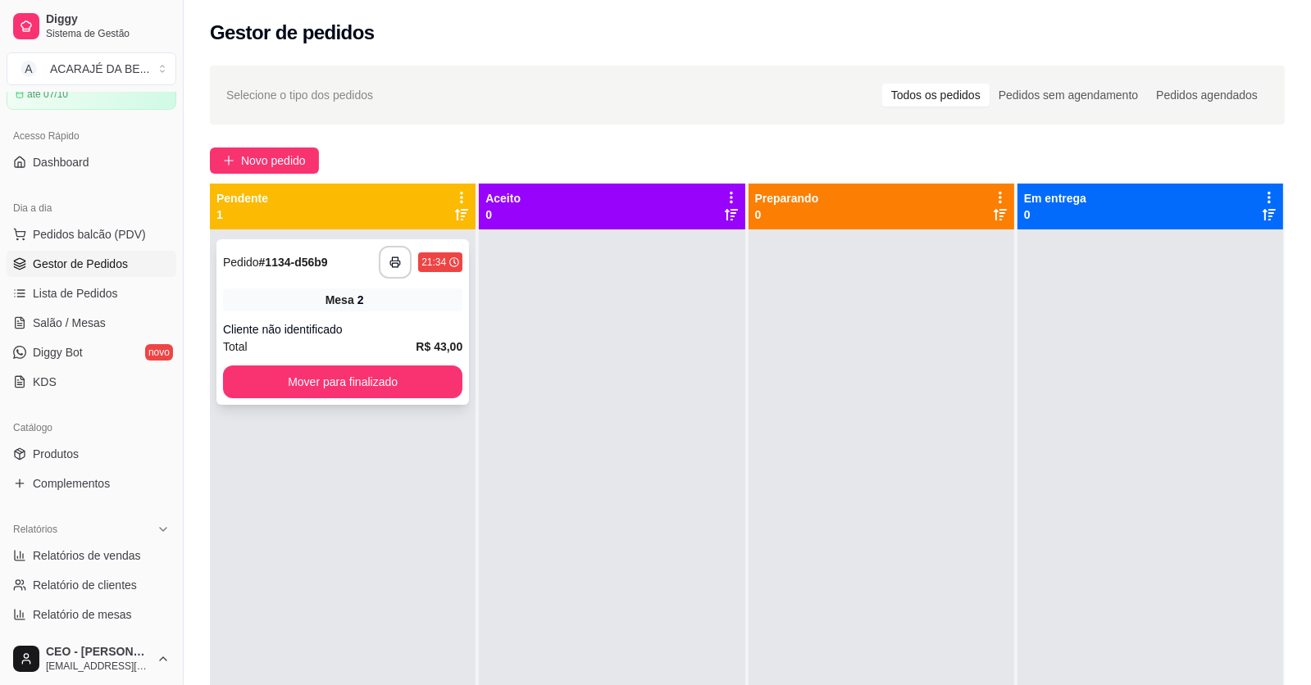
click at [357, 269] on div "**********" at bounding box center [342, 262] width 239 height 33
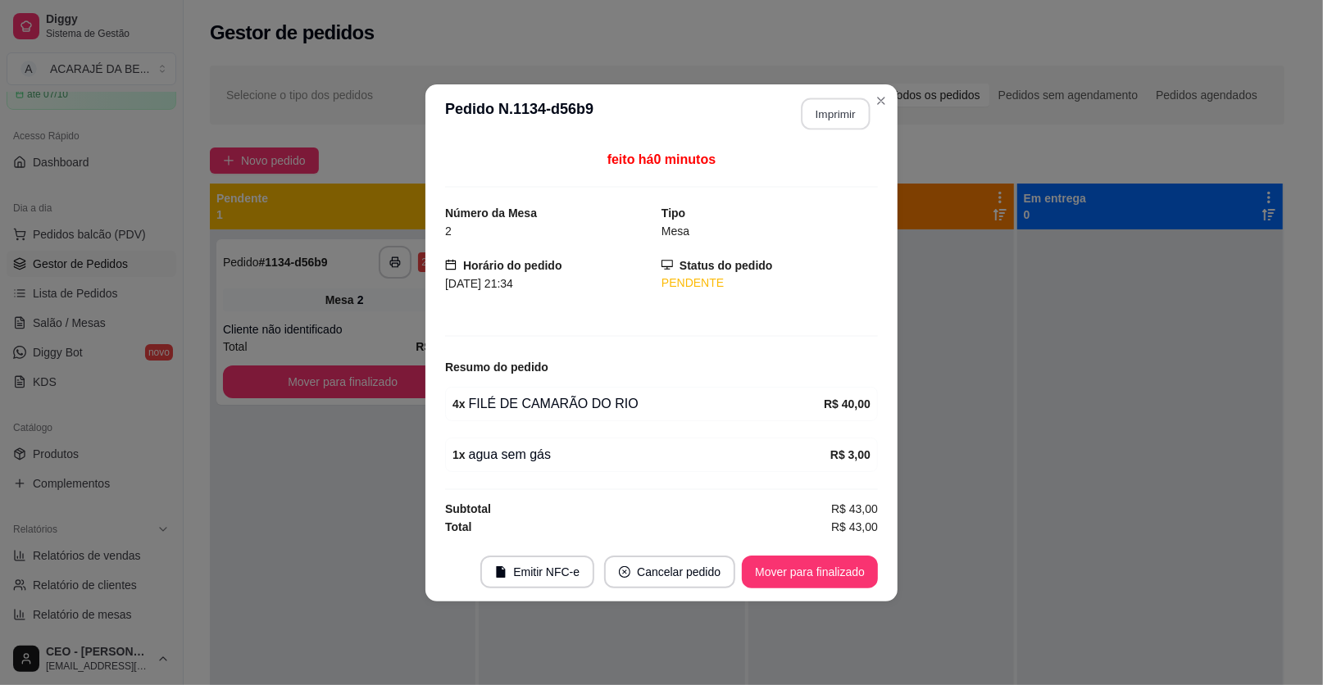
click at [851, 112] on button "Imprimir" at bounding box center [836, 114] width 69 height 32
click at [861, 571] on button "Mover para finalizado" at bounding box center [810, 572] width 136 height 33
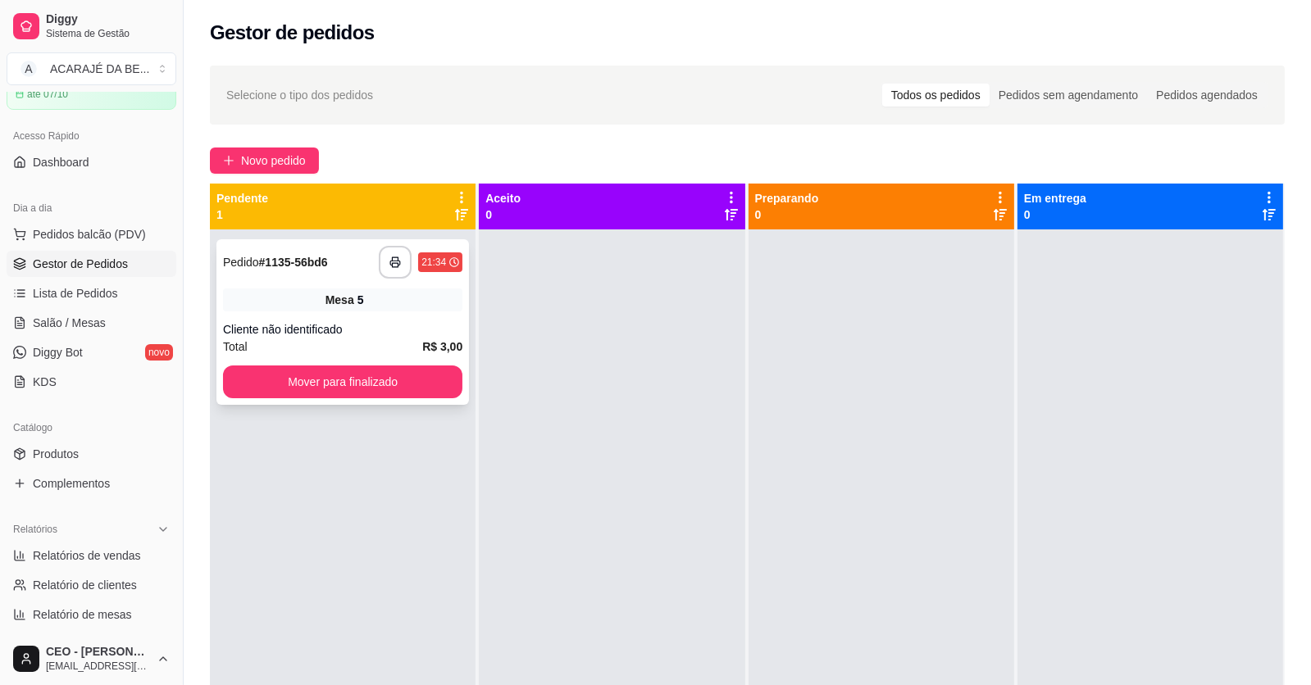
click at [361, 285] on div "**********" at bounding box center [342, 322] width 252 height 166
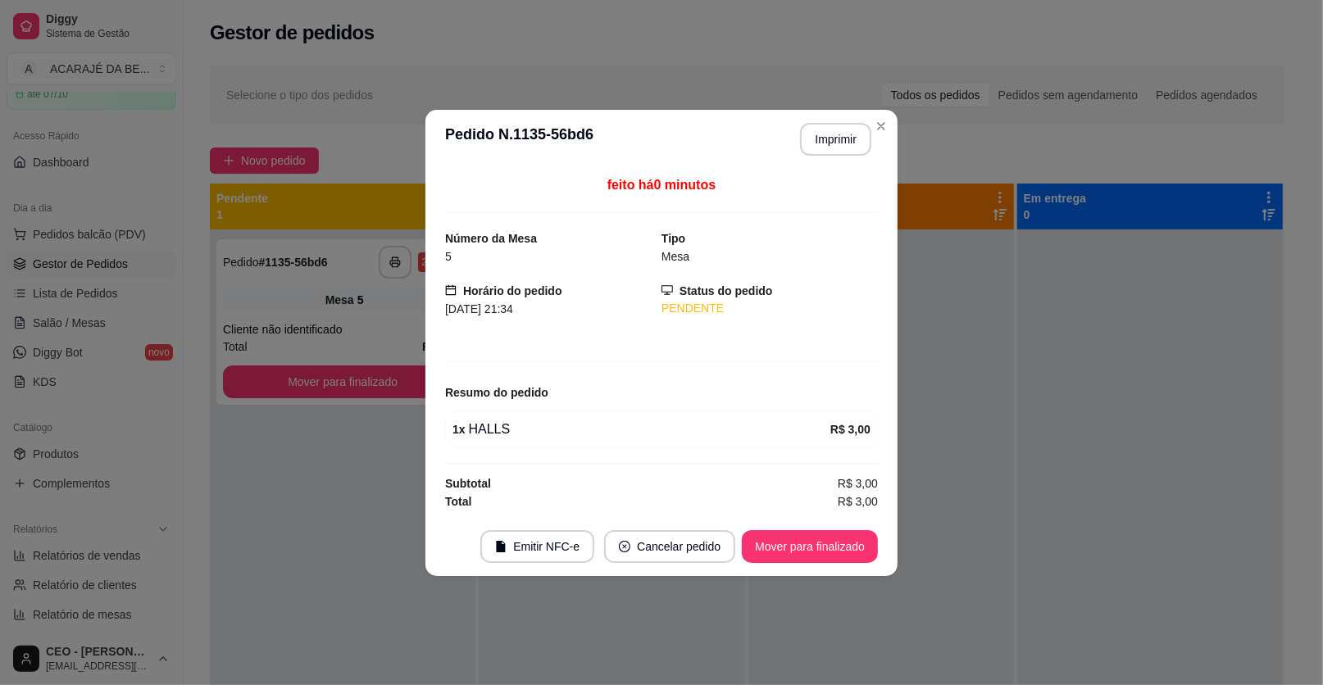
click at [854, 556] on button "Mover para finalizado" at bounding box center [810, 546] width 136 height 33
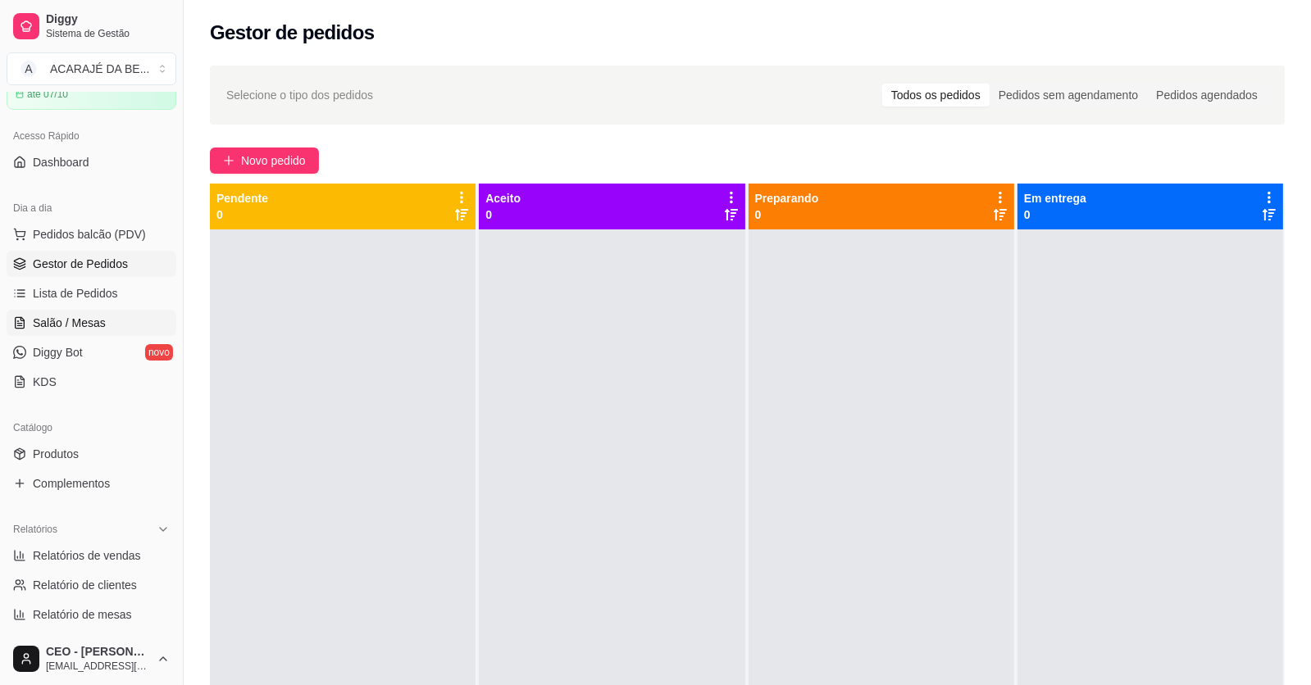
click at [90, 320] on span "Salão / Mesas" at bounding box center [69, 323] width 73 height 16
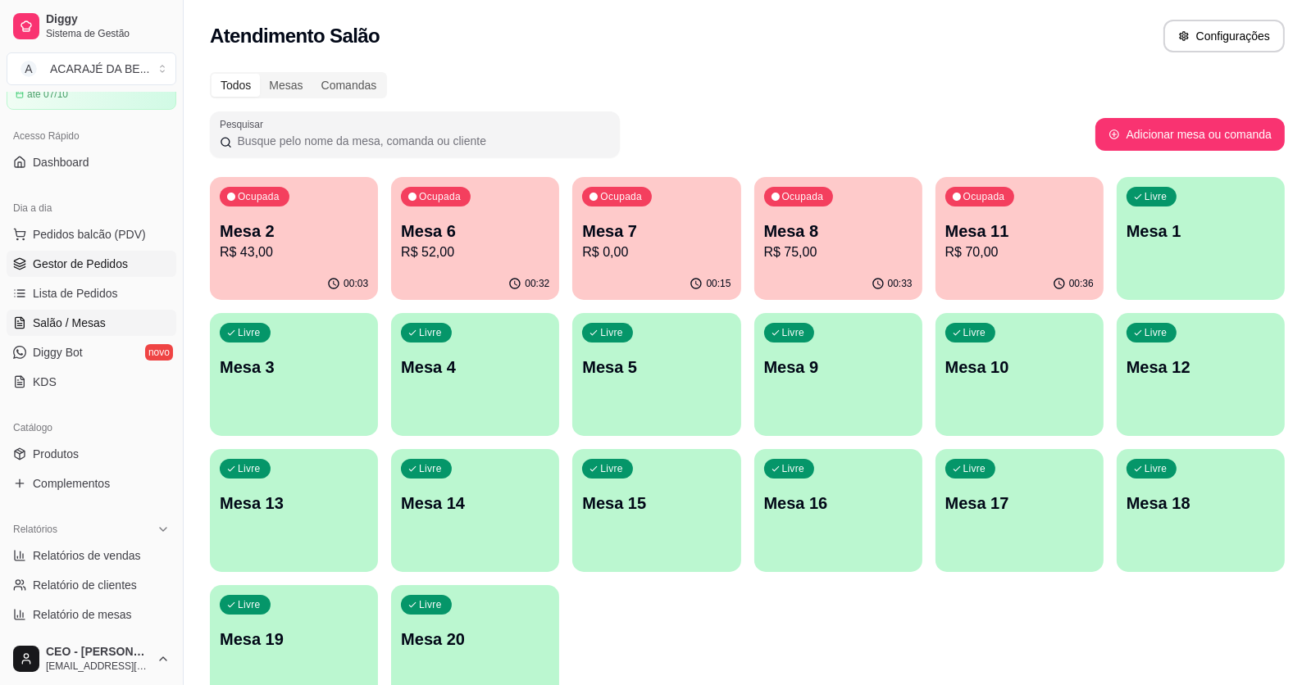
click at [116, 260] on span "Gestor de Pedidos" at bounding box center [80, 264] width 95 height 16
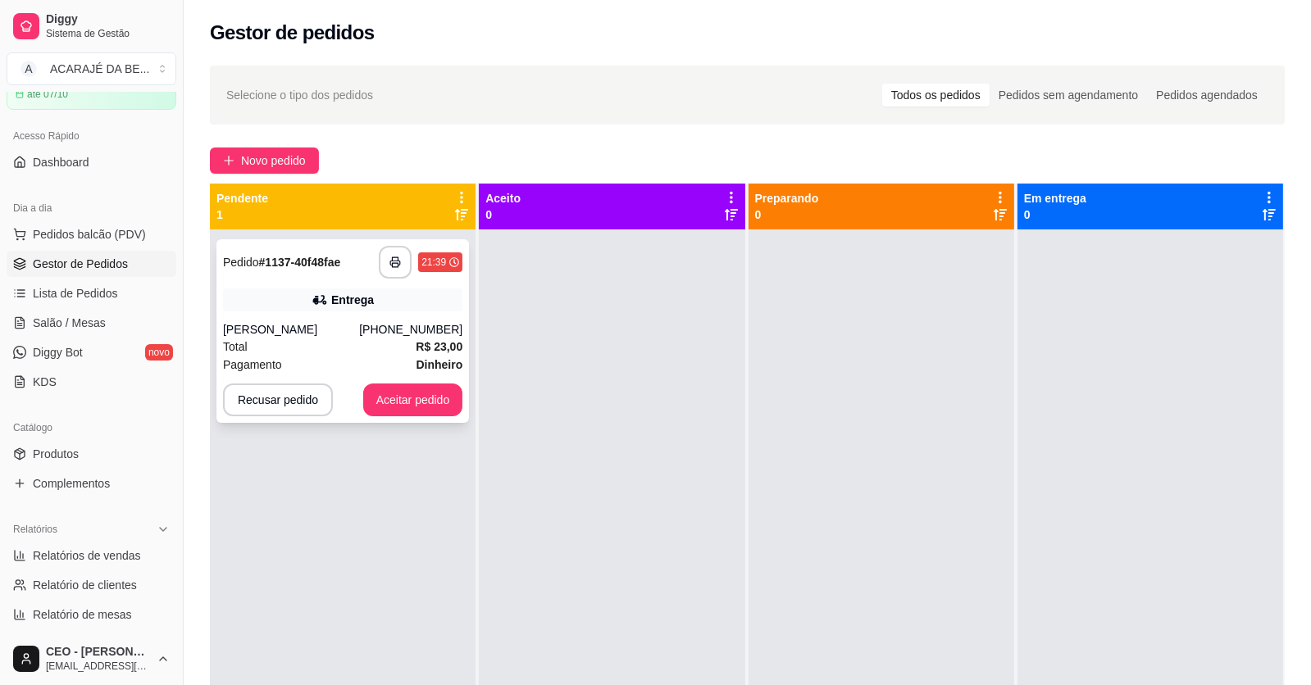
click at [359, 323] on div "[PERSON_NAME]" at bounding box center [291, 329] width 136 height 16
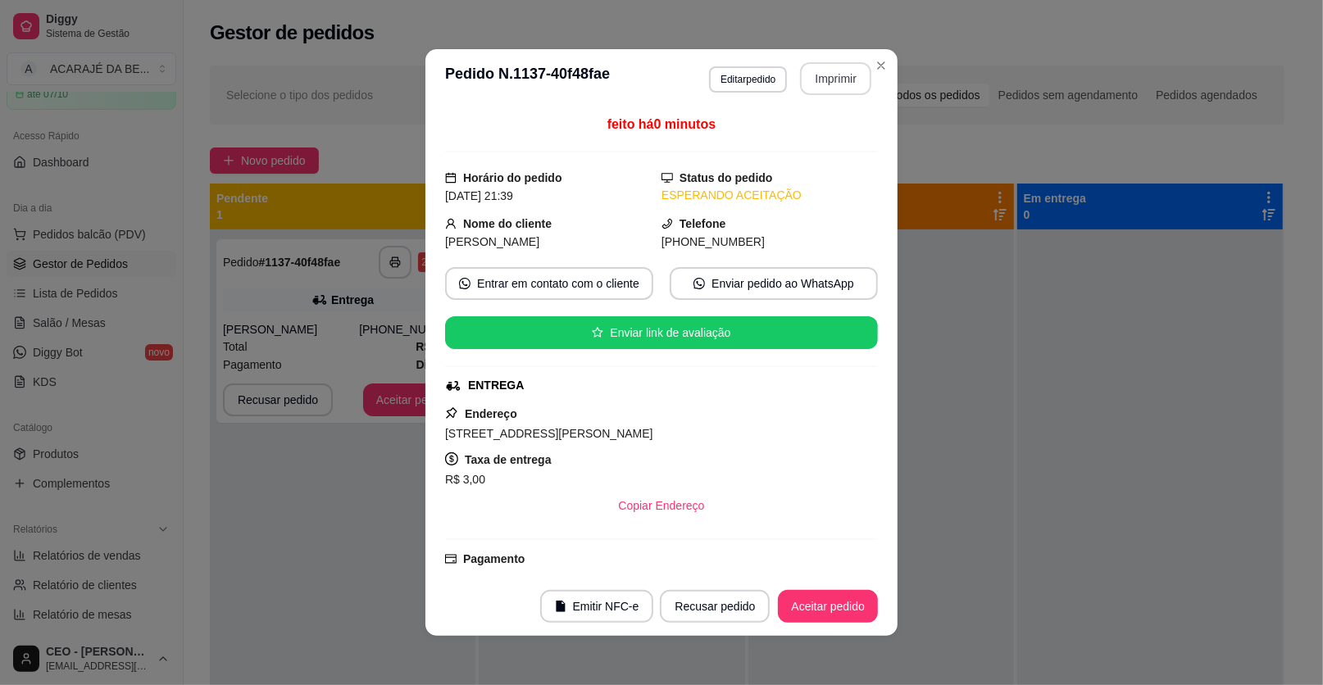
click at [812, 84] on button "Imprimir" at bounding box center [835, 78] width 71 height 33
click at [807, 611] on button "Aceitar pedido" at bounding box center [828, 606] width 100 height 33
click at [807, 610] on button "Aceitar pedido" at bounding box center [828, 606] width 100 height 33
click at [807, 610] on div "Recusar pedido Aceitar pedido" at bounding box center [746, 606] width 264 height 33
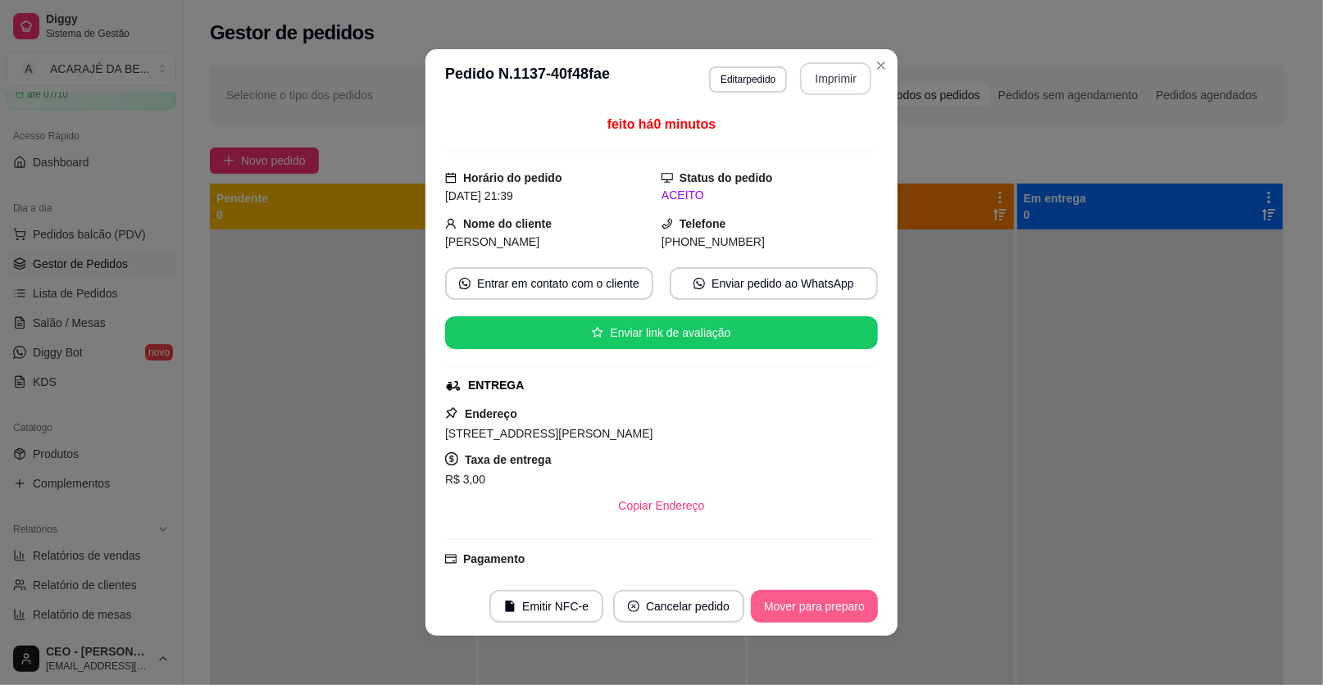
click at [807, 610] on button "Mover para preparo" at bounding box center [814, 606] width 127 height 33
click at [807, 610] on div "Mover para preparo" at bounding box center [814, 606] width 127 height 33
click at [807, 610] on div "Mover para preparo" at bounding box center [803, 606] width 150 height 33
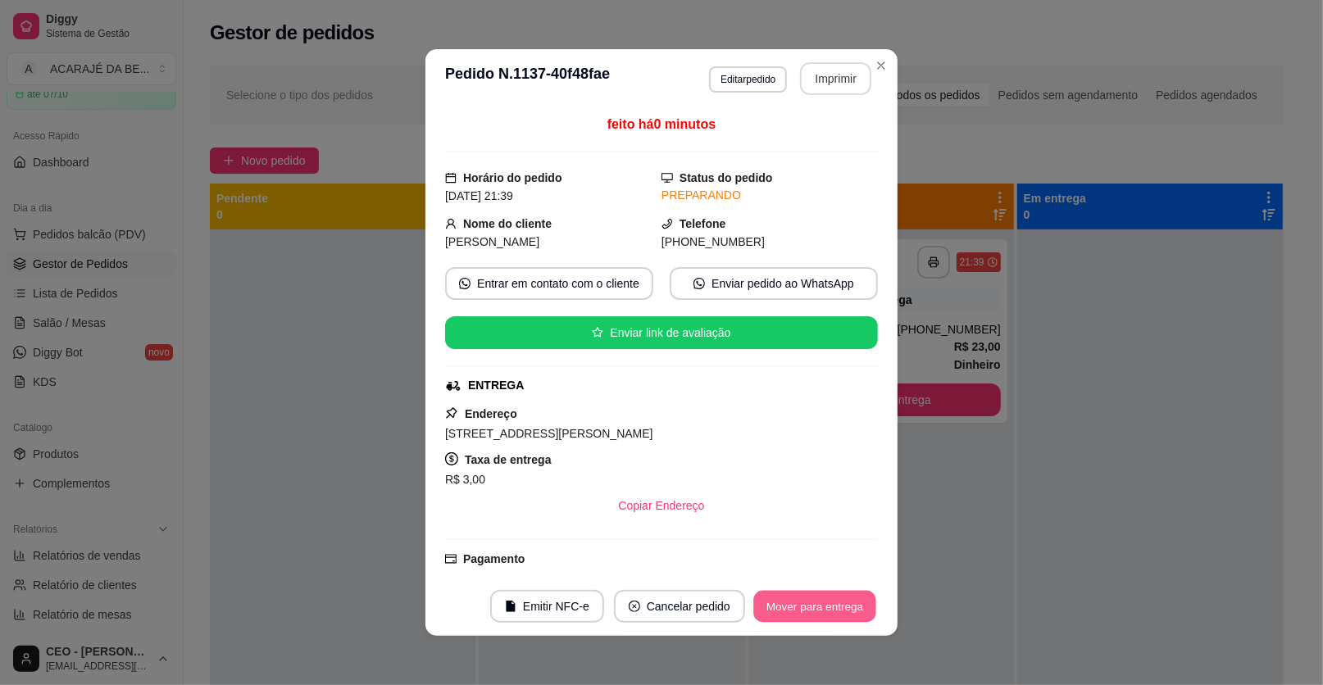
click at [807, 610] on button "Mover para entrega" at bounding box center [814, 607] width 123 height 32
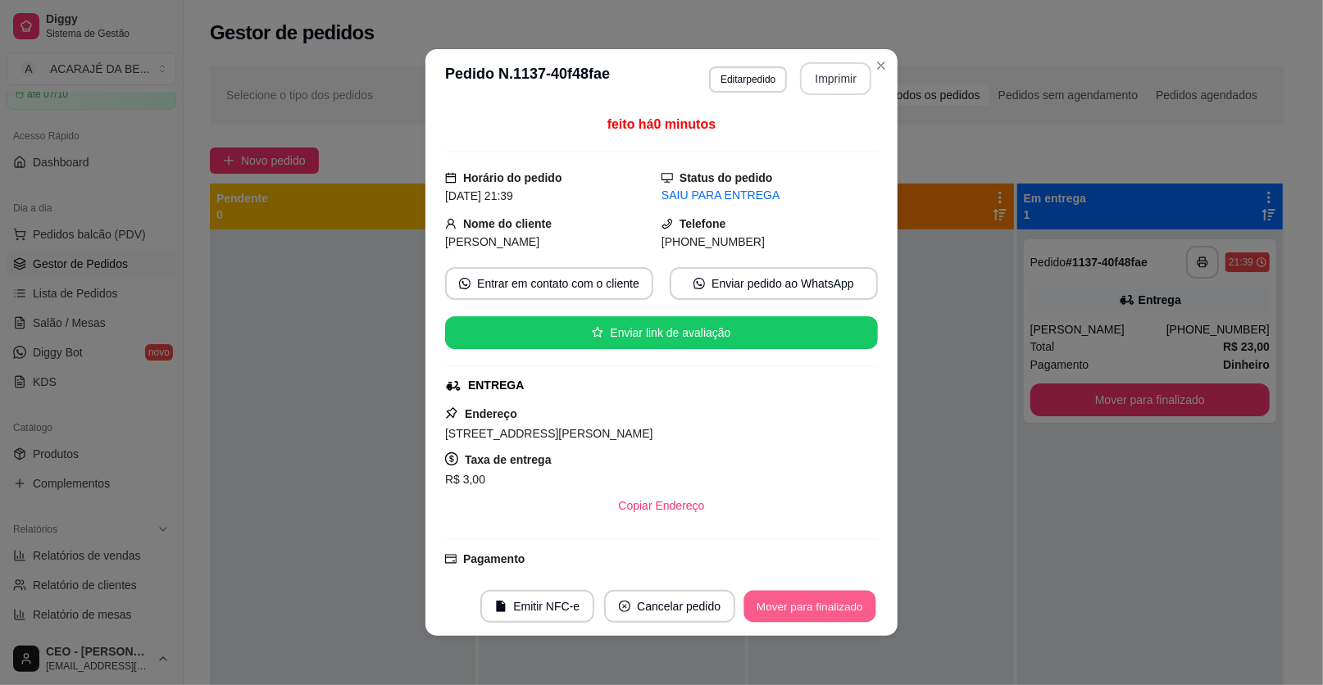
click at [807, 610] on button "Mover para finalizado" at bounding box center [810, 607] width 132 height 32
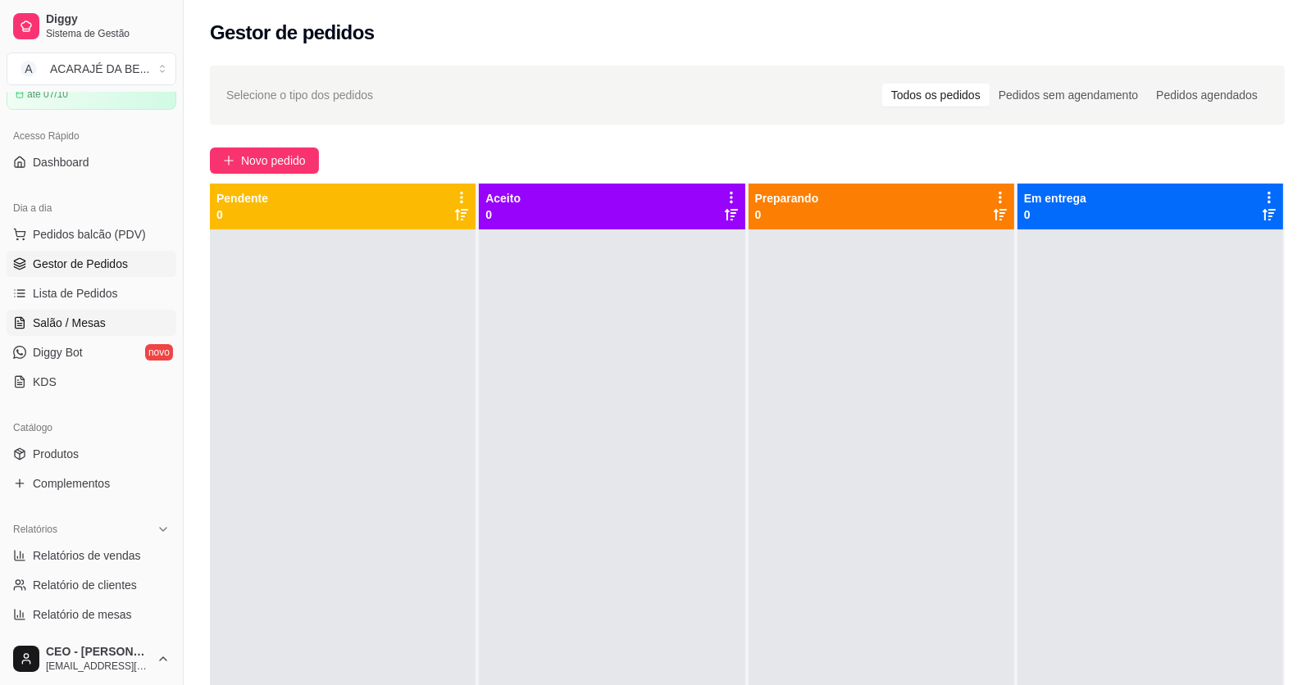
click at [148, 310] on link "Salão / Mesas" at bounding box center [92, 323] width 170 height 26
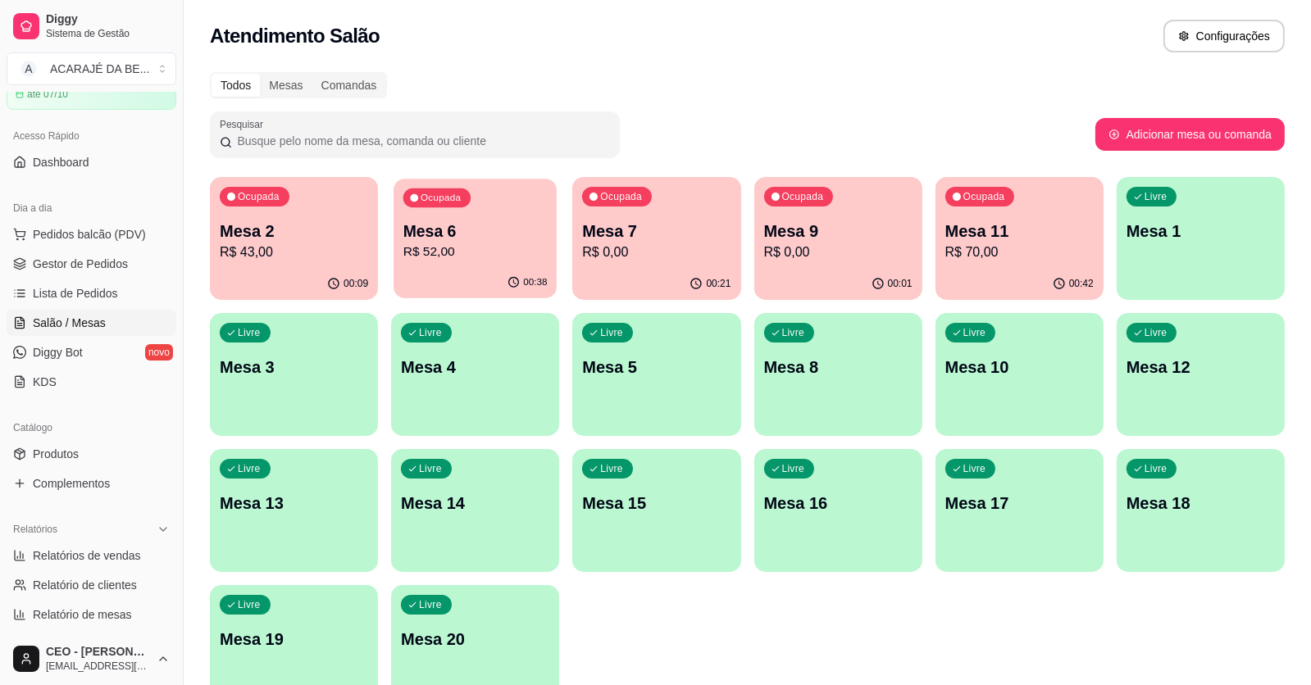
click at [479, 248] on p "R$ 52,00" at bounding box center [475, 252] width 144 height 19
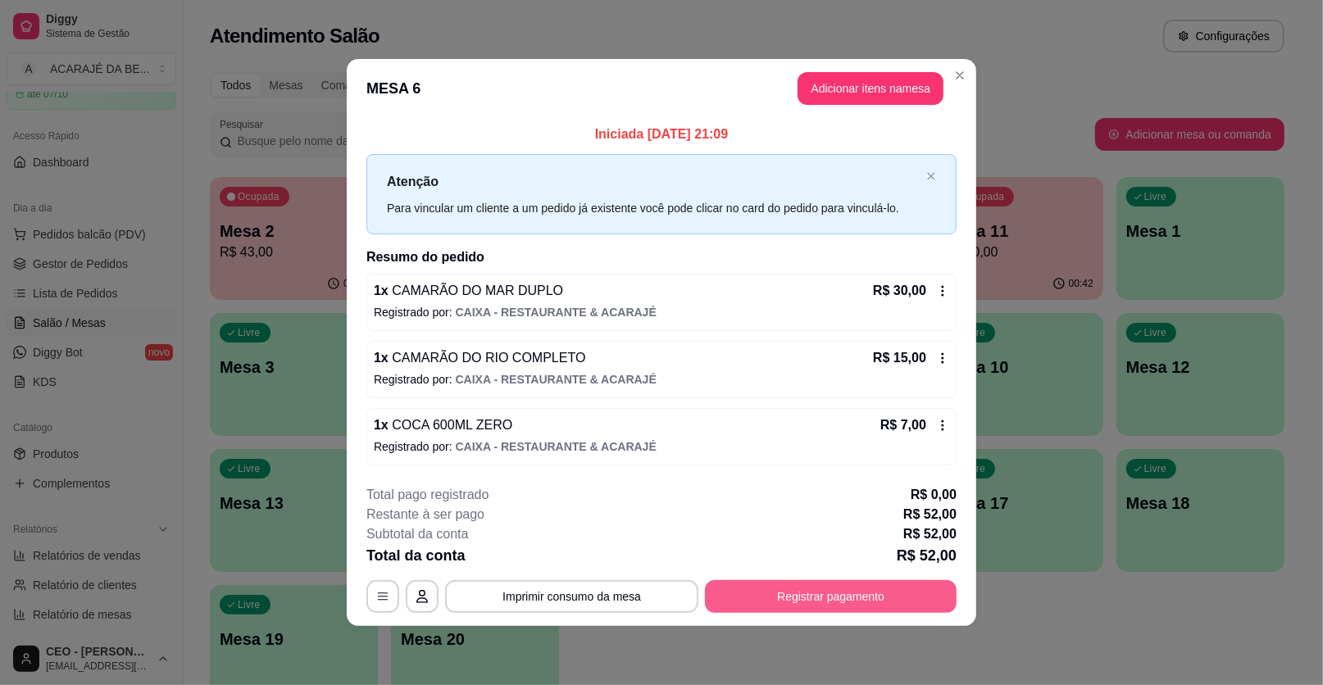
click at [879, 587] on button "Registrar pagamento" at bounding box center [831, 596] width 252 height 33
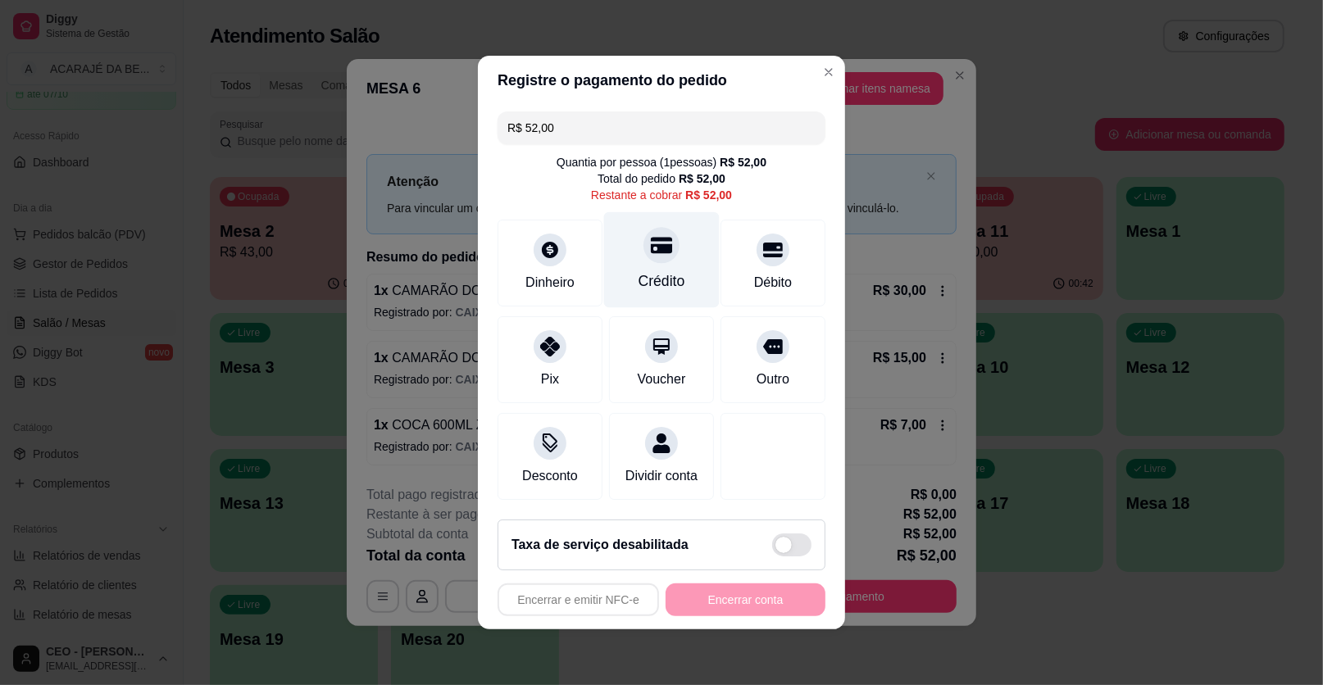
click at [665, 258] on div at bounding box center [661, 245] width 36 height 36
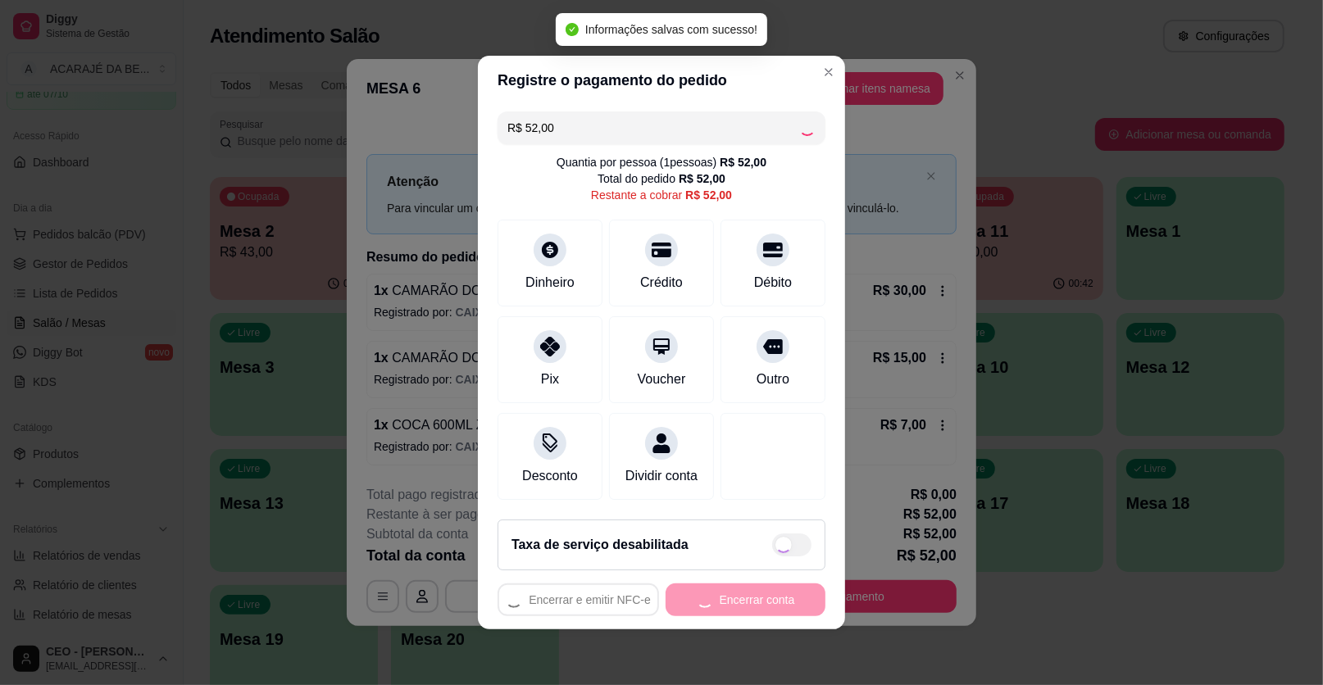
type input "R$ 0,00"
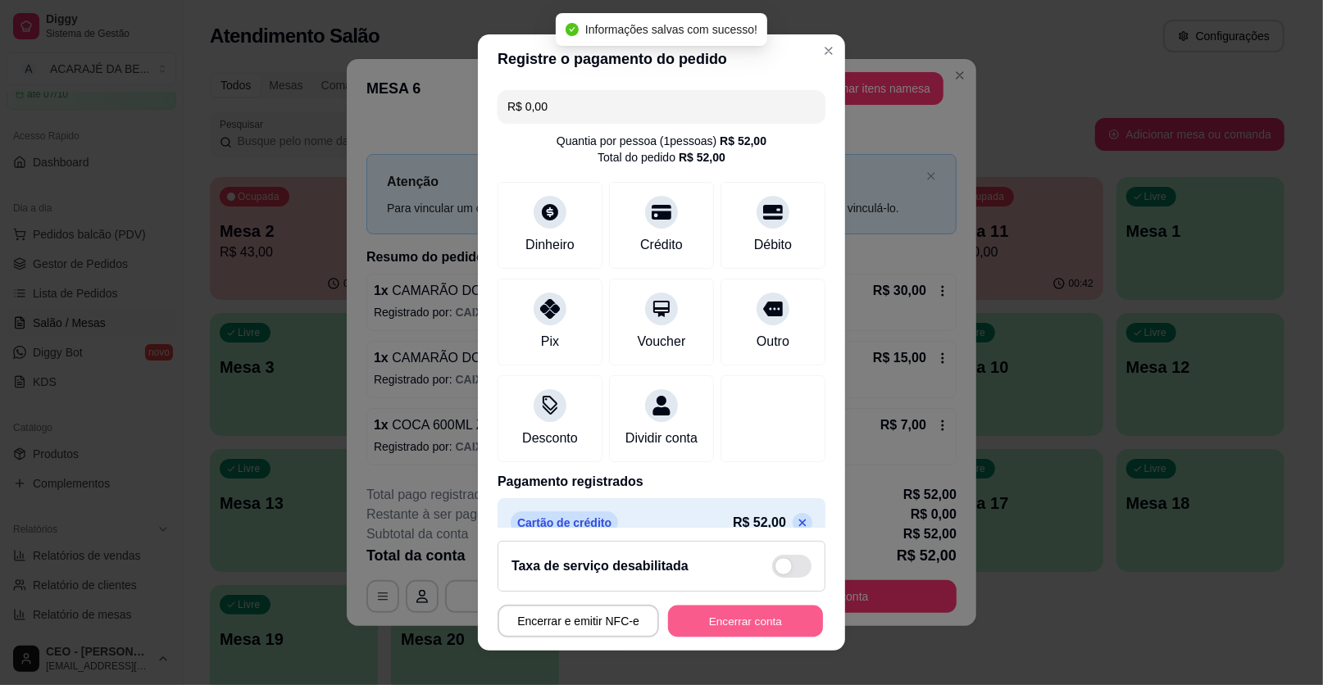
click at [730, 622] on button "Encerrar conta" at bounding box center [745, 622] width 155 height 32
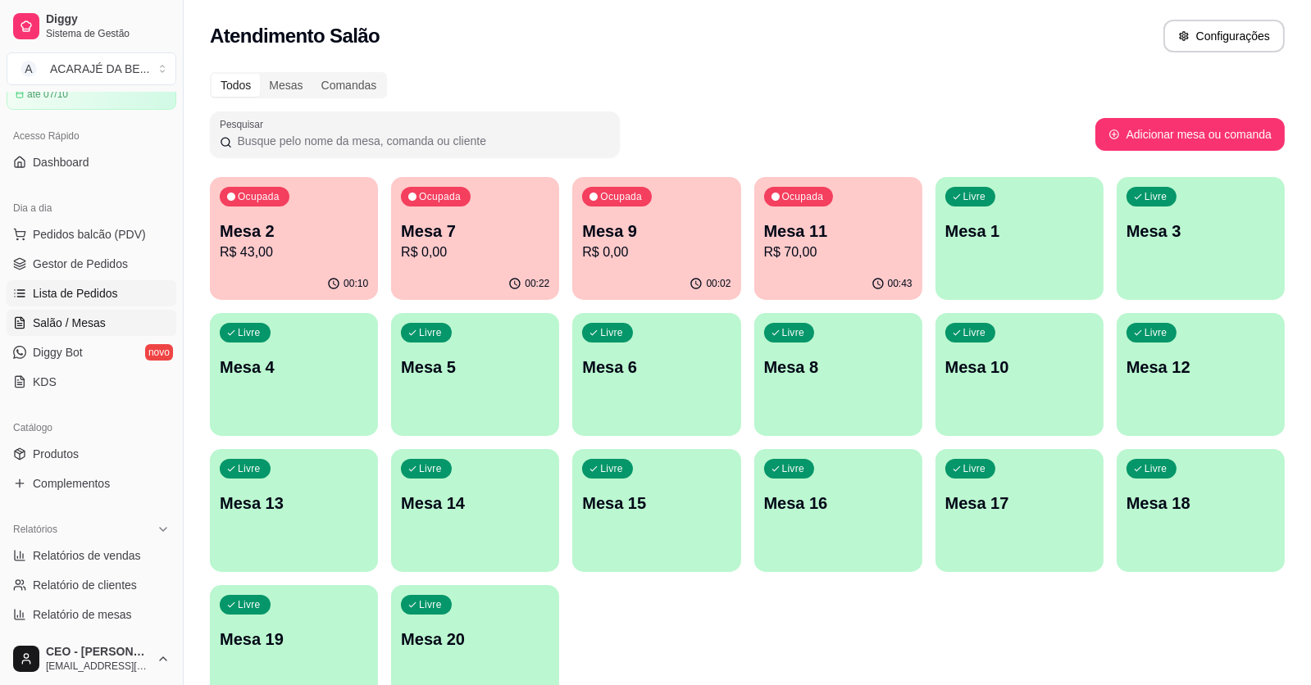
click at [79, 293] on span "Lista de Pedidos" at bounding box center [75, 293] width 85 height 16
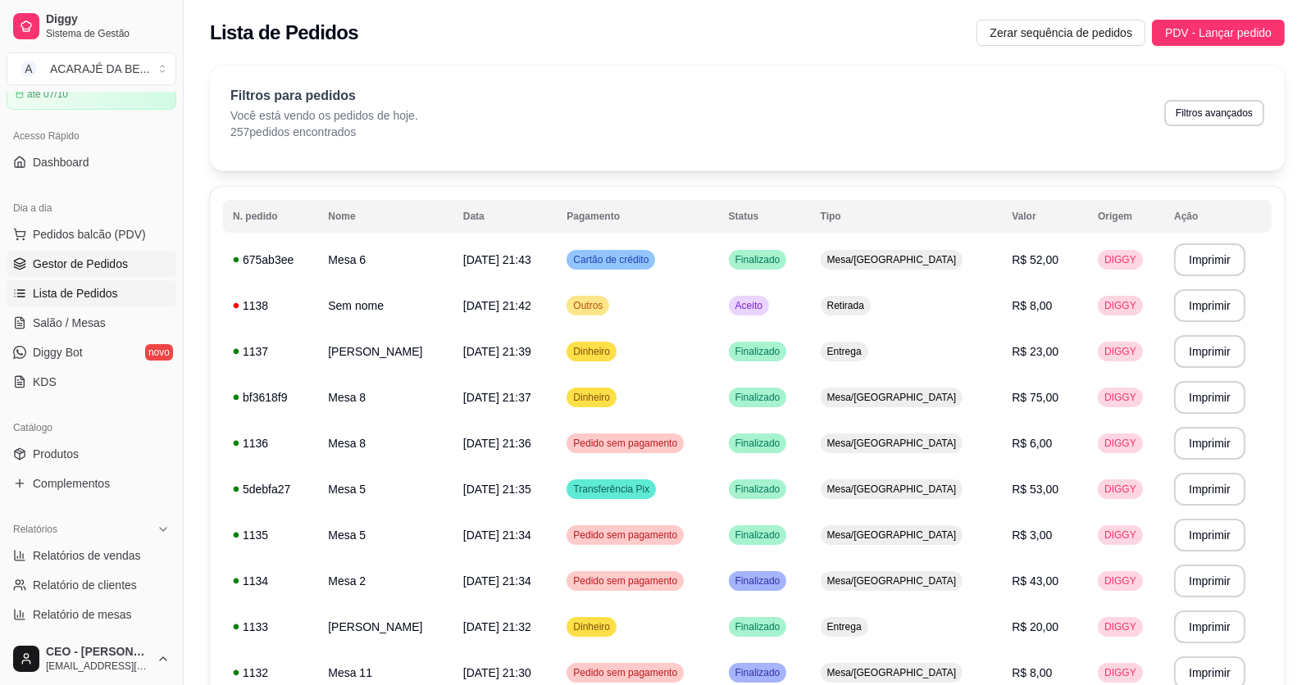
click at [85, 265] on span "Gestor de Pedidos" at bounding box center [80, 264] width 95 height 16
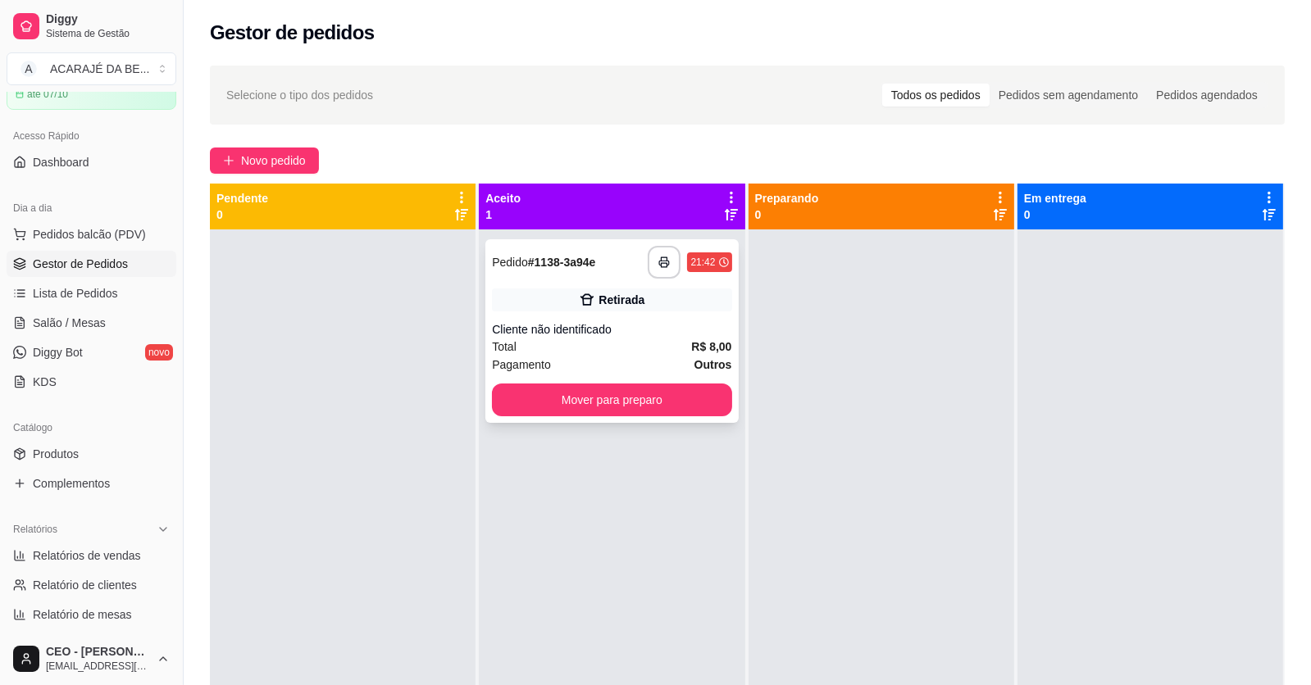
click at [632, 293] on div "Retirada" at bounding box center [621, 300] width 46 height 16
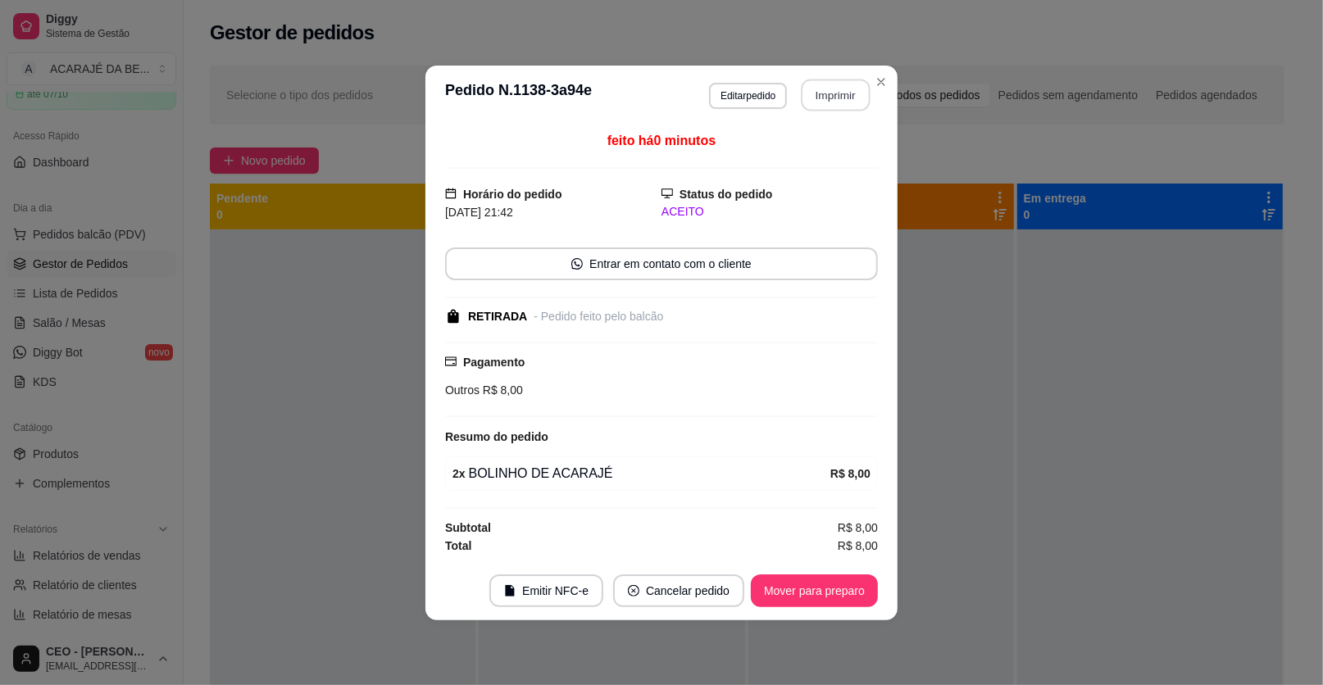
click at [853, 89] on button "Imprimir" at bounding box center [836, 95] width 69 height 32
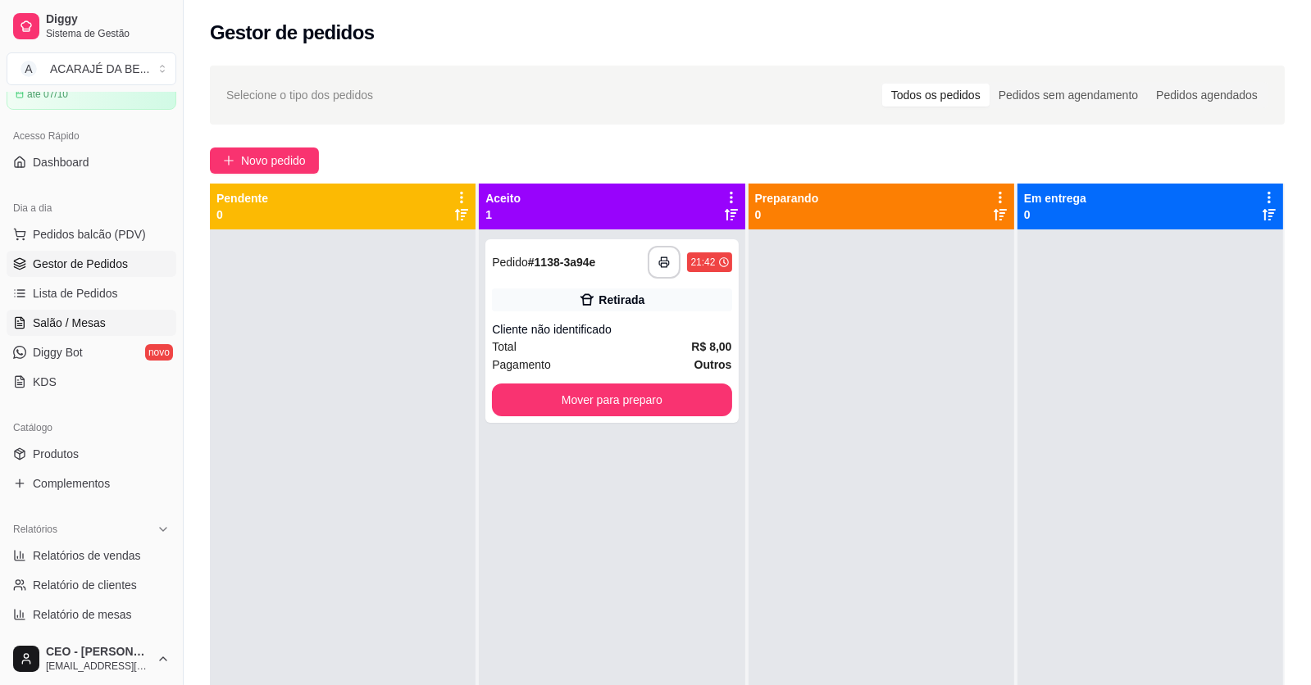
click at [73, 317] on span "Salão / Mesas" at bounding box center [69, 323] width 73 height 16
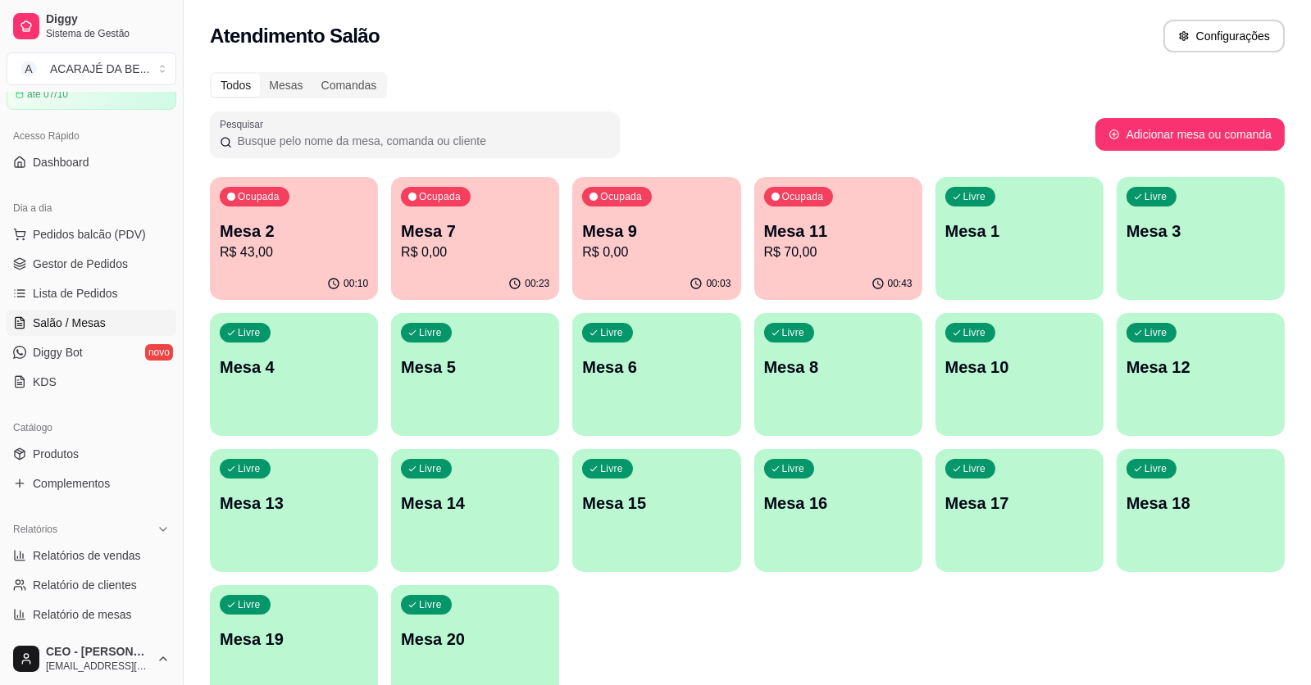
click at [807, 220] on p "Mesa 11" at bounding box center [838, 231] width 148 height 23
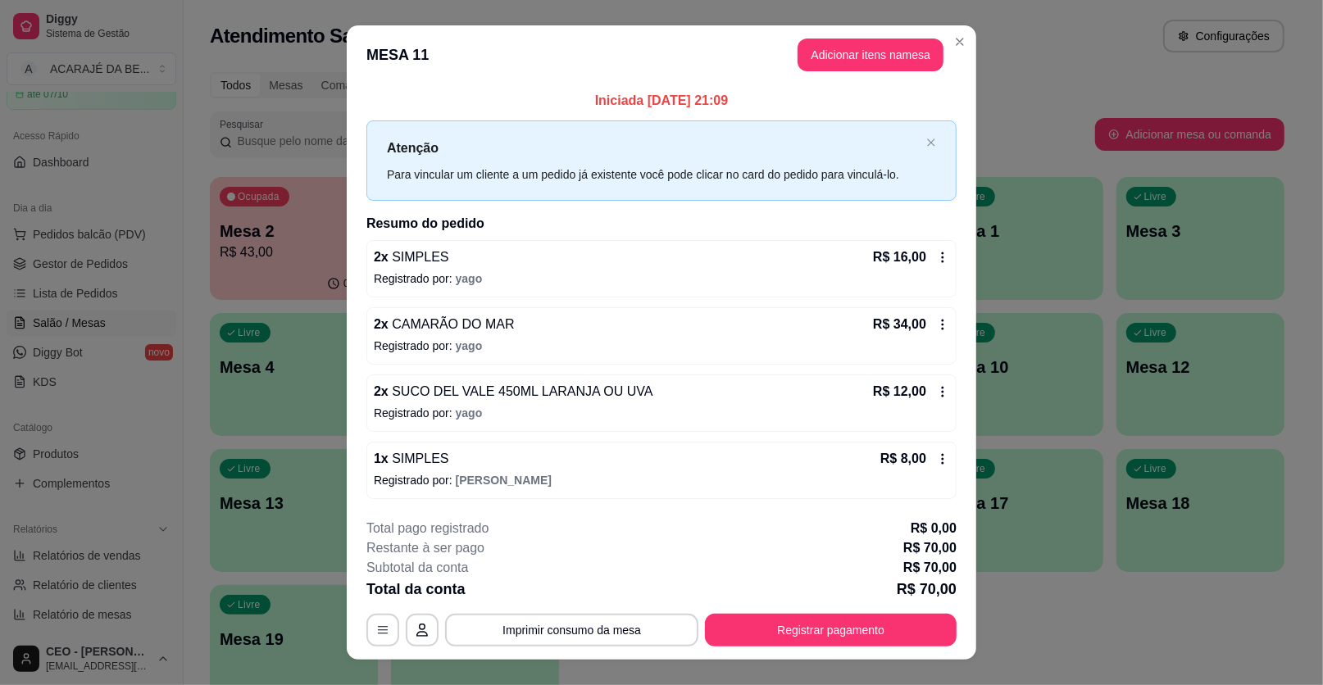
click at [740, 450] on div "1 x SIMPLES R$ 8,00" at bounding box center [661, 459] width 575 height 20
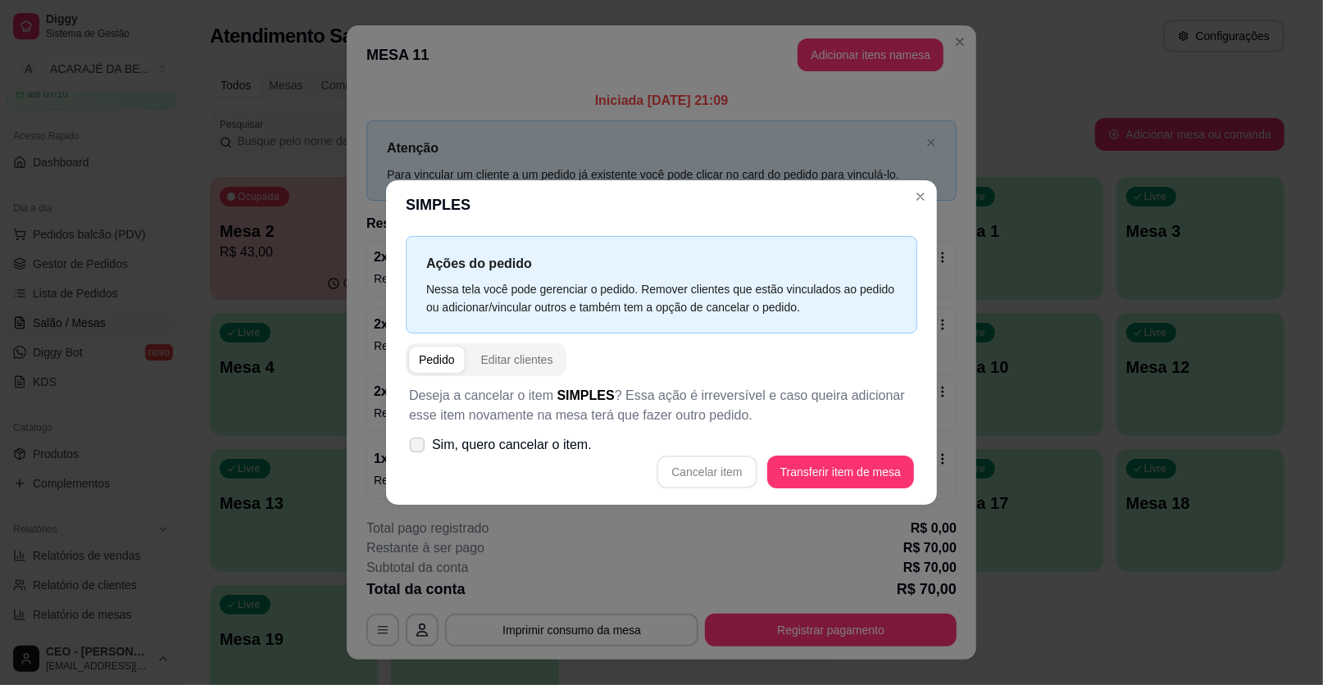
click at [462, 455] on label "Sim, quero cancelar o item." at bounding box center [500, 445] width 196 height 33
click at [419, 455] on input "Sim, quero cancelar o item." at bounding box center [413, 453] width 11 height 11
checkbox input "true"
click at [720, 451] on div "Deseja a cancelar o item SIMPLES ? Essa ação é irreversível e caso queira adici…" at bounding box center [661, 437] width 511 height 122
click at [693, 464] on button "Cancelar item" at bounding box center [707, 473] width 98 height 32
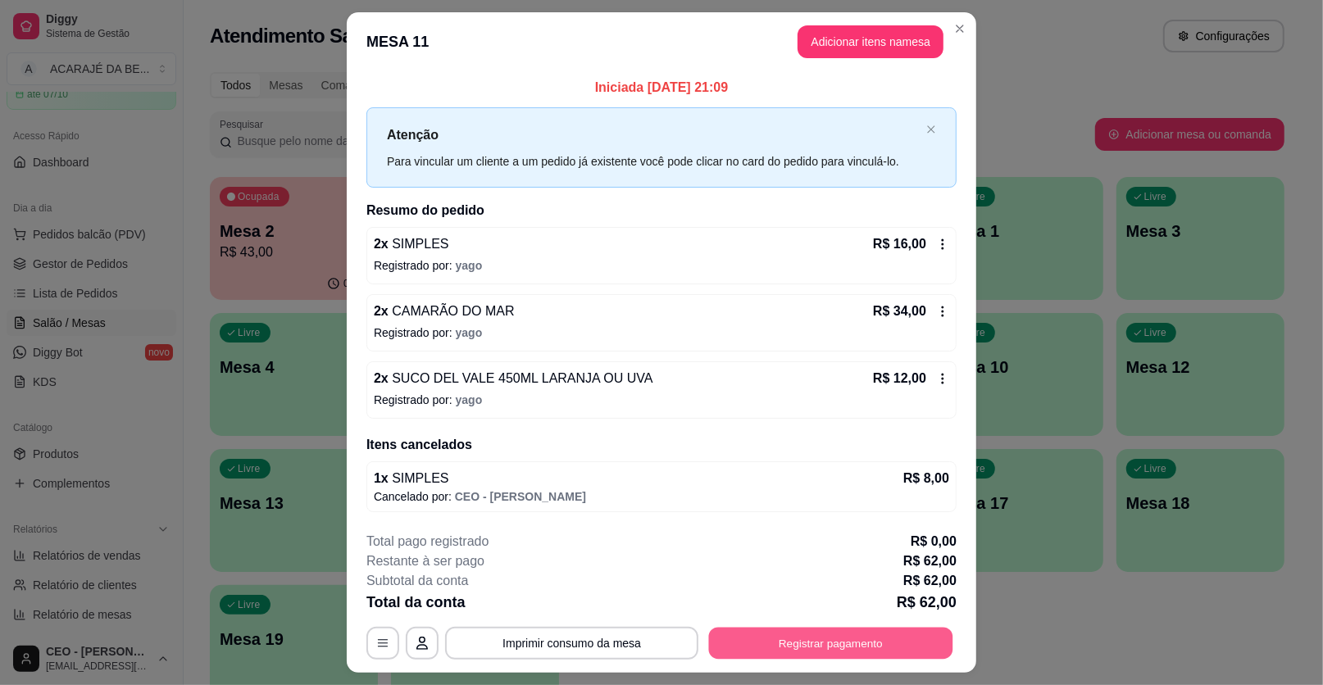
click at [748, 650] on button "Registrar pagamento" at bounding box center [831, 643] width 244 height 32
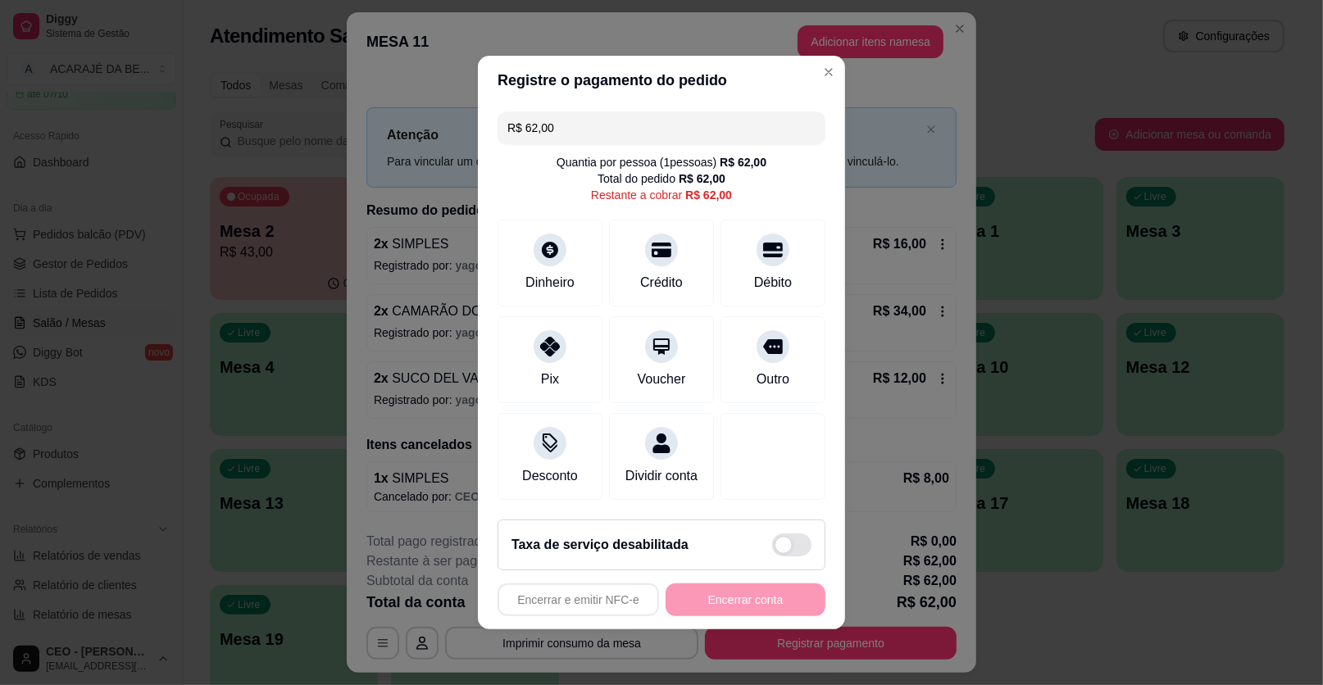
drag, startPoint x: 522, startPoint y: 128, endPoint x: 811, endPoint y: 135, distance: 289.4
click at [811, 135] on div "R$ 62,00" at bounding box center [662, 127] width 328 height 33
click at [666, 254] on div at bounding box center [661, 245] width 36 height 36
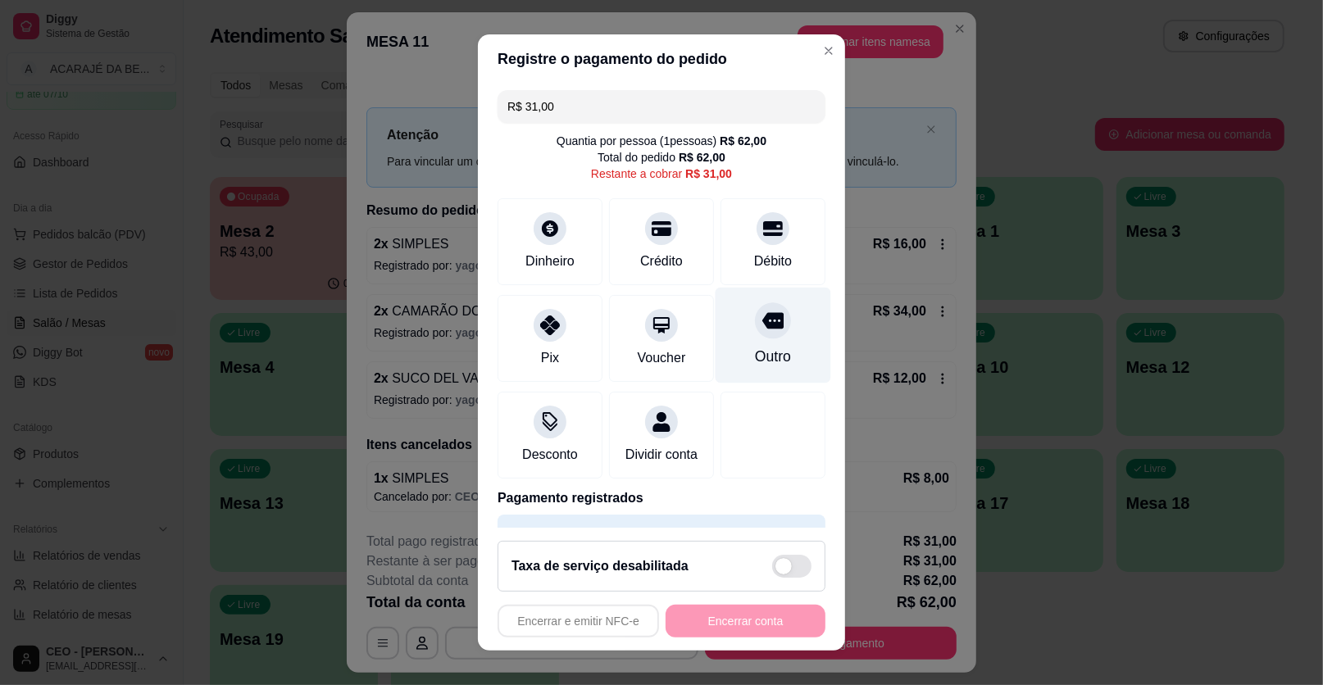
drag, startPoint x: 730, startPoint y: 249, endPoint x: 709, endPoint y: 315, distance: 68.9
click at [728, 249] on div "Débito" at bounding box center [772, 241] width 105 height 87
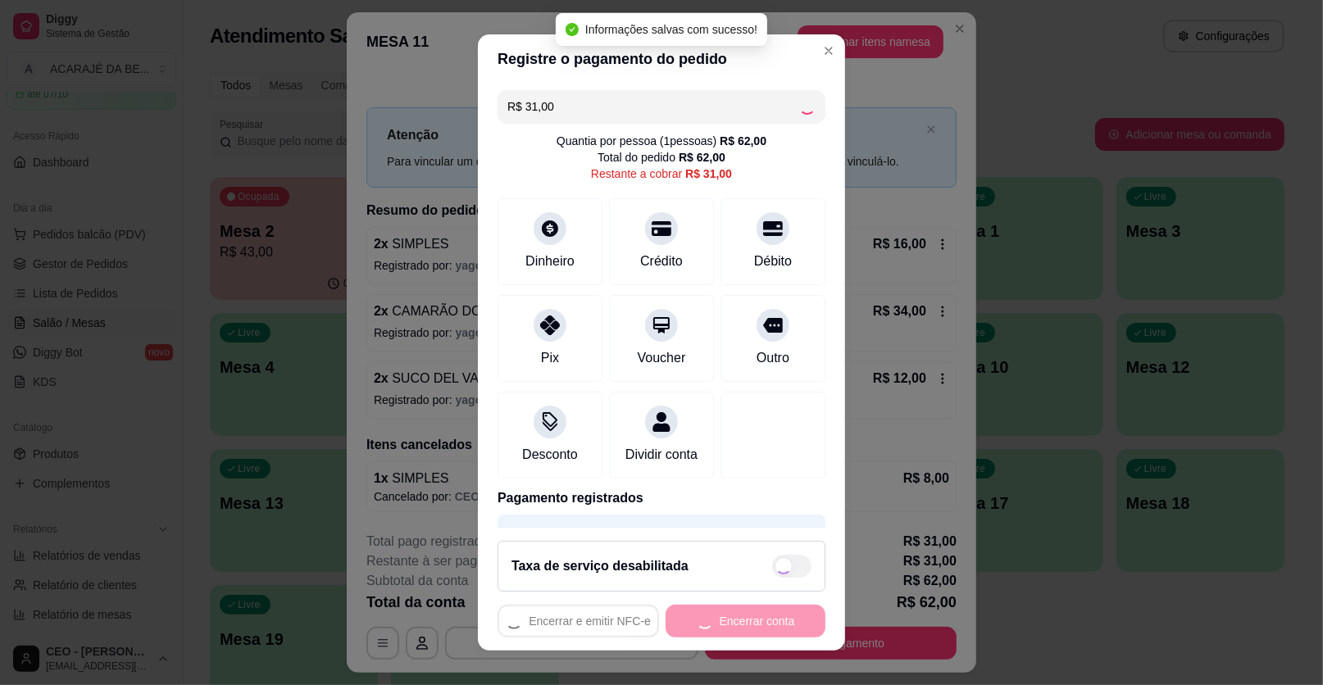
type input "R$ 0,00"
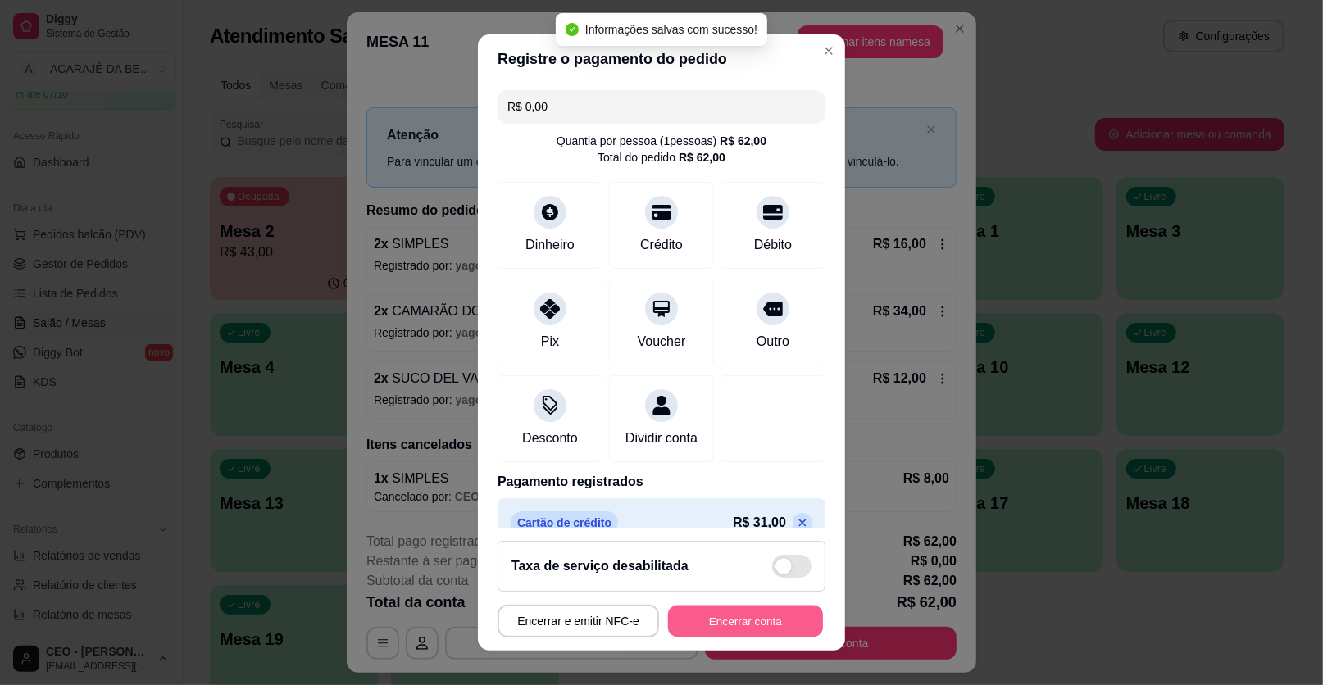
click at [760, 628] on button "Encerrar conta" at bounding box center [745, 622] width 155 height 32
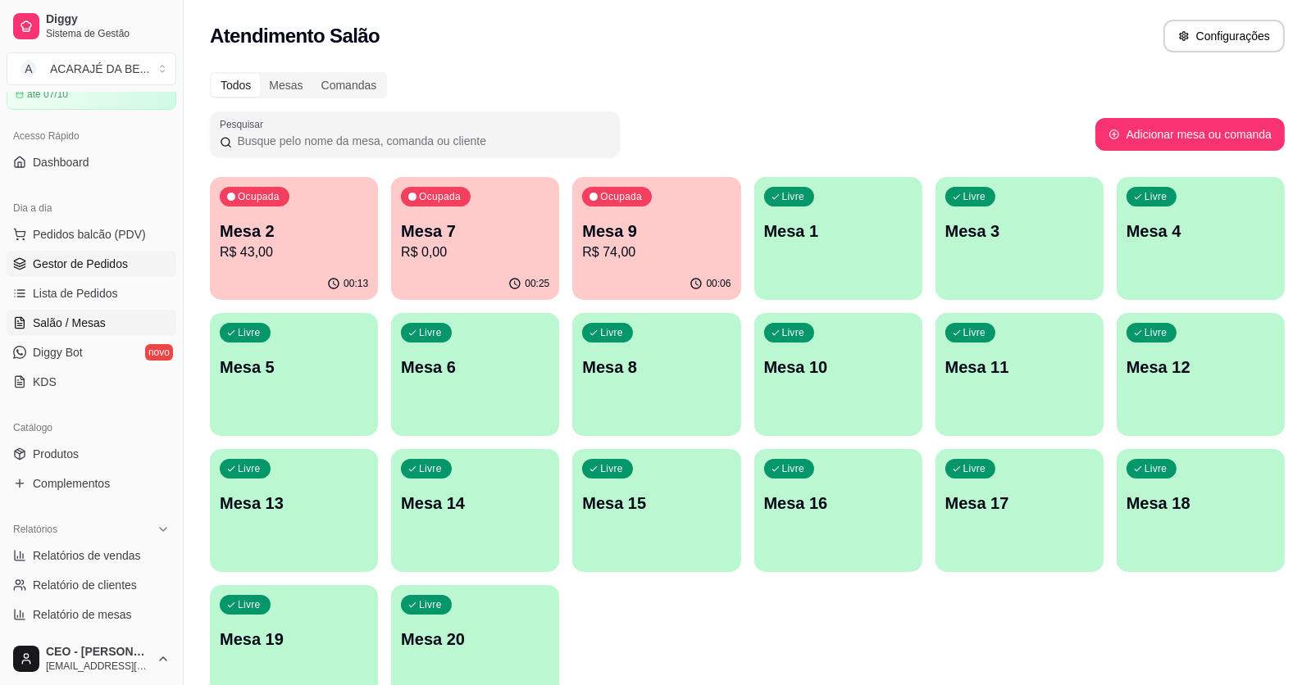
click at [124, 267] on span "Gestor de Pedidos" at bounding box center [80, 264] width 95 height 16
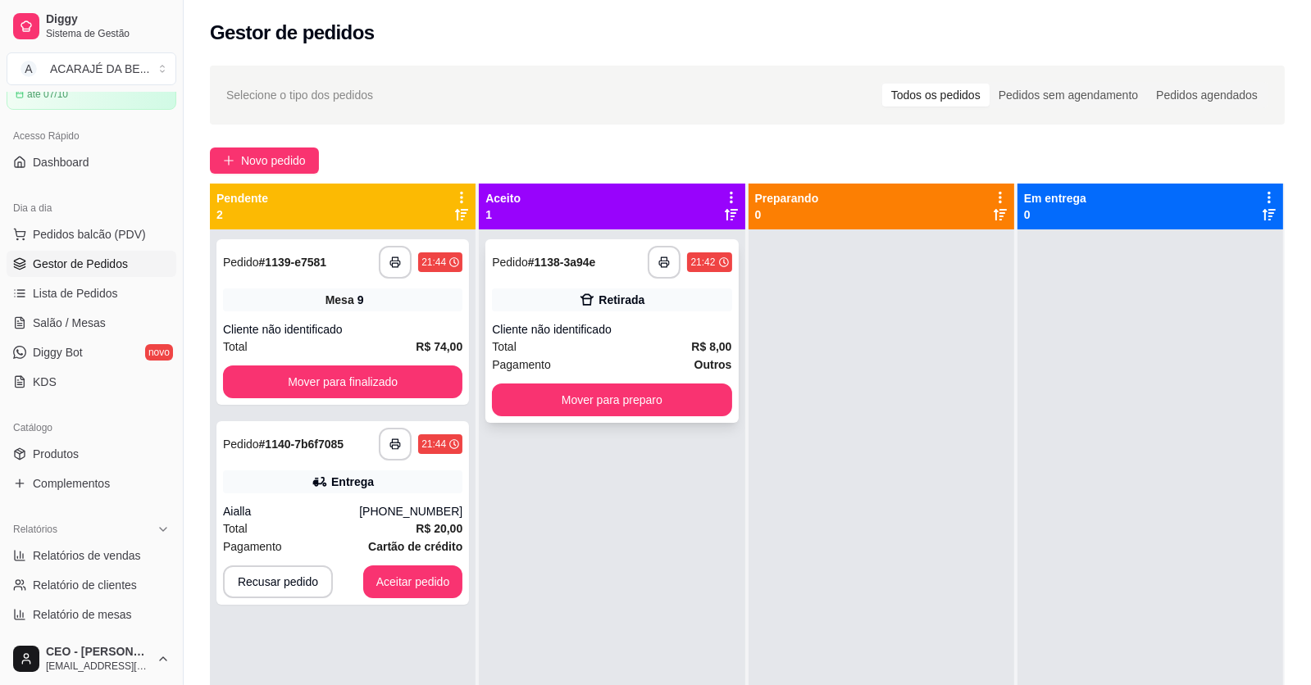
click at [584, 321] on div "Cliente não identificado" at bounding box center [611, 329] width 239 height 16
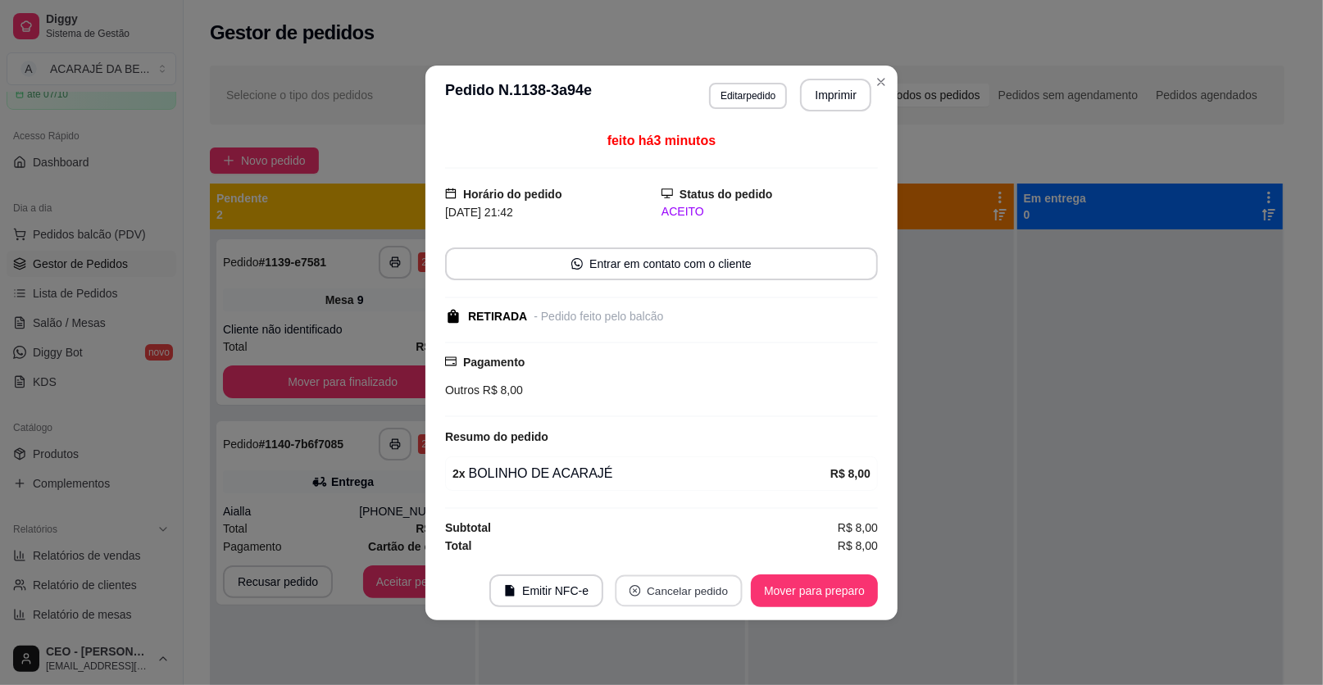
click at [675, 594] on button "Cancelar pedido" at bounding box center [678, 591] width 127 height 32
click at [720, 542] on button "Sim" at bounding box center [725, 548] width 66 height 33
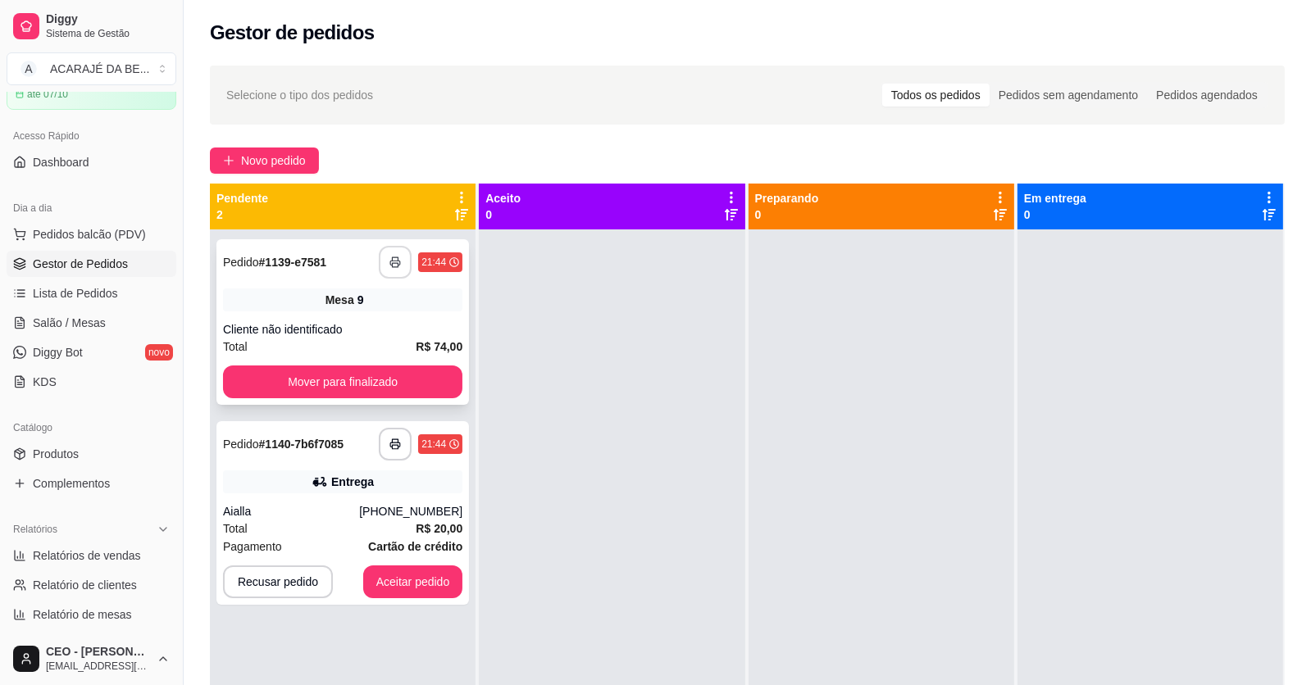
click at [395, 269] on button "button" at bounding box center [395, 262] width 33 height 33
click at [405, 392] on button "Mover para finalizado" at bounding box center [342, 382] width 232 height 32
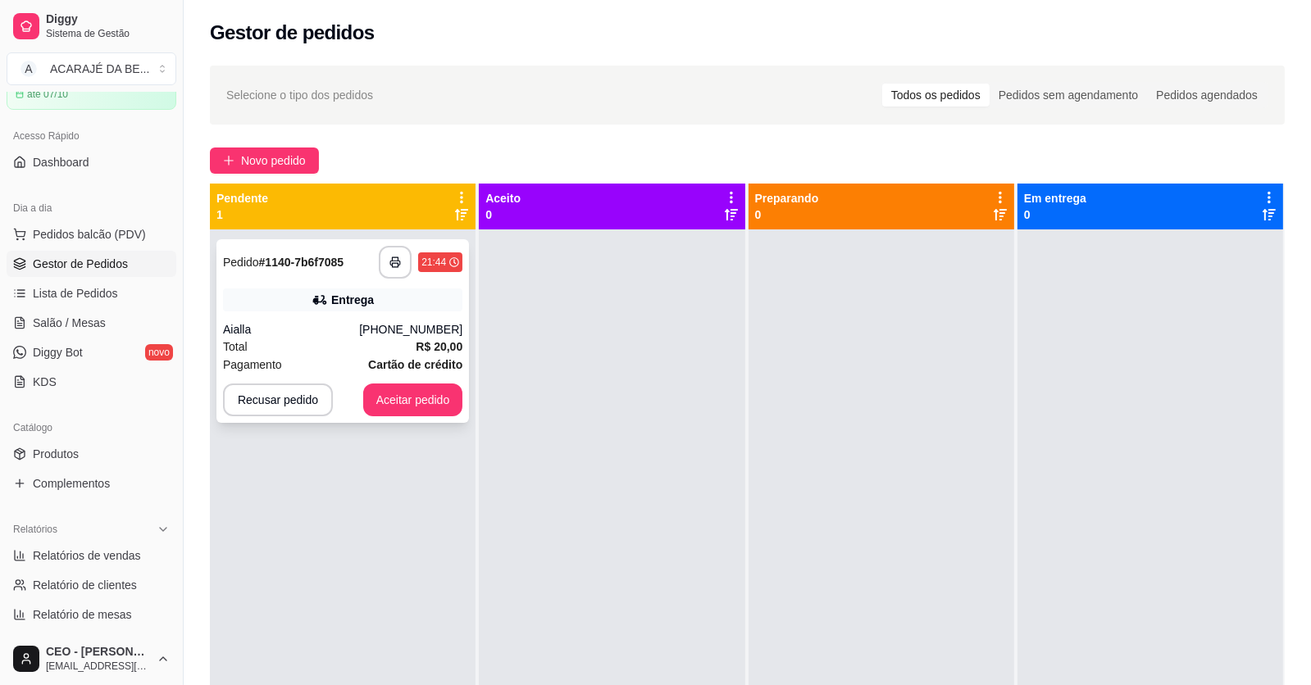
click at [384, 291] on div "Entrega" at bounding box center [342, 300] width 239 height 23
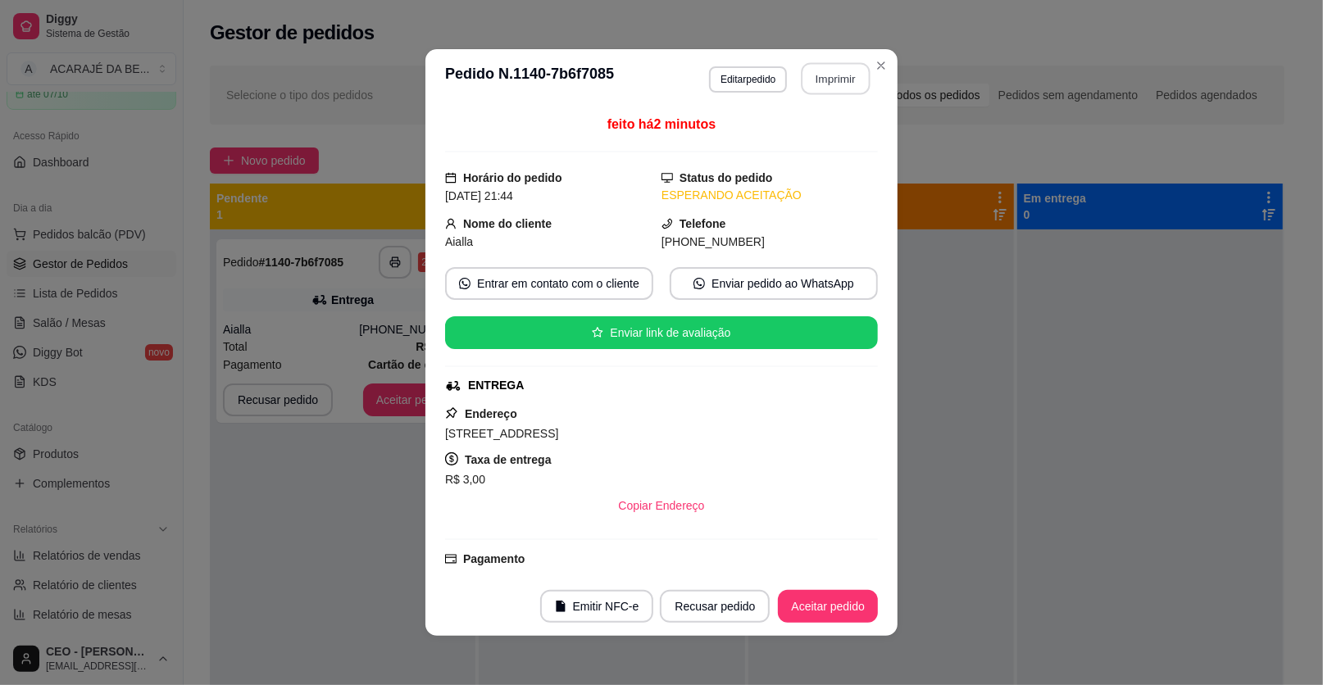
click at [814, 87] on button "Imprimir" at bounding box center [836, 79] width 69 height 32
click at [802, 602] on button "Aceitar pedido" at bounding box center [828, 606] width 100 height 33
click at [801, 602] on div "Recusar pedido Aceitar pedido" at bounding box center [746, 606] width 264 height 33
click at [799, 603] on div "Recusar pedido Aceitar pedido" at bounding box center [746, 606] width 264 height 33
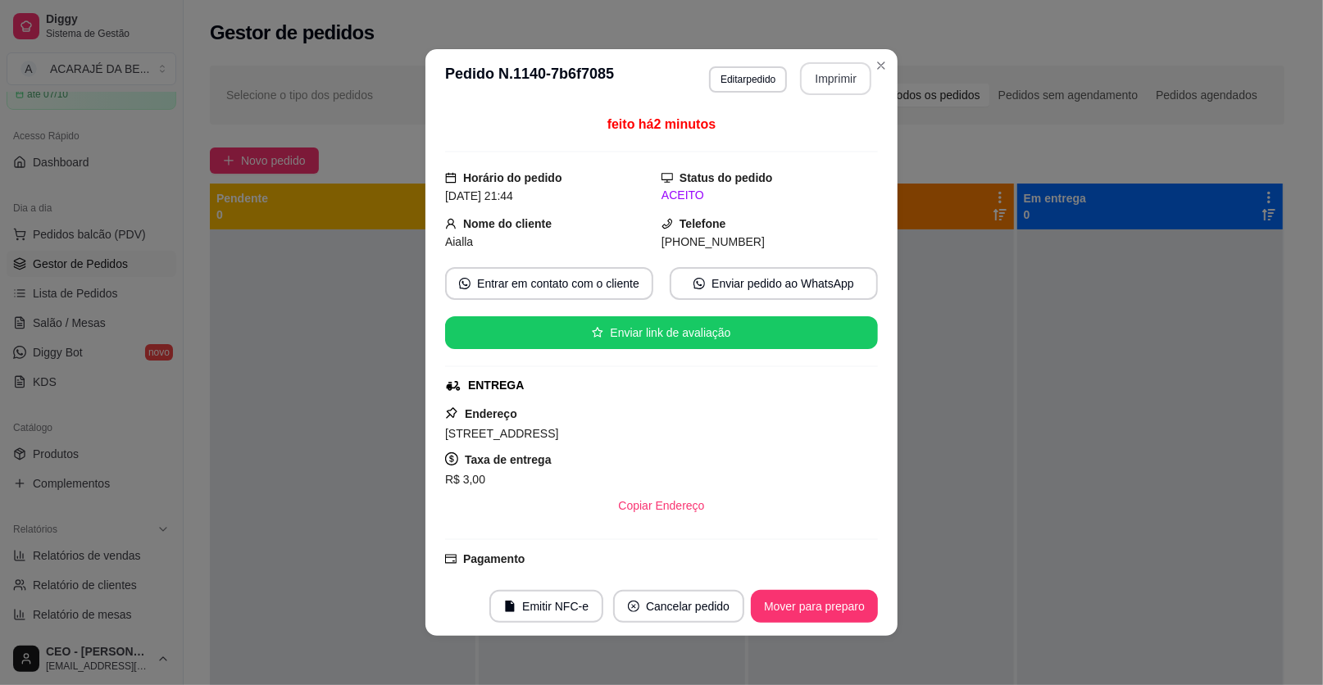
click at [799, 603] on button "Mover para preparo" at bounding box center [814, 606] width 127 height 33
click at [799, 603] on div "Mover para preparo" at bounding box center [814, 606] width 127 height 33
click at [799, 603] on div "Mover para preparo" at bounding box center [803, 606] width 150 height 33
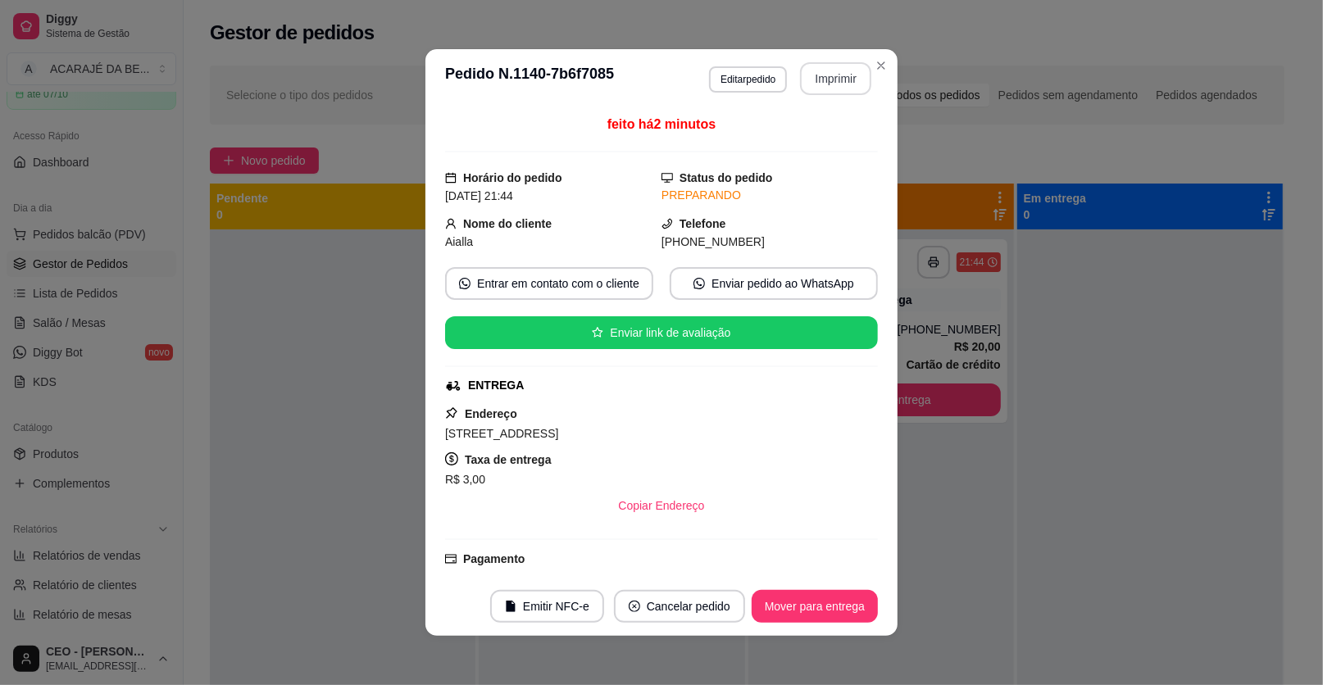
click at [799, 603] on button "Mover para entrega" at bounding box center [815, 606] width 126 height 33
click at [799, 603] on div "Mover para entrega" at bounding box center [803, 606] width 149 height 33
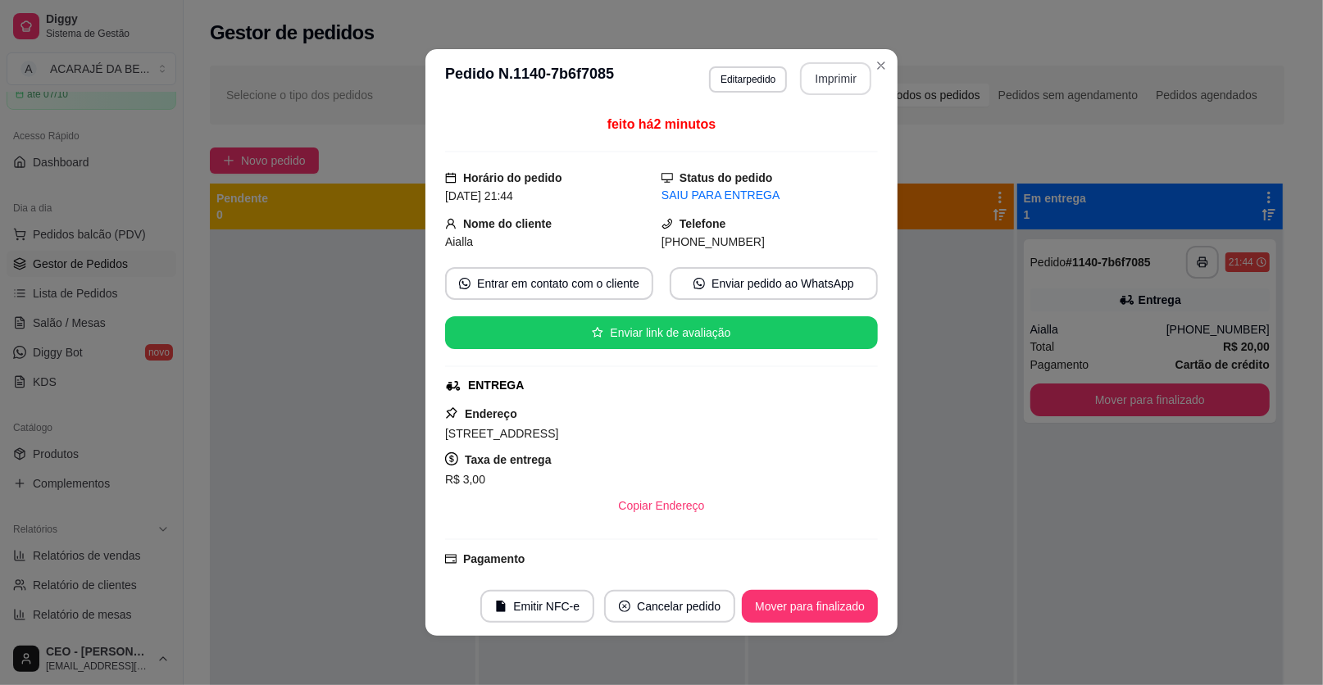
click at [799, 603] on button "Mover para finalizado" at bounding box center [810, 606] width 136 height 33
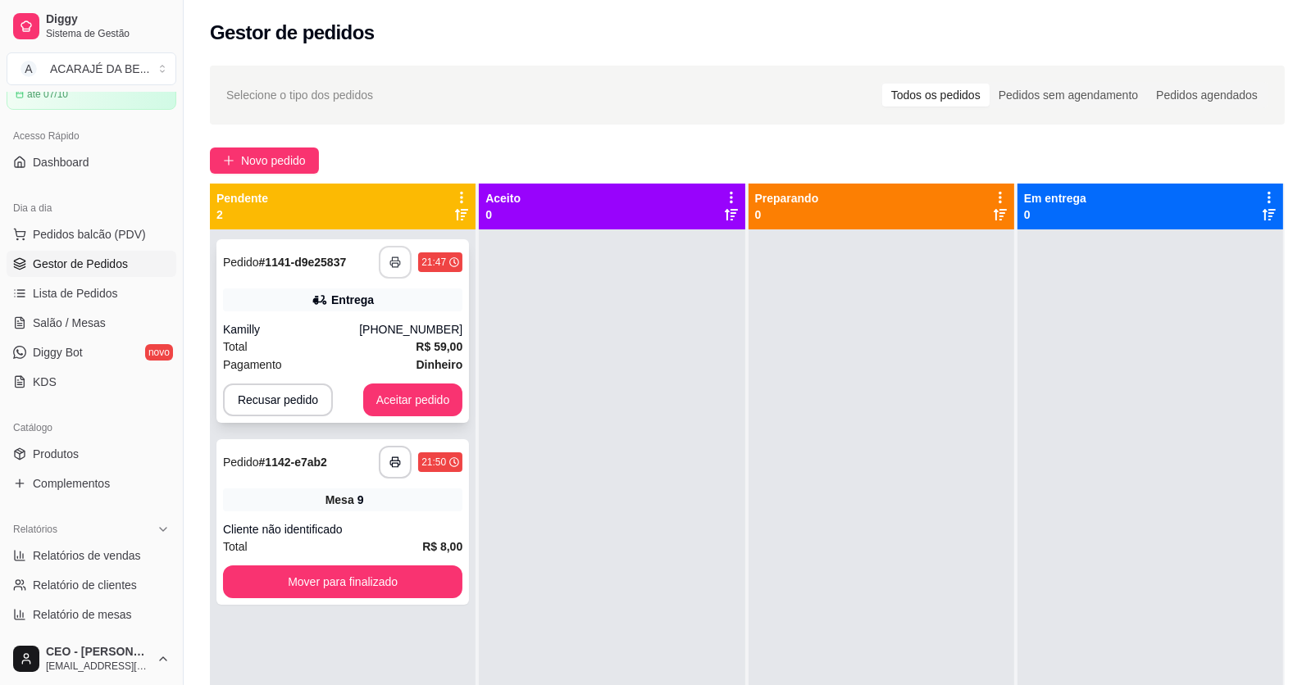
click at [395, 259] on icon "button" at bounding box center [394, 262] width 11 height 11
click at [389, 470] on button "button" at bounding box center [395, 462] width 33 height 33
click at [332, 582] on button "Mover para finalizado" at bounding box center [342, 582] width 239 height 33
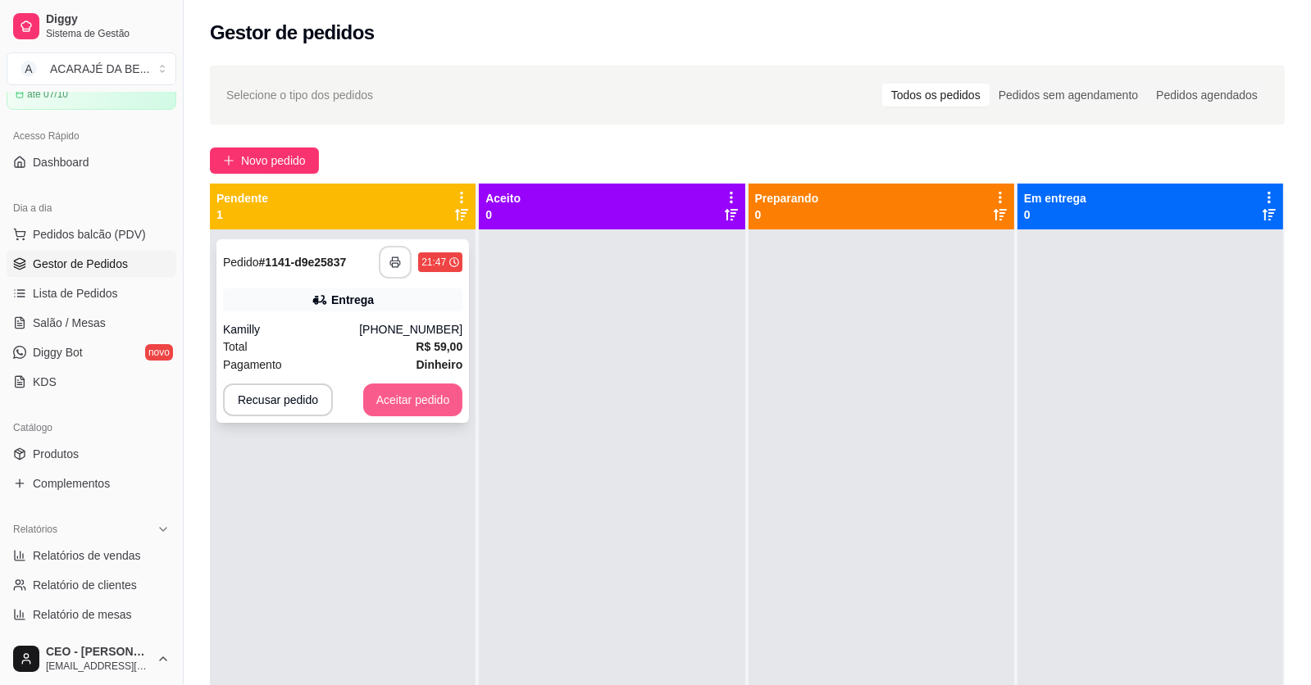
click at [396, 401] on button "Aceitar pedido" at bounding box center [413, 400] width 100 height 33
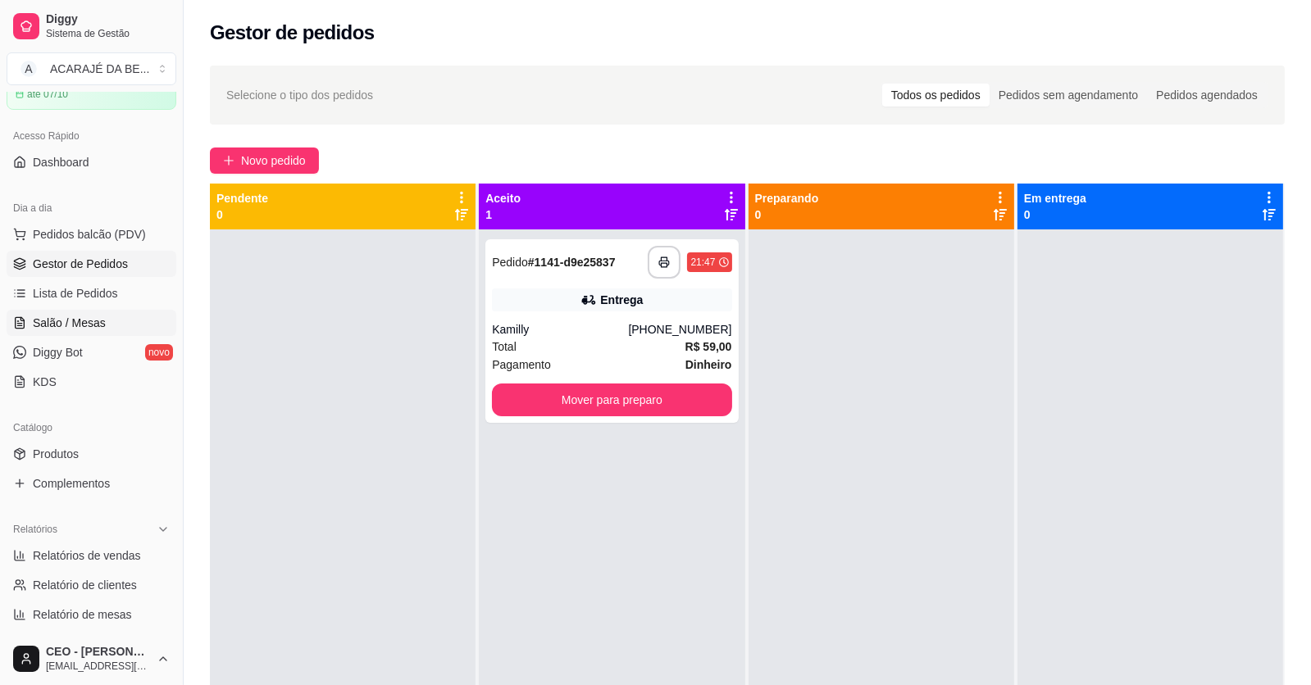
click at [58, 325] on span "Salão / Mesas" at bounding box center [69, 323] width 73 height 16
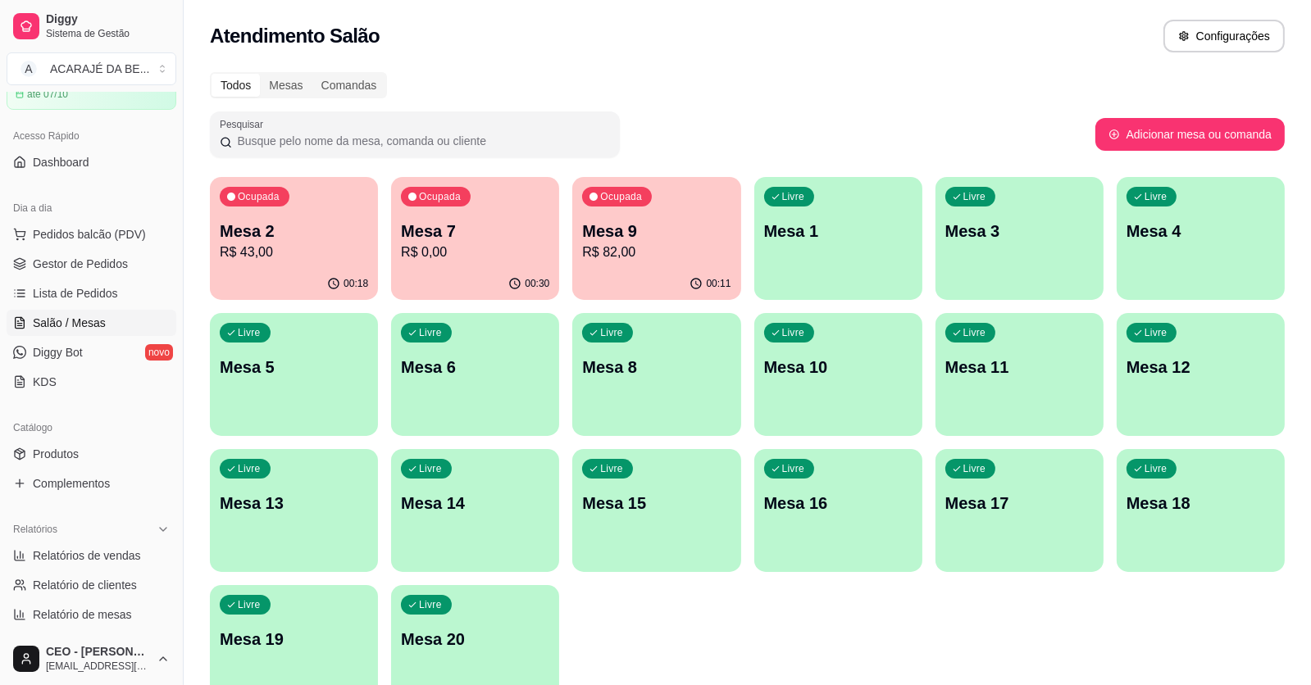
click at [348, 256] on p "R$ 43,00" at bounding box center [294, 253] width 148 height 20
click at [77, 266] on span "Gestor de Pedidos" at bounding box center [80, 264] width 95 height 16
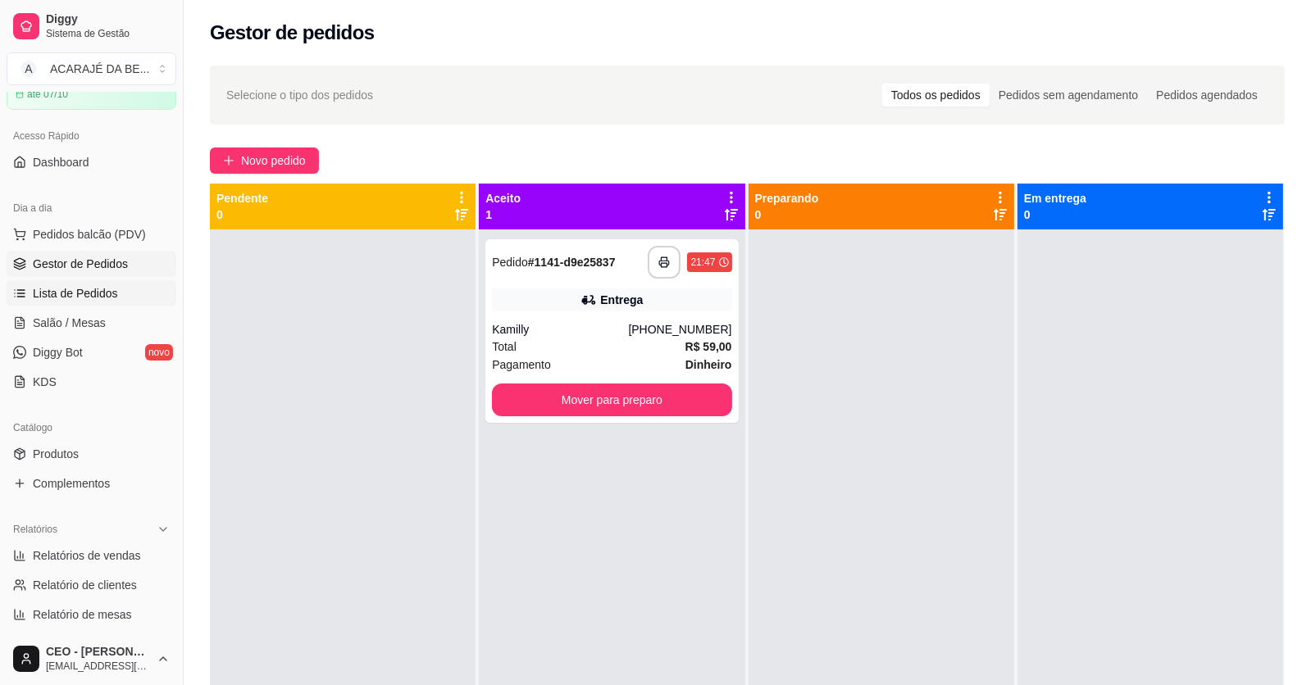
click at [75, 291] on span "Lista de Pedidos" at bounding box center [75, 293] width 85 height 16
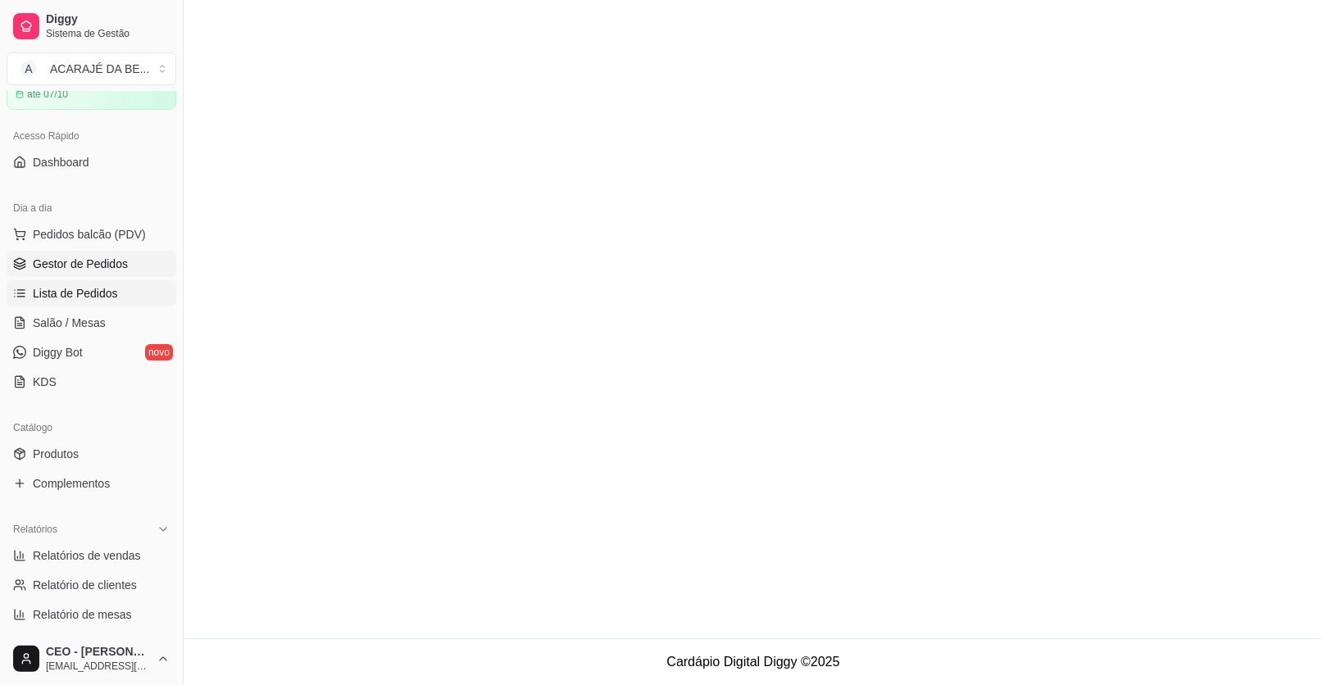
click at [81, 258] on span "Gestor de Pedidos" at bounding box center [80, 264] width 95 height 16
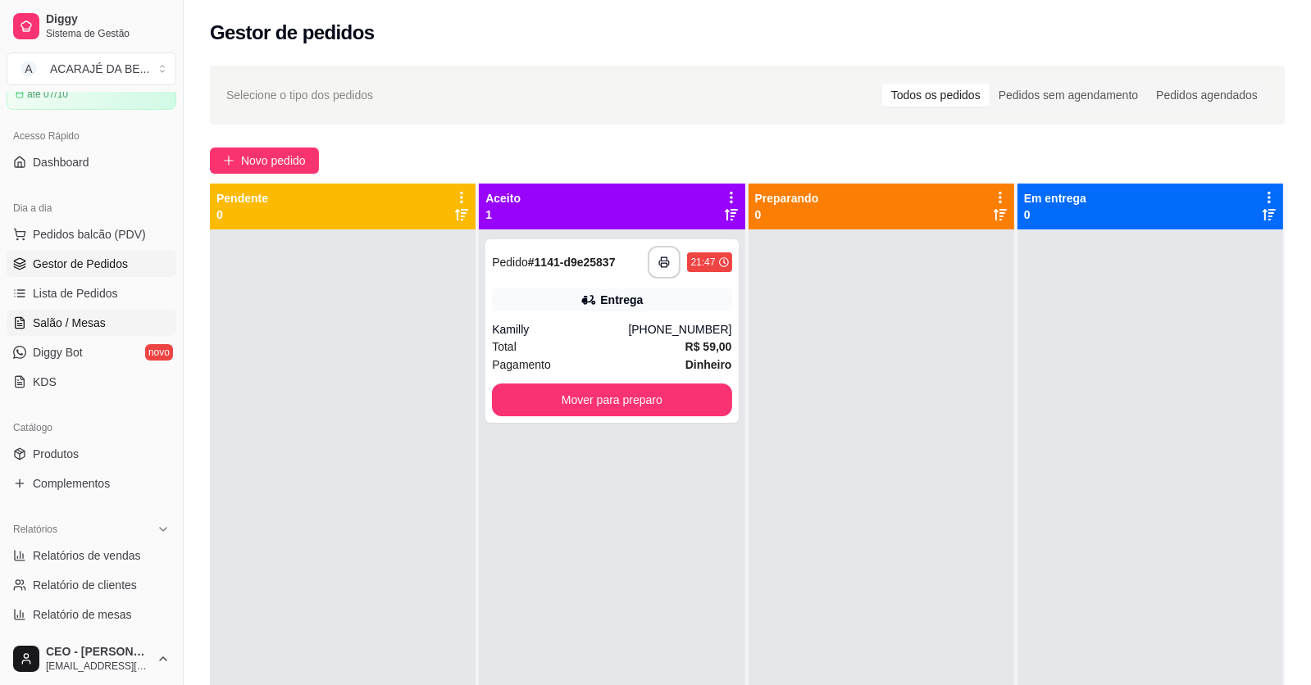
click at [63, 318] on span "Salão / Mesas" at bounding box center [69, 323] width 73 height 16
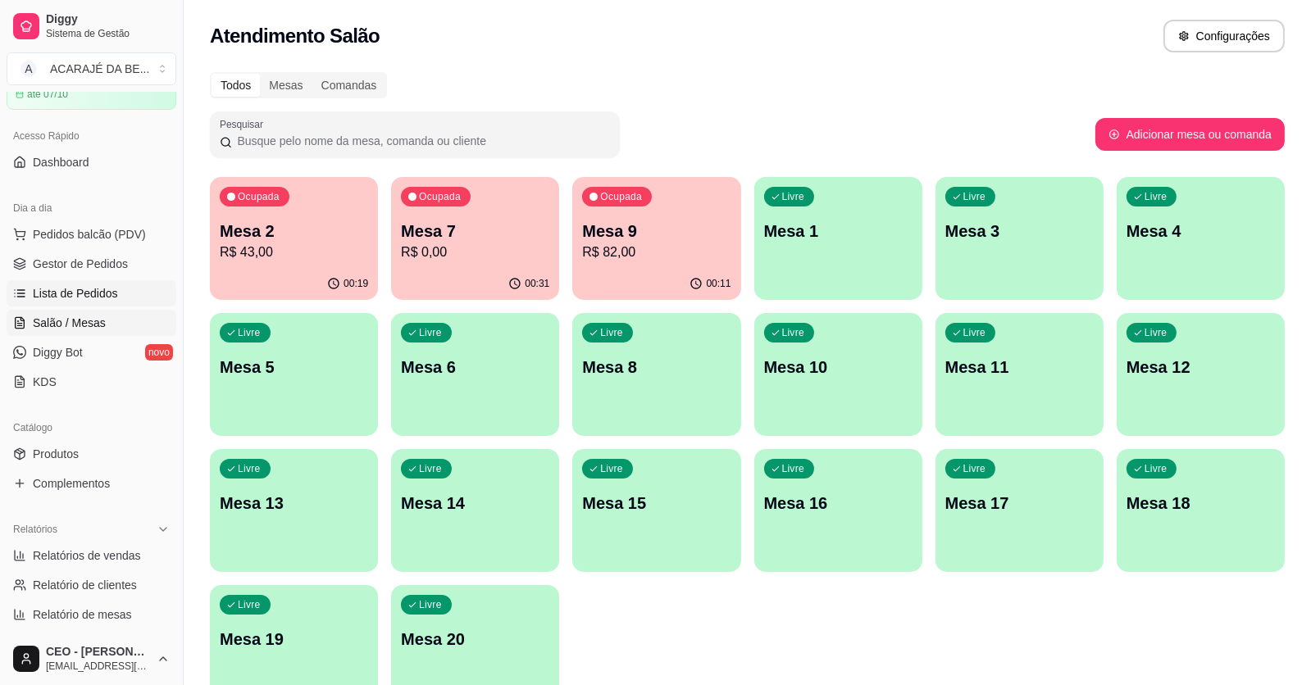
click at [71, 297] on span "Lista de Pedidos" at bounding box center [75, 293] width 85 height 16
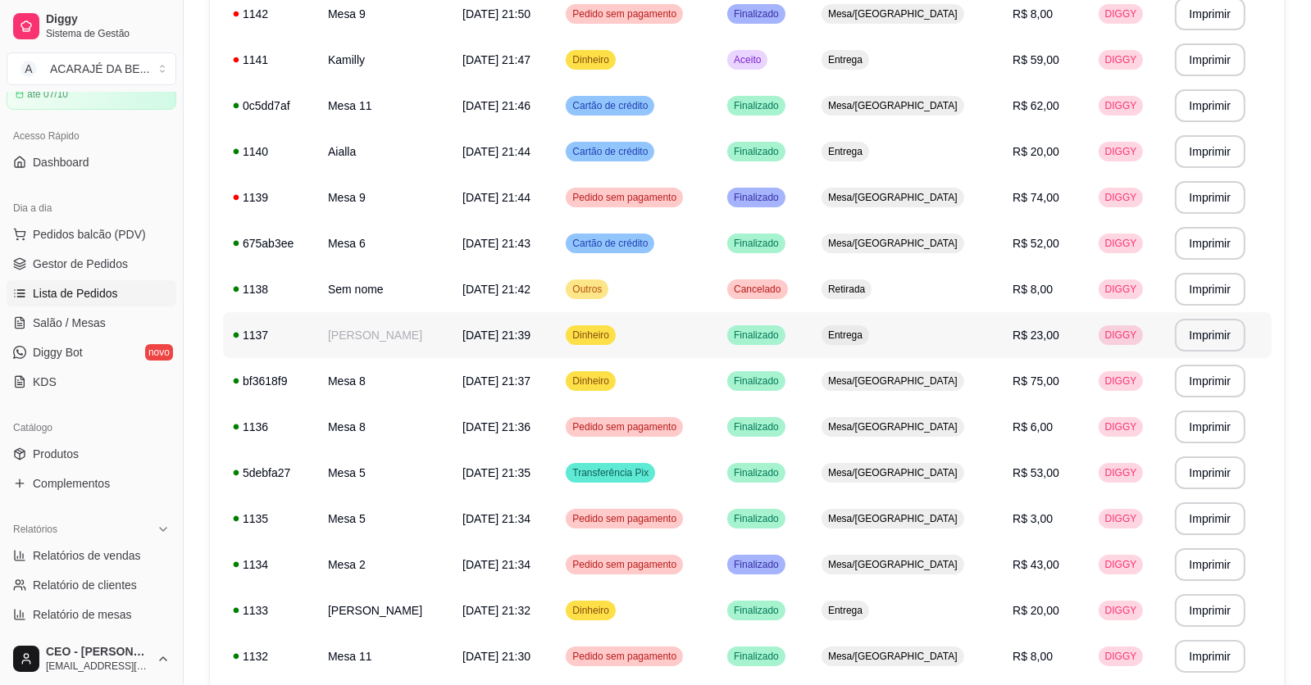
scroll to position [163, 0]
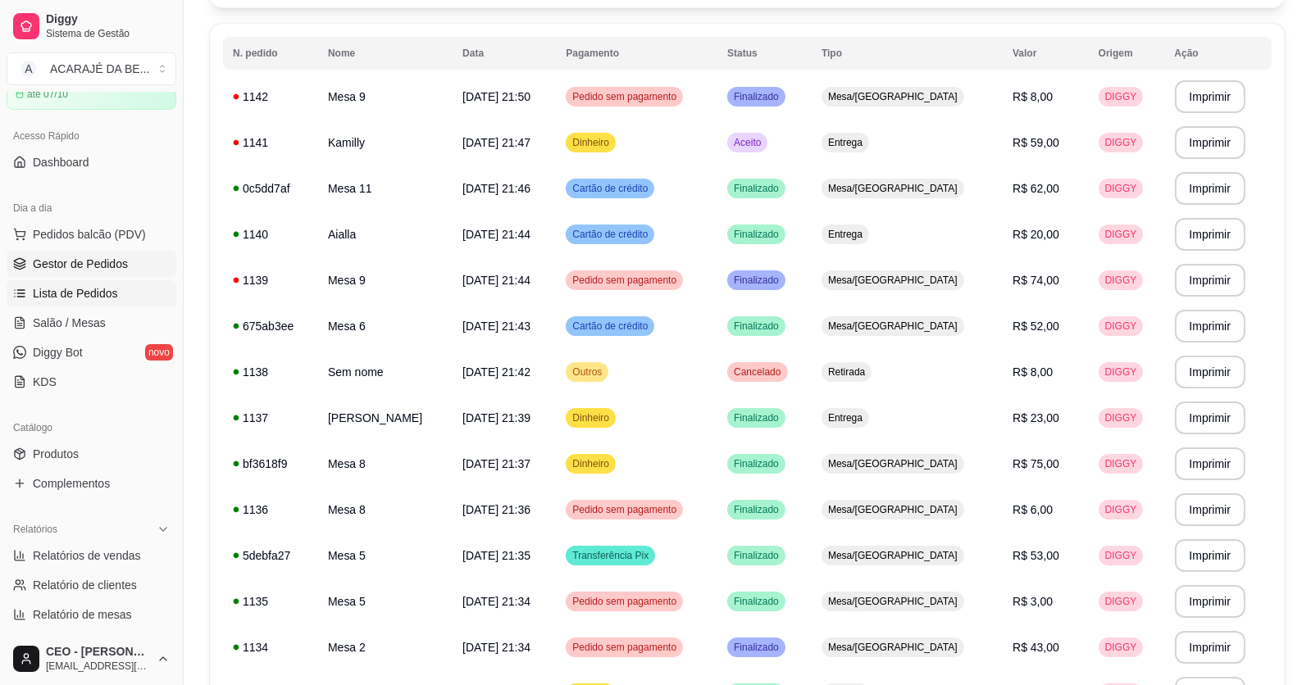
click at [68, 268] on span "Gestor de Pedidos" at bounding box center [80, 264] width 95 height 16
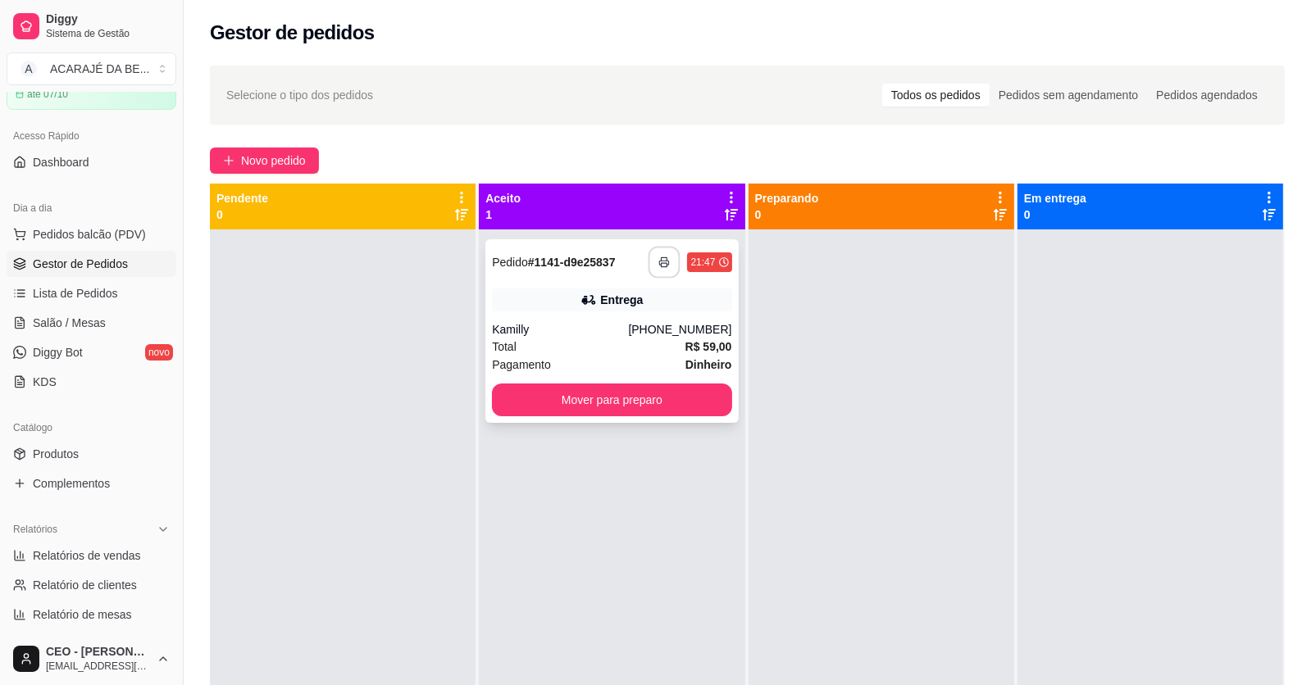
click at [660, 262] on icon "button" at bounding box center [664, 263] width 9 height 4
click at [647, 410] on button "Mover para preparo" at bounding box center [612, 400] width 232 height 32
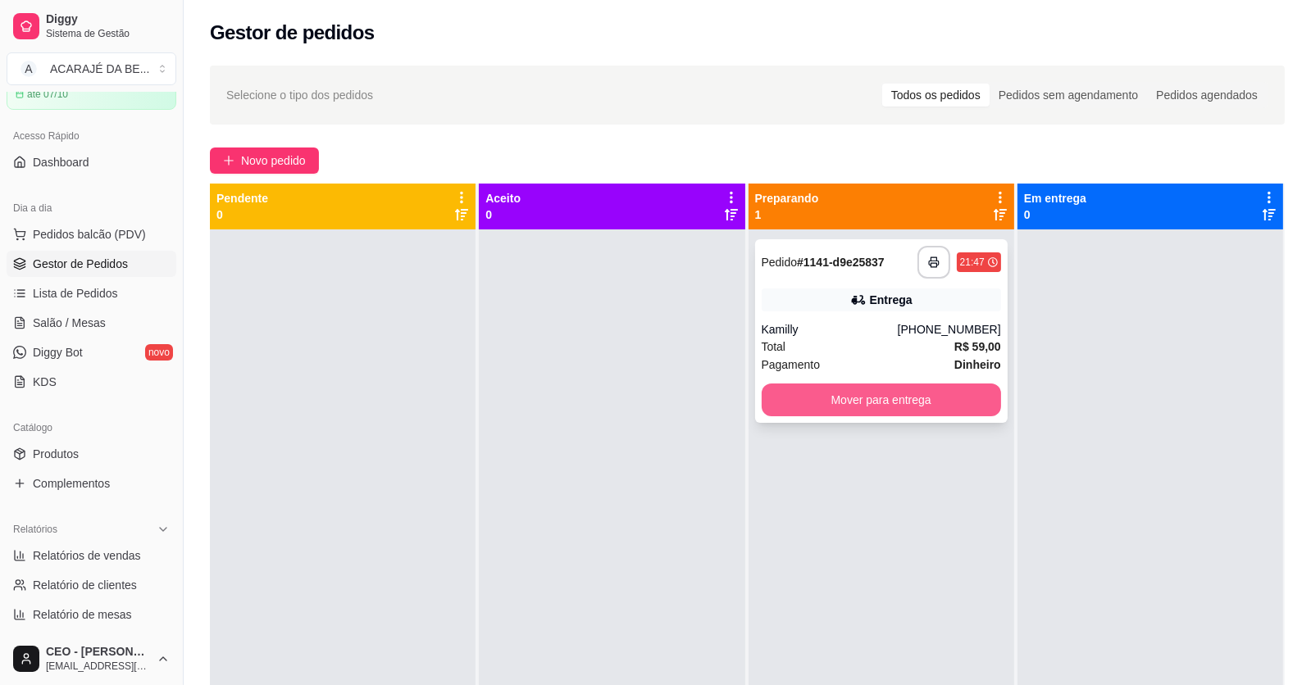
click at [921, 411] on button "Mover para entrega" at bounding box center [880, 400] width 239 height 33
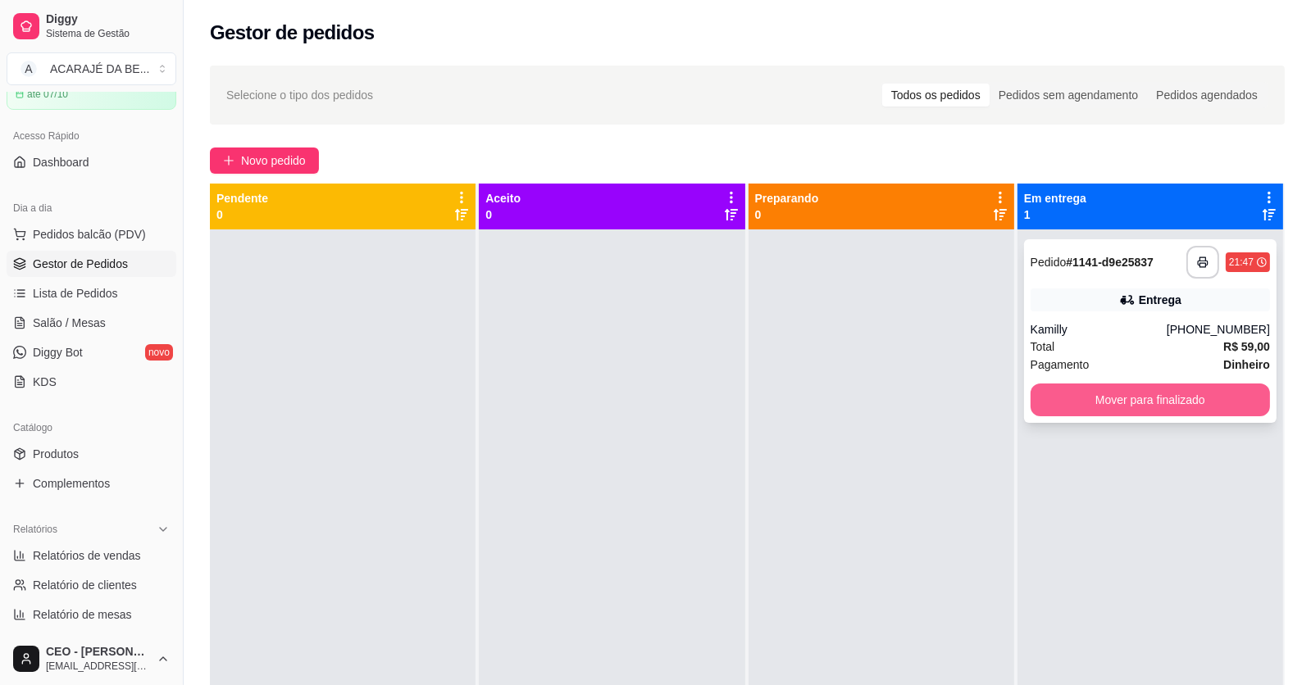
click at [1225, 395] on button "Mover para finalizado" at bounding box center [1149, 400] width 239 height 33
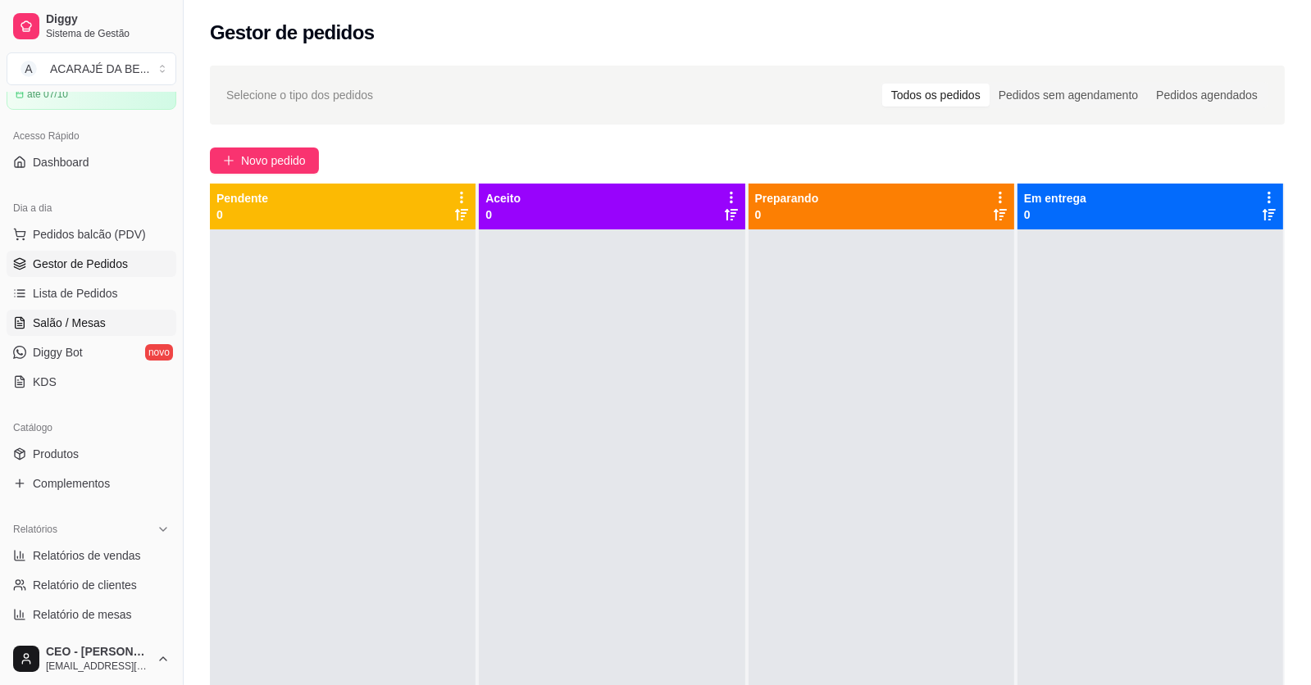
click at [84, 319] on span "Salão / Mesas" at bounding box center [69, 323] width 73 height 16
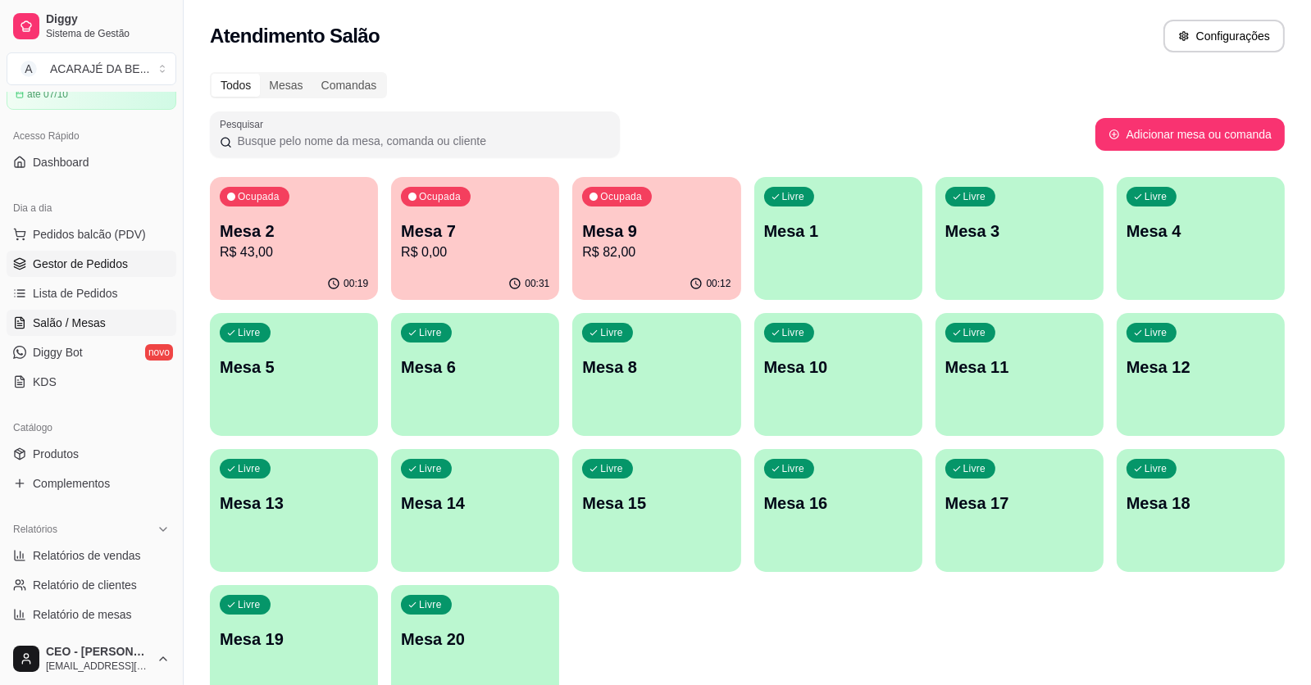
click at [134, 263] on link "Gestor de Pedidos" at bounding box center [92, 264] width 170 height 26
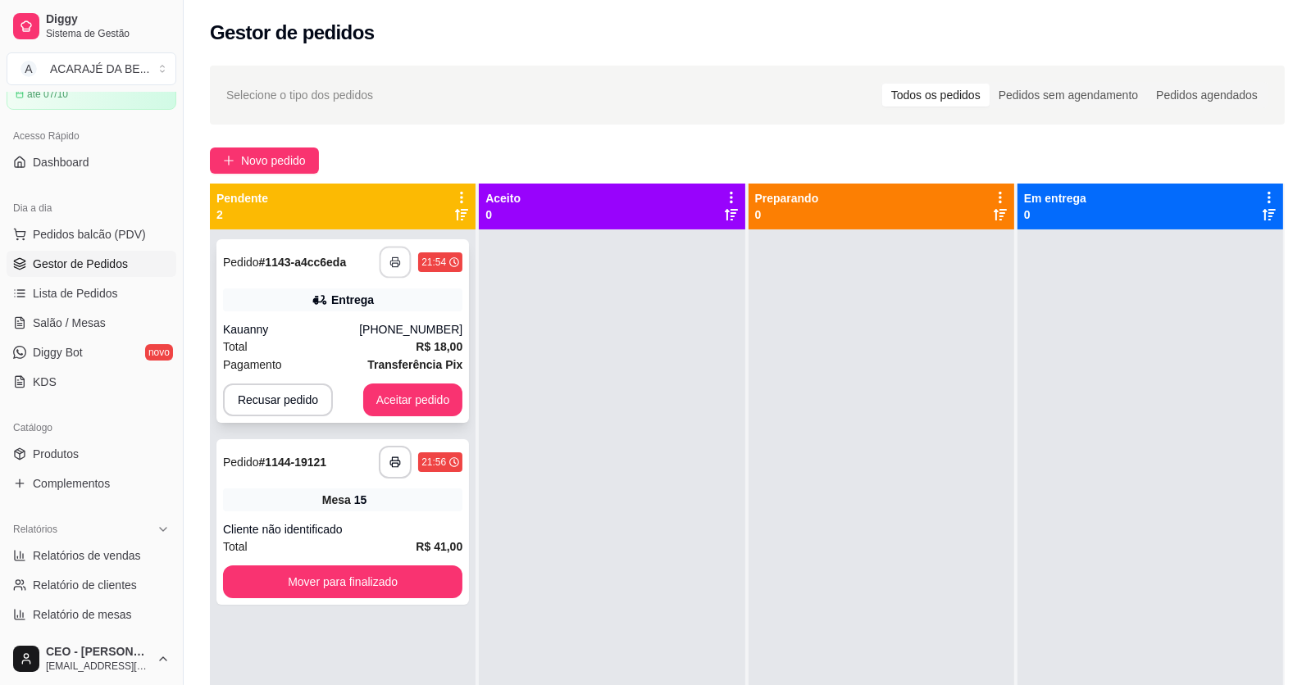
click at [384, 267] on button "button" at bounding box center [395, 263] width 32 height 32
click at [401, 472] on button "button" at bounding box center [395, 463] width 32 height 32
click at [397, 400] on button "Aceitar pedido" at bounding box center [413, 400] width 100 height 33
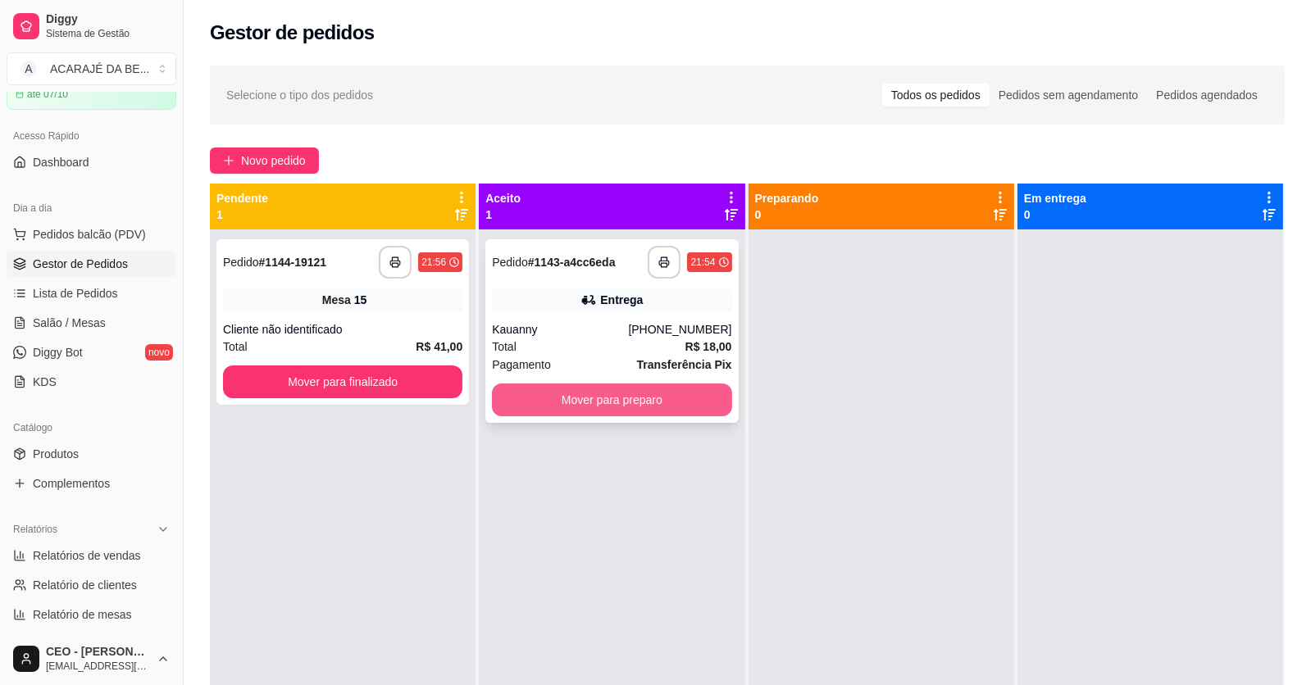
click at [662, 405] on button "Mover para preparo" at bounding box center [611, 400] width 239 height 33
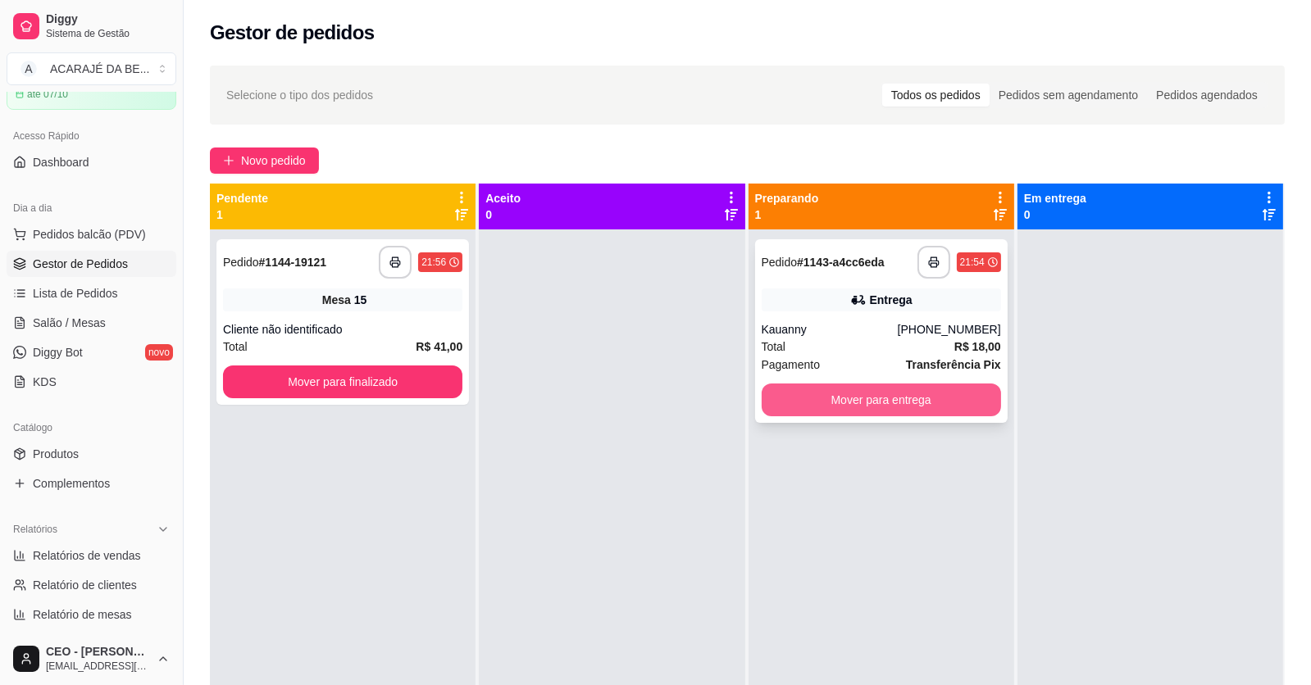
click at [866, 394] on button "Mover para entrega" at bounding box center [880, 400] width 239 height 33
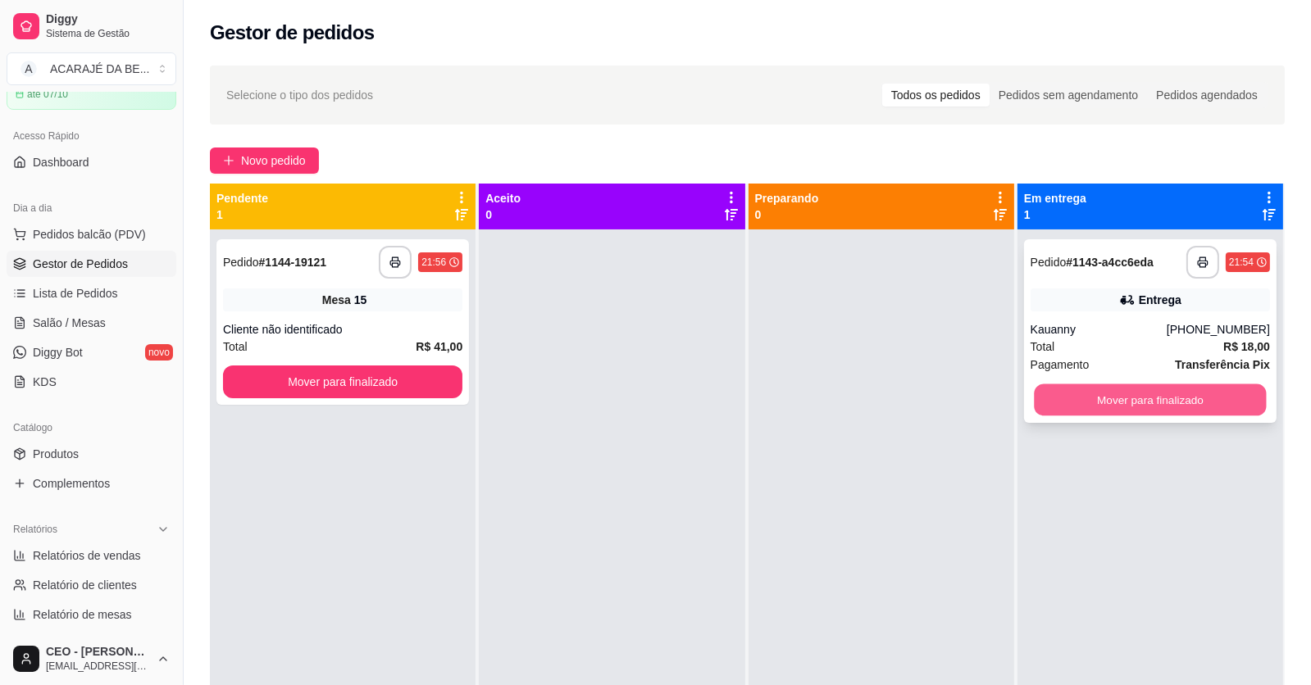
click at [1097, 398] on button "Mover para finalizado" at bounding box center [1150, 400] width 232 height 32
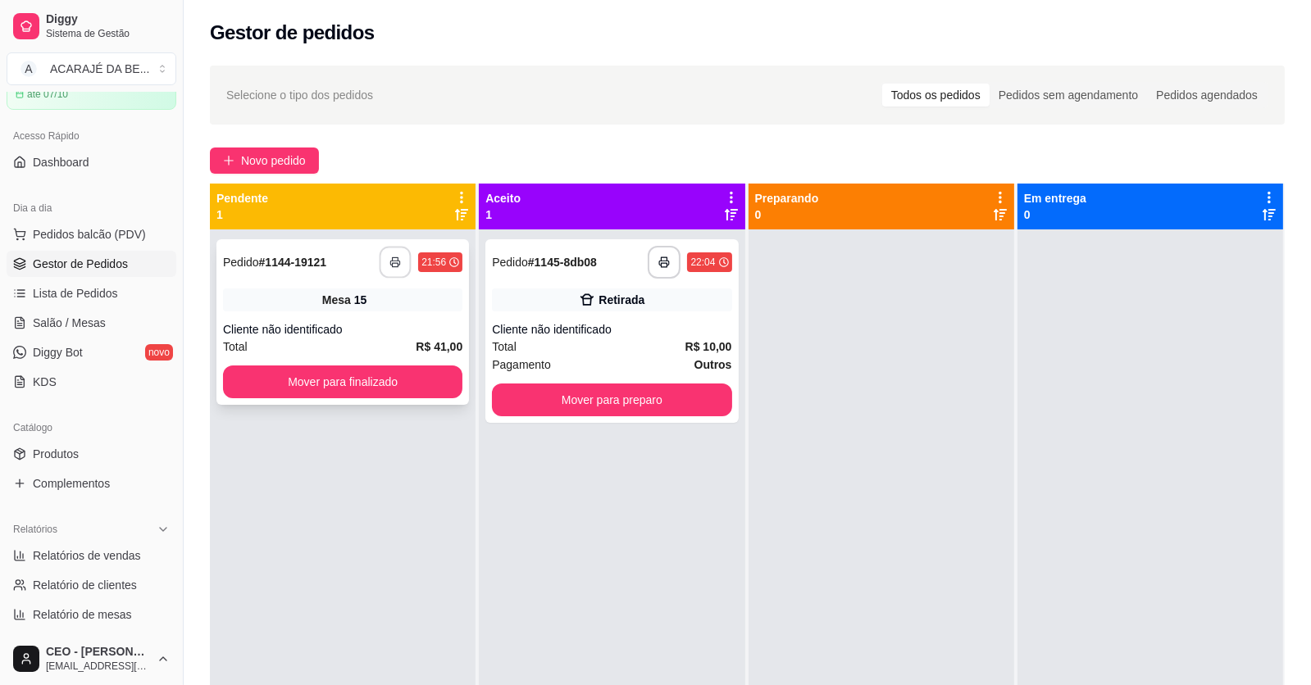
click at [404, 268] on button "button" at bounding box center [395, 263] width 32 height 32
click at [294, 376] on button "Mover para finalizado" at bounding box center [342, 382] width 239 height 33
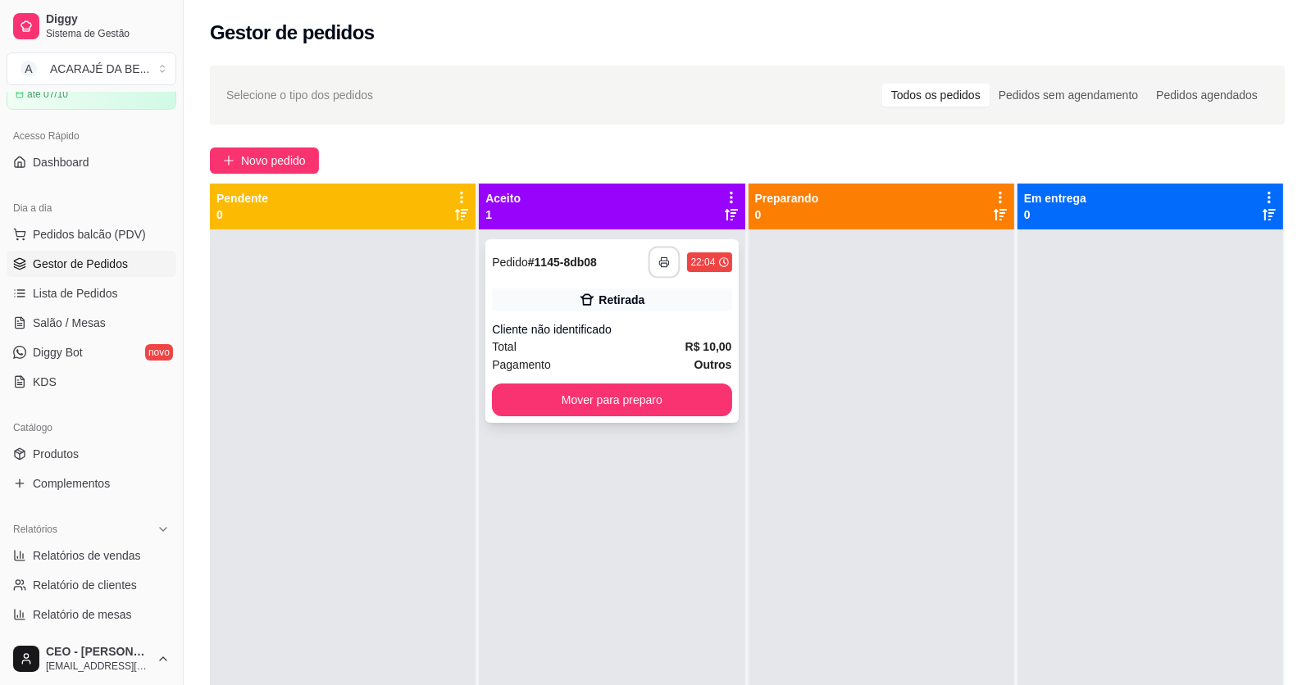
click at [661, 264] on icon "button" at bounding box center [664, 262] width 11 height 11
click at [644, 405] on button "Mover para preparo" at bounding box center [611, 400] width 239 height 33
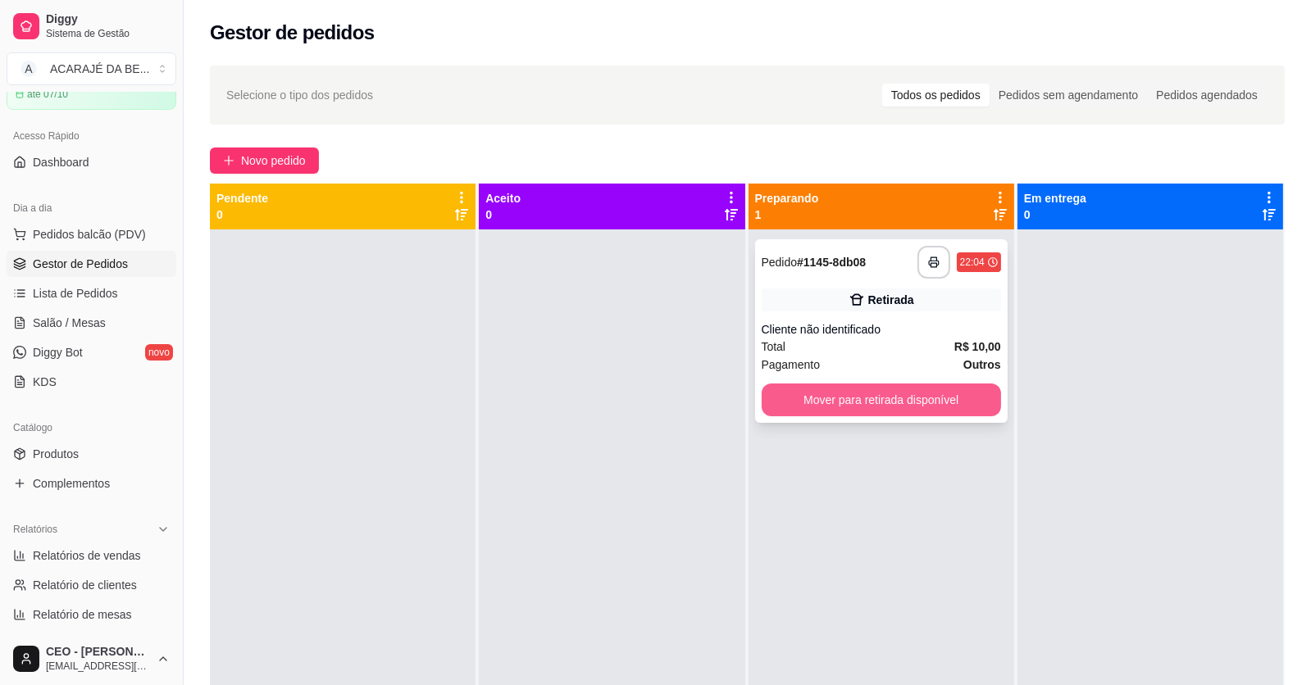
click at [956, 400] on button "Mover para retirada disponível" at bounding box center [880, 400] width 239 height 33
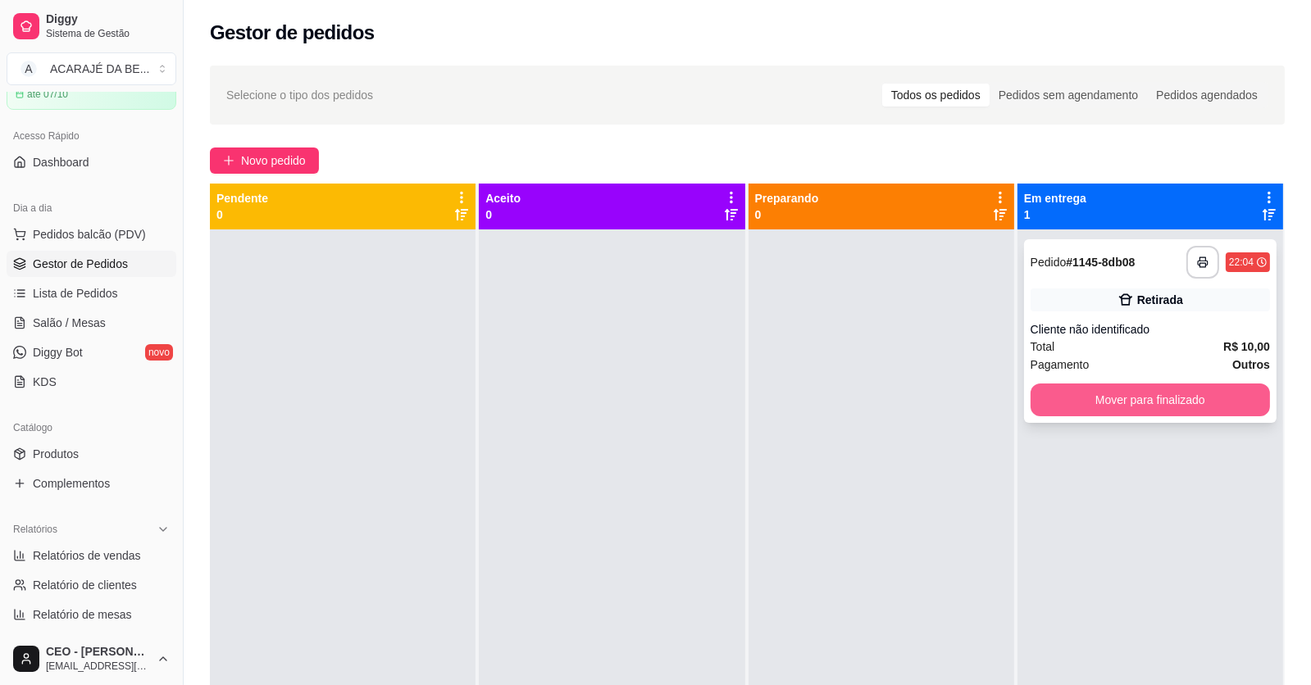
click at [1217, 402] on button "Mover para finalizado" at bounding box center [1149, 400] width 239 height 33
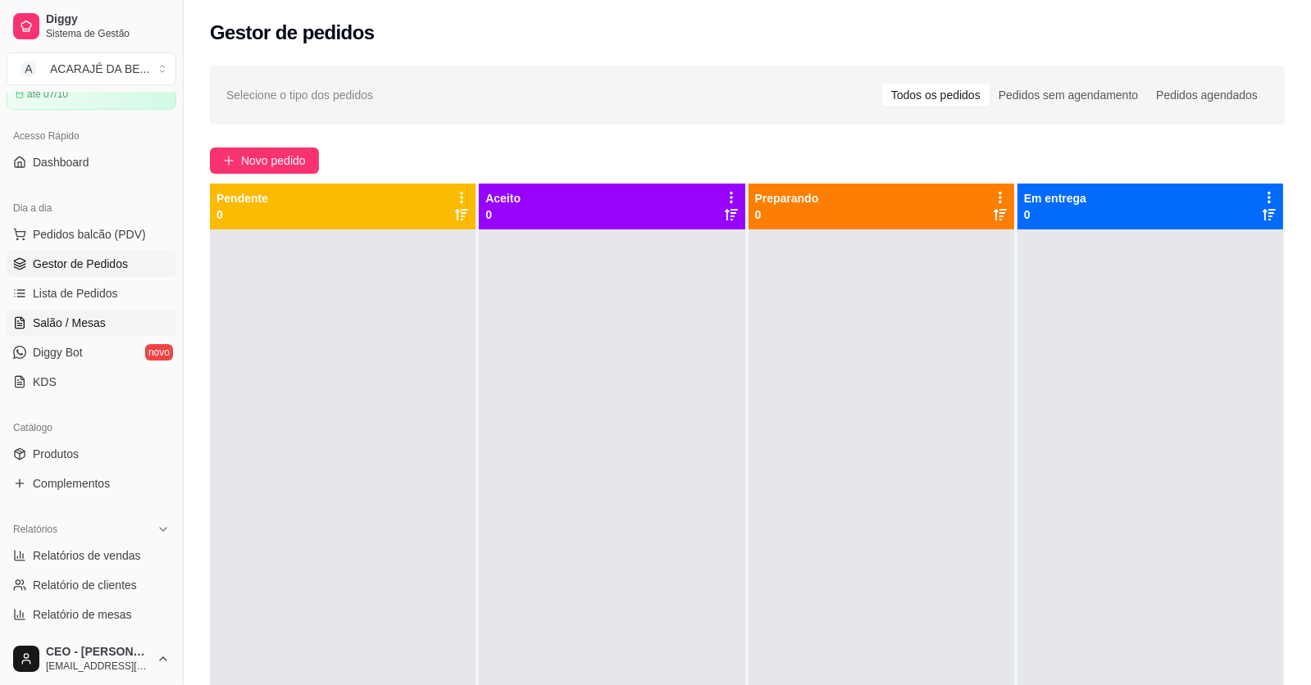
click at [51, 324] on span "Salão / Mesas" at bounding box center [69, 323] width 73 height 16
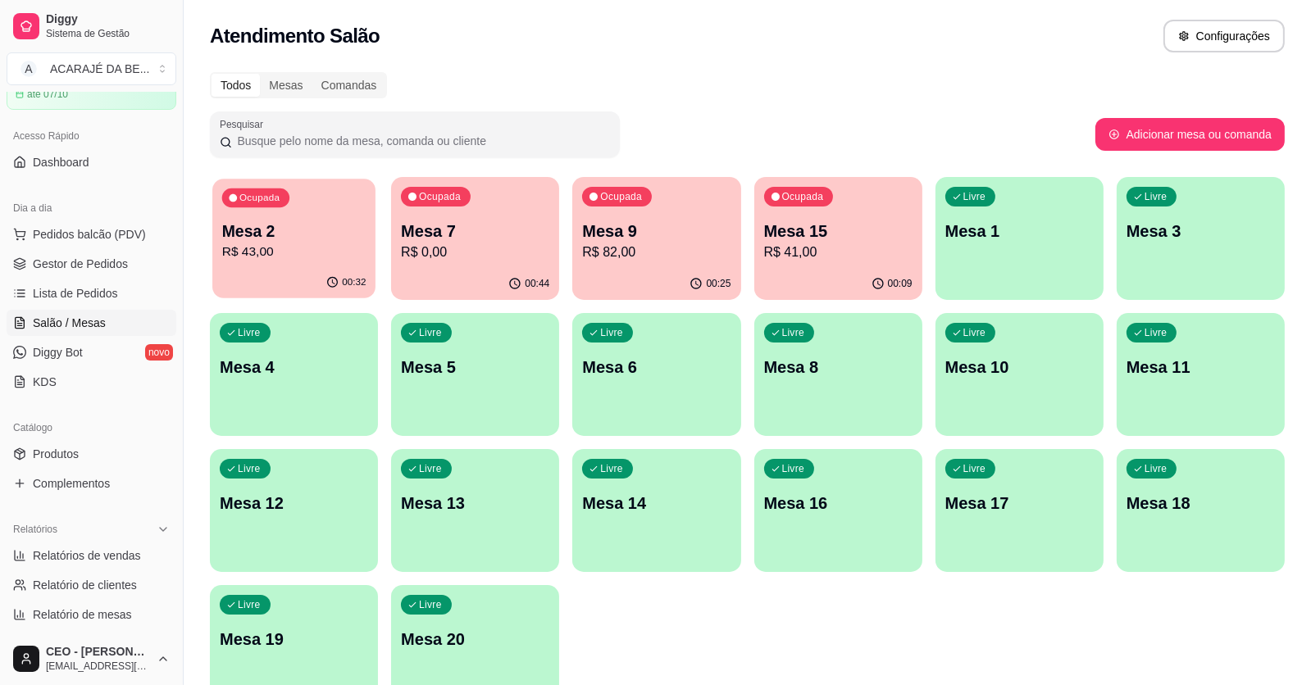
click at [243, 247] on p "R$ 43,00" at bounding box center [294, 252] width 144 height 19
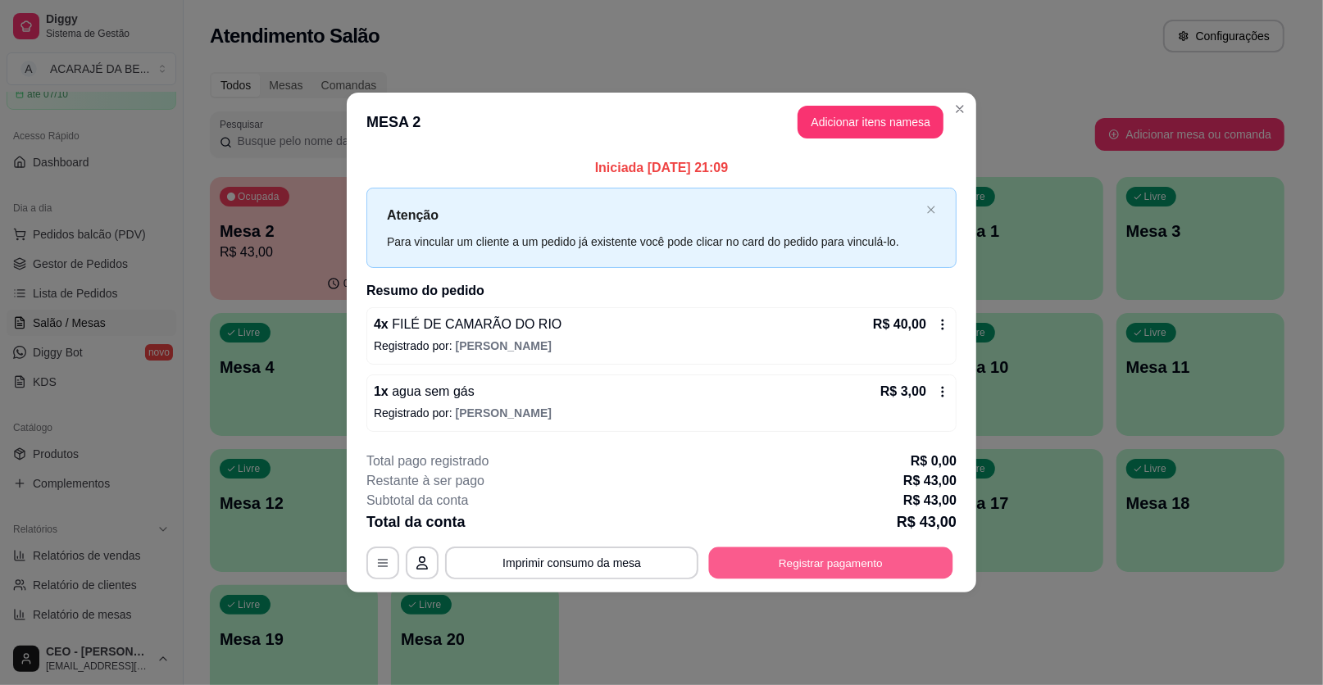
click at [849, 561] on button "Registrar pagamento" at bounding box center [831, 563] width 244 height 32
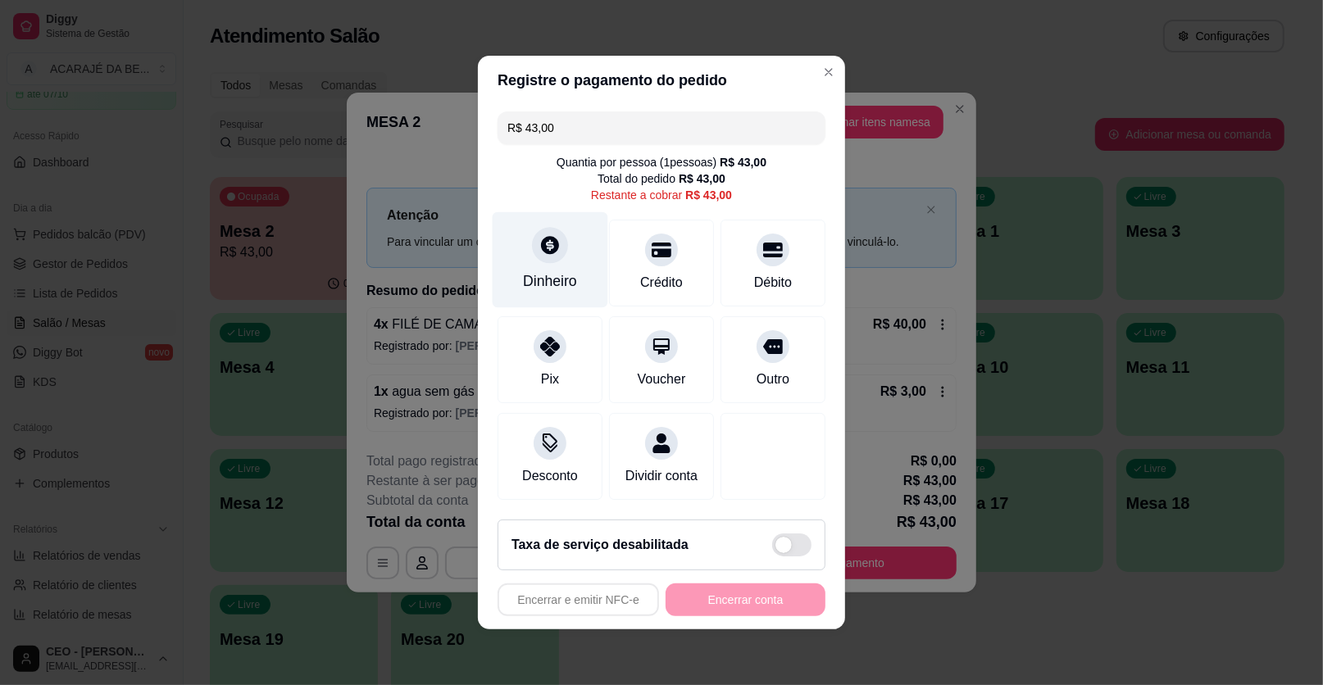
click at [546, 247] on icon at bounding box center [550, 245] width 18 height 18
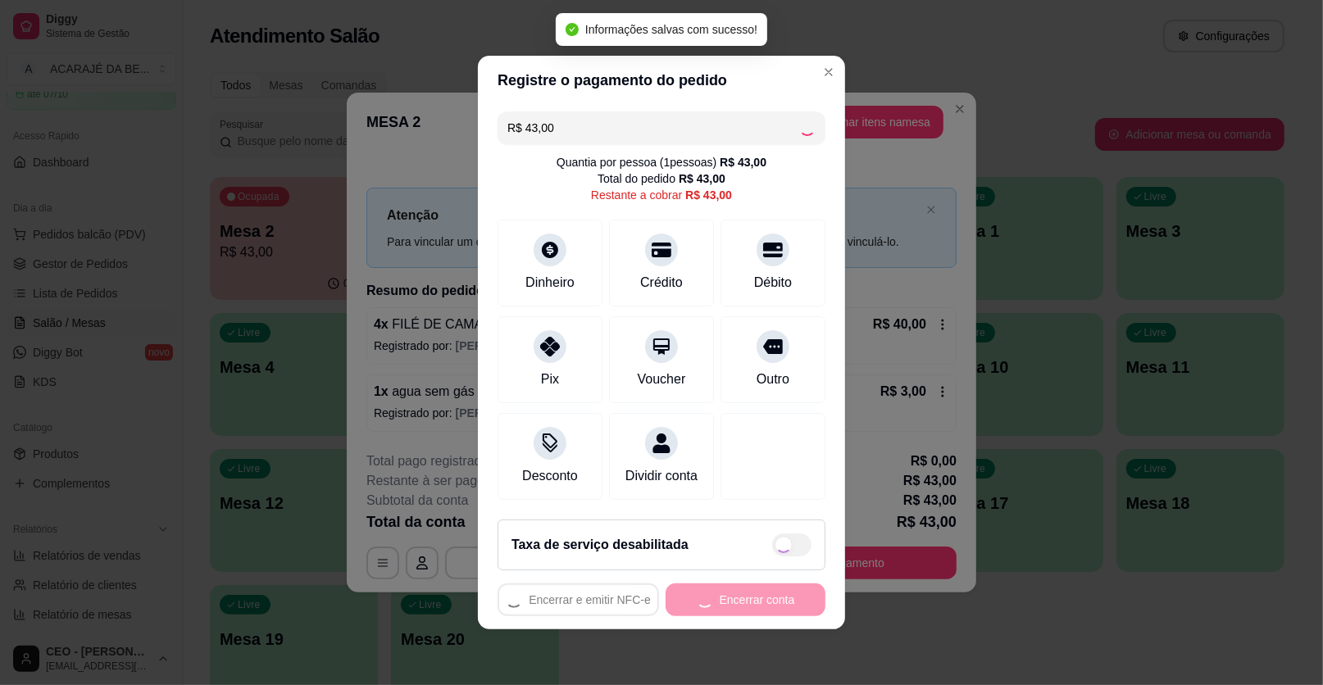
type input "R$ 0,00"
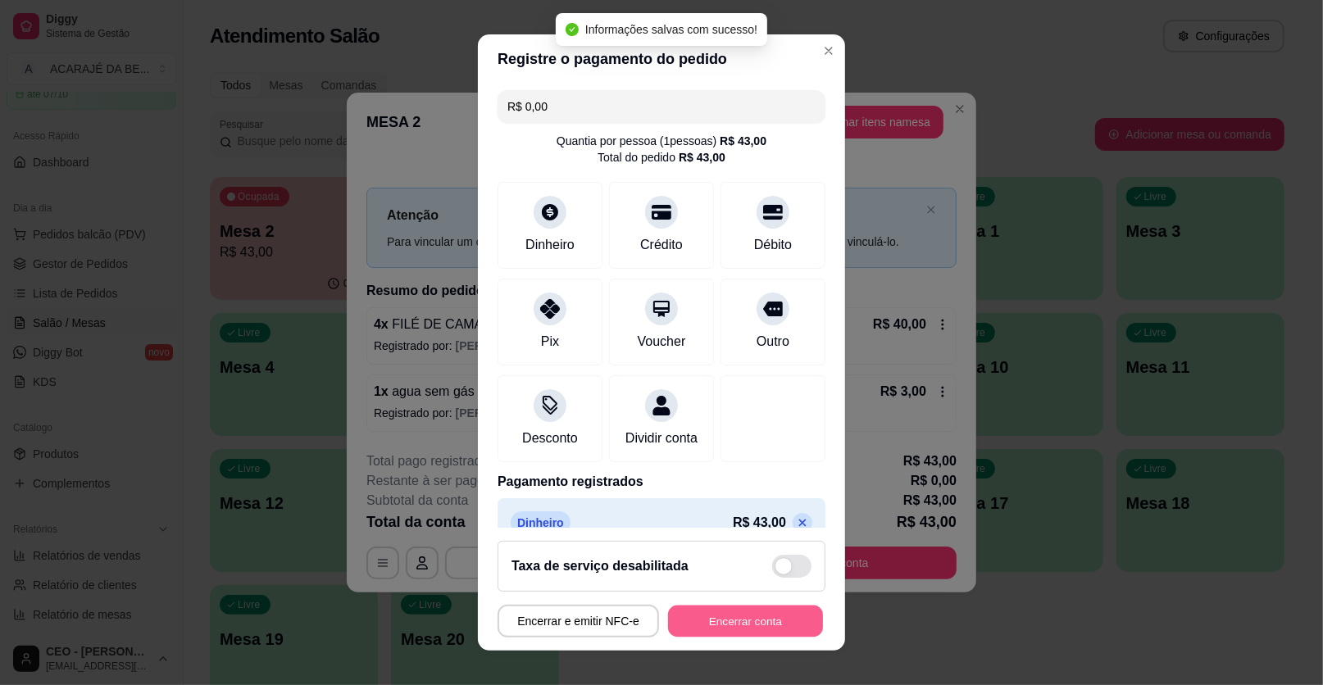
click at [758, 616] on button "Encerrar conta" at bounding box center [745, 622] width 155 height 32
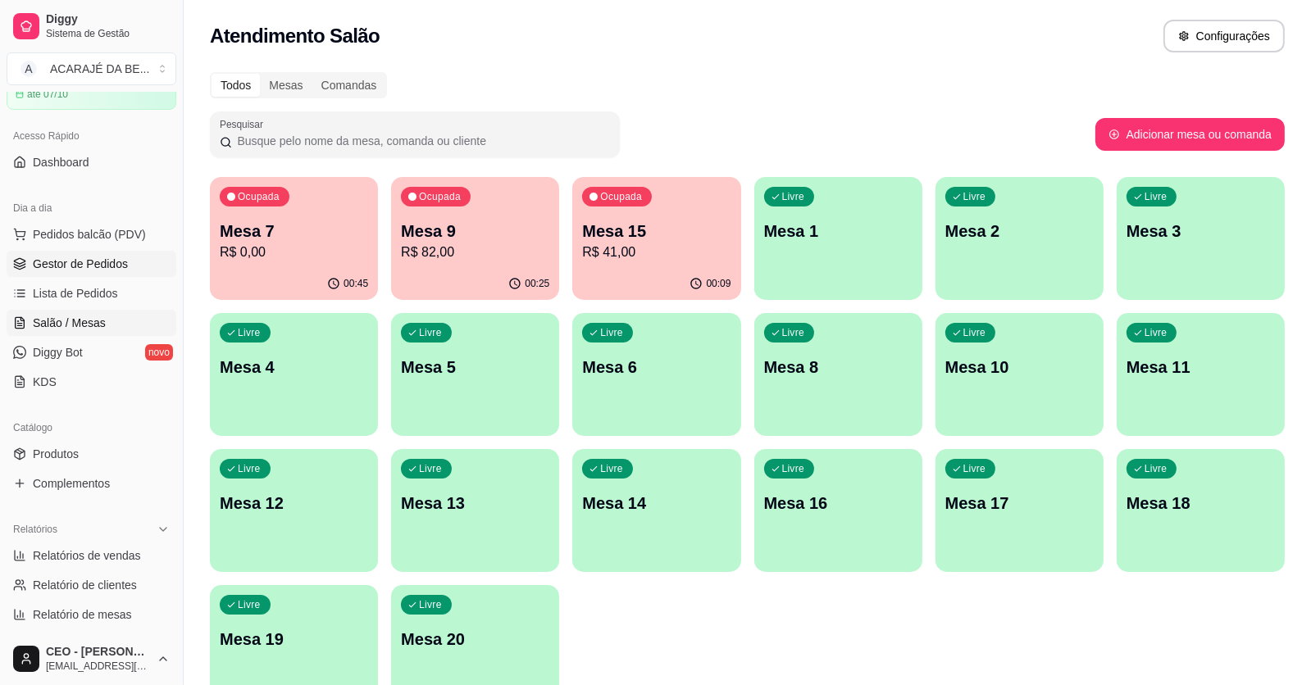
drag, startPoint x: 91, startPoint y: 267, endPoint x: 98, endPoint y: 273, distance: 8.7
click at [91, 267] on span "Gestor de Pedidos" at bounding box center [80, 264] width 95 height 16
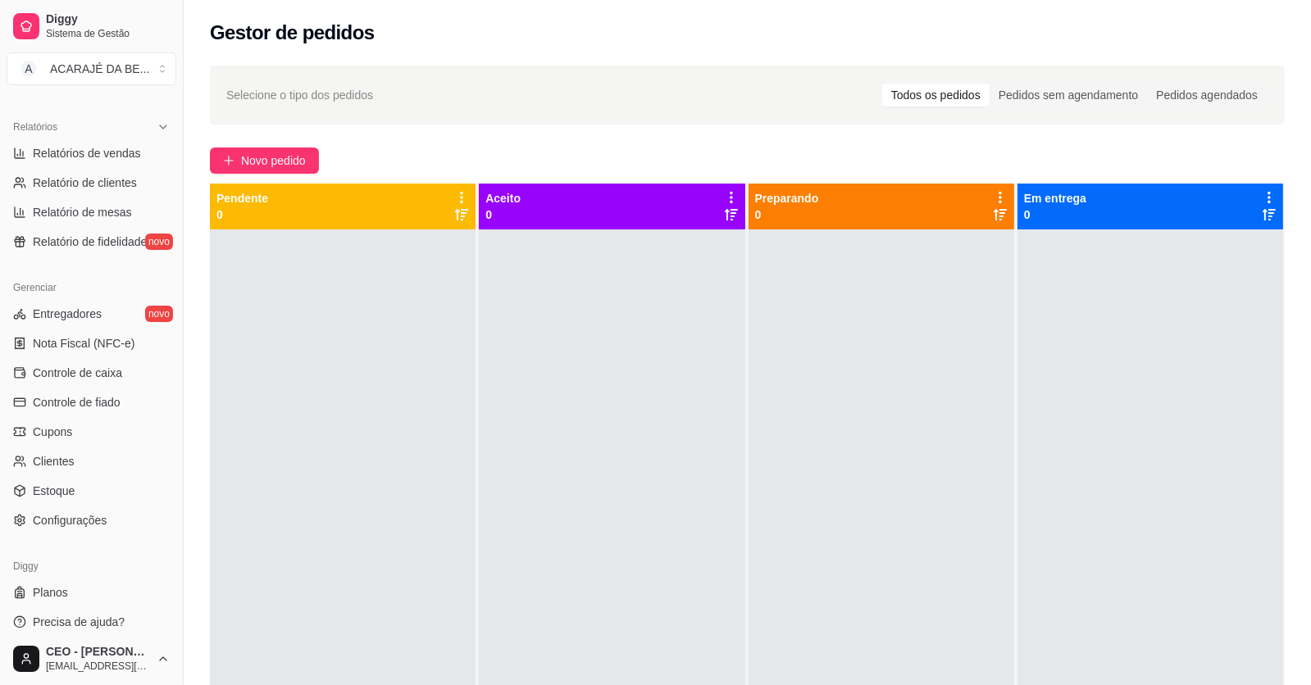
scroll to position [492, 0]
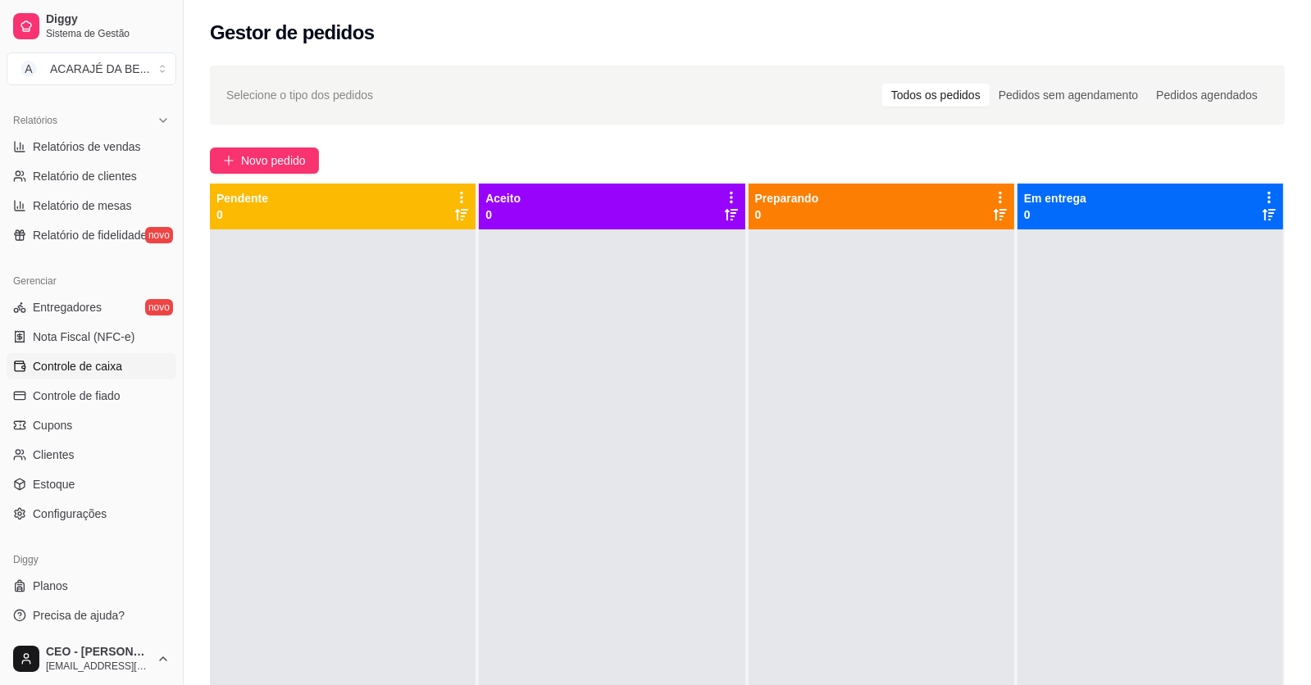
click at [70, 353] on link "Controle de caixa" at bounding box center [92, 366] width 170 height 26
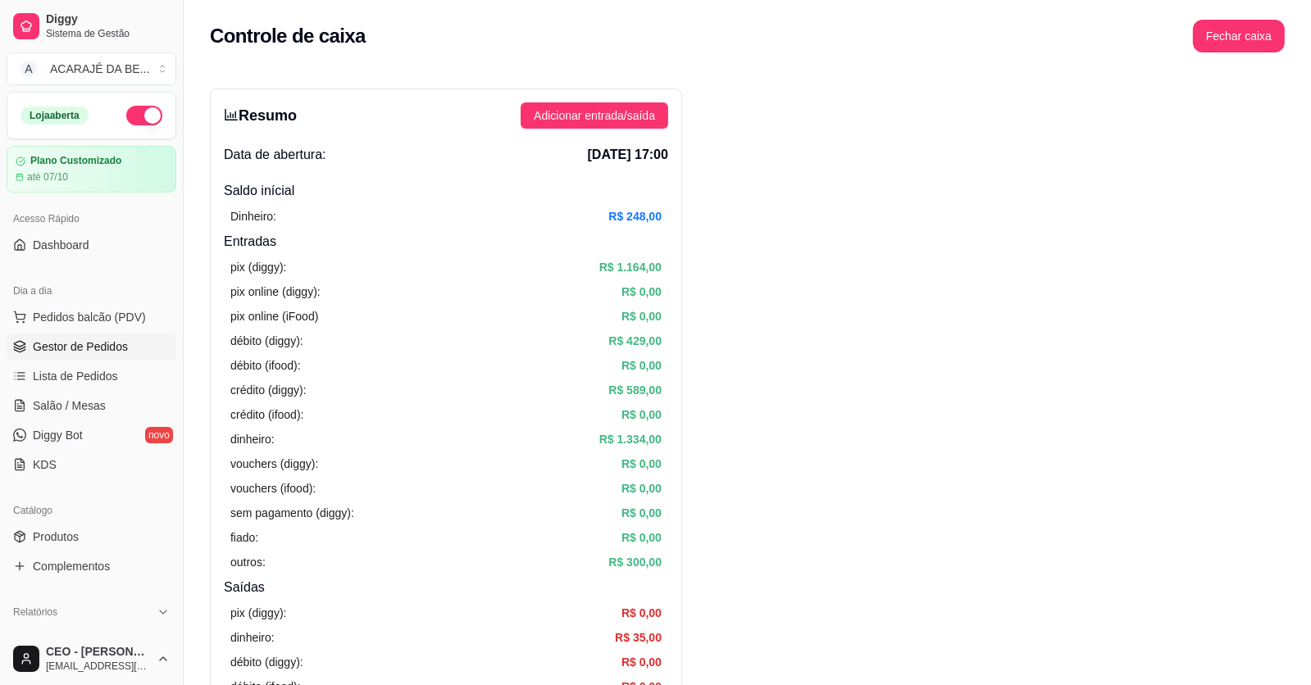
click at [86, 339] on span "Gestor de Pedidos" at bounding box center [80, 347] width 95 height 16
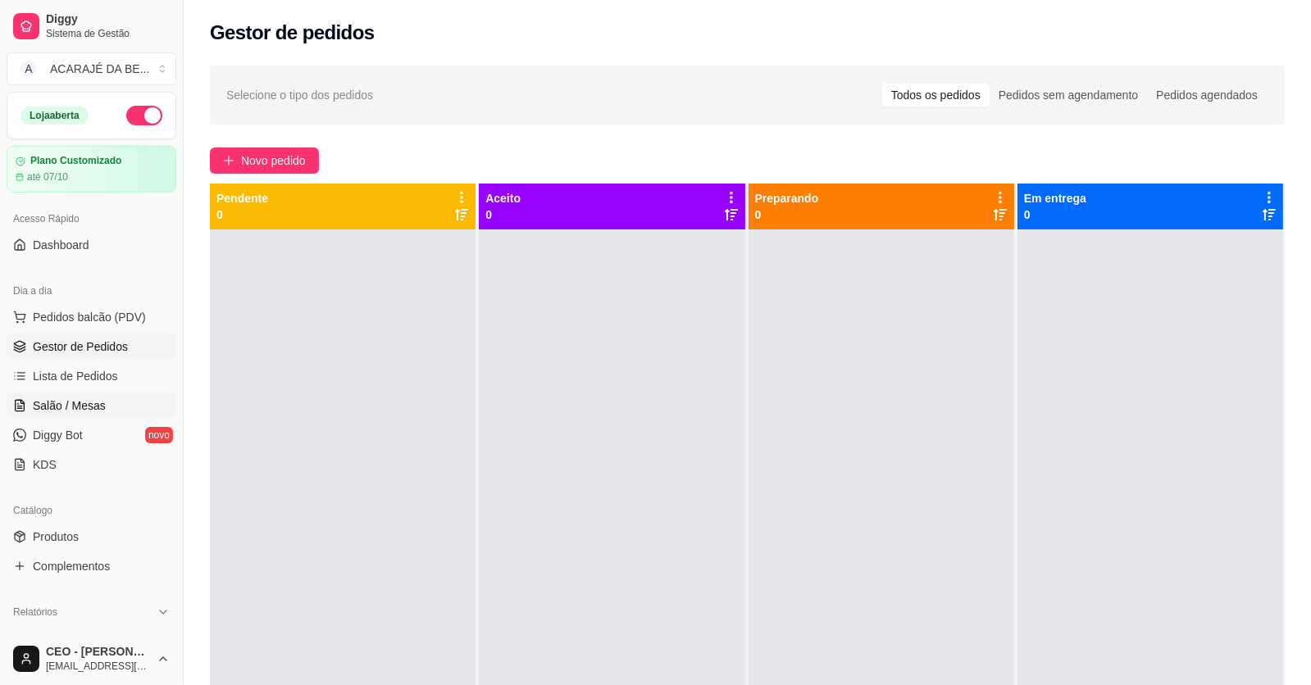
click at [113, 400] on link "Salão / Mesas" at bounding box center [92, 406] width 170 height 26
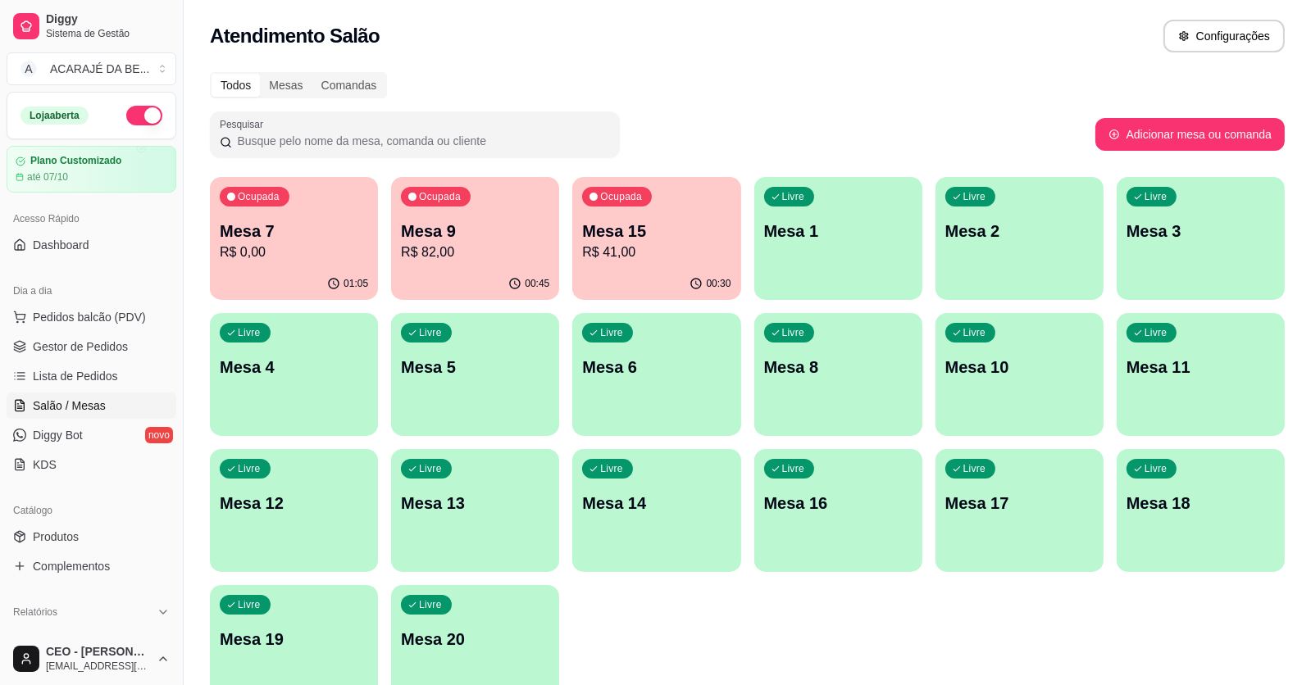
click at [474, 208] on div "Ocupada Mesa 9 R$ 82,00" at bounding box center [475, 222] width 168 height 91
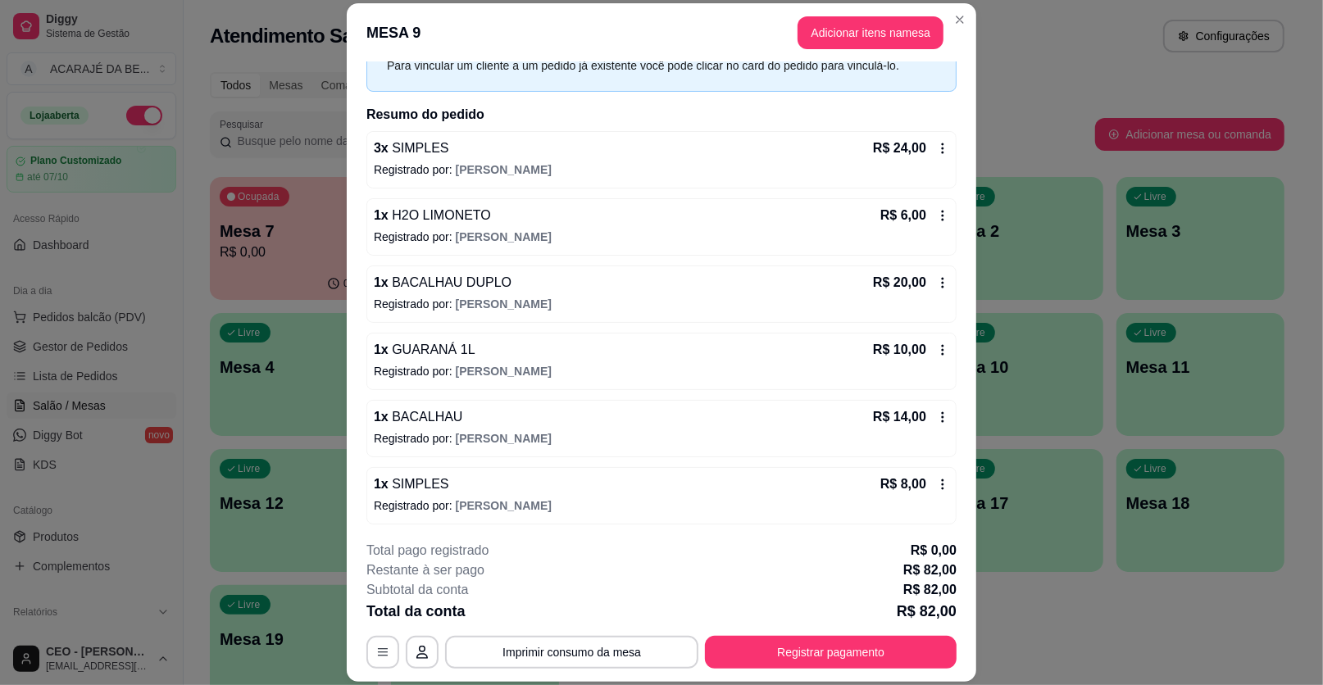
scroll to position [87, 0]
click at [823, 651] on button "Registrar pagamento" at bounding box center [831, 652] width 252 height 33
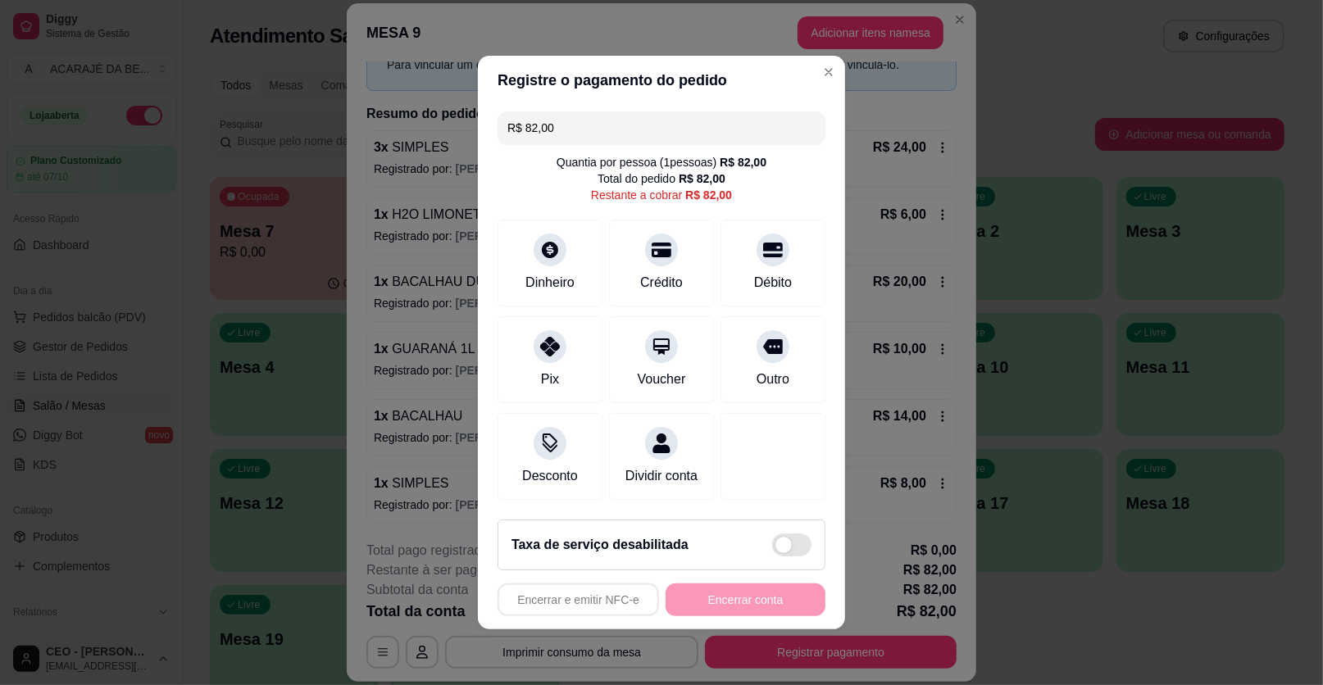
drag, startPoint x: 521, startPoint y: 132, endPoint x: 608, endPoint y: 122, distance: 87.4
click at [608, 122] on input "R$ 82,00" at bounding box center [661, 127] width 308 height 33
click at [570, 363] on div "Pix" at bounding box center [551, 357] width 116 height 96
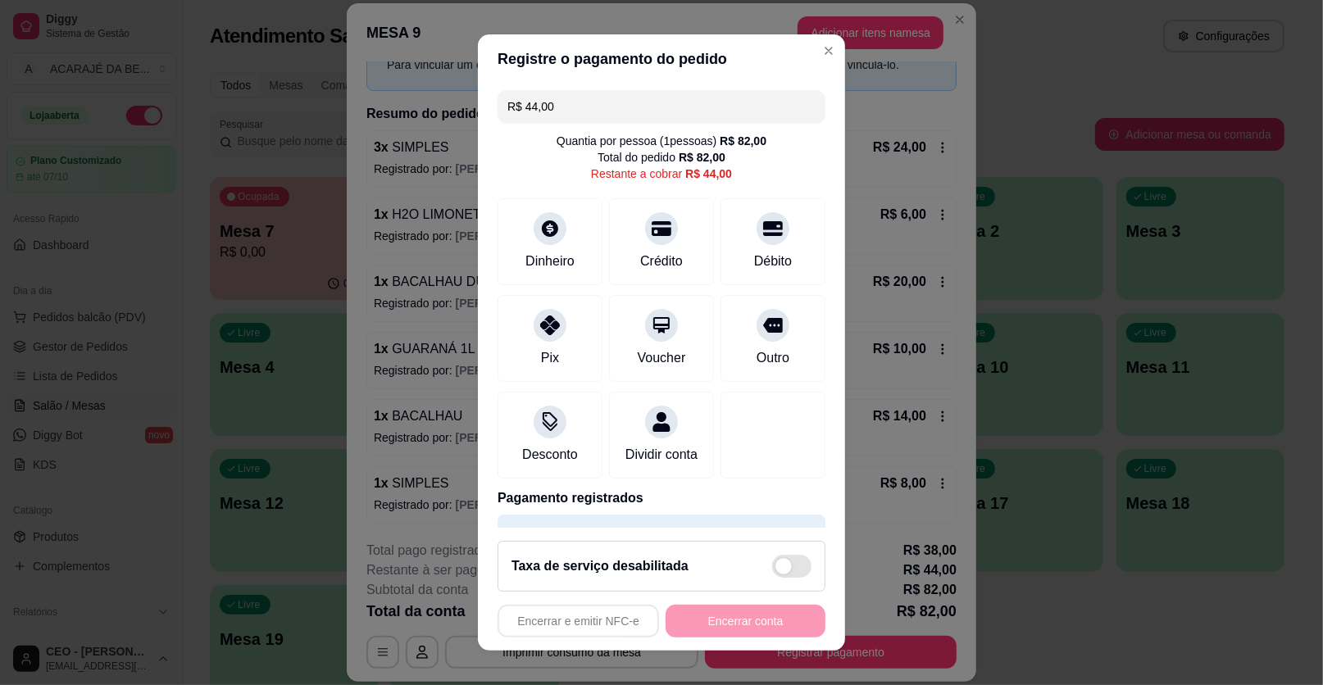
drag, startPoint x: 516, startPoint y: 107, endPoint x: 599, endPoint y: 108, distance: 82.8
click at [599, 108] on input "R$ 44,00" at bounding box center [661, 106] width 308 height 33
drag, startPoint x: 729, startPoint y: 241, endPoint x: 720, endPoint y: 243, distance: 8.4
click at [729, 239] on div "Débito" at bounding box center [774, 239] width 116 height 96
type input "R$ 14,00"
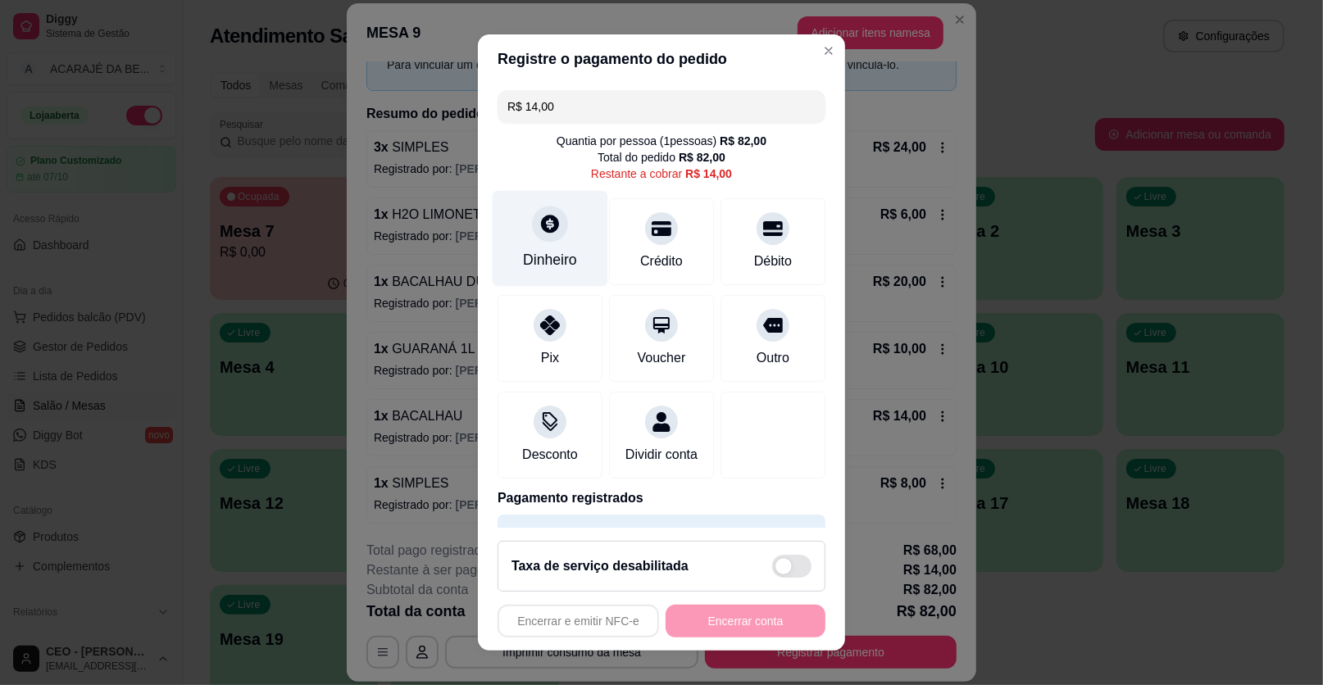
click at [493, 261] on div "Dinheiro" at bounding box center [551, 239] width 116 height 96
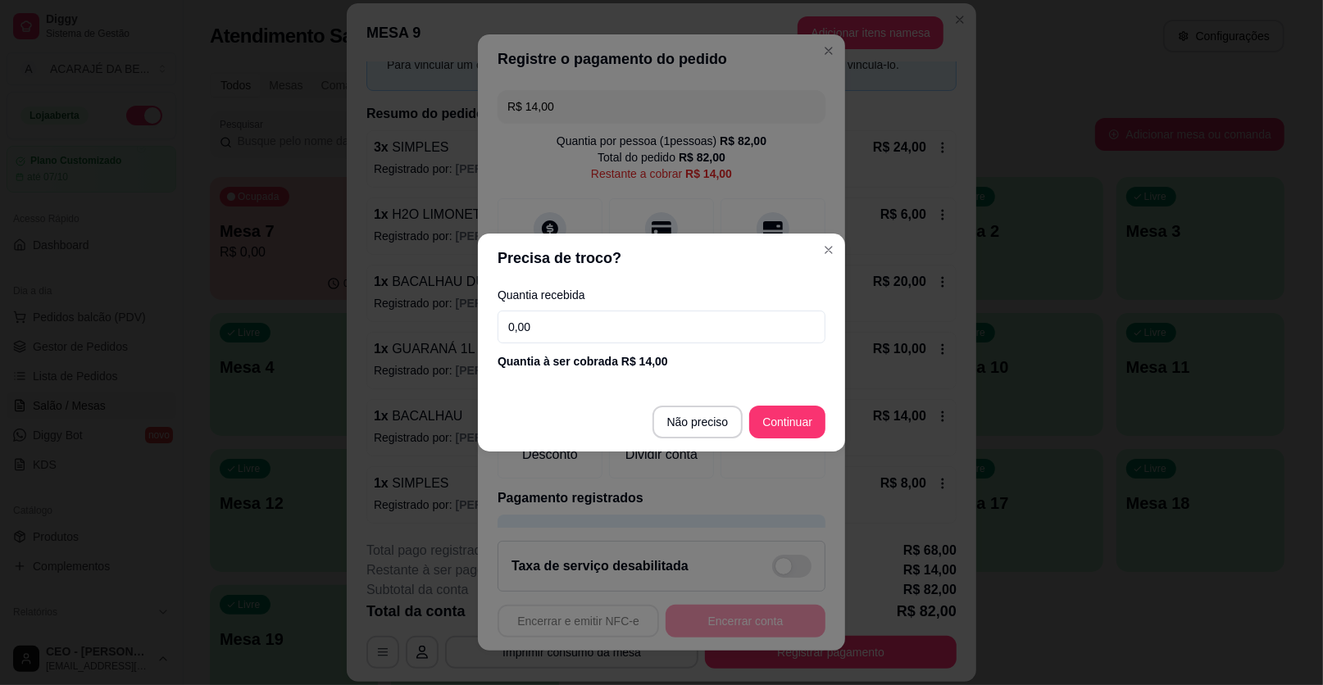
click at [590, 322] on input "0,00" at bounding box center [662, 327] width 328 height 33
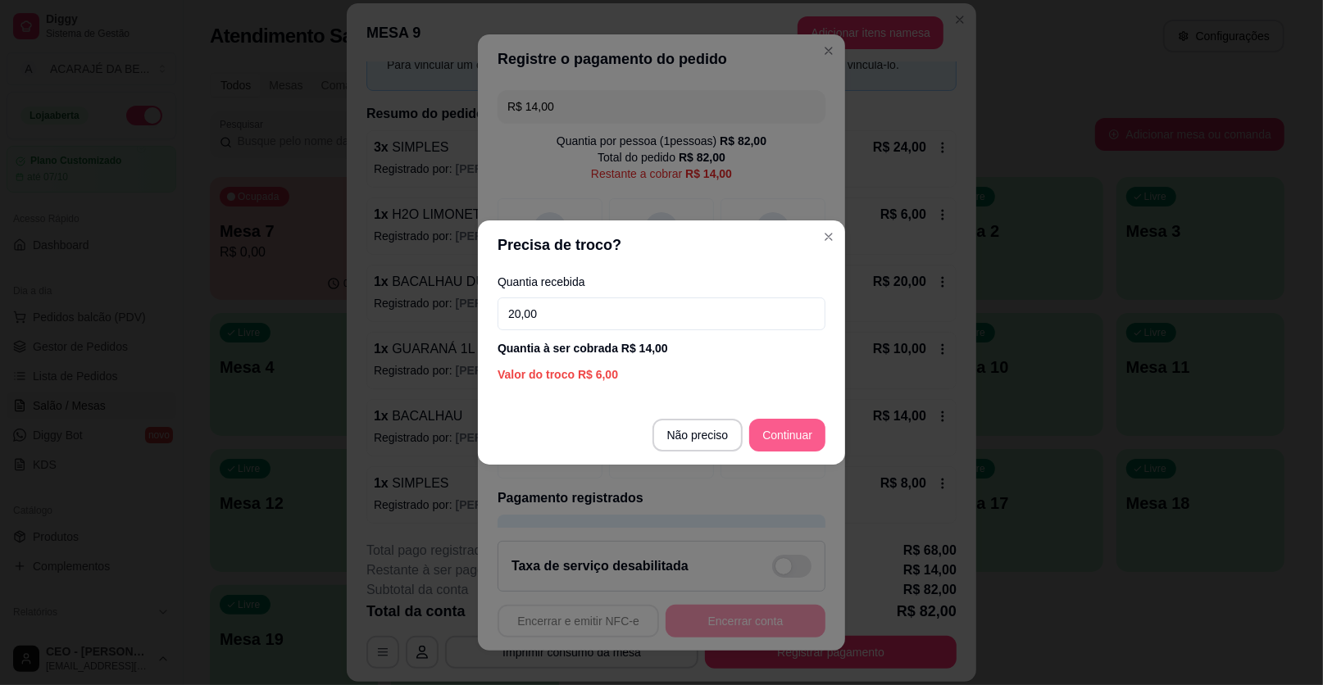
type input "20,00"
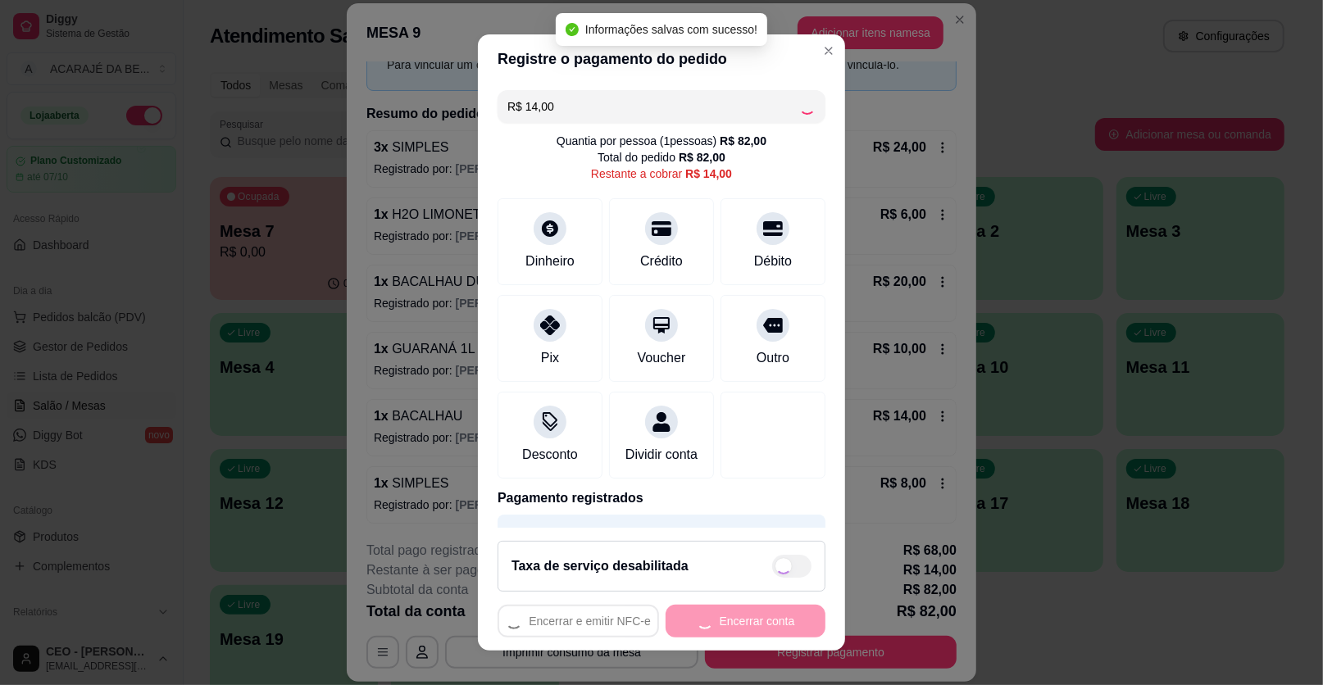
type input "R$ 0,00"
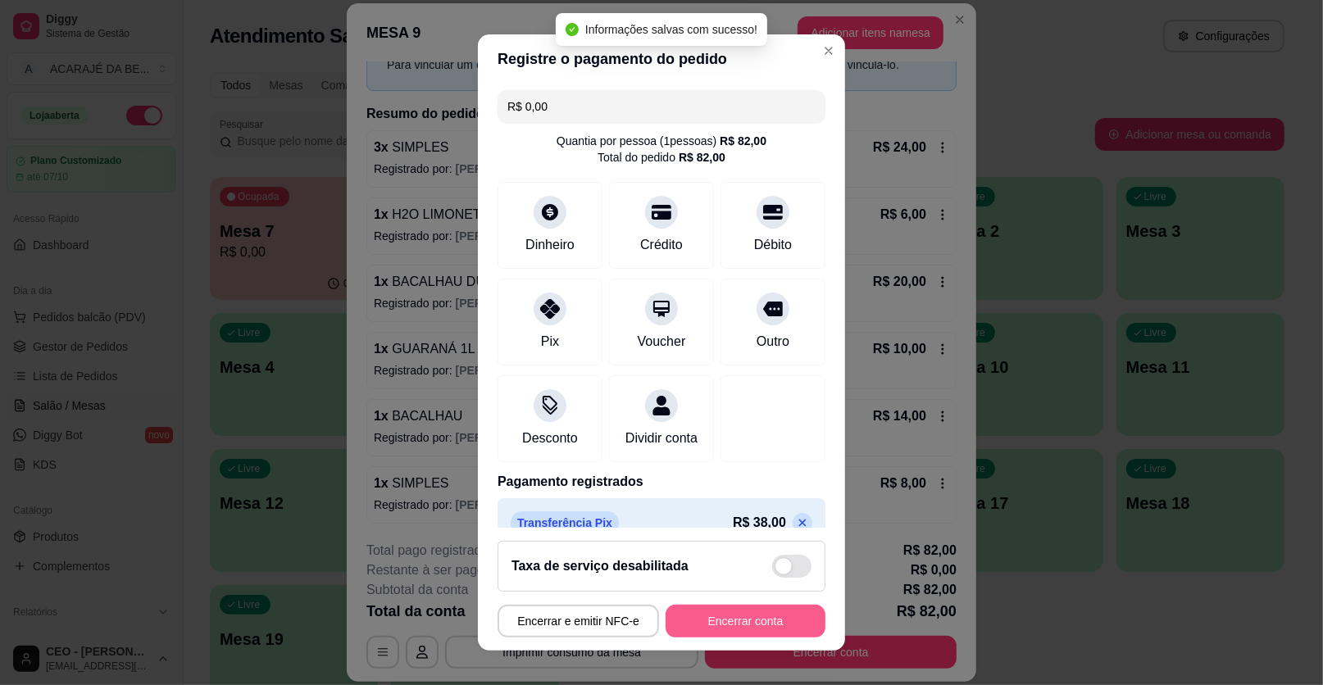
click at [750, 620] on button "Encerrar conta" at bounding box center [746, 621] width 160 height 33
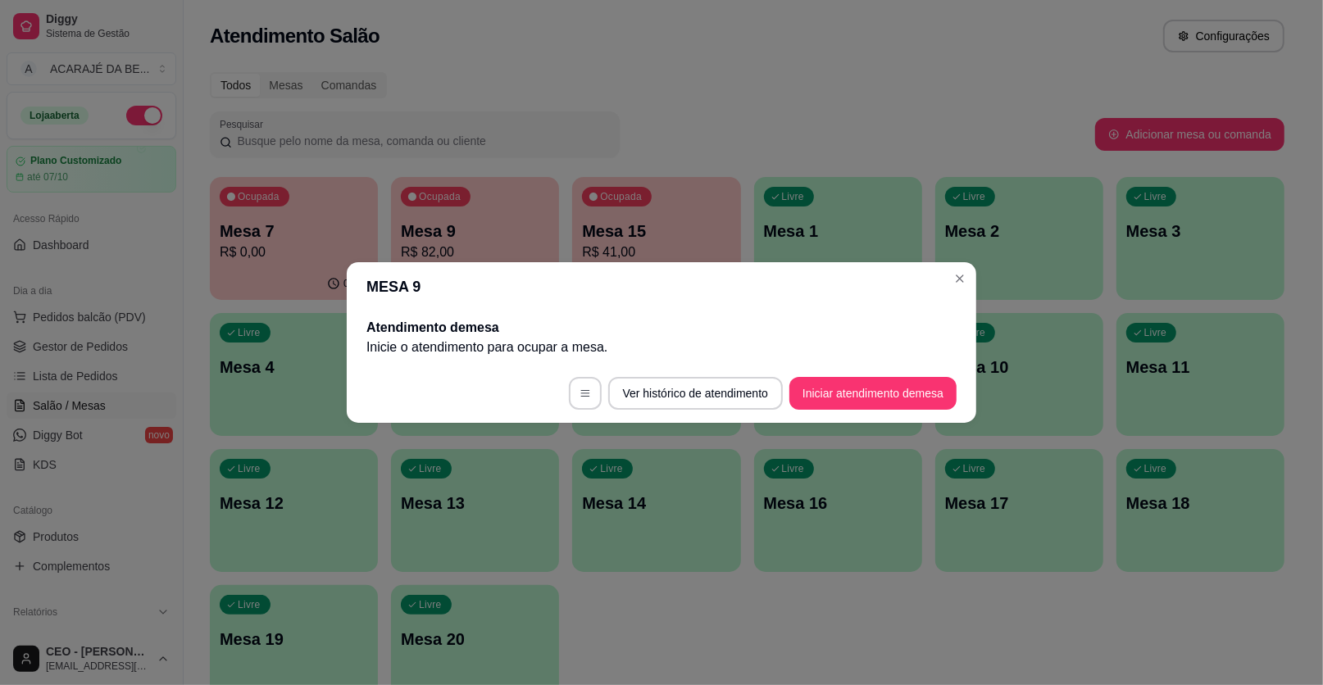
scroll to position [0, 0]
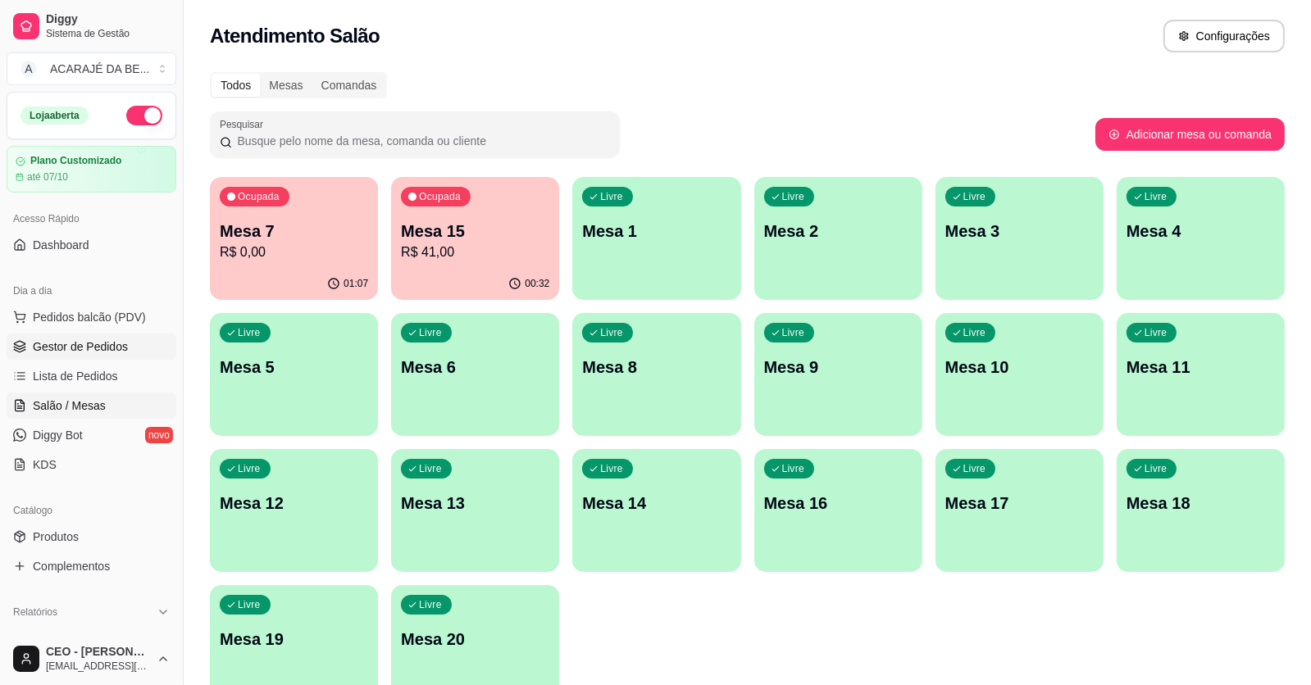
click at [107, 344] on span "Gestor de Pedidos" at bounding box center [80, 347] width 95 height 16
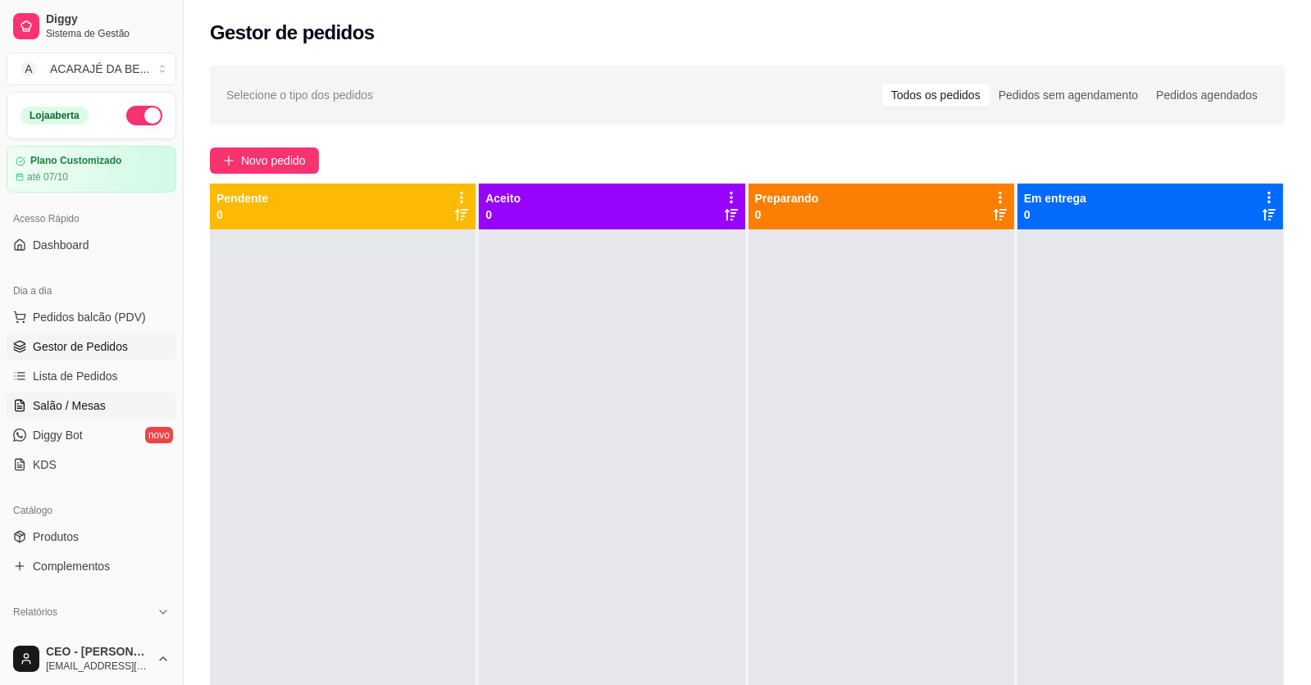
click at [84, 412] on span "Salão / Mesas" at bounding box center [69, 406] width 73 height 16
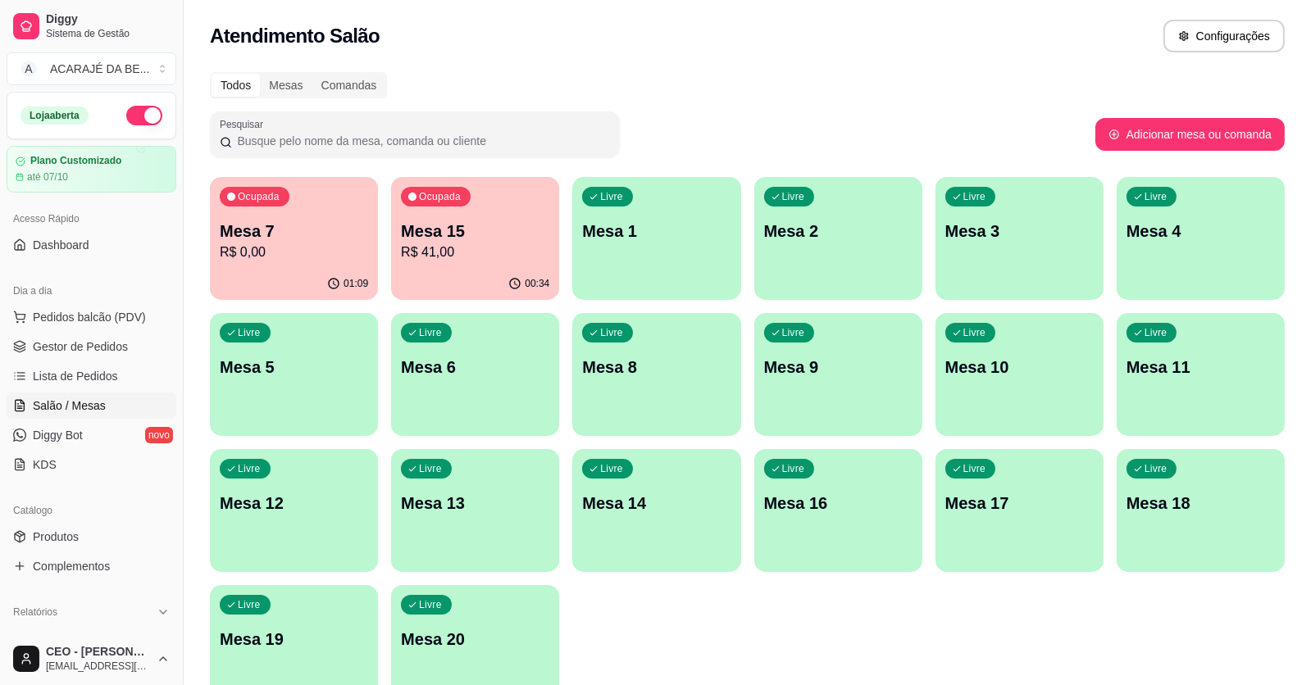
click at [331, 217] on div "Ocupada Mesa 7 R$ 0,00" at bounding box center [294, 222] width 168 height 91
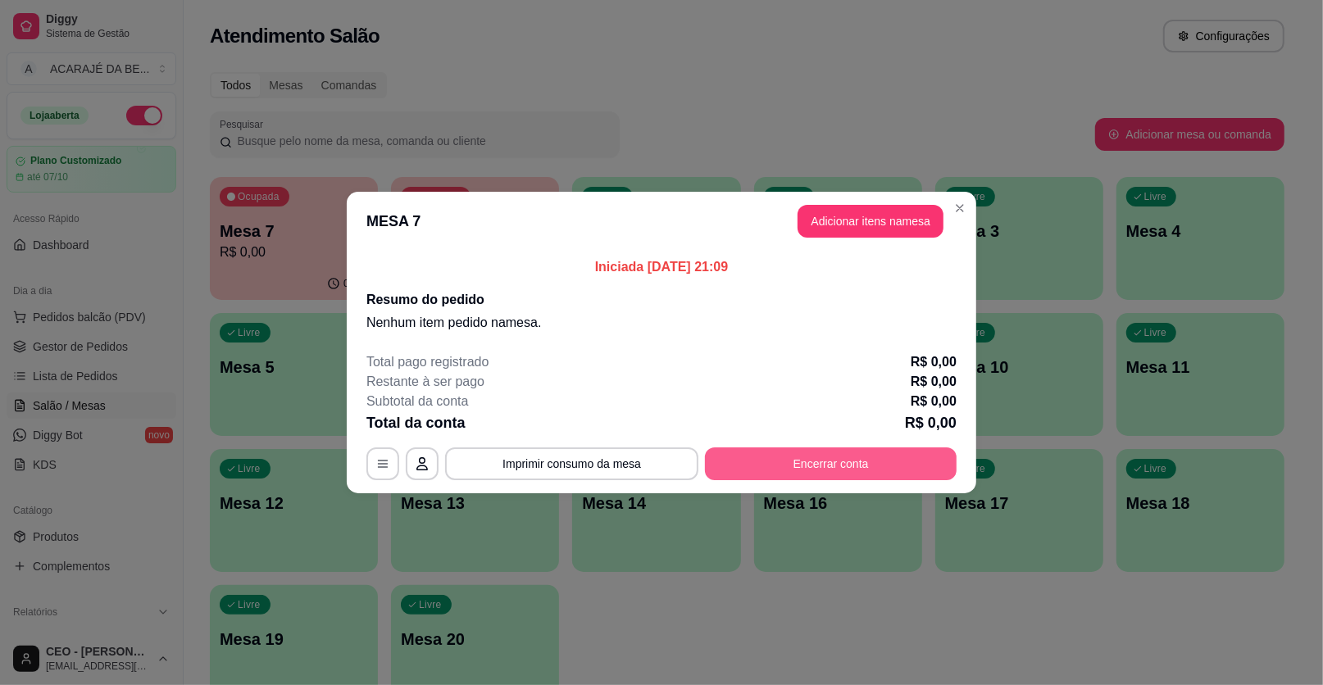
click at [793, 457] on button "Encerrar conta" at bounding box center [831, 464] width 252 height 33
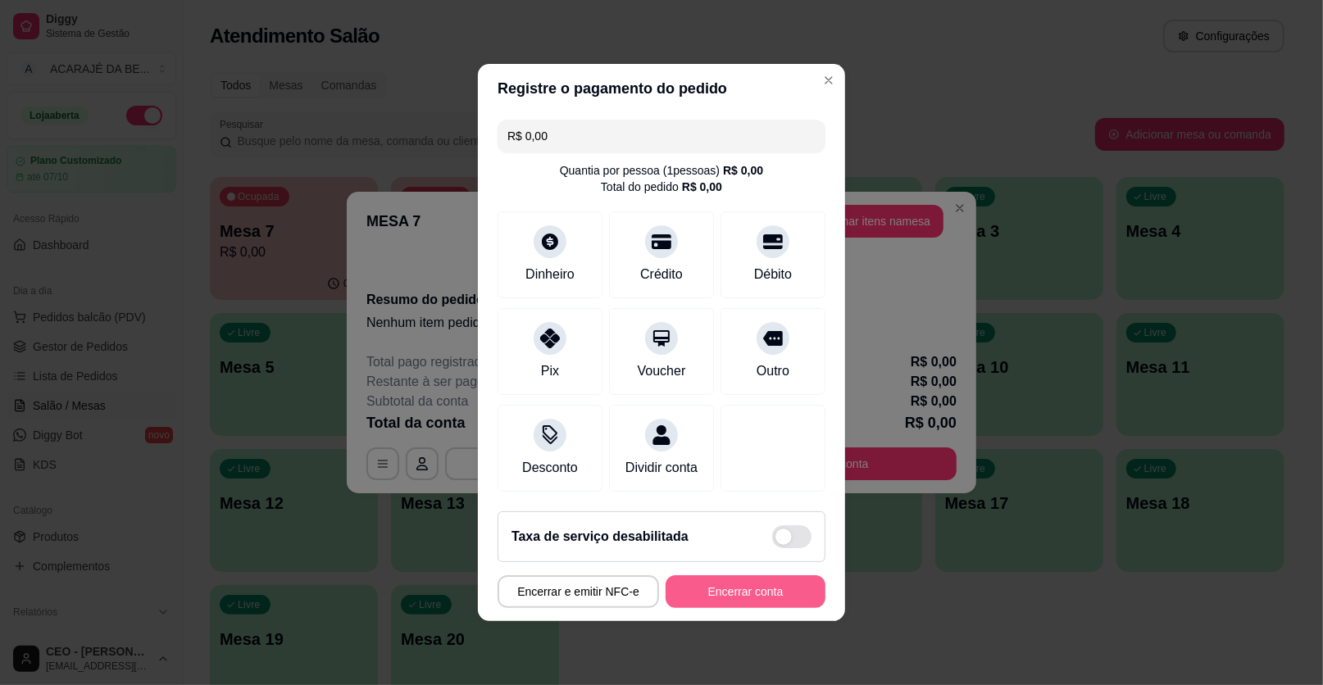
click at [766, 596] on button "Encerrar conta" at bounding box center [746, 591] width 160 height 33
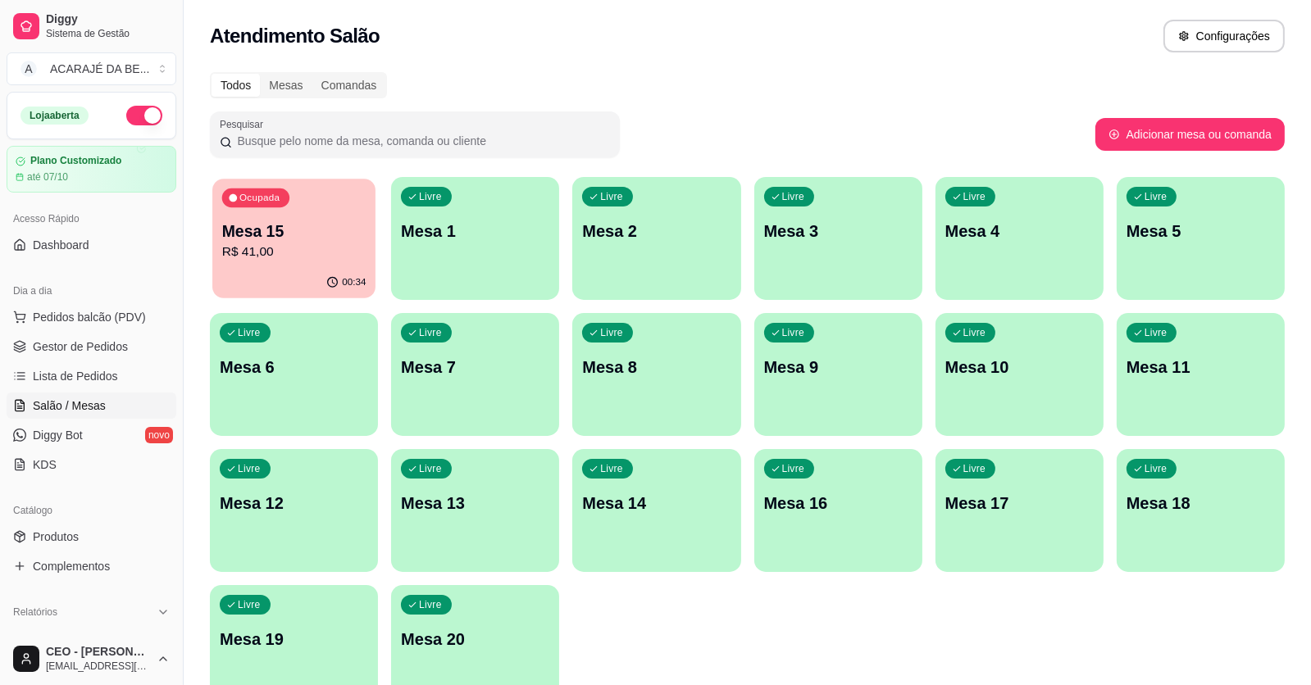
click at [294, 262] on div "Ocupada Mesa 15 R$ 41,00" at bounding box center [293, 223] width 163 height 89
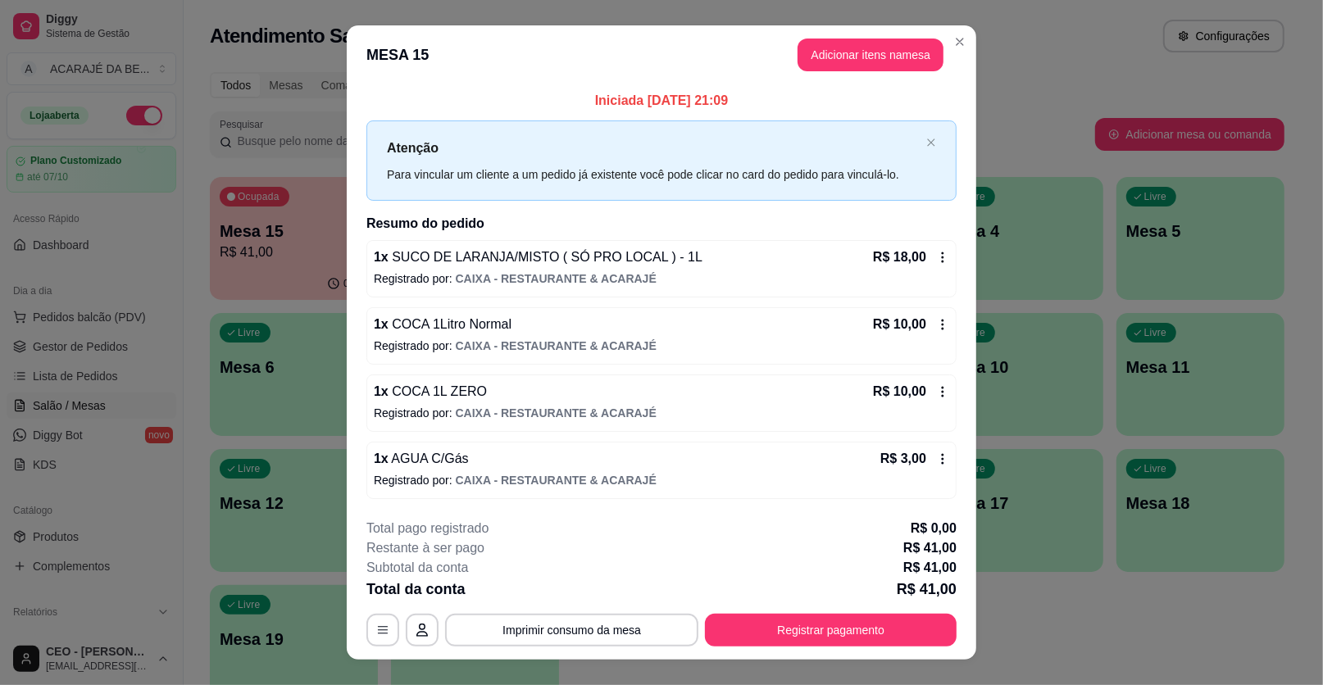
click at [962, 172] on div "Iniciada [DATE] 21:09 Atenção Para vincular um cliente a um pedido já existente…" at bounding box center [661, 294] width 629 height 420
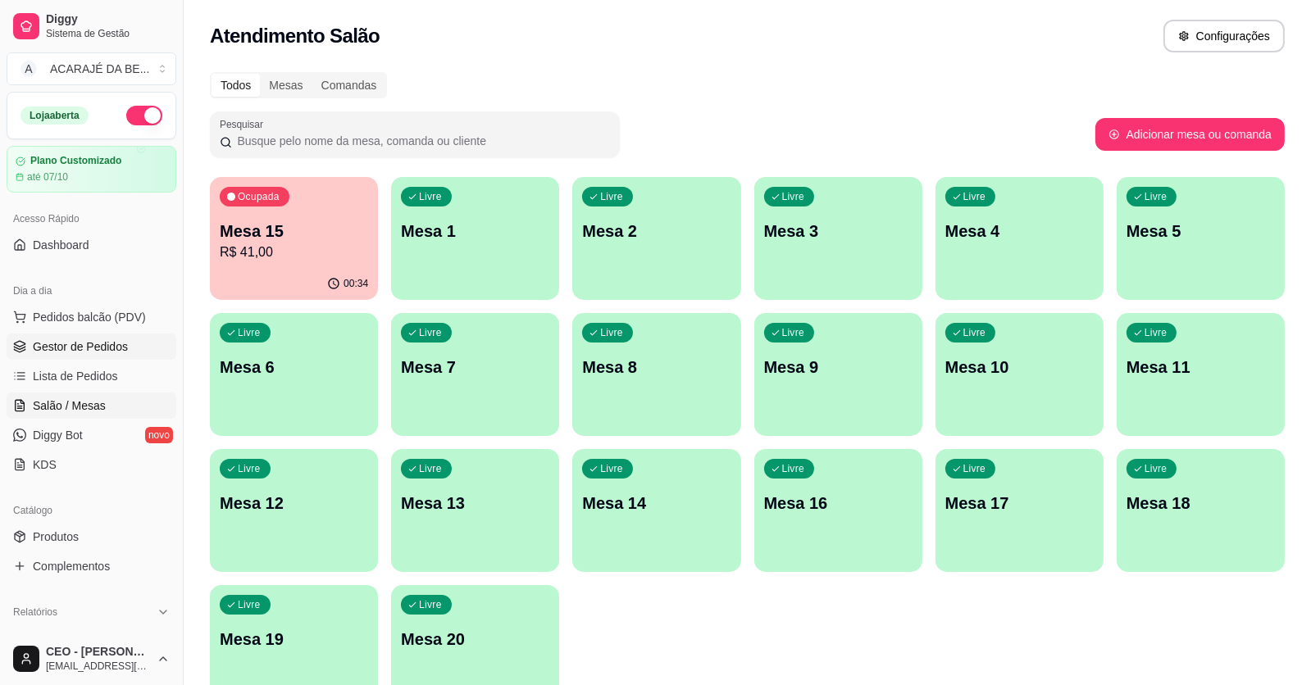
click at [83, 344] on span "Gestor de Pedidos" at bounding box center [80, 347] width 95 height 16
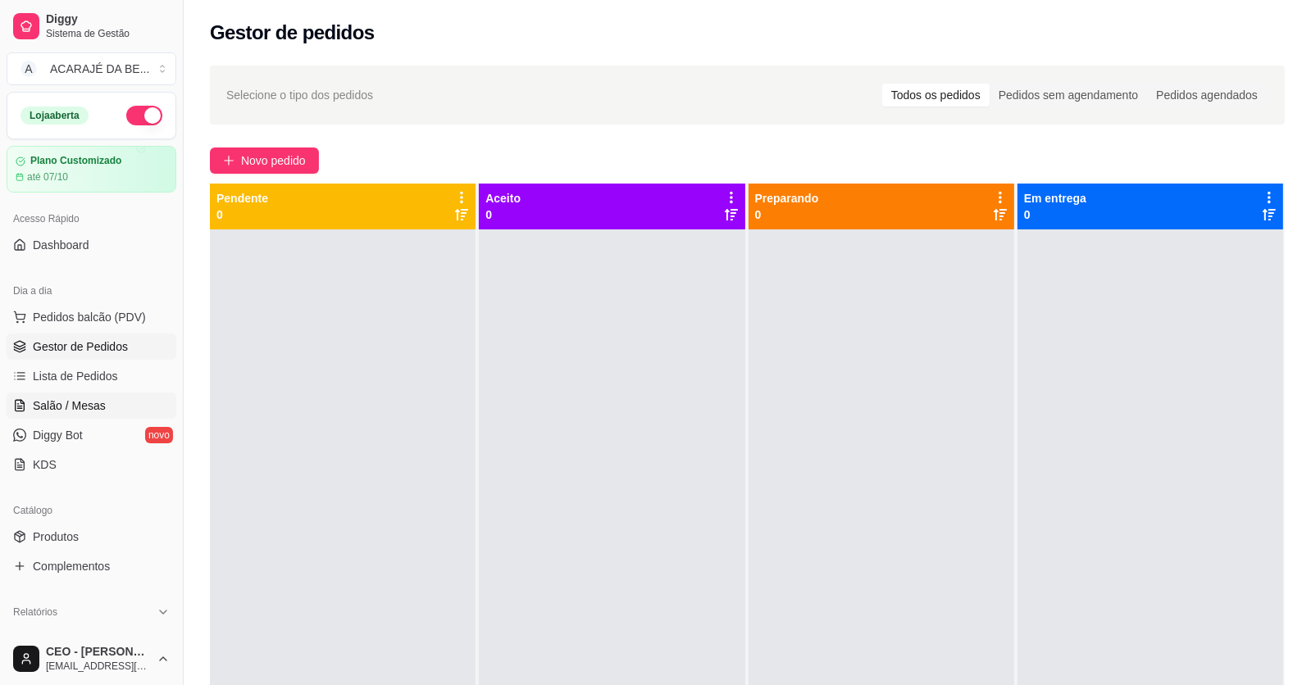
click at [78, 398] on span "Salão / Mesas" at bounding box center [69, 406] width 73 height 16
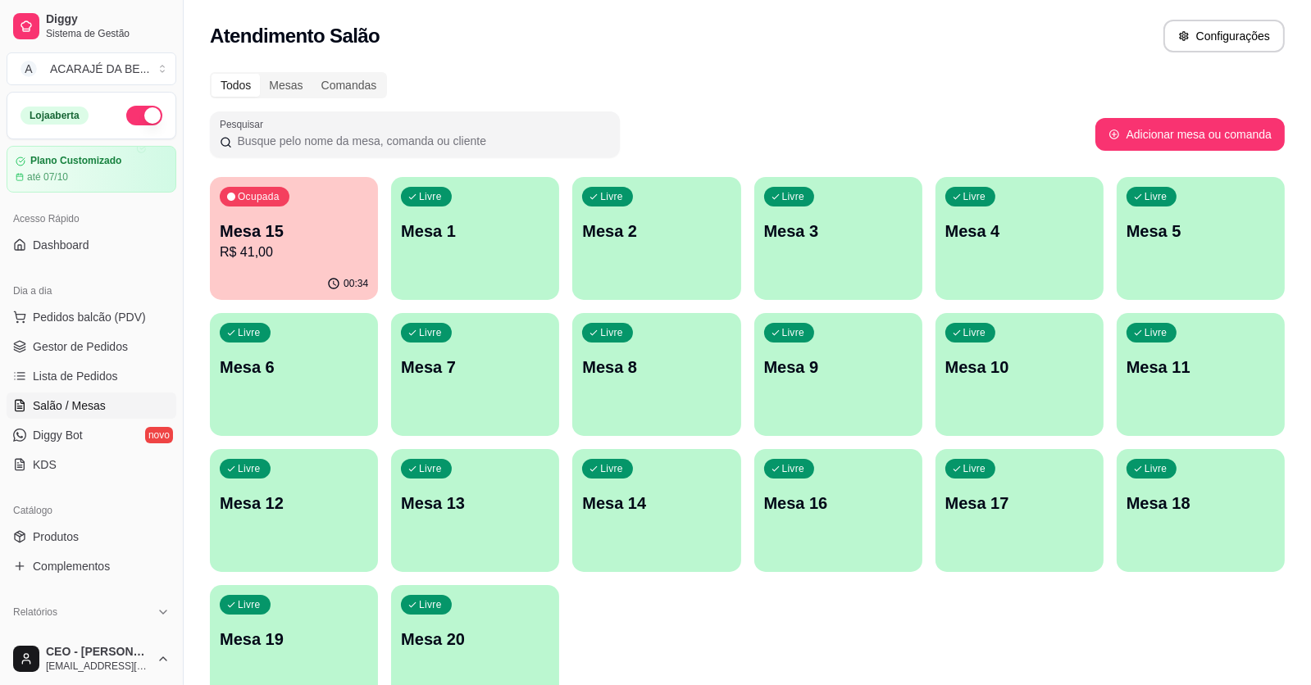
click at [284, 233] on p "Mesa 15" at bounding box center [294, 231] width 148 height 23
click at [96, 344] on span "Gestor de Pedidos" at bounding box center [80, 347] width 95 height 16
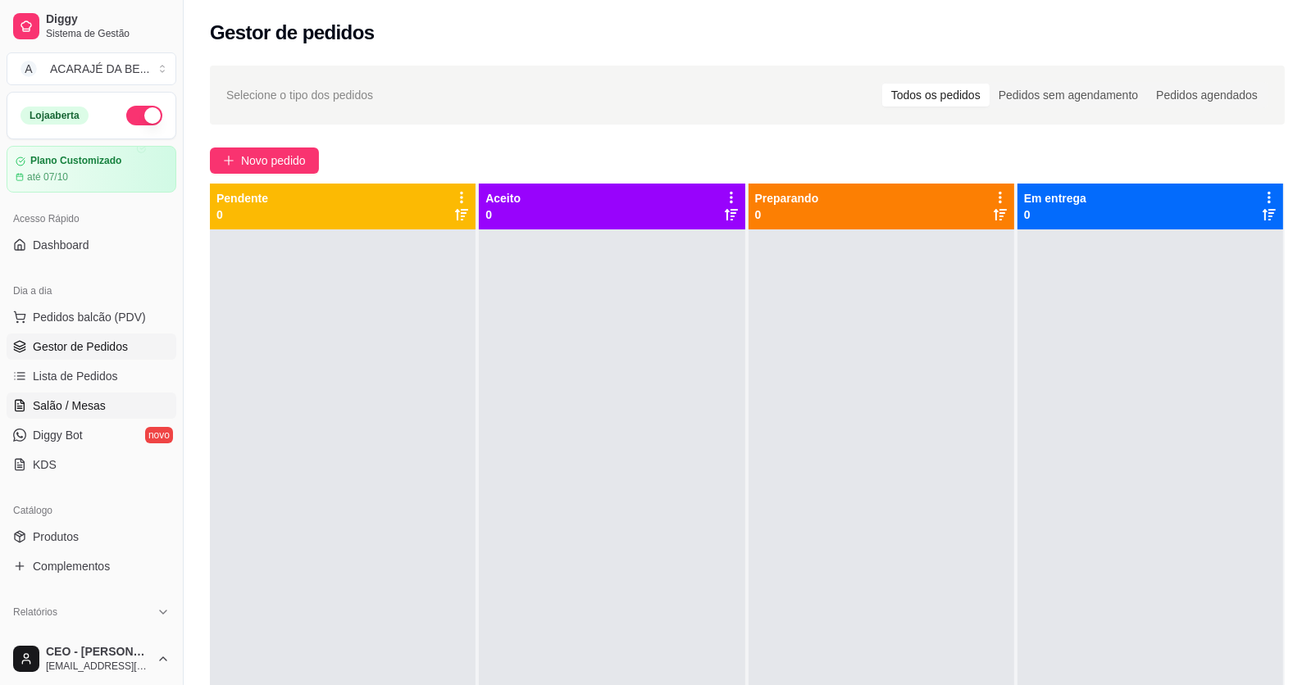
click at [125, 409] on link "Salão / Mesas" at bounding box center [92, 406] width 170 height 26
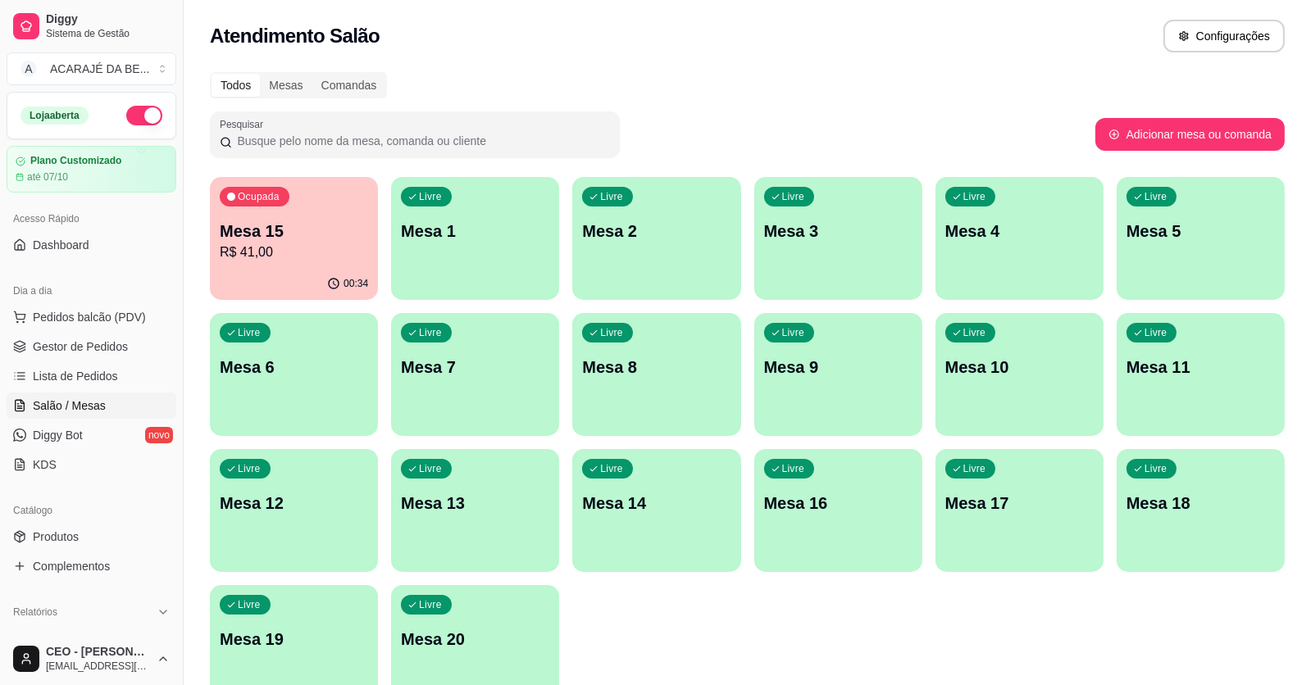
click at [319, 238] on p "Mesa 15" at bounding box center [294, 231] width 148 height 23
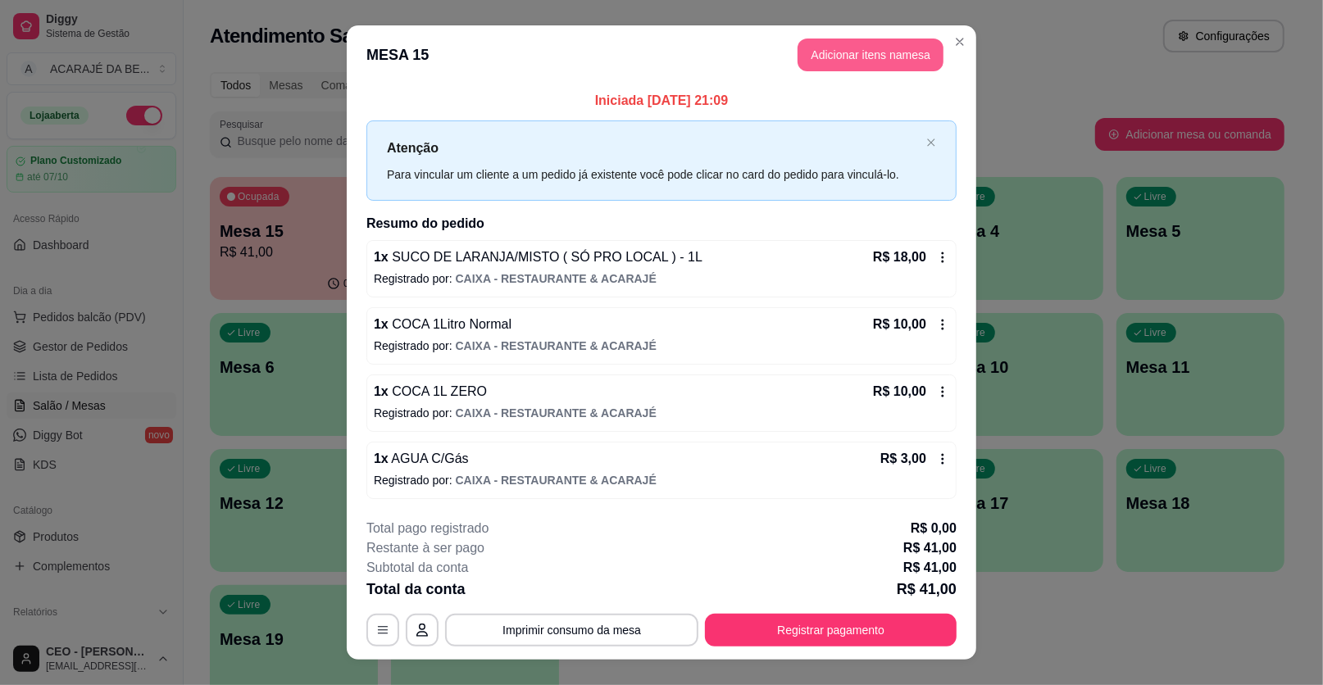
click at [894, 70] on button "Adicionar itens na mesa" at bounding box center [870, 55] width 146 height 33
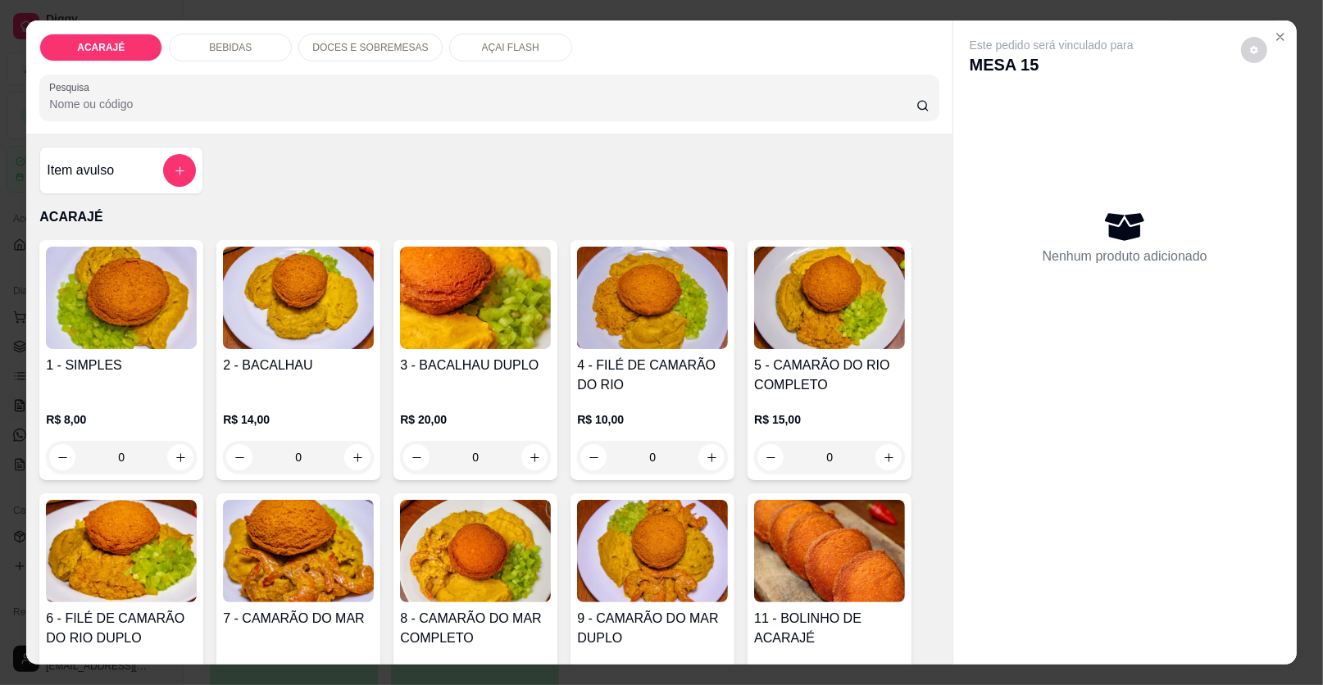
click at [482, 41] on p "AÇAI FLASH" at bounding box center [510, 47] width 57 height 13
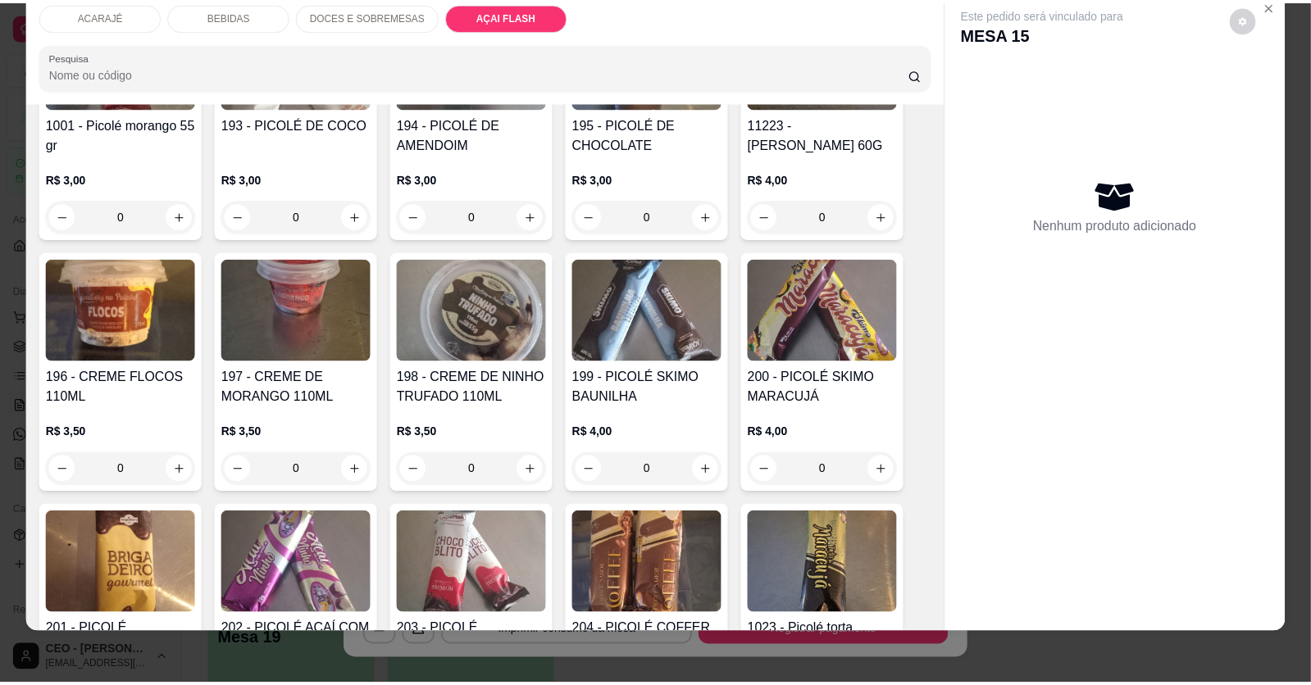
scroll to position [3028, 0]
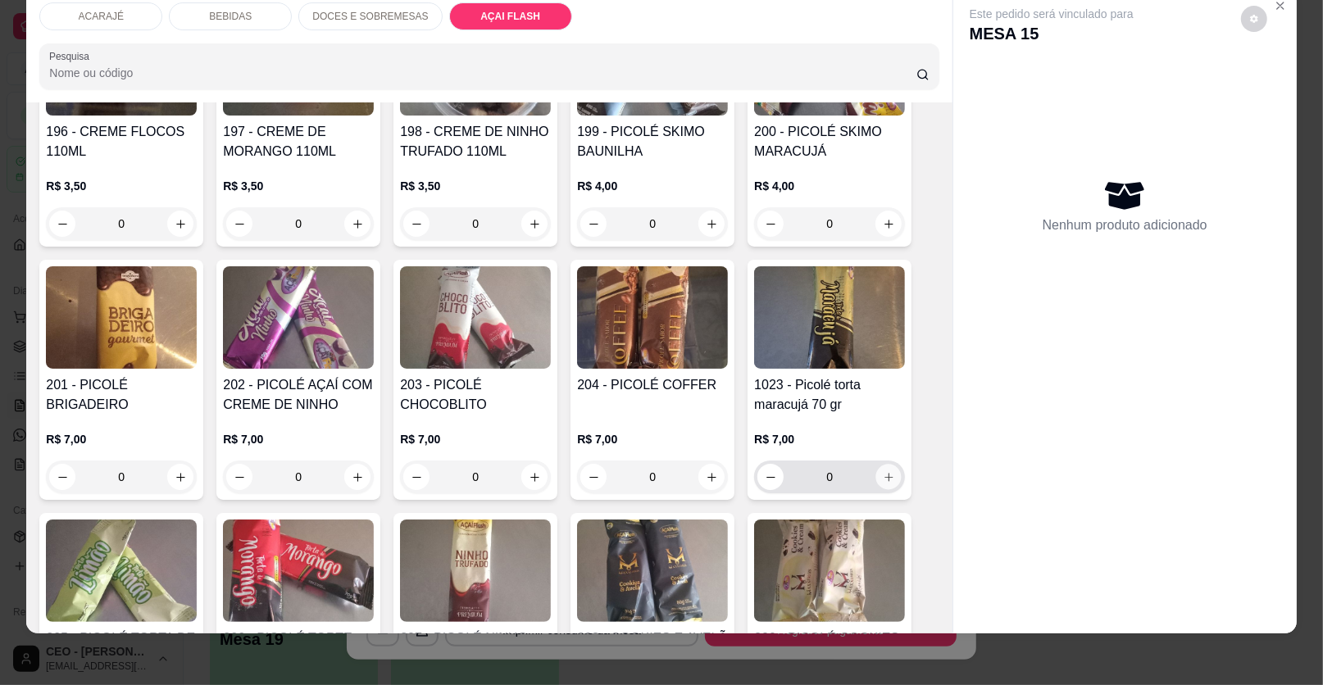
click at [883, 471] on icon "increase-product-quantity" at bounding box center [889, 477] width 12 height 12
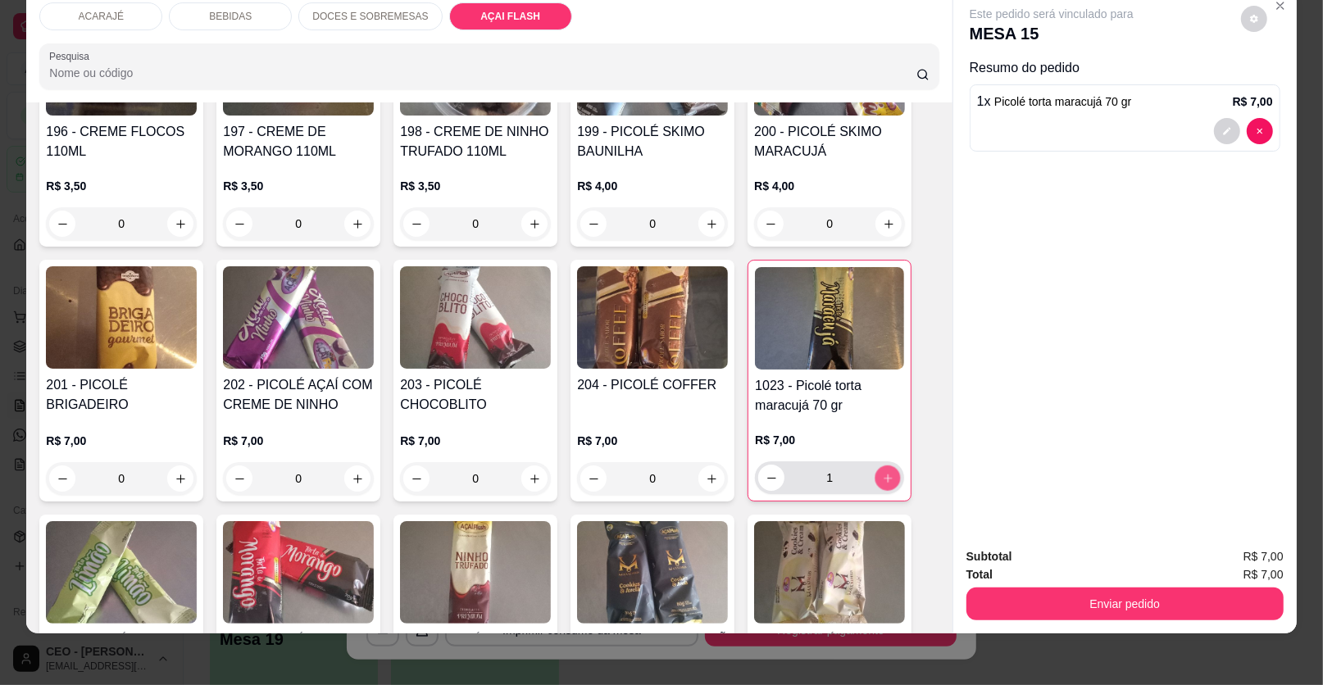
click at [882, 472] on icon "increase-product-quantity" at bounding box center [888, 478] width 12 height 12
type input "4"
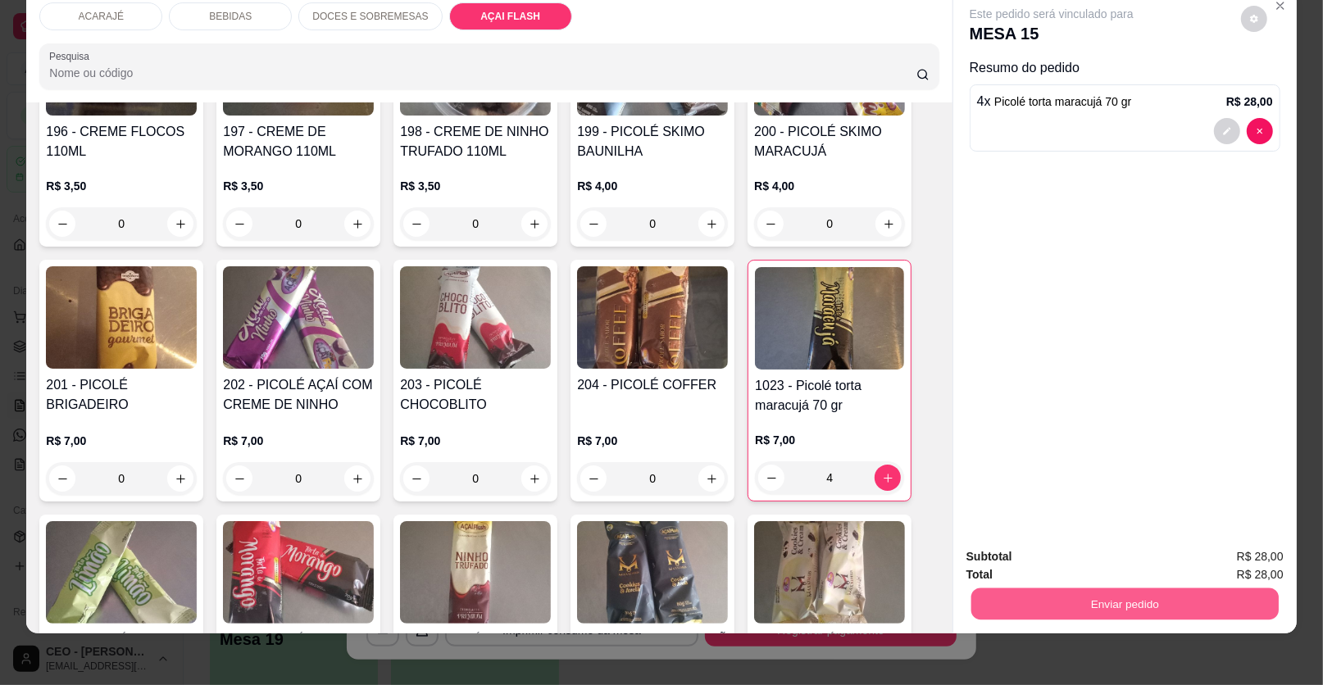
click at [1060, 616] on button "Enviar pedido" at bounding box center [1124, 604] width 307 height 32
click at [1052, 606] on button "Enviar pedido" at bounding box center [1124, 604] width 307 height 32
click at [1168, 590] on button "Enviar pedido" at bounding box center [1124, 604] width 317 height 33
click at [1254, 567] on button "Enviar pedido" at bounding box center [1241, 563] width 90 height 30
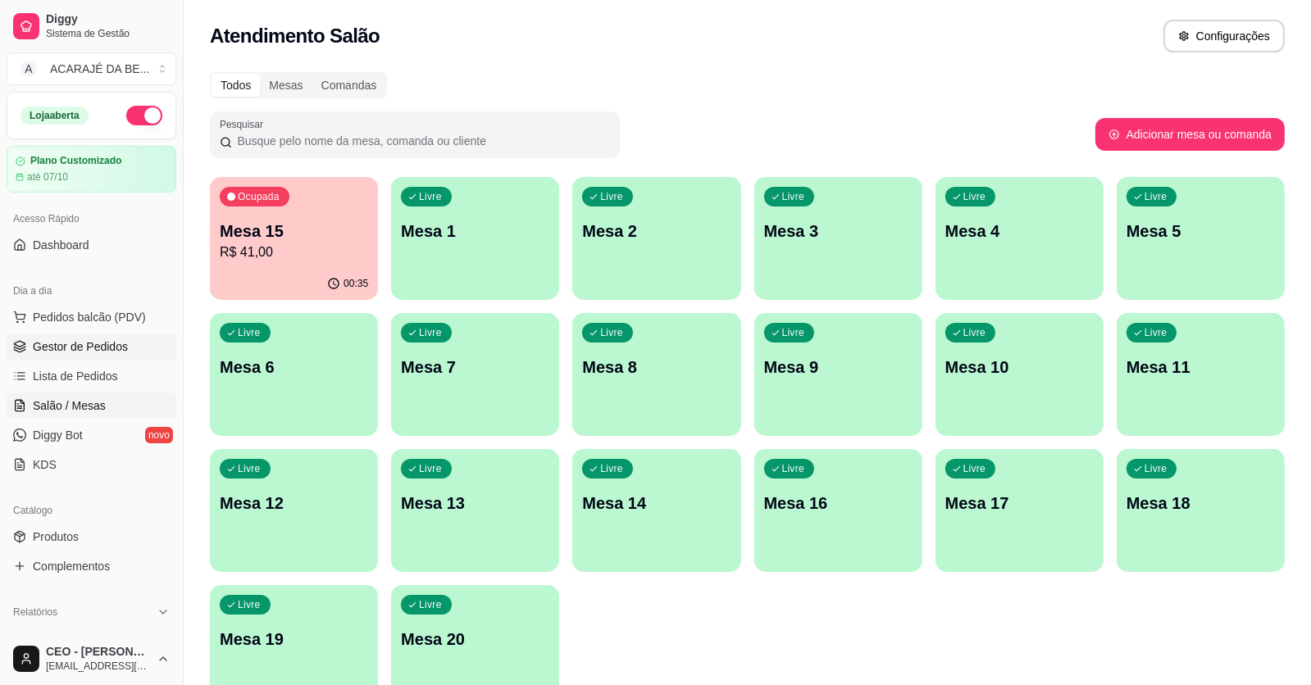
click at [122, 357] on ul "Pedidos balcão (PDV) Gestor de Pedidos Lista de Pedidos Salão / Mesas Diggy Bot…" at bounding box center [92, 391] width 170 height 174
click at [120, 356] on link "Gestor de Pedidos" at bounding box center [92, 347] width 170 height 26
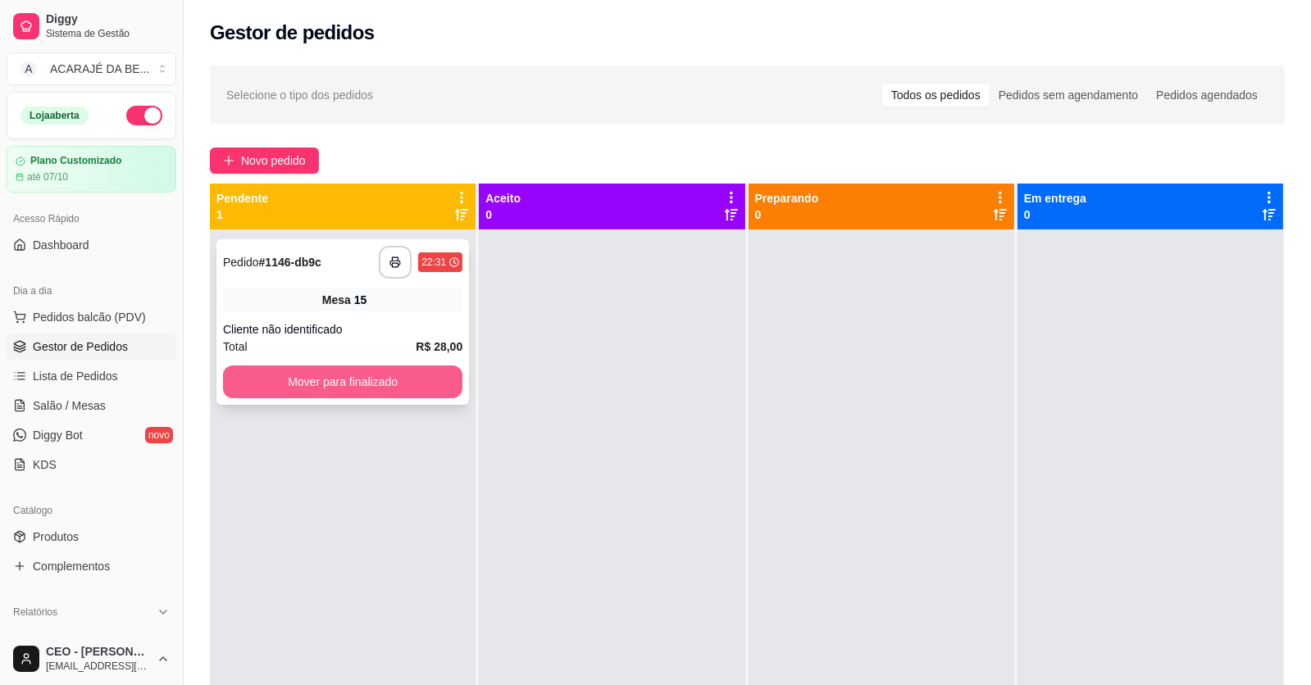
click at [384, 375] on button "Mover para finalizado" at bounding box center [342, 382] width 239 height 33
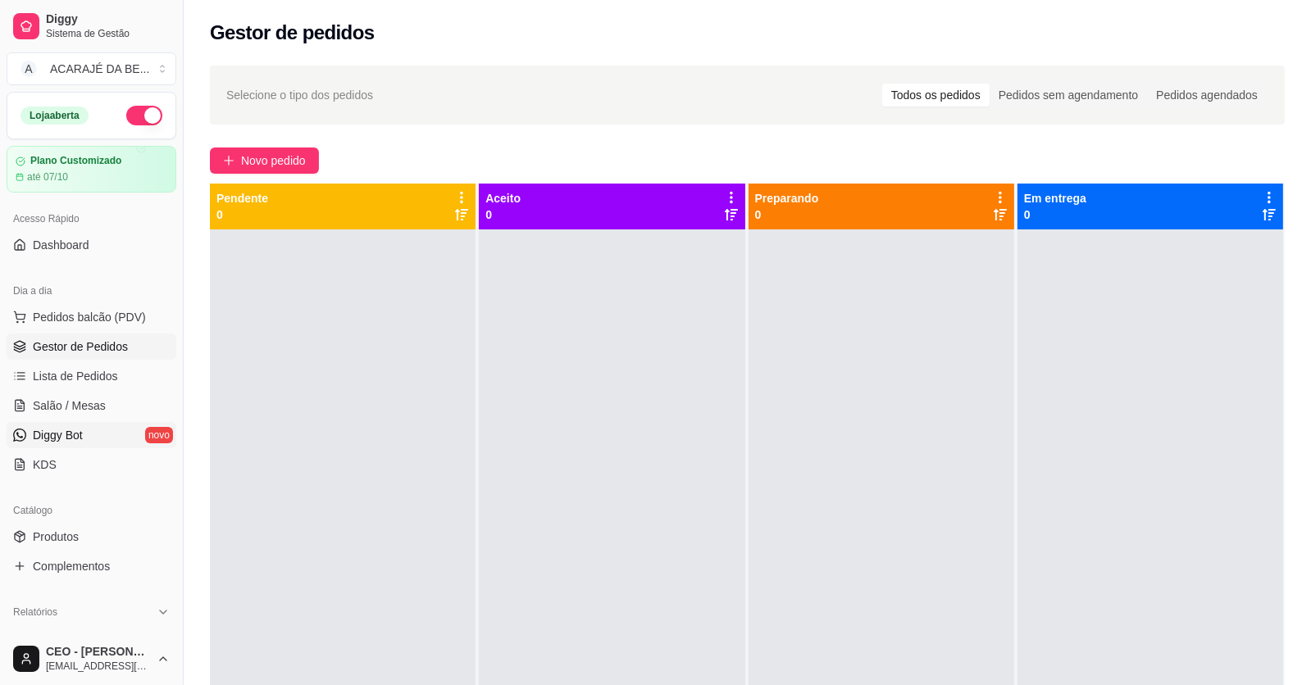
scroll to position [409, 0]
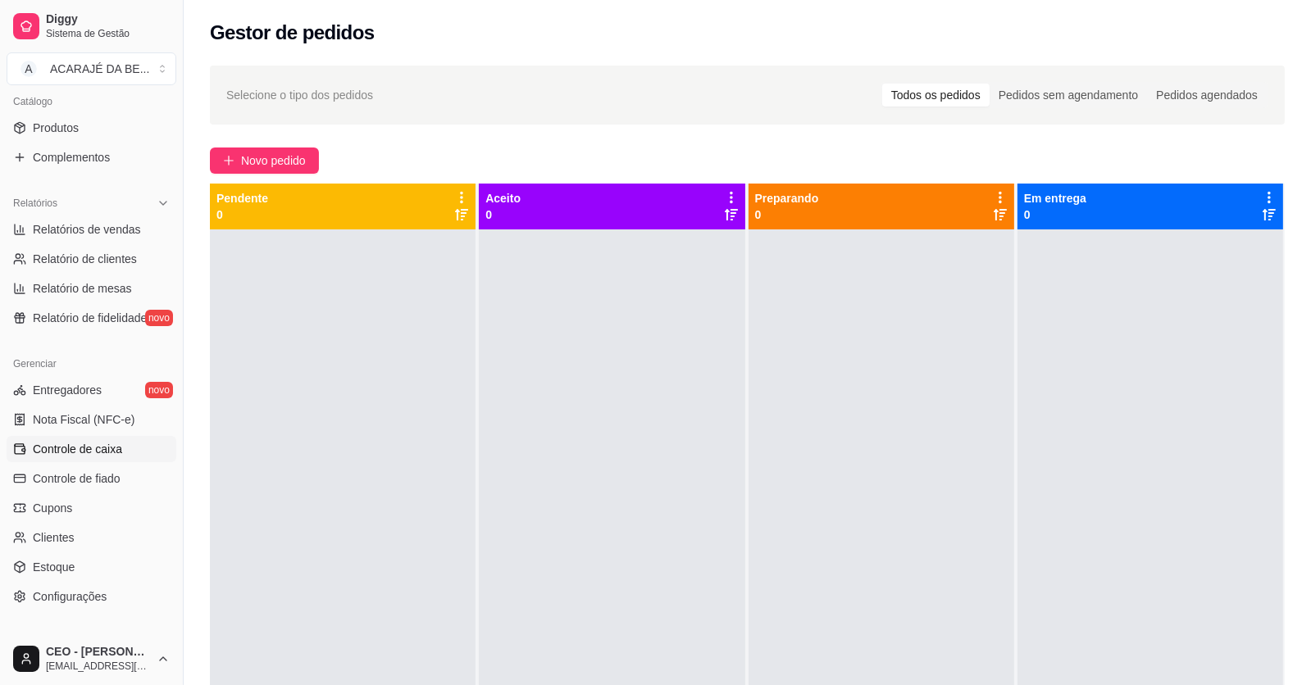
click at [91, 443] on span "Controle de caixa" at bounding box center [77, 449] width 89 height 16
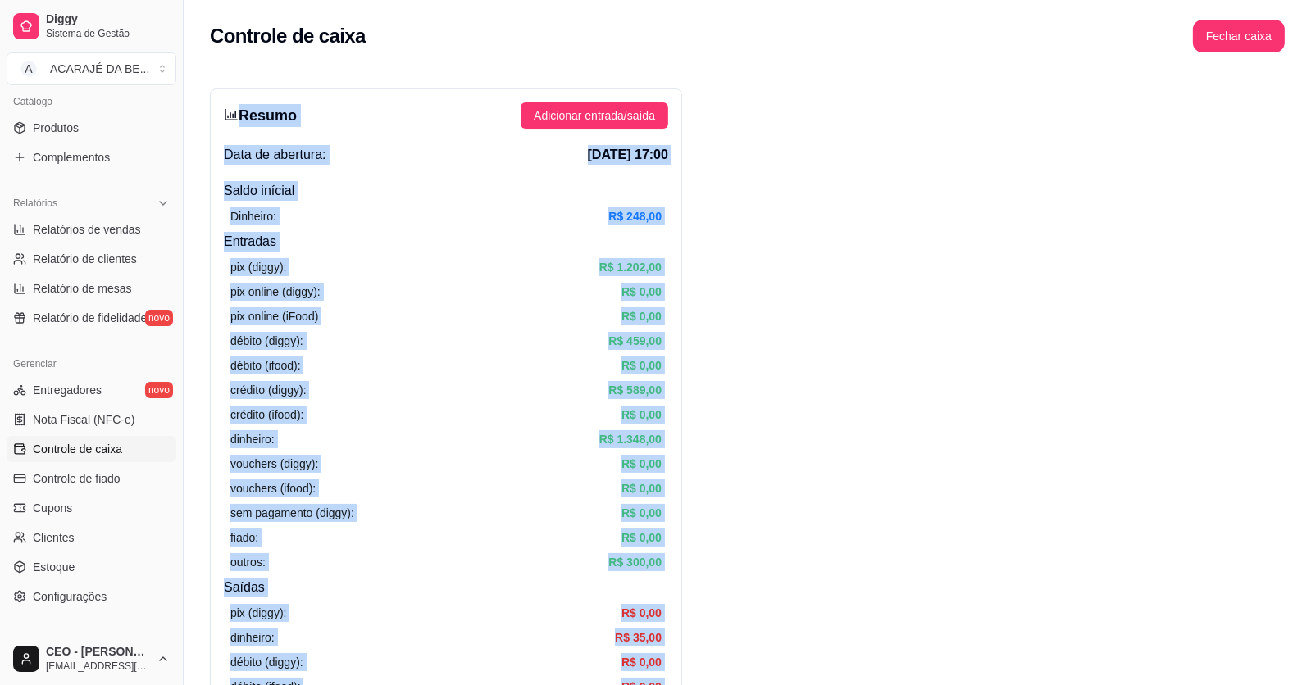
drag, startPoint x: 1079, startPoint y: 495, endPoint x: 230, endPoint y: 116, distance: 929.7
drag, startPoint x: 230, startPoint y: 116, endPoint x: 261, endPoint y: 111, distance: 31.5
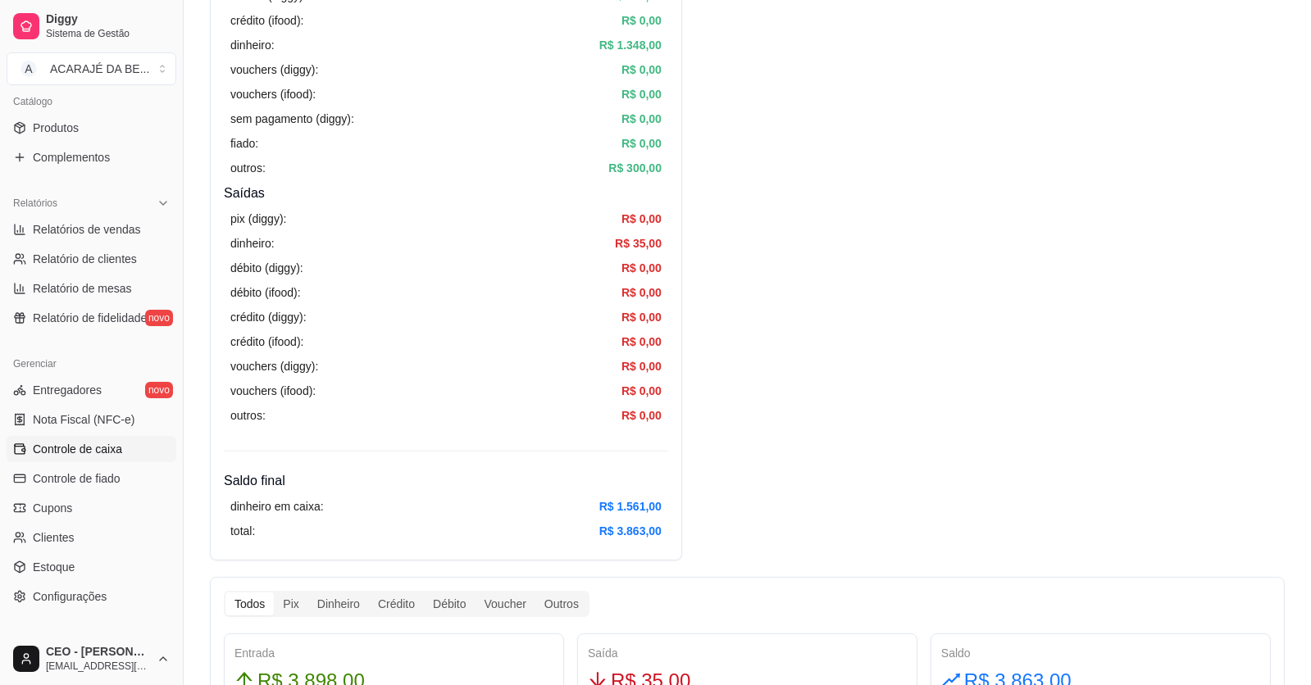
scroll to position [492, 0]
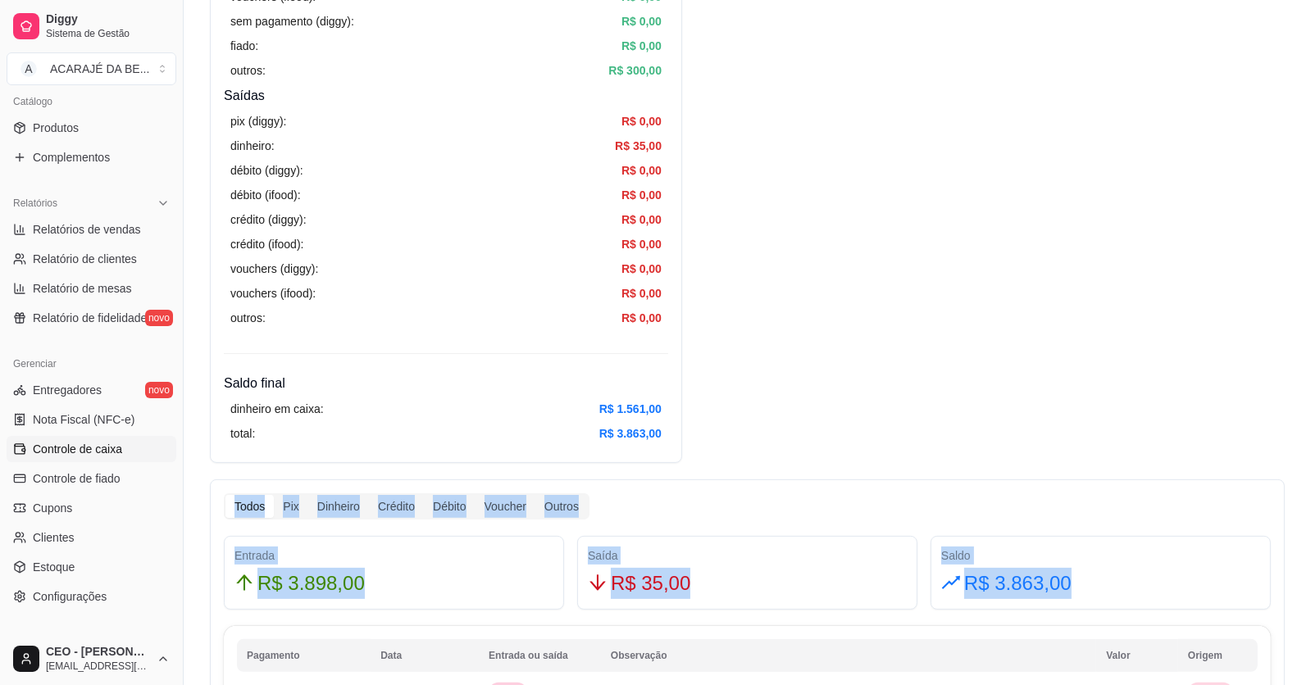
drag, startPoint x: 1104, startPoint y: 588, endPoint x: 1321, endPoint y: 421, distance: 273.6
drag, startPoint x: 1321, startPoint y: 421, endPoint x: 1133, endPoint y: 339, distance: 205.9
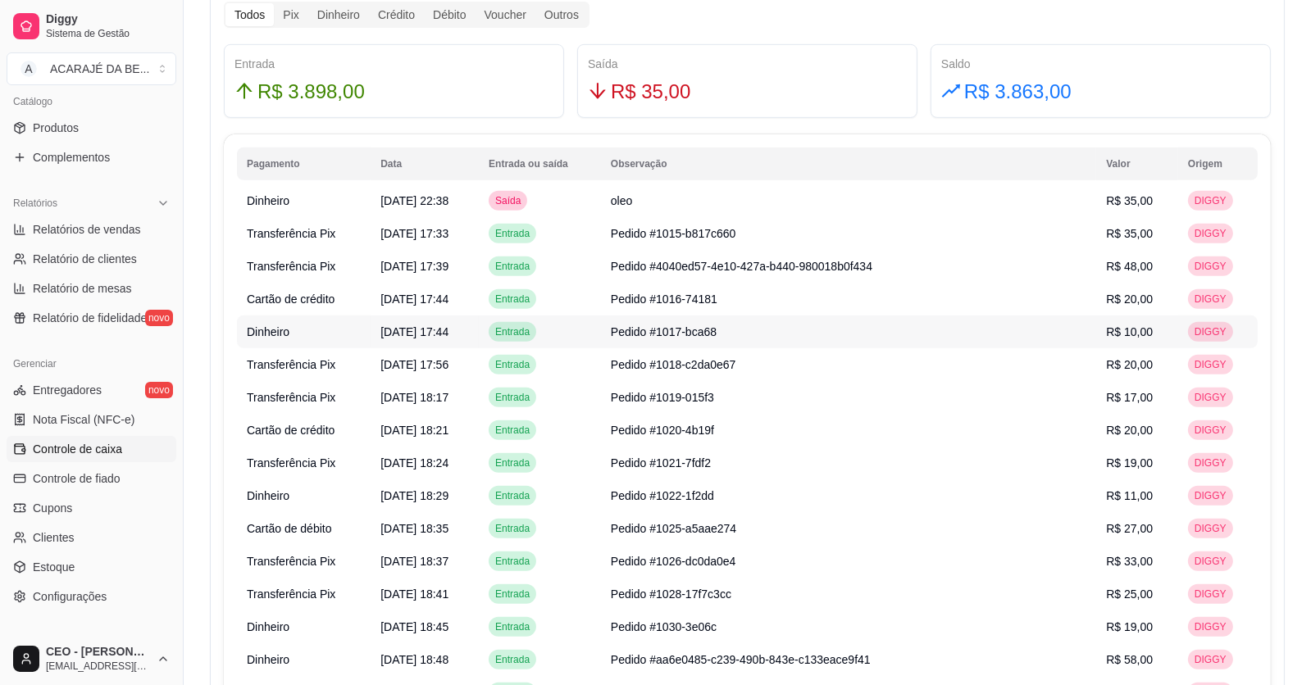
scroll to position [81, 0]
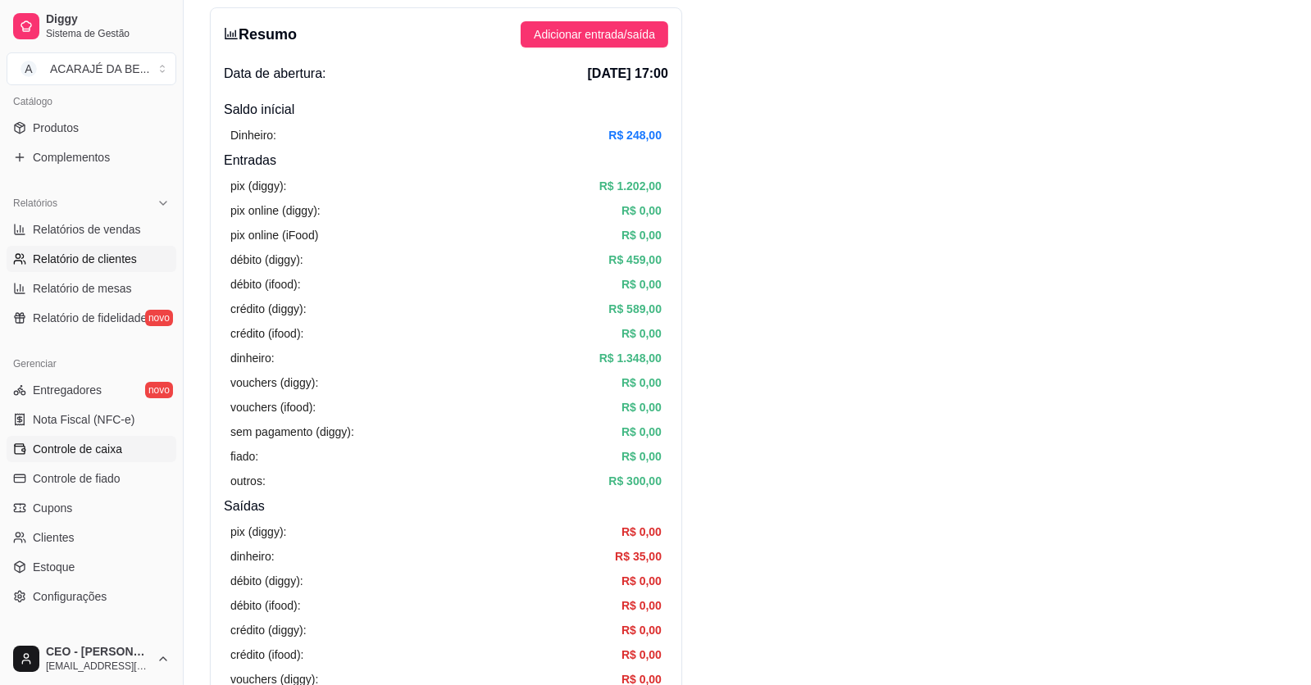
click at [61, 254] on span "Relatório de clientes" at bounding box center [85, 259] width 104 height 16
select select "30"
select select "HIGHEST_TOTAL_SPENT_WITH_ORDERS"
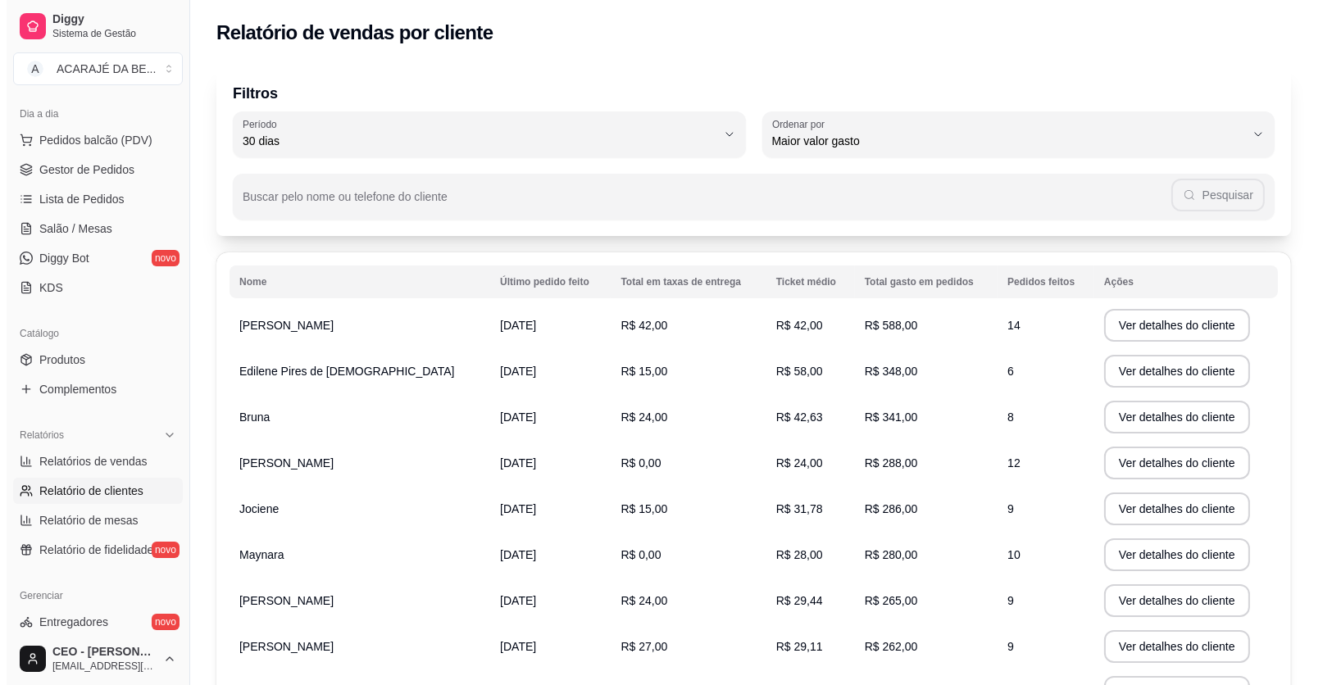
scroll to position [81, 0]
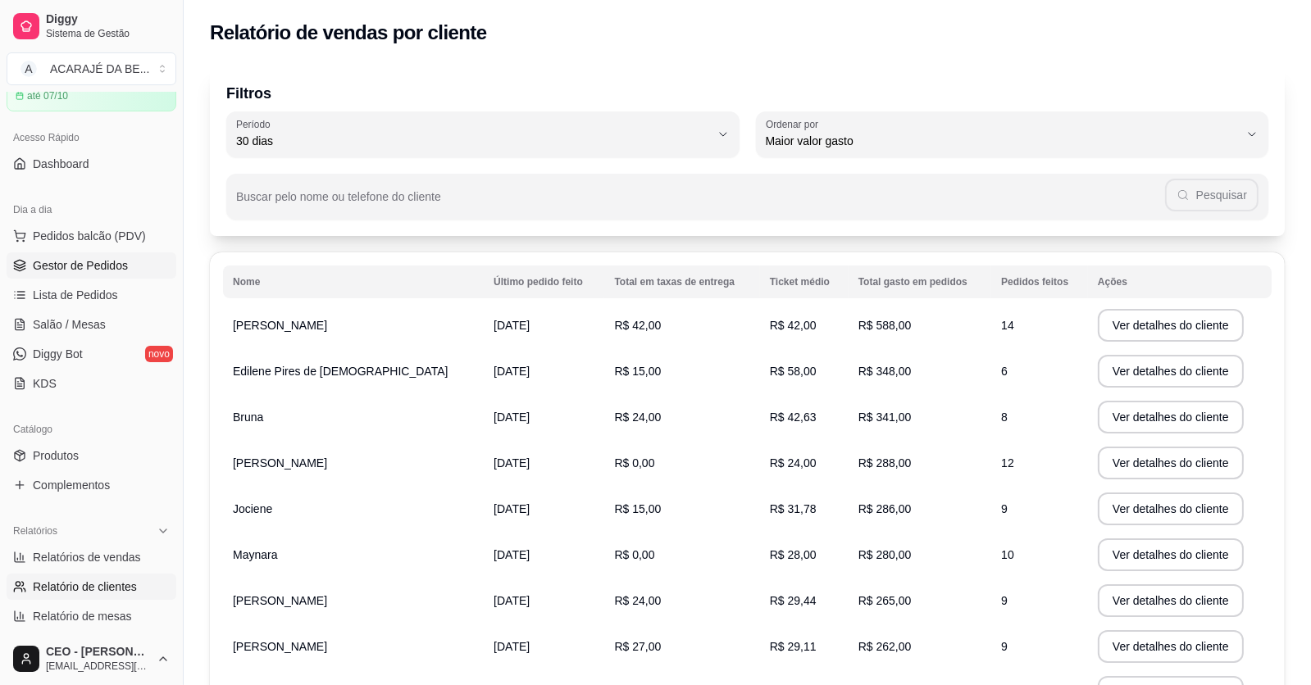
click at [93, 269] on span "Gestor de Pedidos" at bounding box center [80, 265] width 95 height 16
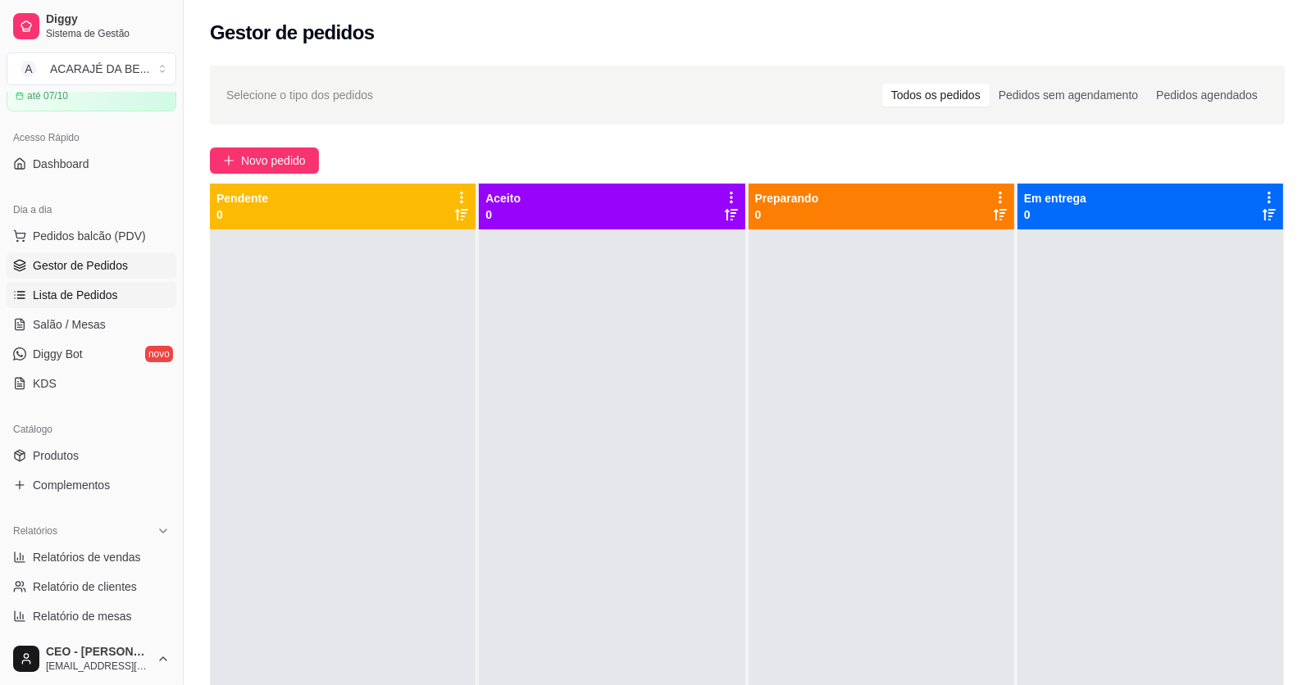
click at [85, 293] on span "Lista de Pedidos" at bounding box center [75, 295] width 85 height 16
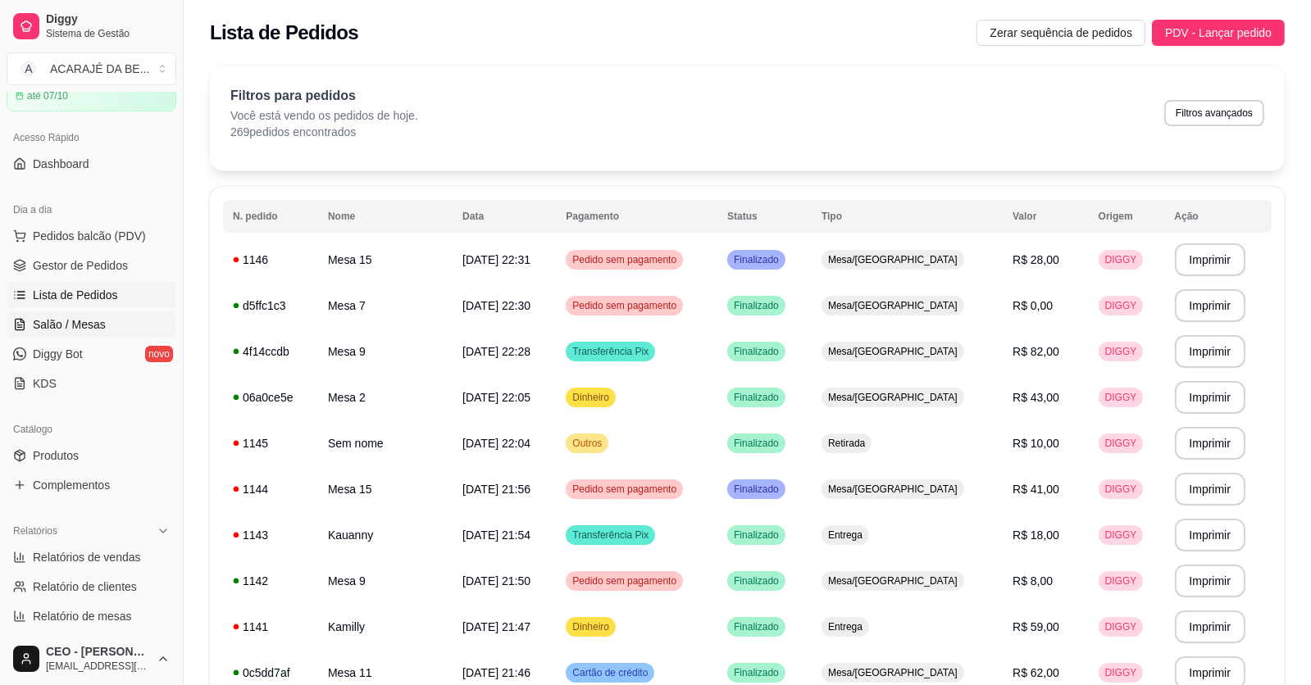
click at [73, 332] on link "Salão / Mesas" at bounding box center [92, 324] width 170 height 26
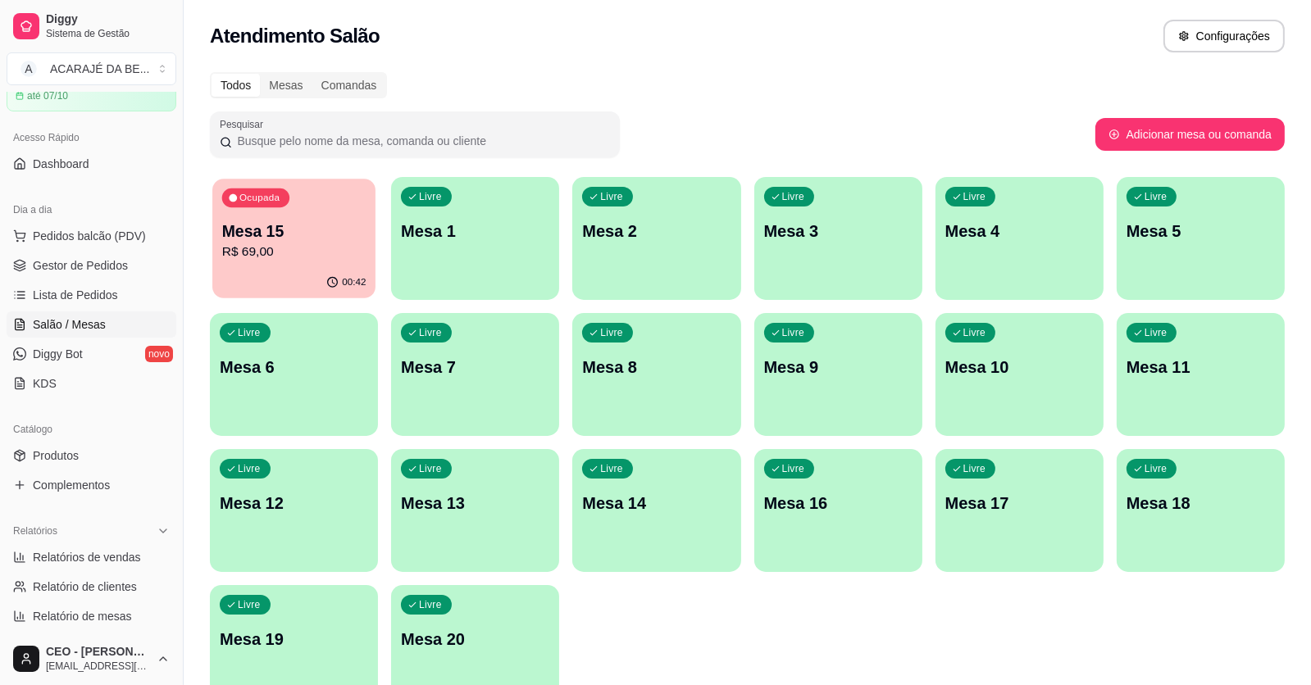
click at [336, 279] on icon "button" at bounding box center [332, 282] width 13 height 13
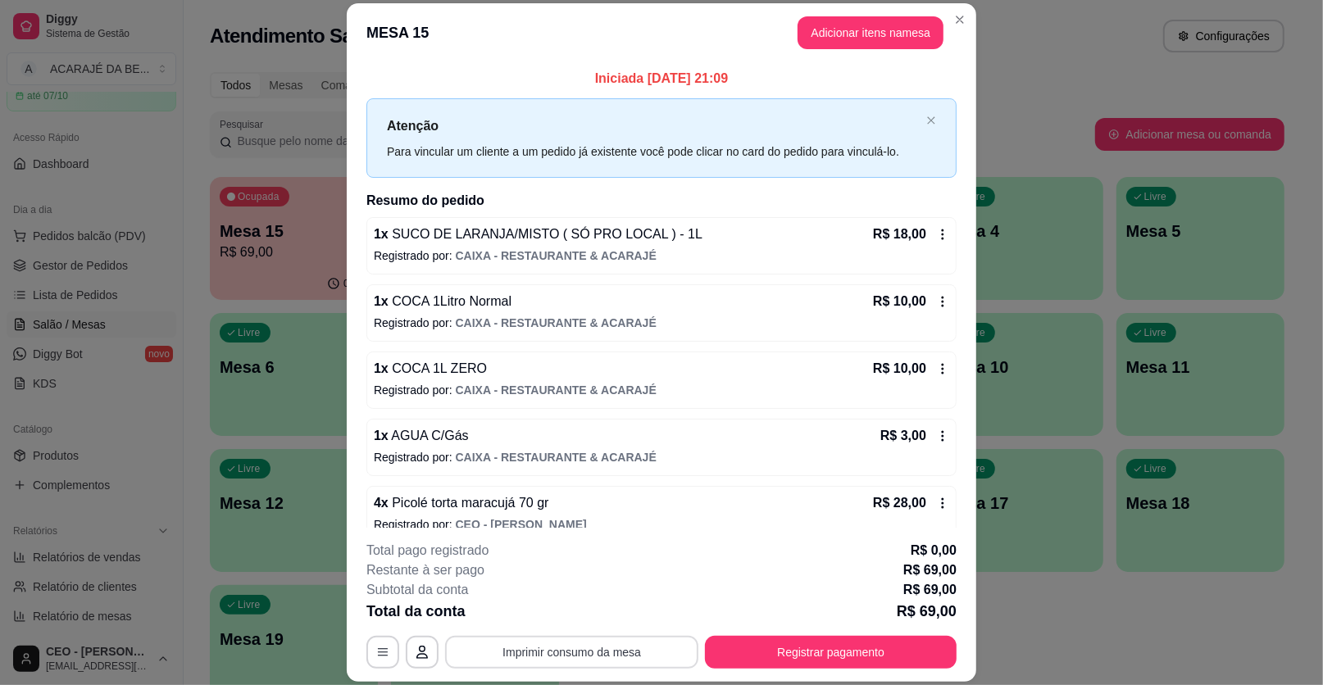
click at [632, 657] on button "Imprimir consumo da mesa" at bounding box center [571, 652] width 253 height 33
click at [754, 664] on button "Registrar pagamento" at bounding box center [831, 652] width 252 height 33
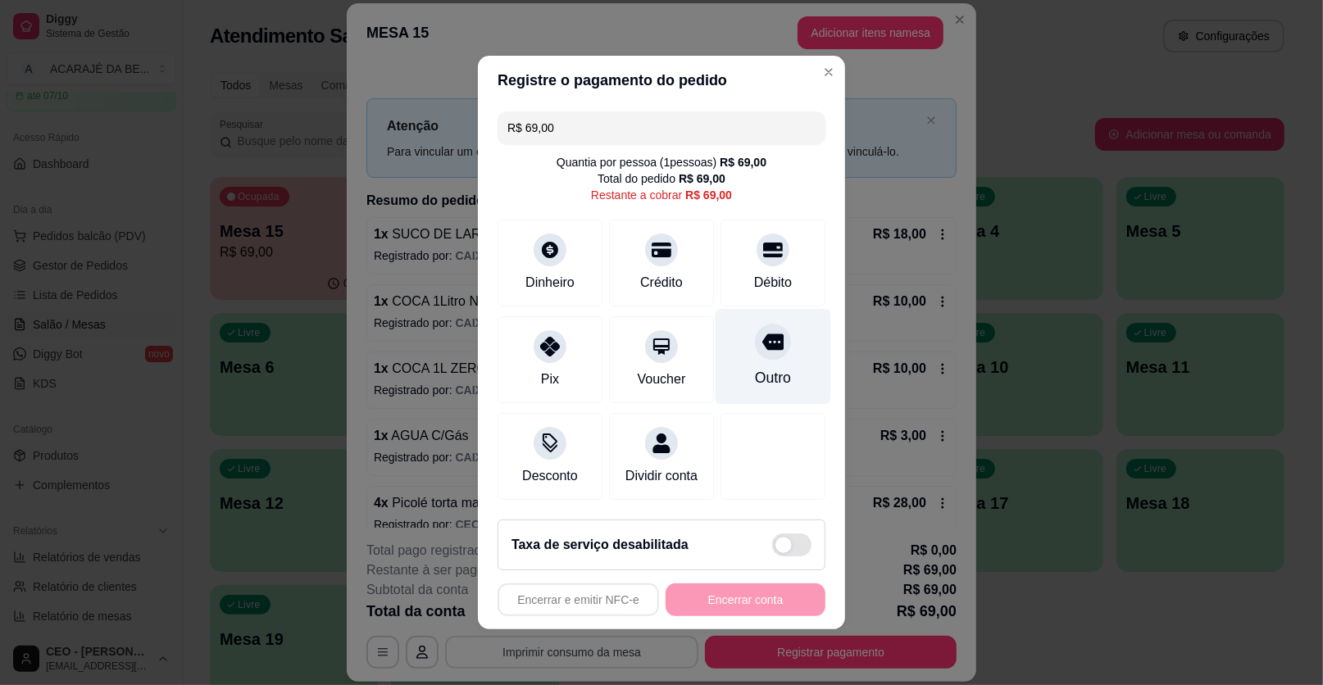
click at [759, 378] on div "Outro" at bounding box center [773, 377] width 36 height 21
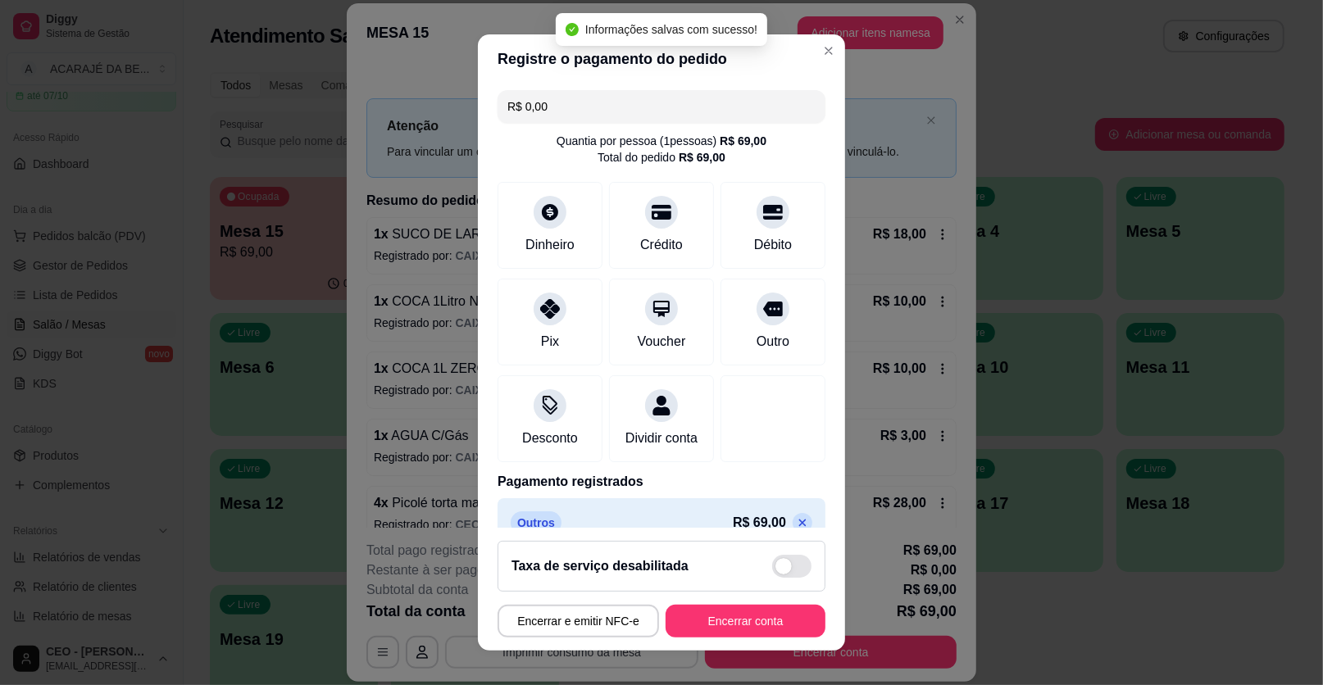
type input "R$ 0,00"
click at [715, 620] on button "Encerrar conta" at bounding box center [745, 622] width 155 height 32
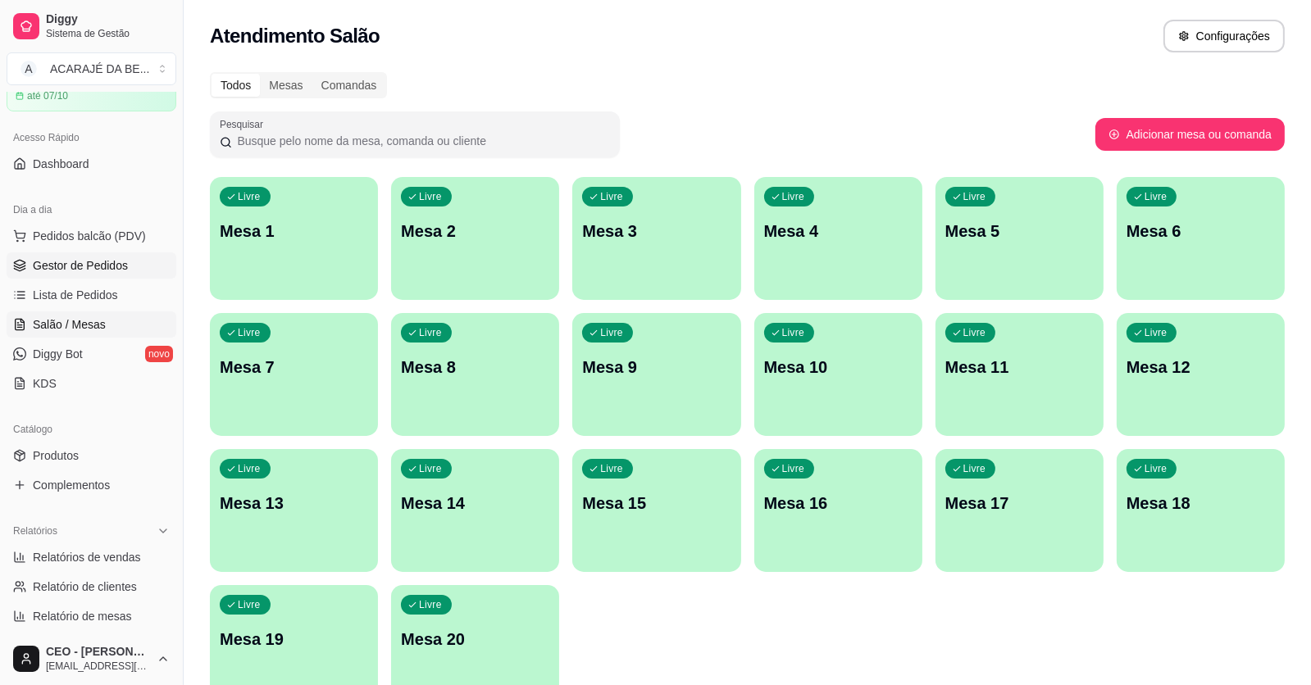
click at [61, 269] on span "Gestor de Pedidos" at bounding box center [80, 265] width 95 height 16
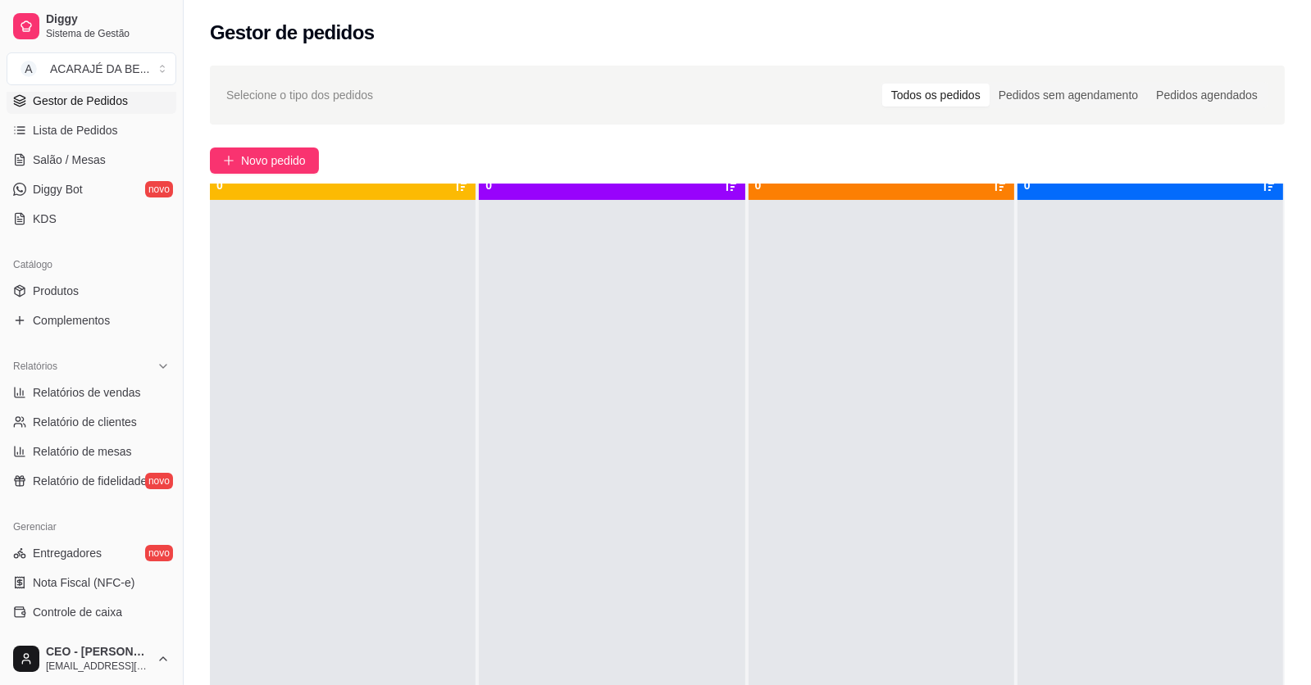
scroll to position [46, 0]
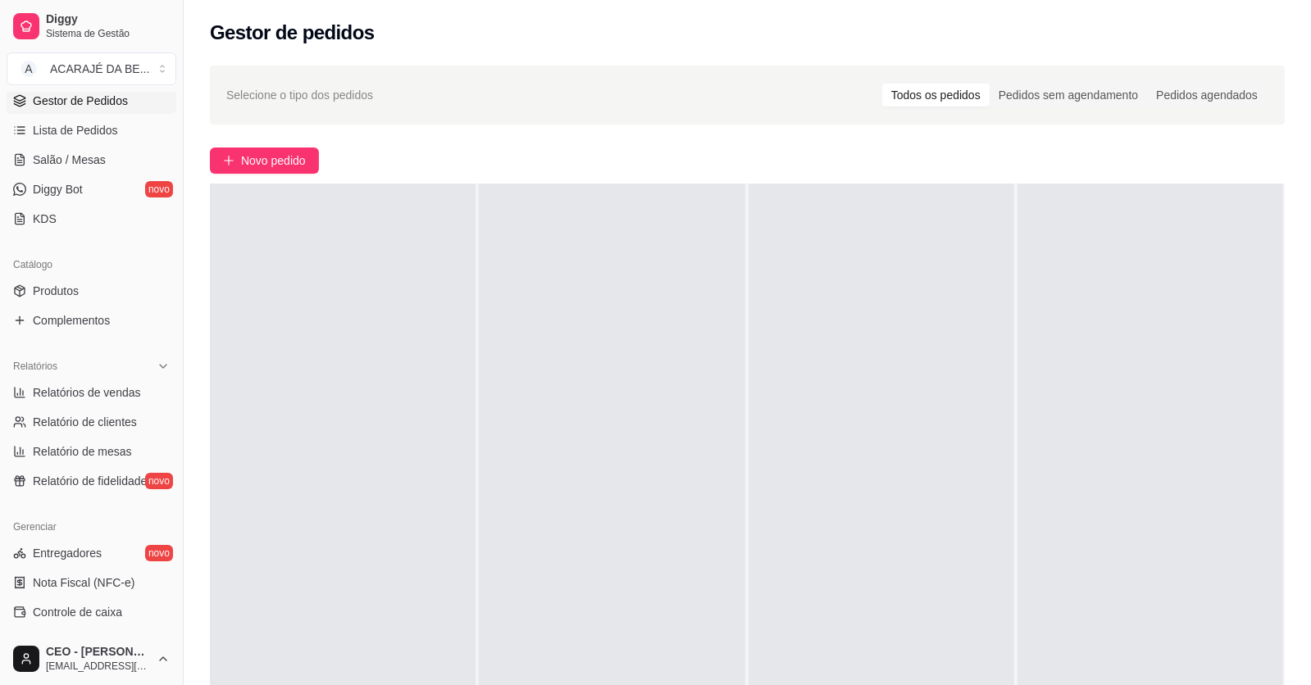
click at [63, 599] on li "Controle de caixa" at bounding box center [92, 612] width 170 height 26
click at [64, 607] on span "Controle de caixa" at bounding box center [77, 612] width 89 height 16
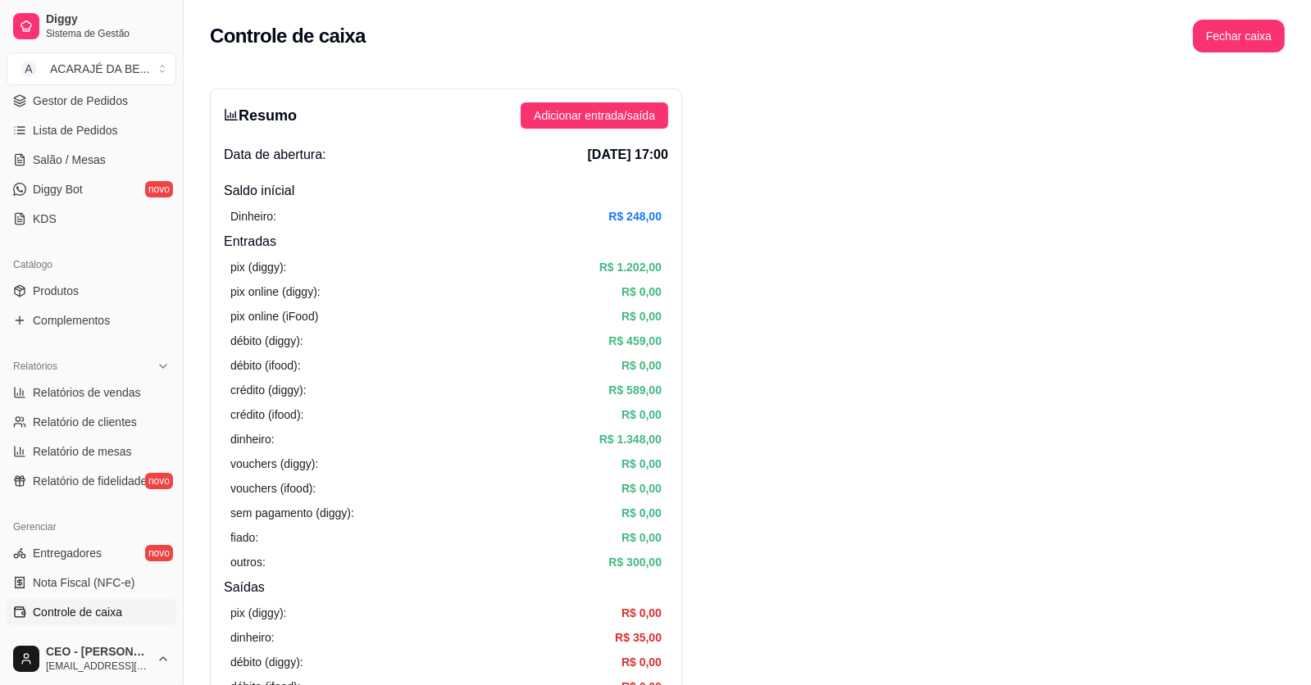
scroll to position [409, 0]
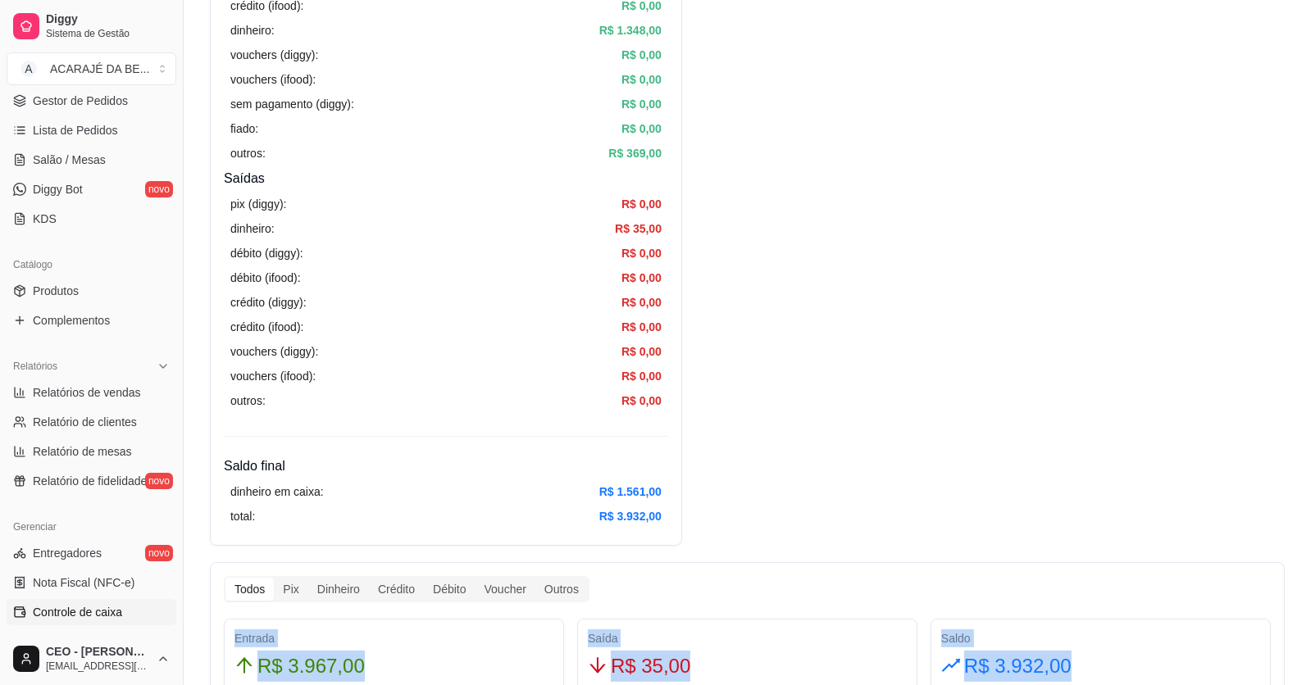
drag, startPoint x: 1094, startPoint y: 659, endPoint x: 233, endPoint y: 635, distance: 861.7
click at [233, 635] on div "Entrada R$ 3.967,00 Saída R$ 35,00 Saldo R$ 3.932,00" at bounding box center [747, 656] width 1060 height 74
drag, startPoint x: 233, startPoint y: 635, endPoint x: 279, endPoint y: 669, distance: 57.5
copy div "Entrada R$ 3.967,00 Saída R$ 35,00 Saldo R$ 3.932,00"
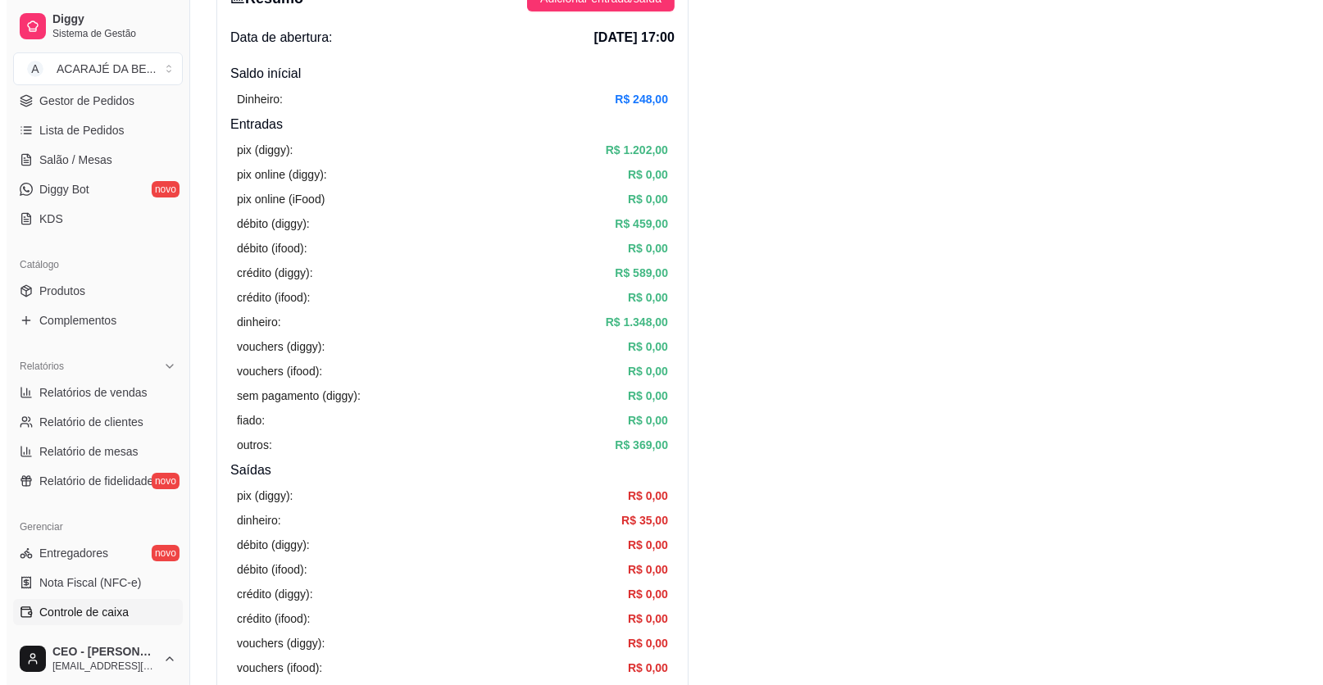
scroll to position [0, 0]
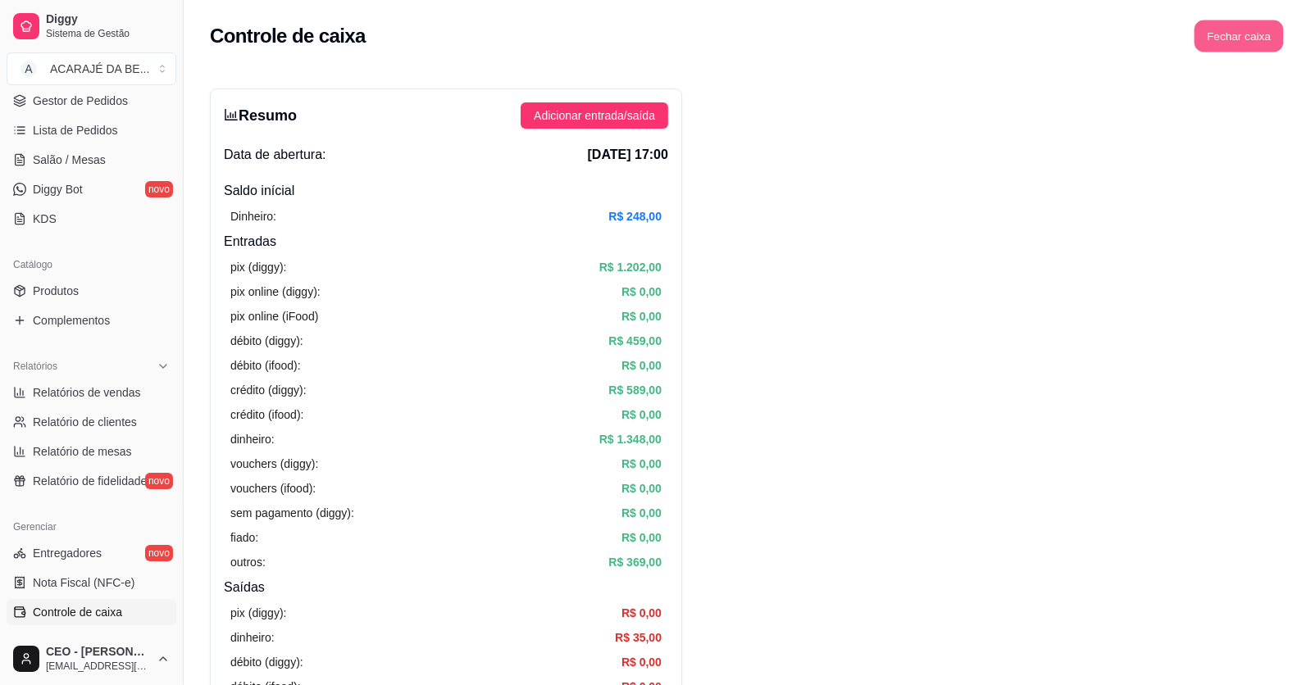
click at [1231, 35] on button "Fechar caixa" at bounding box center [1238, 36] width 89 height 32
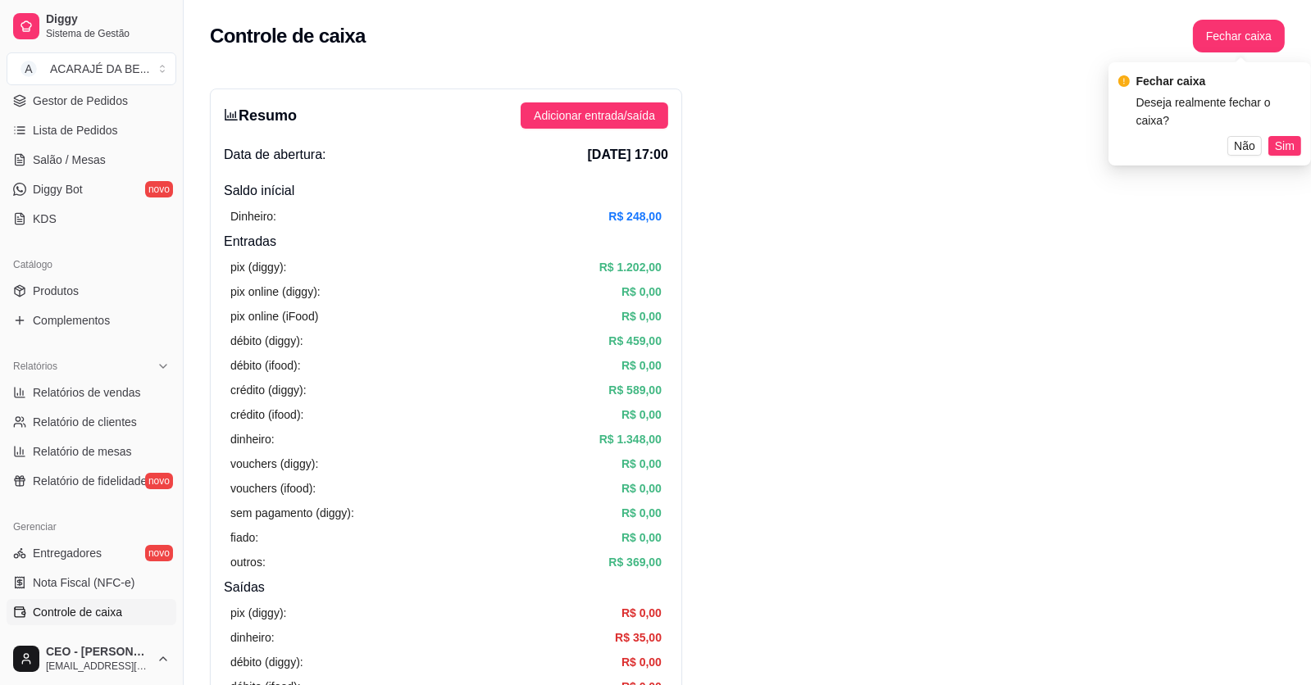
click at [1287, 138] on div "Fechar caixa Deseja realmente fechar o caixa? Não Sim" at bounding box center [1209, 113] width 202 height 103
click at [1284, 137] on span "Sim" at bounding box center [1285, 146] width 20 height 18
